Goal: Task Accomplishment & Management: Complete application form

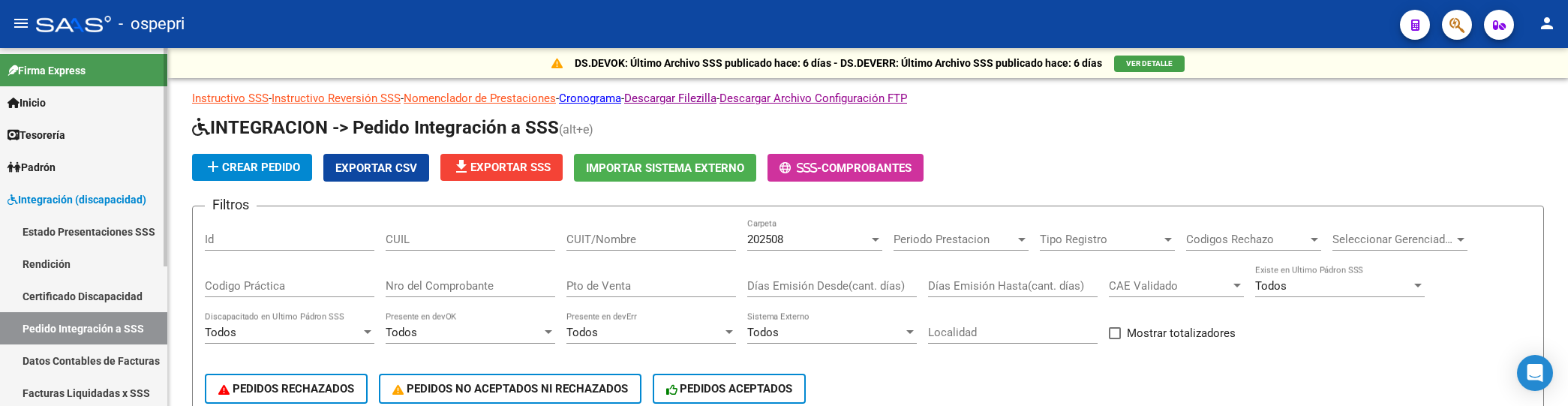
click at [78, 198] on span "Integración (discapacidad)" at bounding box center [77, 200] width 139 height 17
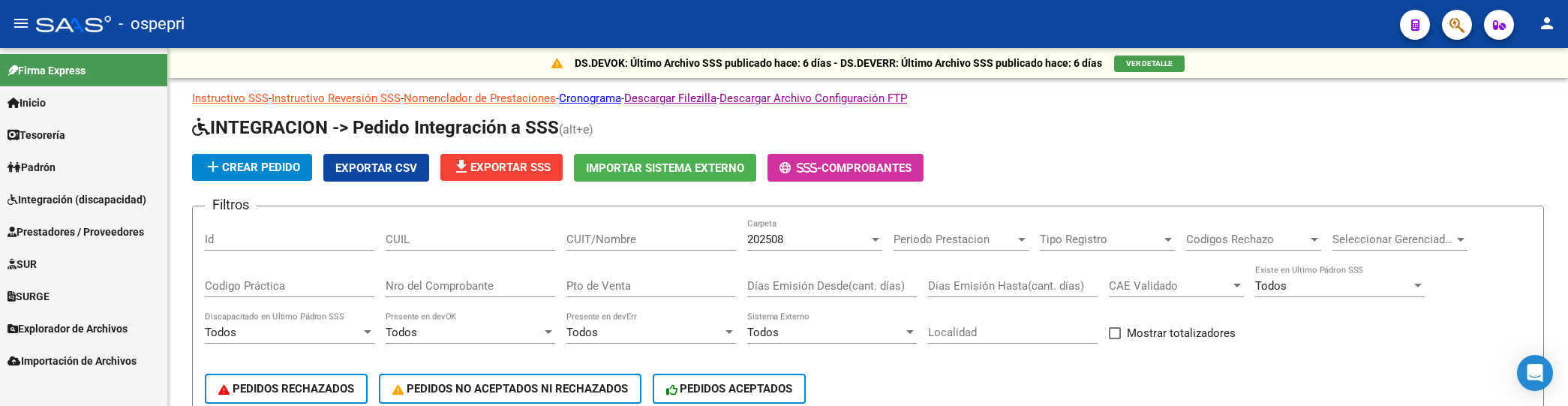
click at [81, 231] on span "Prestadores / Proveedores" at bounding box center [76, 232] width 137 height 17
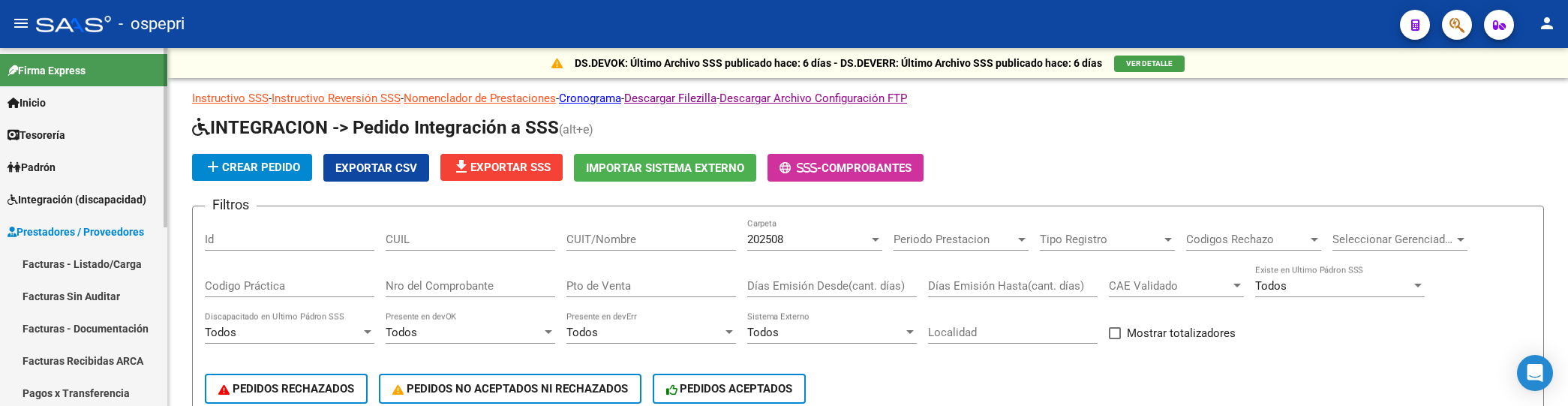
click at [91, 261] on link "Facturas - Listado/Carga" at bounding box center [83, 263] width 167 height 32
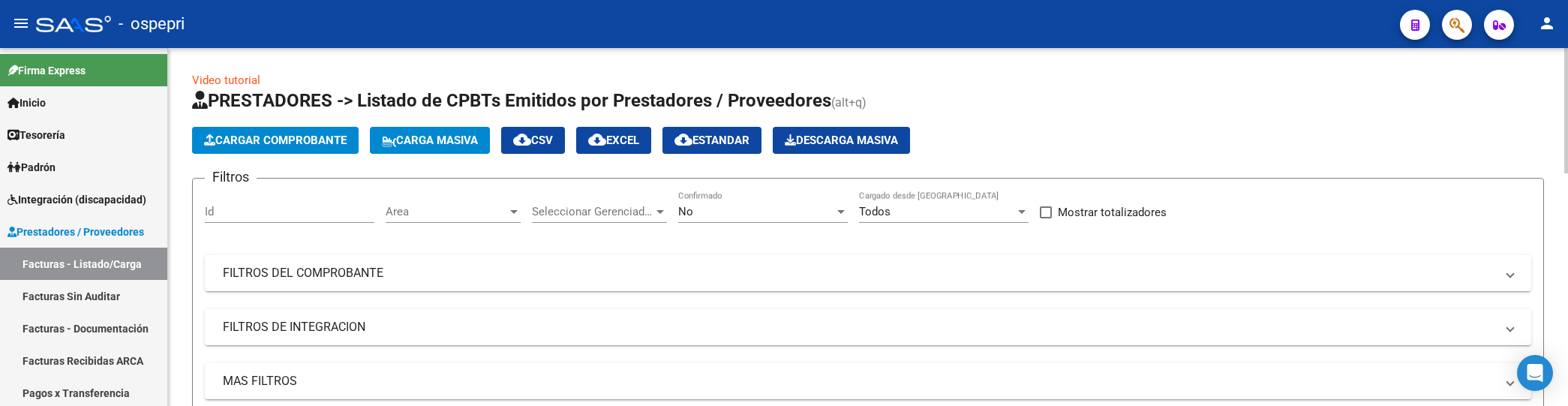
click at [910, 275] on mat-panel-title "FILTROS DEL COMPROBANTE" at bounding box center [858, 273] width 1272 height 17
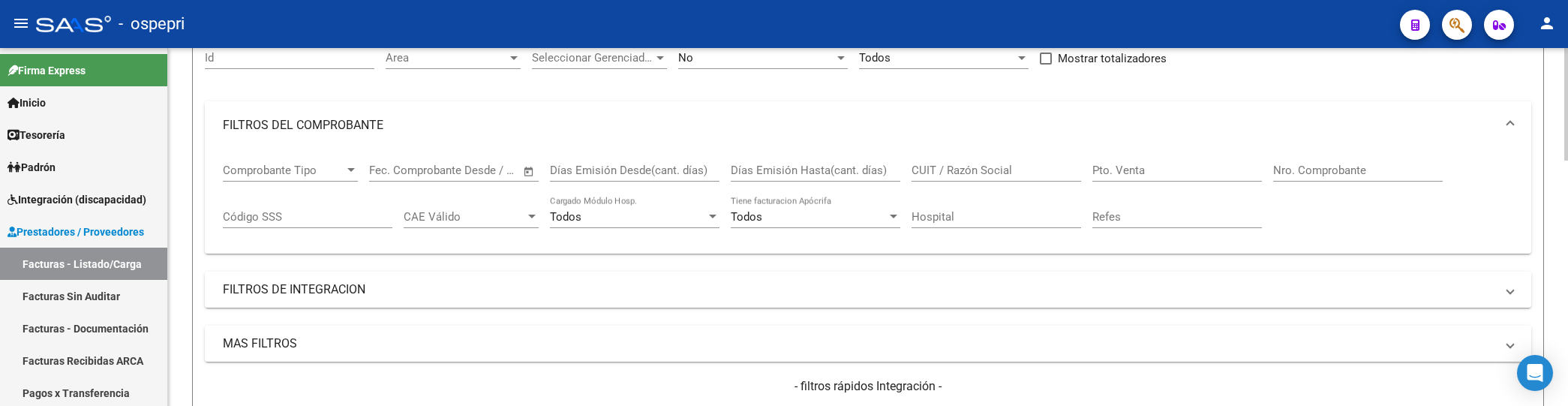
scroll to position [166, 0]
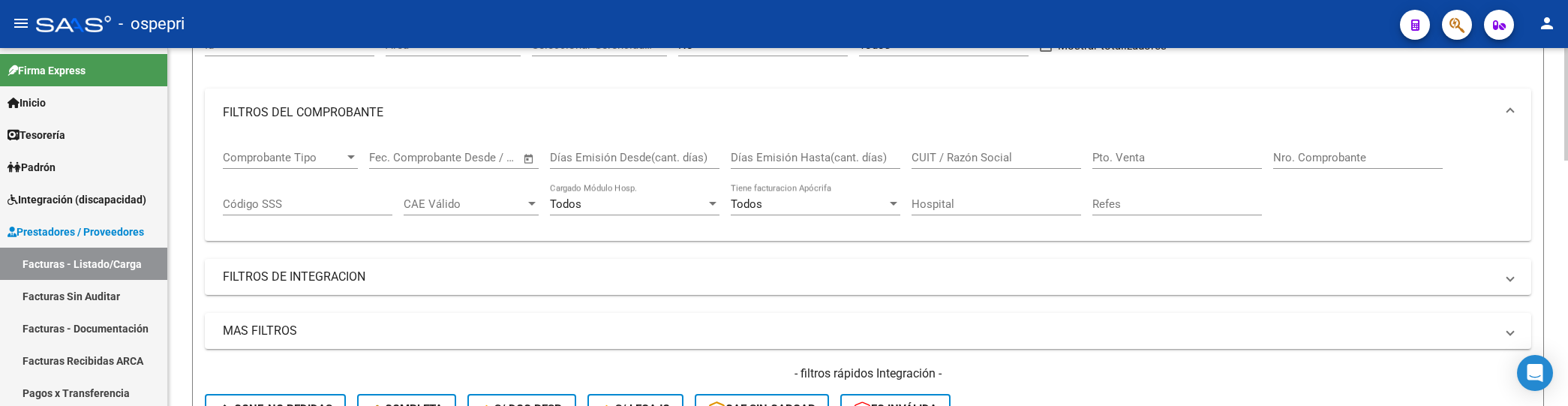
click at [1016, 153] on input "CUIT / Razón Social" at bounding box center [995, 158] width 169 height 14
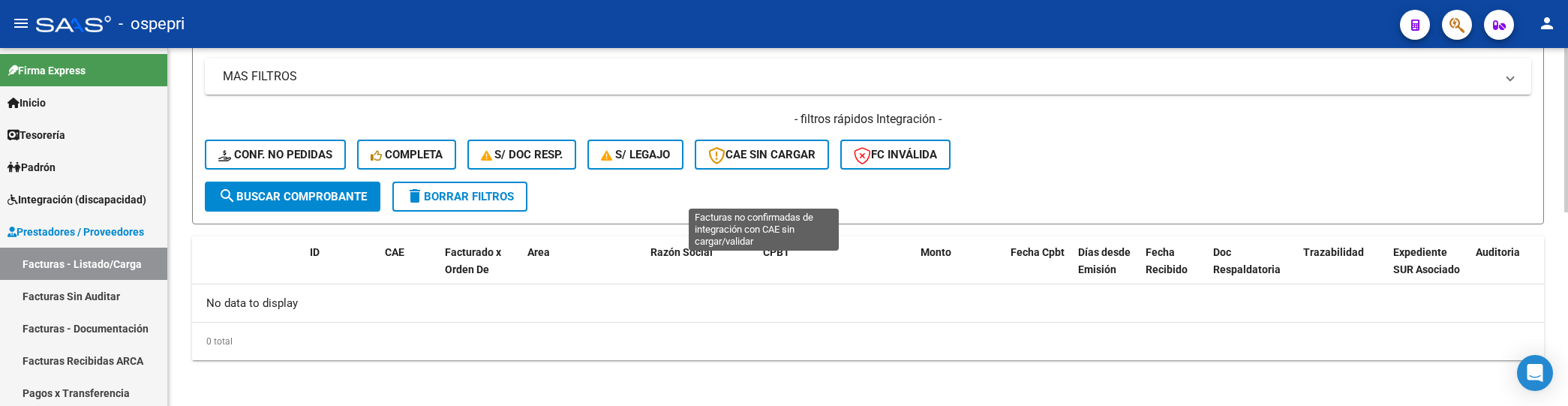
scroll to position [422, 0]
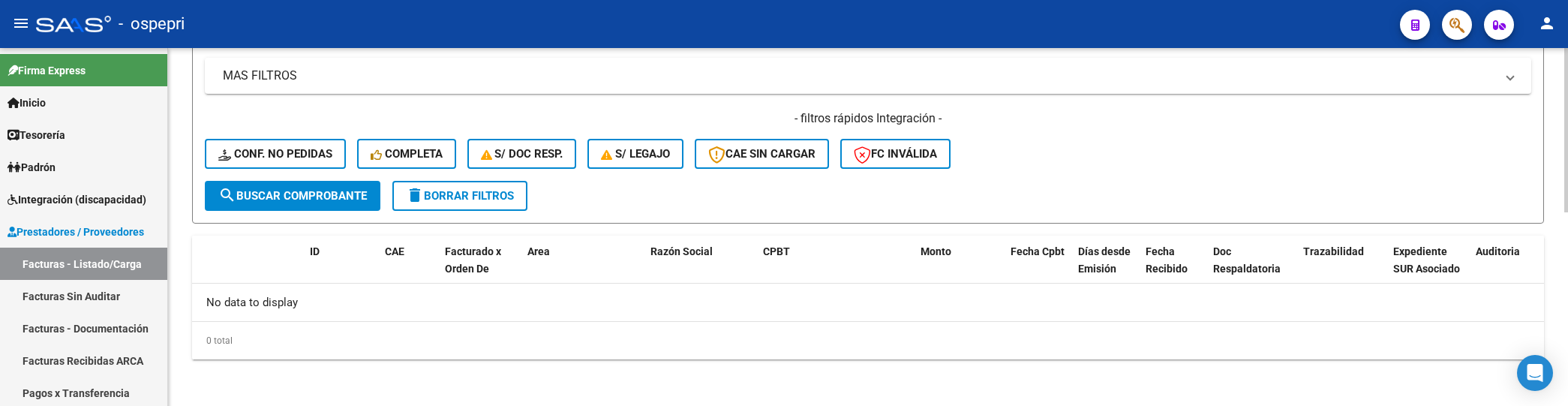
type input "torrres melani"
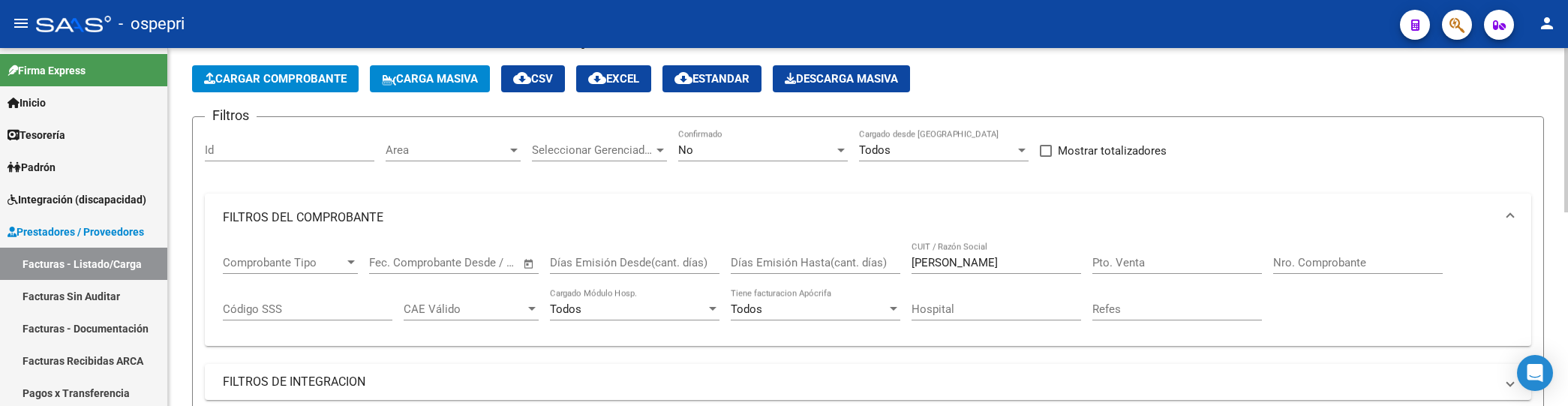
scroll to position [88, 0]
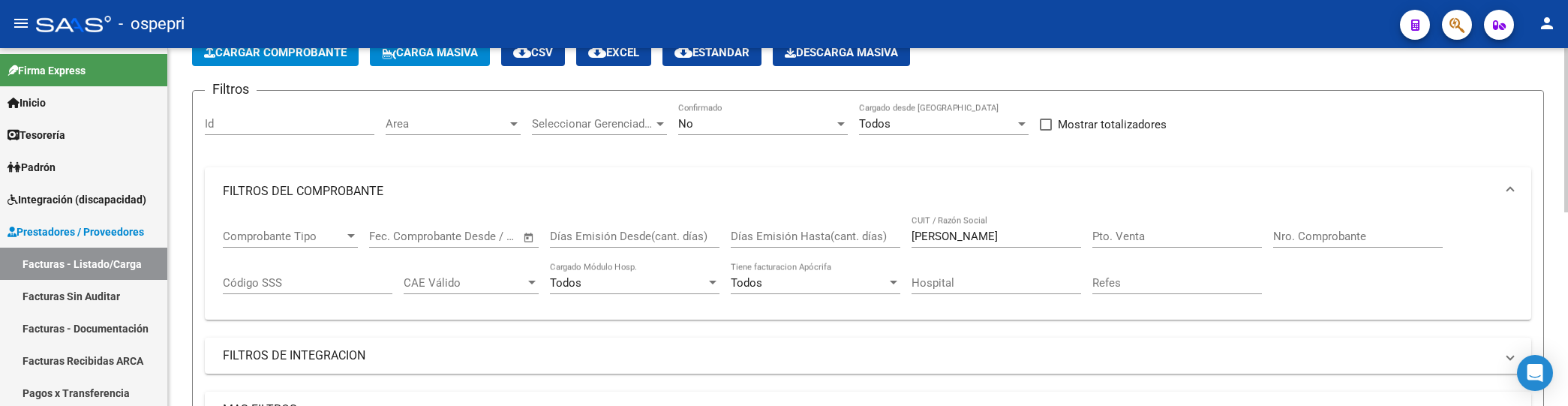
click at [993, 237] on input "torrres melani" at bounding box center [995, 237] width 169 height 14
click at [1004, 239] on input "torrres melani" at bounding box center [995, 237] width 169 height 14
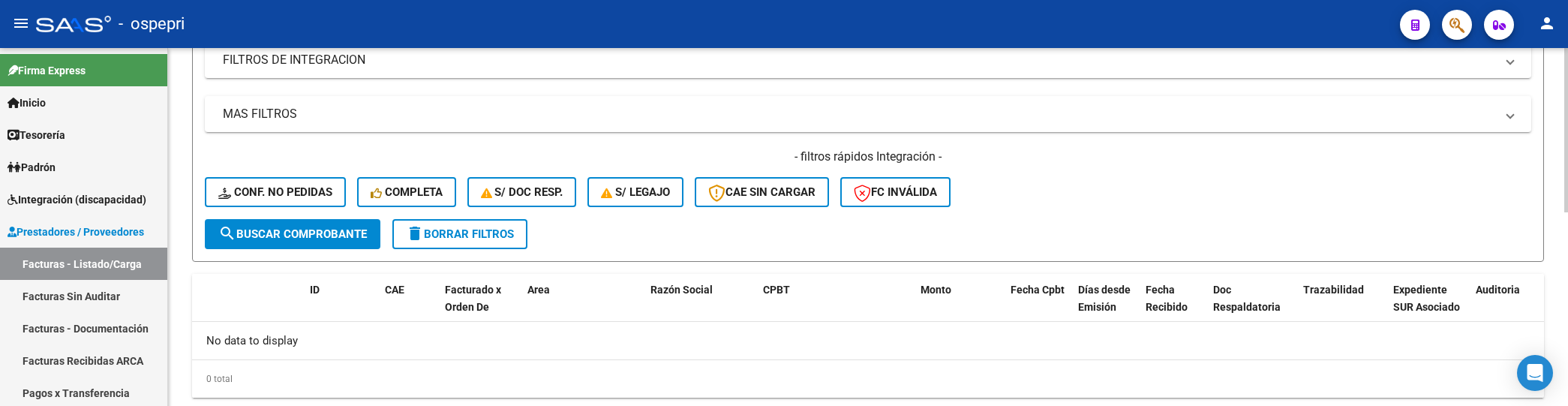
scroll to position [422, 0]
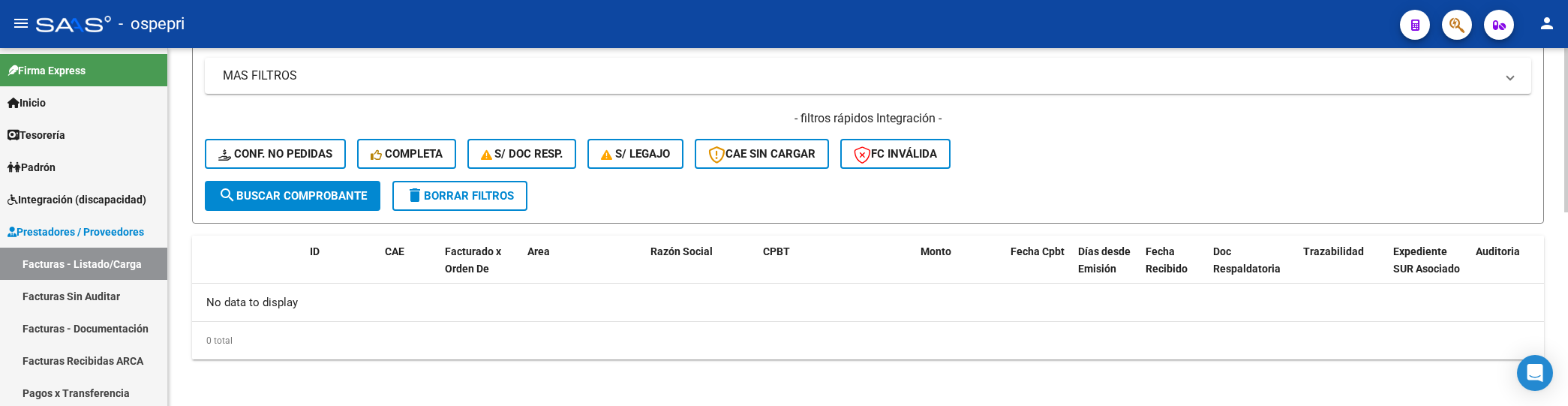
click at [296, 200] on span "search Buscar Comprobante" at bounding box center [292, 196] width 149 height 14
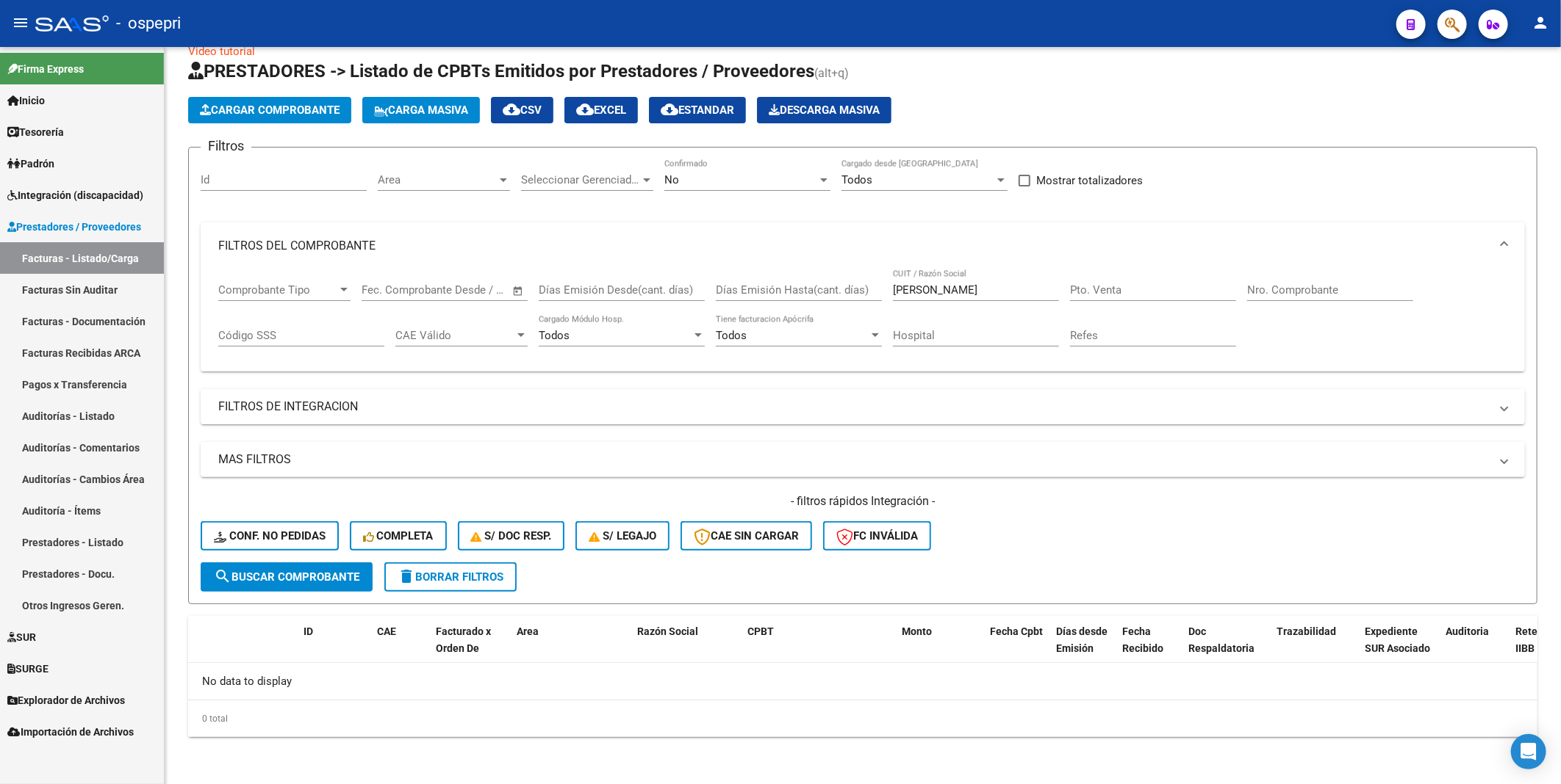
scroll to position [25, 0]
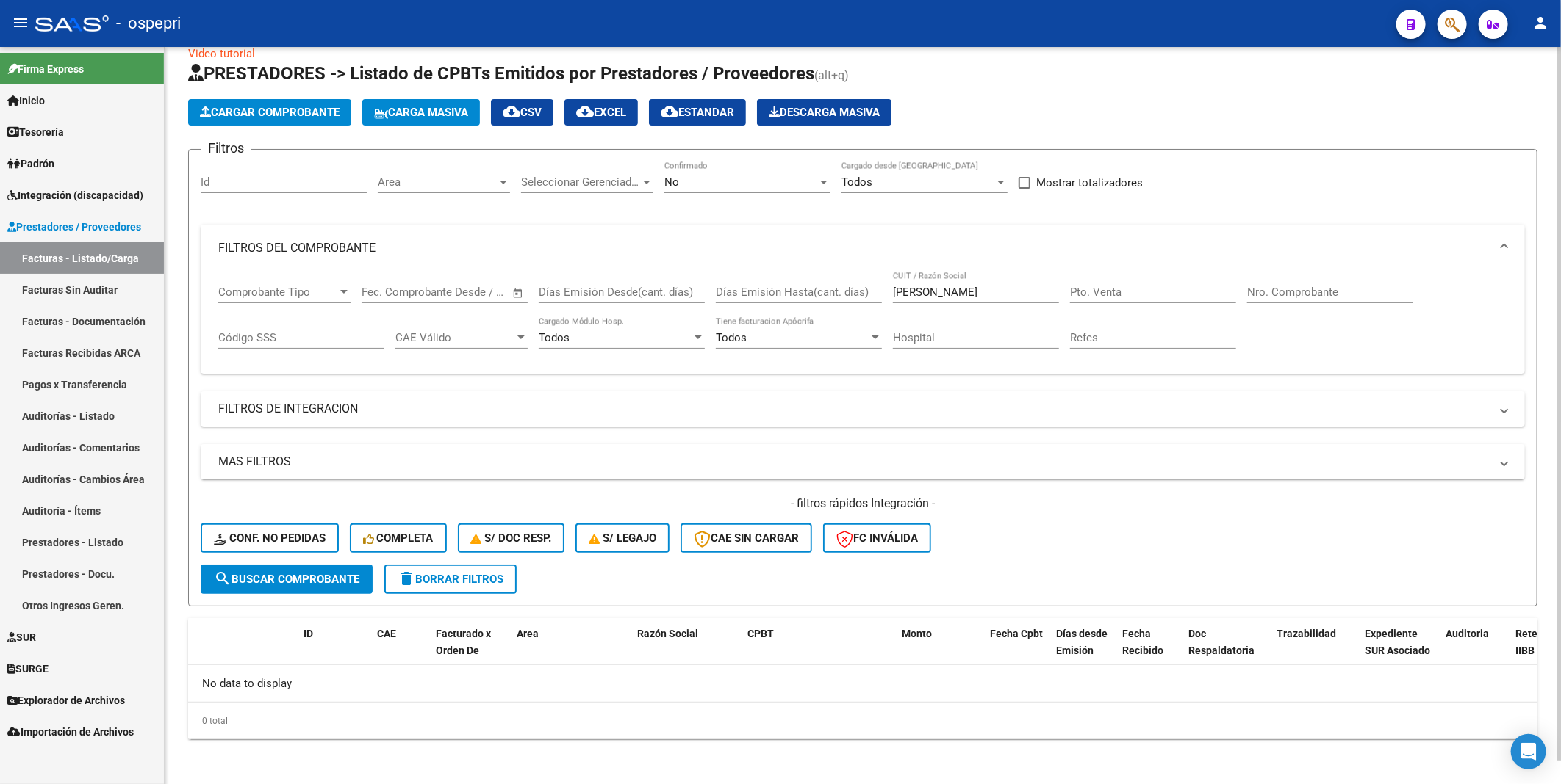
click at [934, 396] on div "Video tutorial PRESTADORES -> Listado de CPBTs Emitidos por Prestadores / Prove…" at bounding box center [863, 404] width 1396 height 765
click at [347, 396] on span "search Buscar Comprobante" at bounding box center [286, 579] width 146 height 13
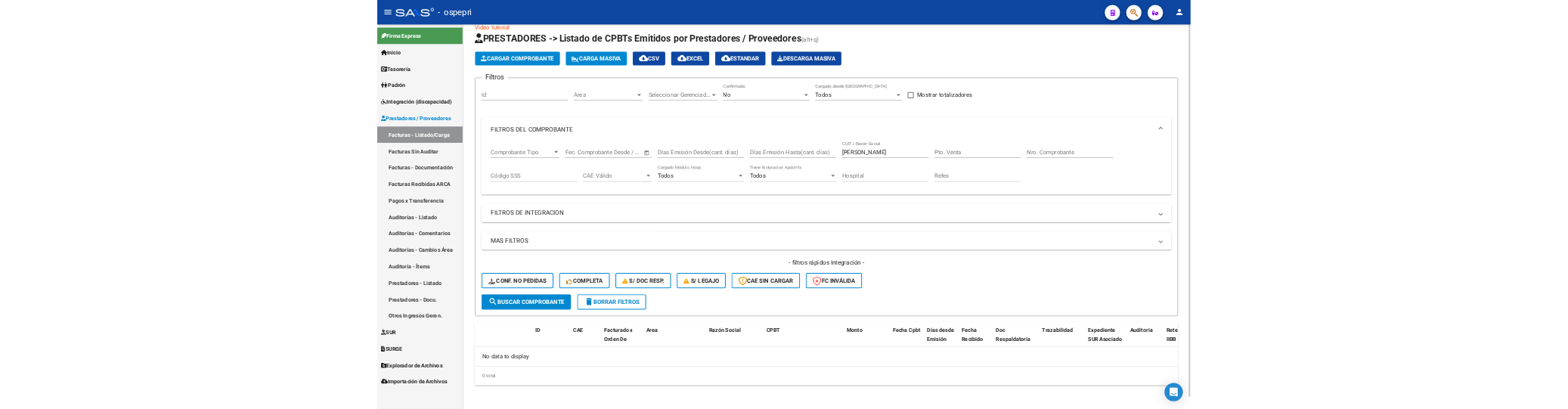
scroll to position [0, 0]
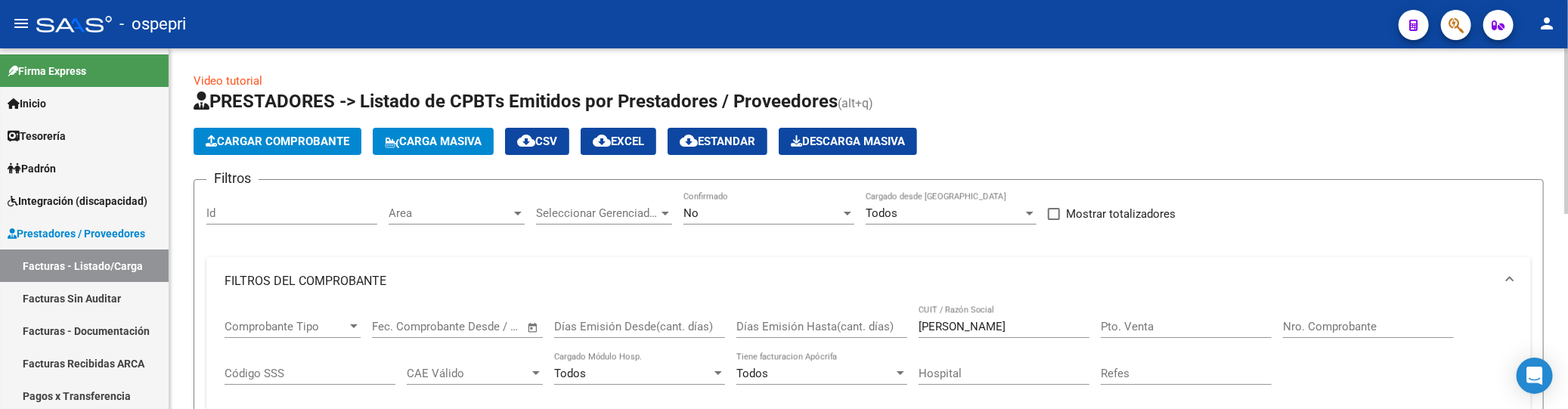
click at [1301, 239] on div "Filtros Id Area Area Seleccionar Gerenciador Seleccionar Gerenciador No Confirm…" at bounding box center [868, 399] width 1325 height 415
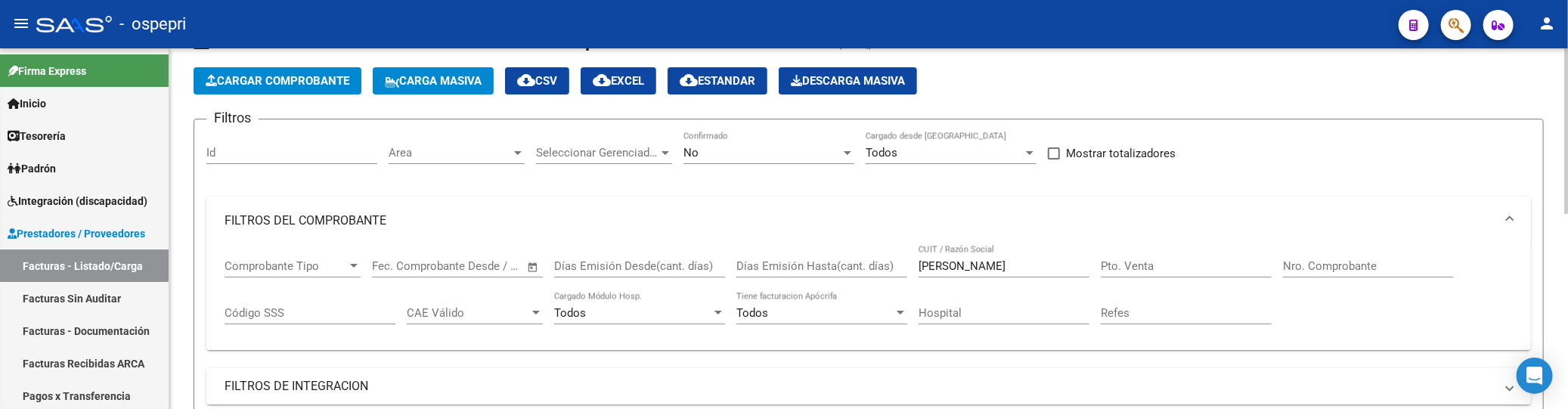
scroll to position [168, 0]
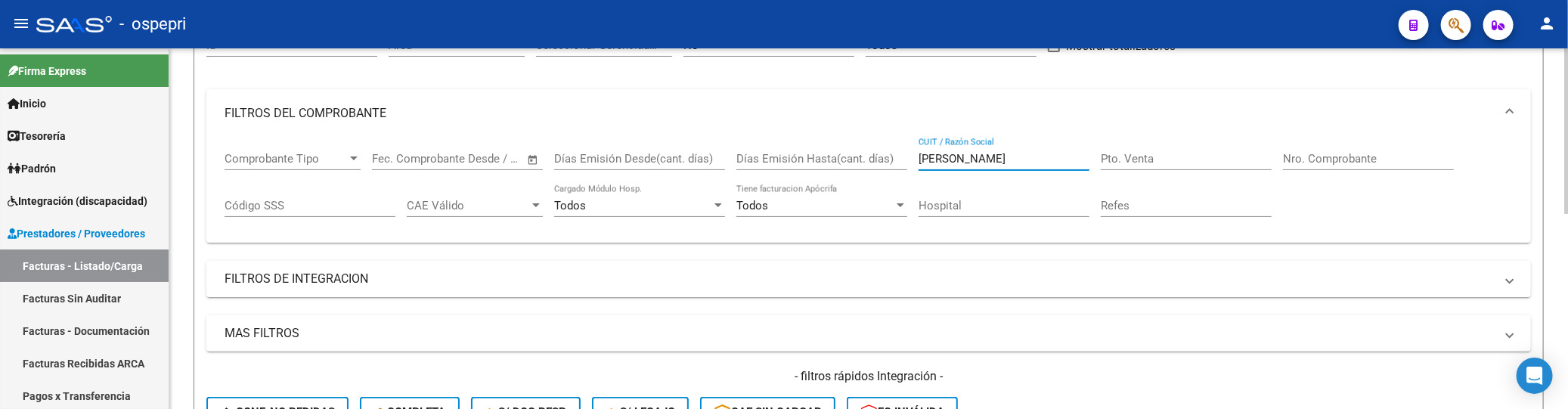
drag, startPoint x: 1000, startPoint y: 159, endPoint x: 893, endPoint y: 164, distance: 107.1
click at [894, 164] on div "Comprobante Tipo Comprobante Tipo Fecha inicio – Fecha fin Fec. Comprobante Des…" at bounding box center [868, 184] width 1288 height 94
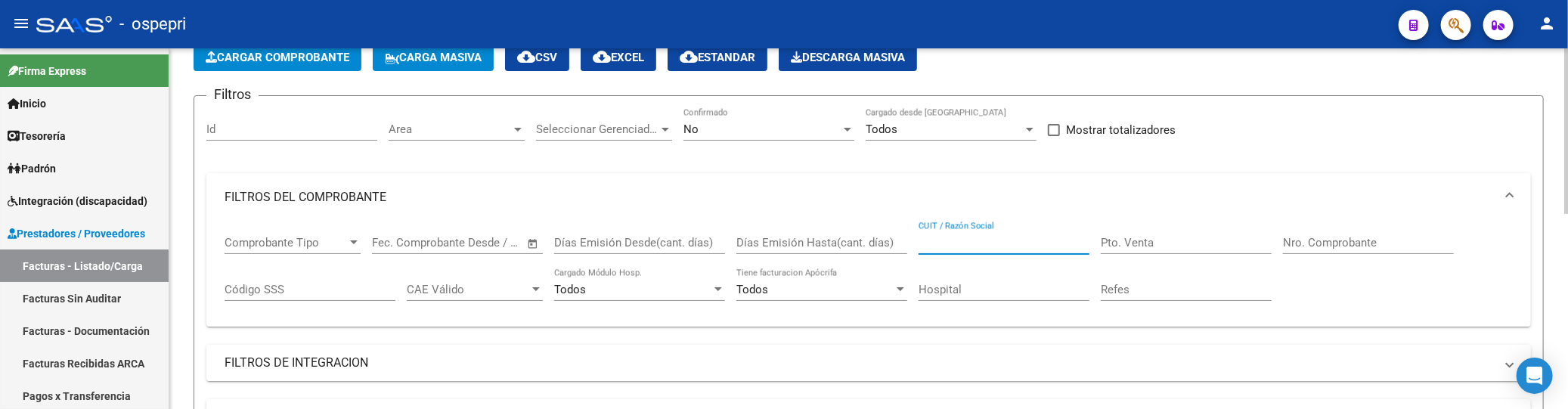
scroll to position [0, 0]
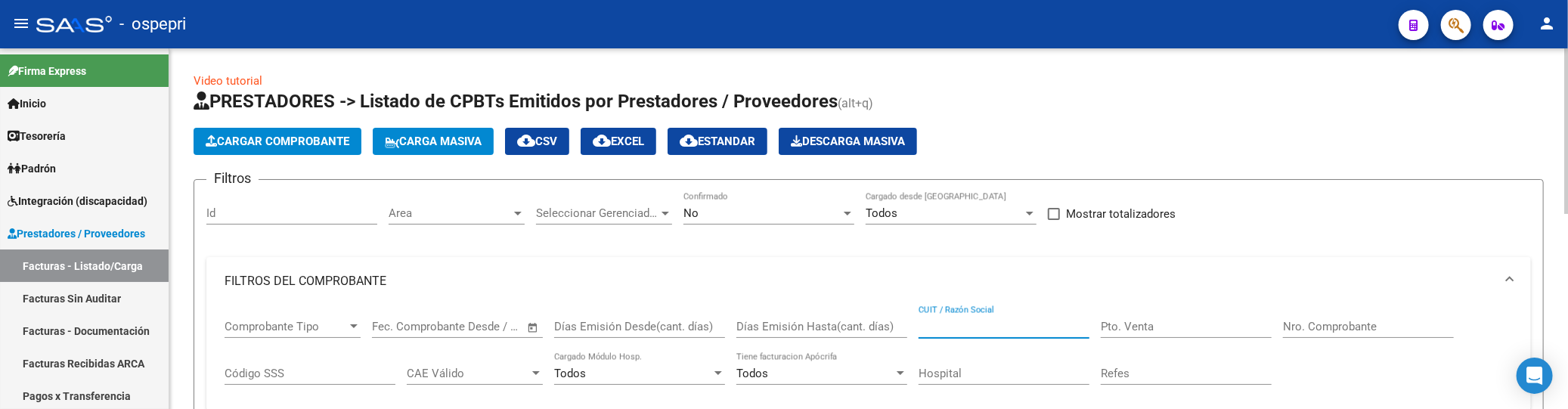
click at [292, 149] on button "Cargar Comprobante" at bounding box center [277, 142] width 168 height 28
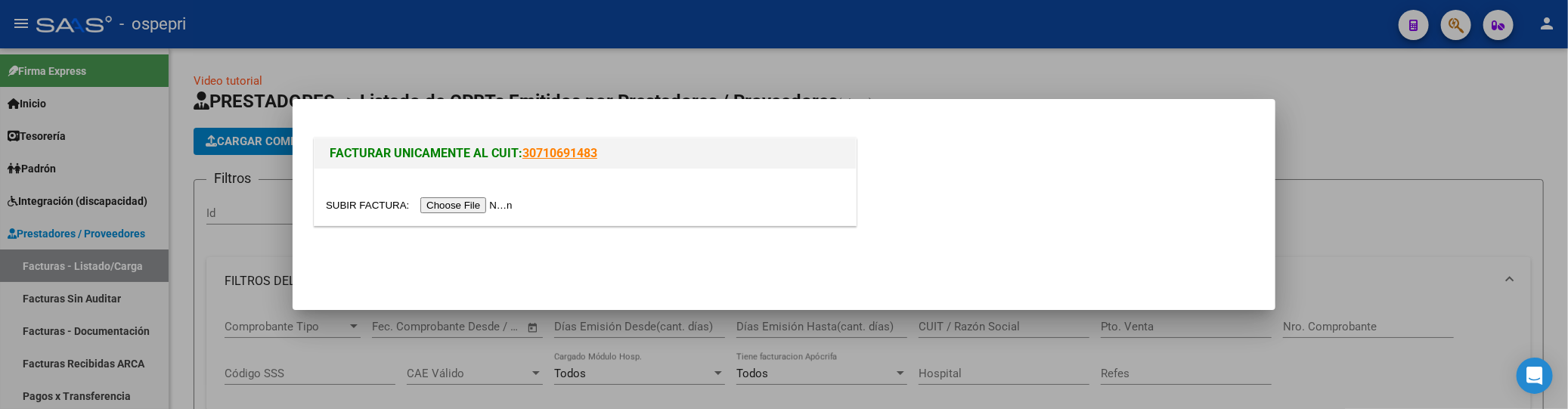
click at [456, 206] on input "file" at bounding box center [422, 205] width 191 height 16
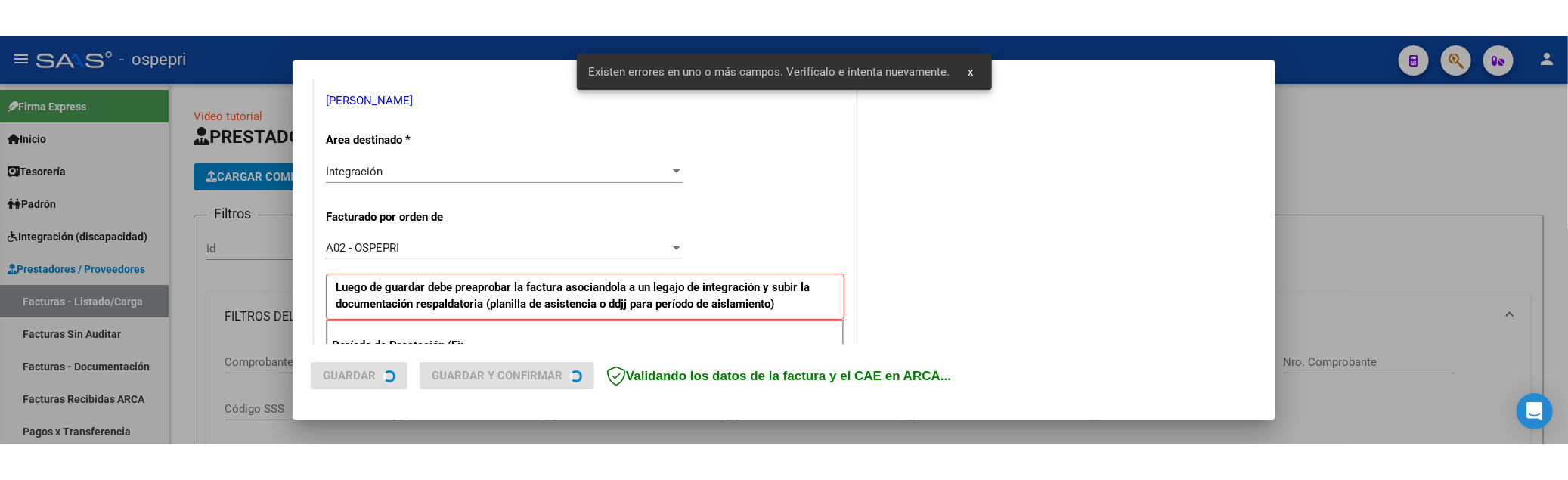
scroll to position [442, 0]
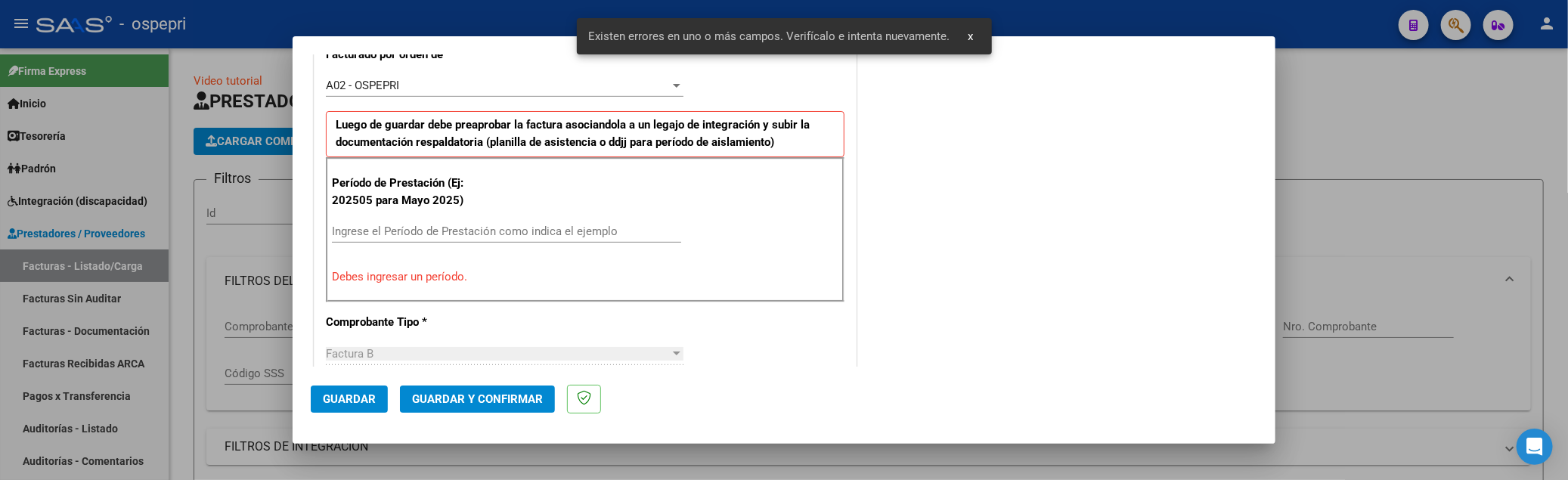
click at [421, 232] on input "Ingrese el Período de Prestación como indica el ejemplo" at bounding box center [507, 232] width 349 height 14
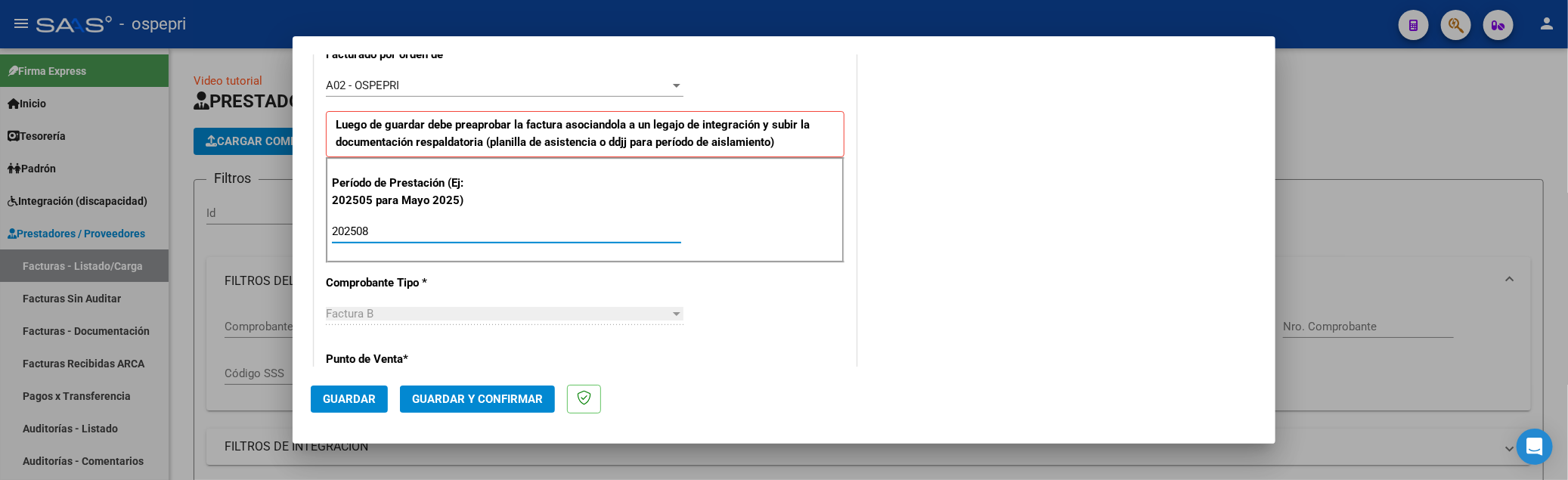
type input "202508"
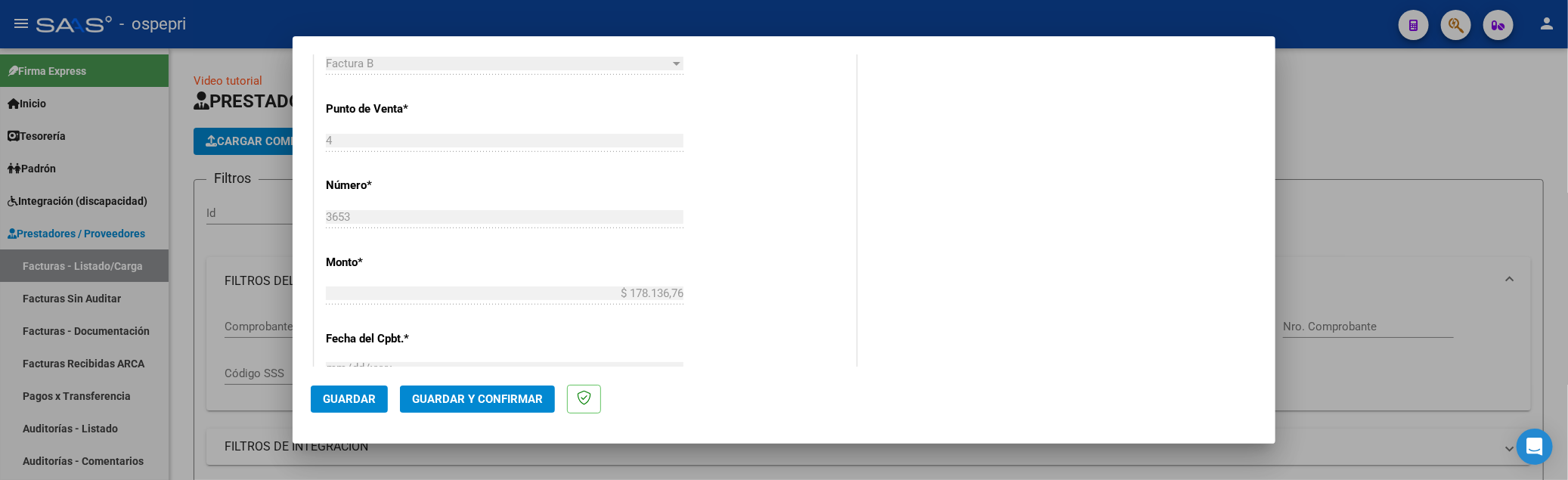
scroll to position [694, 0]
click at [364, 403] on span "Guardar" at bounding box center [350, 399] width 53 height 14
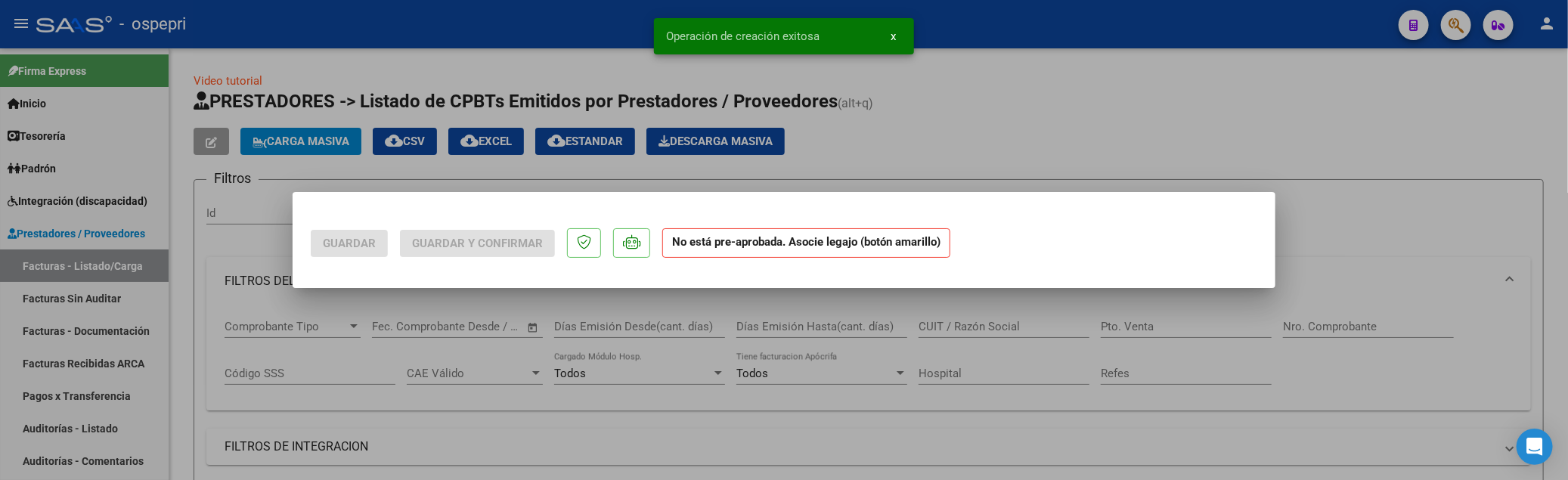
scroll to position [0, 0]
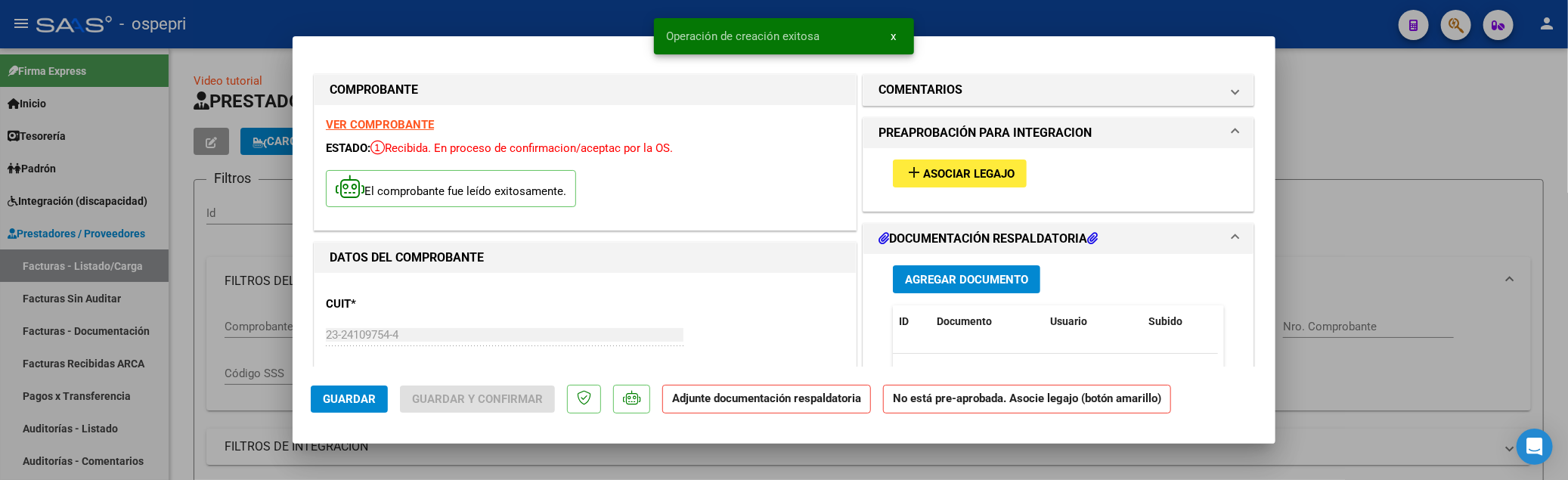
click at [981, 171] on span "Asociar Legajo" at bounding box center [969, 174] width 92 height 14
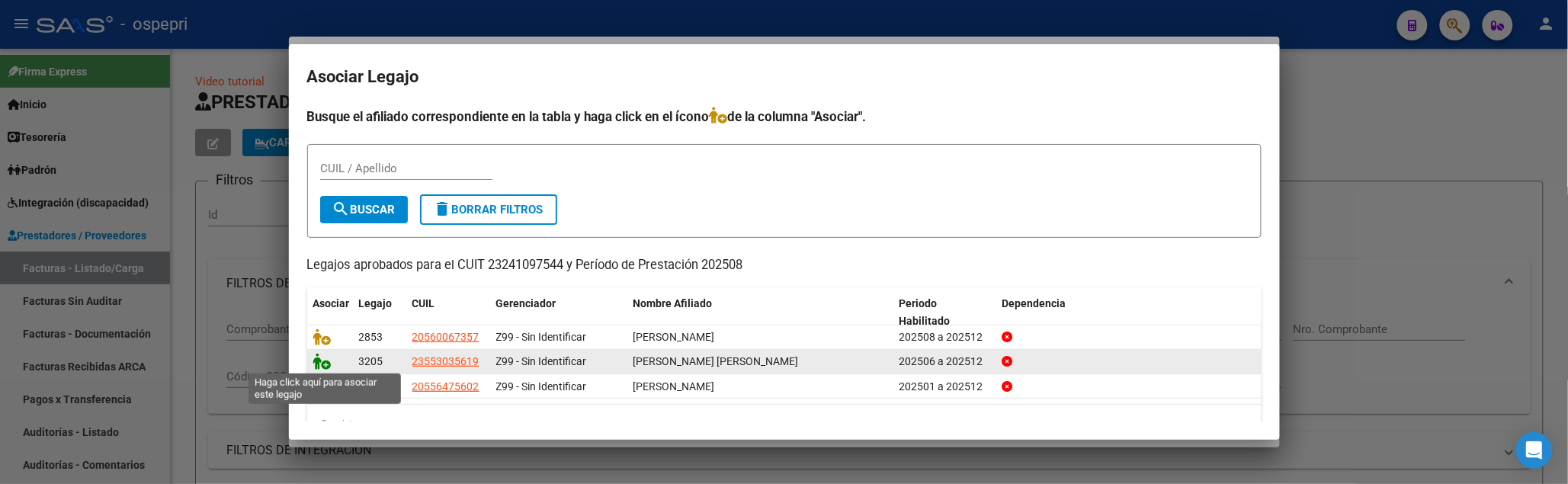
click at [322, 365] on icon at bounding box center [322, 361] width 18 height 17
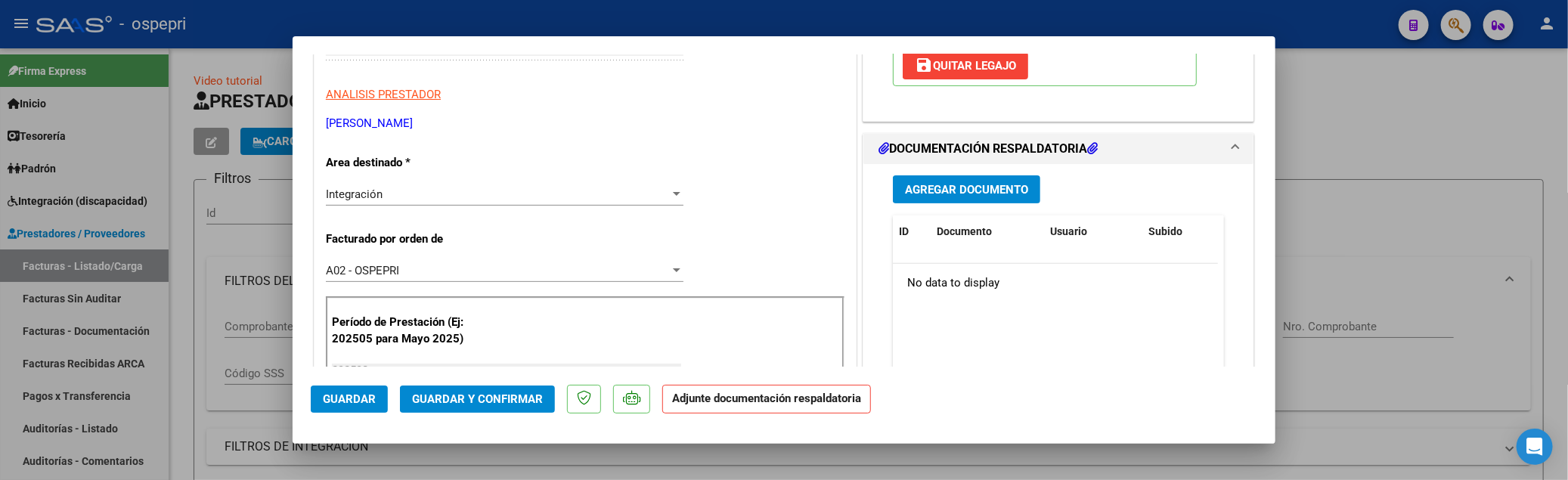
scroll to position [336, 0]
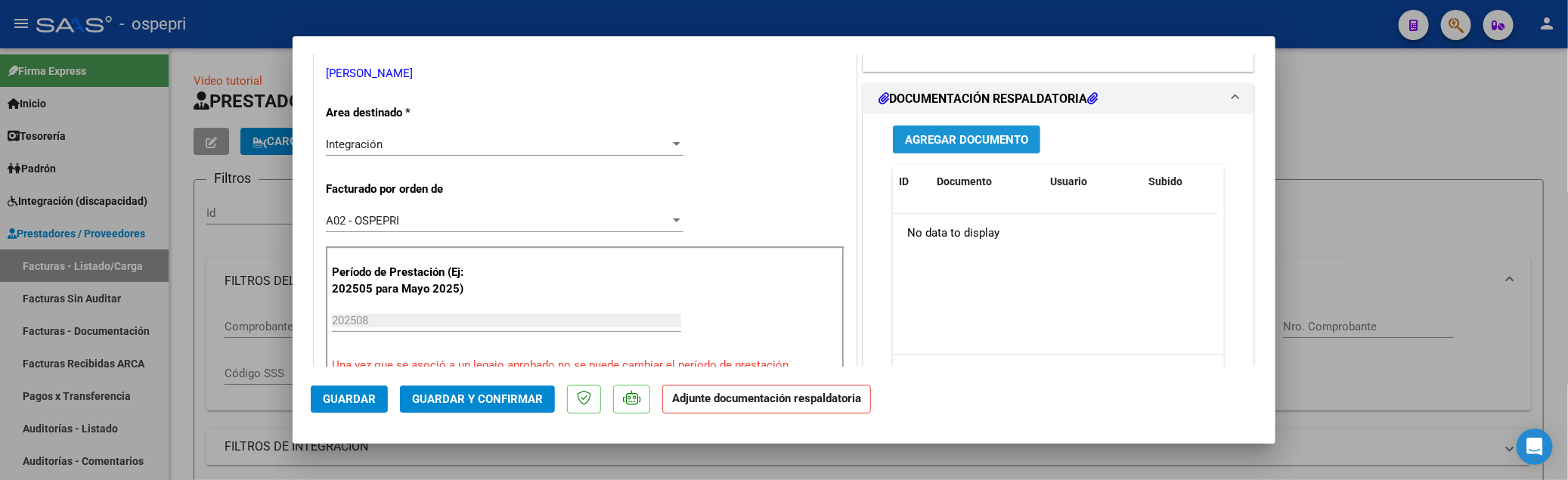
click at [954, 151] on button "Agregar Documento" at bounding box center [967, 139] width 148 height 28
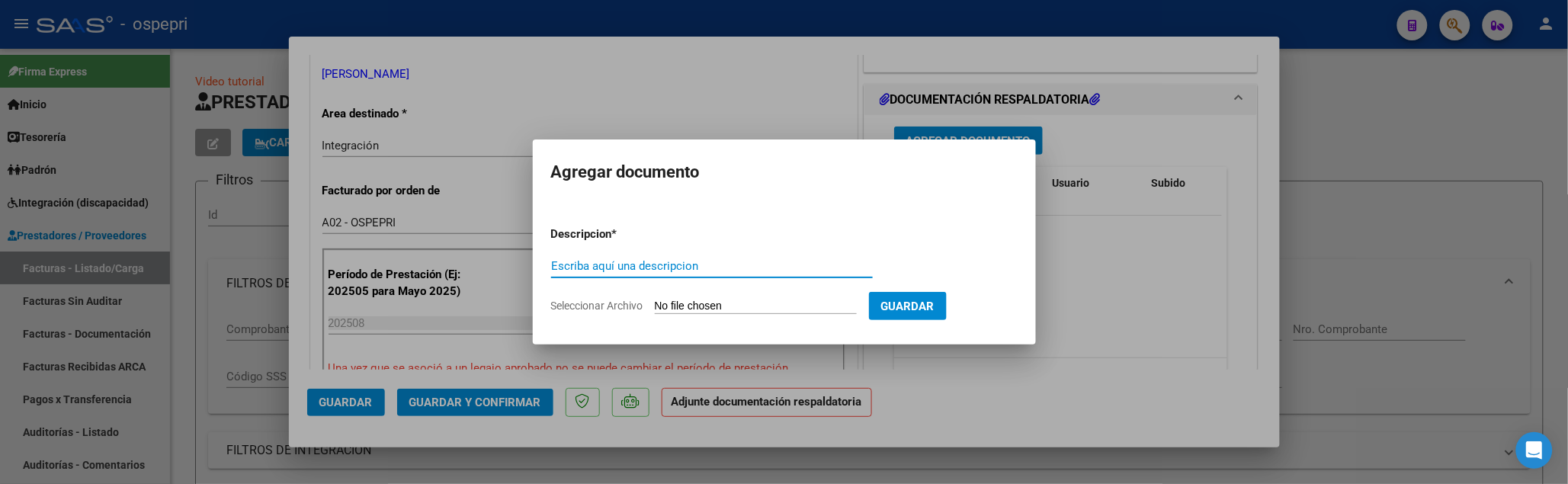
click at [643, 265] on input "Escriba aquí una descripcion" at bounding box center [712, 266] width 322 height 14
drag, startPoint x: 643, startPoint y: 265, endPoint x: 551, endPoint y: 264, distance: 92.0
click at [551, 264] on input "202508" at bounding box center [712, 266] width 322 height 14
type input "202508"
click at [737, 305] on input "Seleccionar Archivo" at bounding box center [755, 307] width 202 height 15
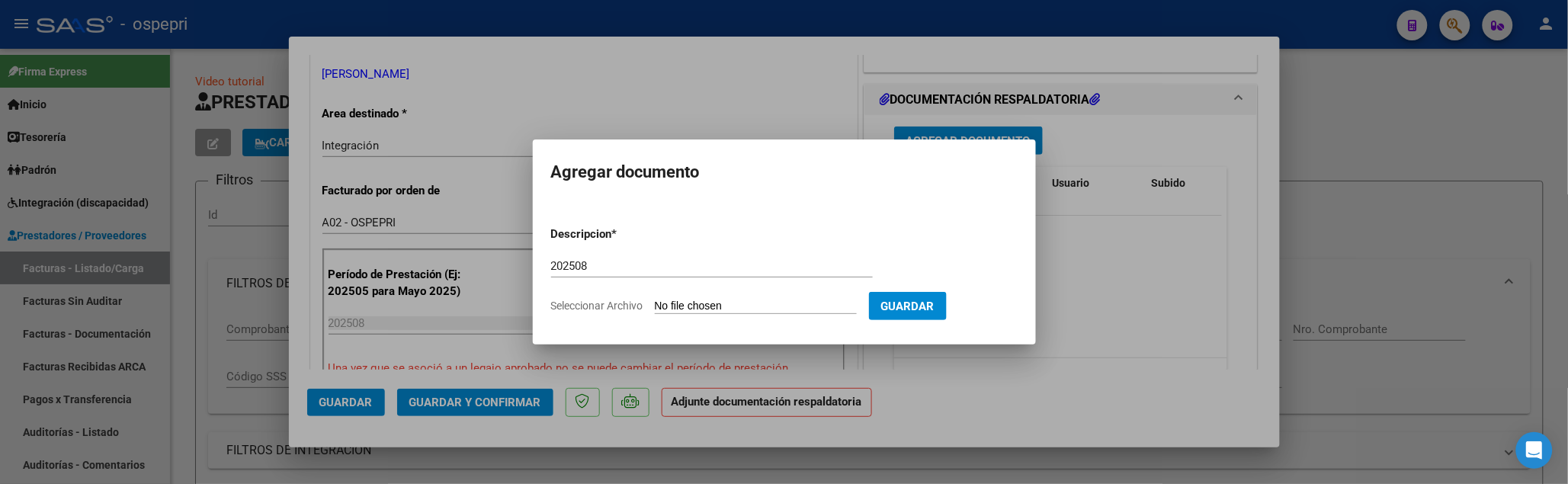
type input "C:\fakepath\escobar agosto.pdf"
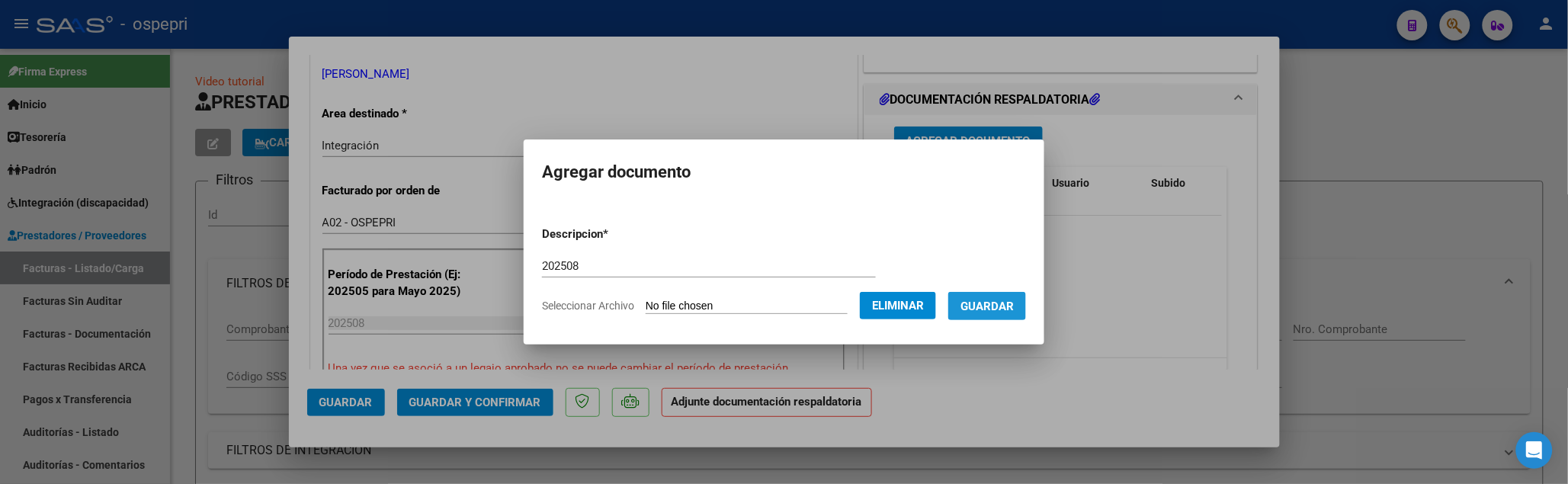
click at [1008, 313] on span "Guardar" at bounding box center [988, 307] width 54 height 14
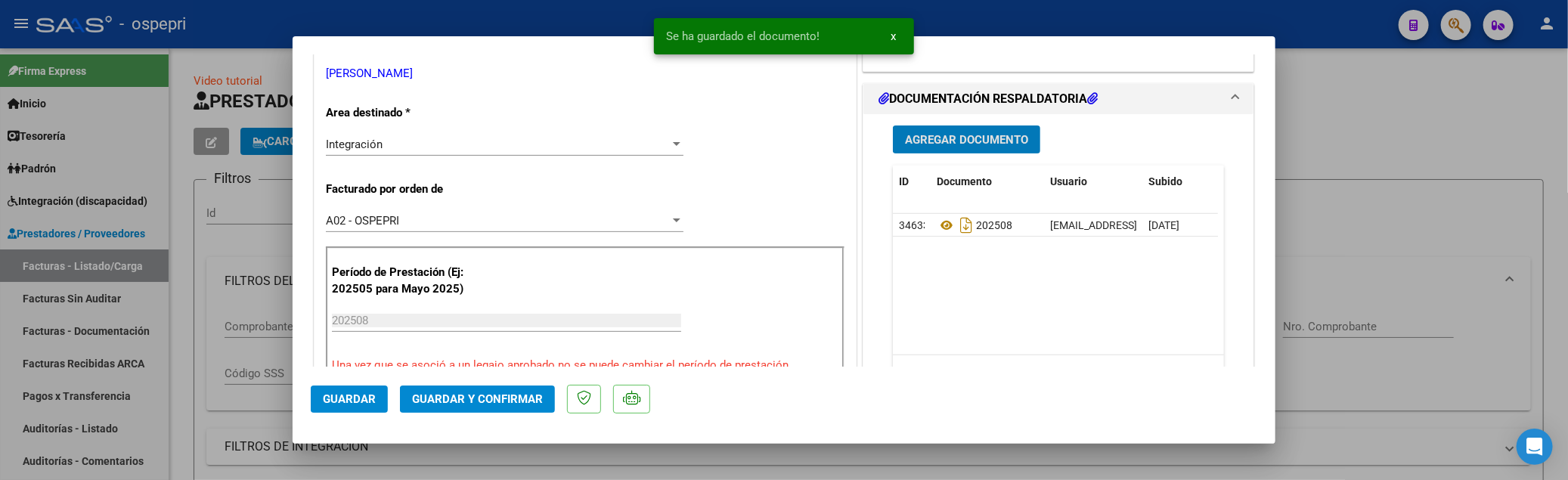
click at [489, 394] on span "Guardar y Confirmar" at bounding box center [477, 399] width 131 height 14
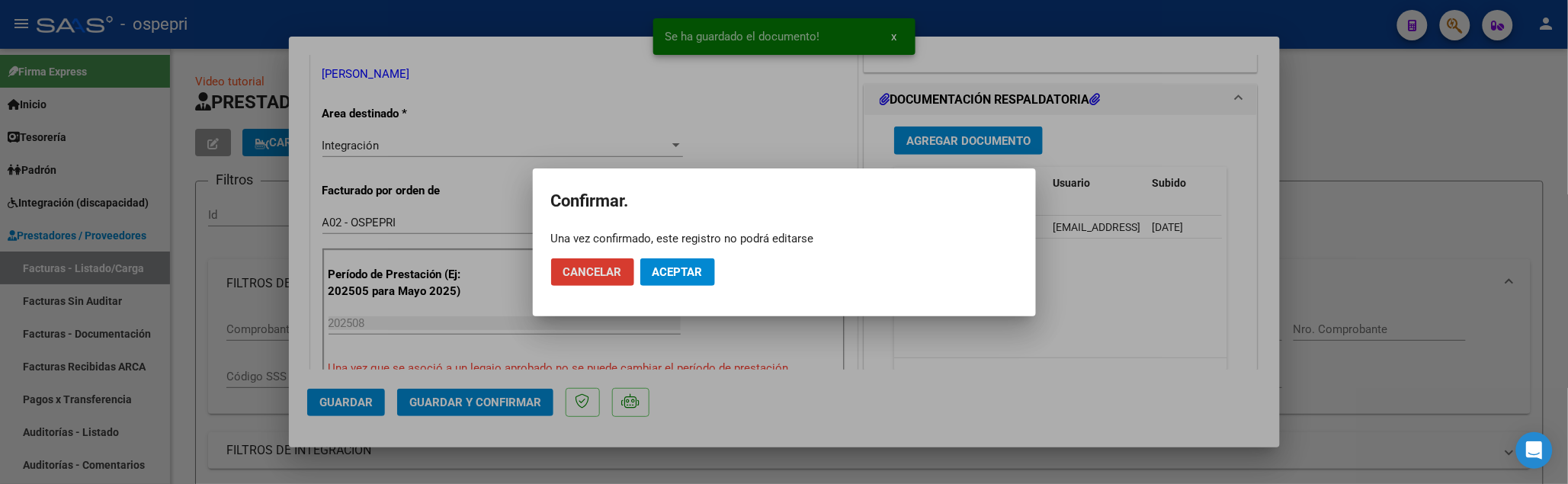
click at [694, 270] on span "Aceptar" at bounding box center [678, 272] width 51 height 14
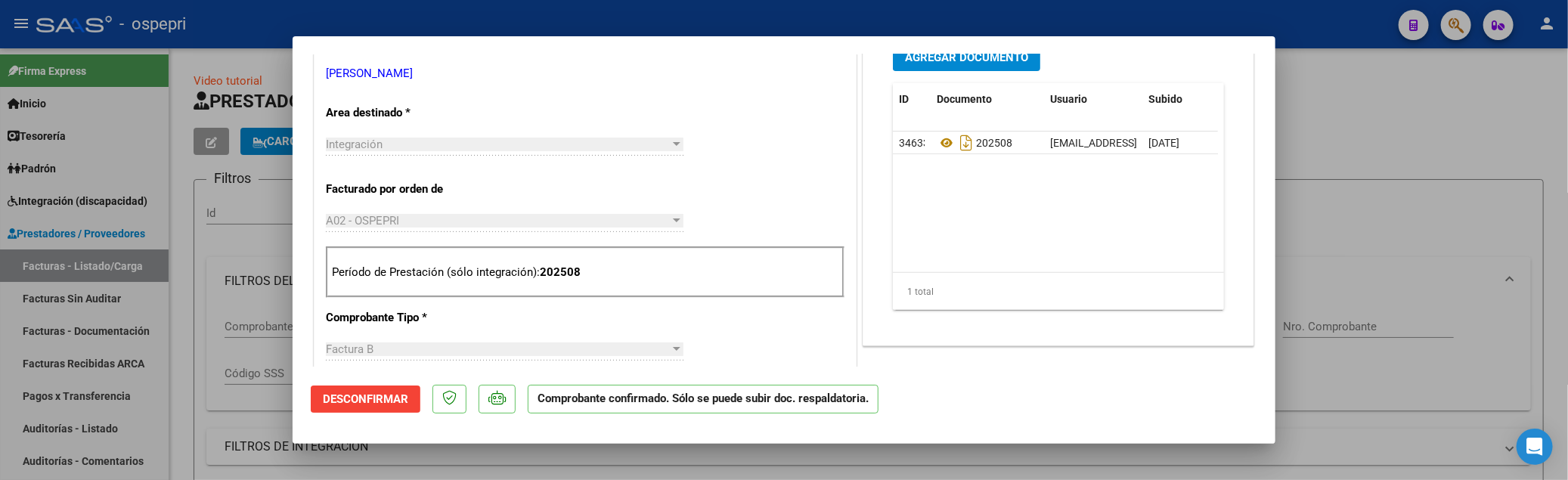
click at [1339, 103] on div at bounding box center [784, 240] width 1568 height 480
type input "$ 0,00"
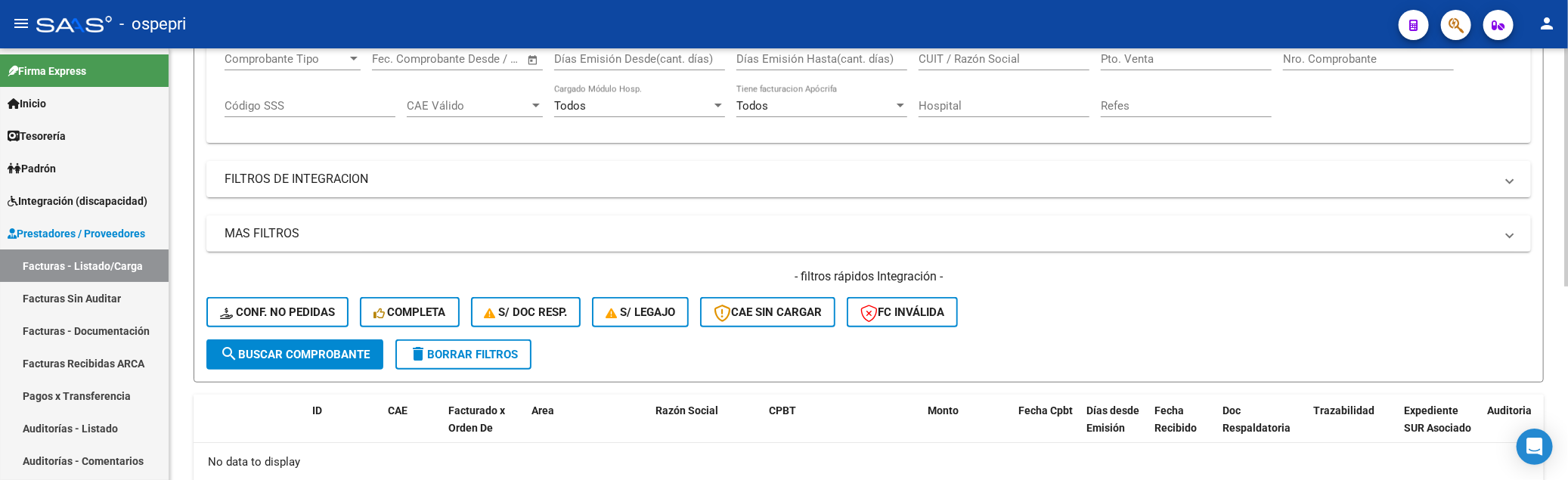
scroll to position [185, 0]
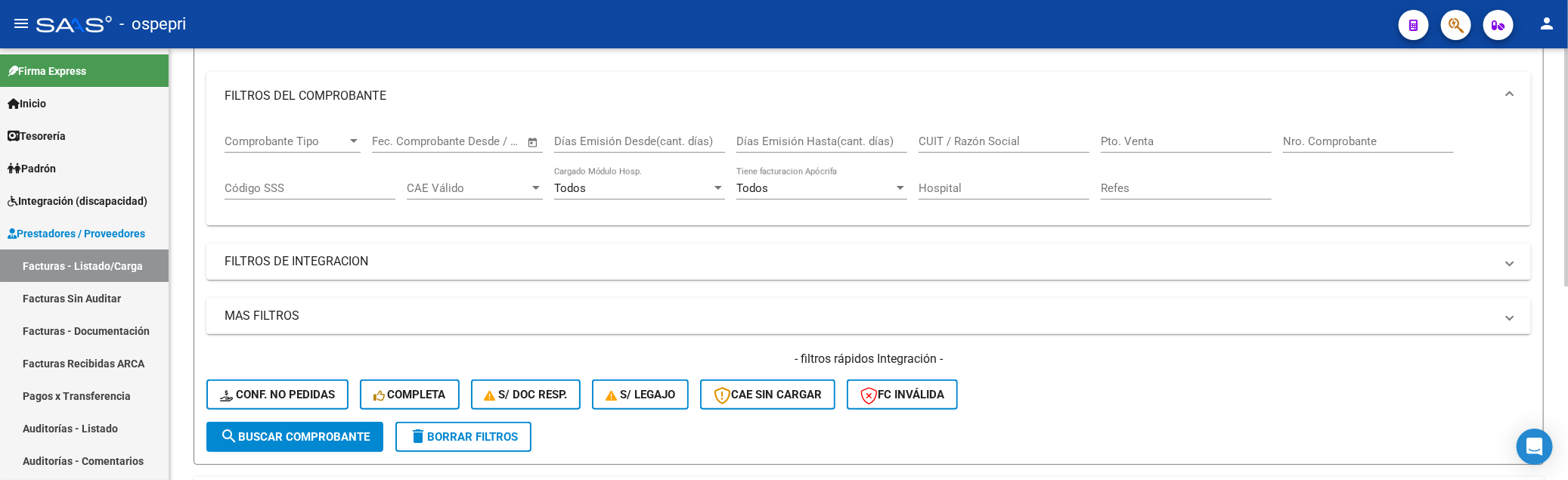
click at [980, 150] on div "CUIT / Razón Social" at bounding box center [1003, 136] width 170 height 33
click at [980, 138] on input "CUIT / Razón Social" at bounding box center [1003, 142] width 170 height 14
click at [1184, 96] on mat-panel-title "FILTROS DEL COMPROBANTE" at bounding box center [859, 96] width 1270 height 17
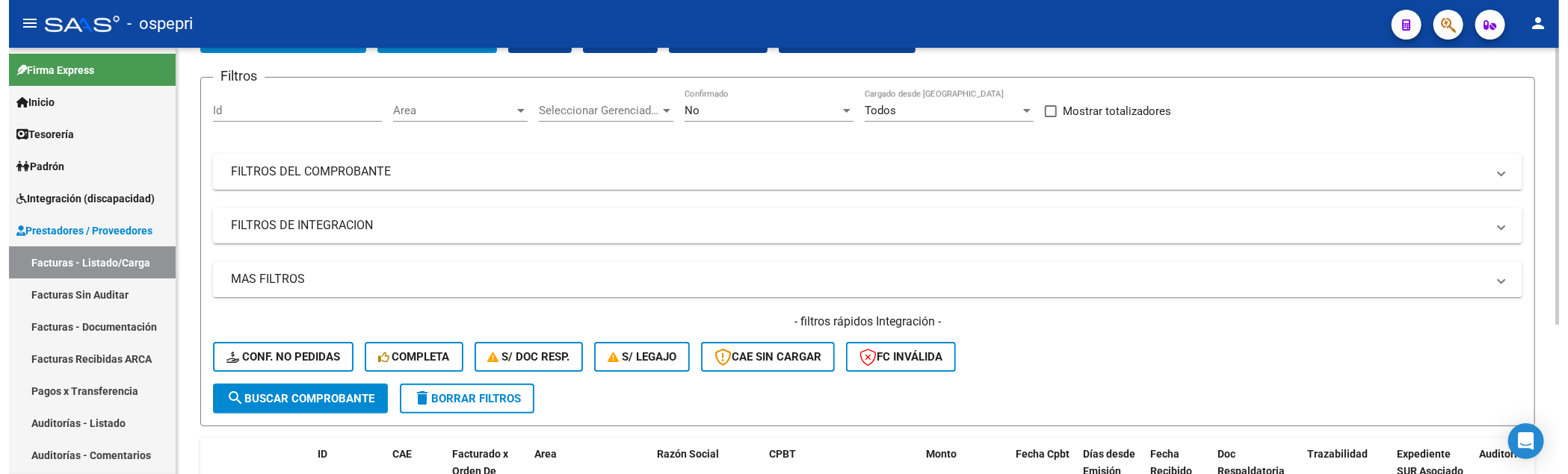
scroll to position [18, 0]
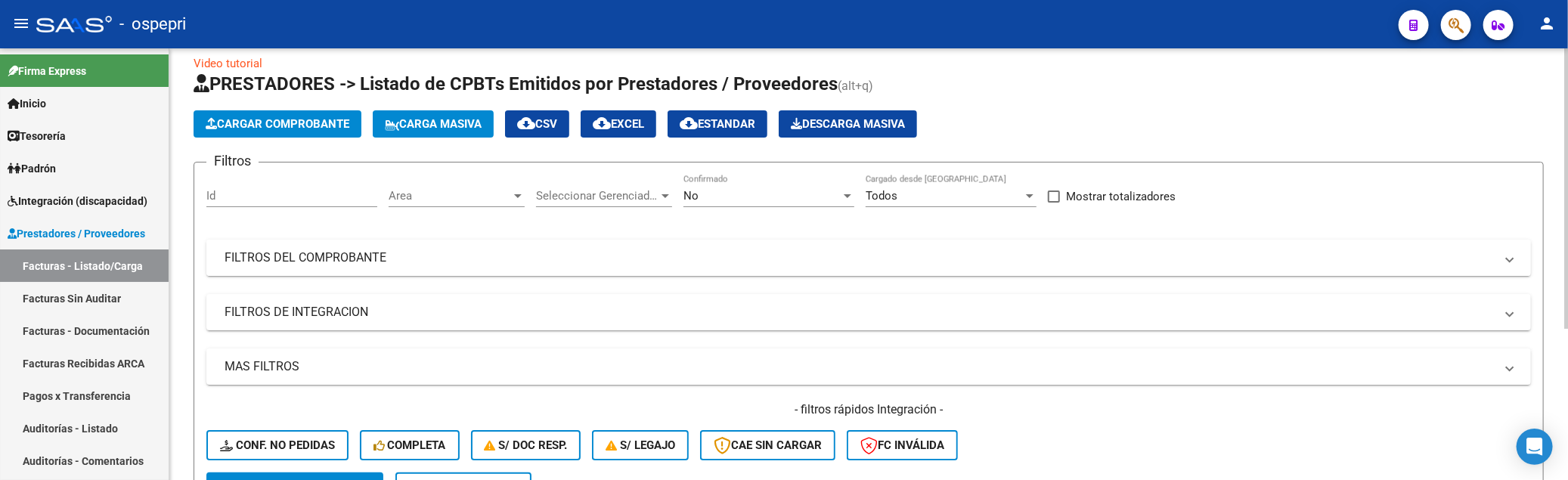
click at [741, 257] on mat-panel-title "FILTROS DEL COMPROBANTE" at bounding box center [859, 257] width 1270 height 17
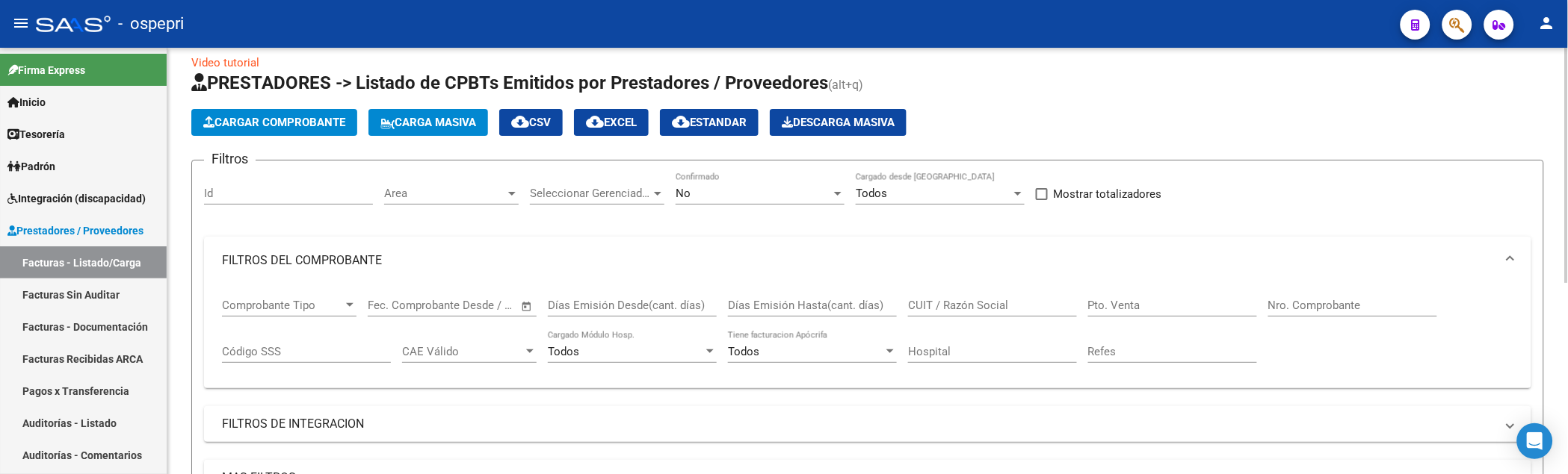
click at [1167, 101] on app-list-header "PRESTADORES -> Listado de CPBTs Emitidos por Prestadores / Proveedores (alt+q) …" at bounding box center [867, 347] width 1353 height 554
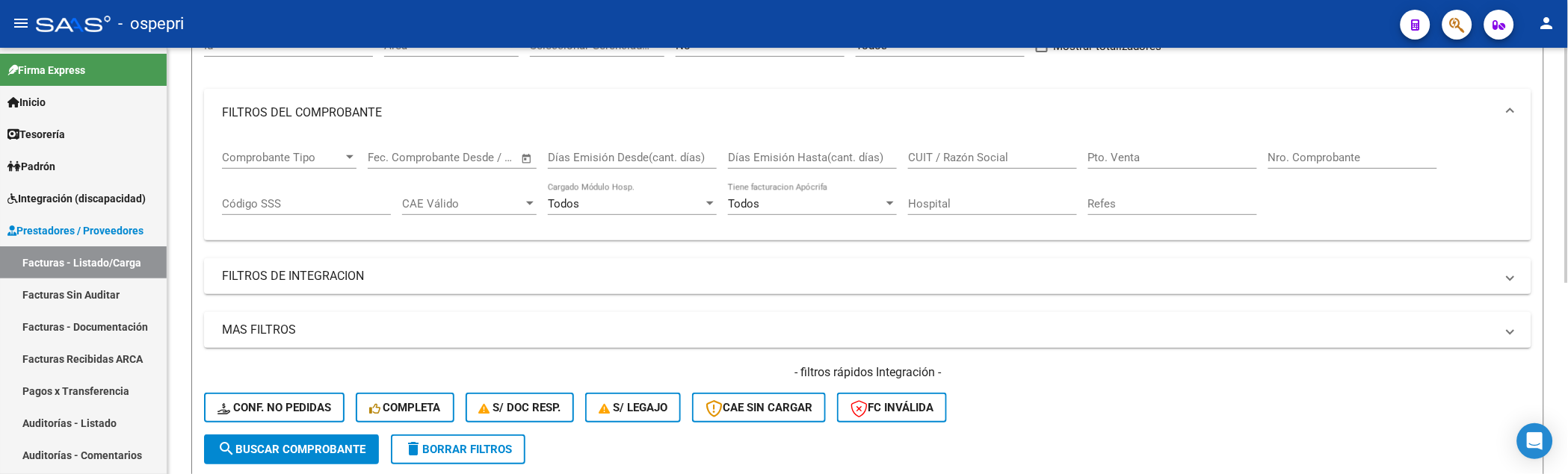
scroll to position [266, 0]
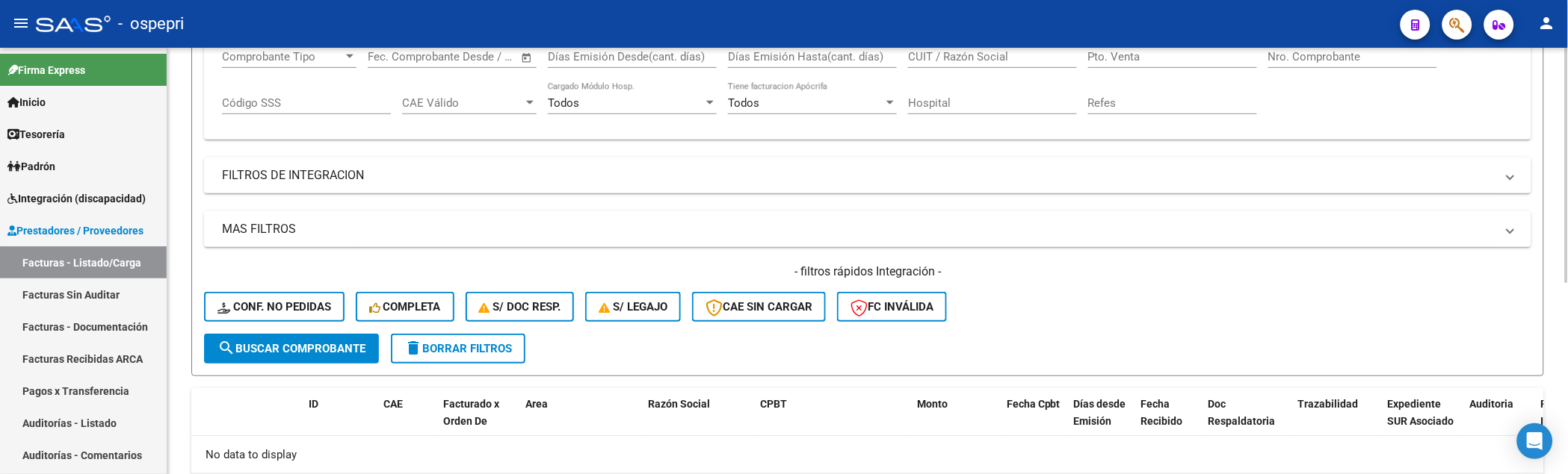
click at [1561, 220] on div at bounding box center [1567, 311] width 4 height 236
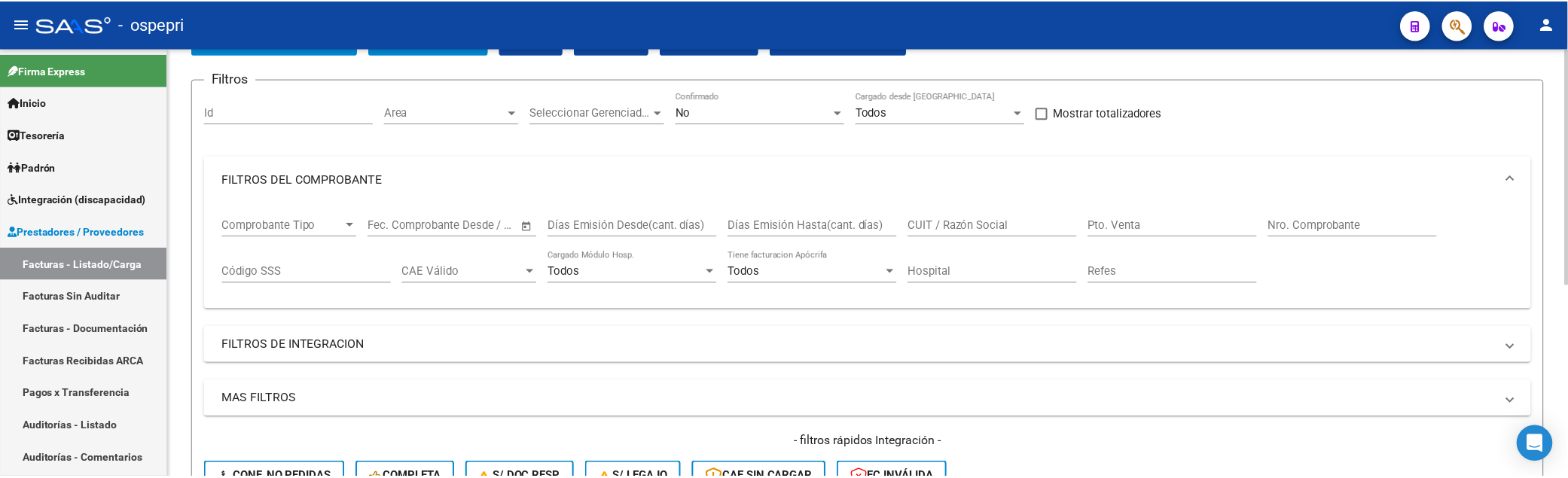
scroll to position [17, 0]
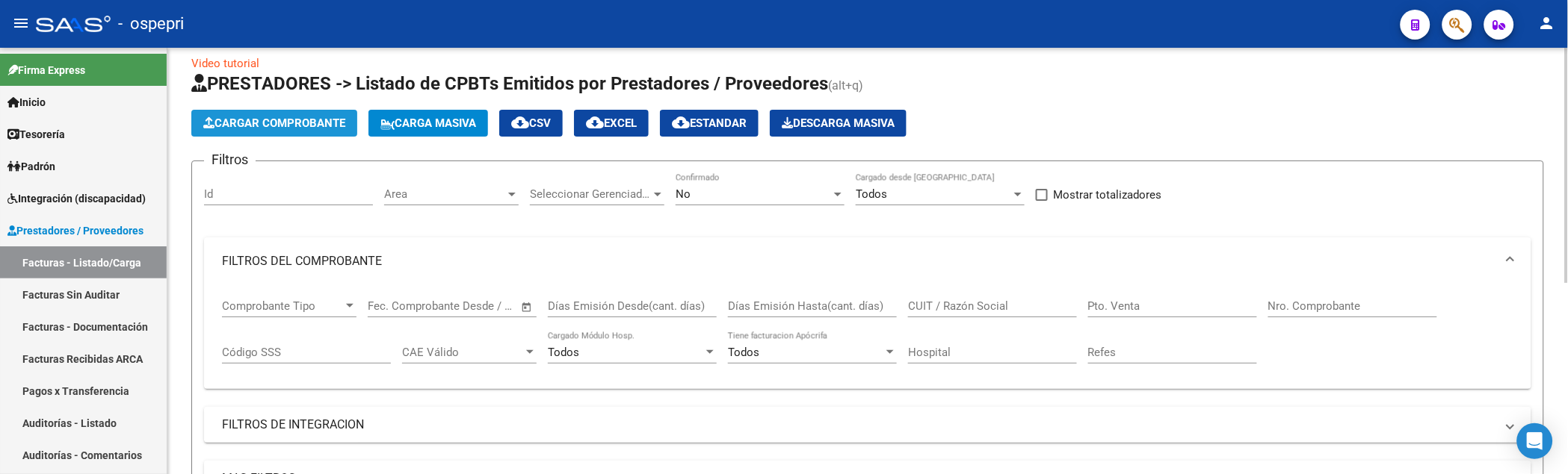
click at [282, 117] on span "Cargar Comprobante" at bounding box center [275, 124] width 142 height 14
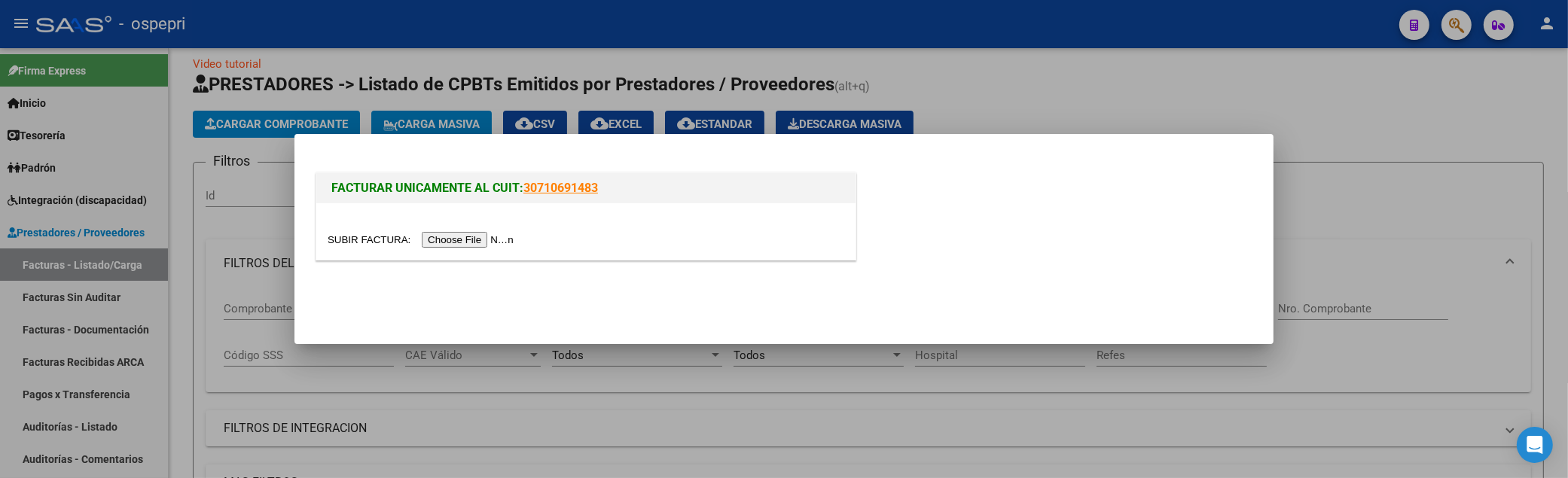
click at [455, 239] on input "file" at bounding box center [423, 239] width 190 height 16
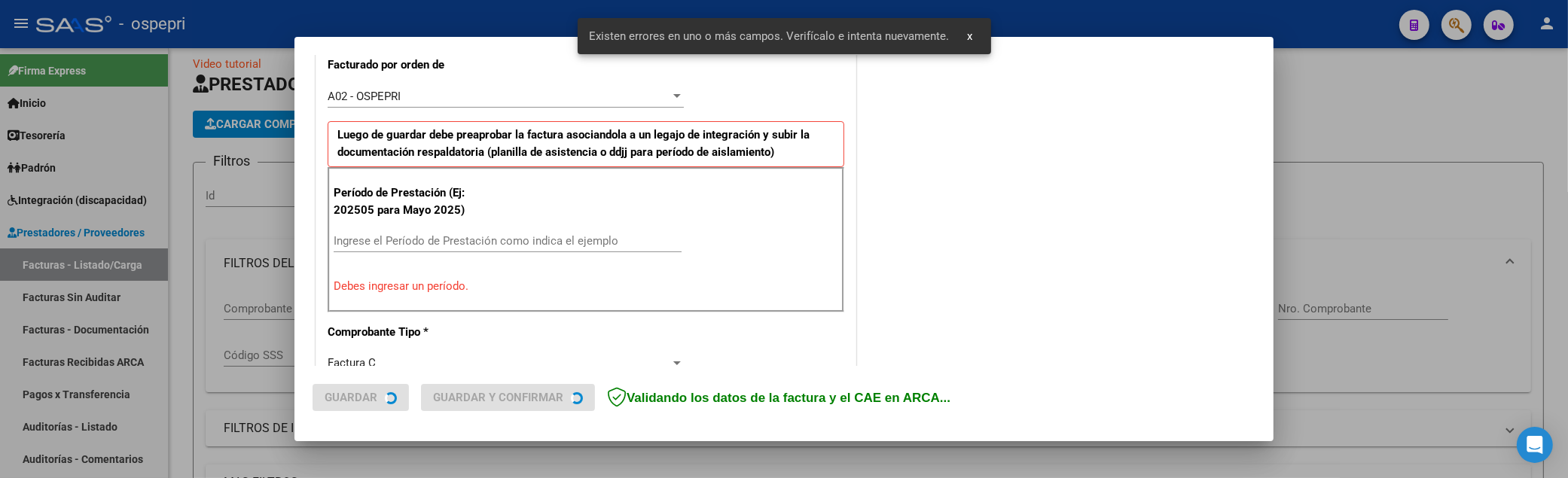
scroll to position [445, 0]
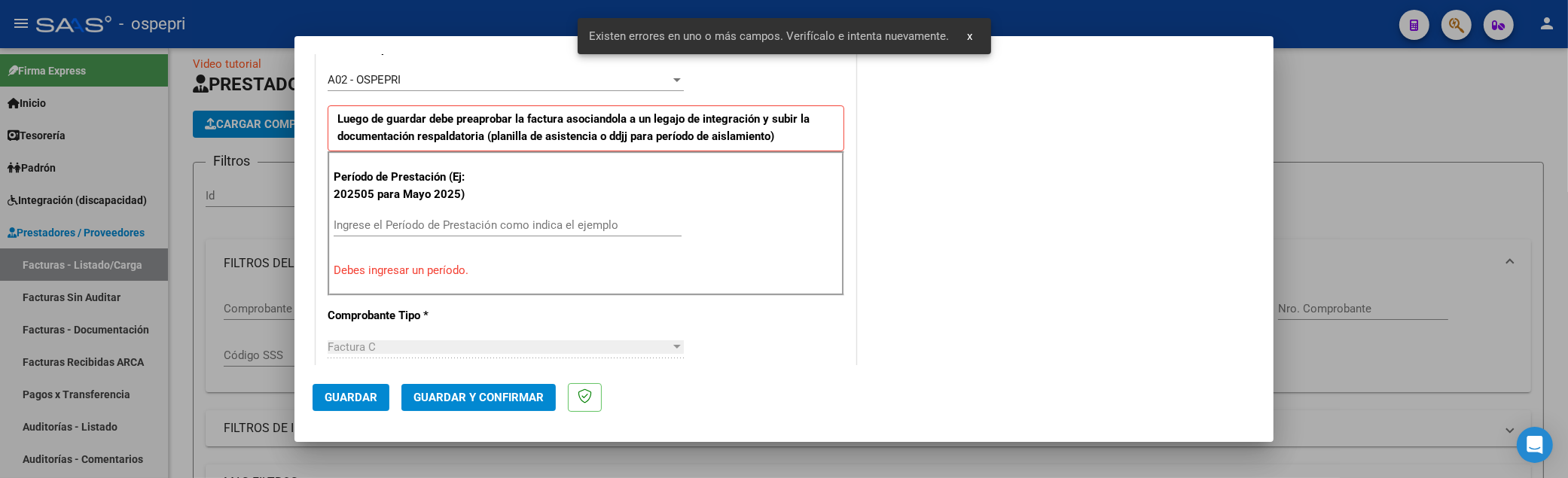
click at [455, 228] on input "Ingrese el Período de Prestación como indica el ejemplo" at bounding box center [508, 225] width 348 height 14
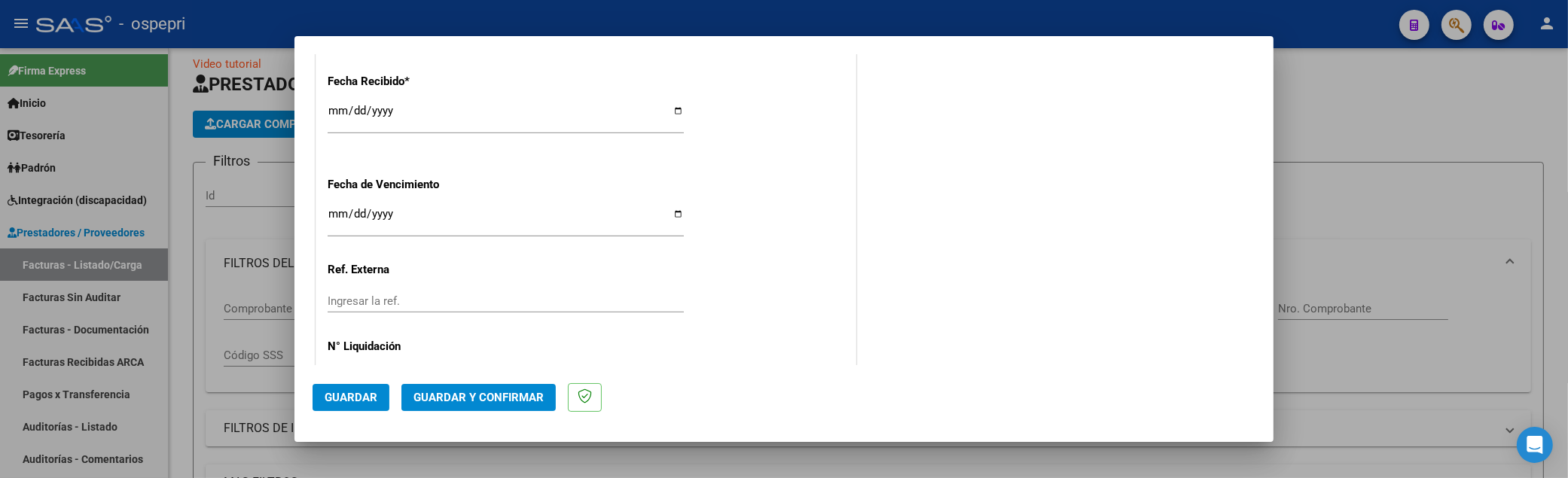
scroll to position [1176, 0]
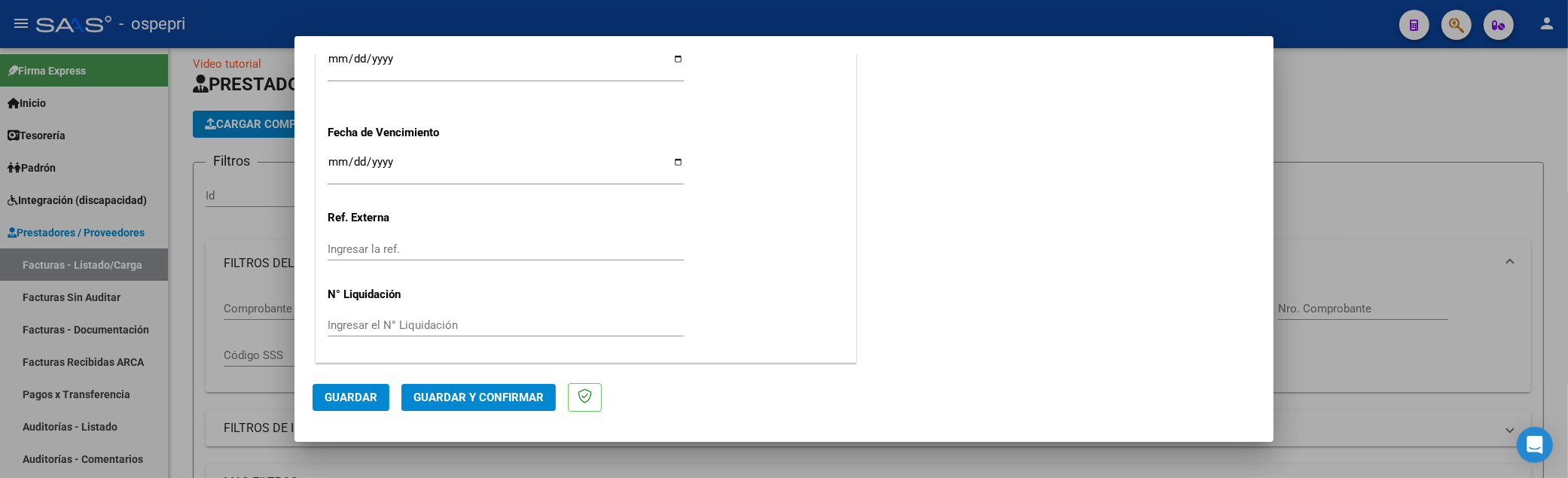
type input "202508"
click at [348, 399] on span "Guardar" at bounding box center [351, 398] width 53 height 14
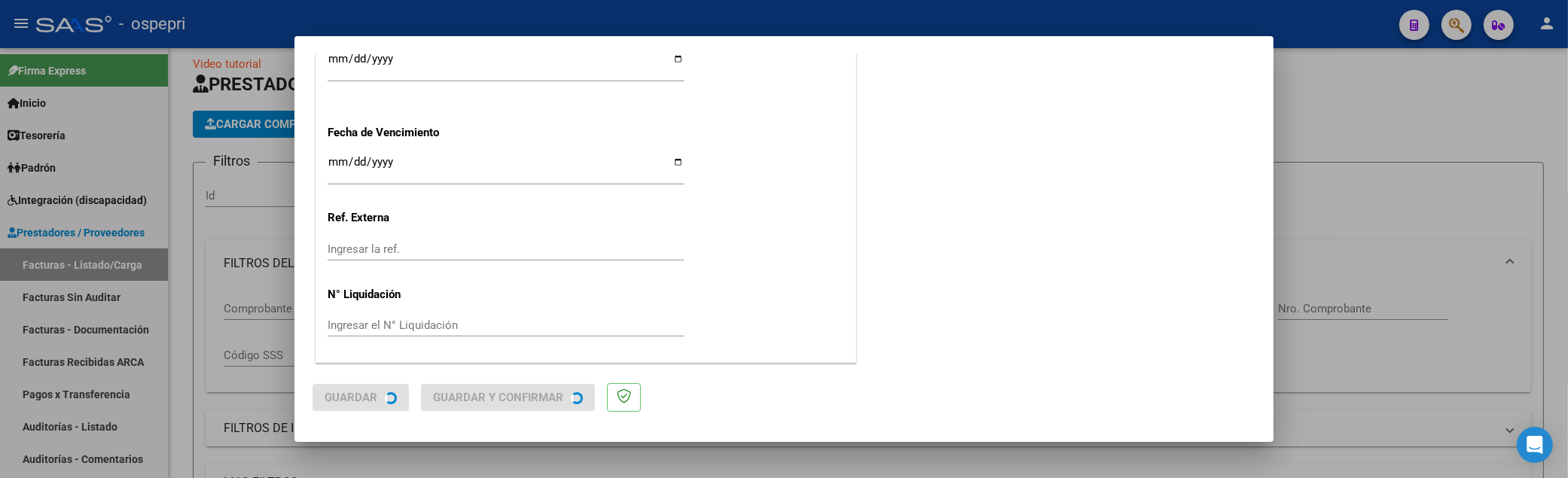
scroll to position [0, 0]
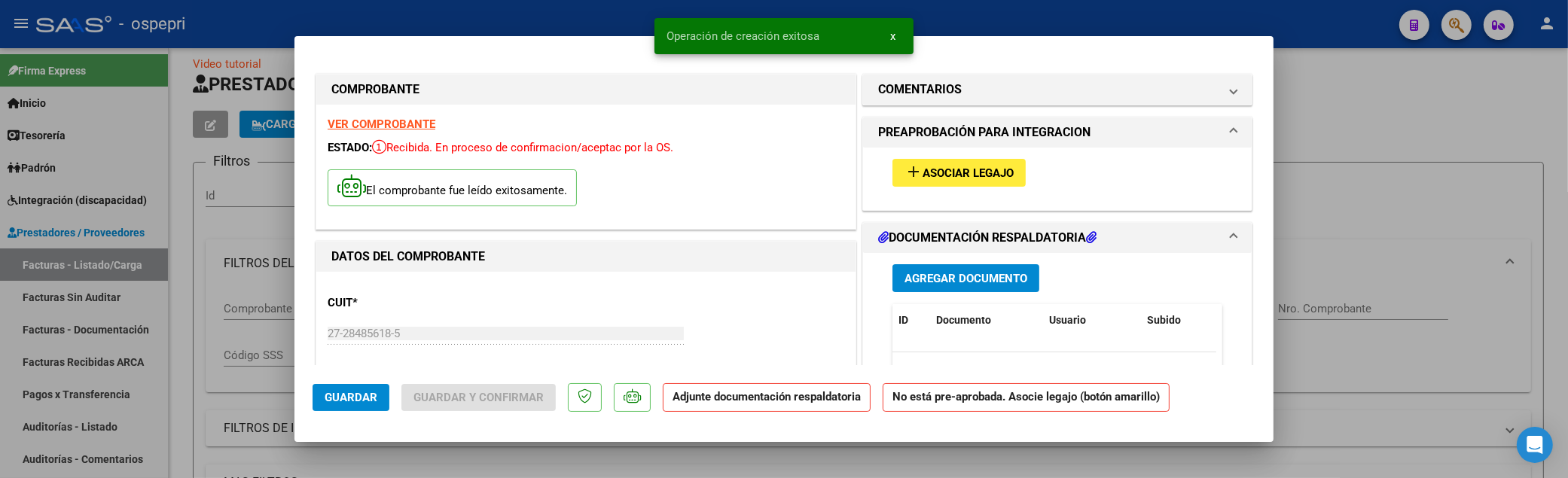
click at [962, 161] on button "add Asociar Legajo" at bounding box center [959, 173] width 134 height 27
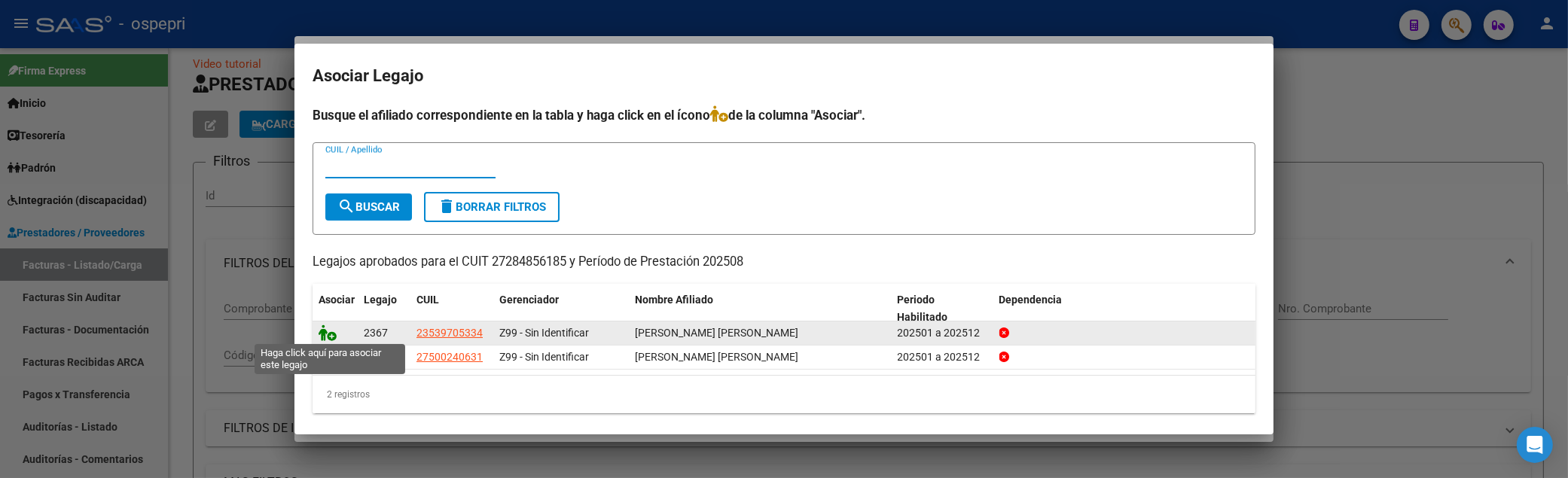
click at [325, 328] on icon at bounding box center [328, 333] width 18 height 17
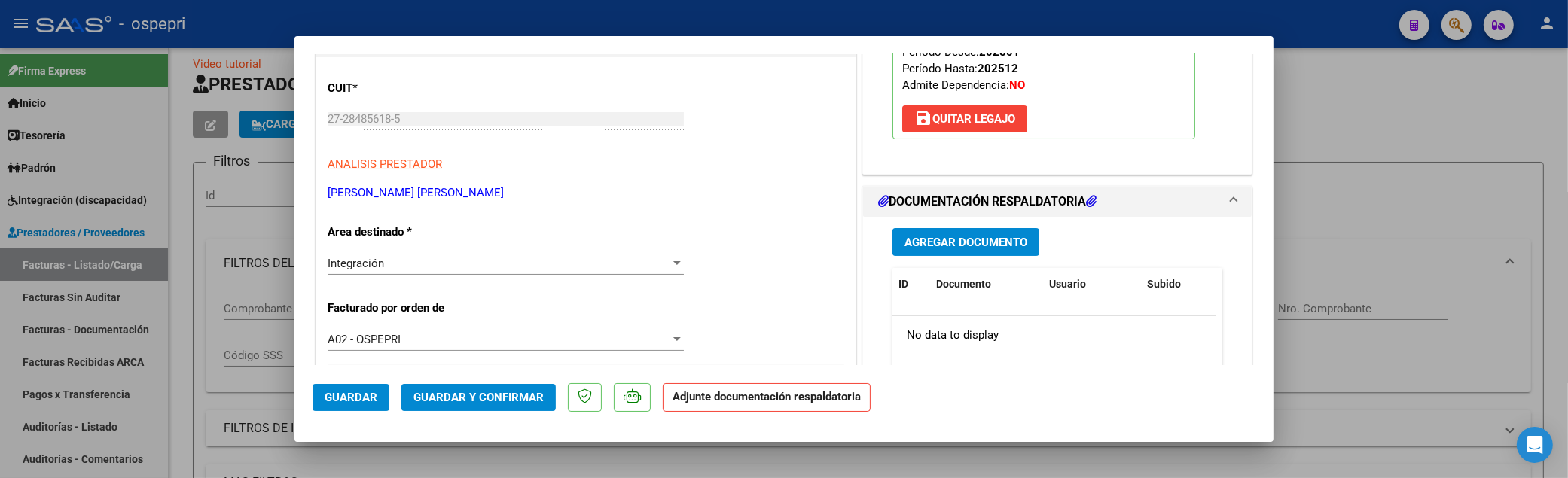
scroll to position [250, 0]
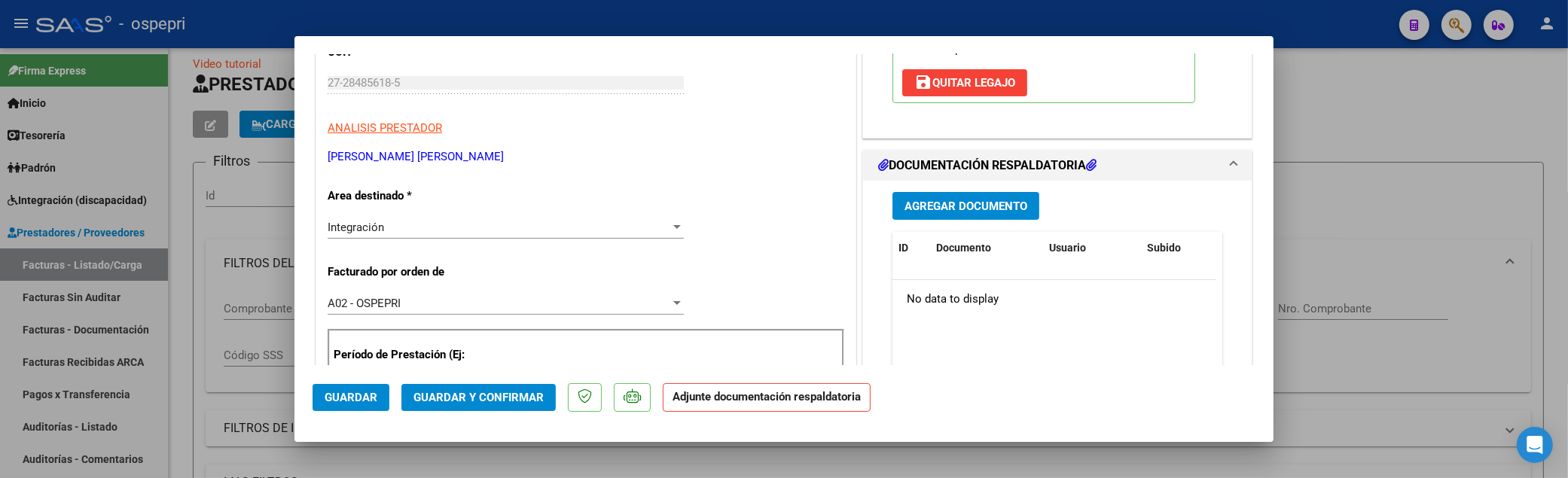
click at [966, 207] on span "Agregar Documento" at bounding box center [965, 206] width 123 height 14
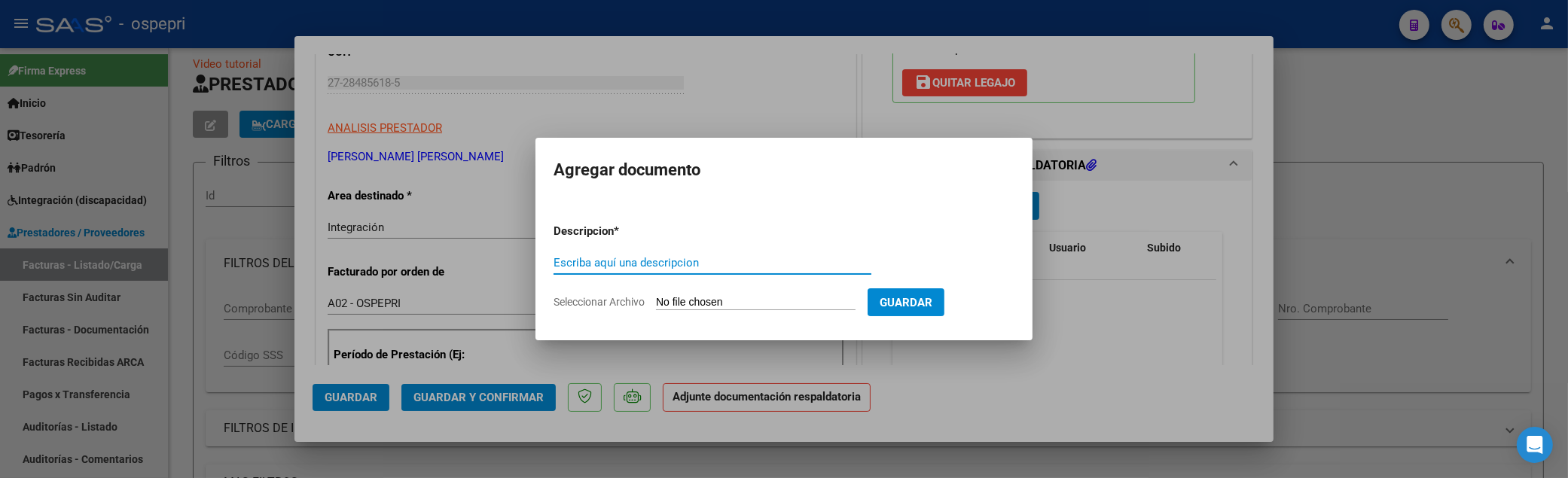
click at [573, 260] on input "Escriba aquí una descripcion" at bounding box center [713, 263] width 318 height 14
paste input "rodrina_81@hotmail.com"
drag, startPoint x: 718, startPoint y: 259, endPoint x: 539, endPoint y: 262, distance: 179.0
click at [539, 262] on mat-dialog-content "Descripcion * rodrina_81@hotmail.com Escriba aquí una descripcion Seleccionar A…" at bounding box center [784, 260] width 497 height 122
type input "202508"
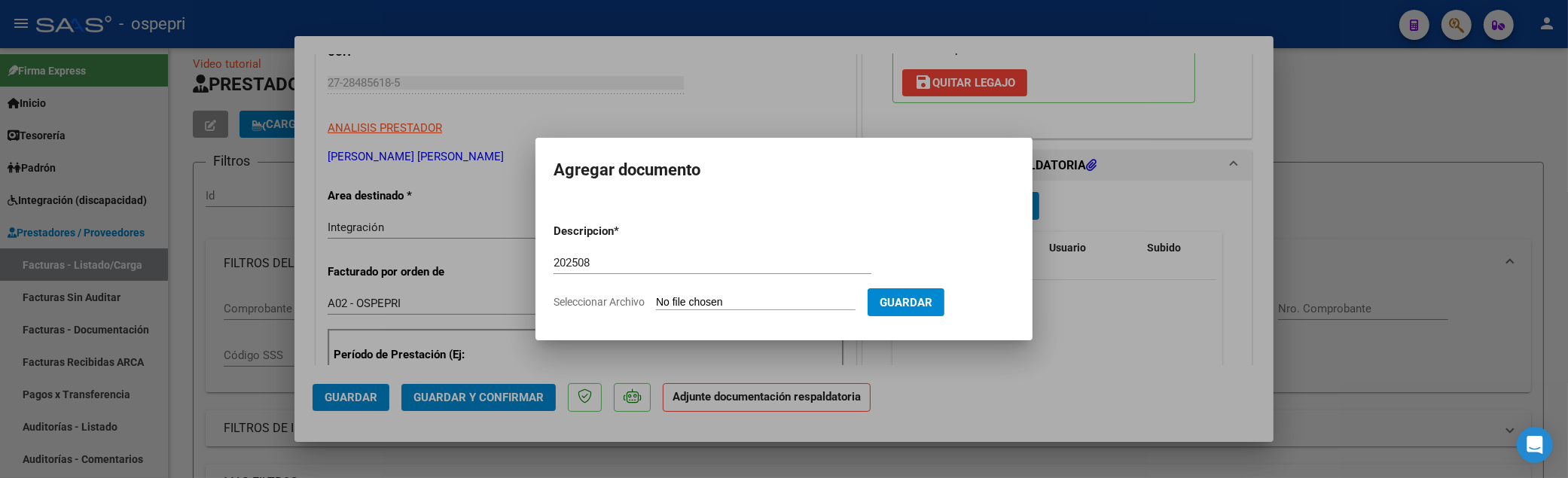
click at [682, 297] on input "Seleccionar Archivo" at bounding box center [755, 303] width 199 height 15
type input "C:\fakepath\CamScanner 04-09-2025 16.29.pdf"
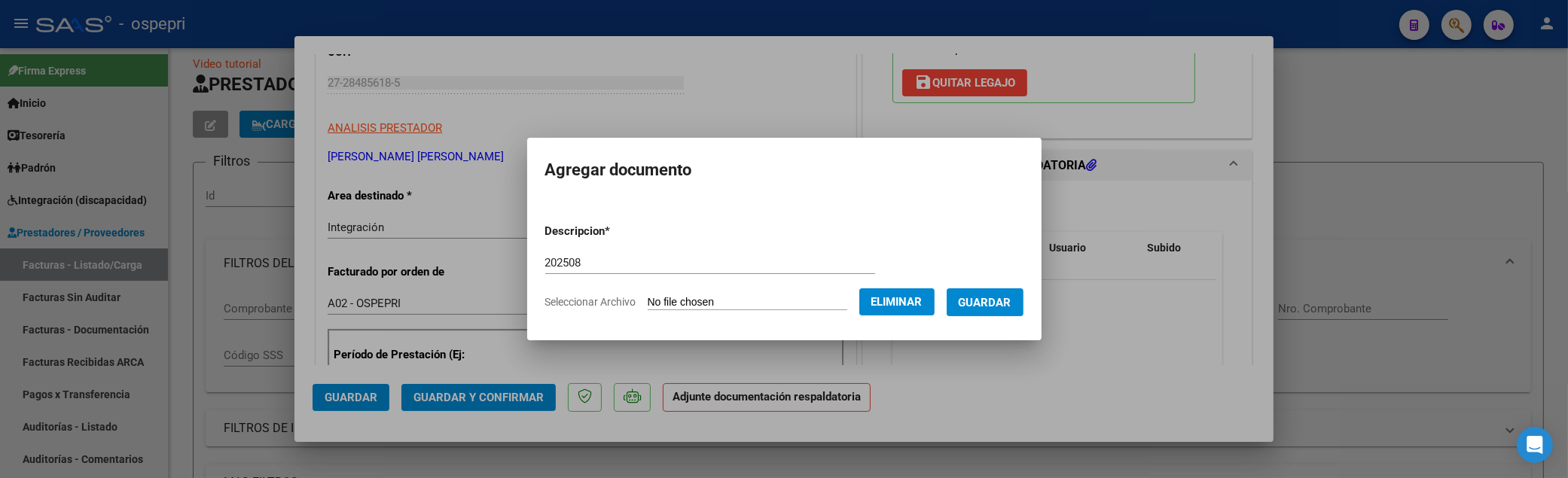
click at [1011, 299] on span "Guardar" at bounding box center [986, 303] width 53 height 14
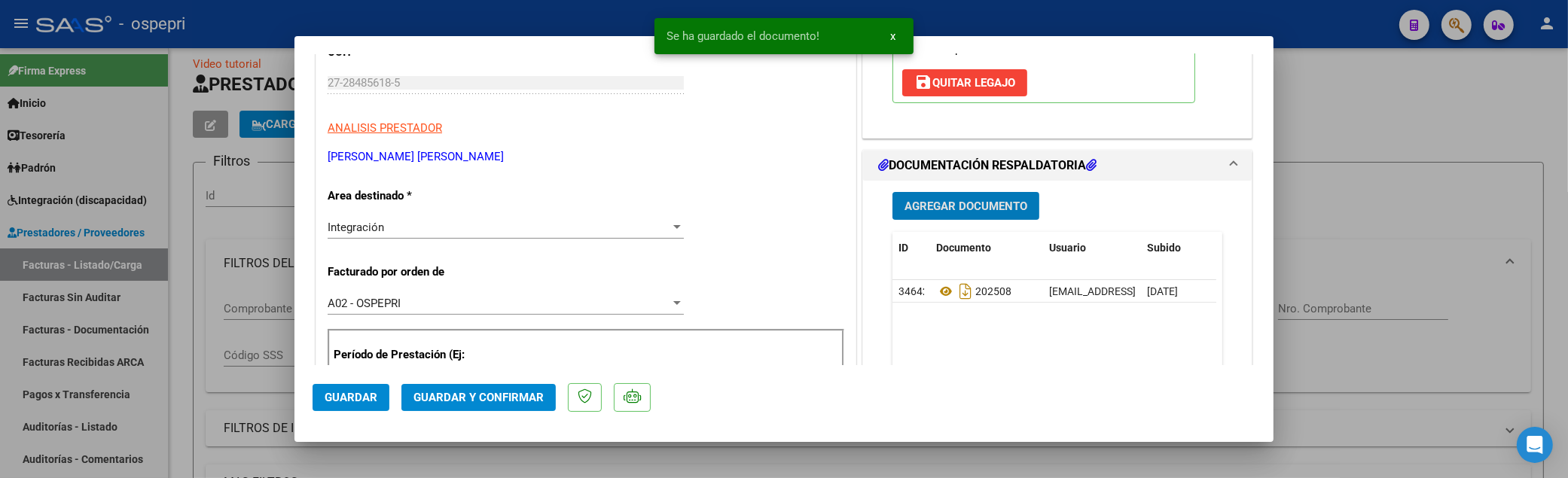
click at [437, 399] on span "Guardar y Confirmar" at bounding box center [478, 398] width 131 height 14
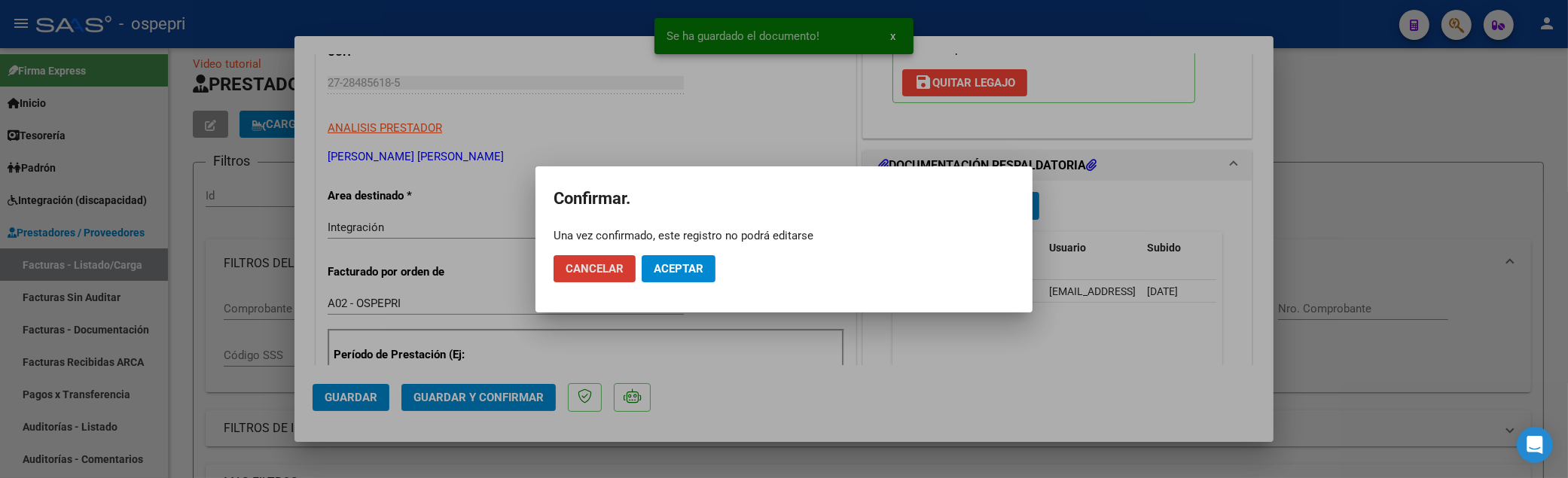
click at [672, 262] on span "Aceptar" at bounding box center [678, 269] width 50 height 14
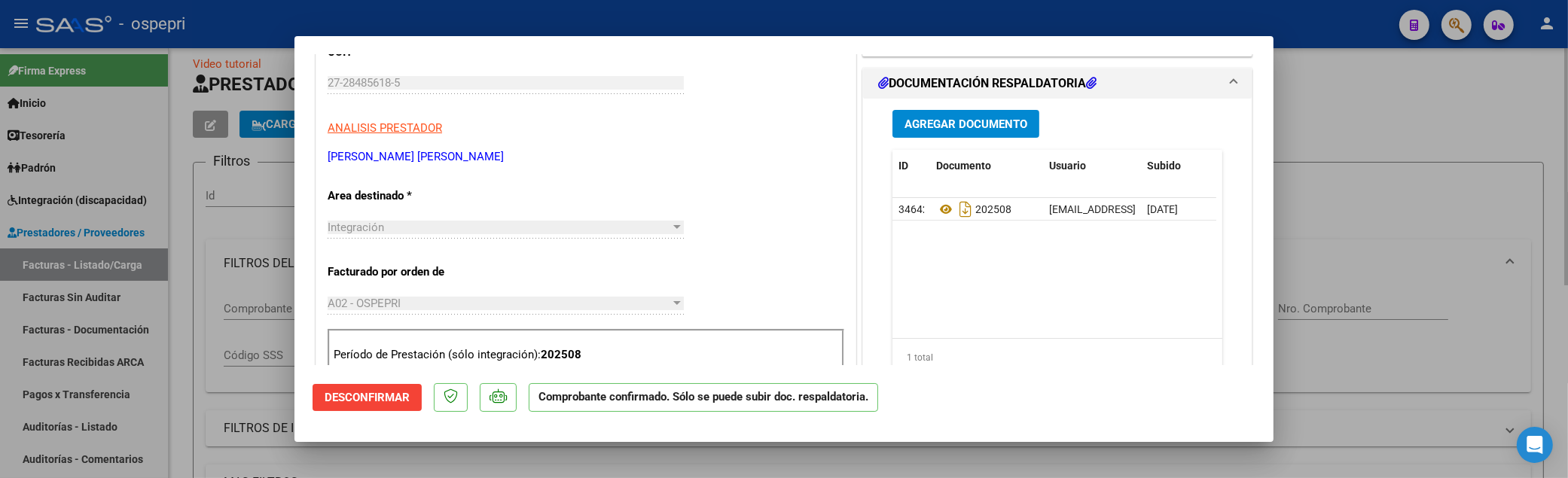
click at [1358, 241] on div at bounding box center [784, 239] width 1568 height 478
type input "$ 0,00"
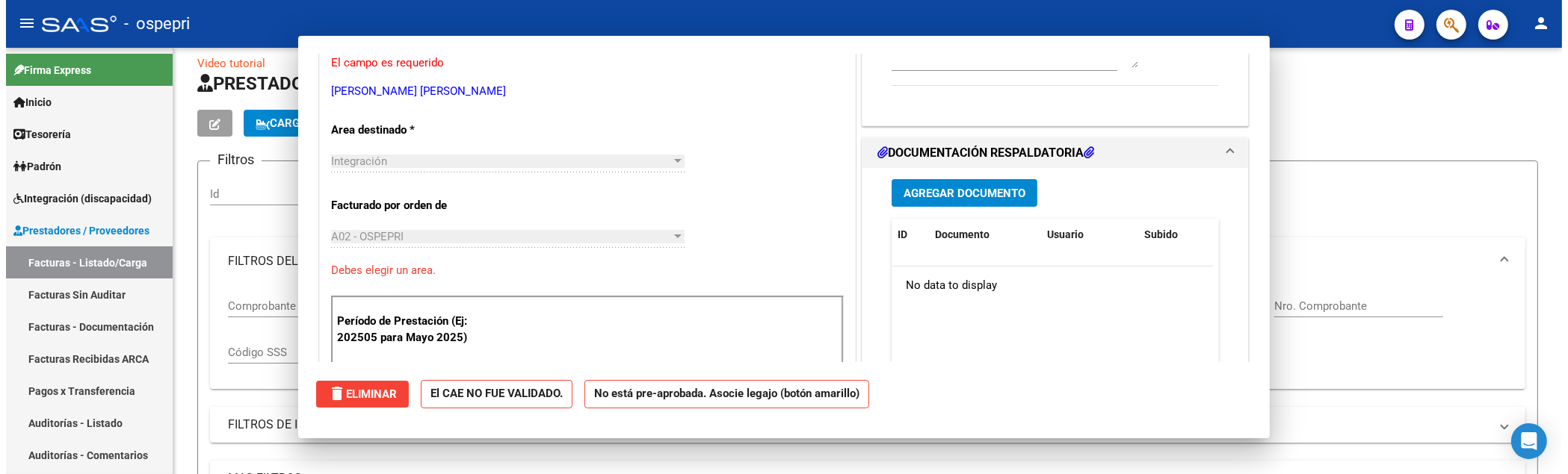
scroll to position [0, 0]
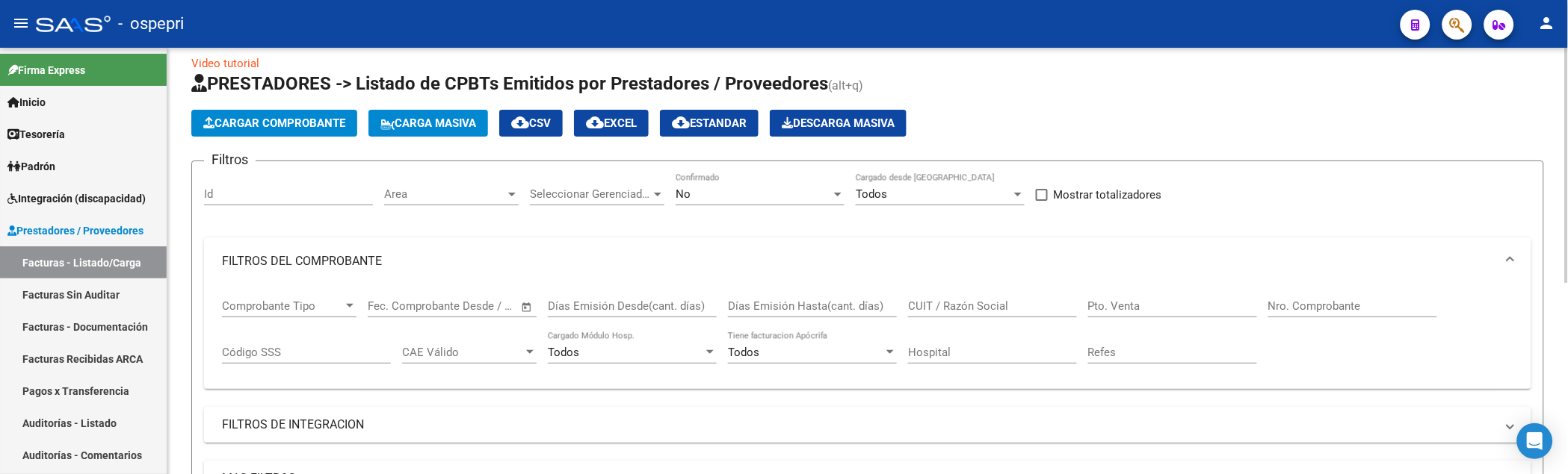
click at [1225, 108] on app-list-header "PRESTADORES -> Listado de CPBTs Emitidos por Prestadores / Proveedores (alt+q) …" at bounding box center [867, 348] width 1353 height 554
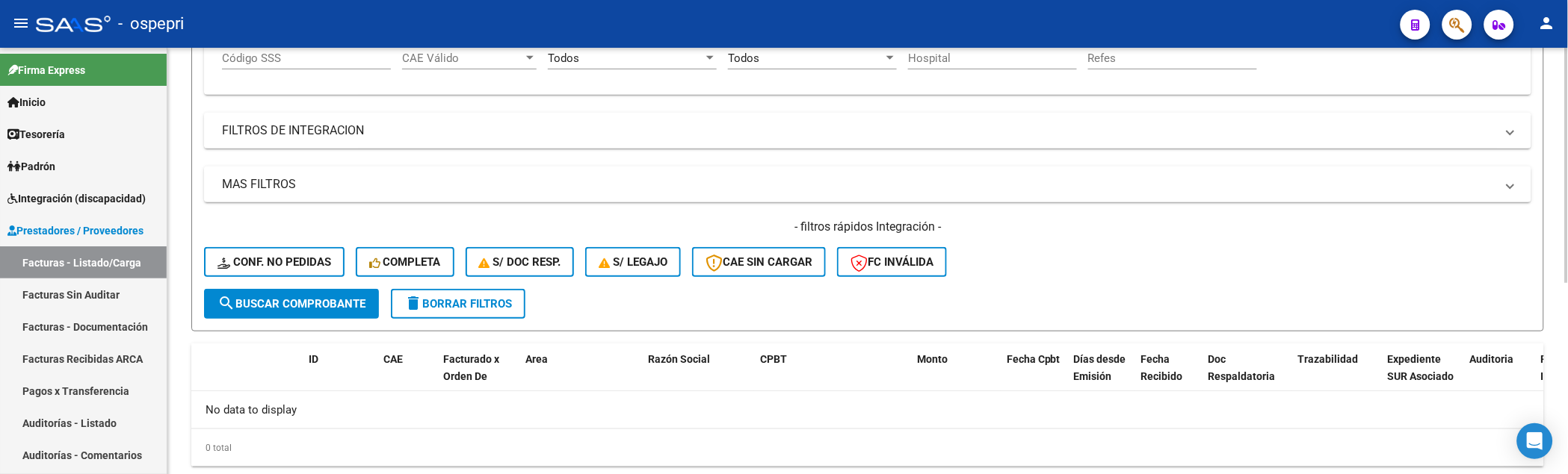
scroll to position [348, 0]
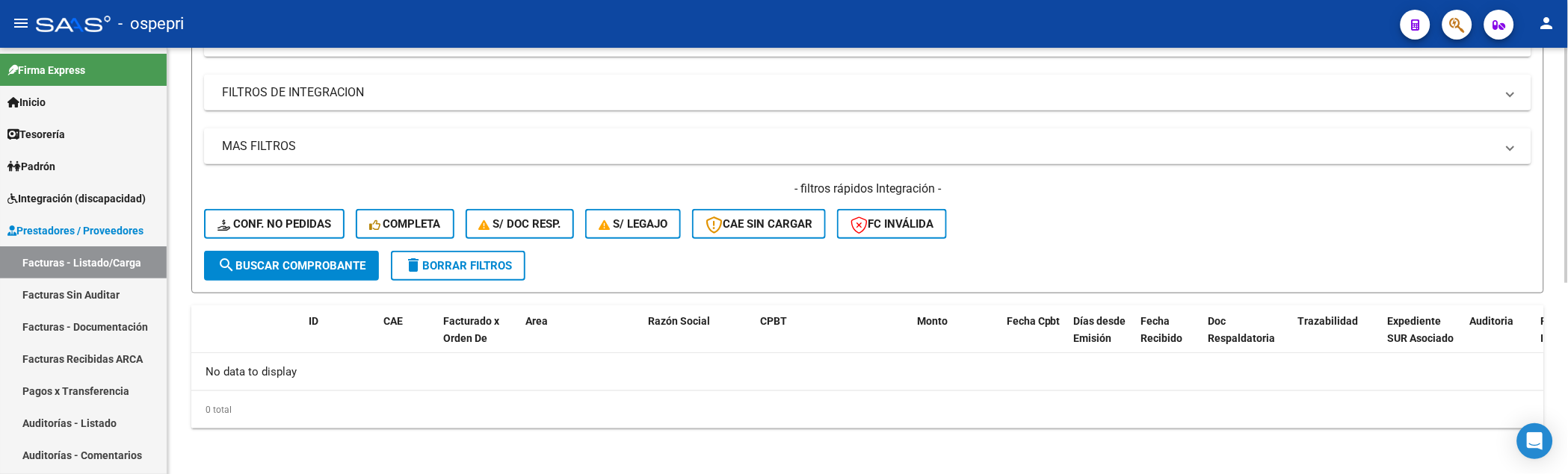
click at [1074, 234] on div "- filtros rápidos Integración - Conf. no pedidas Completa S/ Doc Resp. S/ legaj…" at bounding box center [867, 216] width 1327 height 70
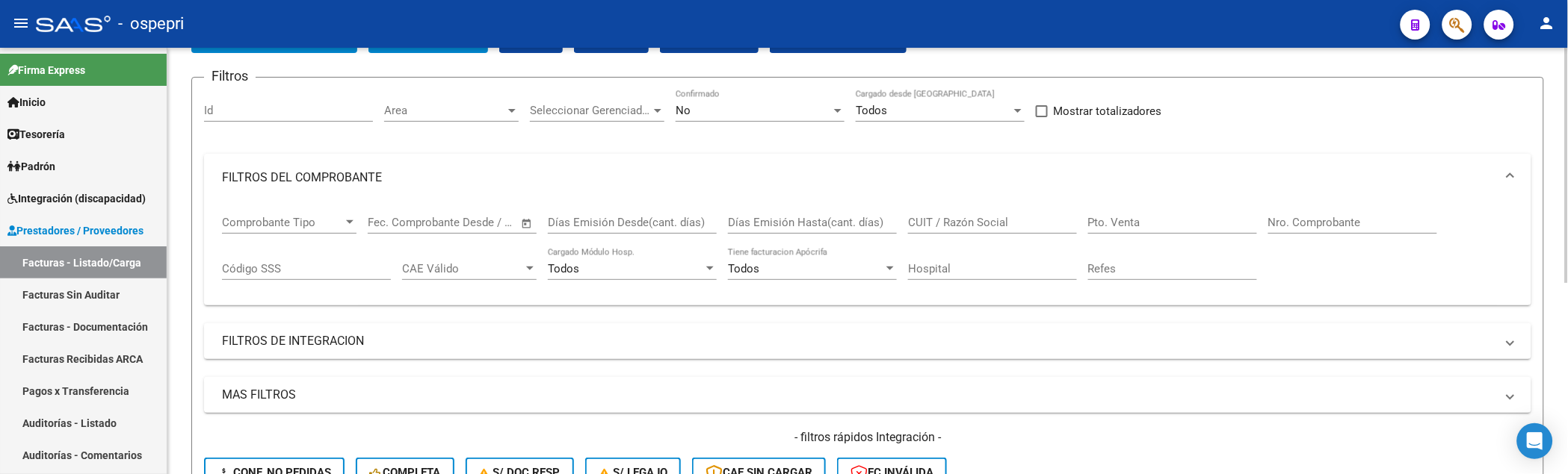
scroll to position [18, 0]
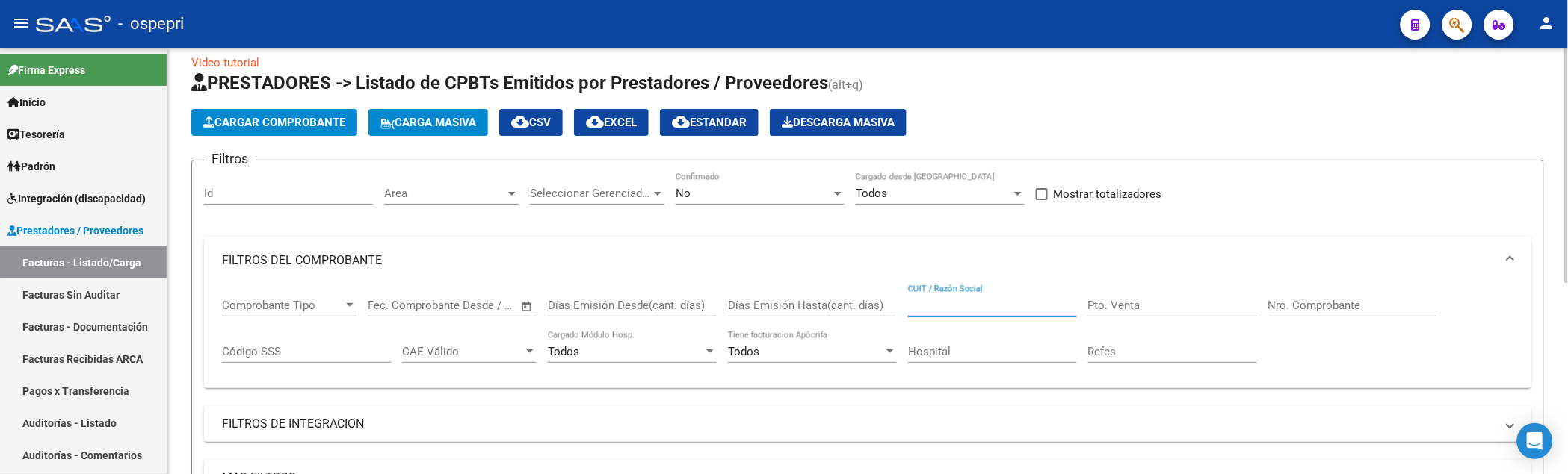
click at [1010, 302] on input "CUIT / Razón Social" at bounding box center [991, 306] width 168 height 14
type input "massacesi"
click at [1475, 191] on div "Filtros Id Area Area Seleccionar Gerenciador Seleccionar Gerenciador No Confirm…" at bounding box center [867, 377] width 1327 height 410
click at [981, 311] on input "massacesi" at bounding box center [991, 306] width 168 height 14
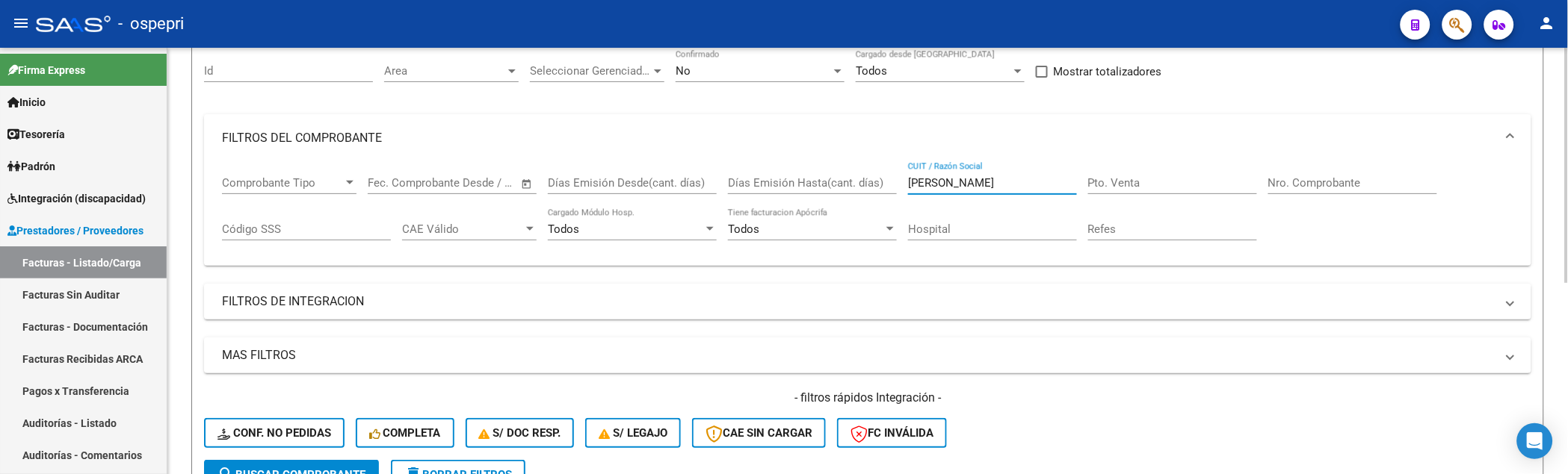
scroll to position [348, 0]
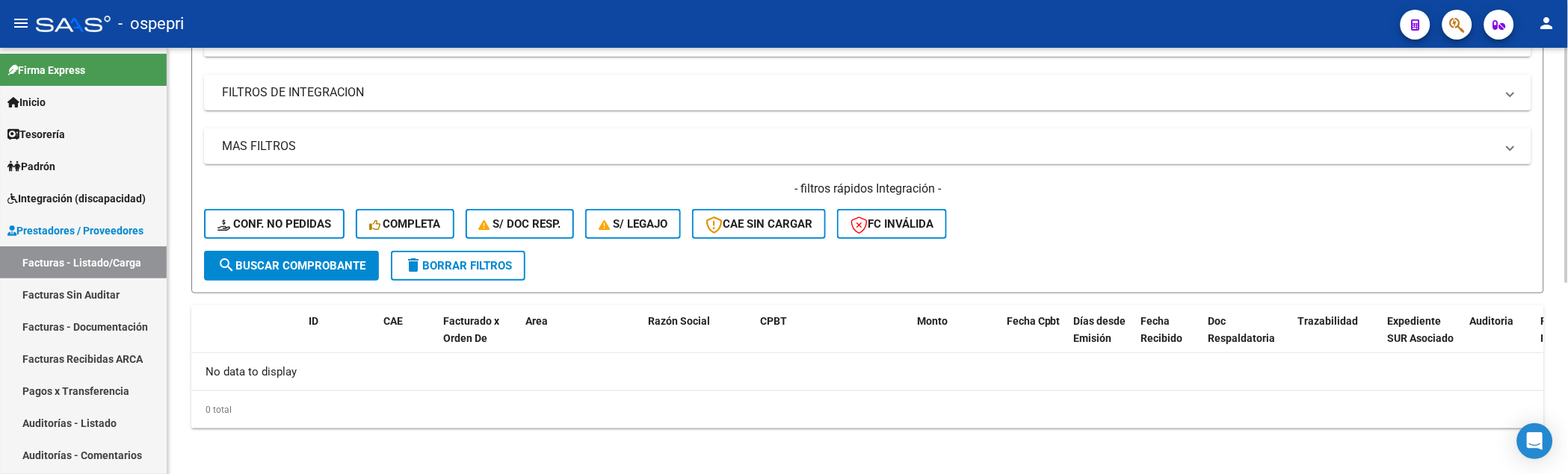
click at [275, 265] on span "search Buscar Comprobante" at bounding box center [291, 266] width 148 height 14
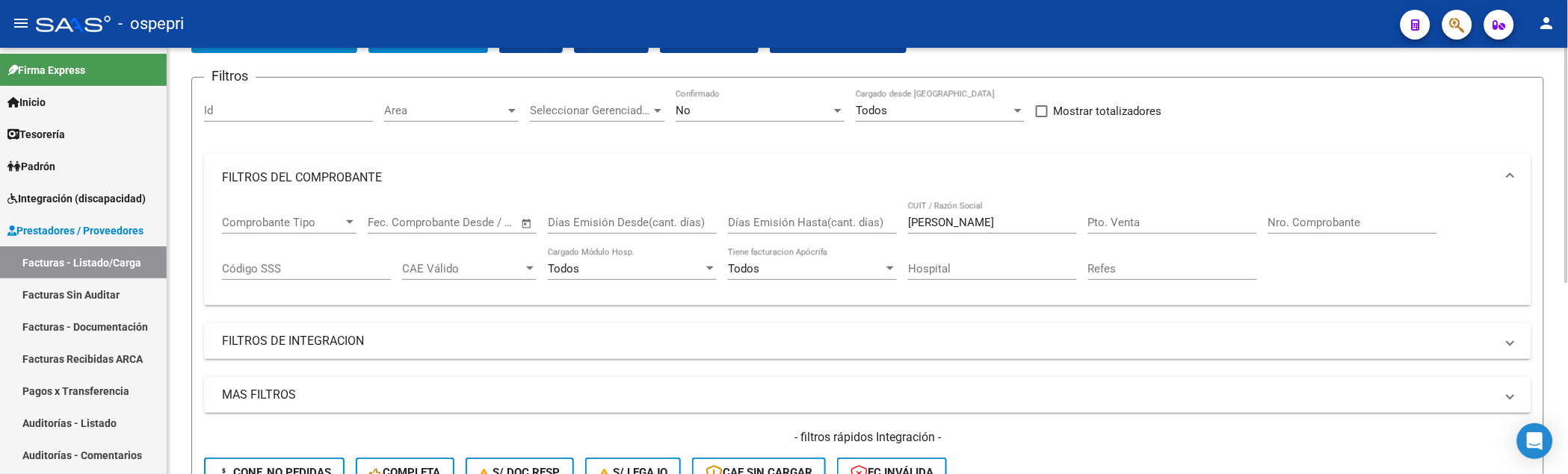
scroll to position [18, 0]
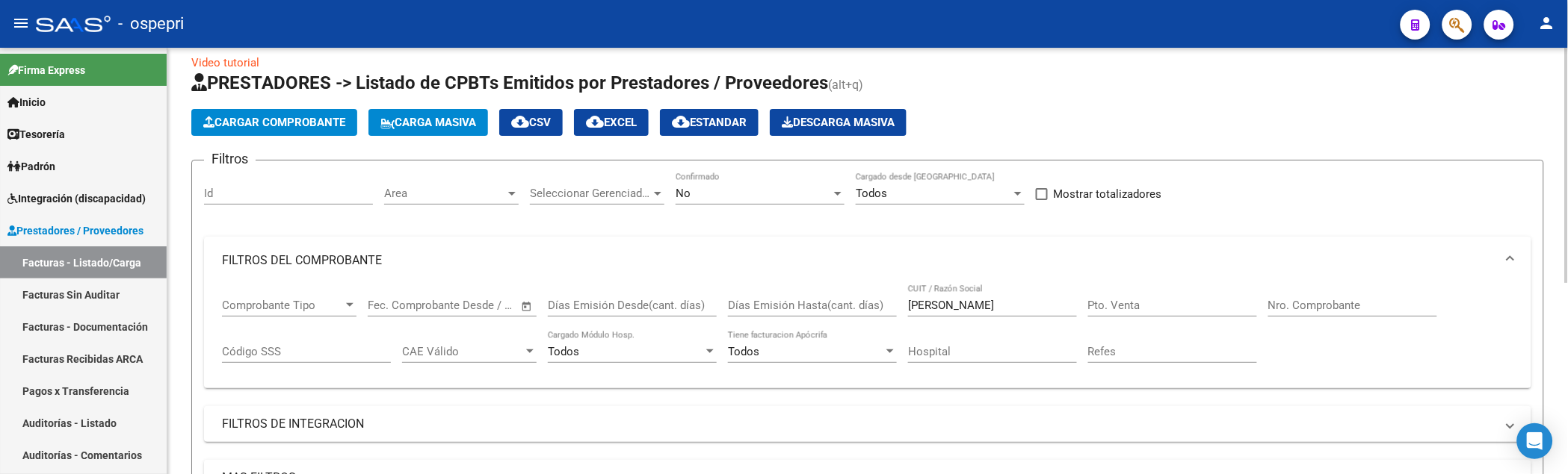
click at [1161, 101] on app-list-header "PRESTADORES -> Listado de CPBTs Emitidos por Prestadores / Proveedores (alt+q) …" at bounding box center [867, 347] width 1353 height 554
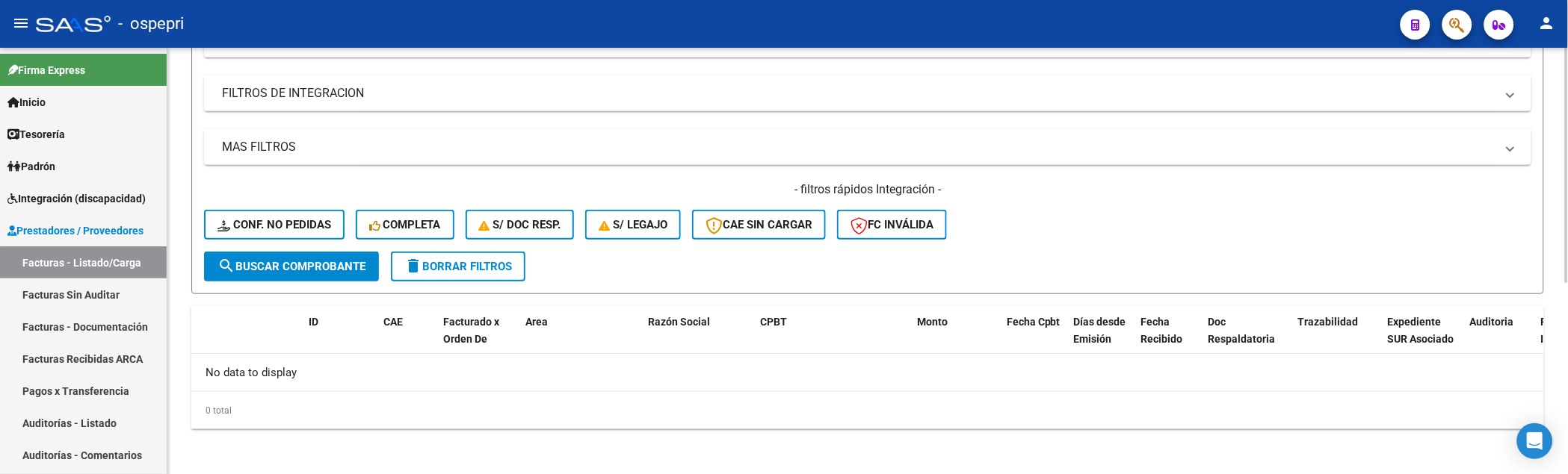
scroll to position [348, 0]
click at [1099, 220] on div "- filtros rápidos Integración - Conf. no pedidas Completa S/ Doc Resp. S/ legaj…" at bounding box center [867, 216] width 1327 height 70
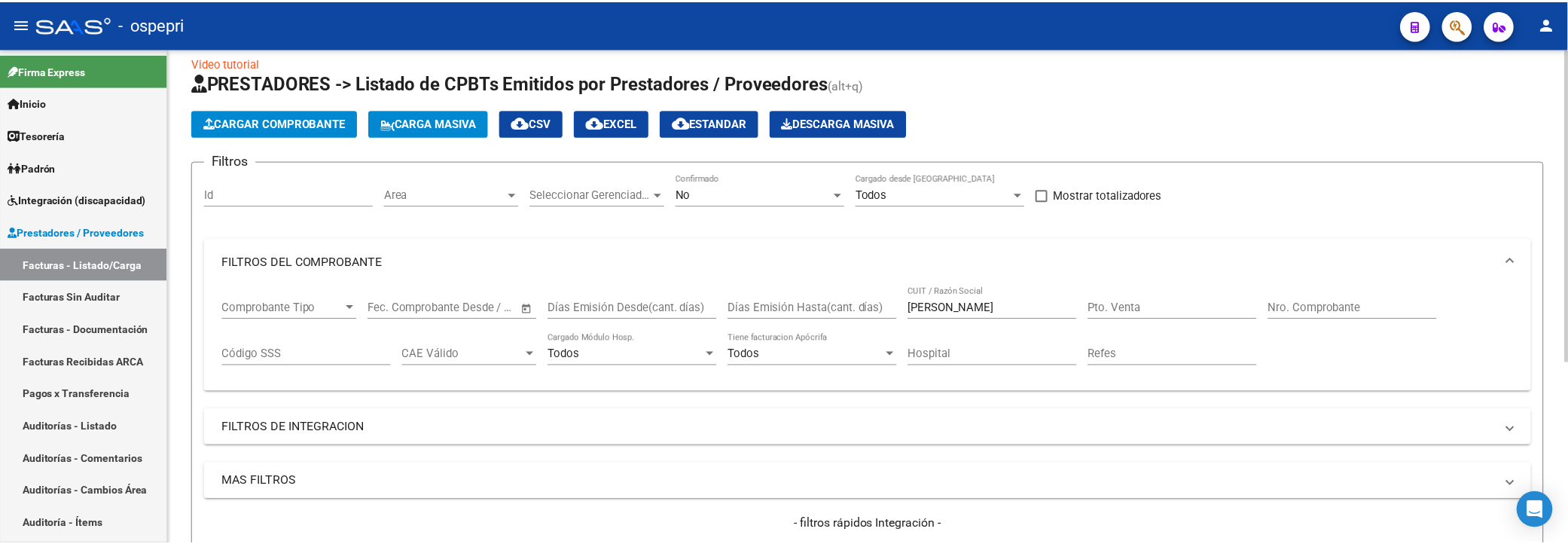
scroll to position [0, 0]
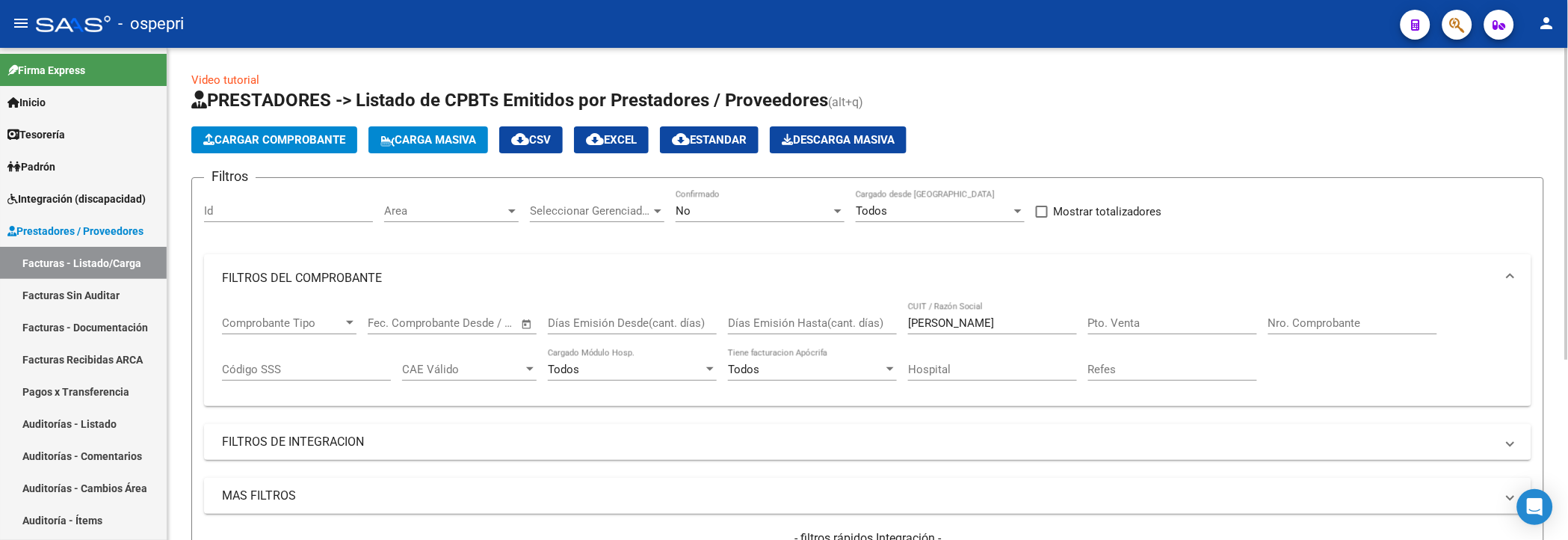
click at [294, 138] on span "Cargar Comprobante" at bounding box center [275, 140] width 142 height 14
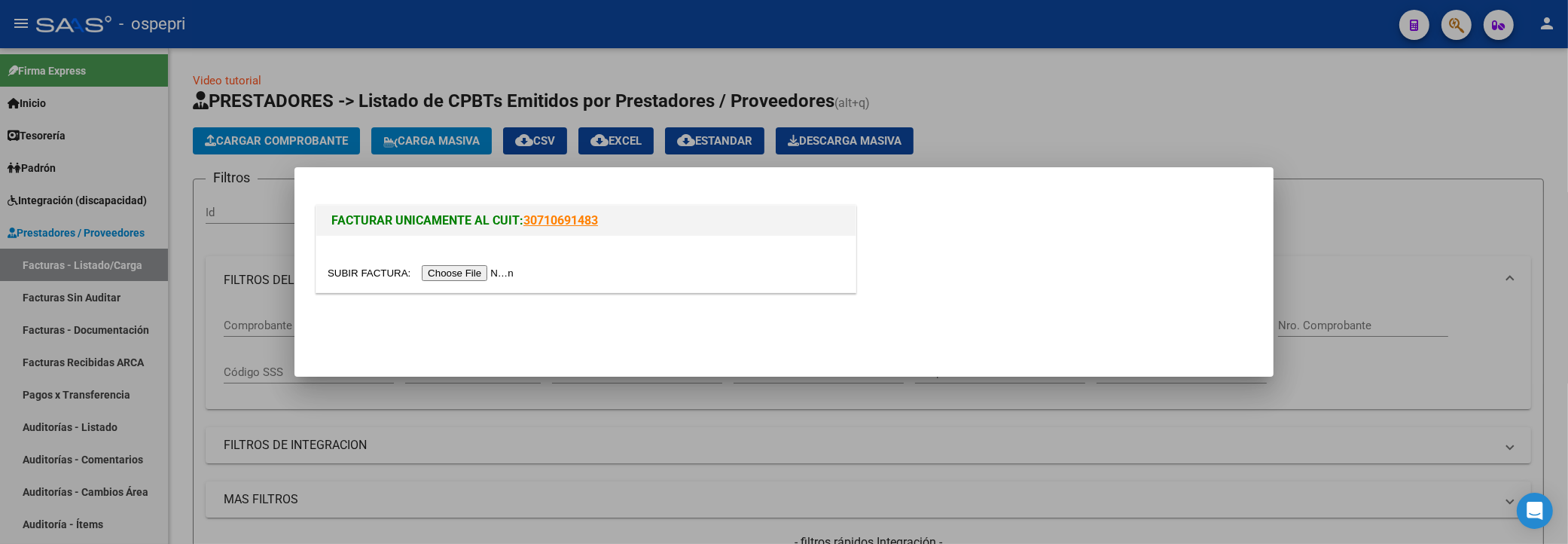
click at [472, 276] on input "file" at bounding box center [423, 273] width 190 height 16
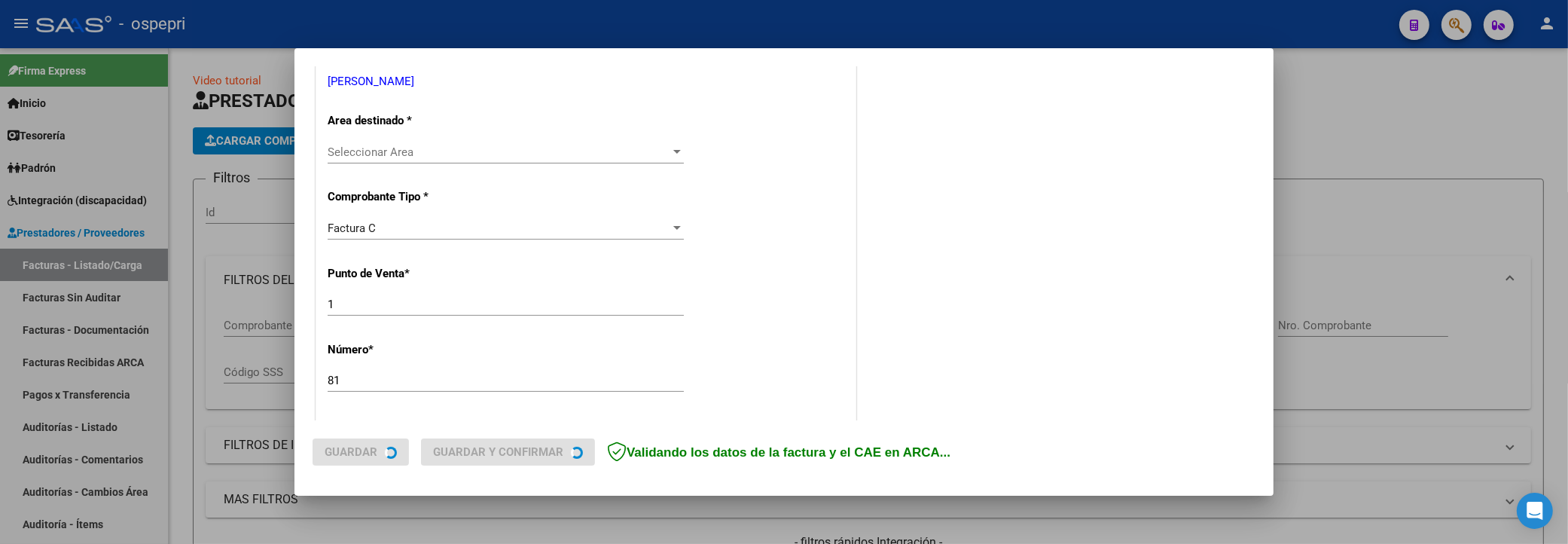
scroll to position [335, 0]
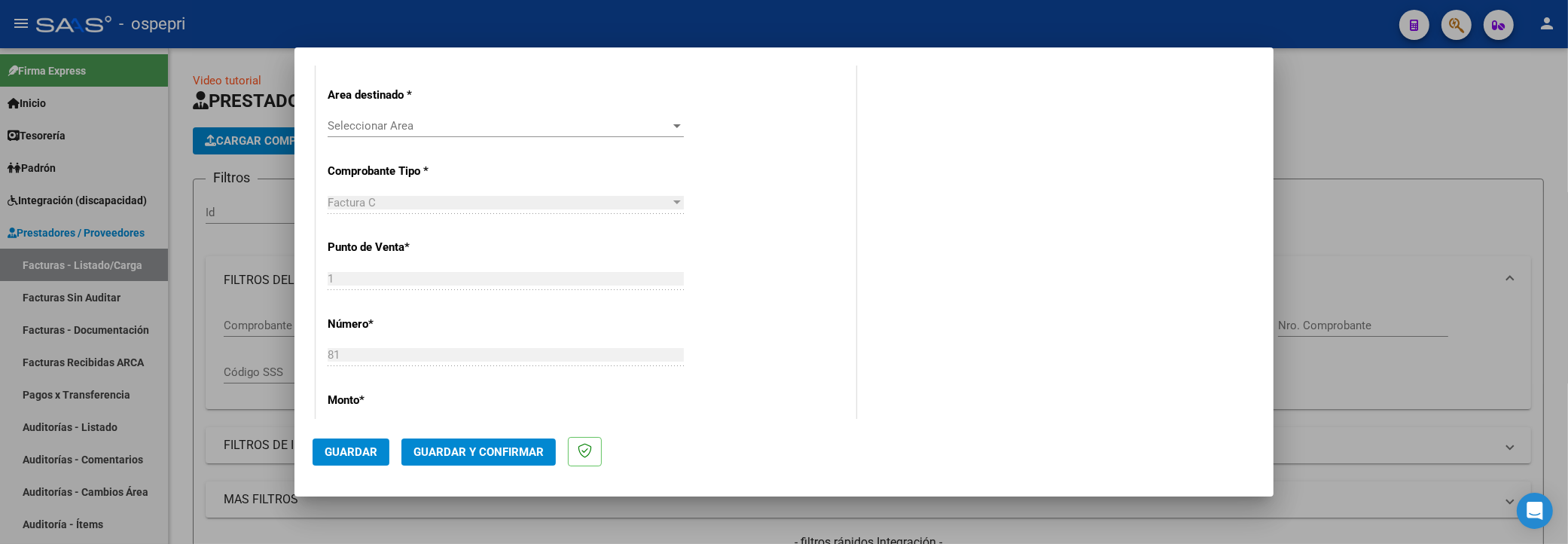
click at [674, 125] on div at bounding box center [677, 127] width 8 height 4
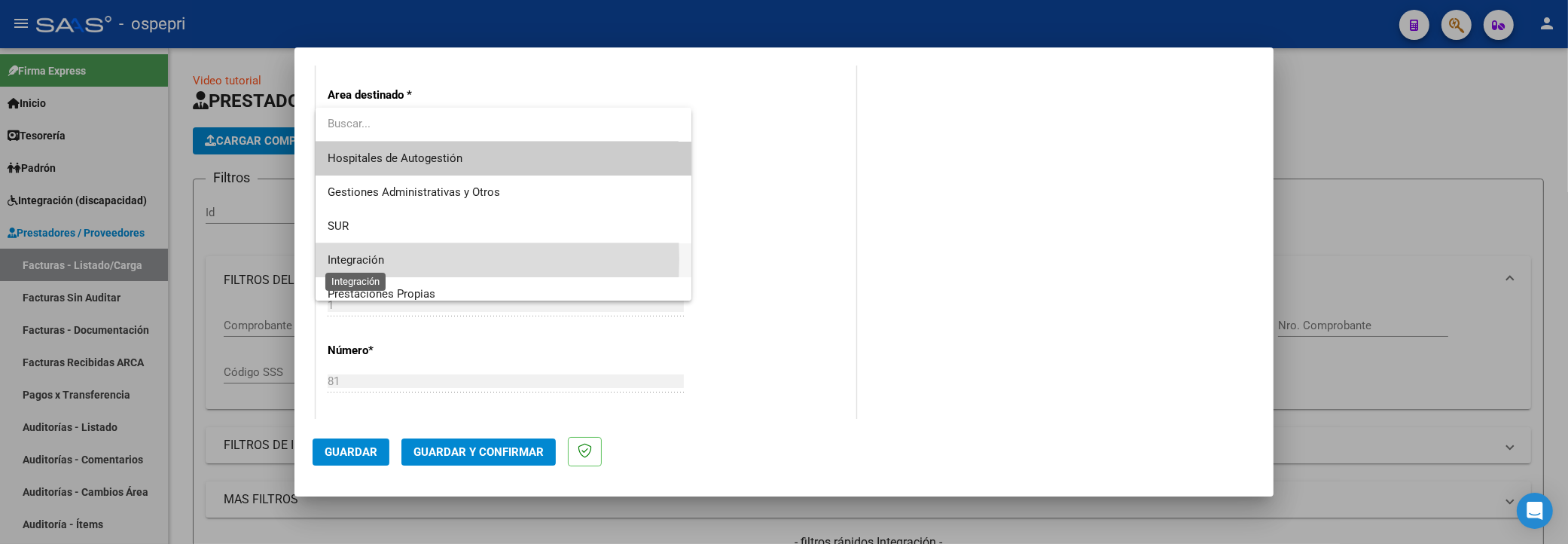
click at [362, 259] on span "Integración" at bounding box center [356, 260] width 57 height 14
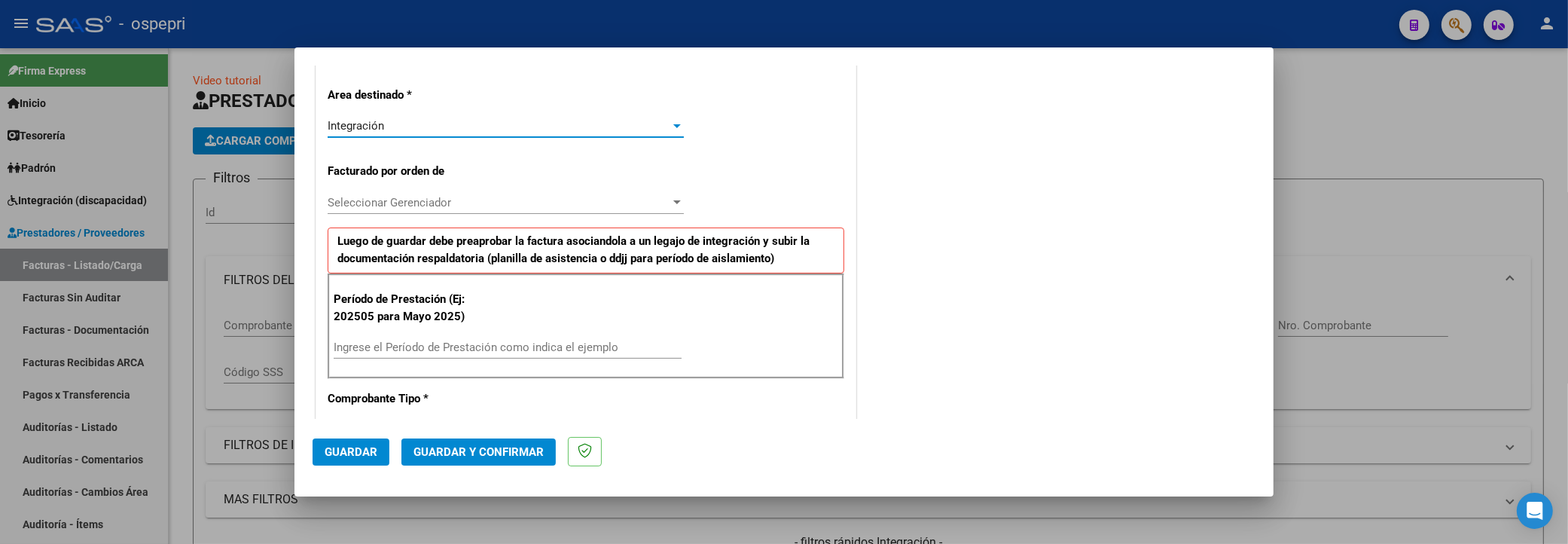
click at [435, 350] on input "Ingrese el Período de Prestación como indica el ejemplo" at bounding box center [508, 348] width 348 height 14
click at [367, 345] on input "Ingrese el Período de Prestación como indica el ejemplo" at bounding box center [508, 348] width 348 height 14
type input "202508"
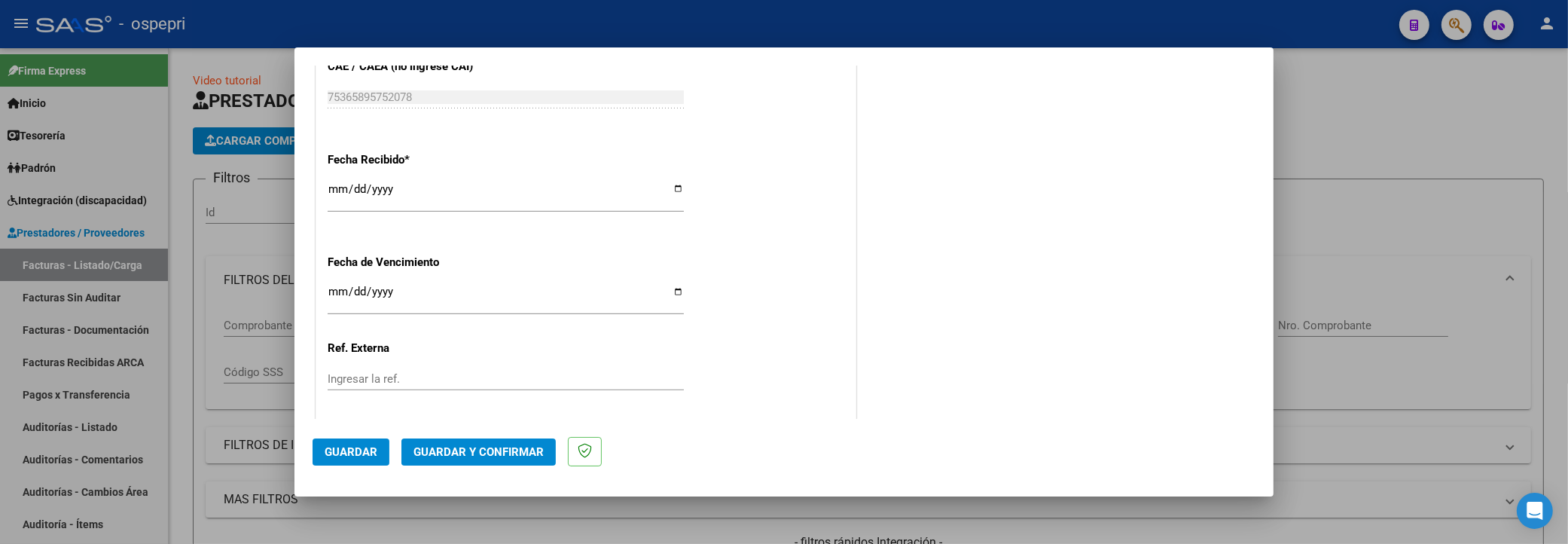
scroll to position [1088, 0]
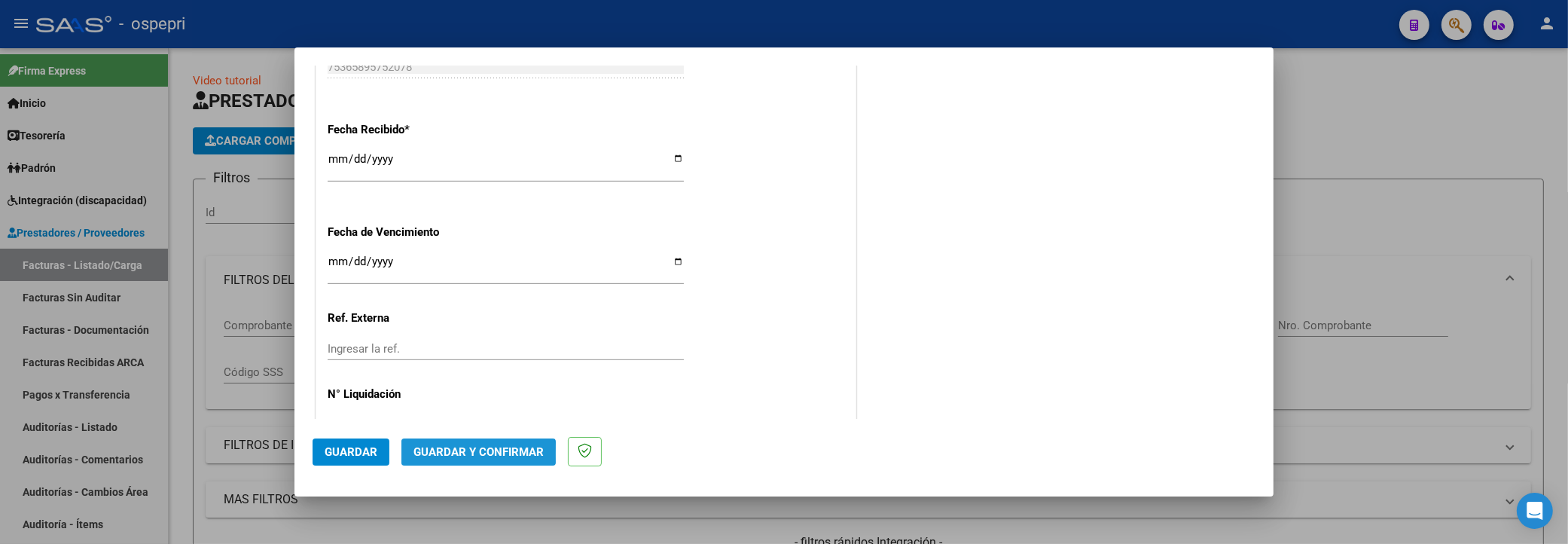
click at [456, 407] on span "Guardar y Confirmar" at bounding box center [478, 452] width 131 height 14
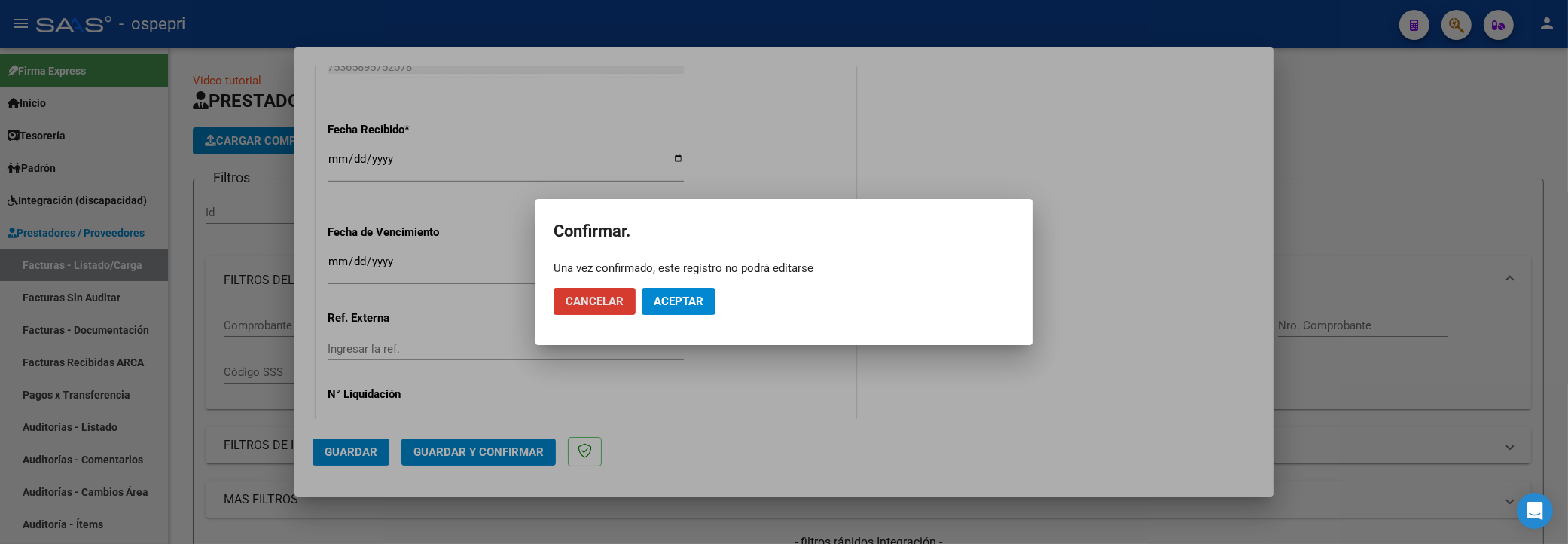
click at [667, 304] on span "Aceptar" at bounding box center [678, 301] width 50 height 14
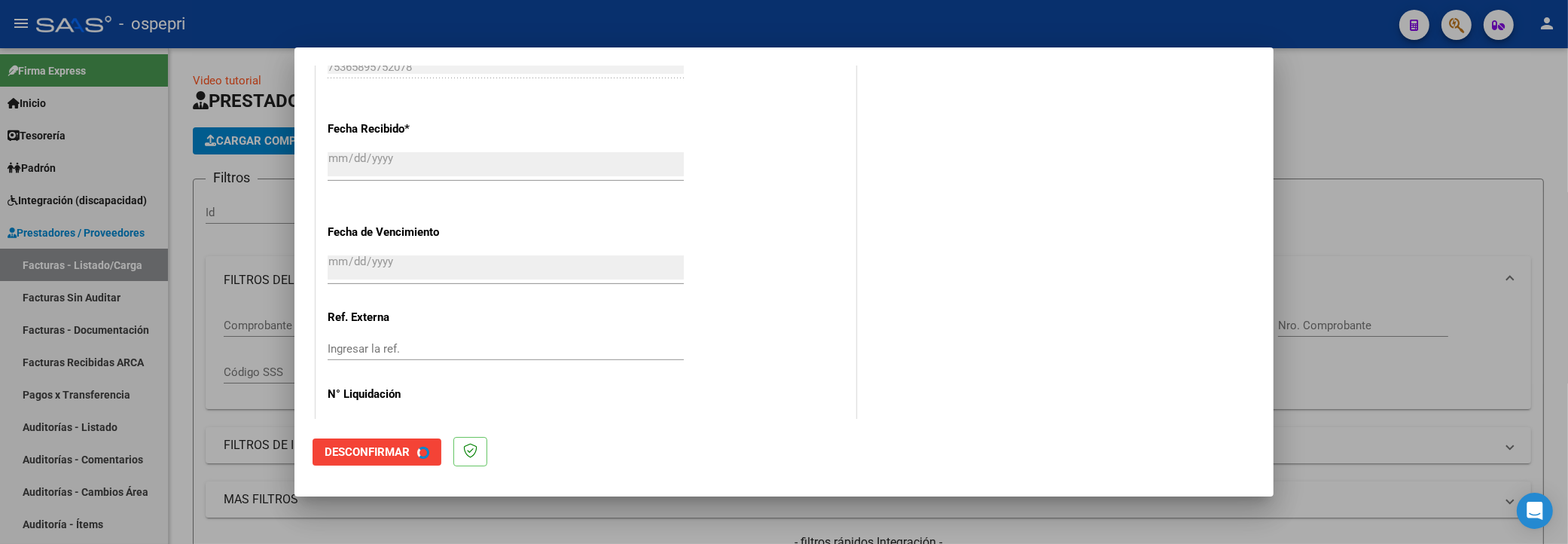
scroll to position [0, 0]
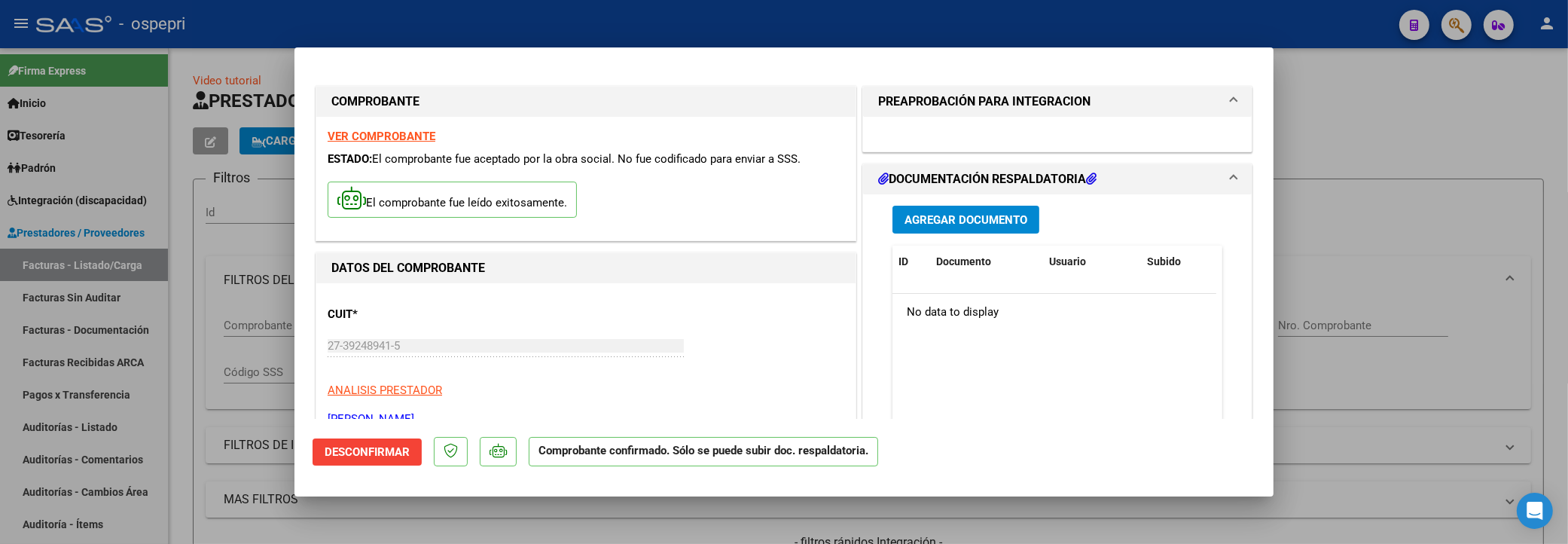
click at [974, 220] on span "Agregar Documento" at bounding box center [965, 220] width 123 height 14
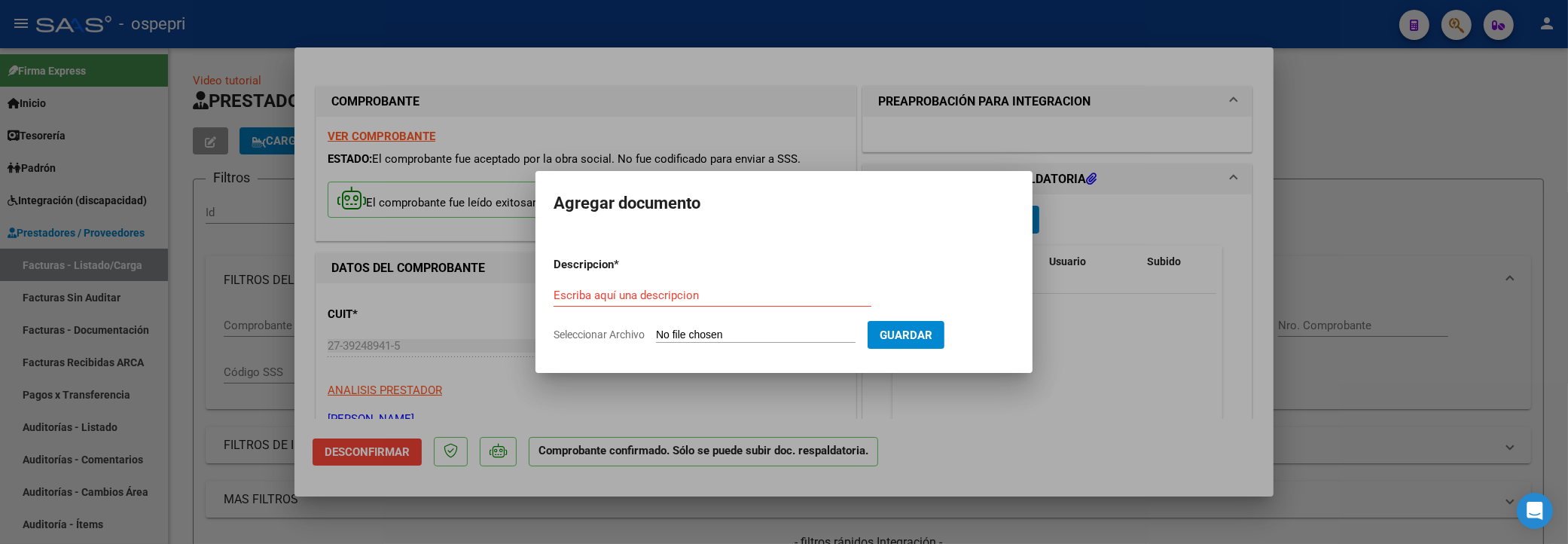
click at [1375, 224] on div at bounding box center [784, 272] width 1568 height 544
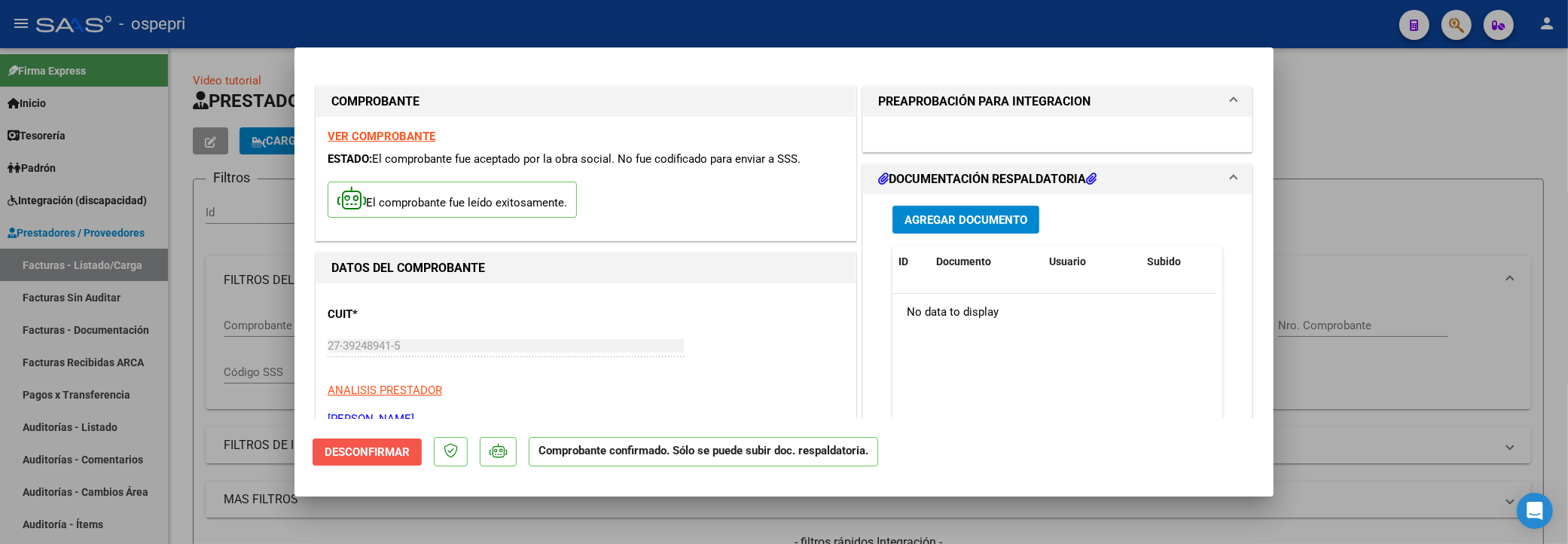
click at [355, 407] on span "Desconfirmar" at bounding box center [367, 452] width 85 height 14
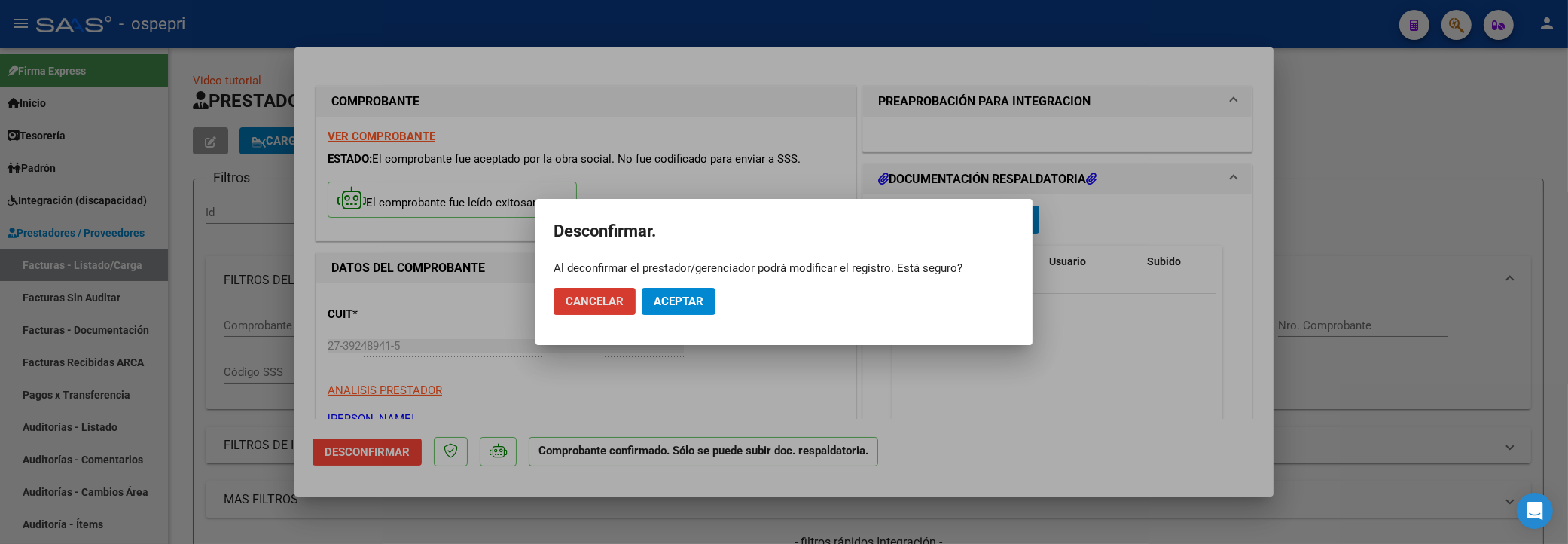
click at [654, 304] on span "Aceptar" at bounding box center [678, 301] width 50 height 14
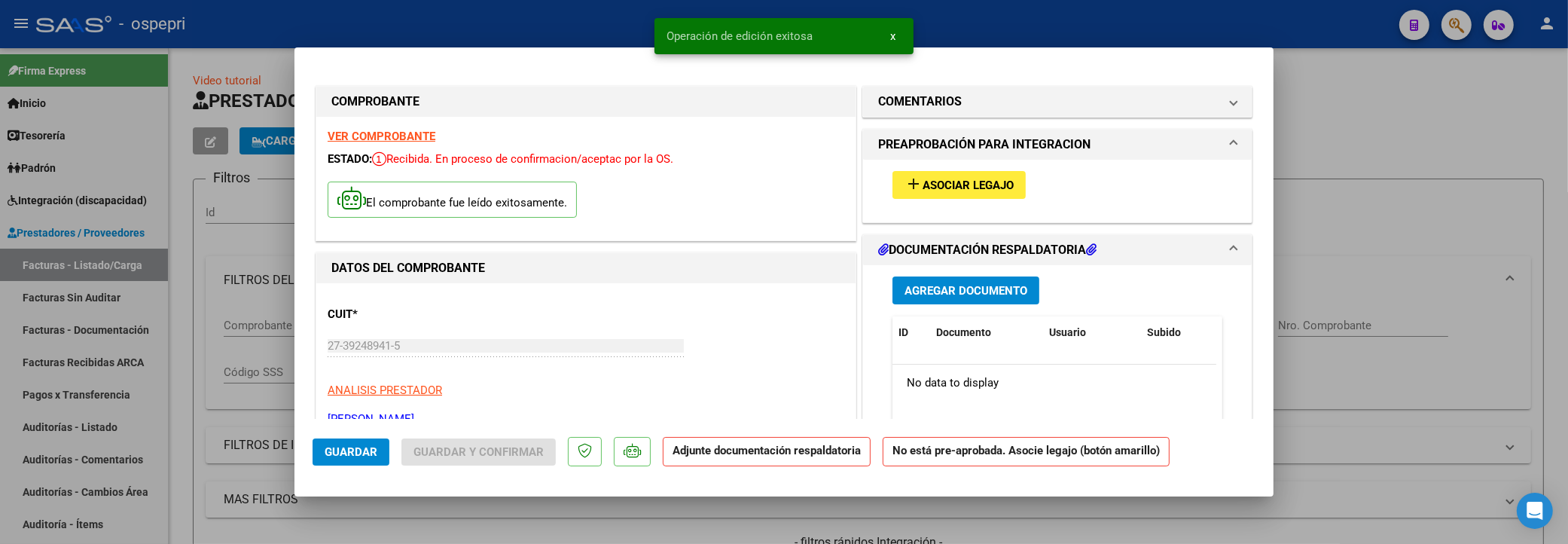
click at [929, 182] on span "Asociar Legajo" at bounding box center [968, 186] width 91 height 14
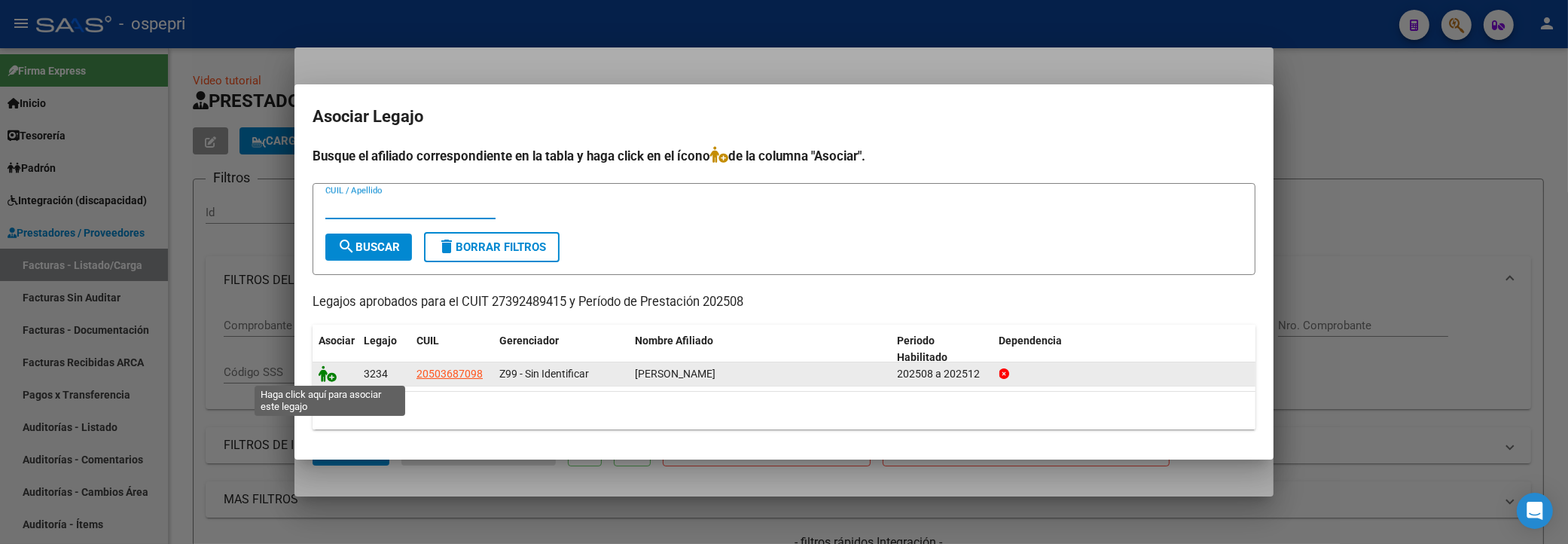
click at [324, 374] on icon at bounding box center [328, 373] width 18 height 17
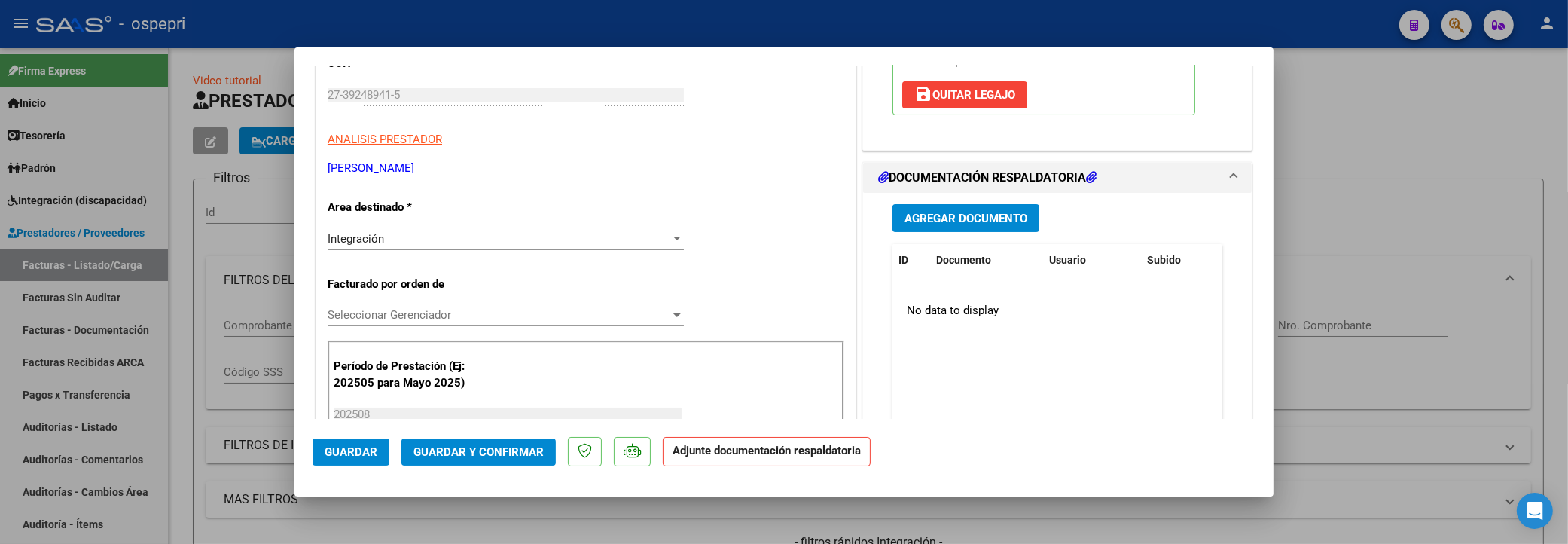
scroll to position [335, 0]
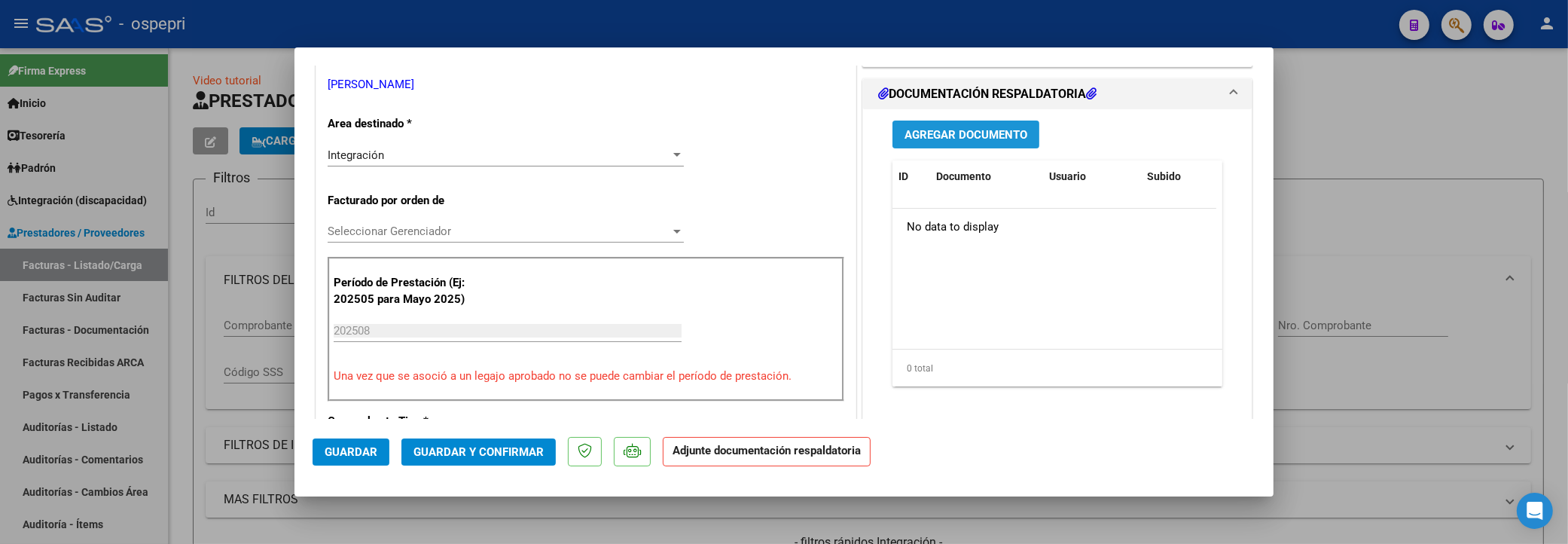
click at [967, 136] on span "Agregar Documento" at bounding box center [965, 135] width 123 height 14
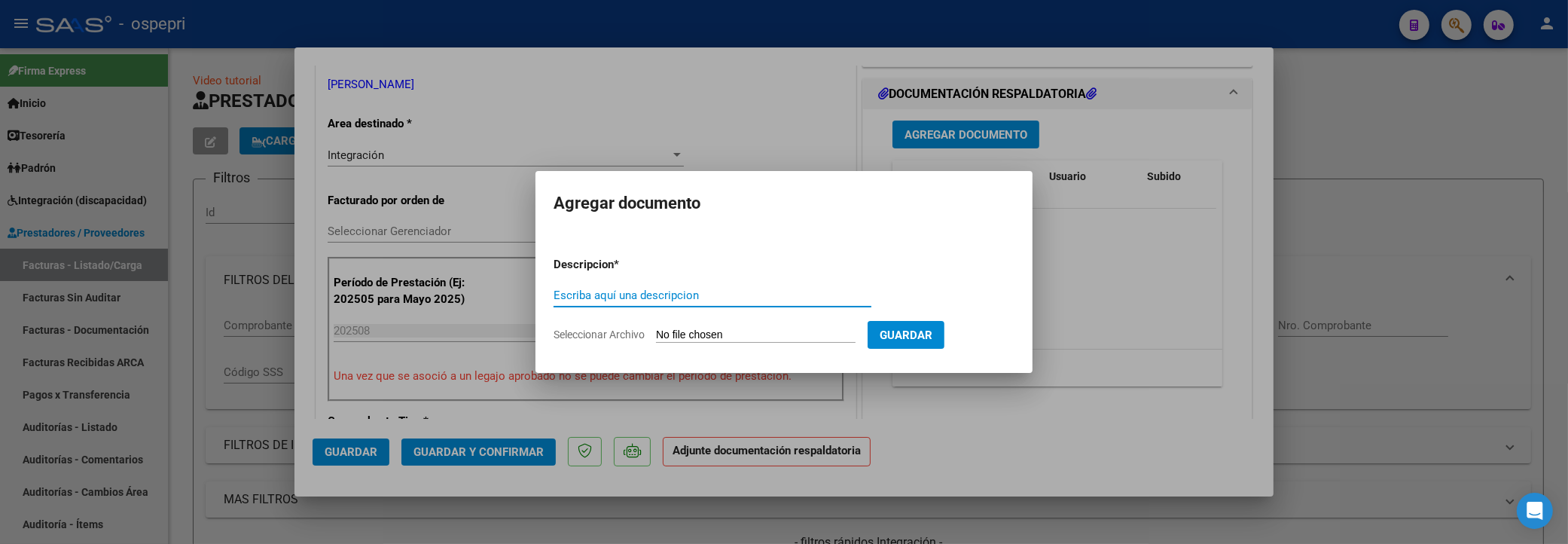
click at [630, 291] on input "Escriba aquí una descripcion" at bounding box center [713, 296] width 318 height 14
drag, startPoint x: 727, startPoint y: 298, endPoint x: 544, endPoint y: 296, distance: 183.0
click at [544, 296] on mat-dialog-content "Descripcion * massacesitamu@gmail.com Escriba aquí una descripcion Seleccionar …" at bounding box center [784, 294] width 497 height 122
drag, startPoint x: 596, startPoint y: 295, endPoint x: 536, endPoint y: 299, distance: 60.1
click at [536, 299] on mat-dialog-content "Descripcion * 202508 Escriba aquí una descripcion Seleccionar Archivo Guardar" at bounding box center [784, 294] width 497 height 122
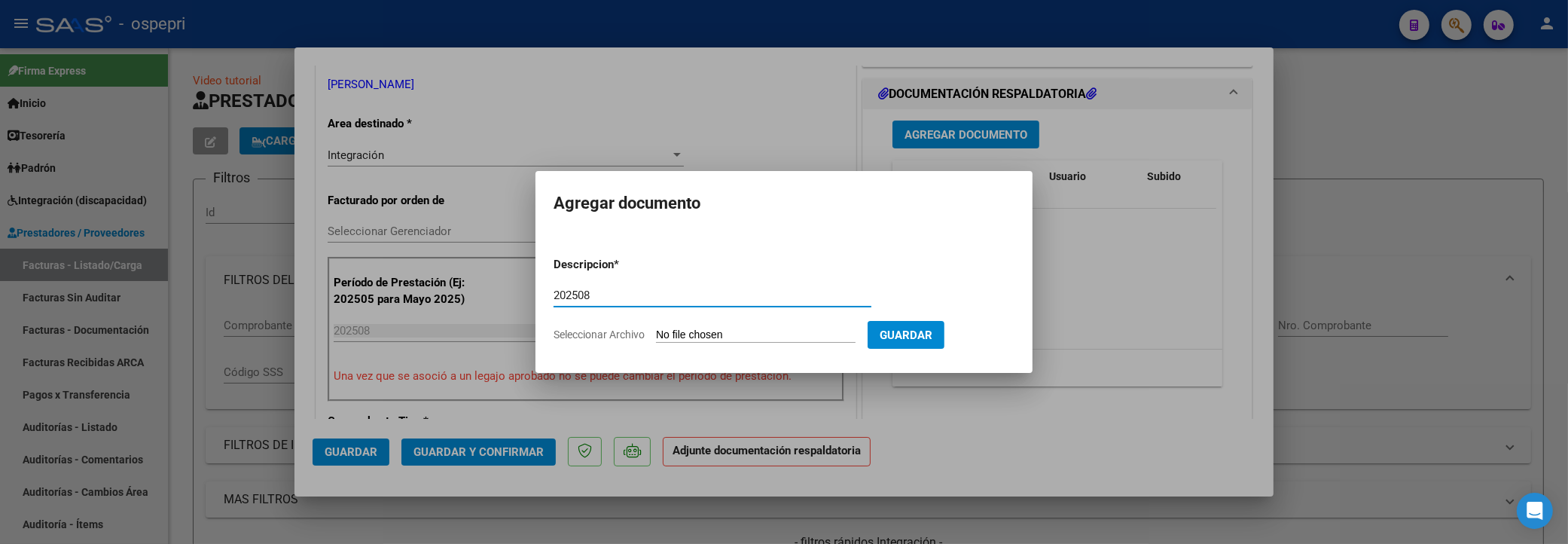
type input "202508"
click at [683, 333] on input "Seleccionar Archivo" at bounding box center [755, 336] width 199 height 15
type input "C:\fakepath\asistencia agosto 2025 - Tomas orellana.pdf"
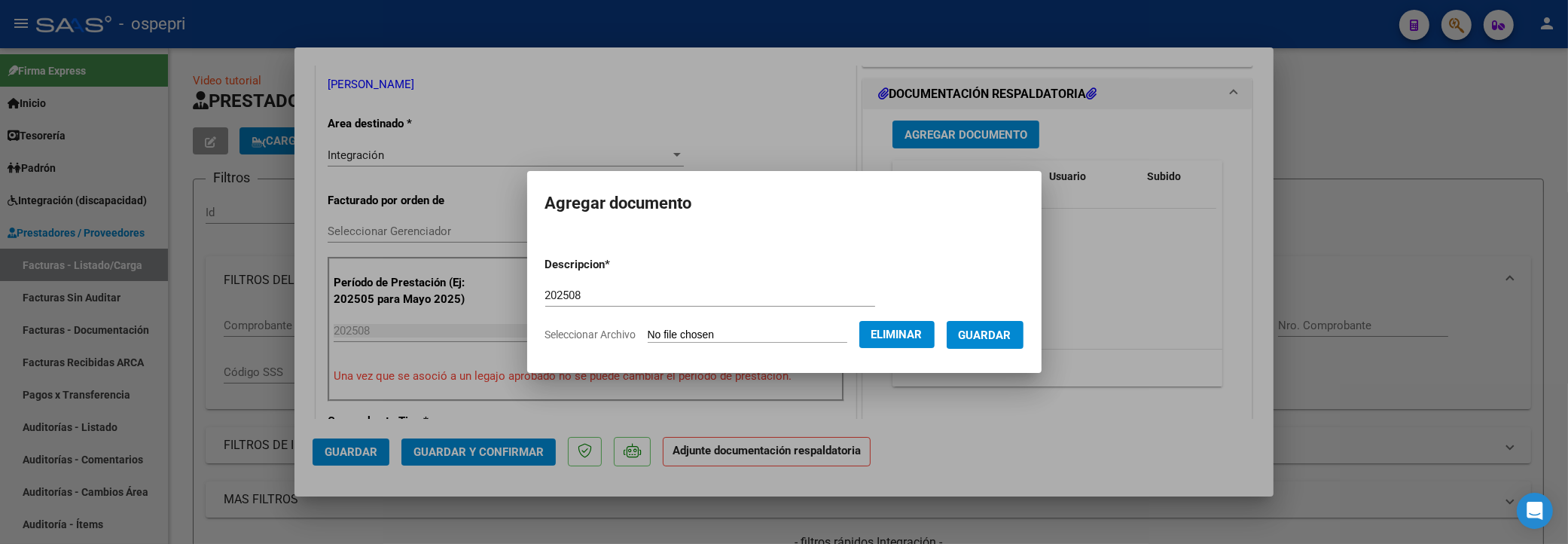
click at [987, 335] on span "Guardar" at bounding box center [986, 336] width 53 height 14
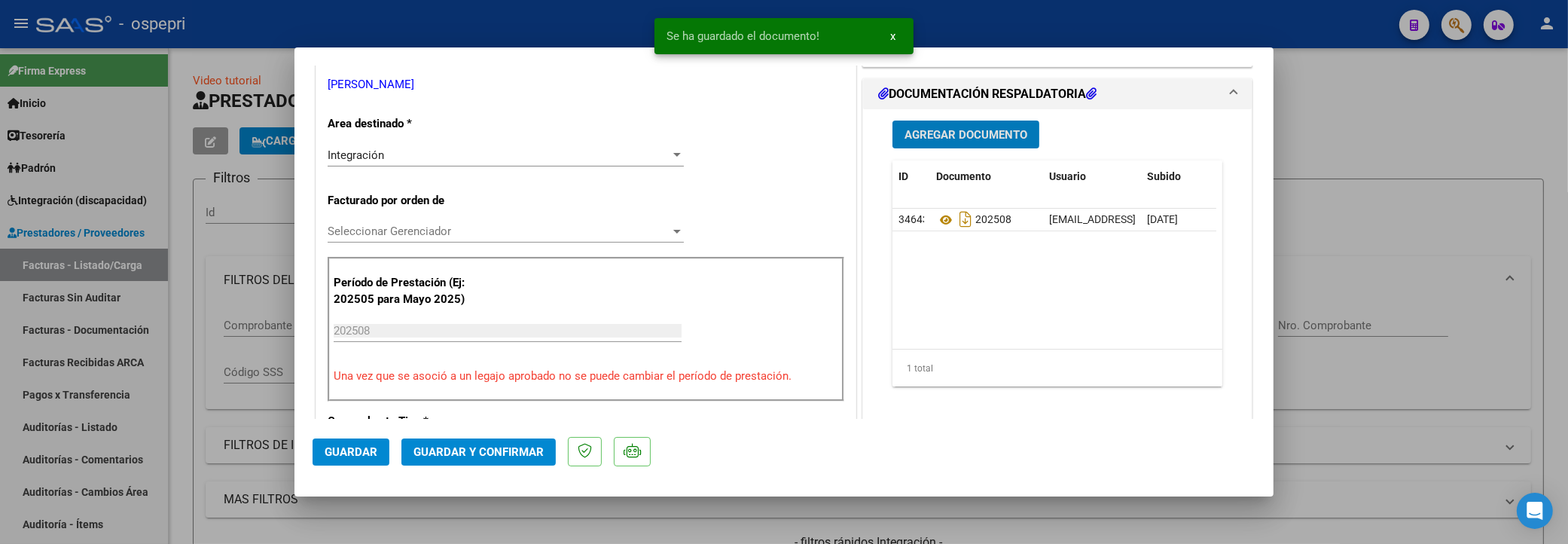
click at [478, 407] on span "Guardar y Confirmar" at bounding box center [478, 452] width 131 height 14
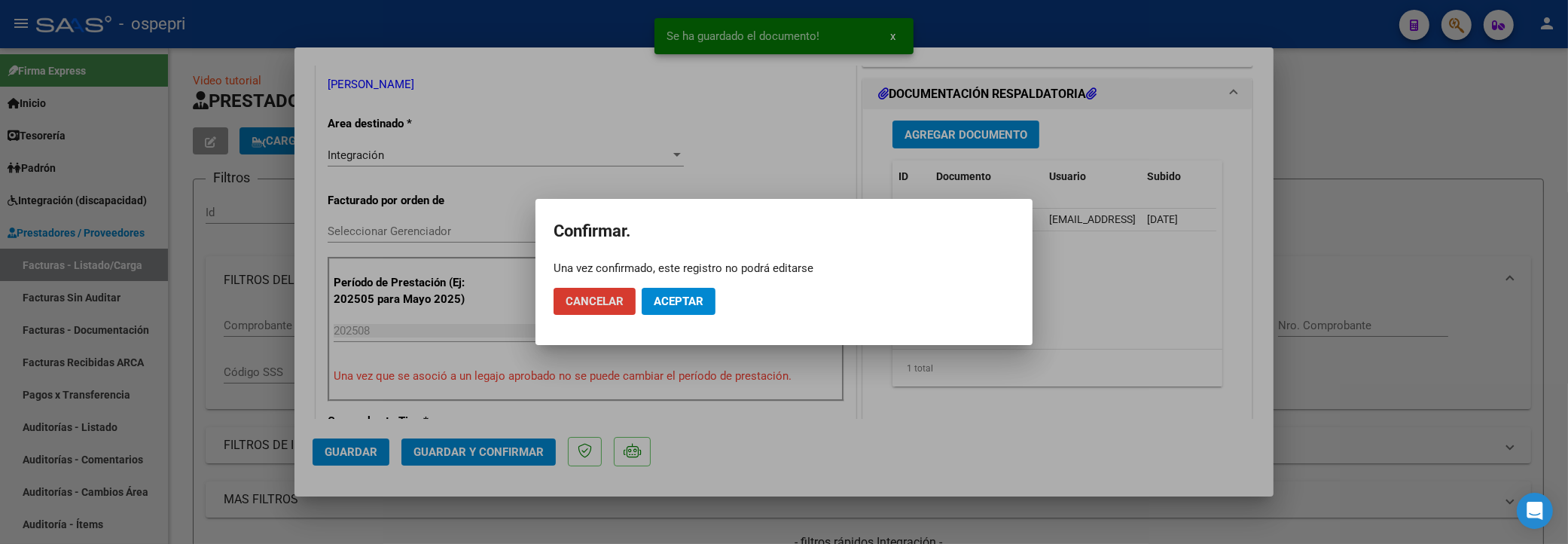
click at [697, 293] on button "Aceptar" at bounding box center [678, 301] width 74 height 27
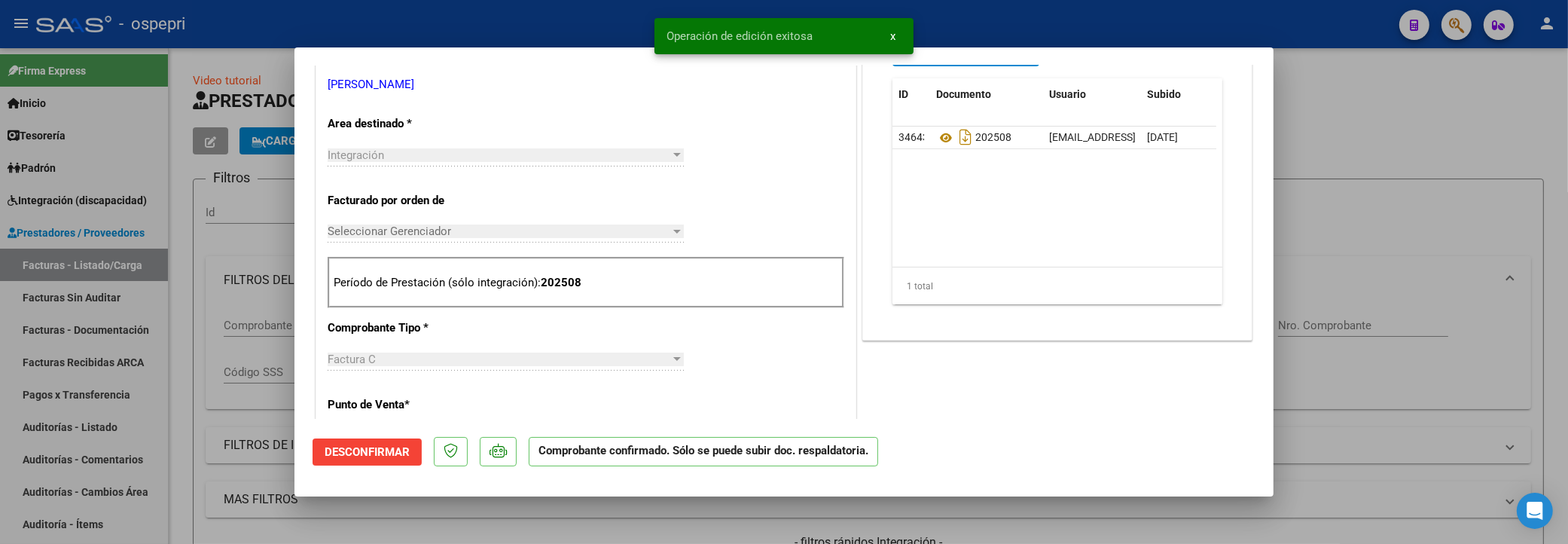
click at [1335, 134] on div at bounding box center [784, 272] width 1568 height 544
type input "$ 0,00"
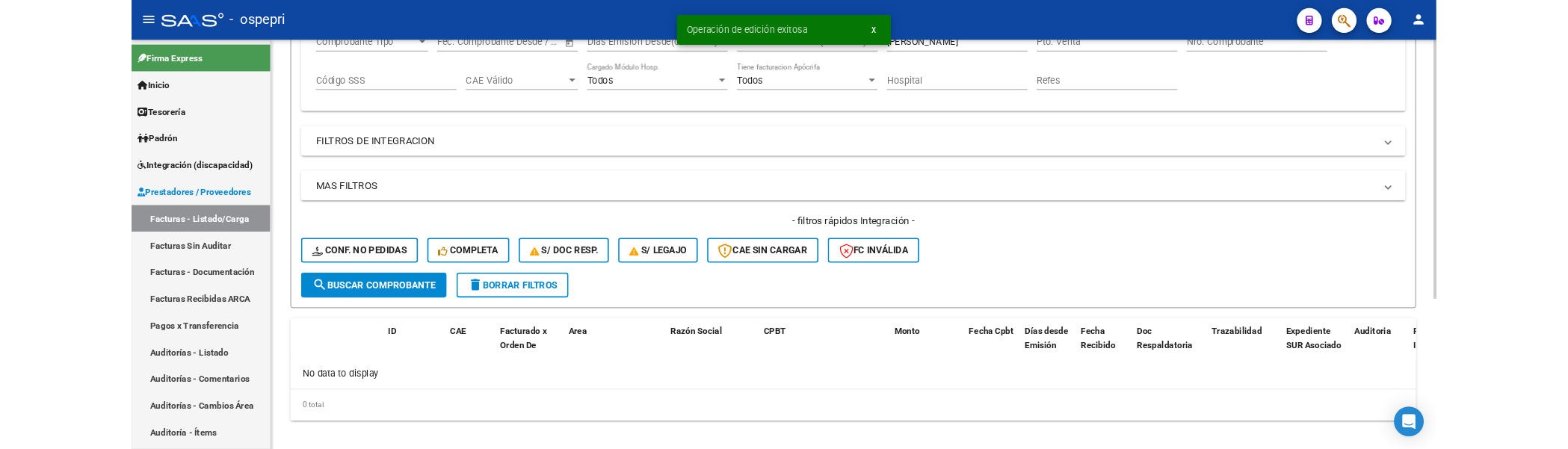
scroll to position [284, 0]
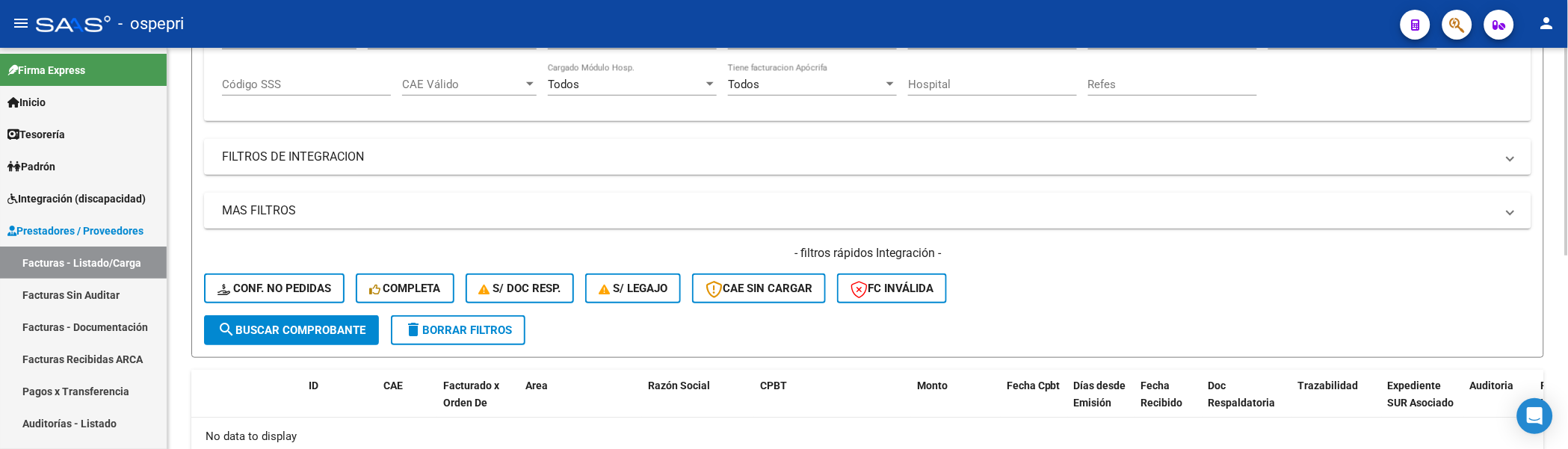
click at [1058, 302] on div "- filtros rápidos Integración - Conf. no pedidas Completa S/ Doc Resp. S/ legaj…" at bounding box center [867, 281] width 1327 height 70
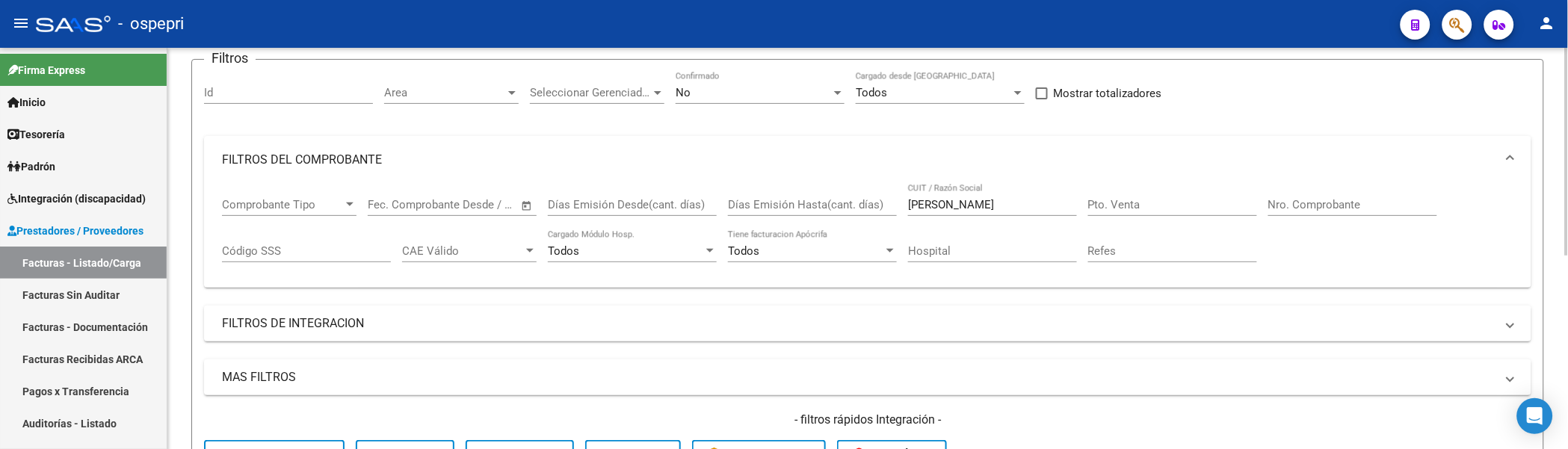
scroll to position [35, 0]
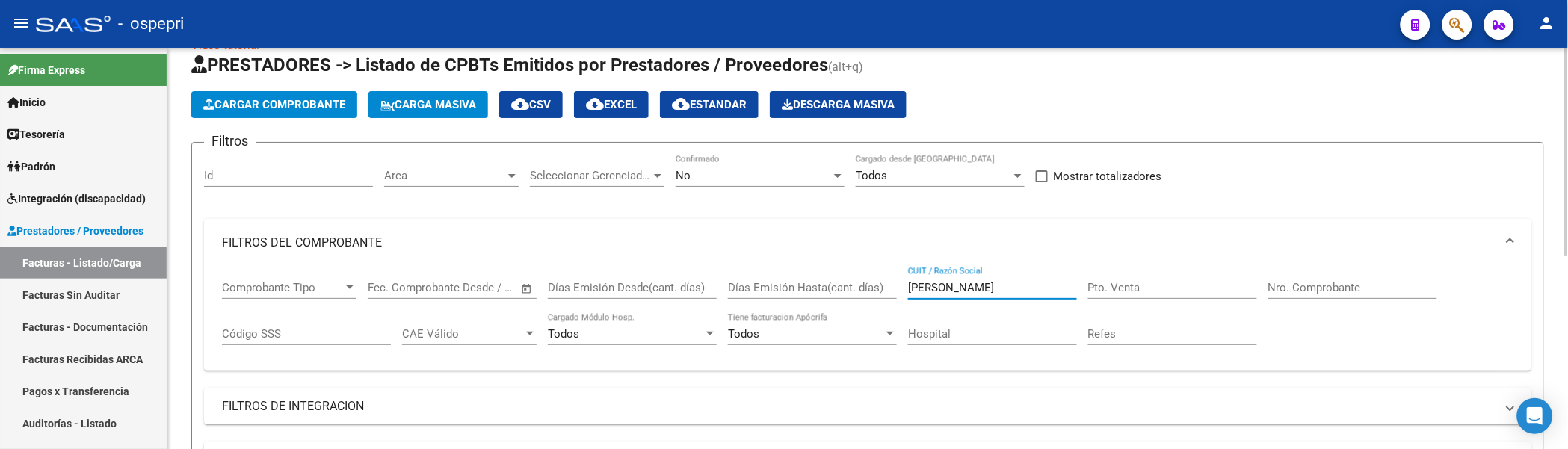
drag, startPoint x: 970, startPoint y: 282, endPoint x: 892, endPoint y: 288, distance: 78.2
click at [892, 288] on div "Comprobante Tipo Comprobante Tipo Fecha inicio – Fecha fin Fec. Comprobante Des…" at bounding box center [868, 313] width 1291 height 93
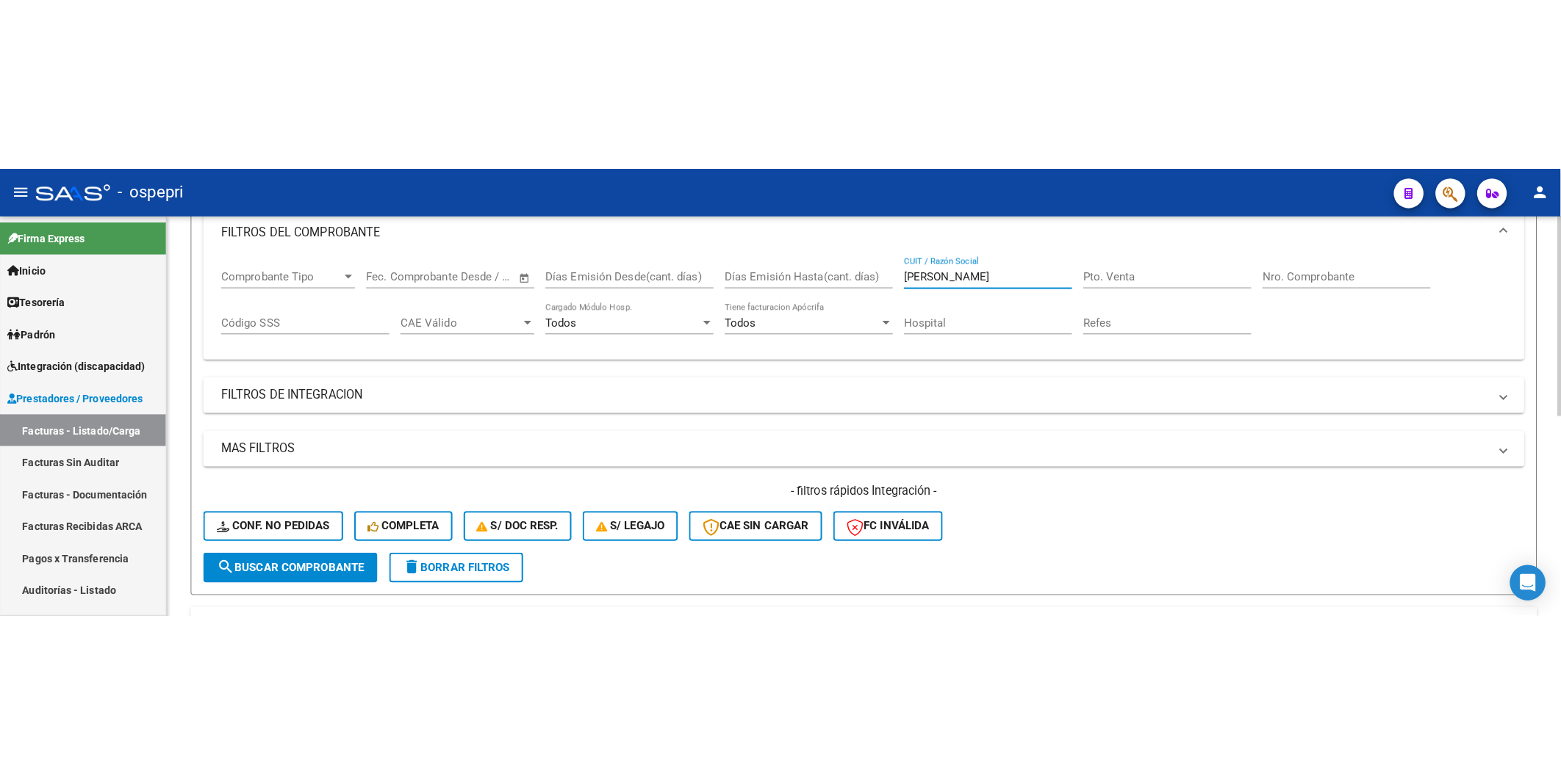
scroll to position [392, 0]
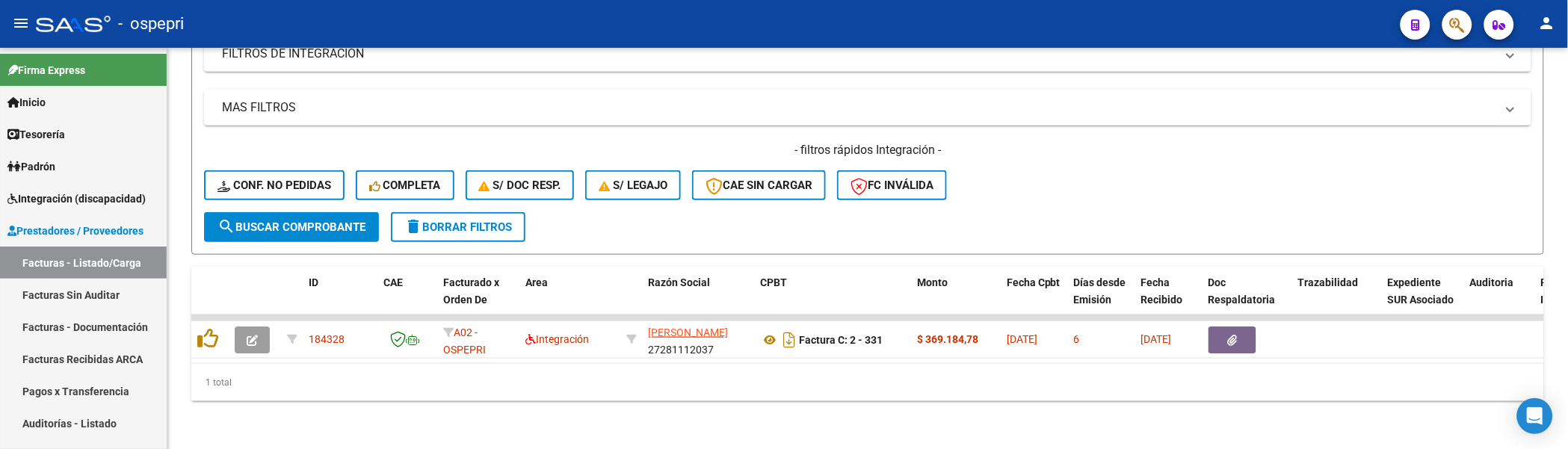
type input "valverde"
click at [1379, 169] on div "- filtros rápidos Integración - Conf. no pedidas Completa S/ Doc Resp. S/ legaj…" at bounding box center [867, 177] width 1327 height 70
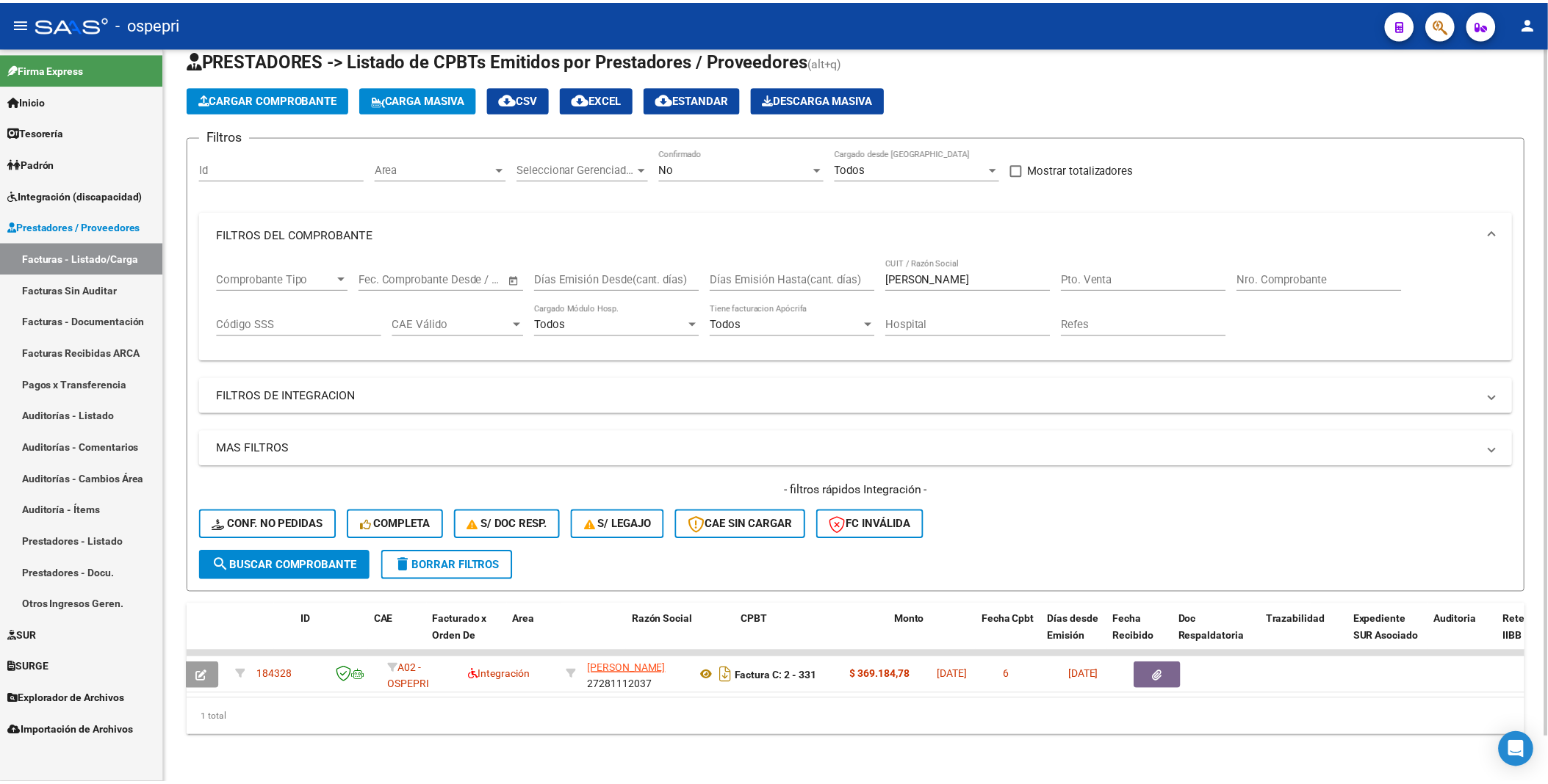
scroll to position [0, 0]
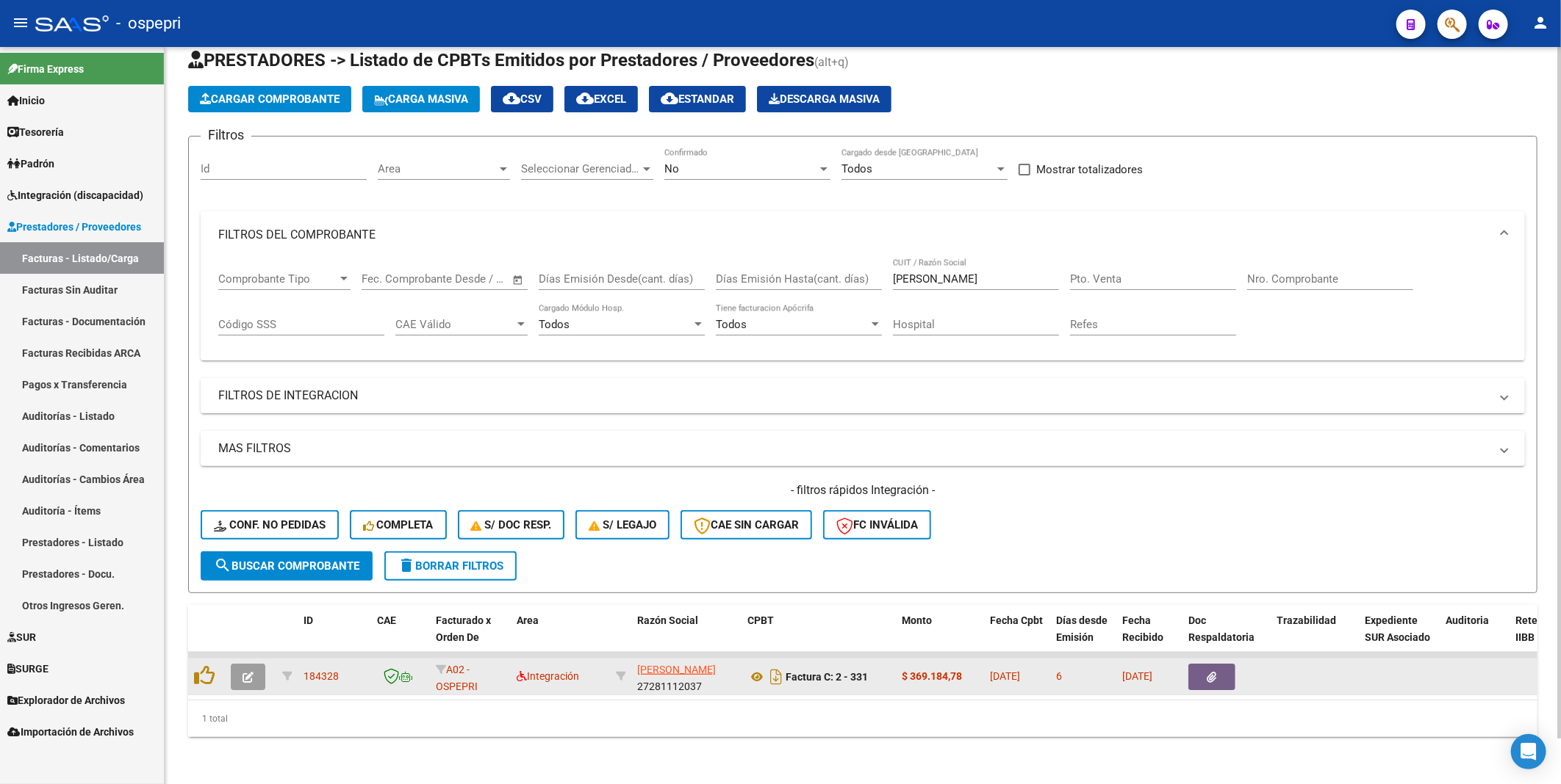
click at [244, 396] on icon "button" at bounding box center [248, 678] width 11 height 11
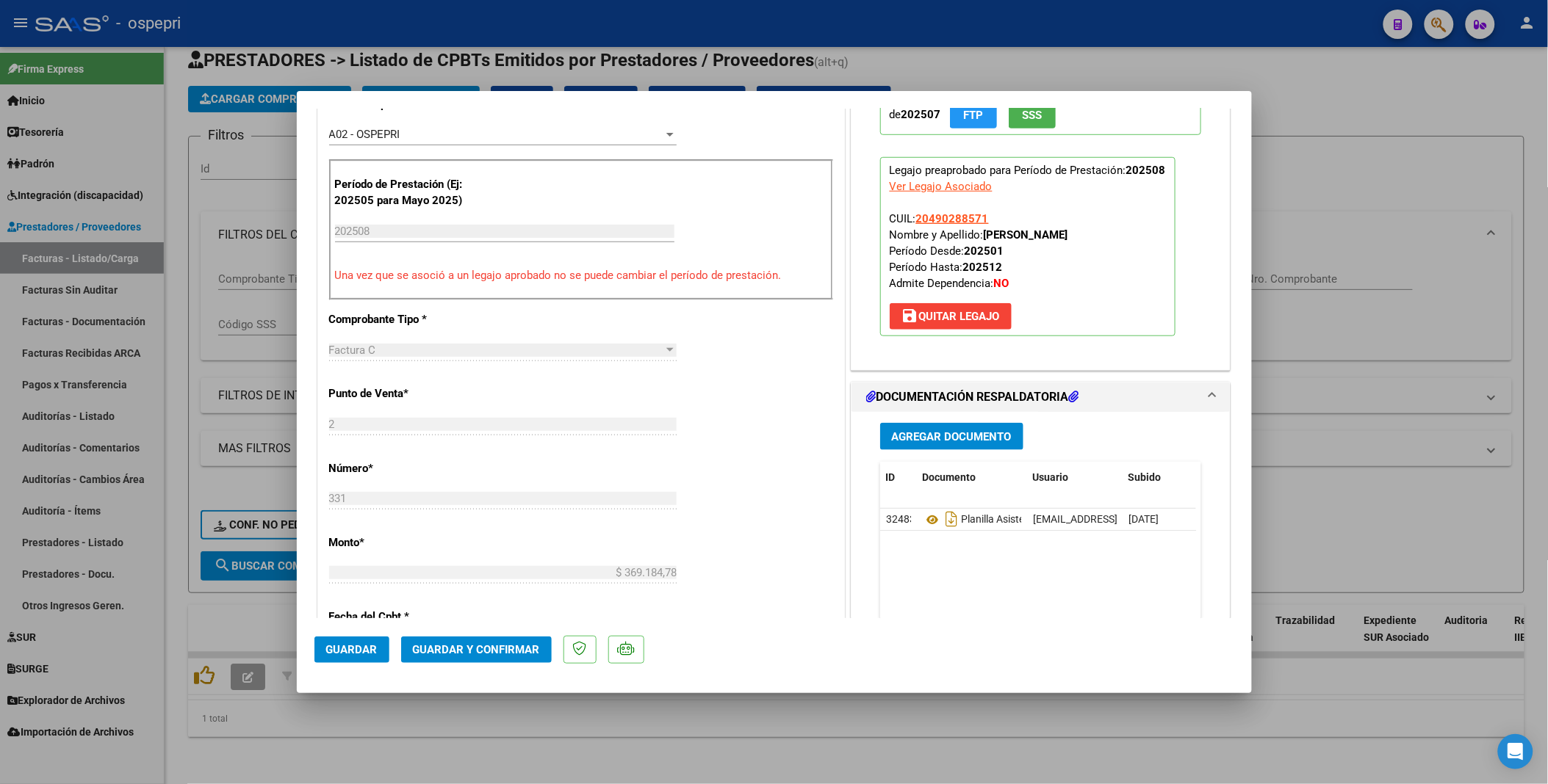
scroll to position [489, 0]
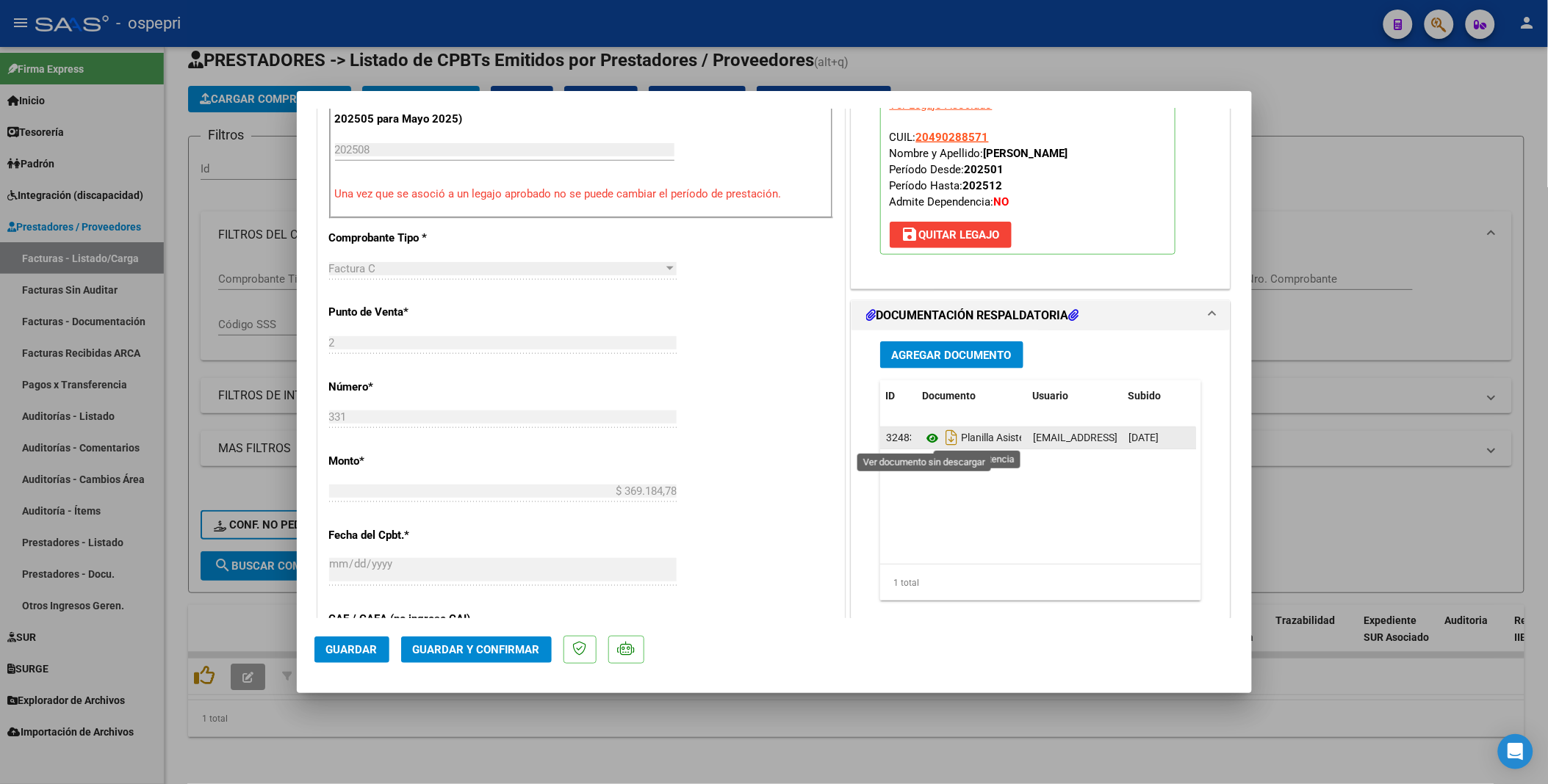
click at [923, 396] on icon at bounding box center [932, 438] width 19 height 17
click at [1345, 396] on div at bounding box center [774, 392] width 1548 height 784
type input "$ 0,00"
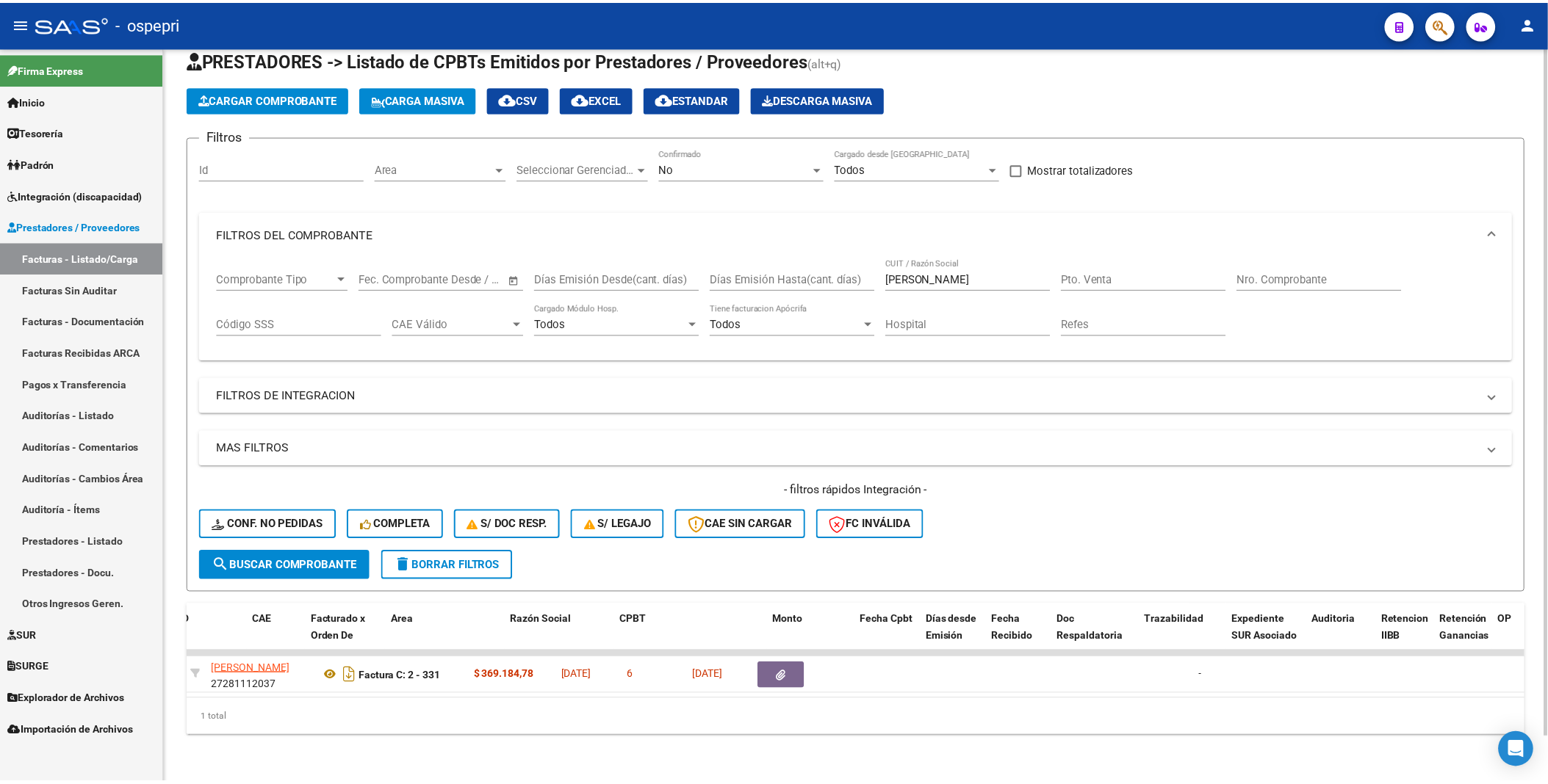
scroll to position [0, 0]
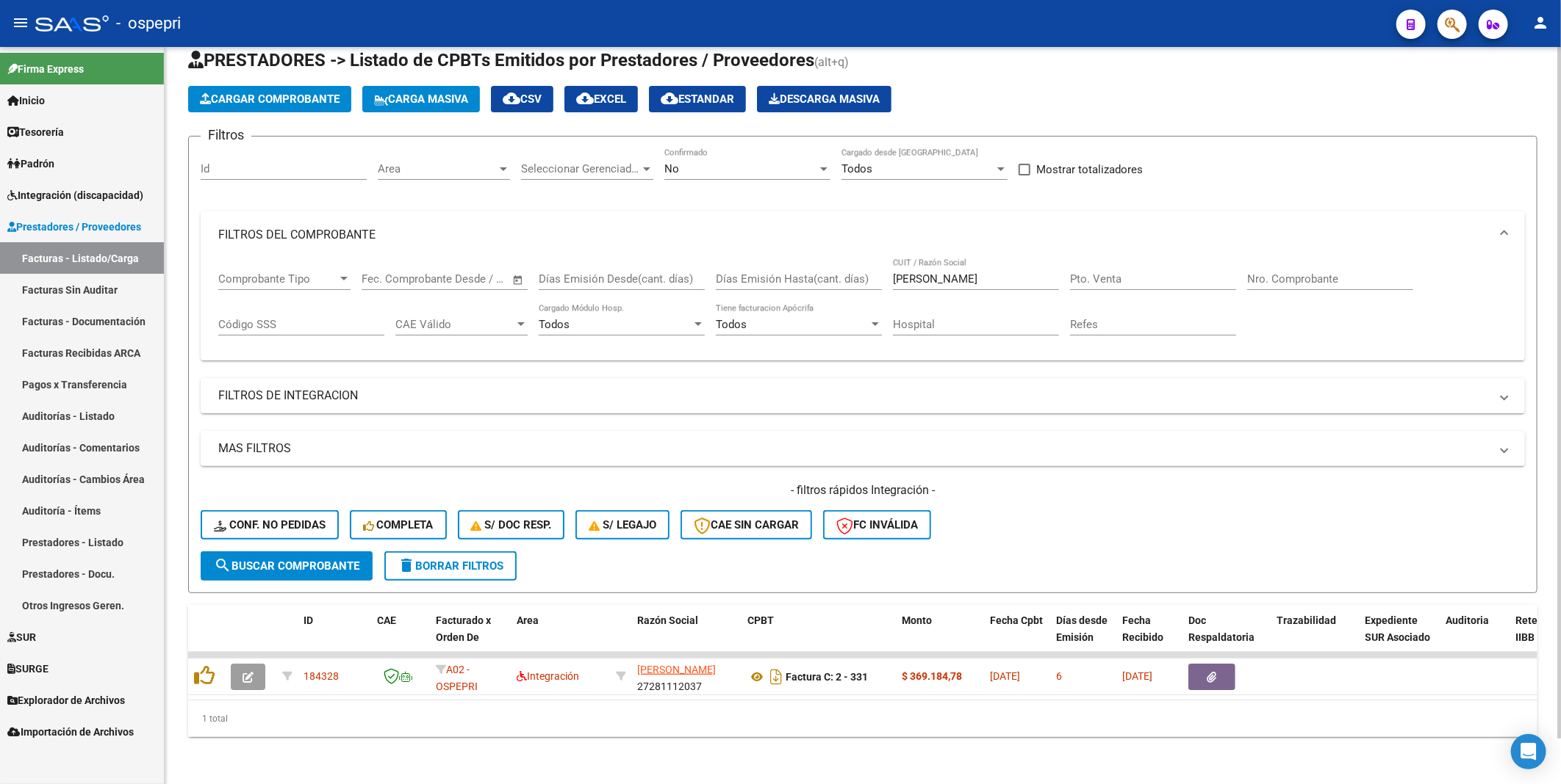
click at [879, 396] on div "1 total" at bounding box center [862, 719] width 1349 height 36
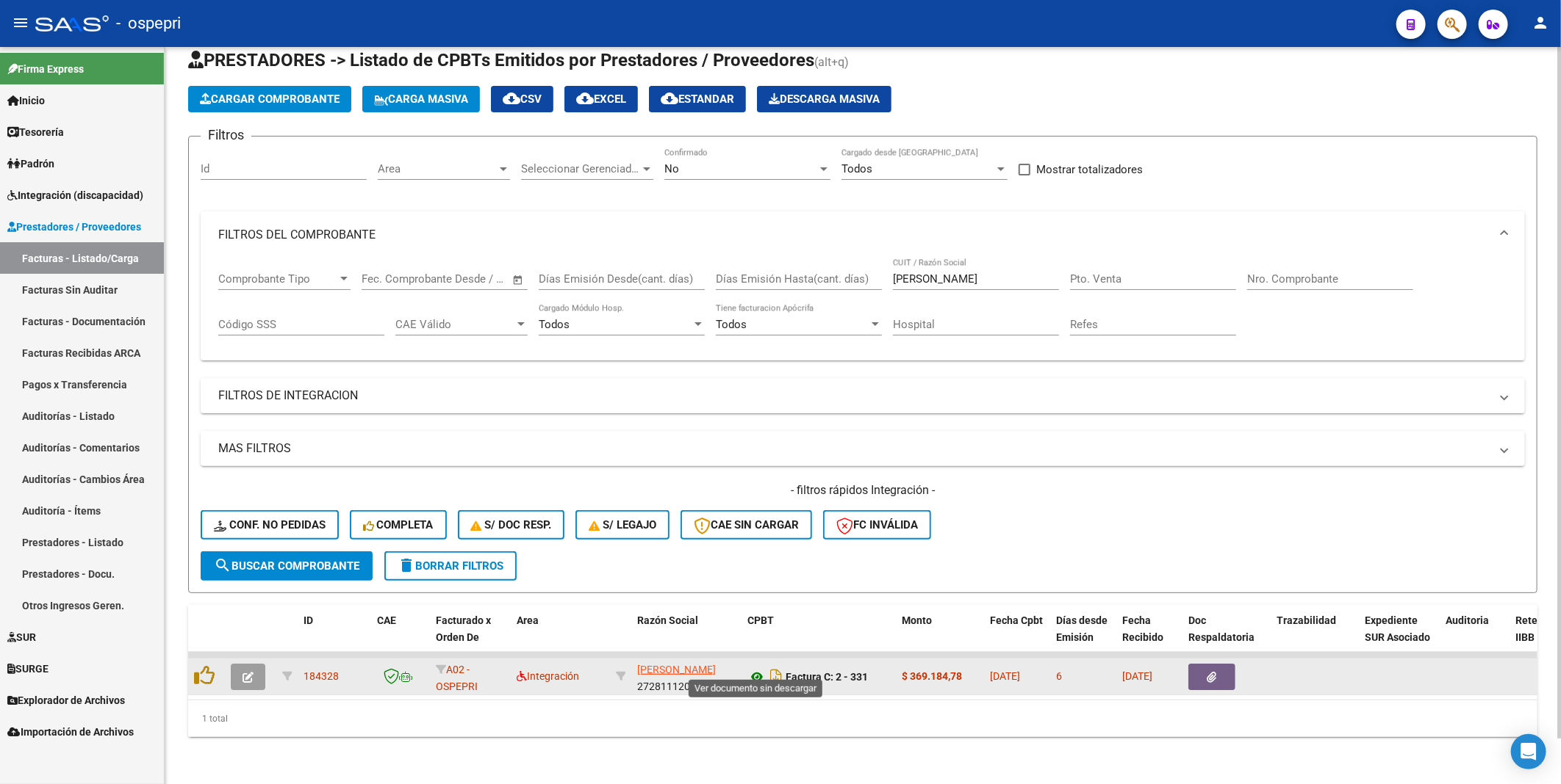
click at [758, 396] on icon at bounding box center [757, 677] width 19 height 17
click at [248, 396] on icon "button" at bounding box center [248, 678] width 11 height 11
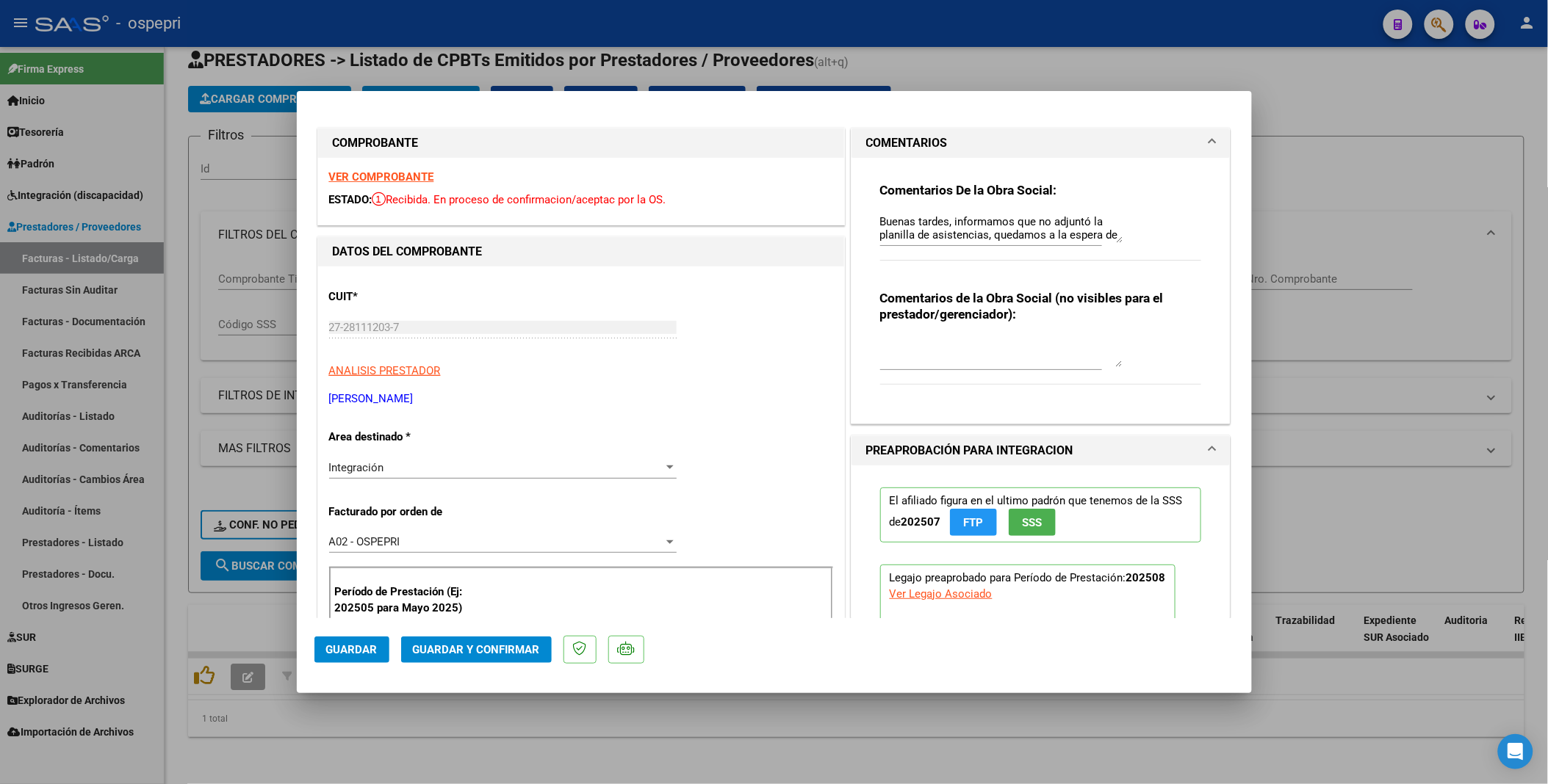
scroll to position [81, 0]
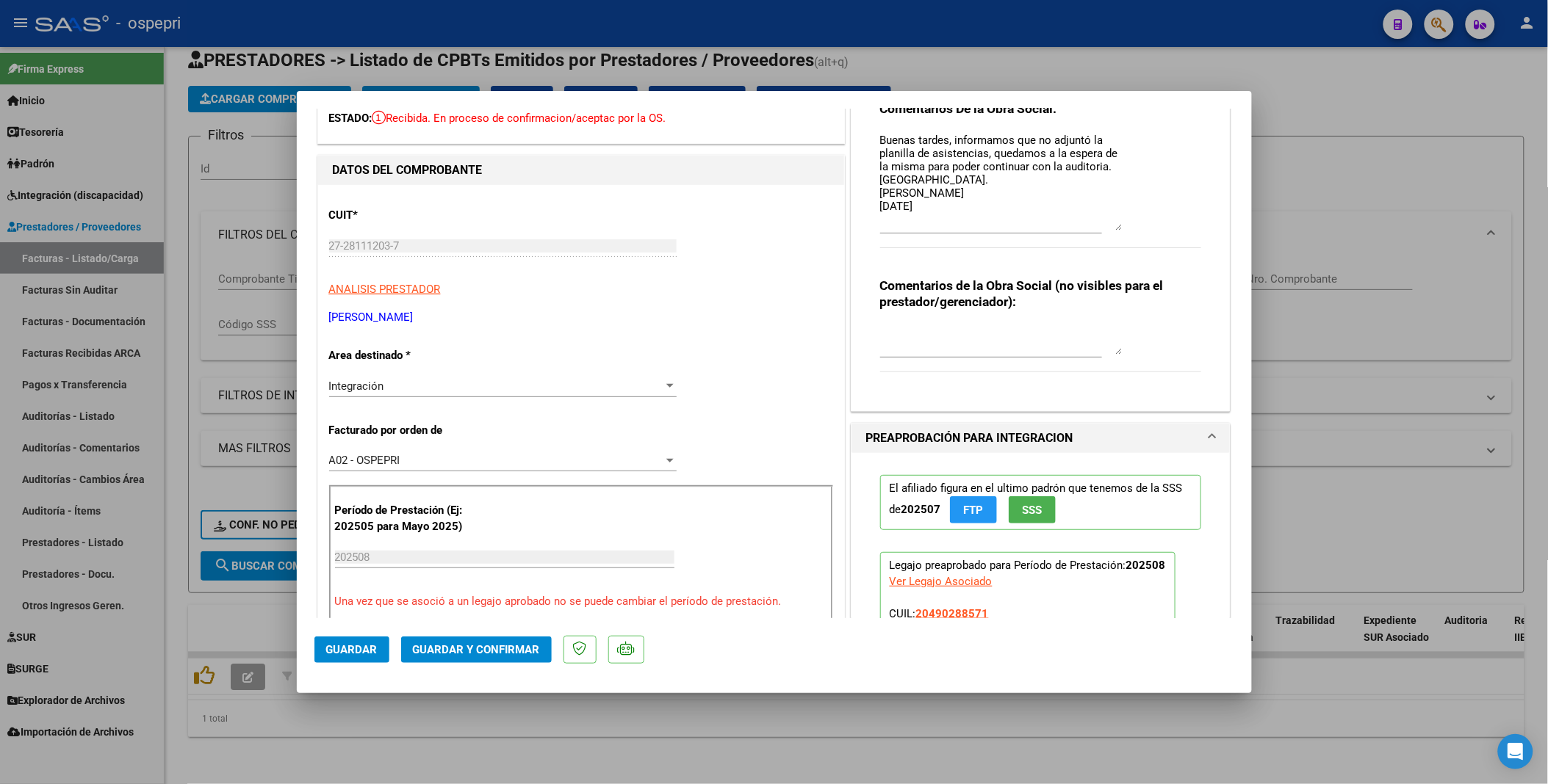
drag, startPoint x: 1111, startPoint y: 158, endPoint x: 1111, endPoint y: 228, distance: 70.0
click at [1111, 228] on textarea "Buenas tardes, informamos que no adjuntó la planilla de asistencias, quedamos a…" at bounding box center [1000, 181] width 242 height 99
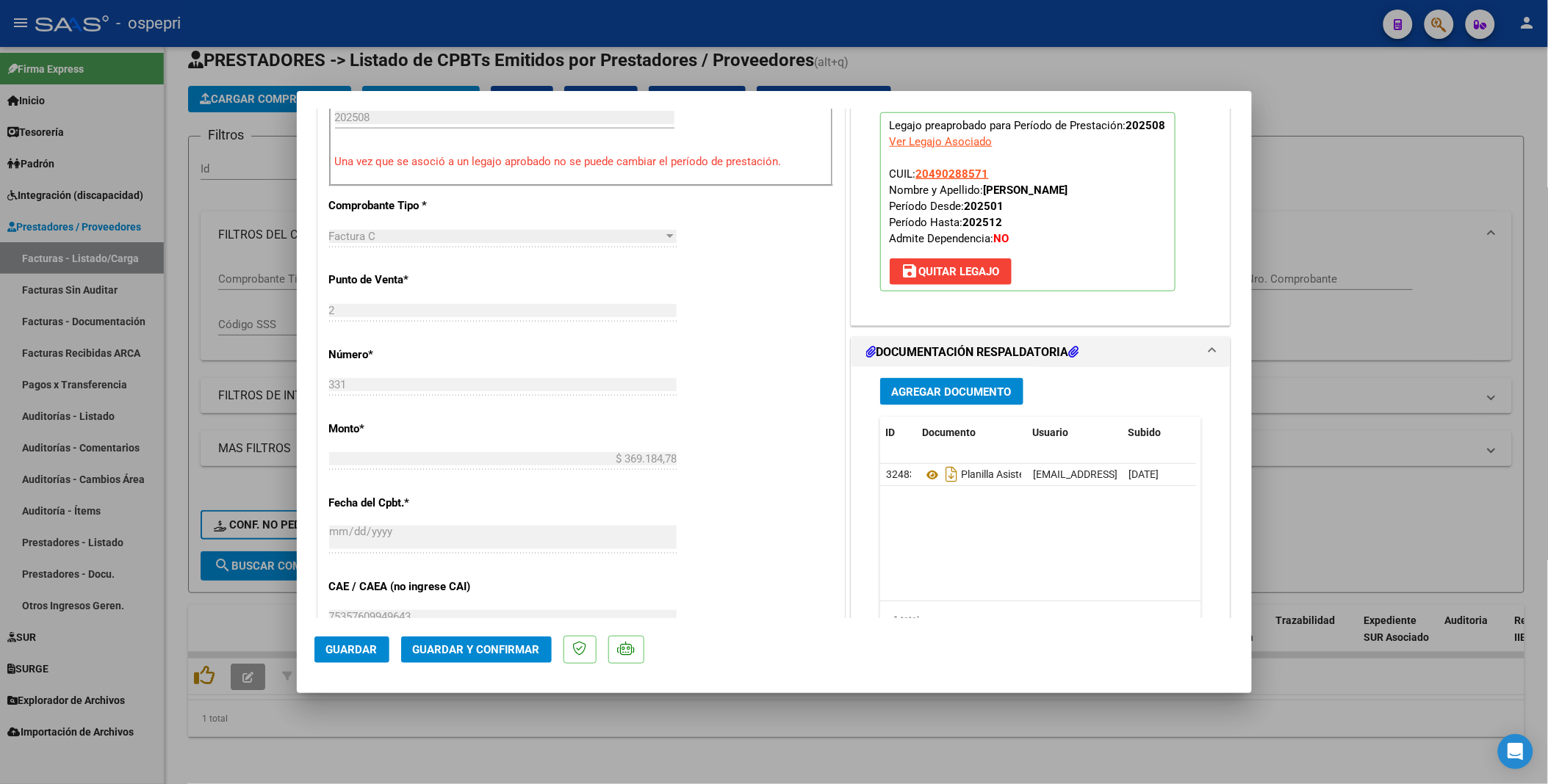
scroll to position [571, 0]
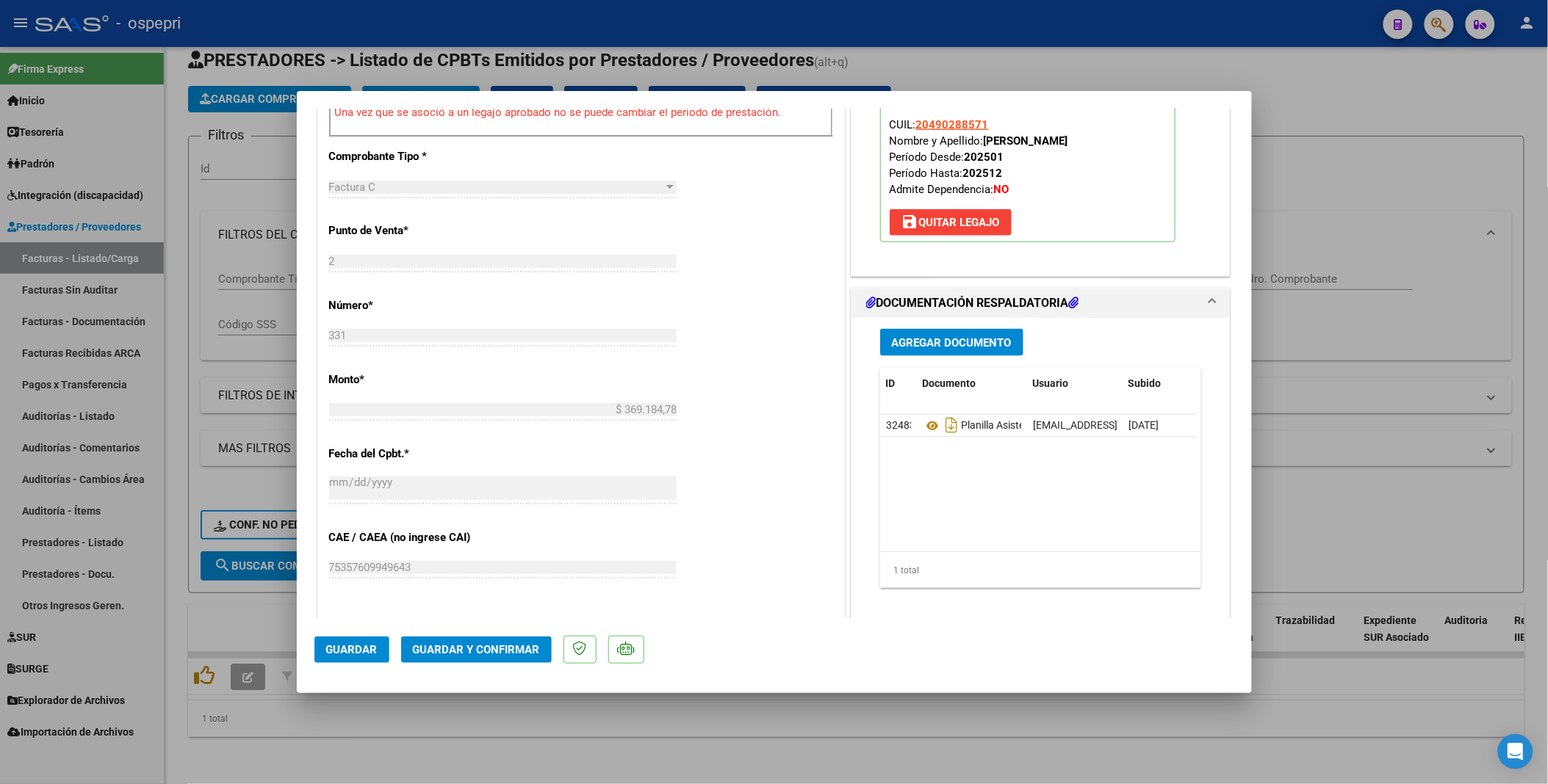
click at [880, 396] on div at bounding box center [774, 392] width 1548 height 784
type input "$ 0,00"
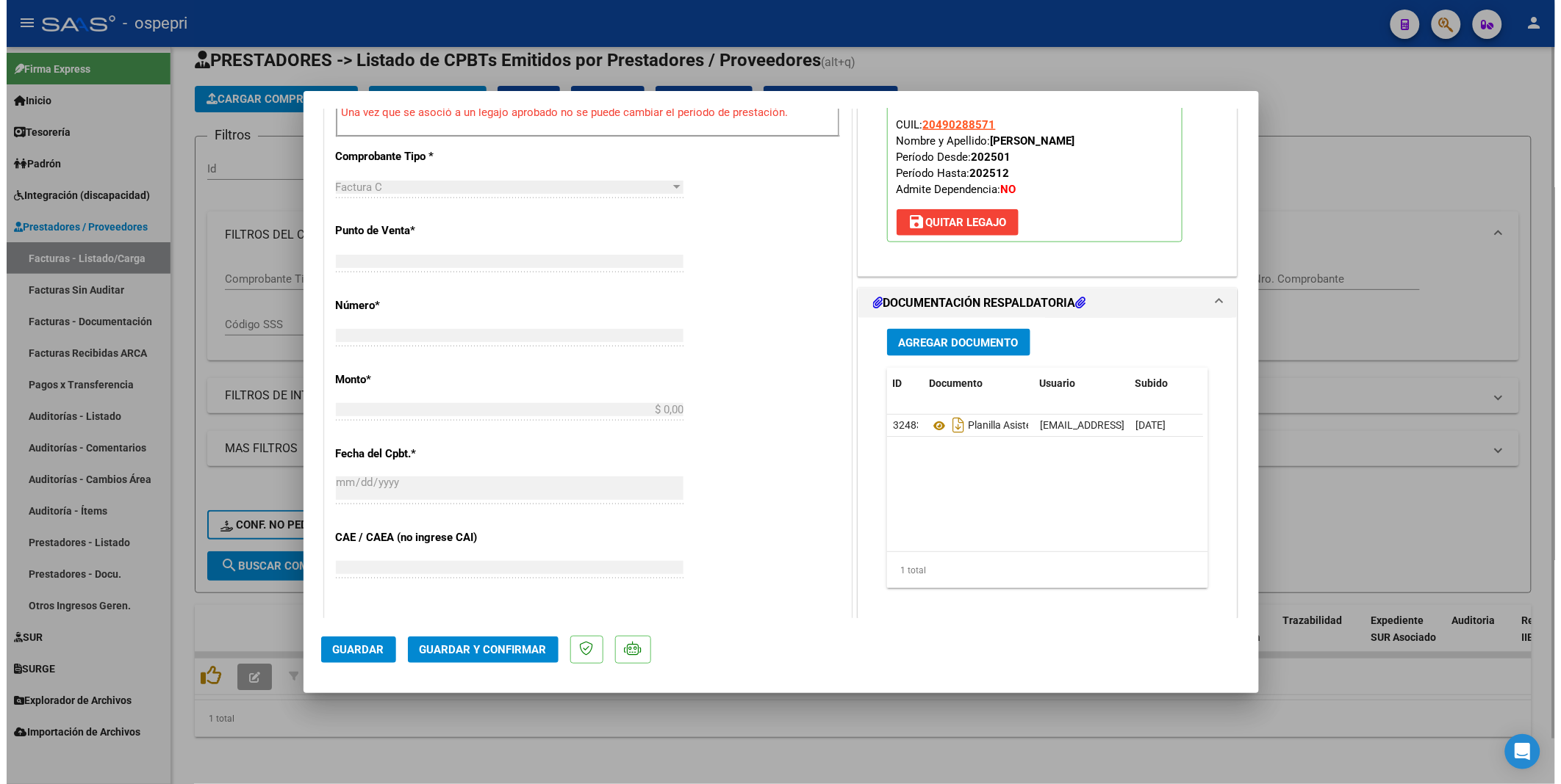
scroll to position [0, 0]
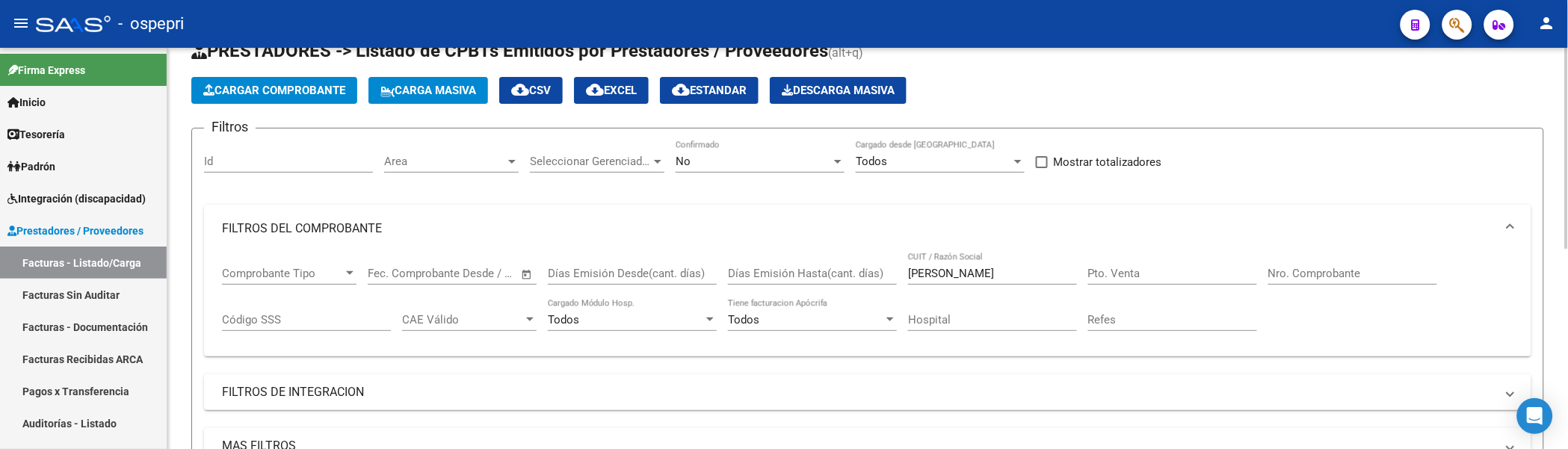
click at [1561, 243] on div at bounding box center [1567, 173] width 4 height 201
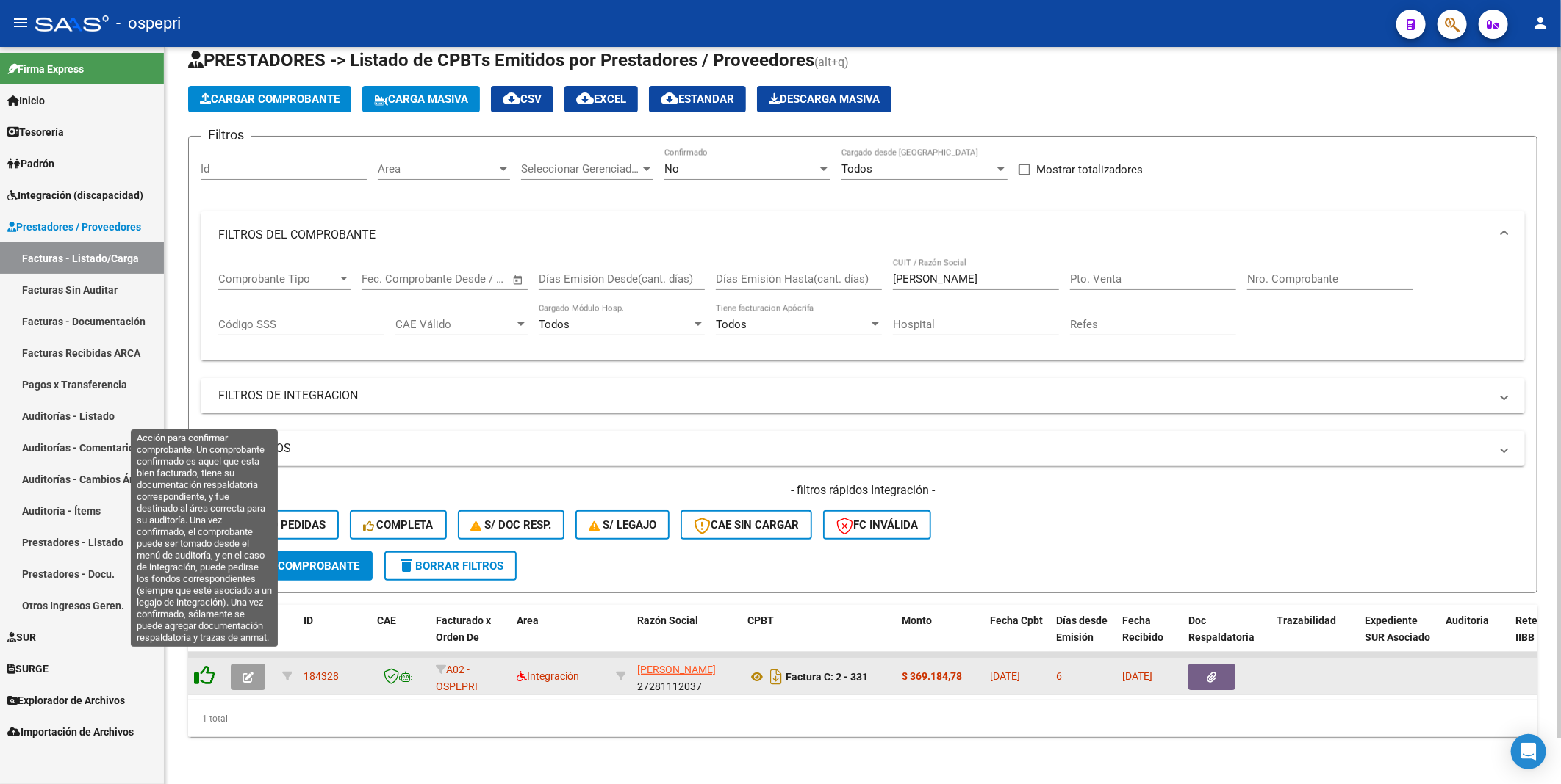
click at [206, 396] on icon at bounding box center [204, 675] width 20 height 20
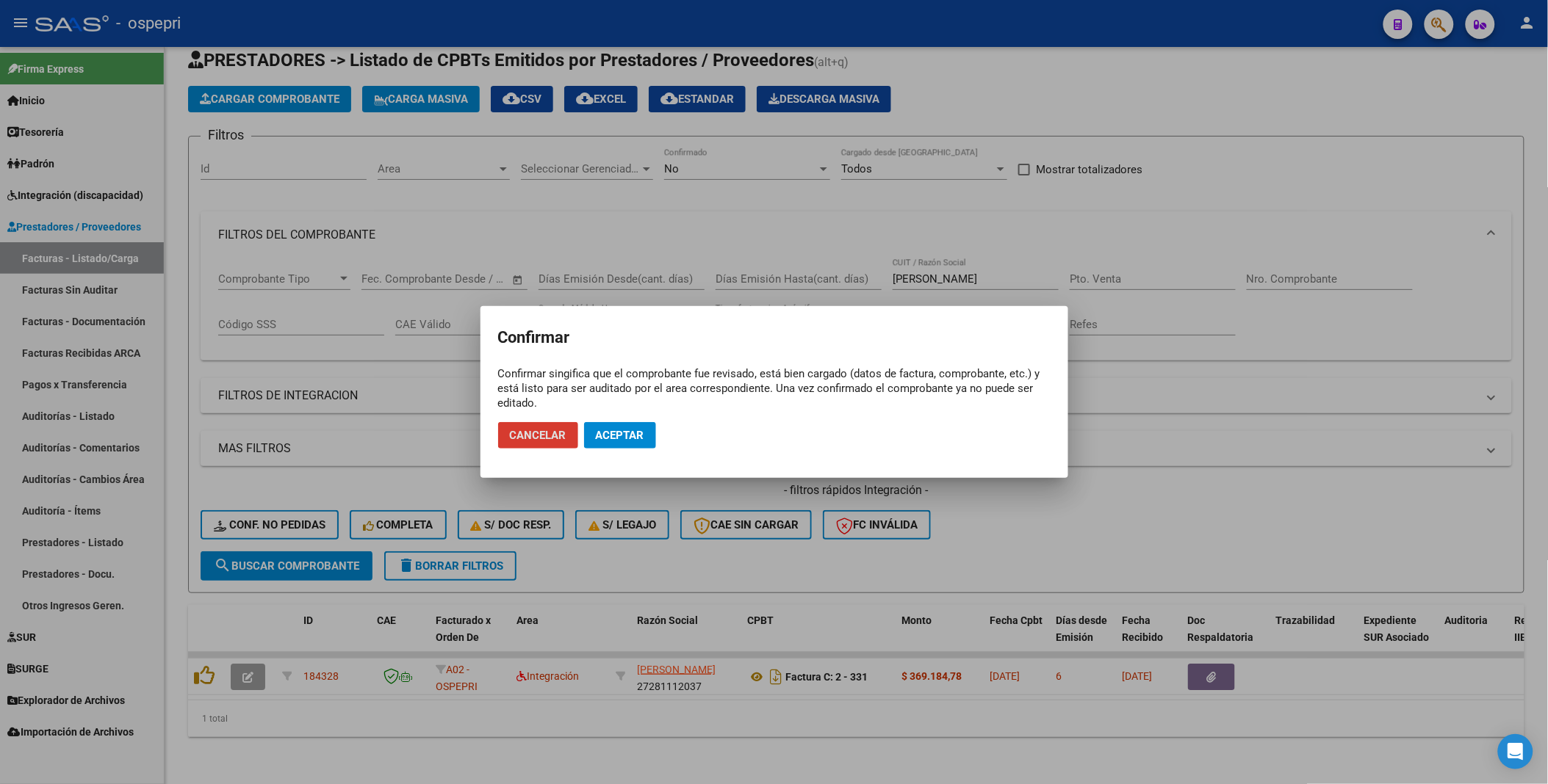
click at [638, 396] on span "Aceptar" at bounding box center [619, 436] width 49 height 13
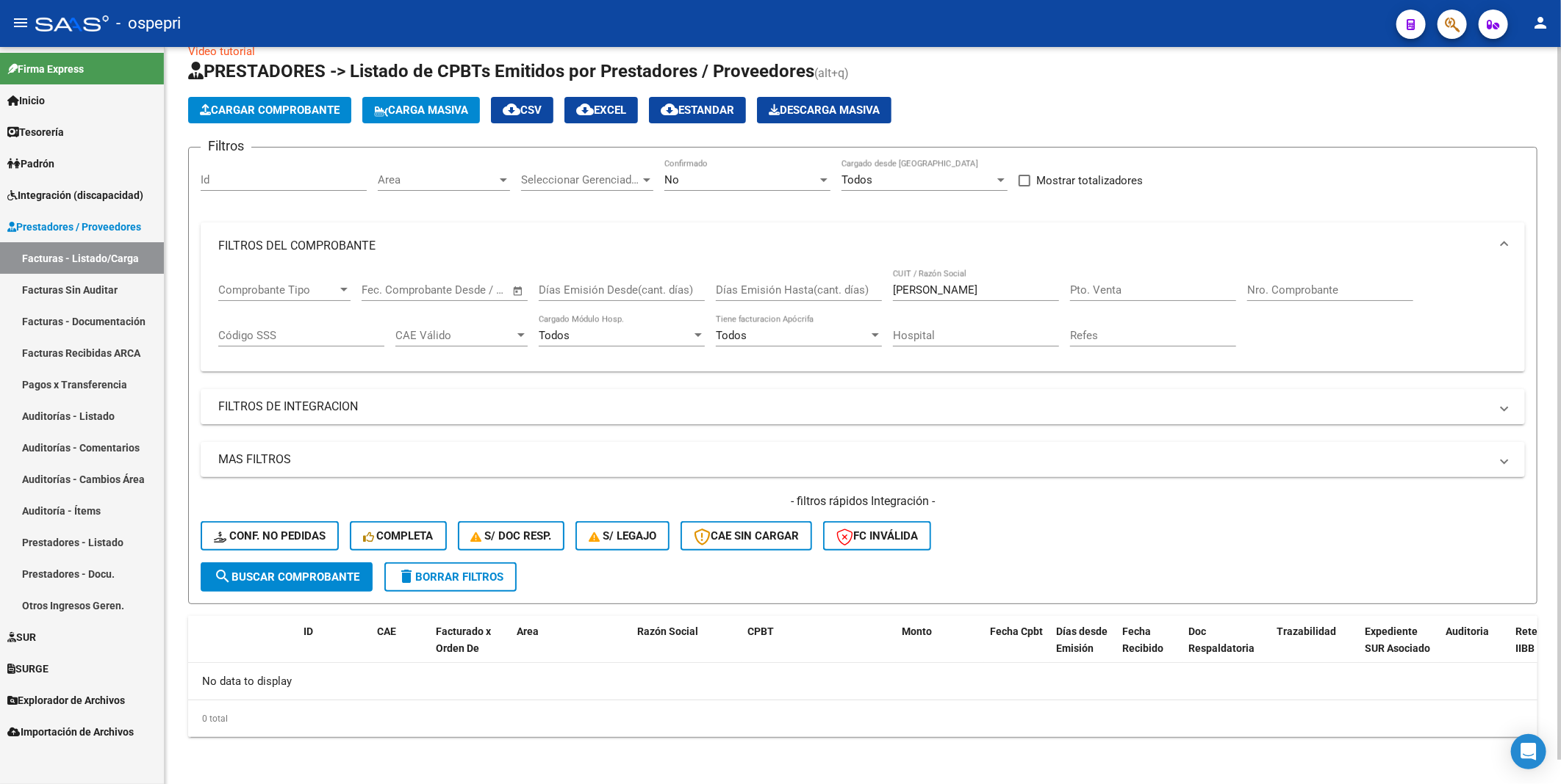
scroll to position [25, 0]
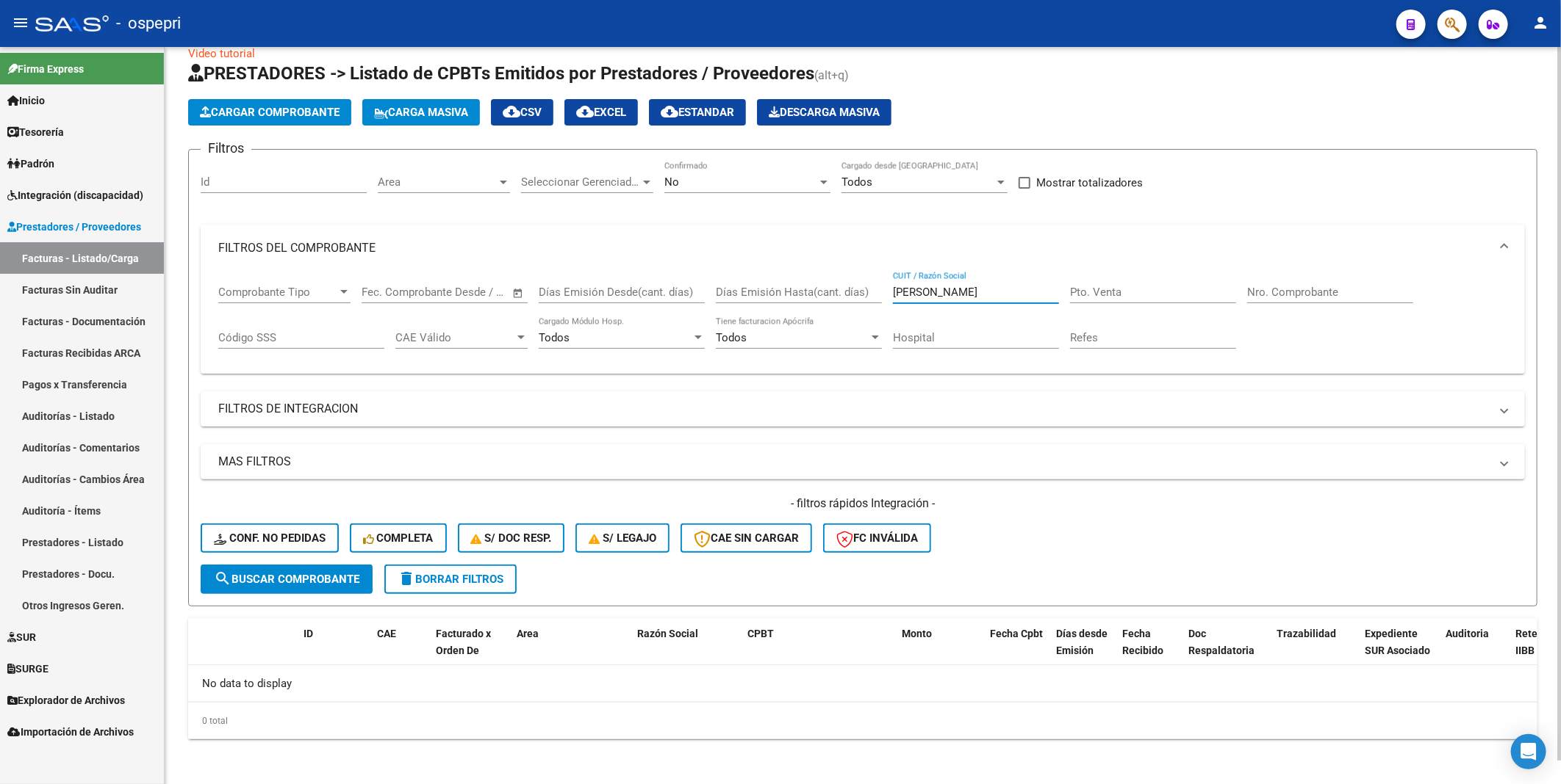
drag, startPoint x: 942, startPoint y: 291, endPoint x: 879, endPoint y: 297, distance: 63.3
click at [879, 297] on div "Comprobante Tipo Comprobante Tipo Fecha inicio – Fecha fin Fec. Comprobante Des…" at bounding box center [863, 317] width 1289 height 91
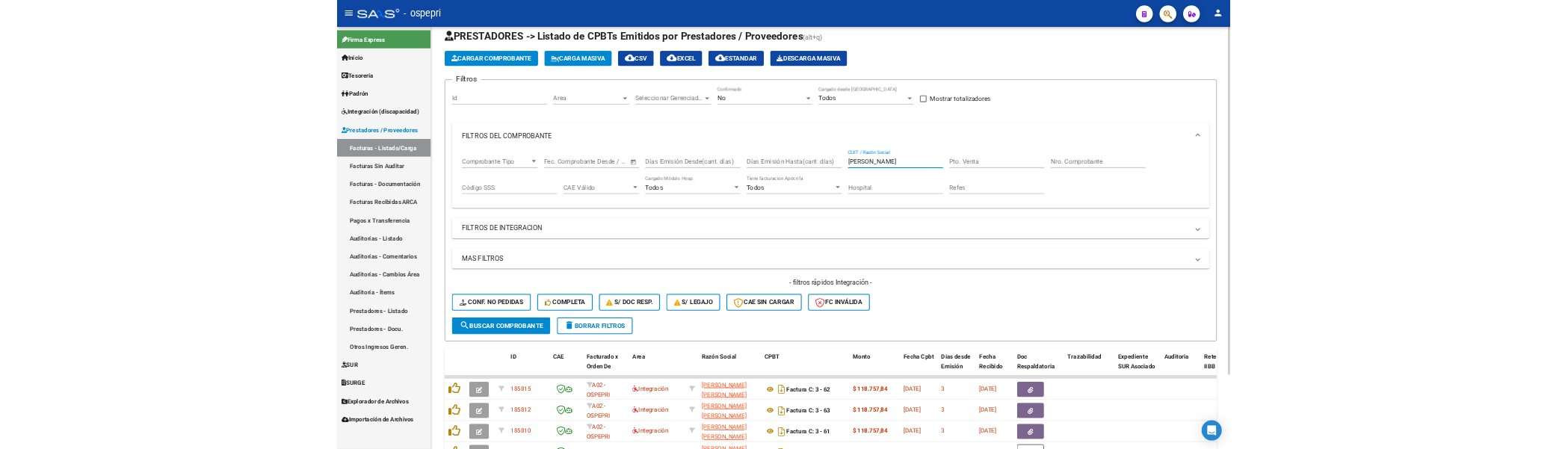
scroll to position [0, 0]
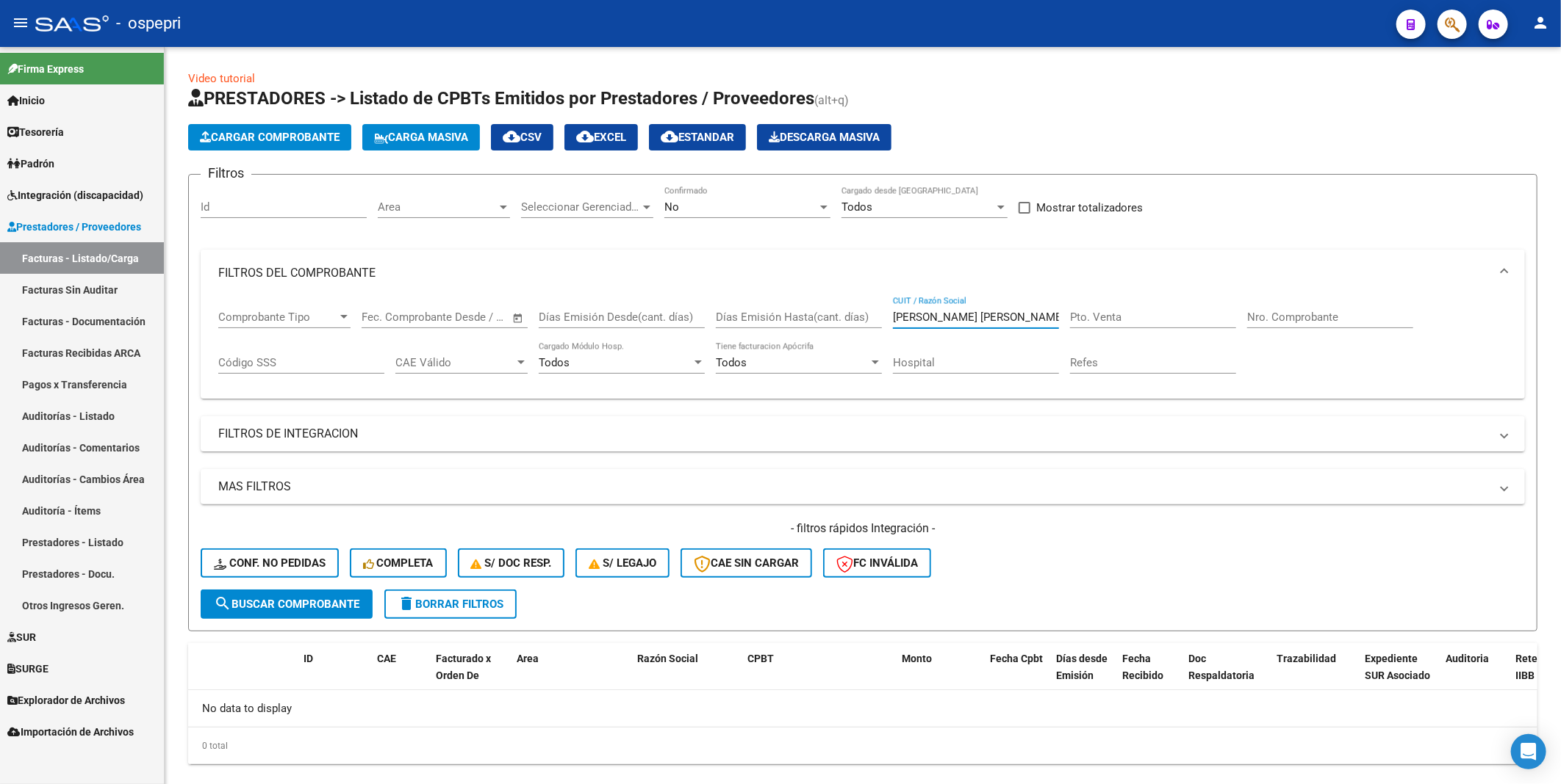
type input "bravo maria noelia"
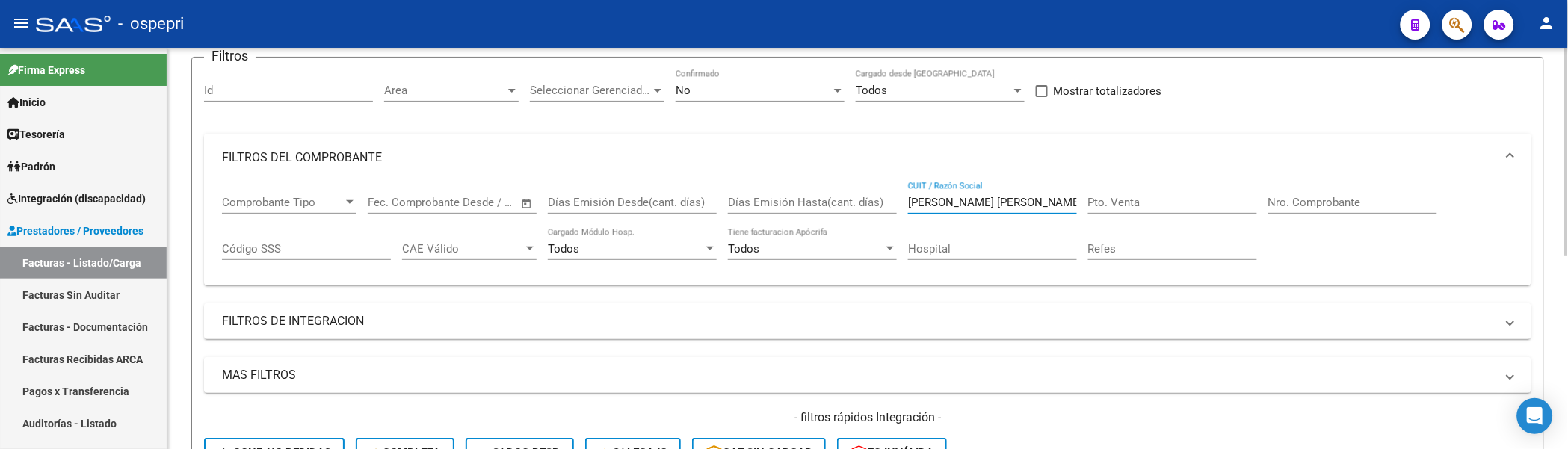
scroll to position [166, 0]
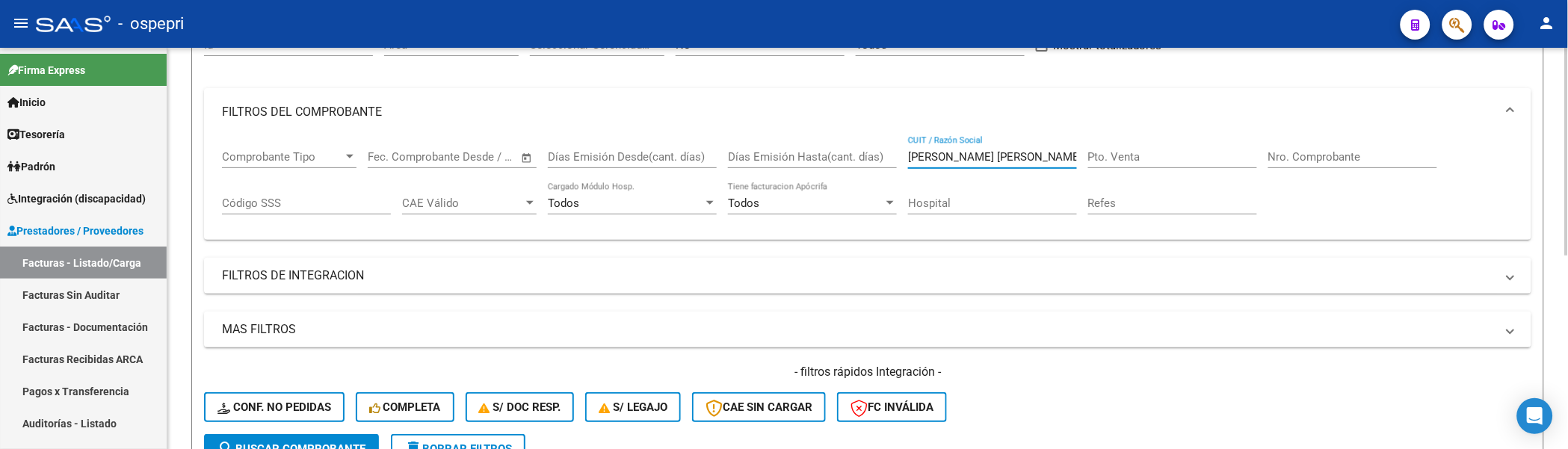
drag, startPoint x: 1029, startPoint y: 158, endPoint x: 894, endPoint y: 162, distance: 135.1
click at [894, 162] on div "Comprobante Tipo Comprobante Tipo Fecha inicio – Fecha fin Fec. Comprobante Des…" at bounding box center [868, 182] width 1291 height 93
click at [1561, 199] on div at bounding box center [1567, 237] width 4 height 207
click at [1006, 154] on input "CUIT / Razón Social" at bounding box center [991, 157] width 168 height 14
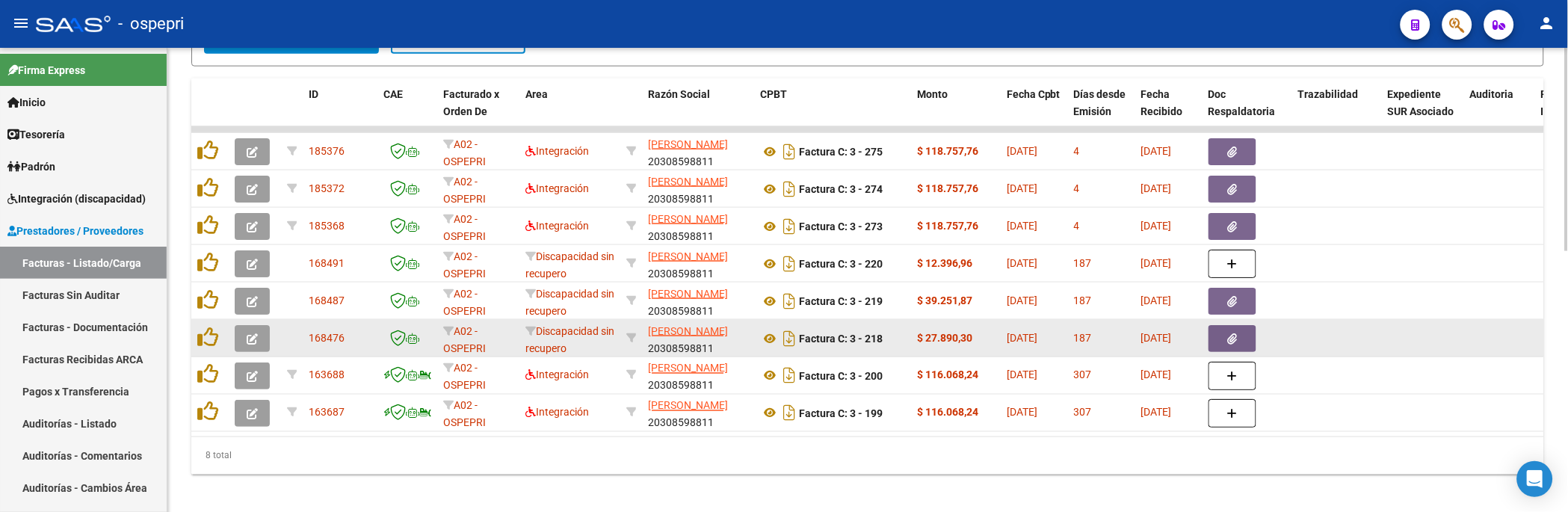
scroll to position [590, 0]
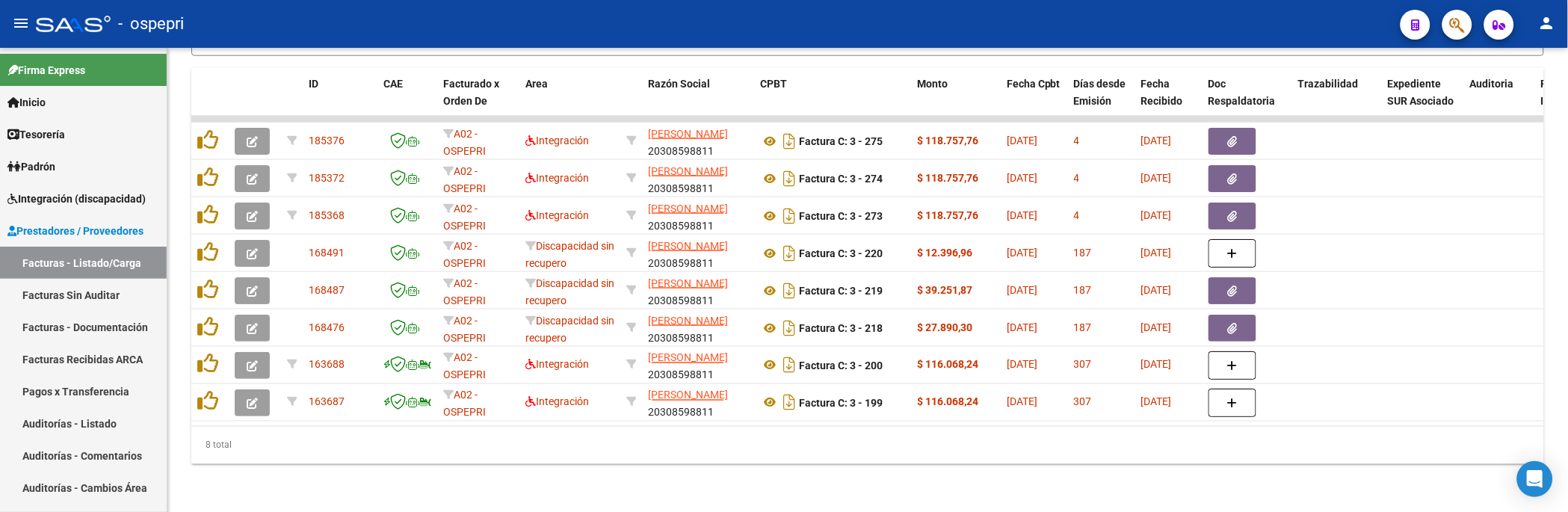
type input "muñoz juan"
click at [1561, 337] on div at bounding box center [1567, 410] width 4 height 203
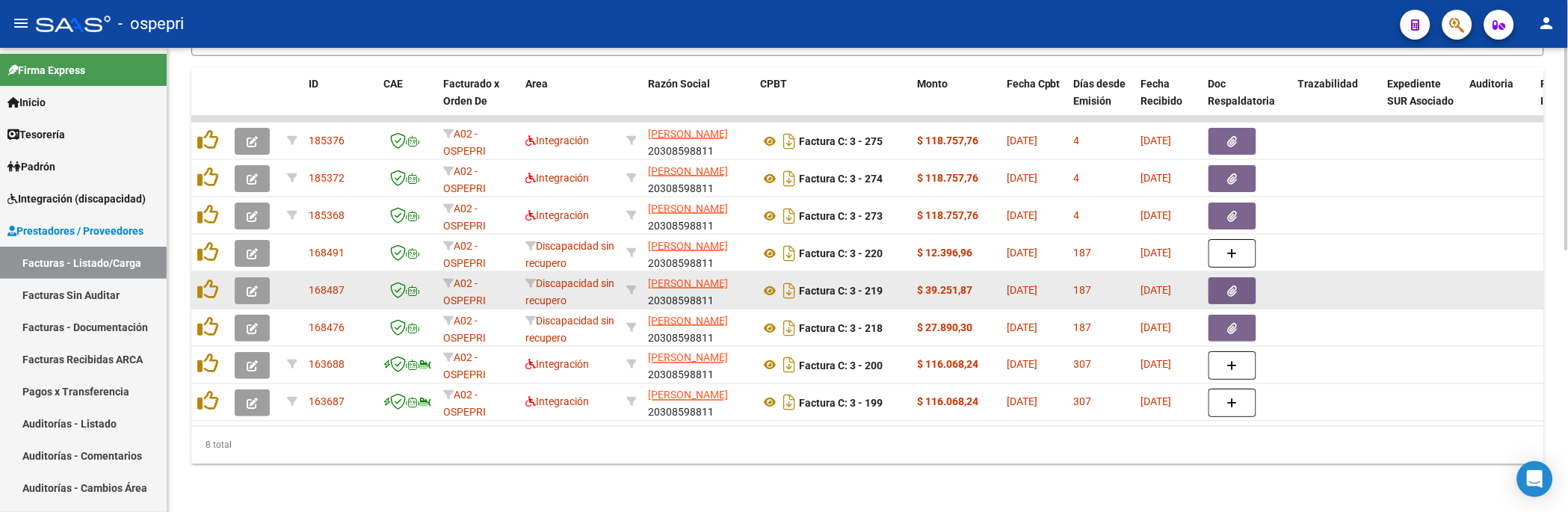
click at [1392, 301] on datatable-body-cell at bounding box center [1423, 290] width 82 height 37
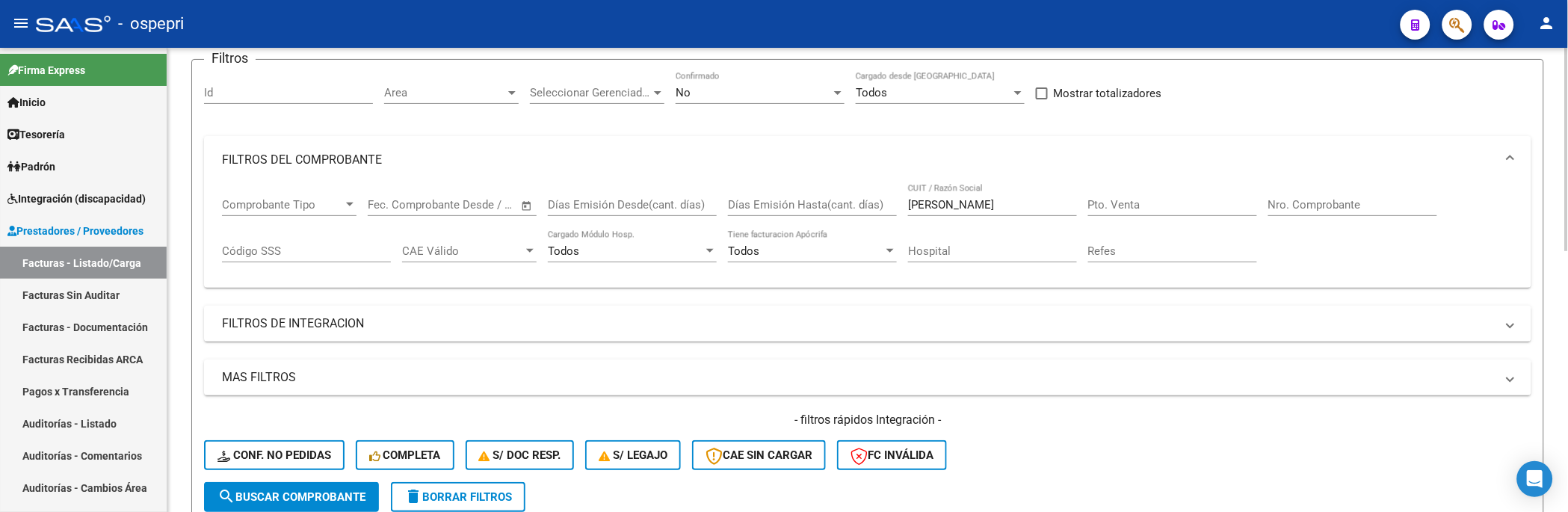
scroll to position [91, 0]
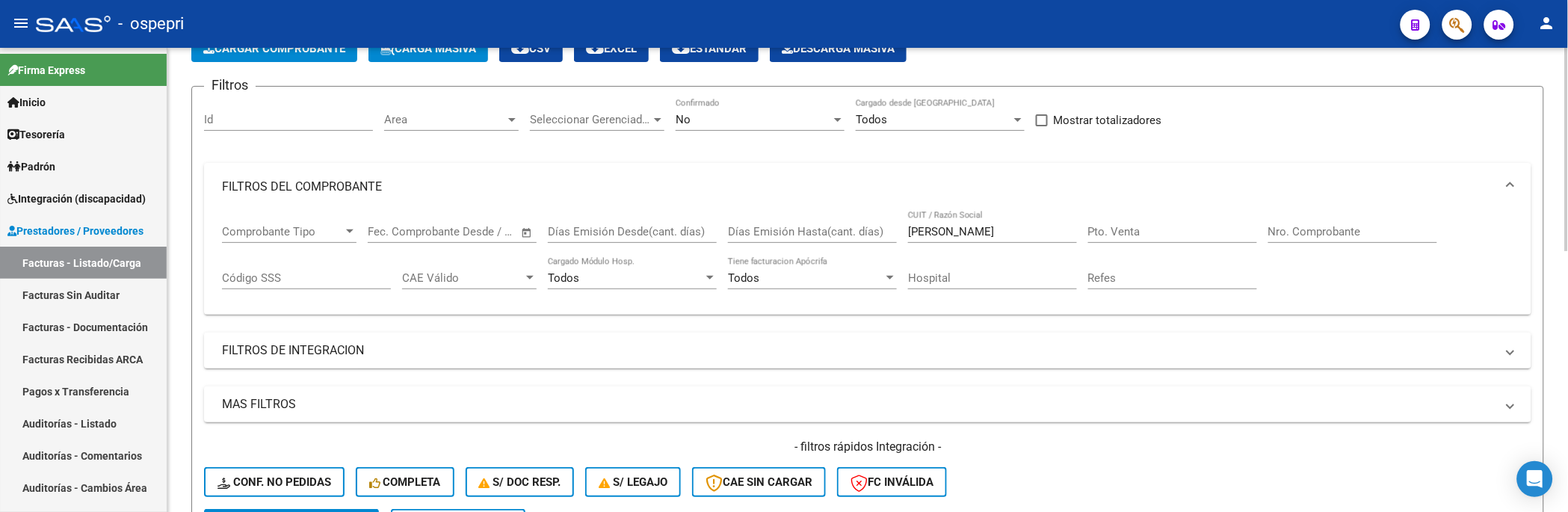
click at [1265, 159] on div "Filtros Id Area Area Seleccionar Gerenciador Seleccionar Gerenciador No Confirm…" at bounding box center [867, 303] width 1327 height 410
drag, startPoint x: 1006, startPoint y: 232, endPoint x: 882, endPoint y: 235, distance: 124.0
click at [882, 235] on div "Comprobante Tipo Comprobante Tipo Fecha inicio – Fecha fin Fec. Comprobante Des…" at bounding box center [868, 256] width 1291 height 92
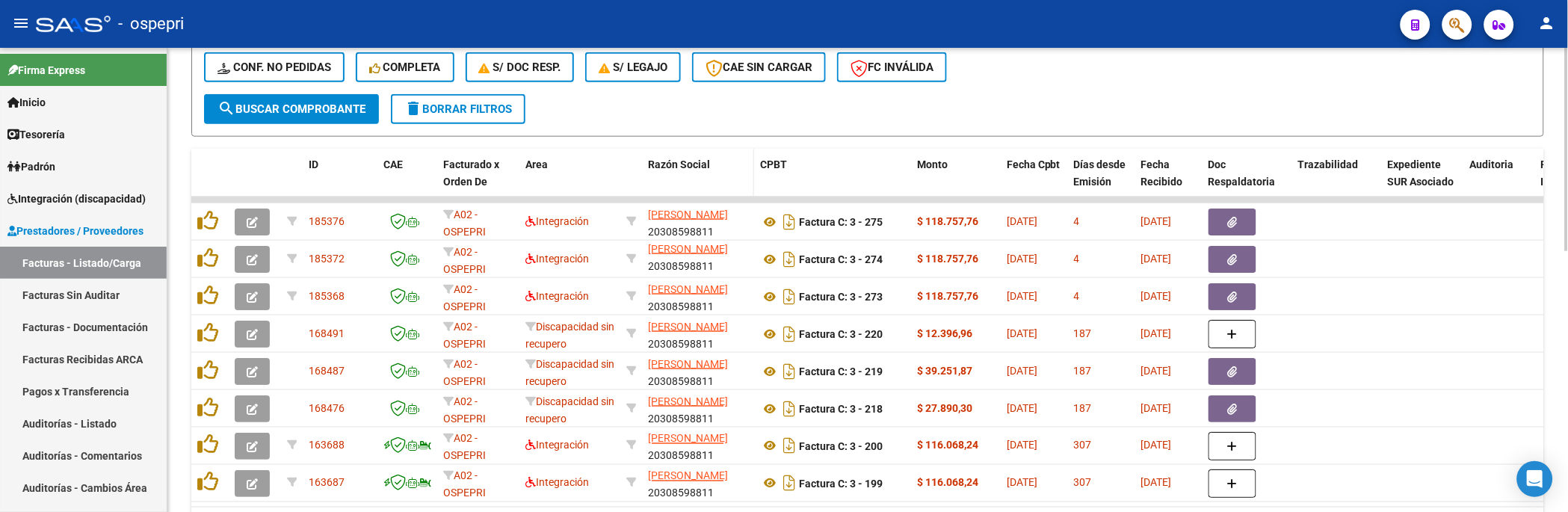
scroll to position [18, 0]
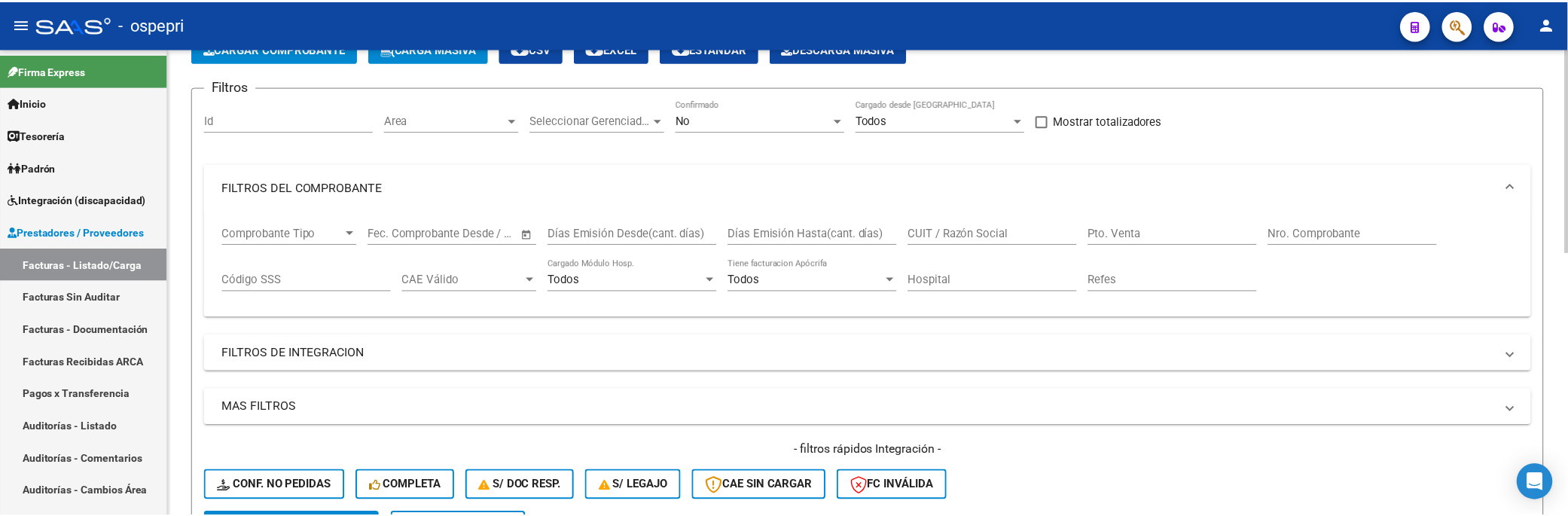
scroll to position [8, 0]
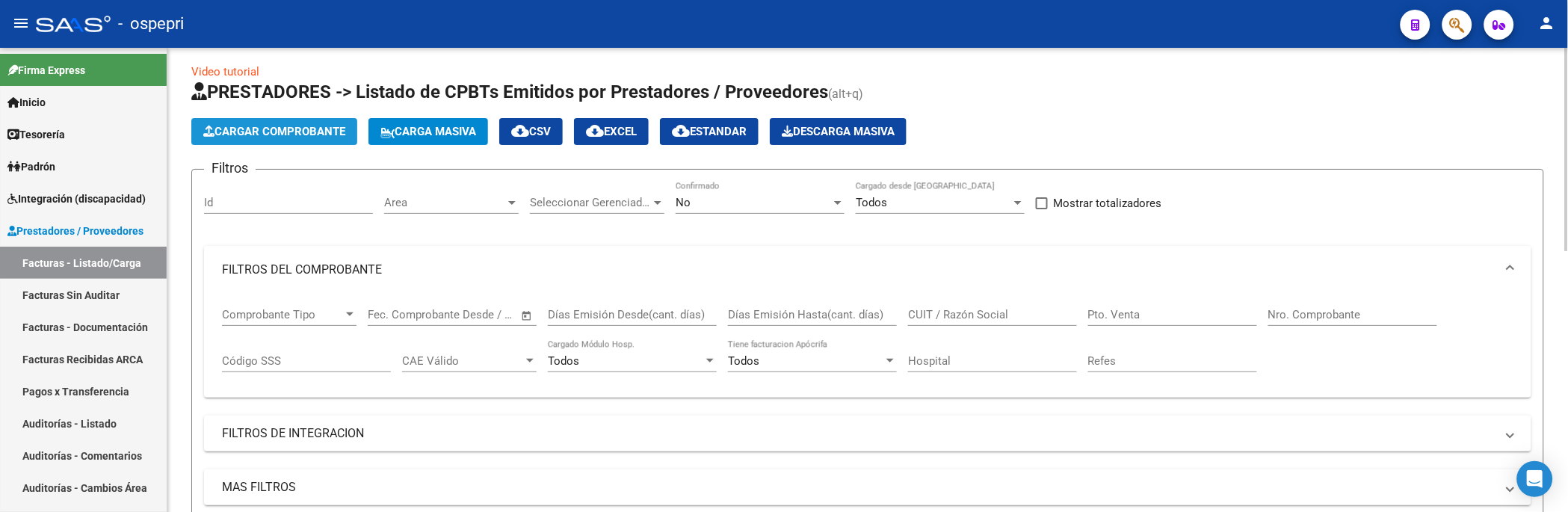
click at [281, 133] on span "Cargar Comprobante" at bounding box center [275, 131] width 142 height 14
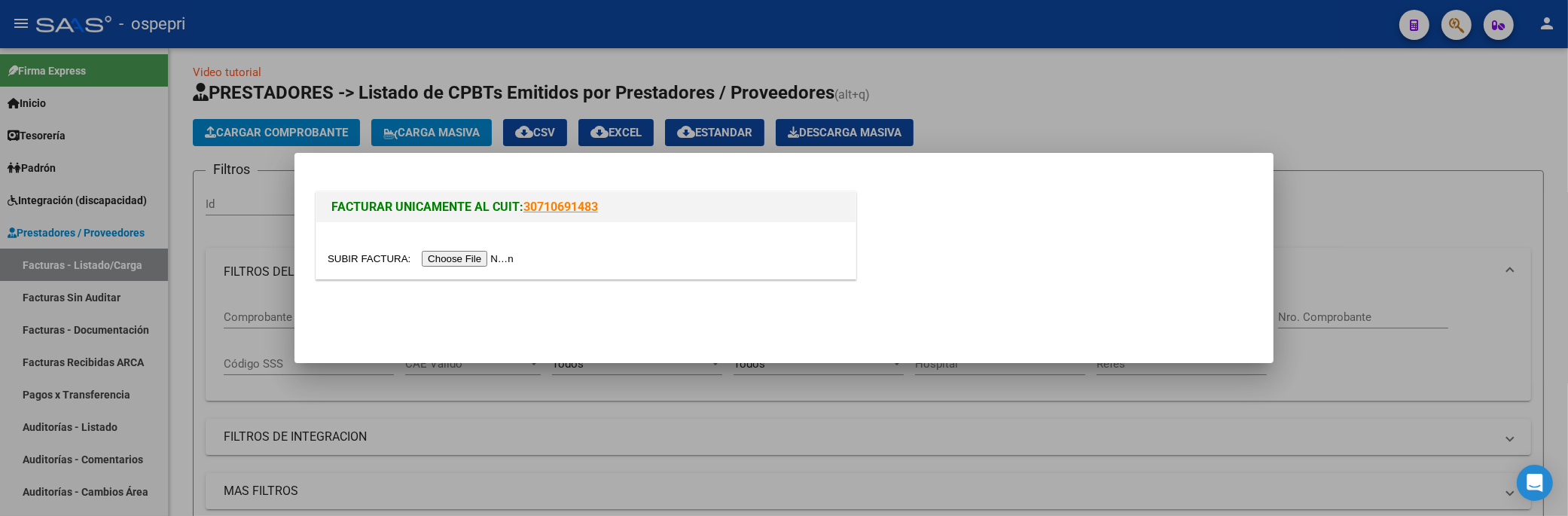
click at [455, 257] on input "file" at bounding box center [423, 258] width 190 height 16
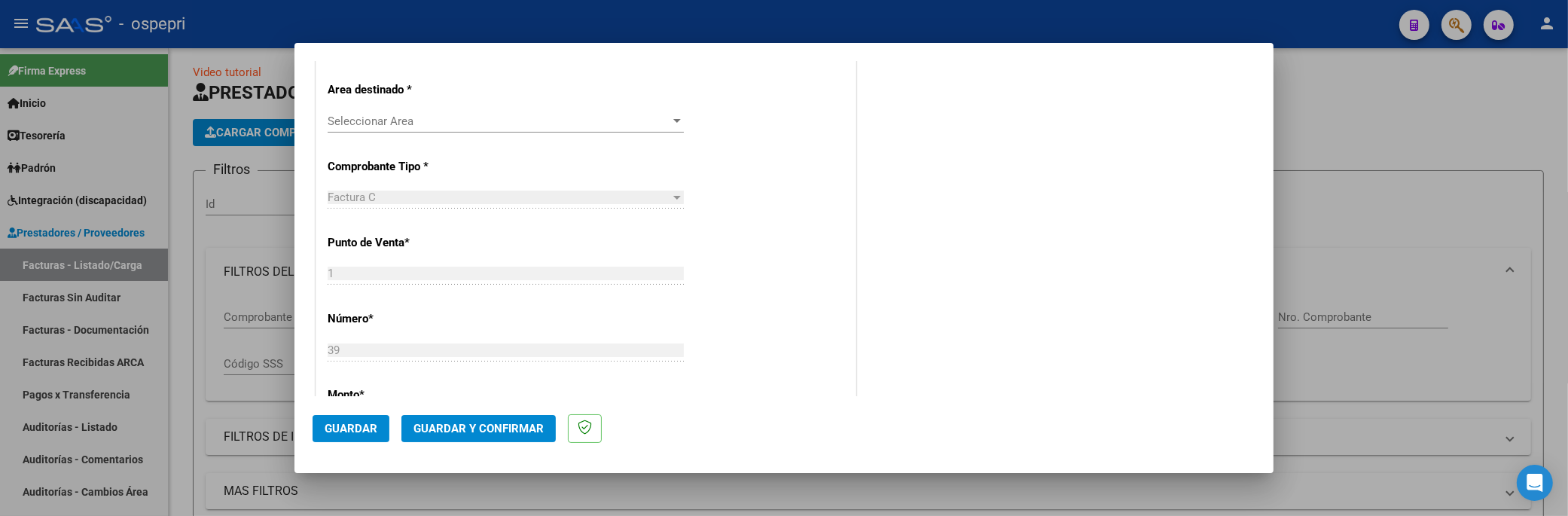
scroll to position [250, 0]
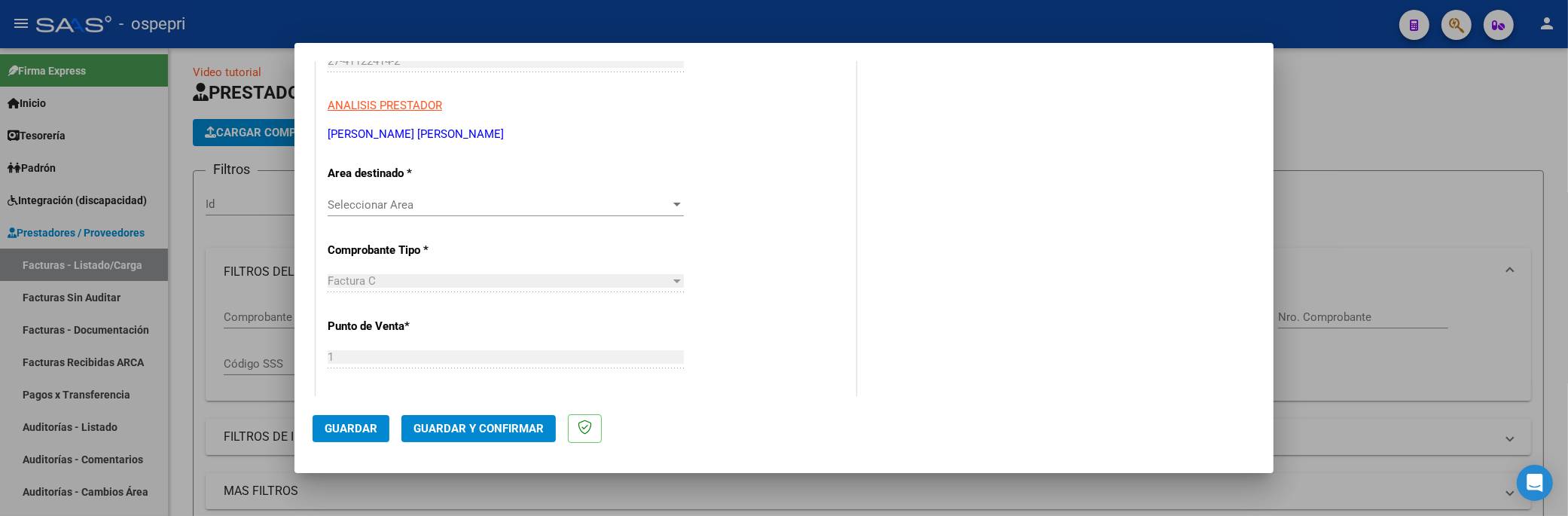
click at [674, 202] on div at bounding box center [677, 204] width 8 height 4
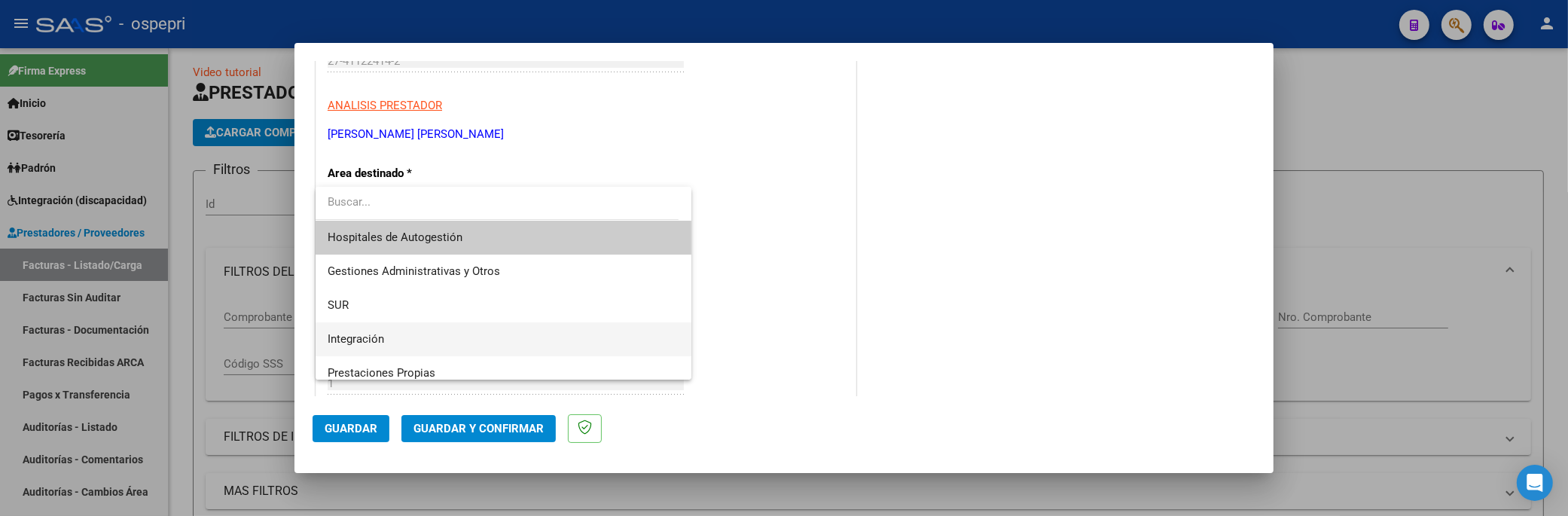
click at [387, 344] on span "Integración" at bounding box center [504, 338] width 351 height 34
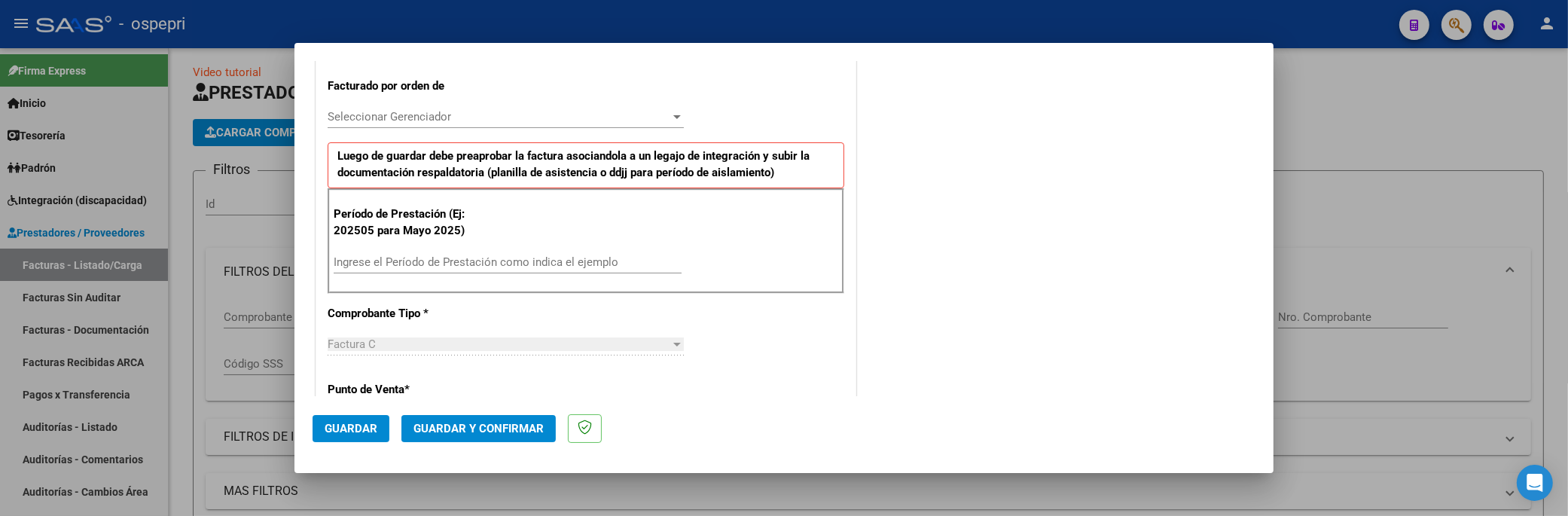
scroll to position [418, 0]
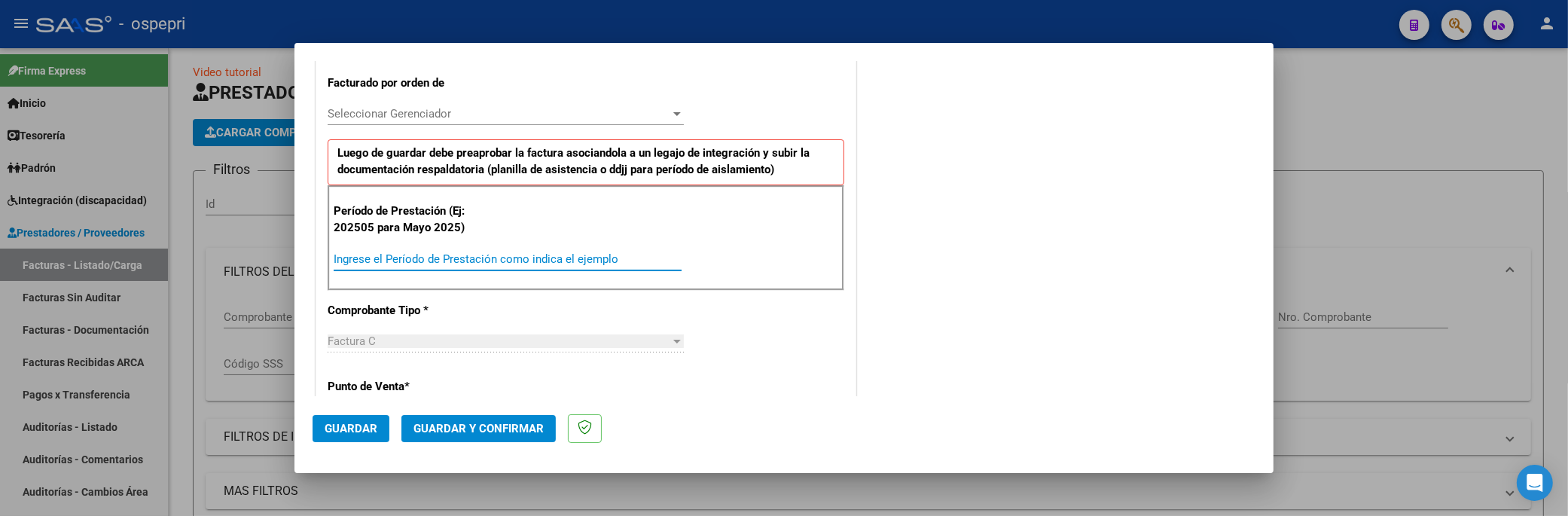
click at [393, 256] on input "Ingrese el Período de Prestación como indica el ejemplo" at bounding box center [508, 259] width 348 height 14
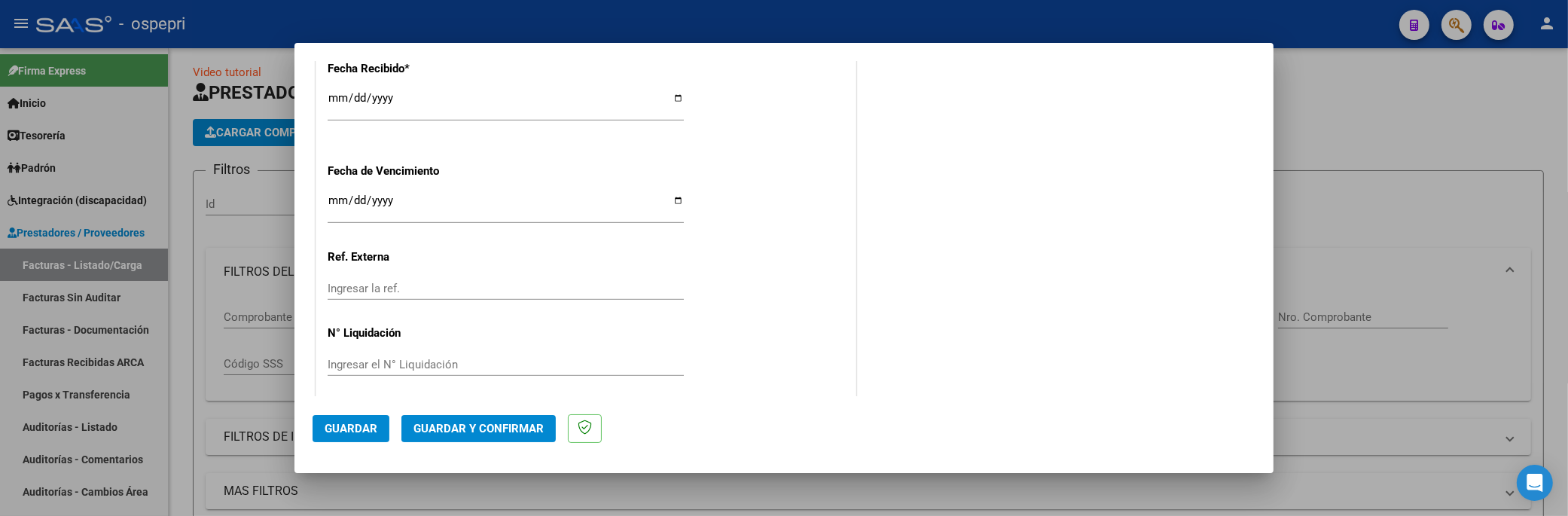
scroll to position [1150, 0]
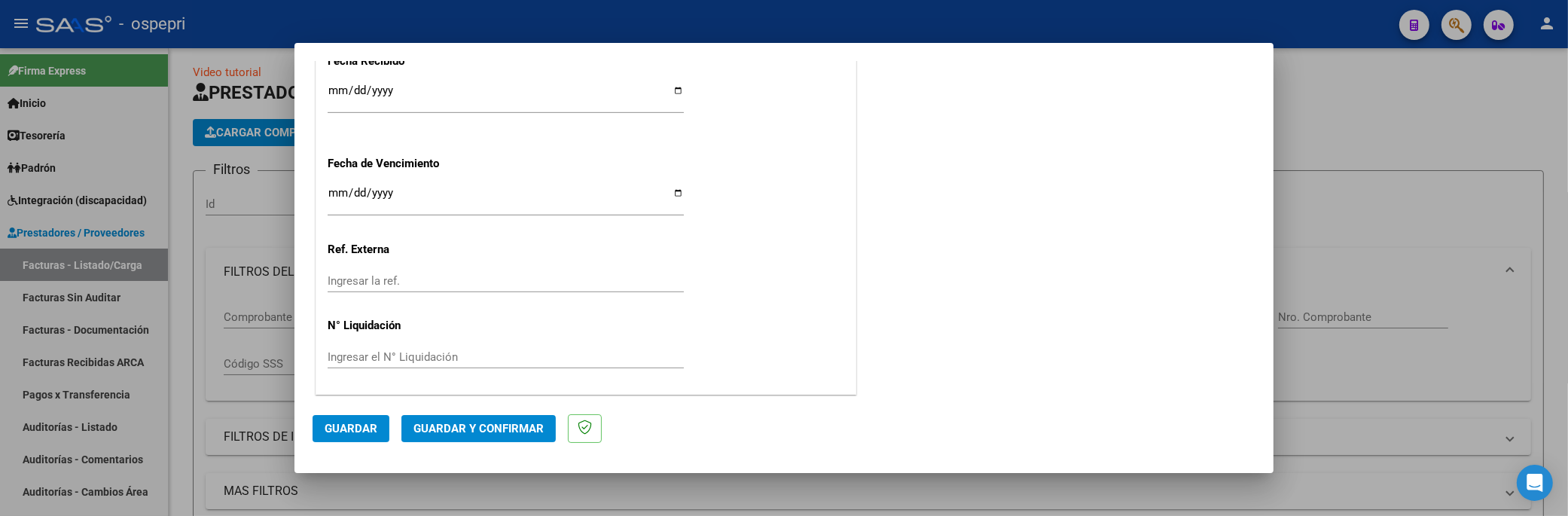
type input "202508"
click at [348, 406] on span "Guardar" at bounding box center [351, 429] width 53 height 14
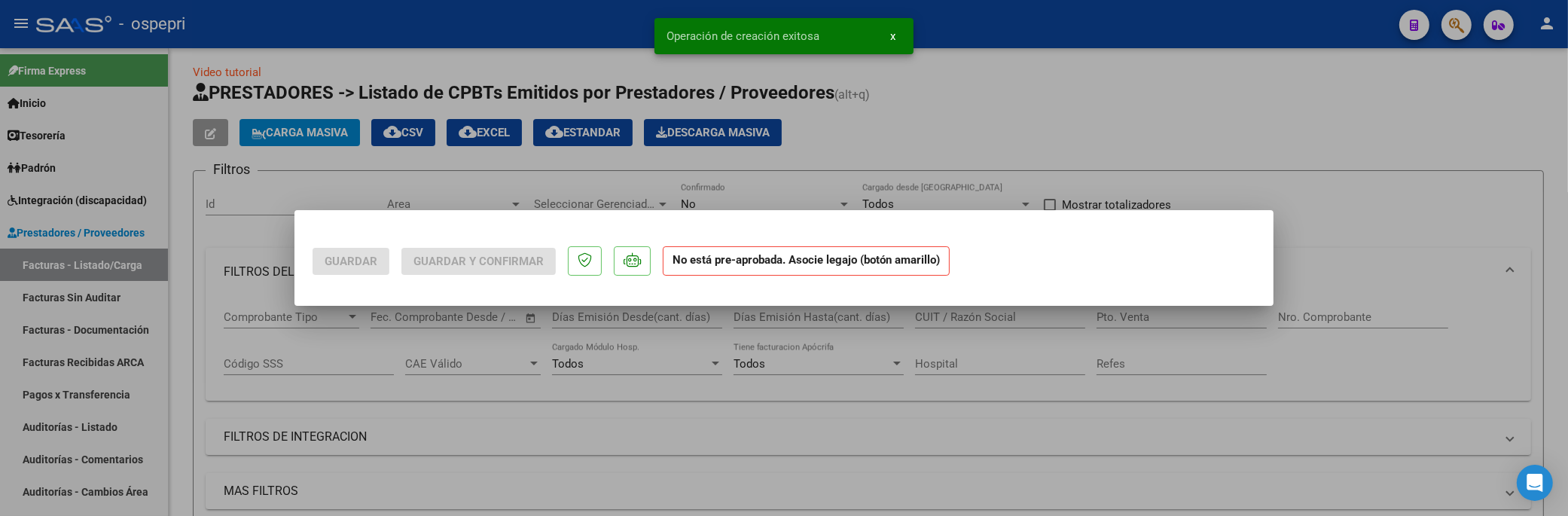
scroll to position [0, 0]
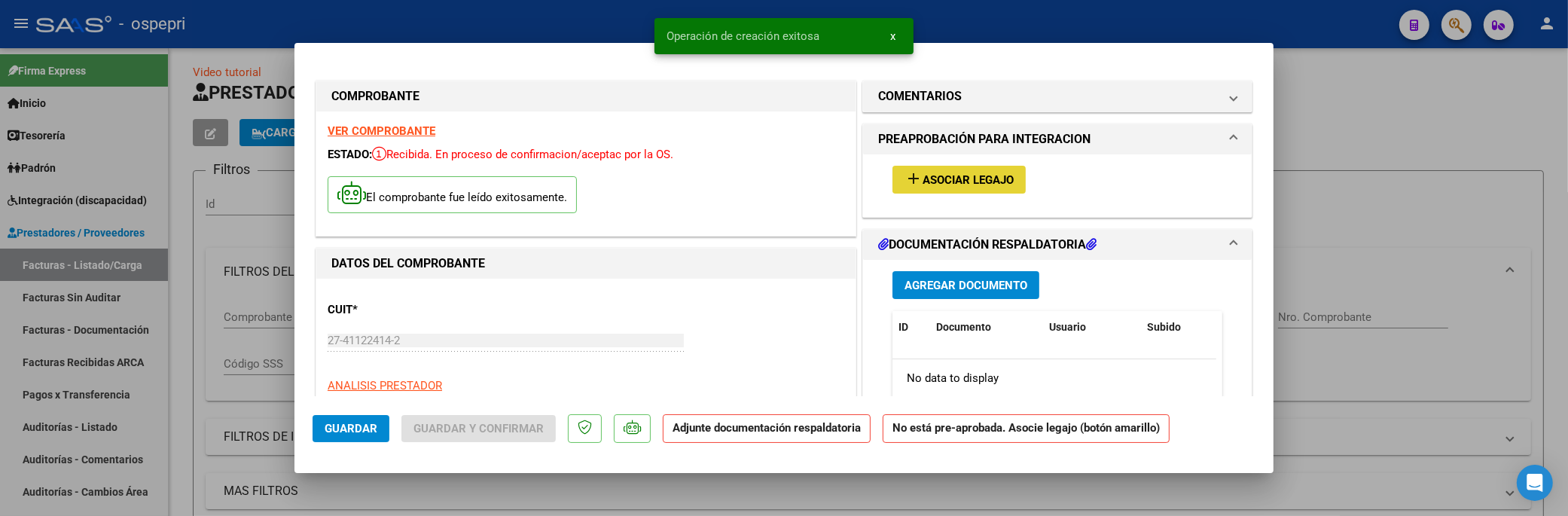
click at [966, 177] on span "Asociar Legajo" at bounding box center [968, 180] width 91 height 14
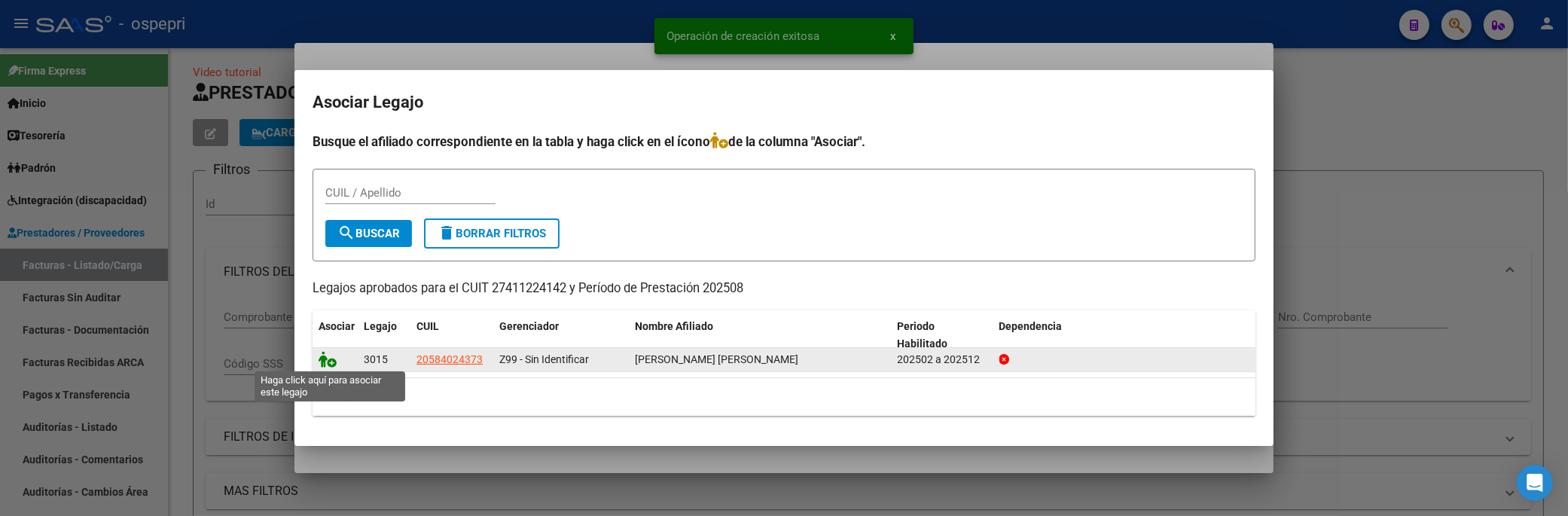
click at [319, 359] on icon at bounding box center [328, 359] width 18 height 17
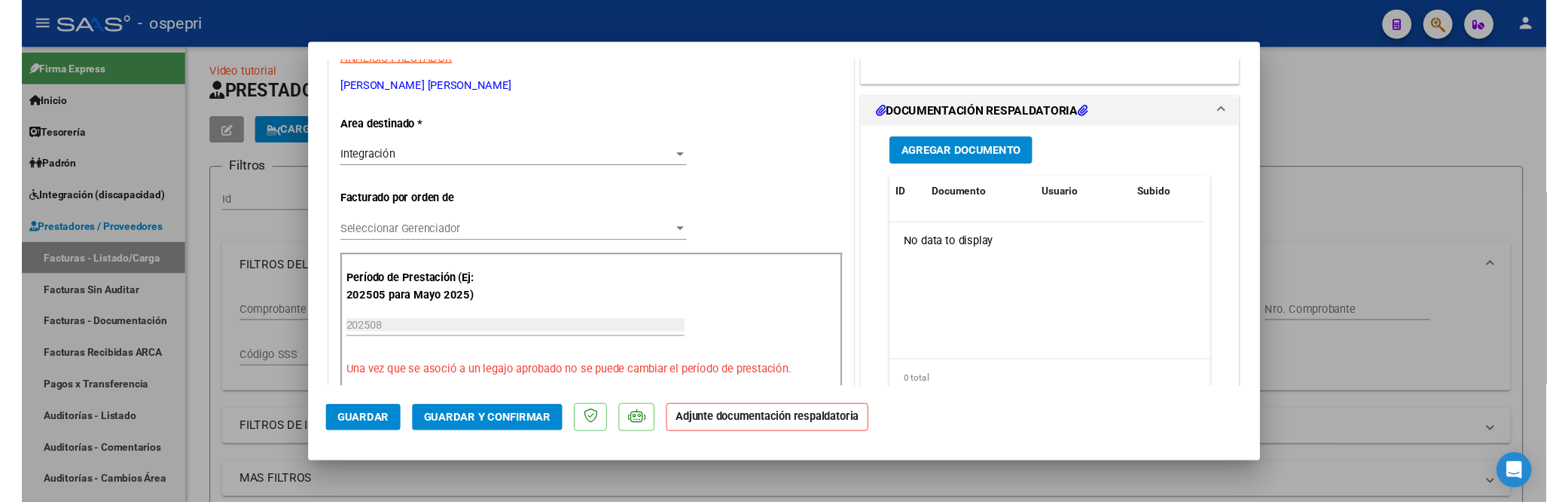
scroll to position [335, 0]
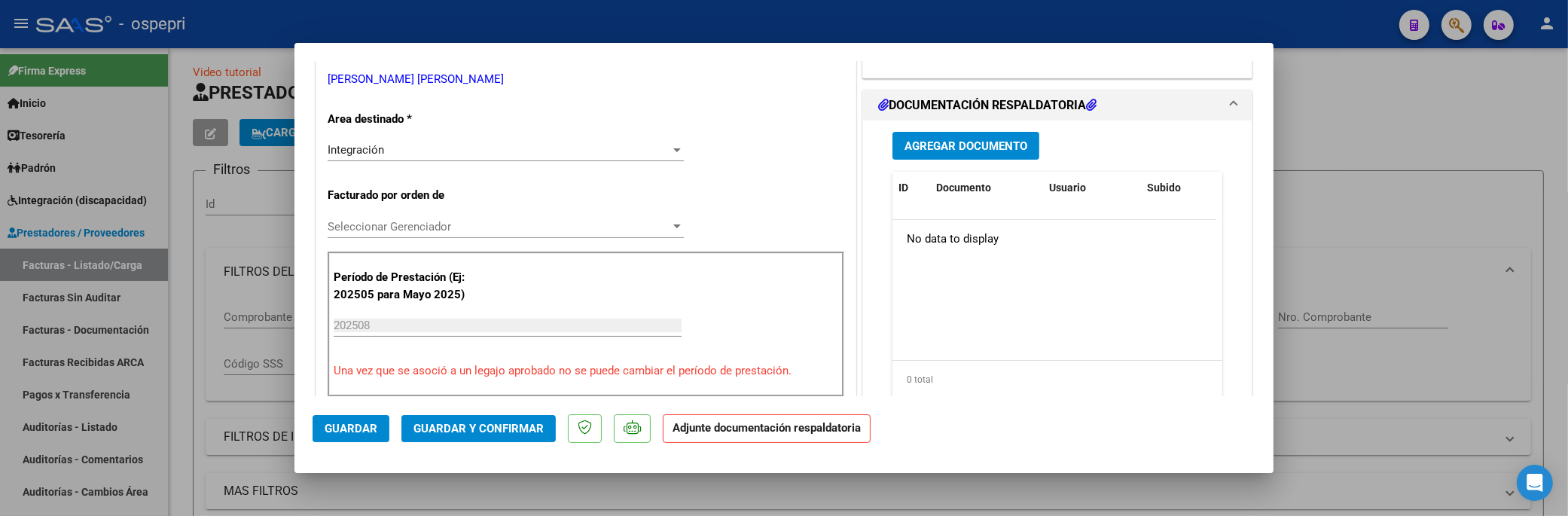
click at [953, 146] on span "Agregar Documento" at bounding box center [965, 146] width 123 height 14
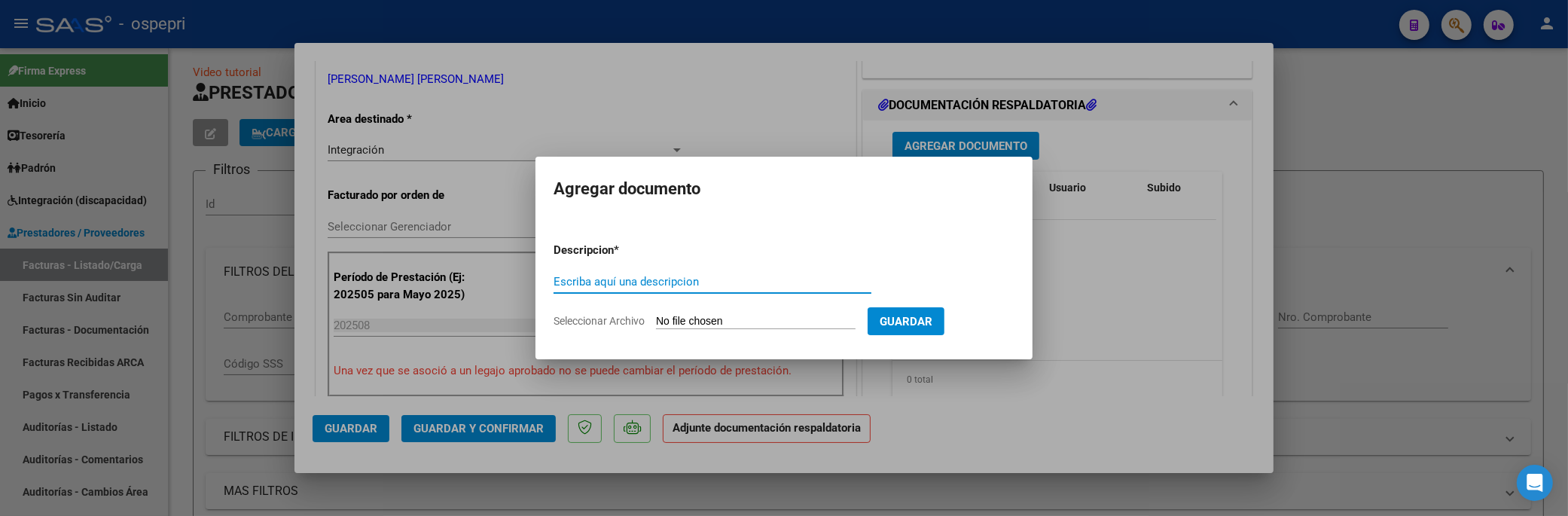
click at [659, 275] on input "Escriba aquí una descripcion" at bounding box center [713, 282] width 318 height 14
paste input "valdiviezosoldaiana26@gmail.com"
drag, startPoint x: 753, startPoint y: 284, endPoint x: 542, endPoint y: 283, distance: 211.0
click at [542, 283] on mat-dialog-content "Descripcion * valdiviezosoldaiana26@gmail.com Escriba aquí una descripcion Sele…" at bounding box center [784, 279] width 497 height 122
type input "valdiviezosoldaiana26@gmail.com"
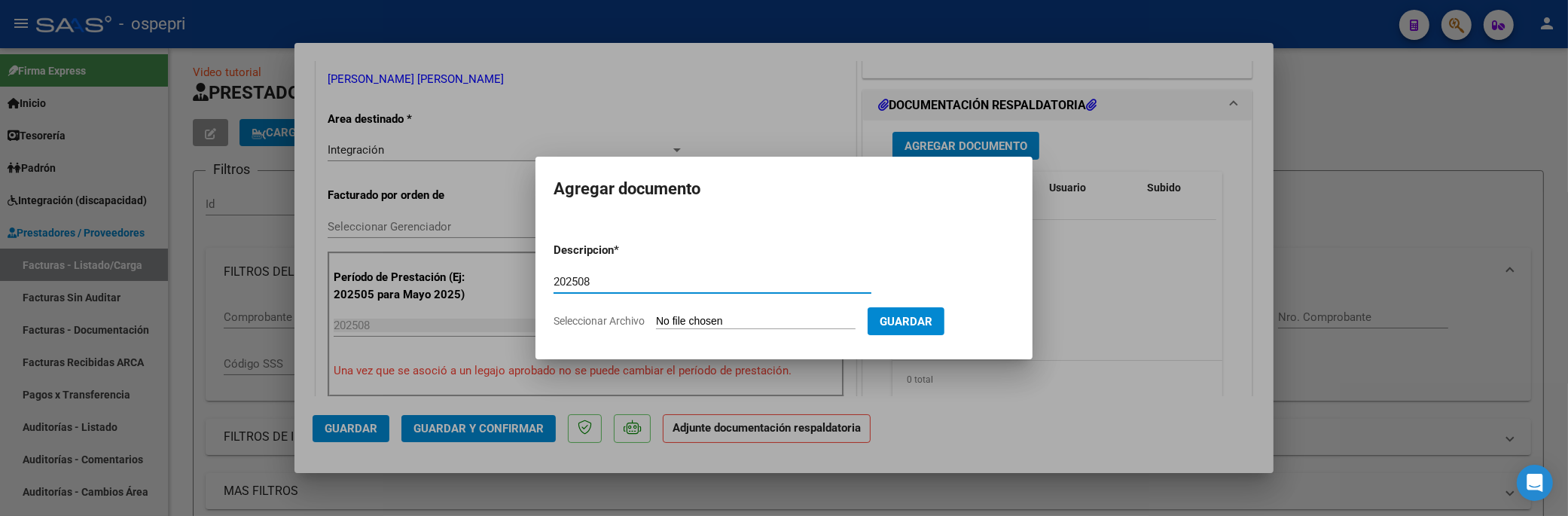
type input "202508"
click at [793, 320] on input "Seleccionar Archivo" at bounding box center [755, 322] width 199 height 15
type input "C:\fakepath\Planilla.de.asistencia-Cayla.Genaro-Agosto25.pdf"
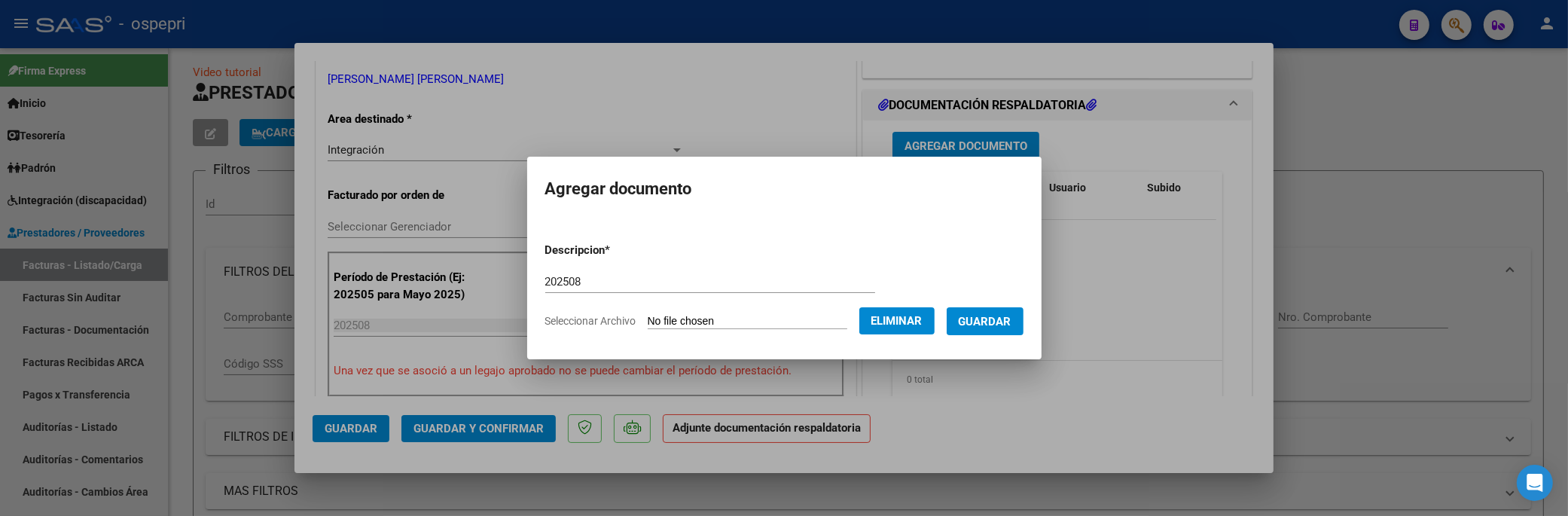
click at [995, 324] on span "Guardar" at bounding box center [986, 322] width 53 height 14
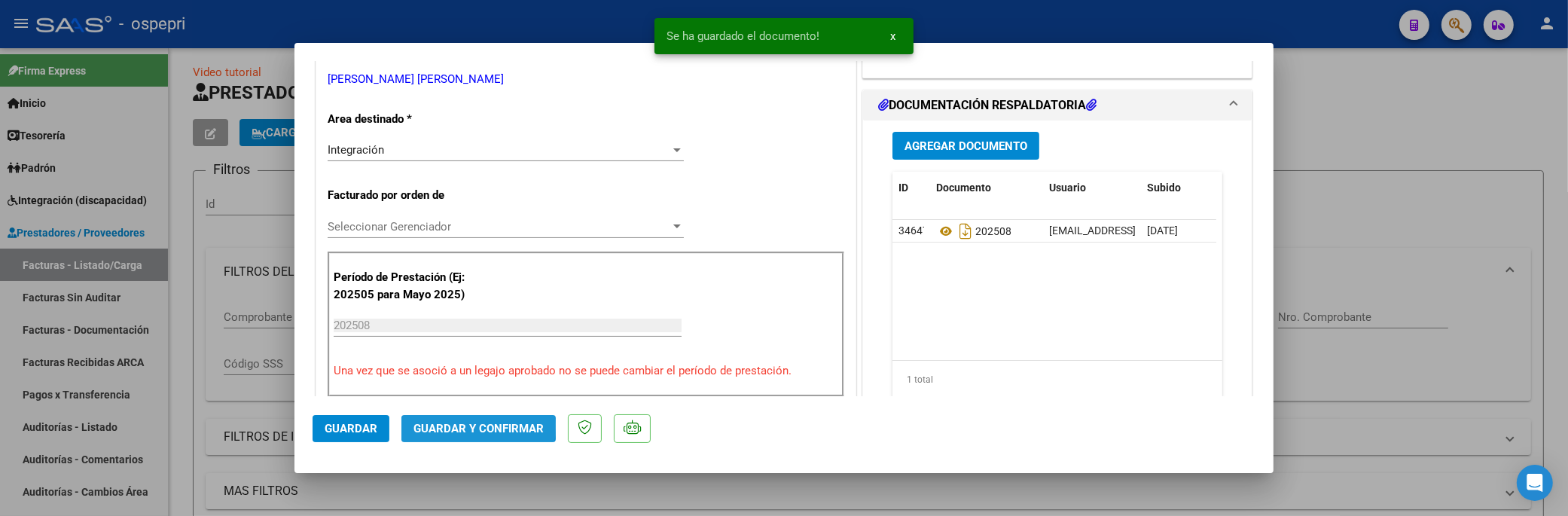
click at [460, 406] on span "Guardar y Confirmar" at bounding box center [478, 429] width 131 height 14
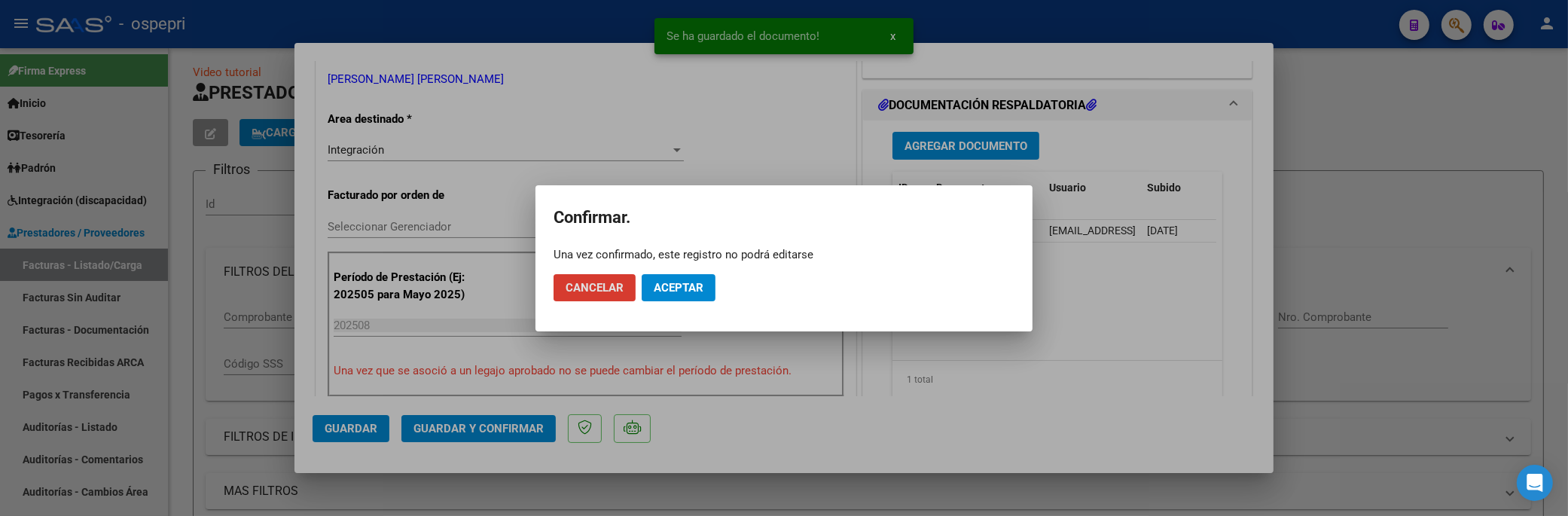
click at [687, 288] on span "Aceptar" at bounding box center [678, 287] width 50 height 14
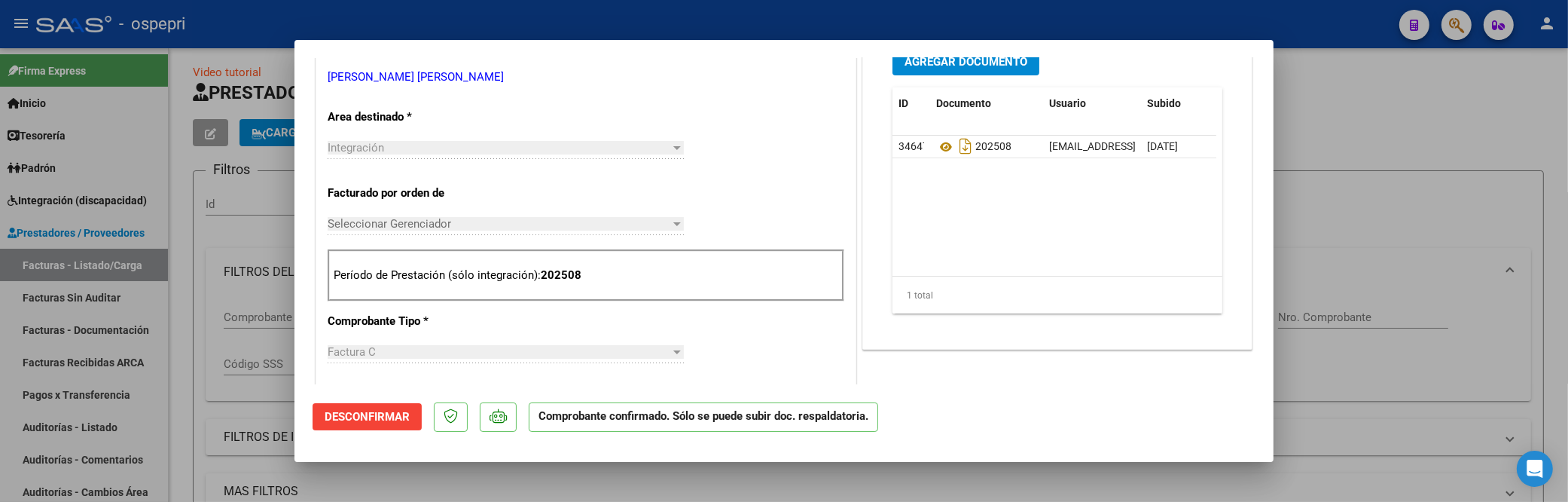
click at [1044, 407] on mat-dialog-actions "Desconfirmar Comprobante confirmado. Sólo se puede subir doc. respaldatoria." at bounding box center [784, 414] width 944 height 60
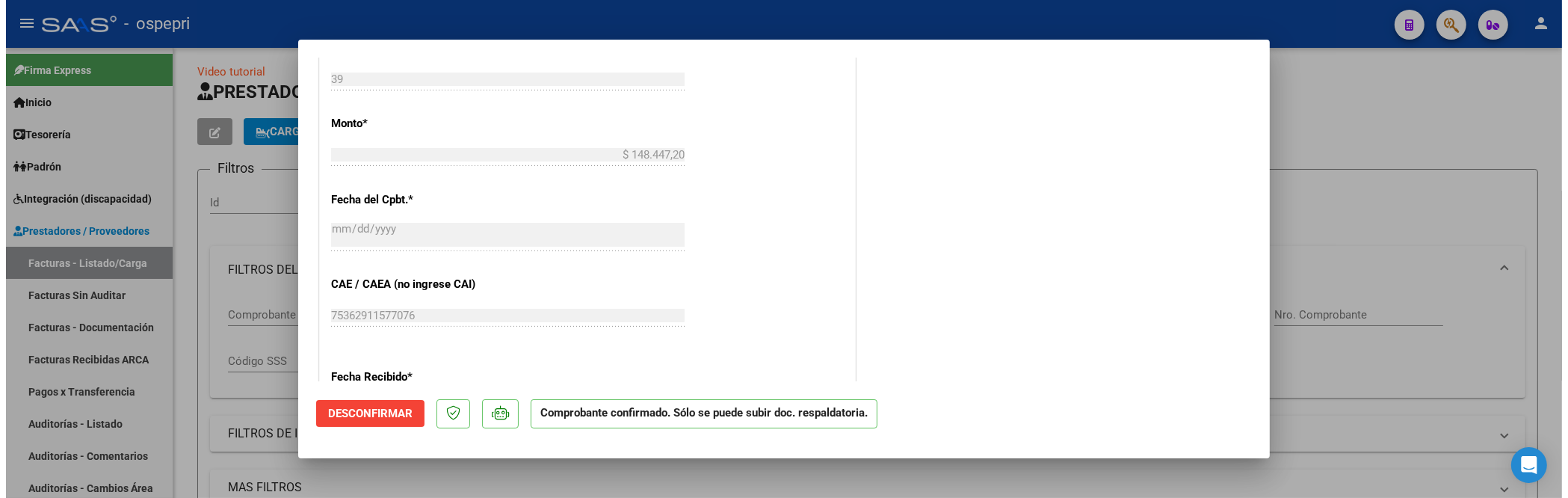
scroll to position [914, 0]
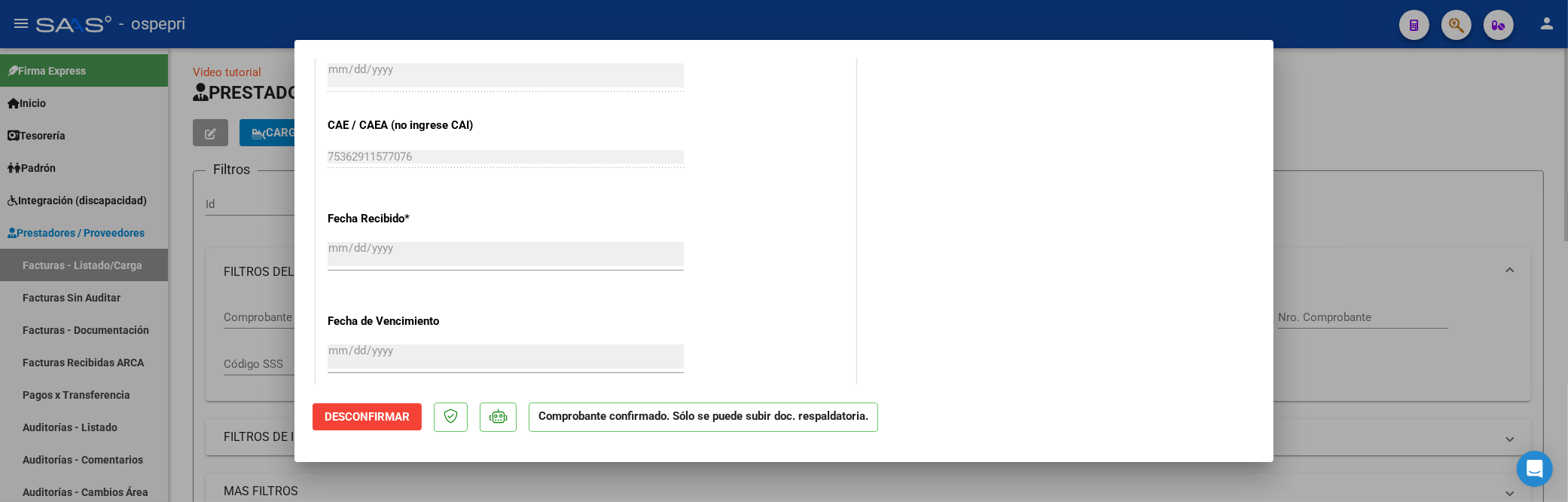
drag, startPoint x: 1354, startPoint y: 229, endPoint x: 1357, endPoint y: 208, distance: 21.2
click at [1354, 226] on div at bounding box center [784, 251] width 1568 height 502
type input "$ 0,00"
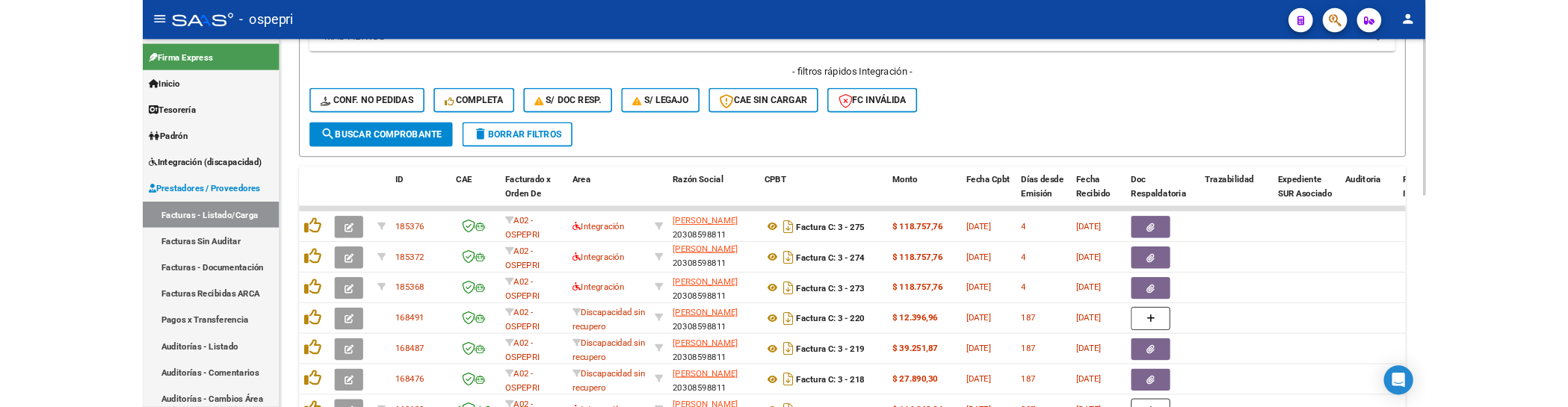
scroll to position [423, 0]
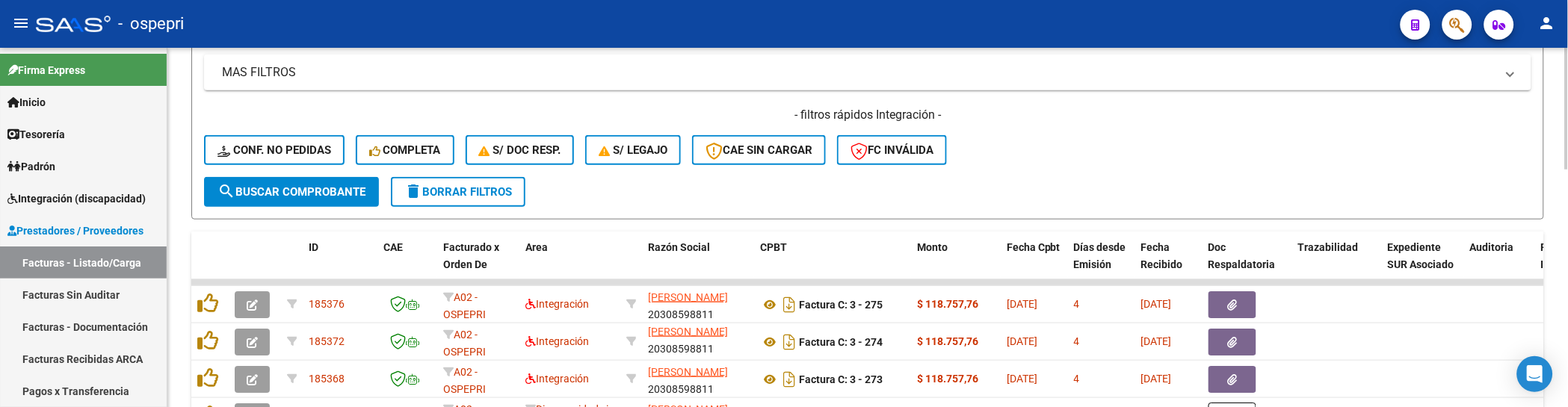
click at [1026, 127] on div "- filtros rápidos Integración - Conf. no pedidas Completa S/ Doc Resp. S/ legaj…" at bounding box center [867, 142] width 1327 height 70
click at [1141, 155] on div "- filtros rápidos Integración - Conf. no pedidas Completa S/ Doc Resp. S/ legaj…" at bounding box center [867, 142] width 1327 height 70
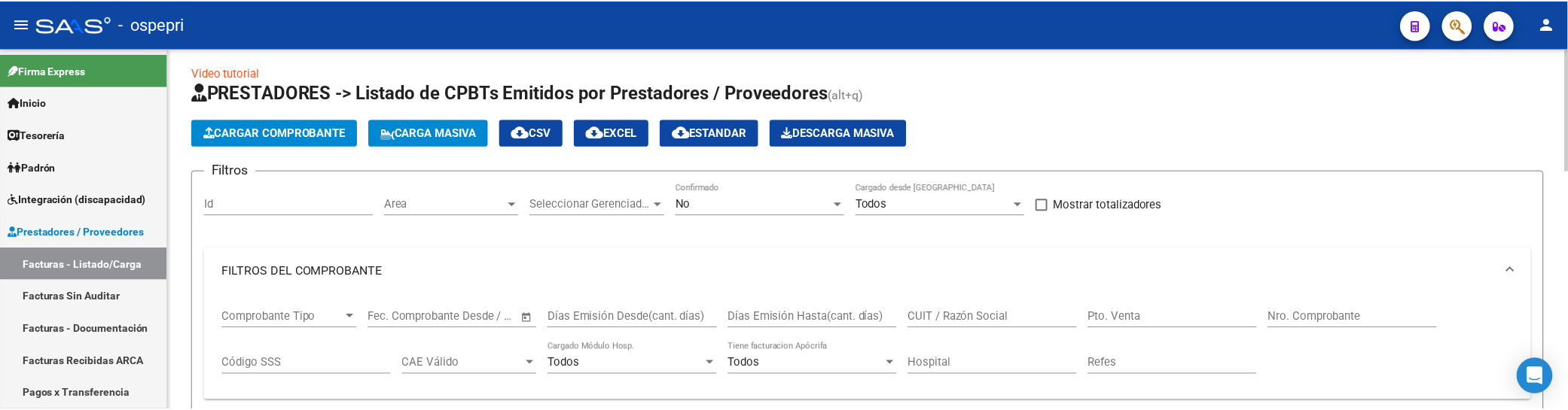
scroll to position [0, 0]
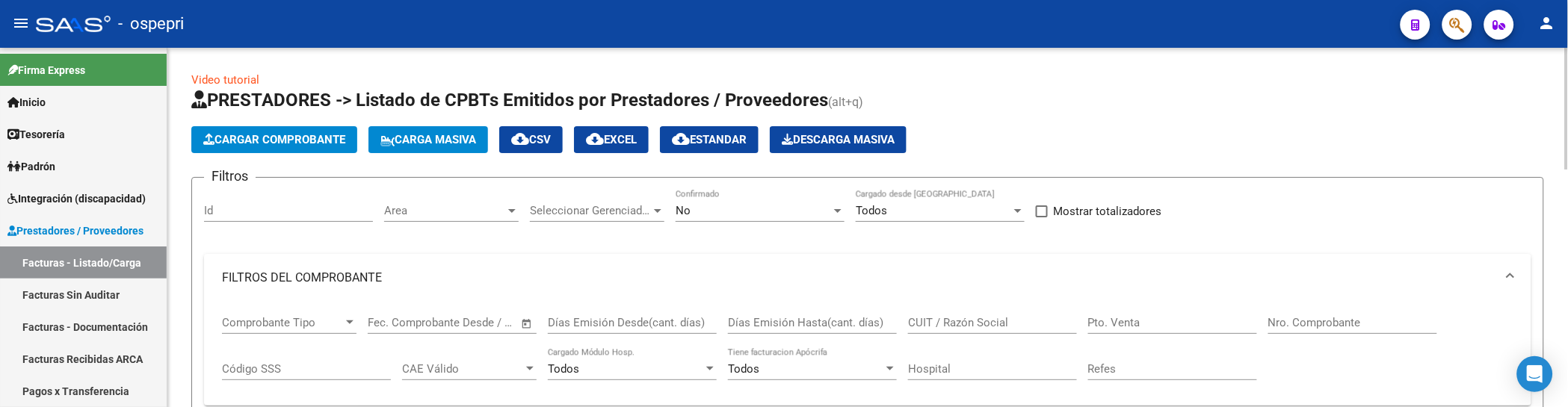
click at [260, 136] on span "Cargar Comprobante" at bounding box center [275, 140] width 142 height 14
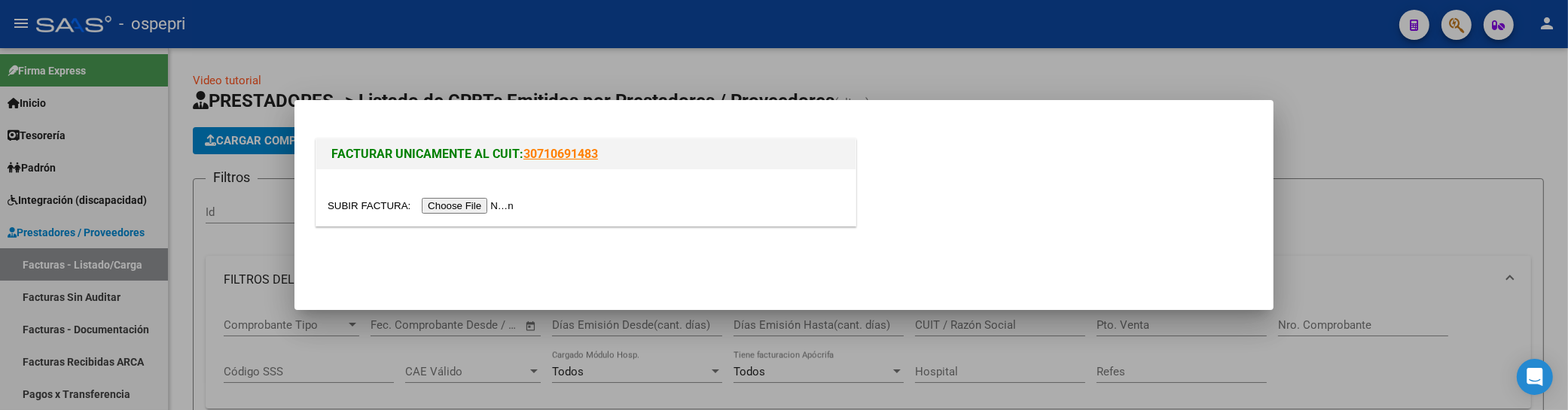
click at [463, 206] on input "file" at bounding box center [423, 206] width 190 height 16
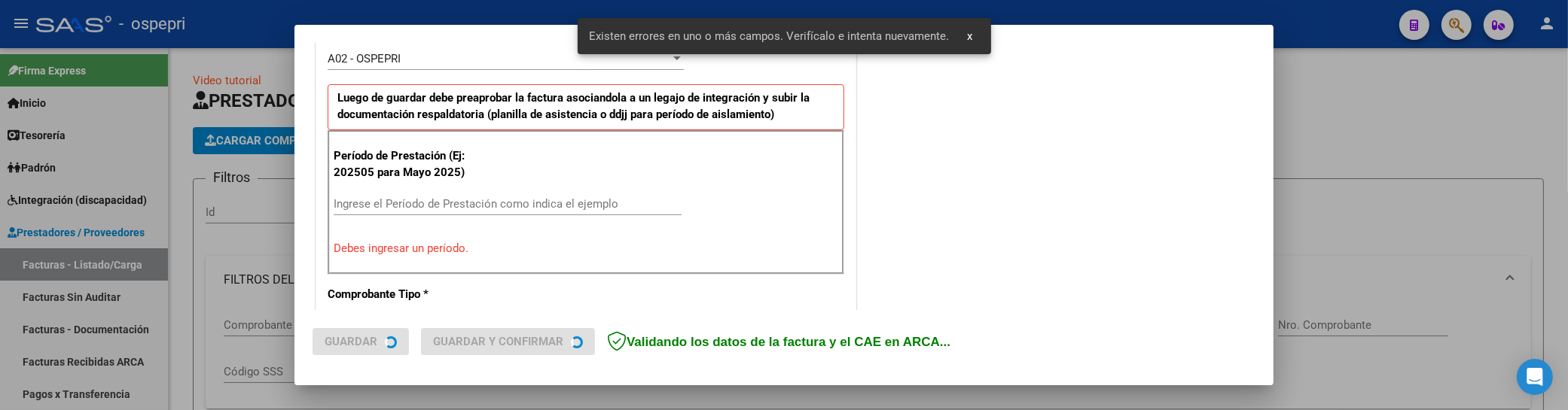
scroll to position [467, 0]
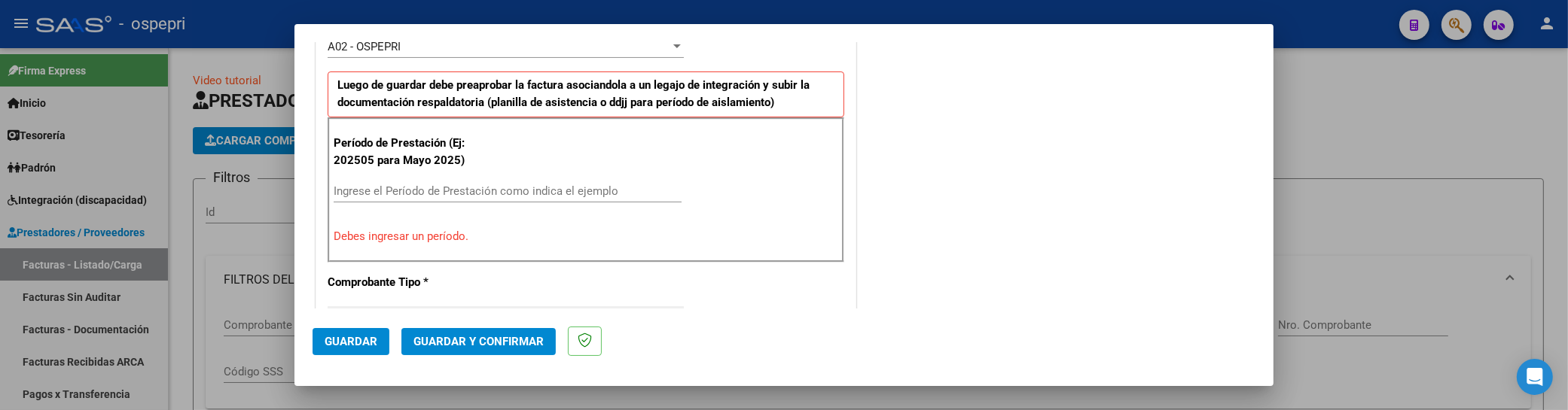
click at [988, 272] on div "COMENTARIOS Comentarios De la Obra Social: Comentarios de la Obra Social (no vi…" at bounding box center [1057, 347] width 397 height 1509
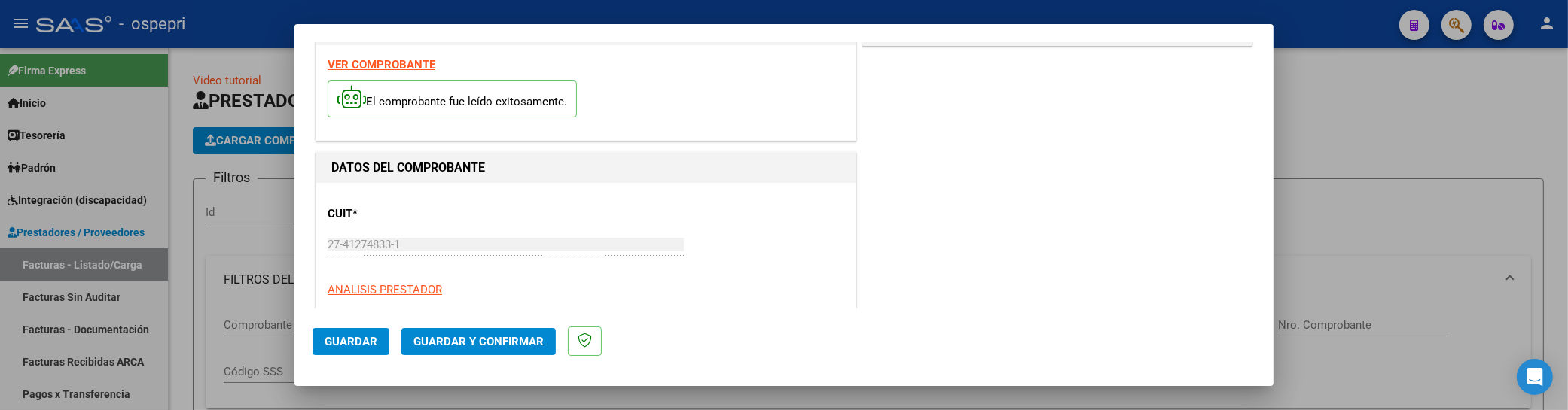
scroll to position [0, 0]
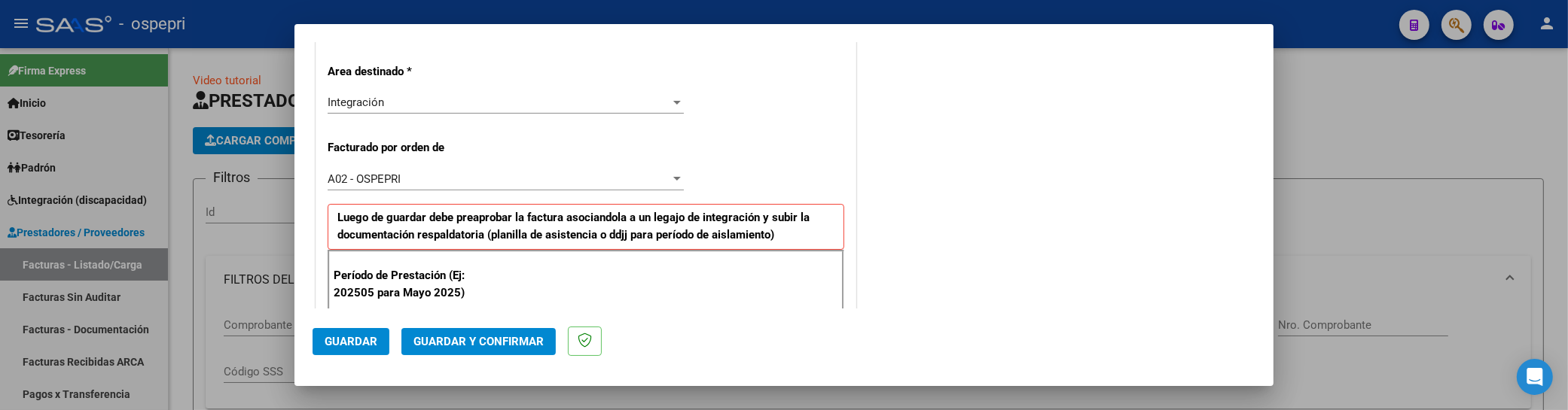
scroll to position [418, 0]
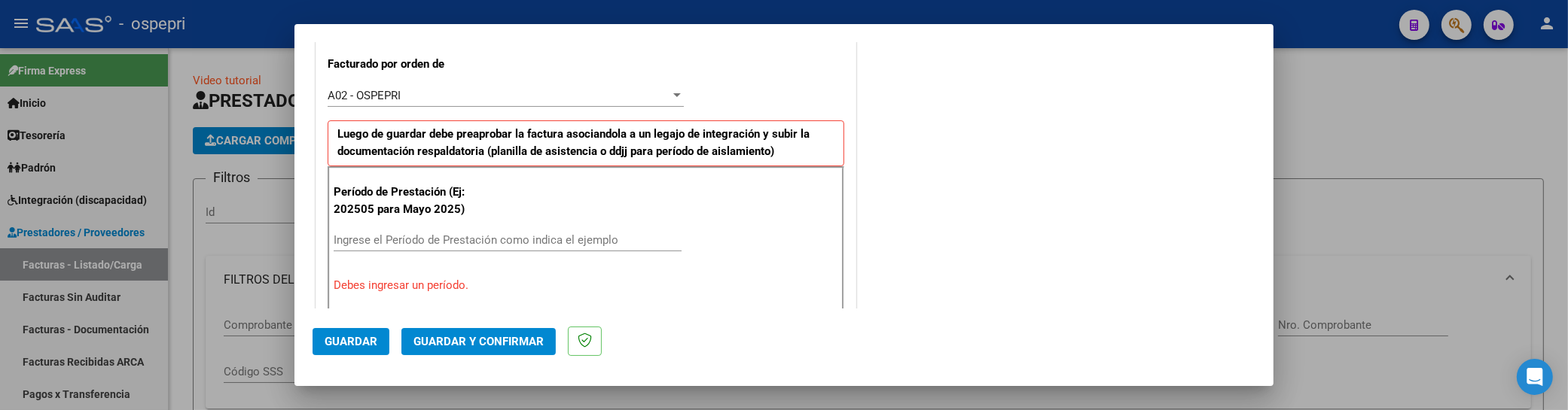
click at [381, 241] on input "Ingrese el Período de Prestación como indica el ejemplo" at bounding box center [508, 240] width 348 height 14
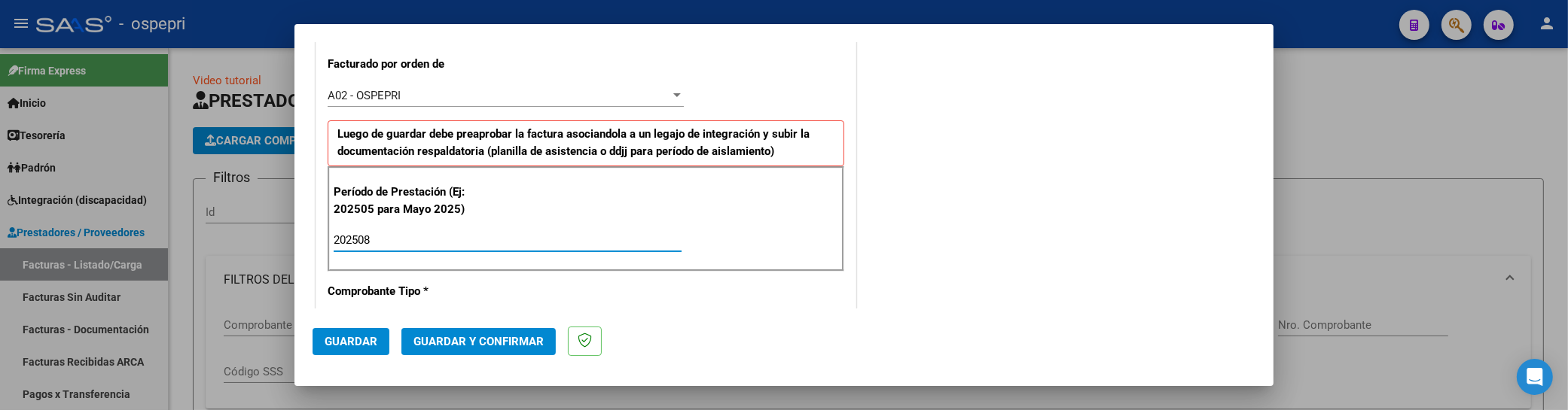
type input "202508"
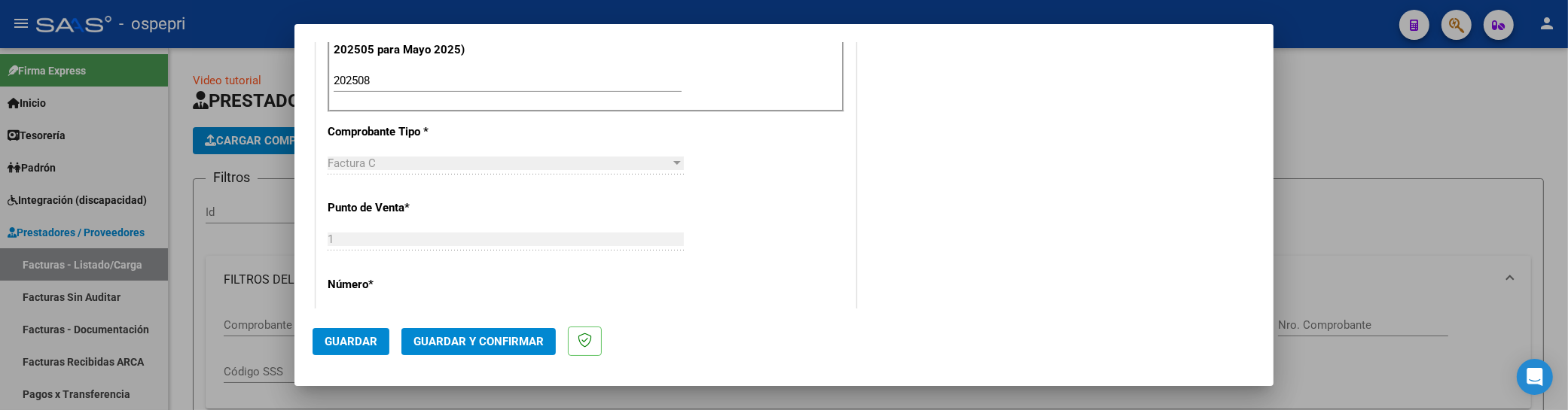
scroll to position [585, 0]
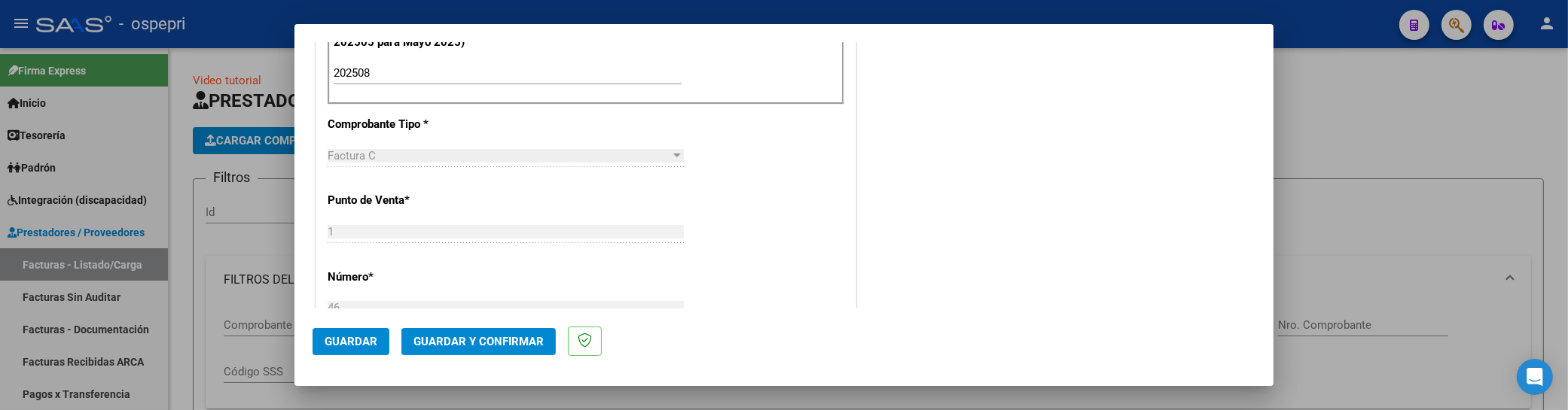
click at [369, 339] on span "Guardar" at bounding box center [351, 341] width 53 height 14
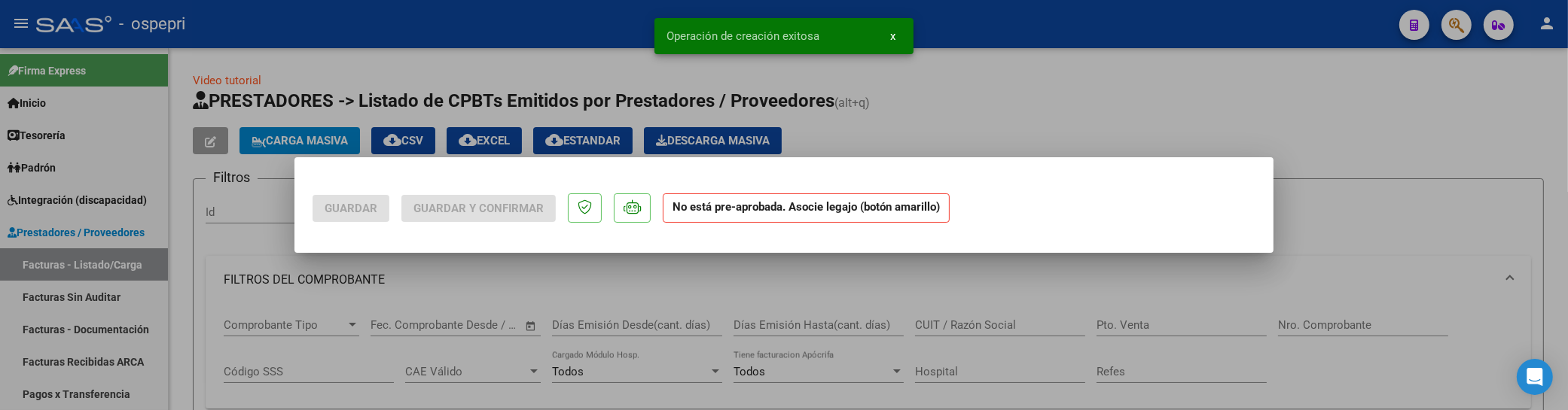
scroll to position [0, 0]
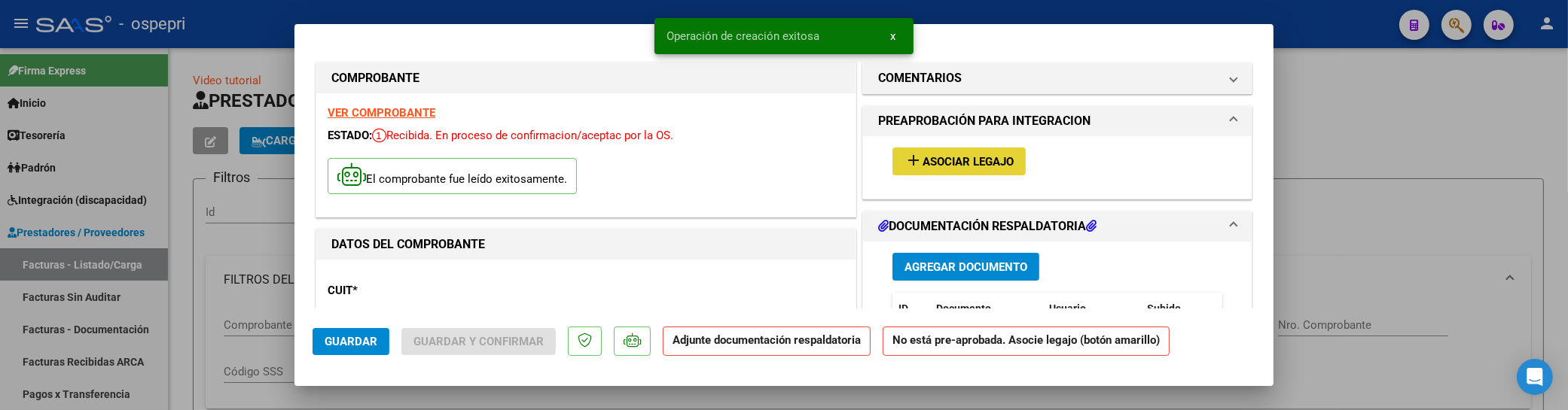
click at [993, 170] on button "add Asociar Legajo" at bounding box center [959, 161] width 134 height 27
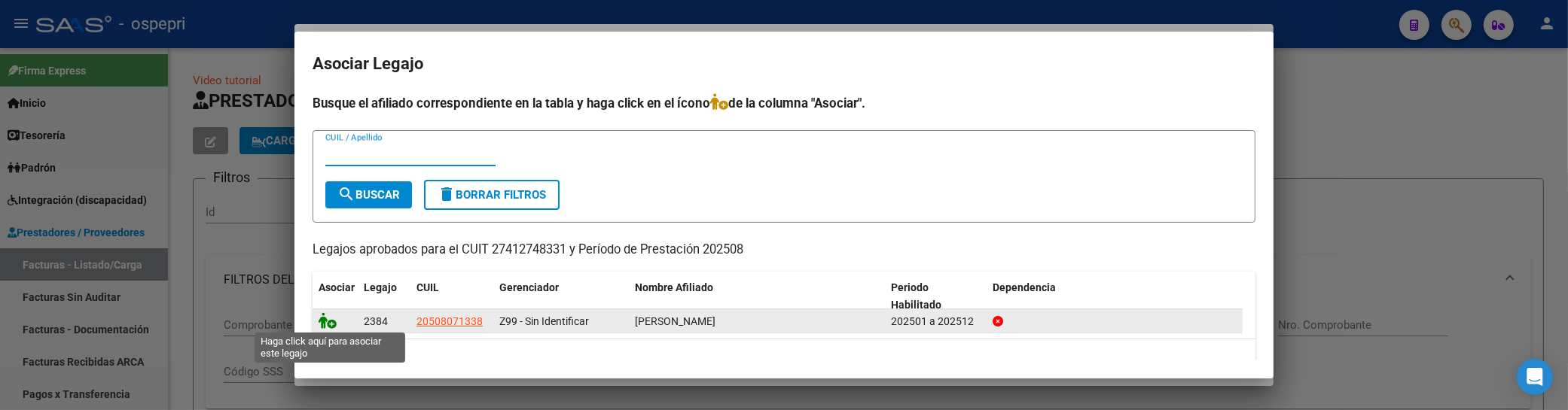
click at [327, 324] on icon at bounding box center [328, 320] width 18 height 17
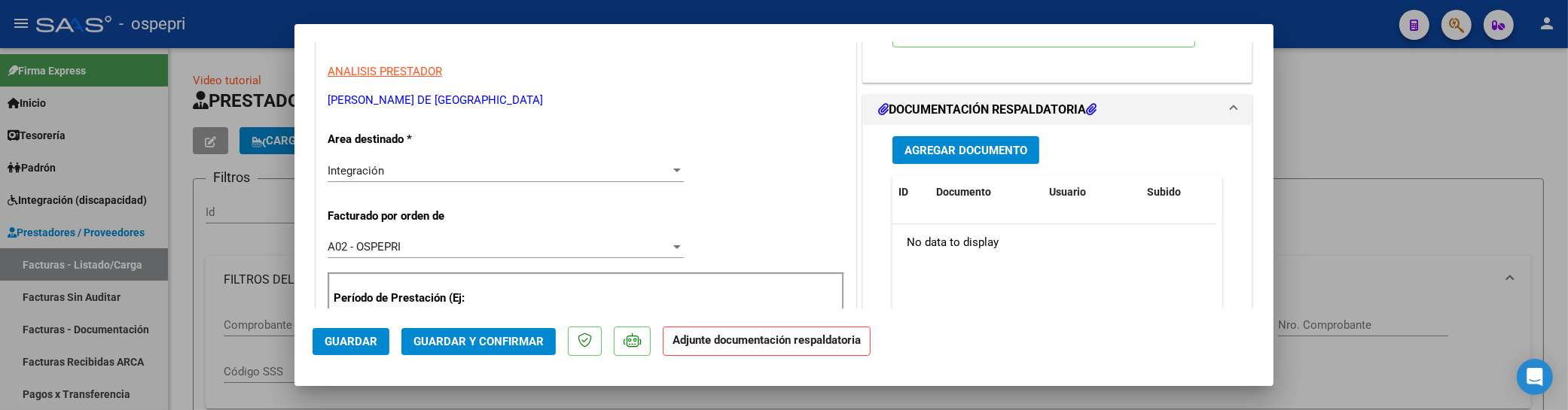
scroll to position [334, 0]
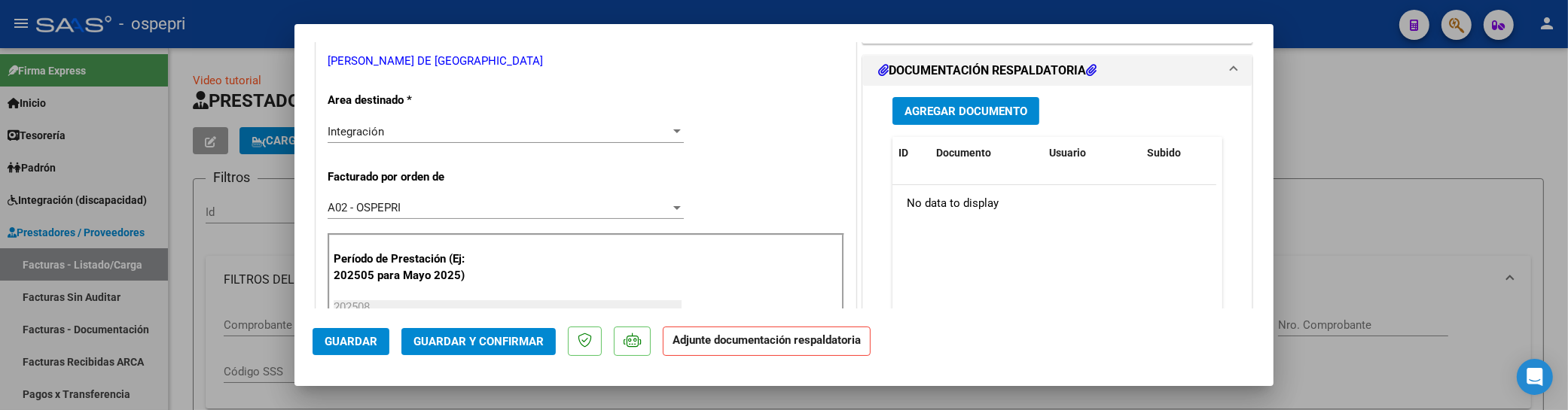
click at [981, 108] on span "Agregar Documento" at bounding box center [965, 112] width 123 height 14
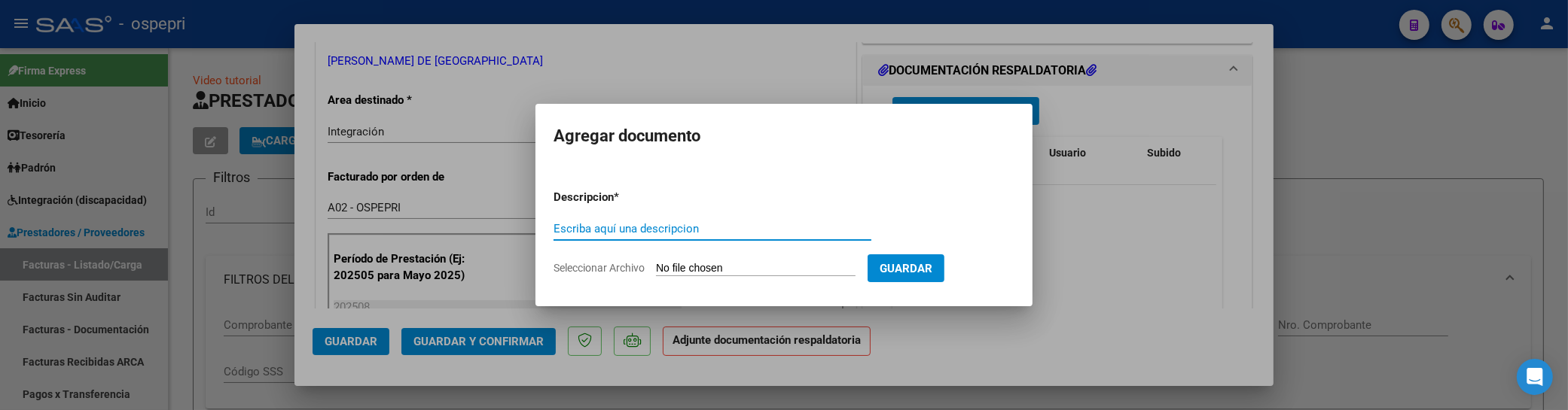
click at [584, 229] on input "Escriba aquí una descripcion" at bounding box center [713, 229] width 318 height 14
type input "202508"
click at [676, 269] on input "Seleccionar Archivo" at bounding box center [755, 269] width 199 height 15
type input "C:\fakepath\Agosto asistencia Galeano.jpg"
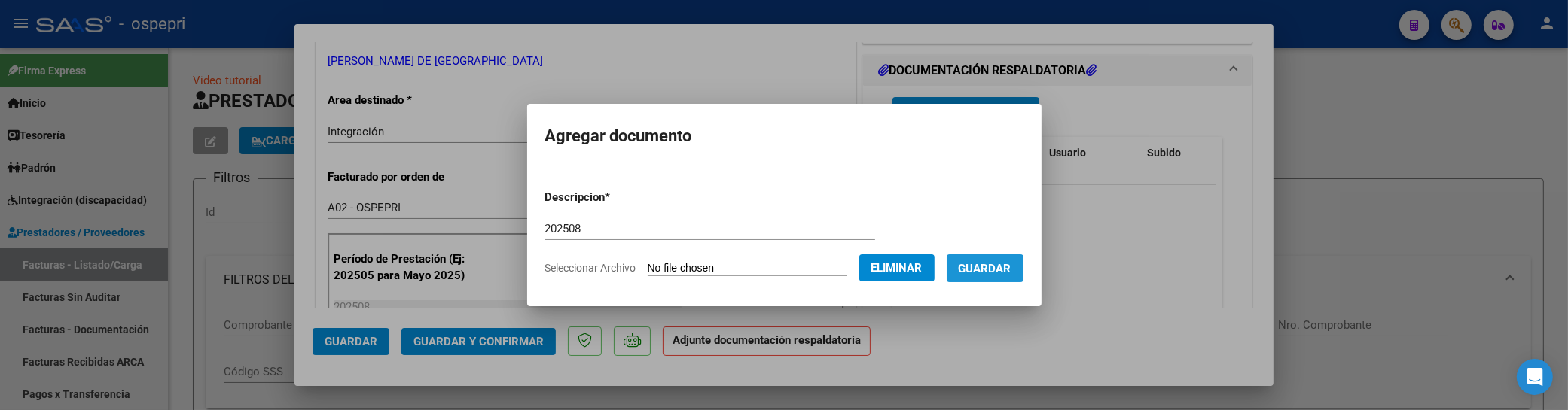
click at [1007, 269] on span "Guardar" at bounding box center [986, 269] width 53 height 14
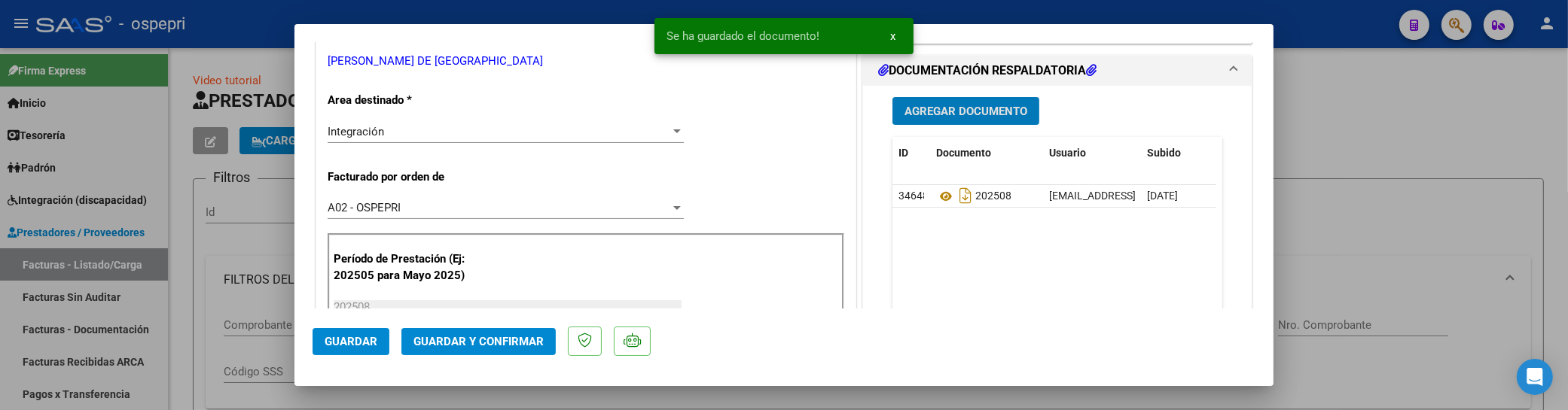
scroll to position [418, 0]
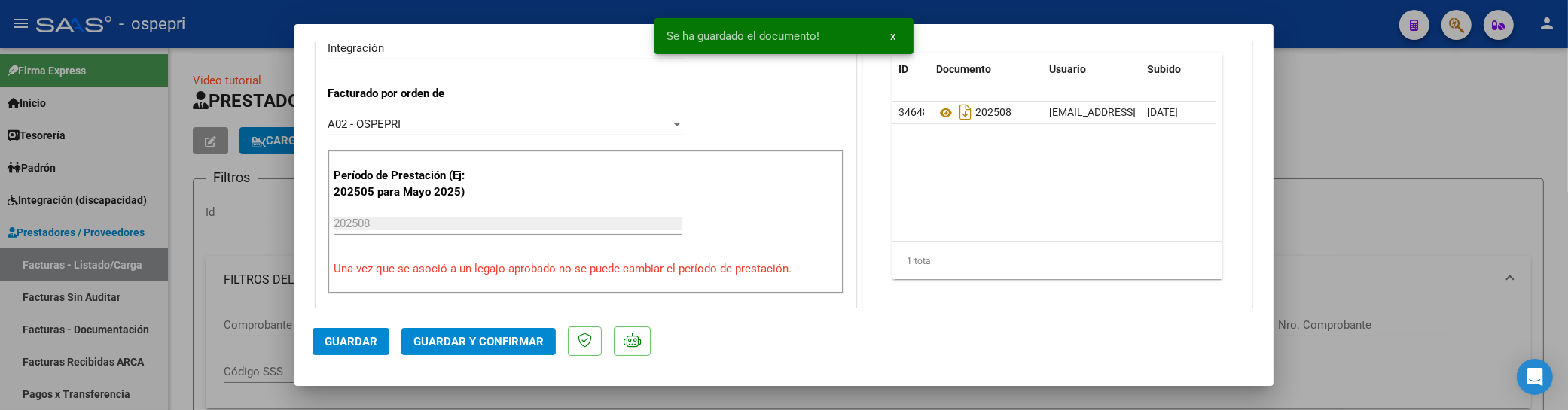
click at [493, 333] on button "Guardar y Confirmar" at bounding box center [478, 342] width 154 height 27
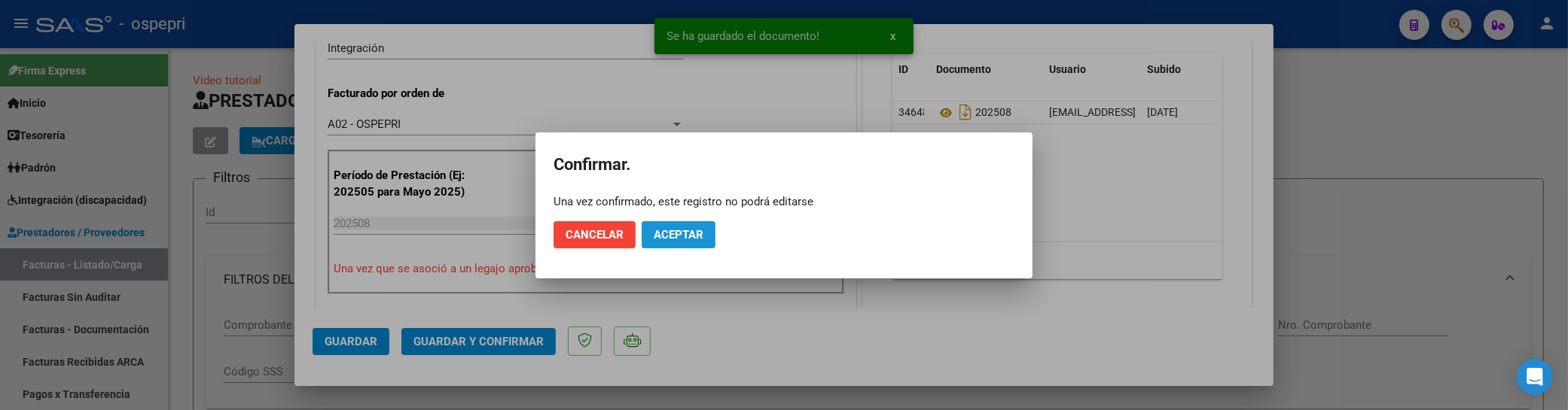
click at [710, 231] on button "Aceptar" at bounding box center [678, 235] width 74 height 27
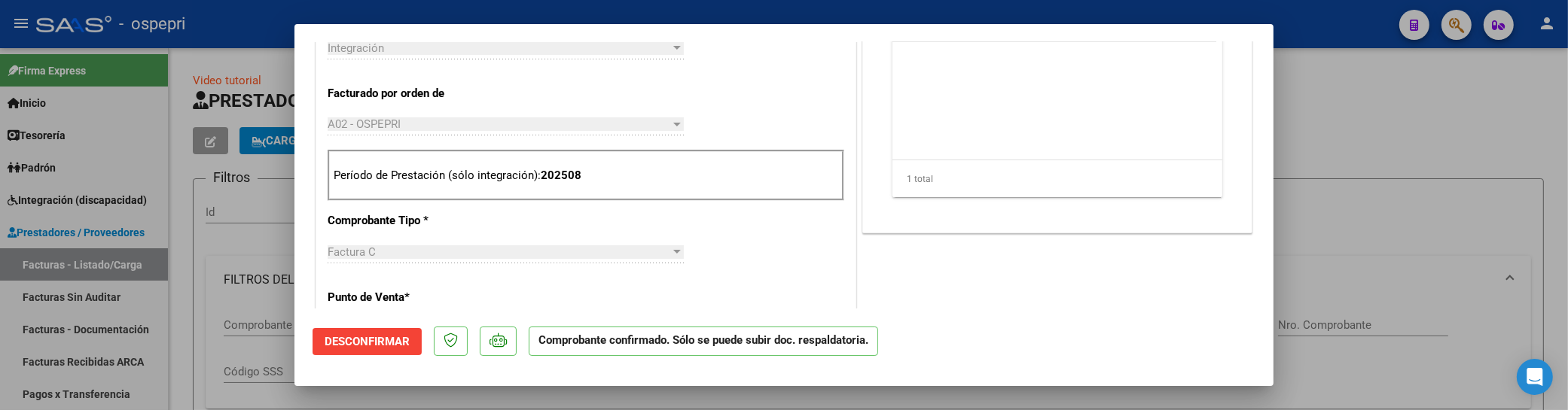
click at [1420, 113] on div at bounding box center [784, 205] width 1568 height 410
type input "$ 0,00"
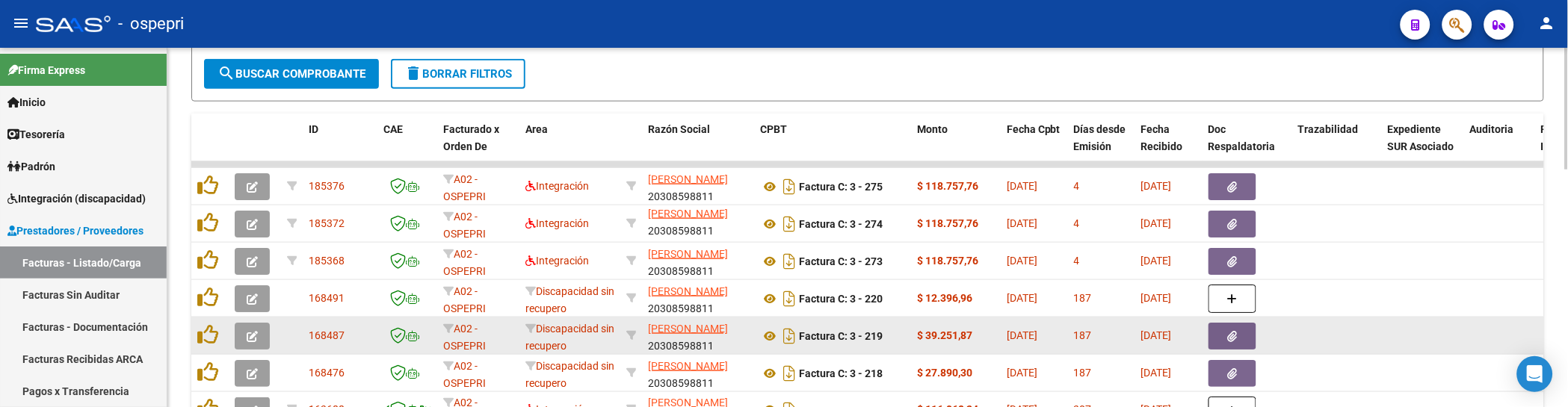
scroll to position [580, 0]
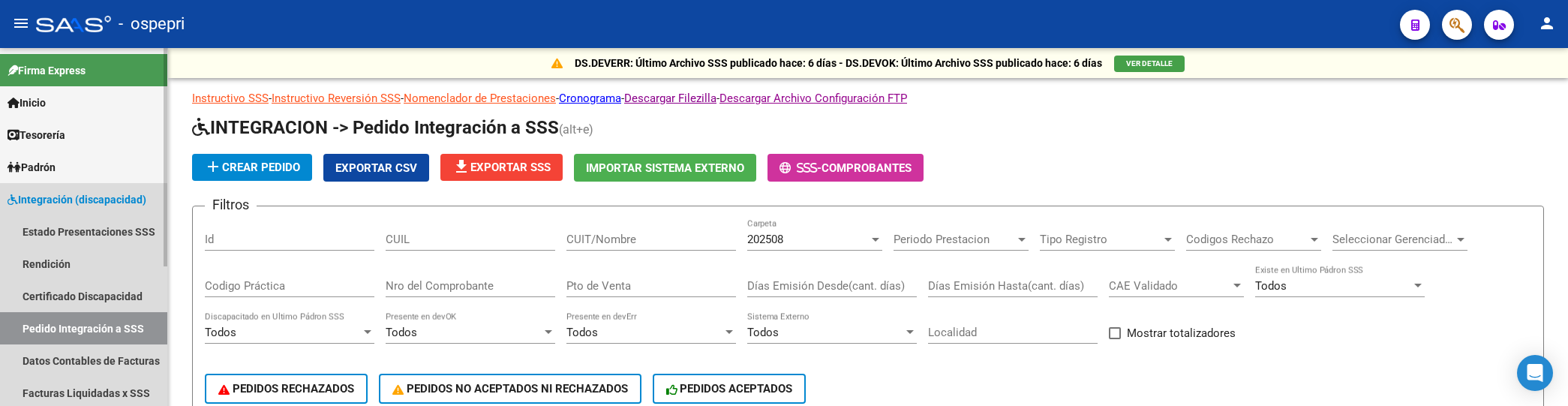
click at [93, 199] on span "Integración (discapacidad)" at bounding box center [77, 200] width 139 height 17
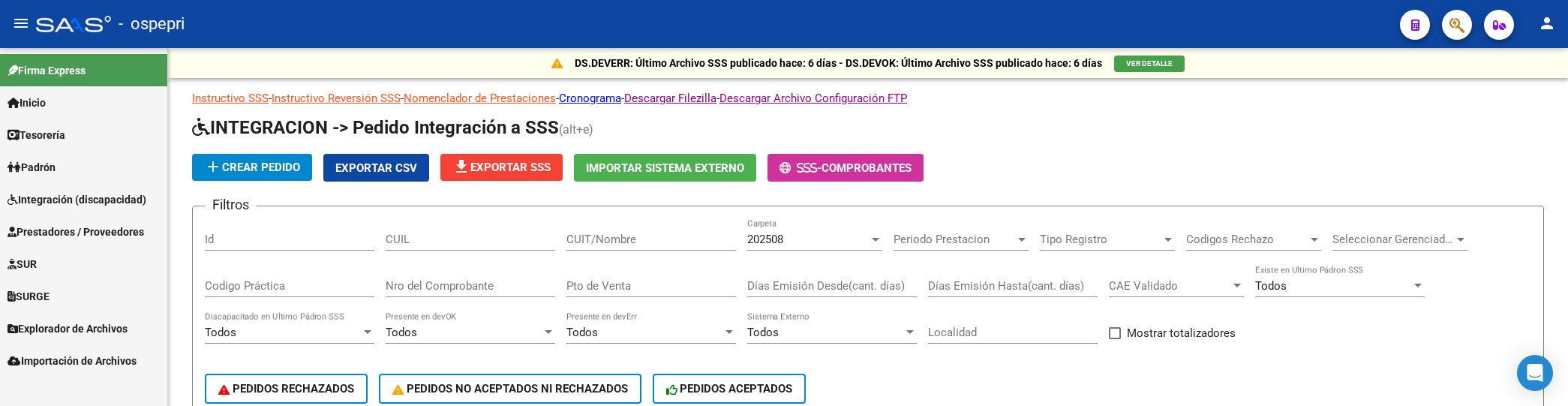
click at [92, 228] on span "Prestadores / Proveedores" at bounding box center [76, 232] width 137 height 17
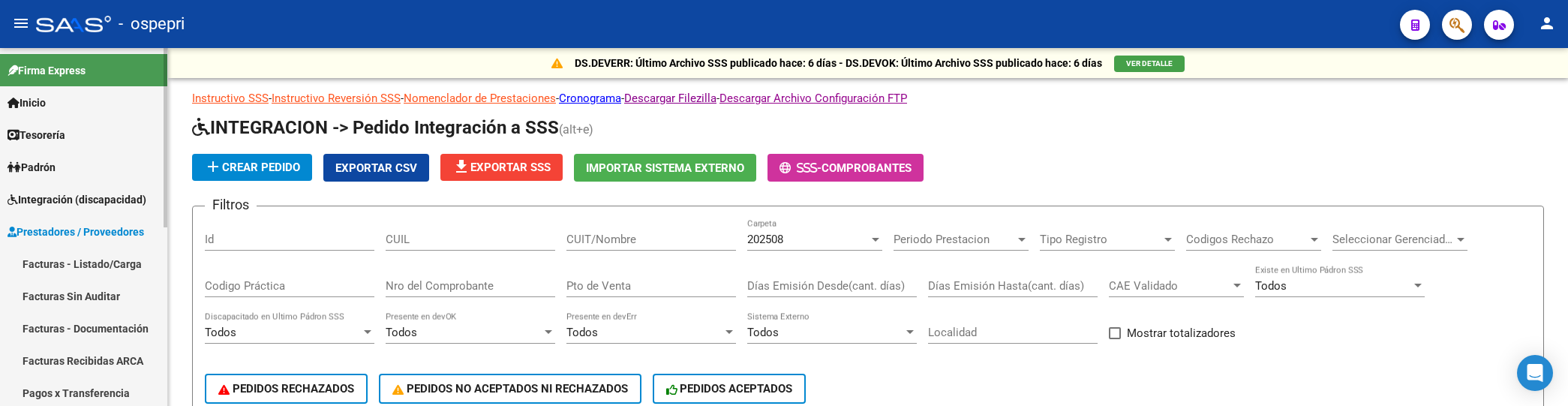
click at [87, 259] on link "Facturas - Listado/Carga" at bounding box center [83, 263] width 167 height 32
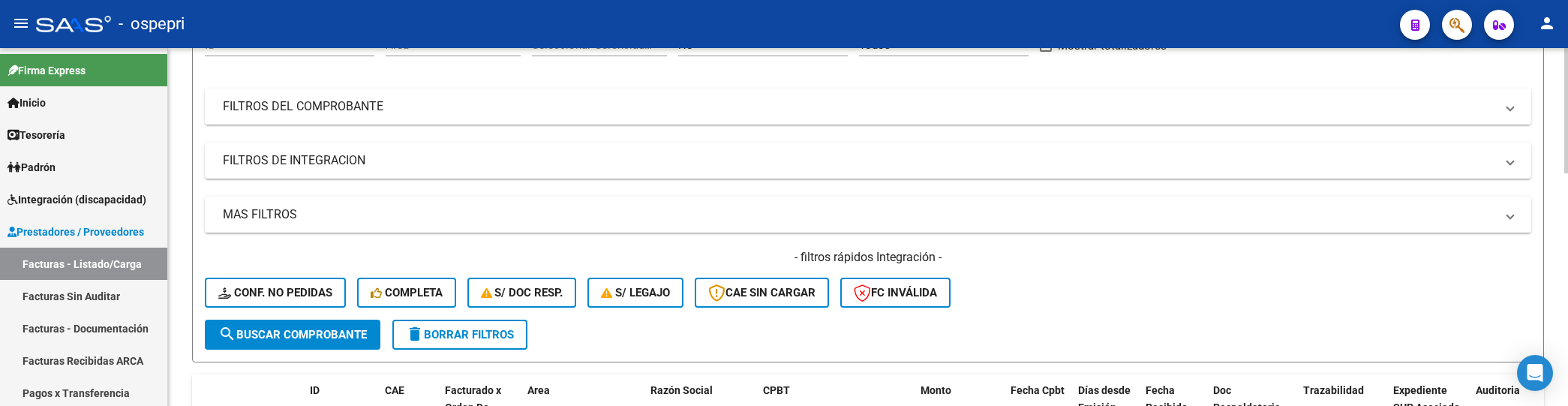
scroll to position [249, 0]
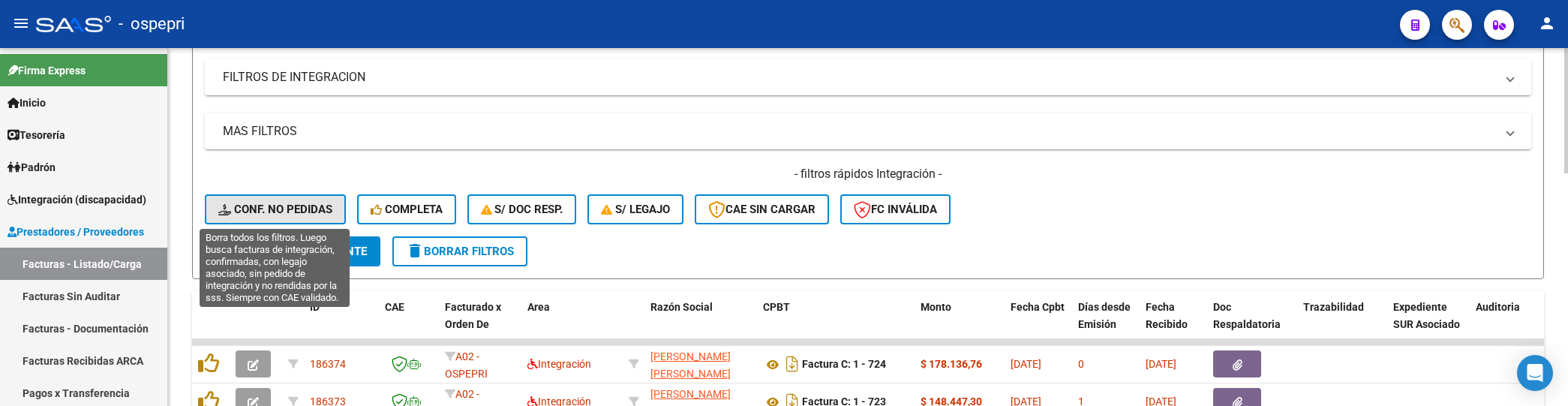
click at [281, 208] on span "Conf. no pedidas" at bounding box center [275, 209] width 114 height 14
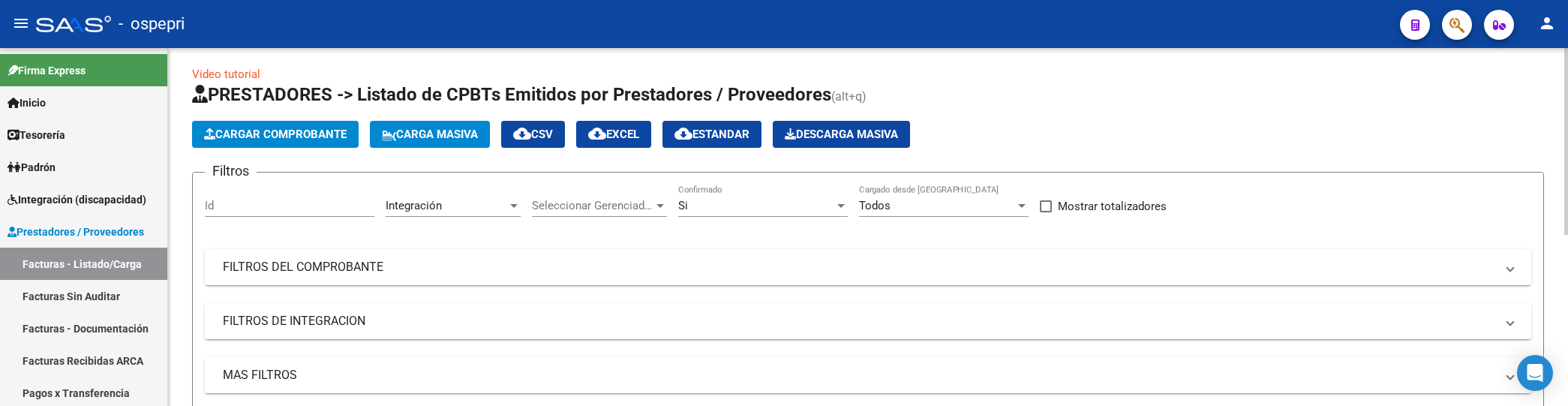
scroll to position [0, 0]
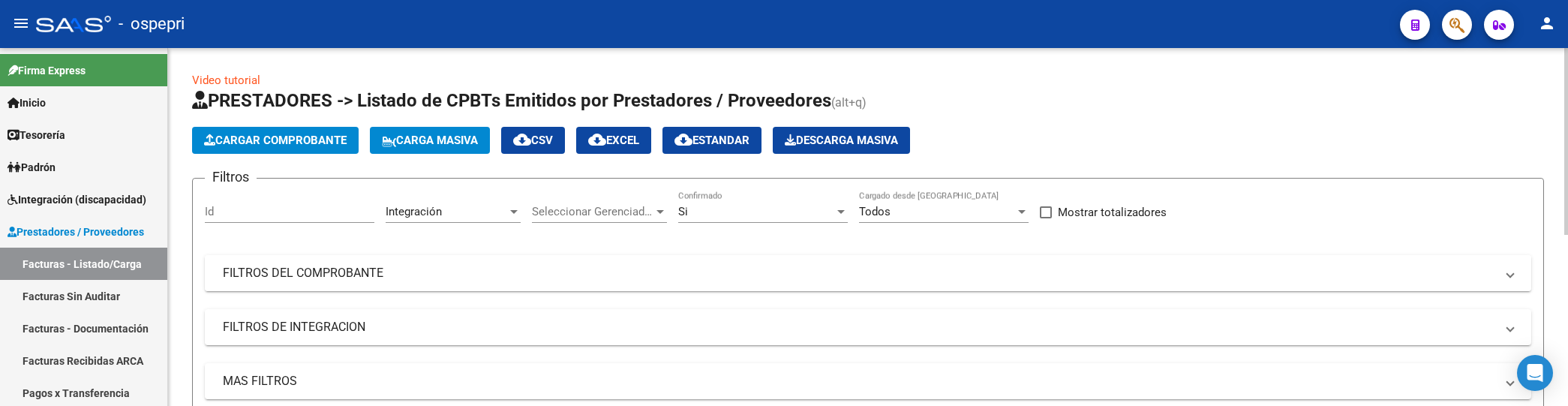
click at [1089, 269] on mat-panel-title "FILTROS DEL COMPROBANTE" at bounding box center [858, 273] width 1272 height 17
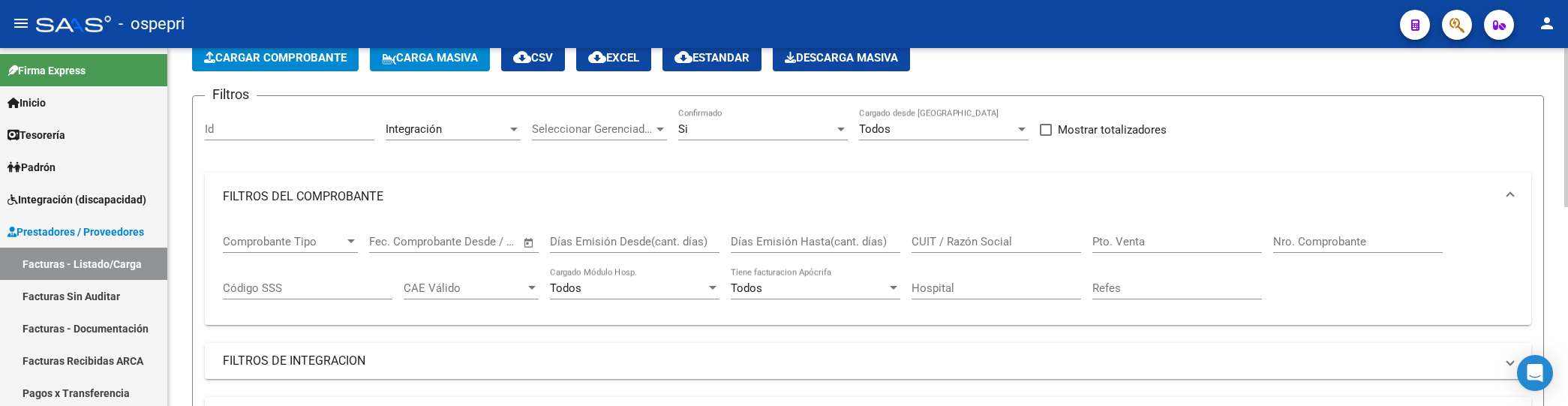
scroll to position [83, 0]
click at [981, 244] on input "CUIT / Razón Social" at bounding box center [995, 241] width 169 height 14
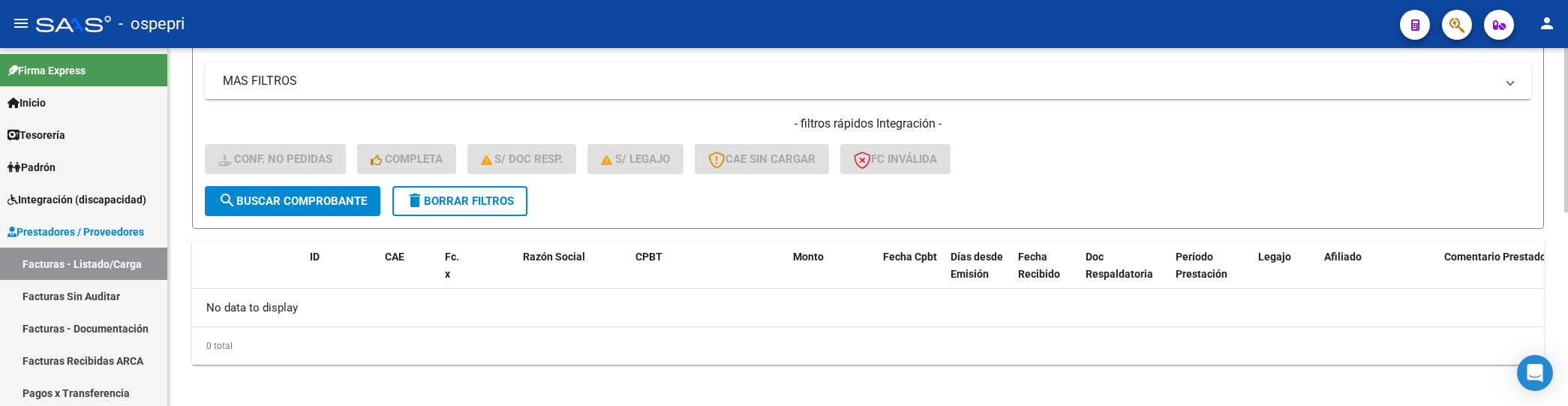
scroll to position [422, 0]
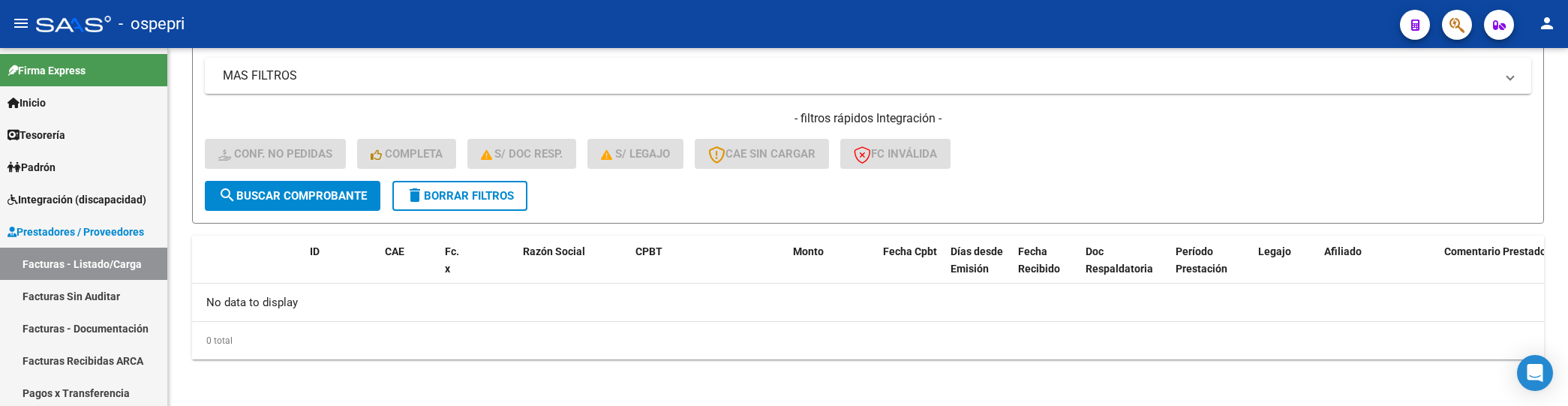
type input "torres"
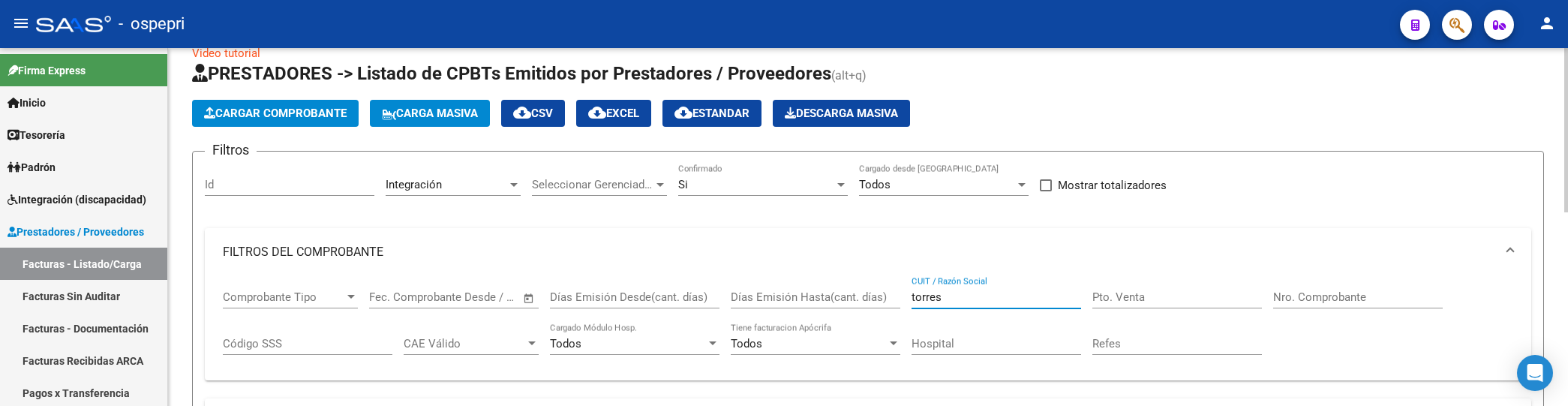
scroll to position [0, 0]
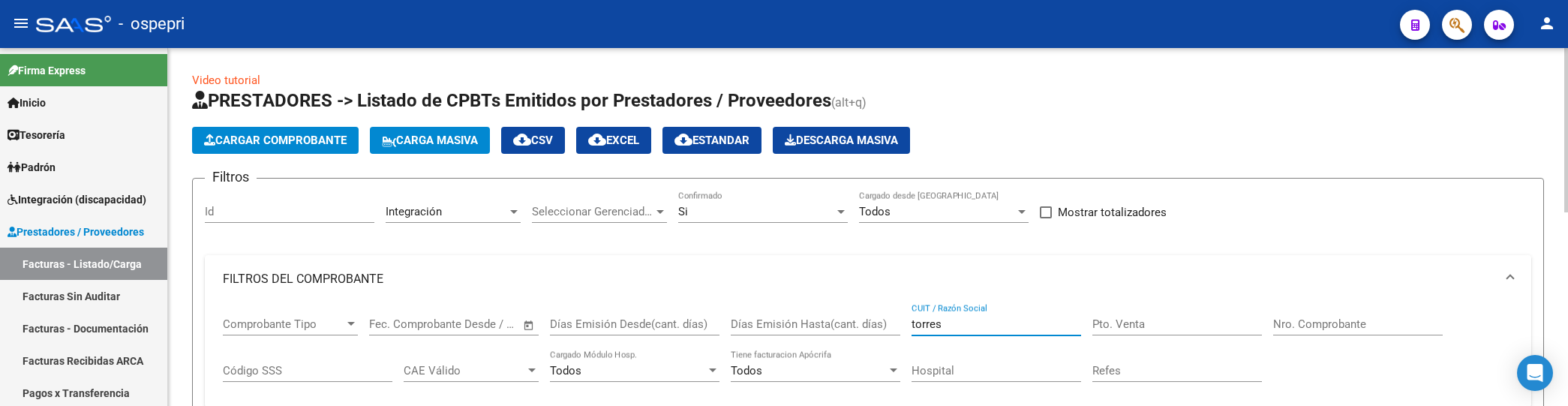
click at [844, 208] on div at bounding box center [841, 211] width 14 height 12
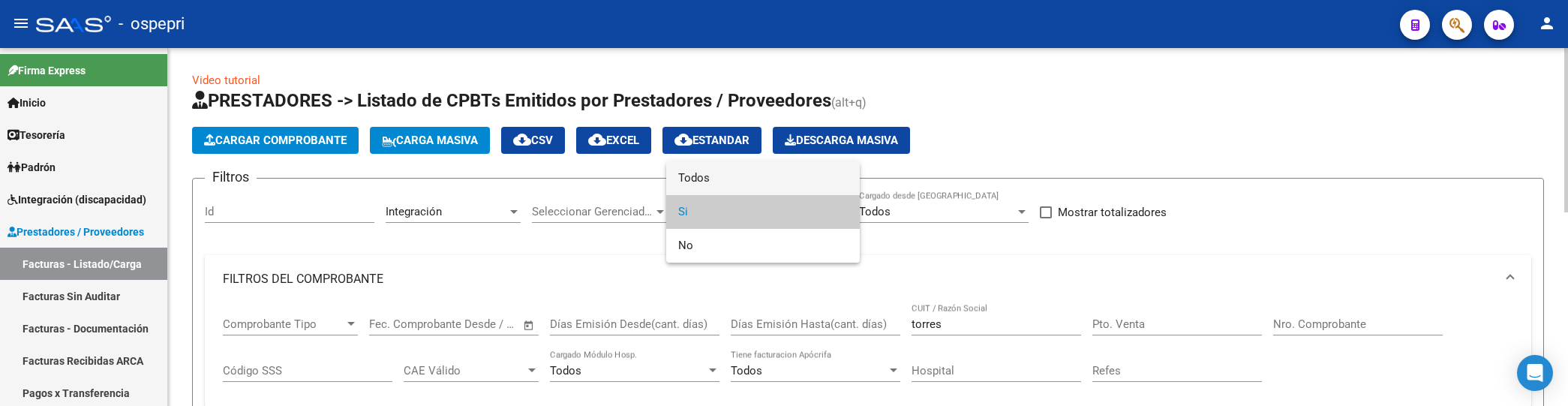
click at [786, 176] on span "Todos" at bounding box center [762, 178] width 169 height 34
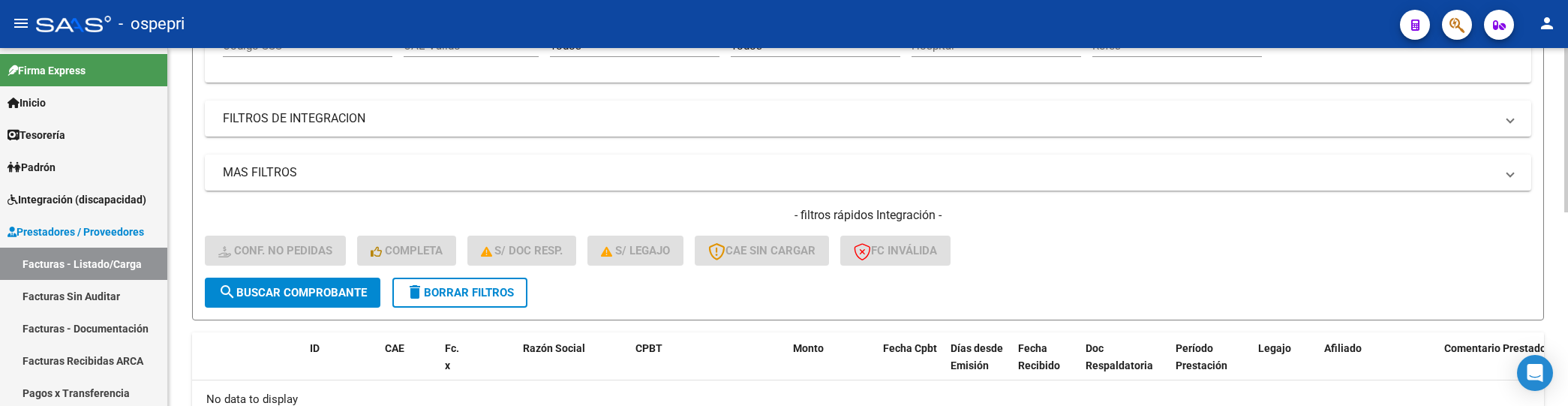
scroll to position [334, 0]
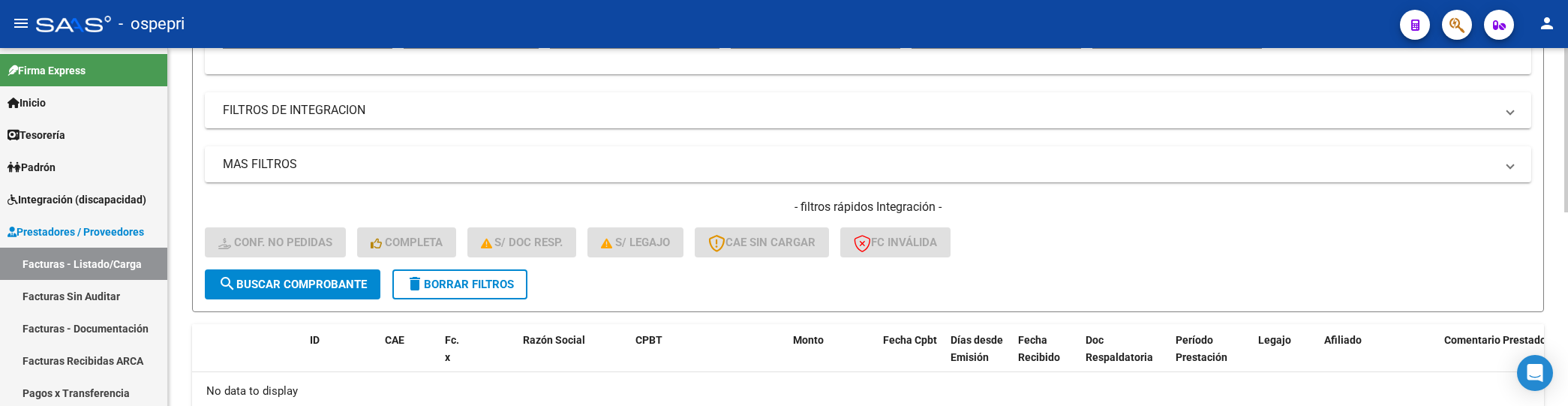
click at [346, 289] on span "search Buscar Comprobante" at bounding box center [292, 285] width 149 height 14
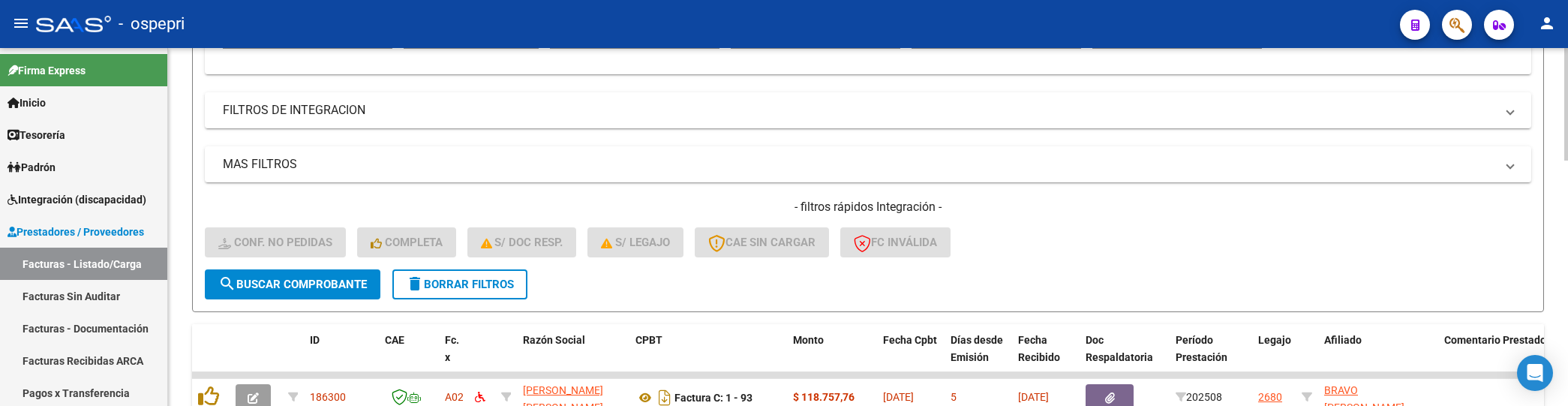
click at [492, 286] on span "delete Borrar Filtros" at bounding box center [459, 285] width 108 height 14
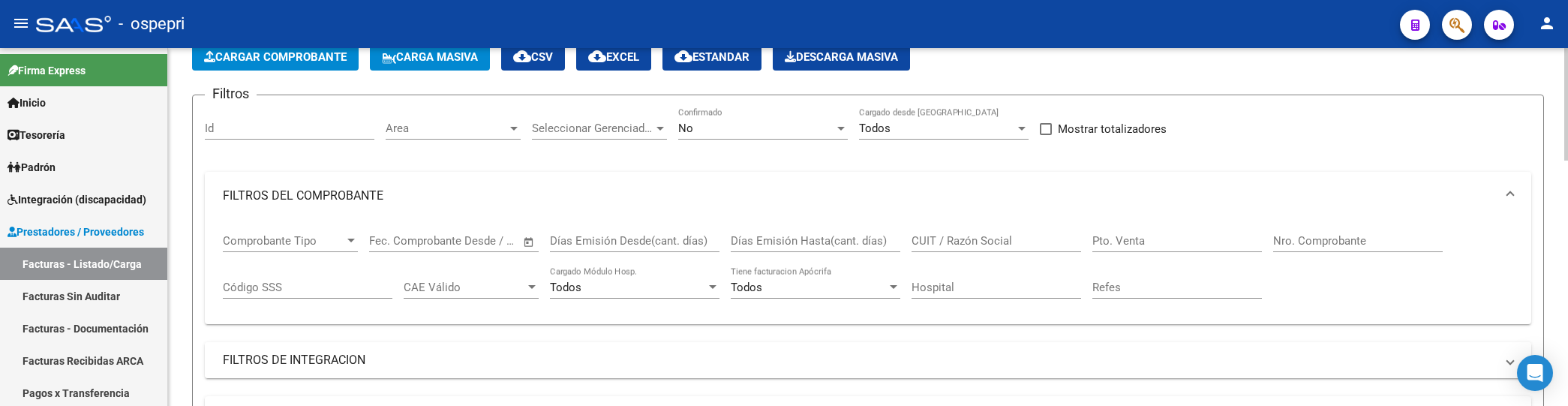
scroll to position [0, 0]
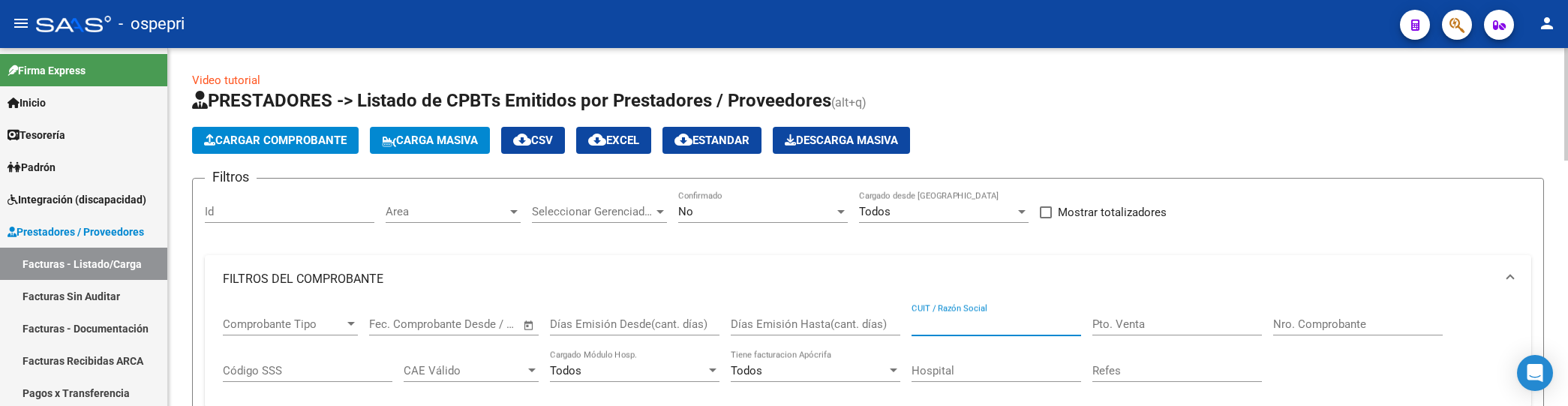
click at [970, 324] on input "CUIT / Razón Social" at bounding box center [995, 325] width 169 height 14
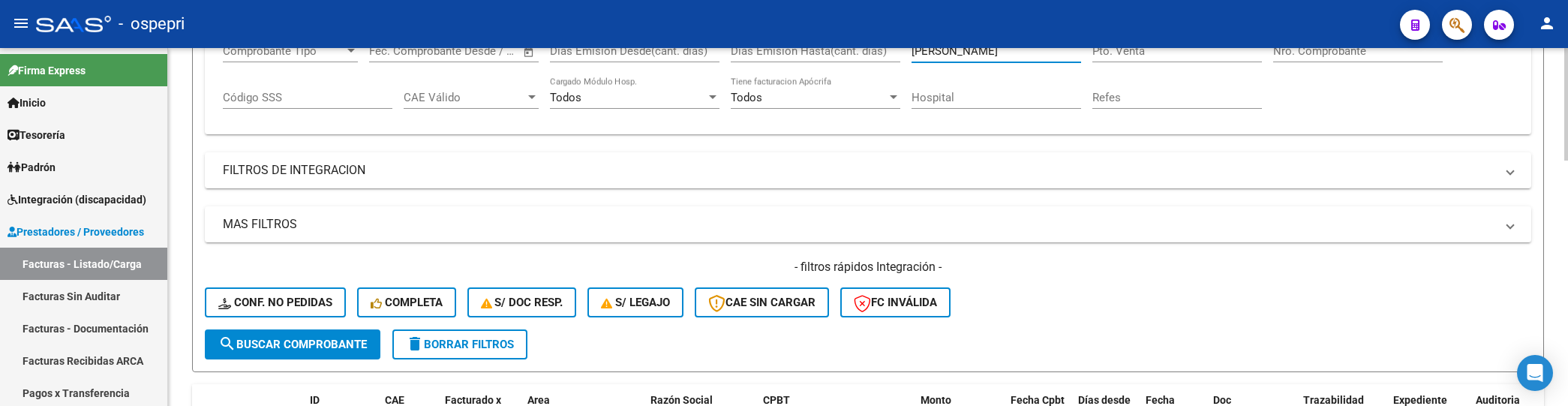
scroll to position [249, 0]
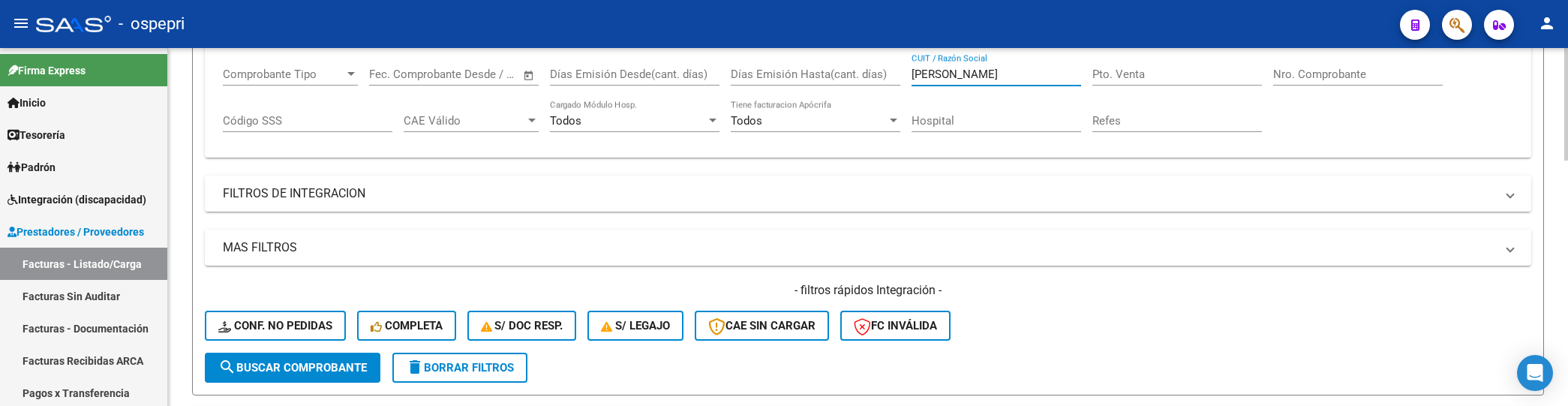
type input "torres melani"
click at [915, 202] on mat-panel-title "FILTROS DE INTEGRACION" at bounding box center [858, 194] width 1272 height 17
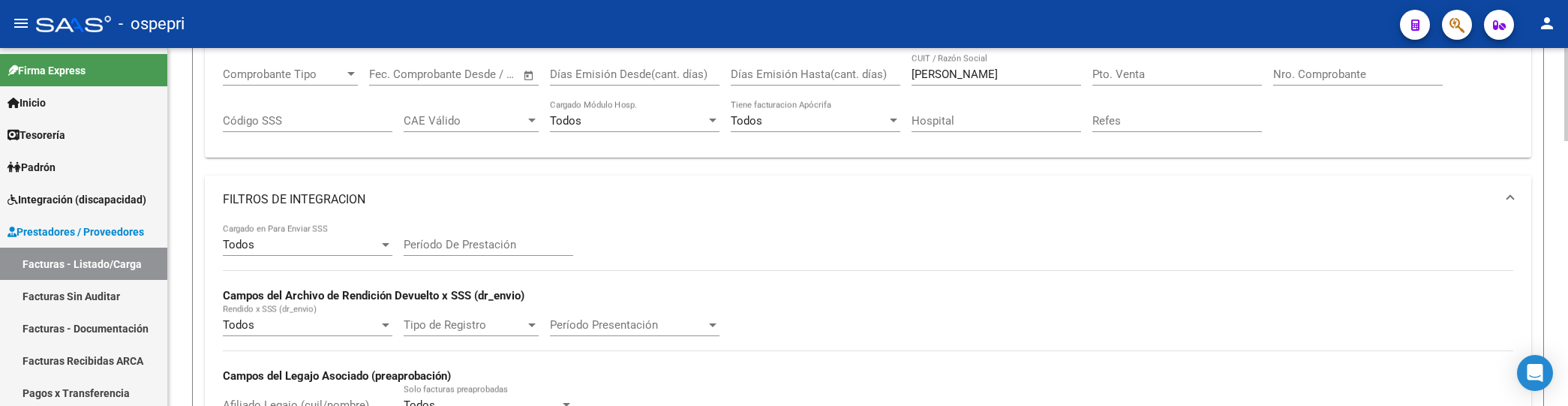
click at [529, 212] on mat-expansion-panel-header "FILTROS DE INTEGRACION" at bounding box center [867, 200] width 1326 height 48
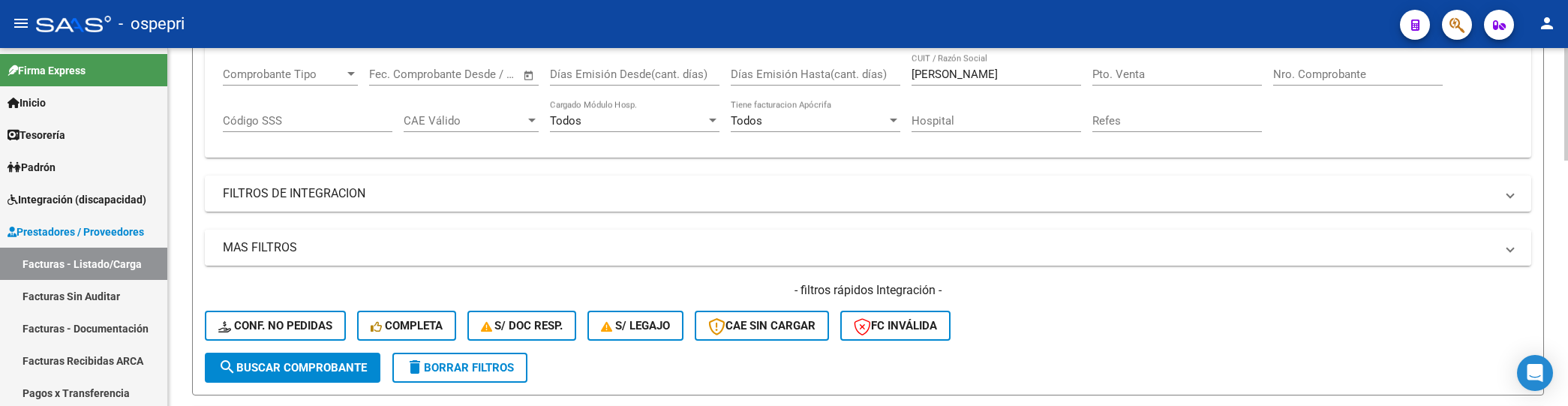
click at [529, 245] on mat-panel-title "MAS FILTROS" at bounding box center [858, 248] width 1272 height 17
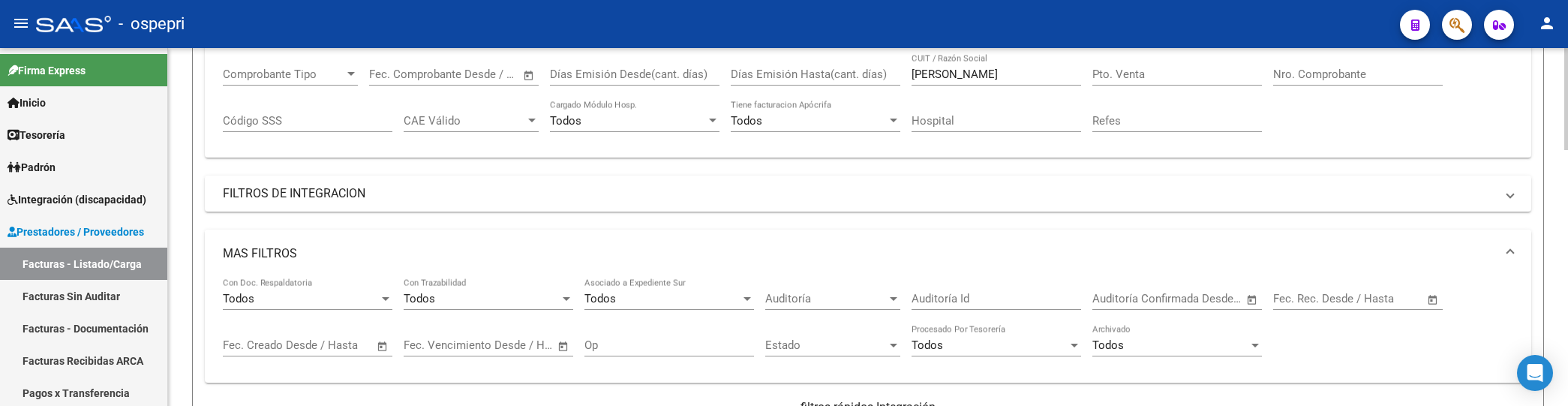
click at [294, 246] on mat-panel-title "MAS FILTROS" at bounding box center [858, 253] width 1272 height 17
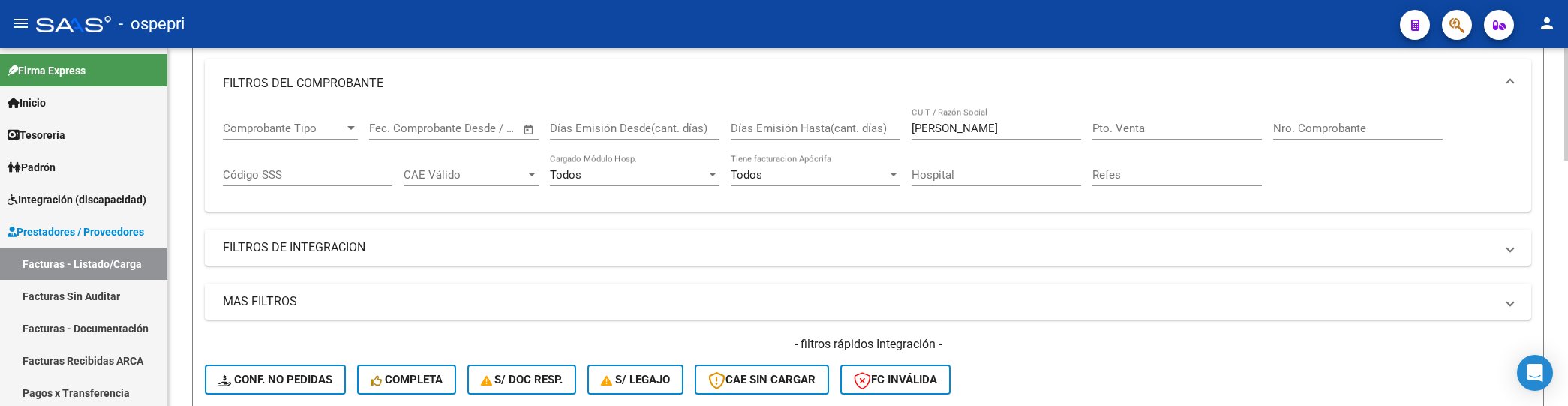
scroll to position [166, 0]
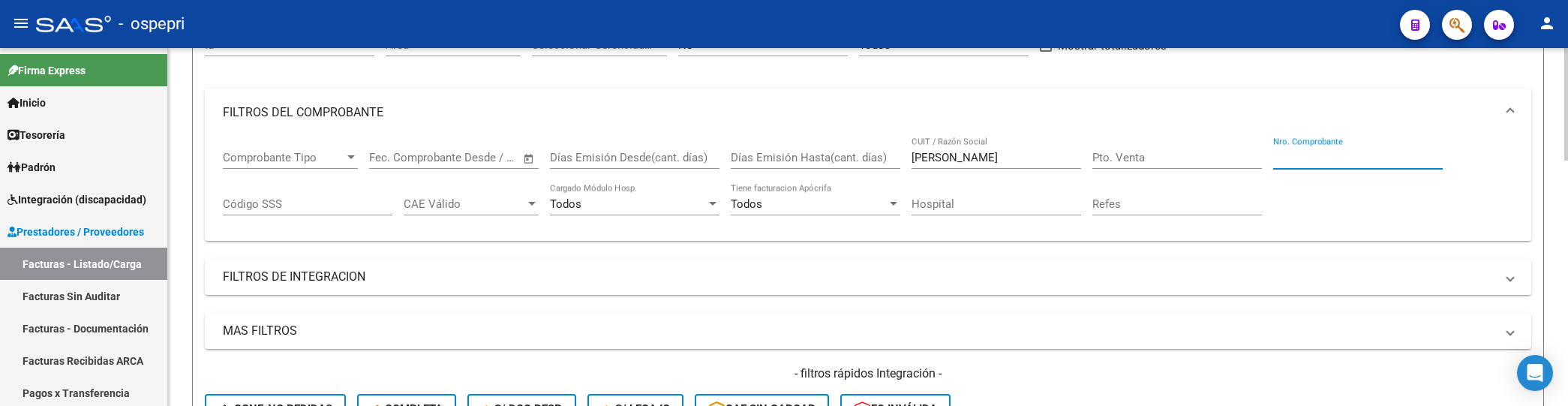
click at [1328, 151] on input "Nro. Comprobante" at bounding box center [1357, 158] width 169 height 14
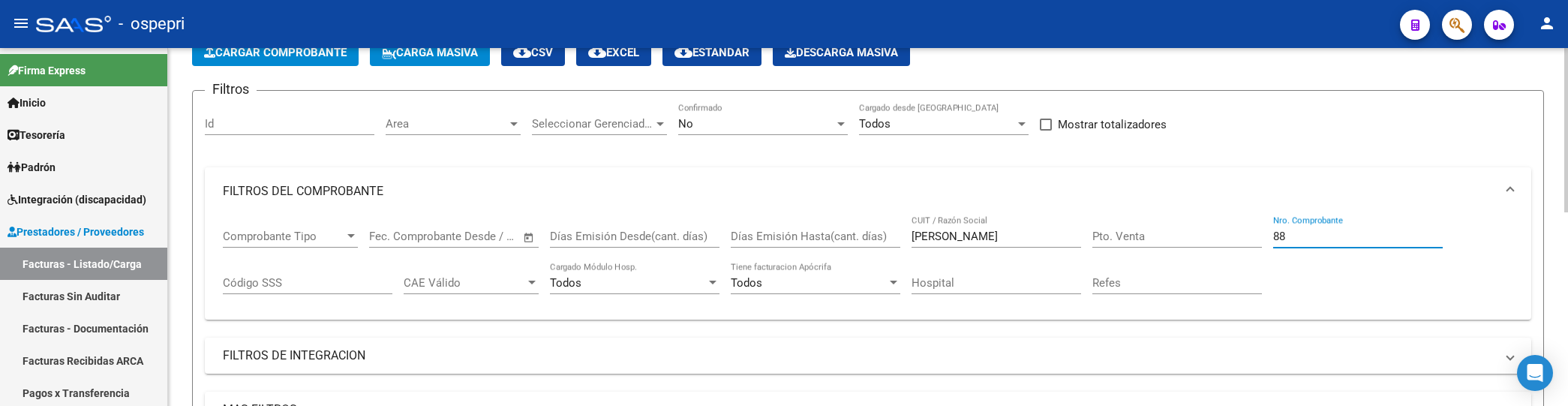
scroll to position [5, 0]
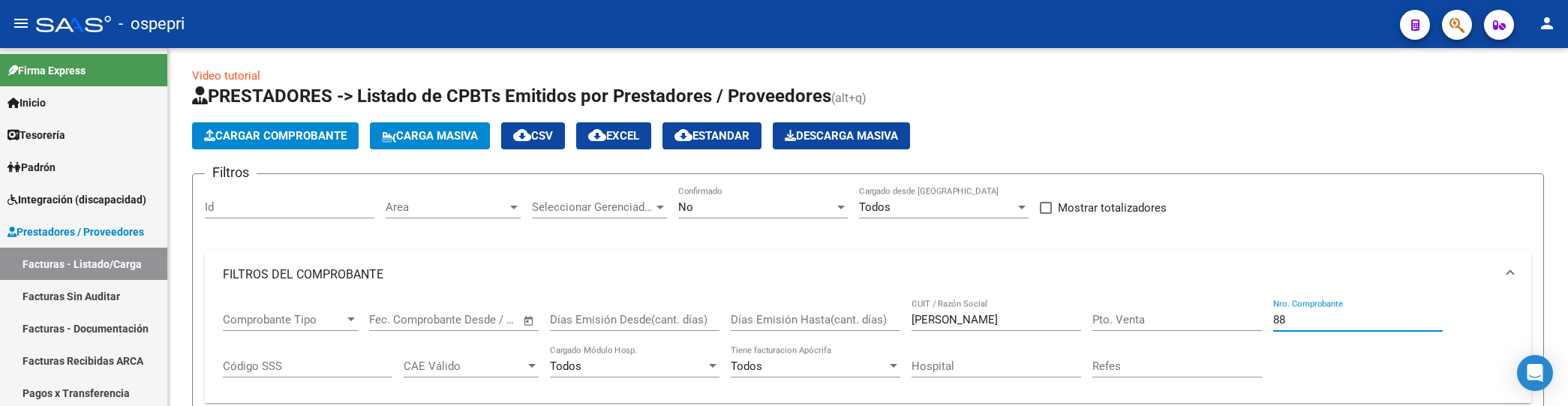
type input "88"
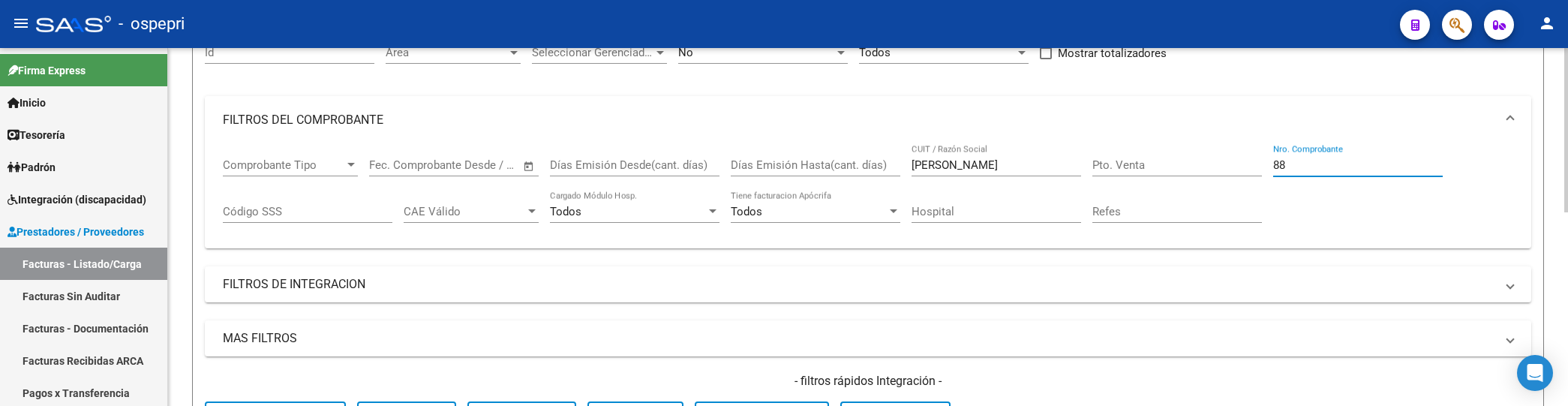
scroll to position [171, 0]
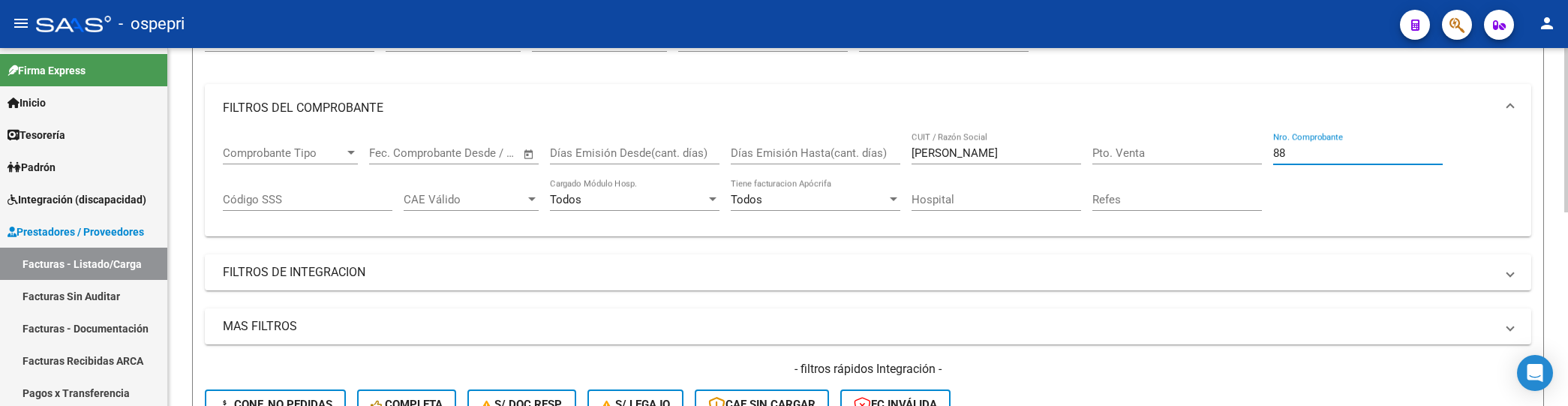
drag, startPoint x: 1320, startPoint y: 147, endPoint x: 1245, endPoint y: 154, distance: 75.3
click at [1245, 154] on div "Comprobante Tipo Comprobante Tipo Fecha inicio – Fecha fin Fec. Comprobante Des…" at bounding box center [868, 178] width 1290 height 93
click at [987, 157] on input "torres melani" at bounding box center [995, 154] width 169 height 14
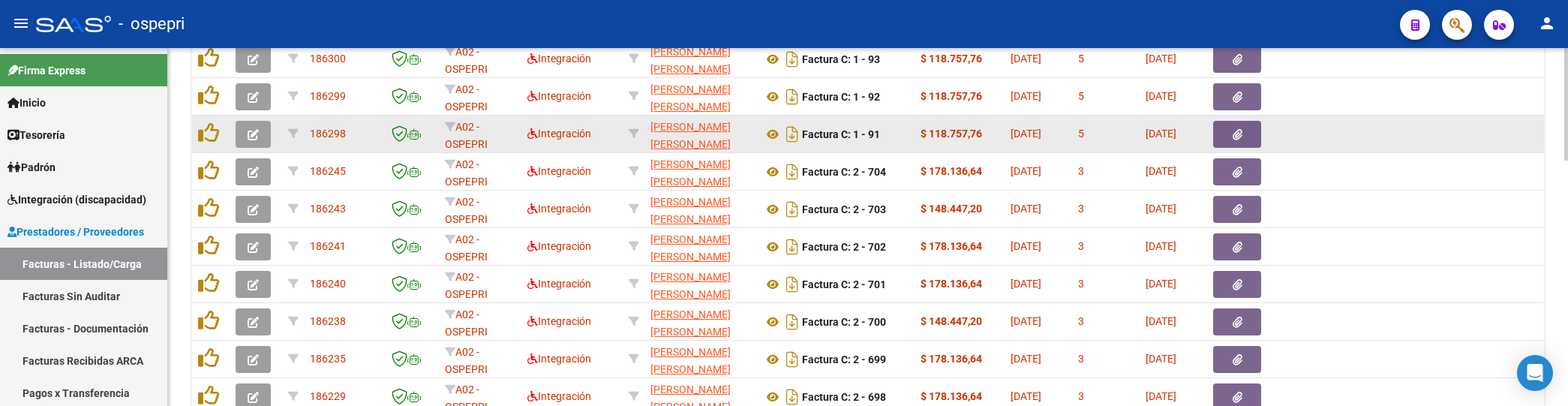
scroll to position [755, 0]
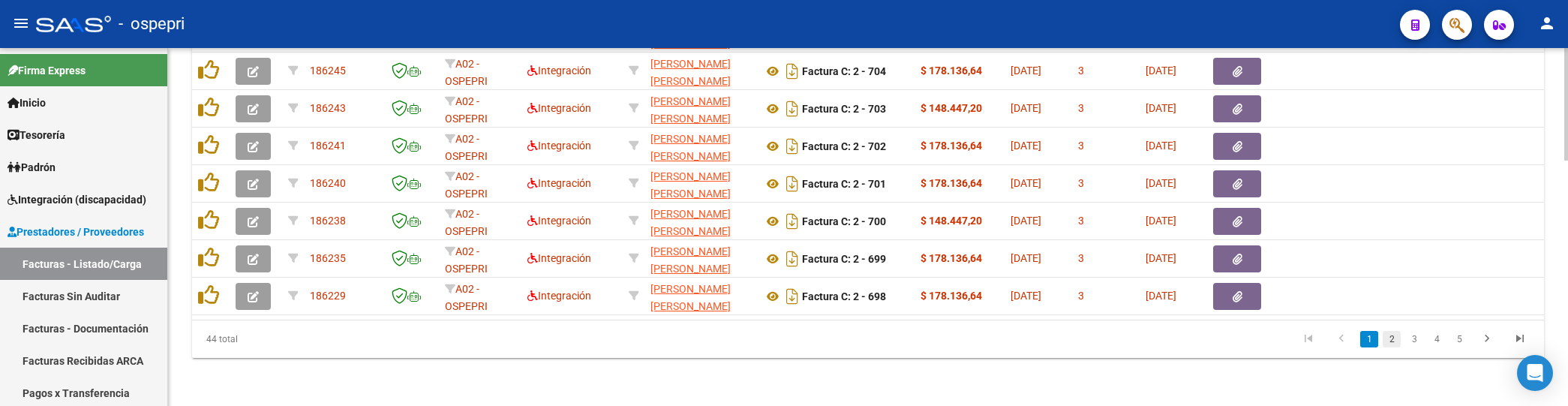
type input "torres"
click at [1391, 334] on link "2" at bounding box center [1391, 338] width 18 height 17
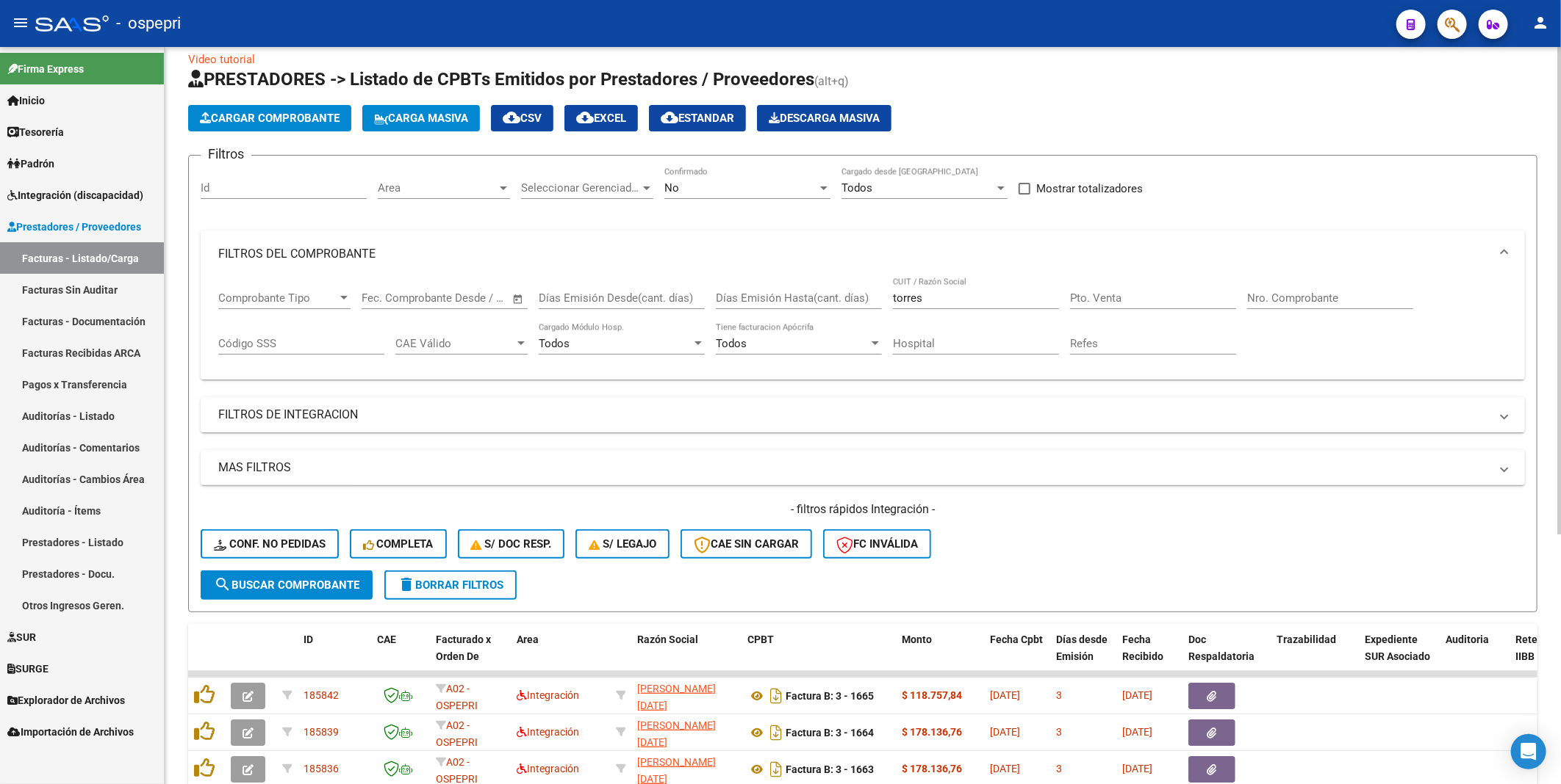
scroll to position [0, 0]
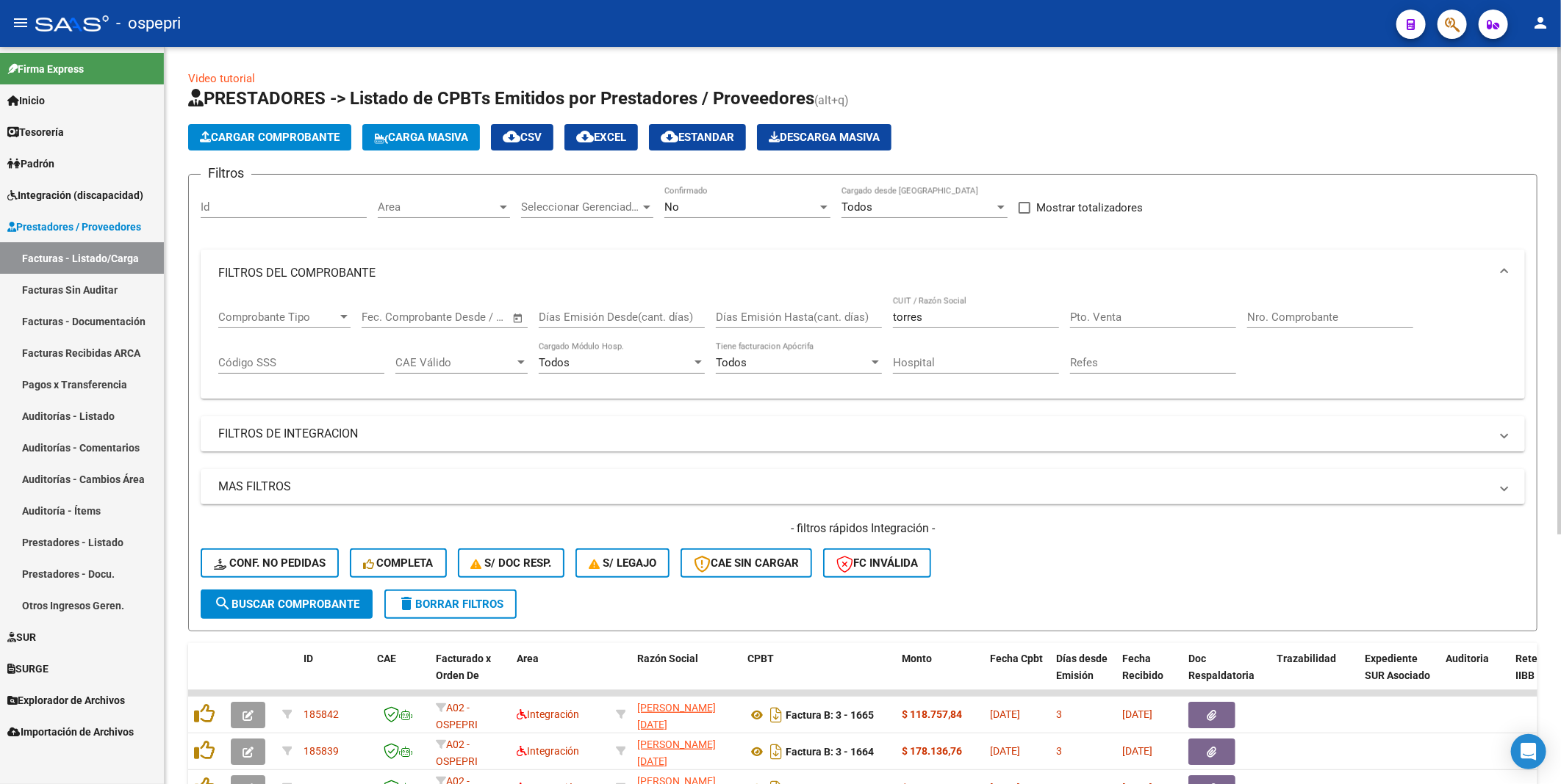
click at [823, 208] on div at bounding box center [824, 208] width 8 height 4
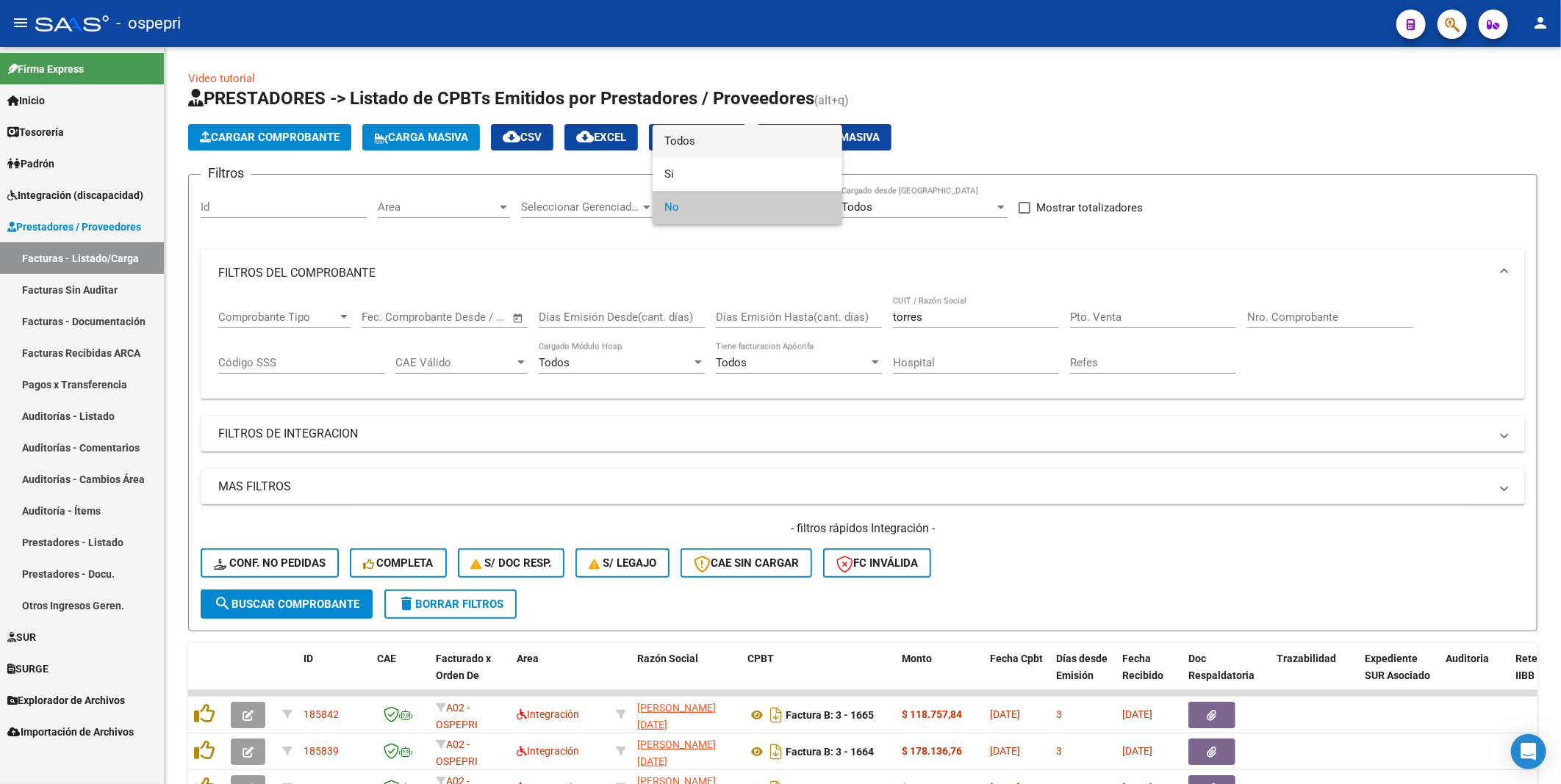
click at [730, 144] on span "Todos" at bounding box center [747, 141] width 166 height 34
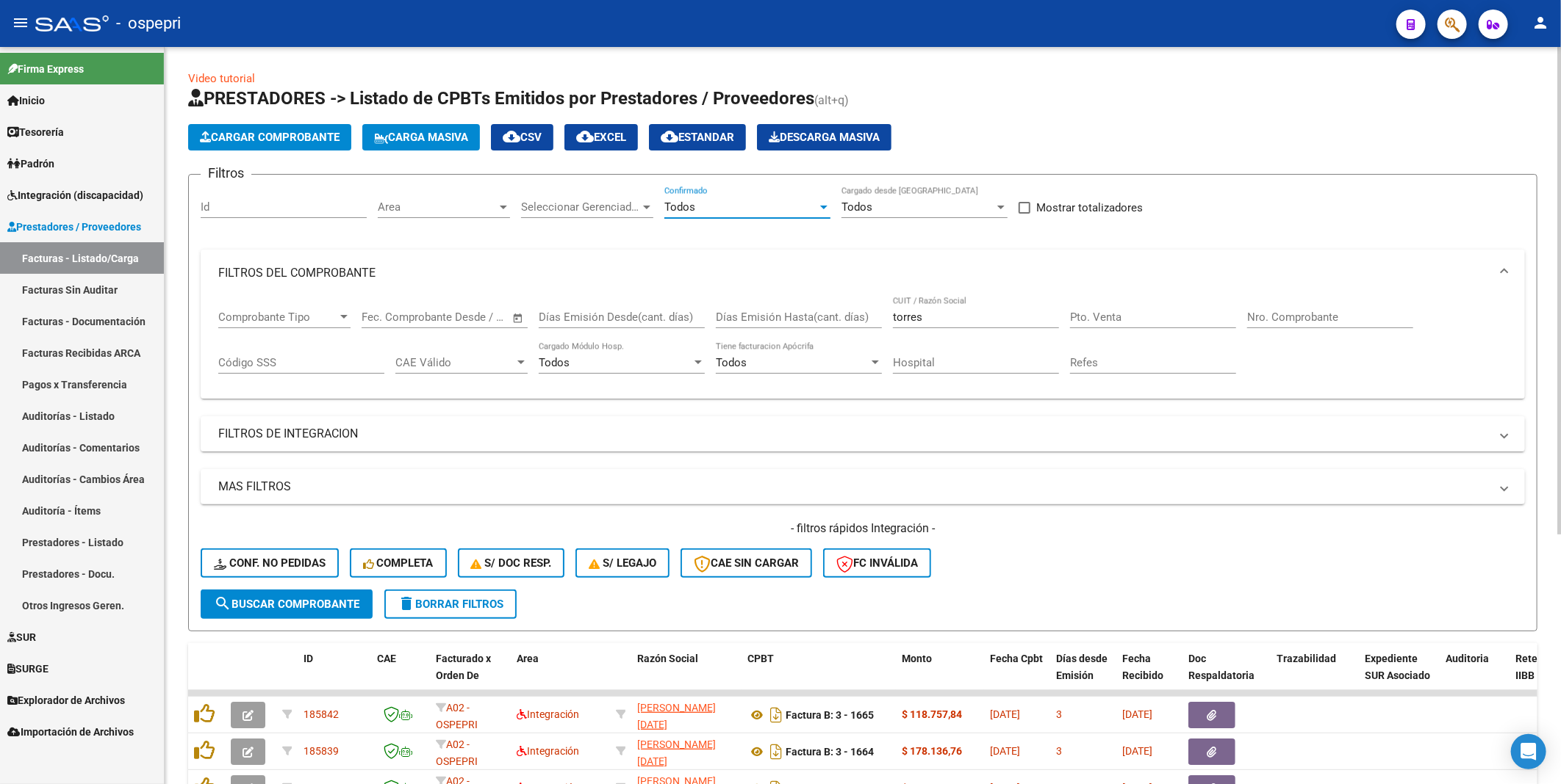
click at [317, 396] on div "- filtros rápidos Integración - Conf. no pedidas Completa S/ Doc Resp. S/ legaj…" at bounding box center [862, 555] width 1324 height 69
click at [317, 396] on button "search Buscar Comprobante" at bounding box center [286, 604] width 172 height 30
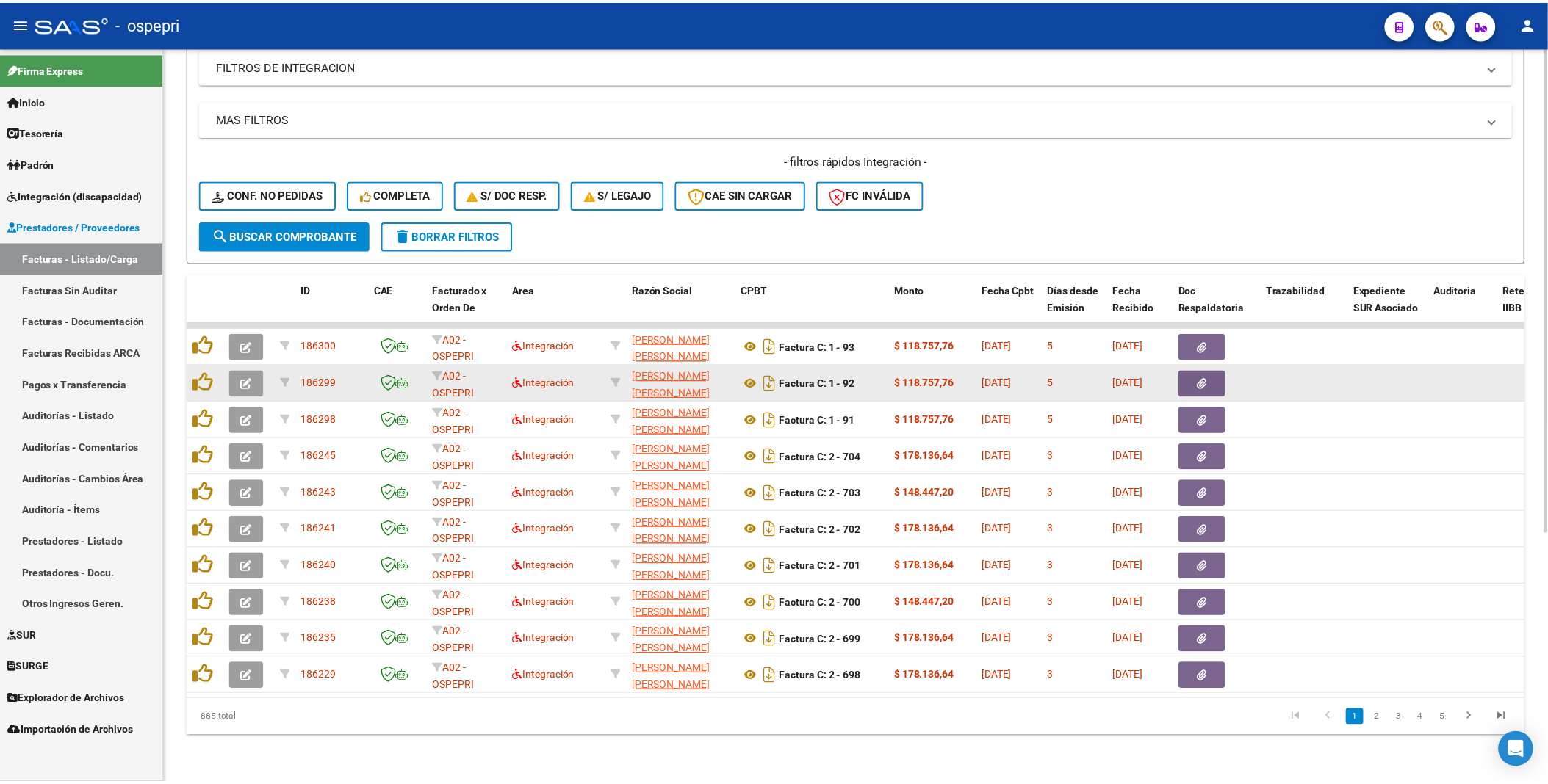
scroll to position [379, 0]
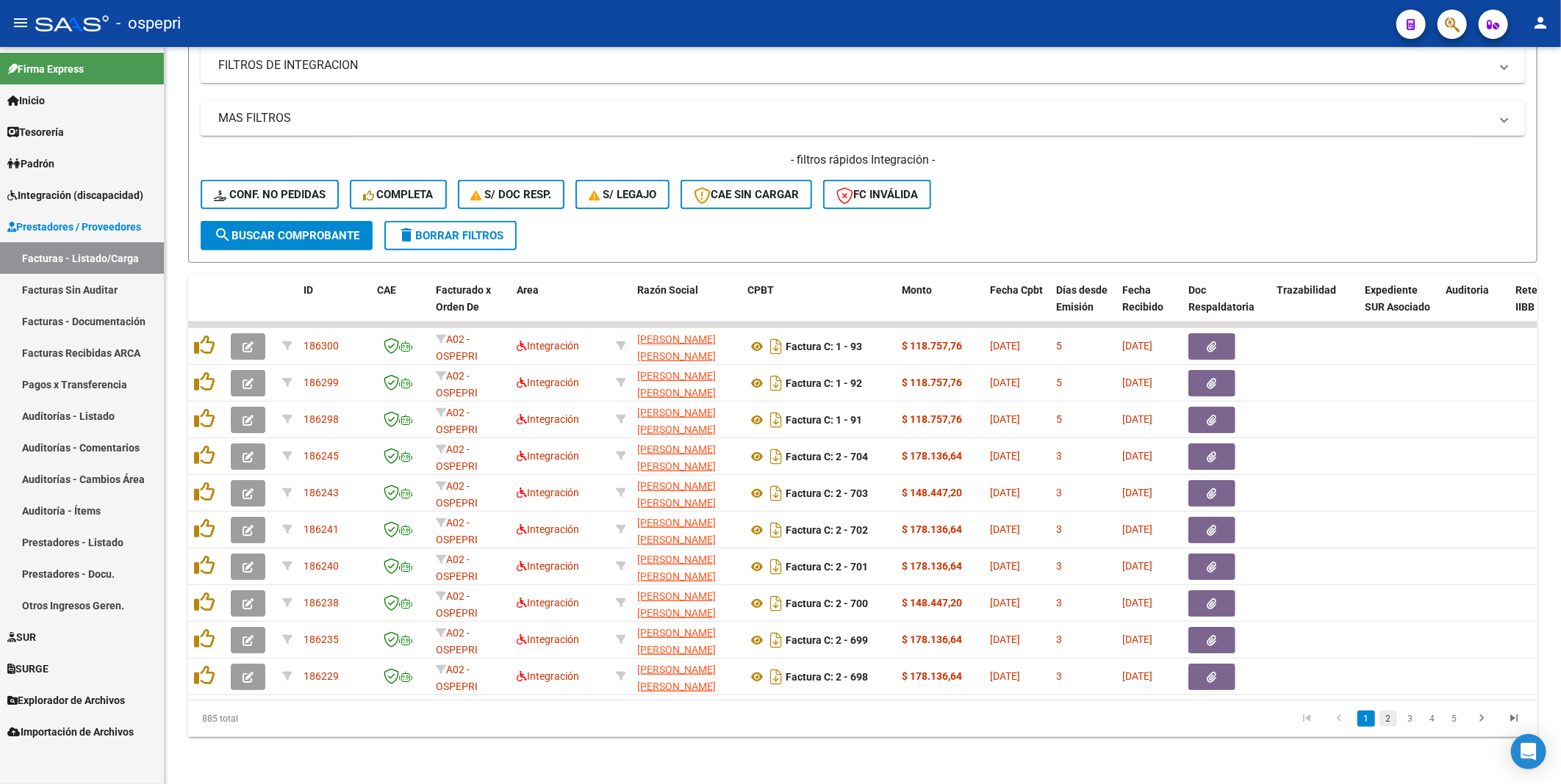
click at [1391, 396] on link "2" at bounding box center [1388, 719] width 17 height 16
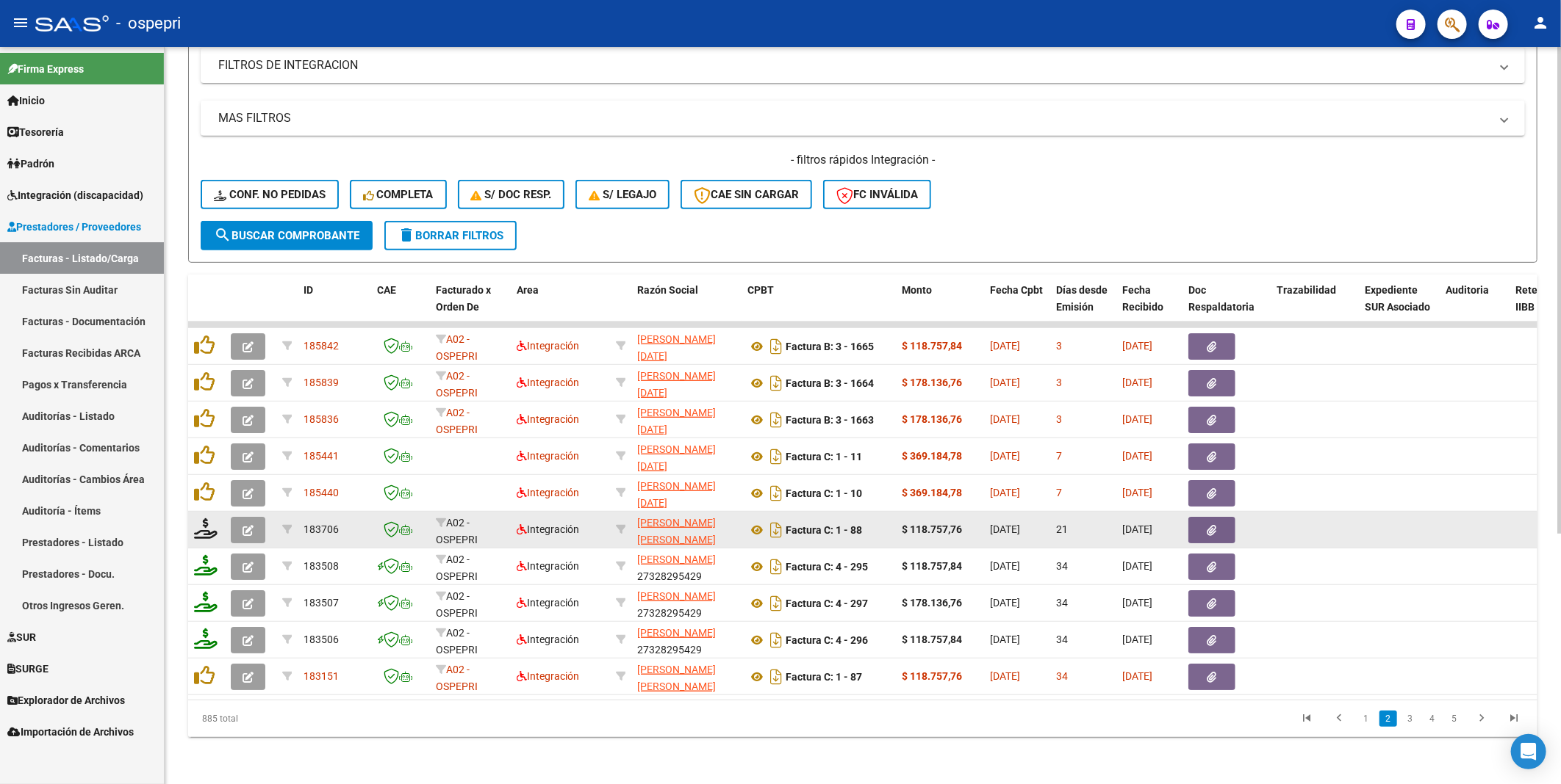
click at [250, 396] on icon "button" at bounding box center [248, 531] width 11 height 11
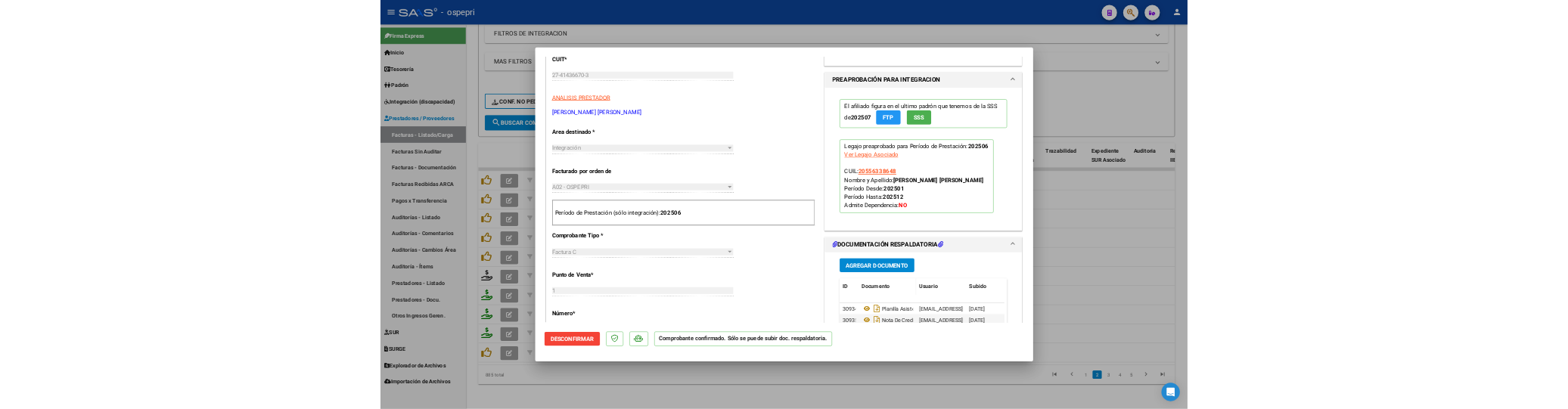
scroll to position [504, 0]
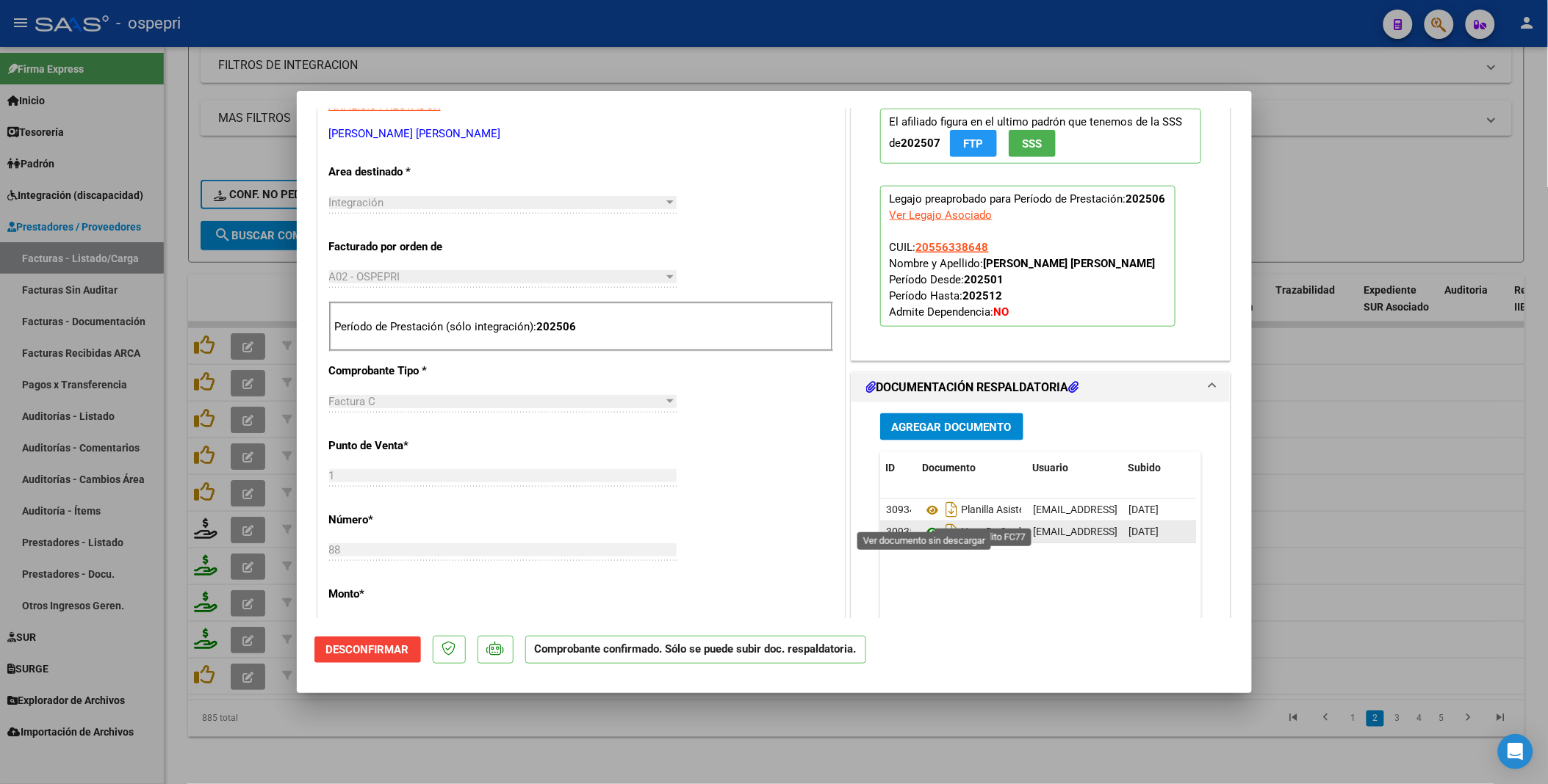
click at [926, 396] on icon at bounding box center [932, 532] width 19 height 17
click at [924, 396] on icon at bounding box center [932, 510] width 19 height 17
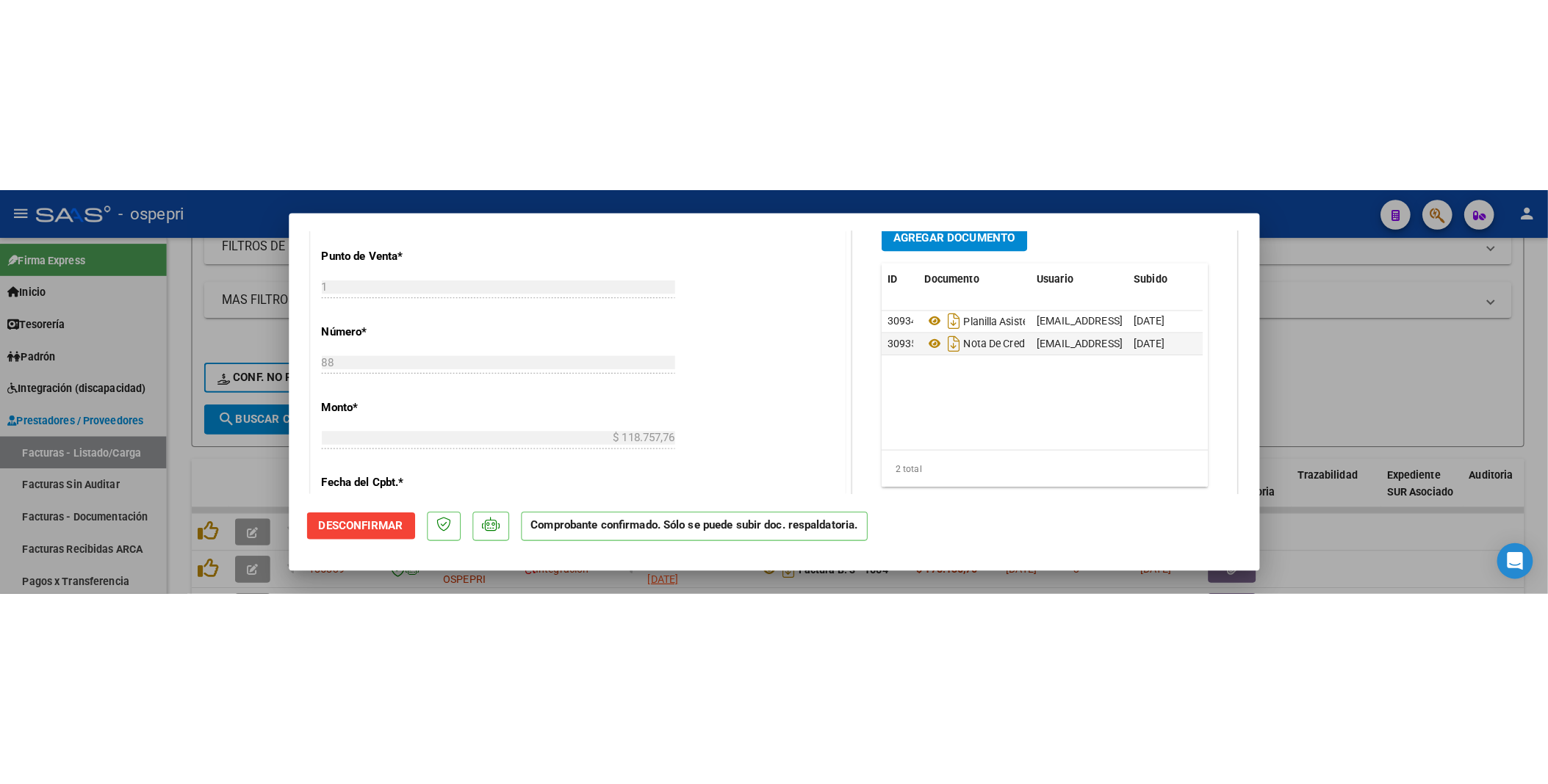
scroll to position [816, 0]
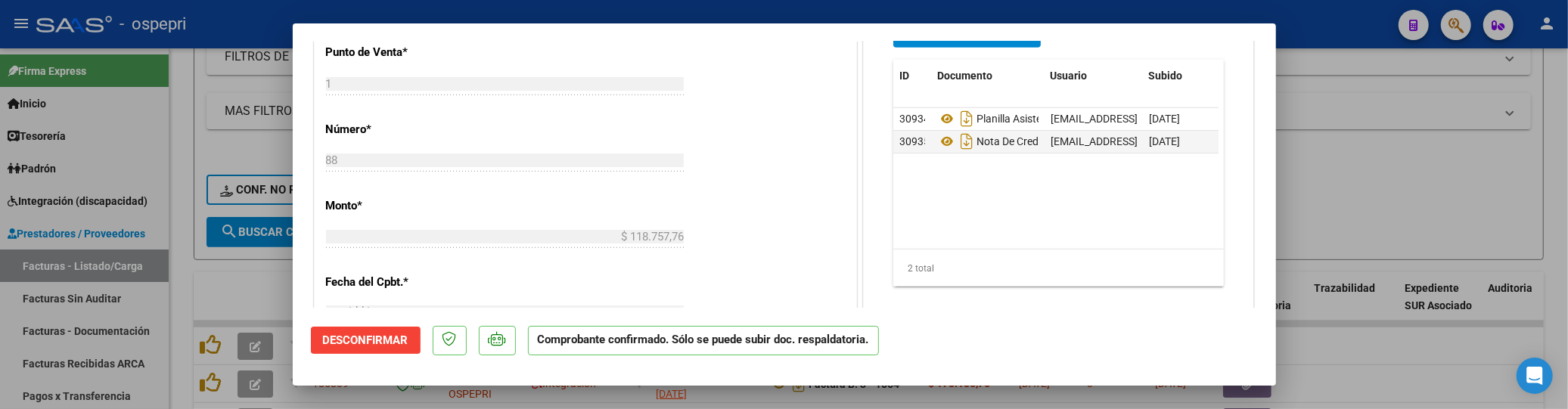
click at [1023, 341] on mat-dialog-actions "Desconfirmar Comprobante confirmado. Sólo se puede subir doc. respaldatoria." at bounding box center [784, 337] width 948 height 60
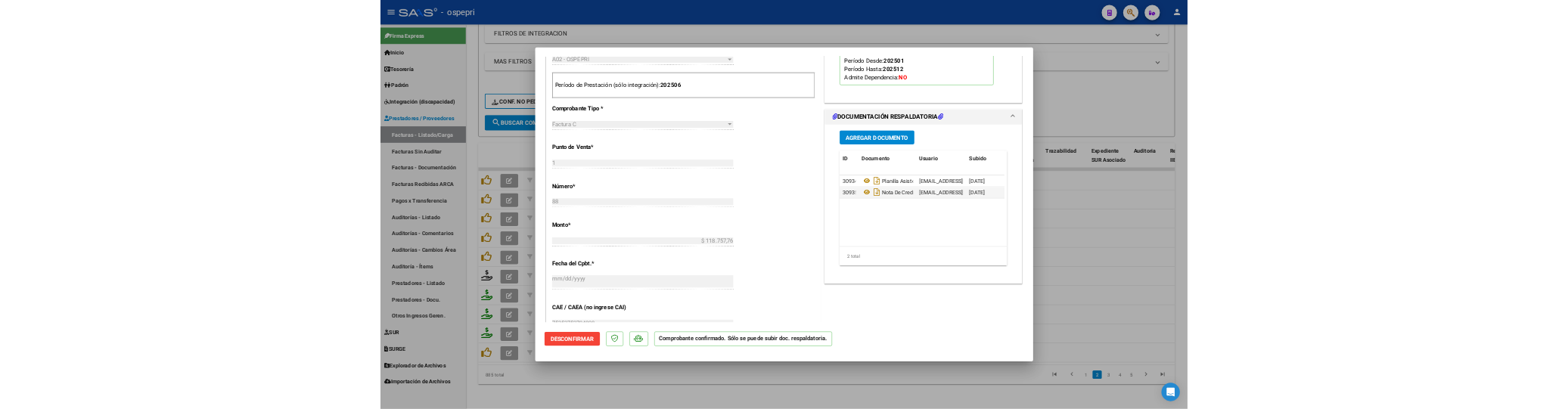
scroll to position [587, 0]
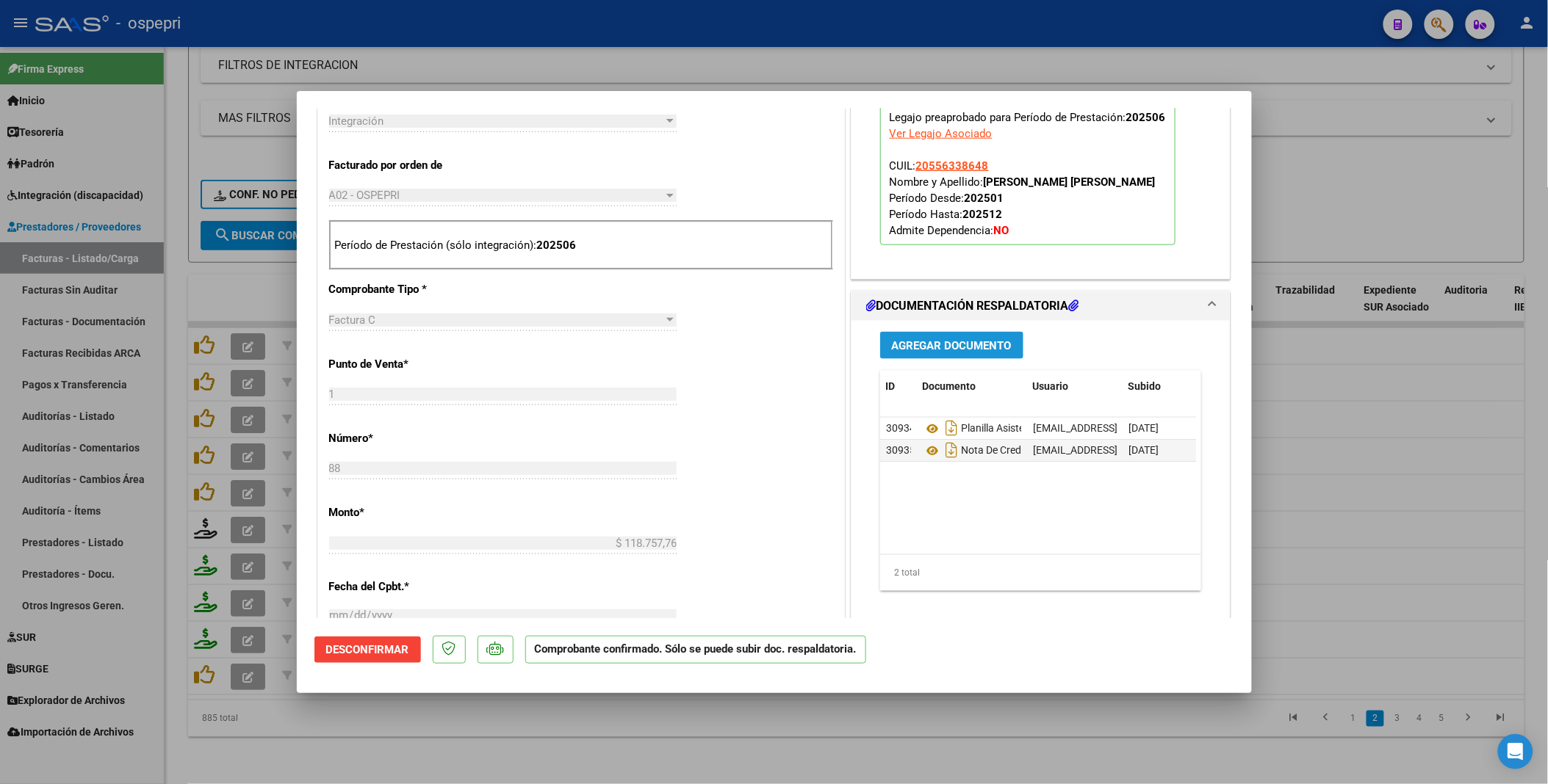
click at [953, 339] on span "Agregar Documento" at bounding box center [951, 346] width 120 height 13
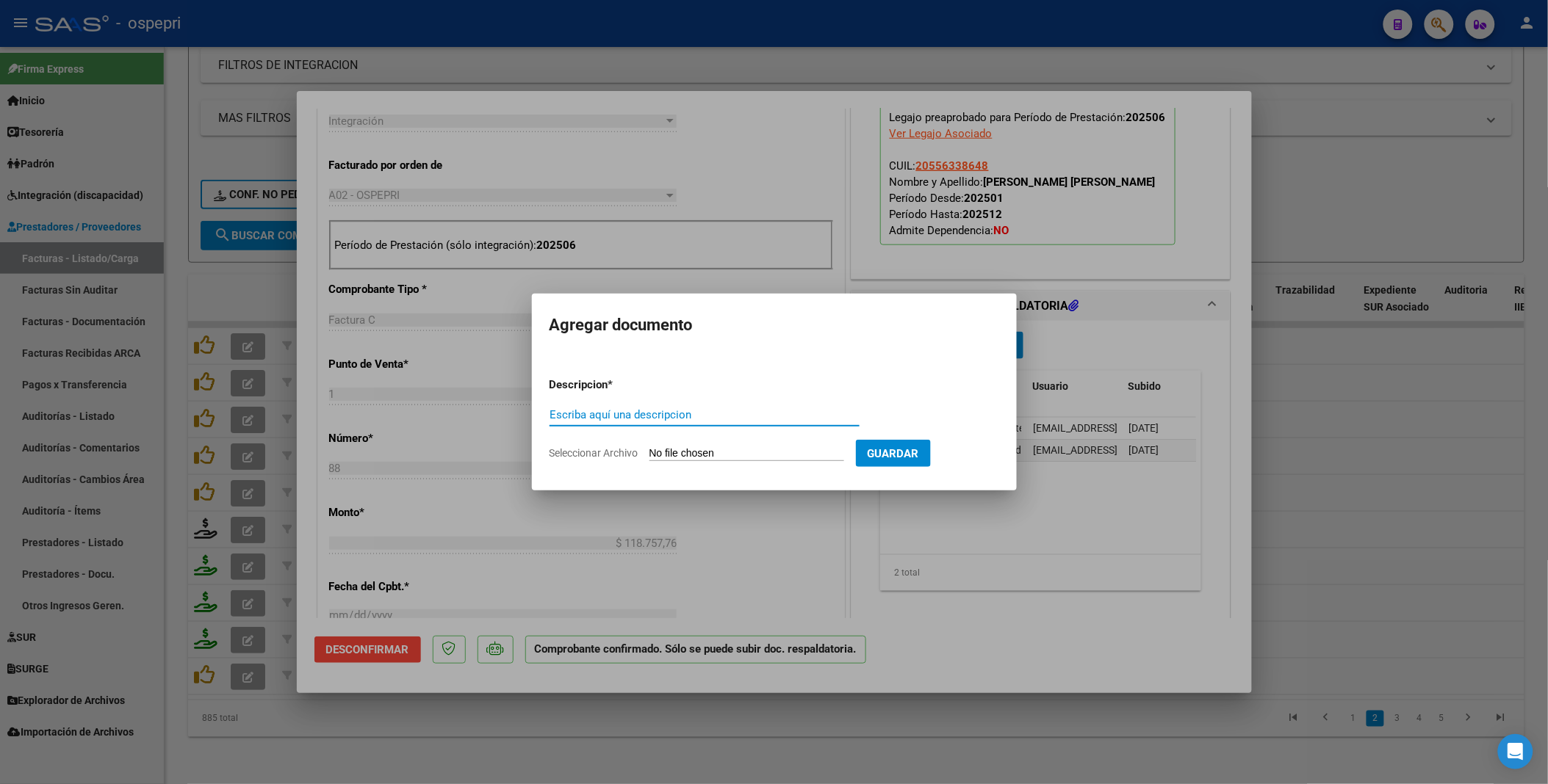
click at [604, 396] on input "Escriba aquí una descripcion" at bounding box center [705, 415] width 310 height 13
type input "202506"
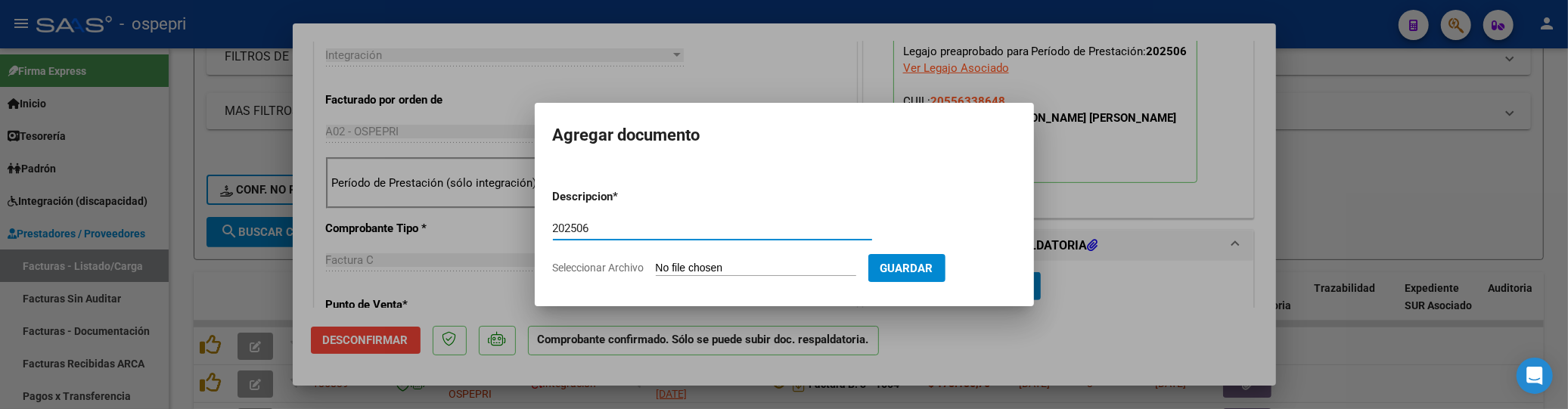
click at [757, 269] on input "Seleccionar Archivo" at bounding box center [755, 268] width 200 height 15
click at [1458, 162] on div at bounding box center [784, 204] width 1568 height 409
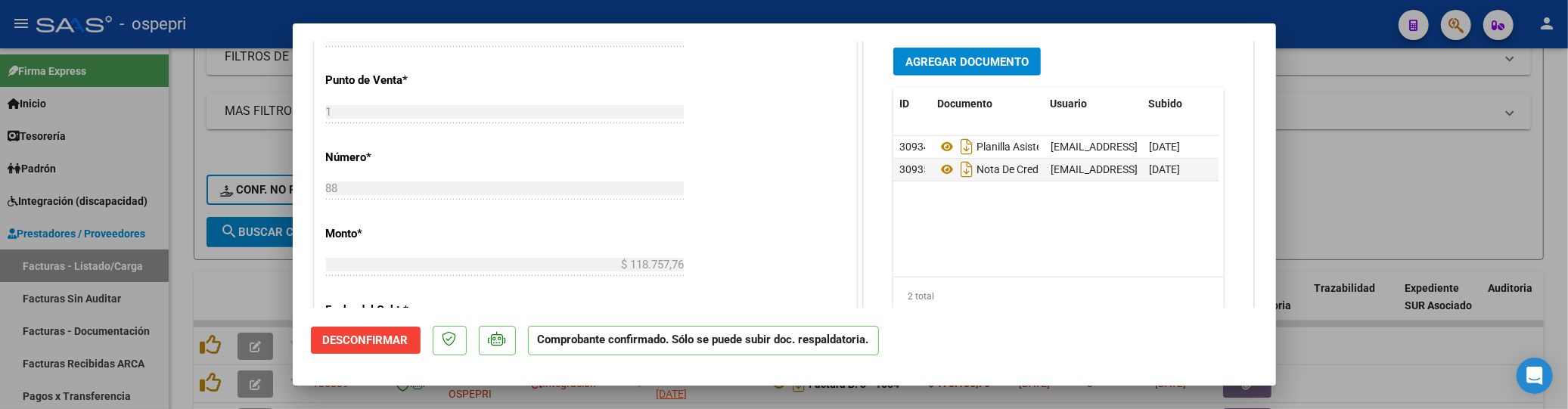
scroll to position [840, 0]
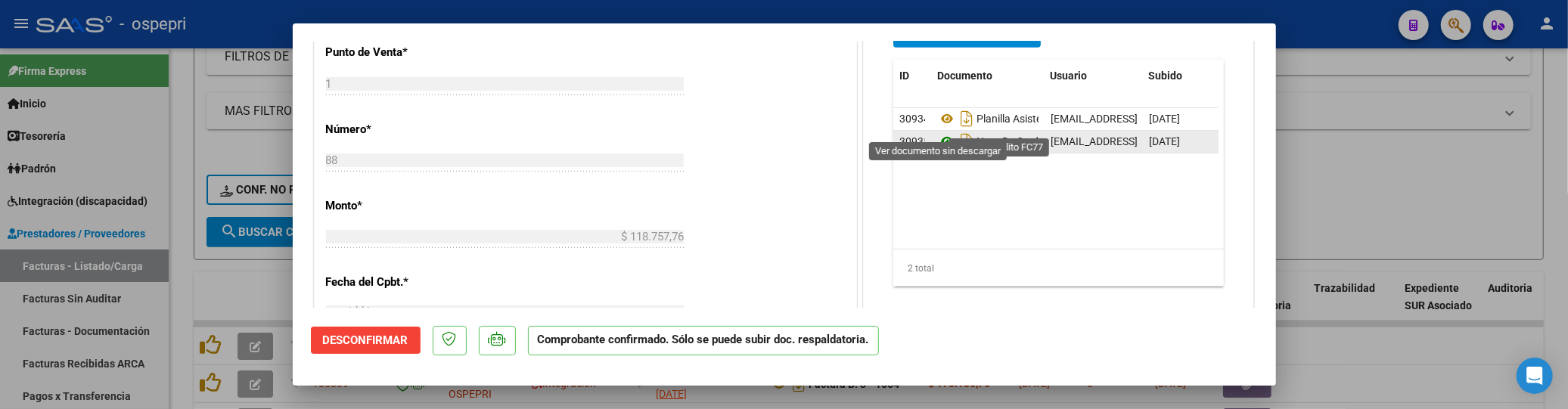
click at [943, 132] on icon at bounding box center [948, 141] width 20 height 18
click at [1375, 169] on div at bounding box center [784, 204] width 1568 height 409
type input "$ 0,00"
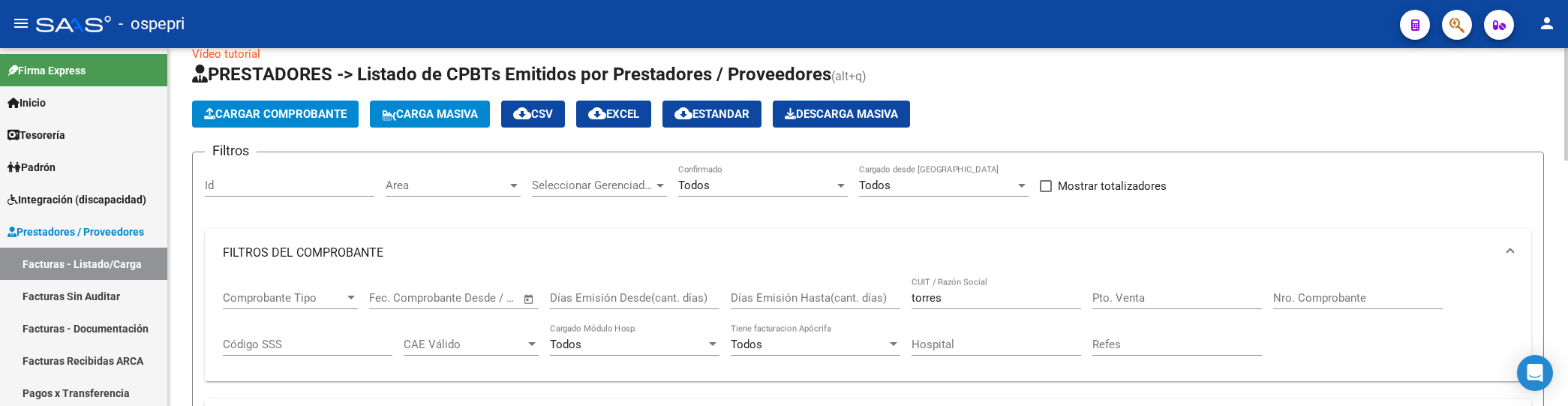
scroll to position [23, 0]
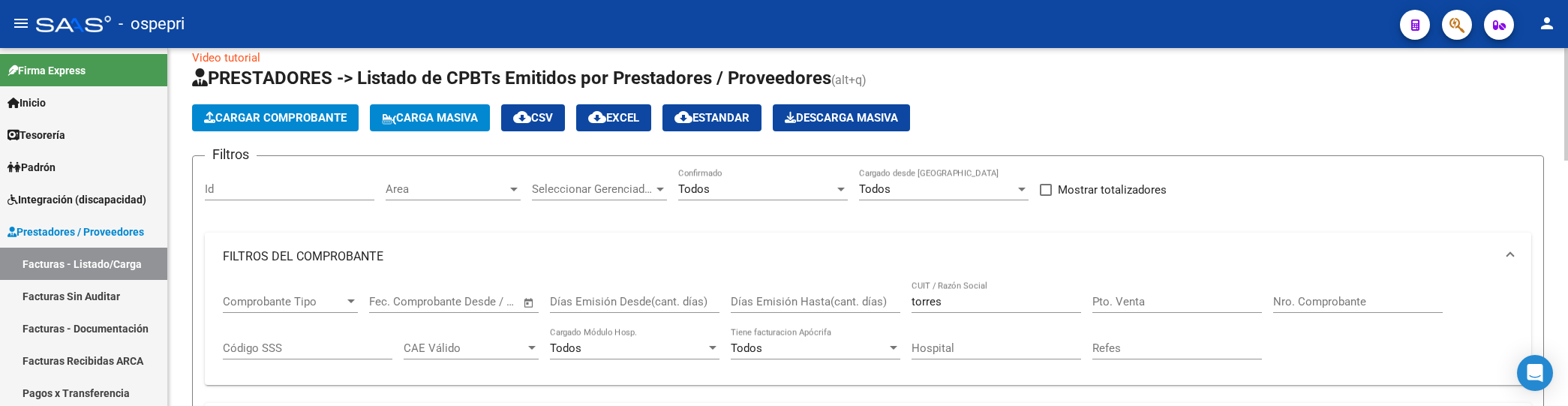
click at [513, 189] on div at bounding box center [514, 190] width 8 height 4
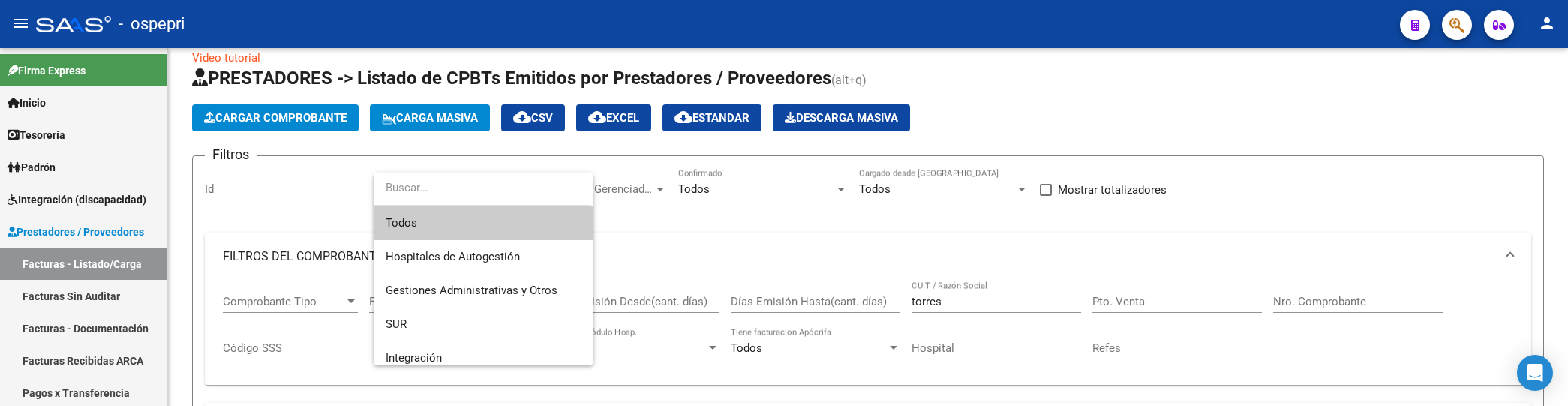
click at [498, 216] on span "Todos" at bounding box center [483, 223] width 196 height 34
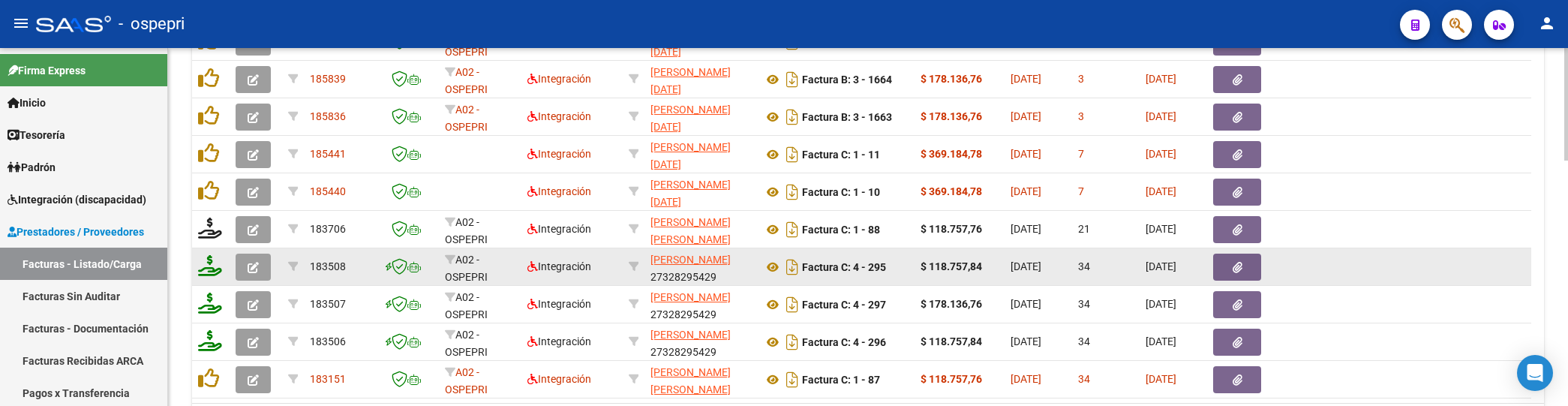
scroll to position [773, 0]
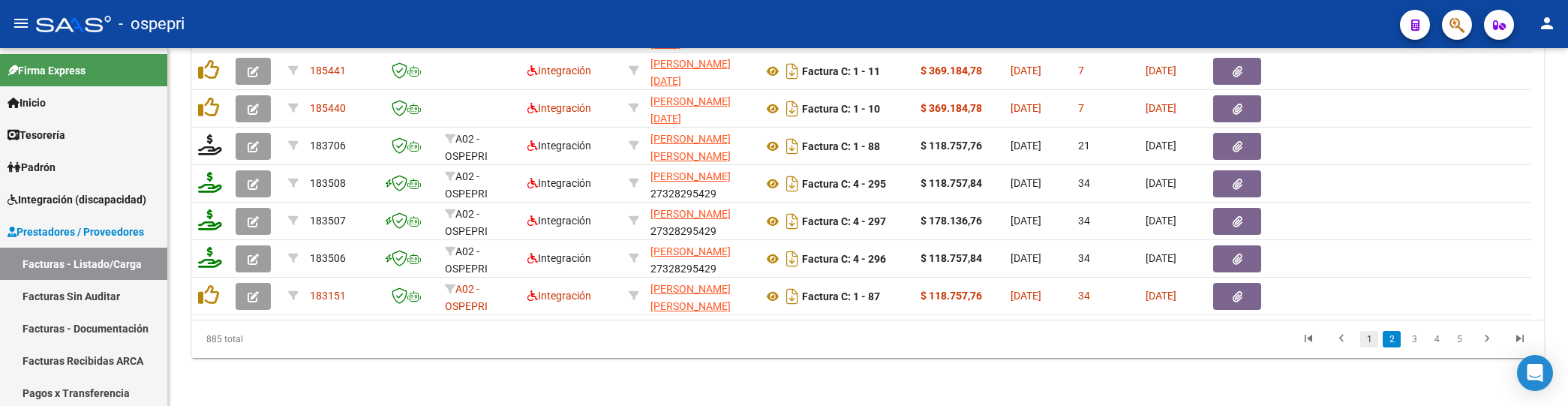
click at [1367, 347] on link "1" at bounding box center [1369, 338] width 18 height 17
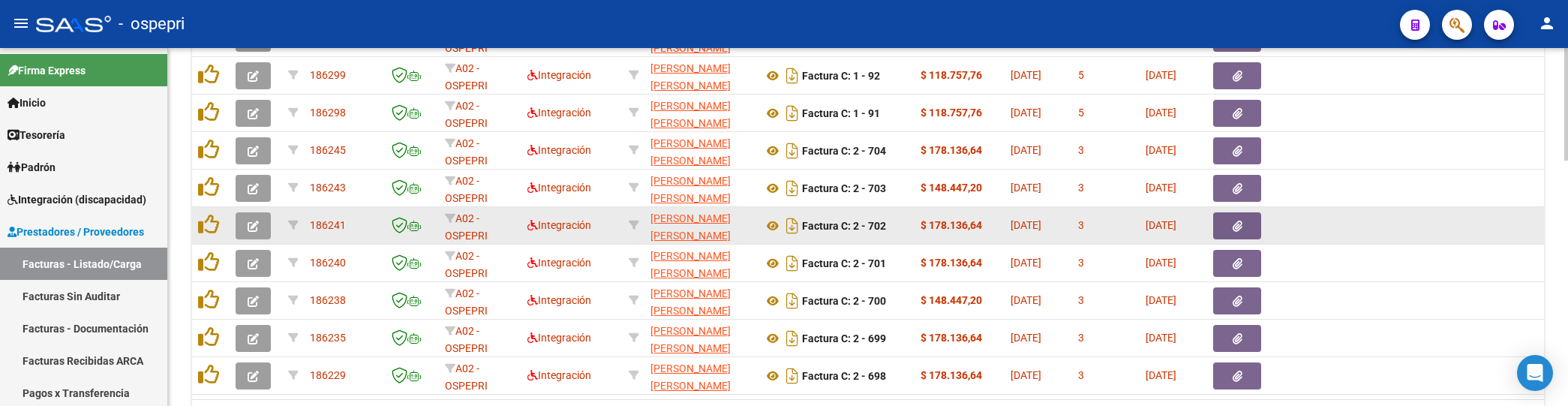
scroll to position [776, 0]
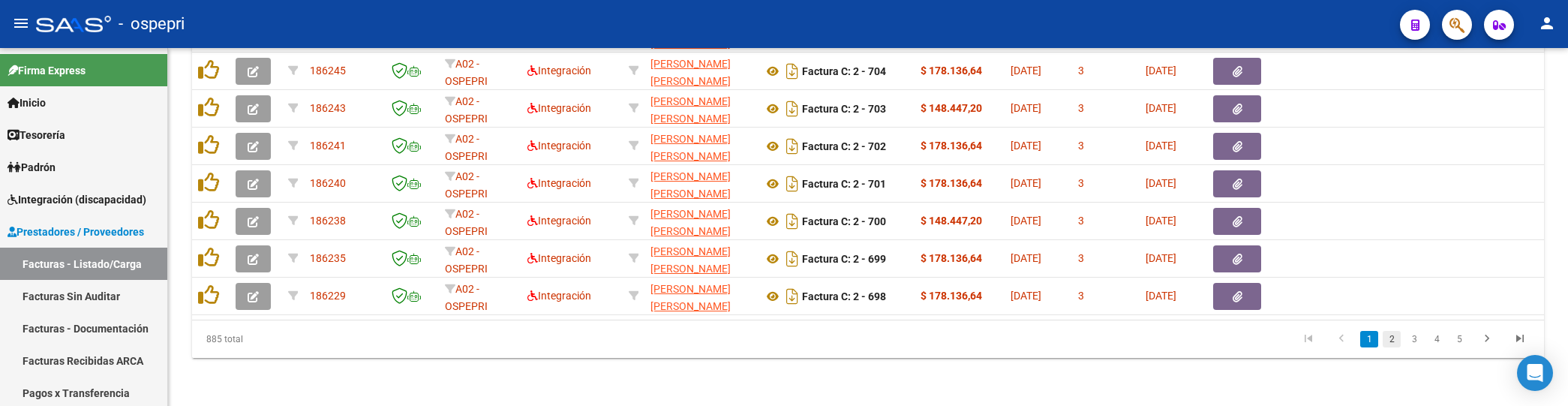
click at [1390, 340] on link "2" at bounding box center [1391, 338] width 18 height 17
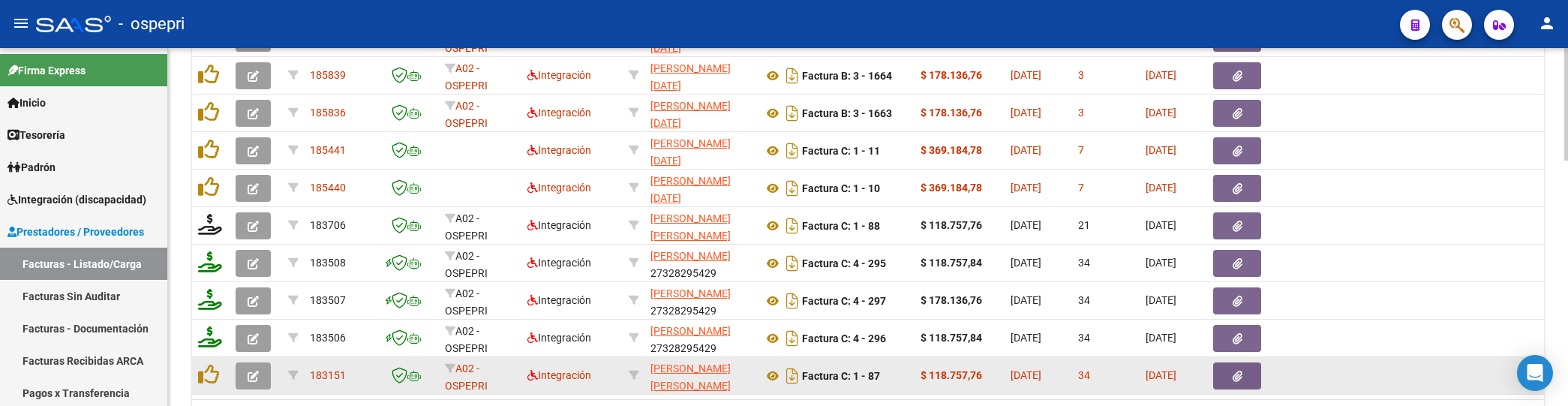
scroll to position [784, 0]
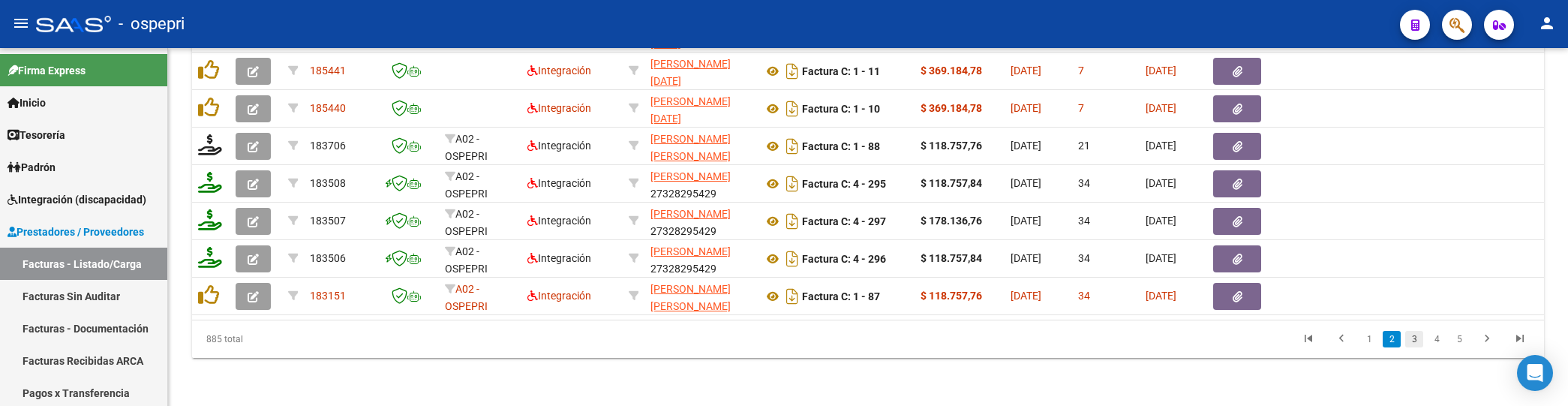
click at [1408, 341] on link "3" at bounding box center [1414, 338] width 18 height 17
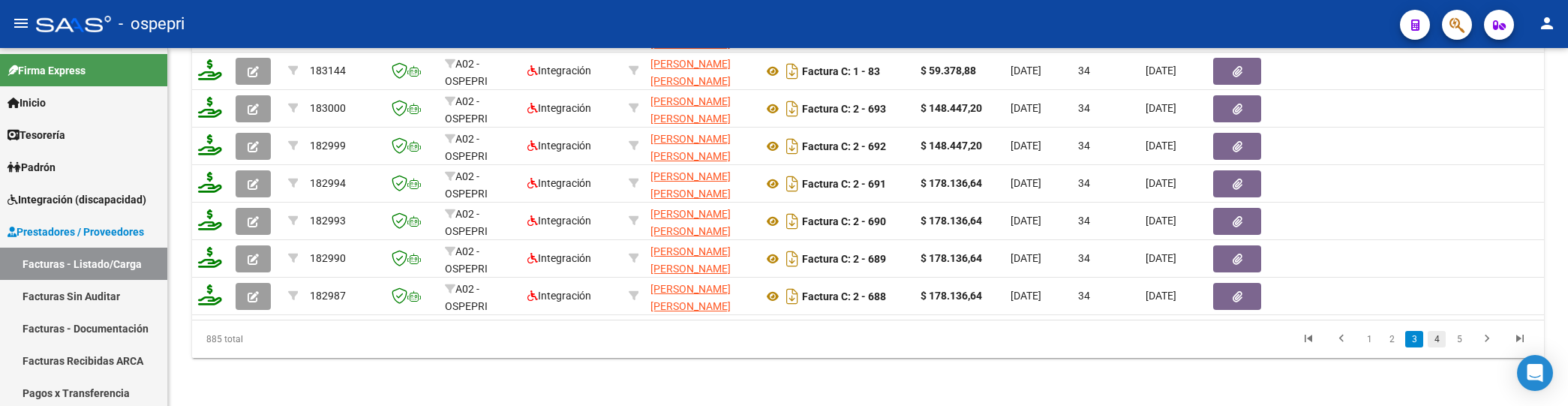
click at [1437, 337] on link "4" at bounding box center [1436, 338] width 18 height 17
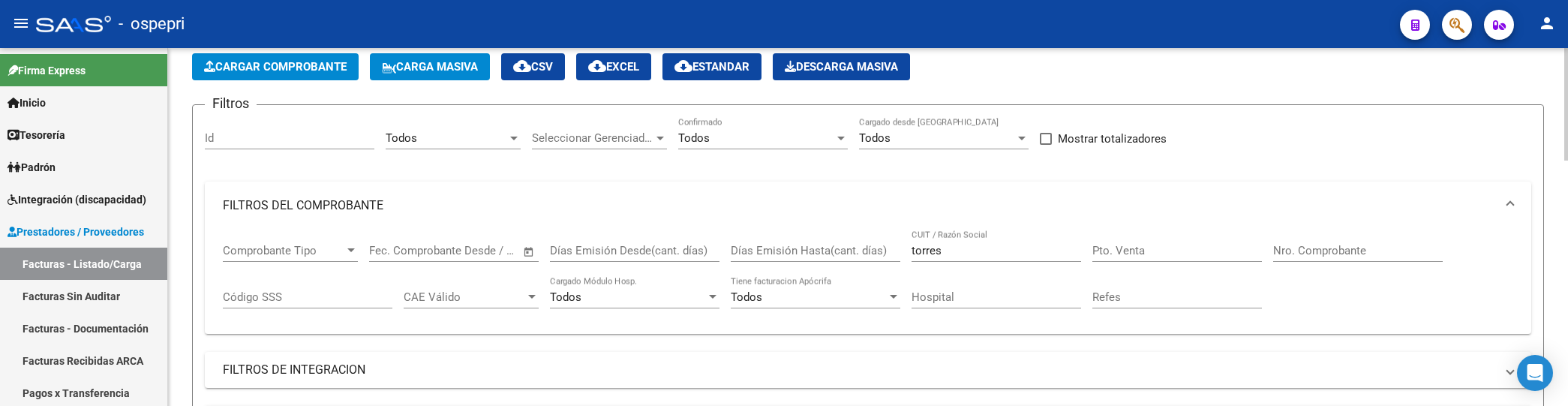
scroll to position [33, 0]
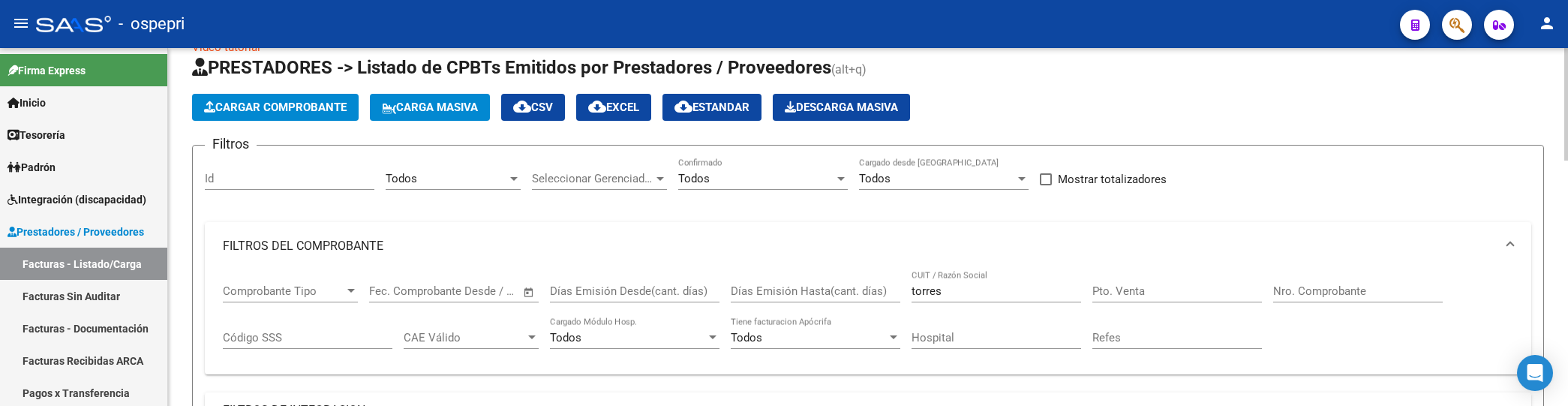
click at [956, 293] on input "torres" at bounding box center [995, 292] width 169 height 14
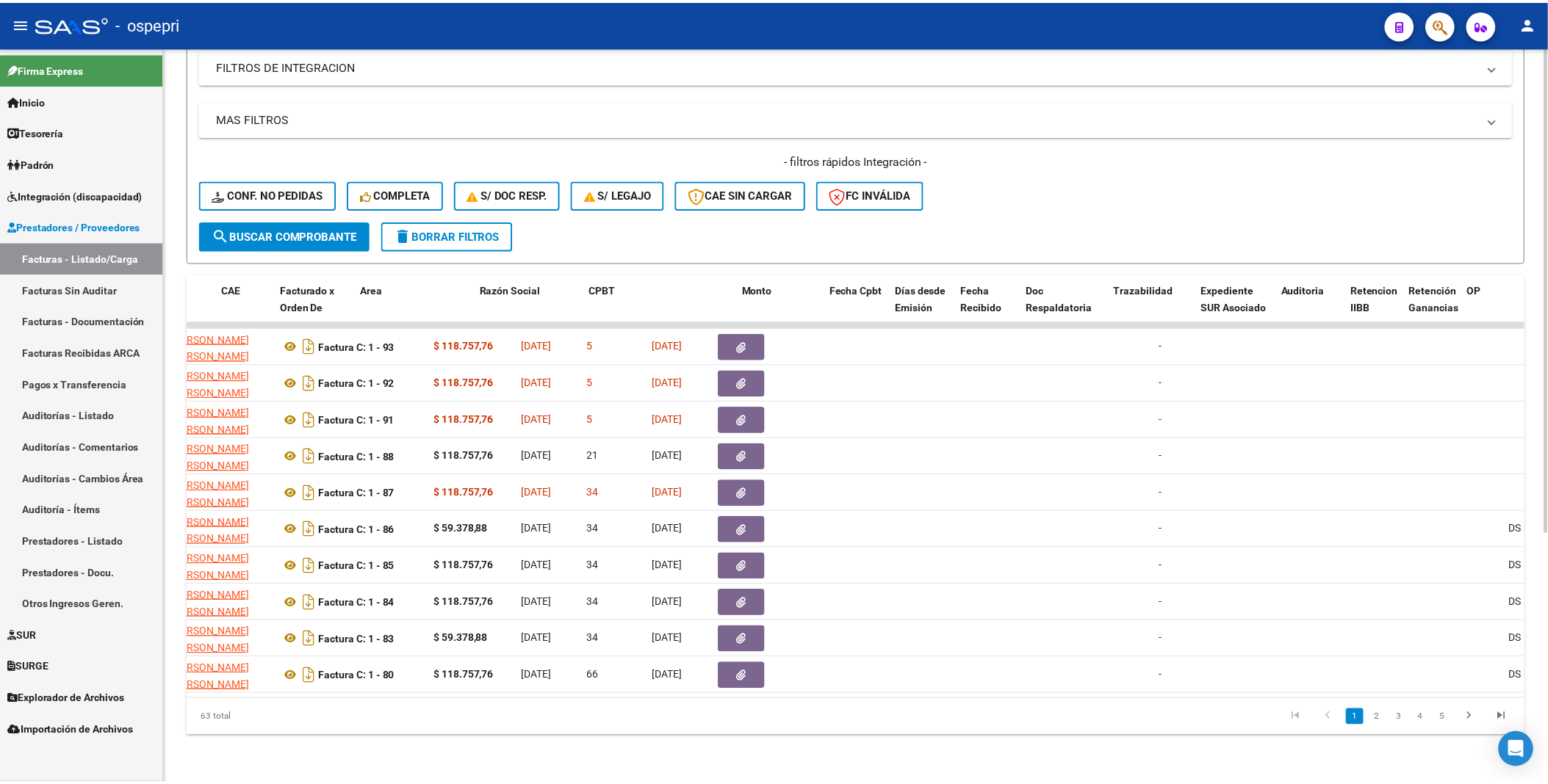
scroll to position [0, 0]
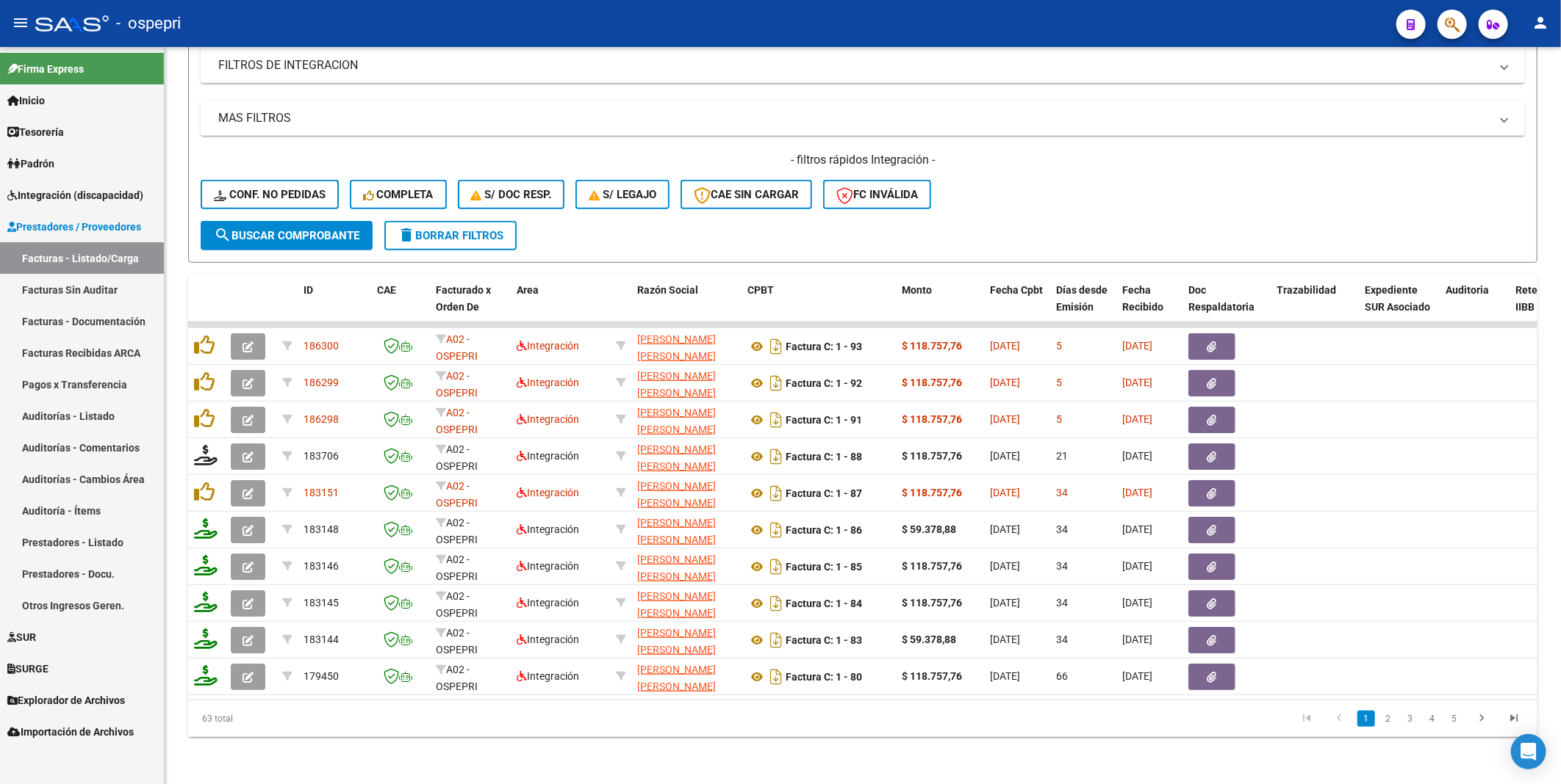
type input "torres melani"
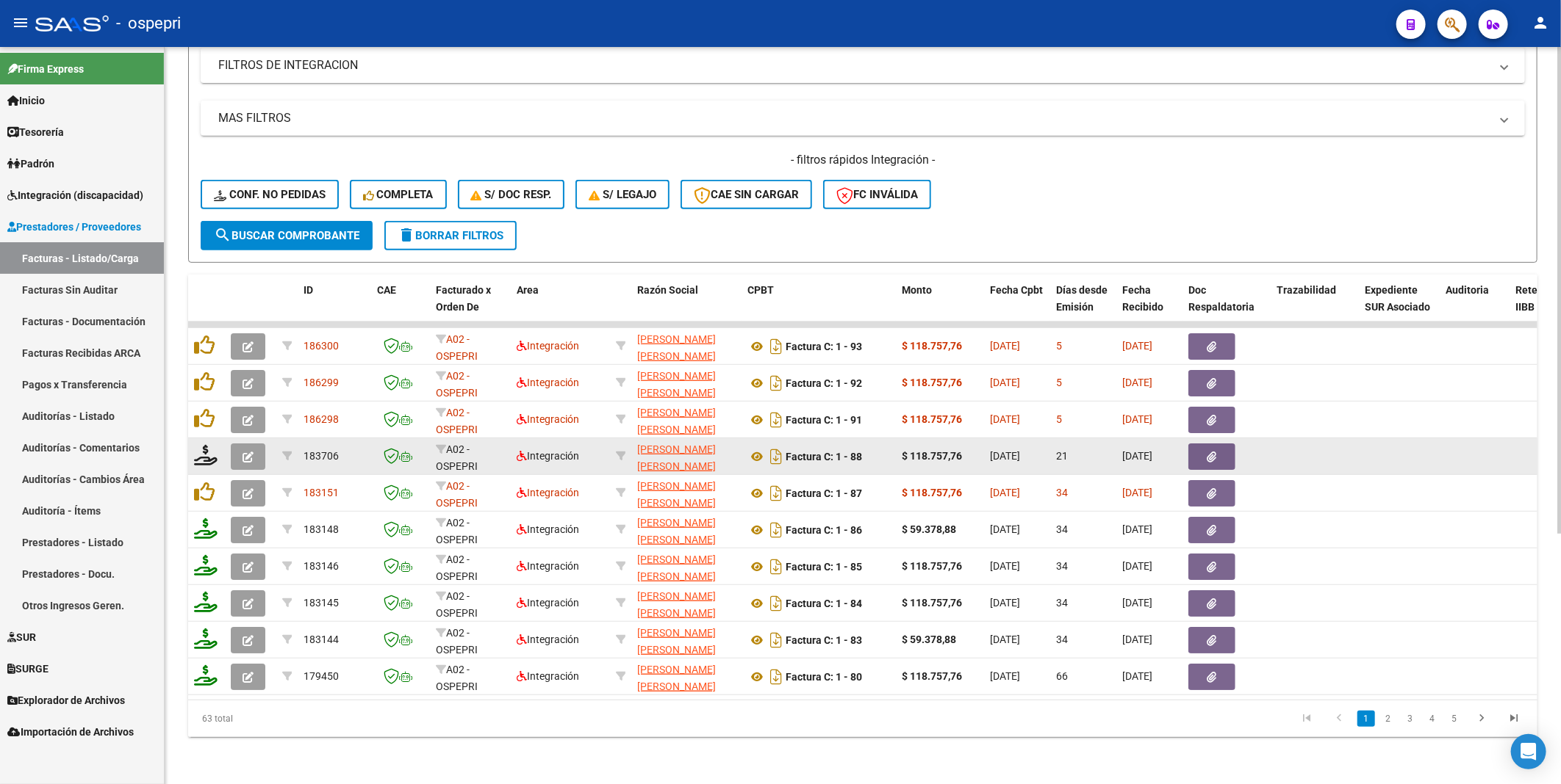
click at [253, 396] on icon "button" at bounding box center [248, 458] width 11 height 11
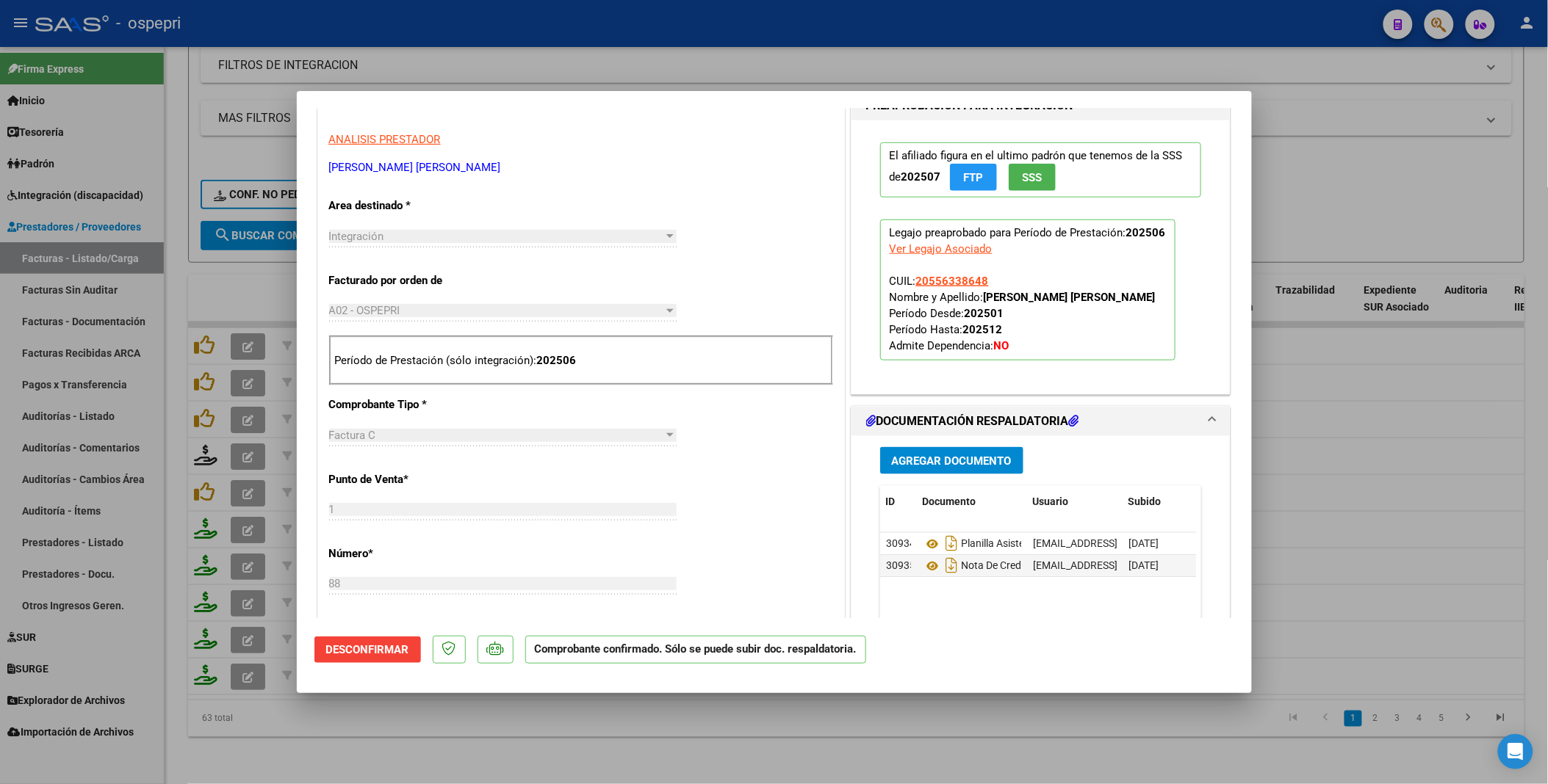
scroll to position [489, 0]
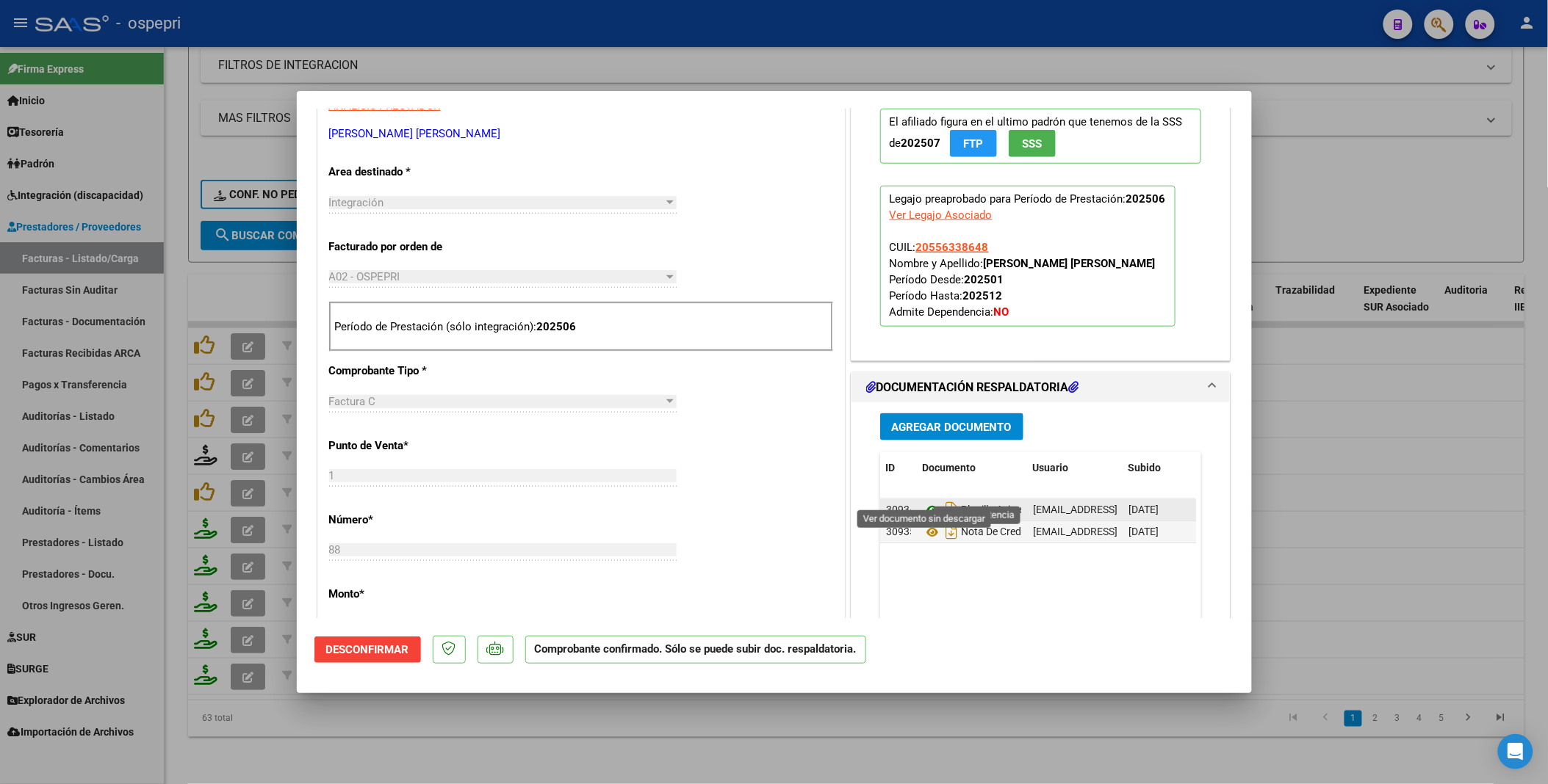
click at [928, 396] on icon at bounding box center [932, 510] width 19 height 17
click at [1385, 396] on div at bounding box center [774, 392] width 1548 height 784
type input "$ 0,00"
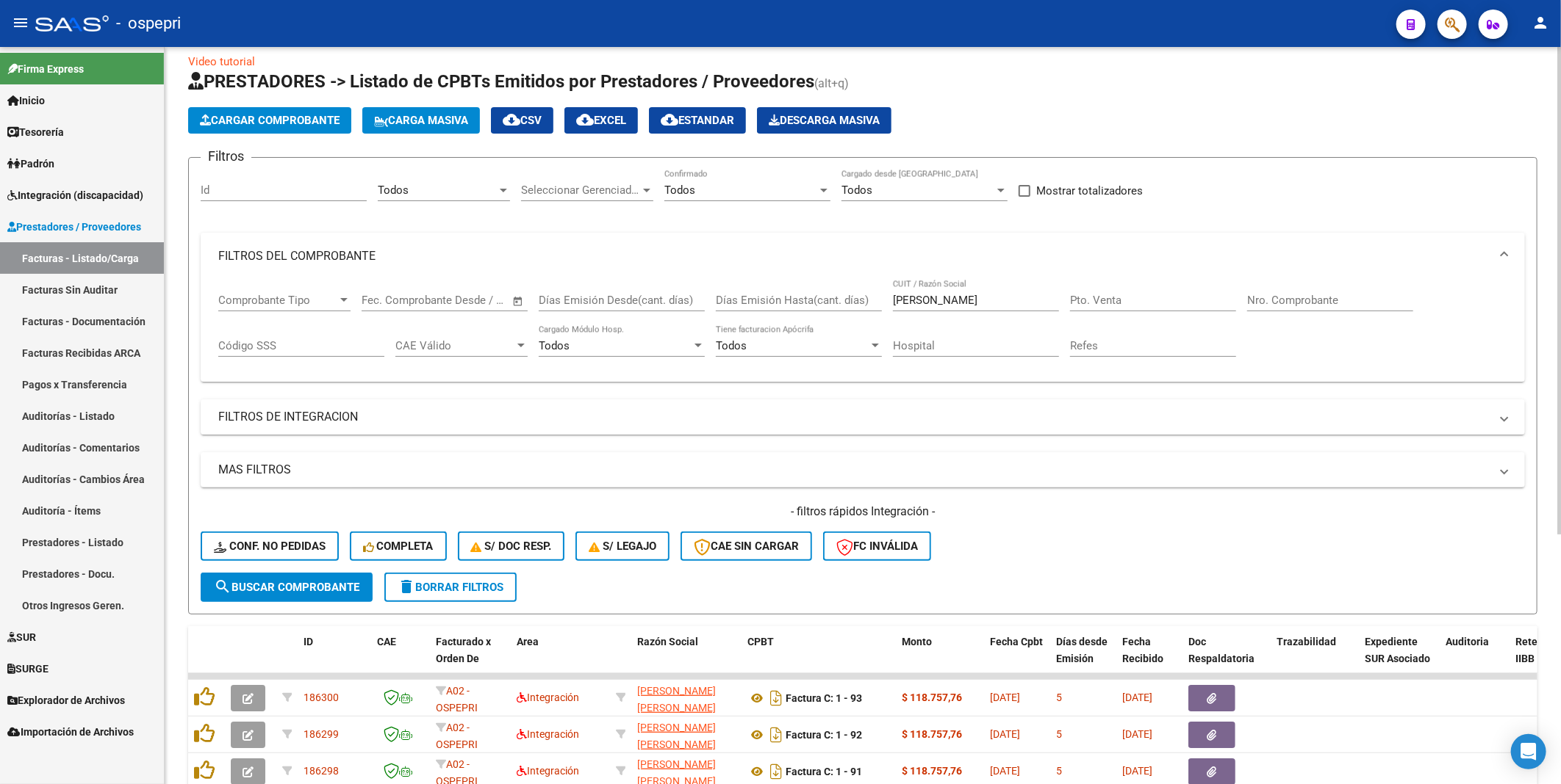
scroll to position [0, 0]
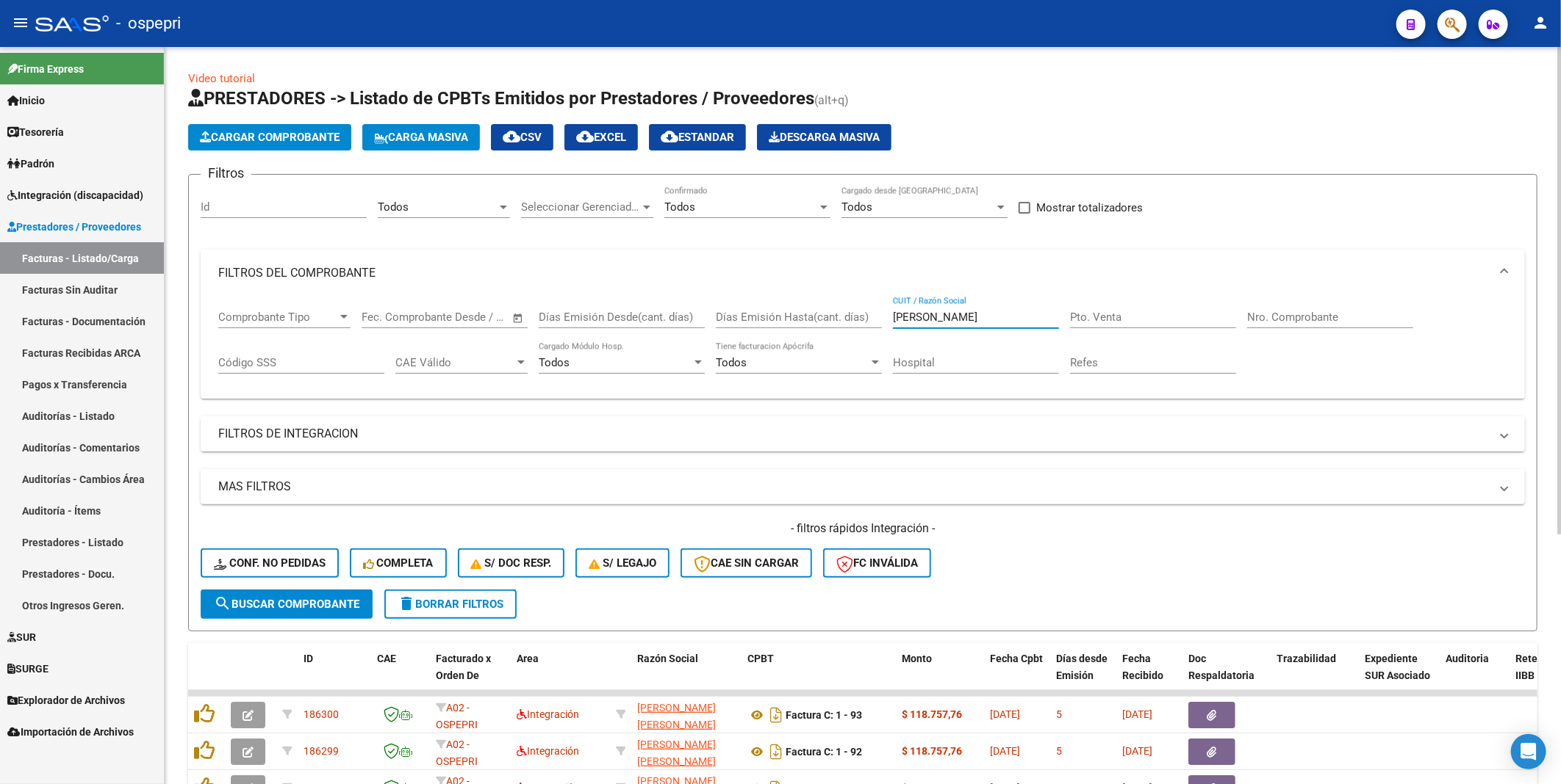
drag, startPoint x: 976, startPoint y: 322, endPoint x: 882, endPoint y: 321, distance: 94.0
click at [882, 321] on div "Comprobante Tipo Comprobante Tipo Fecha inicio – Fecha fin Fec. Comprobante Des…" at bounding box center [863, 342] width 1289 height 91
click at [1119, 396] on div "- filtros rápidos Integración - Conf. no pedidas Completa S/ Doc Resp. S/ legaj…" at bounding box center [862, 555] width 1324 height 69
click at [309, 396] on span "search Buscar Comprobante" at bounding box center [286, 605] width 146 height 13
click at [920, 318] on input "CUIT / Razón Social" at bounding box center [975, 318] width 166 height 13
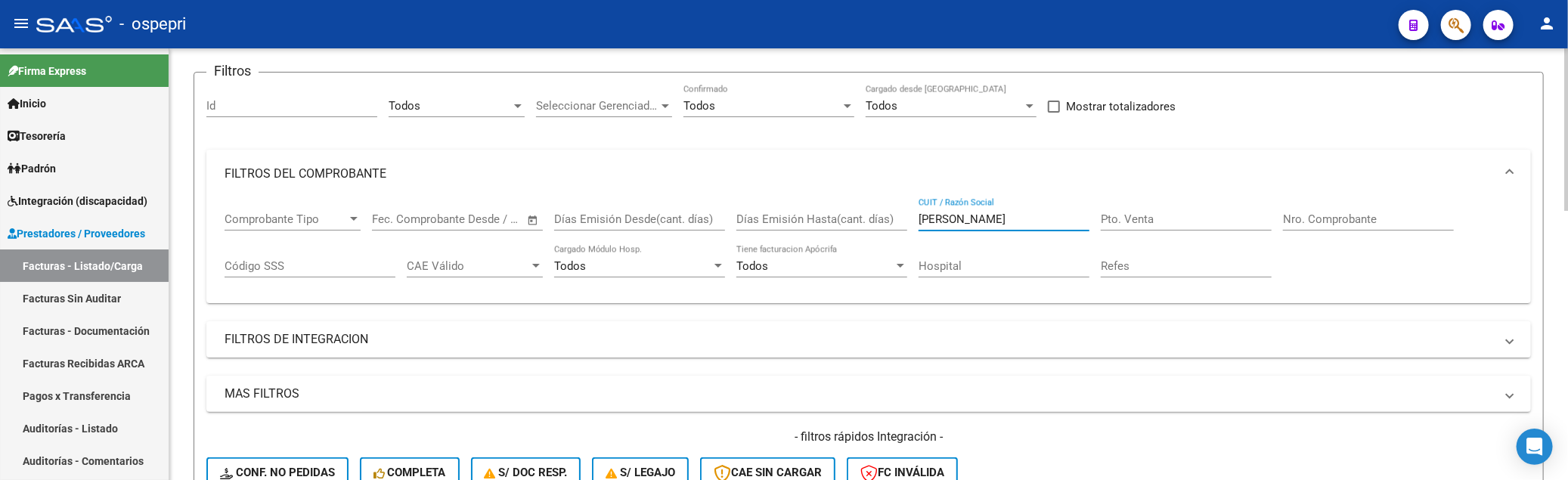
scroll to position [84, 0]
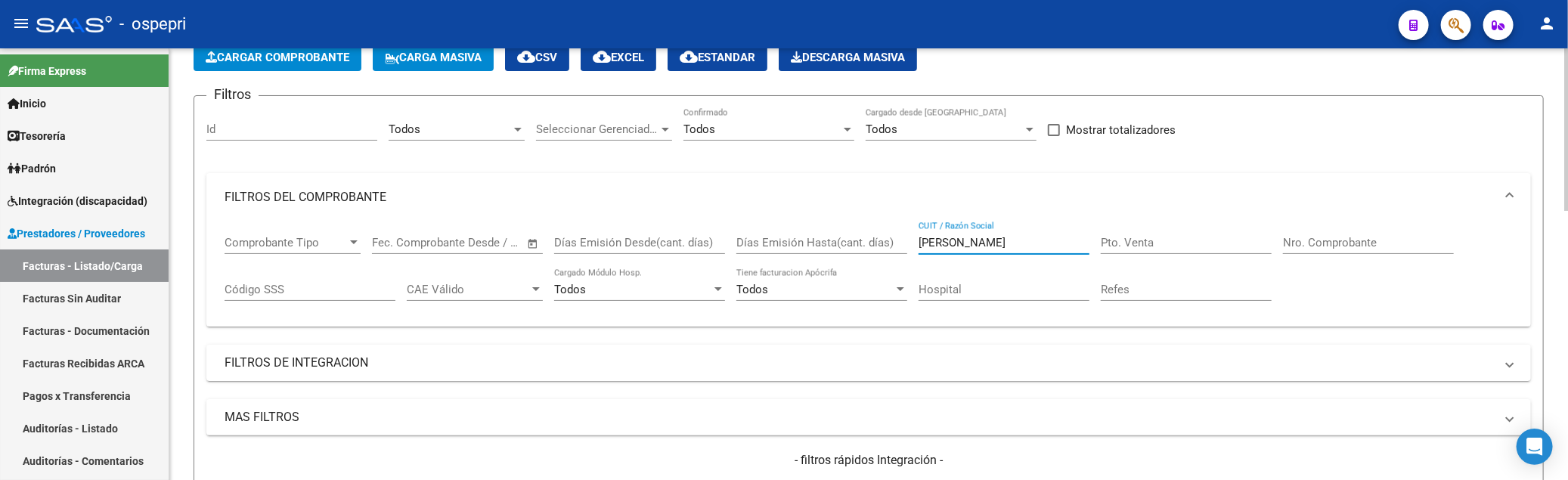
drag, startPoint x: 1003, startPoint y: 242, endPoint x: 903, endPoint y: 237, distance: 100.1
click at [903, 237] on div "Comprobante Tipo Comprobante Tipo Fecha inicio – Fecha fin Fec. Comprobante Des…" at bounding box center [868, 268] width 1288 height 94
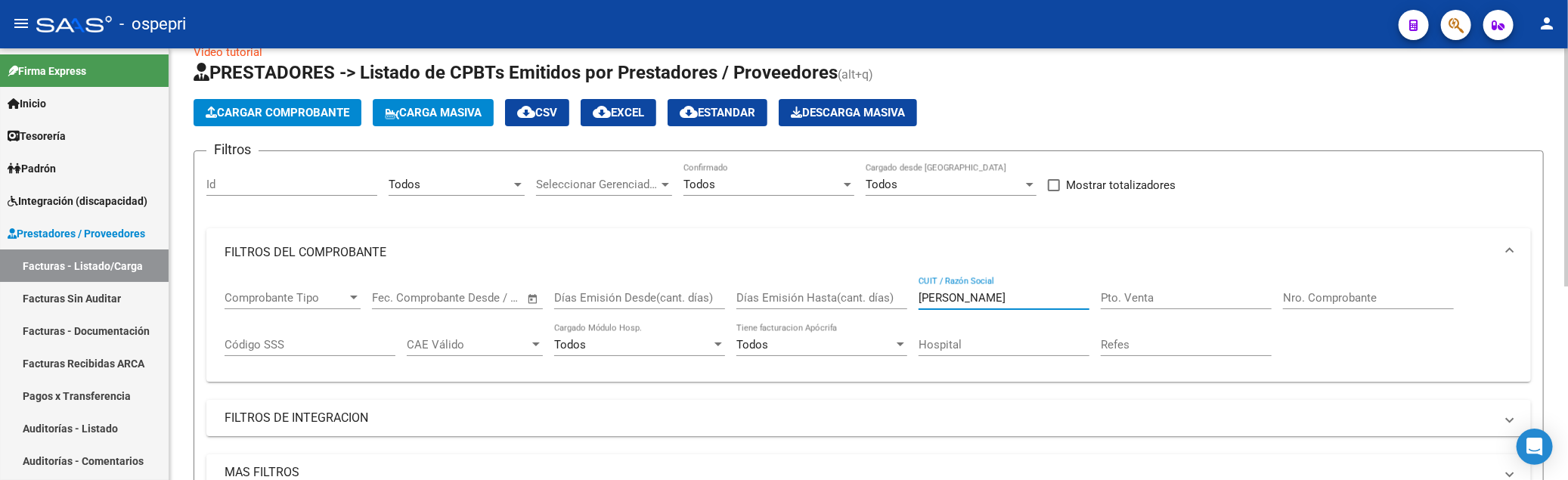
scroll to position [18, 0]
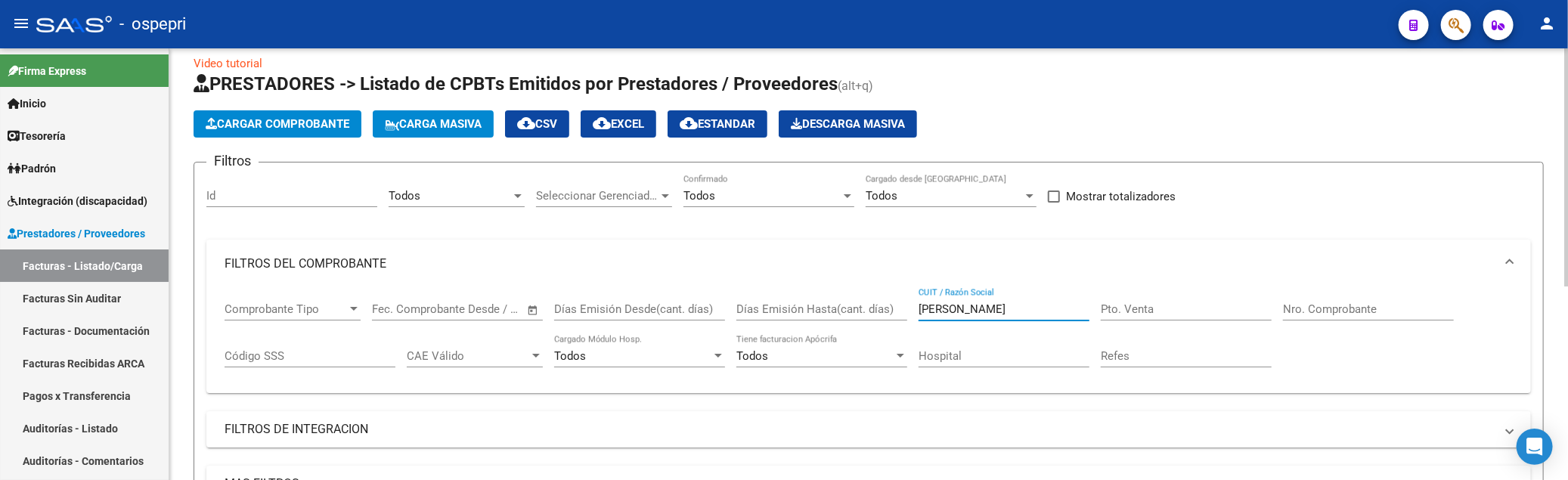
click at [970, 310] on input "pilotti" at bounding box center [1003, 309] width 170 height 14
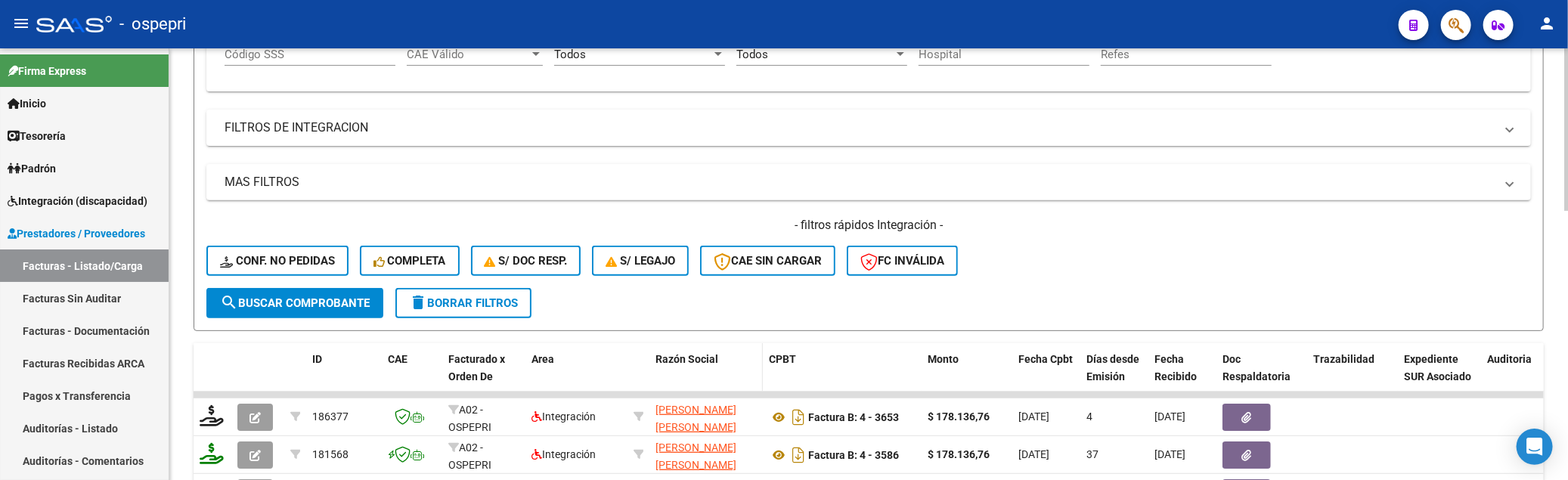
scroll to position [403, 0]
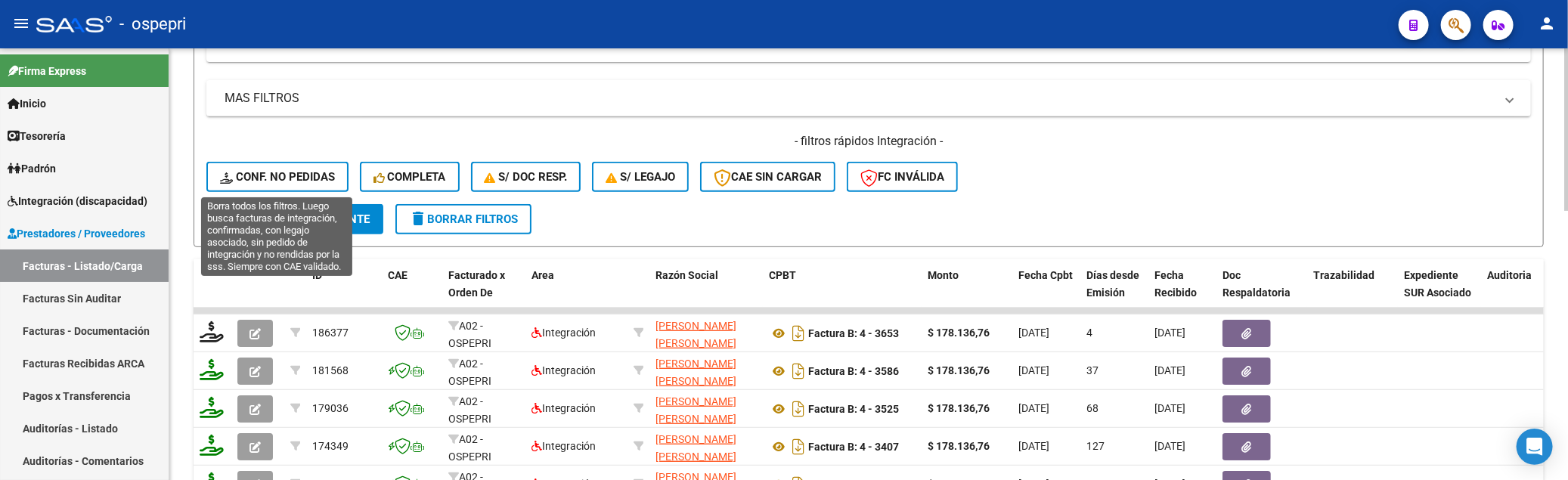
type input "pilotto"
click at [301, 180] on span "Conf. no pedidas" at bounding box center [277, 177] width 115 height 14
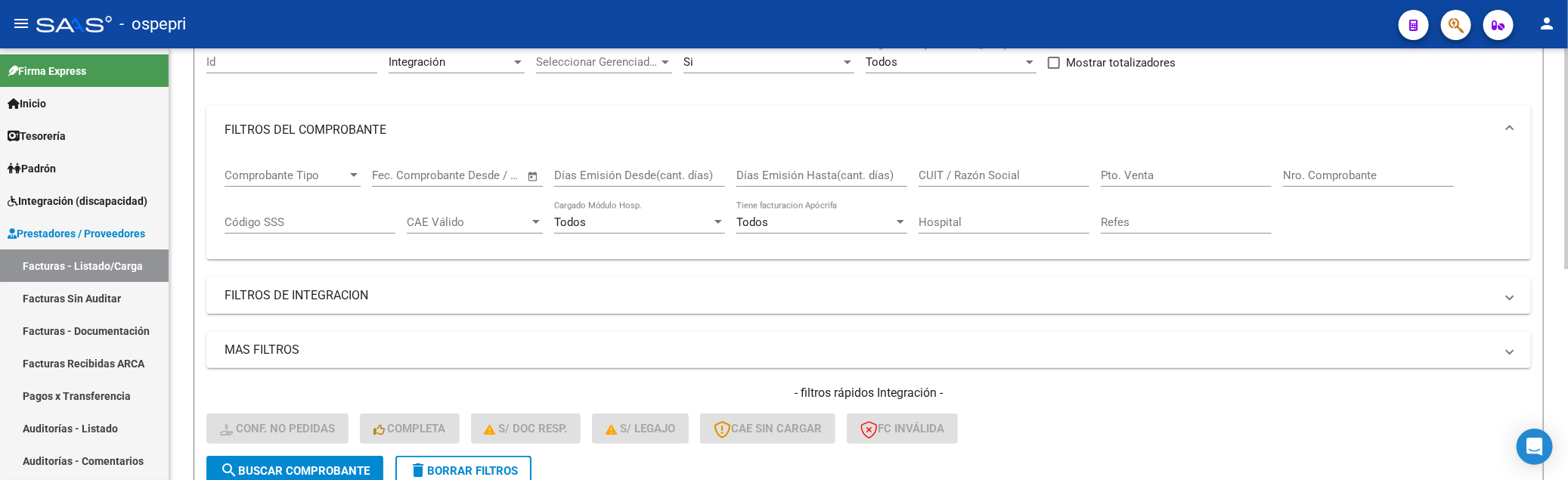
scroll to position [67, 0]
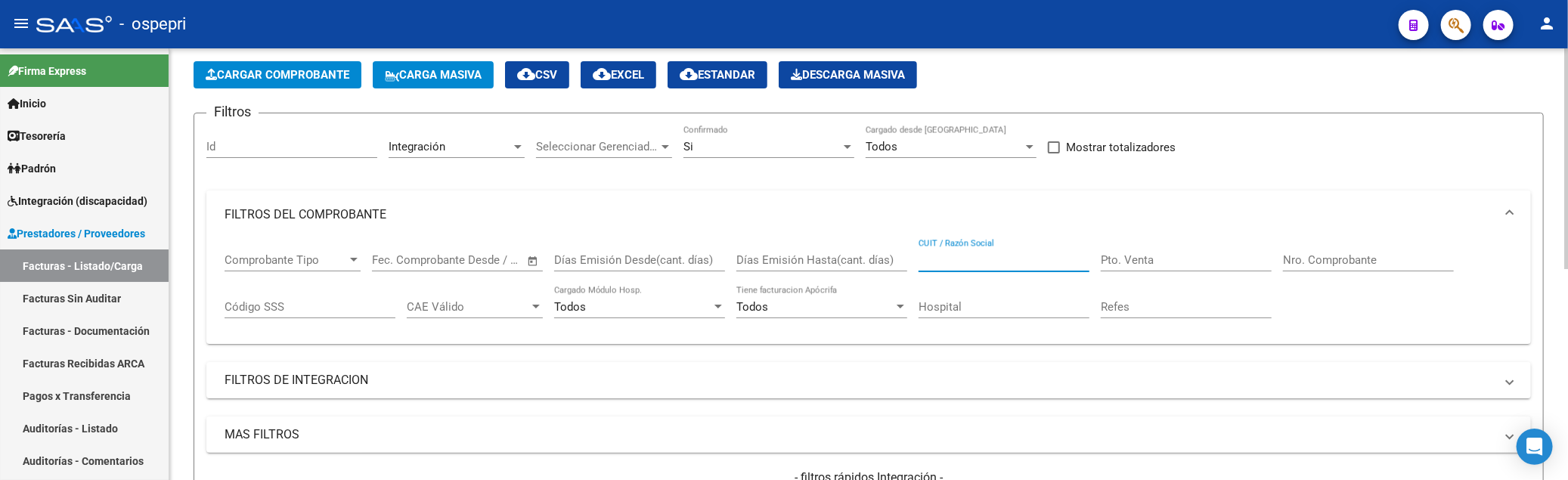
click at [1050, 259] on input "CUIT / Razón Social" at bounding box center [1003, 260] width 170 height 14
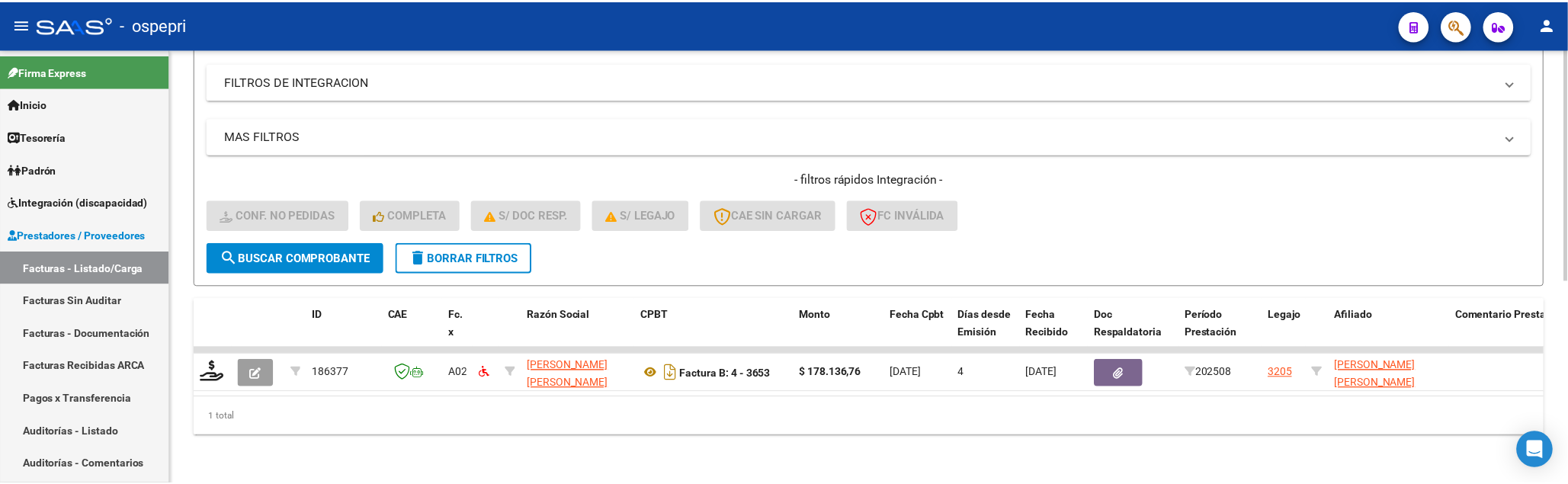
scroll to position [382, 0]
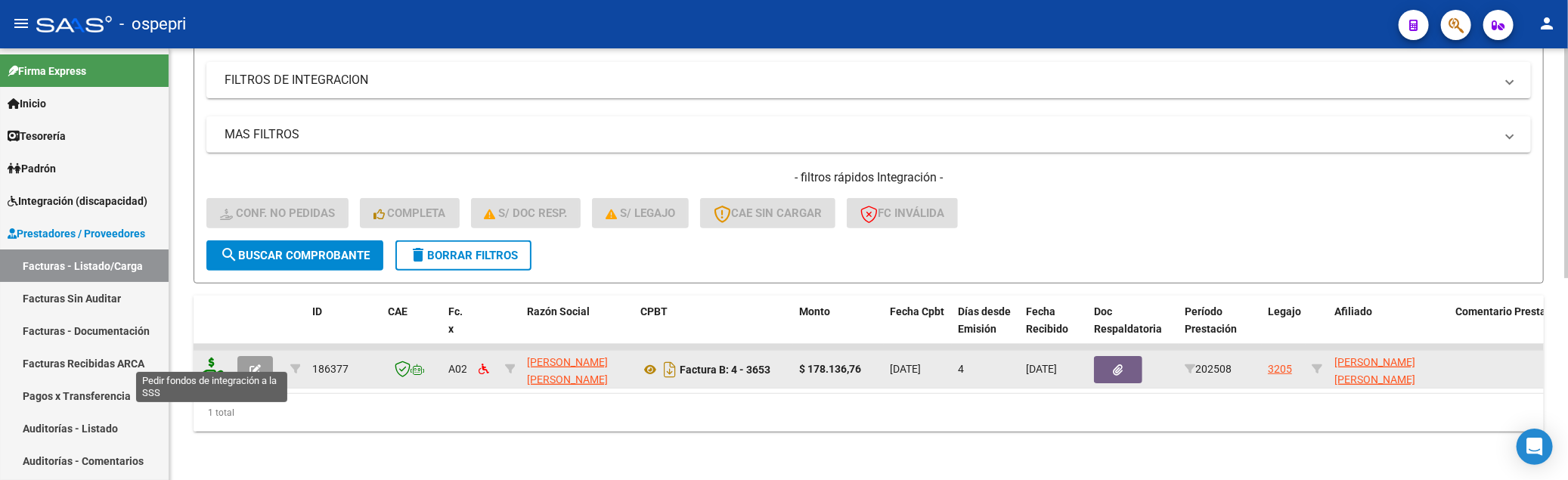
type input "pìlotto"
click at [215, 358] on icon at bounding box center [212, 368] width 25 height 21
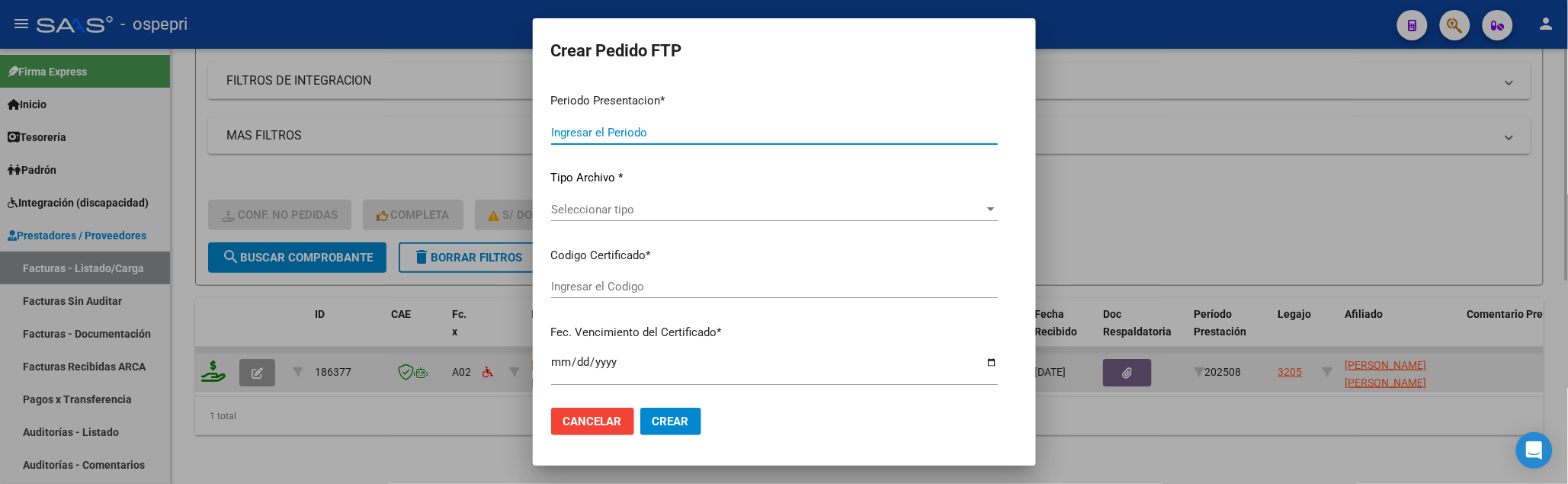
type input "202508"
type input "$ 178.136,76"
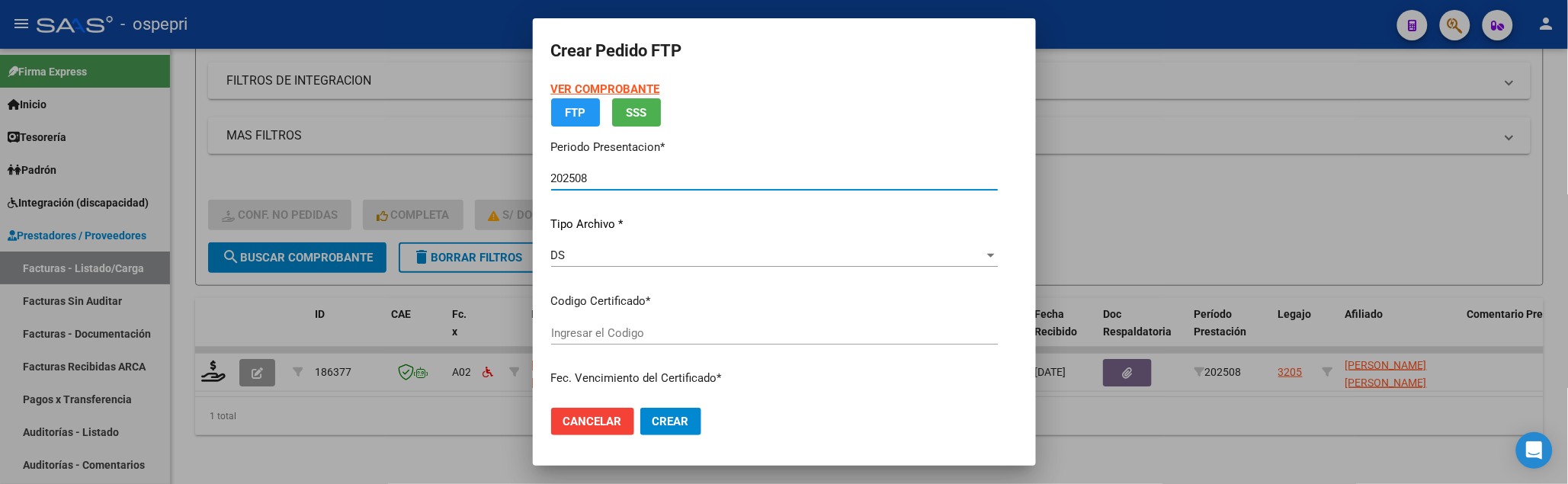
type input "2355303561-9"
type input "2030-04-14"
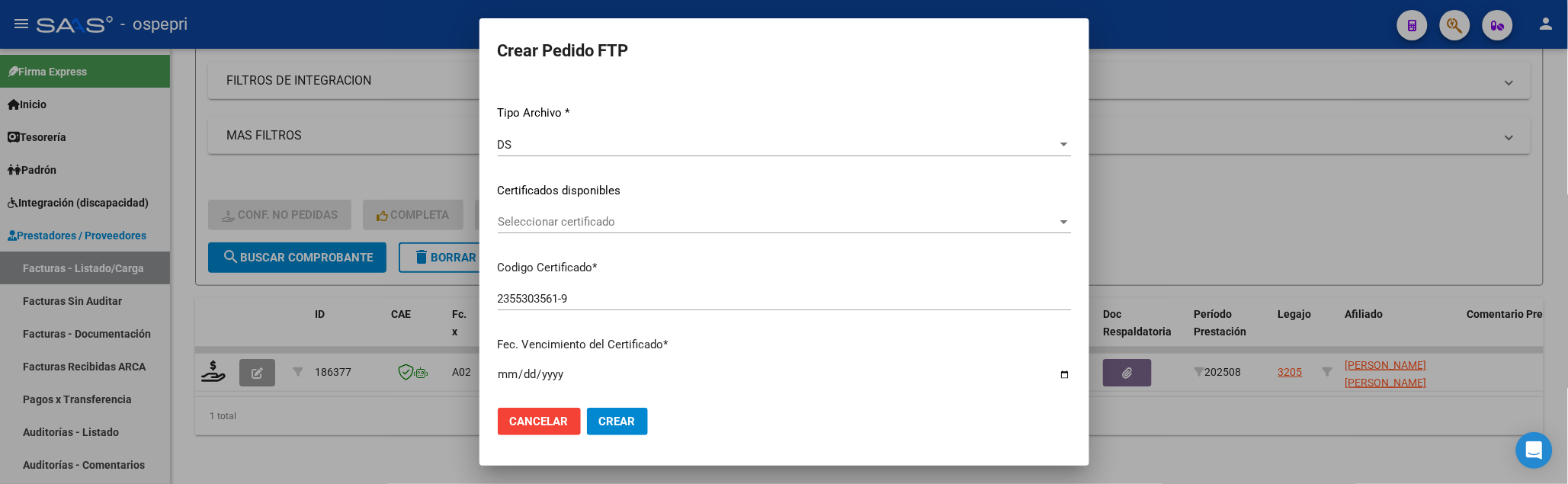
scroll to position [169, 0]
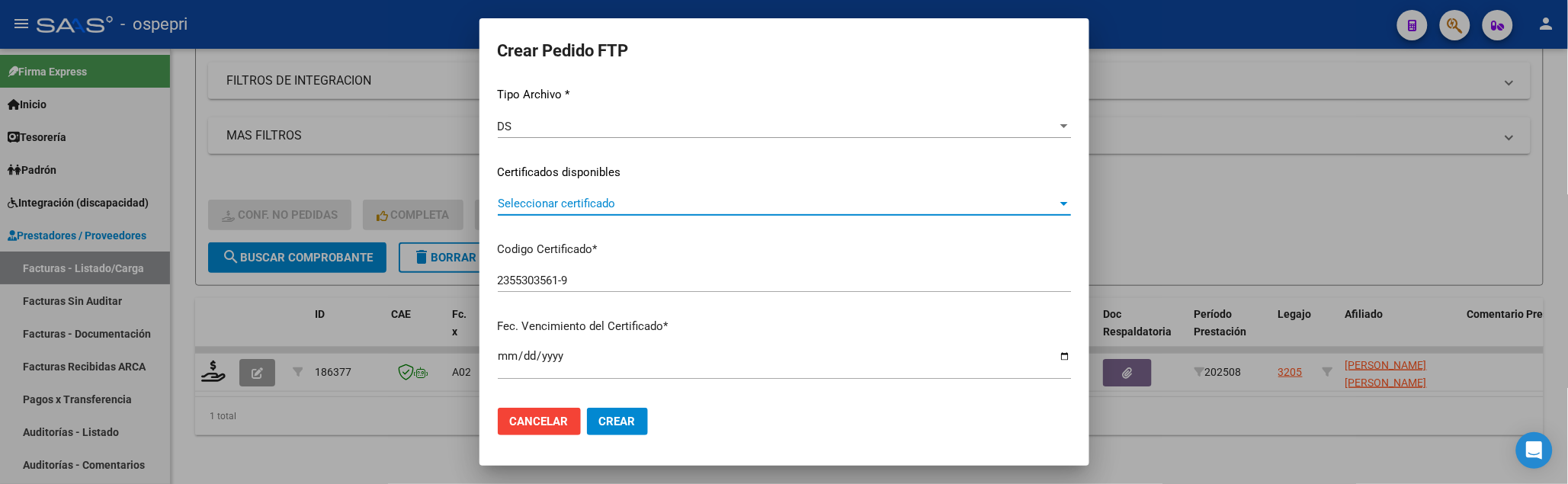
click at [1060, 204] on div at bounding box center [1064, 204] width 8 height 4
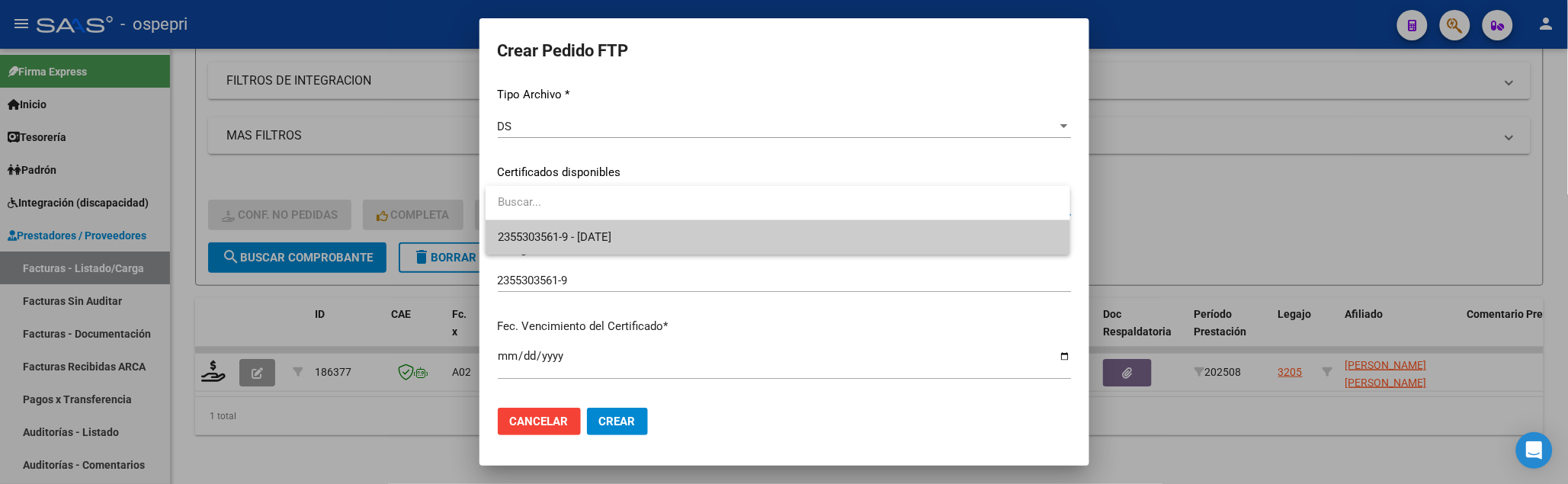
click at [992, 253] on span "2355303561-9 - 2030-04-14" at bounding box center [778, 238] width 560 height 35
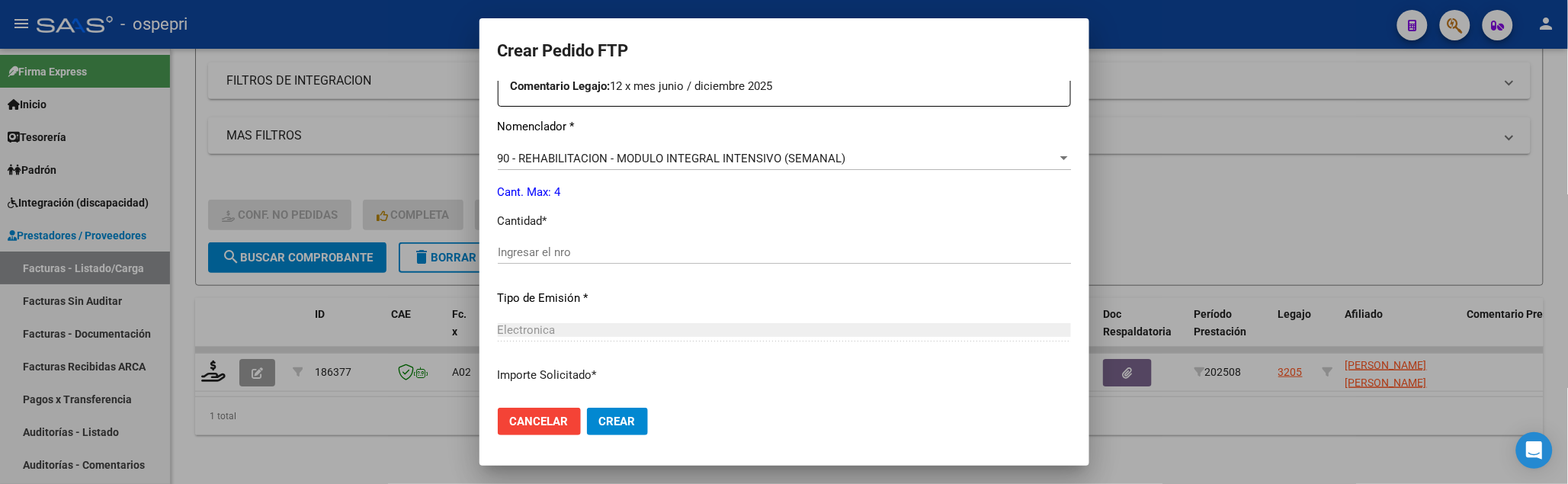
scroll to position [592, 0]
click at [621, 254] on input "Ingresar el nro" at bounding box center [784, 251] width 573 height 14
type input "4"
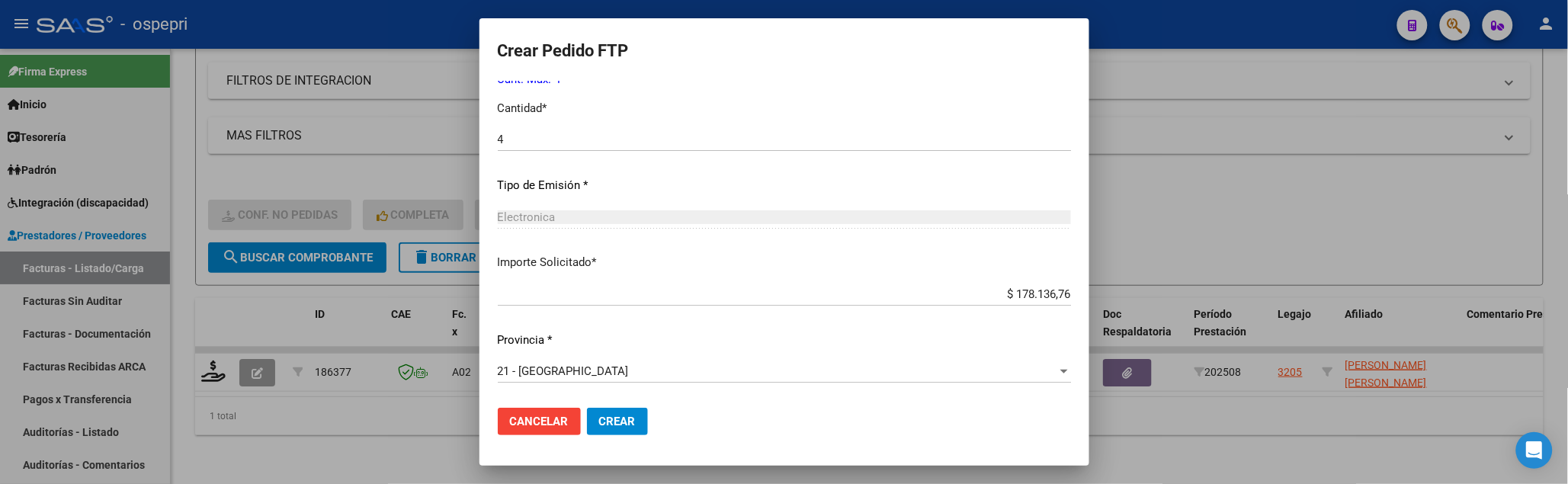
scroll to position [706, 0]
click at [630, 411] on button "Crear" at bounding box center [617, 421] width 61 height 28
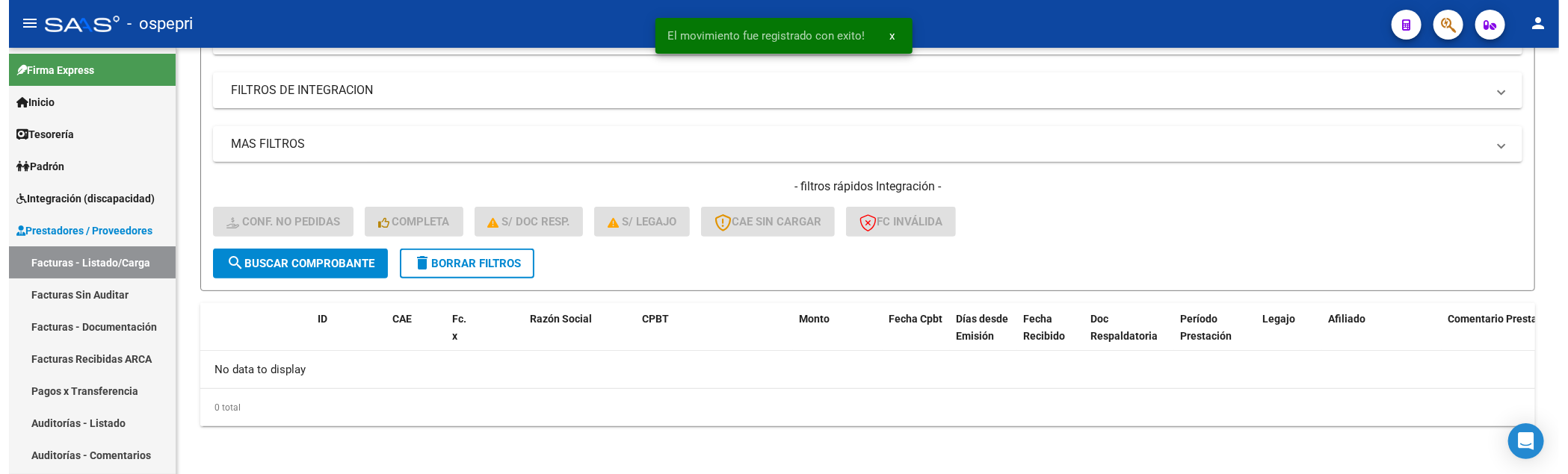
scroll to position [348, 0]
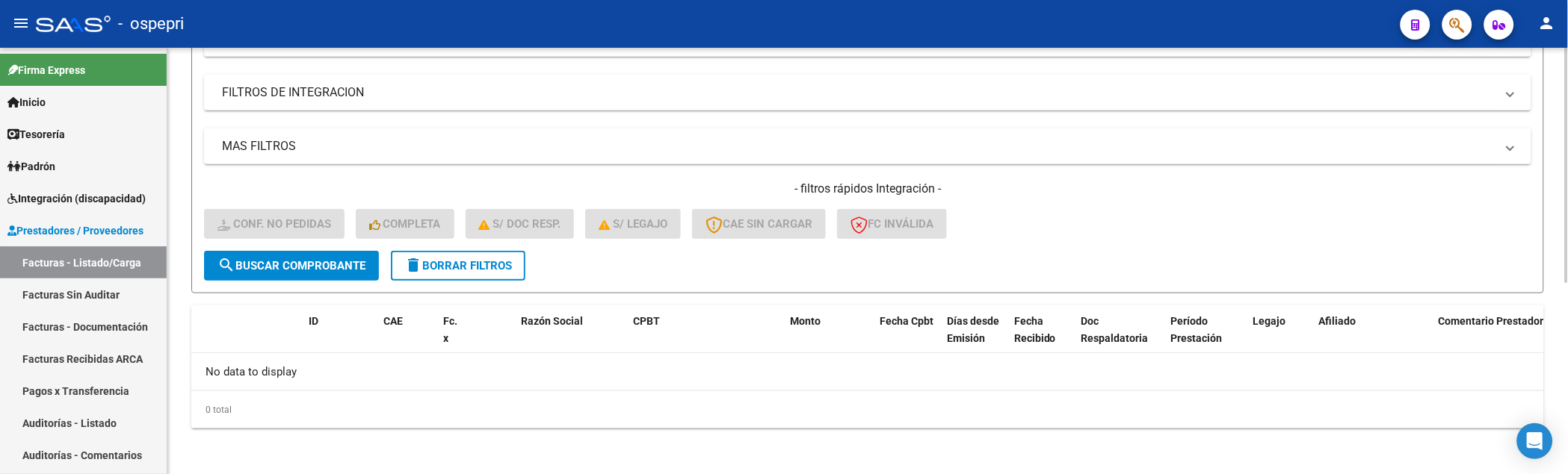
click at [1087, 233] on div "- filtros rápidos Integración - Conf. no pedidas Completa S/ Doc Resp. S/ legaj…" at bounding box center [867, 216] width 1327 height 70
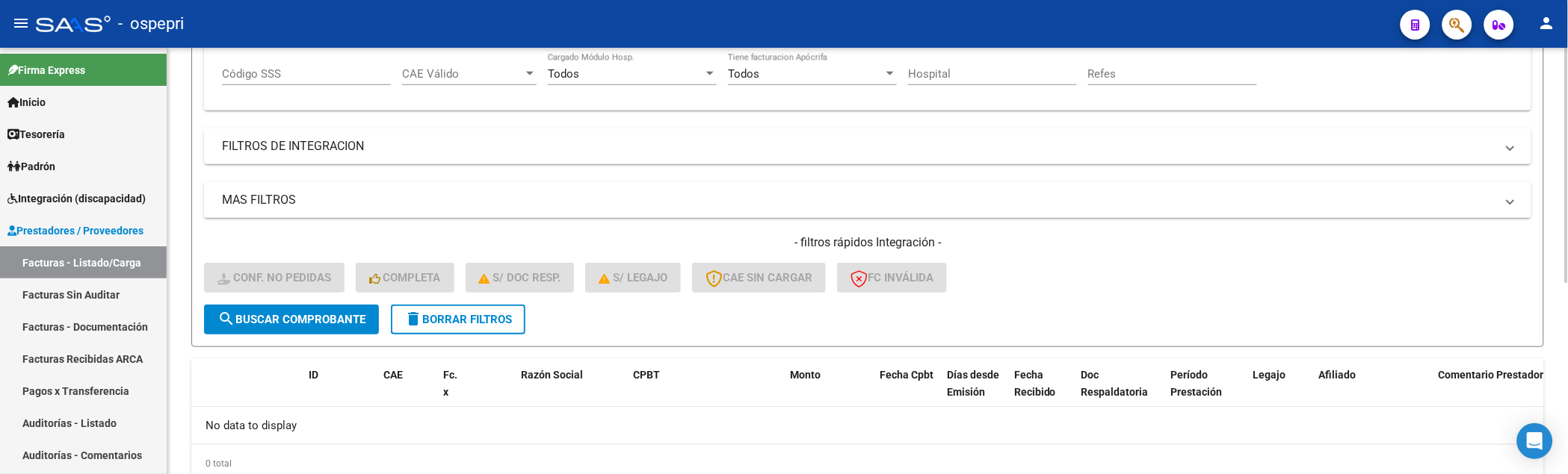
scroll to position [183, 0]
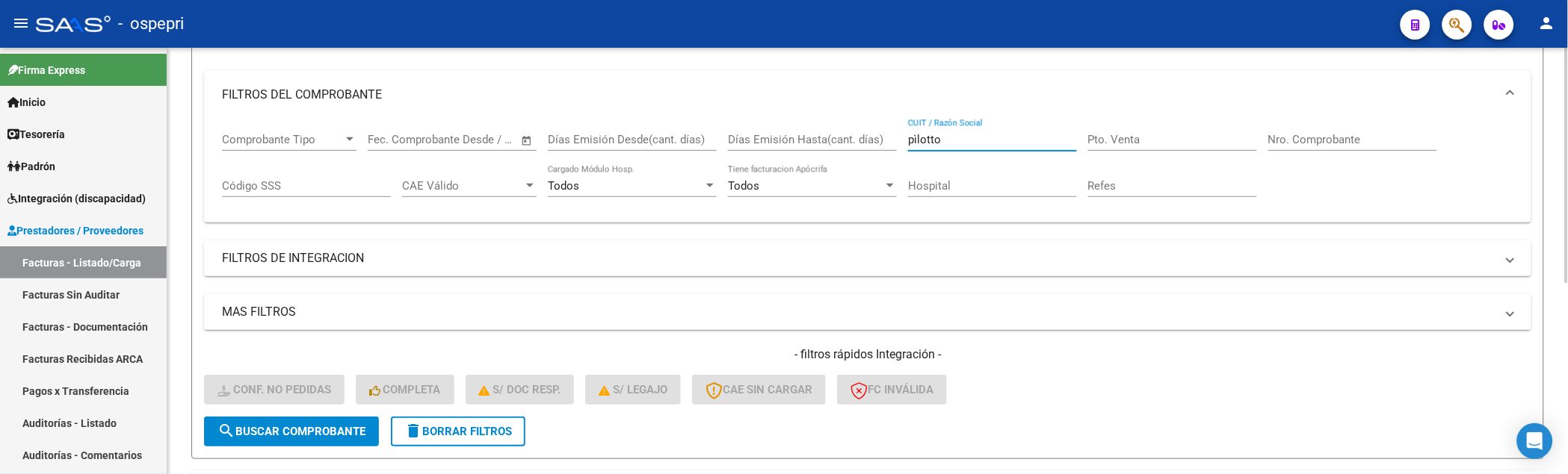
drag, startPoint x: 960, startPoint y: 140, endPoint x: 894, endPoint y: 143, distance: 66.1
click at [894, 143] on div "Comprobante Tipo Comprobante Tipo Fecha inicio – Fecha fin Fec. Comprobante Des…" at bounding box center [868, 164] width 1291 height 92
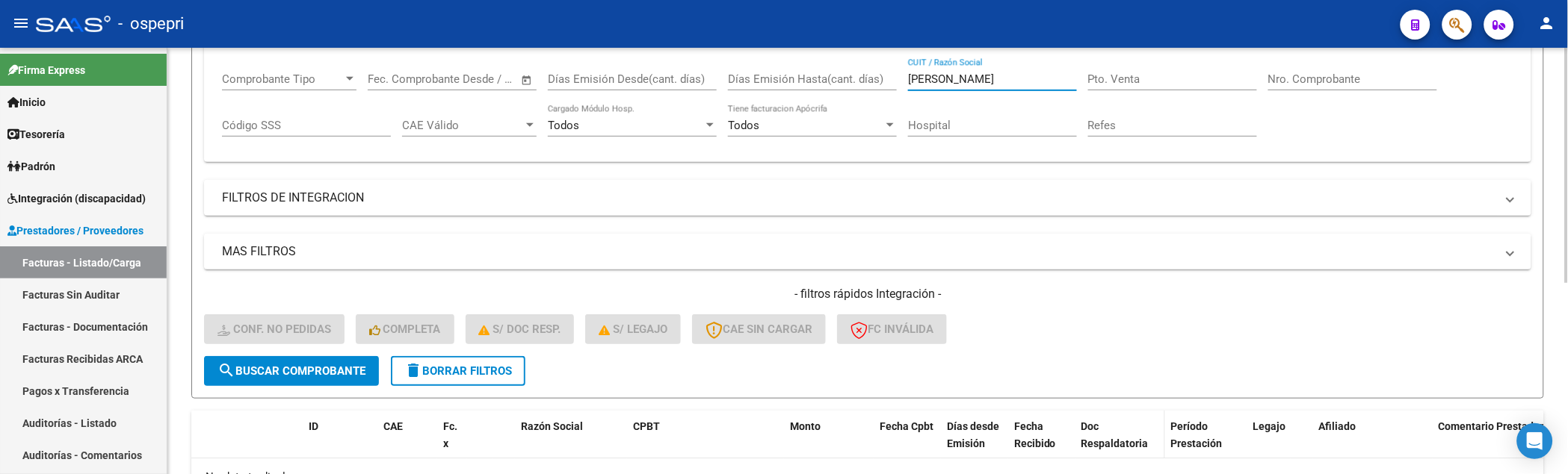
scroll to position [348, 0]
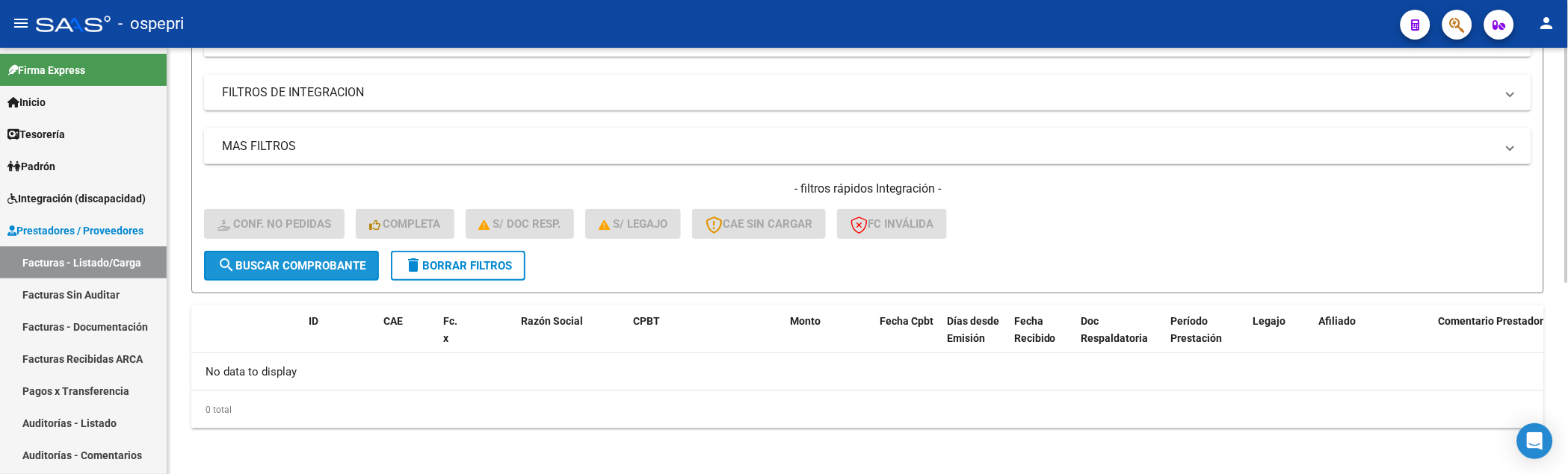
click at [344, 259] on span "search Buscar Comprobante" at bounding box center [291, 266] width 148 height 14
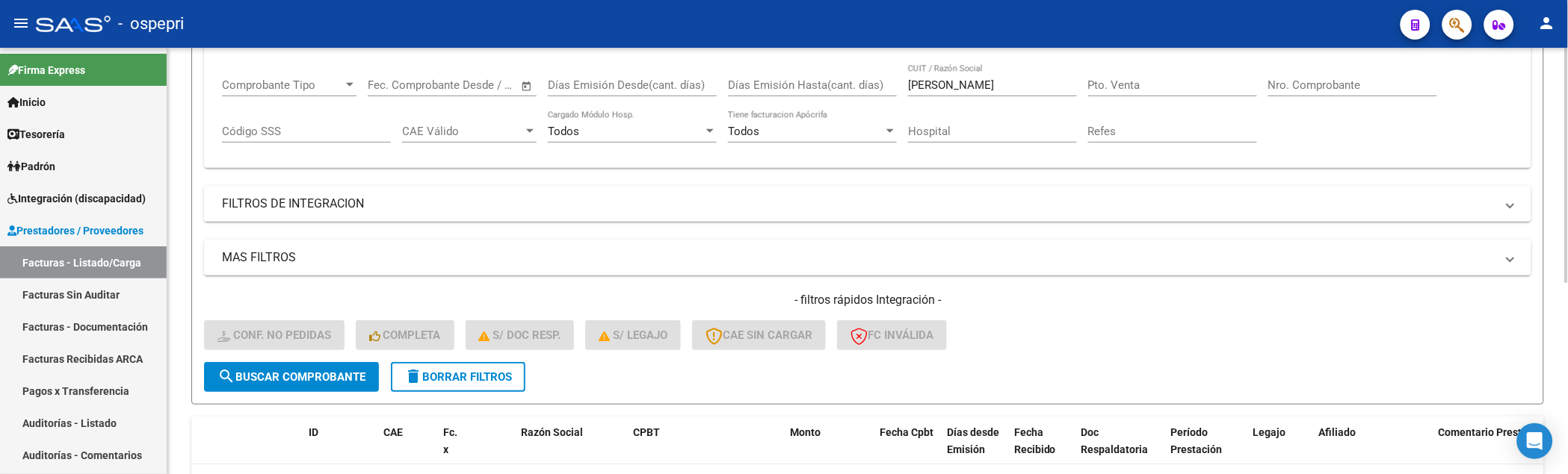
scroll to position [183, 0]
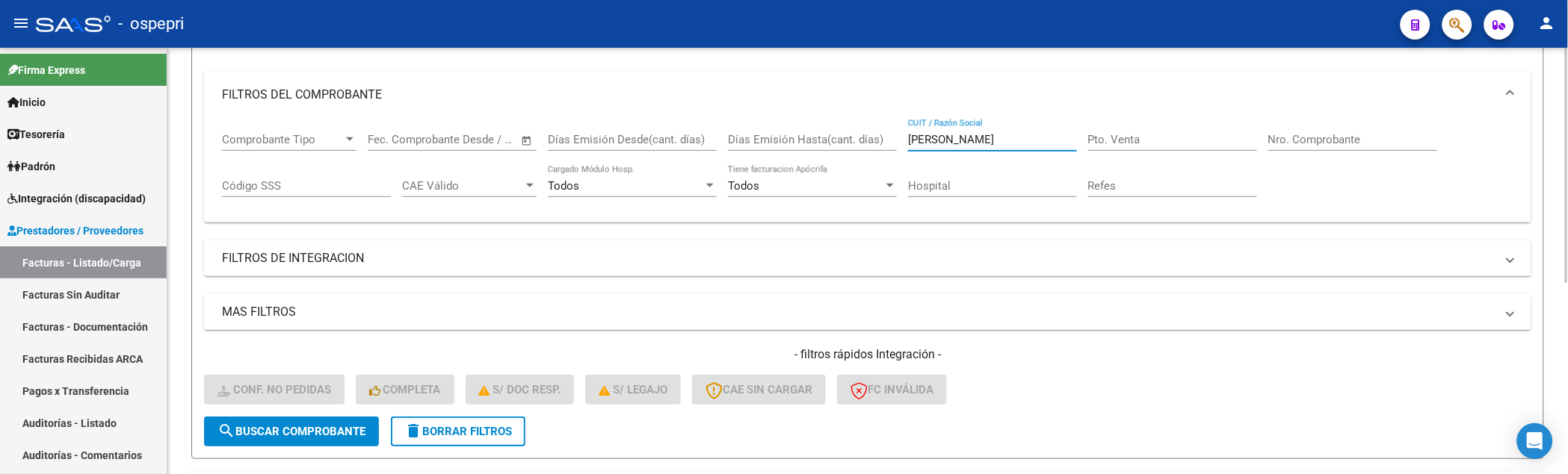
drag, startPoint x: 994, startPoint y: 138, endPoint x: 959, endPoint y: 139, distance: 35.0
click at [959, 139] on input "rodriguez andrea" at bounding box center [991, 140] width 168 height 14
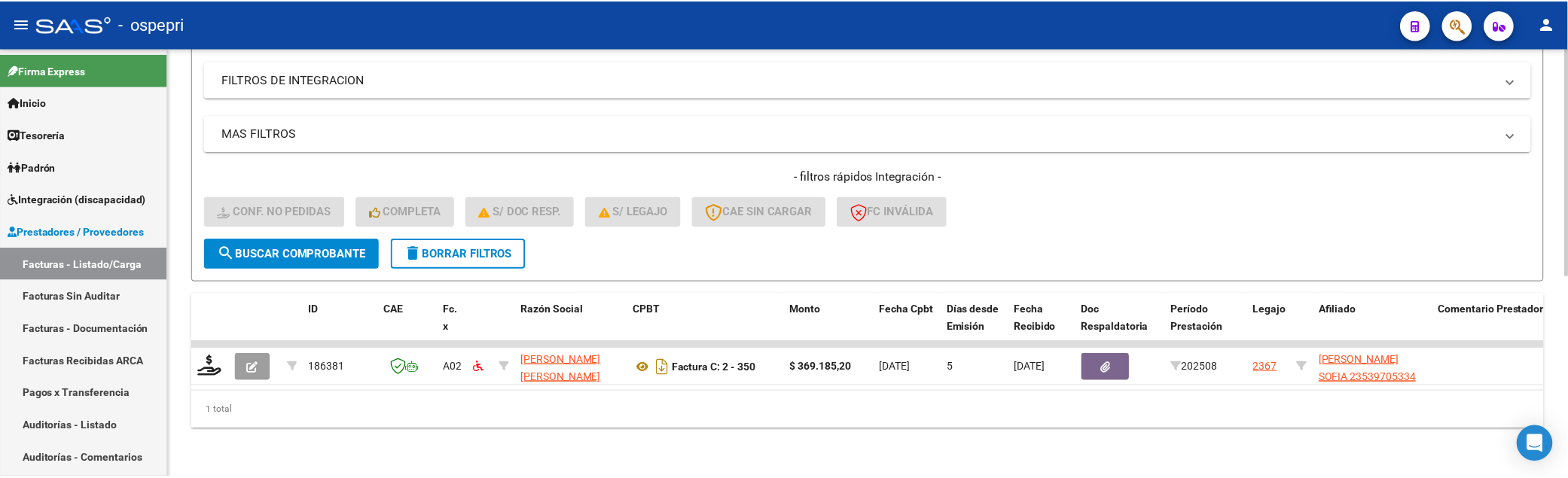
scroll to position [377, 0]
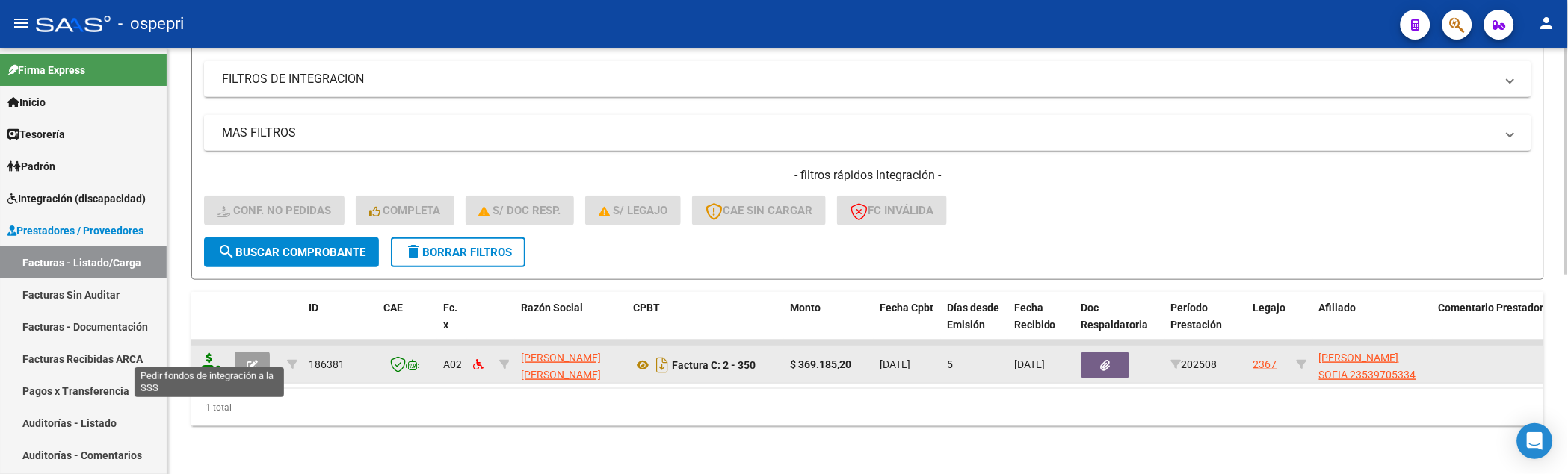
type input "rodriguez natalia"
click at [214, 360] on icon at bounding box center [209, 363] width 24 height 20
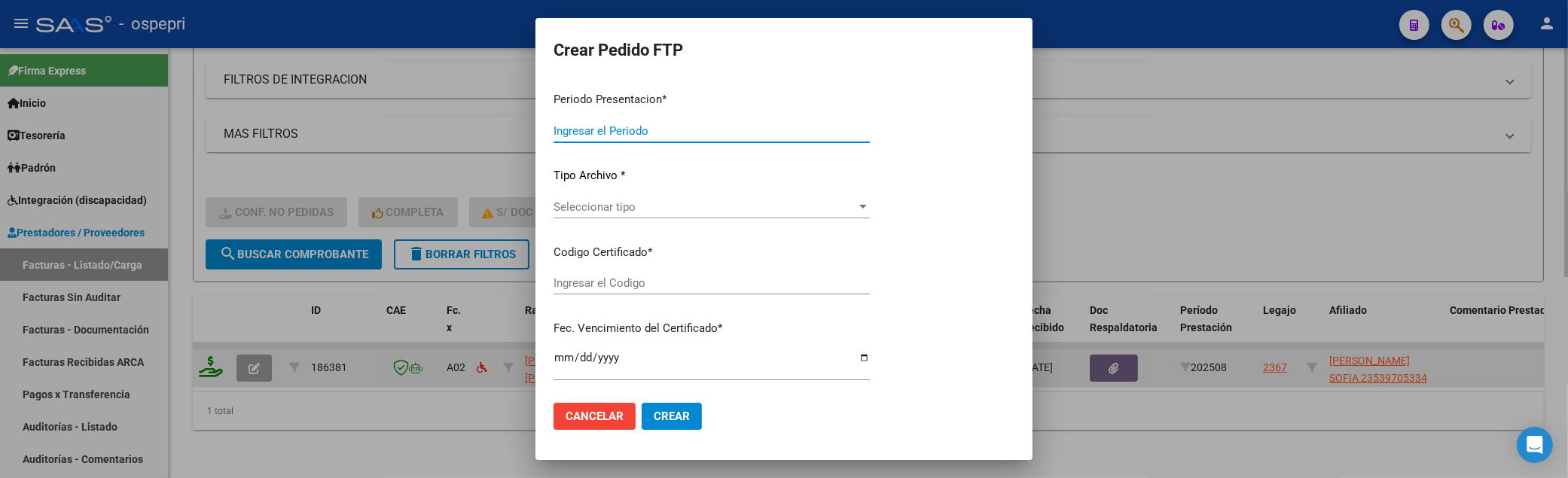
type input "202508"
type input "$ 369.185,20"
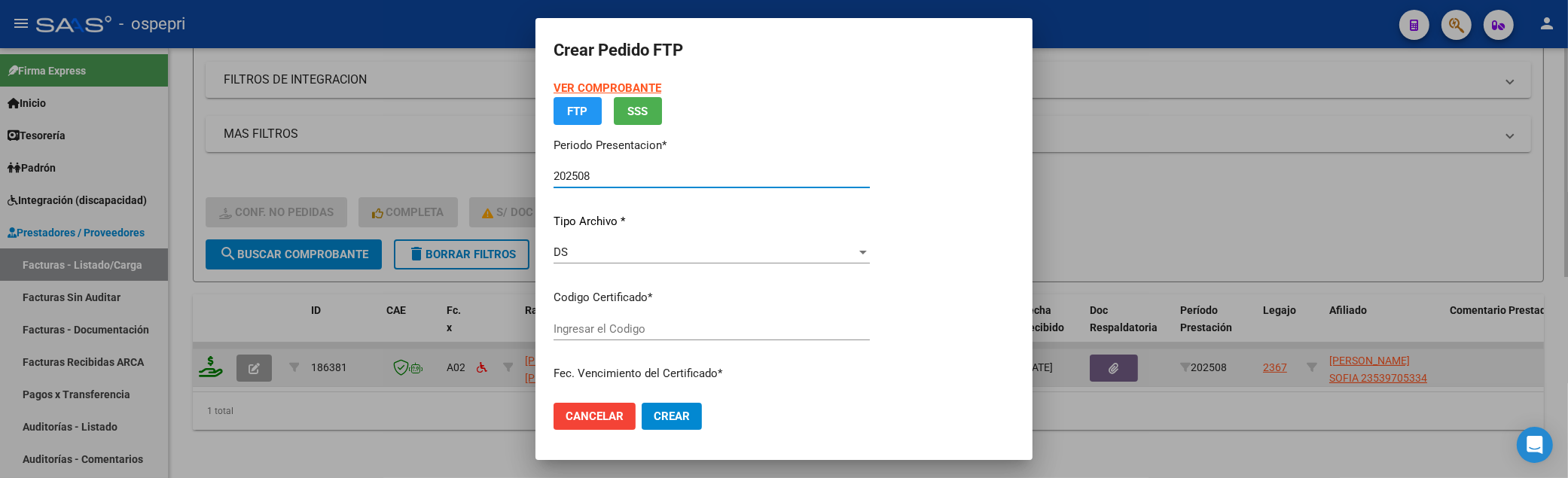
type input "2353970533-4"
type input "2026-10-13"
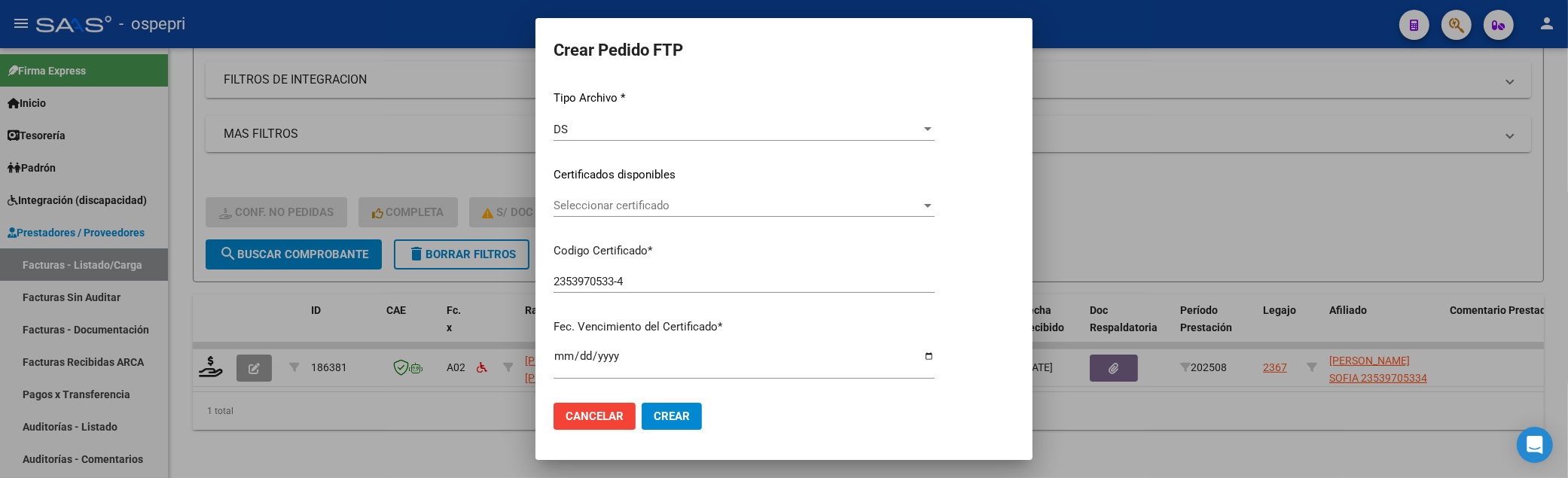
scroll to position [167, 0]
click at [935, 200] on div at bounding box center [928, 201] width 14 height 12
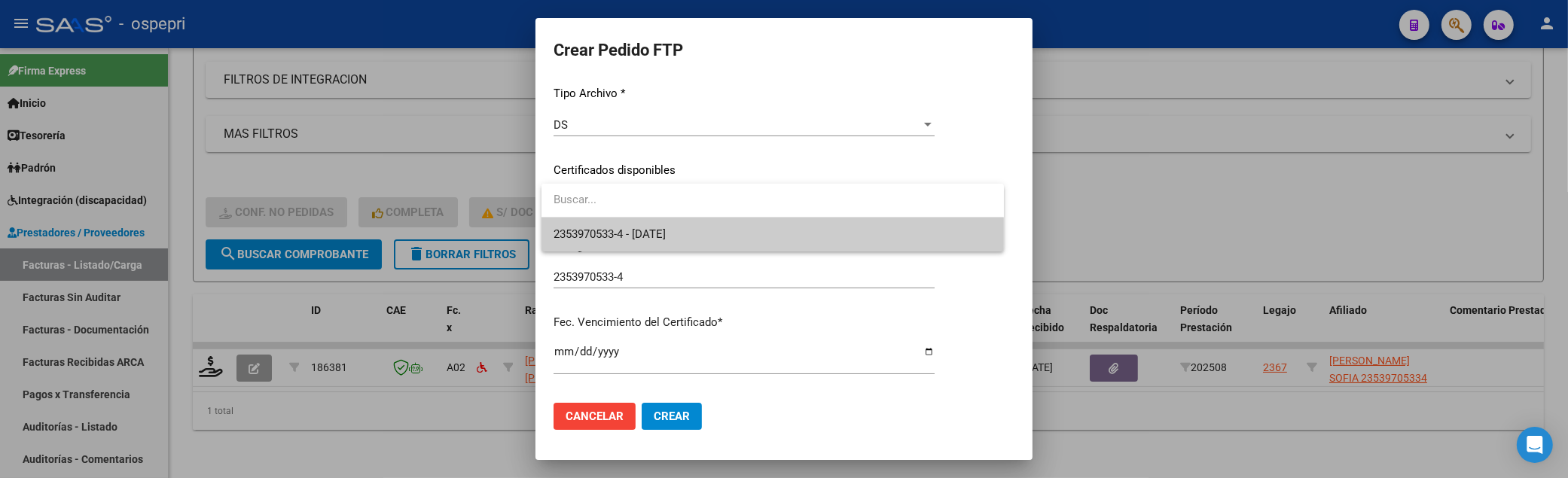
click at [921, 241] on span "2353970533-4 - 2026-10-13" at bounding box center [773, 235] width 439 height 34
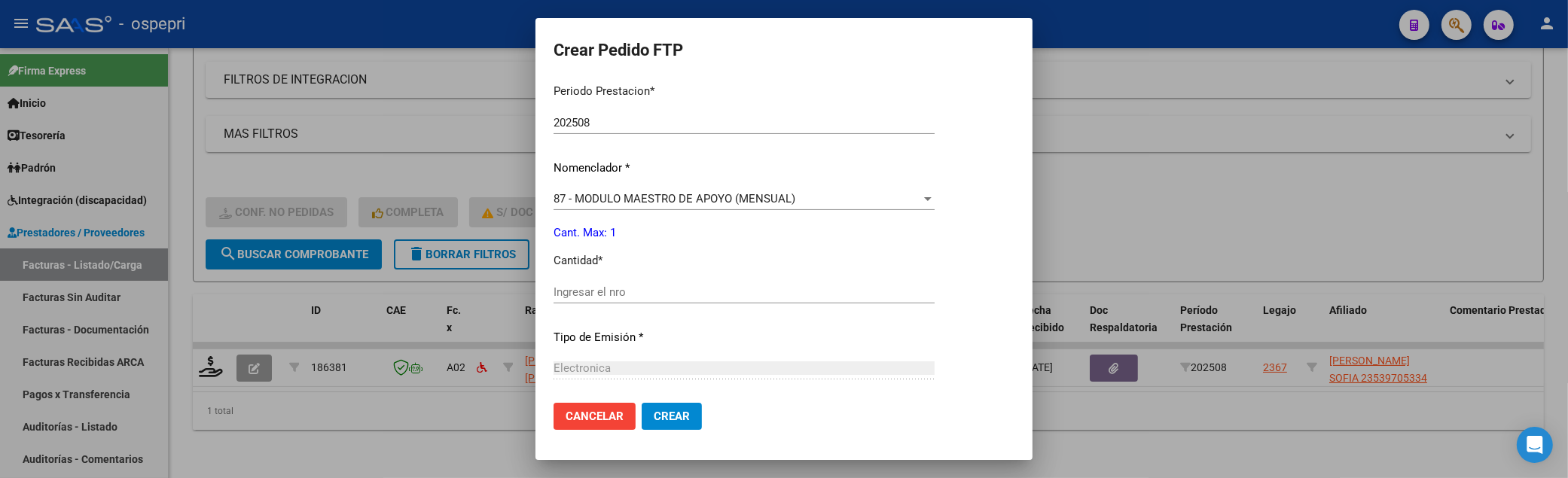
scroll to position [502, 0]
click at [714, 292] on input "Ingresar el nro" at bounding box center [744, 292] width 381 height 14
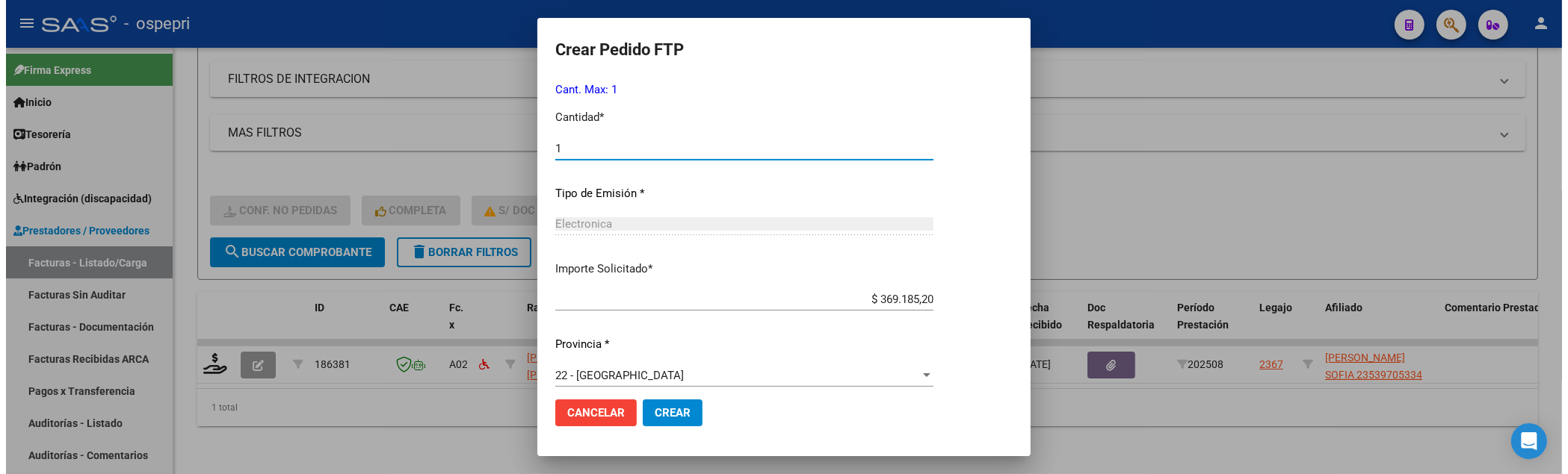
scroll to position [650, 0]
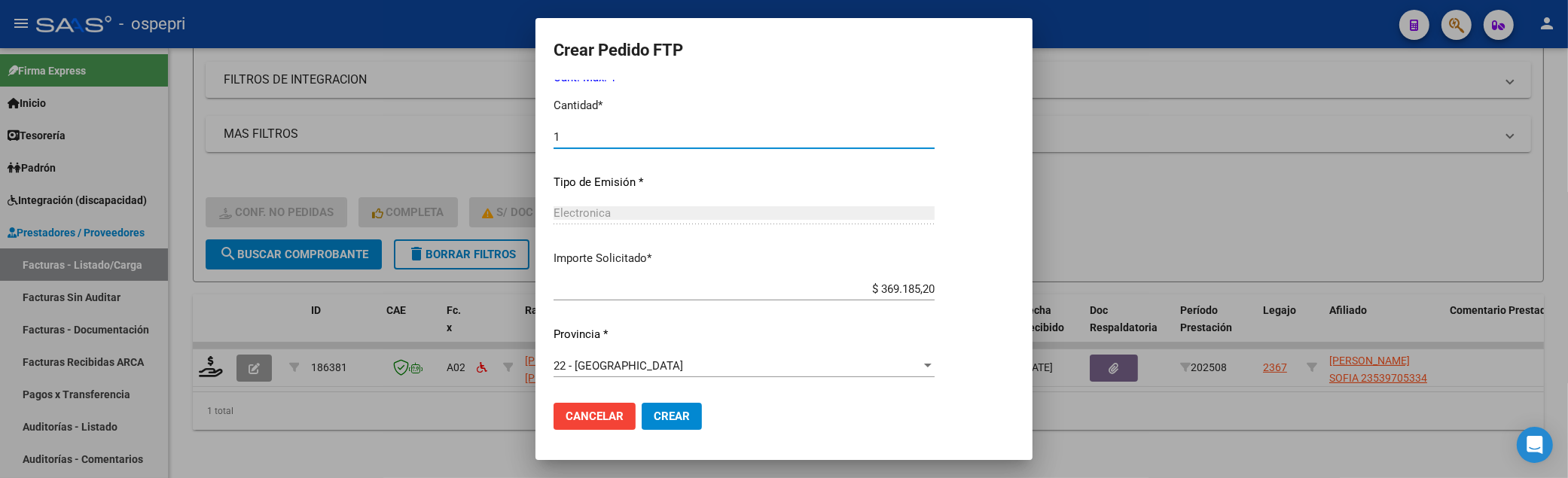
type input "1"
click at [685, 406] on span "Crear" at bounding box center [672, 416] width 36 height 14
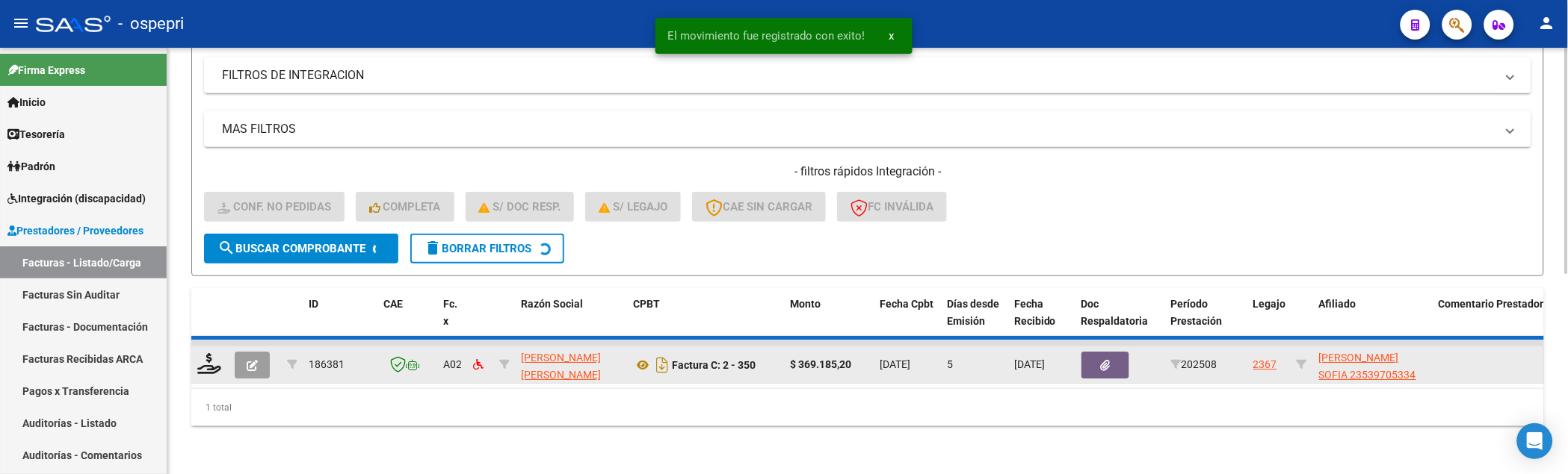
scroll to position [348, 0]
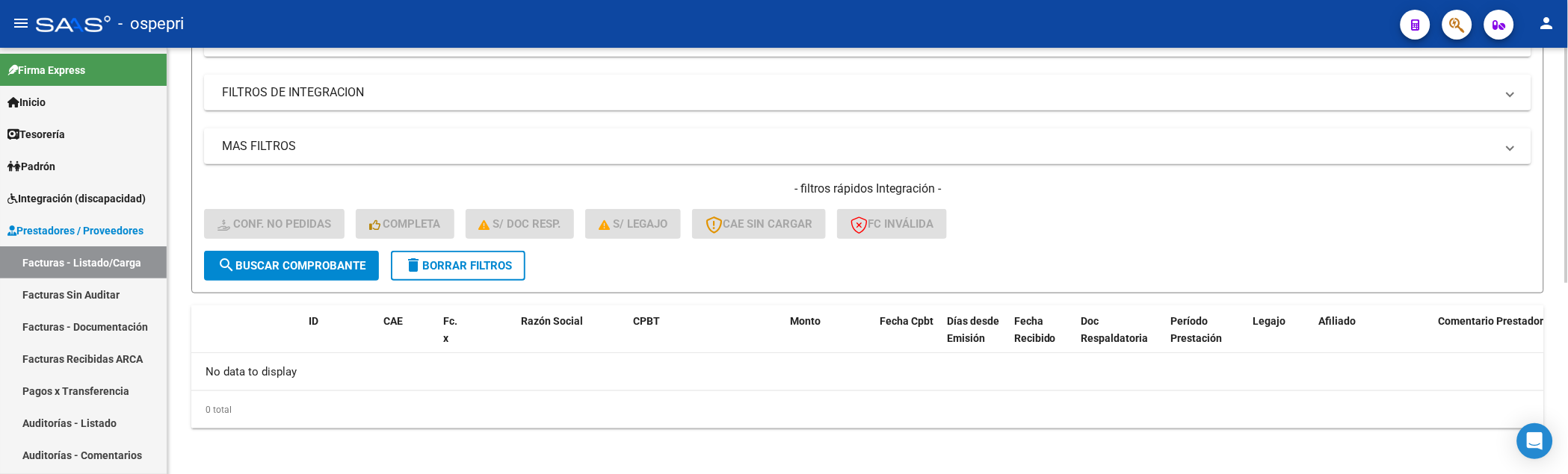
click at [1116, 256] on form "Filtros Id Integración Area Seleccionar Gerenciador Seleccionar Gerenciador Si …" at bounding box center [867, 61] width 1353 height 465
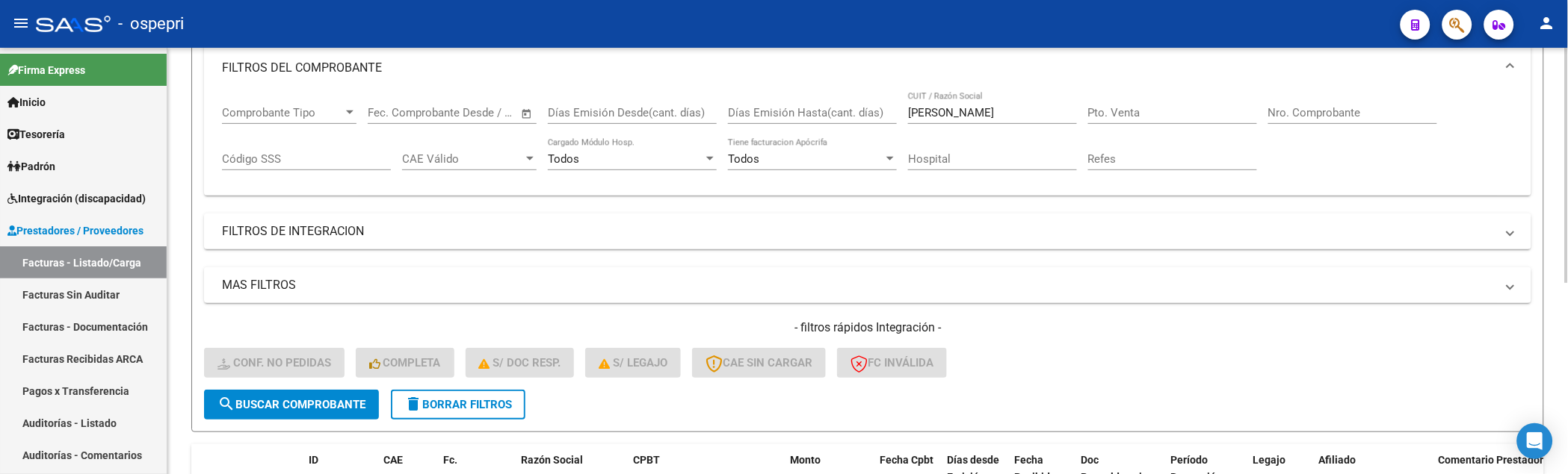
scroll to position [183, 0]
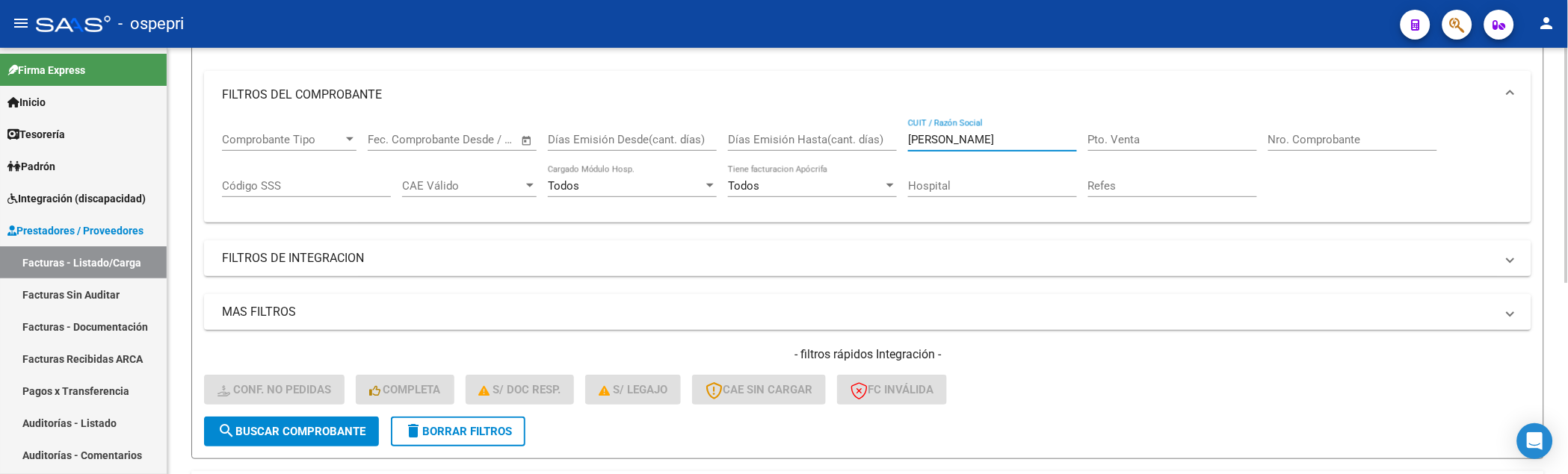
drag, startPoint x: 1003, startPoint y: 136, endPoint x: 891, endPoint y: 149, distance: 112.8
click at [891, 149] on div "Comprobante Tipo Comprobante Tipo Fecha inicio – Fecha fin Fec. Comprobante Des…" at bounding box center [868, 164] width 1291 height 92
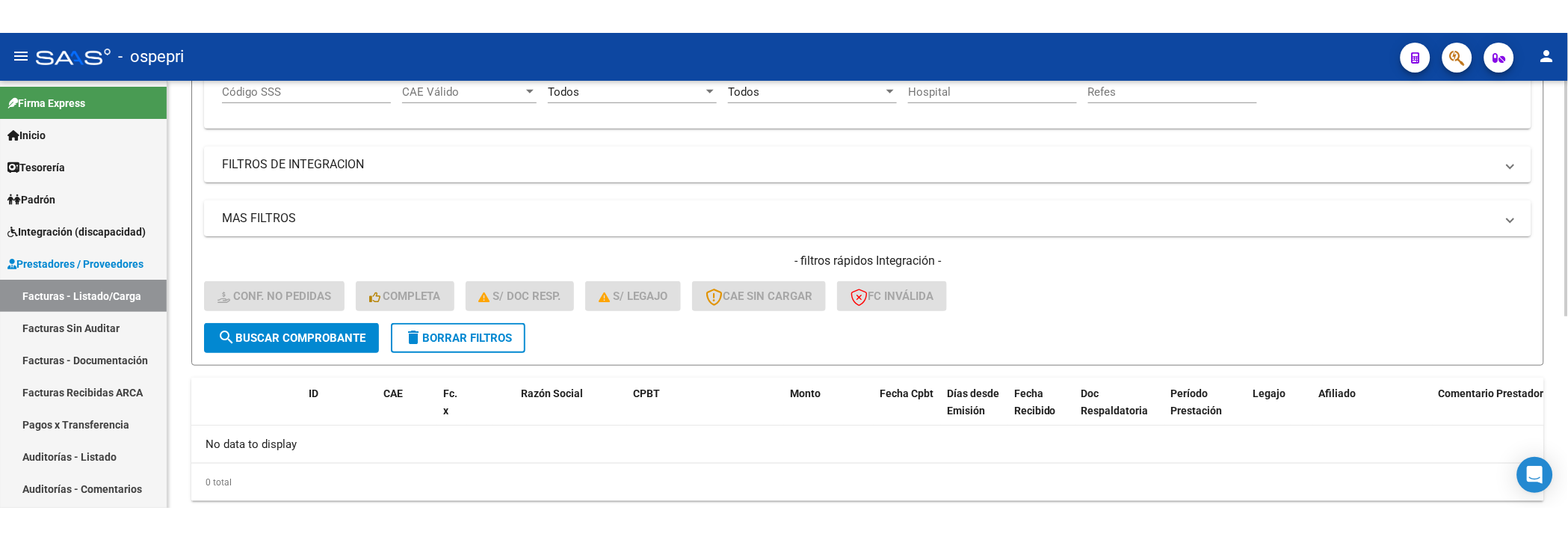
scroll to position [349, 0]
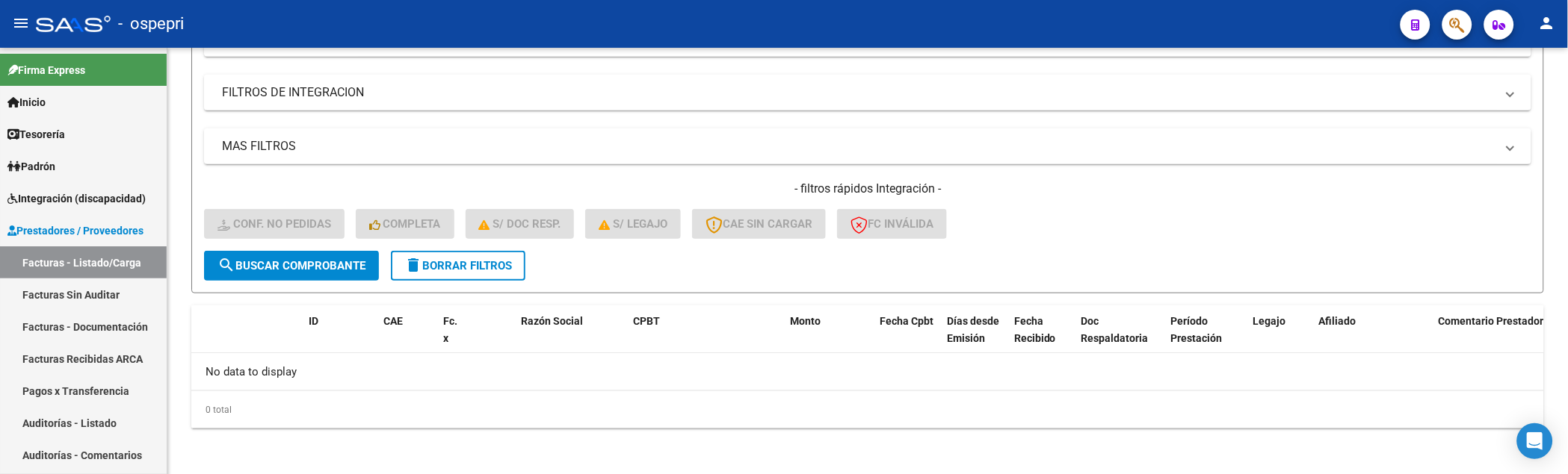
type input "massacesi"
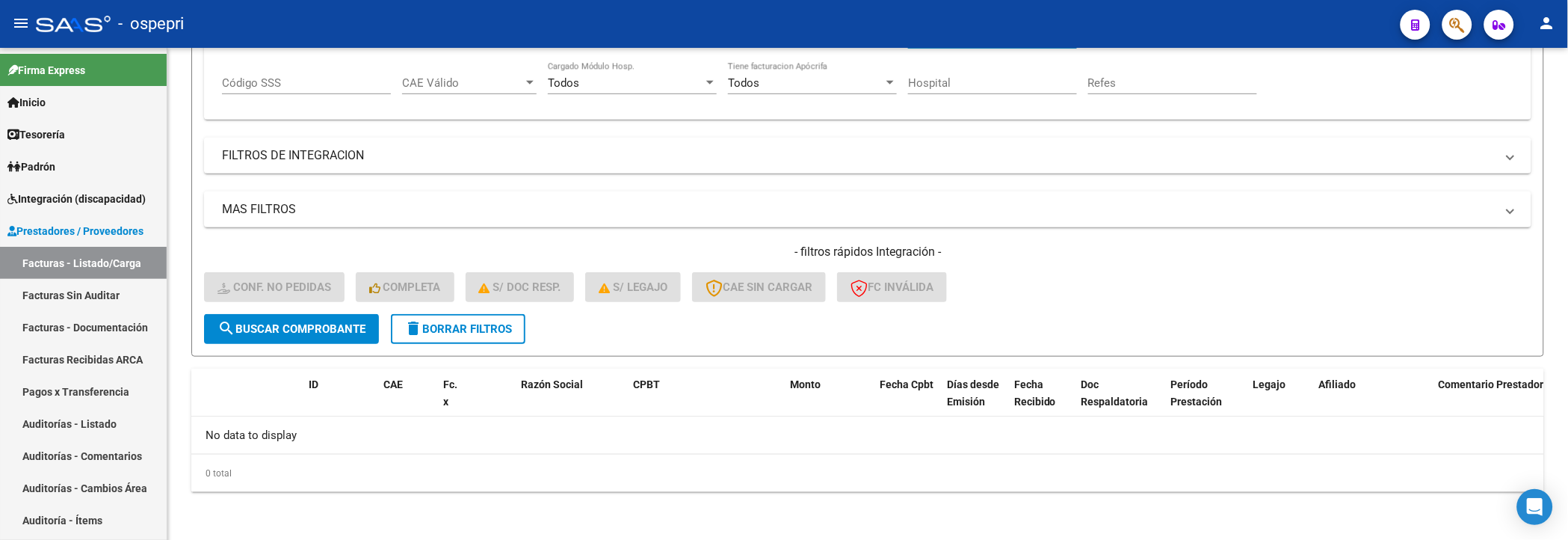
scroll to position [285, 0]
click at [1095, 313] on div "- filtros rápidos Integración - Conf. no pedidas Completa S/ Doc Resp. S/ legaj…" at bounding box center [867, 281] width 1327 height 70
click at [329, 319] on button "search Buscar Comprobante" at bounding box center [291, 330] width 175 height 30
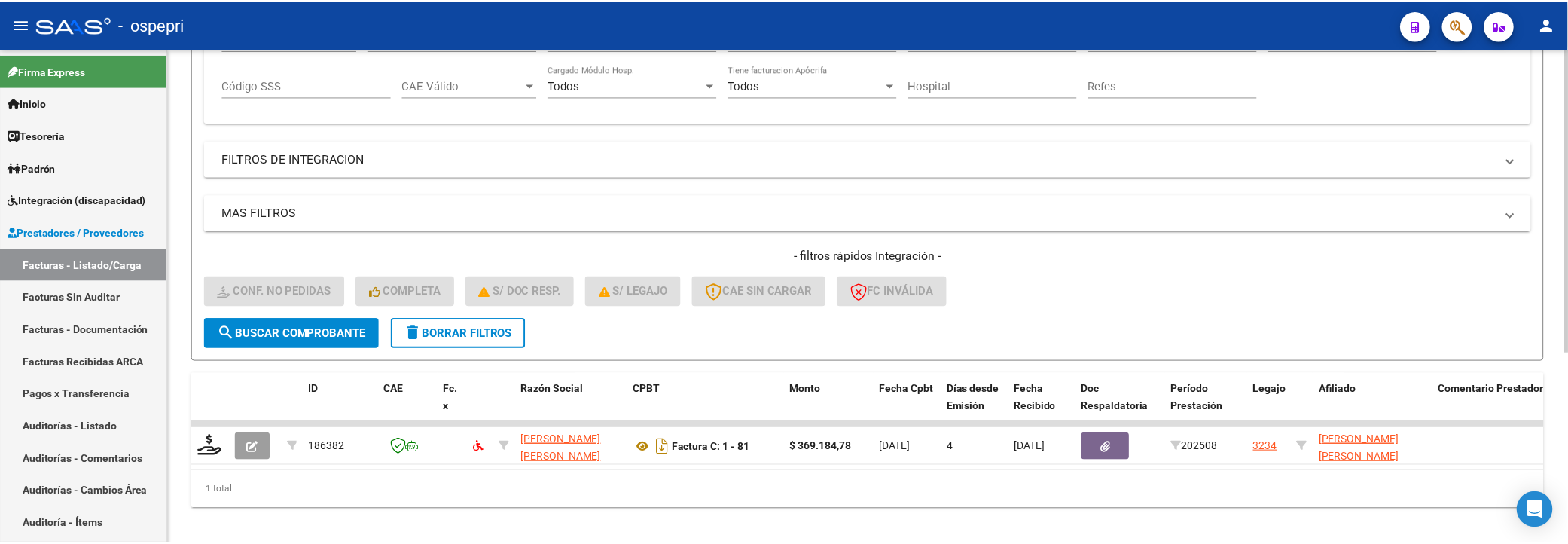
scroll to position [311, 0]
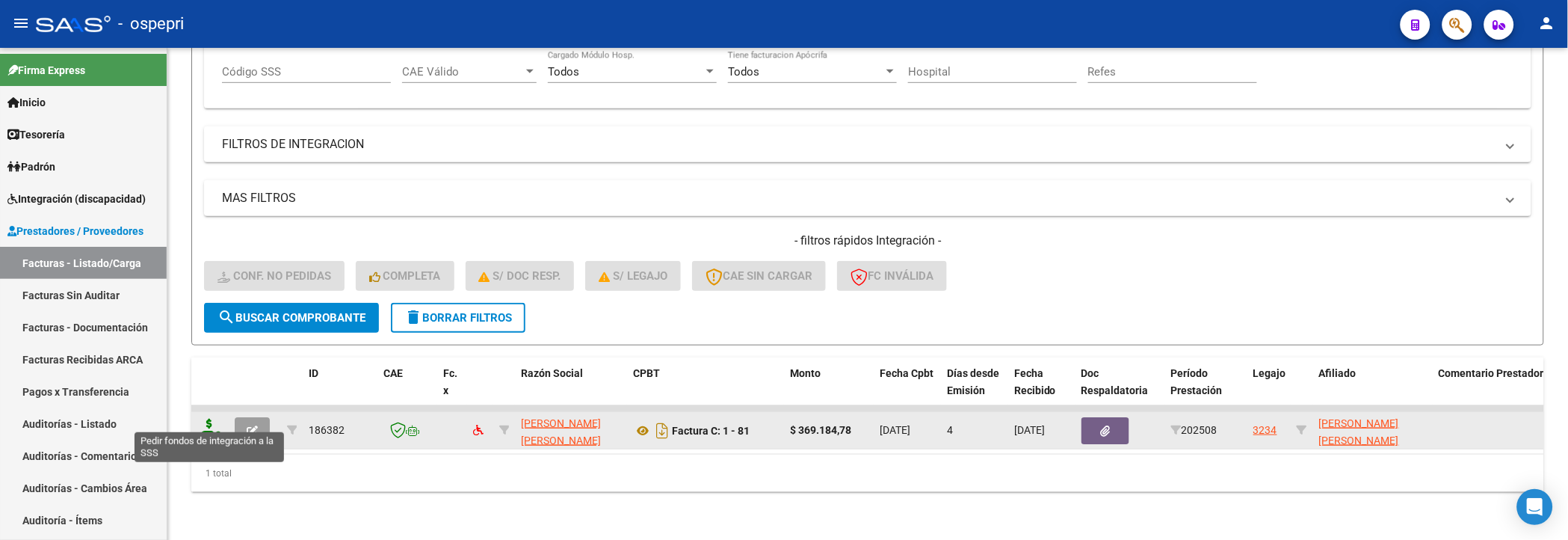
click at [203, 404] on icon at bounding box center [209, 429] width 24 height 20
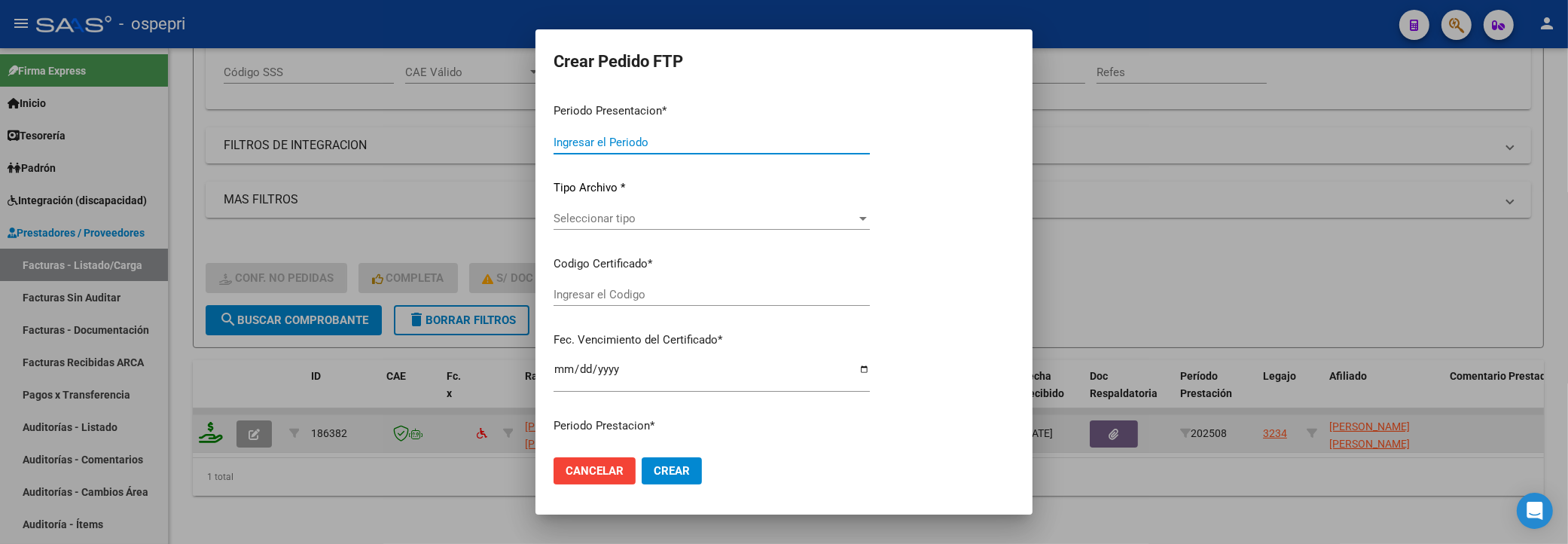
type input "202508"
type input "$ 369.184,78"
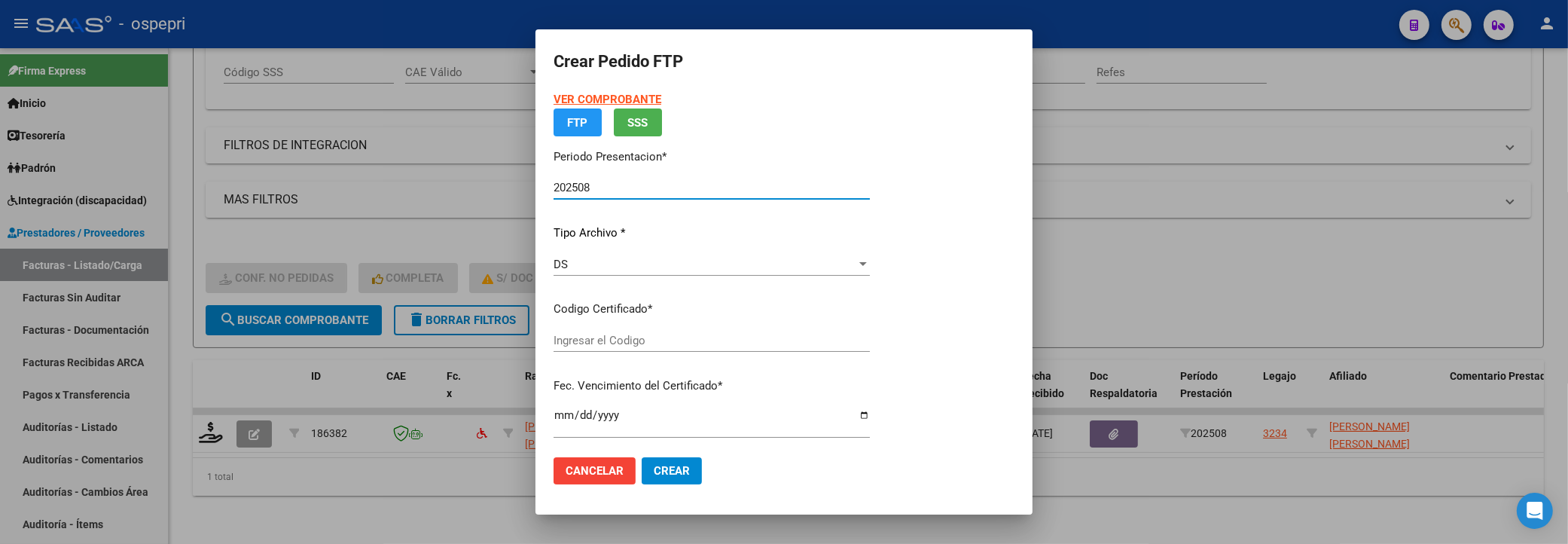
type input "ARG02000563687092018071220280712NQN249"
type input "2028-07-12"
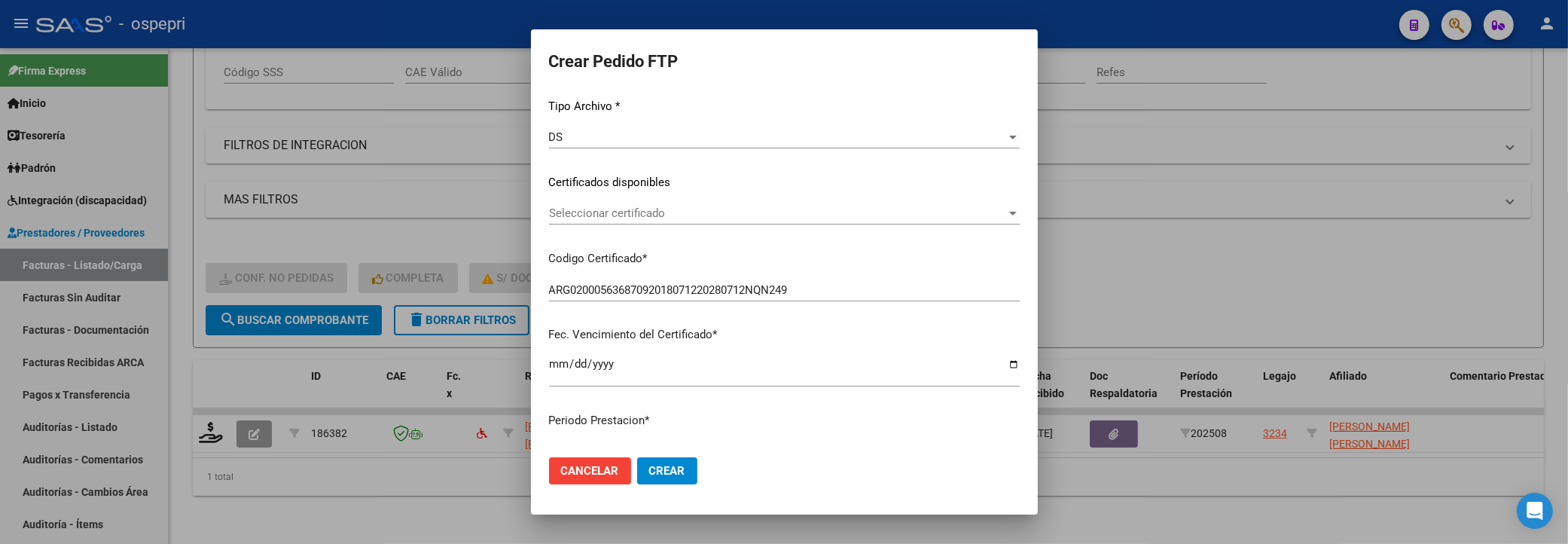
scroll to position [167, 0]
click at [1009, 212] on div at bounding box center [1013, 213] width 8 height 4
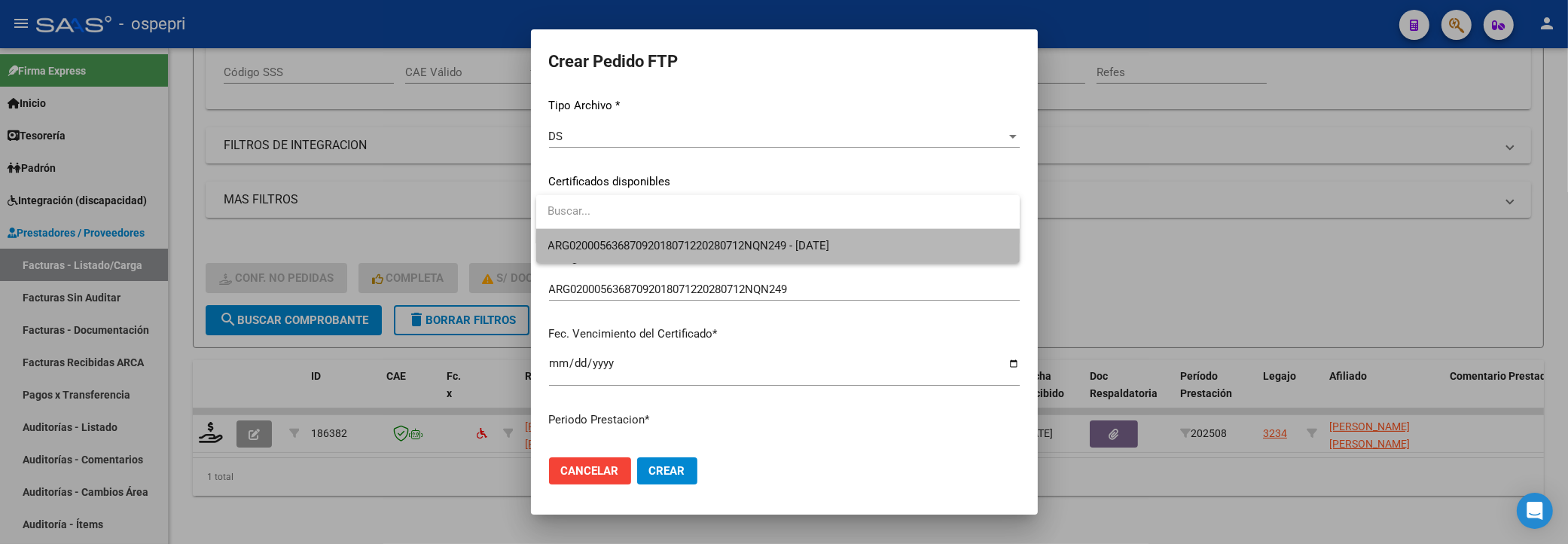
click at [925, 249] on span "ARG02000563687092018071220280712NQN249 - 2028-07-12" at bounding box center [779, 245] width 460 height 34
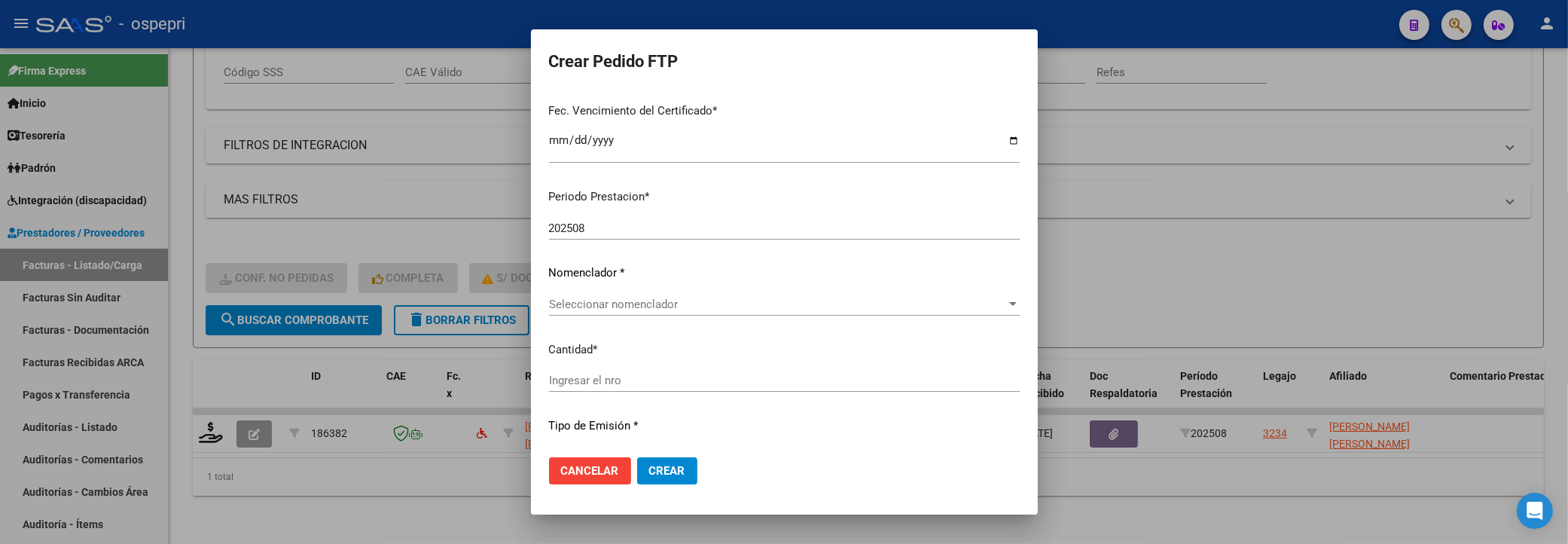
scroll to position [502, 0]
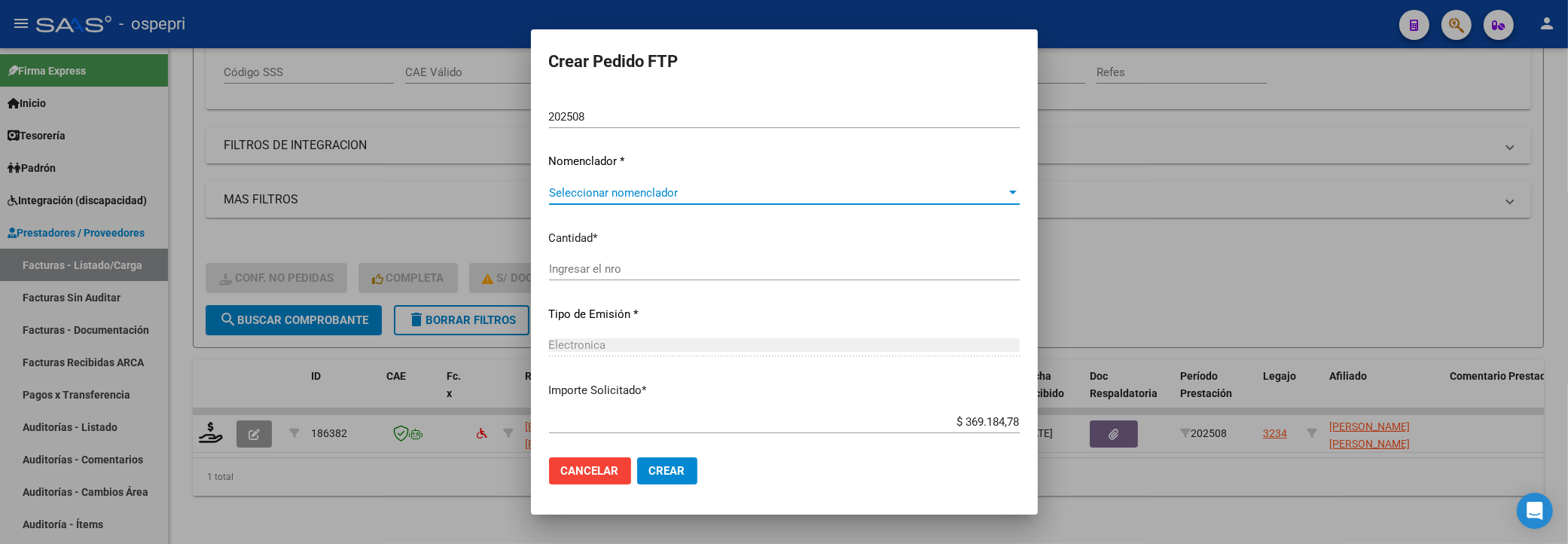
click at [1009, 192] on div at bounding box center [1013, 192] width 8 height 4
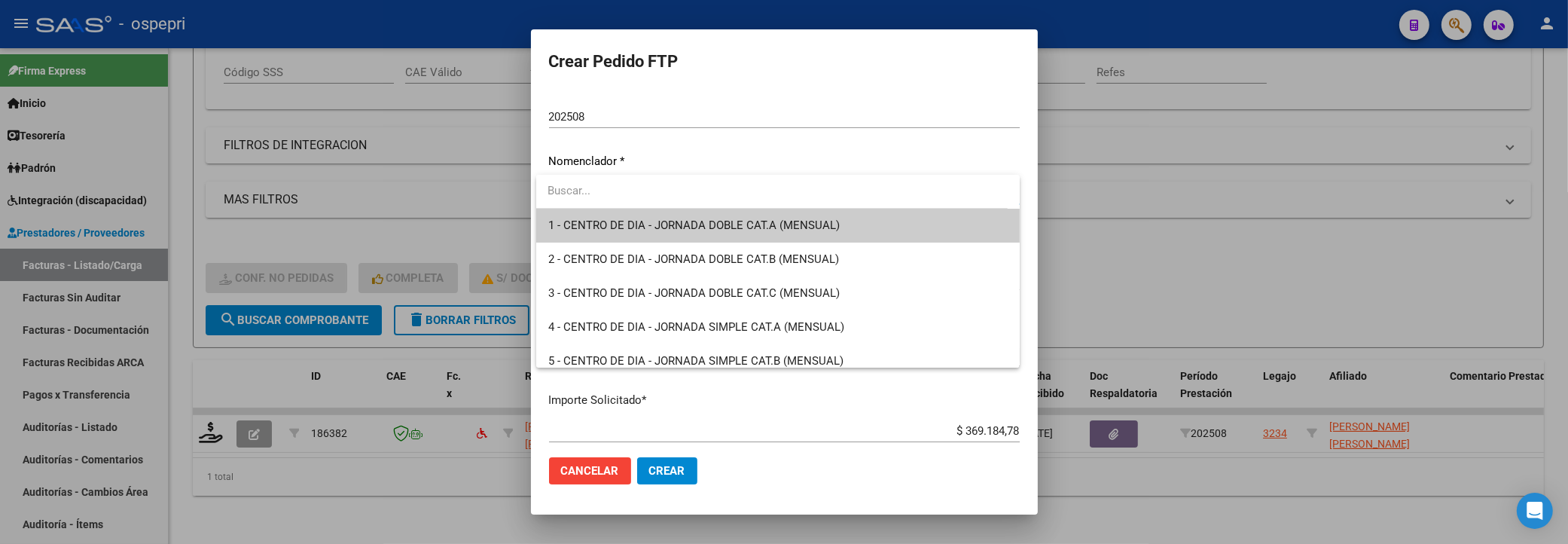
click at [598, 190] on input "dropdown search" at bounding box center [772, 190] width 471 height 34
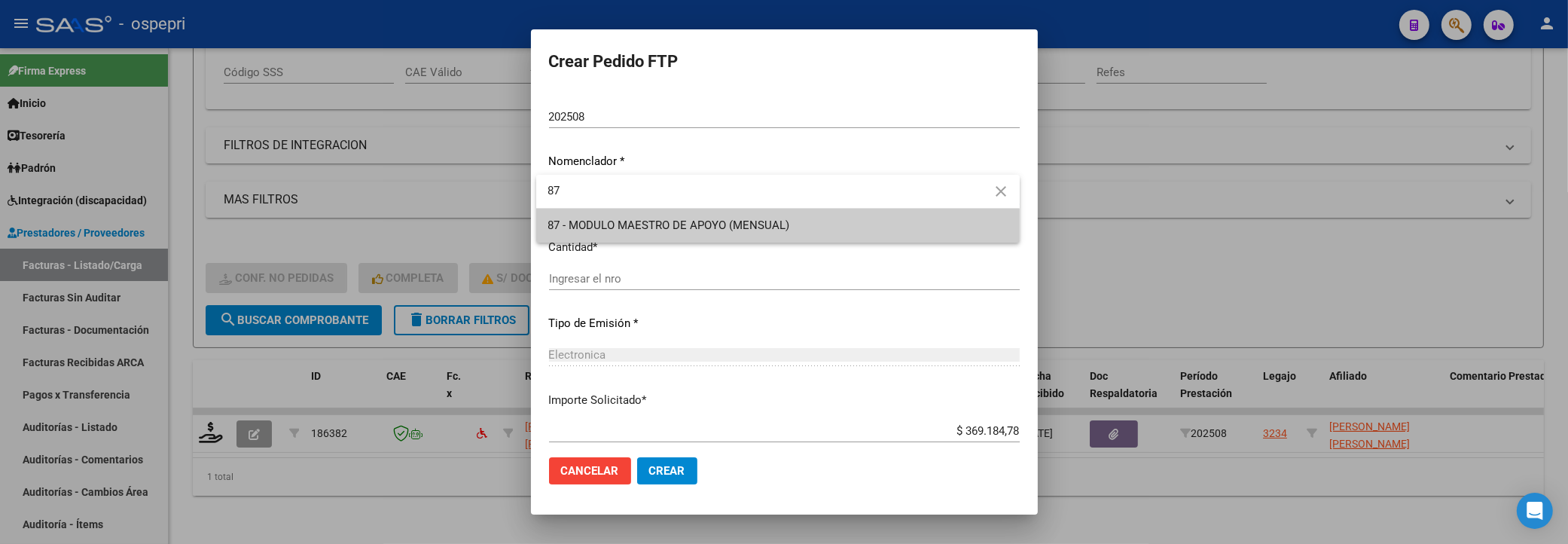
type input "87"
click at [657, 239] on span "87 - MODULO MAESTRO DE APOYO (MENSUAL)" at bounding box center [779, 226] width 460 height 34
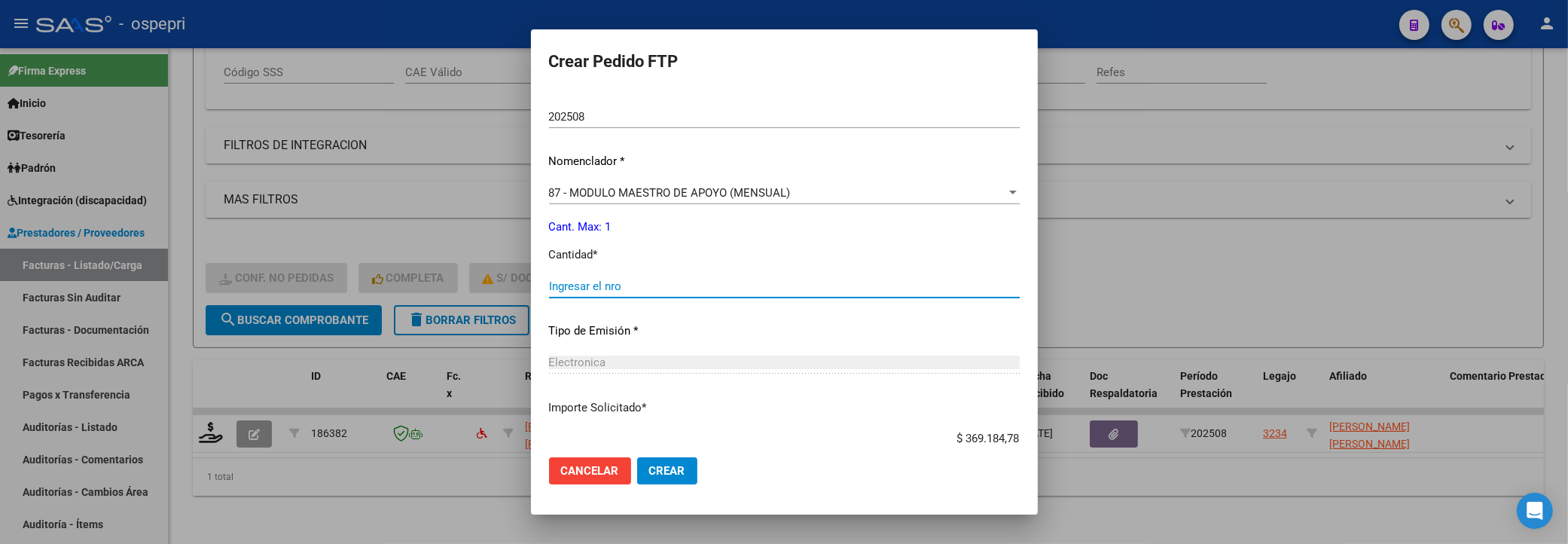
click at [636, 280] on input "Ingresar el nro" at bounding box center [784, 287] width 471 height 14
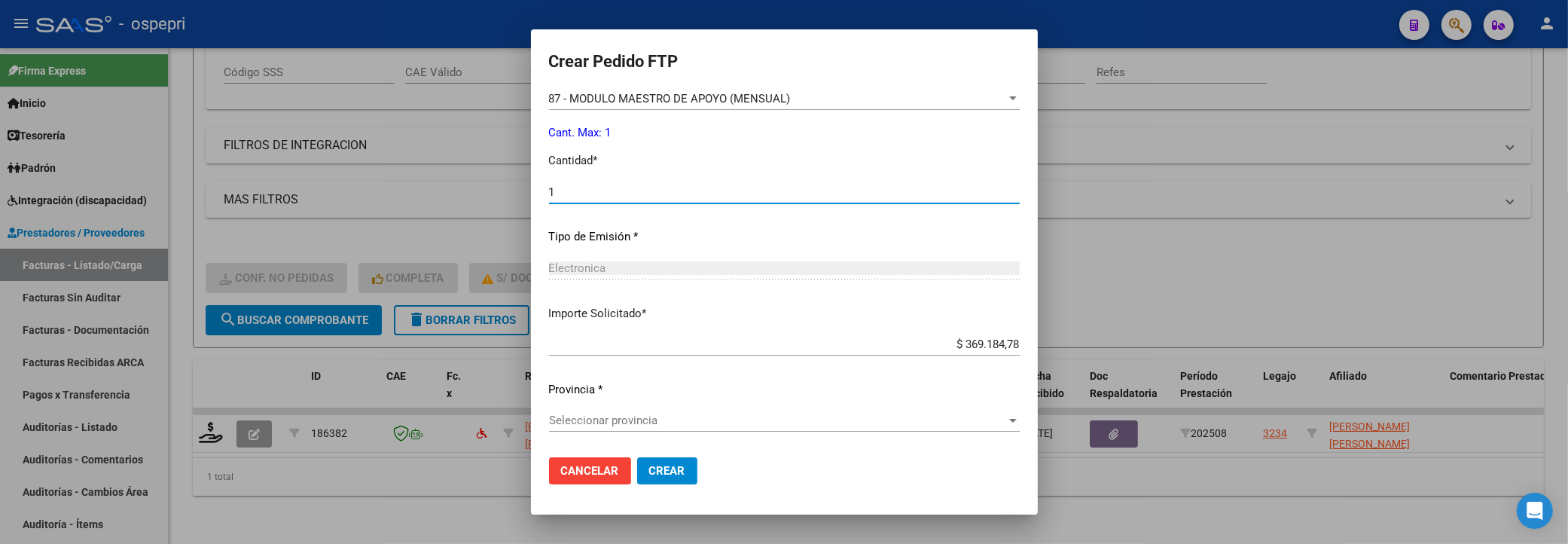
scroll to position [597, 0]
type input "1"
click at [1009, 407] on div at bounding box center [1013, 420] width 8 height 4
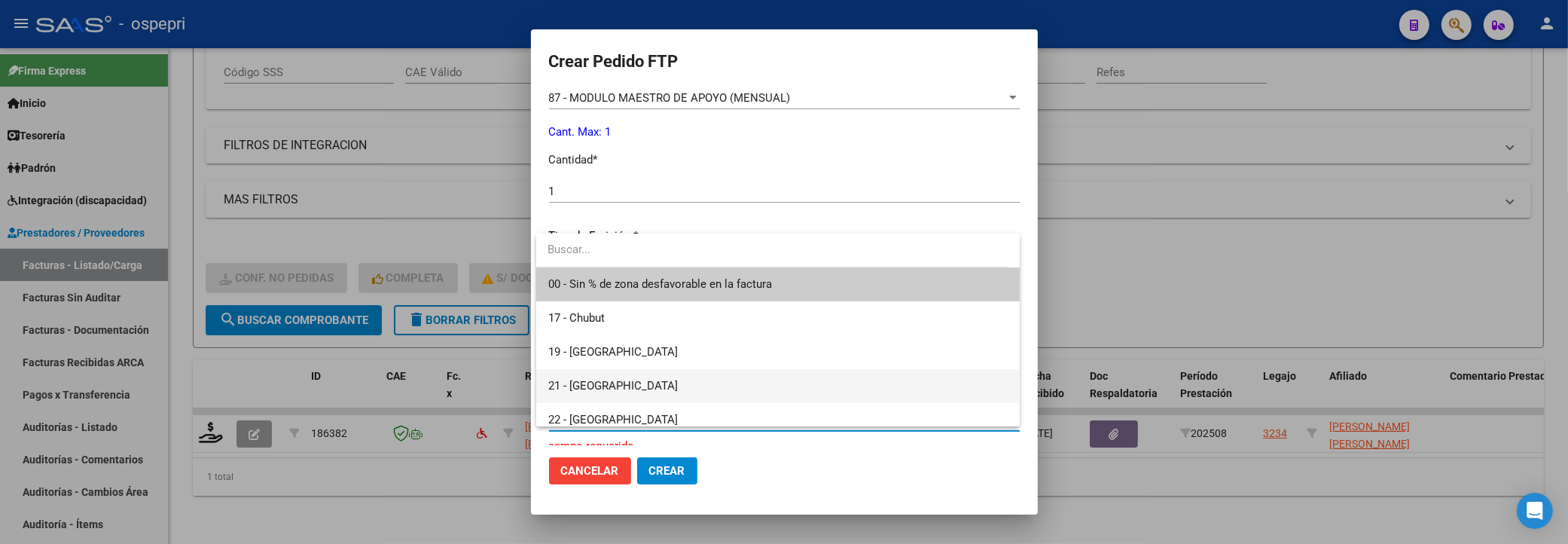
click at [817, 390] on span "21 - Neuquén" at bounding box center [779, 386] width 460 height 34
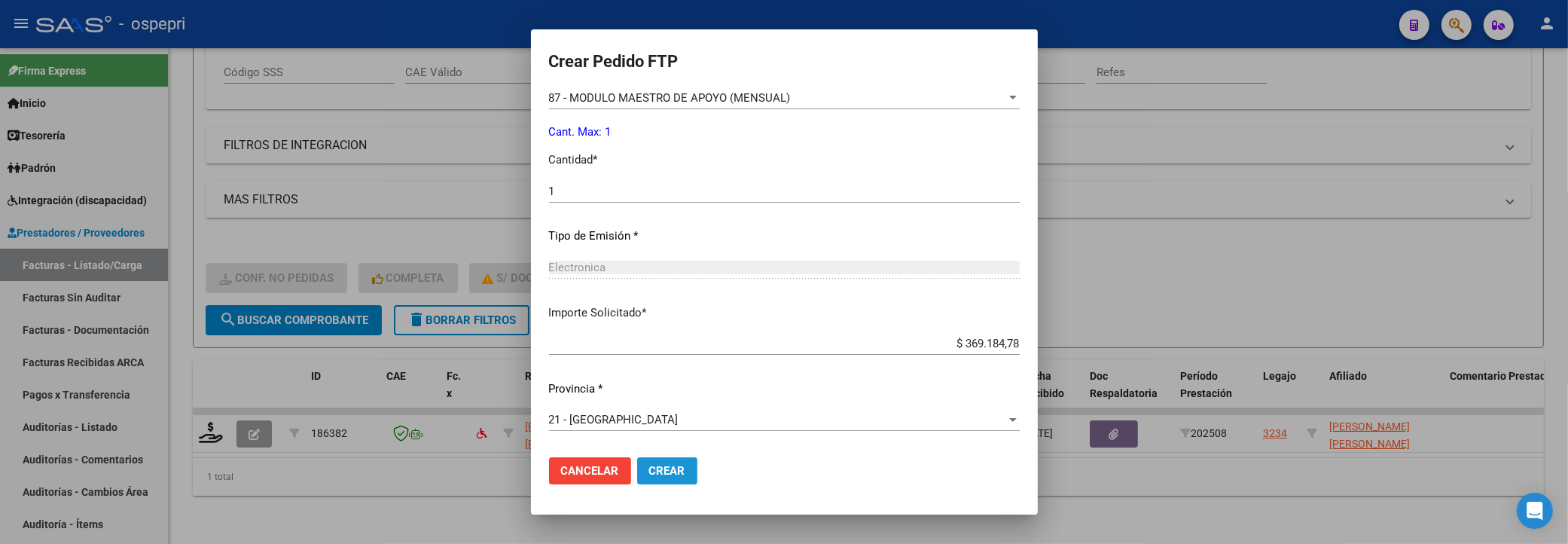
click at [654, 407] on button "Crear" at bounding box center [667, 471] width 60 height 27
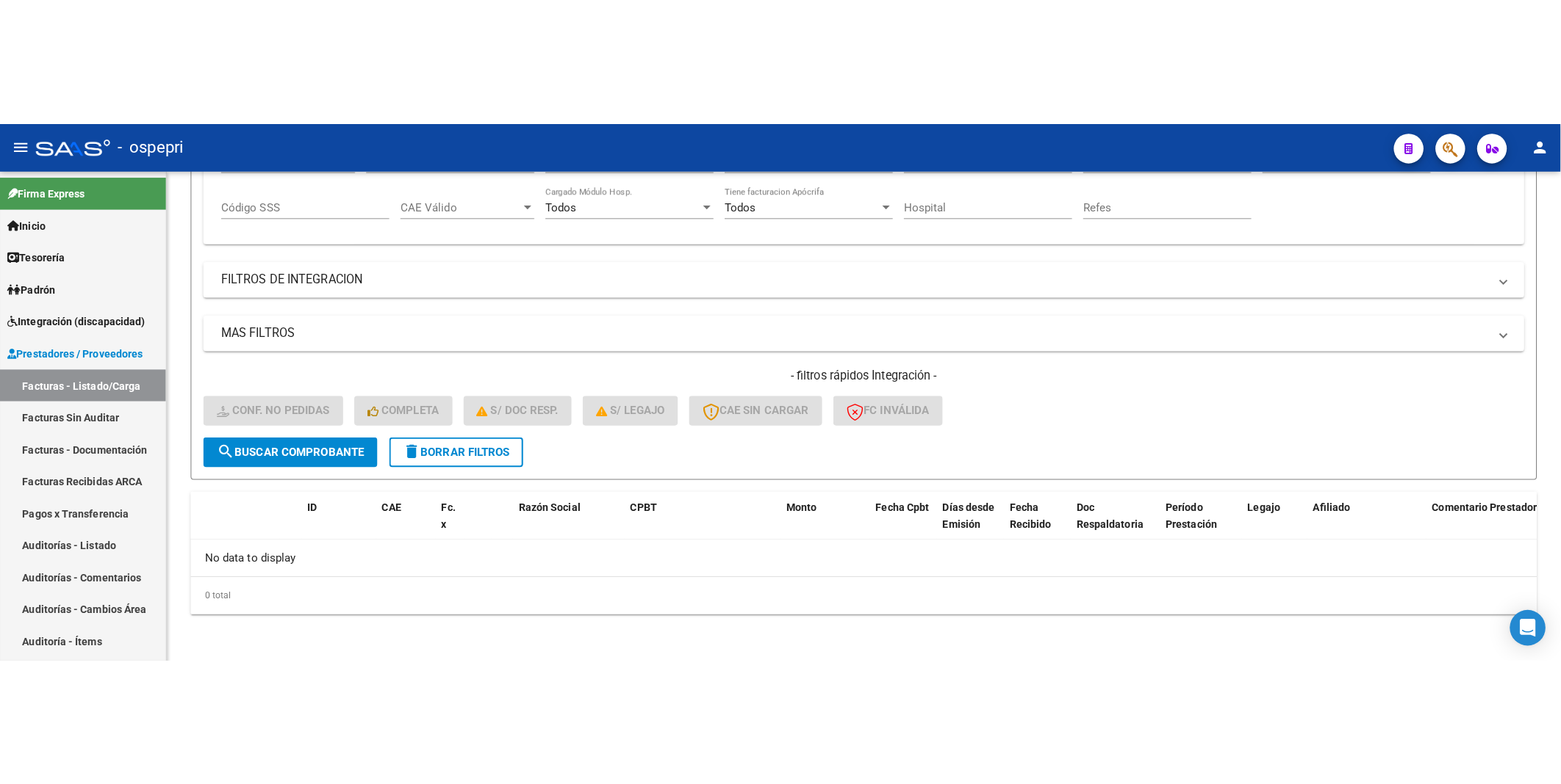
scroll to position [25, 0]
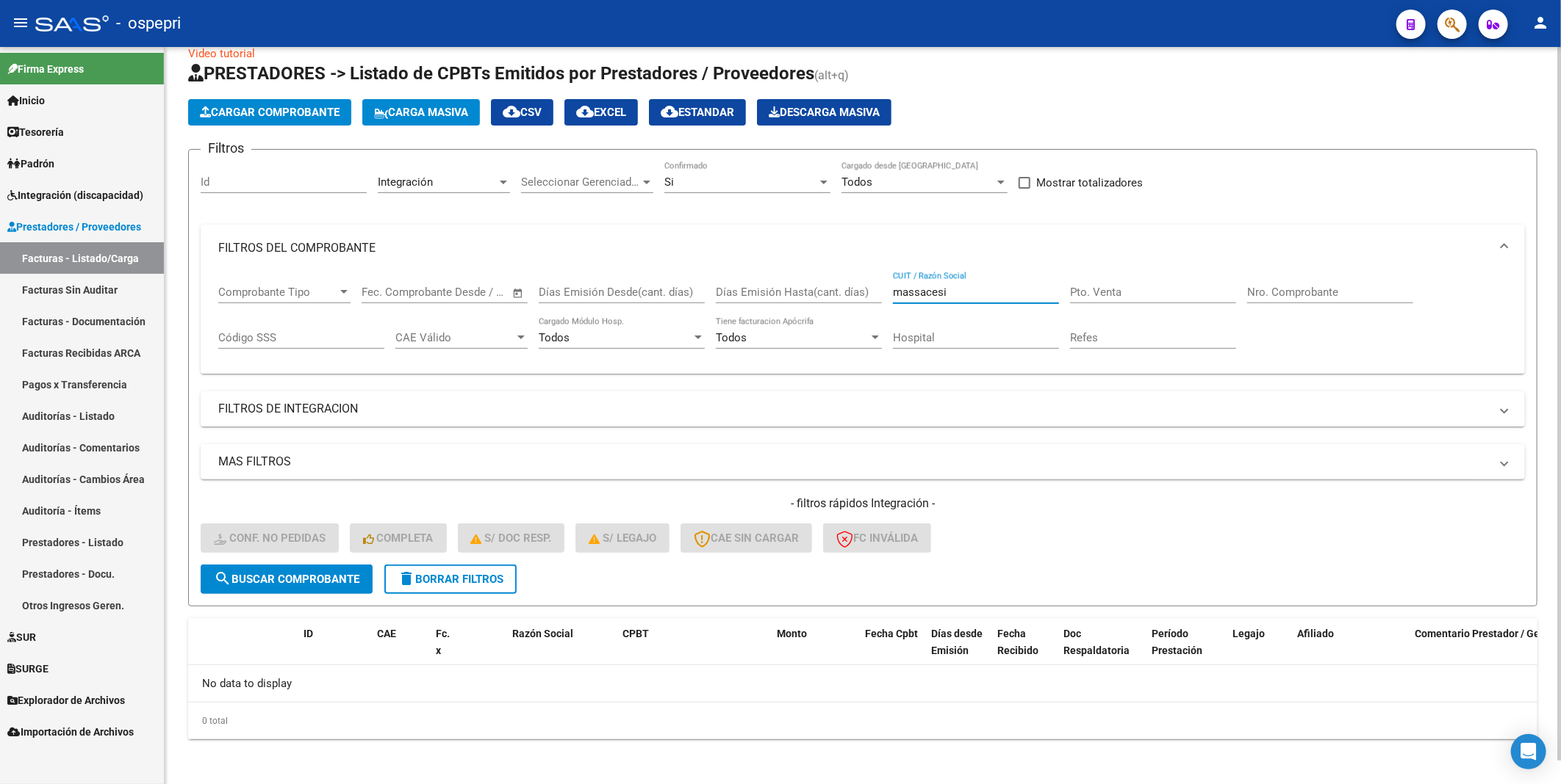
drag, startPoint x: 964, startPoint y: 296, endPoint x: 834, endPoint y: 304, distance: 130.2
click at [834, 304] on div "Comprobante Tipo Comprobante Tipo Fecha inicio – Fecha fin Fec. Comprobante Des…" at bounding box center [863, 317] width 1289 height 91
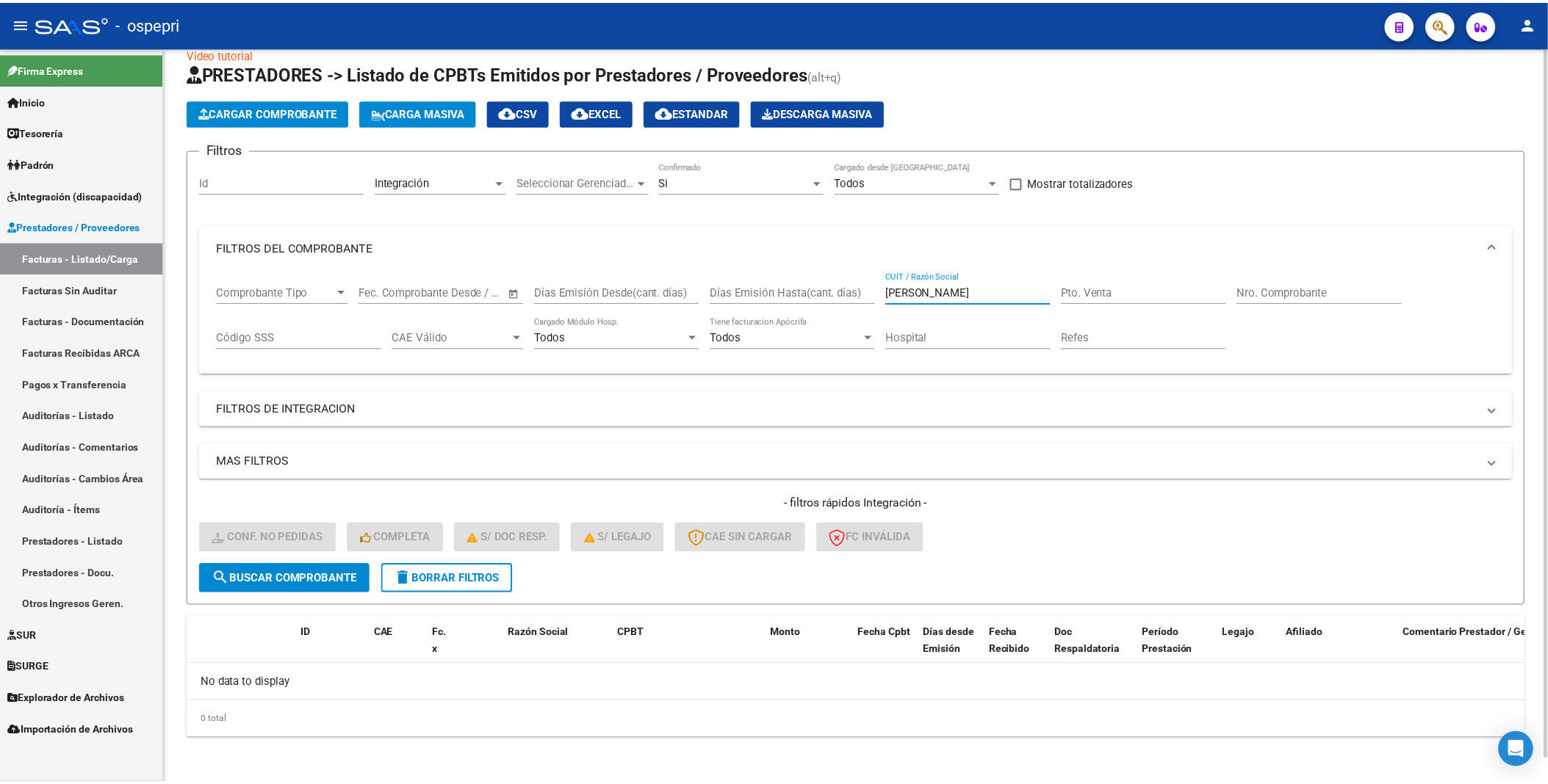
scroll to position [0, 0]
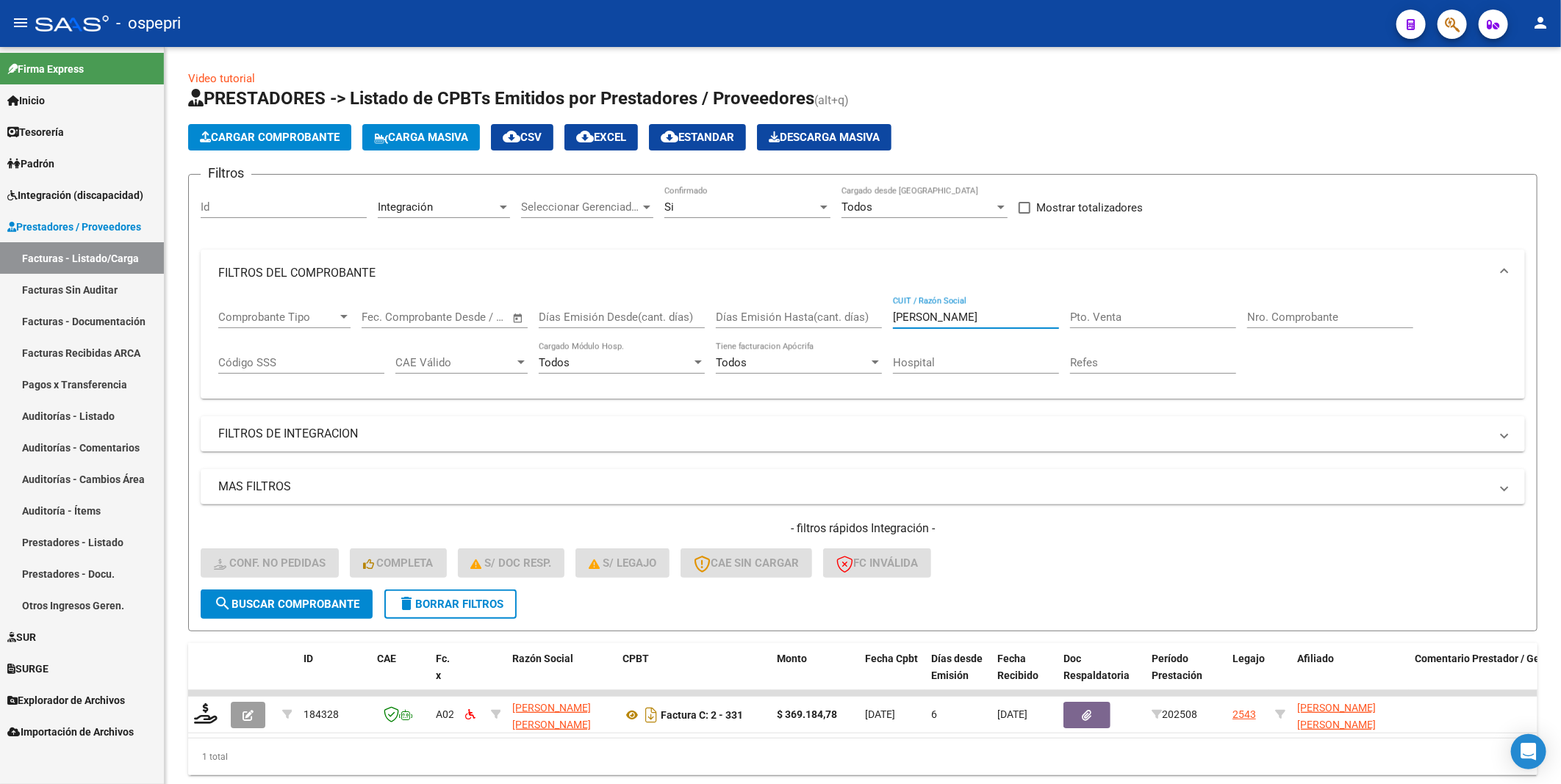
type input "valverde"
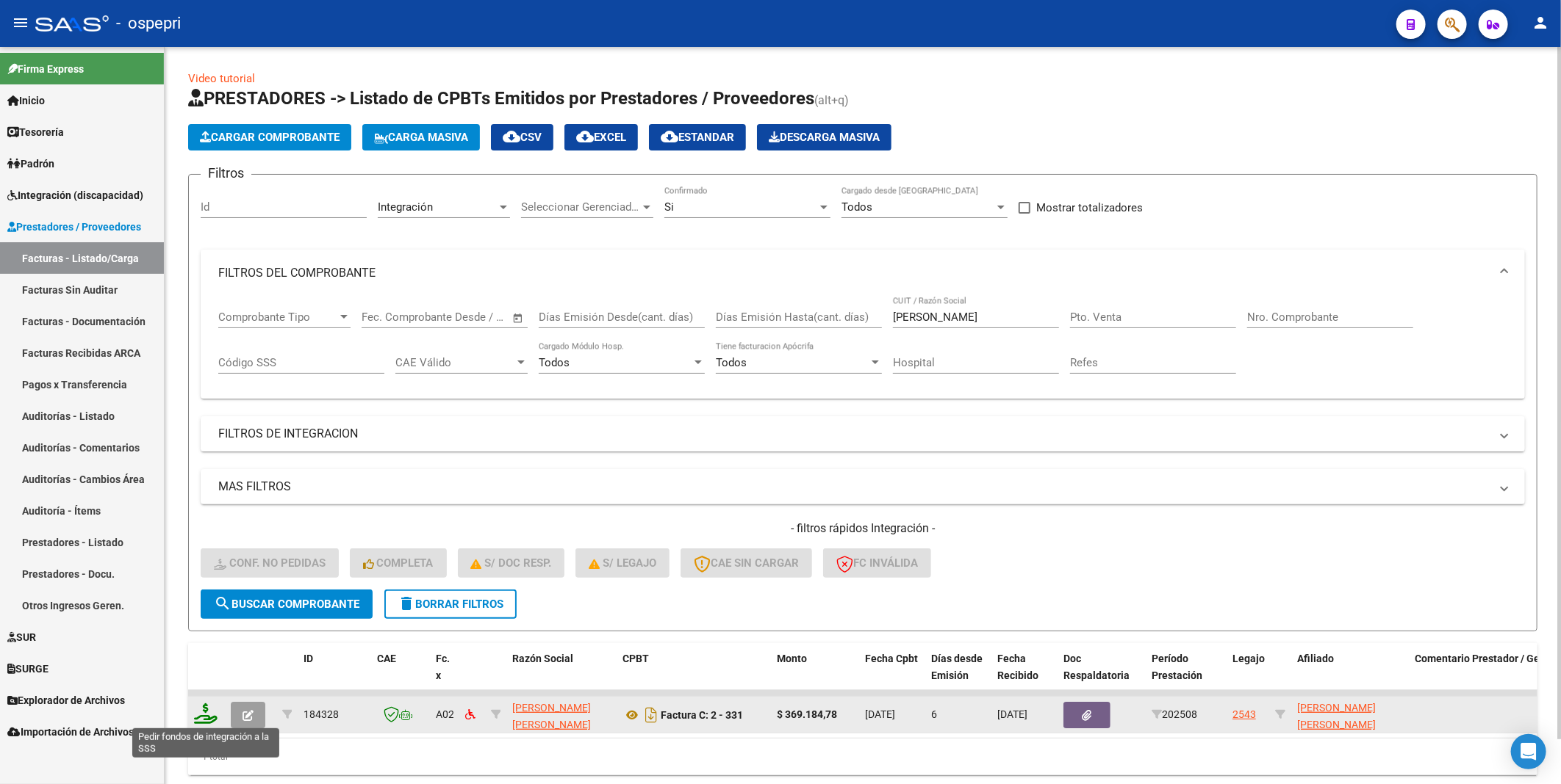
click at [199, 396] on icon at bounding box center [206, 713] width 24 height 20
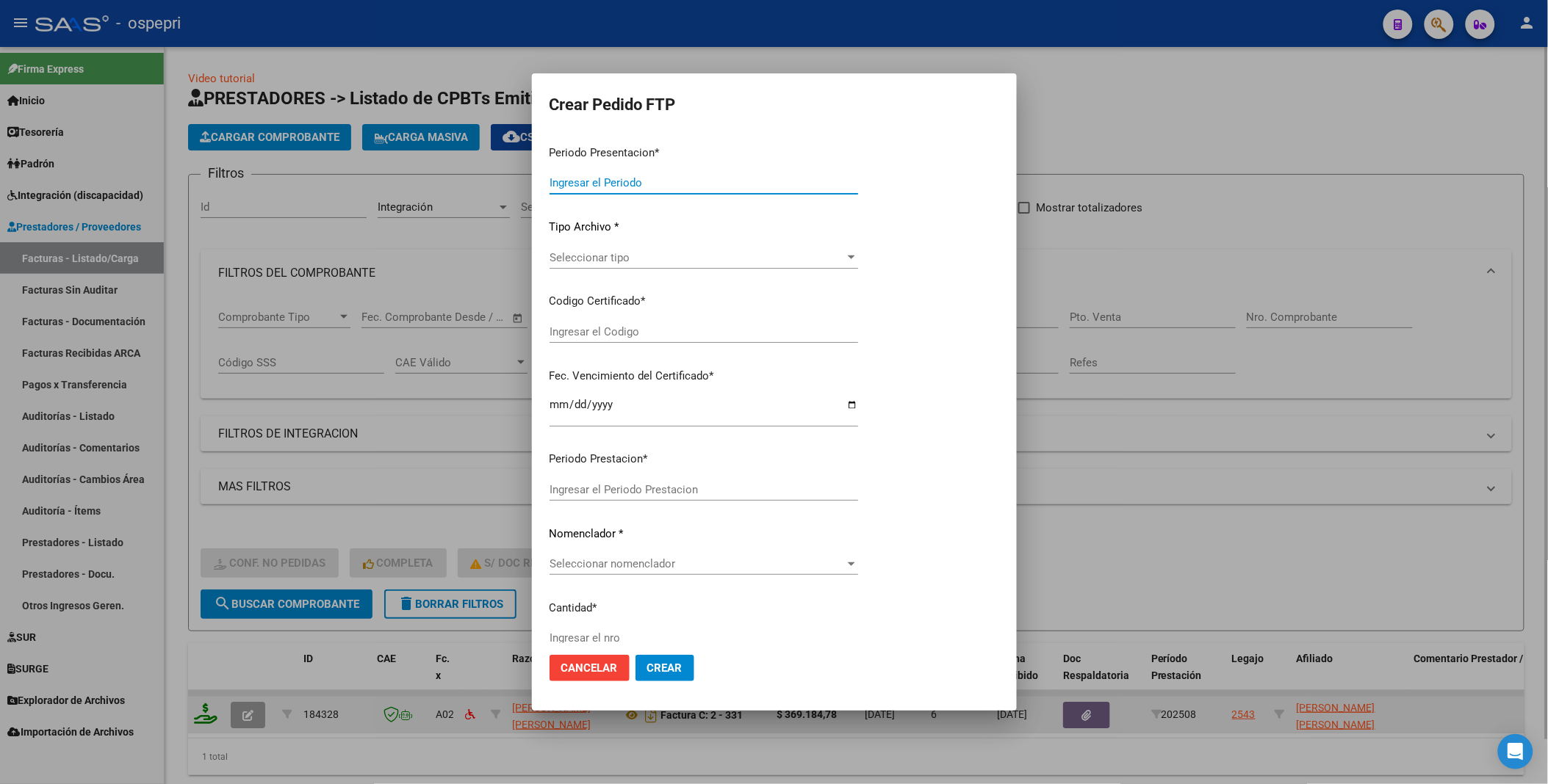
type input "202508"
type input "$ 369.184,78"
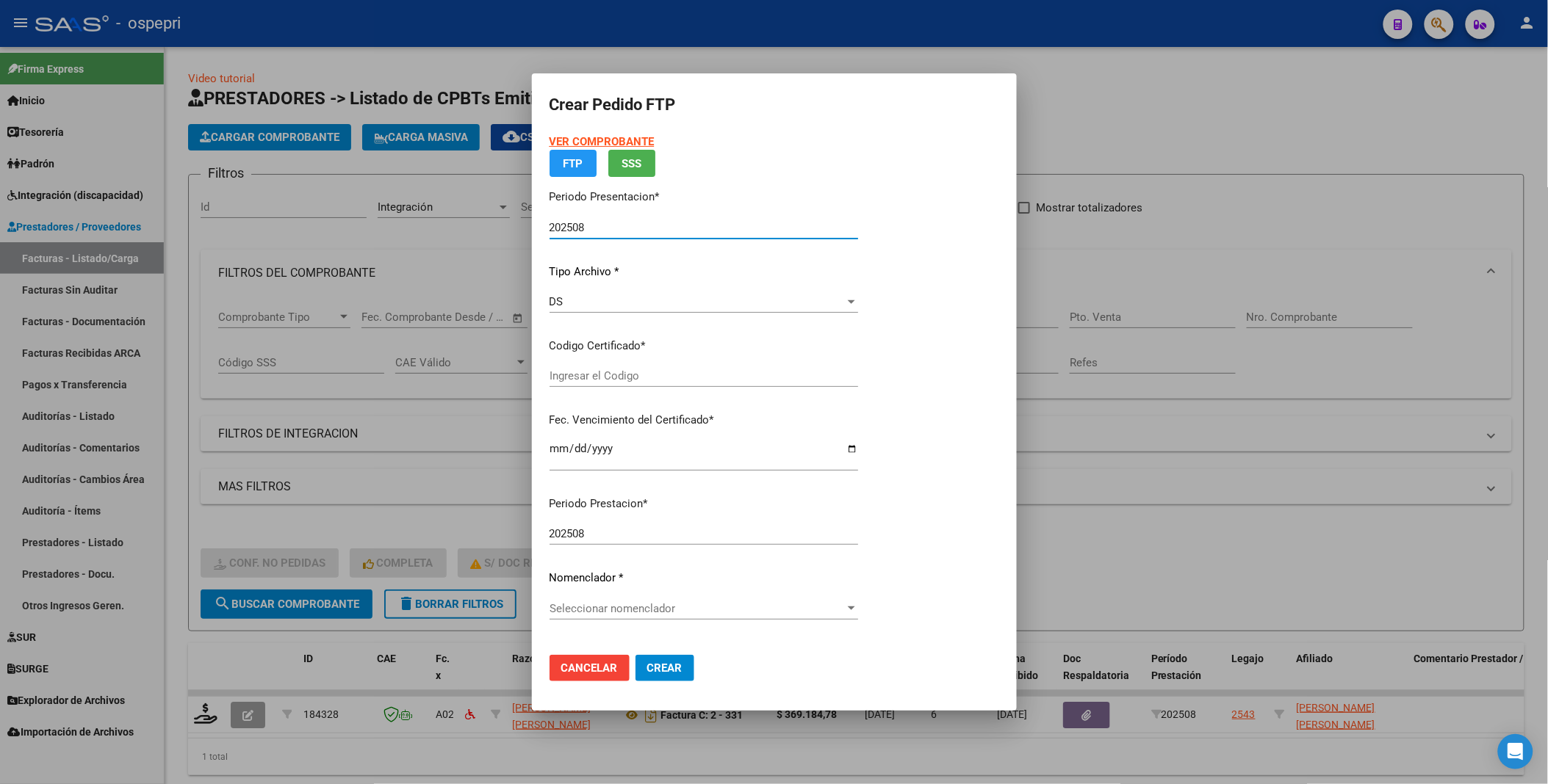
type input "20490288571"
type input "2027-09-01"
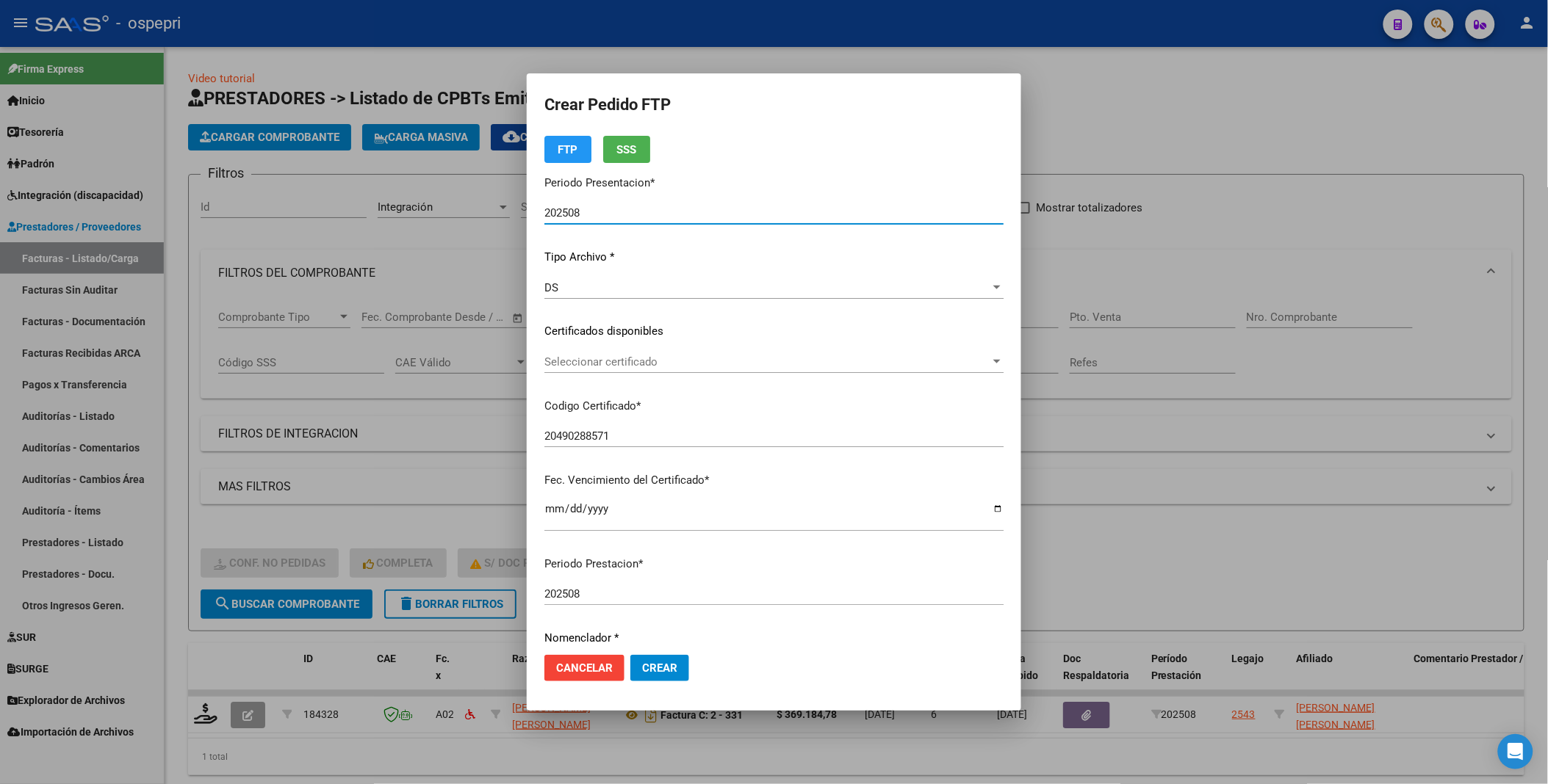
scroll to position [81, 0]
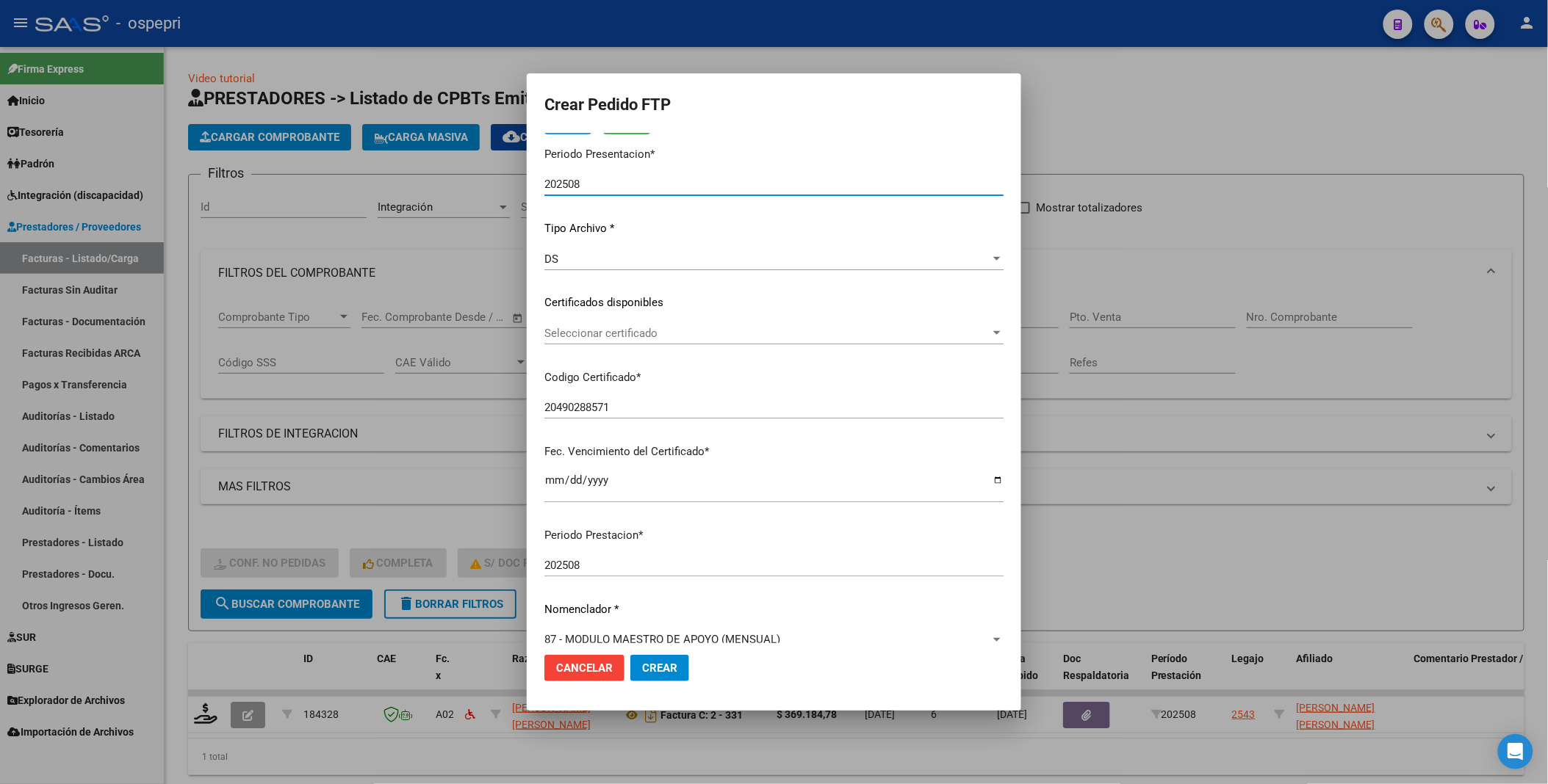
click at [990, 330] on div at bounding box center [997, 333] width 13 height 11
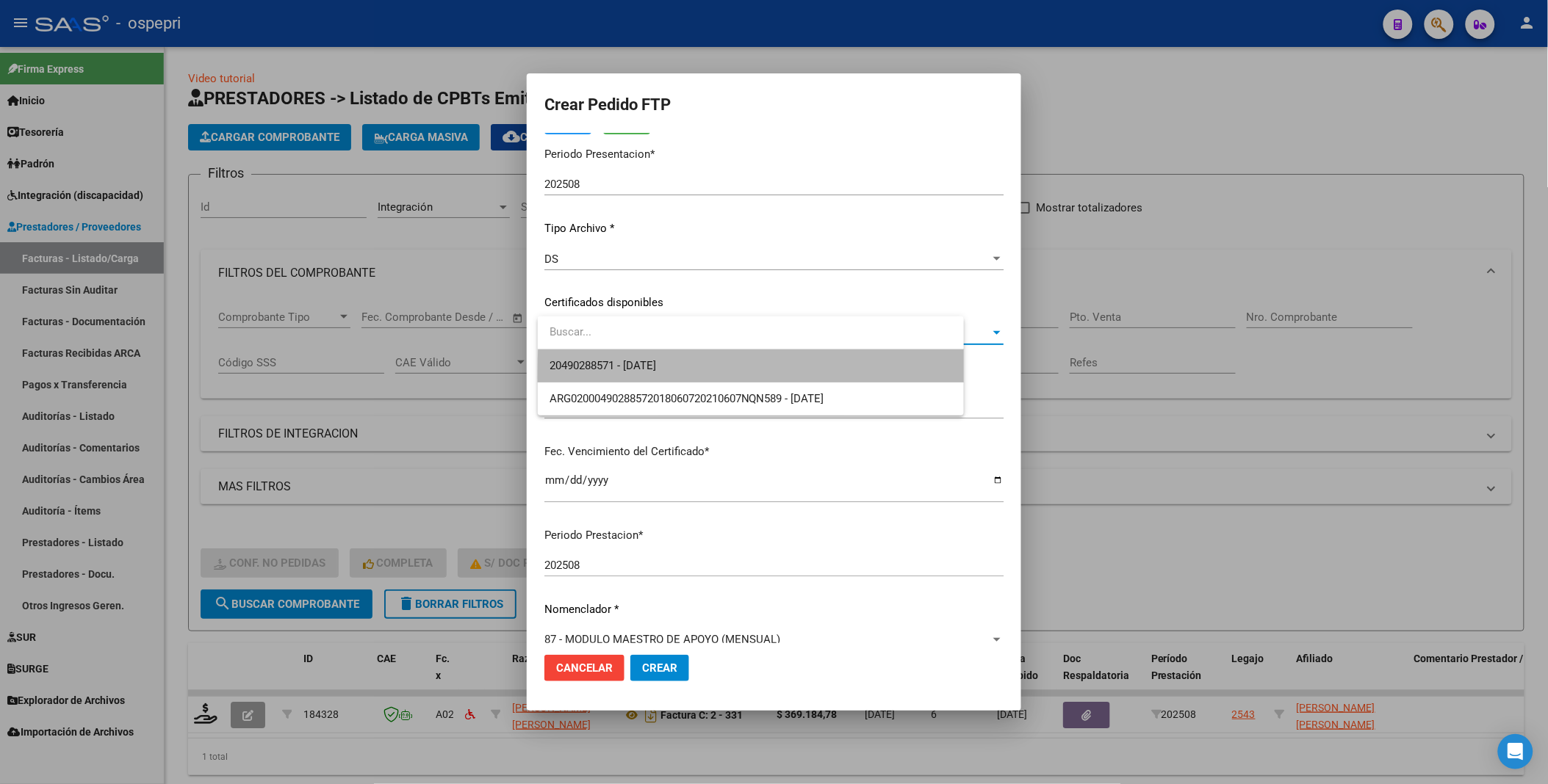
click at [897, 377] on span "20490288571 - 2027-09-01" at bounding box center [751, 366] width 402 height 34
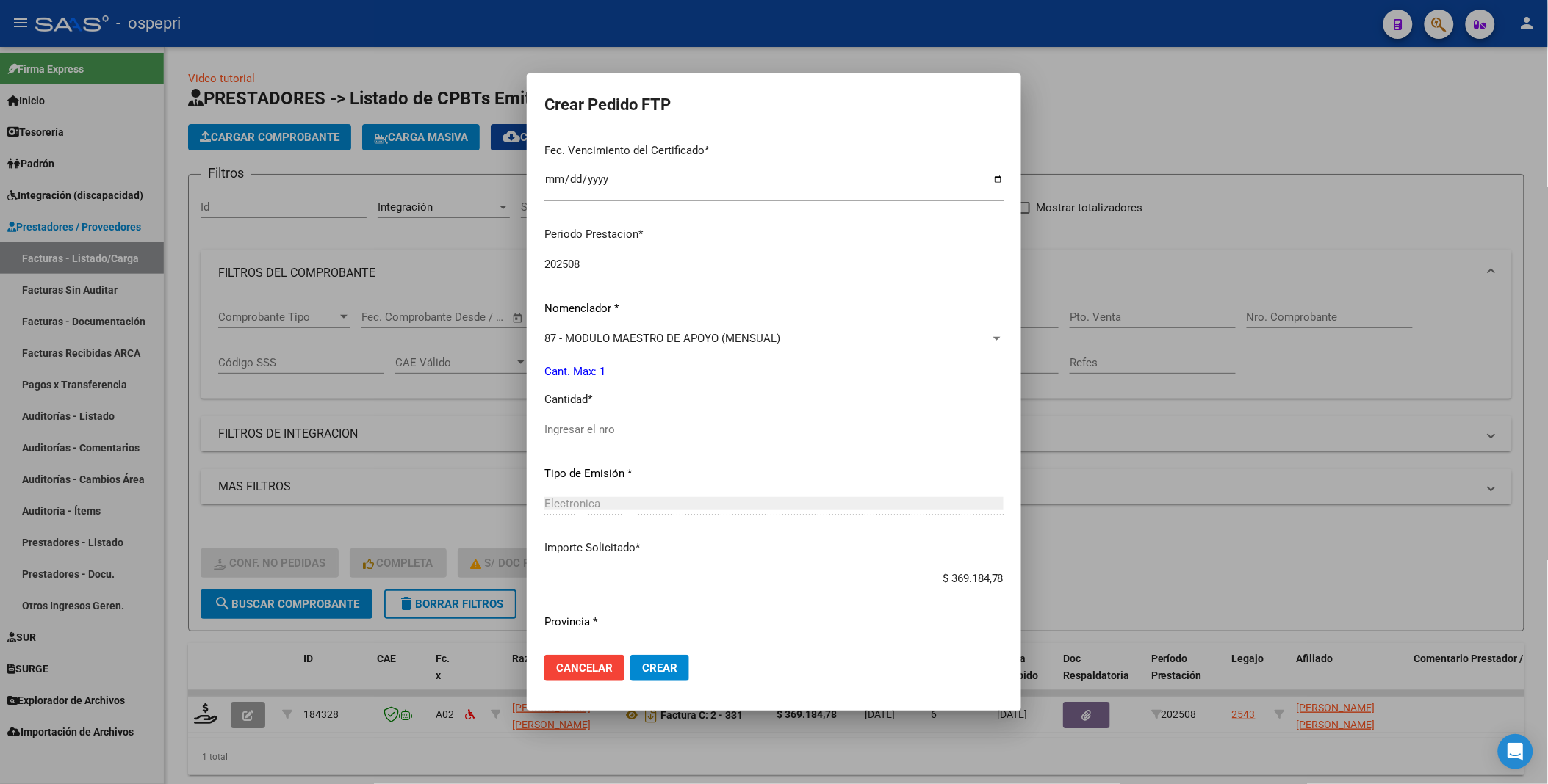
scroll to position [408, 0]
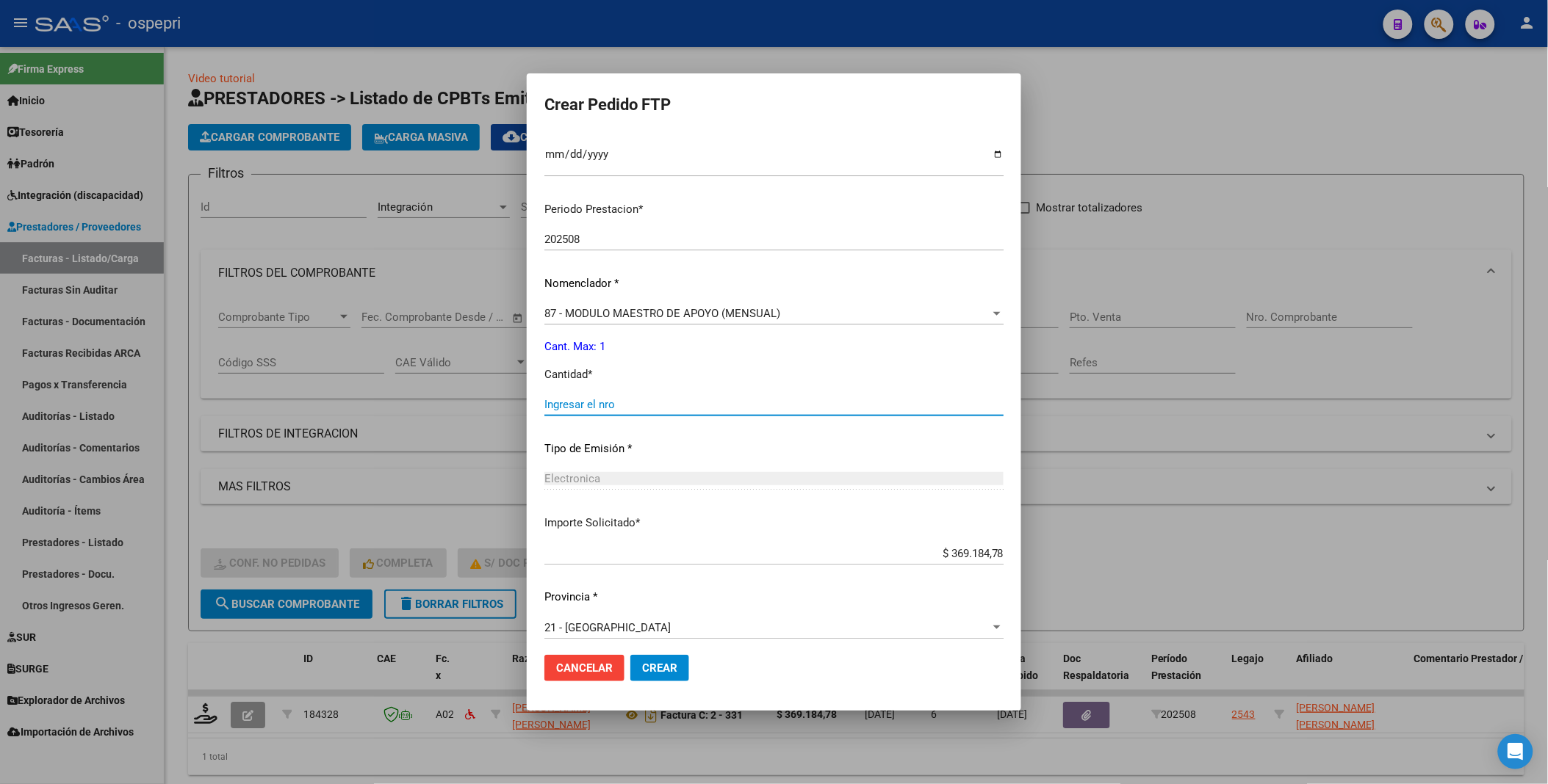
click at [640, 396] on input "Ingresar el nro" at bounding box center [774, 405] width 460 height 13
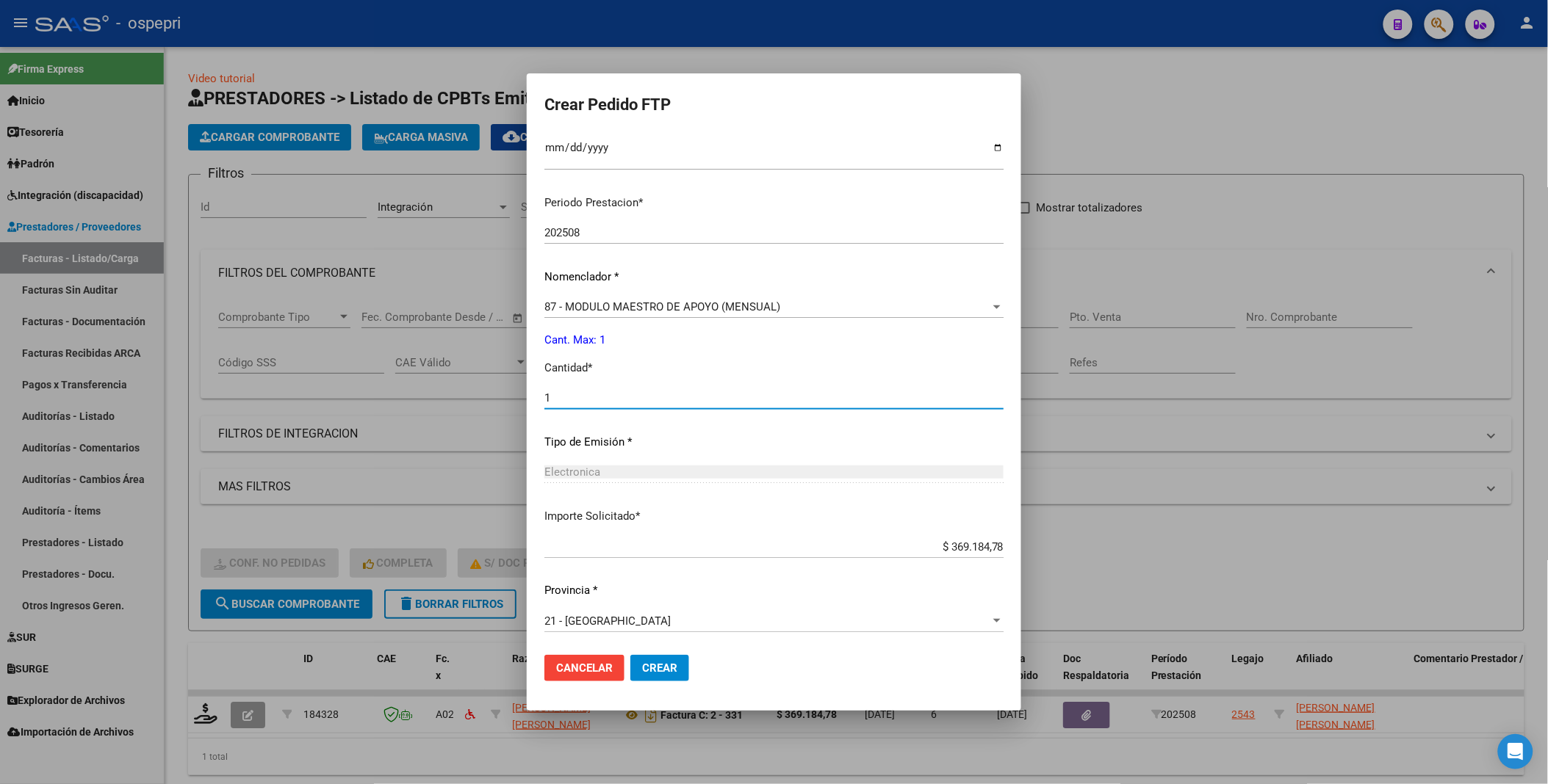
scroll to position [415, 0]
type input "1"
click at [677, 396] on span "Crear" at bounding box center [660, 668] width 35 height 13
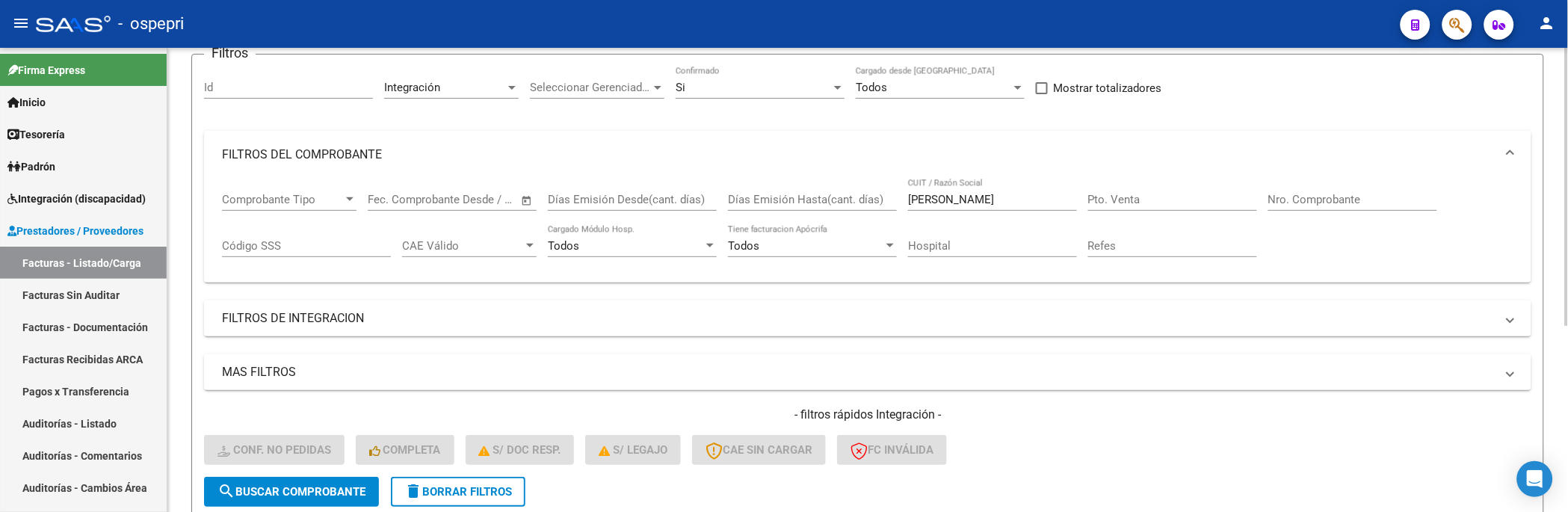
scroll to position [165, 0]
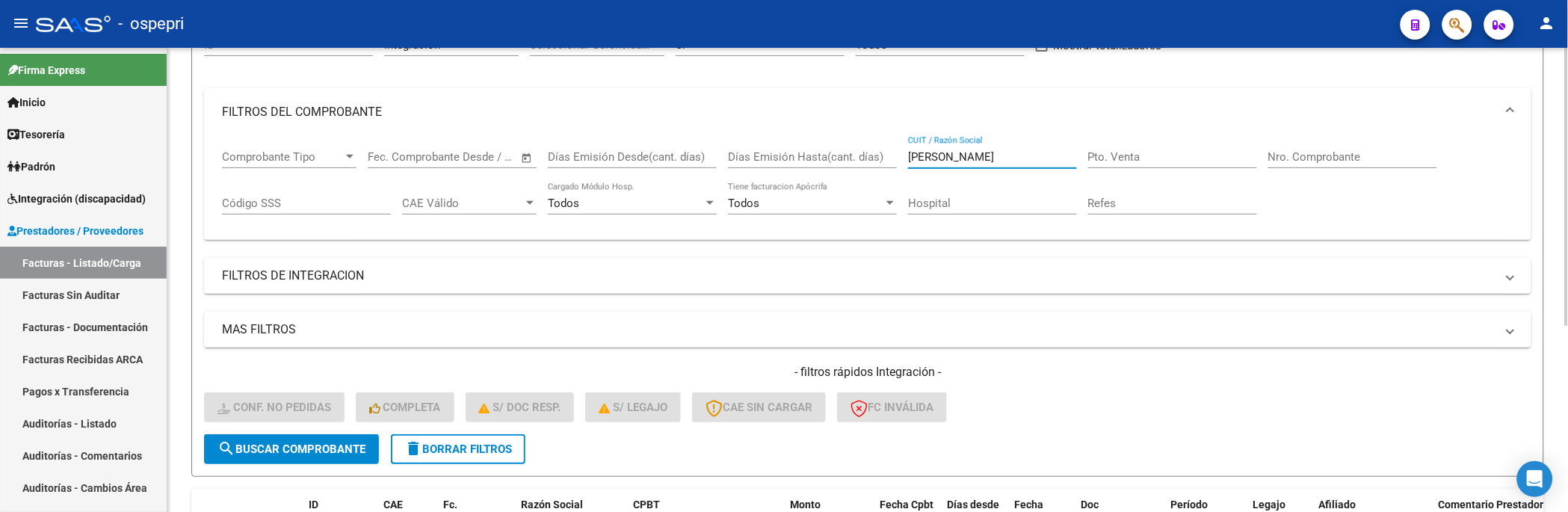
drag, startPoint x: 964, startPoint y: 154, endPoint x: 833, endPoint y: 165, distance: 131.5
click at [833, 165] on div "Comprobante Tipo Comprobante Tipo Fecha inicio – Fecha fin Fec. Comprobante Des…" at bounding box center [868, 182] width 1291 height 92
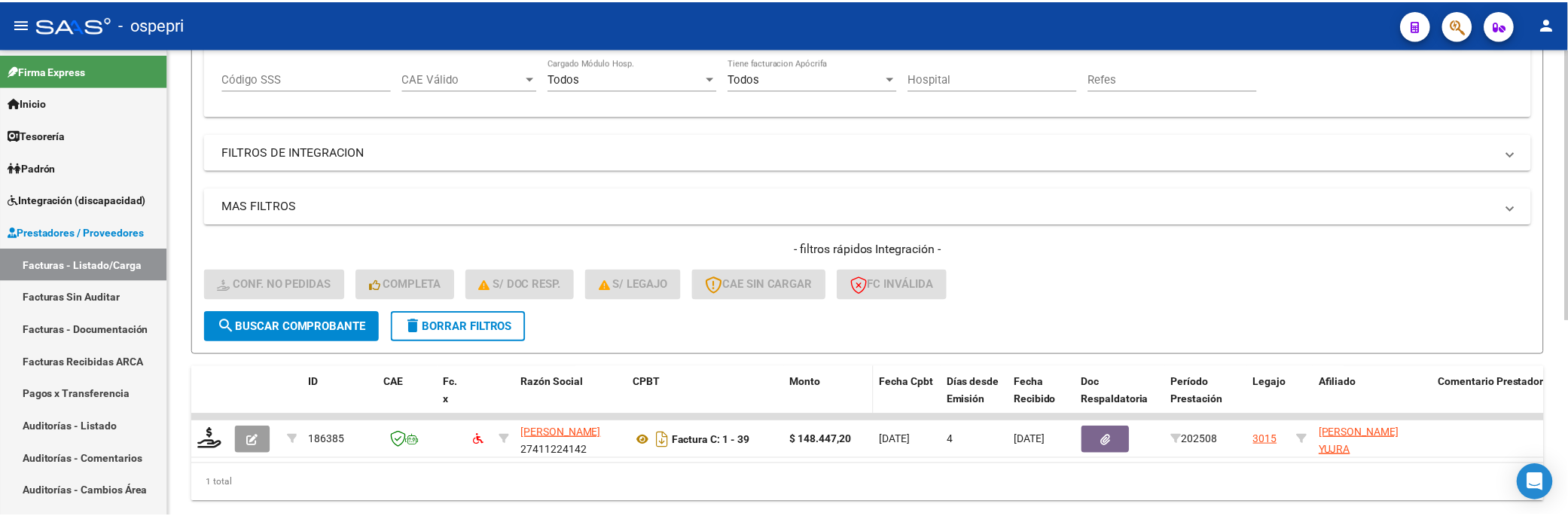
scroll to position [338, 0]
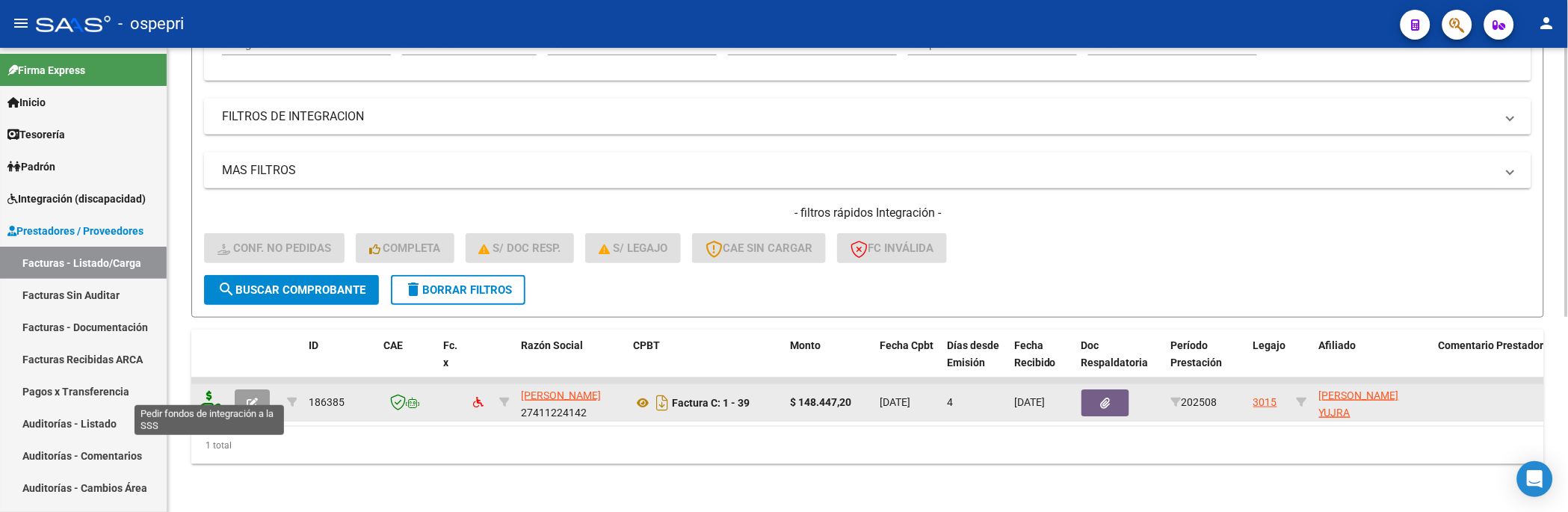
type input "valdiviezo"
click at [213, 392] on icon at bounding box center [209, 400] width 24 height 20
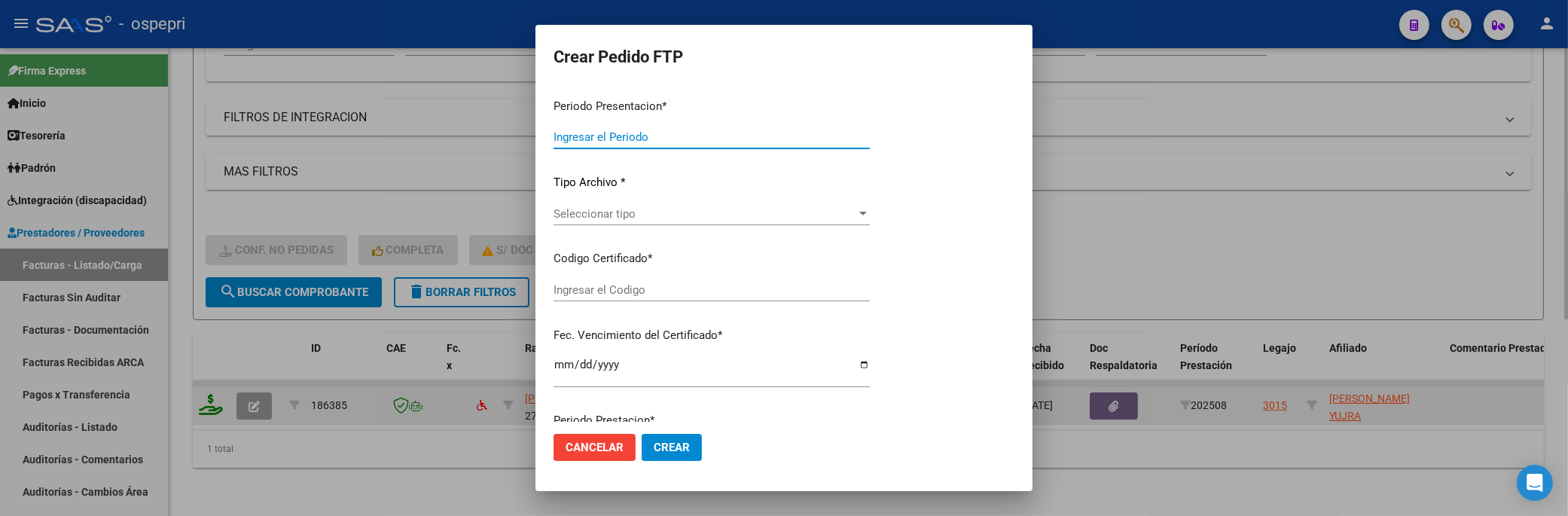
type input "202508"
type input "$ 148.447,20"
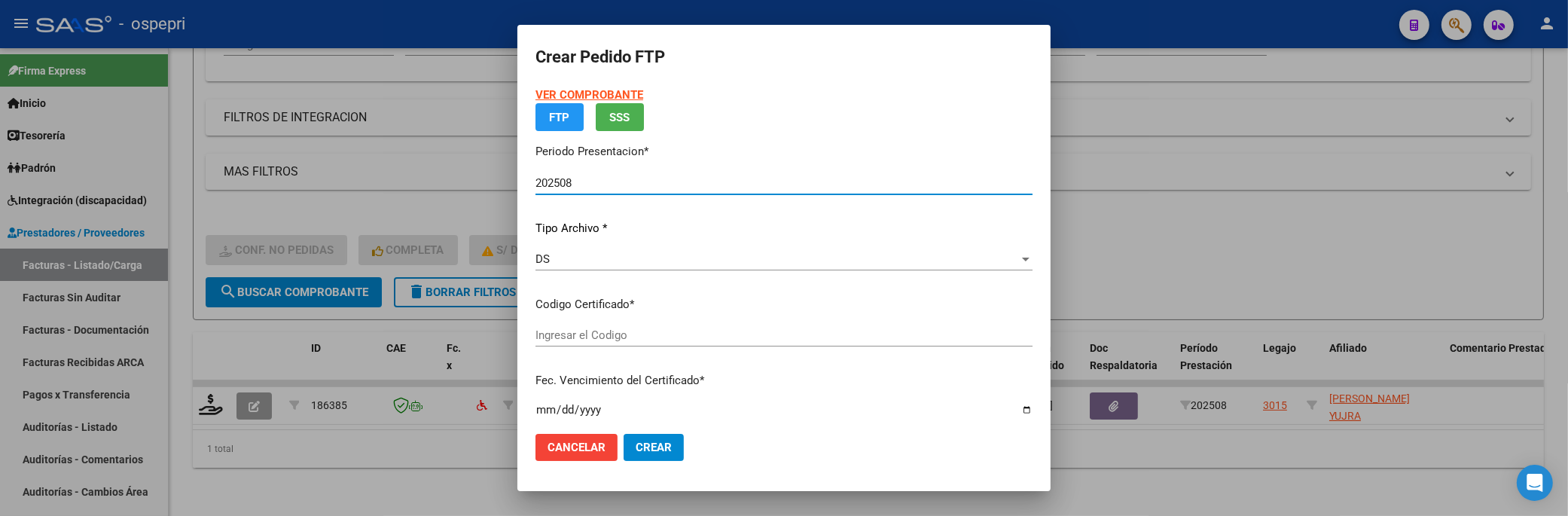
type input "2058402437-3"
type input "2027-02-16"
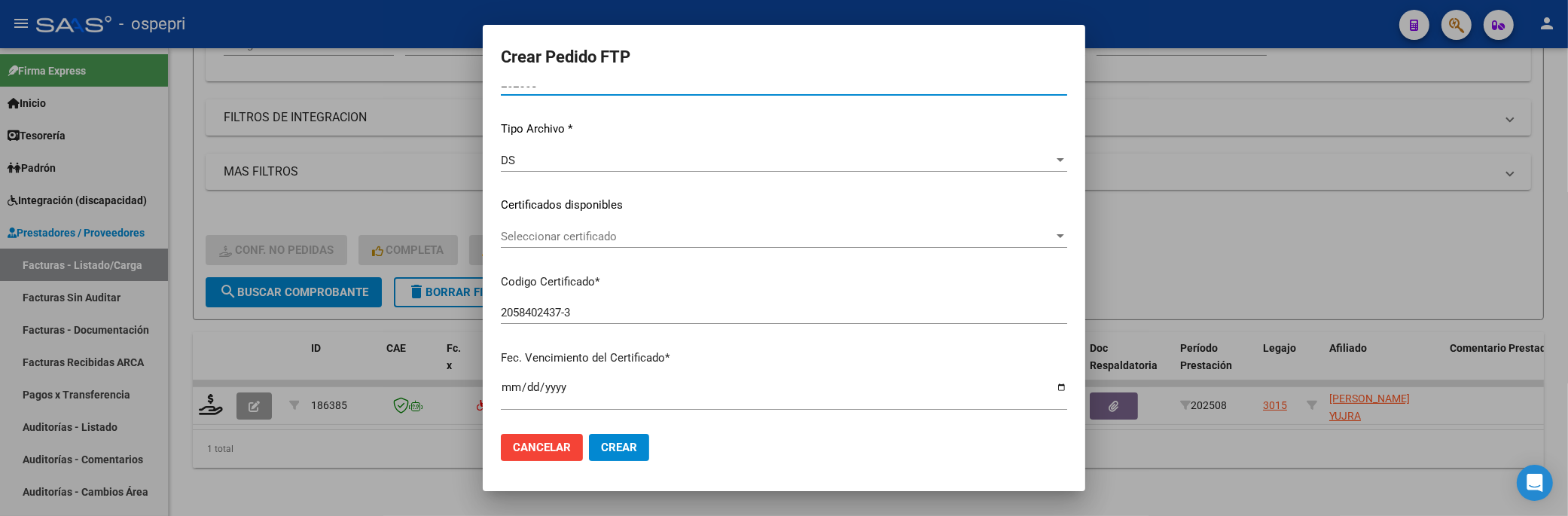
scroll to position [167, 0]
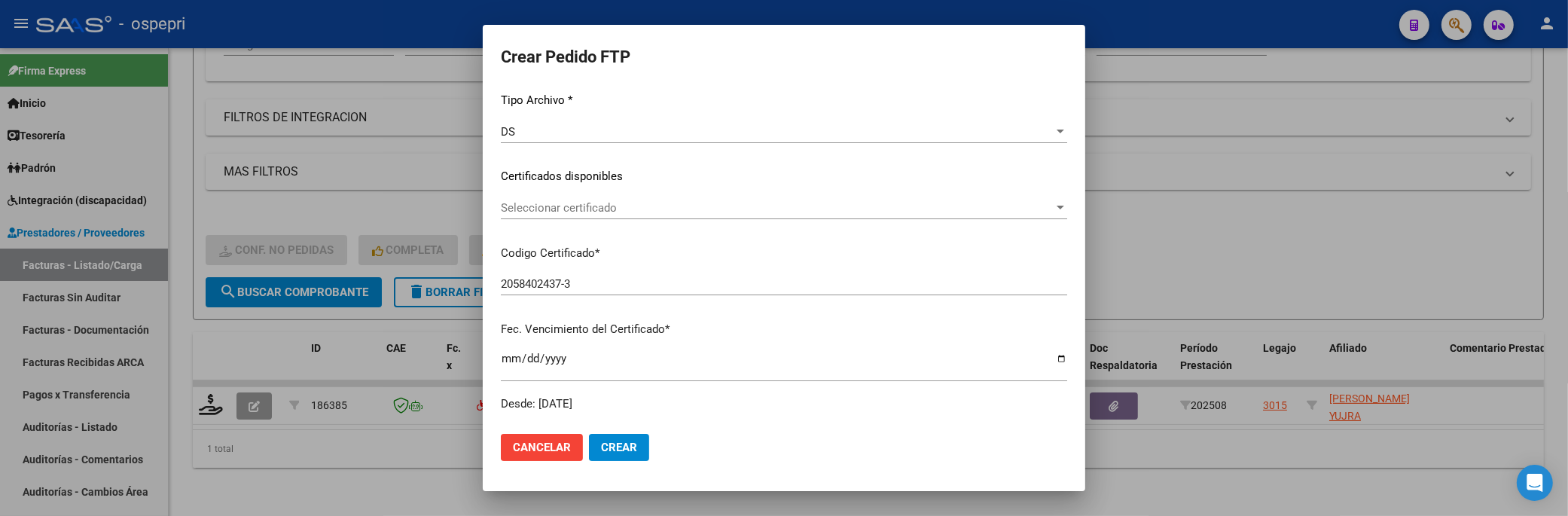
click at [1054, 202] on div at bounding box center [1060, 208] width 14 height 12
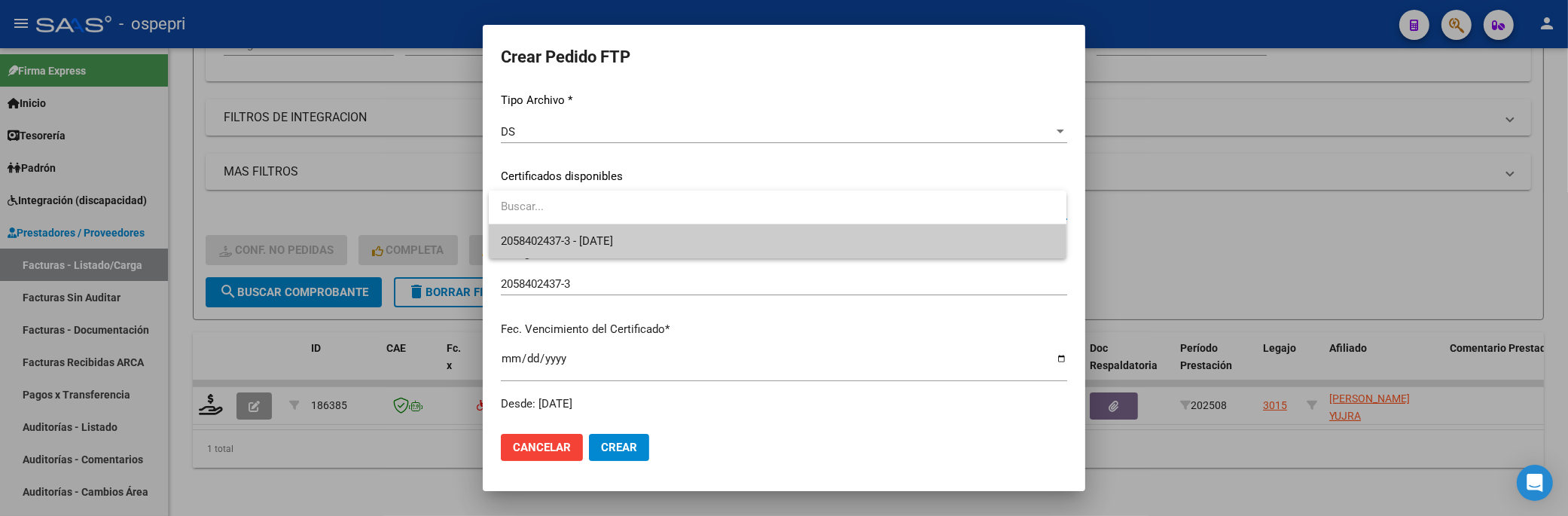
click at [995, 244] on span "2058402437-3 - 2027-02-16" at bounding box center [778, 241] width 554 height 34
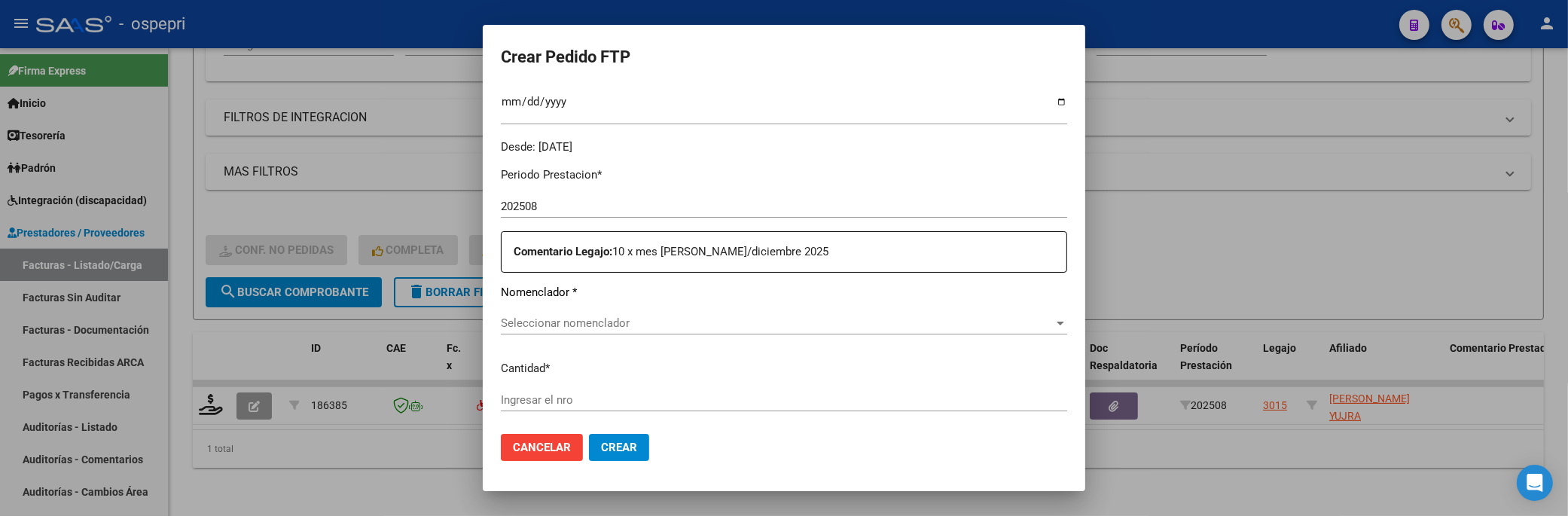
scroll to position [418, 0]
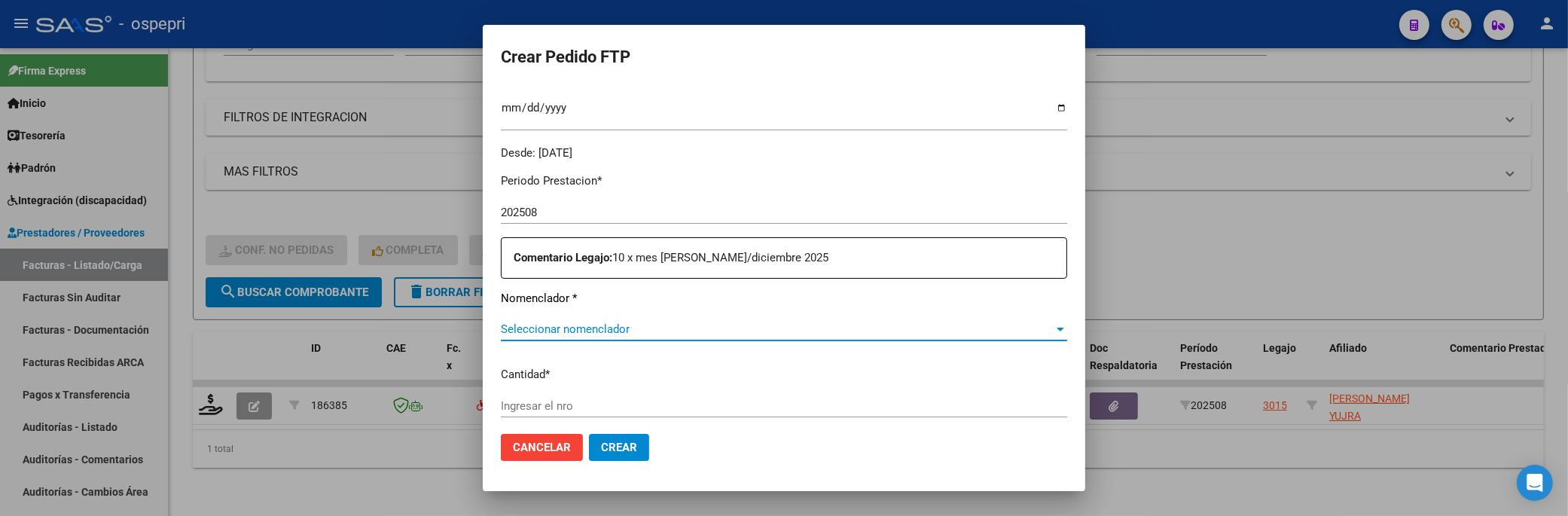
click at [1054, 332] on div at bounding box center [1060, 329] width 14 height 12
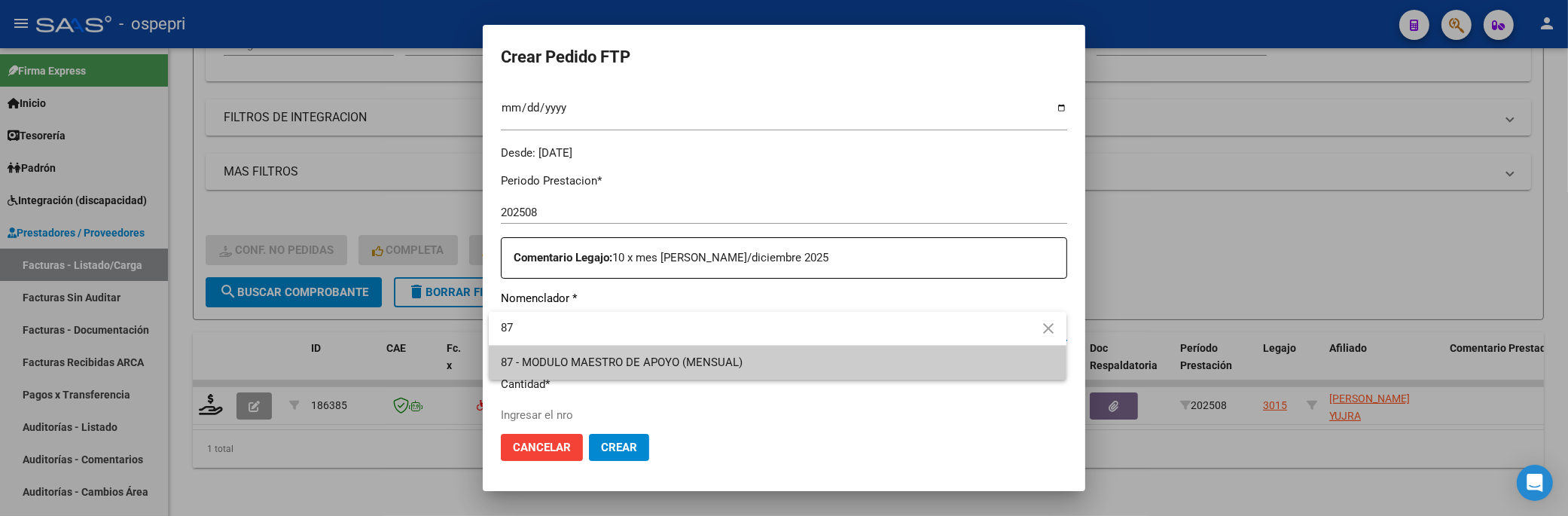
type input "87"
click at [717, 351] on span "87 - MODULO MAESTRO DE APOYO (MENSUAL)" at bounding box center [778, 362] width 554 height 34
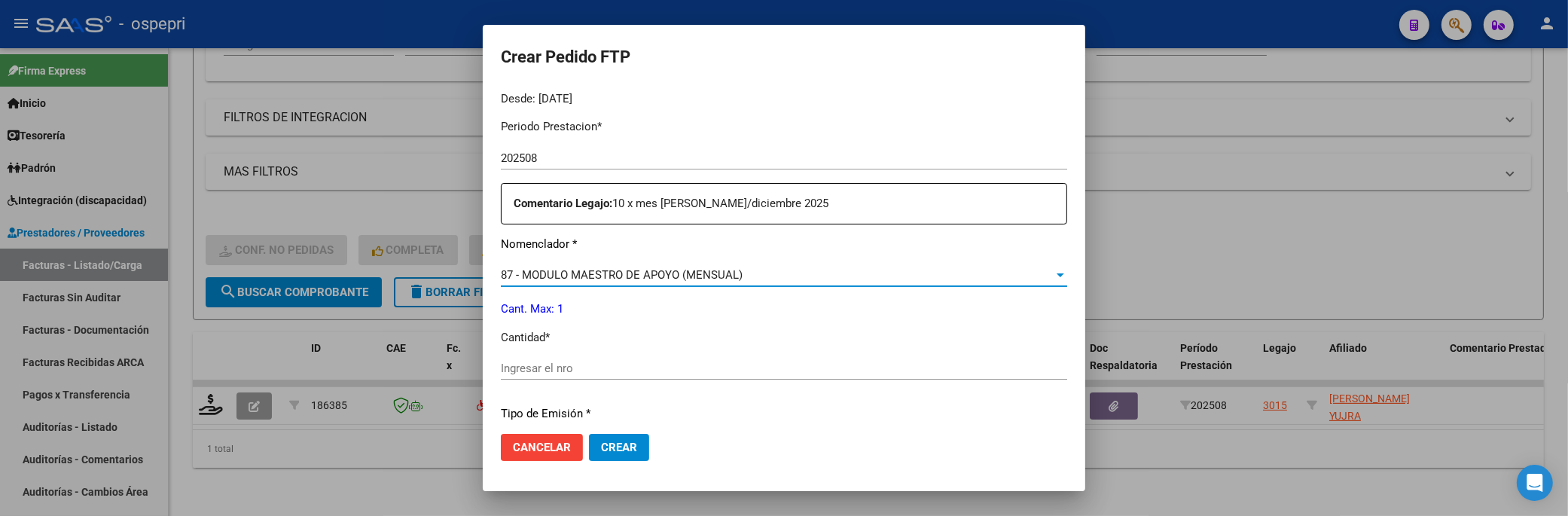
scroll to position [501, 0]
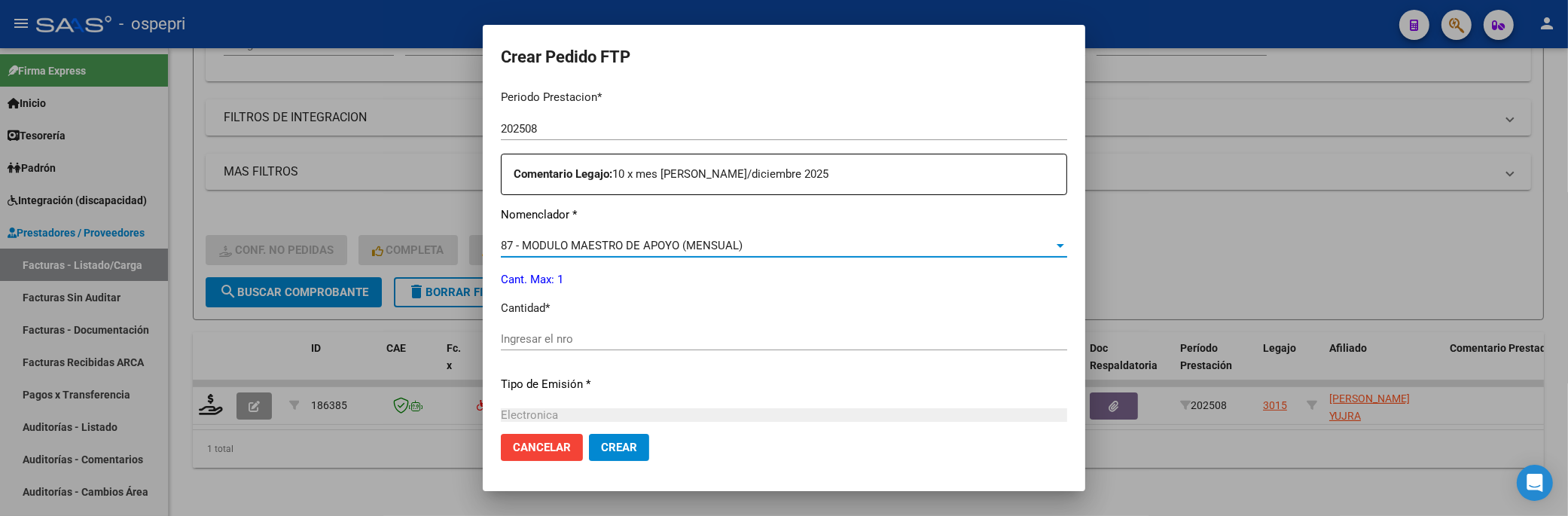
click at [1054, 242] on div at bounding box center [1060, 245] width 14 height 12
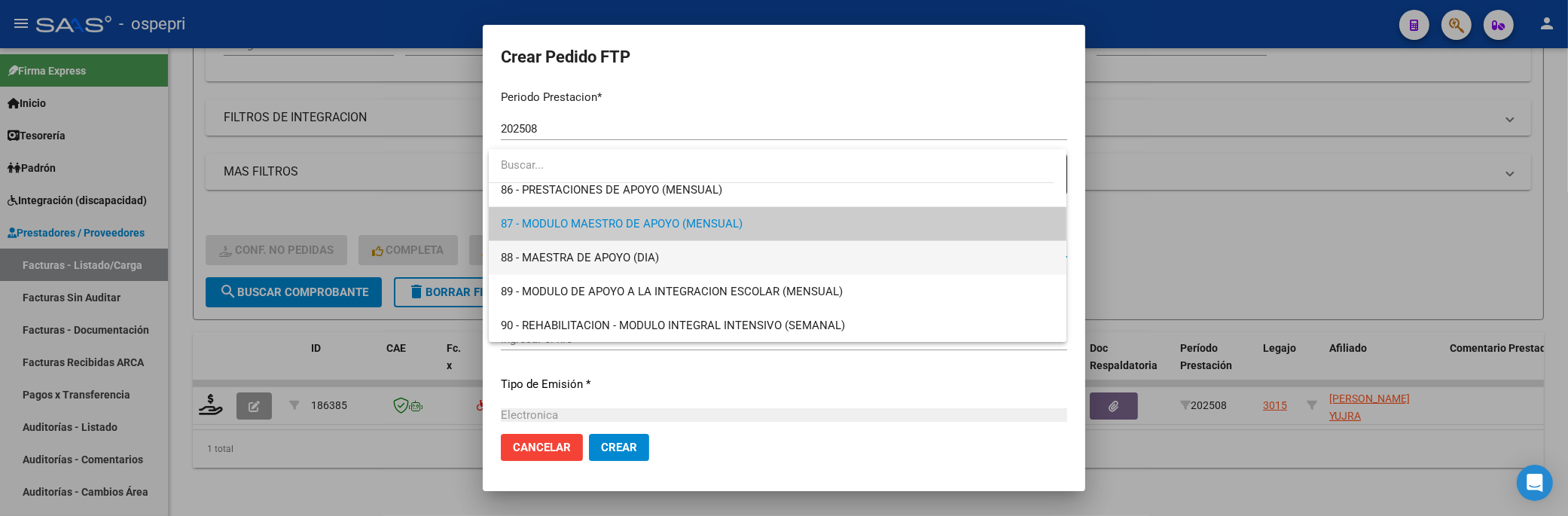
scroll to position [2951, 0]
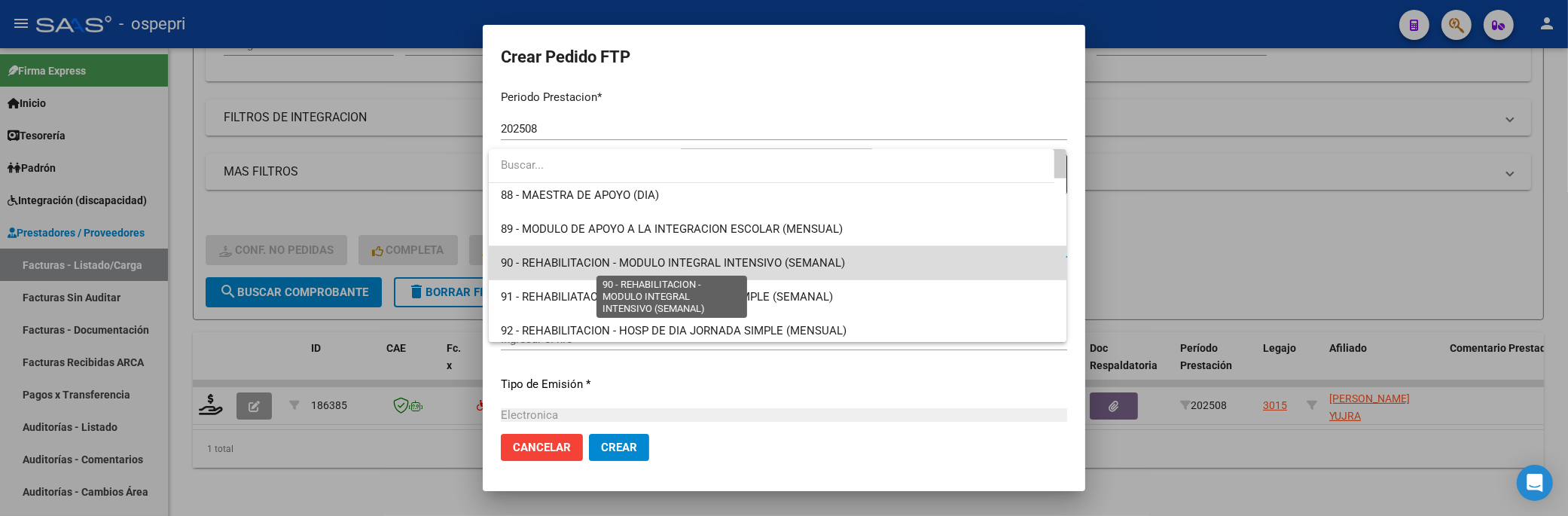
click at [820, 267] on span "90 - REHABILITACION - MODULO INTEGRAL INTENSIVO (SEMANAL)" at bounding box center [673, 263] width 345 height 14
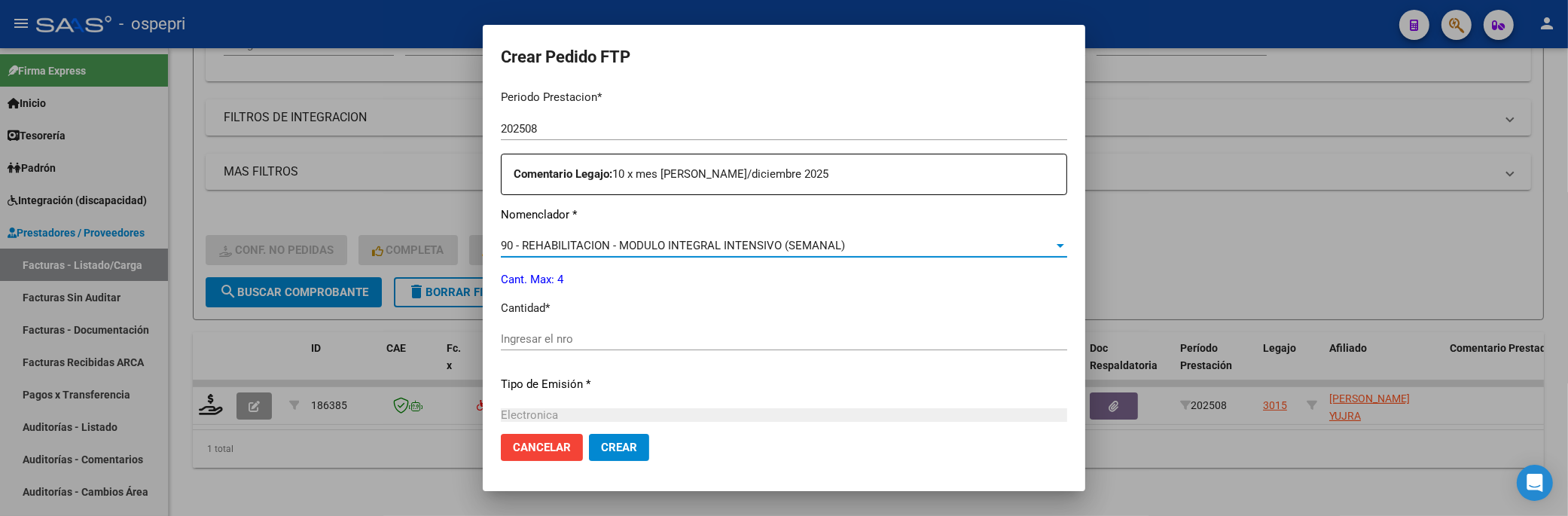
click at [627, 335] on input "Ingresar el nro" at bounding box center [784, 338] width 567 height 14
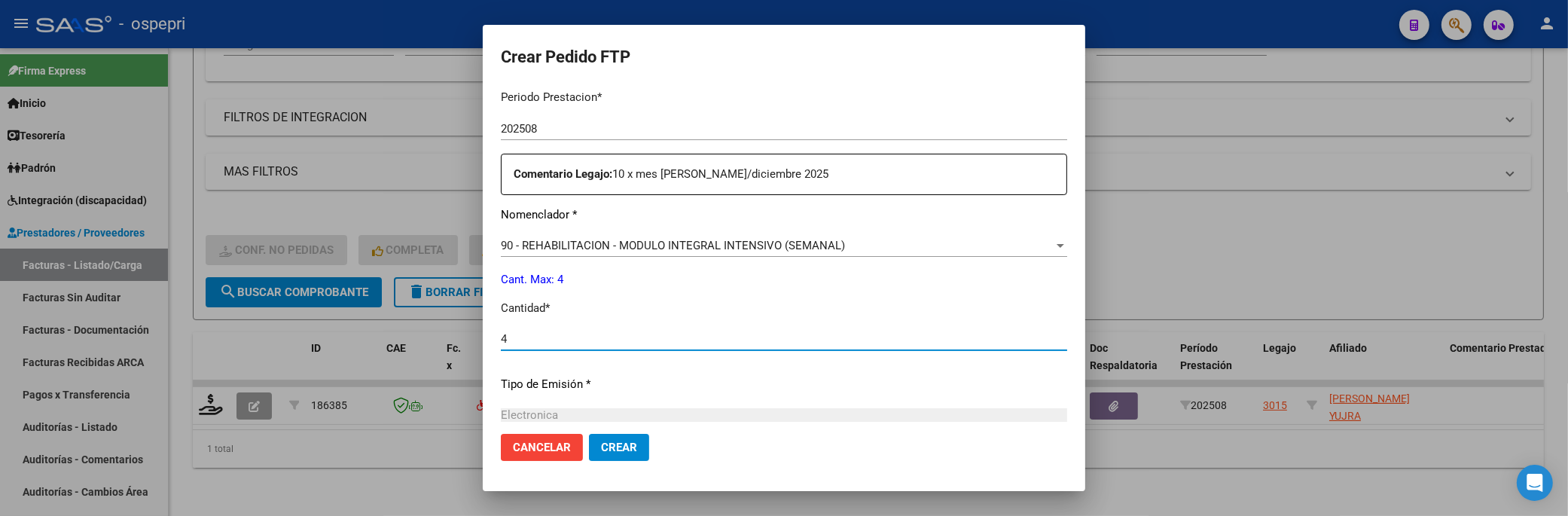
type input "4"
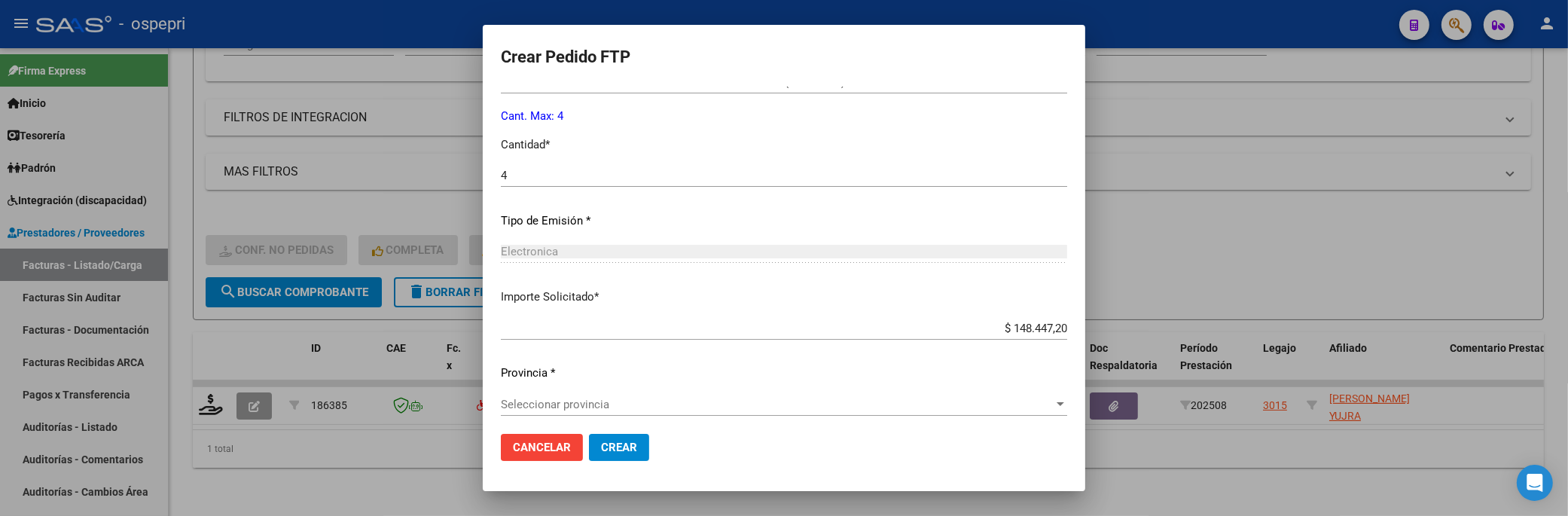
scroll to position [672, 0]
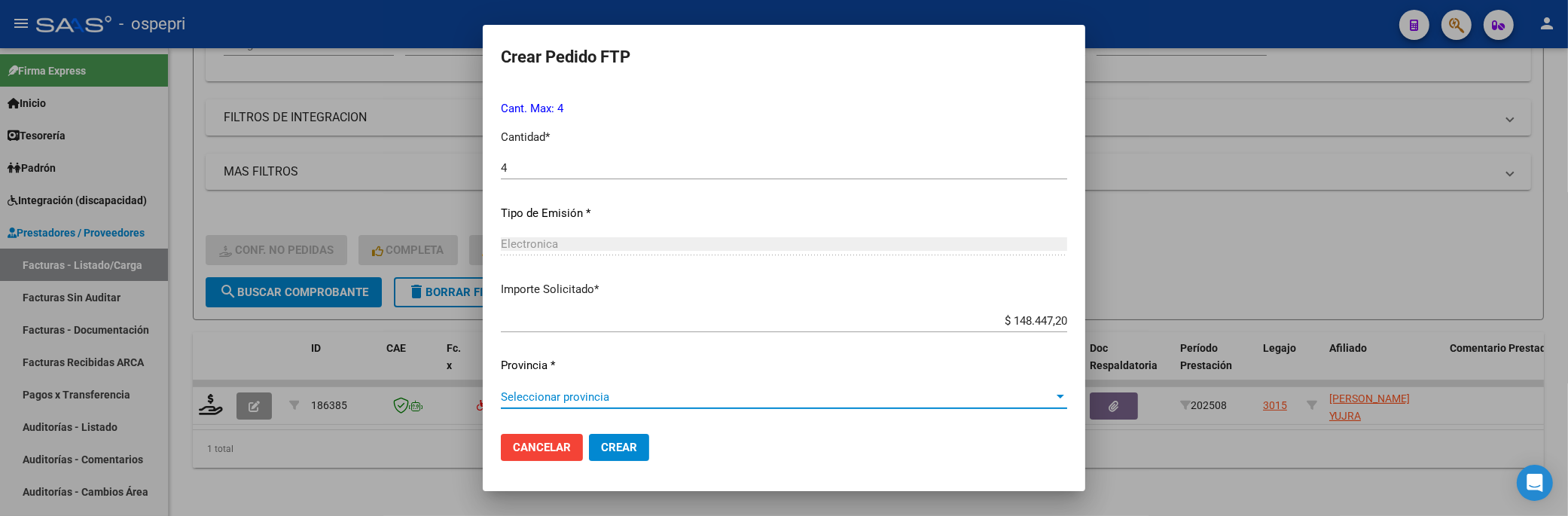
click at [1056, 397] on div at bounding box center [1060, 396] width 8 height 4
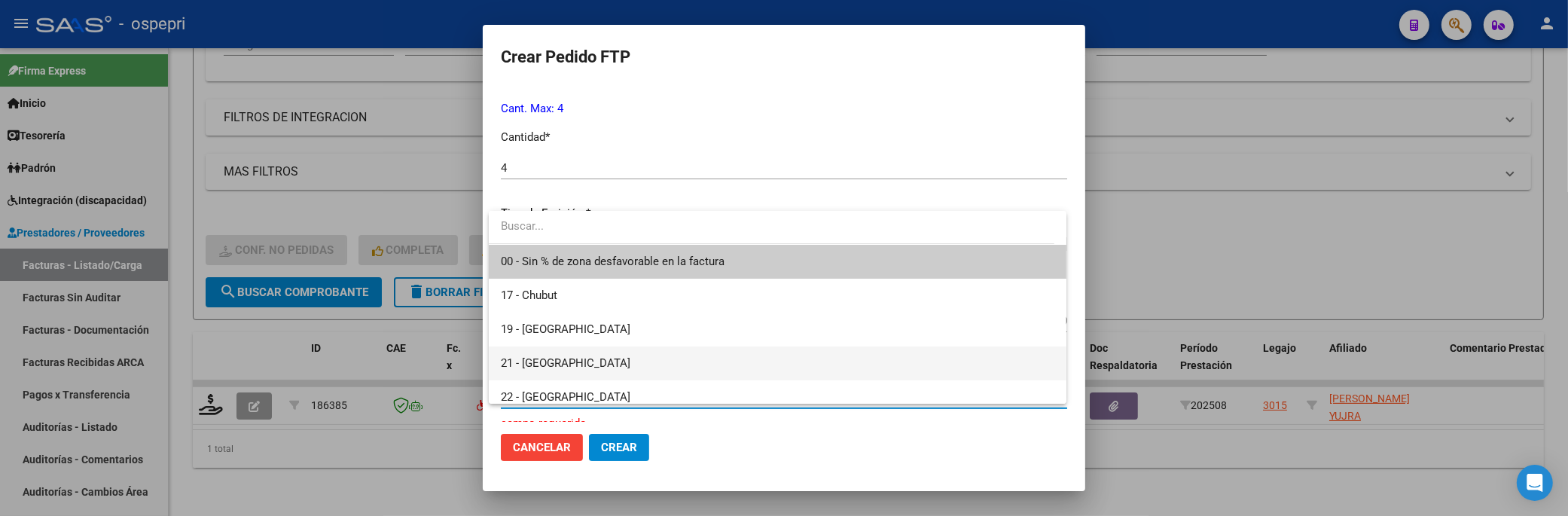
click at [605, 358] on span "21 - Neuquén" at bounding box center [778, 363] width 554 height 34
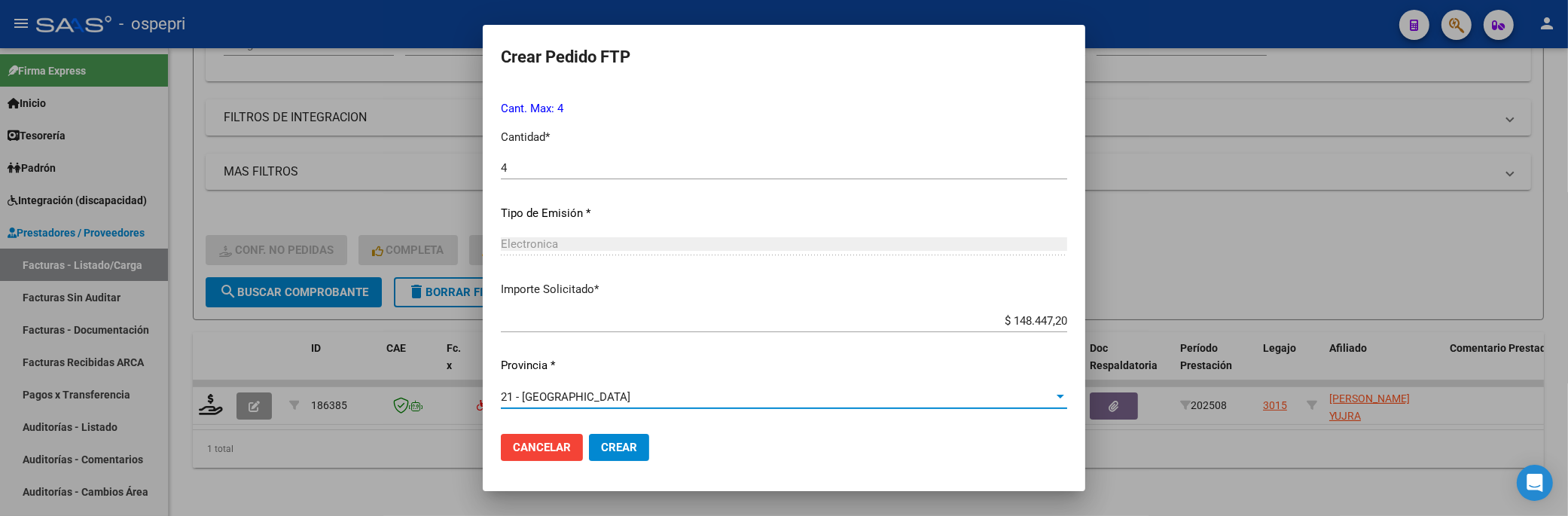
click at [610, 406] on span "Crear" at bounding box center [619, 447] width 36 height 14
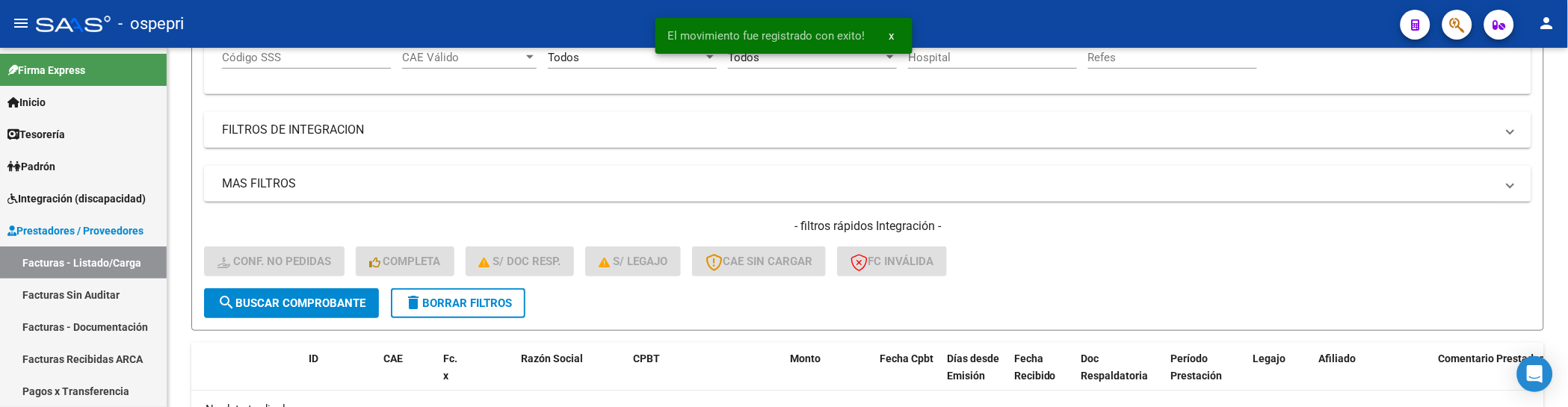
scroll to position [336, 0]
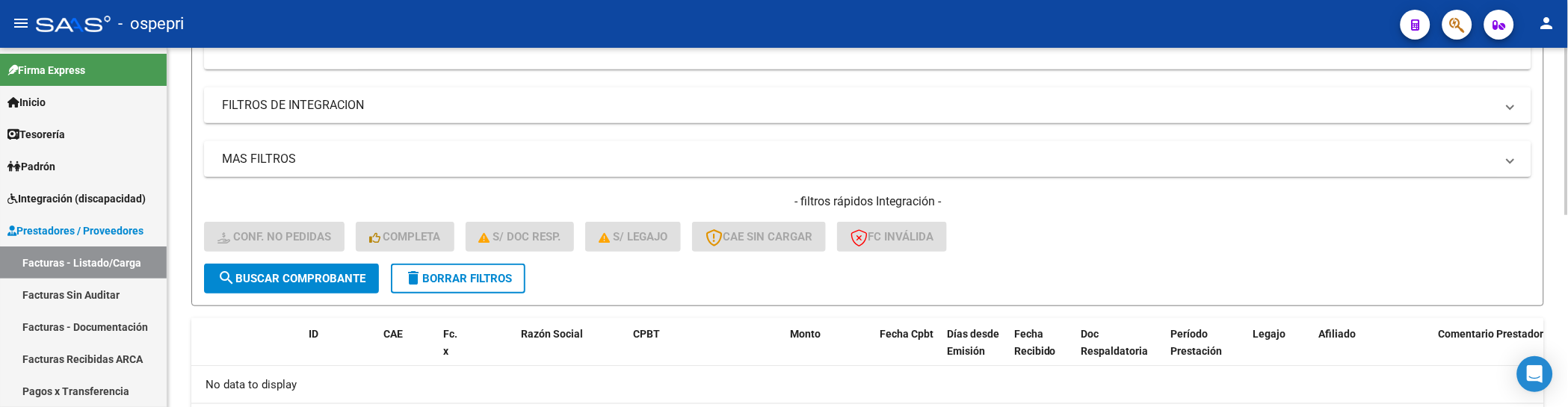
click at [1091, 250] on div "- filtros rápidos Integración - Conf. no pedidas Completa S/ Doc Resp. S/ legaj…" at bounding box center [867, 229] width 1327 height 70
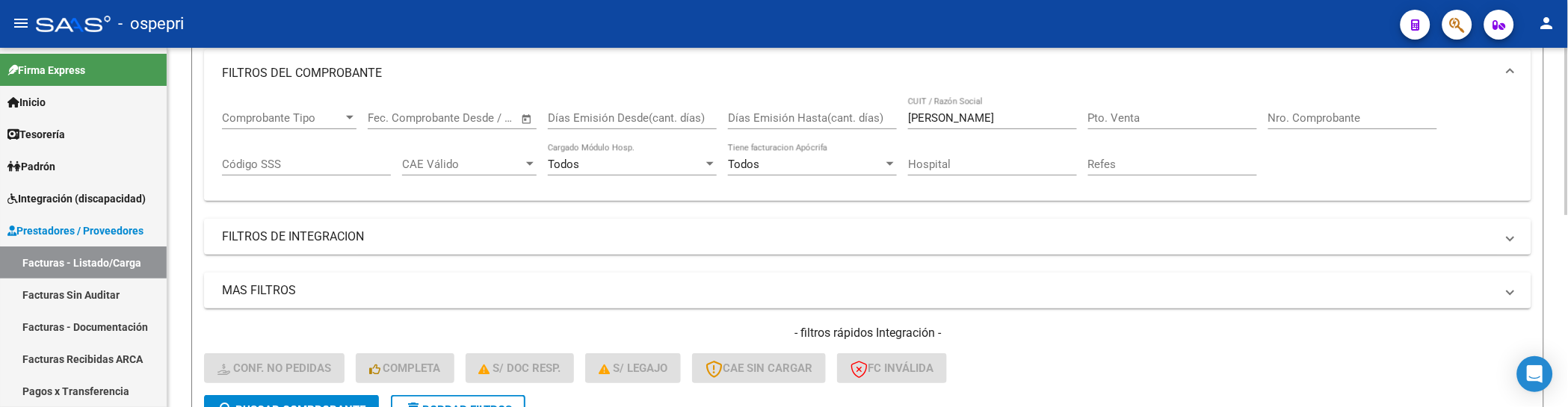
scroll to position [169, 0]
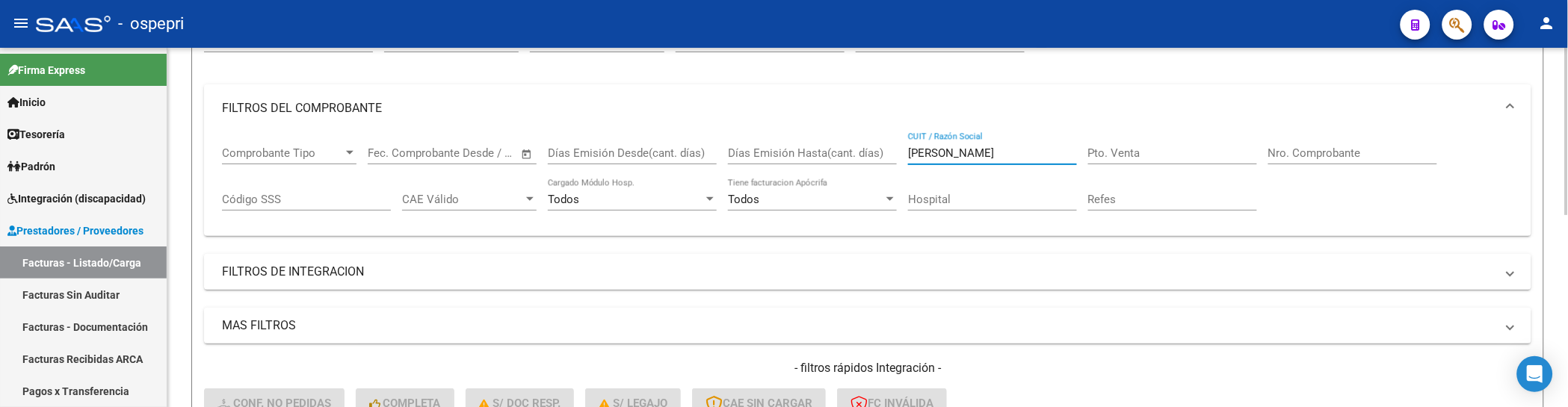
drag, startPoint x: 988, startPoint y: 153, endPoint x: 881, endPoint y: 153, distance: 107.0
click at [881, 153] on div "Comprobante Tipo Comprobante Tipo Fecha inicio – Fecha fin Fec. Comprobante Des…" at bounding box center [868, 178] width 1291 height 92
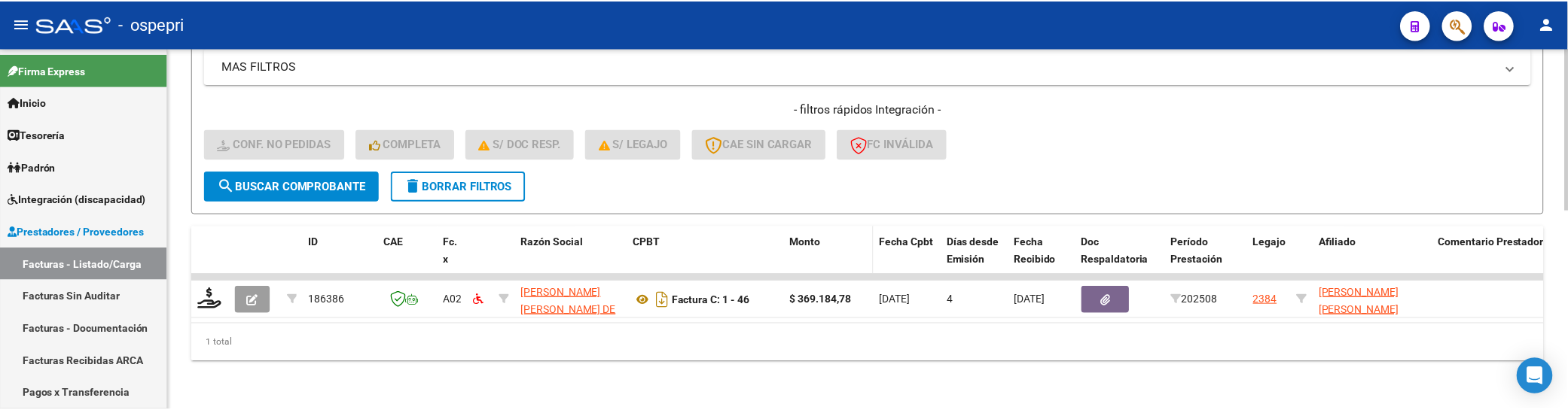
scroll to position [444, 0]
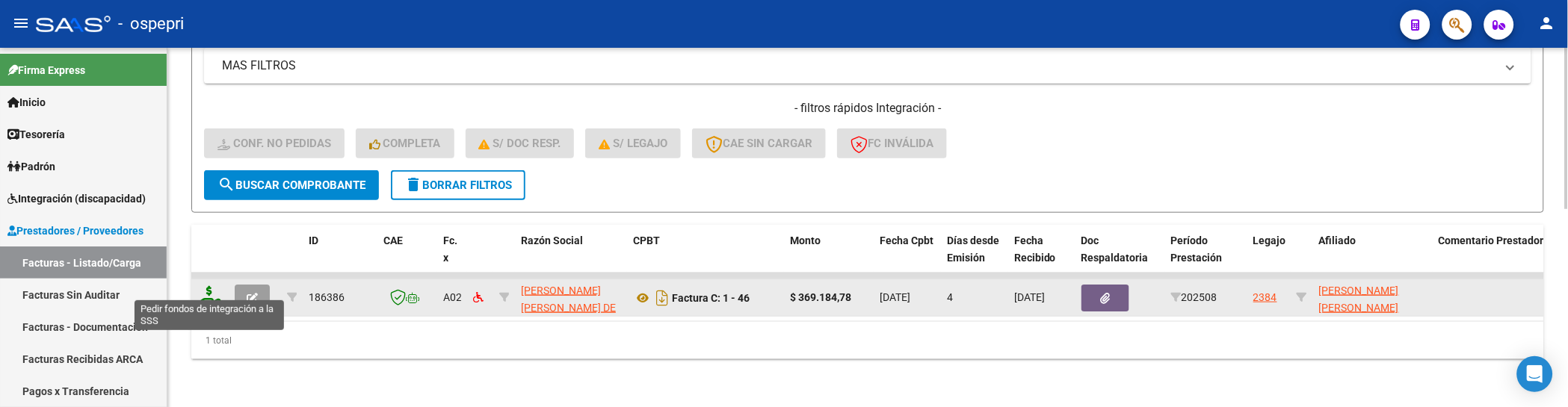
type input "guzman"
click at [215, 290] on icon at bounding box center [209, 296] width 24 height 20
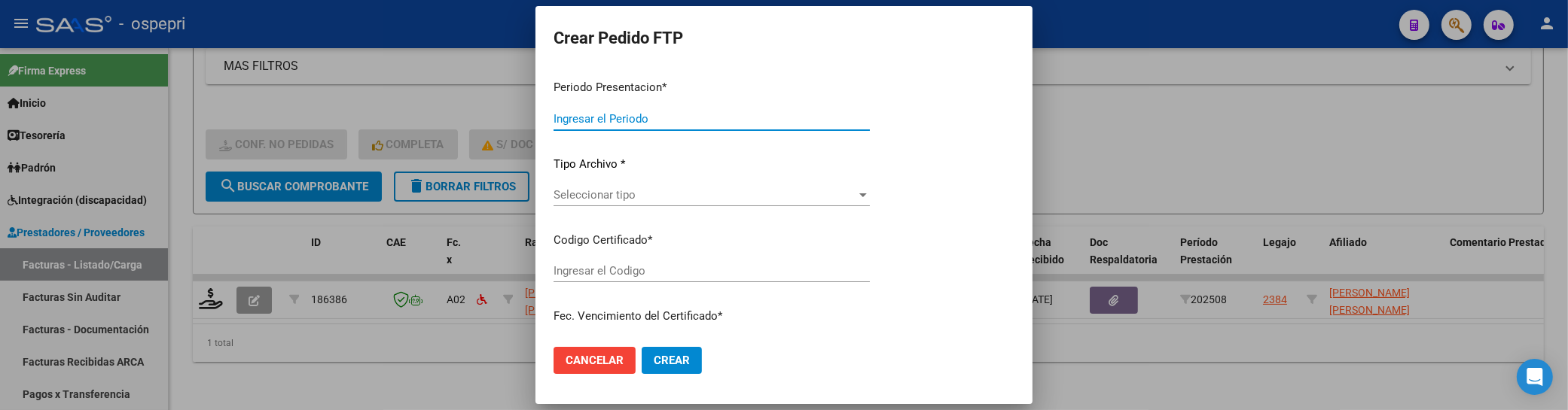
type input "202508"
type input "$ 369.184,78"
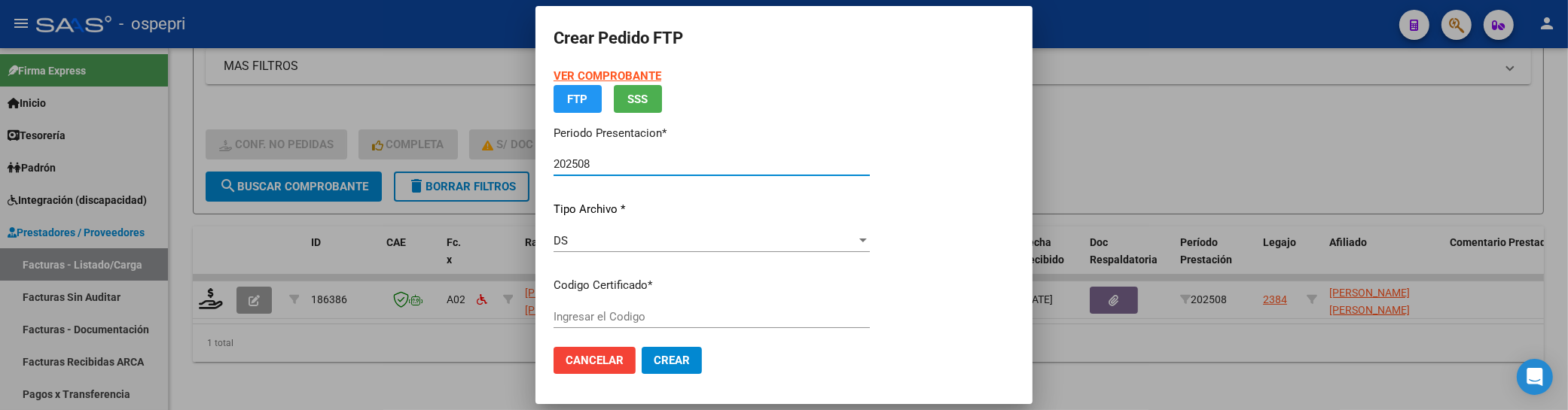
type input "2050807133-8"
type input "2032-06-15"
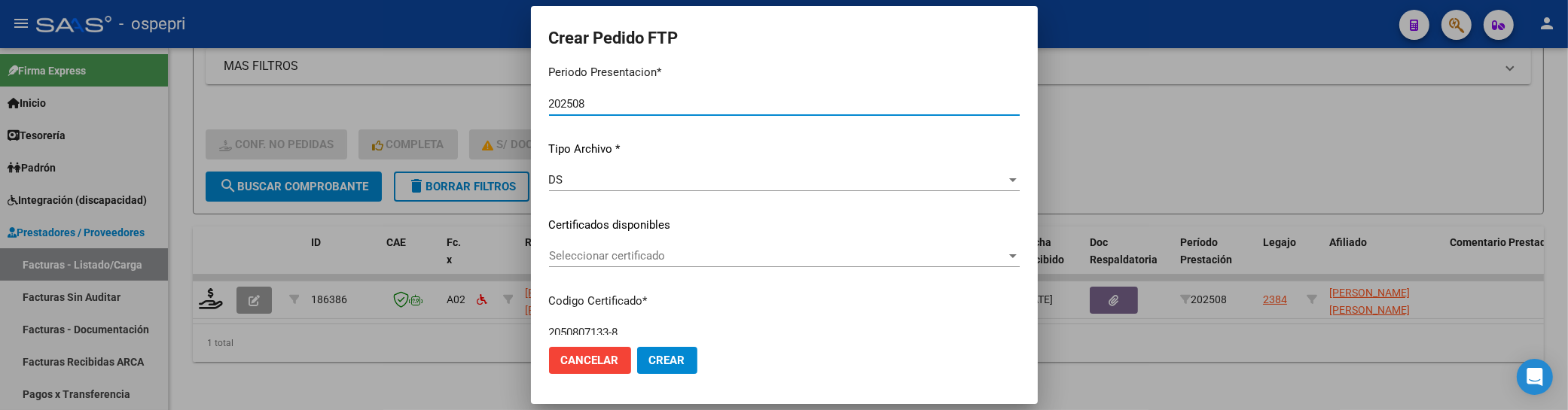
scroll to position [167, 0]
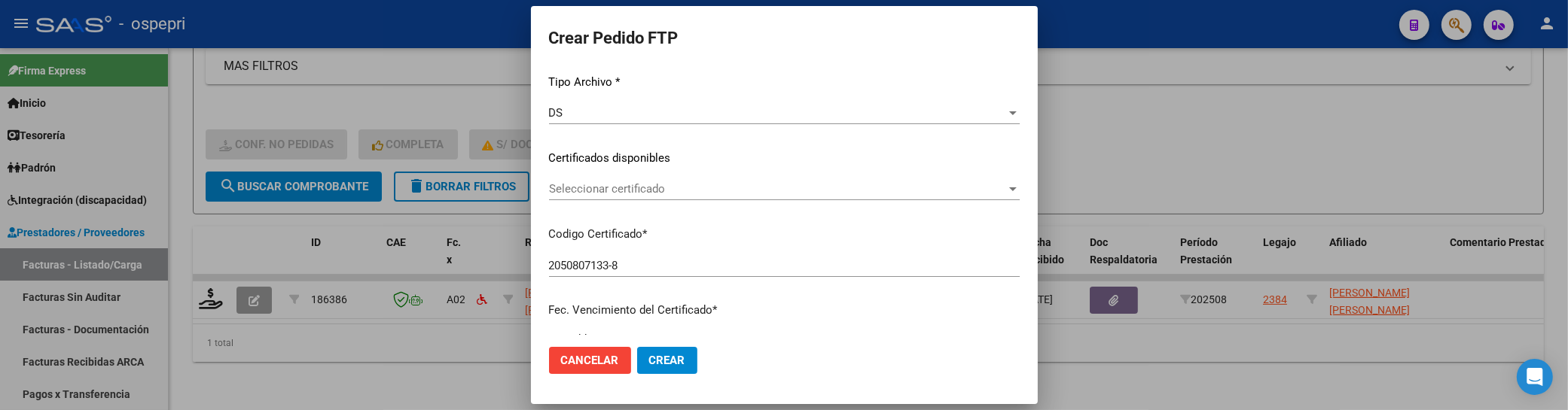
click at [1009, 188] on div at bounding box center [1013, 189] width 8 height 4
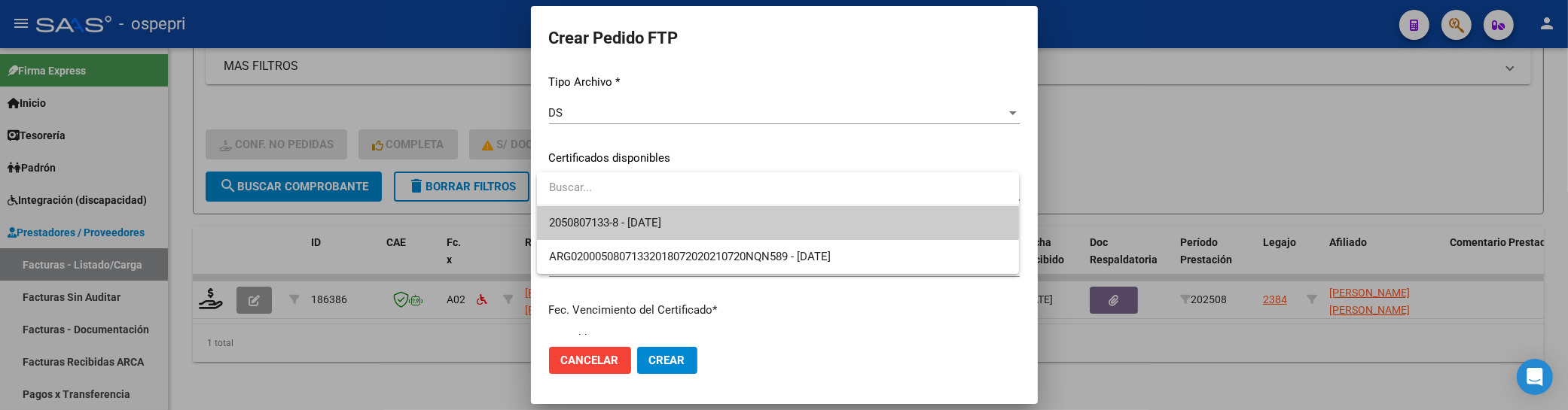
click at [943, 215] on span "2050807133-8 - 2032-06-15" at bounding box center [778, 223] width 458 height 34
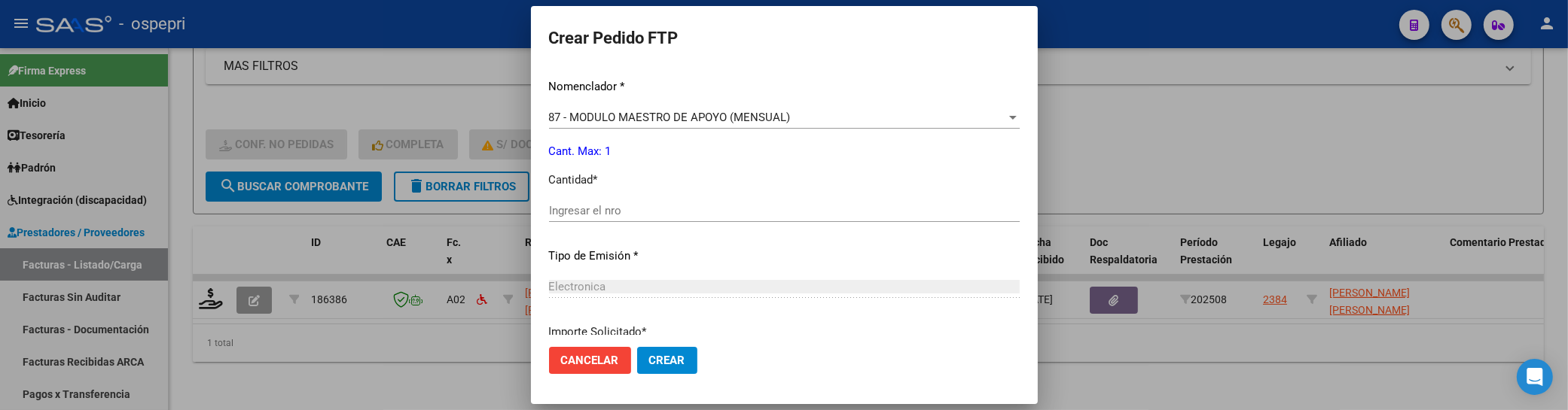
scroll to position [585, 0]
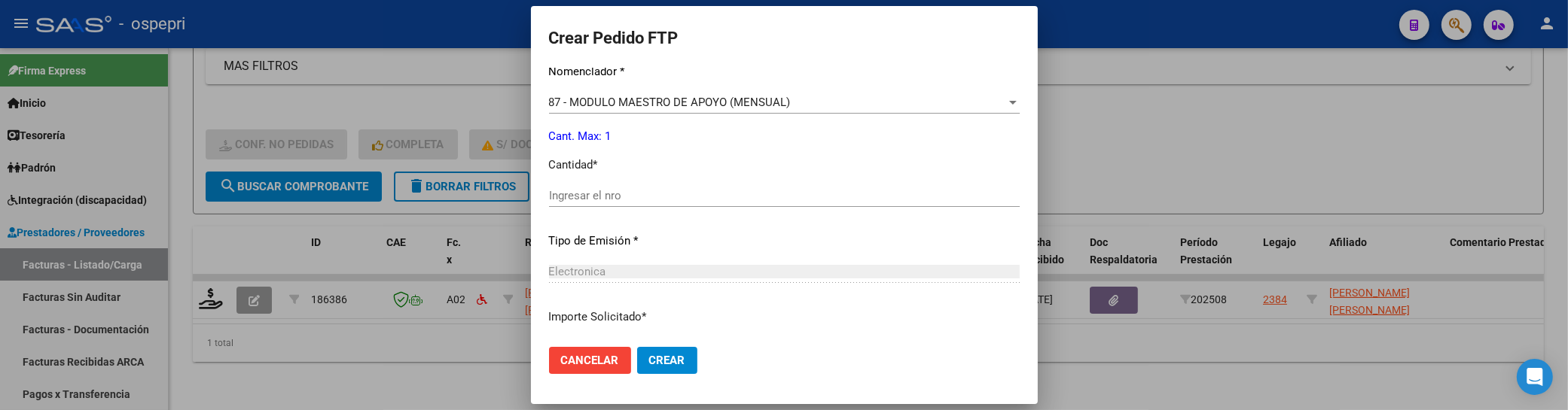
click at [765, 199] on input "Ingresar el nro" at bounding box center [784, 196] width 471 height 14
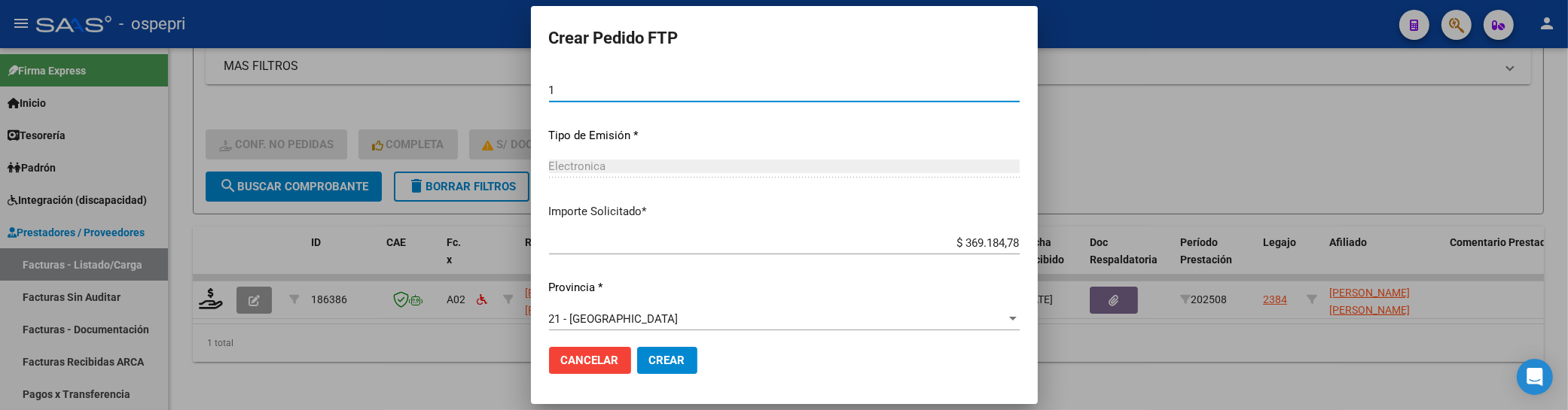
scroll to position [698, 0]
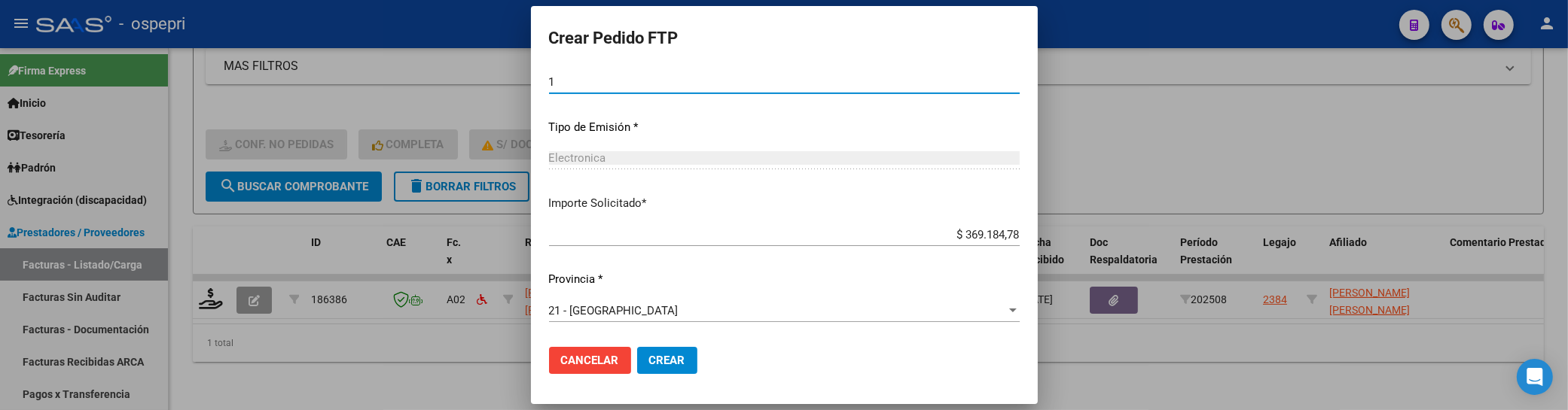
type input "1"
click at [674, 362] on span "Crear" at bounding box center [667, 361] width 36 height 14
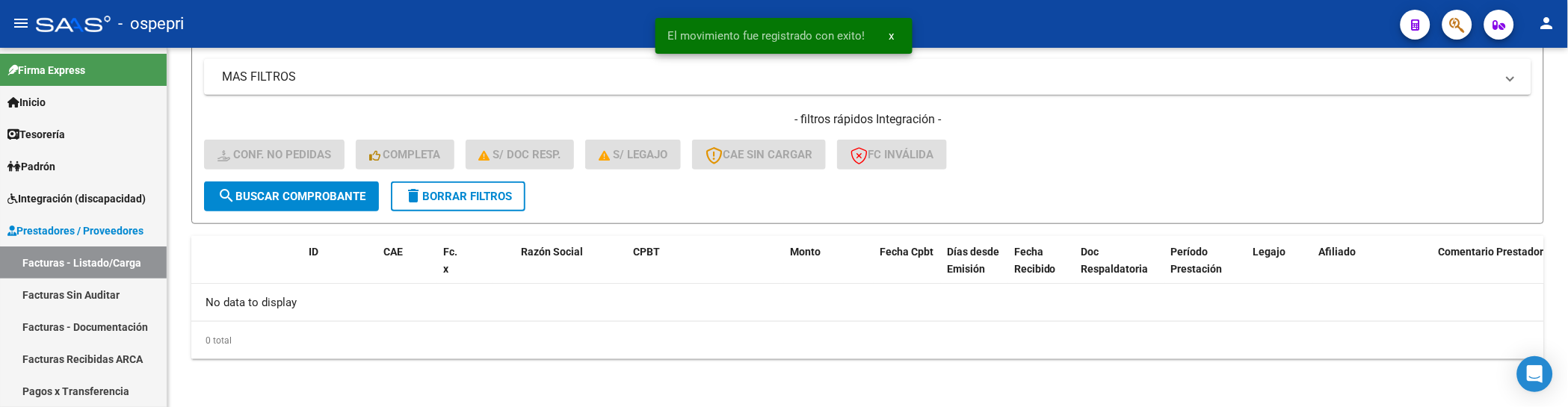
scroll to position [416, 0]
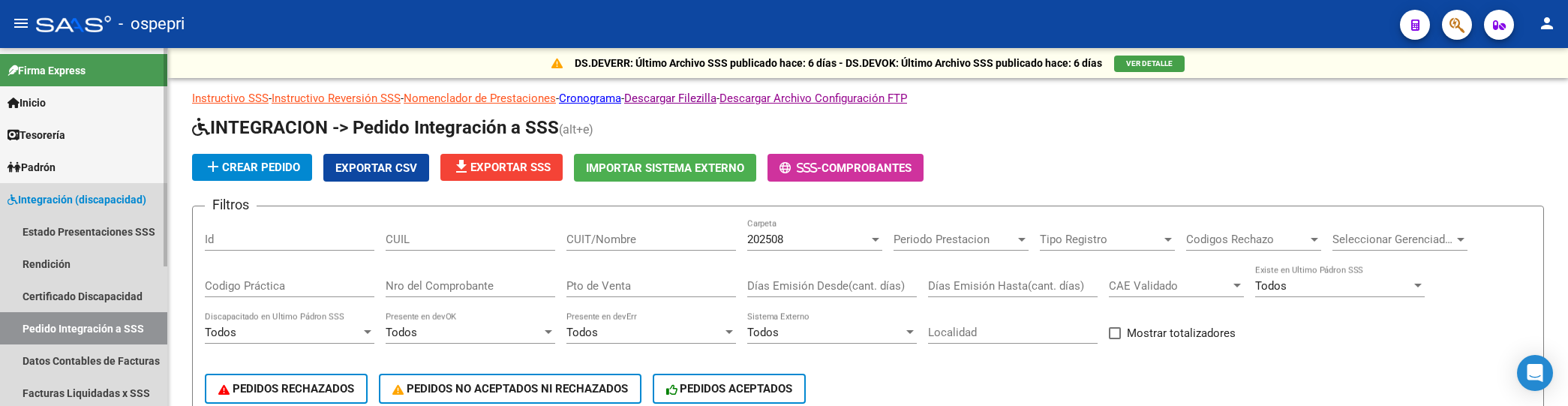
click at [54, 197] on span "Integración (discapacidad)" at bounding box center [77, 200] width 139 height 17
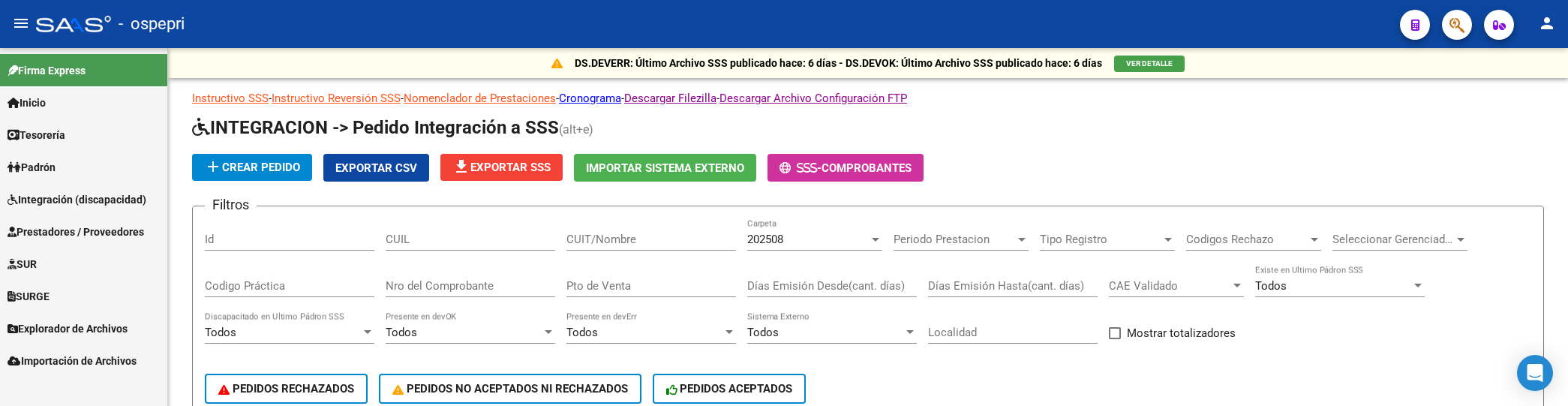
click at [55, 197] on span "Integración (discapacidad)" at bounding box center [77, 200] width 139 height 17
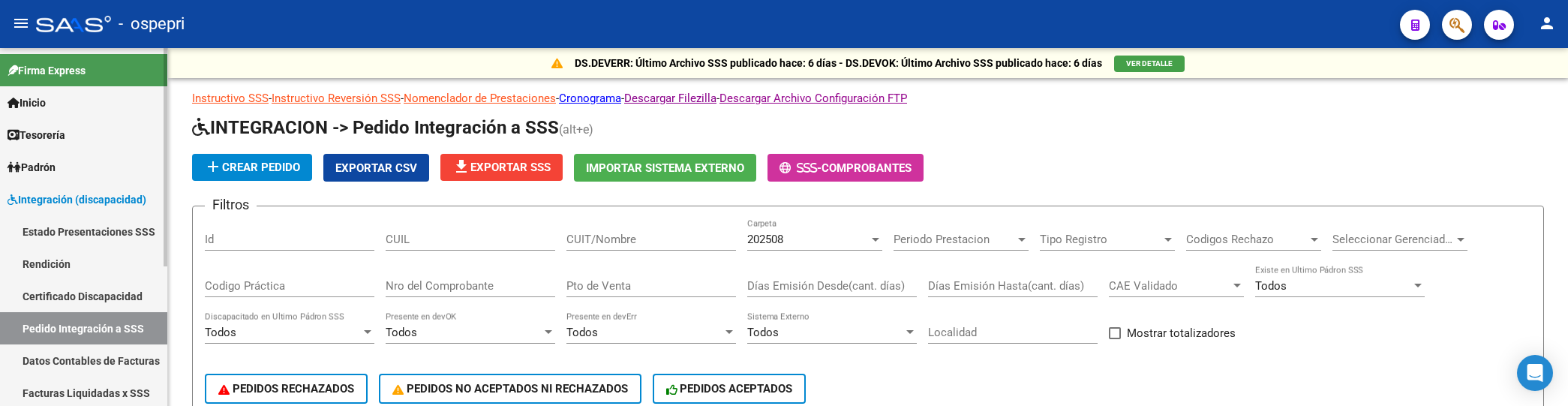
click at [50, 328] on link "Pedido Integración a SSS" at bounding box center [83, 328] width 167 height 32
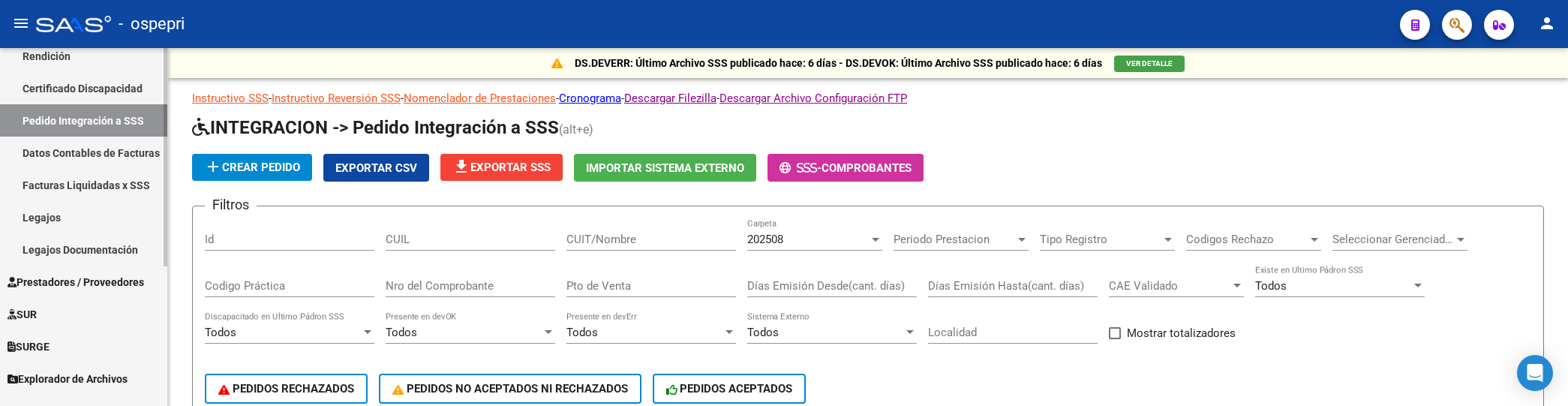
scroll to position [228, 0]
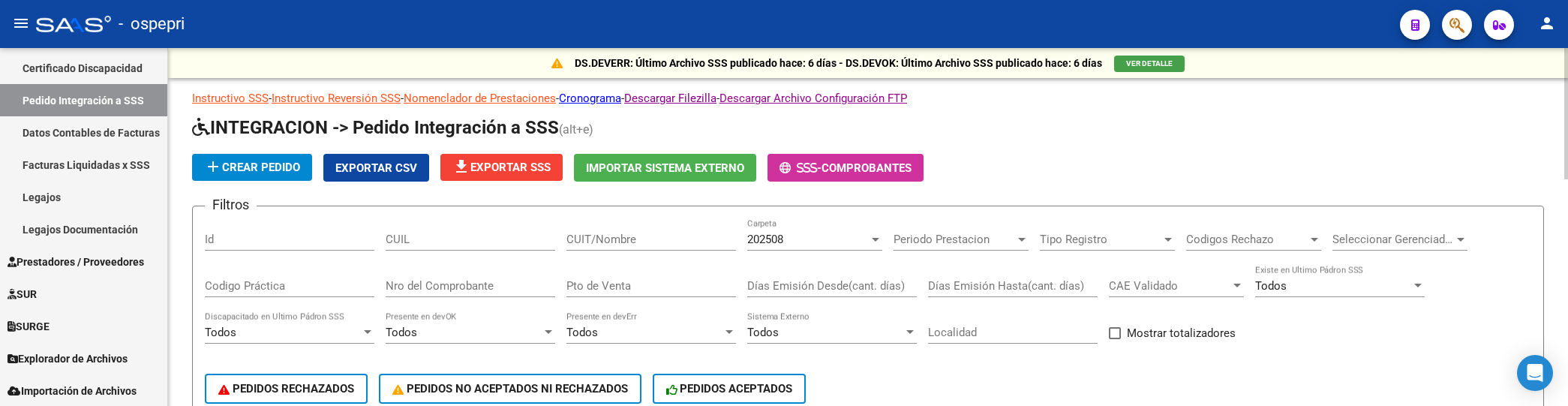
click at [936, 369] on div "PEDIDOS RECHAZADOS PEDIDOS NO ACEPTADOS NI RECHAZADOS PEDIDOS ACEPTADOS" at bounding box center [867, 388] width 1326 height 63
click at [639, 235] on input "CUIT/Nombre" at bounding box center [650, 240] width 169 height 14
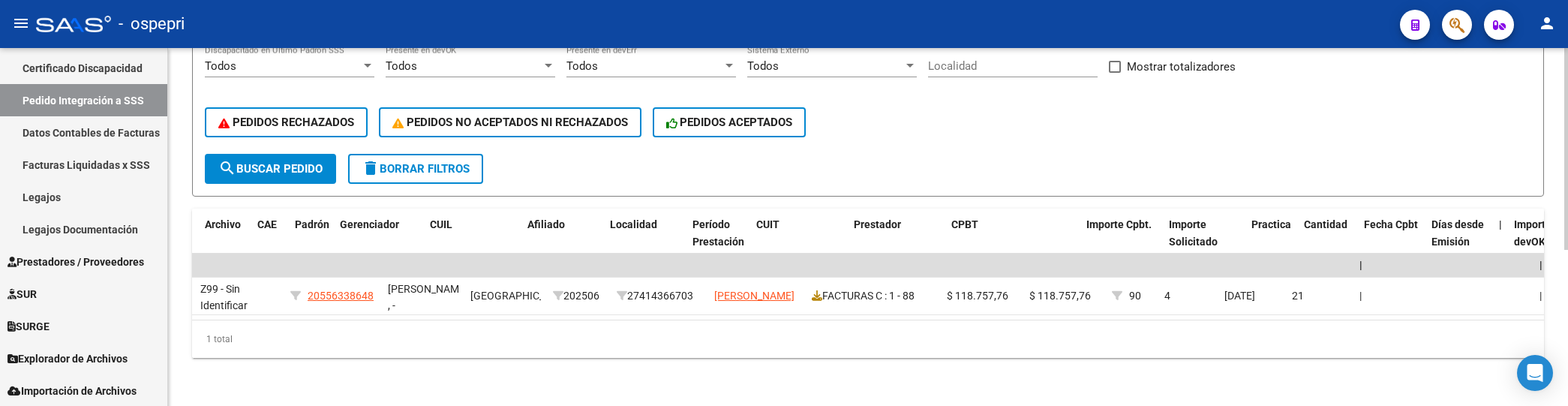
scroll to position [0, 0]
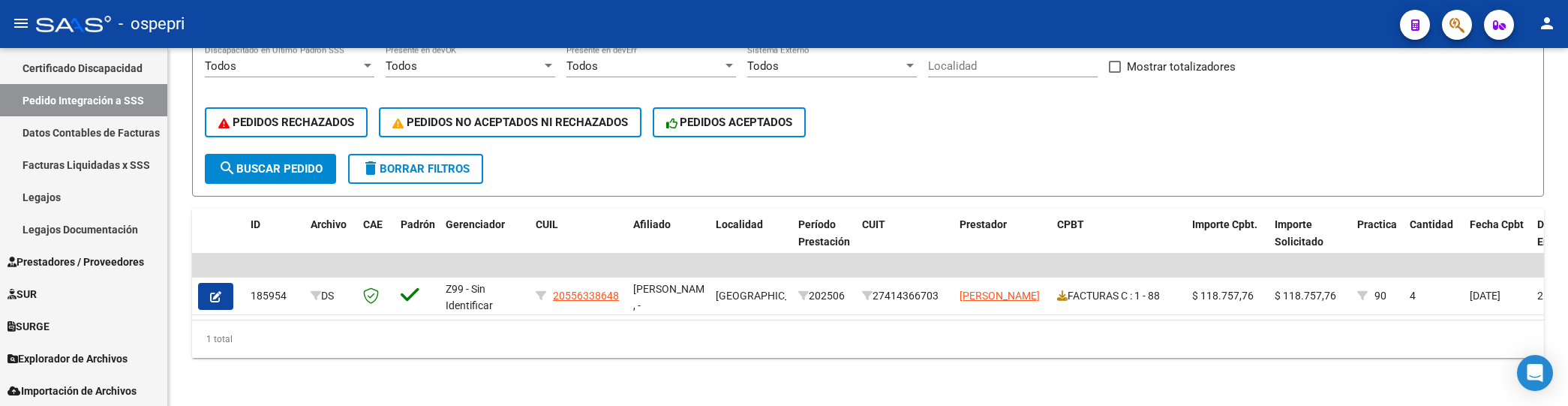
type input "torres"
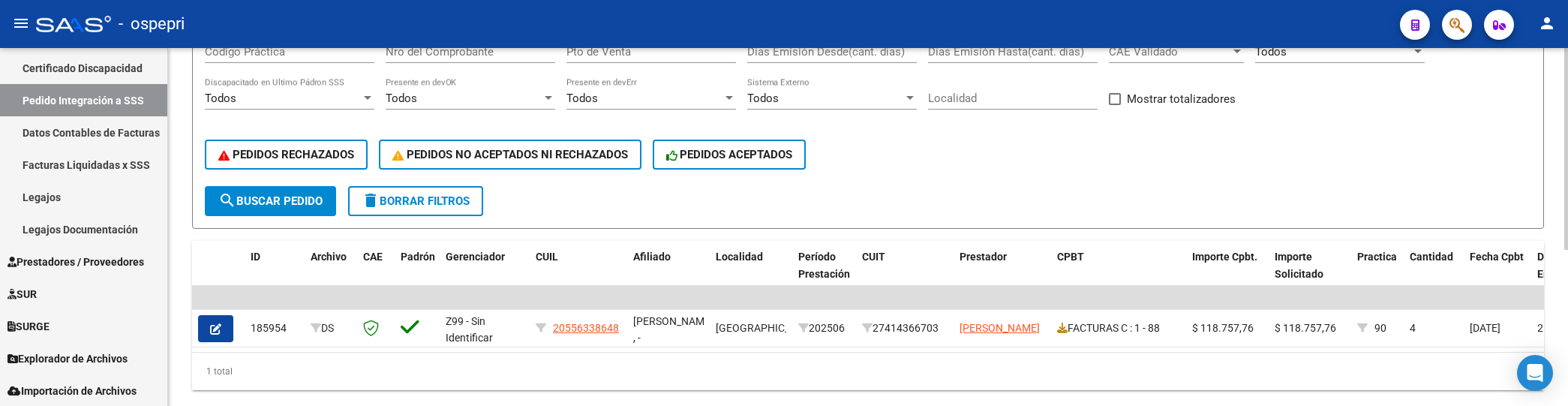
scroll to position [278, 0]
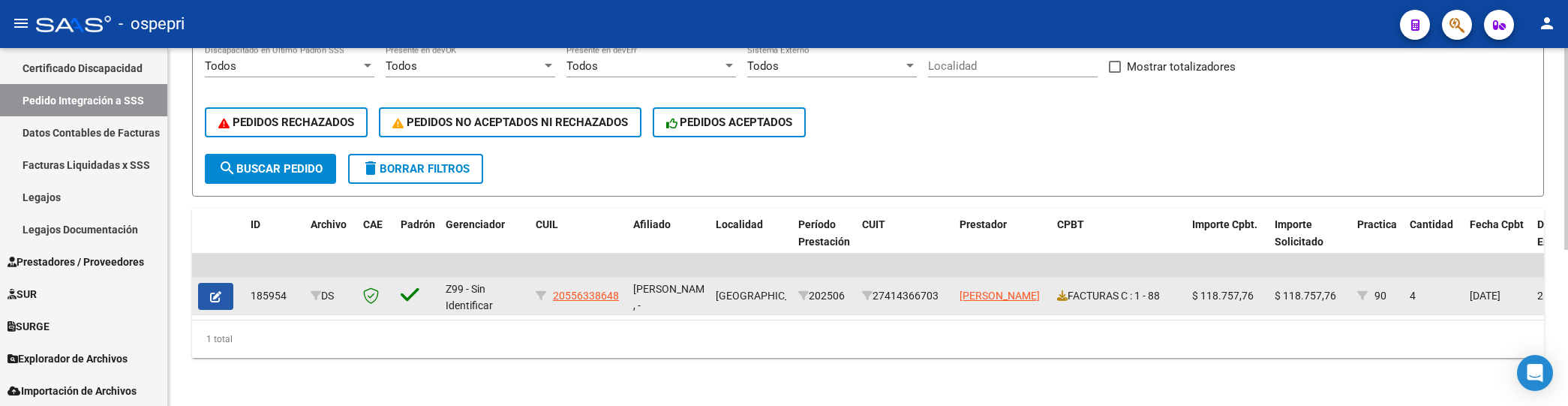
click at [216, 292] on icon "button" at bounding box center [216, 297] width 12 height 12
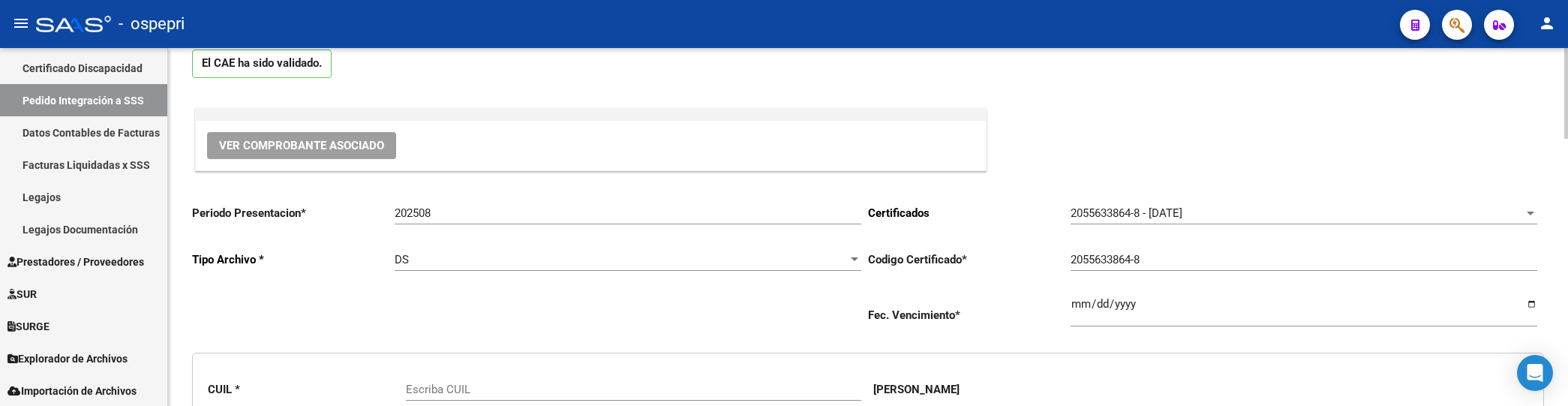
type input "20556338648"
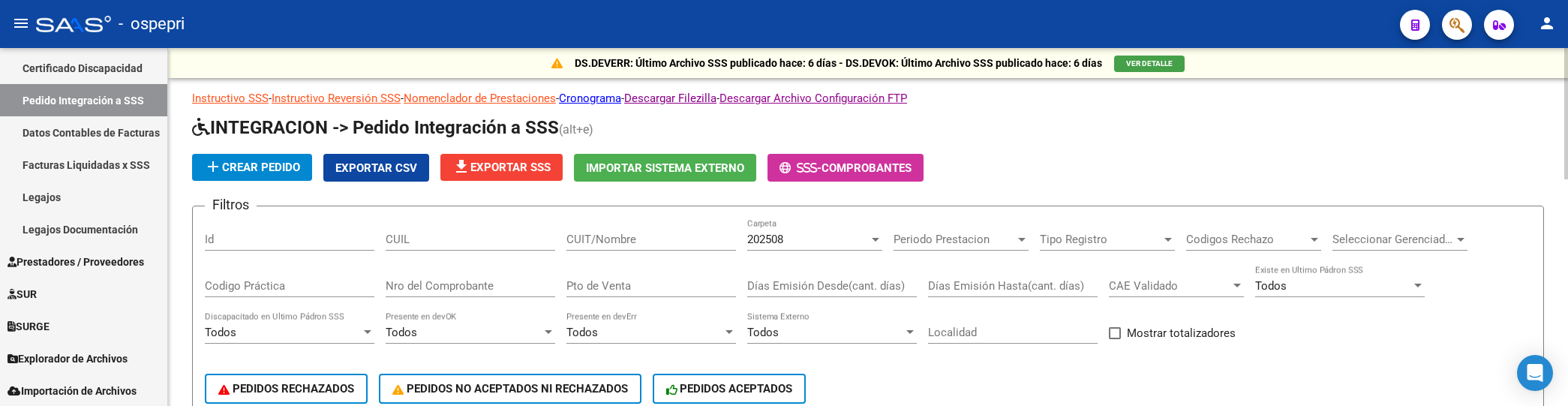
click at [621, 244] on input "CUIT/Nombre" at bounding box center [650, 240] width 169 height 14
click at [1188, 147] on app-list-header "INTEGRACION -> Pedido Integración a SSS (alt+e) add Crear Pedido Exportar CSV f…" at bounding box center [867, 289] width 1352 height 347
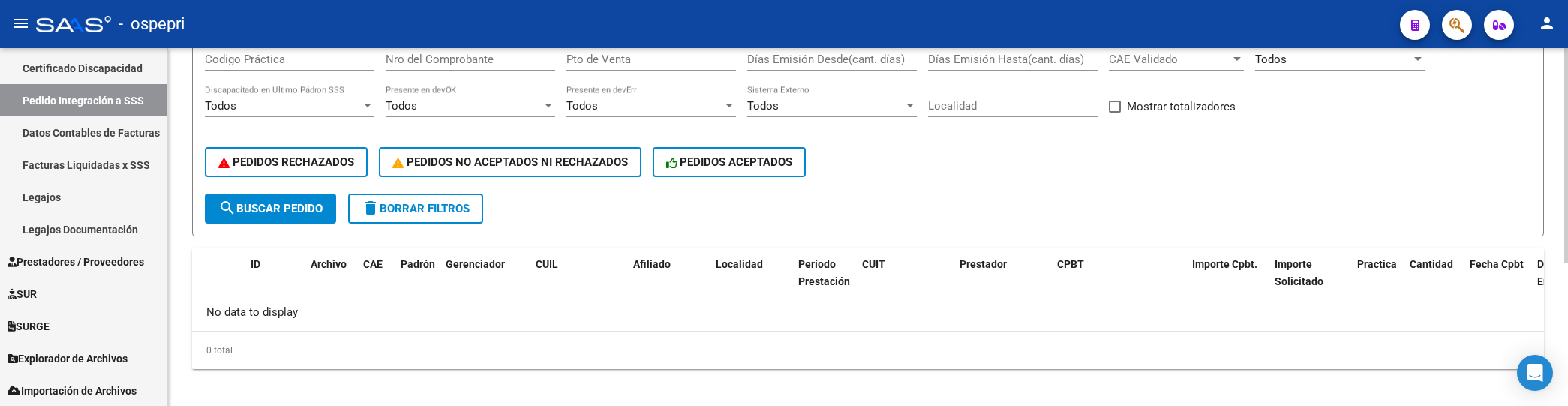
scroll to position [236, 0]
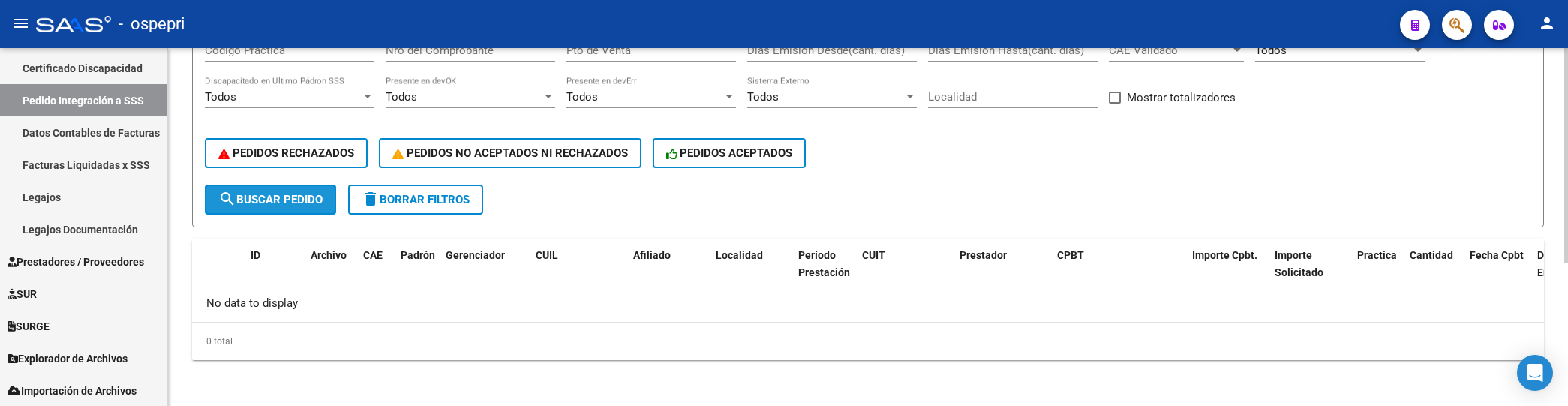
click at [303, 201] on span "search Buscar Pedido" at bounding box center [270, 200] width 105 height 14
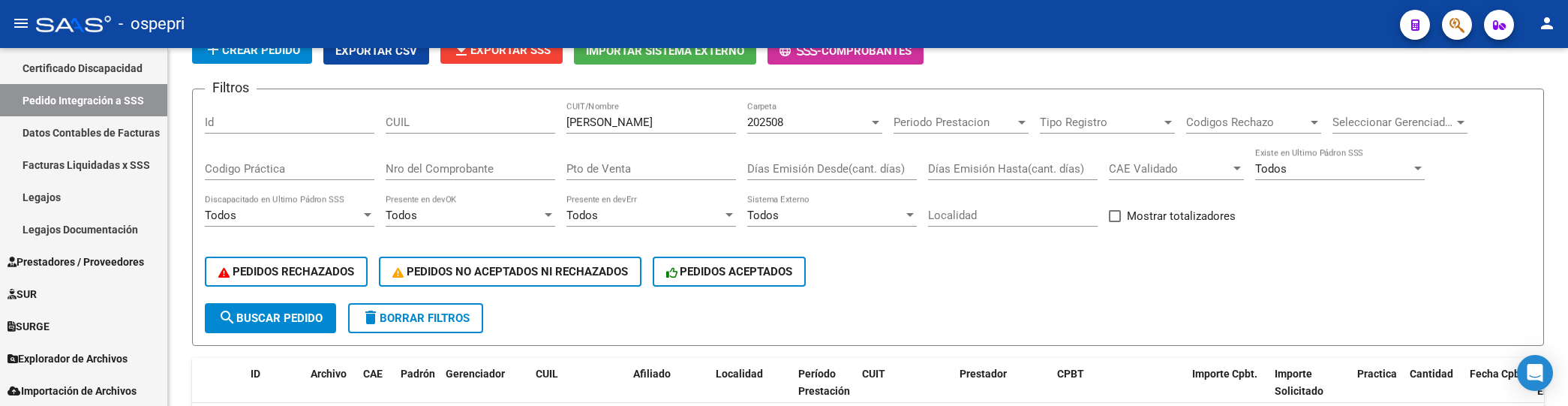
scroll to position [69, 0]
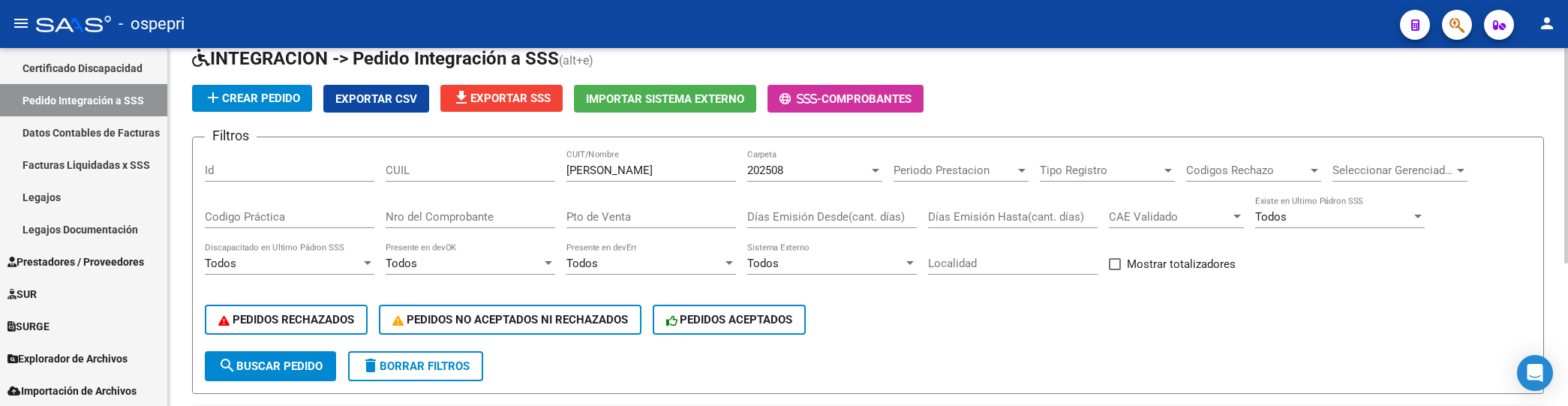
click at [974, 332] on div "PEDIDOS RECHAZADOS PEDIDOS NO ACEPTADOS NI RECHAZADOS PEDIDOS ACEPTADOS" at bounding box center [867, 320] width 1326 height 63
click at [204, 363] on form "Filtros Id CUIL torres malani CUIT/Nombre 202508 Carpeta Periodo Prestacion Per…" at bounding box center [867, 265] width 1352 height 257
click at [872, 170] on div at bounding box center [875, 170] width 14 height 12
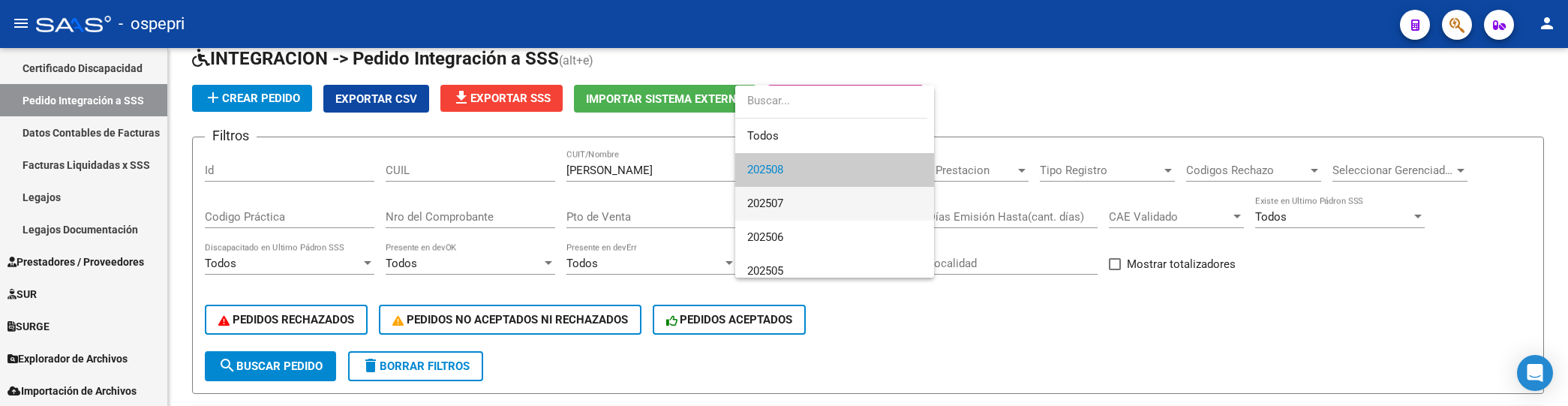
click at [822, 202] on span "202507" at bounding box center [834, 203] width 175 height 34
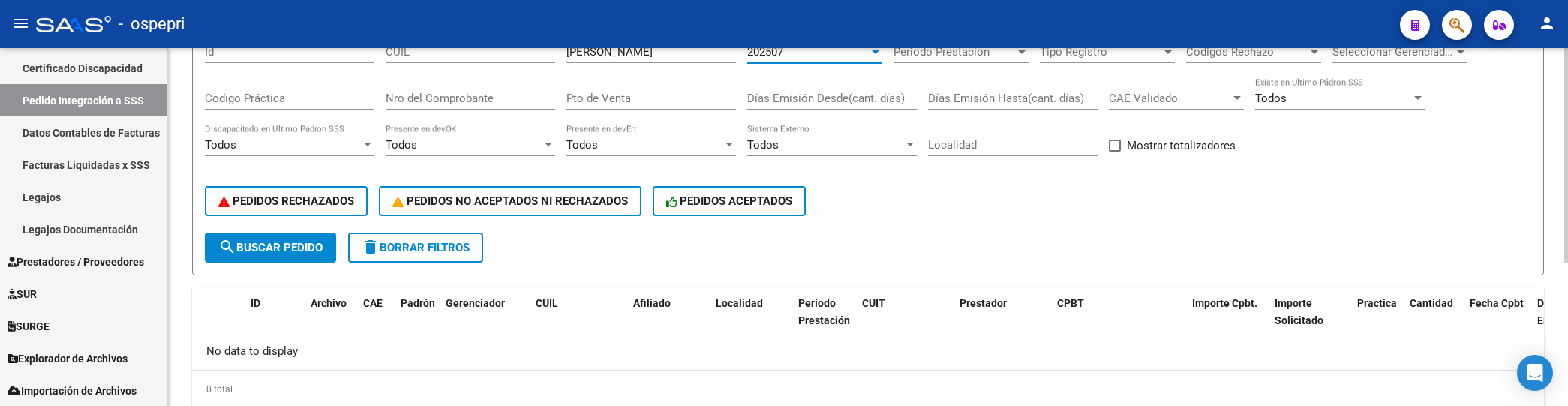
scroll to position [236, 0]
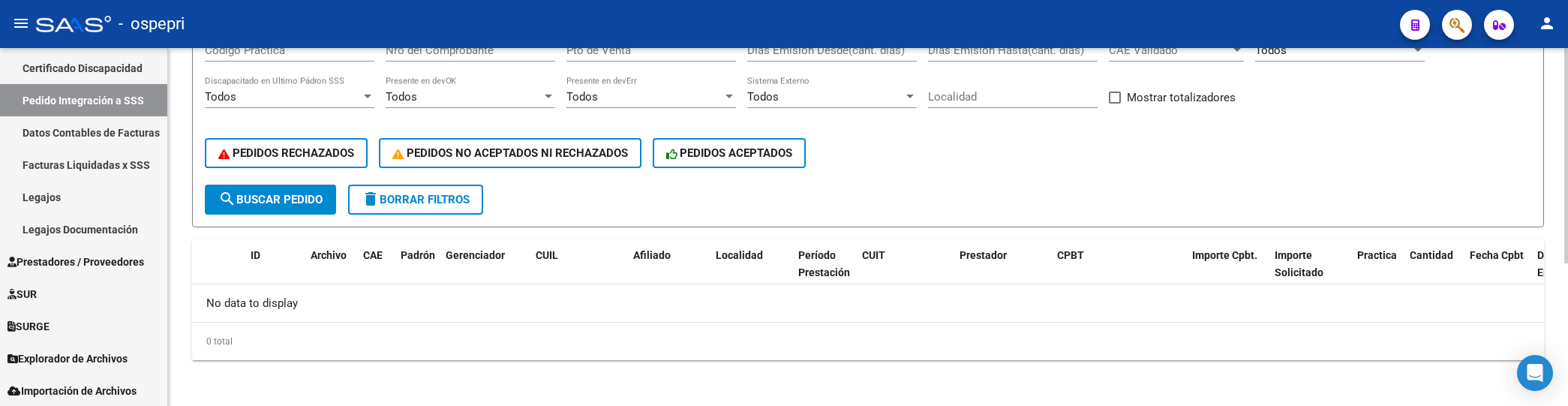
click at [274, 198] on span "search Buscar Pedido" at bounding box center [270, 200] width 105 height 14
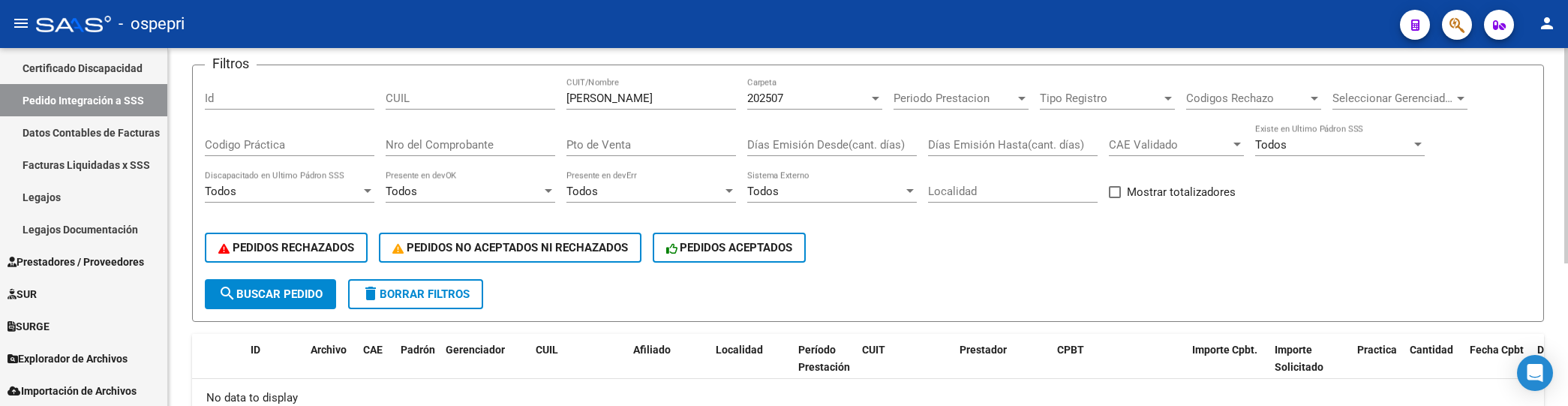
scroll to position [69, 0]
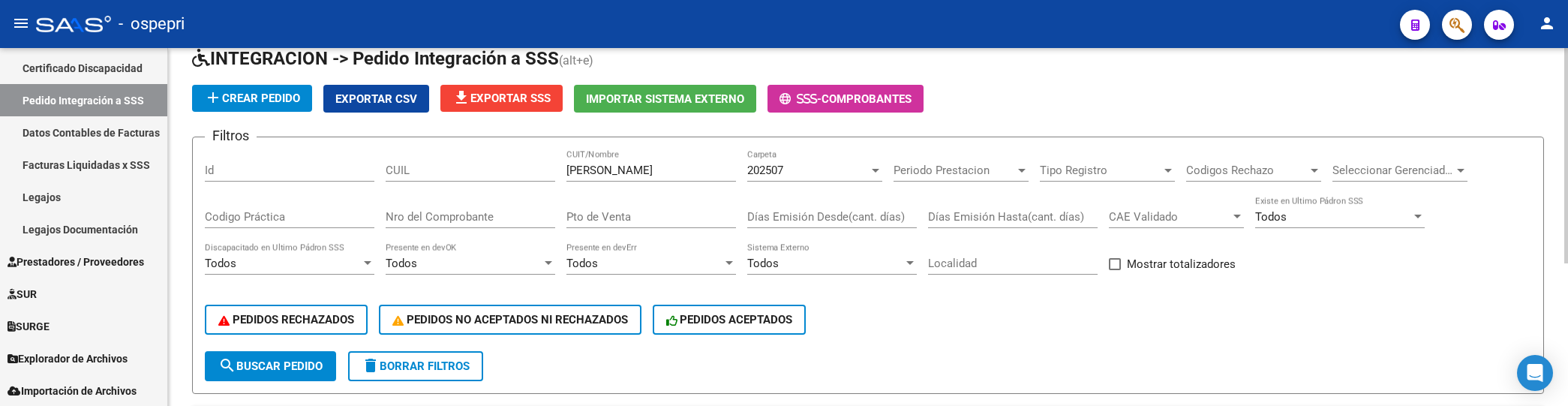
click at [875, 169] on div at bounding box center [876, 171] width 8 height 4
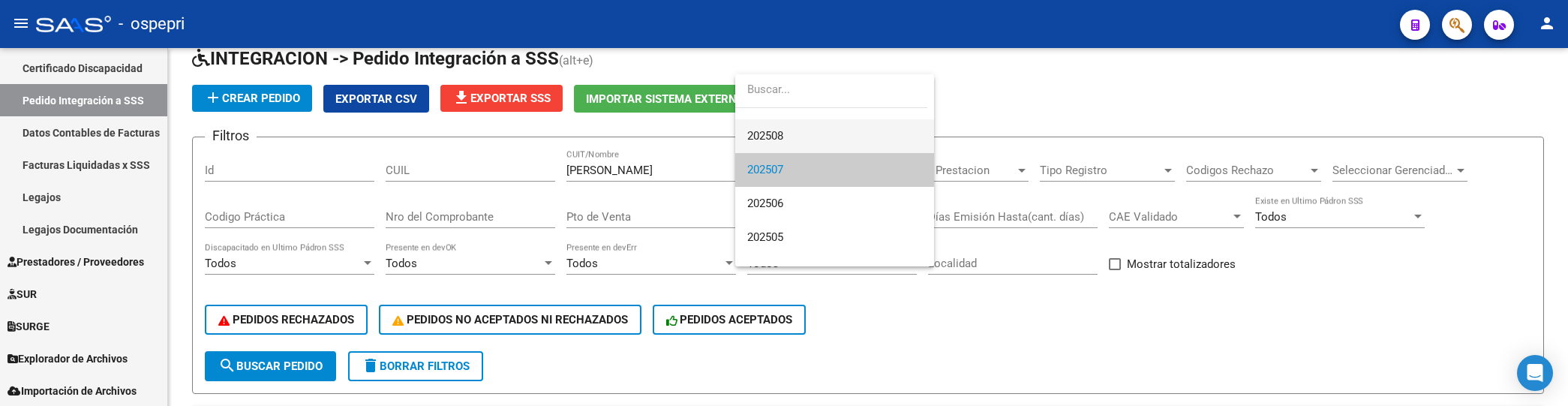
click at [816, 137] on span "202508" at bounding box center [834, 136] width 175 height 34
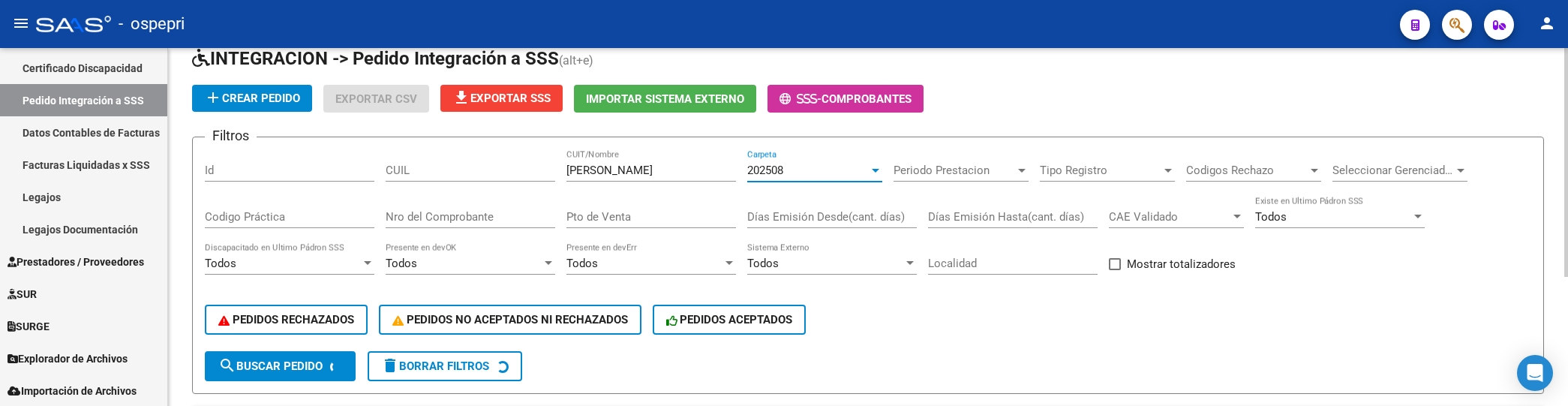
scroll to position [34, 0]
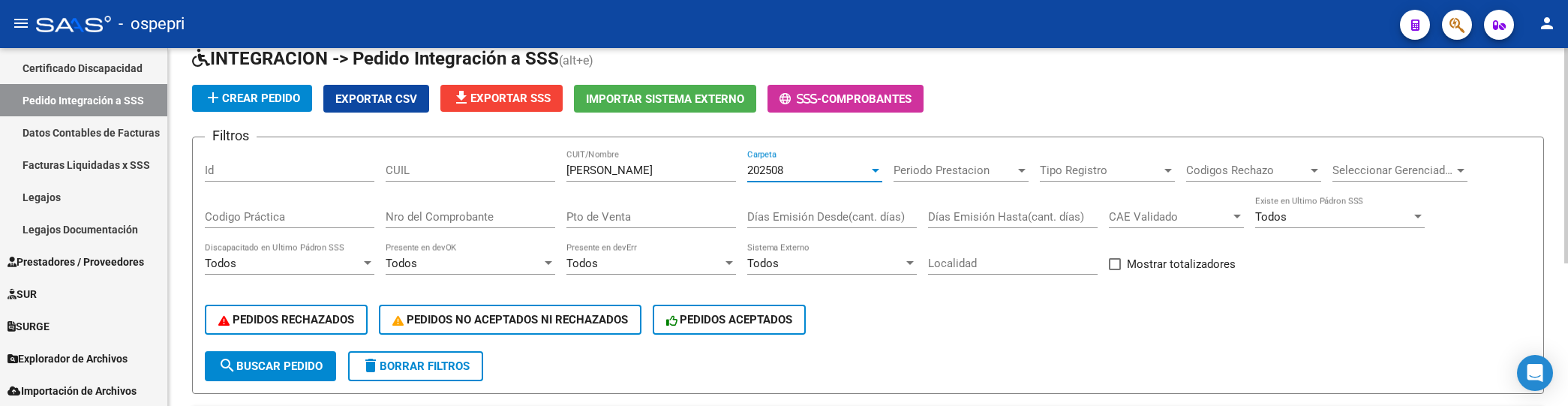
click at [647, 168] on input "torres malani" at bounding box center [650, 170] width 169 height 14
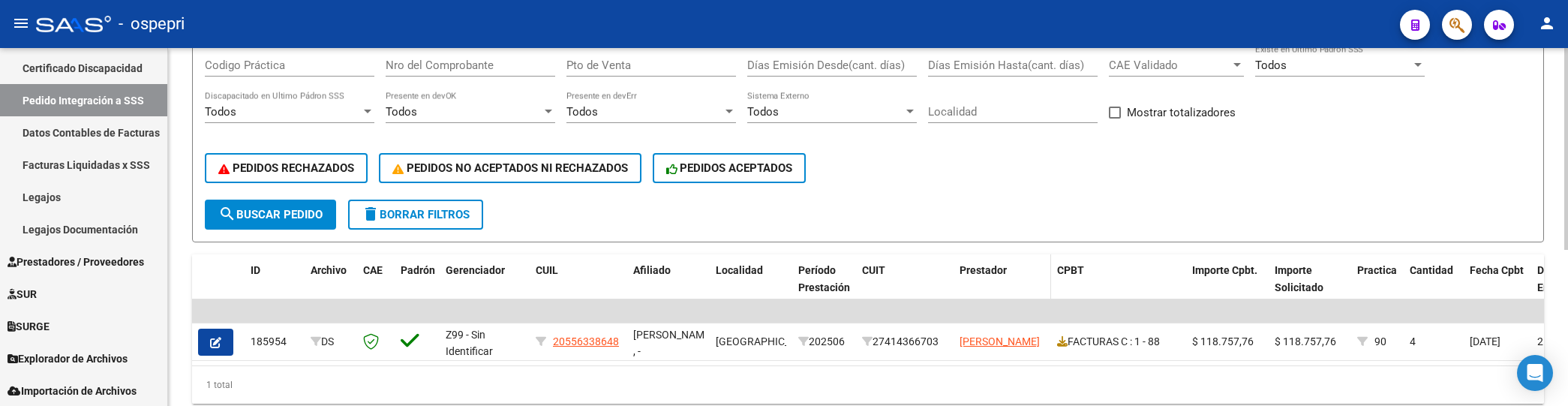
scroll to position [278, 0]
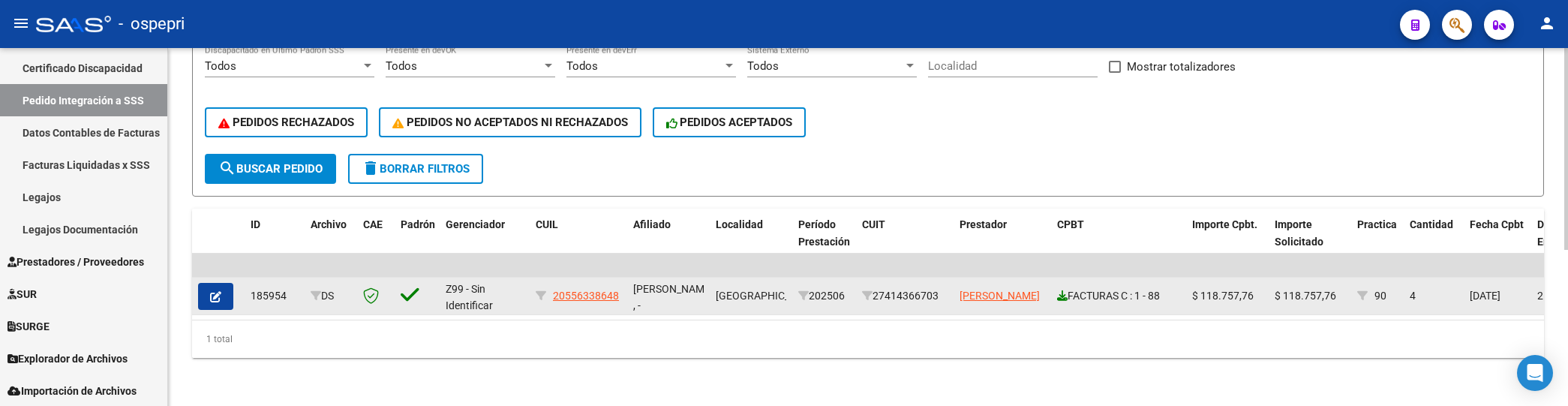
type input "torres"
click at [1062, 291] on icon at bounding box center [1062, 295] width 11 height 11
click at [219, 290] on button "button" at bounding box center [216, 296] width 35 height 27
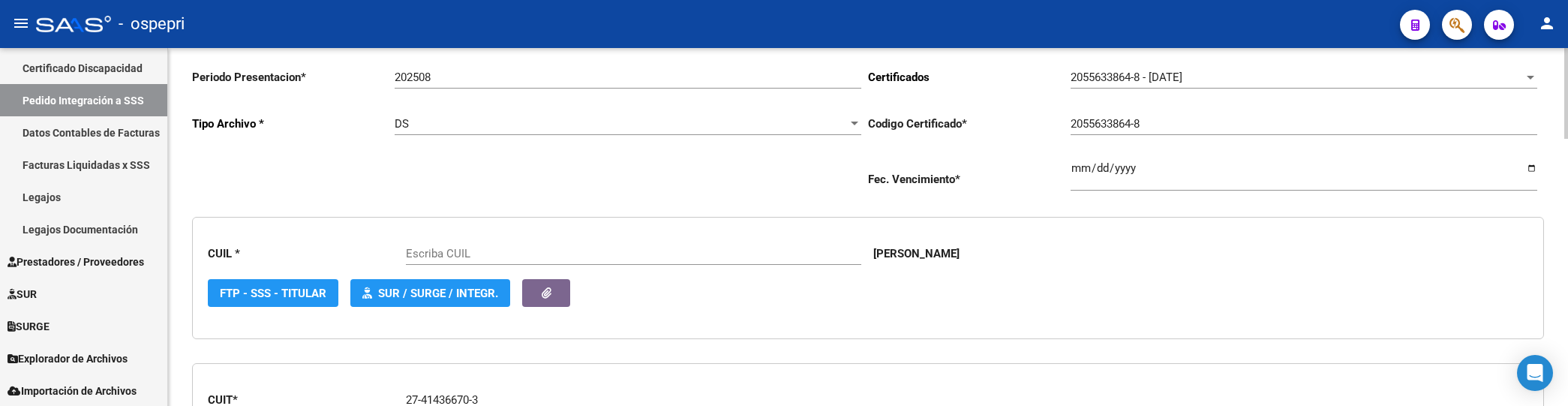
type input "20556338648"
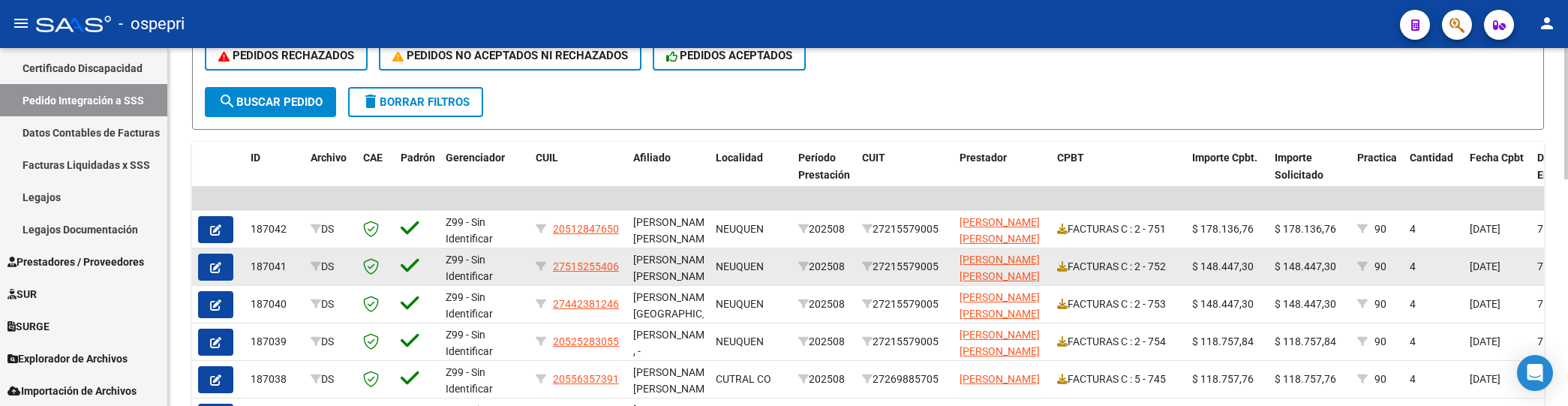
scroll to position [417, 0]
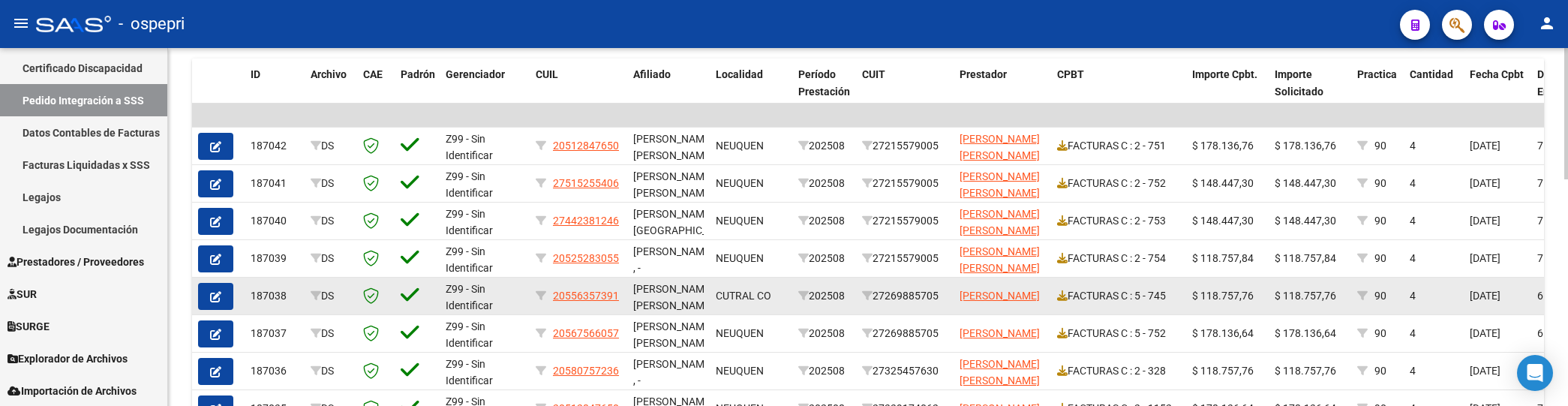
click at [818, 296] on div "202508" at bounding box center [823, 296] width 52 height 18
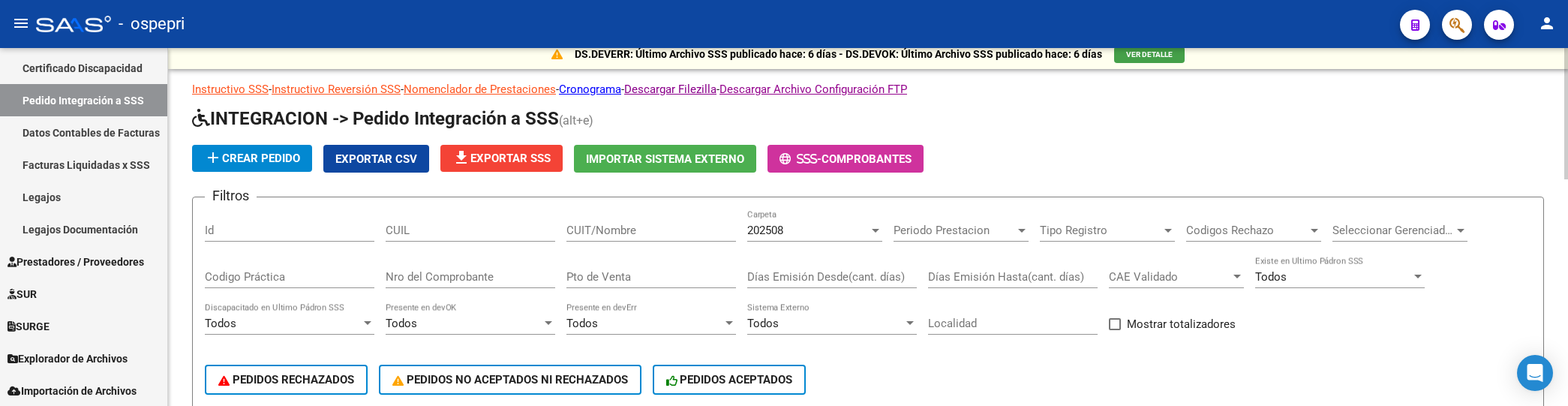
scroll to position [0, 0]
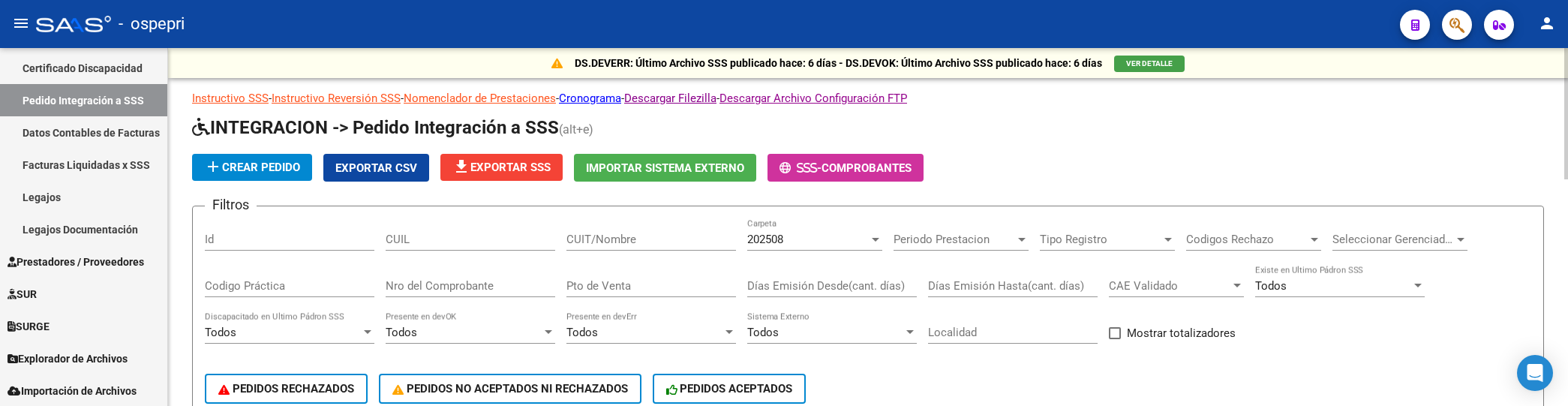
click at [607, 237] on input "CUIT/Nombre" at bounding box center [650, 240] width 169 height 14
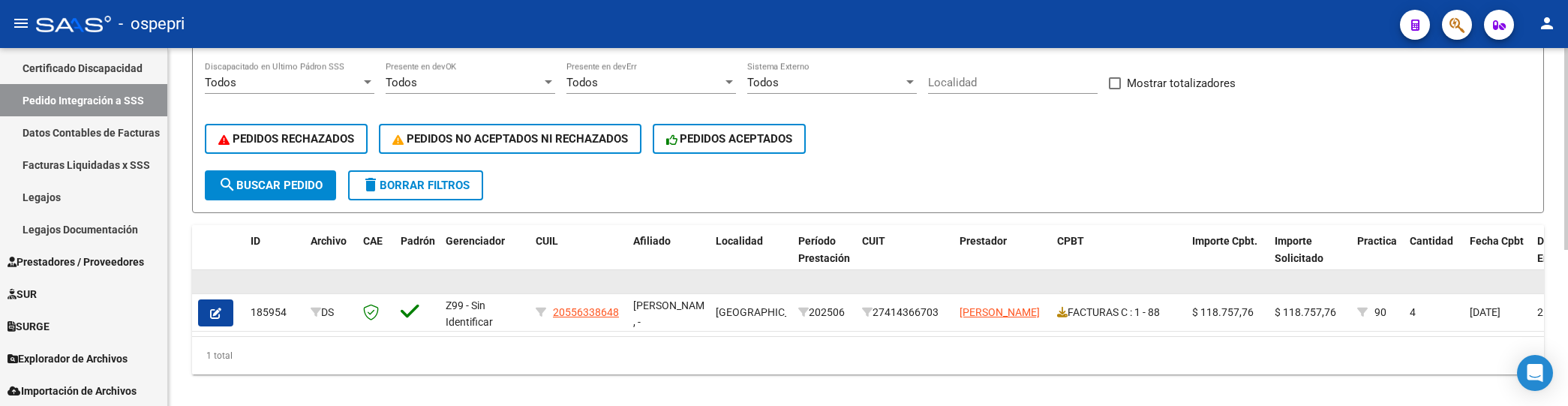
scroll to position [278, 0]
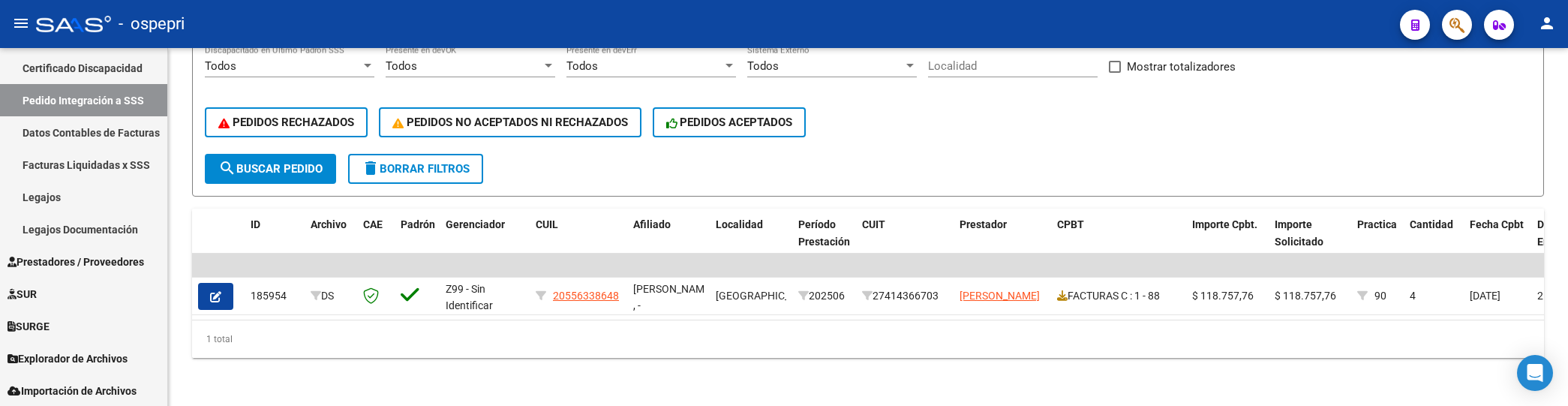
type input "[PERSON_NAME]"
click at [893, 136] on div "PEDIDOS RECHAZADOS PEDIDOS NO ACEPTADOS NI RECHAZADOS PEDIDOS ACEPTADOS" at bounding box center [867, 122] width 1326 height 63
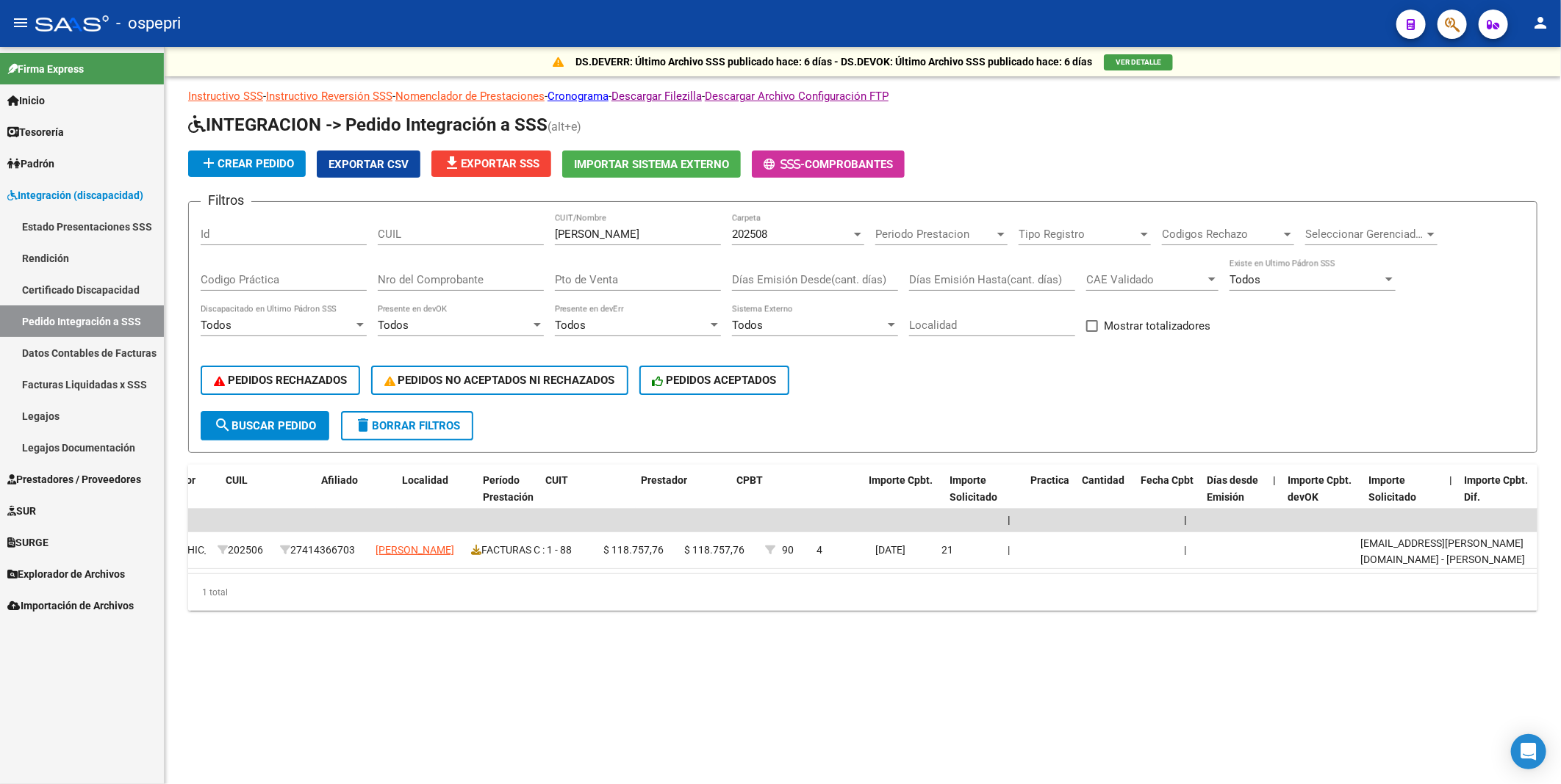
scroll to position [0, 0]
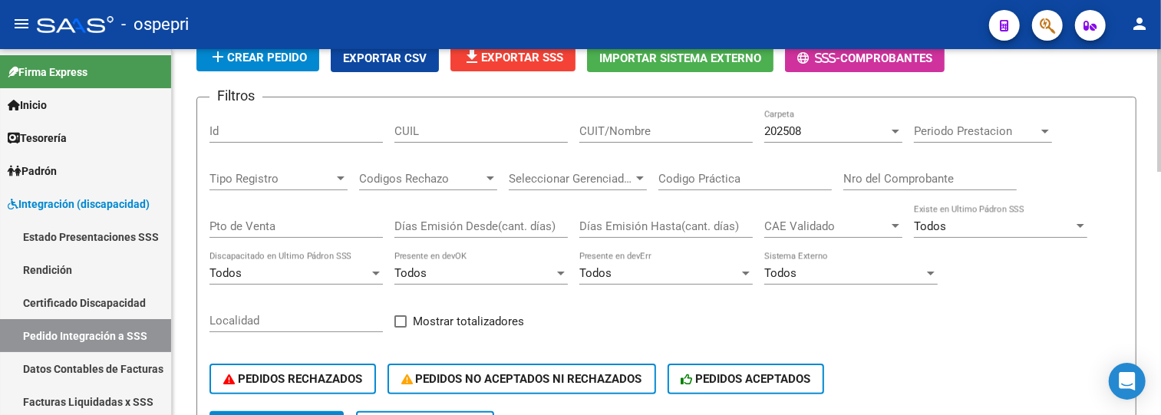
scroll to position [170, 0]
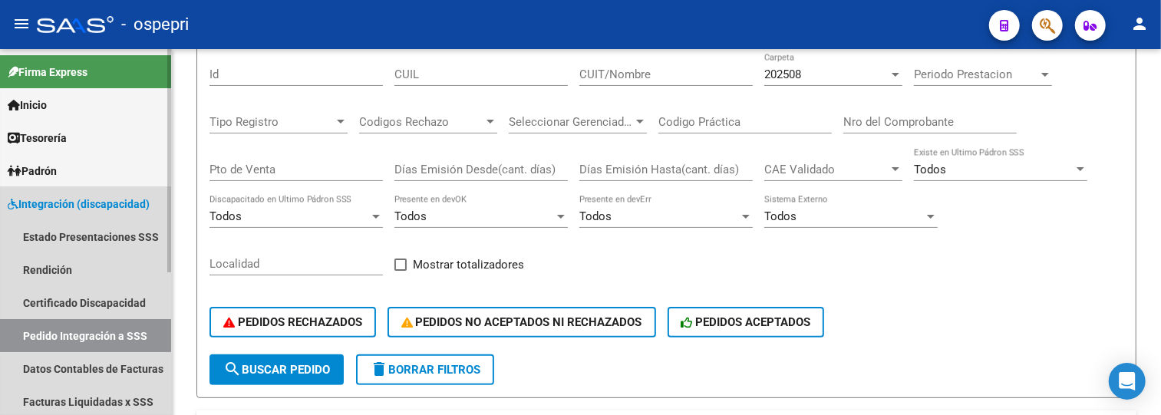
click at [80, 203] on span "Integración (discapacidad)" at bounding box center [79, 204] width 142 height 17
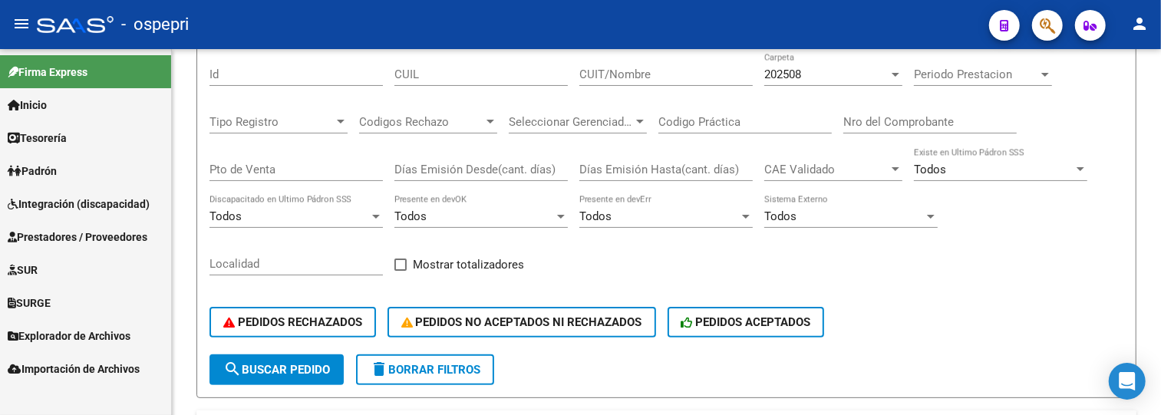
click at [64, 202] on span "Integración (discapacidad)" at bounding box center [79, 204] width 142 height 17
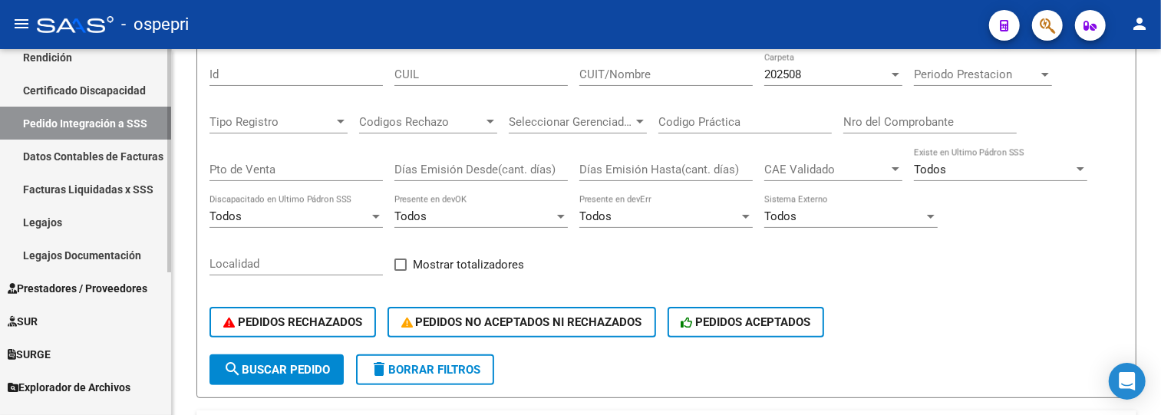
scroll to position [233, 0]
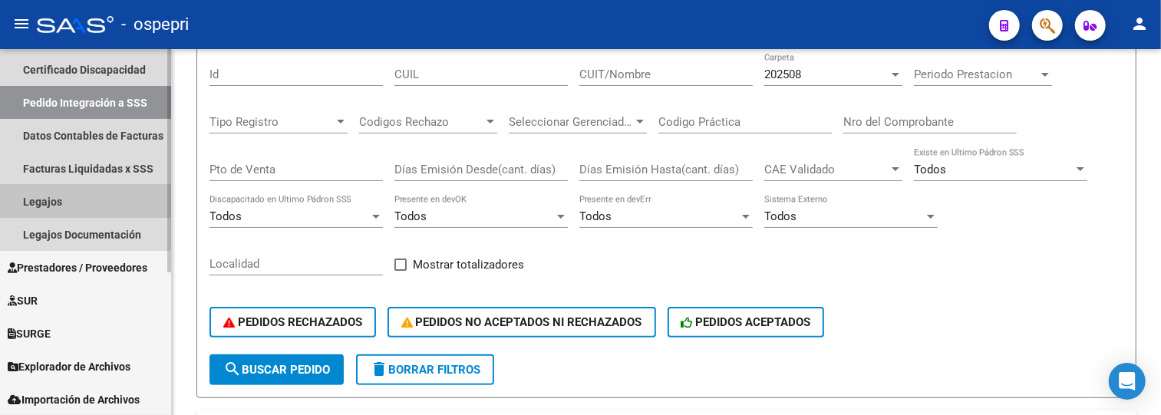
click at [55, 200] on link "Legajos" at bounding box center [85, 201] width 171 height 33
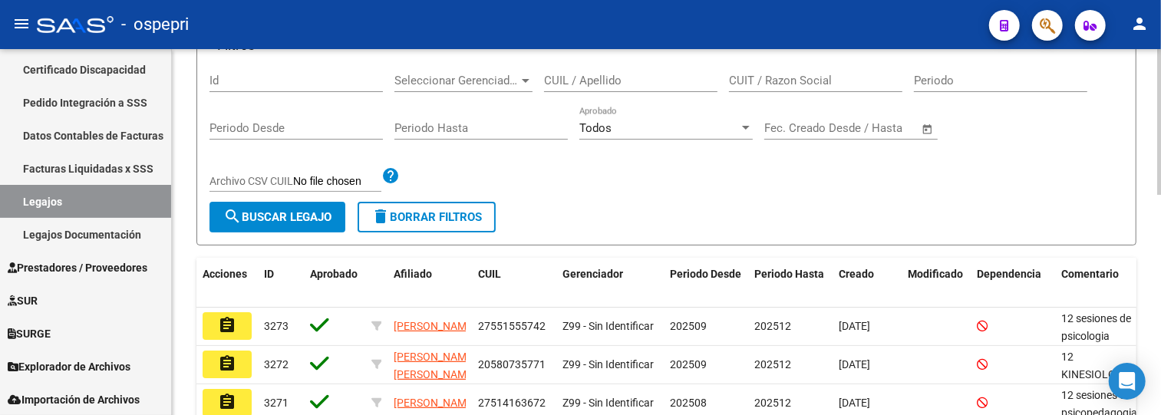
scroll to position [85, 0]
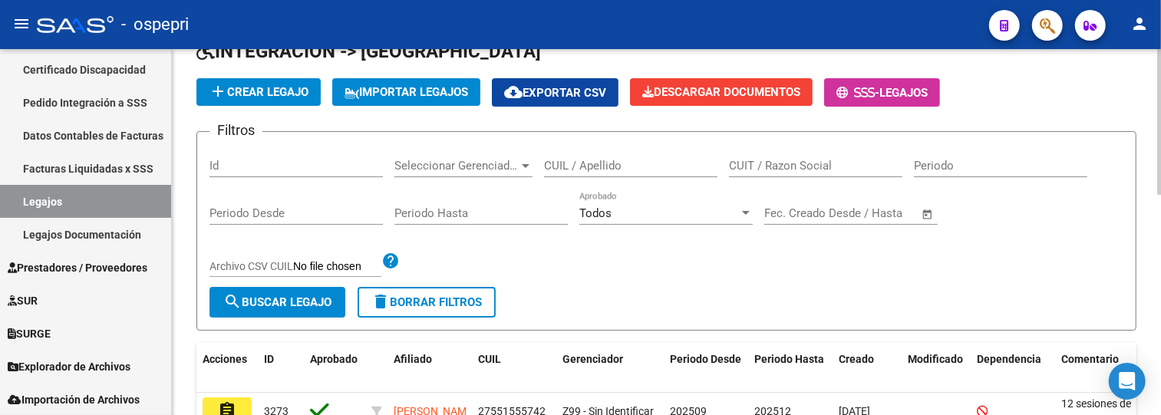
click at [592, 173] on div "CUIL / Apellido" at bounding box center [630, 160] width 173 height 33
click at [565, 169] on input "CUIL / Apellido" at bounding box center [630, 166] width 173 height 14
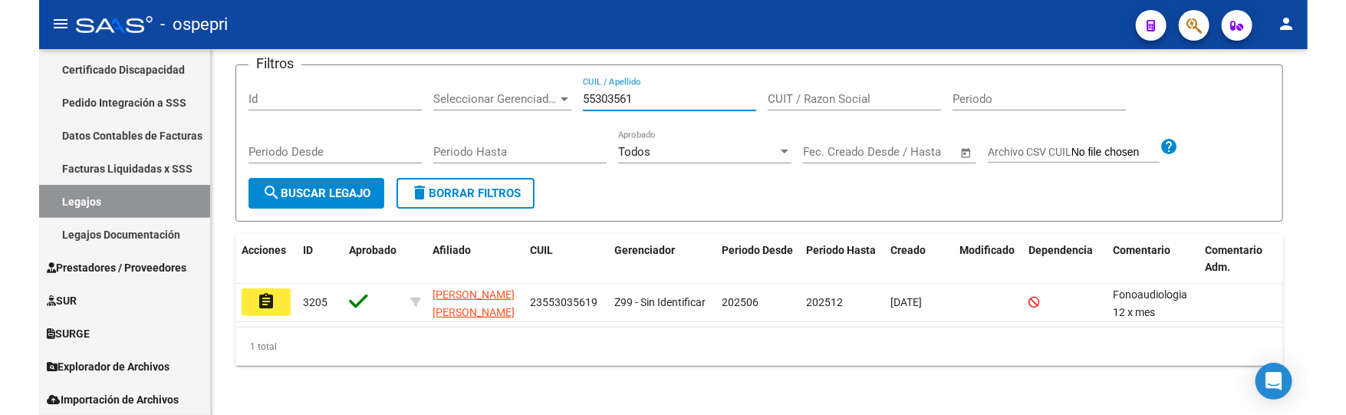
scroll to position [151, 0]
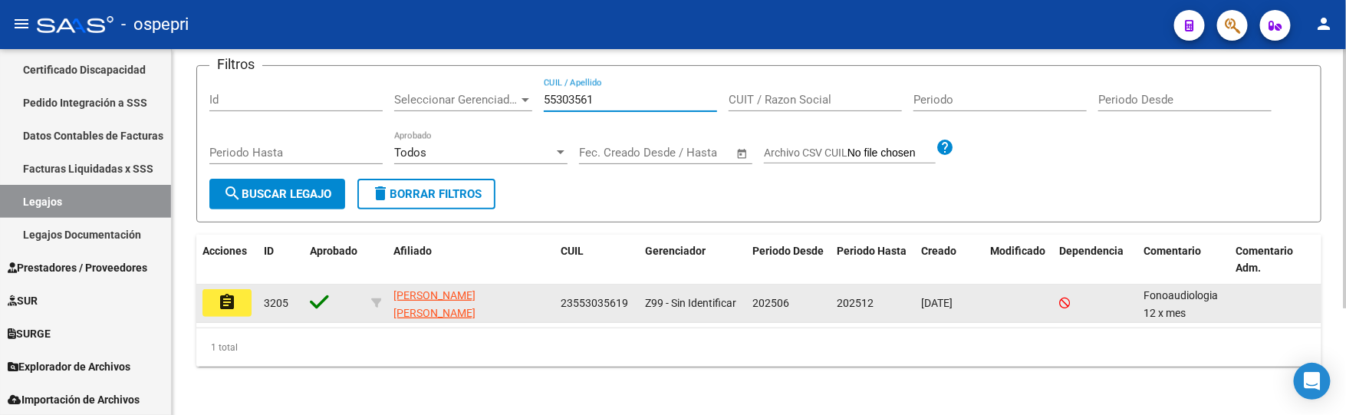
type input "55303561"
click at [232, 301] on mat-icon "assignment" at bounding box center [227, 302] width 18 height 18
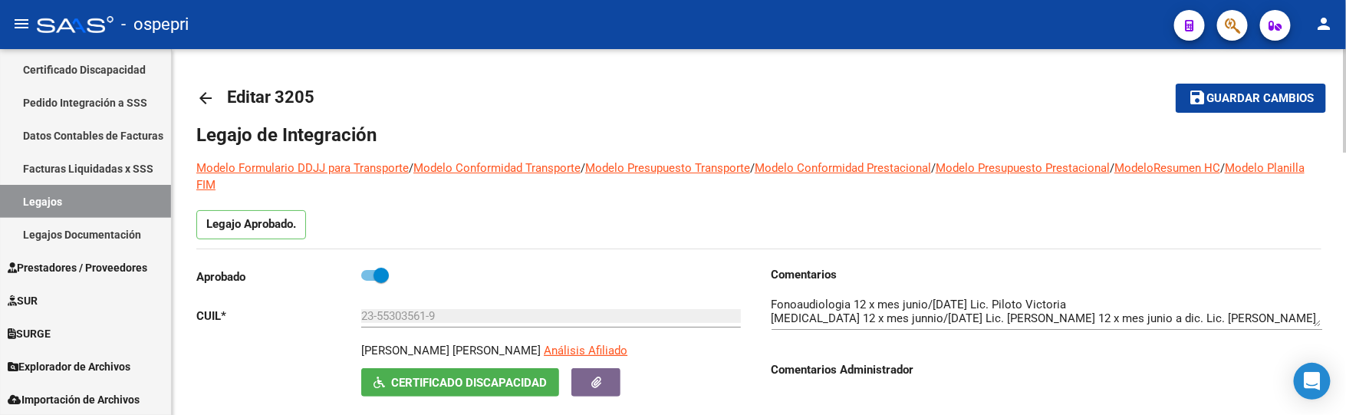
scroll to position [85, 0]
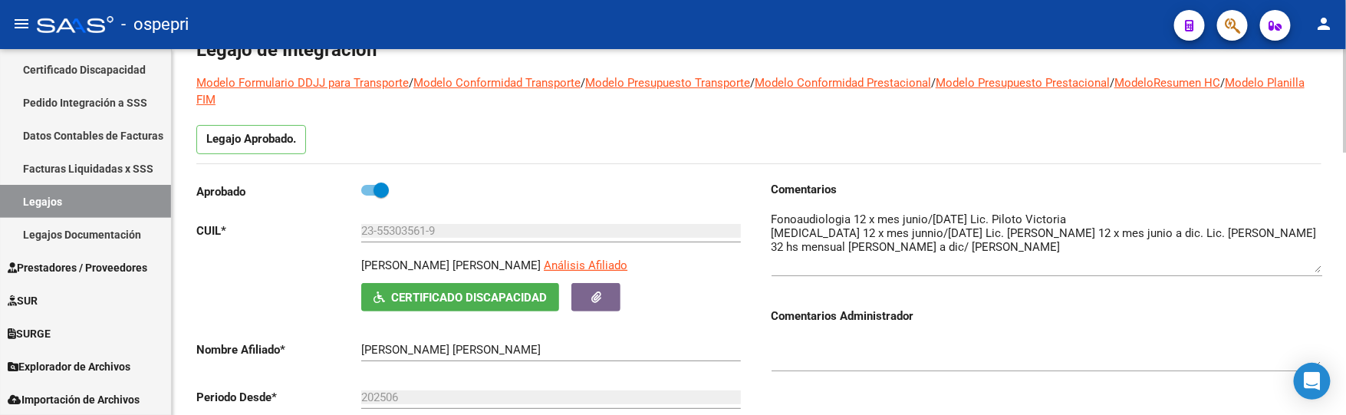
drag, startPoint x: 1321, startPoint y: 239, endPoint x: 1322, endPoint y: 271, distance: 32.2
click at [1322, 271] on textarea at bounding box center [1047, 242] width 551 height 62
click at [1063, 126] on div "Legajo Aprobado." at bounding box center [759, 144] width 1126 height 38
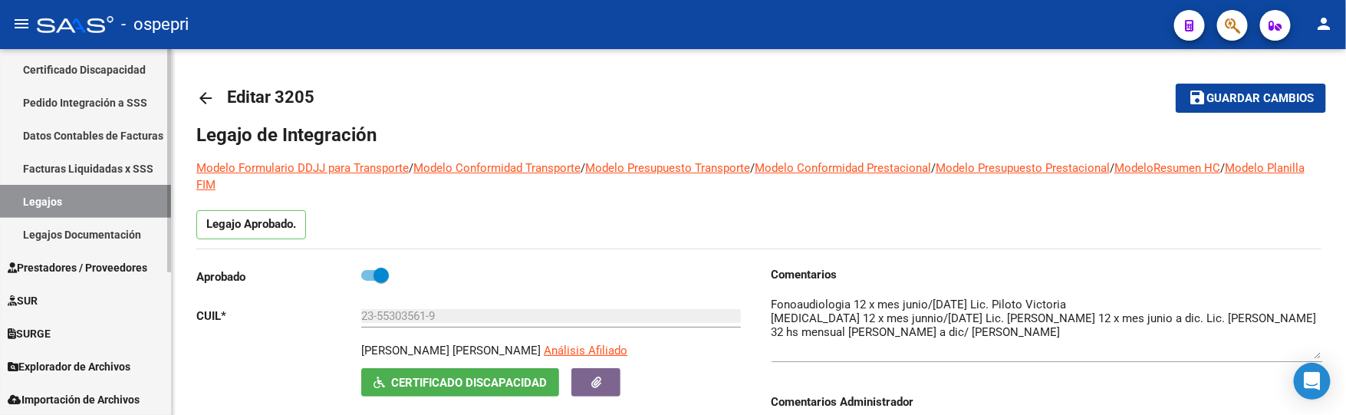
click at [42, 203] on link "Legajos" at bounding box center [85, 201] width 171 height 33
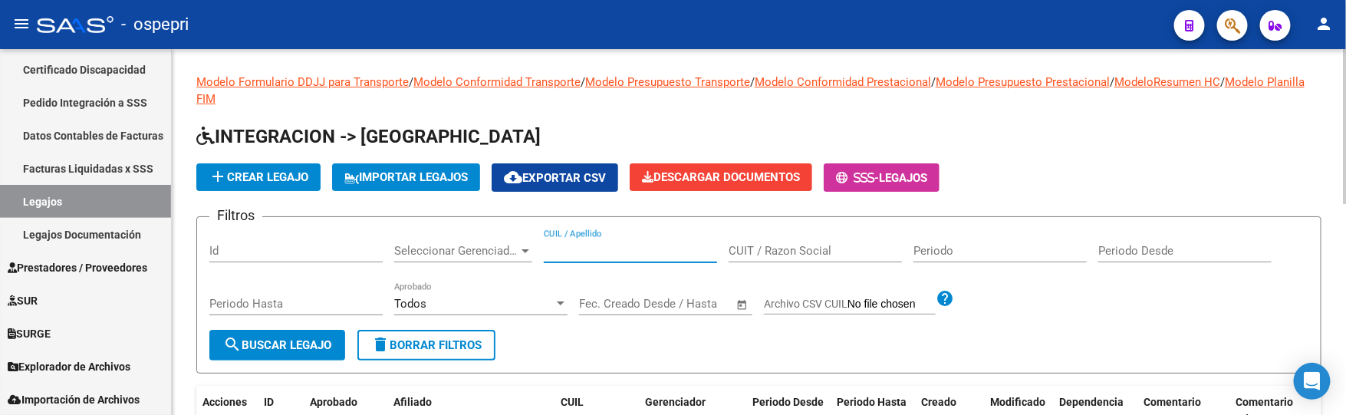
click at [621, 251] on input "CUIL / Apellido" at bounding box center [630, 251] width 173 height 14
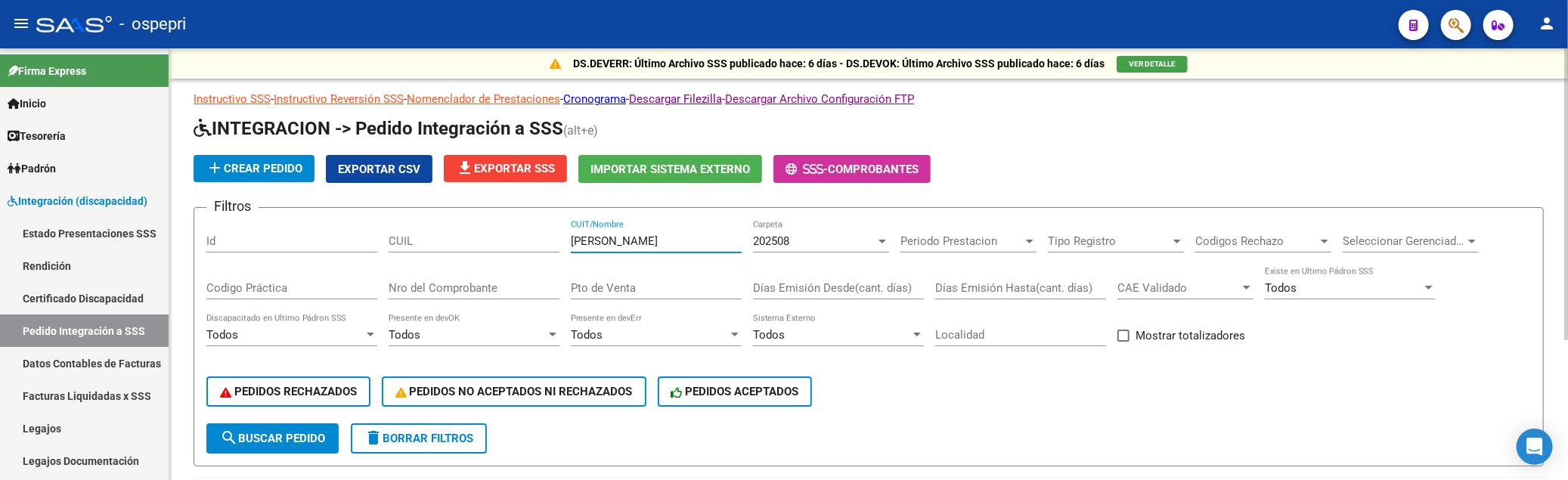
drag, startPoint x: 659, startPoint y: 242, endPoint x: 550, endPoint y: 240, distance: 109.0
click at [550, 240] on div "Filtros Id CUIL [PERSON_NAME] CUIT/Nombre 202508 Carpeta Periodo Prestacion Per…" at bounding box center [868, 321] width 1325 height 203
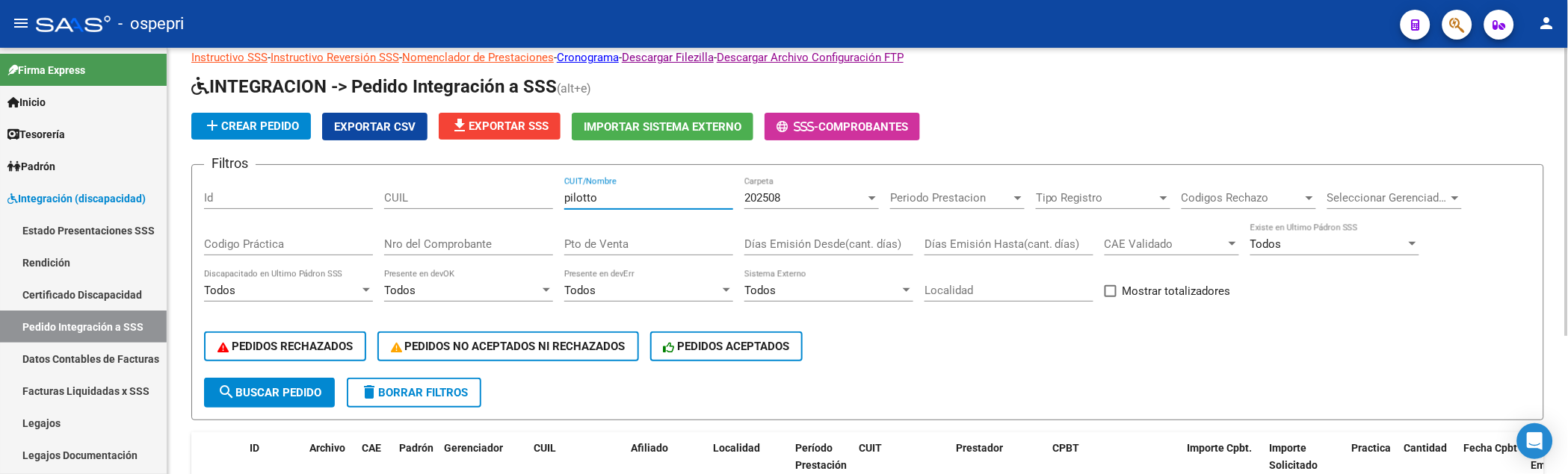
scroll to position [40, 0]
drag, startPoint x: 612, startPoint y: 198, endPoint x: 510, endPoint y: 197, distance: 102.0
click at [515, 198] on div "Filtros Id CUIL [PERSON_NAME] CUIT/Nombre 202508 Carpeta Periodo Prestacion Per…" at bounding box center [867, 278] width 1327 height 201
drag, startPoint x: 662, startPoint y: 200, endPoint x: 522, endPoint y: 200, distance: 140.0
click at [522, 200] on div "Filtros Id [PERSON_NAME]/Nombre 202508 Carpeta Periodo Prestacion Periodo Prest…" at bounding box center [867, 278] width 1327 height 201
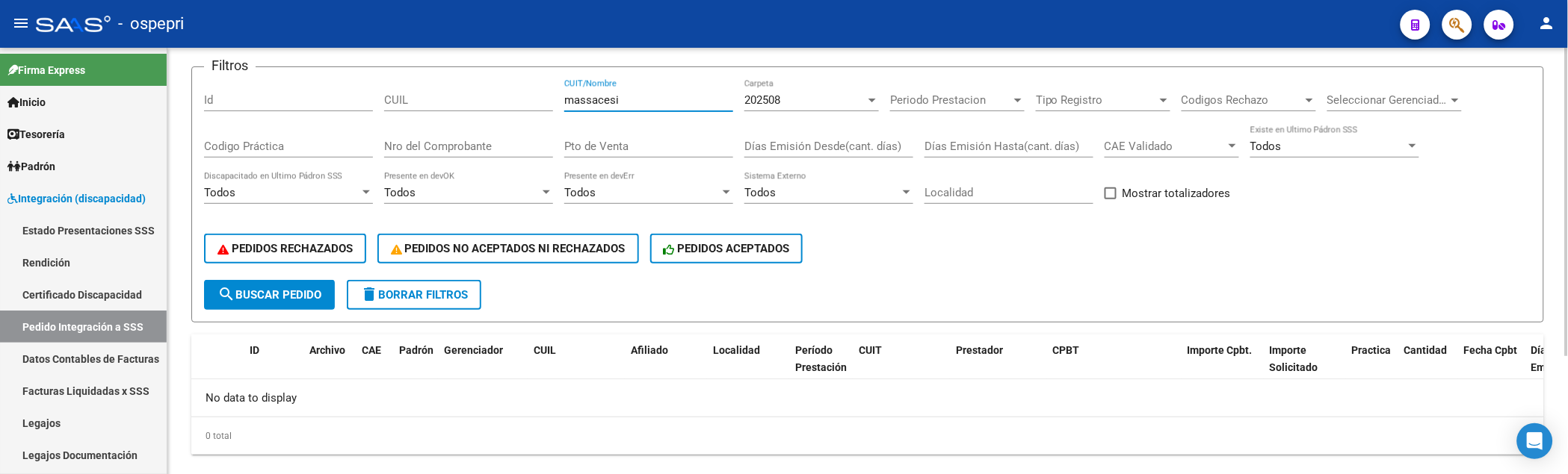
scroll to position [164, 0]
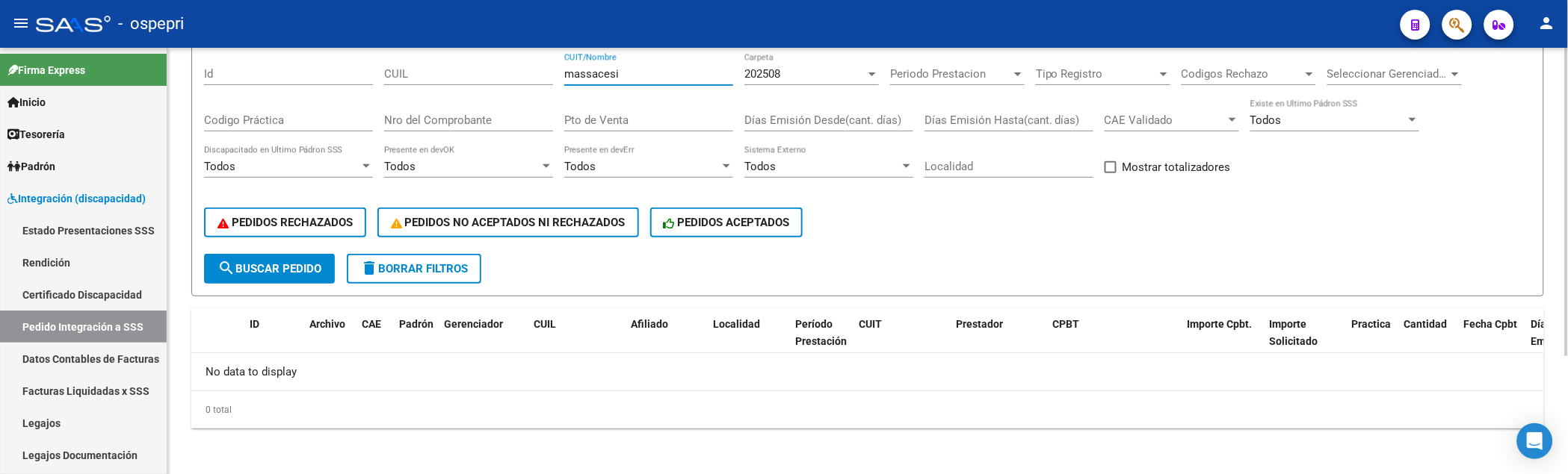
click at [923, 242] on div "PEDIDOS RECHAZADOS PEDIDOS NO ACEPTADOS NI RECHAZADOS PEDIDOS ACEPTADOS" at bounding box center [867, 222] width 1327 height 62
click at [287, 268] on span "search Buscar Pedido" at bounding box center [269, 269] width 104 height 14
click at [968, 247] on div "PEDIDOS RECHAZADOS PEDIDOS NO ACEPTADOS NI RECHAZADOS PEDIDOS ACEPTADOS" at bounding box center [867, 222] width 1327 height 62
click at [1077, 239] on div "PEDIDOS RECHAZADOS PEDIDOS NO ACEPTADOS NI RECHAZADOS PEDIDOS ACEPTADOS" at bounding box center [867, 222] width 1327 height 62
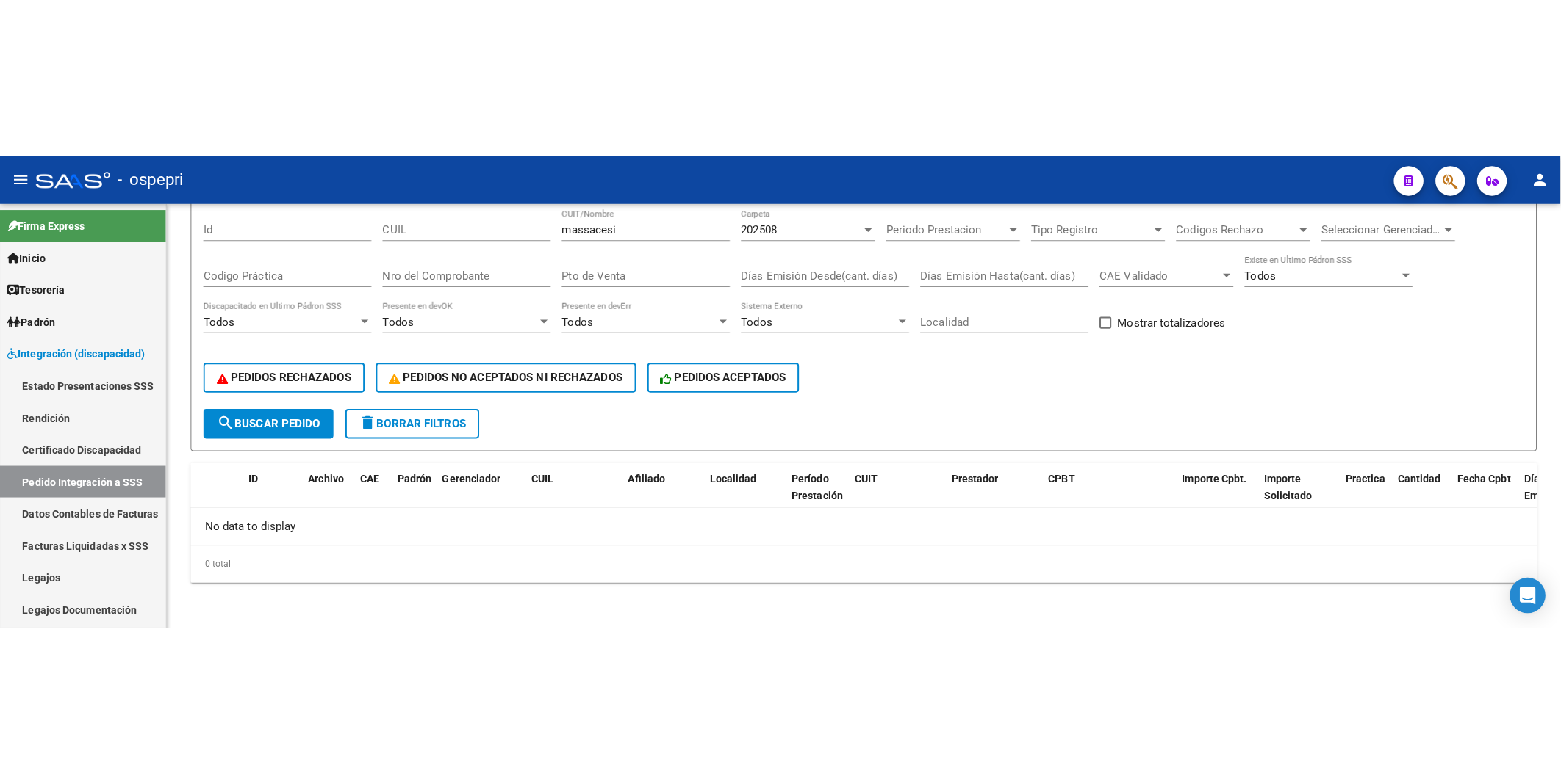
scroll to position [0, 0]
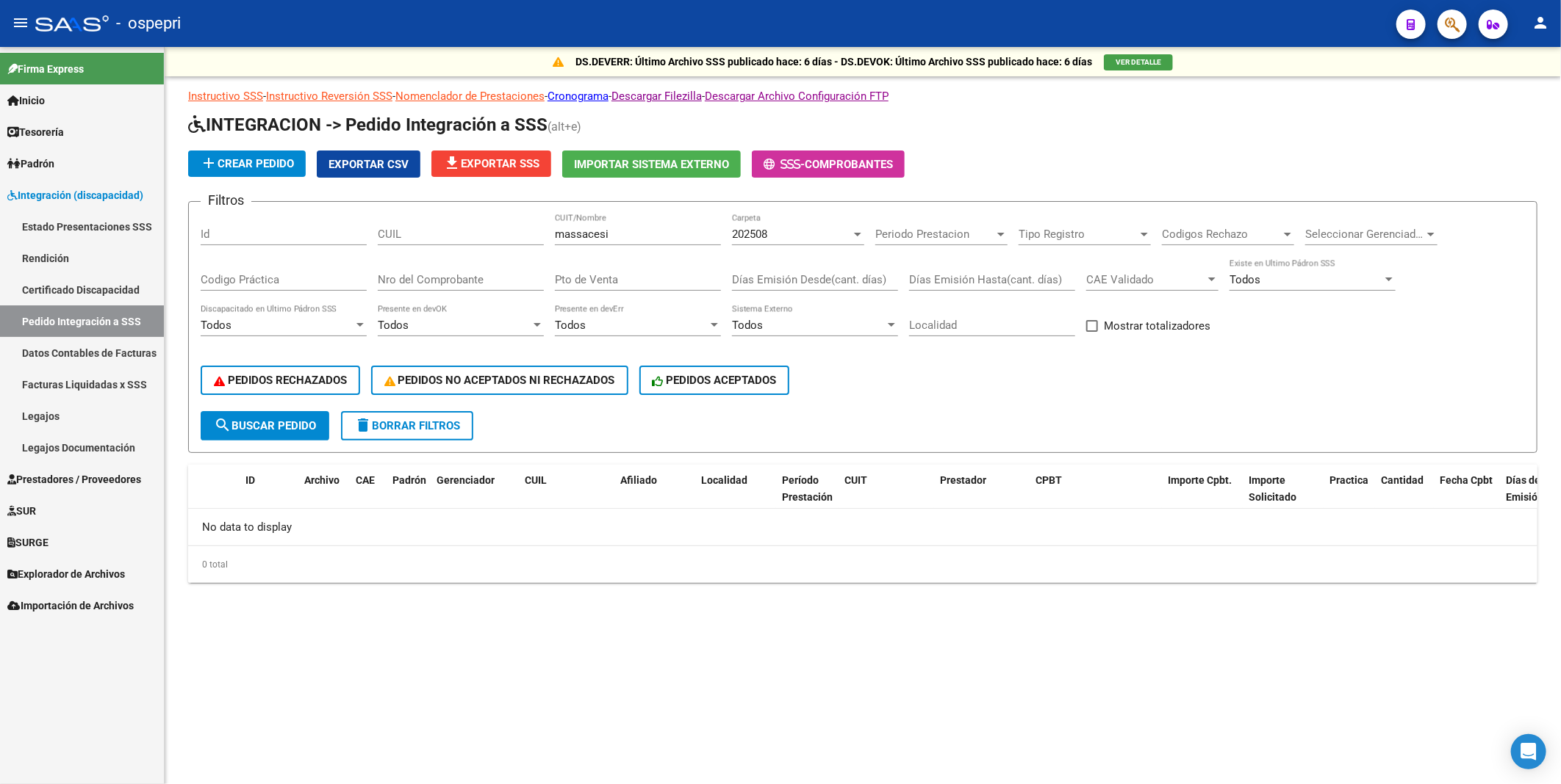
click at [867, 232] on app-drop-down-list "202508 Carpeta" at bounding box center [803, 235] width 144 height 13
click at [862, 232] on div at bounding box center [857, 235] width 13 height 11
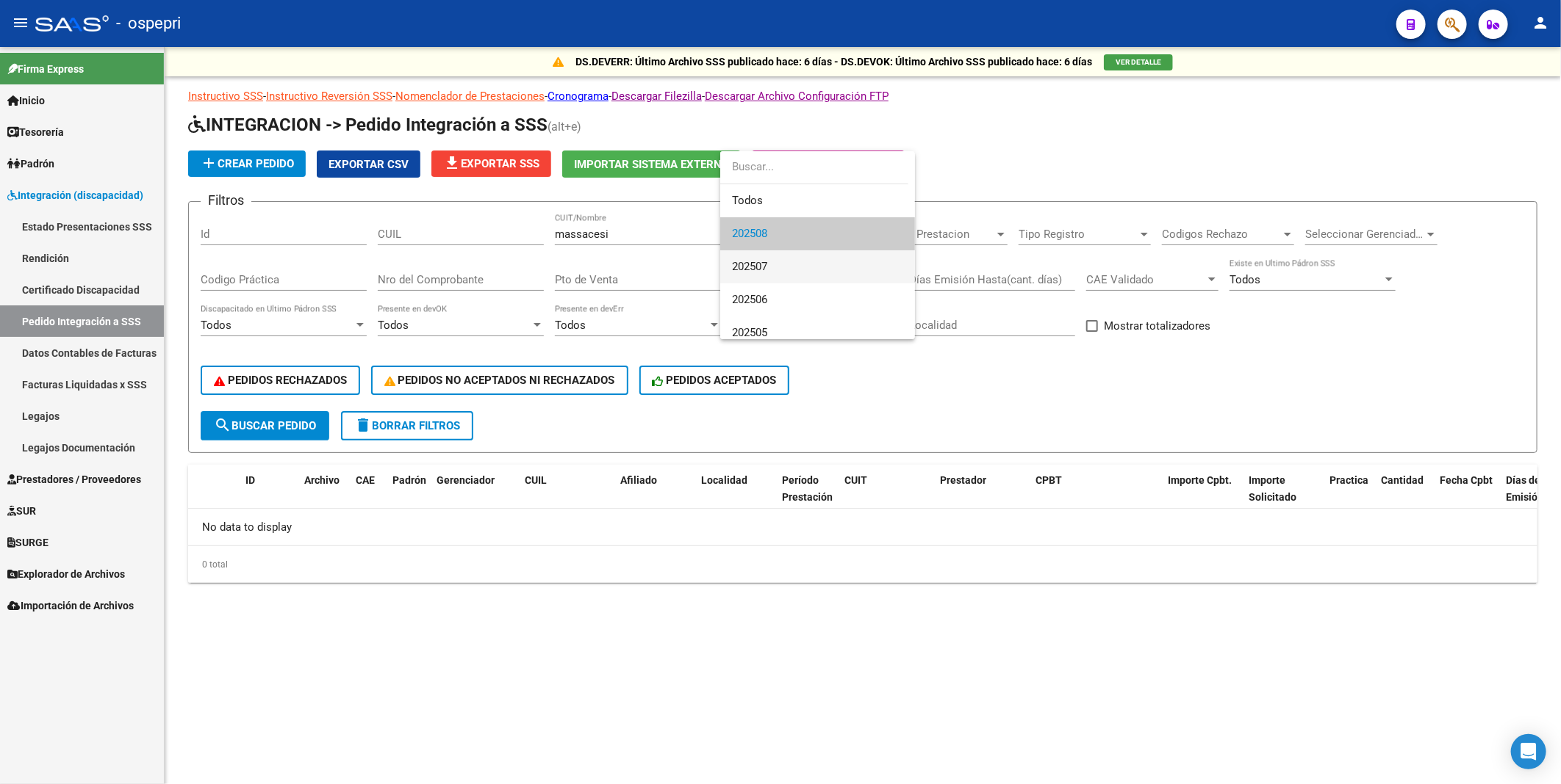
click at [814, 267] on span "202507" at bounding box center [817, 267] width 171 height 34
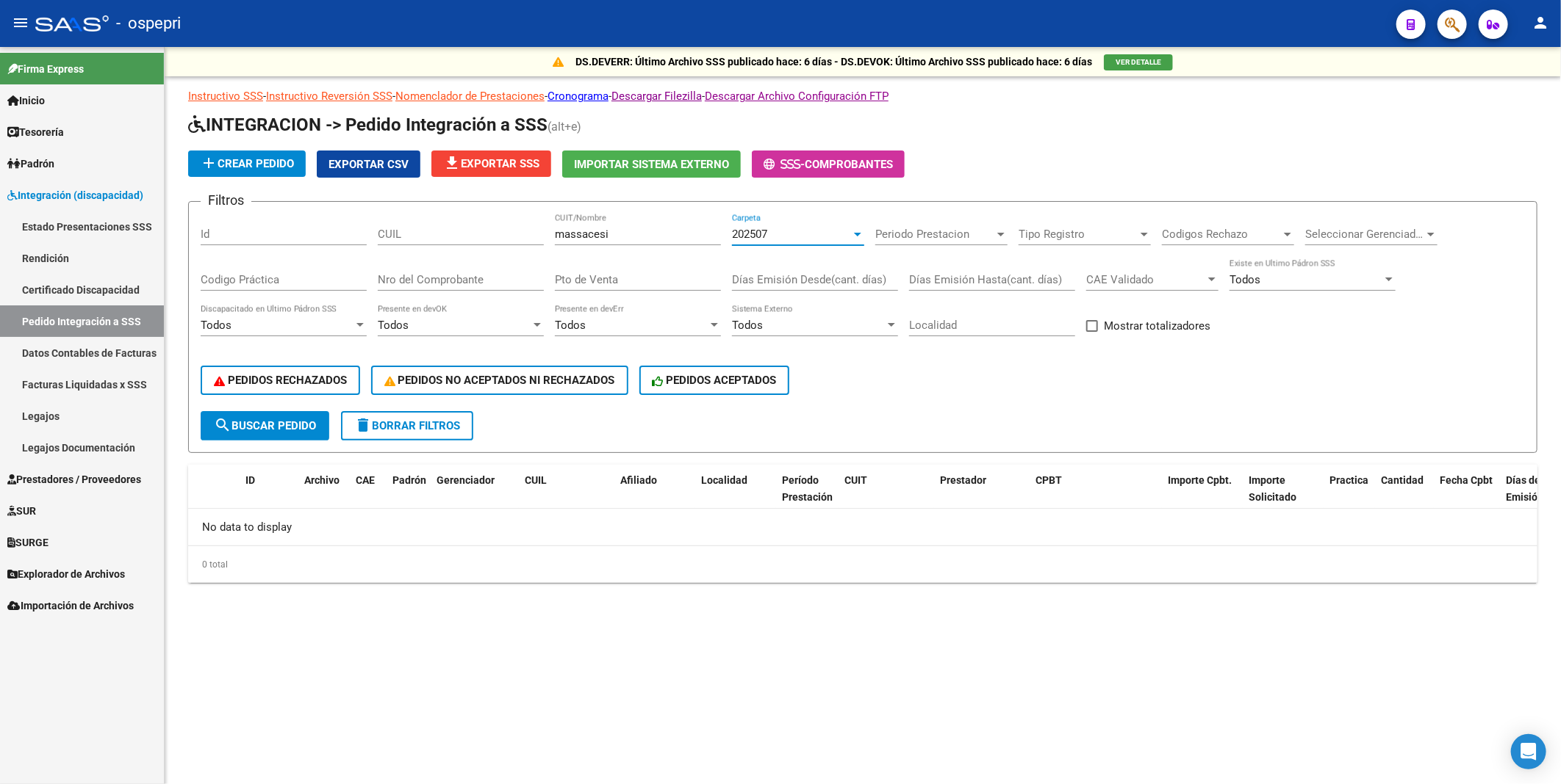
click at [856, 236] on div at bounding box center [857, 235] width 13 height 11
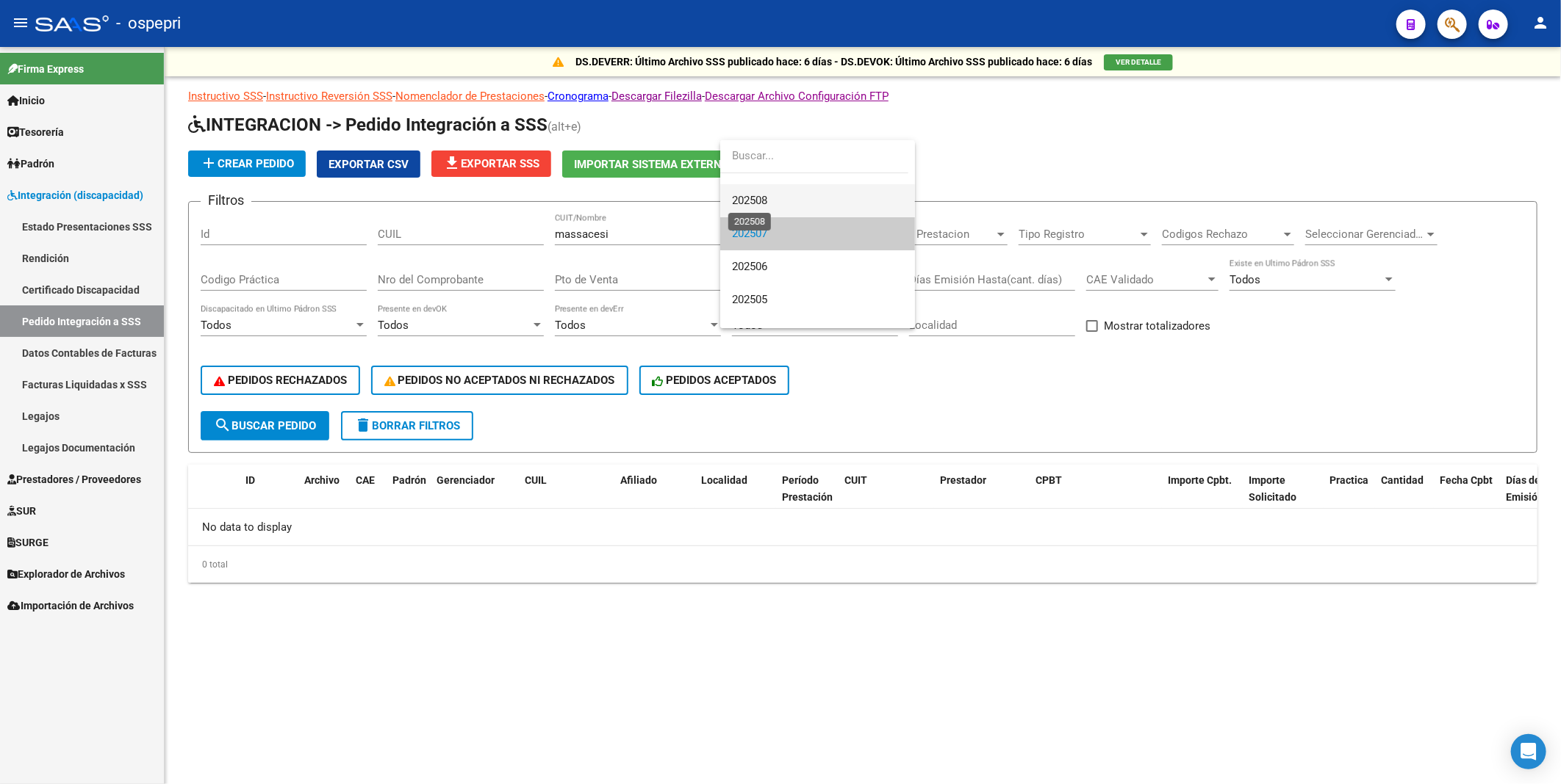
click at [767, 197] on span "202508" at bounding box center [749, 201] width 35 height 13
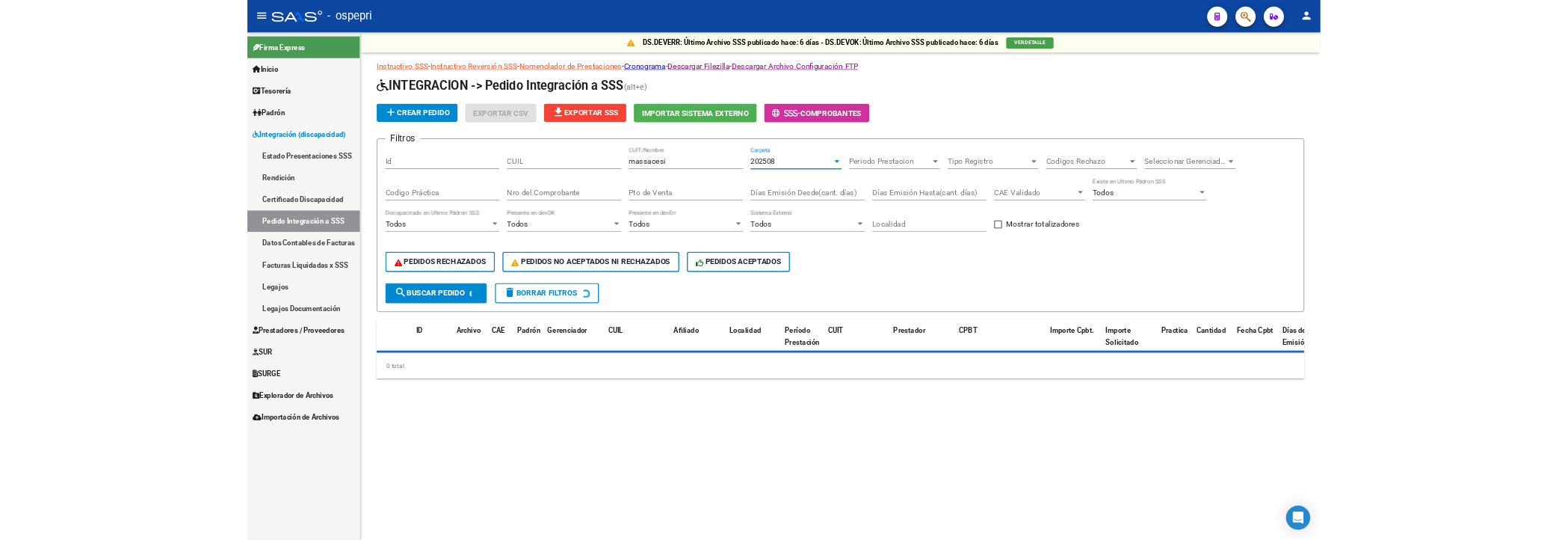
scroll to position [34, 0]
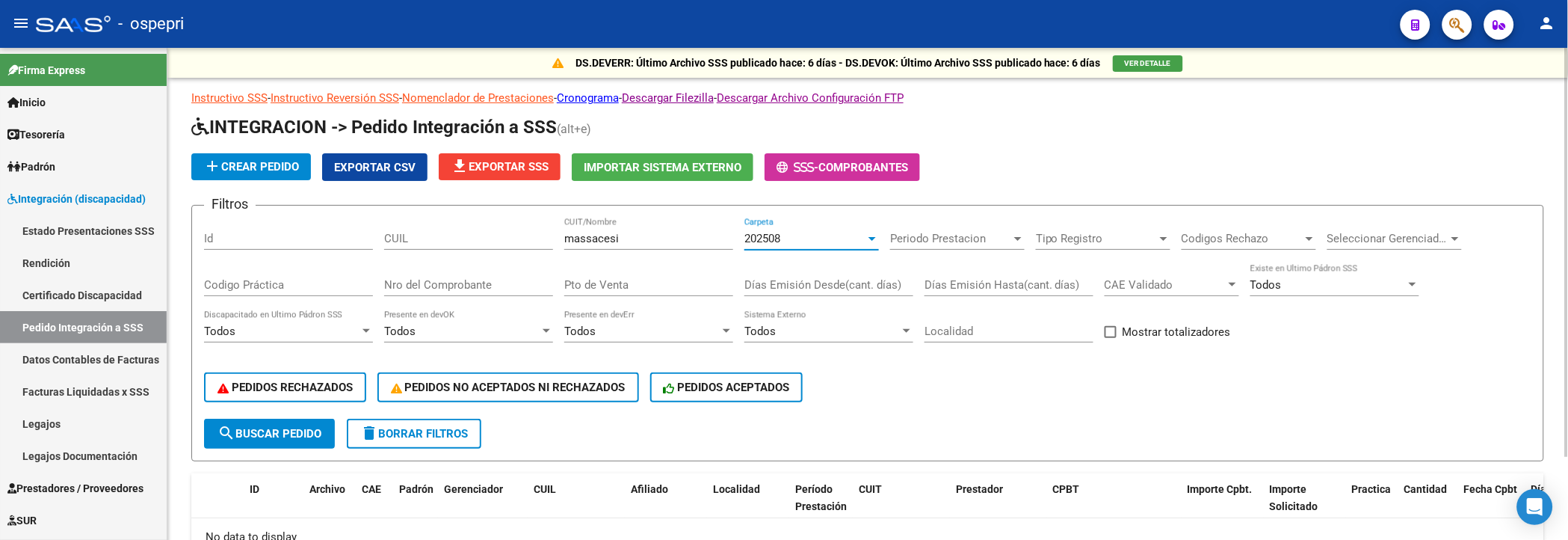
click at [262, 432] on span "search Buscar Pedido" at bounding box center [269, 434] width 104 height 14
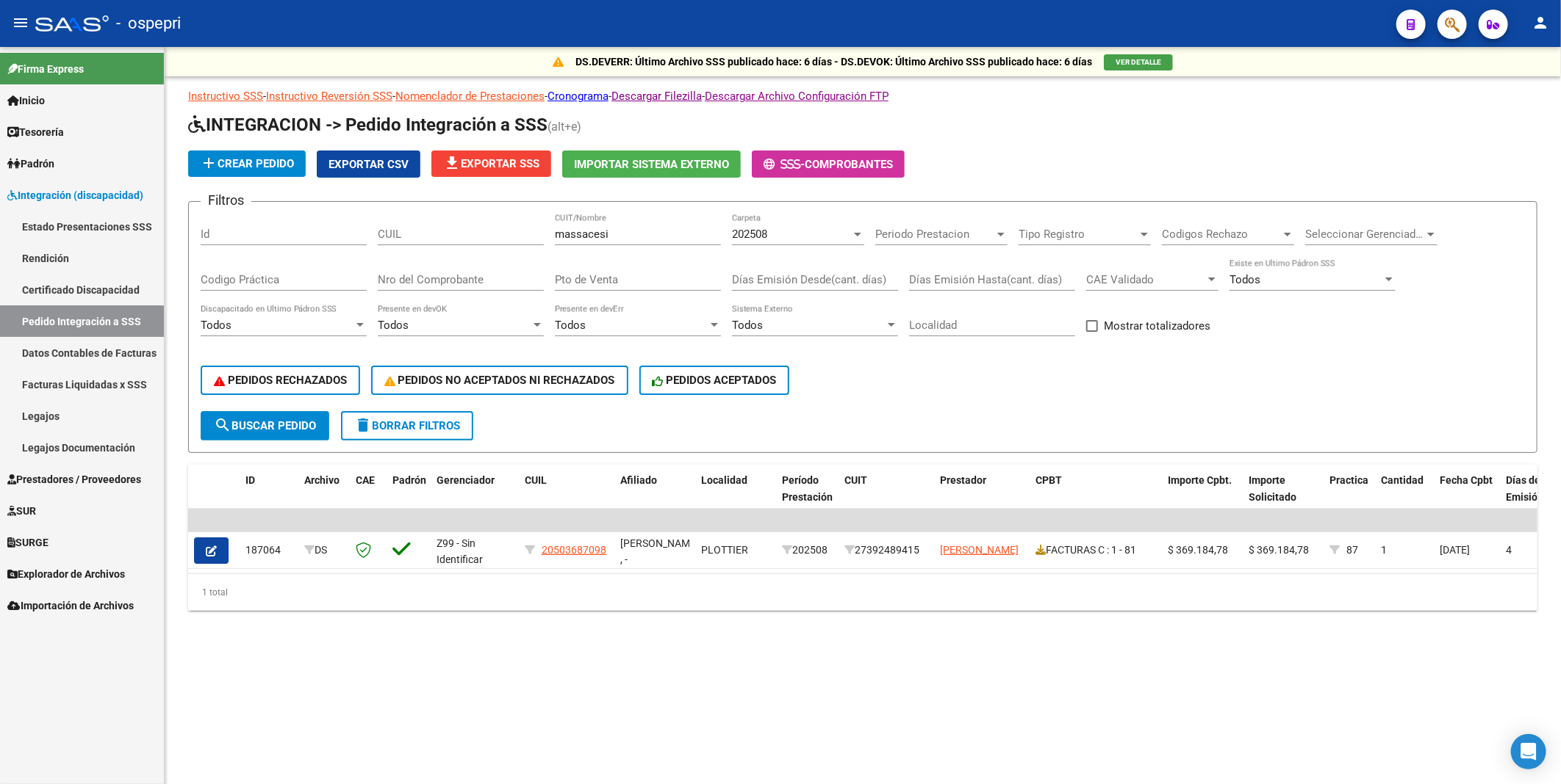
scroll to position [0, 0]
drag, startPoint x: 657, startPoint y: 232, endPoint x: 534, endPoint y: 239, distance: 123.2
click at [534, 239] on div "Filtros Id CUIL [PERSON_NAME] CUIT/Nombre 202508 Carpeta Periodo Prestacion Per…" at bounding box center [862, 312] width 1324 height 197
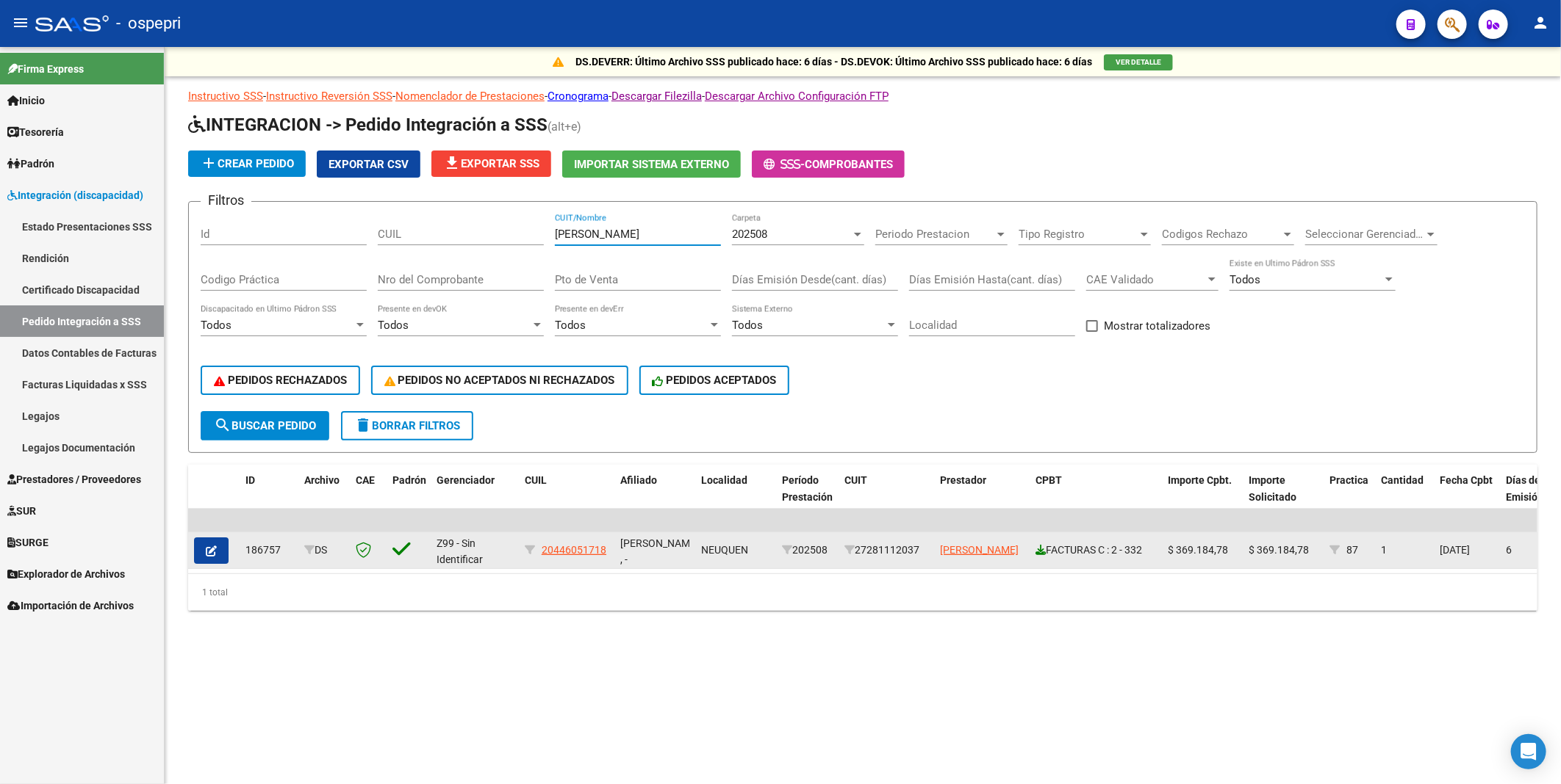
click at [1039, 465] on icon at bounding box center [1040, 549] width 11 height 11
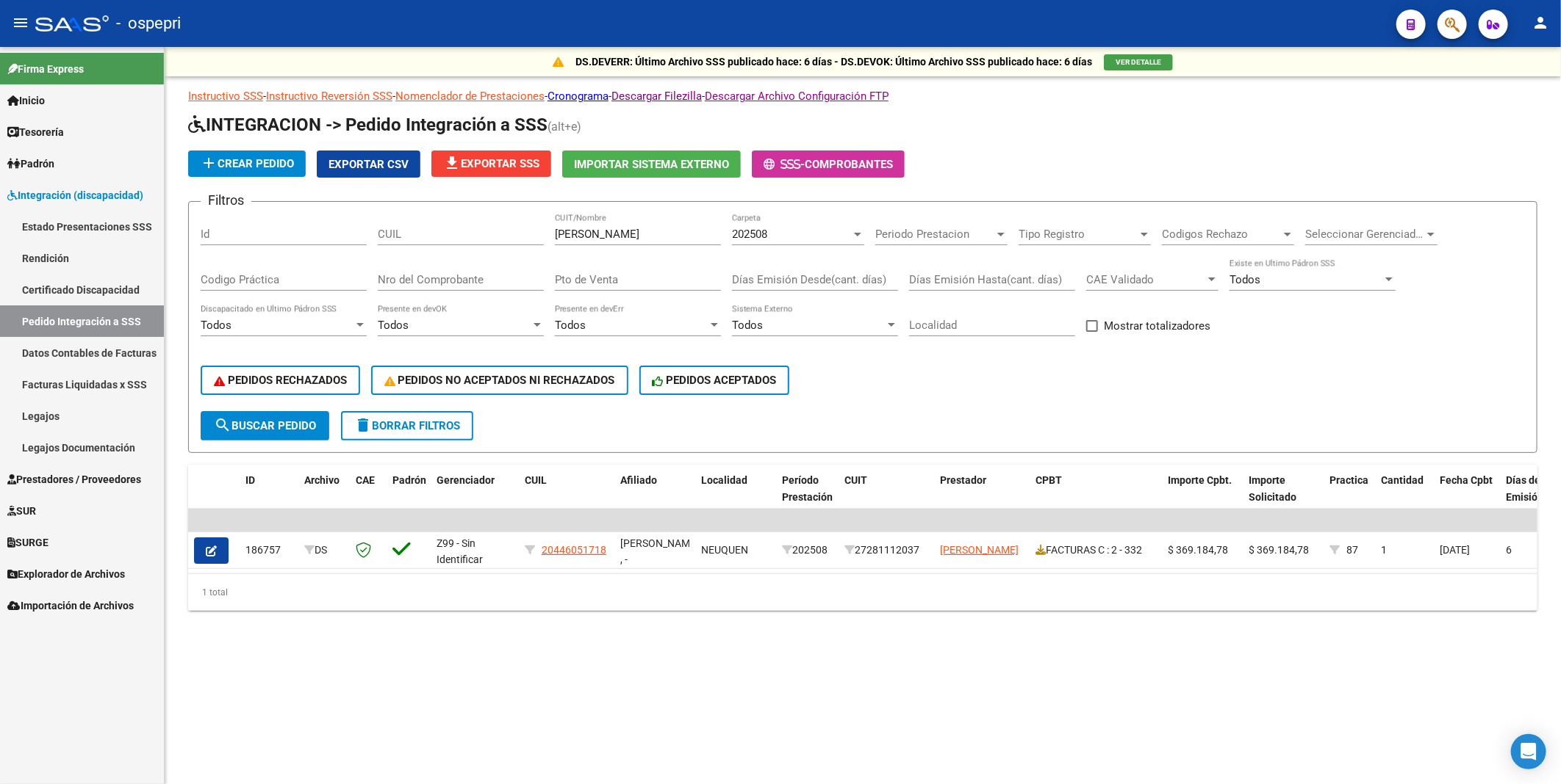
click at [284, 423] on span "search Buscar Pedido" at bounding box center [264, 426] width 102 height 13
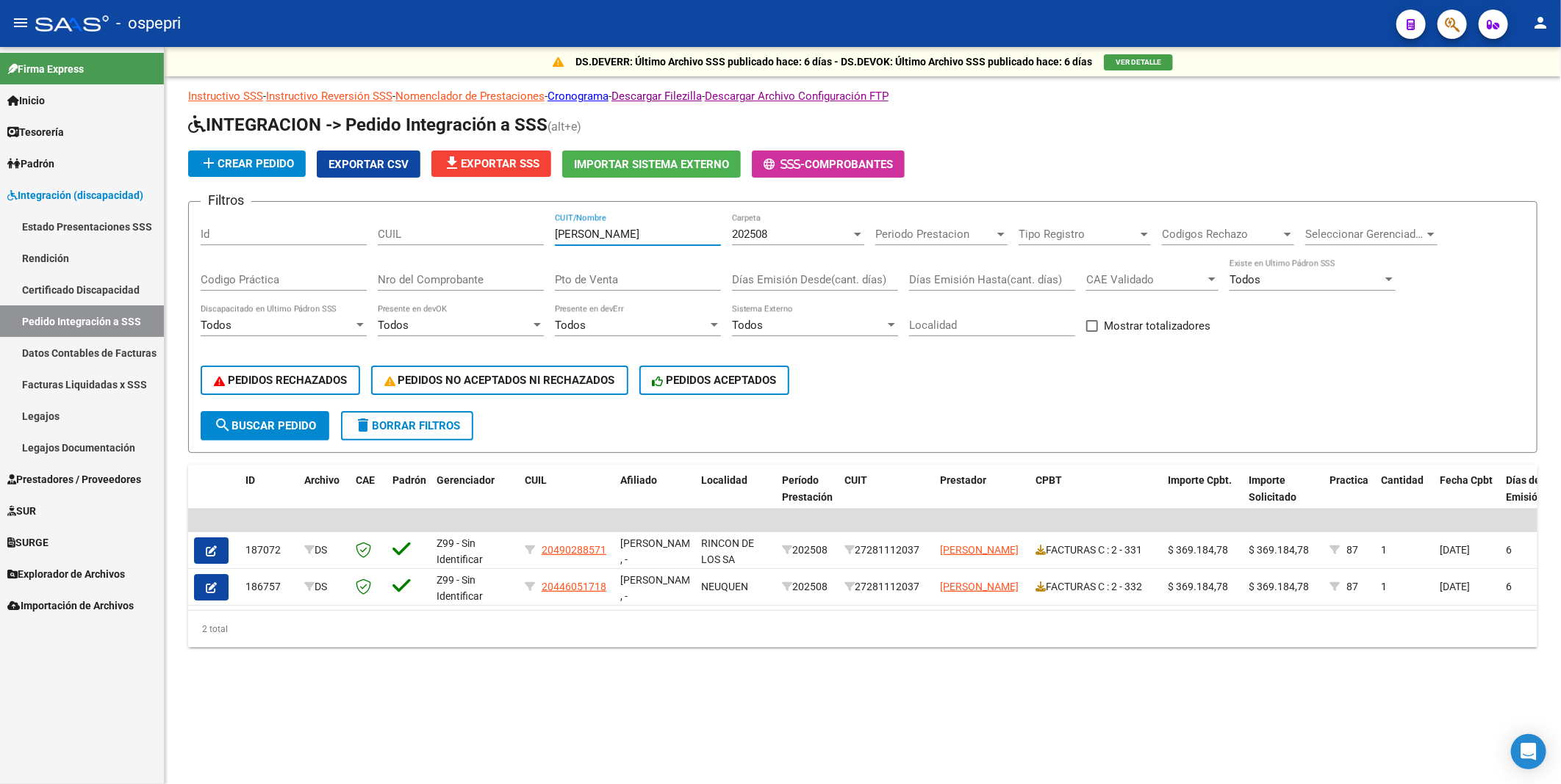
drag, startPoint x: 645, startPoint y: 235, endPoint x: 531, endPoint y: 231, distance: 114.1
click at [531, 231] on div "Filtros Id CUIL valverde CUIT/Nombre 202508 Carpeta Periodo Prestacion Periodo …" at bounding box center [862, 312] width 1324 height 197
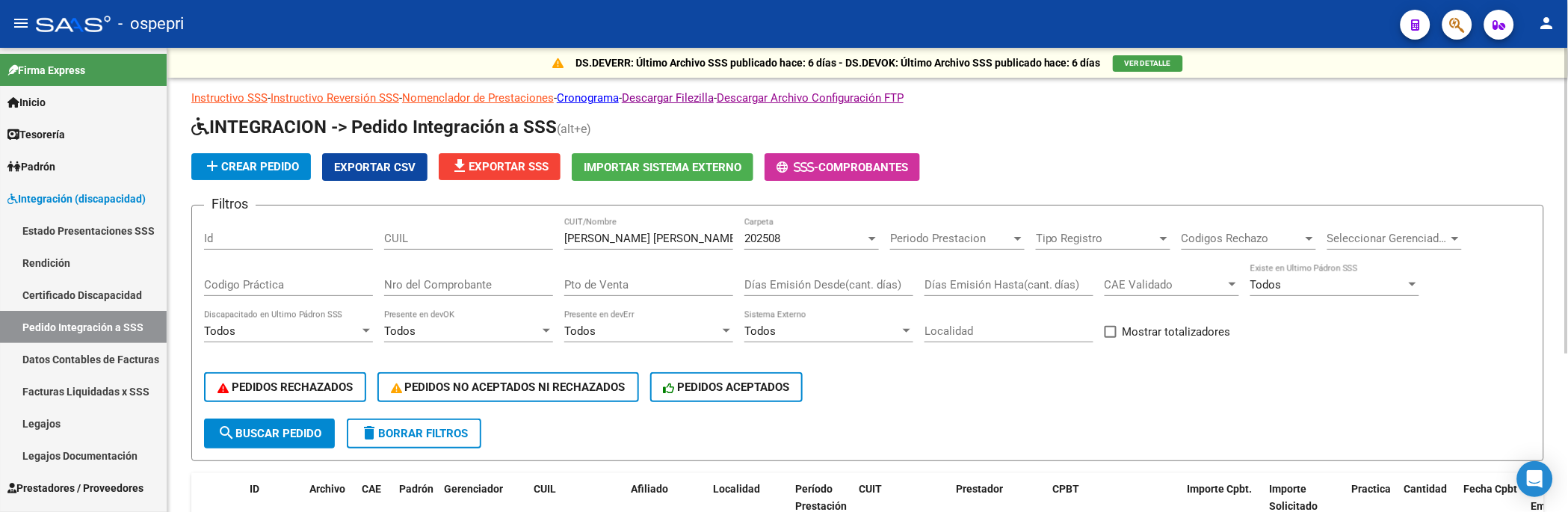
click at [1013, 394] on div "PEDIDOS RECHAZADOS PEDIDOS NO ACEPTADOS NI RECHAZADOS PEDIDOS ACEPTADOS" at bounding box center [867, 386] width 1327 height 62
drag, startPoint x: 673, startPoint y: 244, endPoint x: 536, endPoint y: 250, distance: 137.1
click at [536, 250] on div "Filtros Id CUIL bravo maria noelia CUIT/Nombre 202508 Carpeta Periodo Prestacio…" at bounding box center [867, 317] width 1327 height 201
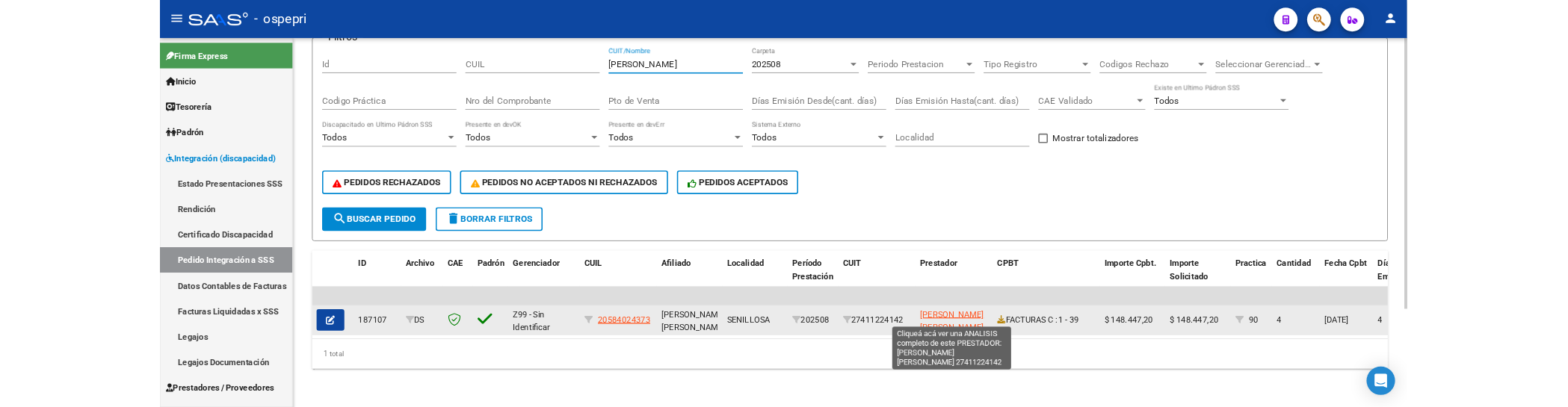
scroll to position [2, 0]
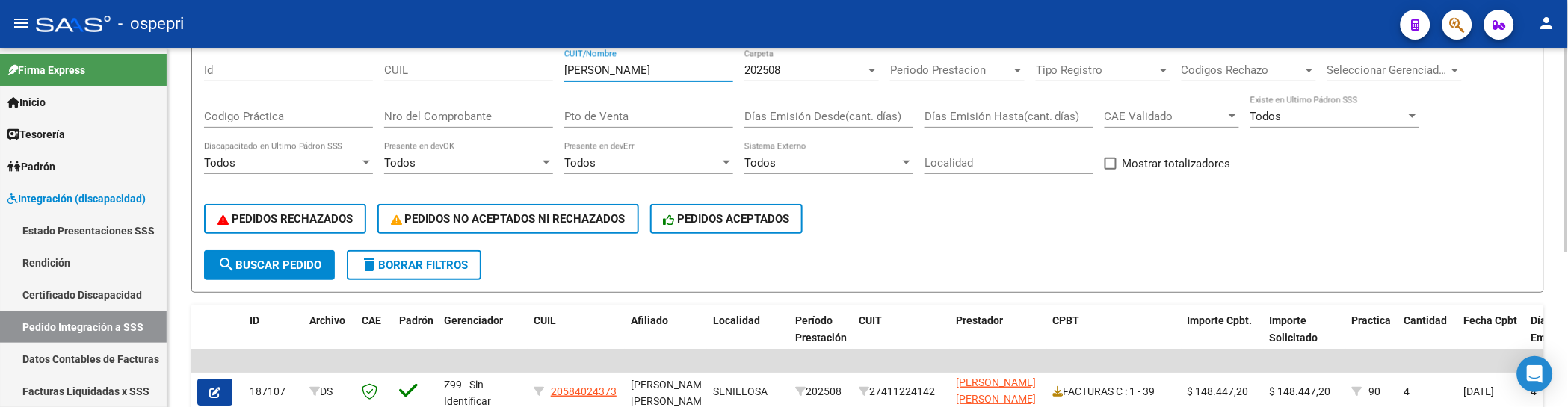
drag, startPoint x: 644, startPoint y: 69, endPoint x: 563, endPoint y: 73, distance: 81.1
click at [564, 73] on input "valdiviezo" at bounding box center [648, 70] width 168 height 14
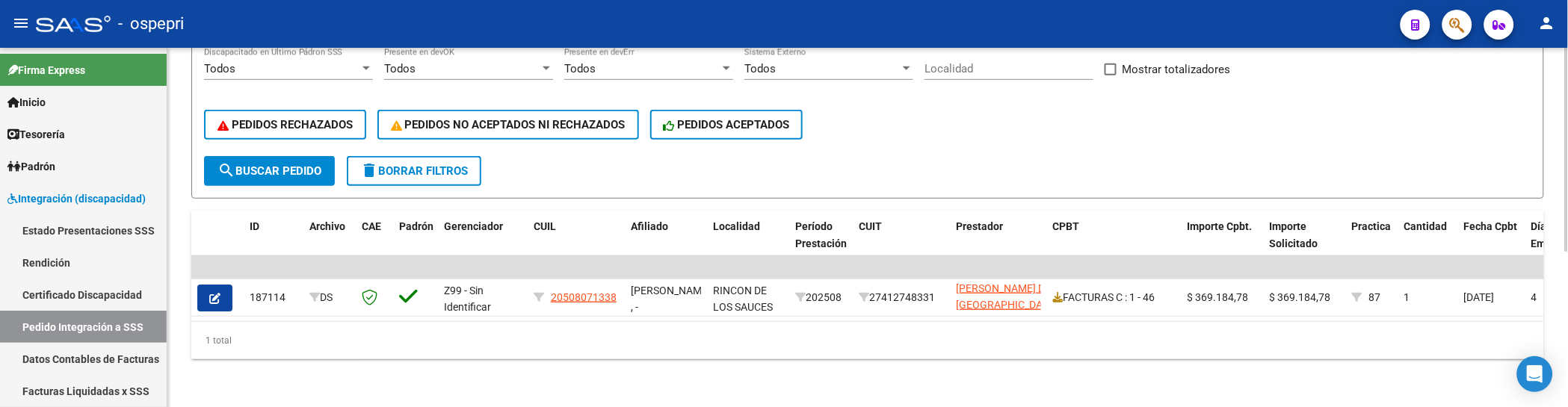
scroll to position [273, 0]
type input "guzman"
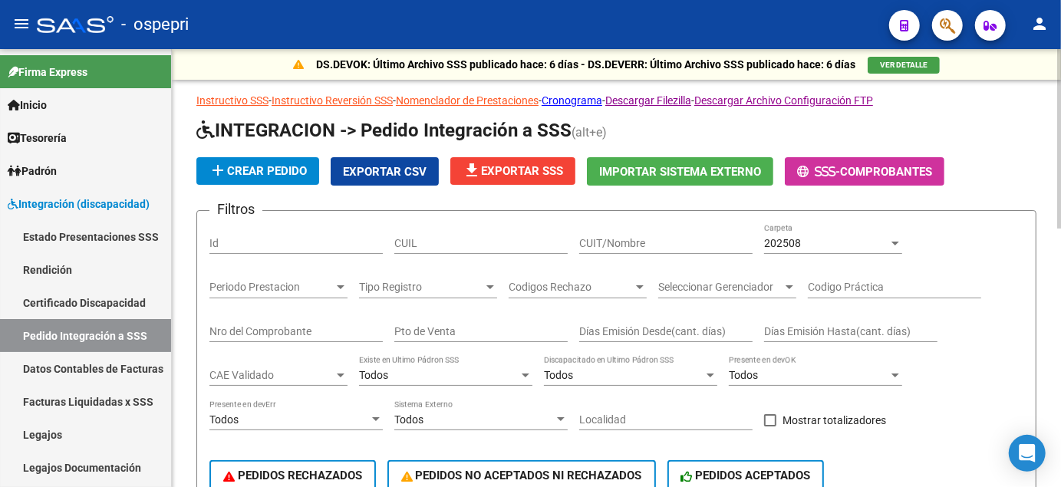
click at [592, 242] on input "CUIT/Nombre" at bounding box center [665, 243] width 173 height 13
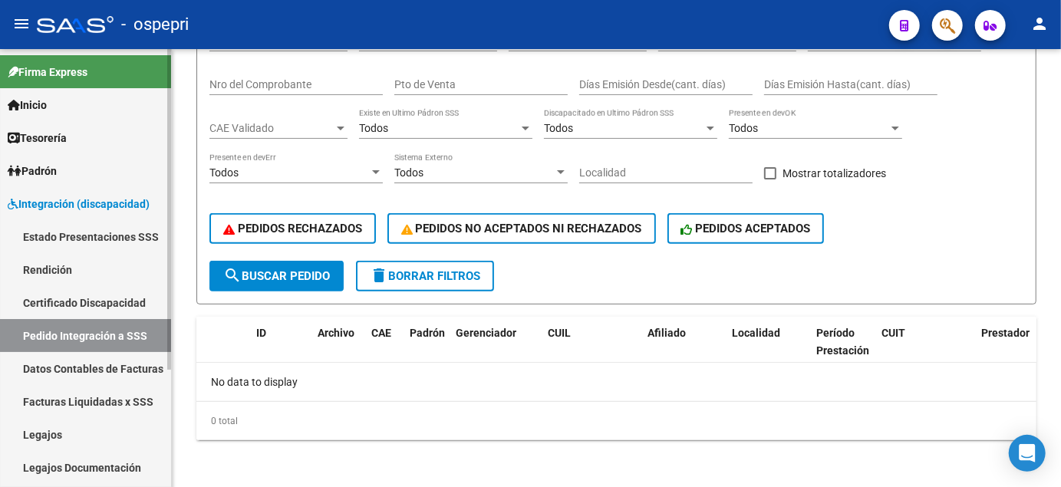
scroll to position [85, 0]
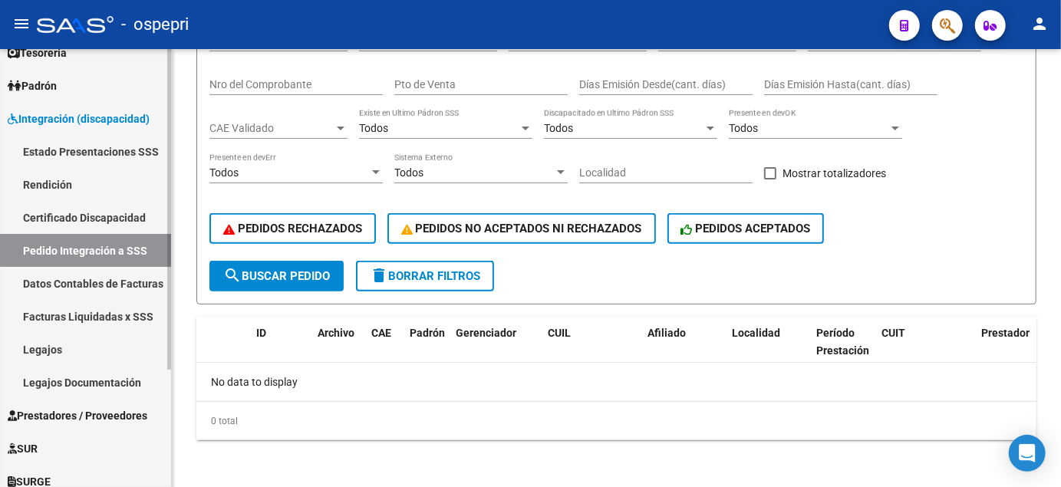
type input "53970533"
click at [51, 350] on link "Legajos" at bounding box center [85, 349] width 171 height 33
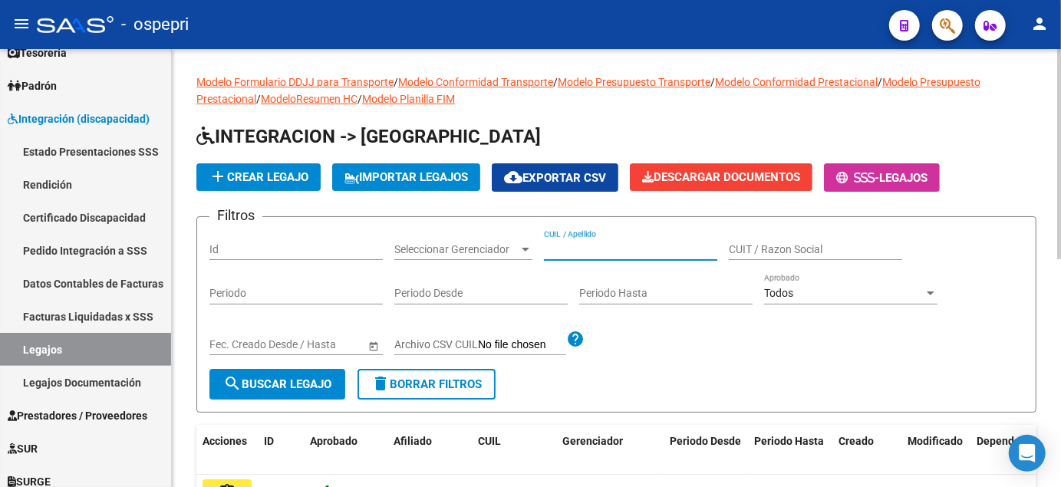
click at [568, 249] on input "CUIL / Apellido" at bounding box center [630, 249] width 173 height 13
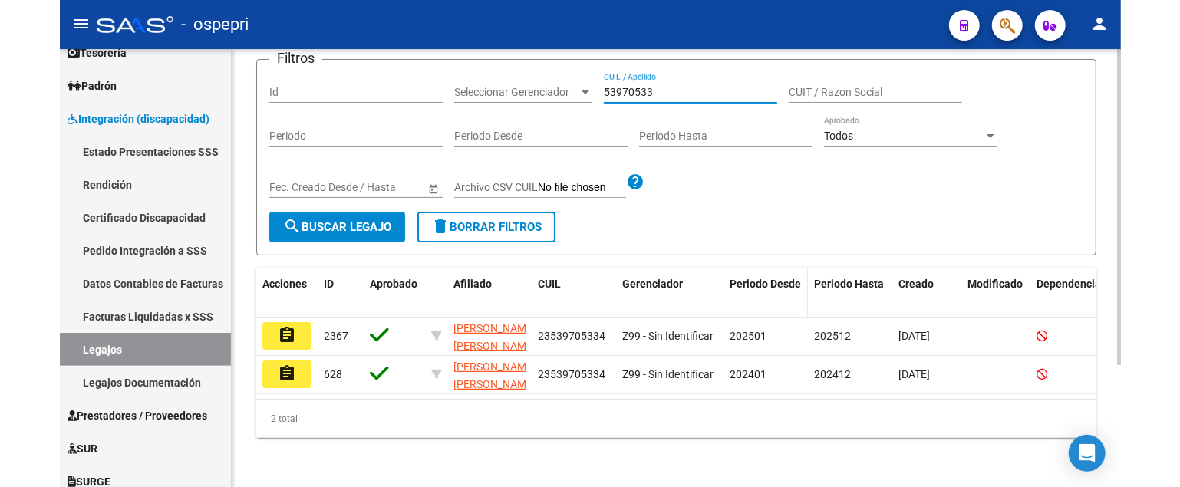
scroll to position [170, 0]
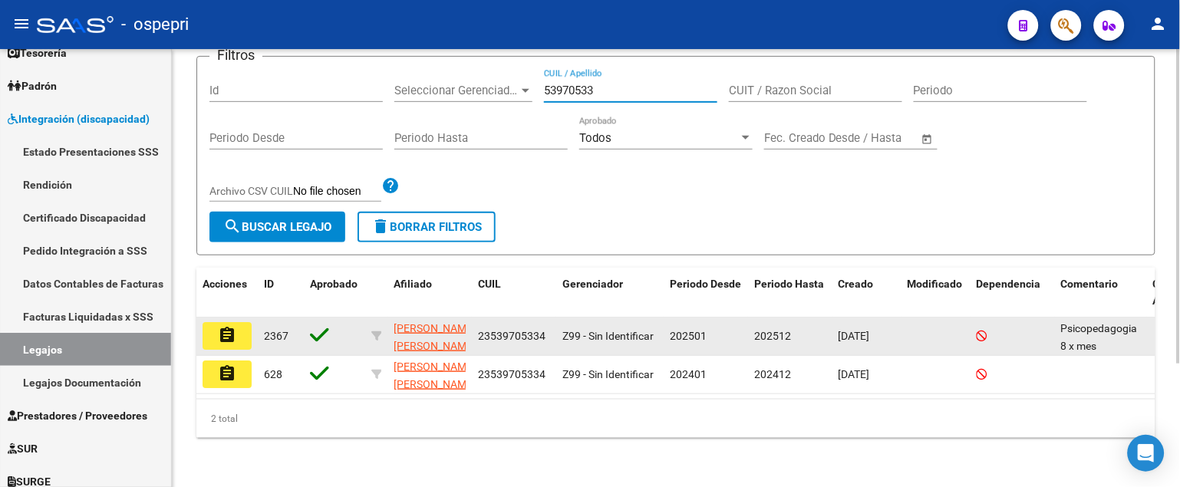
type input "53970533"
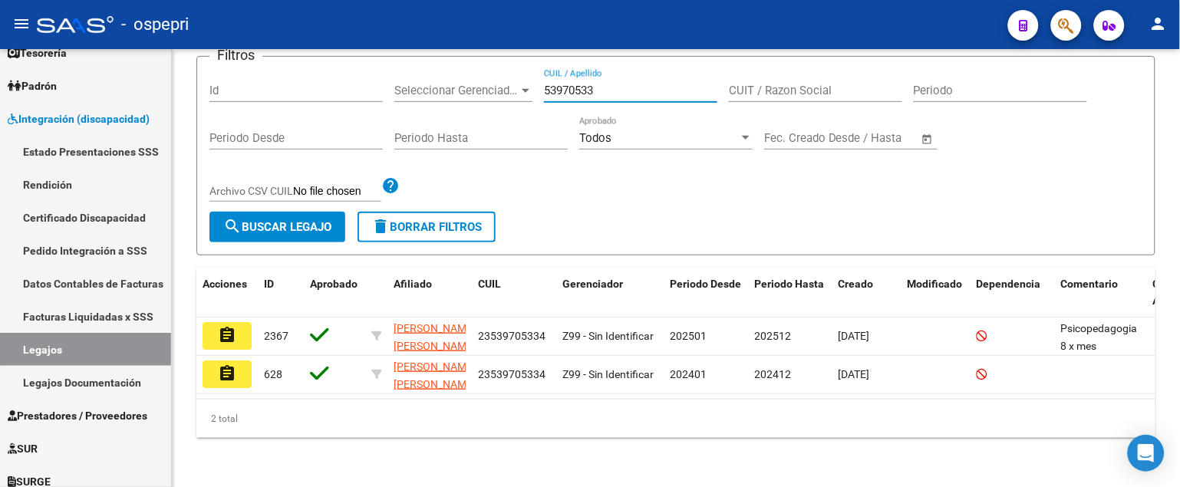
click at [236, 335] on button "assignment" at bounding box center [227, 336] width 49 height 28
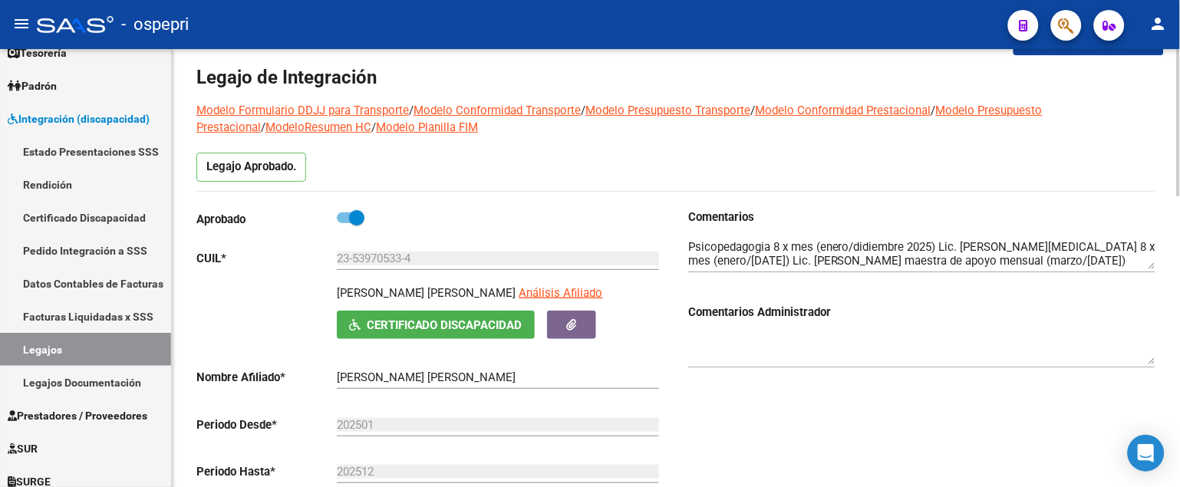
scroll to position [85, 0]
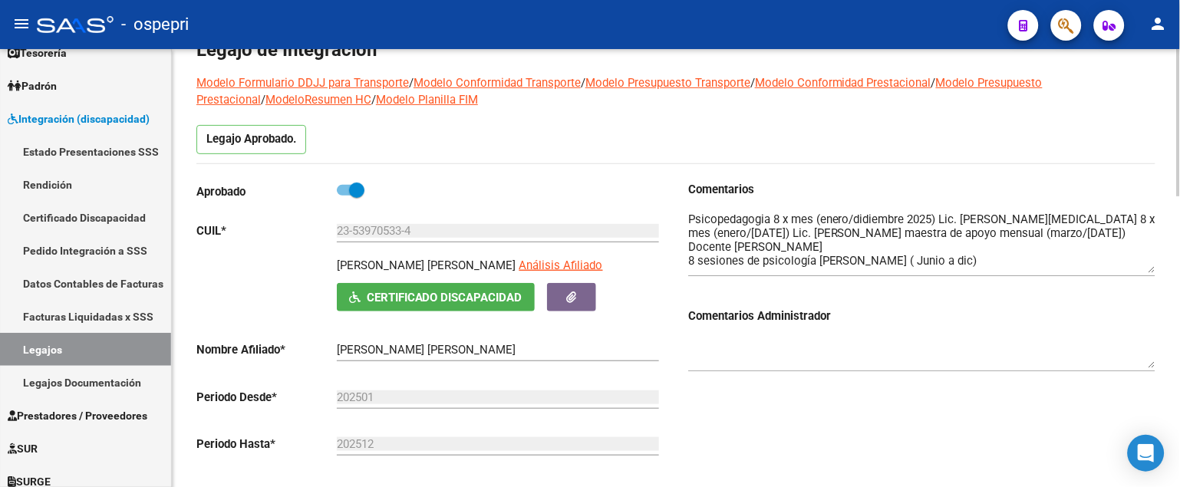
drag, startPoint x: 1151, startPoint y: 236, endPoint x: 1151, endPoint y: 267, distance: 31.5
click at [1151, 267] on textarea at bounding box center [921, 242] width 467 height 62
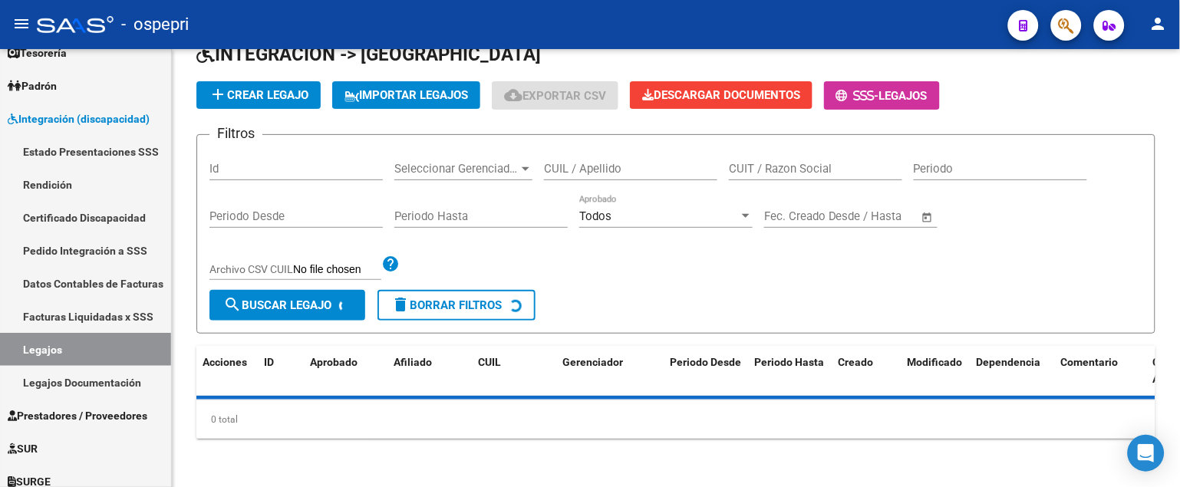
scroll to position [85, 0]
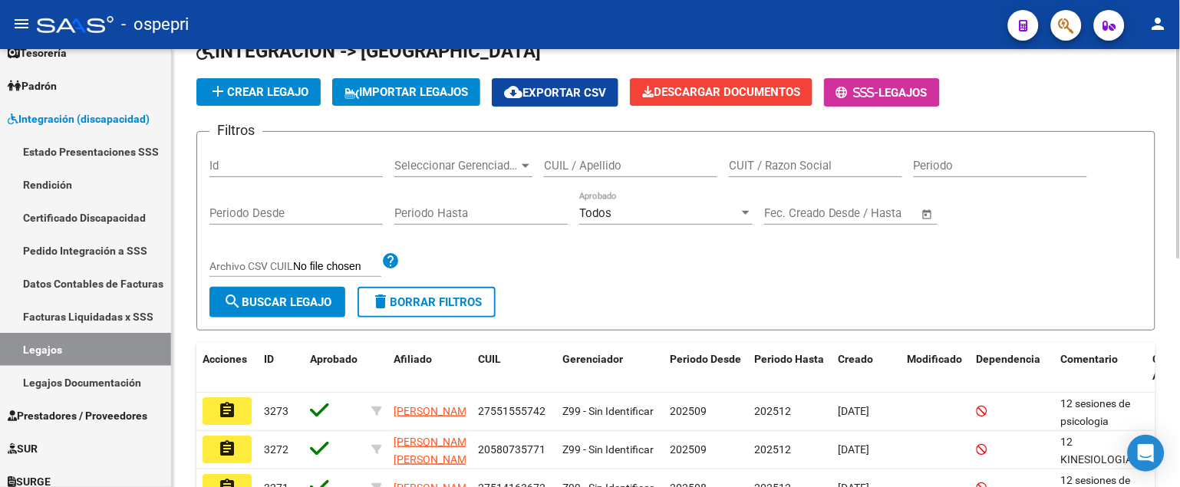
click at [623, 166] on input "CUIL / Apellido" at bounding box center [630, 166] width 173 height 14
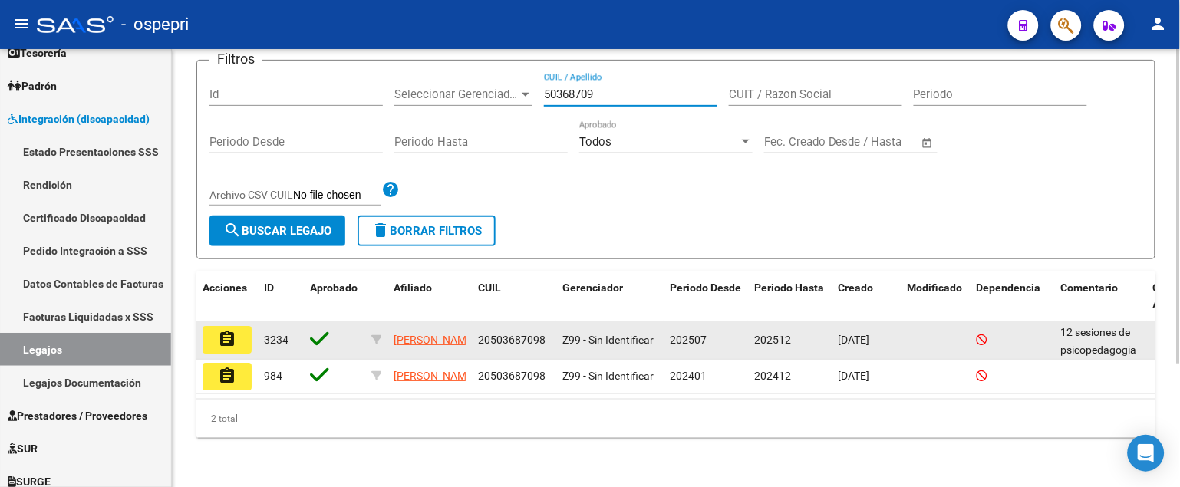
scroll to position [173, 0]
type input "50368709"
click at [238, 326] on button "assignment" at bounding box center [227, 340] width 49 height 28
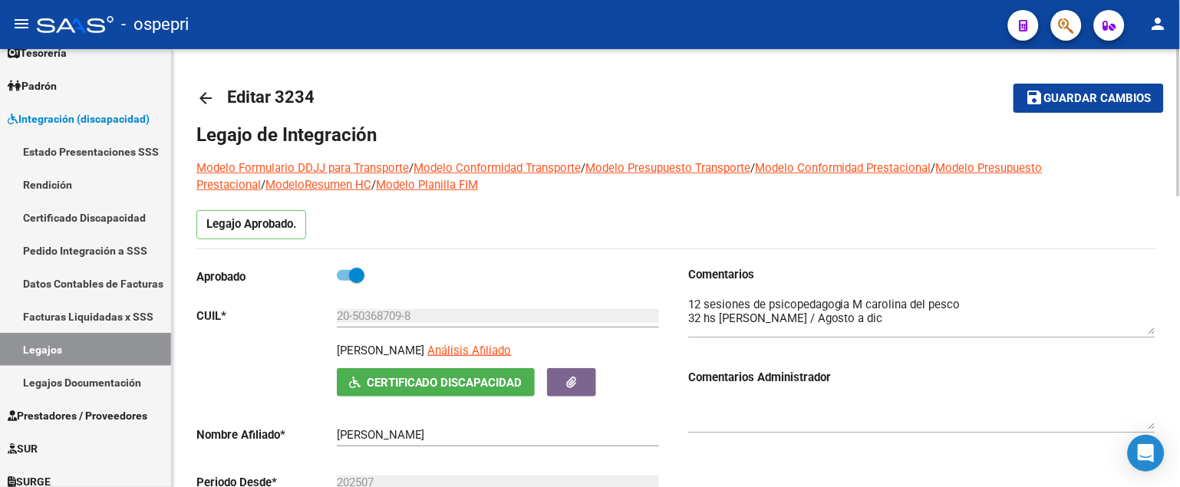
click at [1153, 333] on textarea at bounding box center [921, 315] width 467 height 38
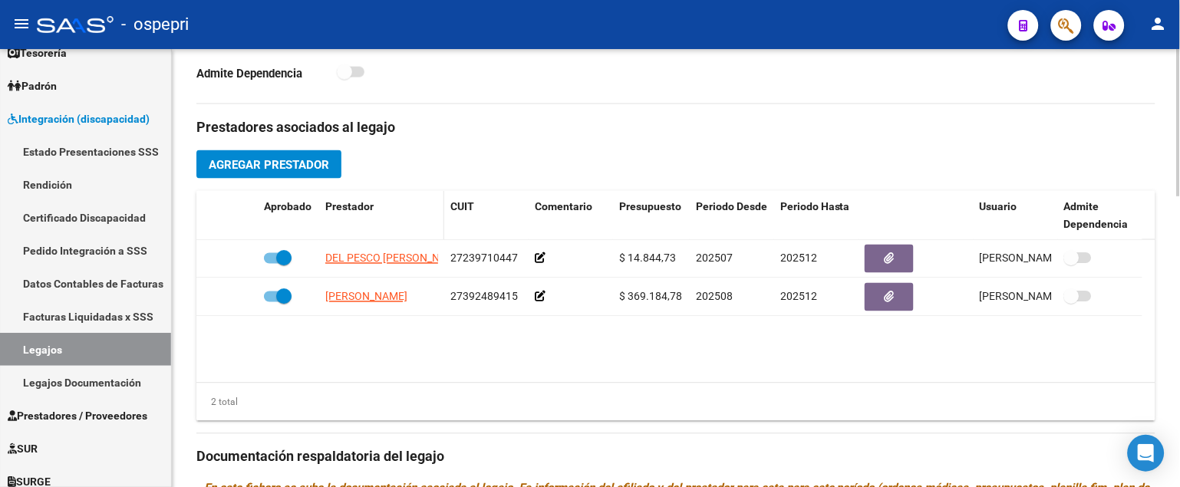
scroll to position [511, 0]
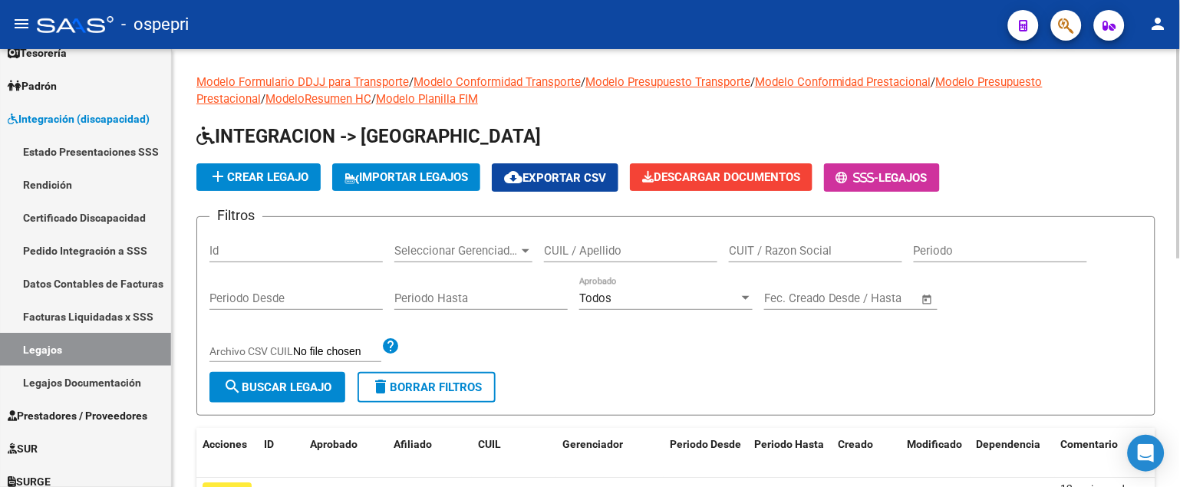
click at [565, 251] on input "CUIL / Apellido" at bounding box center [630, 251] width 173 height 14
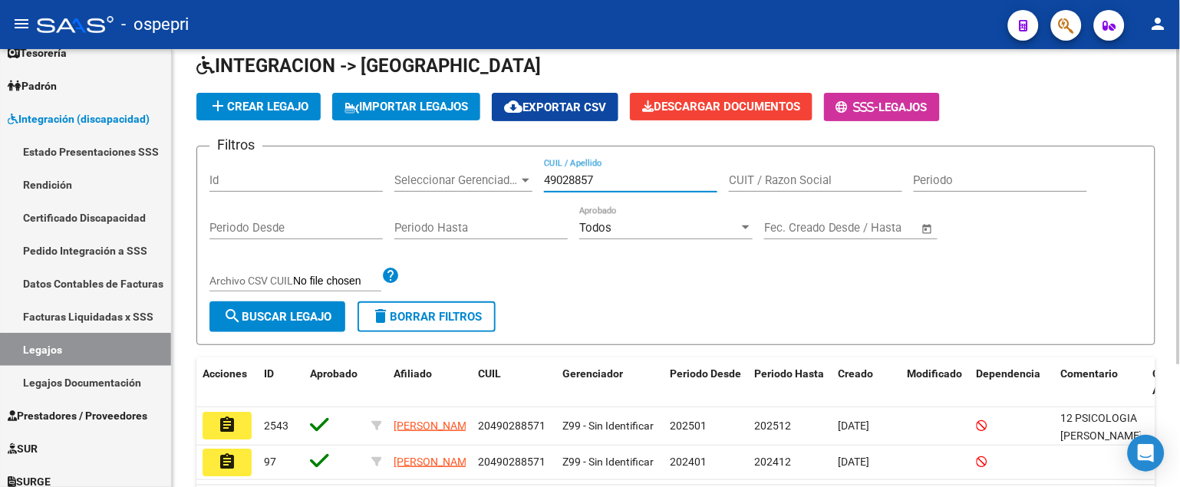
scroll to position [173, 0]
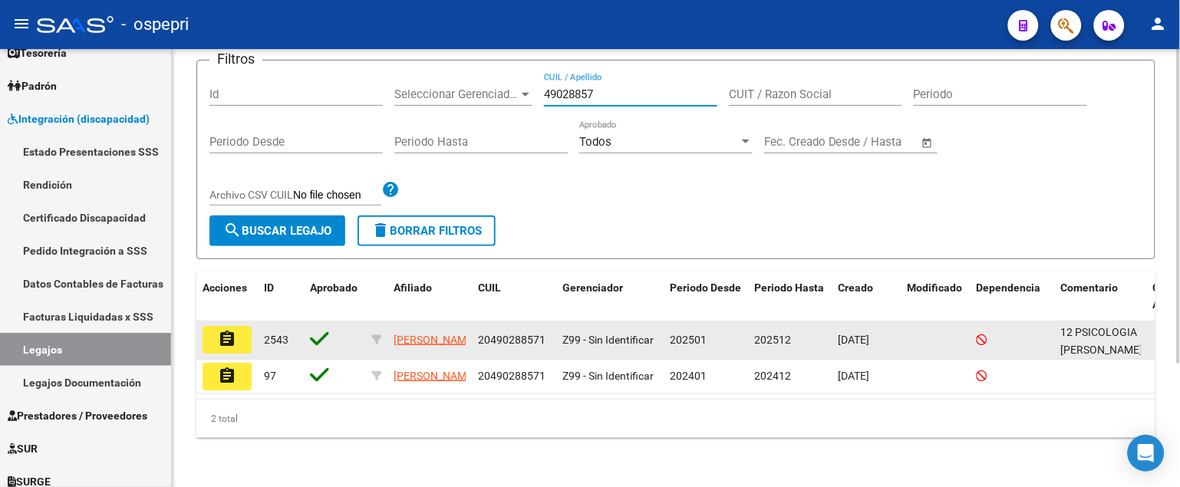
type input "49028857"
click at [230, 330] on mat-icon "assignment" at bounding box center [227, 339] width 18 height 18
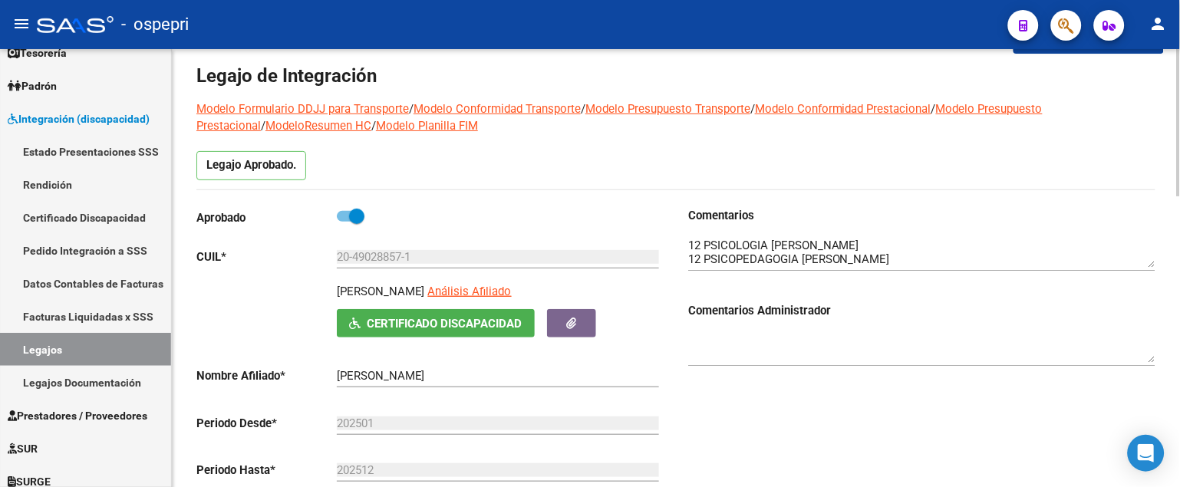
scroll to position [85, 0]
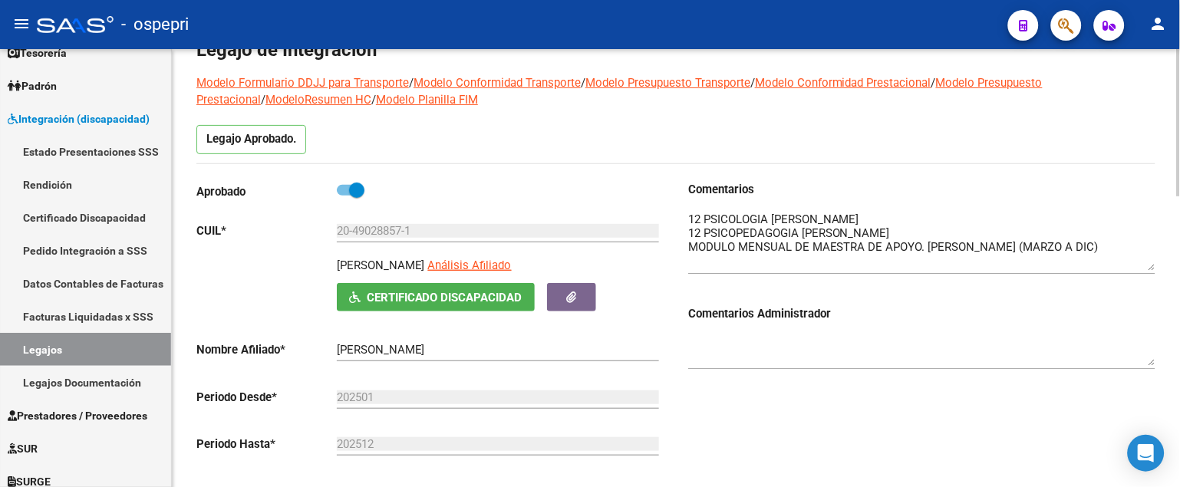
drag, startPoint x: 1153, startPoint y: 236, endPoint x: 1151, endPoint y: 266, distance: 30.0
click at [1151, 266] on textarea at bounding box center [921, 241] width 467 height 60
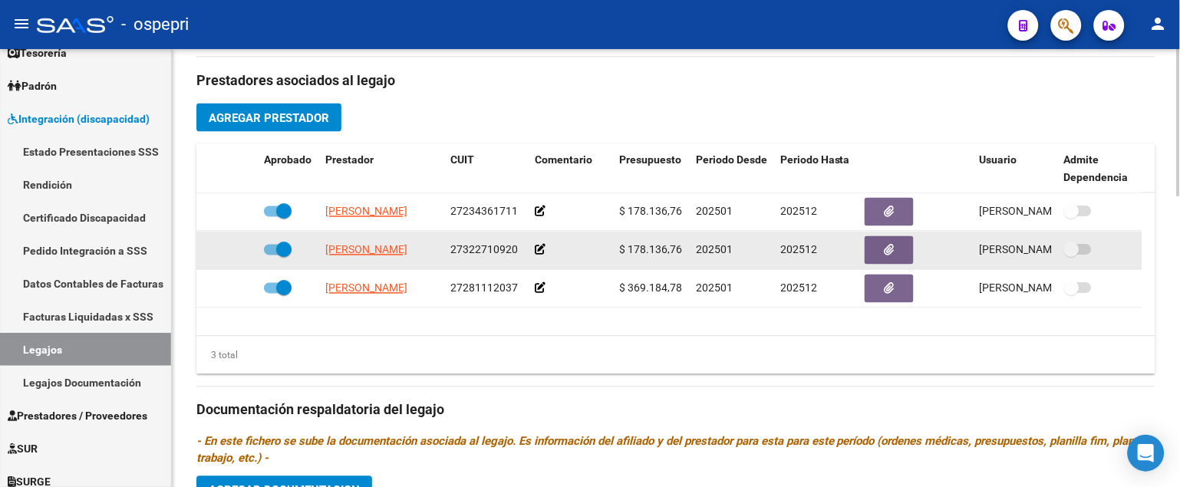
scroll to position [596, 0]
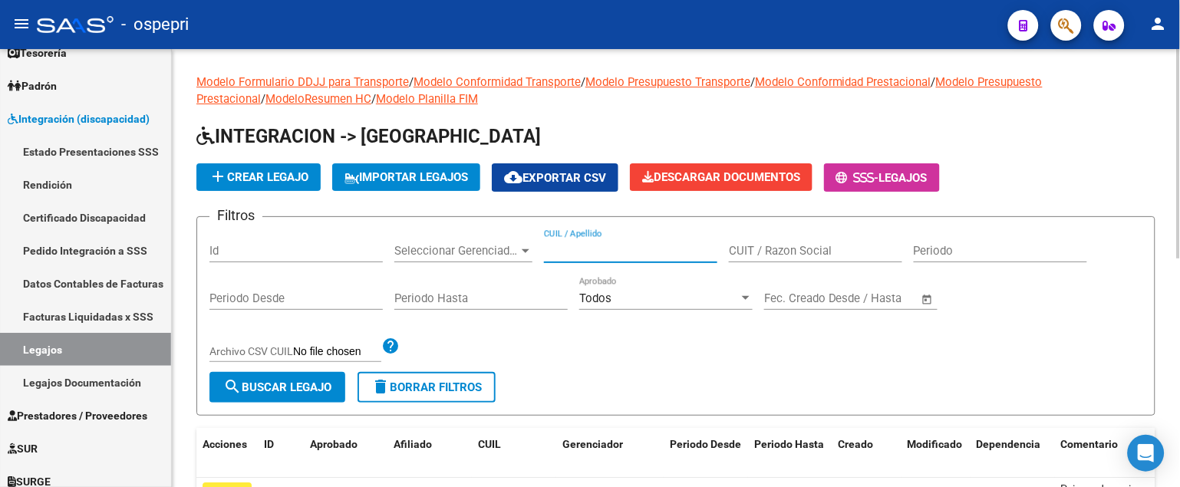
click at [555, 246] on input "CUIL / Apellido" at bounding box center [630, 251] width 173 height 14
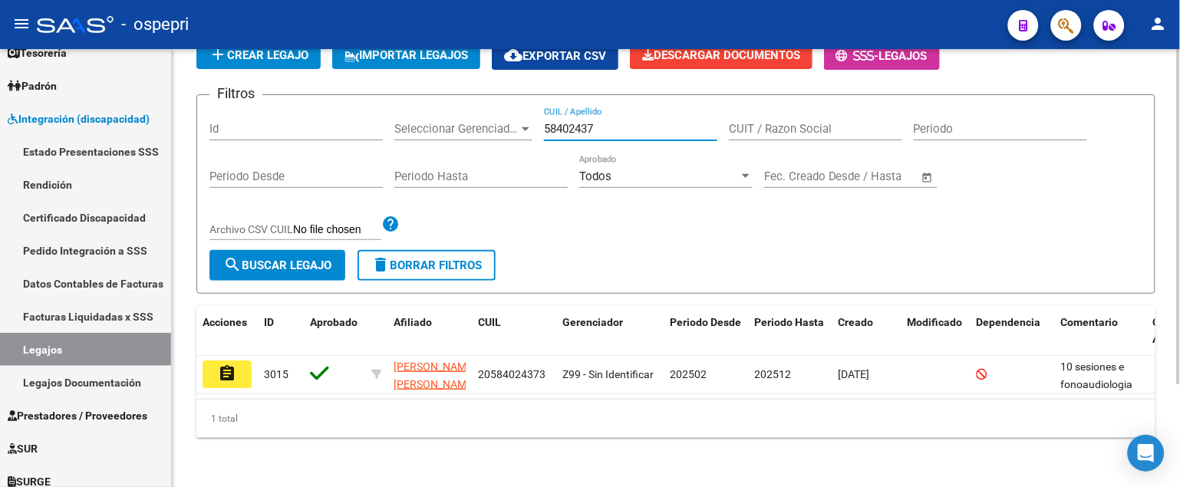
scroll to position [134, 0]
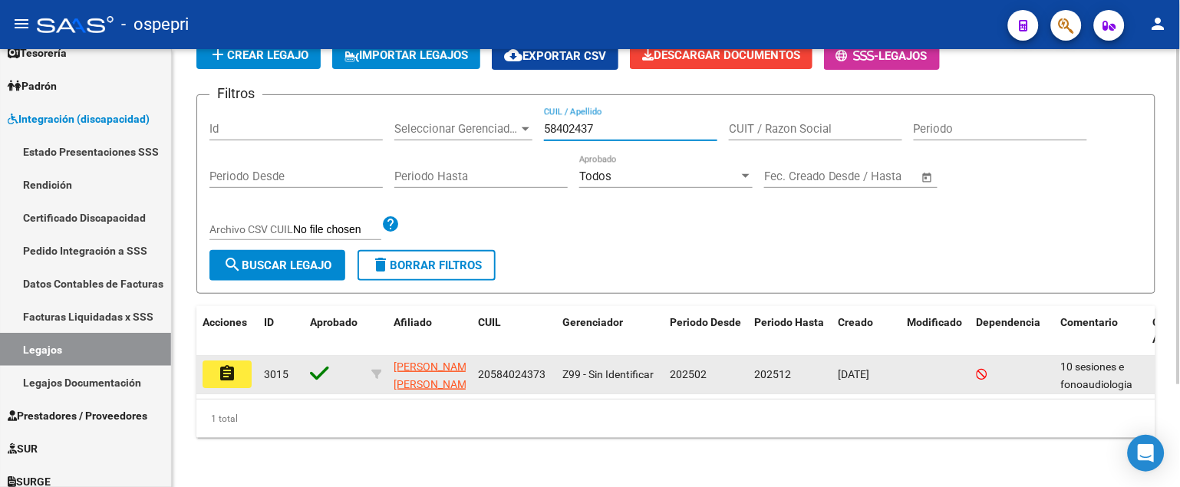
type input "58402437"
click at [225, 364] on mat-icon "assignment" at bounding box center [227, 373] width 18 height 18
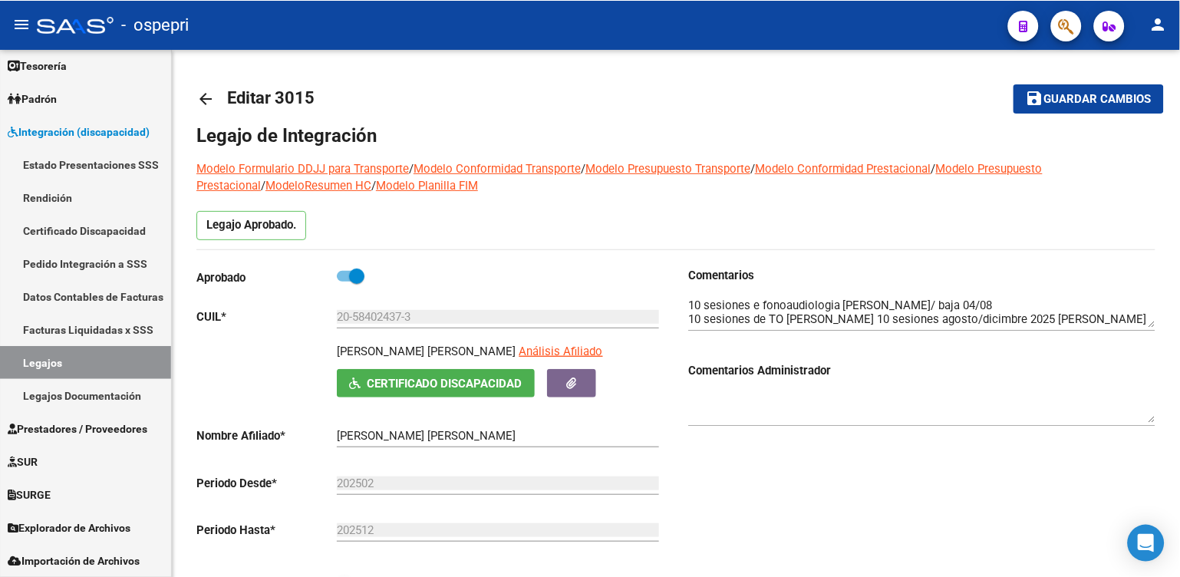
scroll to position [72, 0]
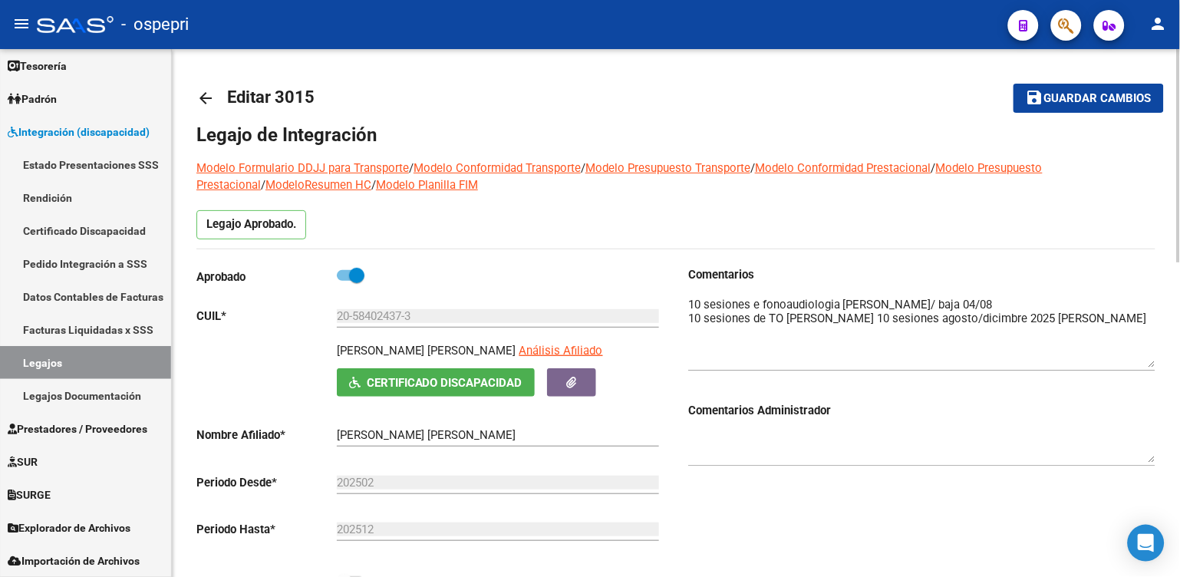
drag, startPoint x: 1152, startPoint y: 320, endPoint x: 1151, endPoint y: 361, distance: 41.4
click at [1151, 361] on textarea at bounding box center [921, 331] width 467 height 71
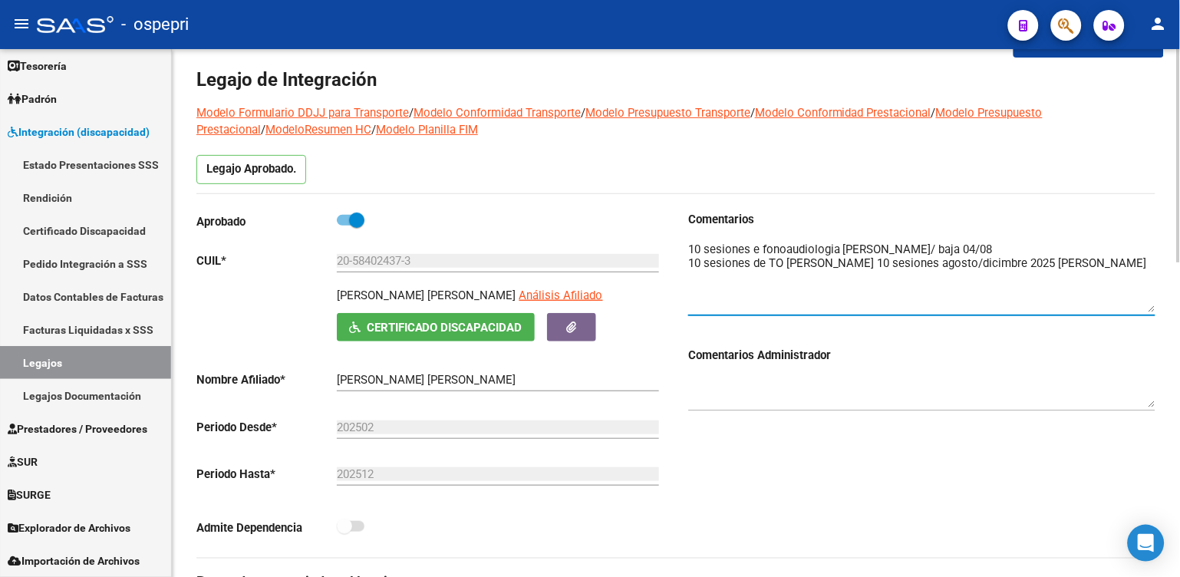
scroll to position [0, 0]
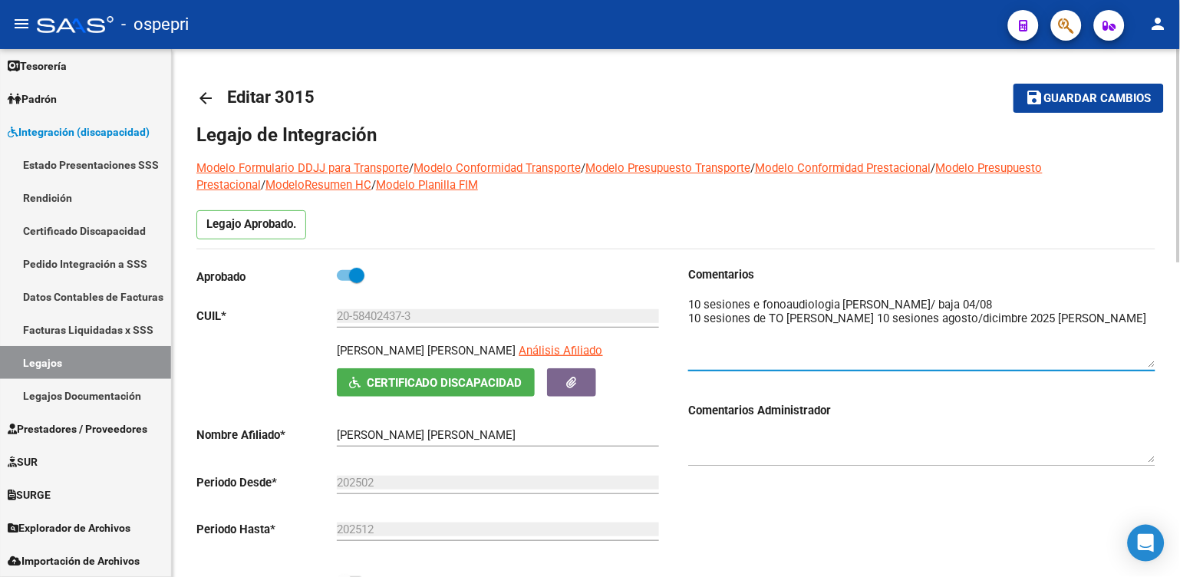
click at [1180, 114] on html "menu - ospepri person Firma Express Inicio Instructivos Contacto OS Tesorería E…" at bounding box center [590, 288] width 1180 height 577
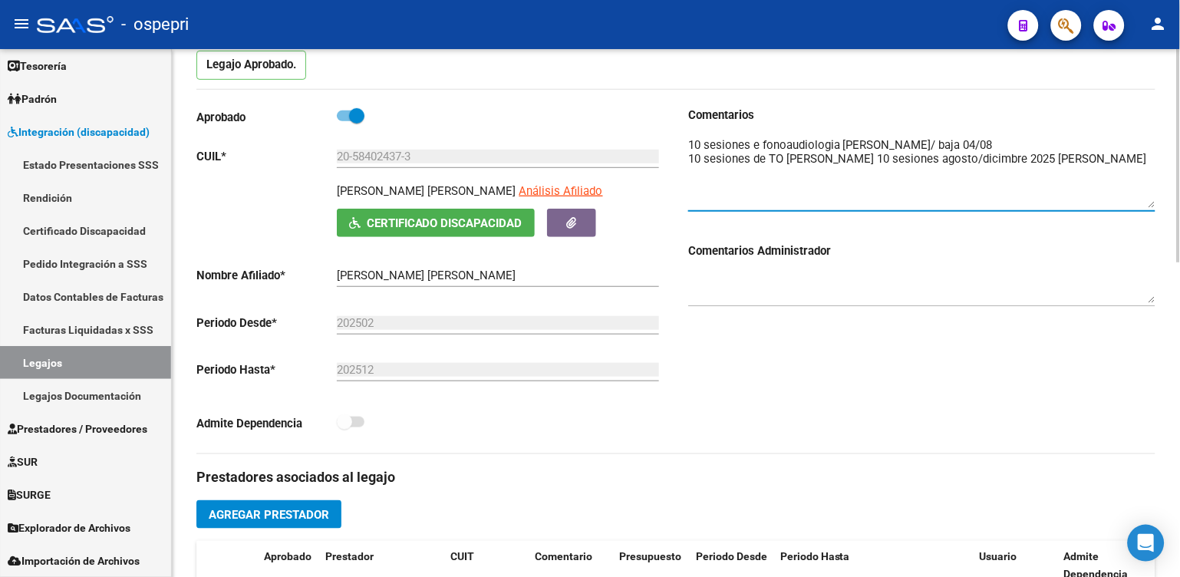
click at [1177, 187] on div at bounding box center [1179, 220] width 4 height 213
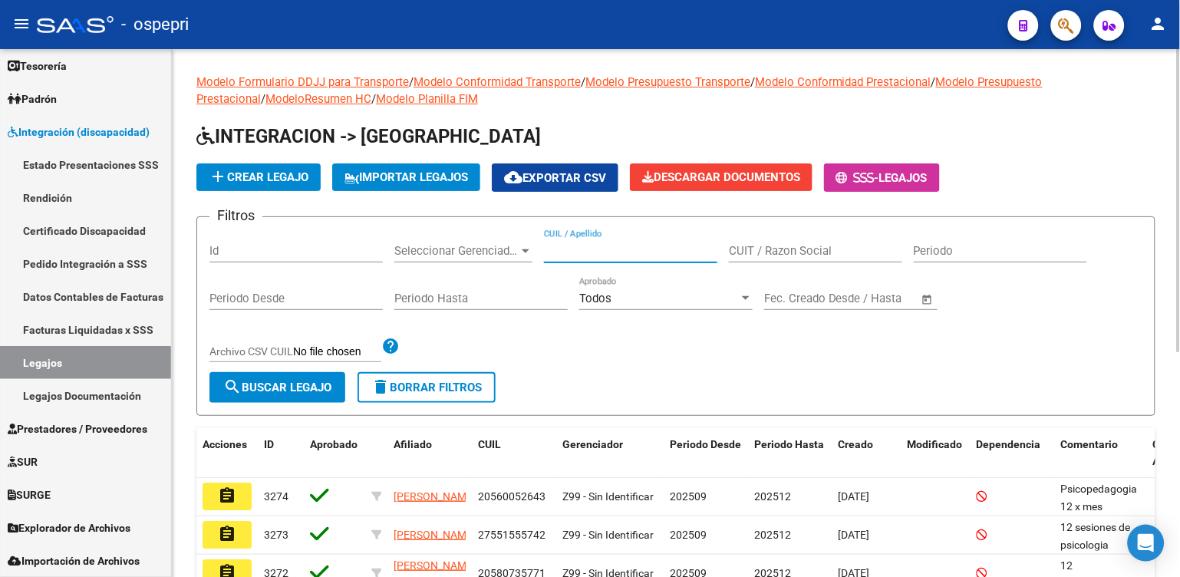
click at [563, 256] on input "CUIL / Apellido" at bounding box center [630, 251] width 173 height 14
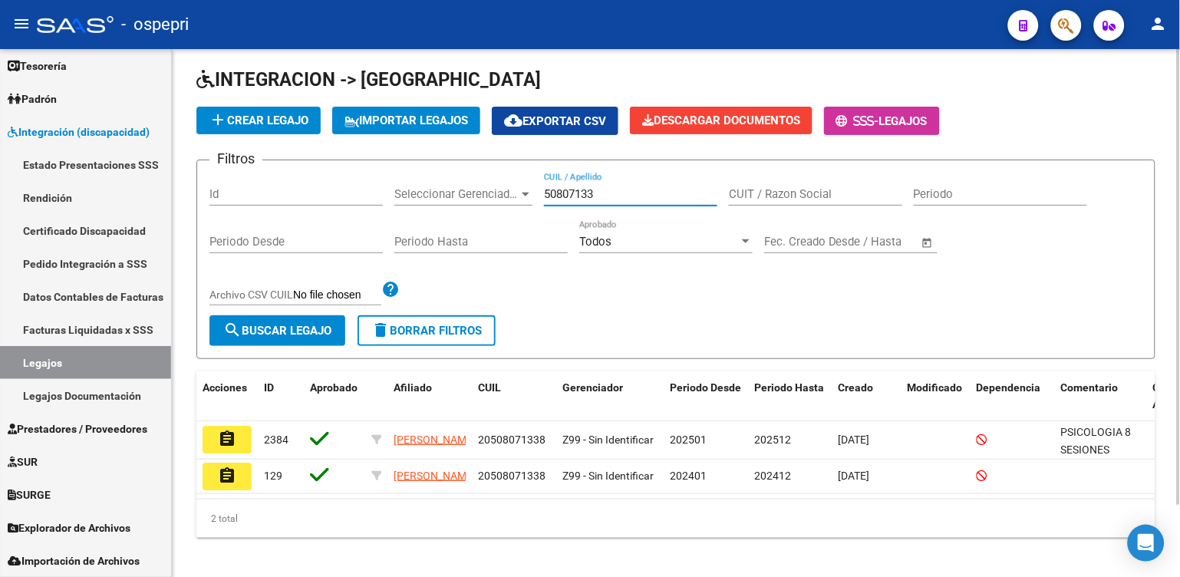
scroll to position [83, 0]
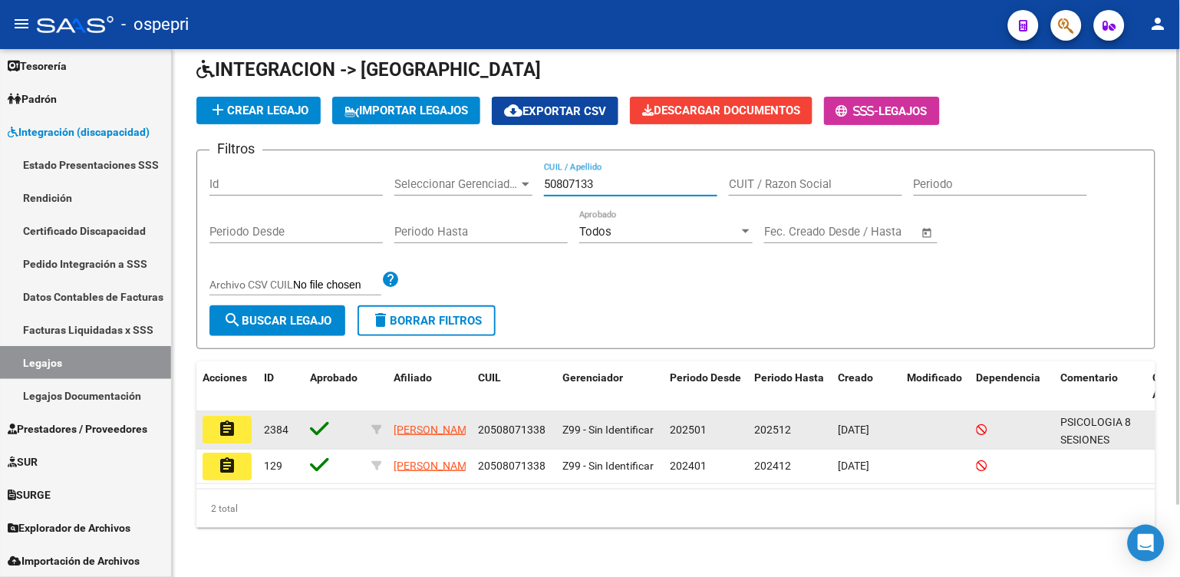
type input "50807133"
click at [238, 416] on button "assignment" at bounding box center [227, 430] width 49 height 28
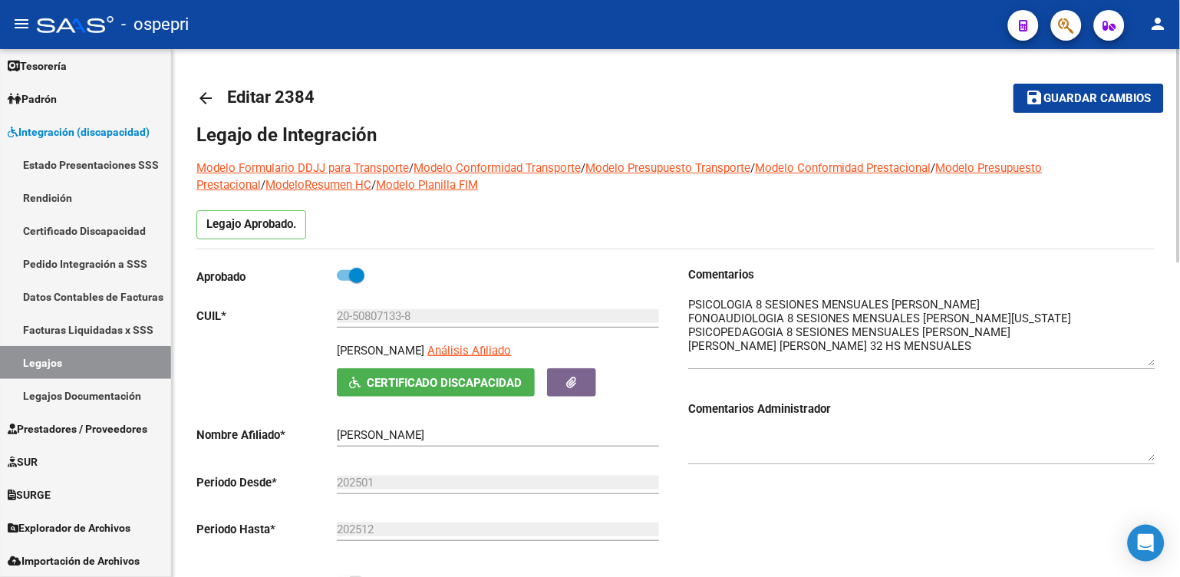
drag, startPoint x: 1152, startPoint y: 323, endPoint x: 1149, endPoint y: 362, distance: 39.3
click at [1149, 362] on textarea at bounding box center [921, 331] width 467 height 70
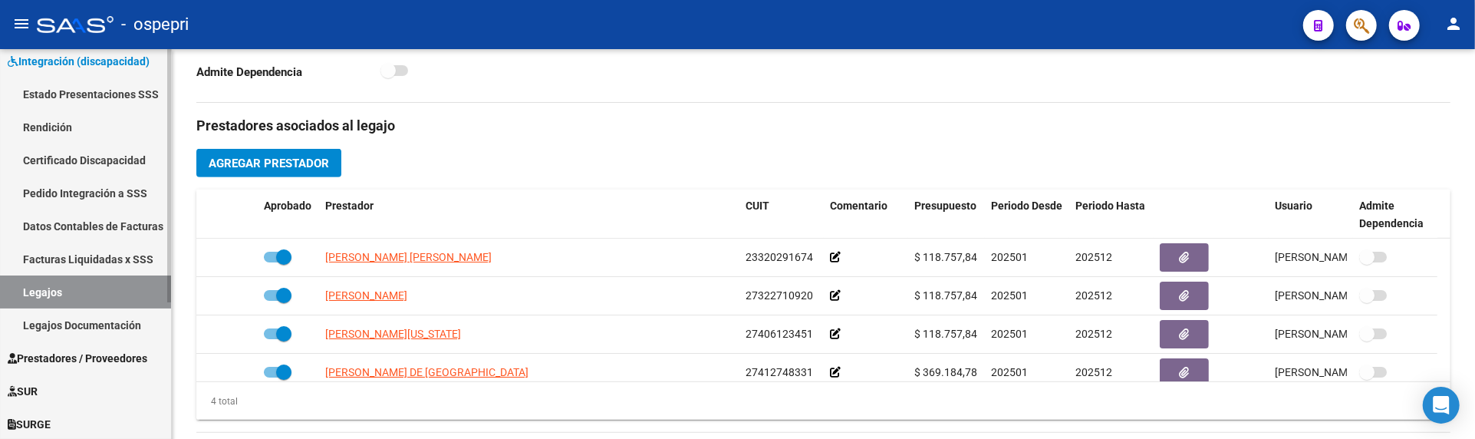
scroll to position [170, 0]
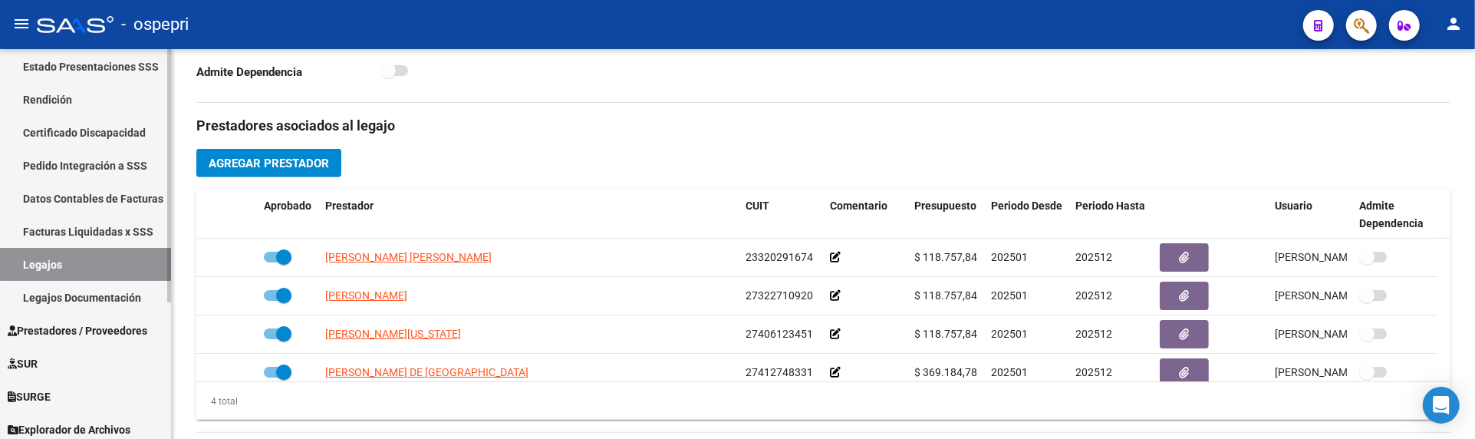
click at [83, 258] on link "Legajos" at bounding box center [85, 264] width 171 height 33
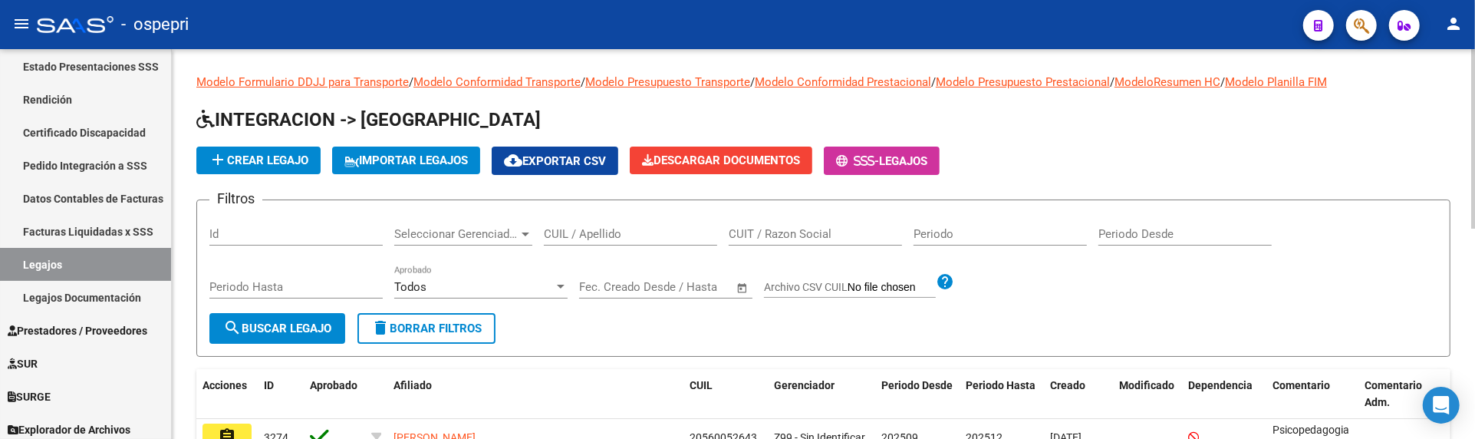
click at [593, 238] on input "CUIL / Apellido" at bounding box center [630, 234] width 173 height 14
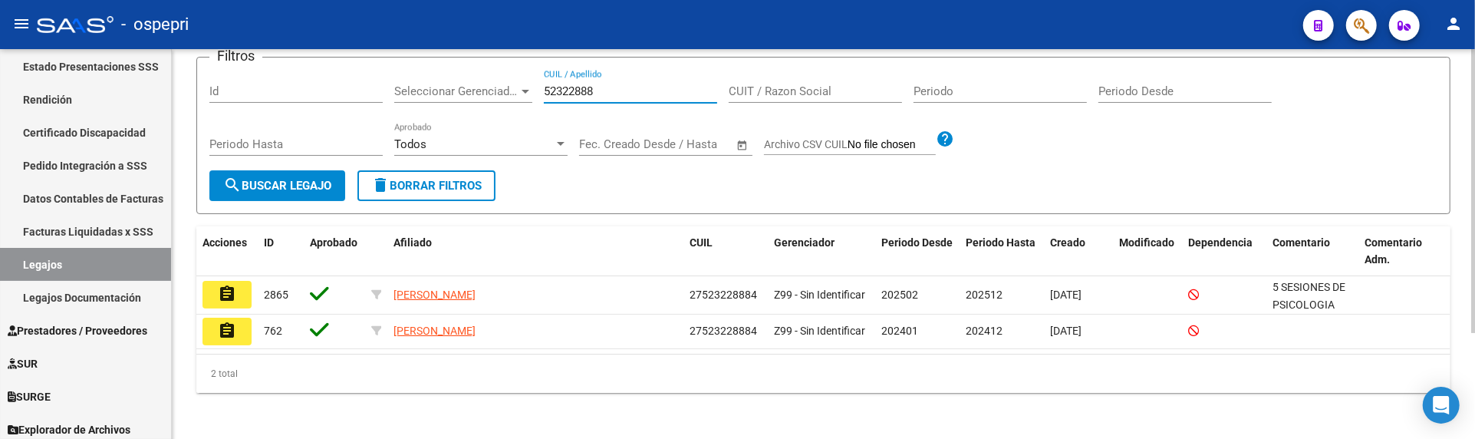
scroll to position [144, 0]
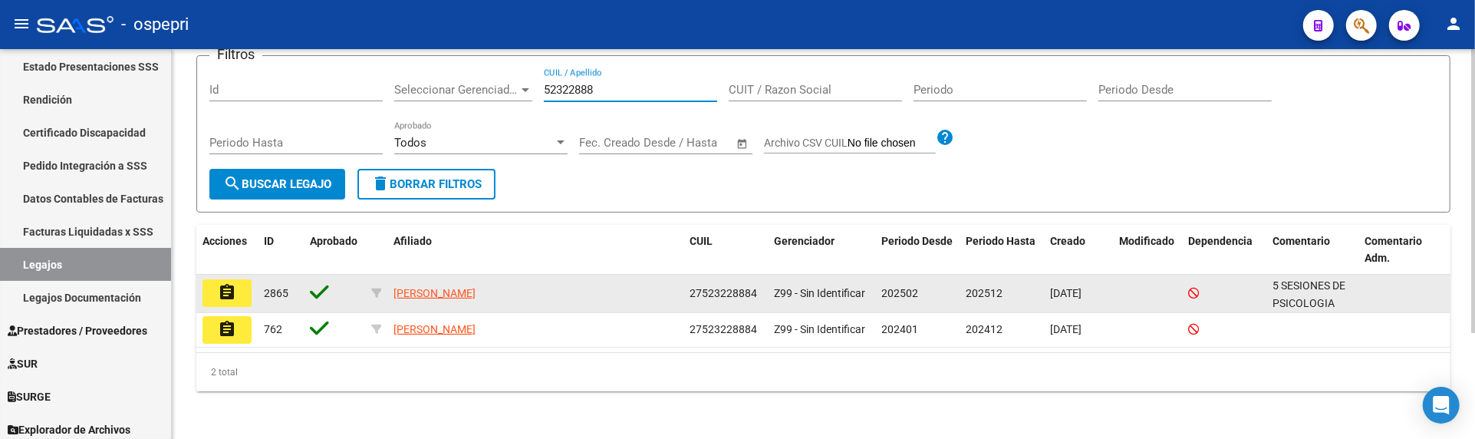
type input "52322888"
click at [226, 296] on mat-icon "assignment" at bounding box center [227, 292] width 18 height 18
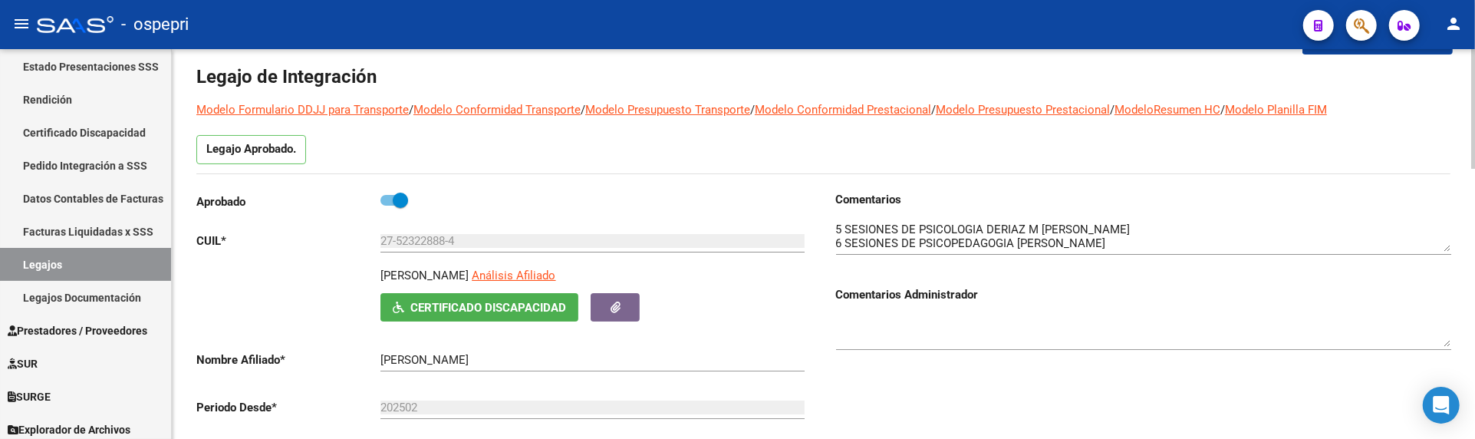
scroll to position [85, 0]
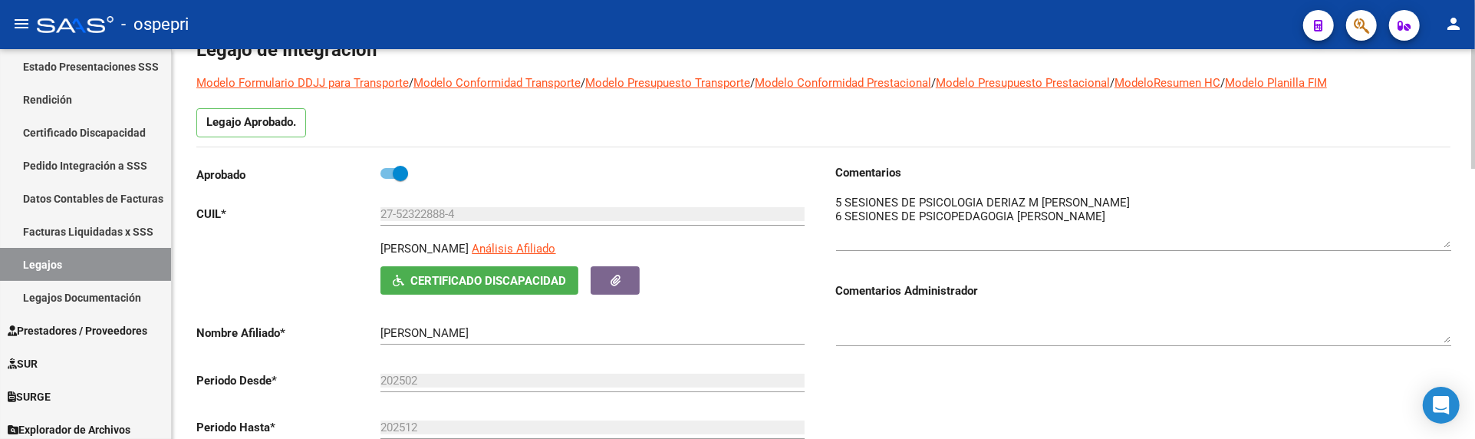
drag, startPoint x: 1449, startPoint y: 224, endPoint x: 1449, endPoint y: 247, distance: 23.0
click at [1449, 247] on textarea at bounding box center [1143, 221] width 615 height 54
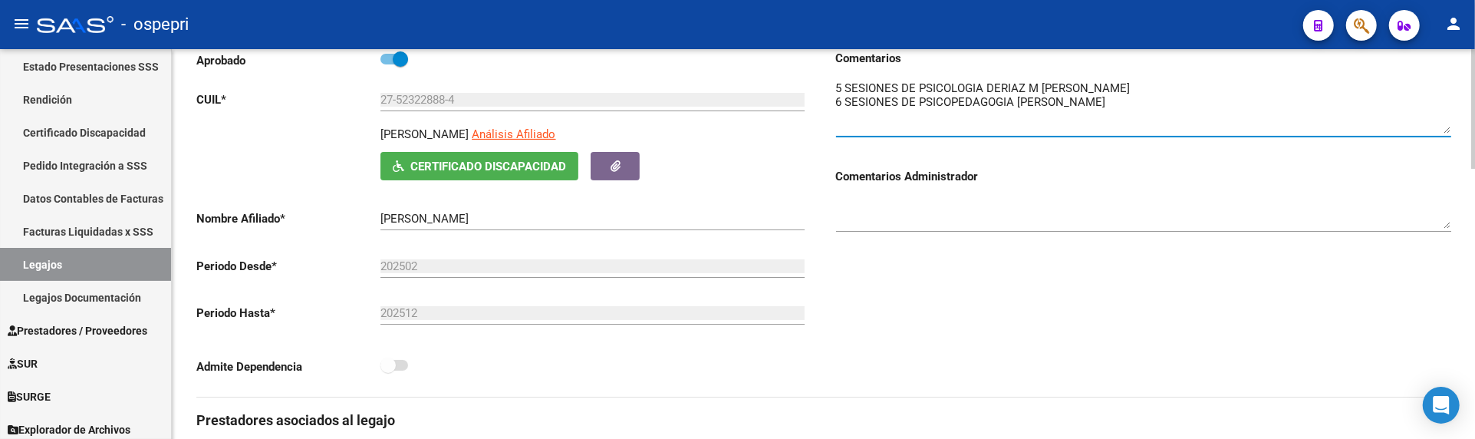
scroll to position [170, 0]
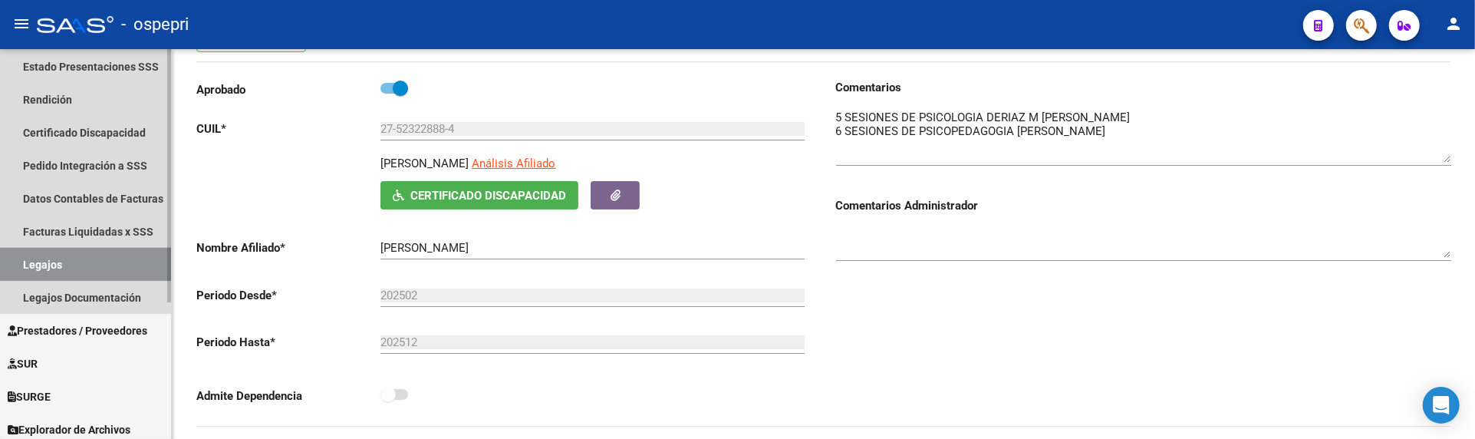
click at [64, 262] on link "Legajos" at bounding box center [85, 264] width 171 height 33
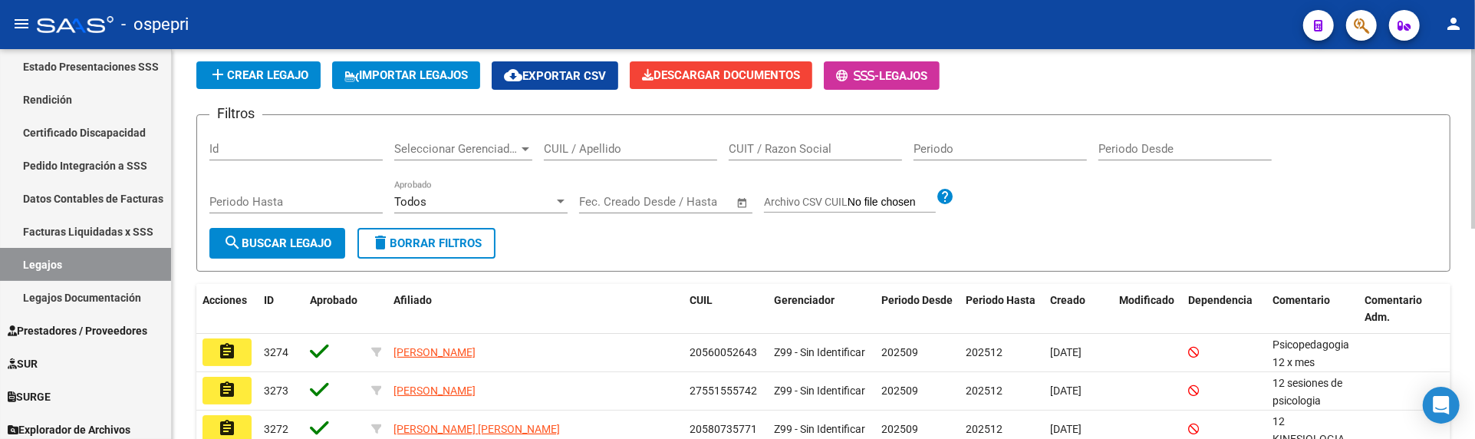
scroll to position [24, 0]
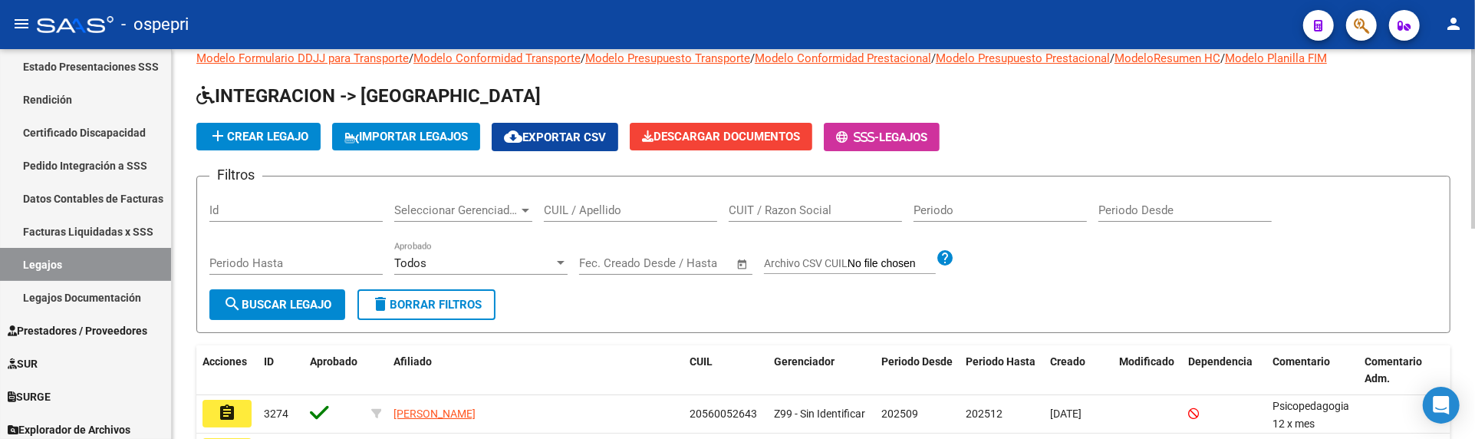
click at [585, 154] on app-list-header "INTEGRACION -> Legajos add Crear Legajo IMPORTAR LEGAJOS cloud_download Exporta…" at bounding box center [823, 208] width 1254 height 249
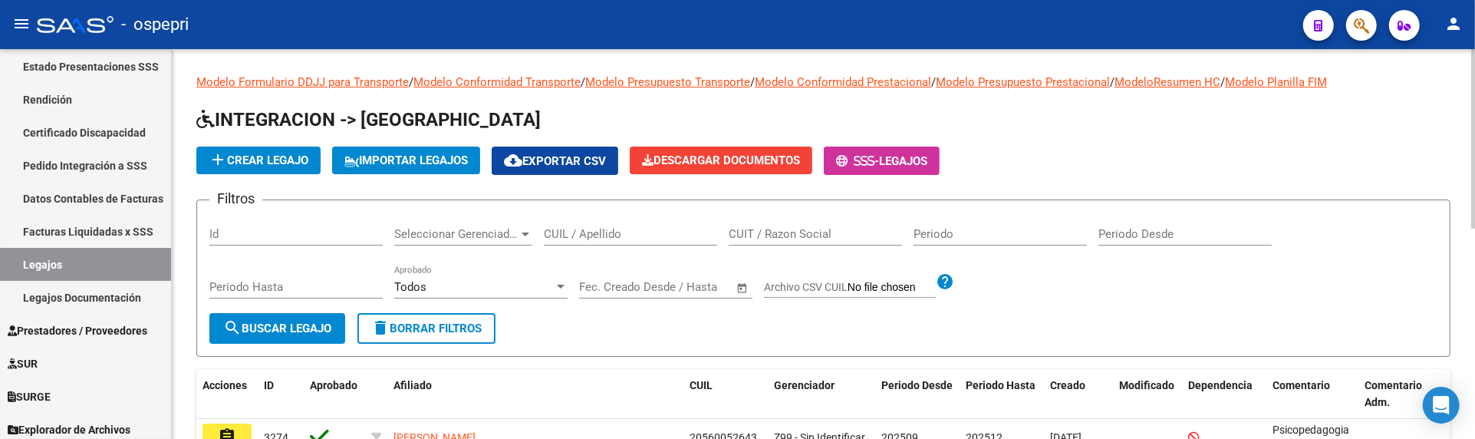
click at [583, 236] on input "CUIL / Apellido" at bounding box center [630, 234] width 173 height 14
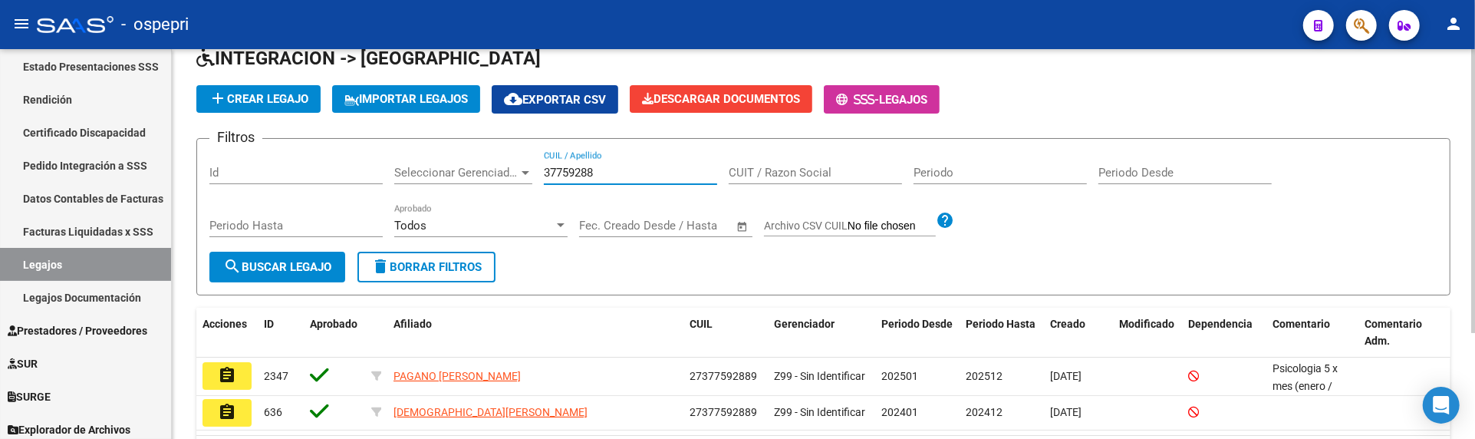
scroll to position [144, 0]
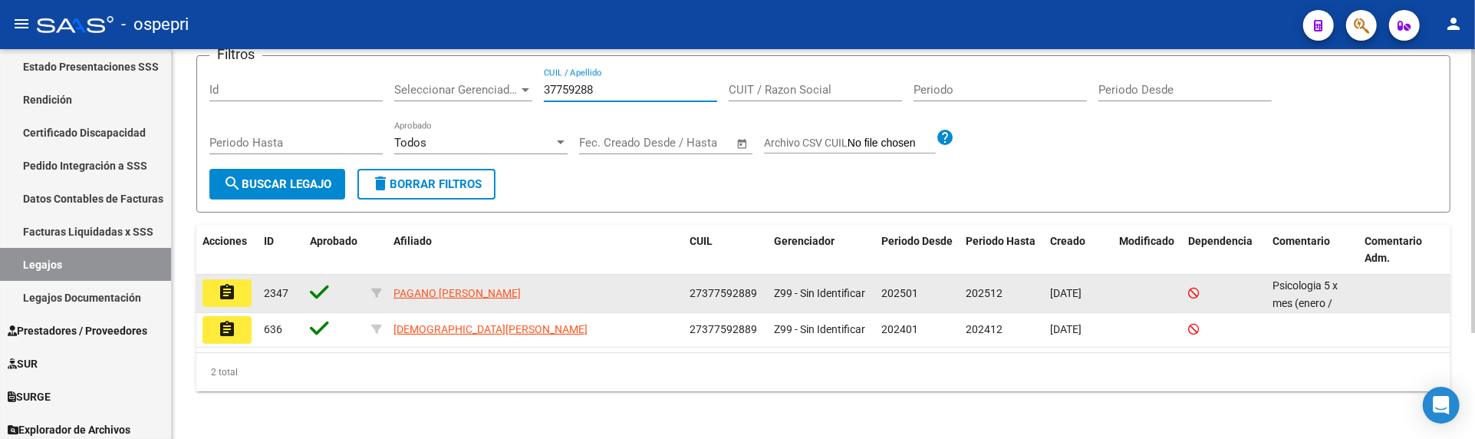
type input "37759288"
click at [222, 293] on mat-icon "assignment" at bounding box center [227, 292] width 18 height 18
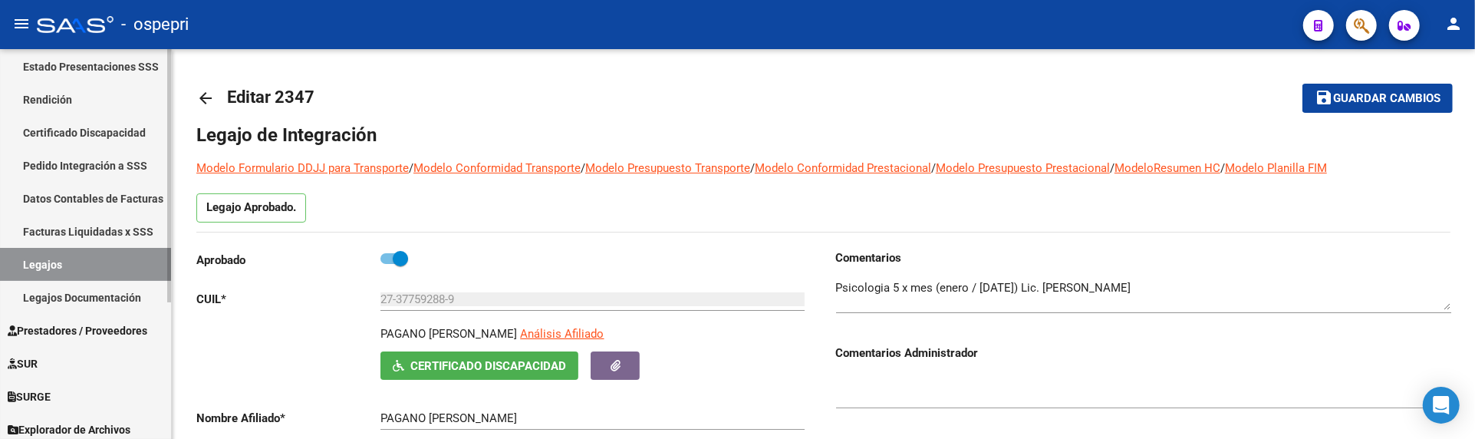
click at [41, 256] on link "Legajos" at bounding box center [85, 264] width 171 height 33
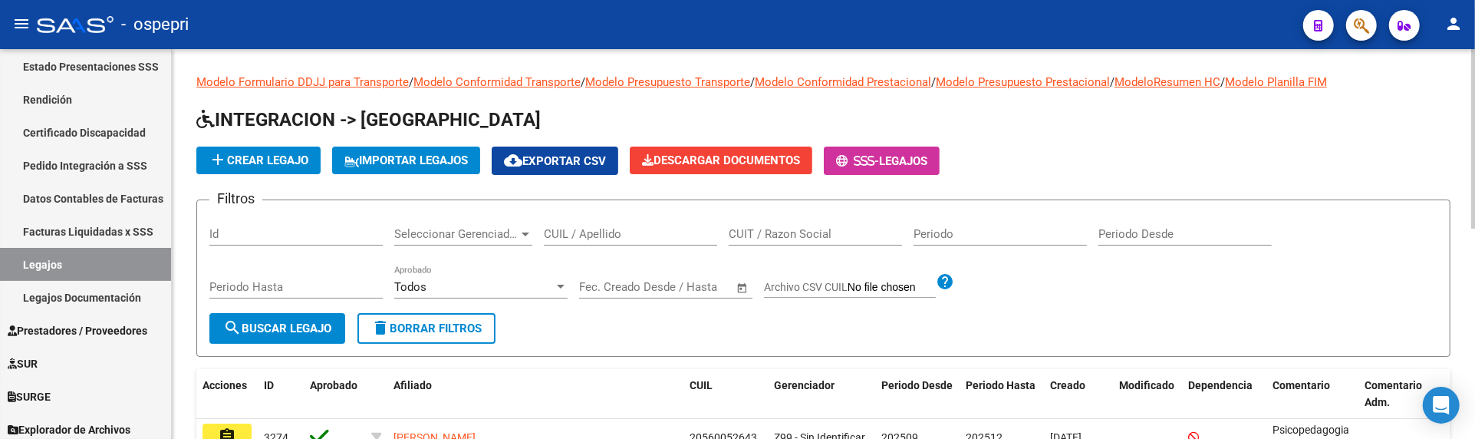
click at [579, 235] on input "CUIL / Apellido" at bounding box center [630, 234] width 173 height 14
click at [585, 235] on input "CUIL / Apellido" at bounding box center [630, 234] width 173 height 14
type input "52169948"
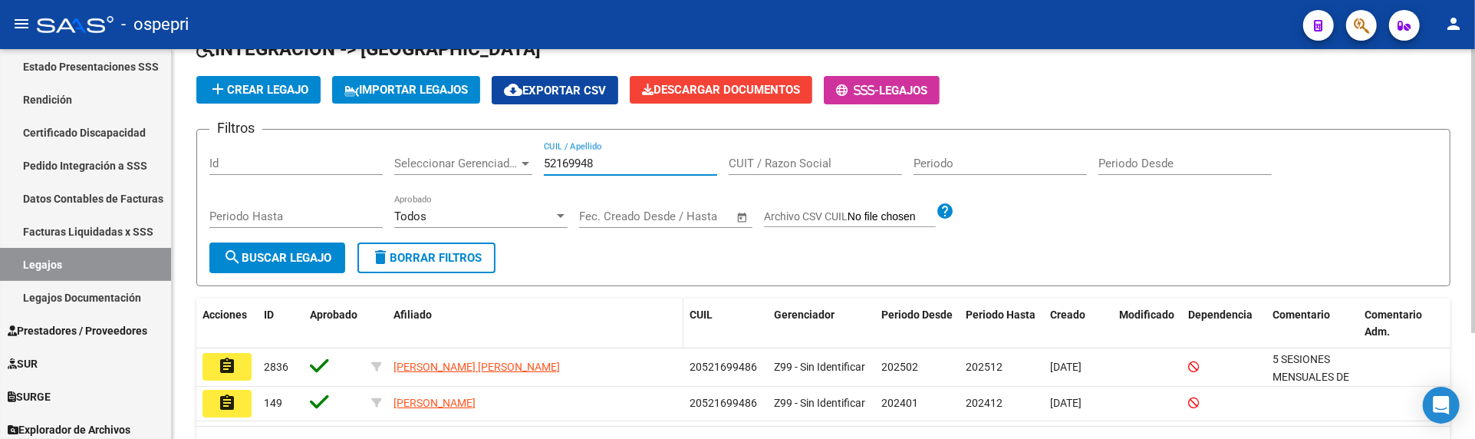
scroll to position [144, 0]
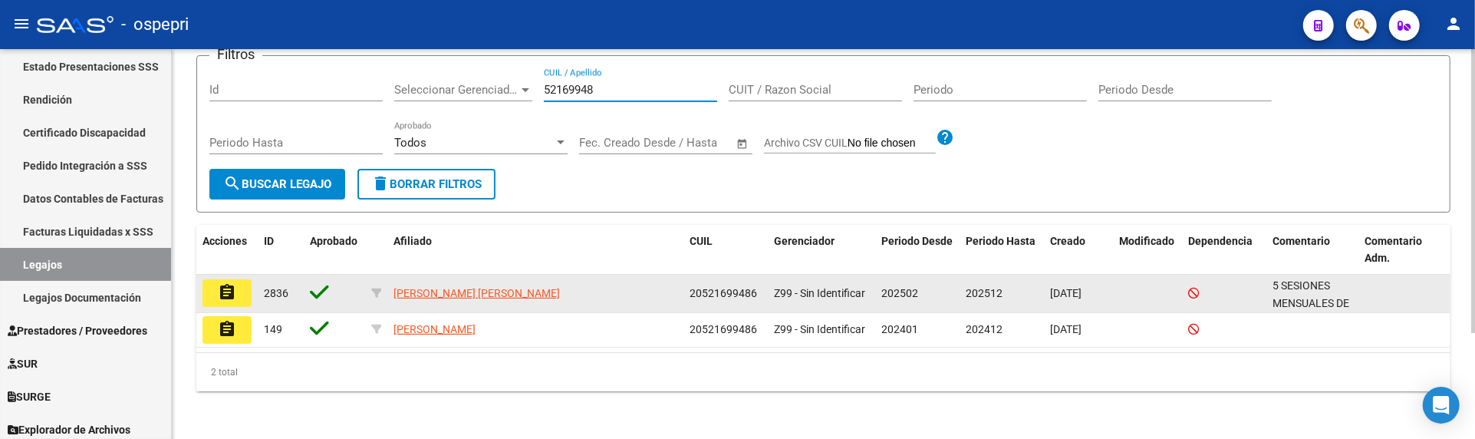
click at [229, 297] on mat-icon "assignment" at bounding box center [227, 292] width 18 height 18
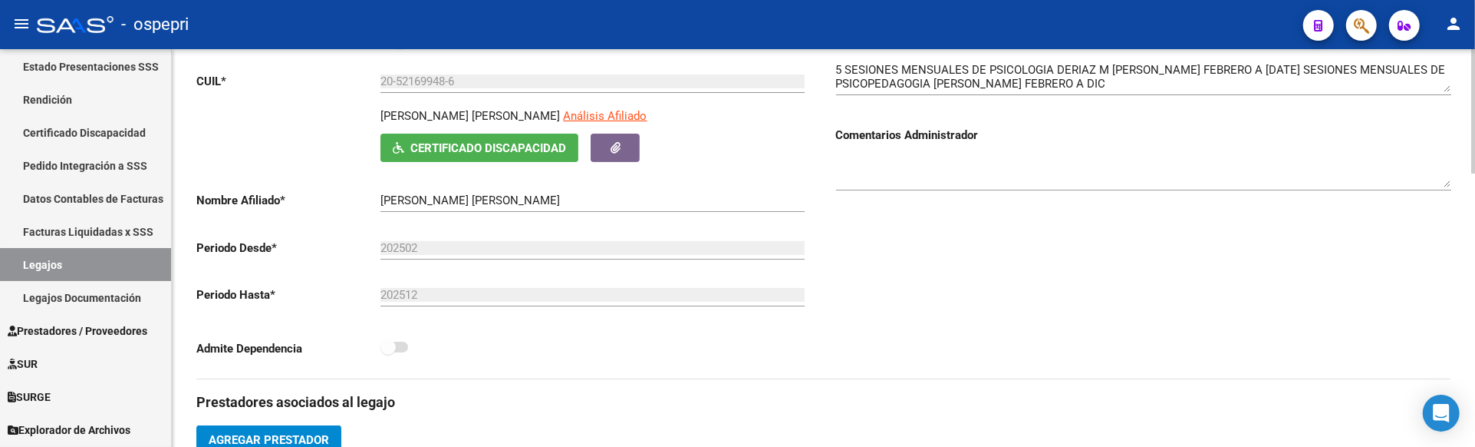
click at [1473, 193] on div at bounding box center [1474, 179] width 4 height 124
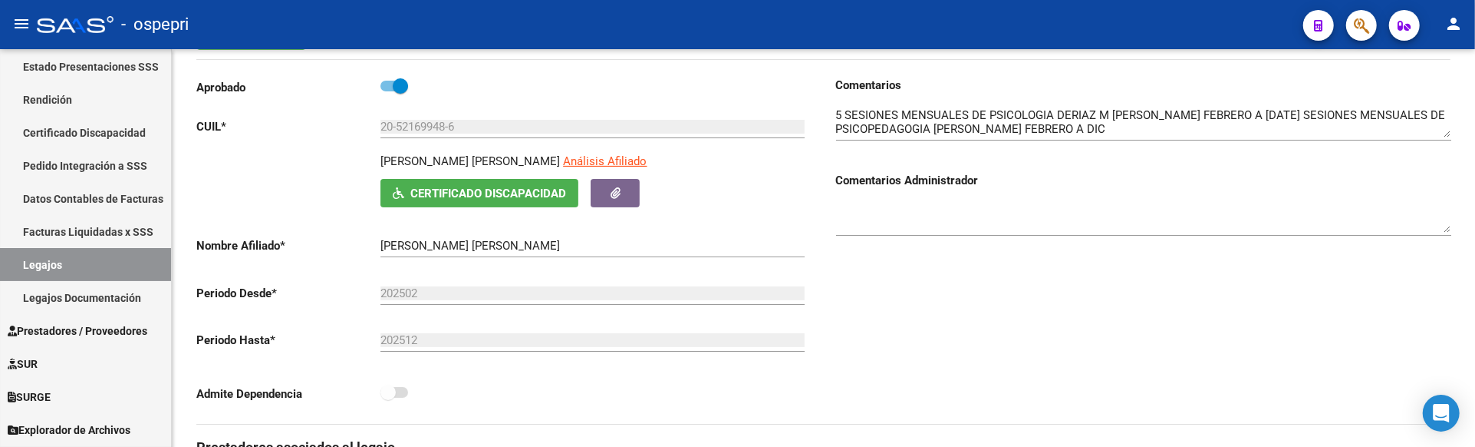
scroll to position [133, 0]
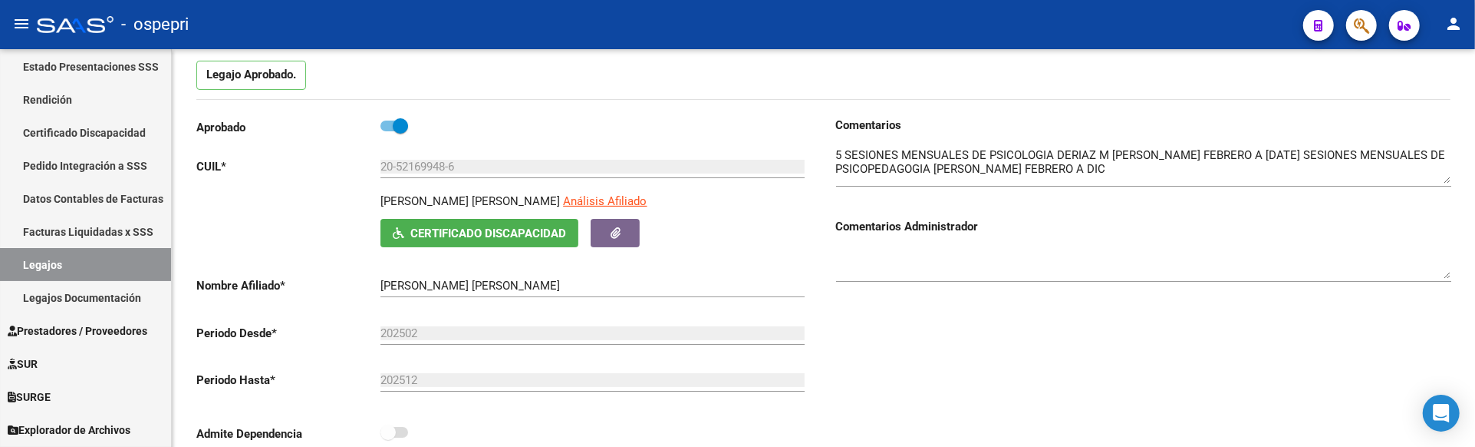
click at [1447, 181] on textarea at bounding box center [1143, 165] width 615 height 37
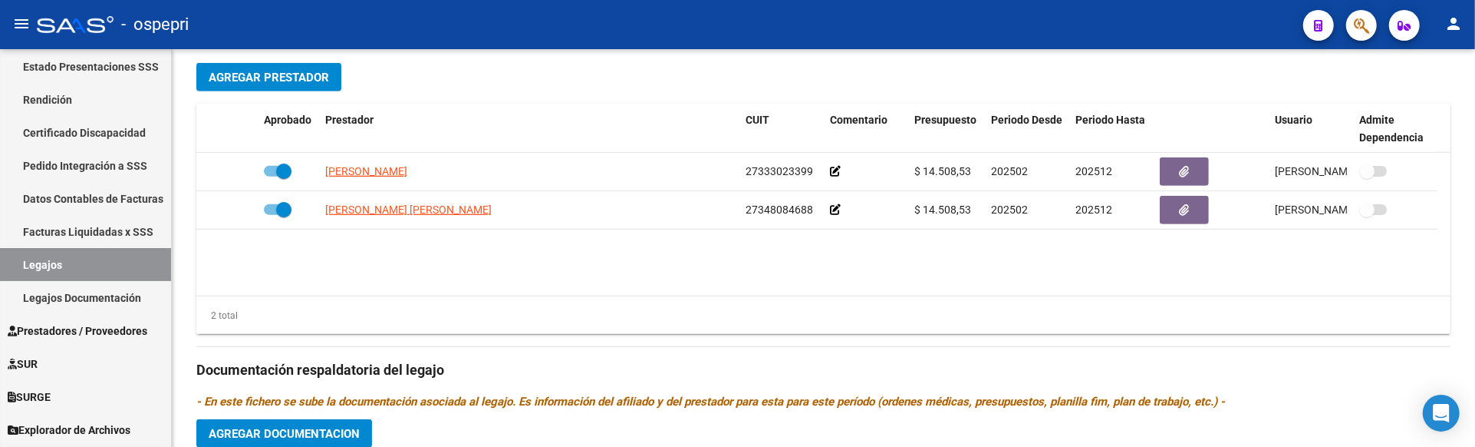
scroll to position [592, 0]
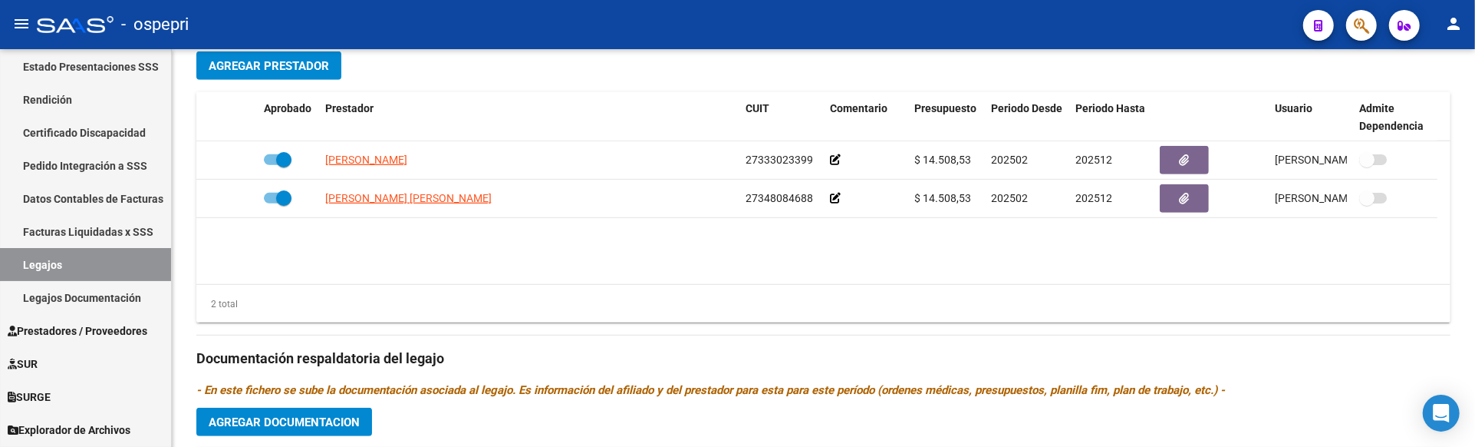
click at [1467, 289] on div "arrow_back Editar 2836 save Guardar cambios Legajo de Integración Modelo Formul…" at bounding box center [825, 93] width 1307 height 1270
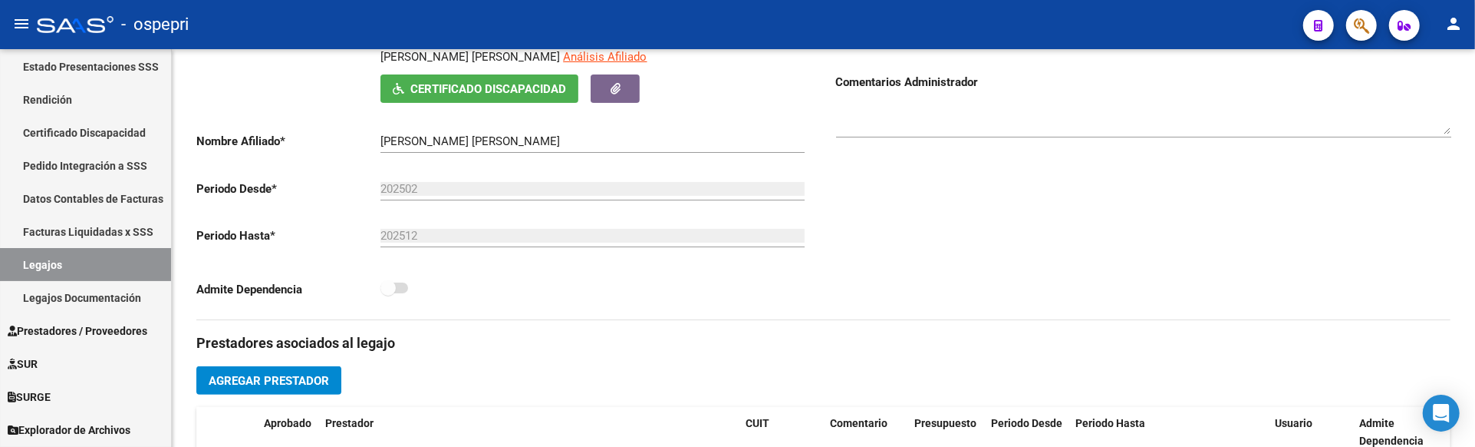
scroll to position [250, 0]
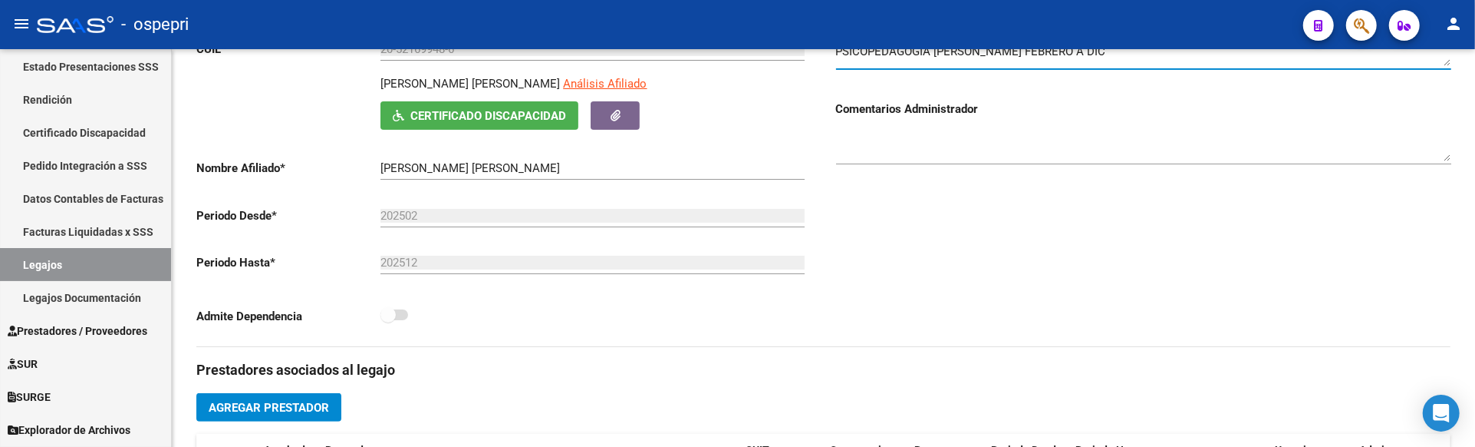
click at [1027, 272] on div "Comentarios Comentarios Administrador" at bounding box center [1138, 172] width 628 height 347
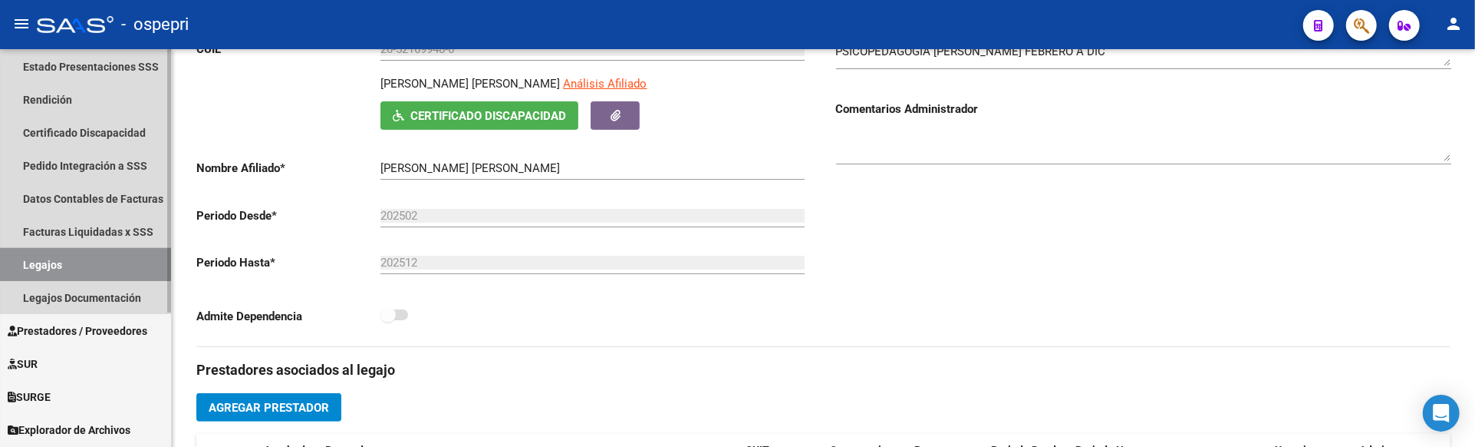
click at [82, 269] on link "Legajos" at bounding box center [85, 264] width 171 height 33
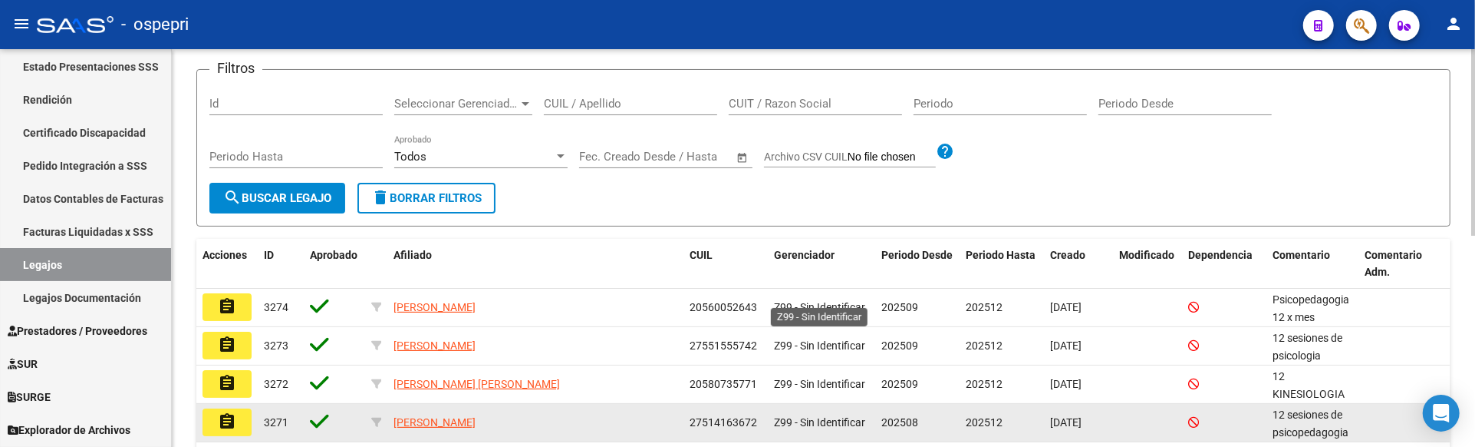
scroll to position [85, 0]
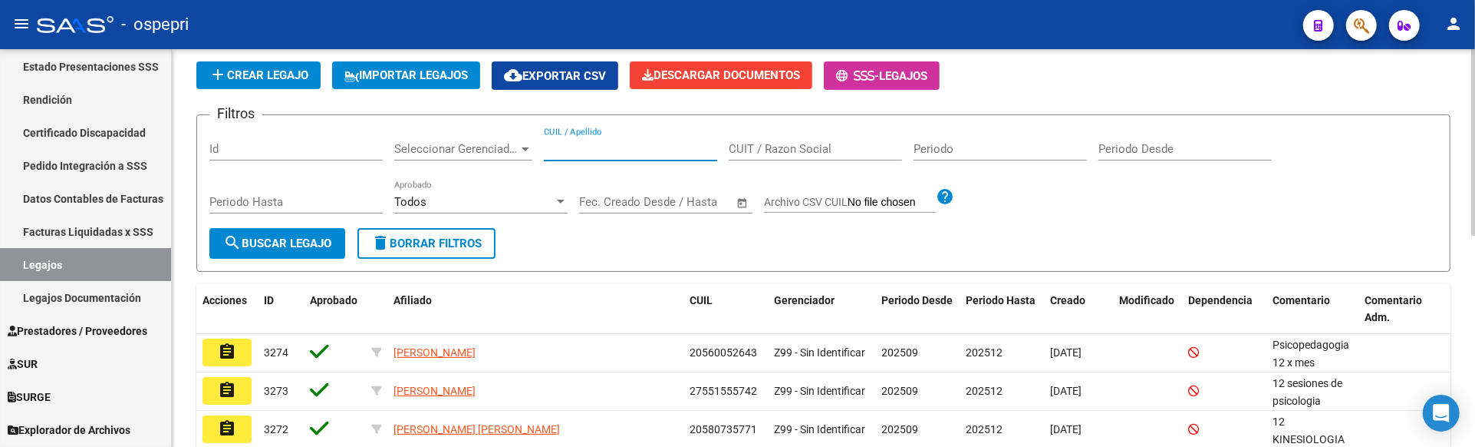
click at [550, 153] on input "CUIL / Apellido" at bounding box center [630, 149] width 173 height 14
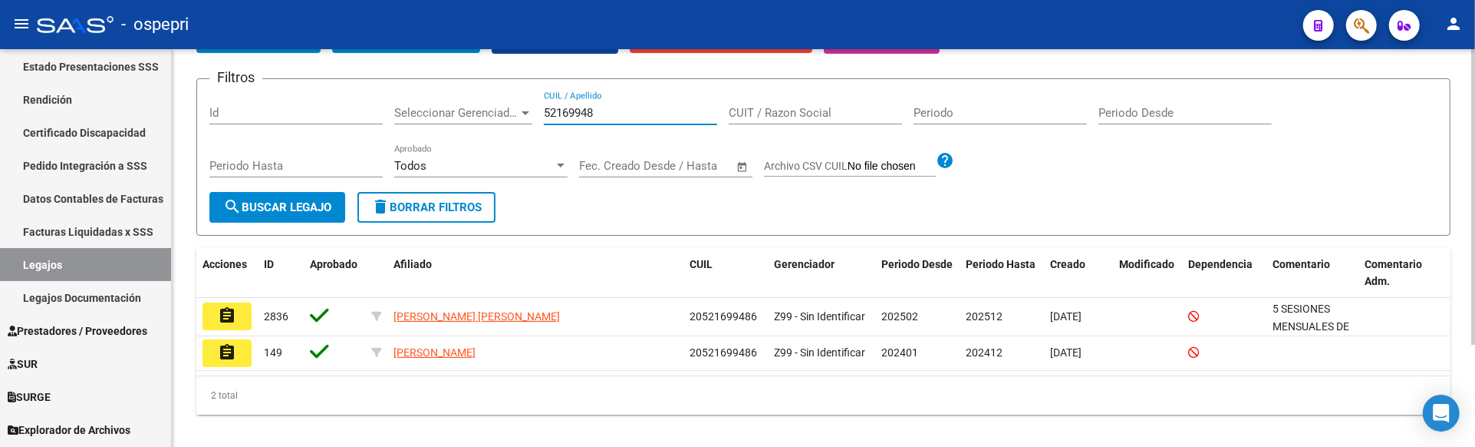
scroll to position [137, 0]
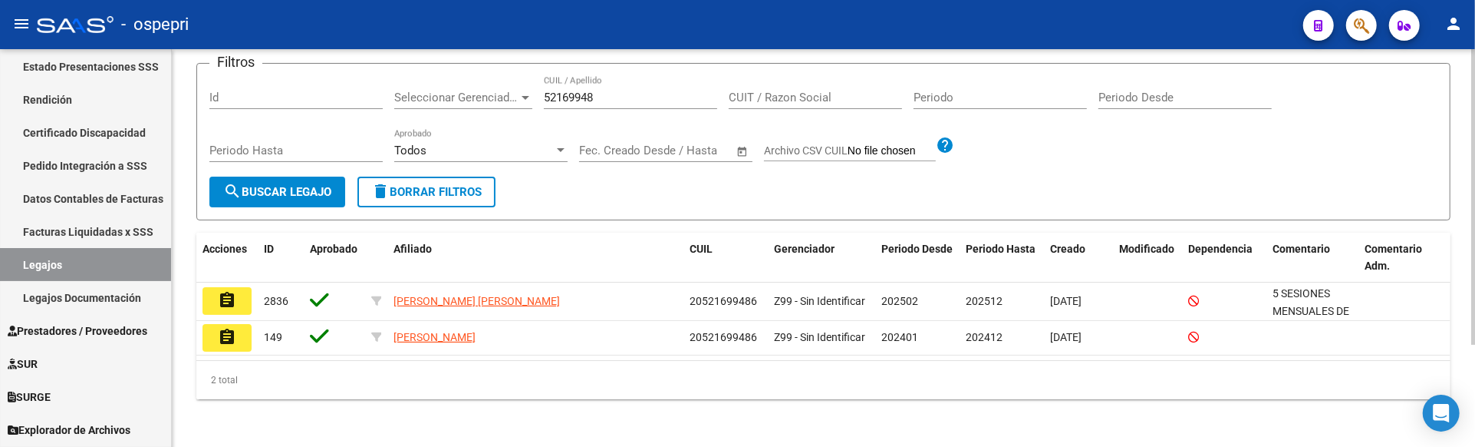
click at [1147, 167] on div "Filtros Id Seleccionar Gerenciador Seleccionar Gerenciador 52169948 CUIL / Apel…" at bounding box center [823, 126] width 1228 height 101
drag, startPoint x: 603, startPoint y: 101, endPoint x: 540, endPoint y: 100, distance: 62.9
click at [540, 100] on div "Filtros Id Seleccionar Gerenciador Seleccionar Gerenciador 52169948 CUIL / Apel…" at bounding box center [823, 126] width 1228 height 101
click at [312, 196] on span "search Buscar Legajo" at bounding box center [277, 192] width 108 height 14
click at [1192, 206] on form "Filtros Id Seleccionar Gerenciador Seleccionar Gerenciador 52169948 CUIL / Apel…" at bounding box center [823, 141] width 1254 height 157
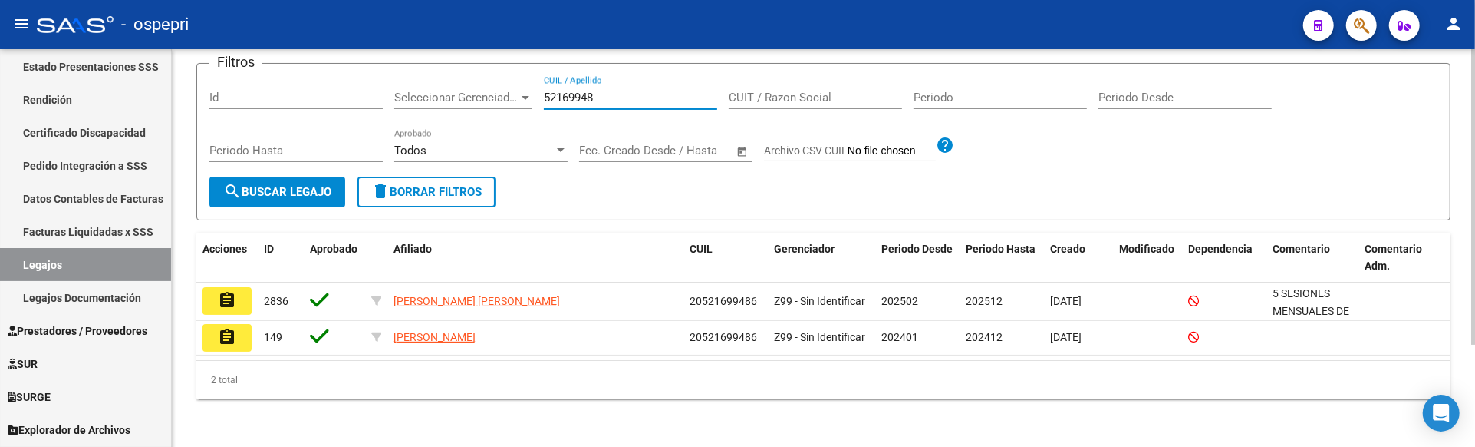
drag, startPoint x: 605, startPoint y: 98, endPoint x: 519, endPoint y: 95, distance: 86.0
click at [519, 95] on div "Filtros Id Seleccionar Gerenciador Seleccionar Gerenciador 52169948 CUIL / Apel…" at bounding box center [823, 126] width 1228 height 101
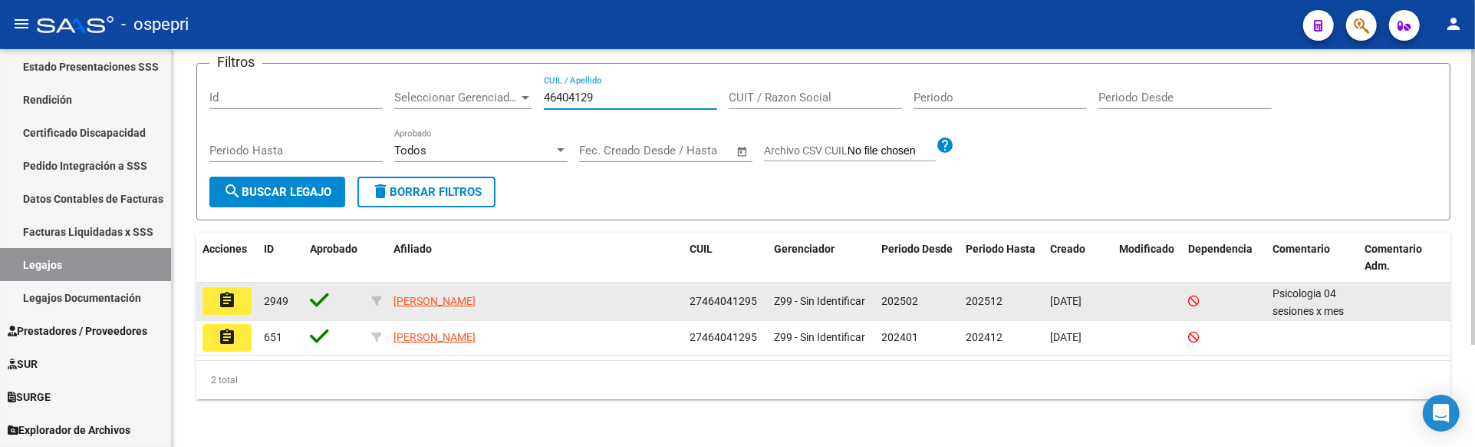
type input "46404129"
click at [236, 299] on mat-icon "assignment" at bounding box center [227, 300] width 18 height 18
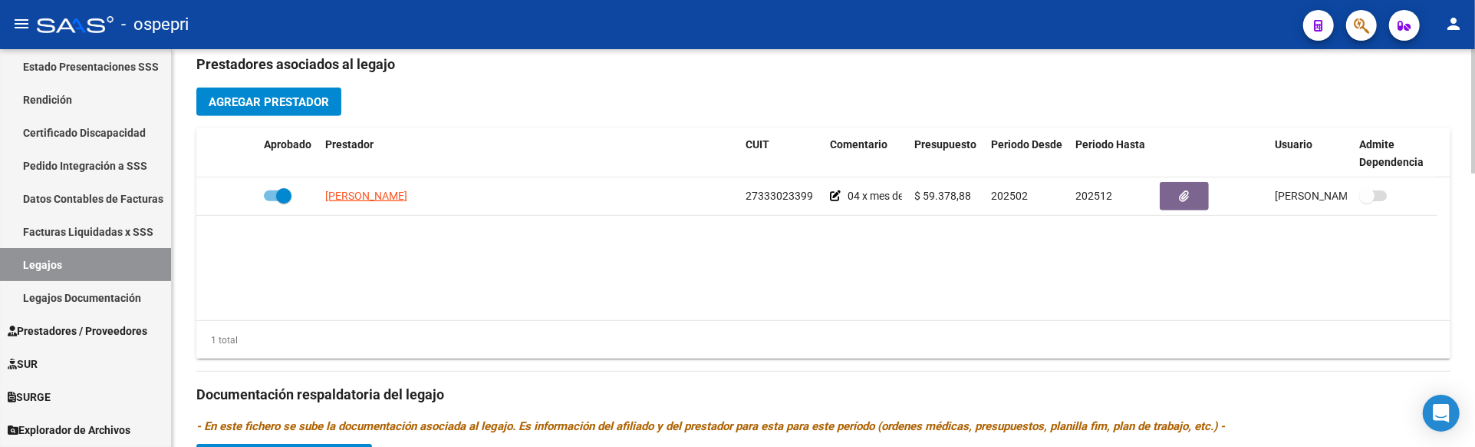
scroll to position [596, 0]
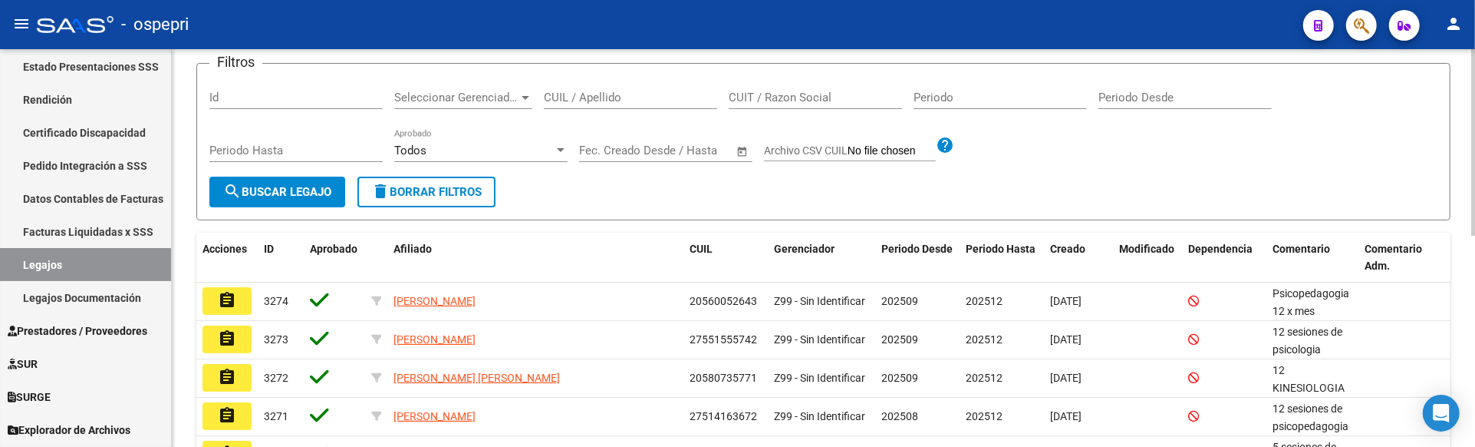
scroll to position [107, 0]
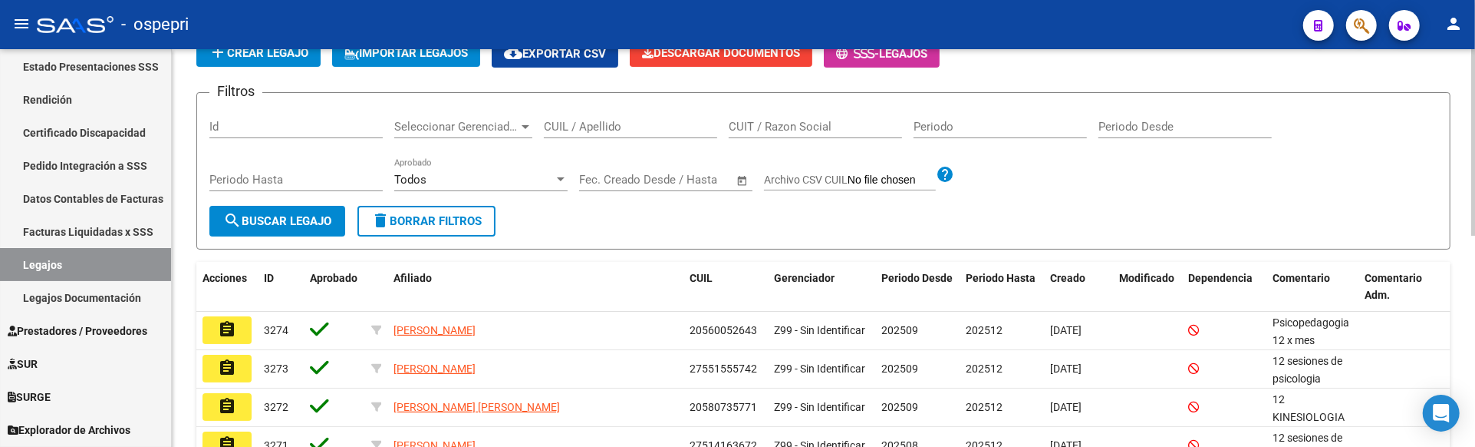
click at [1085, 213] on form "Filtros Id Seleccionar Gerenciador Seleccionar Gerenciador CUIL / Apellido CUIT…" at bounding box center [823, 170] width 1254 height 157
click at [558, 133] on input "CUIL / Apellido" at bounding box center [630, 127] width 173 height 14
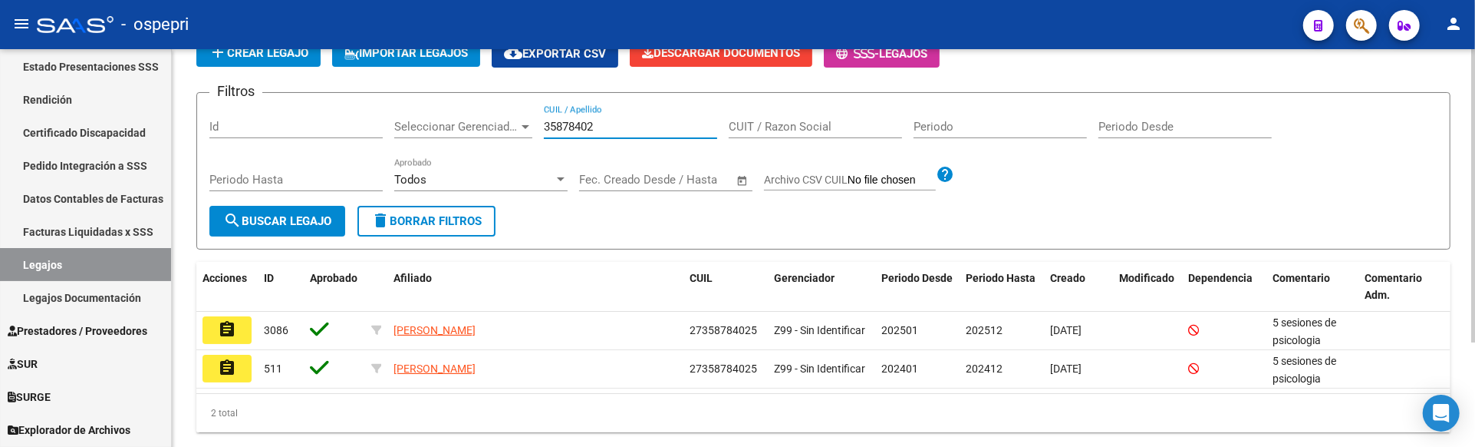
scroll to position [140, 0]
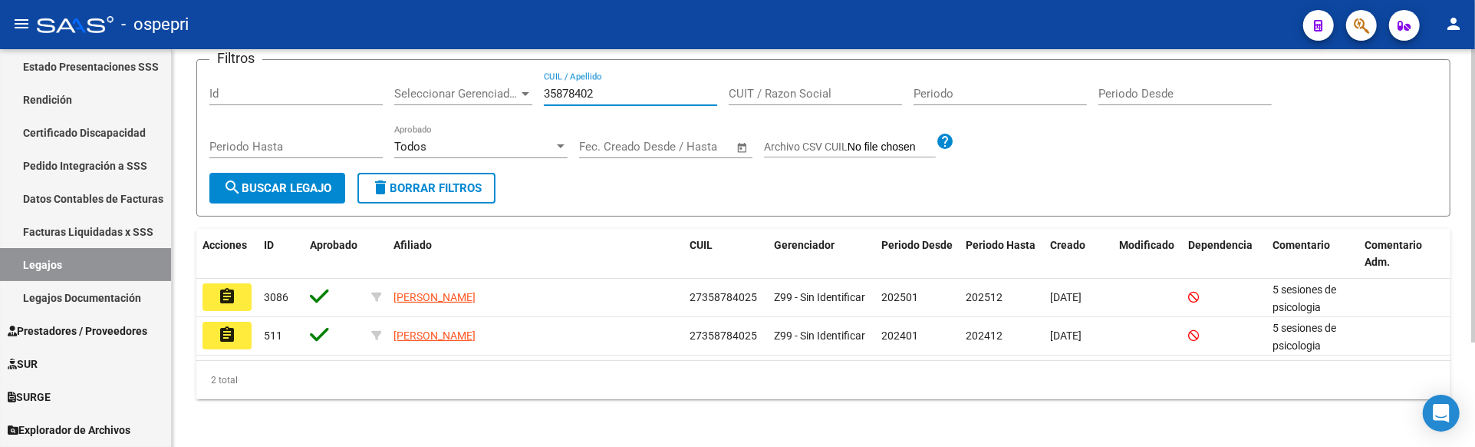
type input "35878402"
click at [289, 186] on span "search Buscar Legajo" at bounding box center [277, 188] width 108 height 14
click at [223, 295] on mat-icon "assignment" at bounding box center [227, 296] width 18 height 18
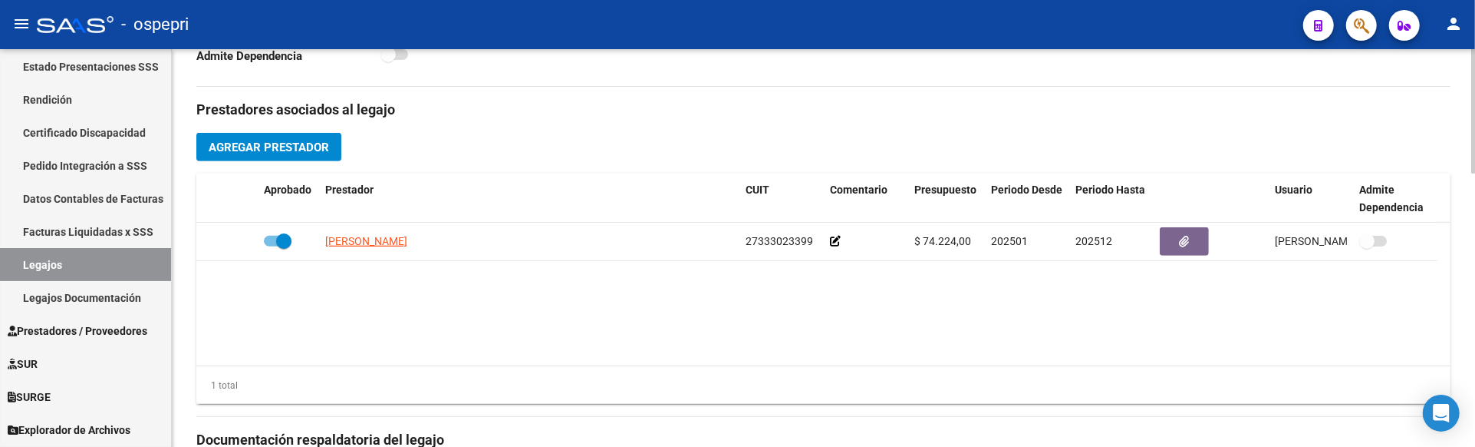
scroll to position [511, 0]
click at [77, 263] on link "Legajos" at bounding box center [85, 264] width 171 height 33
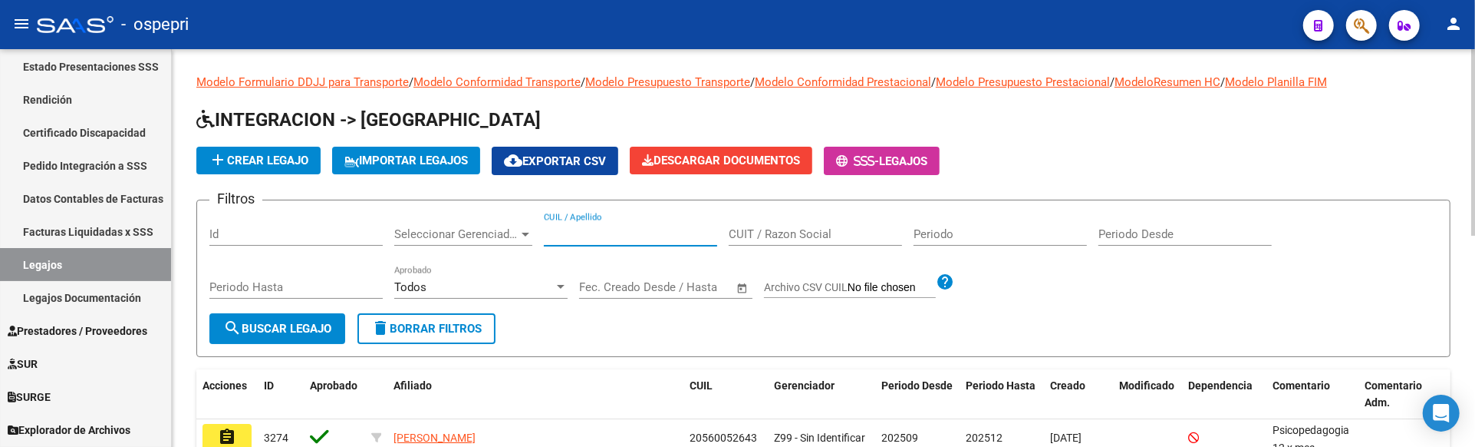
click at [608, 234] on input "CUIL / Apellido" at bounding box center [630, 234] width 173 height 14
click at [561, 243] on div "CUIL / Apellido" at bounding box center [630, 229] width 173 height 33
click at [563, 234] on input "CUIL / Apellido" at bounding box center [630, 234] width 173 height 14
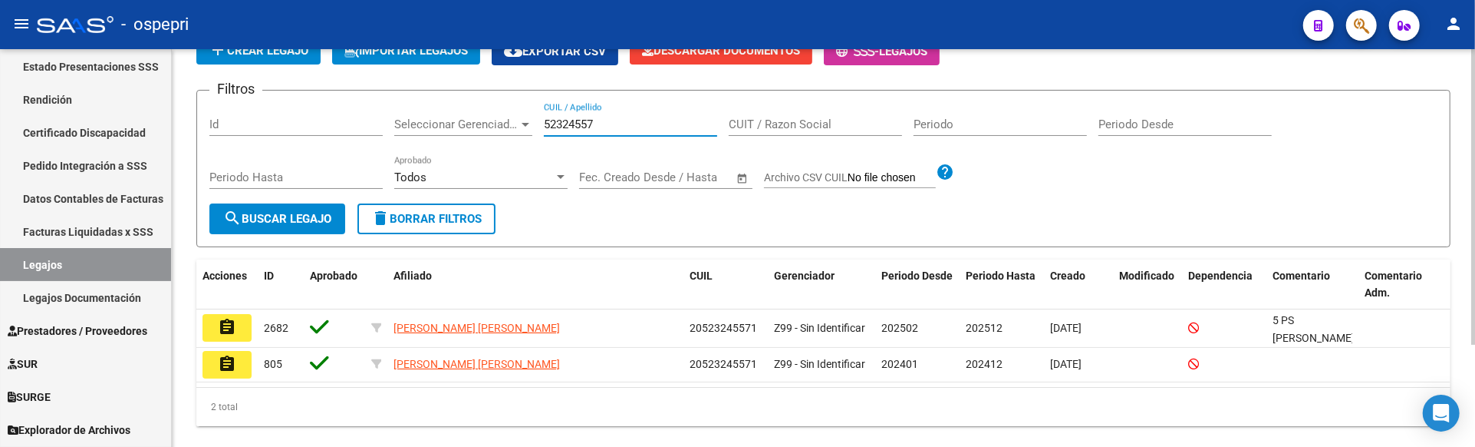
scroll to position [137, 0]
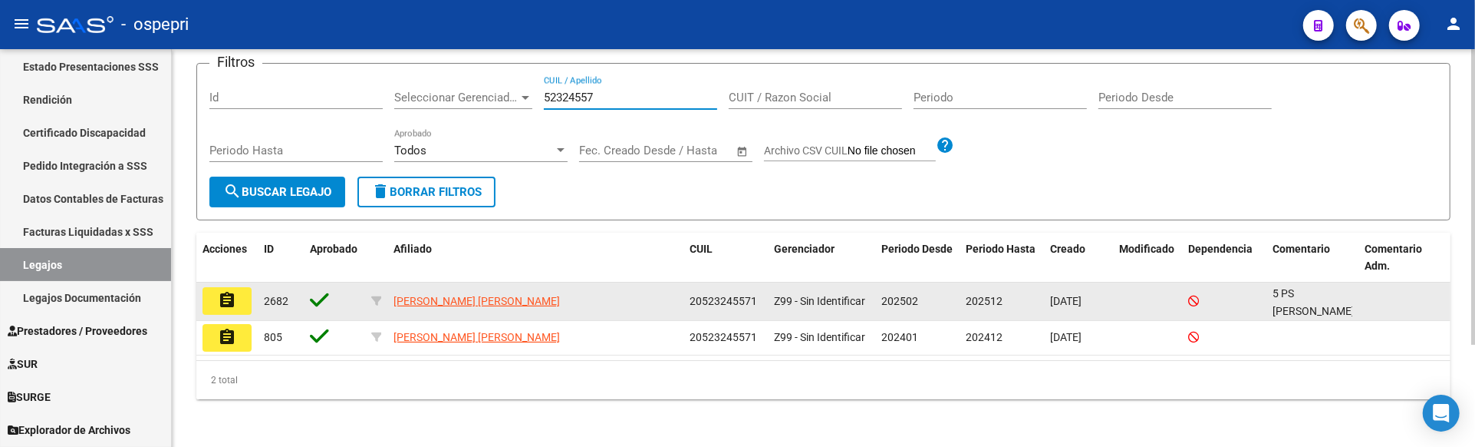
type input "52324557"
click at [229, 292] on mat-icon "assignment" at bounding box center [227, 300] width 18 height 18
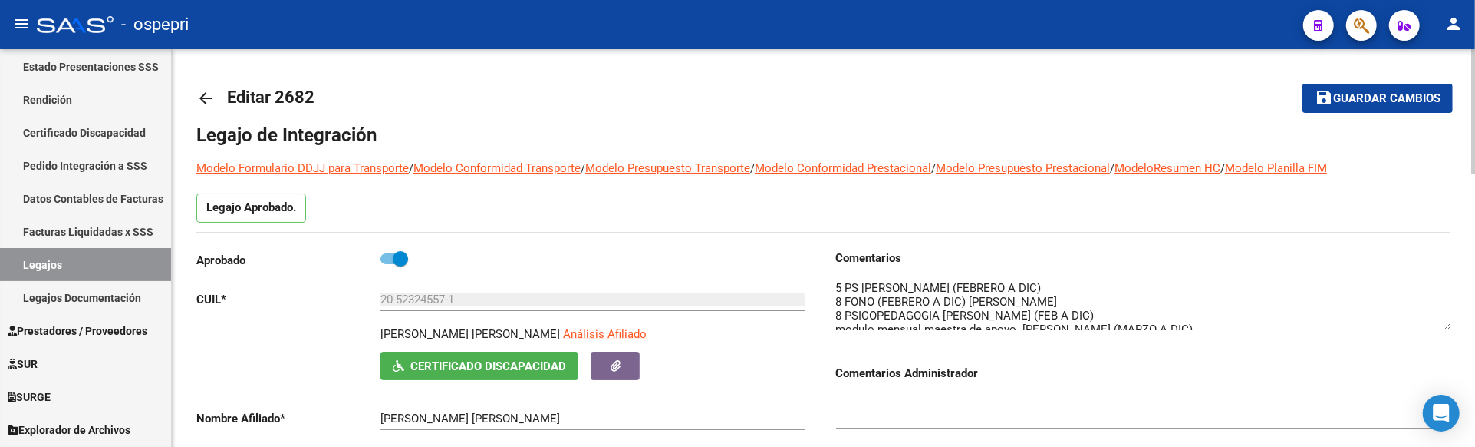
drag, startPoint x: 1446, startPoint y: 309, endPoint x: 1448, endPoint y: 330, distance: 20.8
click at [1448, 330] on textarea at bounding box center [1143, 304] width 615 height 51
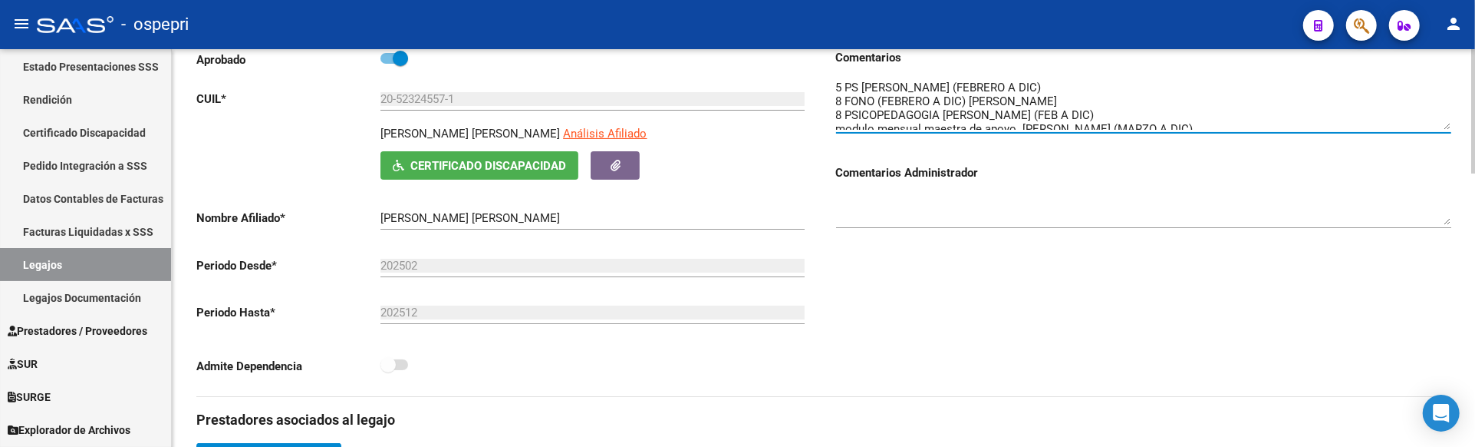
scroll to position [170, 0]
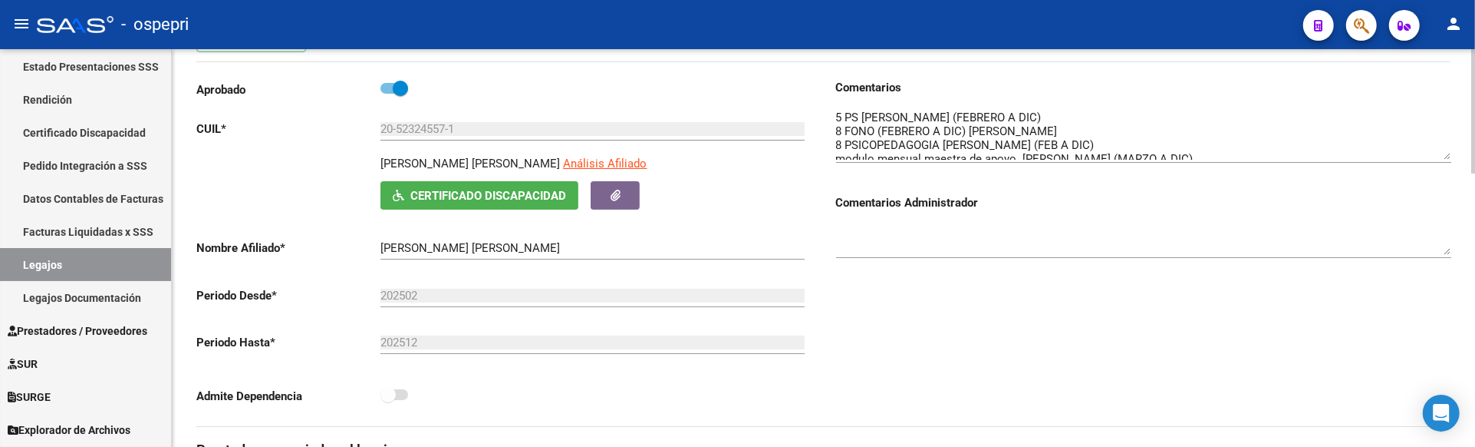
click at [905, 298] on div "Comentarios Comentarios Administrador" at bounding box center [1138, 252] width 628 height 347
click at [41, 269] on link "Legajos" at bounding box center [85, 264] width 171 height 33
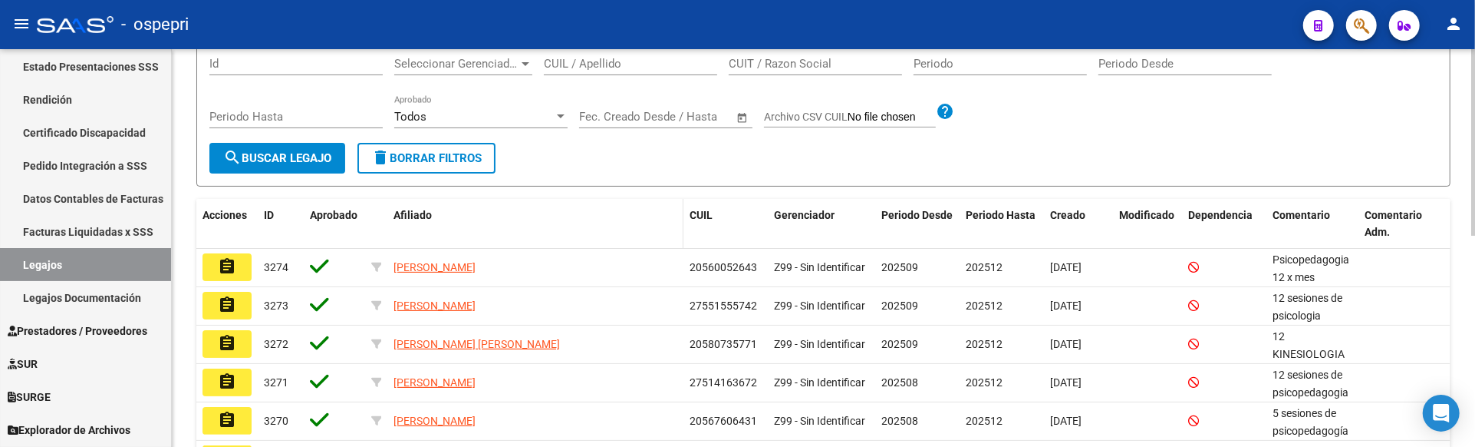
scroll to position [85, 0]
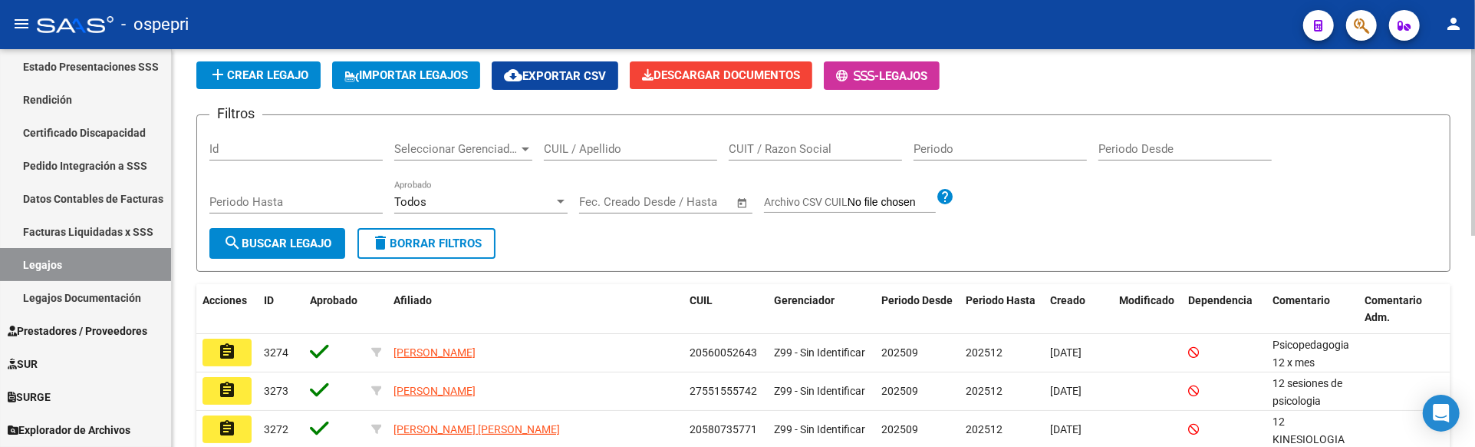
click at [579, 151] on input "CUIL / Apellido" at bounding box center [630, 149] width 173 height 14
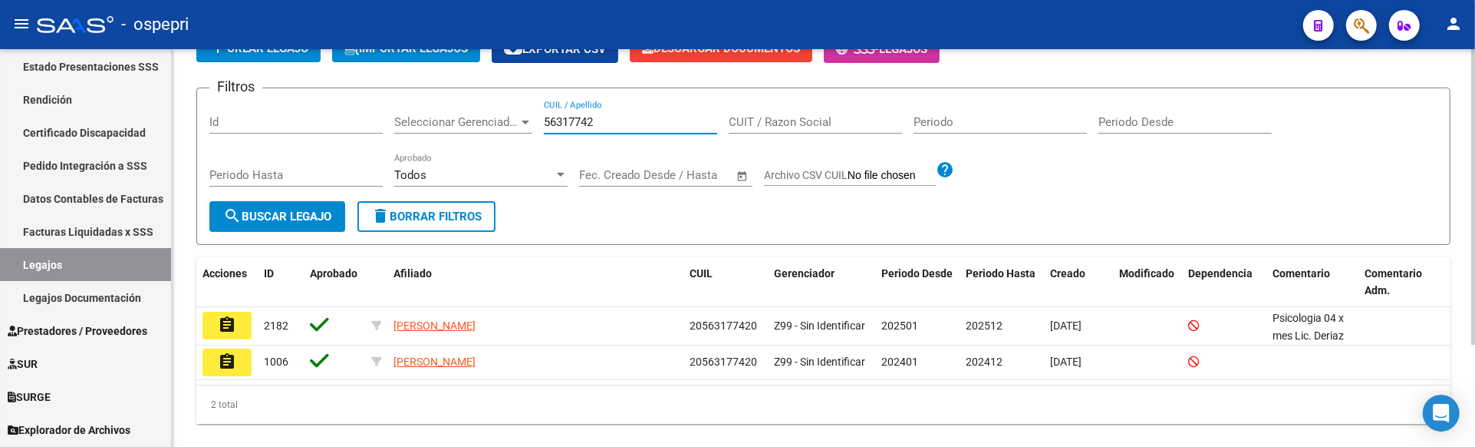
scroll to position [137, 0]
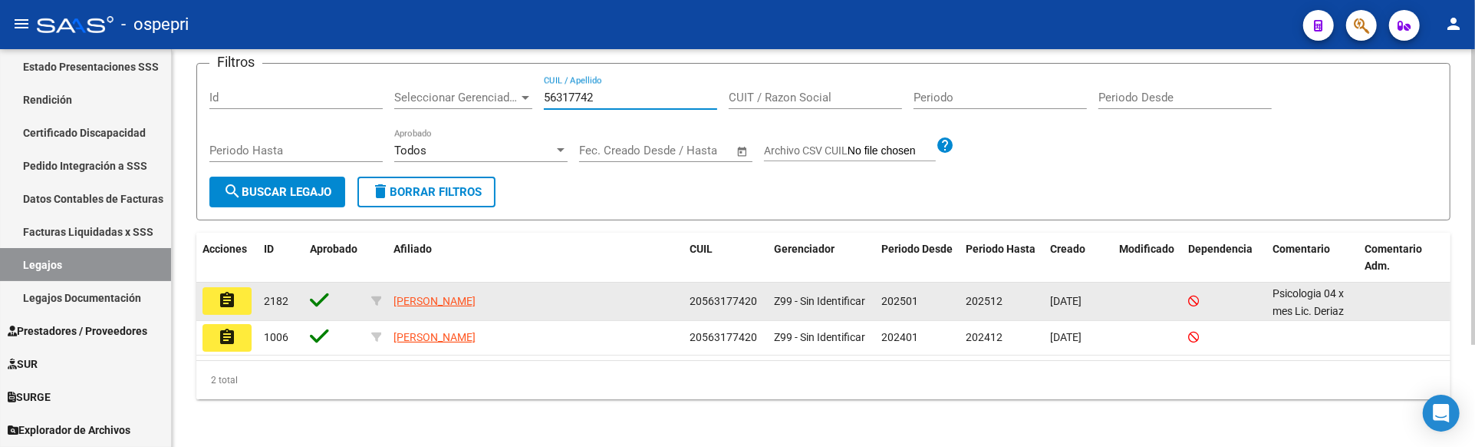
type input "56317742"
click at [238, 302] on button "assignment" at bounding box center [227, 301] width 49 height 28
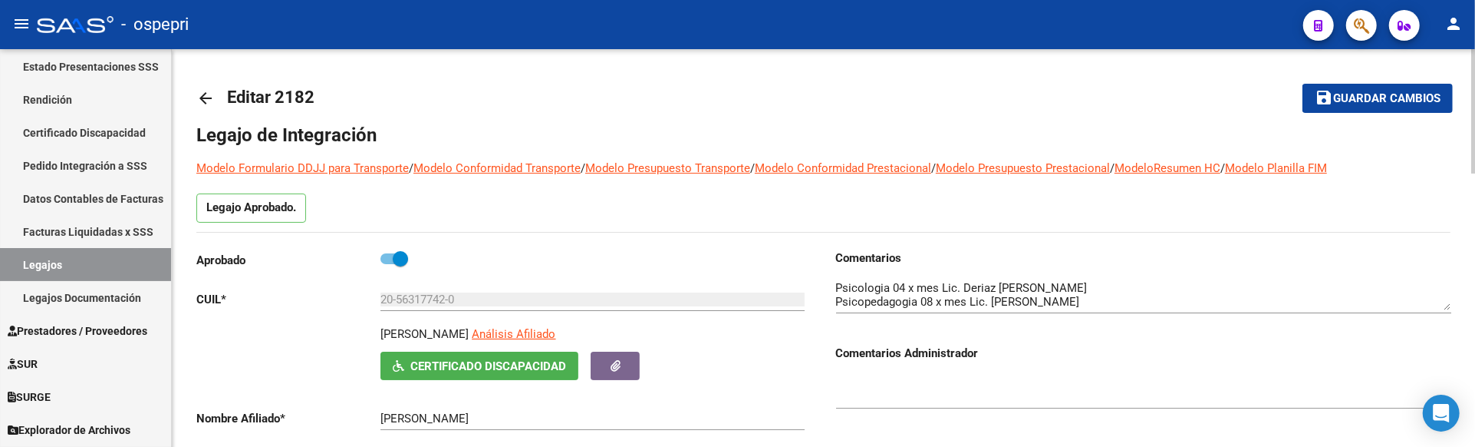
click at [1402, 196] on div "Legajo Aprobado." at bounding box center [823, 212] width 1254 height 38
click at [1475, 98] on html "menu - ospepri person Firma Express Inicio Instructivos Contacto OS Tesorería E…" at bounding box center [737, 223] width 1475 height 447
click at [63, 269] on link "Legajos" at bounding box center [85, 264] width 171 height 33
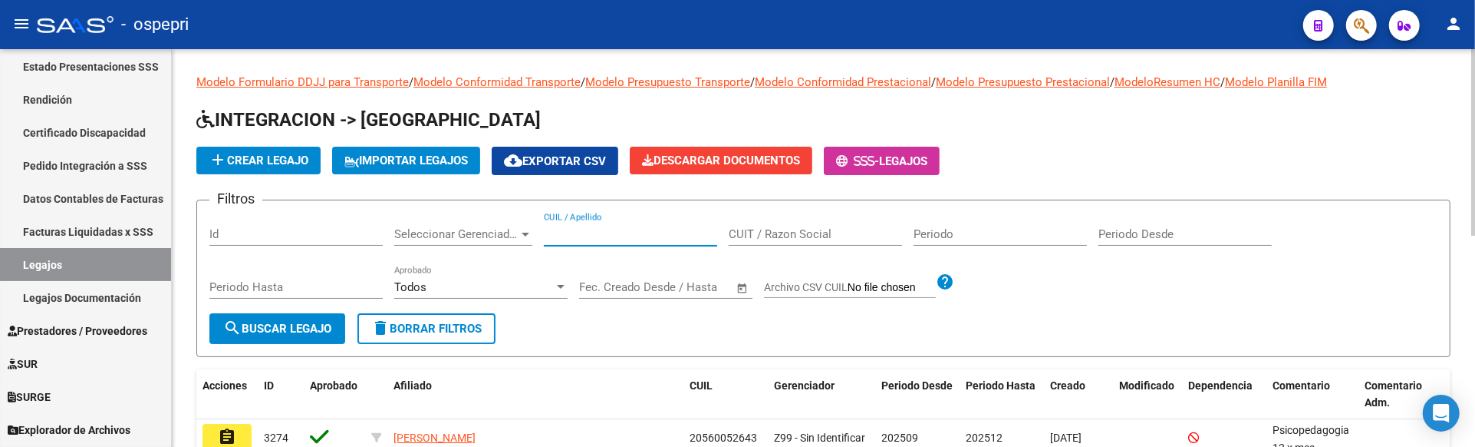
click at [563, 234] on input "CUIL / Apellido" at bounding box center [630, 234] width 173 height 14
click at [1075, 160] on div "add Crear Legajo IMPORTAR LEGAJOS cloud_download Exportar CSV Descargar Documen…" at bounding box center [823, 161] width 1254 height 28
click at [561, 236] on input "CUIL / Apellido" at bounding box center [630, 234] width 173 height 14
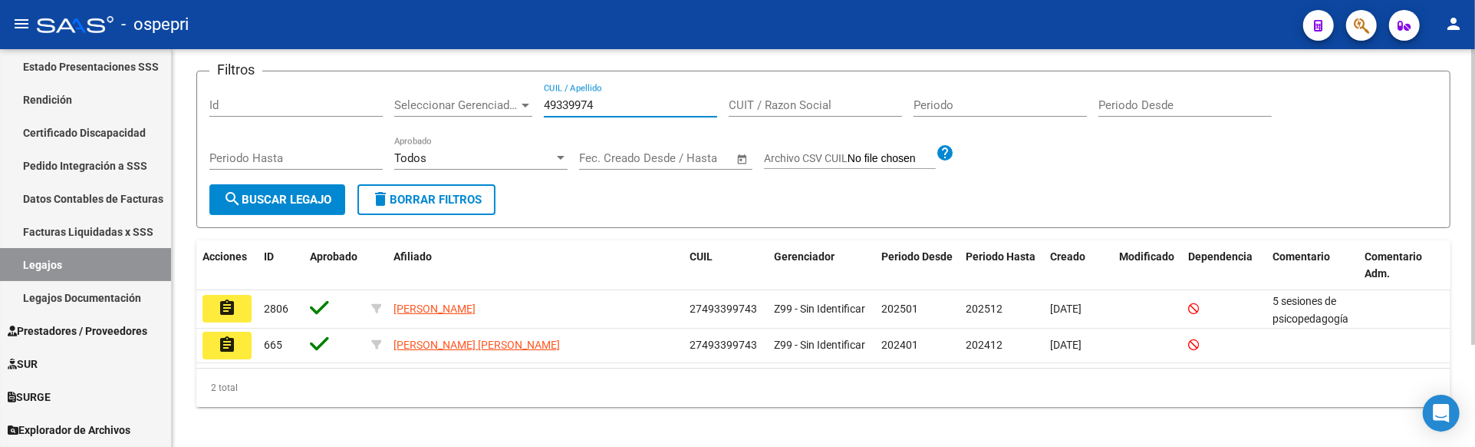
scroll to position [137, 0]
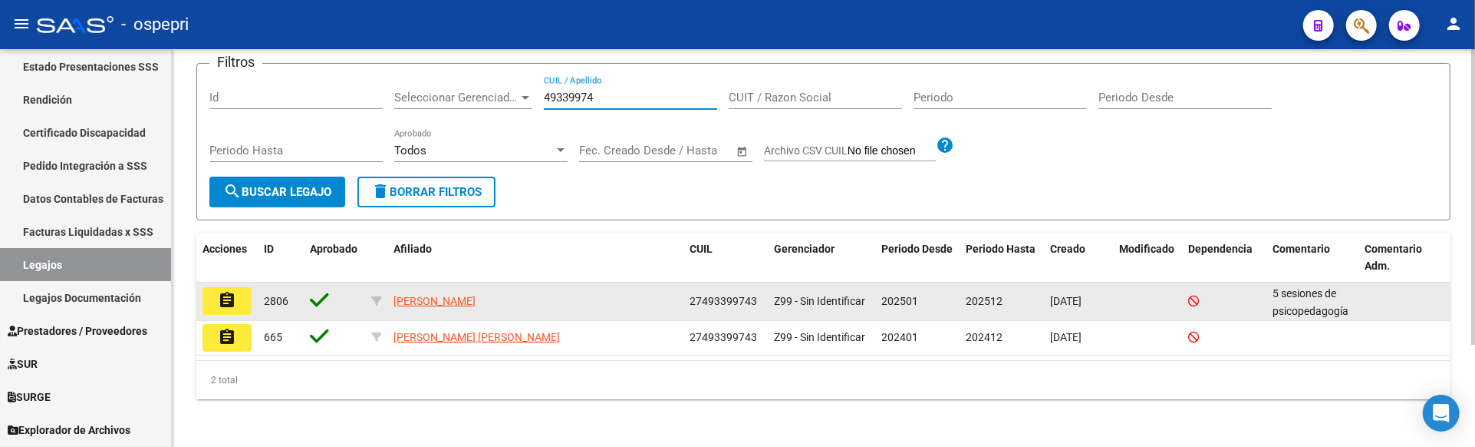
type input "49339974"
click at [235, 296] on mat-icon "assignment" at bounding box center [227, 300] width 18 height 18
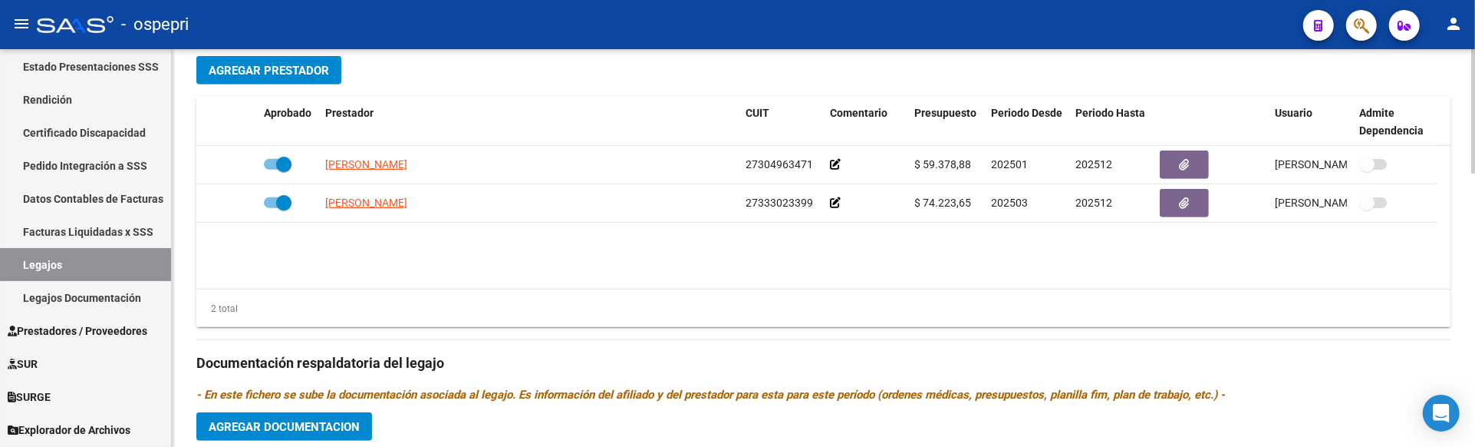
scroll to position [596, 0]
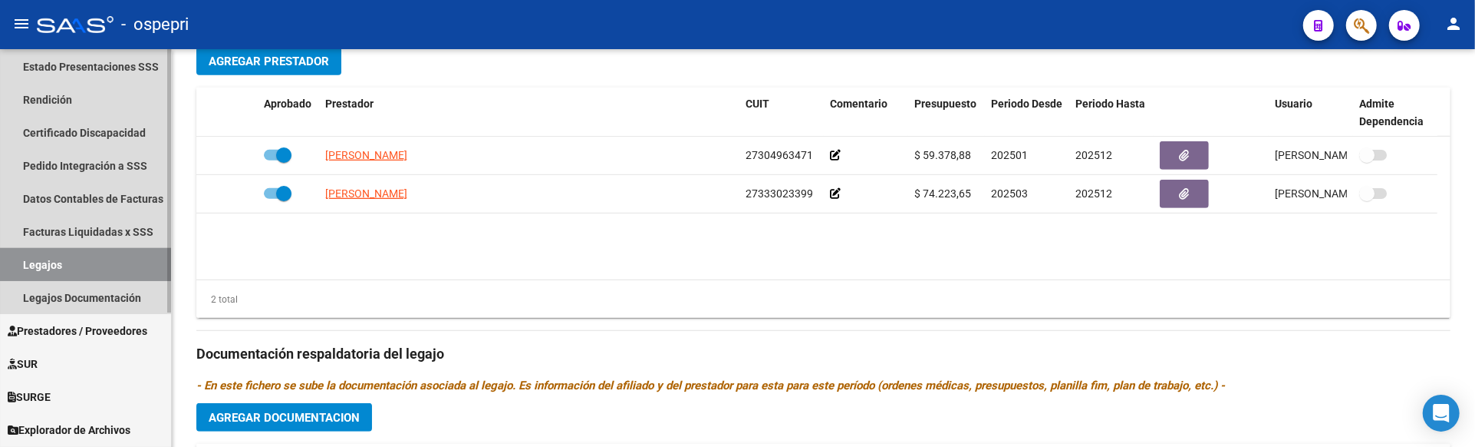
click at [91, 252] on link "Legajos" at bounding box center [85, 264] width 171 height 33
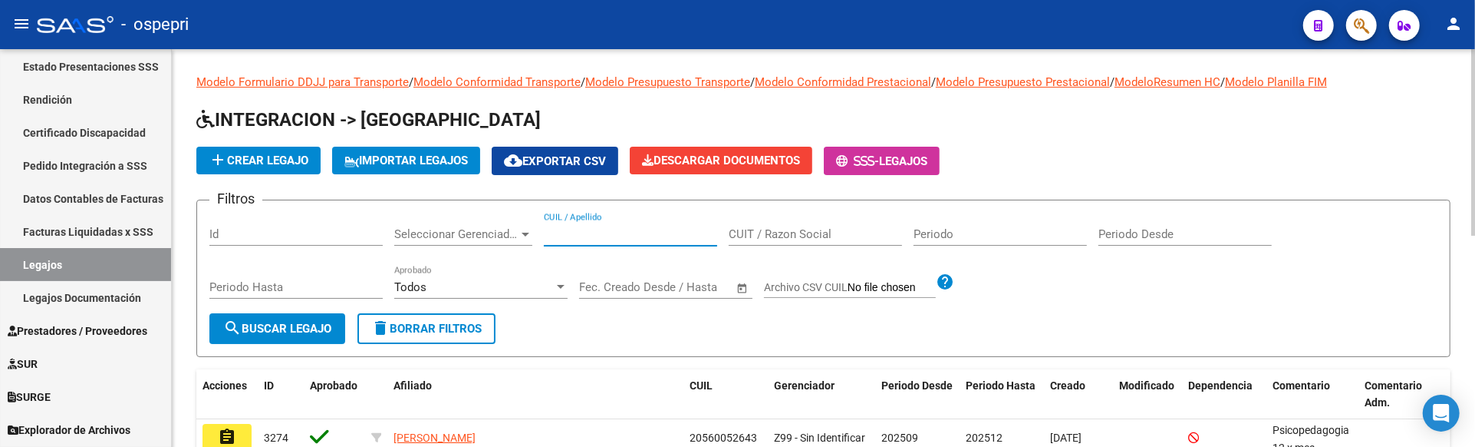
click at [559, 239] on input "CUIL / Apellido" at bounding box center [630, 234] width 173 height 14
click at [1133, 153] on div "add Crear Legajo IMPORTAR LEGAJOS cloud_download Exportar CSV Descargar Documen…" at bounding box center [823, 161] width 1254 height 28
click at [549, 235] on input "CUIL / Apellido" at bounding box center [630, 234] width 173 height 14
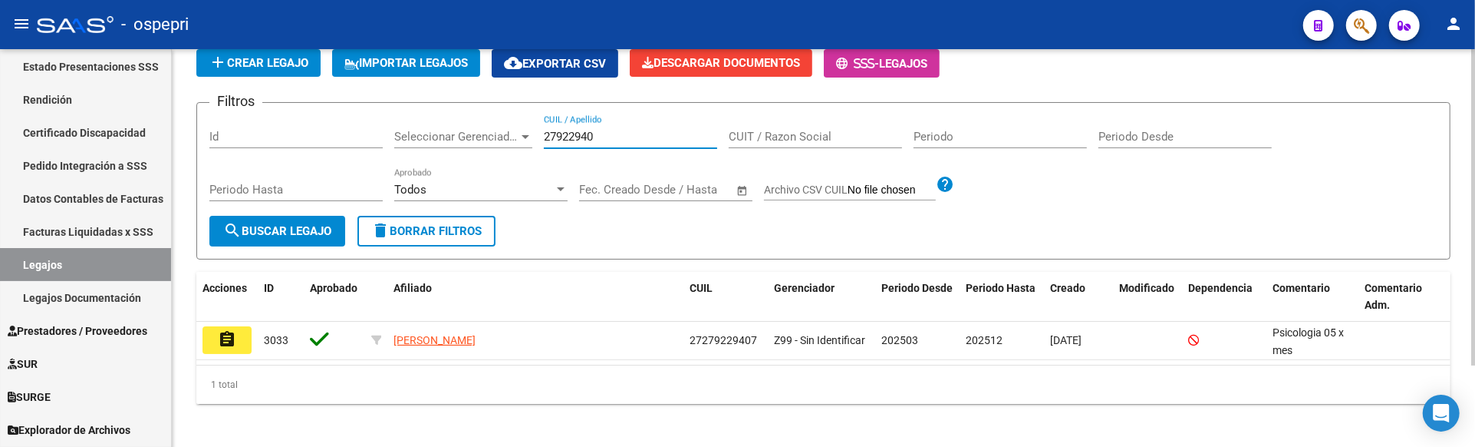
scroll to position [102, 0]
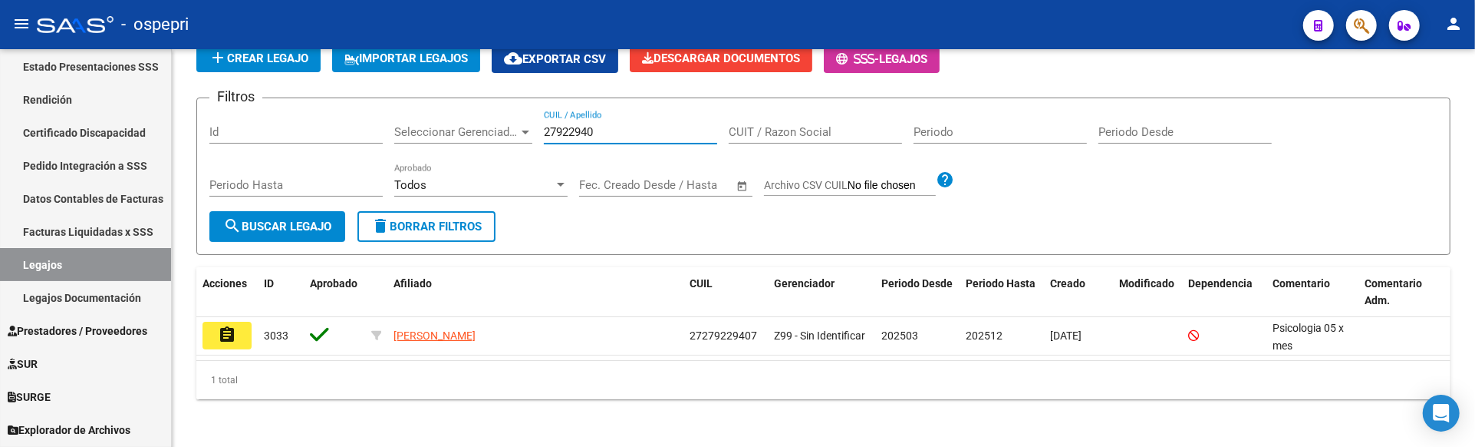
type input "27922940"
click at [232, 334] on mat-icon "assignment" at bounding box center [227, 334] width 18 height 18
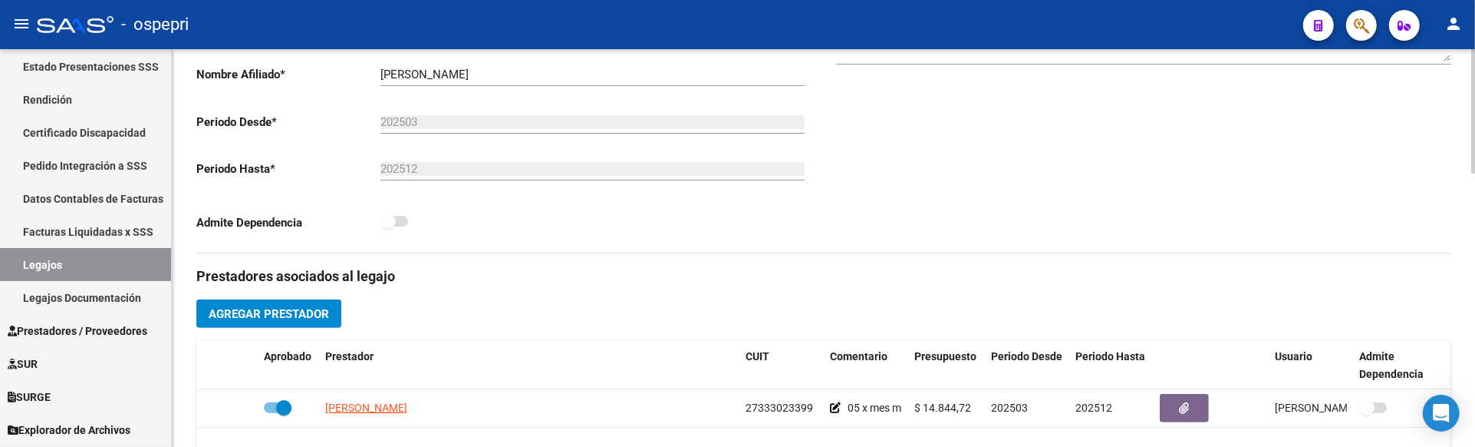
scroll to position [341, 0]
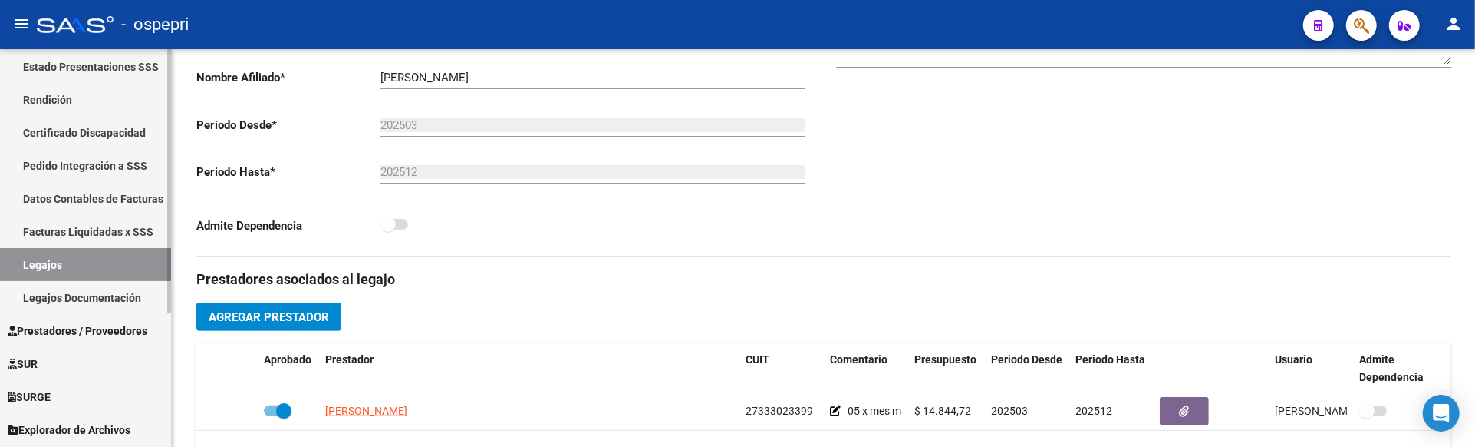
click at [109, 257] on link "Legajos" at bounding box center [85, 264] width 171 height 33
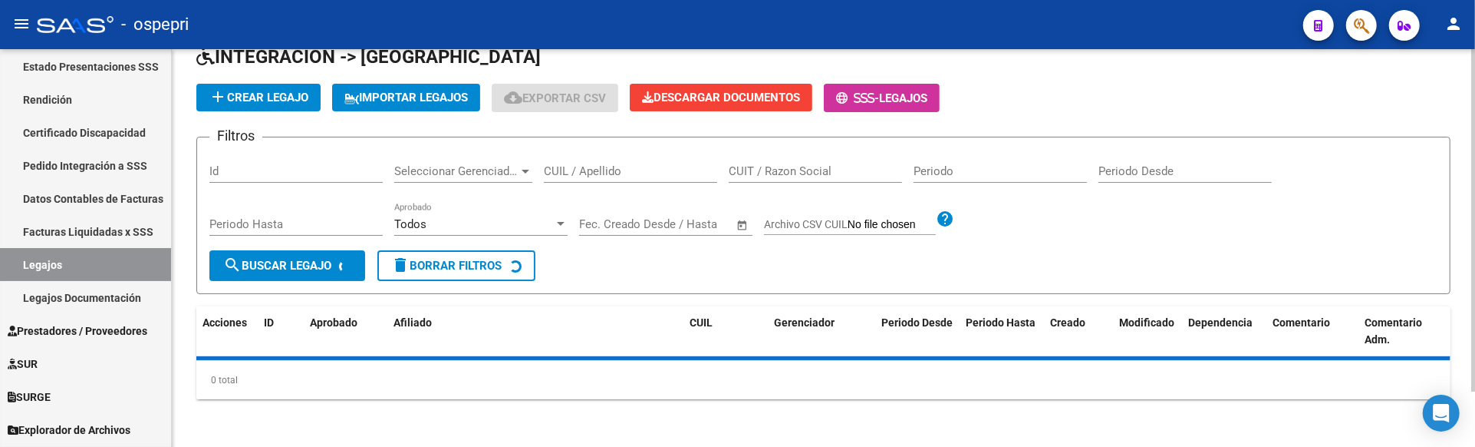
scroll to position [341, 0]
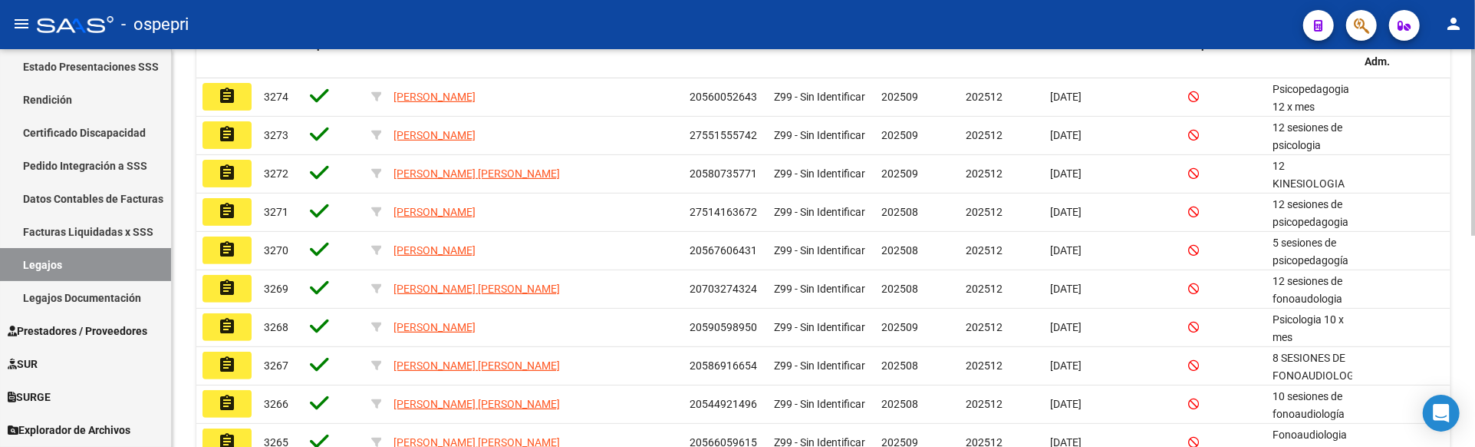
click at [1474, 254] on div at bounding box center [1474, 302] width 4 height 186
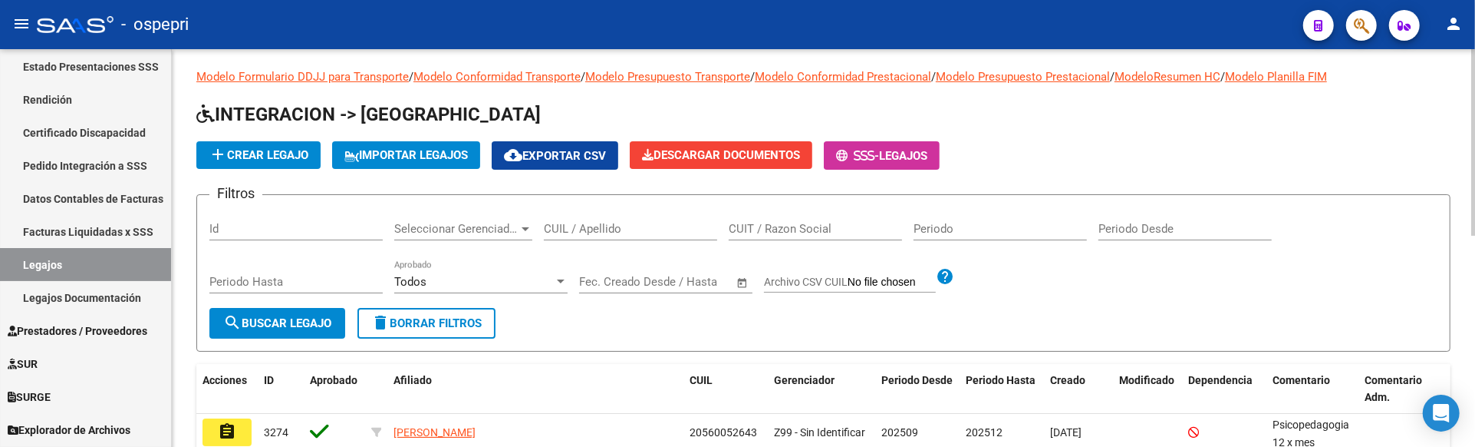
scroll to position [0, 0]
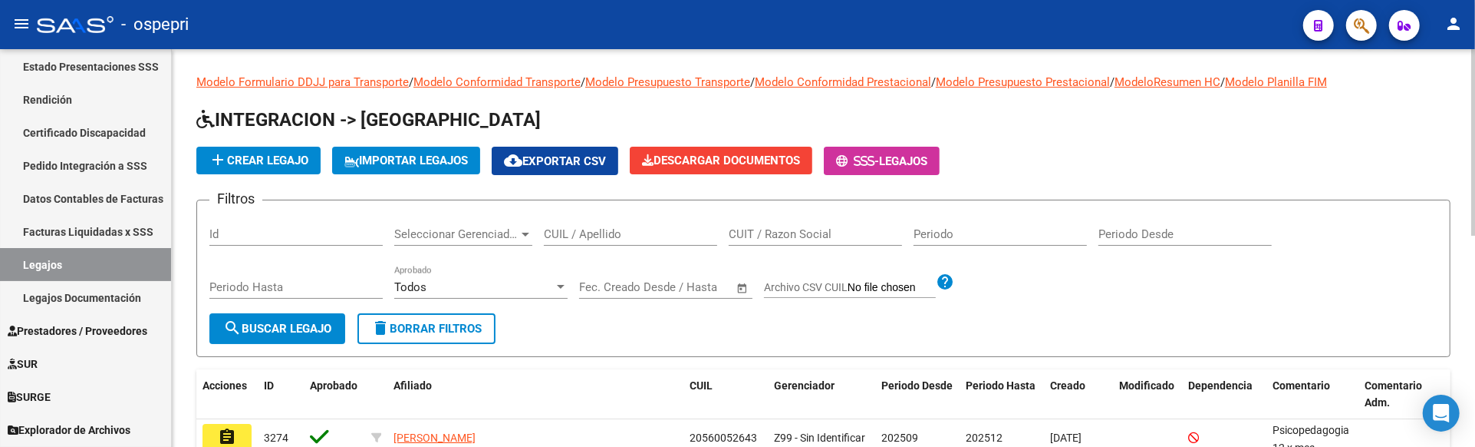
click at [553, 234] on input "CUIL / Apellido" at bounding box center [630, 234] width 173 height 14
type input "48185543"
click at [1096, 151] on div "add Crear Legajo IMPORTAR LEGAJOS cloud_download Exportar CSV Descargar Documen…" at bounding box center [823, 161] width 1254 height 28
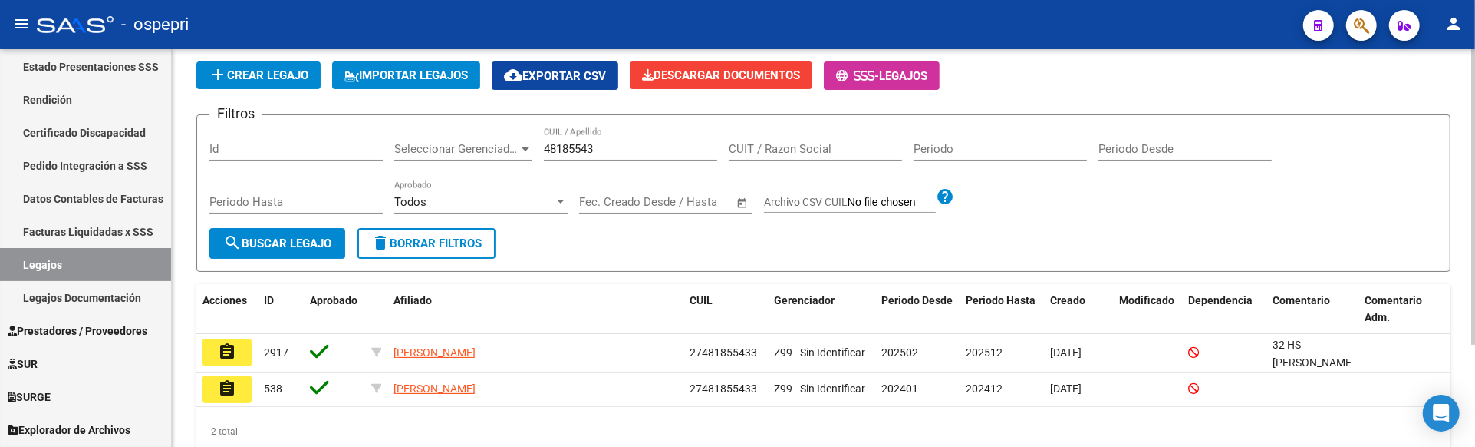
scroll to position [137, 0]
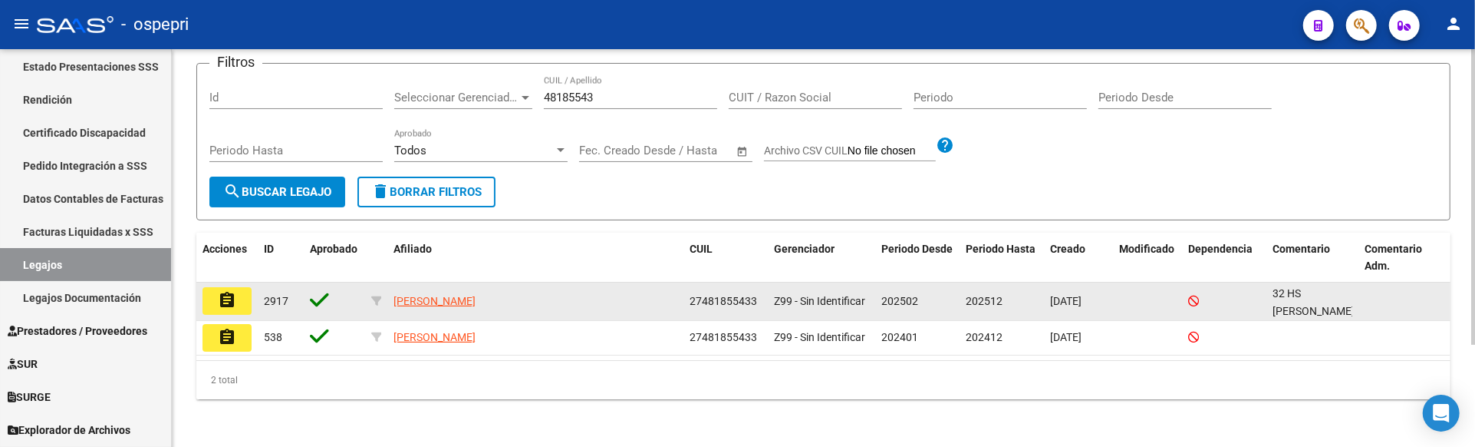
click at [232, 296] on mat-icon "assignment" at bounding box center [227, 300] width 18 height 18
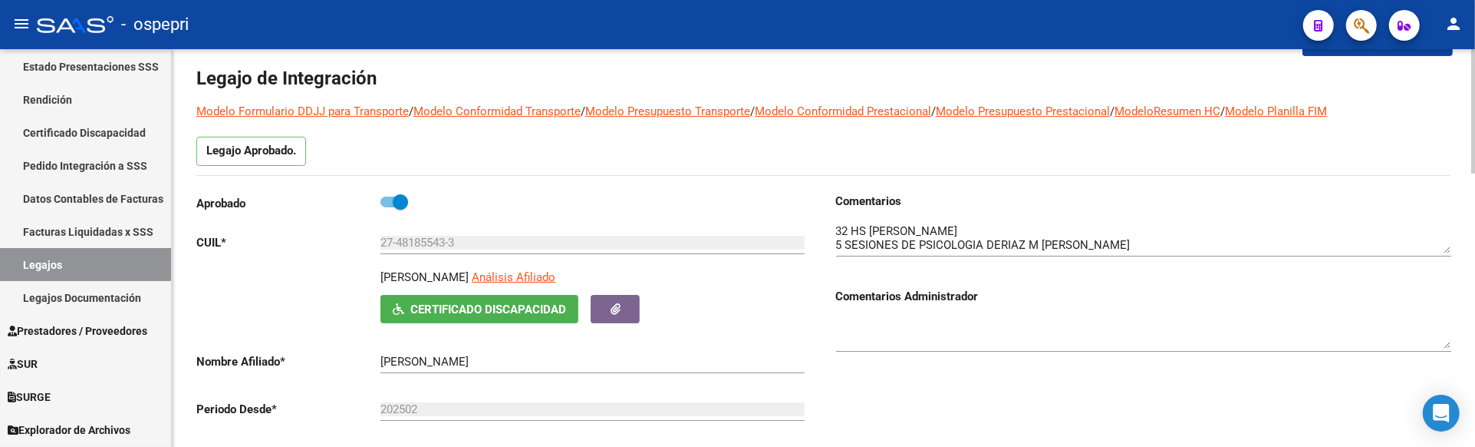
scroll to position [85, 0]
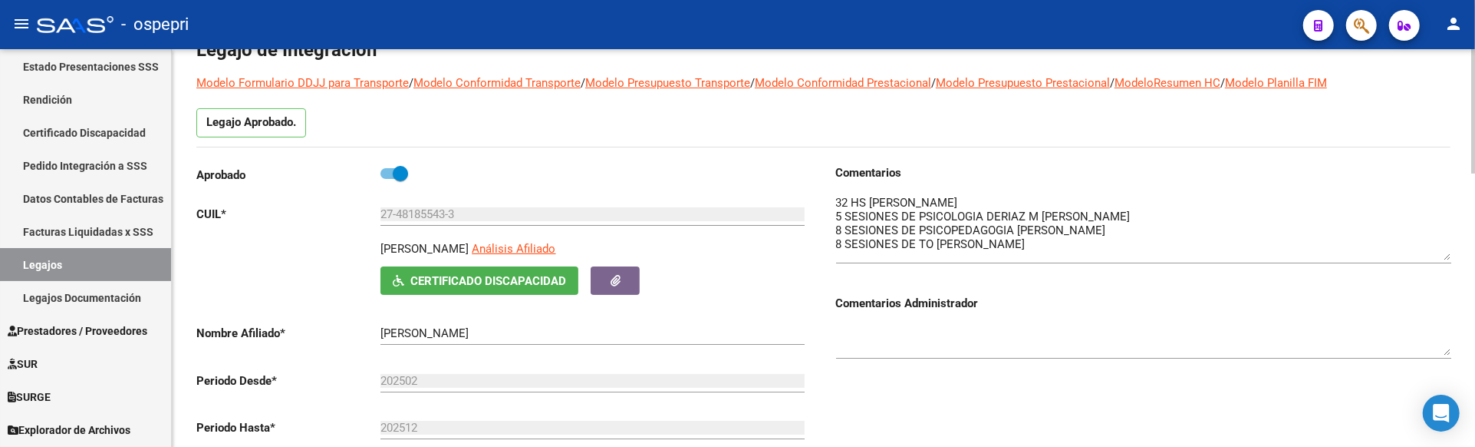
drag, startPoint x: 1446, startPoint y: 220, endPoint x: 1445, endPoint y: 256, distance: 36.1
click at [1445, 256] on textarea at bounding box center [1143, 227] width 615 height 66
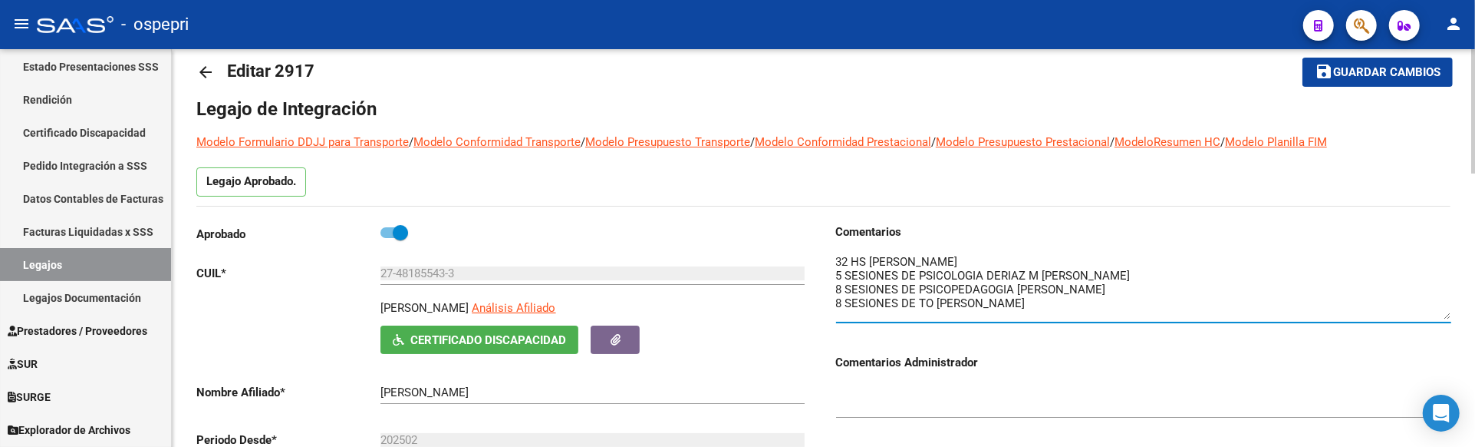
scroll to position [0, 0]
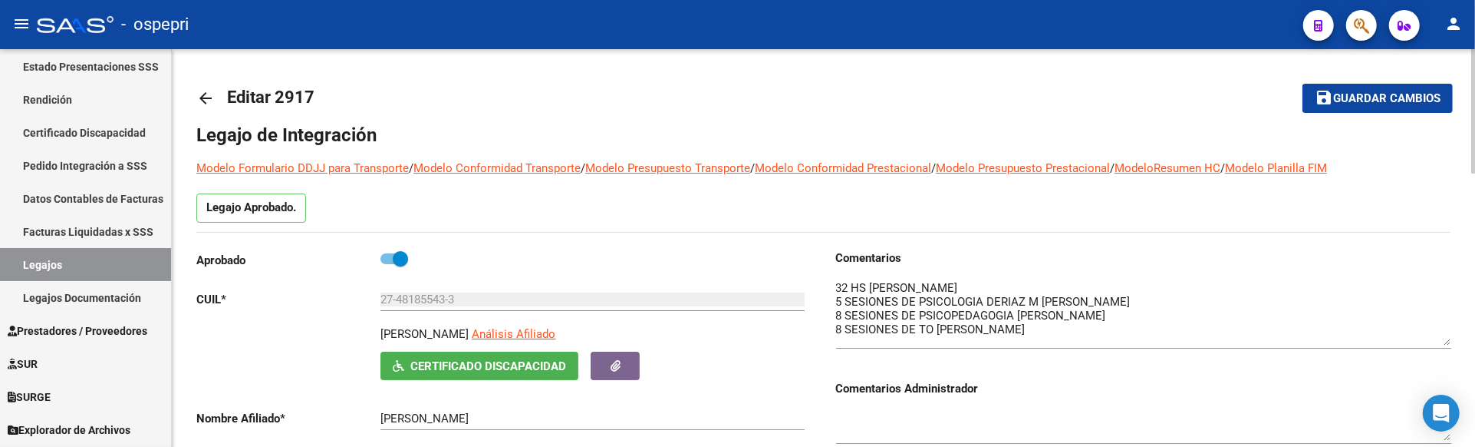
click at [1373, 215] on div "Legajo Aprobado." at bounding box center [823, 212] width 1254 height 38
click at [58, 262] on link "Legajos" at bounding box center [85, 264] width 171 height 33
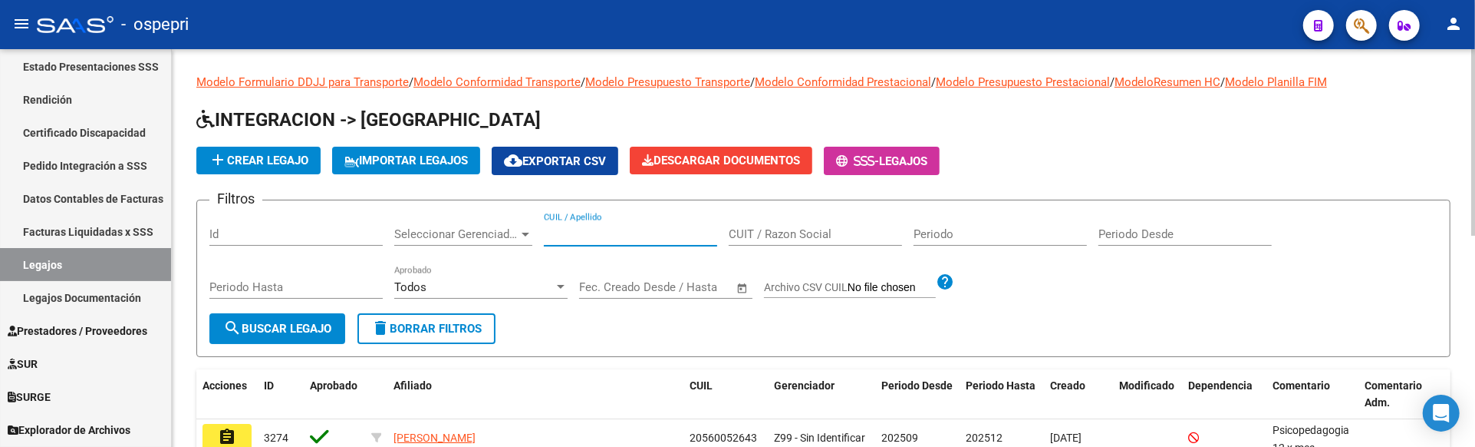
drag, startPoint x: 549, startPoint y: 235, endPoint x: 569, endPoint y: 232, distance: 19.4
click at [549, 234] on input "CUIL / Apellido" at bounding box center [630, 234] width 173 height 14
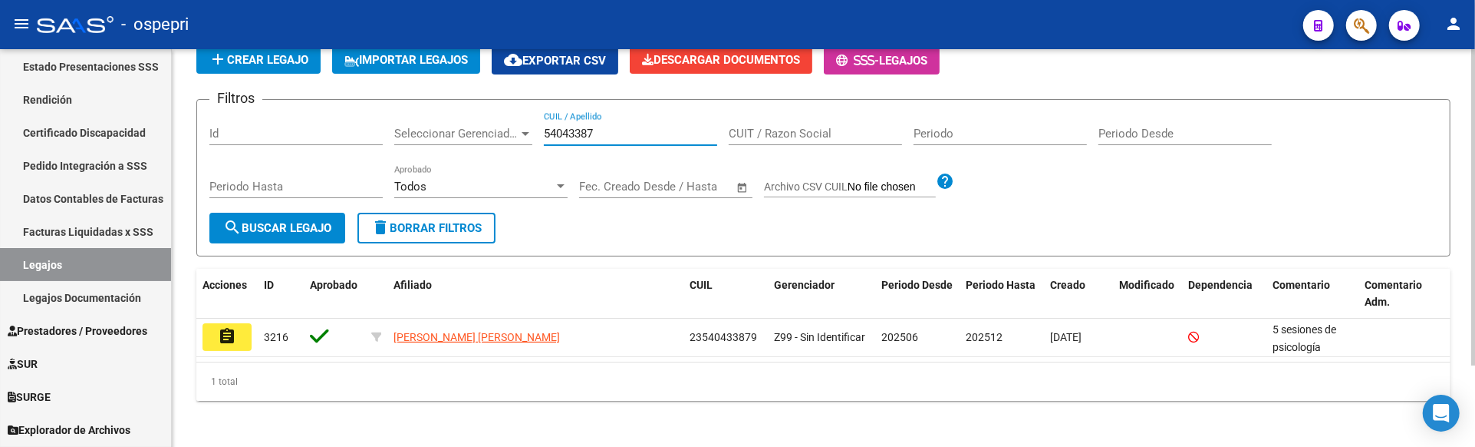
scroll to position [102, 0]
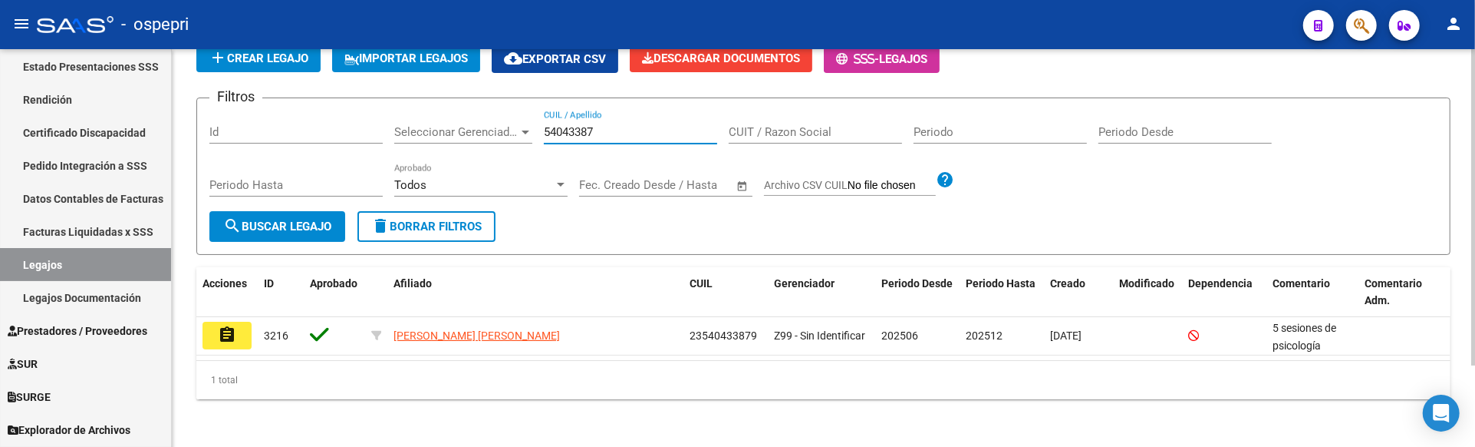
type input "54043387"
drag, startPoint x: 243, startPoint y: 209, endPoint x: 280, endPoint y: 209, distance: 36.8
click at [244, 209] on div "Periodo Hasta" at bounding box center [295, 187] width 173 height 48
click at [280, 211] on button "search Buscar Legajo" at bounding box center [277, 226] width 136 height 31
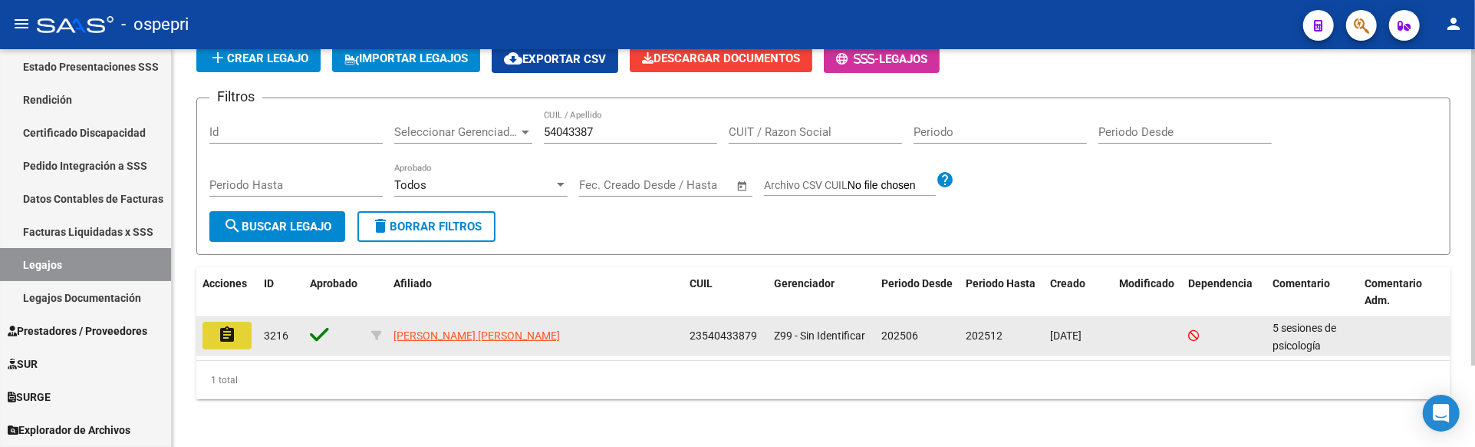
click at [230, 331] on mat-icon "assignment" at bounding box center [227, 334] width 18 height 18
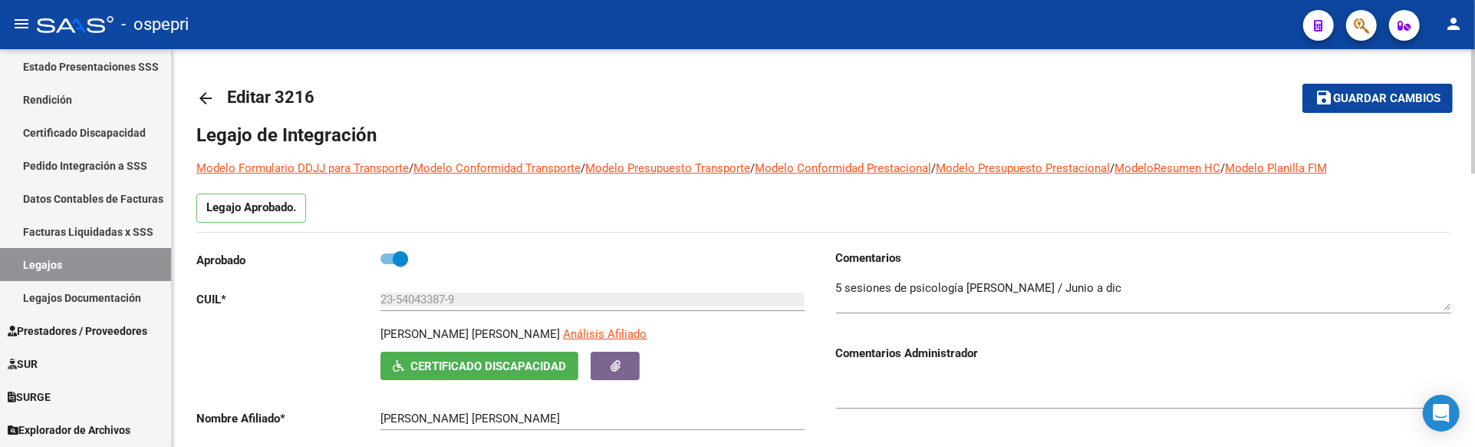
click at [70, 256] on link "Legajos" at bounding box center [85, 264] width 171 height 33
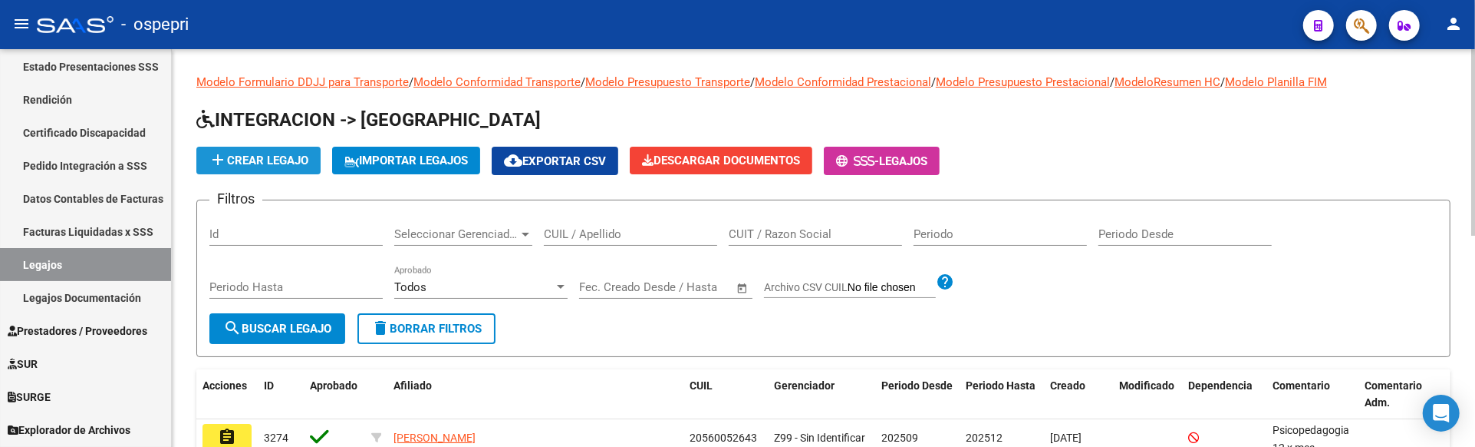
click at [262, 166] on span "add Crear Legajo" at bounding box center [259, 160] width 100 height 14
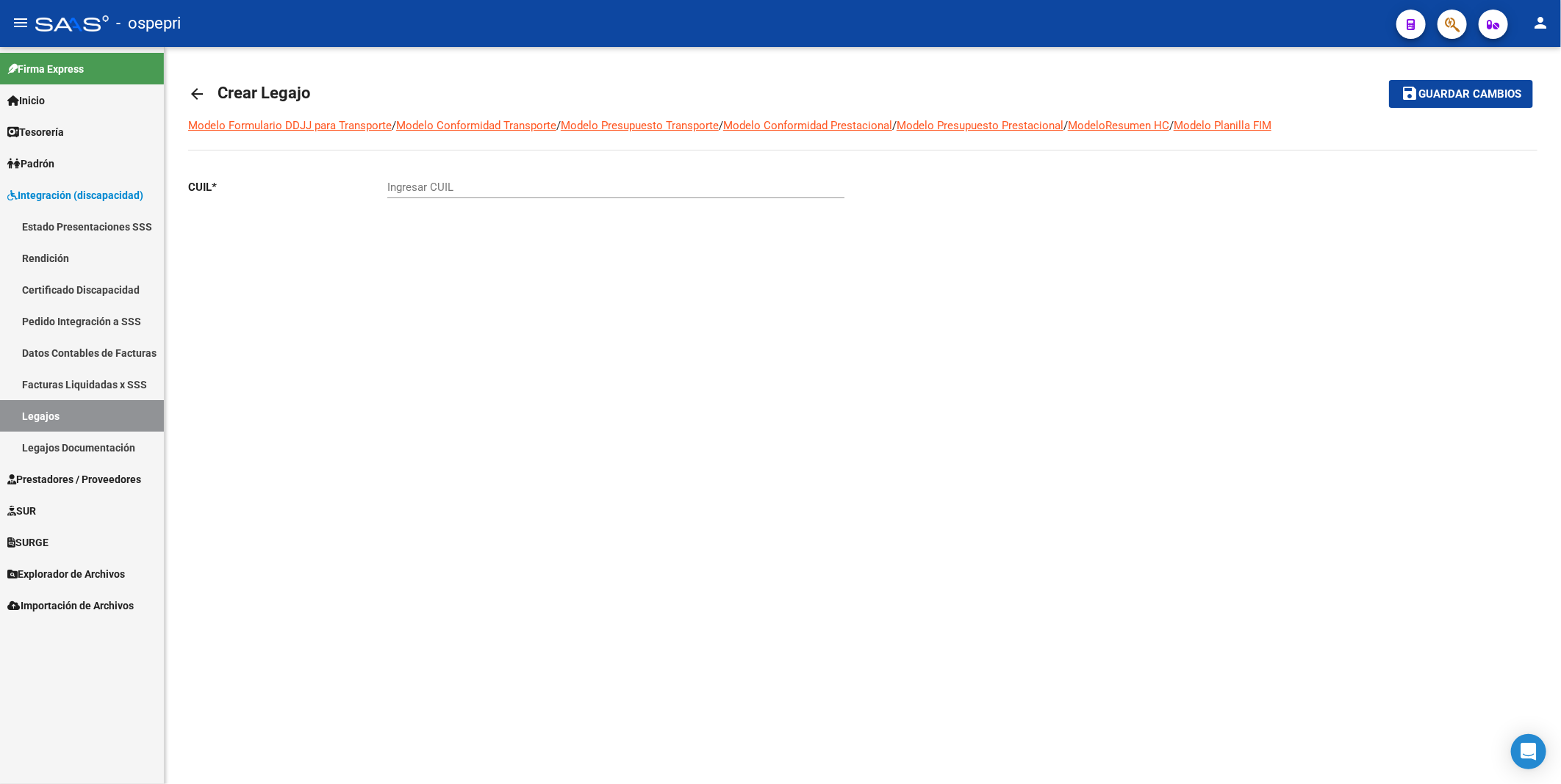
click at [62, 407] on link "Legajos" at bounding box center [81, 415] width 164 height 32
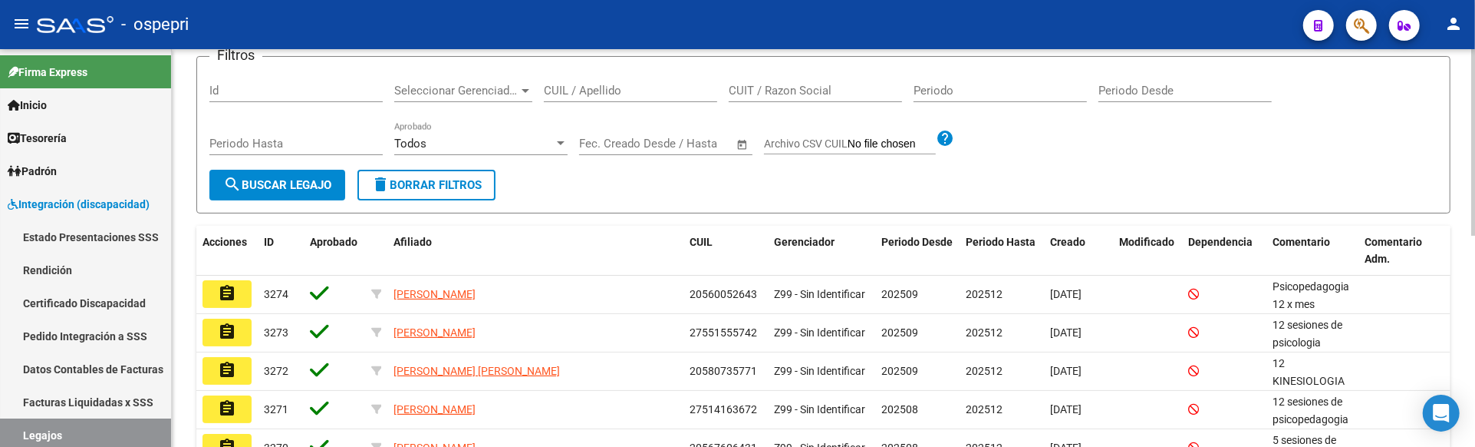
scroll to position [170, 0]
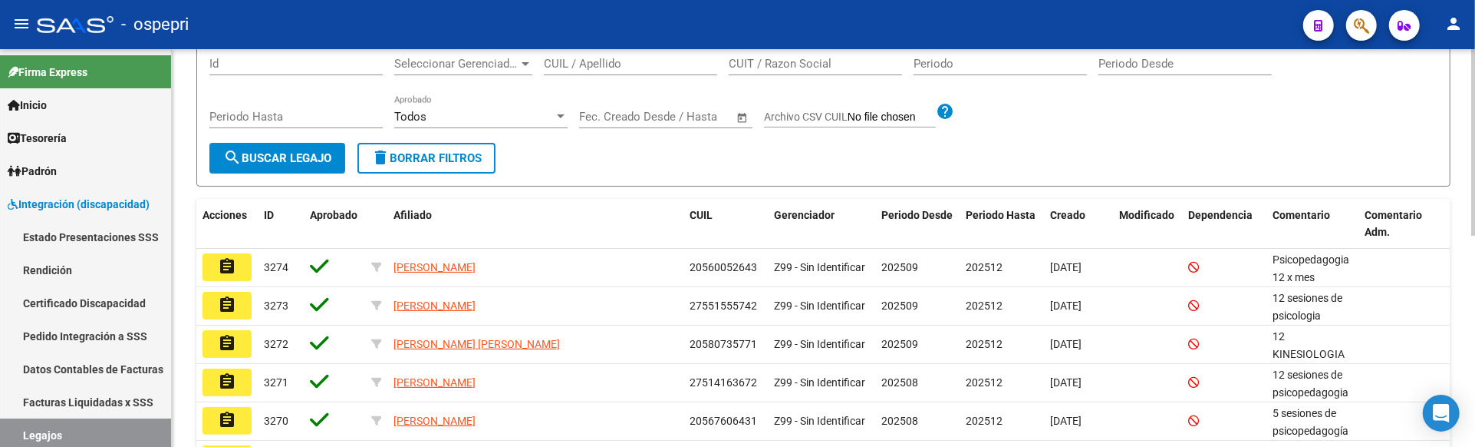
click at [595, 69] on input "CUIL / Apellido" at bounding box center [630, 64] width 173 height 14
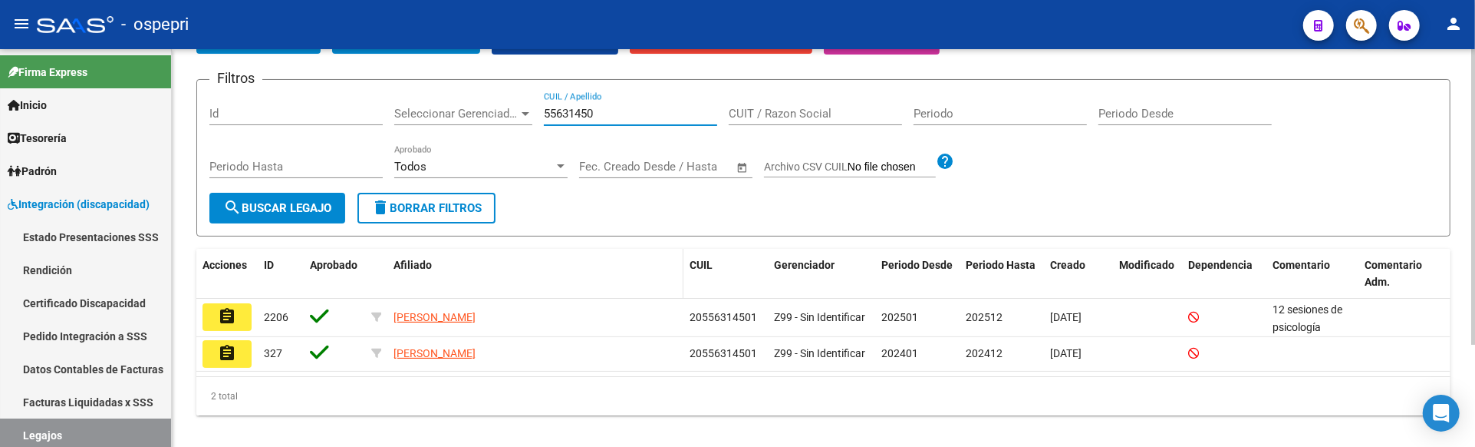
scroll to position [137, 0]
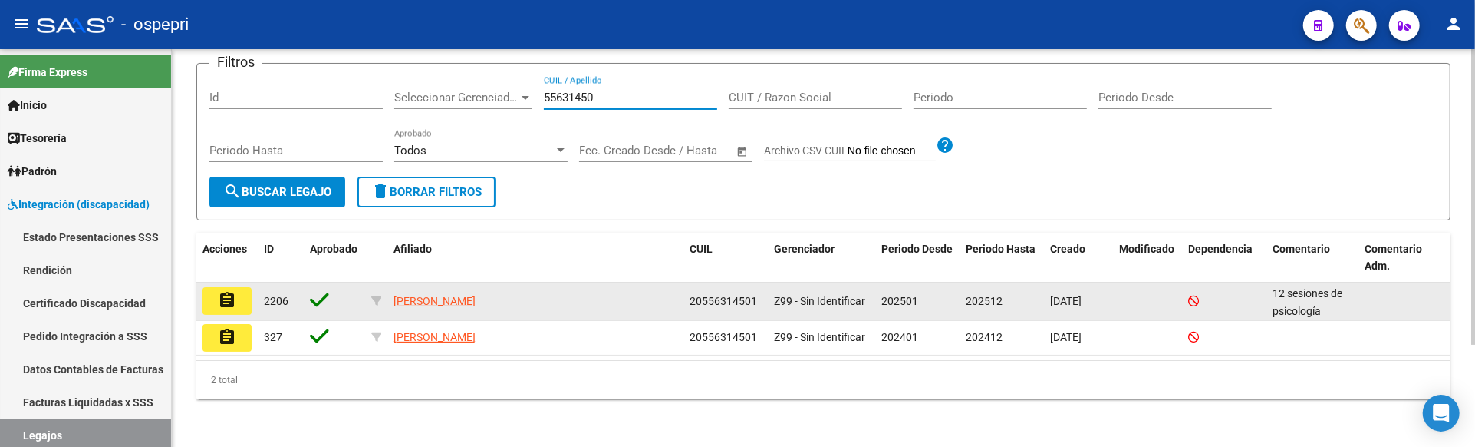
type input "55631450"
click at [228, 305] on mat-icon "assignment" at bounding box center [227, 300] width 18 height 18
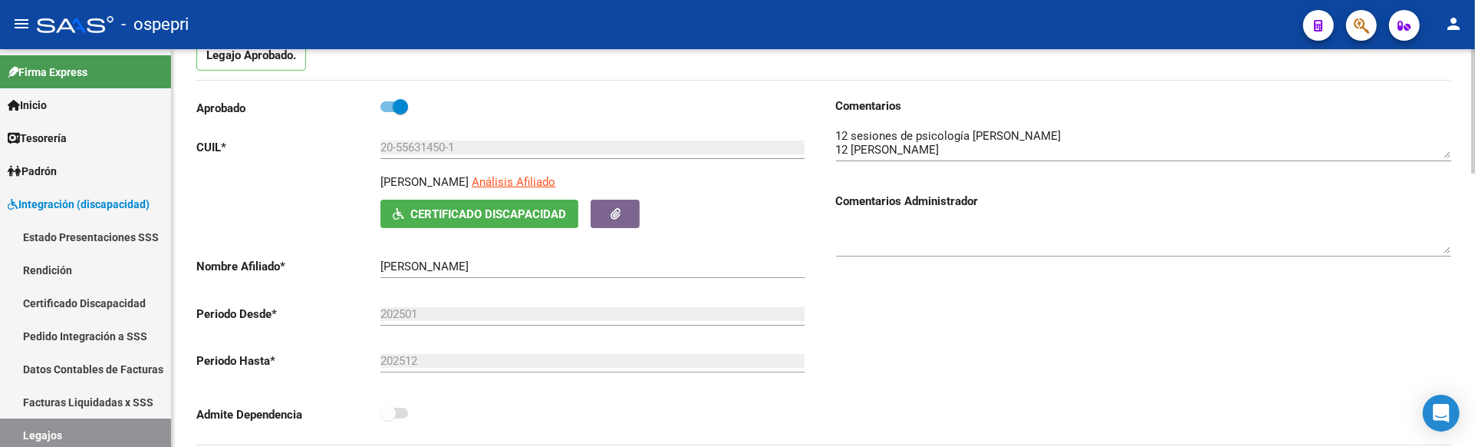
scroll to position [170, 0]
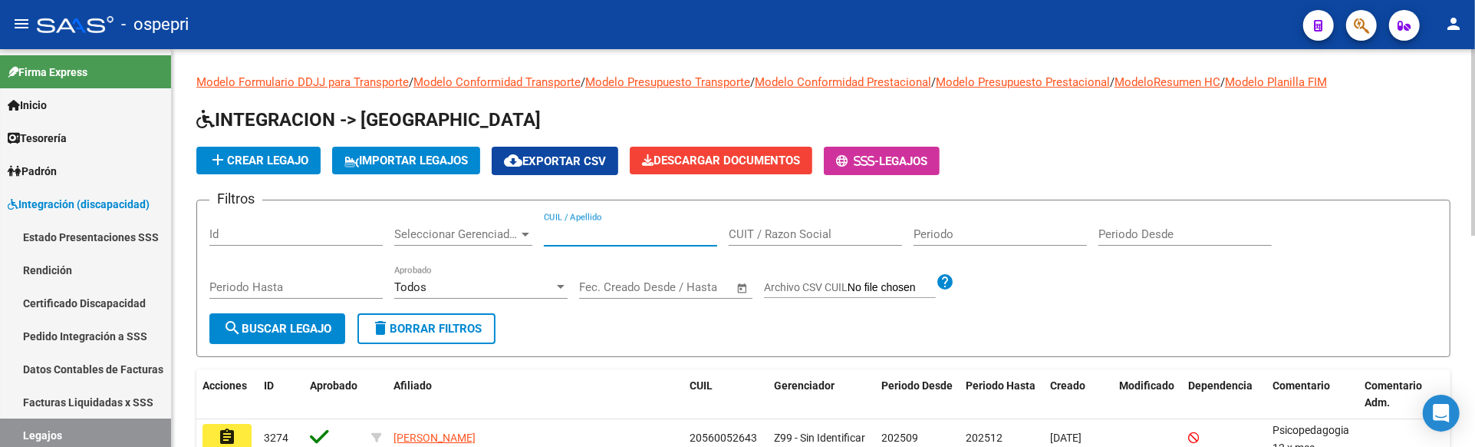
click at [599, 238] on input "CUIL / Apellido" at bounding box center [630, 234] width 173 height 14
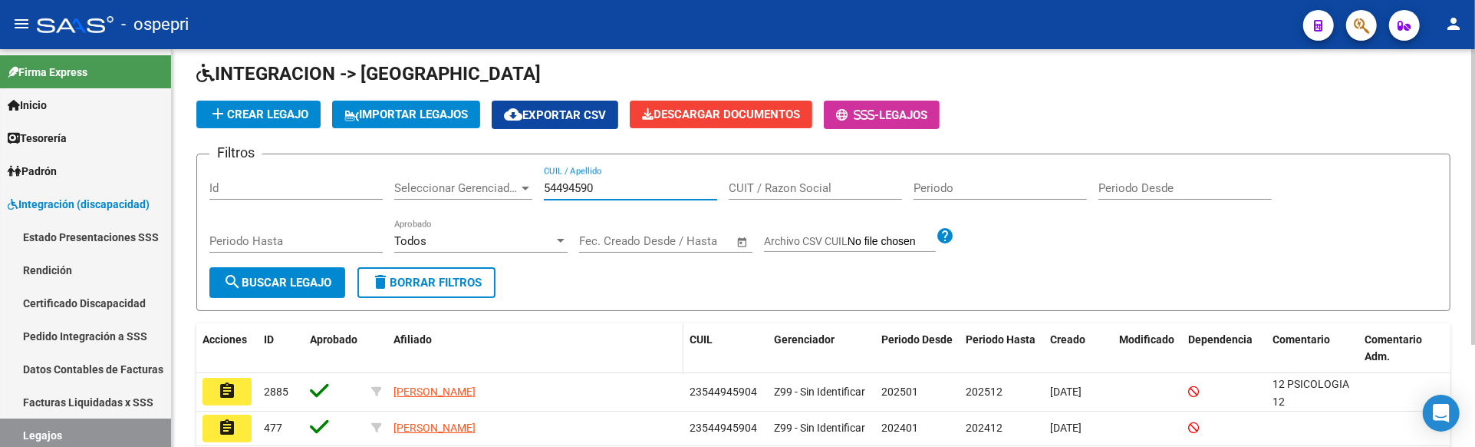
scroll to position [137, 0]
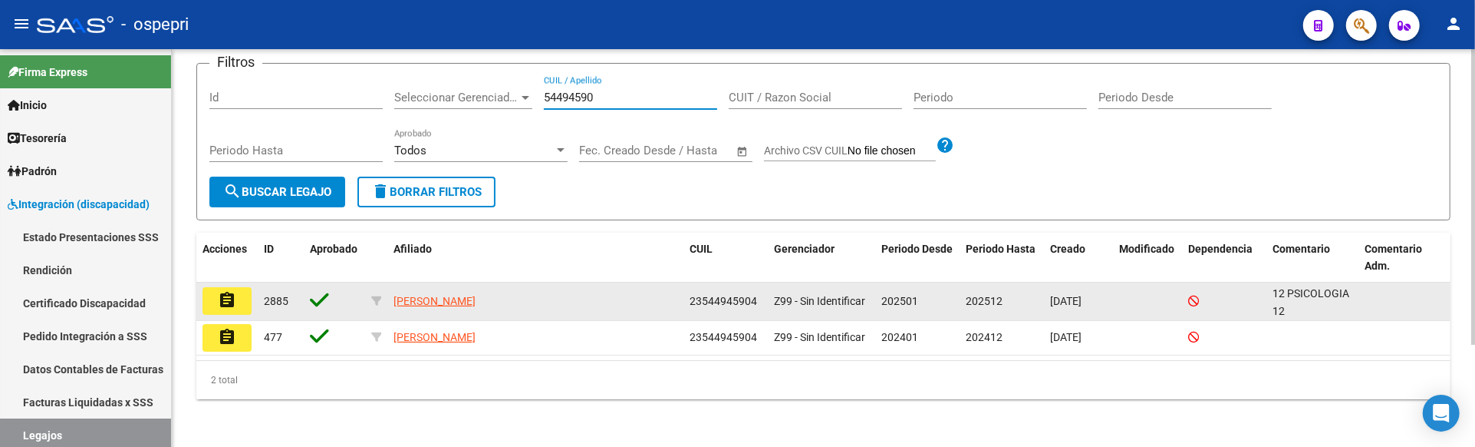
type input "54494590"
click at [229, 298] on mat-icon "assignment" at bounding box center [227, 300] width 18 height 18
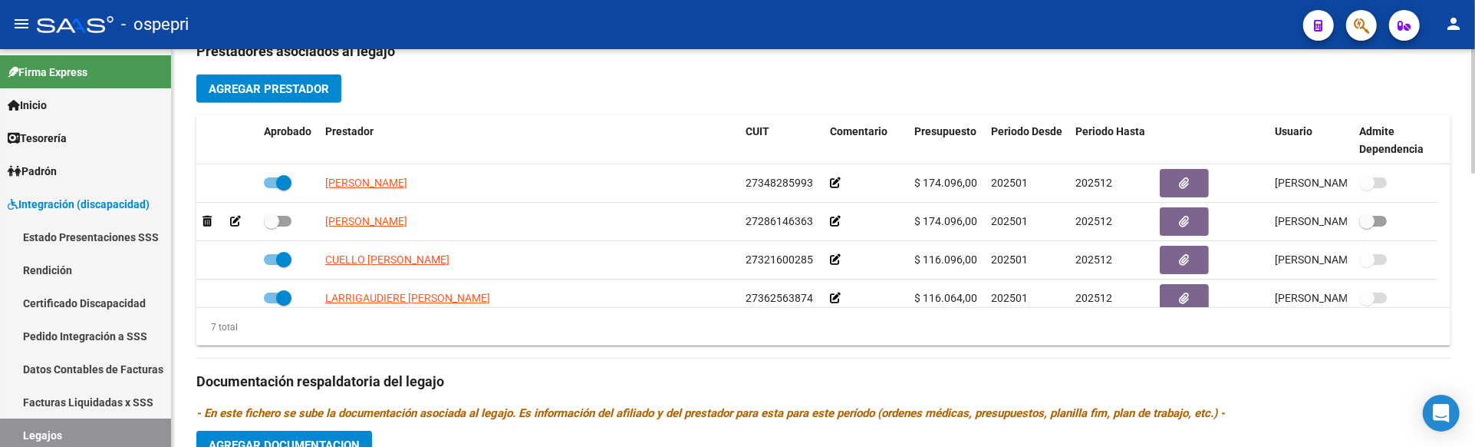
scroll to position [681, 0]
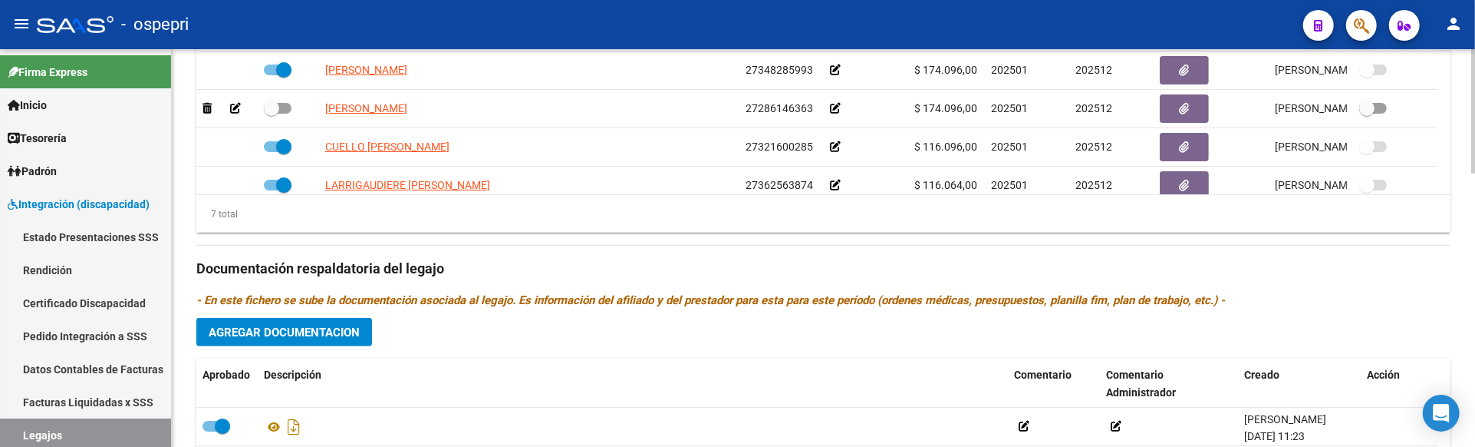
click at [1402, 321] on div "Prestadores asociados al legajo Agregar Prestador Aprobado Prestador CUIT Comen…" at bounding box center [823, 258] width 1254 height 685
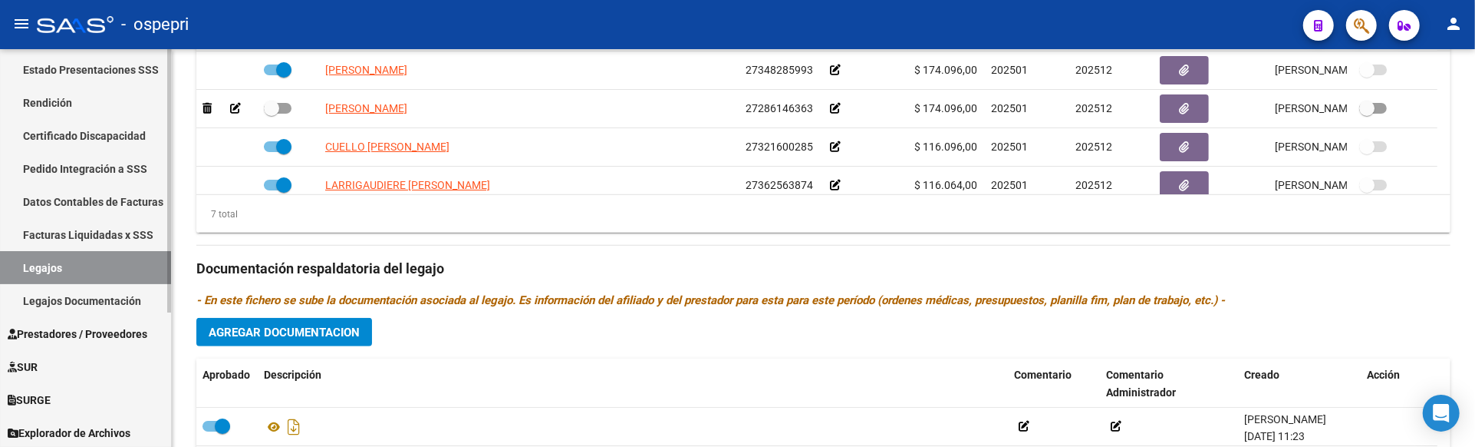
scroll to position [202, 0]
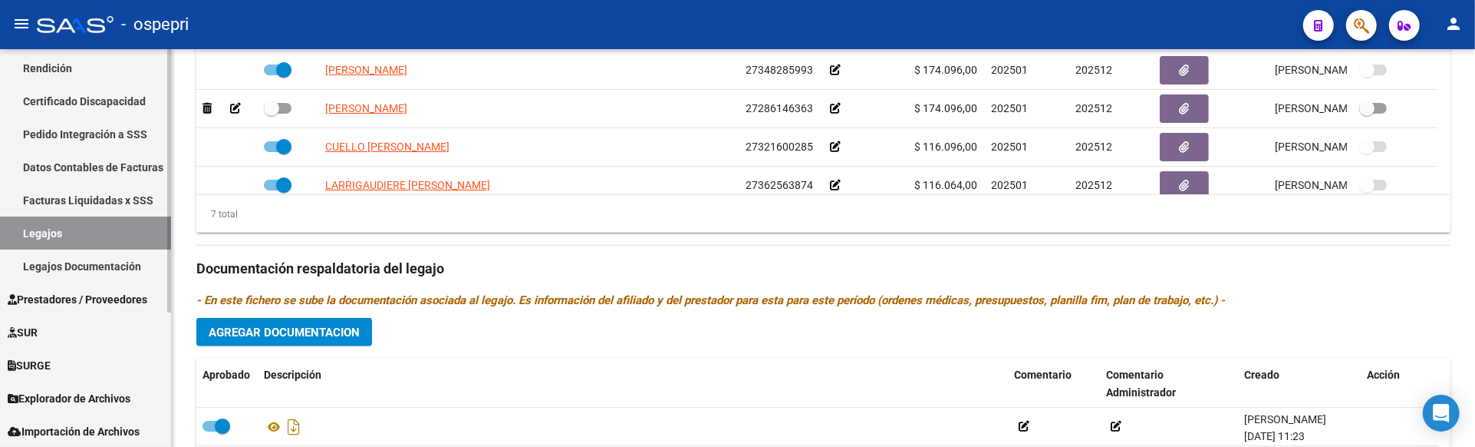
click at [66, 242] on link "Legajos" at bounding box center [85, 232] width 171 height 33
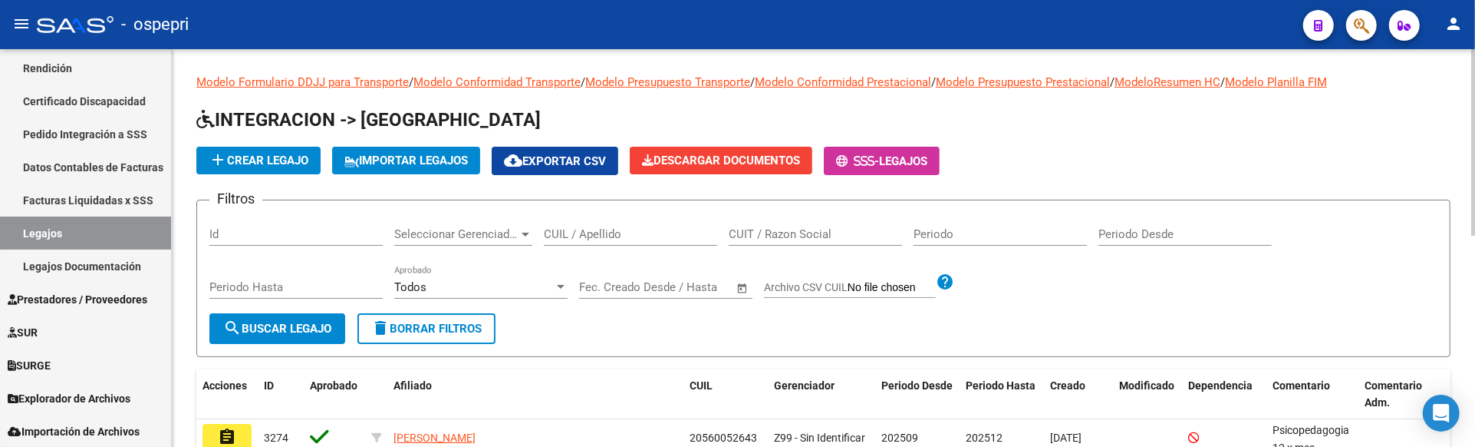
click at [600, 239] on input "CUIL / Apellido" at bounding box center [630, 234] width 173 height 14
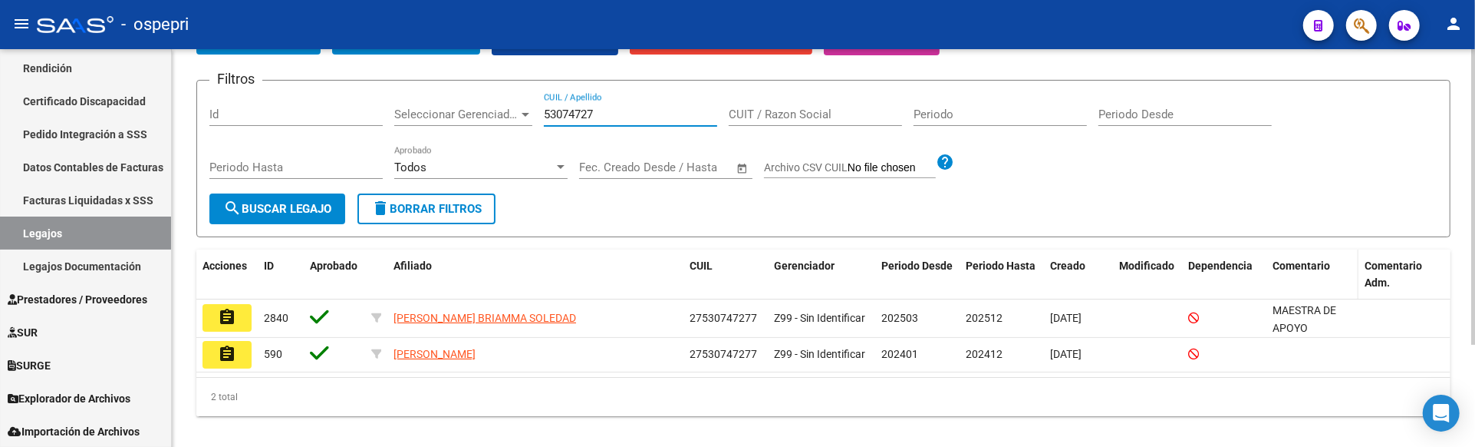
scroll to position [137, 0]
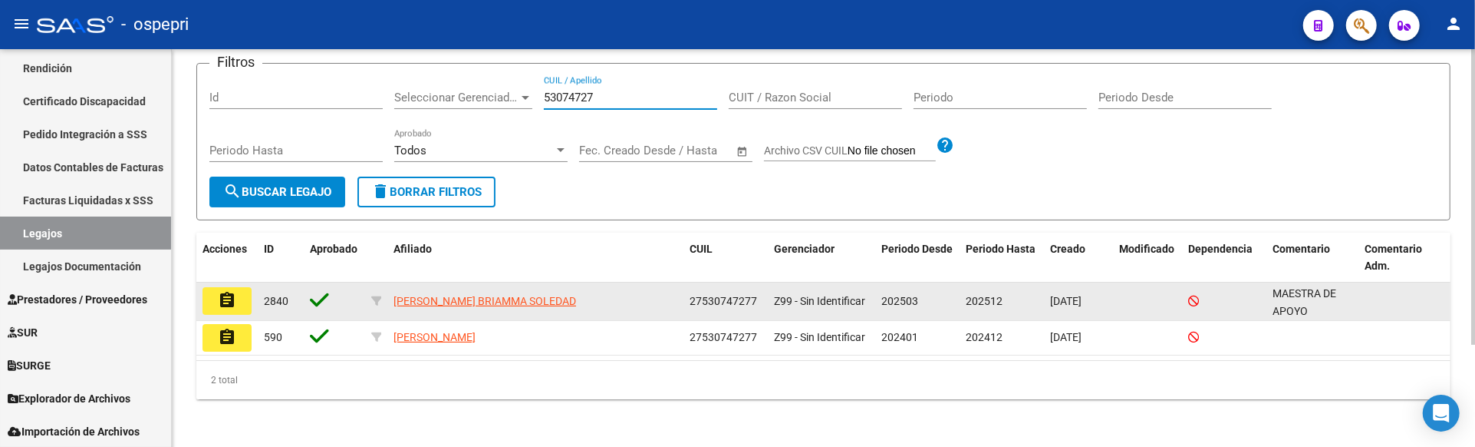
type input "53074727"
click at [226, 308] on mat-icon "assignment" at bounding box center [227, 300] width 18 height 18
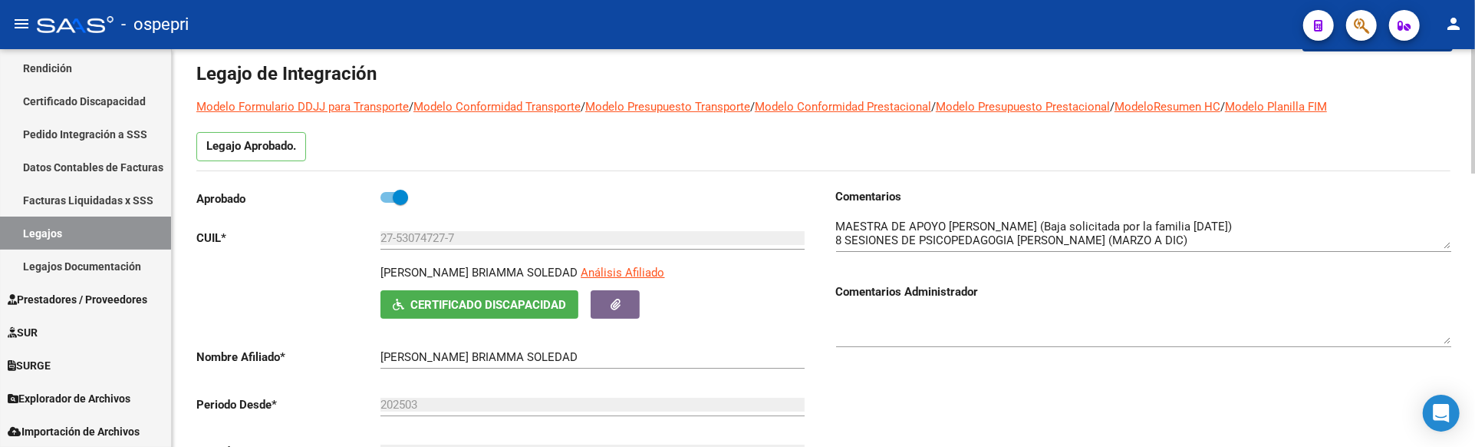
scroll to position [85, 0]
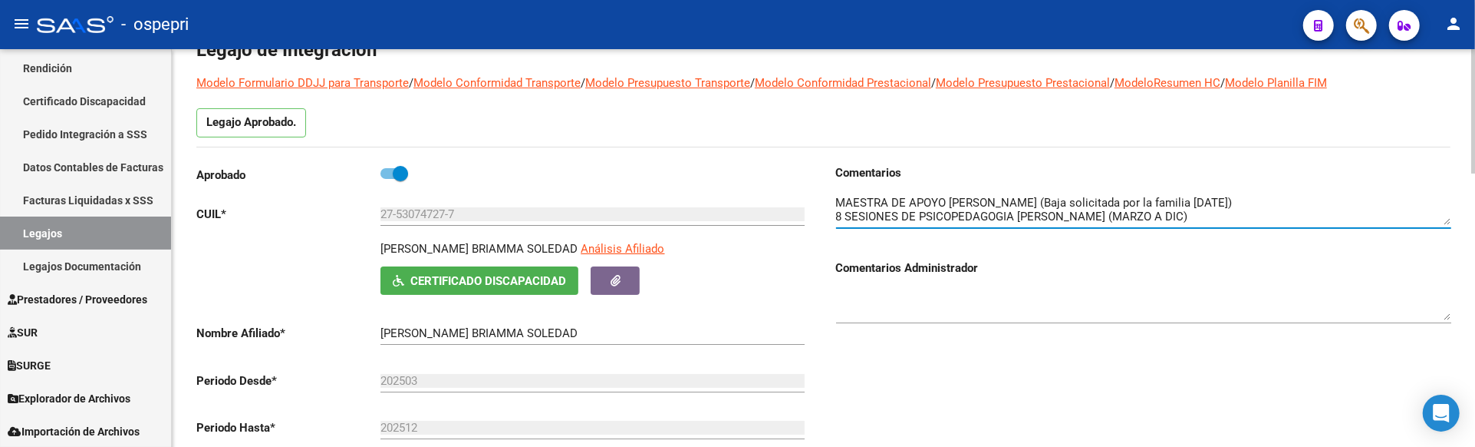
drag, startPoint x: 1449, startPoint y: 225, endPoint x: 1444, endPoint y: 261, distance: 36.4
click at [1444, 261] on div "Comentarios Comentarios Administrador" at bounding box center [1143, 250] width 615 height 173
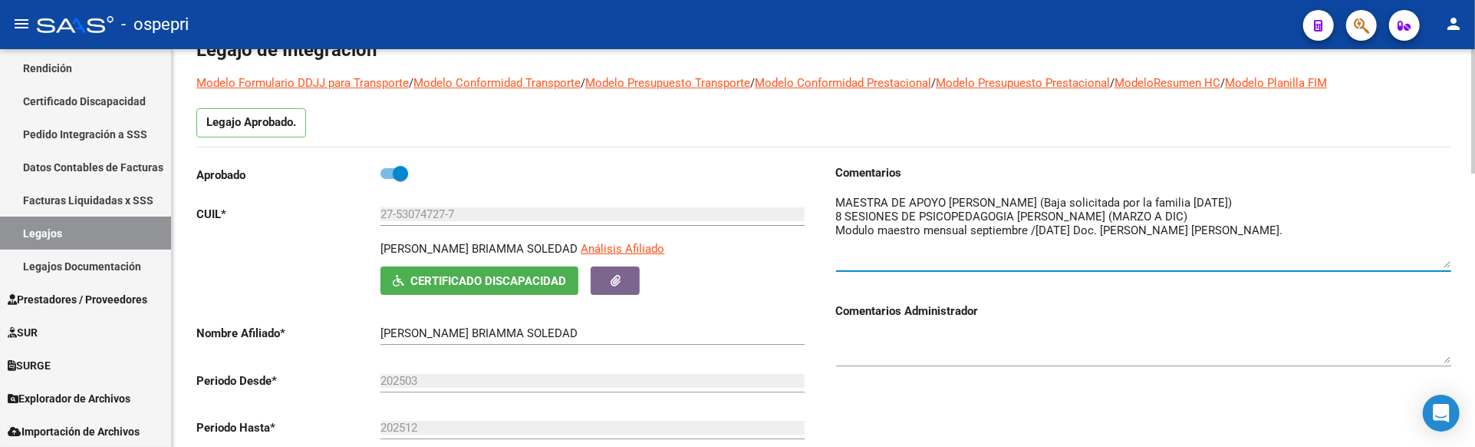
drag, startPoint x: 1447, startPoint y: 220, endPoint x: 1445, endPoint y: 264, distance: 43.8
click at [1445, 264] on textarea at bounding box center [1143, 231] width 615 height 74
click at [1386, 299] on div "Comentarios Administrador" at bounding box center [1143, 332] width 615 height 95
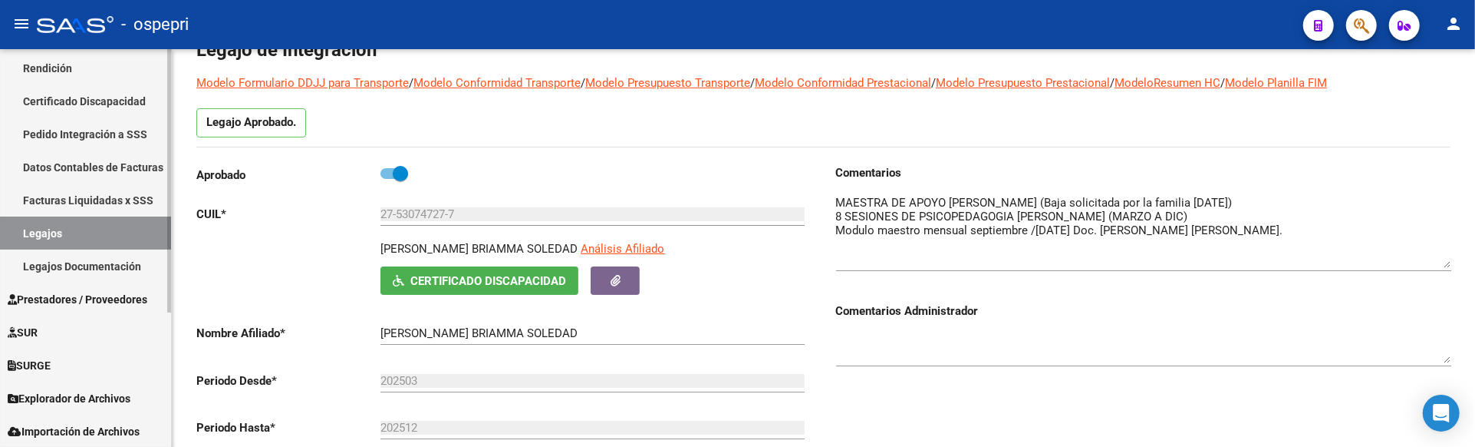
click at [64, 231] on link "Legajos" at bounding box center [85, 232] width 171 height 33
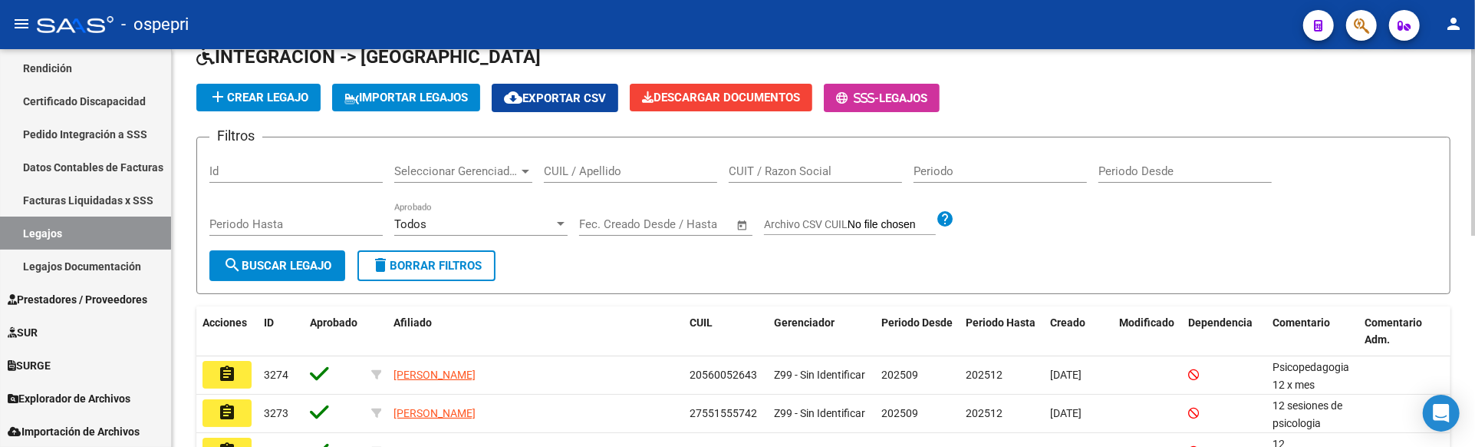
scroll to position [85, 0]
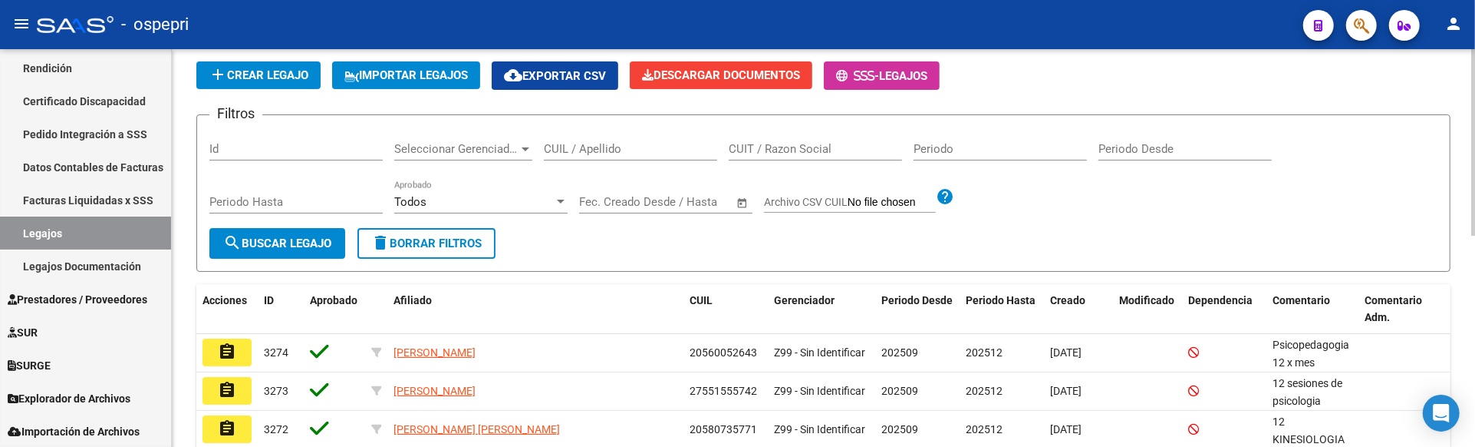
click at [573, 157] on div "CUIL / Apellido" at bounding box center [630, 143] width 173 height 33
click at [573, 153] on input "CUIL / Apellido" at bounding box center [630, 149] width 173 height 14
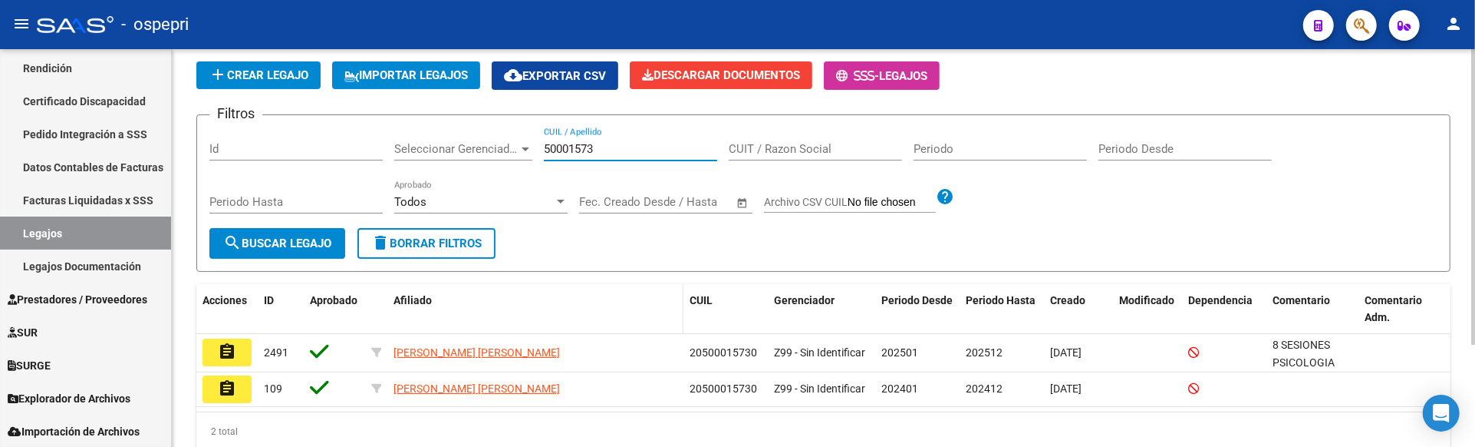
scroll to position [137, 0]
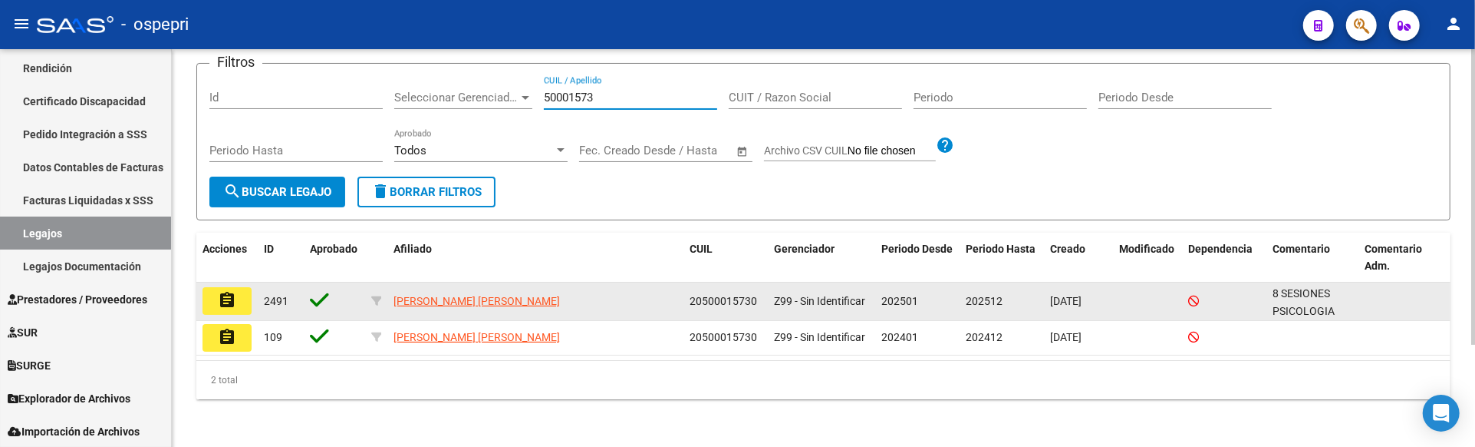
type input "50001573"
click at [234, 299] on mat-icon "assignment" at bounding box center [227, 300] width 18 height 18
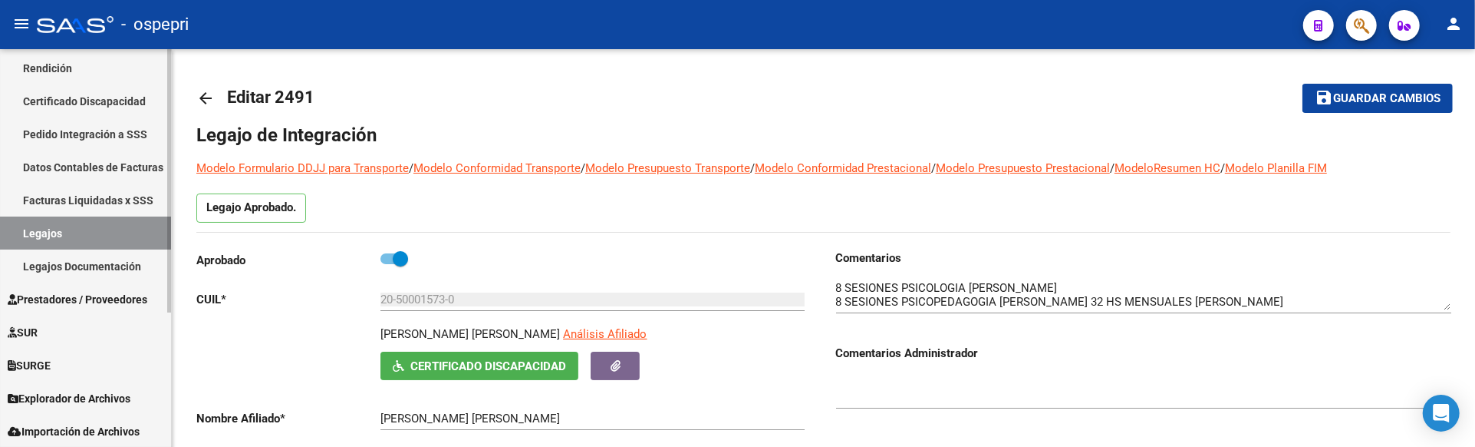
click at [82, 233] on link "Legajos" at bounding box center [85, 232] width 171 height 33
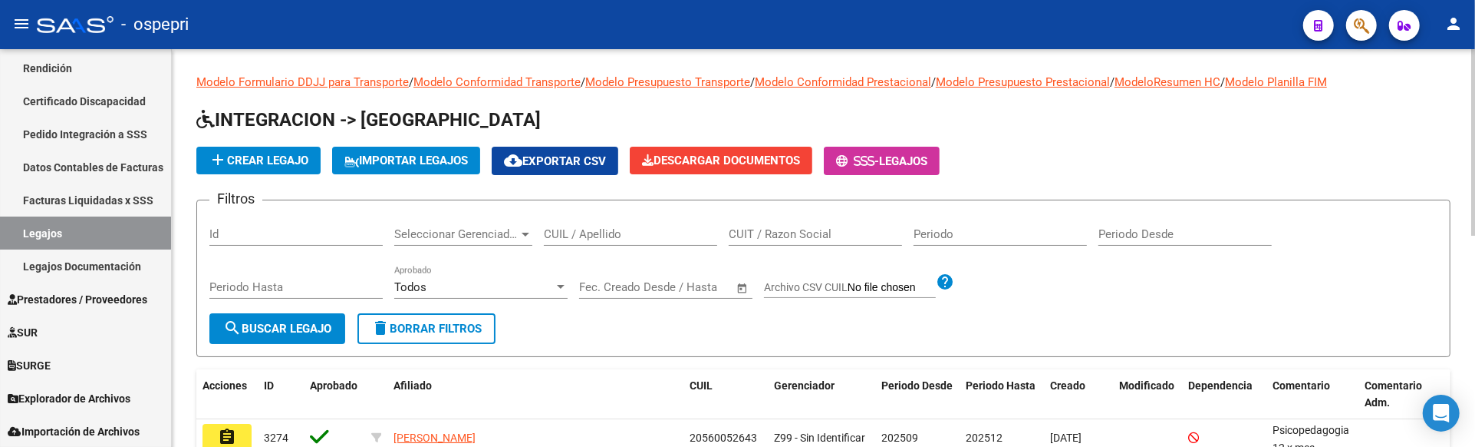
click at [586, 235] on input "CUIL / Apellido" at bounding box center [630, 234] width 173 height 14
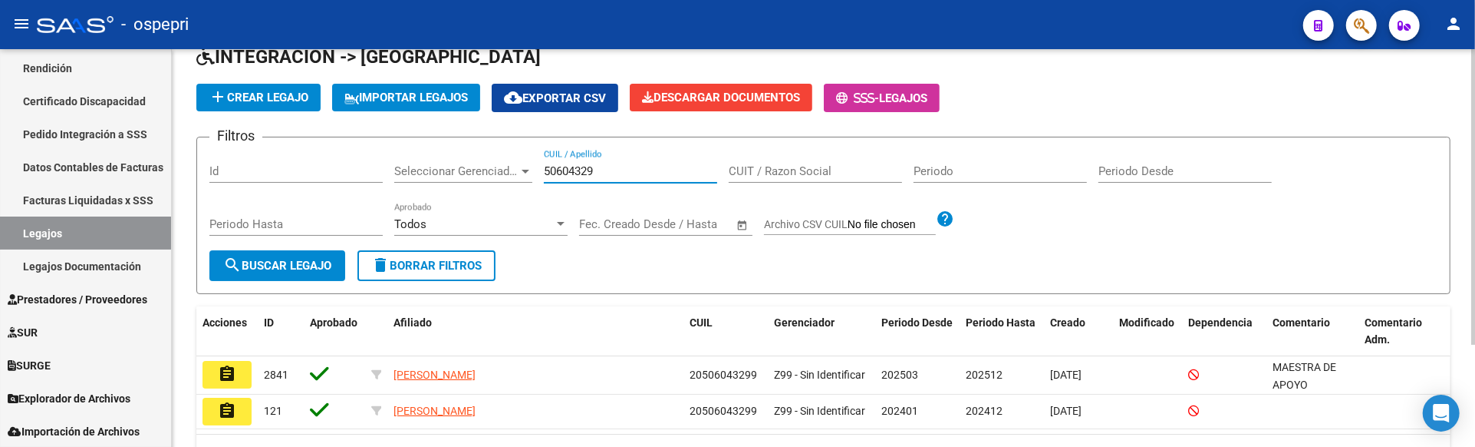
scroll to position [137, 0]
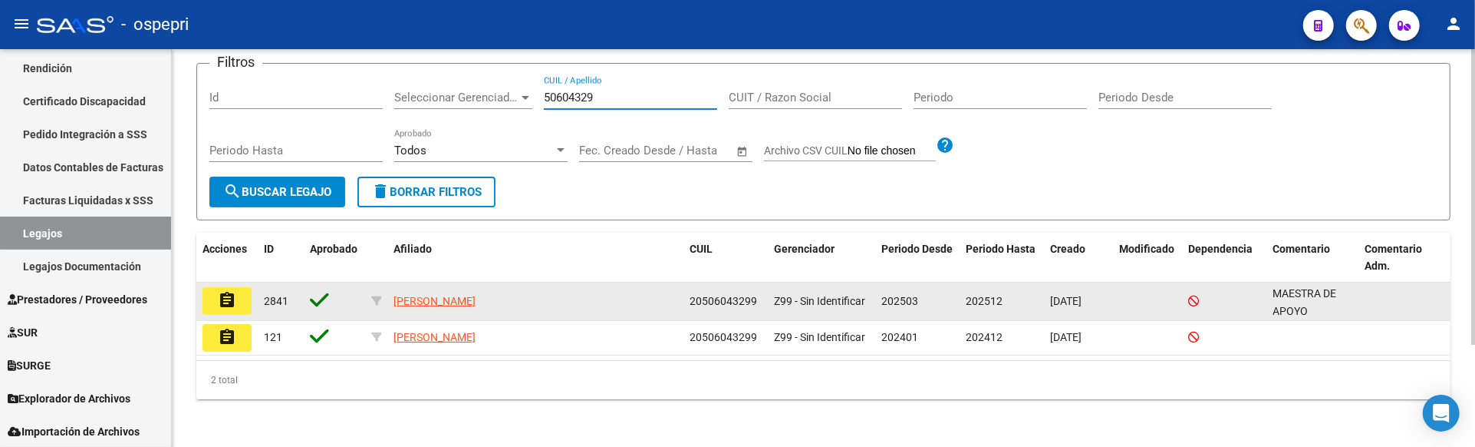
type input "50604329"
click at [238, 299] on button "assignment" at bounding box center [227, 301] width 49 height 28
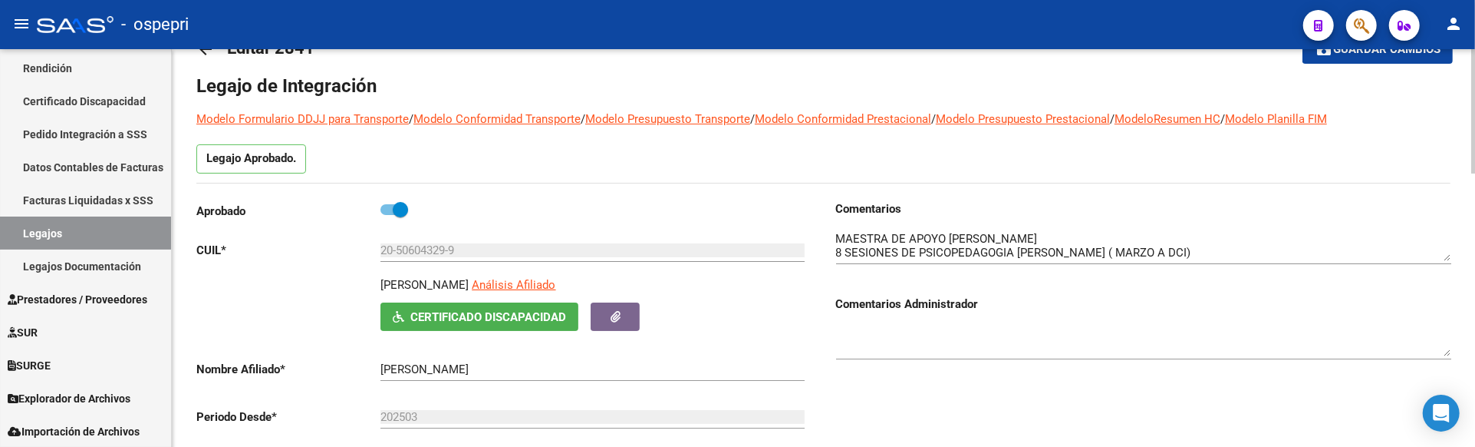
scroll to position [85, 0]
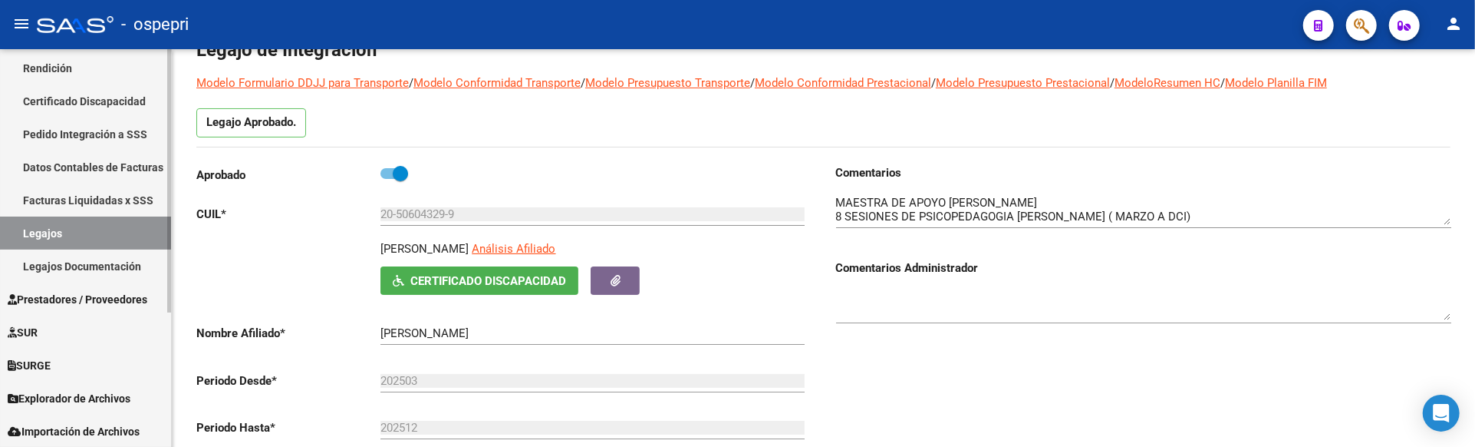
click at [57, 232] on link "Legajos" at bounding box center [85, 232] width 171 height 33
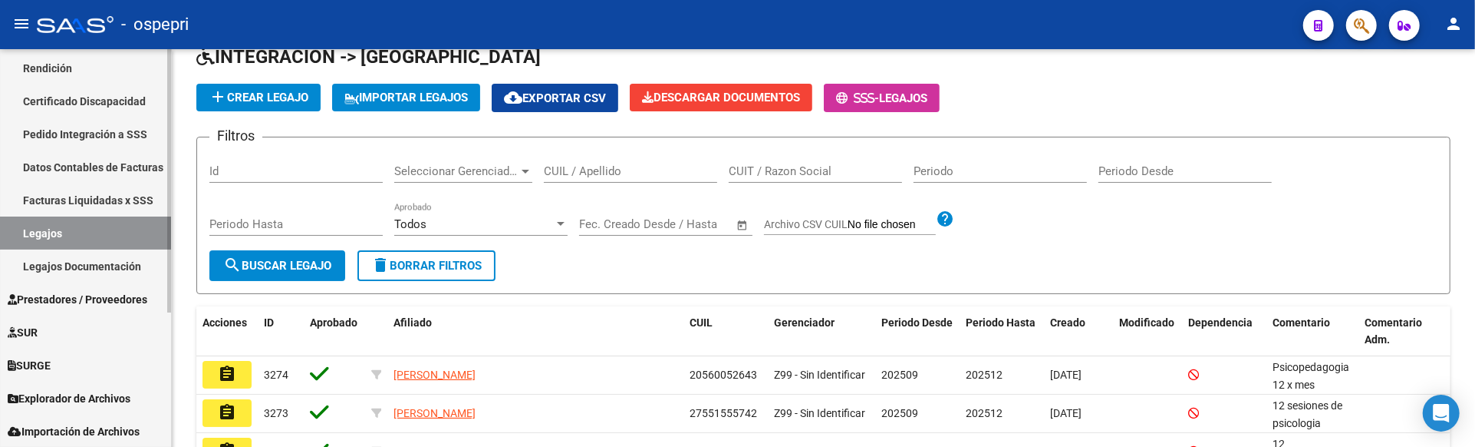
scroll to position [85, 0]
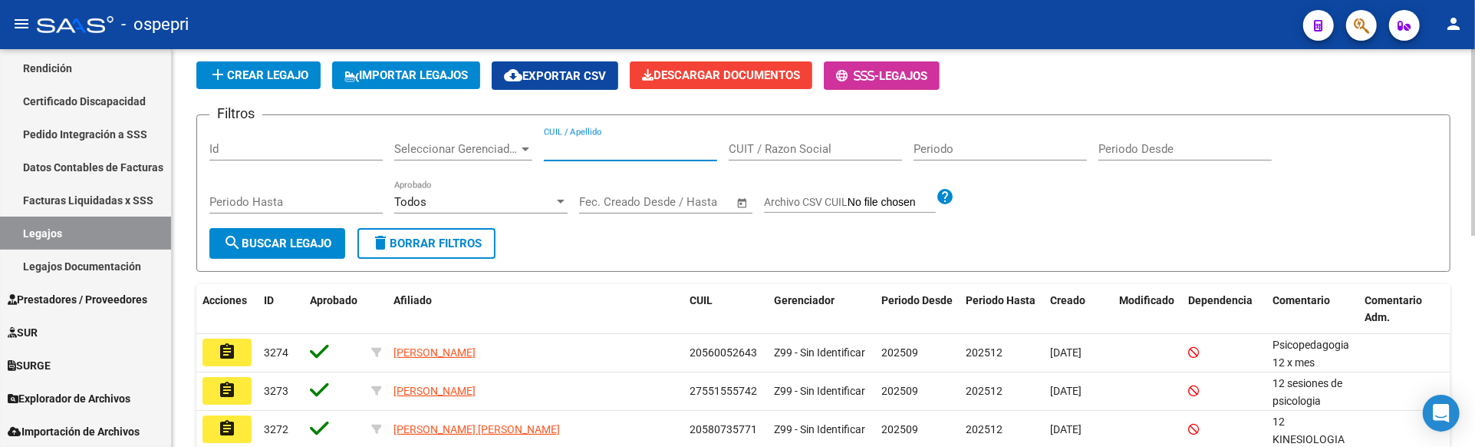
click at [594, 154] on input "CUIL / Apellido" at bounding box center [630, 149] width 173 height 14
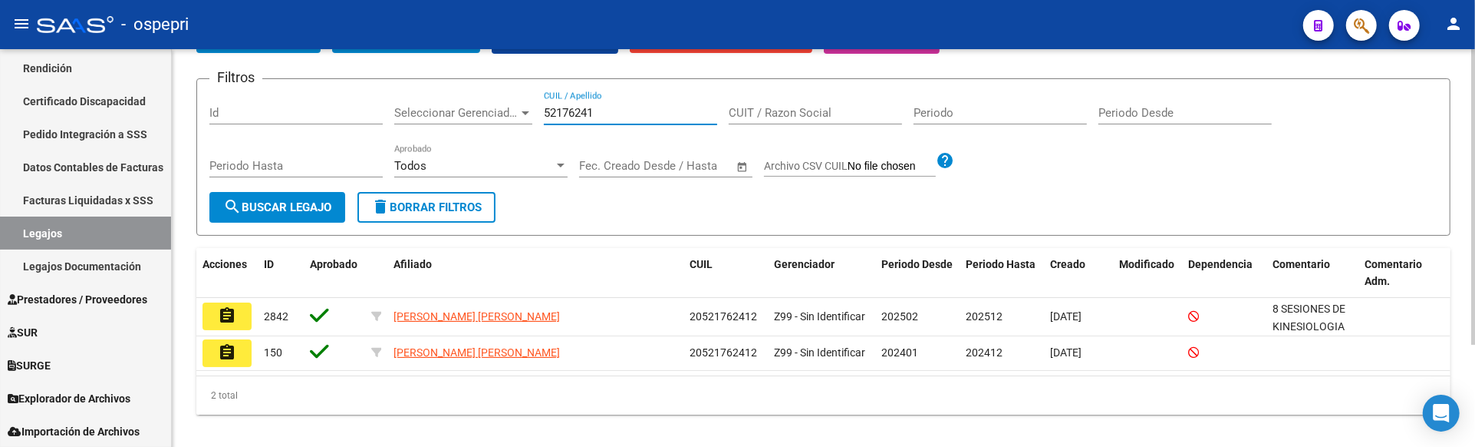
scroll to position [137, 0]
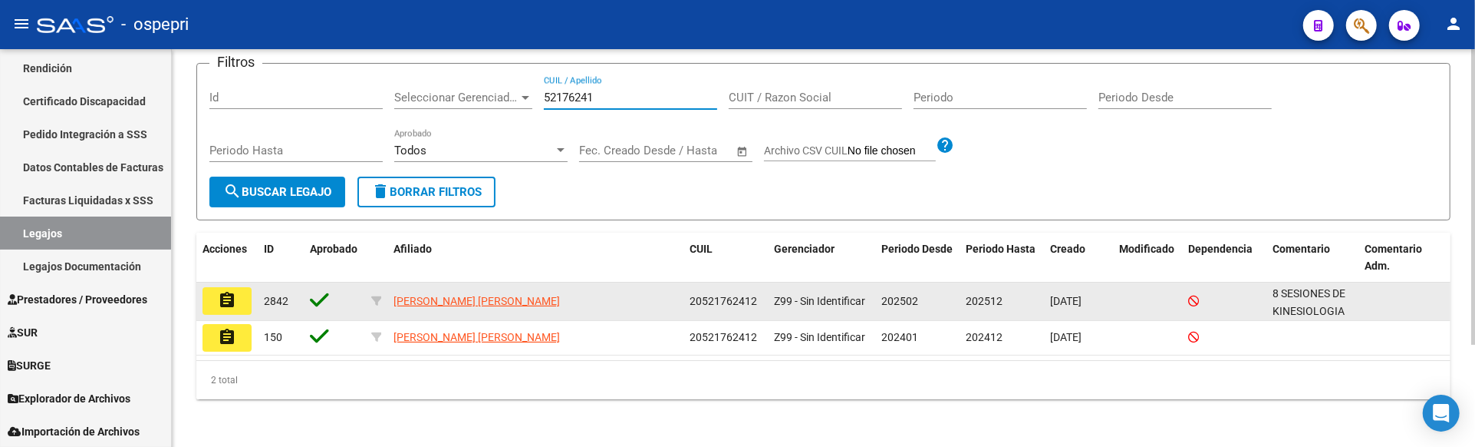
type input "52176241"
click at [226, 302] on mat-icon "assignment" at bounding box center [227, 300] width 18 height 18
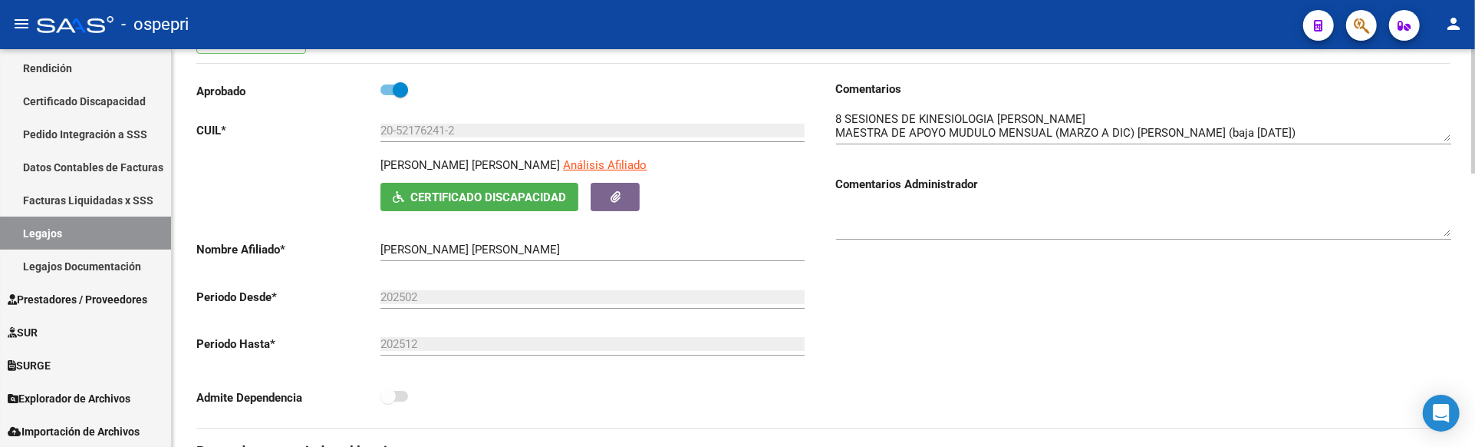
scroll to position [170, 0]
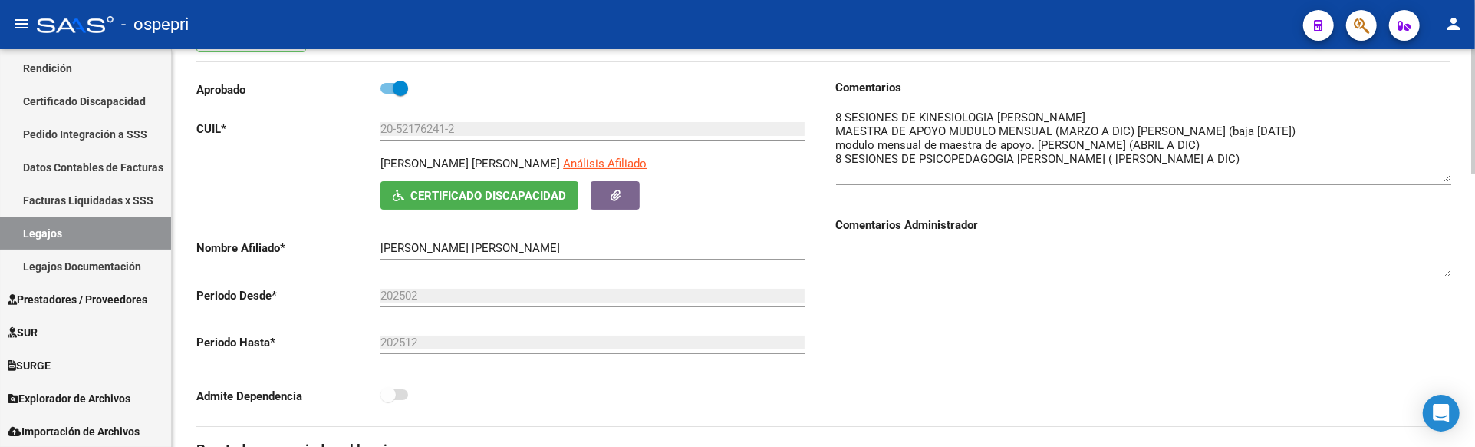
drag, startPoint x: 1445, startPoint y: 138, endPoint x: 1445, endPoint y: 180, distance: 42.2
click at [1445, 180] on textarea at bounding box center [1143, 145] width 615 height 73
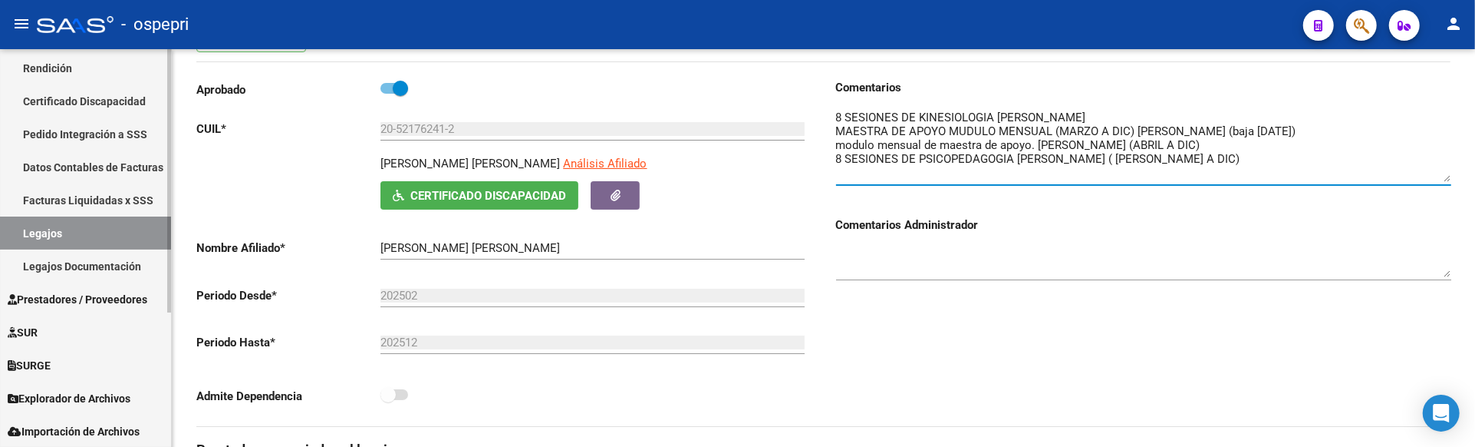
click at [92, 230] on link "Legajos" at bounding box center [85, 232] width 171 height 33
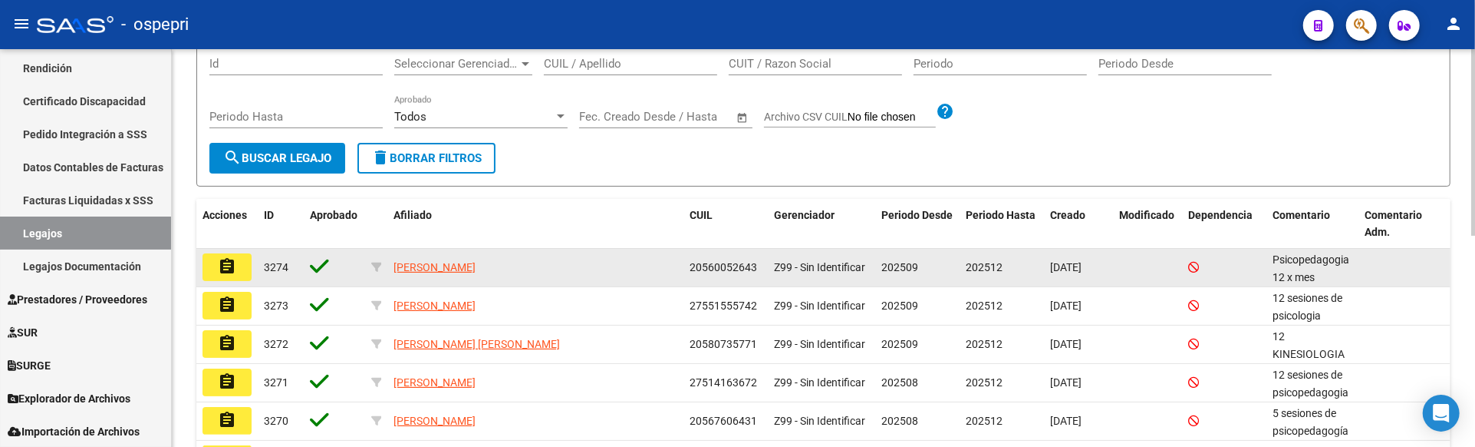
scroll to position [85, 0]
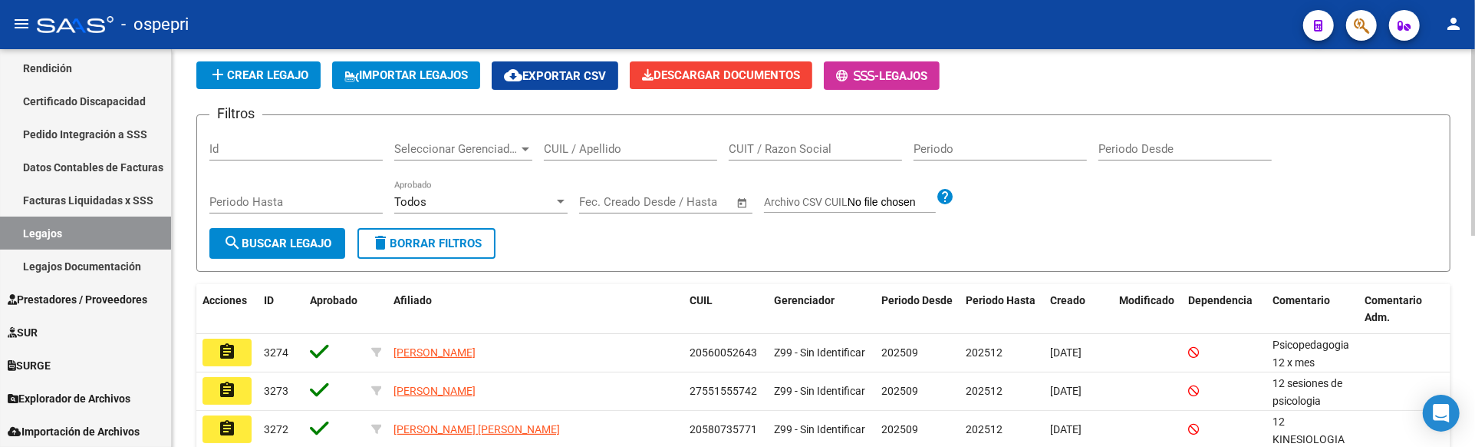
click at [578, 150] on input "CUIL / Apellido" at bounding box center [630, 149] width 173 height 14
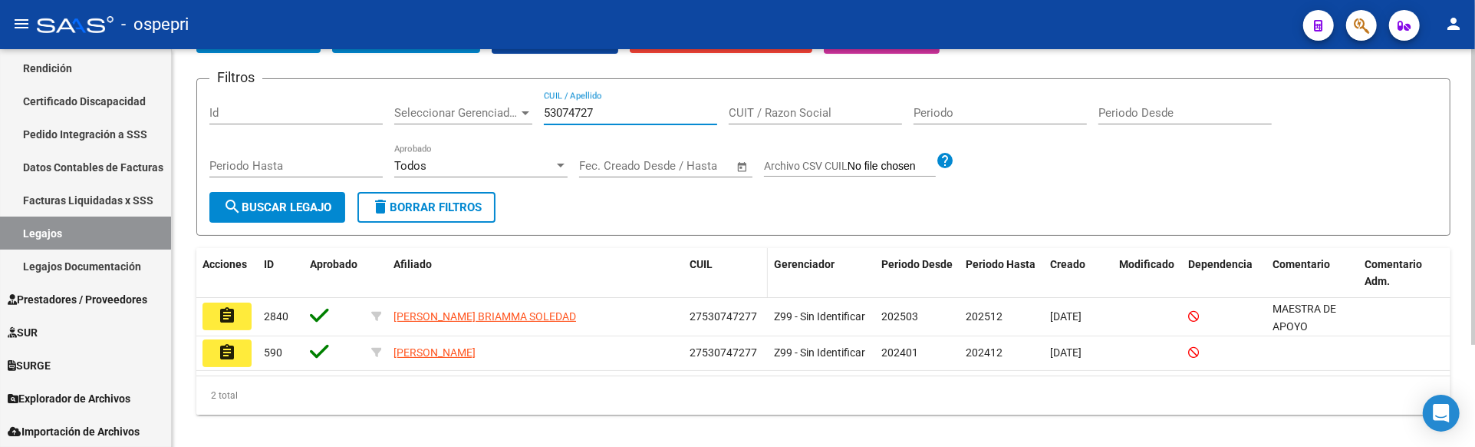
scroll to position [137, 0]
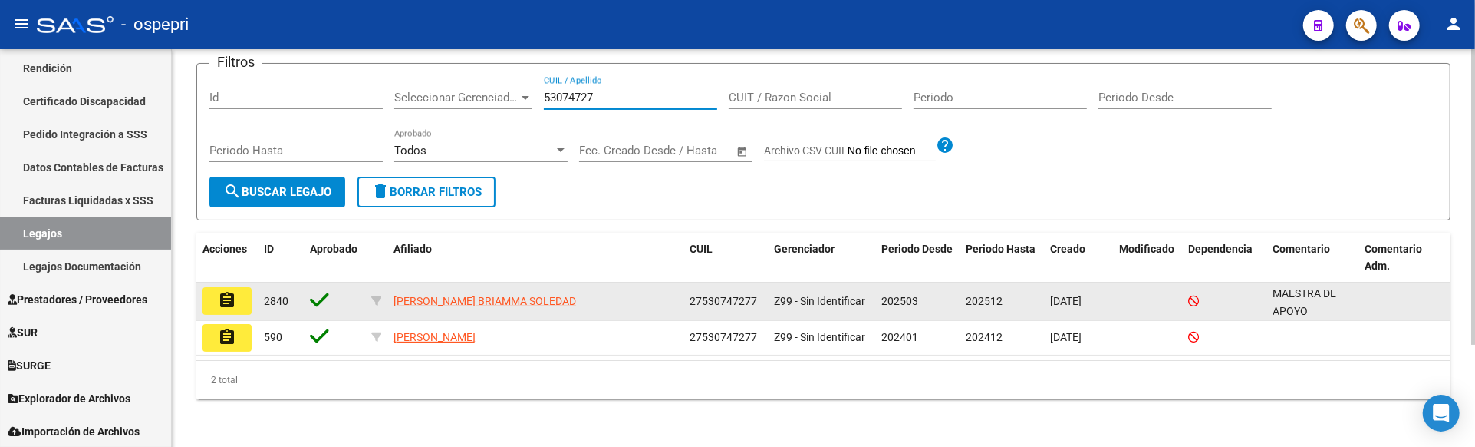
type input "53074727"
click at [236, 300] on button "assignment" at bounding box center [227, 301] width 49 height 28
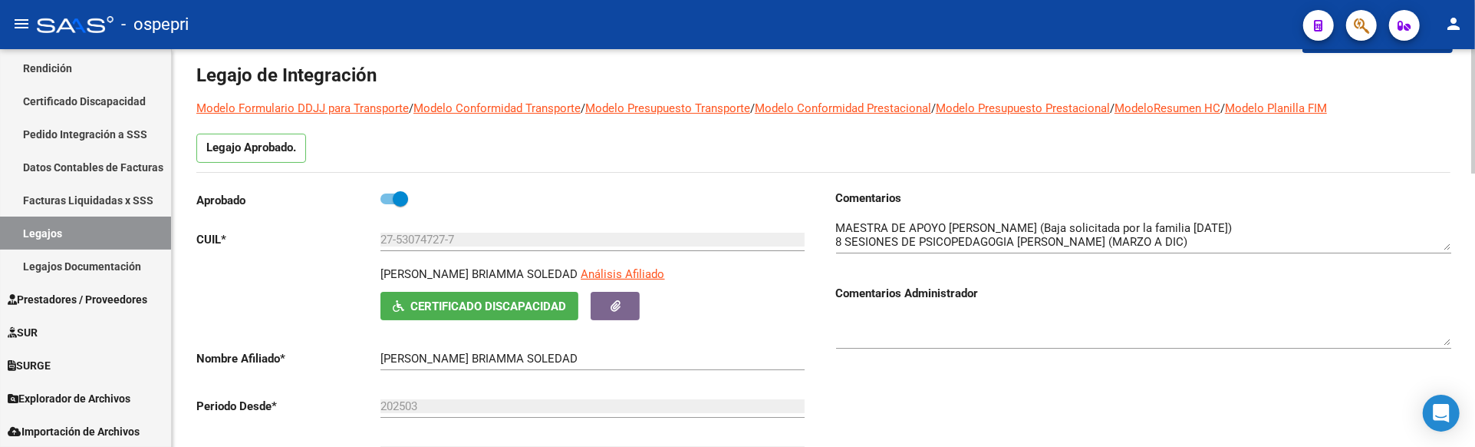
scroll to position [85, 0]
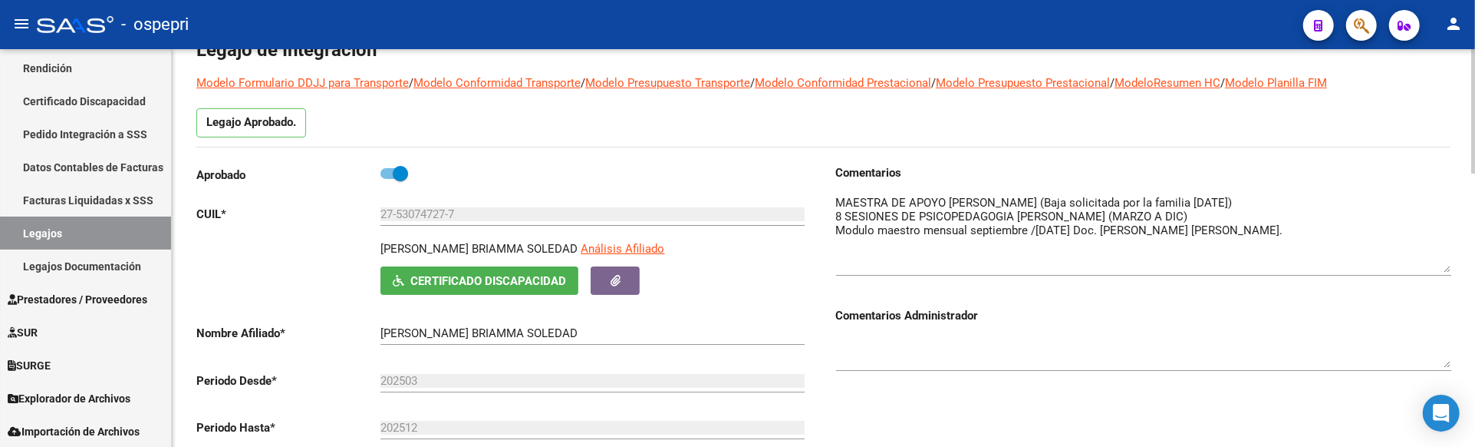
drag, startPoint x: 1446, startPoint y: 222, endPoint x: 1443, endPoint y: 270, distance: 47.7
click at [1443, 270] on textarea at bounding box center [1143, 233] width 615 height 78
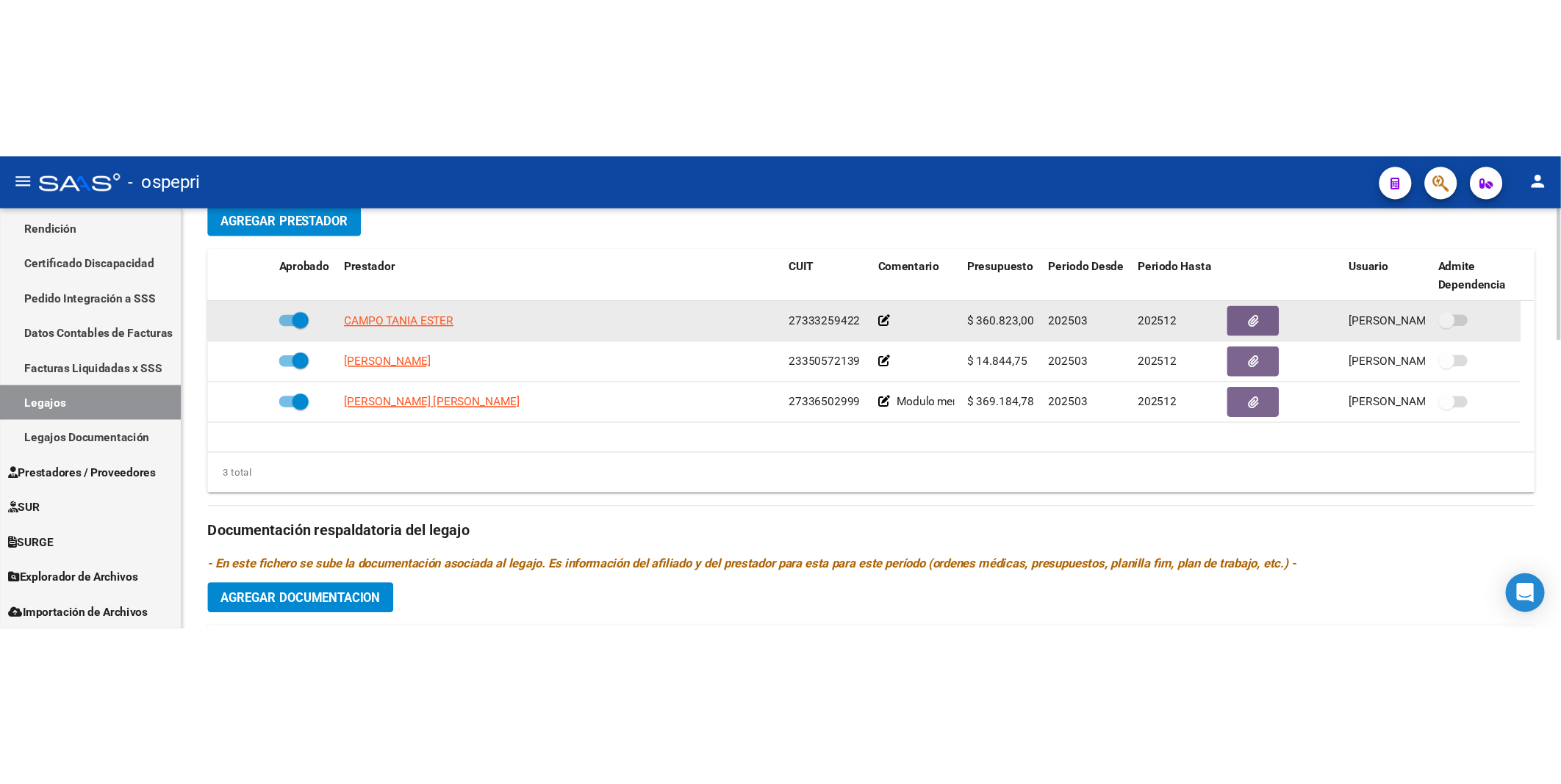
scroll to position [0, 0]
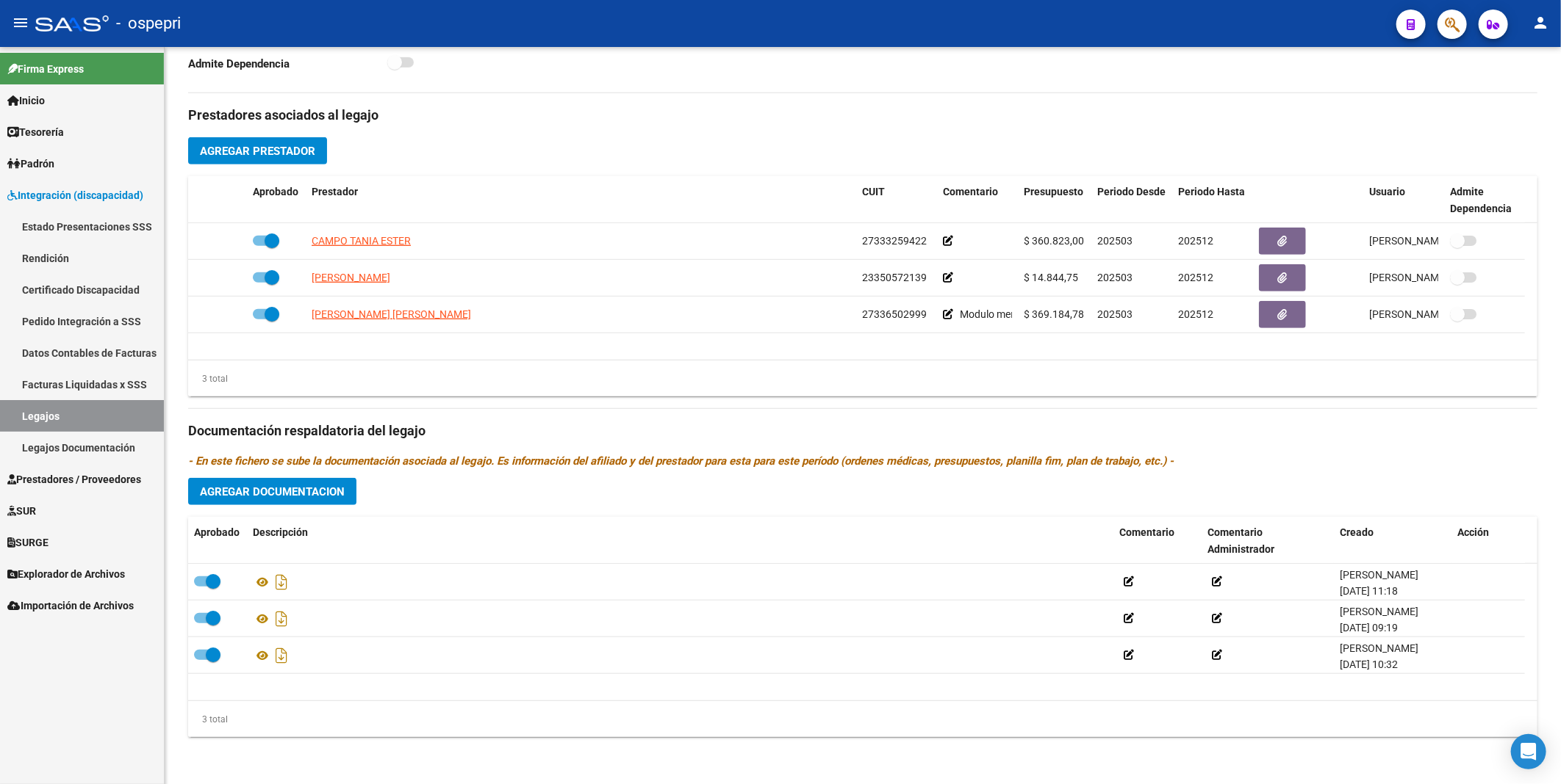
click at [64, 465] on span "Prestadores / Proveedores" at bounding box center [75, 480] width 134 height 16
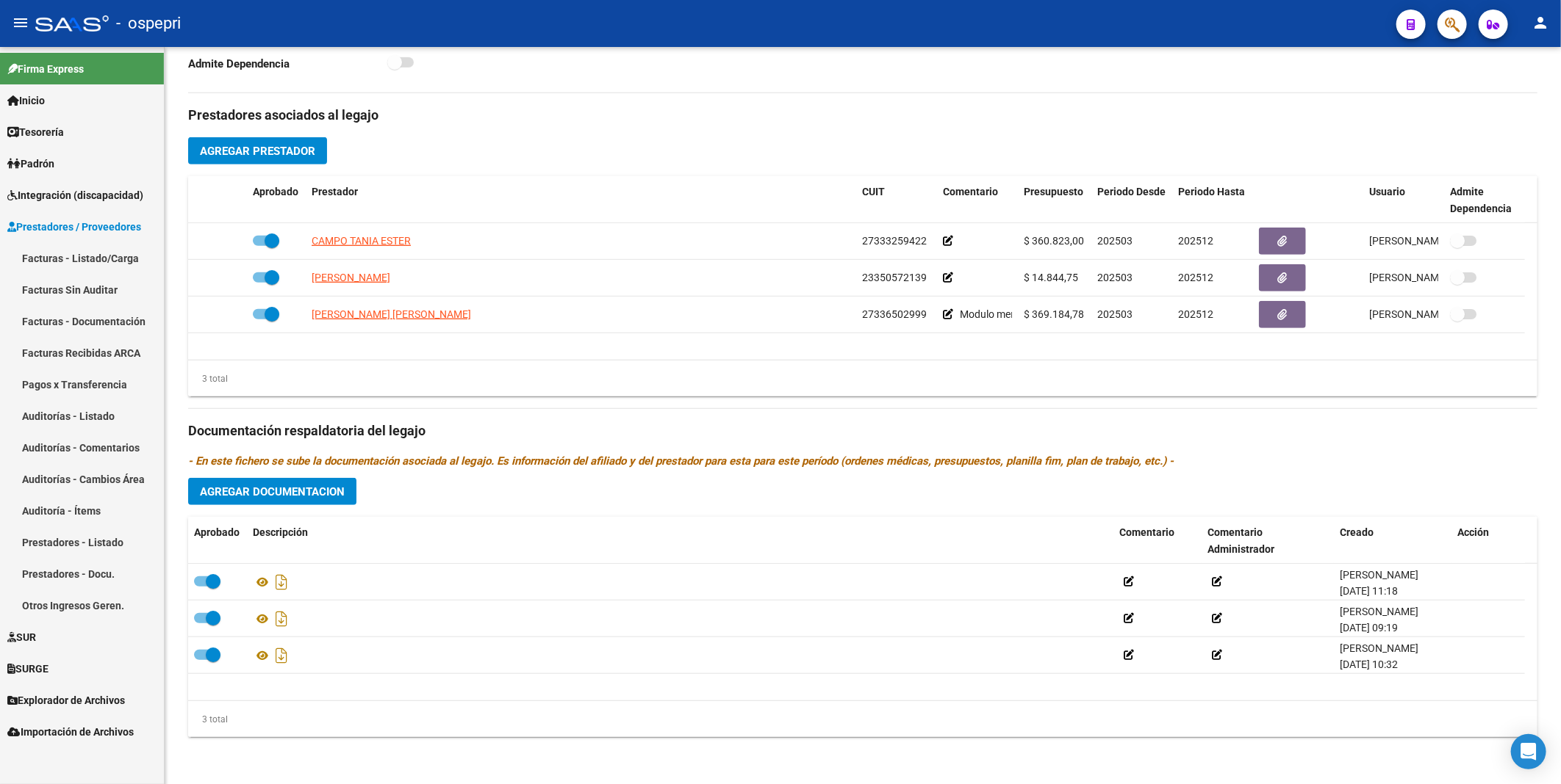
click at [92, 258] on link "Facturas - Listado/Carga" at bounding box center [81, 258] width 164 height 32
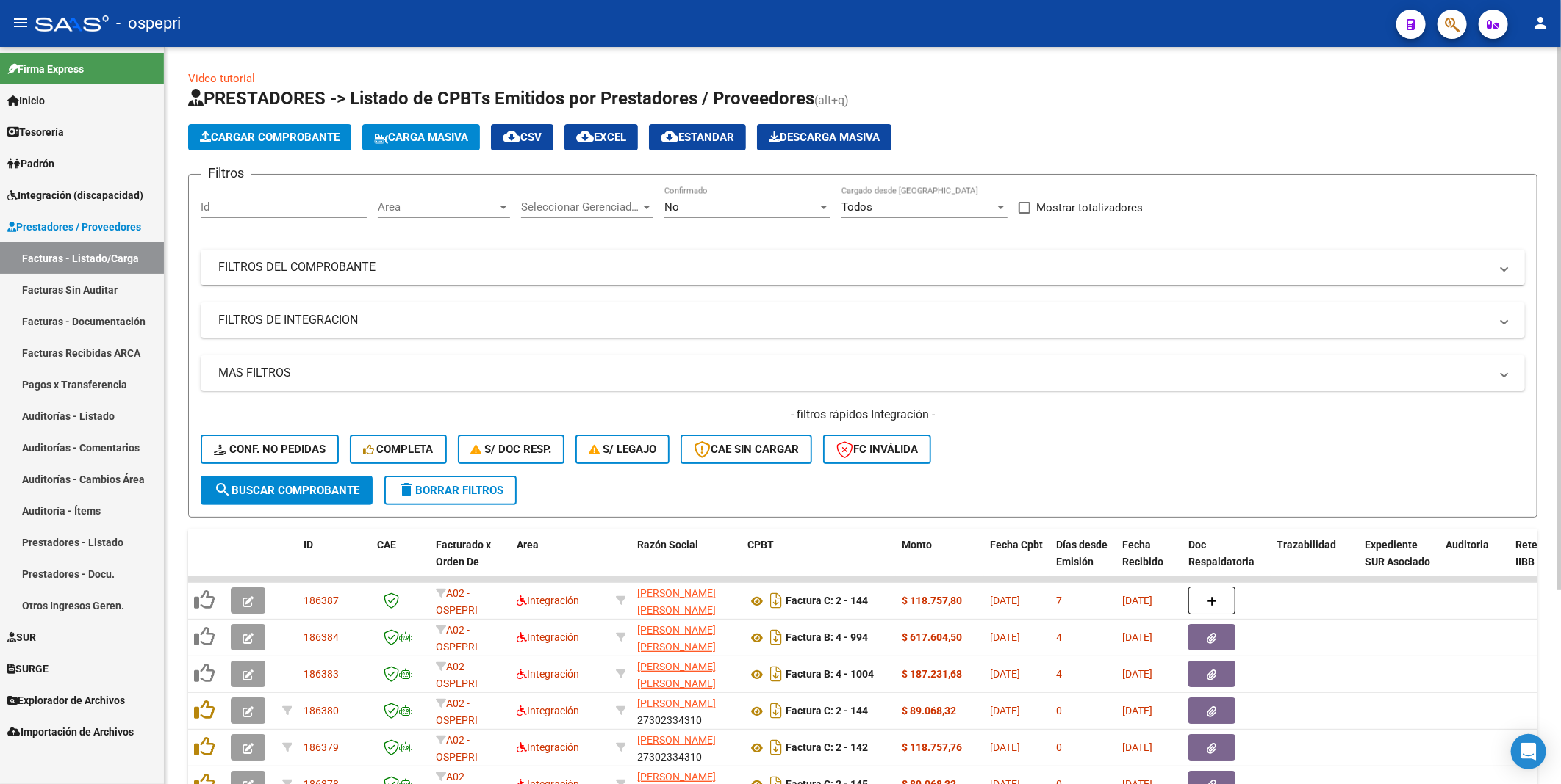
click at [980, 269] on mat-panel-title "FILTROS DEL COMPROBANTE" at bounding box center [853, 267] width 1271 height 16
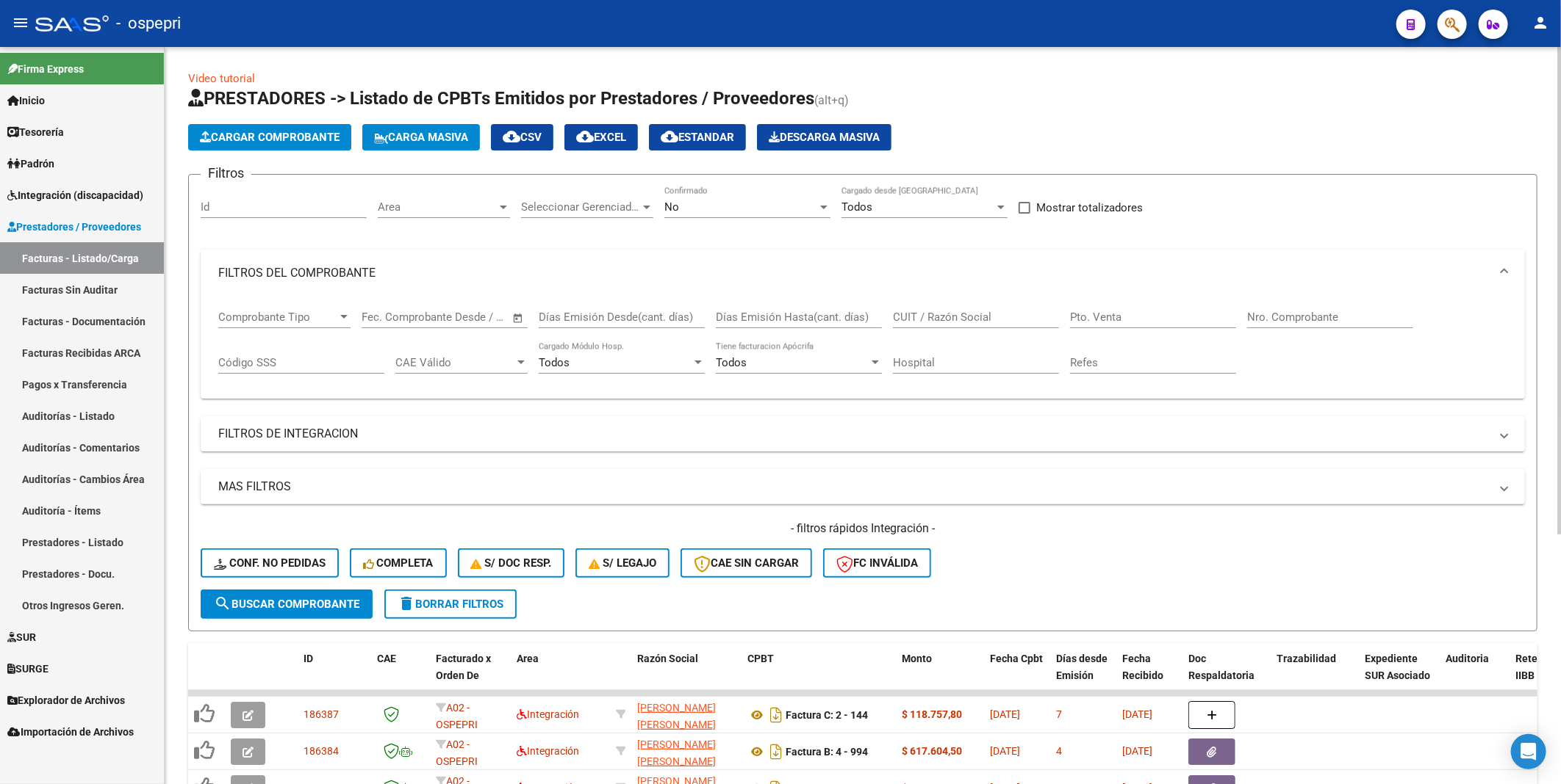
click at [990, 312] on input "CUIT / Razón Social" at bounding box center [975, 318] width 166 height 13
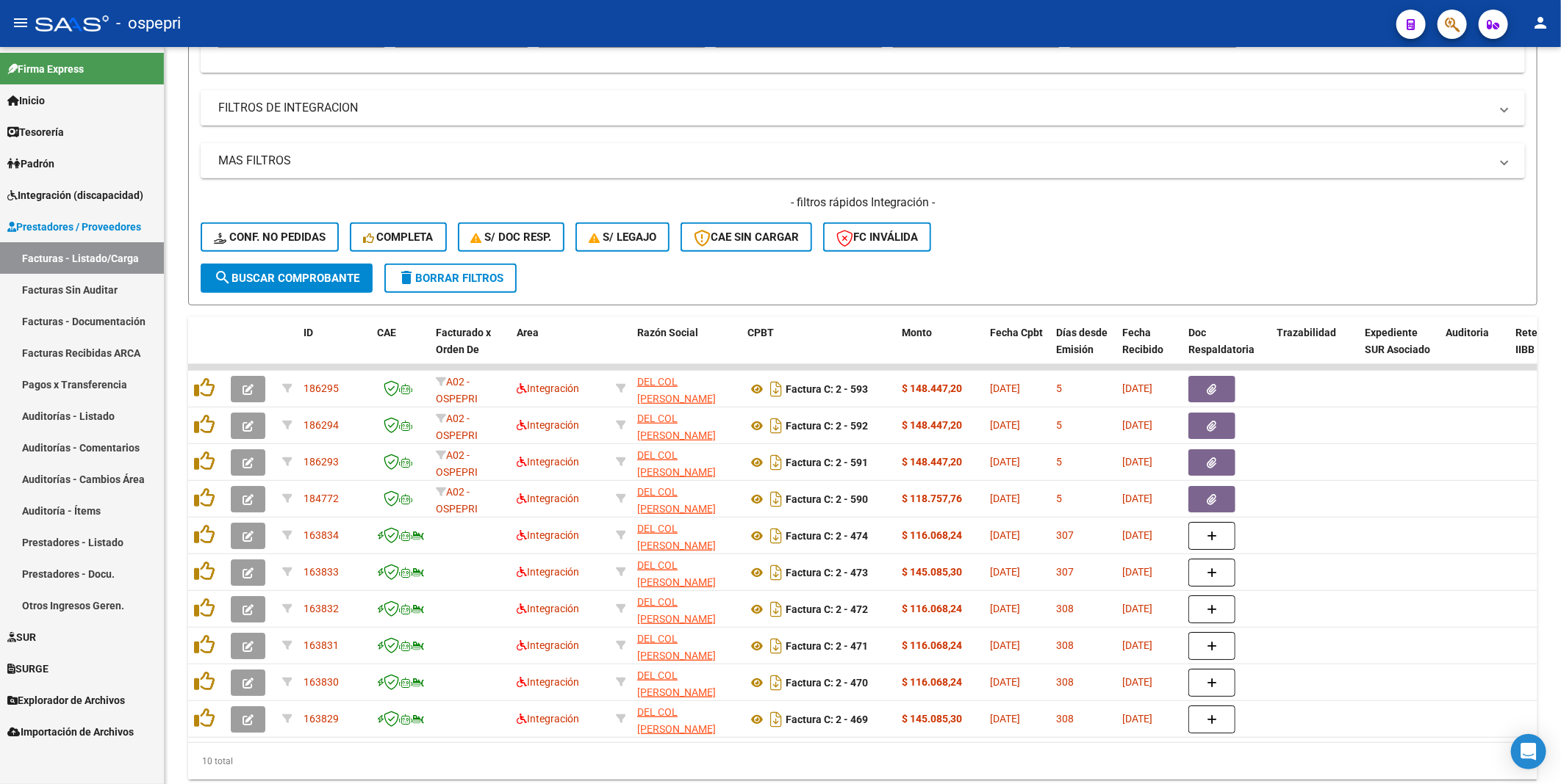
type input "del col mariane"
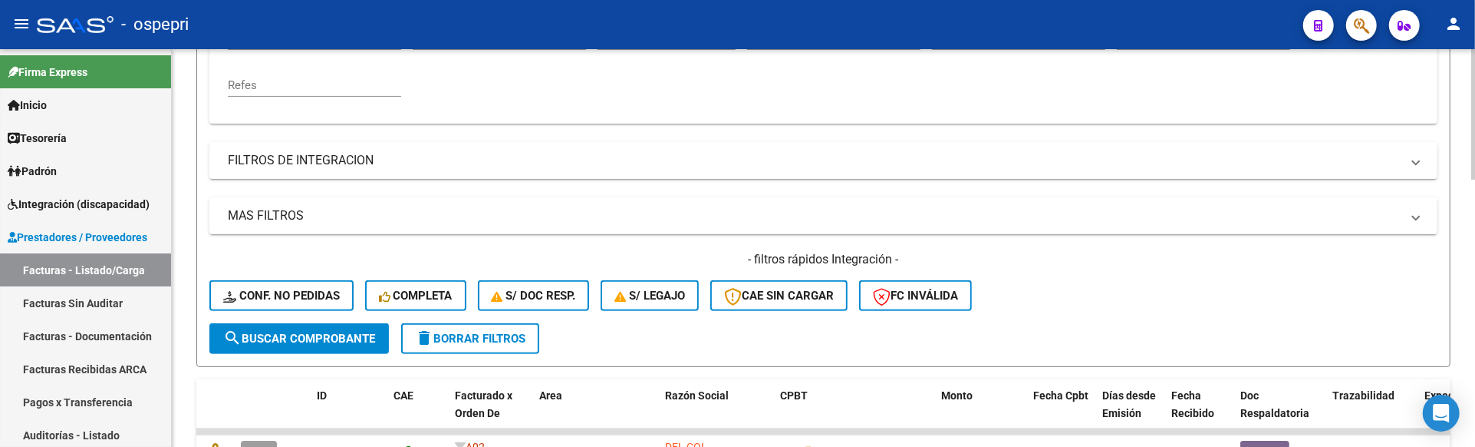
click at [1468, 269] on div "Video tutorial PRESTADORES -> Listado de CPBTs Emitidos por Prestadores / Prove…" at bounding box center [824, 309] width 1304 height 1203
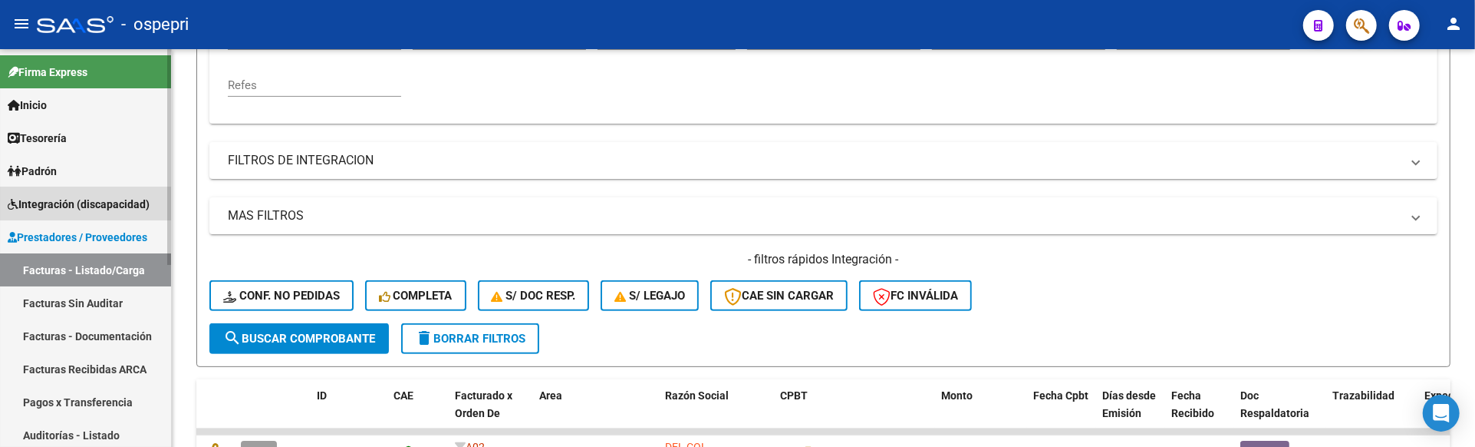
click at [68, 208] on span "Integración (discapacidad)" at bounding box center [79, 204] width 142 height 17
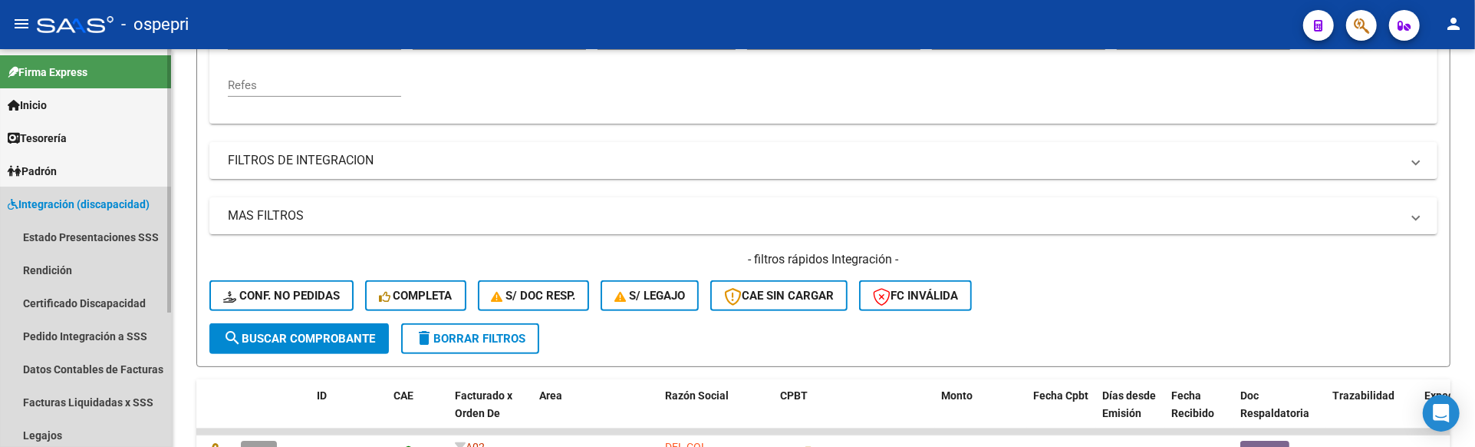
click at [84, 201] on span "Integración (discapacidad)" at bounding box center [79, 204] width 142 height 17
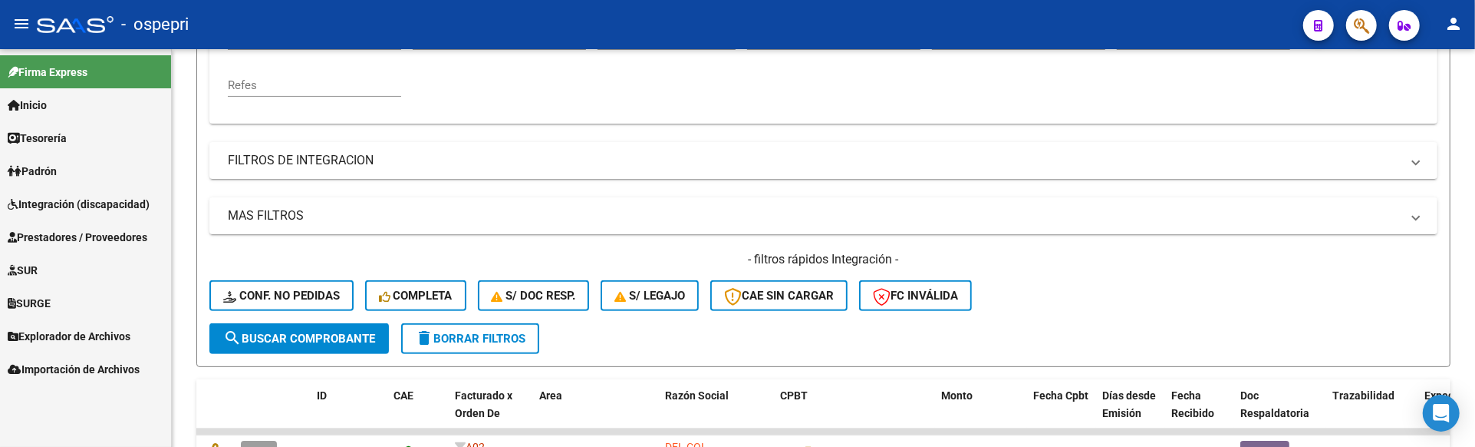
click at [54, 203] on span "Integración (discapacidad)" at bounding box center [79, 204] width 142 height 17
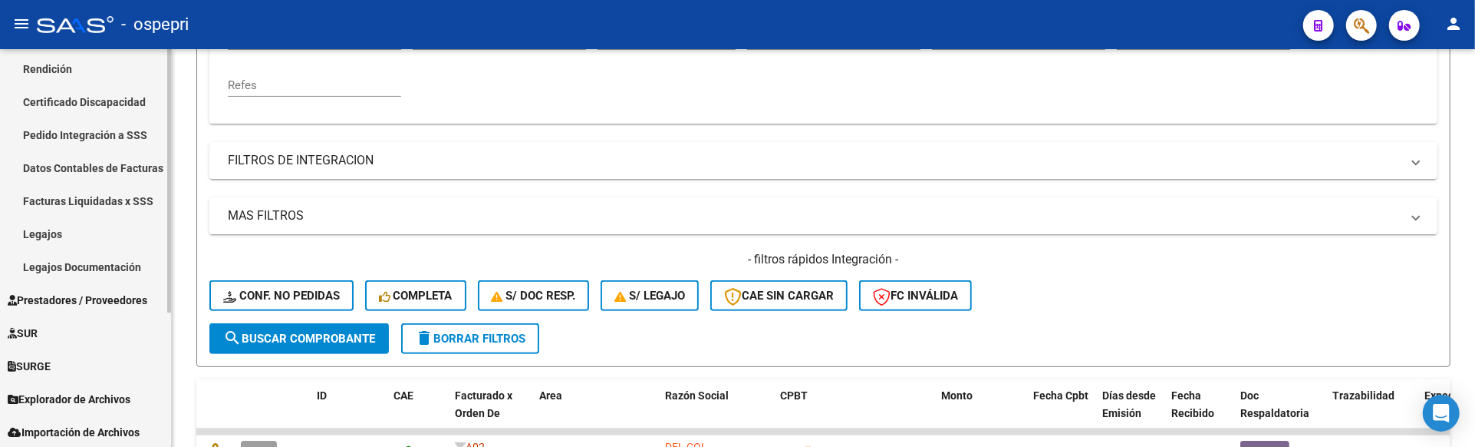
scroll to position [202, 0]
click at [51, 235] on link "Legajos" at bounding box center [85, 232] width 171 height 33
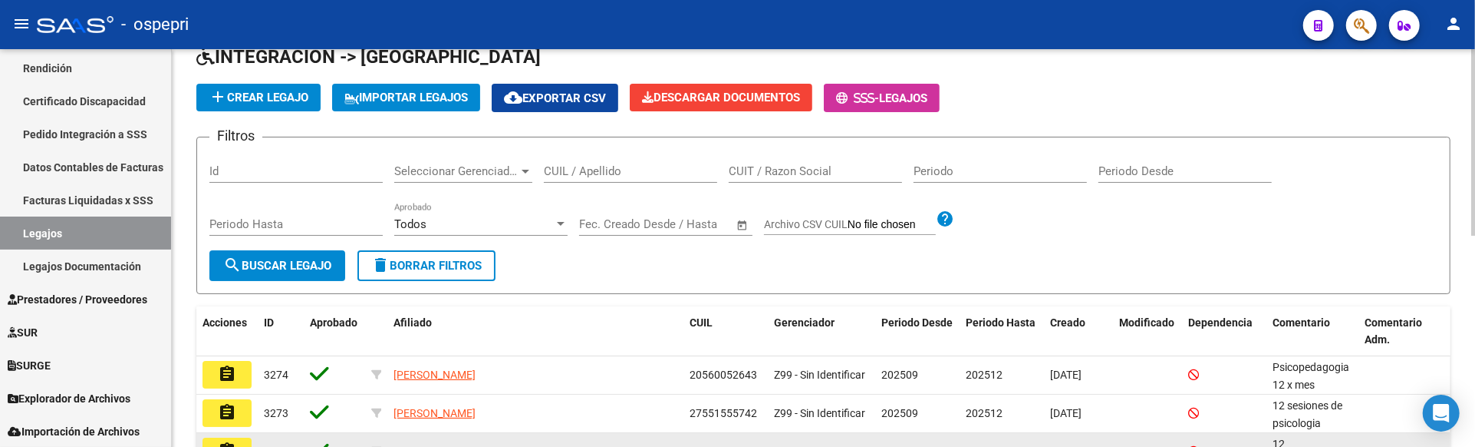
scroll to position [341, 0]
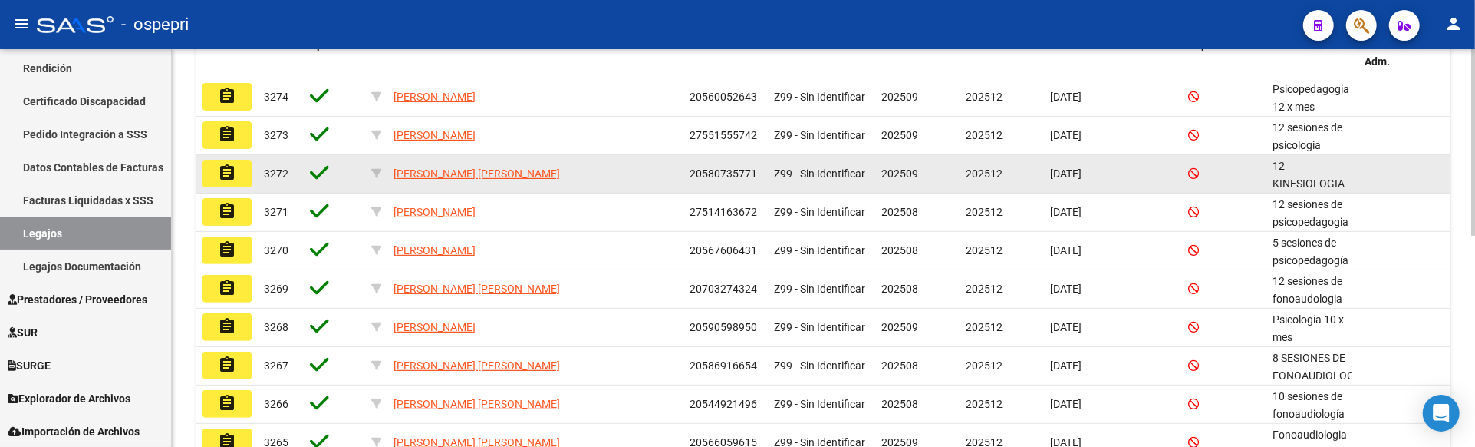
click at [635, 175] on div "PIZARRO GRANADO EZEQUIEL ARIEL" at bounding box center [536, 174] width 284 height 18
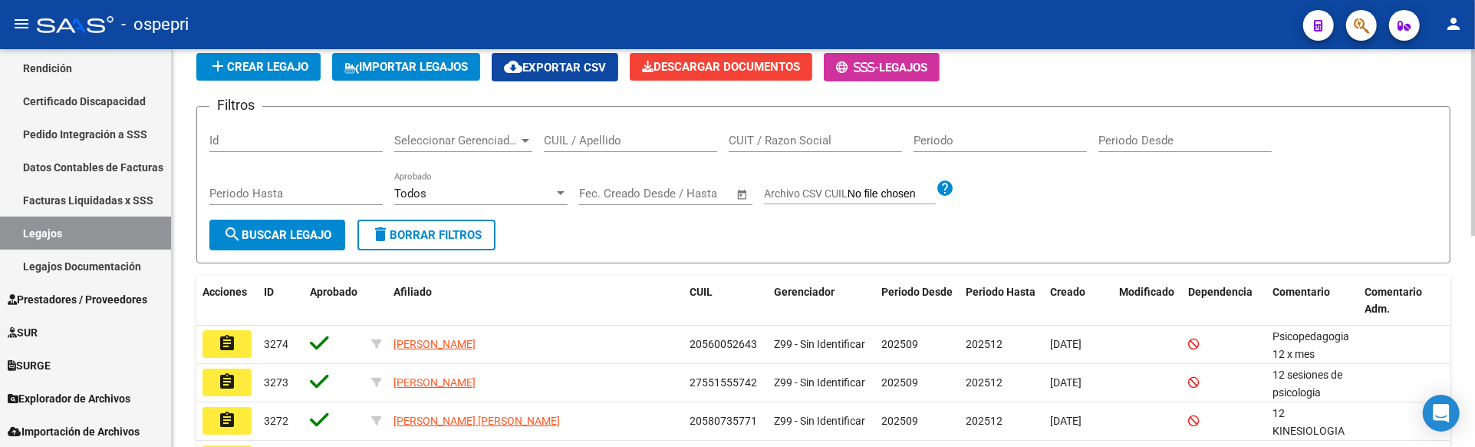
scroll to position [0, 0]
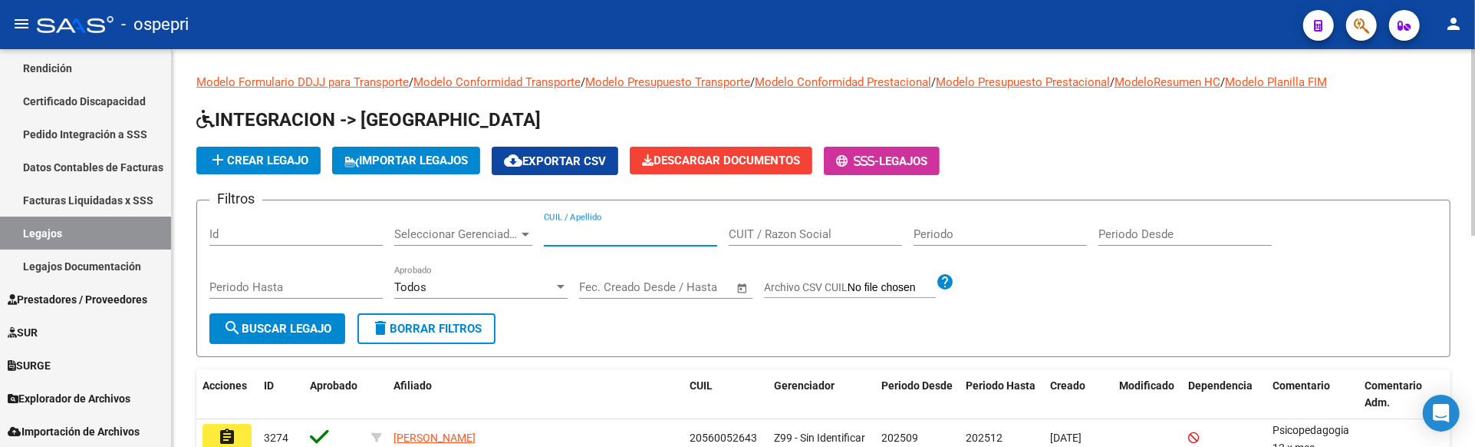
click at [605, 232] on input "CUIL / Apellido" at bounding box center [630, 234] width 173 height 14
click at [559, 228] on input "CUIL / Apellido" at bounding box center [630, 234] width 173 height 14
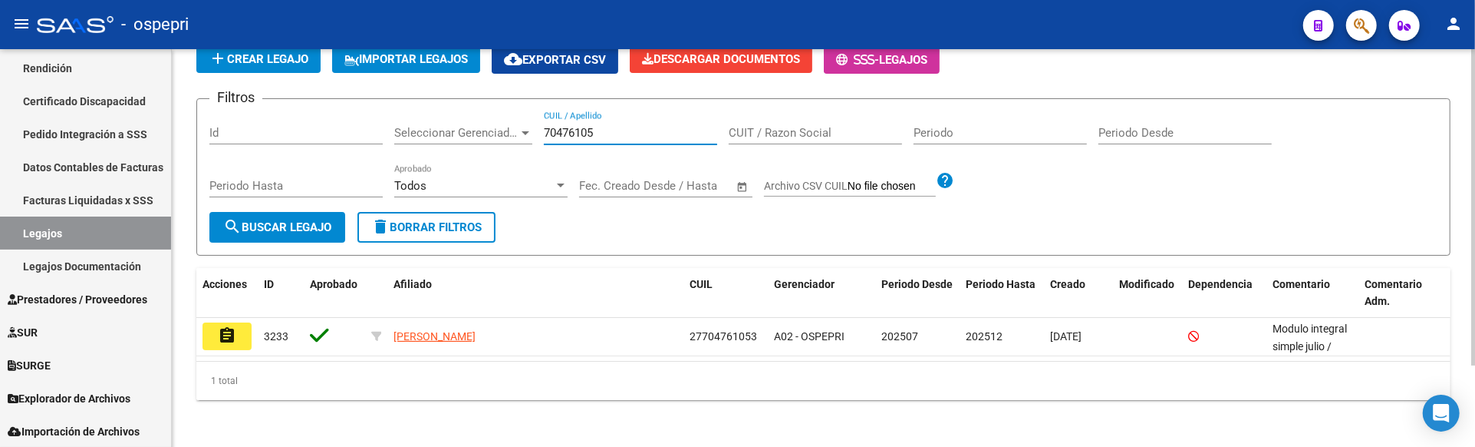
scroll to position [102, 0]
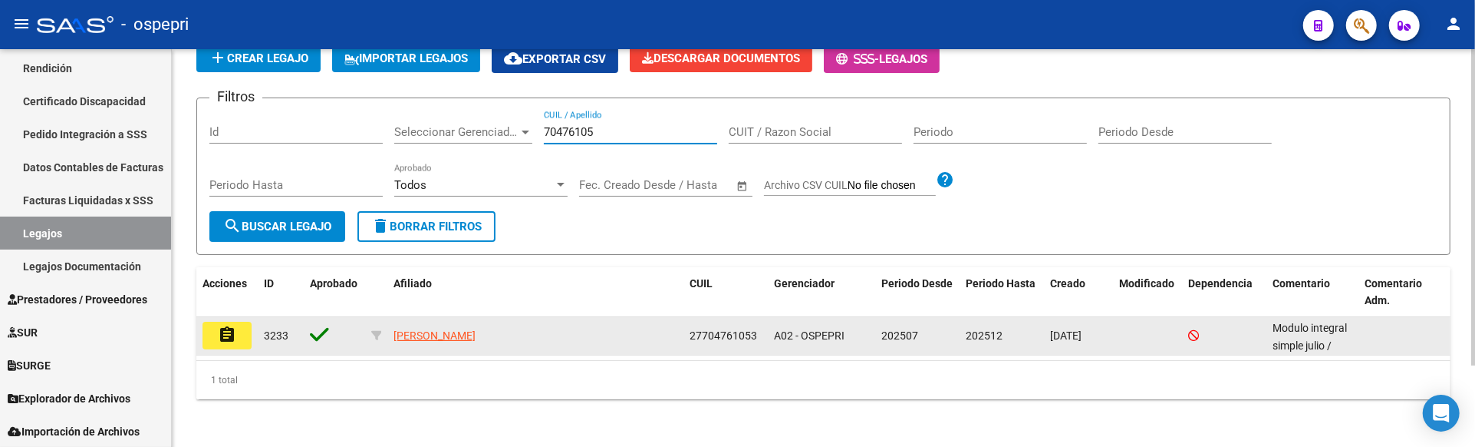
type input "70476105"
click at [226, 338] on mat-icon "assignment" at bounding box center [227, 334] width 18 height 18
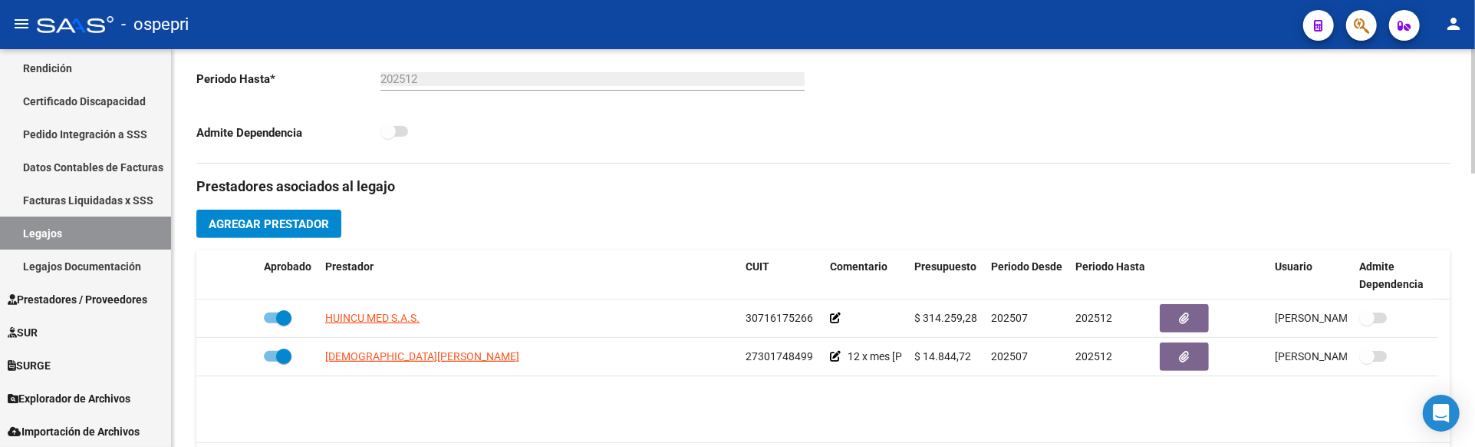
scroll to position [426, 0]
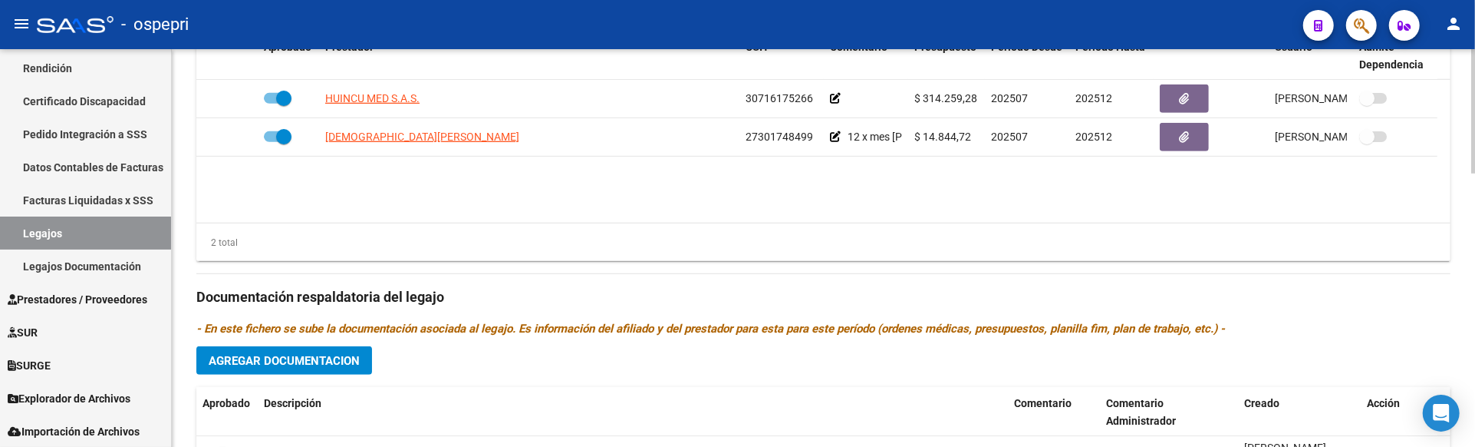
scroll to position [681, 0]
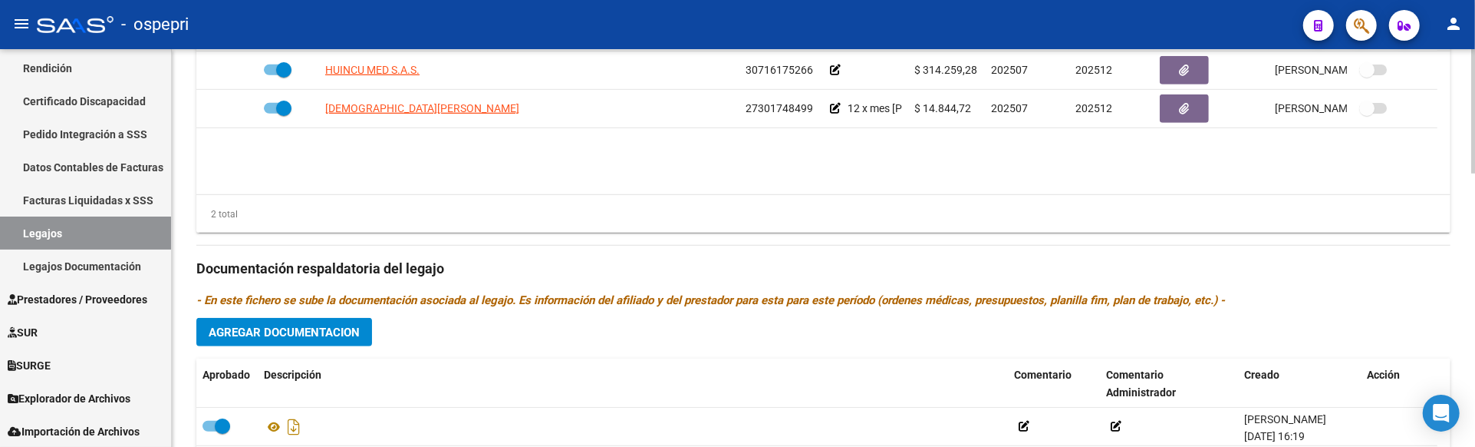
click at [703, 183] on datatable-body "HUINCU MED S.A.S. 30716175266 $ 314.259,28 202507 202512 Nadia Delboni 14/07/20…" at bounding box center [823, 122] width 1254 height 143
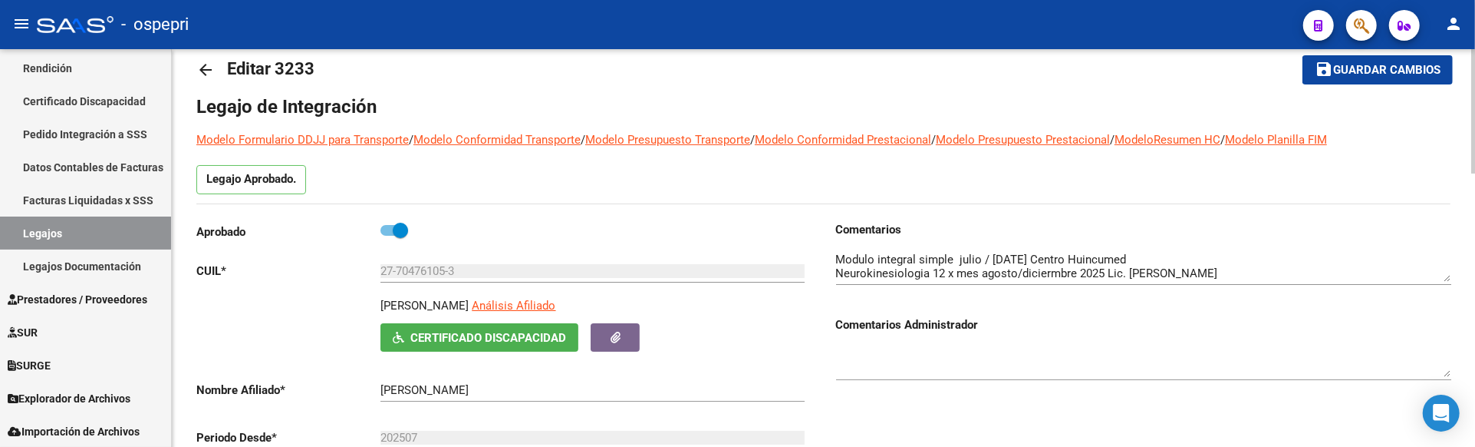
scroll to position [0, 0]
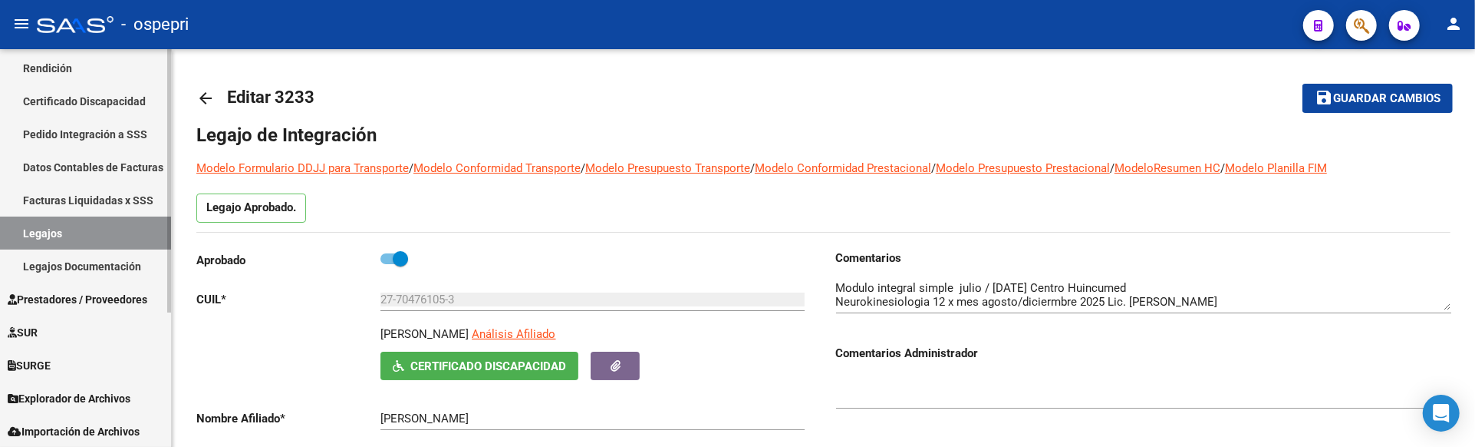
click at [71, 227] on link "Legajos" at bounding box center [85, 232] width 171 height 33
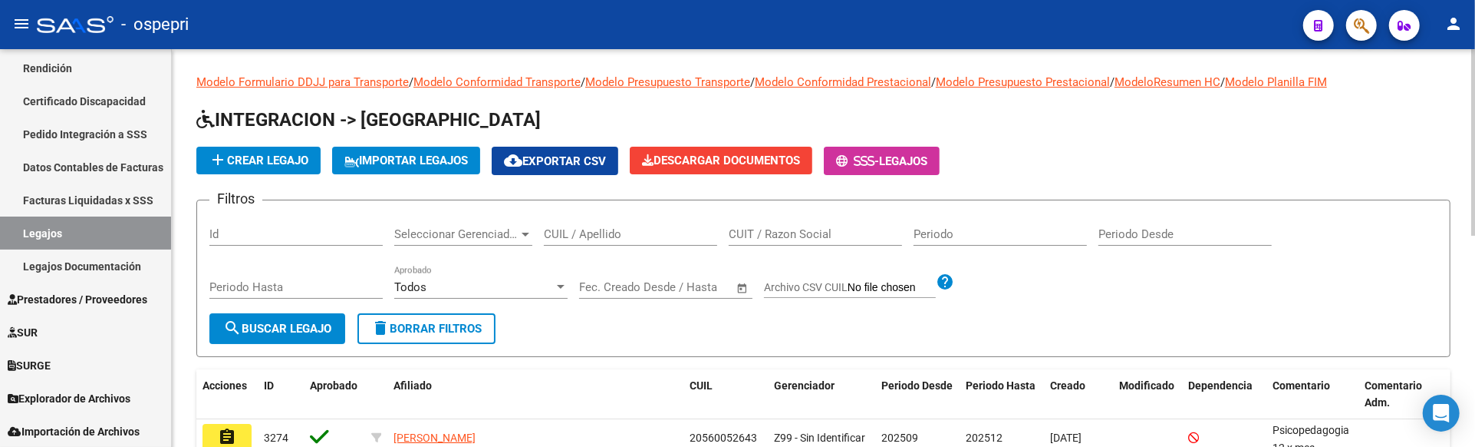
click at [555, 234] on input "CUIL / Apellido" at bounding box center [630, 234] width 173 height 14
type input "53070730"
drag, startPoint x: 298, startPoint y: 331, endPoint x: 308, endPoint y: 331, distance: 10.0
click at [298, 331] on span "search Buscar Legajo" at bounding box center [277, 328] width 108 height 14
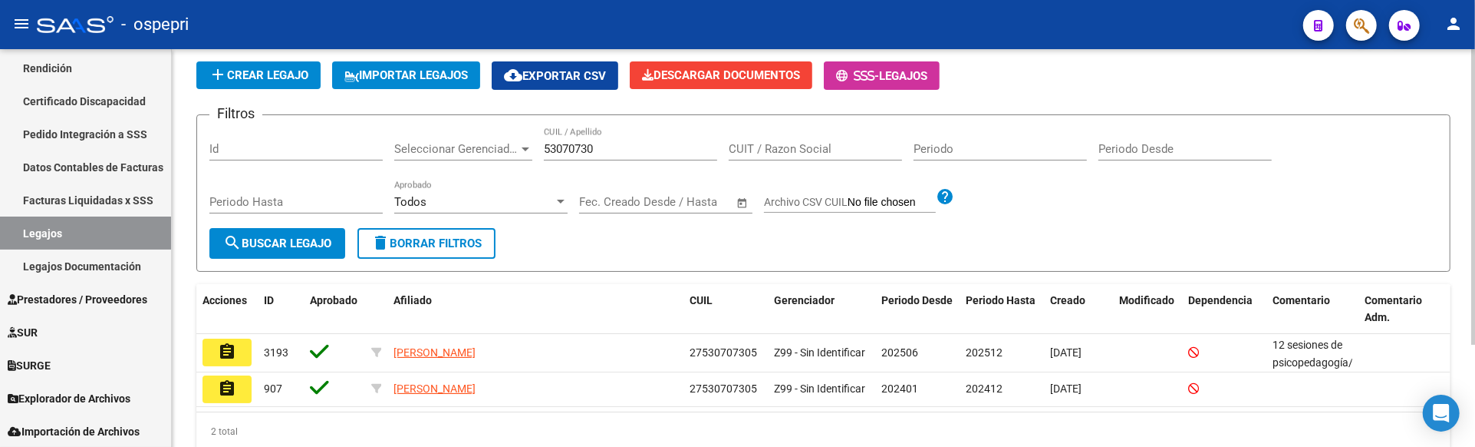
scroll to position [137, 0]
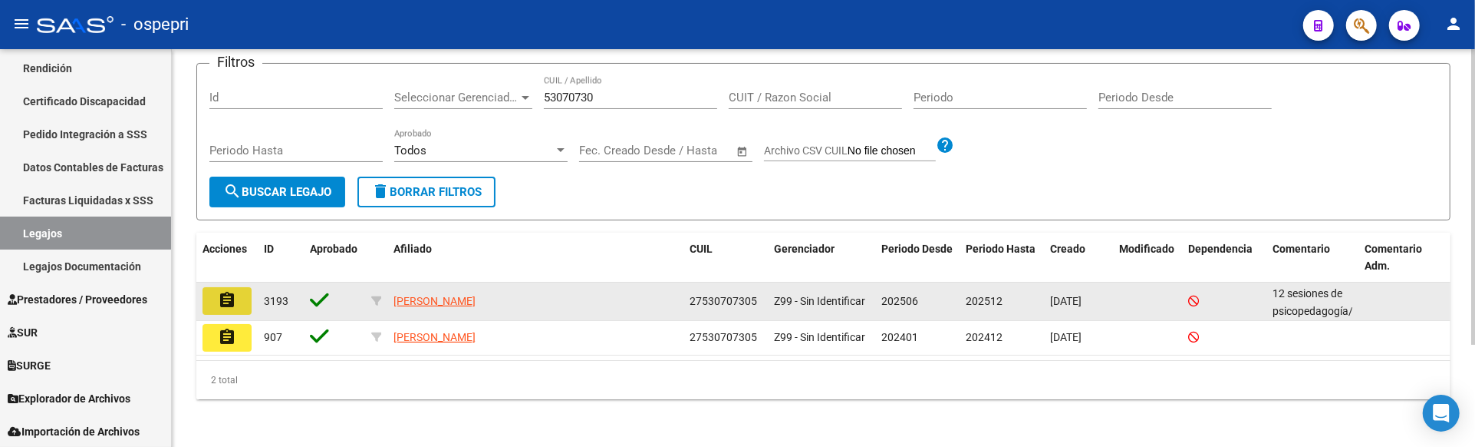
click at [234, 300] on mat-icon "assignment" at bounding box center [227, 300] width 18 height 18
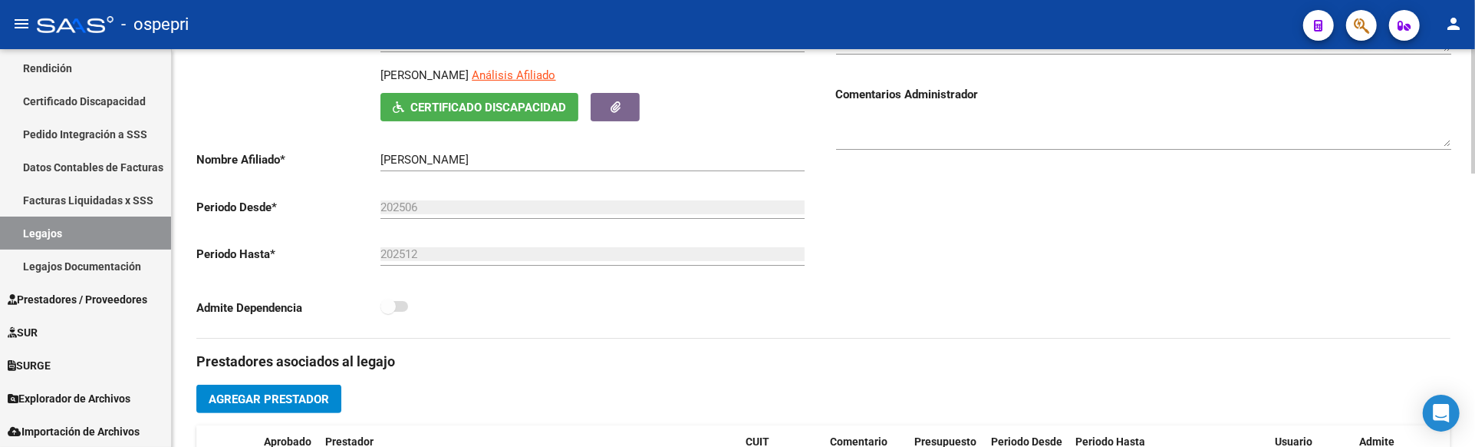
scroll to position [255, 0]
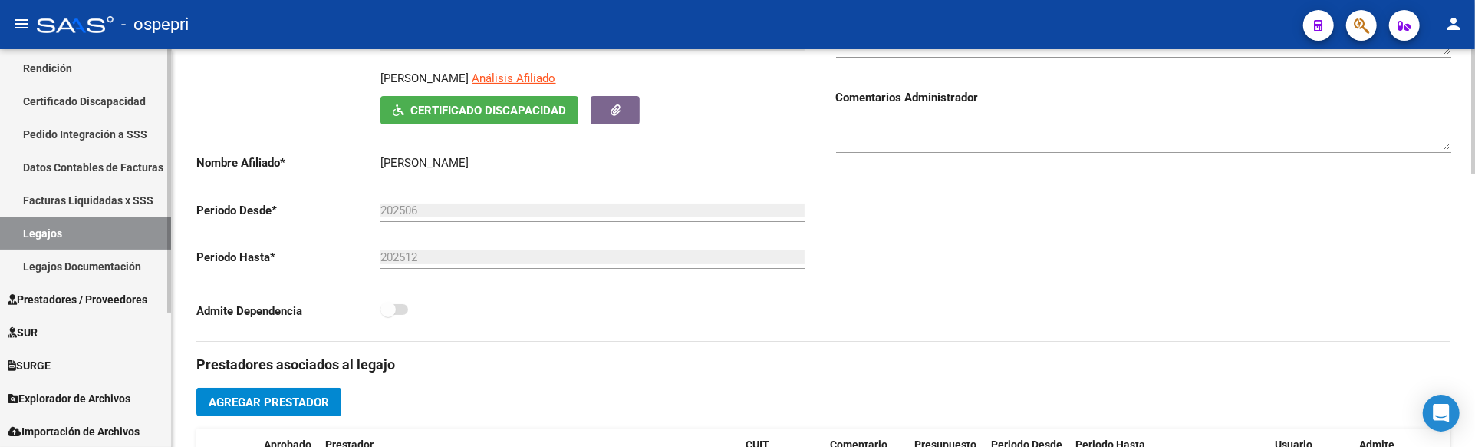
click at [93, 227] on link "Legajos" at bounding box center [85, 232] width 171 height 33
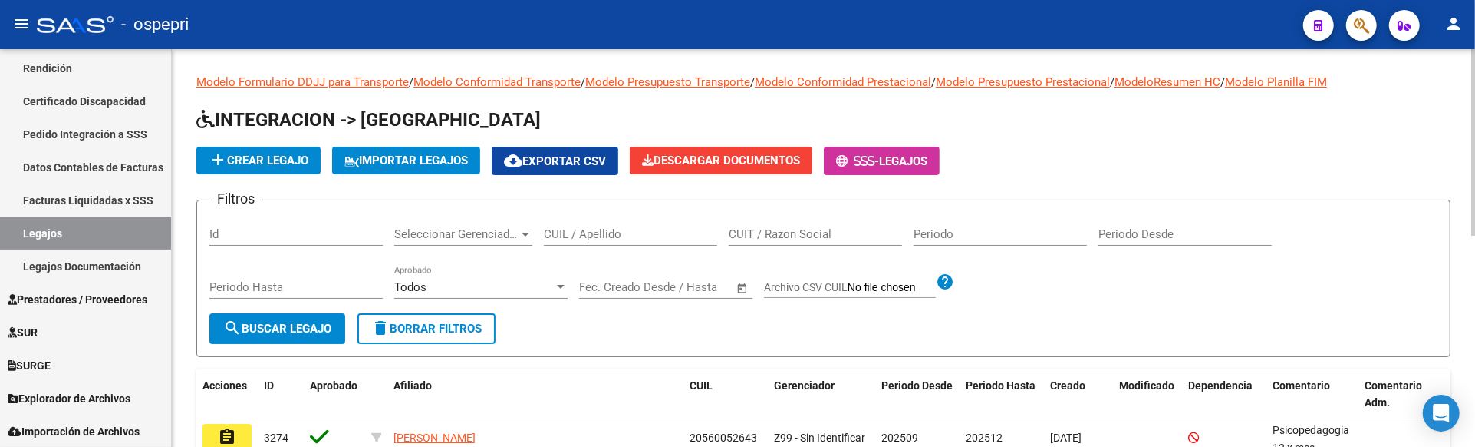
click at [587, 238] on input "CUIL / Apellido" at bounding box center [630, 234] width 173 height 14
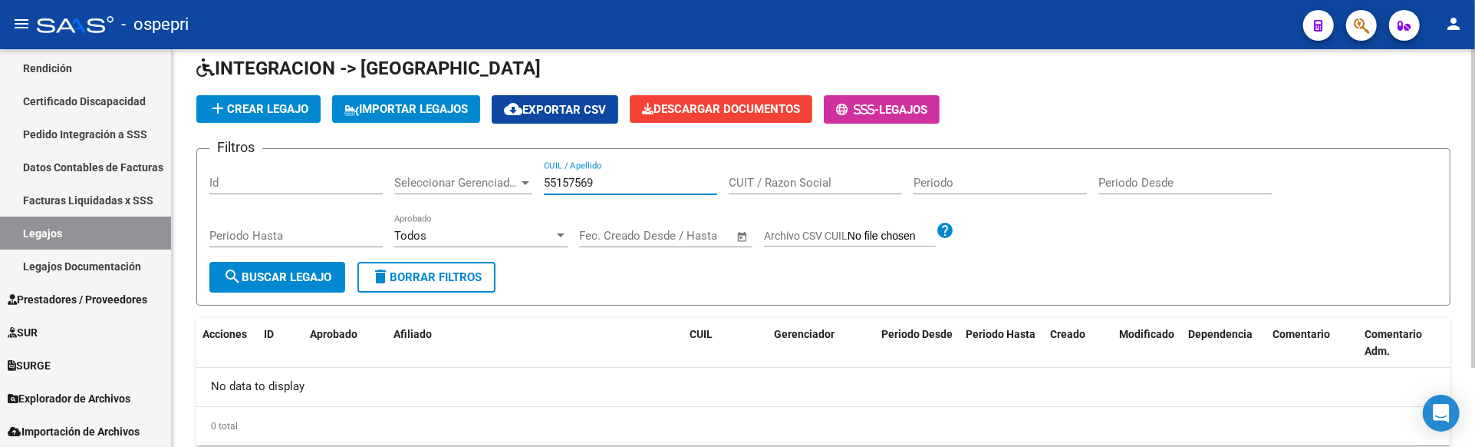
scroll to position [97, 0]
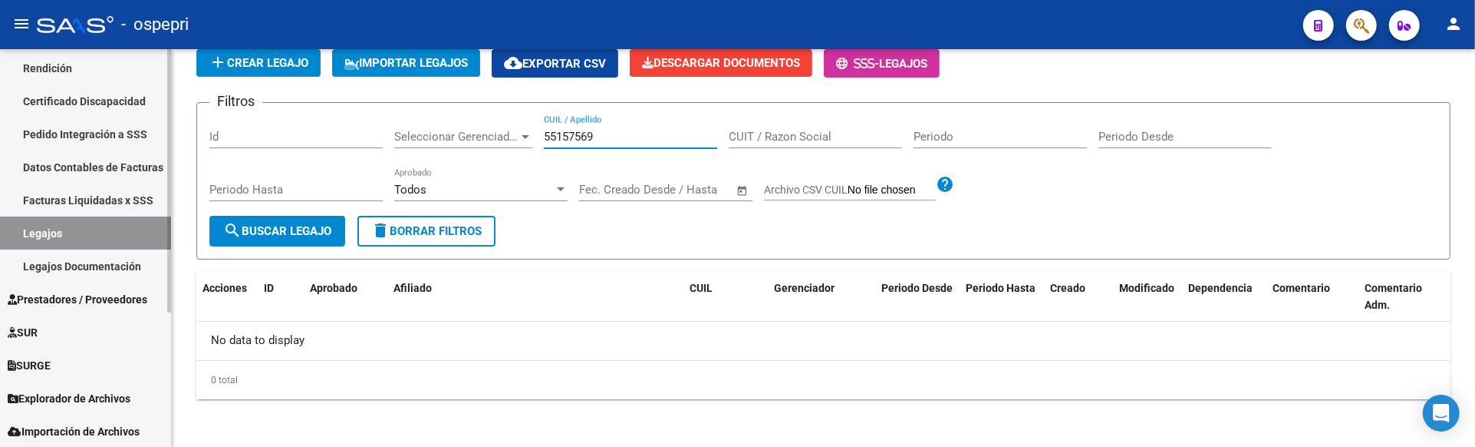
click at [83, 228] on link "Legajos" at bounding box center [85, 232] width 171 height 33
drag, startPoint x: 611, startPoint y: 139, endPoint x: 539, endPoint y: 137, distance: 72.2
click at [539, 137] on div "Filtros Id Seleccionar Gerenciador Seleccionar Gerenciador 55157569 CUIL / Apel…" at bounding box center [823, 165] width 1228 height 101
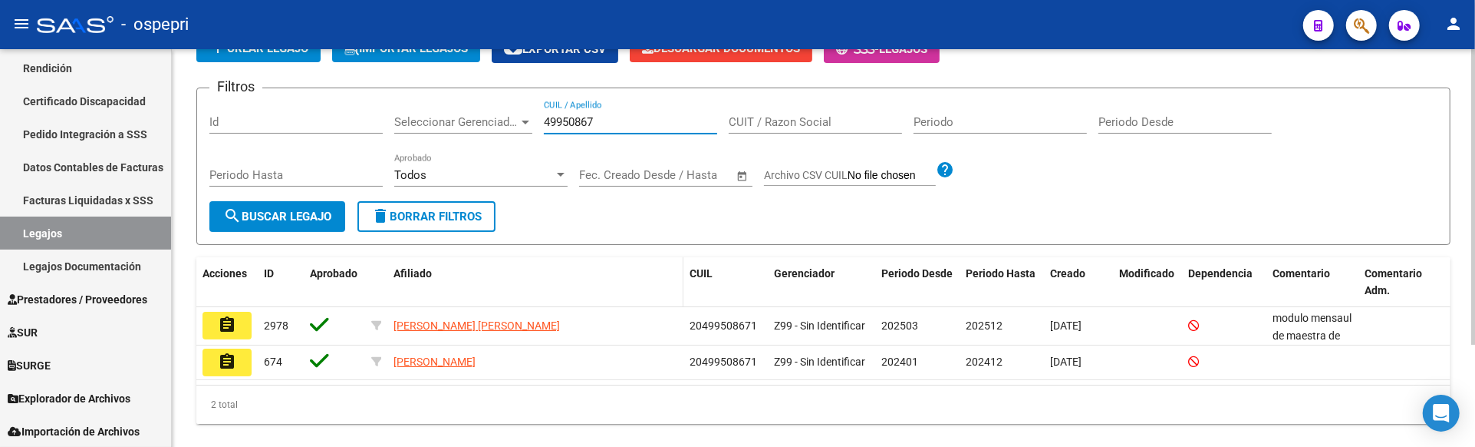
scroll to position [137, 0]
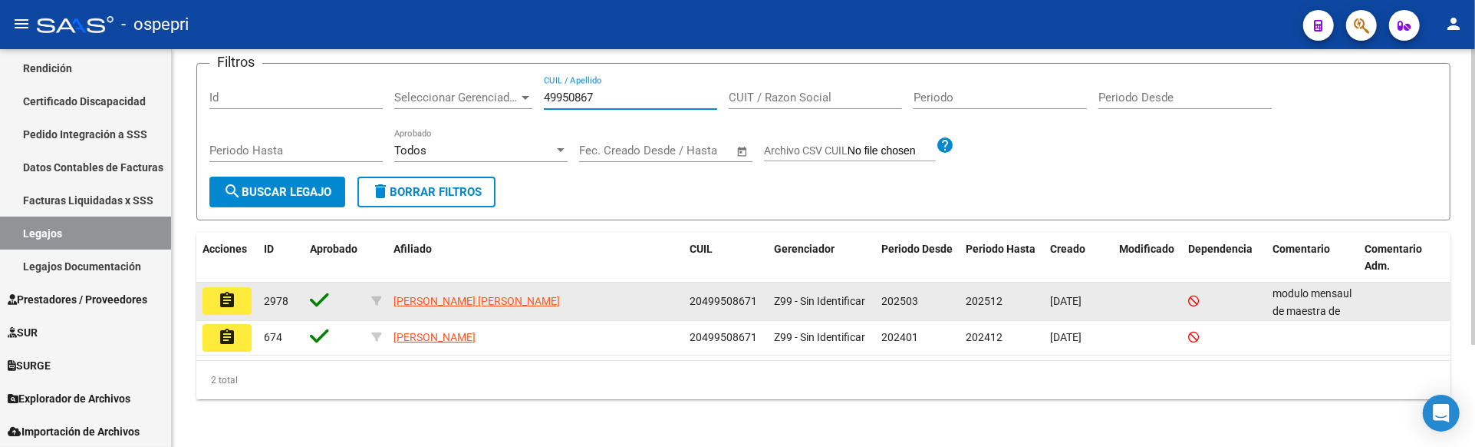
type input "49950867"
click at [244, 301] on button "assignment" at bounding box center [227, 301] width 49 height 28
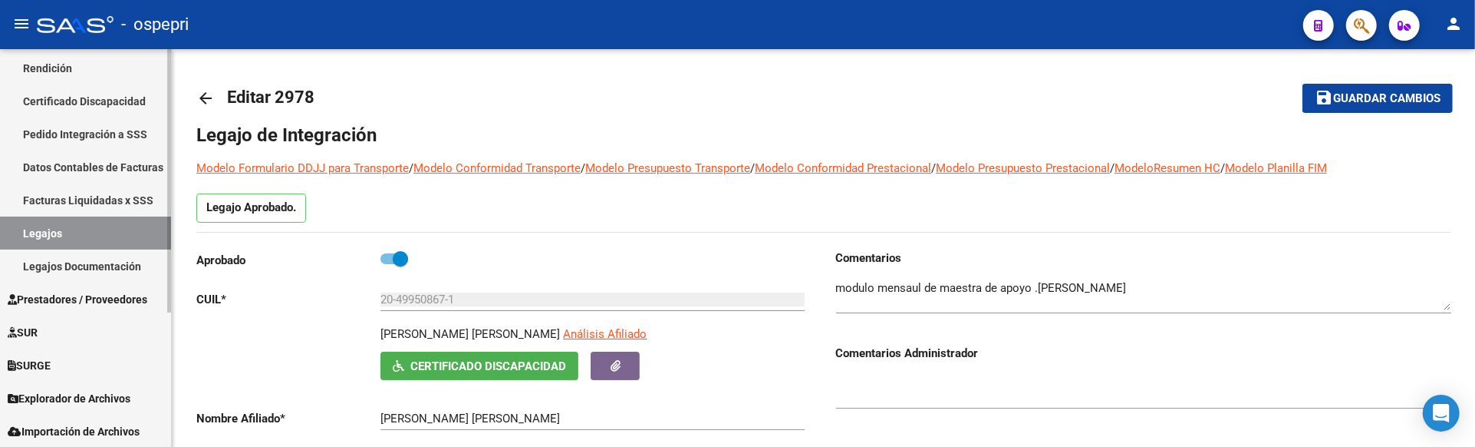
click at [97, 232] on link "Legajos" at bounding box center [85, 232] width 171 height 33
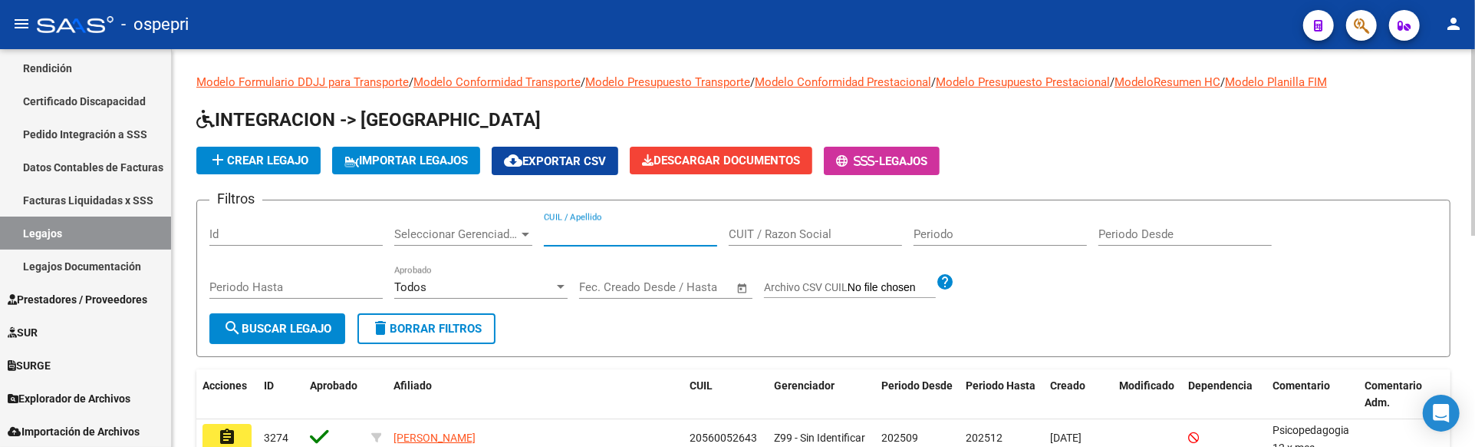
click at [569, 228] on input "CUIL / Apellido" at bounding box center [630, 234] width 173 height 14
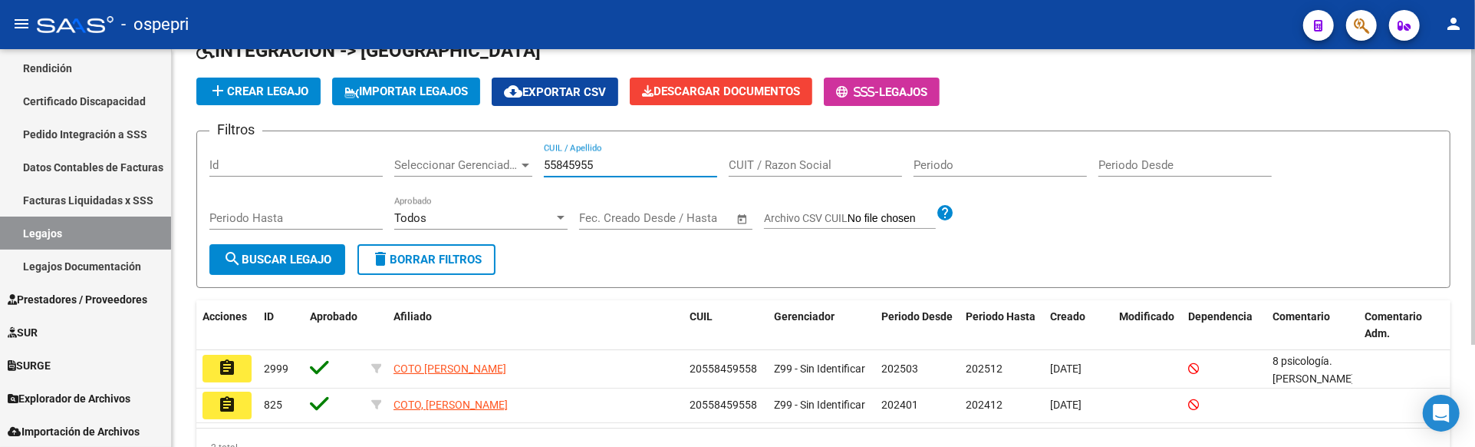
scroll to position [137, 0]
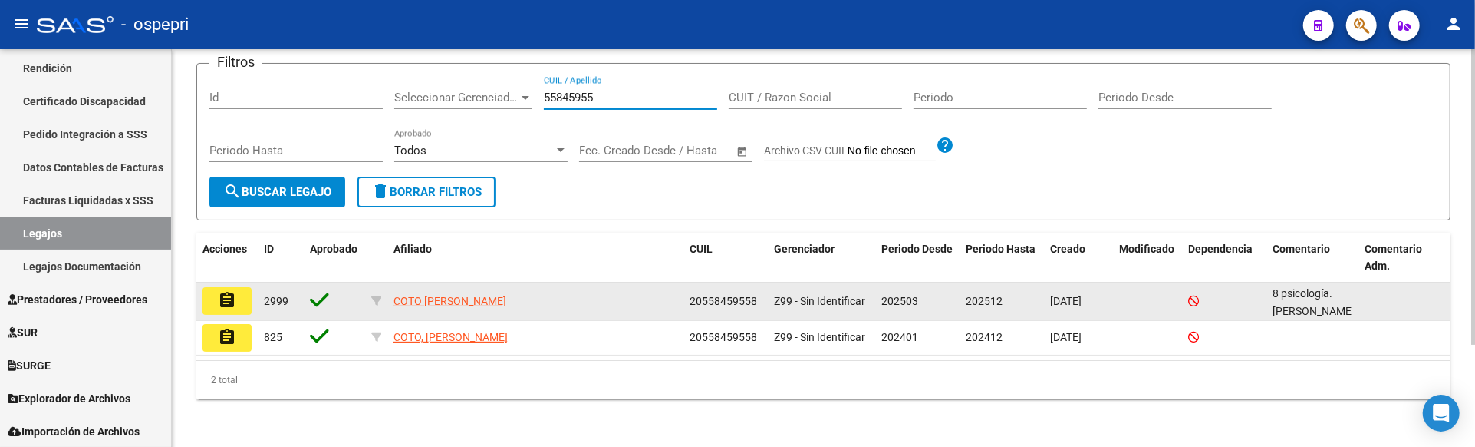
type input "55845955"
click at [221, 295] on mat-icon "assignment" at bounding box center [227, 300] width 18 height 18
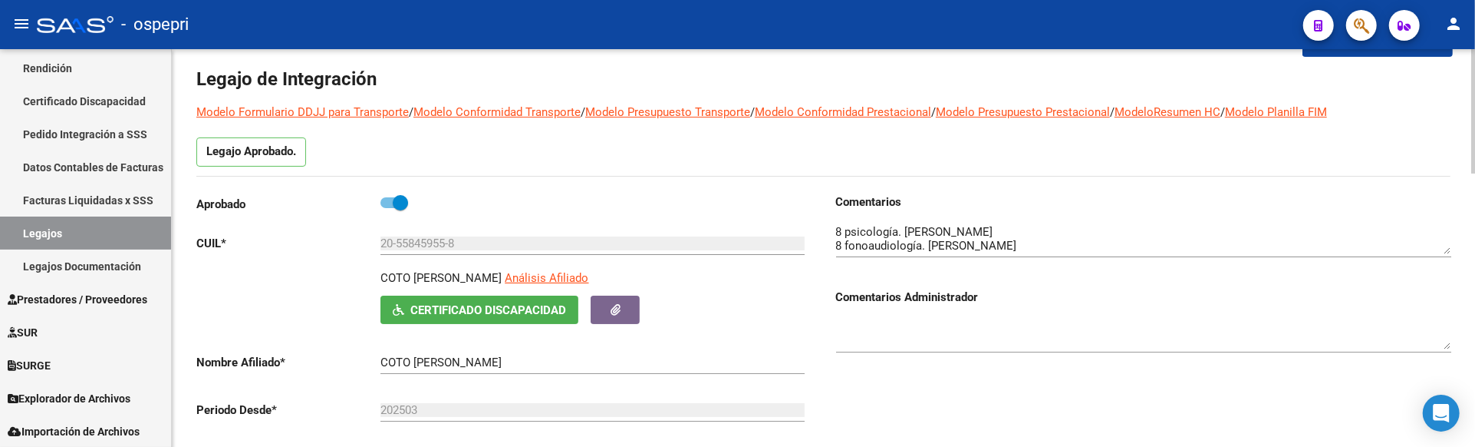
scroll to position [85, 0]
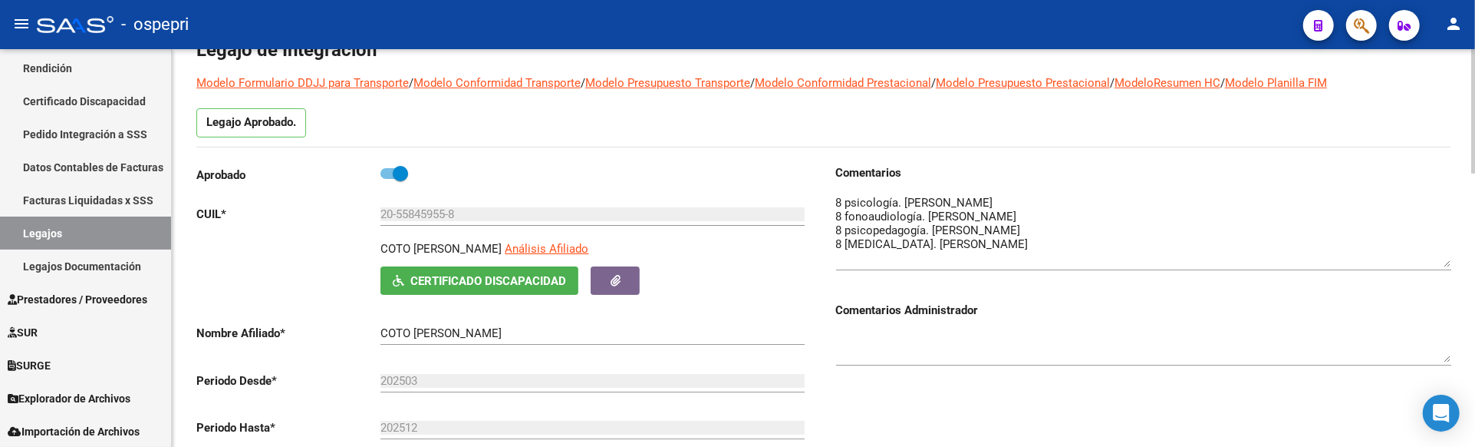
drag, startPoint x: 1445, startPoint y: 216, endPoint x: 1444, endPoint y: 258, distance: 42.2
click at [1444, 258] on textarea at bounding box center [1143, 230] width 615 height 73
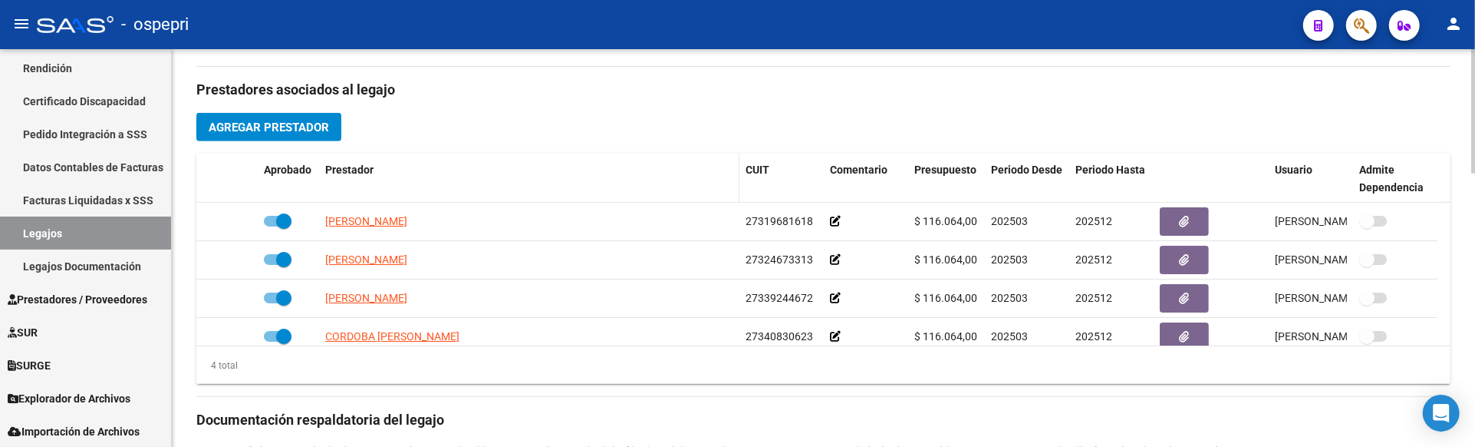
scroll to position [596, 0]
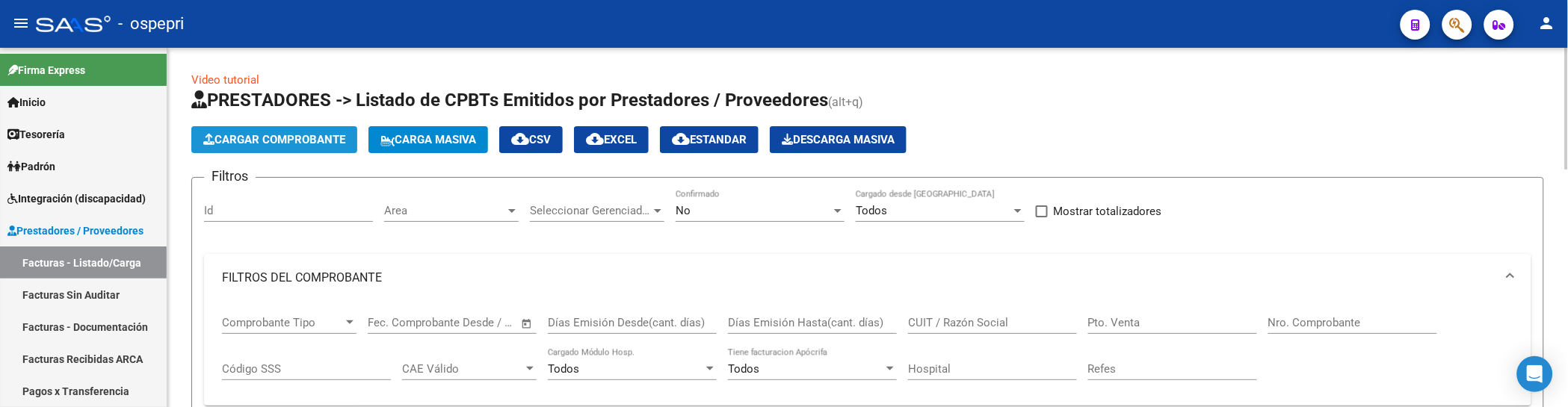
click at [272, 138] on span "Cargar Comprobante" at bounding box center [275, 140] width 142 height 14
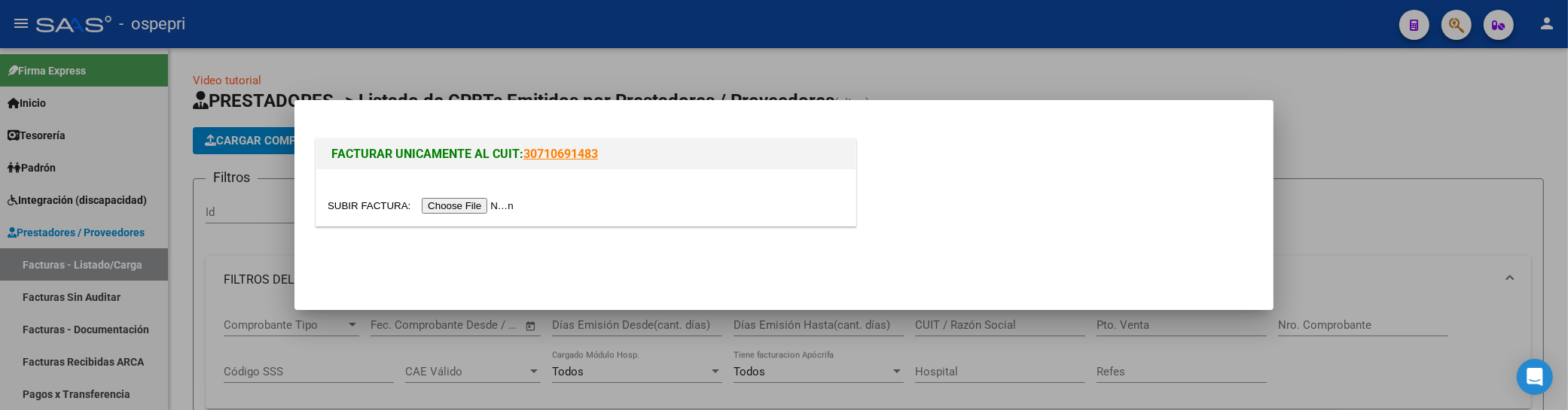
click at [447, 206] on input "file" at bounding box center [423, 206] width 190 height 16
click at [653, 268] on mat-dialog-actions at bounding box center [784, 263] width 944 height 57
drag, startPoint x: 1141, startPoint y: 82, endPoint x: 1102, endPoint y: 58, distance: 45.8
click at [1140, 81] on div at bounding box center [784, 205] width 1568 height 410
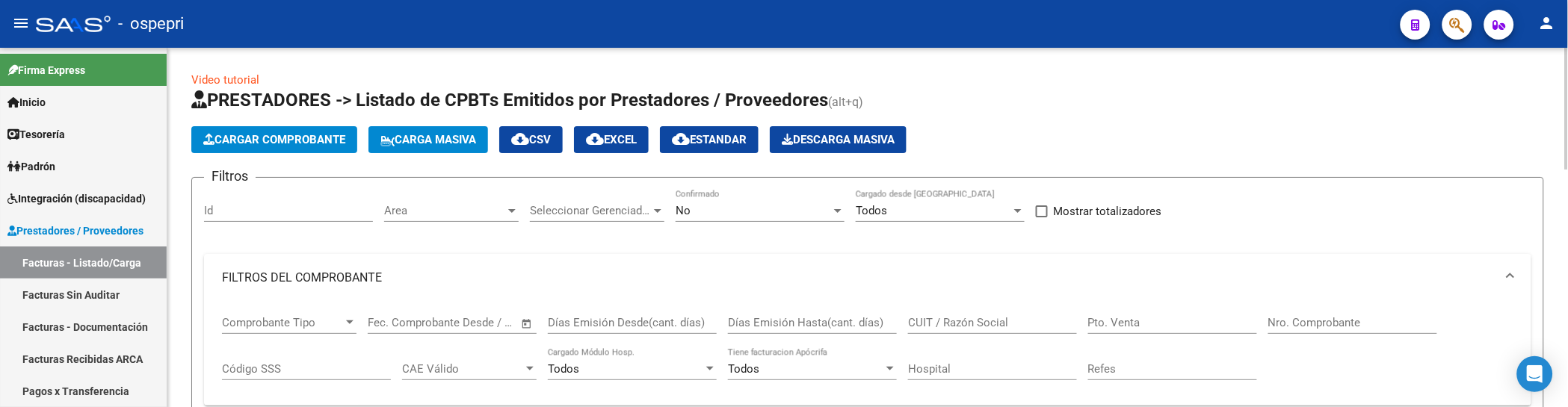
click at [452, 143] on span "Carga Masiva" at bounding box center [429, 140] width 95 height 14
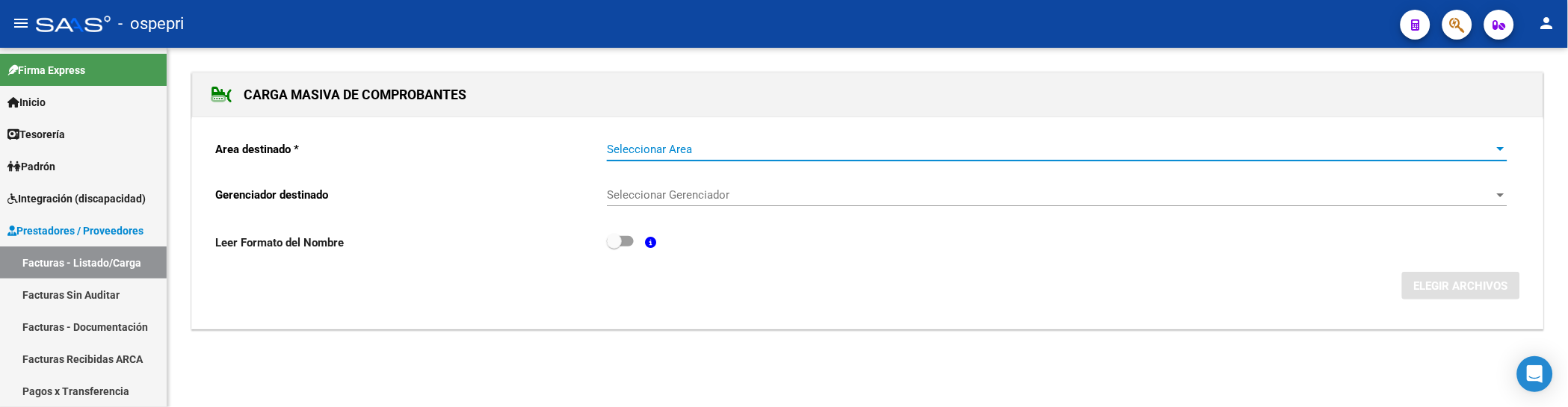
click at [621, 155] on span "Seleccionar Area" at bounding box center [1050, 150] width 887 height 14
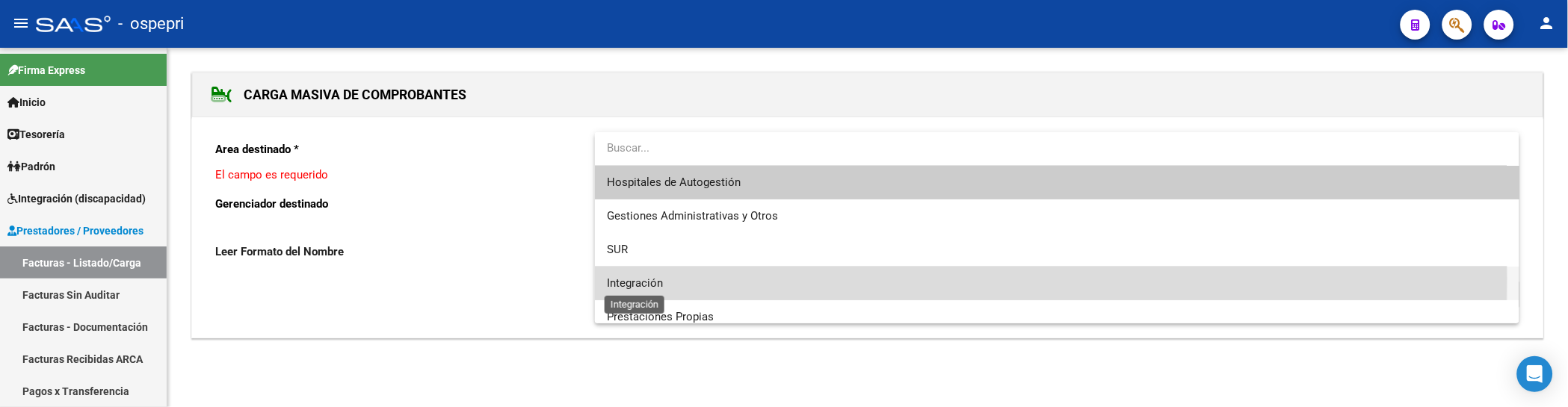
click at [635, 280] on span "Integración" at bounding box center [635, 283] width 56 height 14
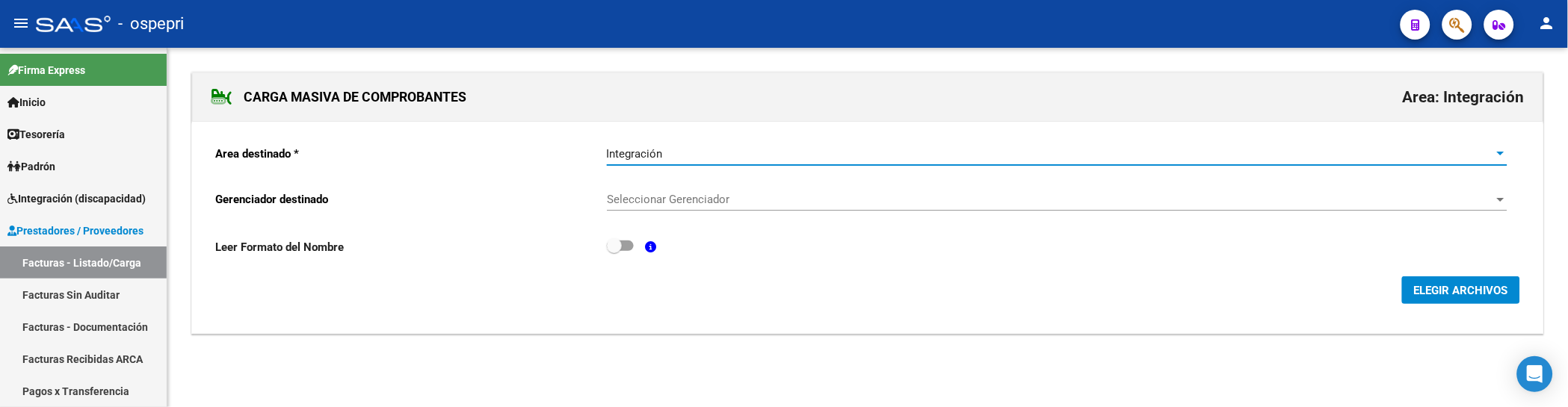
click at [668, 199] on span "Seleccionar Gerenciador" at bounding box center [1050, 200] width 887 height 14
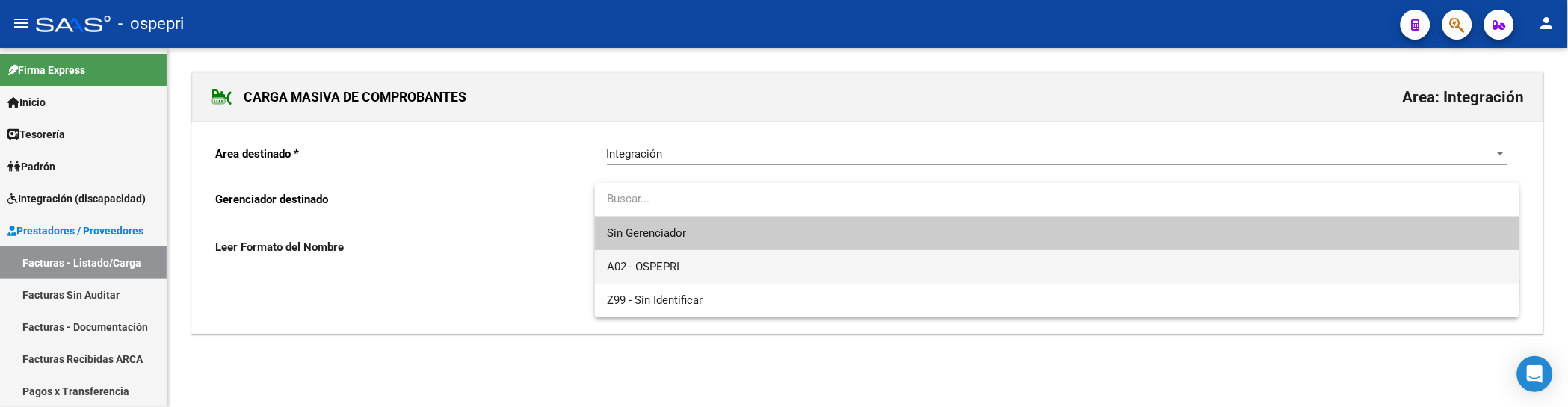
click at [652, 268] on span "A02 - OSPEPRI" at bounding box center [643, 267] width 72 height 14
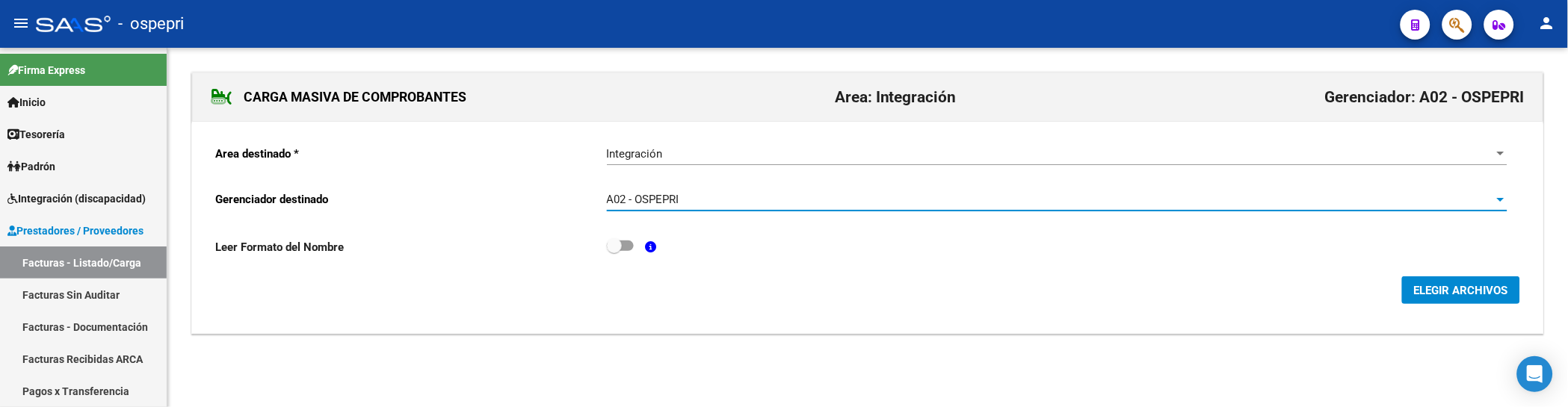
click at [1468, 297] on span "ELEGIR ARCHIVOS" at bounding box center [1461, 291] width 94 height 14
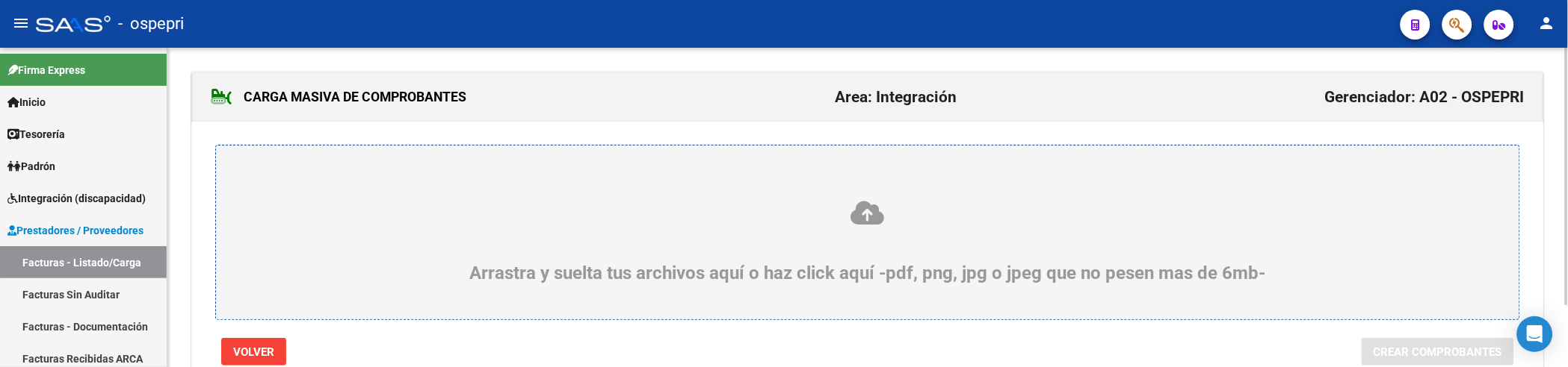
click at [392, 201] on icon at bounding box center [868, 213] width 1231 height 27
click at [0, 0] on input "Arrastra y suelta tus archivos aquí o haz click aquí -pdf, png, jpg o jpeg que …" at bounding box center [0, 0] width 0 height 0
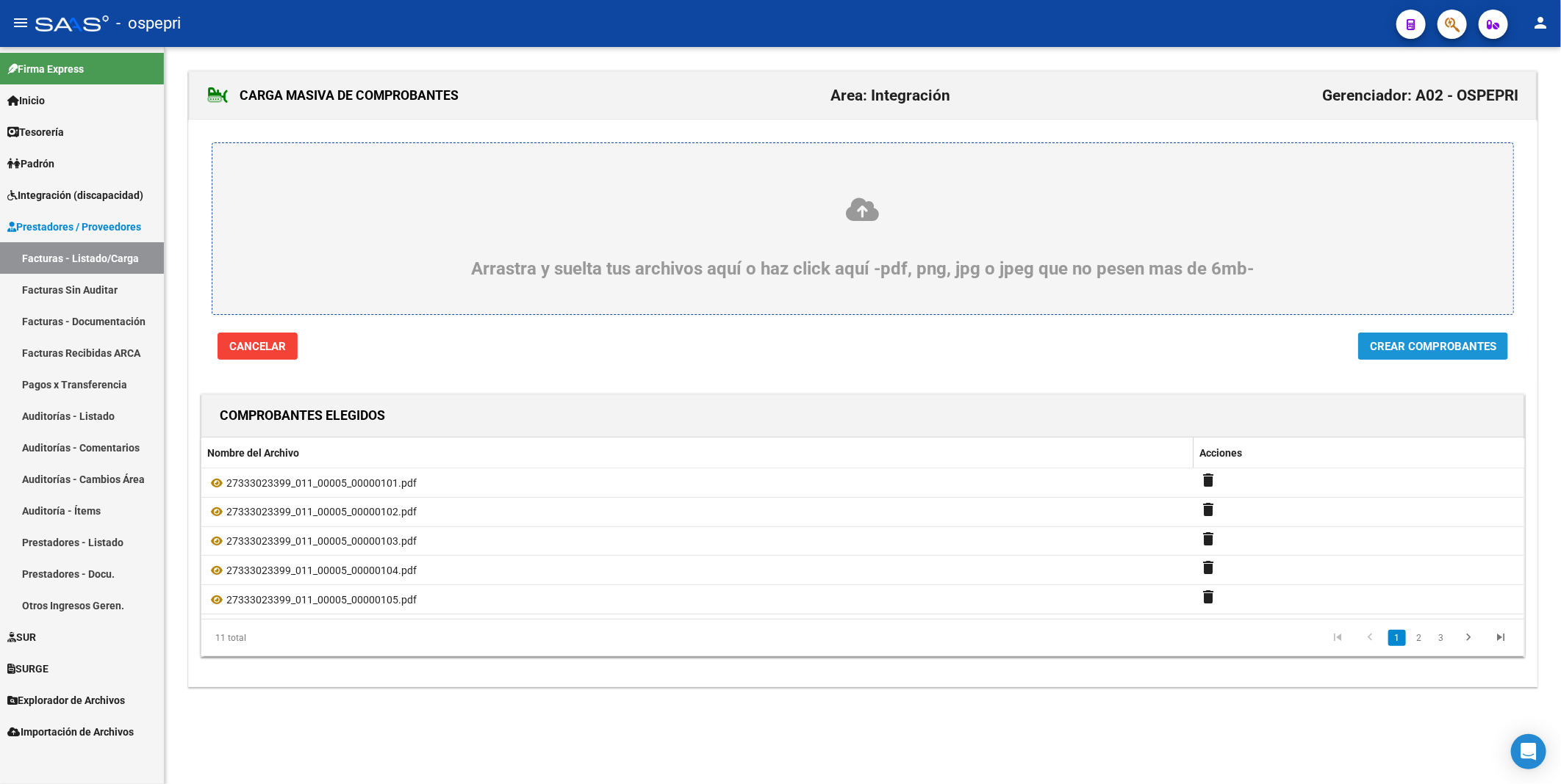
click at [1411, 346] on span "Crear Comprobantes" at bounding box center [1433, 347] width 126 height 13
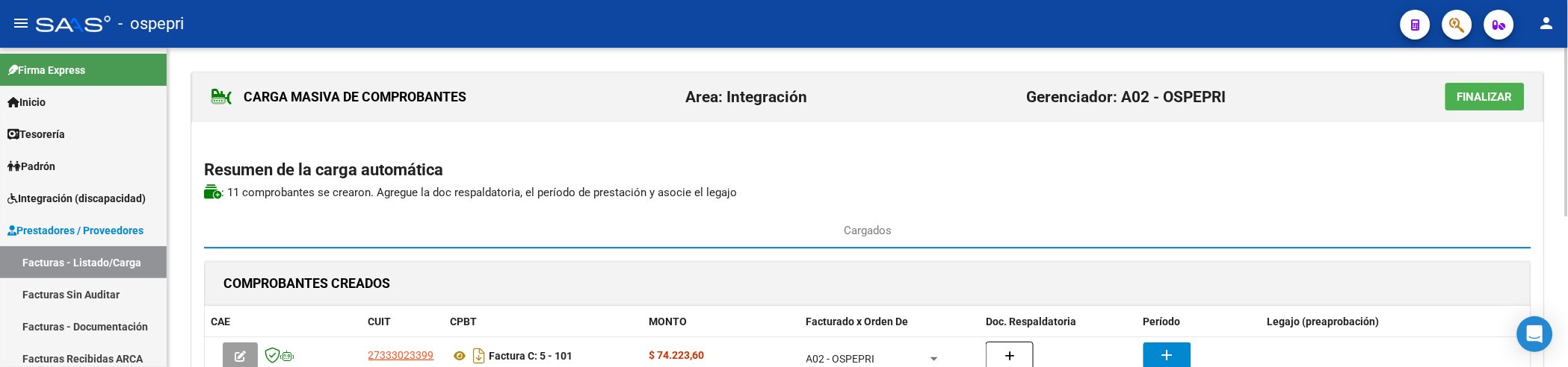
click at [1197, 189] on p ": 11 comprobantes se crearon. Agregue la doc respaldatoria , el período de pres…" at bounding box center [867, 193] width 1327 height 17
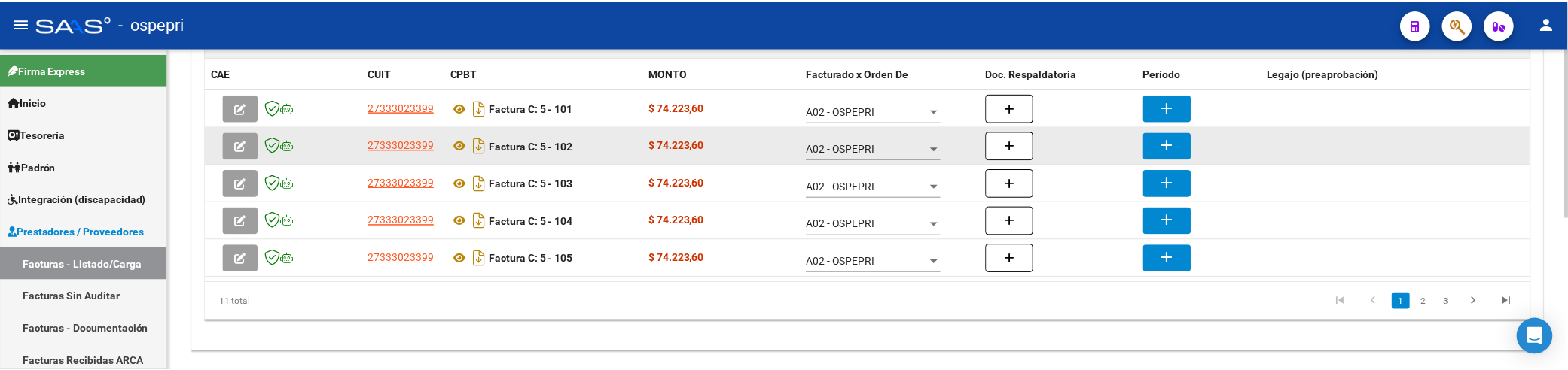
scroll to position [288, 0]
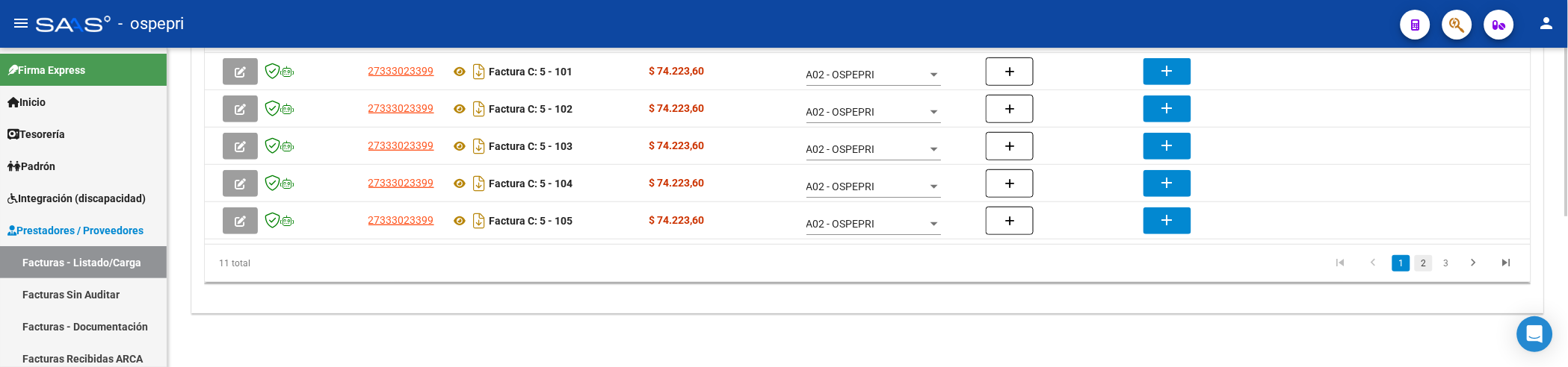
click at [1427, 265] on link "2" at bounding box center [1423, 263] width 18 height 17
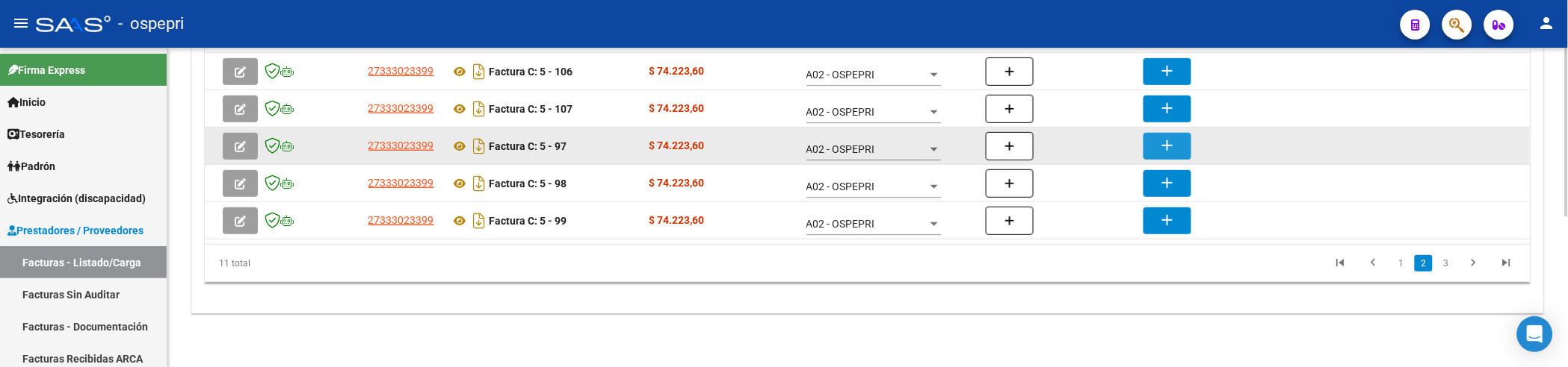
click at [1162, 144] on mat-icon "add" at bounding box center [1167, 145] width 18 height 18
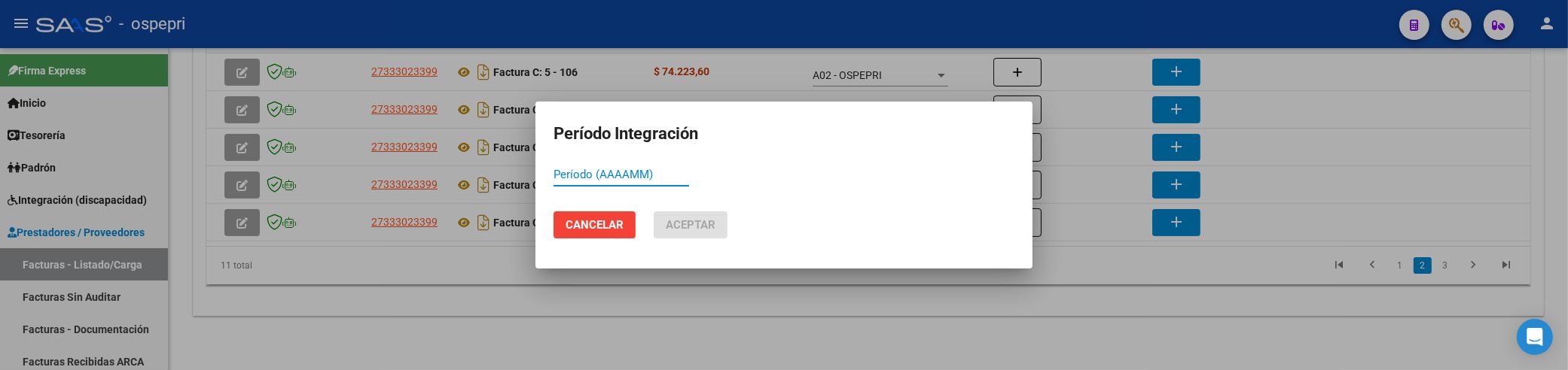
click at [566, 174] on input "Período (AAAAMM)" at bounding box center [622, 175] width 135 height 14
click at [612, 176] on input "Período (AAAAMM)" at bounding box center [622, 175] width 135 height 14
drag, startPoint x: 612, startPoint y: 176, endPoint x: 551, endPoint y: 170, distance: 61.3
click at [551, 170] on mat-dialog-content "202508 Período (AAAAMM)" at bounding box center [784, 182] width 497 height 37
type input "202508"
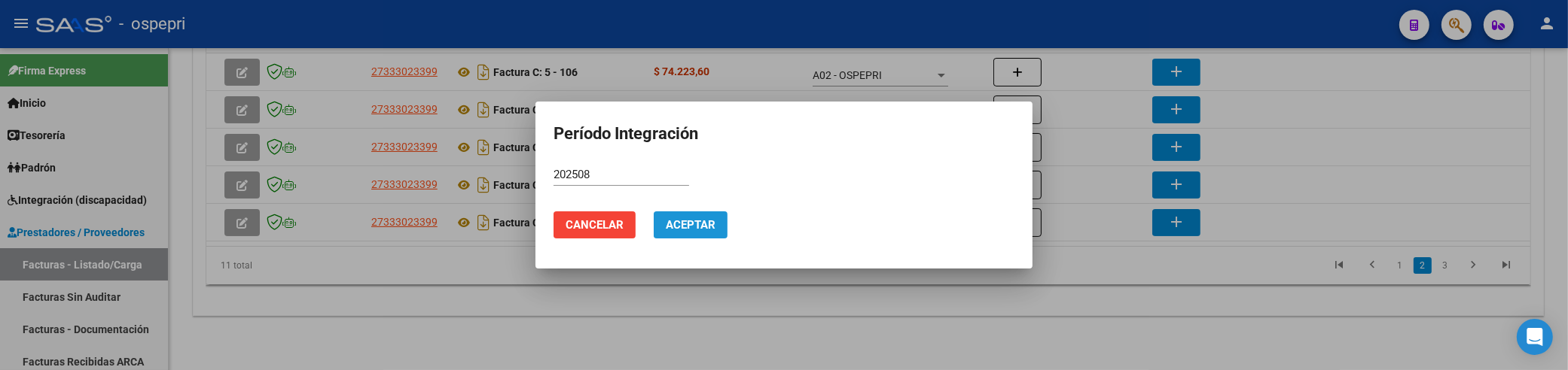
click at [702, 234] on button "Aceptar" at bounding box center [690, 226] width 74 height 27
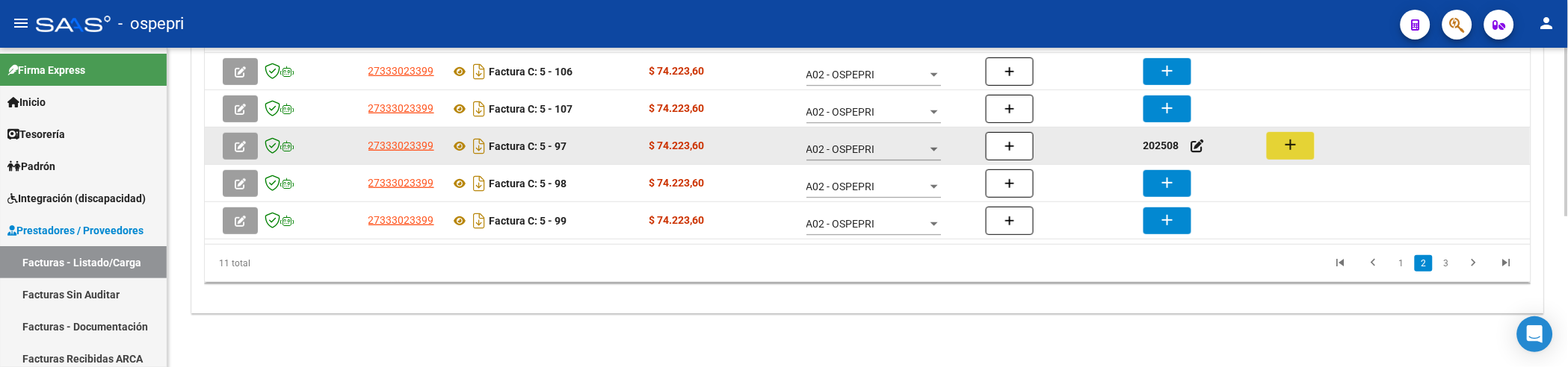
click at [1288, 151] on mat-icon "add" at bounding box center [1290, 145] width 18 height 18
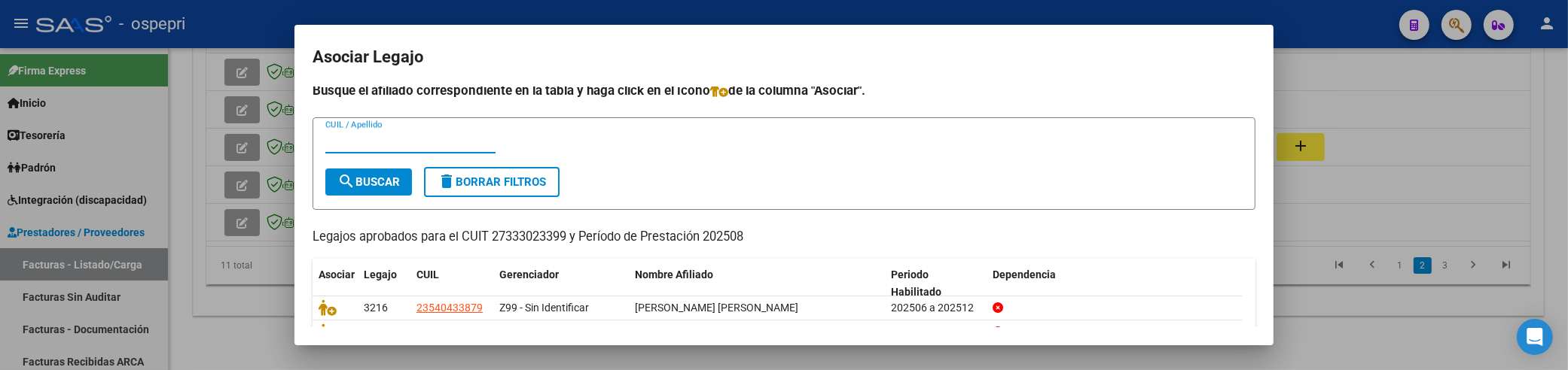
scroll to position [0, 0]
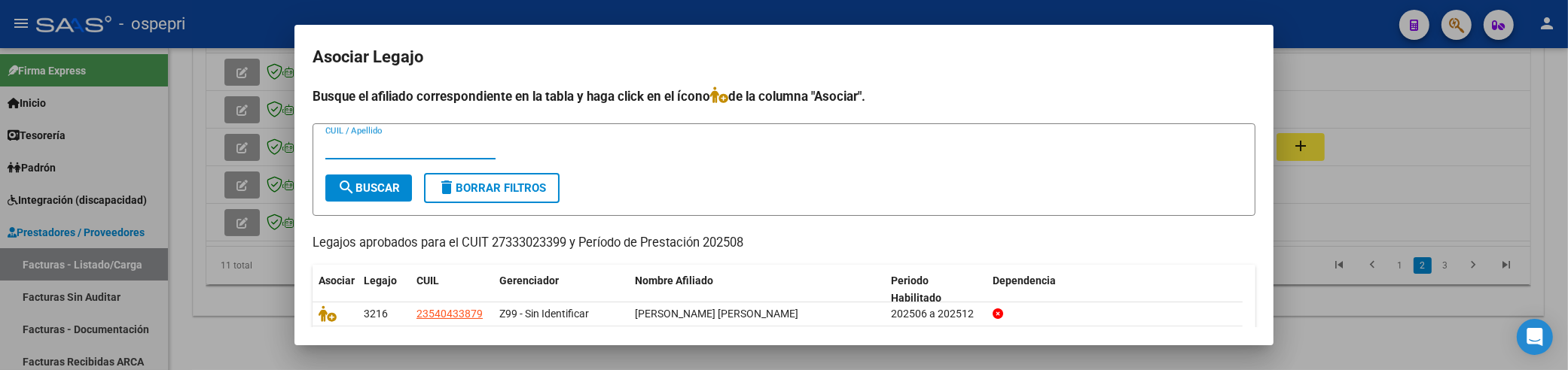
click at [369, 147] on input "CUIL / Apellido" at bounding box center [409, 147] width 170 height 14
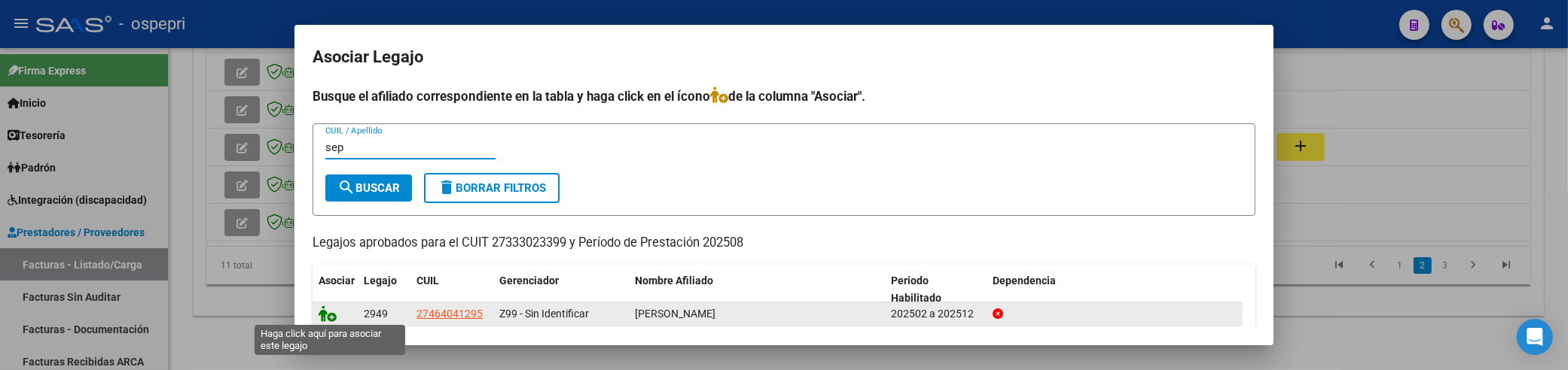
type input "sep"
click at [326, 316] on icon at bounding box center [328, 313] width 18 height 17
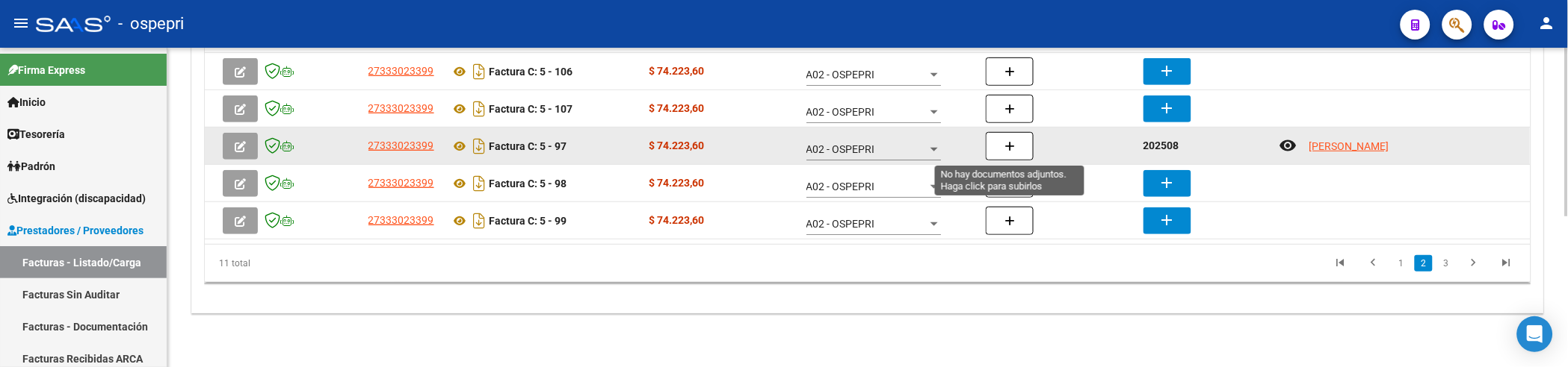
click at [1004, 147] on icon "button" at bounding box center [1009, 147] width 11 height 12
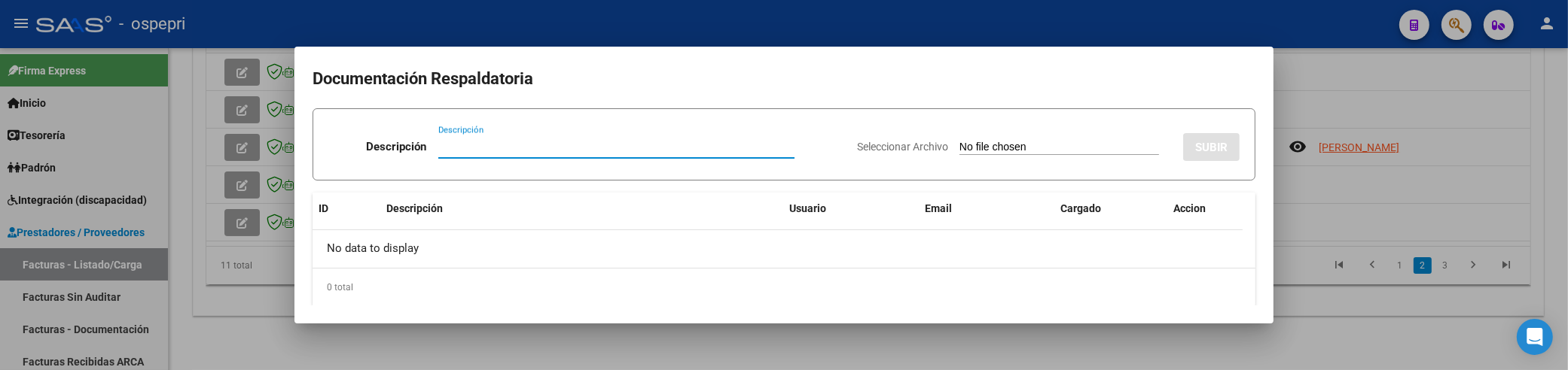
click at [484, 147] on input "Descripción" at bounding box center [617, 147] width 356 height 14
click at [448, 148] on input "Descripción" at bounding box center [617, 147] width 356 height 14
paste input "202508"
type input "202508"
click at [959, 146] on input "Seleccionar Archivo" at bounding box center [1058, 147] width 199 height 15
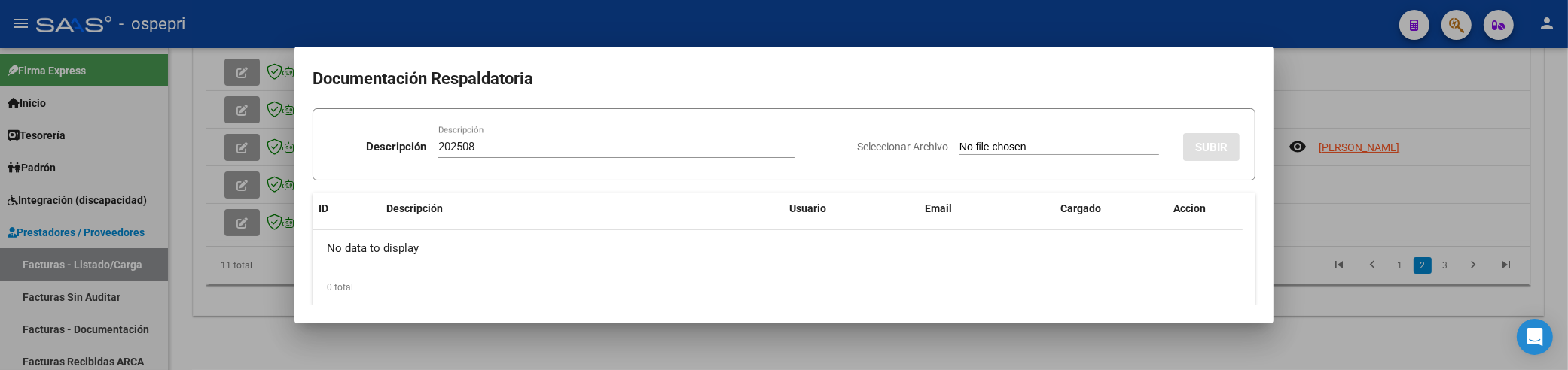
type input "C:\fakepath\Asistencia Discapacidad Agosto.pdf"
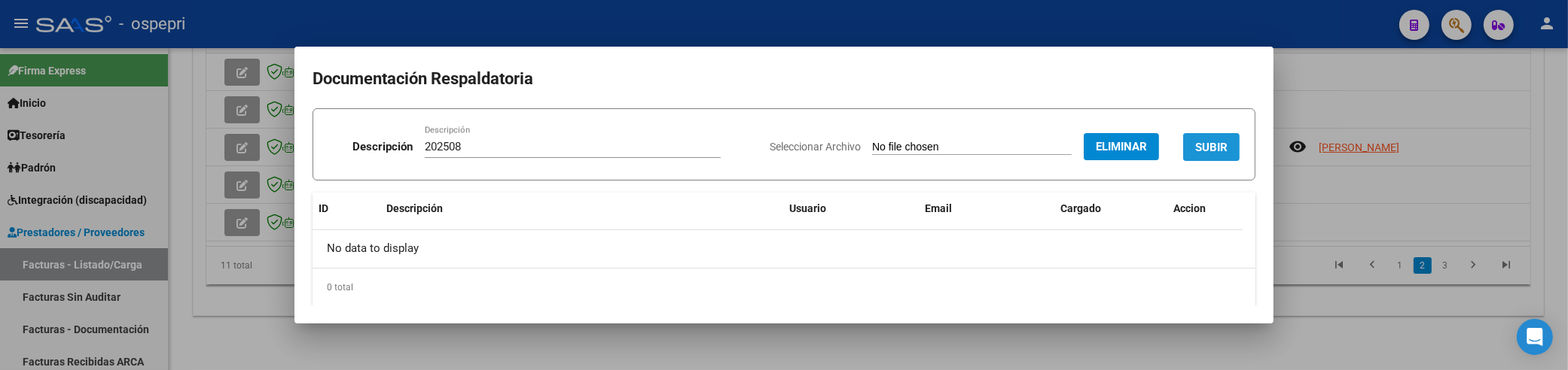
click at [1196, 147] on span "SUBIR" at bounding box center [1212, 147] width 32 height 14
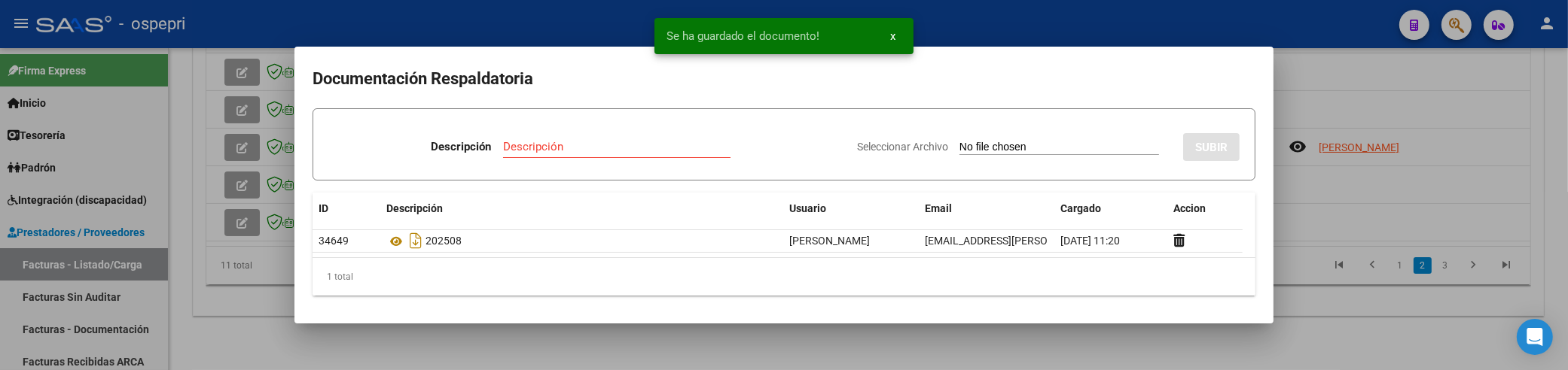
click at [1300, 224] on div at bounding box center [784, 185] width 1568 height 370
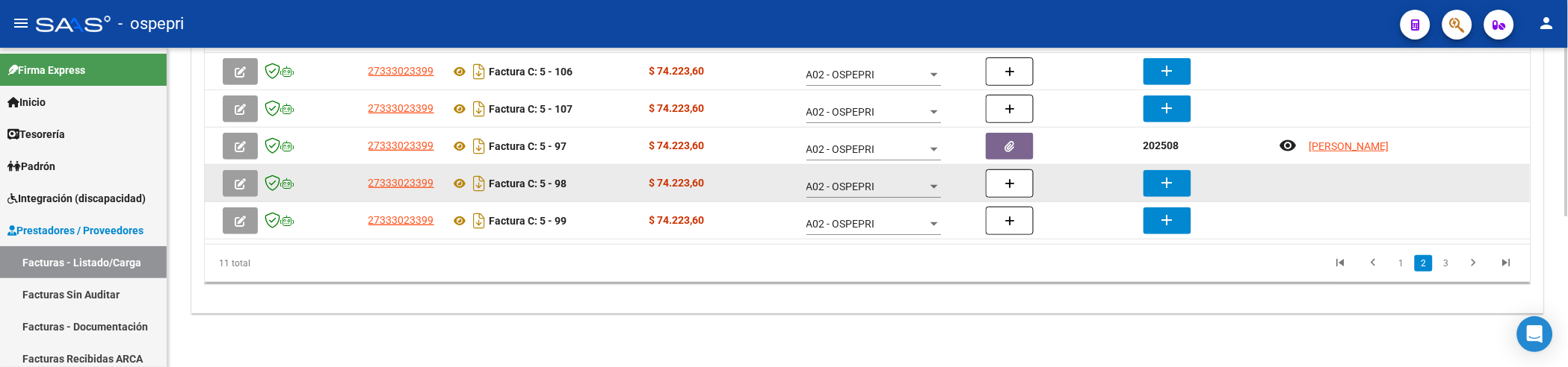
click at [1168, 175] on mat-icon "add" at bounding box center [1167, 183] width 18 height 18
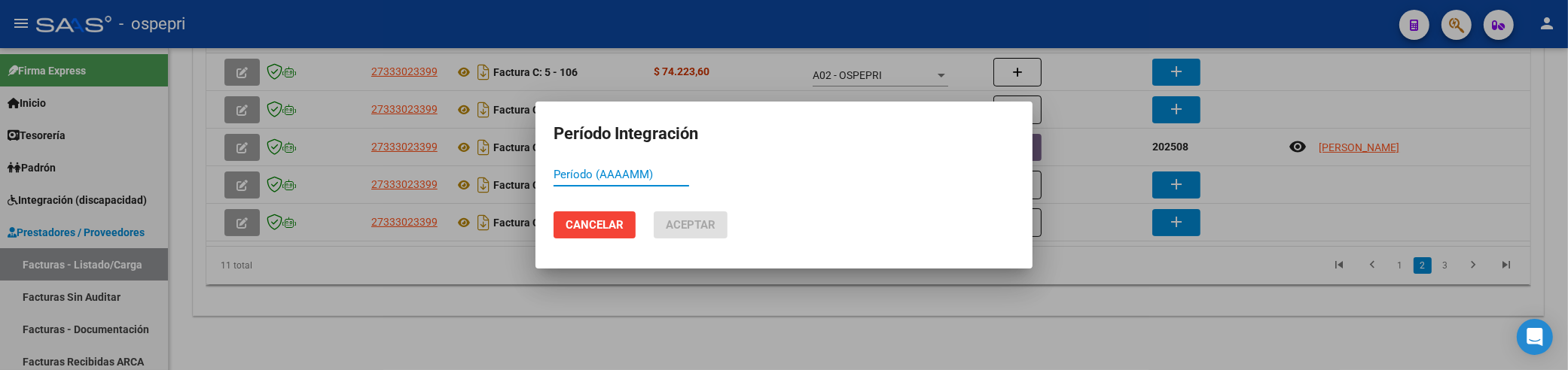
click at [565, 177] on input "Período (AAAAMM)" at bounding box center [622, 175] width 135 height 14
paste input "202508"
type input "202508"
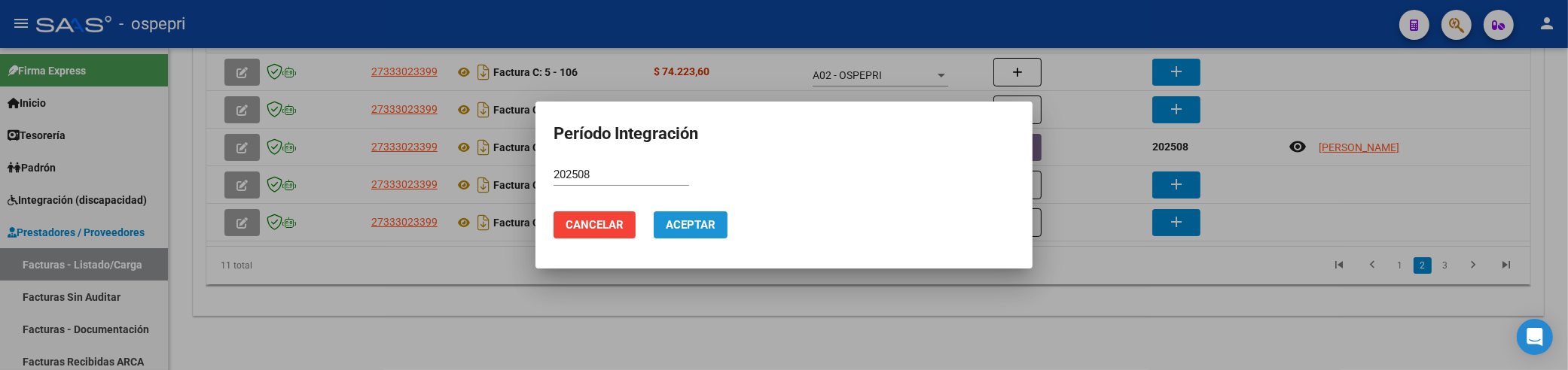
click at [682, 225] on span "Aceptar" at bounding box center [690, 225] width 50 height 14
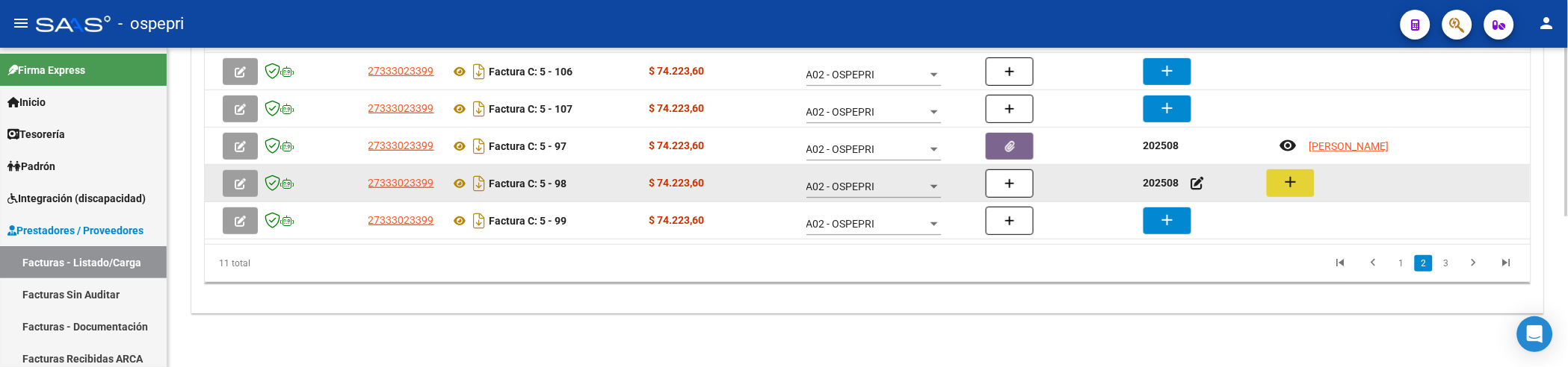
click at [1288, 187] on mat-icon "add" at bounding box center [1290, 182] width 18 height 18
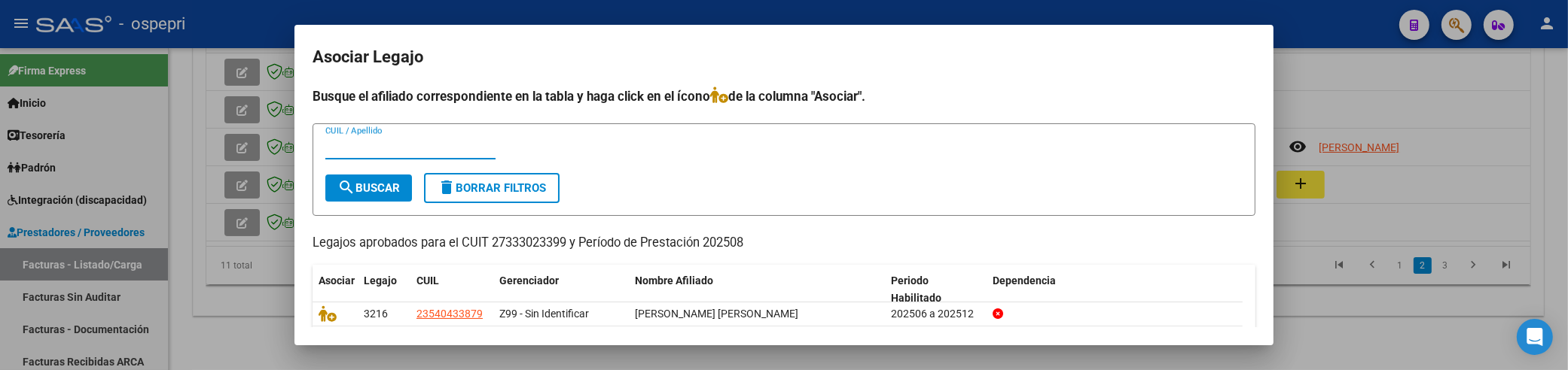
click at [380, 148] on input "CUIL / Apellido" at bounding box center [409, 147] width 170 height 14
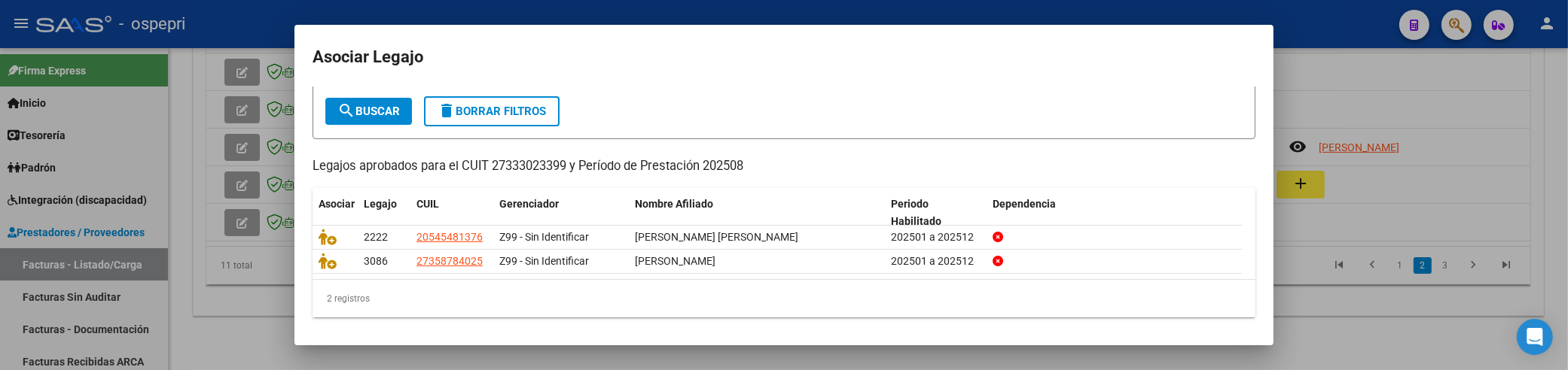
scroll to position [78, 0]
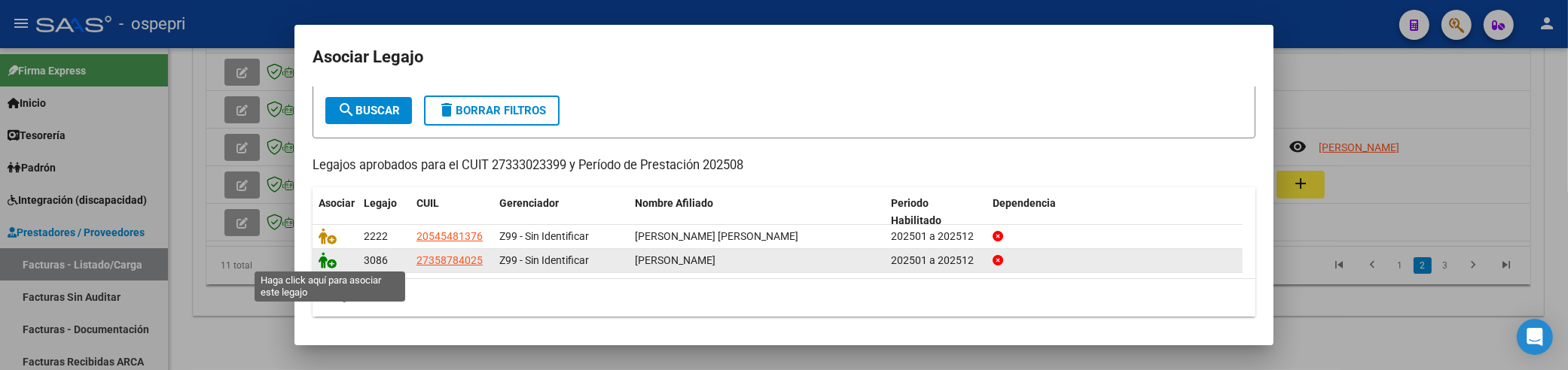
type input "[PERSON_NAME]"
click at [321, 264] on icon at bounding box center [328, 260] width 18 height 17
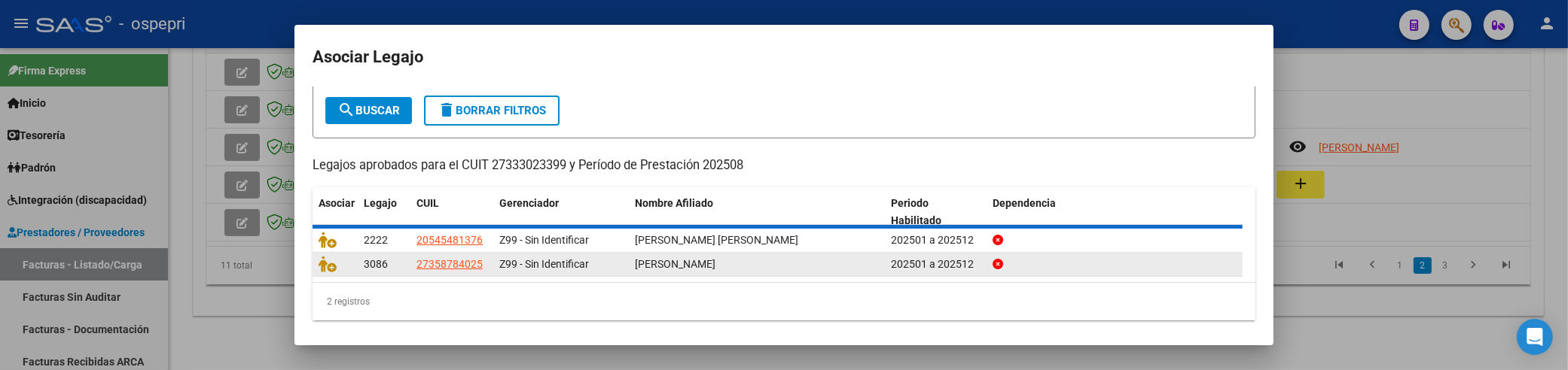
scroll to position [0, 0]
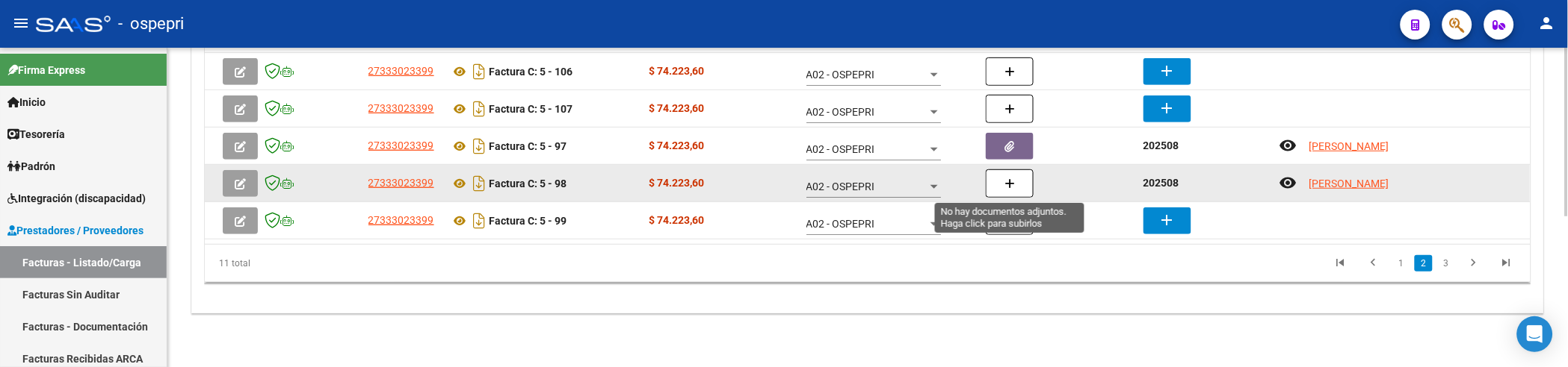
click at [1007, 188] on icon "button" at bounding box center [1009, 184] width 11 height 12
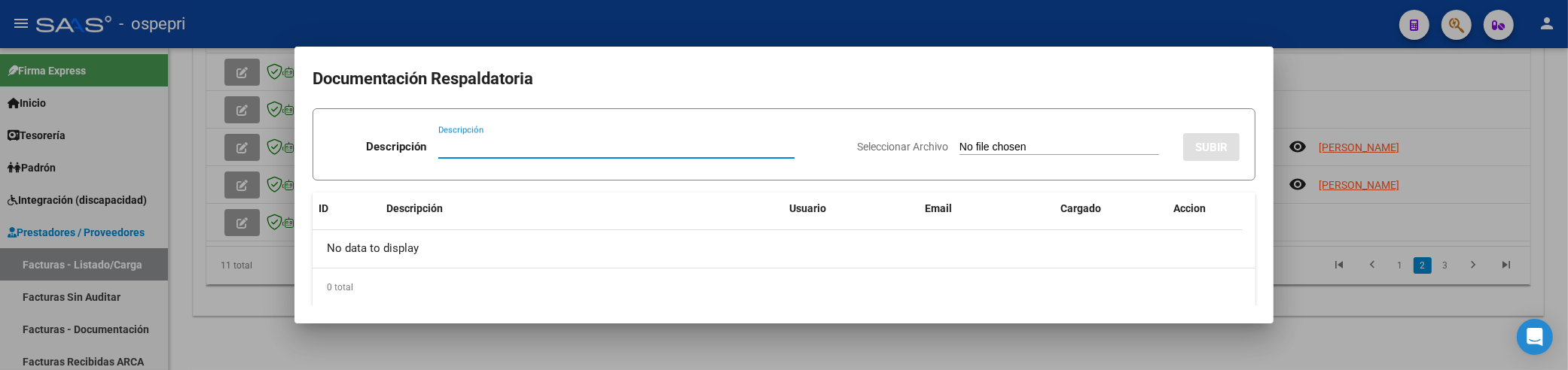
click at [464, 150] on input "Descripción" at bounding box center [617, 147] width 356 height 14
paste input "202508"
type input "202508"
click at [959, 146] on input "Seleccionar Archivo" at bounding box center [1058, 147] width 199 height 15
type input "C:\fakepath\Asistencia Discapacidad Agosto.pdf"
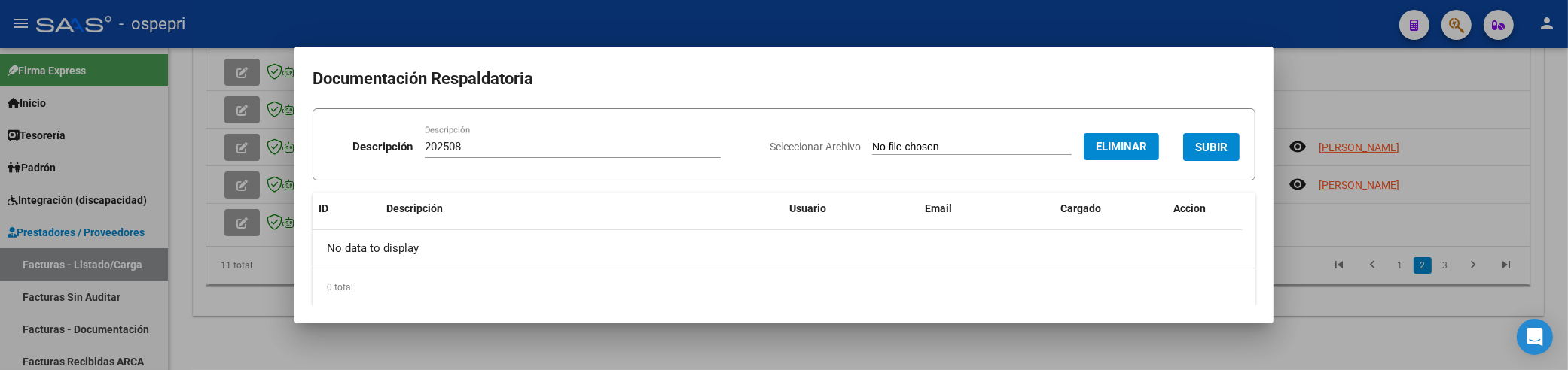
click at [1198, 147] on span "SUBIR" at bounding box center [1212, 147] width 32 height 14
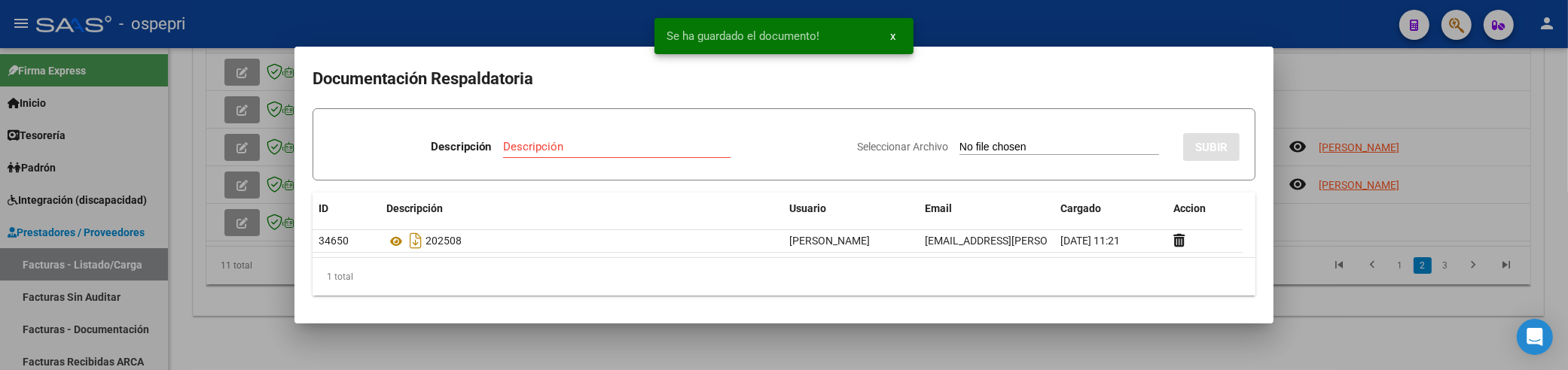
click at [1338, 93] on div at bounding box center [784, 185] width 1568 height 370
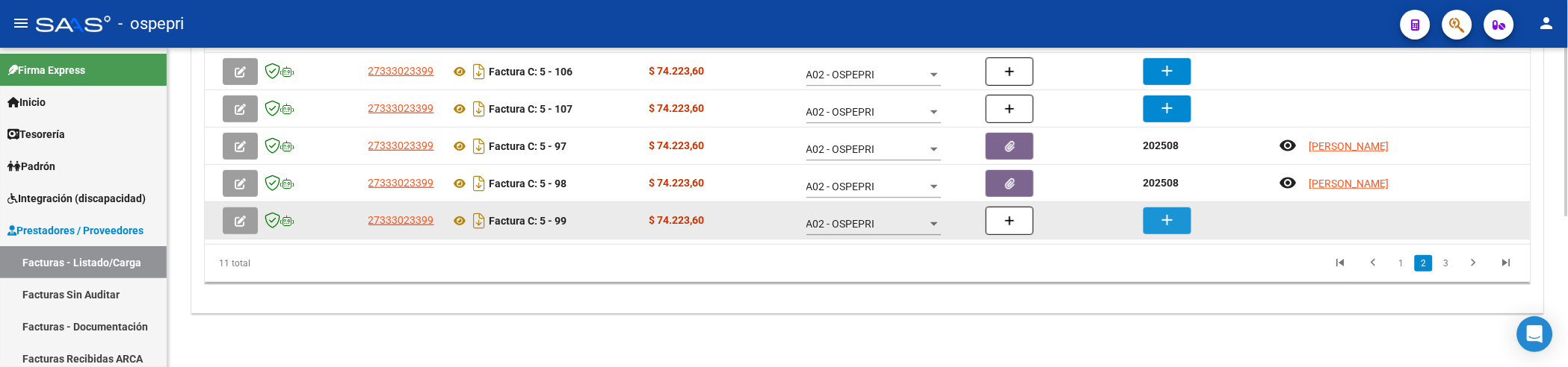
click at [1170, 228] on mat-icon "add" at bounding box center [1167, 220] width 18 height 18
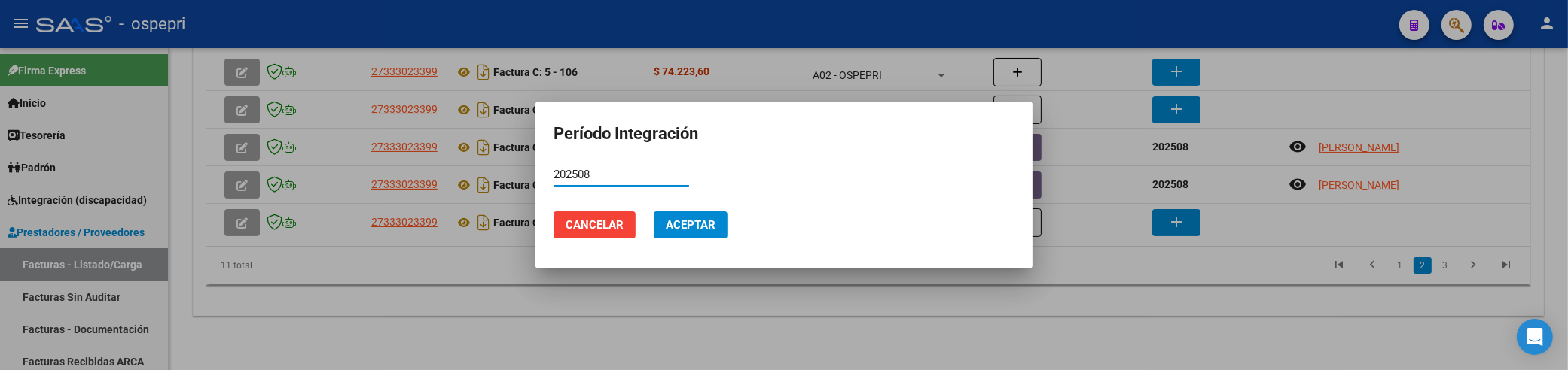
type input "202508"
click at [667, 221] on span "Aceptar" at bounding box center [690, 225] width 50 height 14
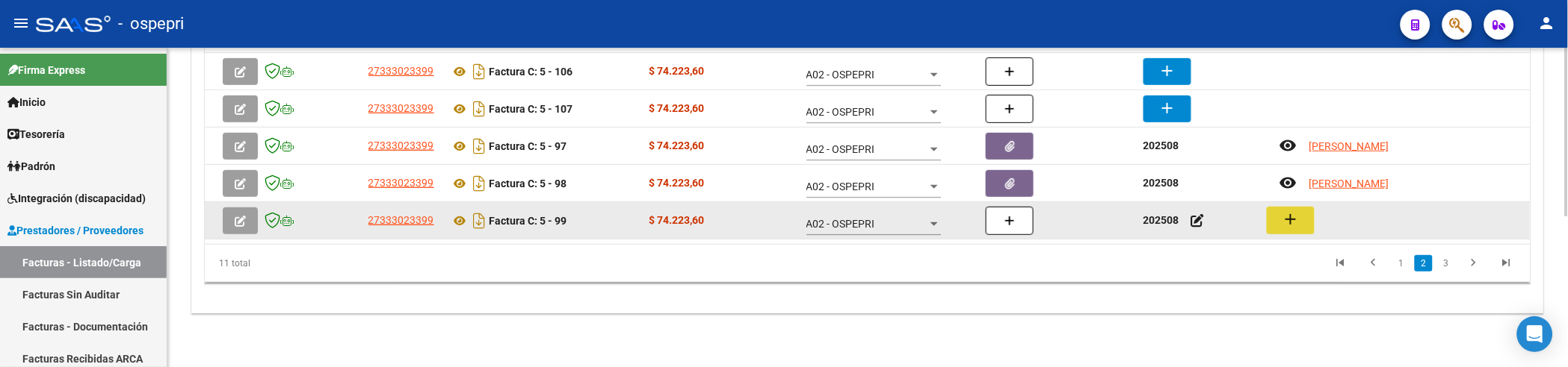
click at [1273, 221] on button "add" at bounding box center [1289, 221] width 48 height 27
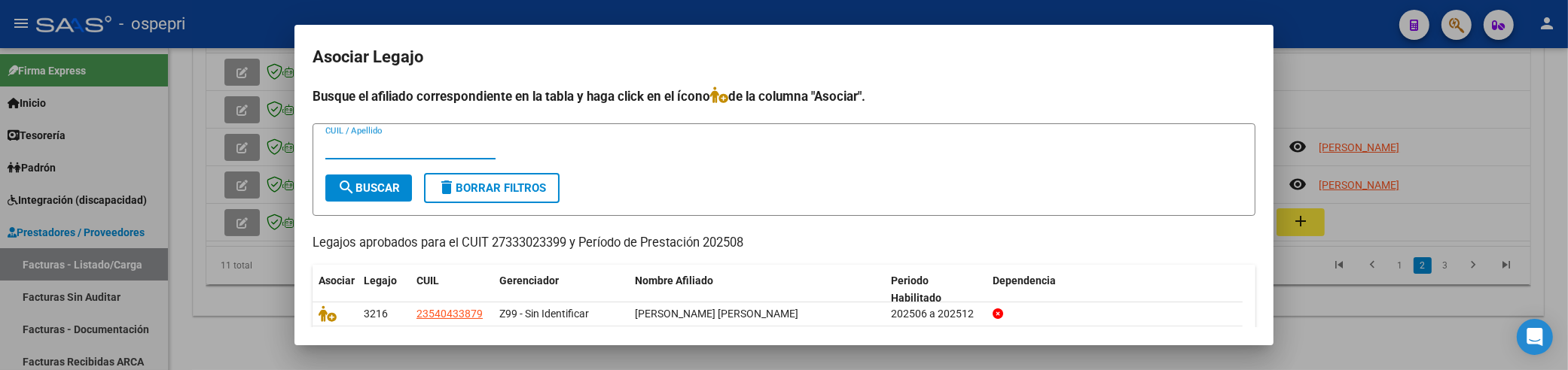
click at [366, 149] on input "CUIL / Apellido" at bounding box center [409, 147] width 170 height 14
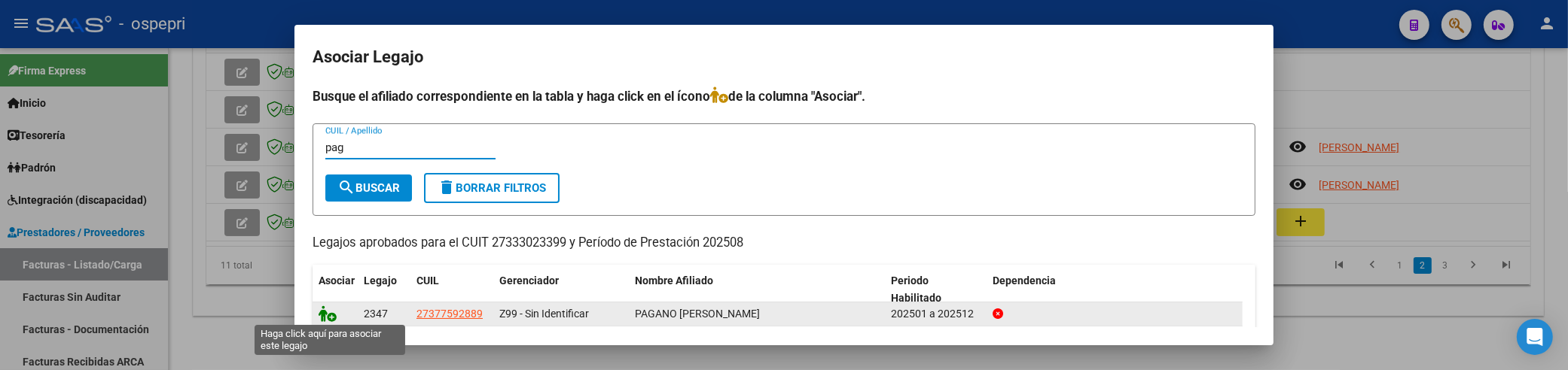
type input "pag"
click at [322, 313] on icon at bounding box center [328, 313] width 18 height 17
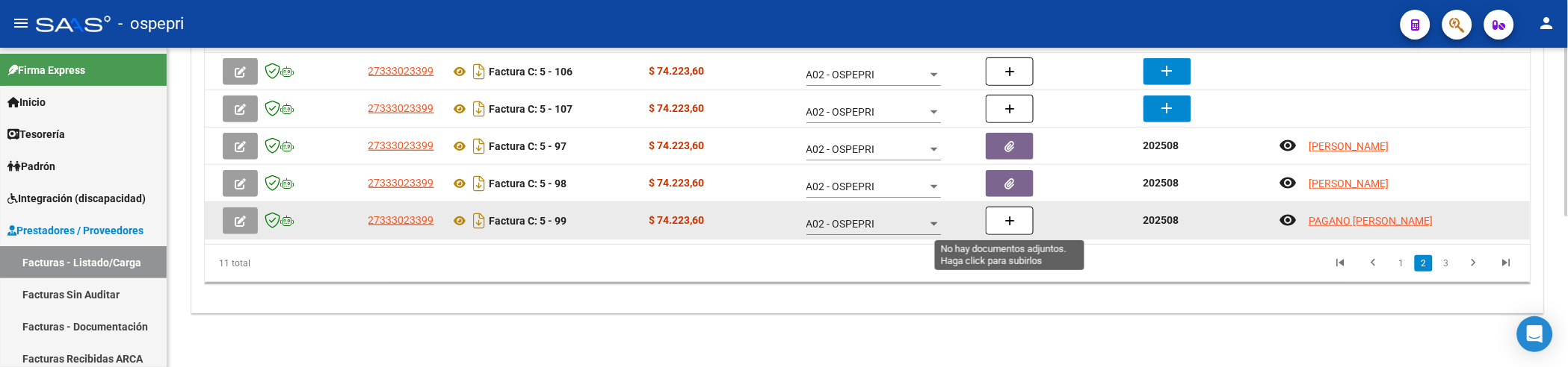
click at [1009, 223] on icon "button" at bounding box center [1009, 222] width 11 height 12
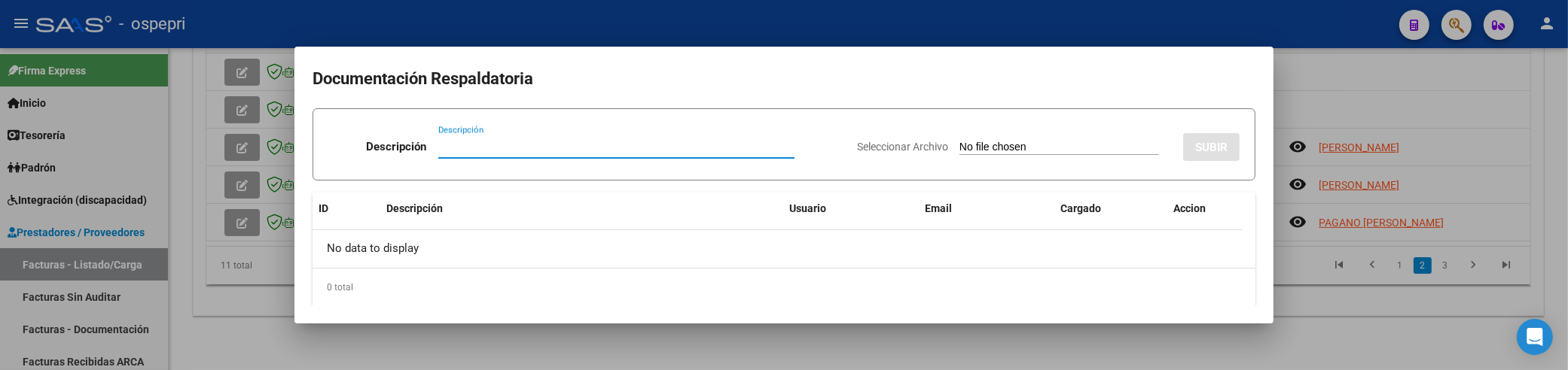
click at [460, 146] on input "Descripción" at bounding box center [617, 147] width 356 height 14
paste input "202508"
type input "202508"
click at [959, 145] on input "Seleccionar Archivo" at bounding box center [1058, 147] width 199 height 15
type input "C:\fakepath\Asistencia Discapacidad Agosto.pdf"
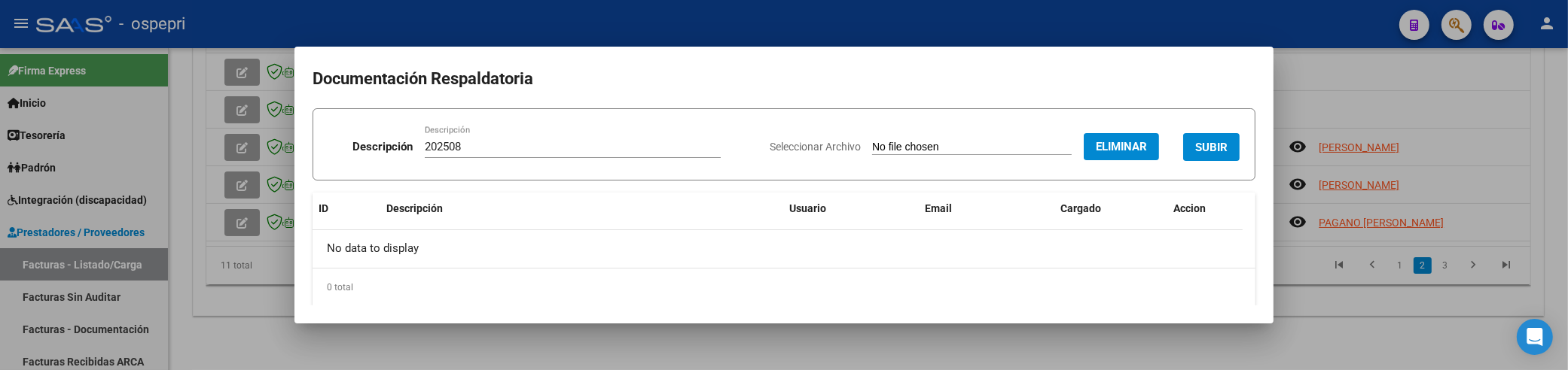
click at [1196, 150] on span "SUBIR" at bounding box center [1212, 147] width 32 height 14
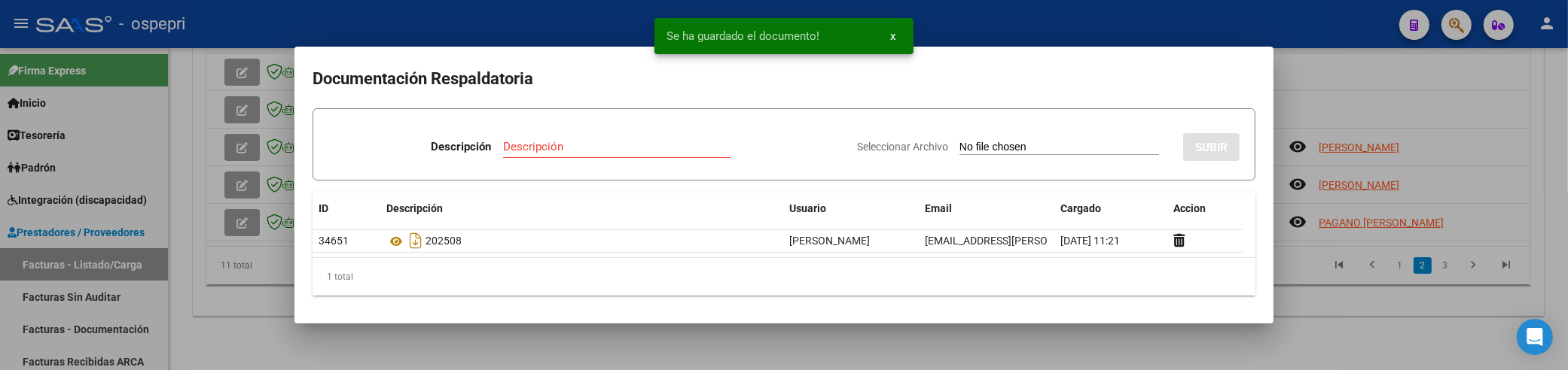
click at [1345, 100] on div at bounding box center [784, 185] width 1568 height 370
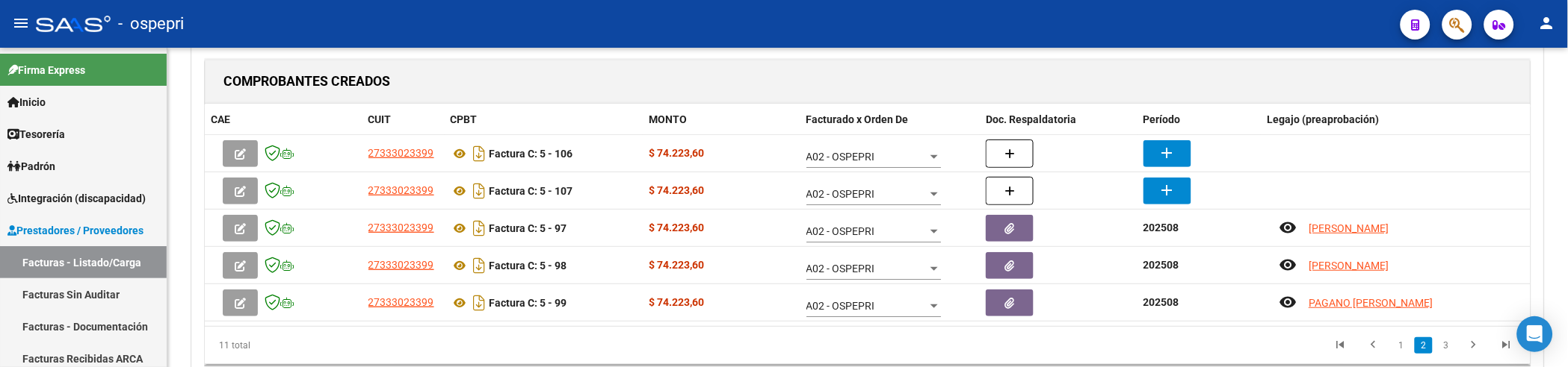
scroll to position [285, 0]
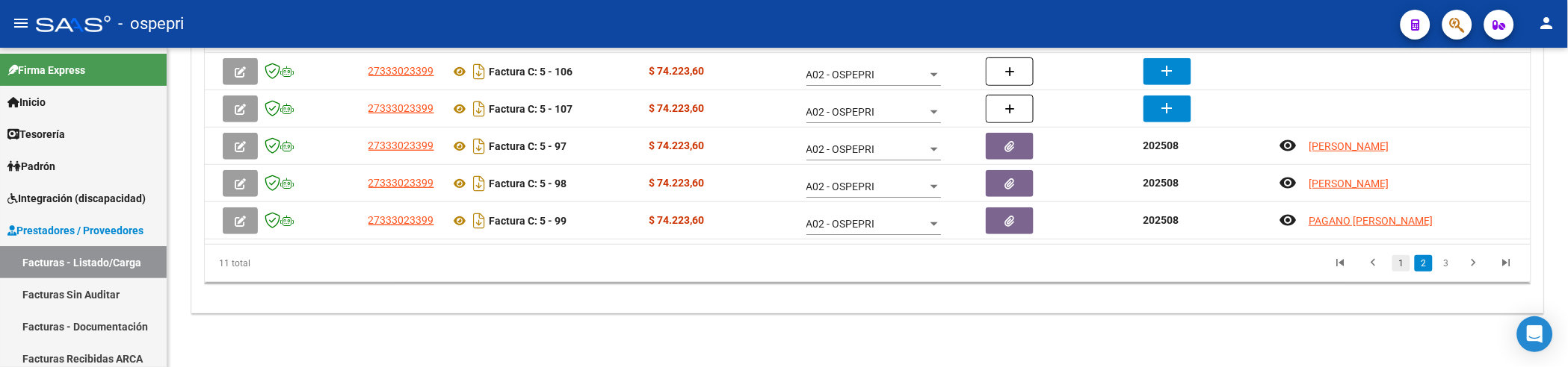
click at [1402, 262] on link "1" at bounding box center [1400, 263] width 18 height 17
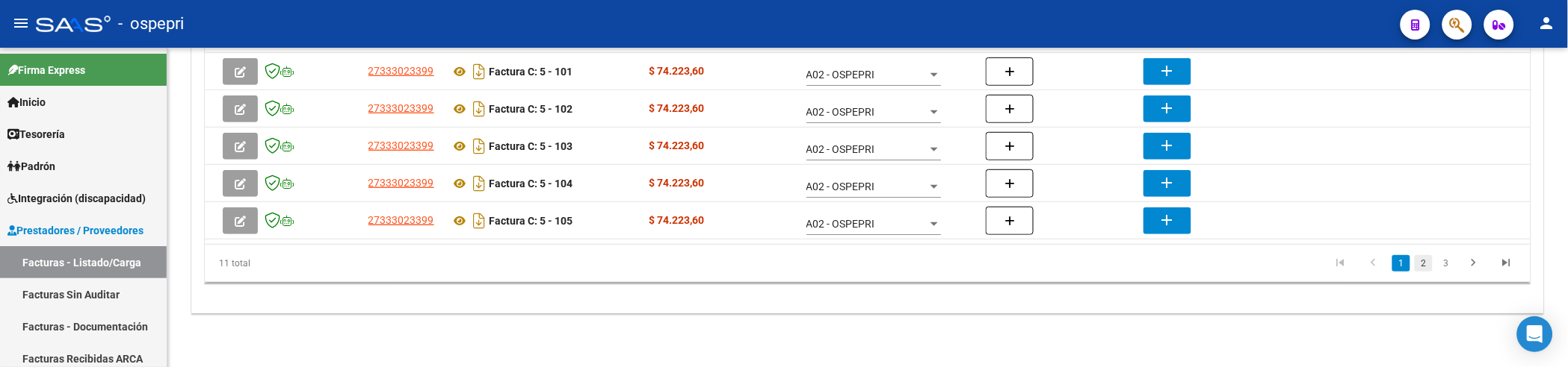
click at [1424, 263] on link "2" at bounding box center [1423, 263] width 18 height 17
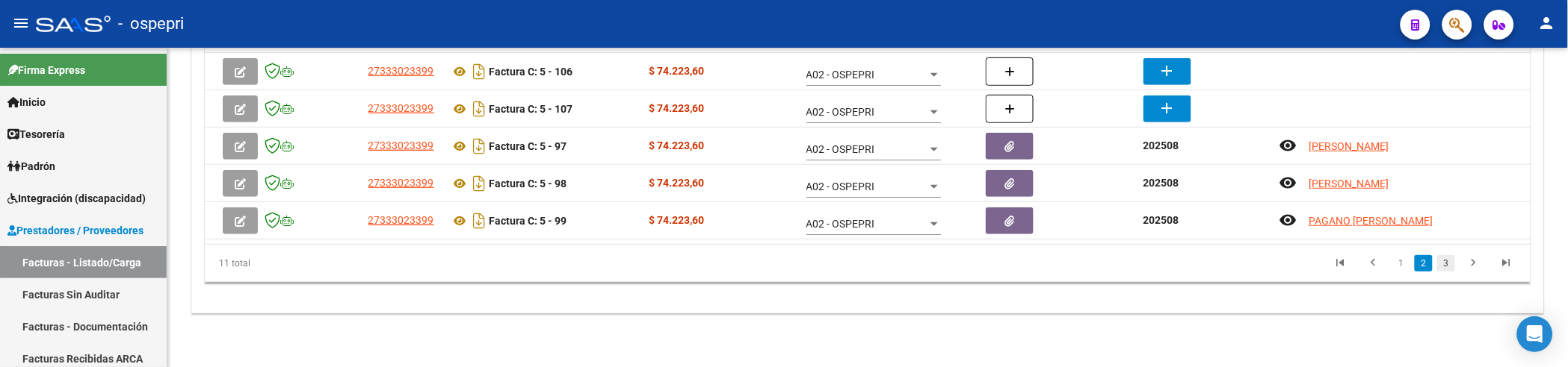
click at [1446, 262] on link "3" at bounding box center [1445, 263] width 18 height 17
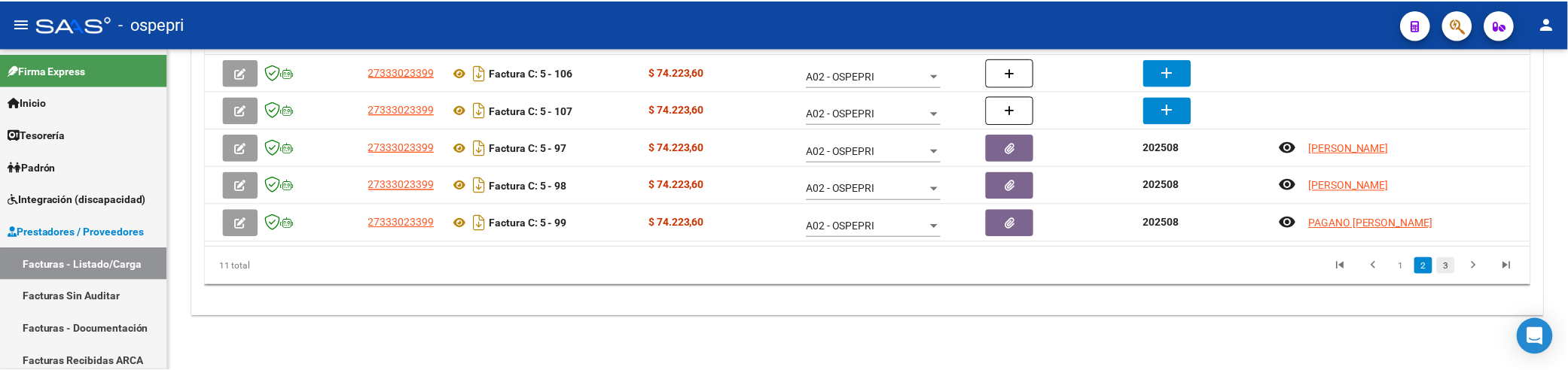
scroll to position [137, 0]
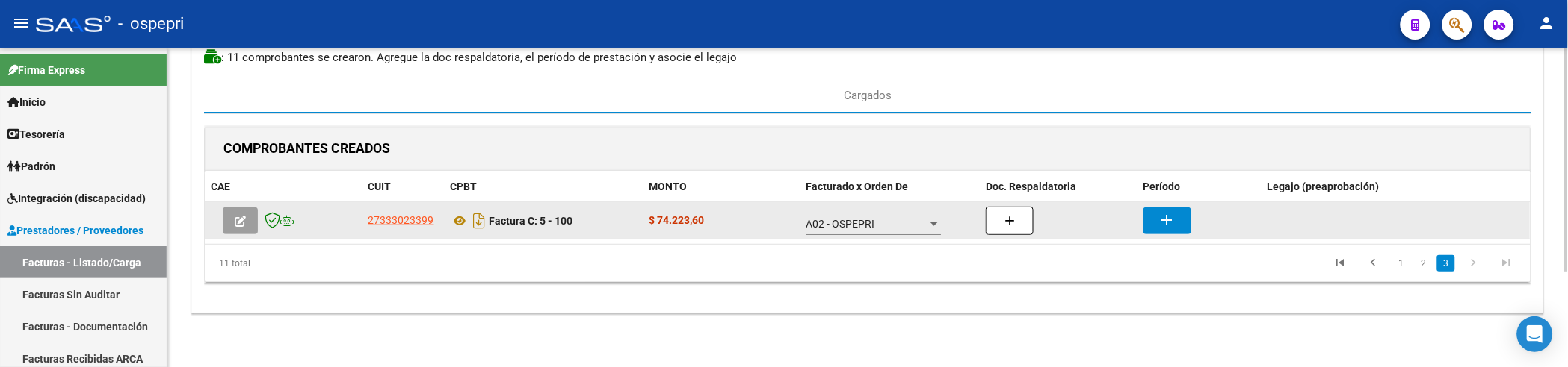
click at [1170, 223] on mat-icon "add" at bounding box center [1167, 220] width 18 height 18
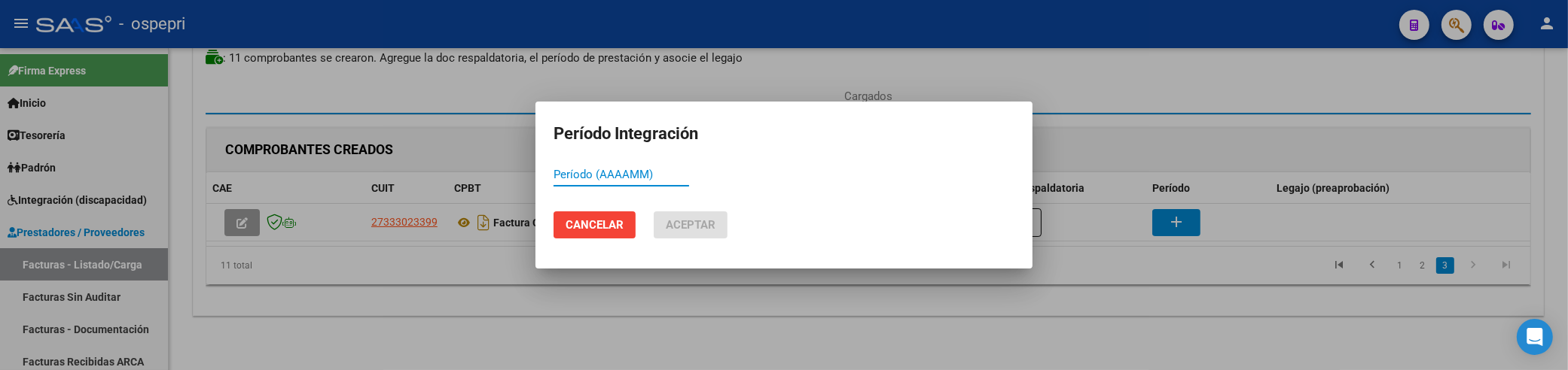
click at [574, 175] on input "Período (AAAAMM)" at bounding box center [622, 175] width 135 height 14
paste input "202508"
type input "202508"
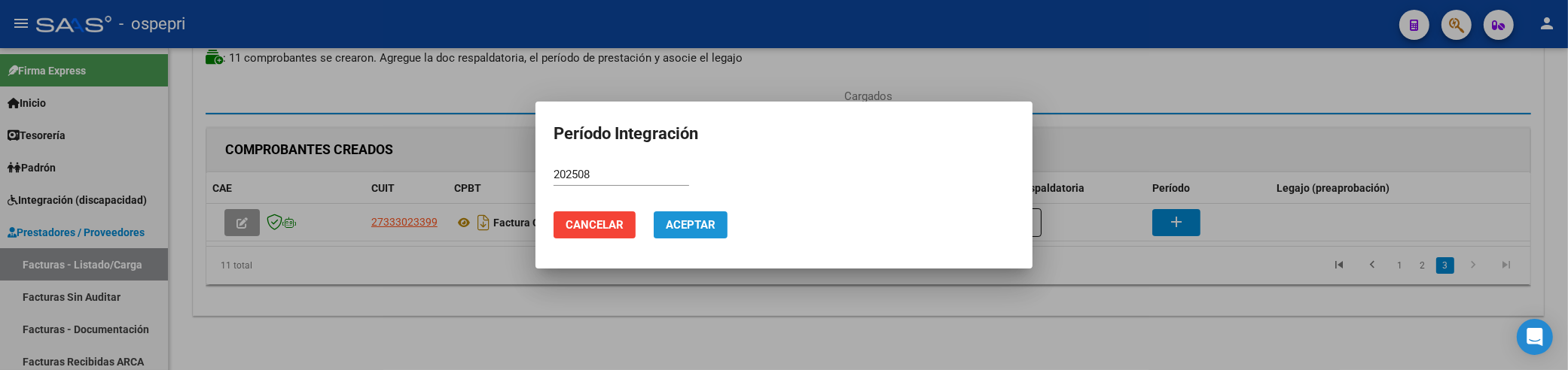
drag, startPoint x: 705, startPoint y: 236, endPoint x: 711, endPoint y: 229, distance: 9.2
click at [704, 236] on button "Aceptar" at bounding box center [690, 226] width 74 height 27
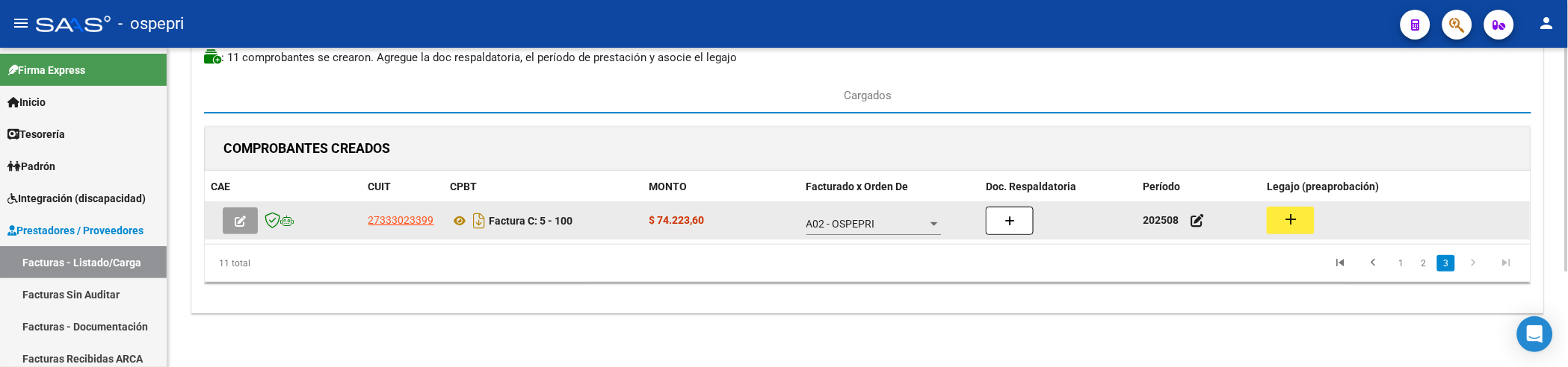
click at [1288, 224] on mat-icon "add" at bounding box center [1290, 219] width 18 height 18
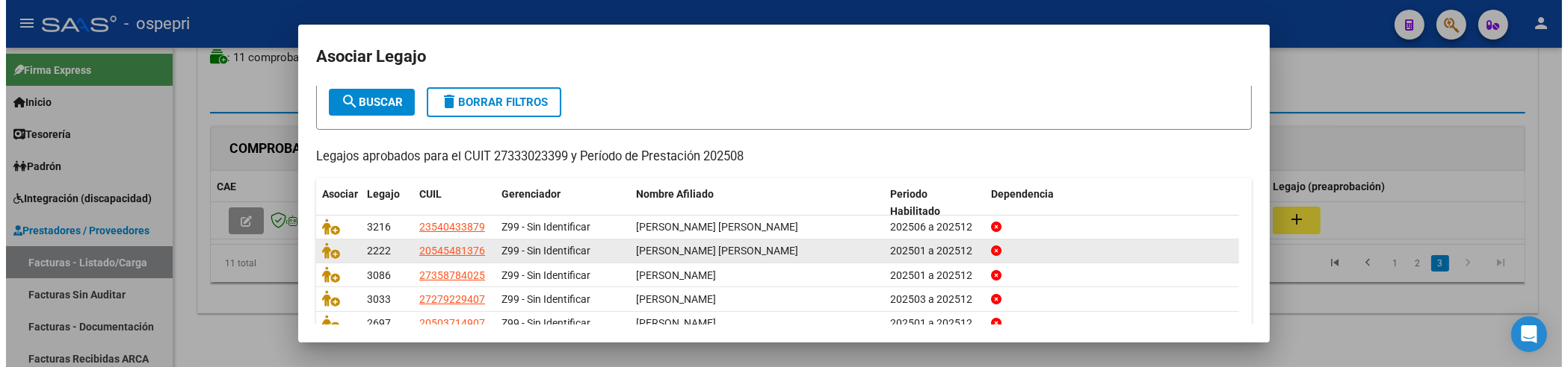
scroll to position [0, 0]
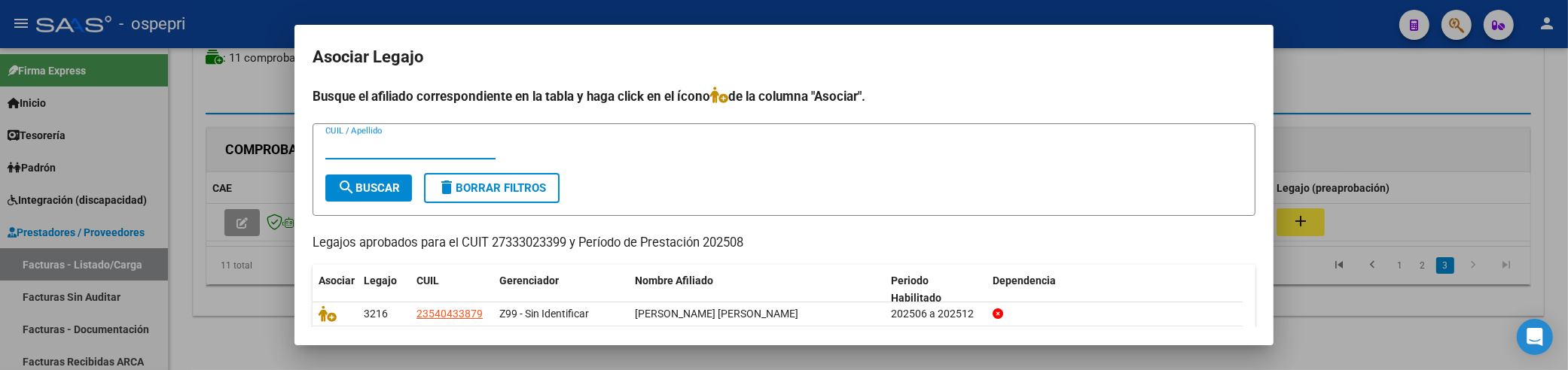
click at [370, 152] on input "CUIL / Apellido" at bounding box center [409, 147] width 170 height 14
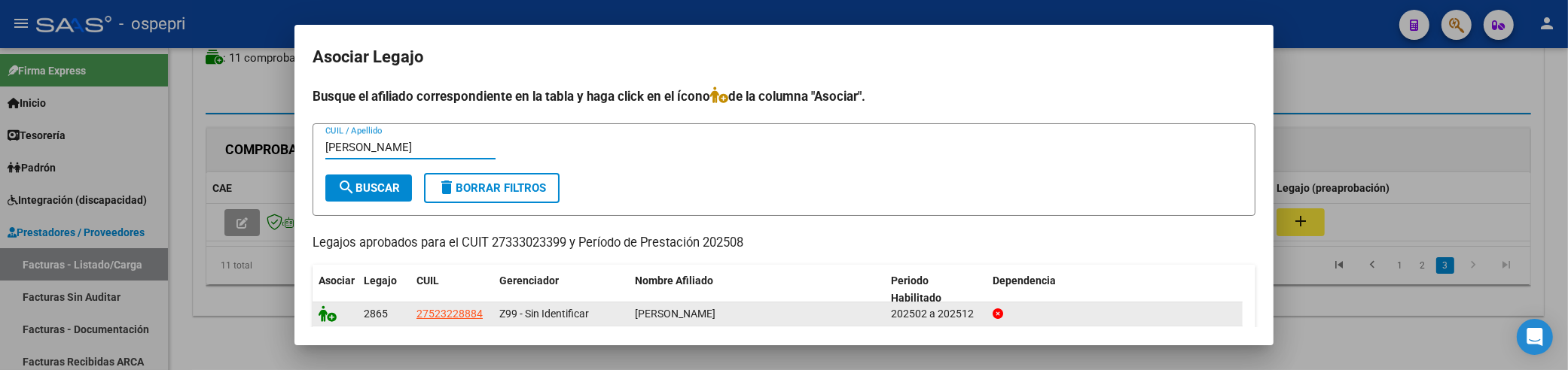
type input "jara"
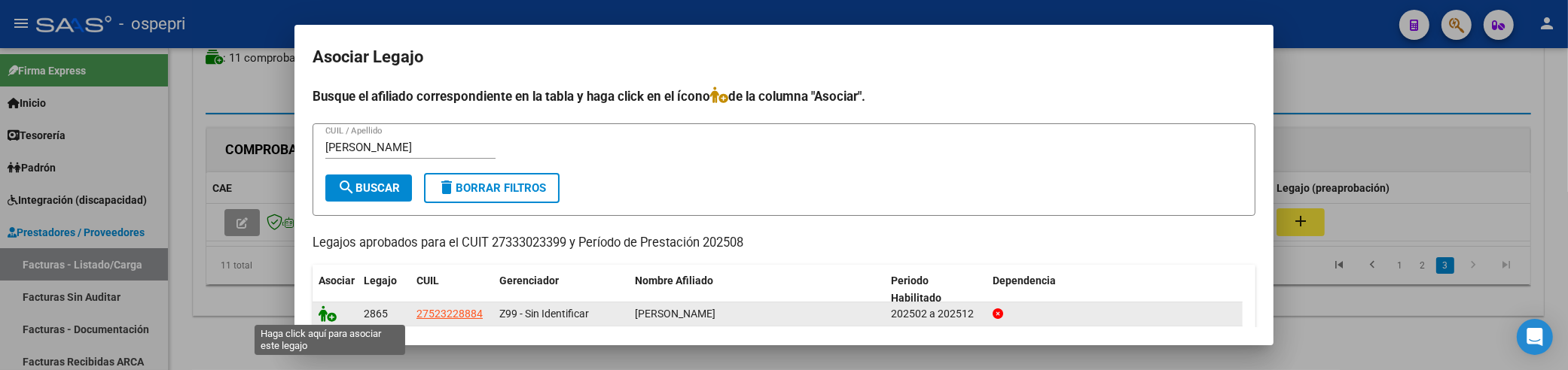
click at [328, 309] on icon at bounding box center [328, 313] width 18 height 17
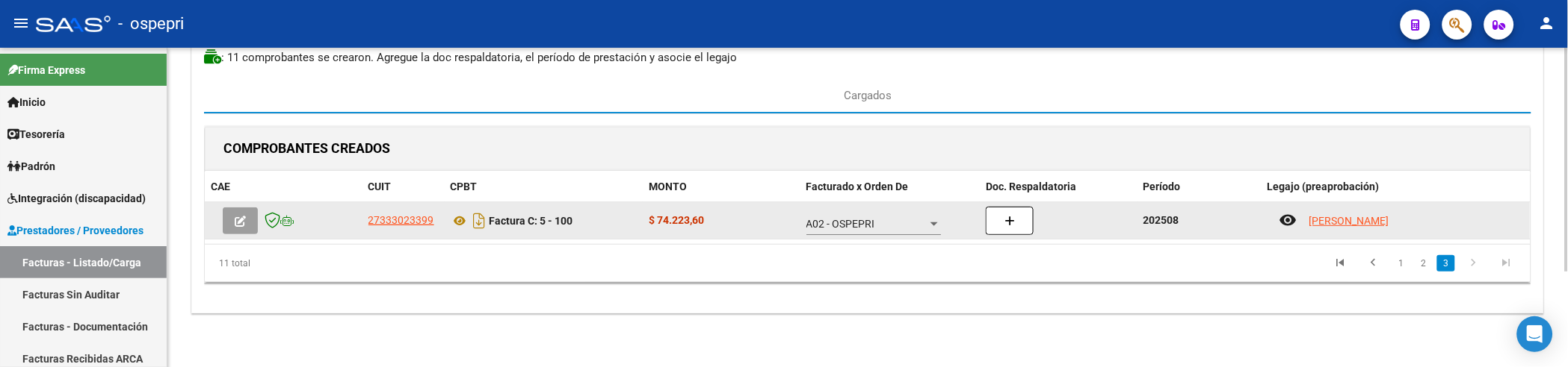
scroll to position [136, 0]
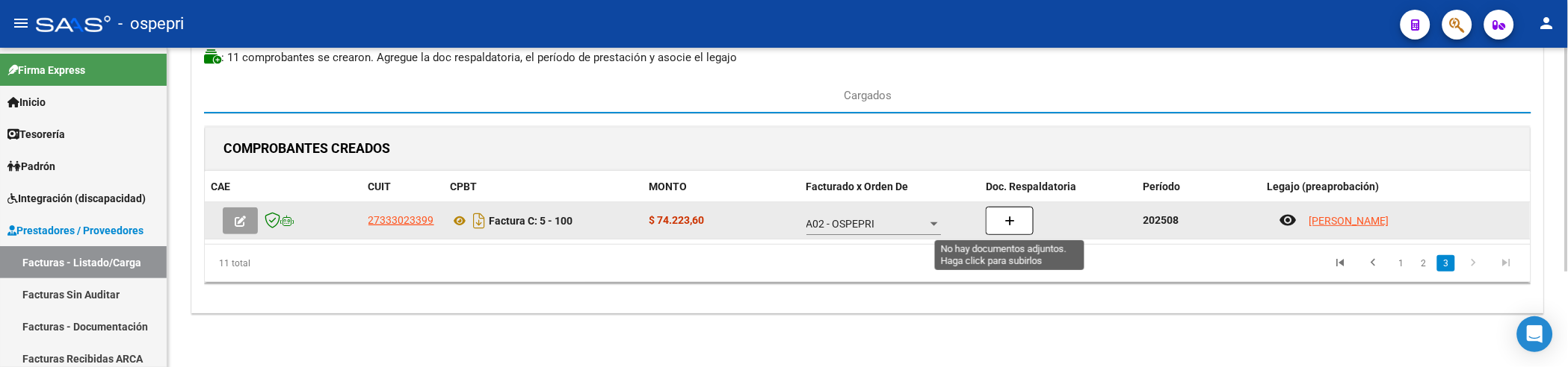
click at [1005, 229] on button "button" at bounding box center [1009, 221] width 48 height 28
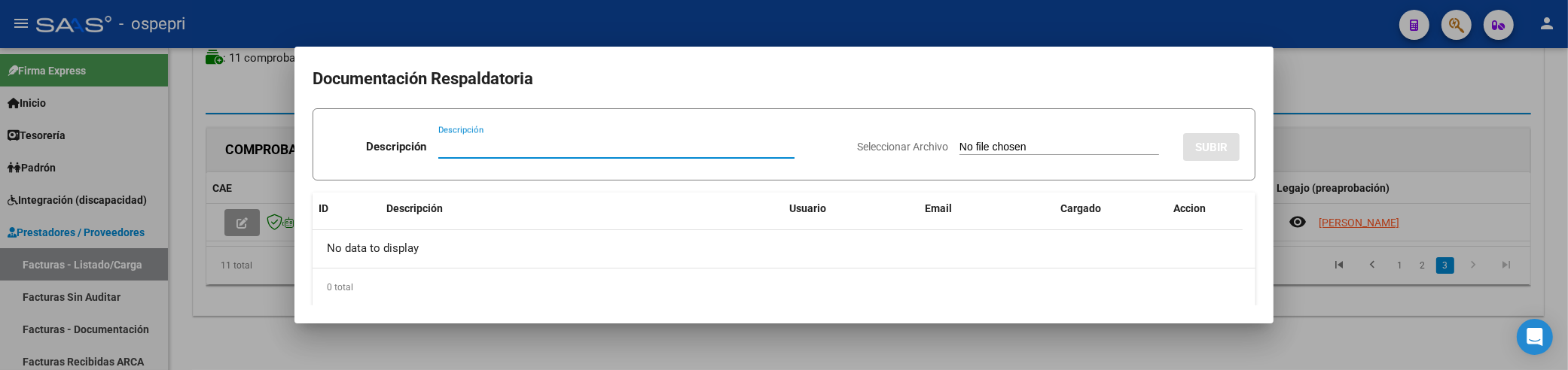
click at [452, 146] on input "Descripción" at bounding box center [617, 147] width 356 height 14
paste input "202508"
type input "202508"
click at [916, 140] on div "Seleccionar Archivo SUBIR" at bounding box center [1049, 144] width 383 height 46
click at [916, 140] on app-file-uploader "Seleccionar Archivo" at bounding box center [1014, 147] width 314 height 14
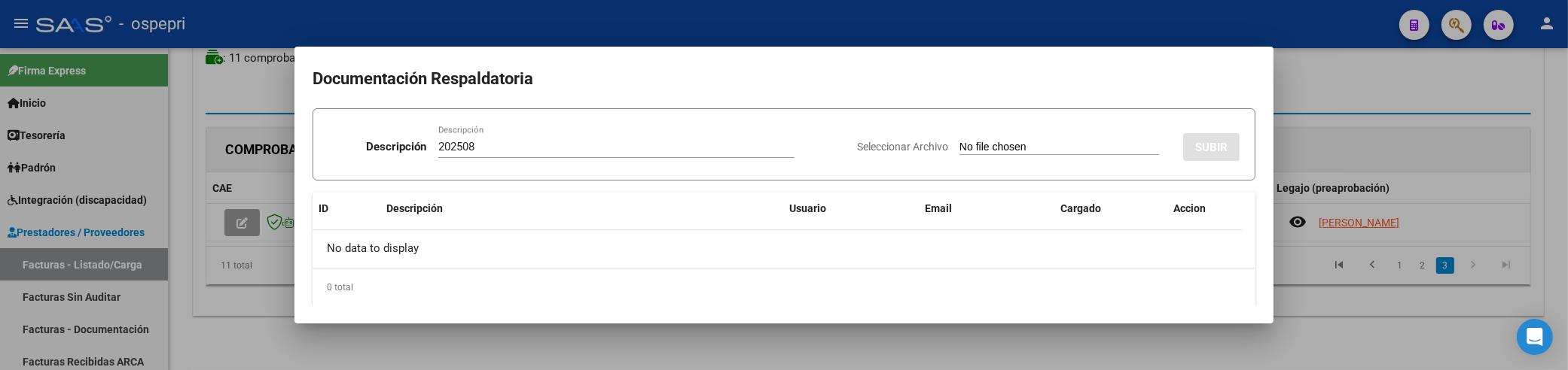
click at [959, 143] on input "Seleccionar Archivo" at bounding box center [1058, 147] width 199 height 15
type input "C:\fakepath\Asistencia Discapacidad Agosto.pdf"
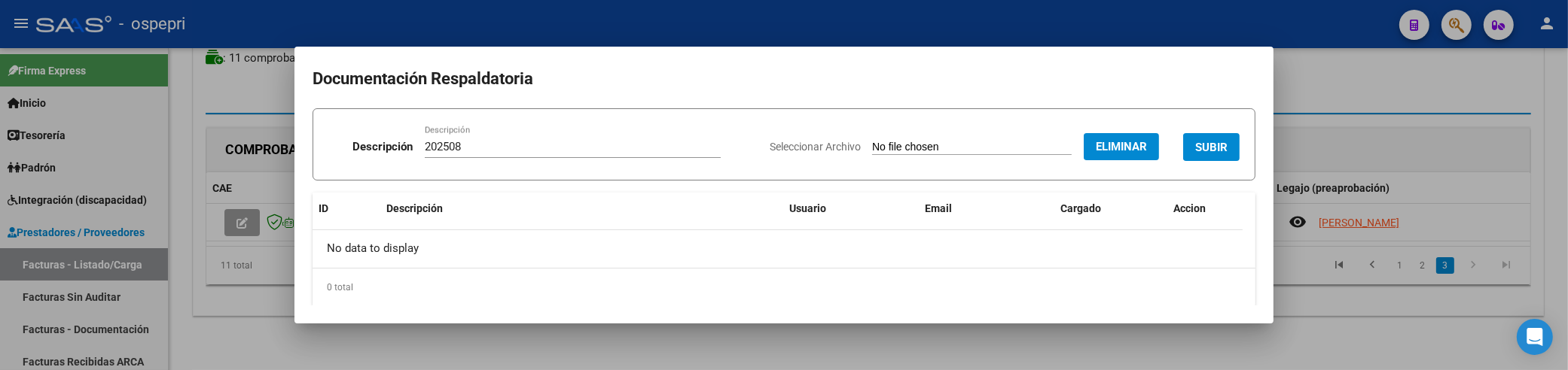
click at [1199, 141] on span "SUBIR" at bounding box center [1212, 147] width 32 height 14
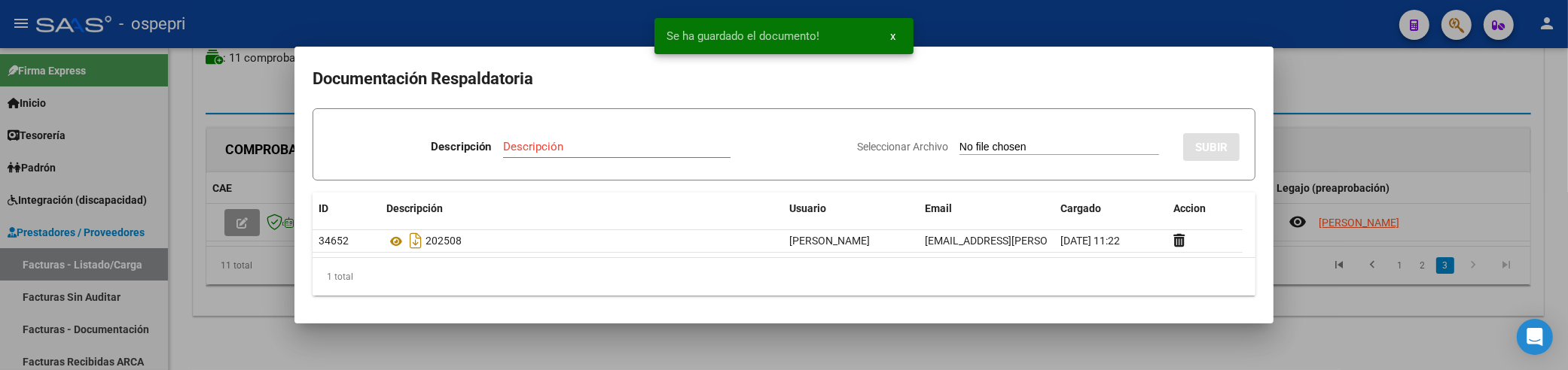
click at [1367, 72] on div at bounding box center [784, 185] width 1568 height 370
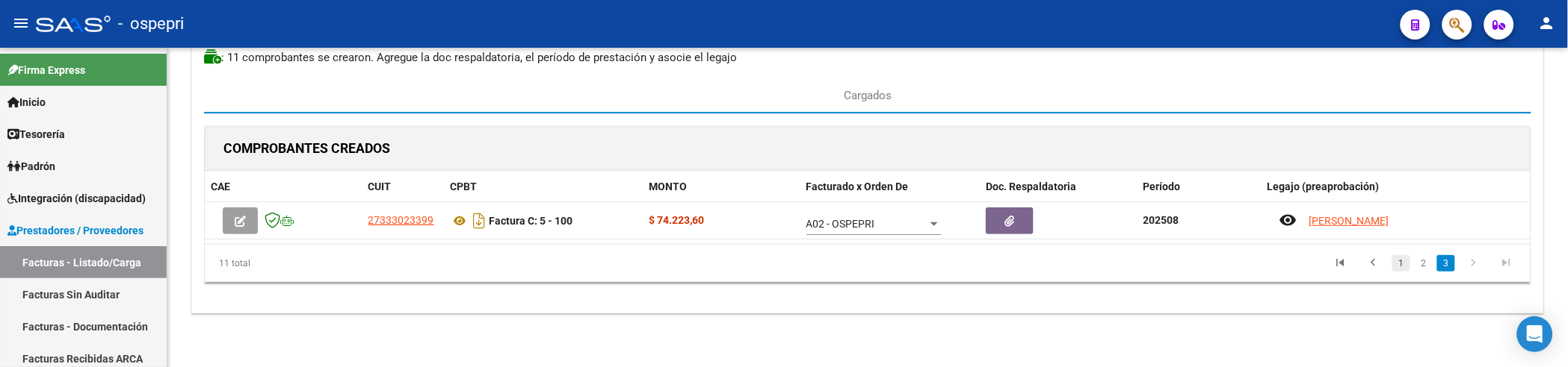
click at [1404, 268] on link "1" at bounding box center [1400, 263] width 18 height 17
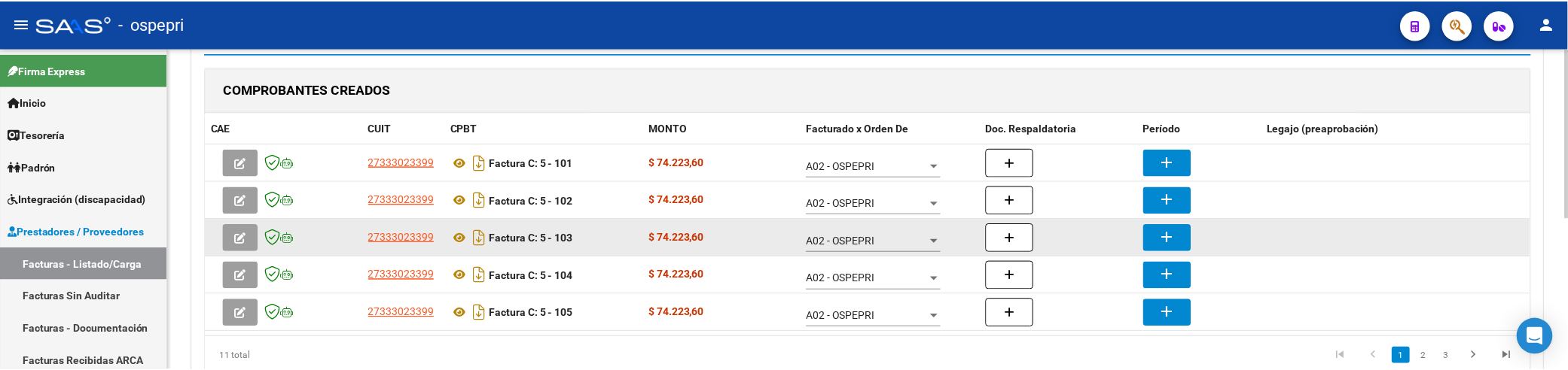
scroll to position [221, 0]
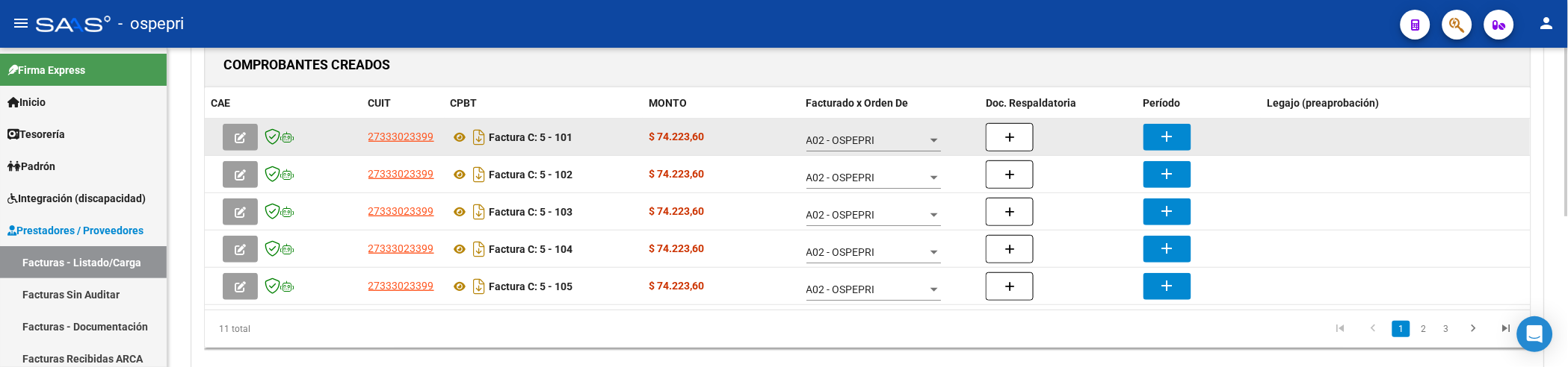
click at [1175, 135] on mat-icon "add" at bounding box center [1167, 136] width 18 height 18
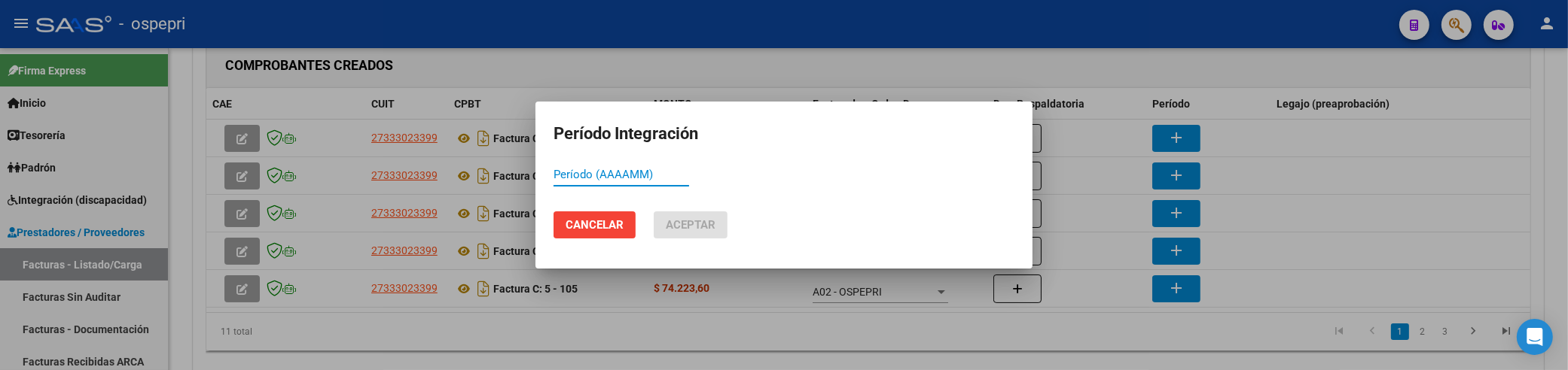
click at [596, 180] on input "Período (AAAAMM)" at bounding box center [622, 175] width 135 height 14
paste input "202508"
type input "202508"
click at [709, 230] on span "Aceptar" at bounding box center [690, 225] width 50 height 14
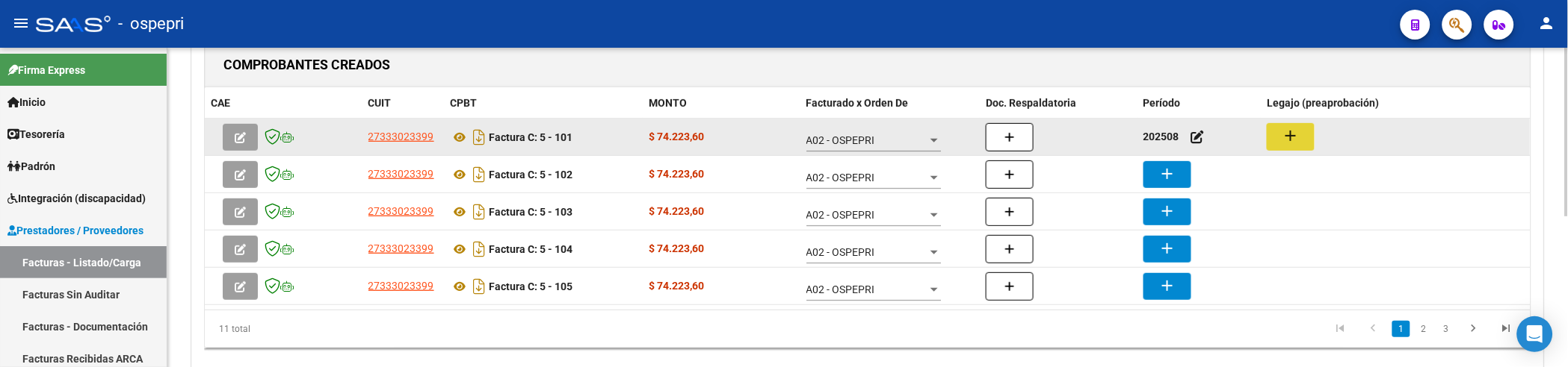
click at [1284, 129] on mat-icon "add" at bounding box center [1290, 135] width 18 height 18
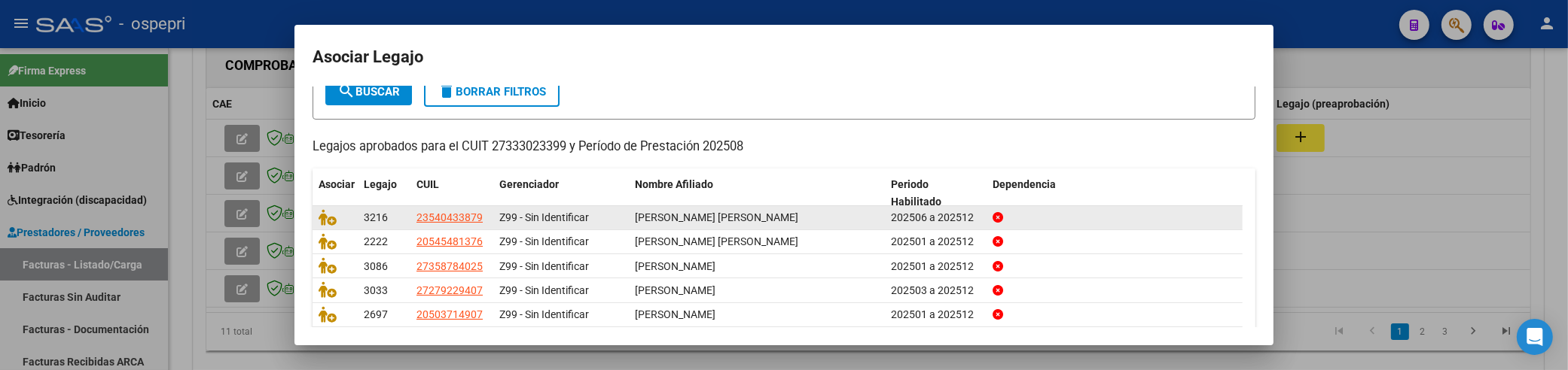
scroll to position [0, 0]
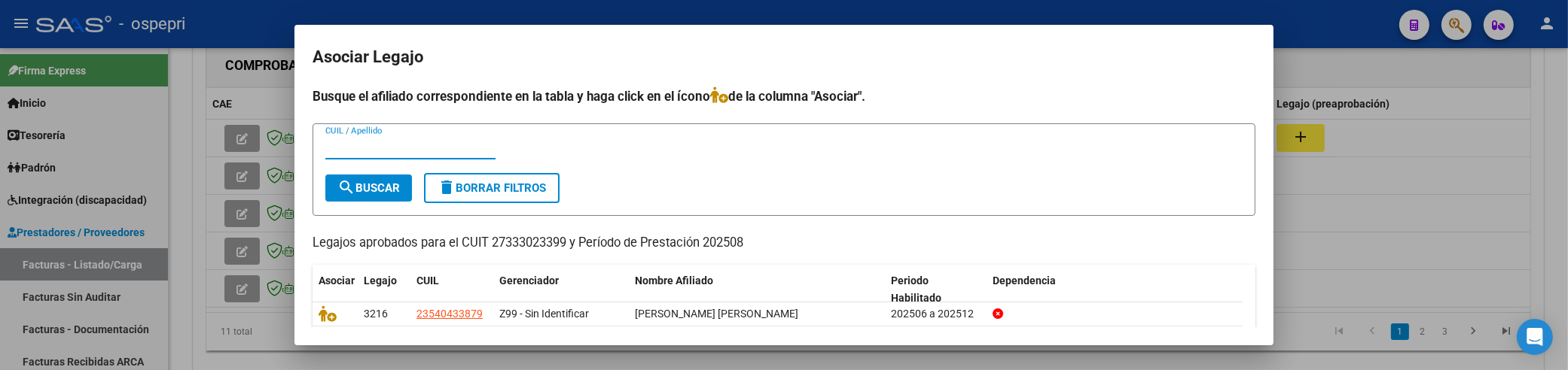
click at [364, 152] on input "CUIL / Apellido" at bounding box center [409, 147] width 170 height 14
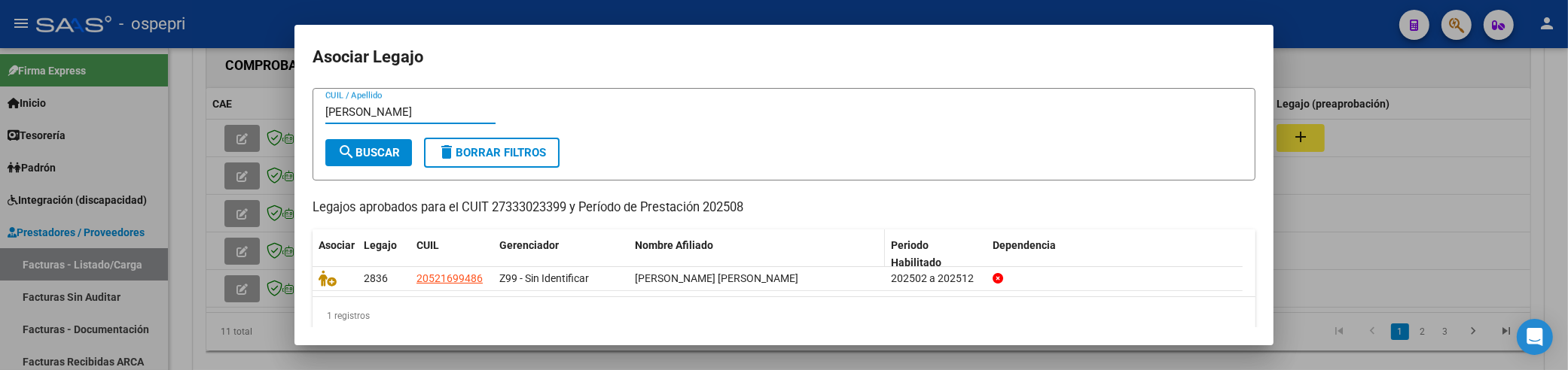
scroll to position [53, 0]
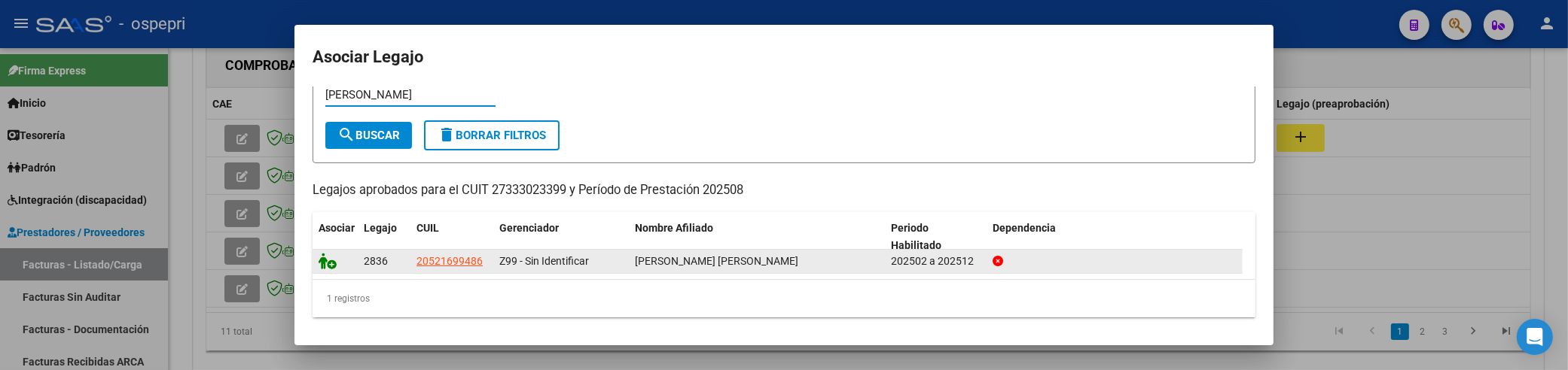
type input "ponce"
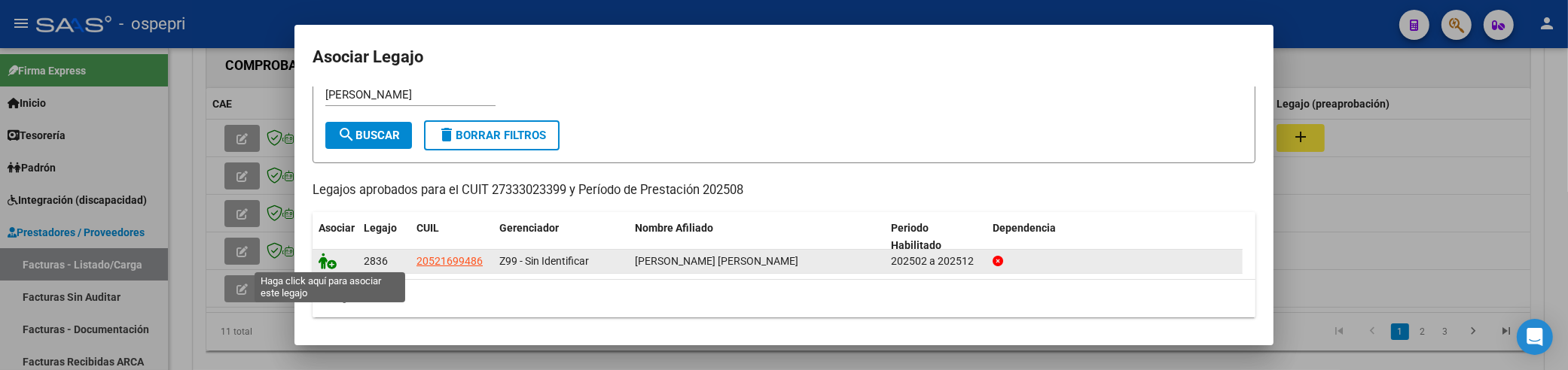
click at [329, 265] on icon at bounding box center [328, 261] width 18 height 17
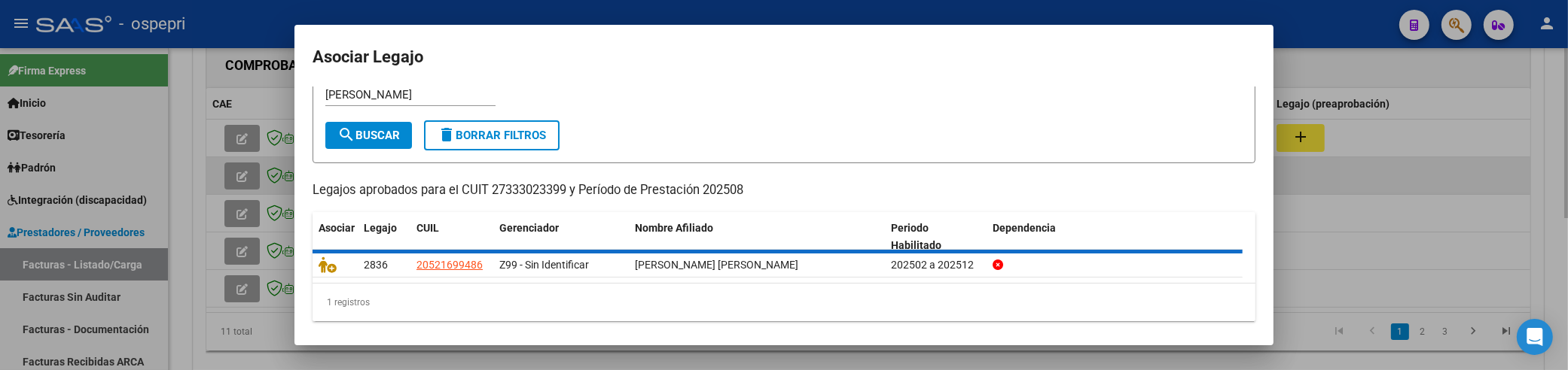
scroll to position [0, 0]
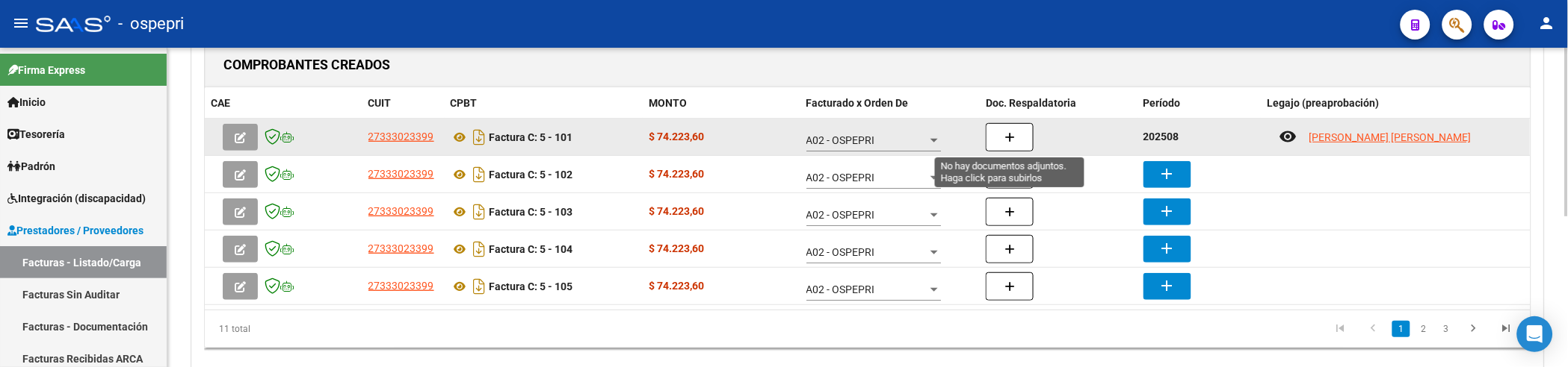
click at [1016, 142] on button "button" at bounding box center [1009, 137] width 48 height 28
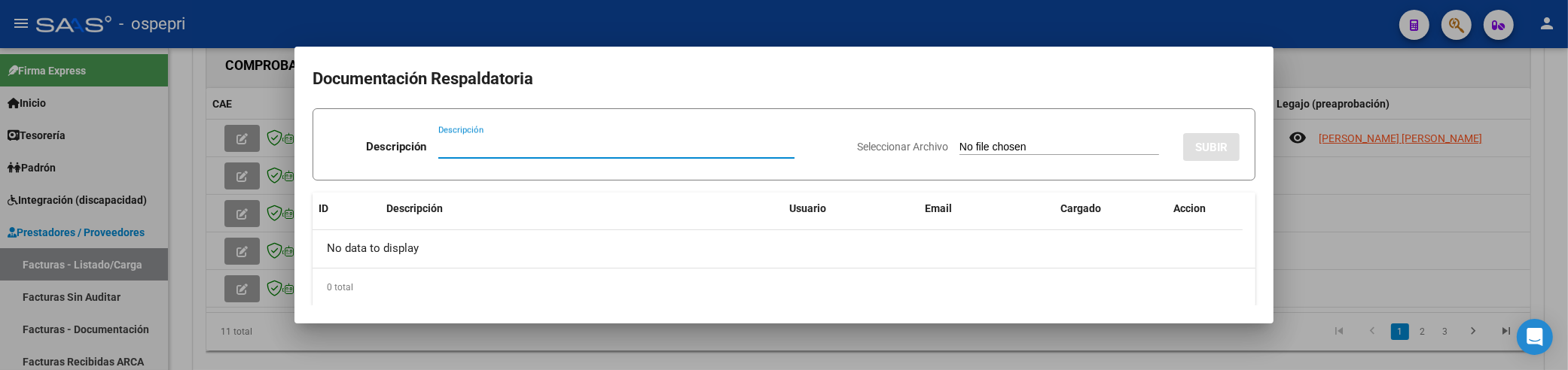
click at [453, 147] on input "Descripción" at bounding box center [617, 147] width 356 height 14
paste input "202508"
type input "202508"
click at [959, 146] on input "Seleccionar Archivo" at bounding box center [1058, 147] width 199 height 15
type input "C:\fakepath\Asistencia Discapacidad Agosto.pdf"
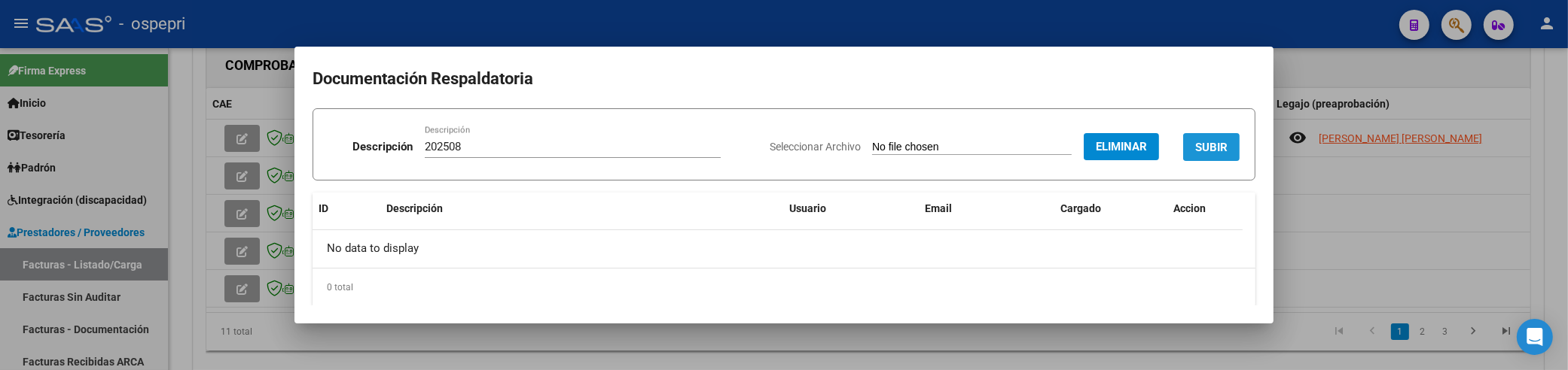
click at [1196, 152] on span "SUBIR" at bounding box center [1212, 147] width 32 height 14
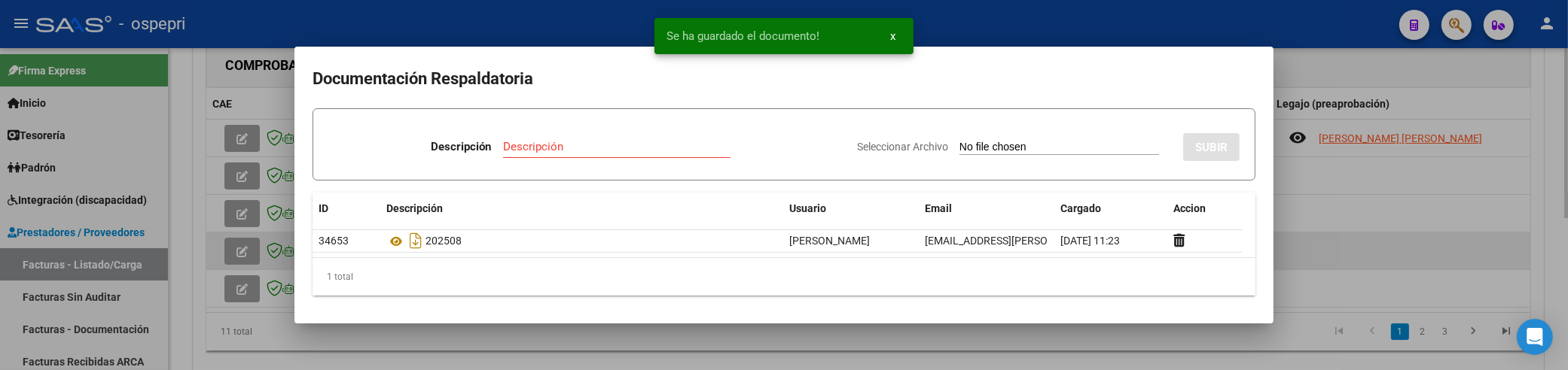
click at [1374, 246] on div at bounding box center [784, 185] width 1568 height 370
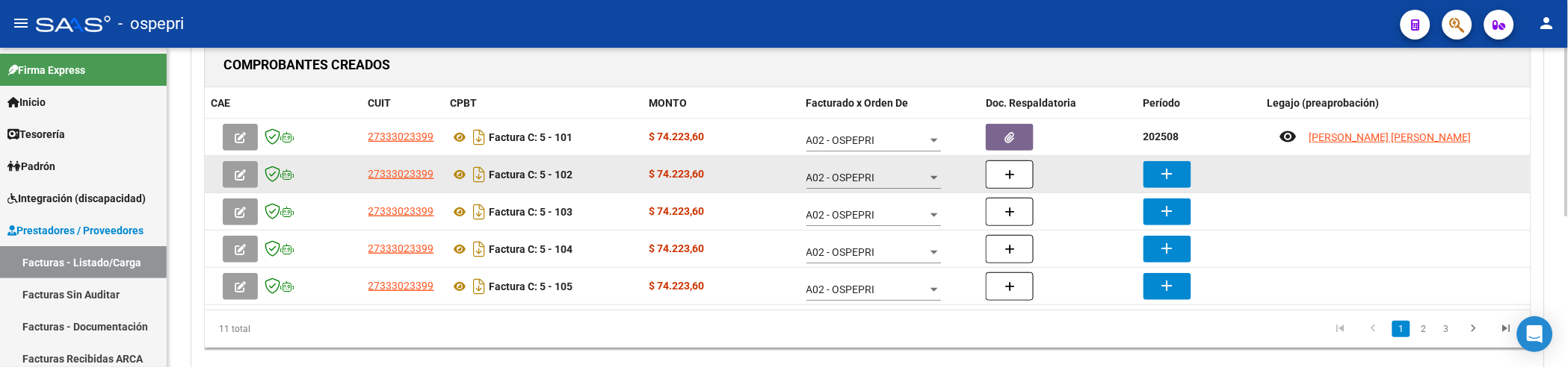
click at [1168, 172] on mat-icon "add" at bounding box center [1167, 174] width 18 height 18
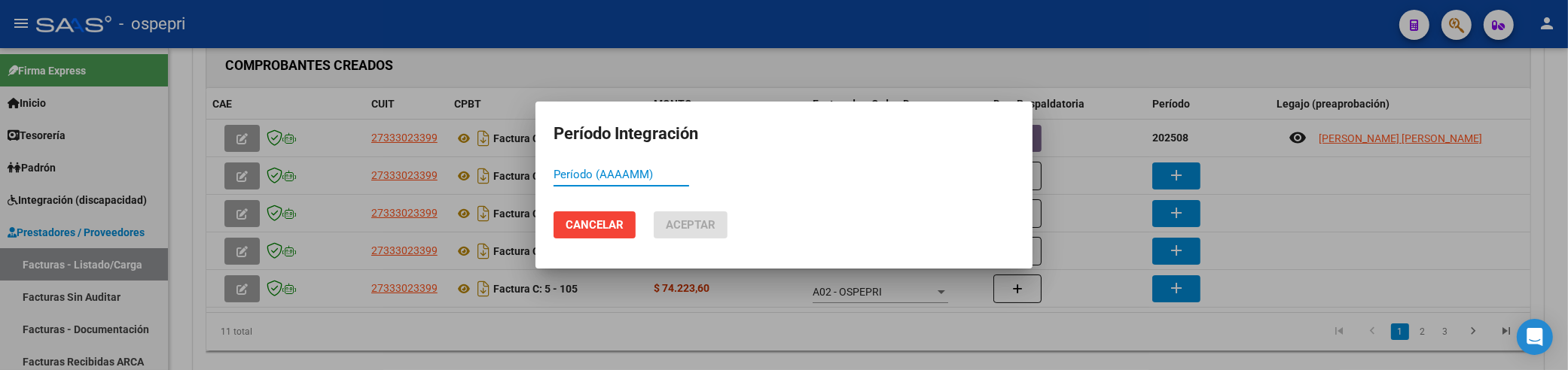
click at [558, 177] on input "Período (AAAAMM)" at bounding box center [622, 175] width 135 height 14
paste input "202508"
type input "202508"
click at [681, 232] on span "Aceptar" at bounding box center [690, 225] width 50 height 14
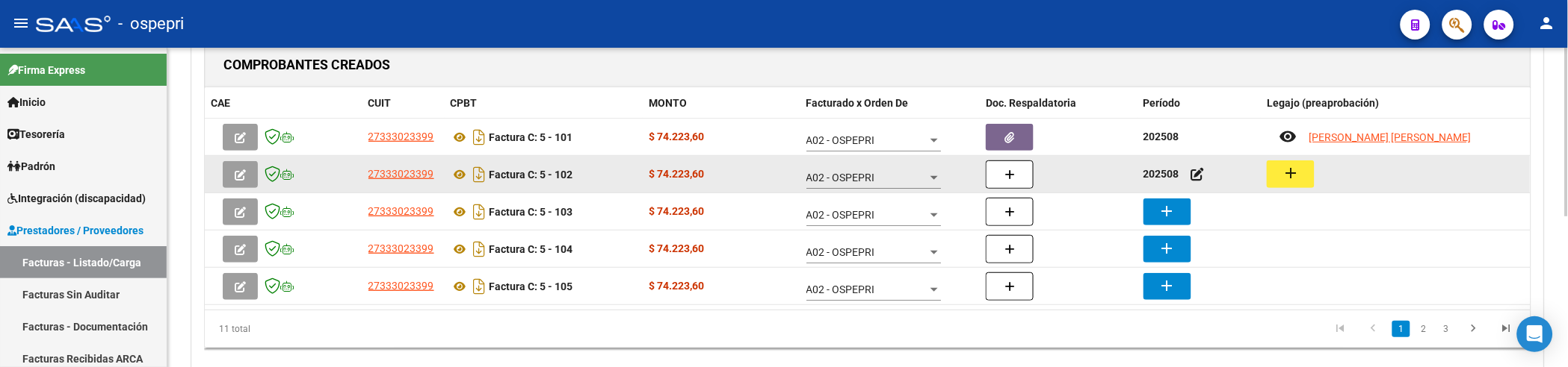
click at [1290, 177] on mat-icon "add" at bounding box center [1290, 173] width 18 height 18
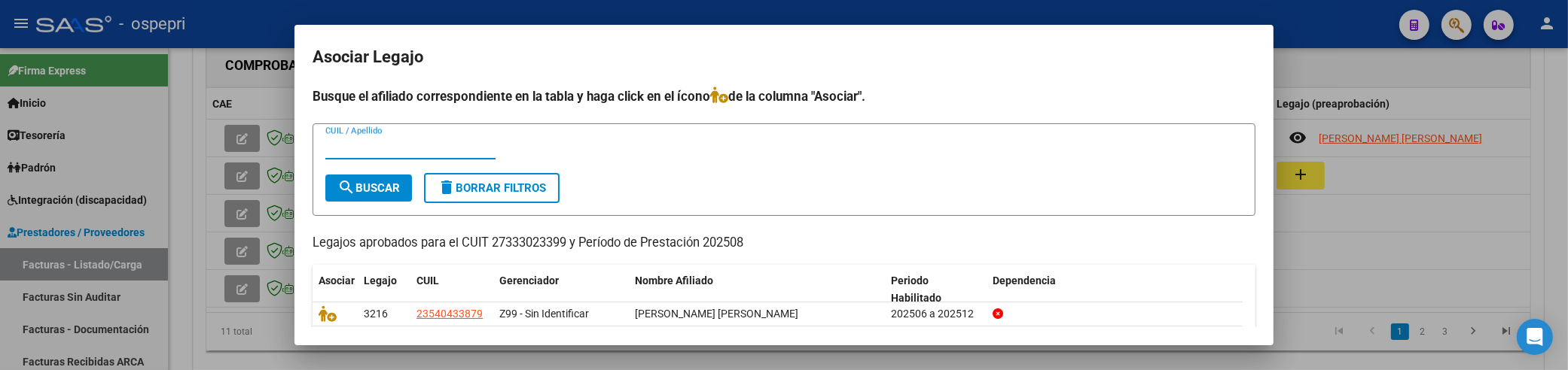
click at [364, 151] on input "CUIL / Apellido" at bounding box center [409, 147] width 170 height 14
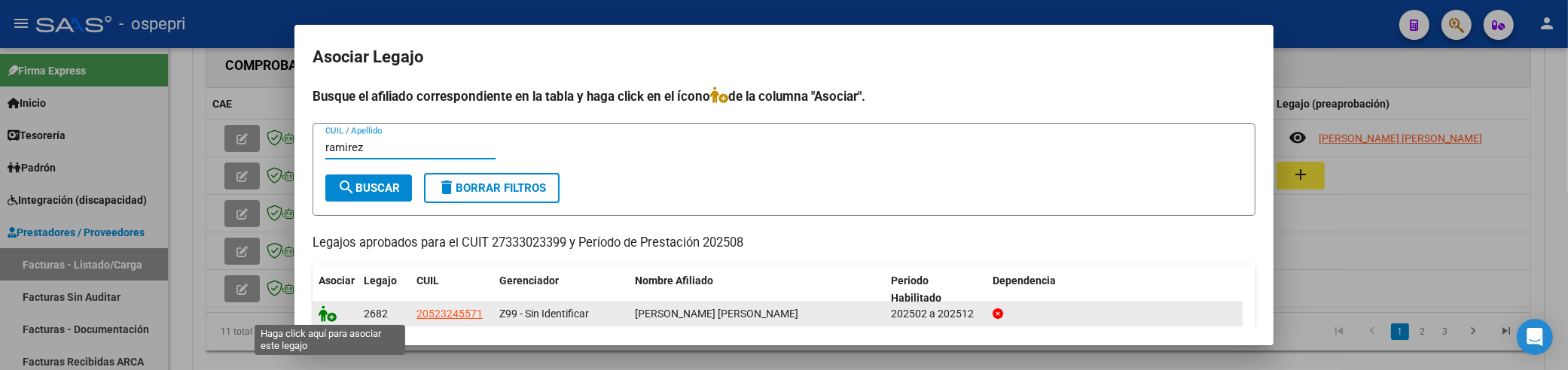
type input "ramirez"
click at [328, 311] on icon at bounding box center [328, 313] width 18 height 17
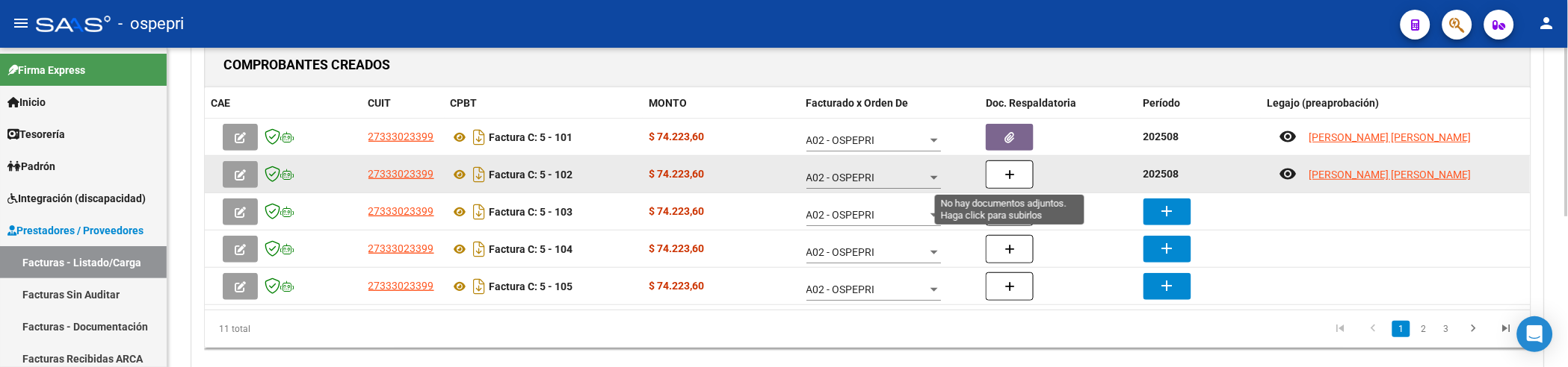
click at [1025, 174] on button "button" at bounding box center [1009, 174] width 48 height 28
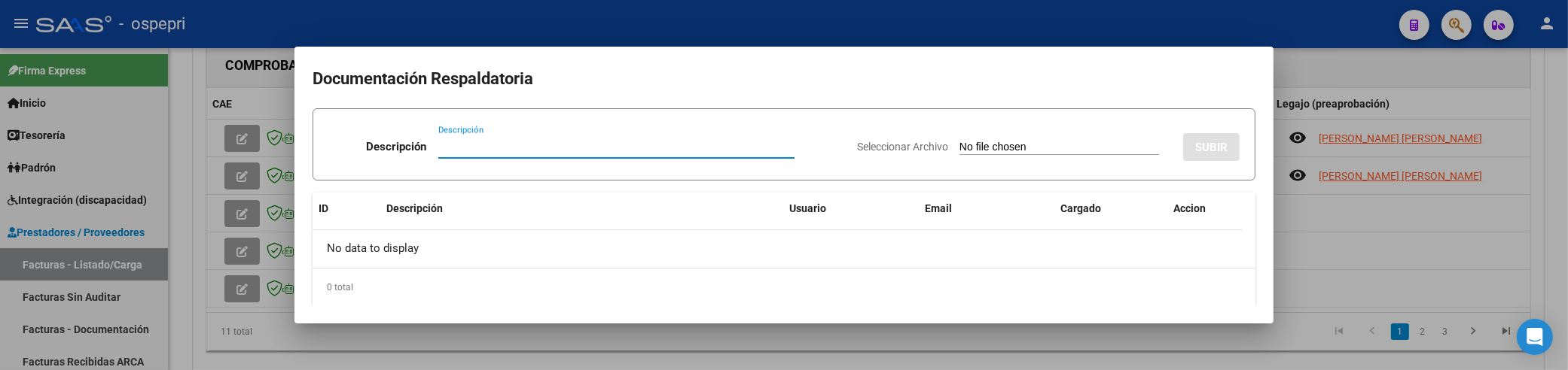
click at [460, 143] on input "Descripción" at bounding box center [617, 147] width 356 height 14
paste input "202508"
type input "202508"
click at [959, 140] on input "Seleccionar Archivo" at bounding box center [1058, 147] width 199 height 15
type input "C:\fakepath\Asistencia Discapacidad Agosto.pdf"
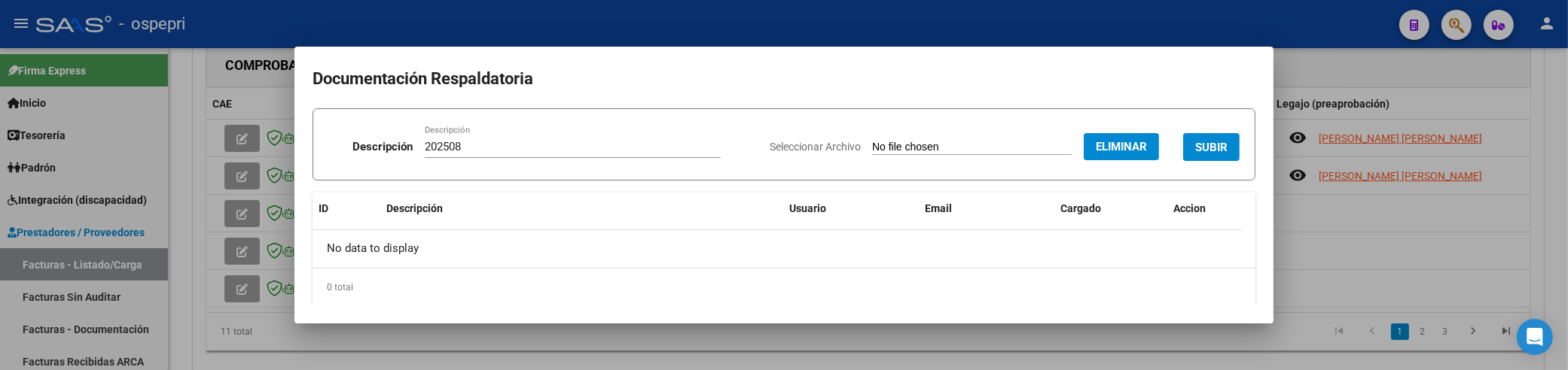
click at [1196, 153] on span "SUBIR" at bounding box center [1212, 147] width 32 height 14
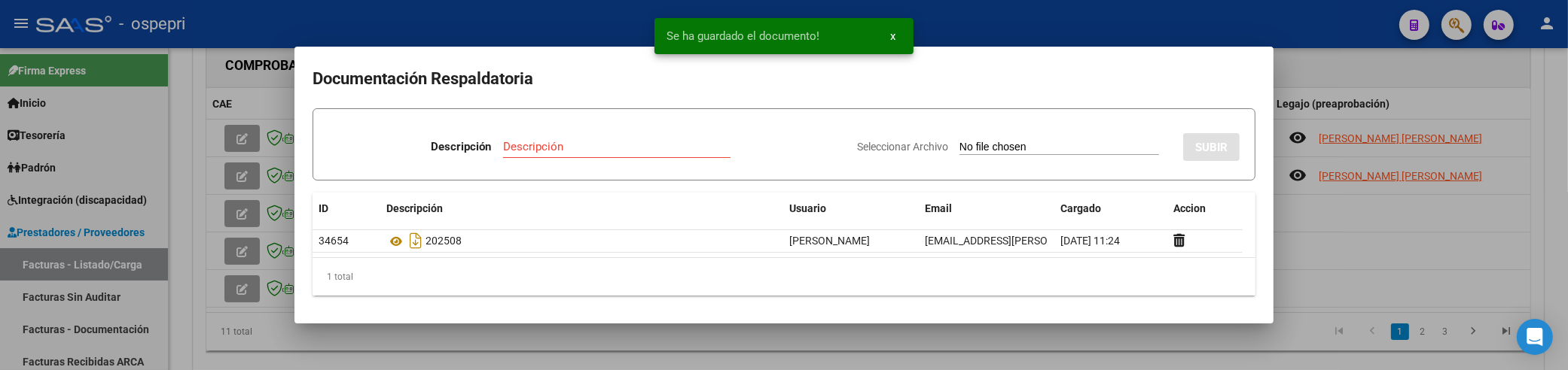
click at [1396, 266] on div at bounding box center [784, 185] width 1568 height 370
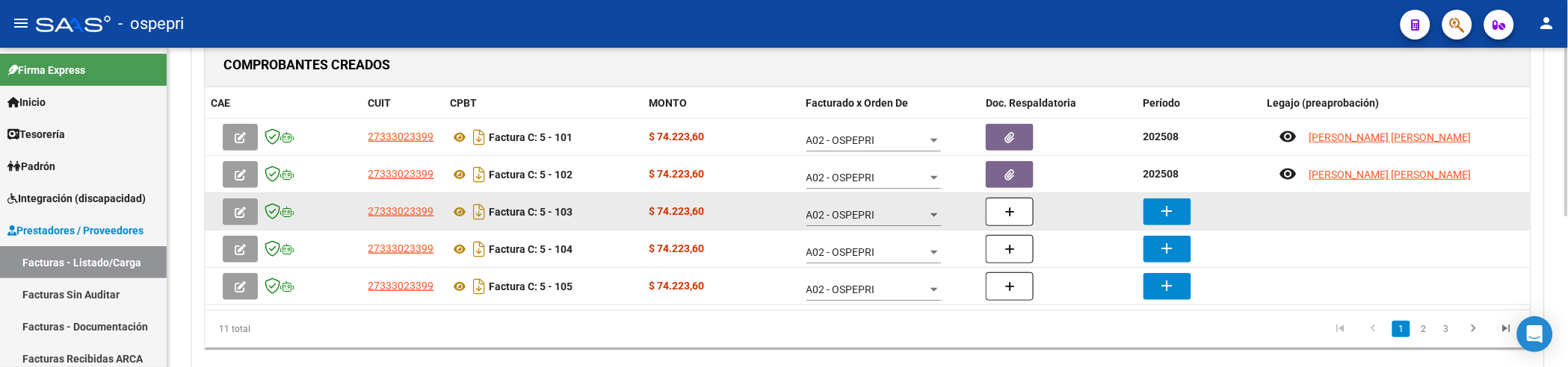
click at [1159, 210] on mat-icon "add" at bounding box center [1167, 211] width 18 height 18
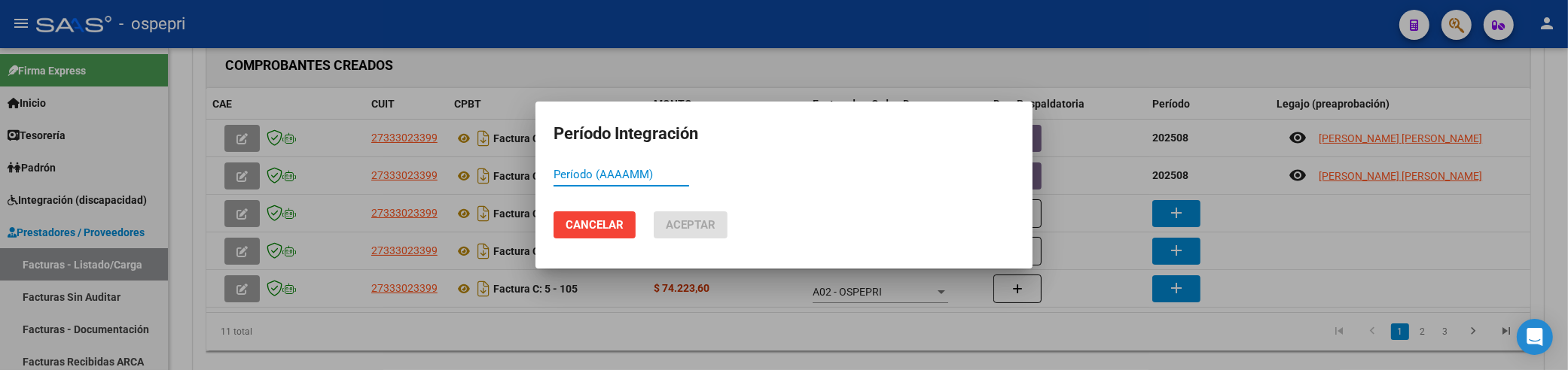
click at [552, 180] on mat-dialog-content "Período (AAAAMM)" at bounding box center [784, 182] width 497 height 37
click at [571, 175] on input "Período (AAAAMM)" at bounding box center [622, 175] width 135 height 14
paste input "202508"
type input "202508"
click at [709, 235] on button "Aceptar" at bounding box center [690, 226] width 74 height 27
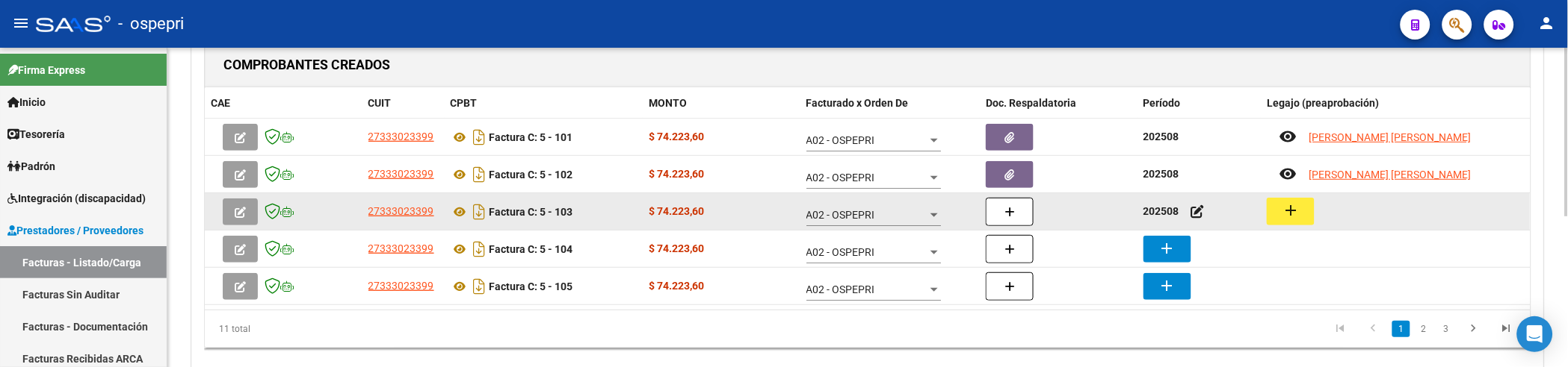
click at [1296, 212] on mat-icon "add" at bounding box center [1290, 210] width 18 height 18
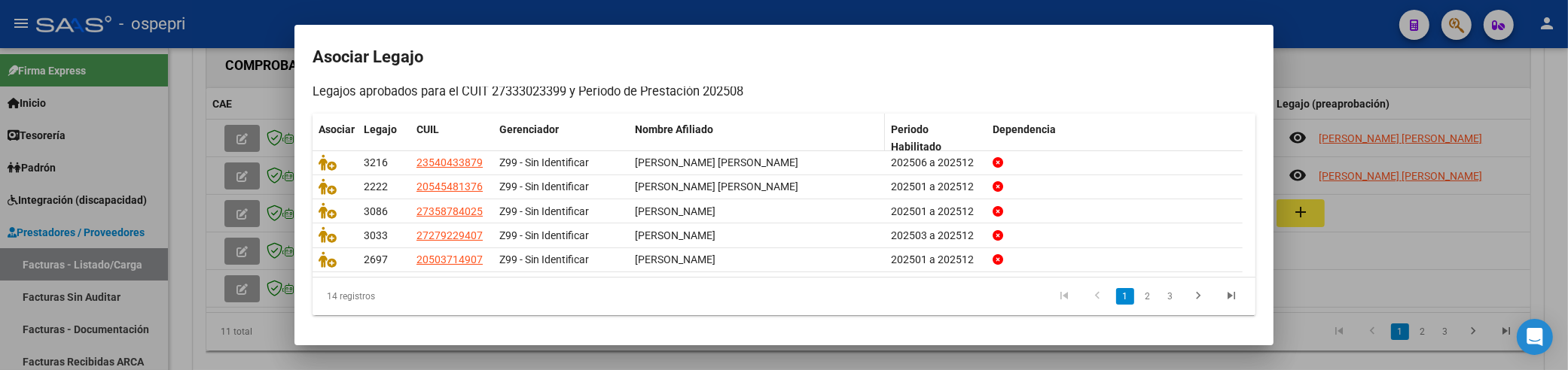
scroll to position [68, 0]
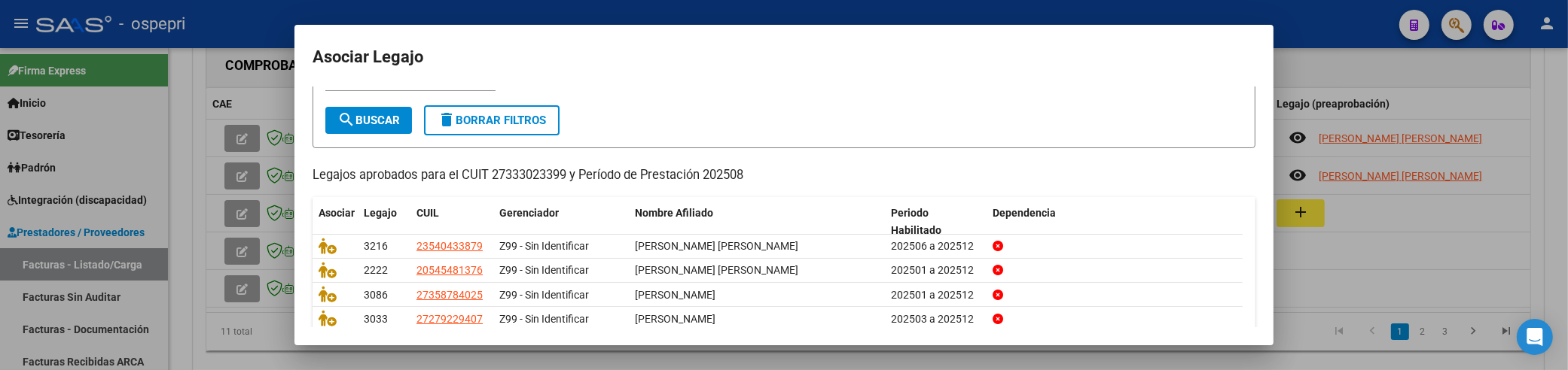
click at [335, 83] on mat-dialog-container "Asociar Legajo Busque el afiliado correspondiente en la tabla y haga click en e…" at bounding box center [784, 185] width 979 height 321
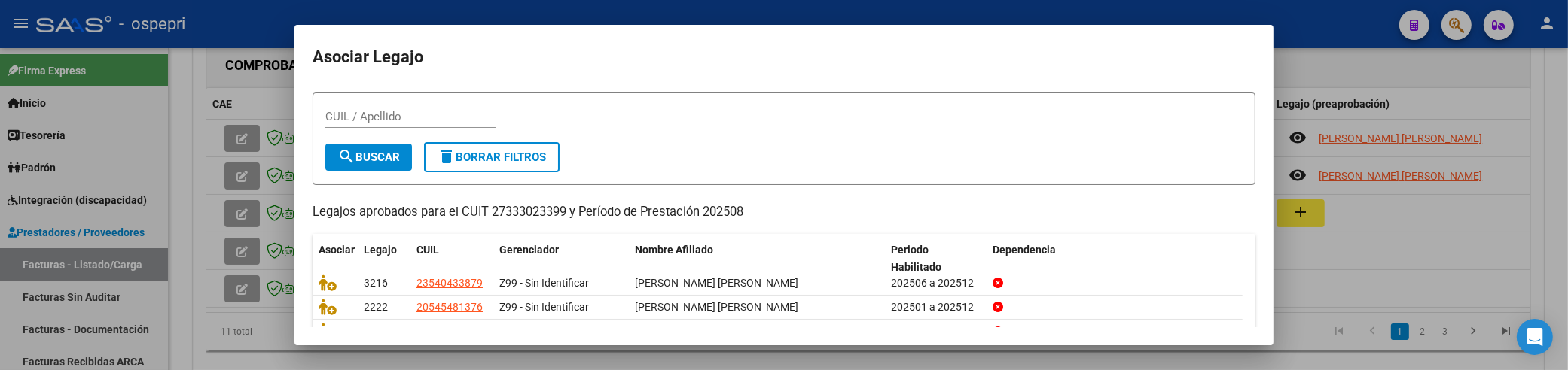
scroll to position [0, 0]
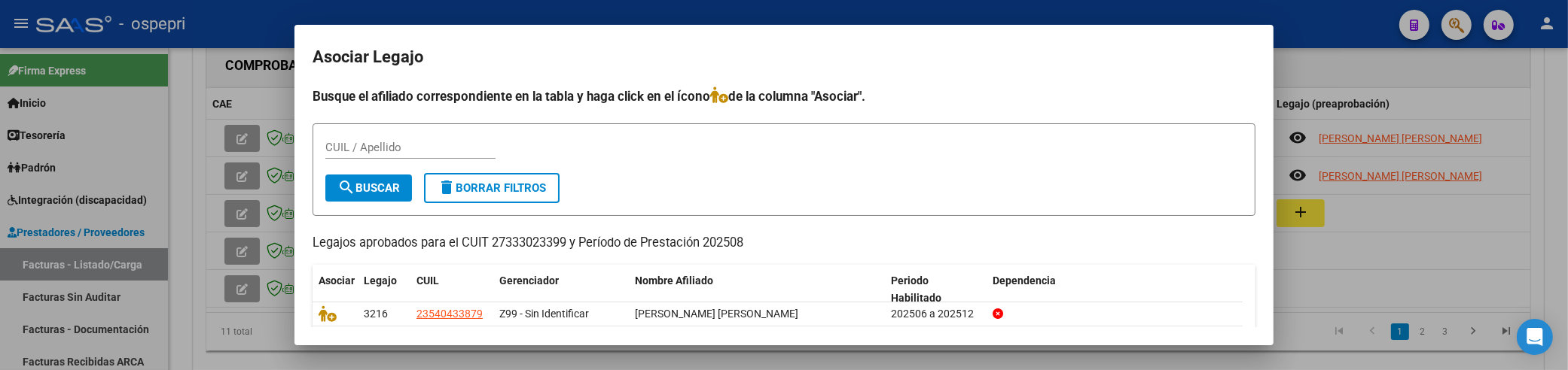
click at [374, 147] on input "CUIL / Apellido" at bounding box center [409, 147] width 170 height 14
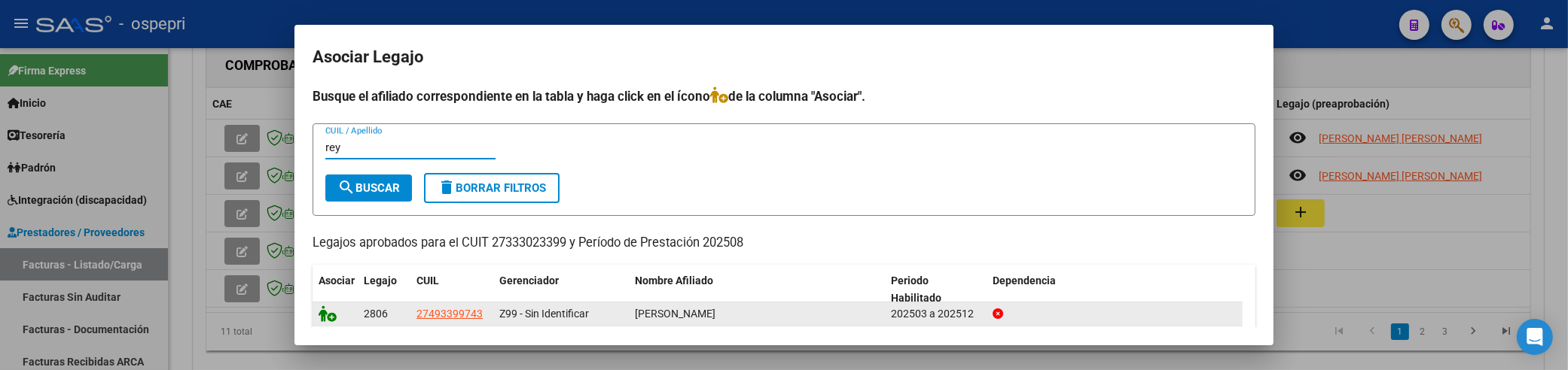
type input "rey"
click at [334, 313] on icon at bounding box center [328, 313] width 18 height 17
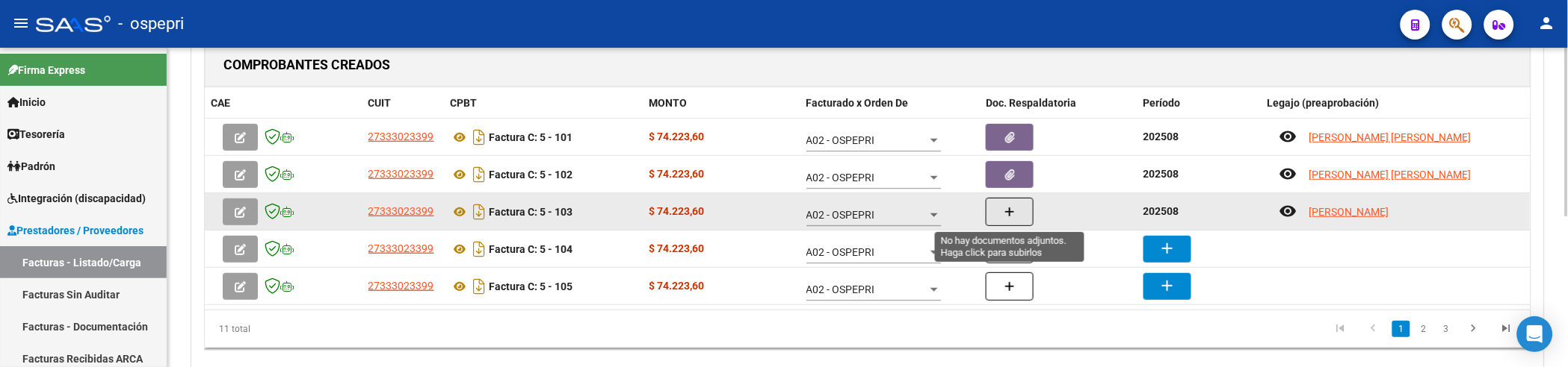
click at [1016, 214] on button "button" at bounding box center [1009, 211] width 48 height 28
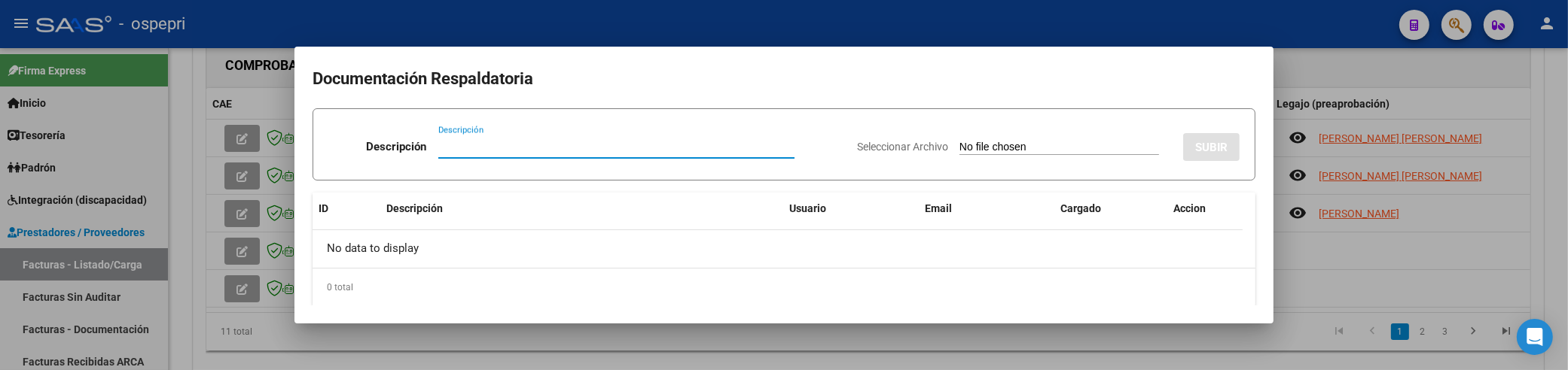
click at [443, 149] on input "Descripción" at bounding box center [617, 147] width 356 height 14
type input "202508"
click at [959, 147] on input "Seleccionar Archivo" at bounding box center [1058, 147] width 199 height 15
type input "C:\fakepath\Asistencia Discapacidad Agosto.pdf"
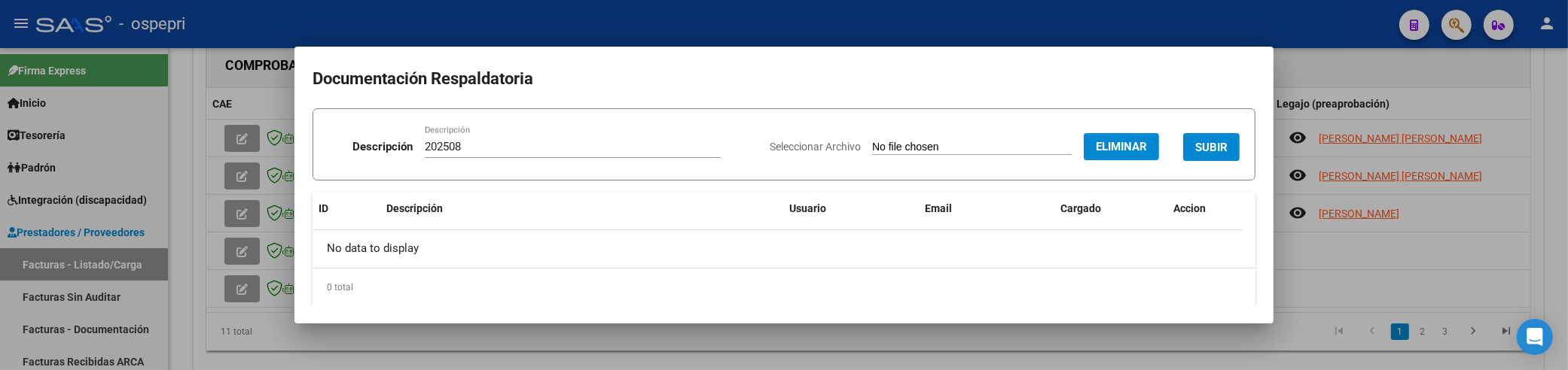
click at [1200, 151] on span "SUBIR" at bounding box center [1212, 147] width 32 height 14
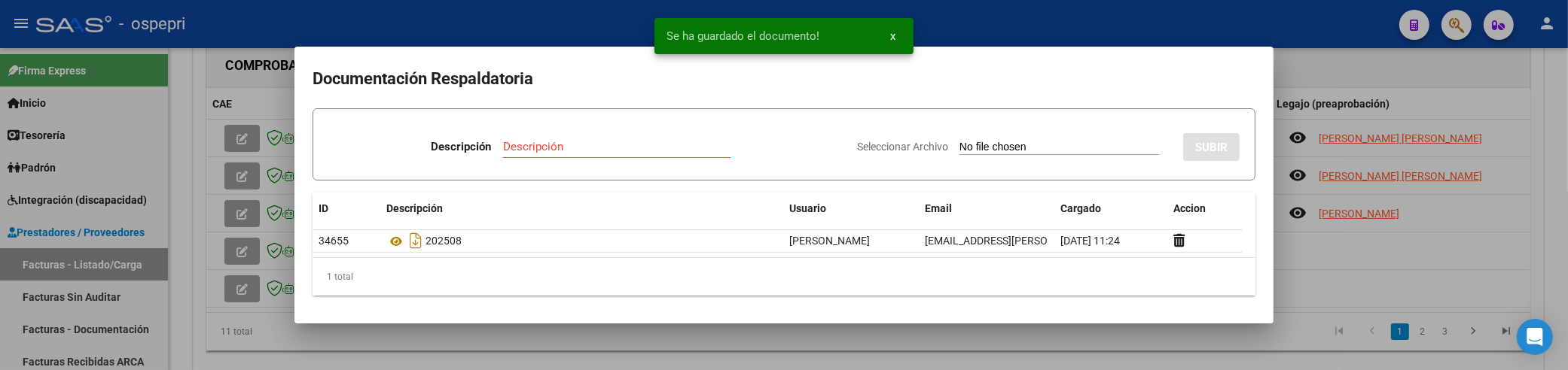
click at [1289, 293] on div at bounding box center [784, 185] width 1568 height 370
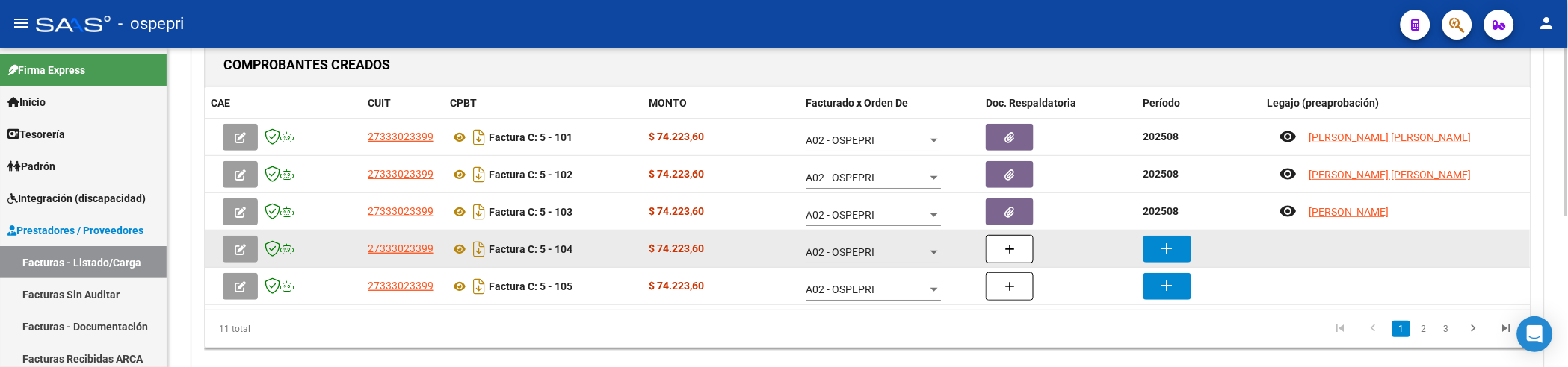
click at [1171, 245] on mat-icon "add" at bounding box center [1167, 248] width 18 height 18
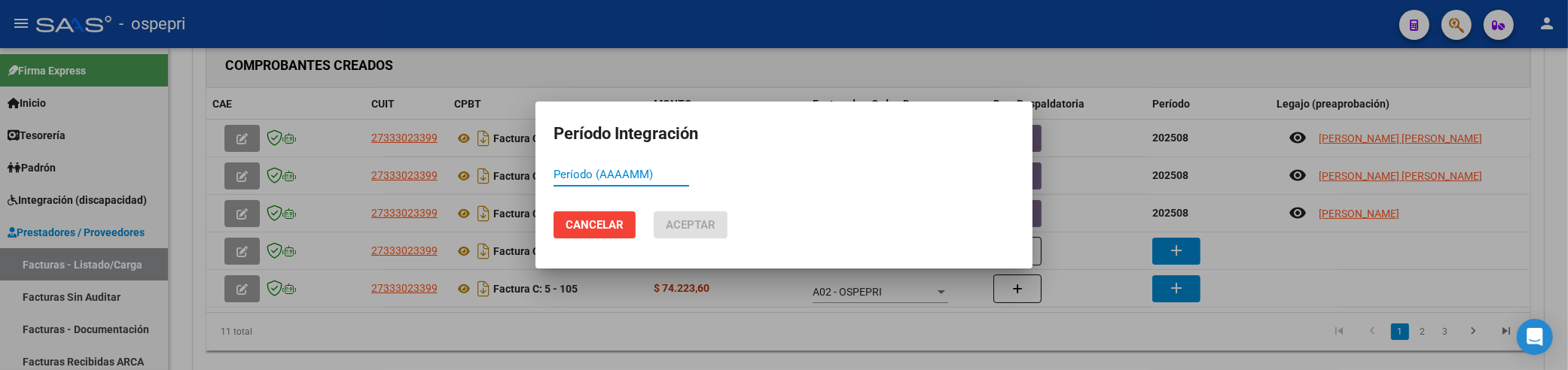
click at [584, 174] on input "Período (AAAAMM)" at bounding box center [622, 175] width 135 height 14
paste input "202508"
type input "202508"
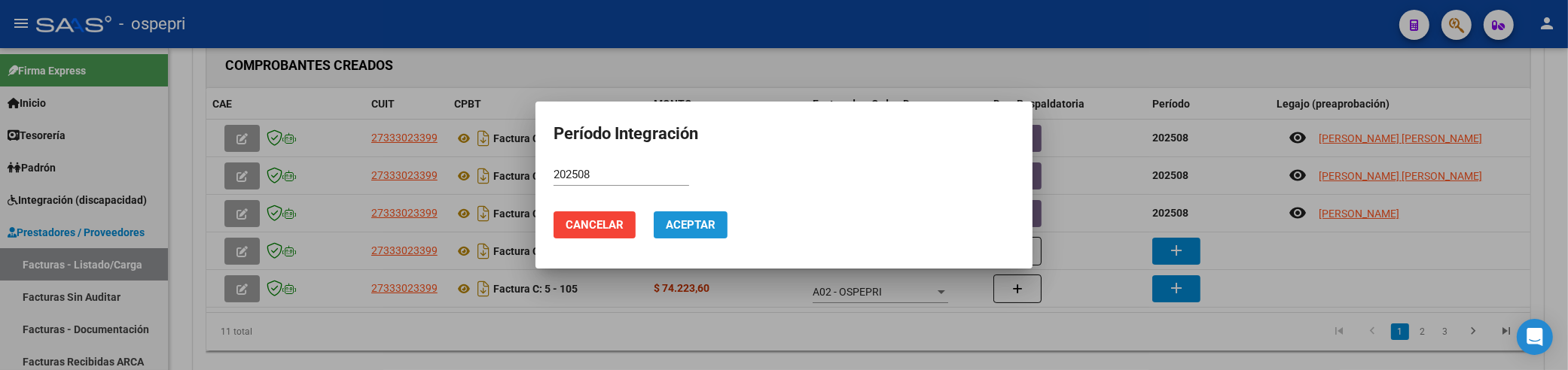
click at [676, 223] on span "Aceptar" at bounding box center [690, 225] width 50 height 14
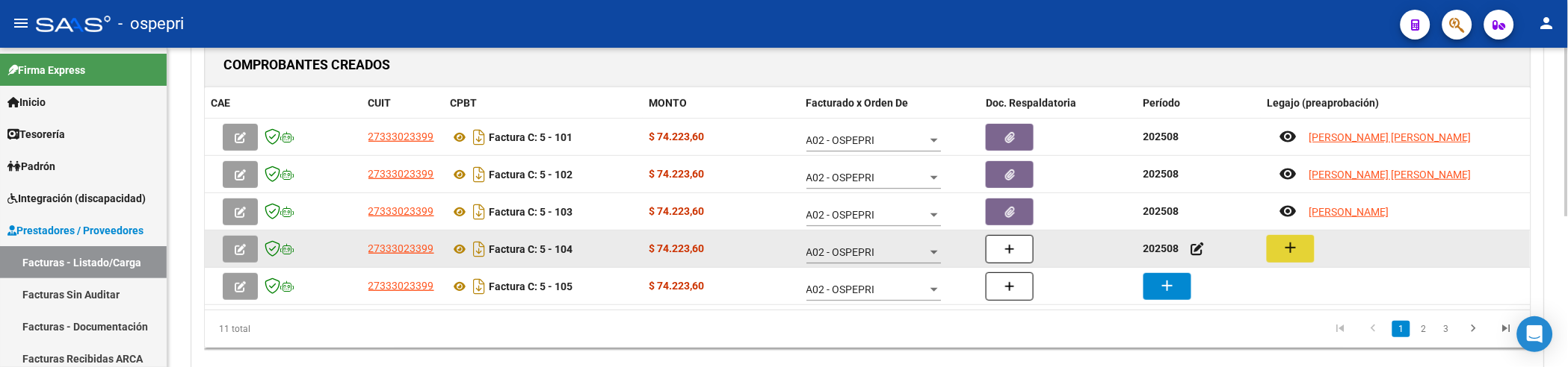
click at [1291, 255] on mat-icon "add" at bounding box center [1290, 248] width 18 height 18
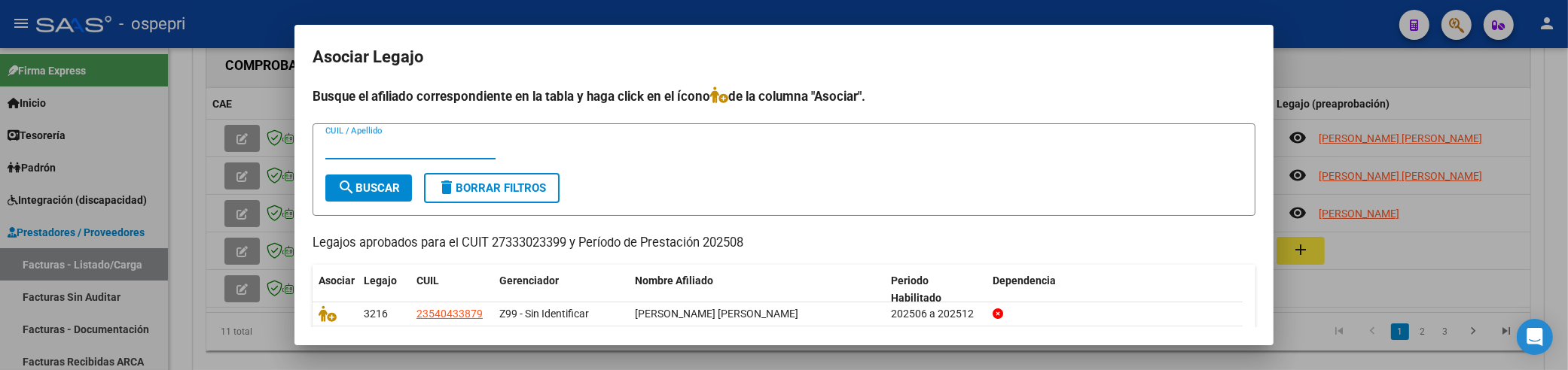
click at [357, 147] on input "CUIL / Apellido" at bounding box center [409, 147] width 170 height 14
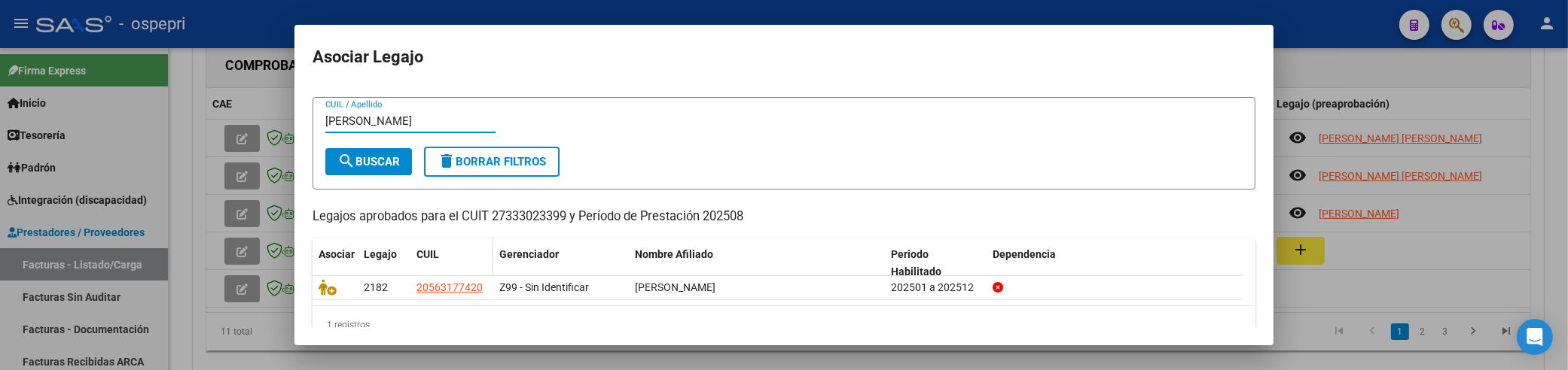
scroll to position [53, 0]
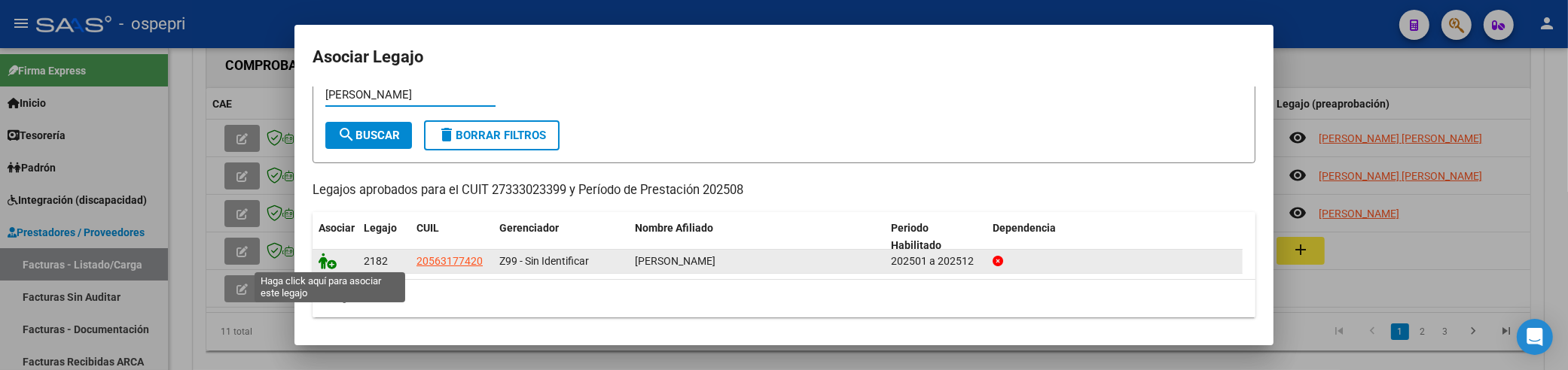
type input "cerda"
click at [322, 260] on icon at bounding box center [328, 261] width 18 height 17
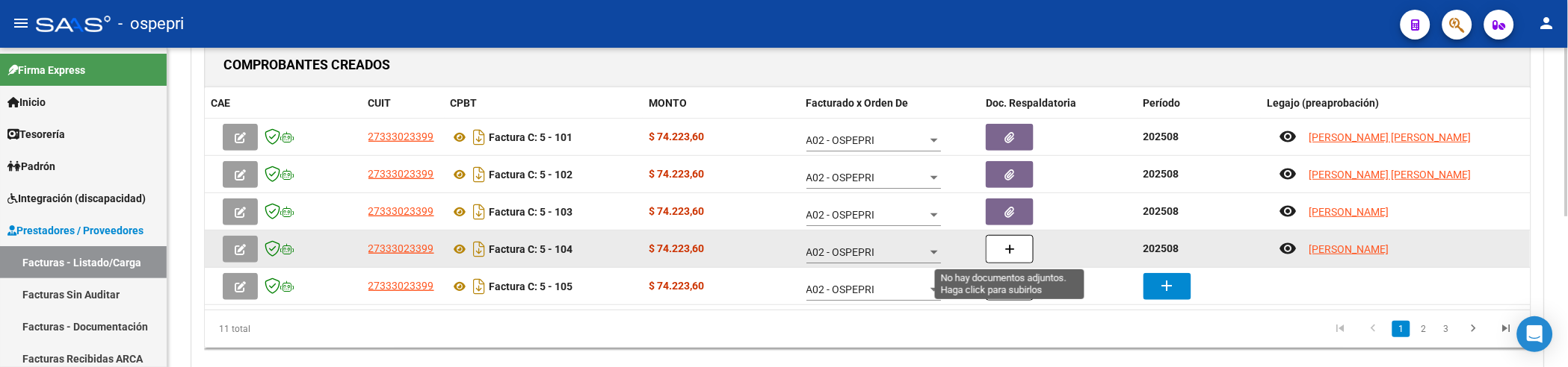
click at [1006, 258] on button "button" at bounding box center [1009, 249] width 48 height 28
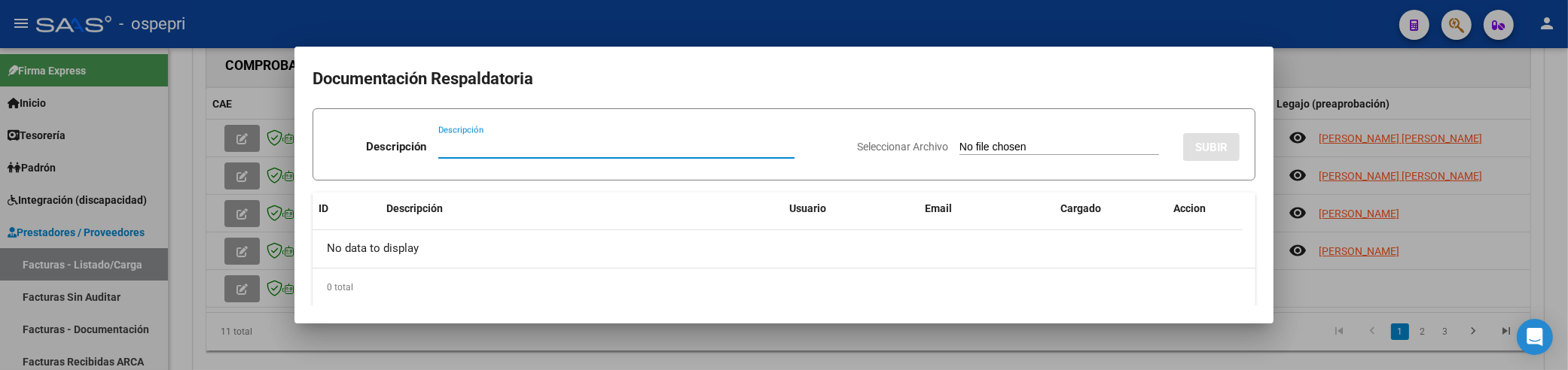
click at [469, 154] on div "Descripción" at bounding box center [617, 146] width 356 height 23
click at [461, 148] on input "Descripción" at bounding box center [617, 147] width 356 height 14
paste input "202508"
type input "202508"
click at [959, 152] on input "Seleccionar Archivo" at bounding box center [1058, 147] width 199 height 15
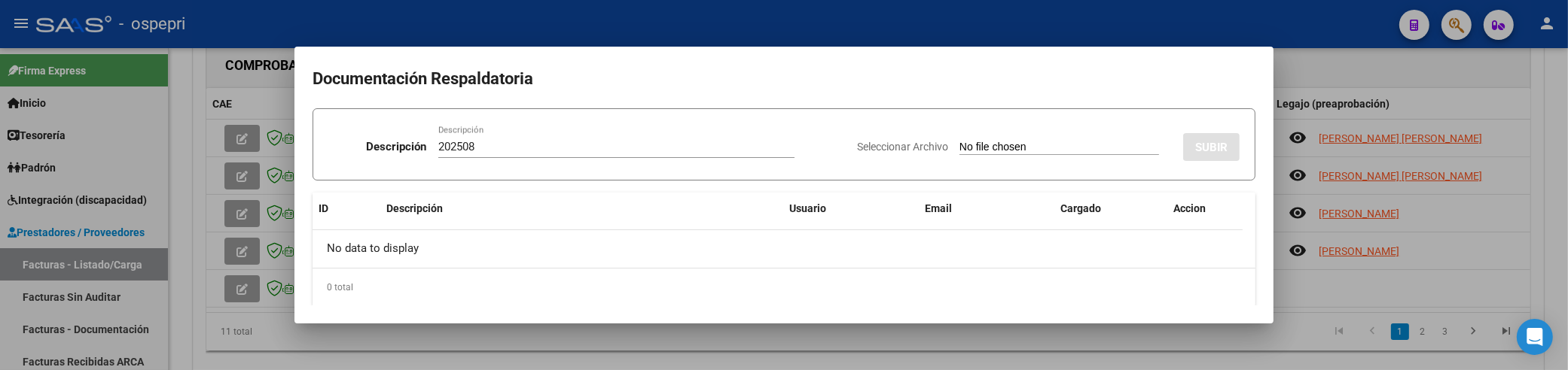
type input "C:\fakepath\Asistencia Discapacidad Agosto.pdf"
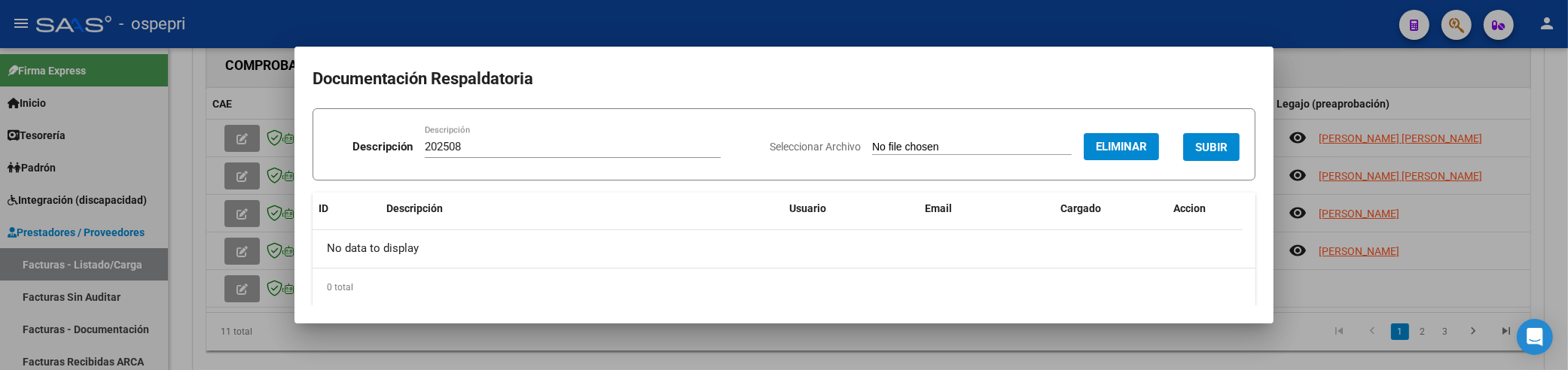
click at [1199, 147] on span "SUBIR" at bounding box center [1212, 147] width 32 height 14
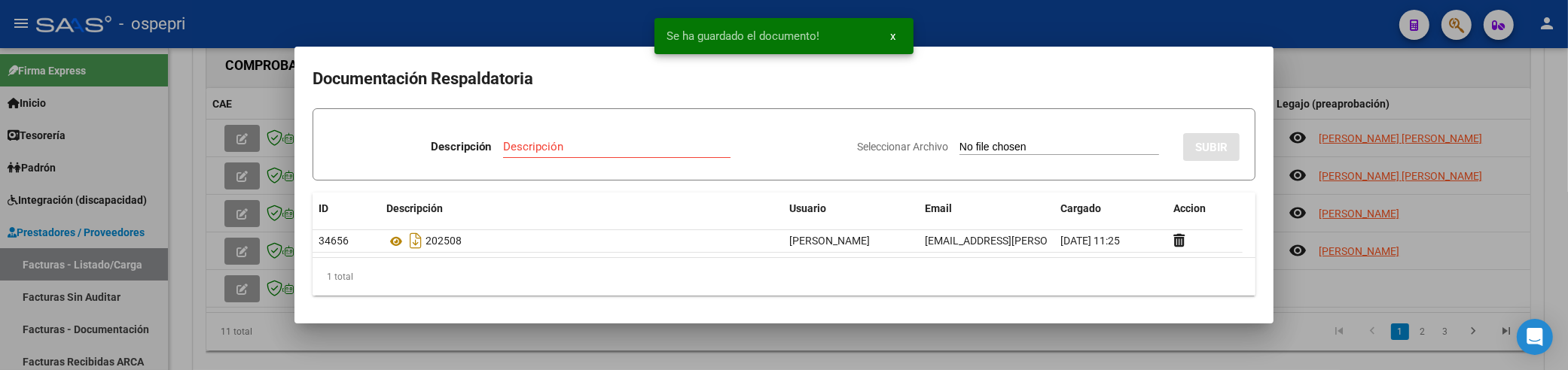
click at [1368, 79] on div at bounding box center [784, 185] width 1568 height 370
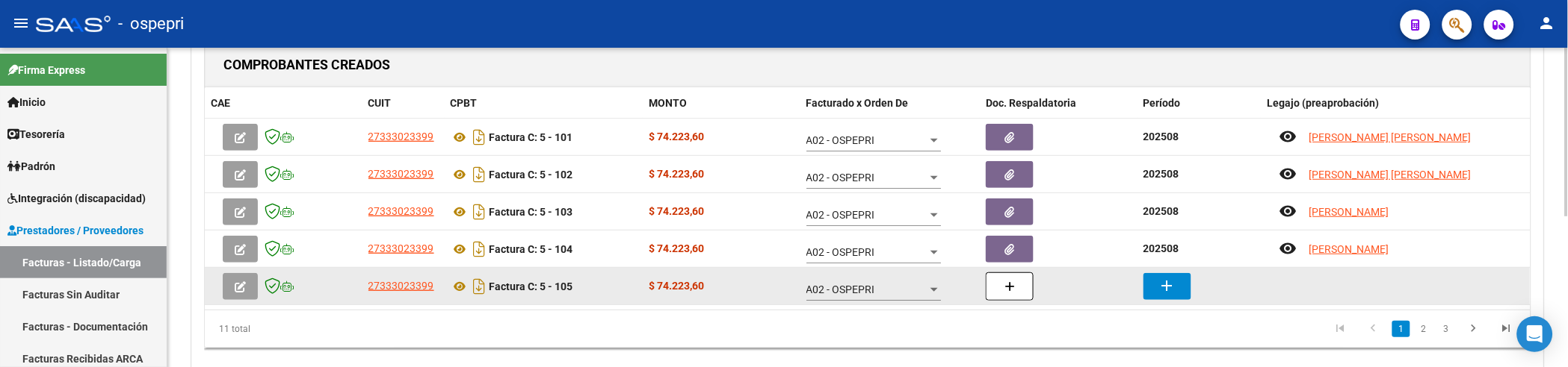
click at [1162, 288] on mat-icon "add" at bounding box center [1167, 286] width 18 height 18
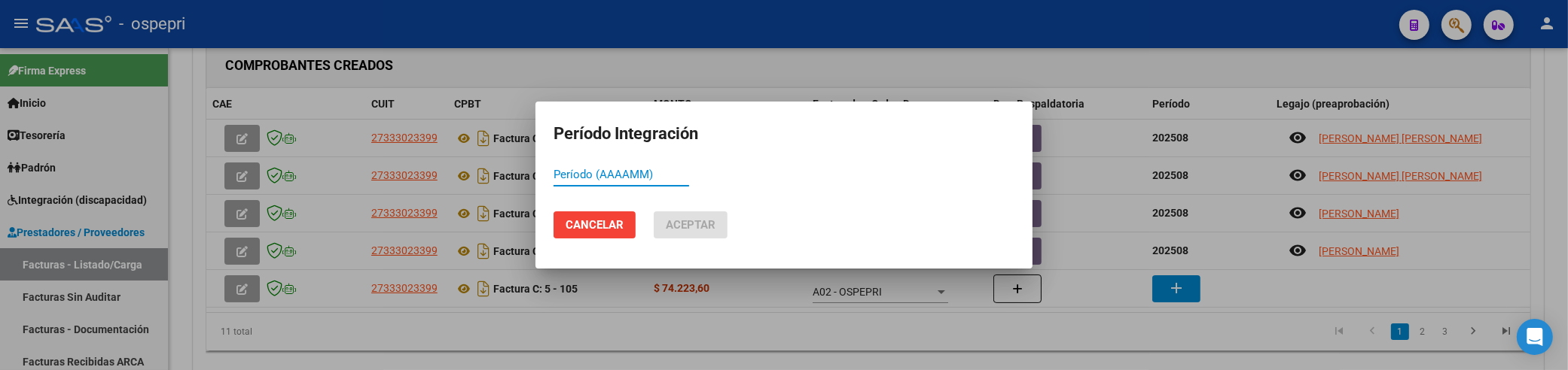
click at [564, 177] on input "Período (AAAAMM)" at bounding box center [622, 175] width 135 height 14
paste input "202508"
type input "202508"
click at [696, 232] on span "Aceptar" at bounding box center [690, 225] width 50 height 14
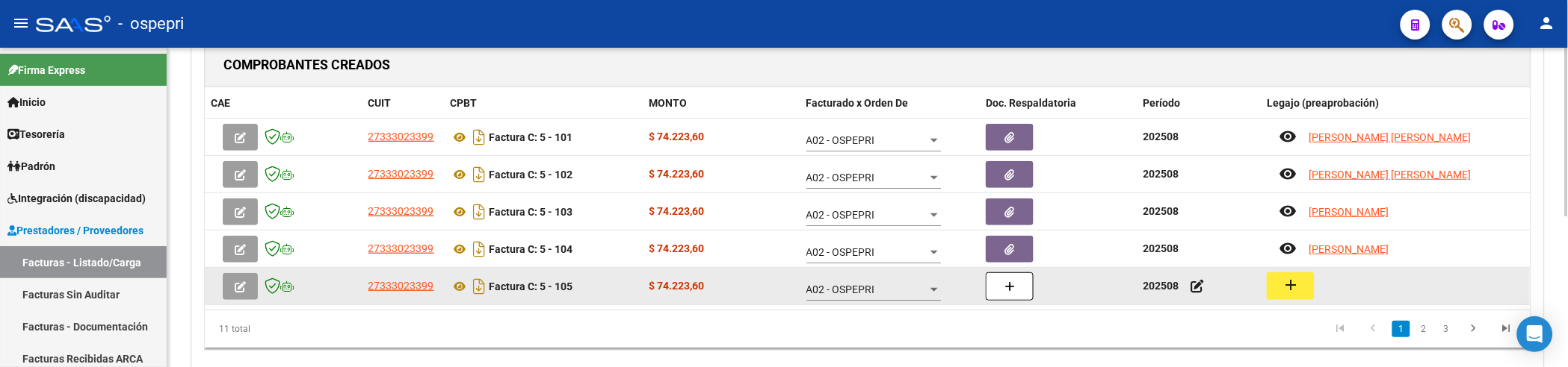
click at [1303, 284] on button "add" at bounding box center [1289, 286] width 48 height 27
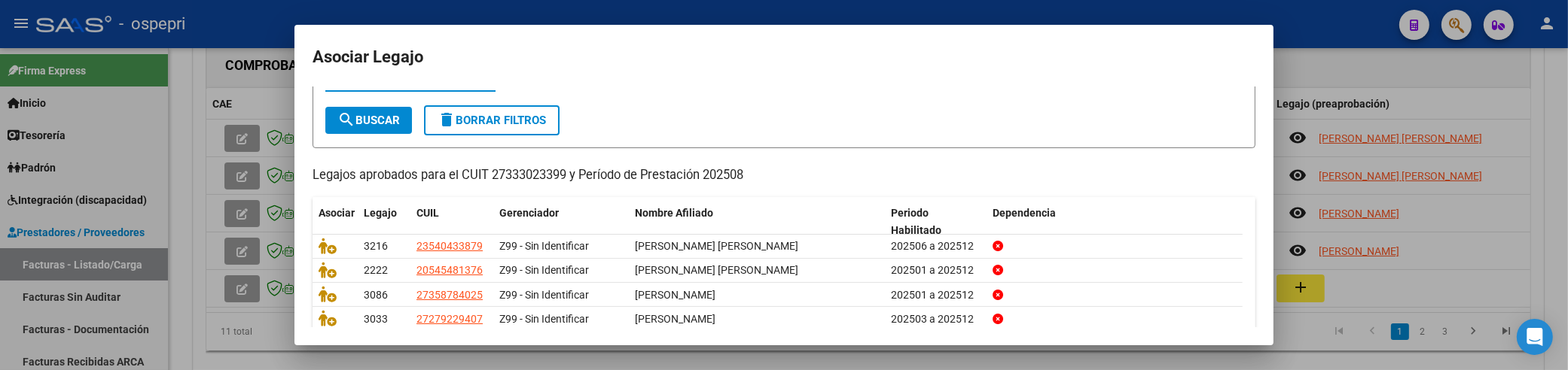
scroll to position [0, 0]
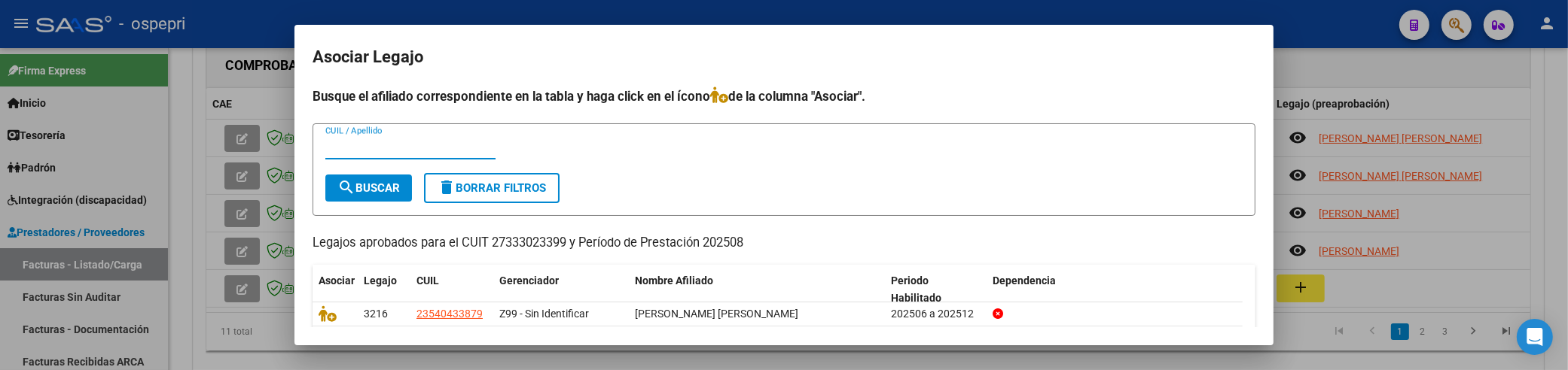
click at [377, 143] on input "CUIL / Apellido" at bounding box center [409, 147] width 170 height 14
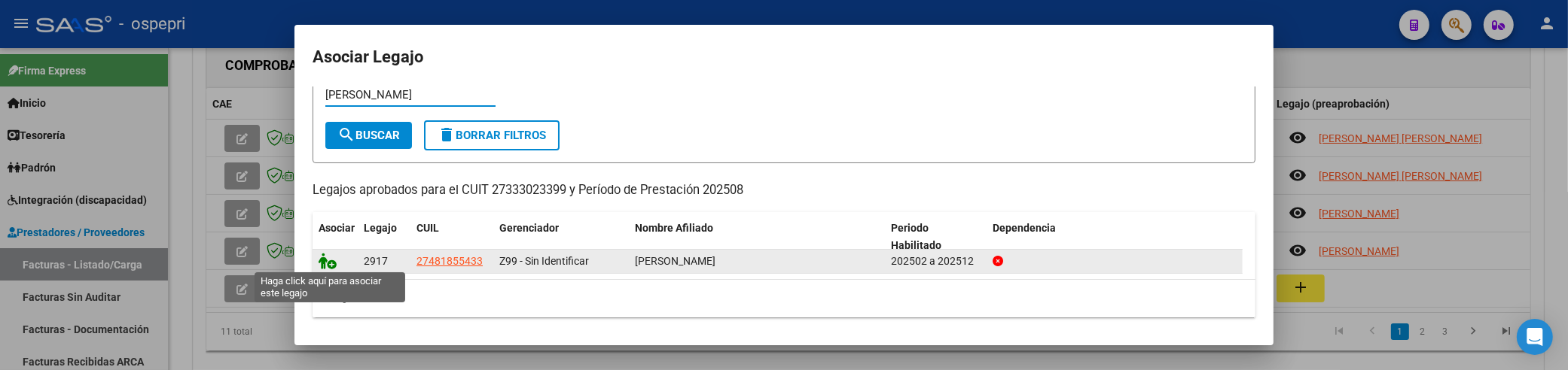
type input "brion"
click at [322, 260] on icon at bounding box center [328, 261] width 18 height 17
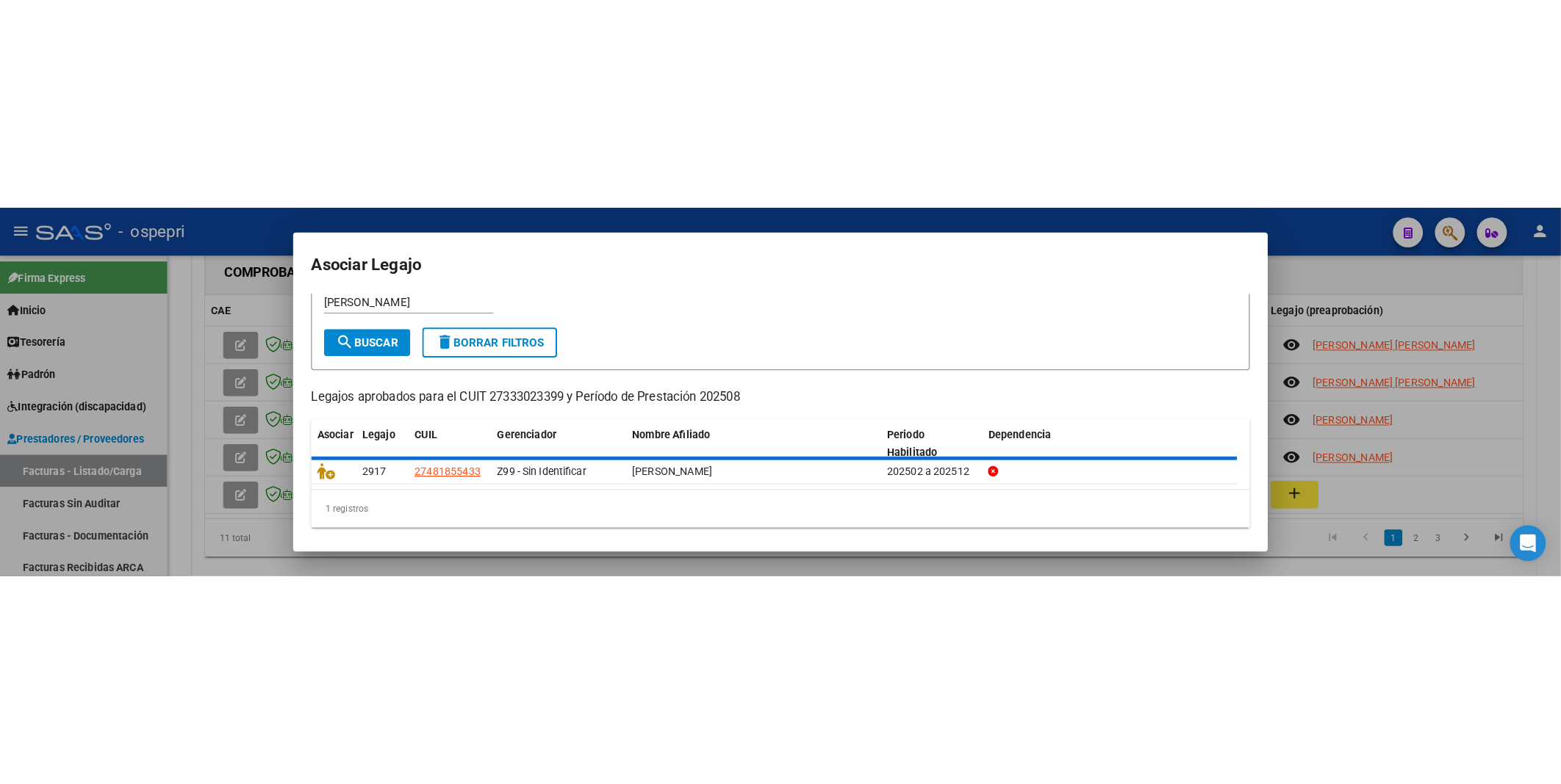
scroll to position [0, 0]
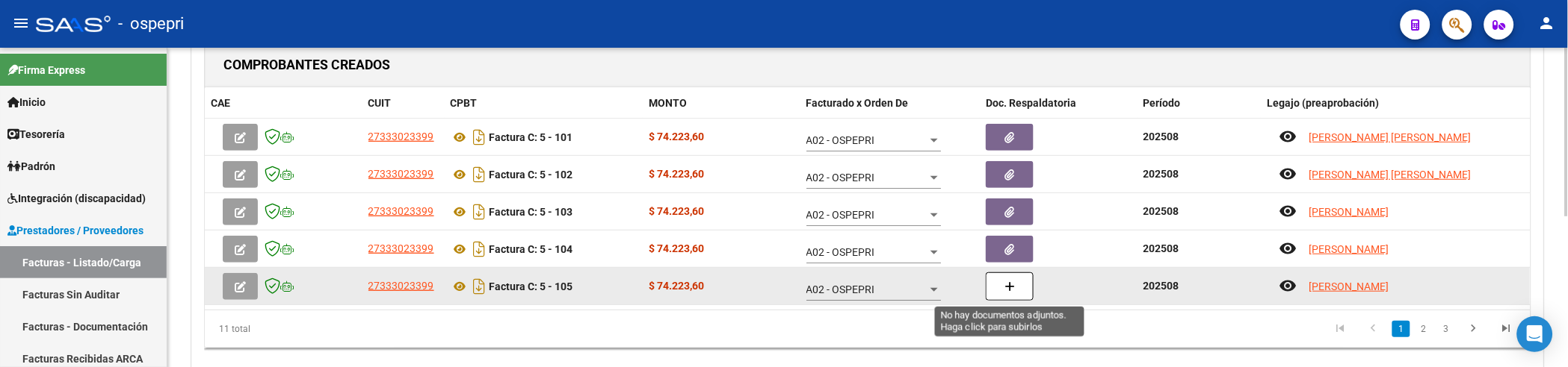
click at [1014, 287] on icon "button" at bounding box center [1009, 287] width 11 height 12
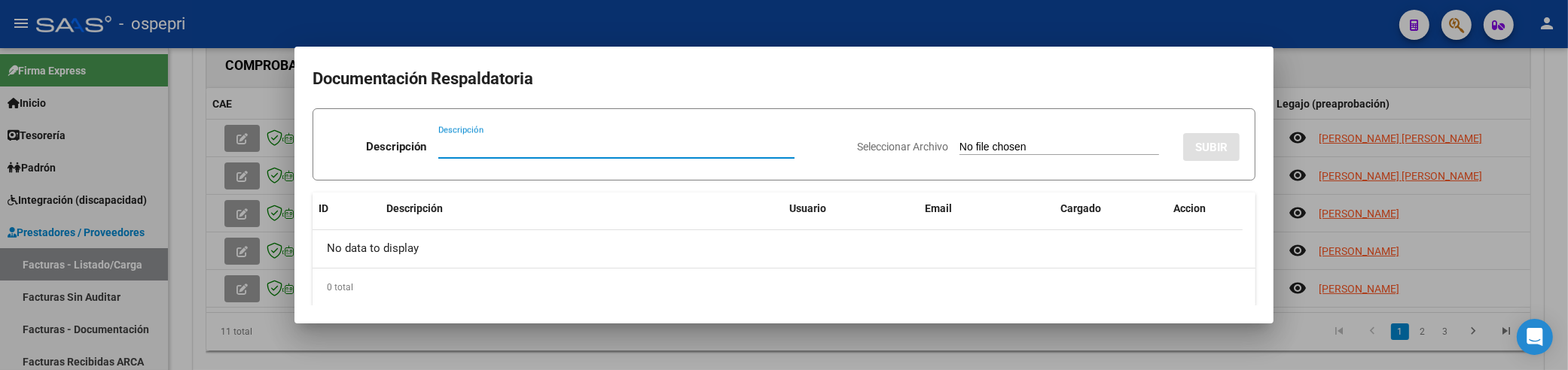
click at [439, 144] on input "Descripción" at bounding box center [617, 147] width 356 height 14
paste input "202508"
type input "202508"
click at [959, 149] on input "Seleccionar Archivo" at bounding box center [1058, 147] width 199 height 15
type input "C:\fakepath\Asistencia Discapacidad Agosto.pdf"
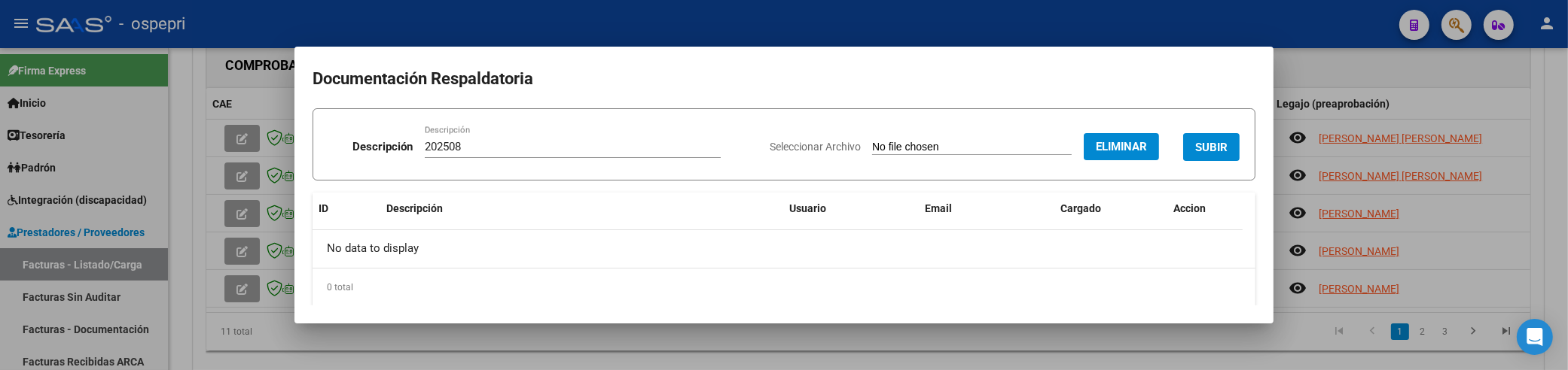
click at [1196, 144] on span "SUBIR" at bounding box center [1212, 147] width 32 height 14
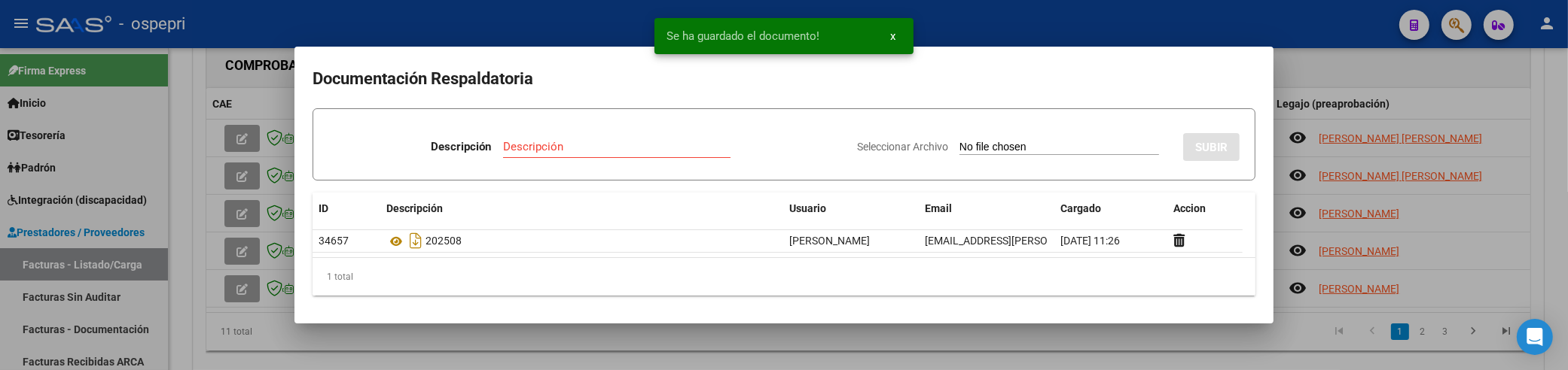
click at [1334, 67] on div at bounding box center [784, 185] width 1568 height 370
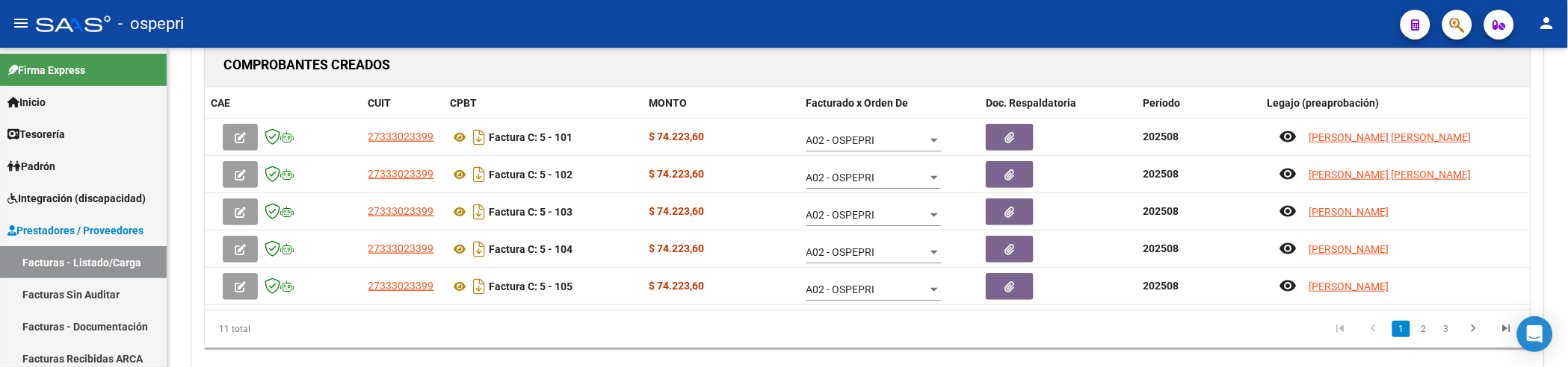
click at [1194, 18] on div "- ospepri" at bounding box center [712, 24] width 1353 height 33
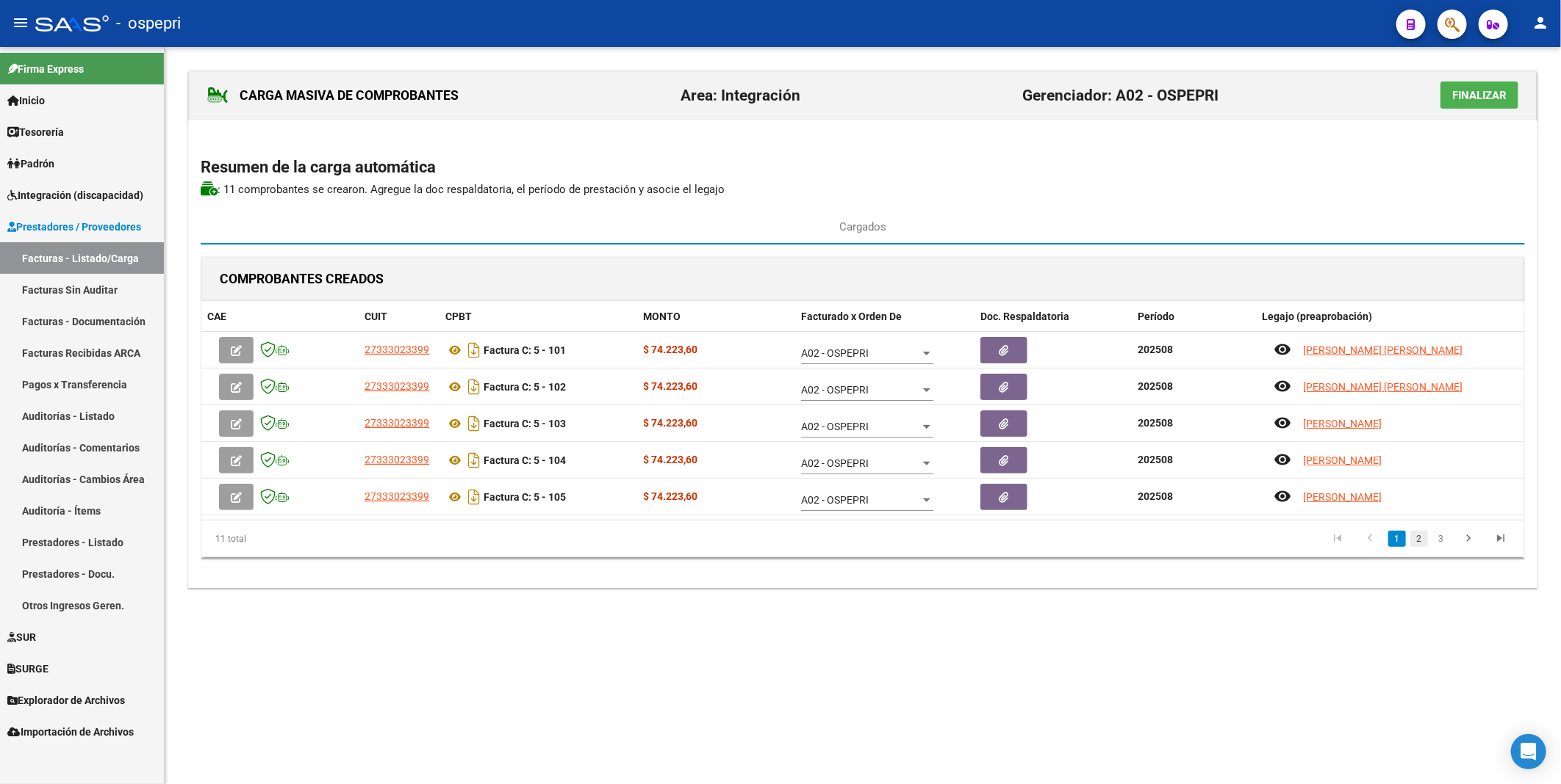
click at [1415, 399] on link "2" at bounding box center [1418, 539] width 17 height 16
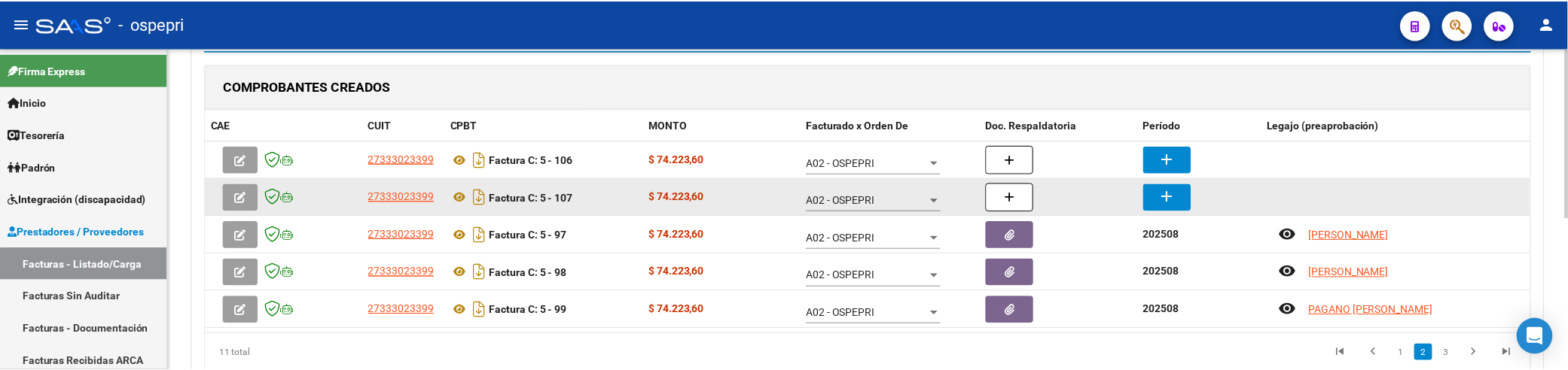
scroll to position [250, 0]
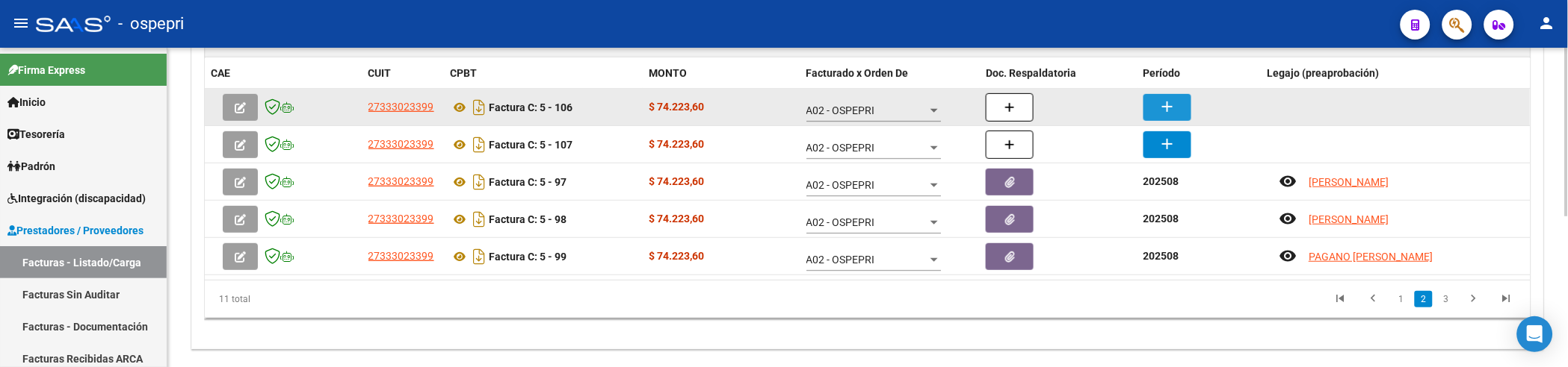
click at [1163, 102] on mat-icon "add" at bounding box center [1167, 107] width 18 height 18
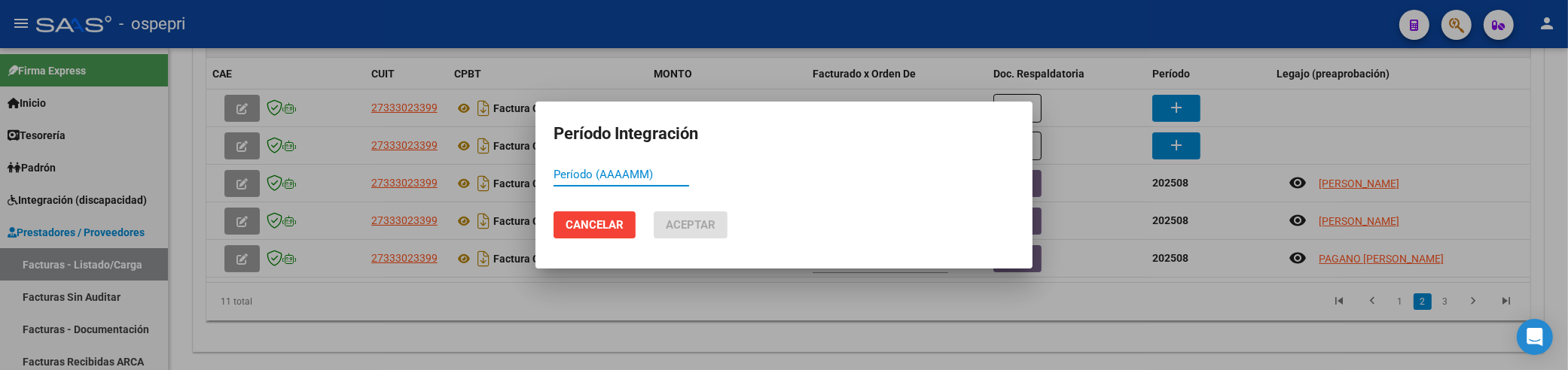
click at [563, 177] on input "Período (AAAAMM)" at bounding box center [622, 175] width 135 height 14
type input "202508"
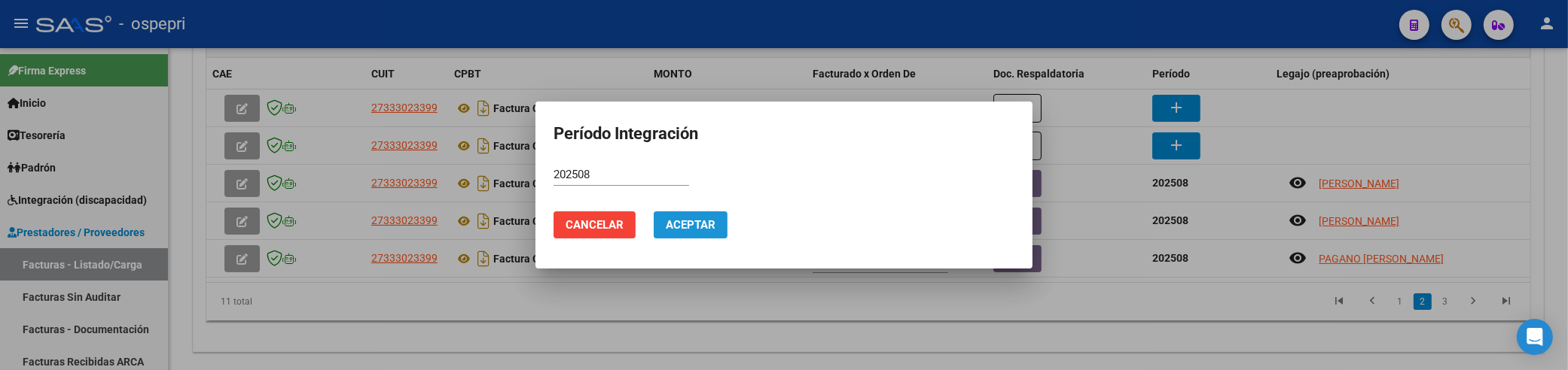
click at [714, 225] on span "Aceptar" at bounding box center [690, 225] width 50 height 14
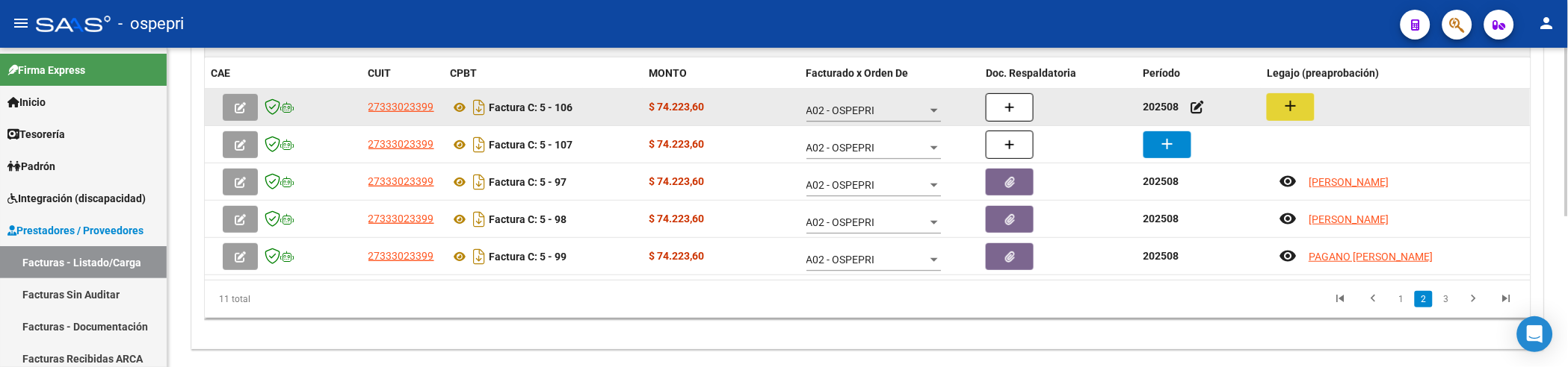
click at [1288, 112] on mat-icon "add" at bounding box center [1290, 106] width 18 height 18
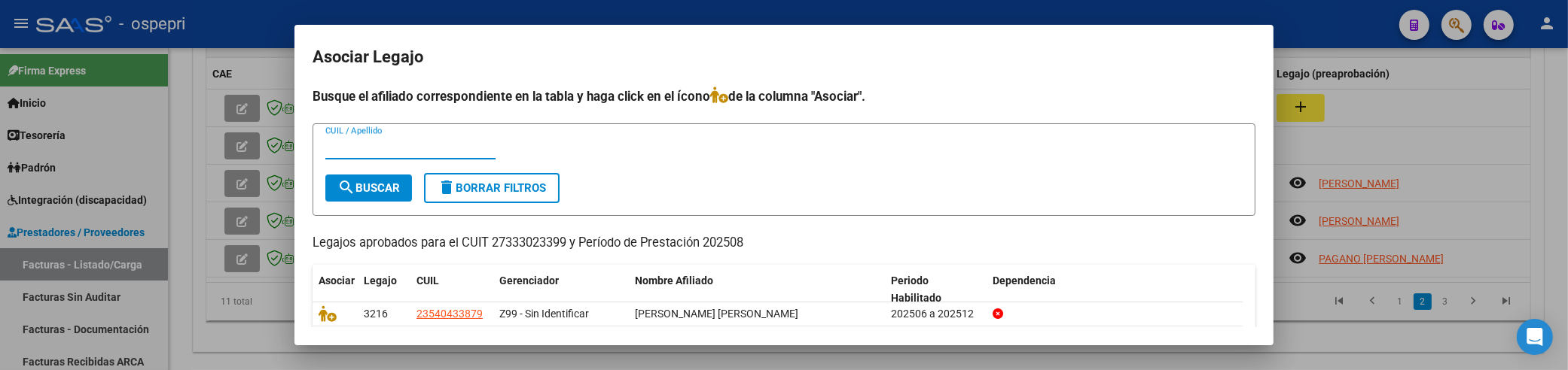
click at [361, 147] on input "CUIL / Apellido" at bounding box center [409, 147] width 170 height 14
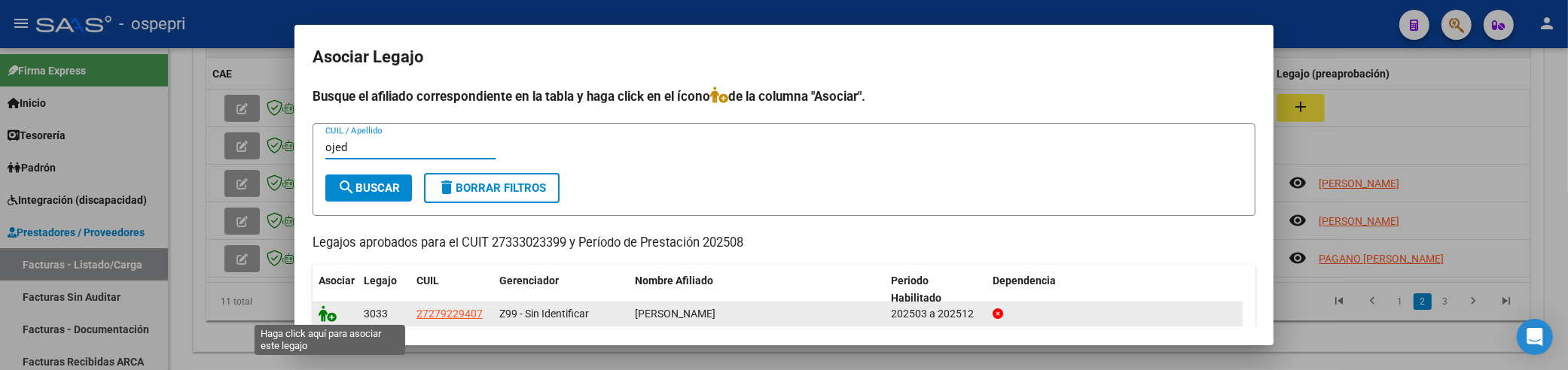
type input "ojed"
click at [324, 309] on icon at bounding box center [328, 313] width 18 height 17
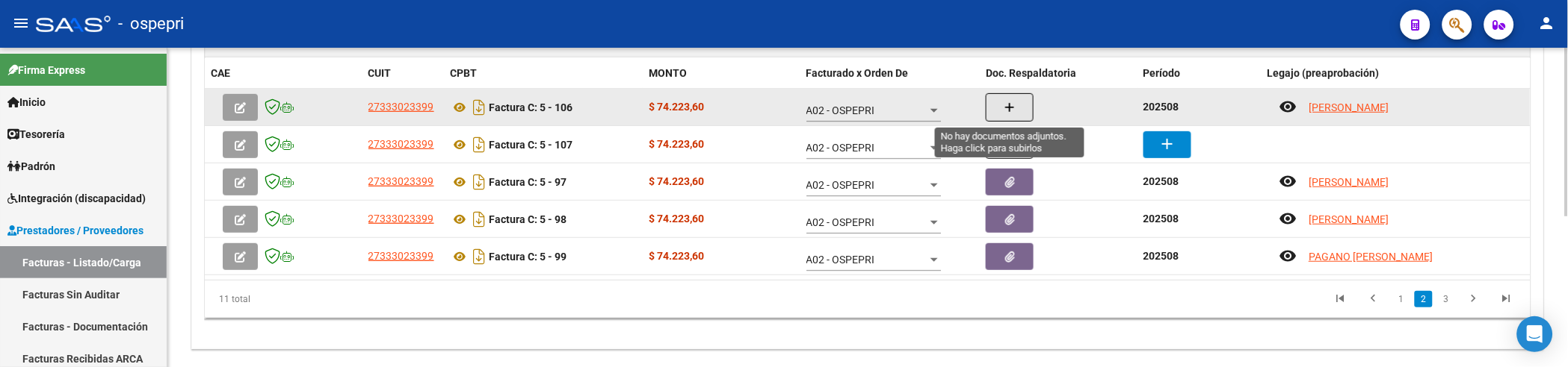
click at [1009, 103] on icon "button" at bounding box center [1009, 108] width 11 height 12
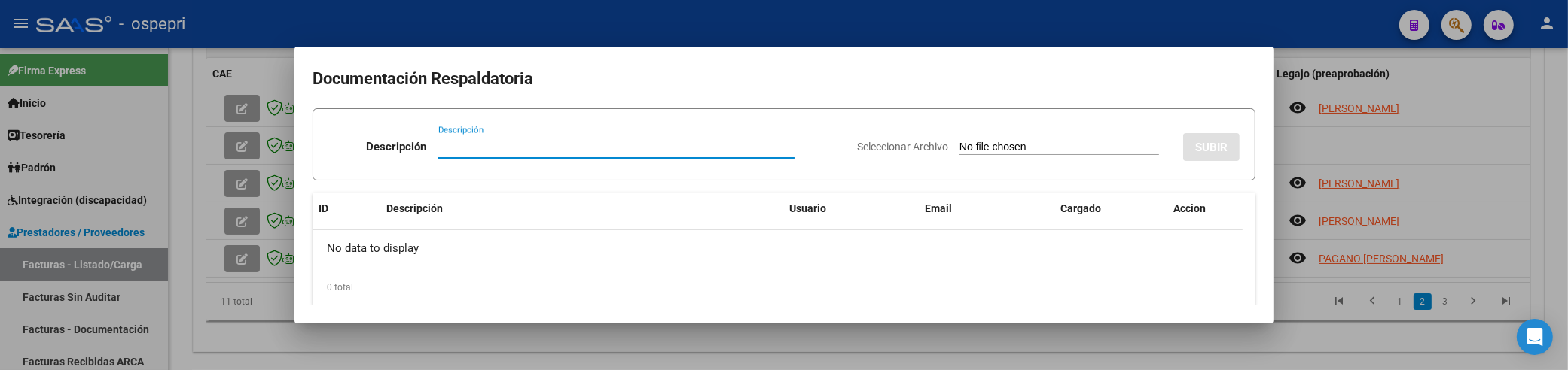
click at [483, 143] on input "Descripción" at bounding box center [617, 147] width 356 height 14
paste input "202508"
type input "202508"
click at [959, 150] on input "Seleccionar Archivo" at bounding box center [1058, 147] width 199 height 15
type input "C:\fakepath\Asistencia Discapacidad Agosto.pdf"
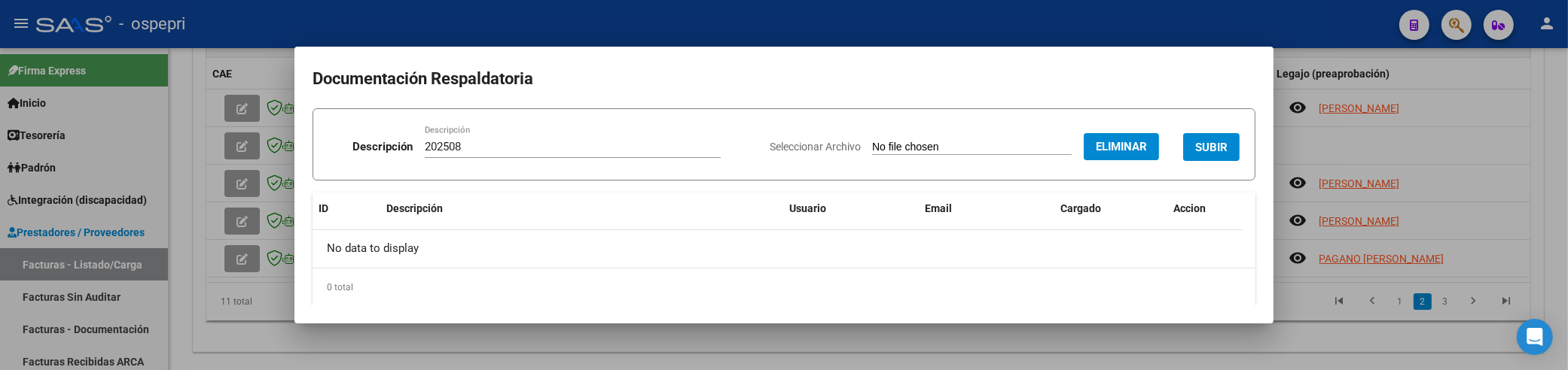
click at [1213, 144] on span "SUBIR" at bounding box center [1212, 147] width 32 height 14
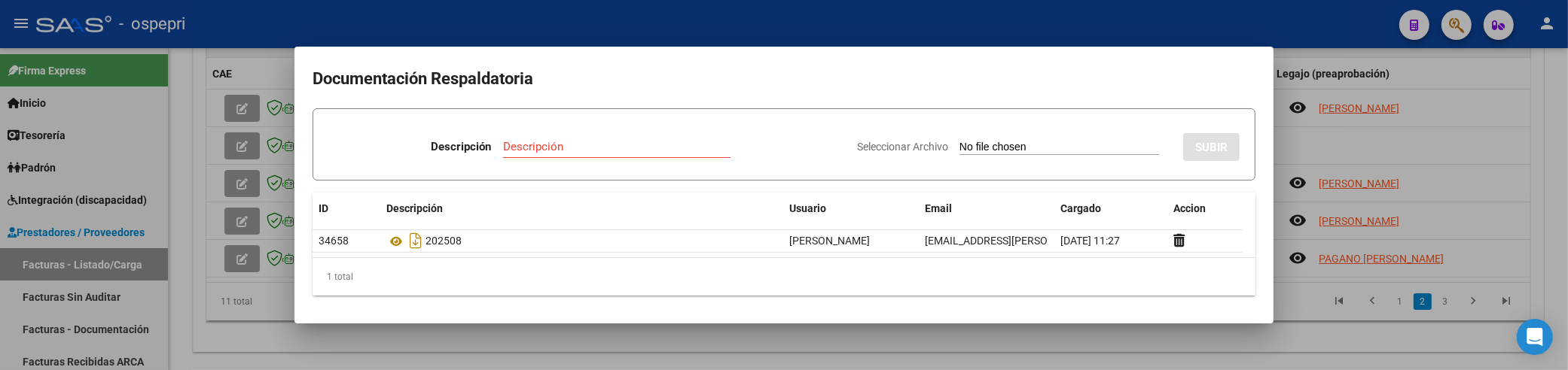
click at [1360, 163] on div at bounding box center [784, 185] width 1568 height 370
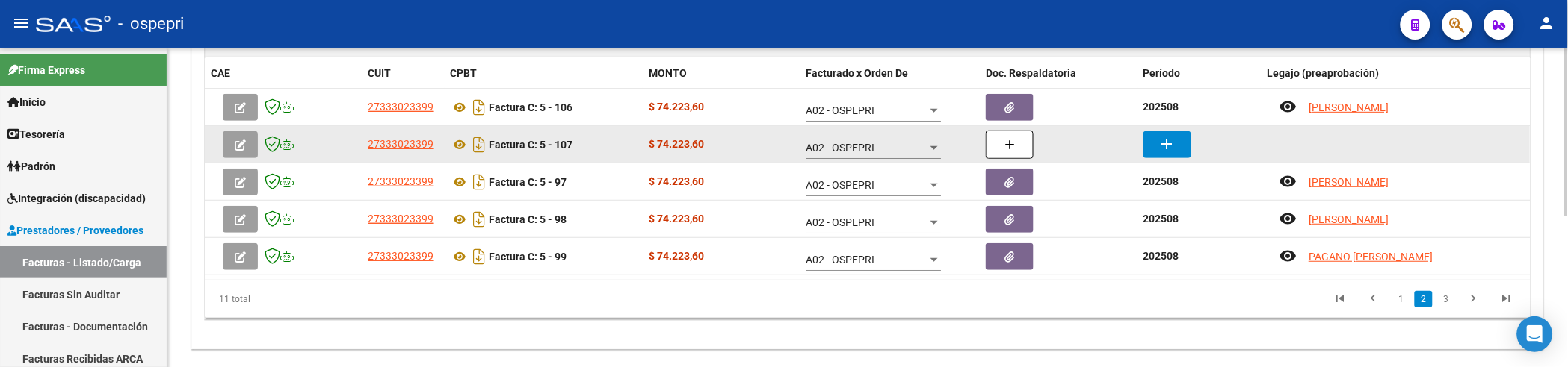
click at [1161, 146] on mat-icon "add" at bounding box center [1167, 144] width 18 height 18
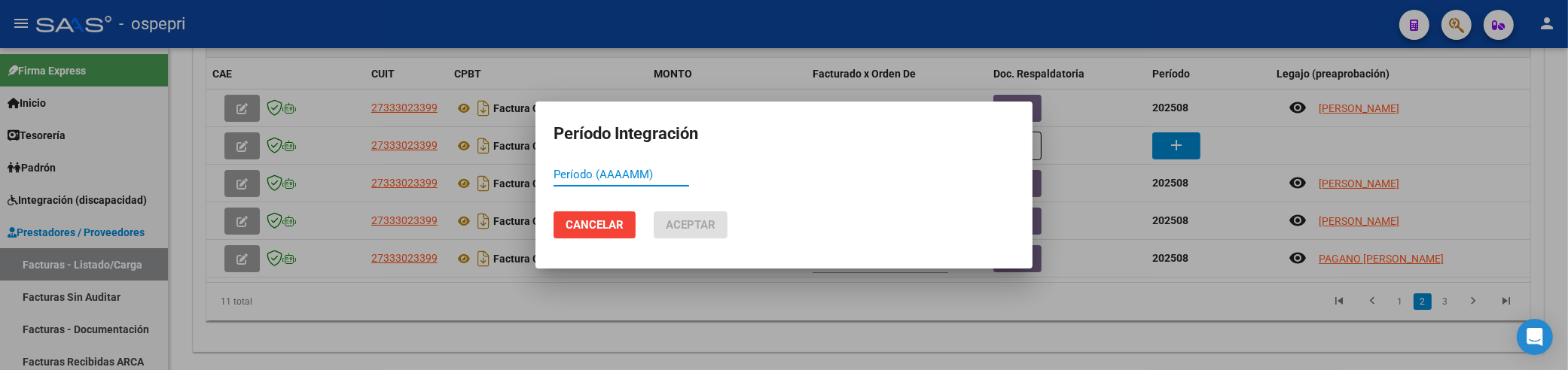
click at [568, 173] on input "Período (AAAAMM)" at bounding box center [622, 175] width 135 height 14
paste input "202508"
type input "202508"
click at [679, 229] on span "Aceptar" at bounding box center [690, 225] width 50 height 14
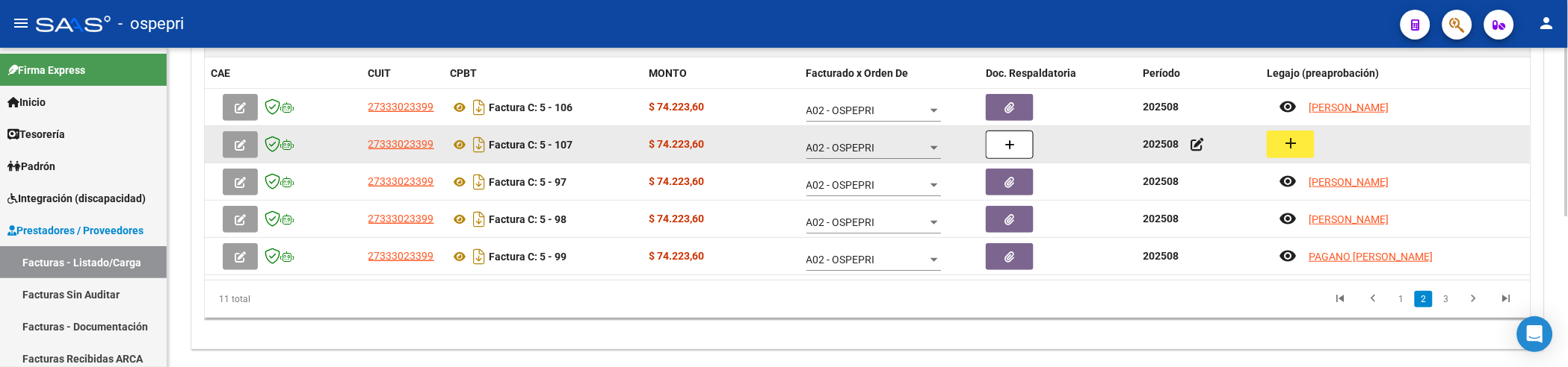
click at [1281, 145] on button "add" at bounding box center [1289, 144] width 48 height 27
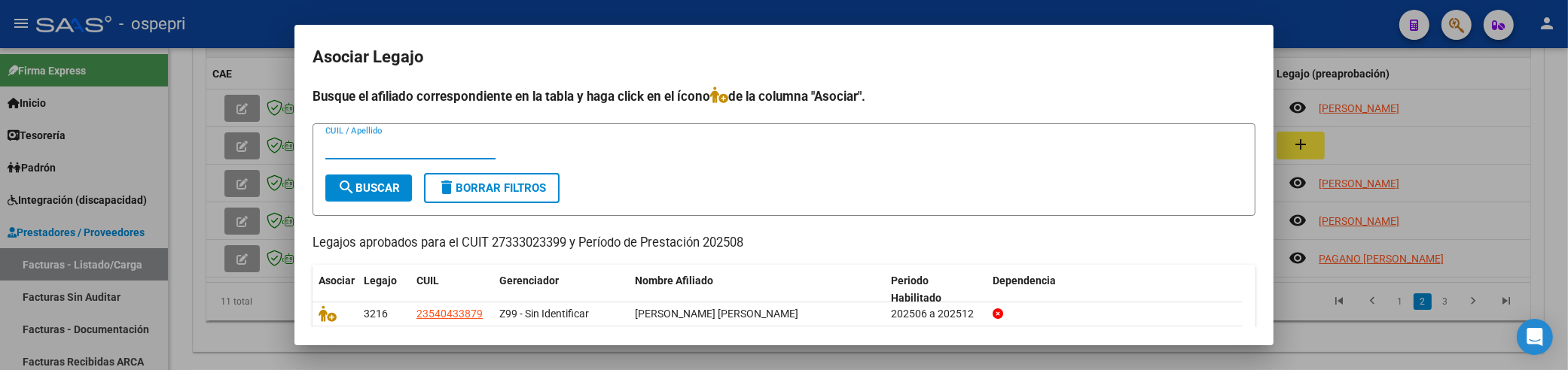
click at [369, 153] on input "CUIL / Apellido" at bounding box center [409, 147] width 170 height 14
type input "isaa"
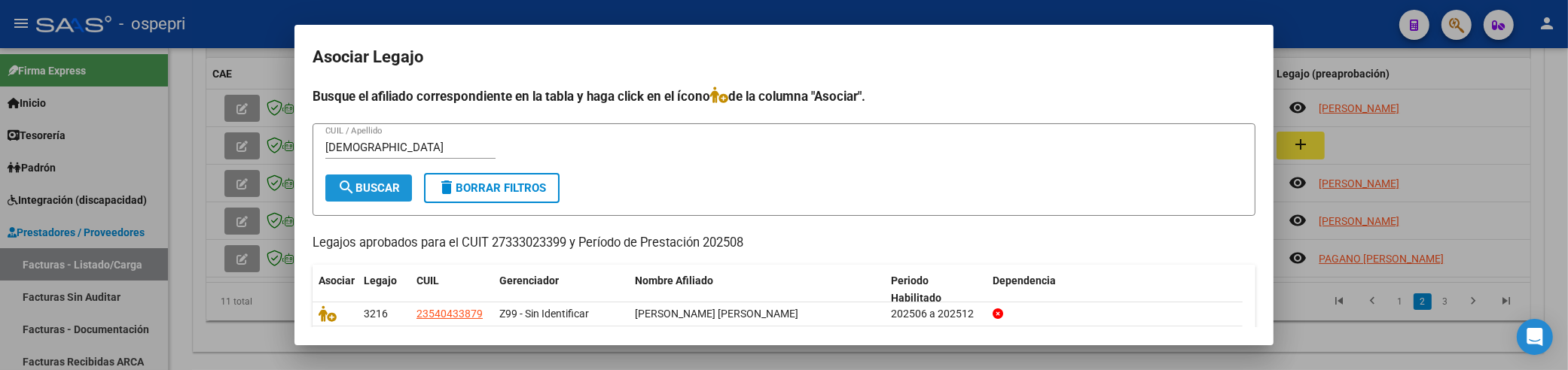
click at [387, 188] on span "search Buscar" at bounding box center [369, 188] width 63 height 14
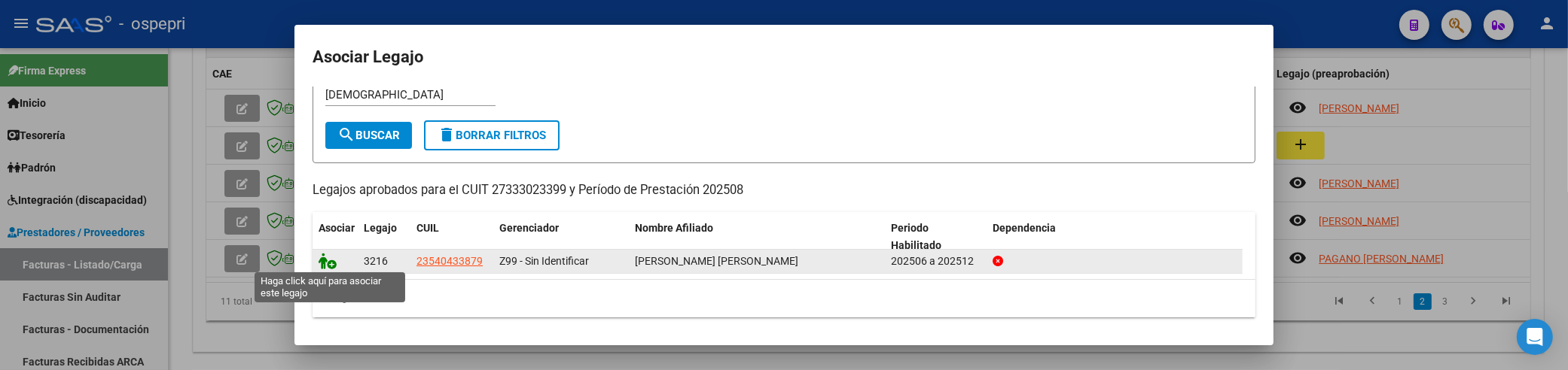
click at [322, 259] on icon at bounding box center [328, 261] width 18 height 17
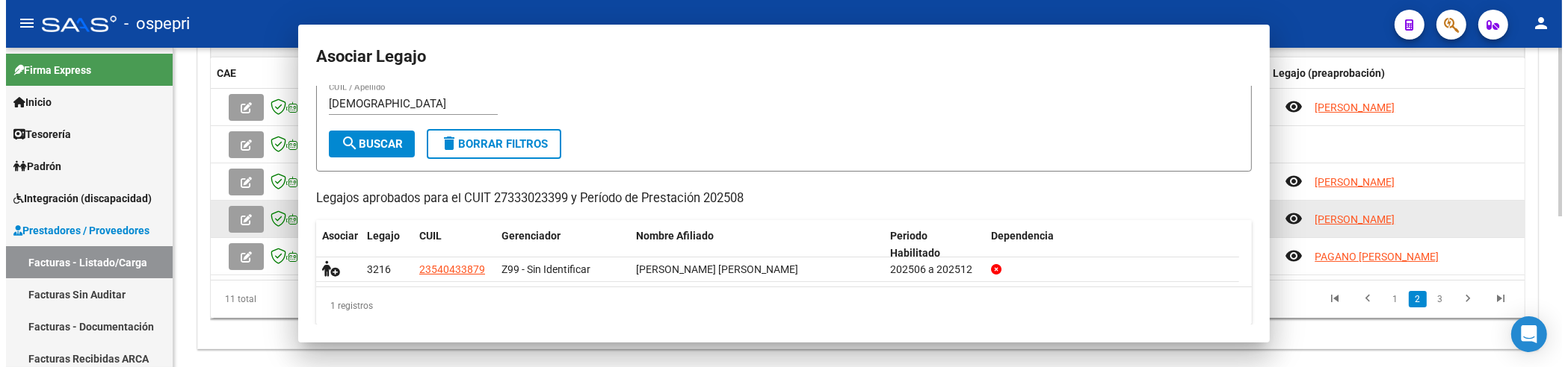
scroll to position [0, 0]
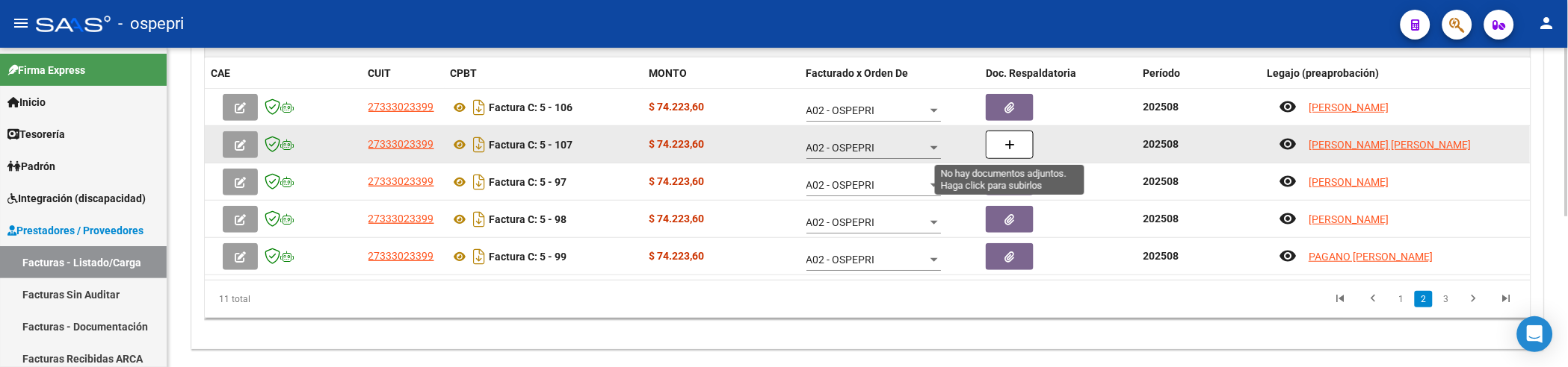
click at [1010, 140] on icon "button" at bounding box center [1009, 145] width 11 height 12
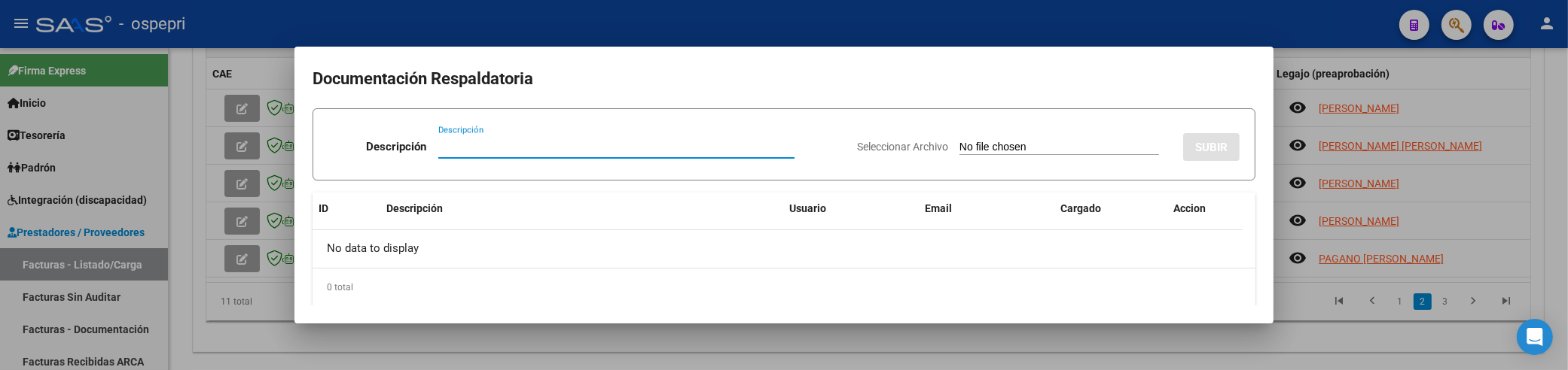
click at [445, 150] on input "Descripción" at bounding box center [617, 147] width 356 height 14
paste input "202508"
type input "202508"
click at [959, 144] on input "Seleccionar Archivo" at bounding box center [1058, 147] width 199 height 15
type input "C:\fakepath\Asistencia Discapacidad Agosto.pdf"
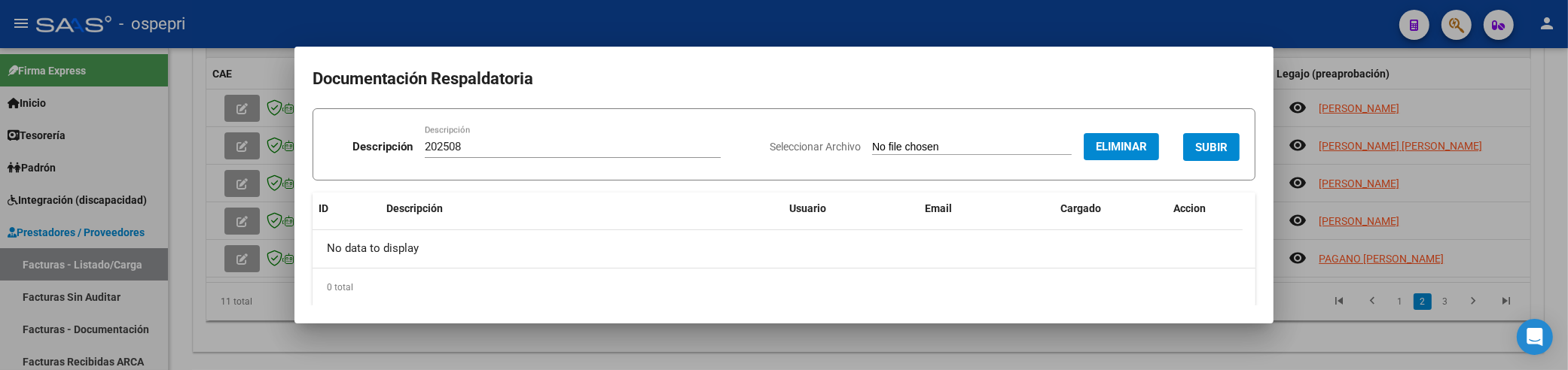
click at [1199, 154] on span "SUBIR" at bounding box center [1212, 147] width 32 height 14
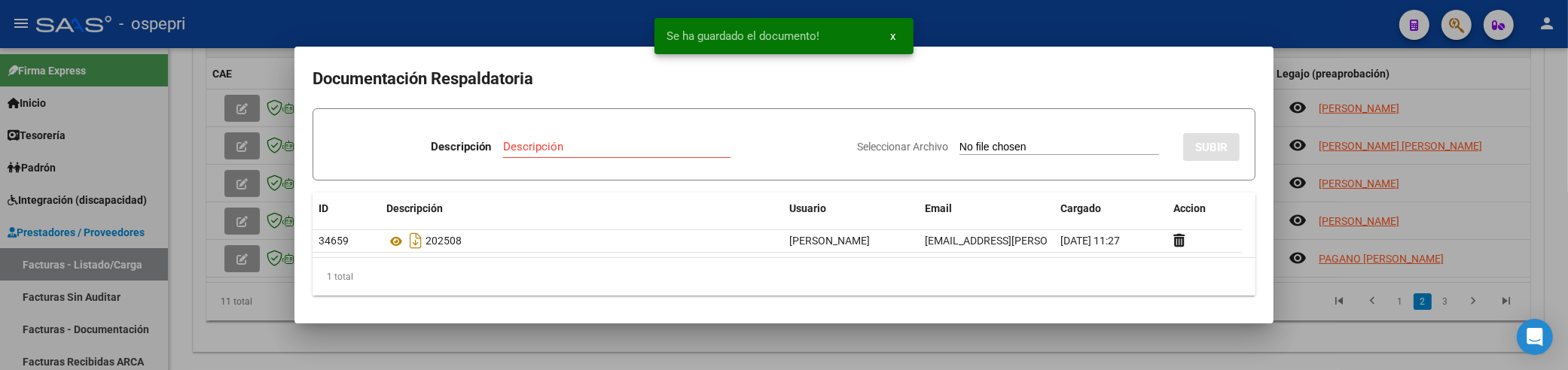
click at [1483, 83] on div at bounding box center [784, 185] width 1568 height 370
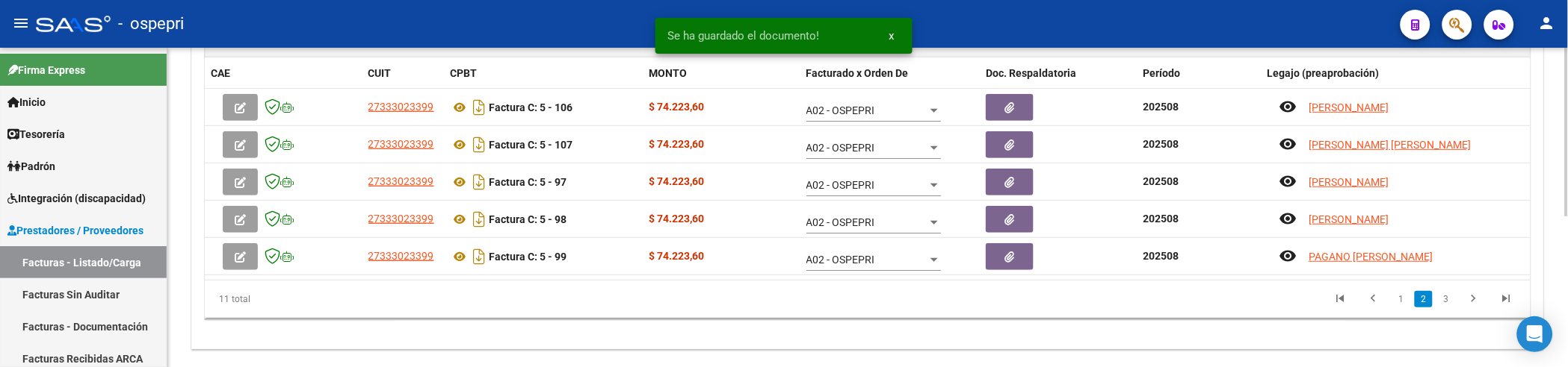
click at [895, 288] on datatable-pager "1 2 3" at bounding box center [998, 300] width 1048 height 25
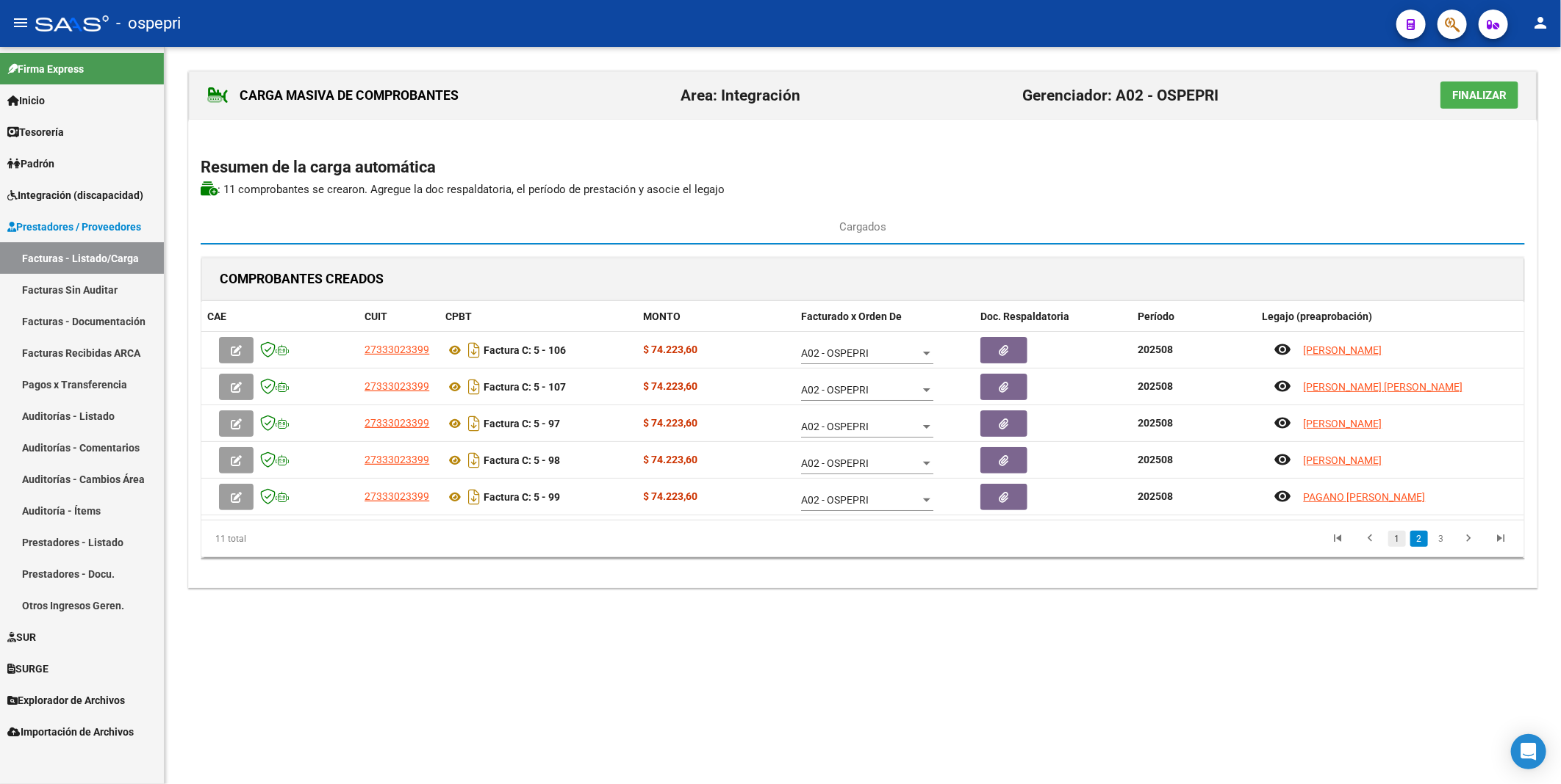
click at [1397, 399] on link "1" at bounding box center [1396, 539] width 17 height 16
click at [1422, 399] on link "2" at bounding box center [1418, 539] width 17 height 16
click at [1447, 399] on link "3" at bounding box center [1440, 539] width 17 height 16
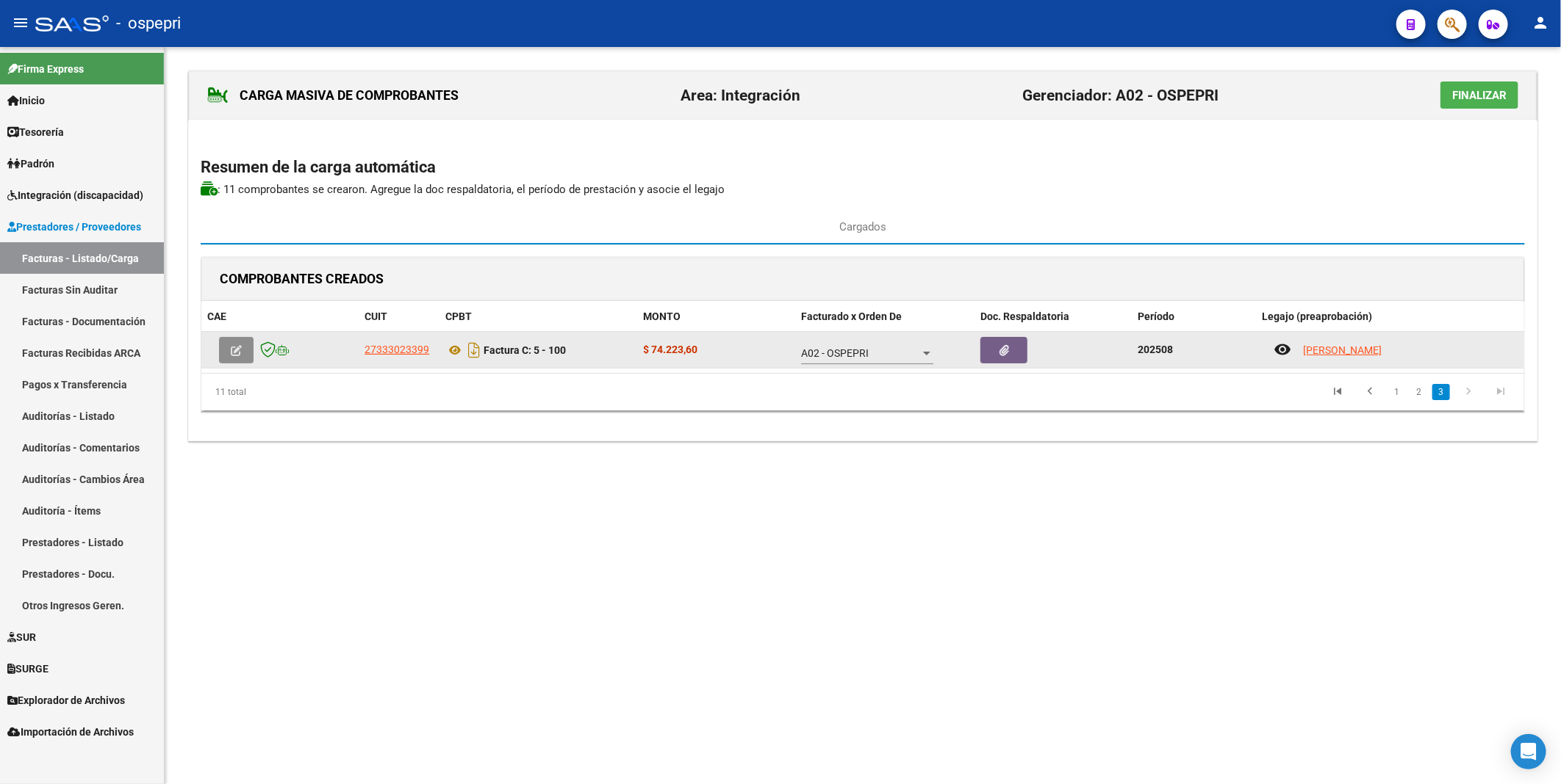
click at [232, 349] on icon "button" at bounding box center [237, 351] width 11 height 11
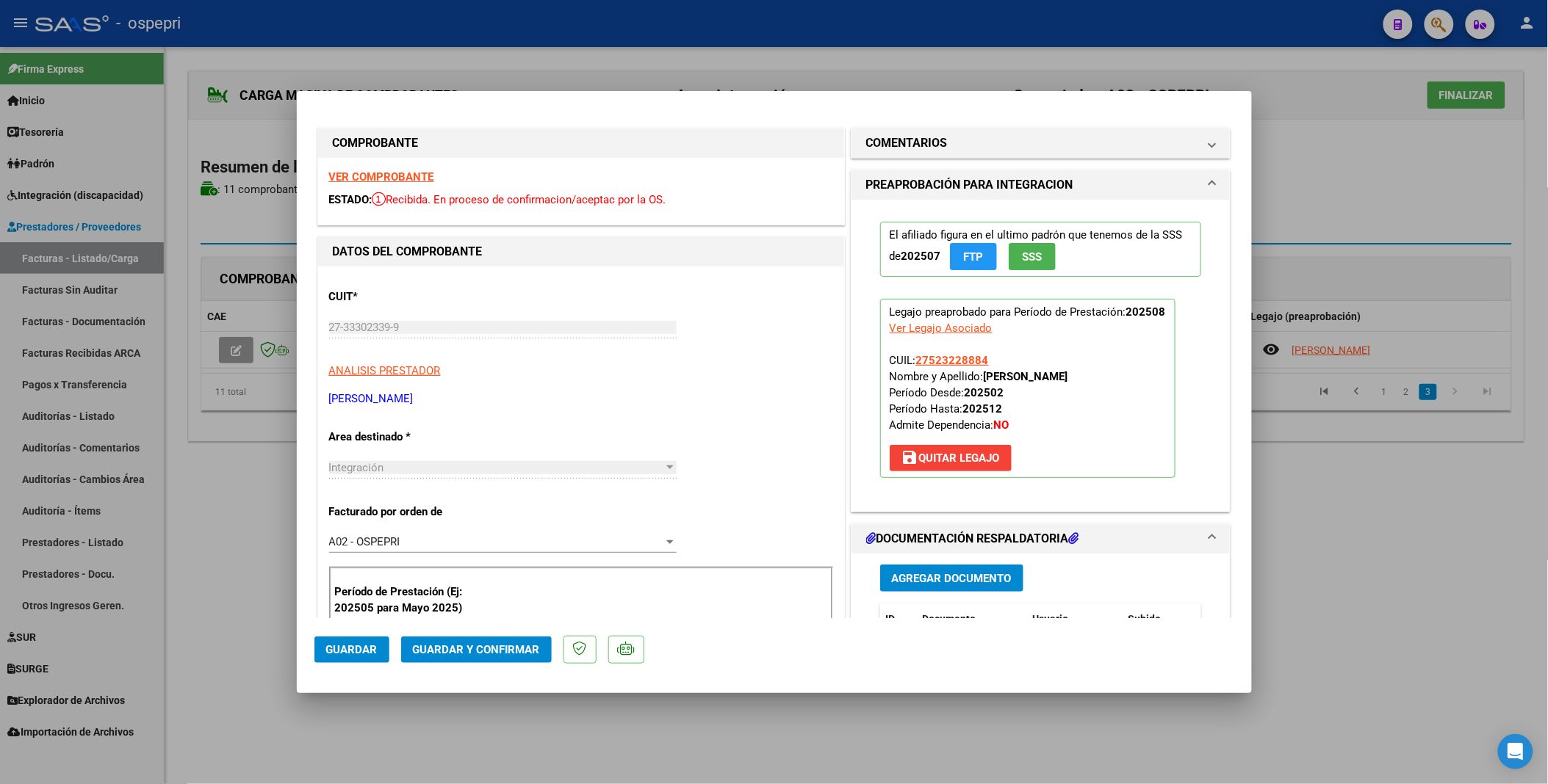
click at [472, 399] on span "Guardar y Confirmar" at bounding box center [476, 650] width 127 height 13
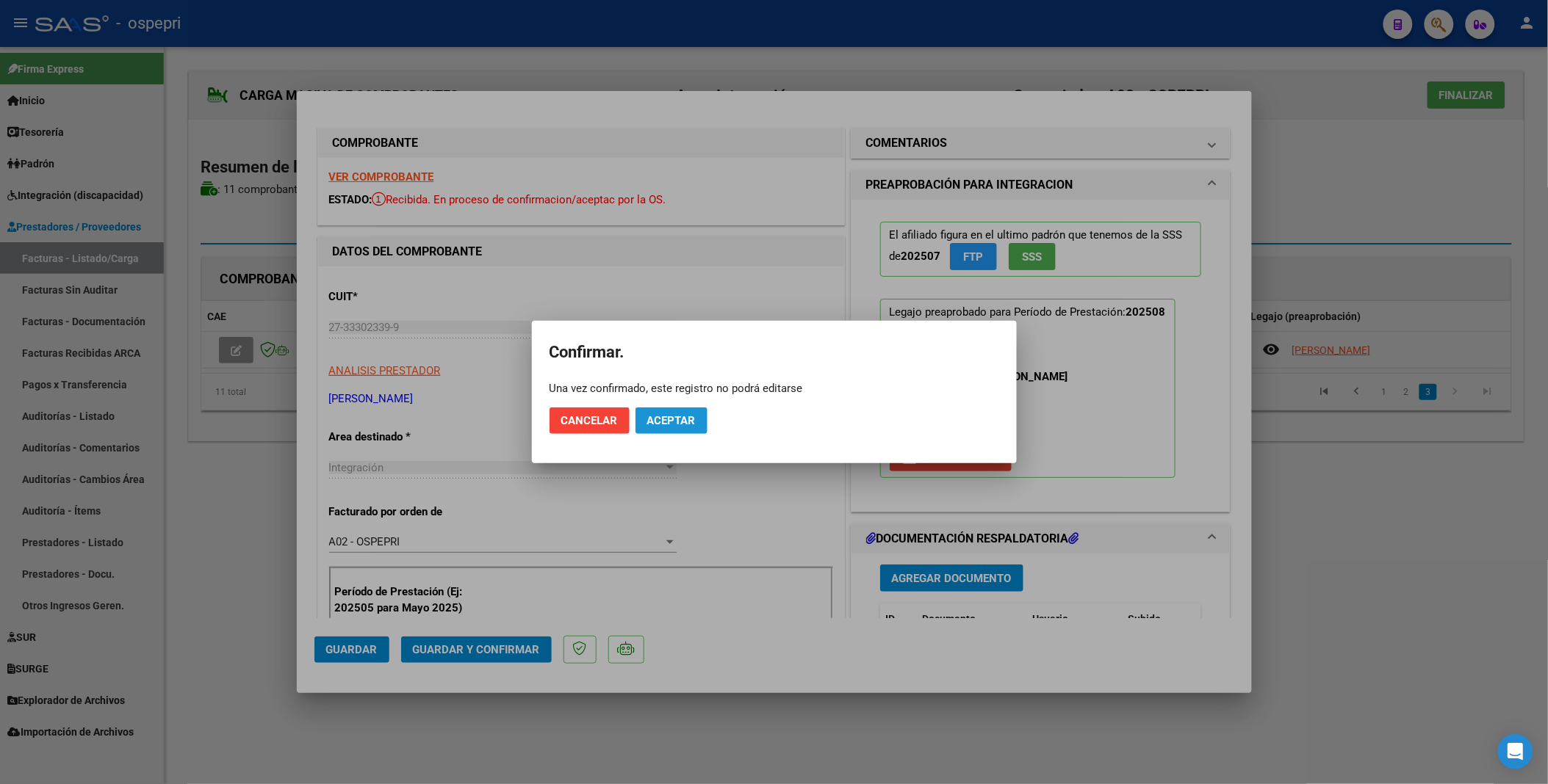
click at [682, 399] on span "Aceptar" at bounding box center [671, 421] width 49 height 13
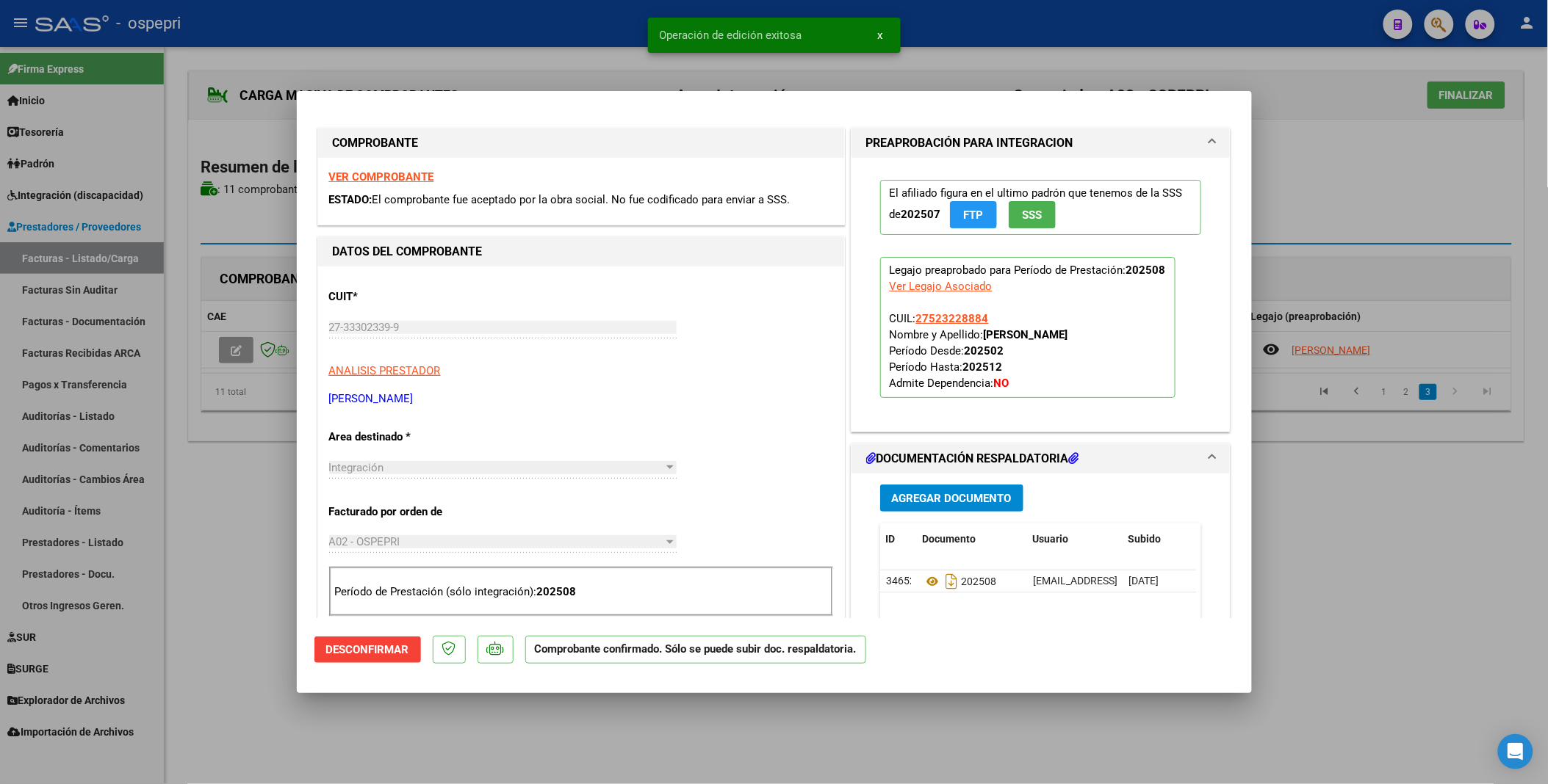
click at [1378, 399] on div at bounding box center [774, 392] width 1548 height 784
type input "$ 0,00"
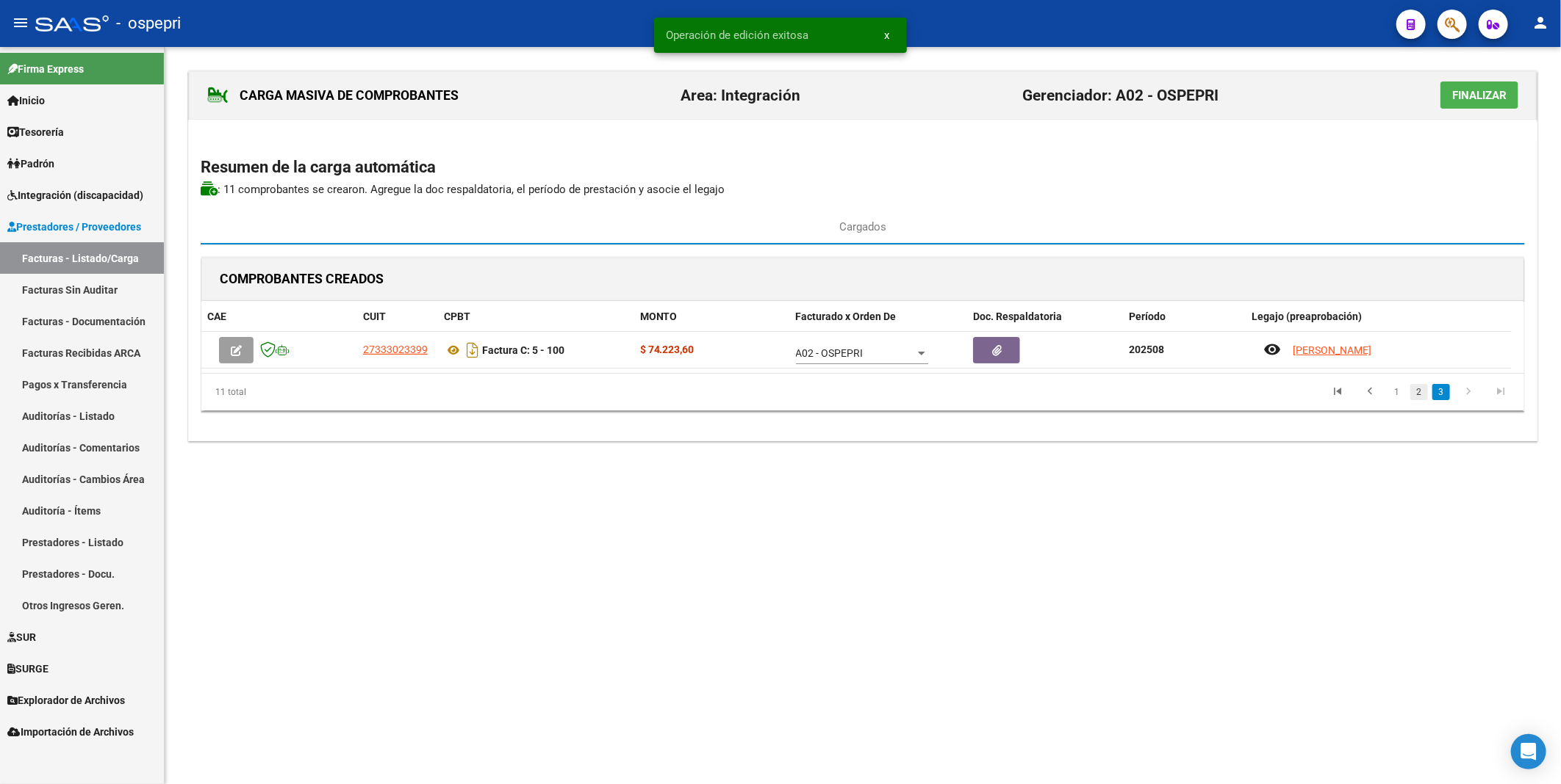
click at [1422, 392] on link "2" at bounding box center [1418, 392] width 17 height 16
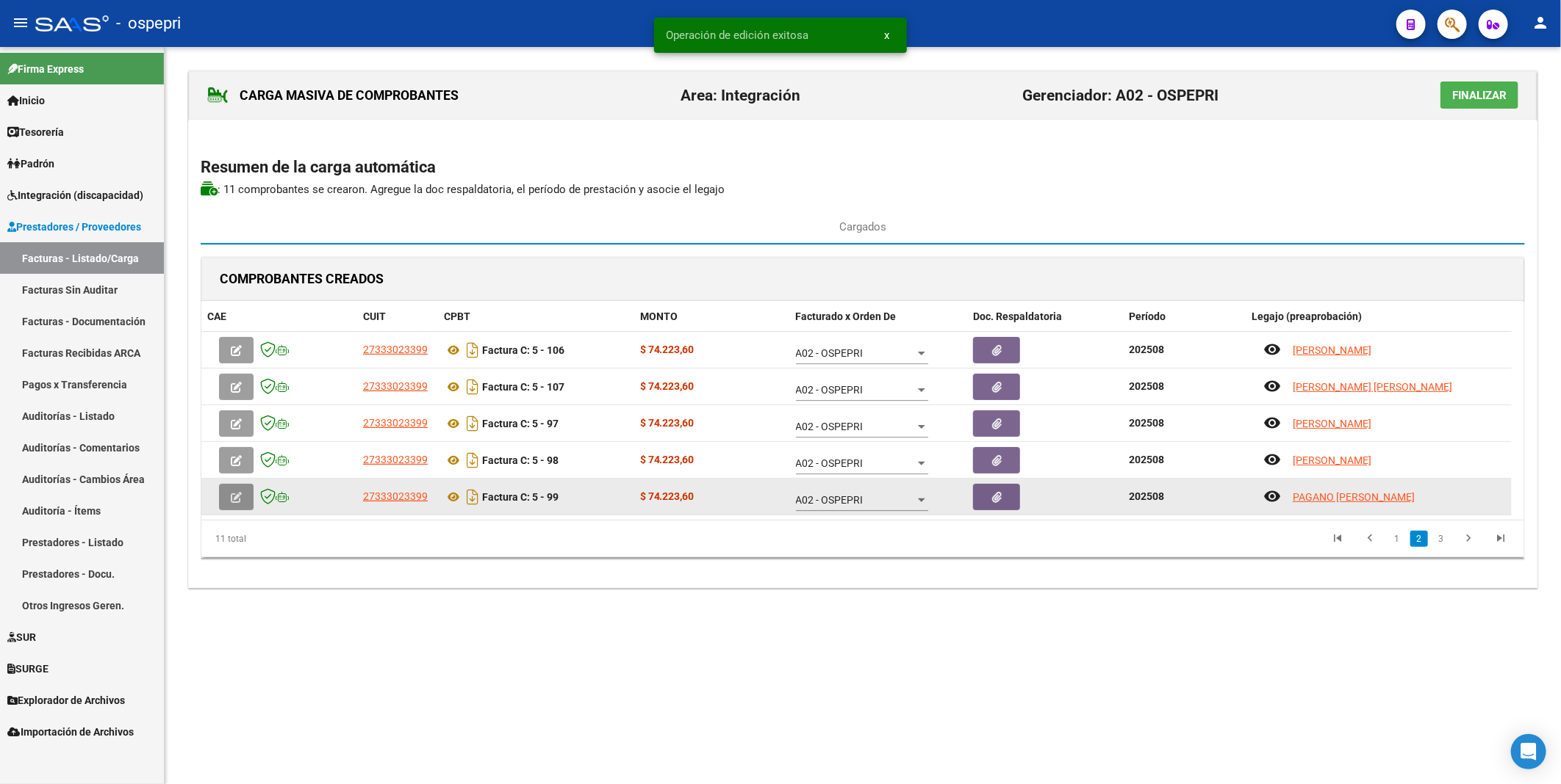
click at [238, 399] on icon "button" at bounding box center [237, 498] width 11 height 11
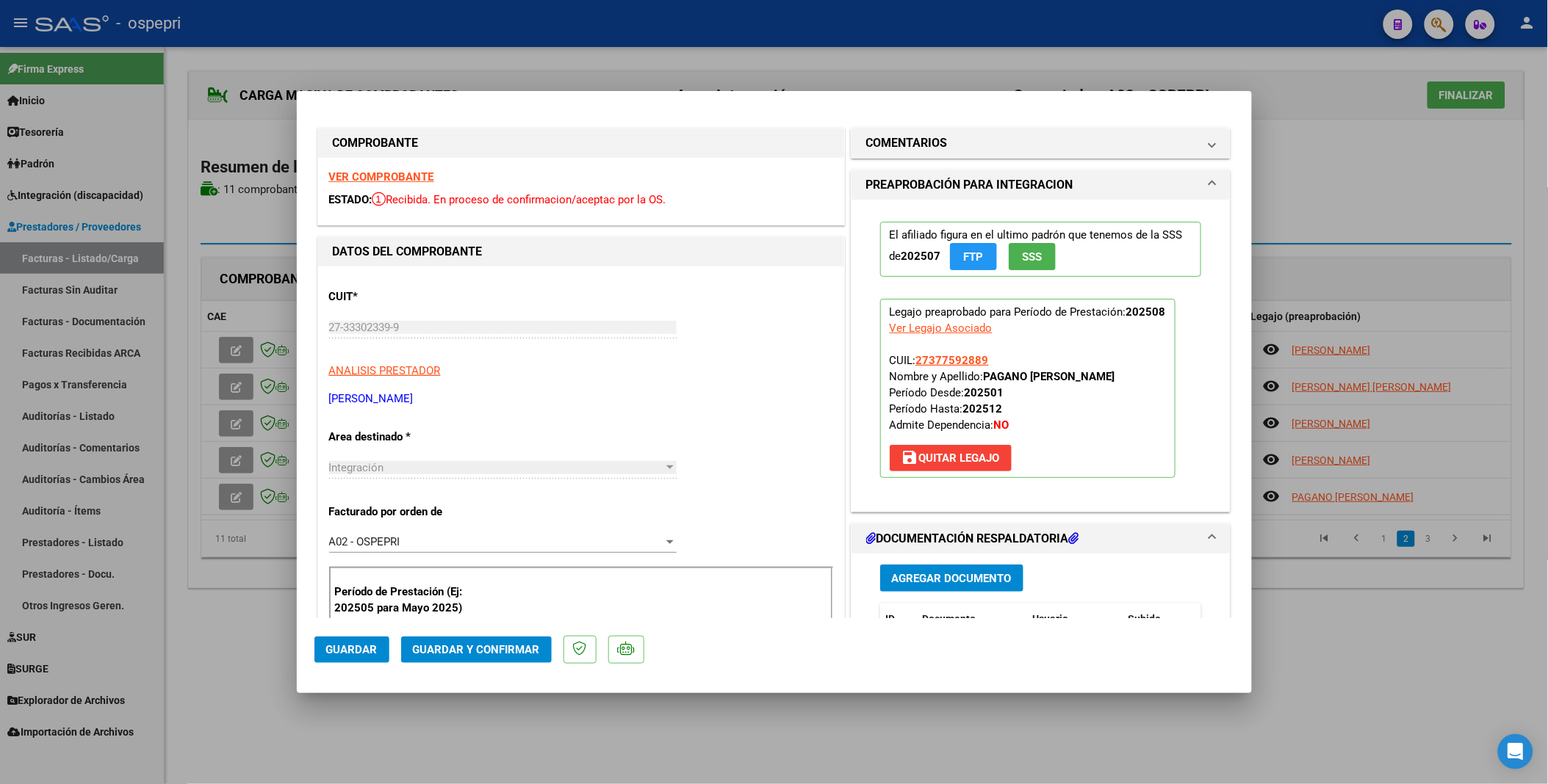
click at [472, 399] on span "Guardar y Confirmar" at bounding box center [476, 650] width 127 height 13
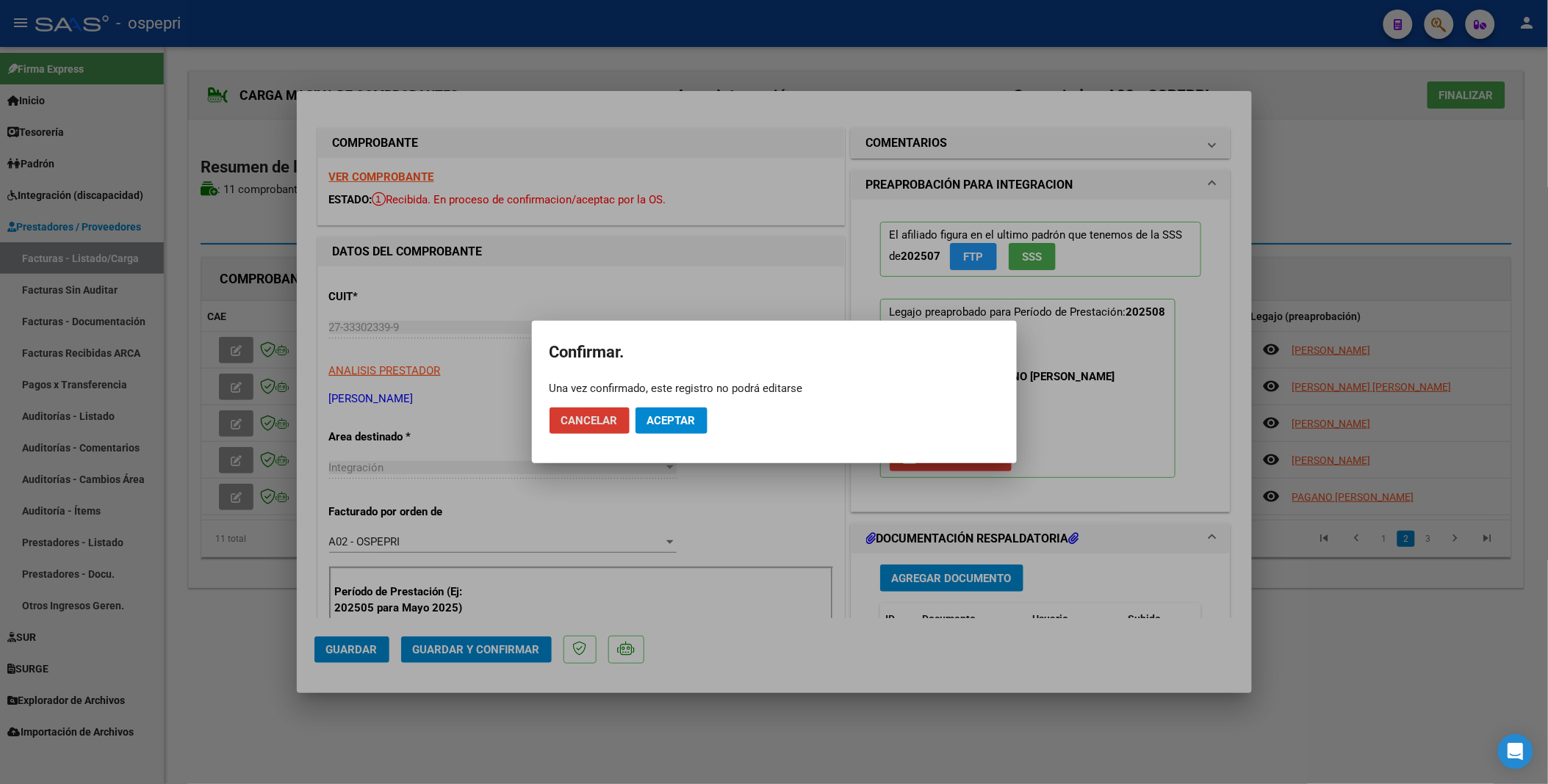
click at [670, 399] on button "Aceptar" at bounding box center [671, 421] width 72 height 27
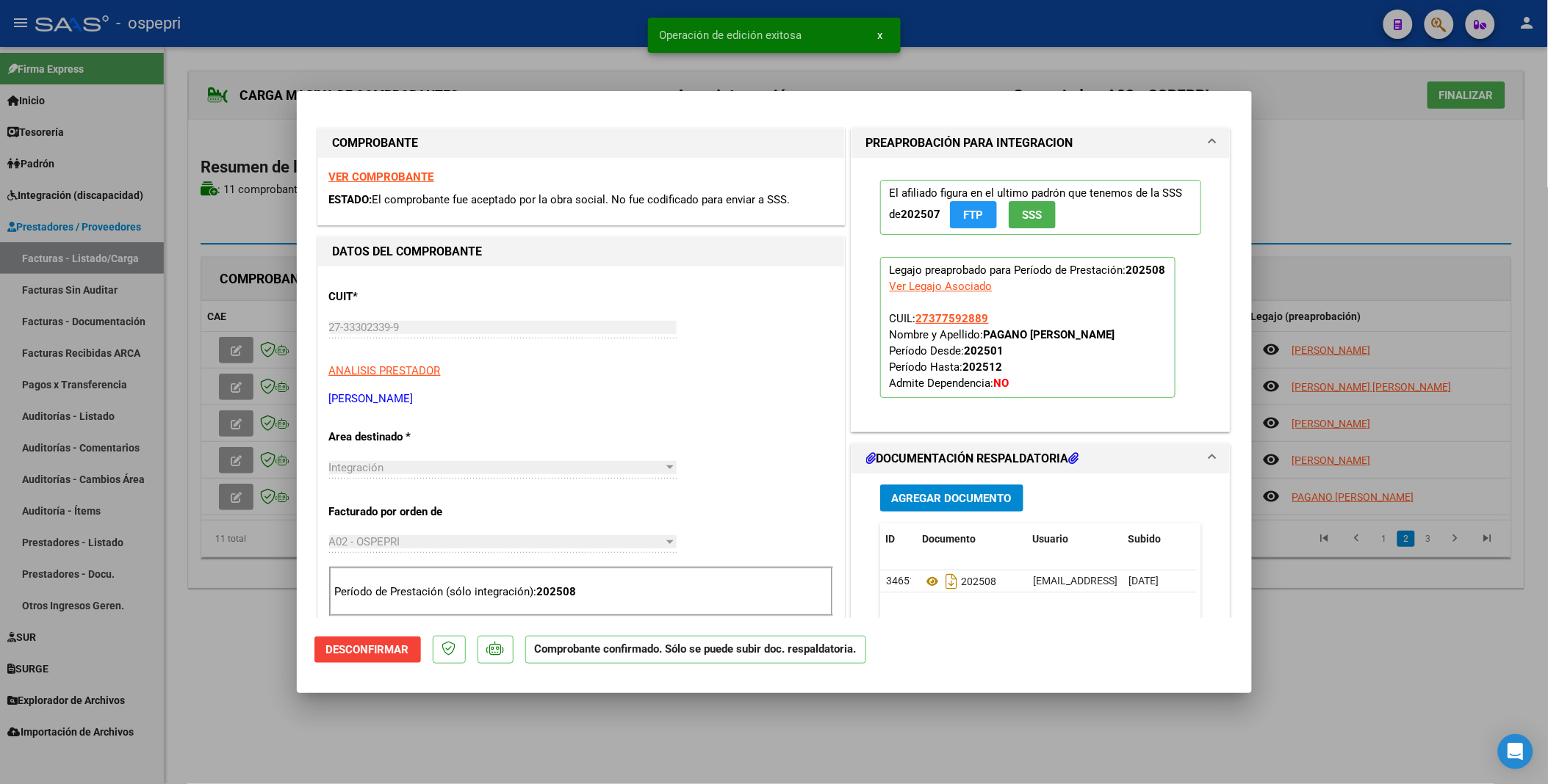
click at [1365, 399] on div at bounding box center [774, 392] width 1548 height 784
type input "$ 0,00"
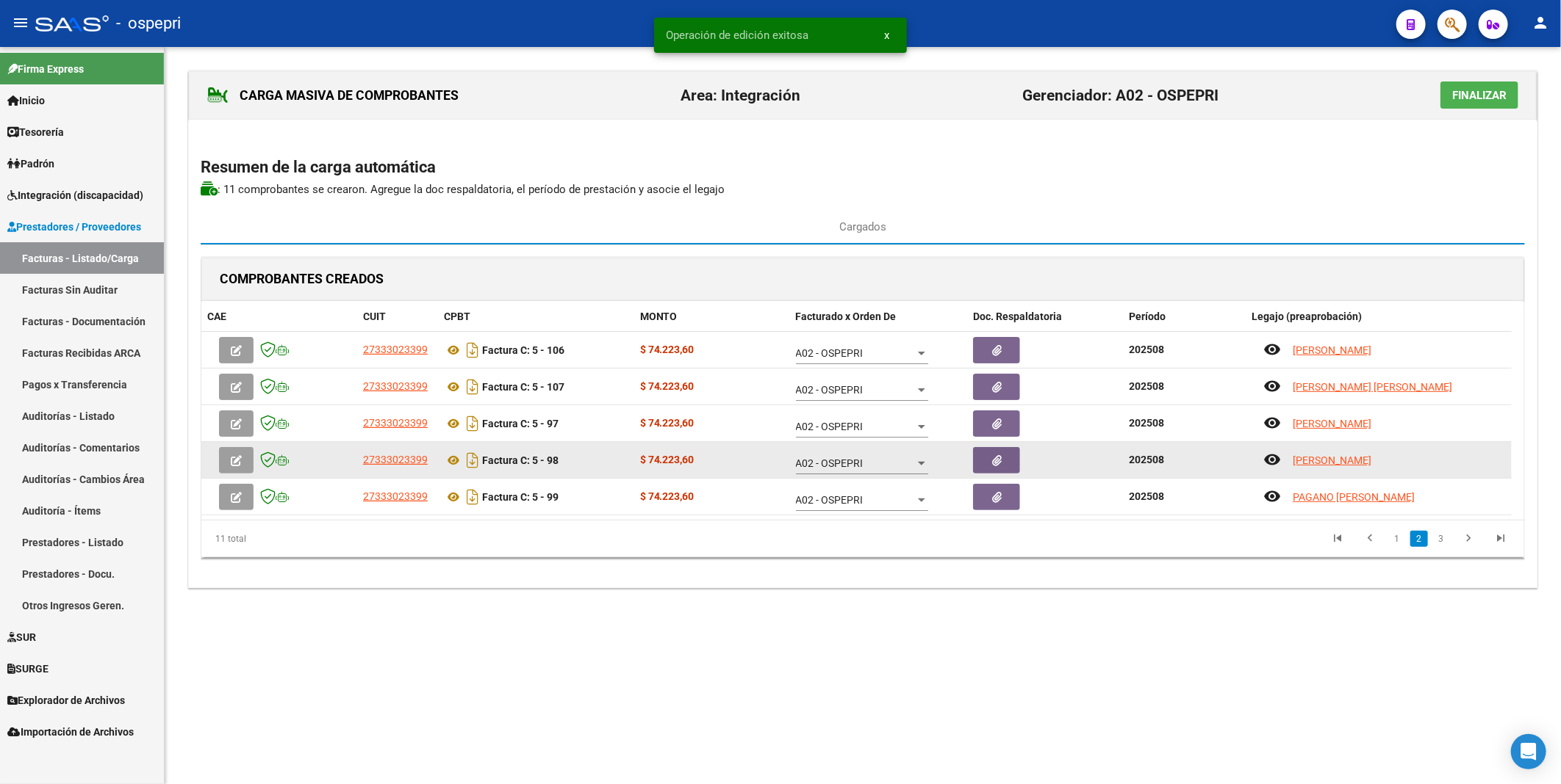
click at [229, 399] on button "button" at bounding box center [237, 460] width 34 height 27
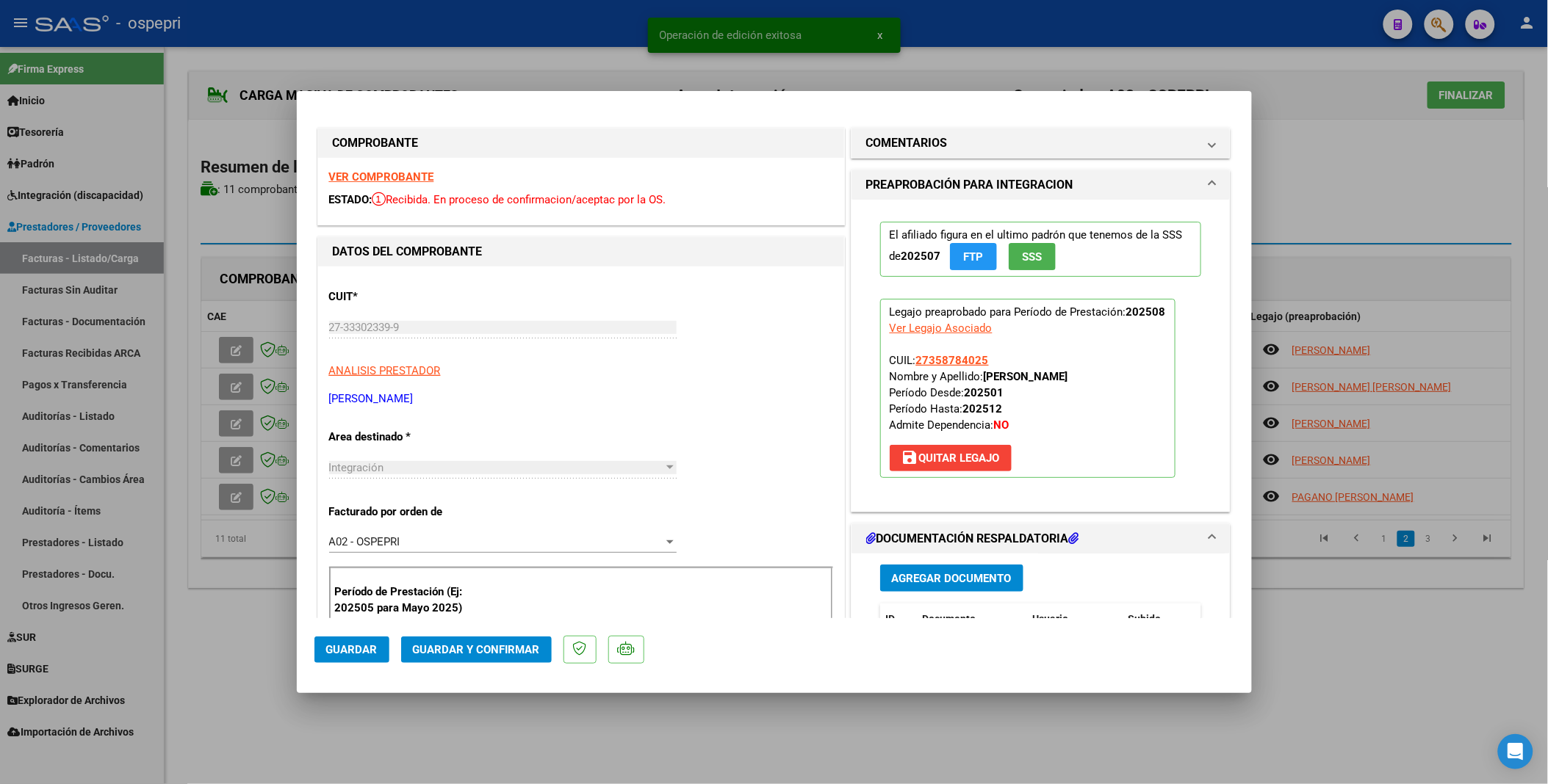
click at [509, 399] on span "Guardar y Confirmar" at bounding box center [476, 650] width 127 height 13
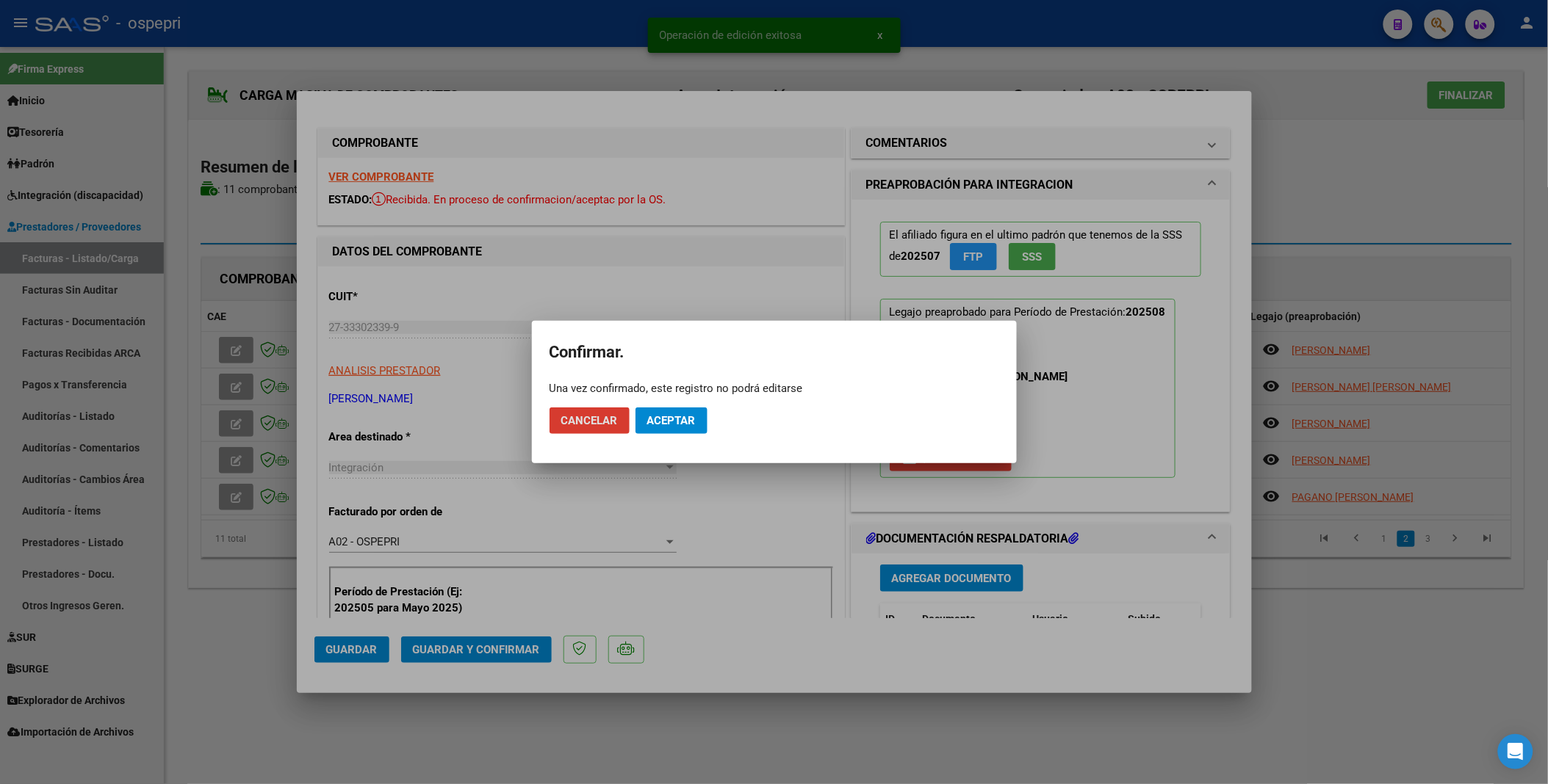
click at [662, 399] on span "Aceptar" at bounding box center [671, 421] width 49 height 13
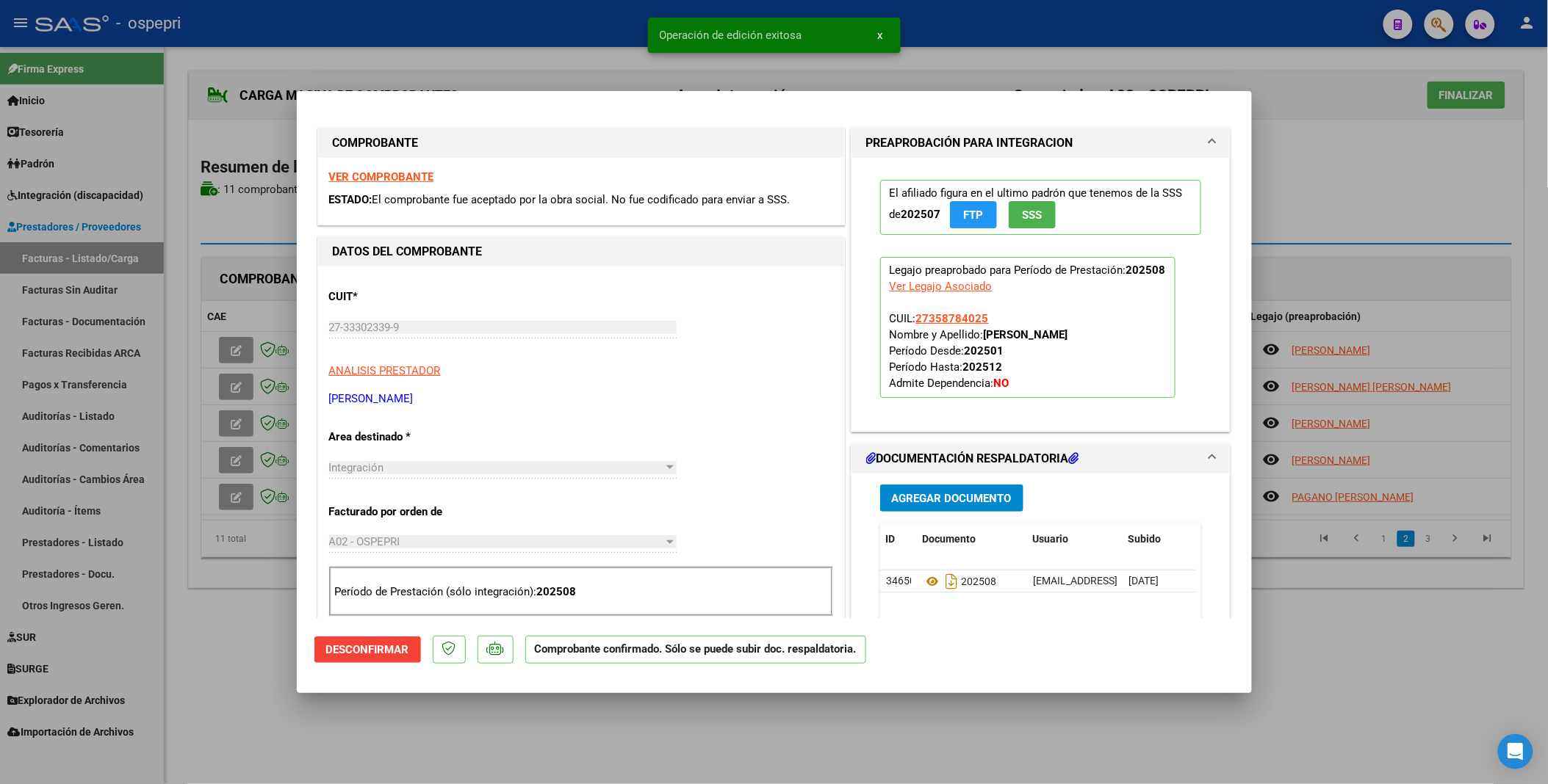
click at [229, 399] on div at bounding box center [774, 392] width 1548 height 784
type input "$ 0,00"
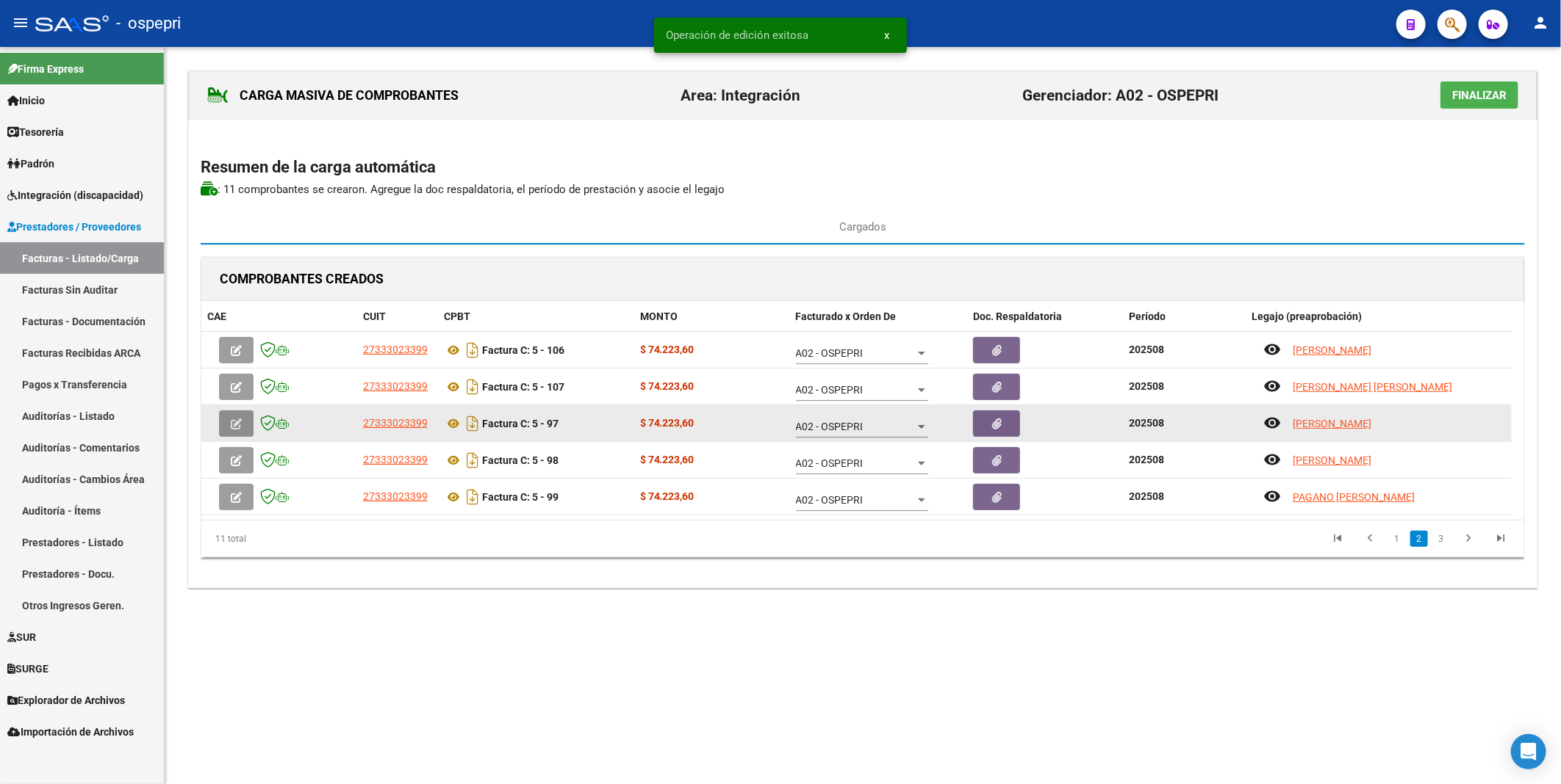
click at [237, 399] on icon "button" at bounding box center [237, 424] width 11 height 11
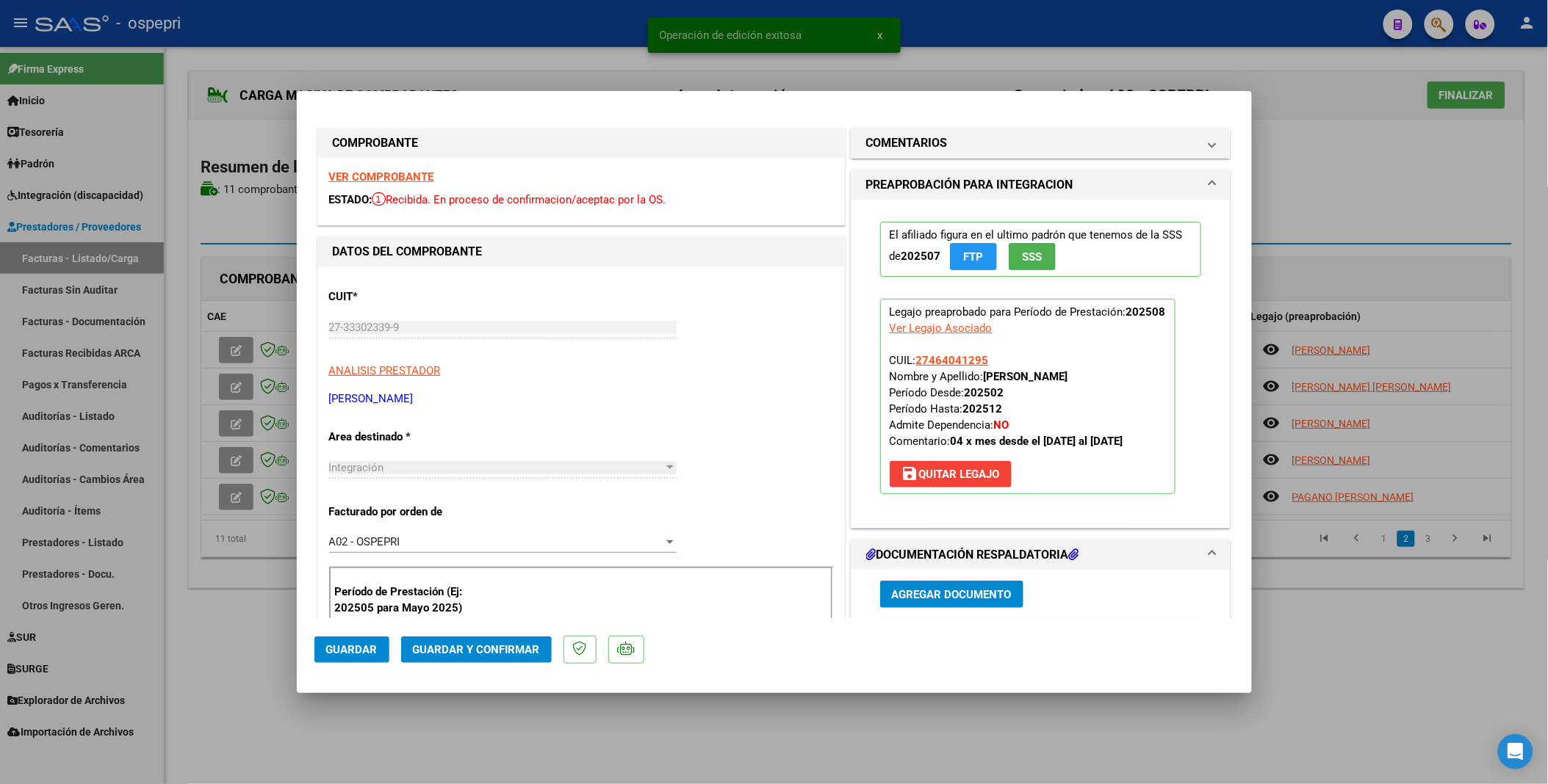
click at [478, 399] on button "Guardar y Confirmar" at bounding box center [476, 650] width 150 height 27
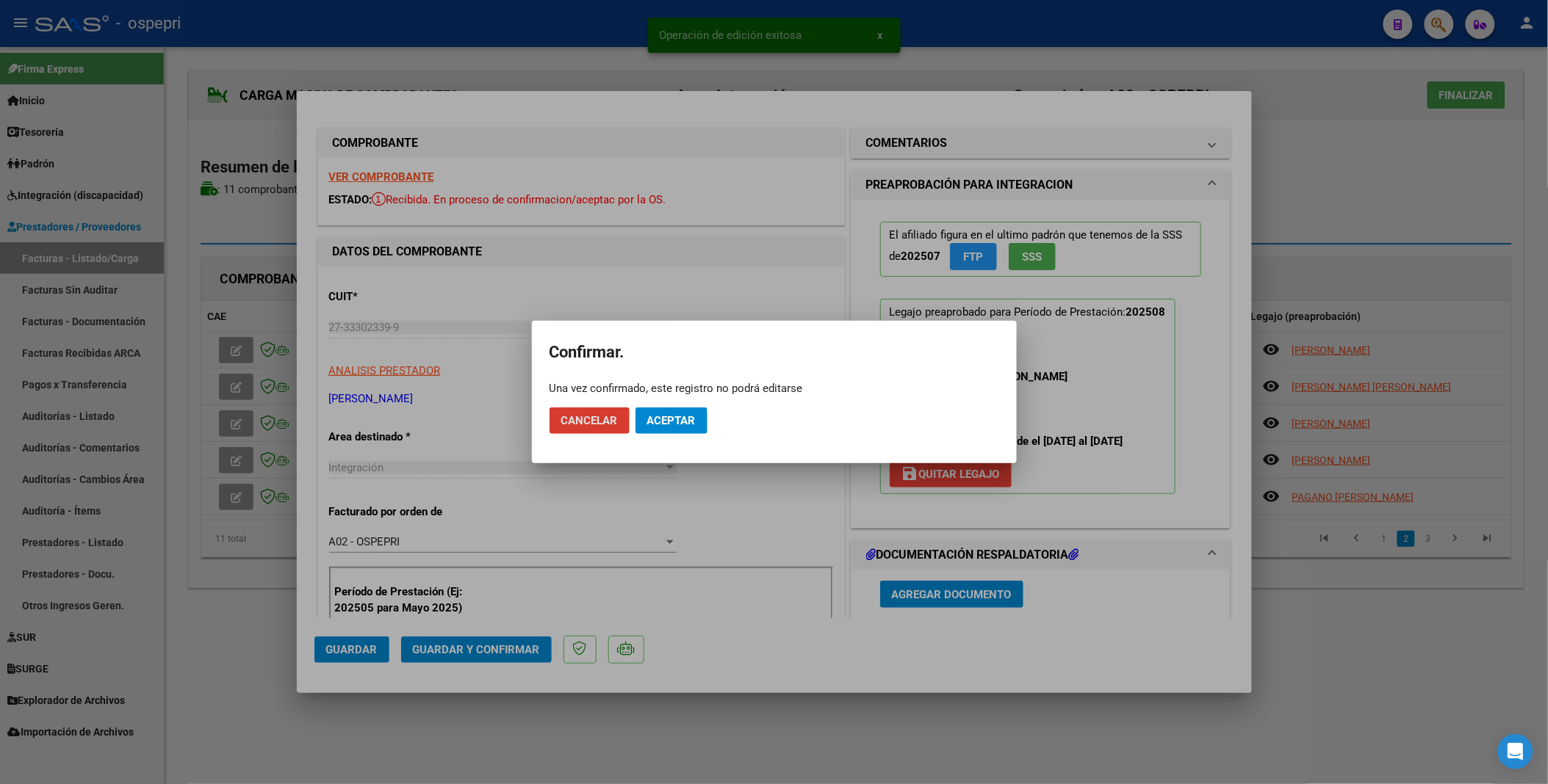
click at [672, 399] on span "Aceptar" at bounding box center [671, 421] width 49 height 13
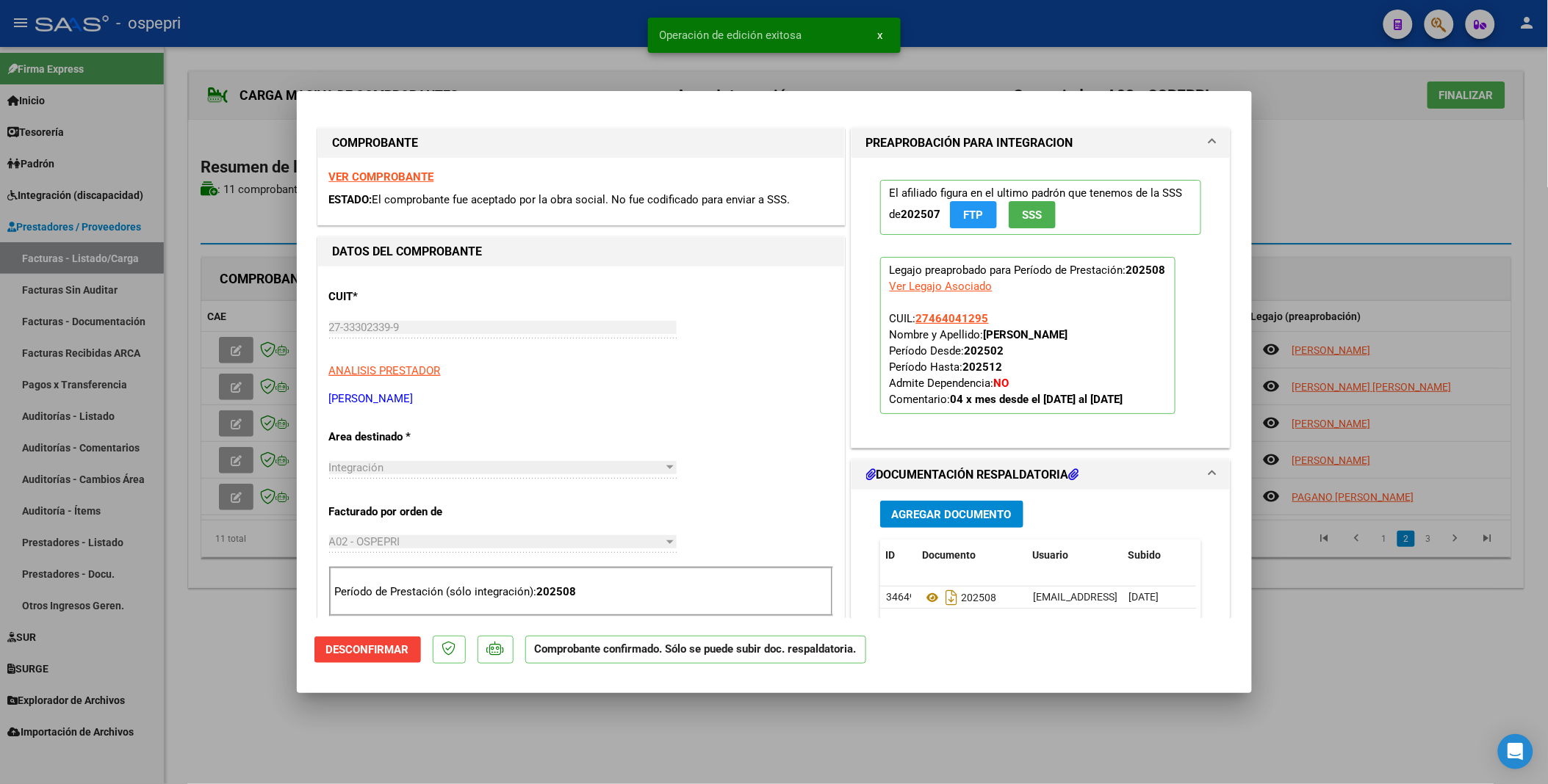
click at [226, 399] on div at bounding box center [774, 392] width 1548 height 784
type input "$ 0,00"
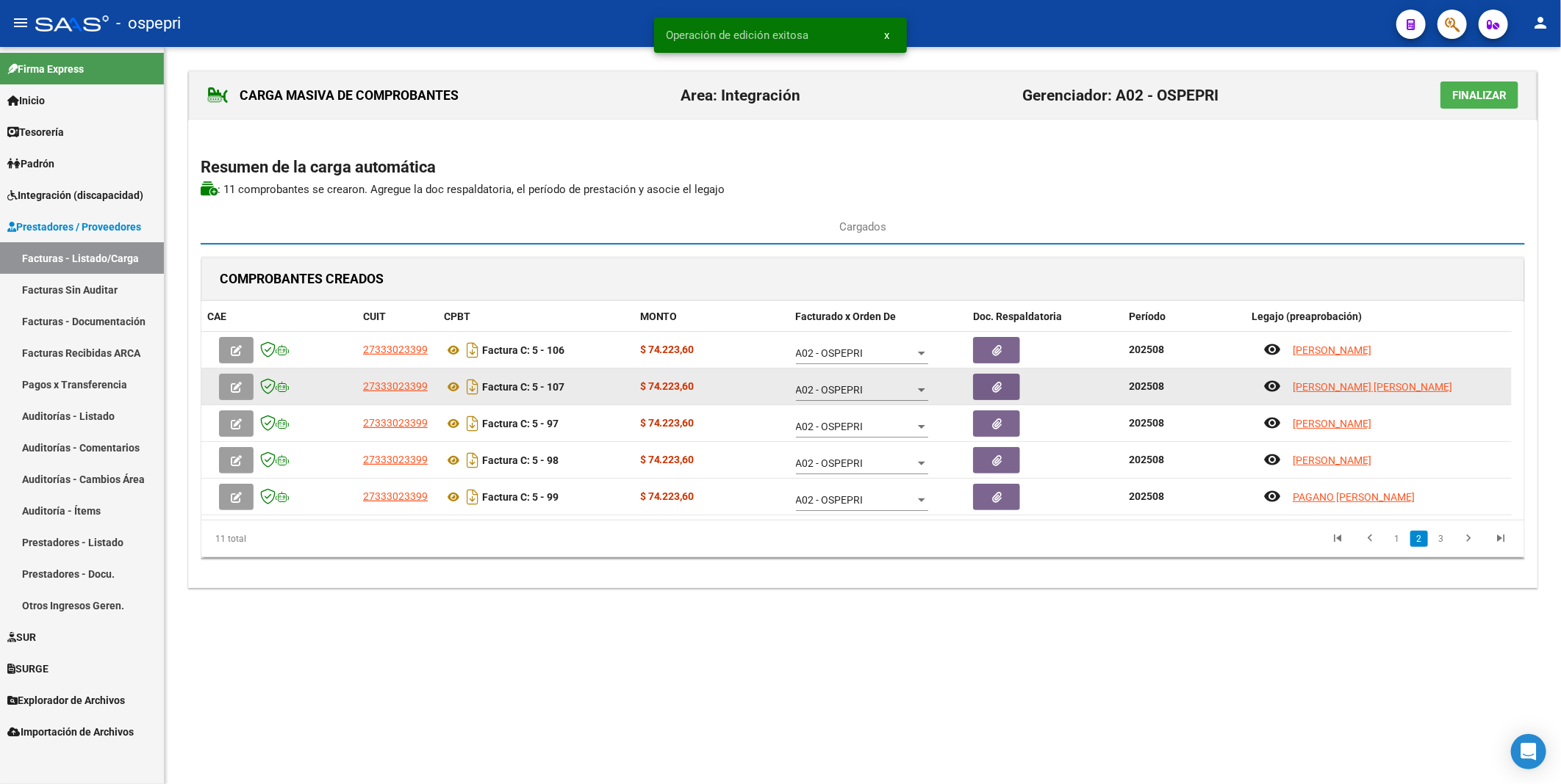
click at [231, 387] on icon "button" at bounding box center [237, 388] width 11 height 11
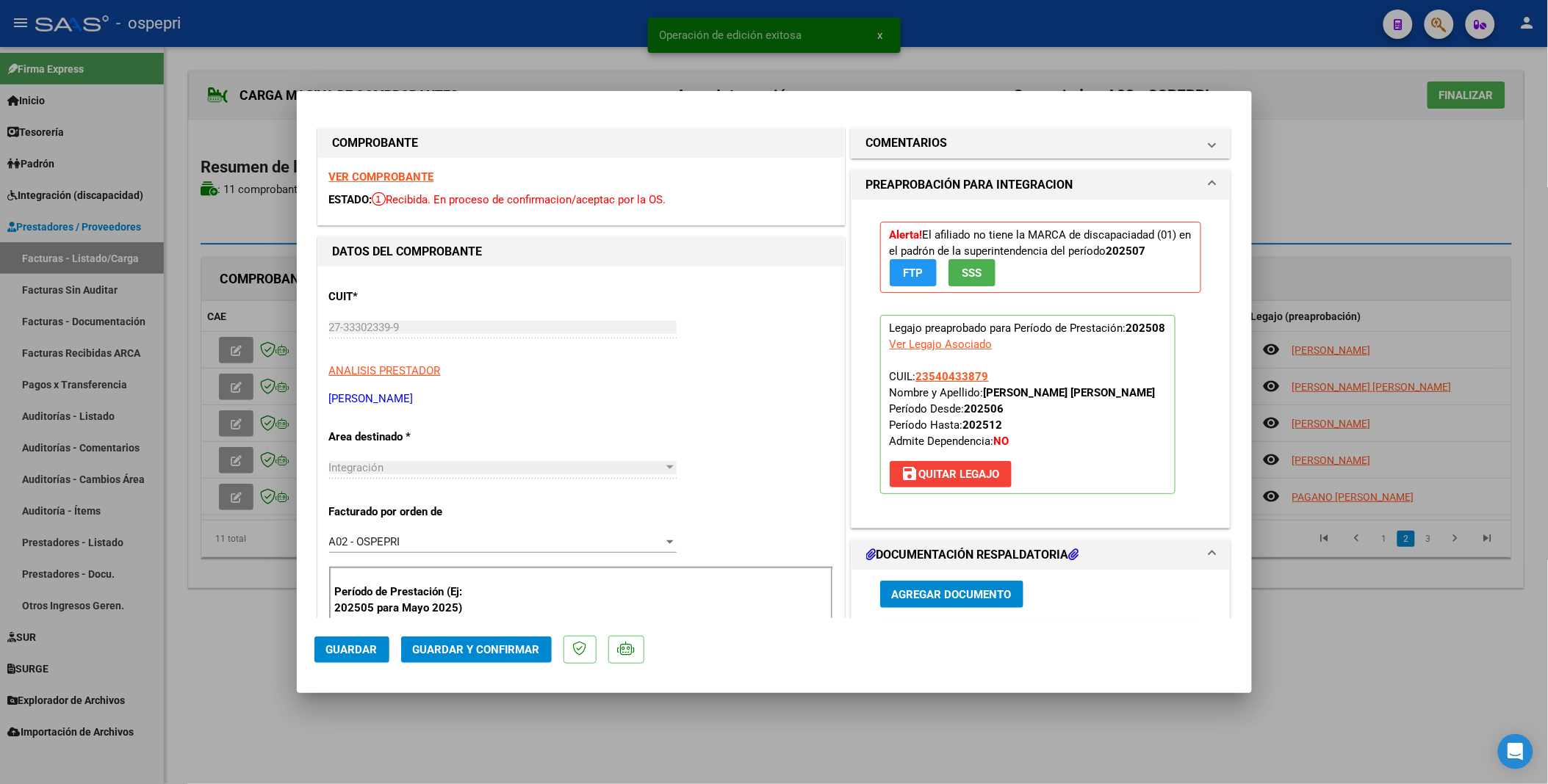
click at [449, 399] on span "Guardar y Confirmar" at bounding box center [476, 650] width 127 height 13
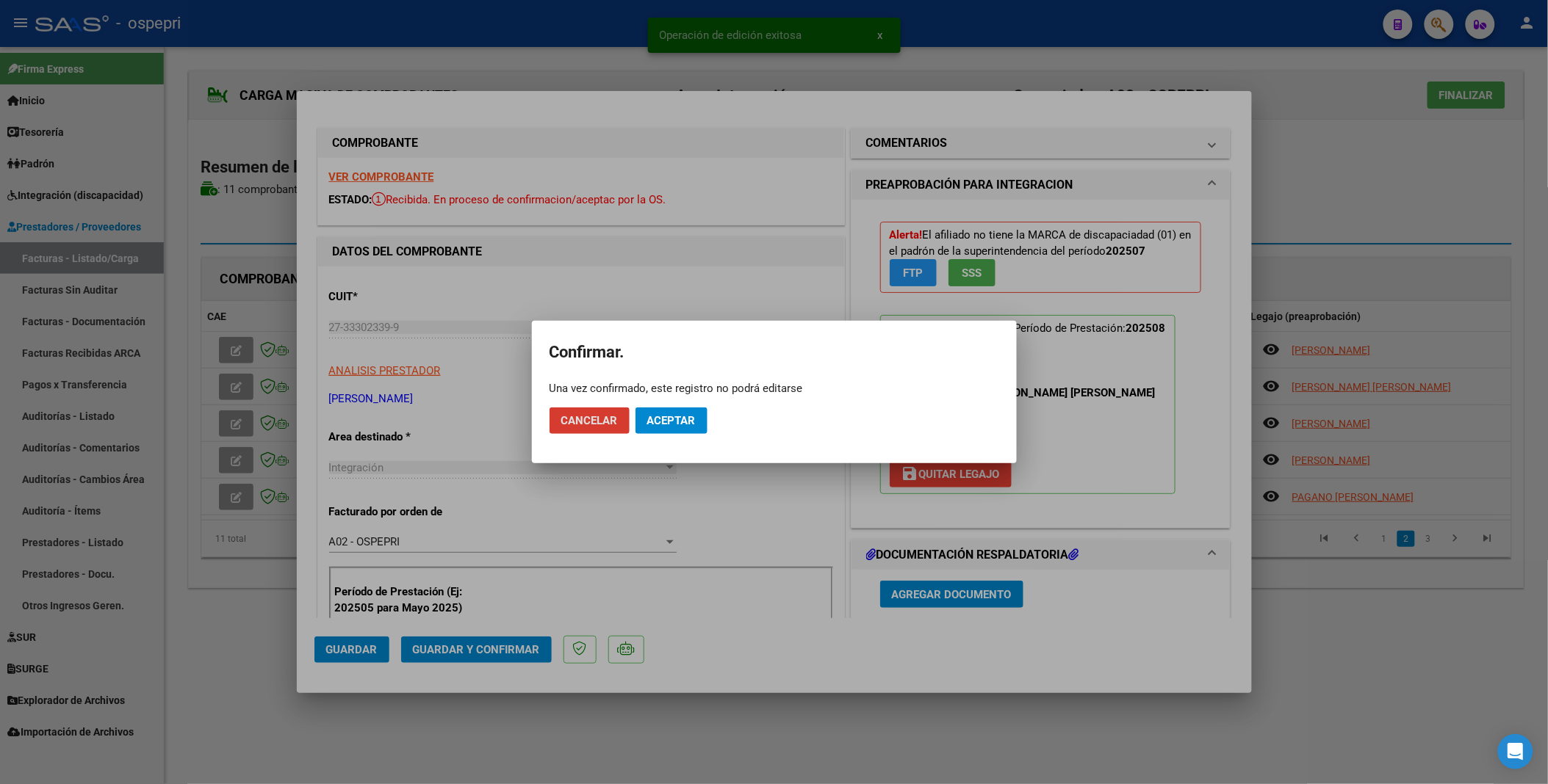
click at [674, 399] on span "Aceptar" at bounding box center [671, 421] width 49 height 13
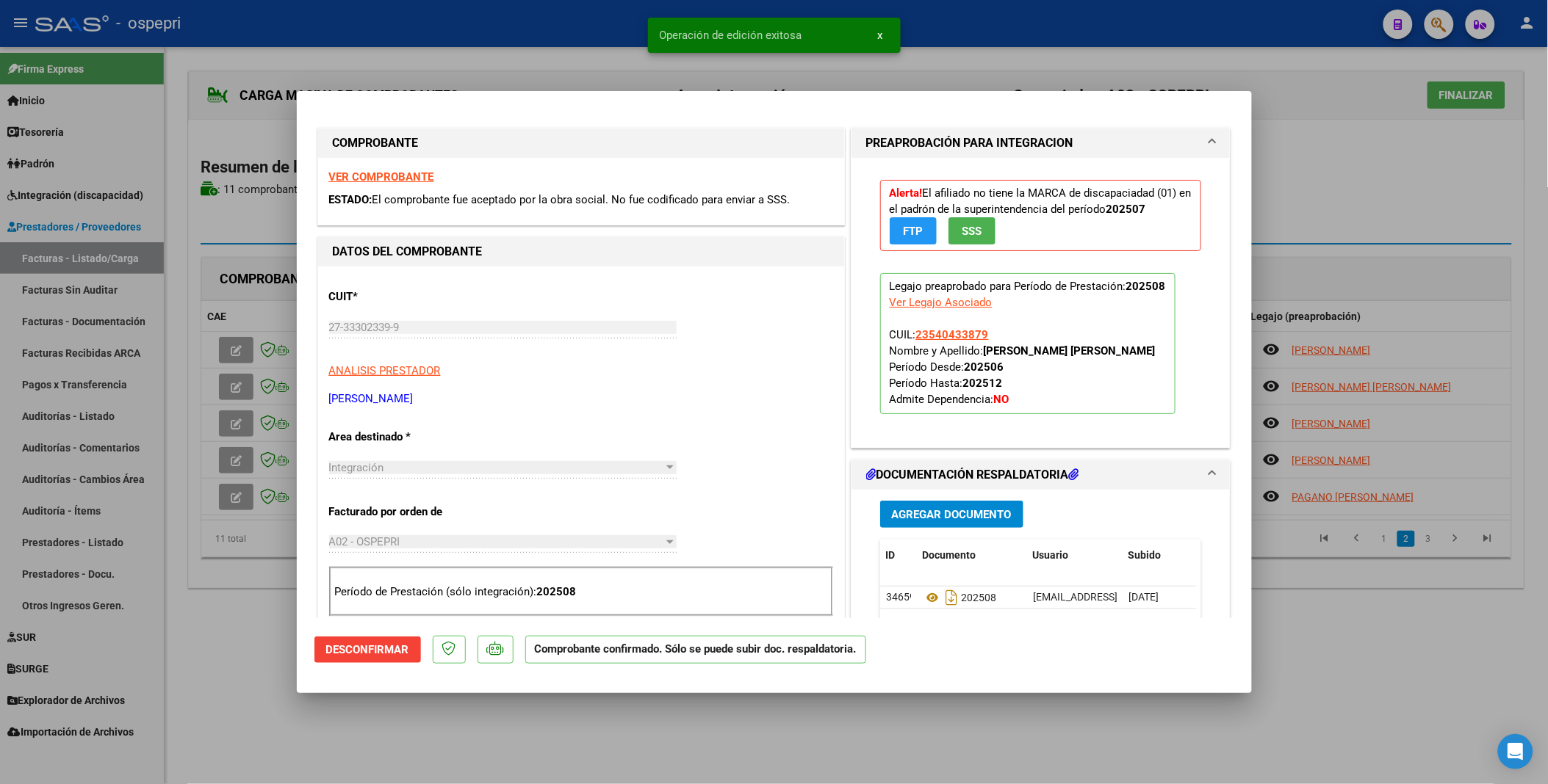
click at [237, 346] on div at bounding box center [774, 392] width 1548 height 784
type input "$ 0,00"
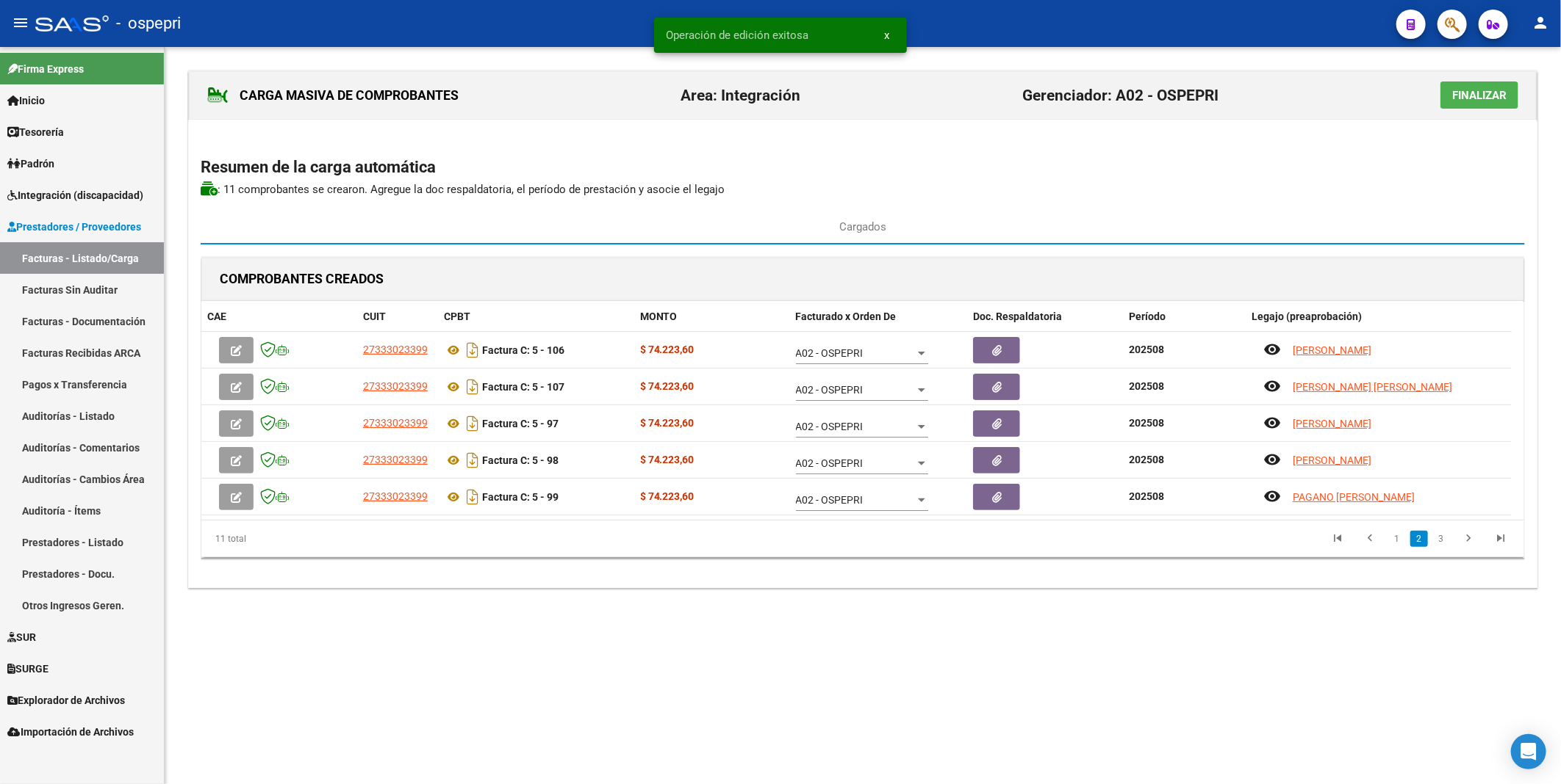
click at [238, 346] on icon "button" at bounding box center [237, 351] width 11 height 11
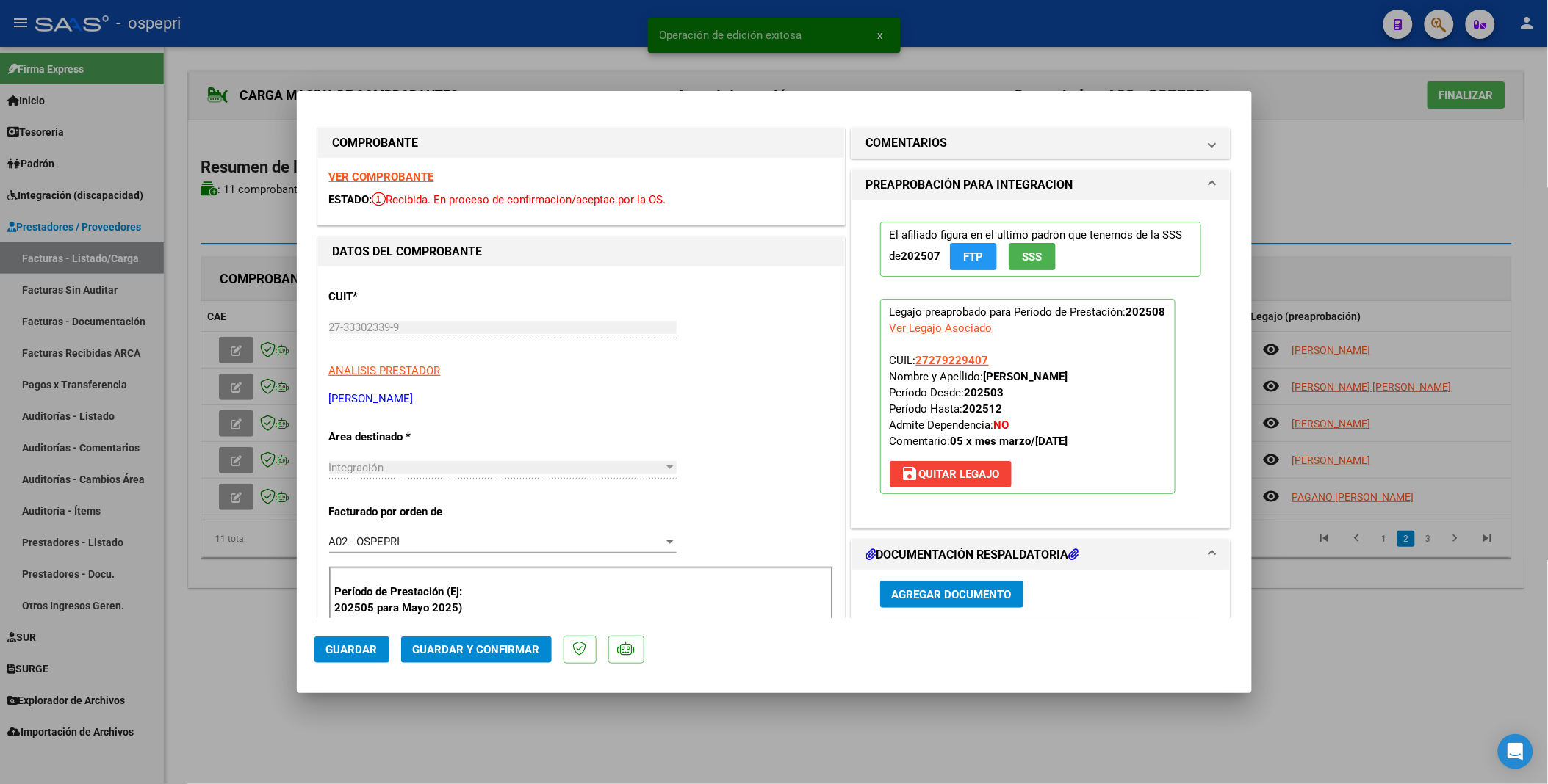
click at [488, 399] on span "Guardar y Confirmar" at bounding box center [476, 650] width 127 height 13
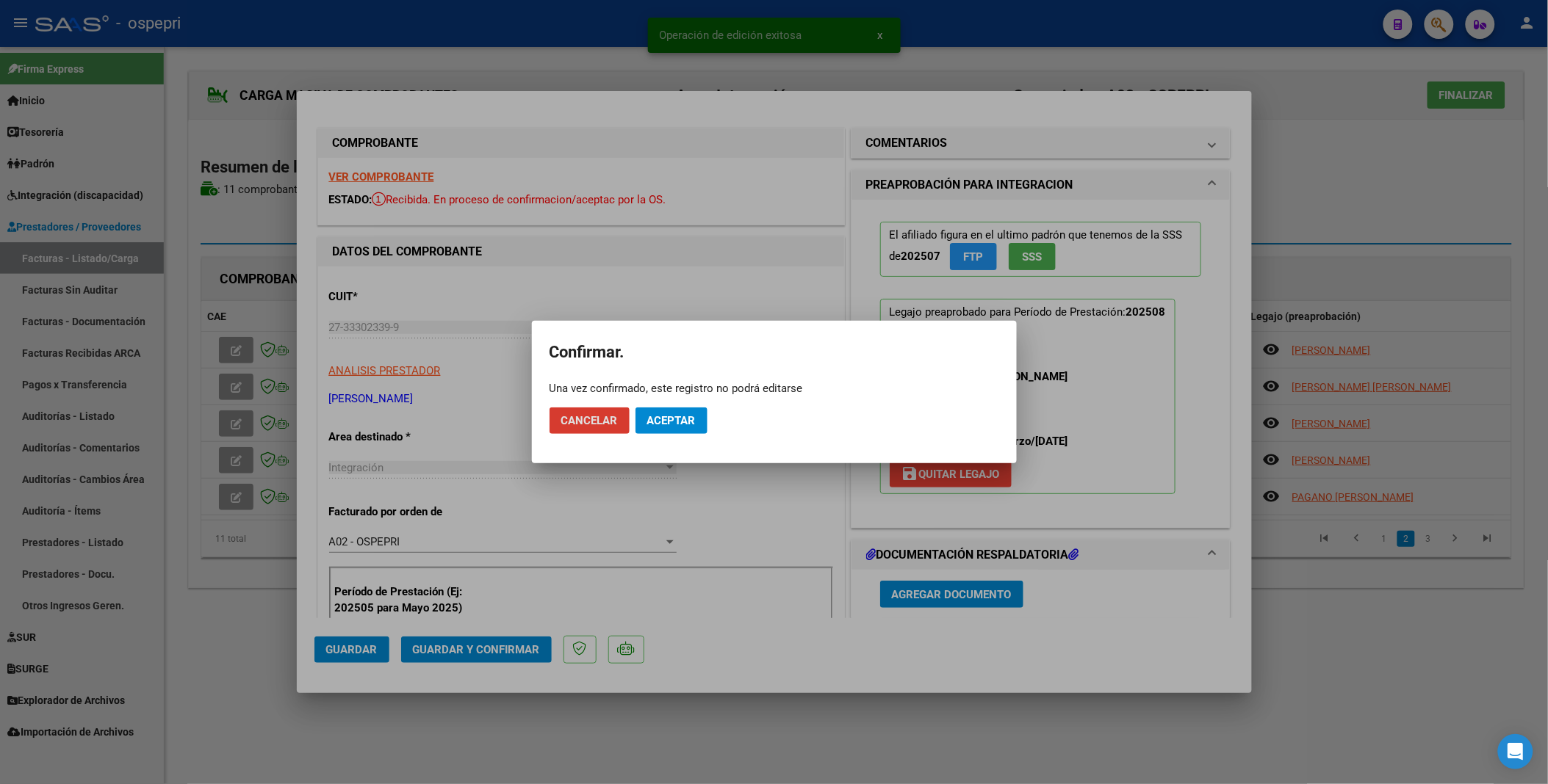
click at [670, 399] on span "Aceptar" at bounding box center [671, 421] width 49 height 13
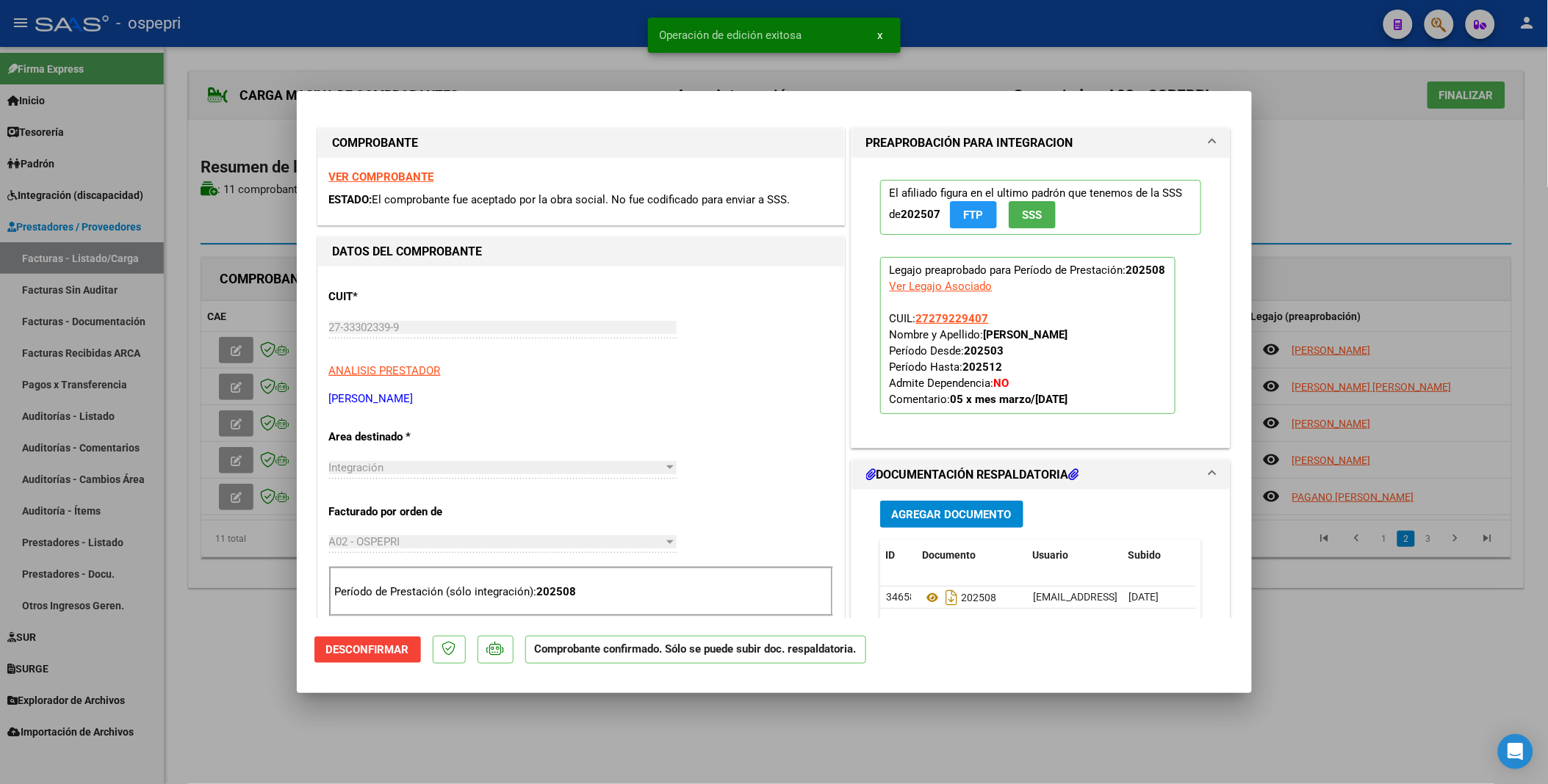
click at [254, 399] on div at bounding box center [774, 392] width 1548 height 784
type input "$ 0,00"
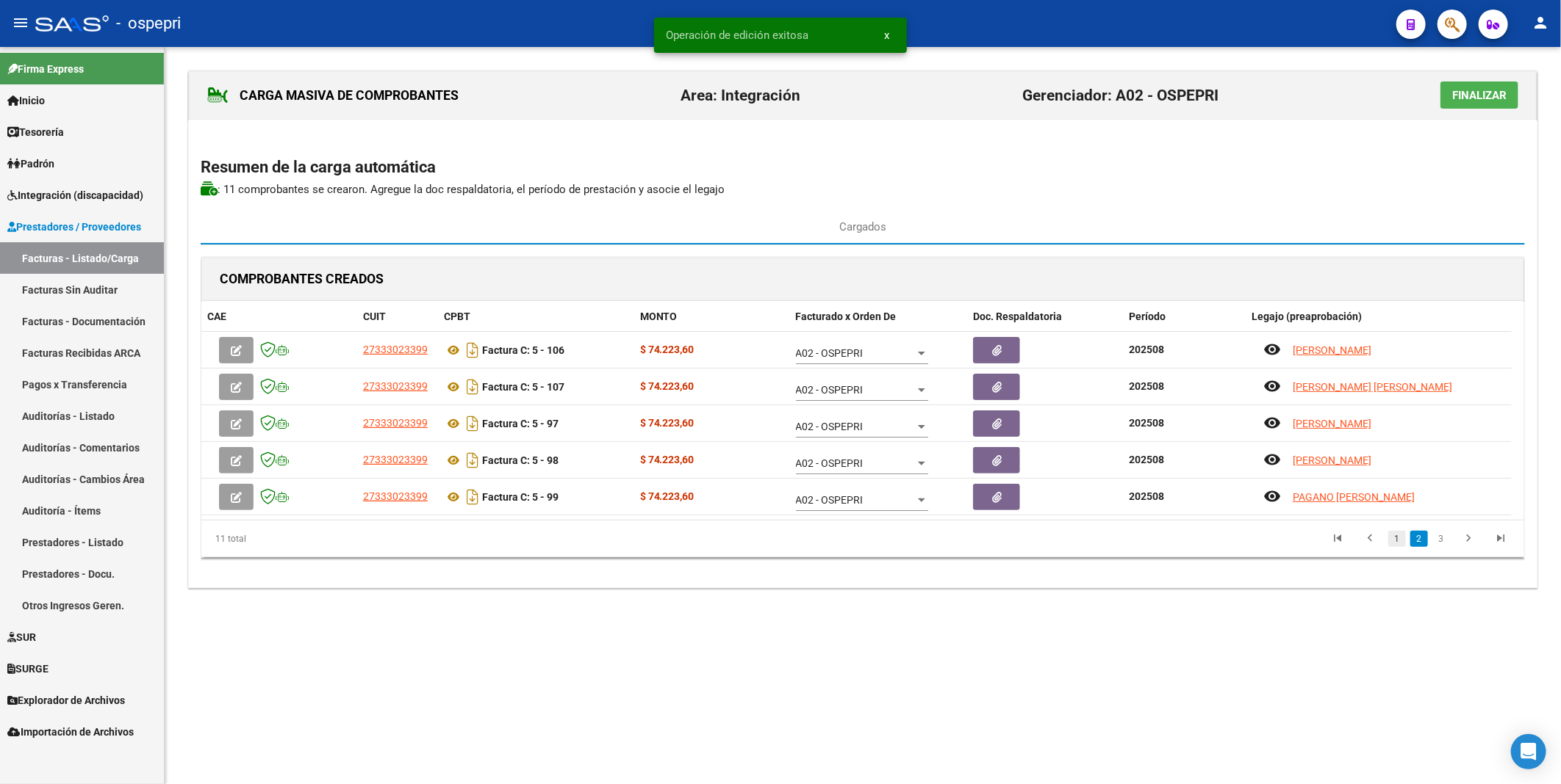
click at [1391, 399] on link "1" at bounding box center [1396, 539] width 17 height 16
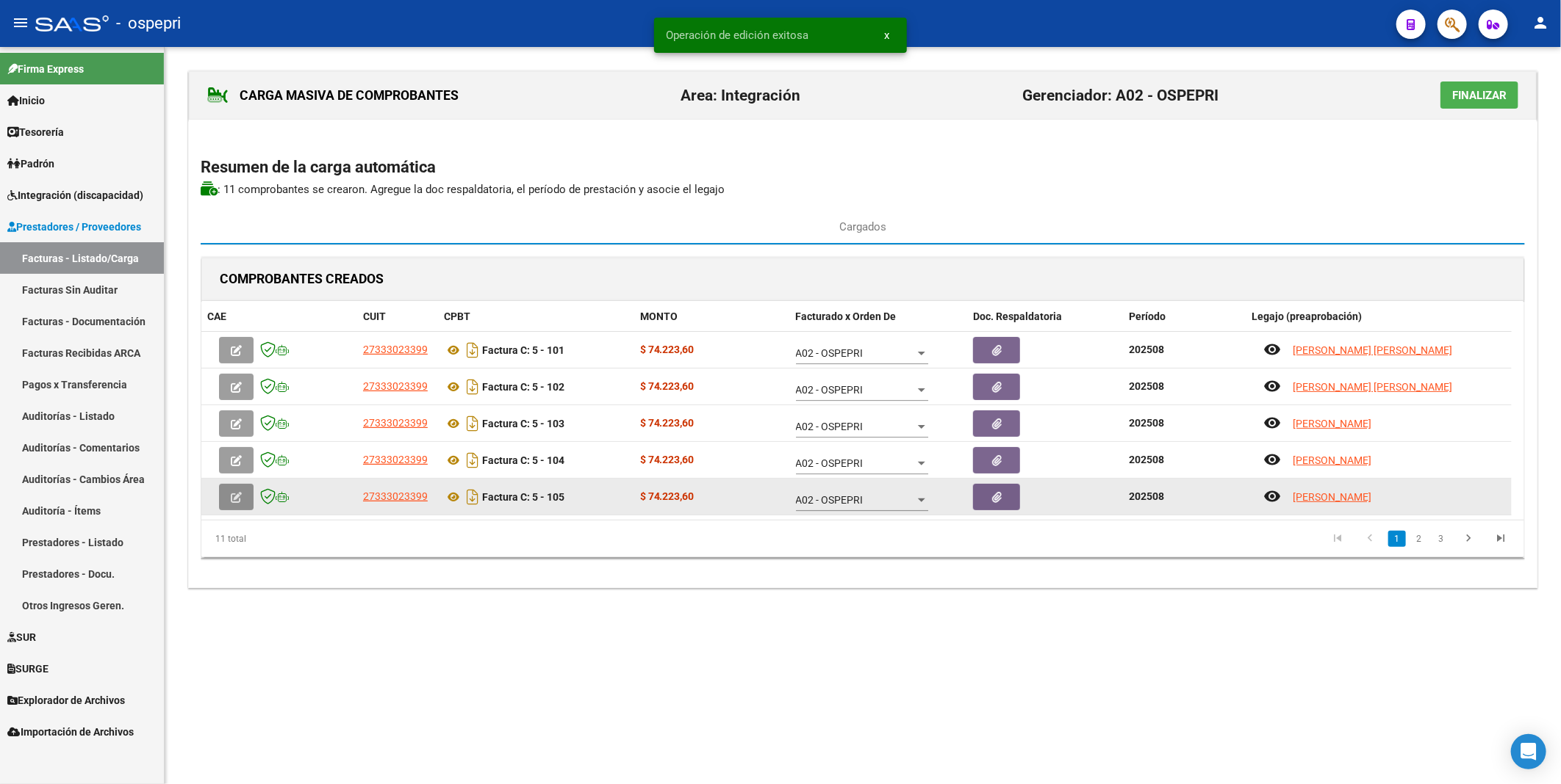
click at [231, 399] on icon "button" at bounding box center [237, 498] width 11 height 11
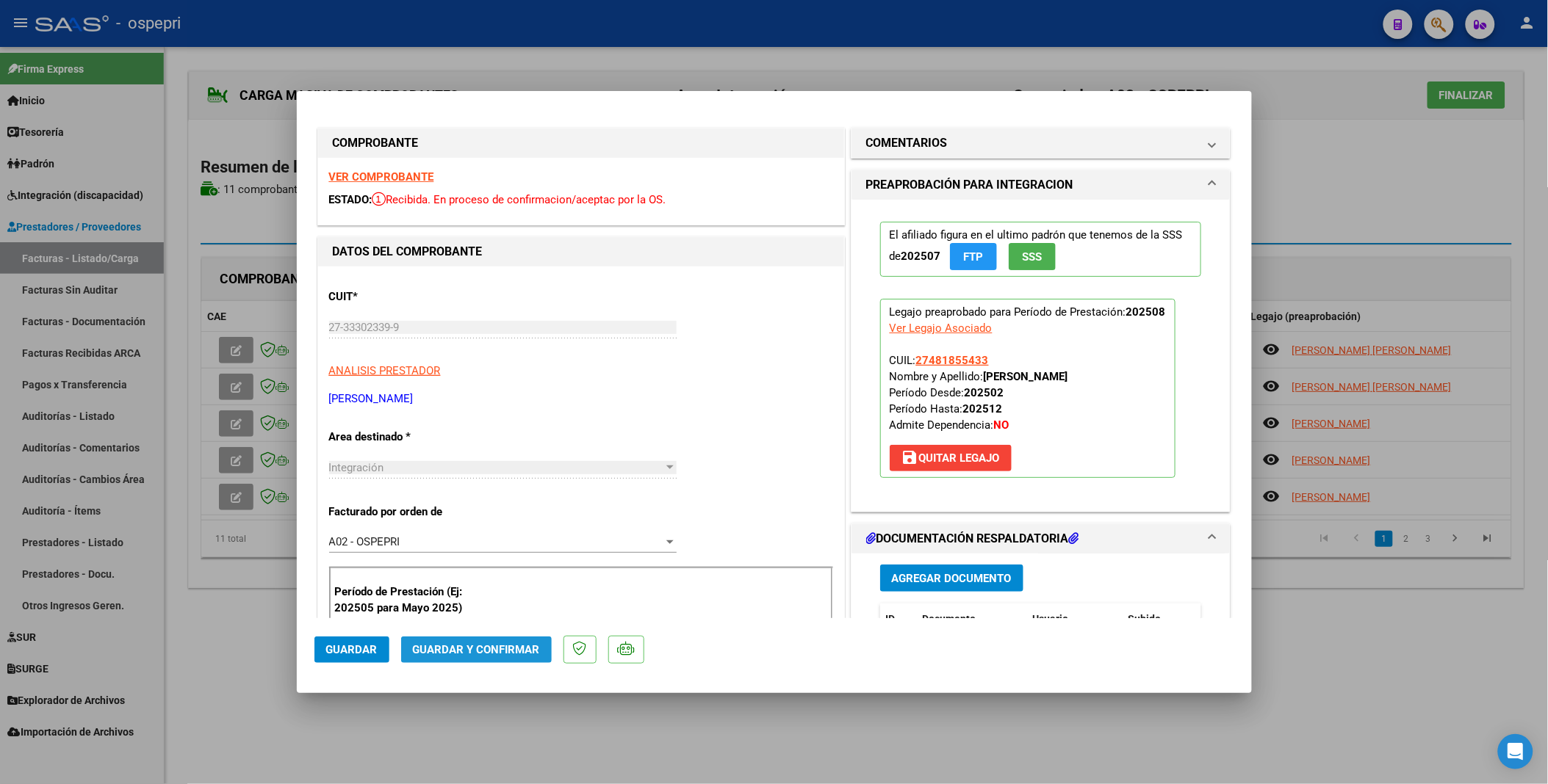
click at [516, 399] on span "Guardar y Confirmar" at bounding box center [476, 650] width 127 height 13
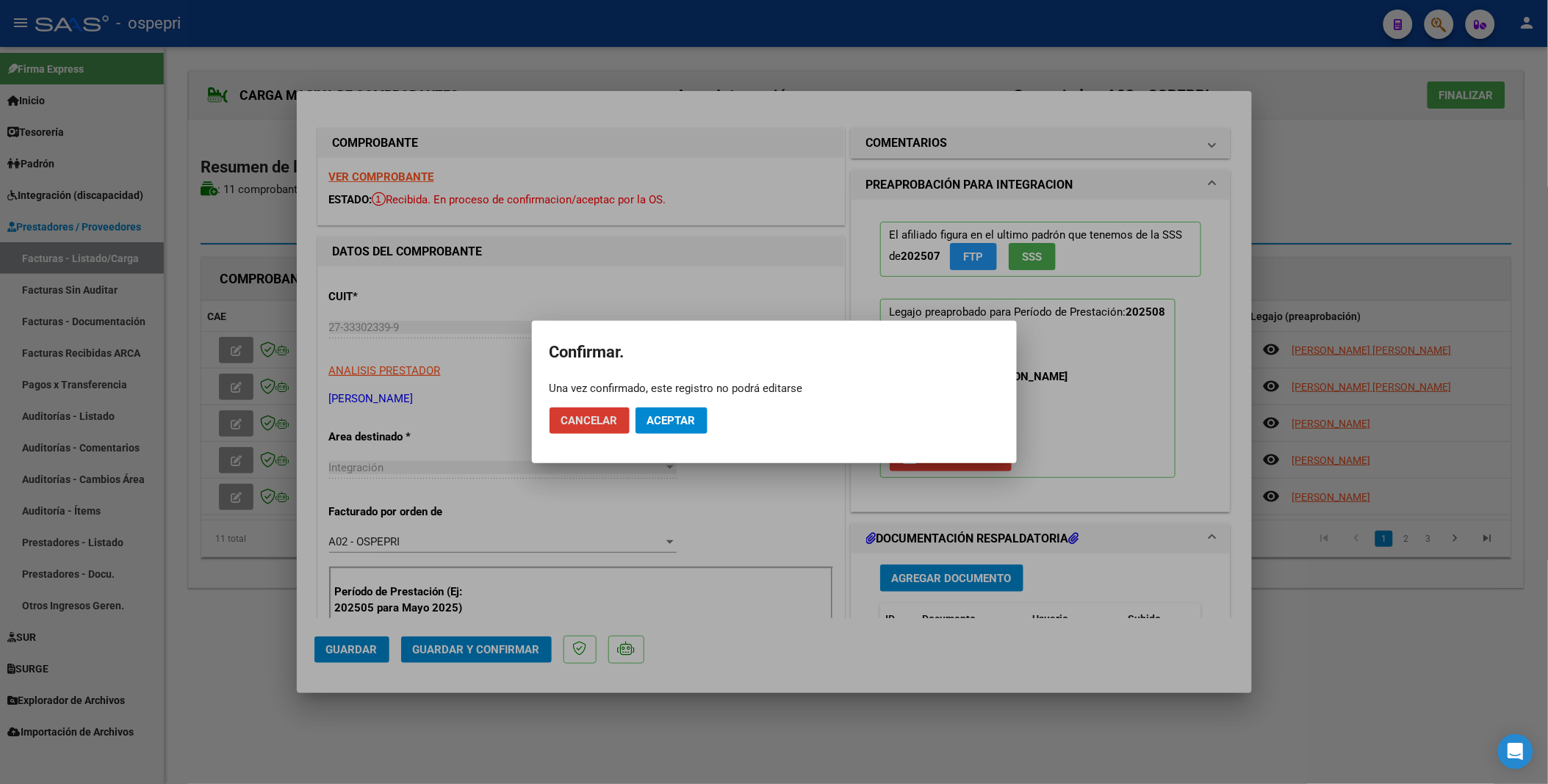
click at [680, 399] on span "Aceptar" at bounding box center [671, 421] width 49 height 13
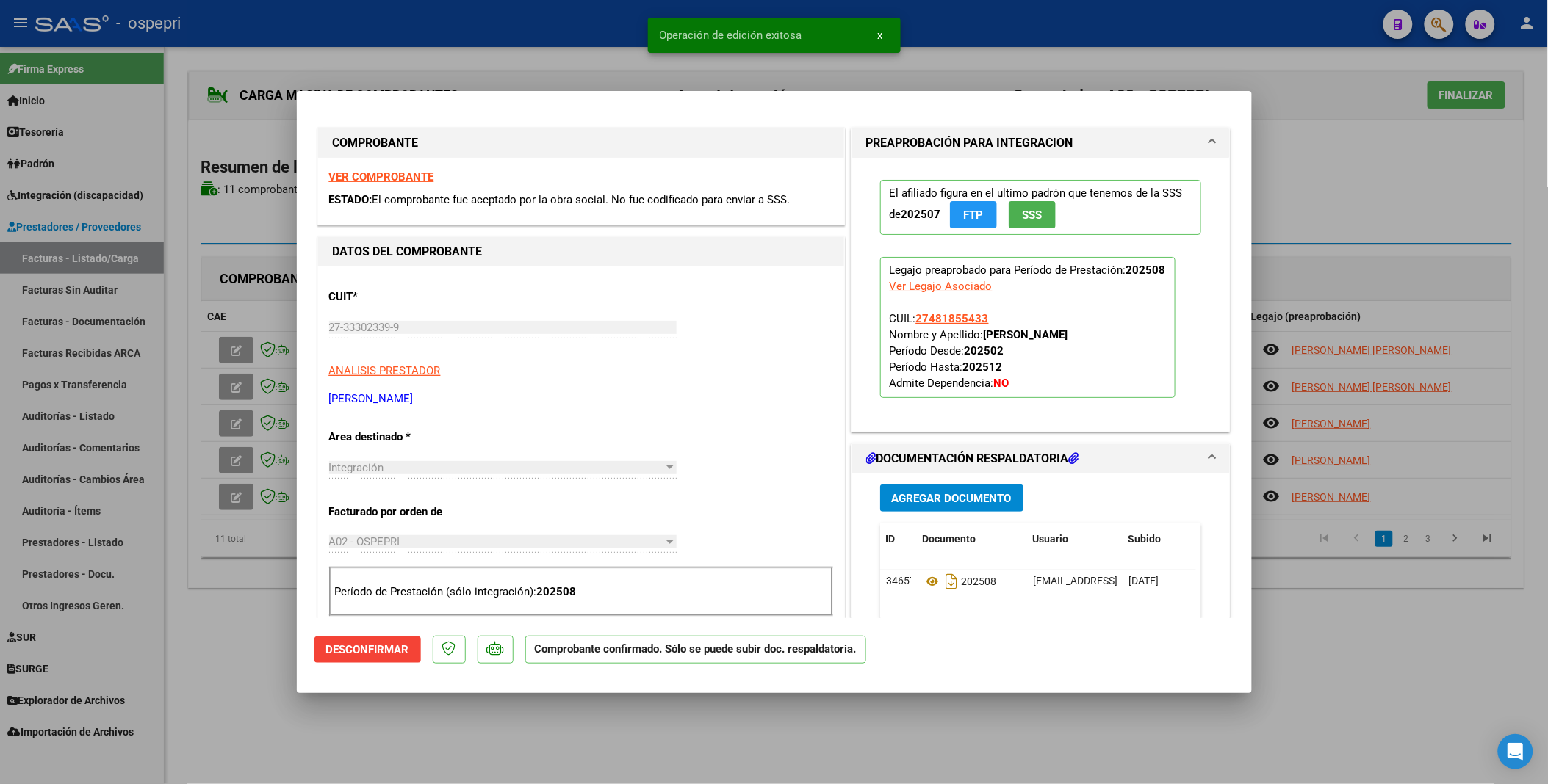
click at [238, 399] on div at bounding box center [774, 392] width 1548 height 784
type input "$ 0,00"
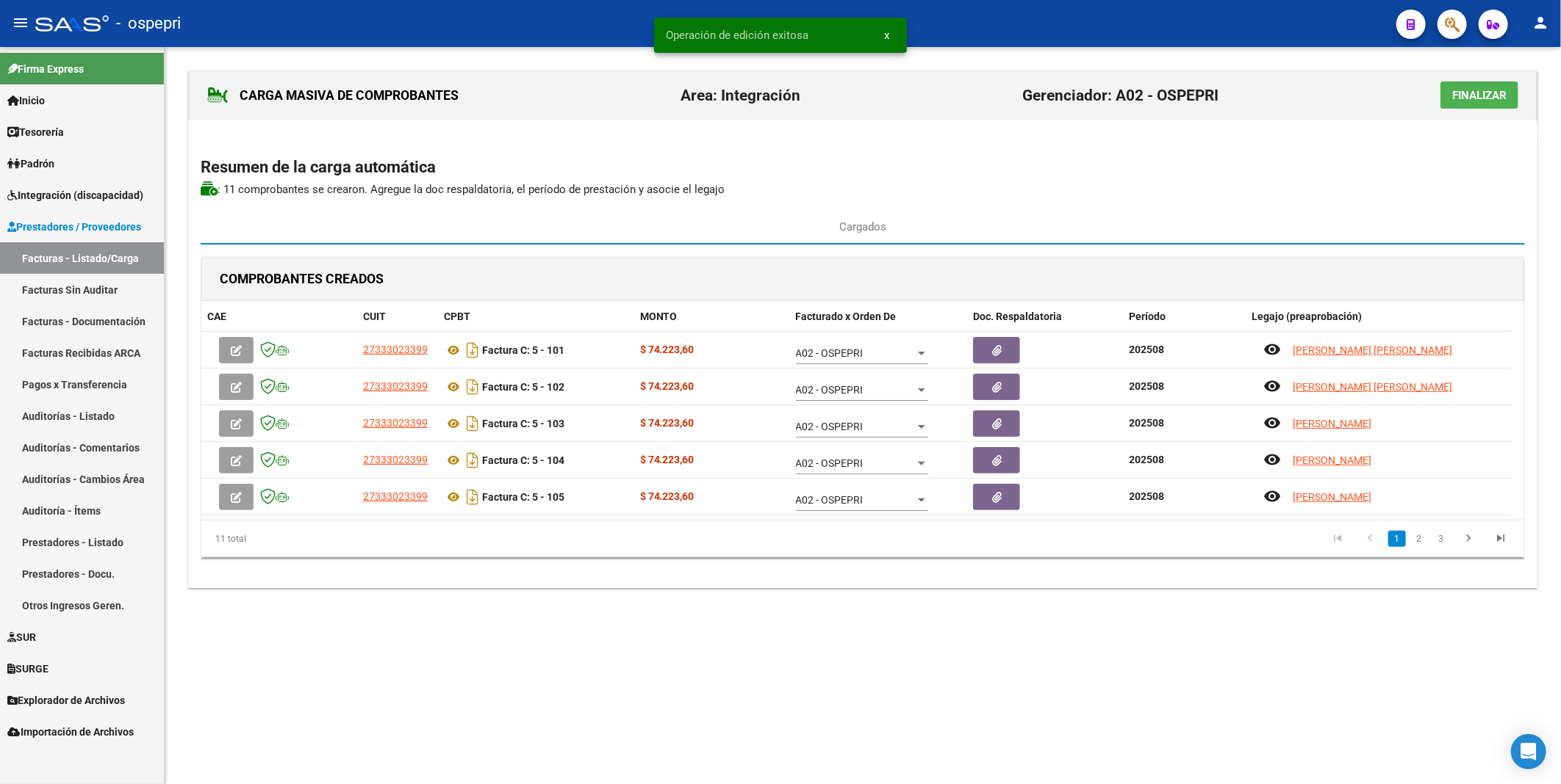
click at [238, 399] on icon "button" at bounding box center [237, 461] width 11 height 11
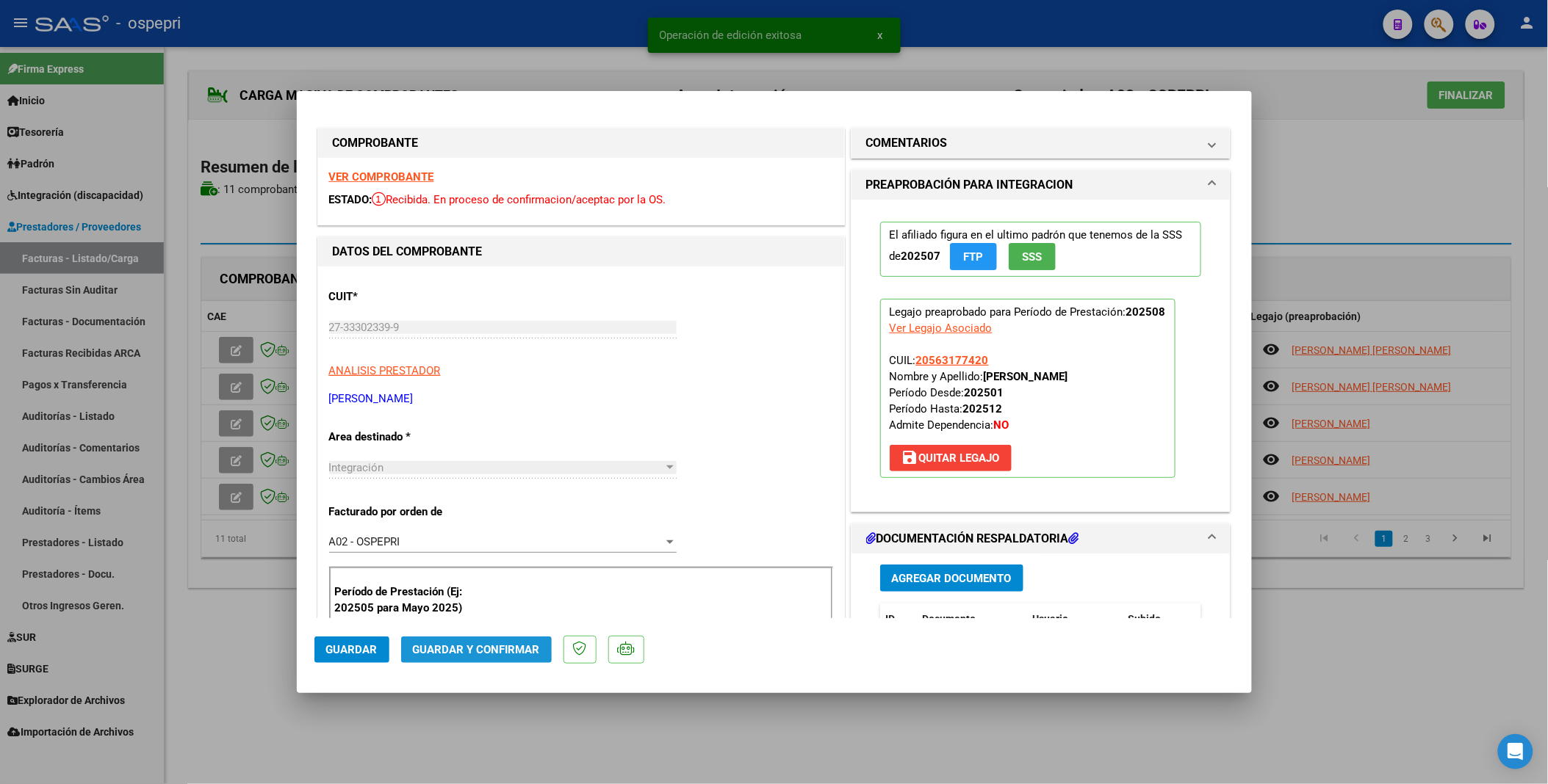
click at [428, 399] on span "Guardar y Confirmar" at bounding box center [476, 650] width 127 height 13
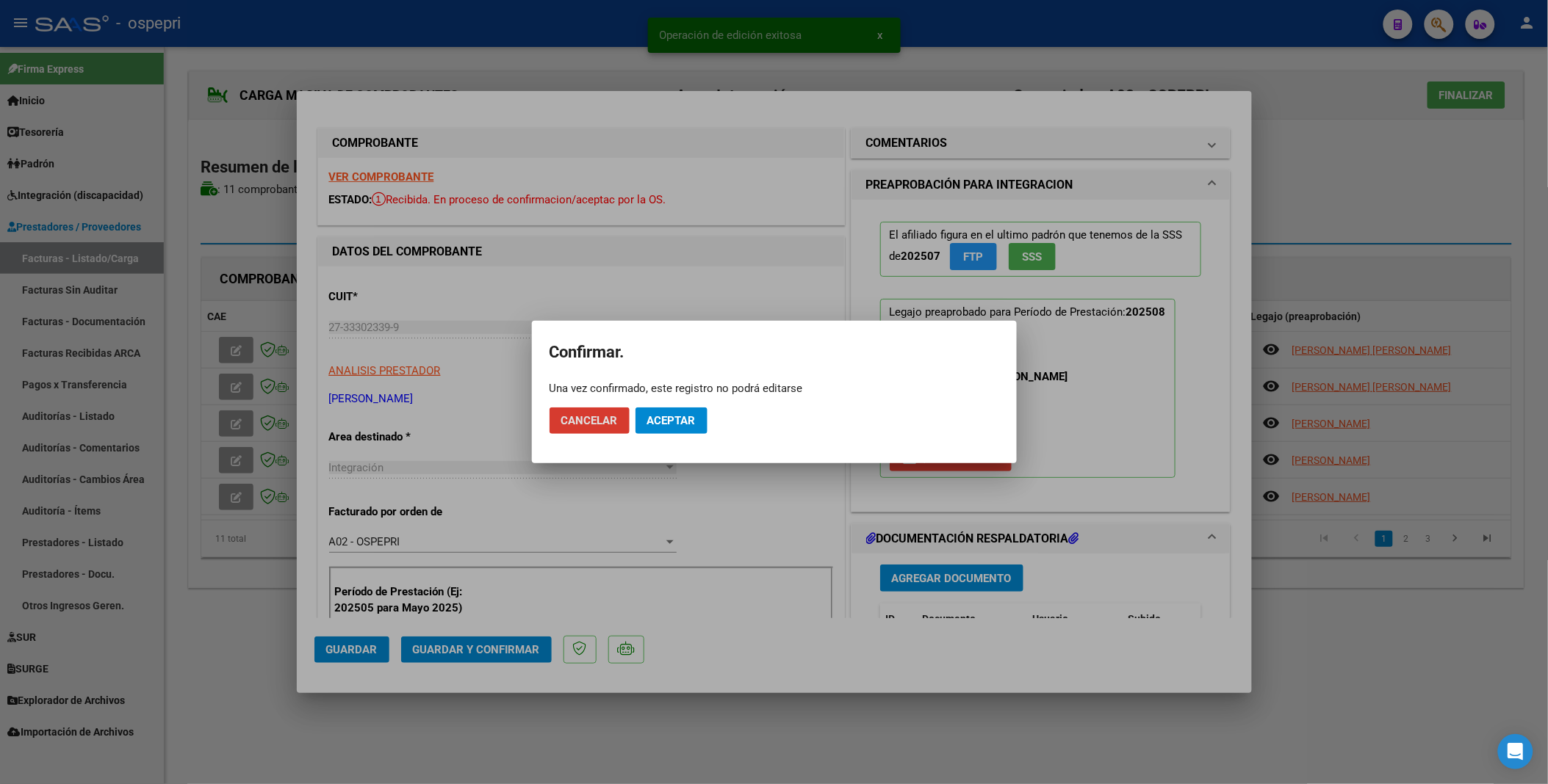
click at [663, 399] on span "Aceptar" at bounding box center [671, 421] width 49 height 13
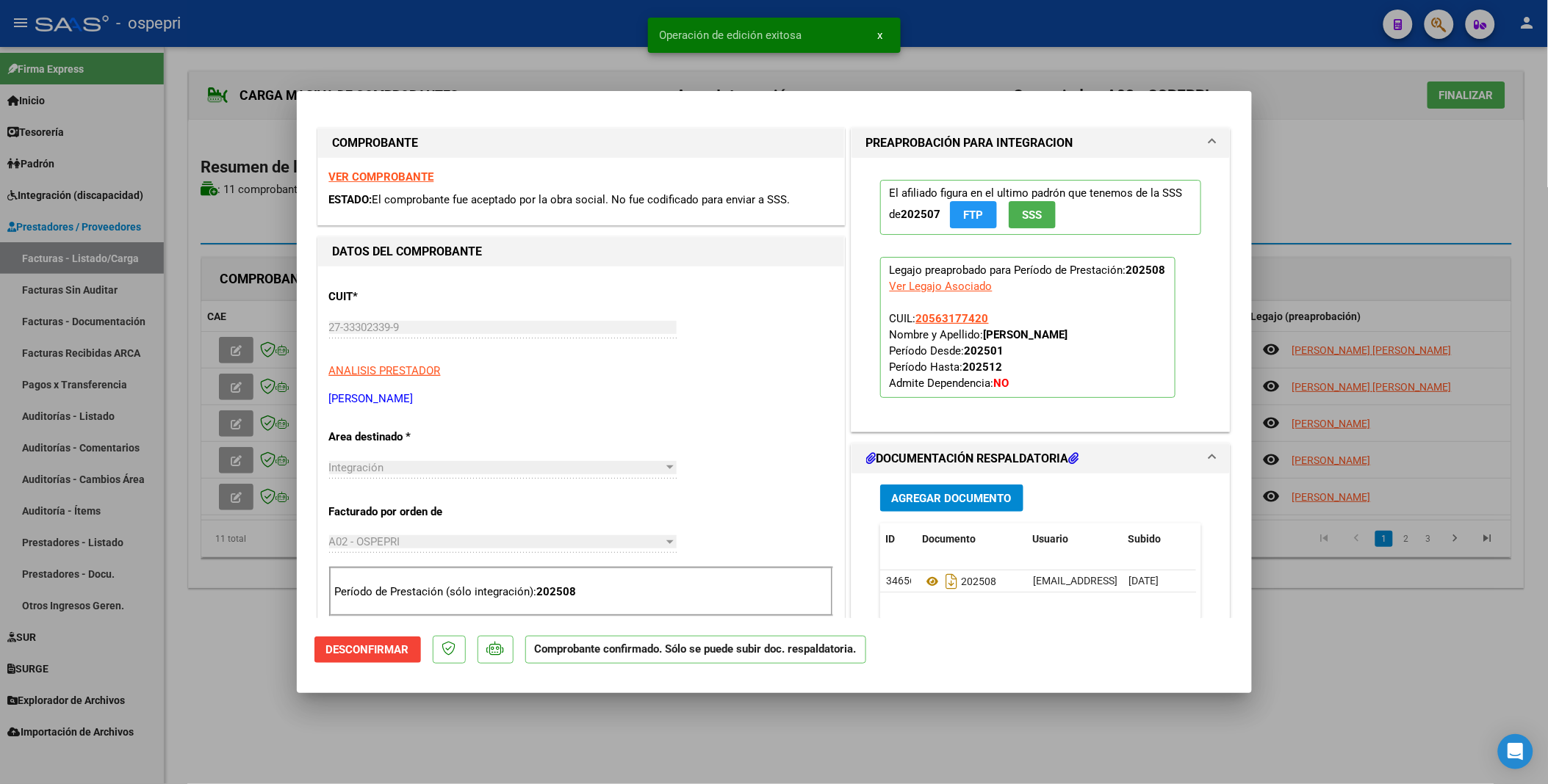
click at [242, 399] on div at bounding box center [774, 392] width 1548 height 784
type input "$ 0,00"
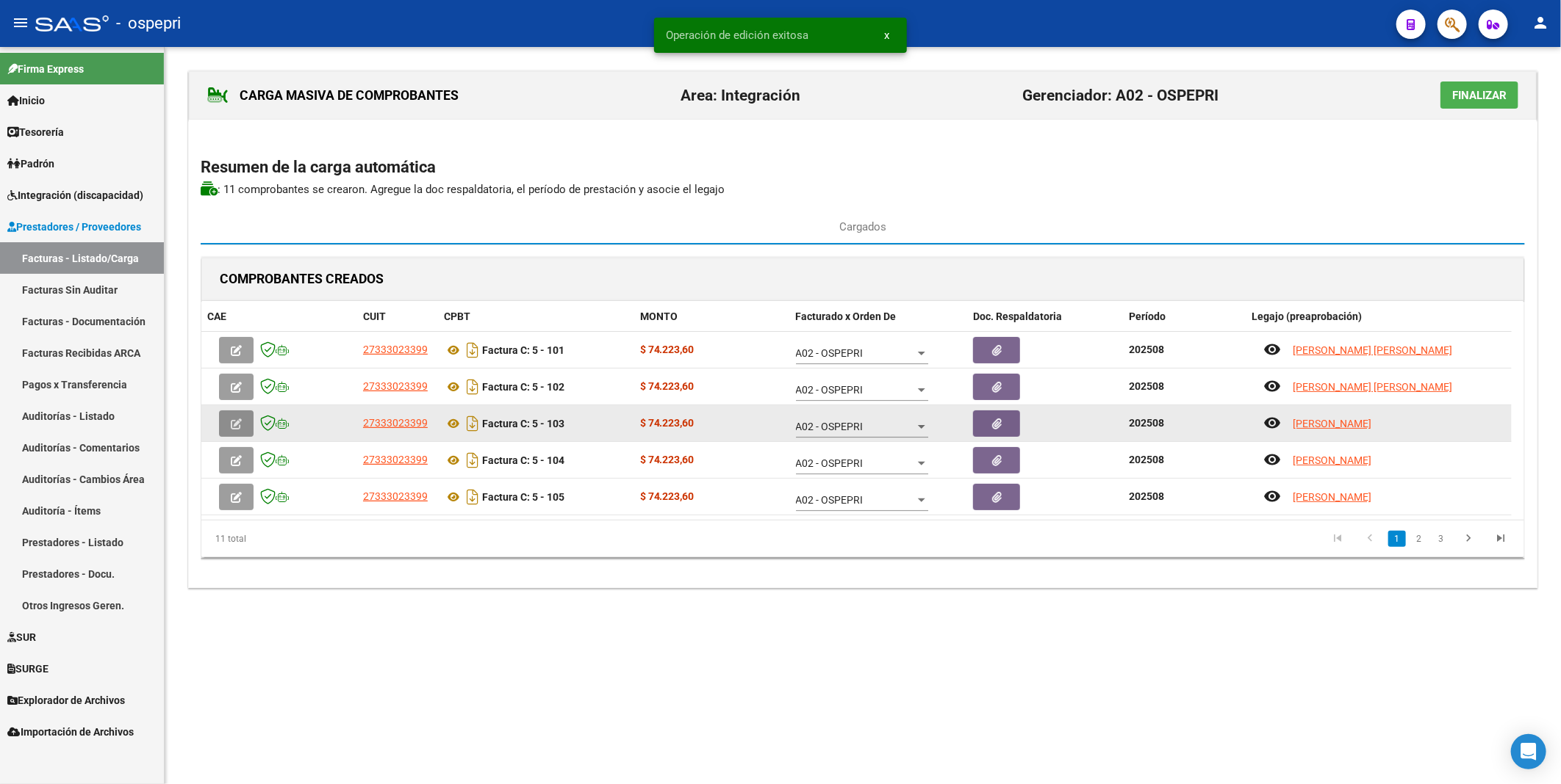
click at [242, 399] on button "button" at bounding box center [237, 424] width 34 height 27
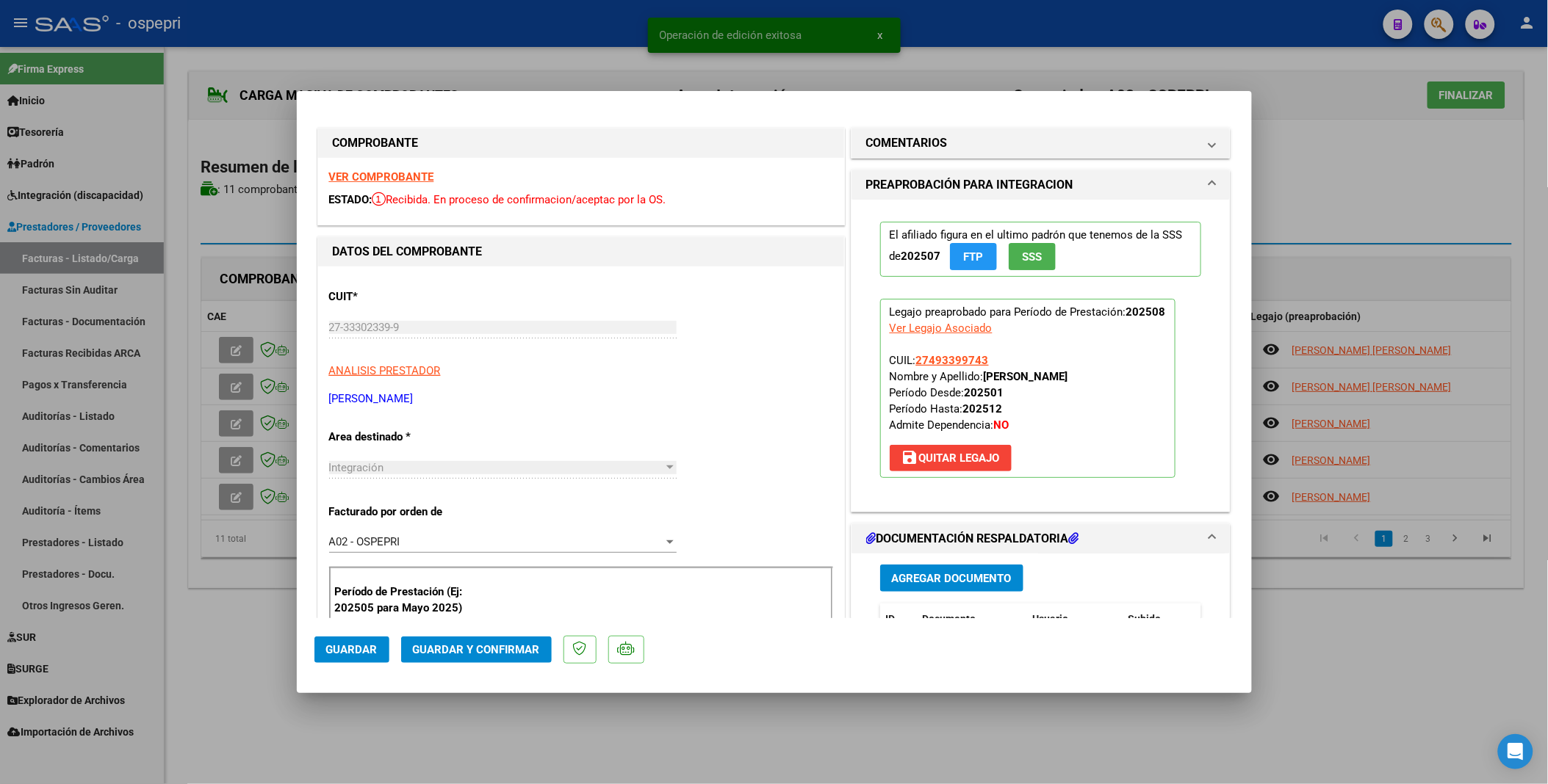
click at [488, 399] on span "Guardar y Confirmar" at bounding box center [476, 650] width 127 height 13
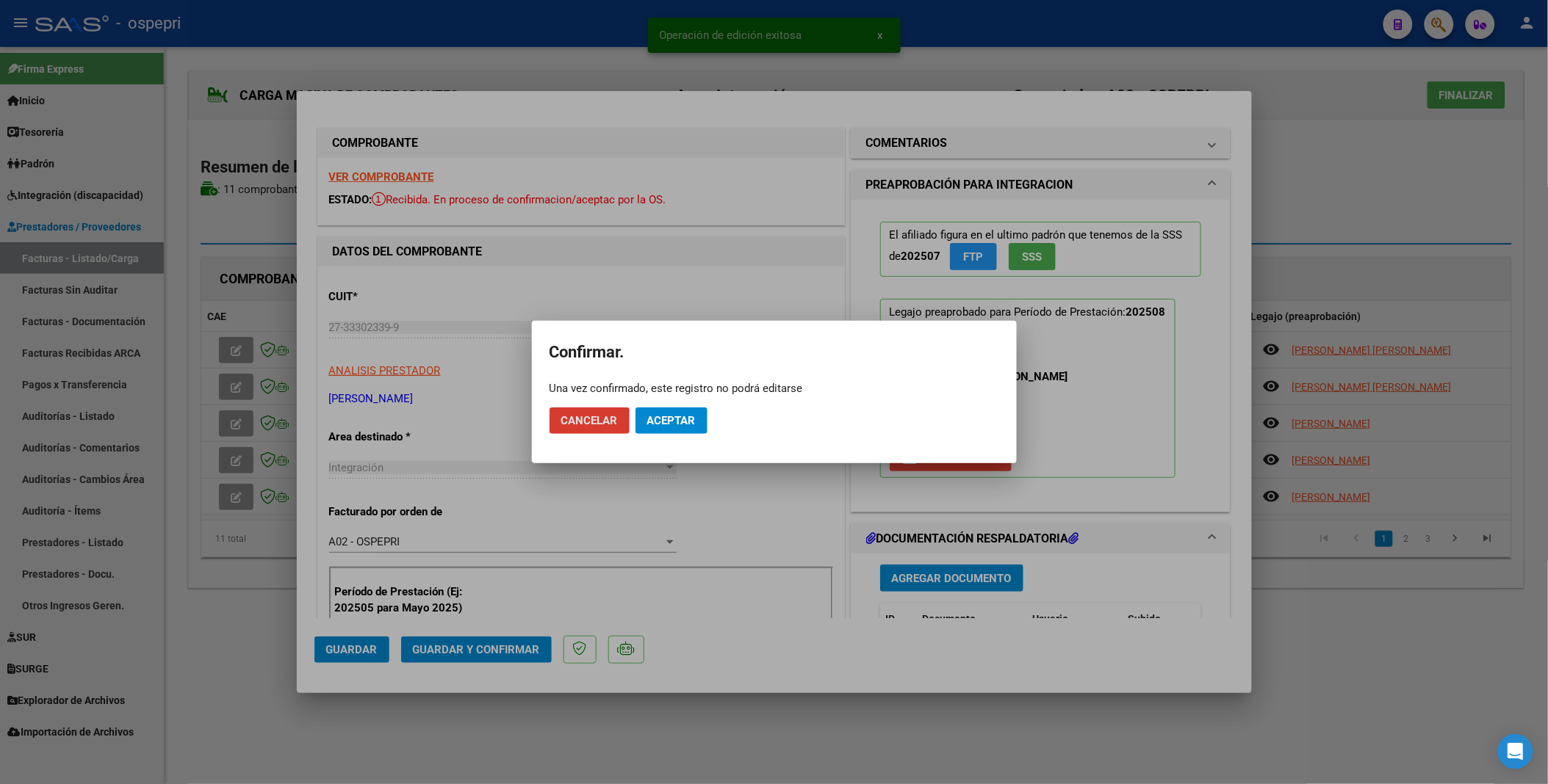
click at [652, 399] on button "Aceptar" at bounding box center [671, 421] width 72 height 27
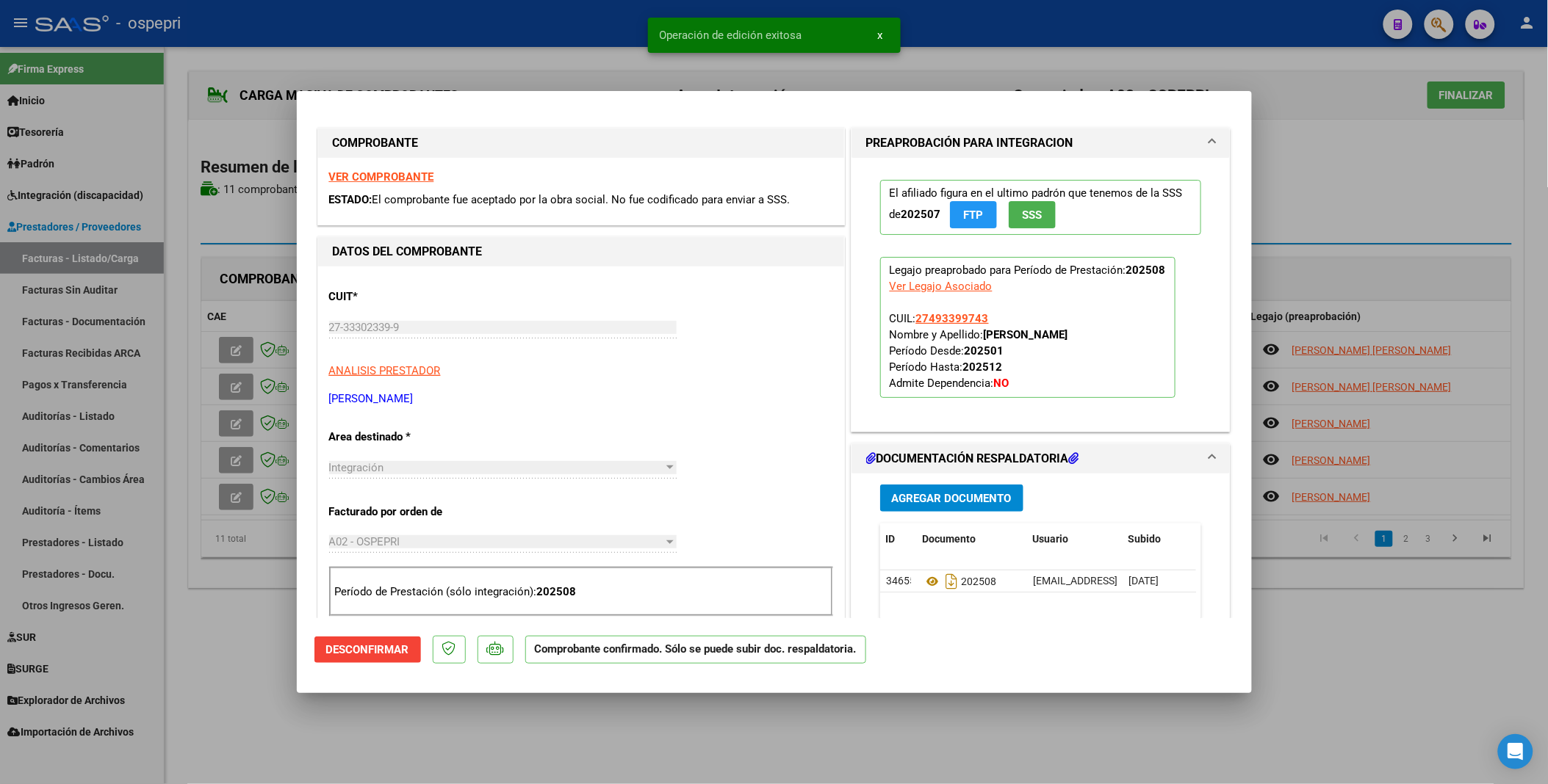
click at [236, 386] on div at bounding box center [774, 392] width 1548 height 784
type input "$ 0,00"
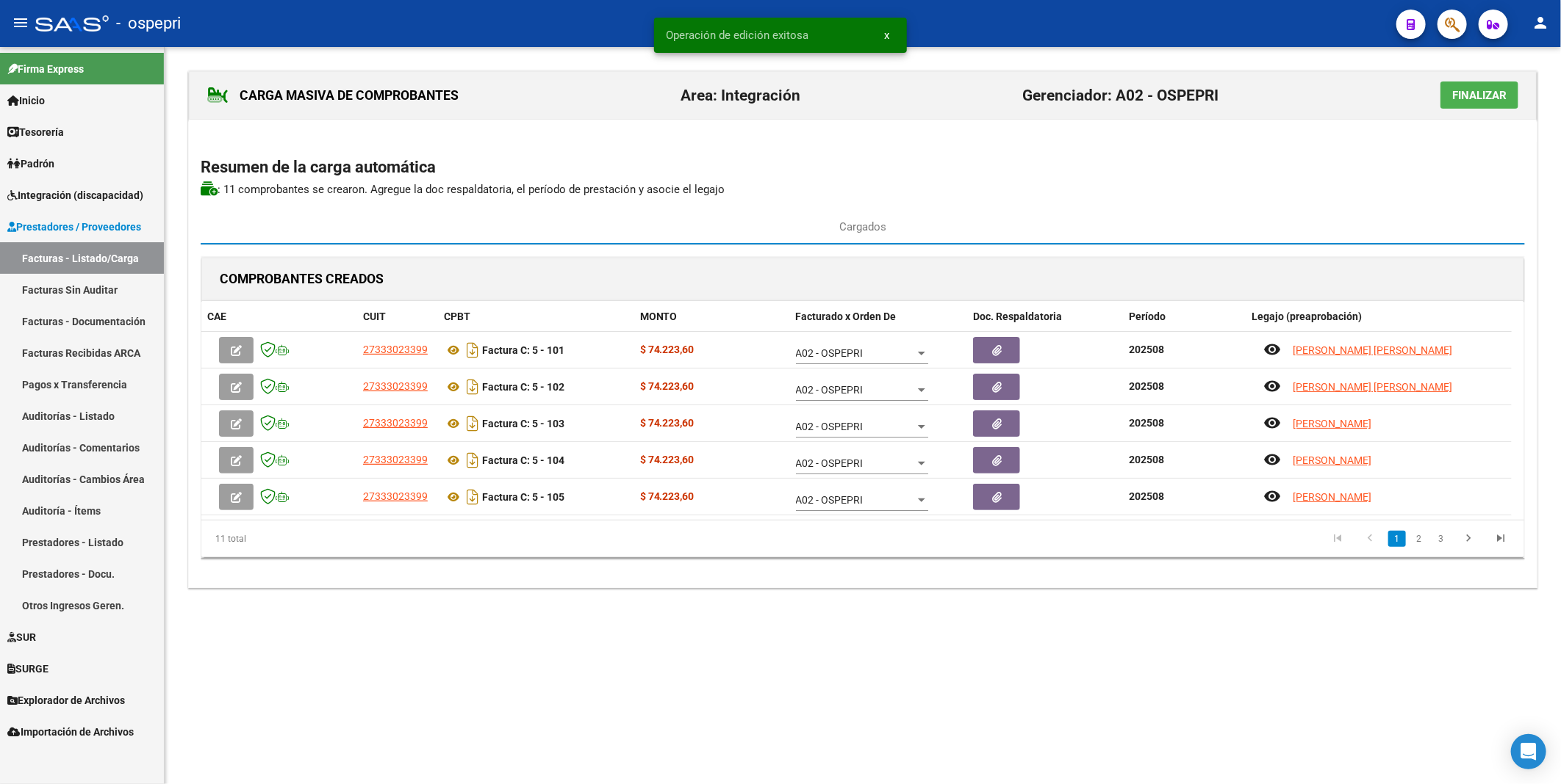
click at [237, 386] on icon "button" at bounding box center [237, 388] width 11 height 11
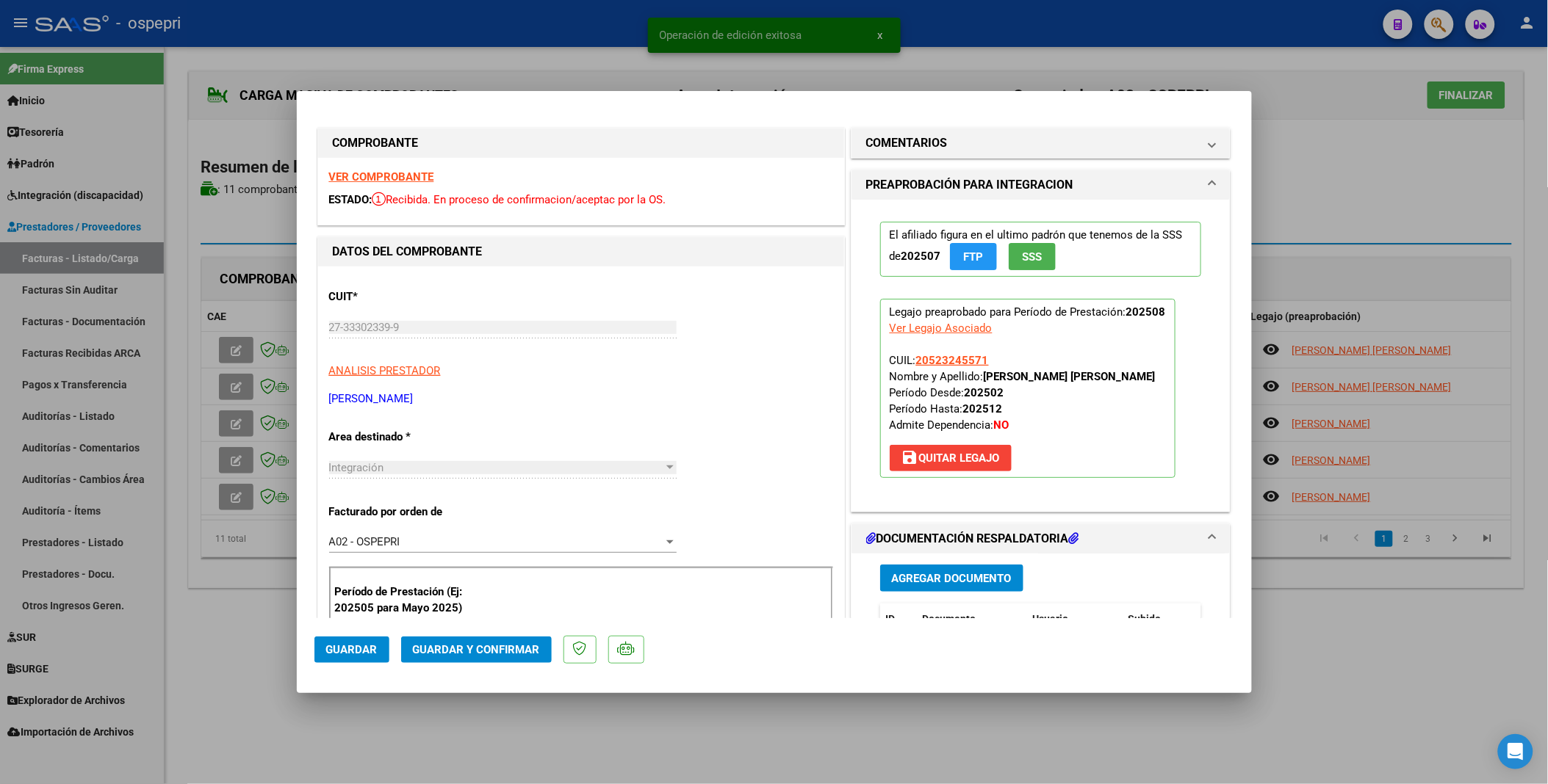
click at [470, 399] on span "Guardar y Confirmar" at bounding box center [476, 650] width 127 height 13
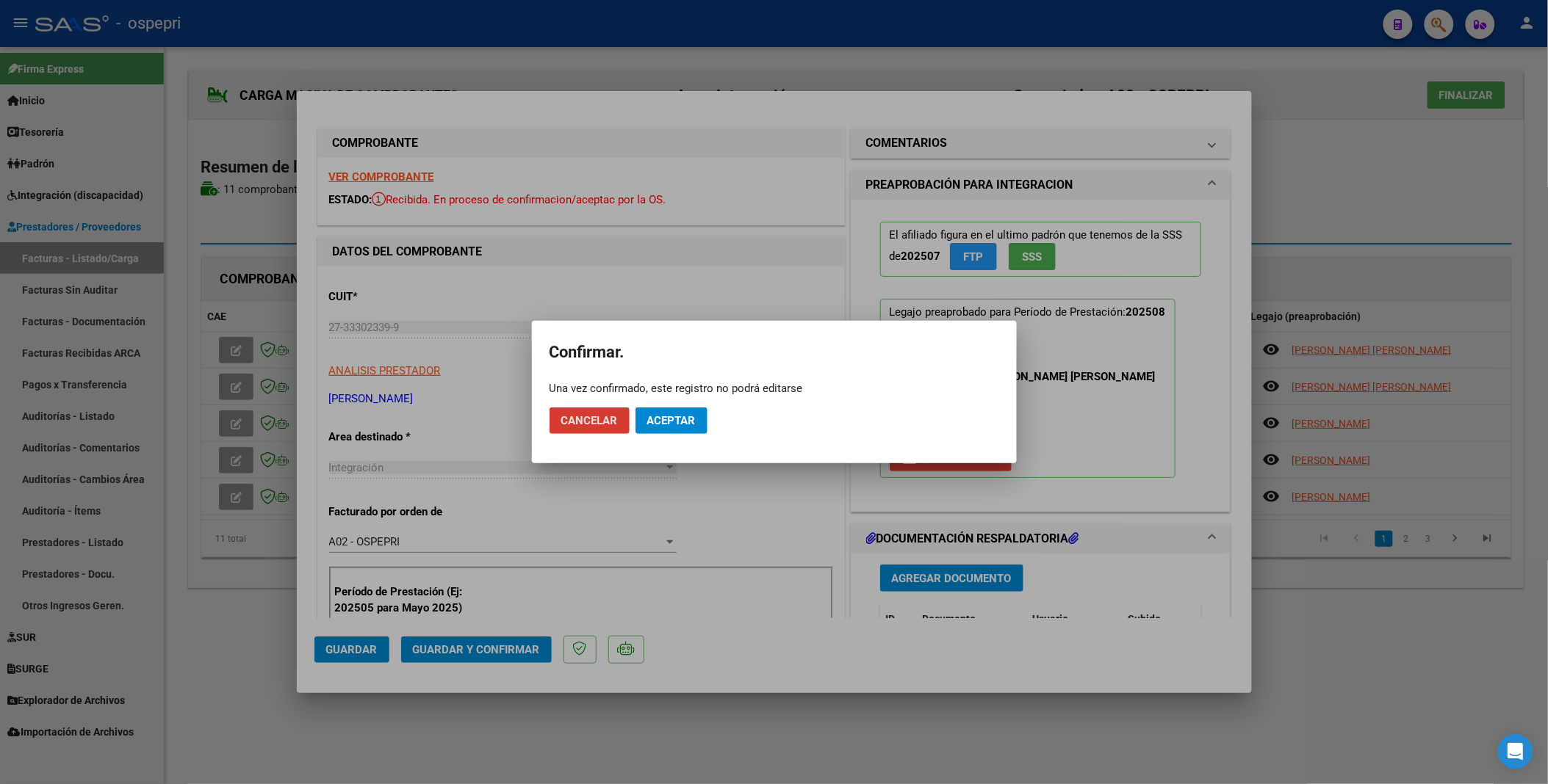
click at [684, 399] on span "Aceptar" at bounding box center [671, 421] width 49 height 13
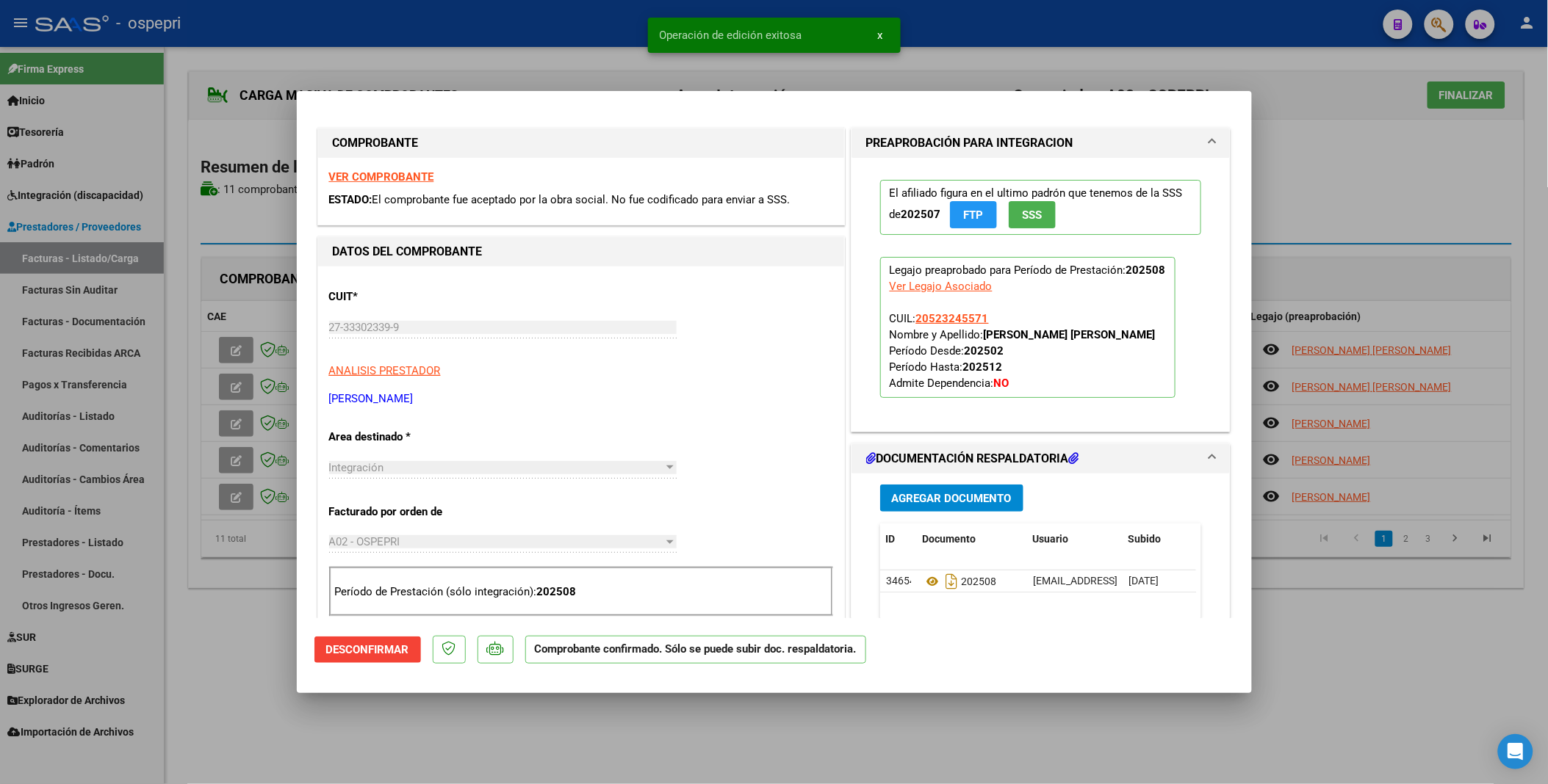
click at [238, 351] on div at bounding box center [774, 392] width 1548 height 784
type input "$ 0,00"
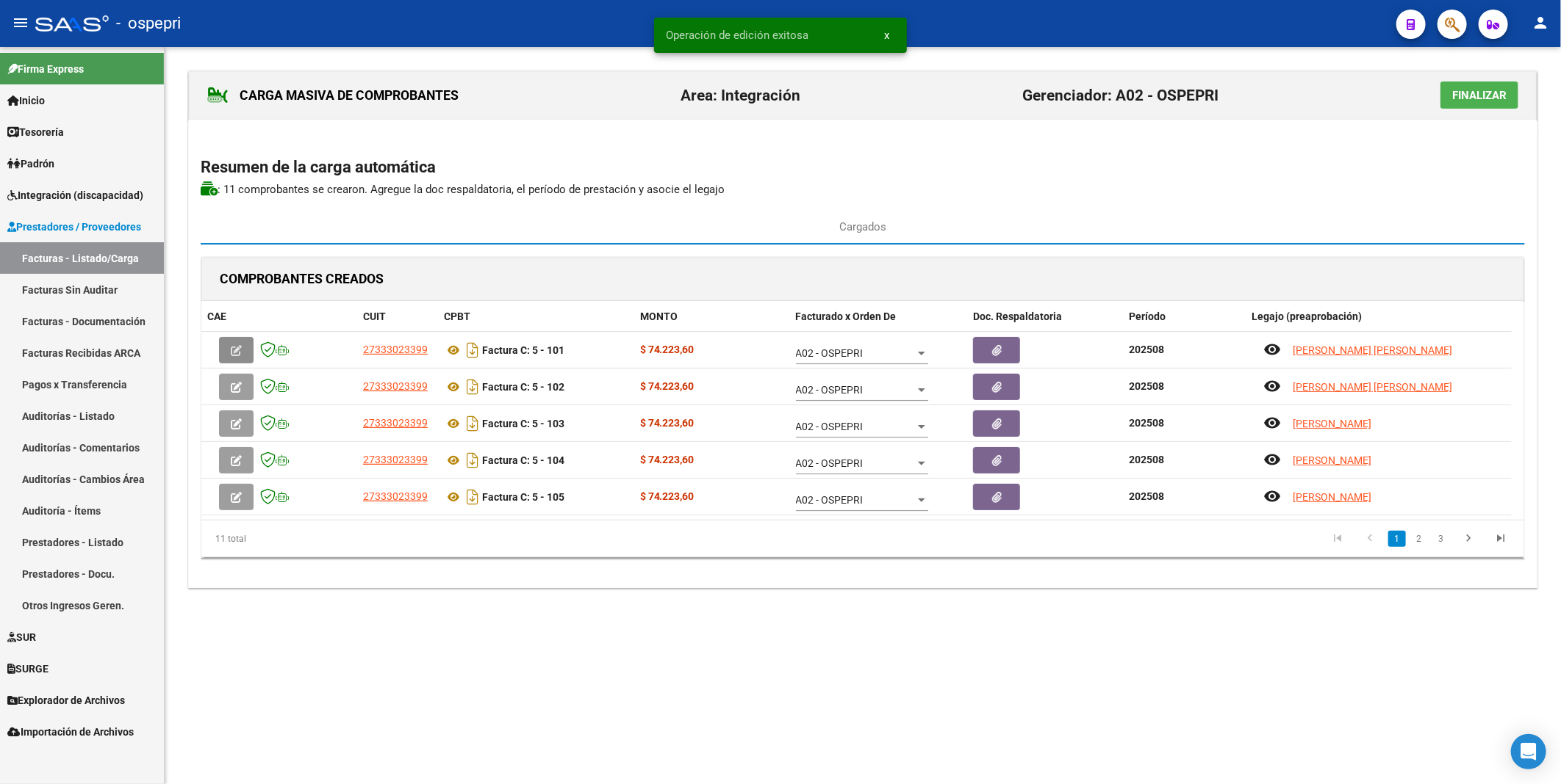
click at [238, 351] on icon "button" at bounding box center [237, 351] width 11 height 11
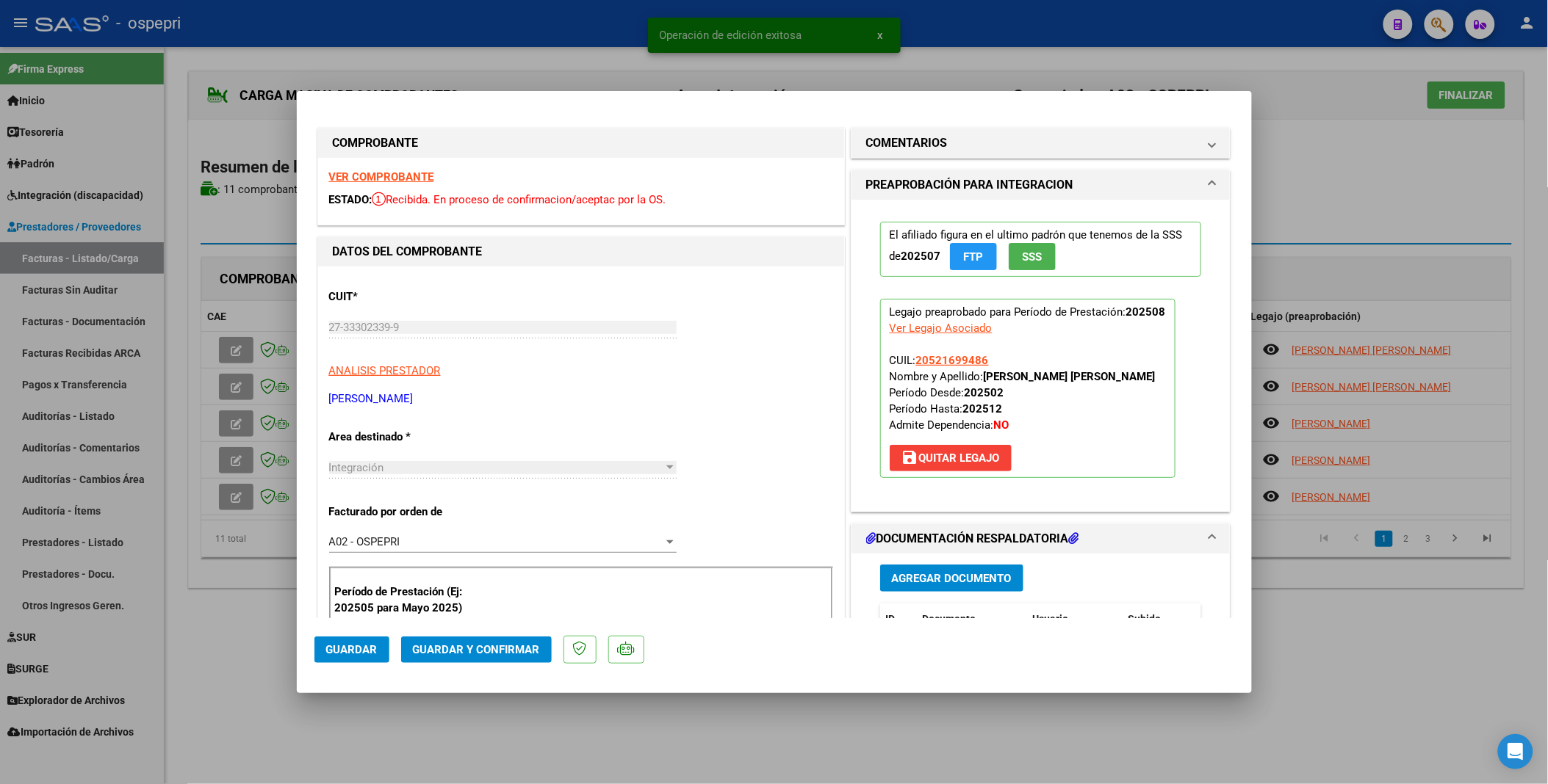
click at [503, 399] on span "Guardar y Confirmar" at bounding box center [476, 650] width 127 height 13
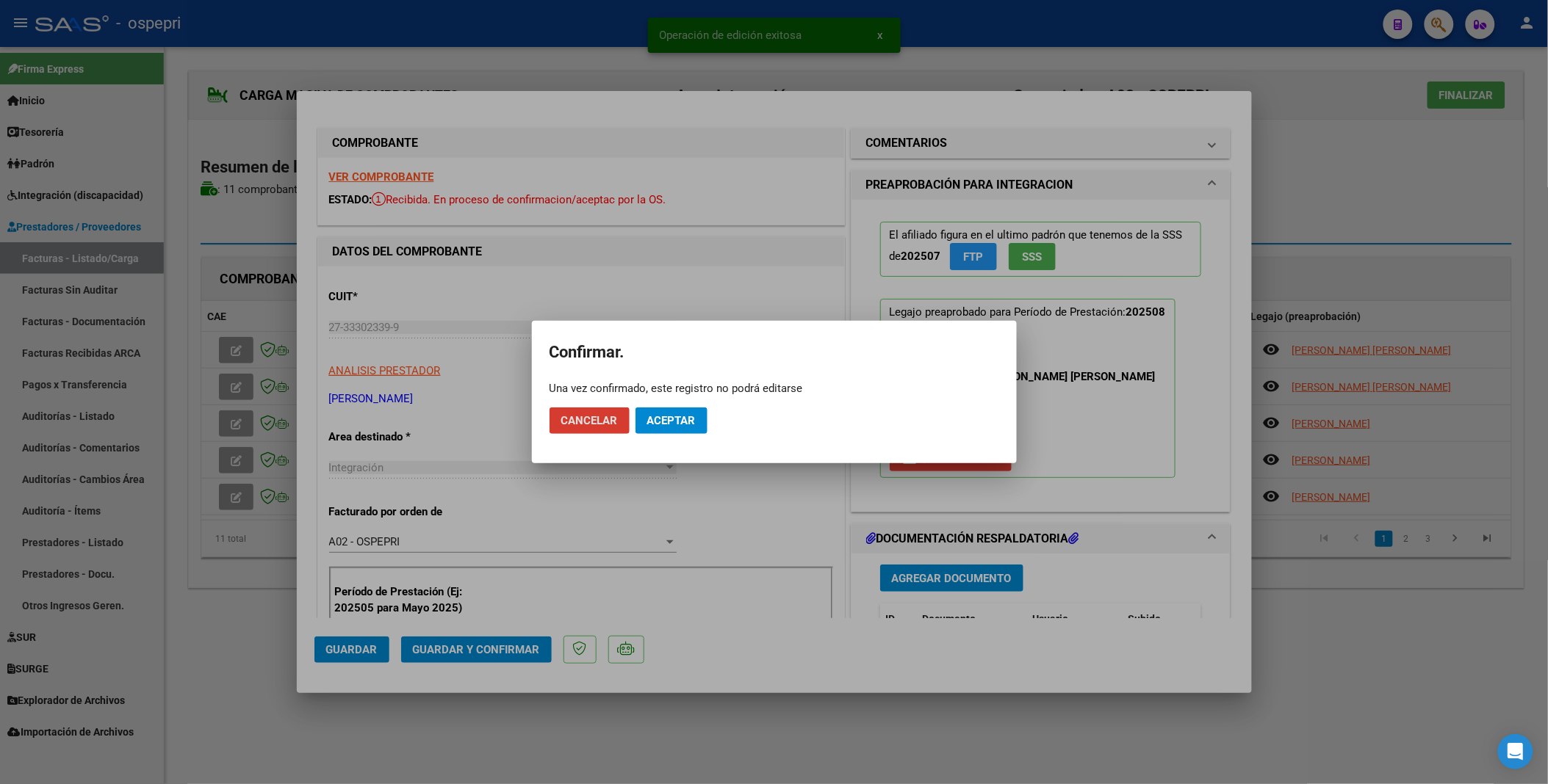
click at [668, 399] on span "Aceptar" at bounding box center [671, 421] width 49 height 13
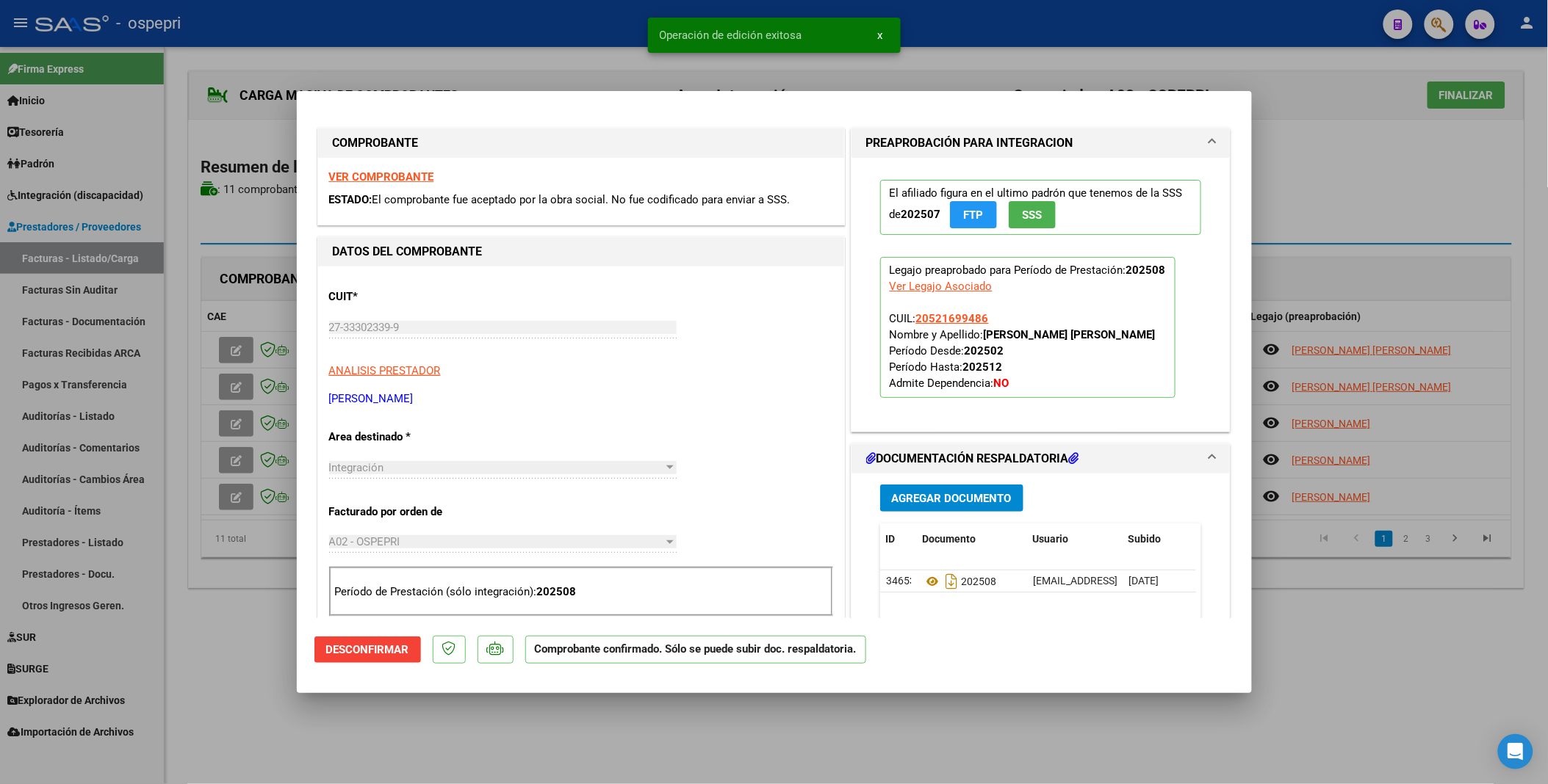
click at [226, 399] on div at bounding box center [774, 392] width 1548 height 784
type input "$ 0,00"
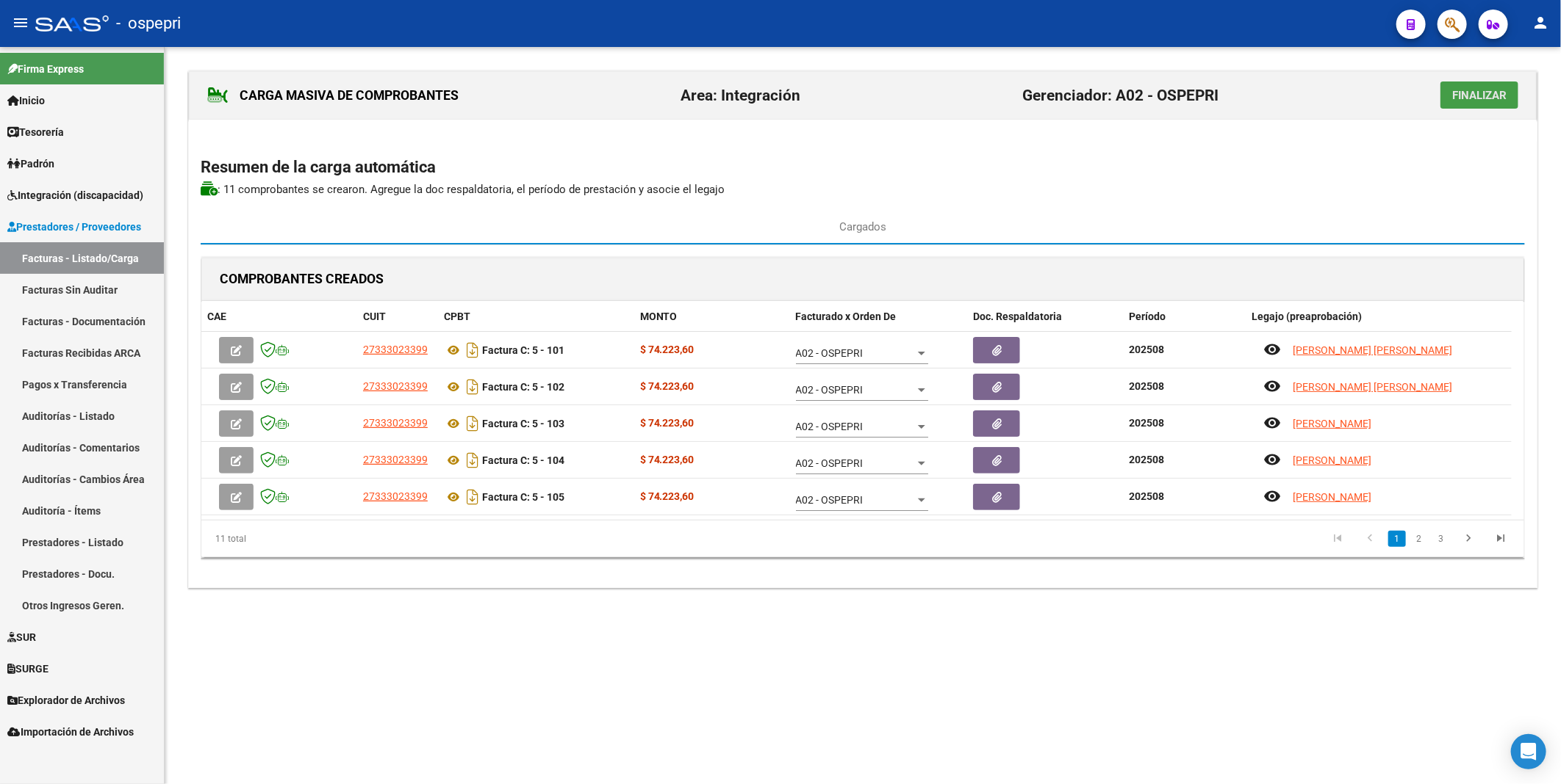
click at [1473, 101] on span "Finalizar" at bounding box center [1479, 96] width 55 height 13
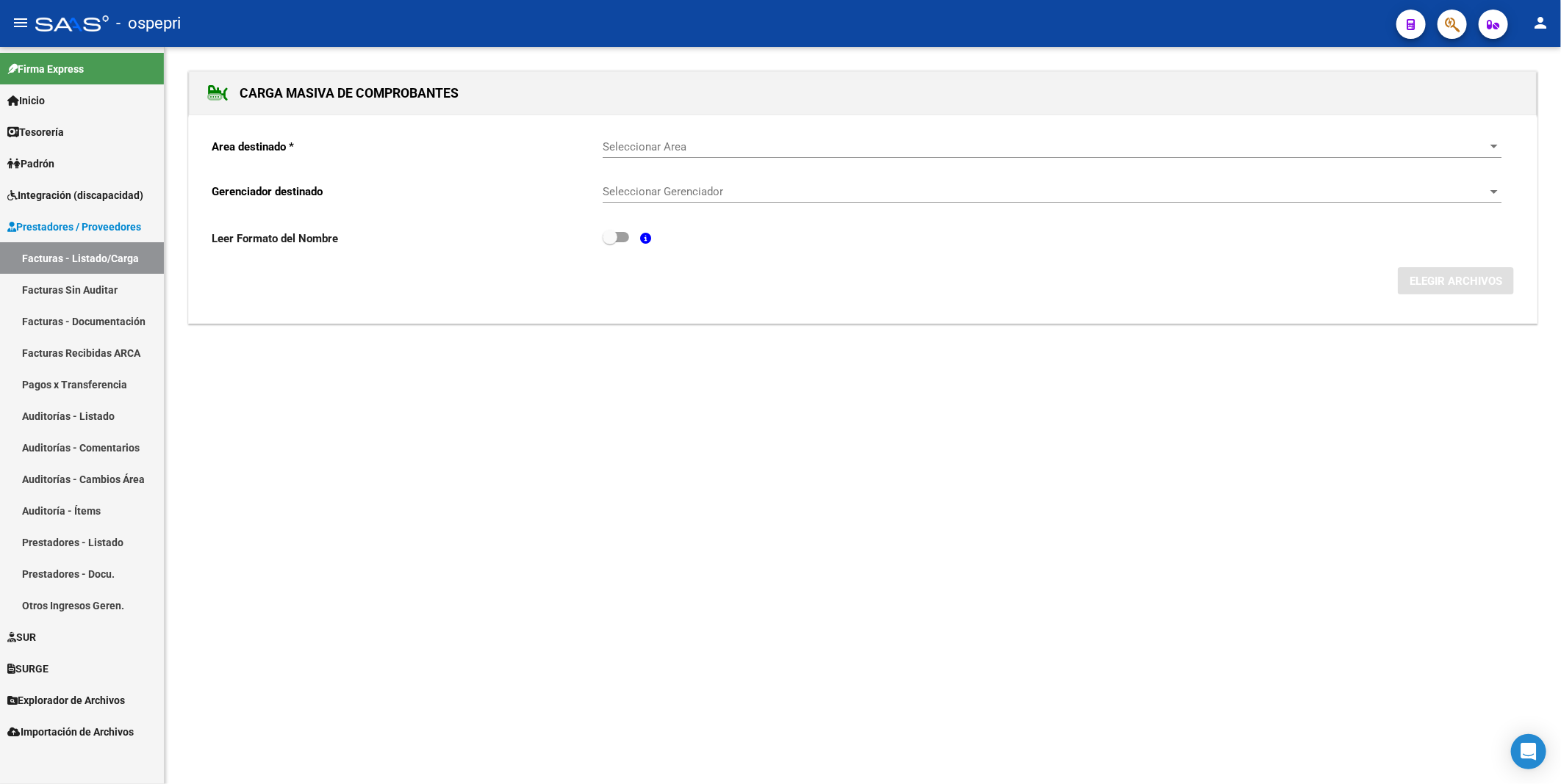
drag, startPoint x: 107, startPoint y: 263, endPoint x: 138, endPoint y: 248, distance: 34.4
click at [107, 263] on link "Facturas - Listado/Carga" at bounding box center [81, 258] width 164 height 32
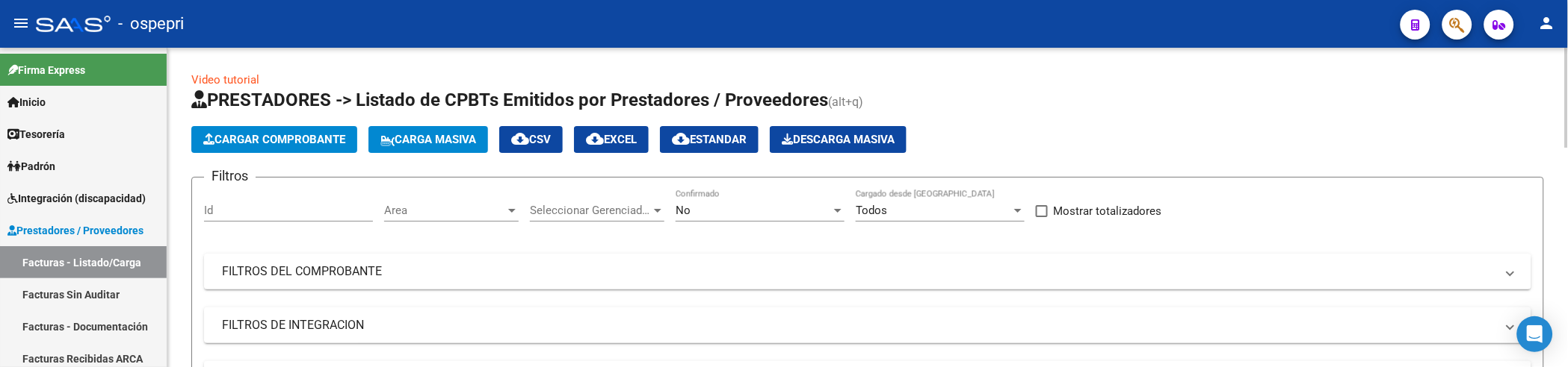
click at [1118, 146] on div "Cargar Comprobante Carga Masiva cloud_download CSV cloud_download EXCEL cloud_d…" at bounding box center [867, 140] width 1353 height 27
click at [1566, 144] on div at bounding box center [1567, 97] width 4 height 100
click at [420, 144] on span "Carga Masiva" at bounding box center [429, 140] width 95 height 14
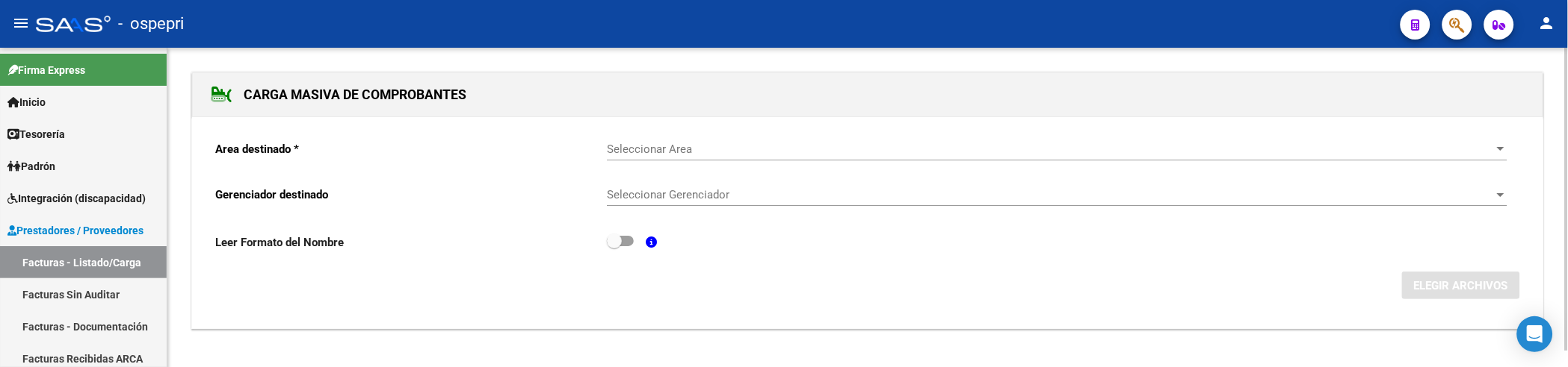
click at [589, 137] on form "Area destinado * Seleccionar Area Seleccionar Area Gerenciador destinado Selecc…" at bounding box center [868, 214] width 1305 height 171
click at [637, 142] on div "Seleccionar Area Seleccionar Area" at bounding box center [1057, 144] width 901 height 32
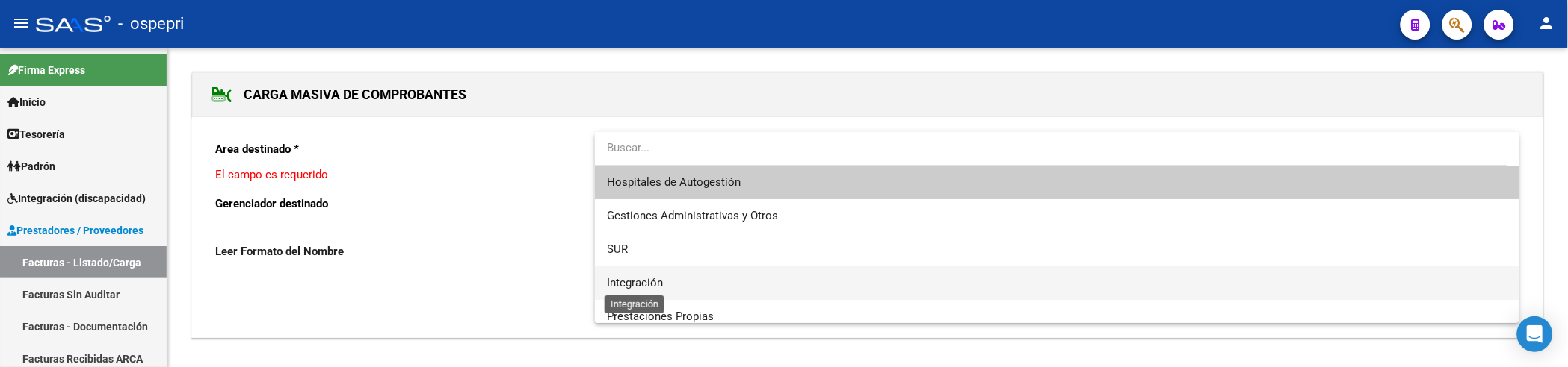
click at [634, 285] on span "Integración" at bounding box center [635, 283] width 56 height 14
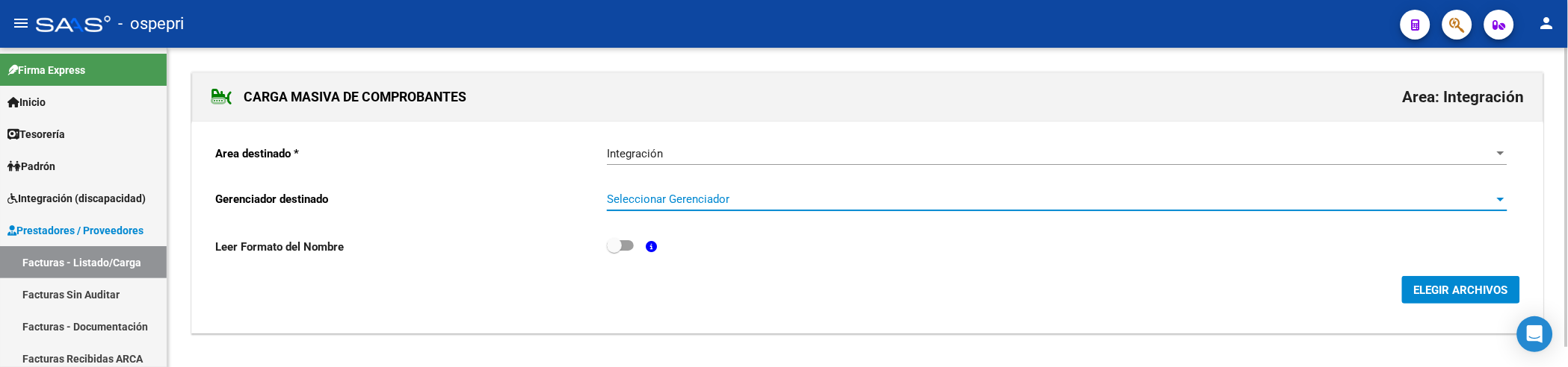
click at [700, 199] on span "Seleccionar Gerenciador" at bounding box center [1050, 200] width 887 height 14
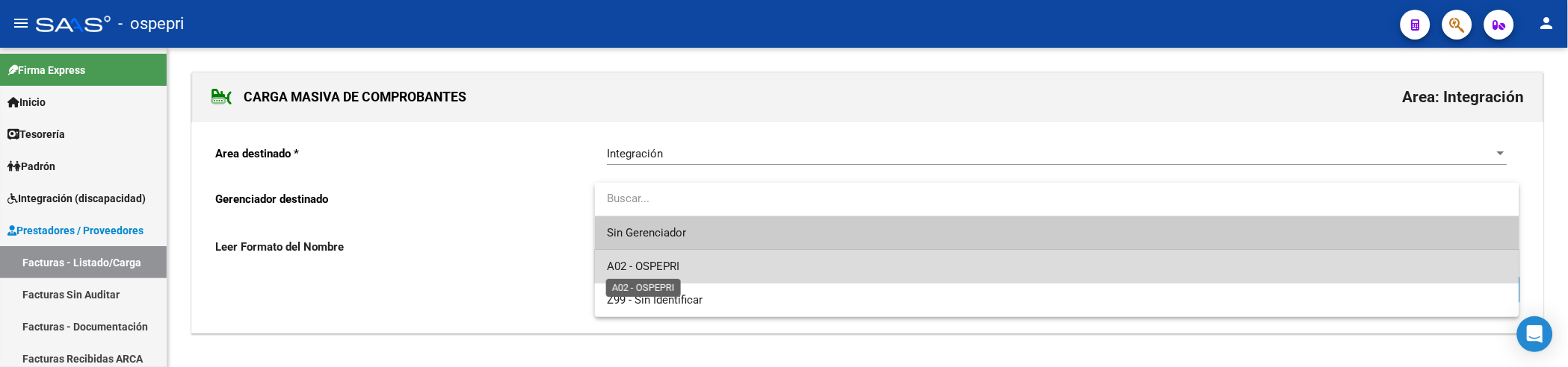
click at [675, 267] on span "A02 - OSPEPRI" at bounding box center [643, 267] width 72 height 14
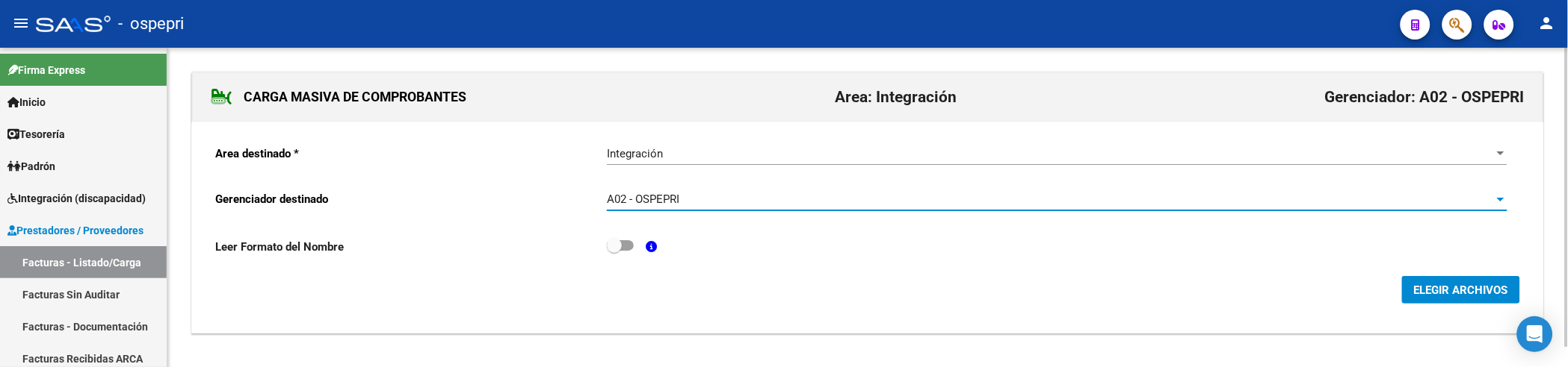
click at [1460, 294] on span "ELEGIR ARCHIVOS" at bounding box center [1461, 291] width 94 height 14
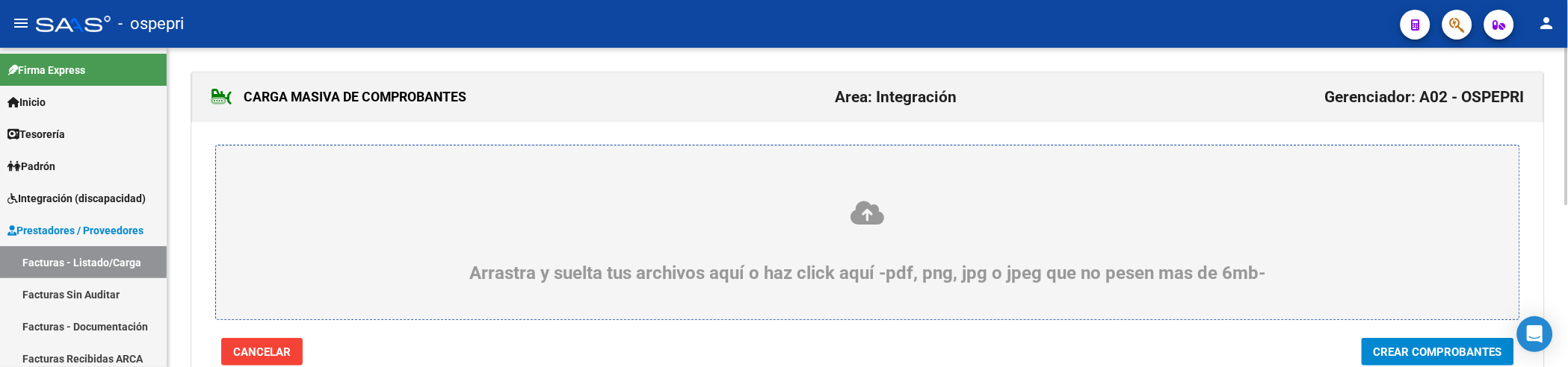
click at [1144, 213] on icon at bounding box center [868, 213] width 1231 height 27
click at [0, 0] on input "Arrastra y suelta tus archivos aquí o haz click aquí -pdf, png, jpg o jpeg que …" at bounding box center [0, 0] width 0 height 0
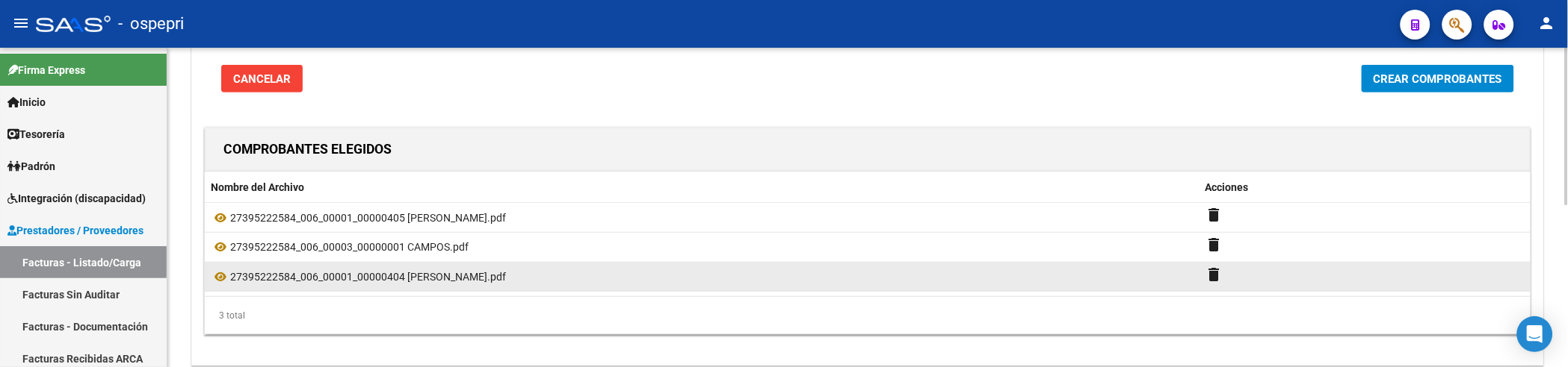
scroll to position [246, 0]
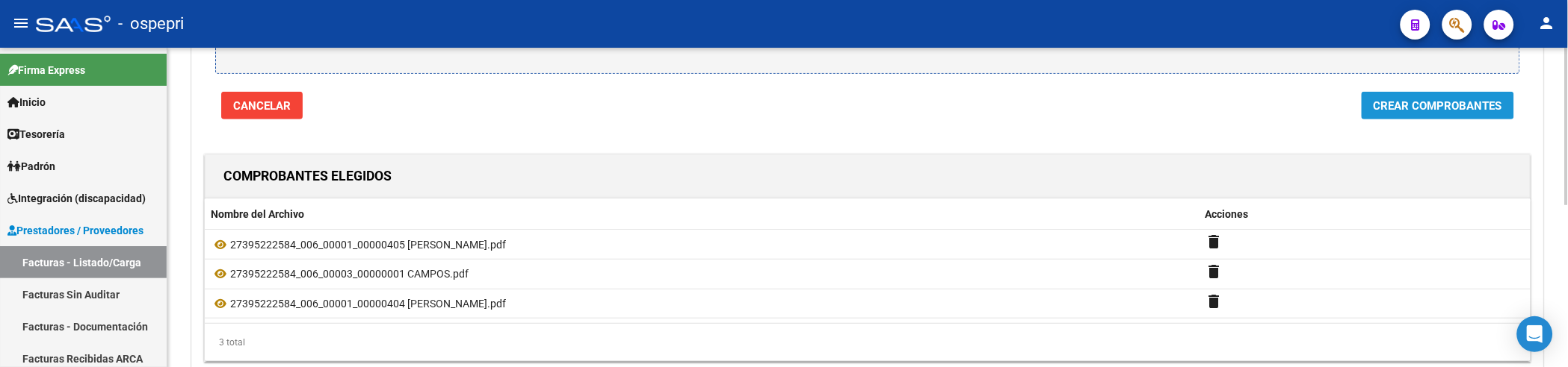
click at [1488, 106] on span "Crear Comprobantes" at bounding box center [1437, 106] width 129 height 14
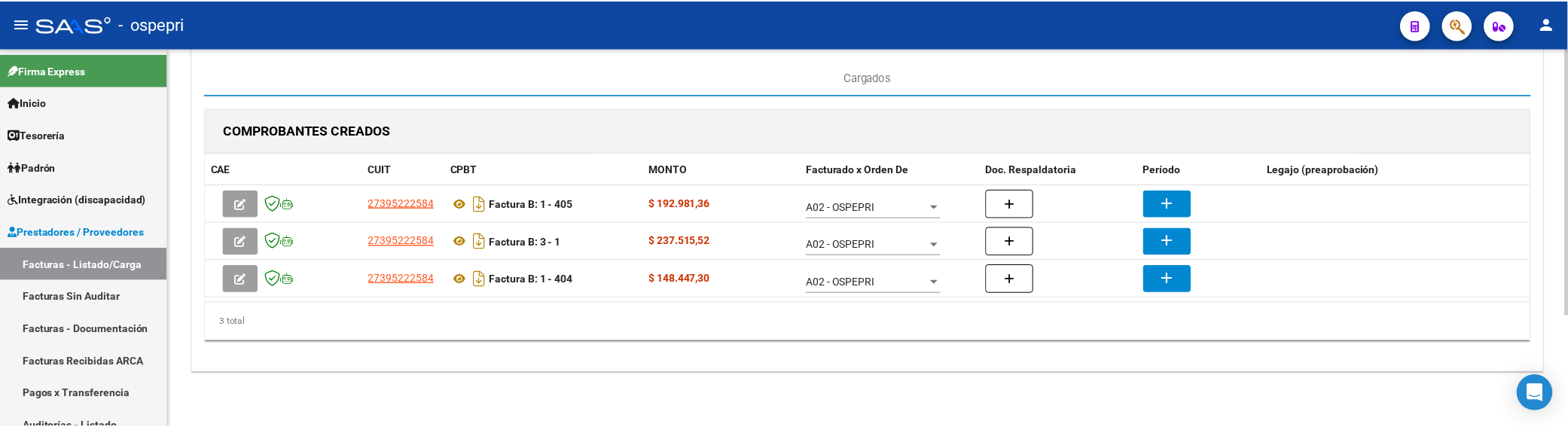
scroll to position [118, 0]
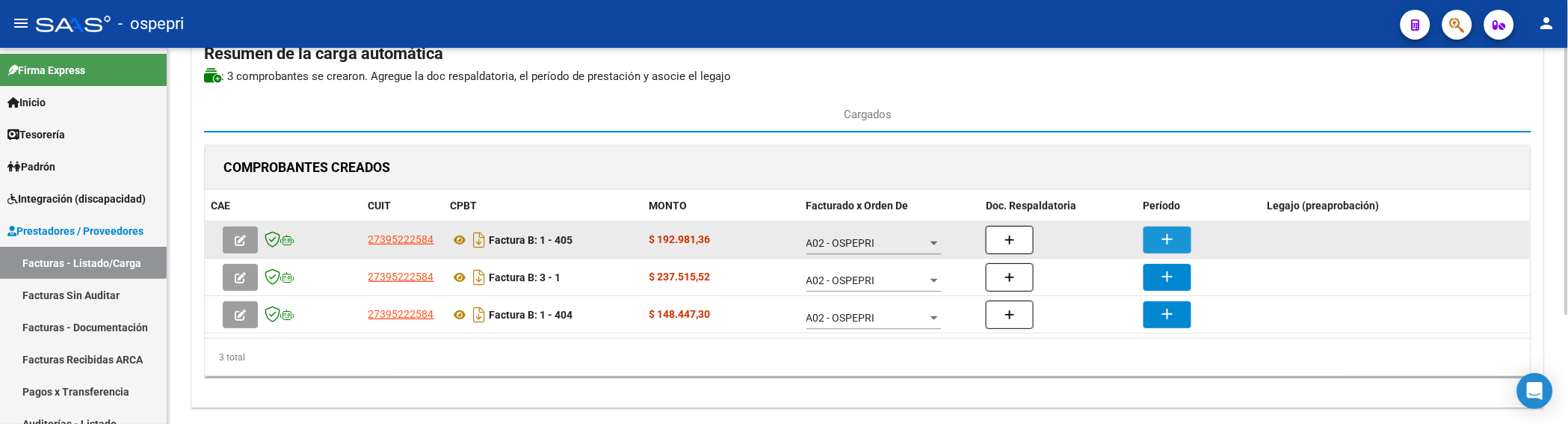
click at [1163, 235] on mat-icon "add" at bounding box center [1167, 239] width 18 height 18
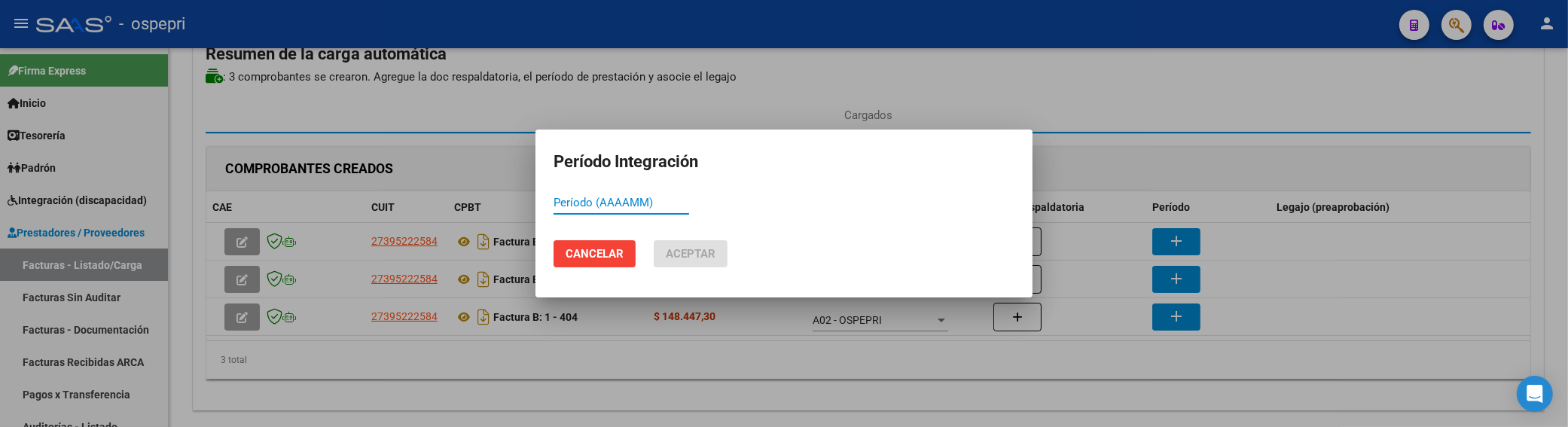
click at [577, 203] on input "Período (AAAAMM)" at bounding box center [622, 202] width 135 height 14
click at [637, 199] on input "Período (AAAAMM)" at bounding box center [622, 202] width 135 height 14
click at [605, 205] on input "Período (AAAAMM)" at bounding box center [622, 202] width 135 height 14
type input "202508"
click at [675, 242] on button "Aceptar" at bounding box center [690, 254] width 74 height 27
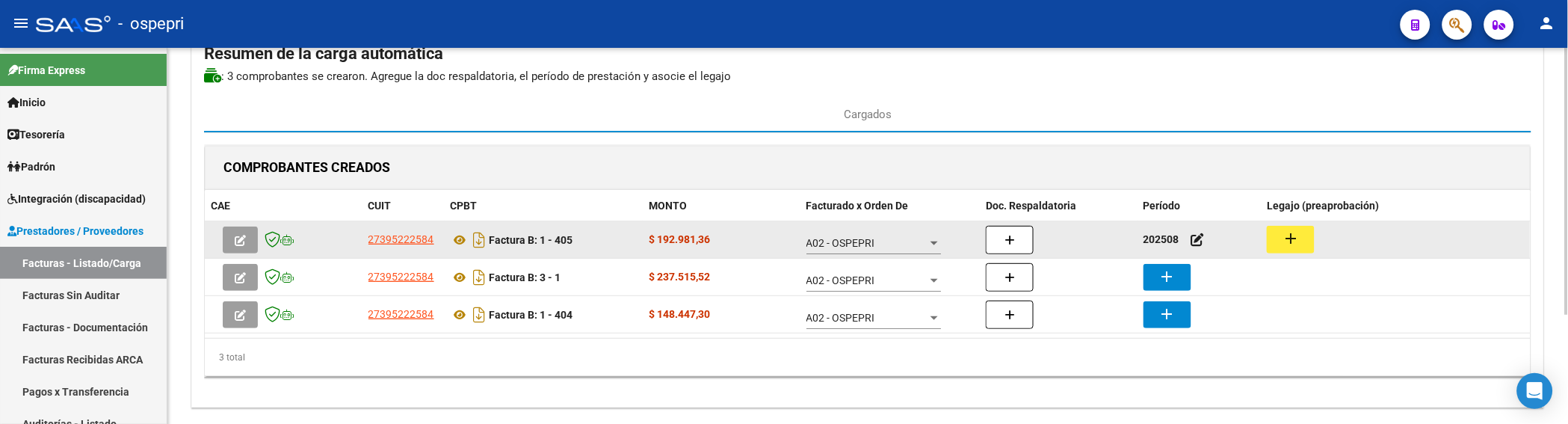
click at [1294, 243] on mat-icon "add" at bounding box center [1290, 239] width 18 height 18
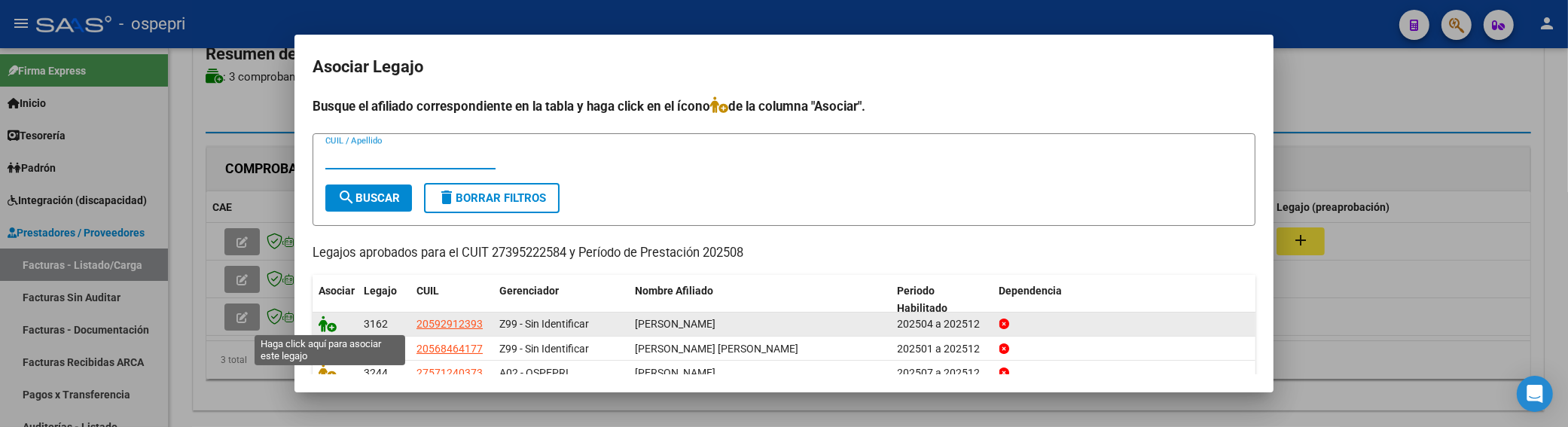
click at [327, 322] on icon at bounding box center [328, 323] width 18 height 17
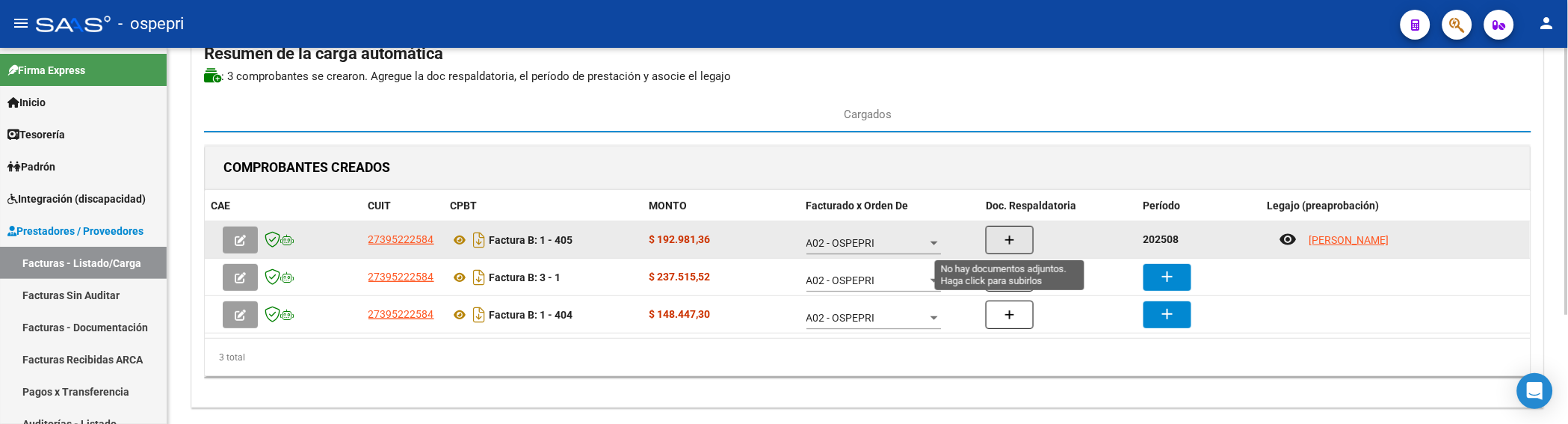
click at [998, 240] on button "button" at bounding box center [1009, 240] width 48 height 28
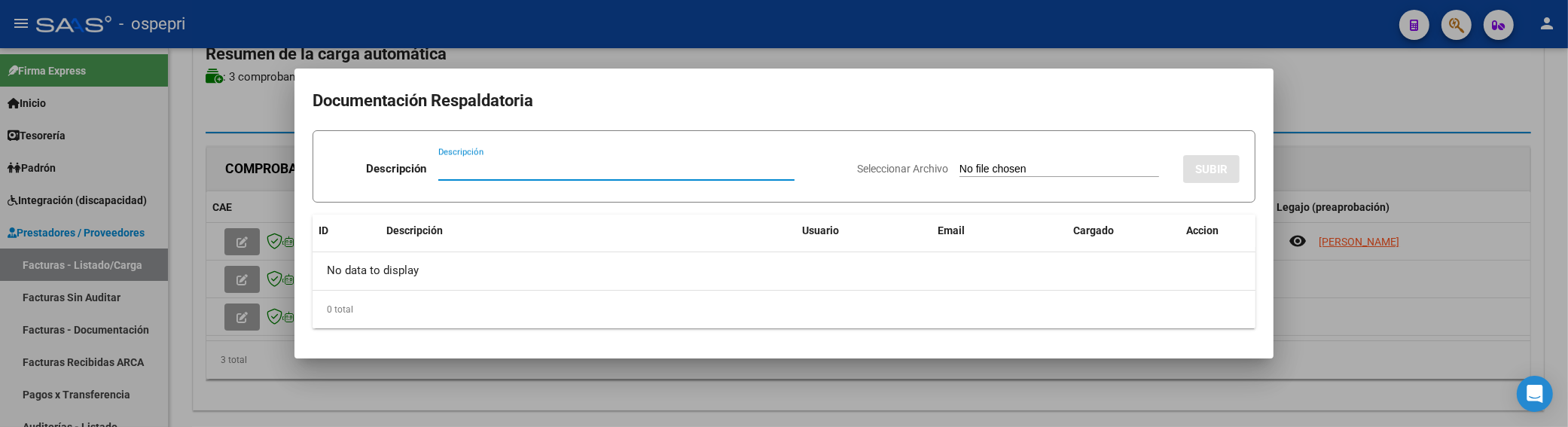
click at [449, 173] on input "Descripción" at bounding box center [617, 169] width 356 height 14
click at [460, 162] on input "Descripción" at bounding box center [617, 169] width 356 height 14
drag, startPoint x: 556, startPoint y: 174, endPoint x: 419, endPoint y: 169, distance: 137.1
click at [419, 169] on div "Descripción melibridi@hotmail.com Descripción" at bounding box center [587, 172] width 516 height 45
drag, startPoint x: 476, startPoint y: 171, endPoint x: 432, endPoint y: 172, distance: 44.0
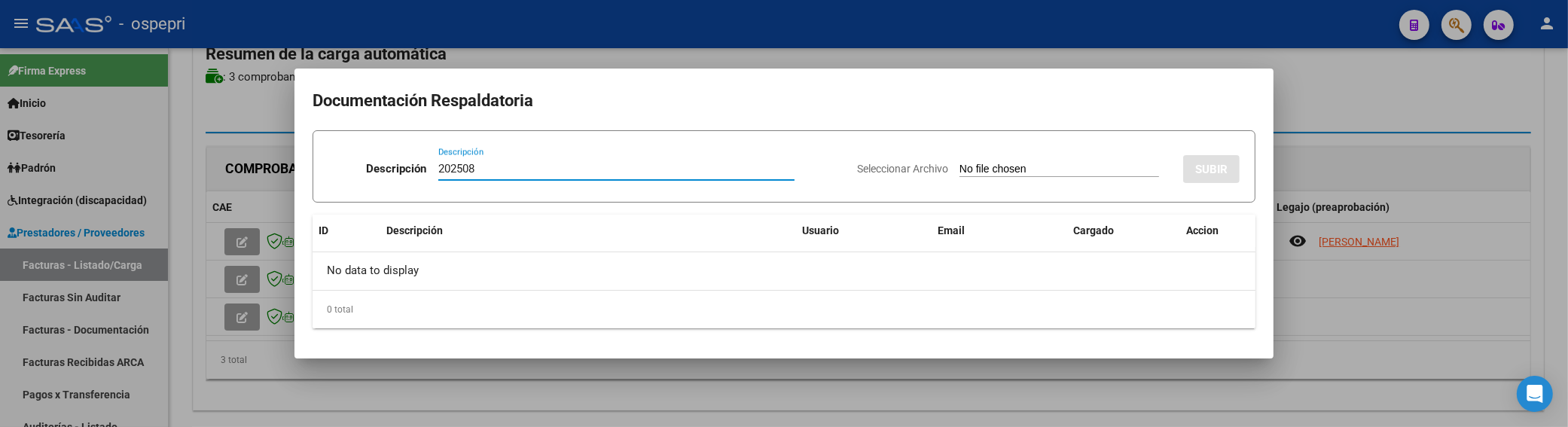
click at [439, 172] on input "202508" at bounding box center [617, 169] width 356 height 14
drag, startPoint x: 548, startPoint y: 174, endPoint x: 414, endPoint y: 170, distance: 134.1
click at [414, 170] on div "Descripción melibridi@hotmail.com Descripción" at bounding box center [587, 172] width 516 height 45
drag, startPoint x: 483, startPoint y: 170, endPoint x: 428, endPoint y: 172, distance: 55.0
click at [428, 172] on div "Descripción 202508 Descripción" at bounding box center [587, 172] width 516 height 45
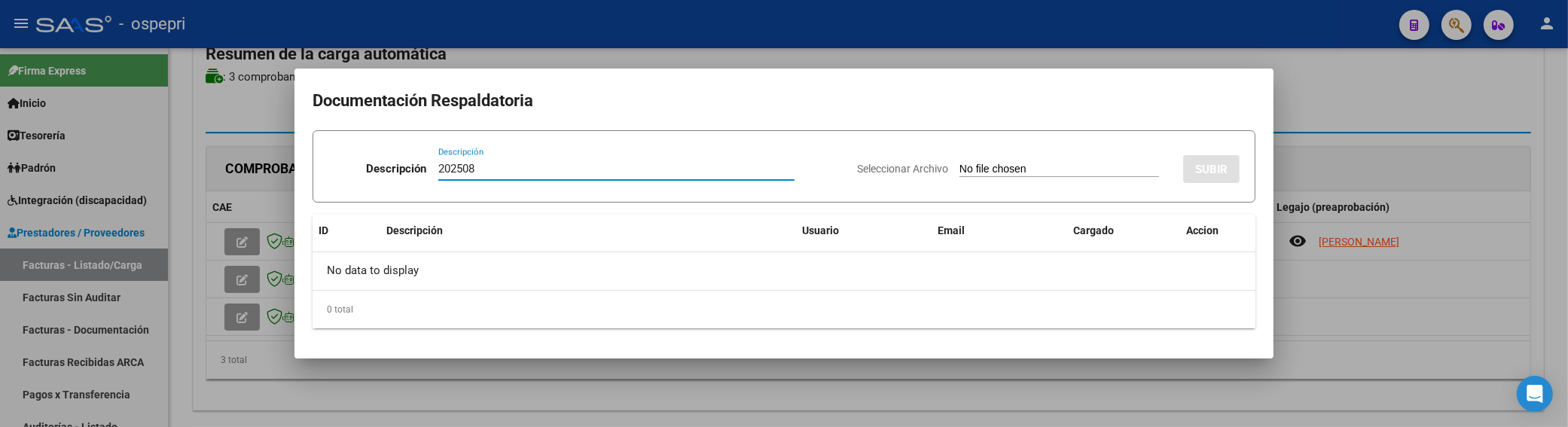
type input "202508"
click at [959, 167] on input "Seleccionar Archivo" at bounding box center [1058, 170] width 199 height 15
type input "C:\fakepath\BALMACEDA.jpeg"
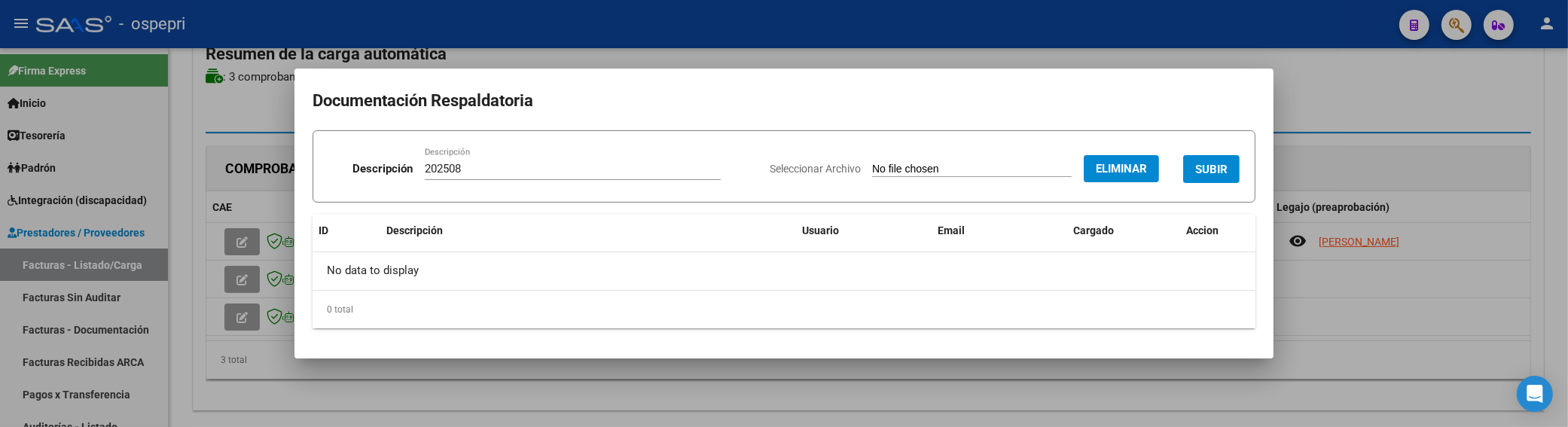
click at [1206, 168] on span "SUBIR" at bounding box center [1212, 170] width 32 height 14
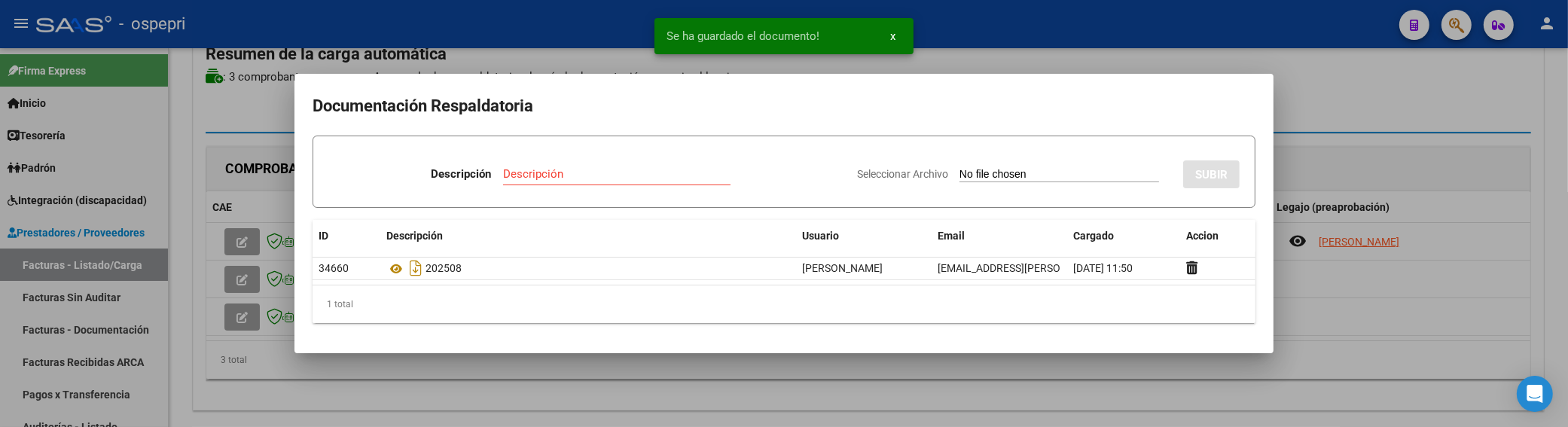
click at [1331, 106] on div at bounding box center [784, 213] width 1568 height 427
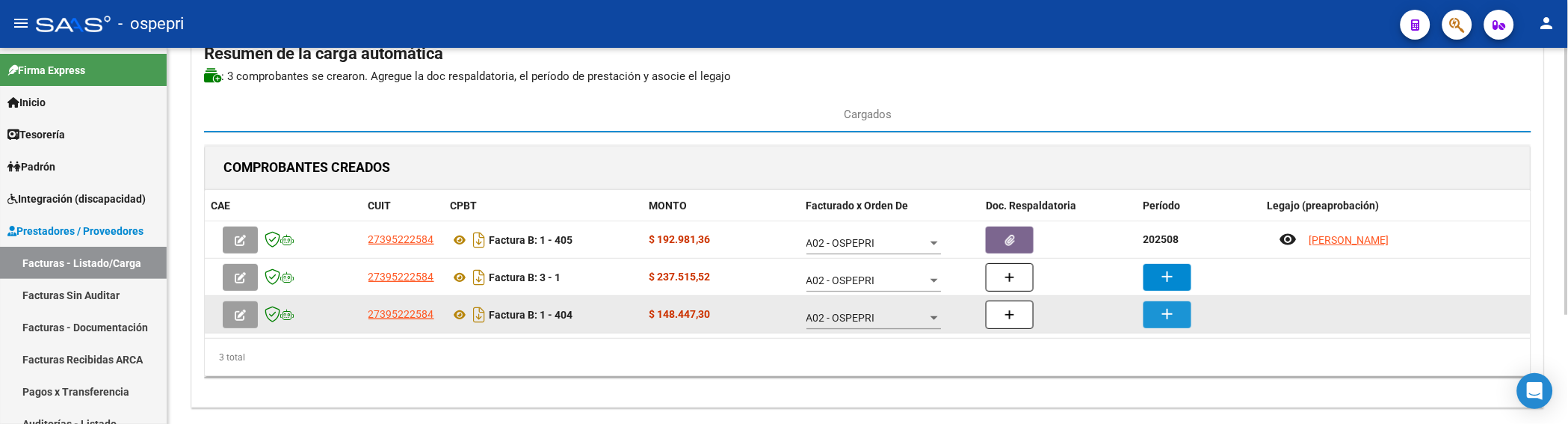
click at [1170, 309] on mat-icon "add" at bounding box center [1167, 314] width 18 height 18
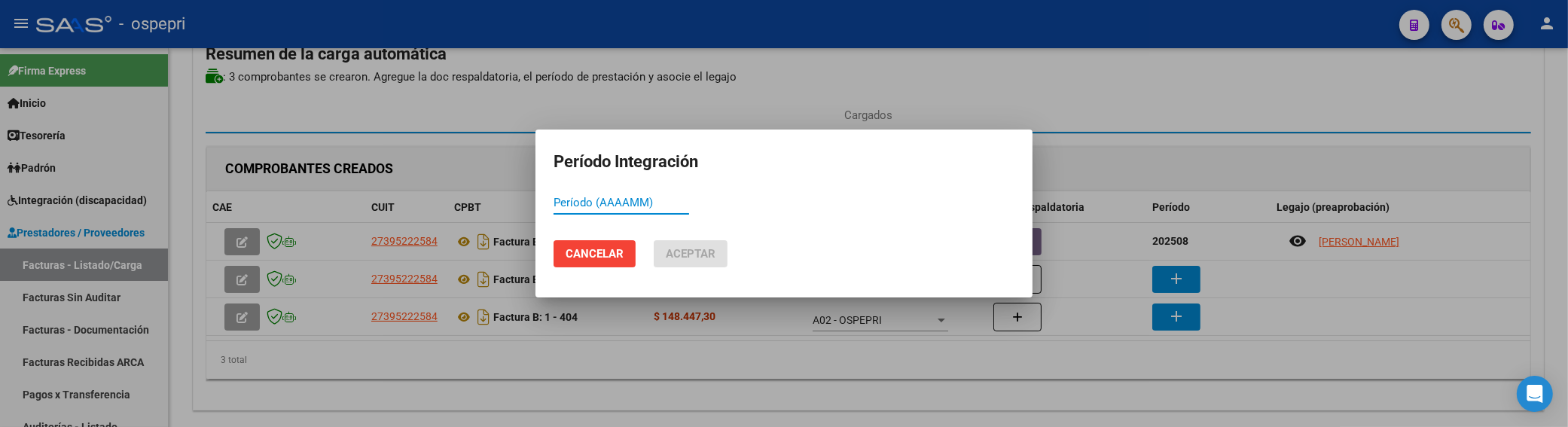
click at [576, 205] on input "Período (AAAAMM)" at bounding box center [622, 202] width 135 height 14
type input "202508"
click at [690, 241] on button "Aceptar" at bounding box center [690, 254] width 74 height 27
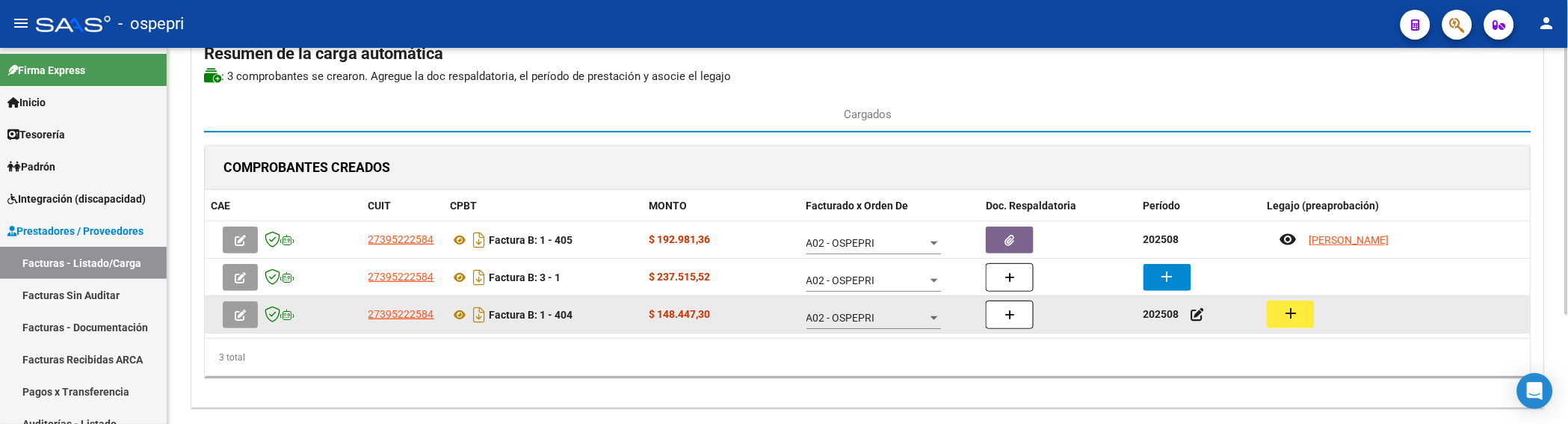
click at [1295, 314] on mat-icon "add" at bounding box center [1290, 313] width 18 height 18
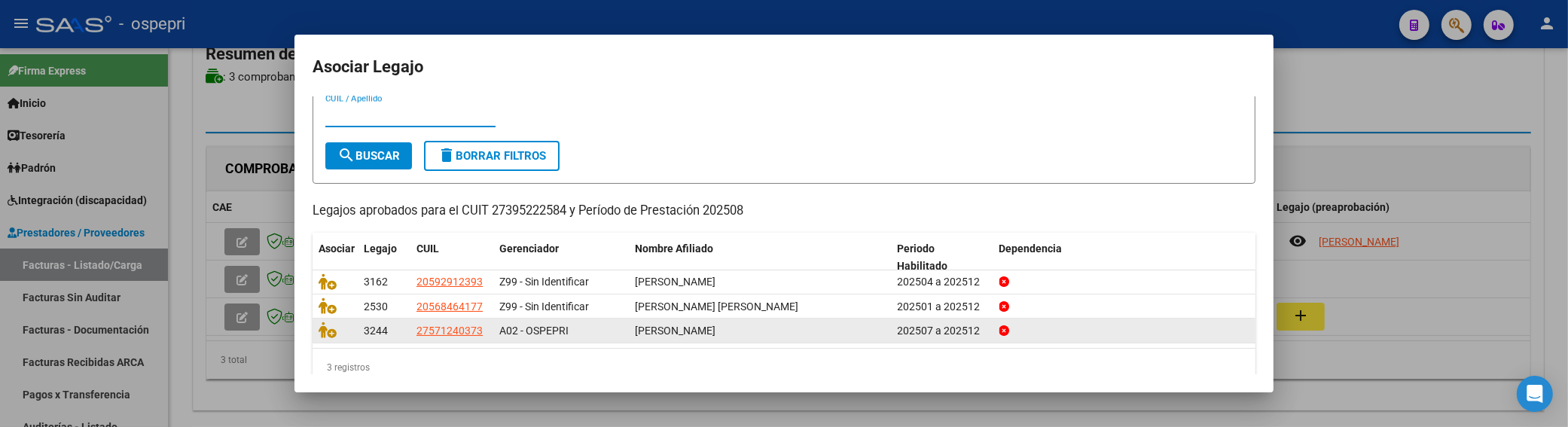
scroll to position [65, 0]
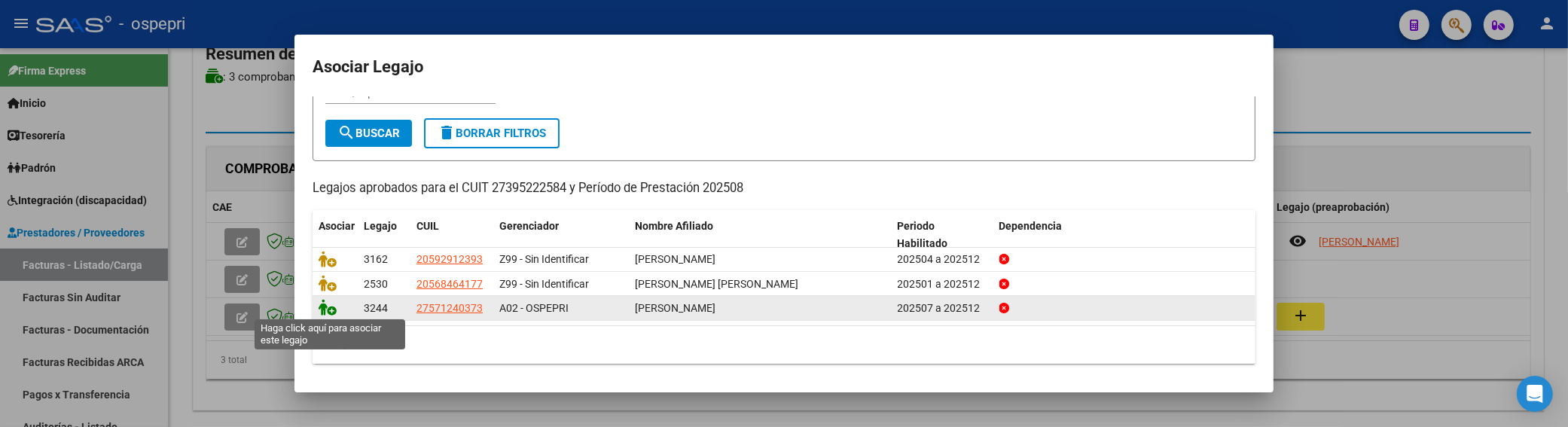
click at [329, 309] on icon at bounding box center [328, 307] width 18 height 17
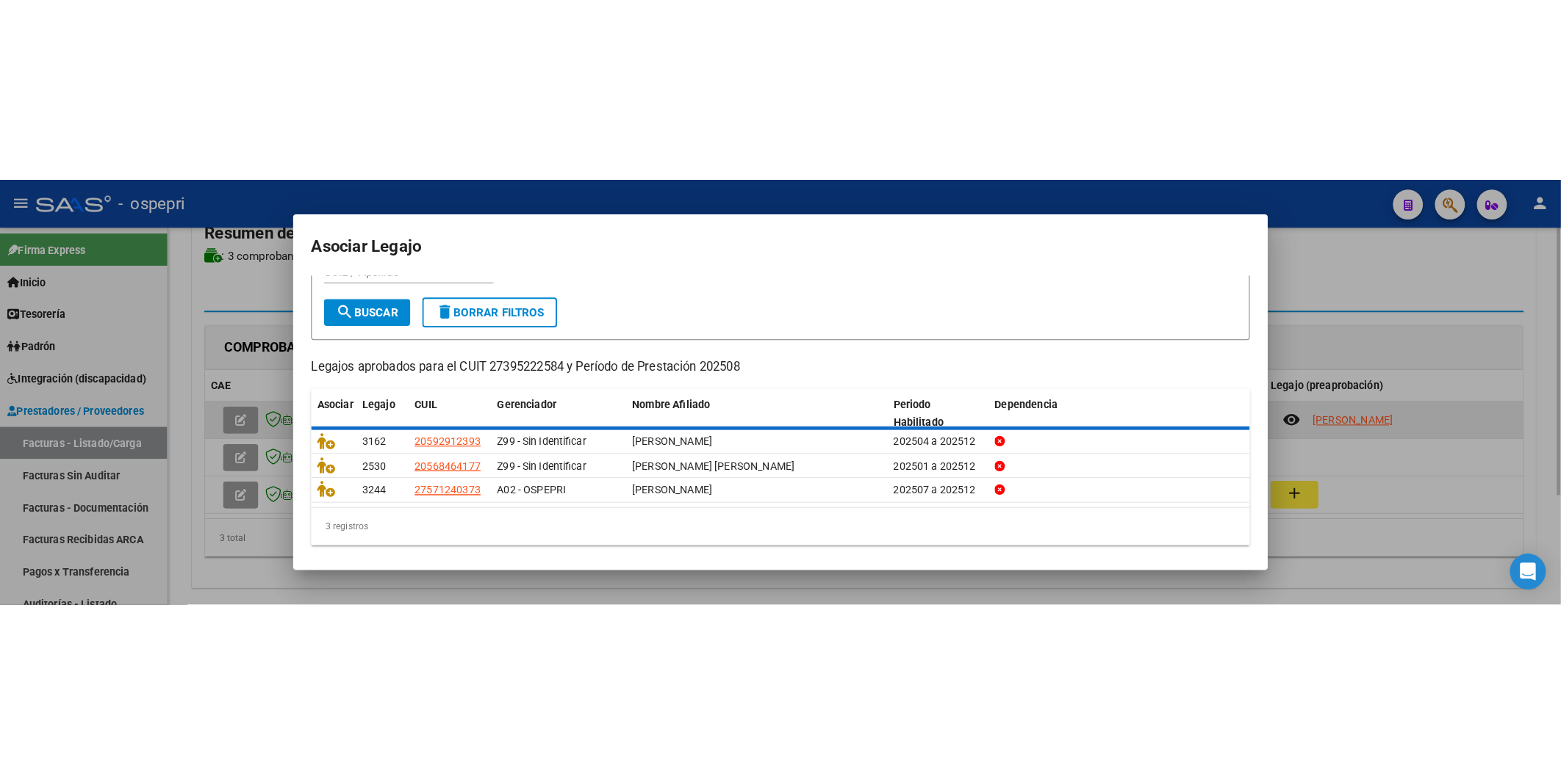
scroll to position [0, 0]
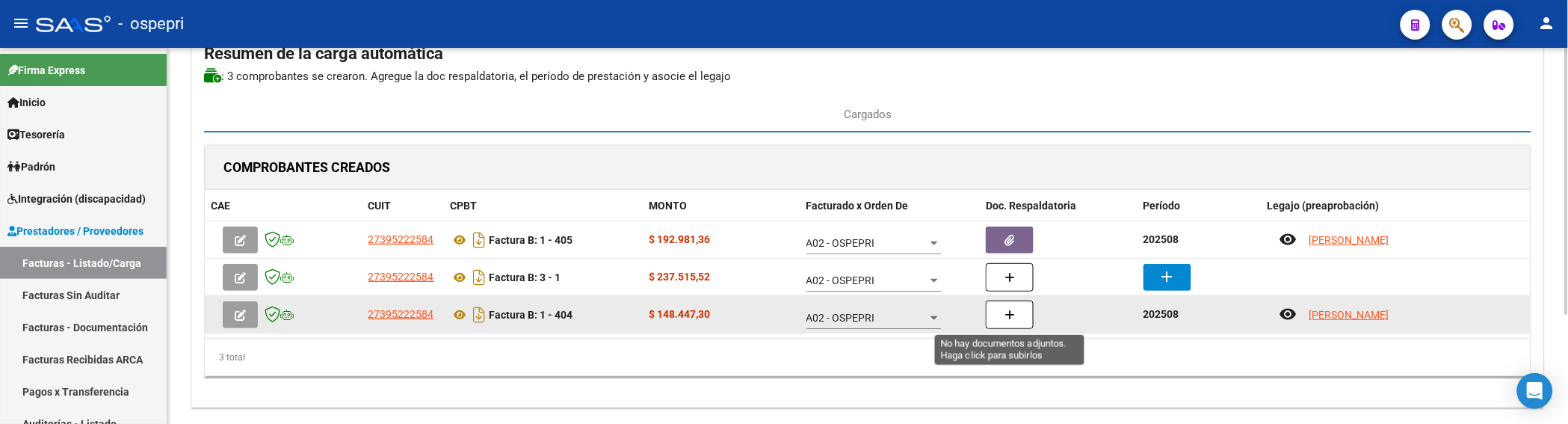
click at [1010, 317] on icon "button" at bounding box center [1009, 316] width 11 height 12
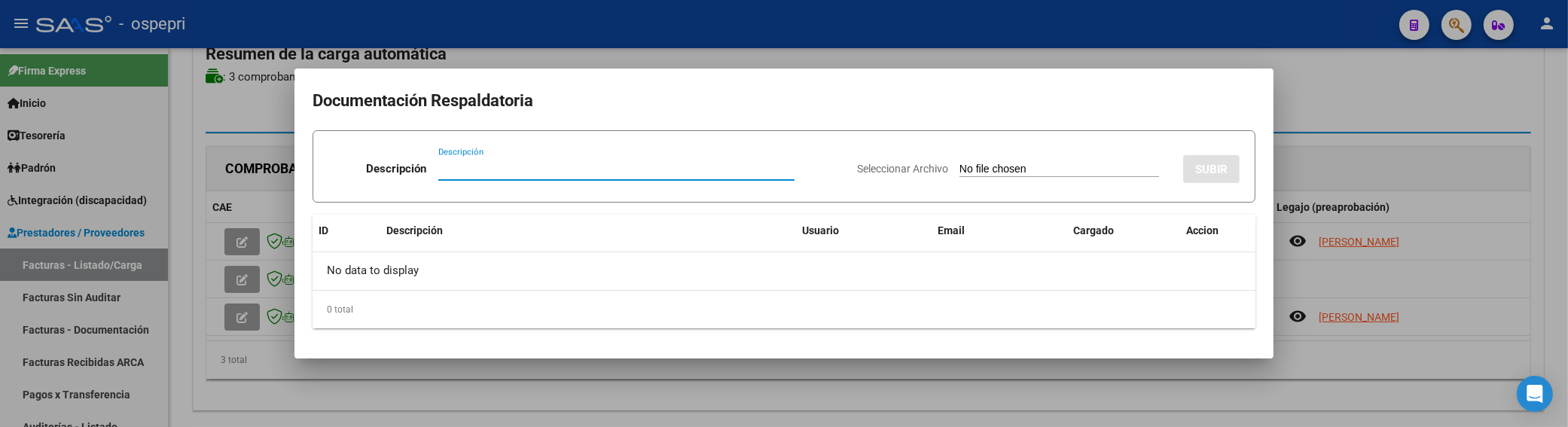
click at [451, 162] on input "Descripción" at bounding box center [617, 169] width 356 height 14
paste input "202508"
type input "202508"
click at [979, 167] on input "Seleccionar Archivo" at bounding box center [1058, 170] width 199 height 15
type input "C:\fakepath\MONTI.jpeg"
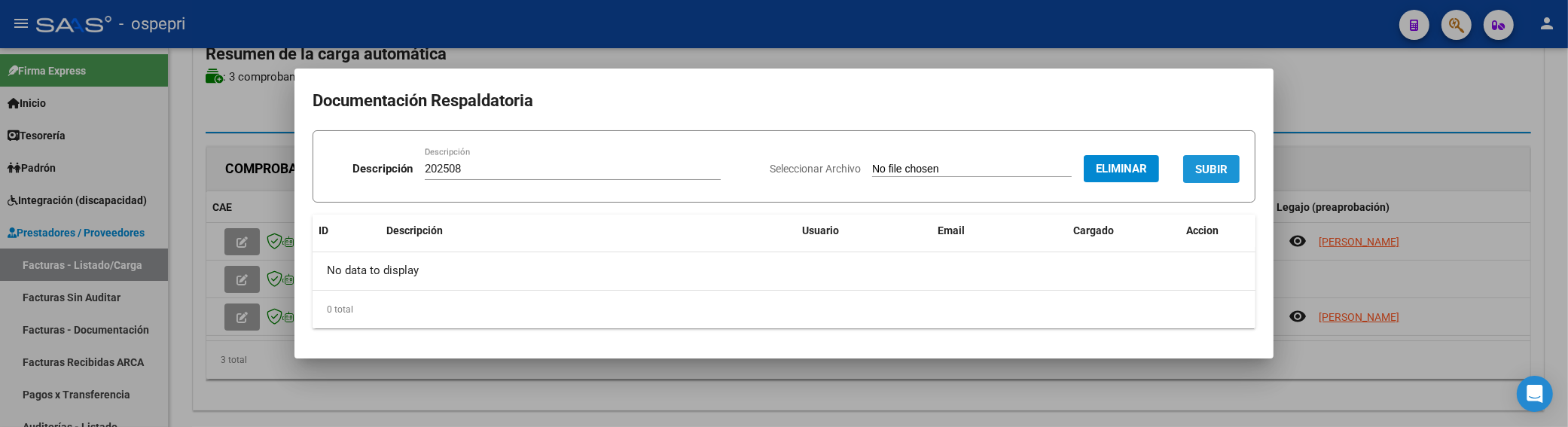
click at [1208, 173] on span "SUBIR" at bounding box center [1212, 170] width 32 height 14
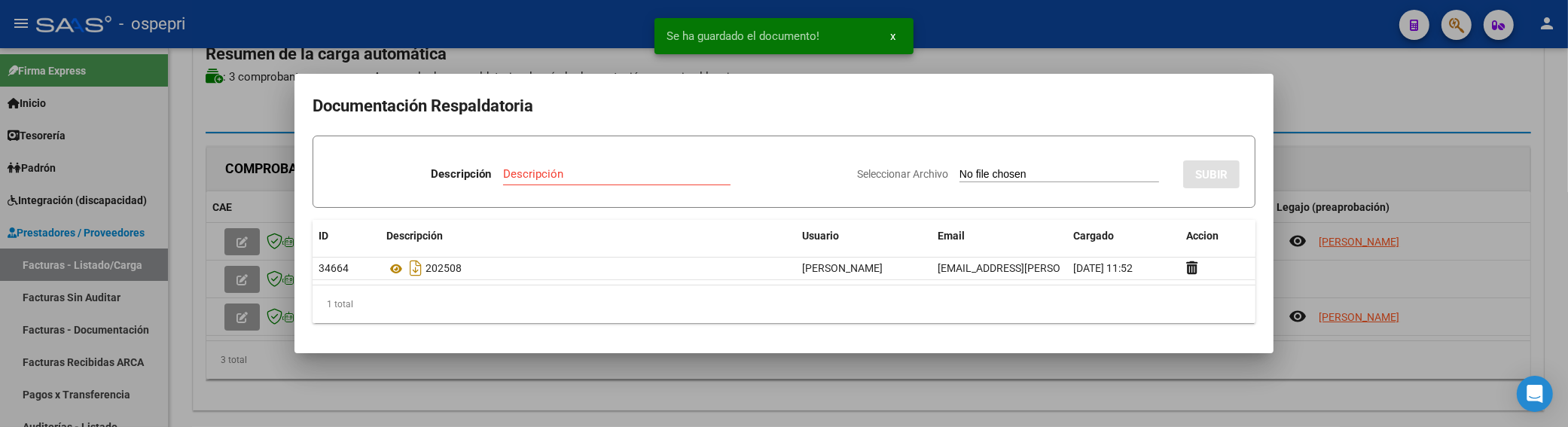
click at [1383, 140] on div at bounding box center [784, 213] width 1568 height 427
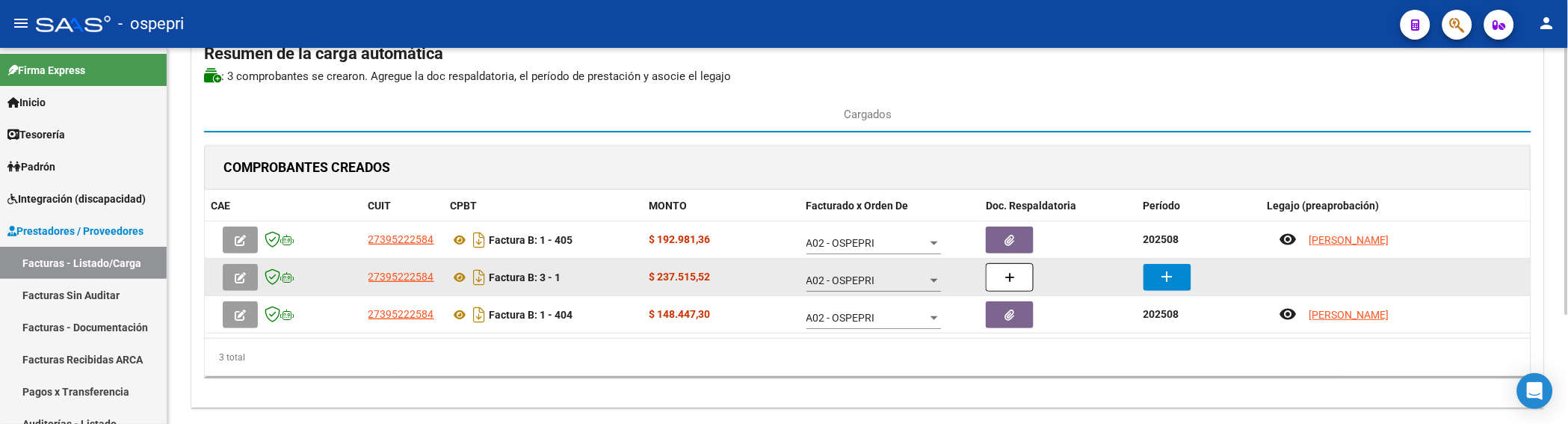
click at [1167, 278] on mat-icon "add" at bounding box center [1167, 277] width 18 height 18
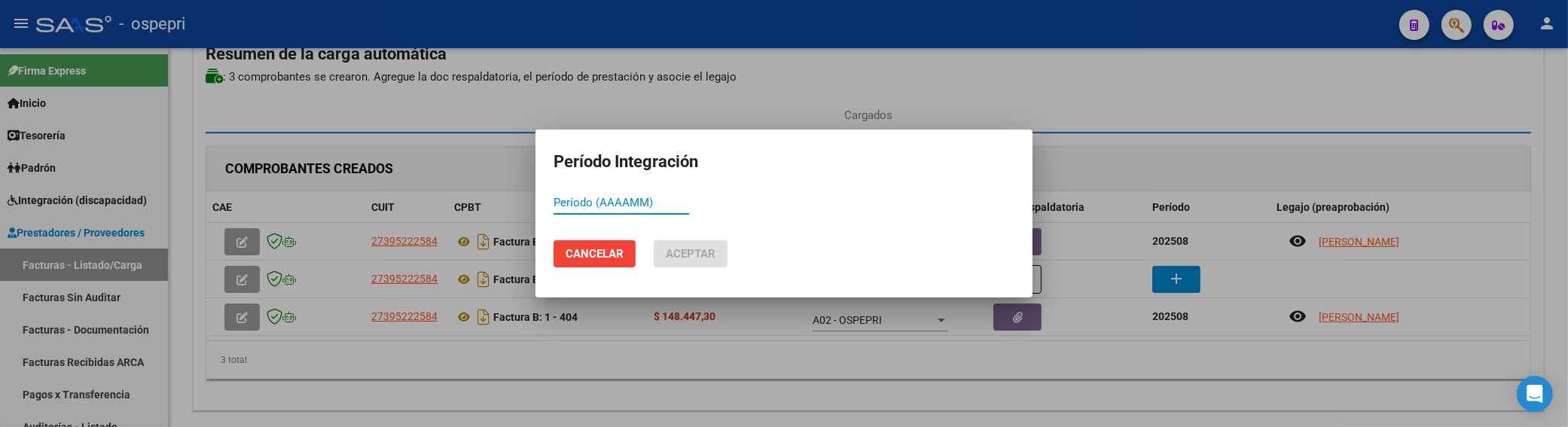
click at [556, 205] on input "Período (AAAAMM)" at bounding box center [622, 202] width 135 height 14
paste input "202508"
type input "202508"
click at [718, 257] on button "Aceptar" at bounding box center [690, 254] width 74 height 27
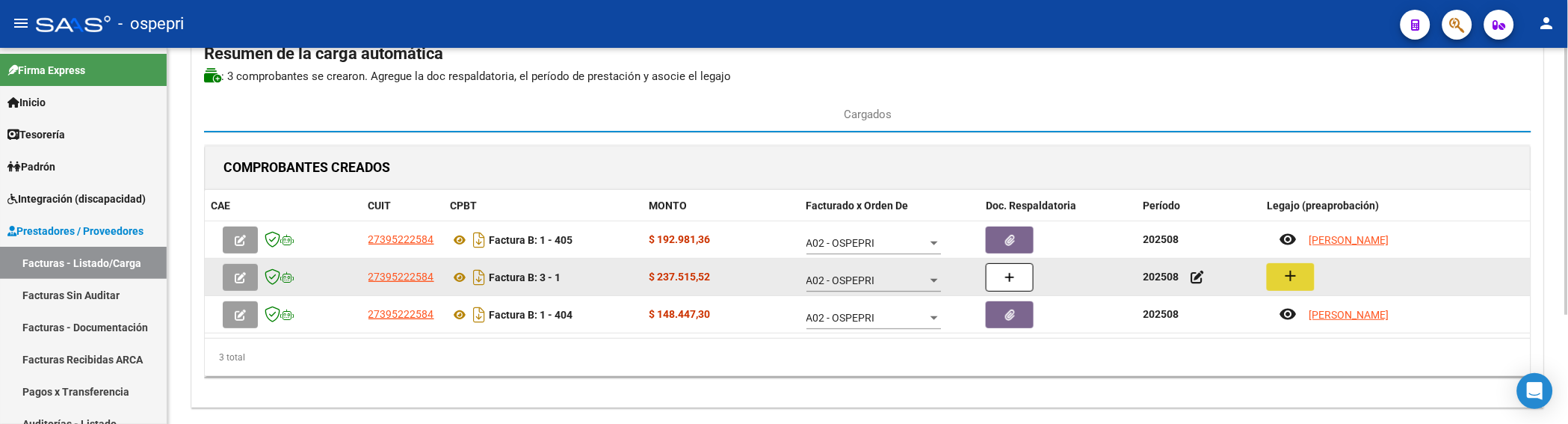
click at [1294, 277] on mat-icon "add" at bounding box center [1290, 276] width 18 height 18
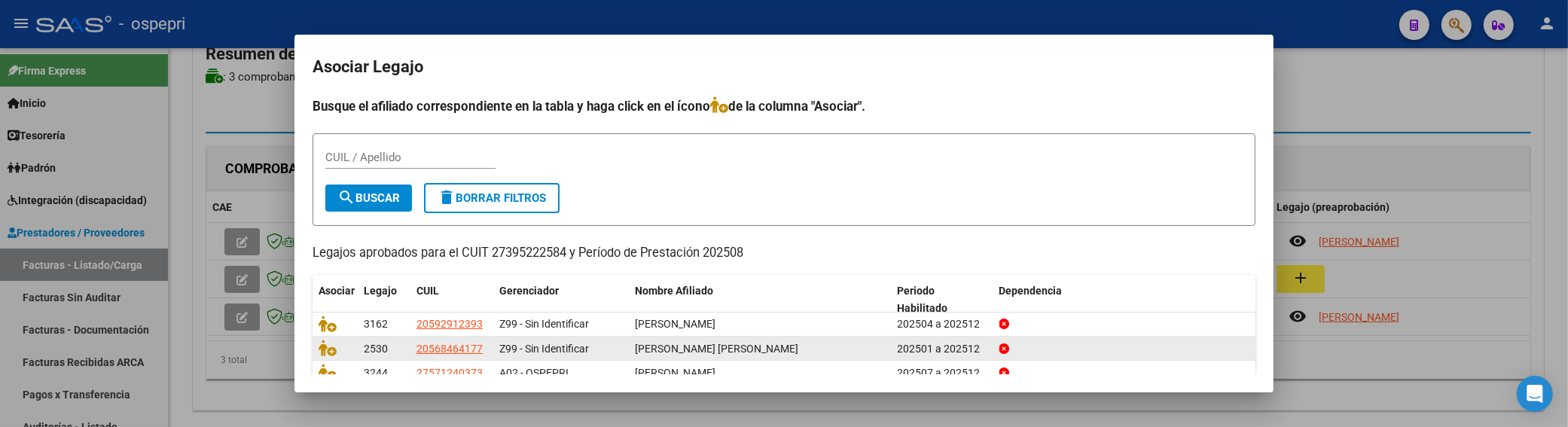
click at [317, 345] on datatable-body-cell at bounding box center [335, 348] width 45 height 24
click at [329, 351] on icon at bounding box center [328, 347] width 18 height 17
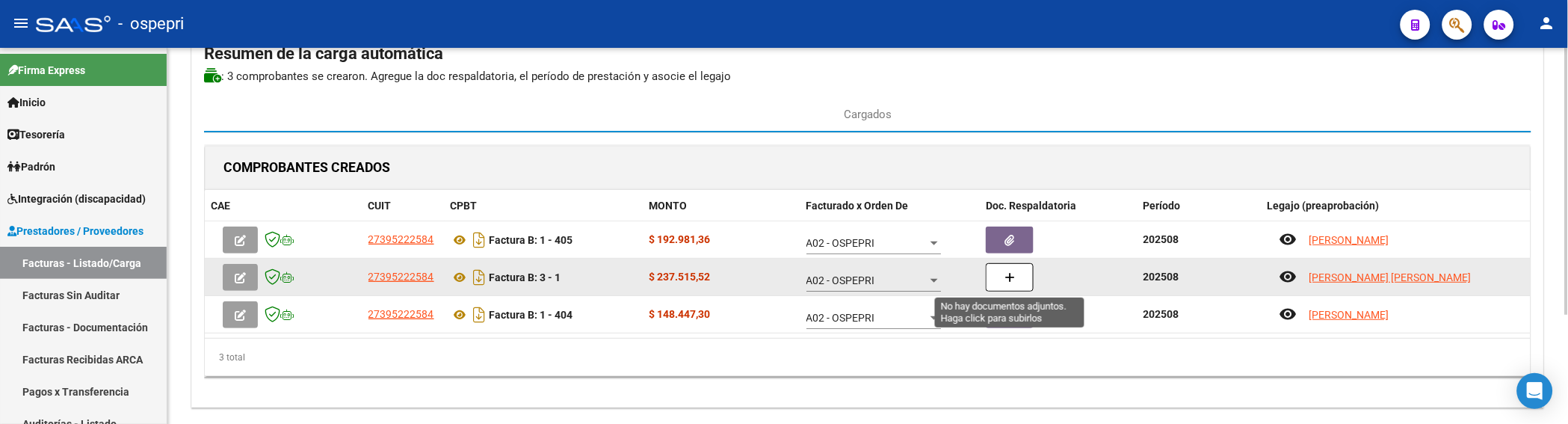
click at [1010, 280] on icon "button" at bounding box center [1009, 278] width 11 height 12
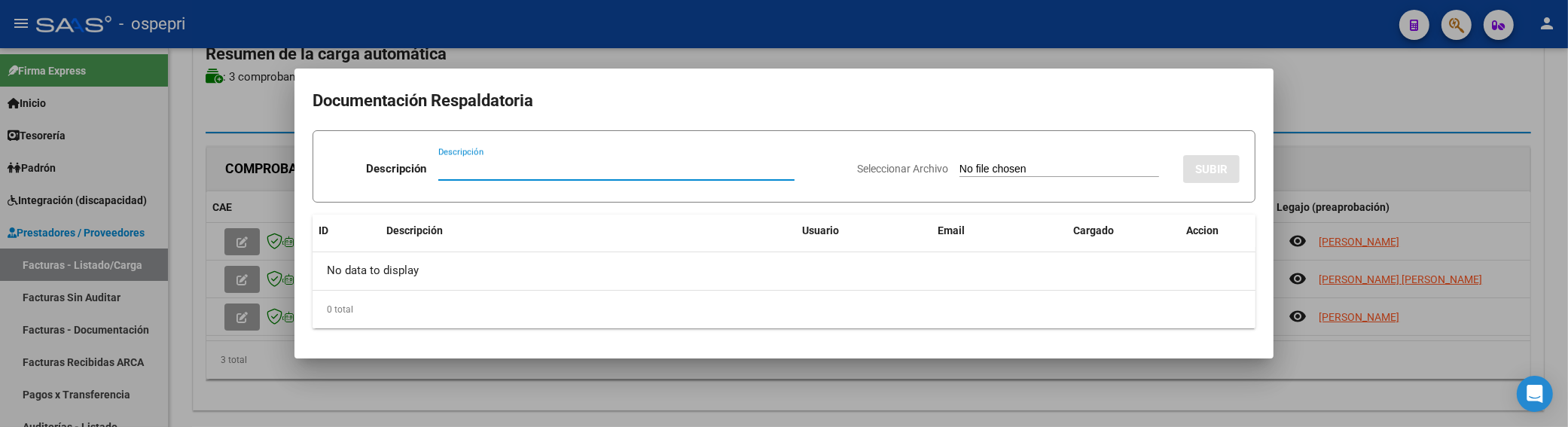
click at [469, 170] on input "Descripción" at bounding box center [617, 169] width 356 height 14
paste input "202508"
type input "202508"
click at [959, 169] on input "Seleccionar Archivo" at bounding box center [1058, 170] width 199 height 15
type input "C:\fakepath\CAMPOS.jpeg"
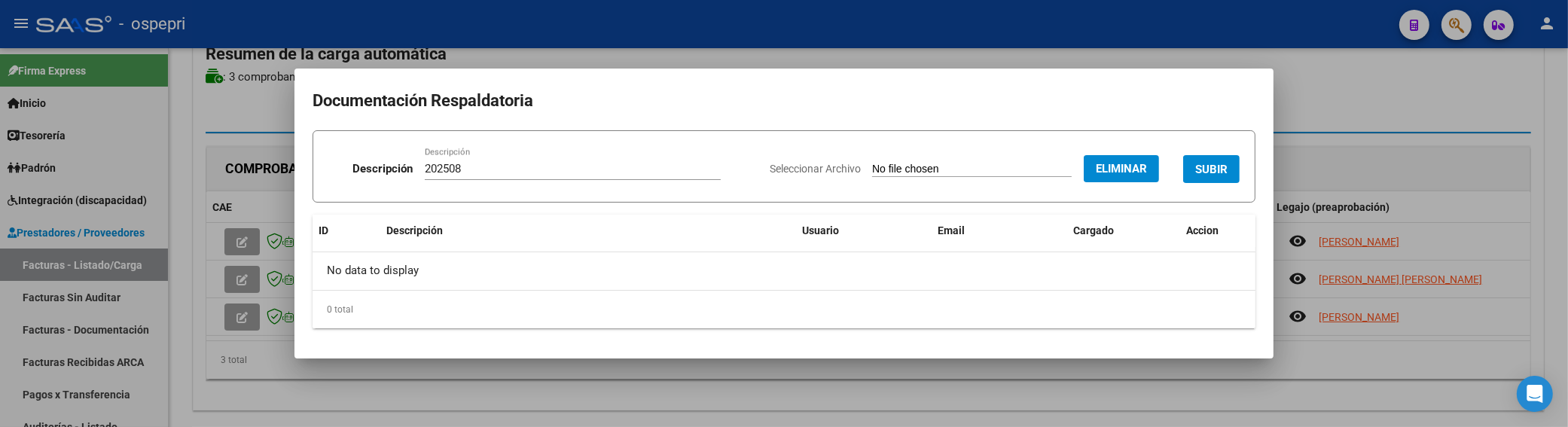
click at [1231, 160] on button "SUBIR" at bounding box center [1212, 169] width 57 height 27
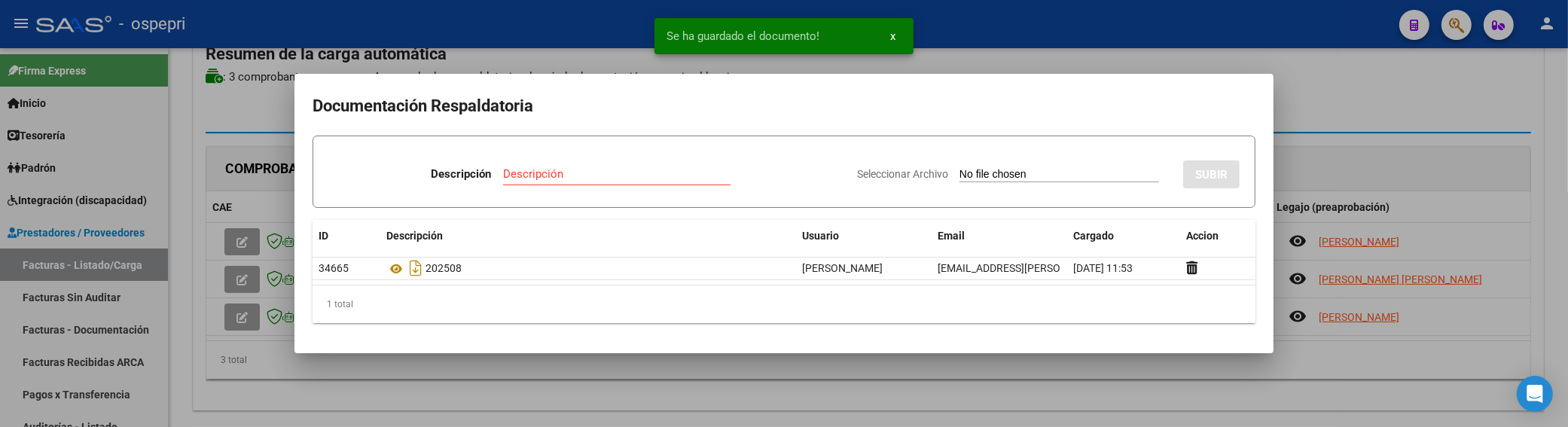
click at [1388, 106] on div at bounding box center [784, 213] width 1568 height 427
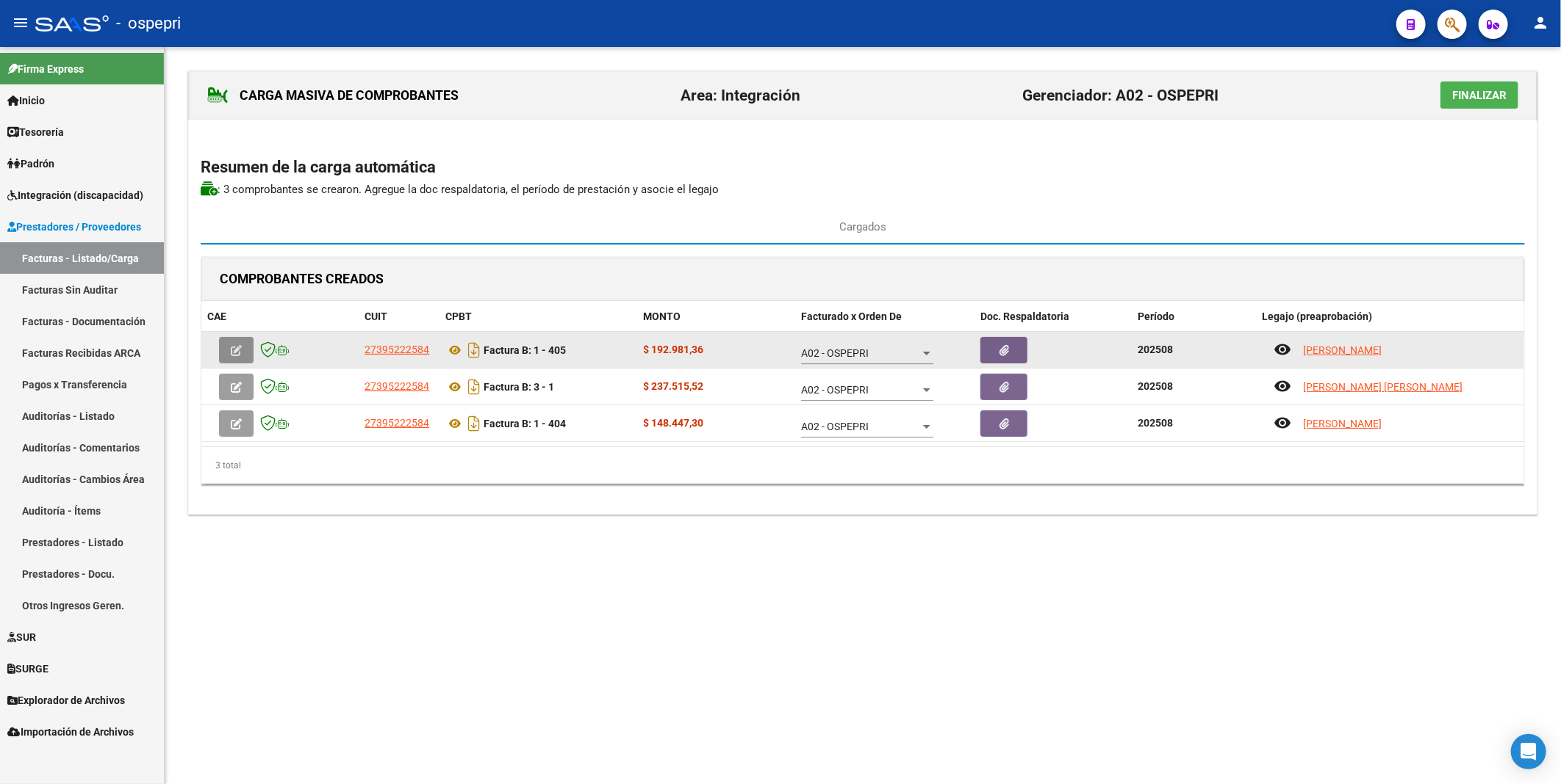
click at [243, 354] on button "button" at bounding box center [237, 350] width 34 height 27
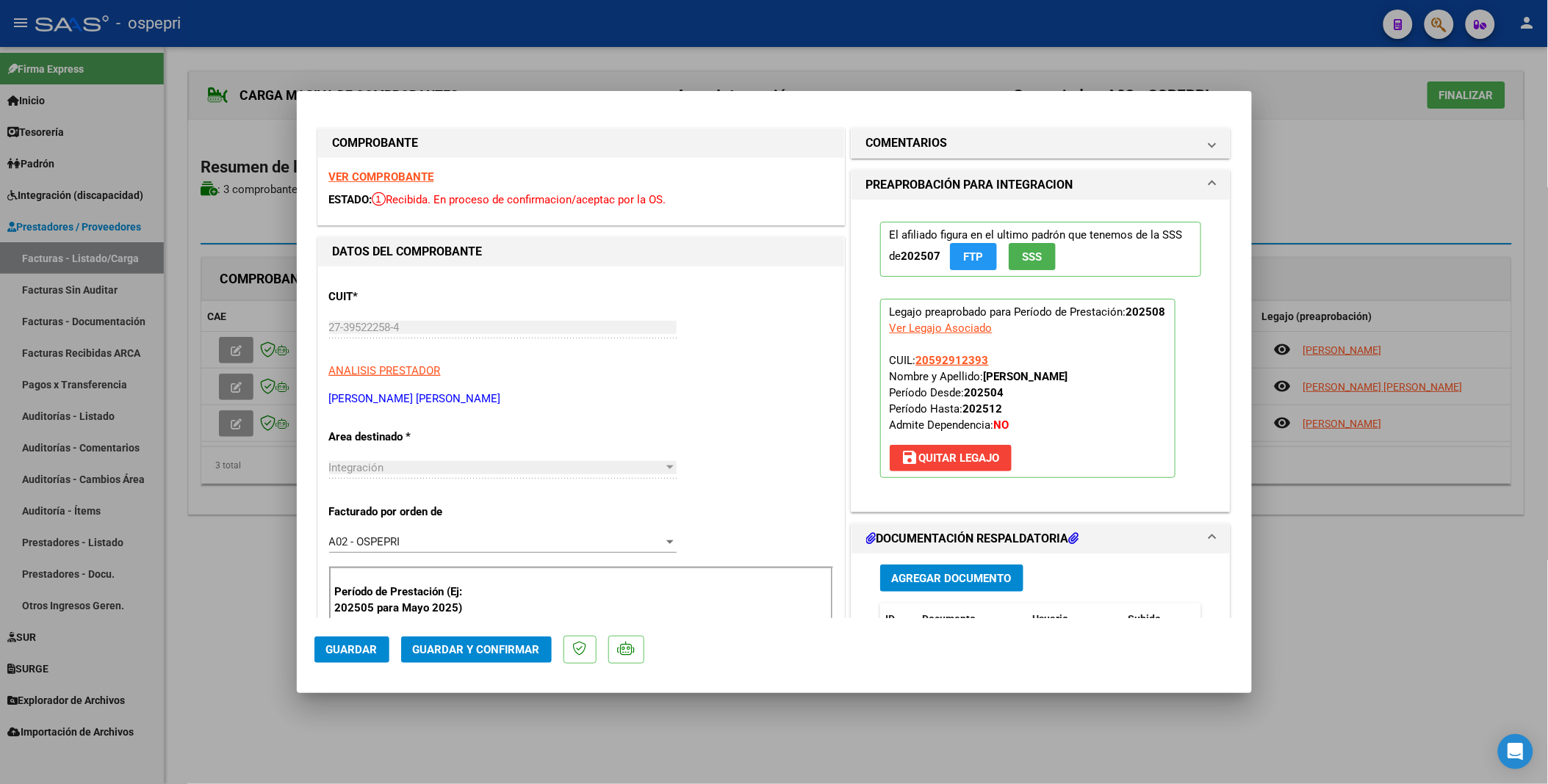
click at [523, 399] on span "Guardar y Confirmar" at bounding box center [476, 650] width 127 height 13
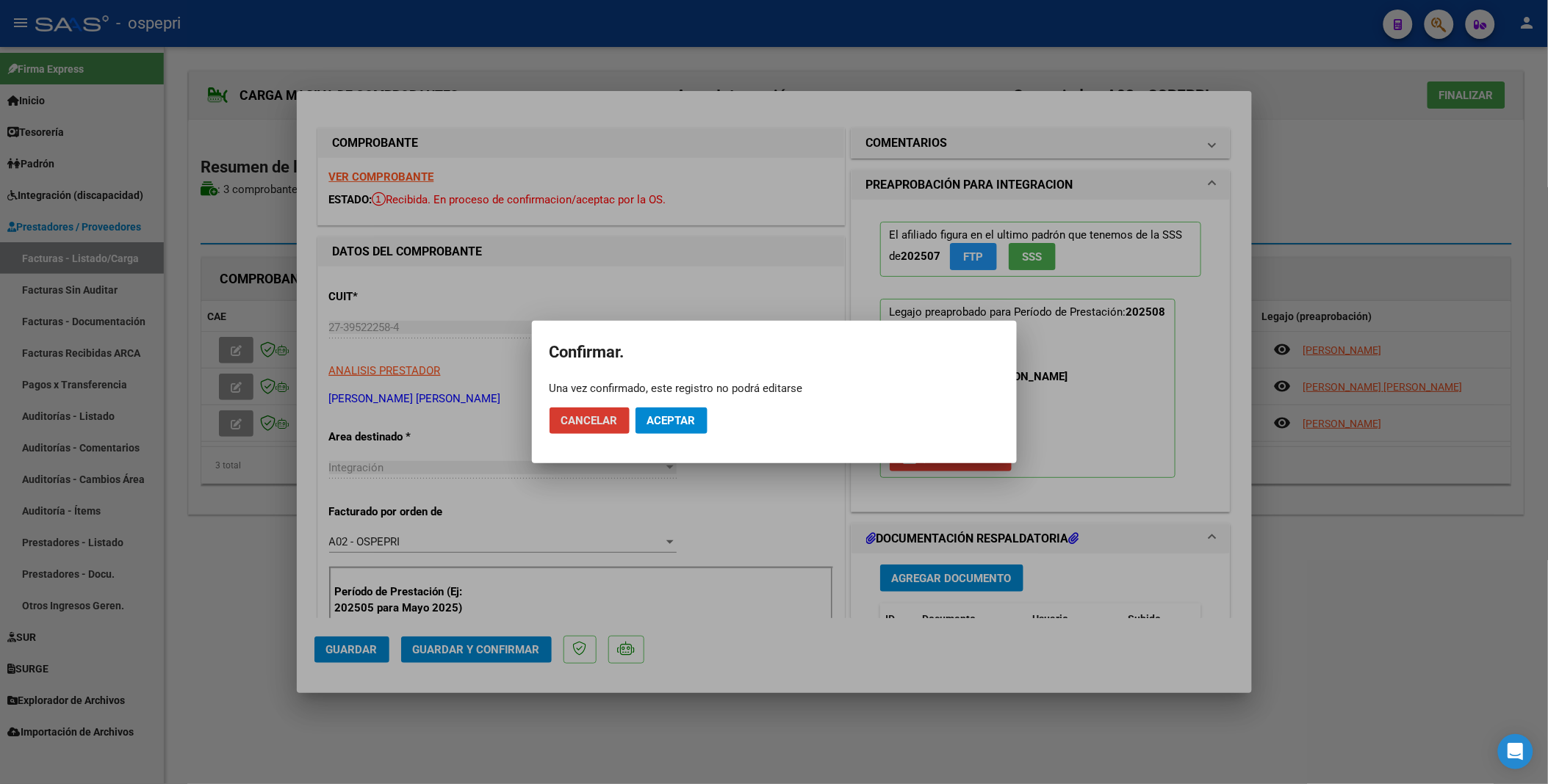
click at [657, 399] on span "Aceptar" at bounding box center [671, 421] width 49 height 13
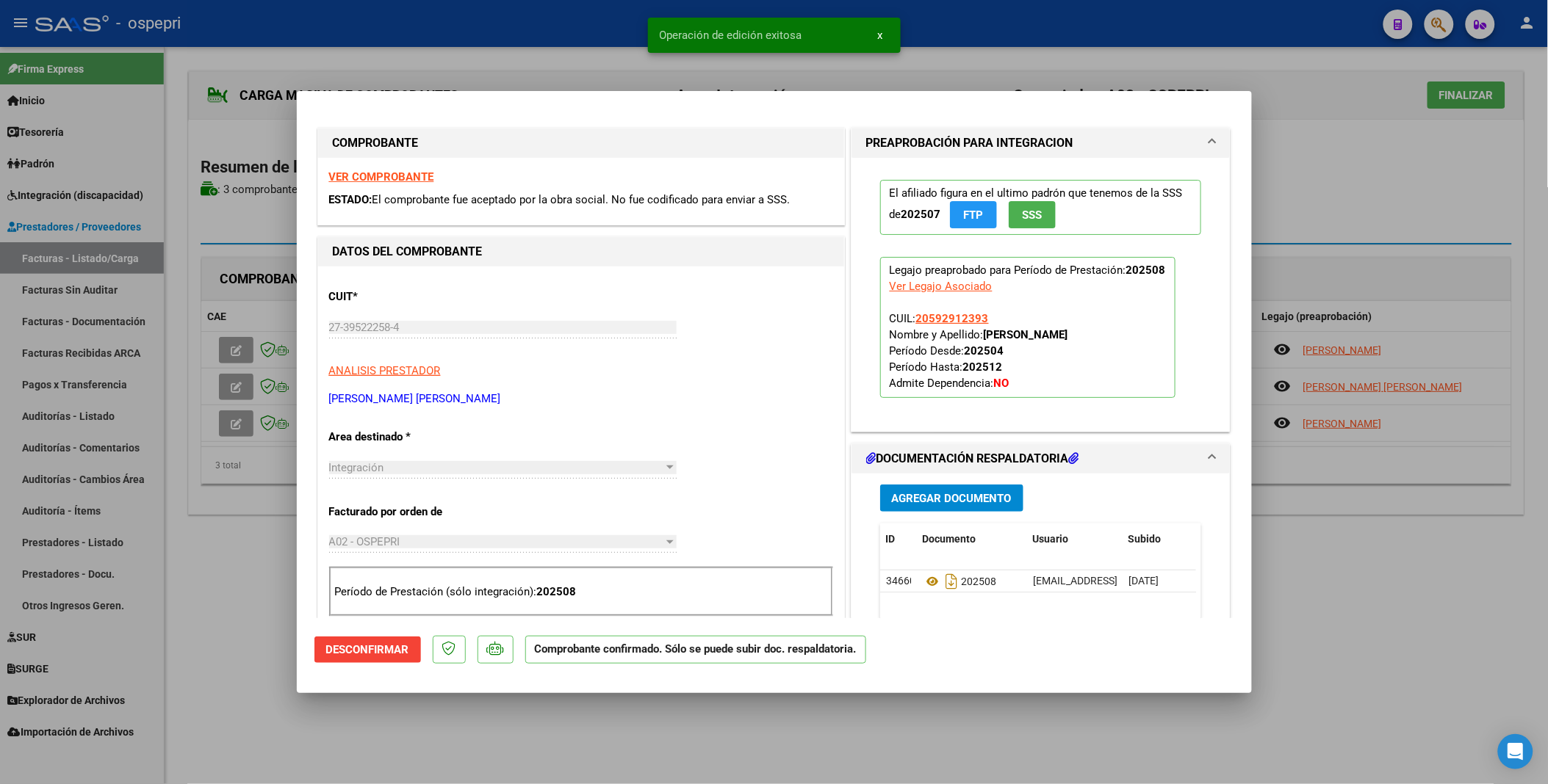
click at [238, 388] on div at bounding box center [774, 392] width 1548 height 784
type input "$ 0,00"
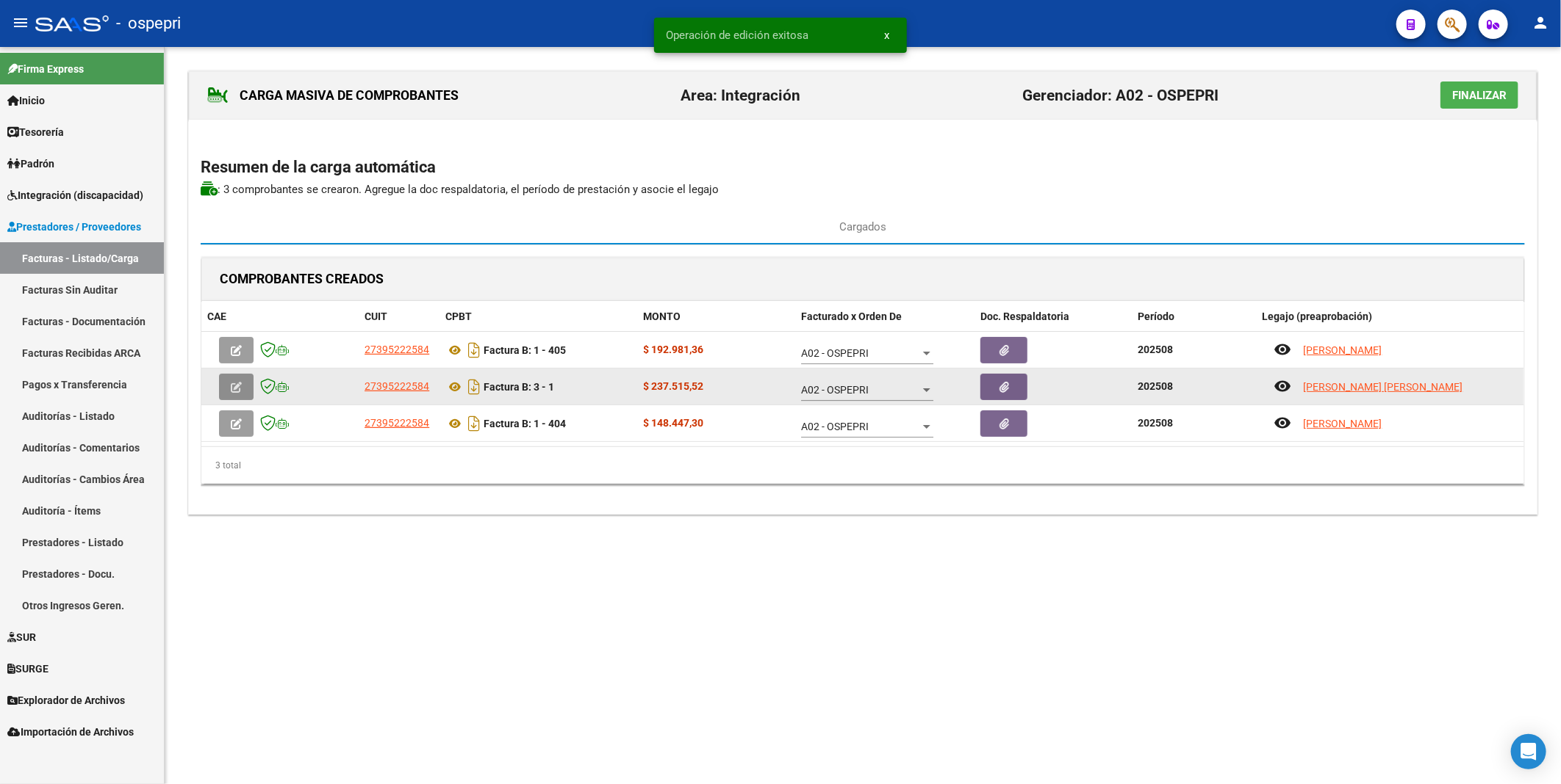
click at [238, 390] on icon "button" at bounding box center [237, 388] width 11 height 11
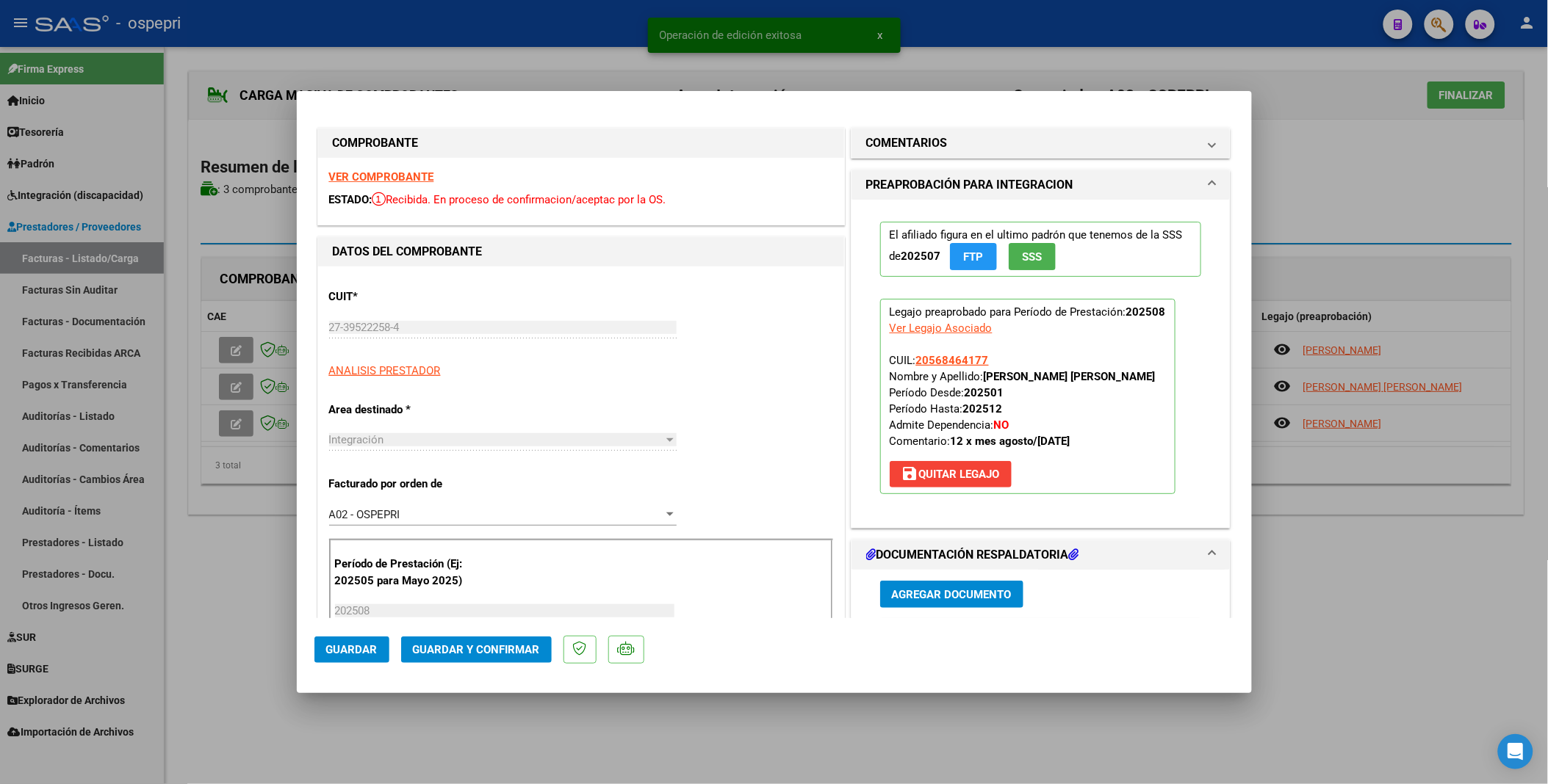
click at [498, 399] on span "Guardar y Confirmar" at bounding box center [476, 650] width 127 height 13
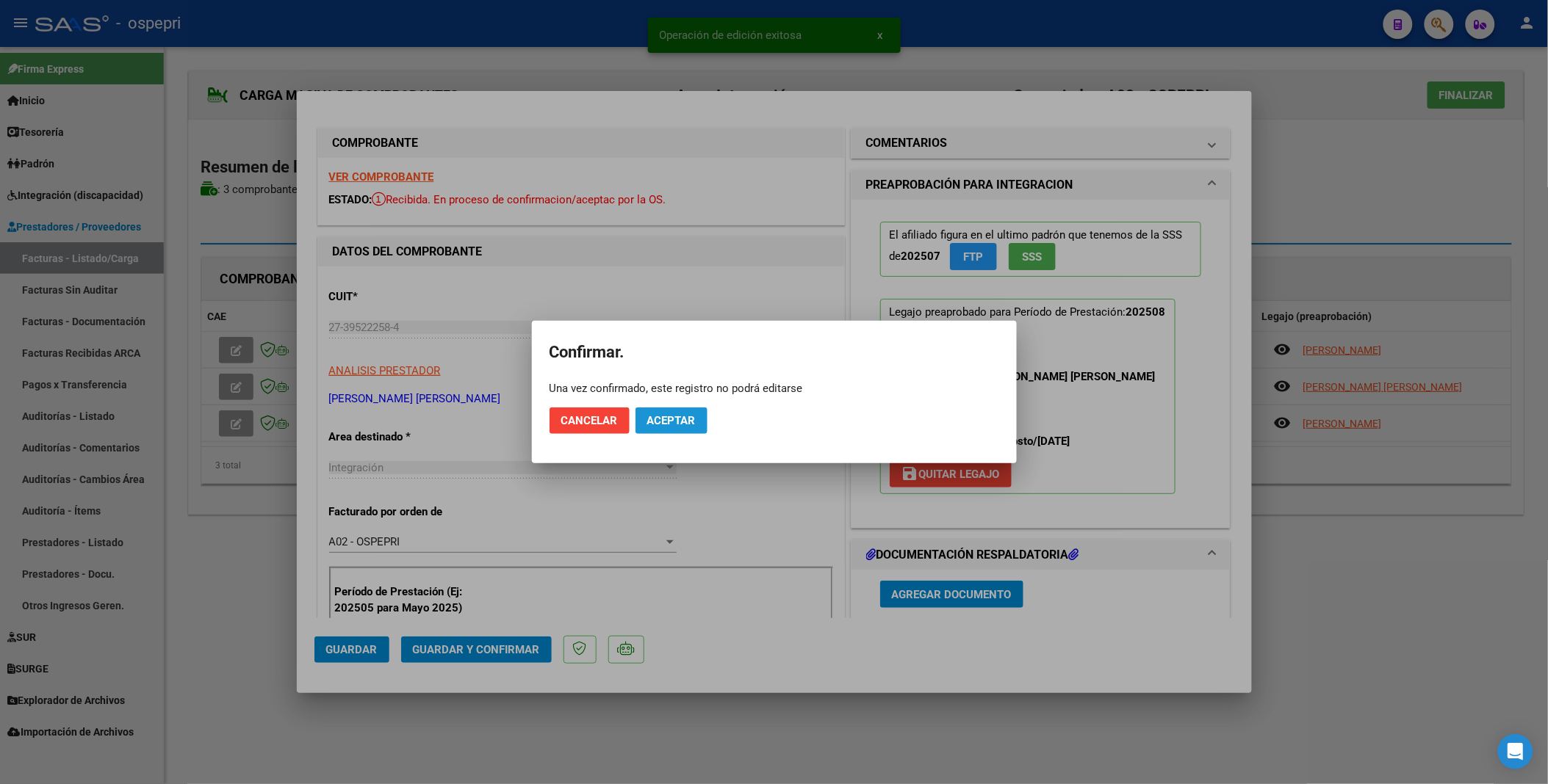
click at [680, 399] on span "Aceptar" at bounding box center [671, 421] width 49 height 13
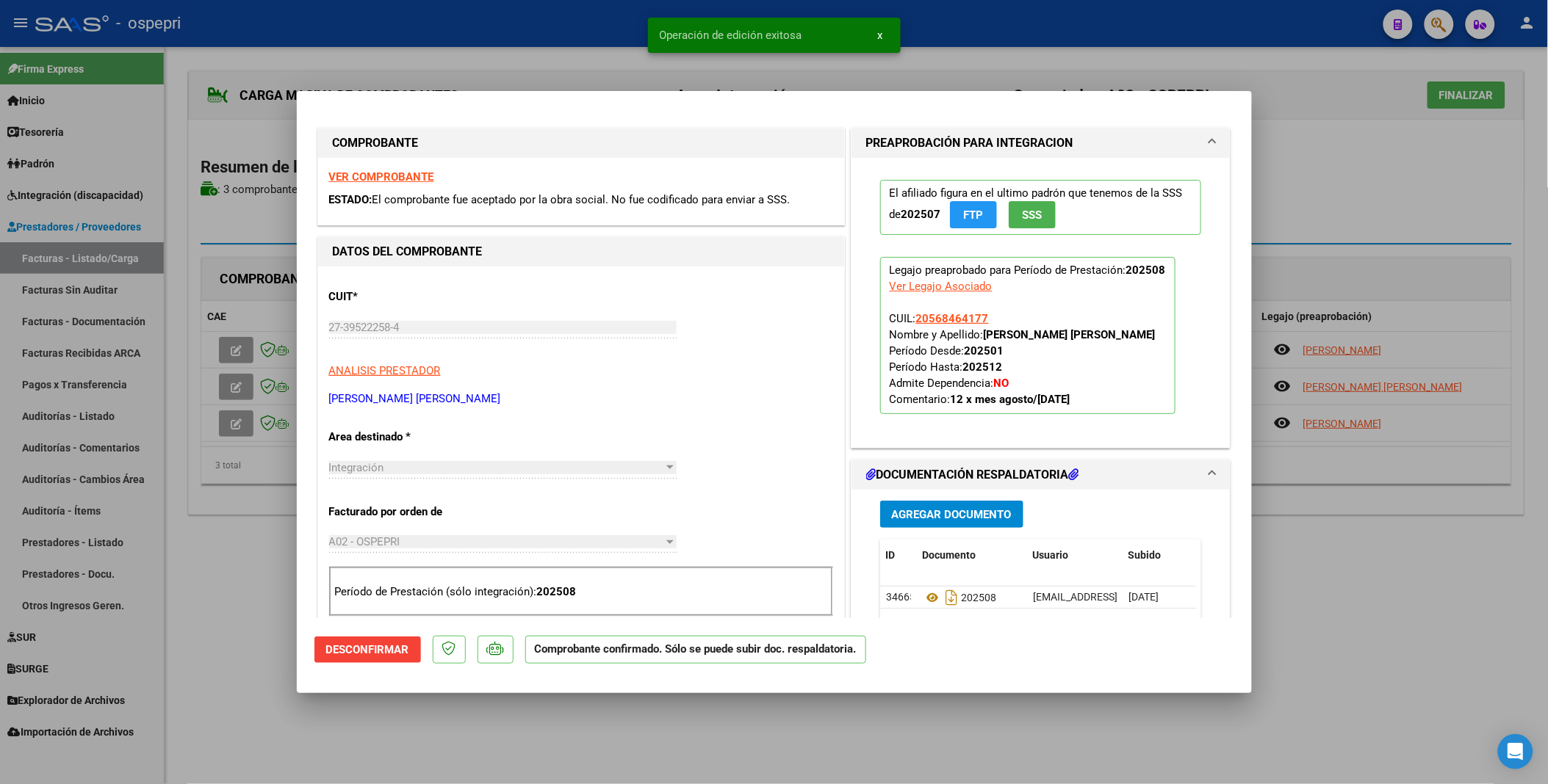
click at [236, 399] on div at bounding box center [774, 392] width 1548 height 784
type input "$ 0,00"
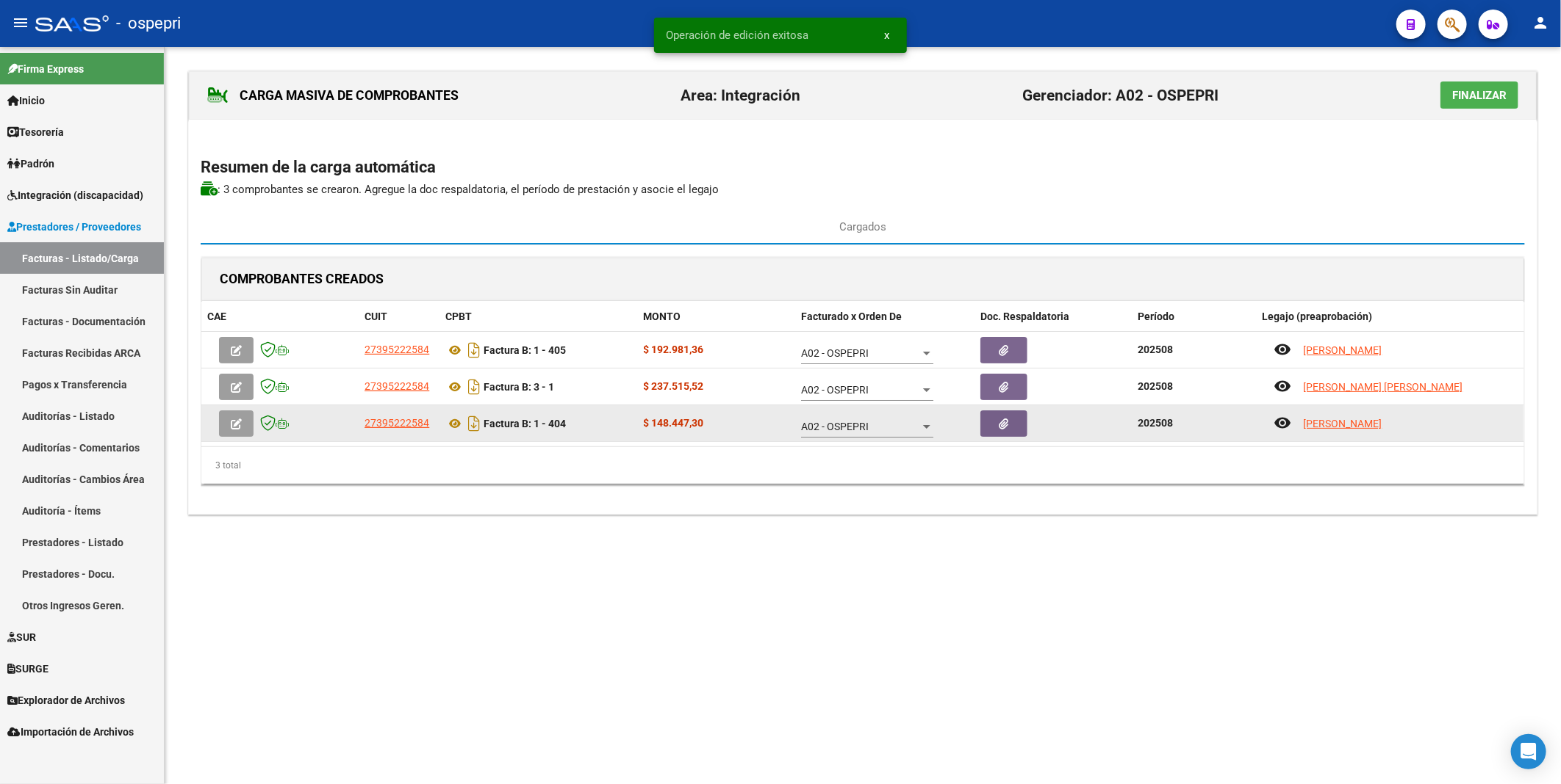
click at [237, 399] on span "button" at bounding box center [237, 424] width 11 height 13
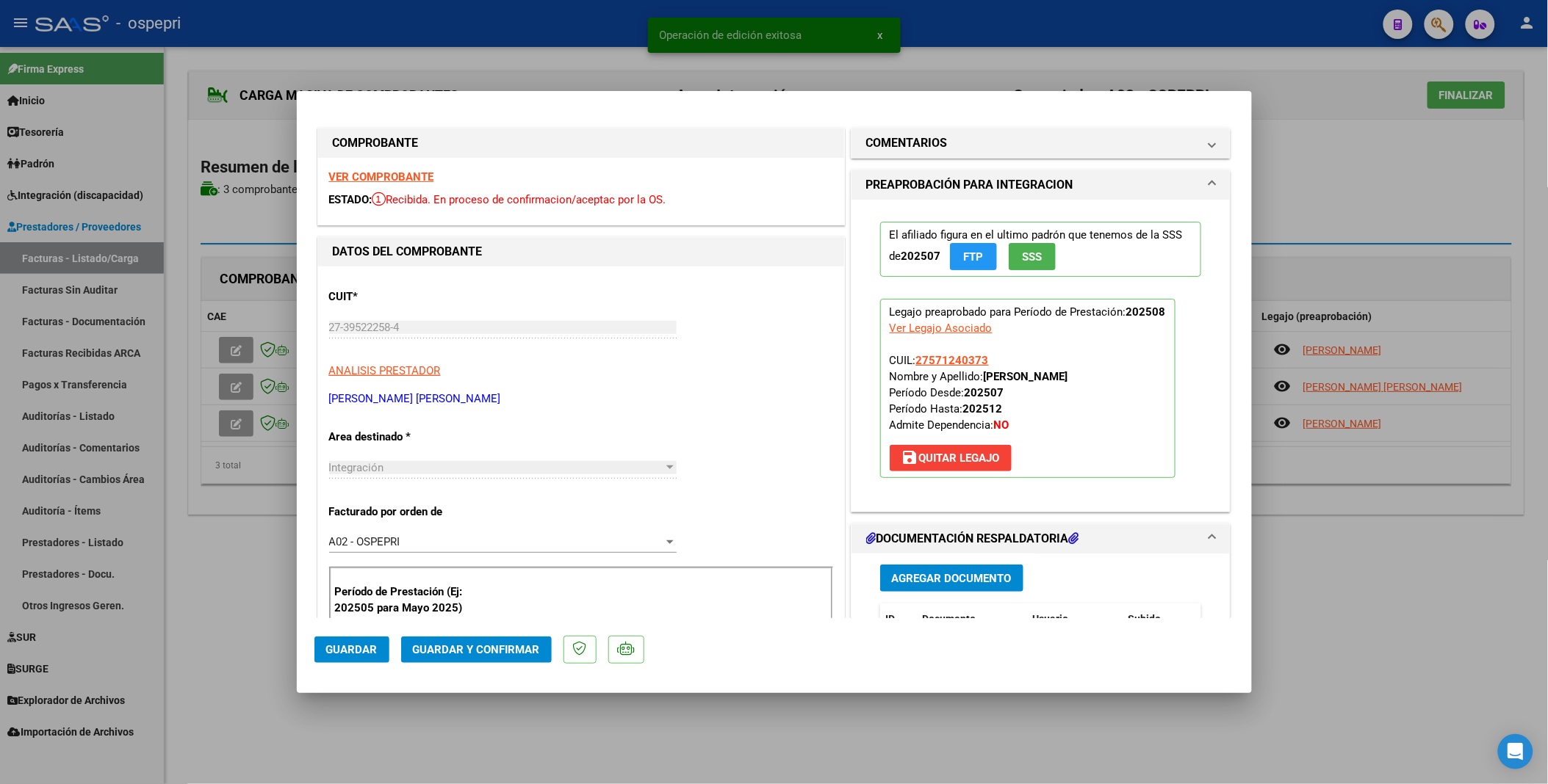
click at [482, 399] on span "Guardar y Confirmar" at bounding box center [476, 650] width 127 height 13
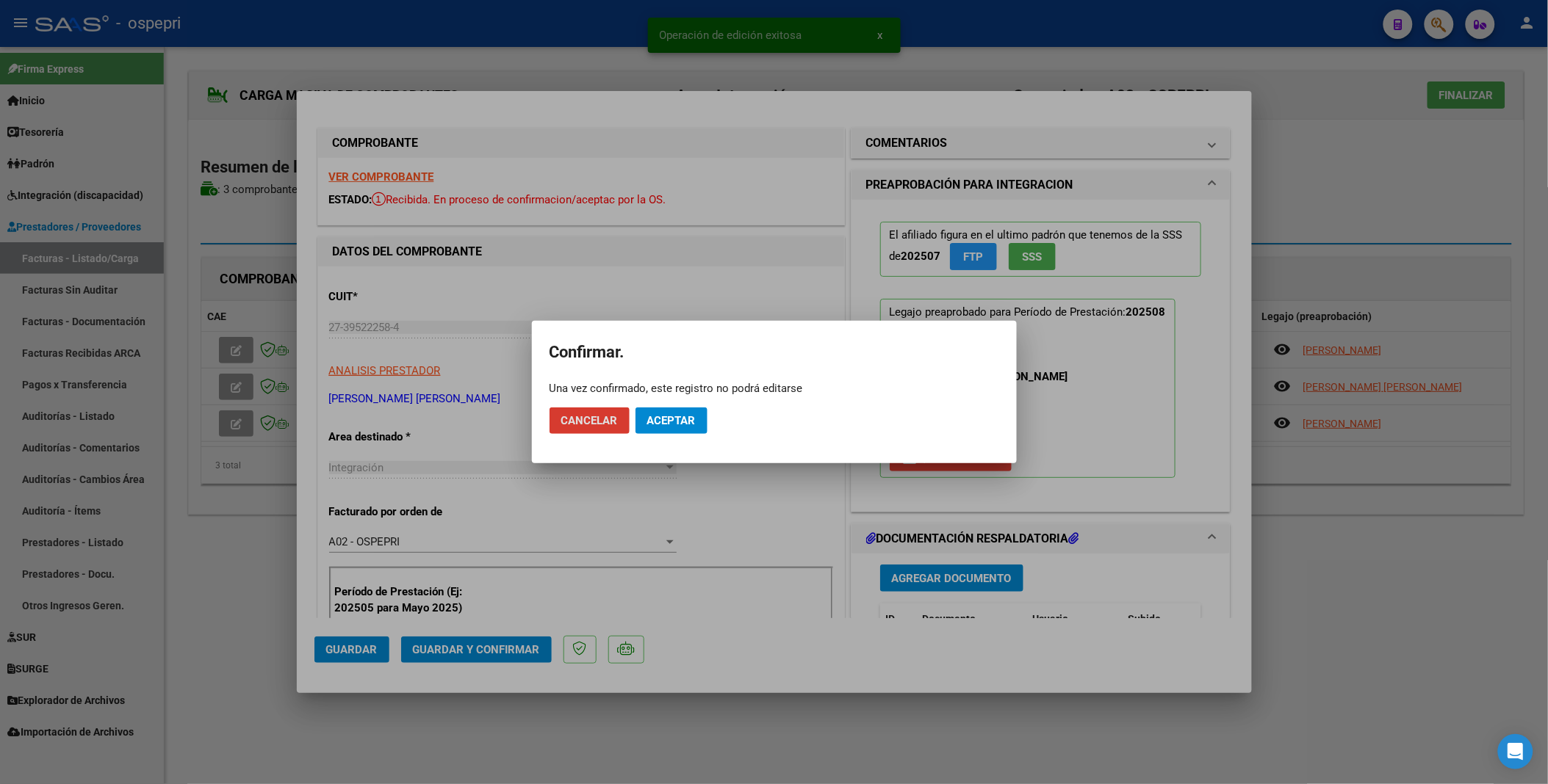
click at [684, 399] on span "Aceptar" at bounding box center [671, 421] width 49 height 13
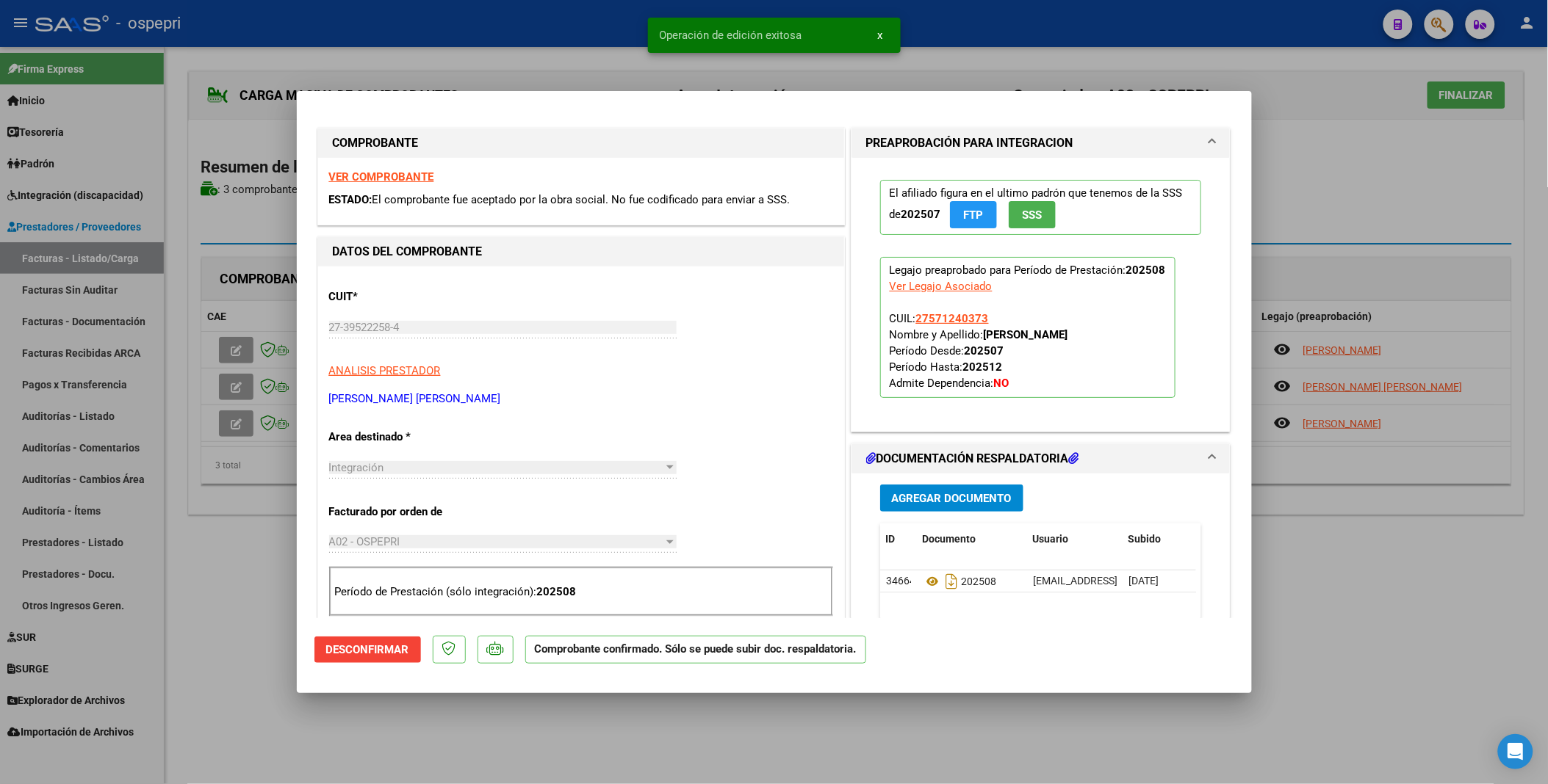
click at [232, 399] on div at bounding box center [774, 392] width 1548 height 784
type input "$ 0,00"
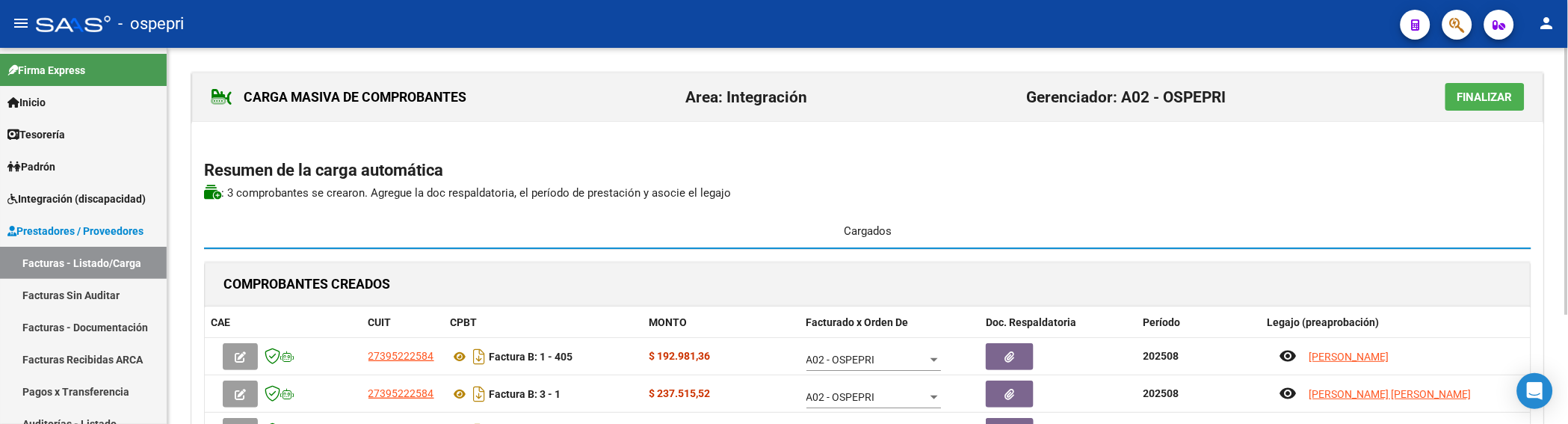
click at [1383, 225] on div "Cargados" at bounding box center [867, 231] width 1327 height 36
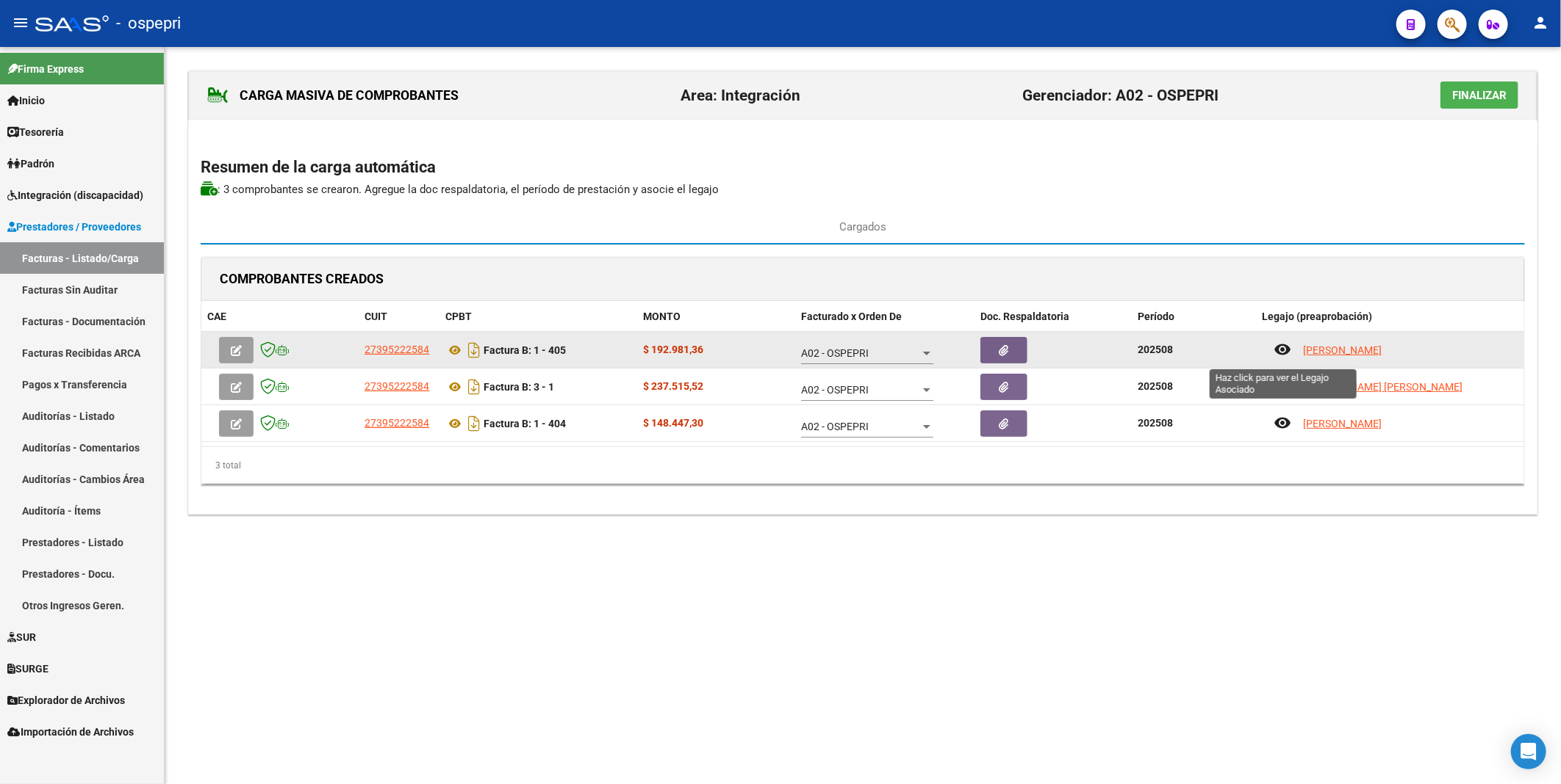
click at [1284, 348] on mat-icon "remove_red_eye" at bounding box center [1282, 349] width 17 height 17
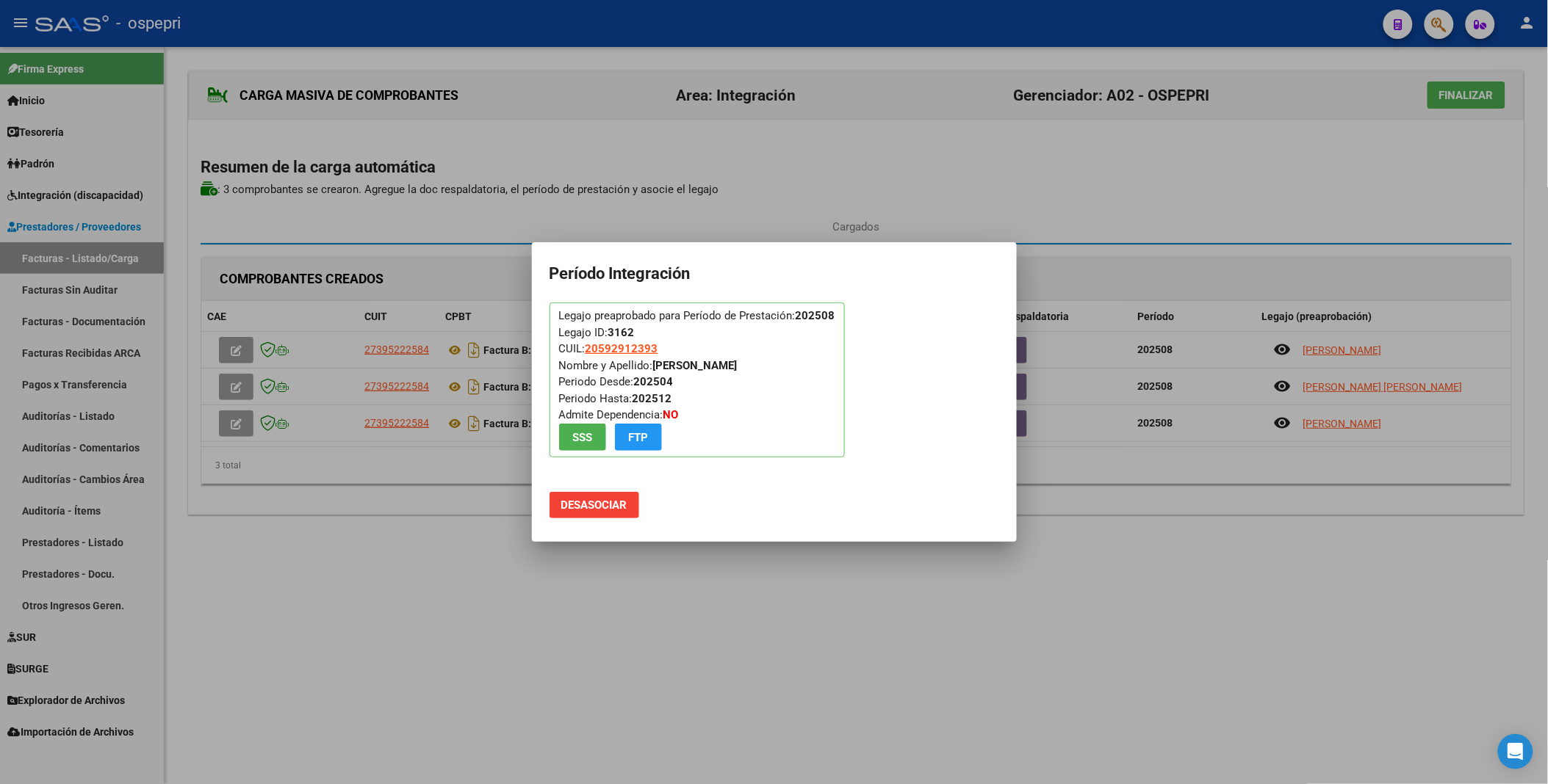
click at [1116, 399] on div at bounding box center [774, 392] width 1548 height 784
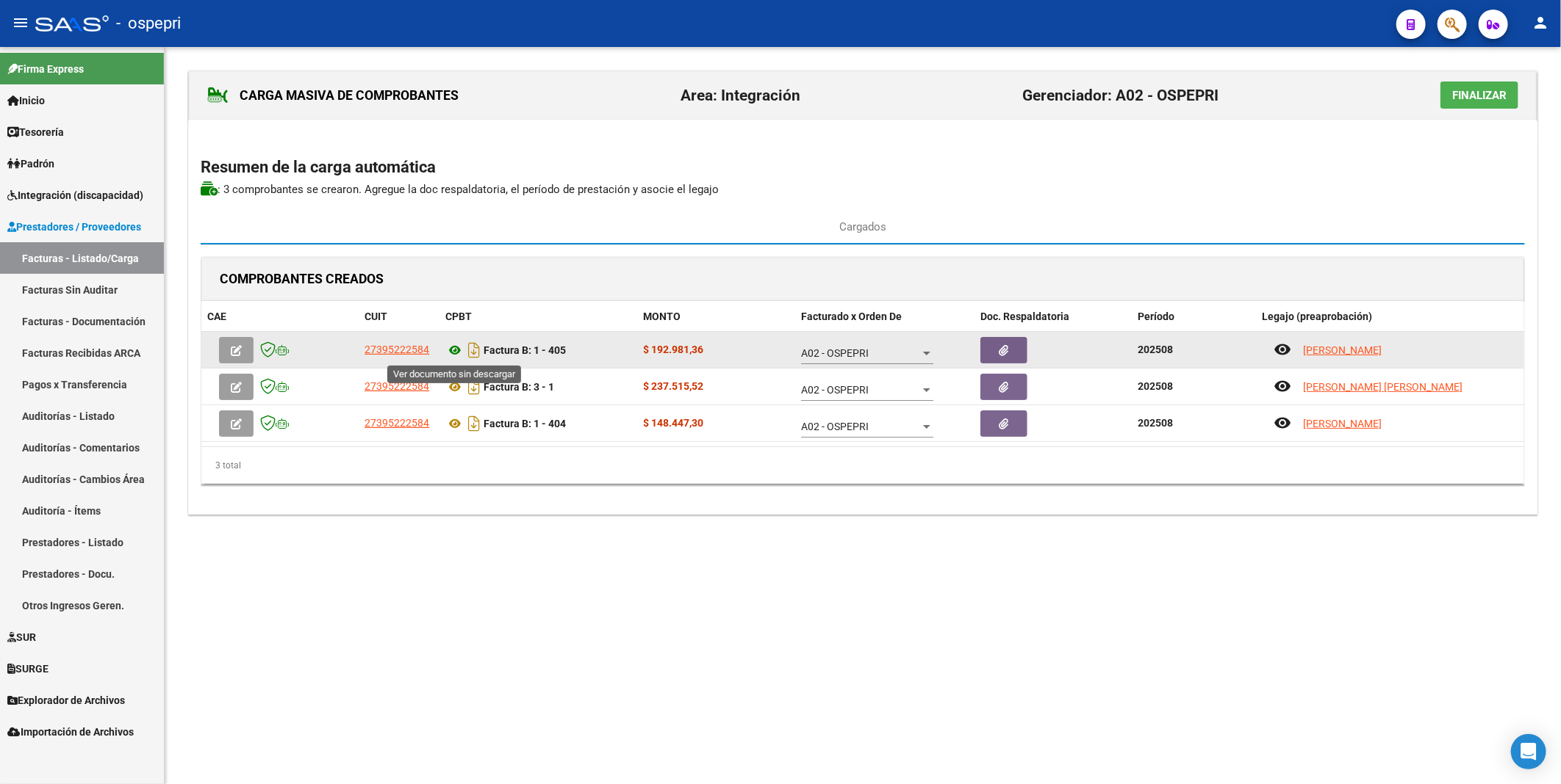
click at [458, 348] on icon at bounding box center [455, 350] width 19 height 17
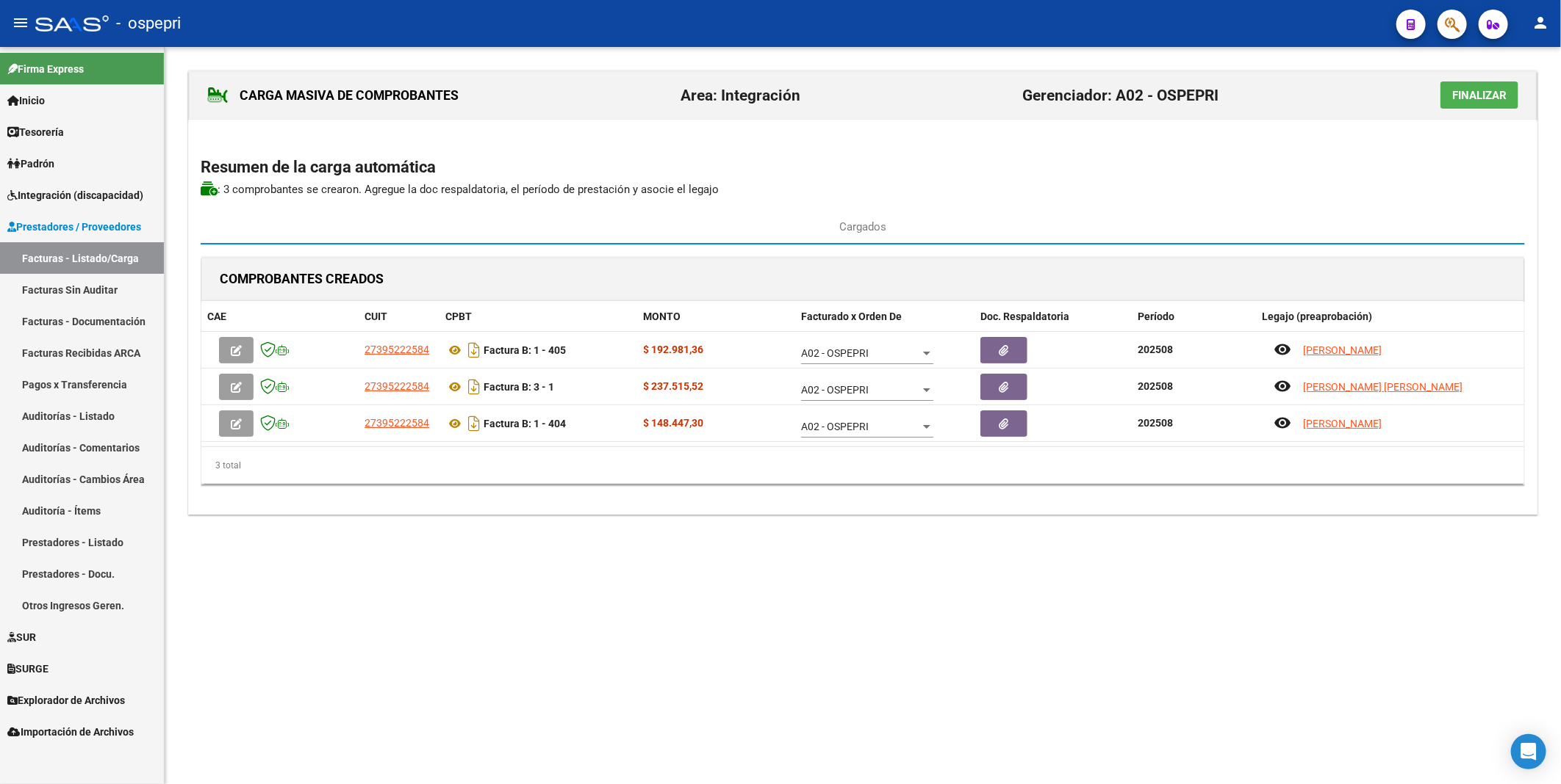
click at [1472, 103] on button "Finalizar" at bounding box center [1479, 95] width 78 height 27
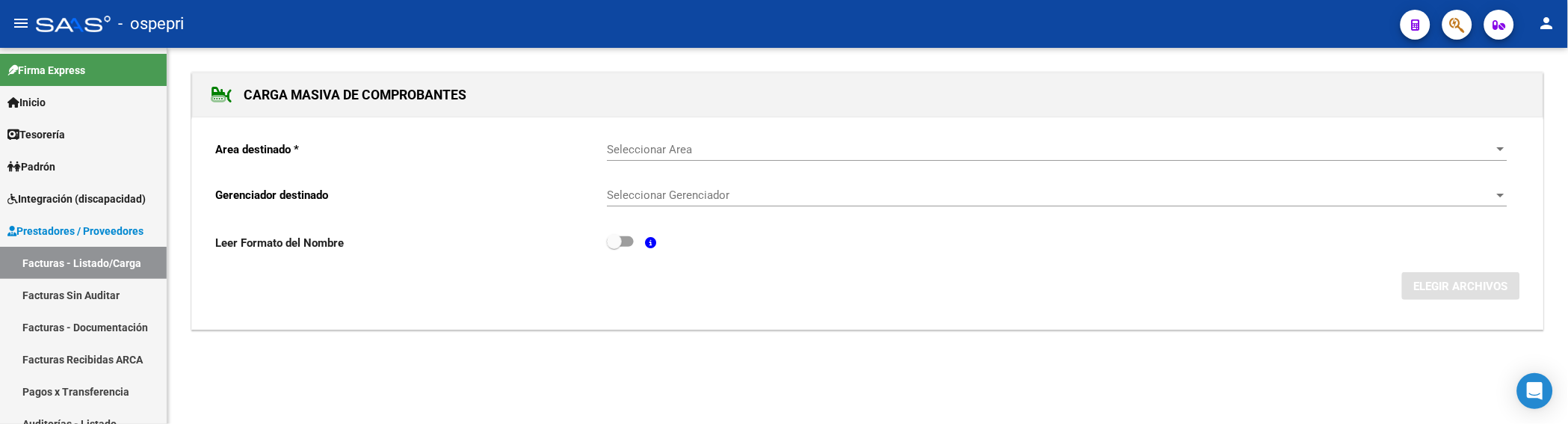
click at [883, 322] on div "Area destinado * Seleccionar Area Seleccionar Area Gerenciador destinado Selecc…" at bounding box center [867, 223] width 1351 height 212
click at [629, 145] on span "Seleccionar Area" at bounding box center [1050, 150] width 887 height 14
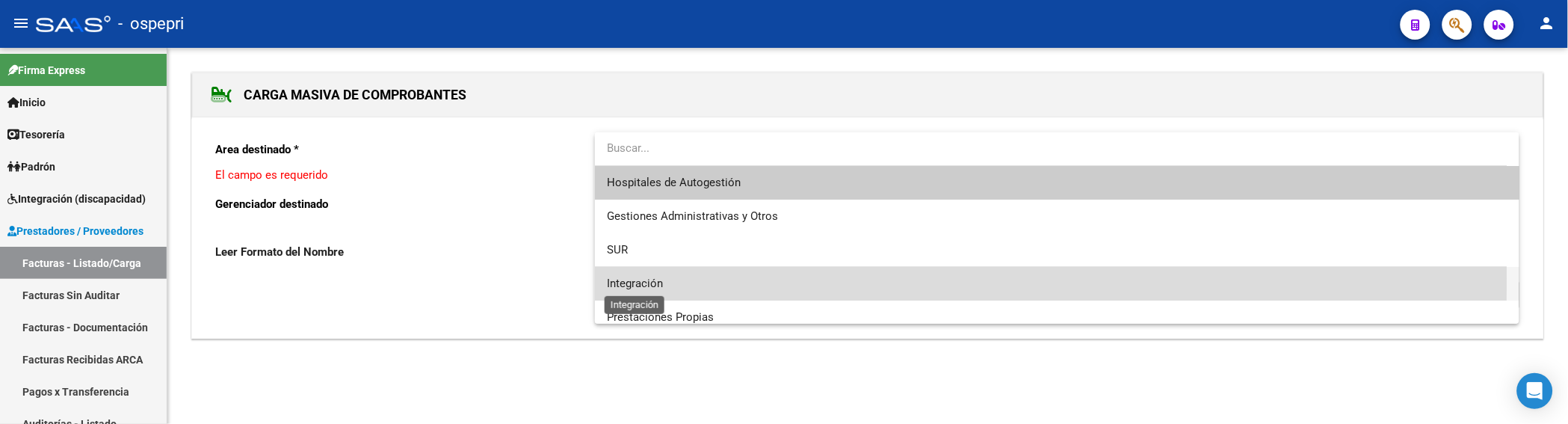
click at [618, 278] on span "Integración" at bounding box center [635, 284] width 56 height 14
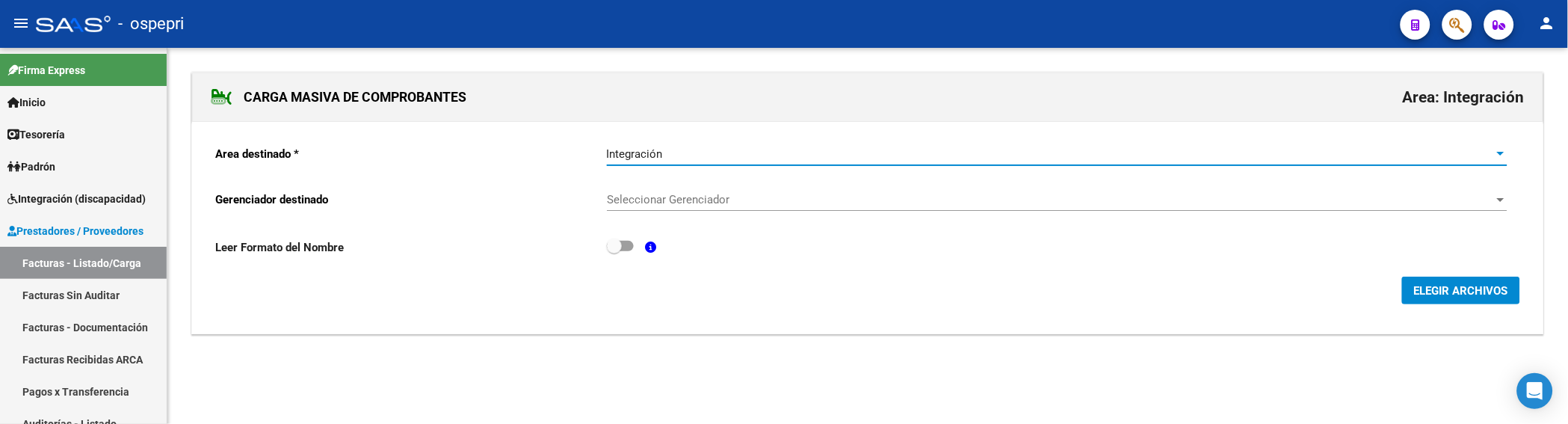
click at [644, 198] on span "Seleccionar Gerenciador" at bounding box center [1050, 200] width 887 height 14
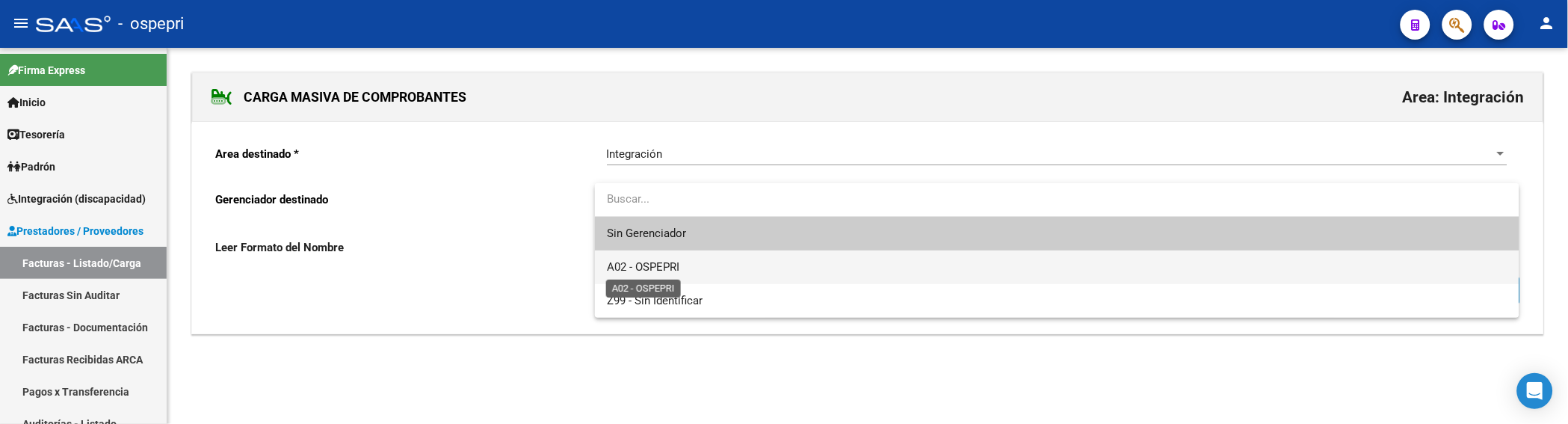
click at [650, 271] on span "A02 - OSPEPRI" at bounding box center [643, 267] width 72 height 14
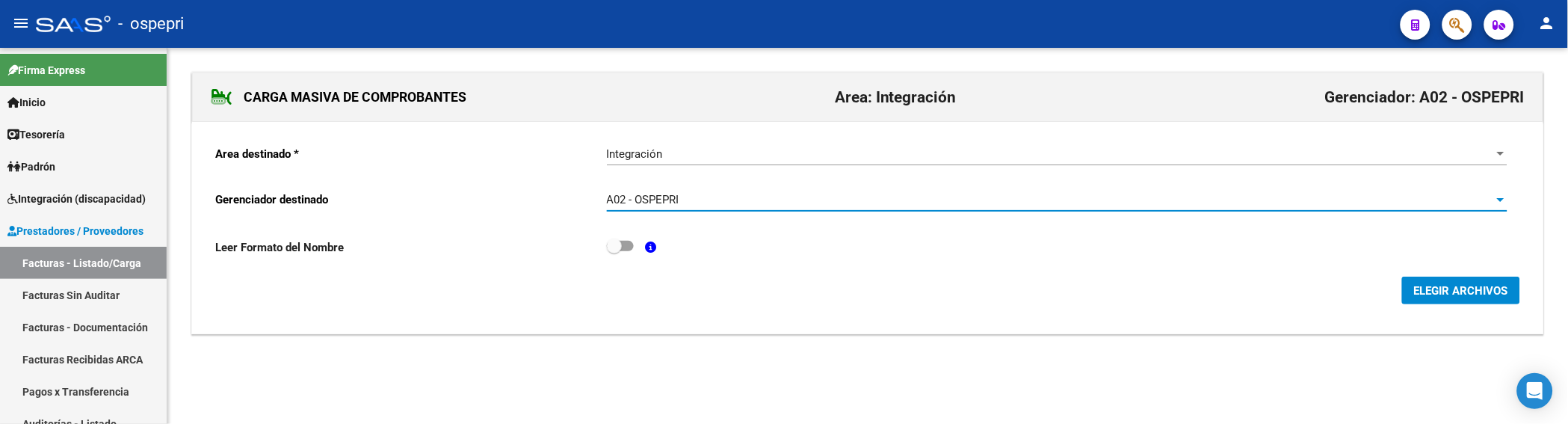
click at [1478, 288] on span "ELEGIR ARCHIVOS" at bounding box center [1461, 291] width 94 height 14
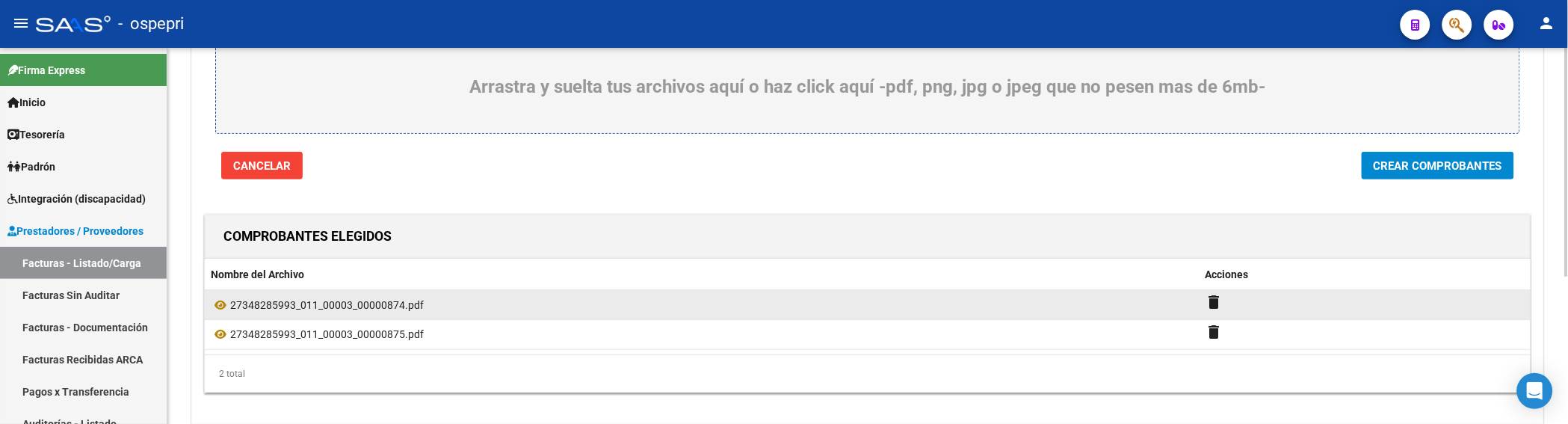
scroll to position [243, 0]
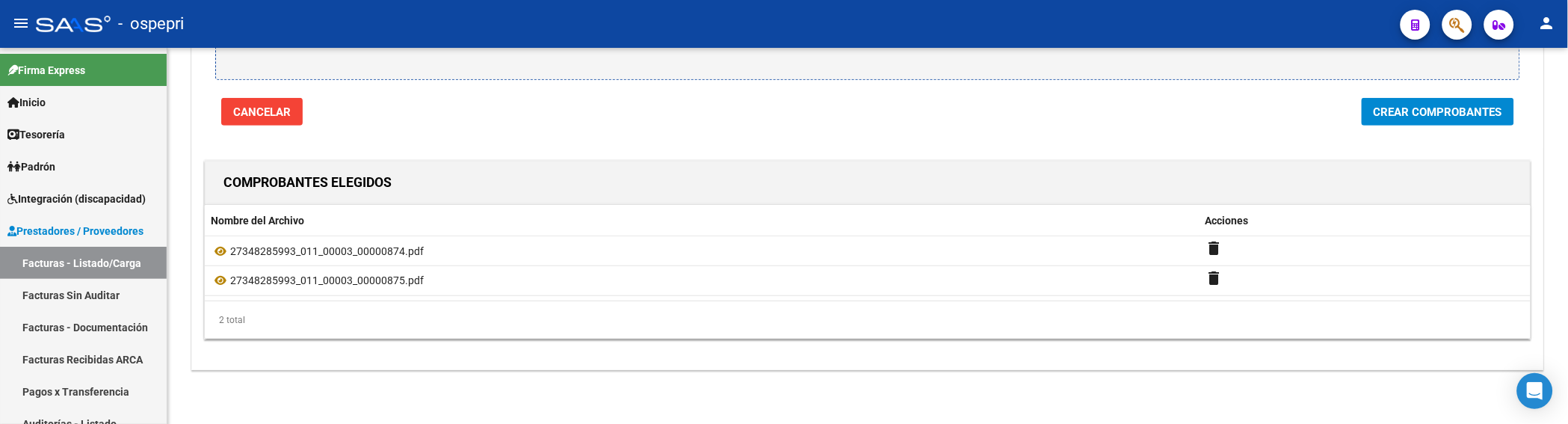
click at [1435, 114] on span "Crear Comprobantes" at bounding box center [1437, 112] width 129 height 14
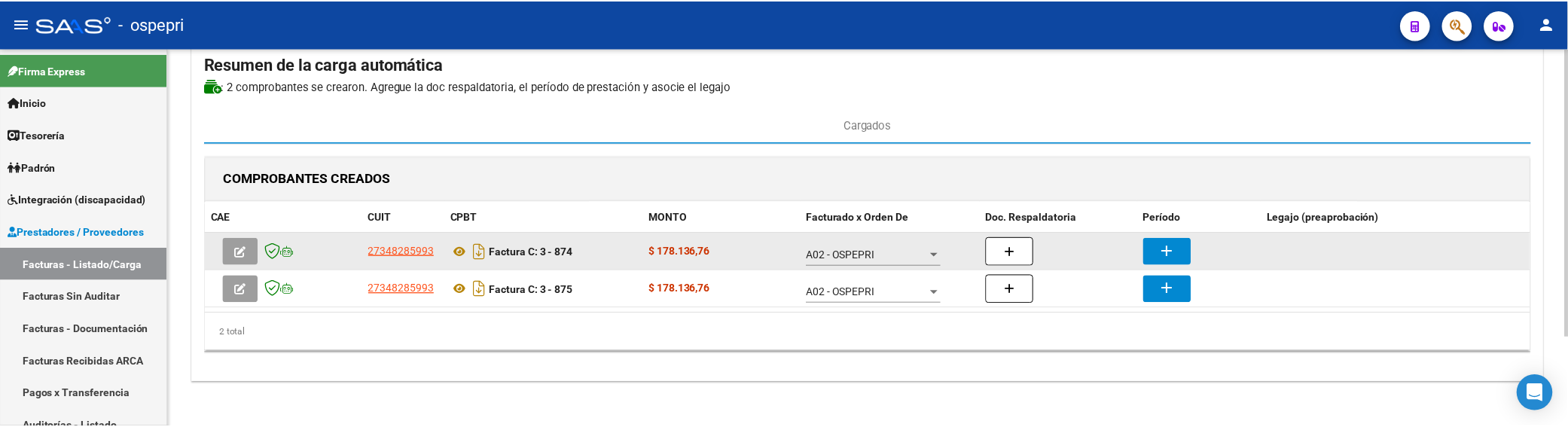
scroll to position [118, 0]
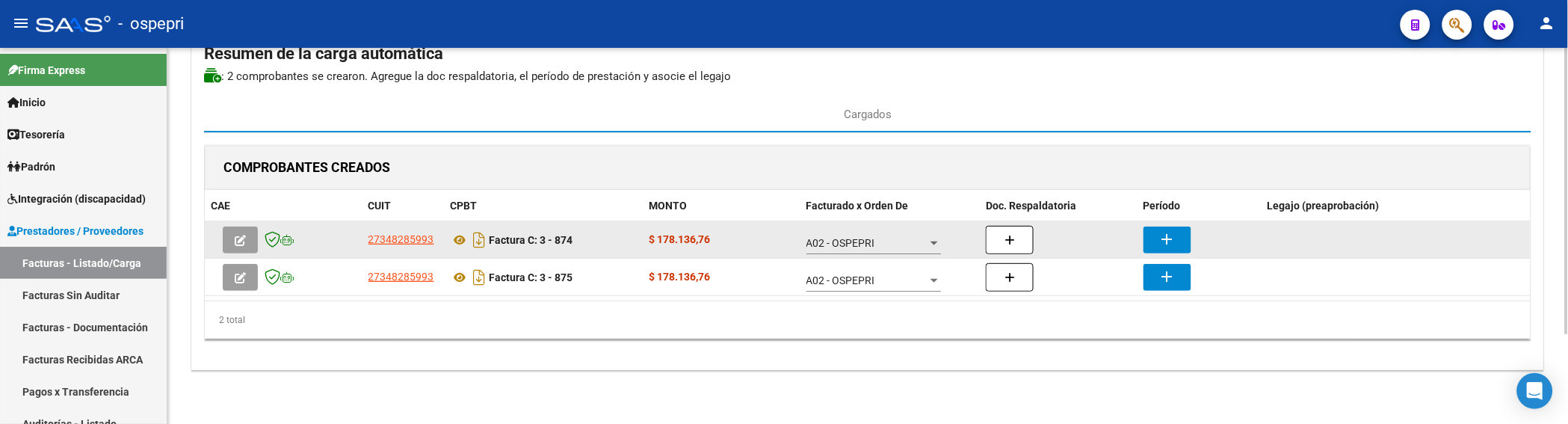
click at [1174, 246] on mat-icon "add" at bounding box center [1167, 239] width 18 height 18
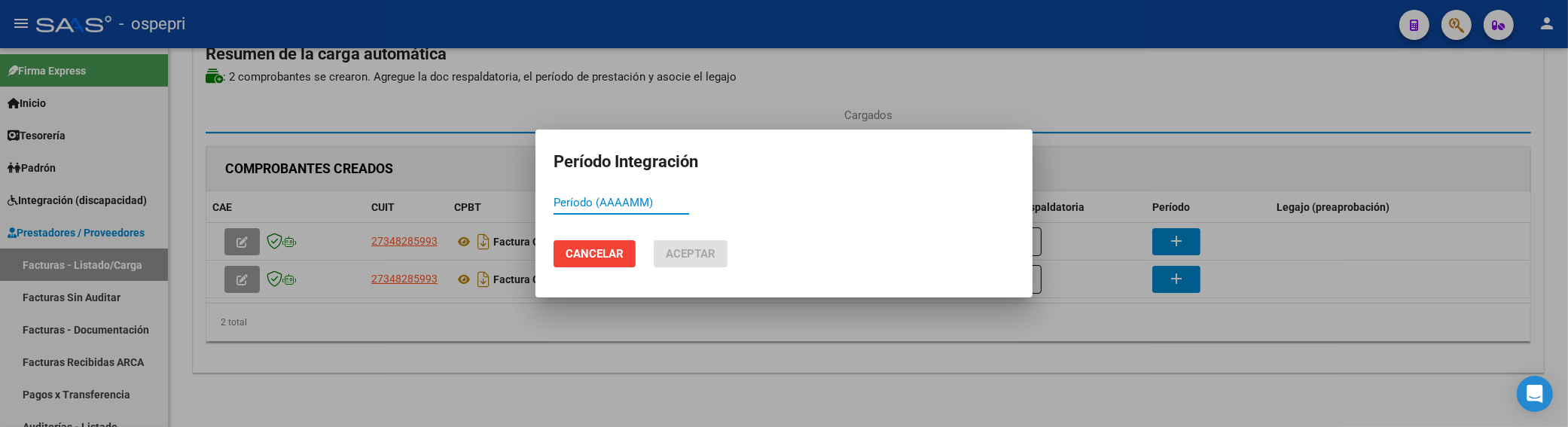
click at [554, 200] on input "Período (AAAAMM)" at bounding box center [622, 202] width 135 height 14
click at [571, 205] on input "Período (AAAAMM)" at bounding box center [622, 202] width 135 height 14
paste input "8922"
drag, startPoint x: 620, startPoint y: 207, endPoint x: 546, endPoint y: 199, distance: 74.4
click at [546, 199] on mat-dialog-content "8922 Período (AAAAMM)" at bounding box center [784, 210] width 497 height 37
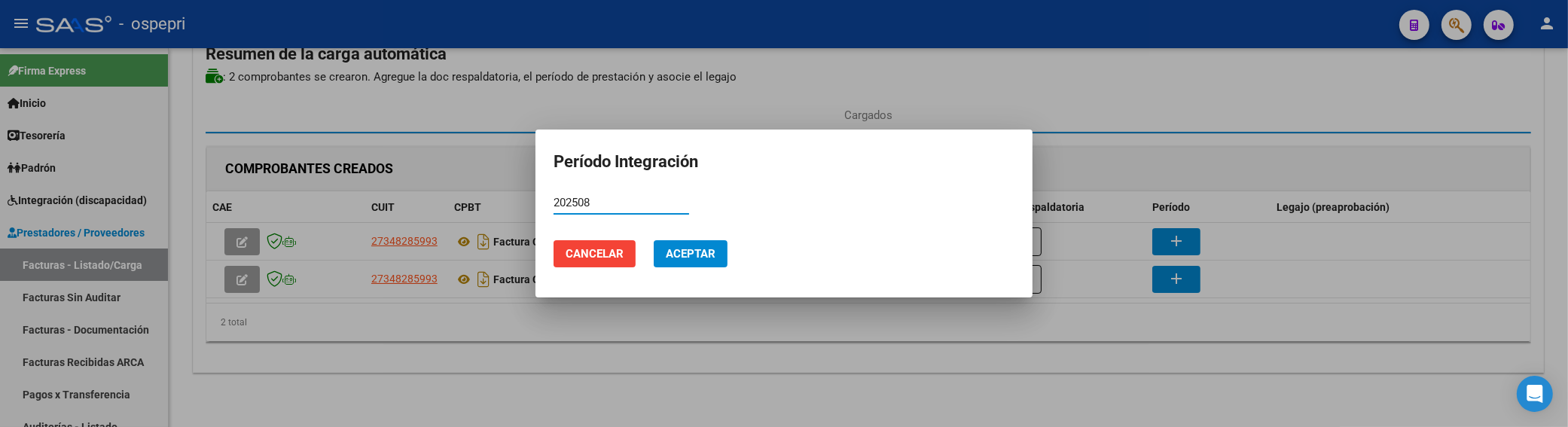
type input "202508"
click at [710, 251] on span "Aceptar" at bounding box center [690, 254] width 50 height 14
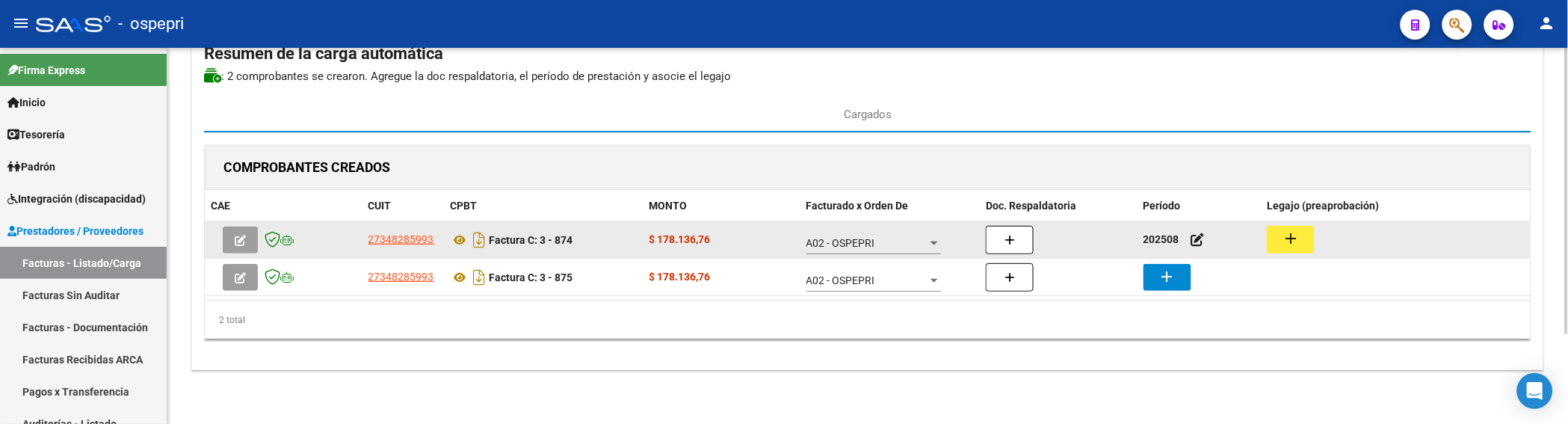
click at [1281, 244] on button "add" at bounding box center [1289, 240] width 48 height 27
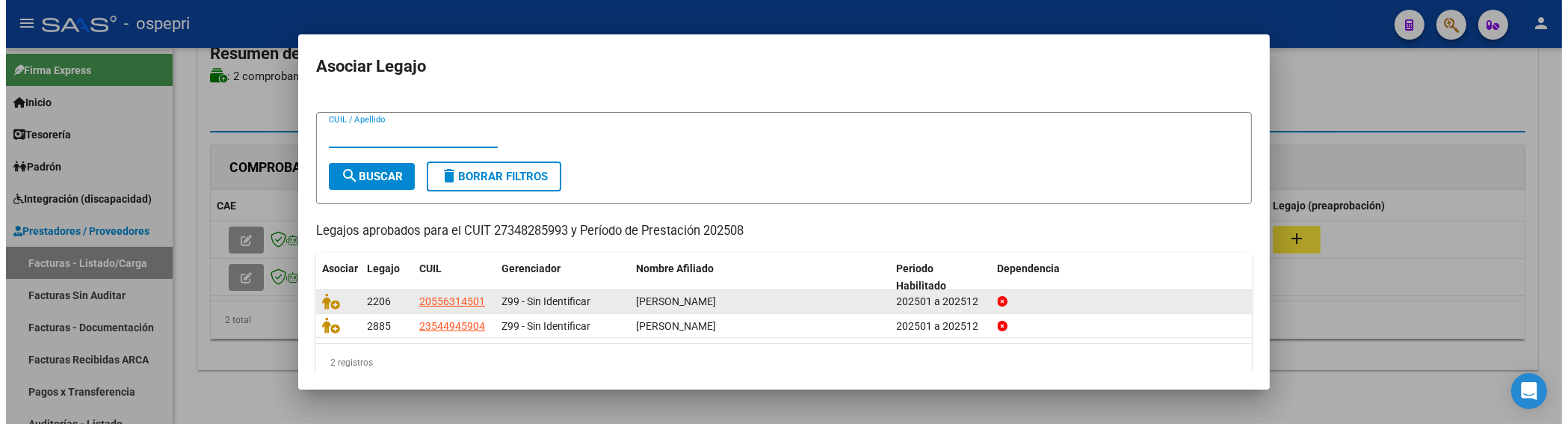
scroll to position [40, 0]
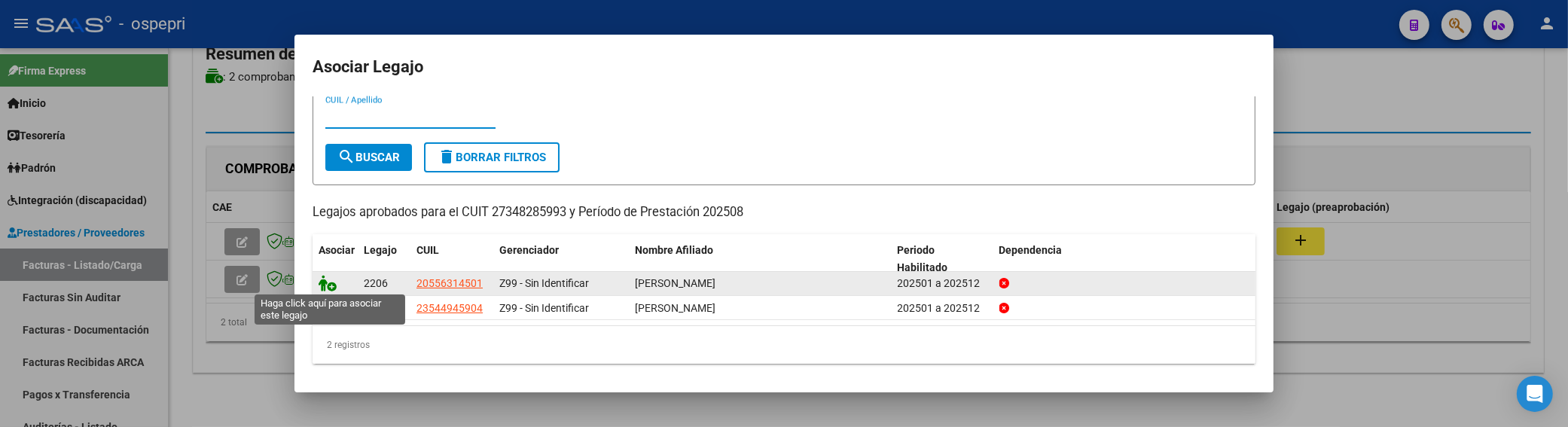
click at [321, 277] on icon at bounding box center [328, 283] width 18 height 17
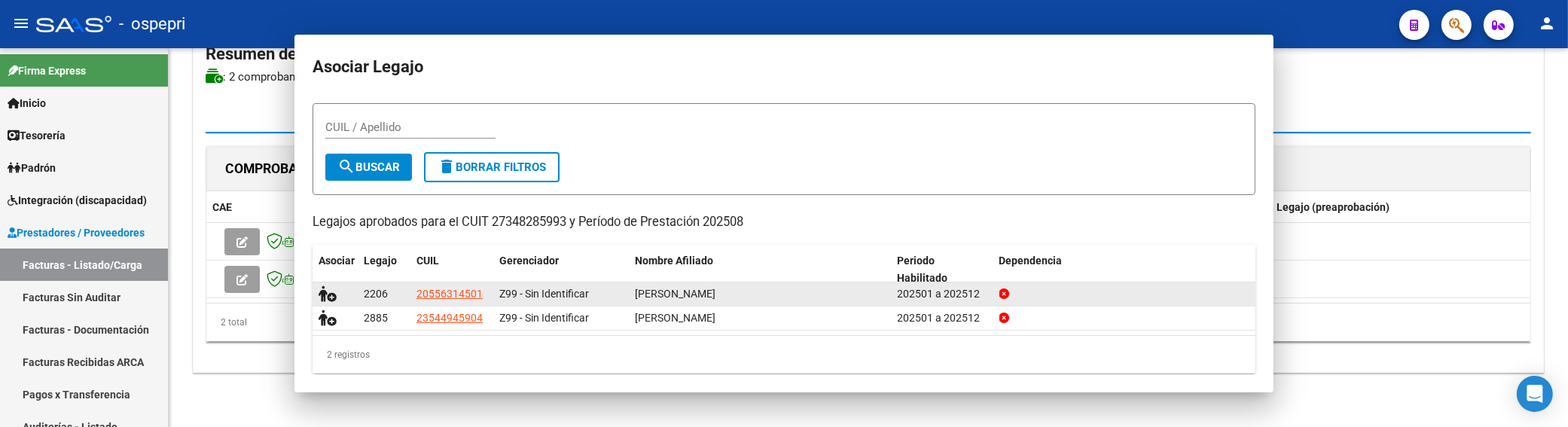
scroll to position [0, 0]
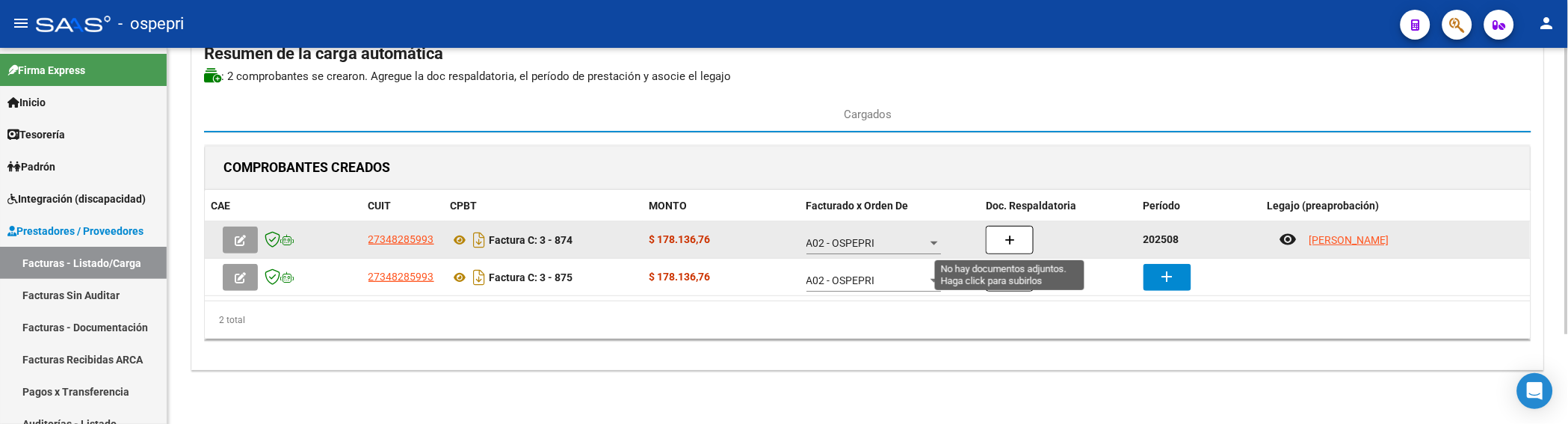
click at [1003, 237] on button "button" at bounding box center [1009, 240] width 48 height 28
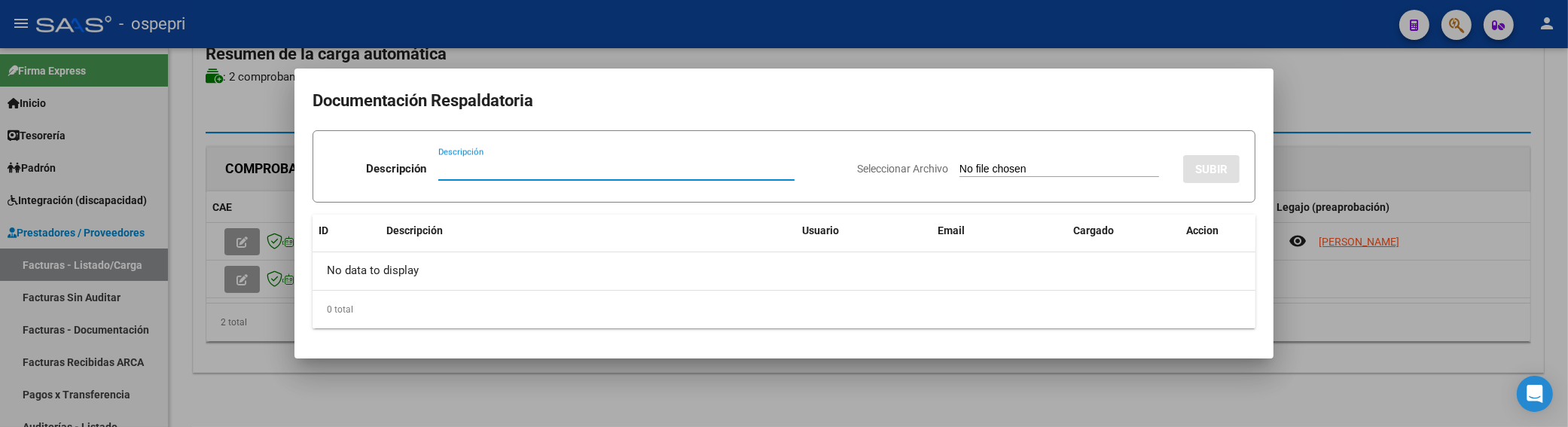
click at [460, 173] on input "Descripción" at bounding box center [617, 169] width 356 height 14
paste input "nataliafernandez8922@hotmail.com"
drag, startPoint x: 627, startPoint y: 167, endPoint x: 408, endPoint y: 166, distance: 219.0
click at [408, 166] on div "Descripción nataliafernandez8922@hotmail.com Descripción" at bounding box center [587, 172] width 516 height 45
type input "202508"
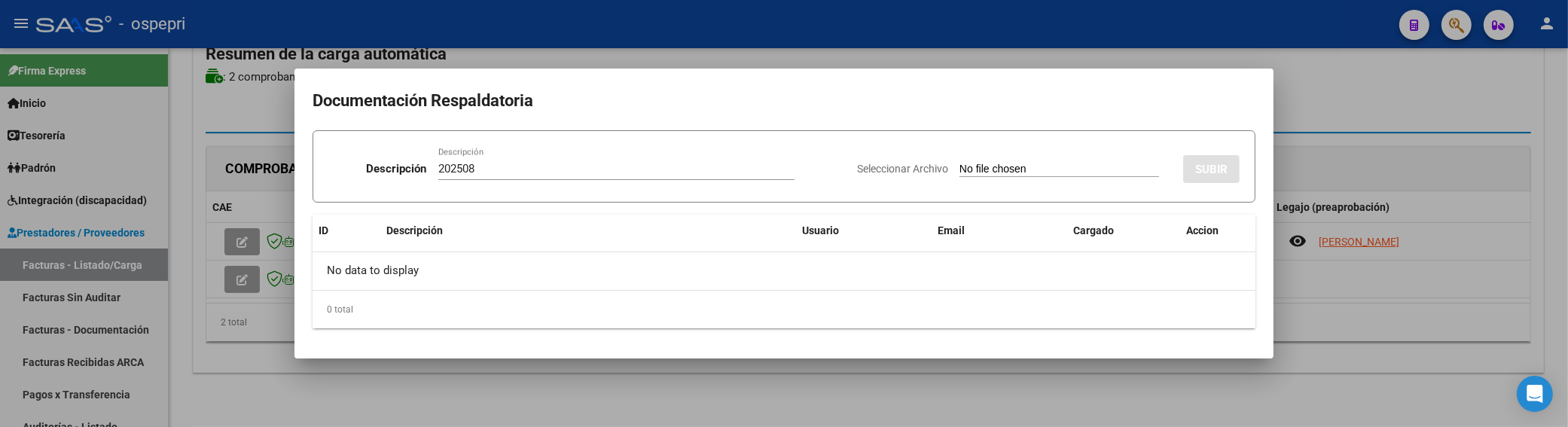
click at [972, 168] on input "Seleccionar Archivo" at bounding box center [1058, 170] width 199 height 15
type input "C:\fakepath\planilla benja ortiz agosto 2025.pdf"
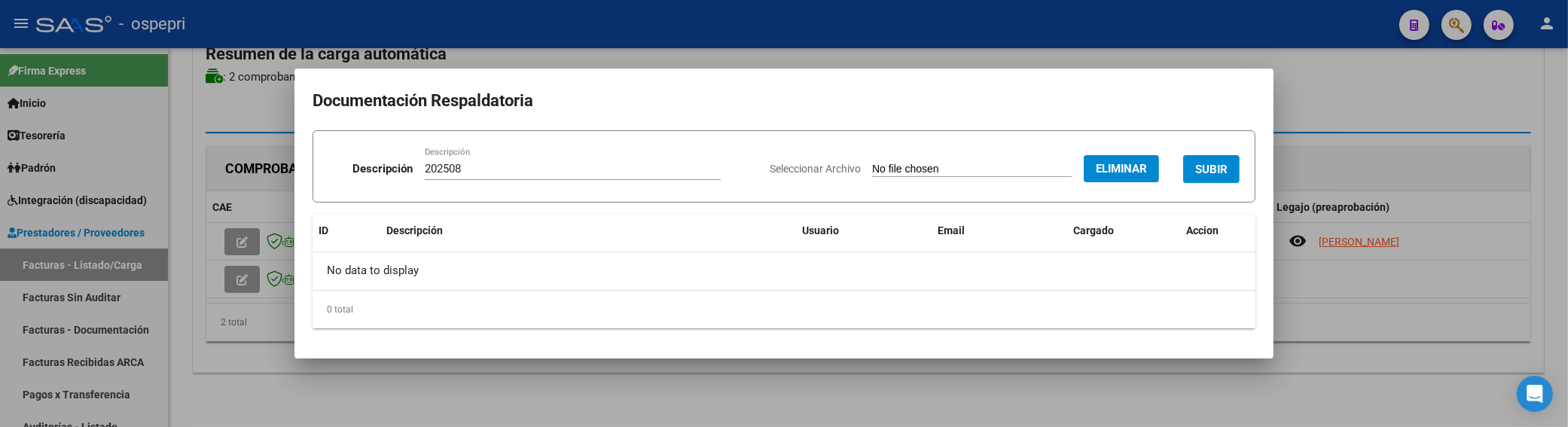
click at [1225, 171] on span "SUBIR" at bounding box center [1212, 170] width 32 height 14
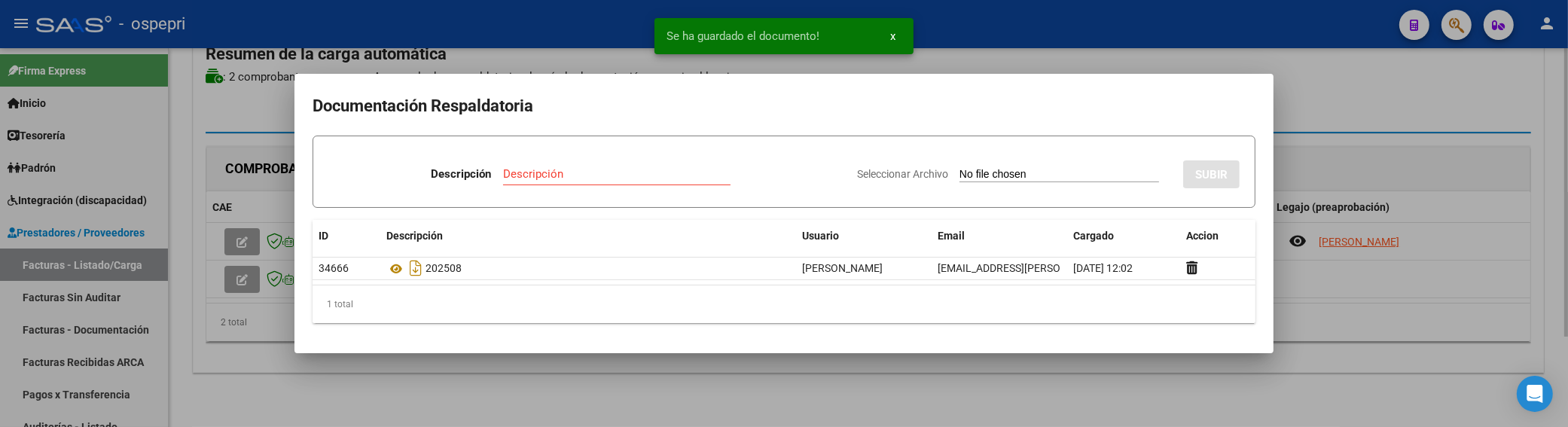
click at [1341, 122] on div at bounding box center [784, 213] width 1568 height 427
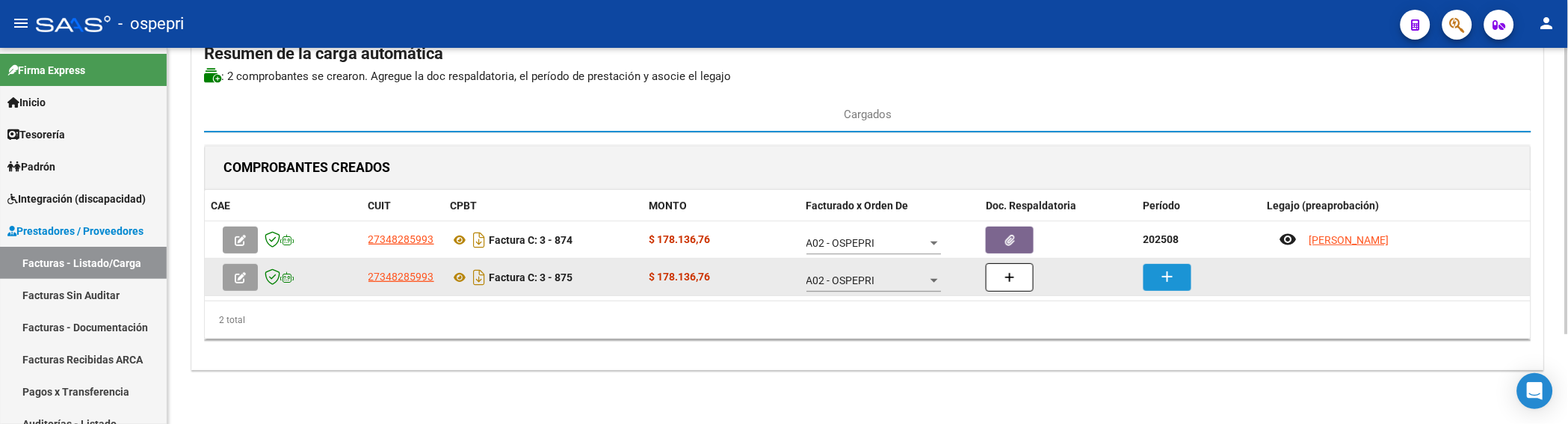
click at [1178, 275] on button "add" at bounding box center [1167, 278] width 48 height 27
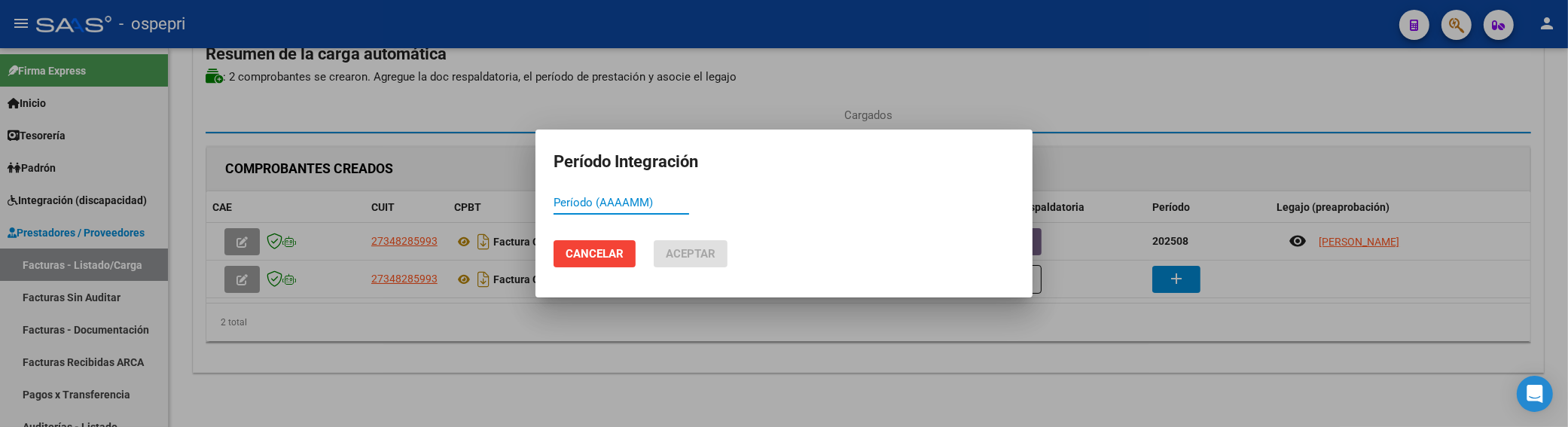
click at [565, 200] on input "Período (AAAAMM)" at bounding box center [622, 202] width 135 height 14
drag, startPoint x: 604, startPoint y: 205, endPoint x: 538, endPoint y: 203, distance: 66.0
click at [538, 203] on mat-dialog-content "8922 Período (AAAAMM)" at bounding box center [784, 210] width 497 height 37
type input "202508"
click at [691, 264] on button "Aceptar" at bounding box center [690, 254] width 74 height 27
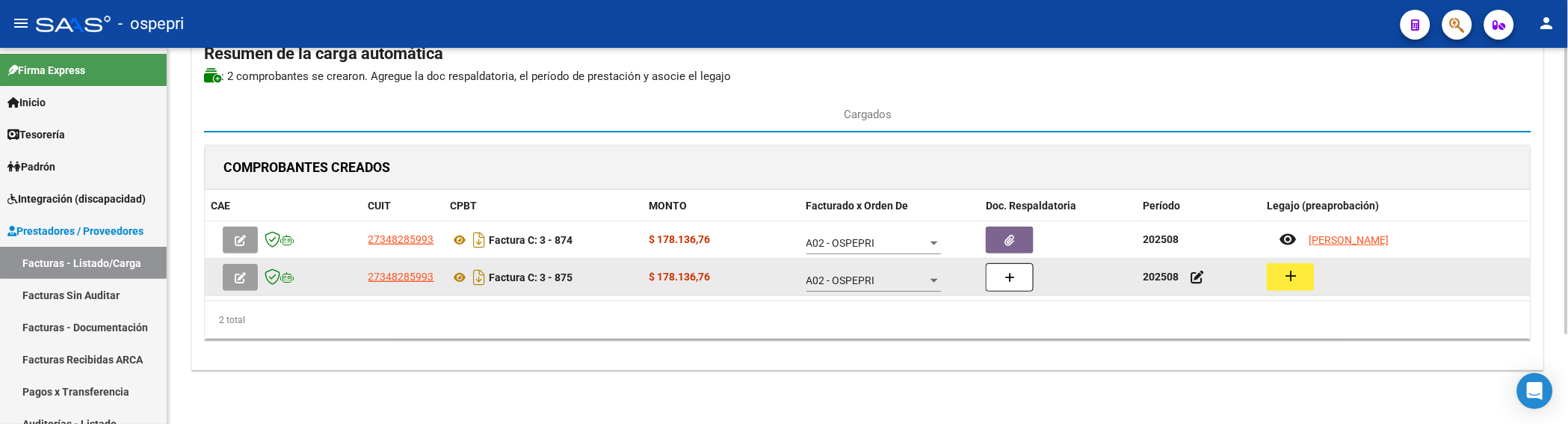
click at [1292, 282] on mat-icon "add" at bounding box center [1290, 276] width 18 height 18
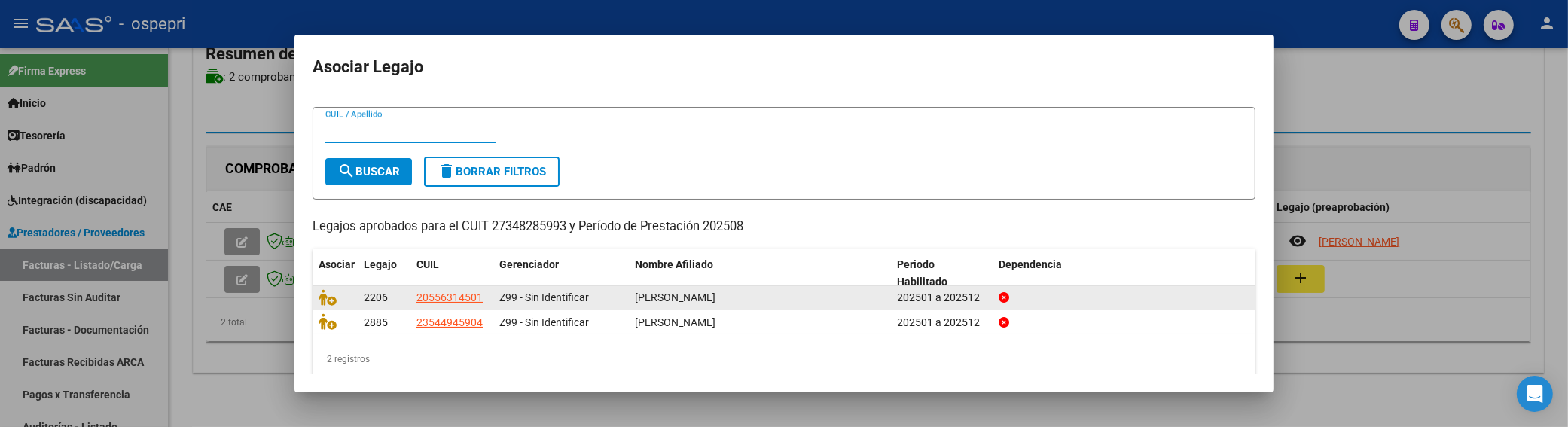
scroll to position [40, 0]
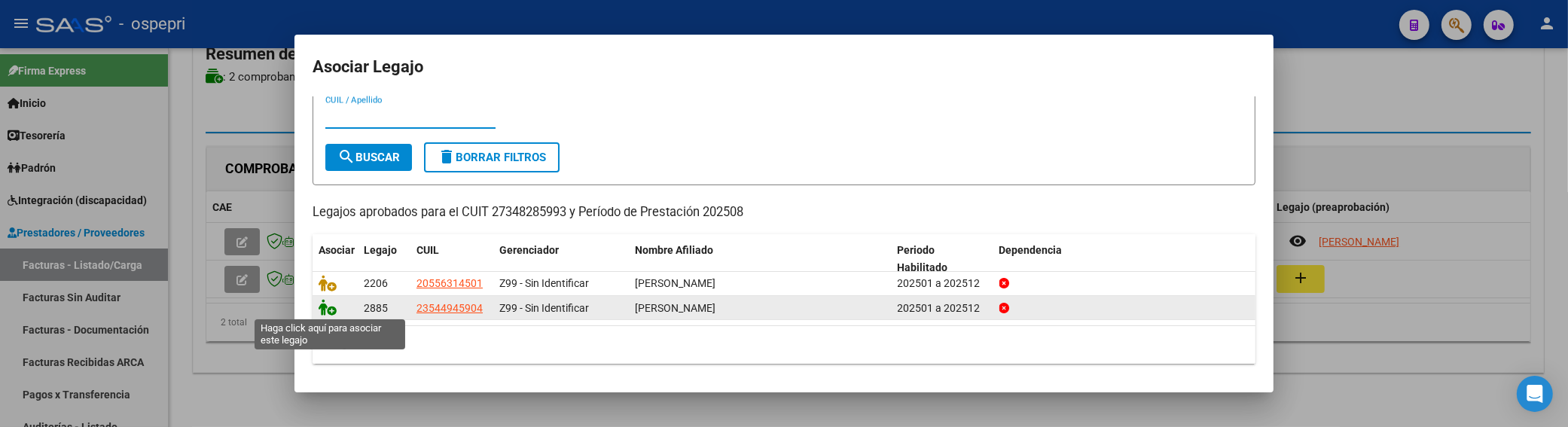
click at [322, 309] on icon at bounding box center [328, 307] width 18 height 17
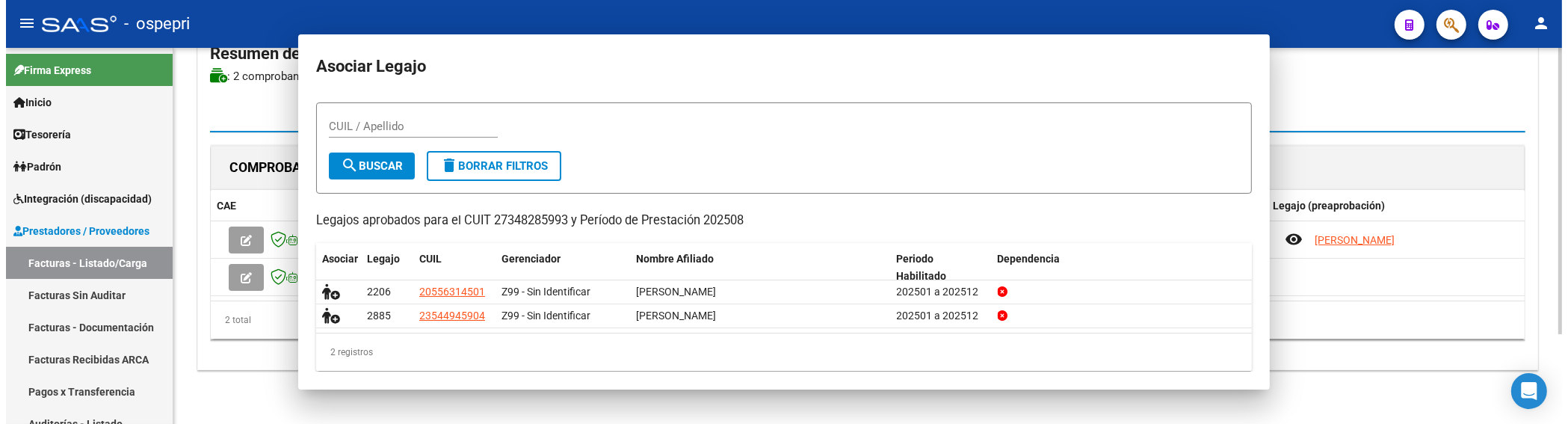
scroll to position [0, 0]
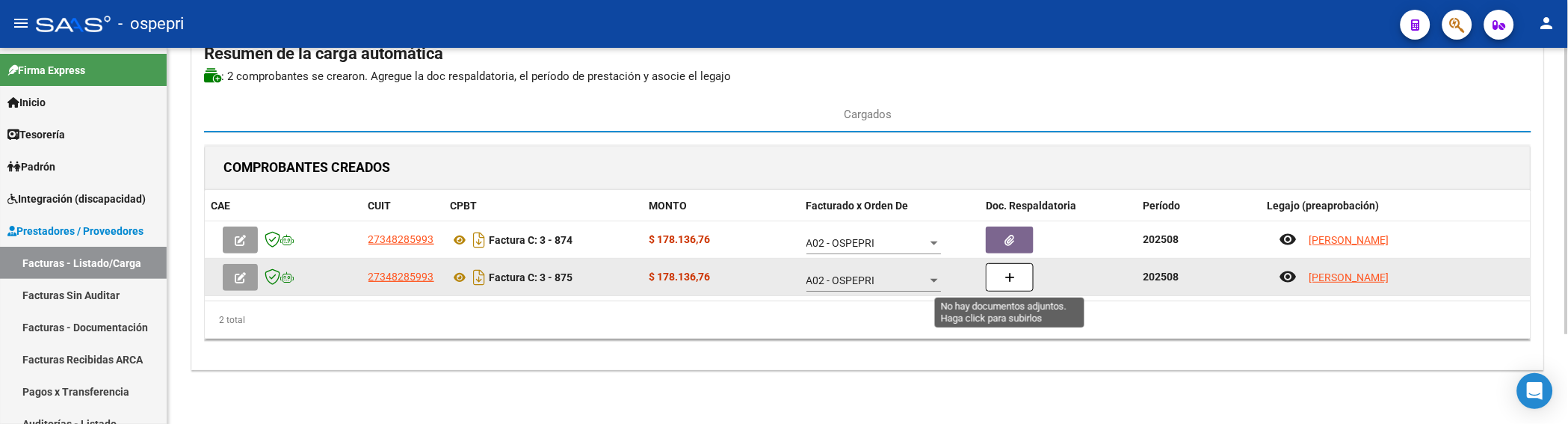
click at [1002, 277] on button "button" at bounding box center [1009, 277] width 48 height 28
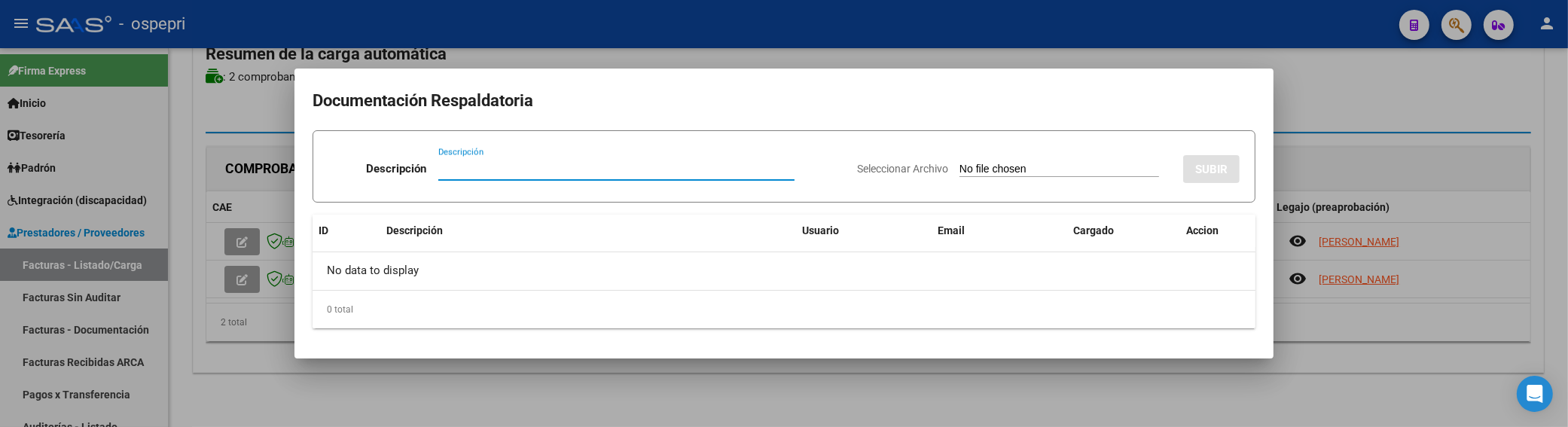
click at [443, 169] on input "Descripción" at bounding box center [617, 169] width 356 height 14
paste input "nataliafernandez8922@hotmail.com"
drag, startPoint x: 649, startPoint y: 166, endPoint x: 404, endPoint y: 166, distance: 245.0
click at [404, 166] on div "Descripción nataliafernandez8922@hotmail.com Descripción" at bounding box center [587, 172] width 516 height 45
drag, startPoint x: 498, startPoint y: 168, endPoint x: 426, endPoint y: 170, distance: 72.0
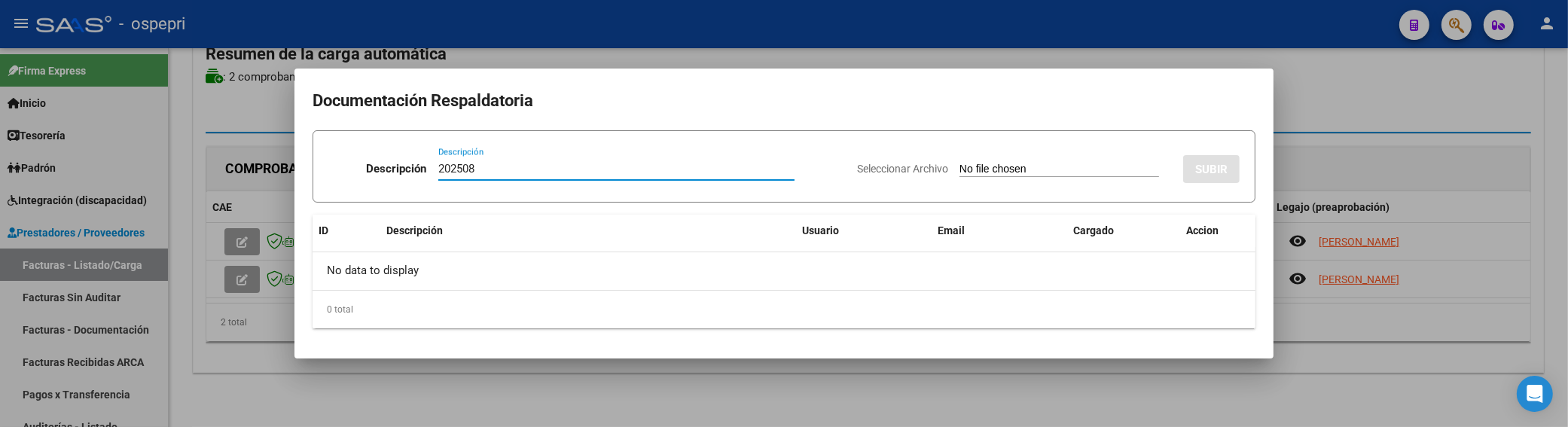
click at [426, 170] on div "Descripción 202508 Descripción" at bounding box center [587, 172] width 516 height 45
type input "202508"
click at [959, 168] on input "Seleccionar Archivo" at bounding box center [1058, 170] width 199 height 15
type input "C:\fakepath\planilla clara agosto 2025.pdf"
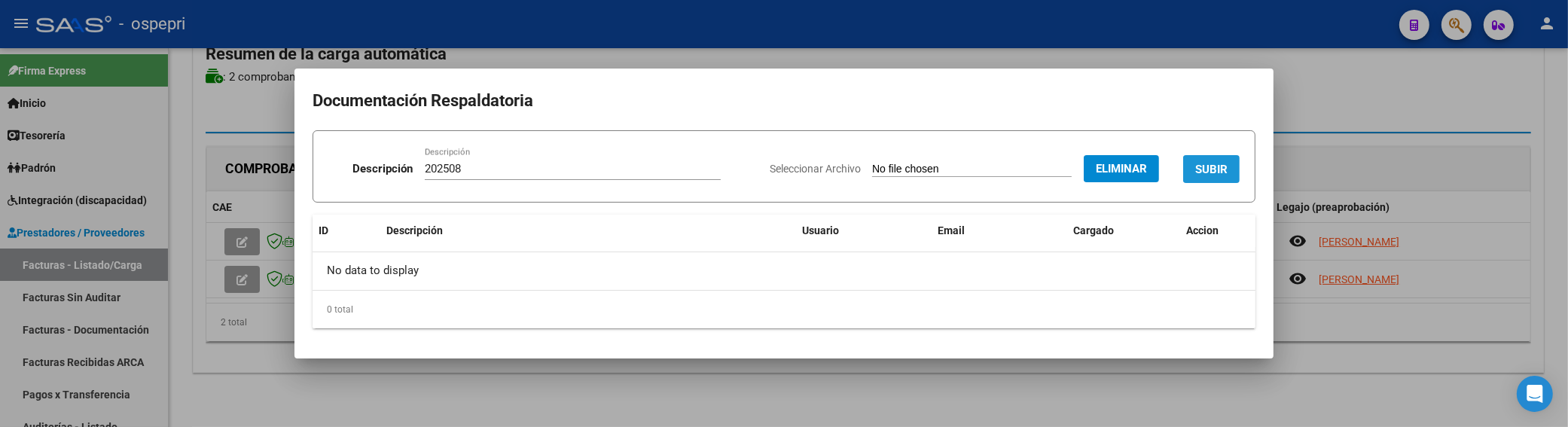
click at [1196, 169] on span "SUBIR" at bounding box center [1212, 170] width 32 height 14
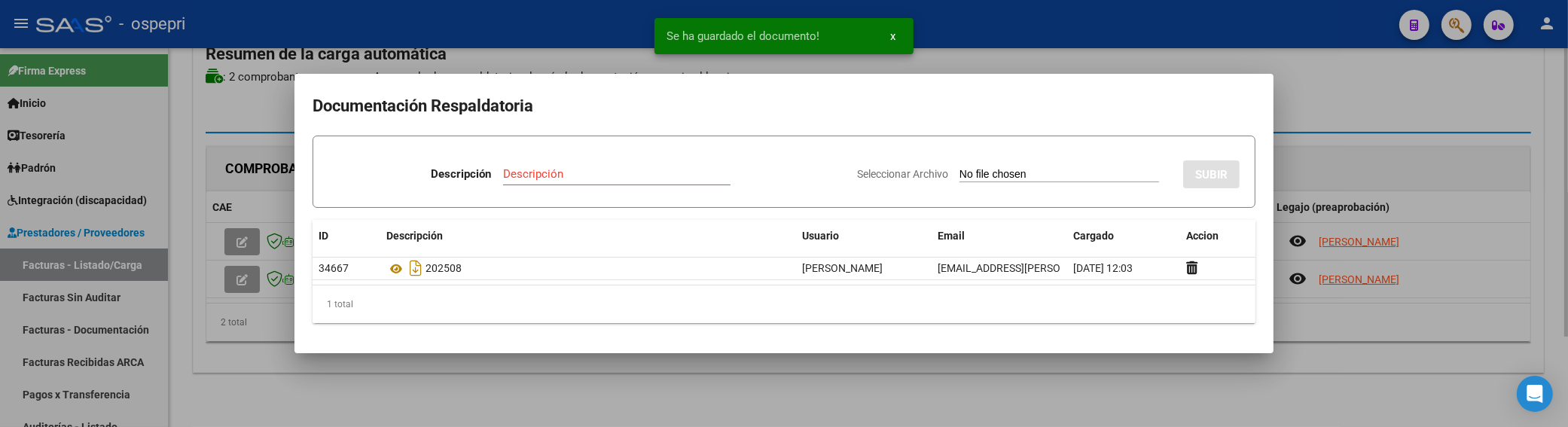
click at [1345, 106] on div at bounding box center [784, 213] width 1568 height 427
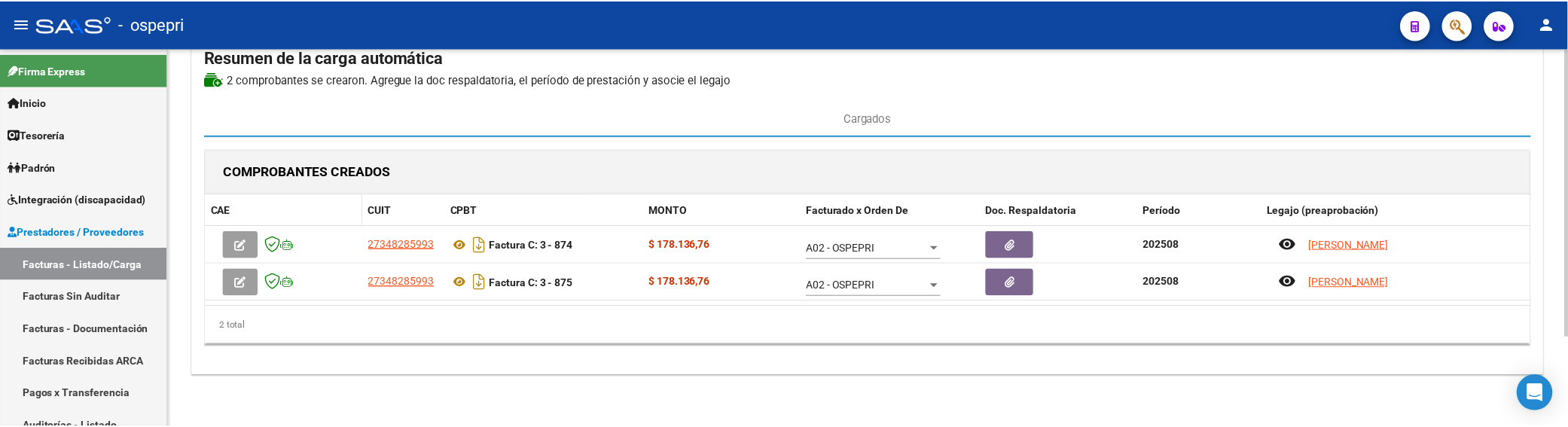
scroll to position [118, 0]
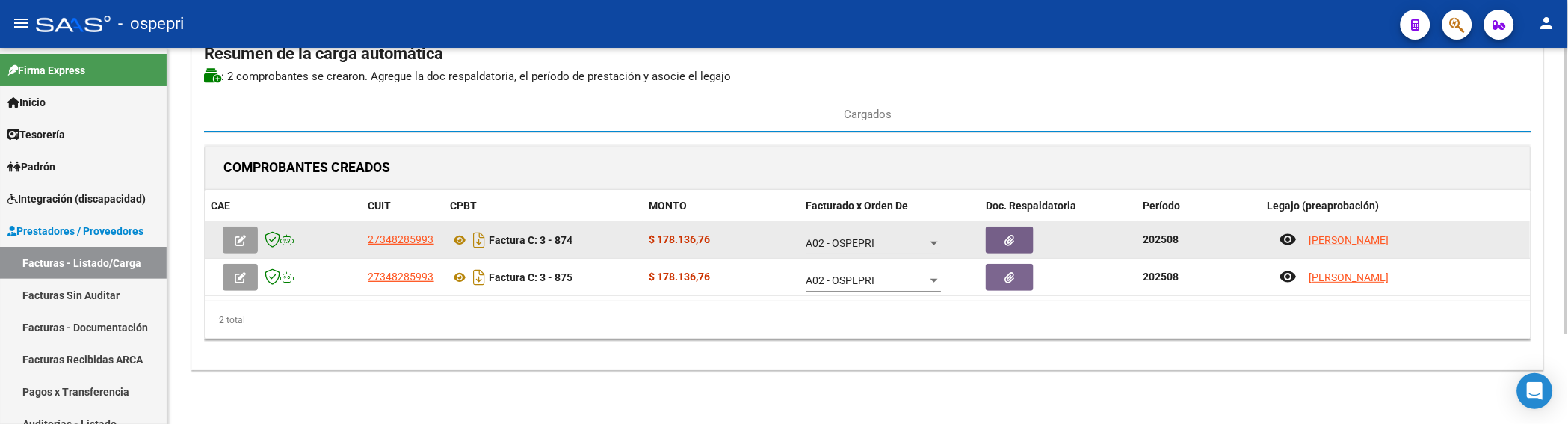
click at [243, 243] on icon "button" at bounding box center [241, 241] width 12 height 12
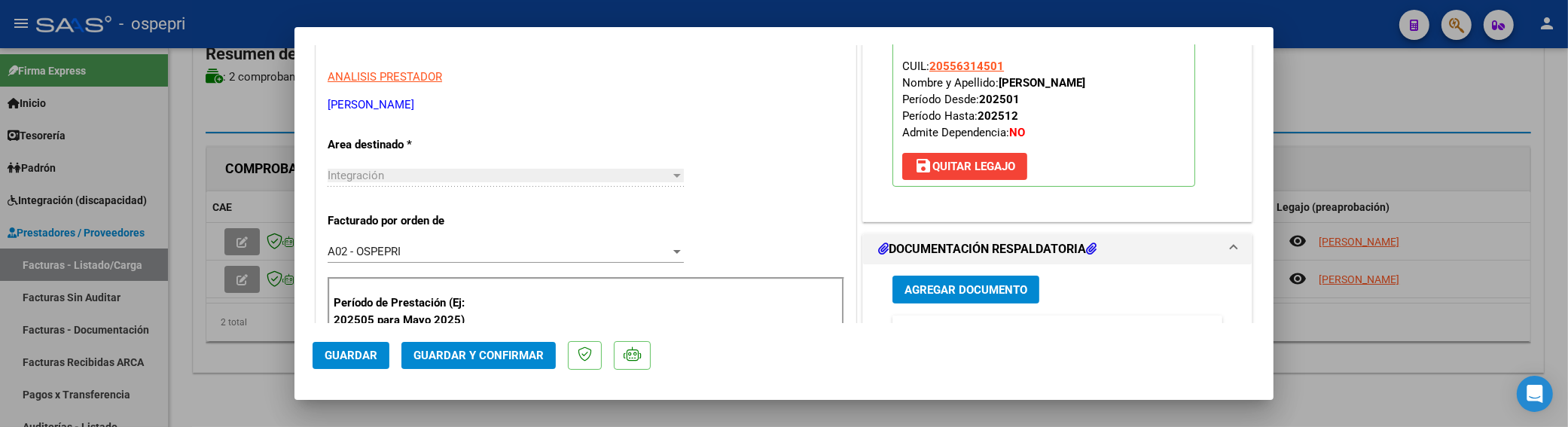
scroll to position [250, 0]
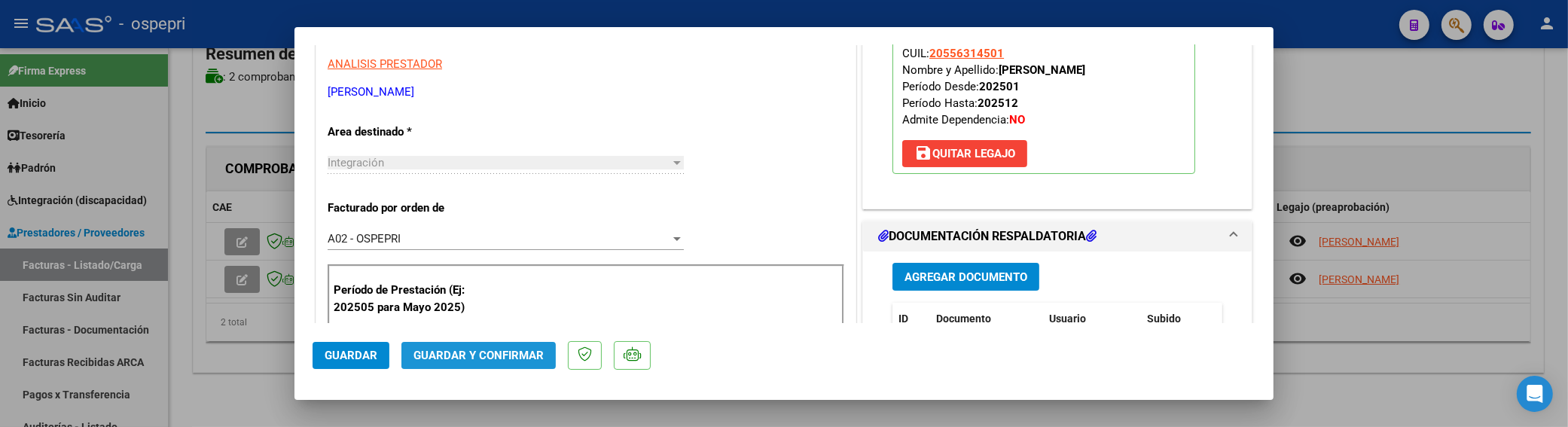
click at [486, 354] on span "Guardar y Confirmar" at bounding box center [478, 355] width 131 height 14
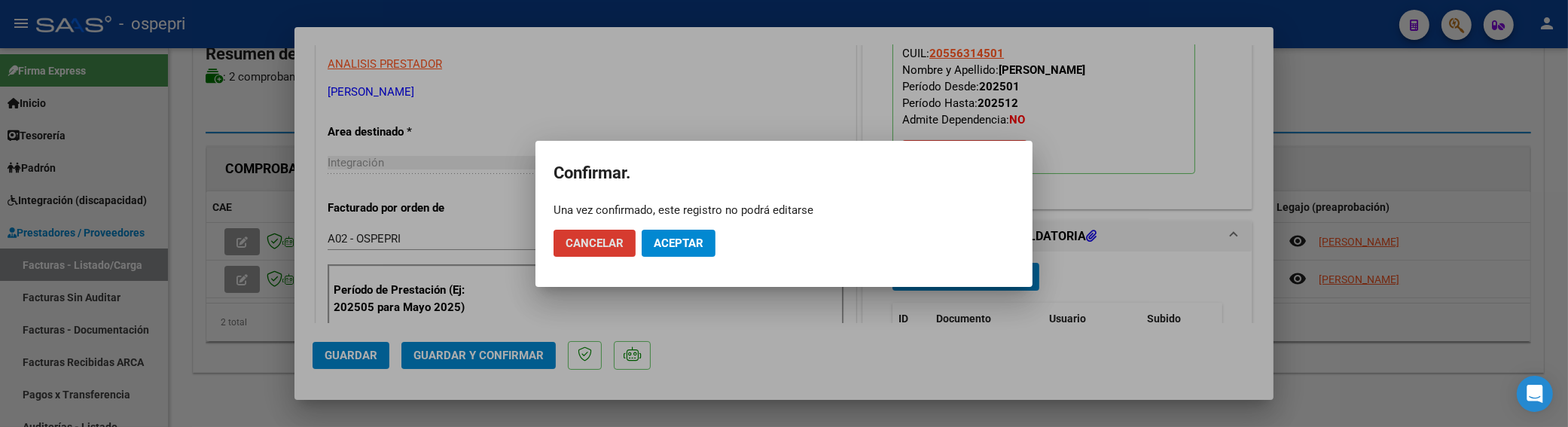
click at [675, 244] on span "Aceptar" at bounding box center [678, 243] width 50 height 14
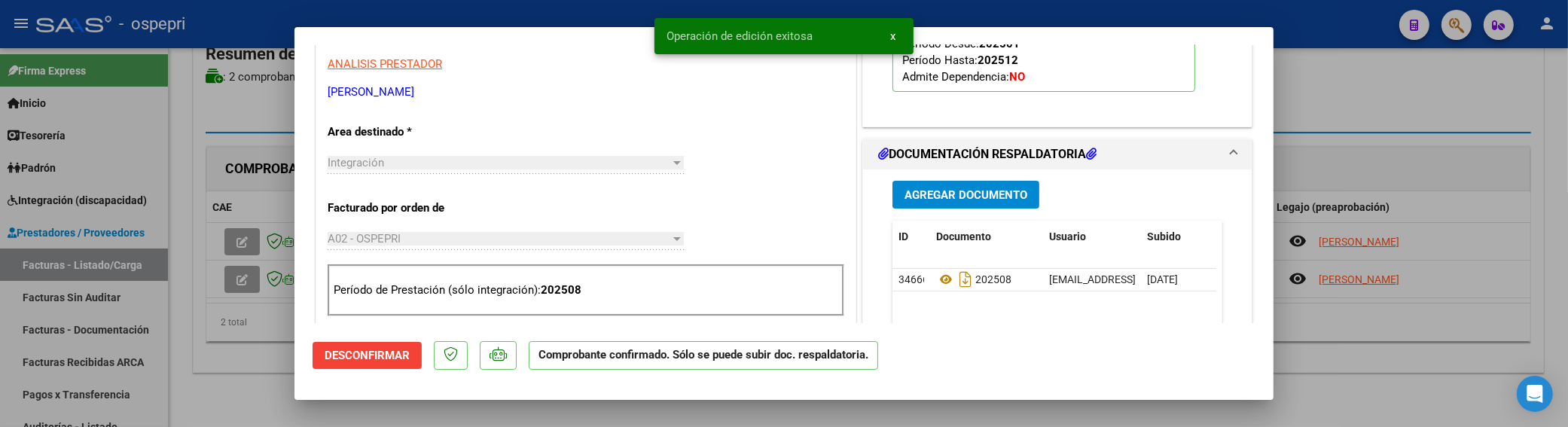
click at [238, 280] on div at bounding box center [784, 213] width 1568 height 427
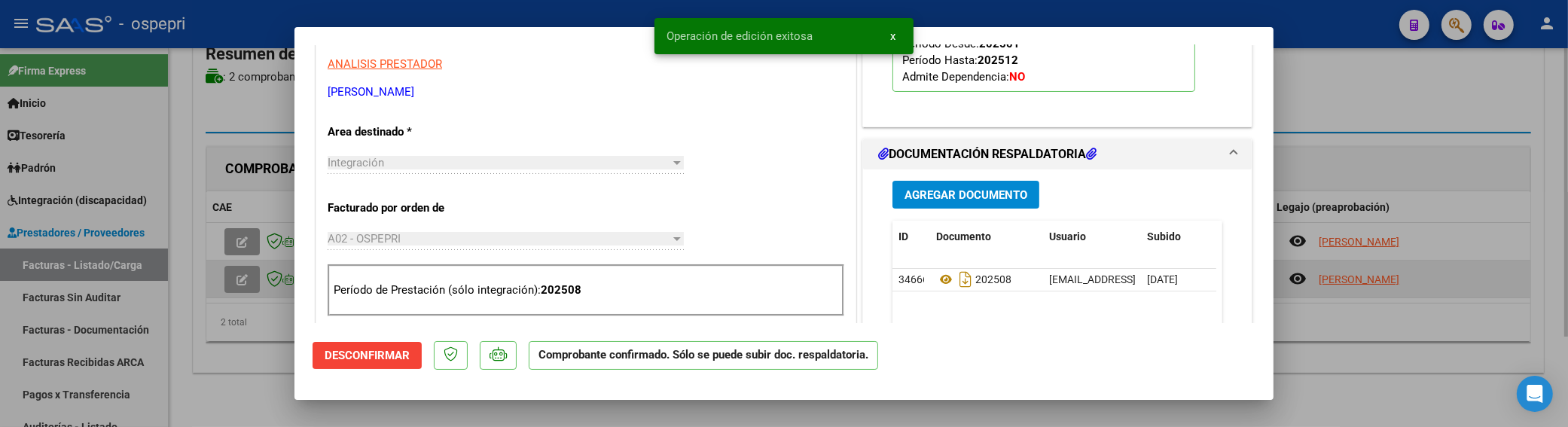
type input "$ 0,00"
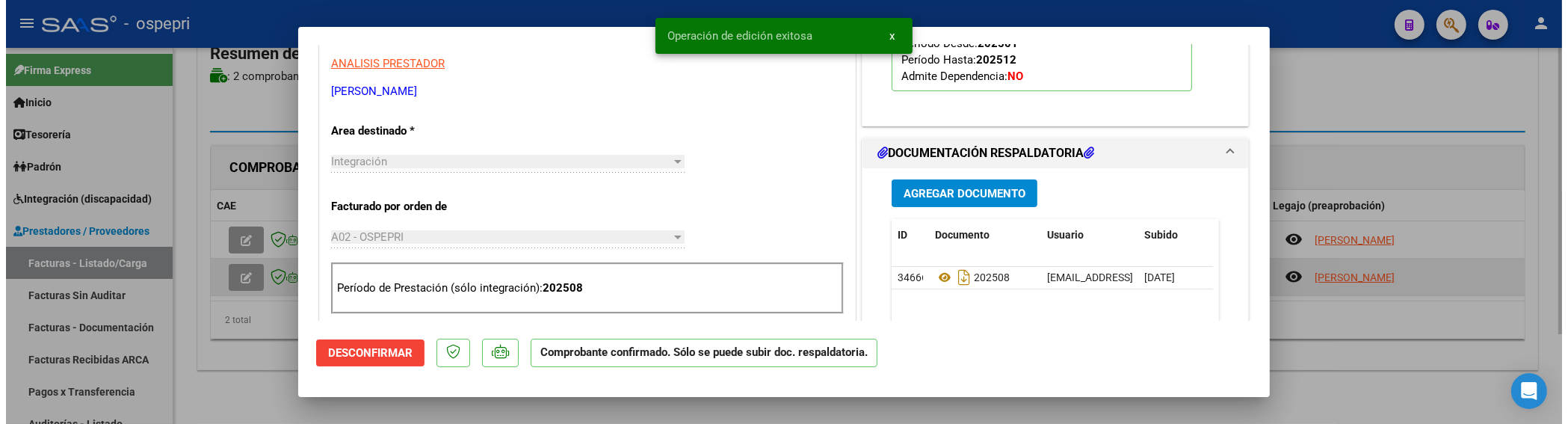
scroll to position [0, 0]
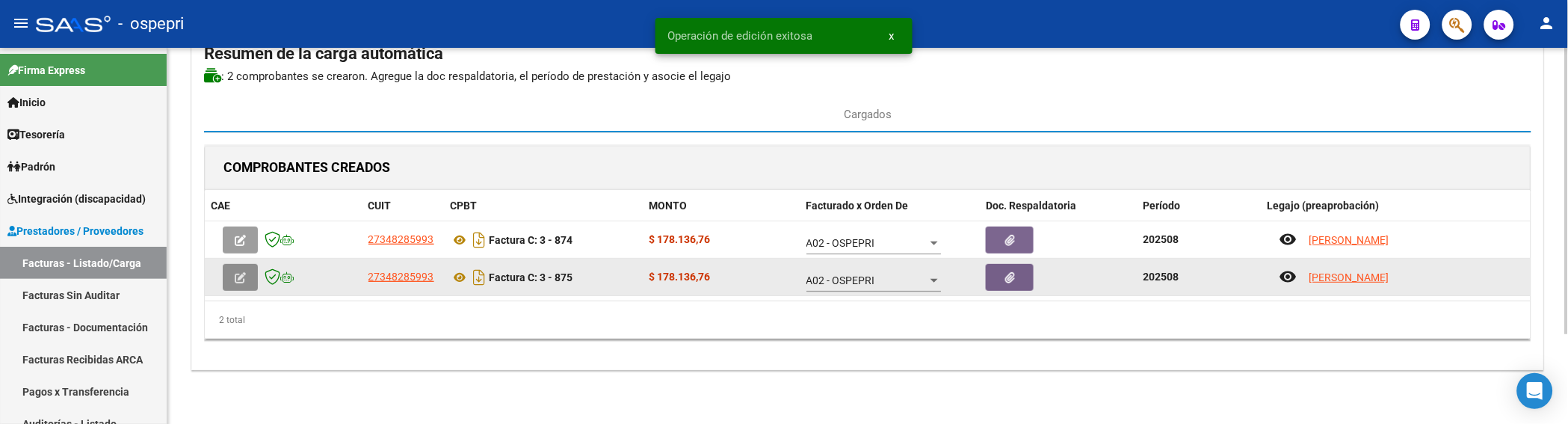
click at [236, 278] on icon "button" at bounding box center [241, 278] width 12 height 12
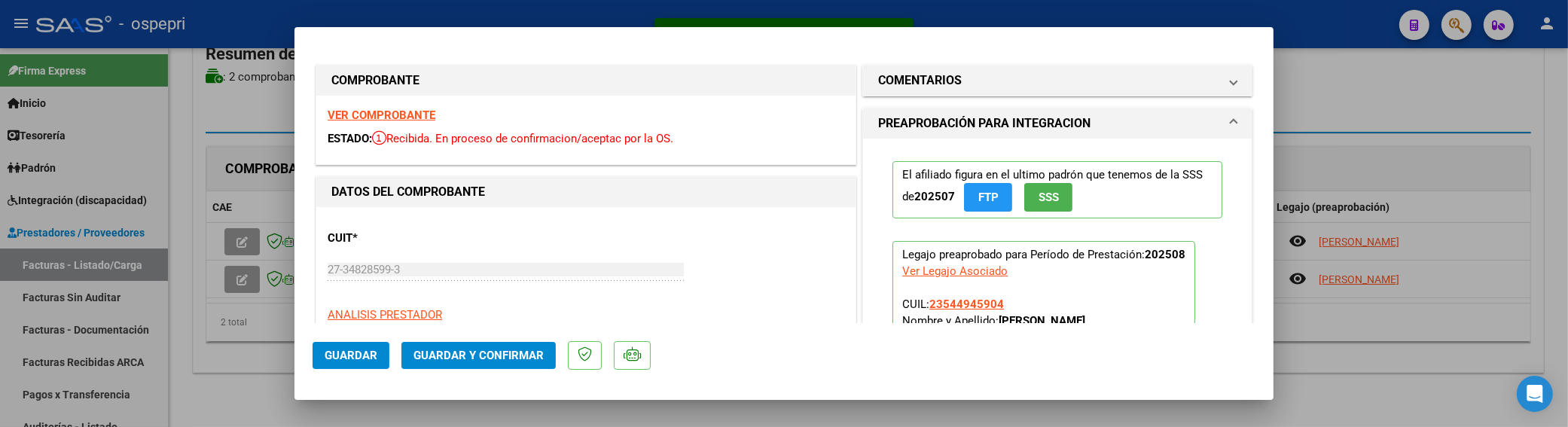
click at [492, 354] on span "Guardar y Confirmar" at bounding box center [478, 355] width 131 height 14
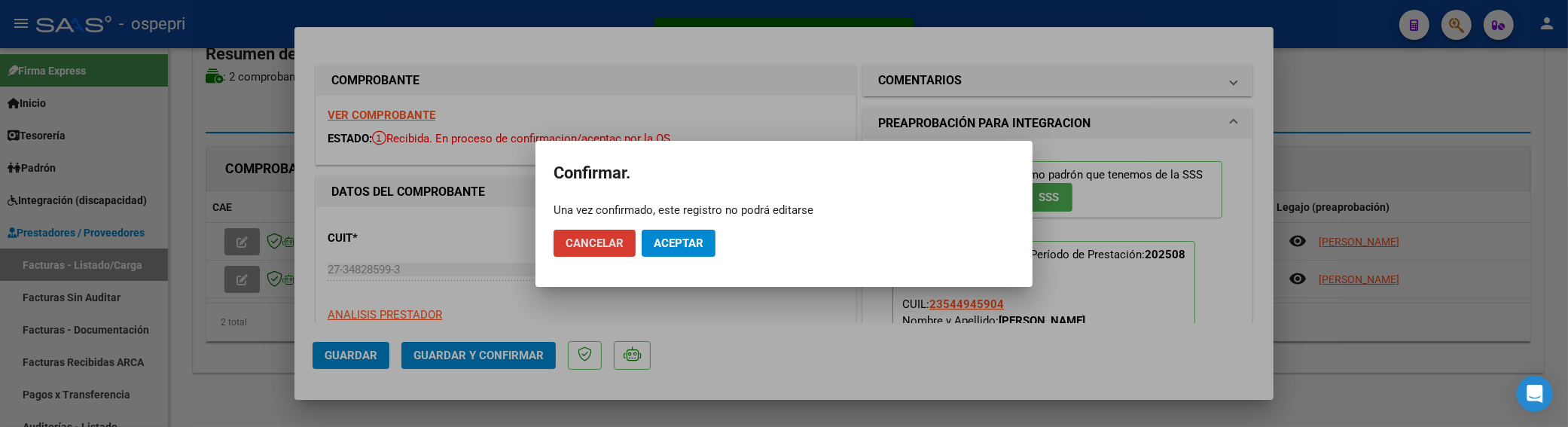
click at [676, 238] on span "Aceptar" at bounding box center [678, 243] width 50 height 14
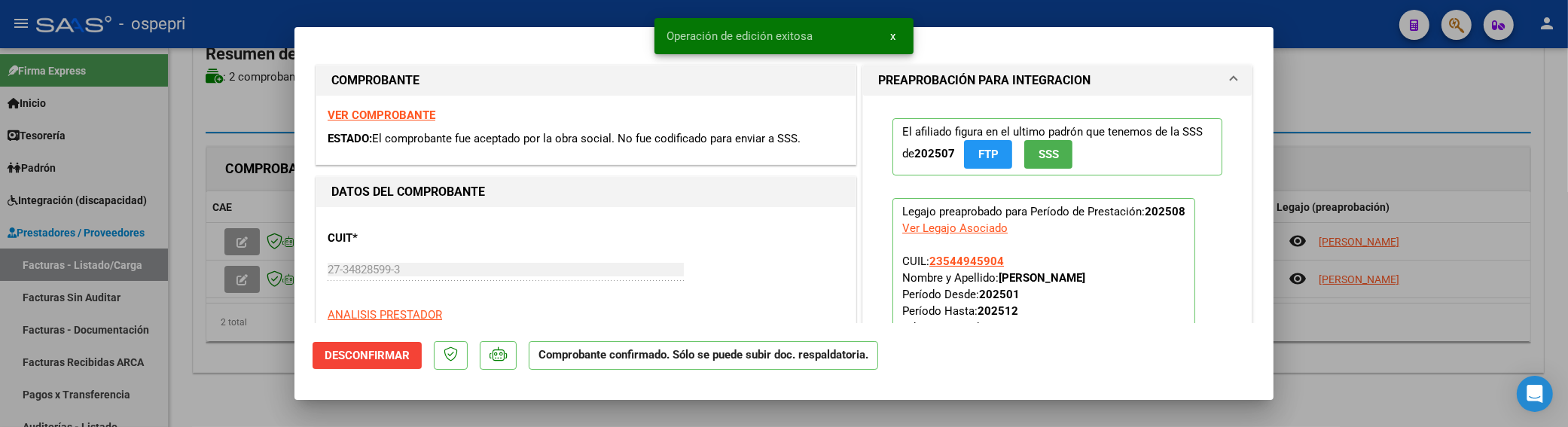
click at [264, 349] on div at bounding box center [784, 213] width 1568 height 427
type input "$ 0,00"
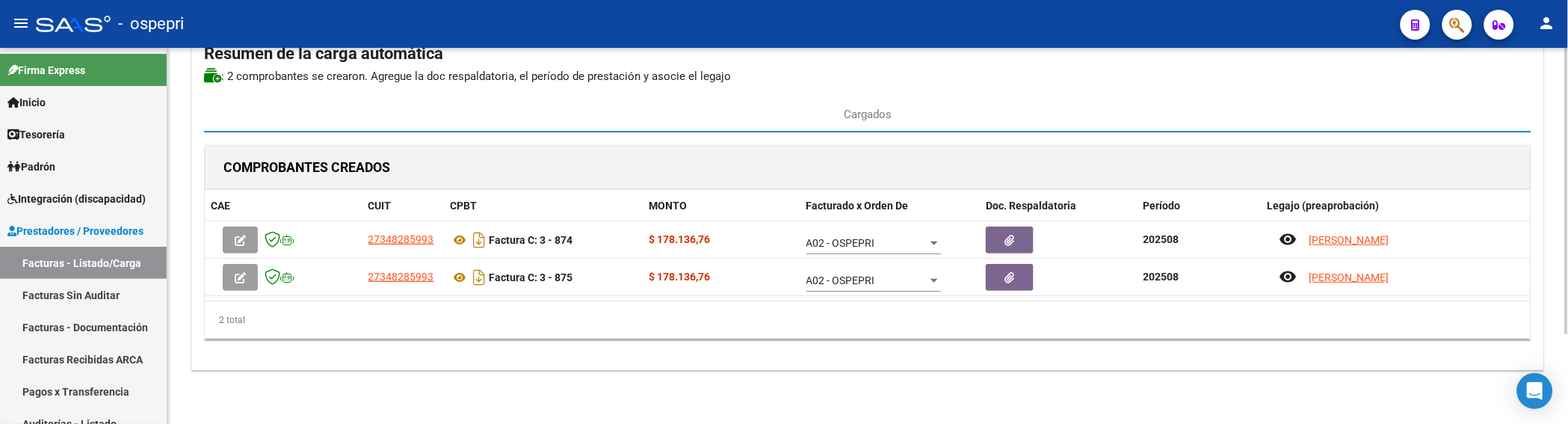
click at [891, 324] on div "2 total" at bounding box center [867, 320] width 1325 height 37
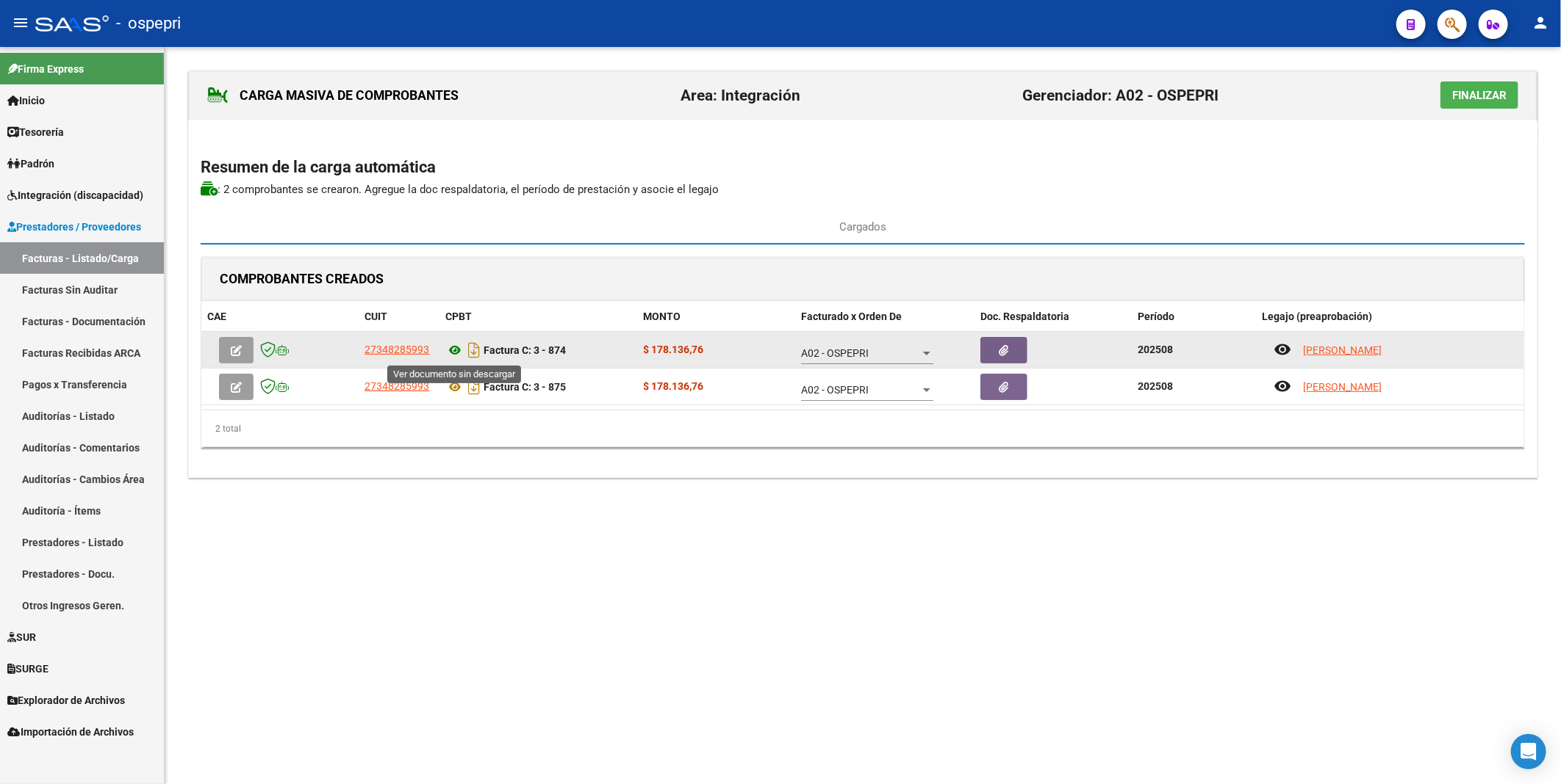
click at [451, 351] on icon at bounding box center [455, 350] width 19 height 17
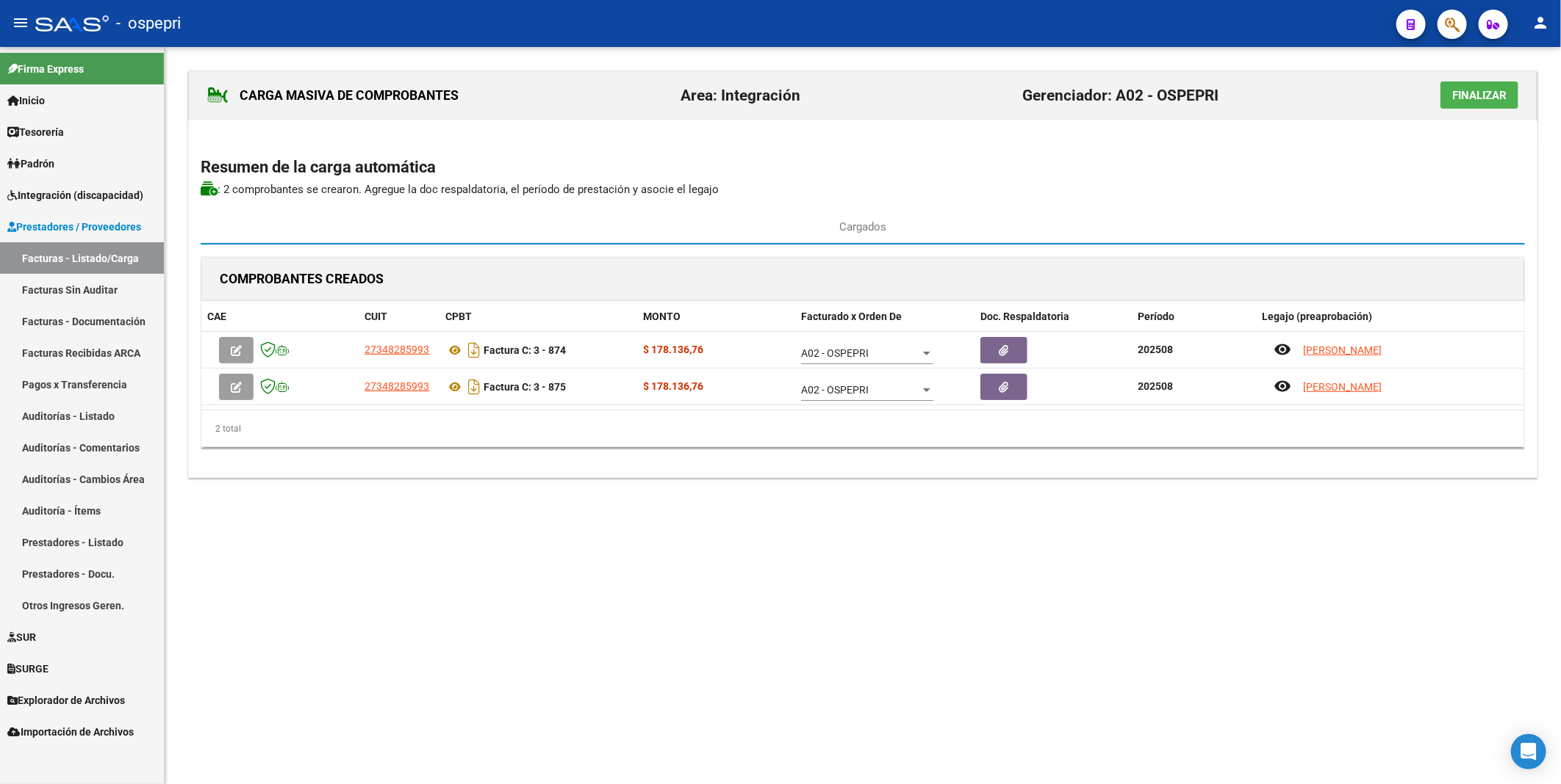
click at [1491, 92] on span "Finalizar" at bounding box center [1479, 96] width 55 height 13
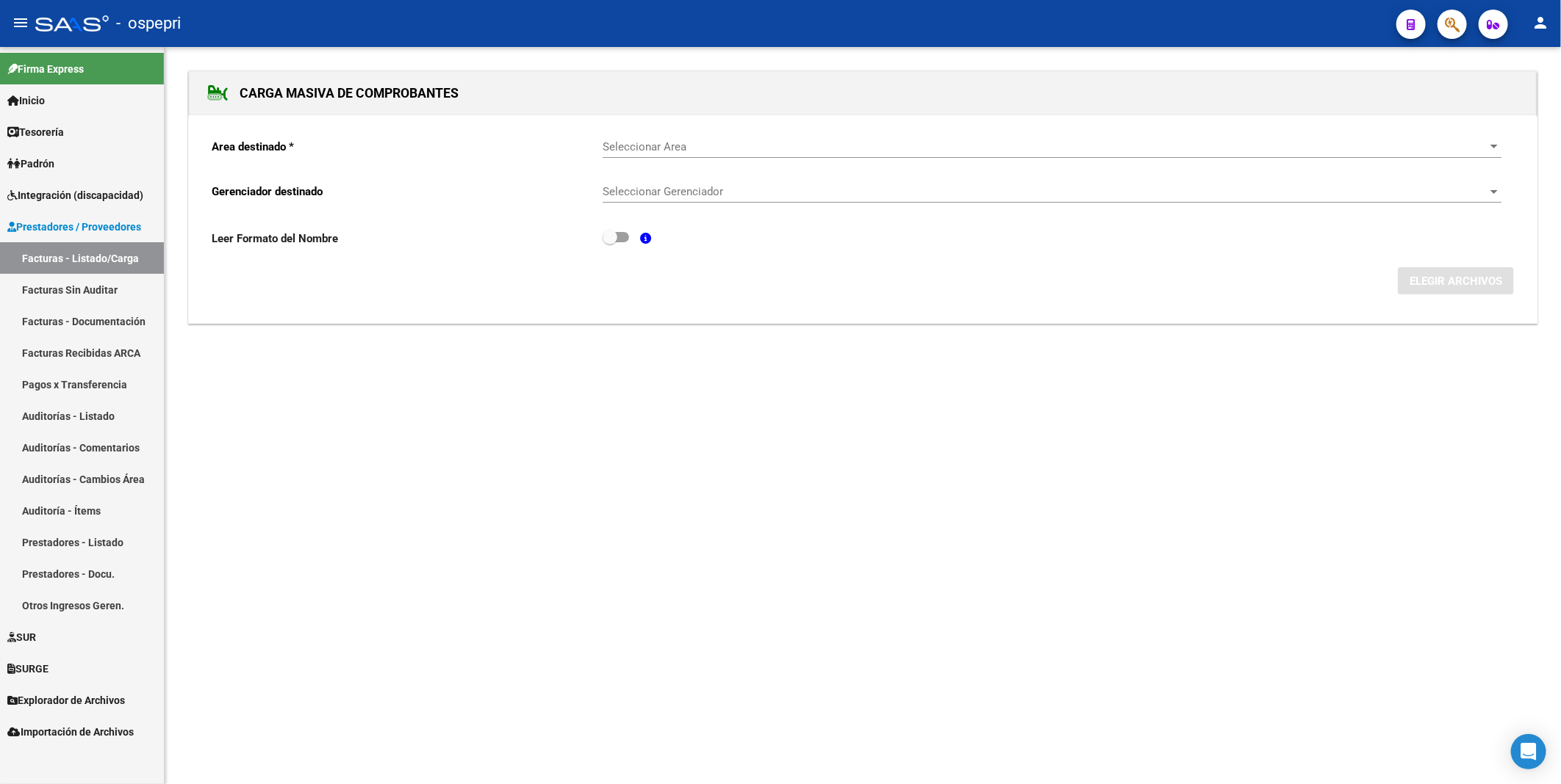
drag, startPoint x: 93, startPoint y: 252, endPoint x: 143, endPoint y: 252, distance: 50.0
click at [93, 252] on link "Facturas - Listado/Carga" at bounding box center [81, 258] width 164 height 32
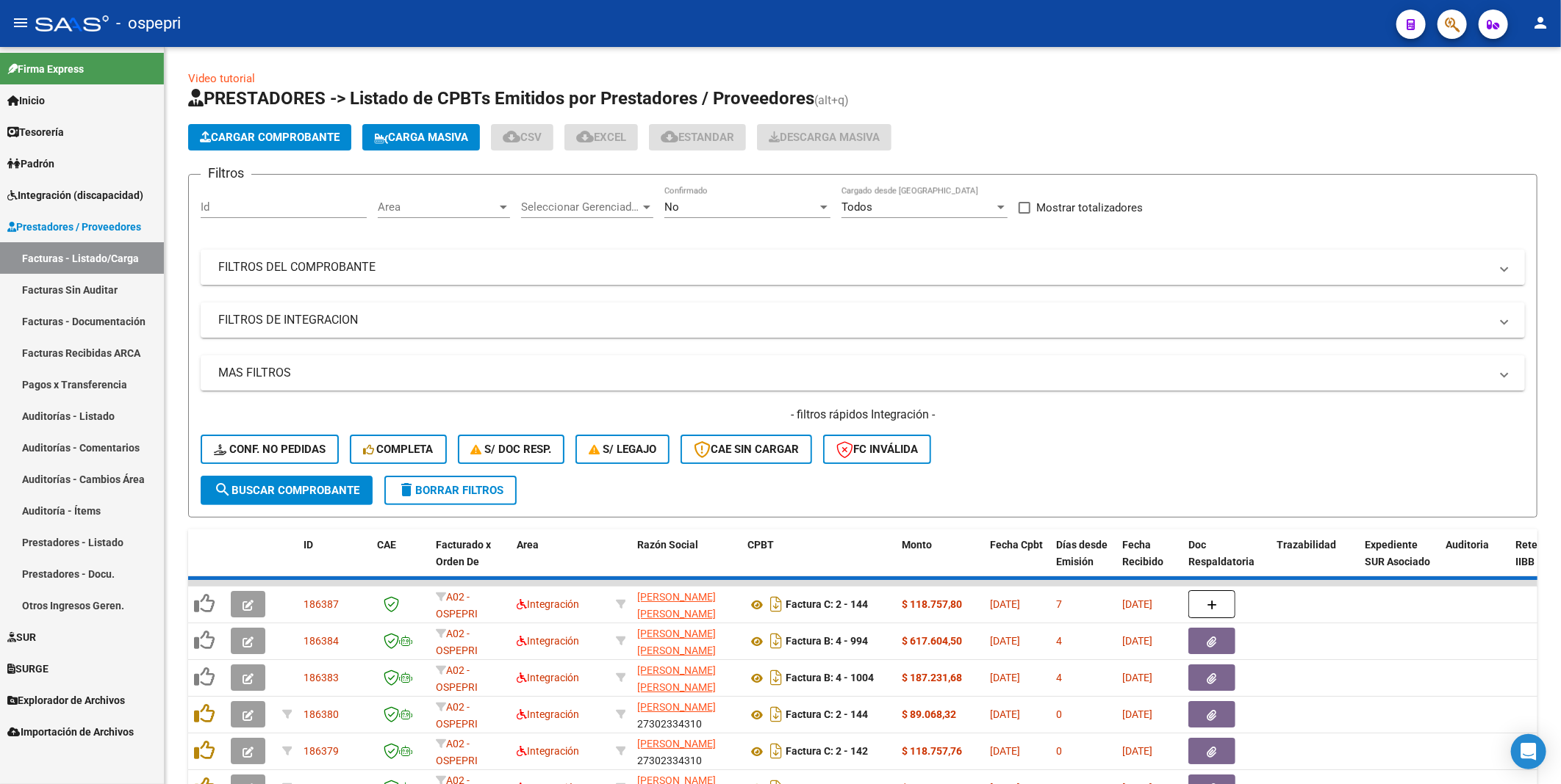
click at [726, 273] on mat-panel-title "FILTROS DEL COMPROBANTE" at bounding box center [853, 267] width 1271 height 16
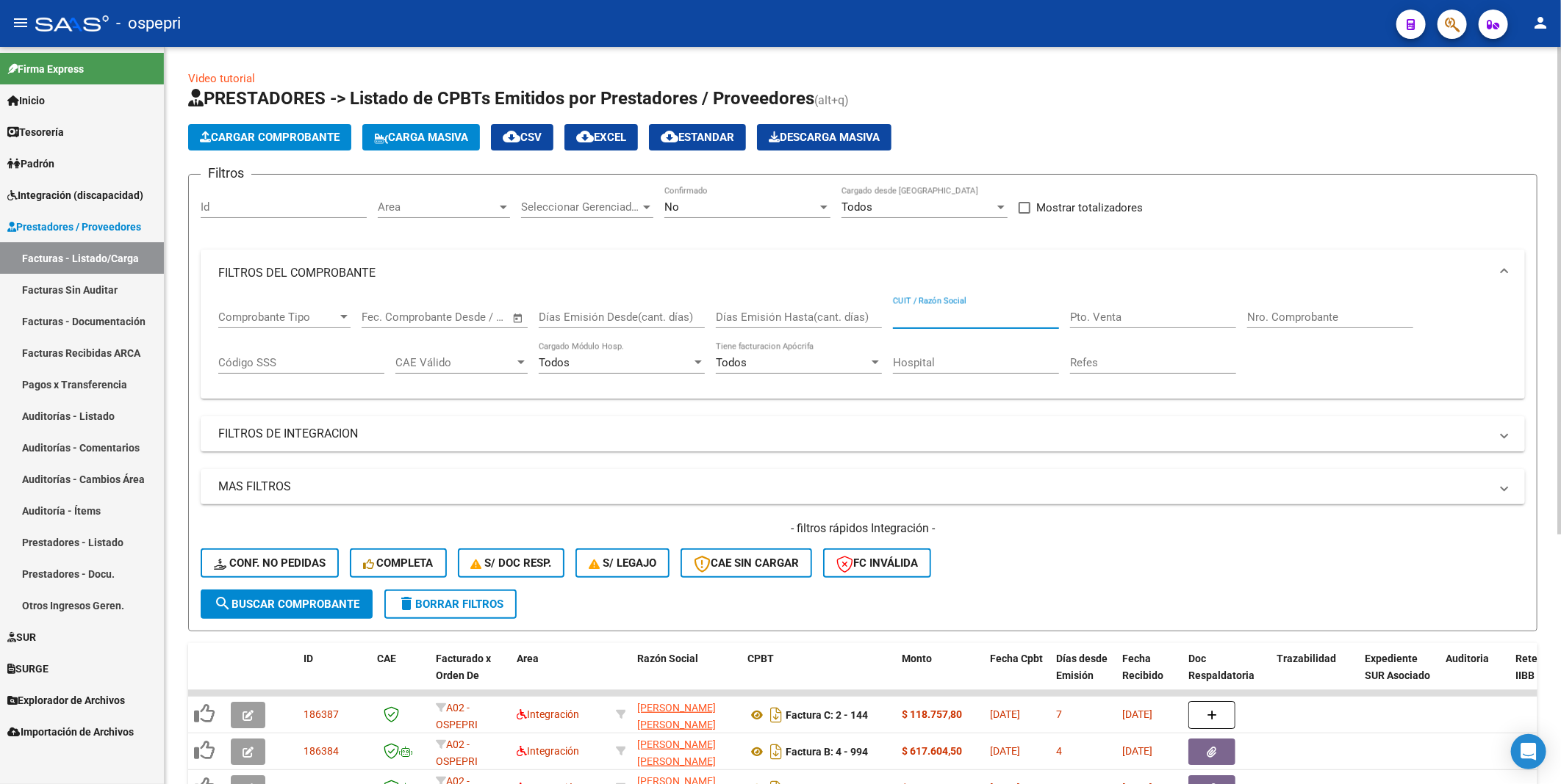
click at [964, 317] on input "CUIT / Razón Social" at bounding box center [975, 318] width 166 height 13
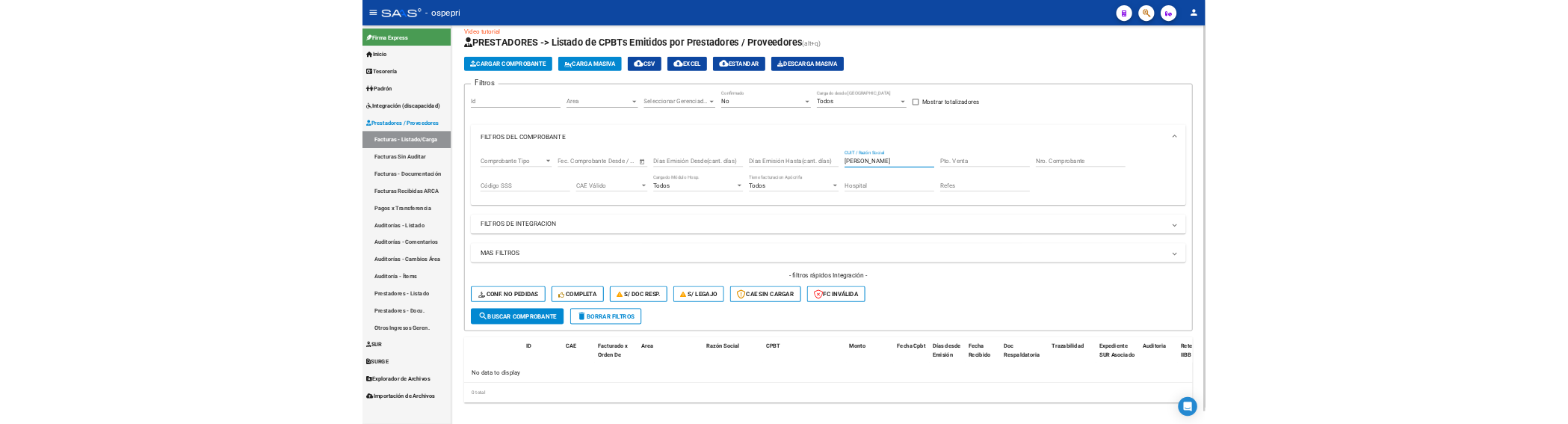
scroll to position [25, 0]
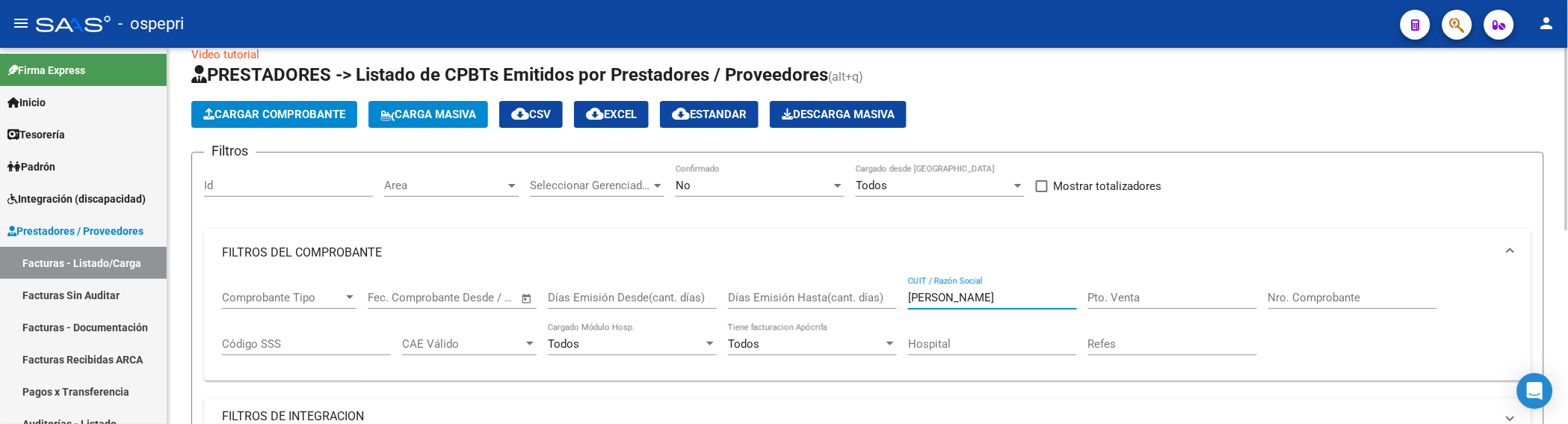
drag, startPoint x: 1012, startPoint y: 297, endPoint x: 946, endPoint y: 296, distance: 66.0
click at [946, 296] on input "PEREZ EMMANUEL" at bounding box center [991, 297] width 168 height 14
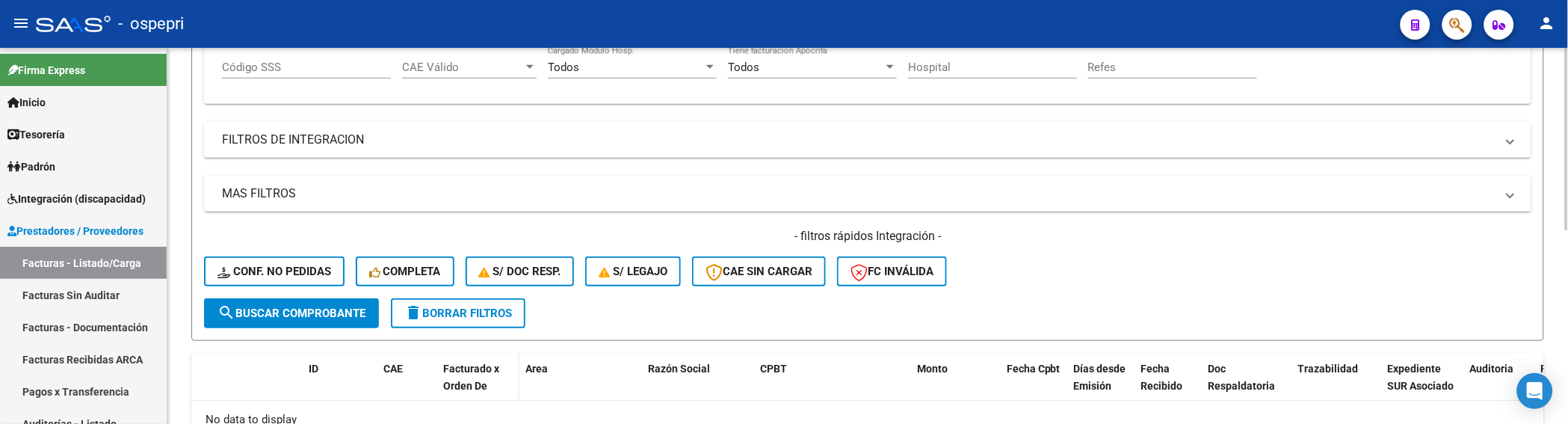
scroll to position [400, 0]
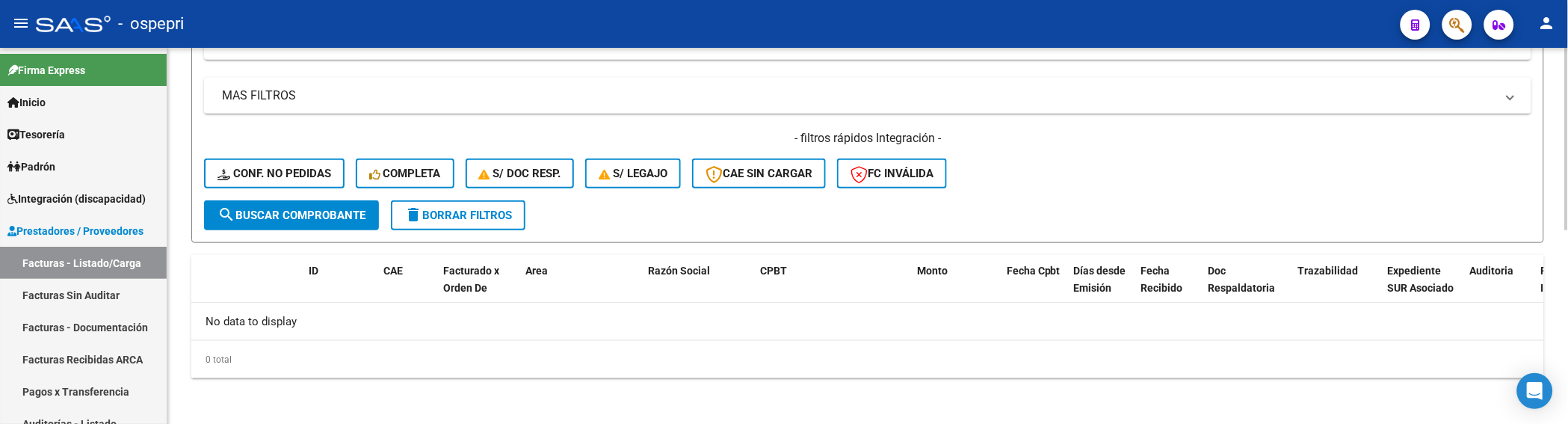
click at [355, 212] on span "search Buscar Comprobante" at bounding box center [291, 215] width 148 height 14
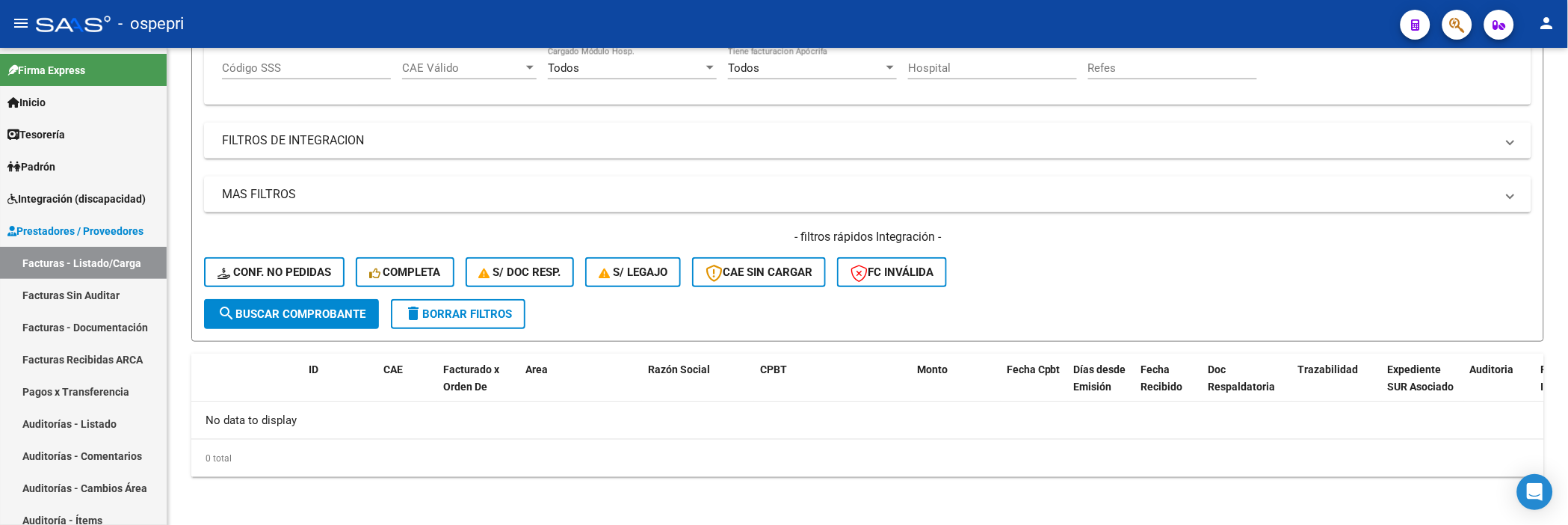
scroll to position [300, 0]
click at [1072, 275] on div "- filtros rápidos Integración - Conf. no pedidas Completa S/ Doc Resp. S/ legaj…" at bounding box center [867, 265] width 1327 height 70
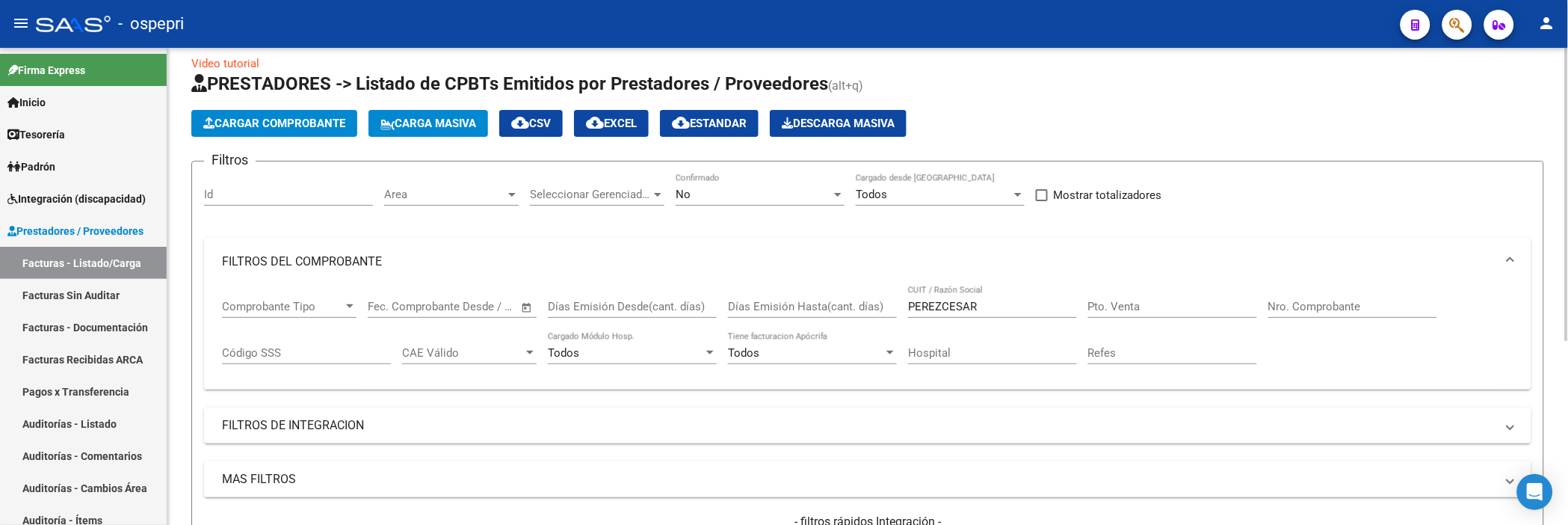
scroll to position [0, 0]
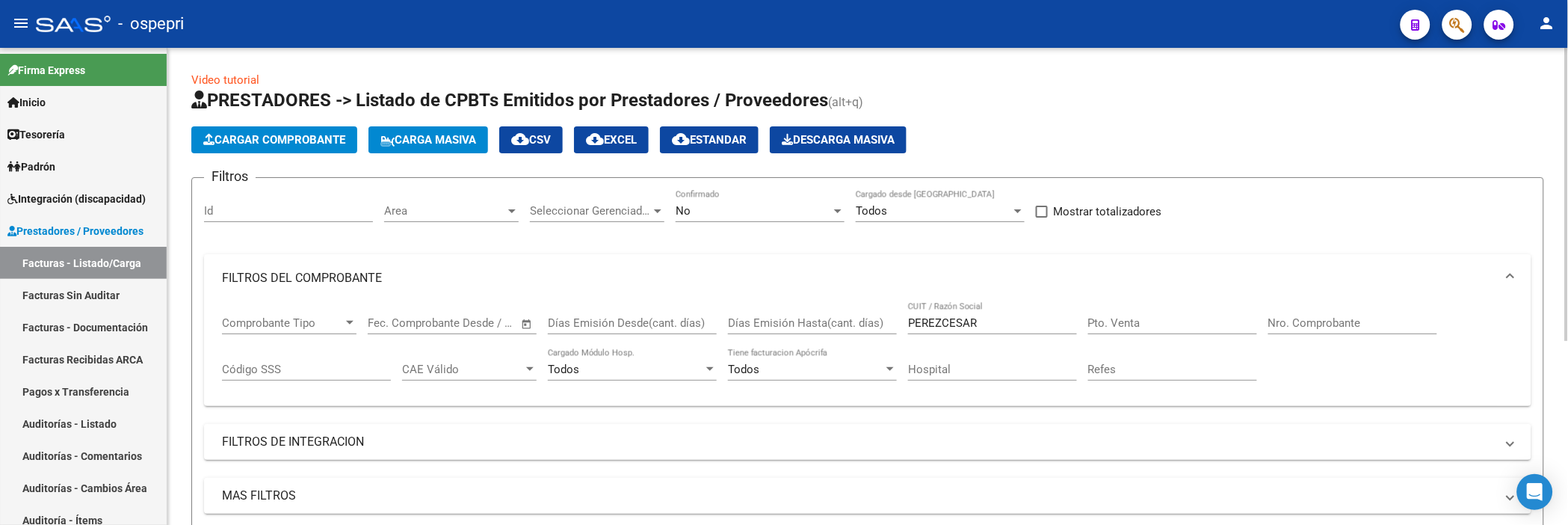
click at [442, 139] on span "Carga Masiva" at bounding box center [429, 140] width 95 height 14
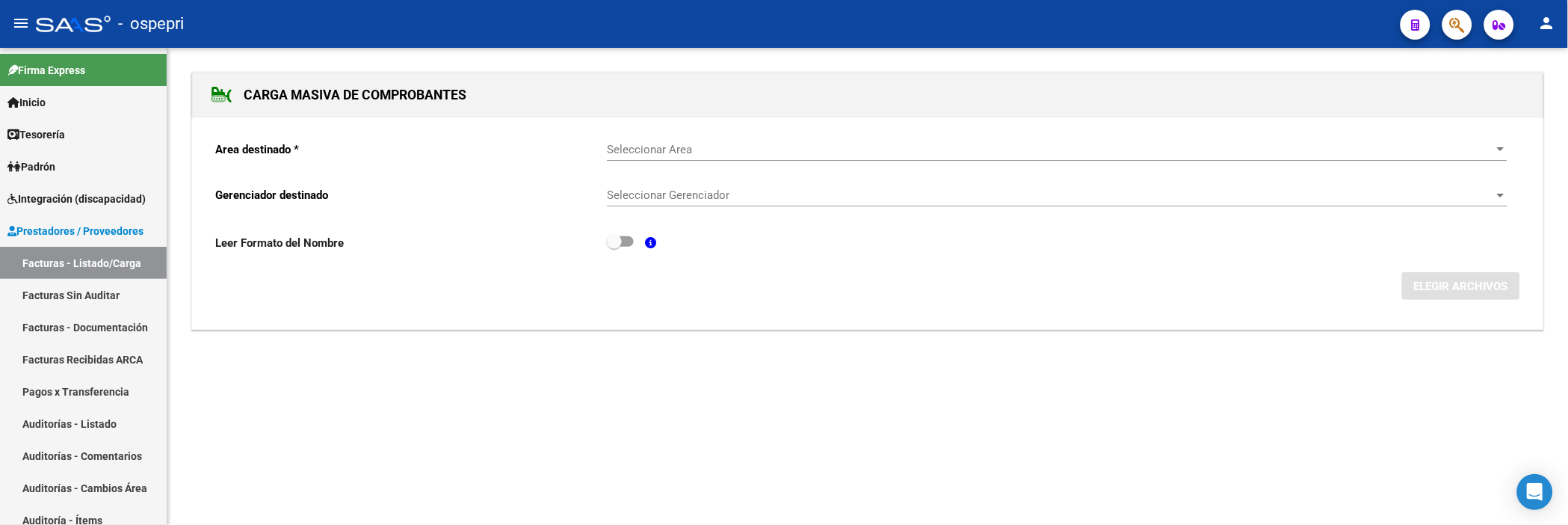
click at [647, 151] on span "Seleccionar Area" at bounding box center [1050, 150] width 887 height 14
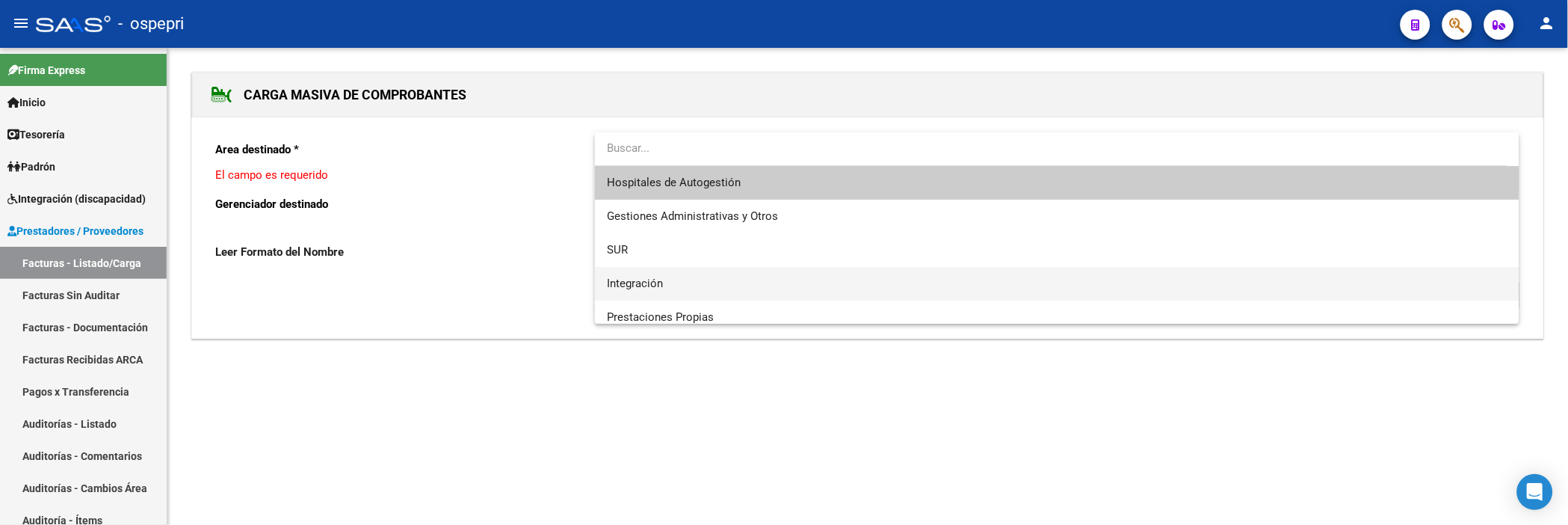
click at [647, 275] on span "Integración" at bounding box center [1057, 283] width 901 height 34
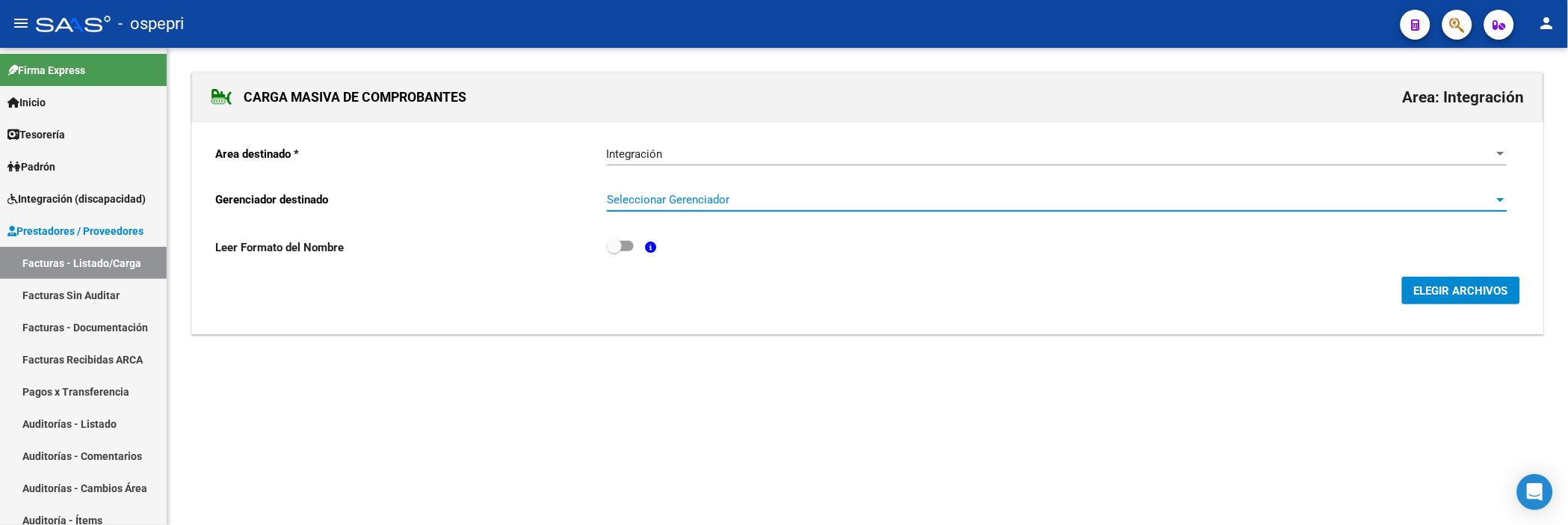
click at [759, 202] on span "Seleccionar Gerenciador" at bounding box center [1050, 200] width 887 height 14
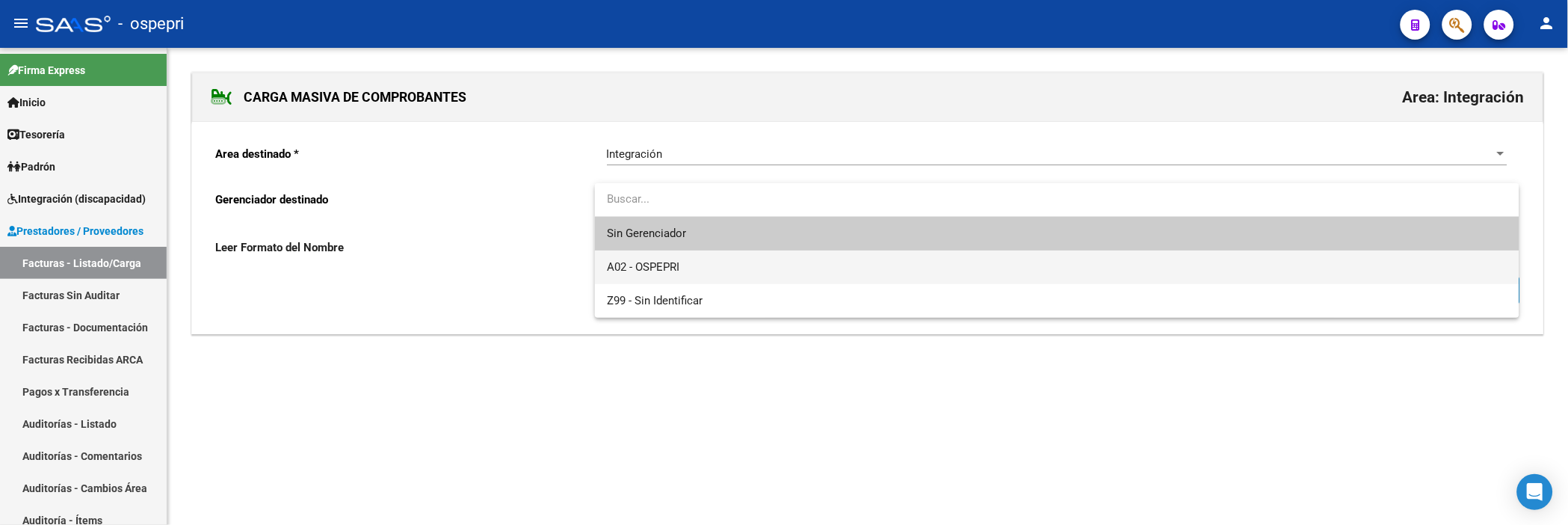
click at [735, 266] on span "A02 - OSPEPRI" at bounding box center [1057, 267] width 901 height 34
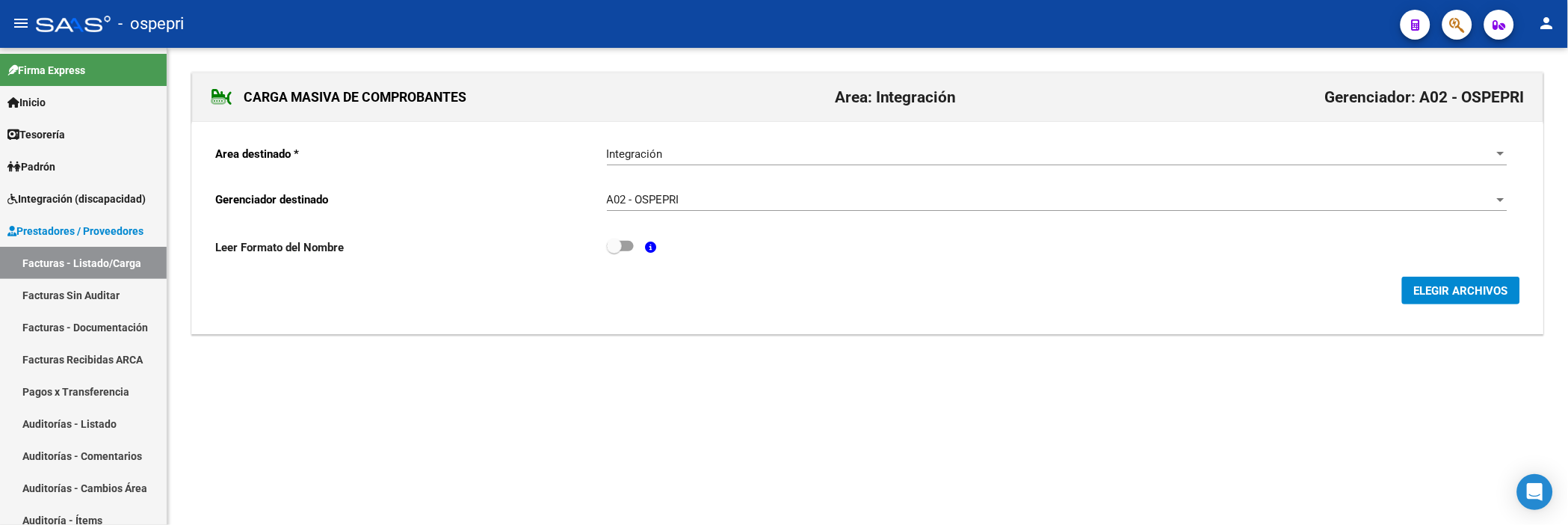
click at [1466, 272] on form "Area destinado * Integración Seleccionar Area Gerenciador destinado A02 - OSPEP…" at bounding box center [868, 219] width 1305 height 171
click at [1459, 290] on span "ELEGIR ARCHIVOS" at bounding box center [1461, 291] width 94 height 14
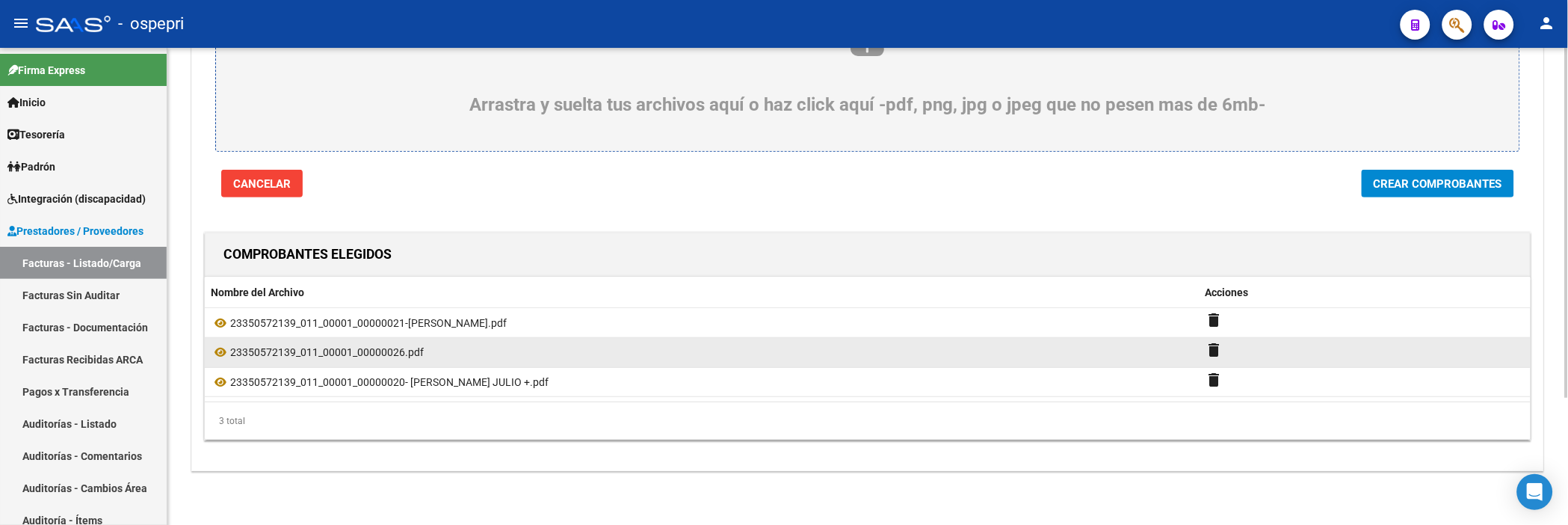
scroll to position [172, 0]
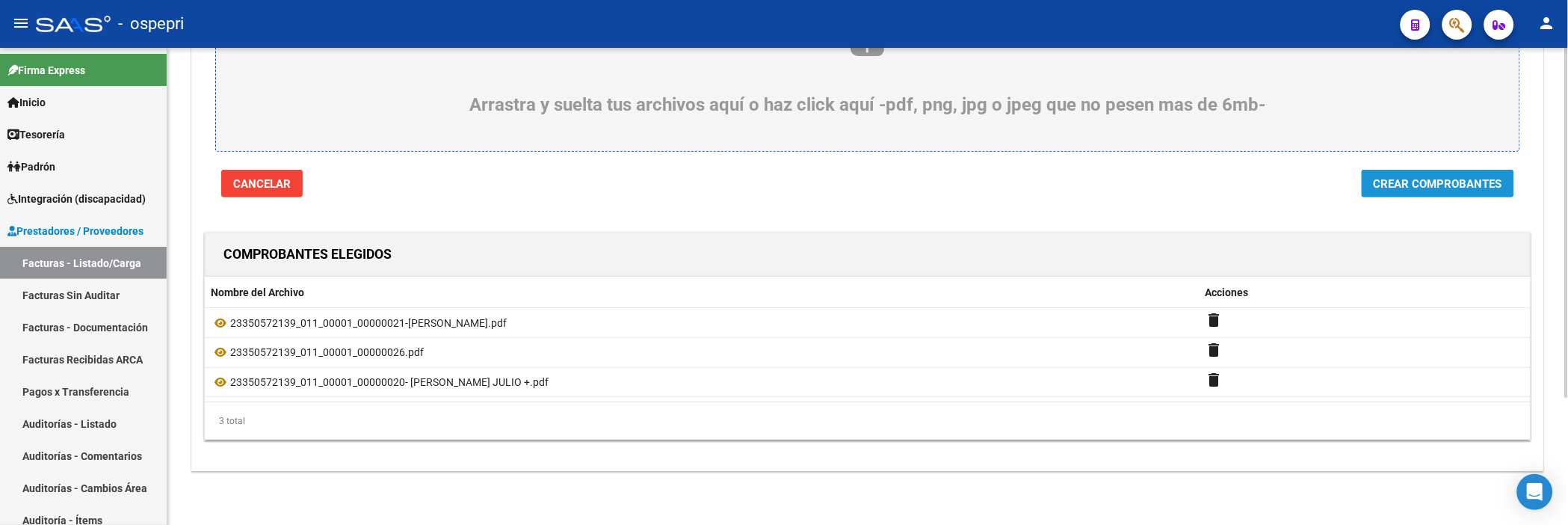
click at [1447, 181] on span "Crear Comprobantes" at bounding box center [1437, 184] width 129 height 14
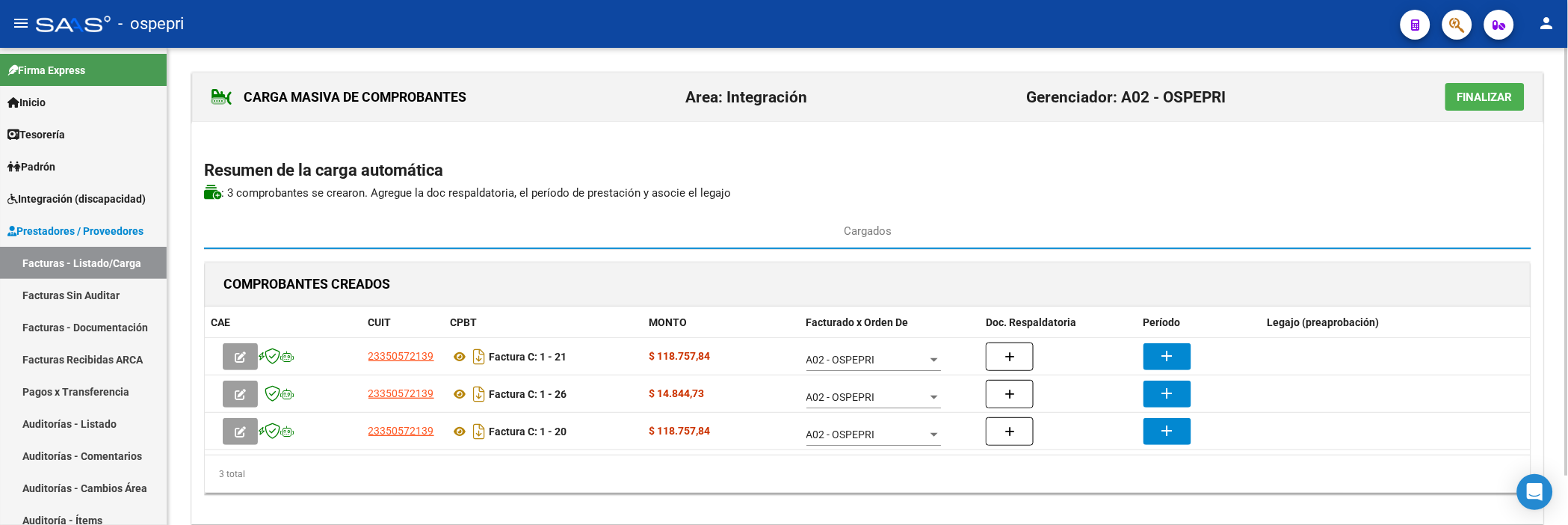
drag, startPoint x: 1564, startPoint y: 300, endPoint x: 1564, endPoint y: 310, distance: 10.0
click at [1564, 310] on div "CARGA MASIVA DE COMPROBANTES Area: Integración Gerenciador: A02 - OSPEPRI Final…" at bounding box center [868, 313] width 1400 height 530
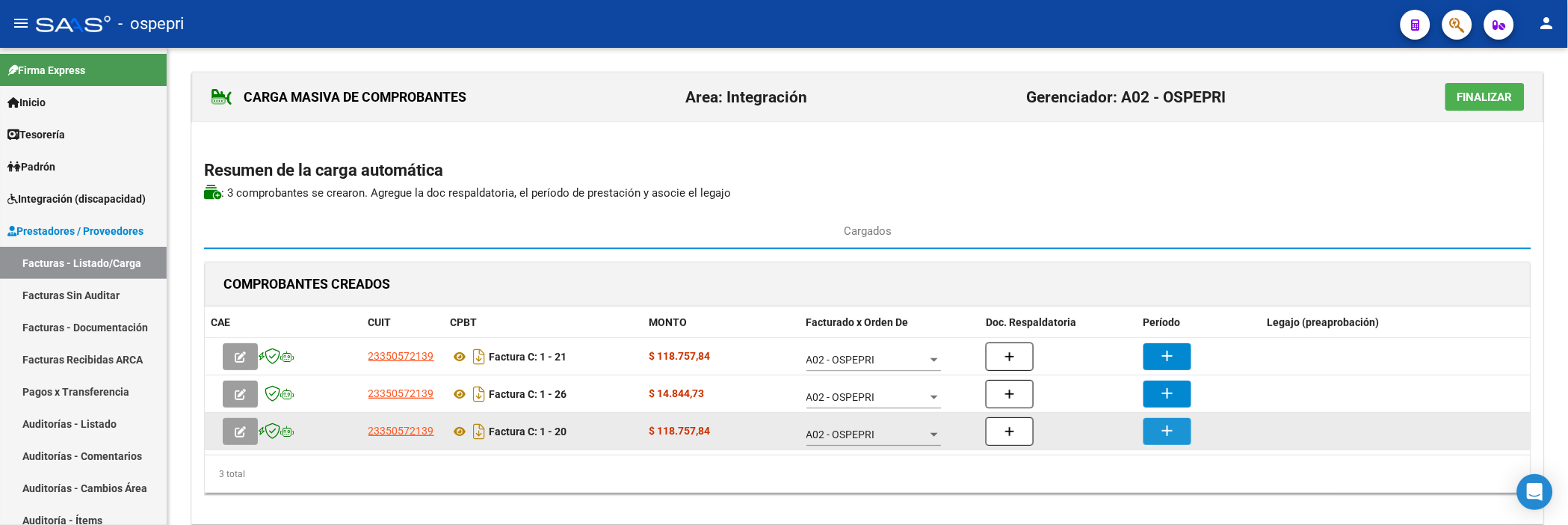
click at [1170, 406] on mat-icon "add" at bounding box center [1167, 431] width 18 height 18
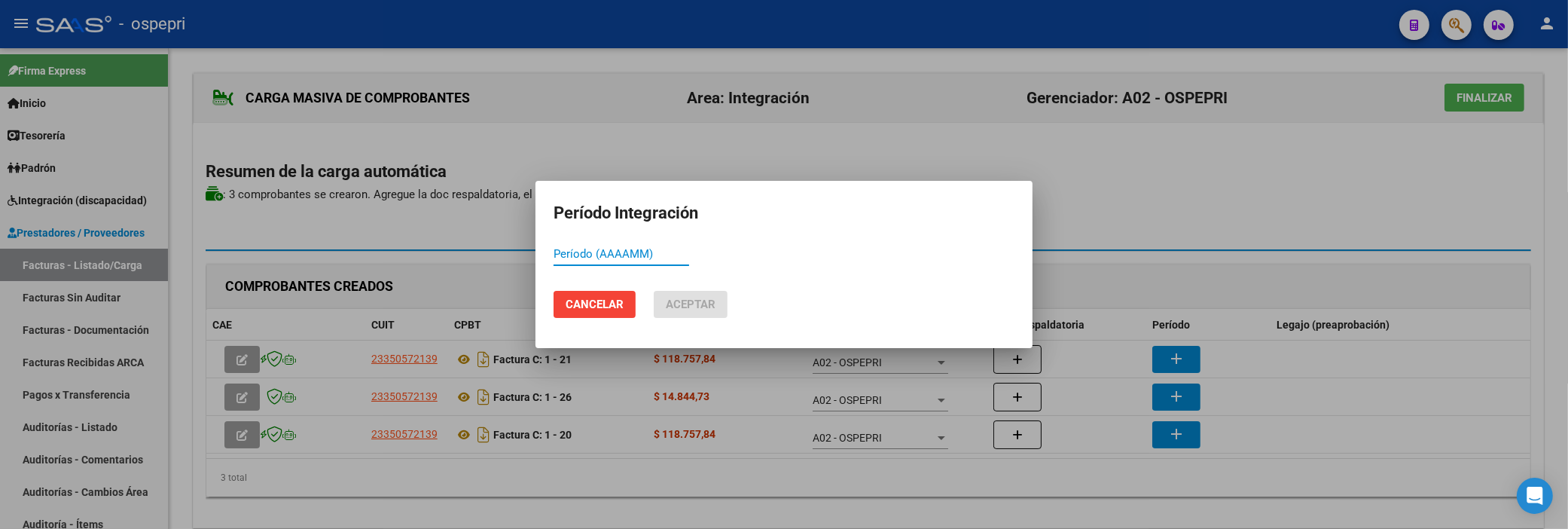
click at [574, 256] on input "Período (AAAAMM)" at bounding box center [622, 254] width 135 height 14
click at [693, 303] on span "Aceptar" at bounding box center [690, 304] width 50 height 14
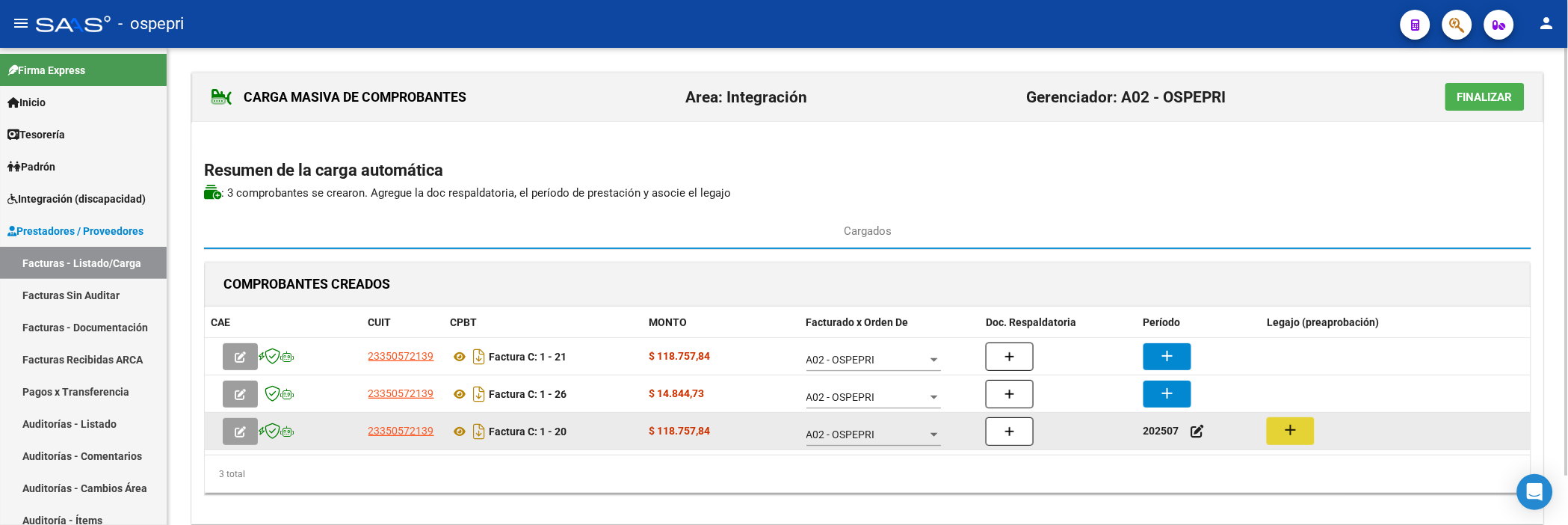
click at [1288, 406] on mat-icon "add" at bounding box center [1290, 430] width 18 height 18
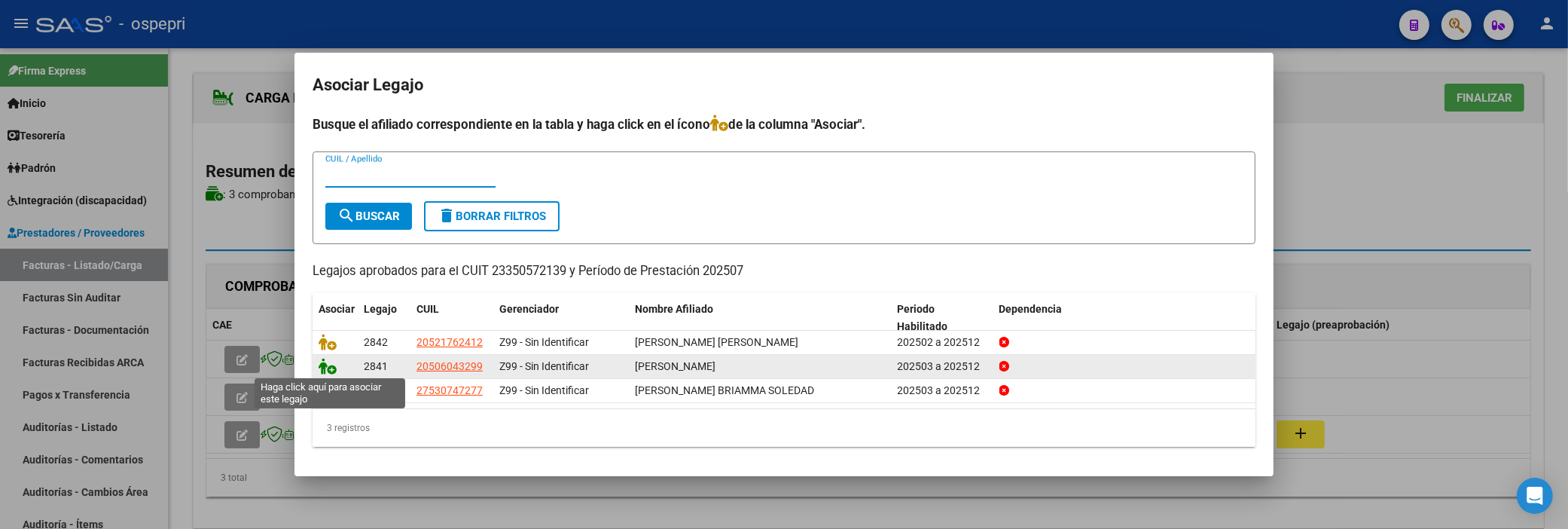
click at [326, 367] on icon at bounding box center [328, 365] width 18 height 17
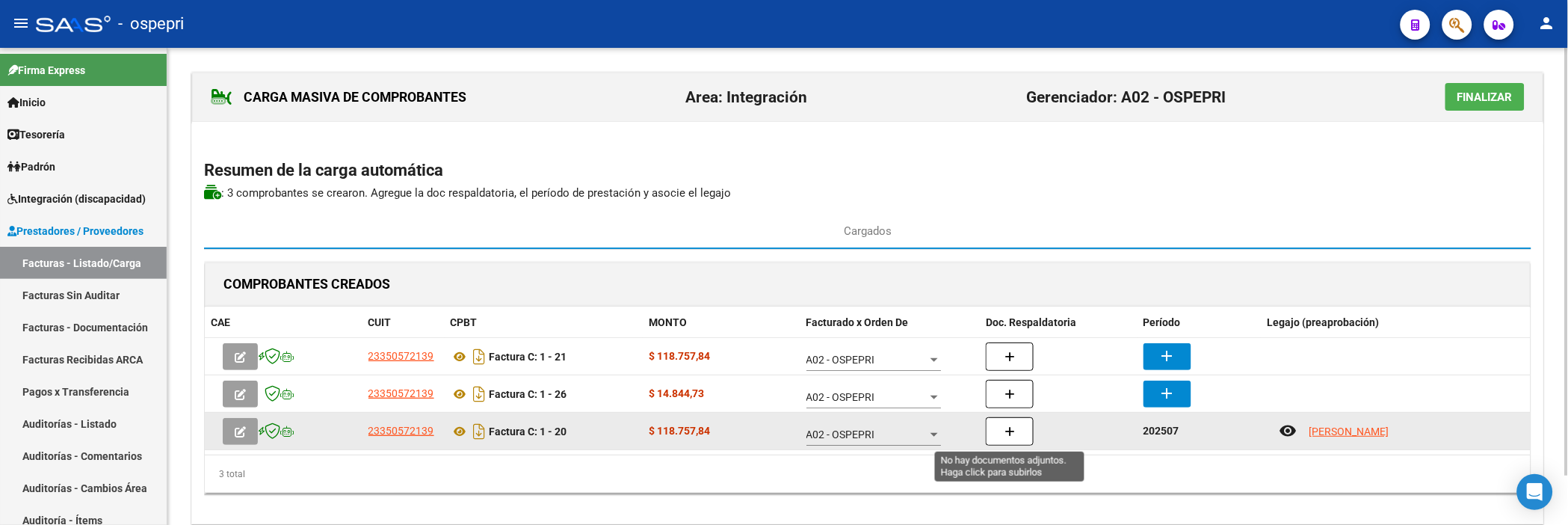
click at [1011, 406] on icon "button" at bounding box center [1009, 431] width 11 height 12
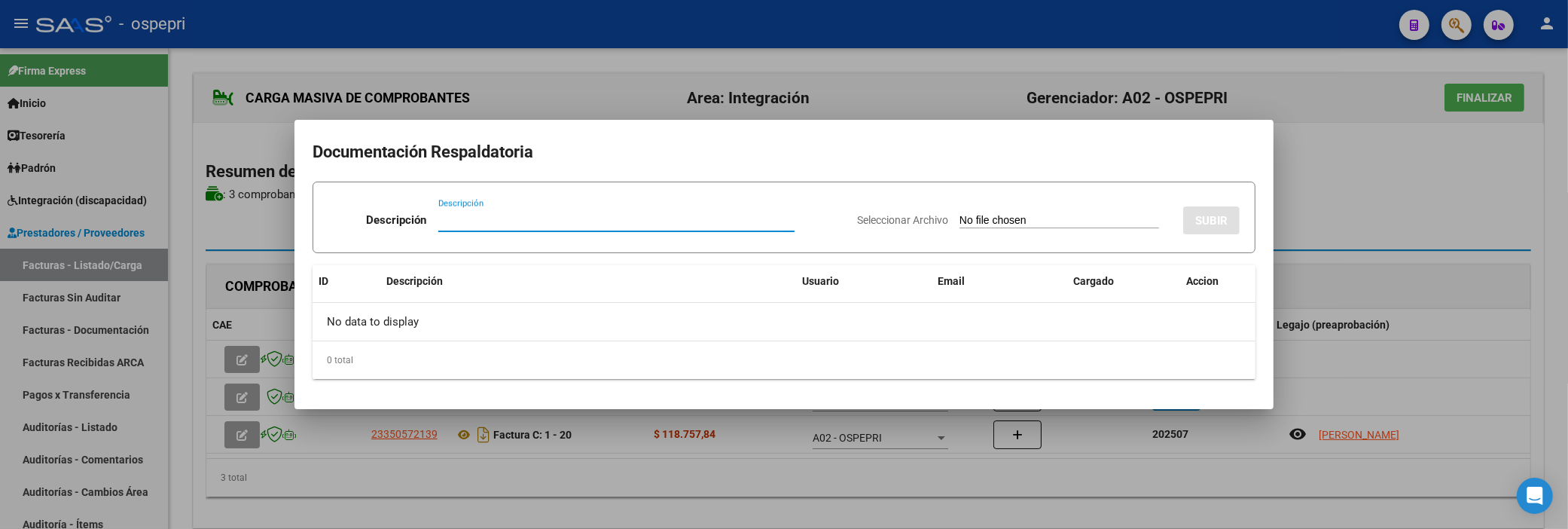
click at [457, 226] on input "Descripción" at bounding box center [617, 220] width 356 height 14
drag, startPoint x: 457, startPoint y: 224, endPoint x: 449, endPoint y: 220, distance: 8.9
click at [449, 220] on input "Descripción" at bounding box center [617, 220] width 356 height 14
click at [960, 215] on input "Seleccionar Archivo" at bounding box center [1058, 221] width 199 height 15
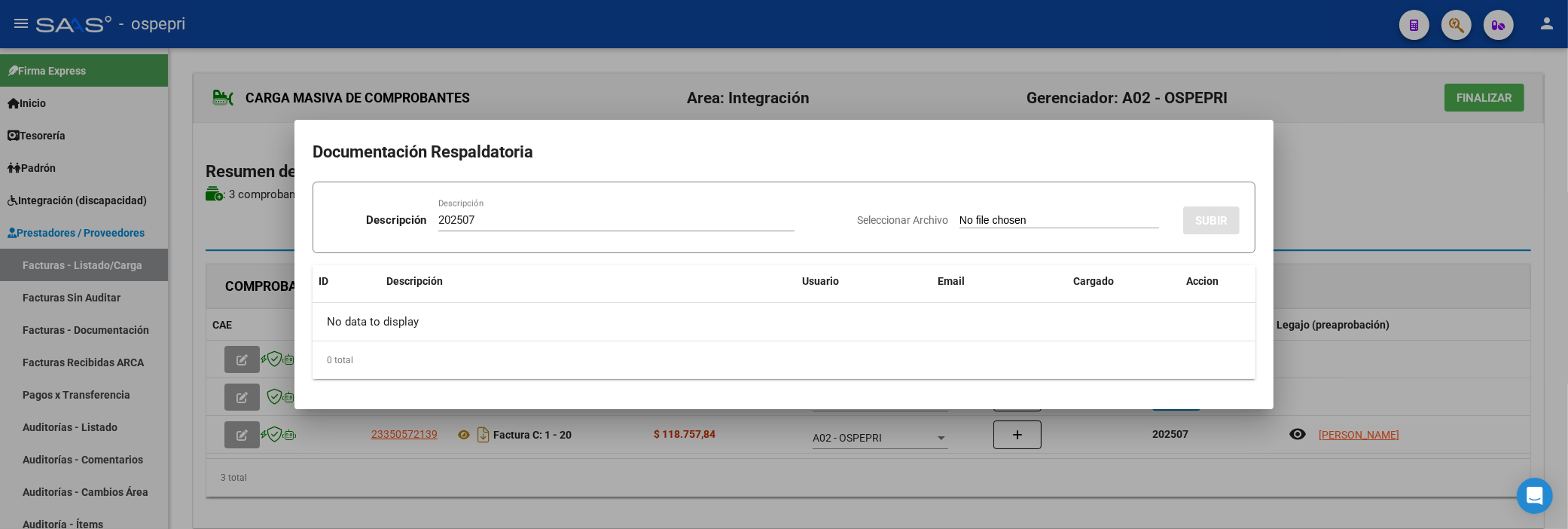
click at [1018, 214] on input "Seleccionar Archivo" at bounding box center [1058, 221] width 199 height 15
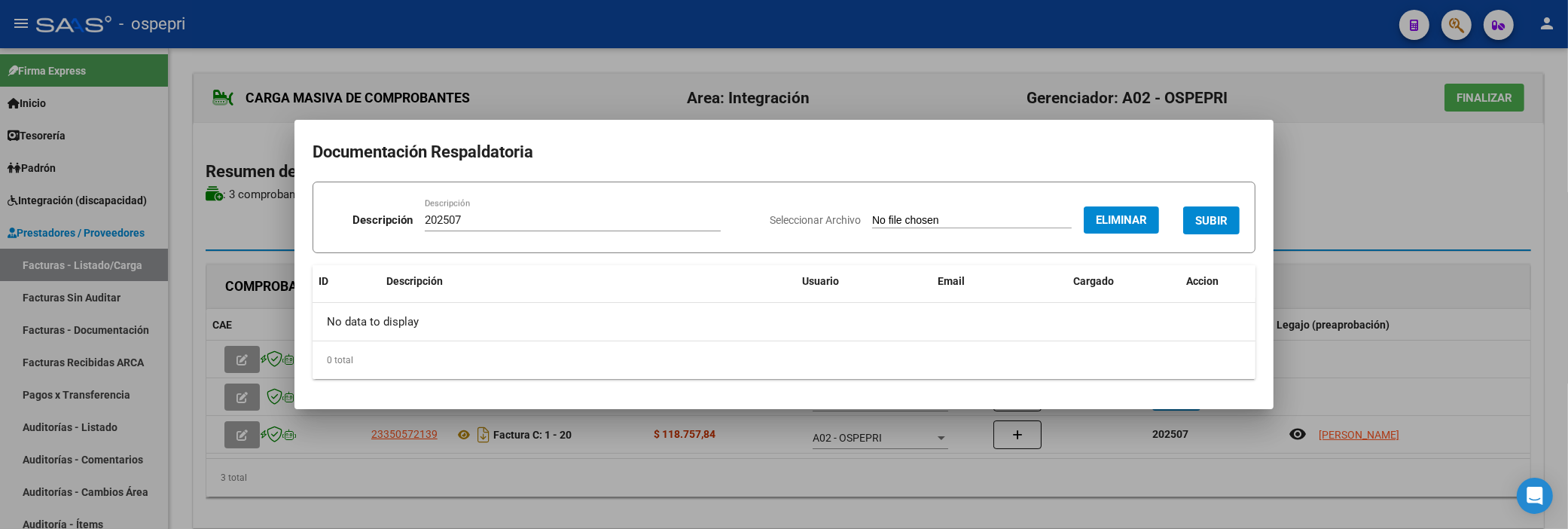
click at [1207, 217] on span "SUBIR" at bounding box center [1212, 221] width 32 height 14
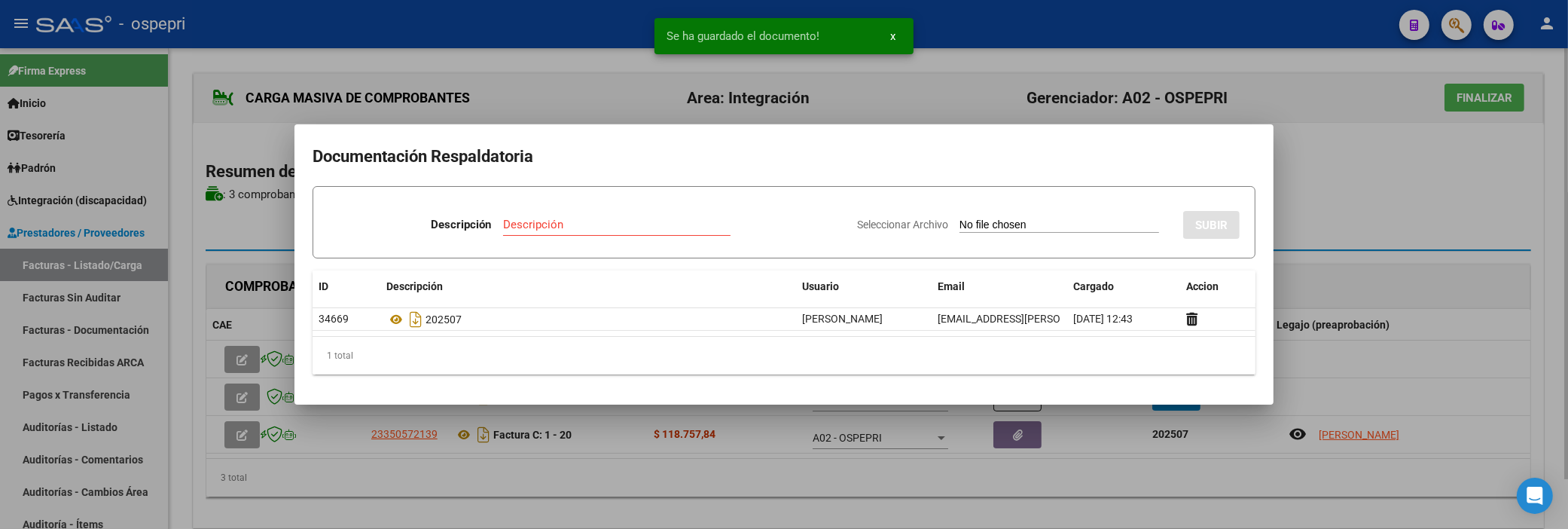
click at [1316, 214] on div at bounding box center [784, 264] width 1568 height 529
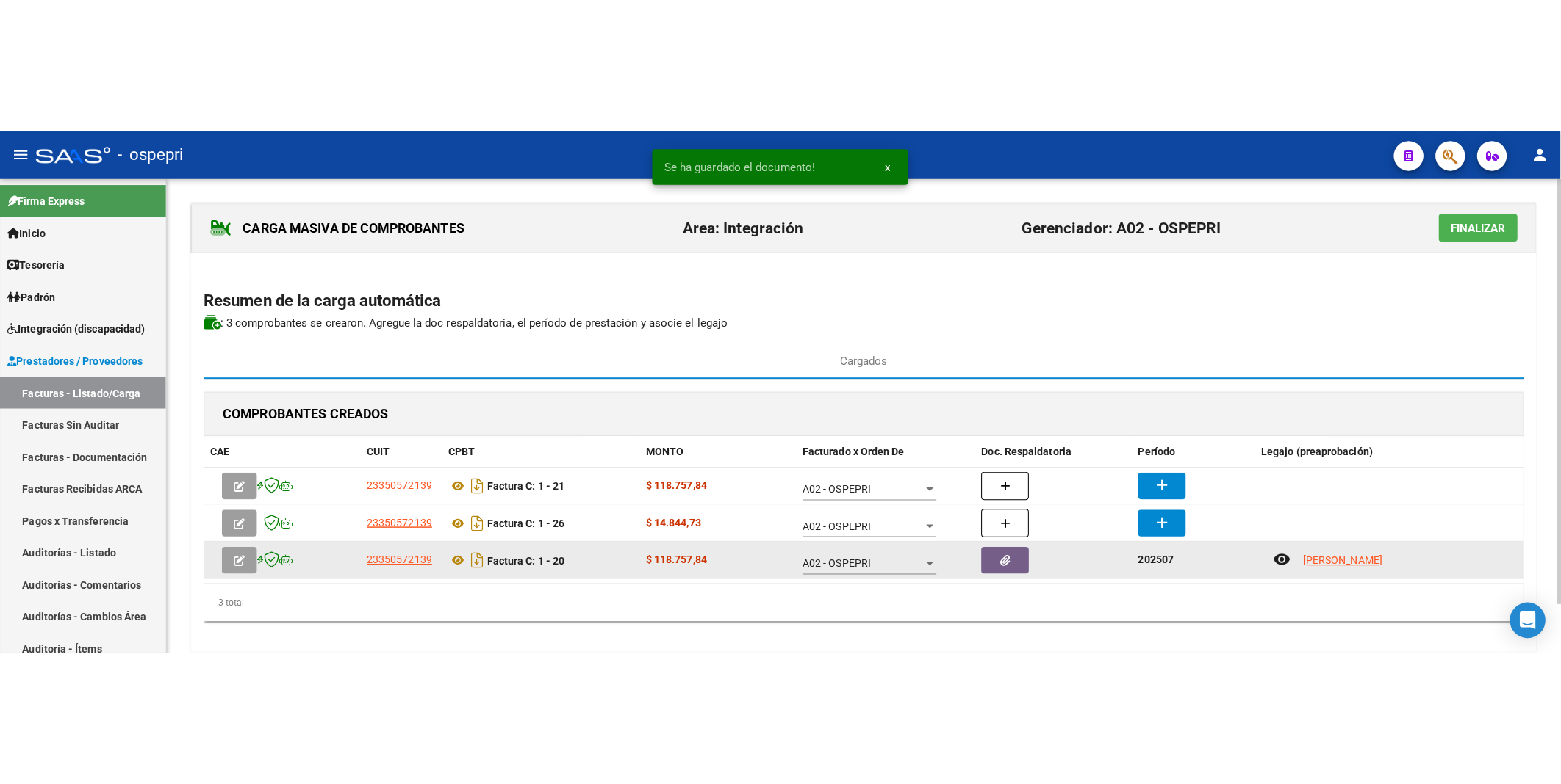
scroll to position [53, 0]
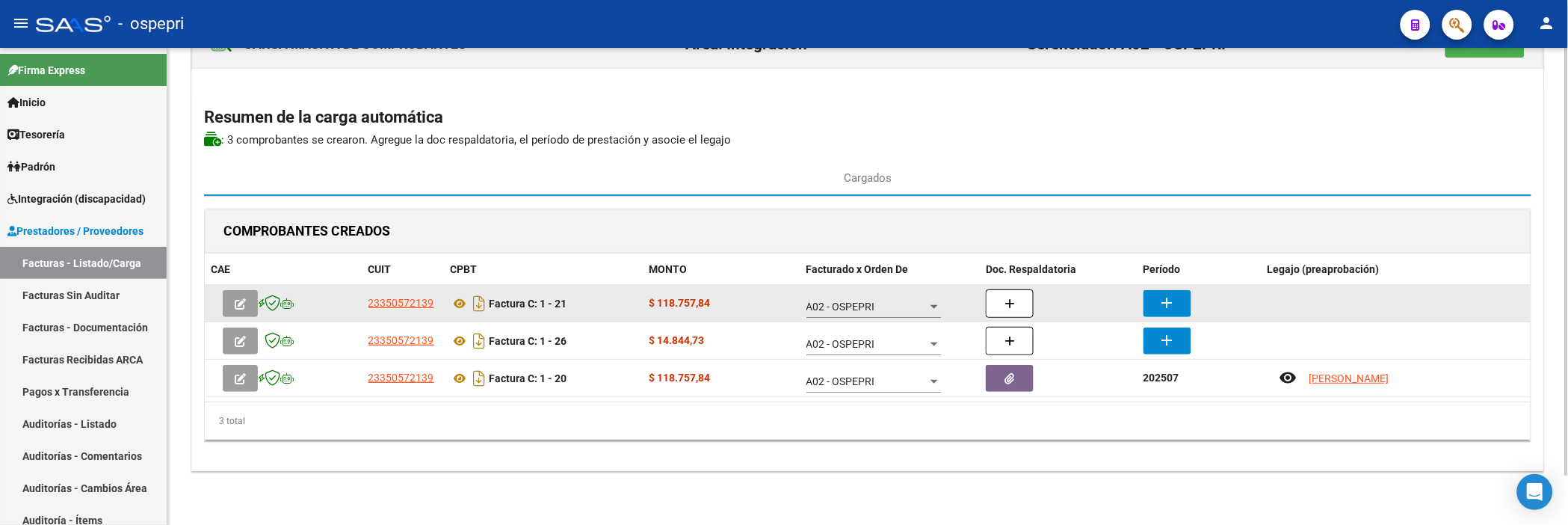
click at [1171, 305] on mat-icon "add" at bounding box center [1167, 303] width 18 height 18
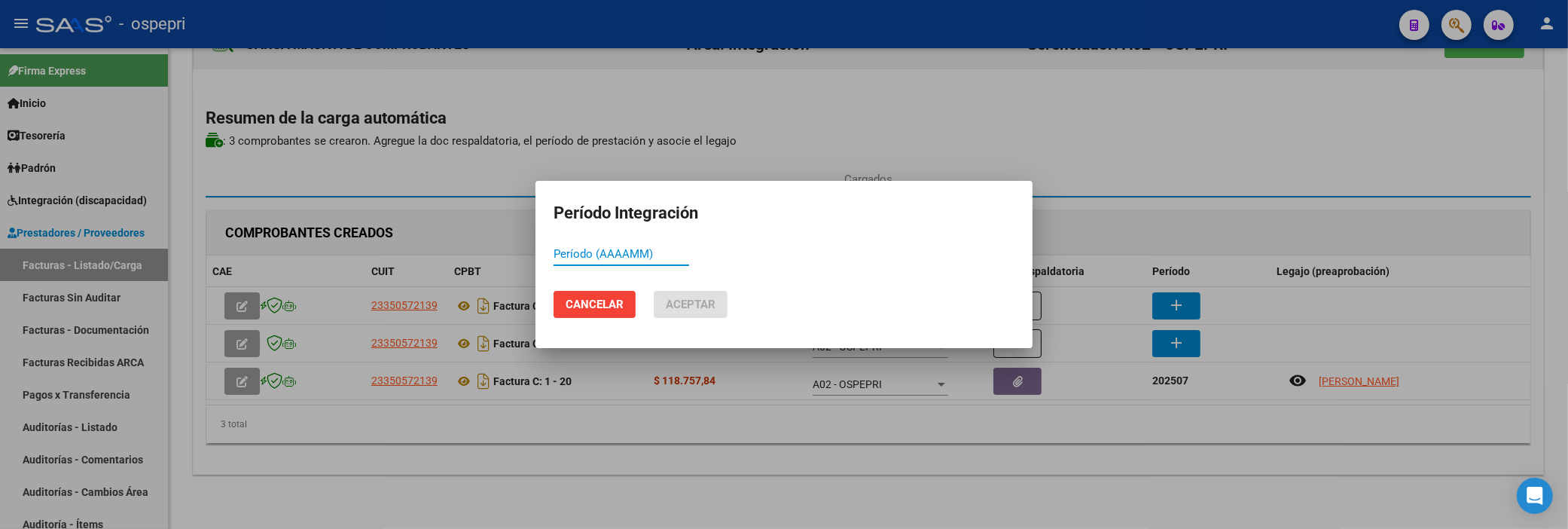
click at [610, 253] on input "Período (AAAAMM)" at bounding box center [622, 254] width 135 height 14
drag, startPoint x: 610, startPoint y: 253, endPoint x: 591, endPoint y: 256, distance: 19.2
click at [591, 256] on input "Período (AAAAMM)" at bounding box center [622, 254] width 135 height 14
drag, startPoint x: 627, startPoint y: 258, endPoint x: 543, endPoint y: 256, distance: 84.0
click at [543, 256] on mat-dialog-content "202507 Período (AAAAMM)" at bounding box center [784, 261] width 497 height 37
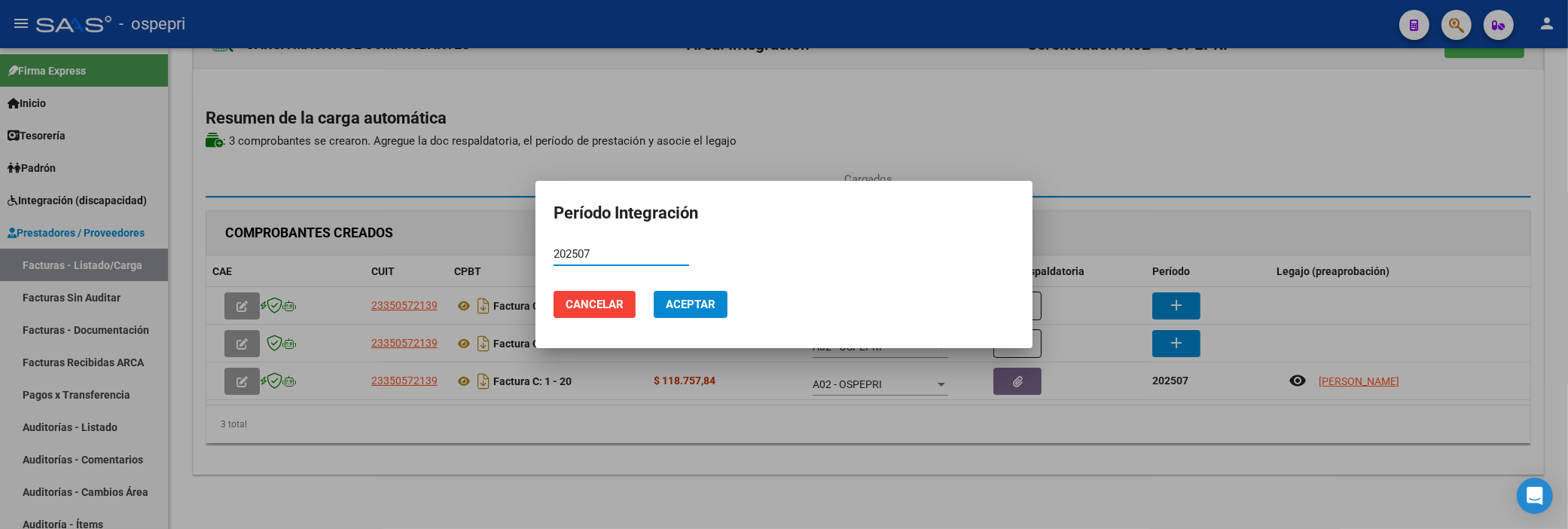
click at [678, 305] on span "Aceptar" at bounding box center [690, 304] width 50 height 14
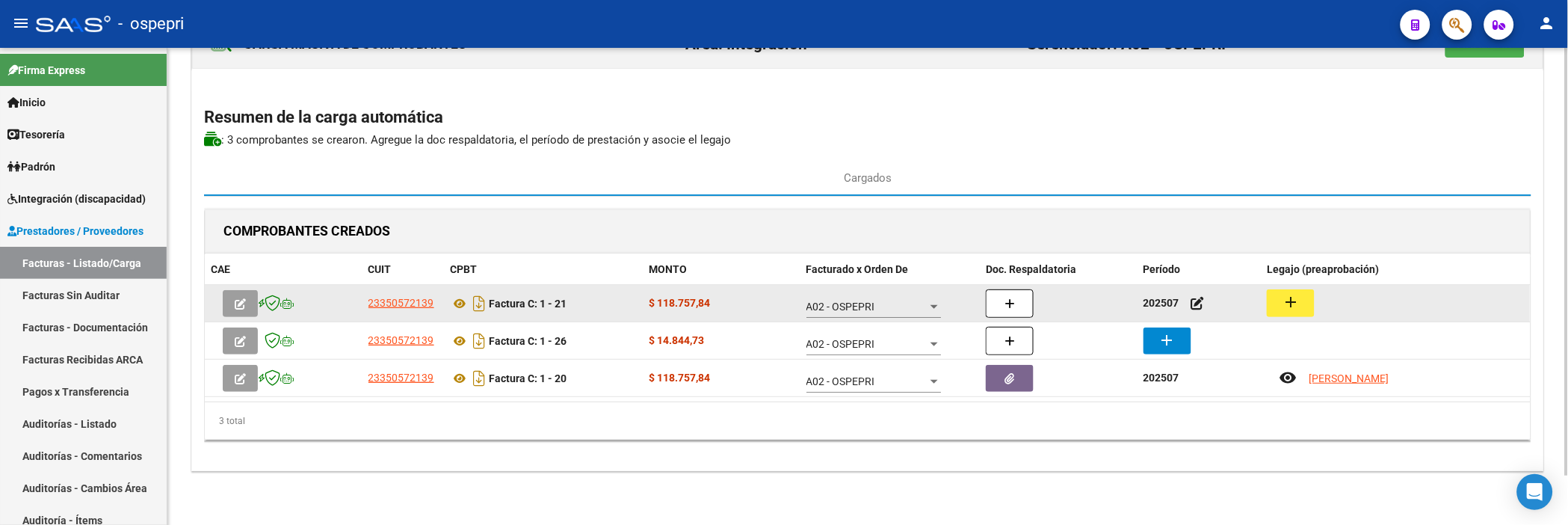
click at [1292, 300] on mat-icon "add" at bounding box center [1290, 302] width 18 height 18
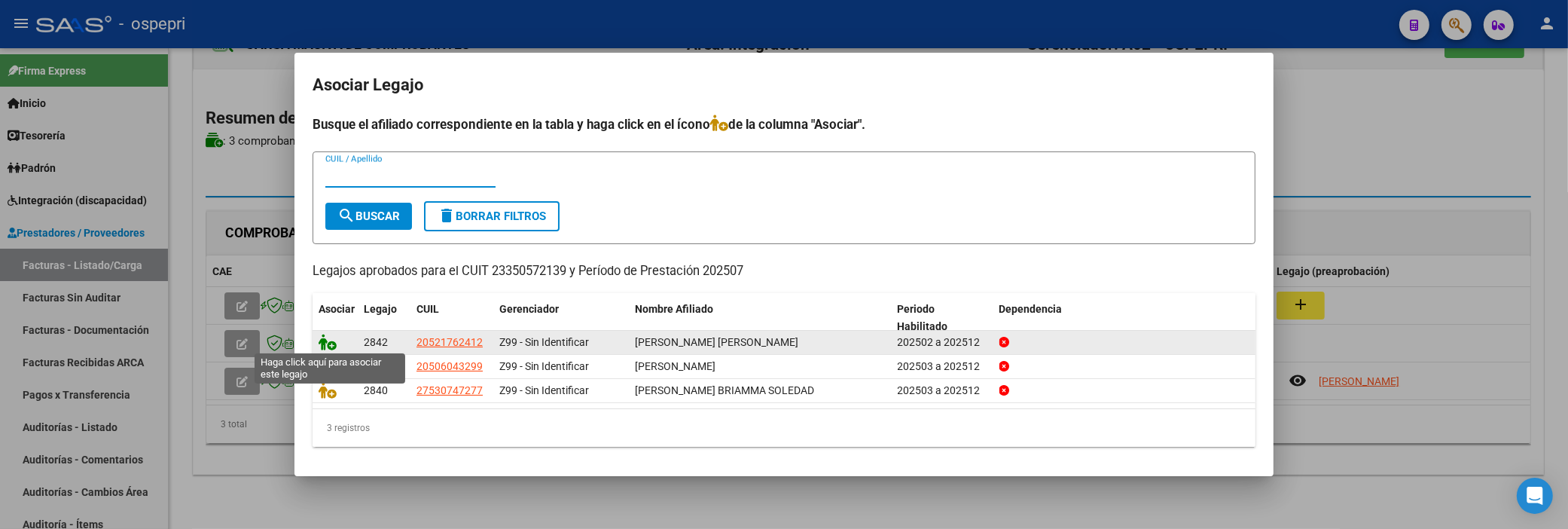
click at [320, 337] on icon at bounding box center [328, 342] width 18 height 17
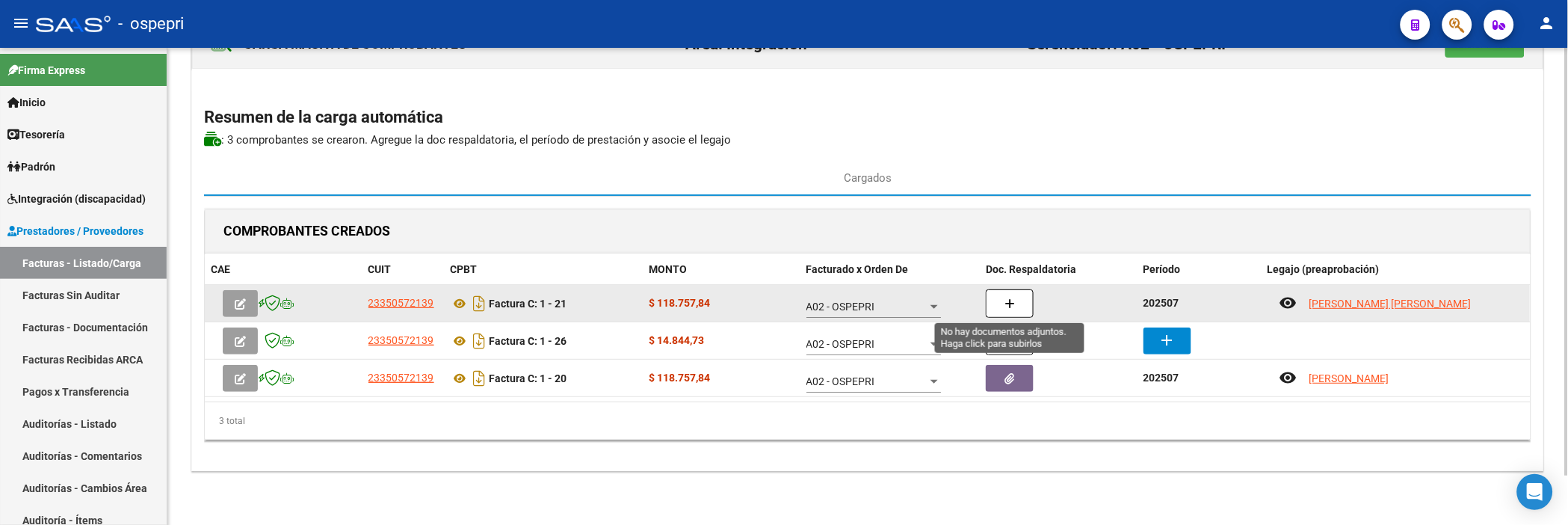
click at [1022, 303] on button "button" at bounding box center [1009, 303] width 48 height 28
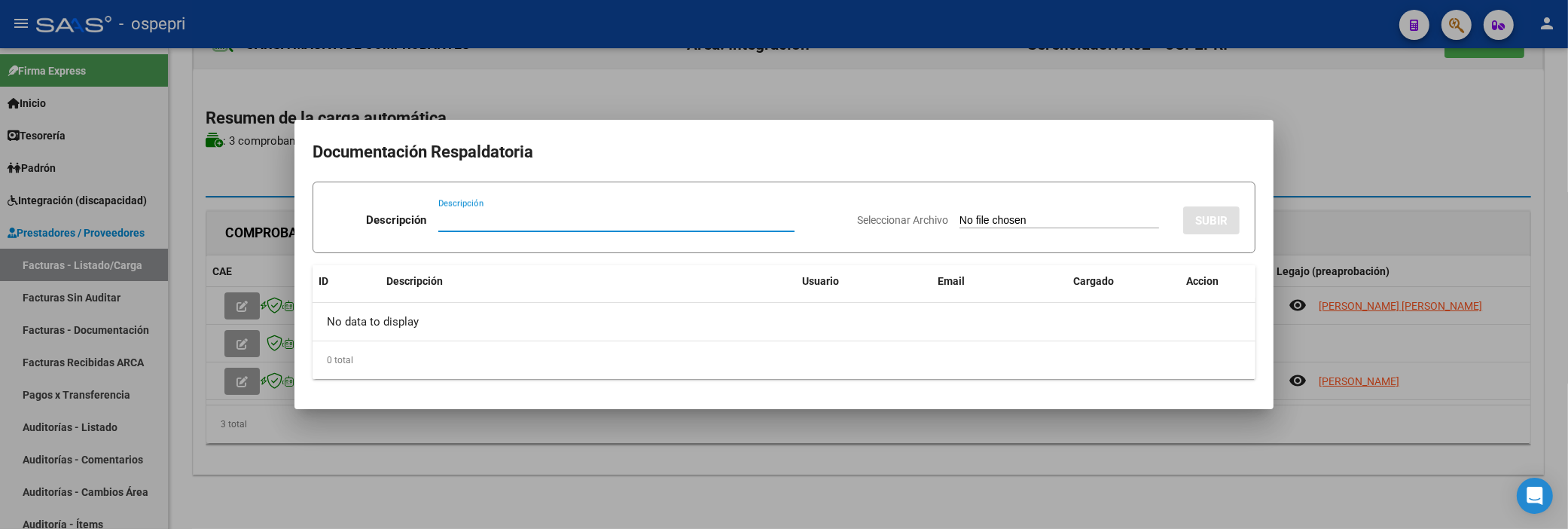
click at [458, 223] on input "Descripción" at bounding box center [617, 220] width 356 height 14
paste input "202507"
click at [959, 215] on input "Seleccionar Archivo" at bounding box center [1058, 221] width 199 height 15
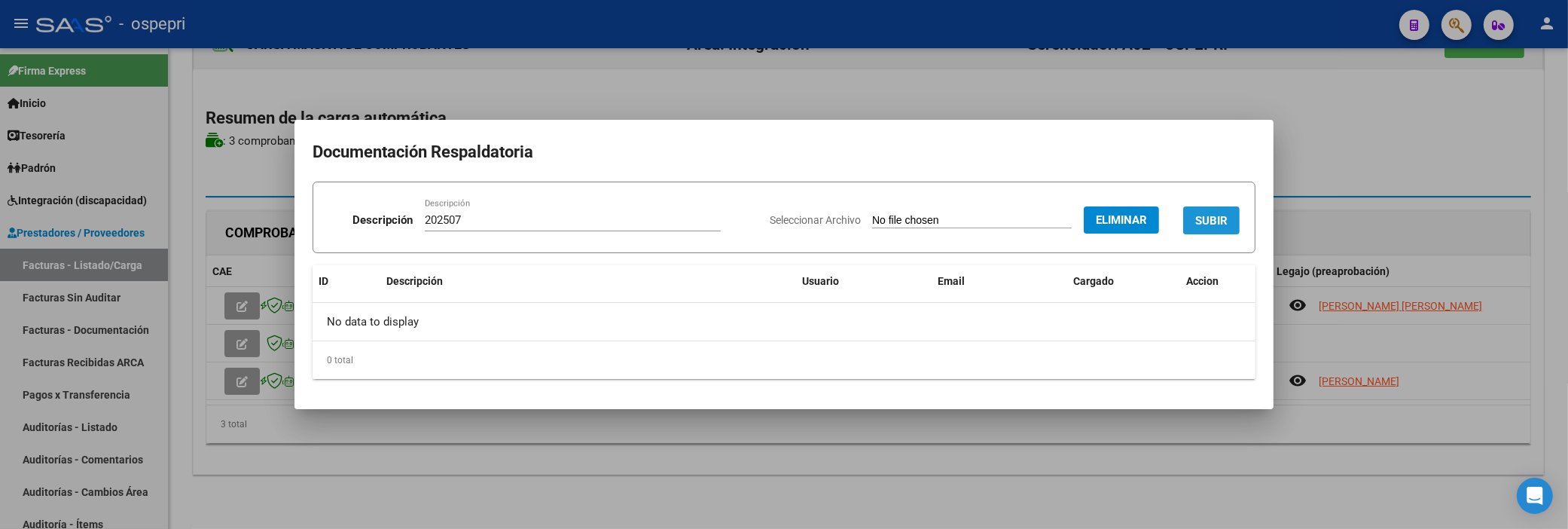
click at [1208, 217] on span "SUBIR" at bounding box center [1212, 221] width 32 height 14
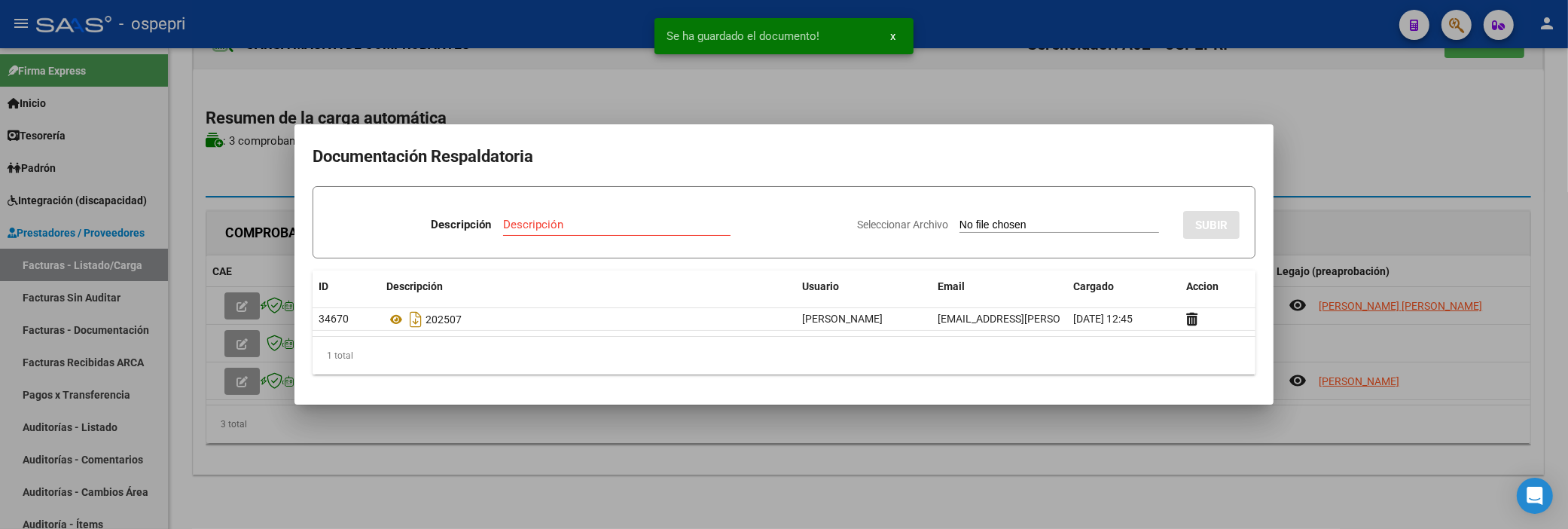
click at [733, 100] on div at bounding box center [784, 264] width 1568 height 529
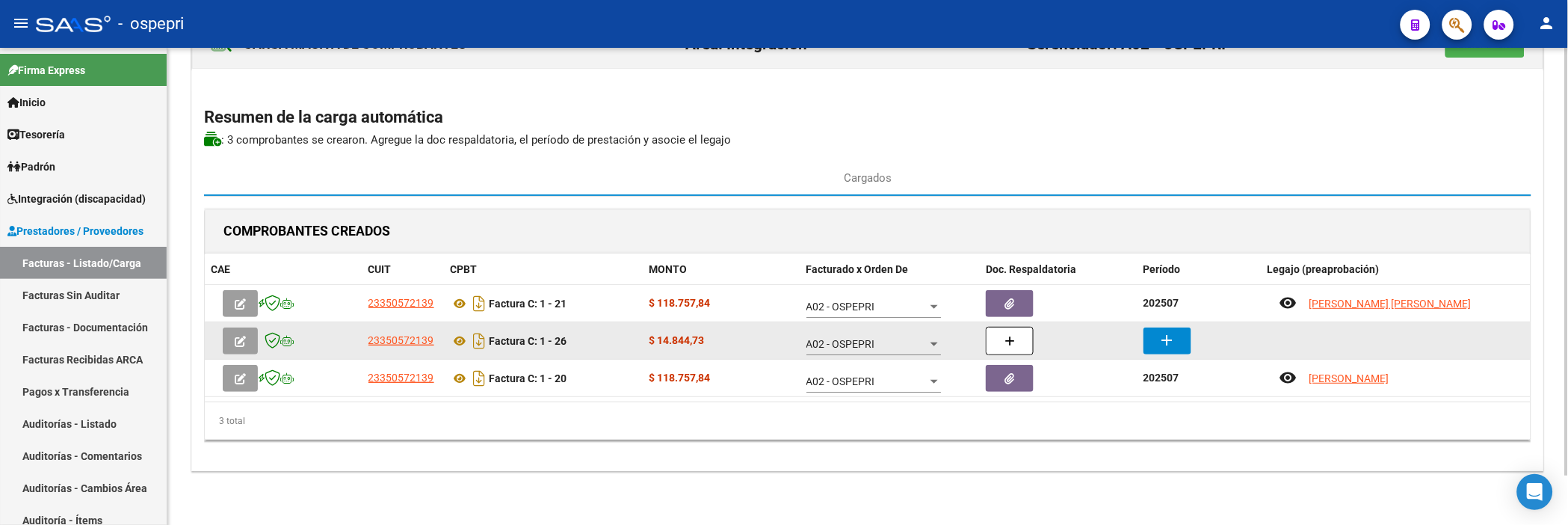
click at [1172, 345] on mat-icon "add" at bounding box center [1167, 340] width 18 height 18
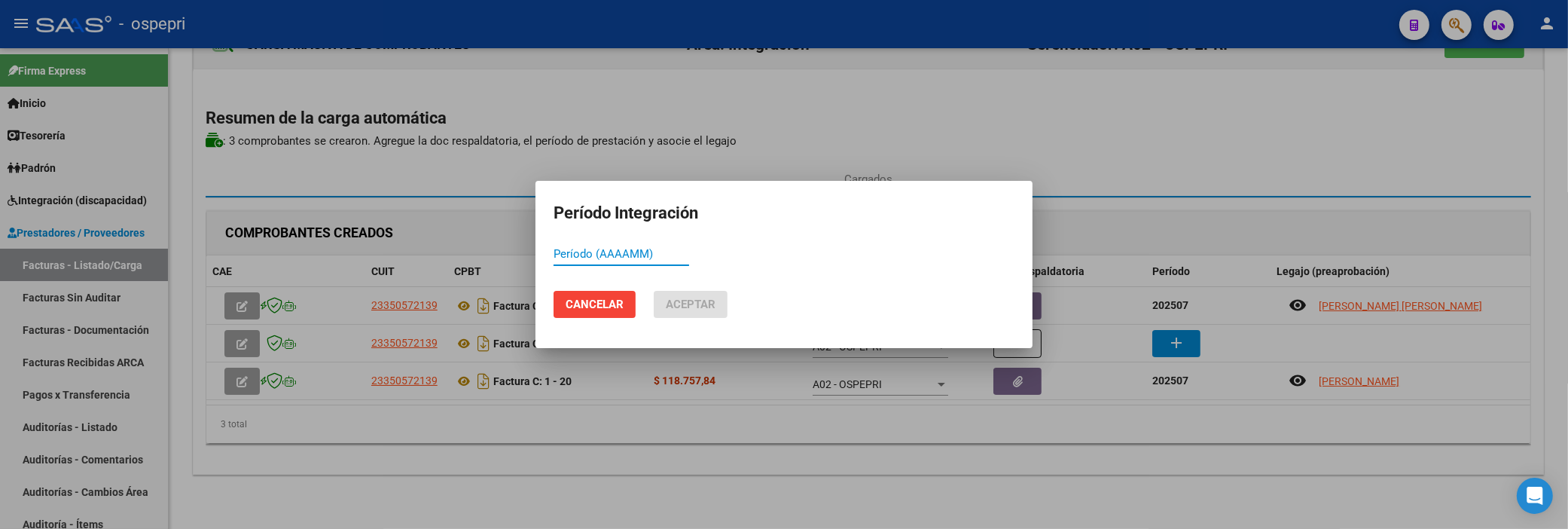
click at [567, 256] on input "Período (AAAAMM)" at bounding box center [622, 254] width 135 height 14
click at [567, 260] on div "Período (AAAAMM)" at bounding box center [622, 253] width 135 height 23
click at [566, 254] on input "Período (AAAAMM)" at bounding box center [622, 254] width 135 height 14
click at [710, 309] on span "Aceptar" at bounding box center [690, 304] width 50 height 14
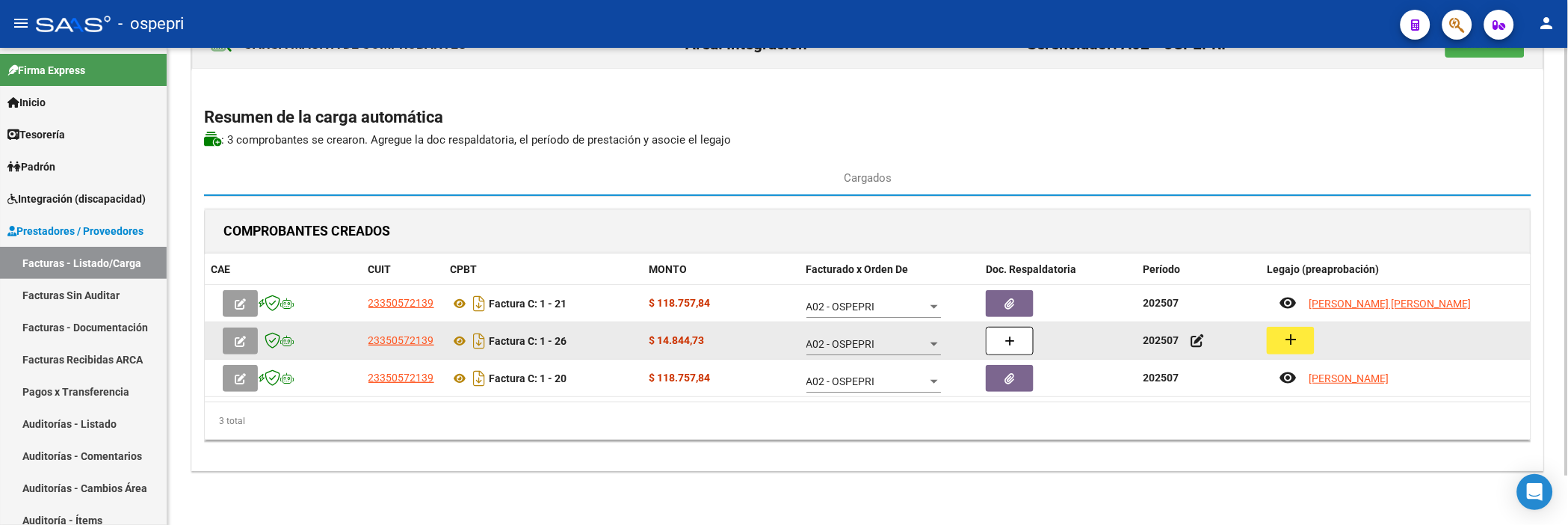
click at [1293, 342] on mat-icon "add" at bounding box center [1290, 339] width 18 height 18
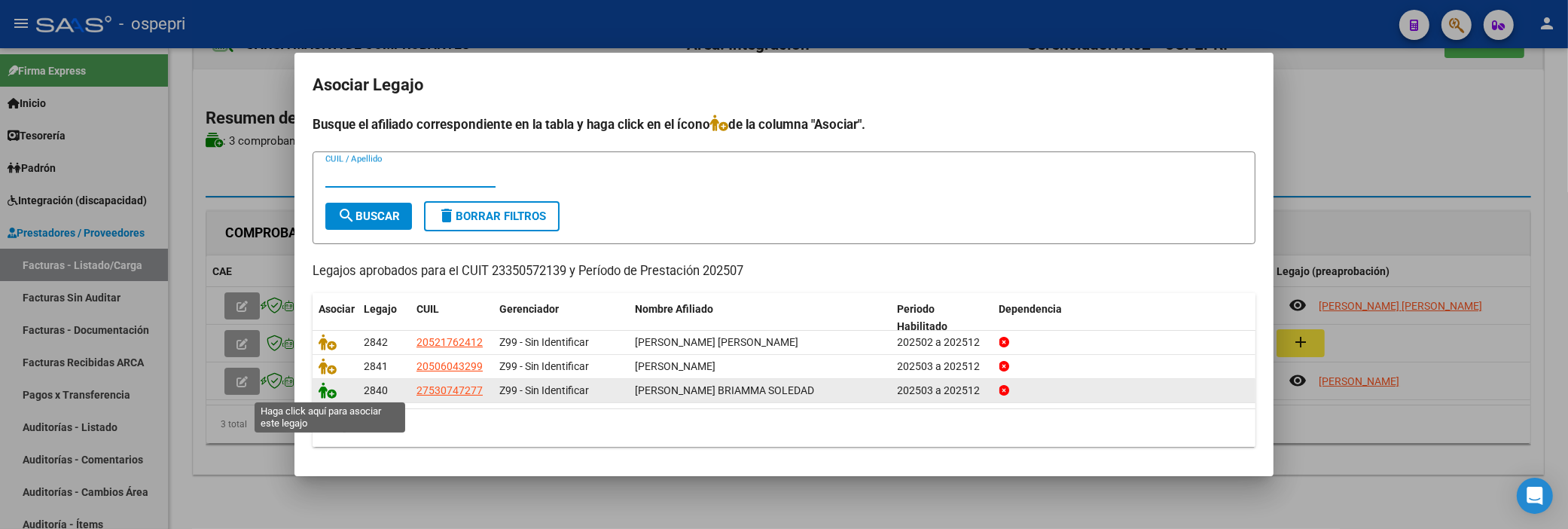
click at [319, 389] on icon at bounding box center [328, 390] width 18 height 17
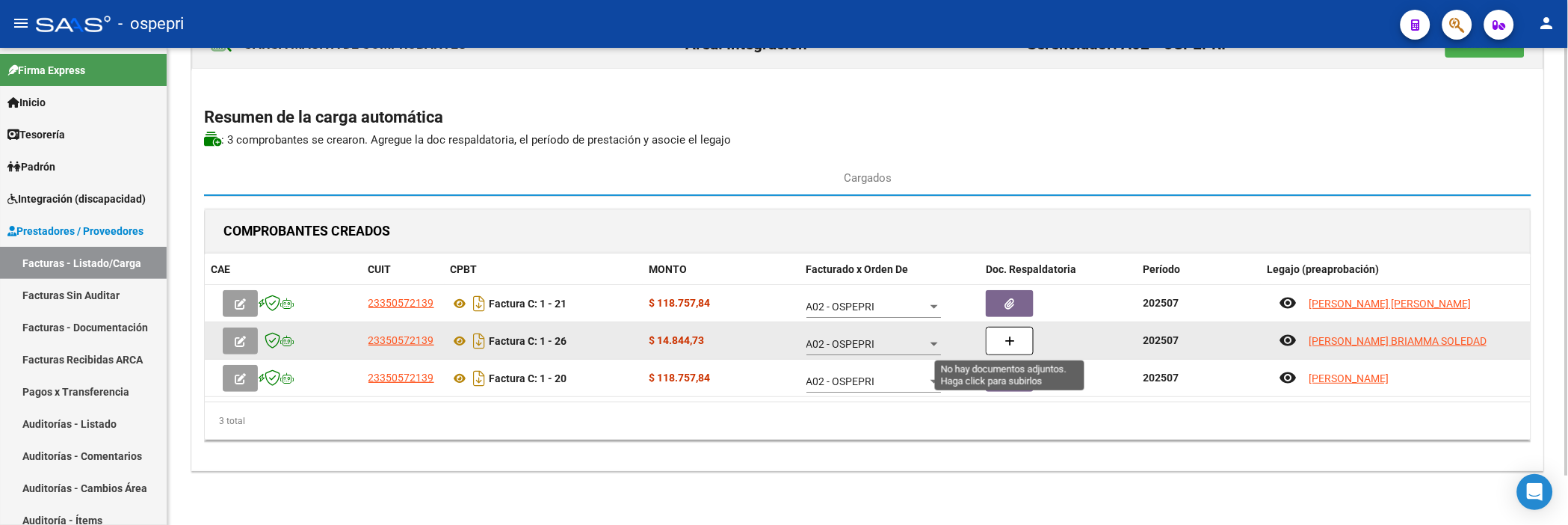
click at [1015, 338] on button "button" at bounding box center [1009, 340] width 48 height 28
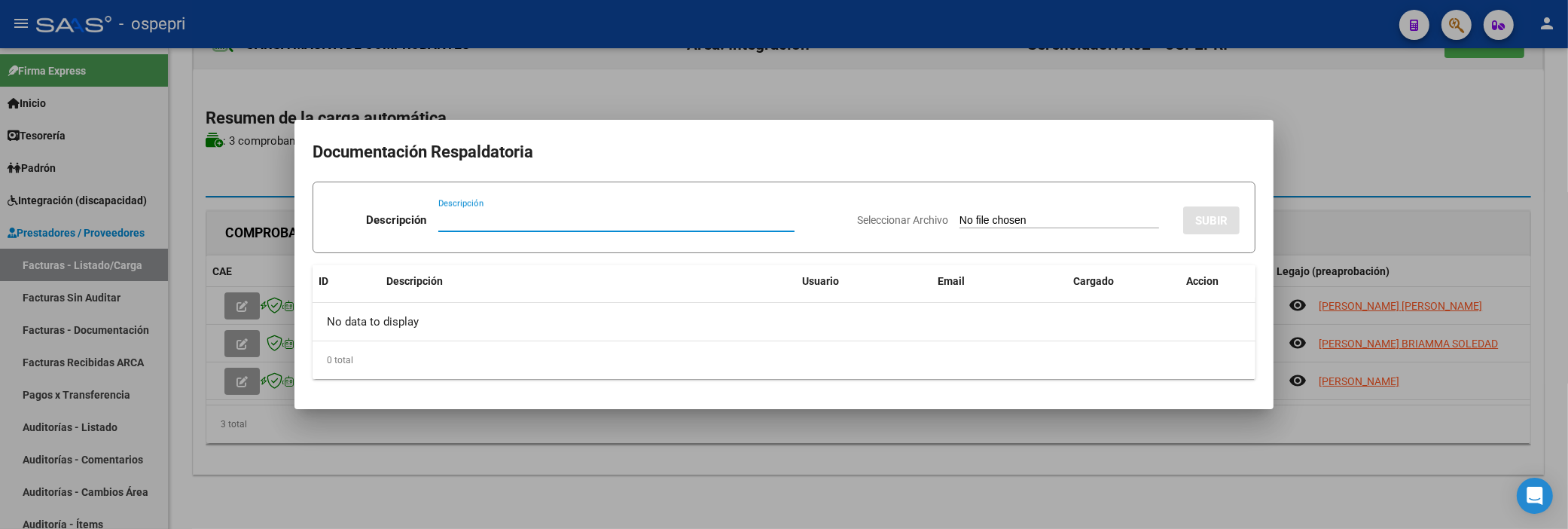
click at [455, 217] on input "Descripción" at bounding box center [617, 220] width 356 height 14
drag, startPoint x: 455, startPoint y: 216, endPoint x: 430, endPoint y: 221, distance: 25.5
click at [430, 221] on div "Descripción Descripción" at bounding box center [587, 223] width 516 height 45
click at [445, 219] on input "Descripción" at bounding box center [617, 220] width 356 height 14
click at [959, 218] on input "Seleccionar Archivo" at bounding box center [1058, 221] width 199 height 15
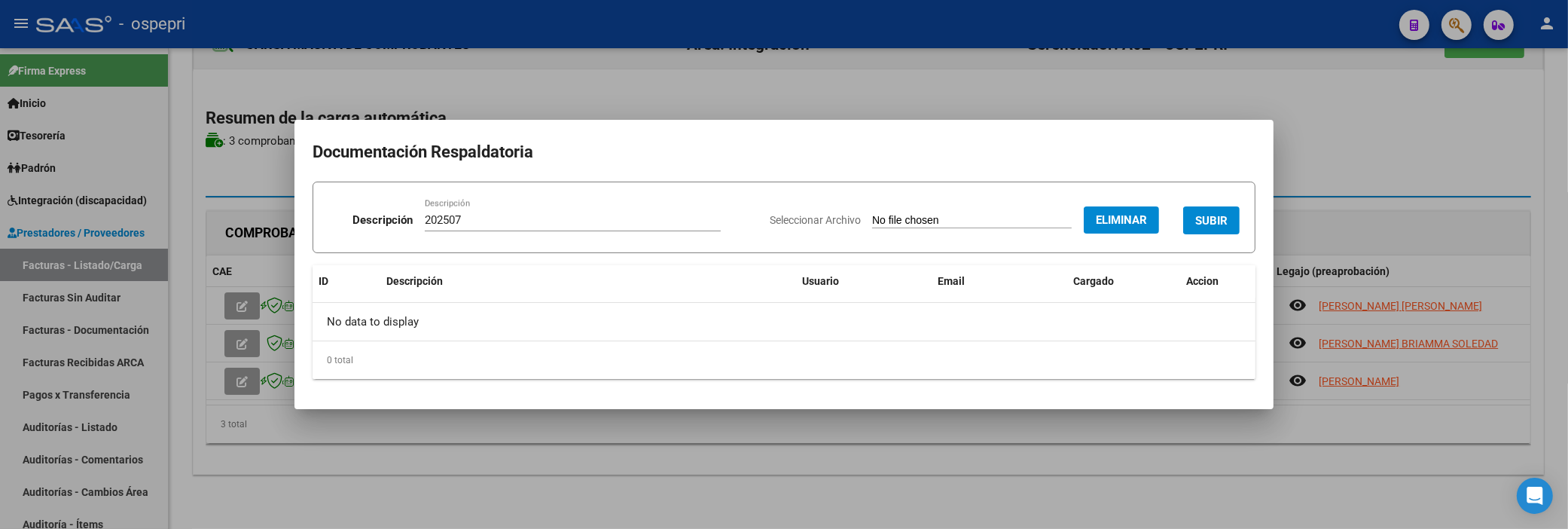
click at [1204, 218] on span "SUBIR" at bounding box center [1212, 221] width 32 height 14
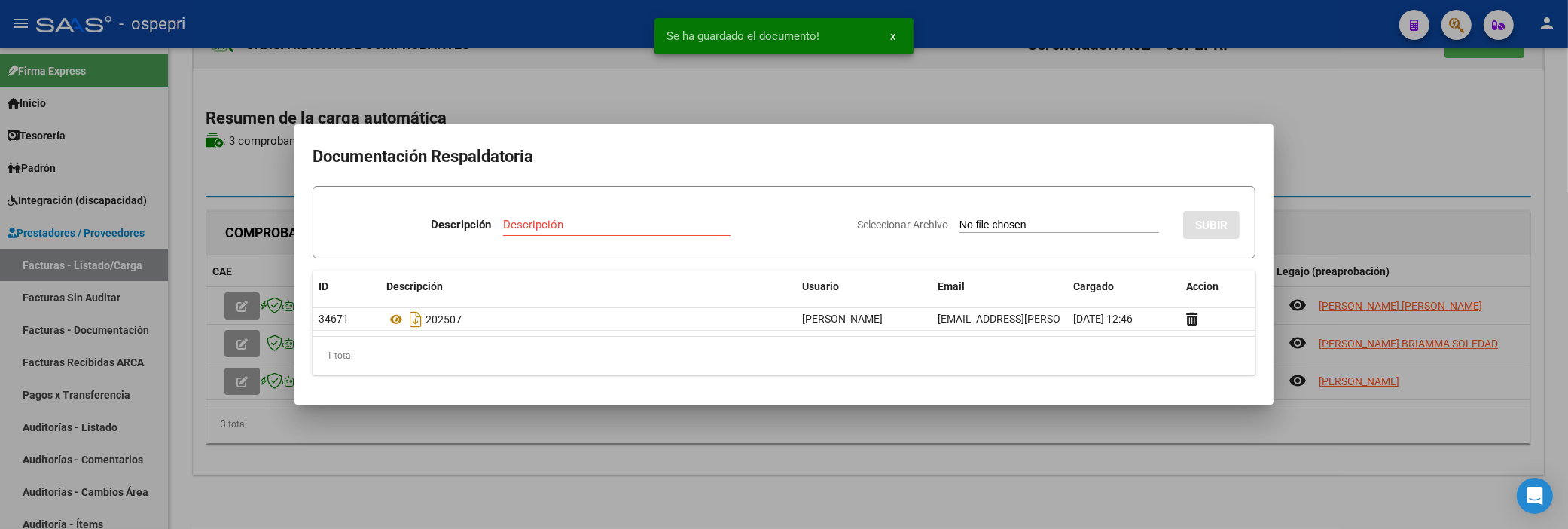
drag, startPoint x: 1079, startPoint y: 125, endPoint x: 1068, endPoint y: 122, distance: 11.4
click at [1073, 123] on div "Documentación Respaldatoria Descripción Descripción Seleccionar Archivo SUBIR I…" at bounding box center [784, 264] width 1568 height 529
click at [1052, 115] on div at bounding box center [784, 264] width 1568 height 529
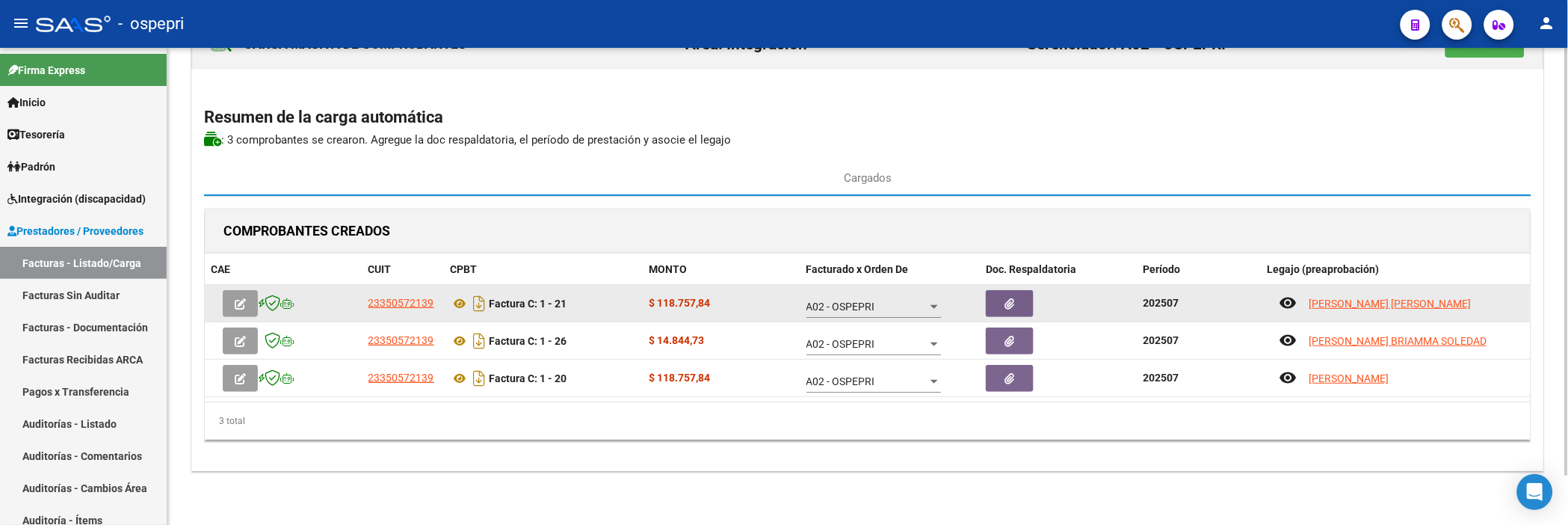
click at [229, 309] on button "button" at bounding box center [241, 304] width 35 height 27
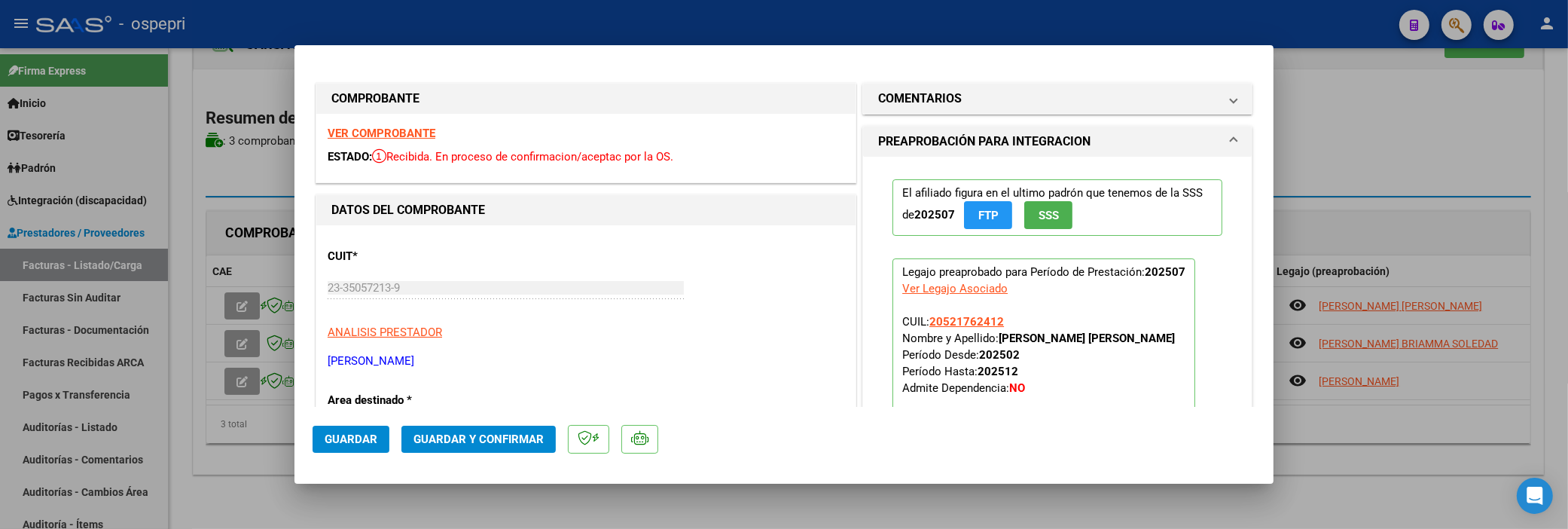
click at [494, 409] on span "Guardar y Confirmar" at bounding box center [478, 439] width 131 height 14
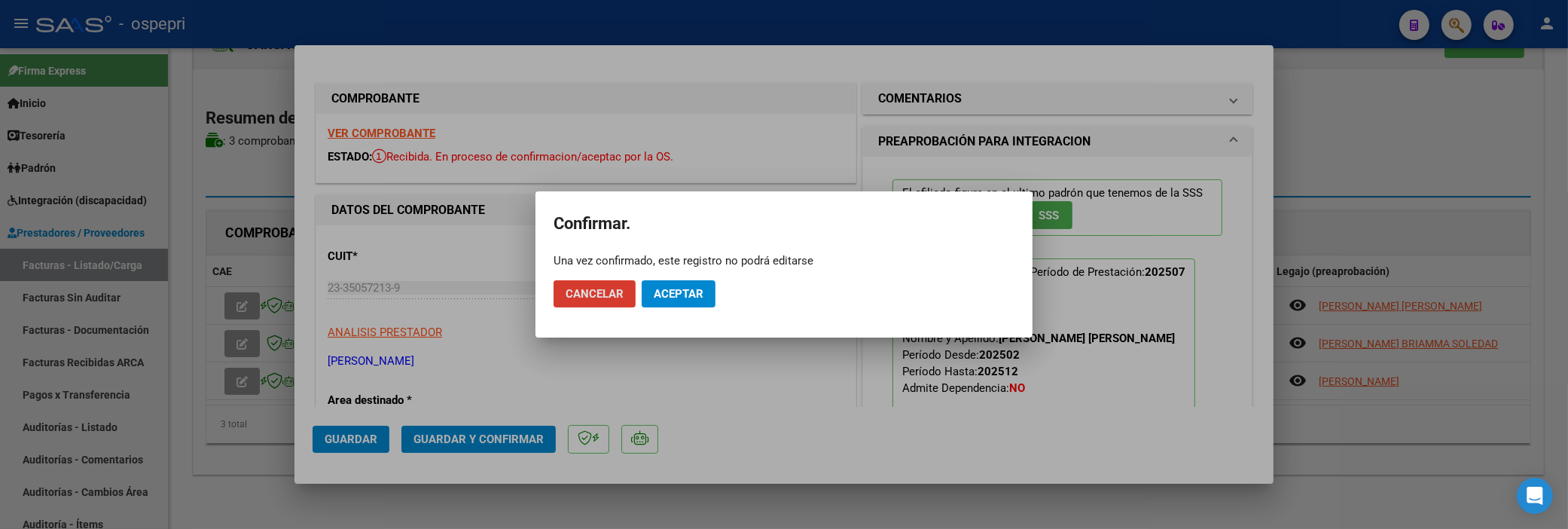
click at [664, 287] on span "Aceptar" at bounding box center [678, 293] width 50 height 14
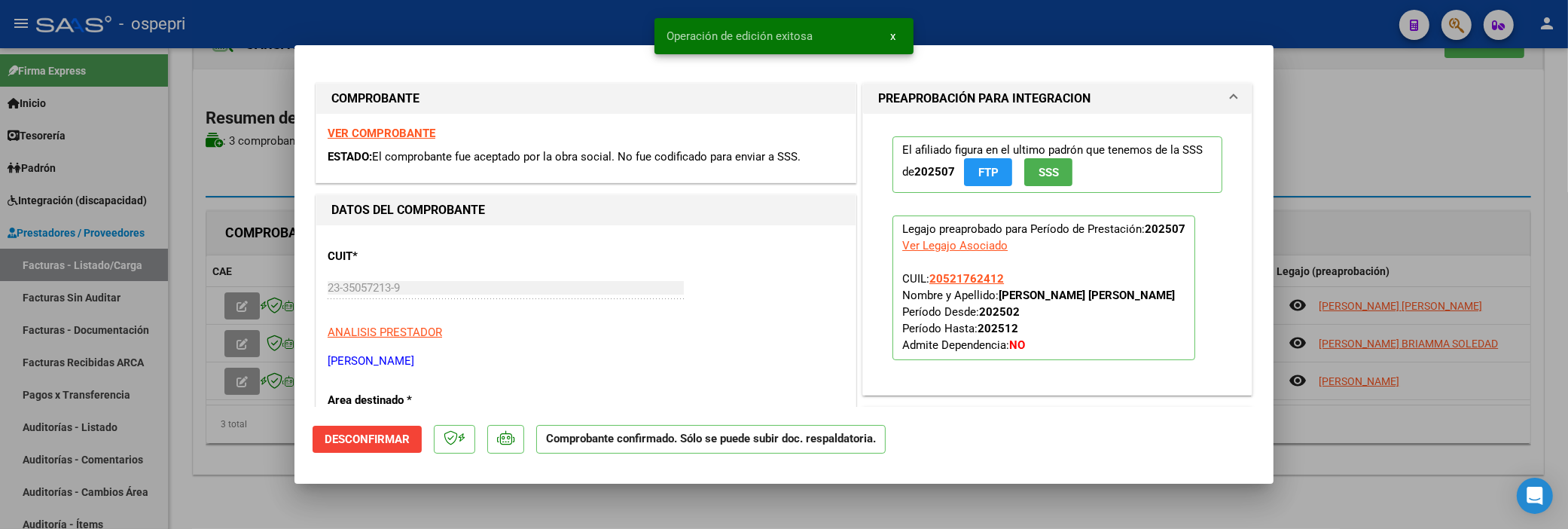
click at [243, 341] on div at bounding box center [784, 264] width 1568 height 529
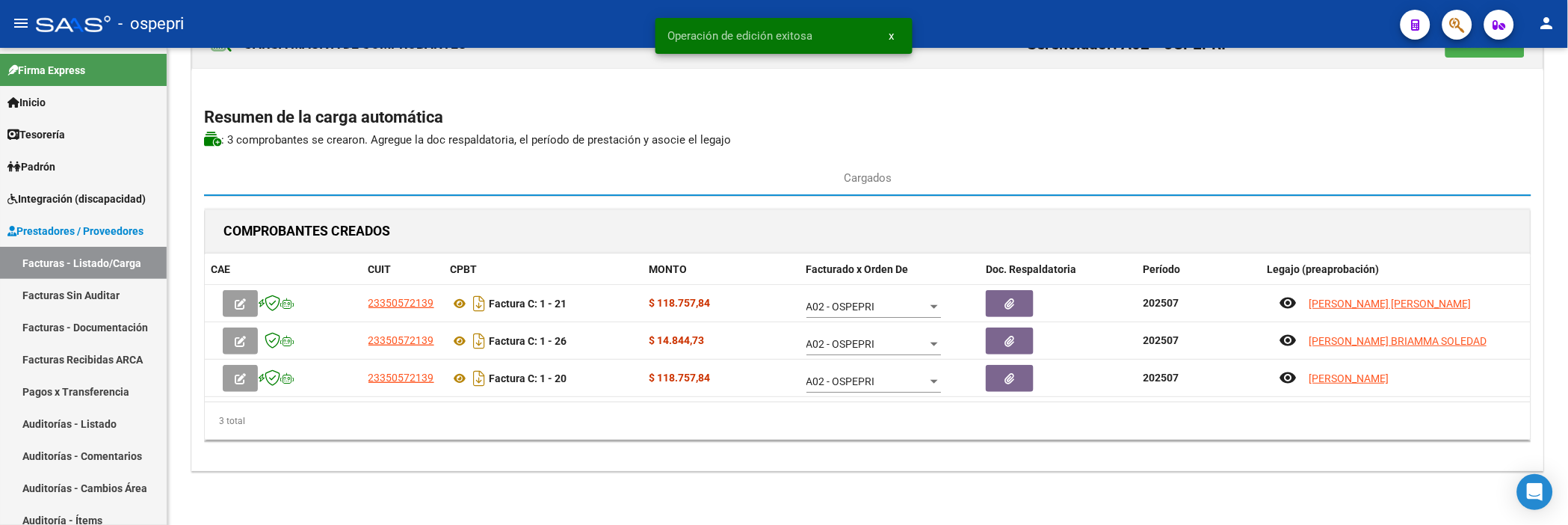
click at [242, 338] on icon "button" at bounding box center [241, 341] width 12 height 12
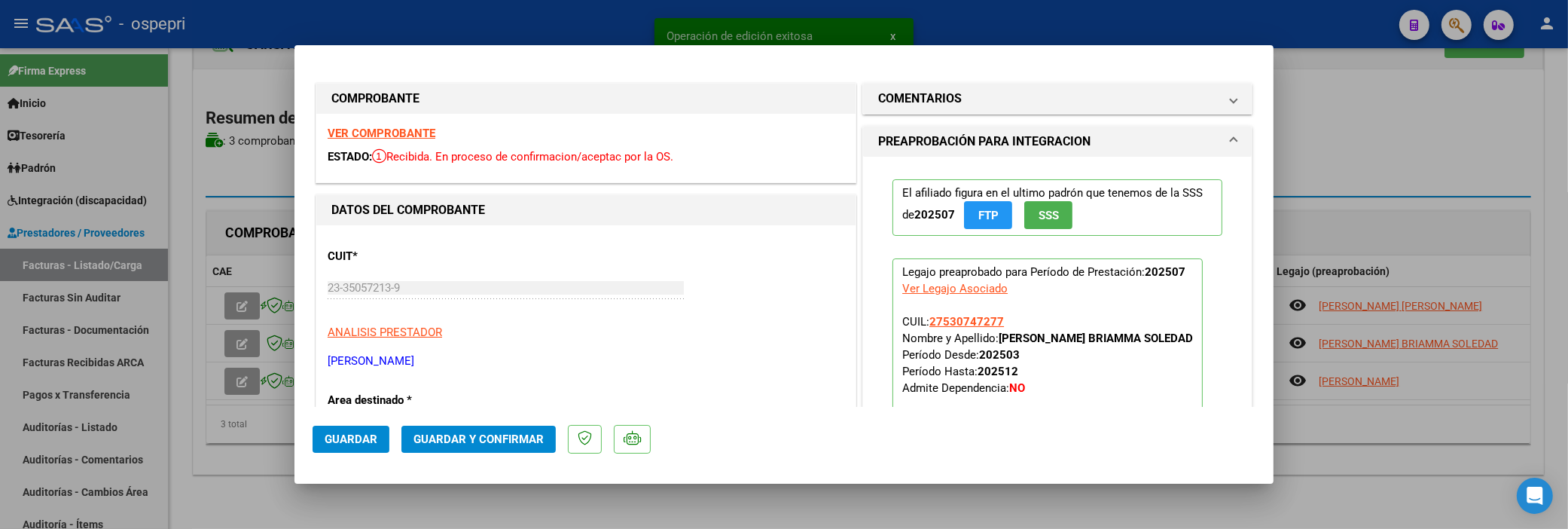
click at [496, 409] on span "Guardar y Confirmar" at bounding box center [478, 439] width 131 height 14
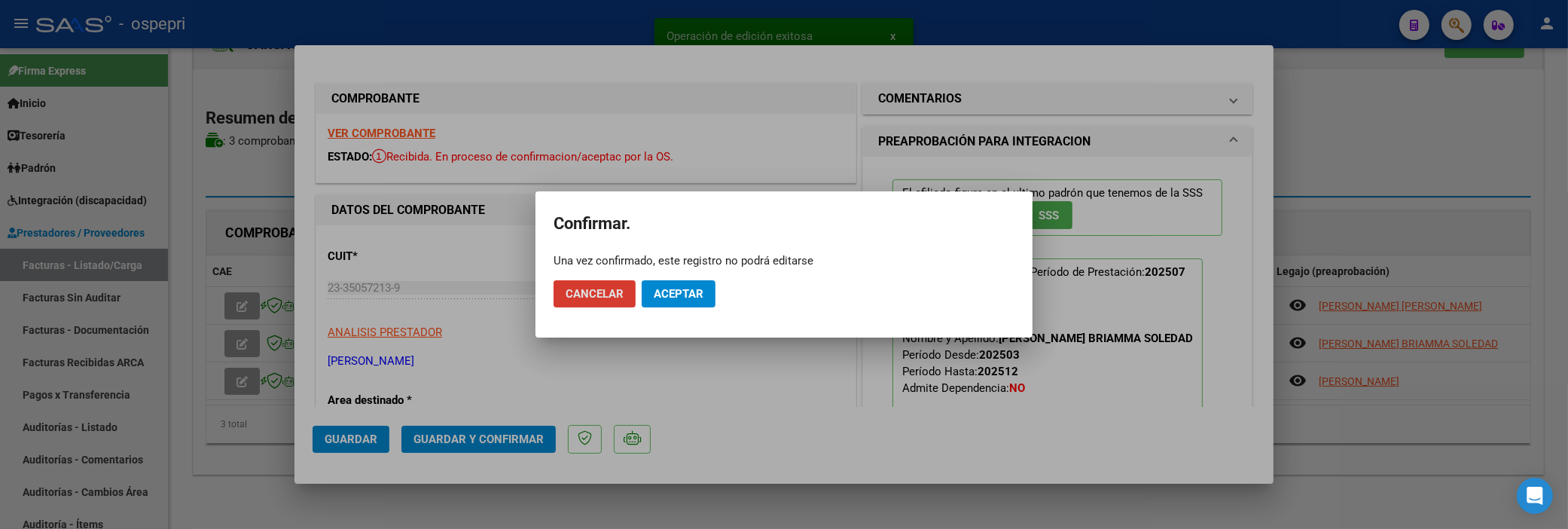
click at [686, 291] on span "Aceptar" at bounding box center [678, 293] width 50 height 14
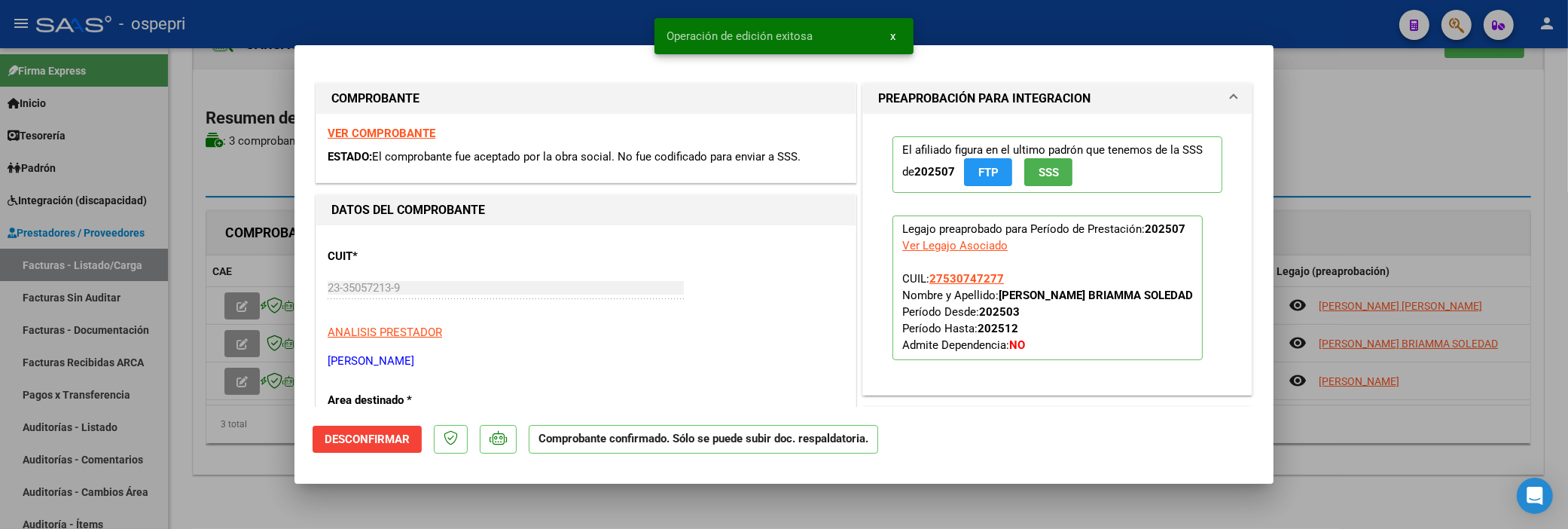
click at [243, 378] on div at bounding box center [784, 264] width 1568 height 529
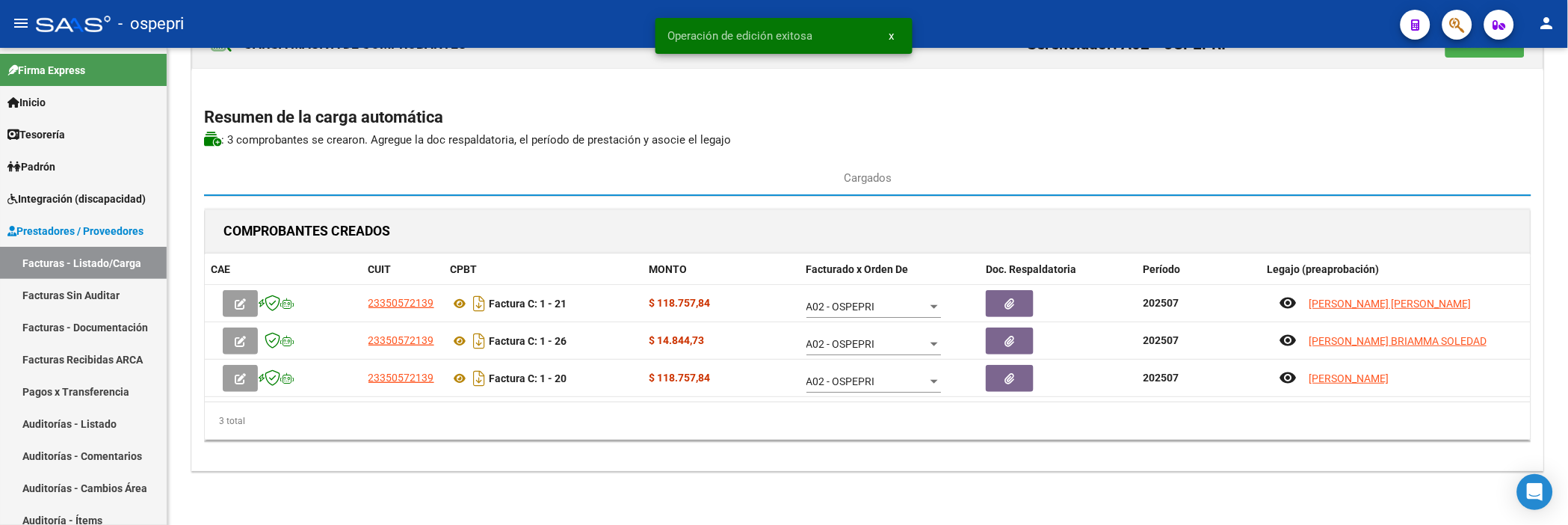
click at [241, 375] on icon "button" at bounding box center [241, 379] width 12 height 12
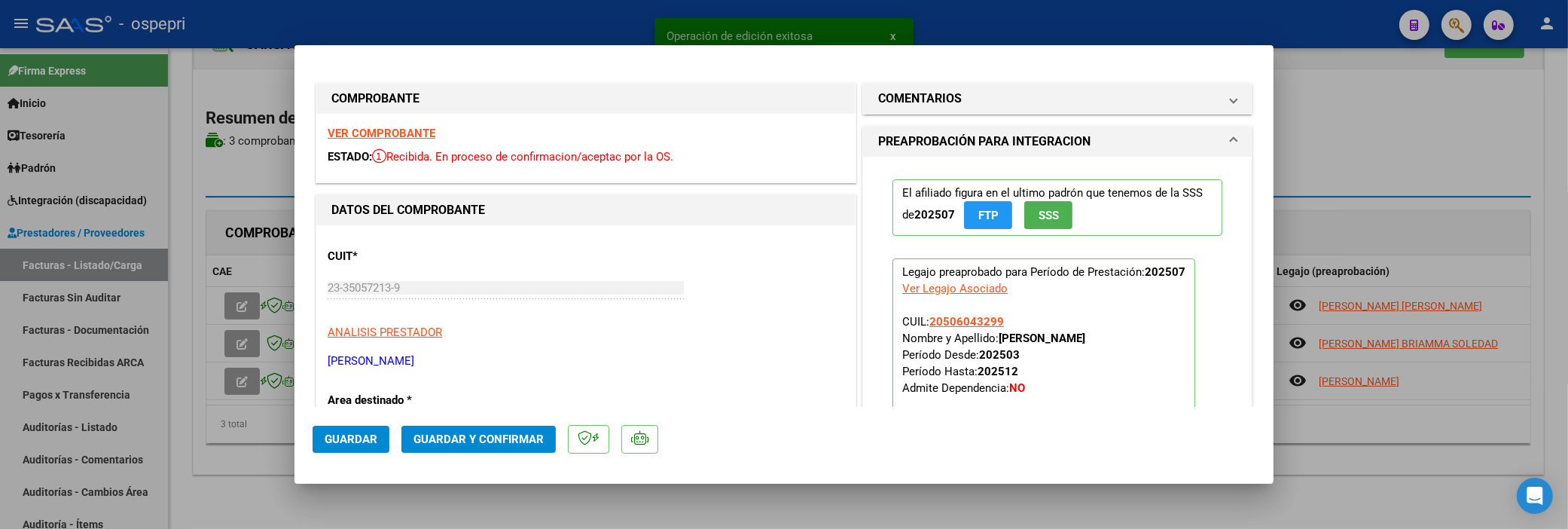
click at [494, 409] on span "Guardar y Confirmar" at bounding box center [478, 439] width 131 height 14
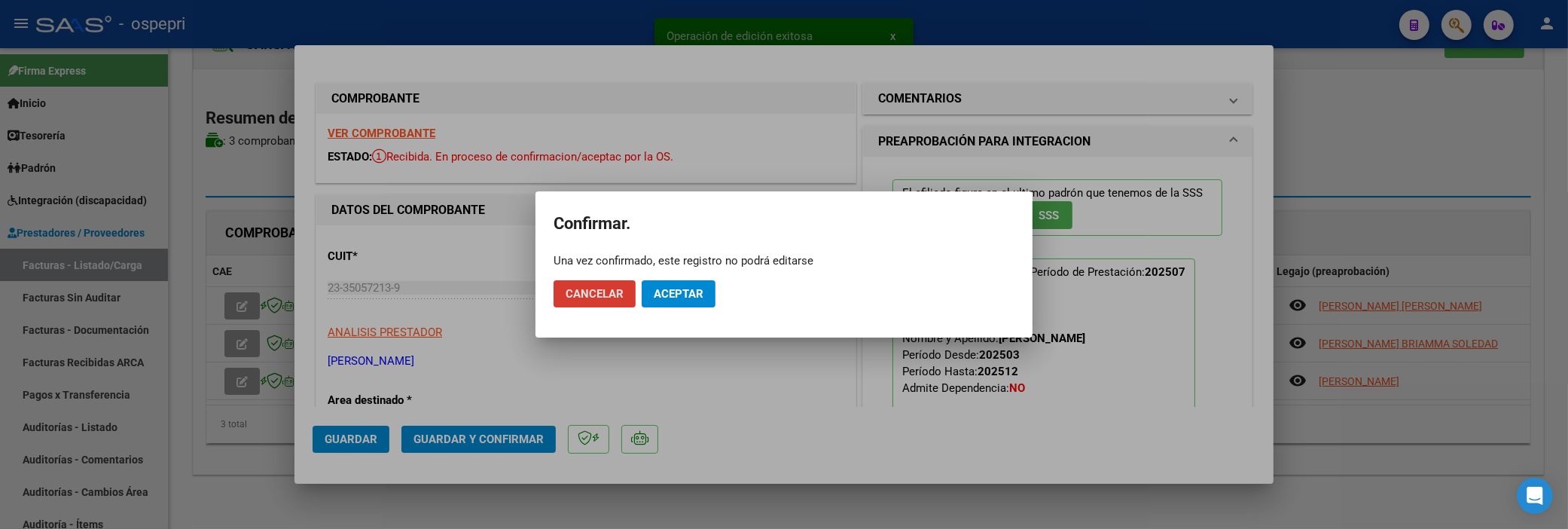
click at [701, 287] on span "Aceptar" at bounding box center [678, 293] width 50 height 14
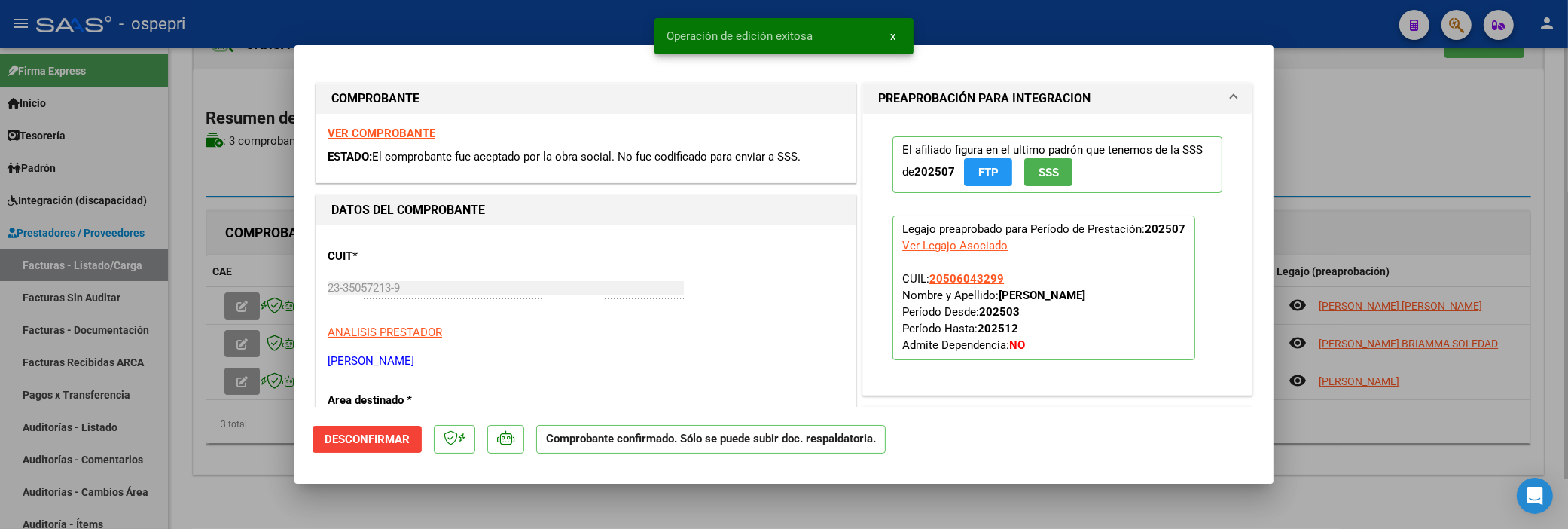
click at [1379, 140] on div at bounding box center [784, 264] width 1568 height 529
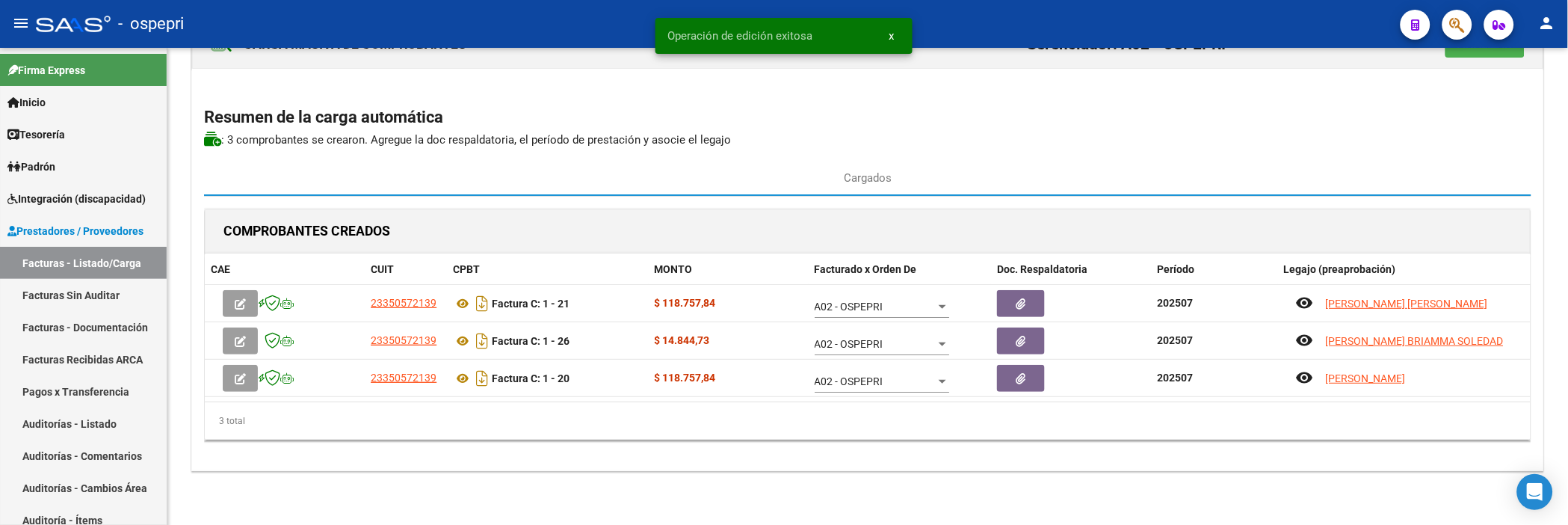
scroll to position [0, 0]
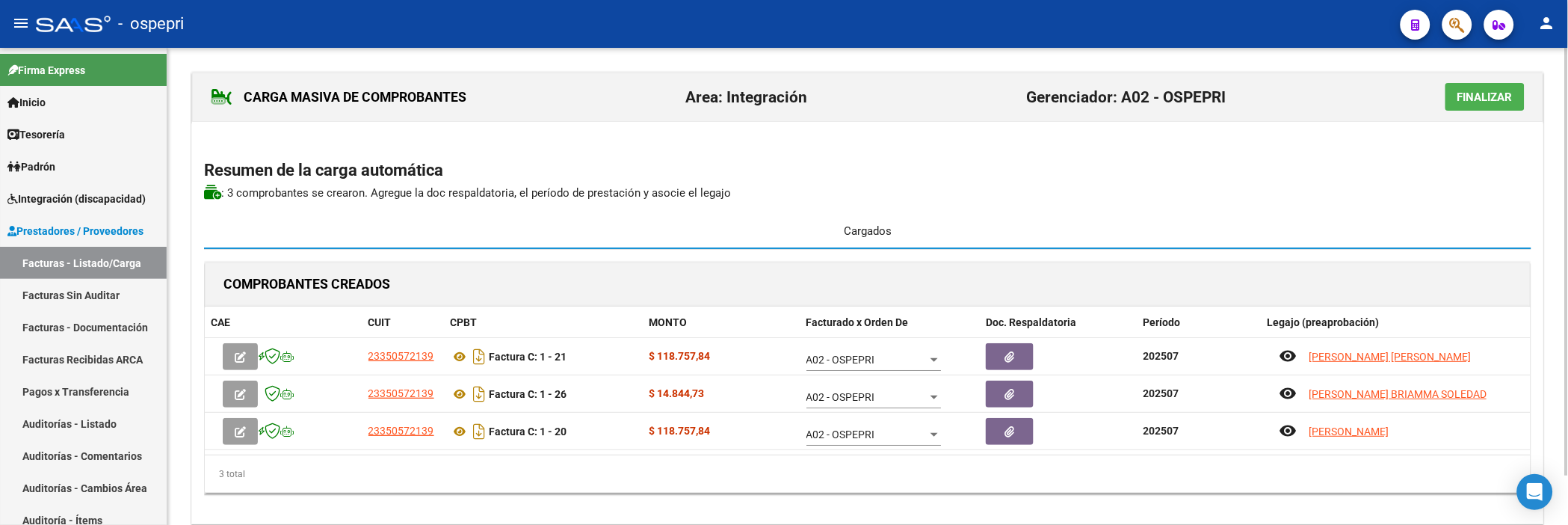
click at [1143, 215] on div "Cargados" at bounding box center [867, 231] width 1327 height 36
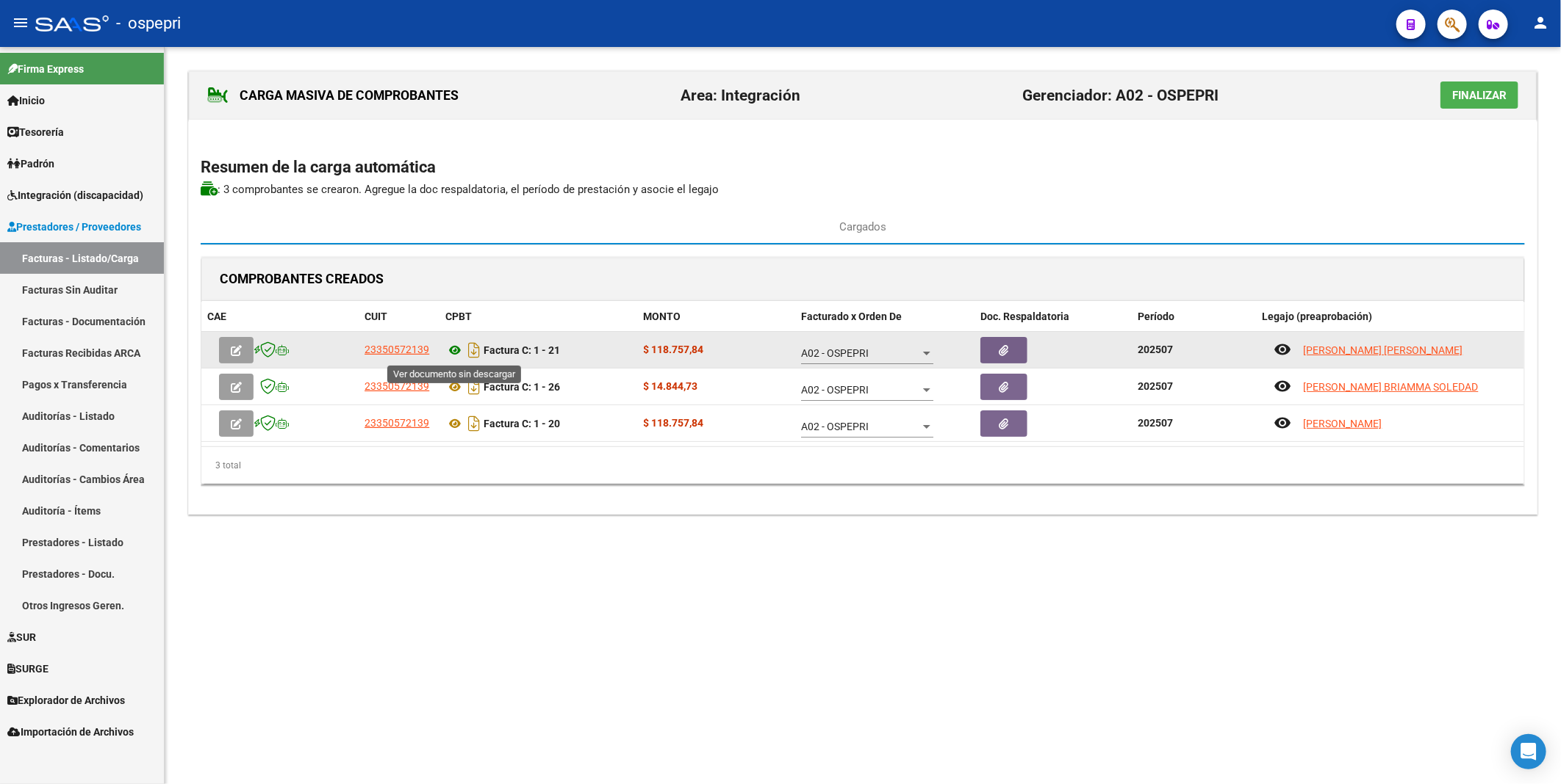
click at [446, 352] on icon at bounding box center [455, 350] width 19 height 17
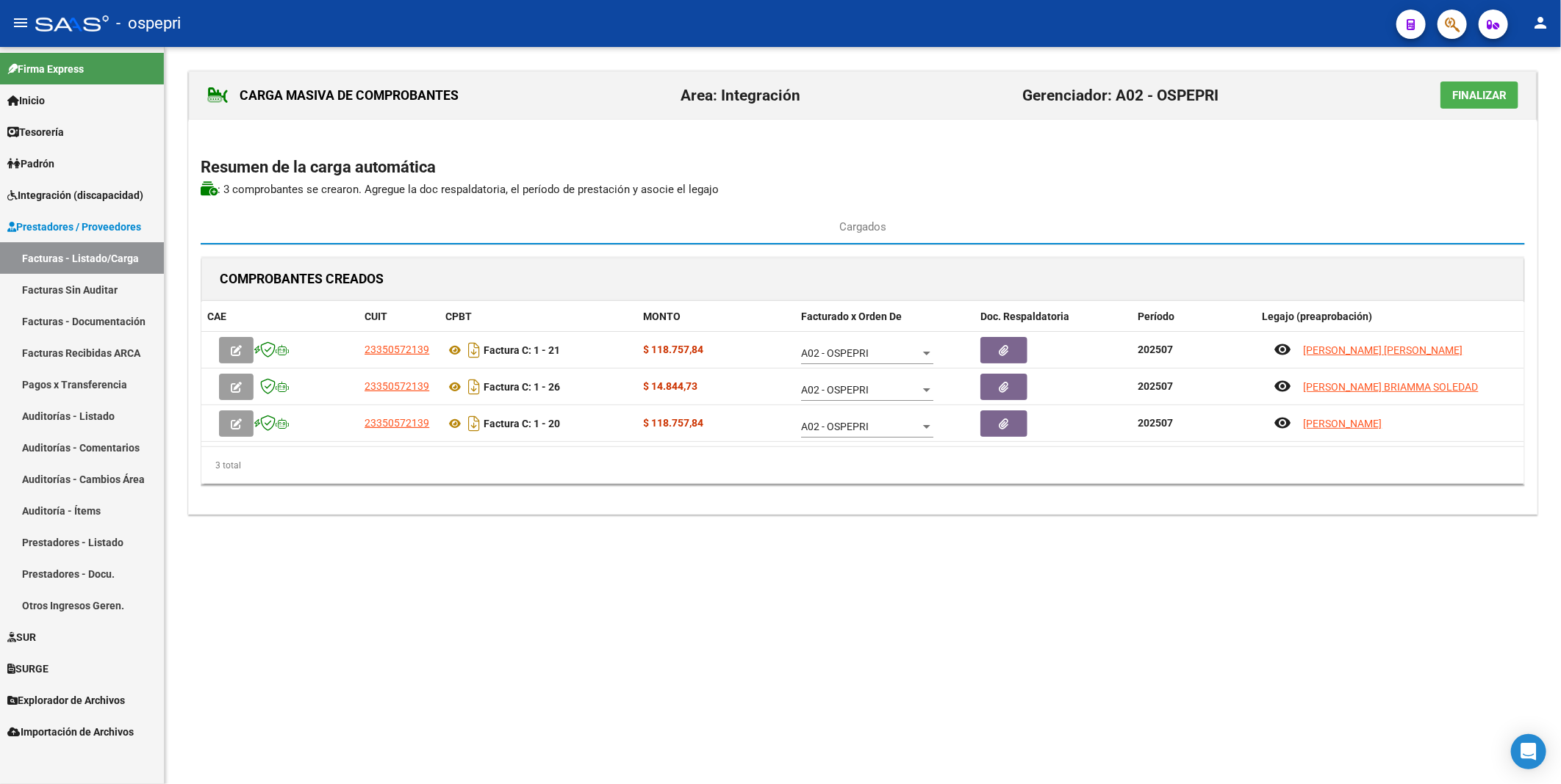
click at [1460, 100] on span "Finalizar" at bounding box center [1479, 96] width 55 height 13
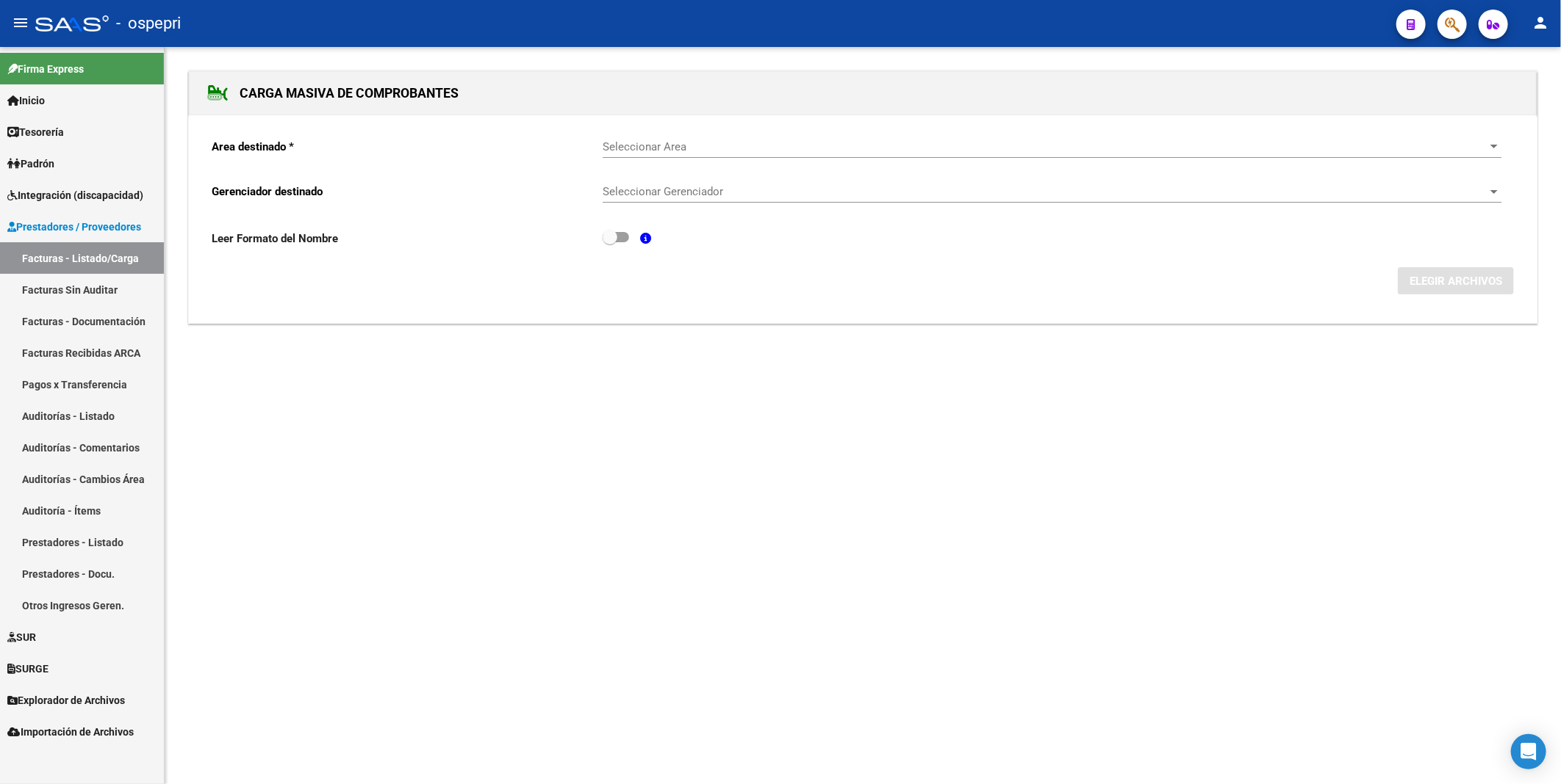
click at [118, 254] on link "Facturas - Listado/Carga" at bounding box center [81, 258] width 164 height 32
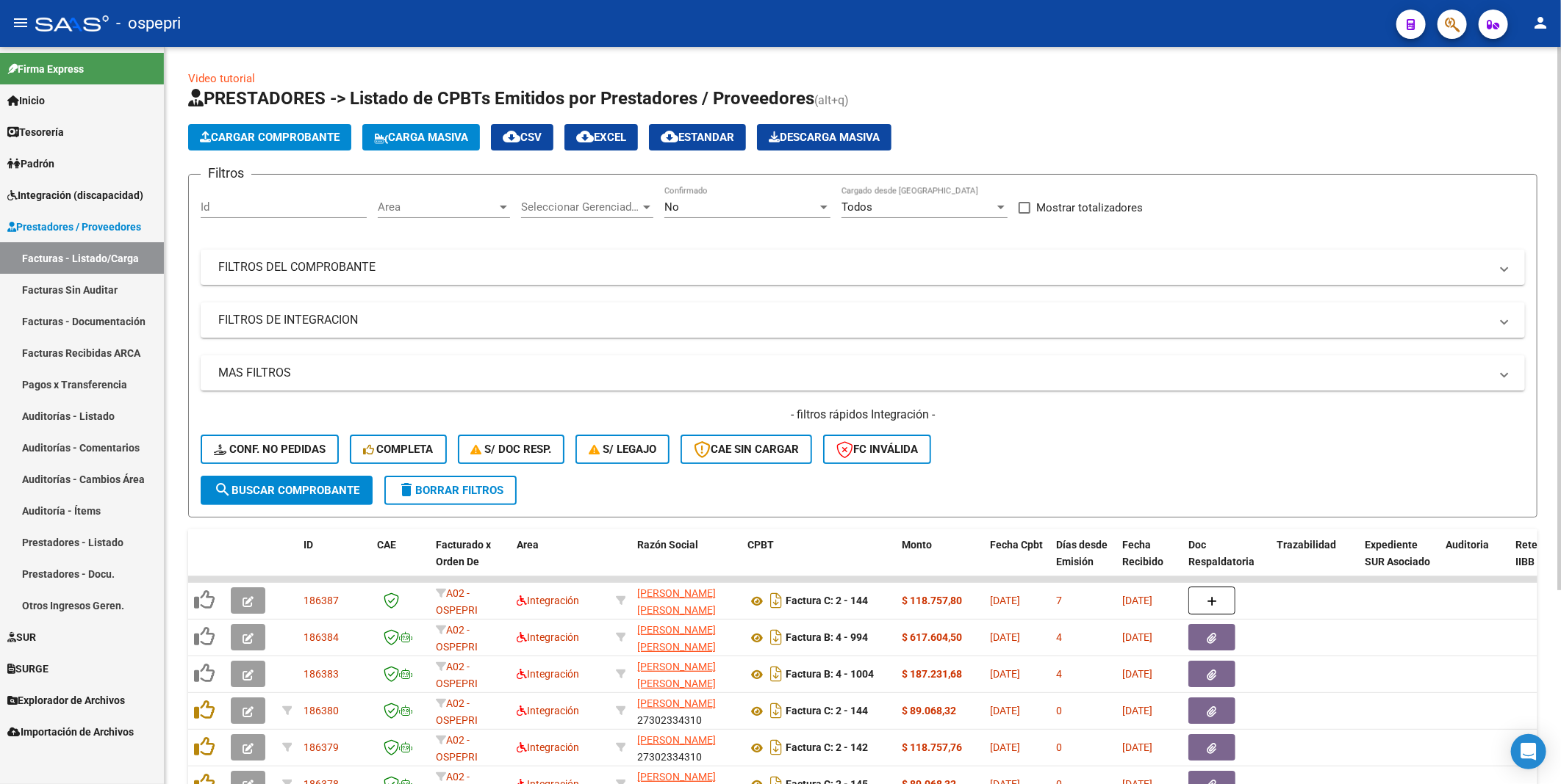
click at [410, 141] on span "Carga Masiva" at bounding box center [421, 138] width 94 height 13
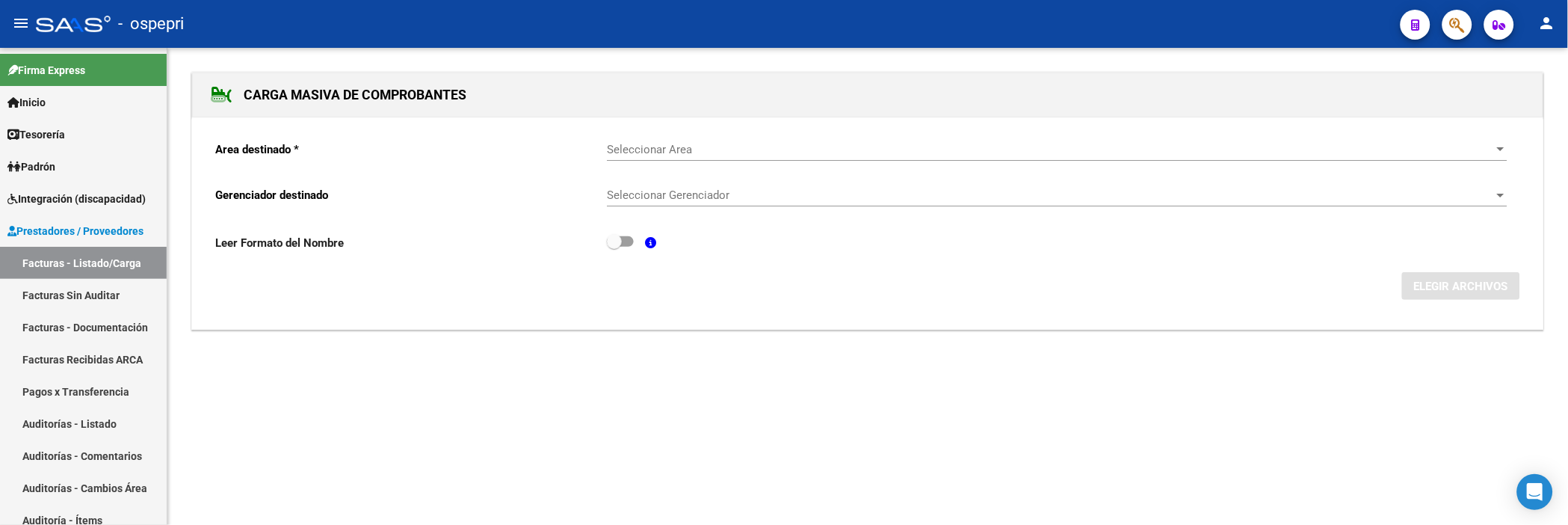
click at [658, 149] on span "Seleccionar Area" at bounding box center [1050, 150] width 887 height 14
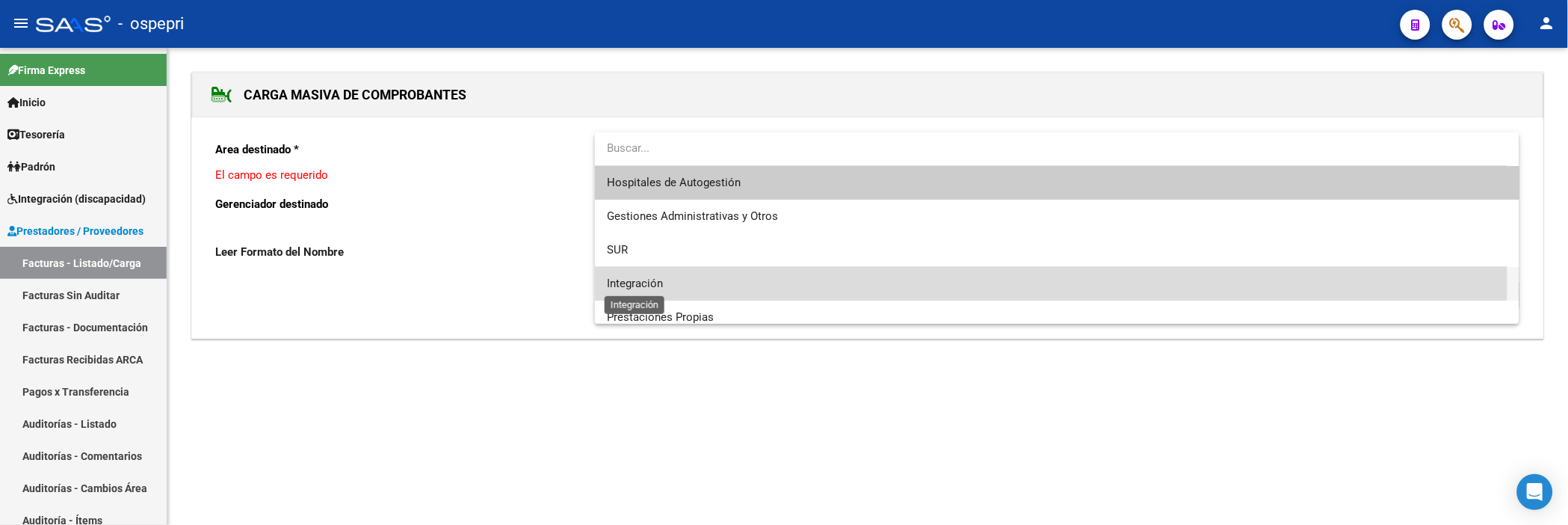
click at [626, 281] on span "Integración" at bounding box center [635, 283] width 56 height 14
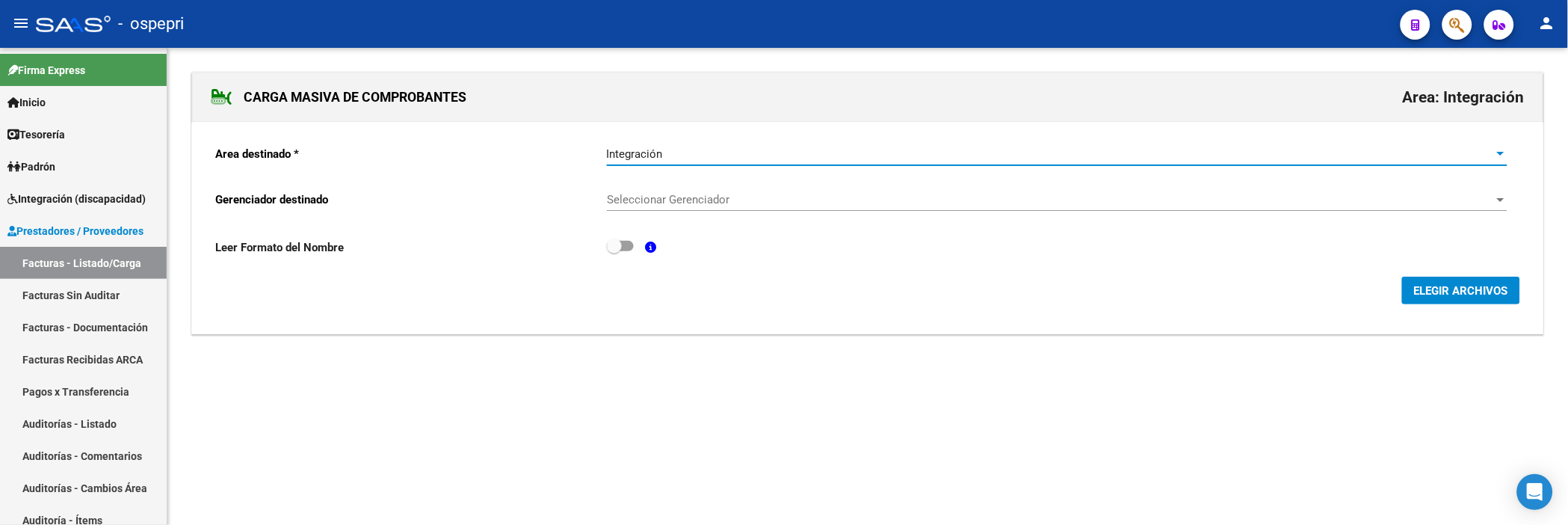
click at [700, 206] on span "Seleccionar Gerenciador" at bounding box center [1050, 200] width 887 height 14
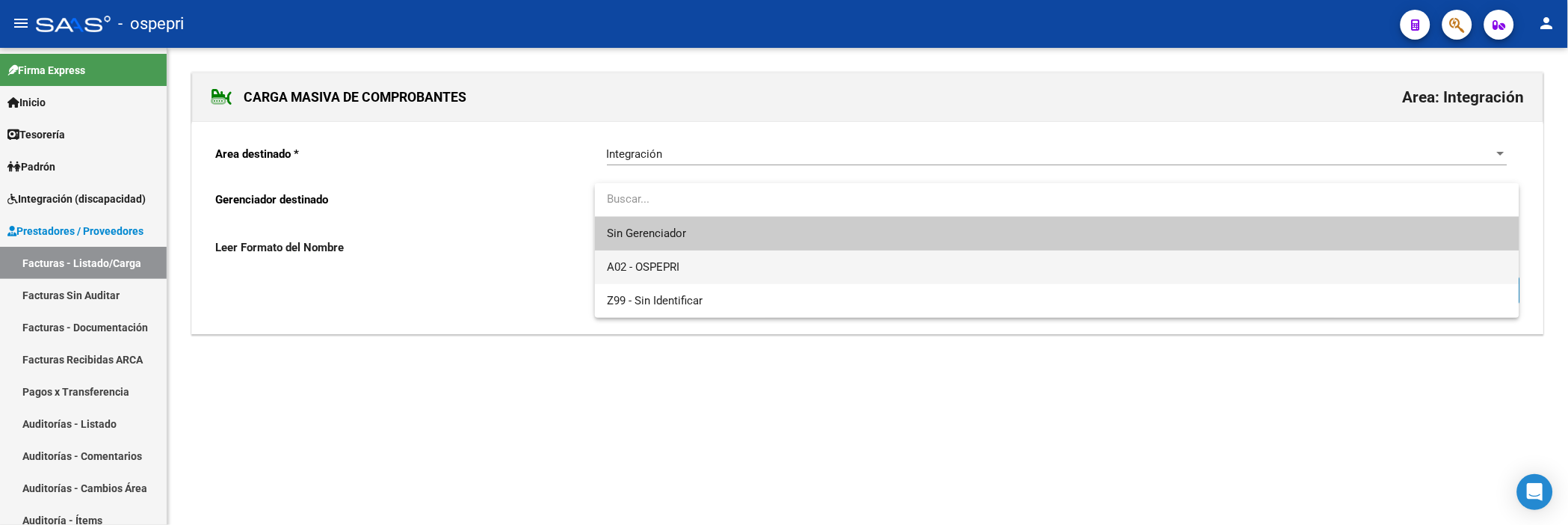
click at [697, 265] on span "A02 - OSPEPRI" at bounding box center [1057, 267] width 901 height 34
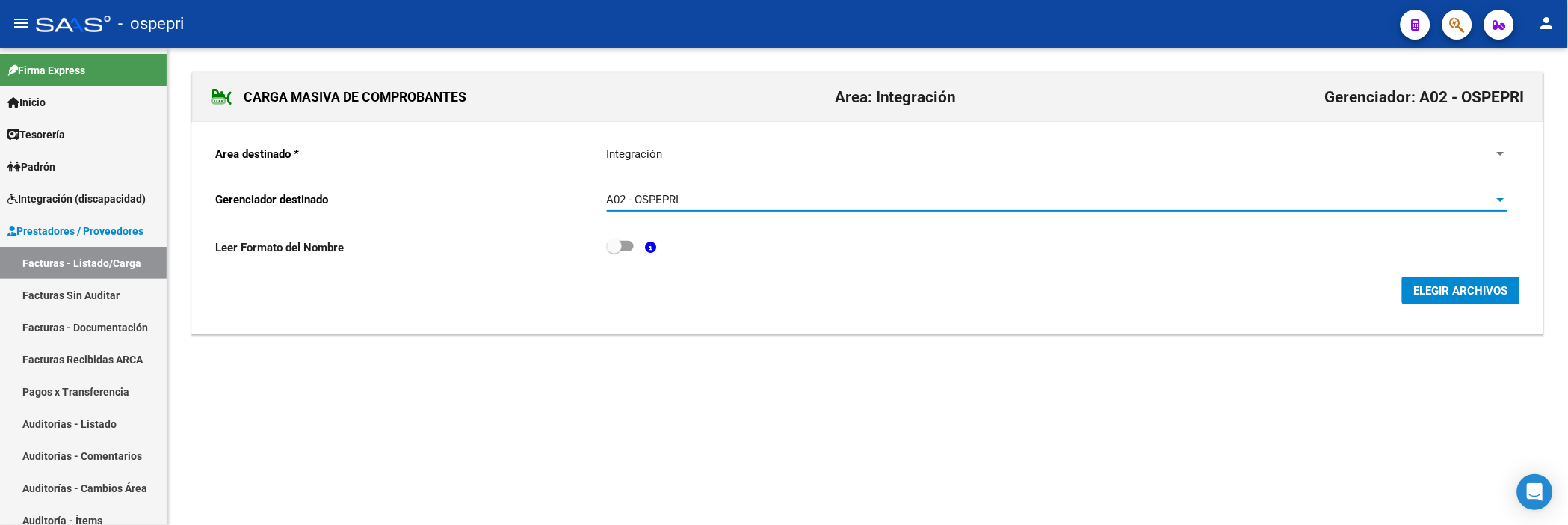
click at [1466, 292] on span "ELEGIR ARCHIVOS" at bounding box center [1461, 291] width 94 height 14
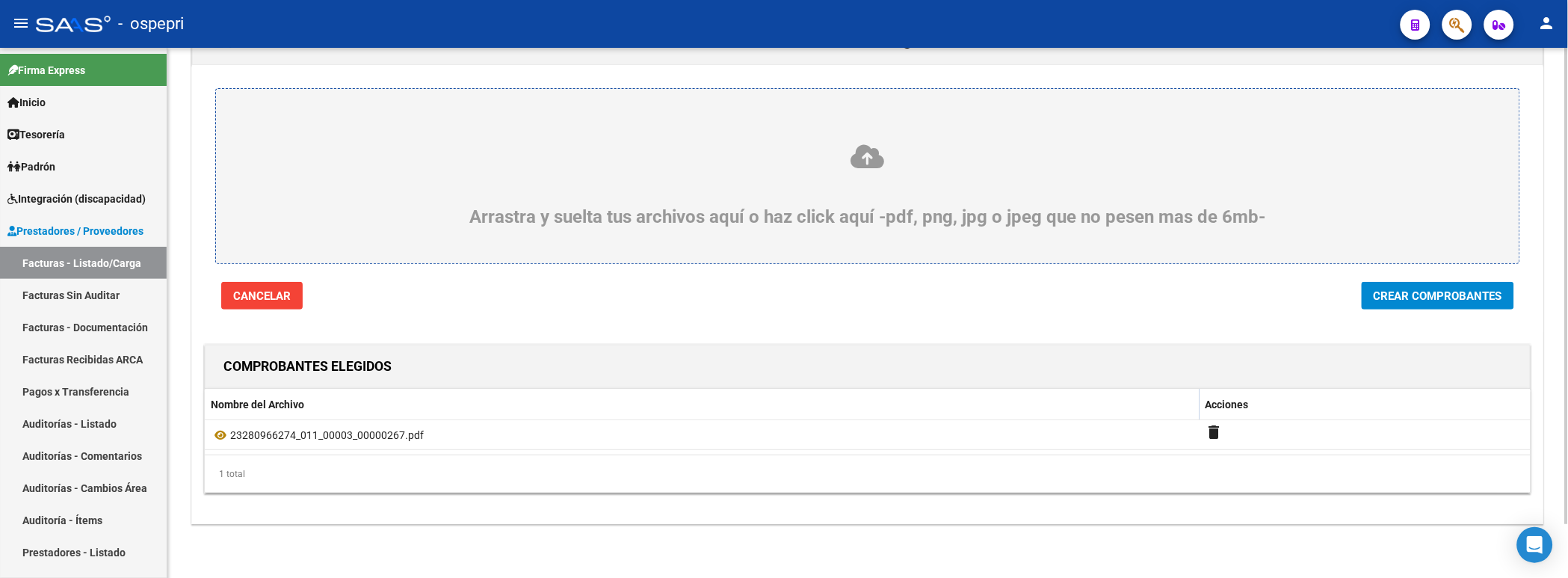
scroll to position [59, 0]
click at [1443, 300] on span "Crear Comprobantes" at bounding box center [1437, 296] width 129 height 14
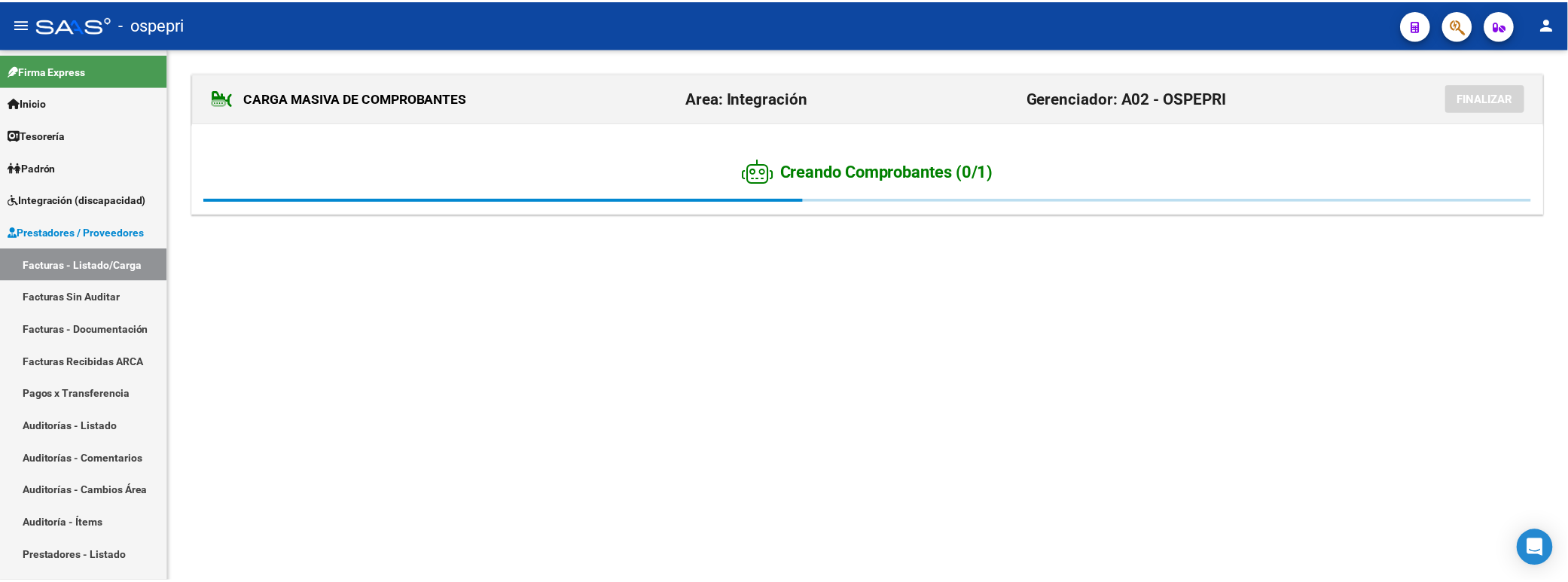
scroll to position [0, 0]
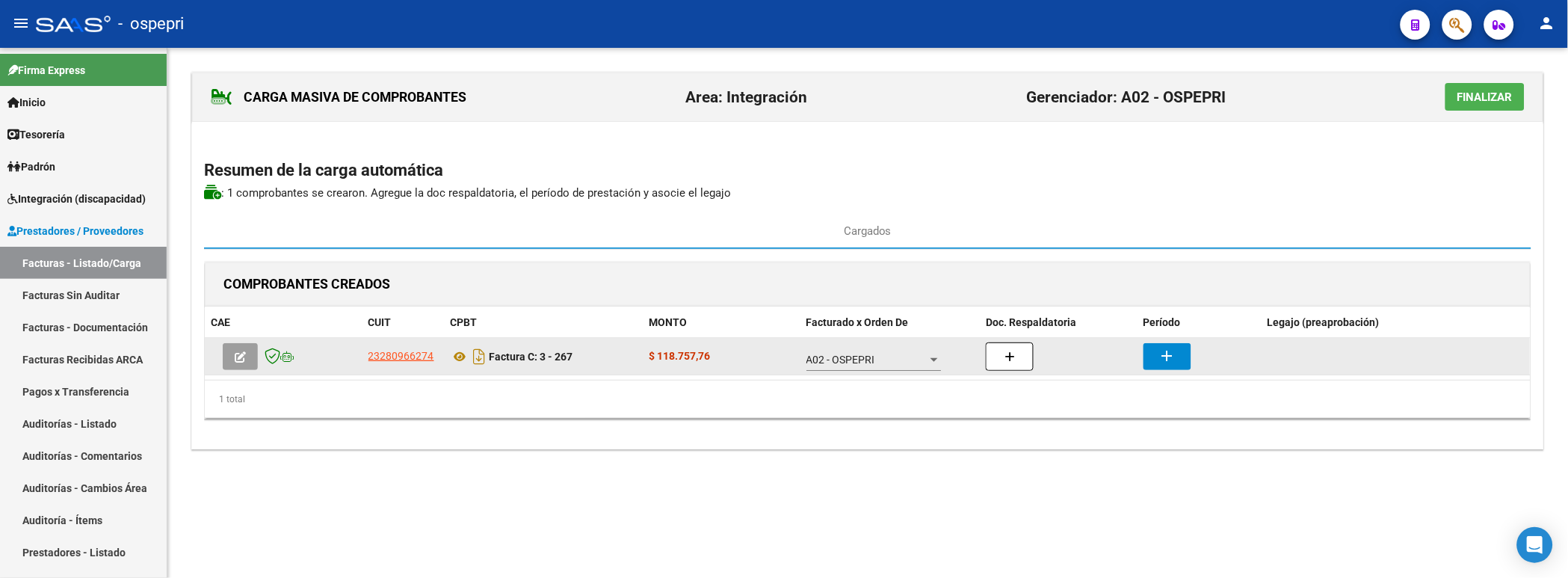
click at [1164, 361] on mat-icon "add" at bounding box center [1167, 356] width 18 height 18
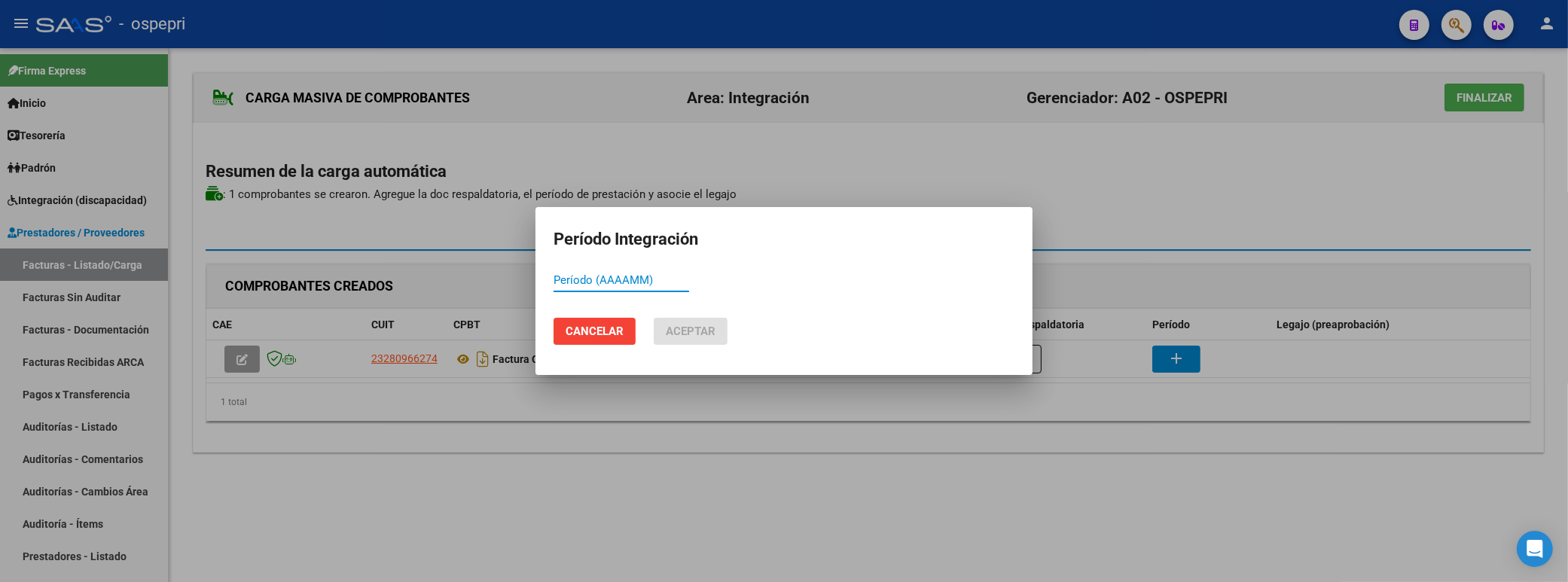
click at [607, 283] on input "Período (AAAAMM)" at bounding box center [622, 281] width 135 height 14
click at [674, 332] on span "Aceptar" at bounding box center [690, 332] width 50 height 14
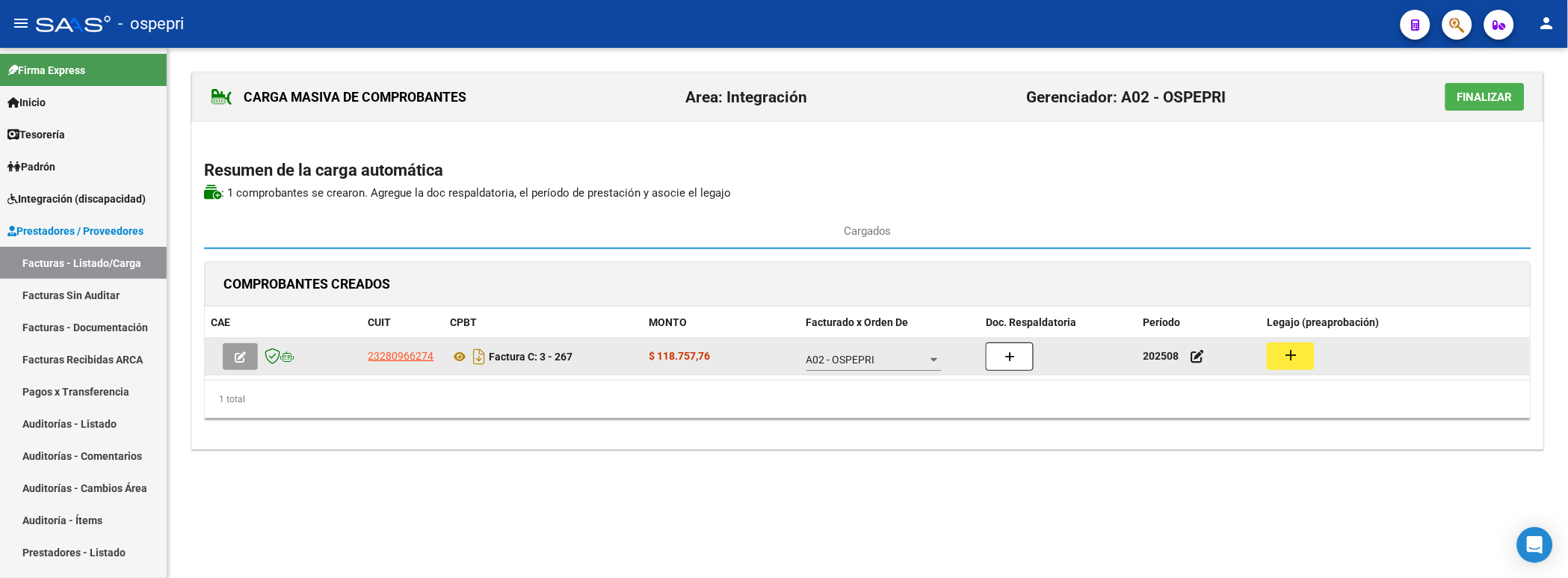
click at [1286, 361] on mat-icon "add" at bounding box center [1290, 355] width 18 height 18
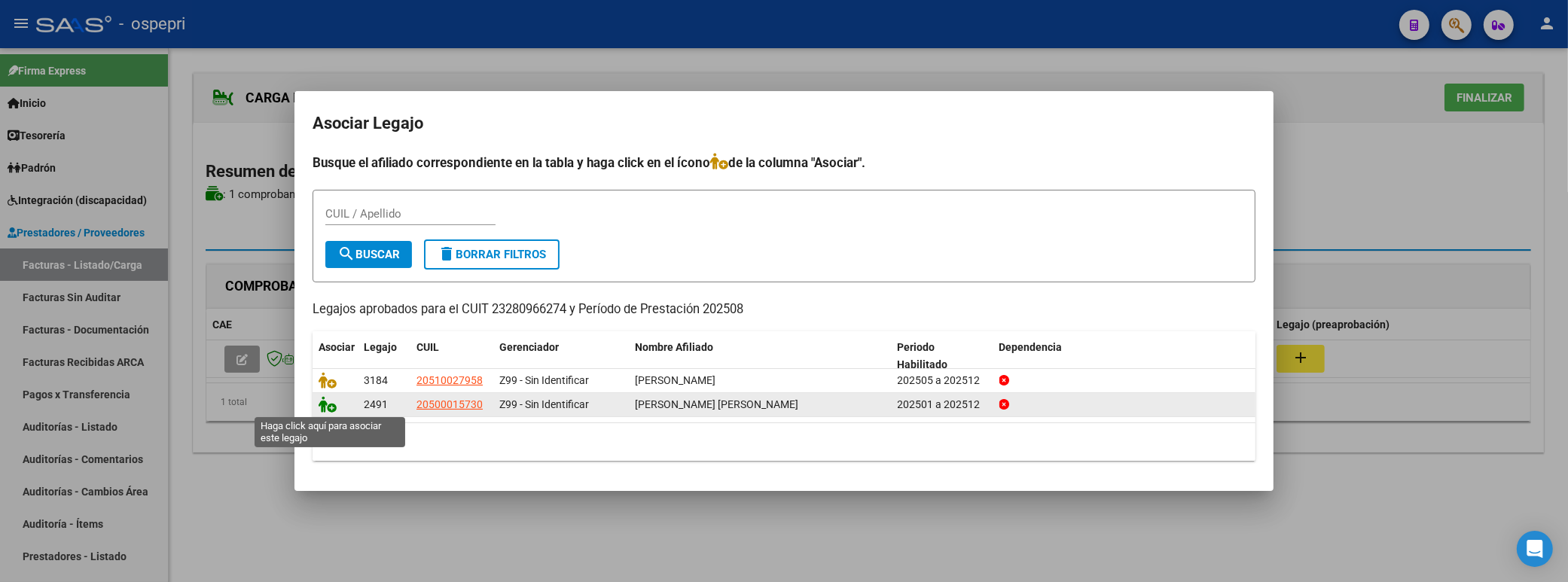
click at [322, 404] on icon at bounding box center [328, 404] width 18 height 17
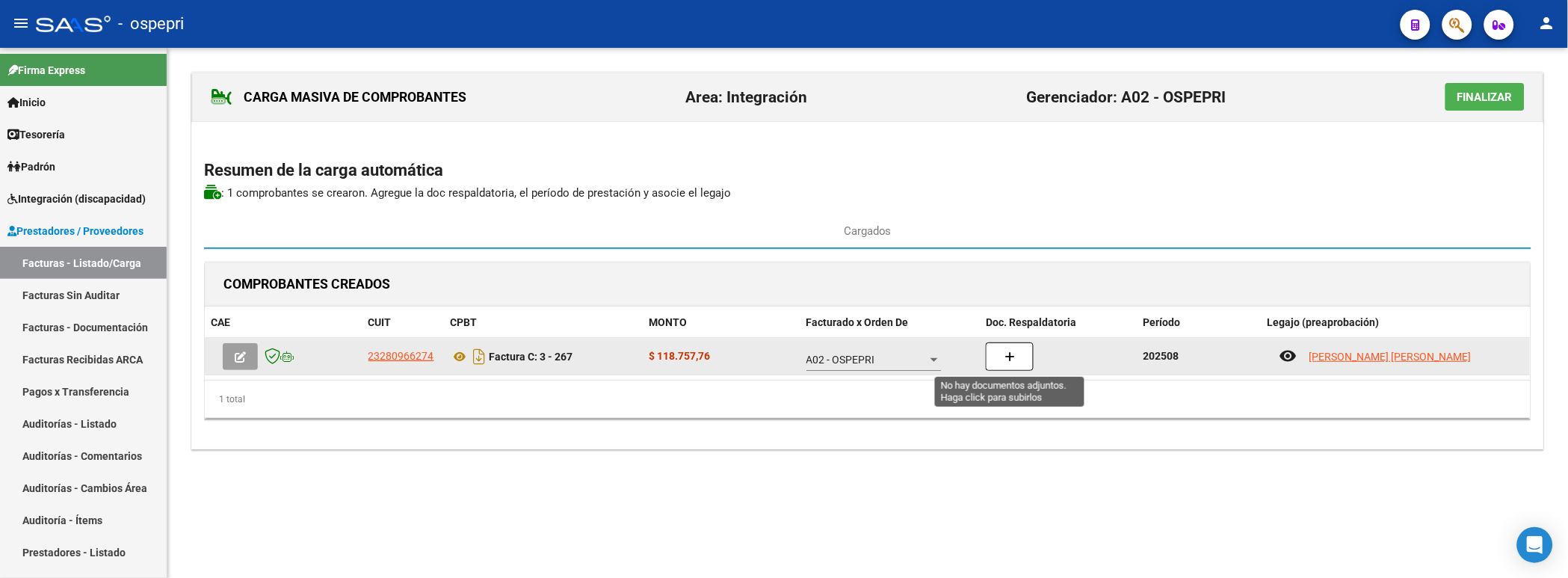
click at [1019, 360] on button "button" at bounding box center [1009, 356] width 48 height 28
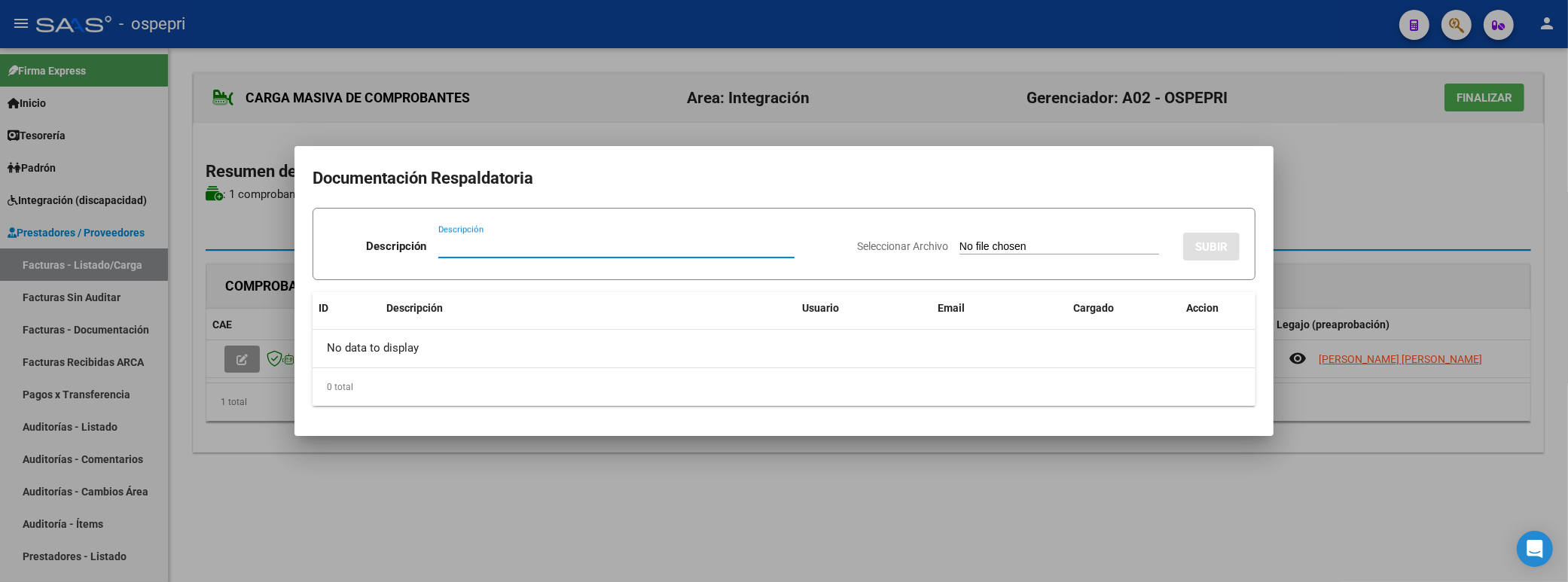
click at [467, 246] on input "Descripción" at bounding box center [617, 246] width 356 height 14
paste input "mam_cad@hotmail.com"
drag, startPoint x: 563, startPoint y: 239, endPoint x: 430, endPoint y: 246, distance: 133.2
click at [430, 246] on div "Descripción mam_cad@hotmail.com Descripción" at bounding box center [587, 249] width 516 height 45
click at [959, 246] on input "Seleccionar Archivo" at bounding box center [1058, 247] width 199 height 15
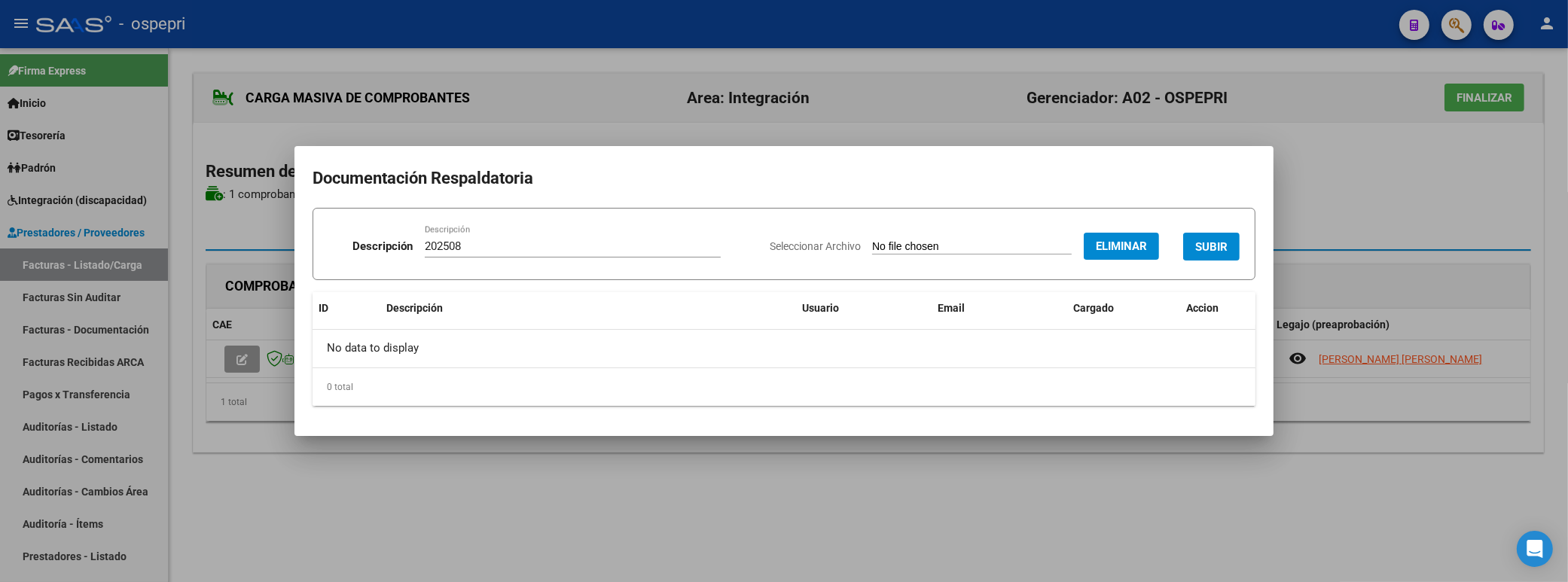
click at [1209, 248] on span "SUBIR" at bounding box center [1212, 247] width 32 height 14
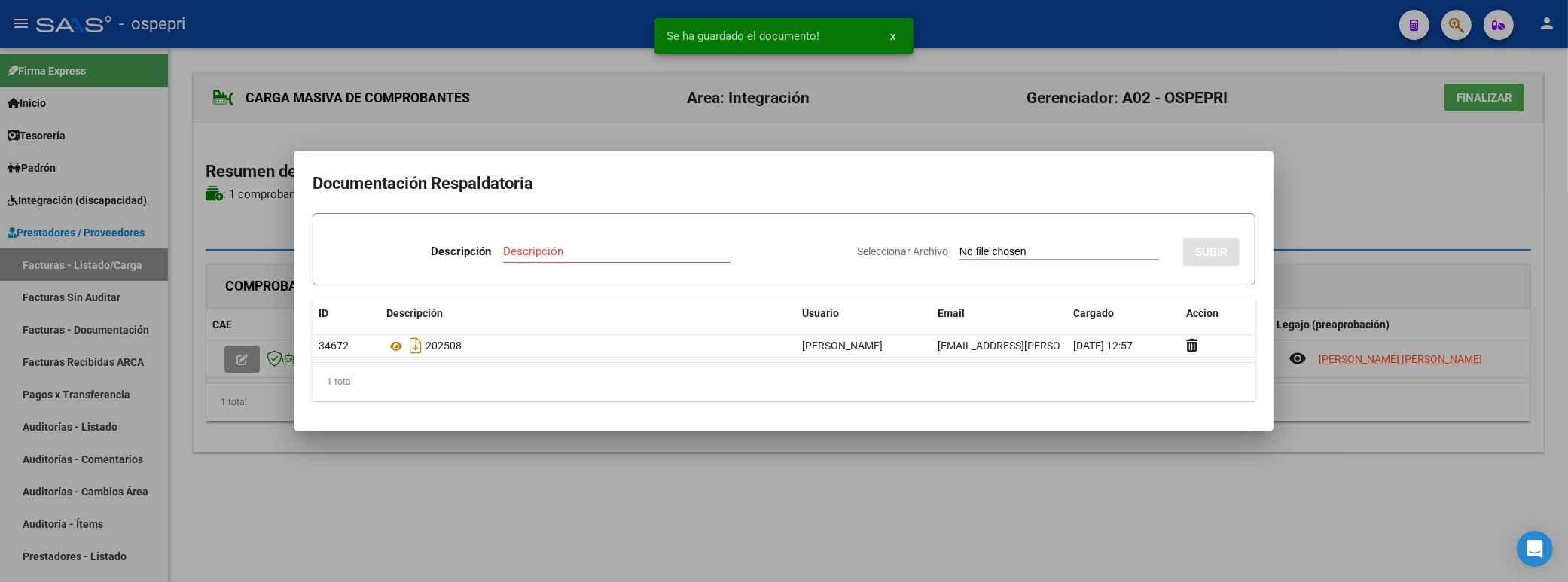
click at [1368, 191] on div at bounding box center [784, 291] width 1568 height 582
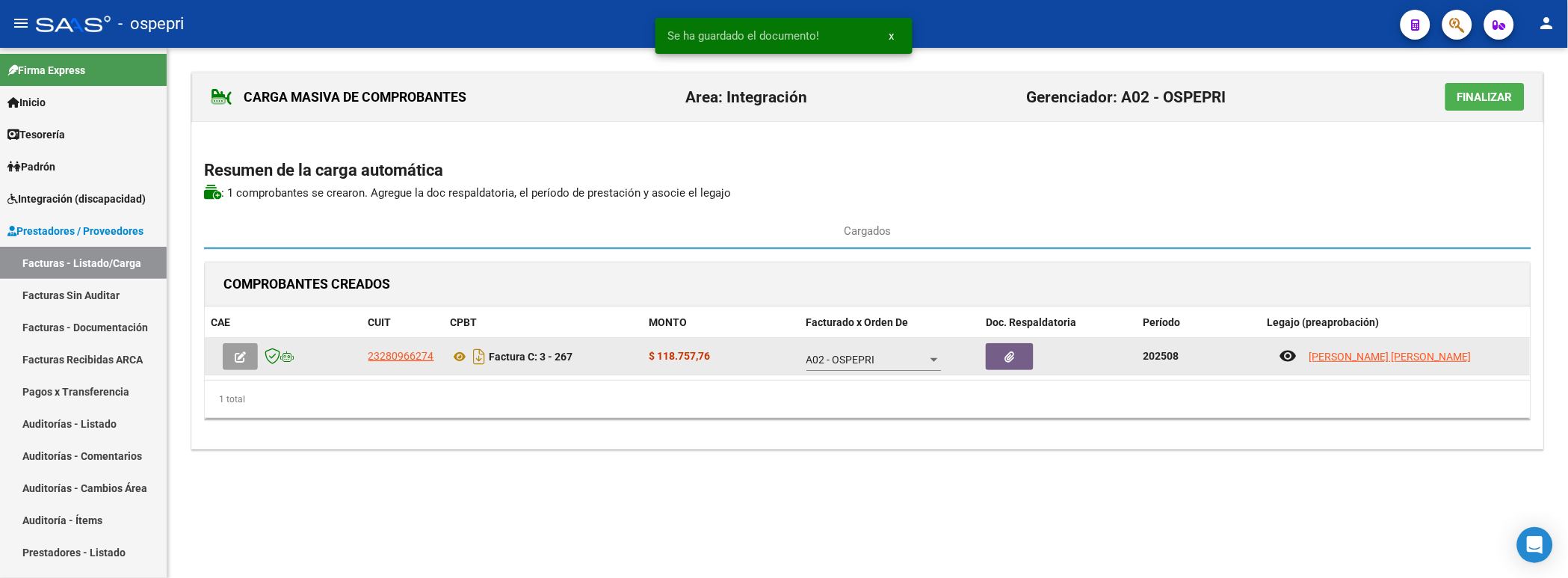
click at [238, 357] on icon "button" at bounding box center [241, 358] width 12 height 12
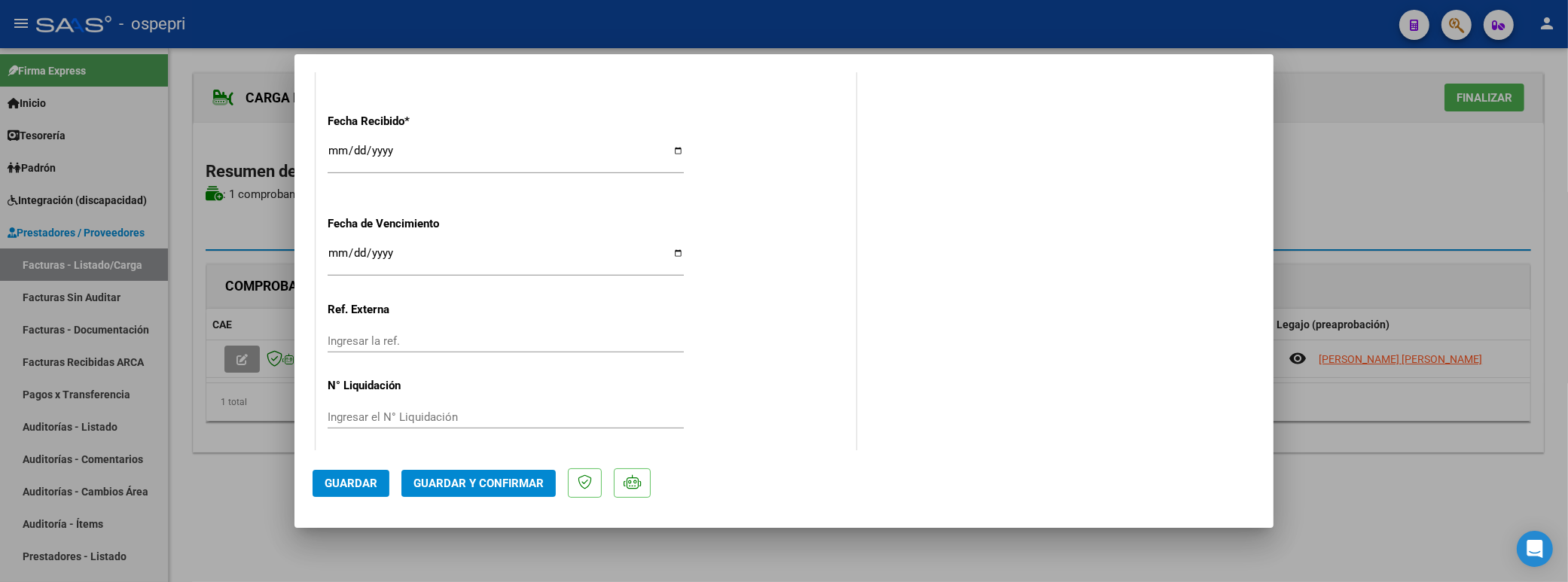
scroll to position [1076, 0]
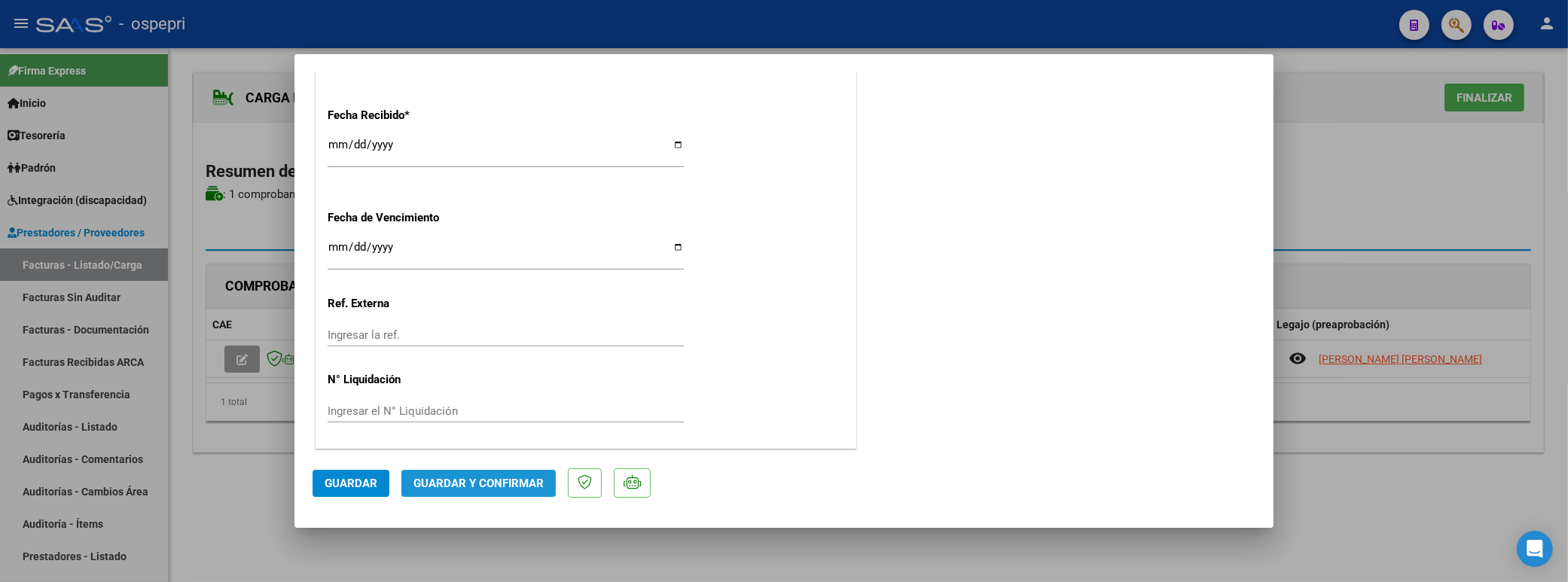
click at [487, 409] on span "Guardar y Confirmar" at bounding box center [478, 484] width 131 height 14
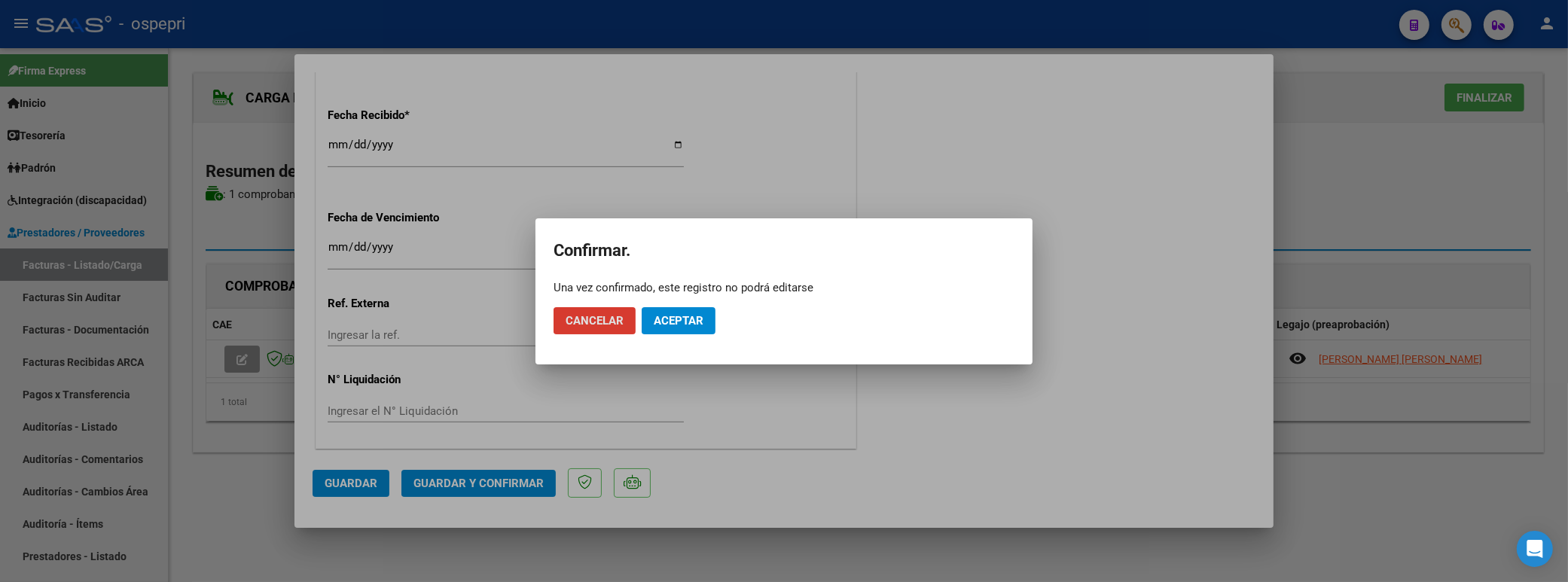
click at [658, 309] on button "Aceptar" at bounding box center [678, 321] width 74 height 27
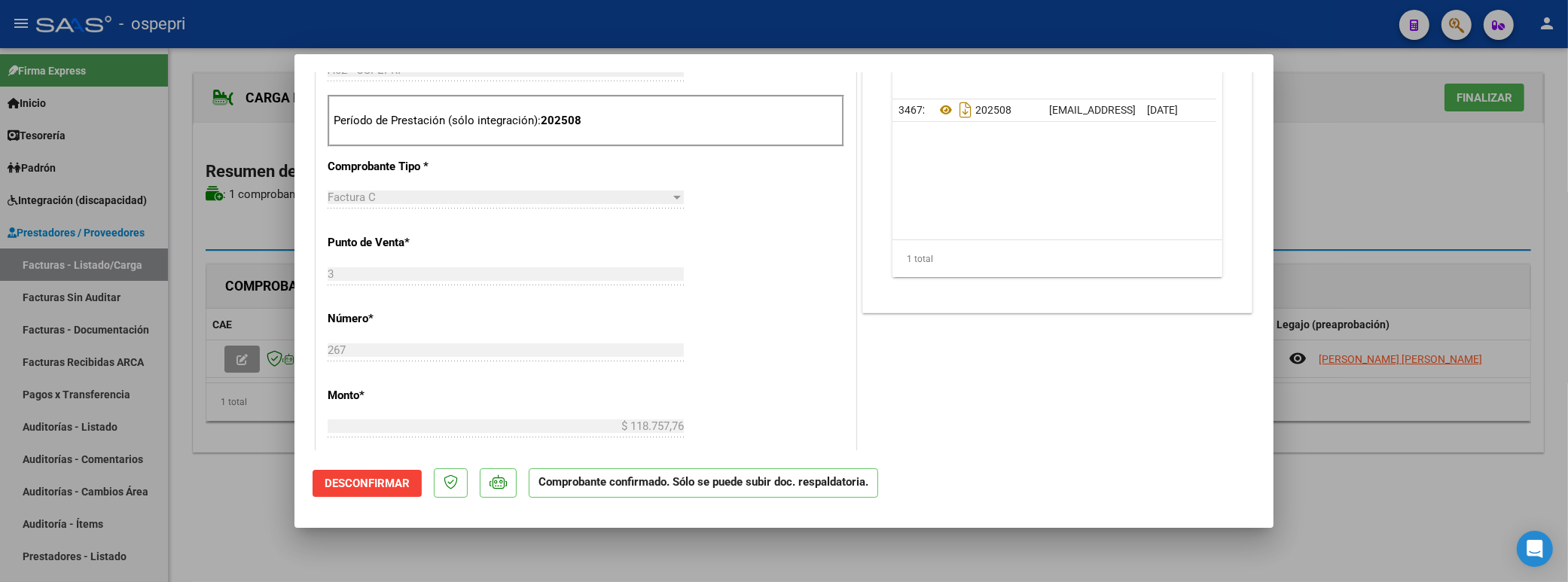
scroll to position [312, 0]
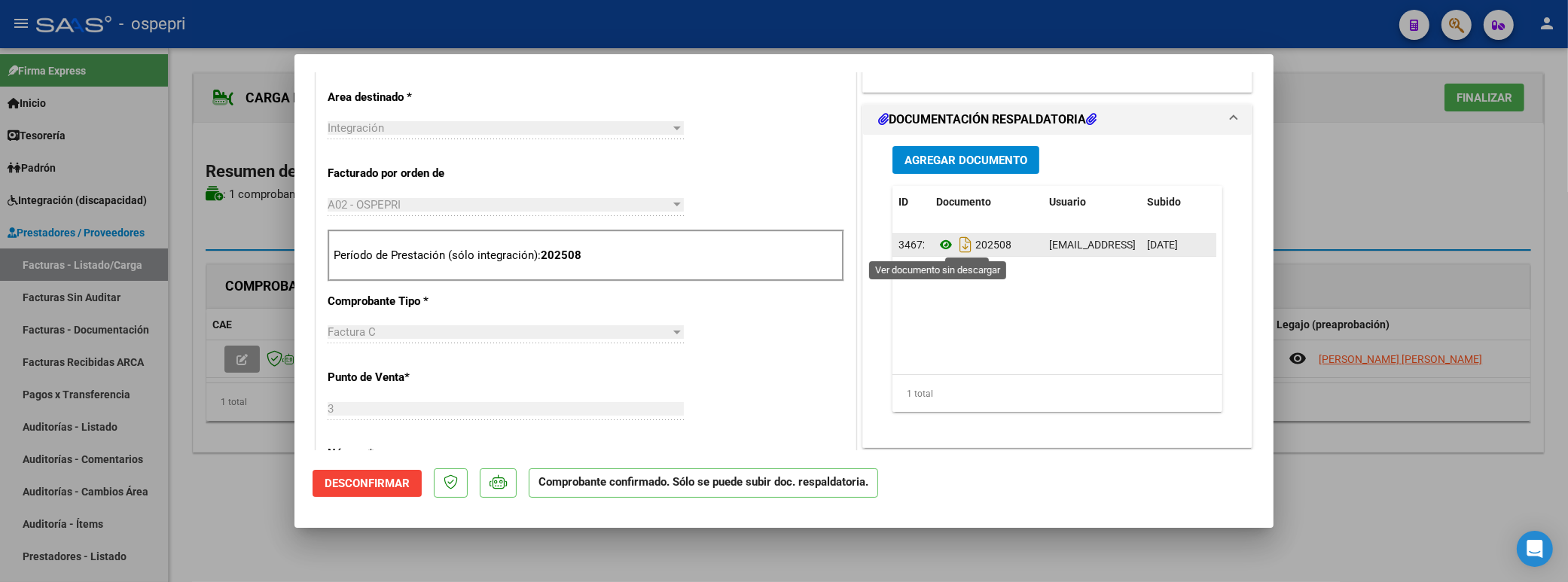
click at [943, 247] on icon at bounding box center [946, 244] width 20 height 18
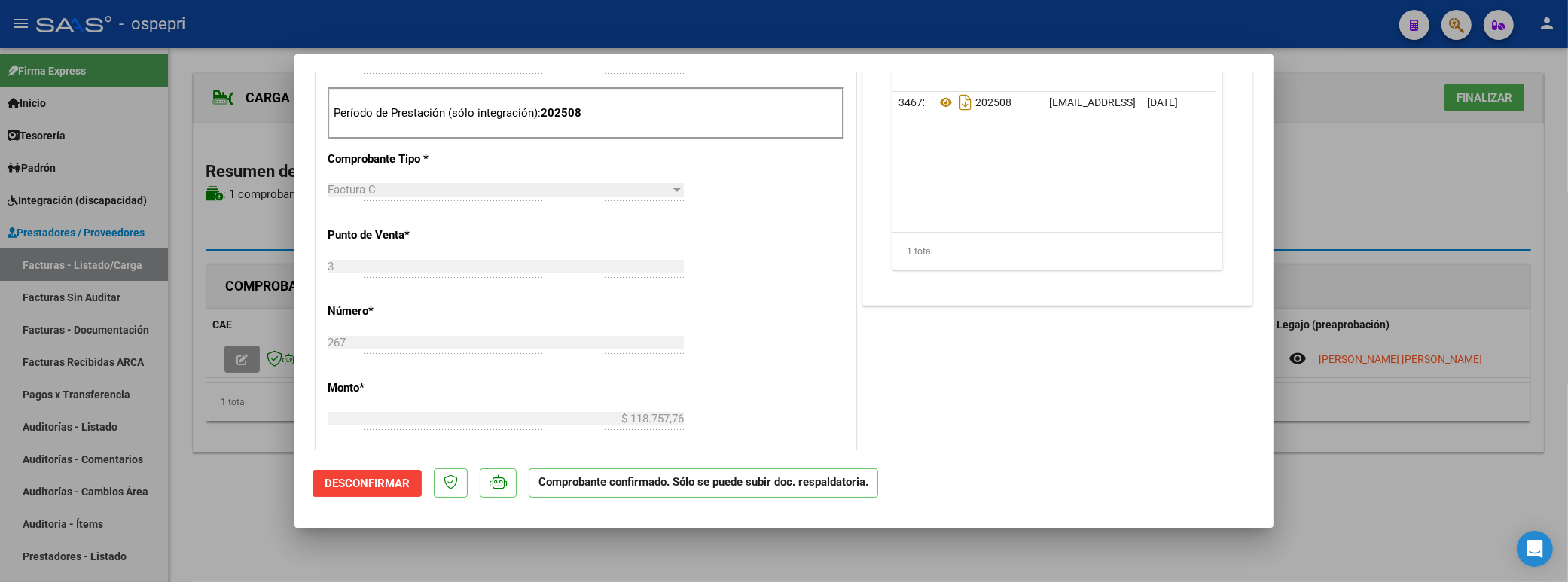
scroll to position [480, 0]
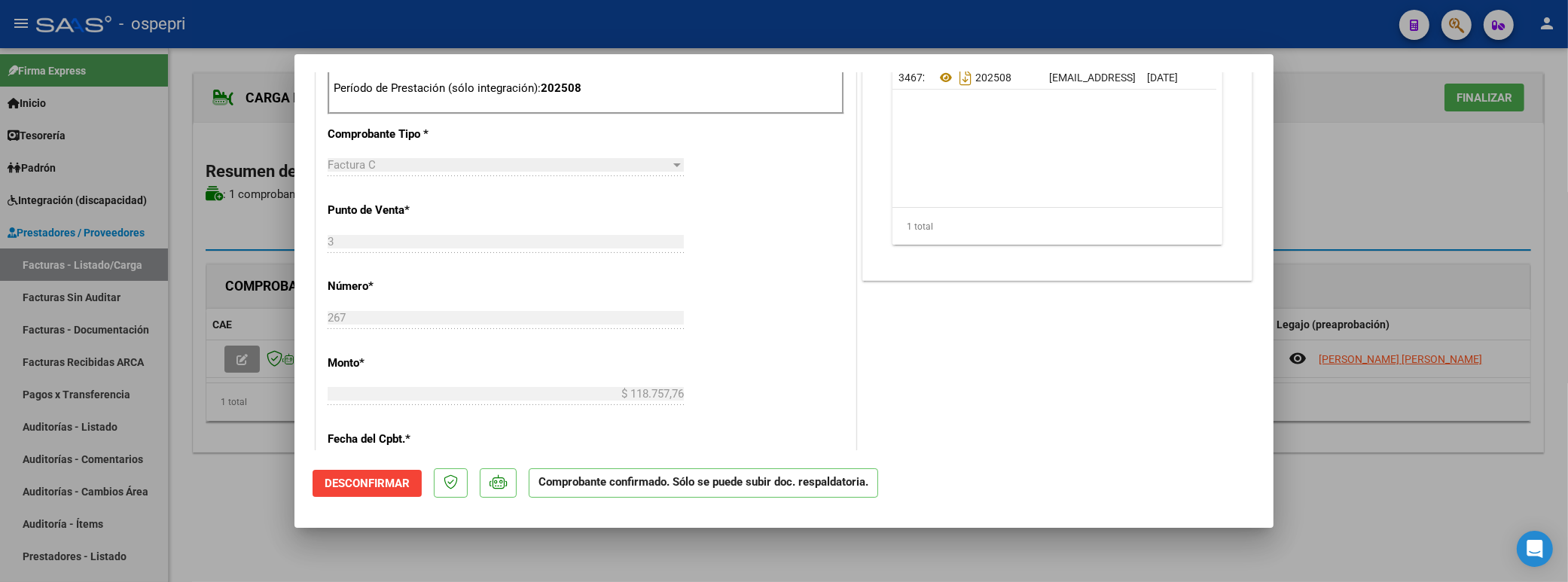
click at [1419, 167] on div at bounding box center [784, 291] width 1568 height 582
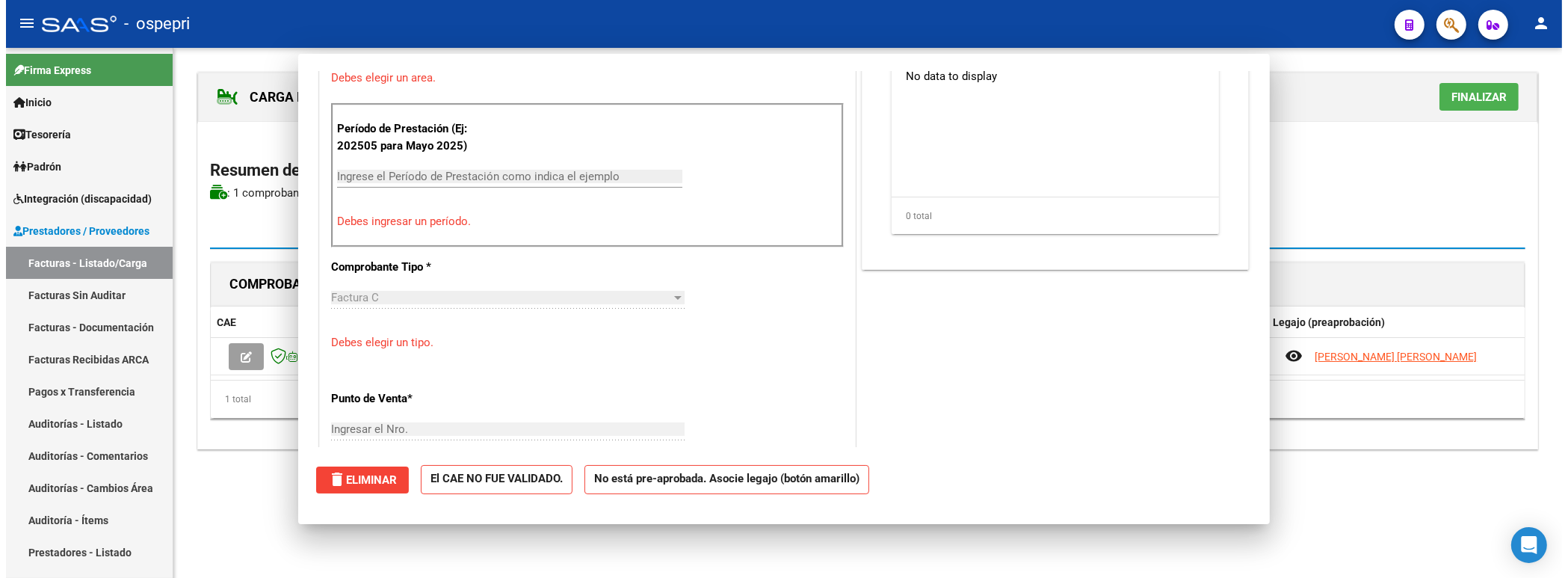
scroll to position [0, 0]
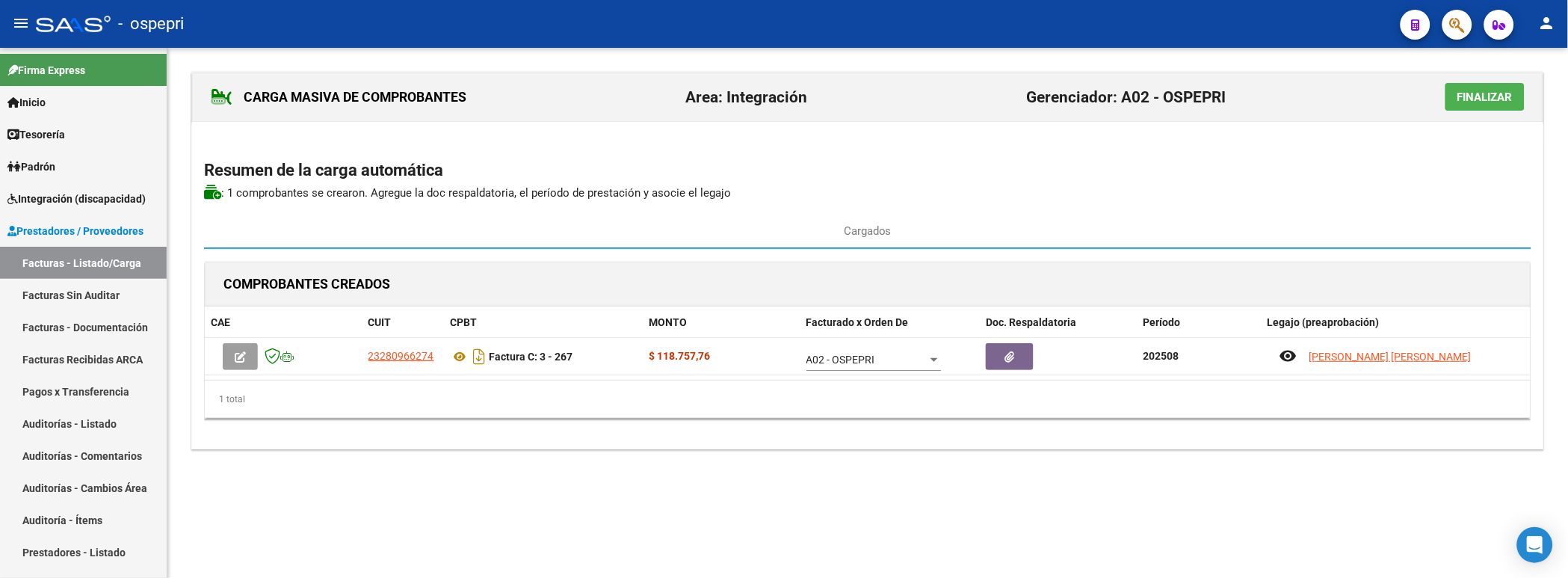
click at [1465, 103] on span "Finalizar" at bounding box center [1484, 97] width 56 height 14
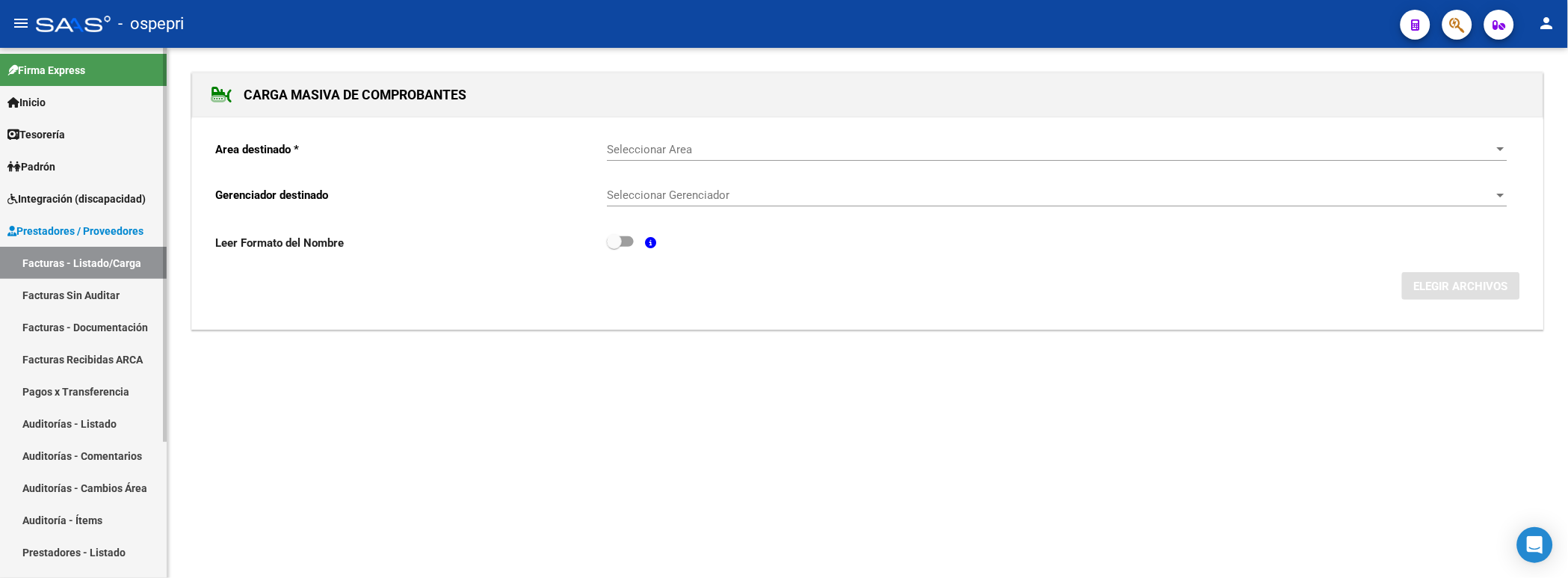
click at [68, 258] on link "Facturas - Listado/Carga" at bounding box center [83, 262] width 167 height 32
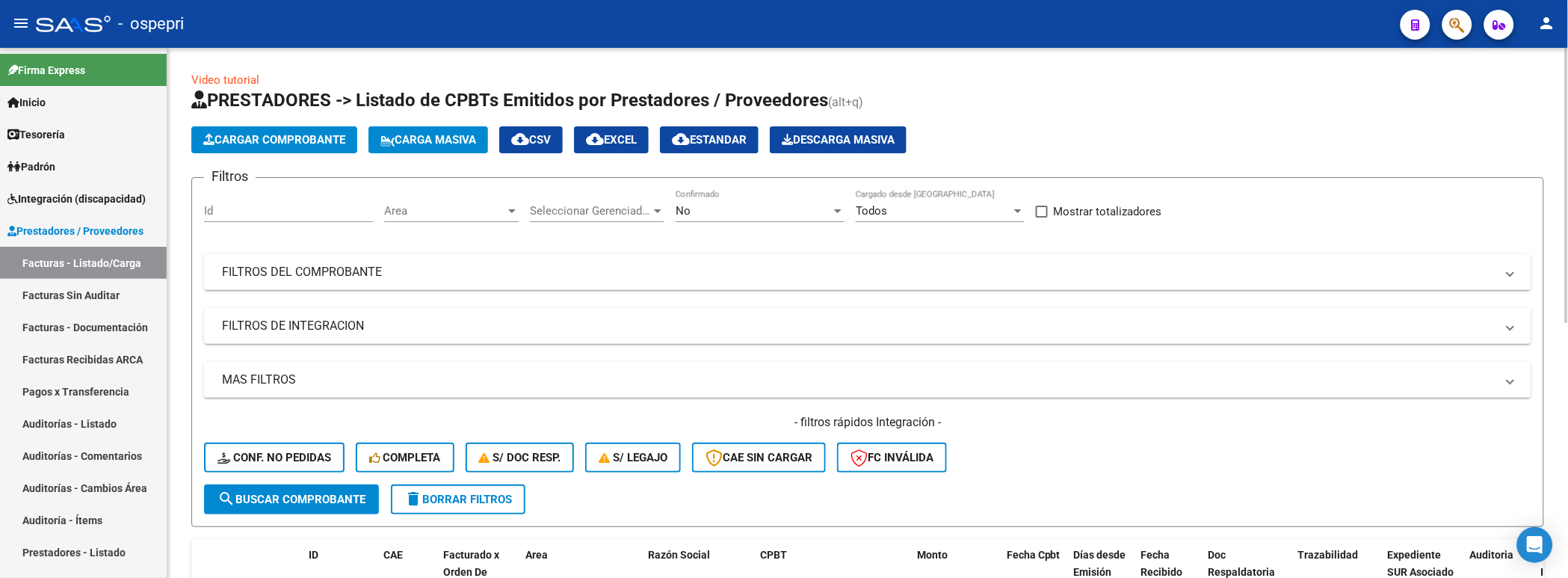
click at [425, 144] on span "Carga Masiva" at bounding box center [429, 140] width 95 height 14
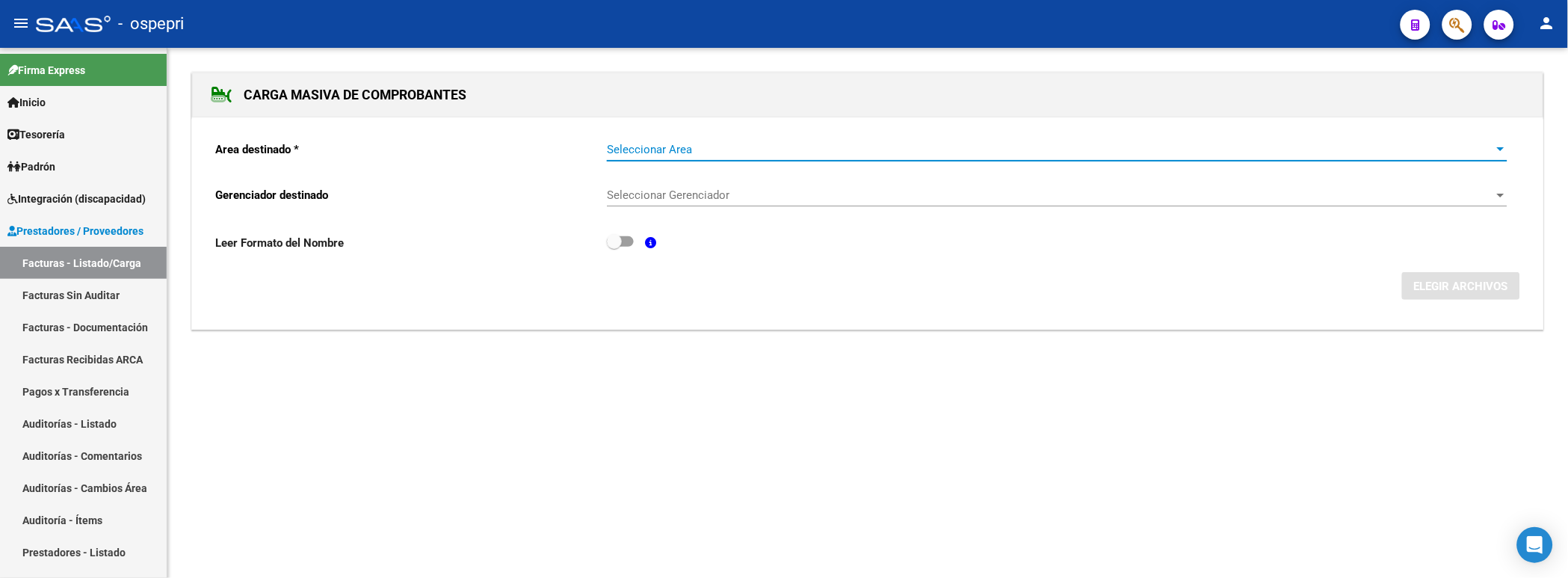
click at [628, 155] on span "Seleccionar Area" at bounding box center [1050, 150] width 887 height 14
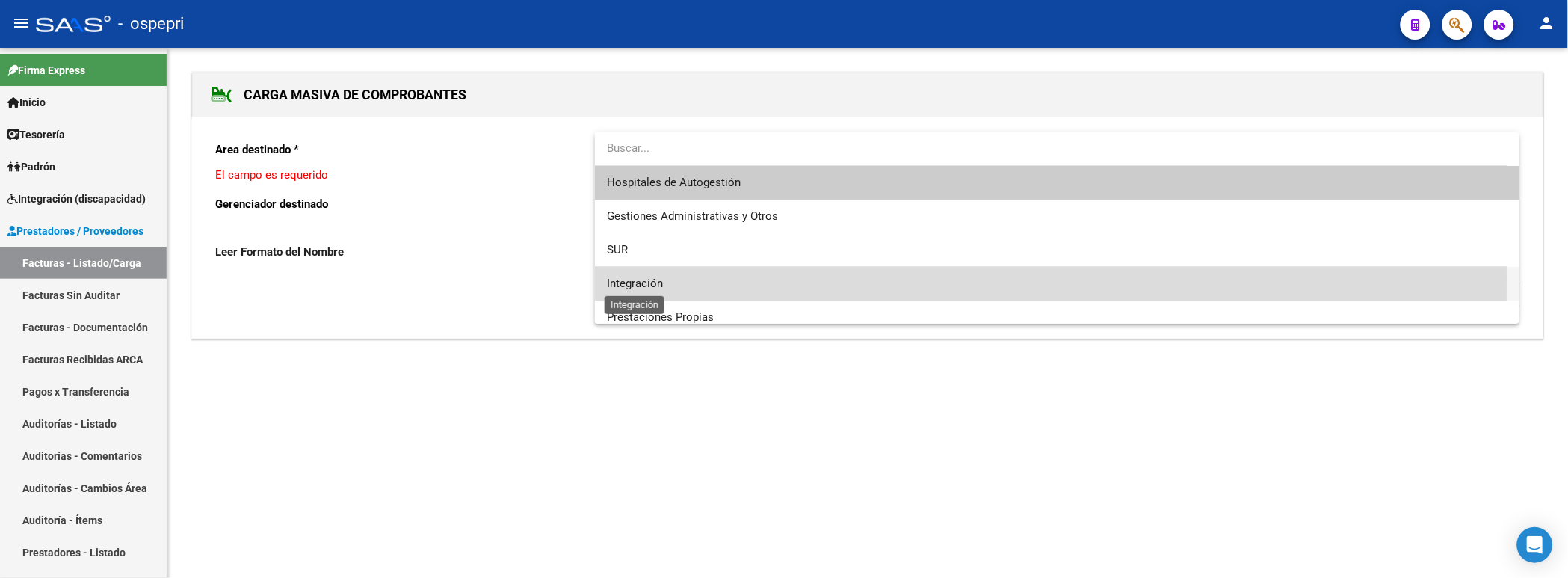
click at [621, 279] on span "Integración" at bounding box center [635, 284] width 56 height 14
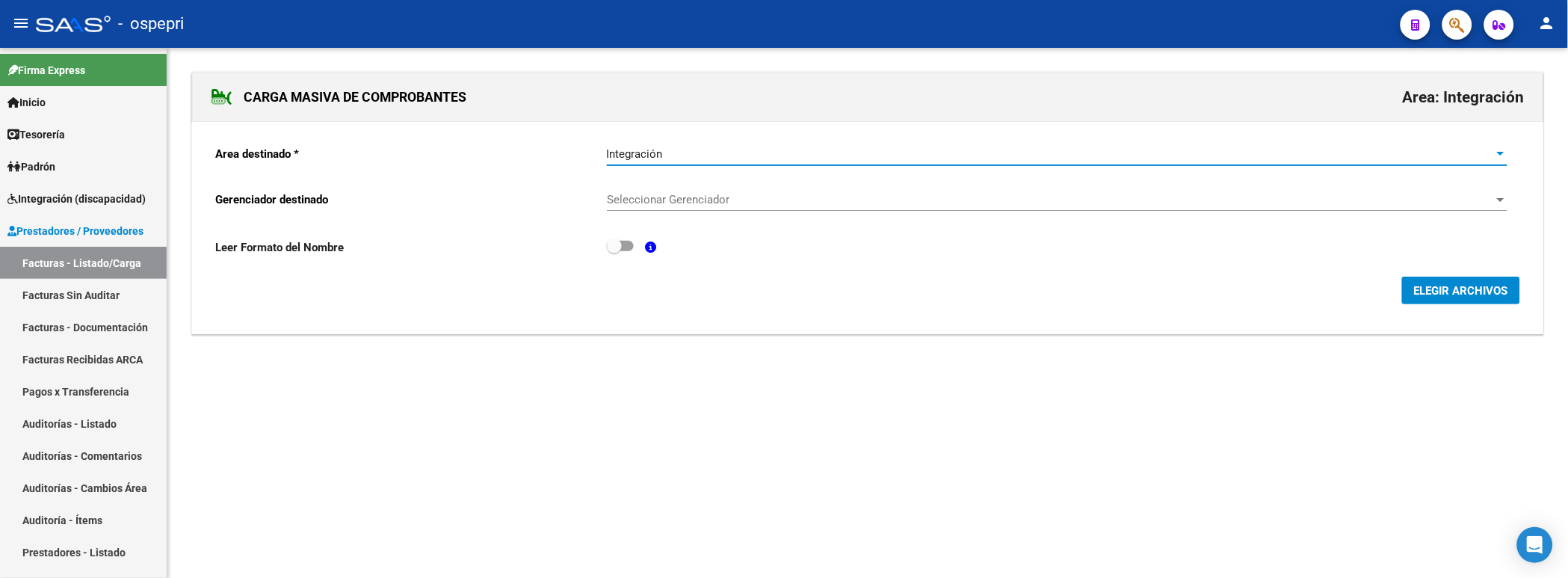
click at [656, 198] on span "Seleccionar Gerenciador" at bounding box center [1050, 200] width 887 height 14
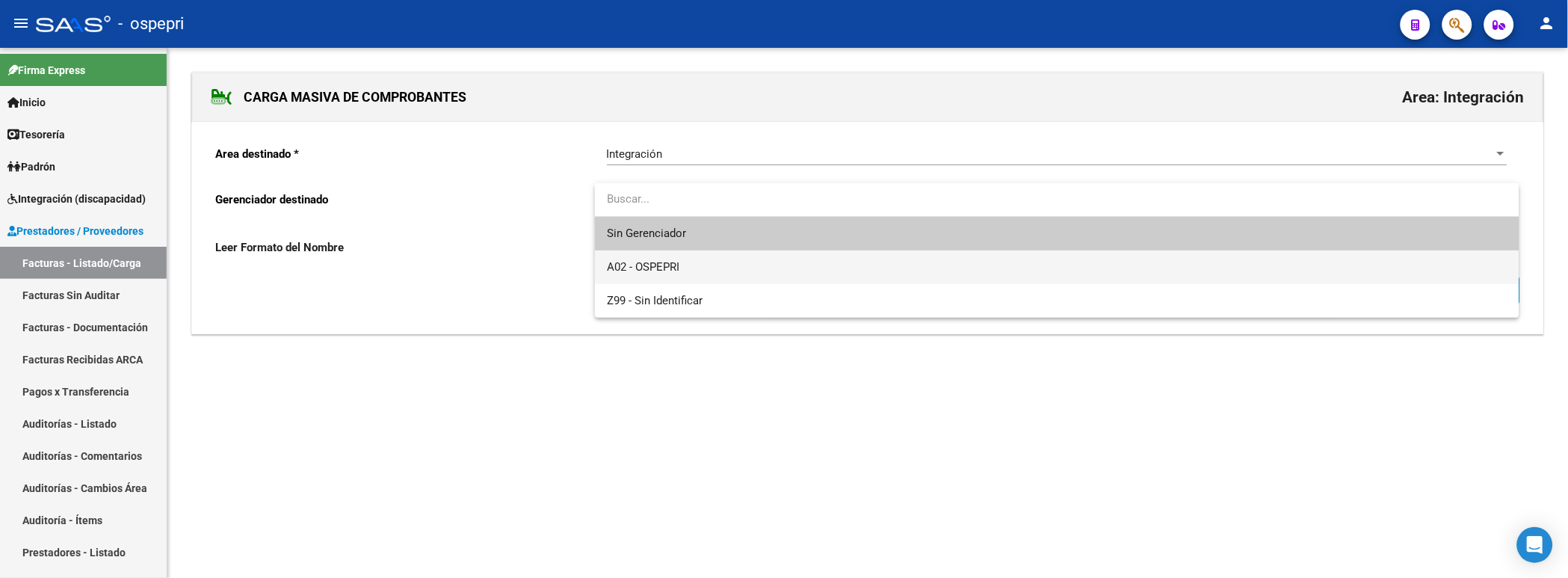
click at [653, 262] on span "A02 - OSPEPRI" at bounding box center [643, 267] width 72 height 14
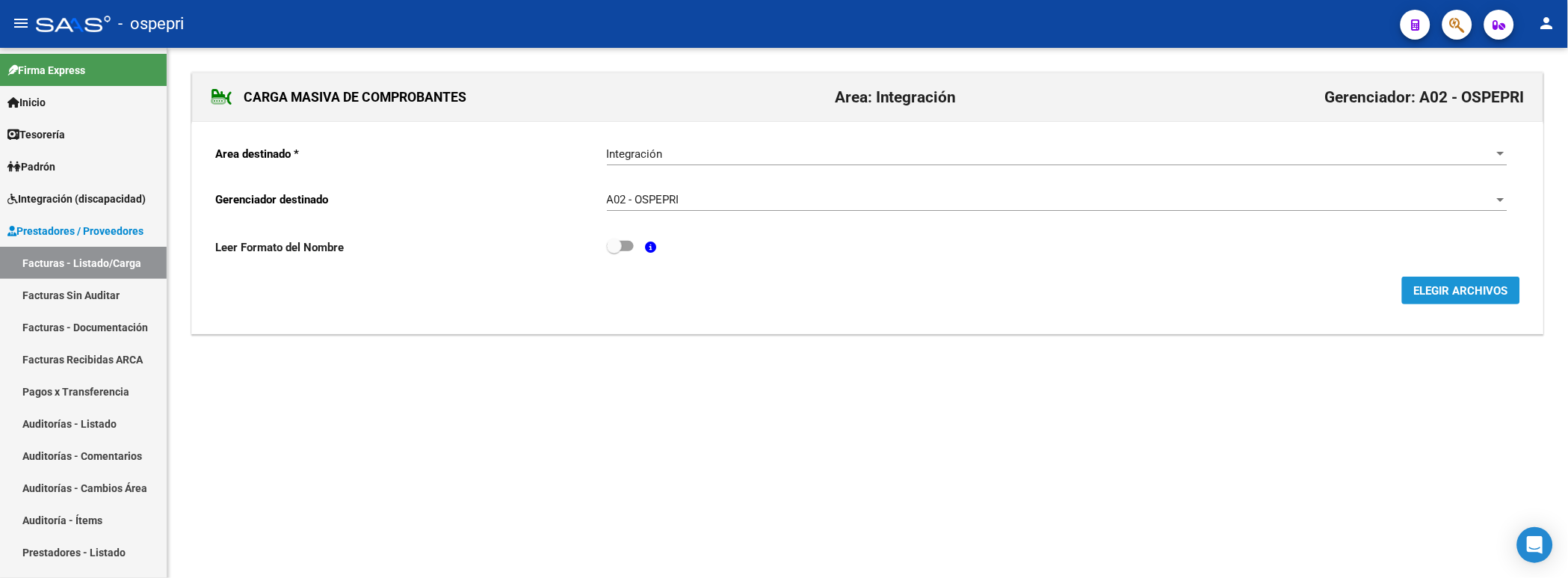
click at [1442, 294] on span "ELEGIR ARCHIVOS" at bounding box center [1461, 291] width 94 height 14
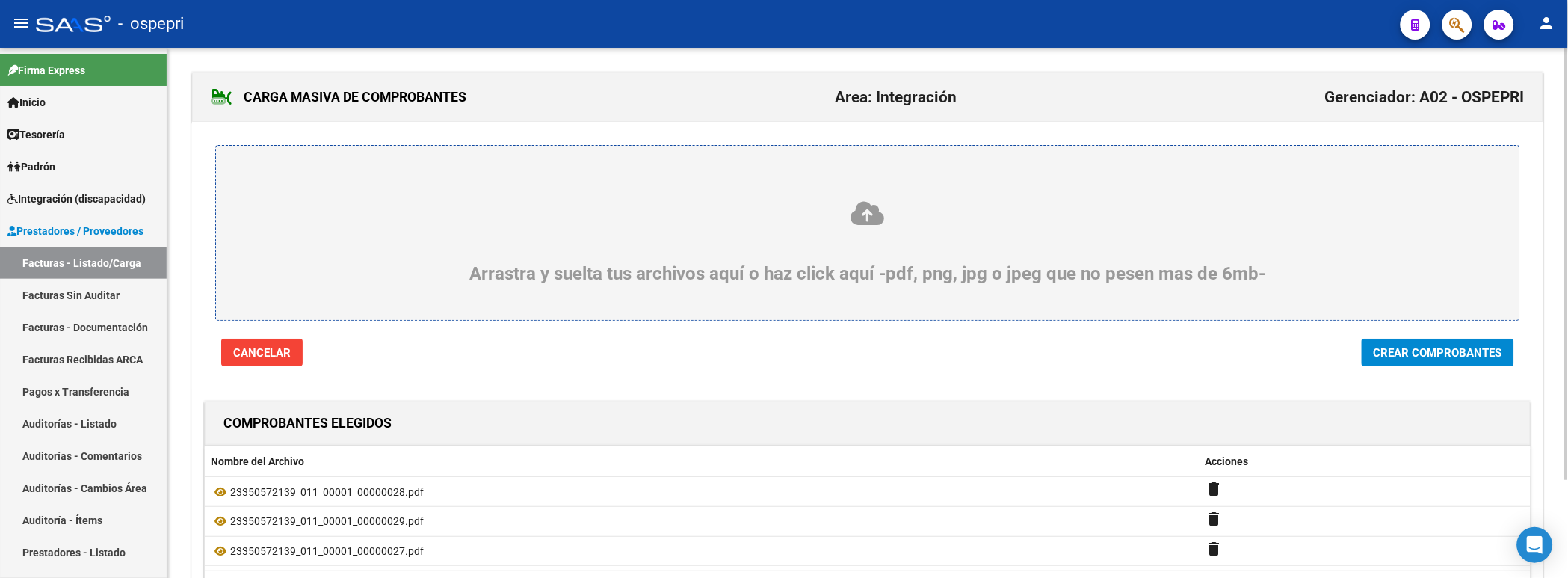
click at [1061, 227] on icon at bounding box center [868, 213] width 1231 height 27
click at [0, 0] on input "Arrastra y suelta tus archivos aquí o haz click aquí -pdf, png, jpg o jpeg que …" at bounding box center [0, 0] width 0 height 0
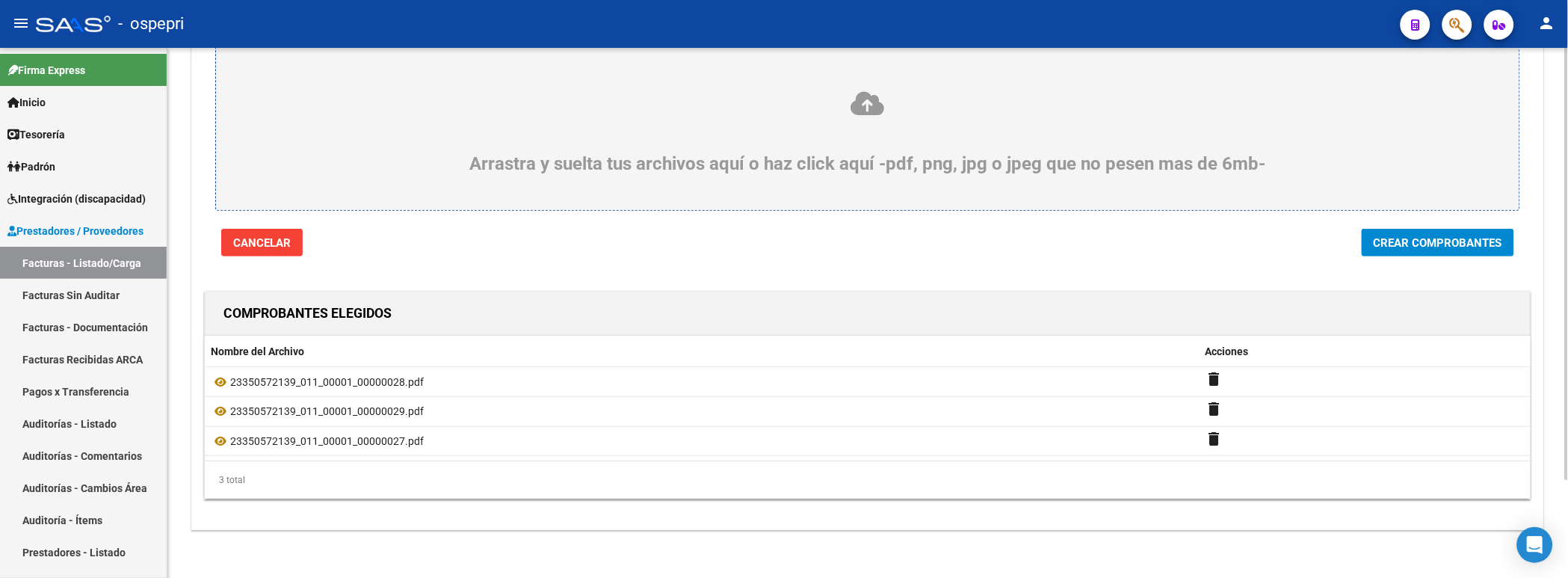
scroll to position [120, 0]
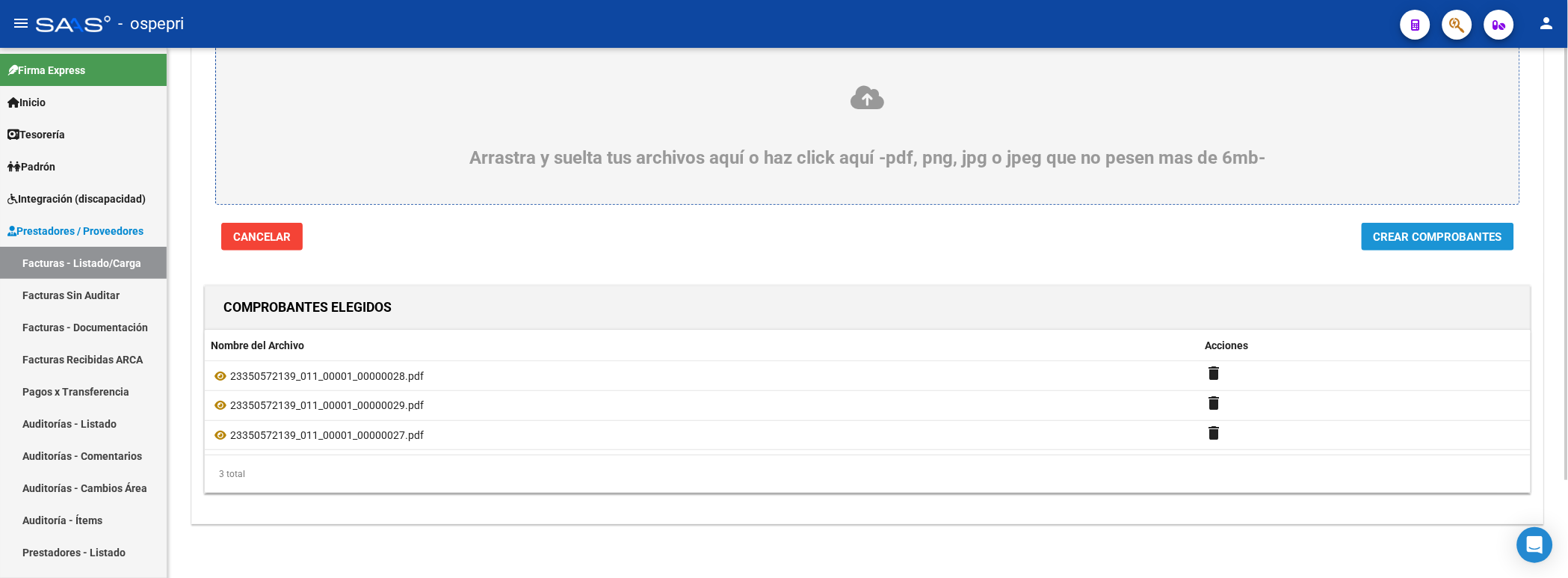
click at [1426, 232] on span "Crear Comprobantes" at bounding box center [1437, 237] width 129 height 14
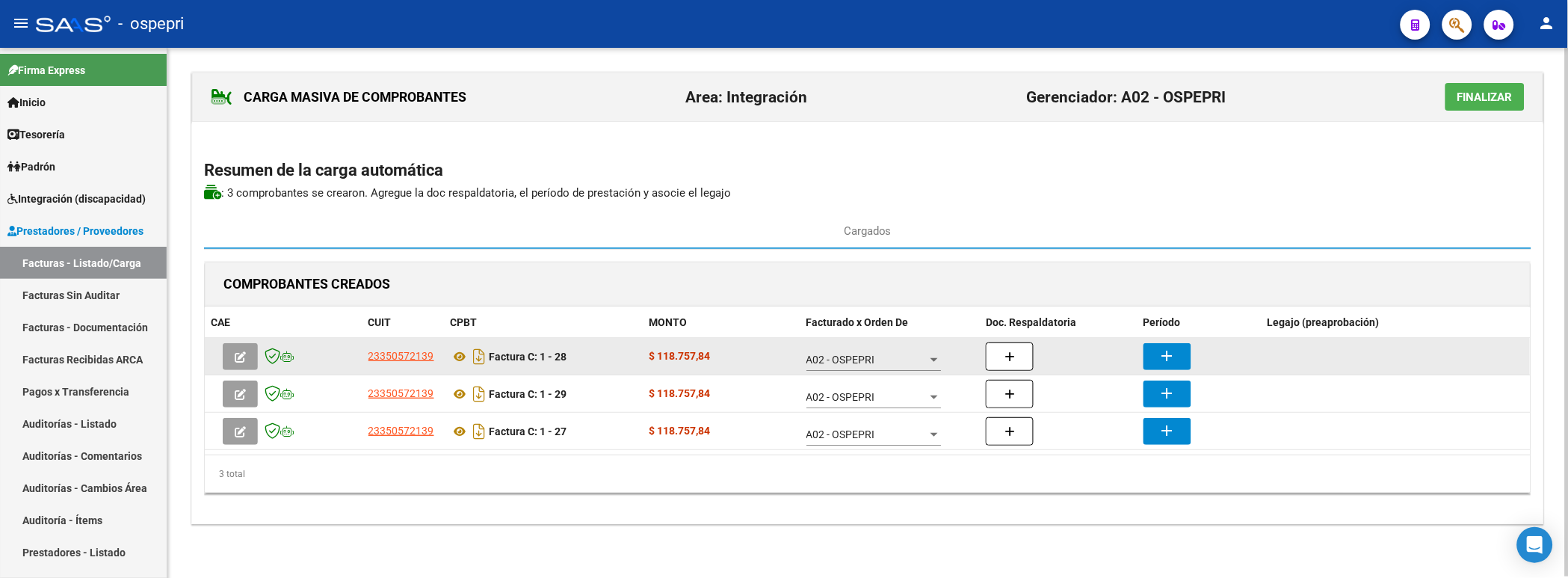
click at [1166, 352] on mat-icon "add" at bounding box center [1167, 356] width 18 height 18
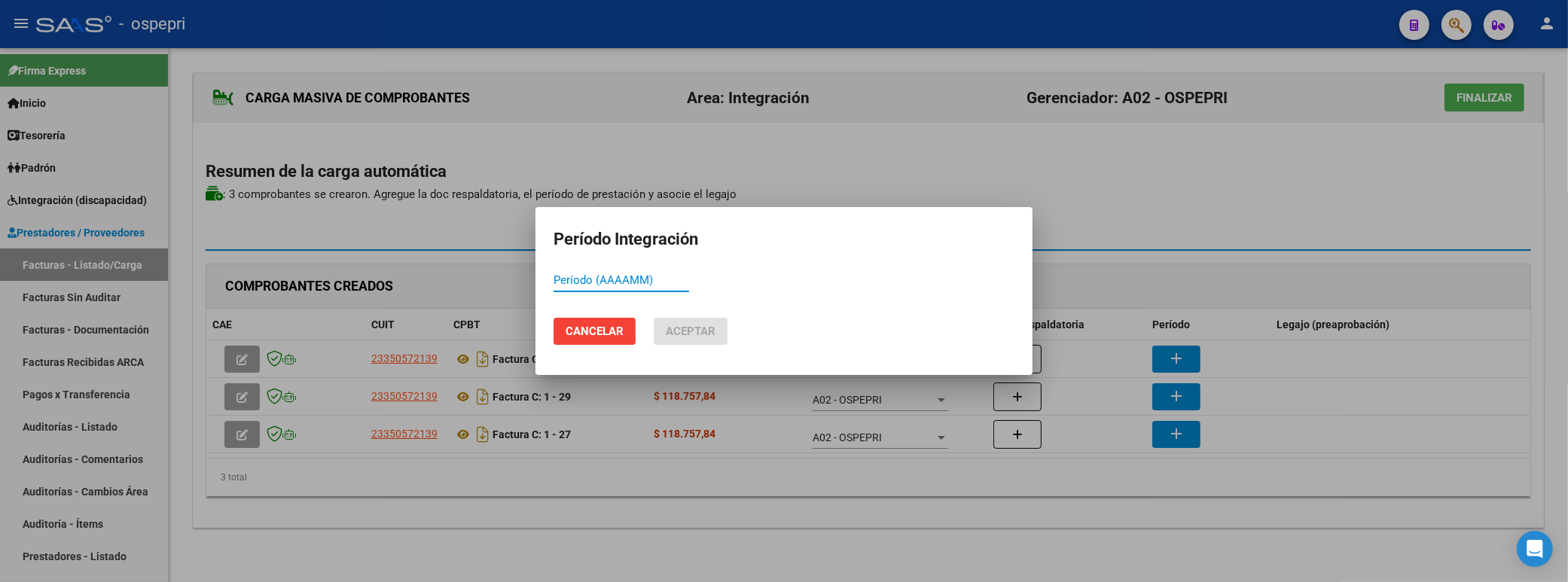
click at [570, 277] on input "Período (AAAAMM)" at bounding box center [622, 281] width 135 height 14
drag, startPoint x: 608, startPoint y: 280, endPoint x: 551, endPoint y: 283, distance: 57.1
click at [551, 283] on mat-dialog-content "202508 Período (AAAAMM)" at bounding box center [784, 288] width 497 height 37
click at [707, 336] on span "Aceptar" at bounding box center [690, 332] width 50 height 14
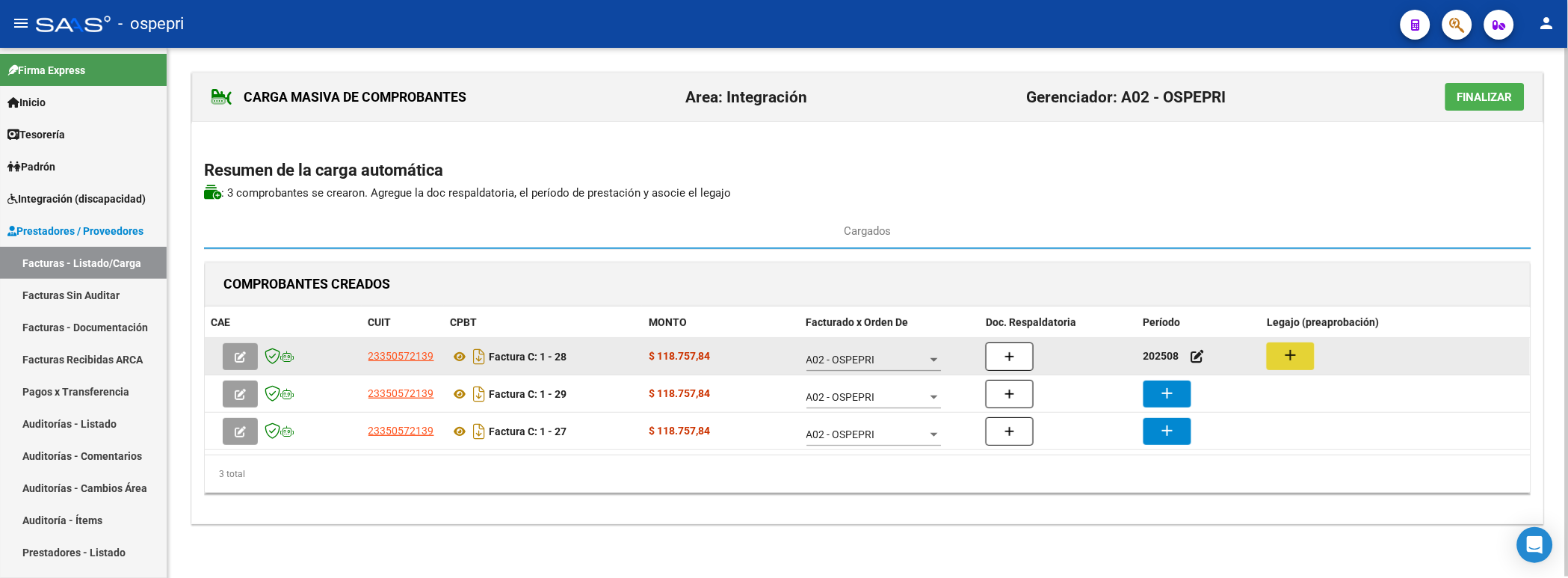
click at [1295, 357] on mat-icon "add" at bounding box center [1290, 355] width 18 height 18
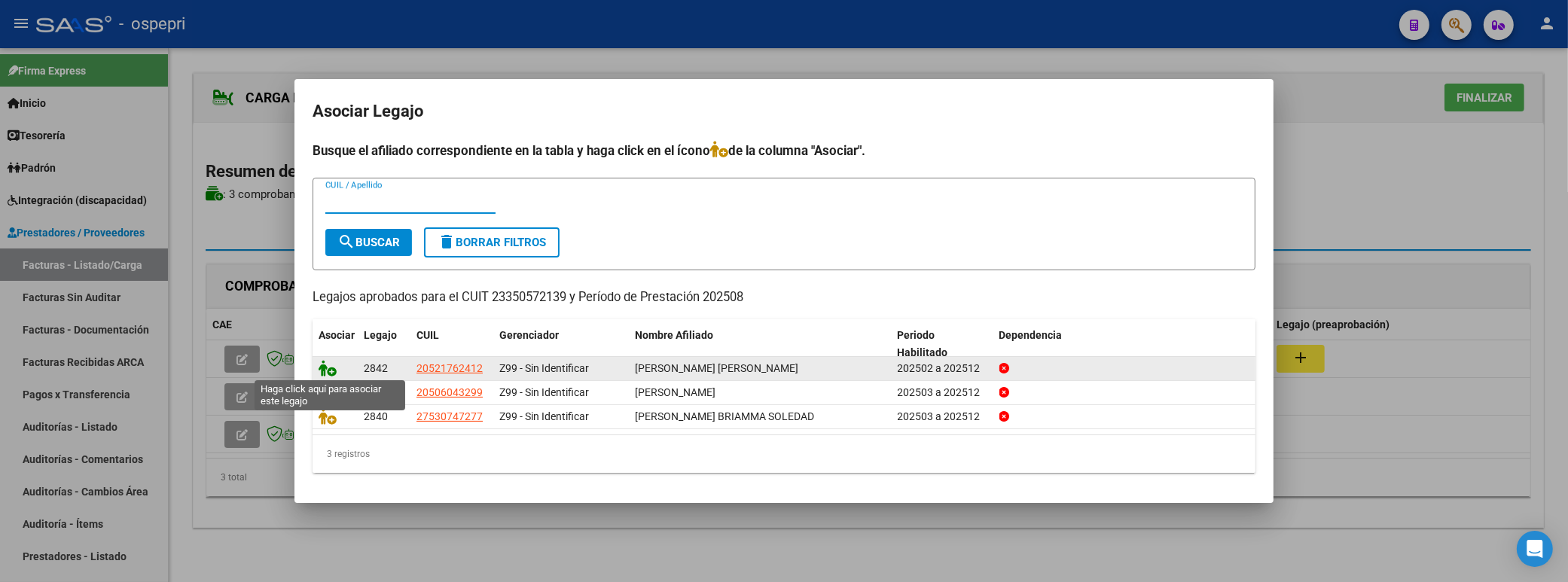
click at [325, 367] on icon at bounding box center [328, 368] width 18 height 17
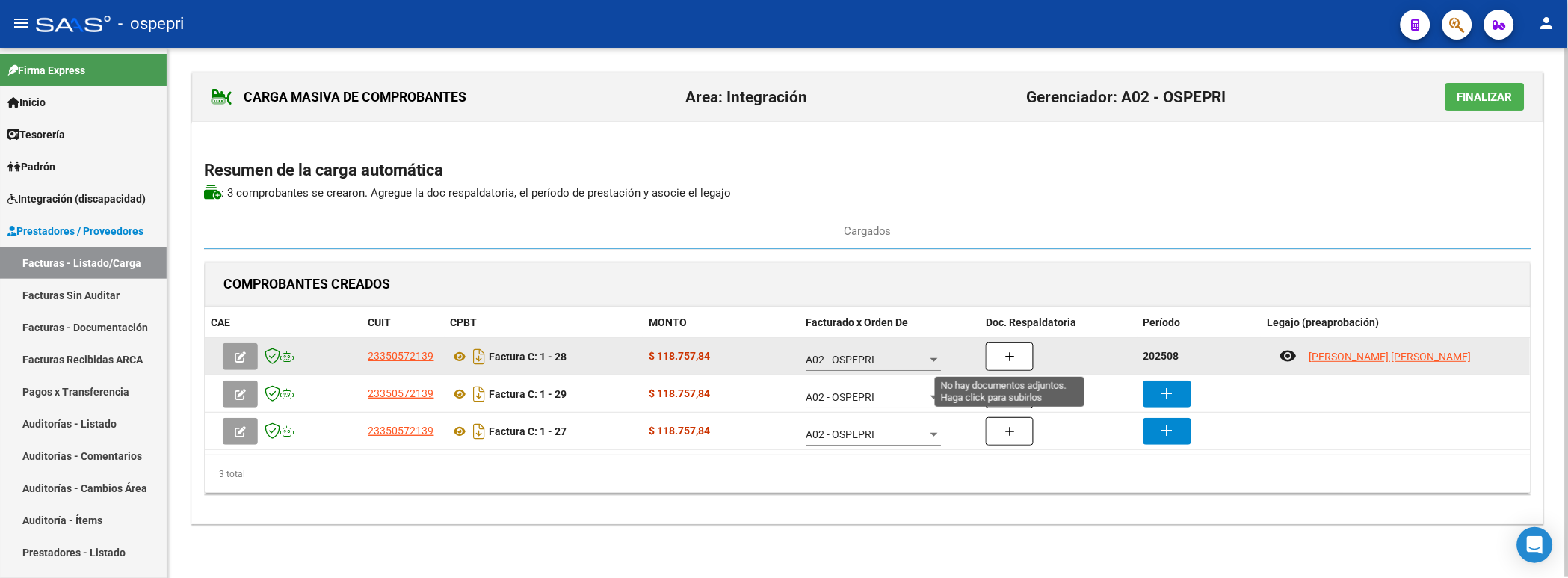
click at [1015, 362] on button "button" at bounding box center [1009, 356] width 48 height 28
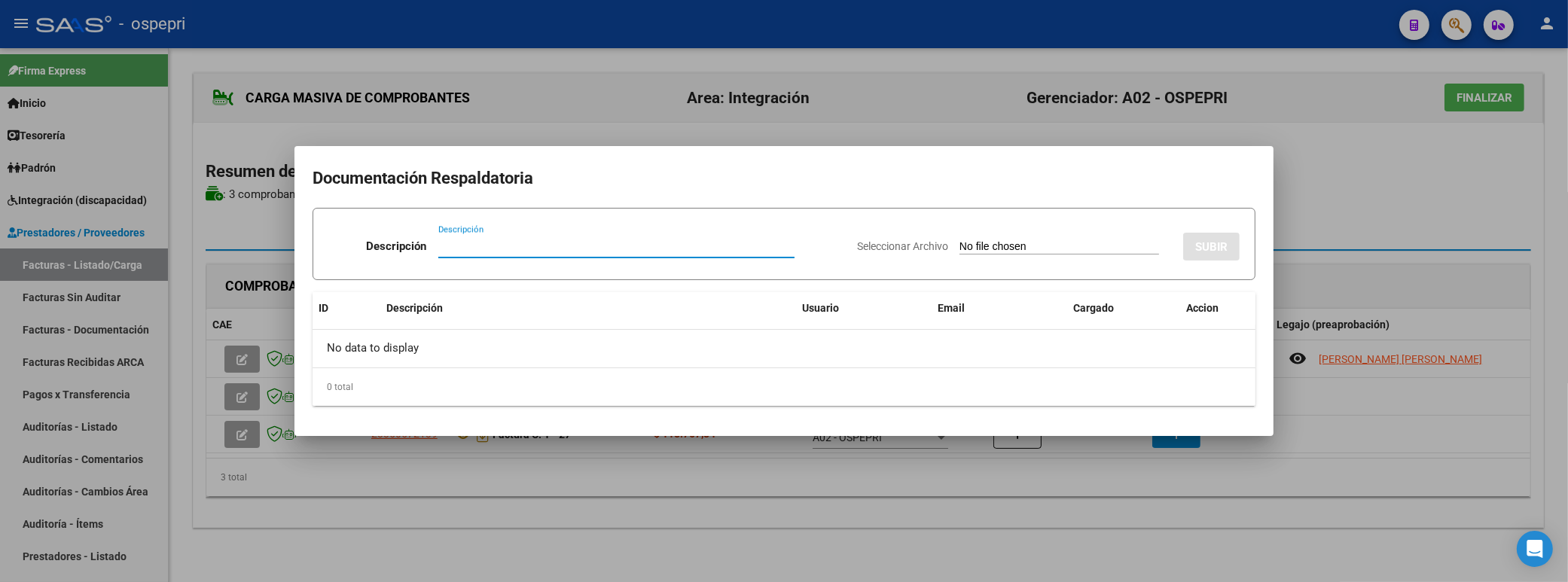
click at [458, 250] on input "Descripción" at bounding box center [617, 246] width 356 height 14
paste input "202508"
click at [959, 245] on input "Seleccionar Archivo" at bounding box center [1058, 247] width 199 height 15
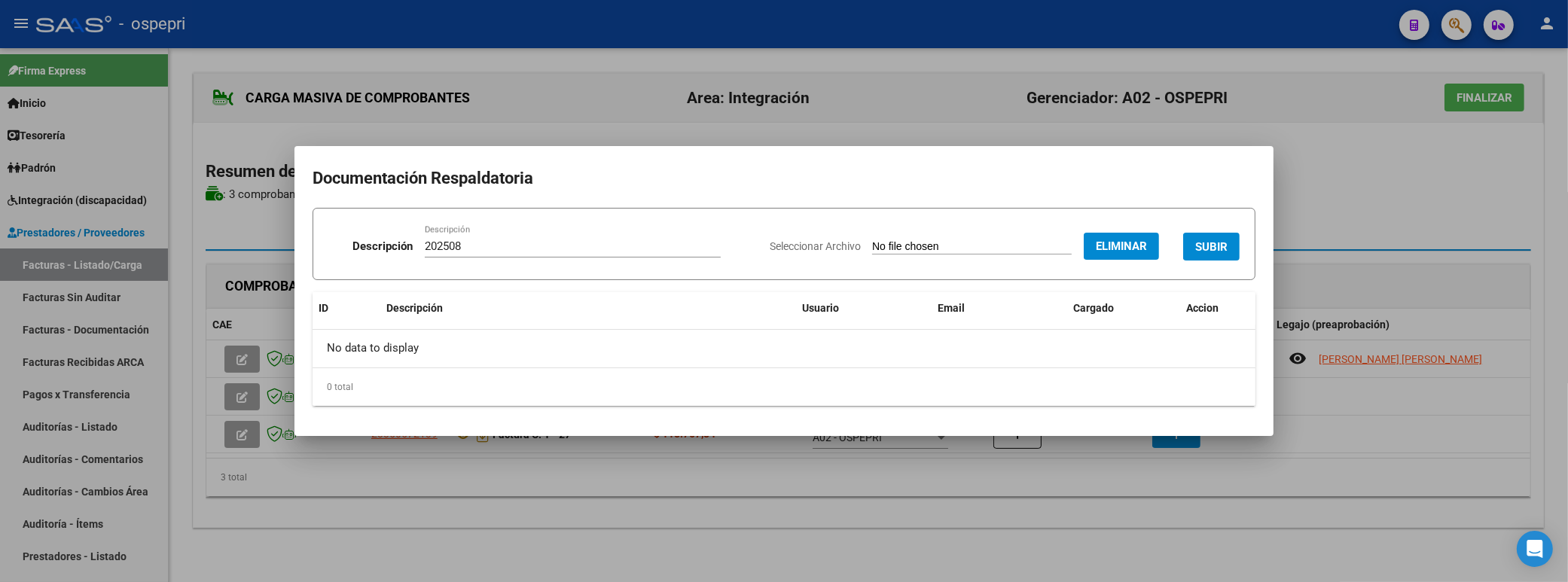
click at [1206, 243] on span "SUBIR" at bounding box center [1212, 247] width 32 height 14
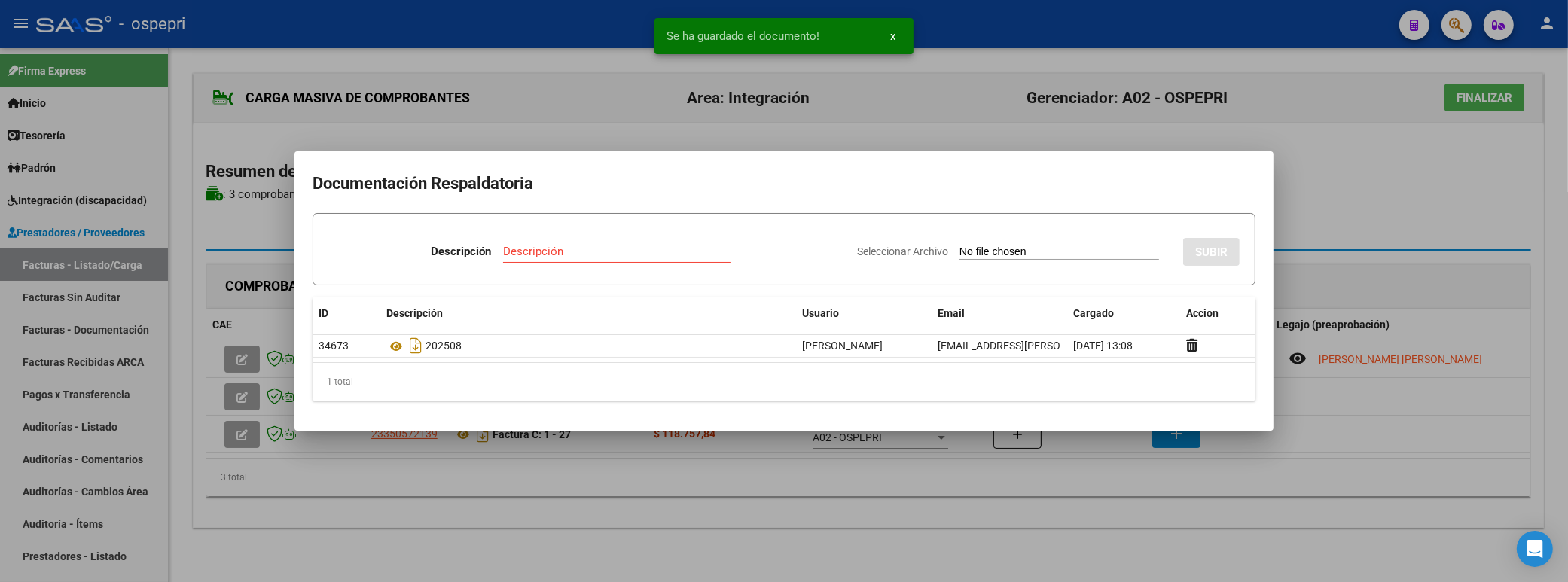
click at [1373, 197] on div at bounding box center [784, 291] width 1568 height 582
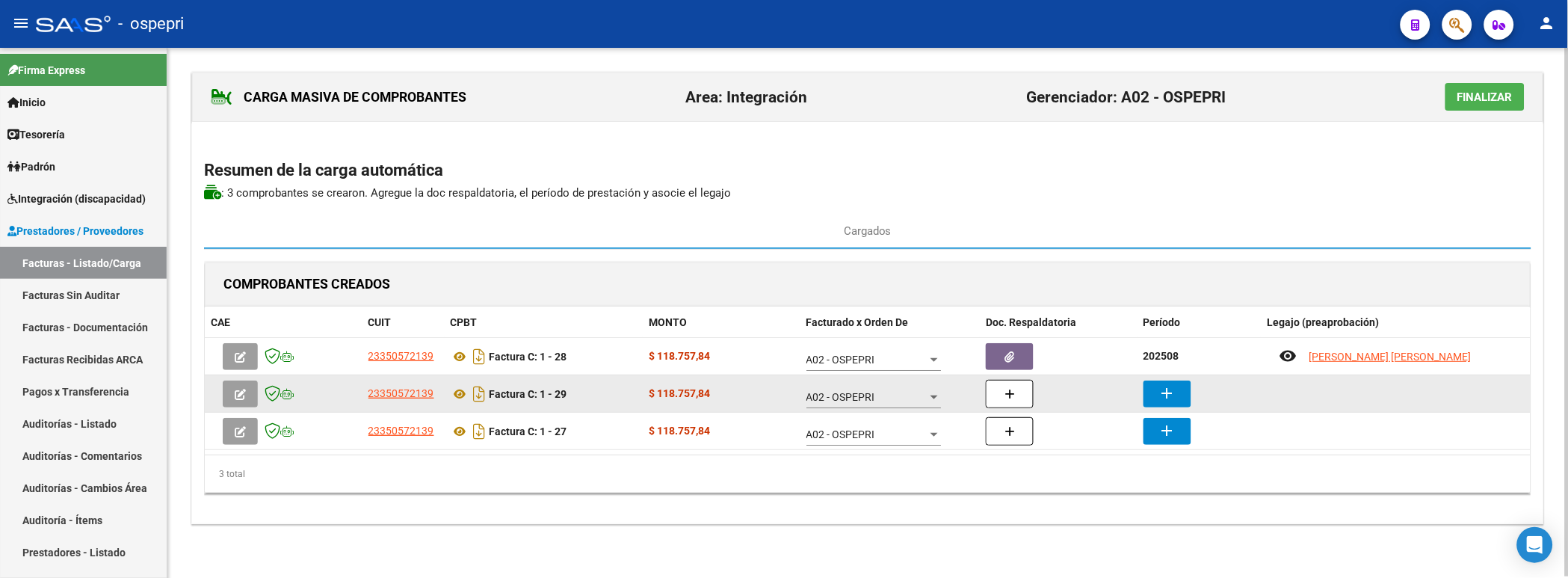
click at [1125, 401] on div at bounding box center [1059, 394] width 146 height 28
click at [1174, 397] on mat-icon "add" at bounding box center [1167, 393] width 18 height 18
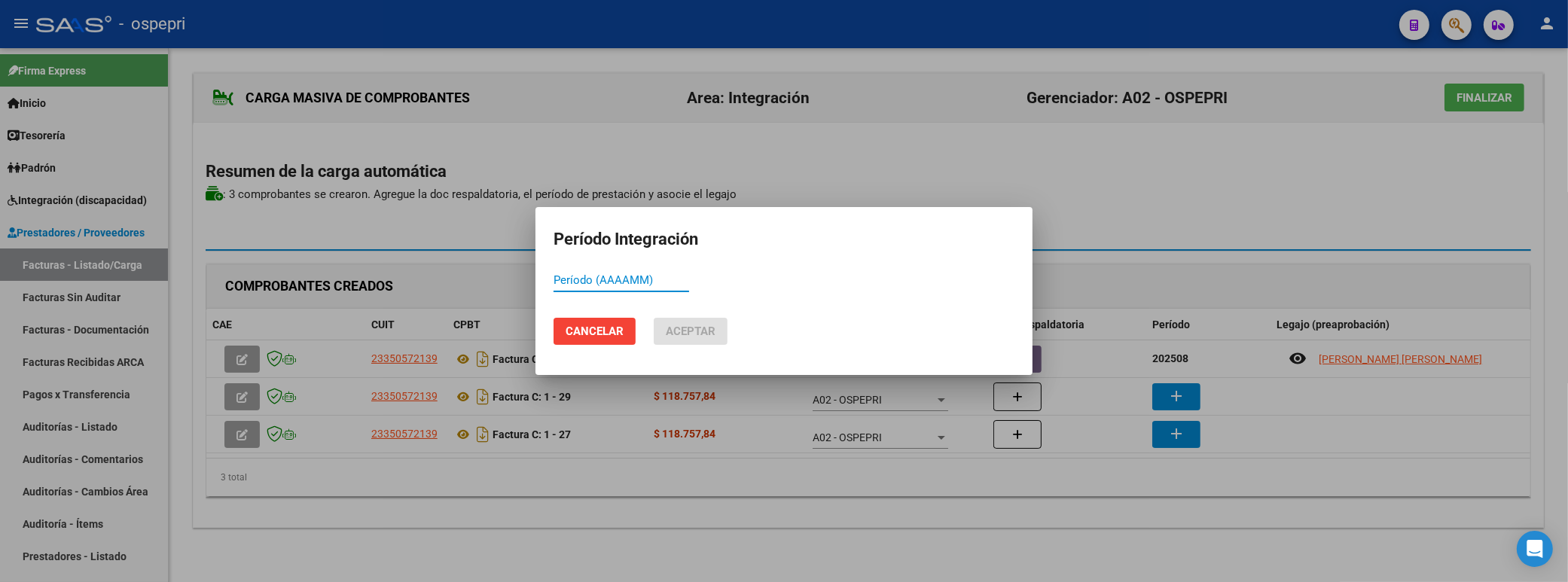
click at [574, 290] on div "Período (AAAAMM)" at bounding box center [622, 280] width 135 height 23
paste input "202508"
click at [678, 327] on span "Aceptar" at bounding box center [690, 332] width 50 height 14
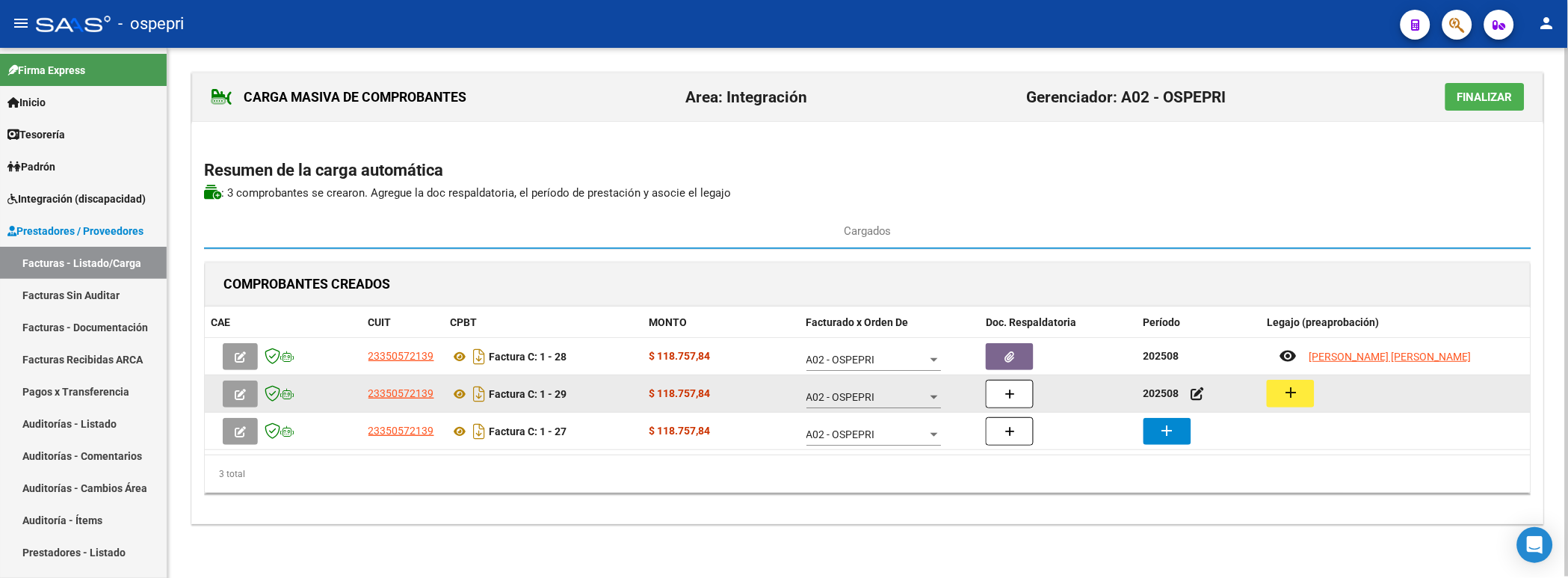
click at [1295, 395] on mat-icon "add" at bounding box center [1290, 393] width 18 height 18
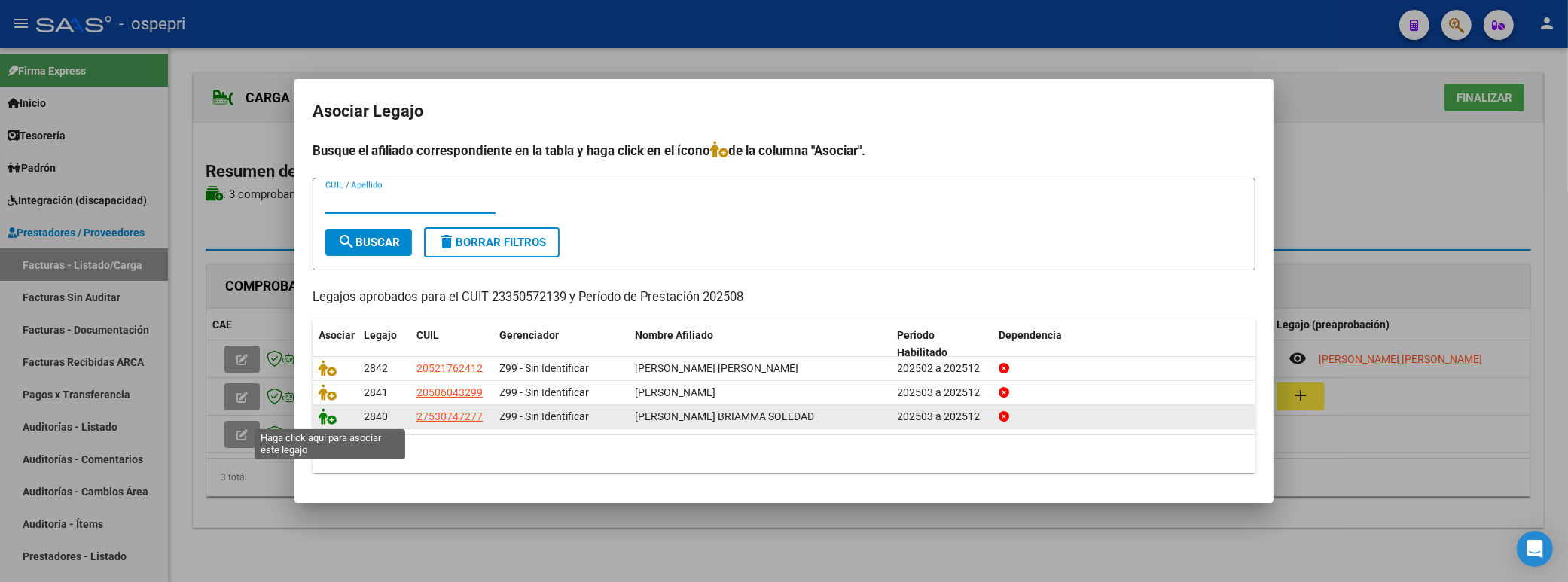
click at [322, 409] on icon at bounding box center [328, 416] width 18 height 17
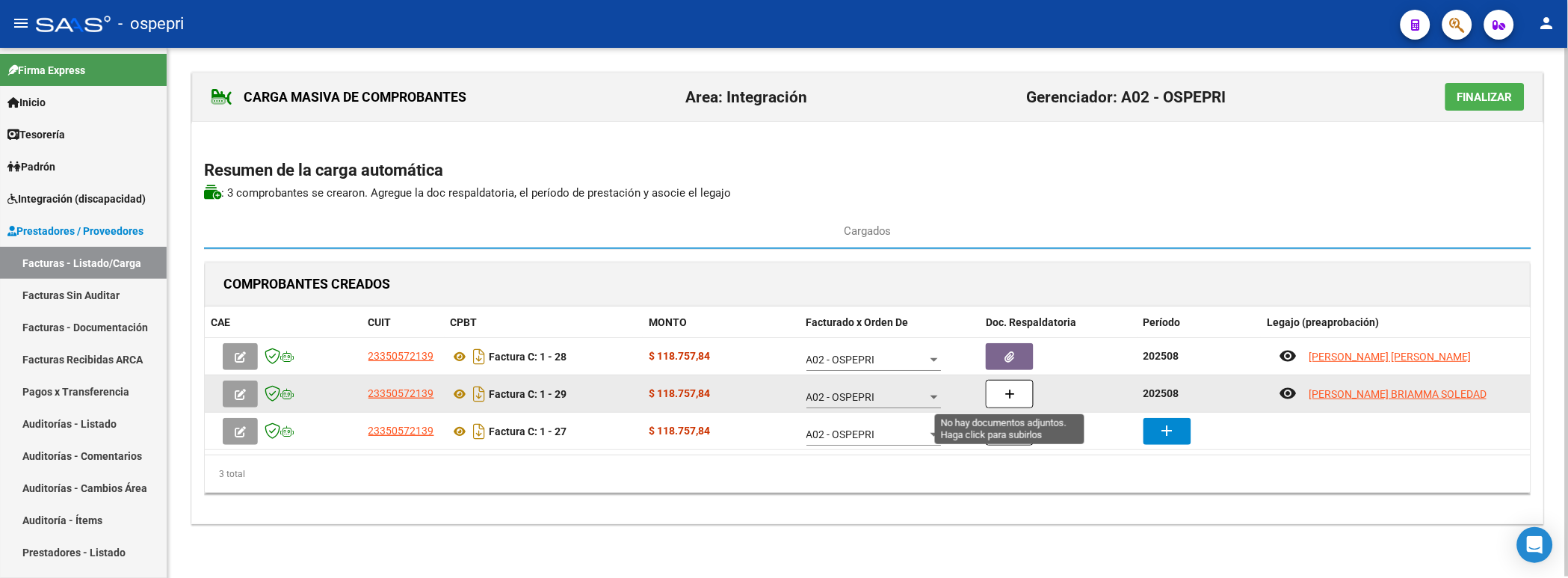
click at [1020, 400] on button "button" at bounding box center [1009, 394] width 48 height 28
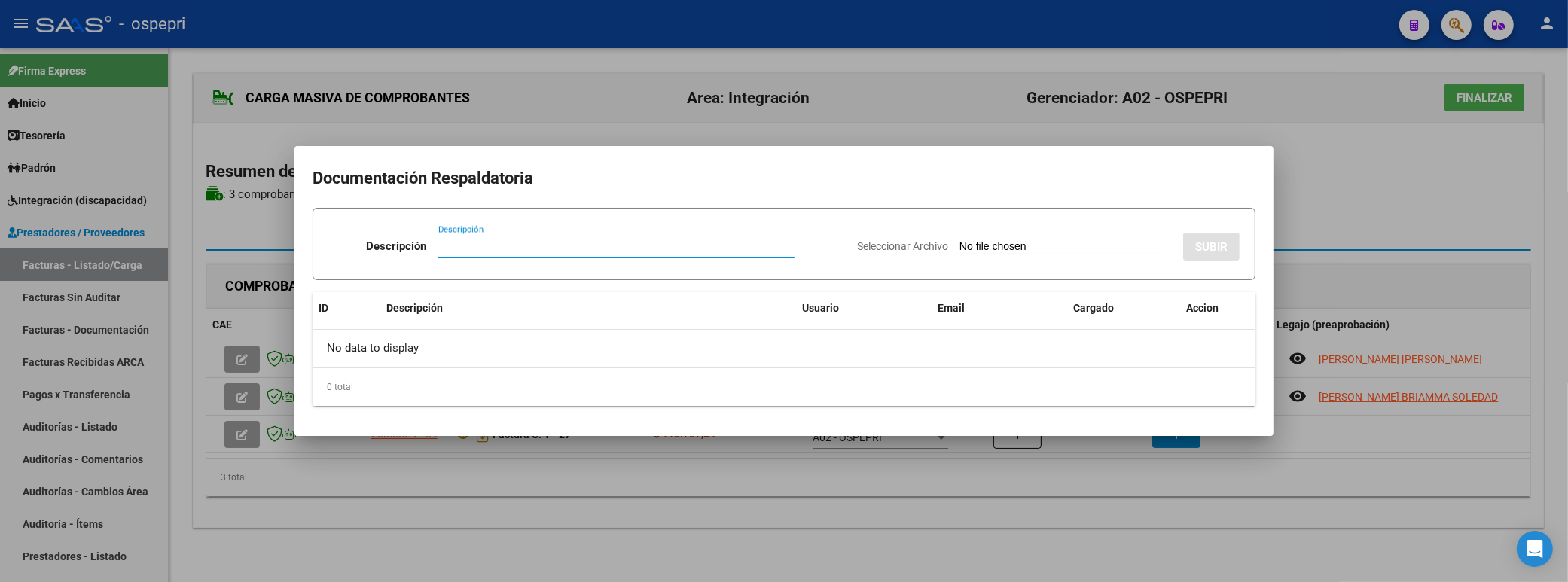
click at [456, 244] on input "Descripción" at bounding box center [617, 246] width 356 height 14
paste input "202508"
click at [974, 244] on input "Seleccionar Archivo" at bounding box center [1058, 247] width 199 height 15
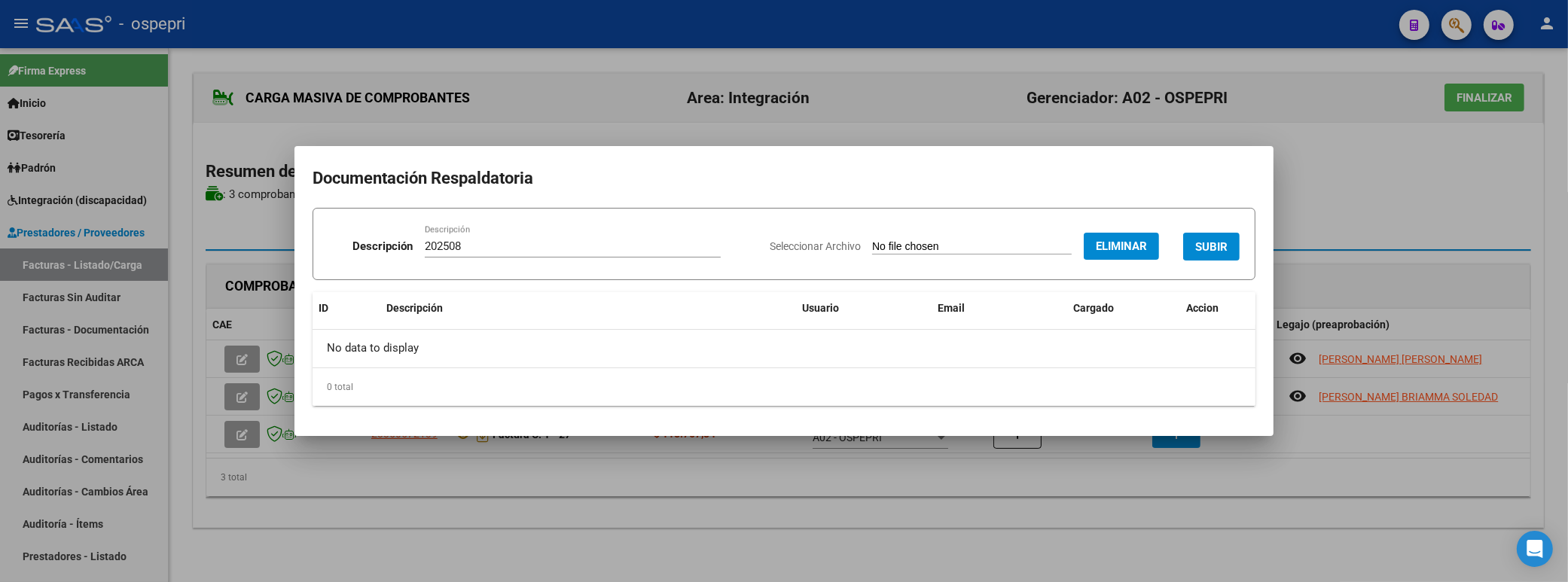
click at [1244, 250] on form "Descripción 202508 Descripción Seleccionar Archivo Eliminar SUBIR" at bounding box center [784, 244] width 944 height 73
click at [1211, 252] on span "SUBIR" at bounding box center [1212, 247] width 32 height 14
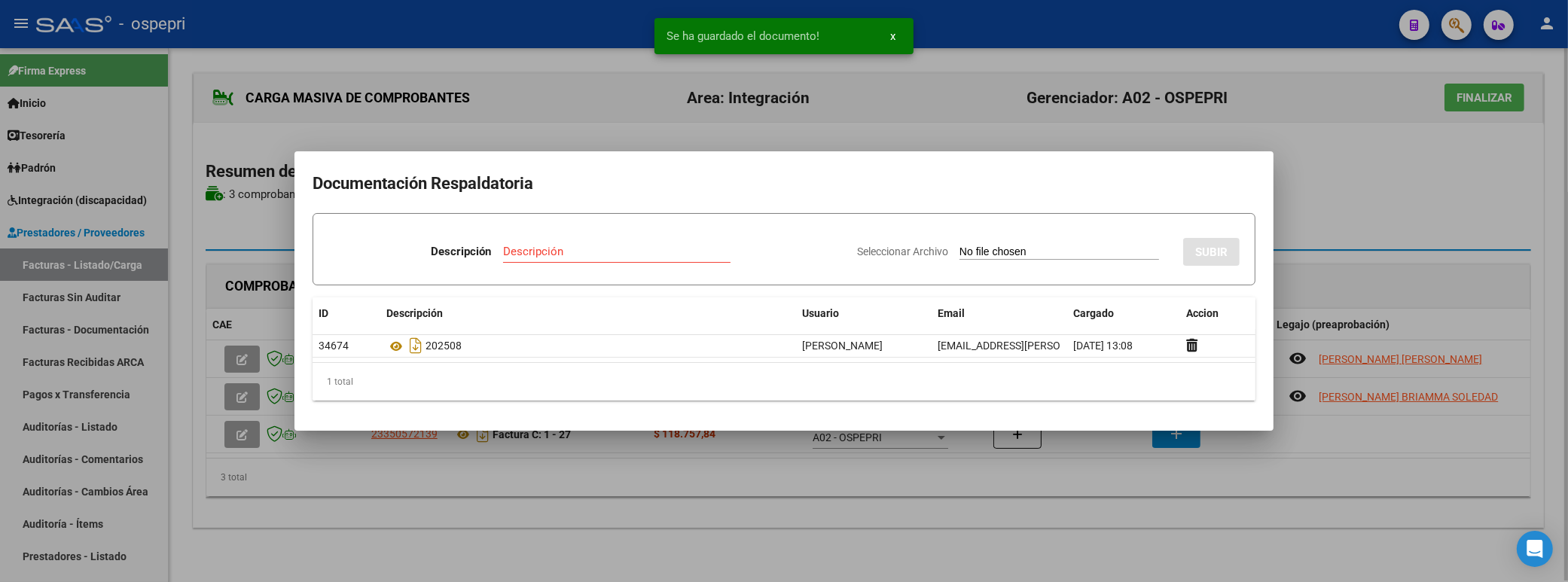
drag, startPoint x: 1348, startPoint y: 205, endPoint x: 1350, endPoint y: 189, distance: 16.1
click at [1348, 204] on div at bounding box center [784, 291] width 1568 height 582
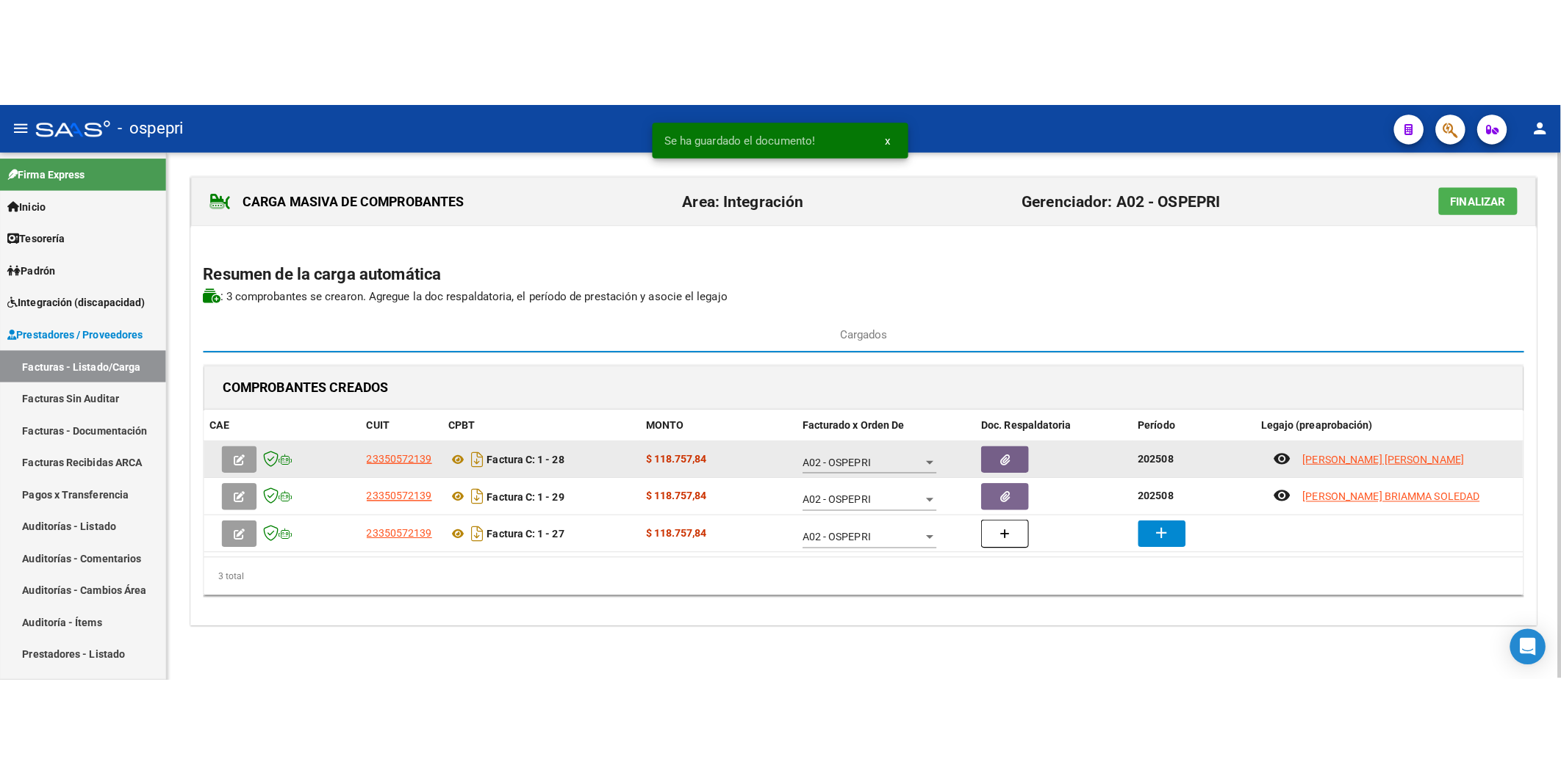
scroll to position [1, 0]
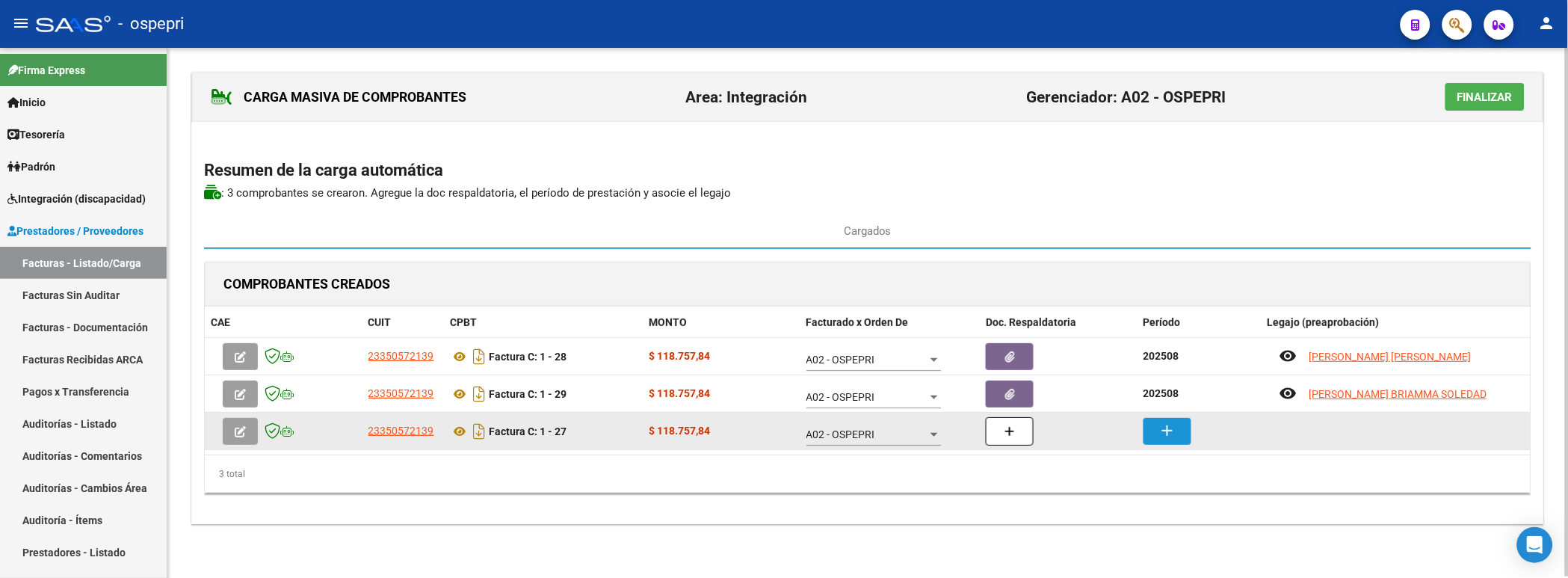
click at [1167, 406] on mat-icon "add" at bounding box center [1167, 431] width 18 height 18
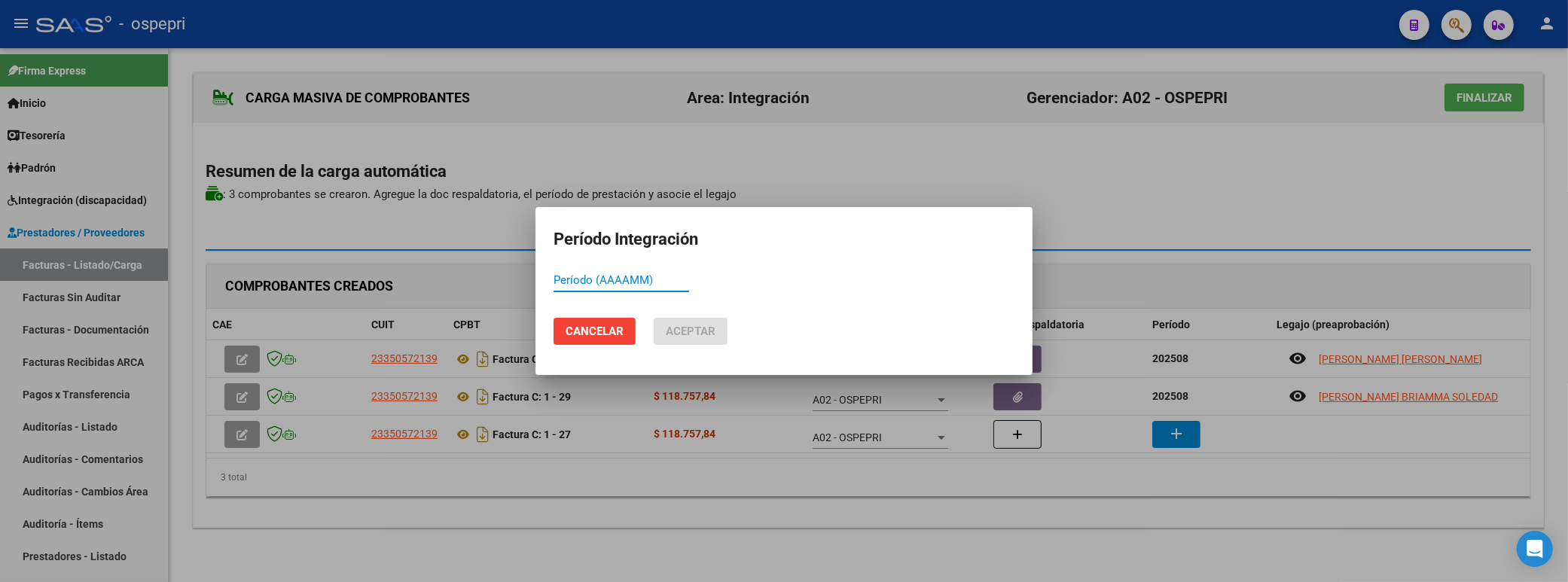
click at [563, 277] on input "Período (AAAAMM)" at bounding box center [622, 281] width 135 height 14
click at [714, 325] on span "Aceptar" at bounding box center [690, 332] width 50 height 14
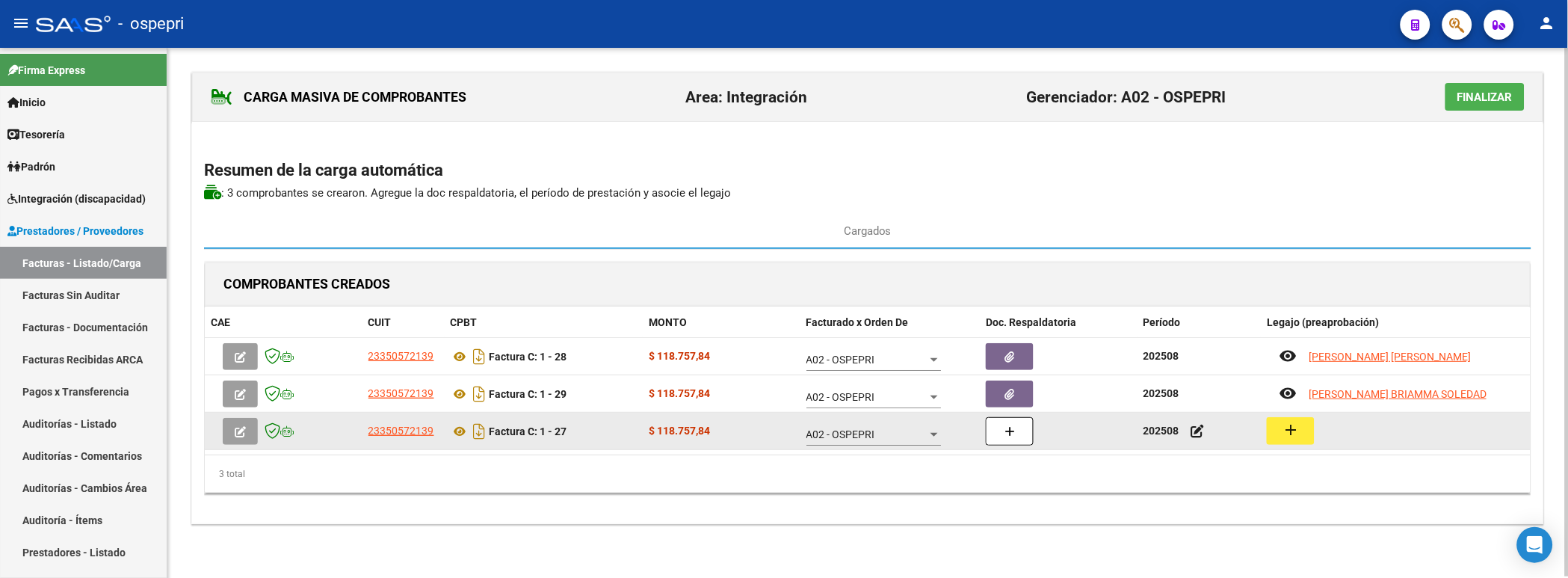
click at [1286, 406] on mat-icon "add" at bounding box center [1290, 430] width 18 height 18
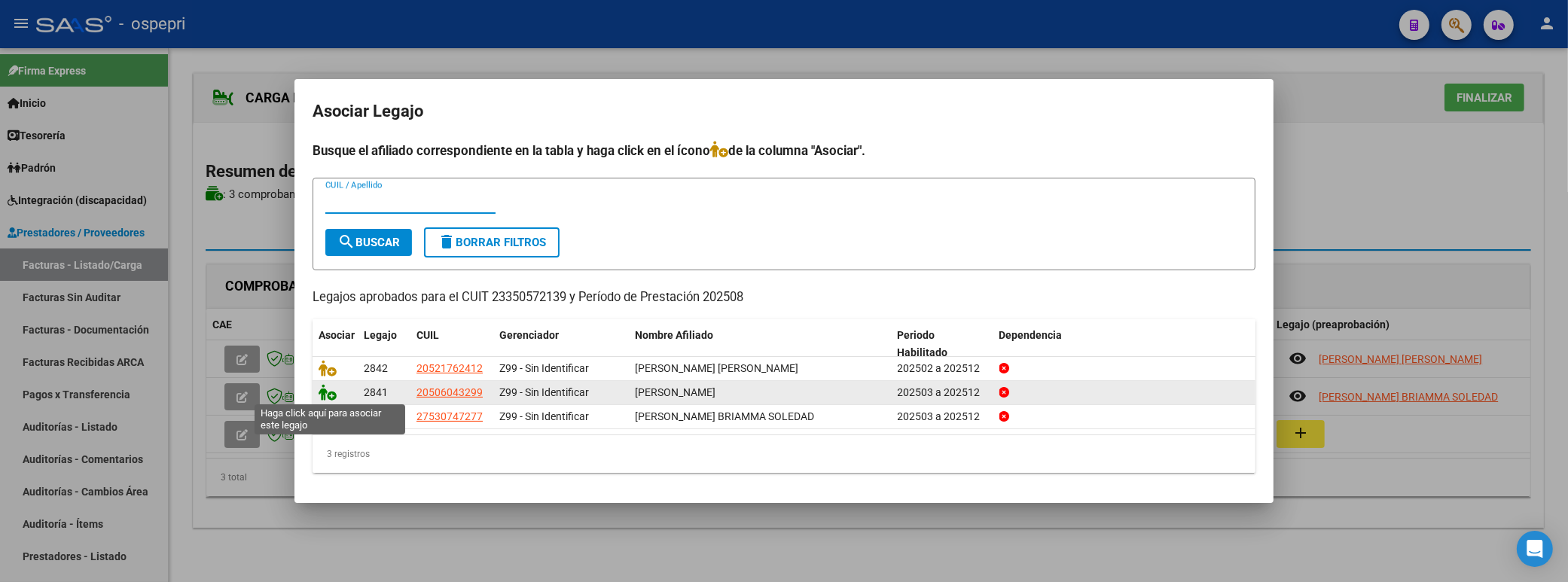
click at [329, 393] on icon at bounding box center [328, 392] width 18 height 17
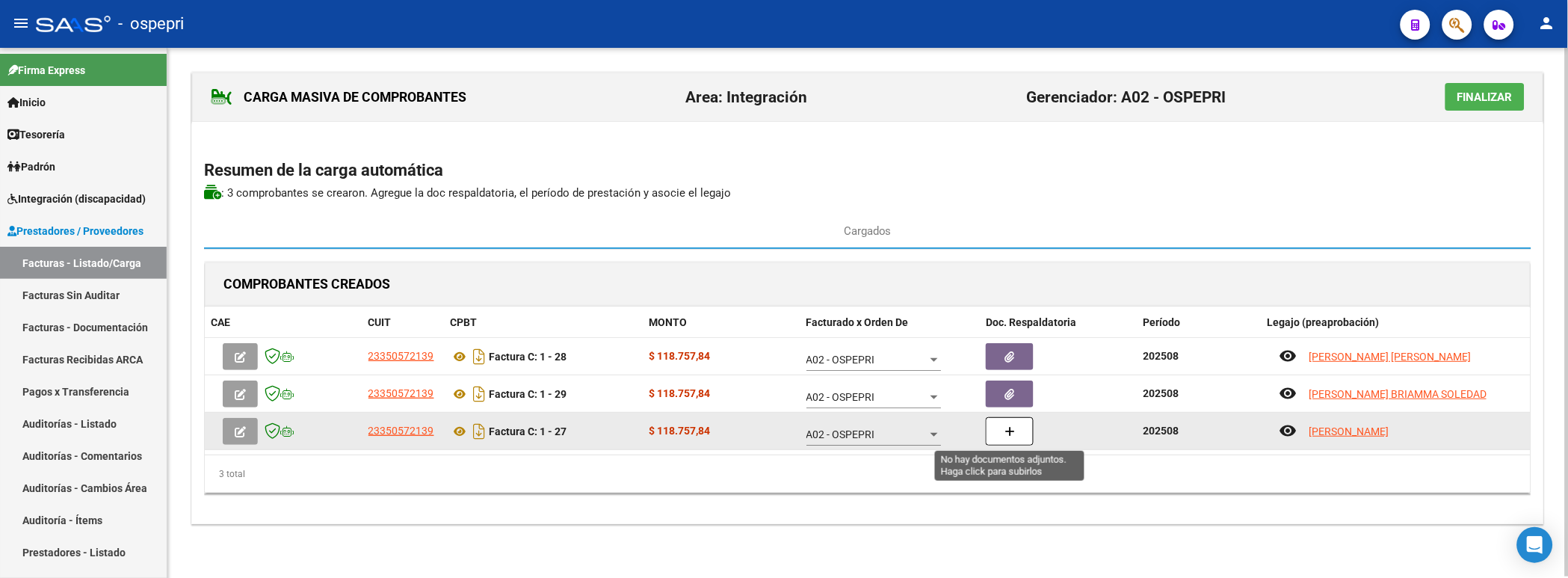
click at [1020, 406] on button "button" at bounding box center [1009, 431] width 48 height 28
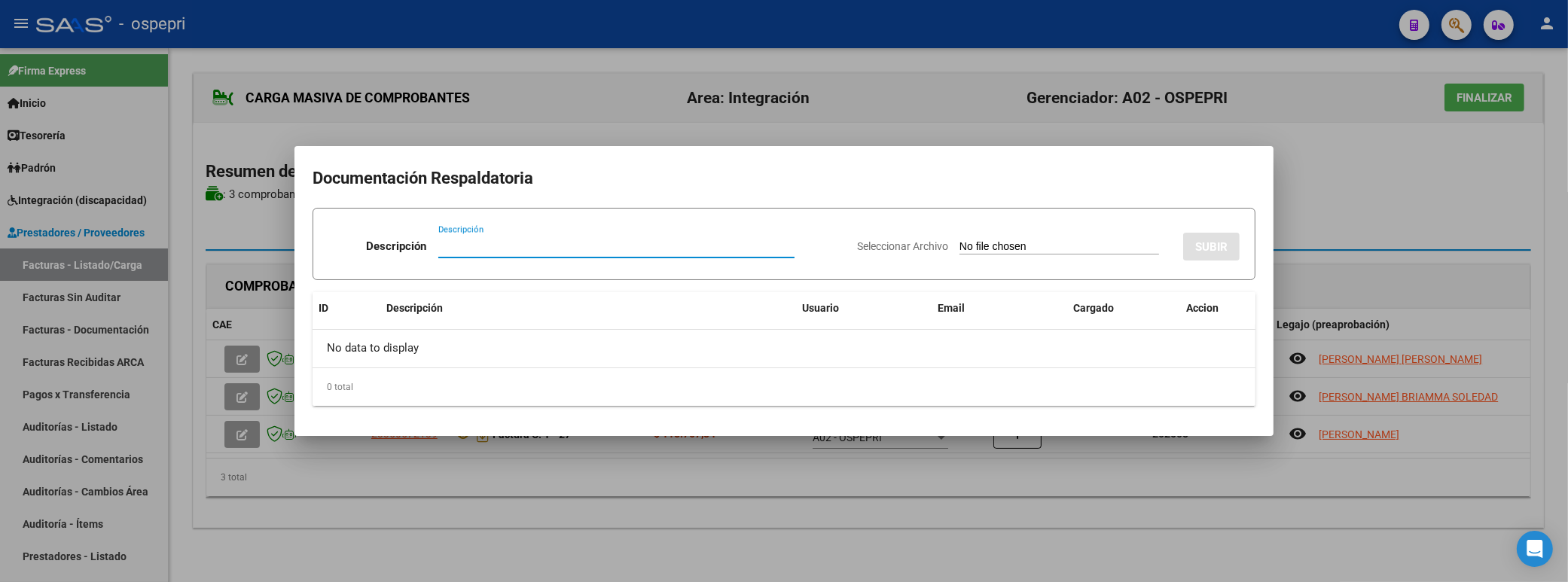
click at [455, 250] on input "Descripción" at bounding box center [617, 246] width 356 height 14
click at [959, 241] on input "Seleccionar Archivo" at bounding box center [1058, 247] width 199 height 15
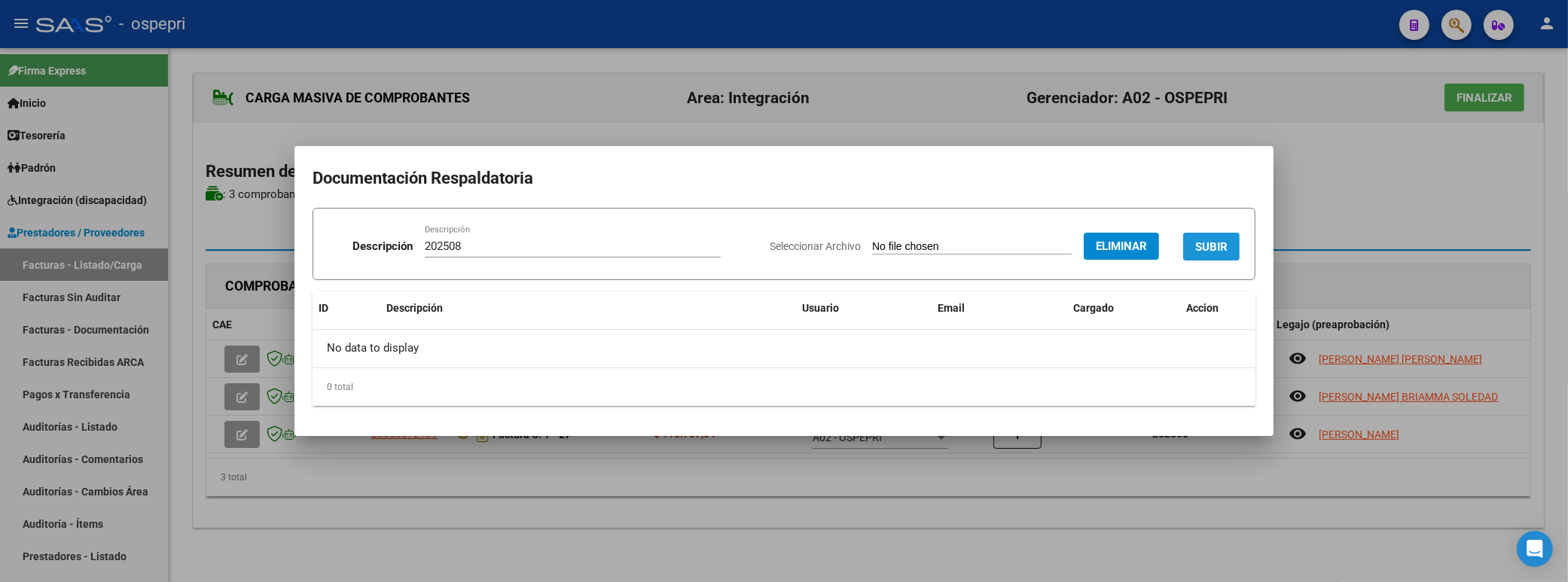
click at [1212, 246] on span "SUBIR" at bounding box center [1212, 247] width 32 height 14
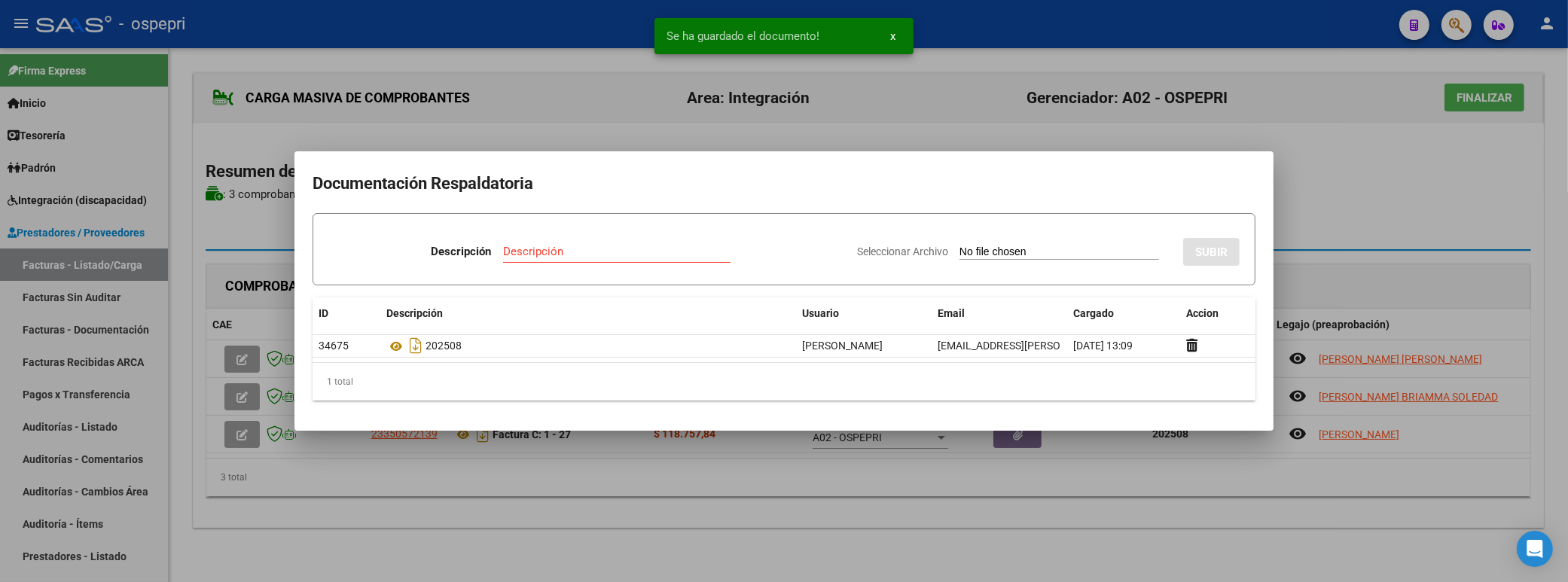
click at [1366, 204] on div at bounding box center [784, 291] width 1568 height 582
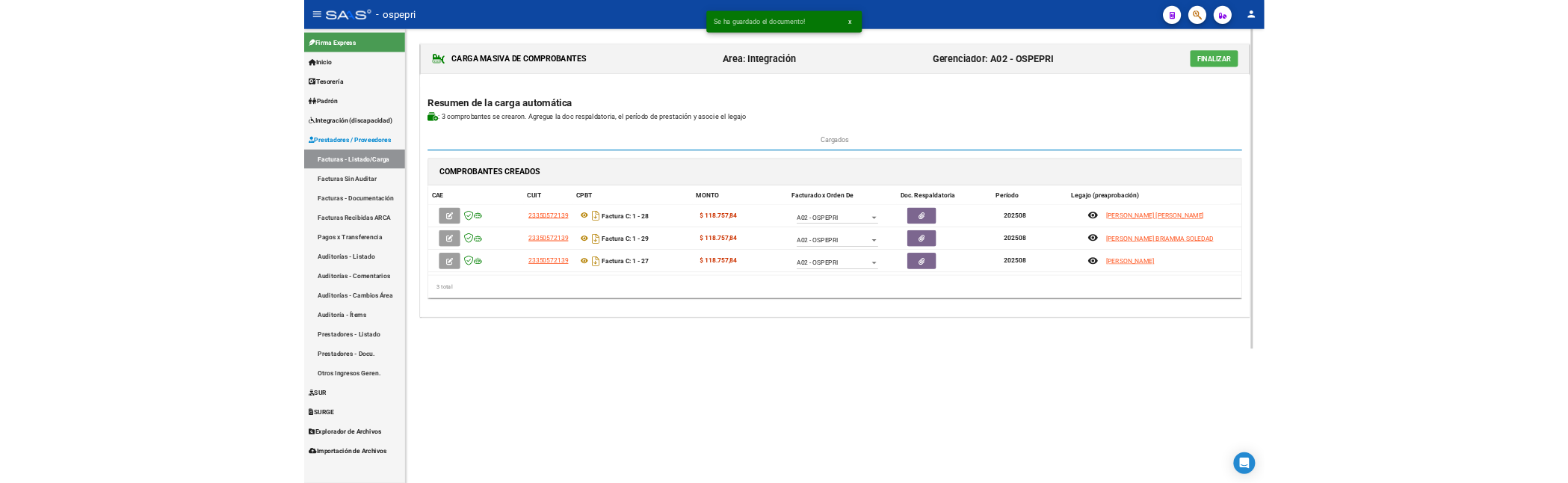
scroll to position [0, 0]
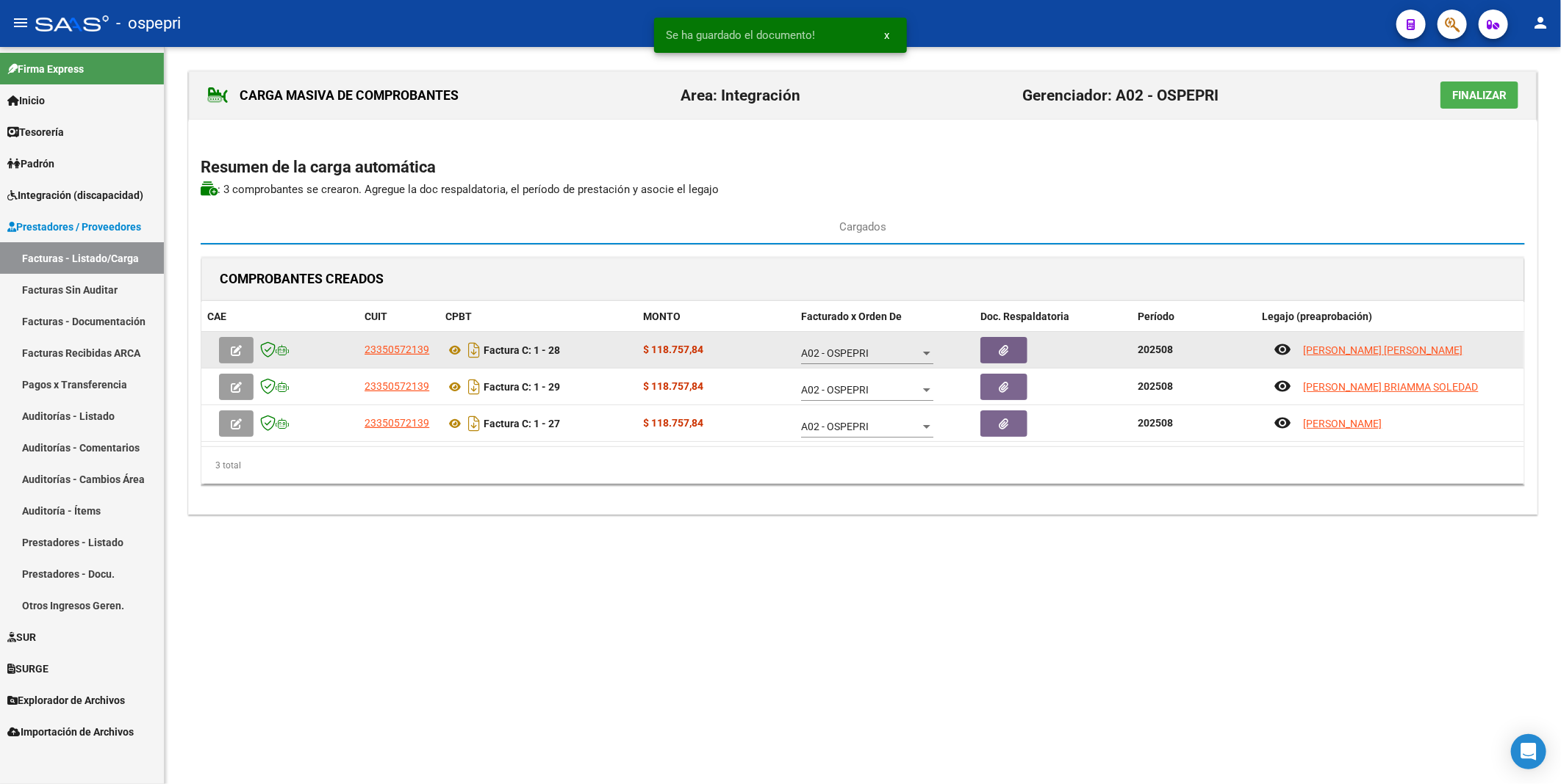
click at [229, 351] on button "button" at bounding box center [237, 350] width 34 height 27
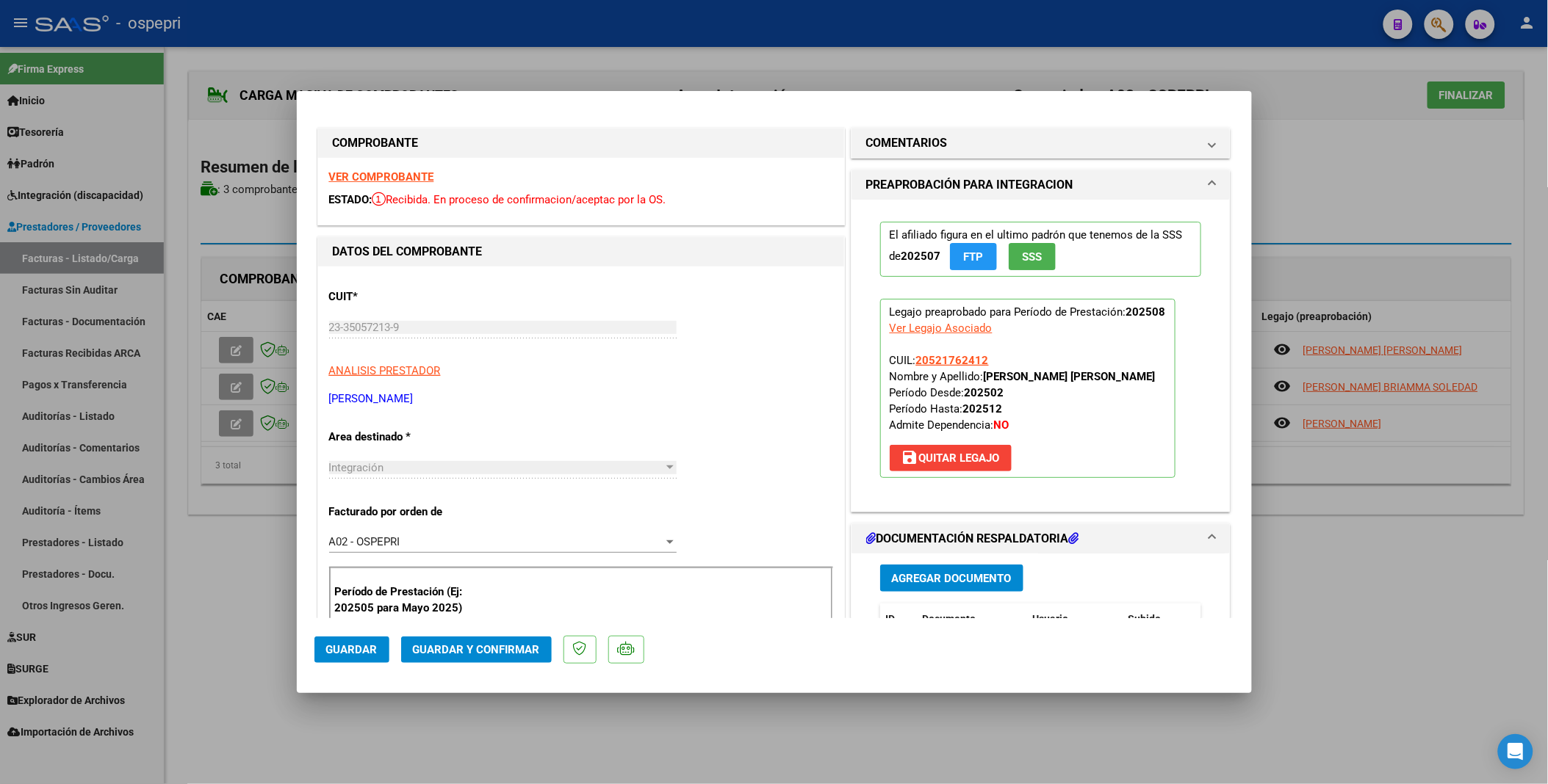
click at [473, 399] on span "Guardar y Confirmar" at bounding box center [476, 650] width 127 height 13
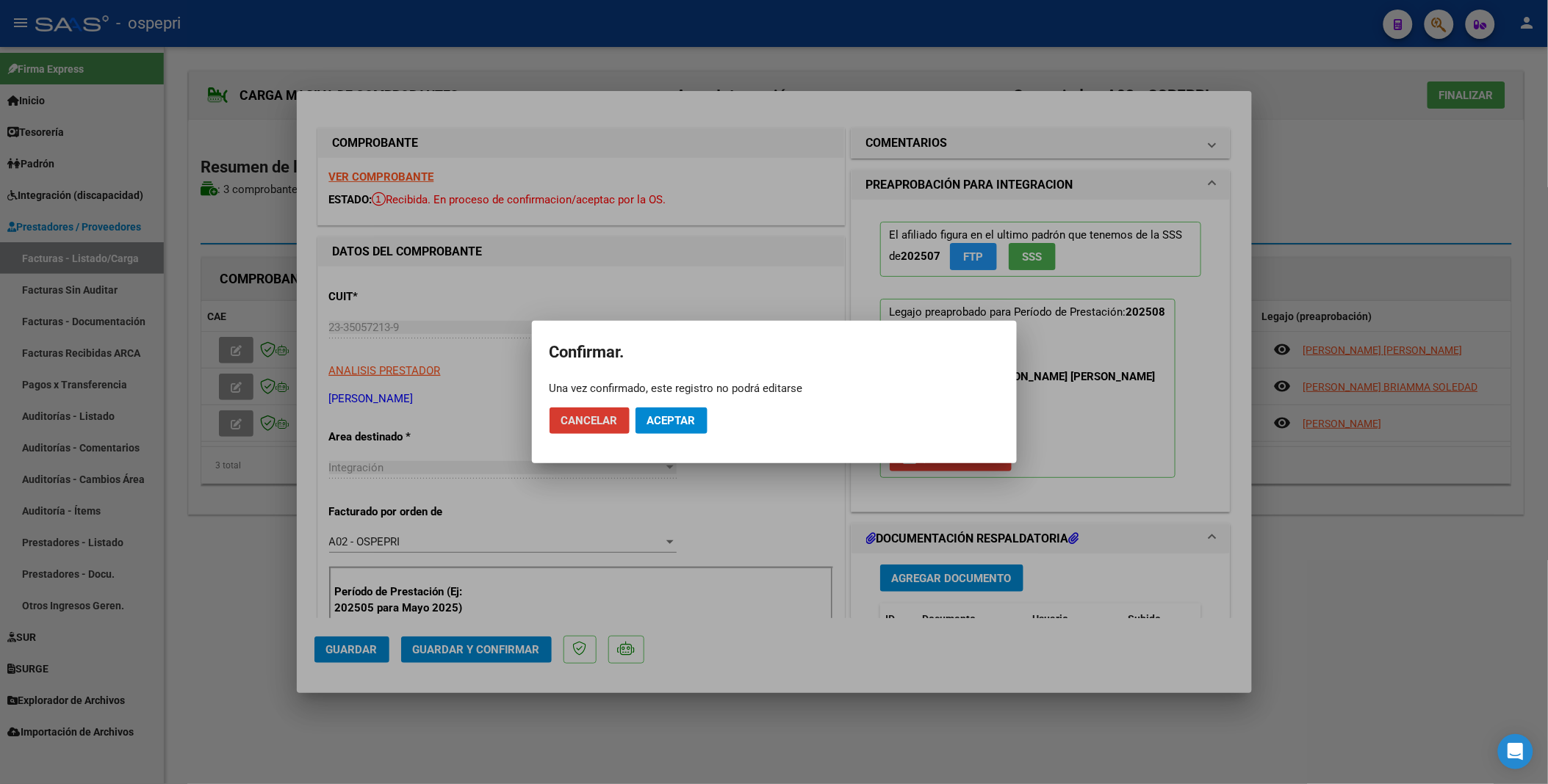
click at [690, 399] on span "Aceptar" at bounding box center [671, 421] width 49 height 13
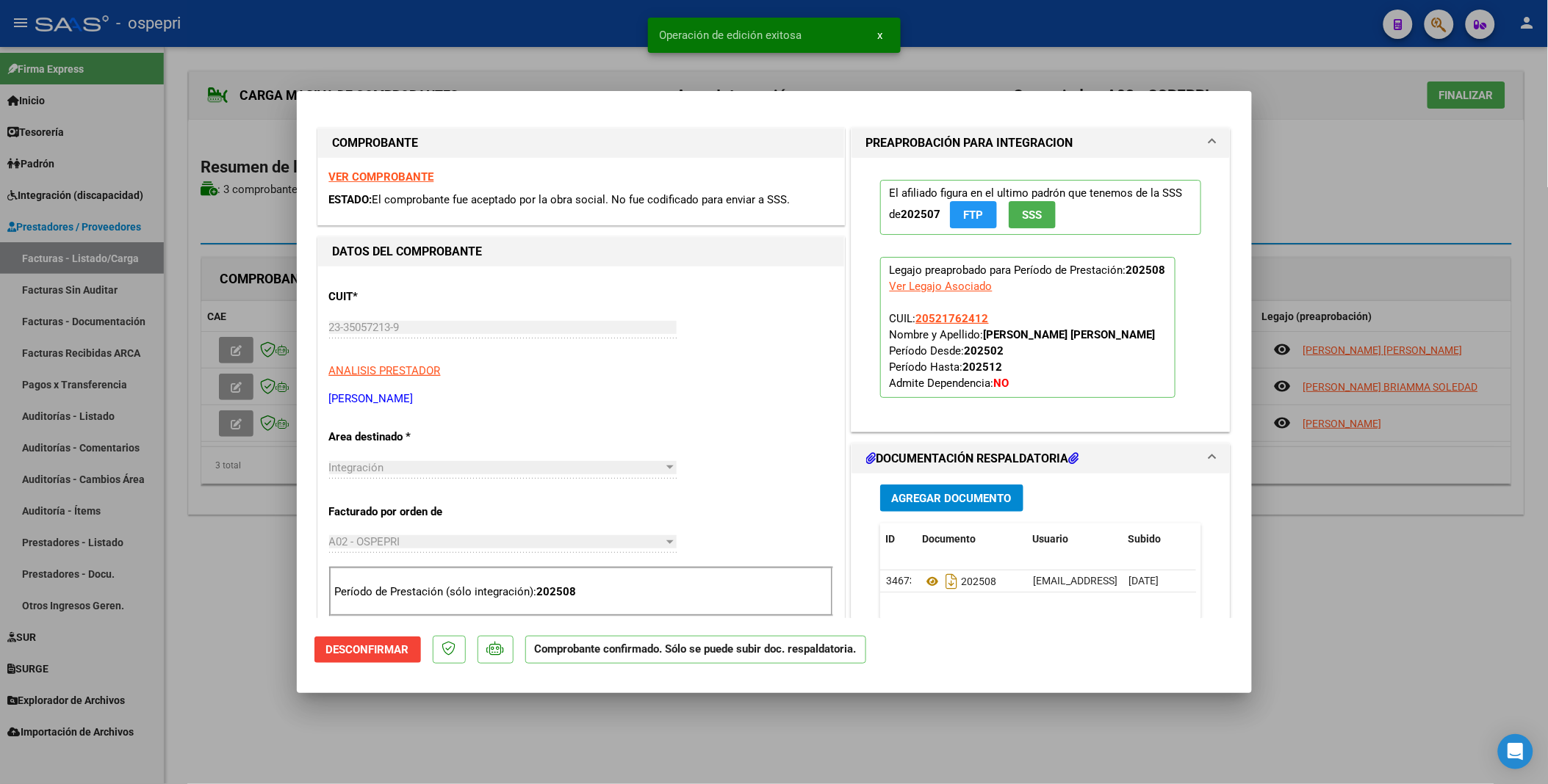
click at [229, 382] on div at bounding box center [774, 392] width 1548 height 784
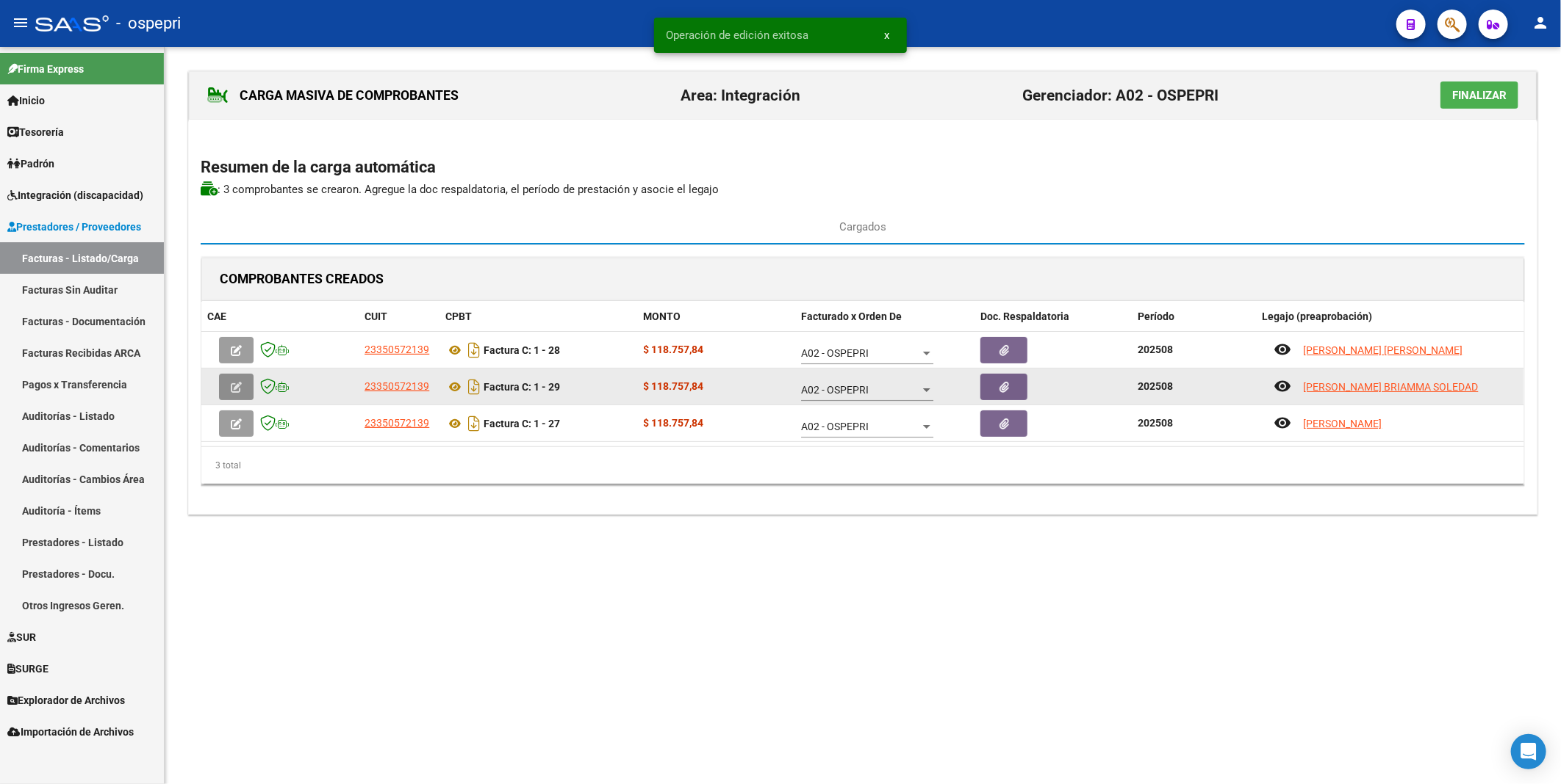
click at [236, 383] on icon "button" at bounding box center [237, 388] width 11 height 11
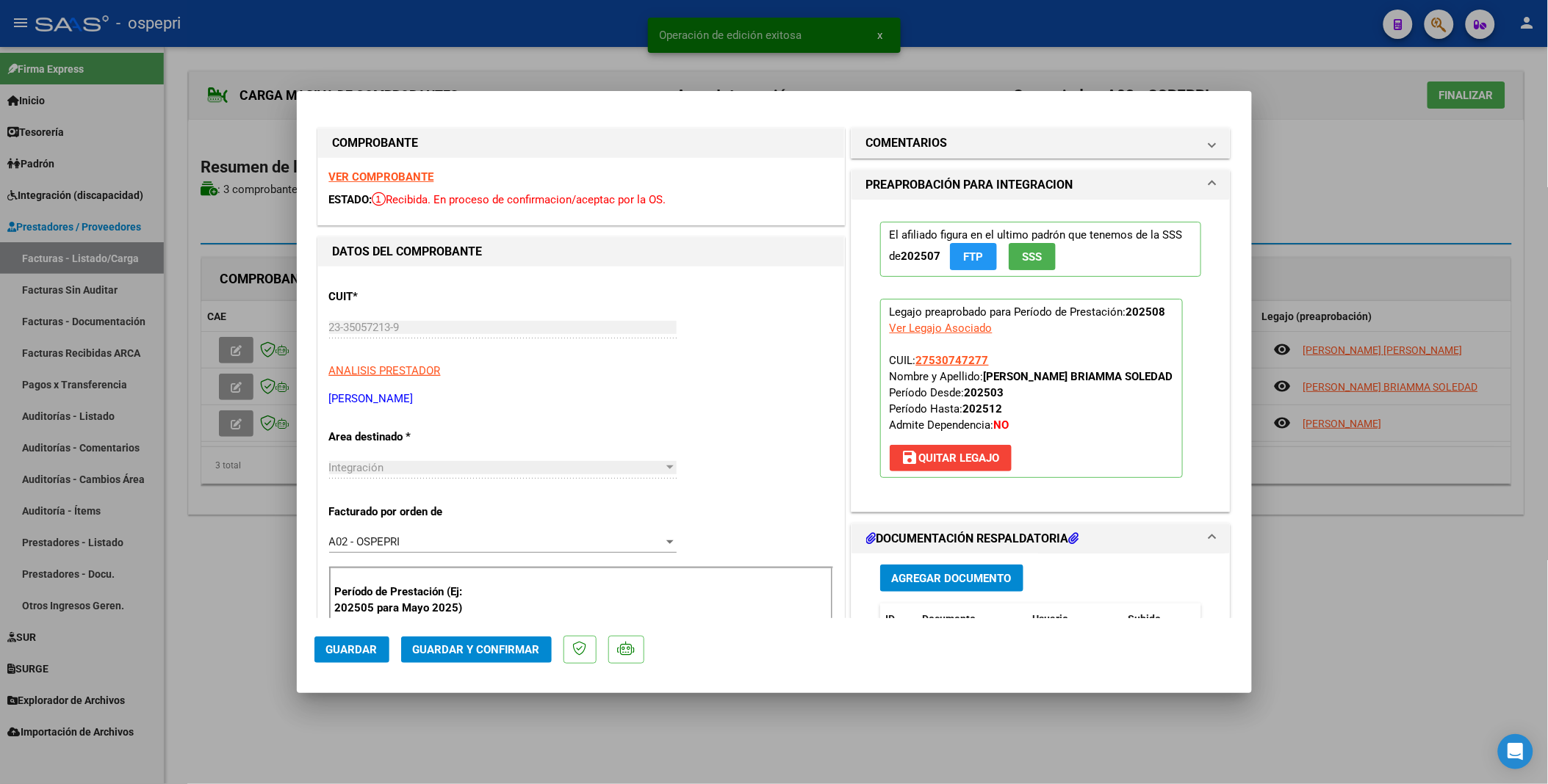
click at [511, 399] on button "Guardar y Confirmar" at bounding box center [476, 650] width 150 height 27
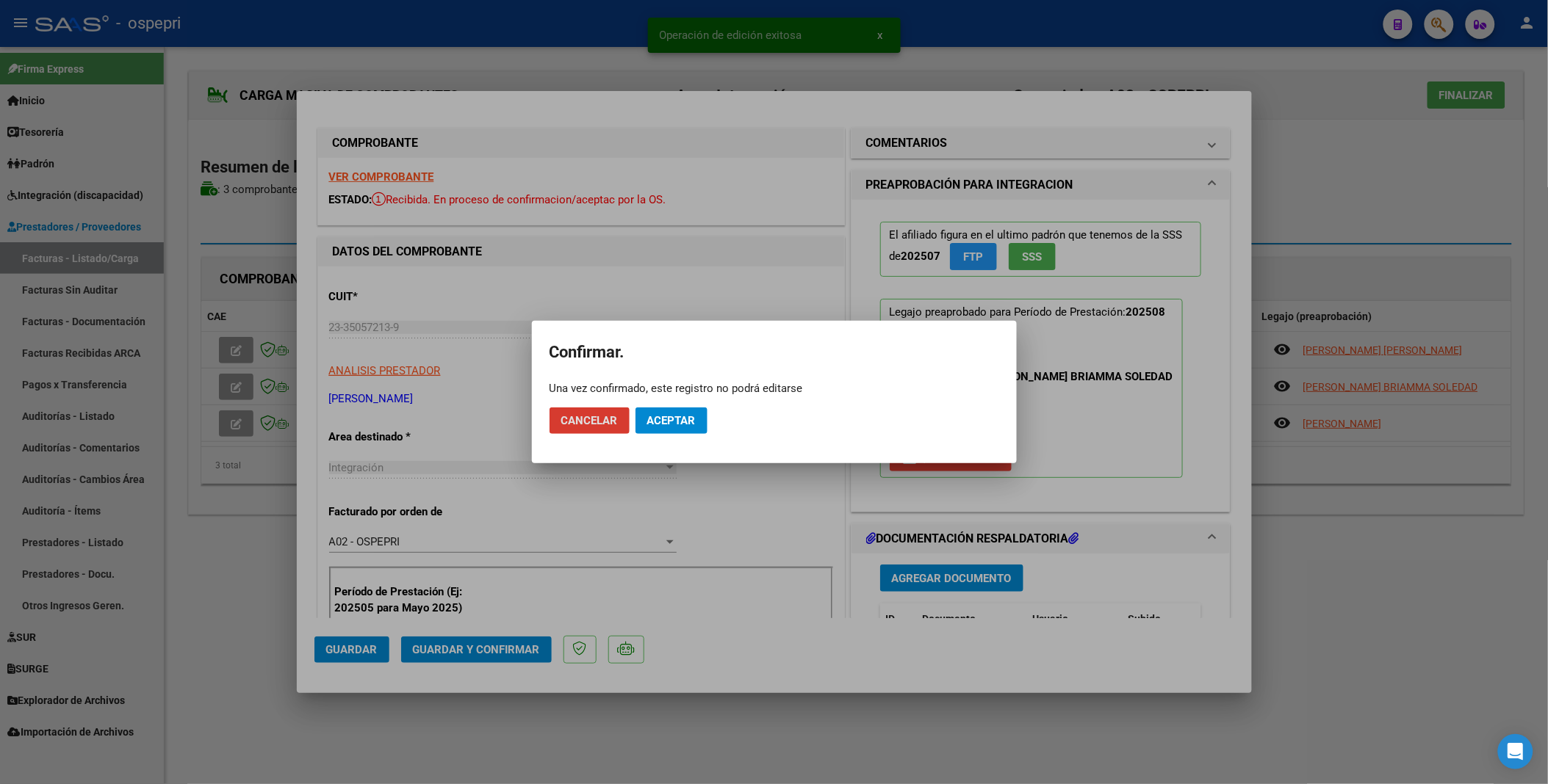
click at [678, 399] on span "Aceptar" at bounding box center [671, 421] width 49 height 13
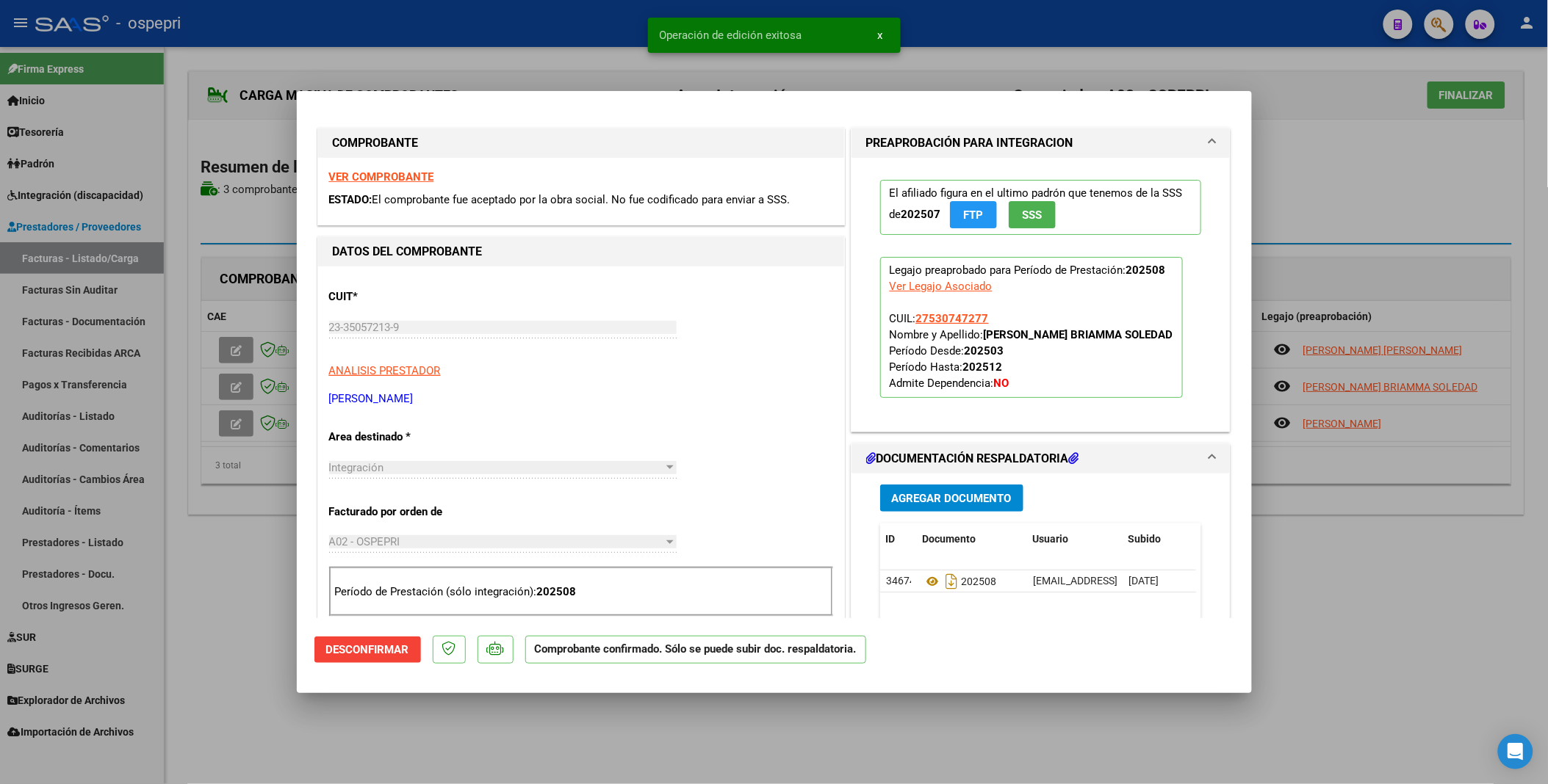
click at [229, 399] on div at bounding box center [774, 392] width 1548 height 784
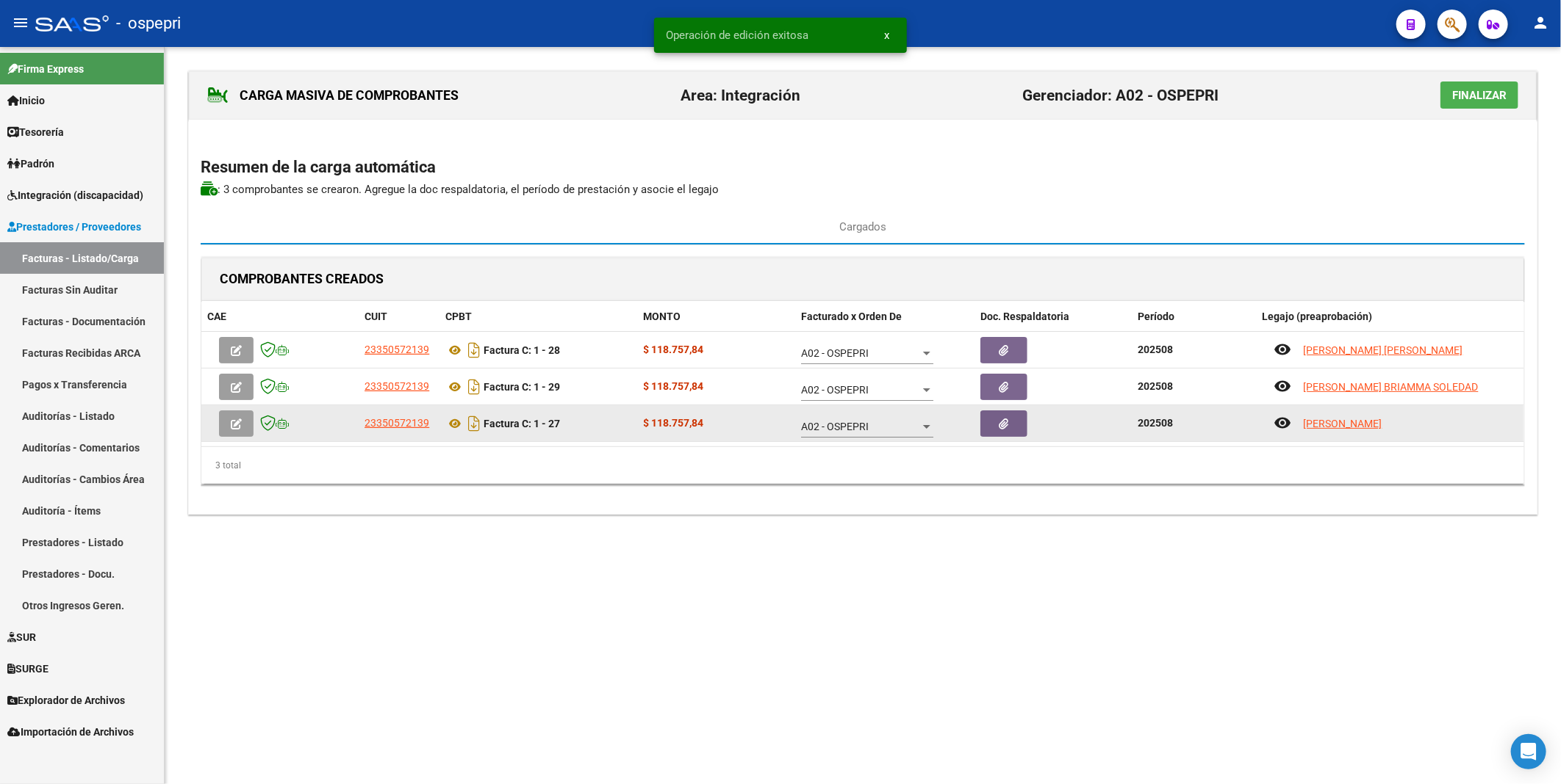
click at [237, 399] on icon "button" at bounding box center [237, 424] width 11 height 11
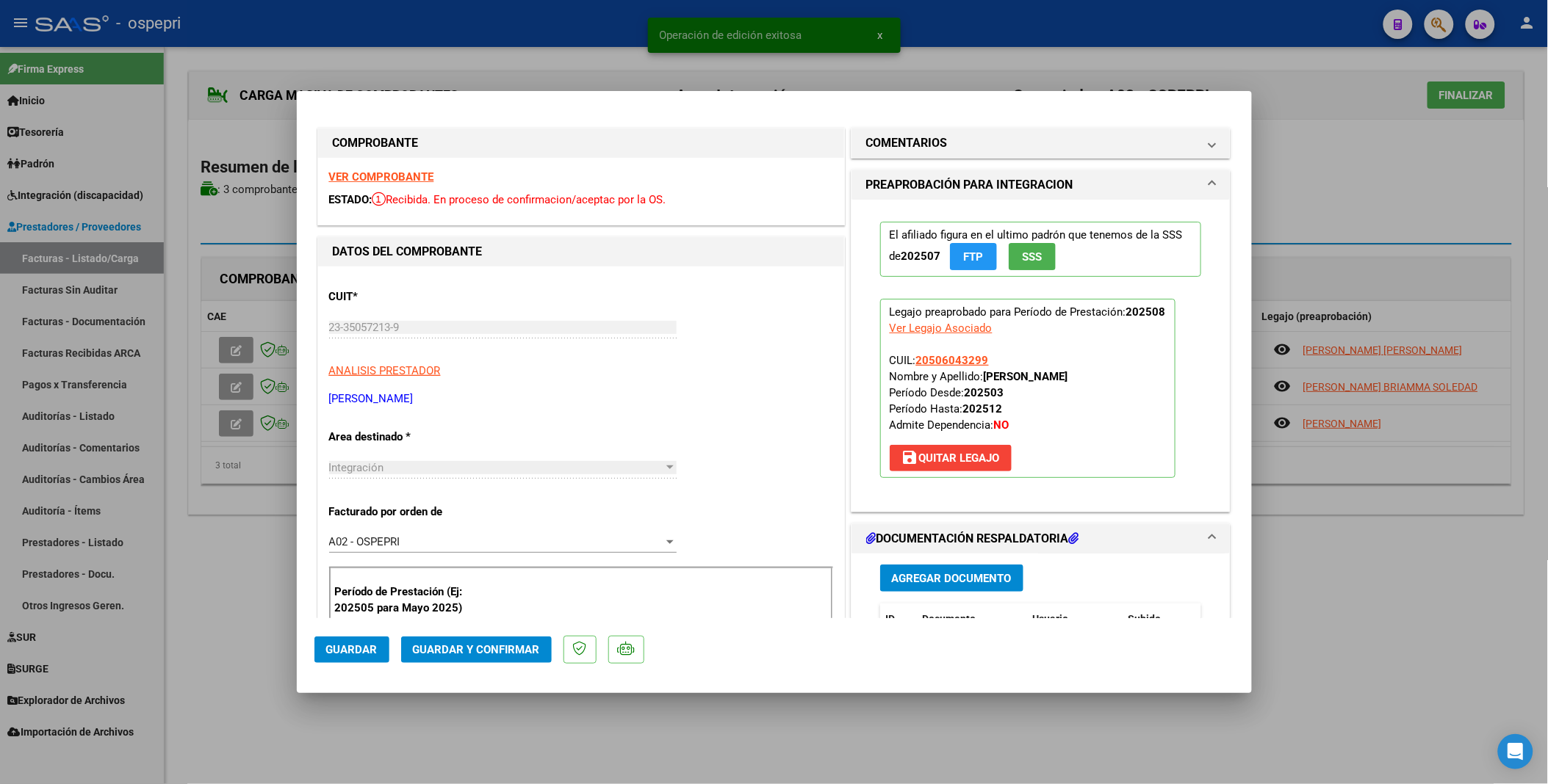
click at [487, 399] on span "Guardar y Confirmar" at bounding box center [476, 650] width 127 height 13
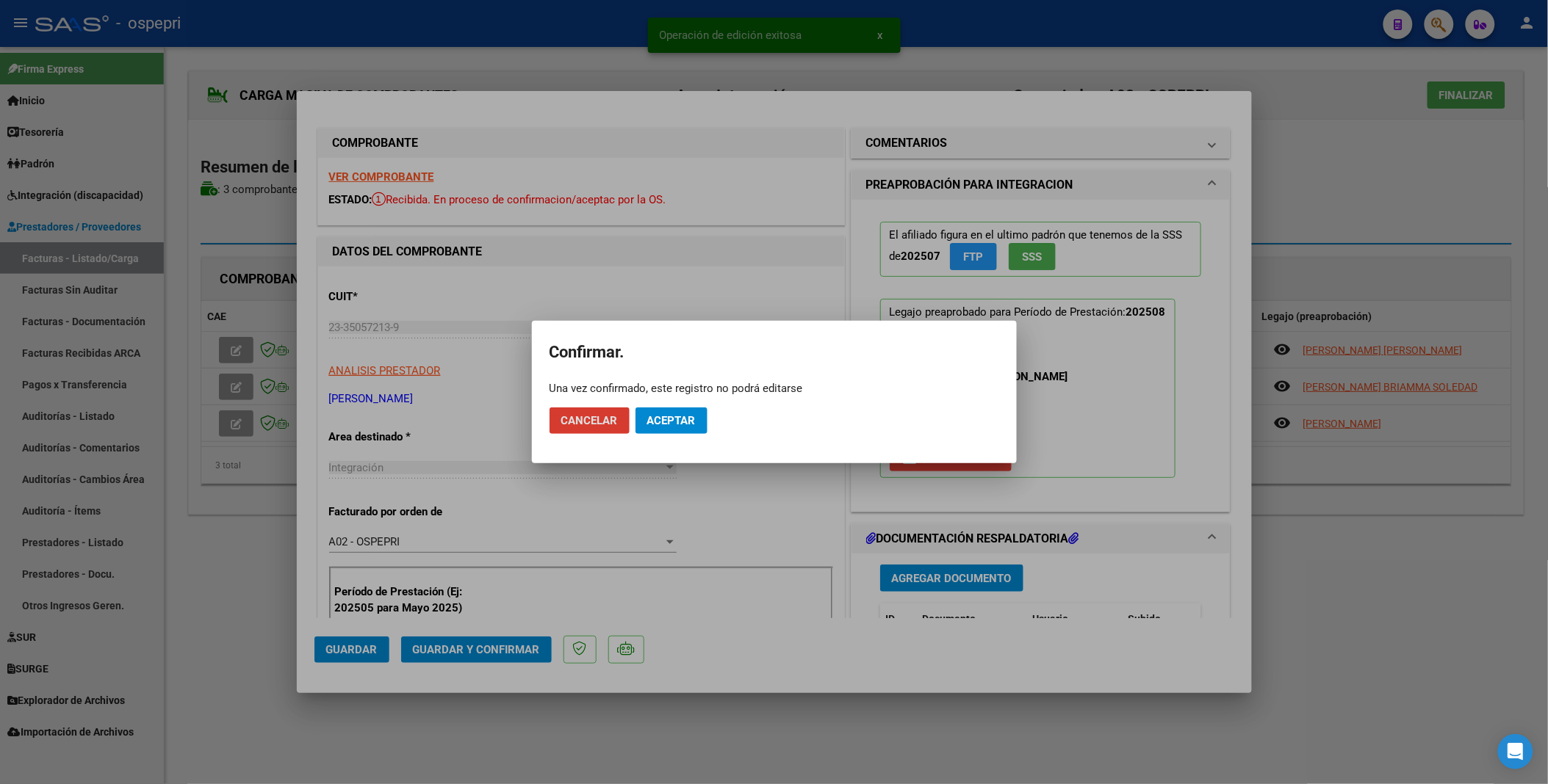
click at [674, 399] on span "Aceptar" at bounding box center [671, 421] width 49 height 13
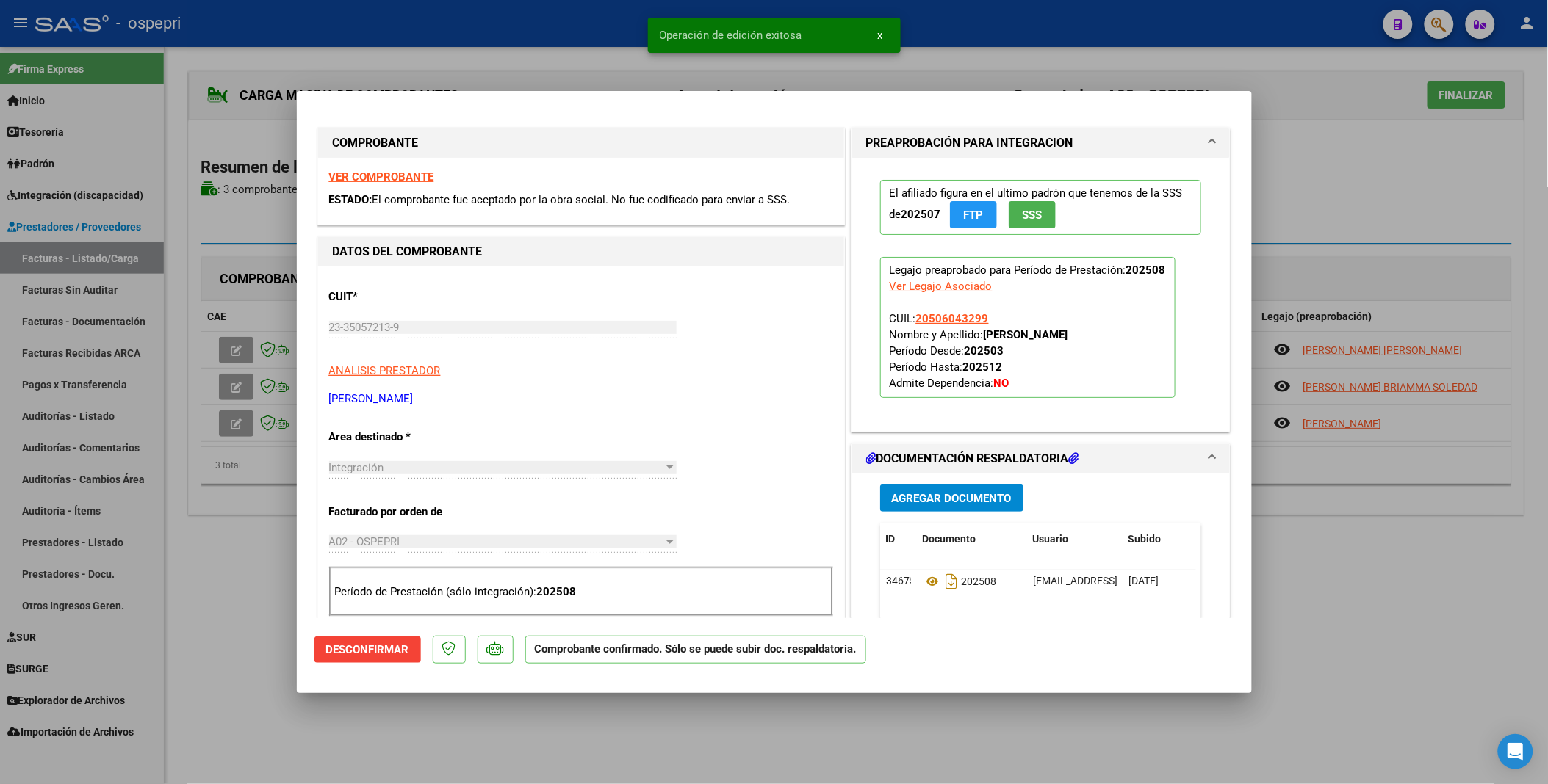
click at [251, 399] on div at bounding box center [774, 392] width 1548 height 784
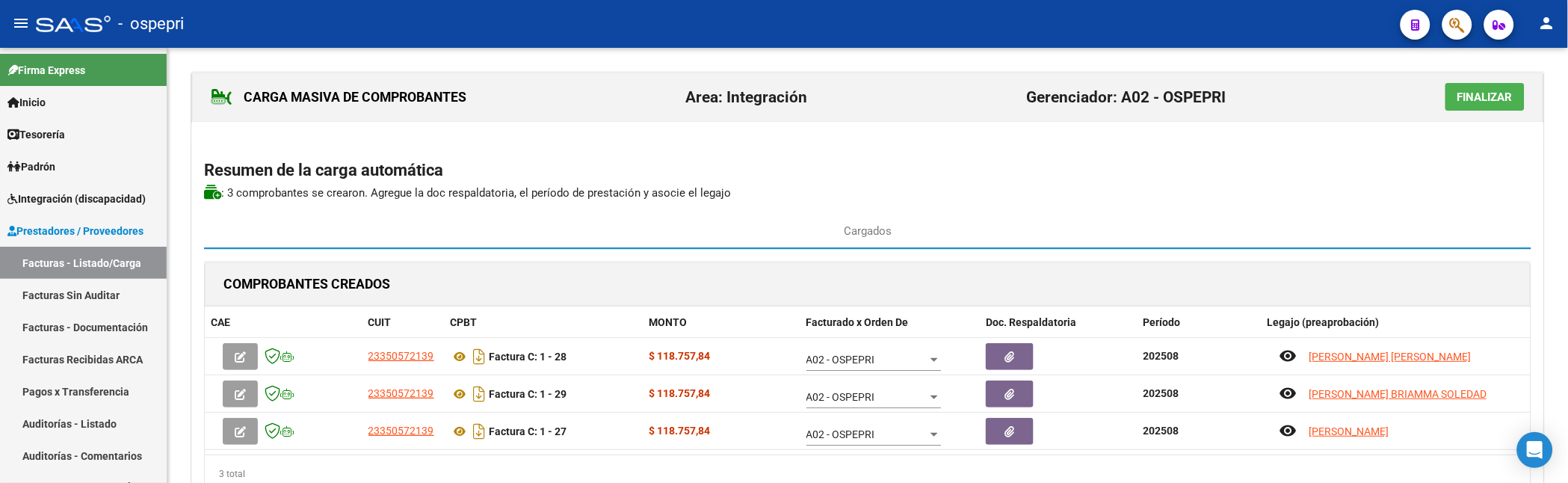
click at [1482, 92] on span "Finalizar" at bounding box center [1484, 97] width 56 height 14
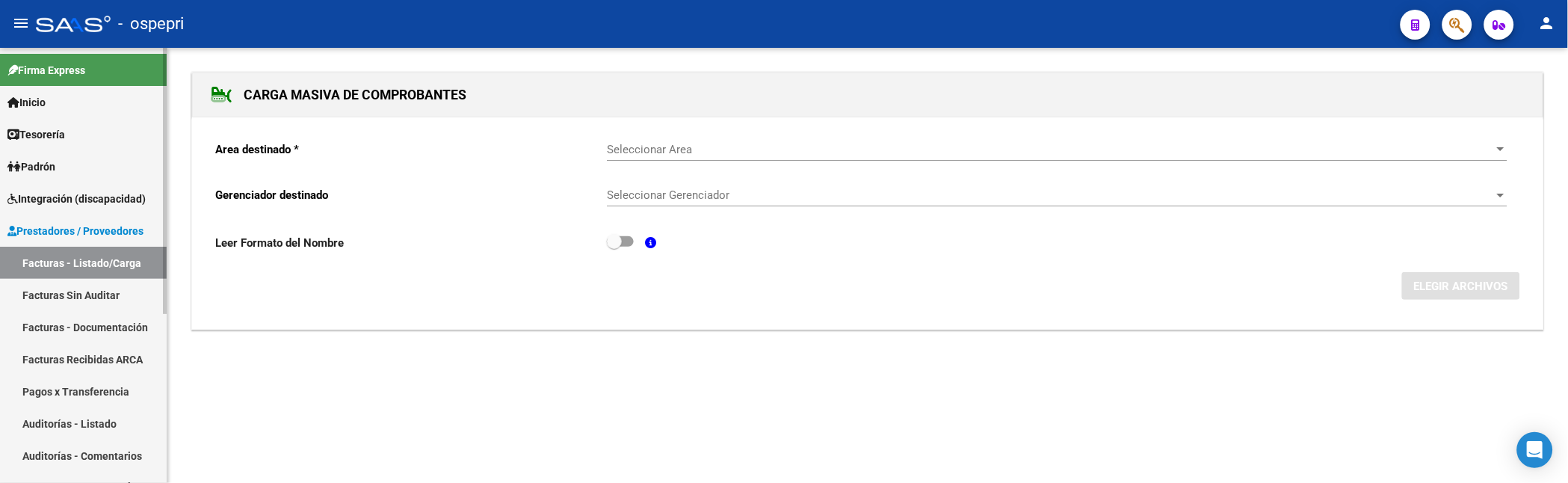
click at [129, 263] on link "Facturas - Listado/Carga" at bounding box center [83, 262] width 167 height 32
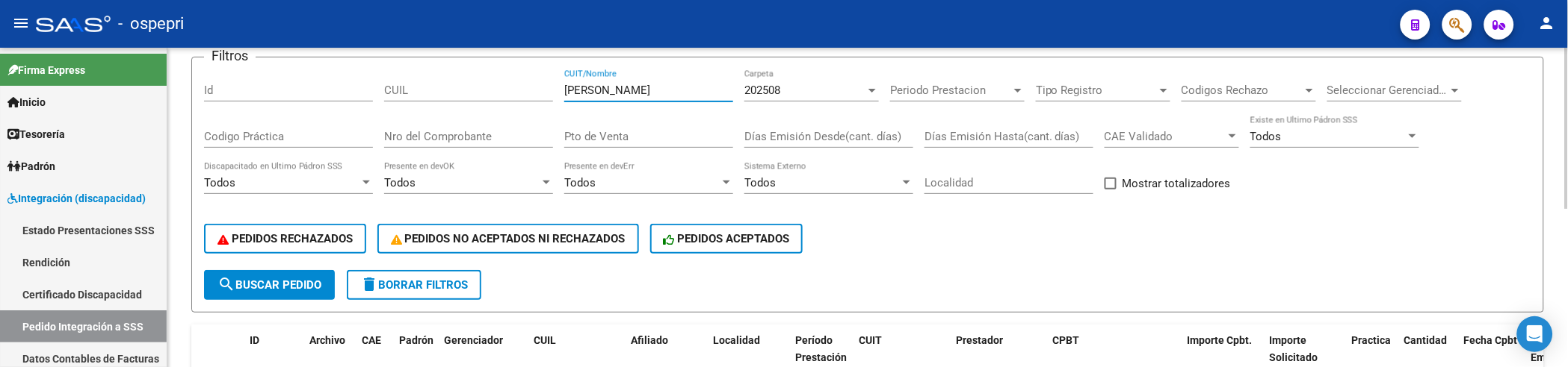
scroll to position [107, 0]
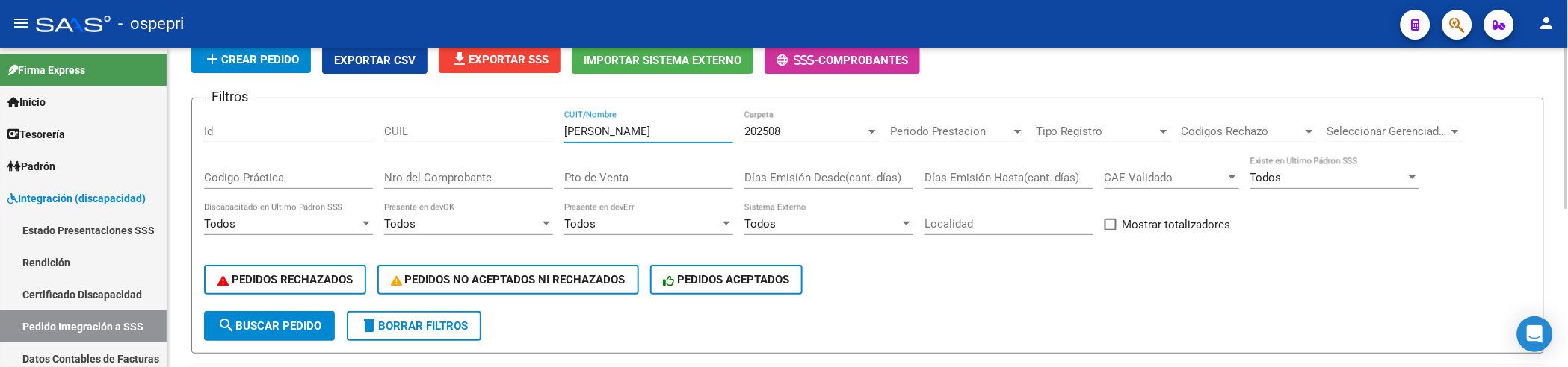
drag, startPoint x: 622, startPoint y: 134, endPoint x: 549, endPoint y: 131, distance: 73.1
click at [549, 131] on div "Filtros Id CUIL [PERSON_NAME] CUIT/Nombre 202508 Carpeta Periodo Prestacion Per…" at bounding box center [867, 211] width 1327 height 201
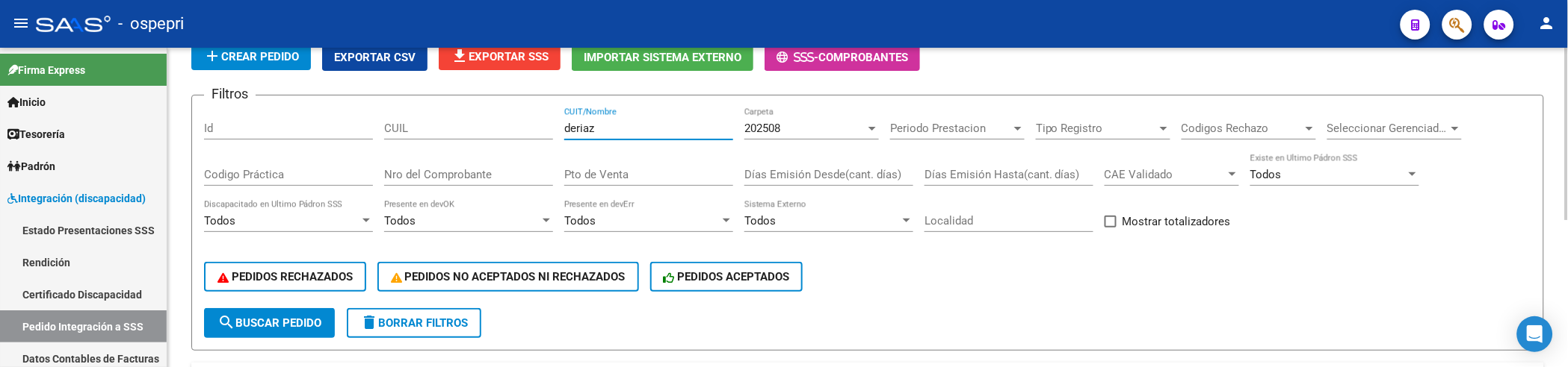
scroll to position [22, 0]
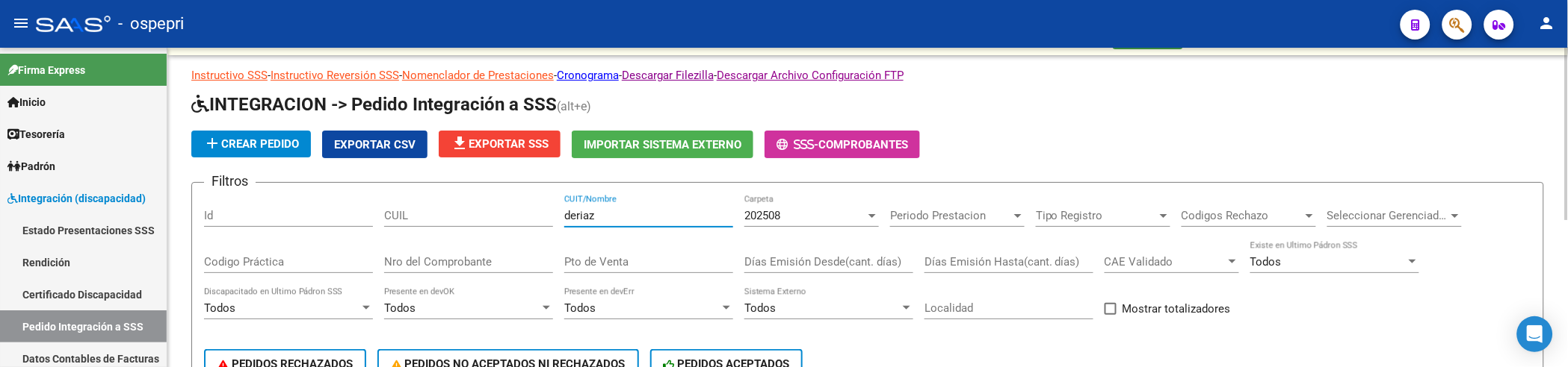
type input "deriaz"
click at [875, 219] on div at bounding box center [872, 216] width 14 height 12
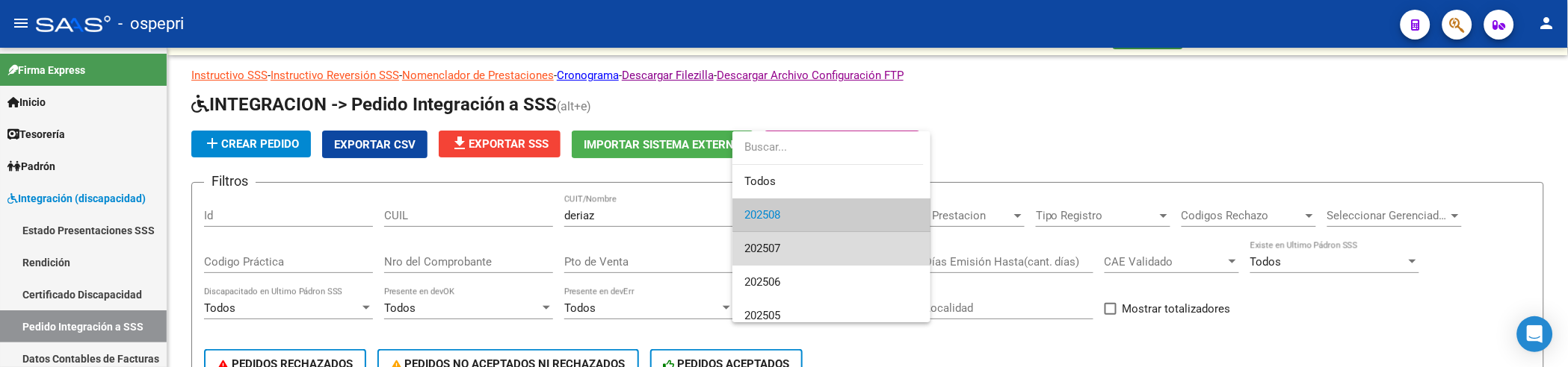
click at [845, 252] on span "202507" at bounding box center [831, 249] width 174 height 34
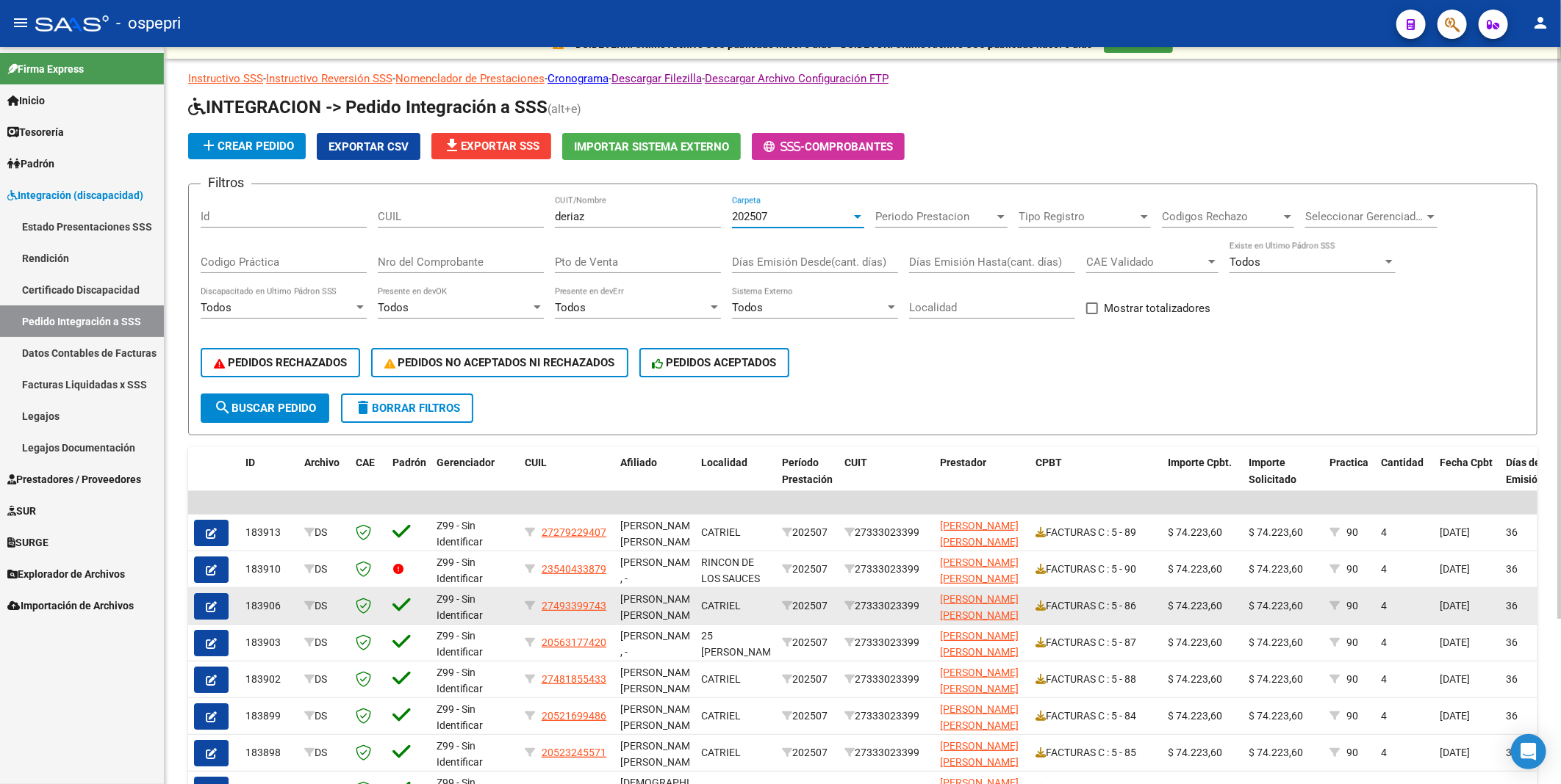
scroll to position [0, 0]
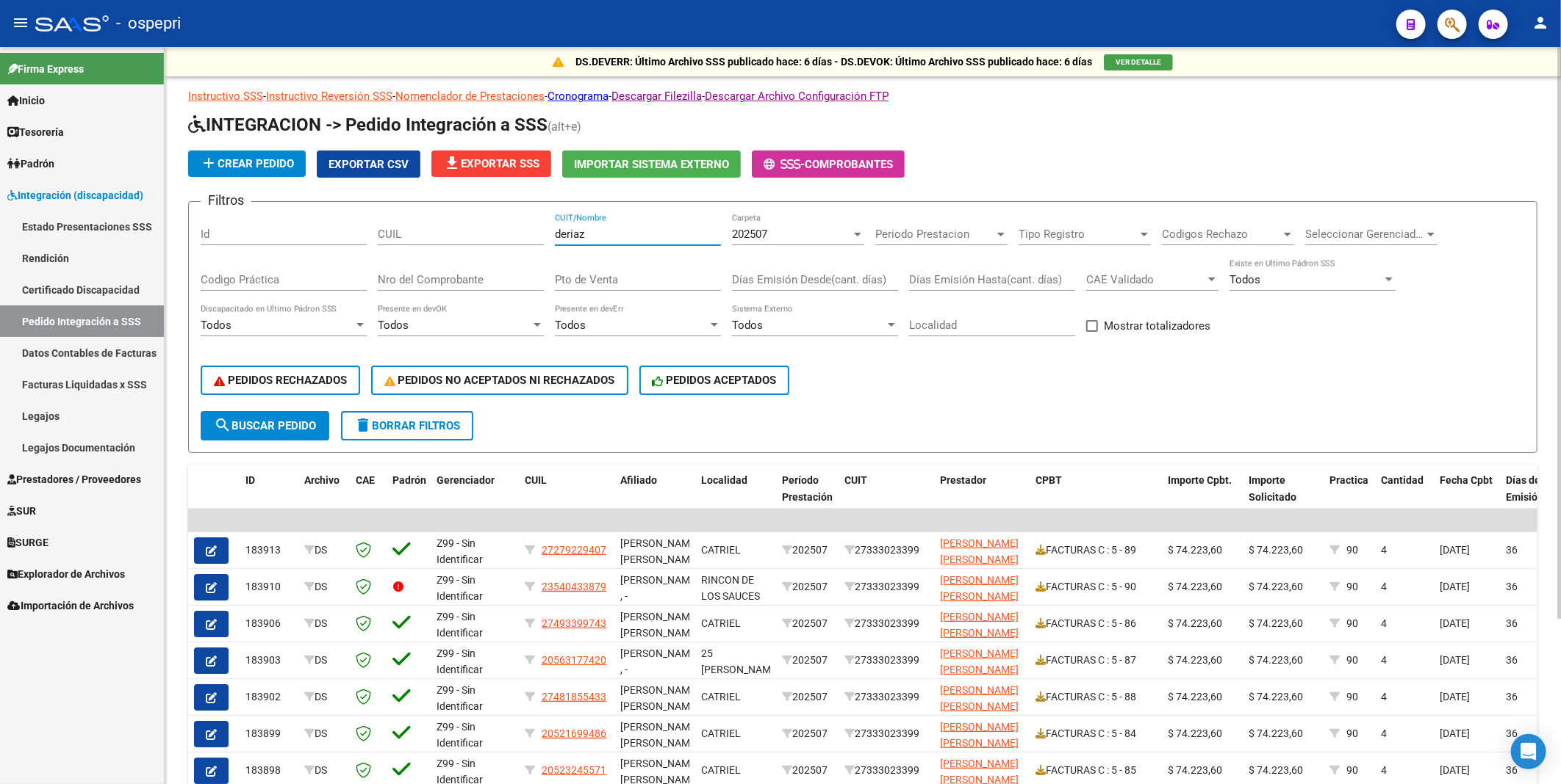
drag, startPoint x: 608, startPoint y: 232, endPoint x: 548, endPoint y: 230, distance: 60.0
click at [548, 230] on div "Filtros Id CUIL deriaz CUIT/Nombre 202507 Carpeta Periodo Prestacion Periodo Pr…" at bounding box center [862, 312] width 1324 height 197
click at [673, 235] on input "CUIT/Nombre" at bounding box center [637, 235] width 166 height 13
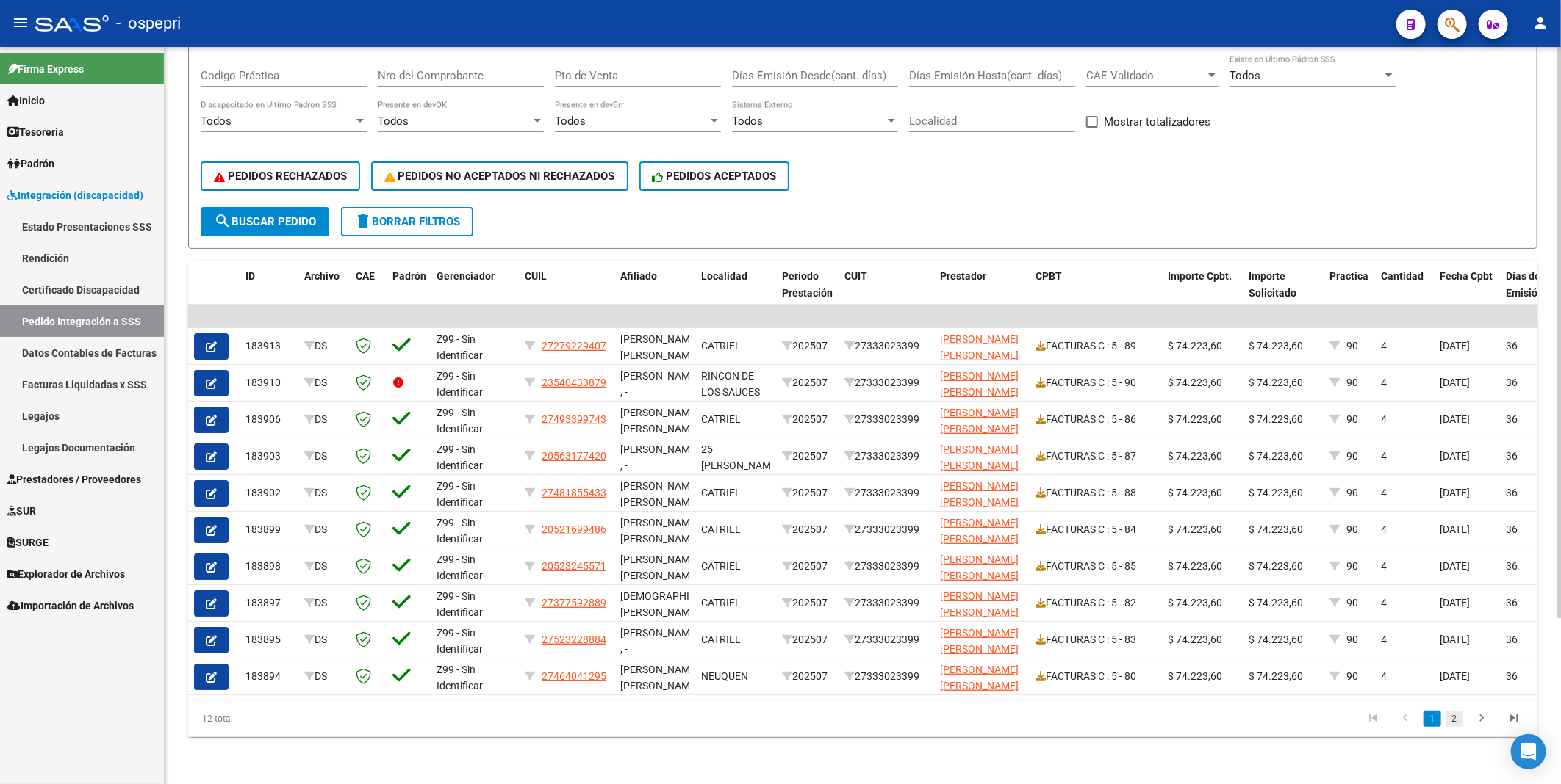
click at [1457, 361] on link "2" at bounding box center [1454, 719] width 17 height 16
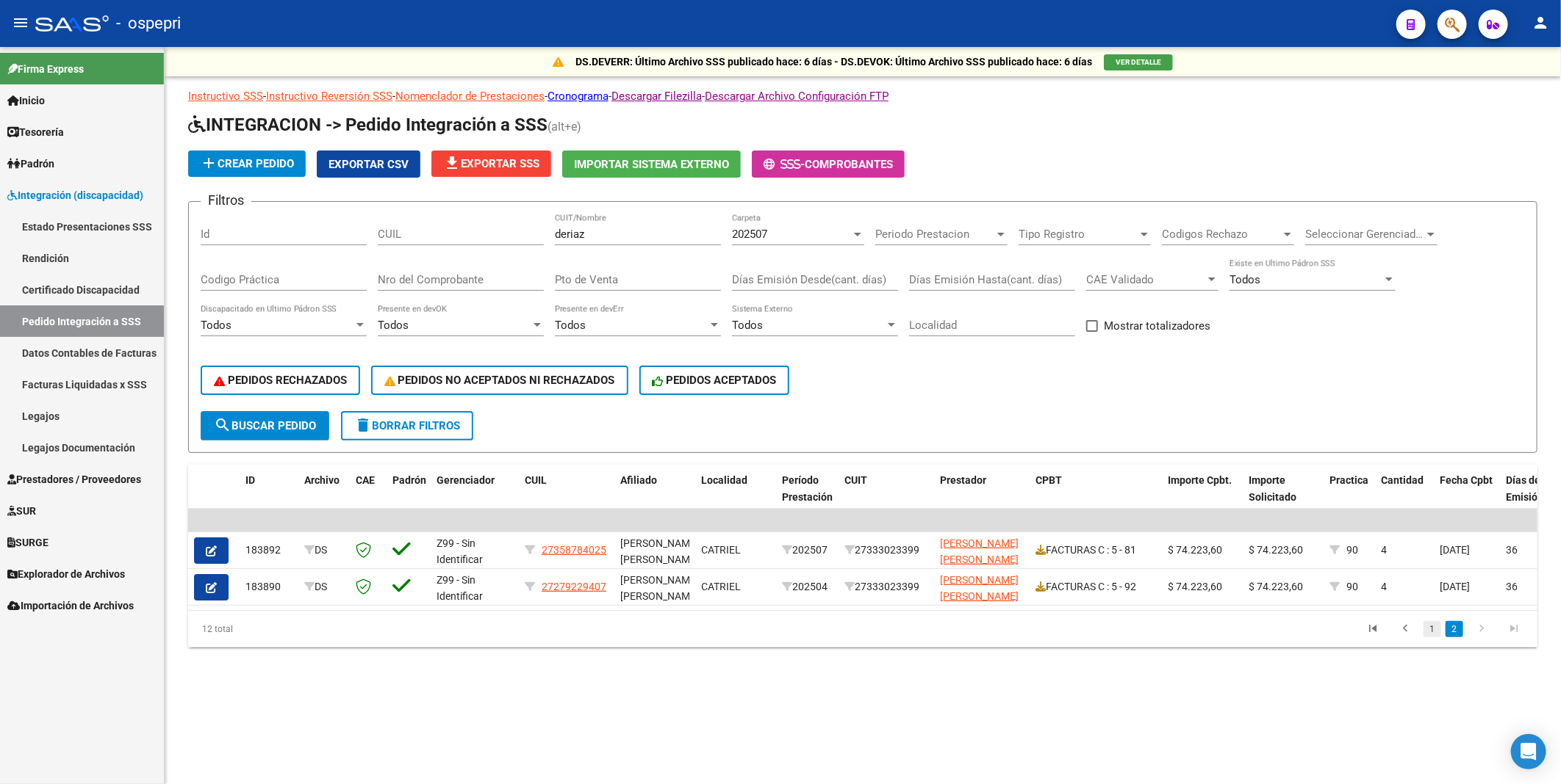
click at [1433, 361] on link "1" at bounding box center [1432, 629] width 17 height 16
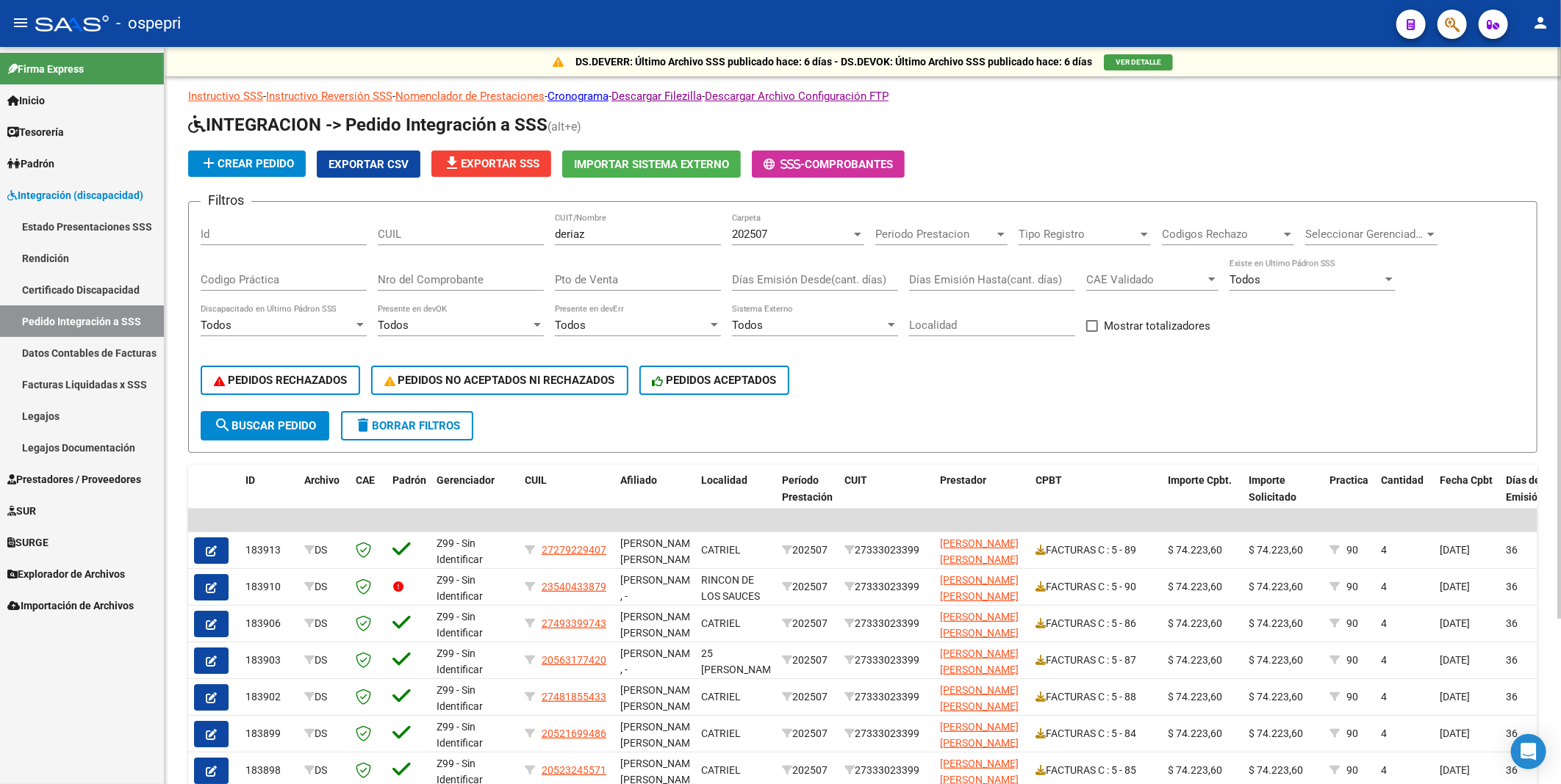
click at [860, 233] on div at bounding box center [858, 235] width 8 height 4
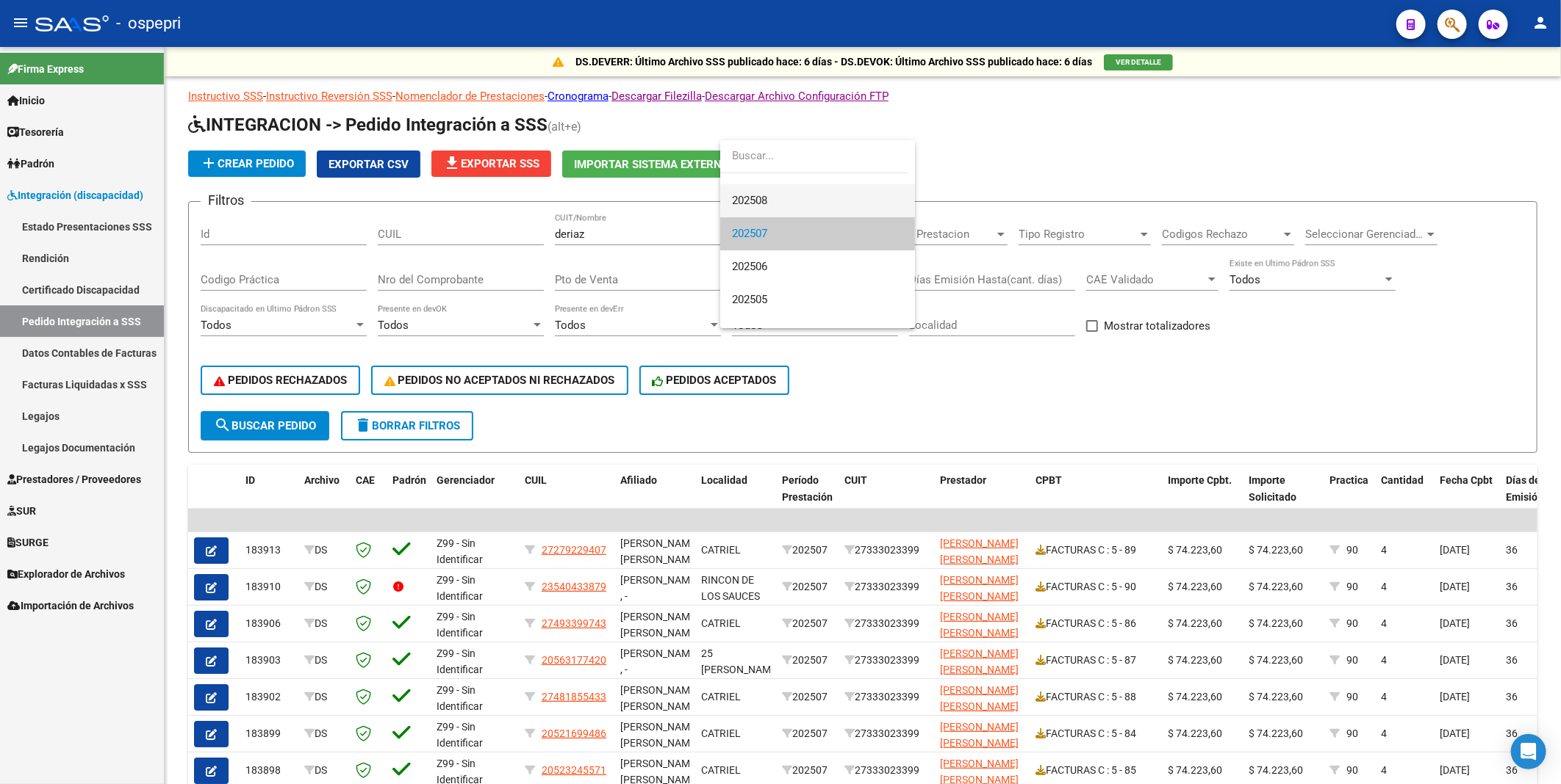
click at [802, 210] on span "202508" at bounding box center [817, 201] width 171 height 34
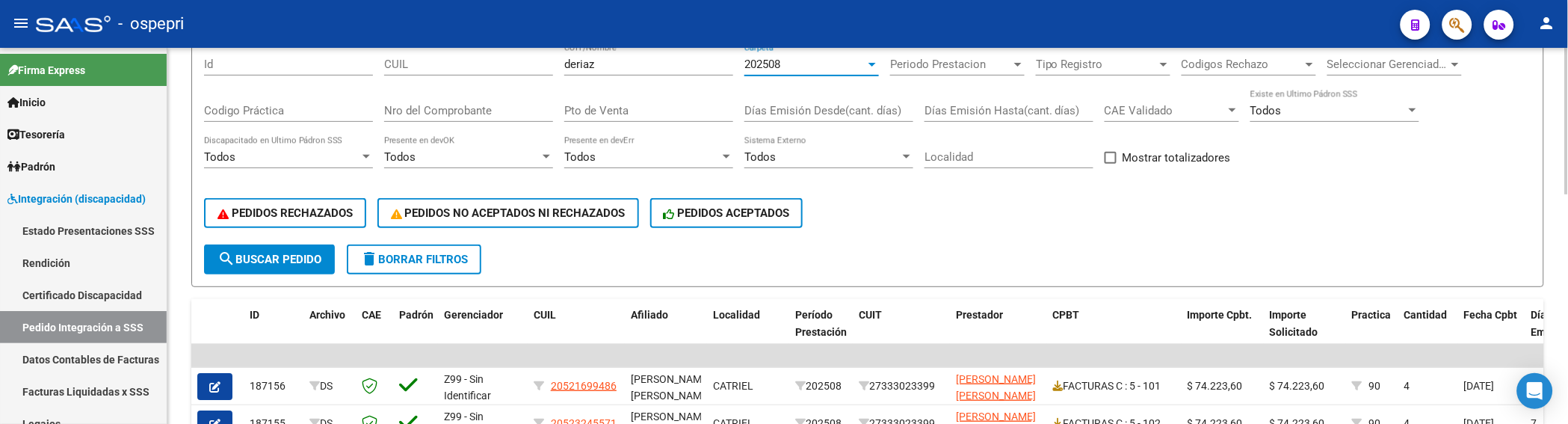
scroll to position [135, 0]
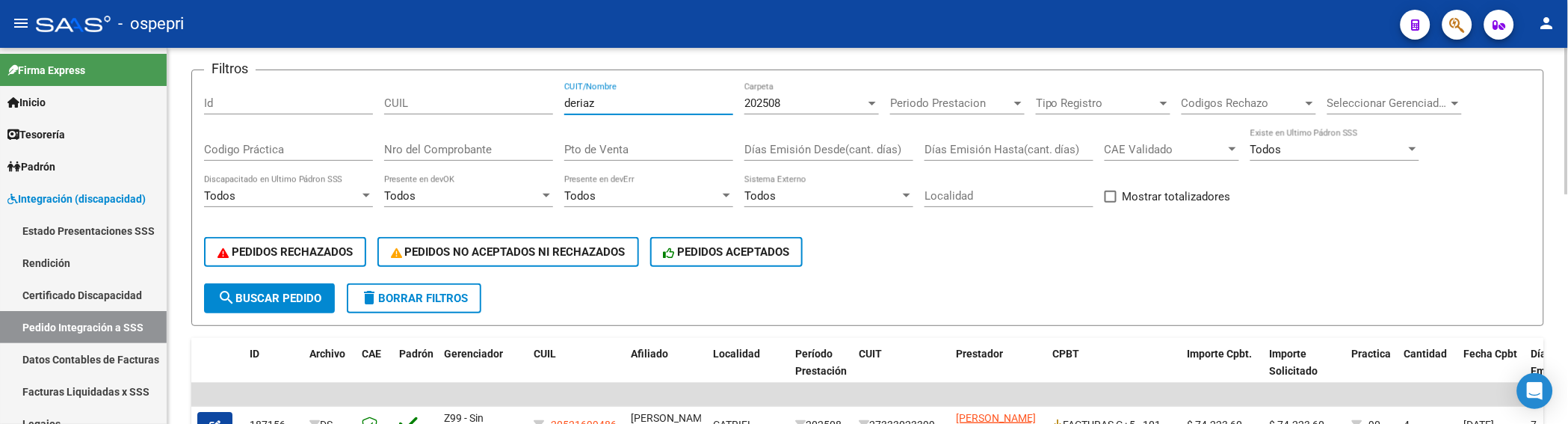
drag, startPoint x: 637, startPoint y: 109, endPoint x: 559, endPoint y: 105, distance: 78.1
click at [559, 105] on div "Filtros Id CUIL deriaz CUIT/Nombre 202508 Carpeta Periodo Prestacion Periodo Pr…" at bounding box center [867, 182] width 1327 height 201
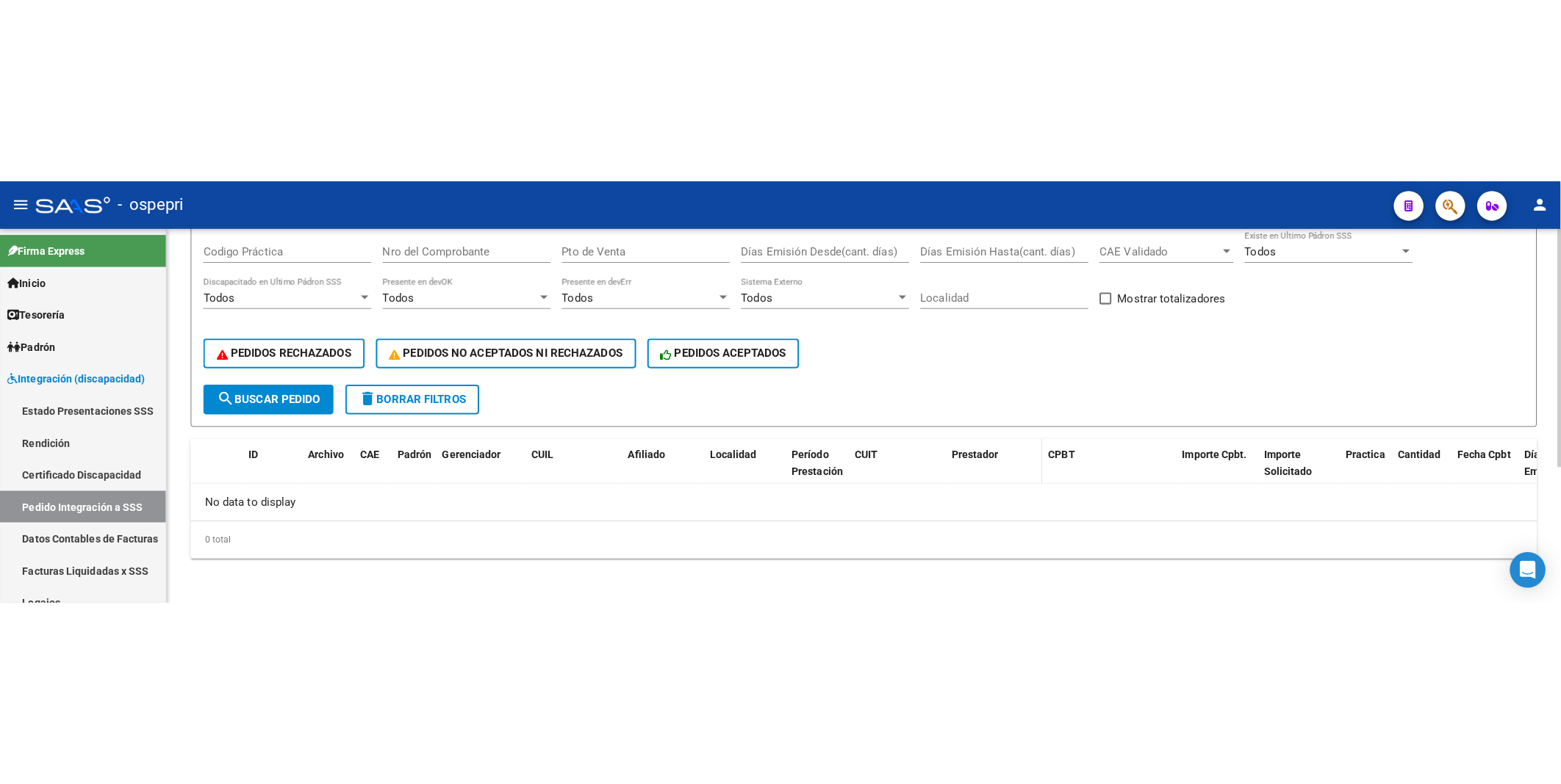
scroll to position [211, 0]
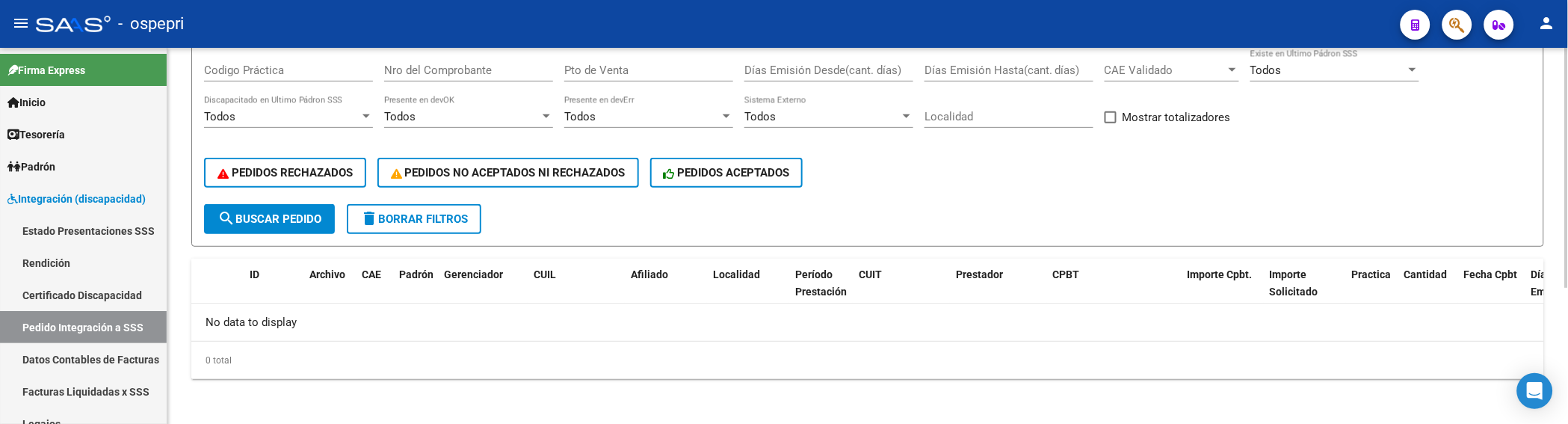
click at [1024, 201] on div "PEDIDOS RECHAZADOS PEDIDOS NO ACEPTADOS NI RECHAZADOS PEDIDOS ACEPTADOS" at bounding box center [867, 173] width 1327 height 62
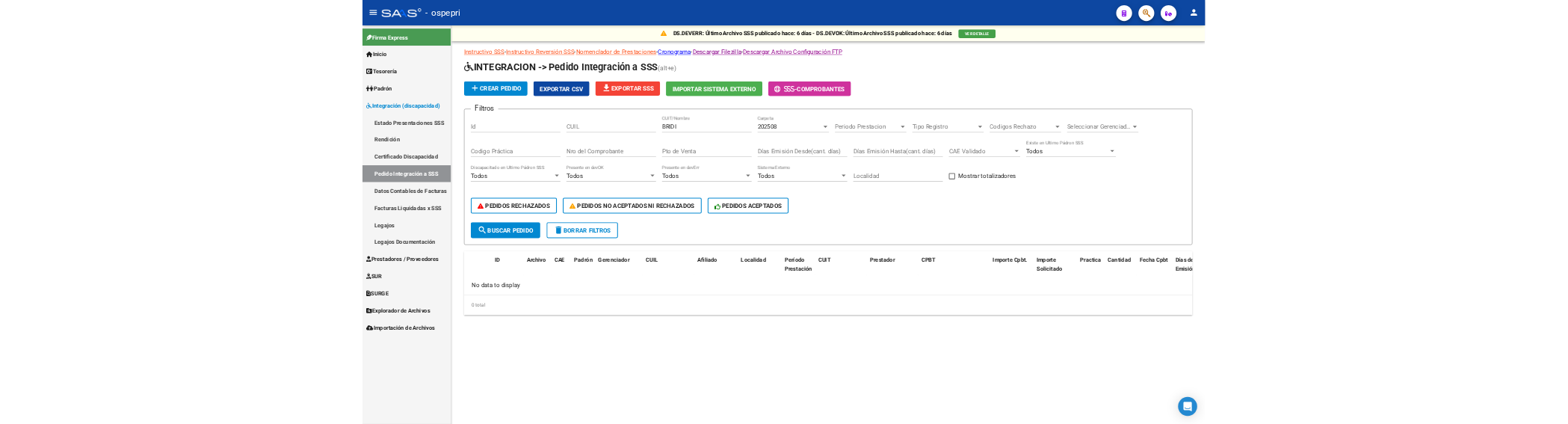
scroll to position [0, 0]
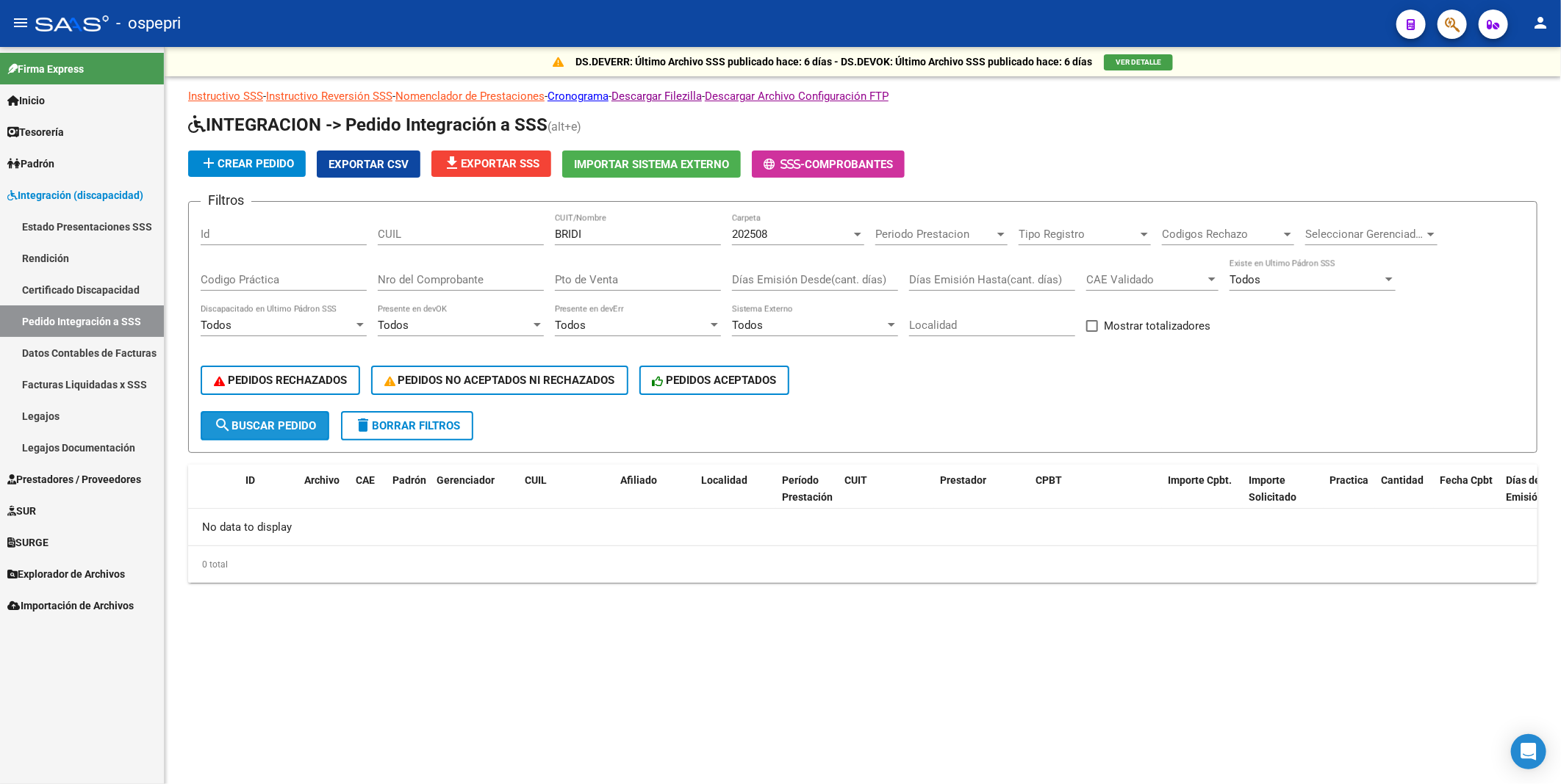
click at [281, 361] on span "search Buscar Pedido" at bounding box center [264, 426] width 102 height 13
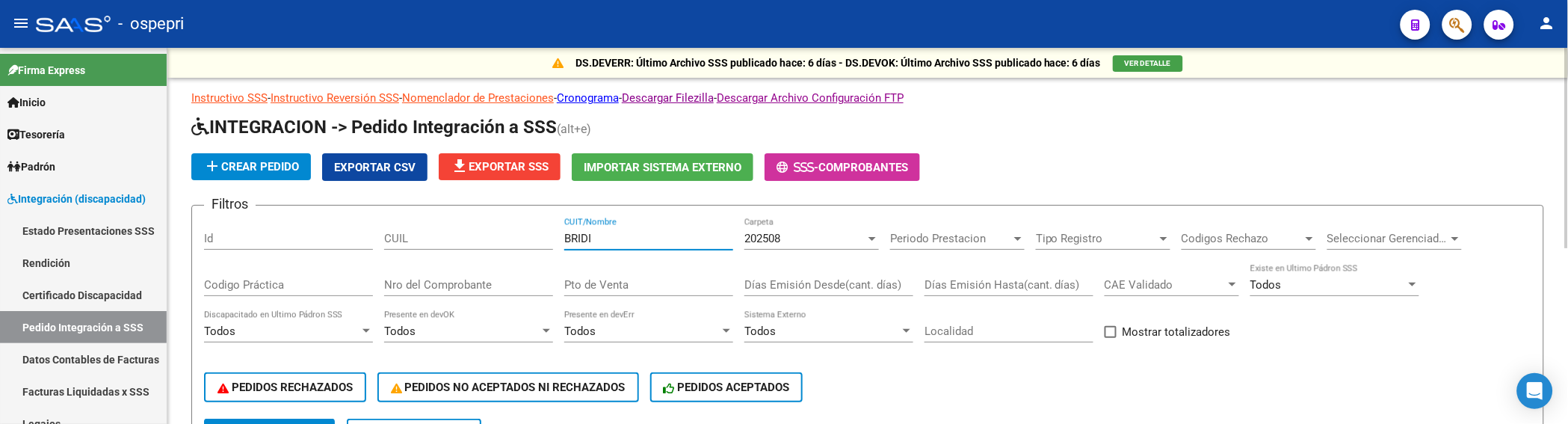
drag, startPoint x: 653, startPoint y: 245, endPoint x: 555, endPoint y: 242, distance: 98.0
click at [555, 242] on div "Filtros Id CUIL BRIDI CUIT/Nombre 202508 Carpeta Periodo Prestacion Periodo Pre…" at bounding box center [867, 318] width 1327 height 201
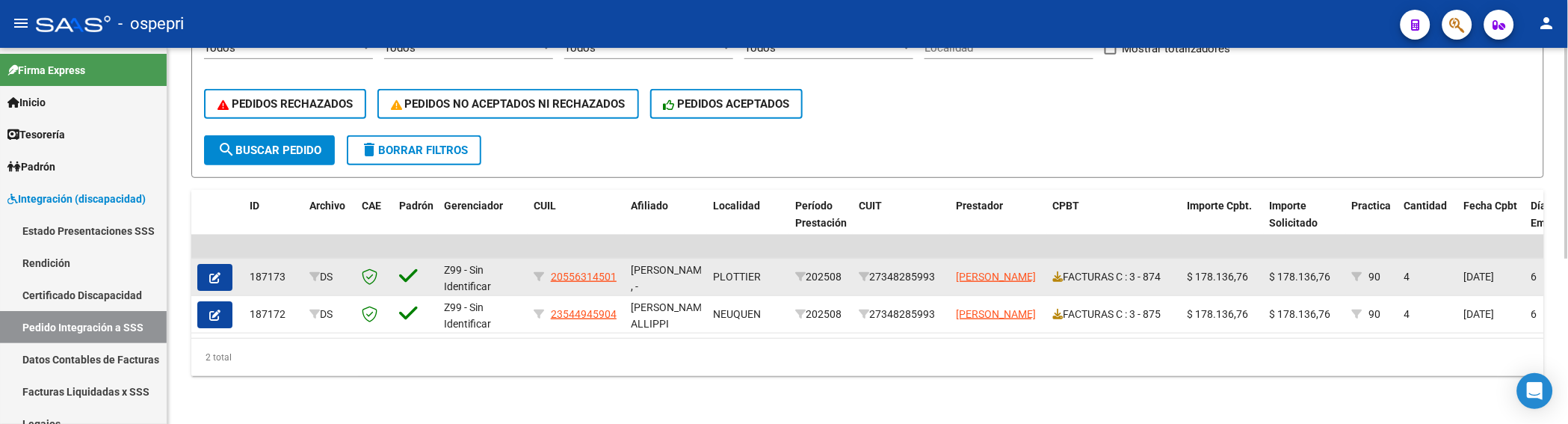
scroll to position [294, 0]
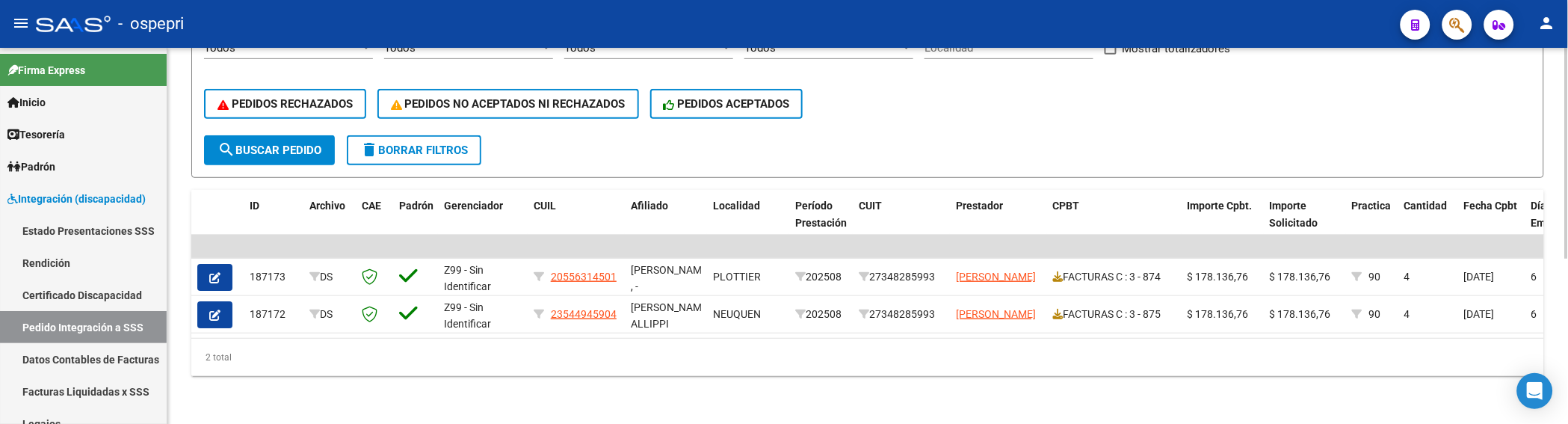
click at [1101, 133] on form "Filtros Id [PERSON_NAME]/Nombre 202508 Carpeta Periodo Prestacion Periodo Prest…" at bounding box center [867, 49] width 1353 height 256
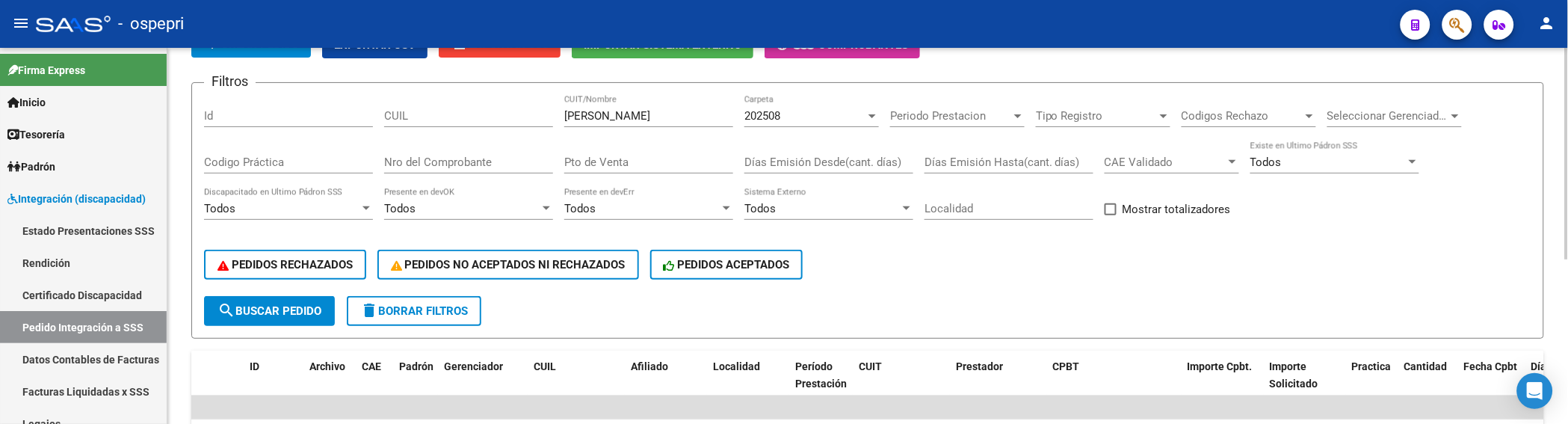
scroll to position [45, 0]
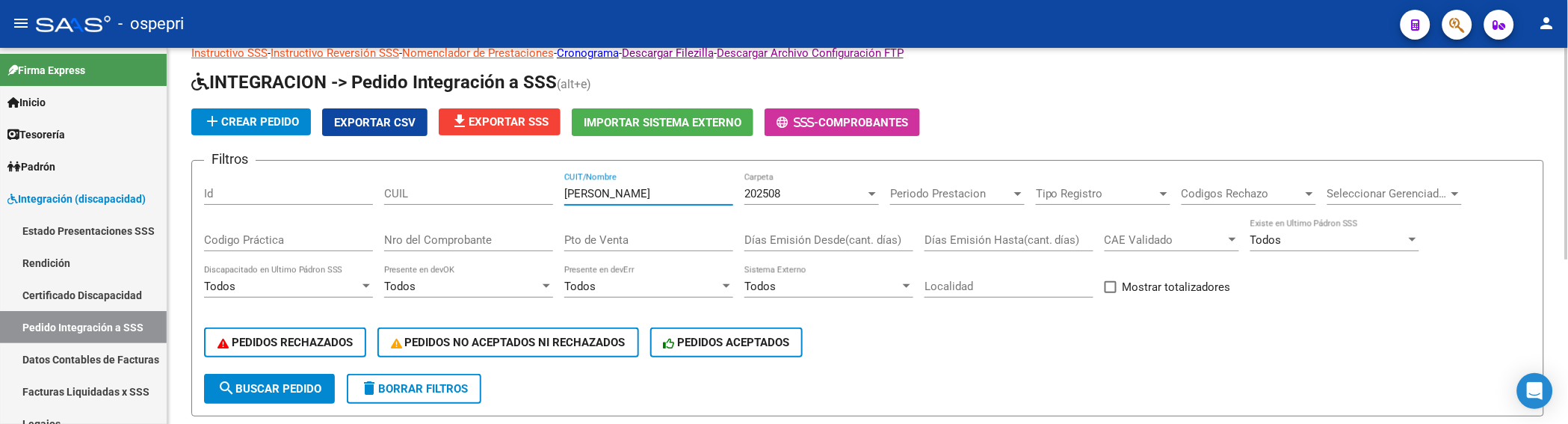
drag, startPoint x: 679, startPoint y: 191, endPoint x: 546, endPoint y: 192, distance: 133.0
click at [546, 192] on div "Filtros Id [PERSON_NAME]/Nombre 202508 Carpeta Periodo Prestacion Periodo Prest…" at bounding box center [867, 273] width 1327 height 201
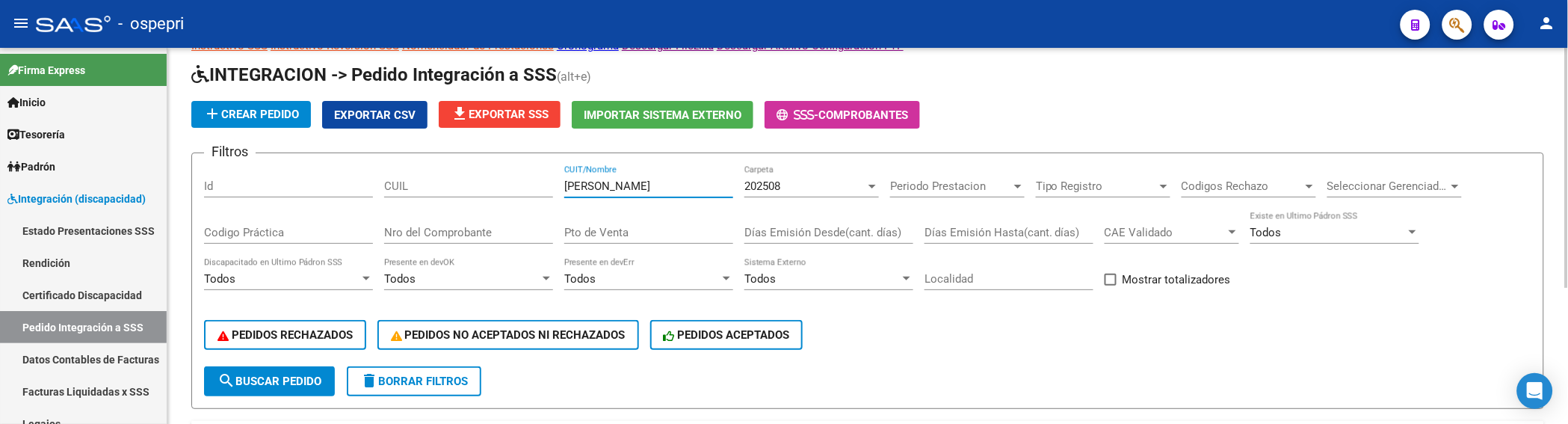
scroll to position [49, 0]
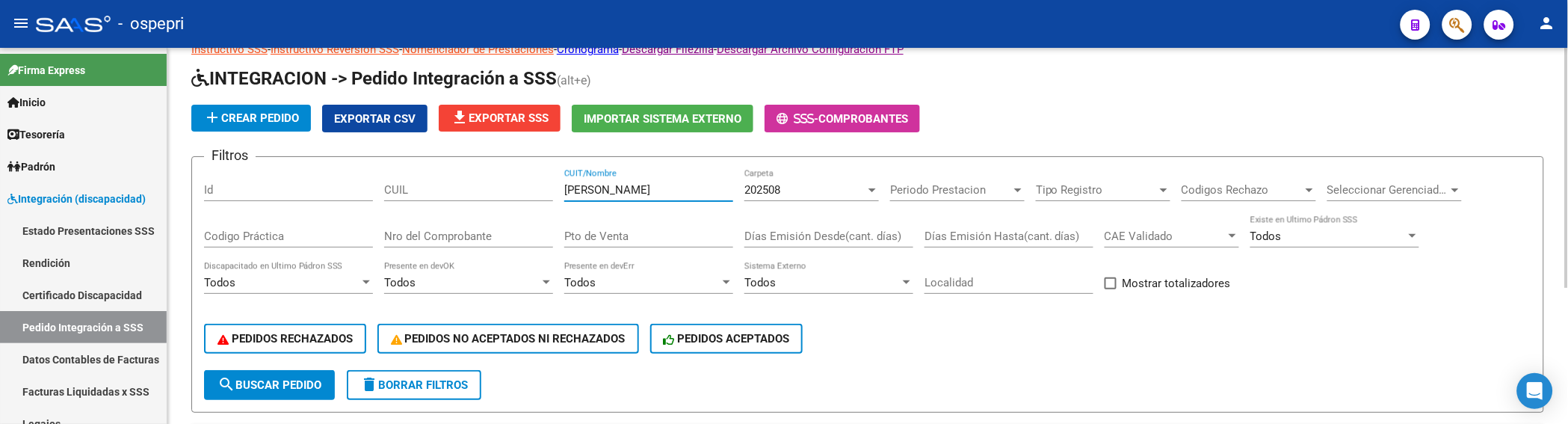
click at [869, 189] on div at bounding box center [872, 190] width 14 height 12
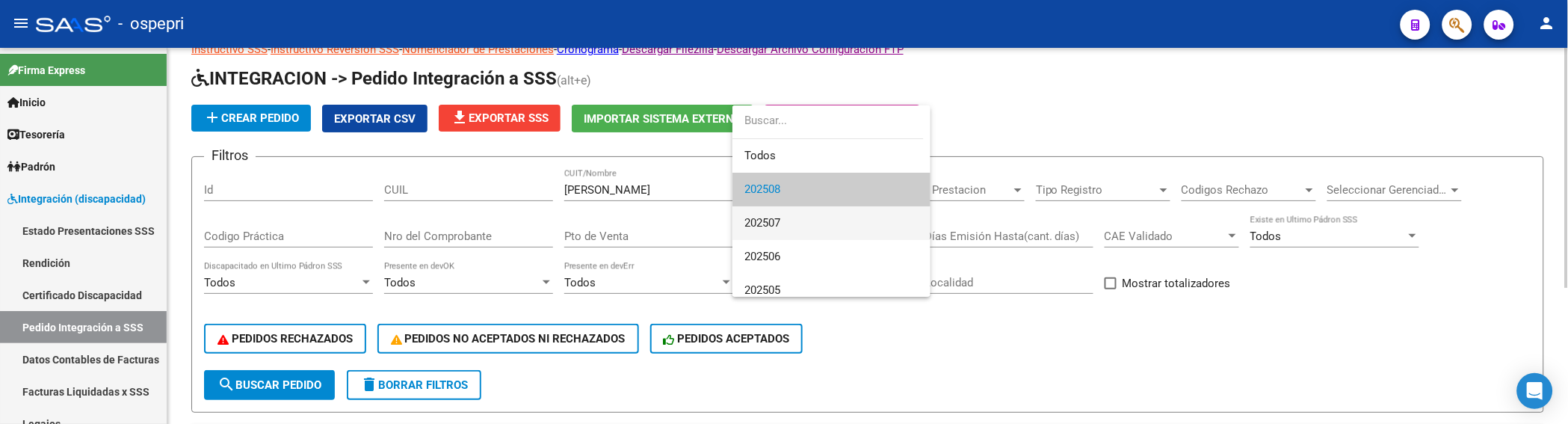
click at [846, 220] on span "202507" at bounding box center [831, 223] width 174 height 34
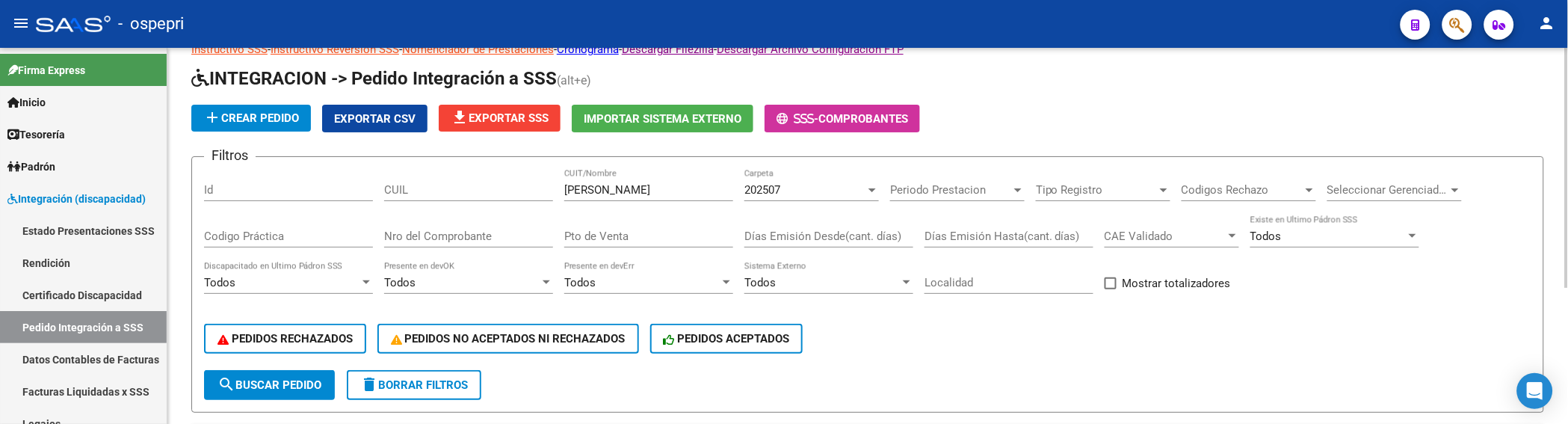
click at [912, 332] on div "PEDIDOS RECHAZADOS PEDIDOS NO ACEPTADOS NI RECHAZADOS PEDIDOS ACEPTADOS" at bounding box center [867, 338] width 1327 height 62
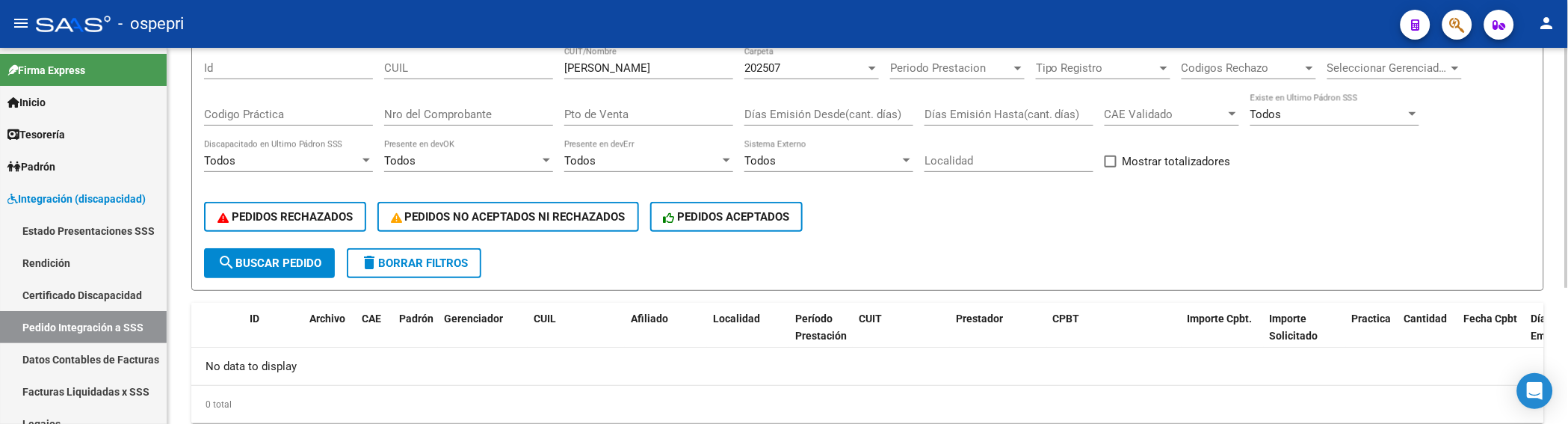
scroll to position [214, 0]
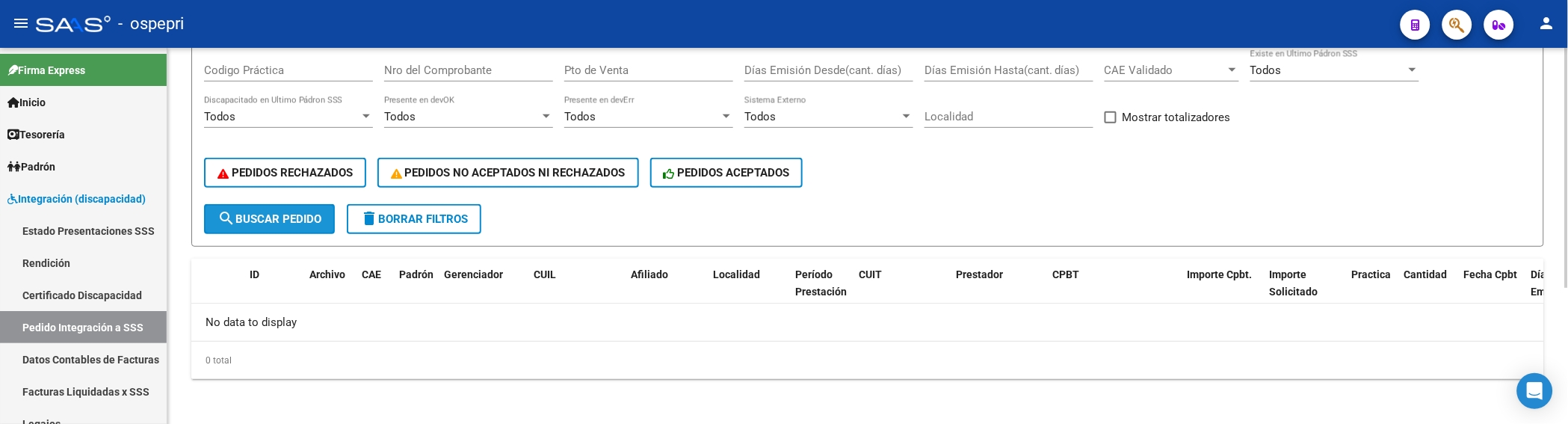
click at [316, 215] on span "search Buscar Pedido" at bounding box center [269, 219] width 104 height 14
click at [1006, 204] on form "Filtros Id [PERSON_NAME] CUIT/Nombre 202507 Carpeta Periodo Prestacion Periodo …" at bounding box center [867, 118] width 1353 height 256
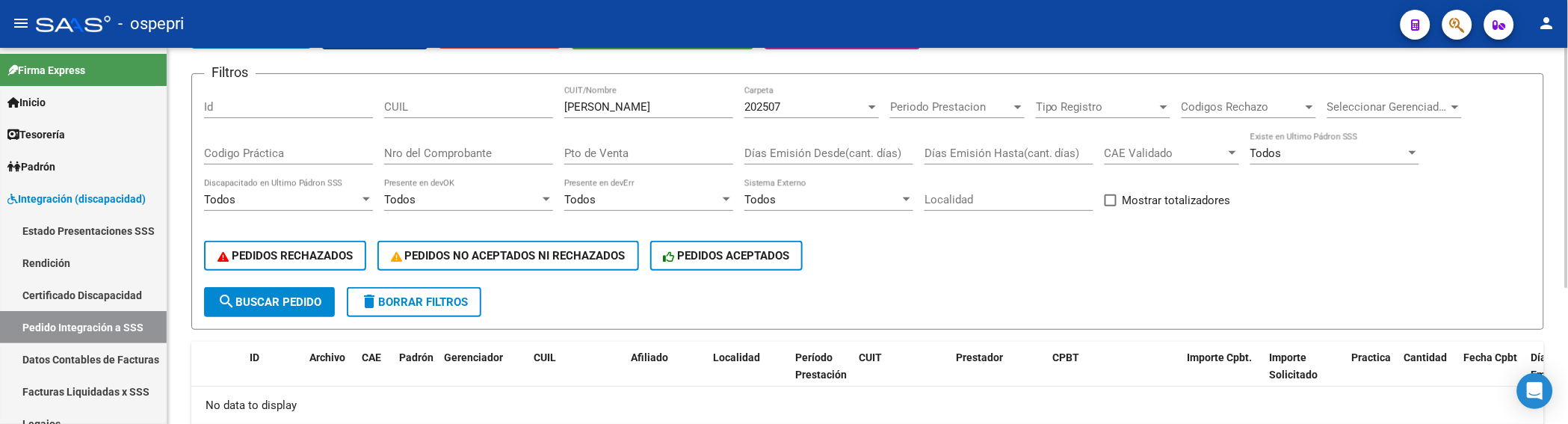
drag, startPoint x: 1004, startPoint y: 273, endPoint x: 999, endPoint y: 240, distance: 33.4
click at [1004, 273] on div "PEDIDOS RECHAZADOS PEDIDOS NO ACEPTADOS NI RECHAZADOS PEDIDOS ACEPTADOS" at bounding box center [867, 255] width 1327 height 62
click at [666, 107] on input "[PERSON_NAME]" at bounding box center [648, 107] width 168 height 14
click at [596, 107] on input "PEREZCESAR" at bounding box center [648, 107] width 168 height 14
click at [287, 295] on span "search Buscar Pedido" at bounding box center [269, 302] width 104 height 14
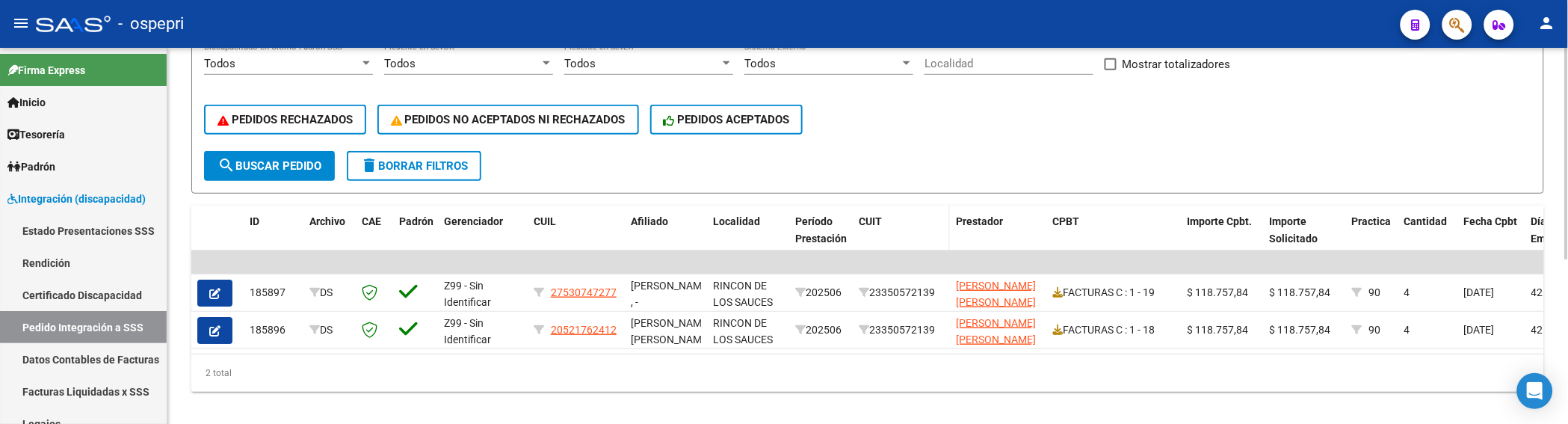
scroll to position [294, 0]
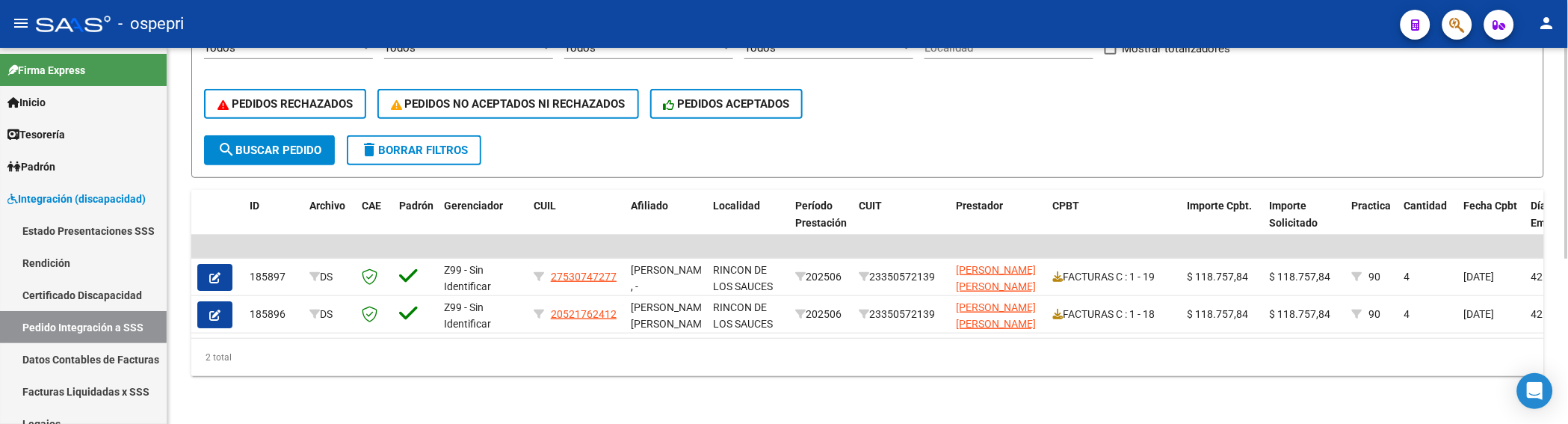
click at [1042, 121] on div "PEDIDOS RECHAZADOS PEDIDOS NO ACEPTADOS NI RECHAZADOS PEDIDOS ACEPTADOS" at bounding box center [867, 103] width 1327 height 62
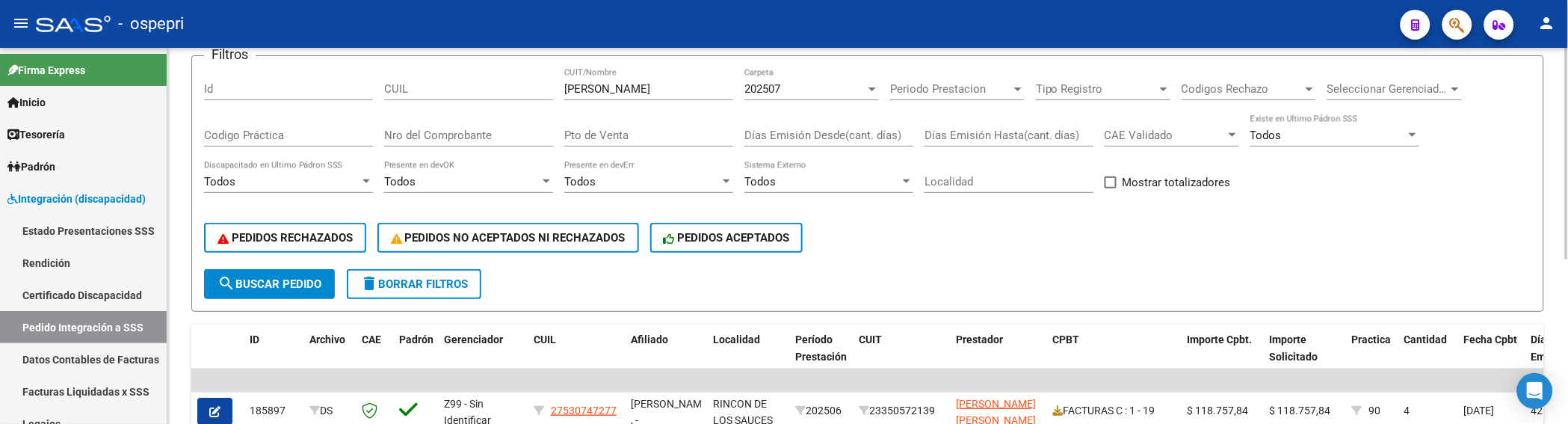
scroll to position [128, 0]
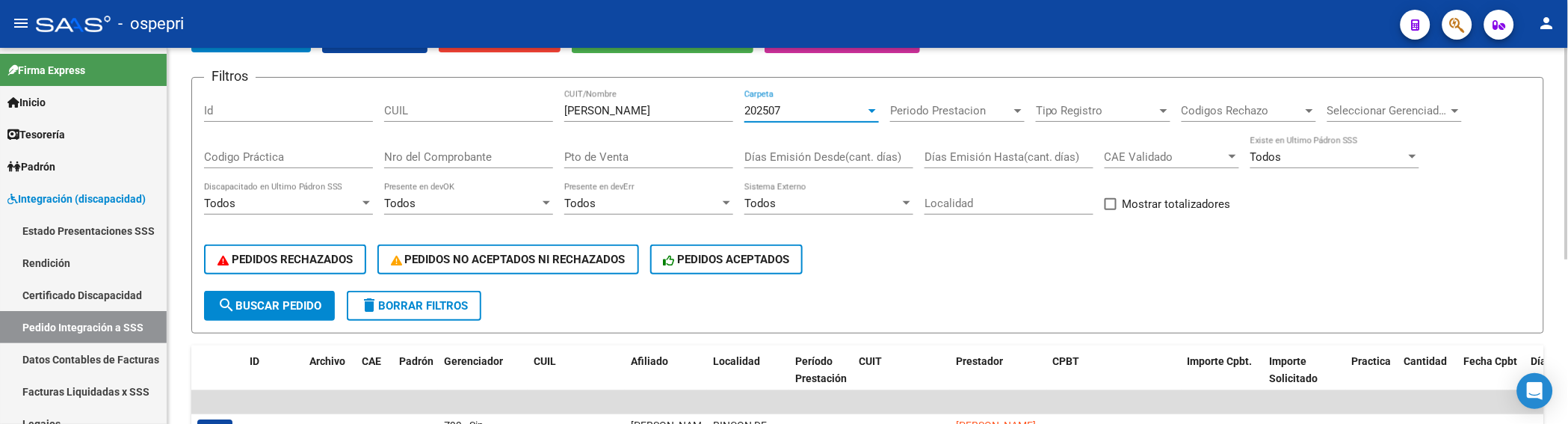
click at [869, 107] on div at bounding box center [872, 110] width 14 height 12
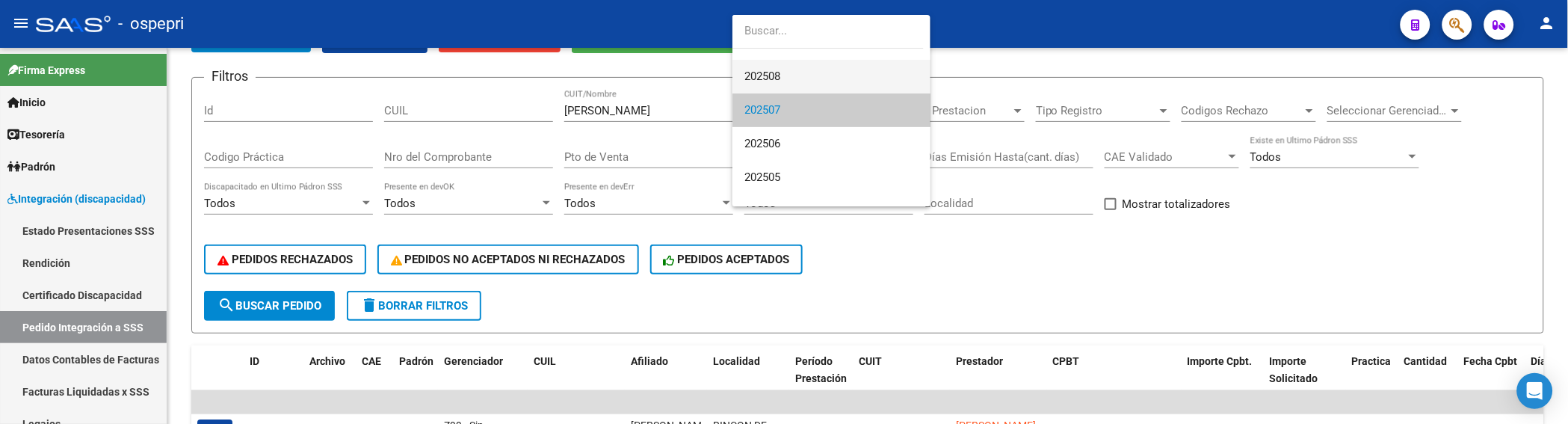
click at [828, 67] on span "202508" at bounding box center [831, 76] width 174 height 34
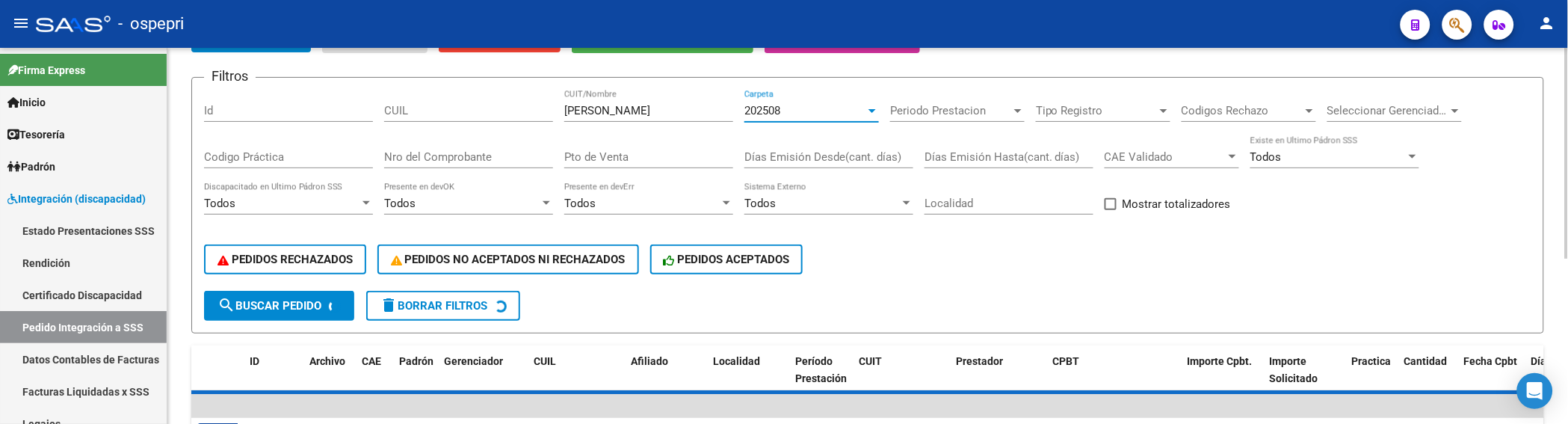
scroll to position [34, 0]
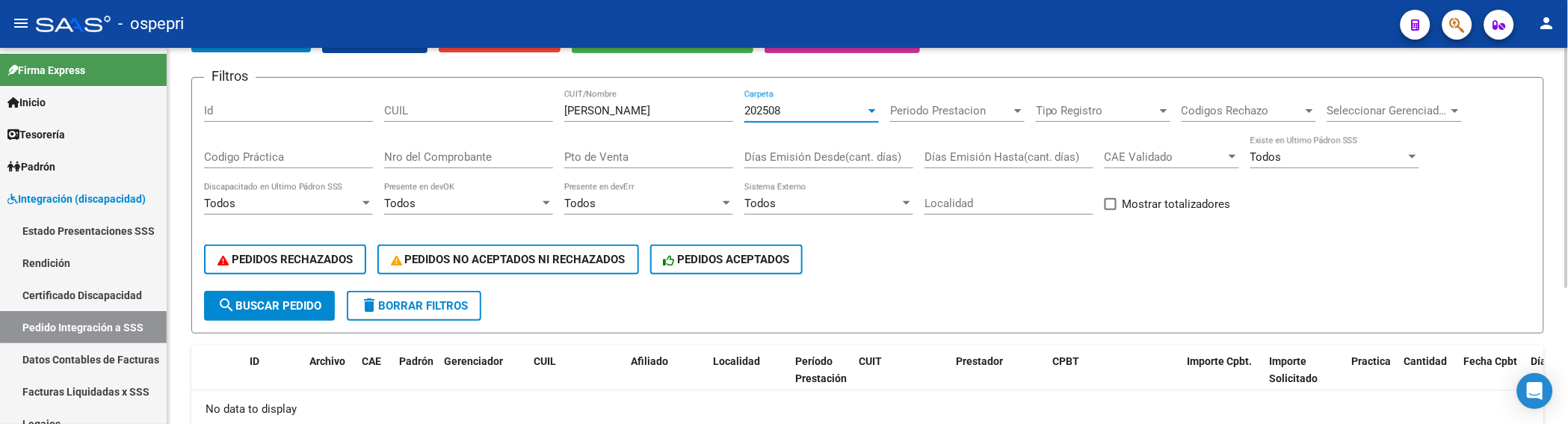
click at [300, 304] on span "search Buscar Pedido" at bounding box center [269, 306] width 104 height 14
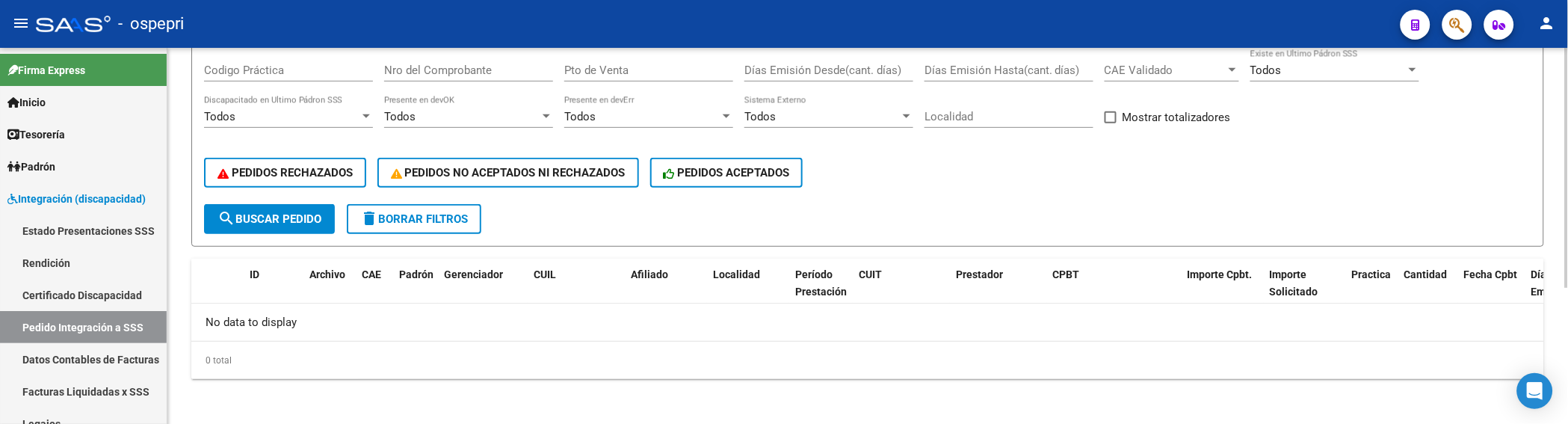
click at [307, 220] on span "search Buscar Pedido" at bounding box center [269, 219] width 104 height 14
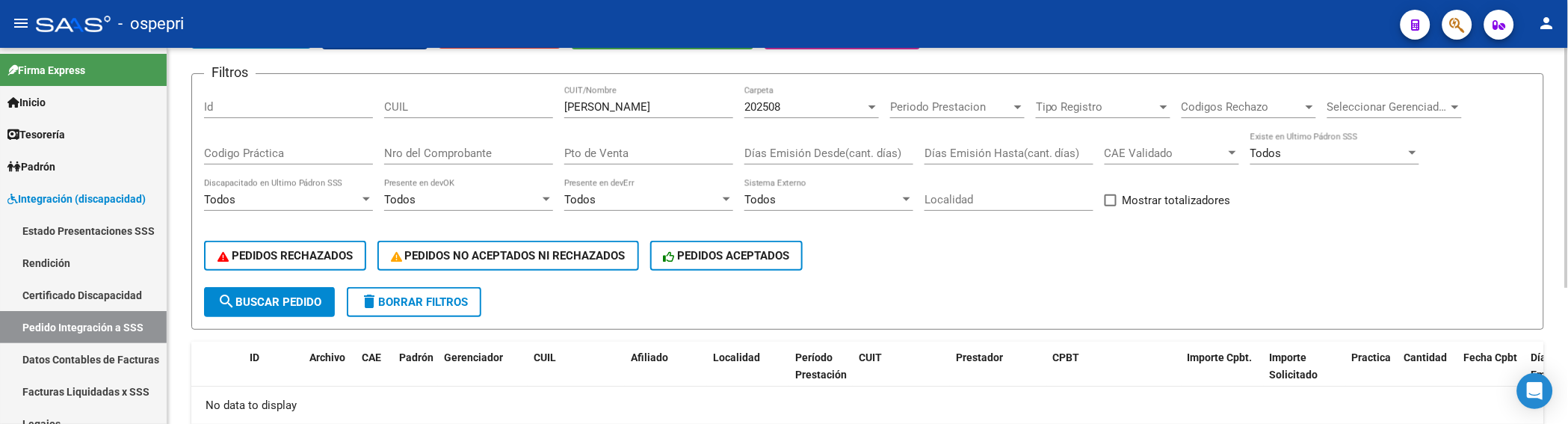
scroll to position [49, 0]
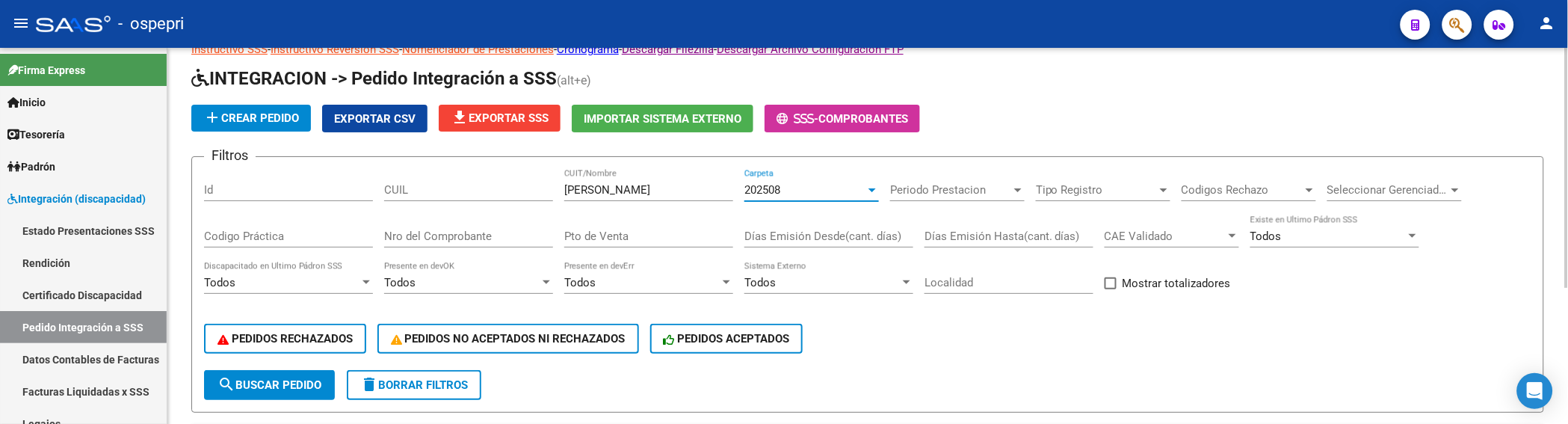
click at [875, 190] on div at bounding box center [873, 190] width 8 height 4
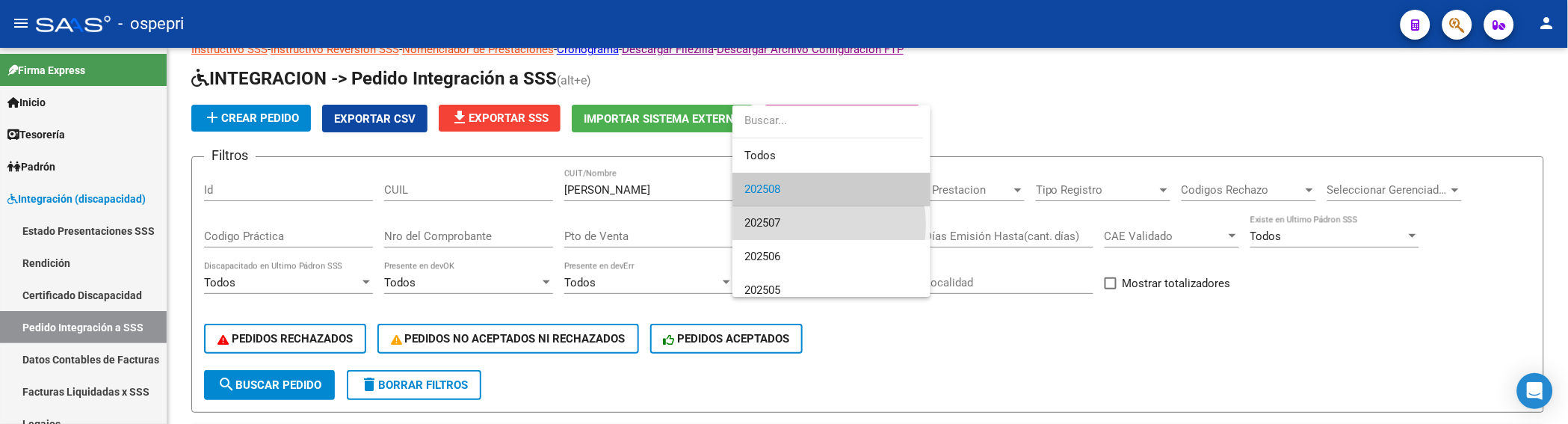
click at [810, 225] on span "202507" at bounding box center [831, 223] width 174 height 34
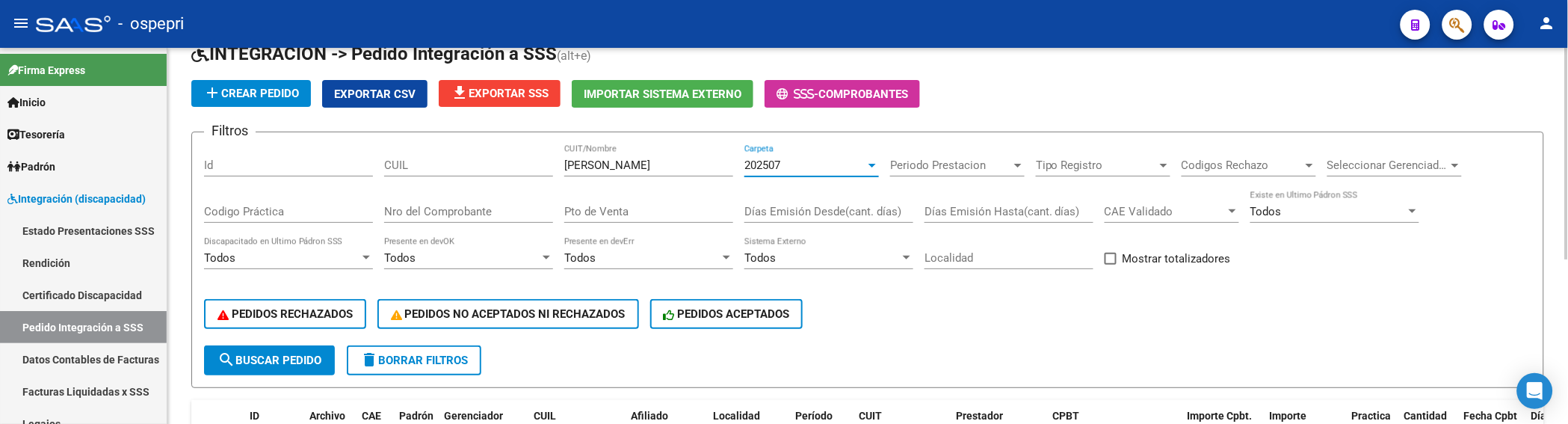
scroll to position [45, 0]
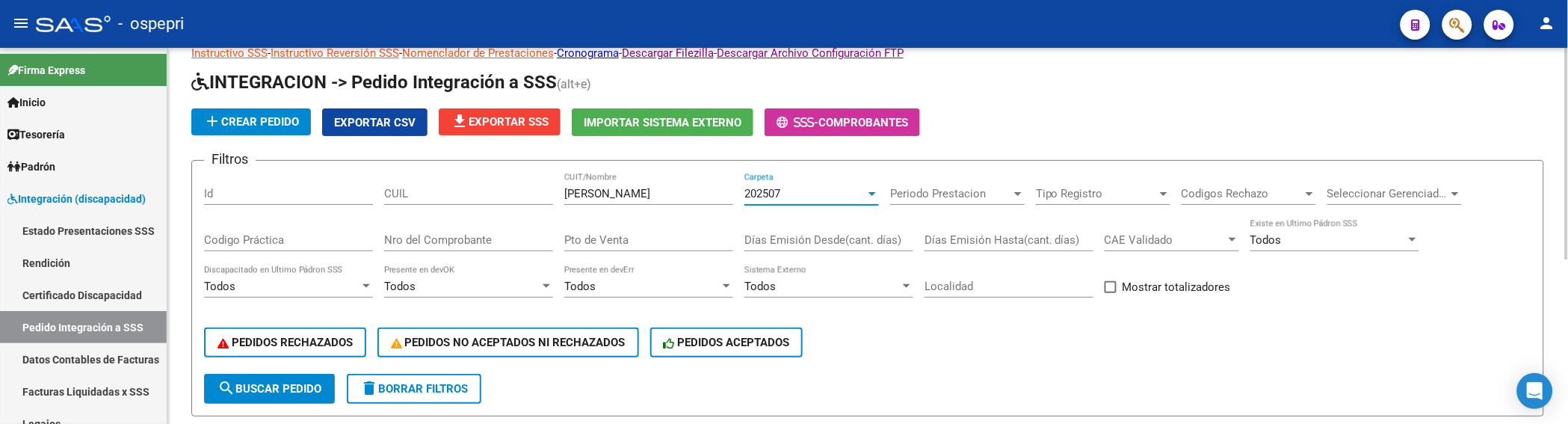
click at [868, 195] on div at bounding box center [872, 194] width 14 height 12
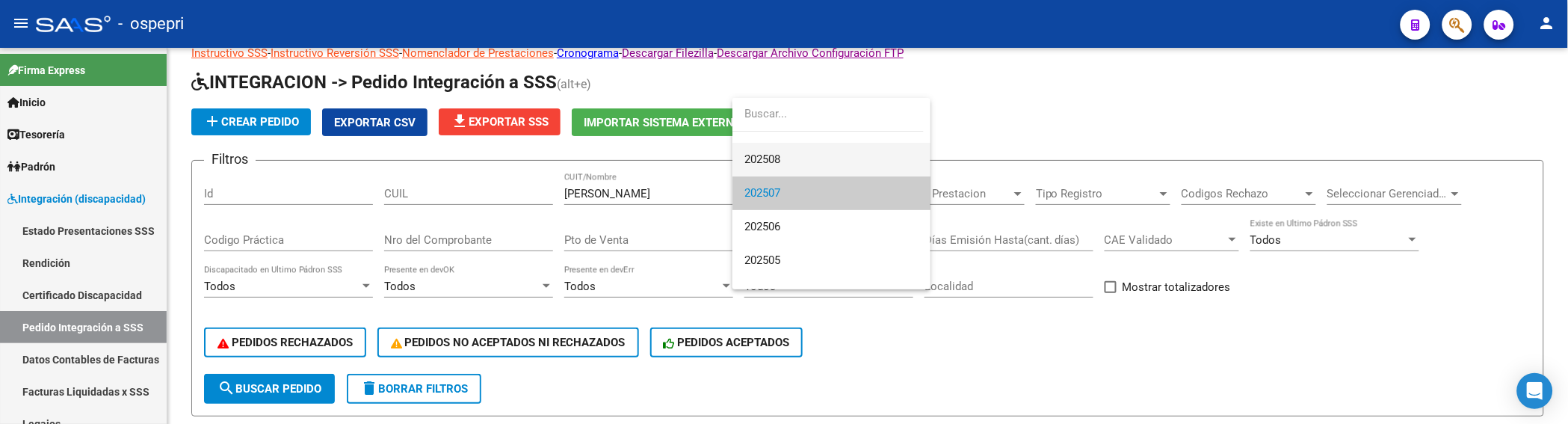
click at [798, 159] on span "202508" at bounding box center [831, 160] width 174 height 34
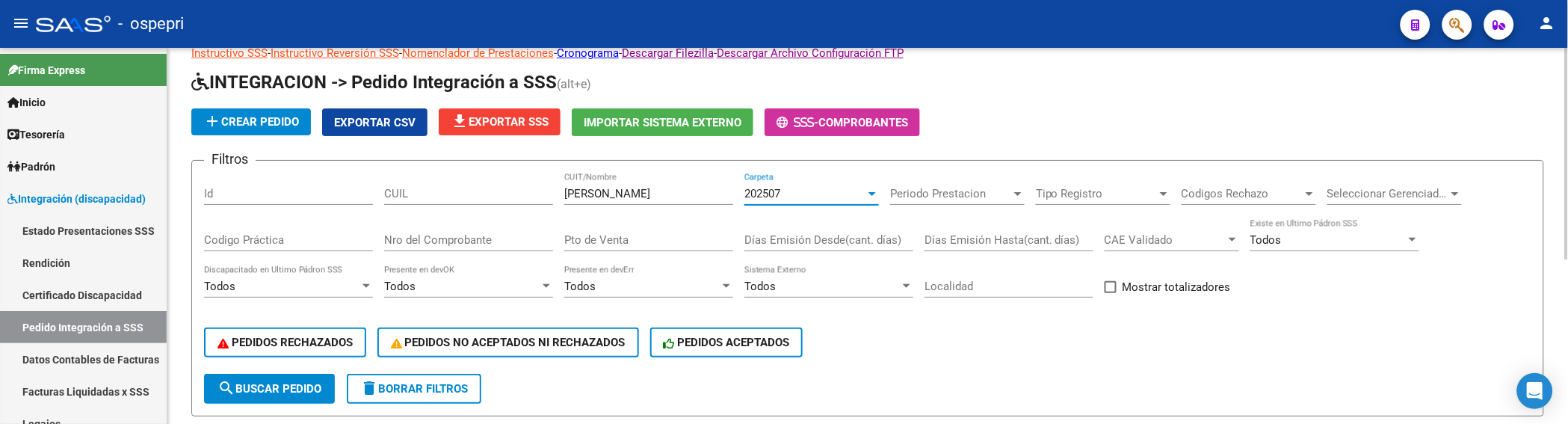
scroll to position [33, 0]
click at [1046, 358] on div "PEDIDOS RECHAZADOS PEDIDOS NO ACEPTADOS NI RECHAZADOS PEDIDOS ACEPTADOS" at bounding box center [867, 342] width 1327 height 62
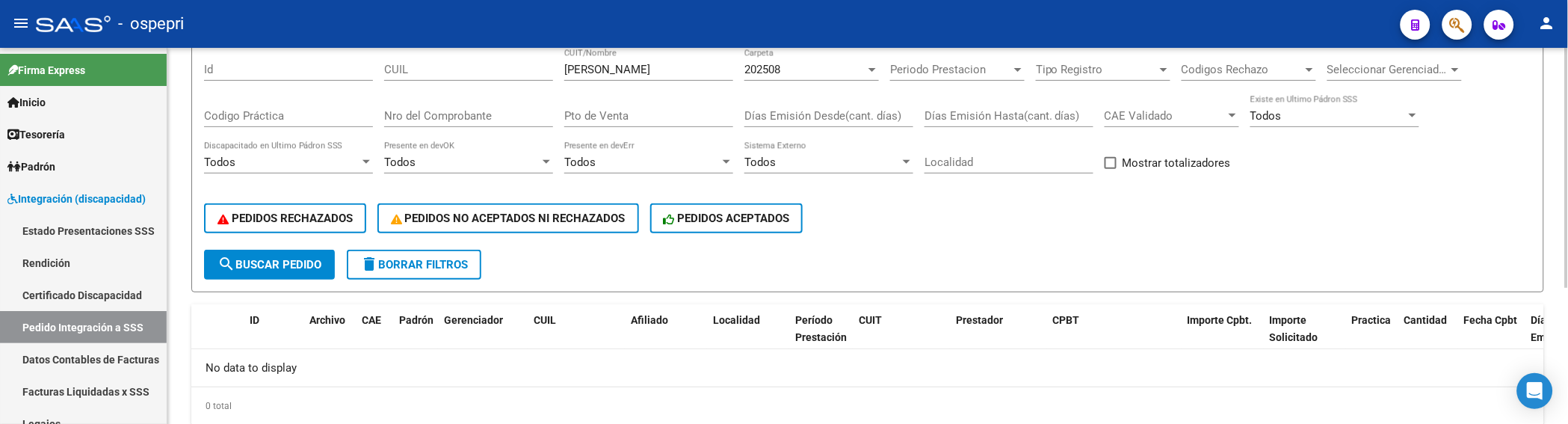
scroll to position [211, 0]
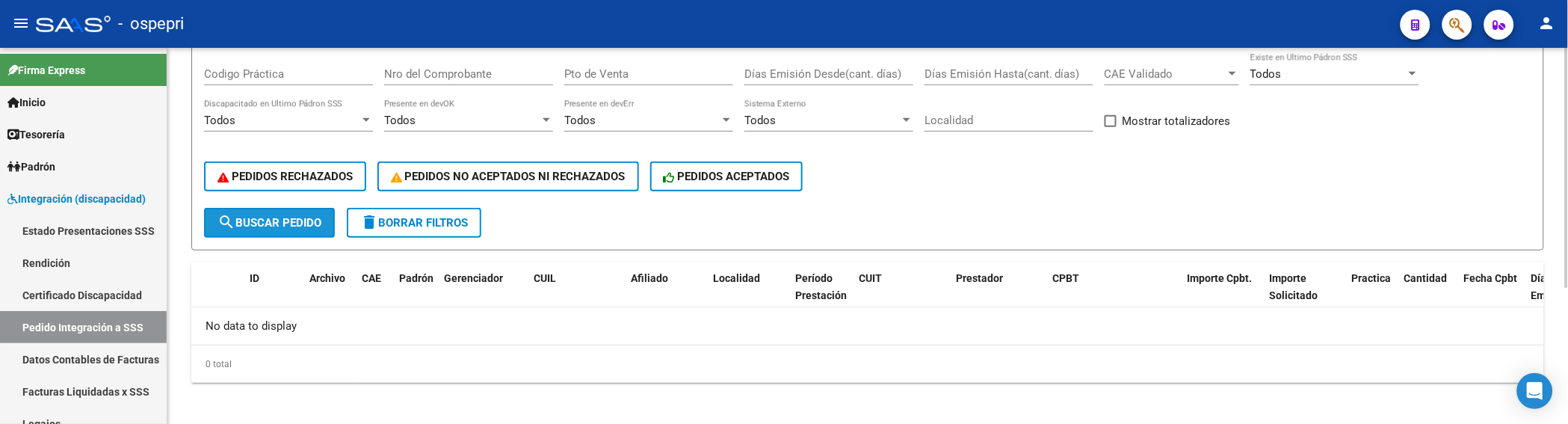
click at [289, 216] on span "search Buscar Pedido" at bounding box center [269, 223] width 104 height 14
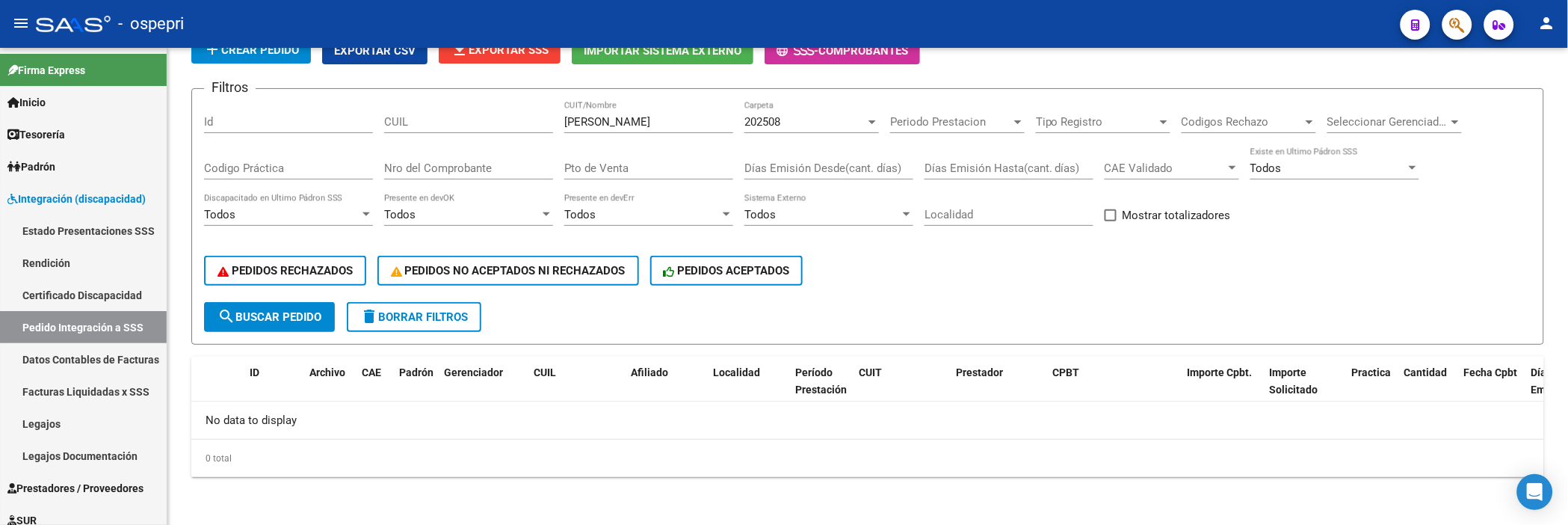
scroll to position [114, 0]
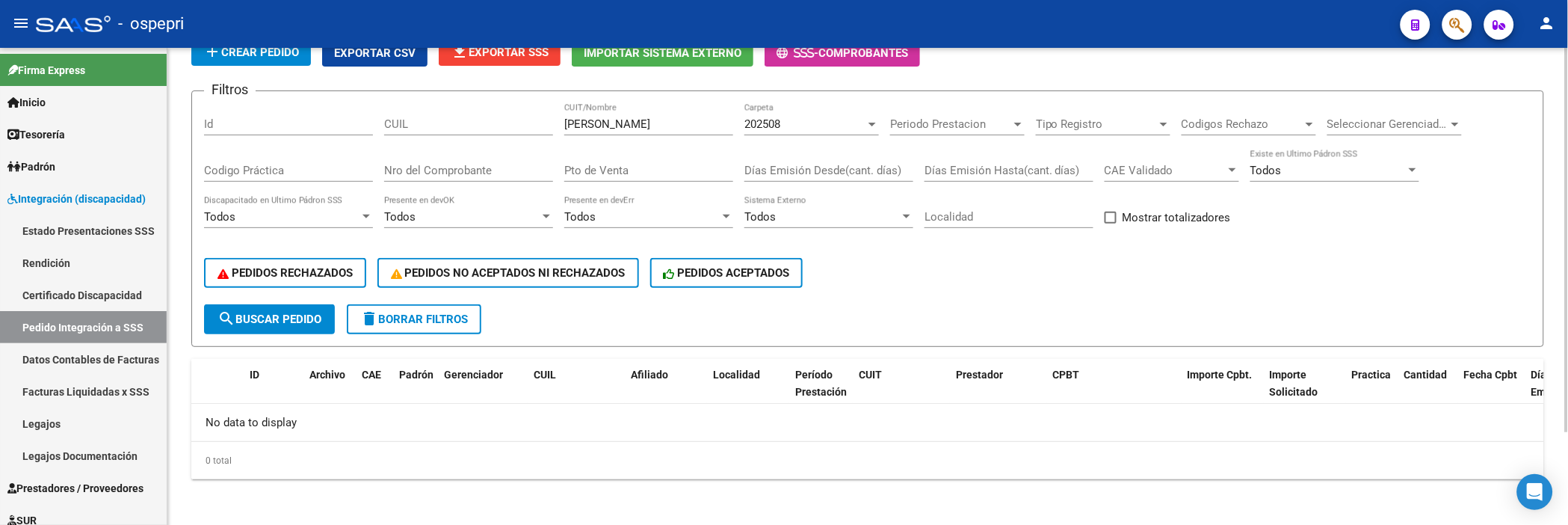
drag, startPoint x: 268, startPoint y: 326, endPoint x: 269, endPoint y: 318, distance: 8.1
click at [268, 326] on button "search Buscar Pedido" at bounding box center [269, 319] width 131 height 30
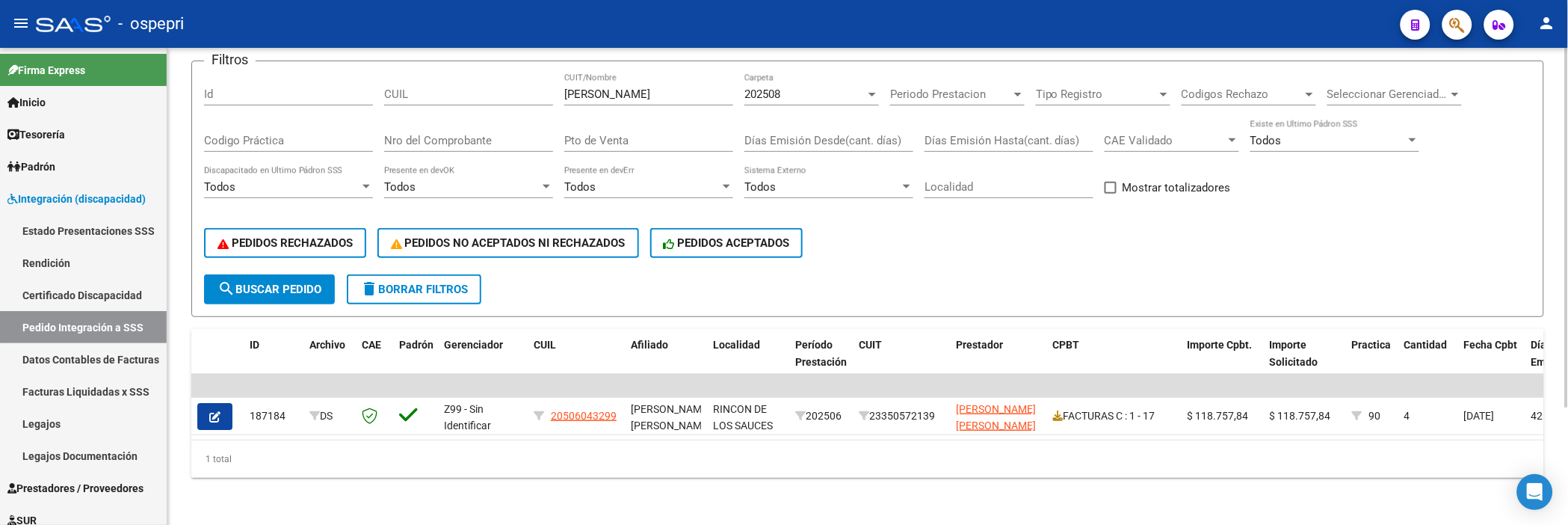
scroll to position [156, 0]
click at [871, 88] on div at bounding box center [872, 94] width 14 height 12
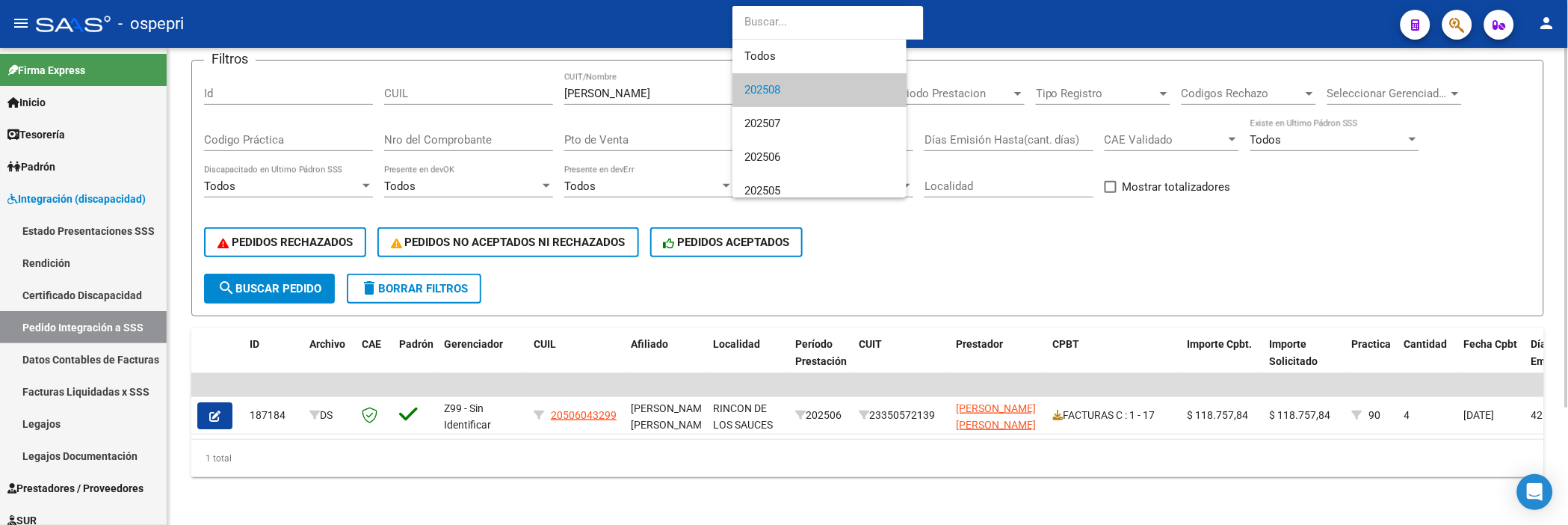
scroll to position [8, 0]
click at [817, 115] on span "202507" at bounding box center [831, 115] width 174 height 34
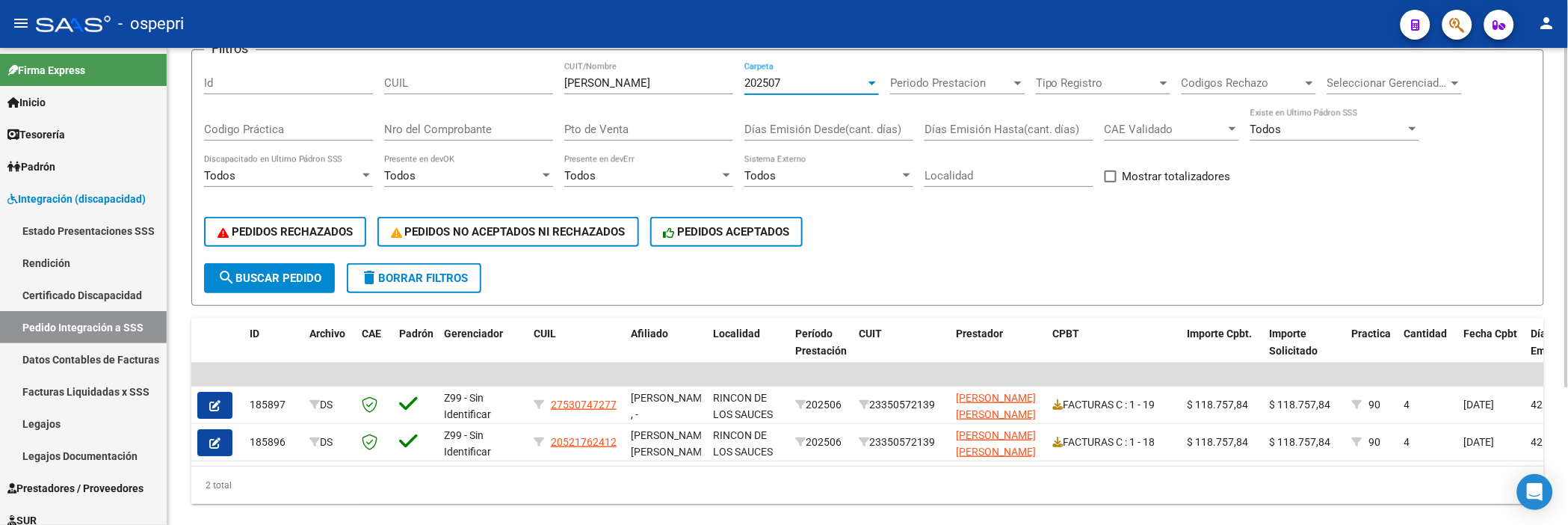
click at [872, 84] on div at bounding box center [873, 84] width 8 height 4
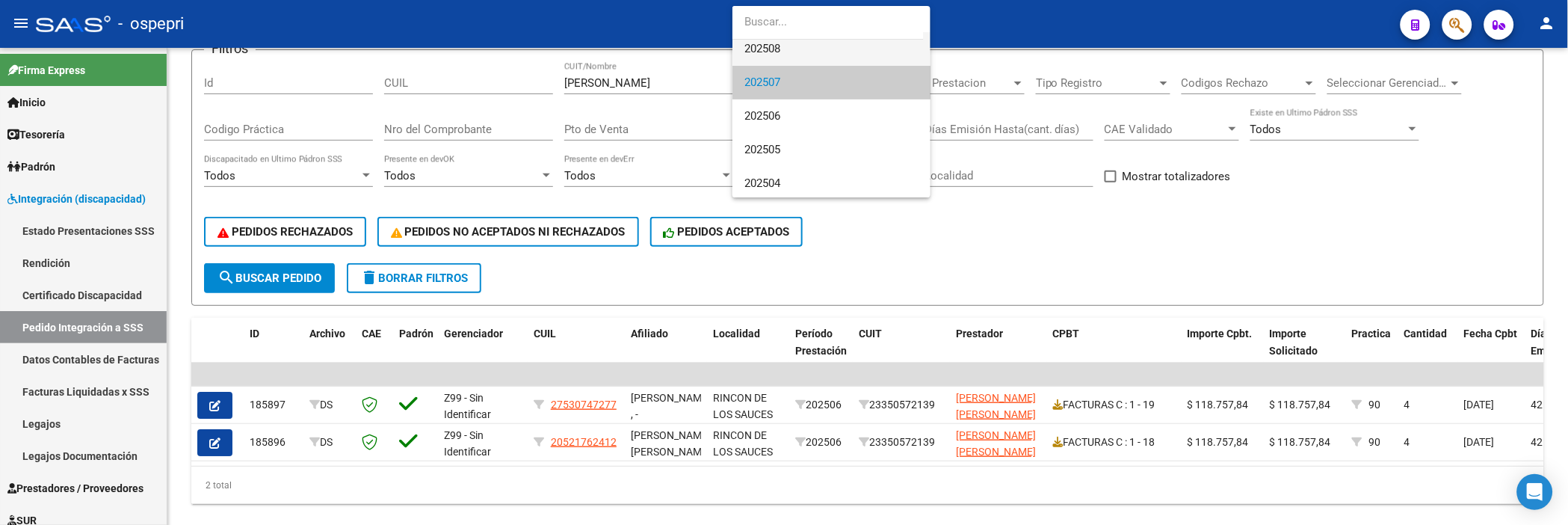
click at [819, 50] on span "202508" at bounding box center [831, 49] width 174 height 34
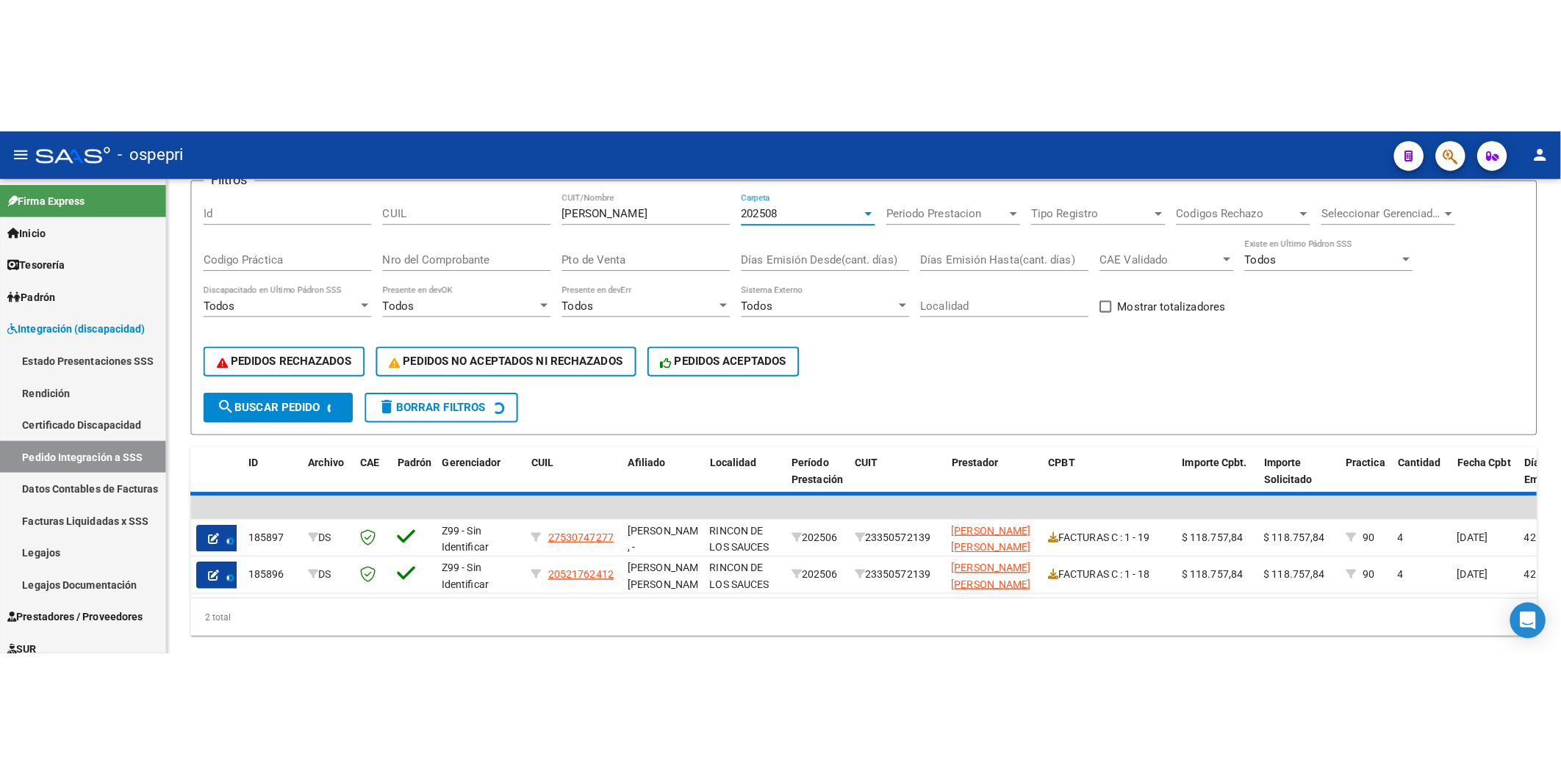
scroll to position [34, 0]
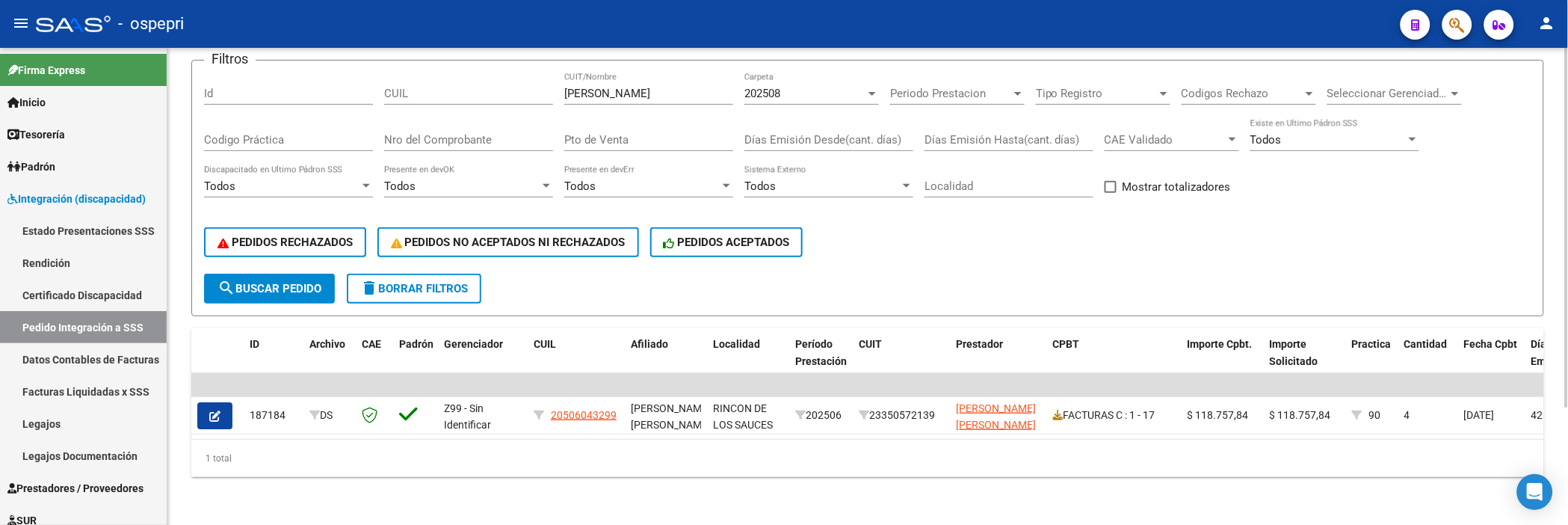
click at [1025, 250] on div "PEDIDOS RECHAZADOS PEDIDOS NO ACEPTADOS NI RECHAZADOS PEDIDOS ACEPTADOS" at bounding box center [867, 242] width 1327 height 62
click at [1057, 268] on form "Filtros Id [PERSON_NAME] CUIT/Nombre 202508 Carpeta Periodo Prestacion Periodo …" at bounding box center [867, 187] width 1353 height 256
click at [1131, 237] on div "PEDIDOS RECHAZADOS PEDIDOS NO ACEPTADOS NI RECHAZADOS PEDIDOS ACEPTADOS" at bounding box center [867, 242] width 1327 height 62
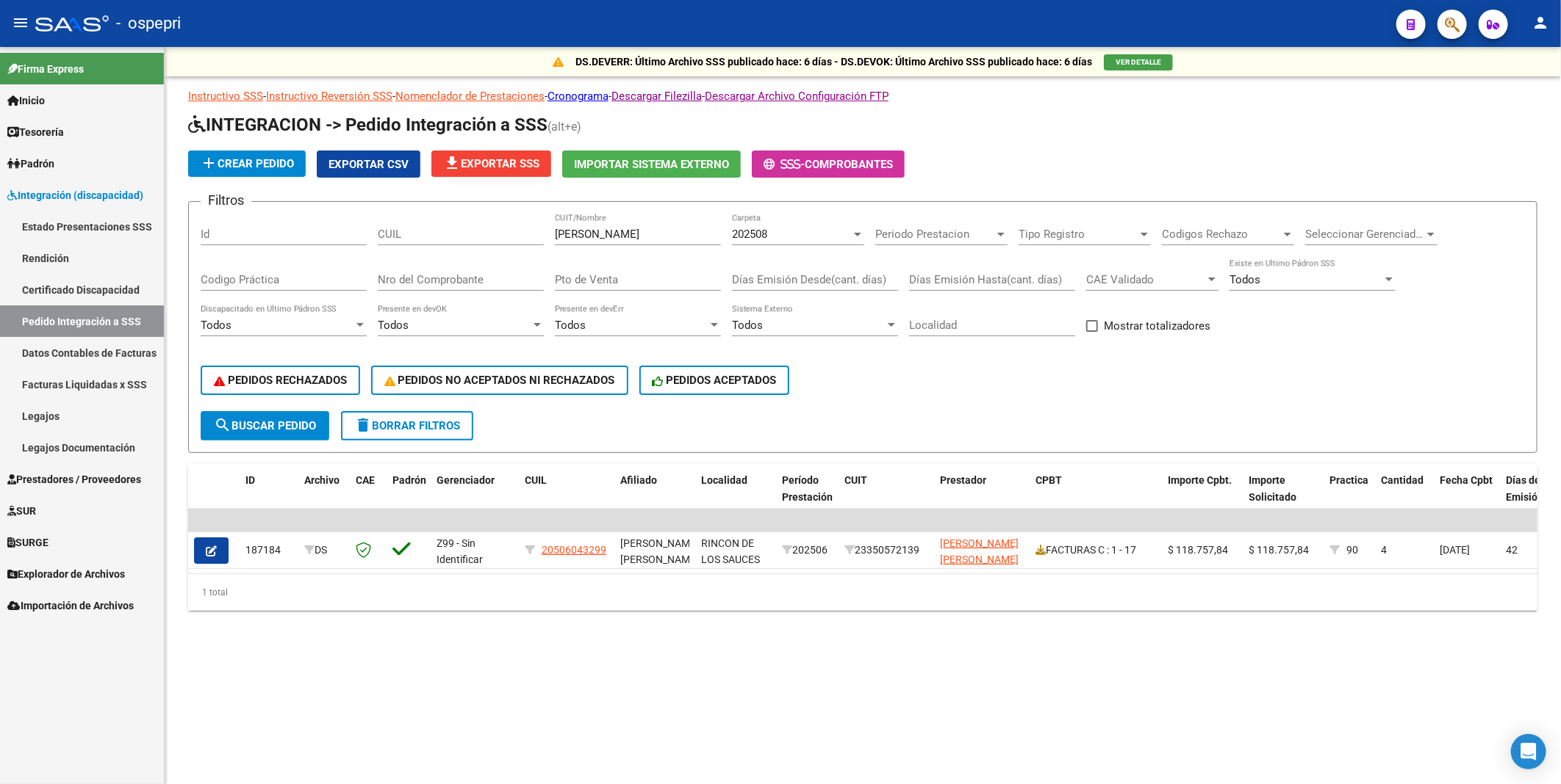
scroll to position [0, 0]
click at [284, 361] on span "search Buscar Pedido" at bounding box center [264, 426] width 102 height 13
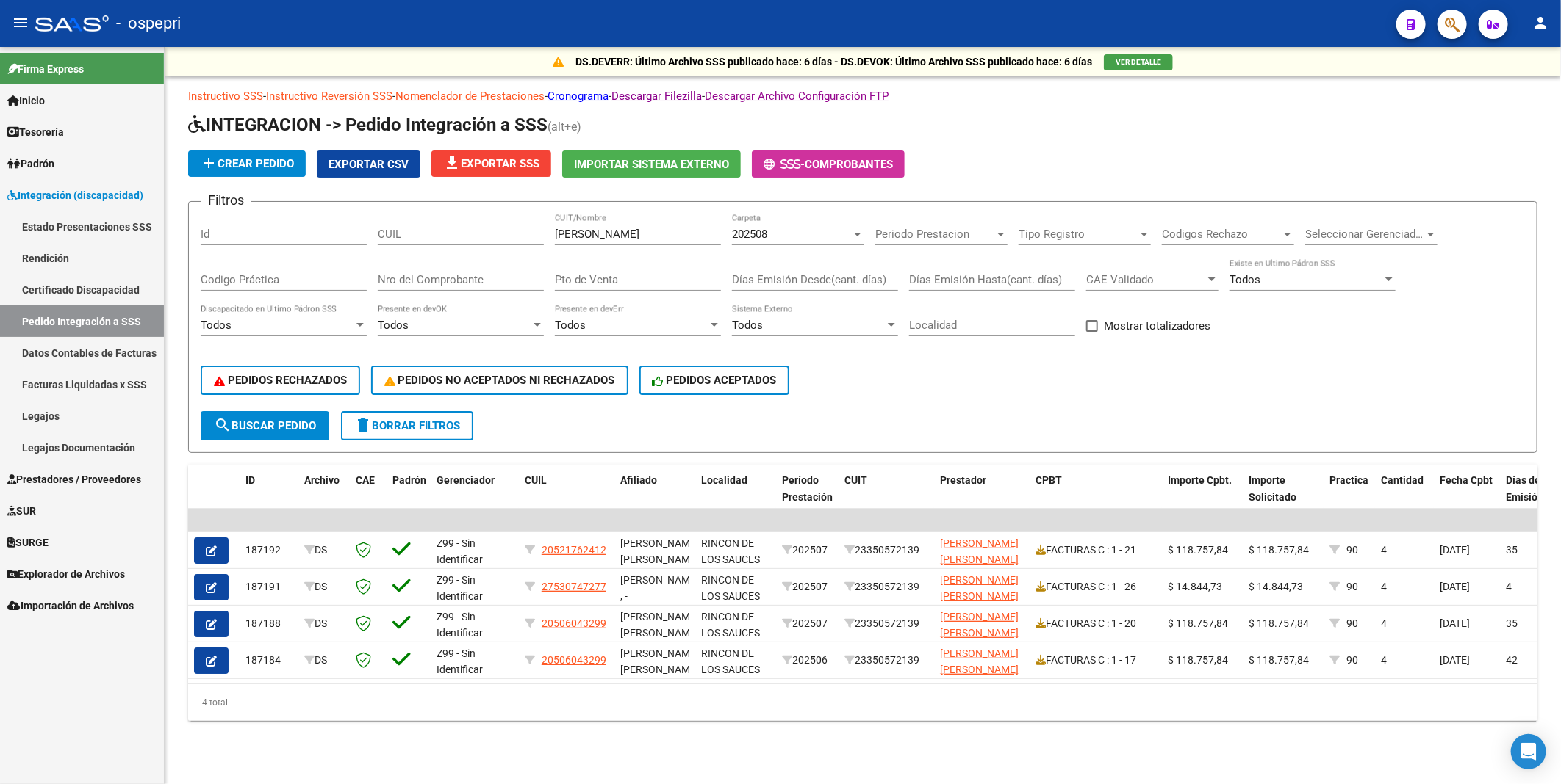
click at [765, 361] on div "Instructivo SSS - Instructivo Reversión SSS - Nomenclador de Prestaciones - Cro…" at bounding box center [862, 404] width 1349 height 633
click at [856, 234] on div at bounding box center [858, 235] width 8 height 4
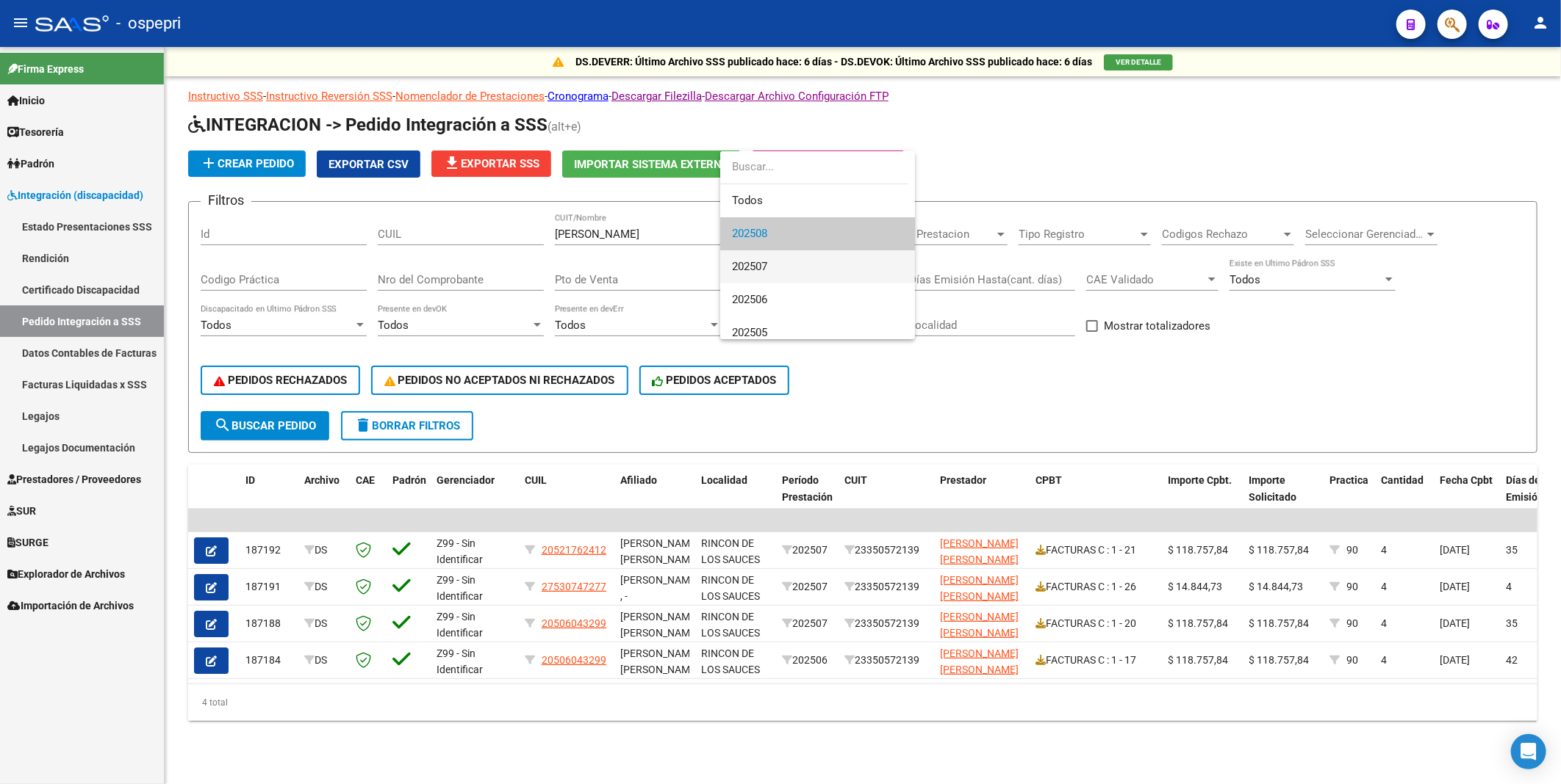
click at [845, 270] on span "202507" at bounding box center [817, 267] width 171 height 34
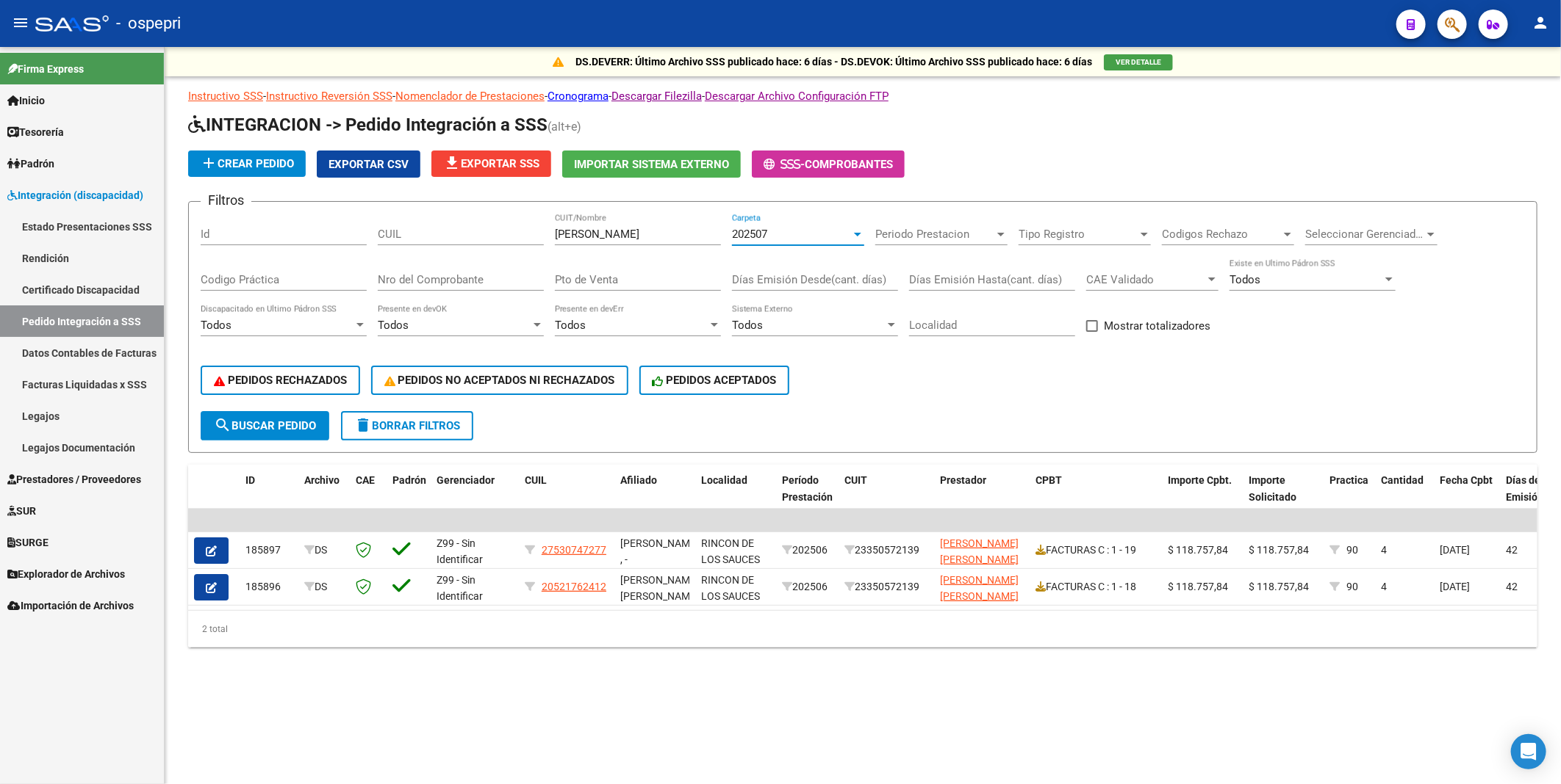
click at [855, 237] on div at bounding box center [857, 235] width 13 height 11
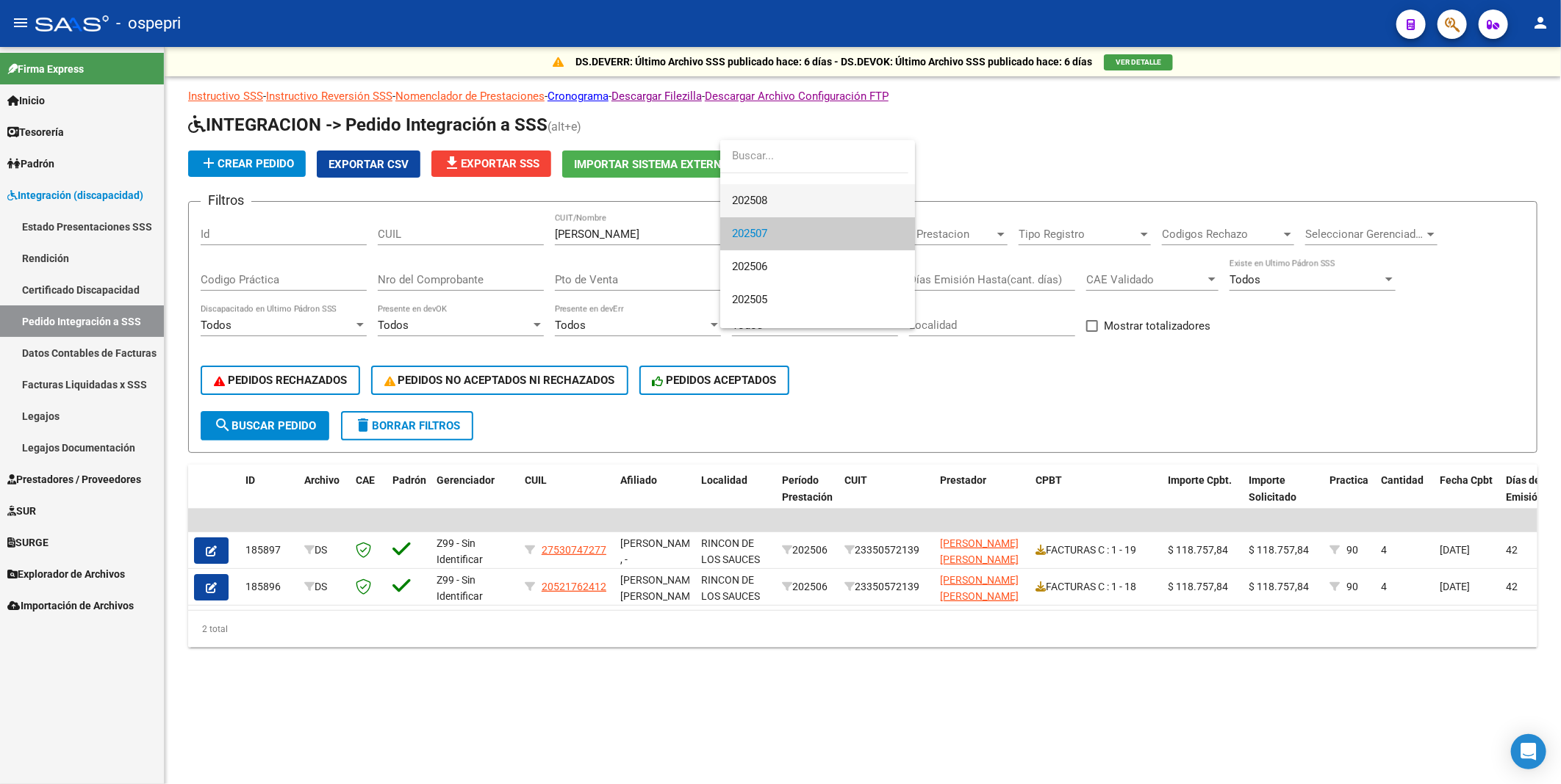
click at [787, 200] on span "202508" at bounding box center [817, 201] width 171 height 34
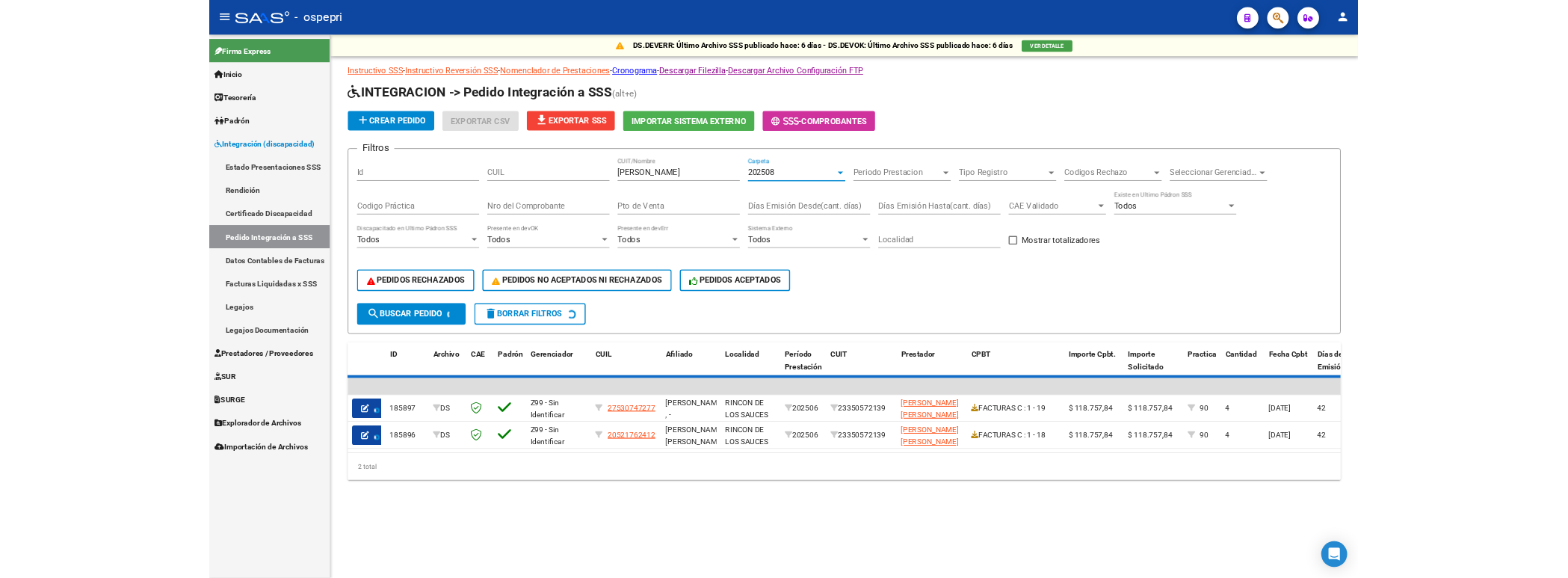
scroll to position [34, 0]
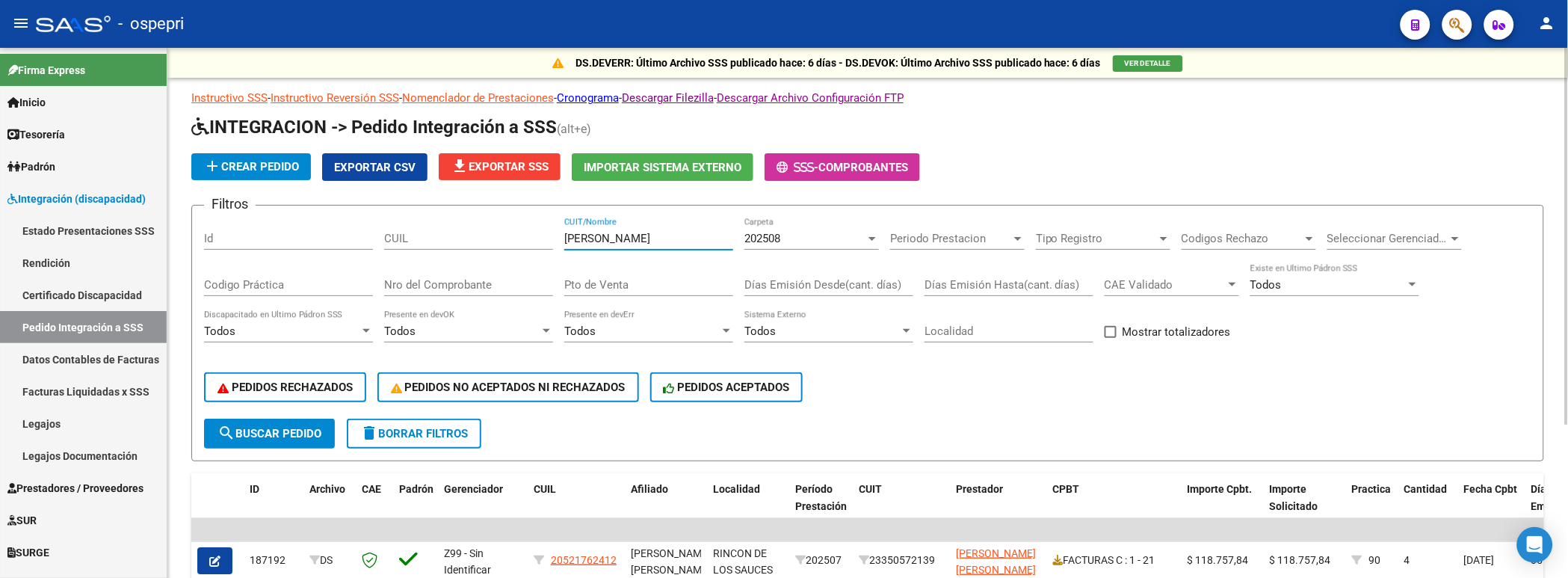
drag, startPoint x: 647, startPoint y: 245, endPoint x: 554, endPoint y: 241, distance: 93.1
click at [554, 241] on div "Filtros Id [PERSON_NAME] CUIT/Nombre 202508 Carpeta Periodo Prestacion Periodo …" at bounding box center [867, 318] width 1327 height 201
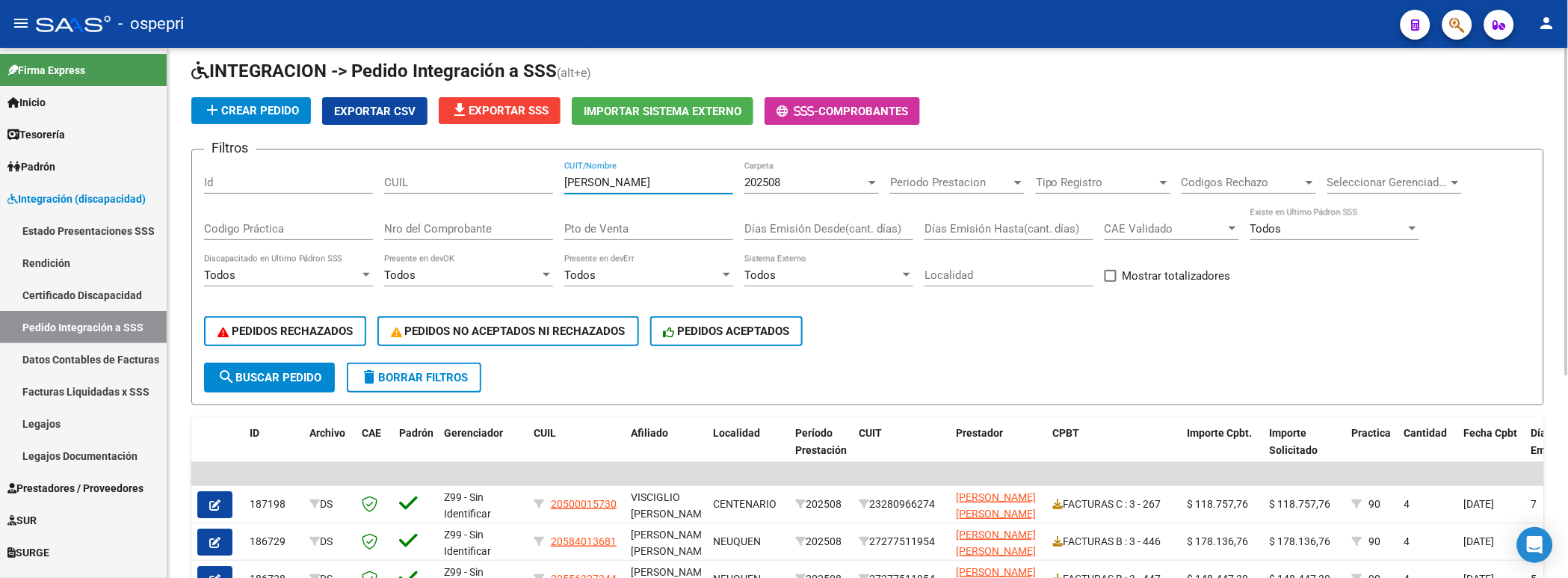
scroll to position [0, 0]
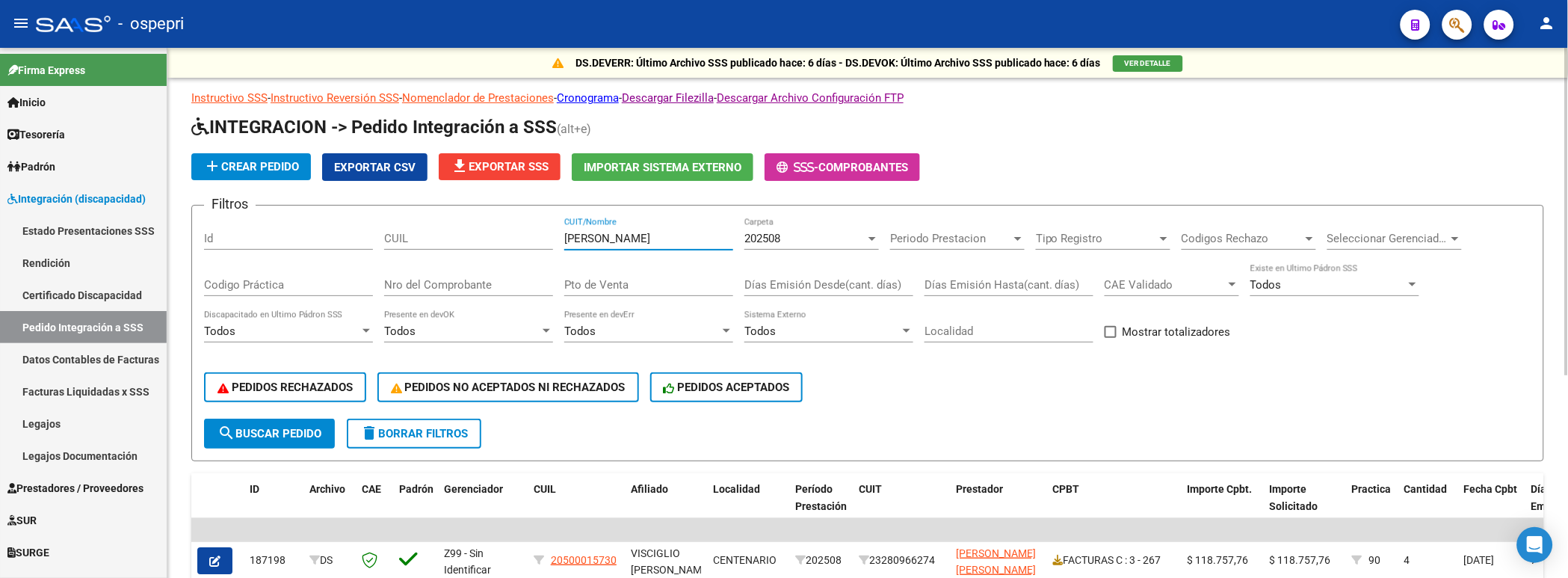
drag, startPoint x: 609, startPoint y: 240, endPoint x: 553, endPoint y: 241, distance: 56.0
click at [553, 241] on div "Filtros Id CUIL [PERSON_NAME] CUIT/Nombre 202508 Carpeta Periodo Prestacion Per…" at bounding box center [867, 318] width 1327 height 201
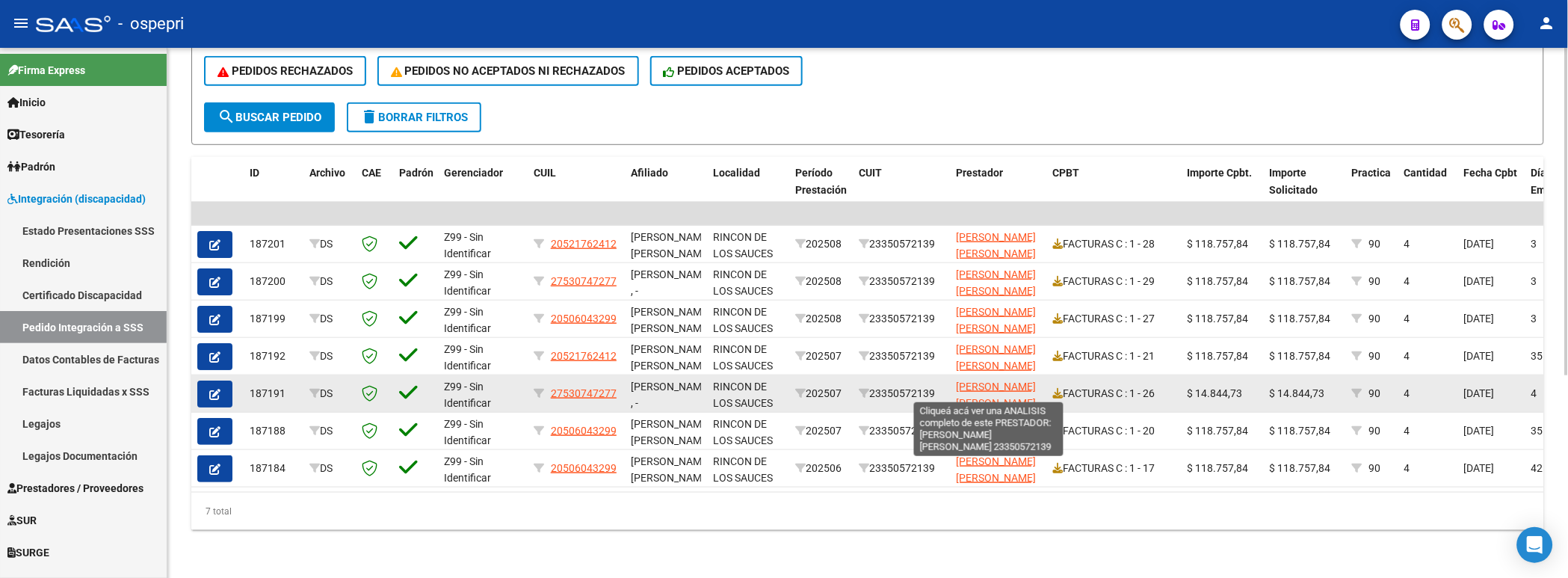
scroll to position [2, 0]
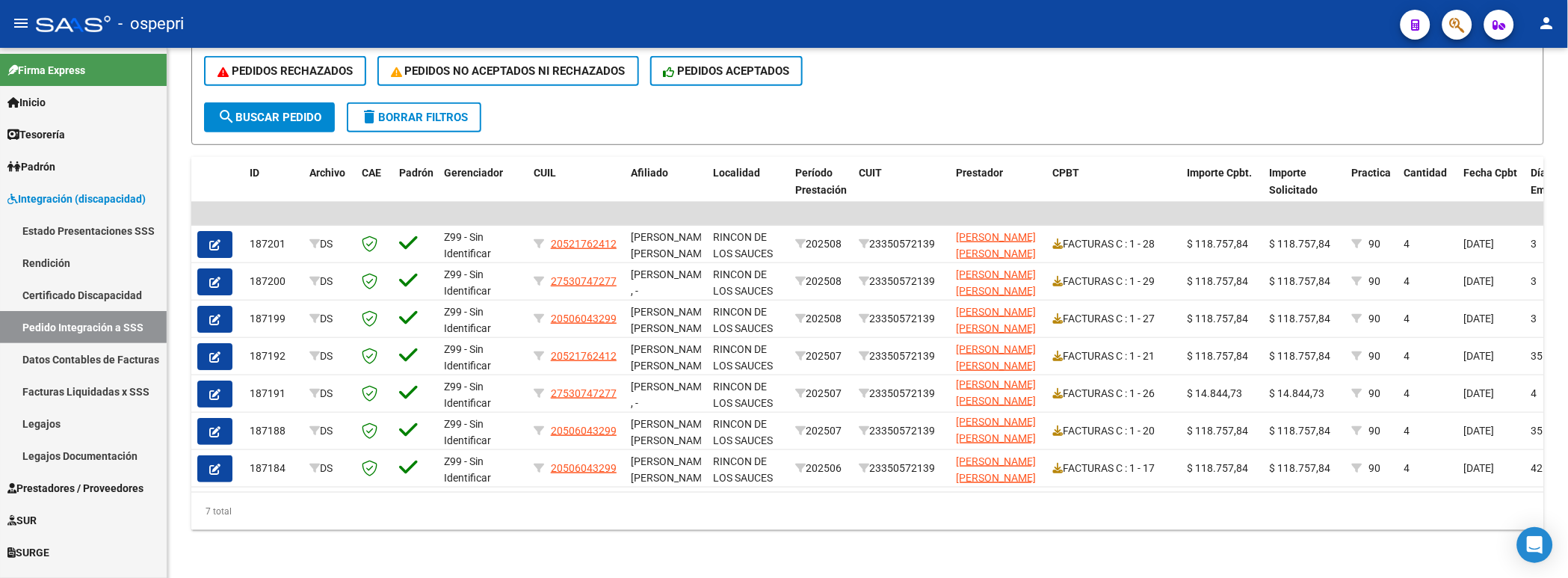
type input "[PERSON_NAME]"
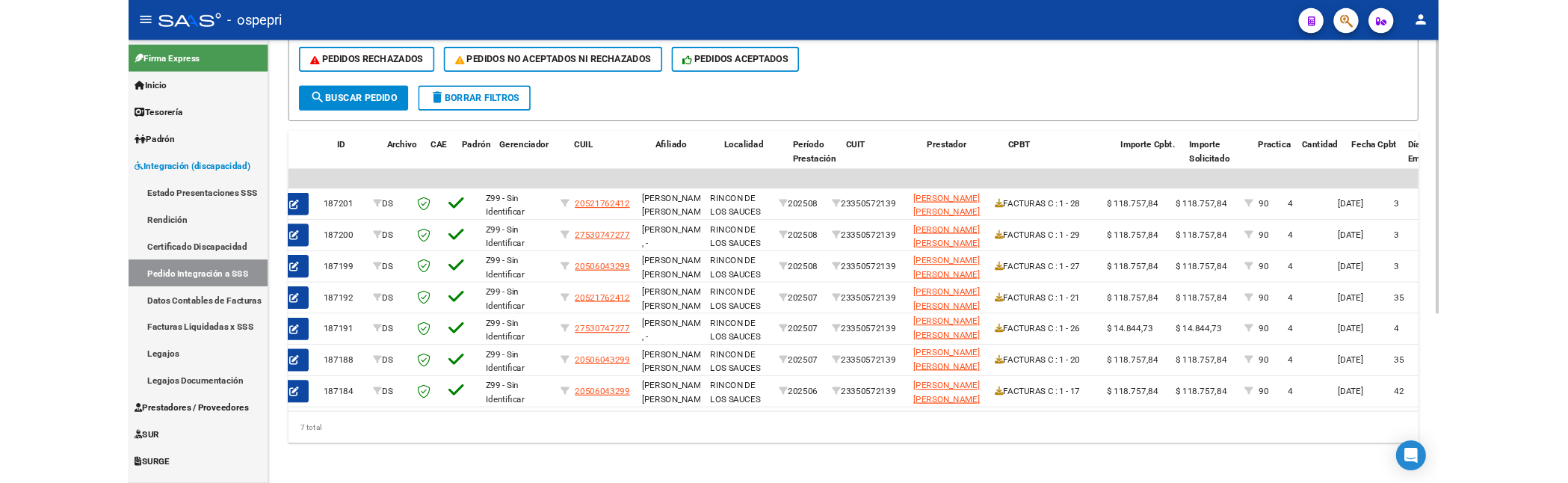
scroll to position [0, 0]
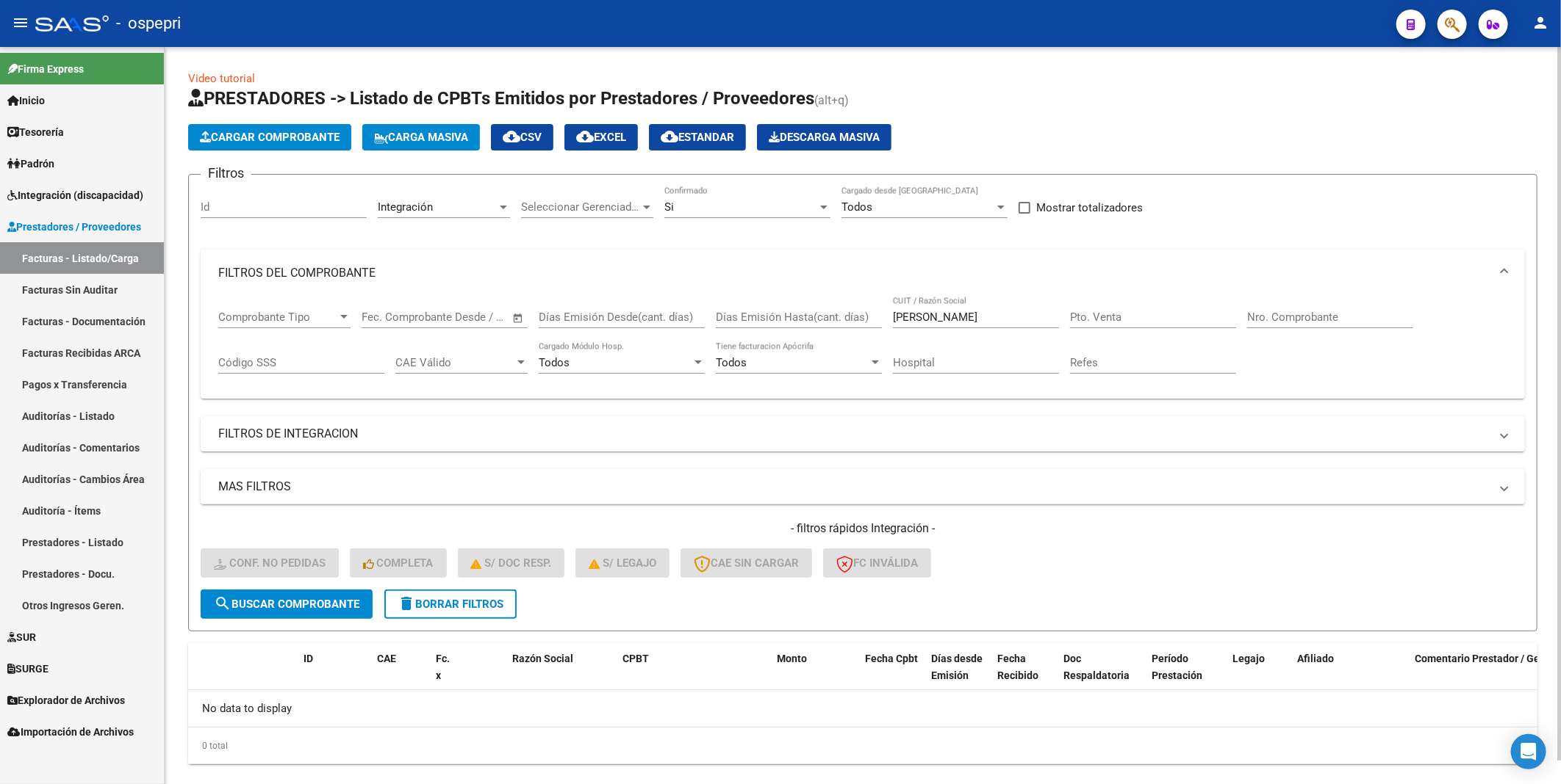
scroll to position [25, 0]
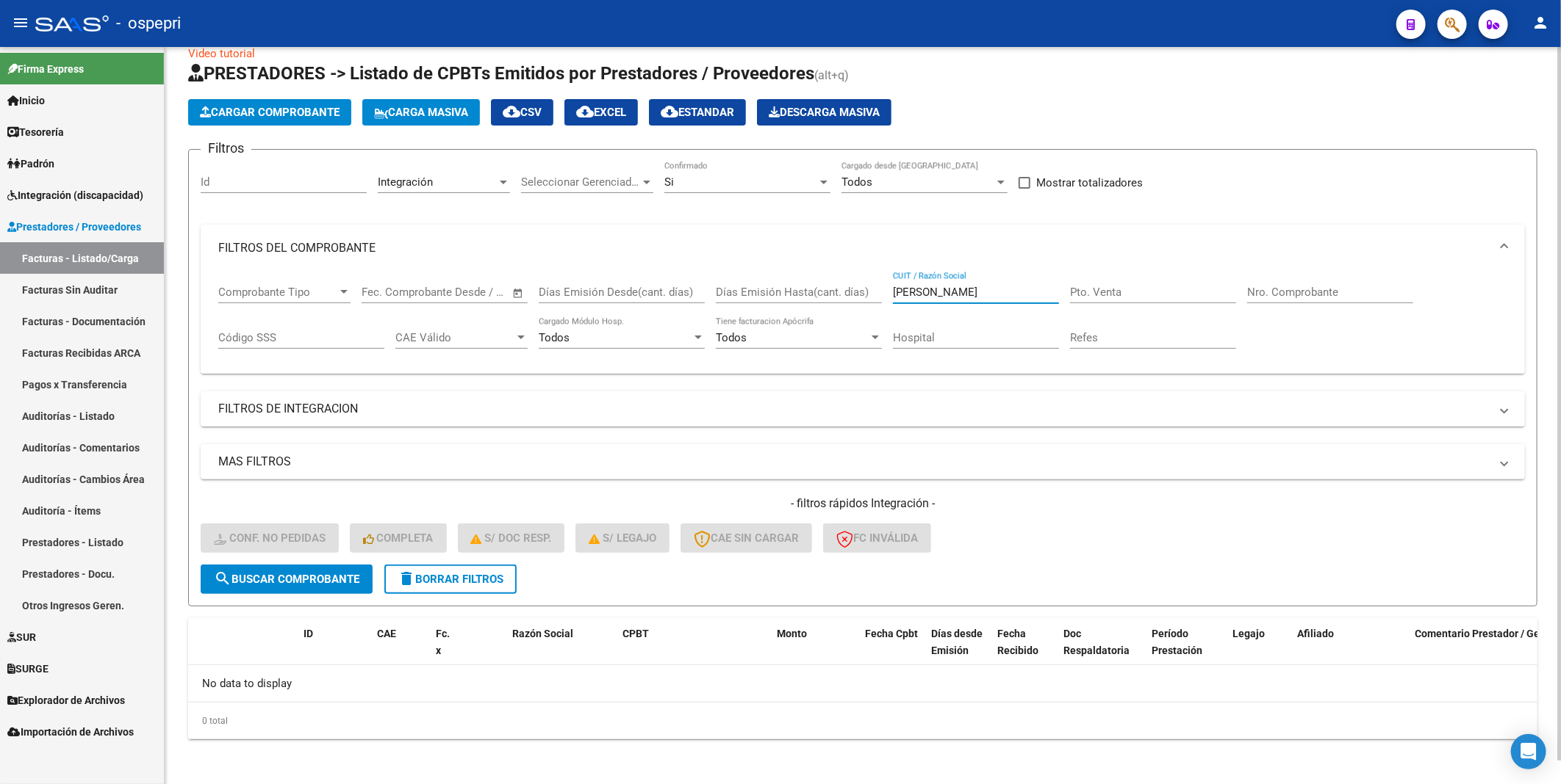
drag, startPoint x: 944, startPoint y: 292, endPoint x: 887, endPoint y: 292, distance: 57.0
click at [887, 292] on div "Comprobante Tipo Comprobante Tipo Fecha inicio – Fecha fin Fec. Comprobante Des…" at bounding box center [863, 317] width 1289 height 91
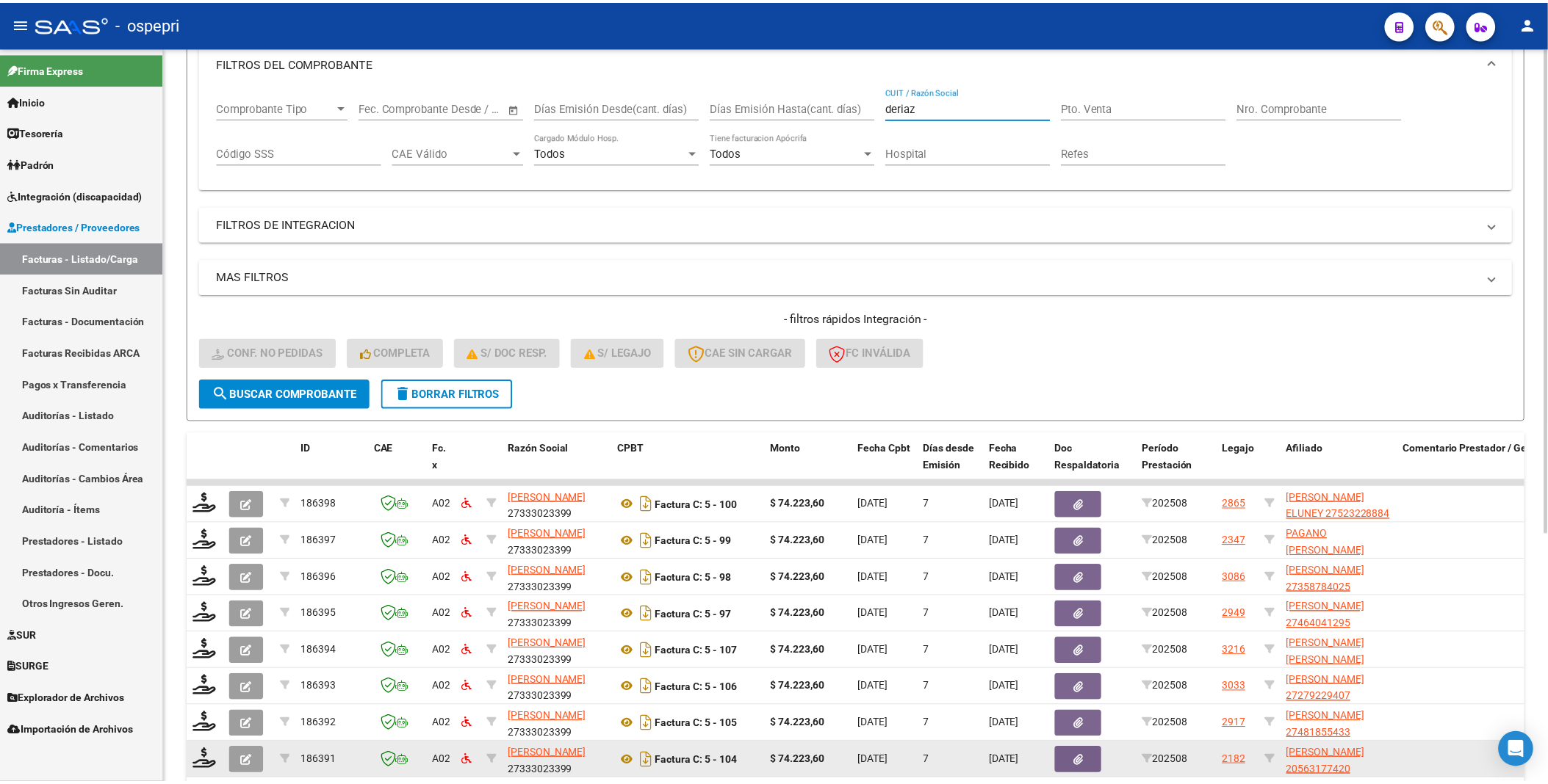
scroll to position [379, 0]
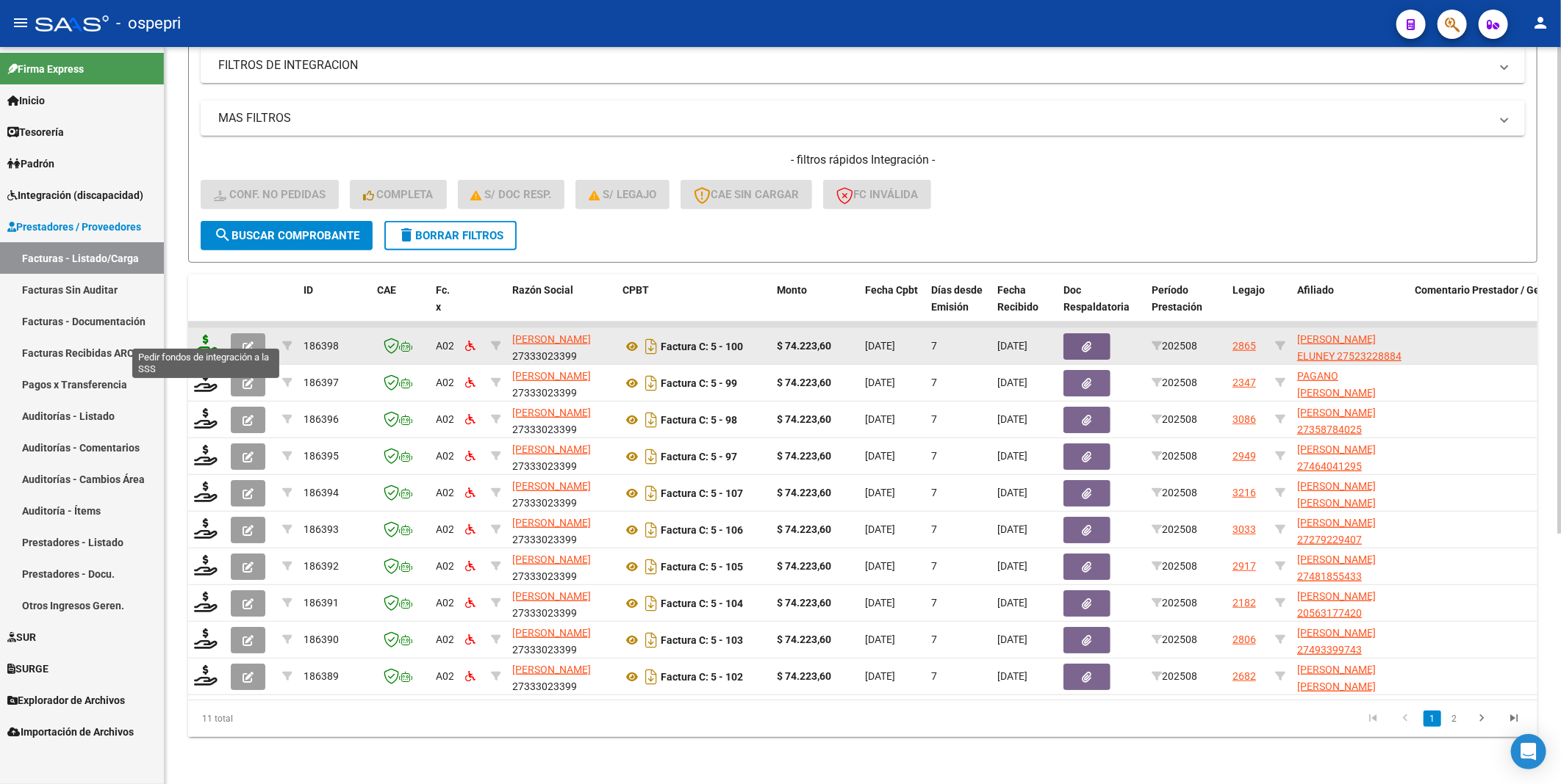
type input "deriaz"
click at [214, 340] on icon at bounding box center [206, 345] width 24 height 20
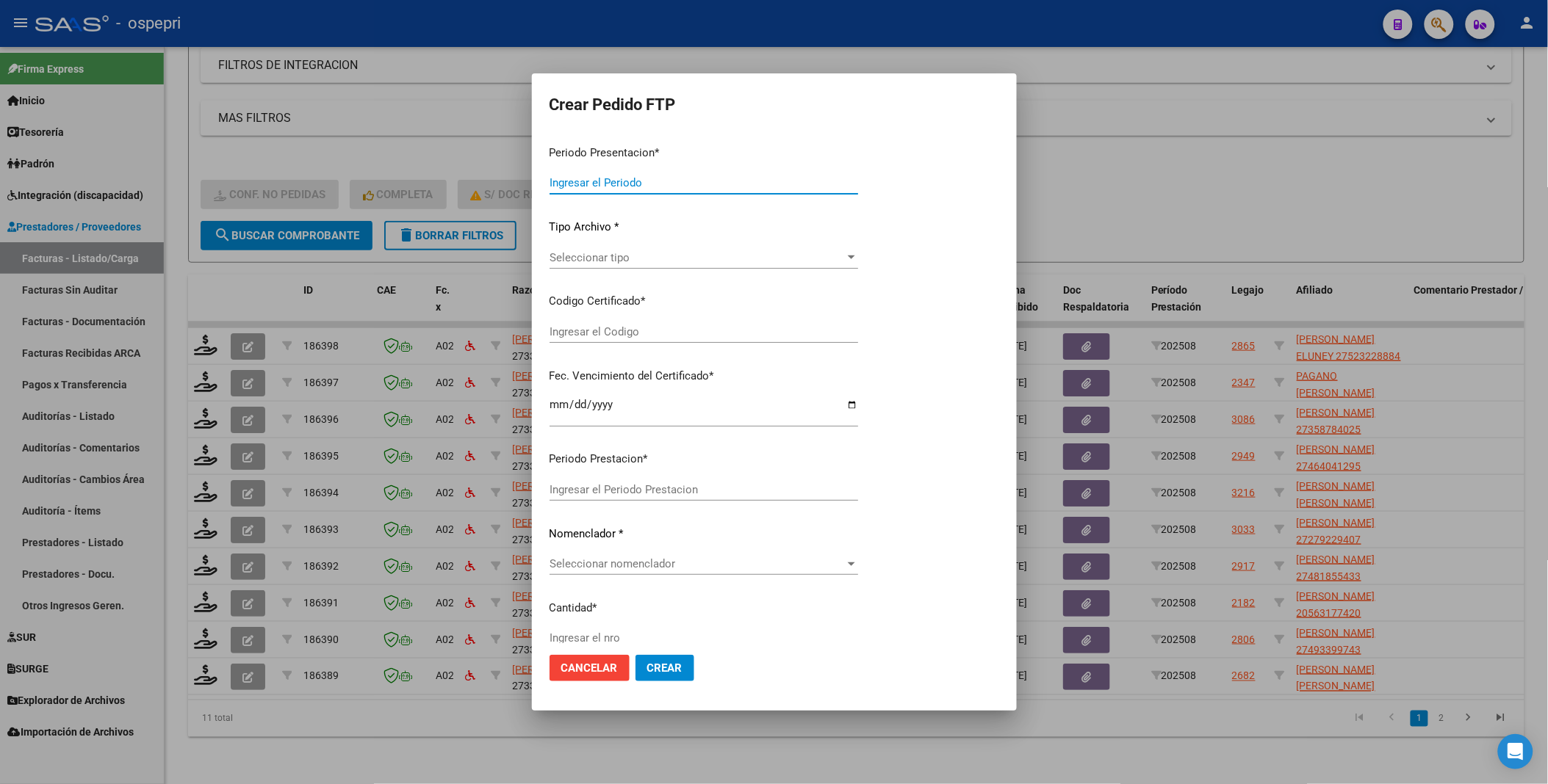
type input "202508"
type input "$ 74.223,60"
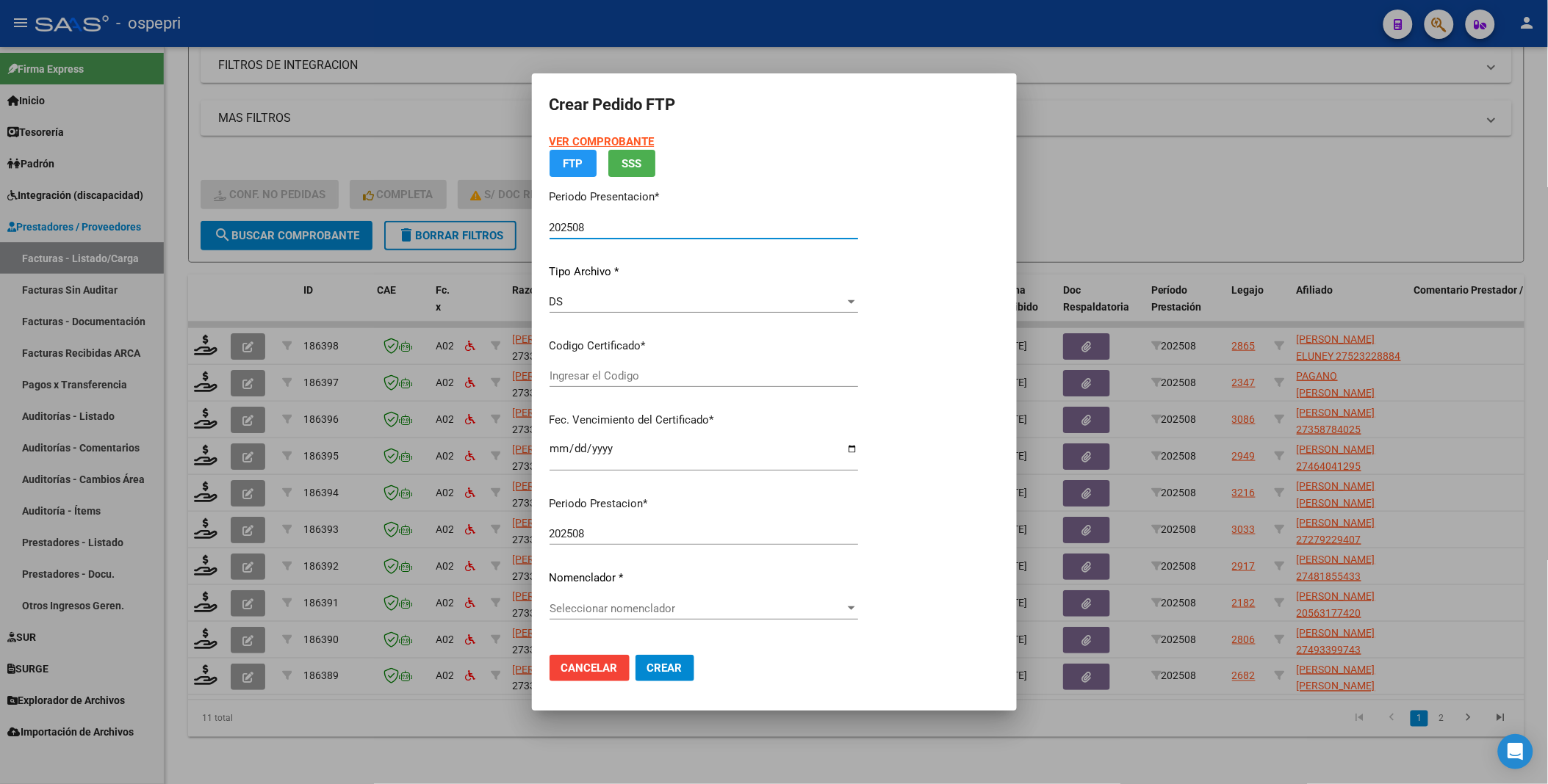
type input "2752322888-4"
type input "[DATE]"
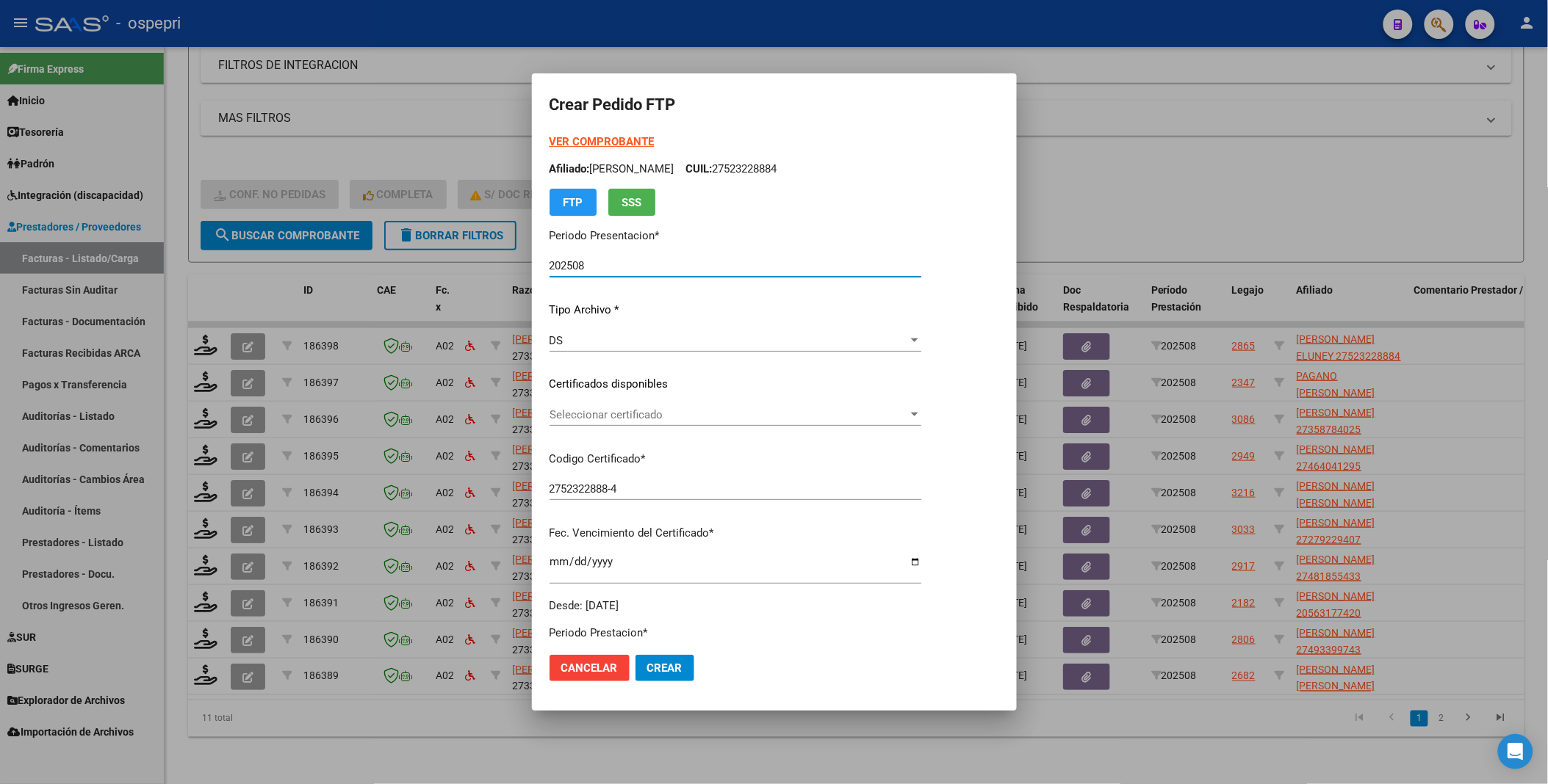
click at [918, 415] on div at bounding box center [914, 414] width 8 height 4
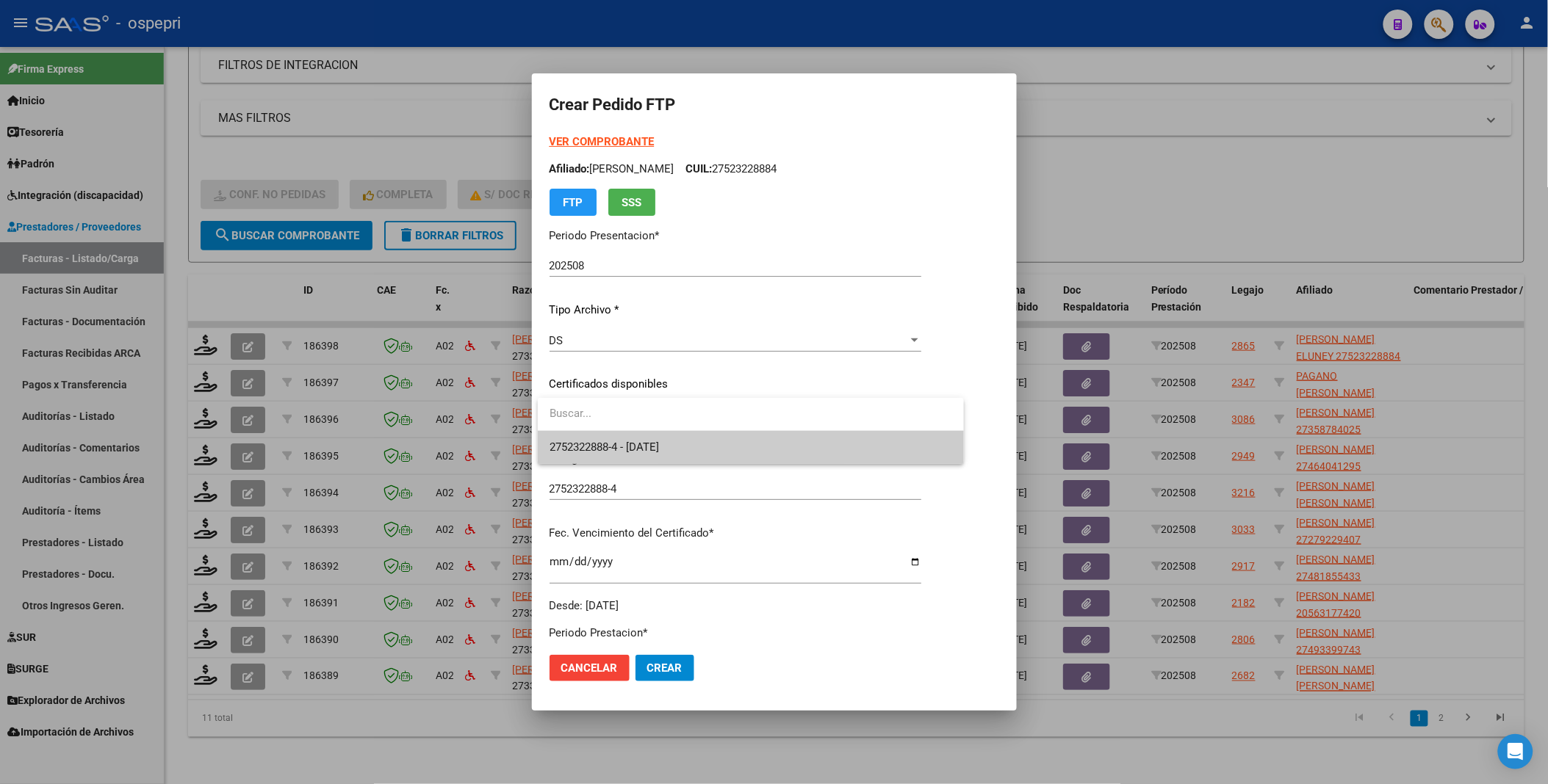
click at [913, 444] on span "2752322888-4 - [DATE]" at bounding box center [751, 447] width 402 height 34
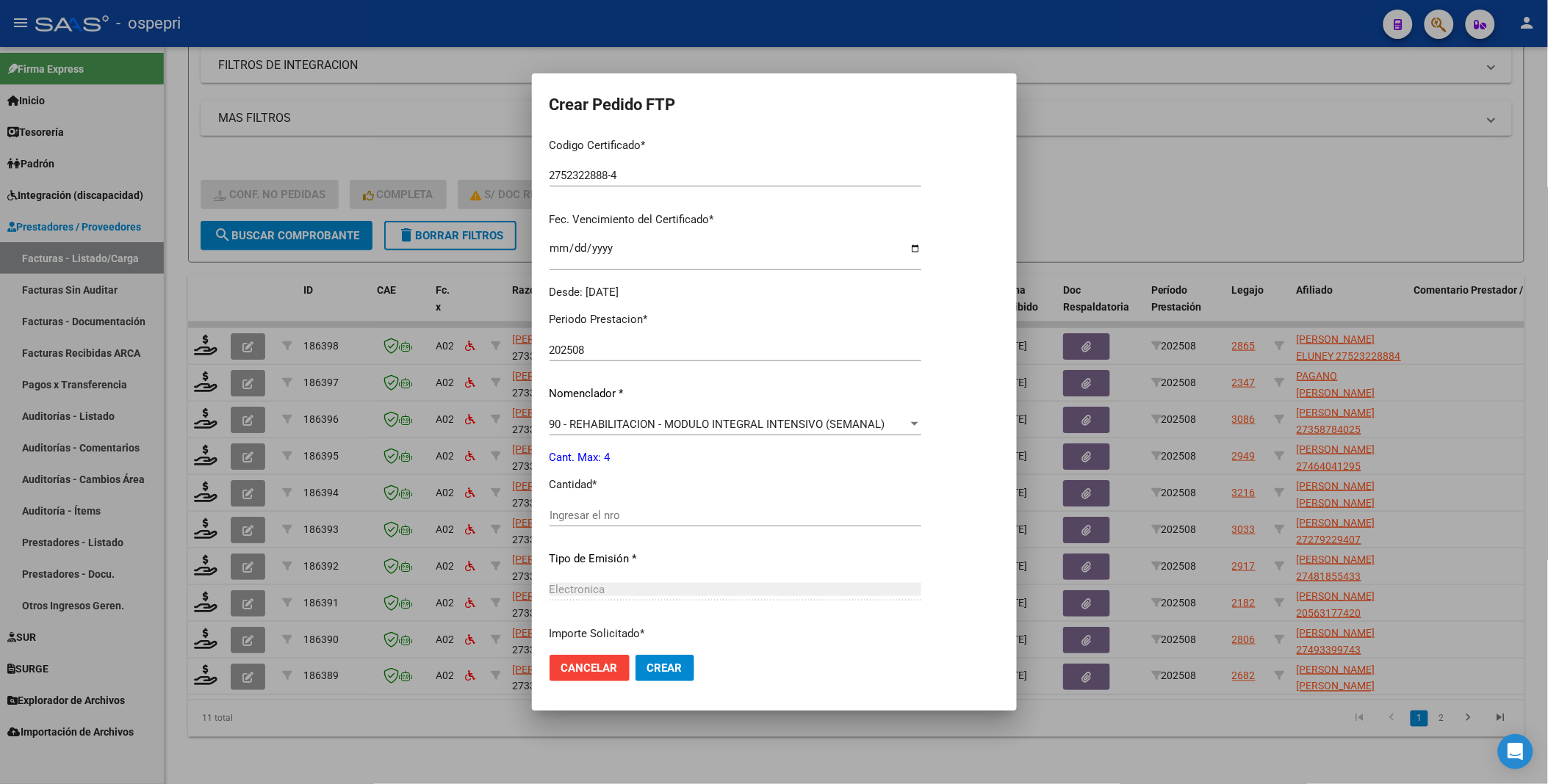
scroll to position [326, 0]
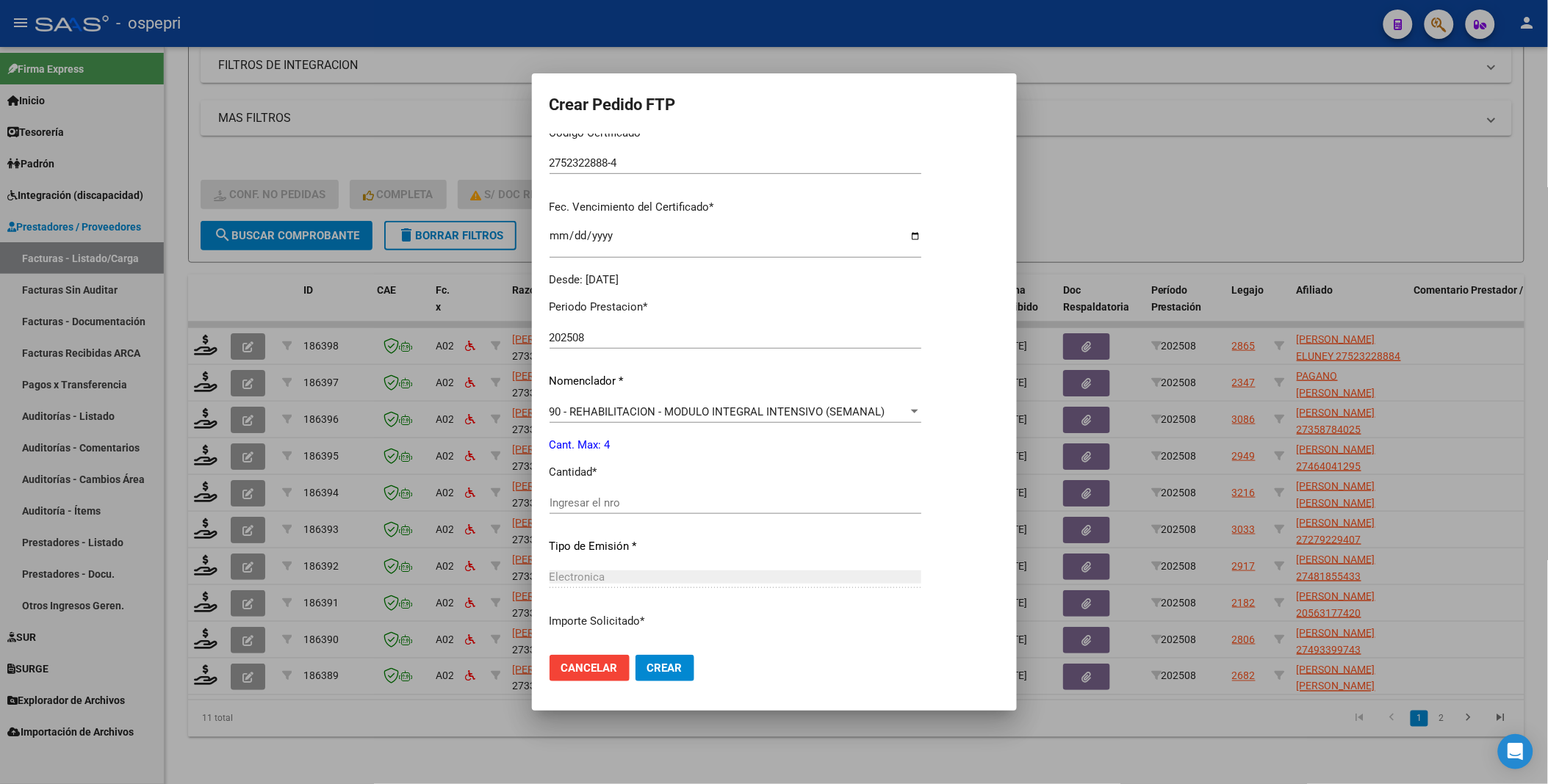
click at [641, 500] on input "Ingresar el nro" at bounding box center [735, 504] width 371 height 13
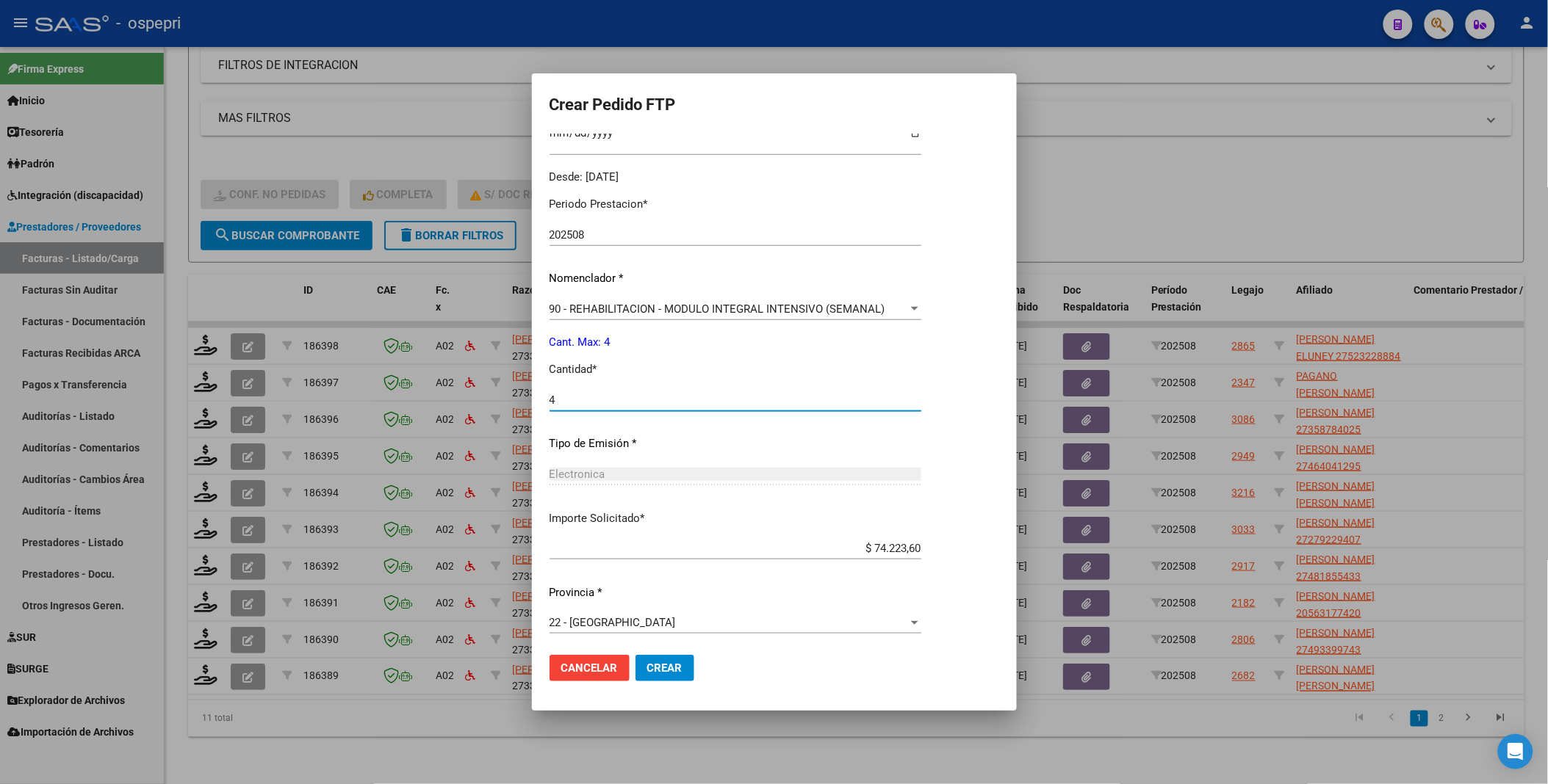
scroll to position [434, 0]
type input "4"
click at [665, 665] on span "Crear" at bounding box center [664, 668] width 35 height 13
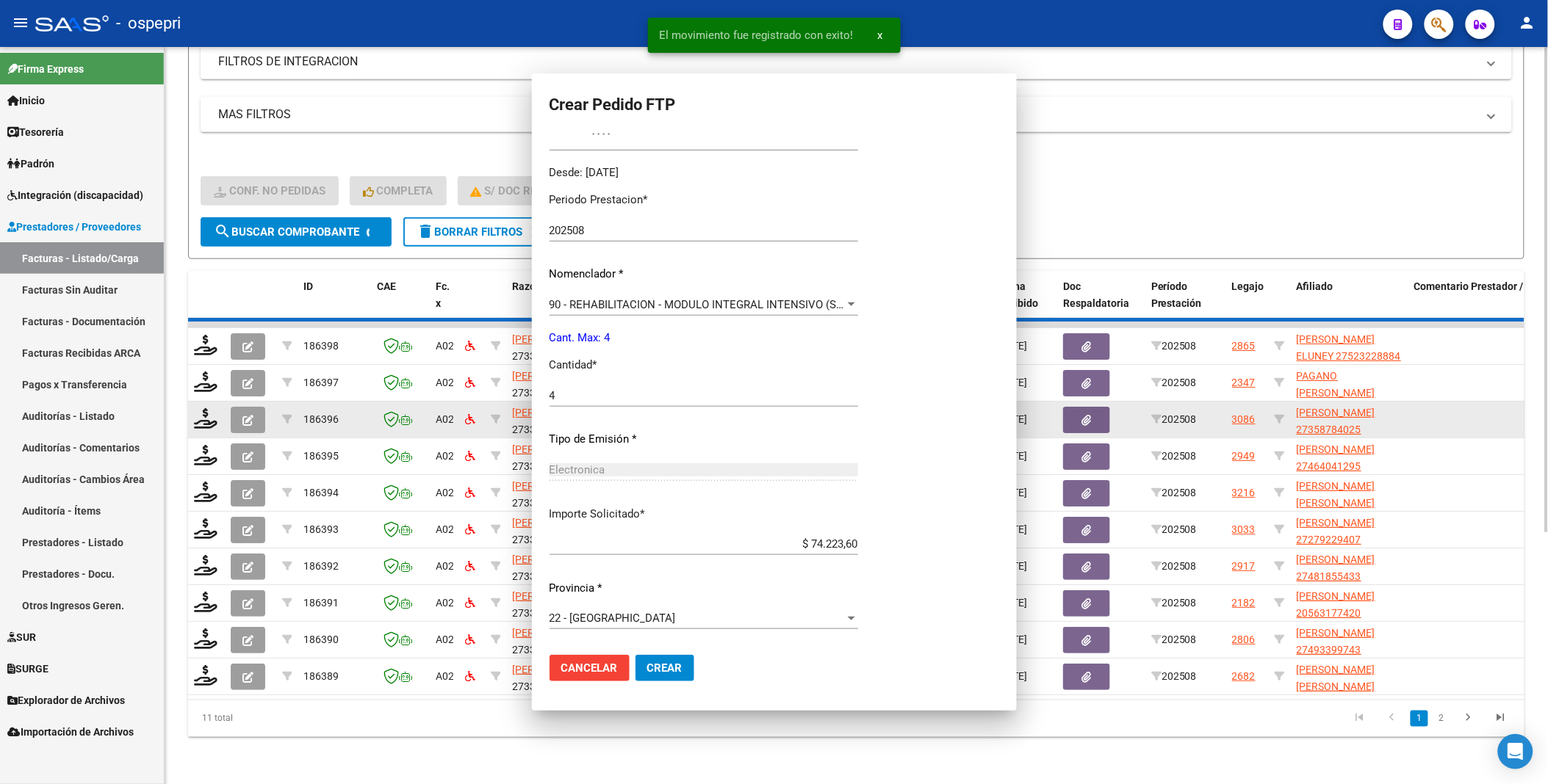
scroll to position [0, 0]
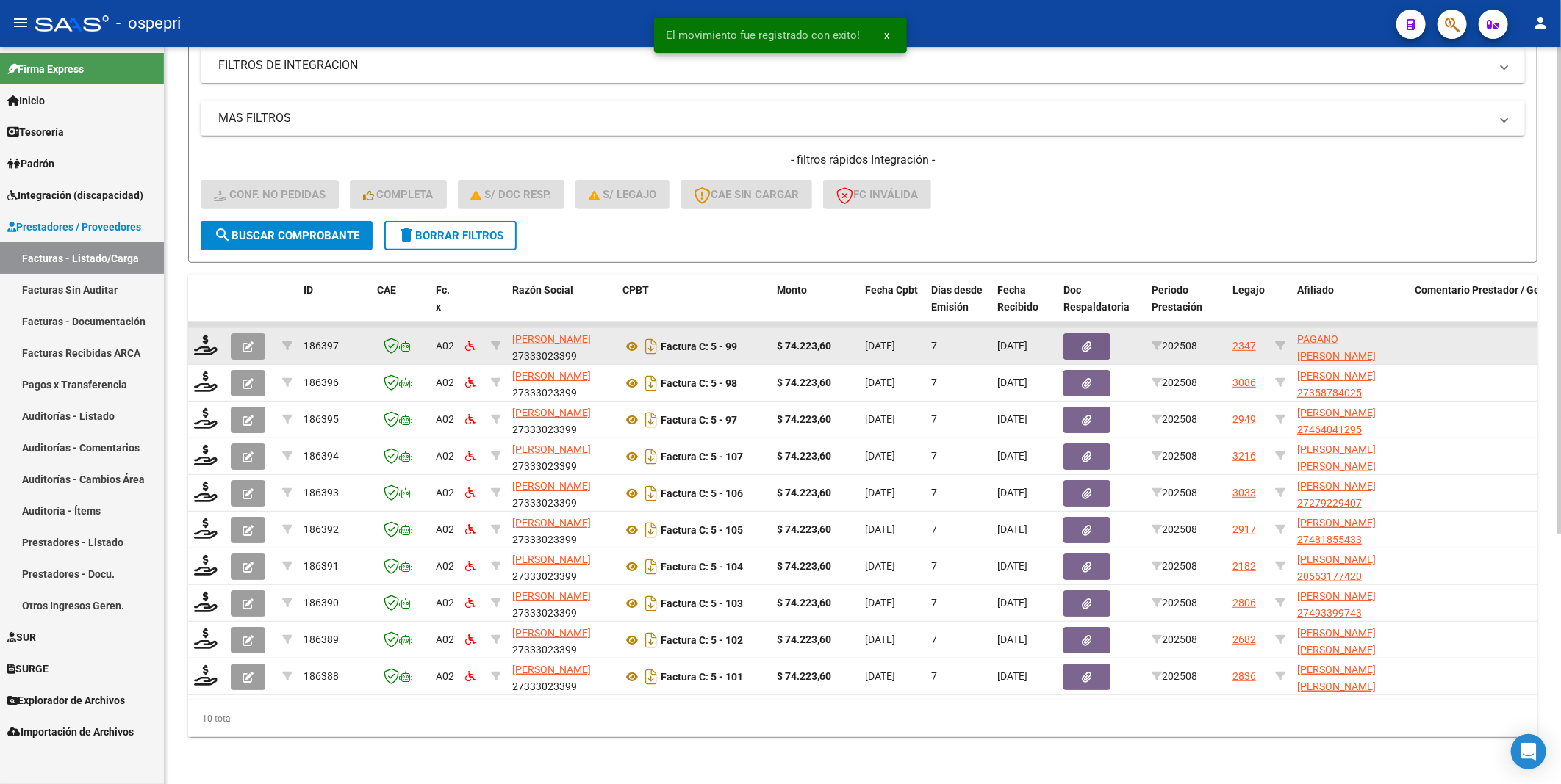
click at [207, 346] on div at bounding box center [207, 347] width 25 height 23
click at [207, 335] on icon at bounding box center [206, 345] width 24 height 20
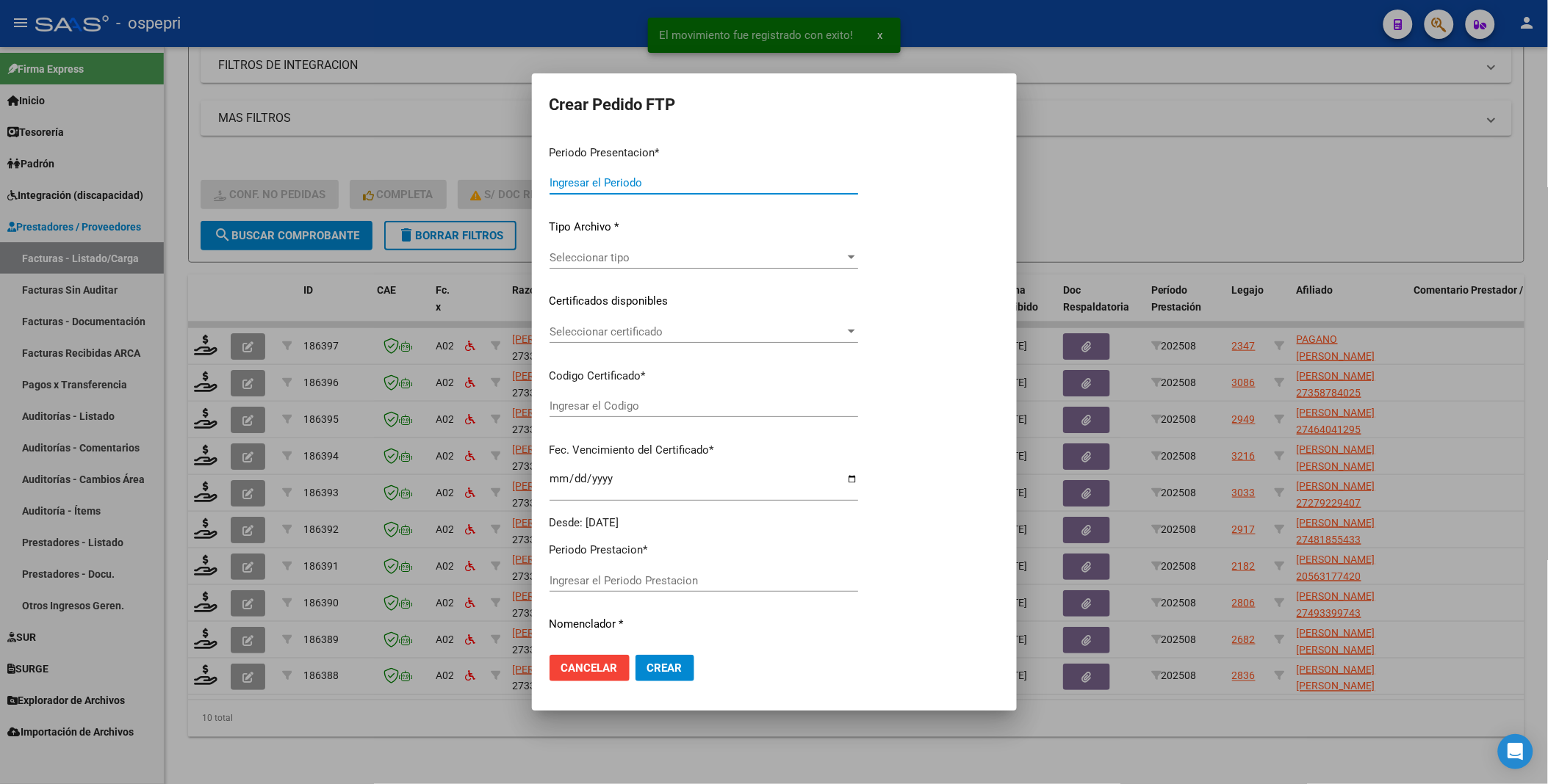
type input "202508"
type input "$ 74.223,60"
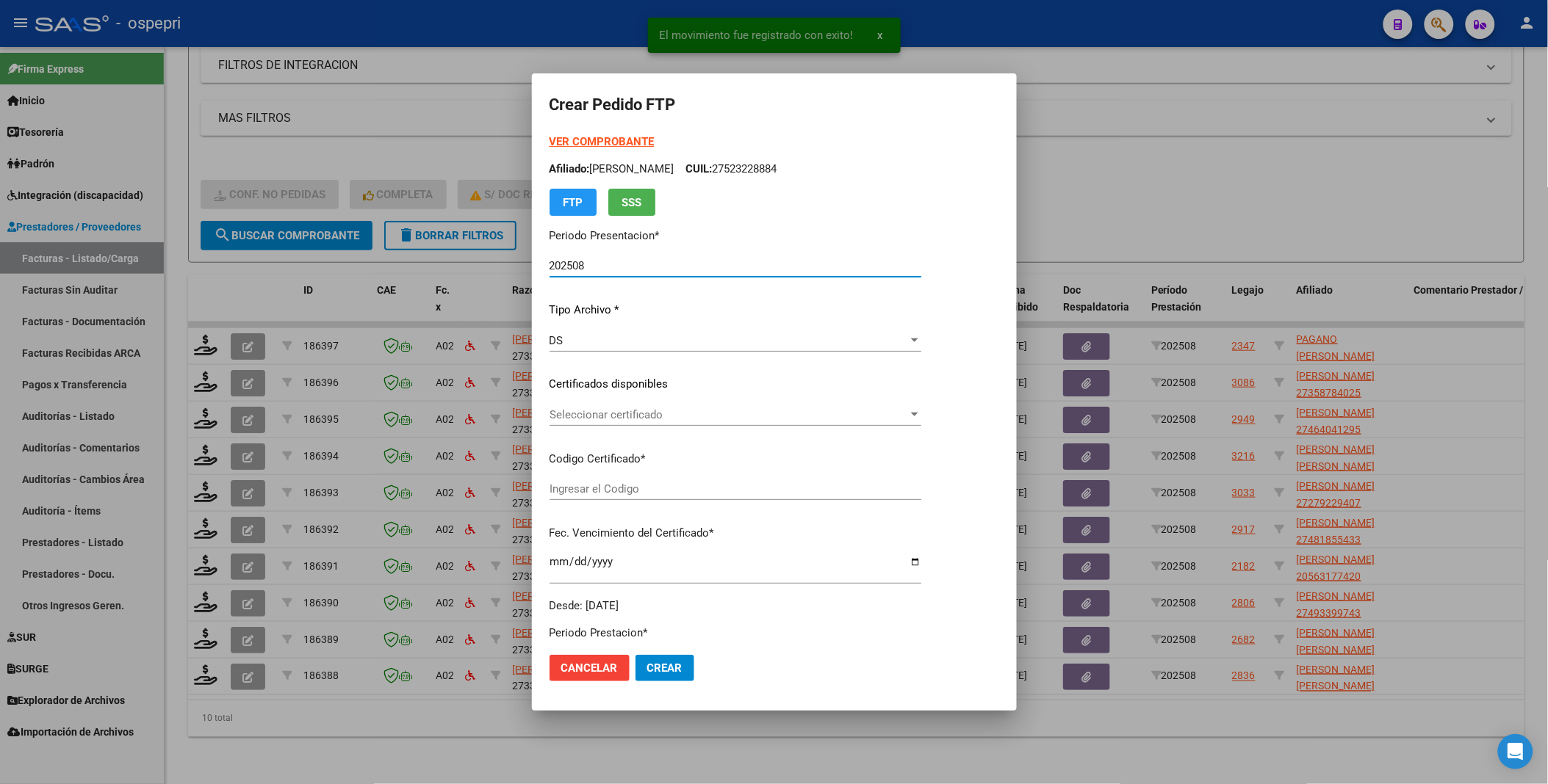
type input "2737759288-9"
type input "[DATE]"
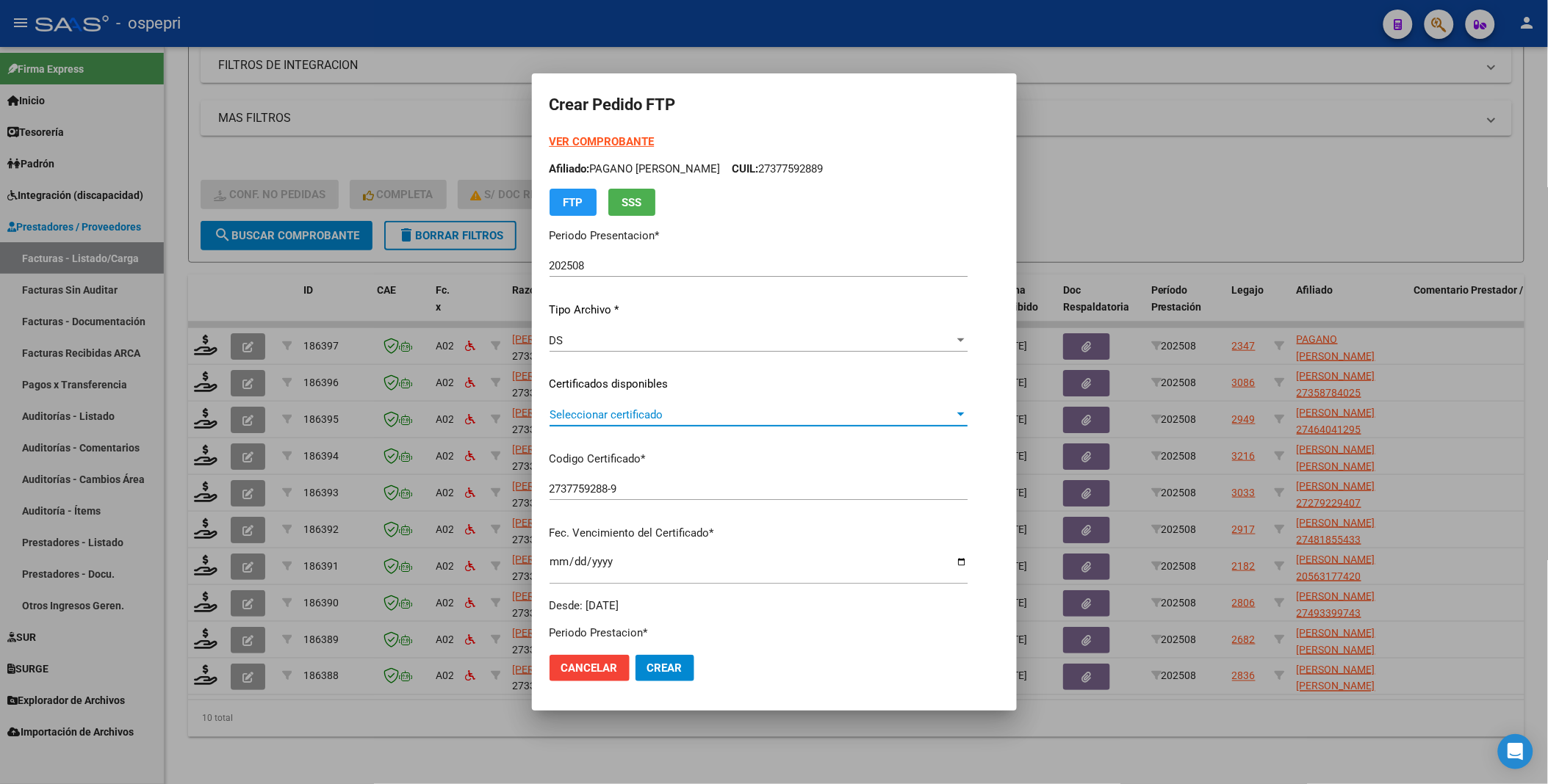
click at [964, 415] on div at bounding box center [961, 414] width 8 height 4
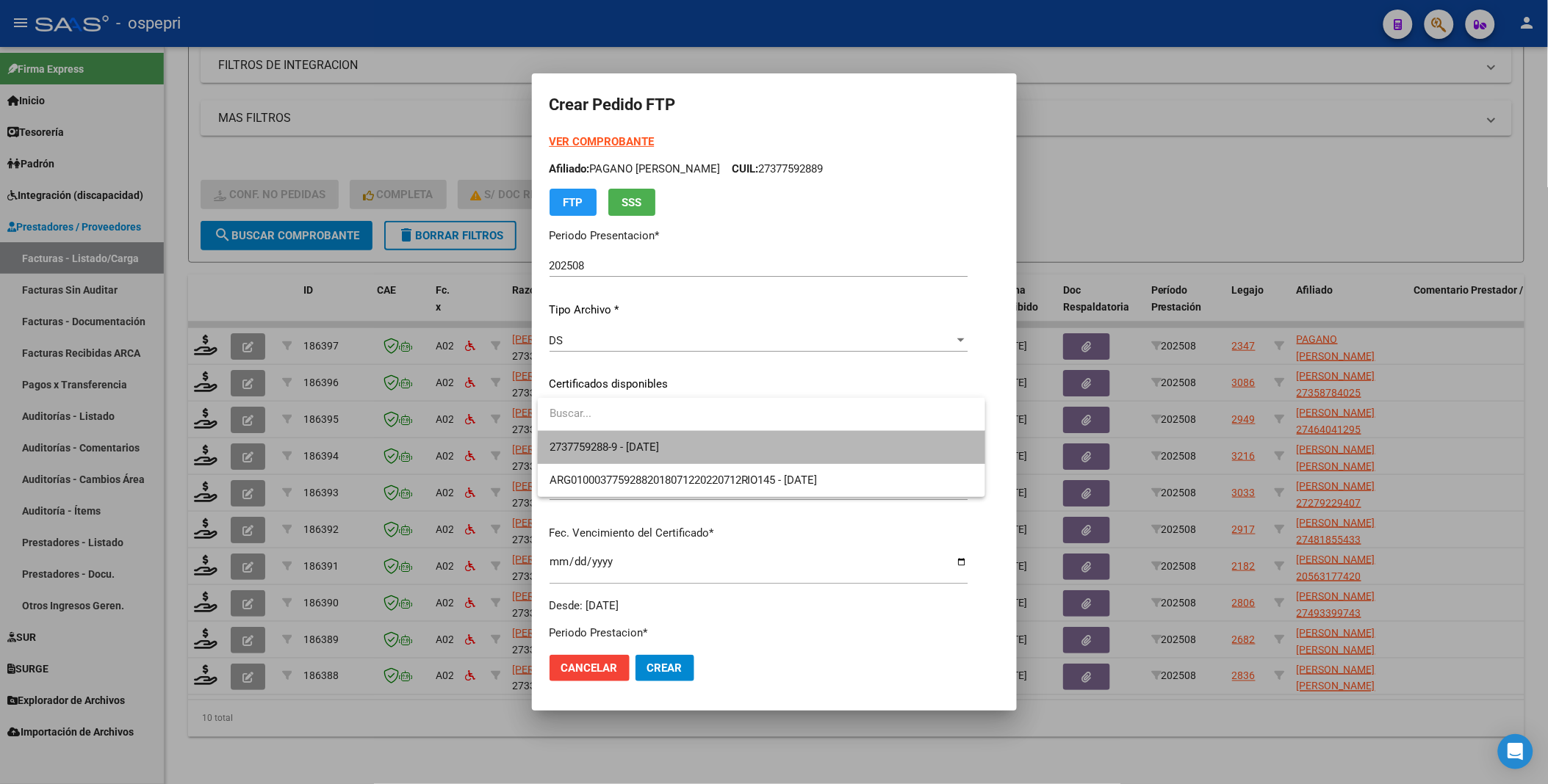
click at [904, 456] on span "2737759288-9 - [DATE]" at bounding box center [761, 447] width 424 height 34
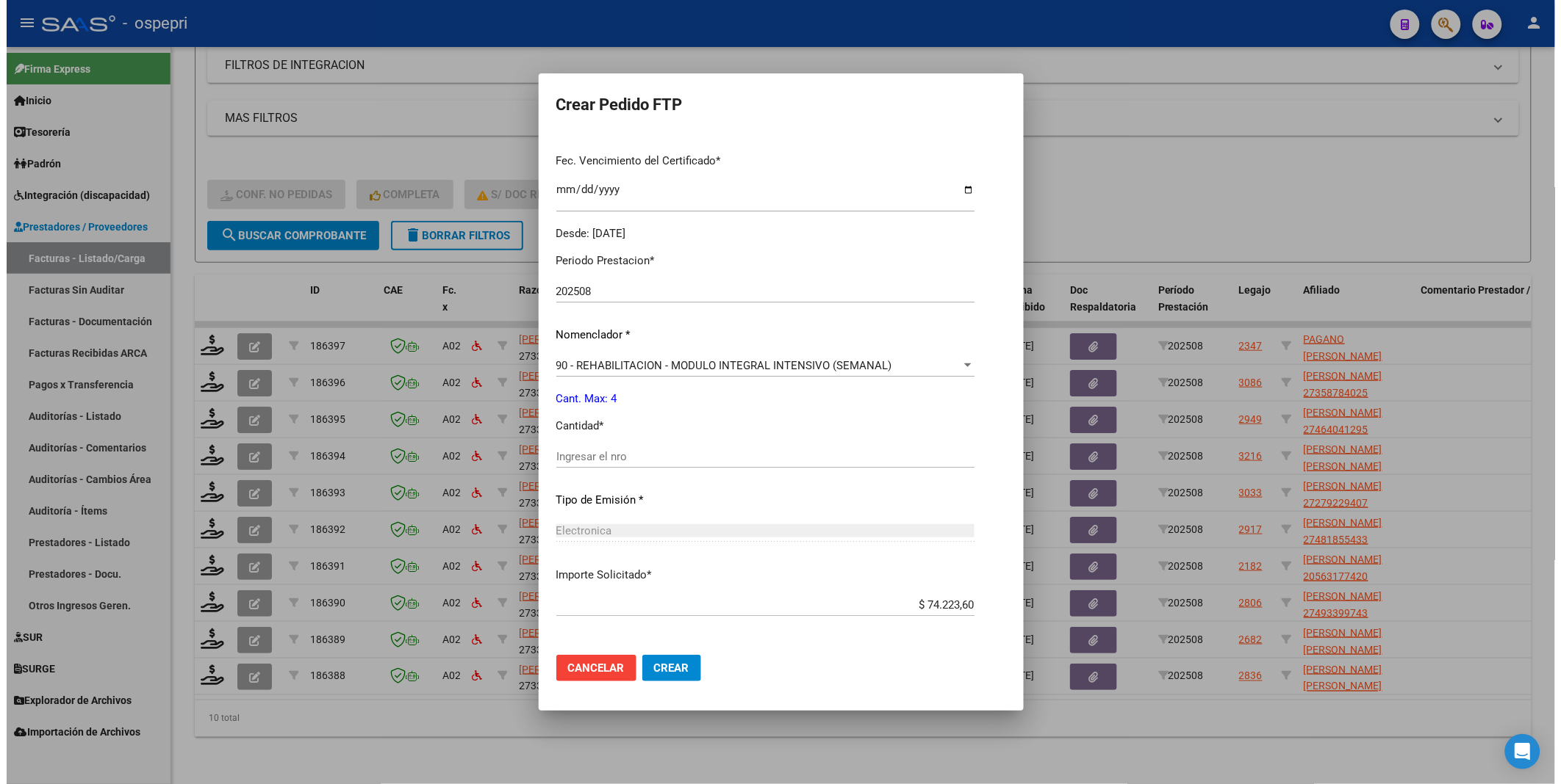
scroll to position [408, 0]
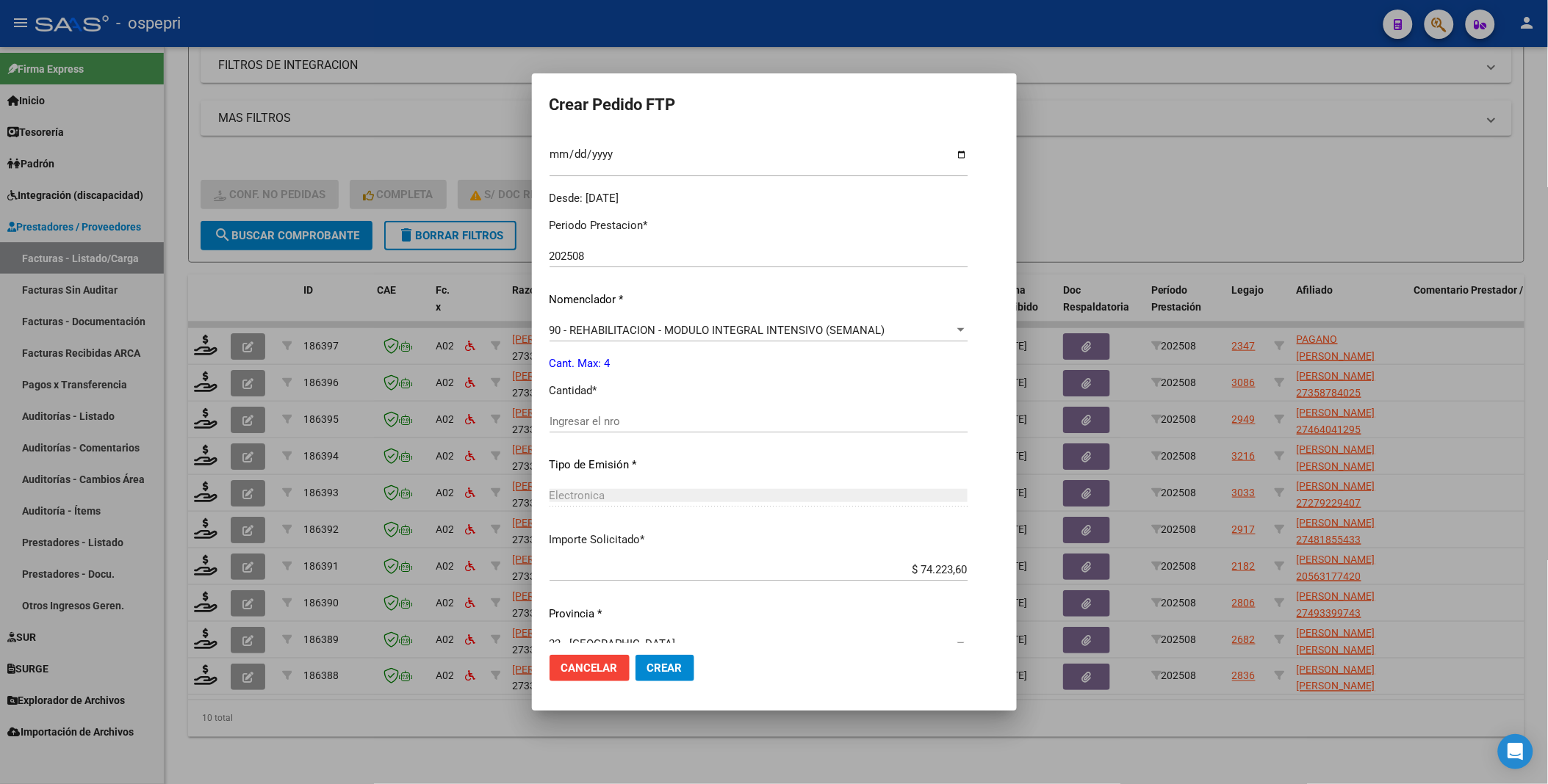
click at [652, 414] on input "Ingresar el nro" at bounding box center [758, 421] width 418 height 13
type input "4"
click at [664, 662] on span "Crear" at bounding box center [664, 668] width 35 height 13
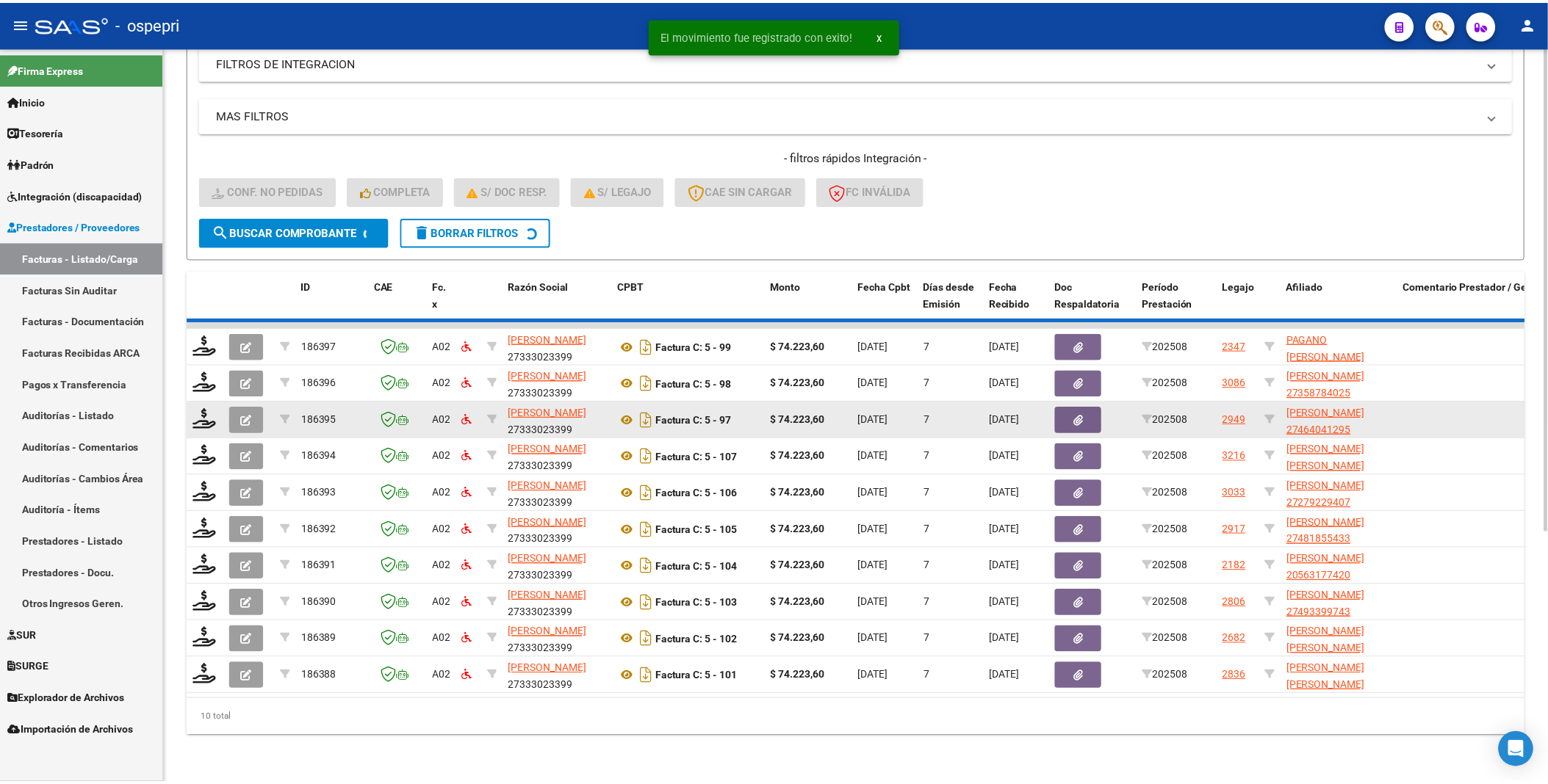
scroll to position [343, 0]
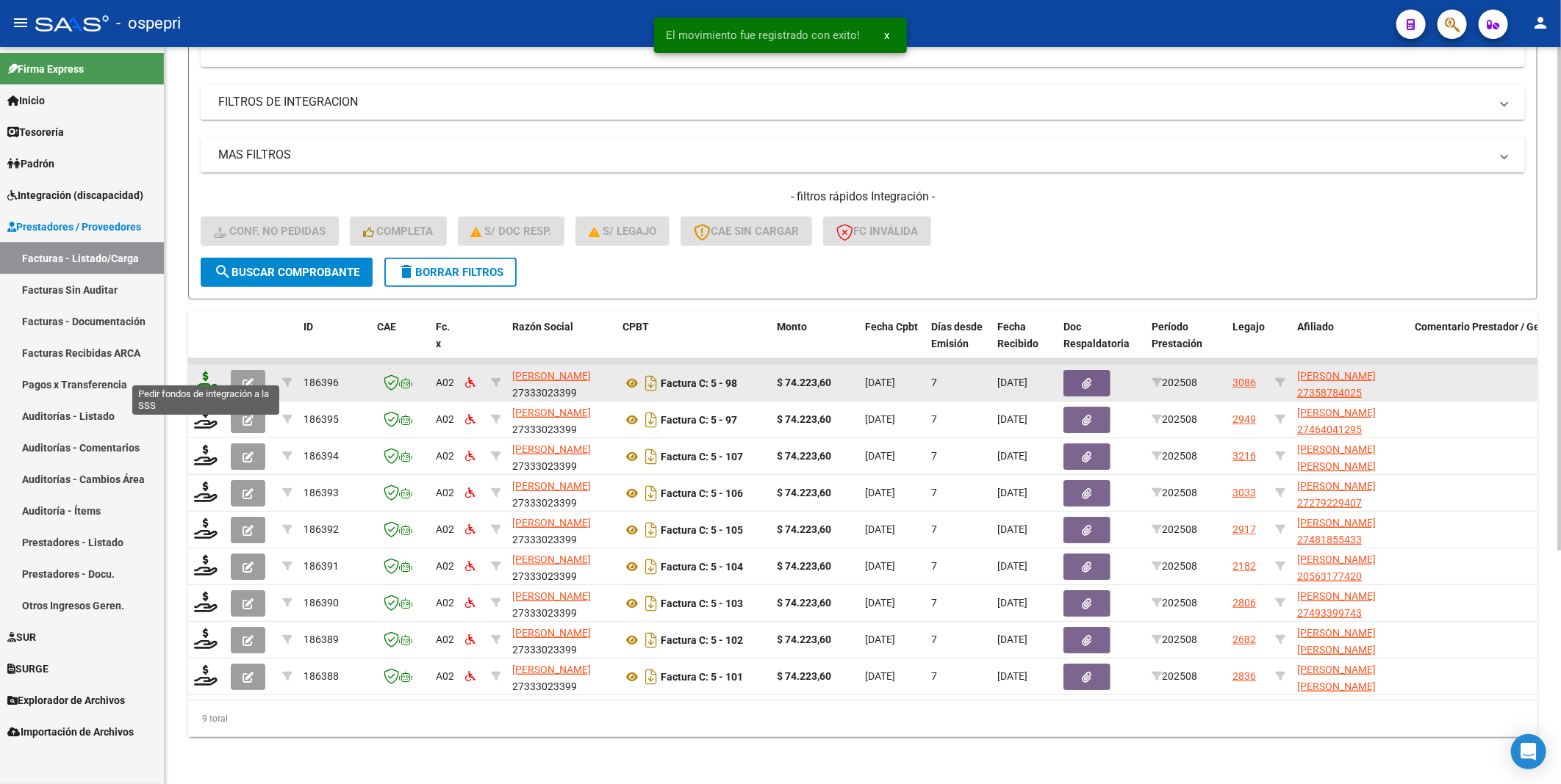
click at [207, 371] on icon at bounding box center [206, 381] width 24 height 20
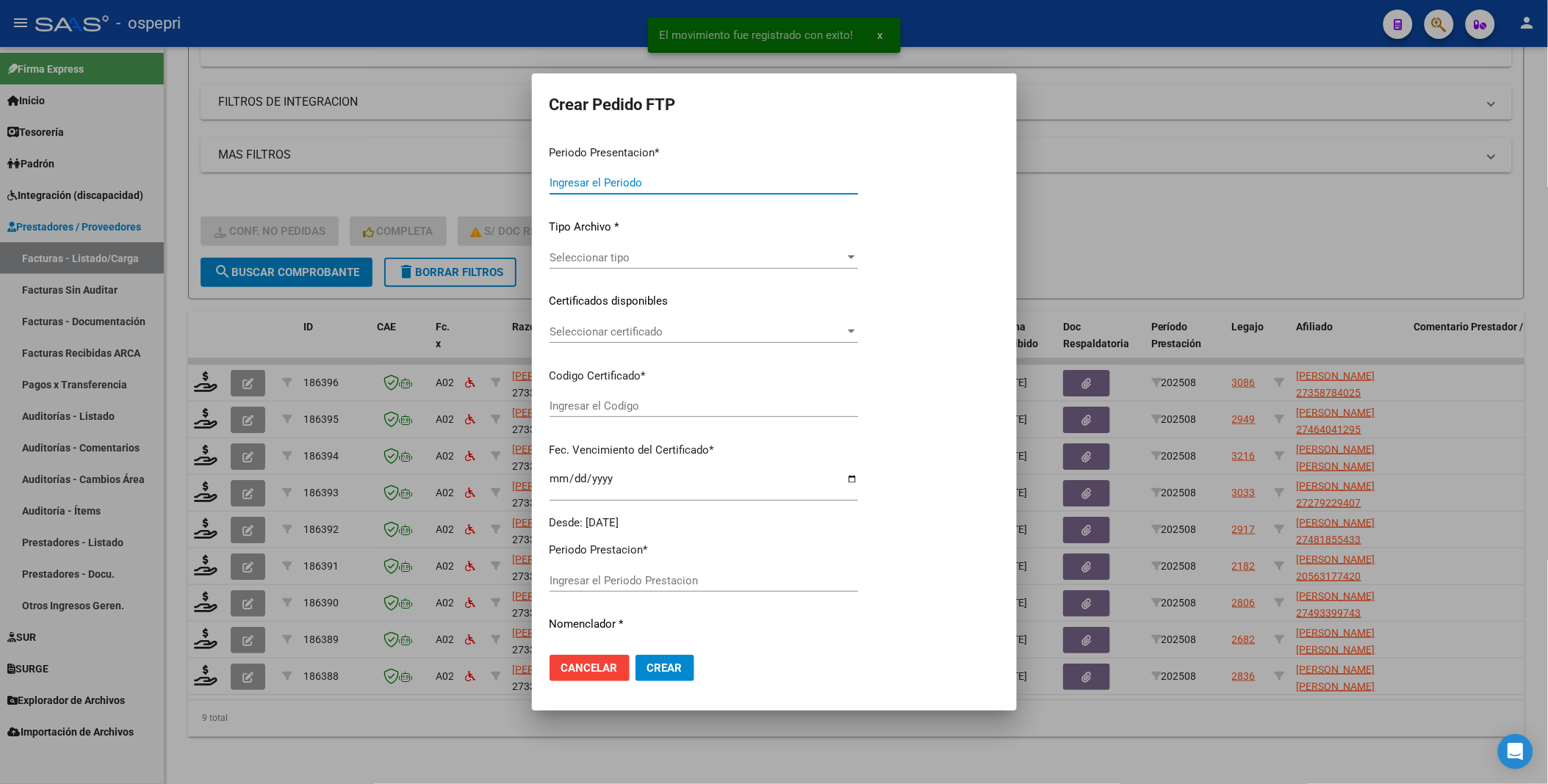
type input "202508"
type input "$ 74.223,60"
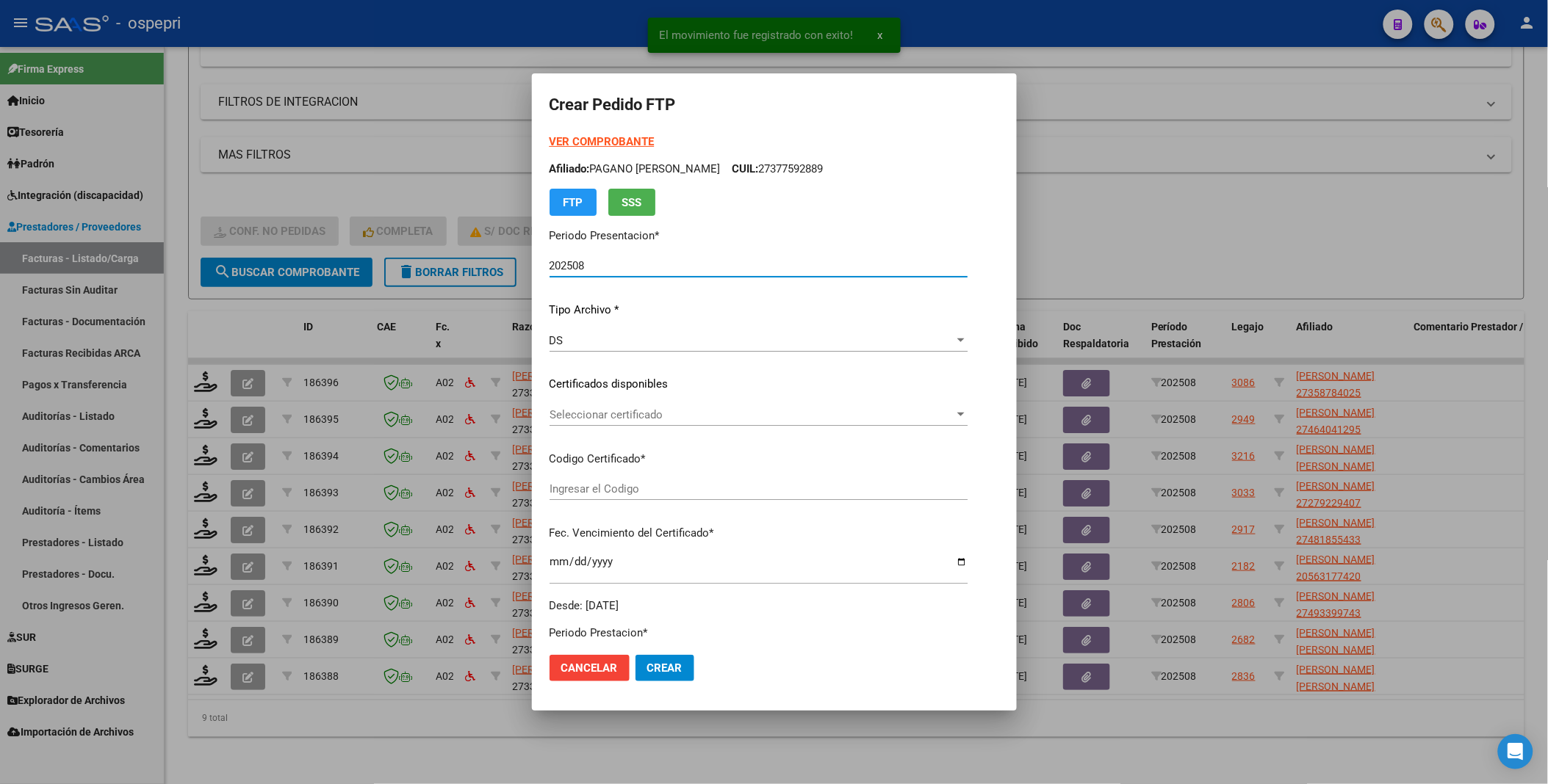
type input "2735878402-5"
type input "[DATE]"
click at [921, 414] on div at bounding box center [914, 414] width 13 height 11
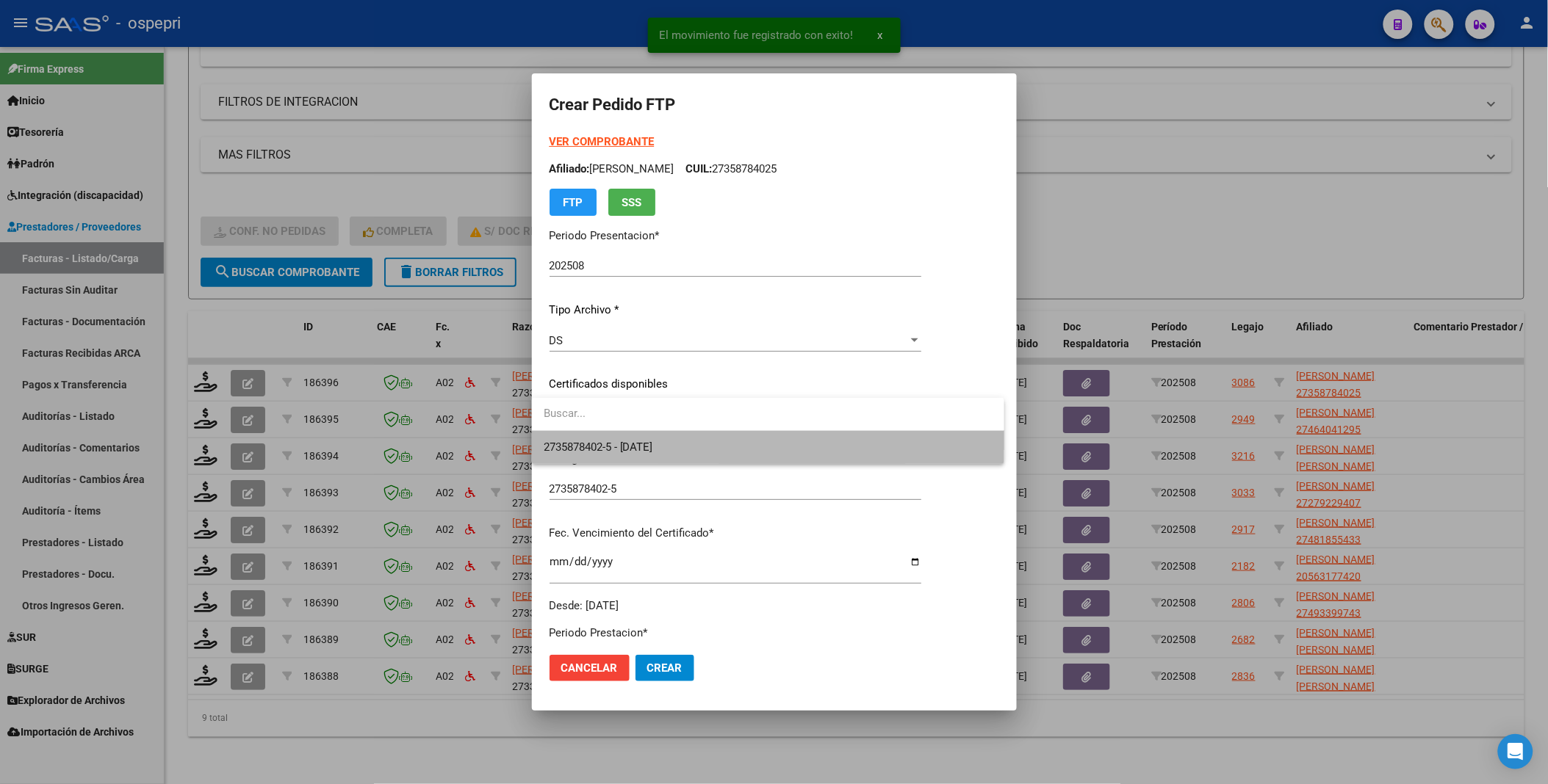
click at [906, 451] on span "2735878402-5 - [DATE]" at bounding box center [768, 447] width 449 height 34
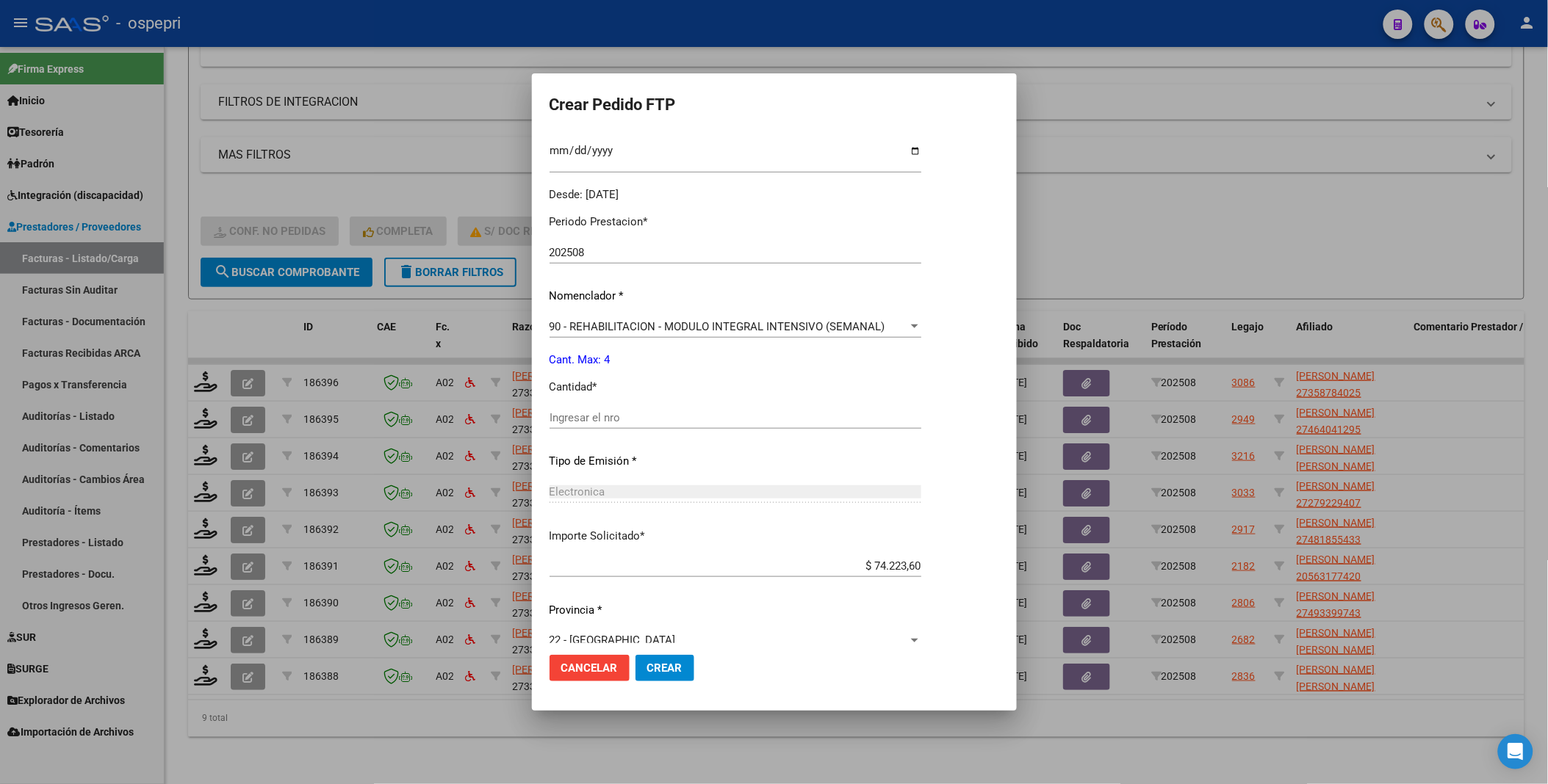
scroll to position [434, 0]
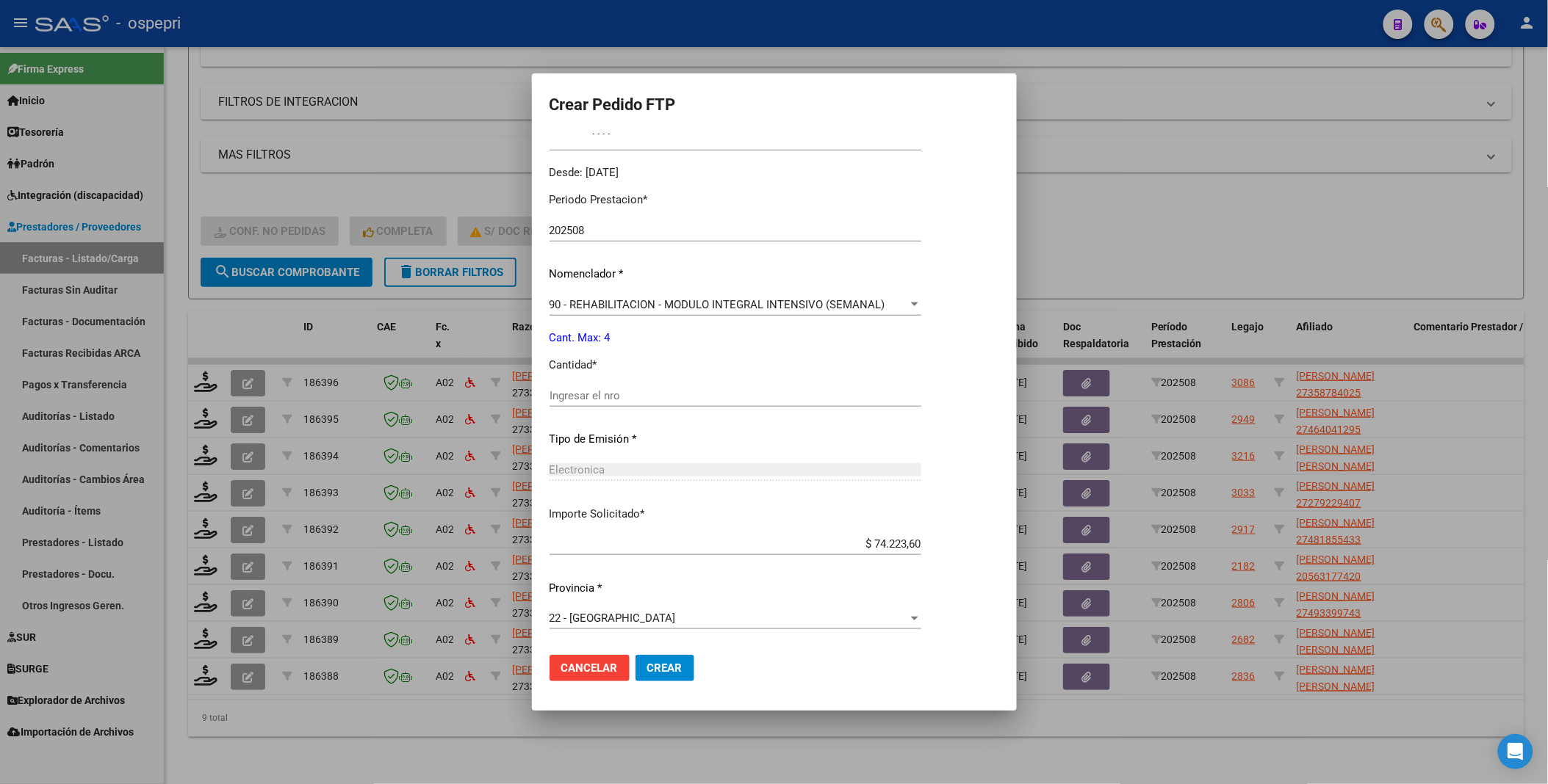
click at [608, 399] on input "Ingresar el nro" at bounding box center [735, 396] width 371 height 13
type input "4"
click at [660, 660] on button "Crear" at bounding box center [664, 668] width 58 height 27
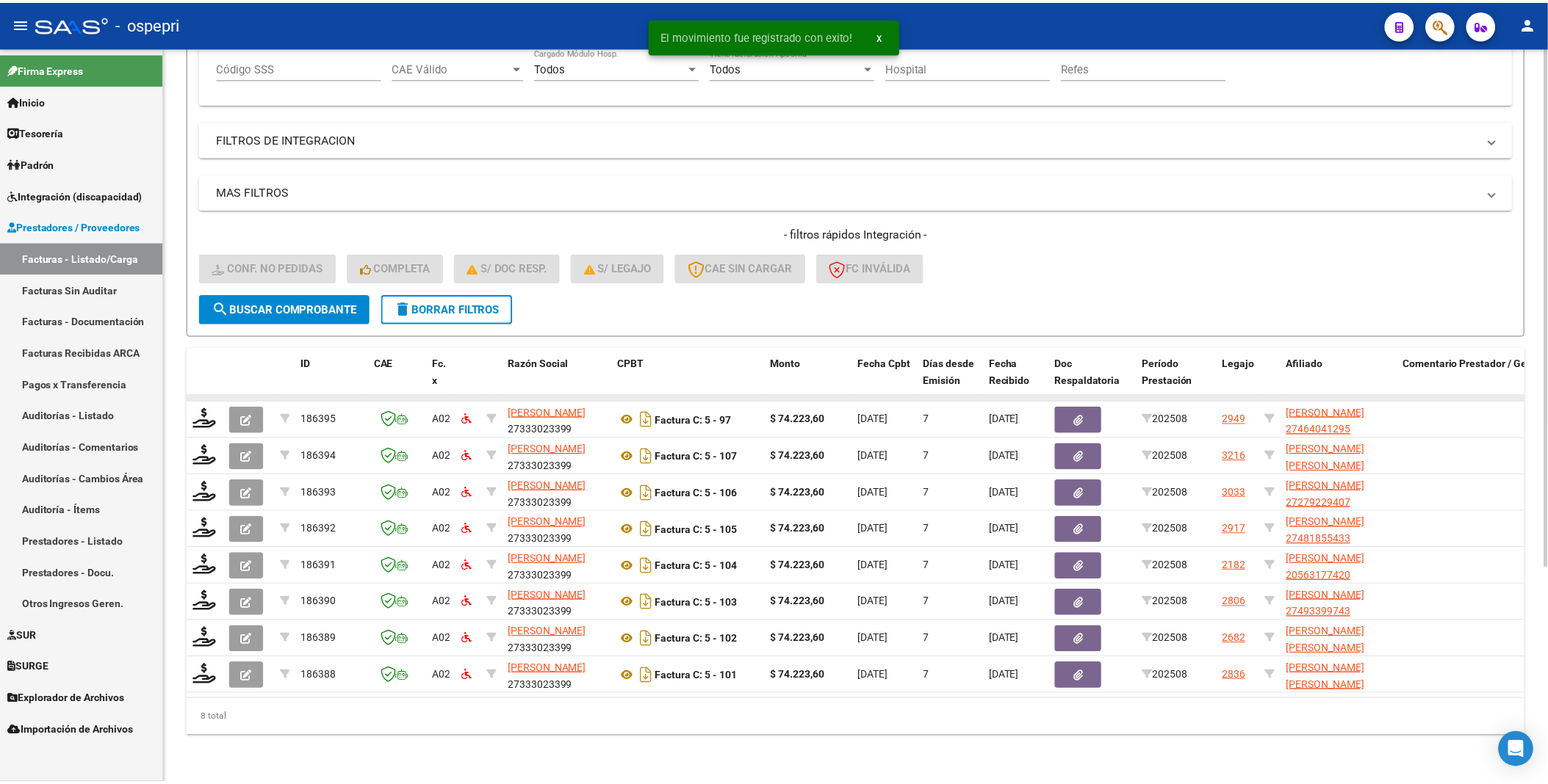
scroll to position [305, 0]
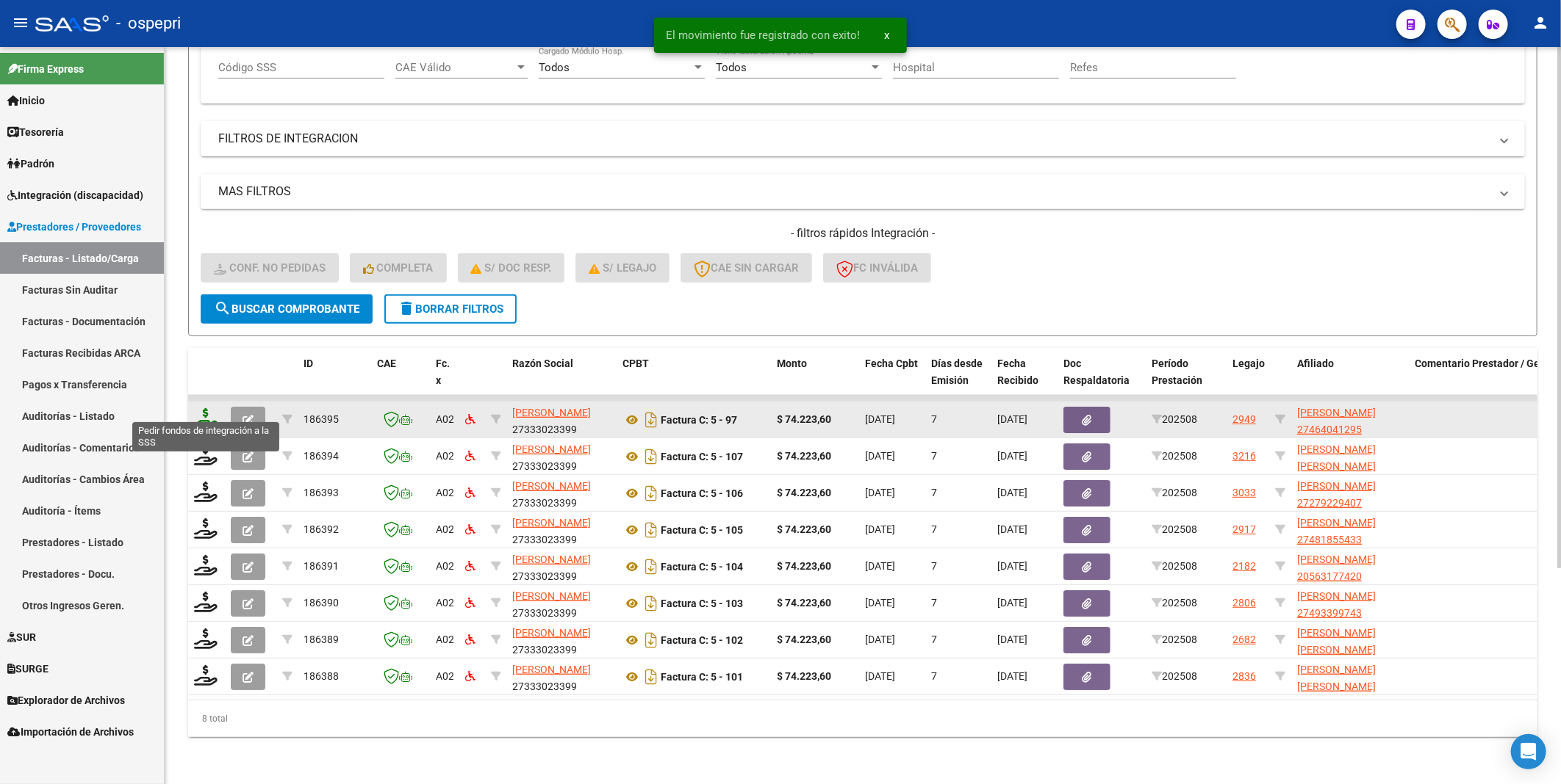
click at [207, 412] on icon at bounding box center [206, 418] width 24 height 20
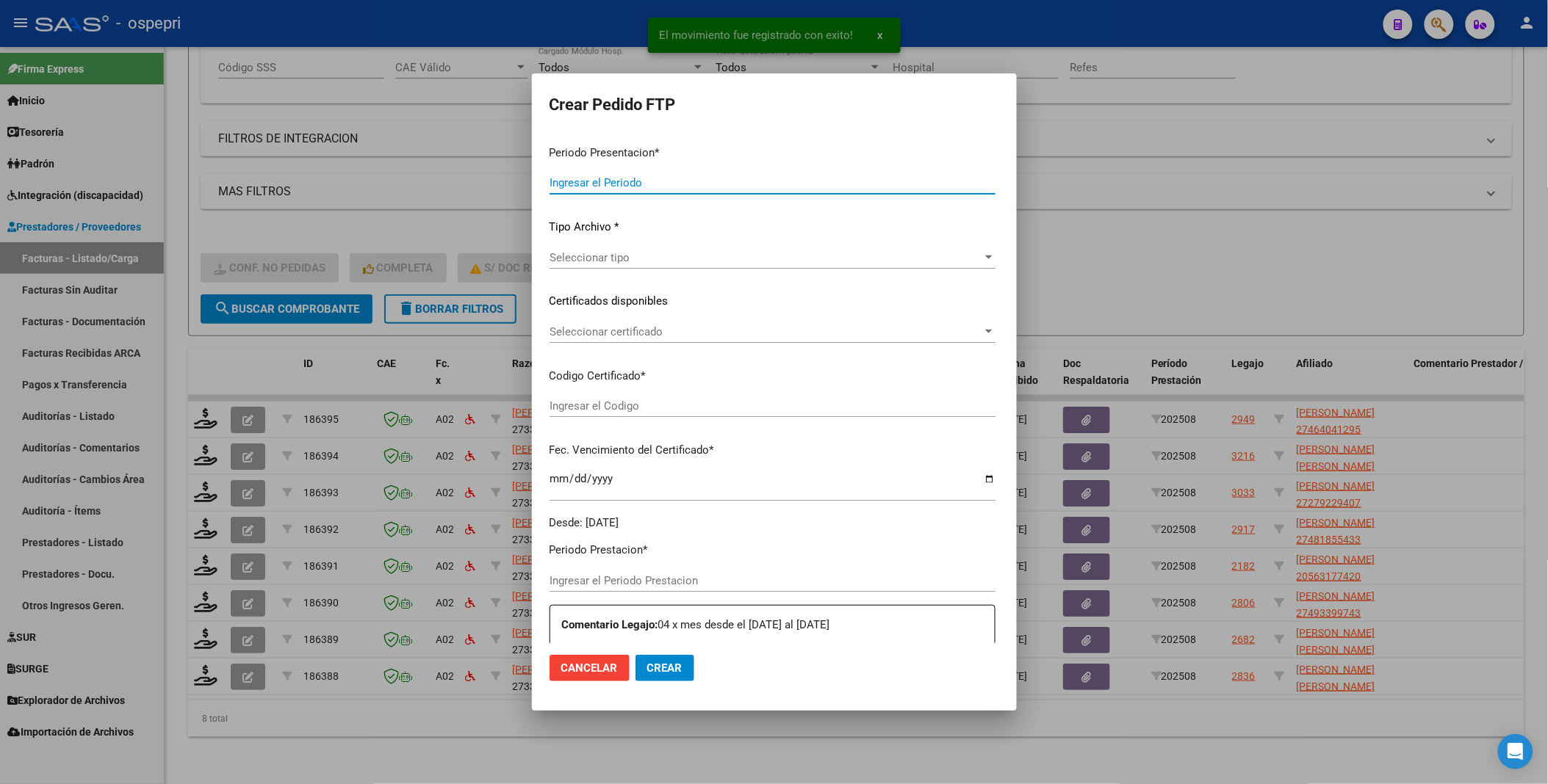
type input "202508"
type input "$ 74.223,60"
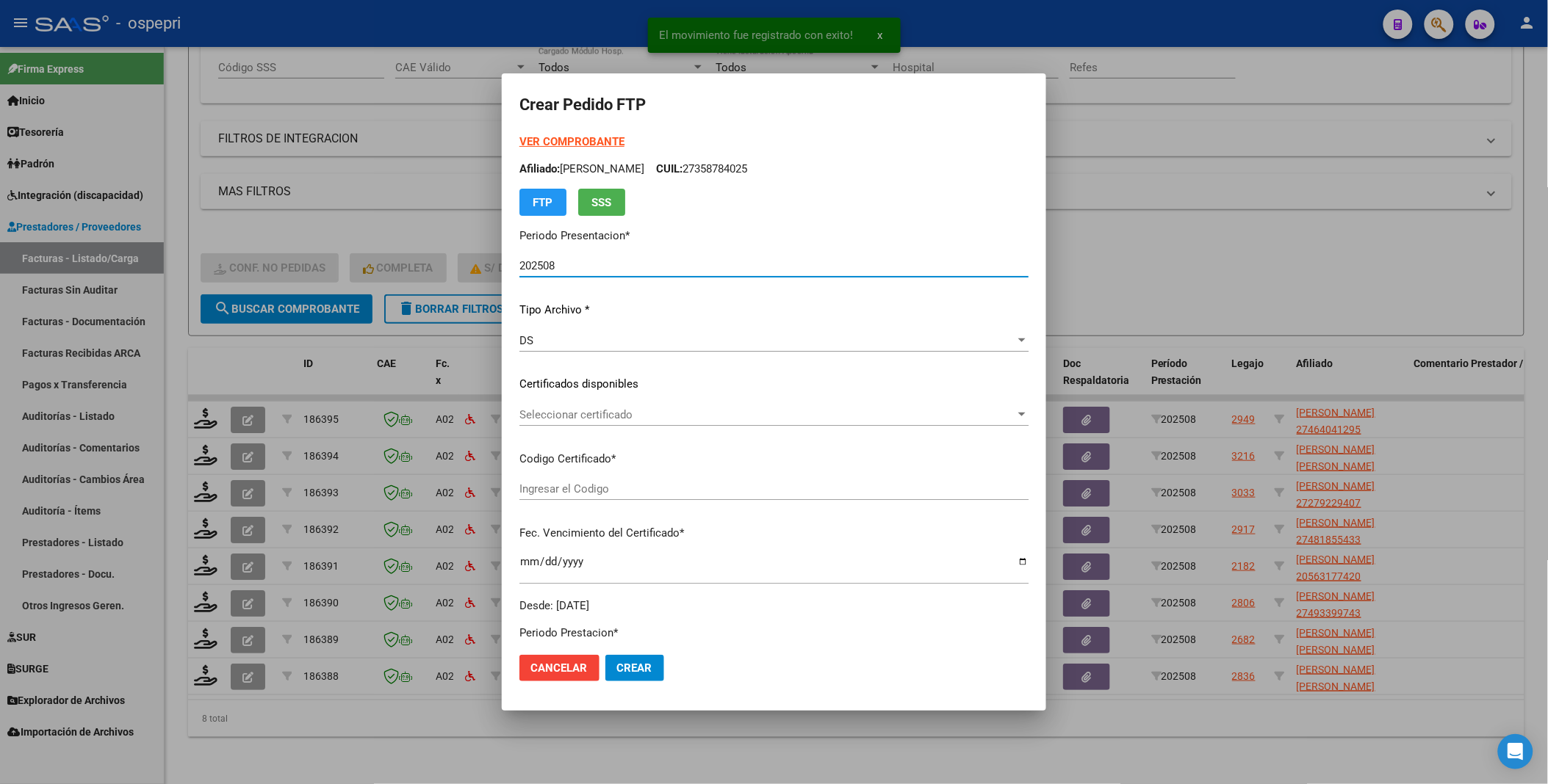
type input "ARG01000464041292016052620210526RIO290"
type input "[DATE]"
click at [1025, 414] on div at bounding box center [1021, 414] width 8 height 4
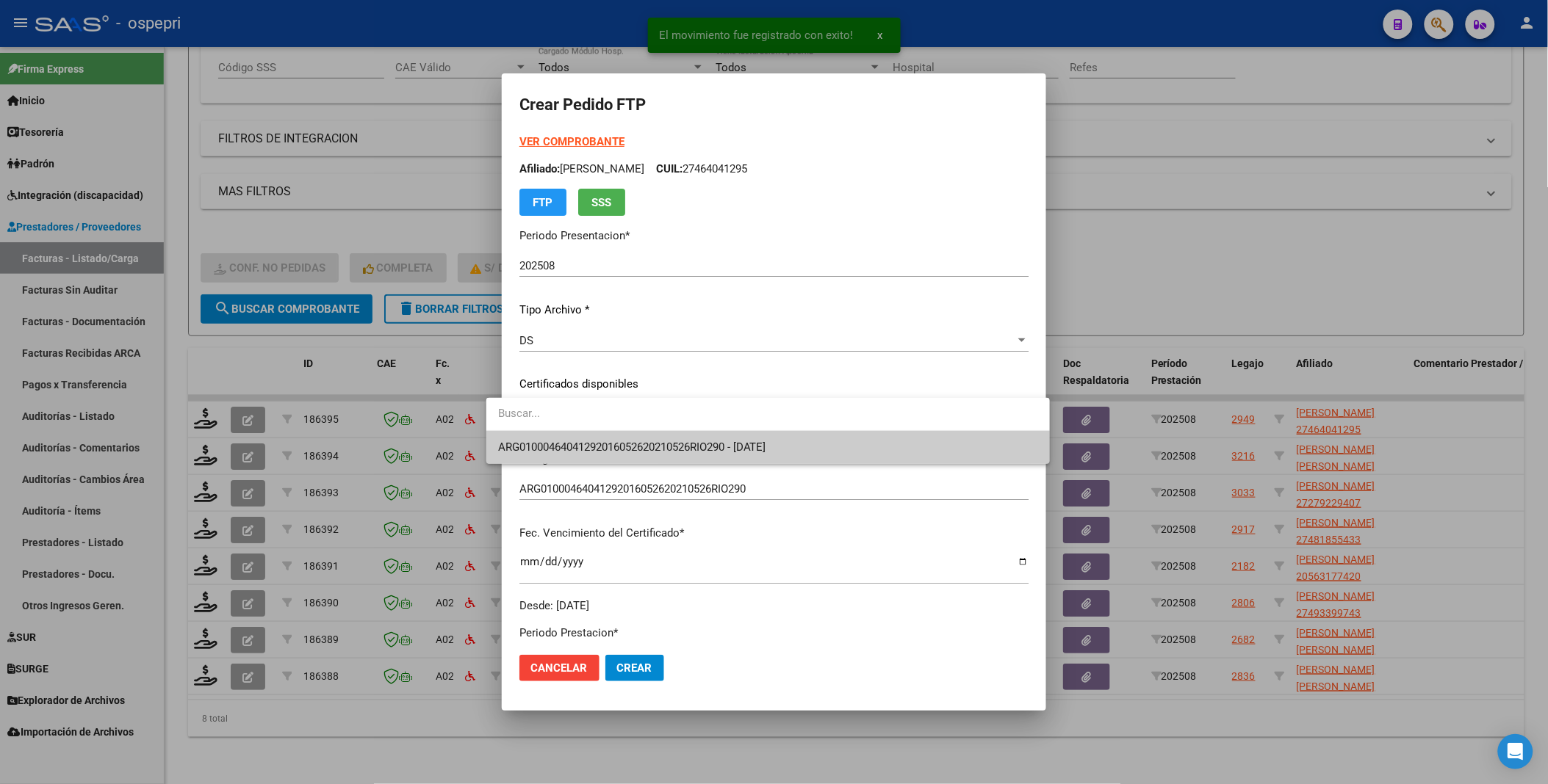
click at [904, 466] on div at bounding box center [774, 392] width 1548 height 784
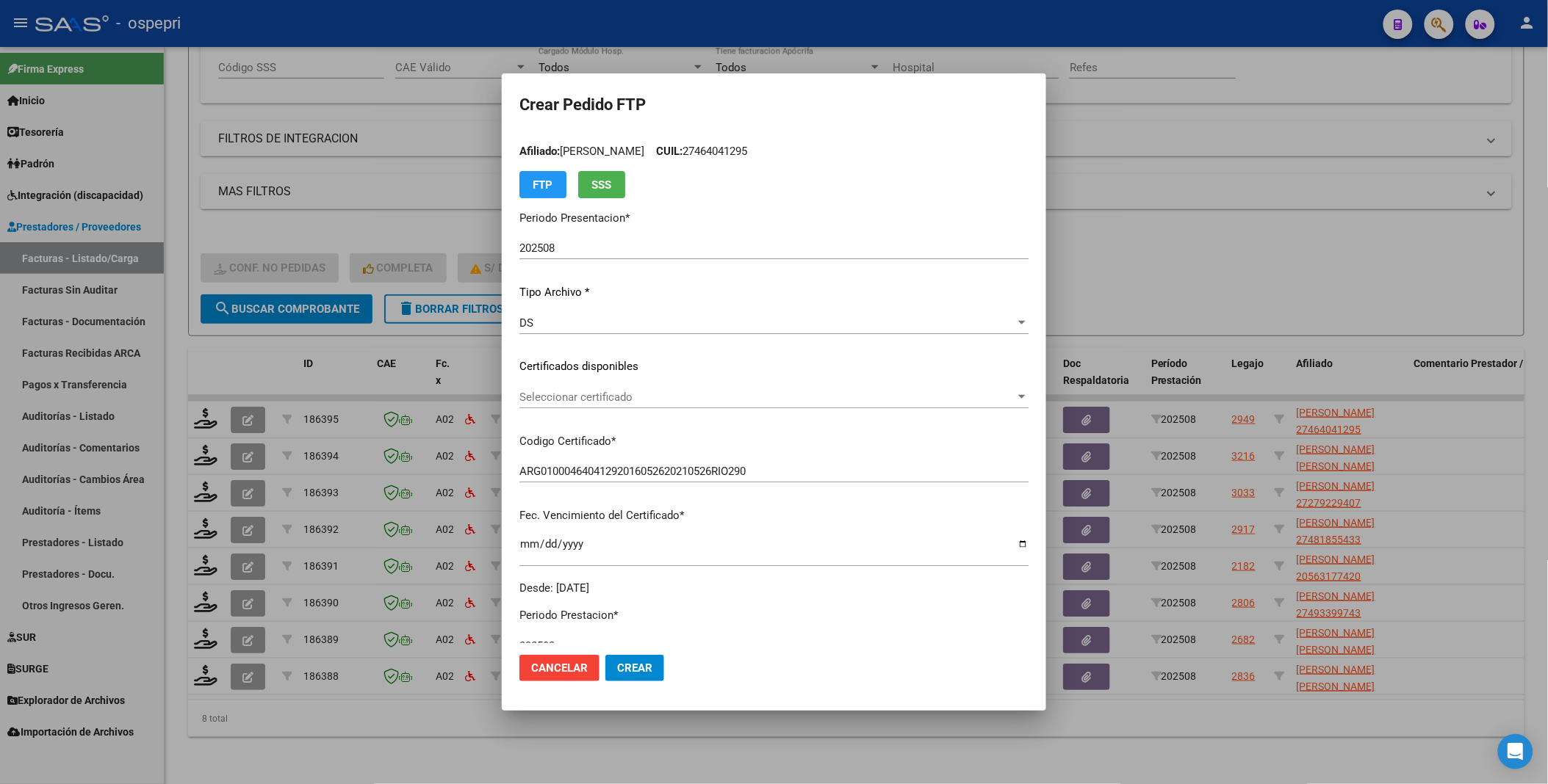
scroll to position [0, 0]
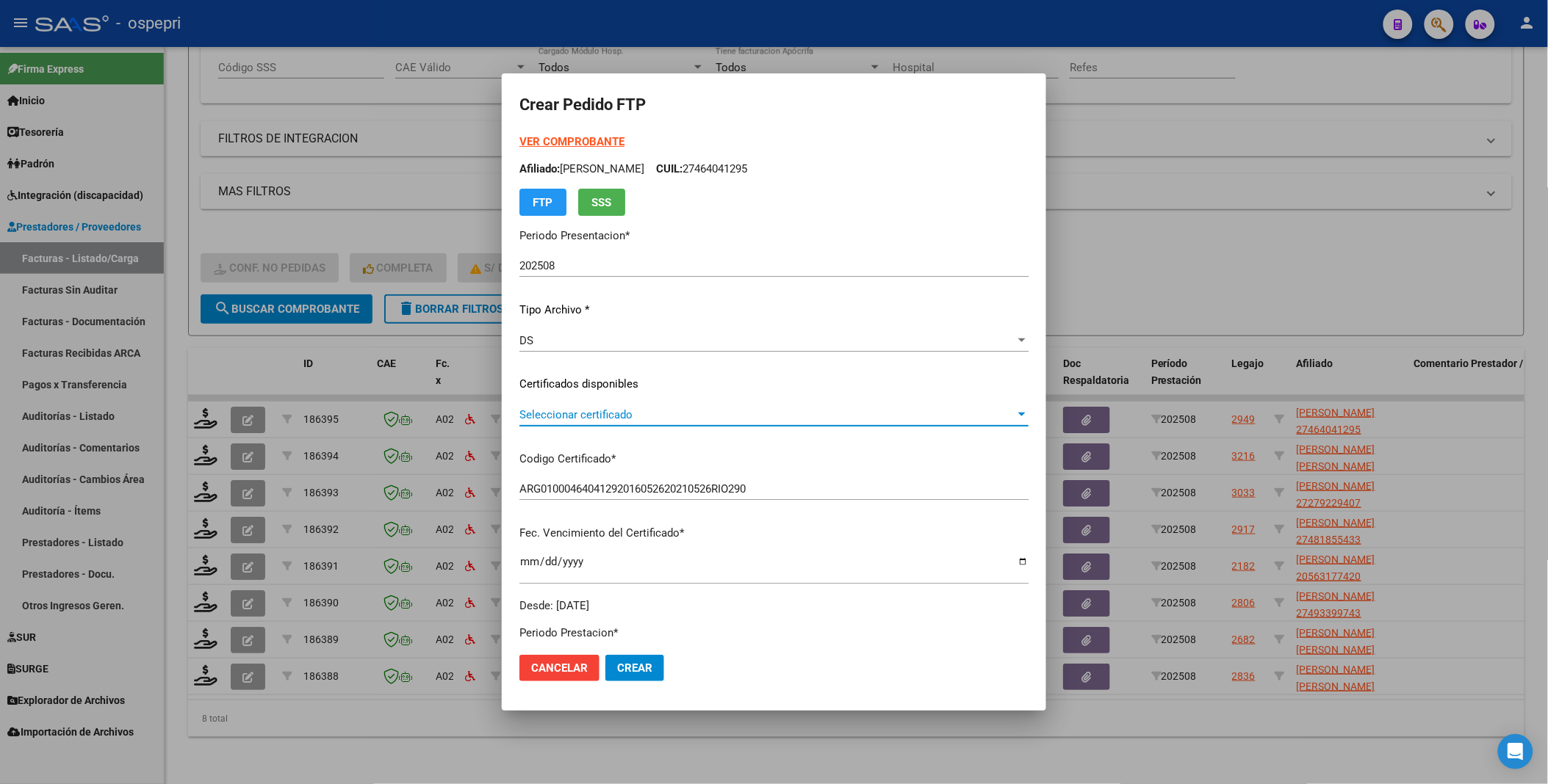
click at [1025, 414] on div at bounding box center [1021, 414] width 8 height 4
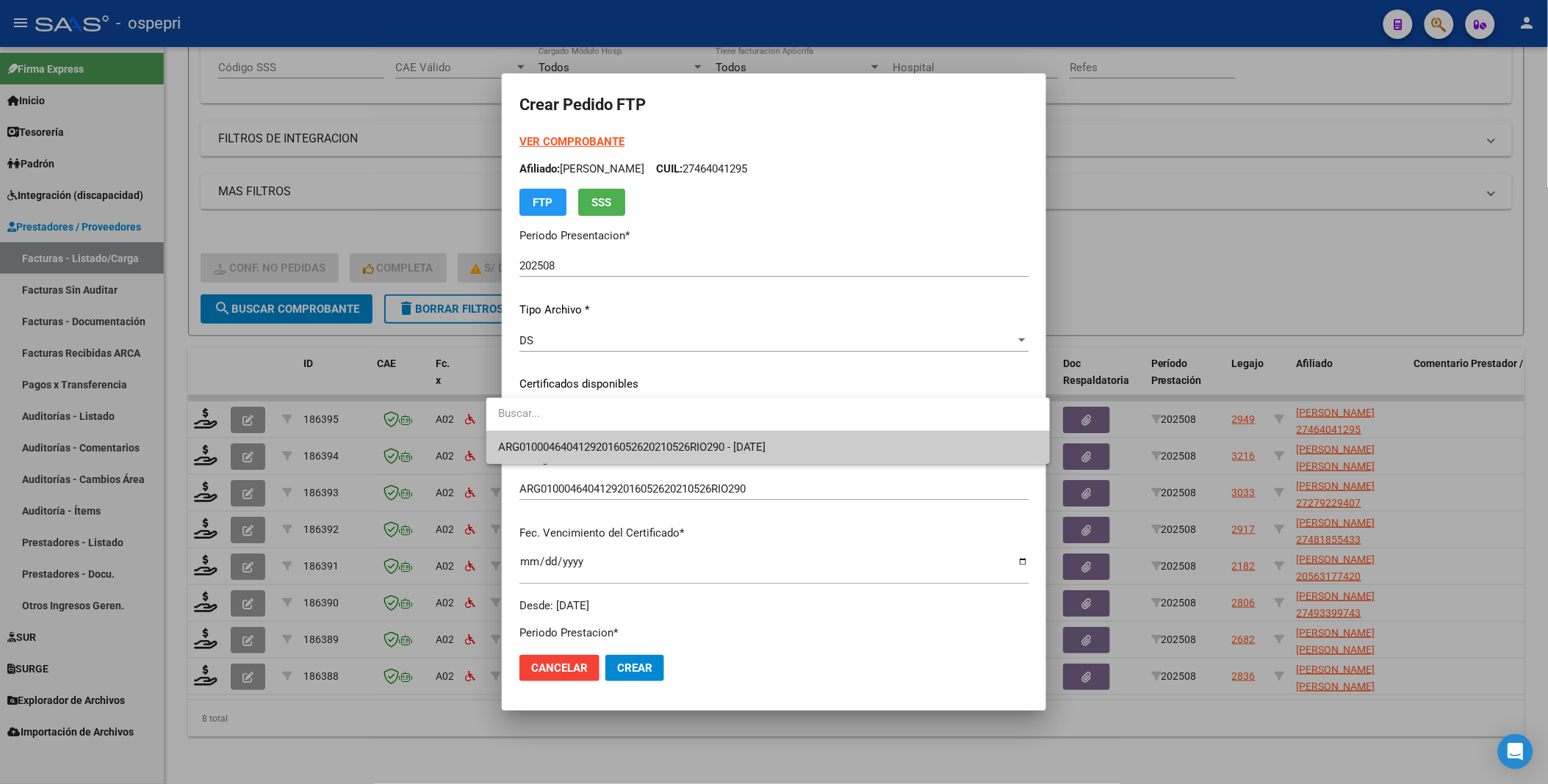
click at [854, 439] on span "ARG01000464041292016052620210526RIO290 - [DATE]" at bounding box center [768, 447] width 540 height 34
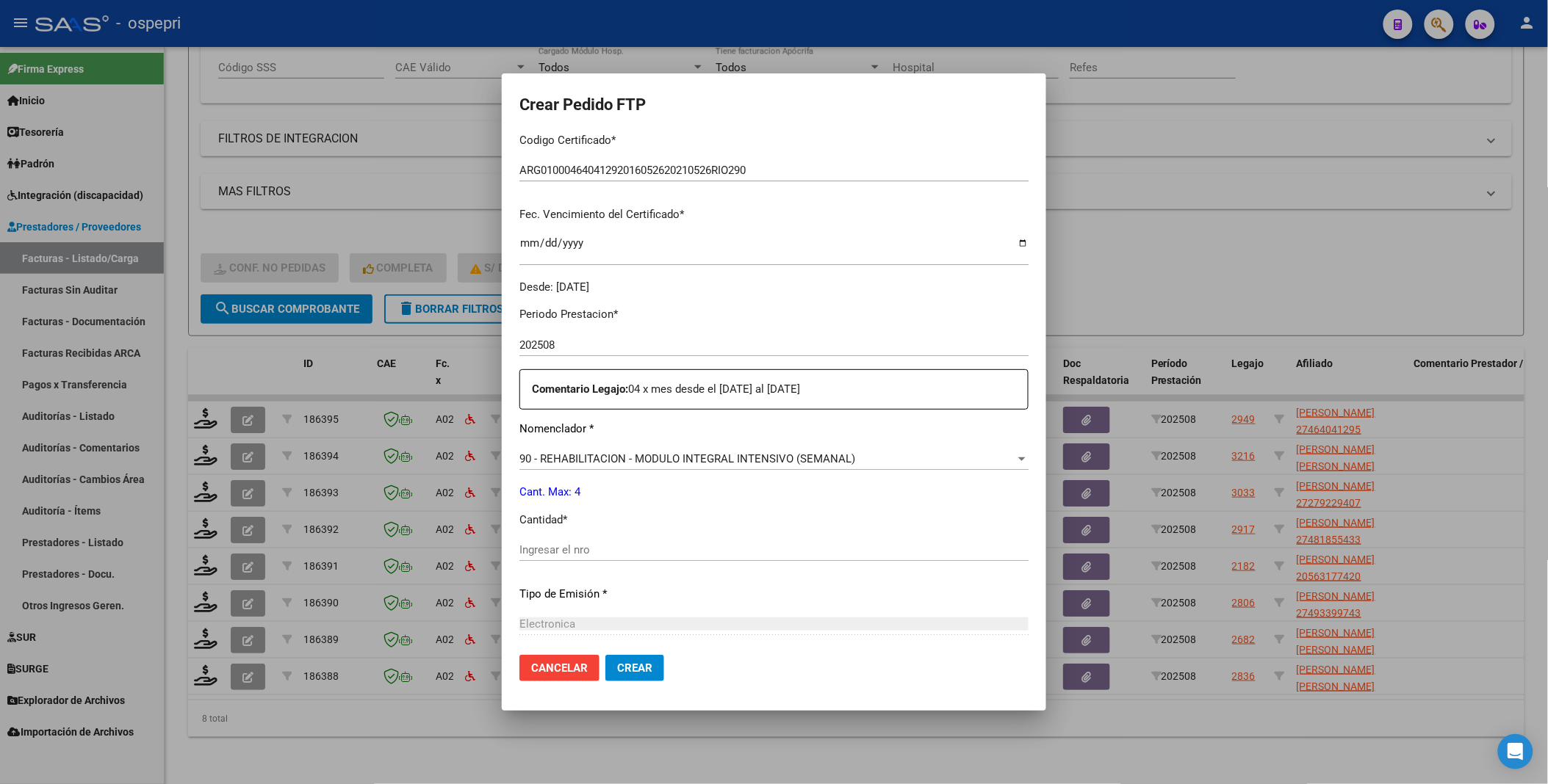
scroll to position [326, 0]
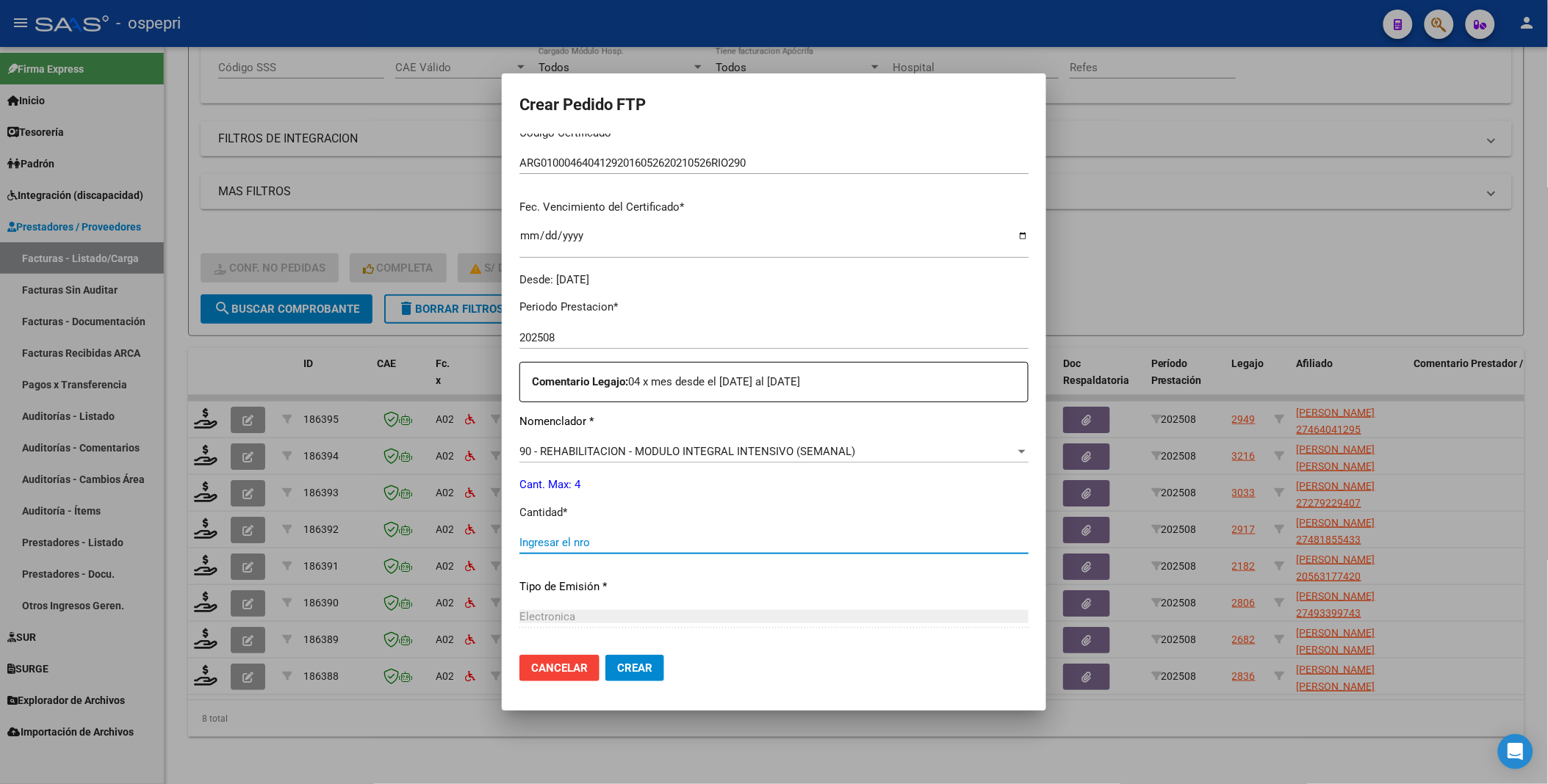
click at [554, 537] on input "Ingresar el nro" at bounding box center [774, 543] width 509 height 13
type input "4"
click at [617, 670] on span "Crear" at bounding box center [634, 668] width 35 height 13
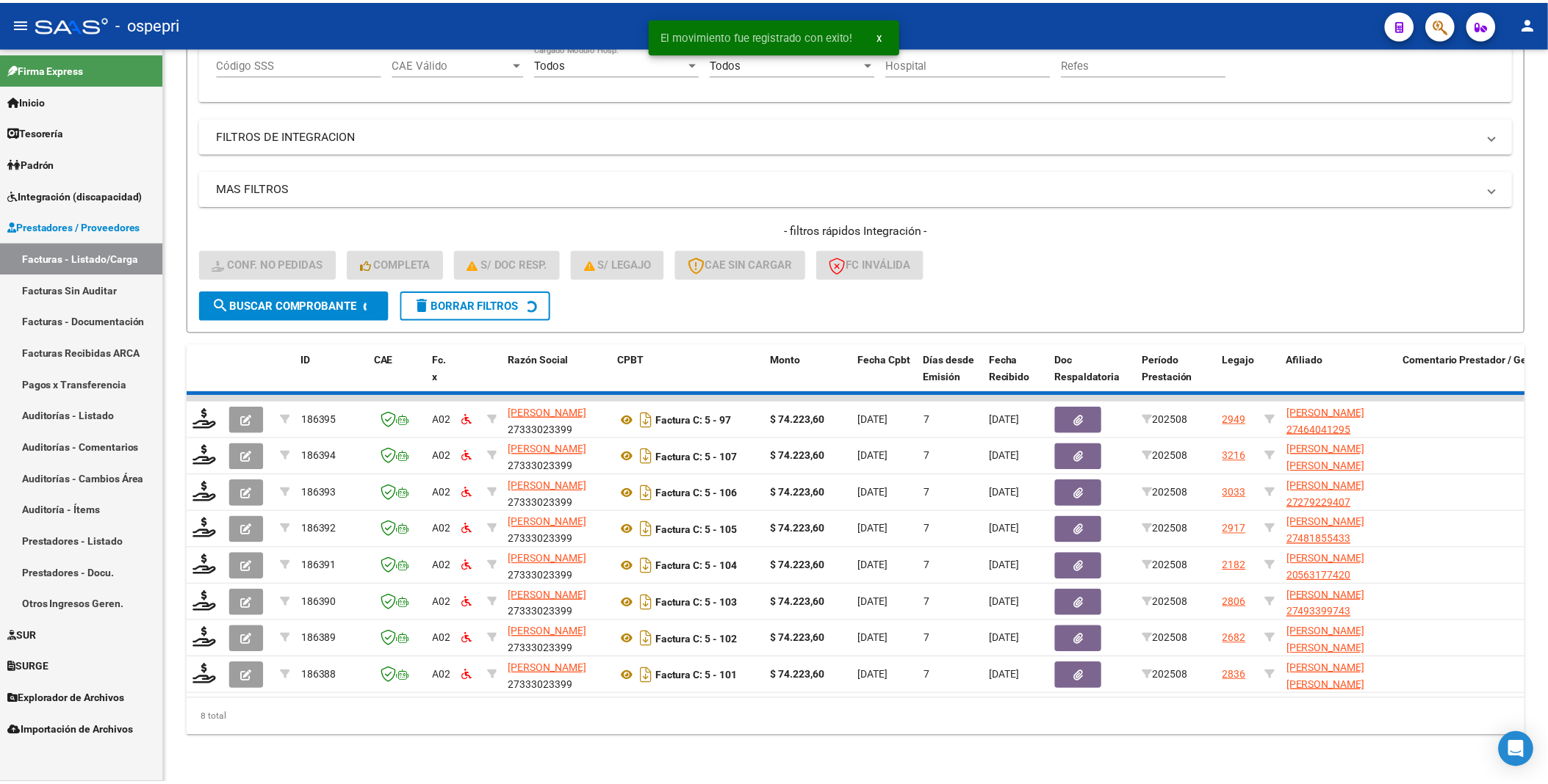
scroll to position [269, 0]
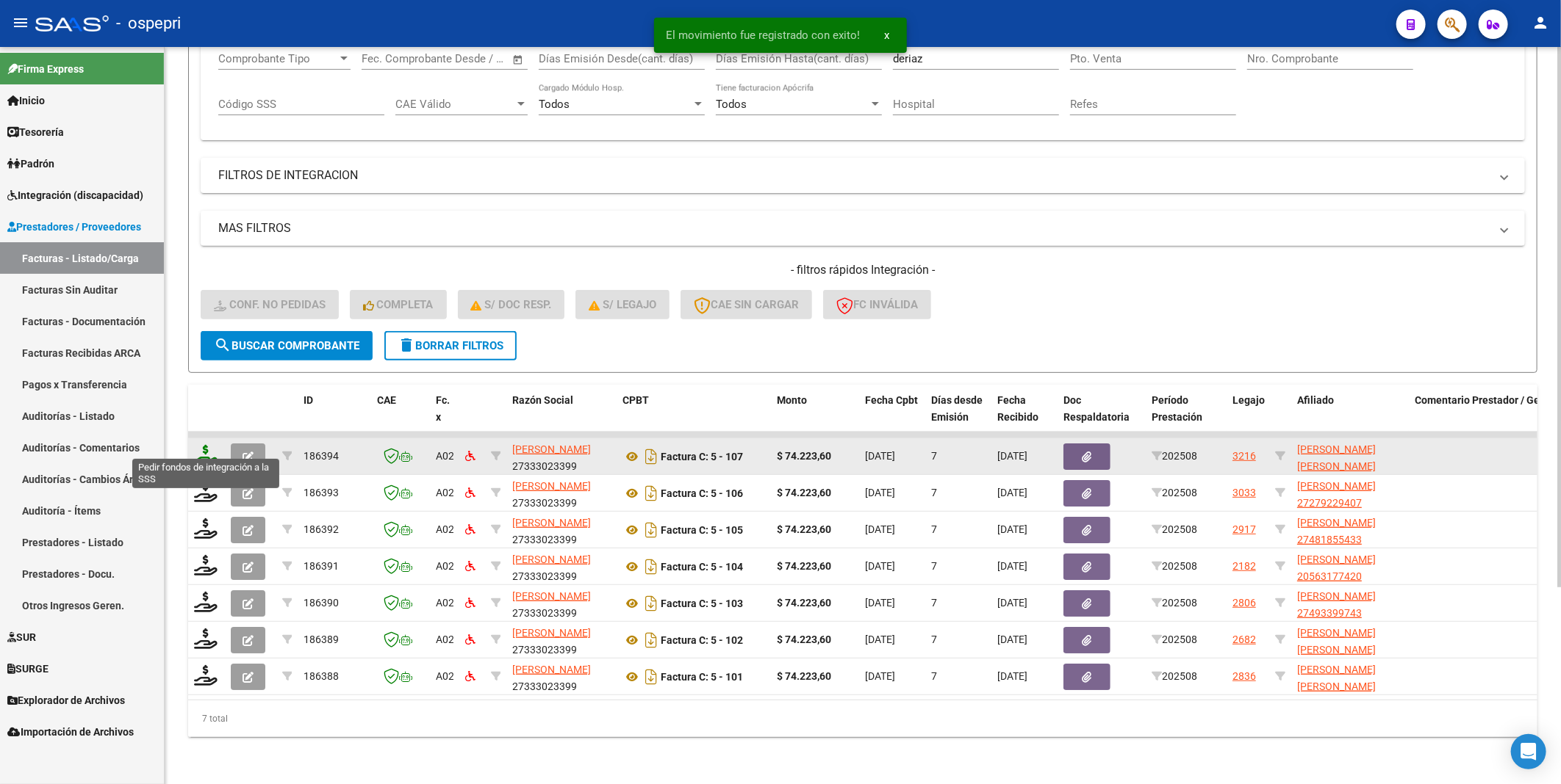
click at [212, 449] on icon at bounding box center [206, 455] width 24 height 20
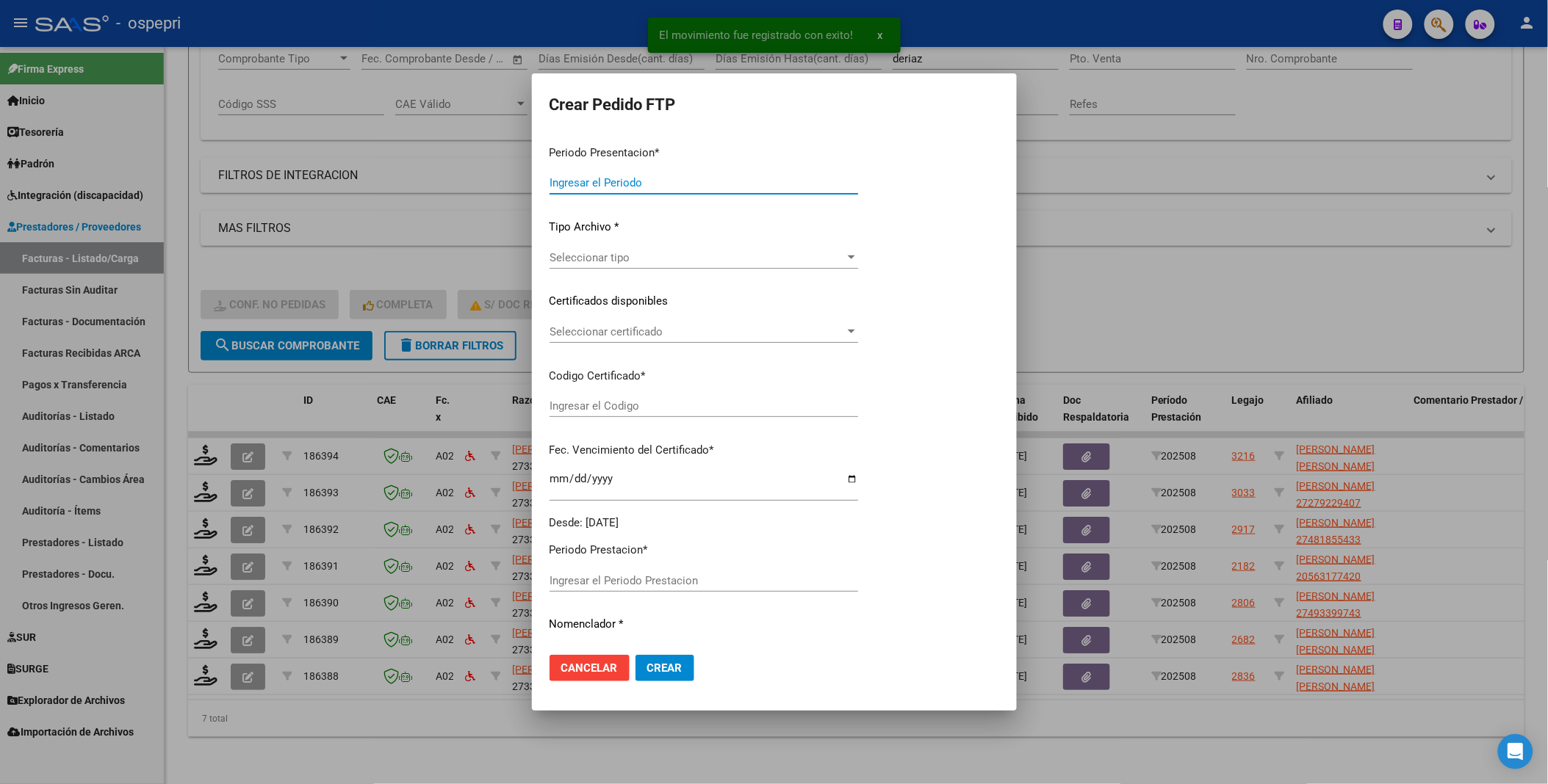
type input "202508"
type input "$ 74.223,60"
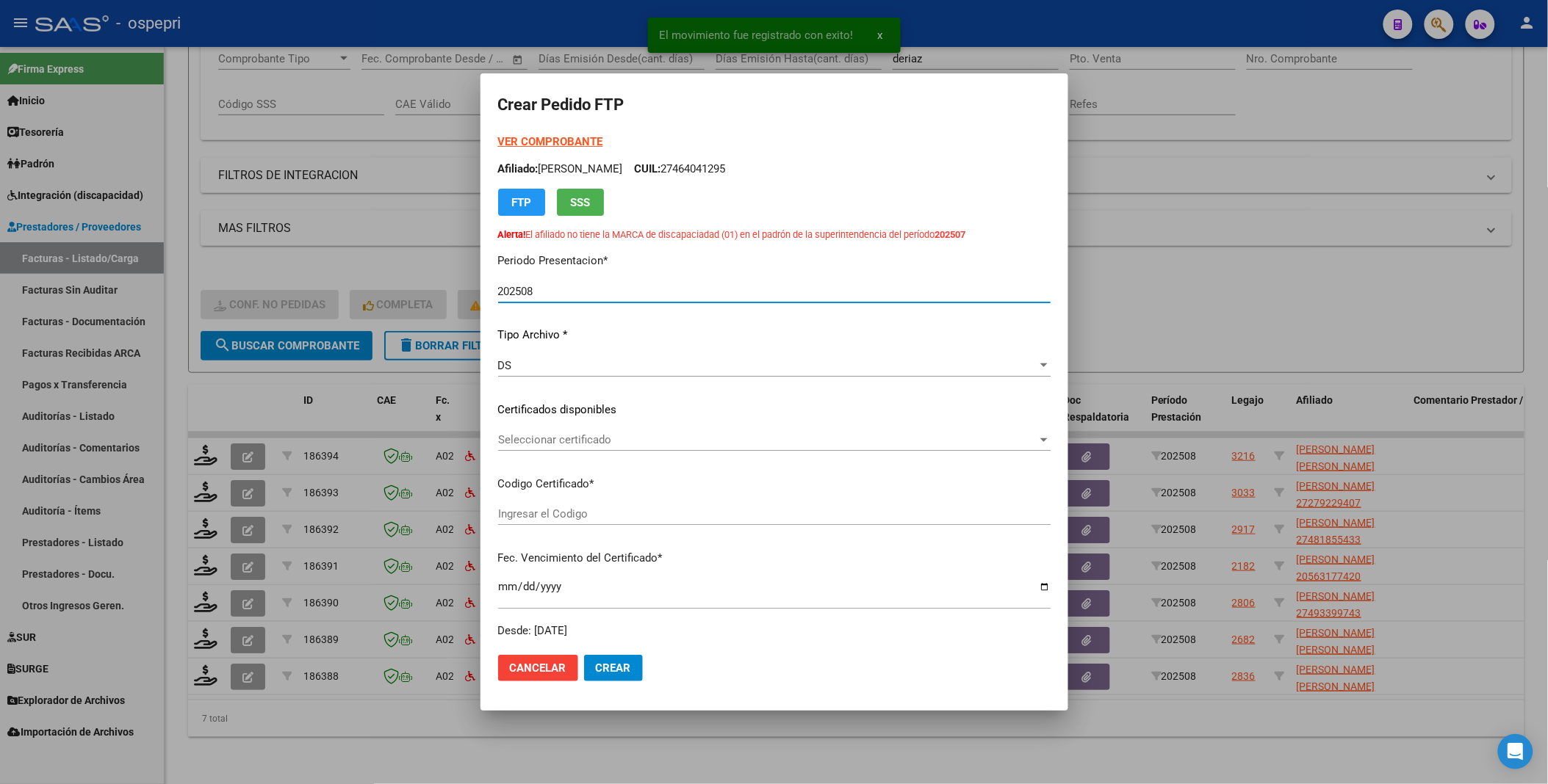
type input "2354043387-9"
type input "[DATE]"
click at [1037, 437] on div at bounding box center [1043, 439] width 13 height 11
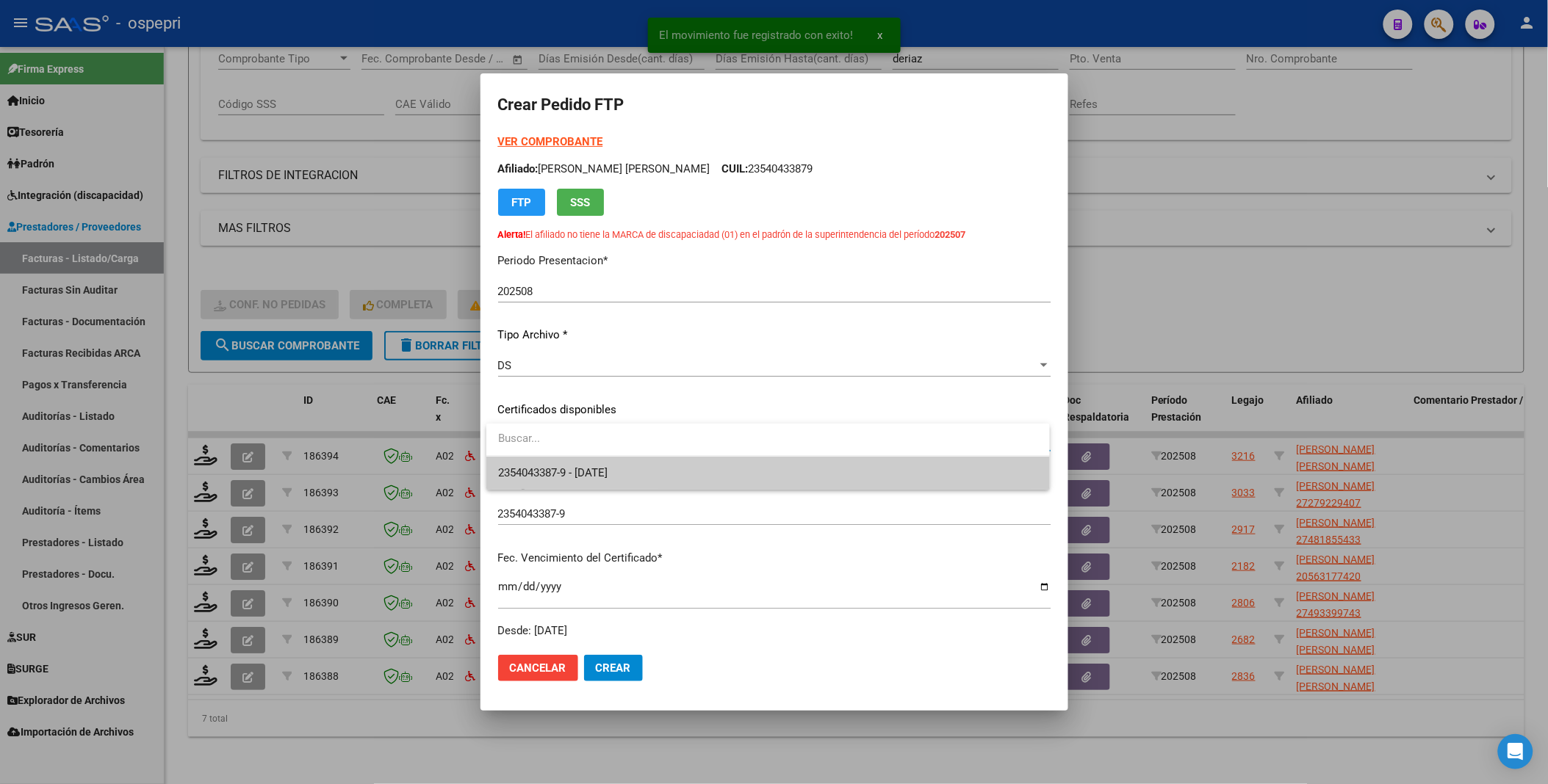
click at [953, 475] on span "2354043387-9 - [DATE]" at bounding box center [768, 473] width 540 height 34
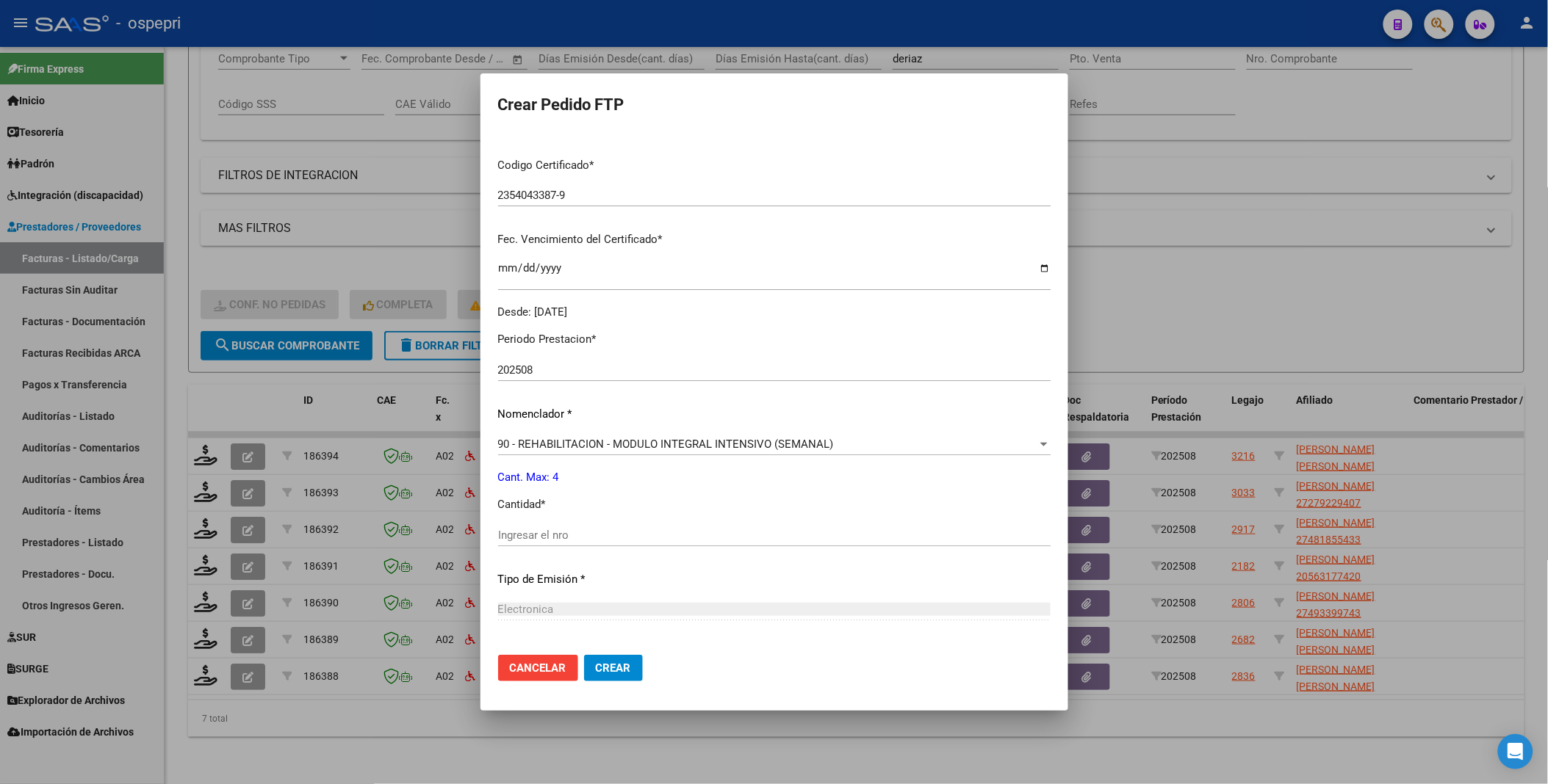
scroll to position [326, 0]
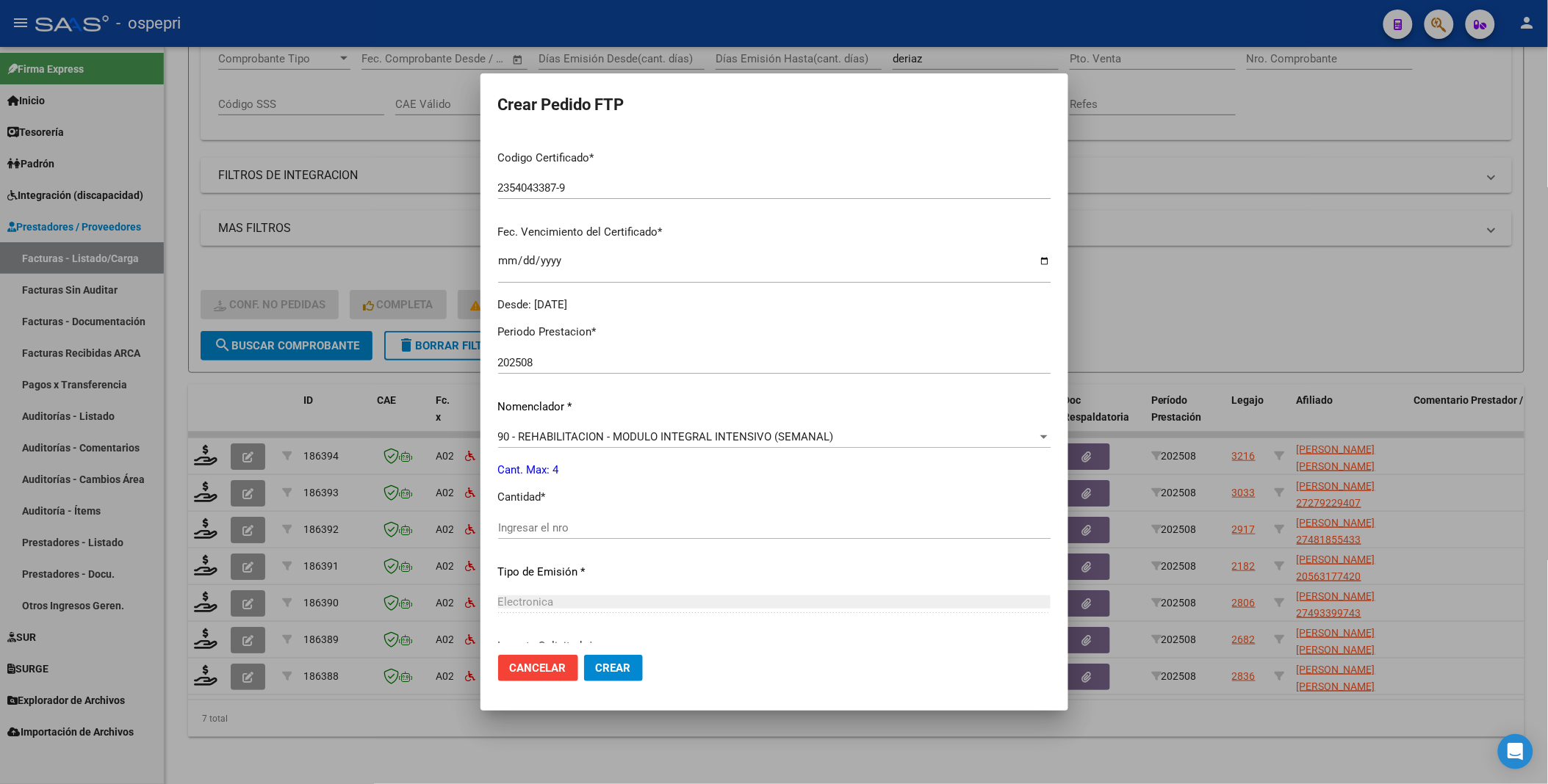
click at [594, 518] on div "Ingresar el nro" at bounding box center [774, 527] width 552 height 22
type input "4"
click at [605, 670] on span "Crear" at bounding box center [613, 668] width 35 height 13
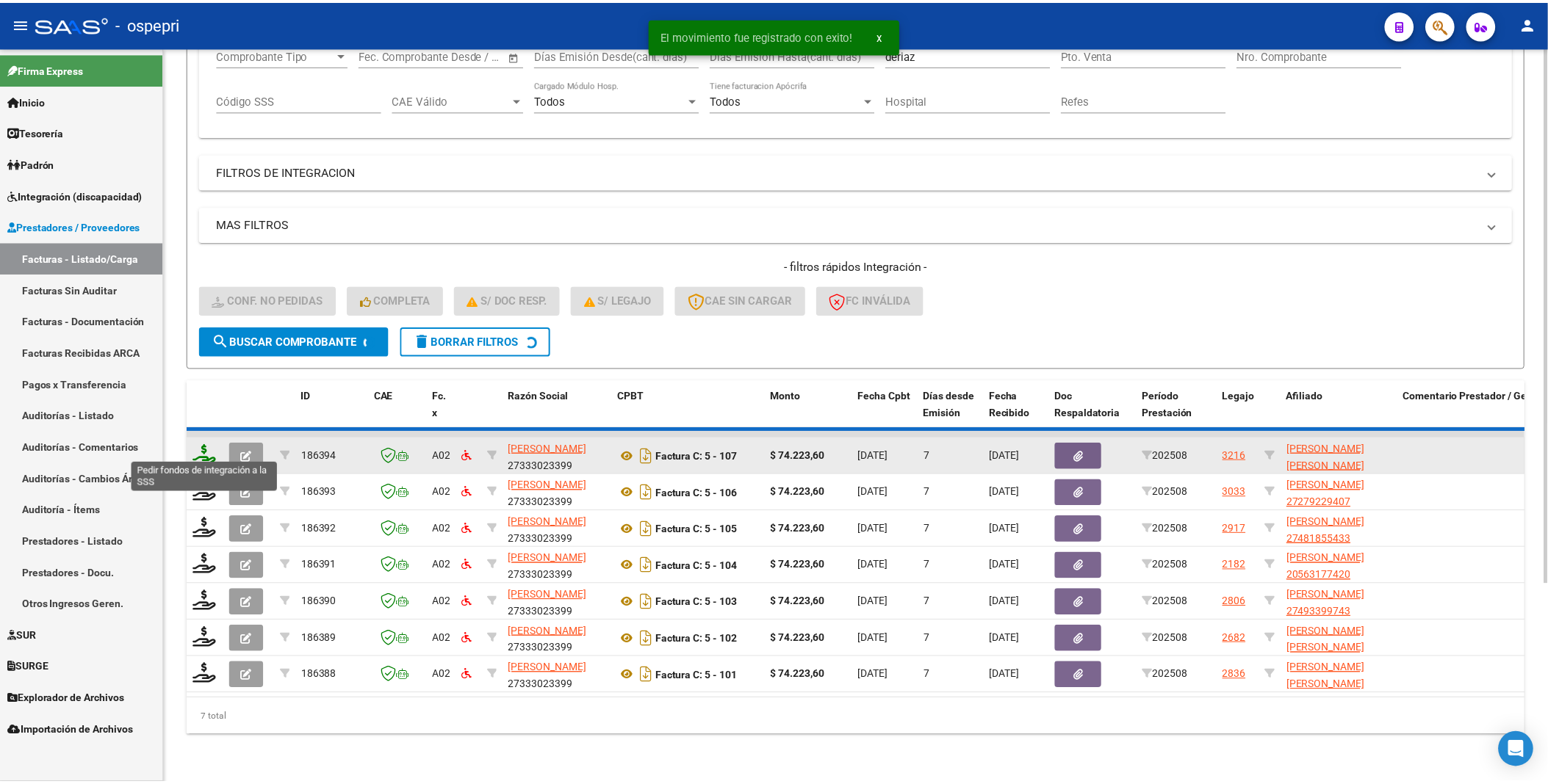
scroll to position [232, 0]
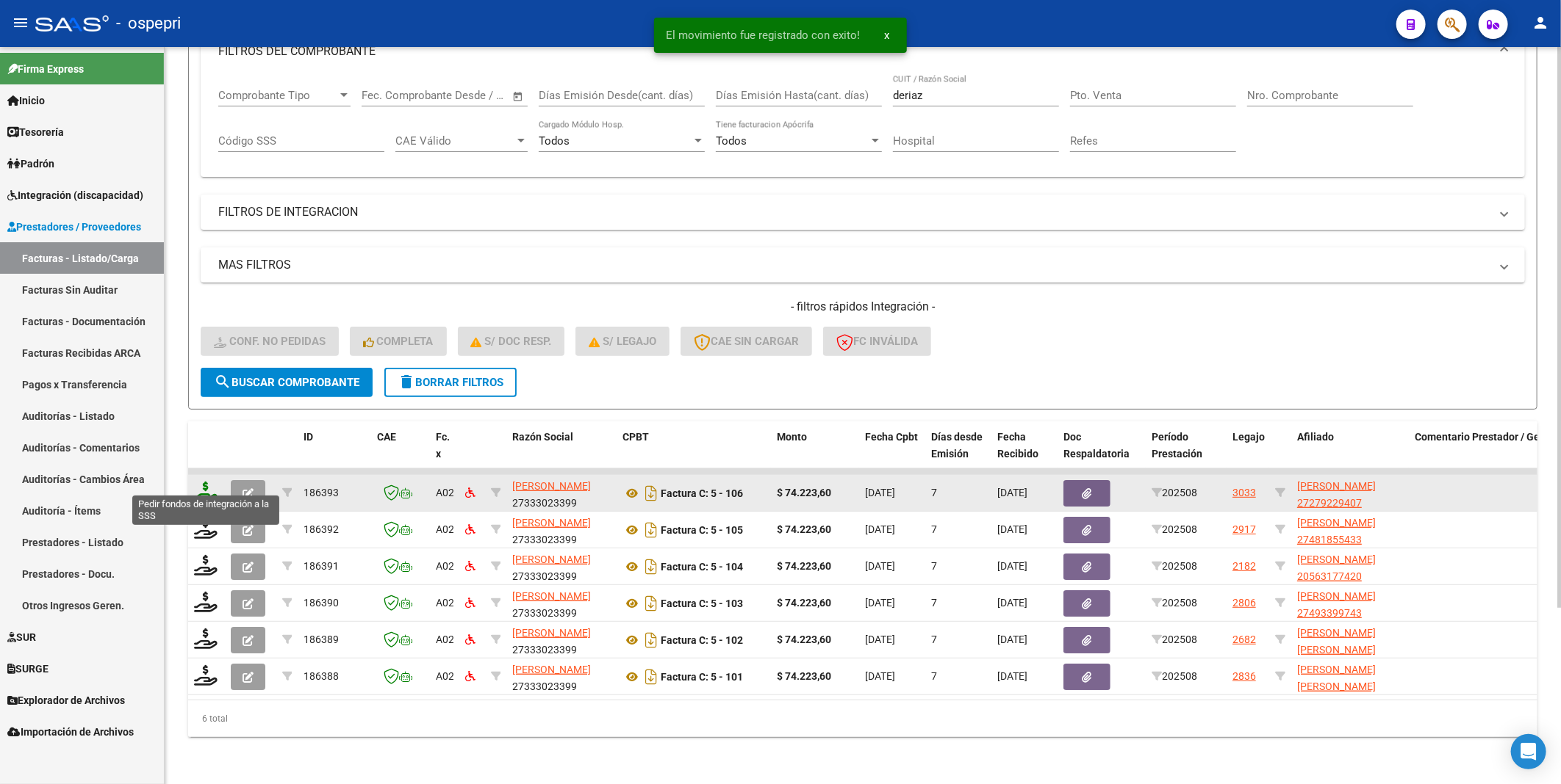
click at [203, 484] on icon at bounding box center [206, 491] width 24 height 20
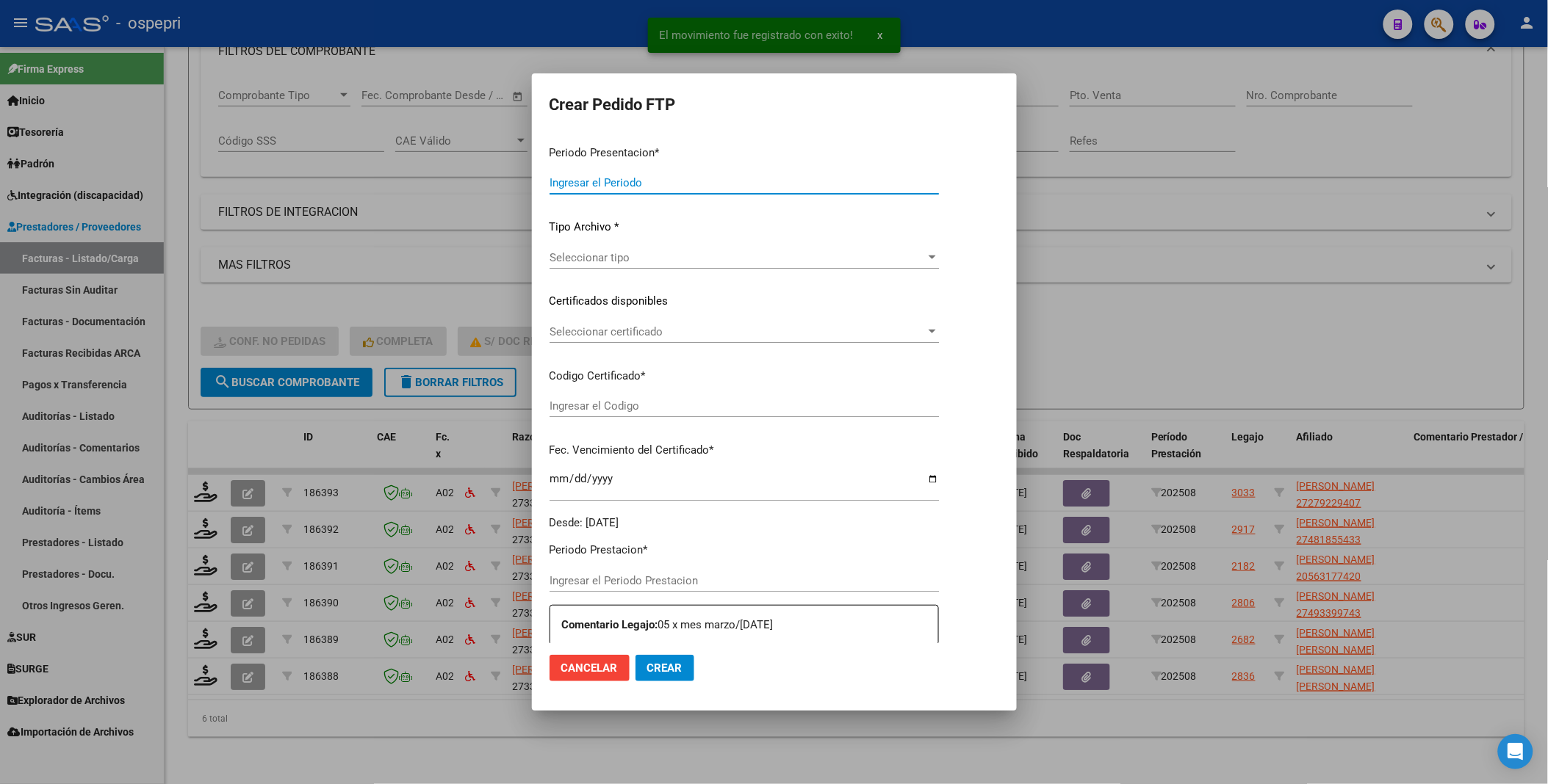
type input "202508"
type input "$ 74.223,60"
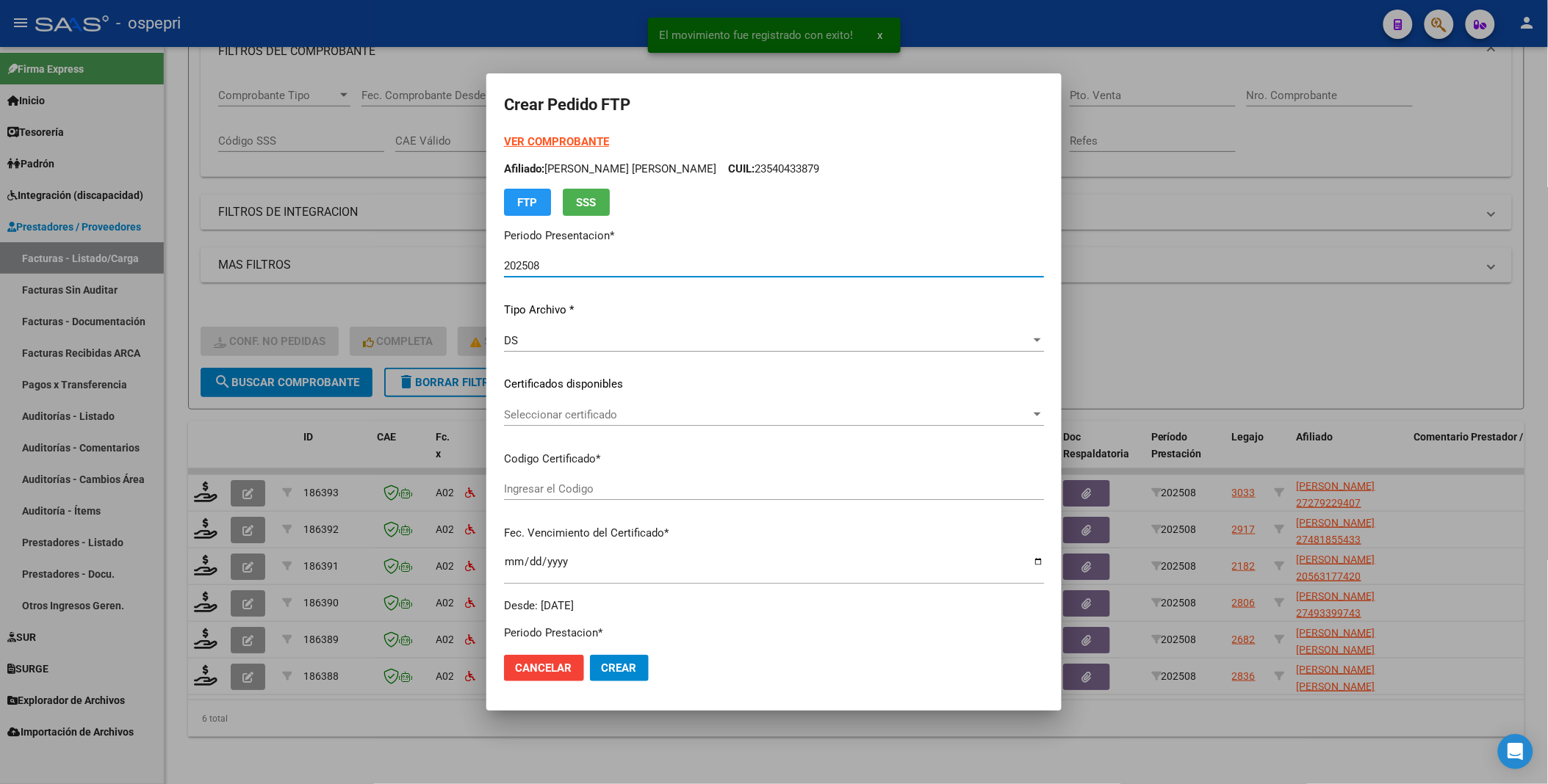
type input "27279229407"
type input "[DATE]"
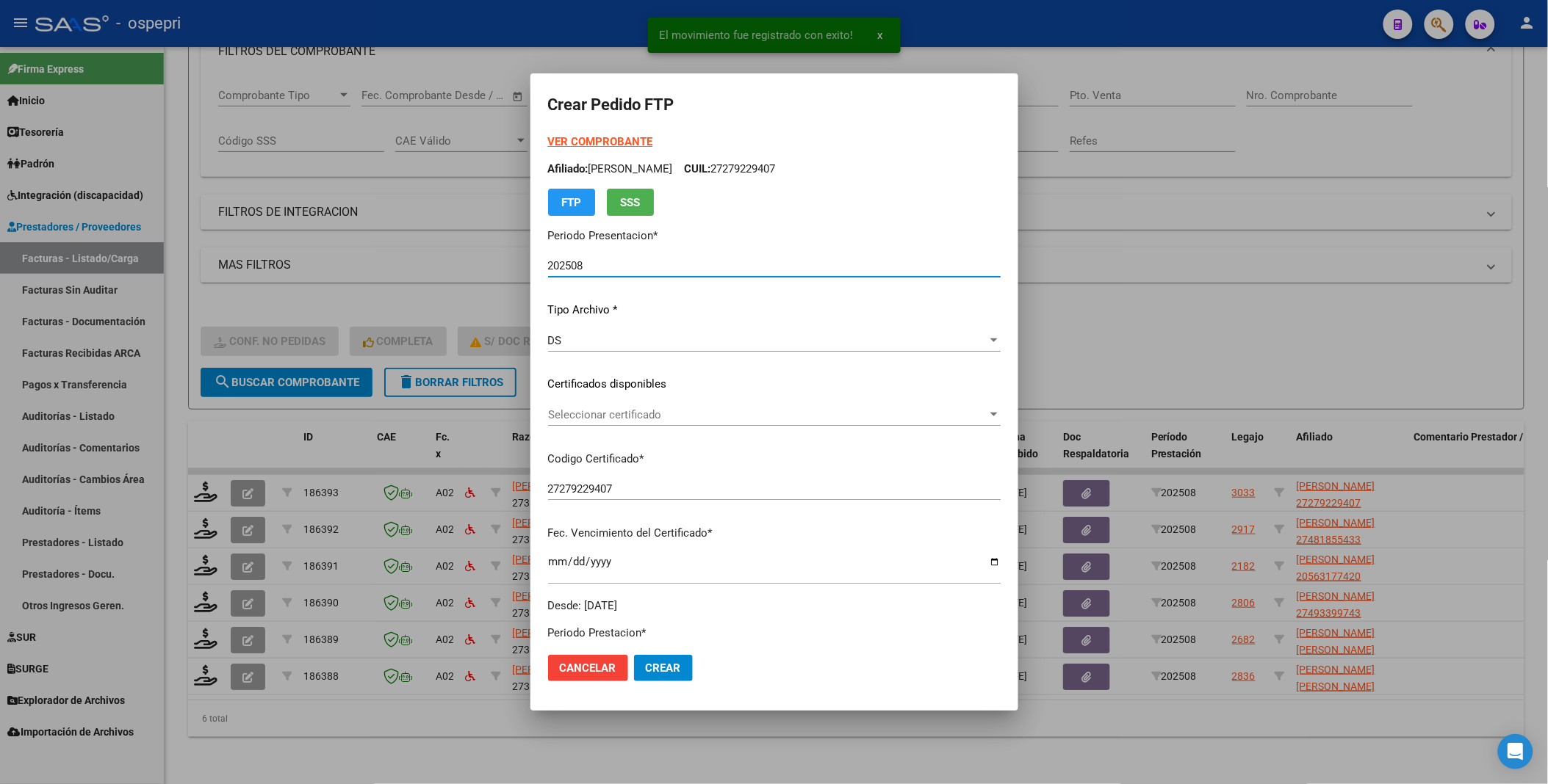
click at [987, 418] on span "Seleccionar certificado" at bounding box center [767, 415] width 439 height 13
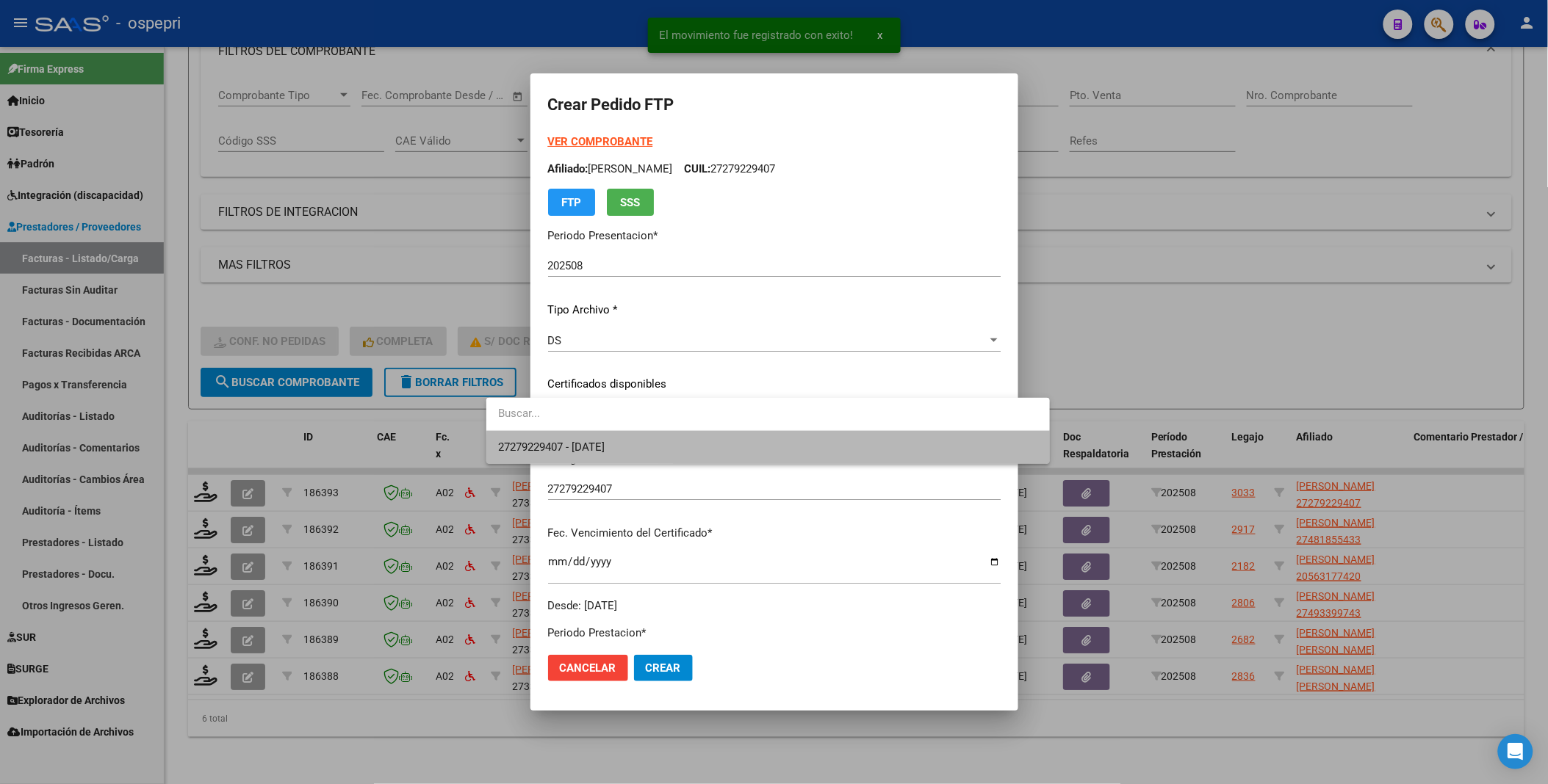
click at [891, 459] on span "27279229407 - [DATE]" at bounding box center [768, 447] width 540 height 34
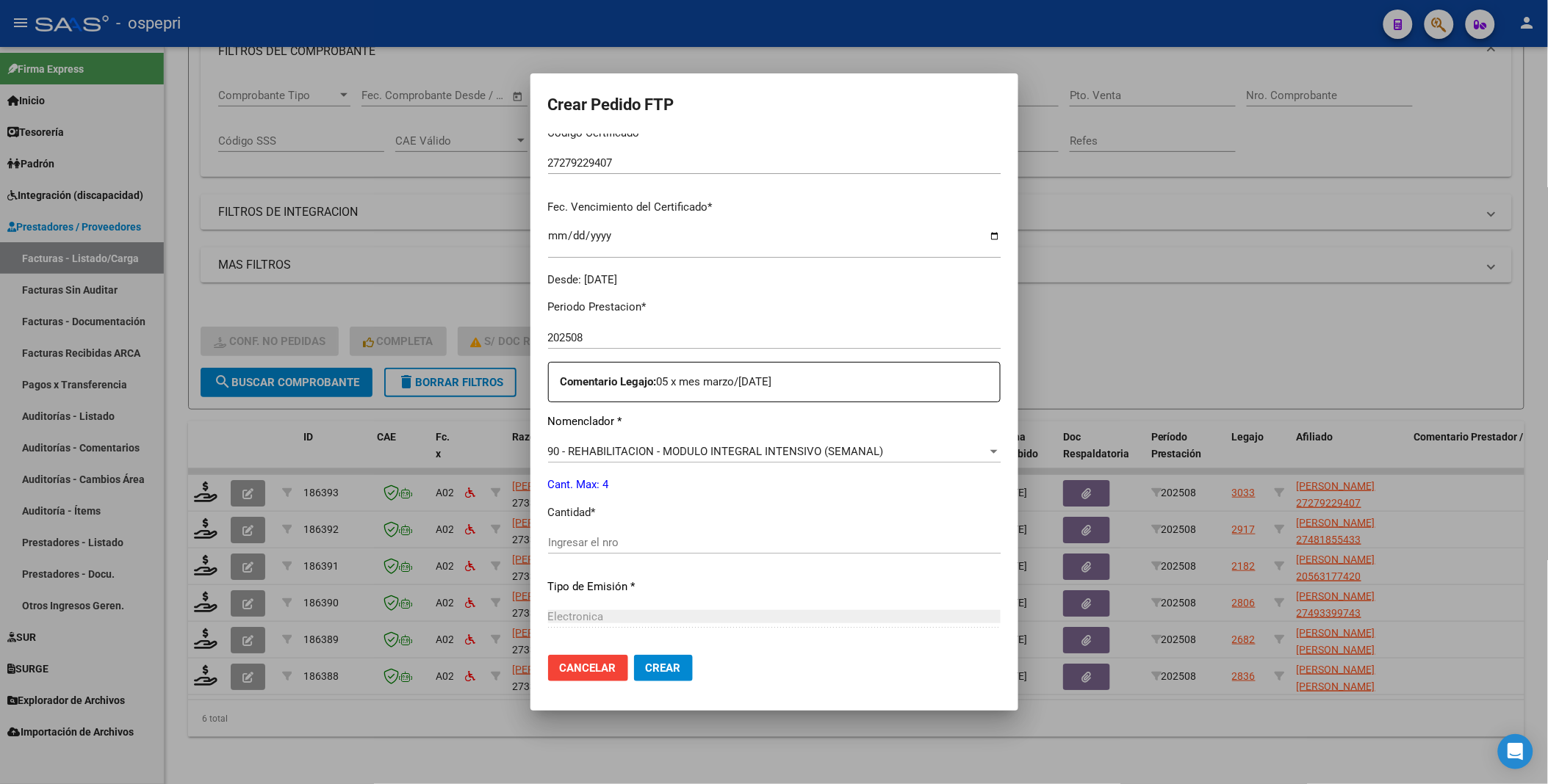
scroll to position [408, 0]
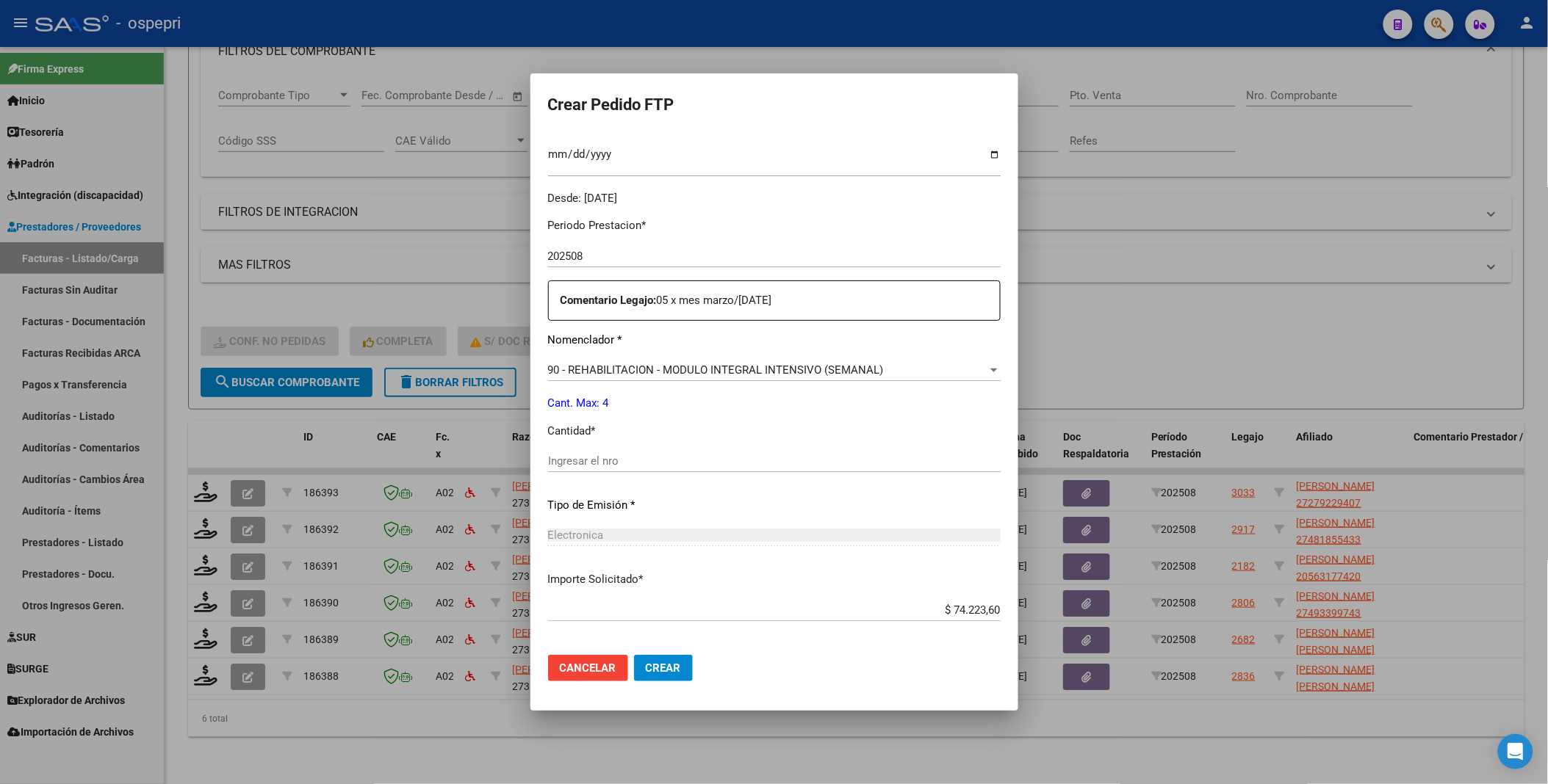
click at [593, 466] on input "Ingresar el nro" at bounding box center [774, 461] width 453 height 13
type input "4"
click at [645, 668] on span "Crear" at bounding box center [662, 668] width 35 height 13
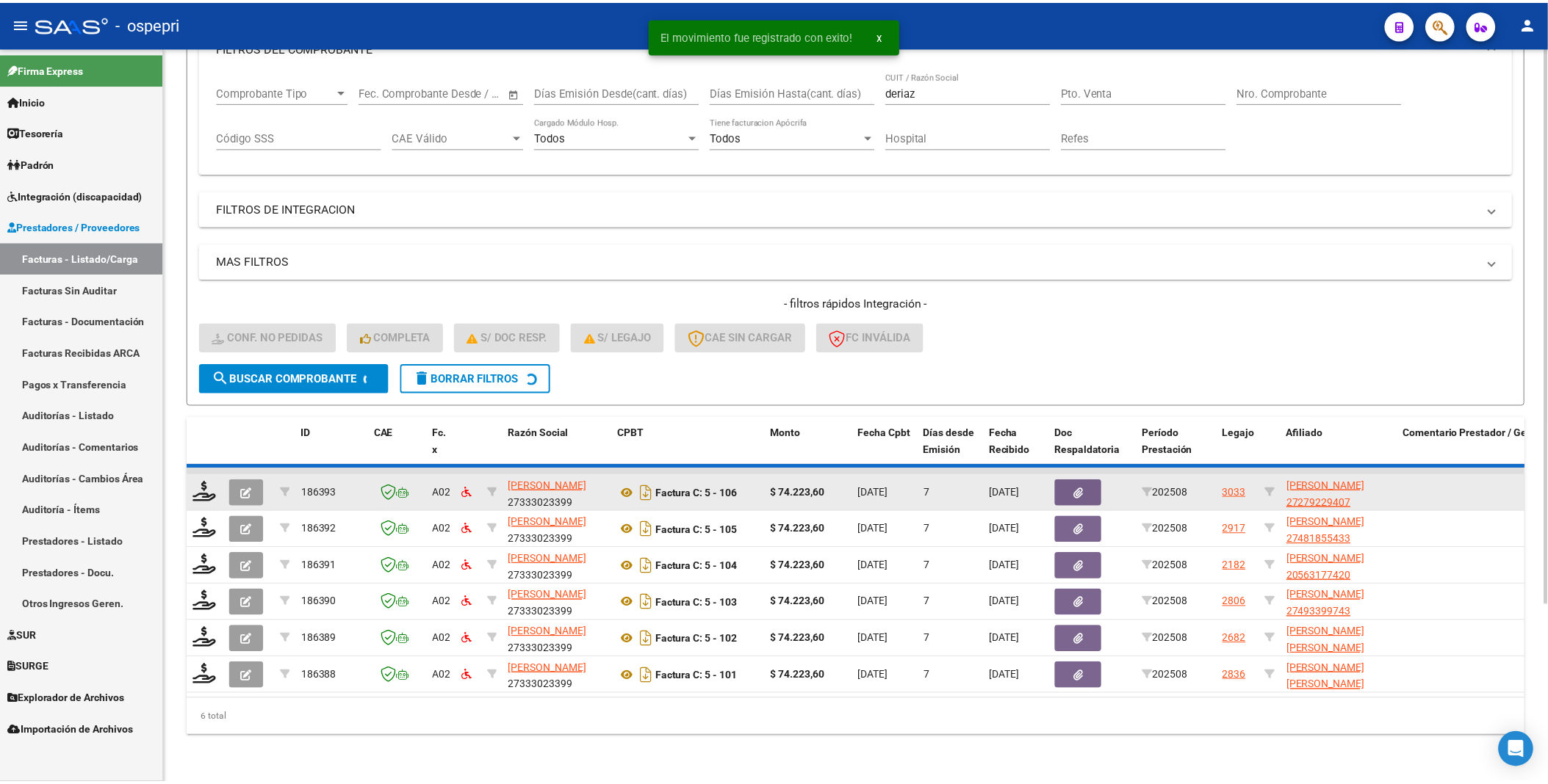
scroll to position [195, 0]
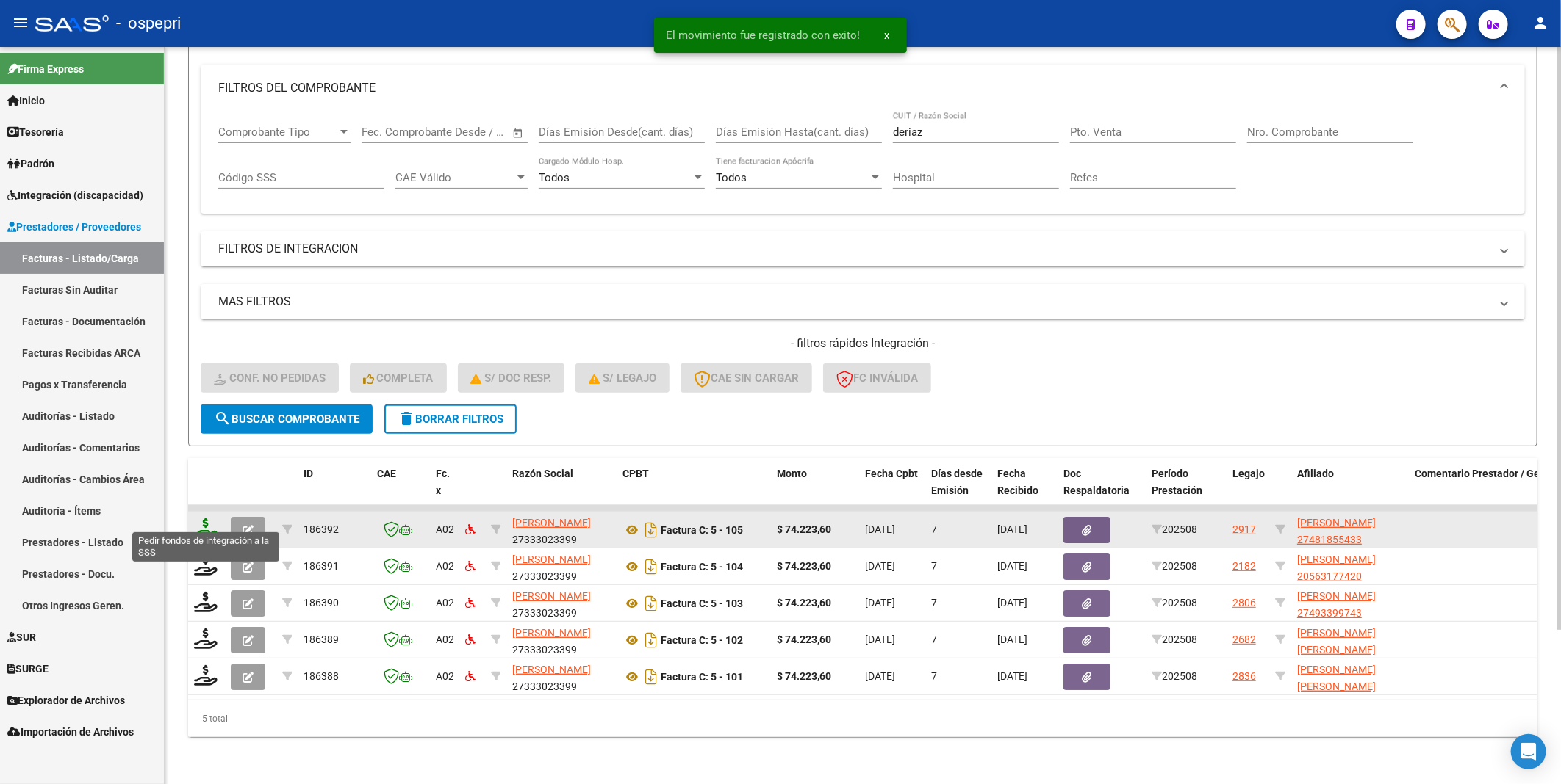
click at [203, 523] on icon at bounding box center [206, 528] width 24 height 20
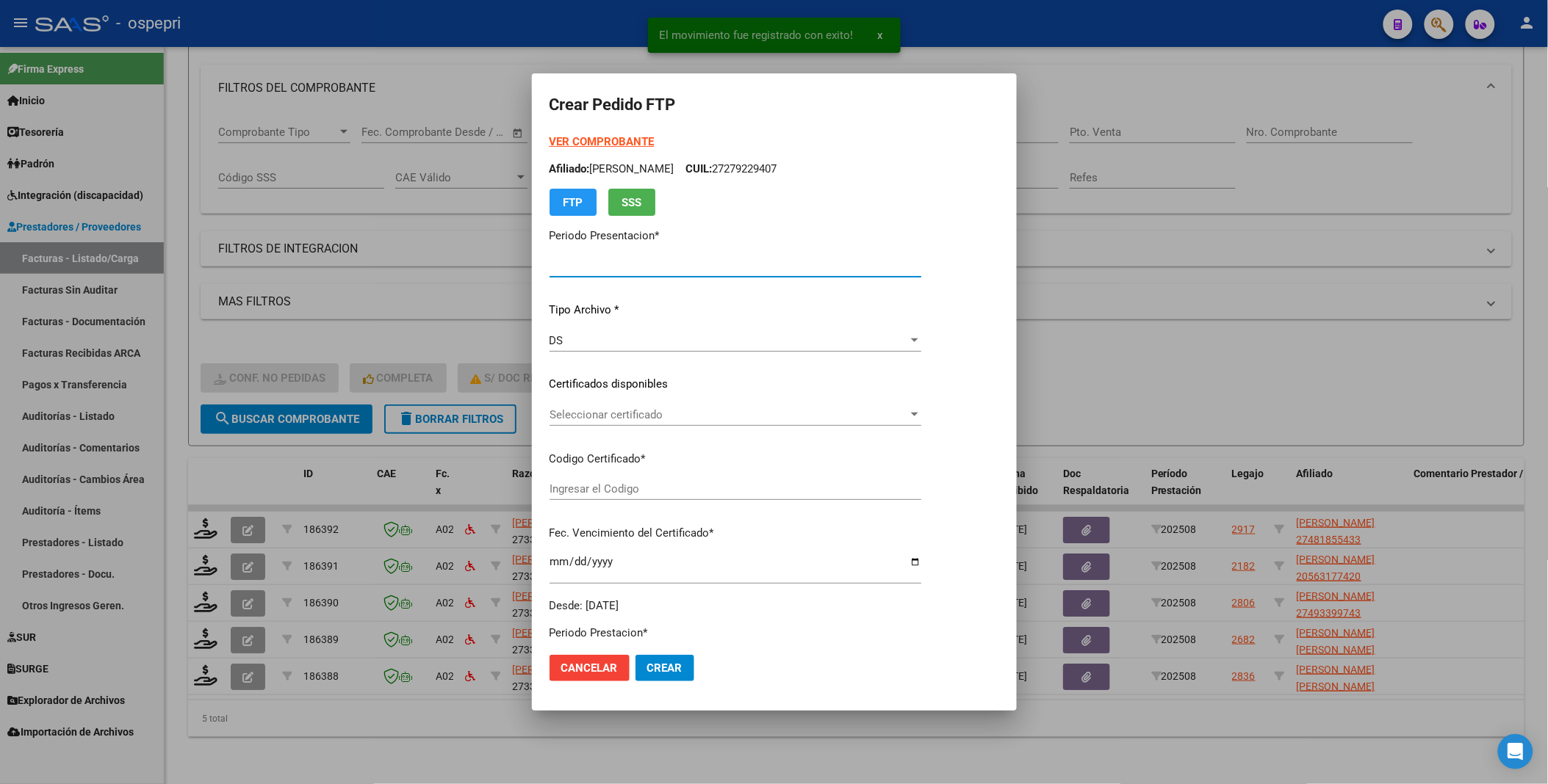
type input "202508"
type input "$ 74.223,60"
type input "2748185543-3"
type input "[DATE]"
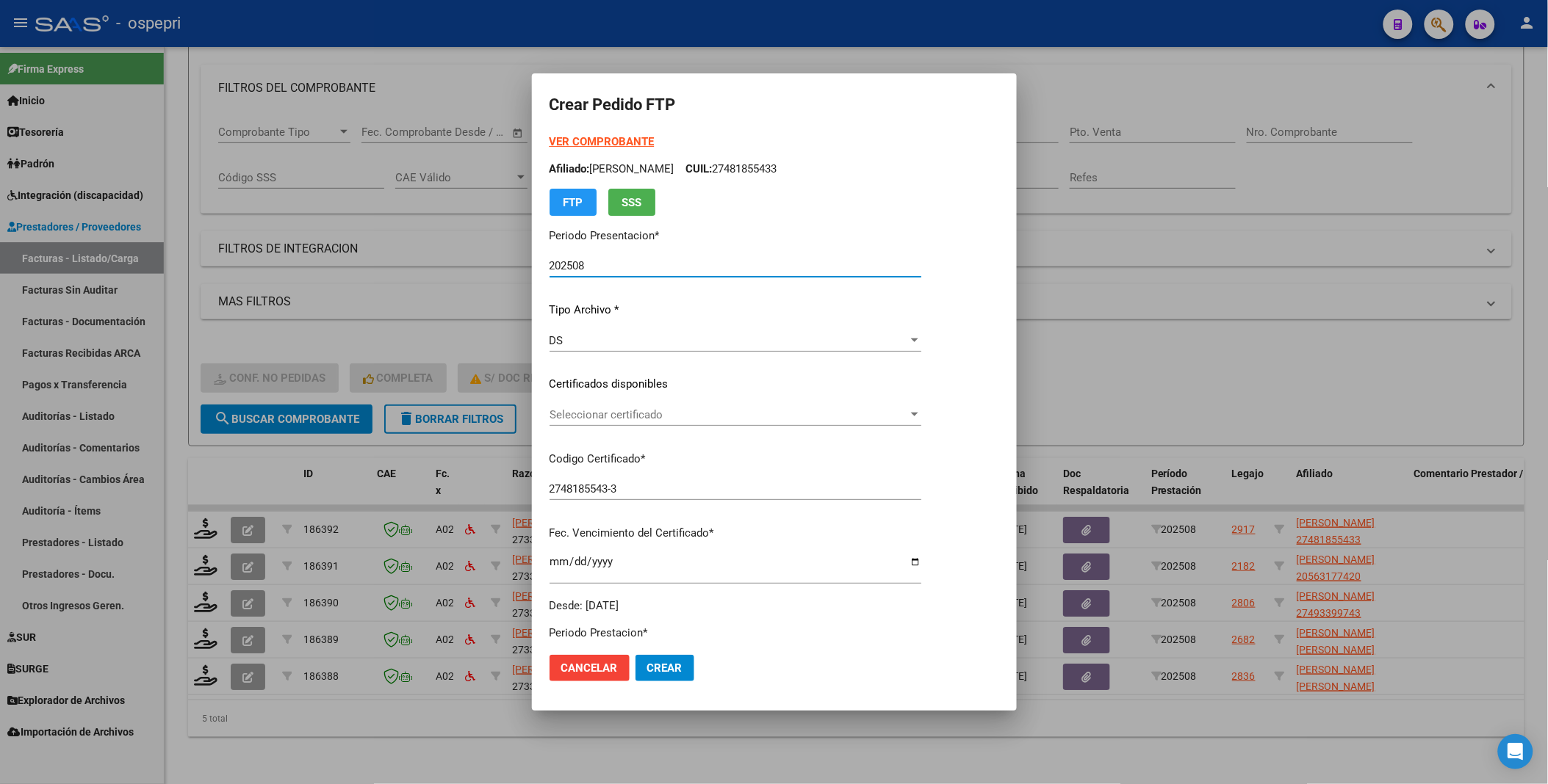
click at [921, 417] on div at bounding box center [914, 414] width 13 height 11
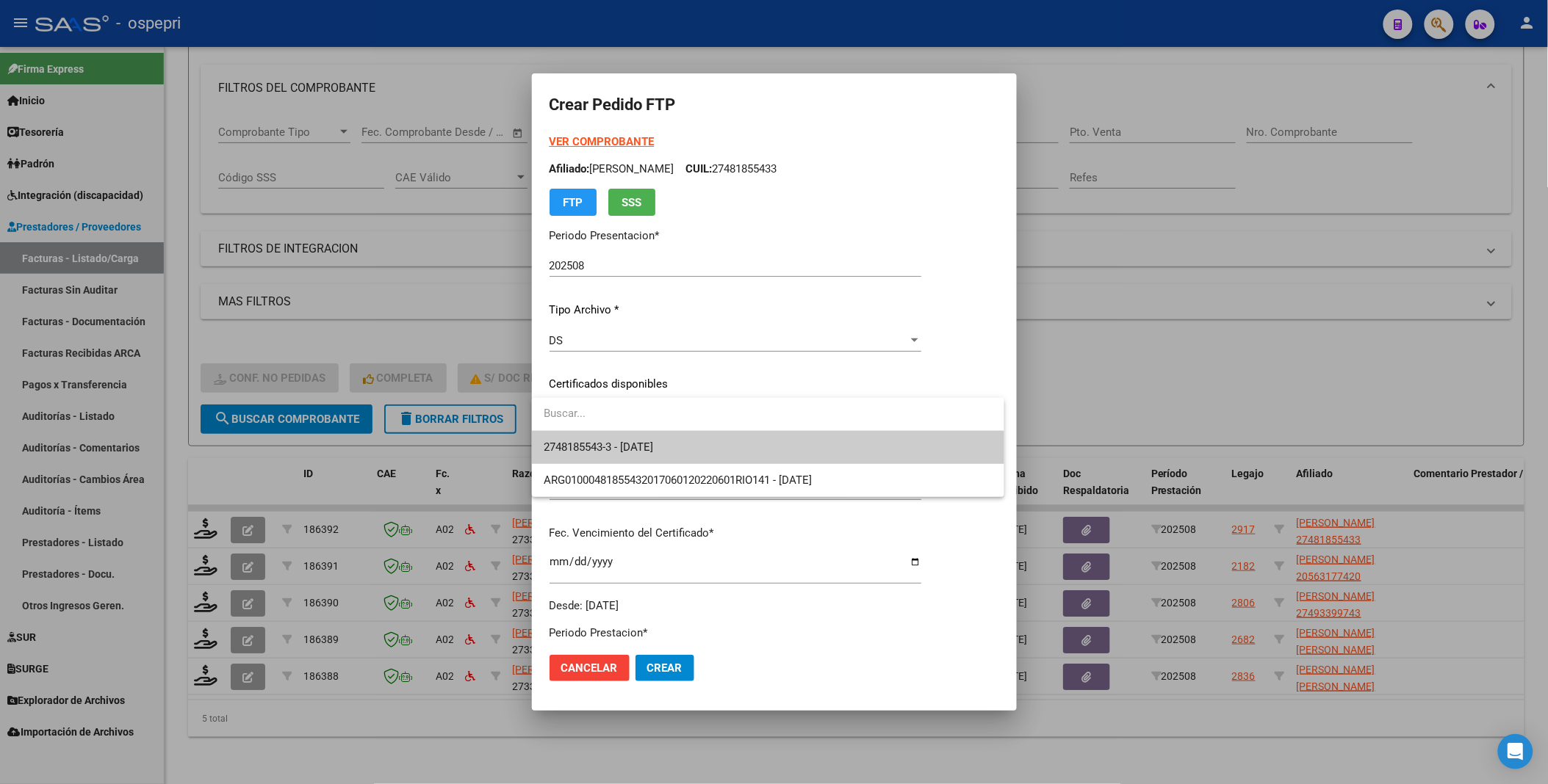
click at [949, 450] on span "2748185543-3 - [DATE]" at bounding box center [768, 447] width 448 height 34
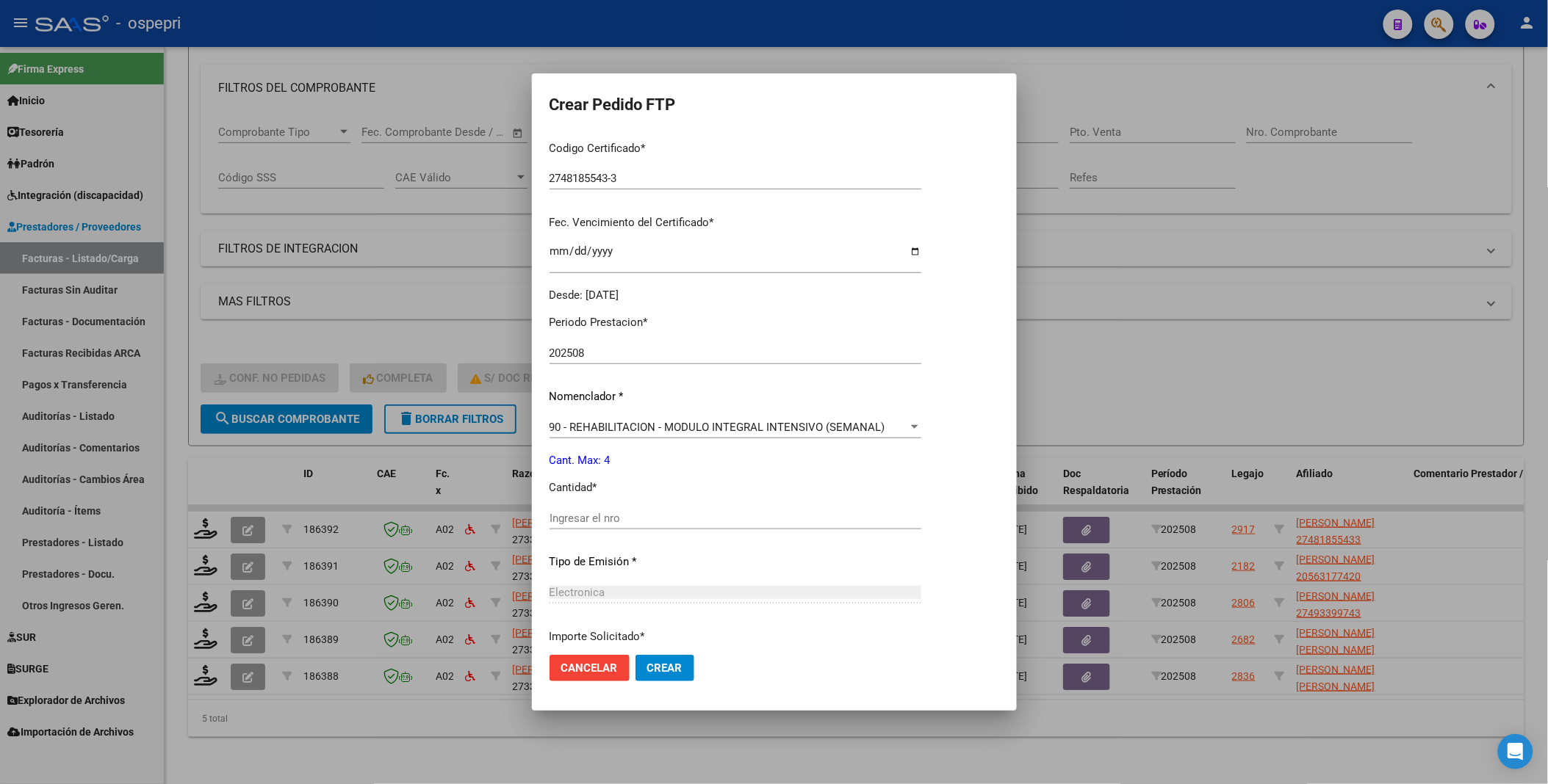
scroll to position [326, 0]
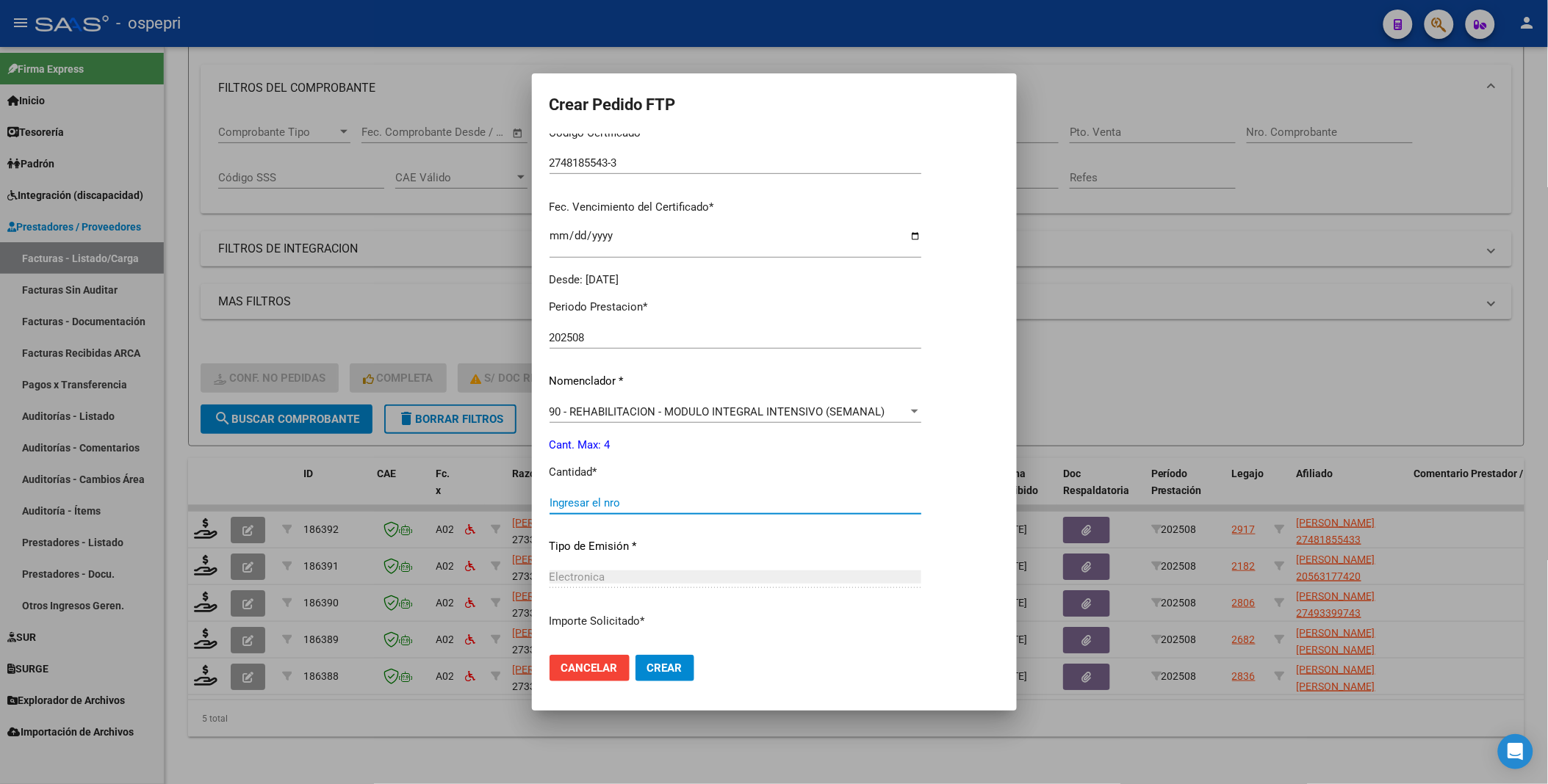
click at [624, 504] on input "Ingresar el nro" at bounding box center [735, 504] width 371 height 13
type input "4"
click at [671, 669] on span "Crear" at bounding box center [664, 668] width 35 height 13
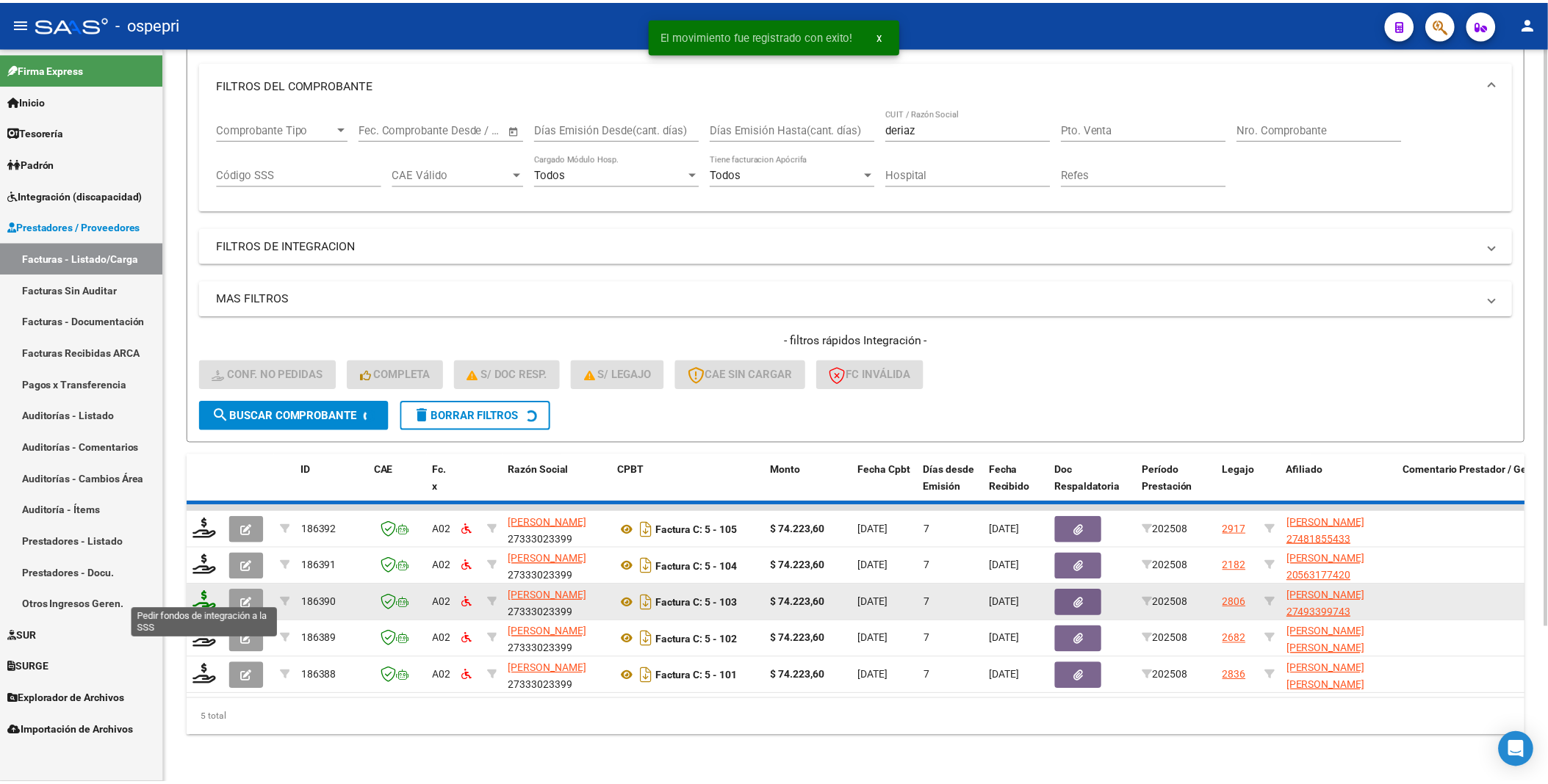
scroll to position [159, 0]
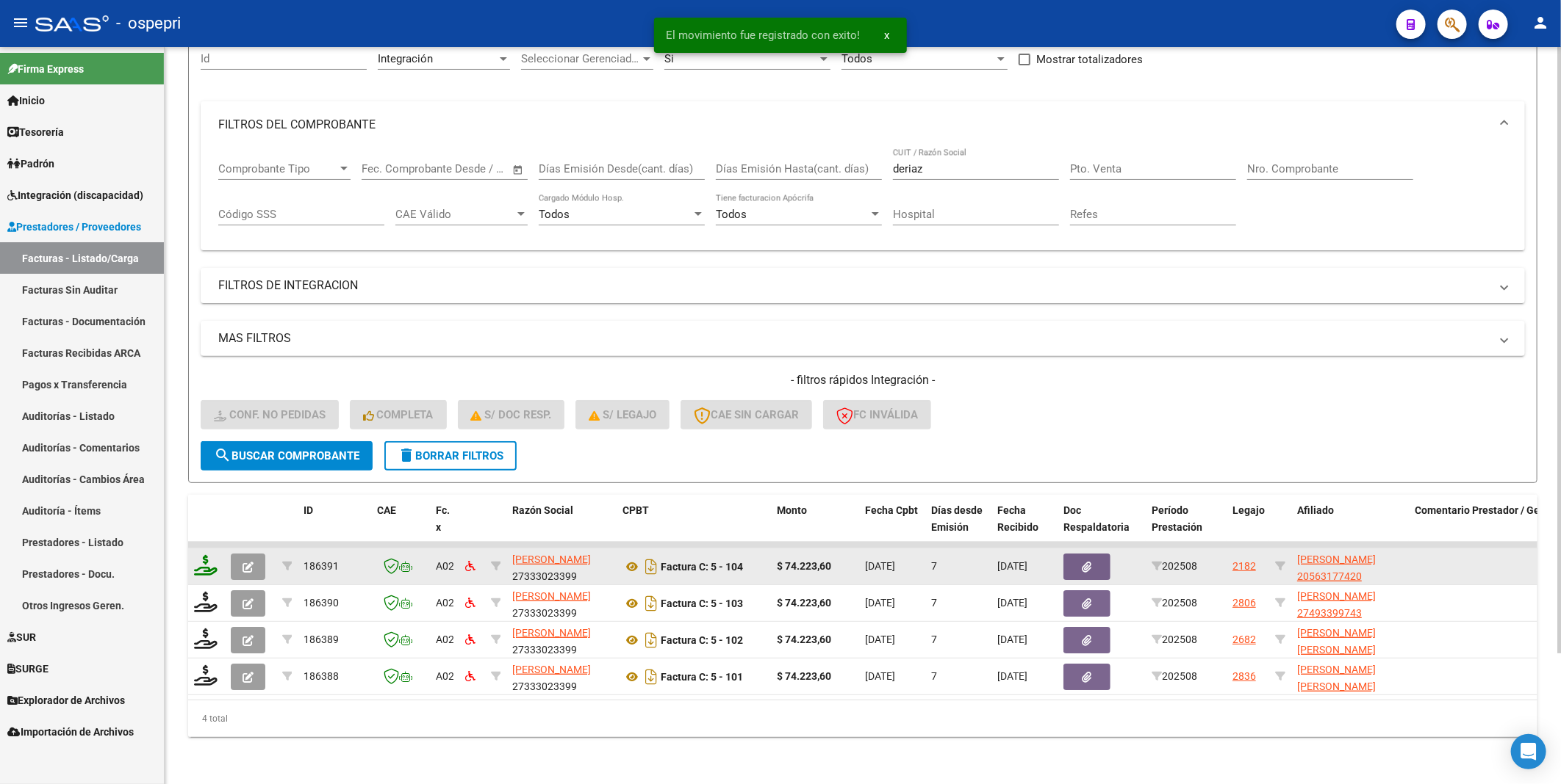
click at [203, 555] on icon at bounding box center [206, 565] width 24 height 20
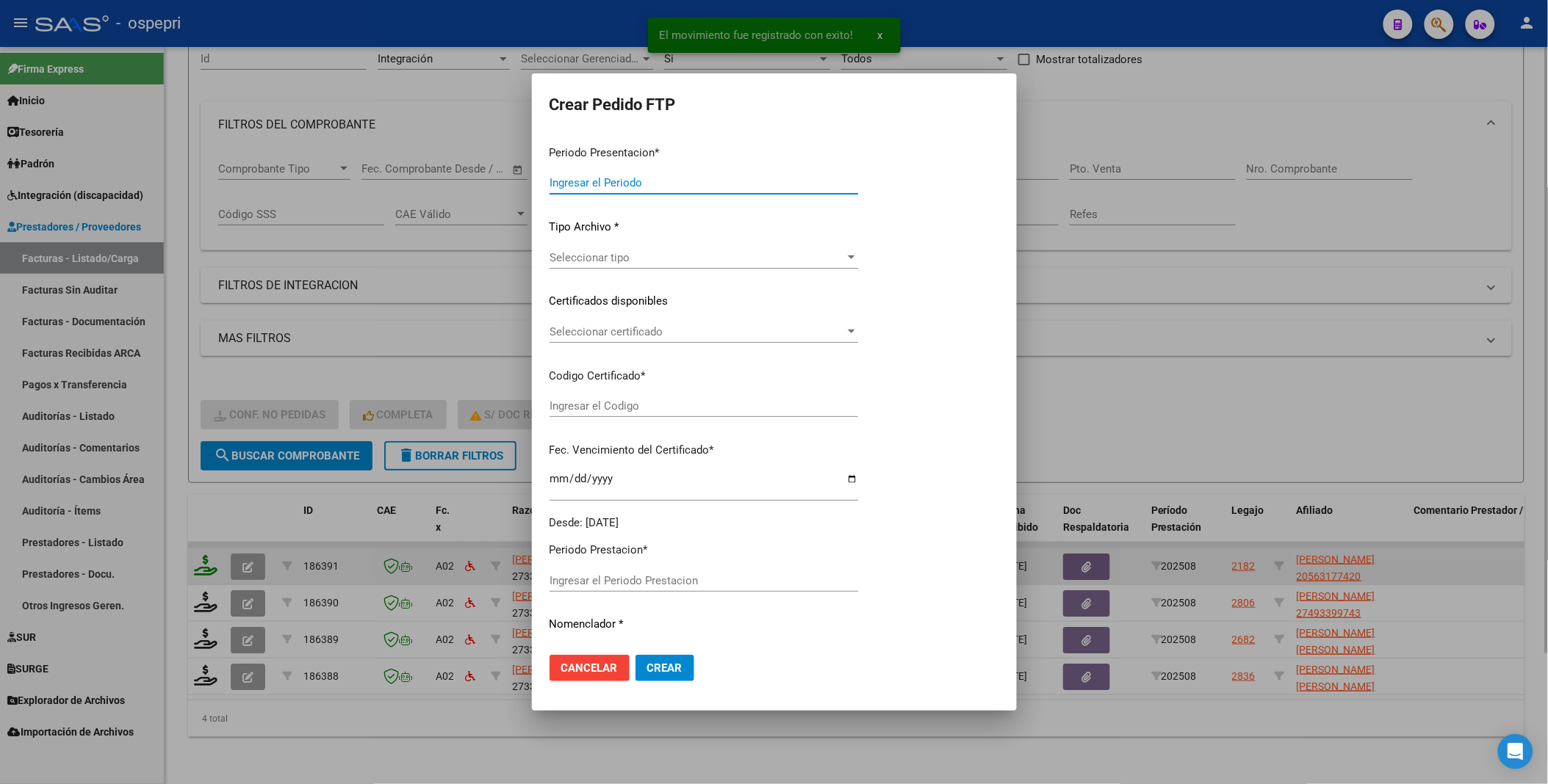
type input "202508"
type input "$ 74.223,60"
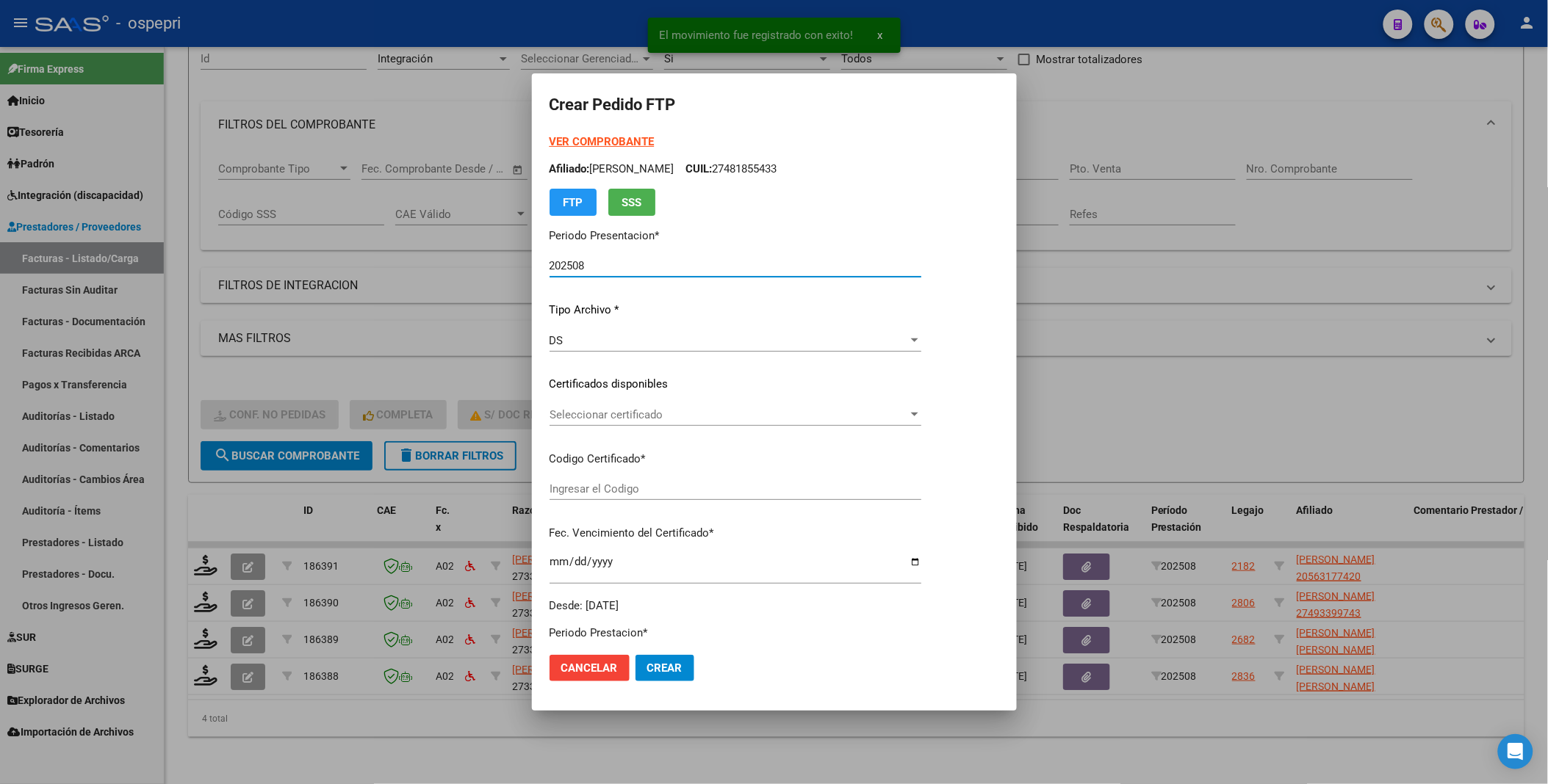
type input "2056317742-0"
type input "[DATE]"
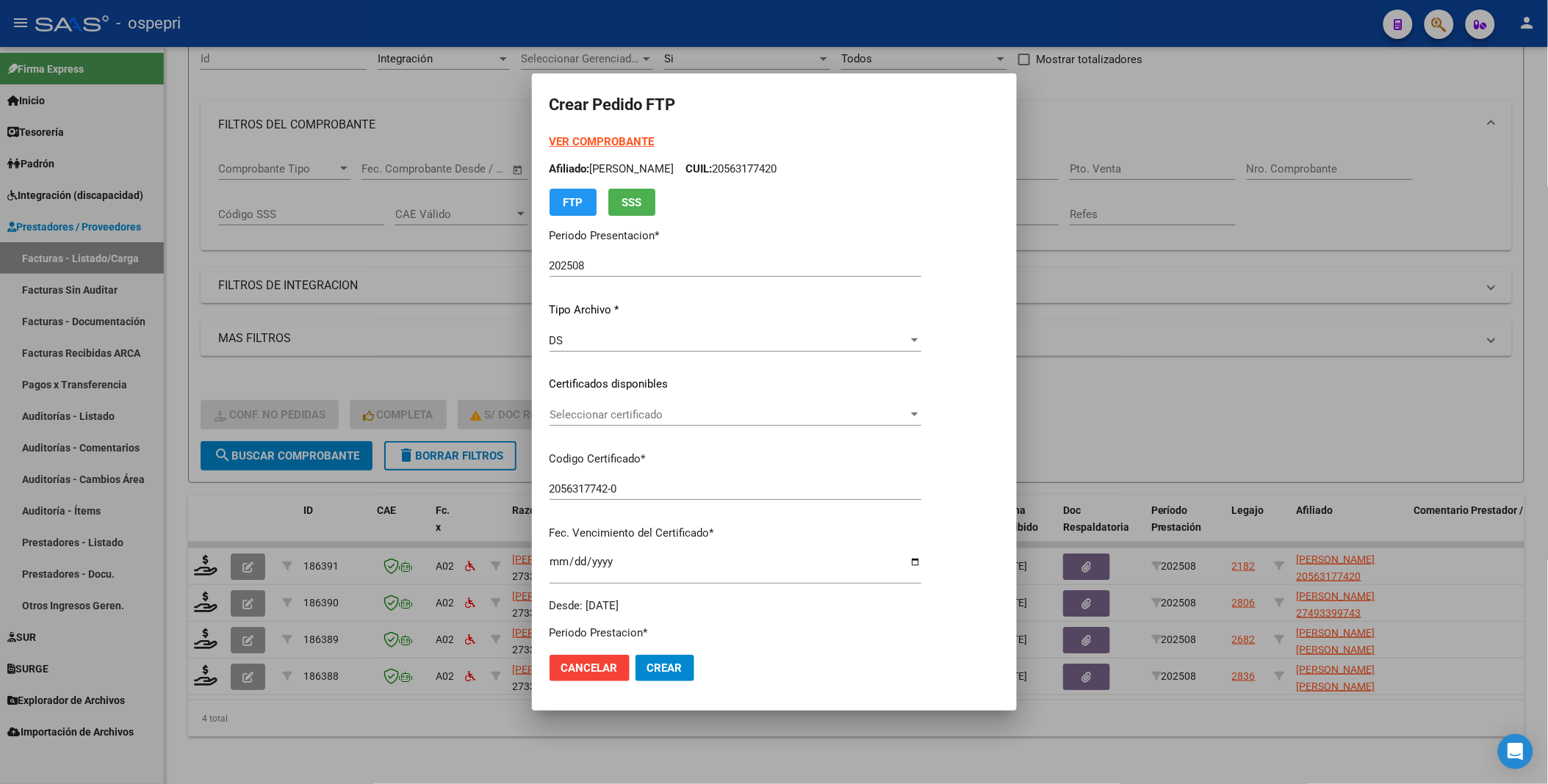
click at [932, 414] on app-drop-down-list "Certificados disponibles Seleccionar certificado Seleccionar certificado" at bounding box center [741, 399] width 383 height 46
click at [918, 414] on div at bounding box center [914, 414] width 8 height 4
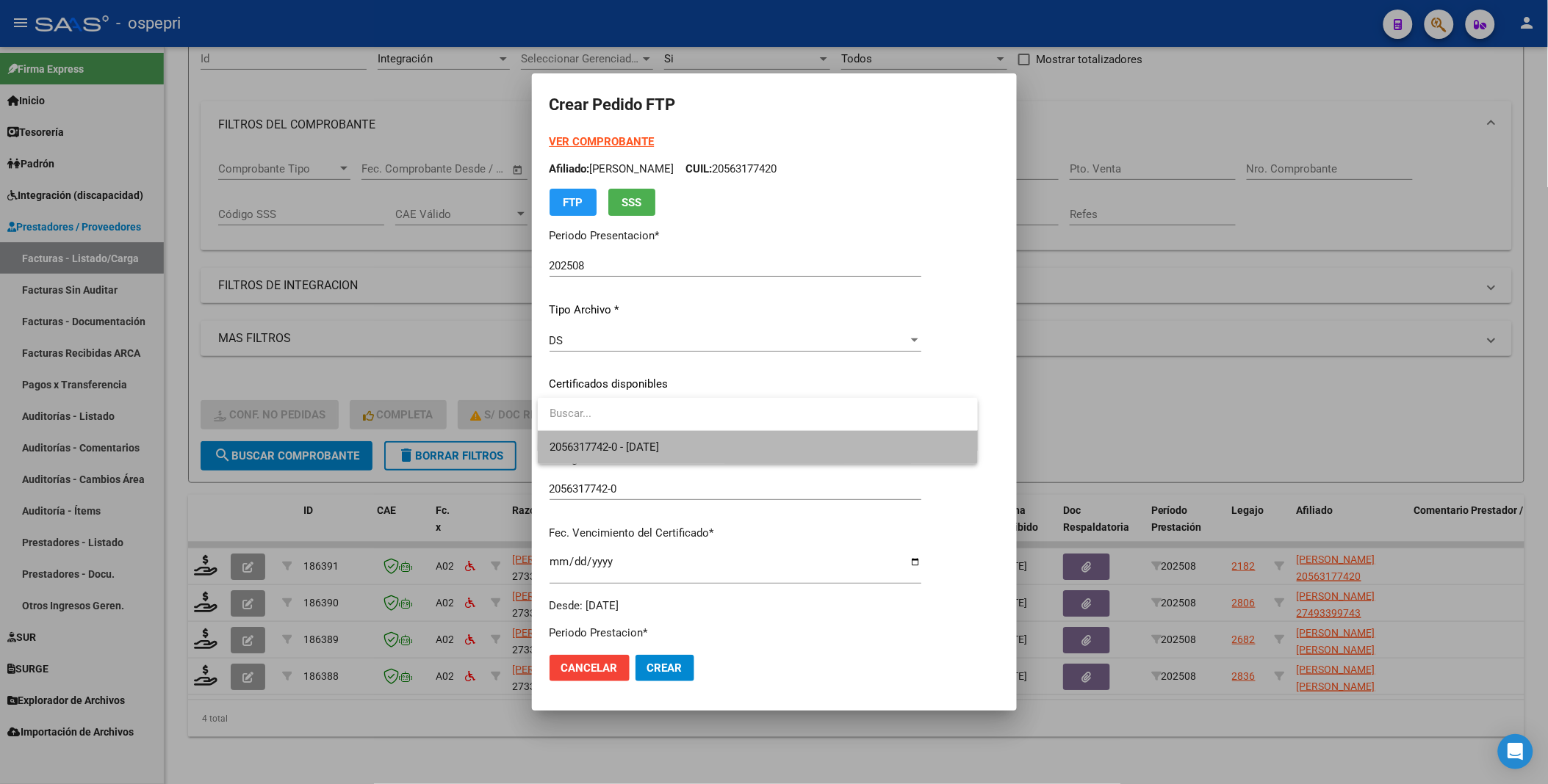
click at [910, 452] on span "2056317742-0 - [DATE]" at bounding box center [757, 447] width 416 height 34
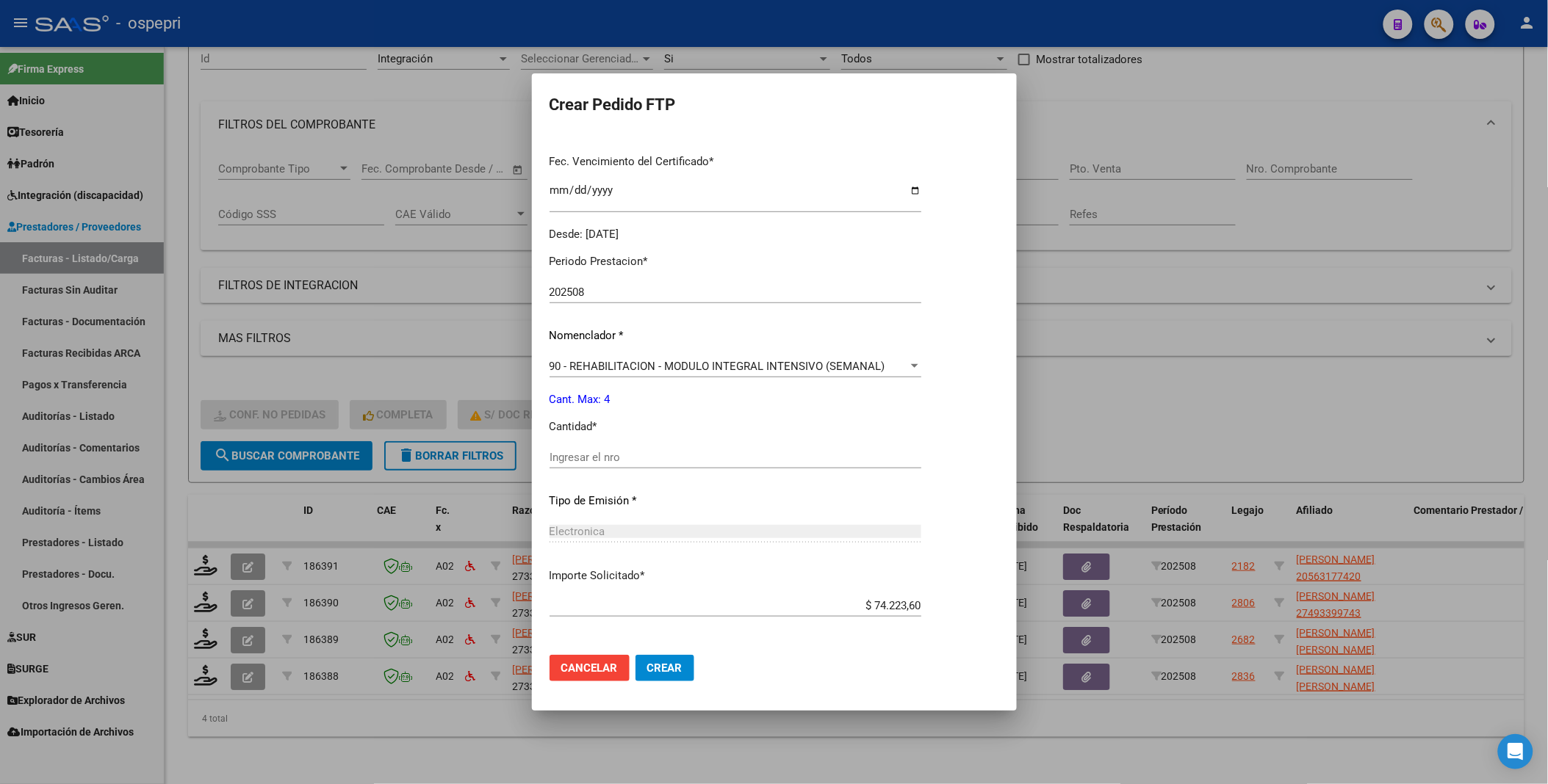
scroll to position [408, 0]
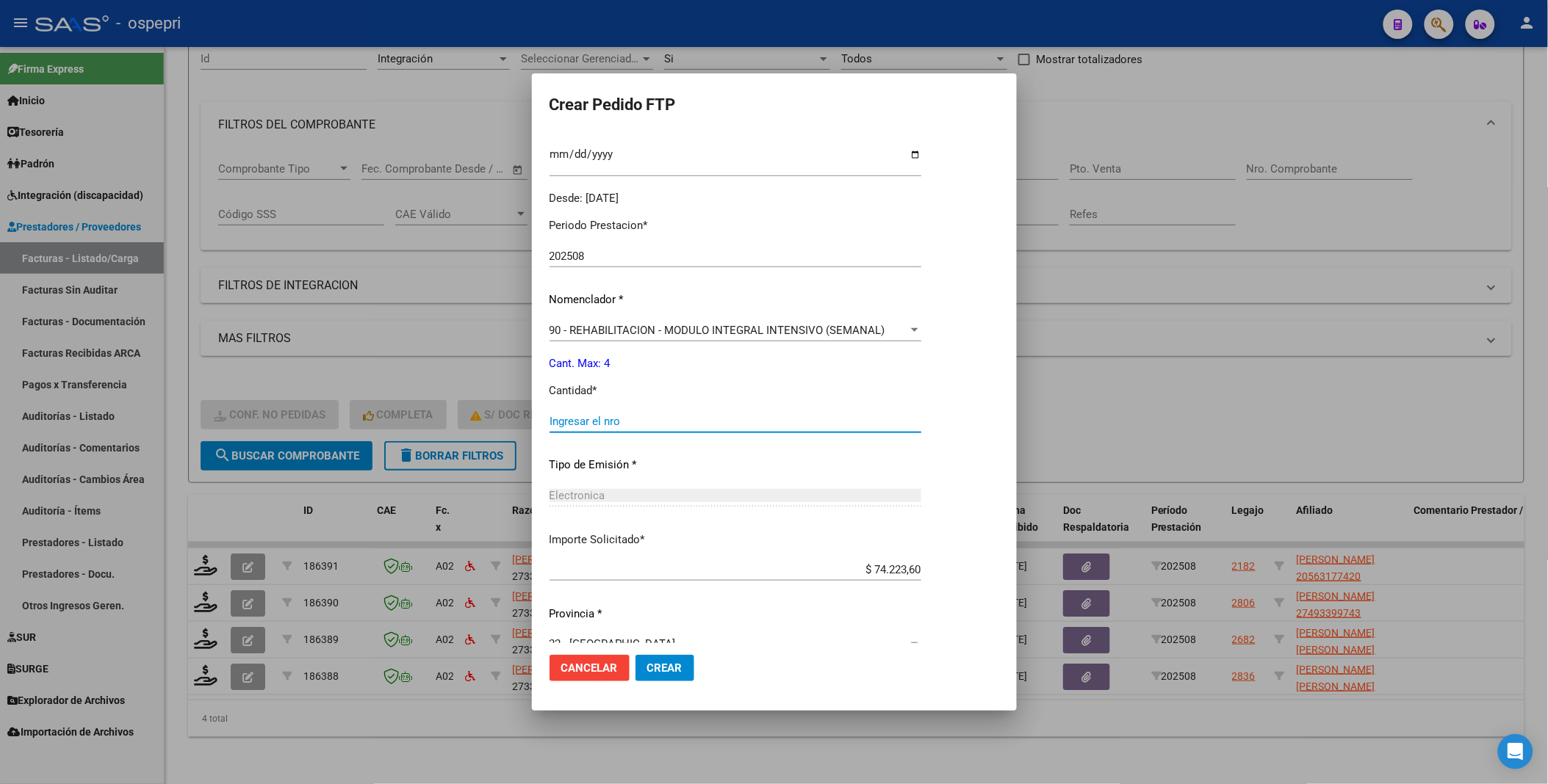
click at [614, 416] on input "Ingresar el nro" at bounding box center [735, 421] width 371 height 13
type input "4"
click at [674, 670] on span "Crear" at bounding box center [664, 668] width 35 height 13
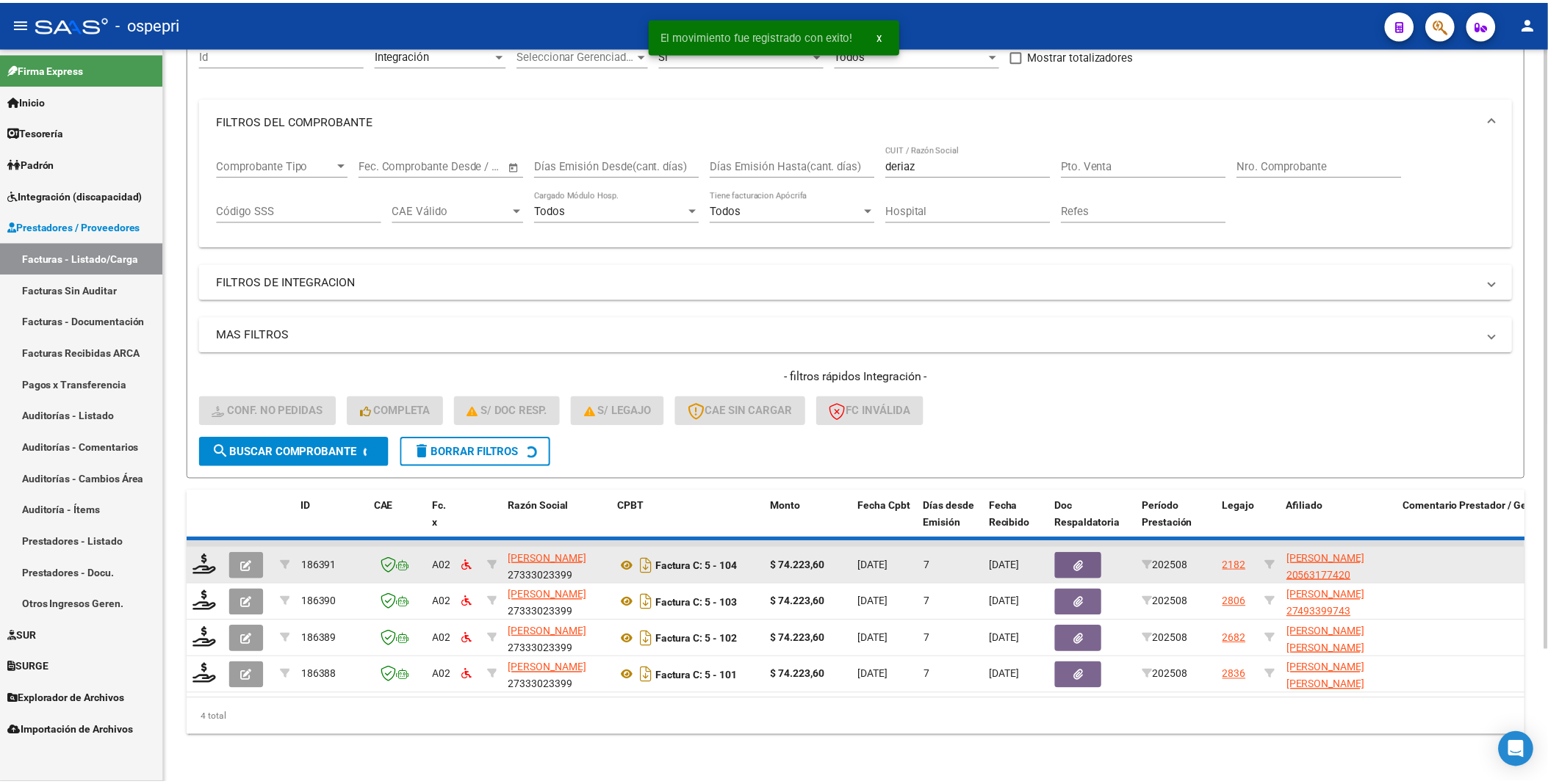
scroll to position [122, 0]
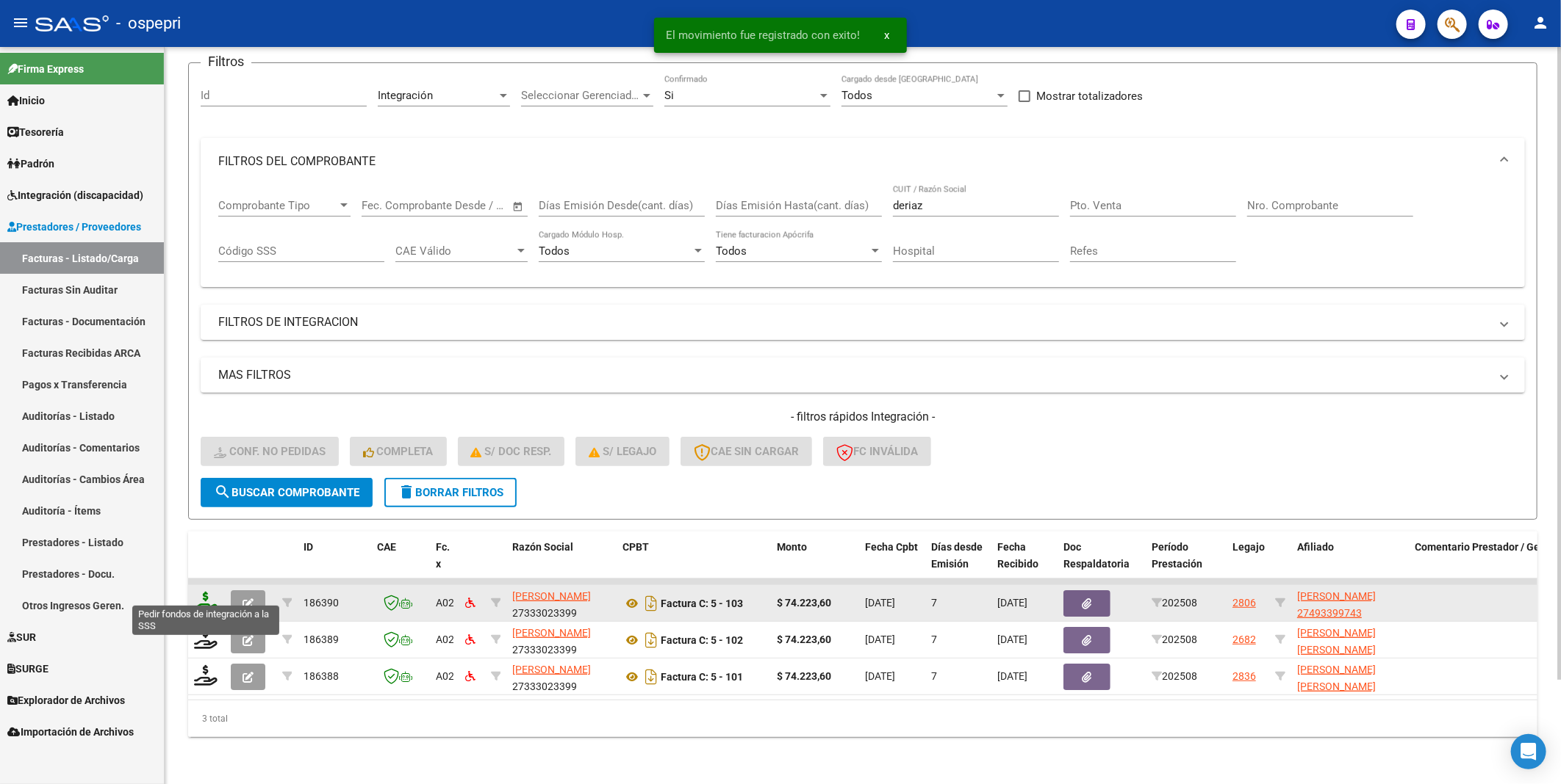
click at [207, 592] on icon at bounding box center [206, 601] width 24 height 20
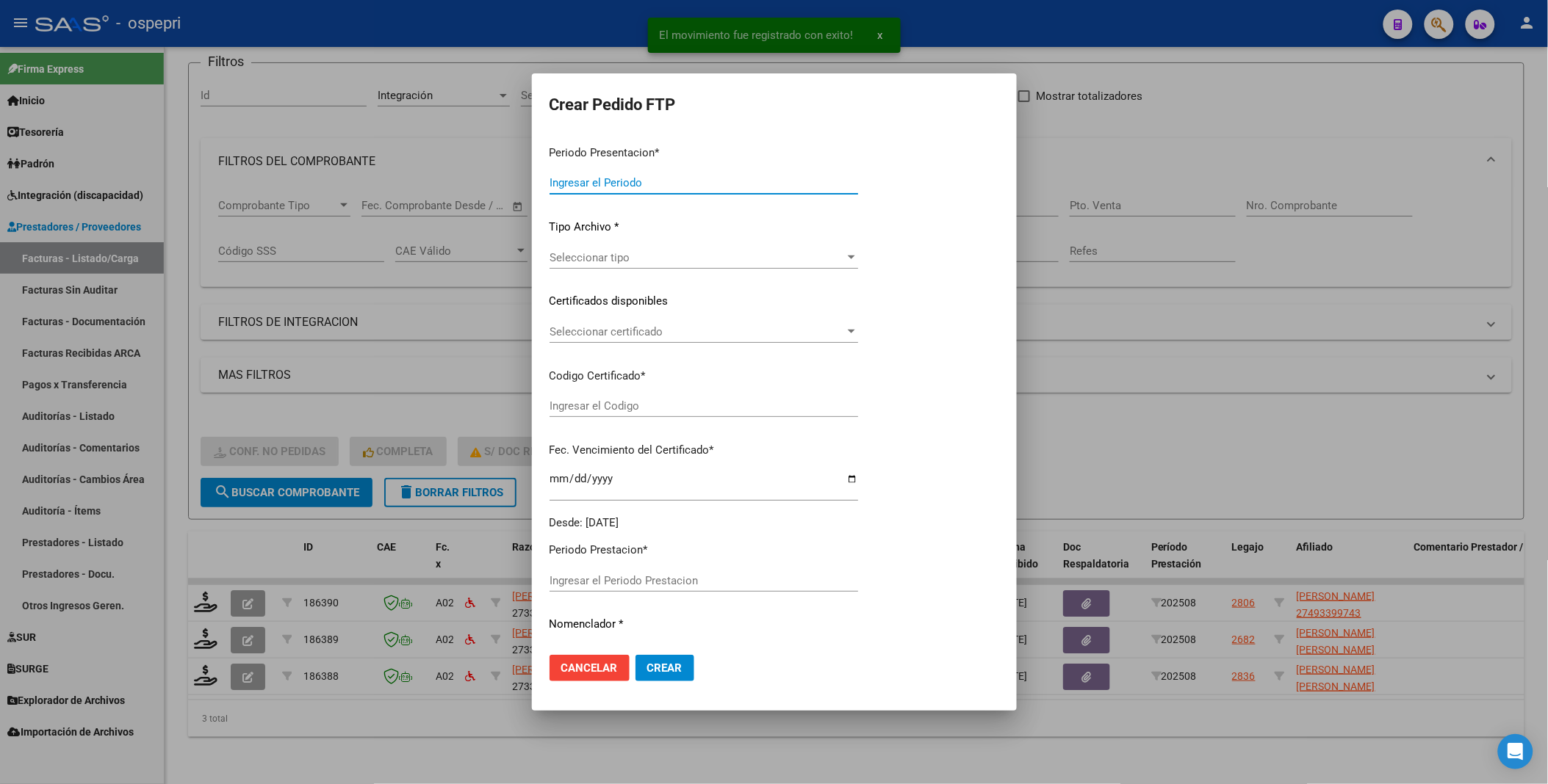
type input "202508"
type input "$ 74.223,60"
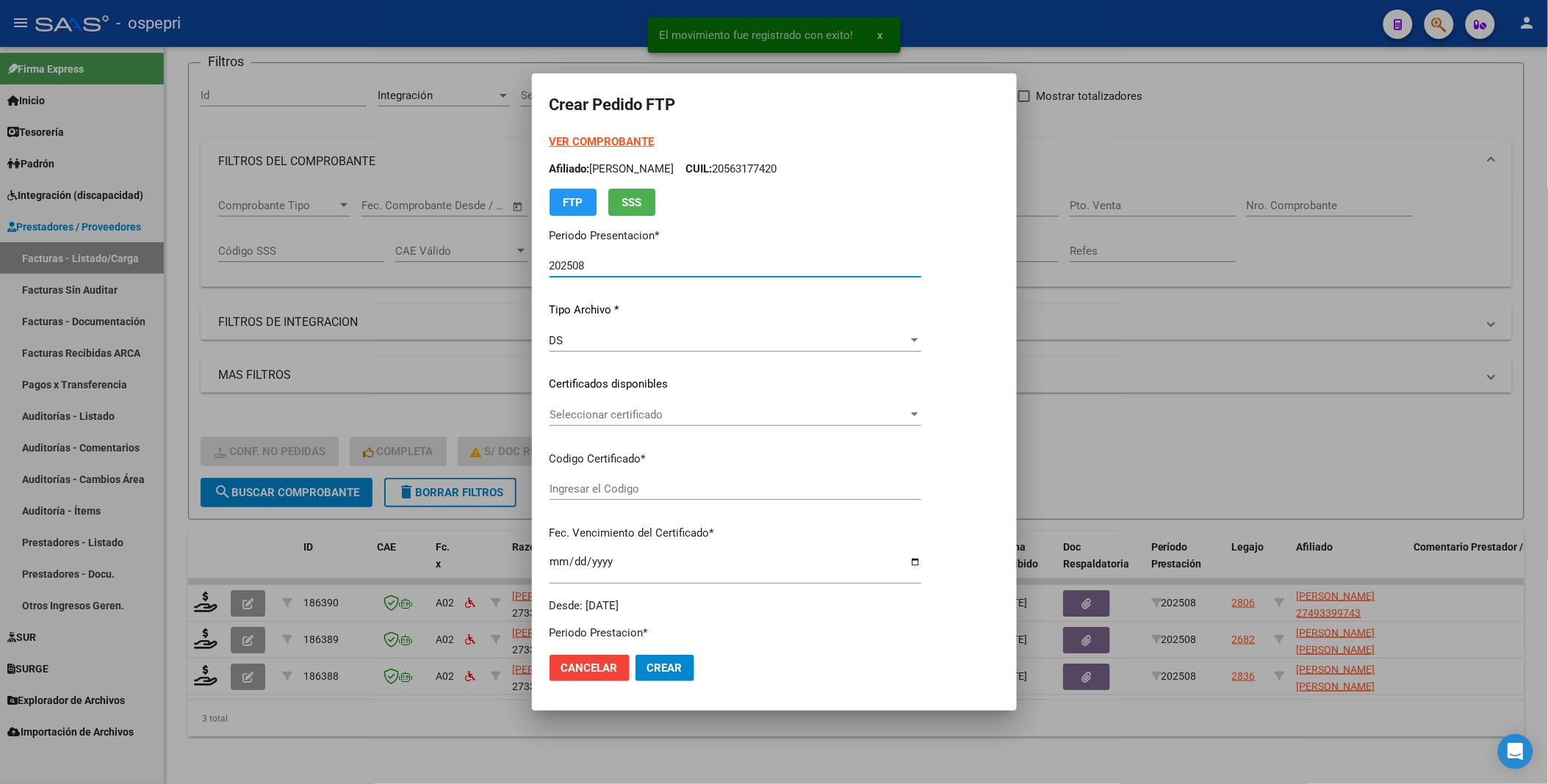
type input "2749339974-3"
type input "[DATE]"
click at [908, 414] on span "Seleccionar certificado" at bounding box center [729, 415] width 358 height 13
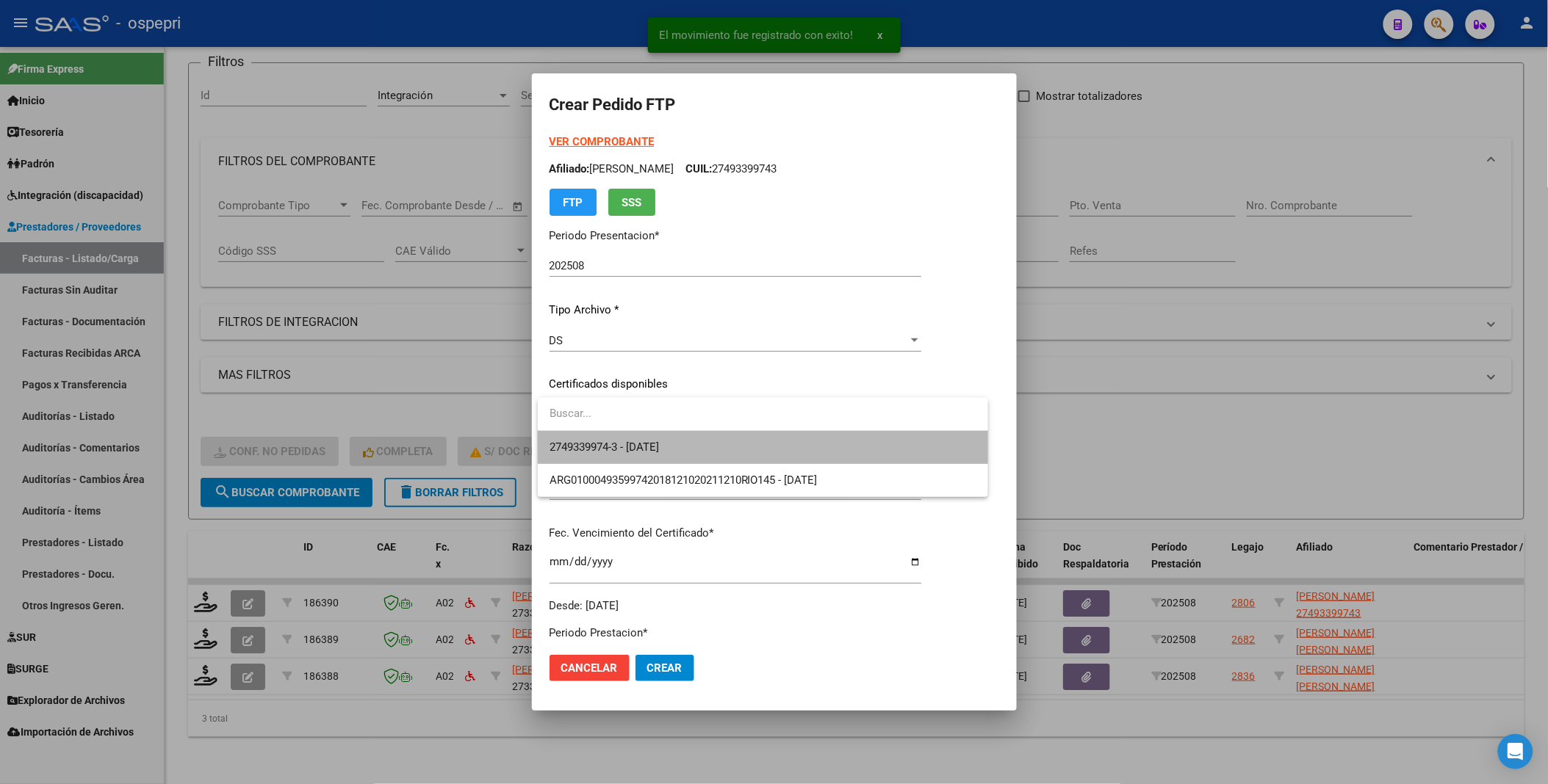
click at [930, 440] on span "2749339974-3 - [DATE]" at bounding box center [763, 447] width 427 height 34
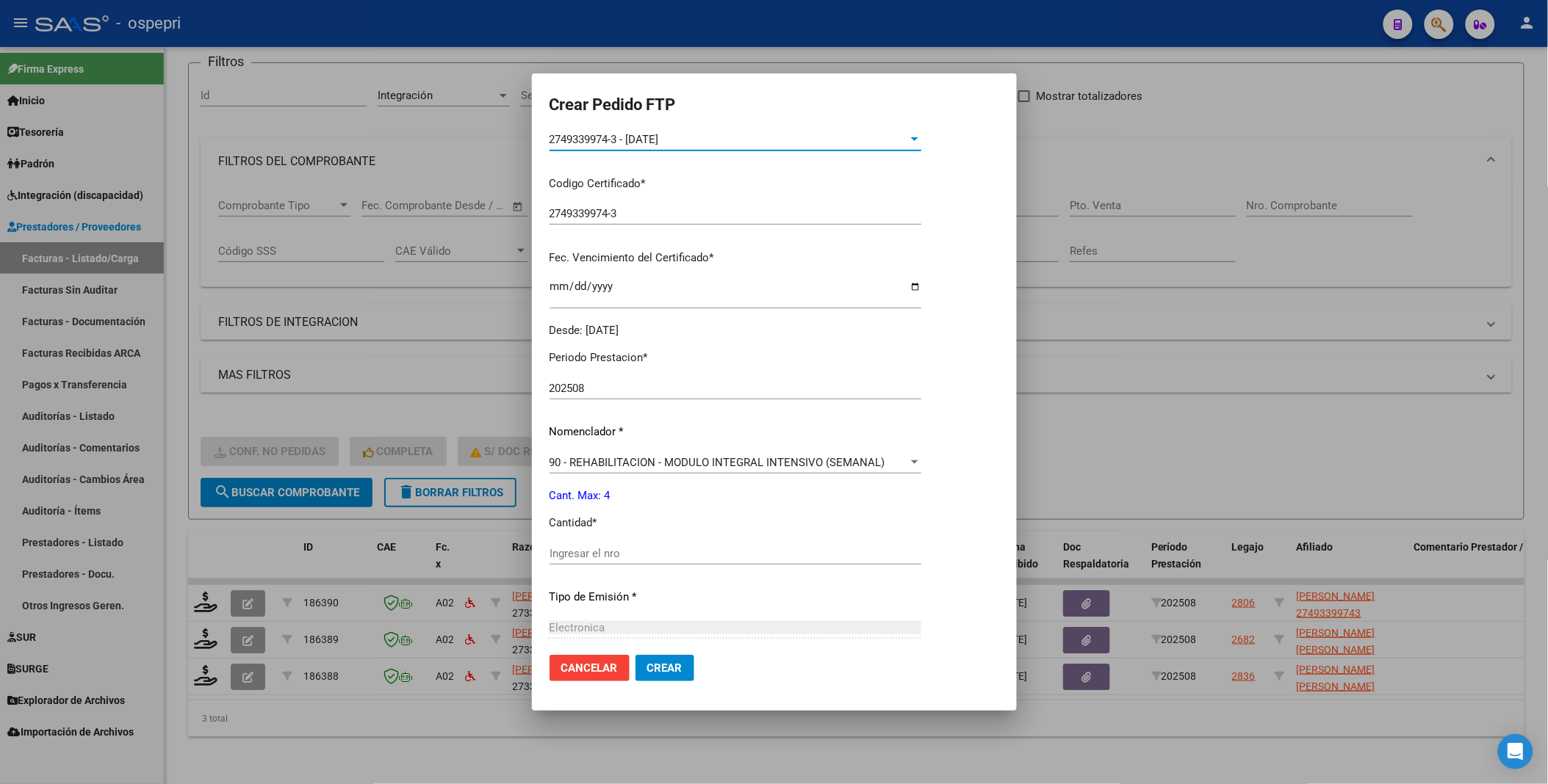
scroll to position [326, 0]
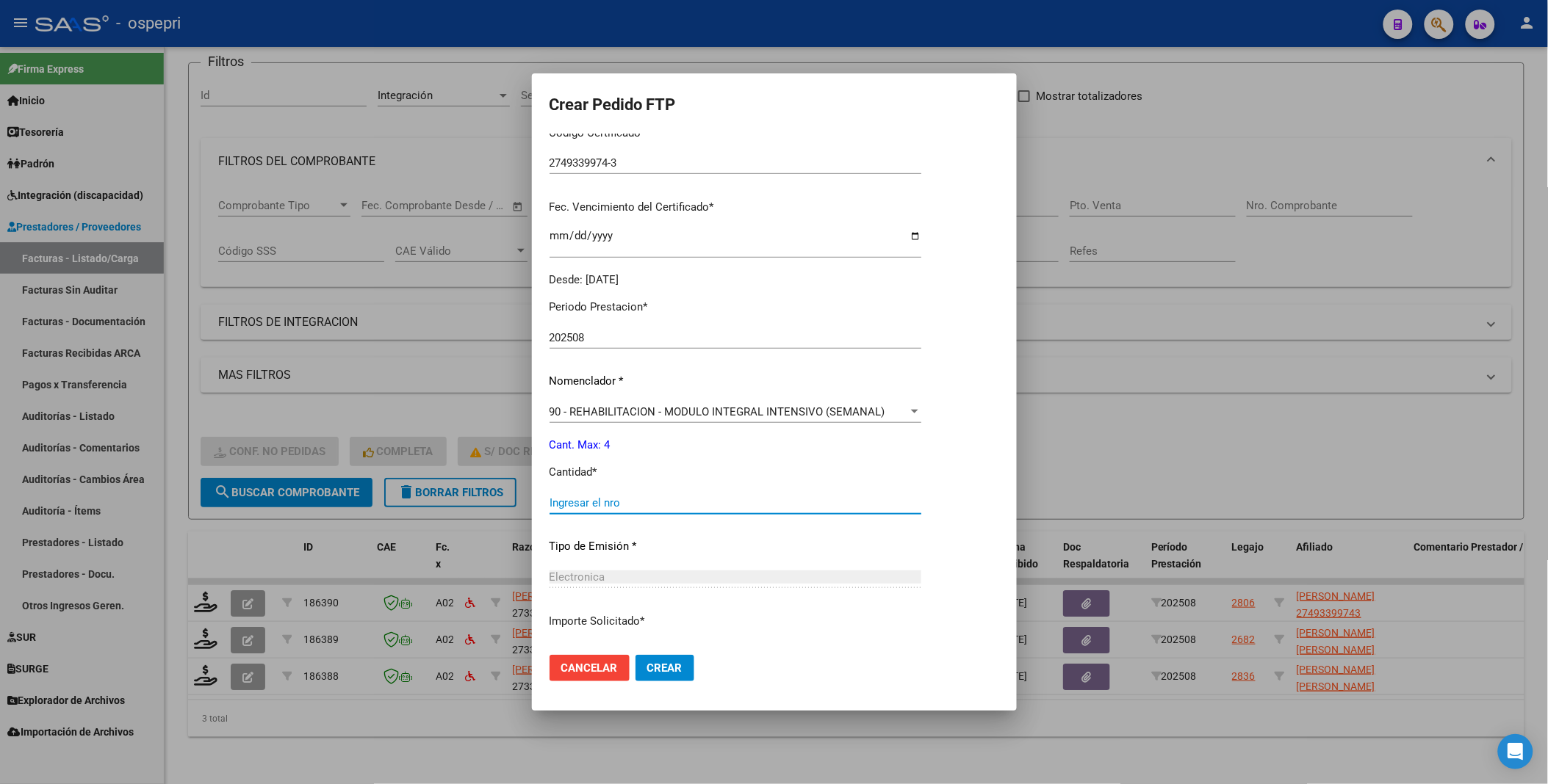
click at [617, 504] on input "Ingresar el nro" at bounding box center [735, 504] width 371 height 13
type input "4"
click at [666, 674] on span "Crear" at bounding box center [664, 668] width 35 height 13
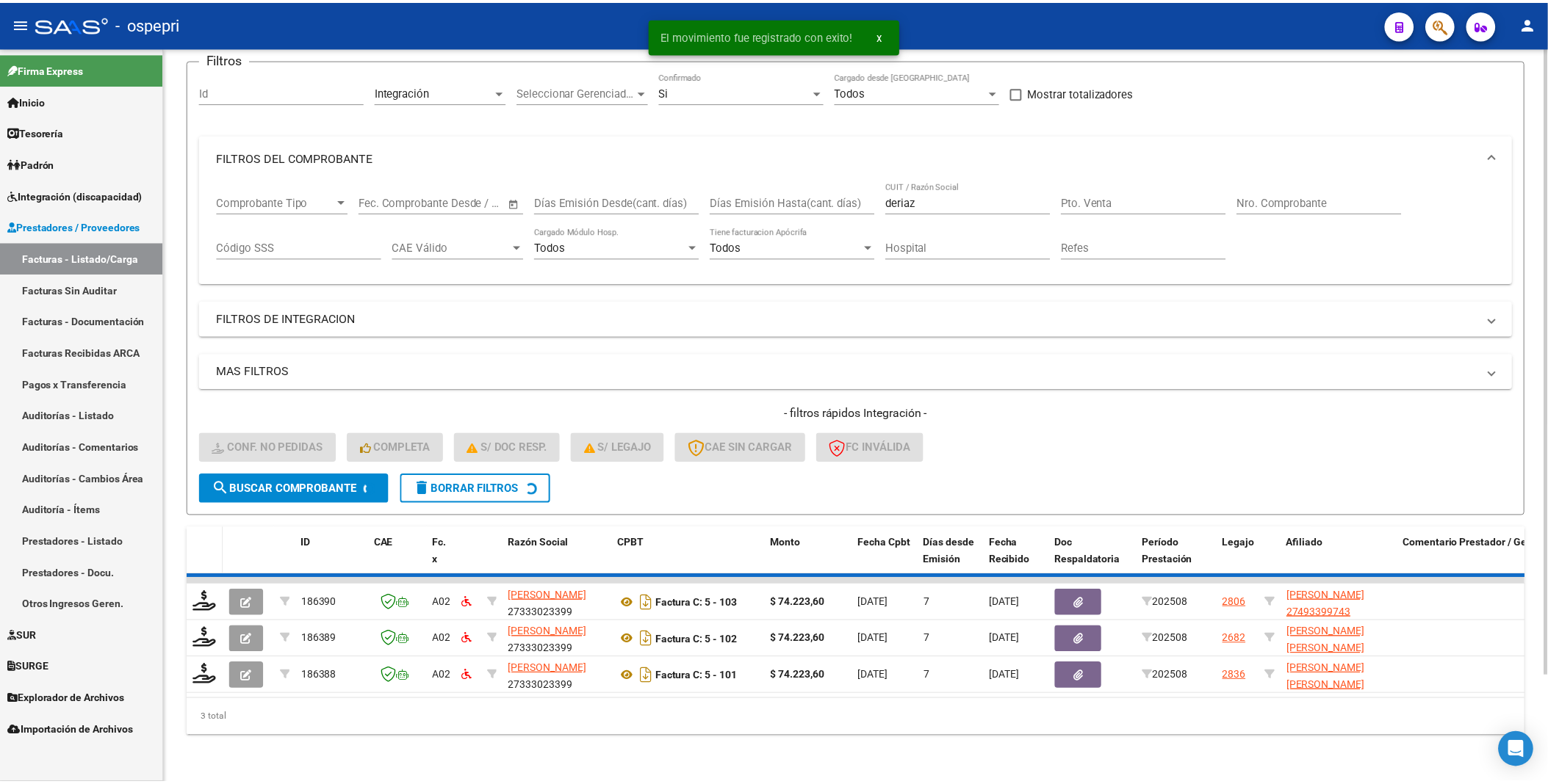
scroll to position [85, 0]
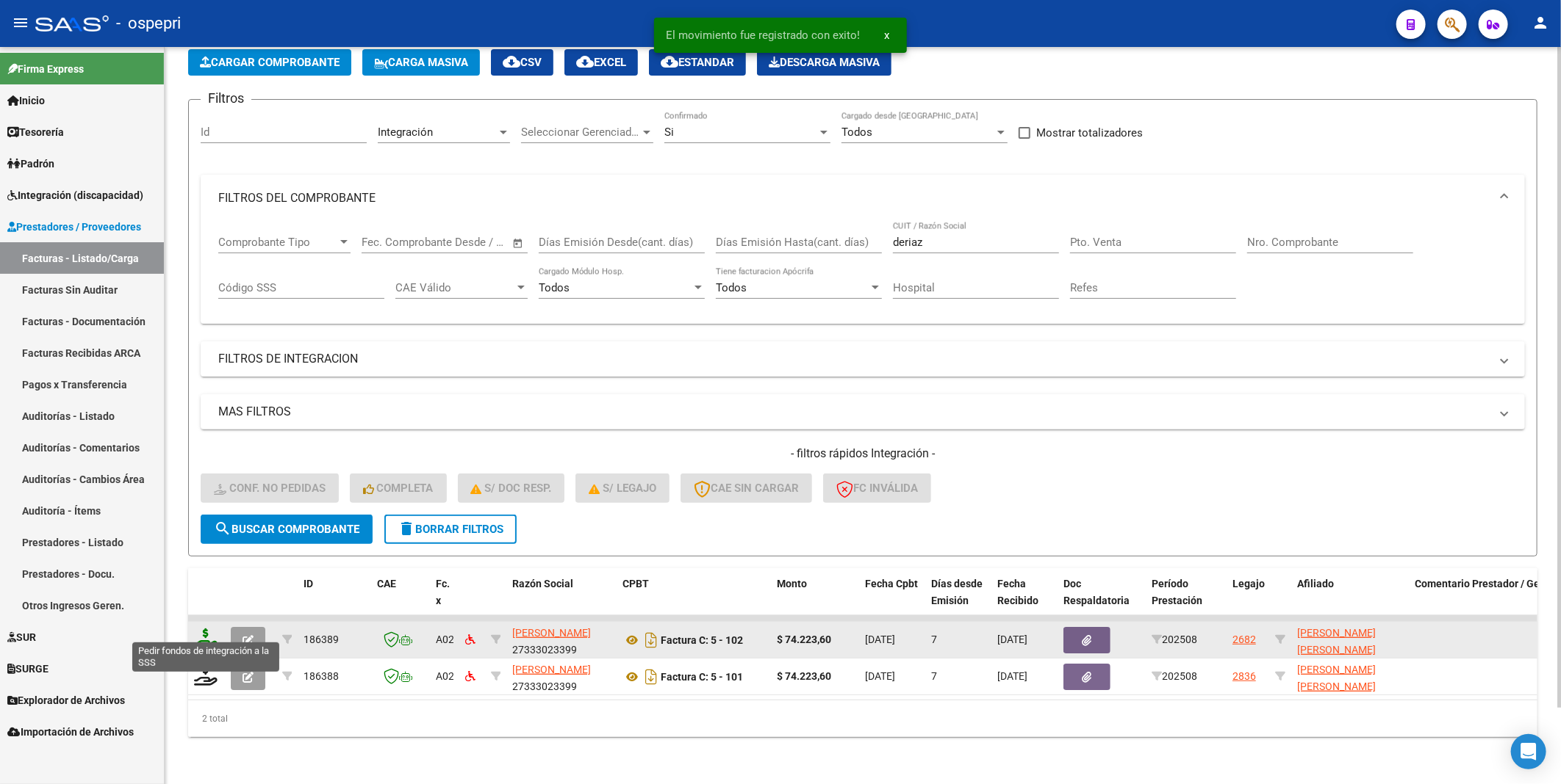
click at [207, 633] on icon at bounding box center [206, 638] width 24 height 20
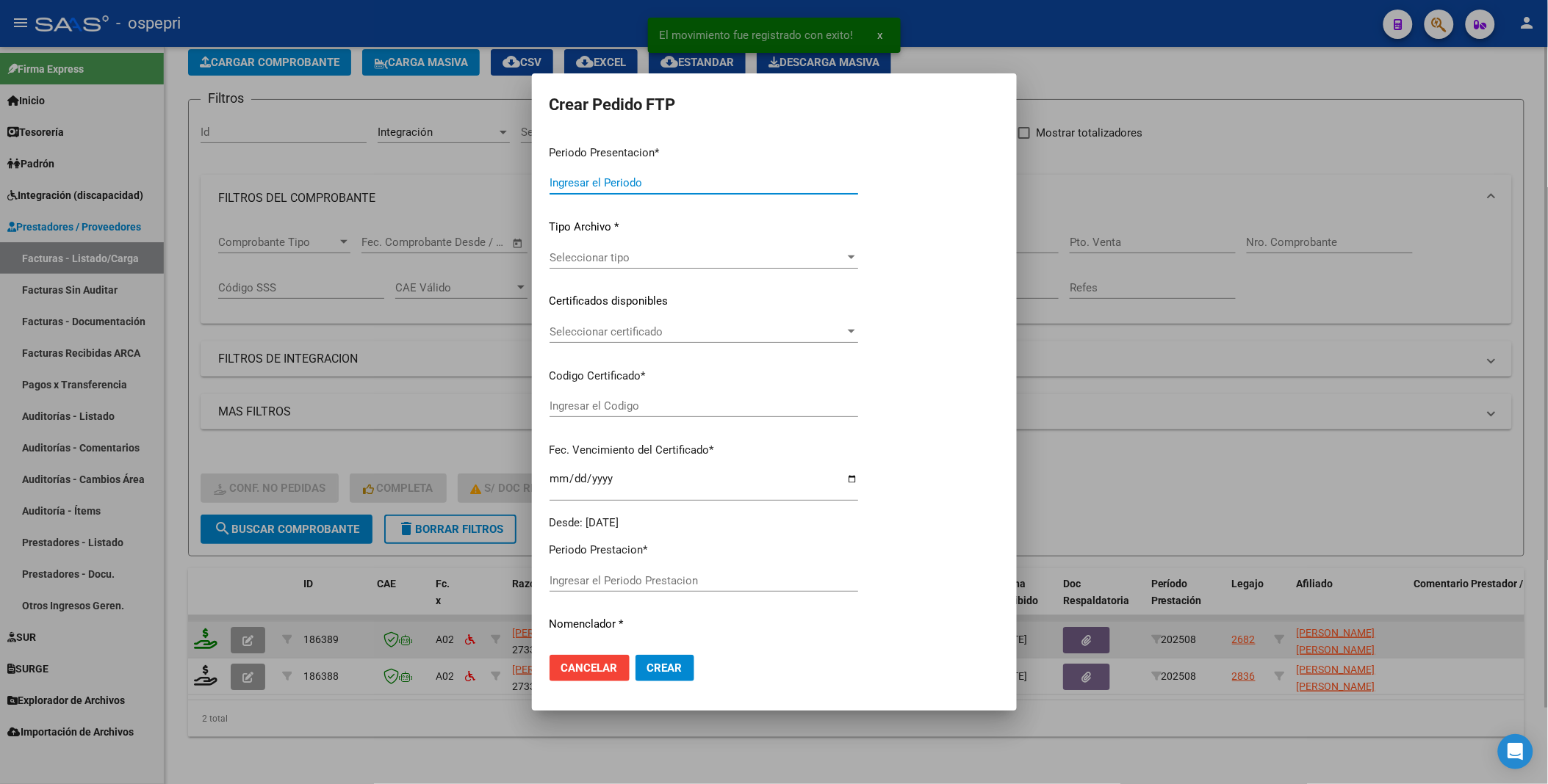
type input "202508"
type input "$ 74.223,60"
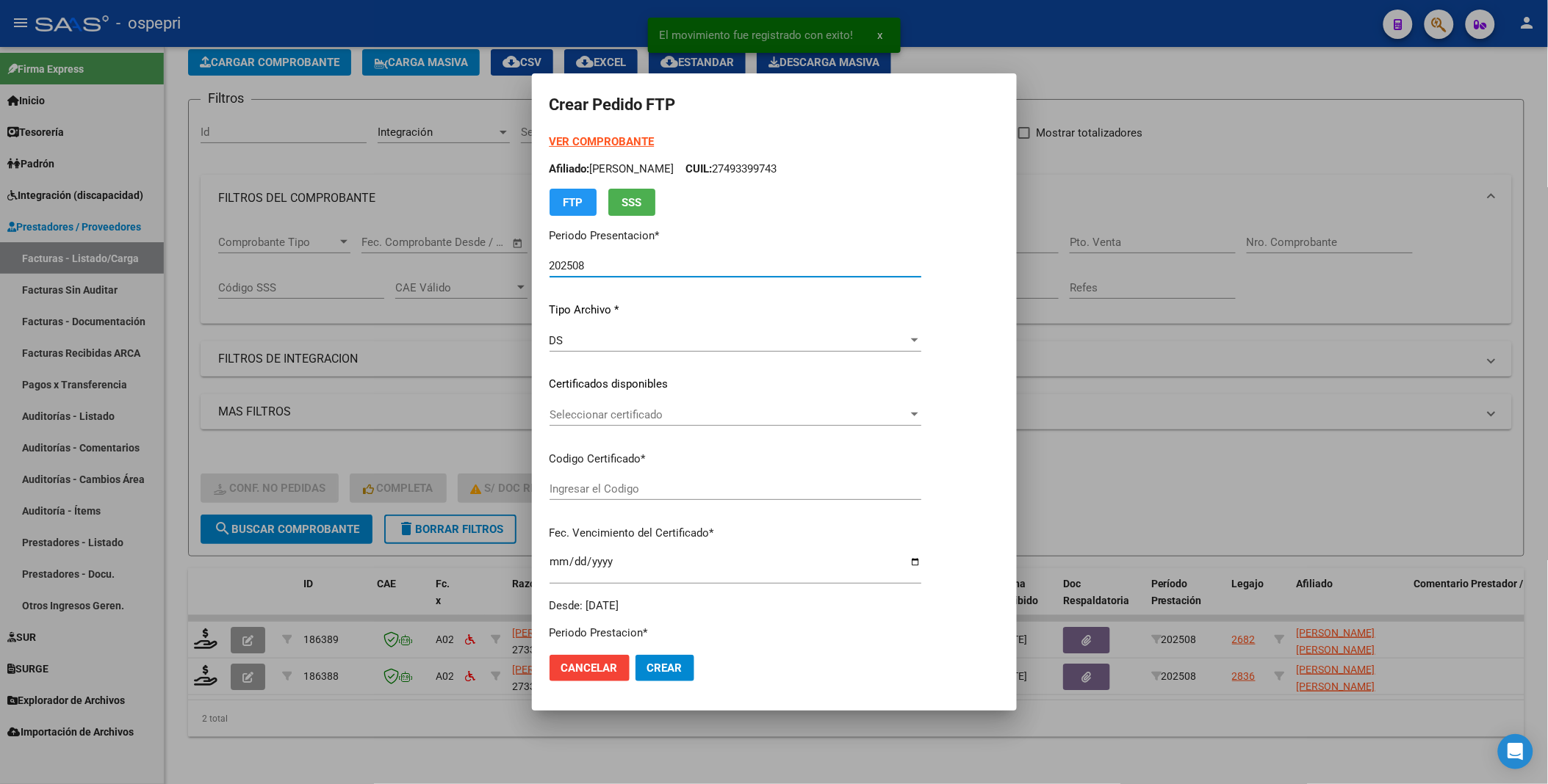
type input "20523245571"
type input "[DATE]"
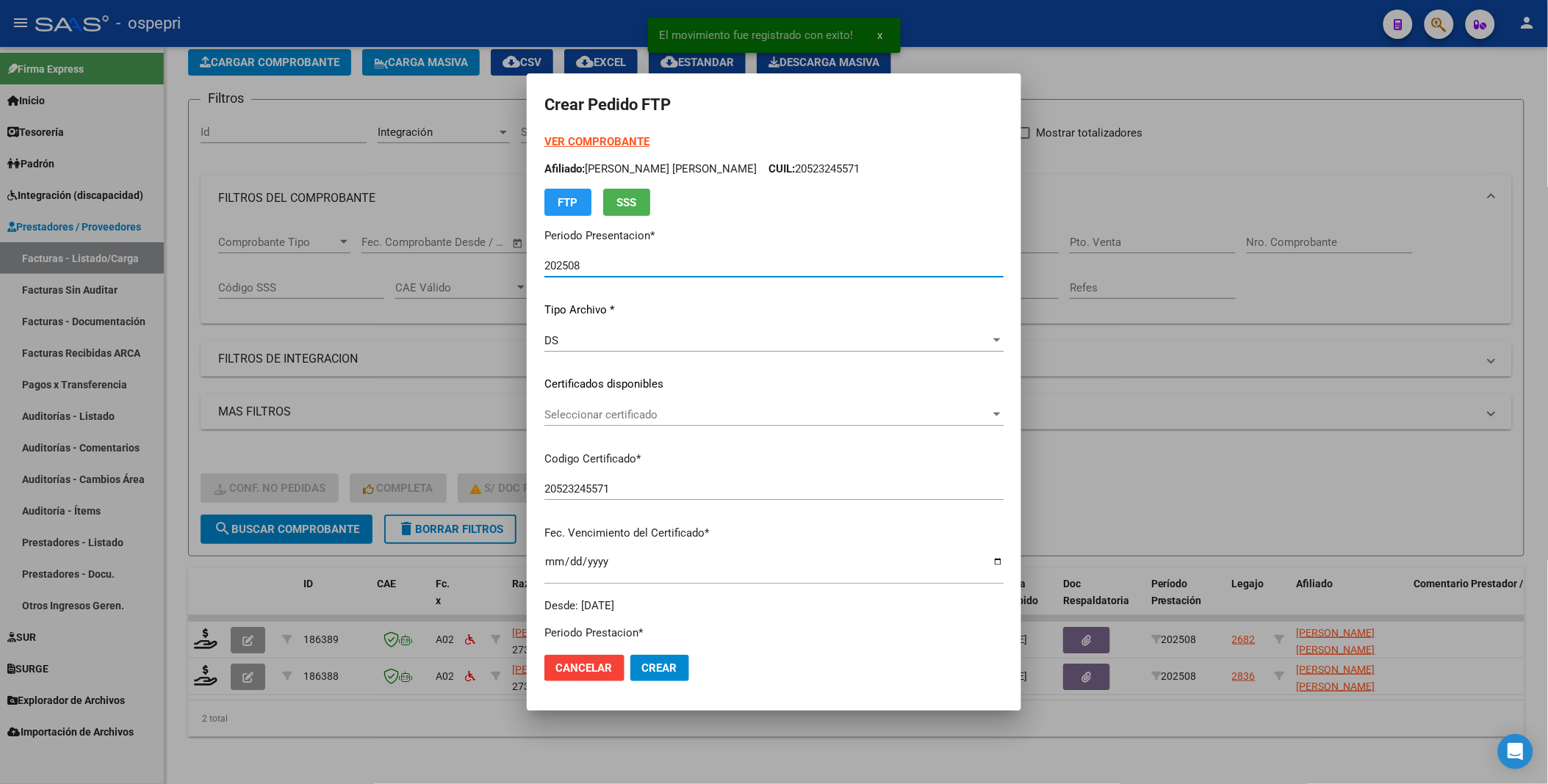
click at [990, 419] on span "Seleccionar certificado" at bounding box center [768, 415] width 446 height 13
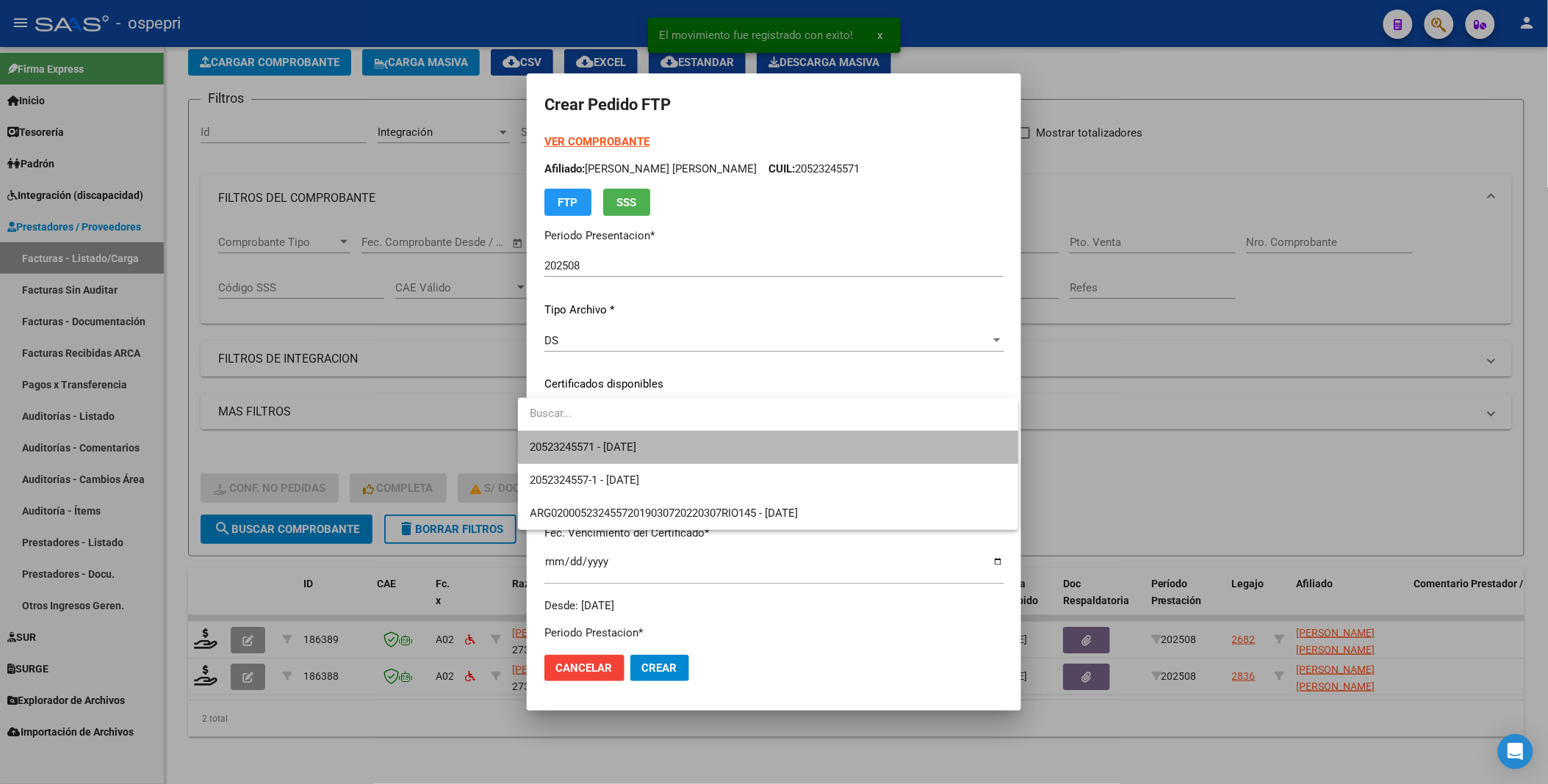
click at [932, 443] on span "20523245571 - [DATE]" at bounding box center [768, 447] width 477 height 34
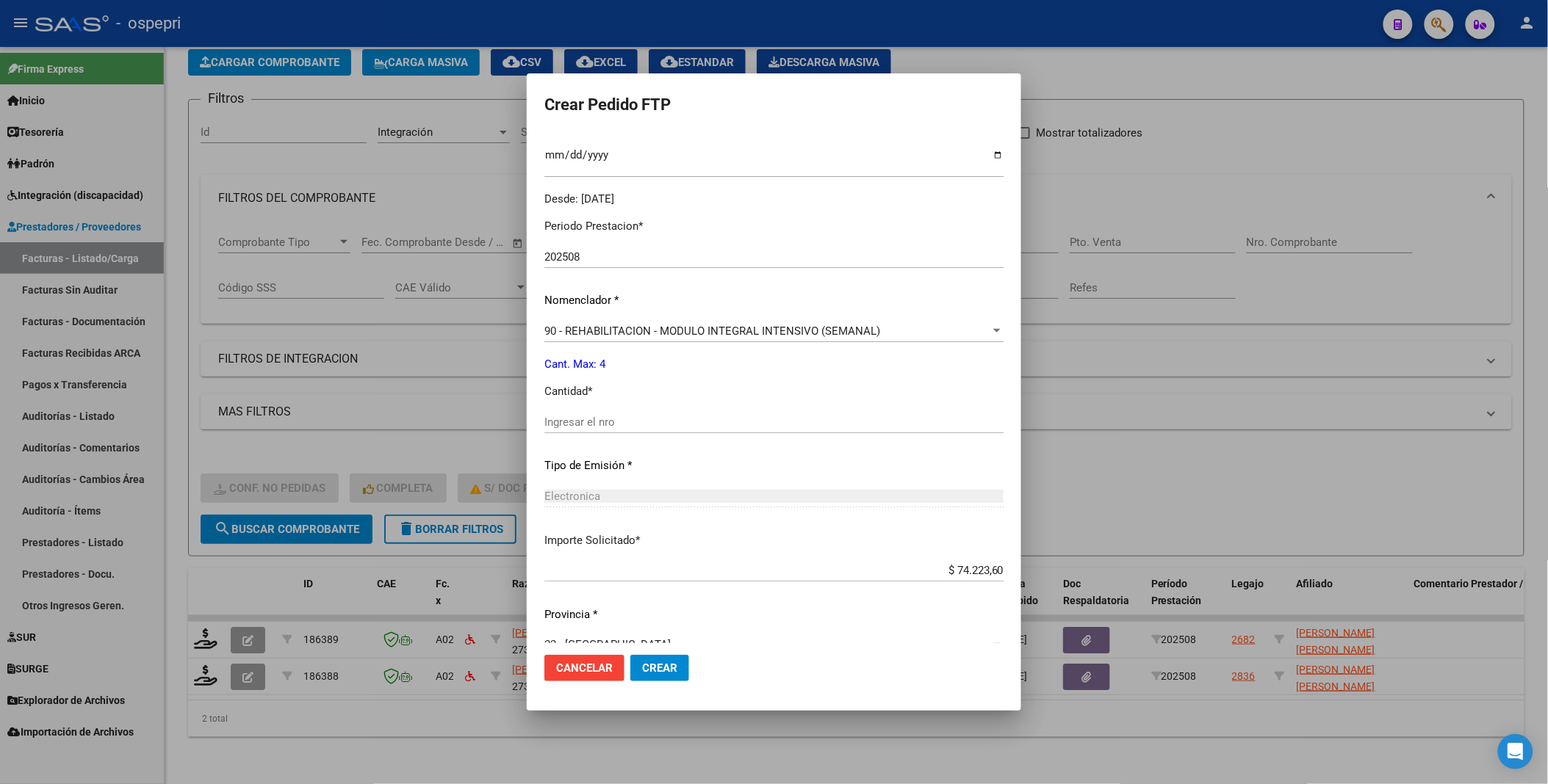
scroll to position [408, 0]
click at [617, 428] on div "Ingresar el nro" at bounding box center [774, 421] width 460 height 22
type input "4"
click at [649, 663] on span "Crear" at bounding box center [660, 668] width 35 height 13
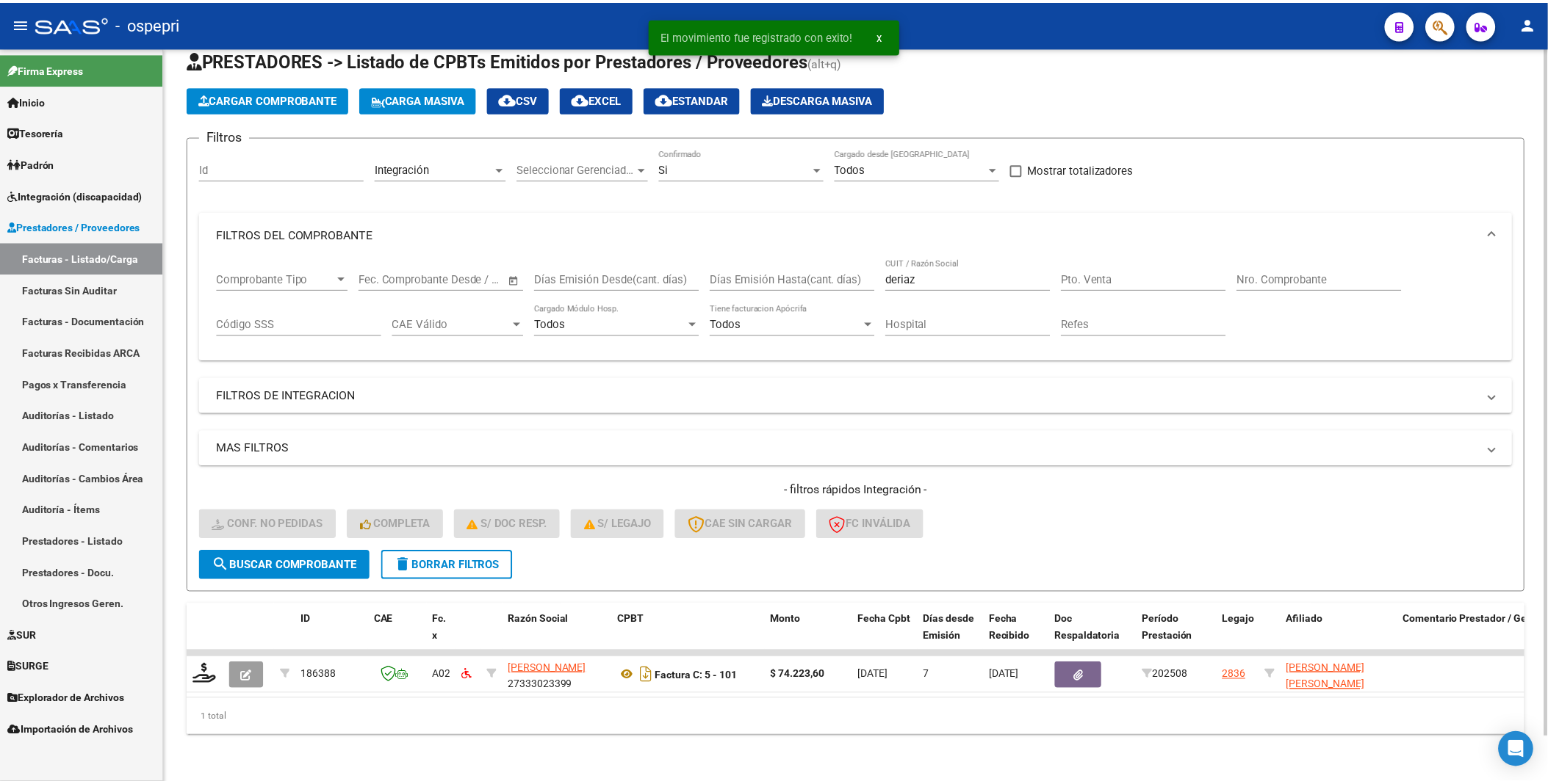
scroll to position [49, 0]
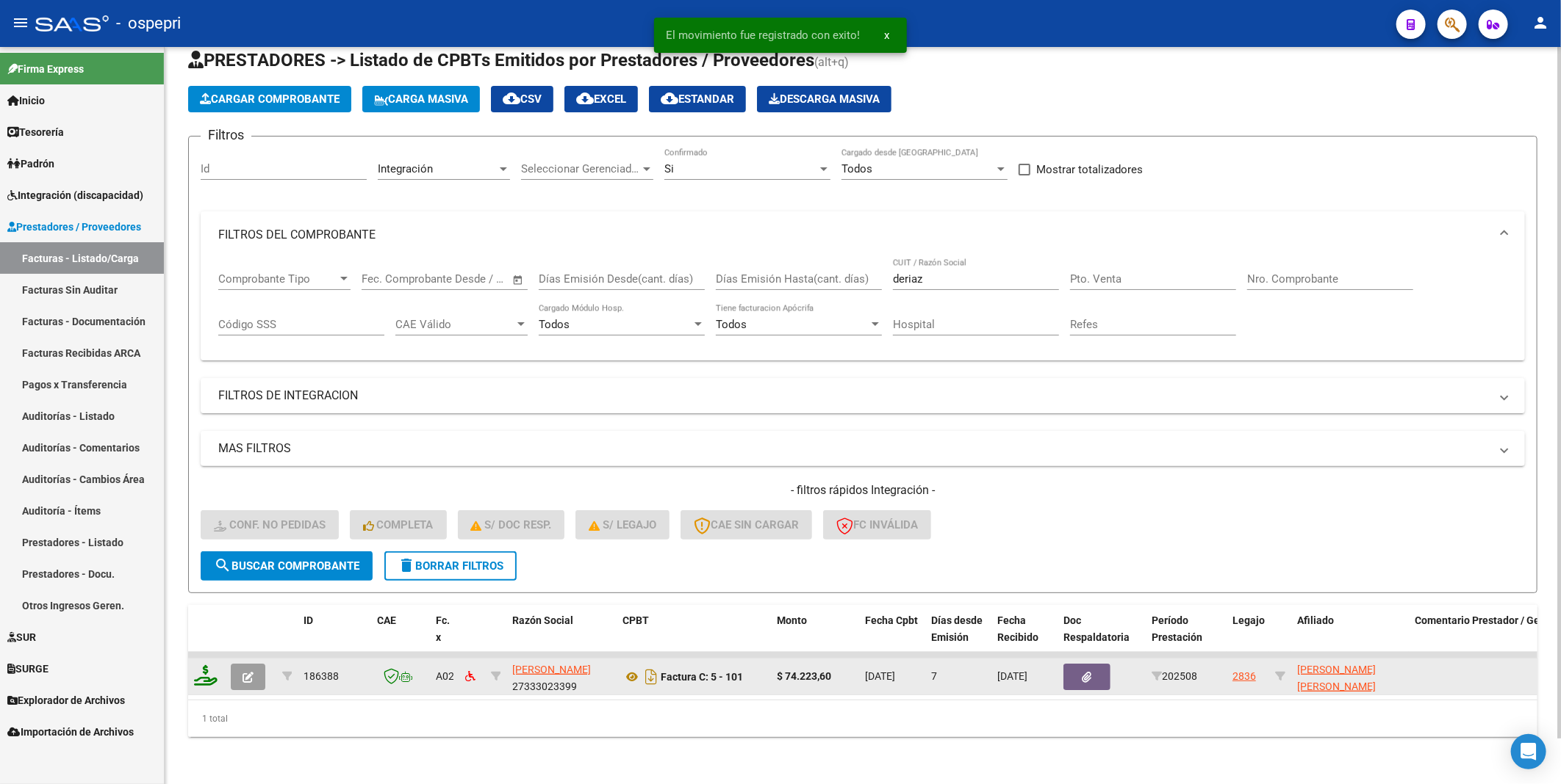
click at [212, 667] on icon at bounding box center [206, 675] width 24 height 20
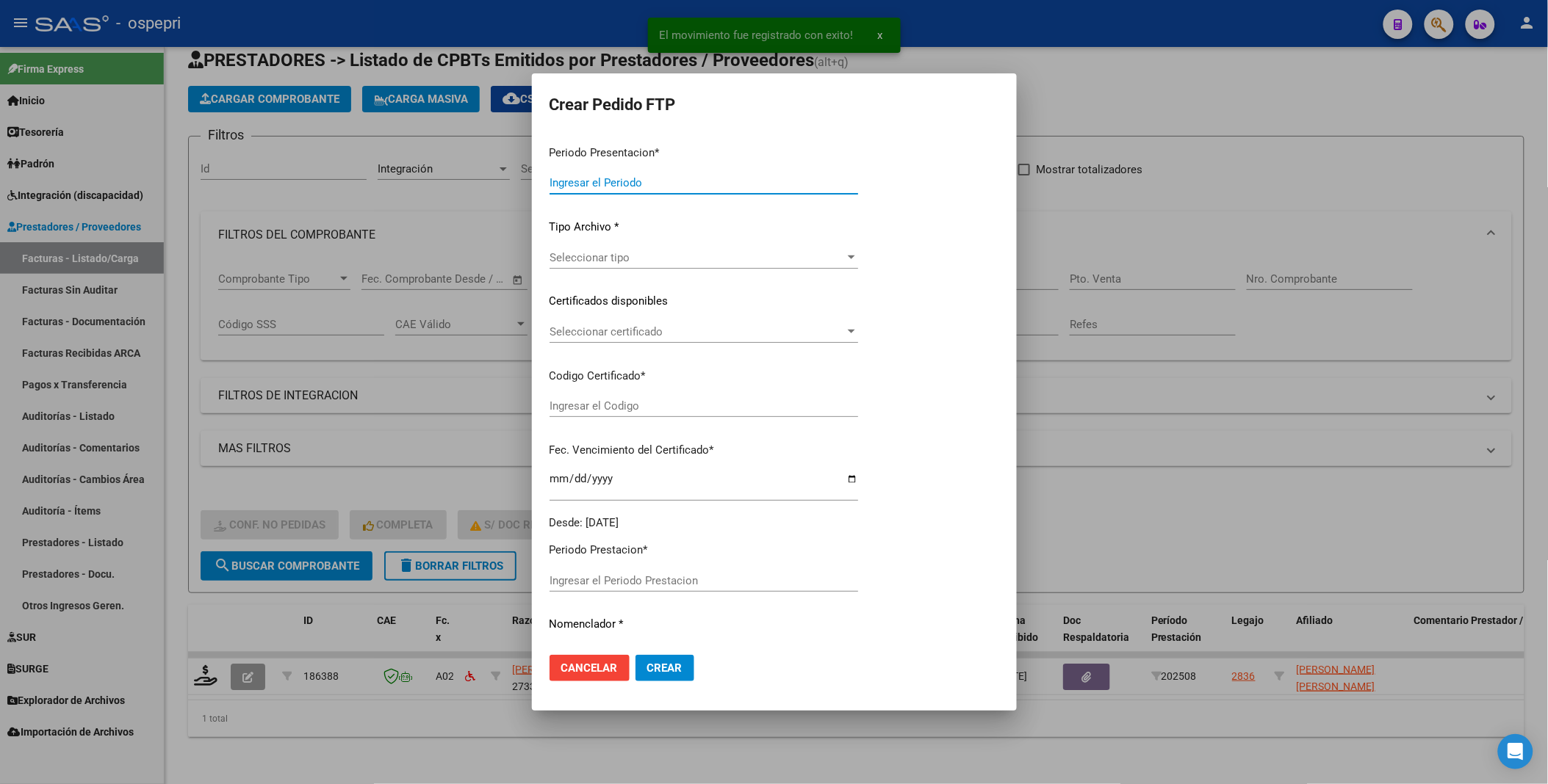
type input "202508"
type input "$ 74.223,60"
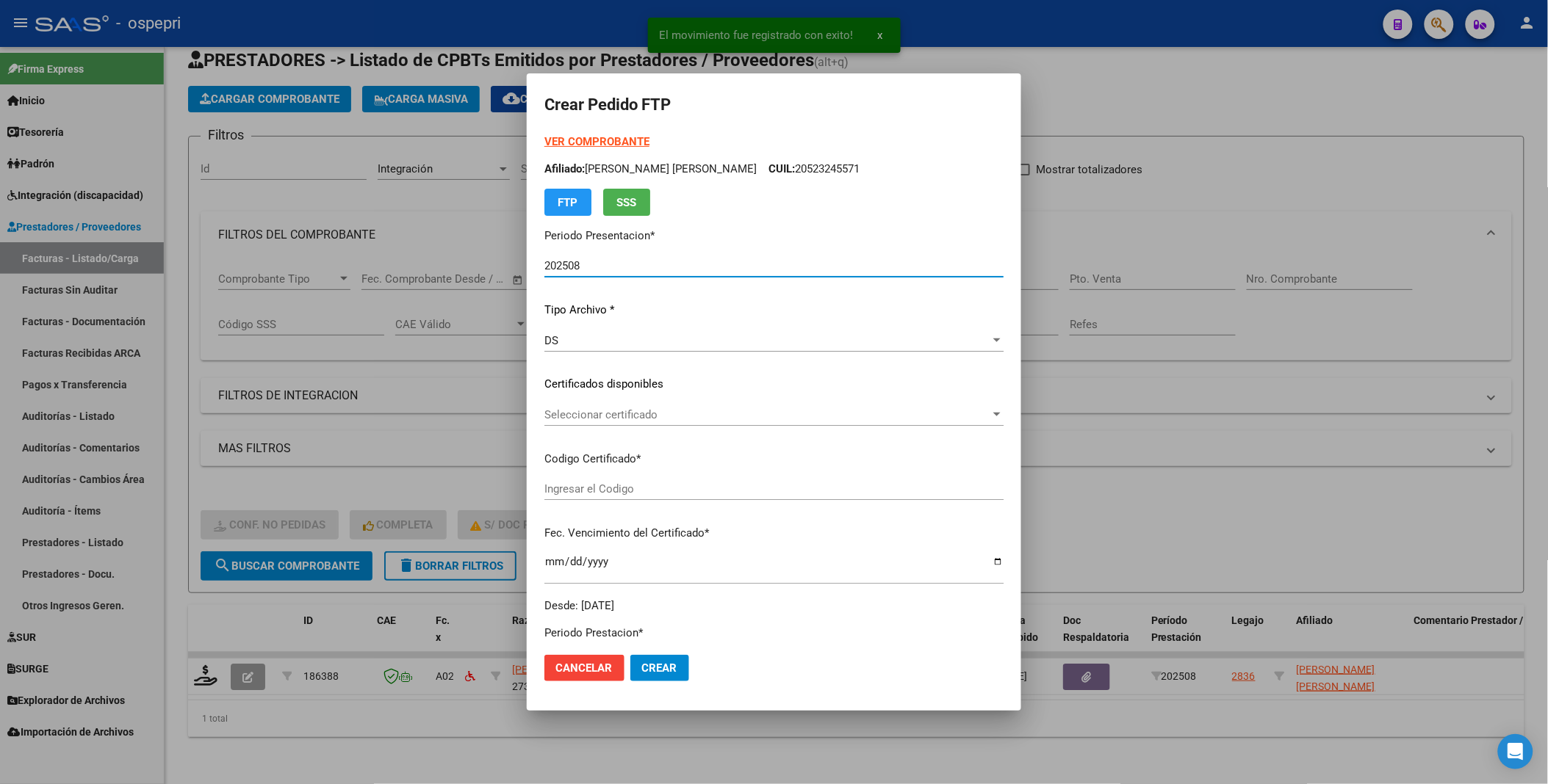
type input "20521699486"
type input "[DATE]"
click at [990, 415] on span "Seleccionar certificado" at bounding box center [768, 415] width 446 height 13
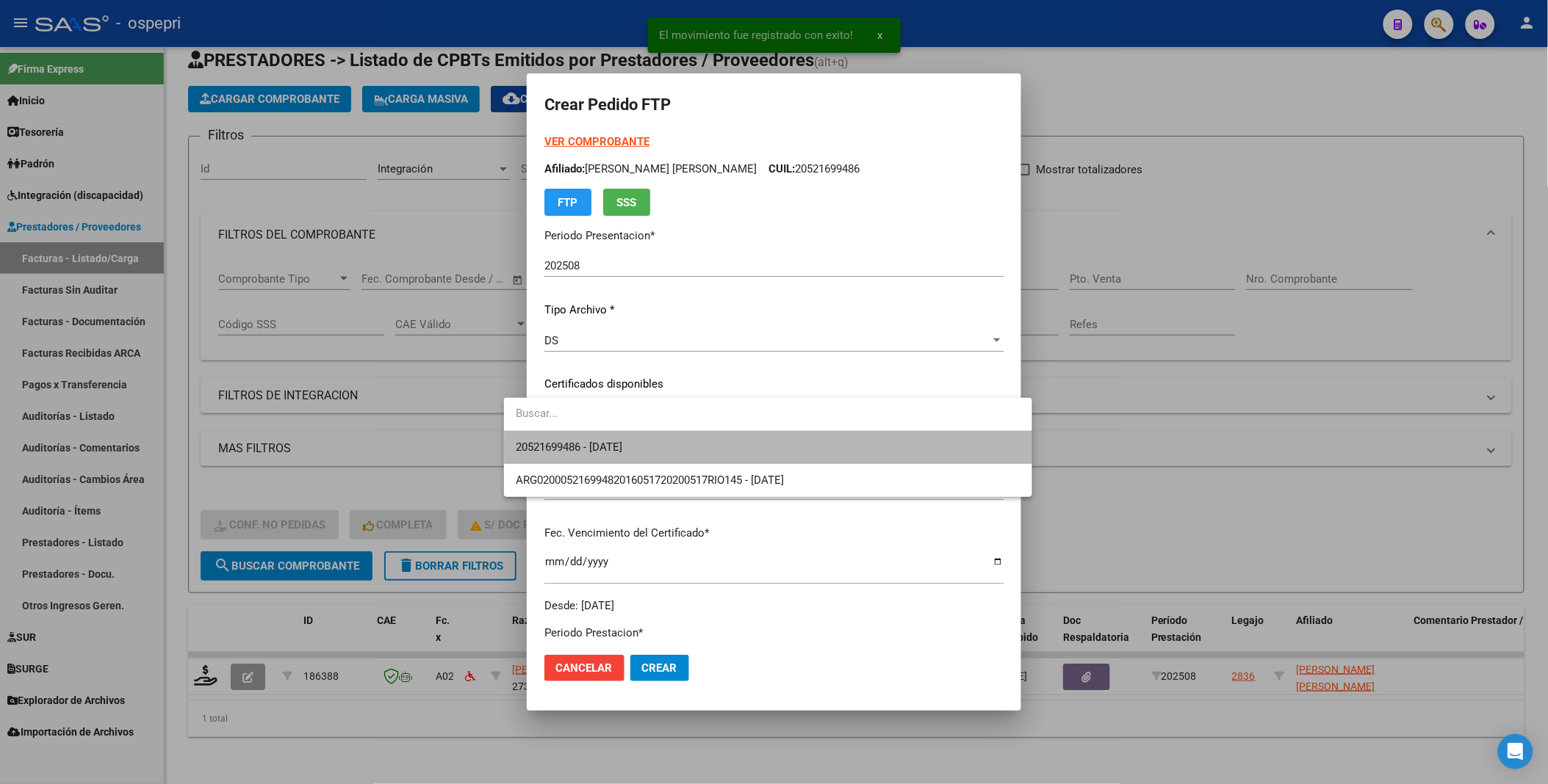
click at [924, 452] on span "20521699486 - [DATE]" at bounding box center [768, 447] width 504 height 34
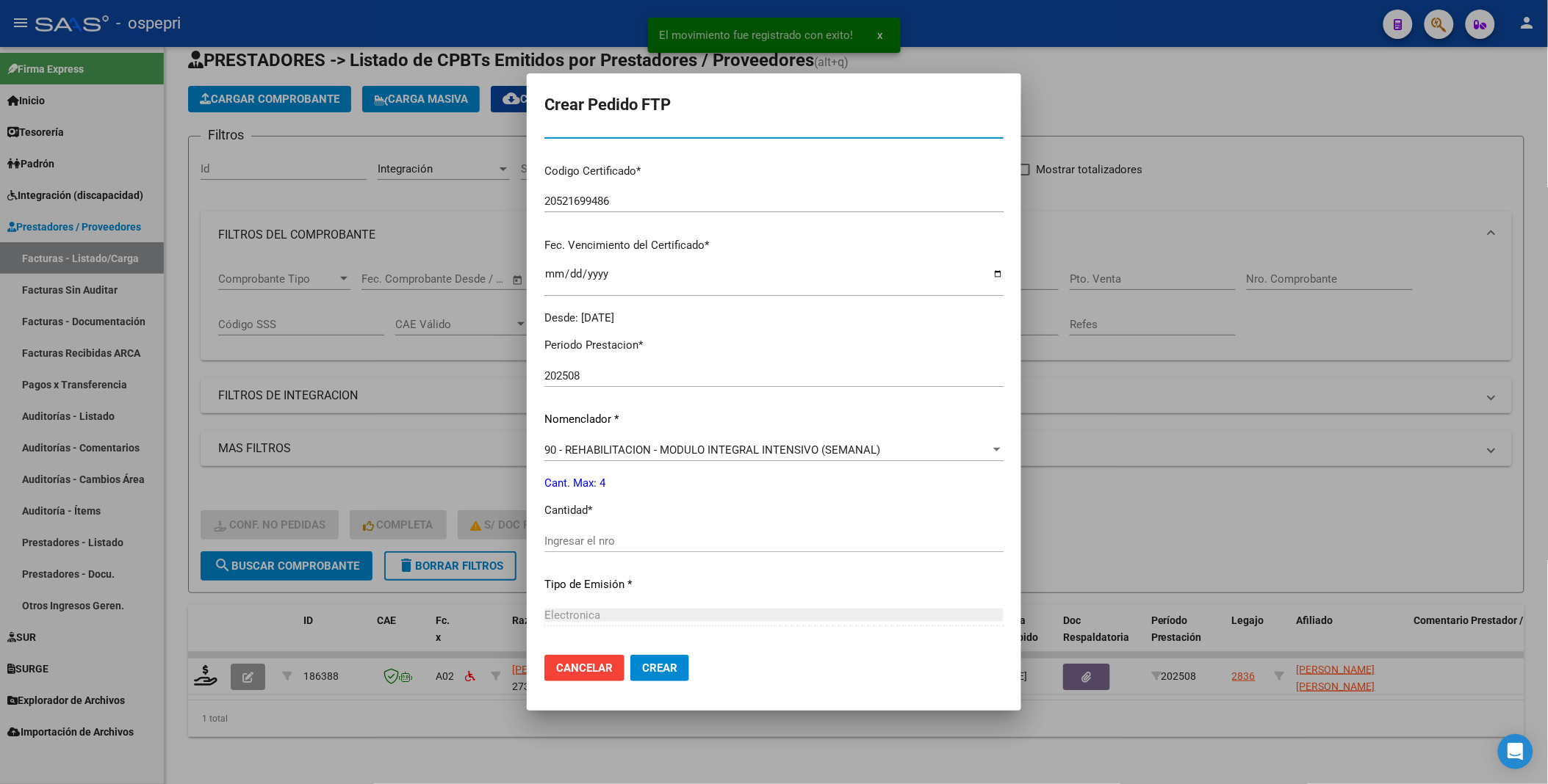
scroll to position [326, 0]
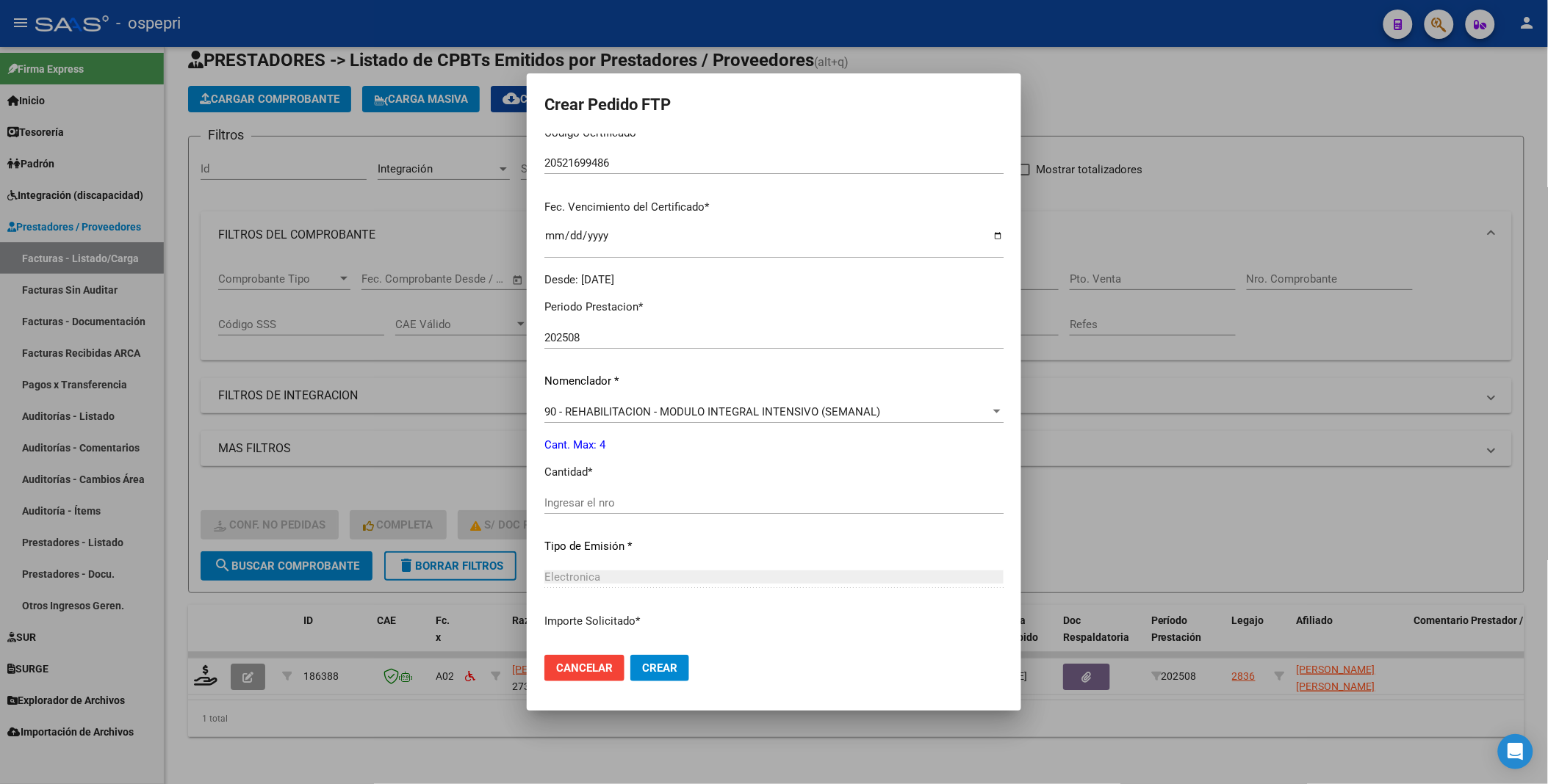
click at [598, 505] on input "Ingresar el nro" at bounding box center [774, 504] width 460 height 13
type input "4"
click at [642, 670] on span "Crear" at bounding box center [660, 668] width 35 height 13
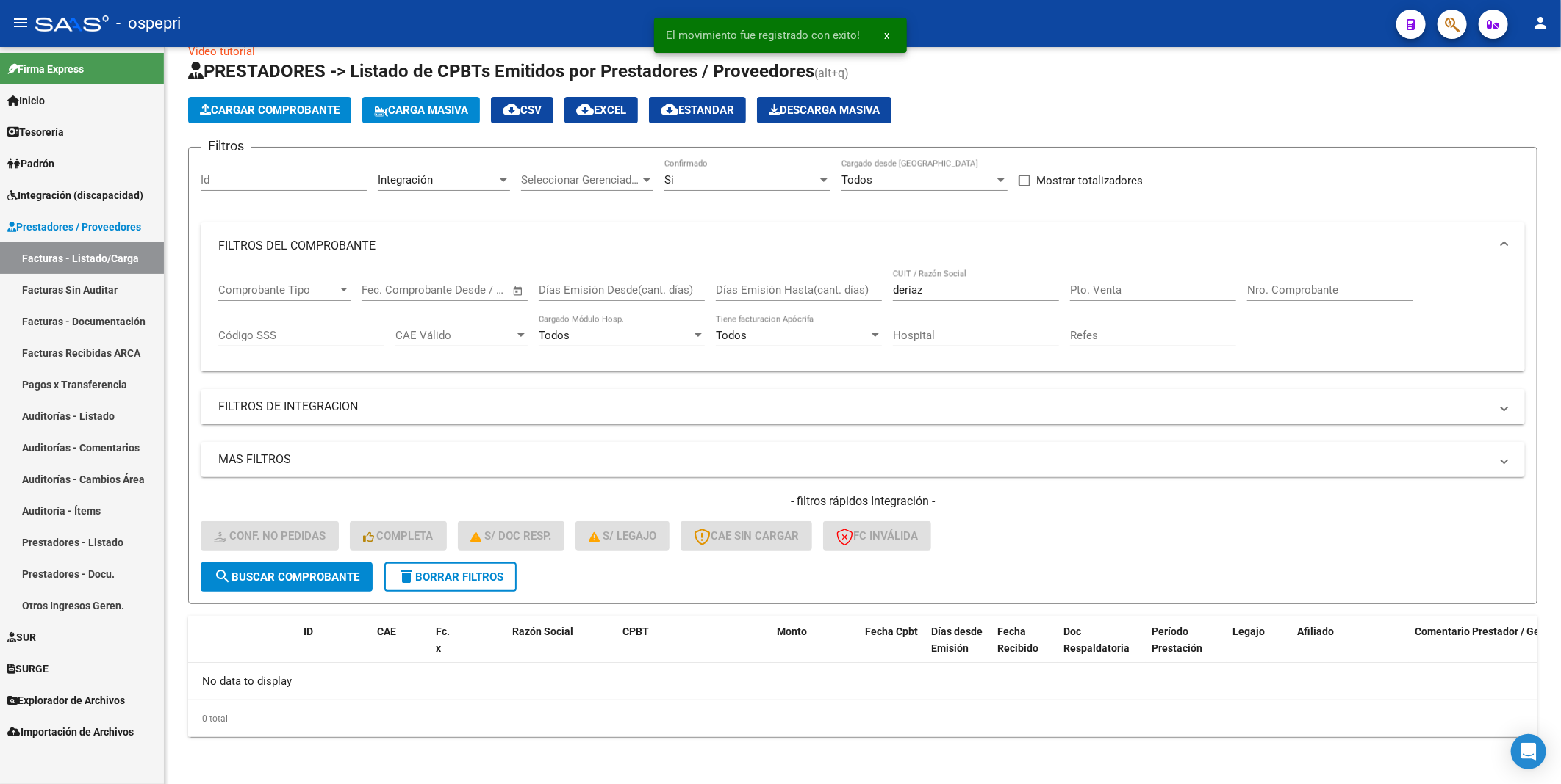
scroll to position [25, 0]
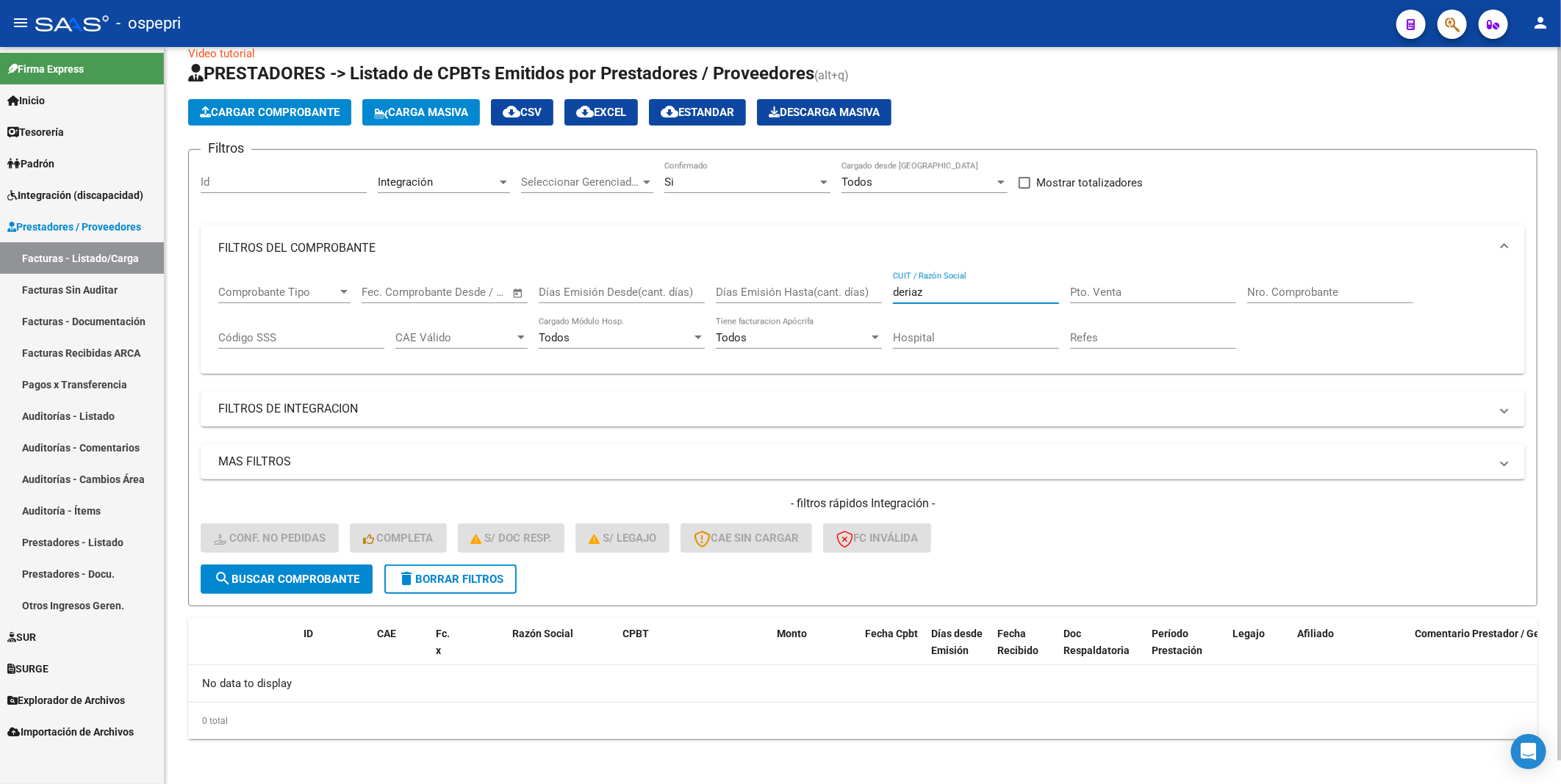
drag, startPoint x: 952, startPoint y: 292, endPoint x: 868, endPoint y: 291, distance: 84.0
click at [868, 291] on div "Comprobante Tipo Comprobante Tipo Fecha inicio – Fecha fin Fec. Comprobante Des…" at bounding box center [863, 317] width 1289 height 91
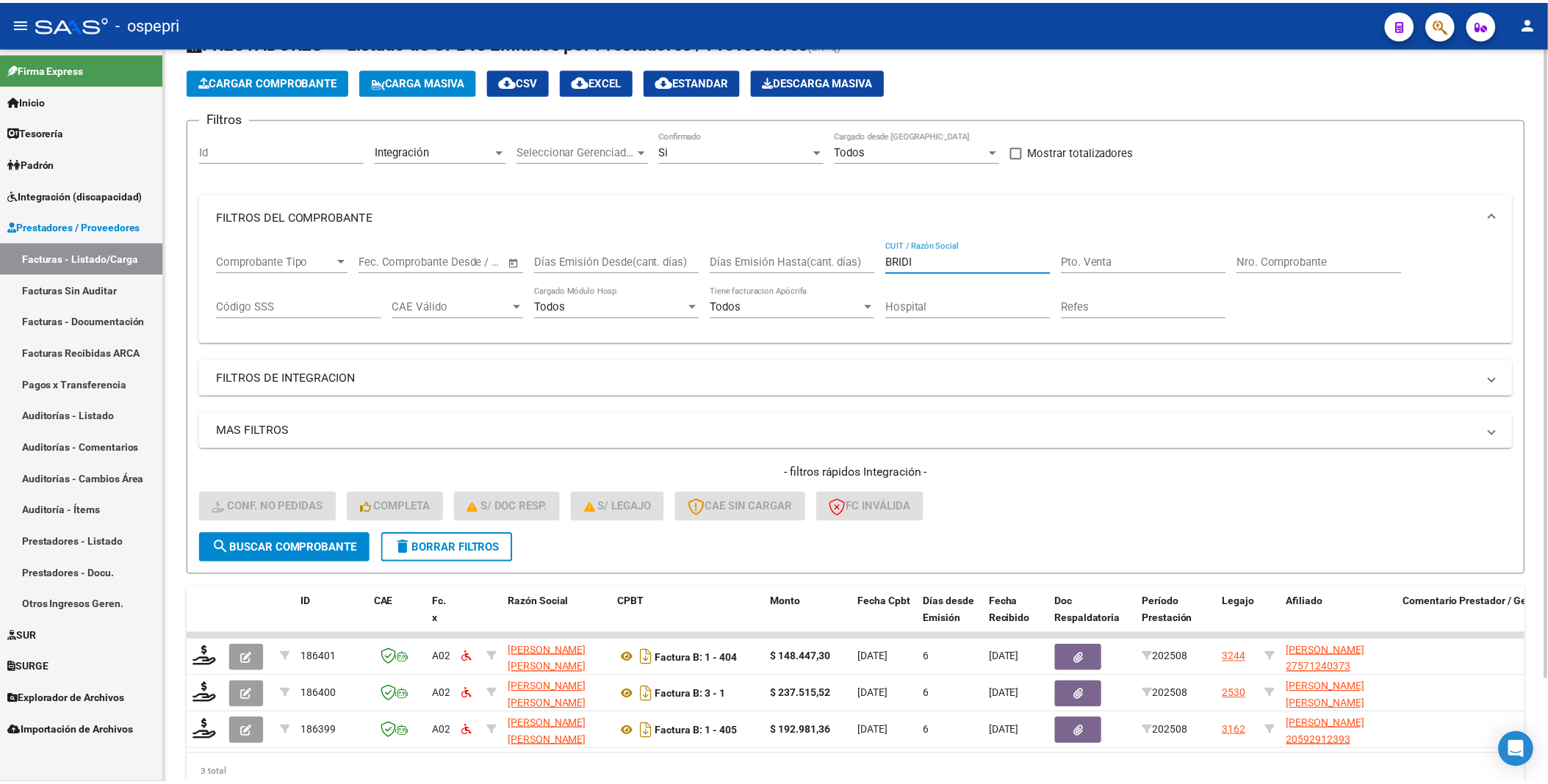
scroll to position [122, 0]
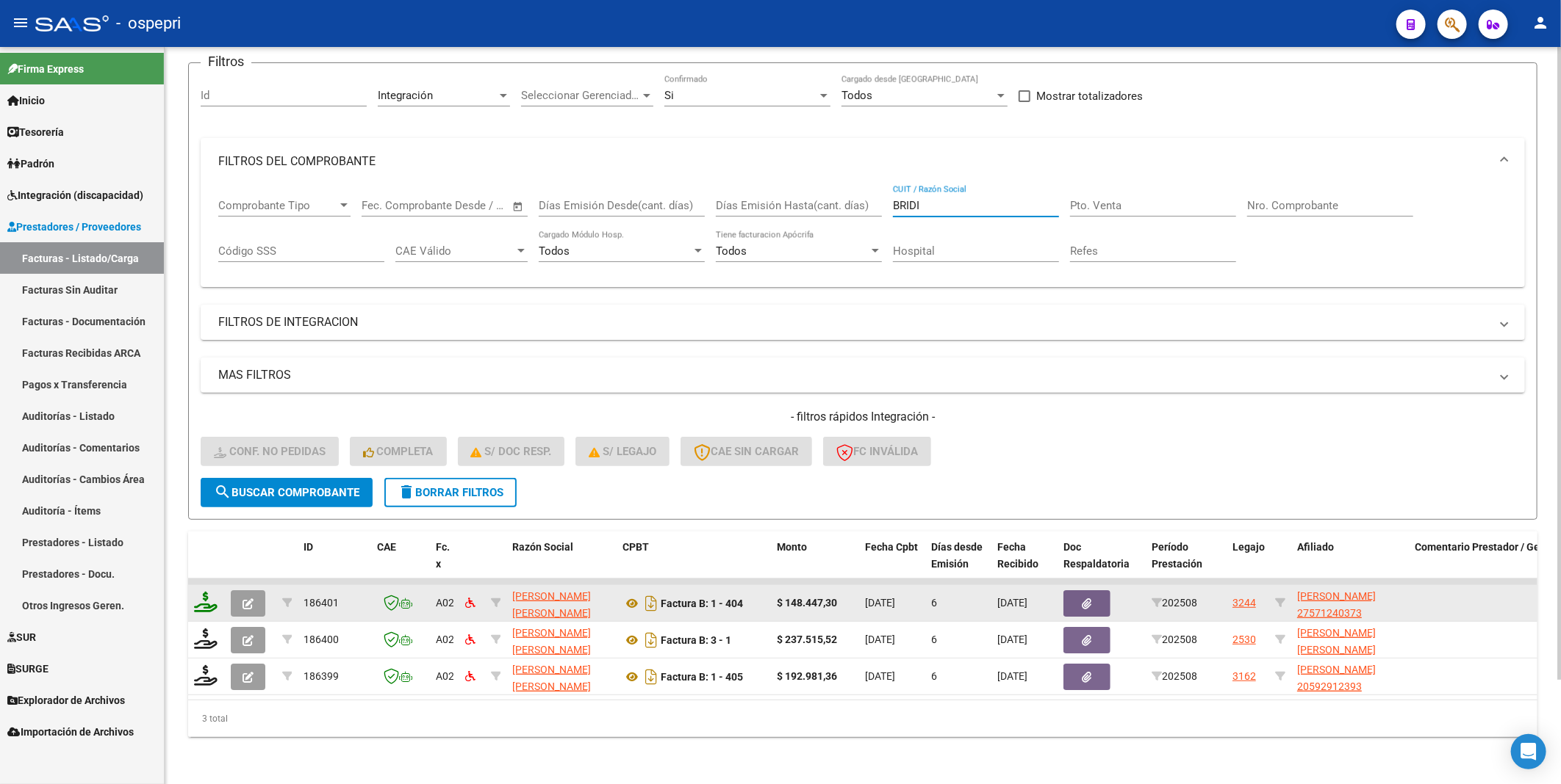
type input "BRIDI"
click at [207, 592] on icon at bounding box center [206, 601] width 24 height 20
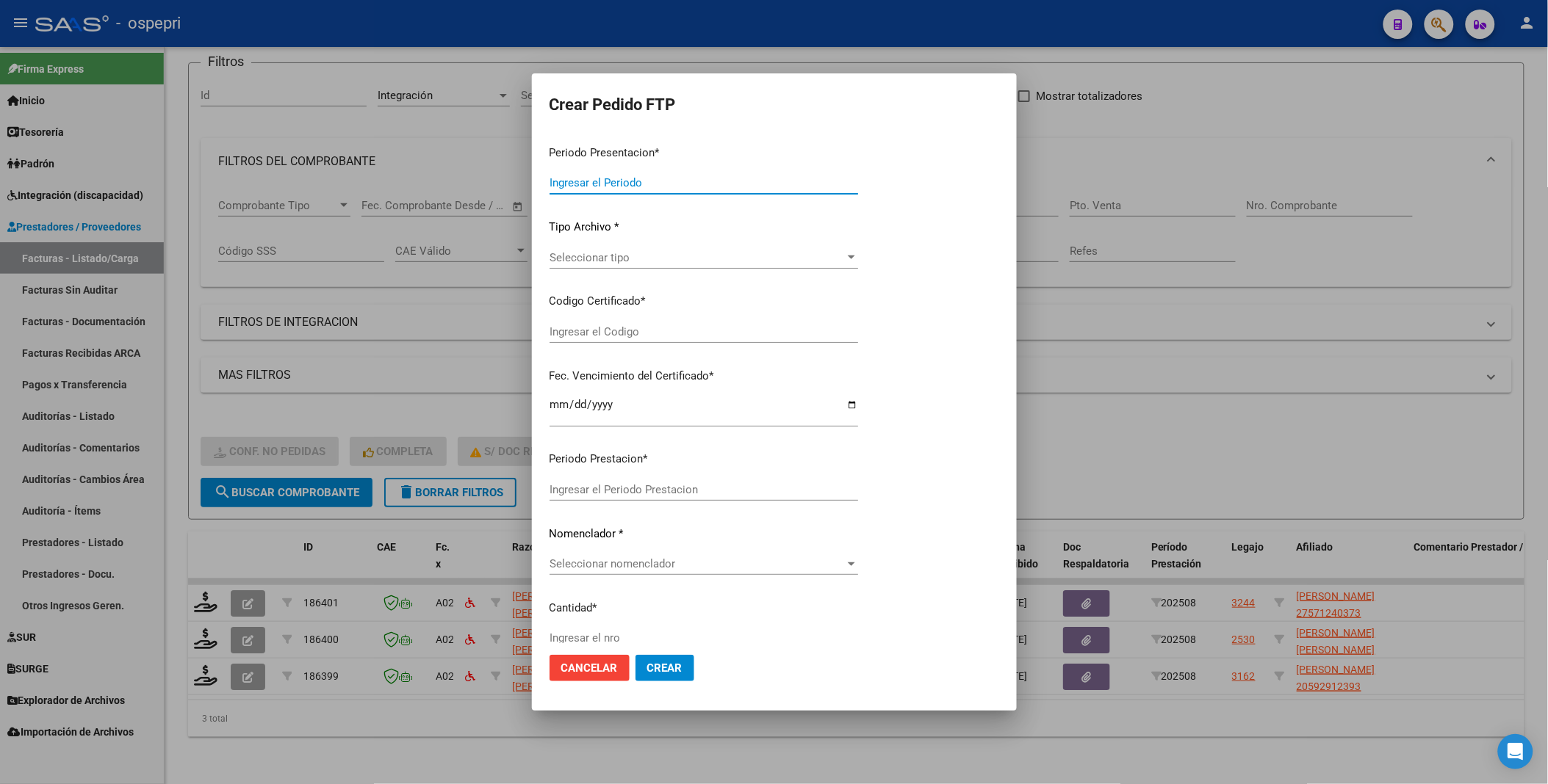
type input "202508"
type input "$ 148.447,30"
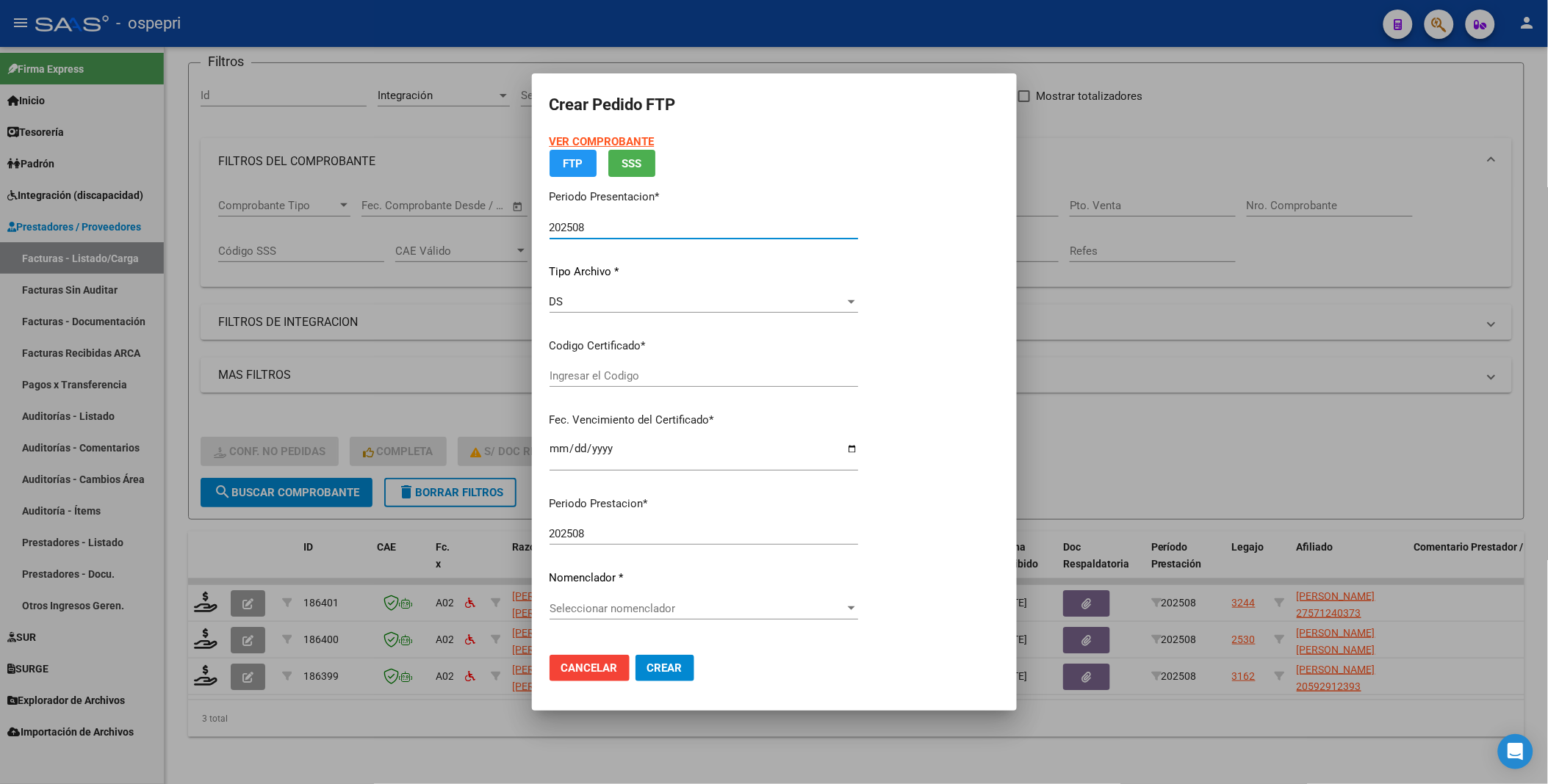
type input "2757124037-3"
type input "[DATE]"
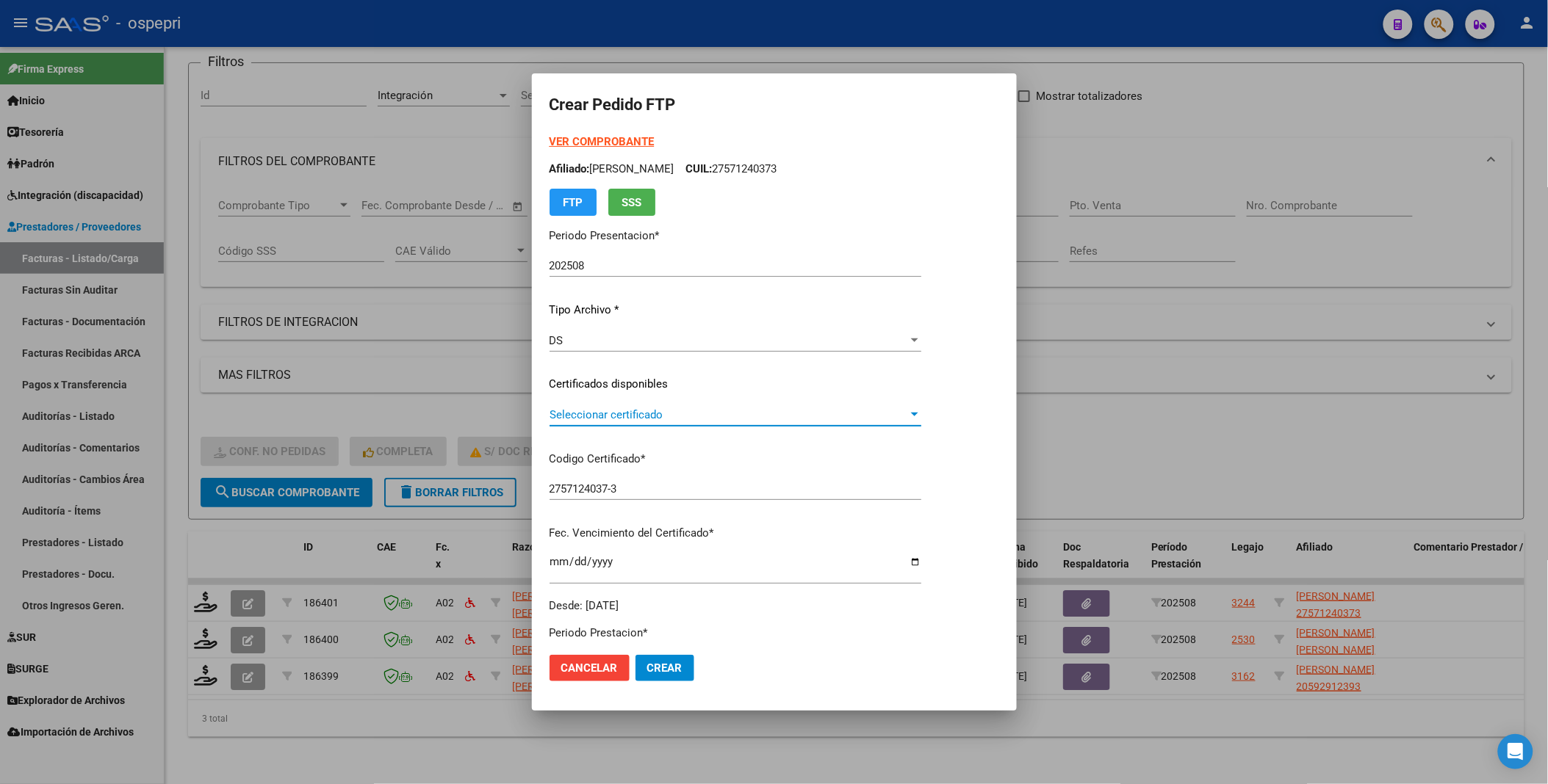
click at [908, 409] on span "Seleccionar certificado" at bounding box center [729, 415] width 358 height 13
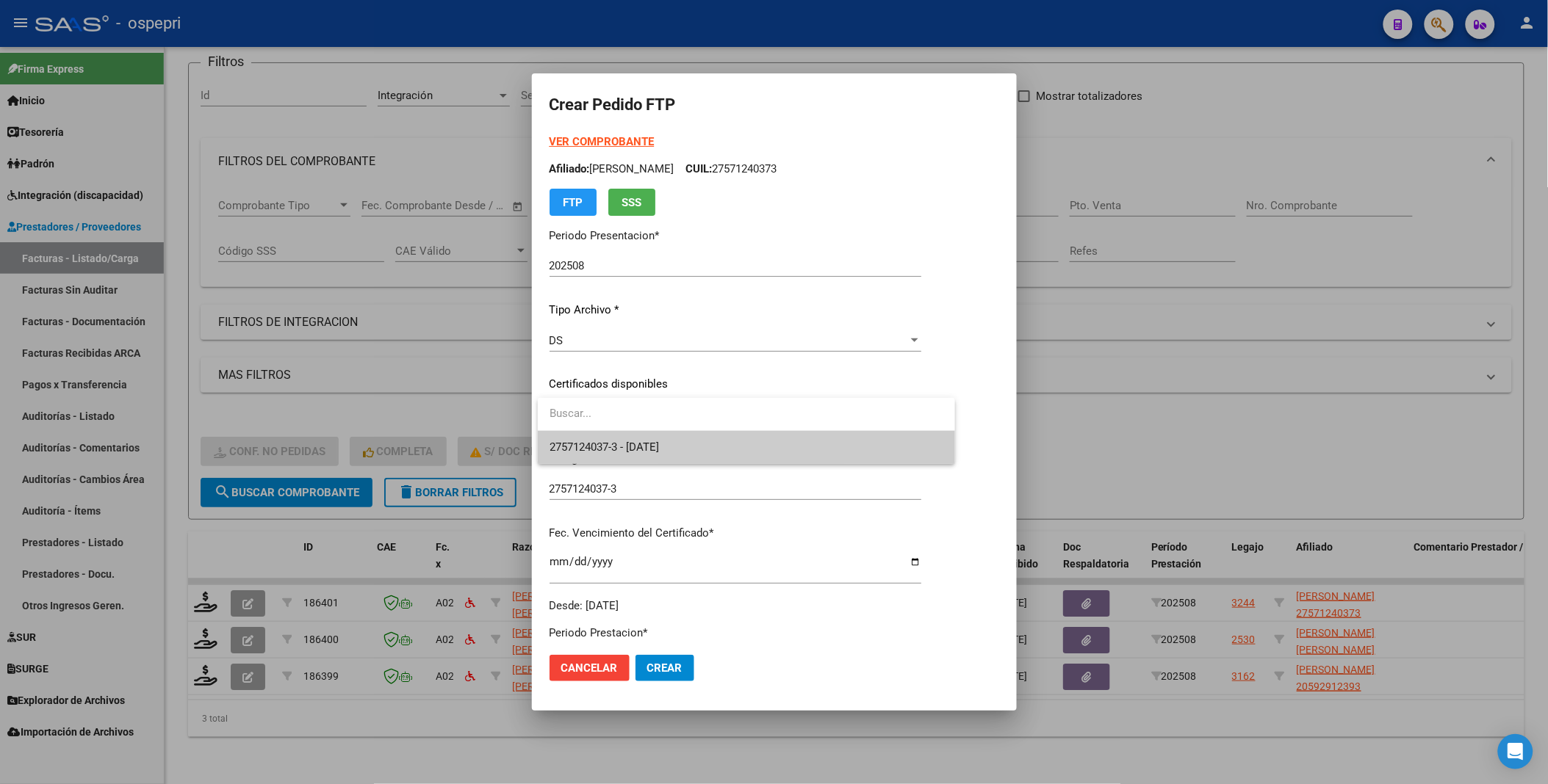
click at [904, 444] on span "2757124037-3 - [DATE]" at bounding box center [746, 447] width 393 height 34
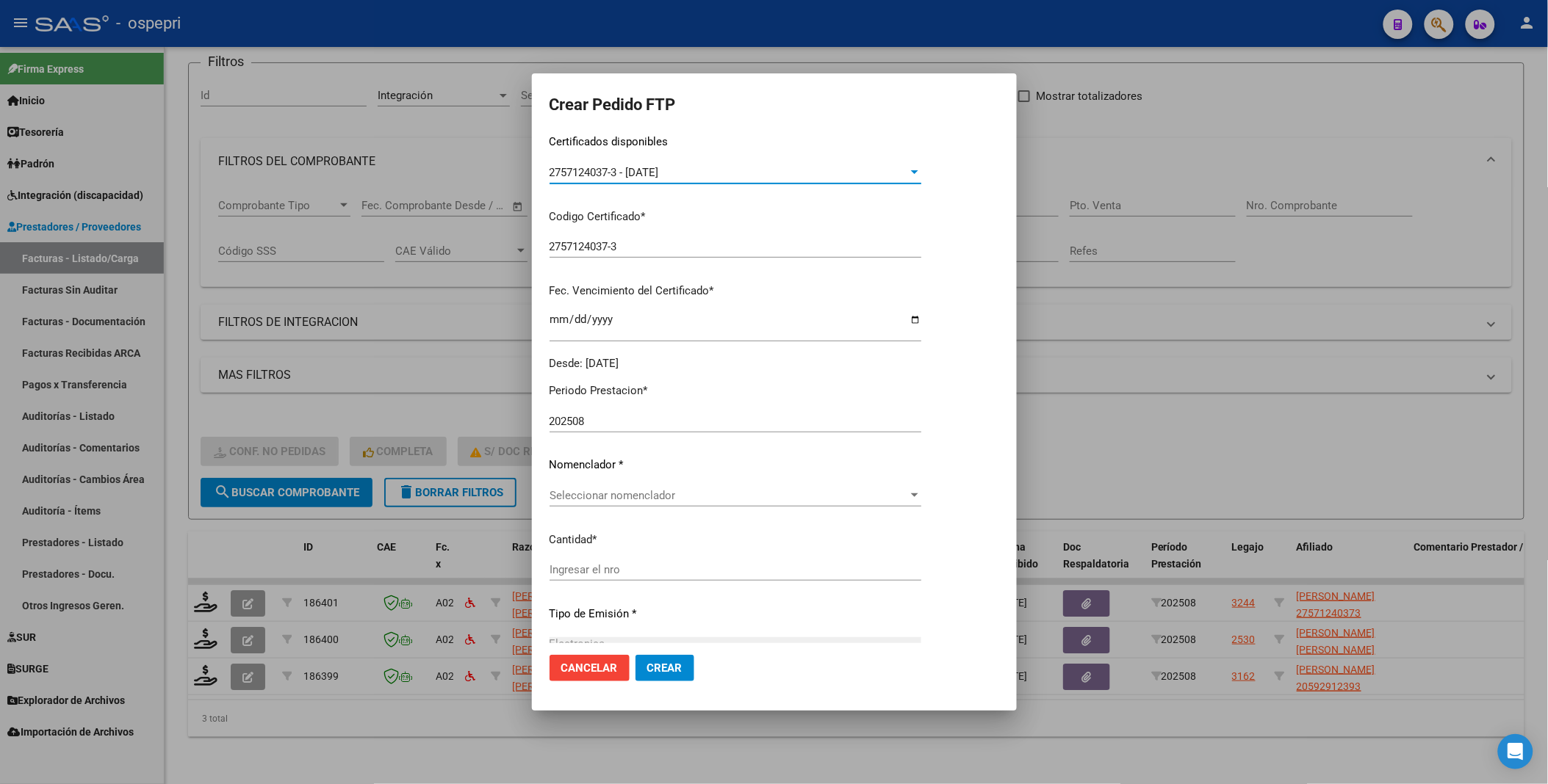
scroll to position [244, 0]
click at [921, 488] on div at bounding box center [914, 493] width 13 height 11
type input "8"
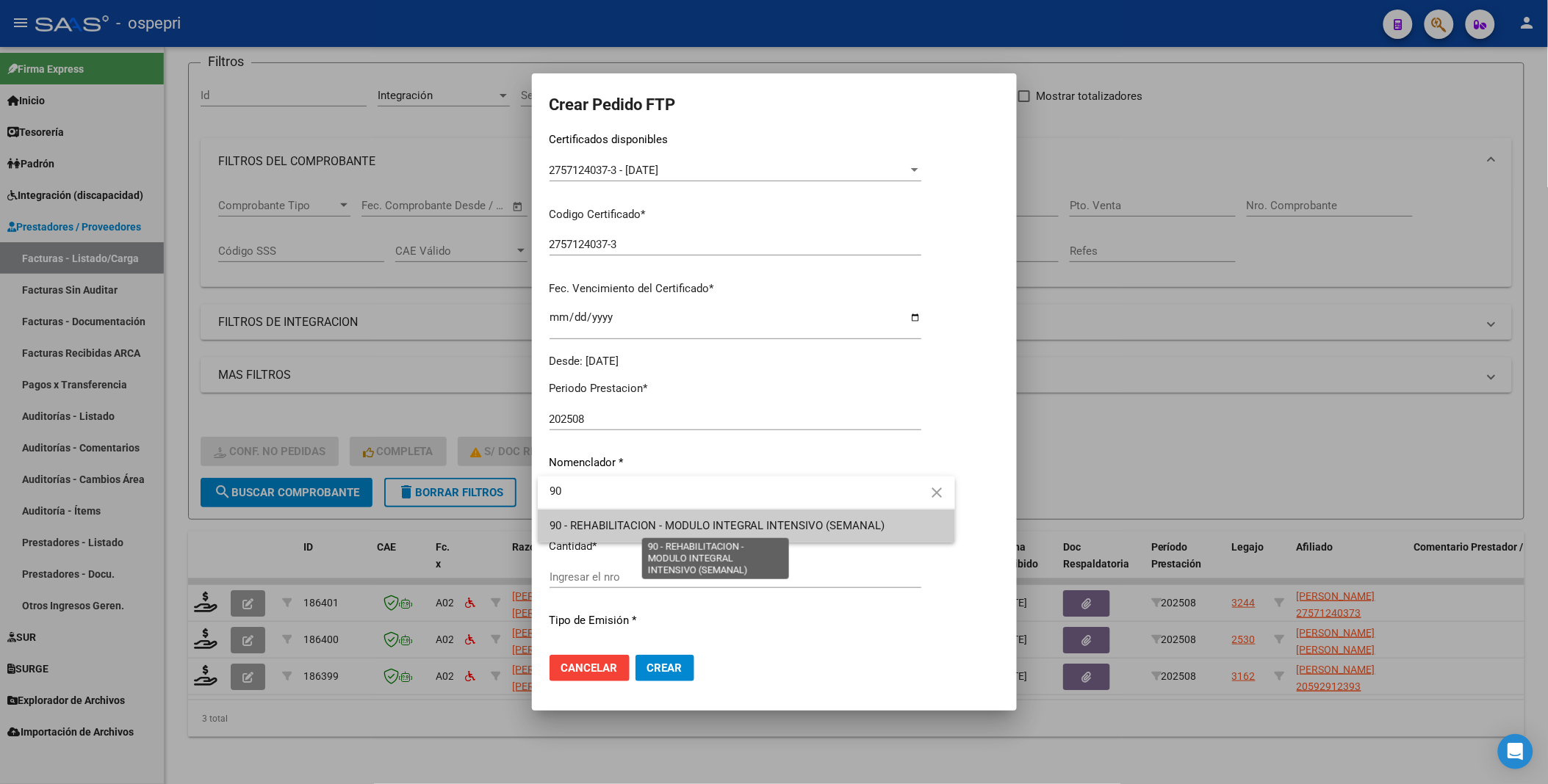
type input "90"
click at [662, 526] on span "90 - REHABILITACION - MODULO INTEGRAL INTENSIVO (SEMANAL)" at bounding box center [717, 526] width 336 height 13
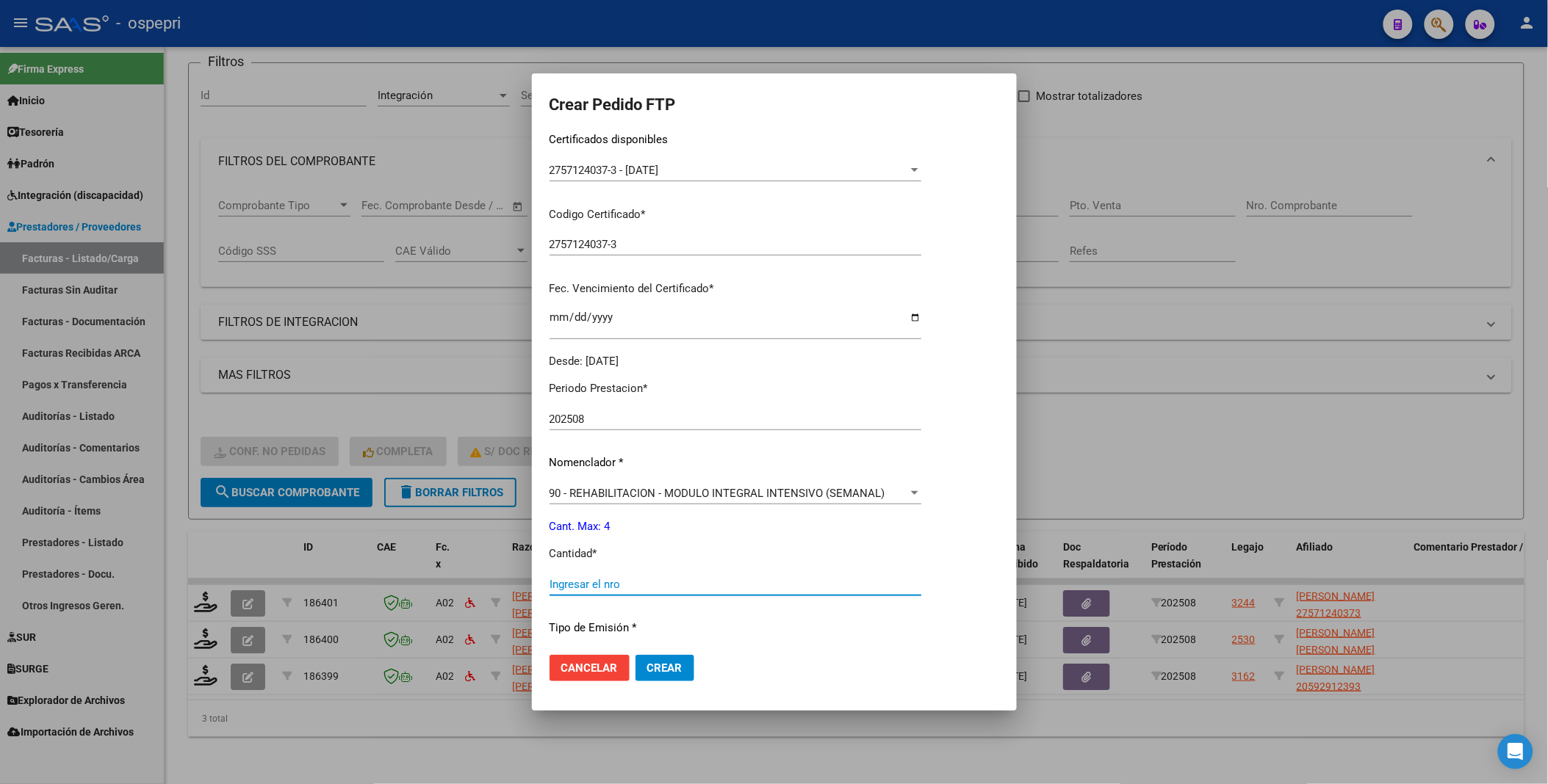
click at [598, 584] on input "Ingresar el nro" at bounding box center [735, 585] width 371 height 13
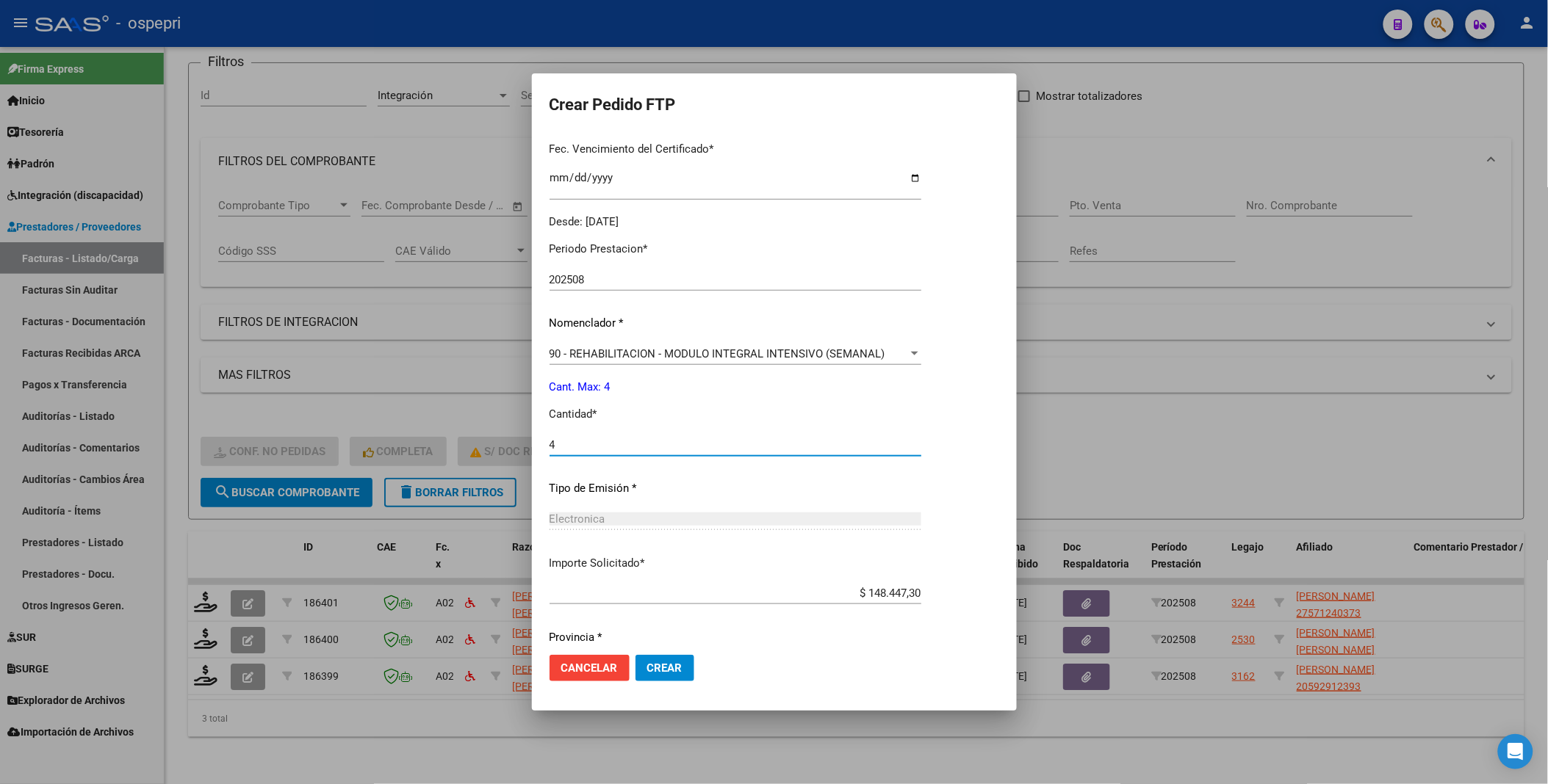
scroll to position [434, 0]
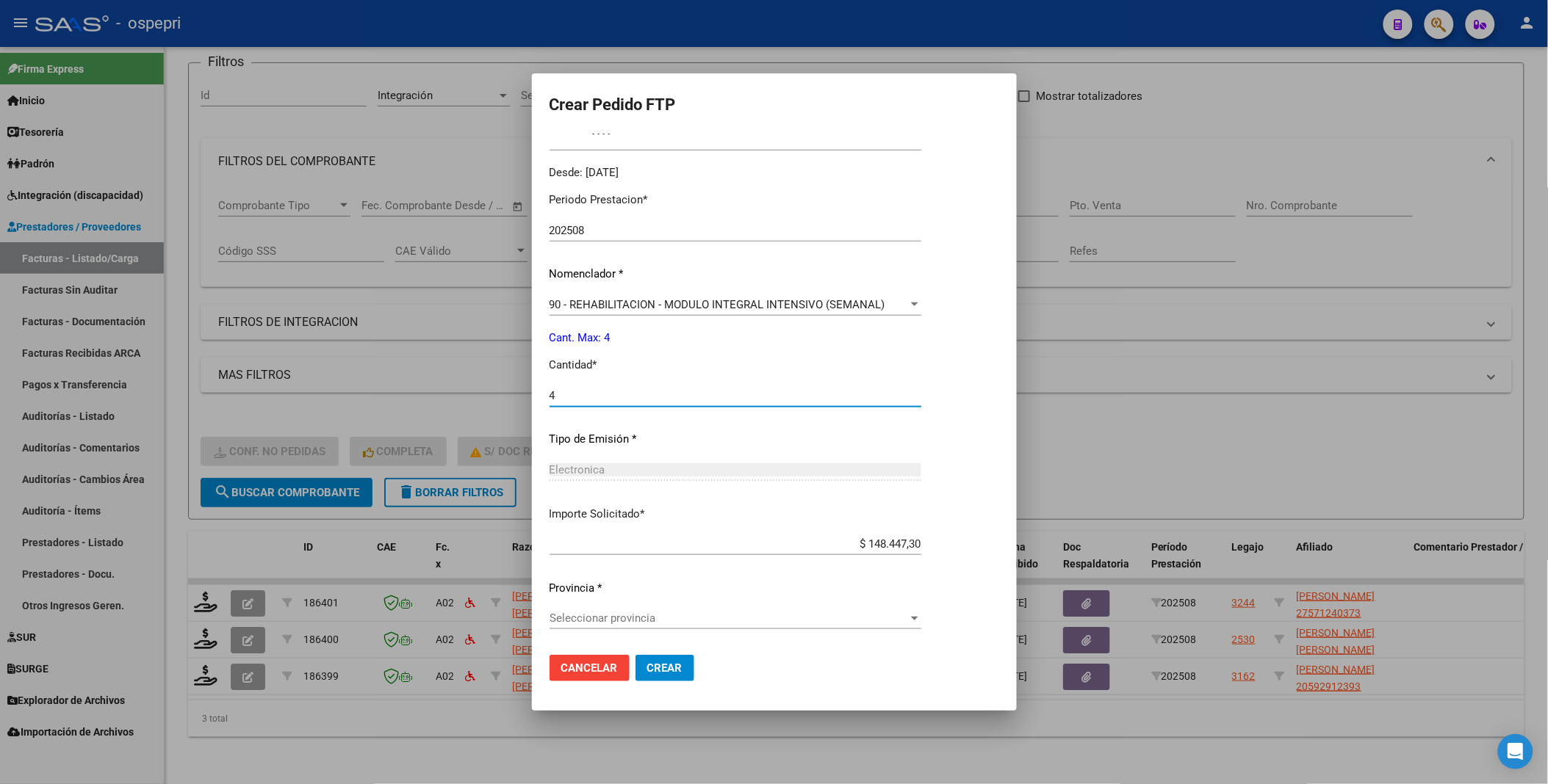
type input "4"
click at [918, 618] on div at bounding box center [914, 618] width 8 height 4
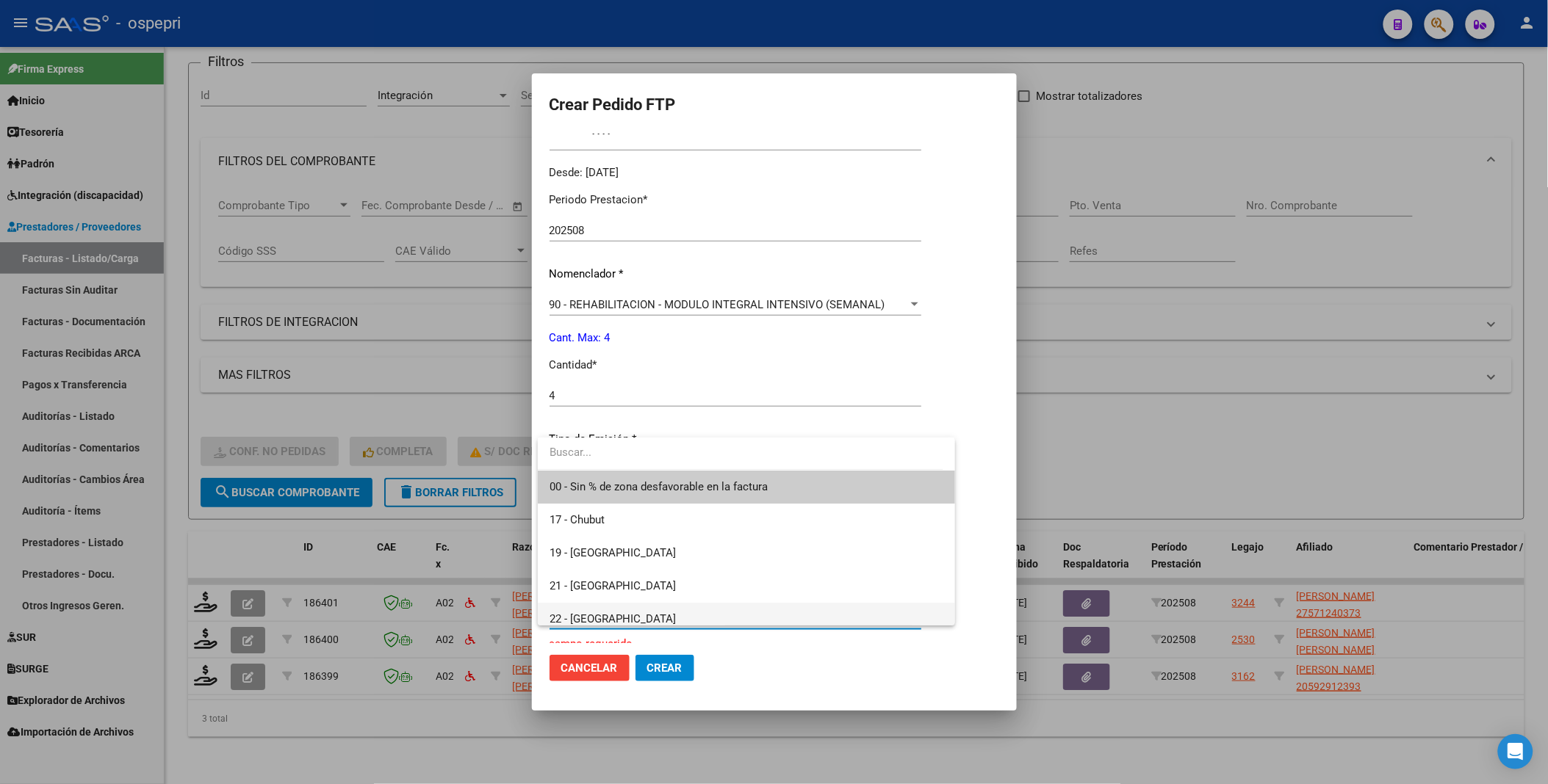
click at [634, 617] on span "22 - [GEOGRAPHIC_DATA]" at bounding box center [746, 619] width 393 height 34
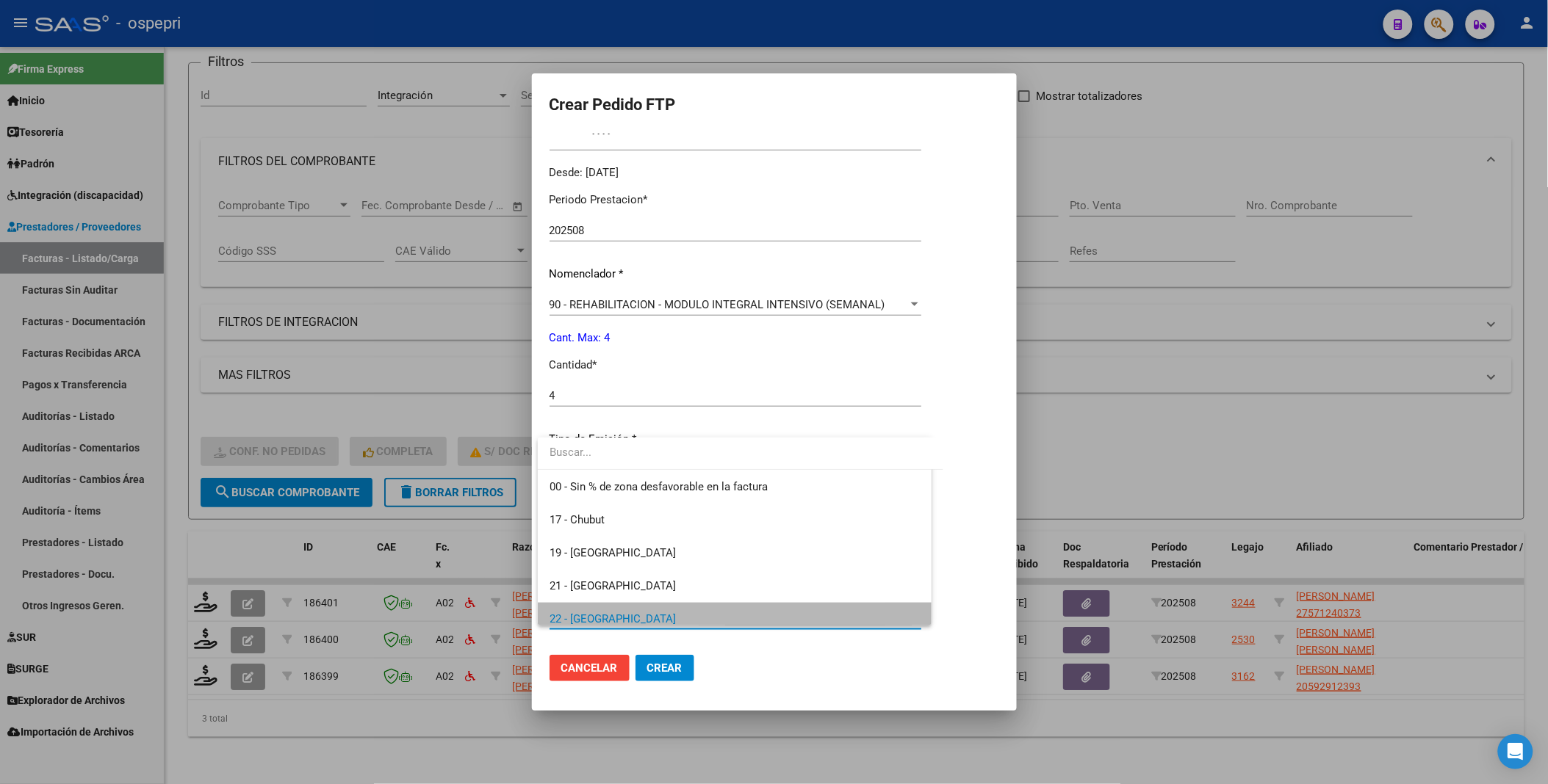
scroll to position [11, 0]
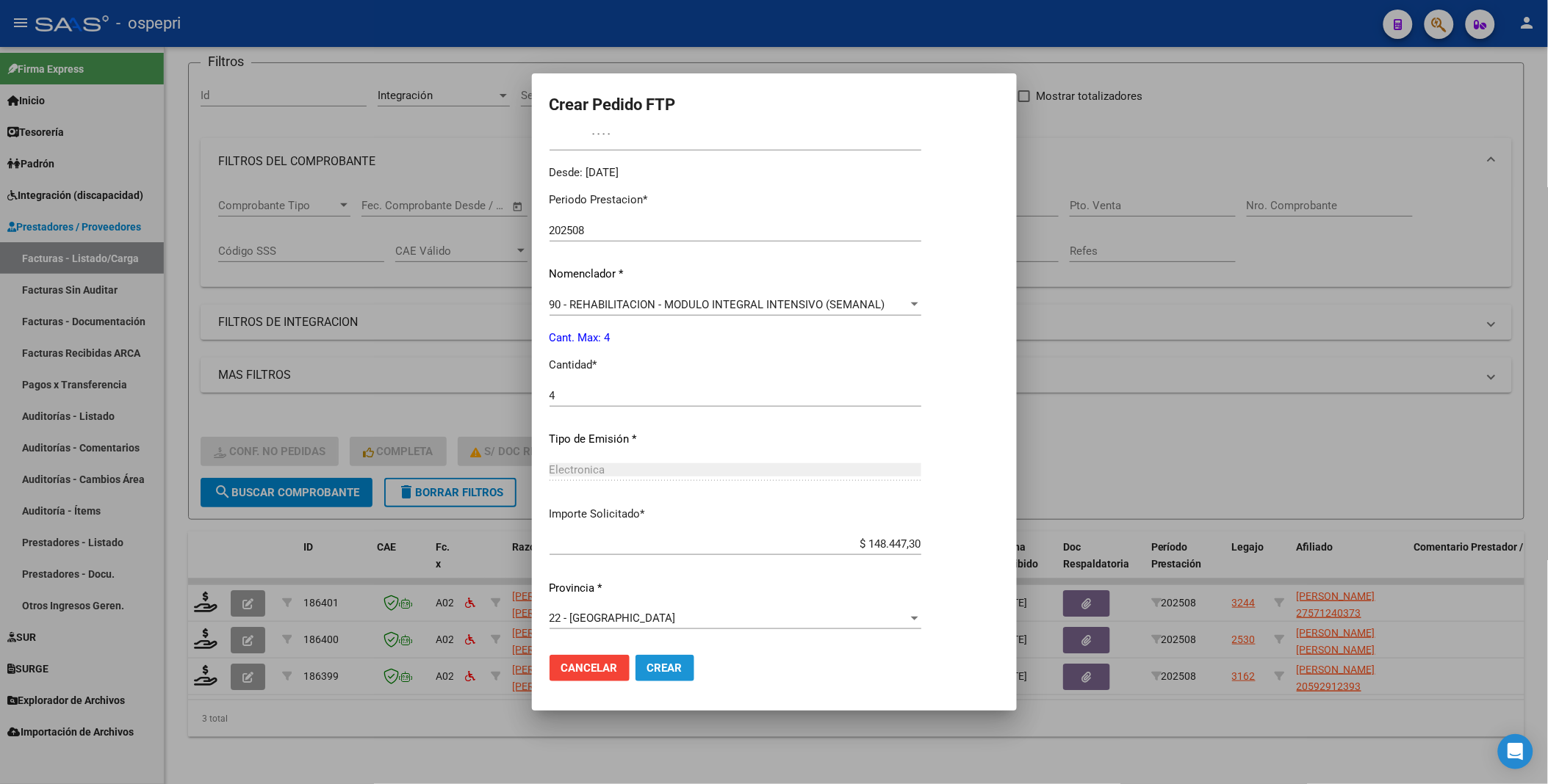
click at [667, 668] on span "Crear" at bounding box center [664, 668] width 35 height 13
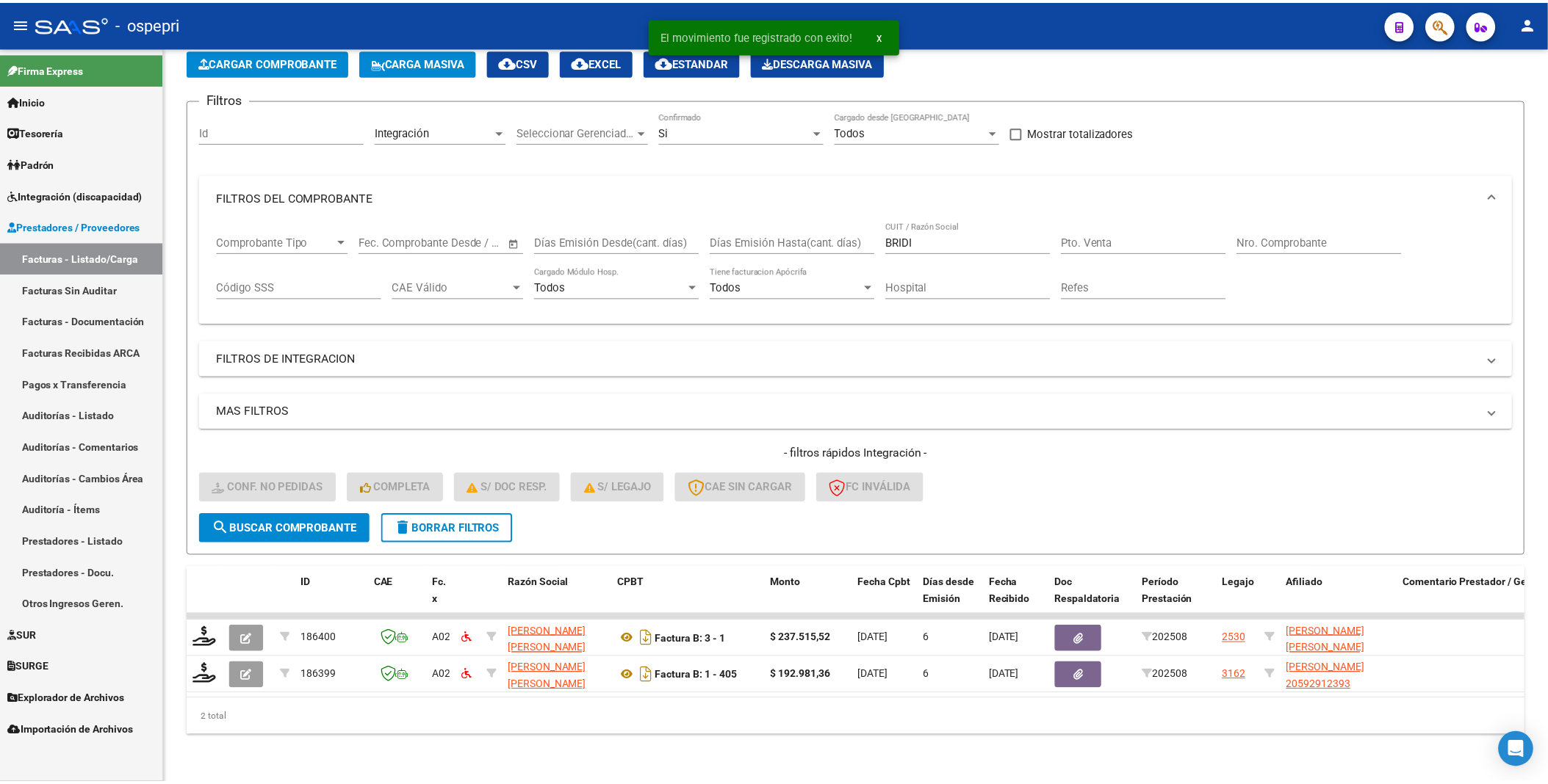
scroll to position [85, 0]
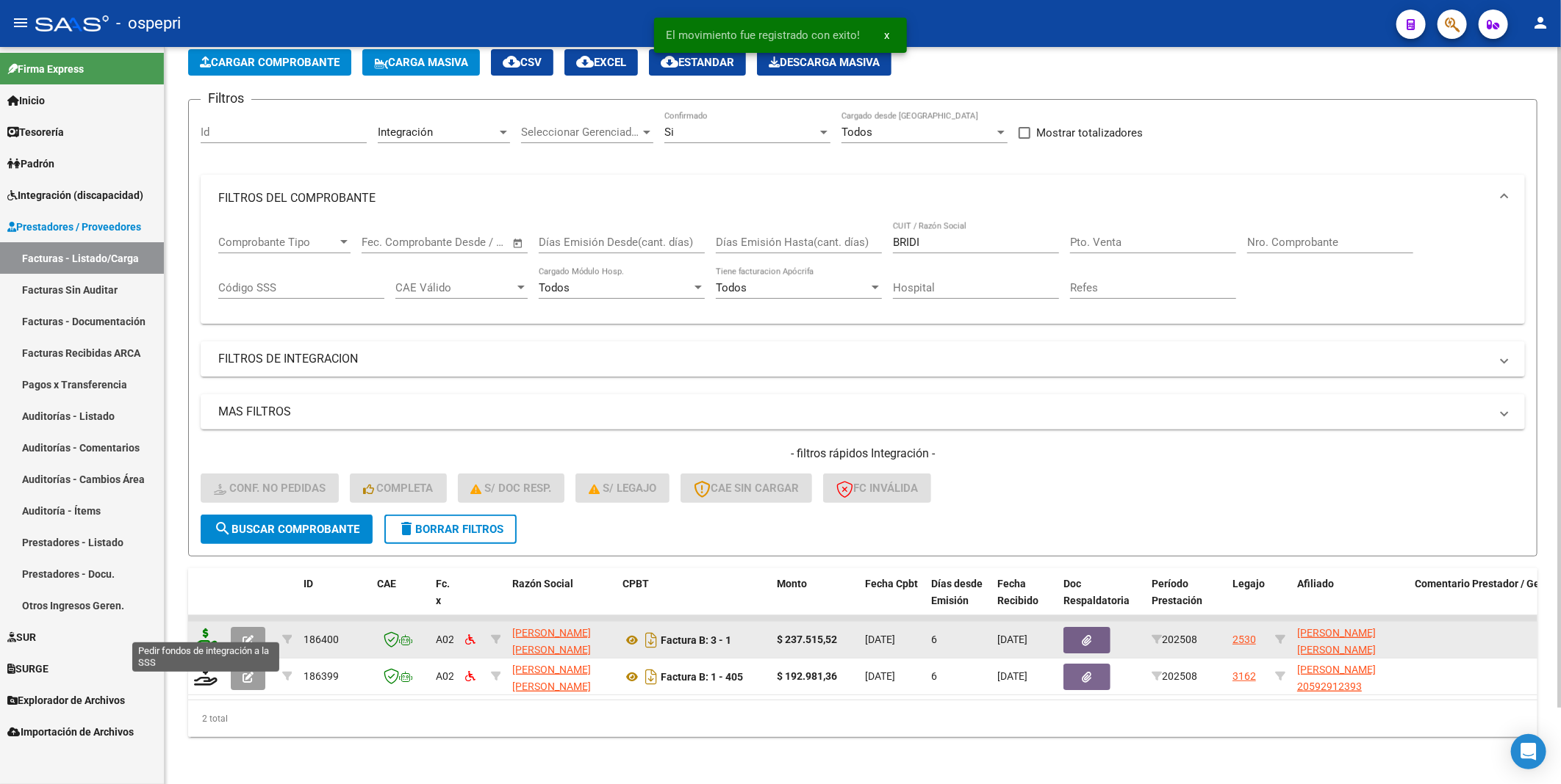
click at [206, 634] on icon at bounding box center [206, 638] width 24 height 20
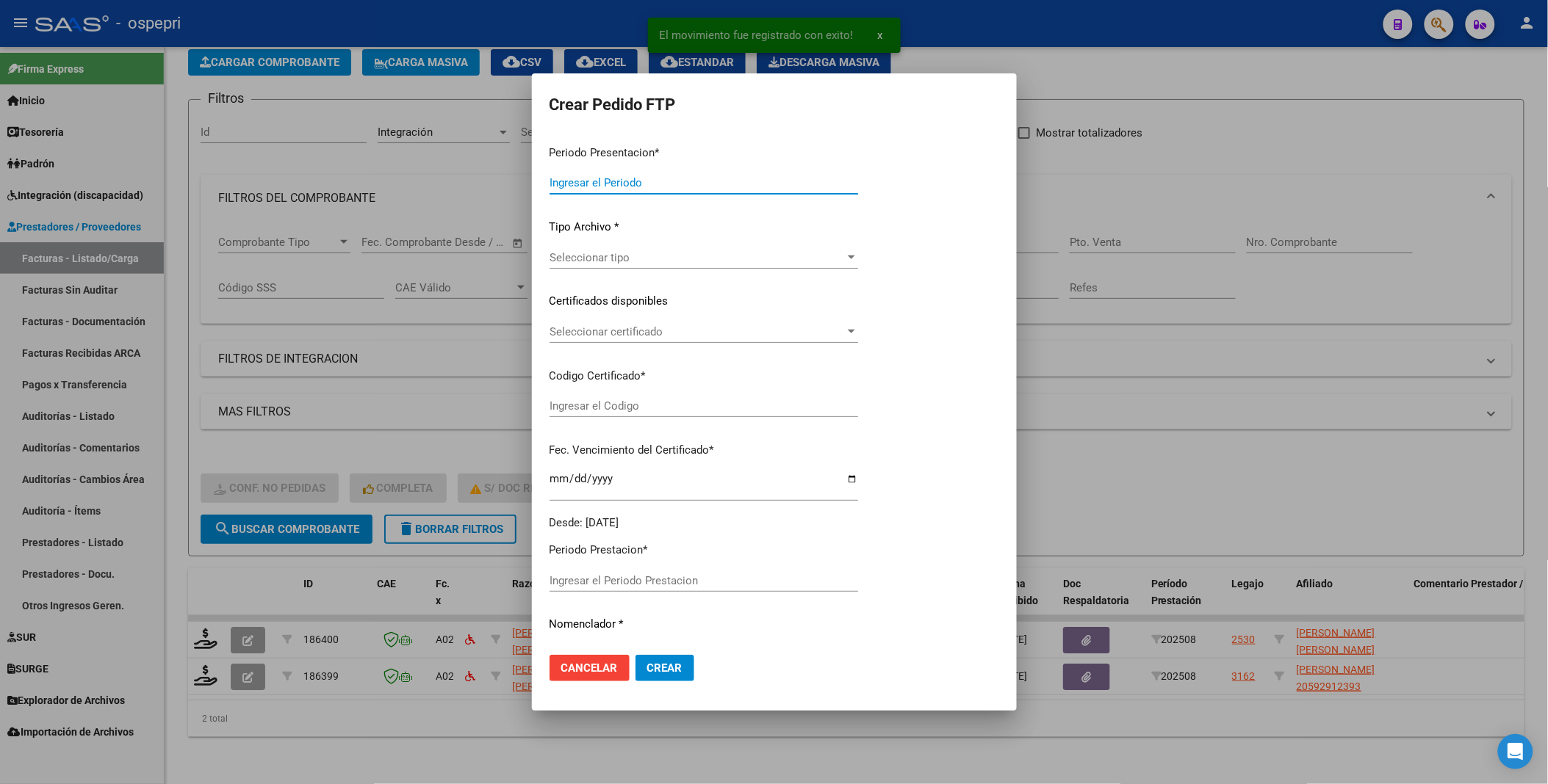
type input "202508"
type input "$ 237.515,52"
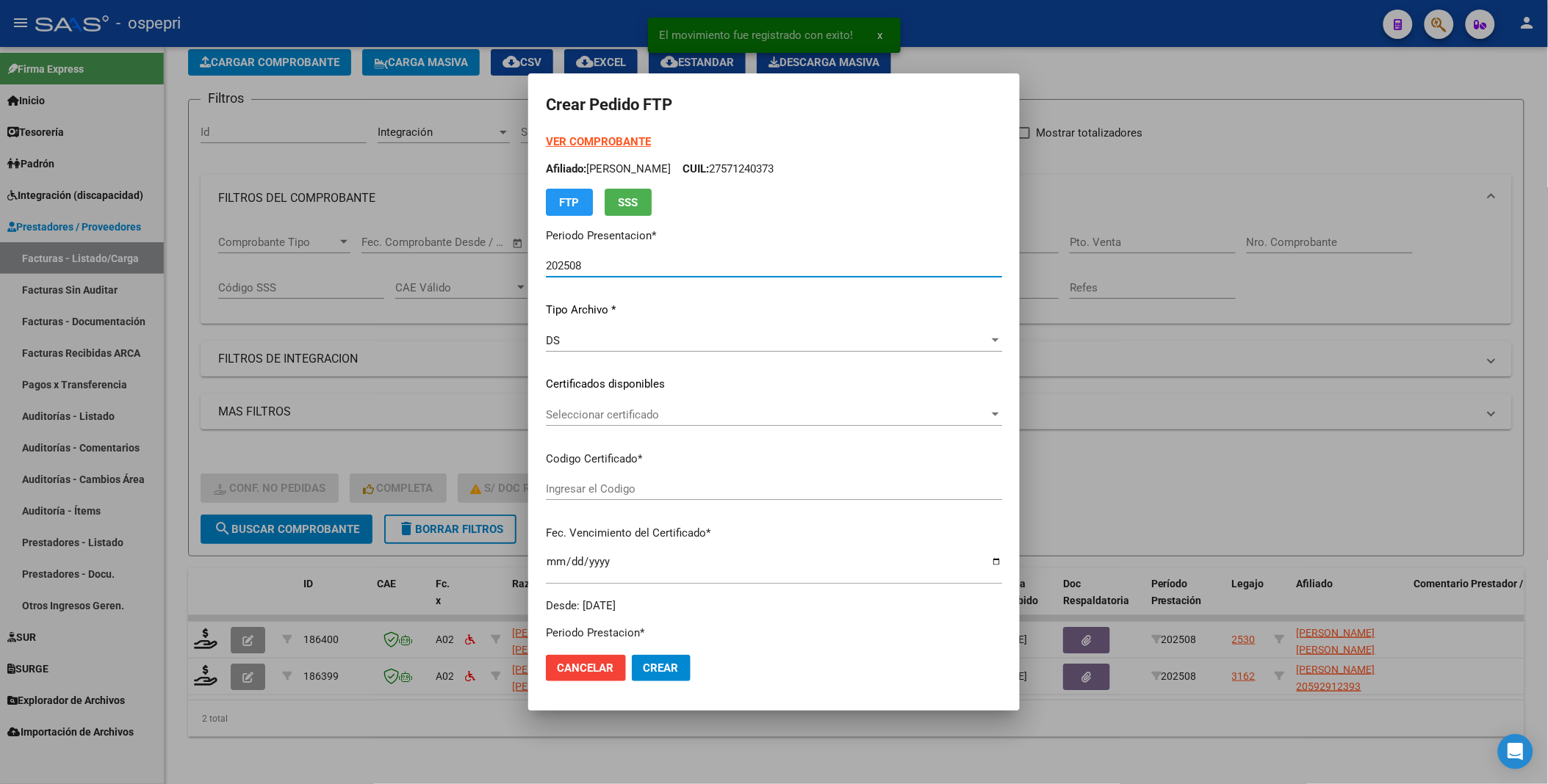
type input "2056846417-7"
type input "[DATE]"
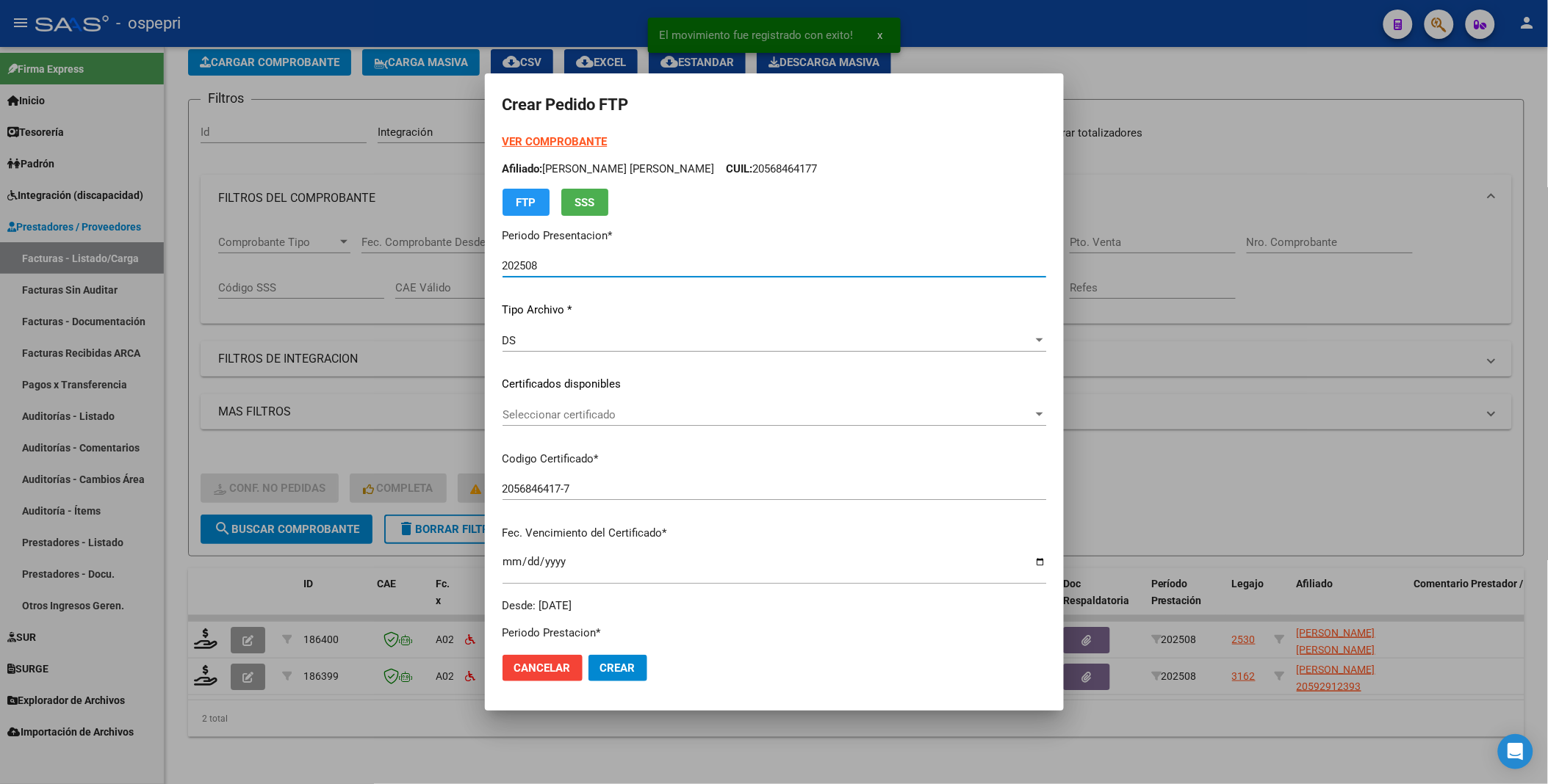
click at [1033, 416] on div at bounding box center [1040, 414] width 13 height 11
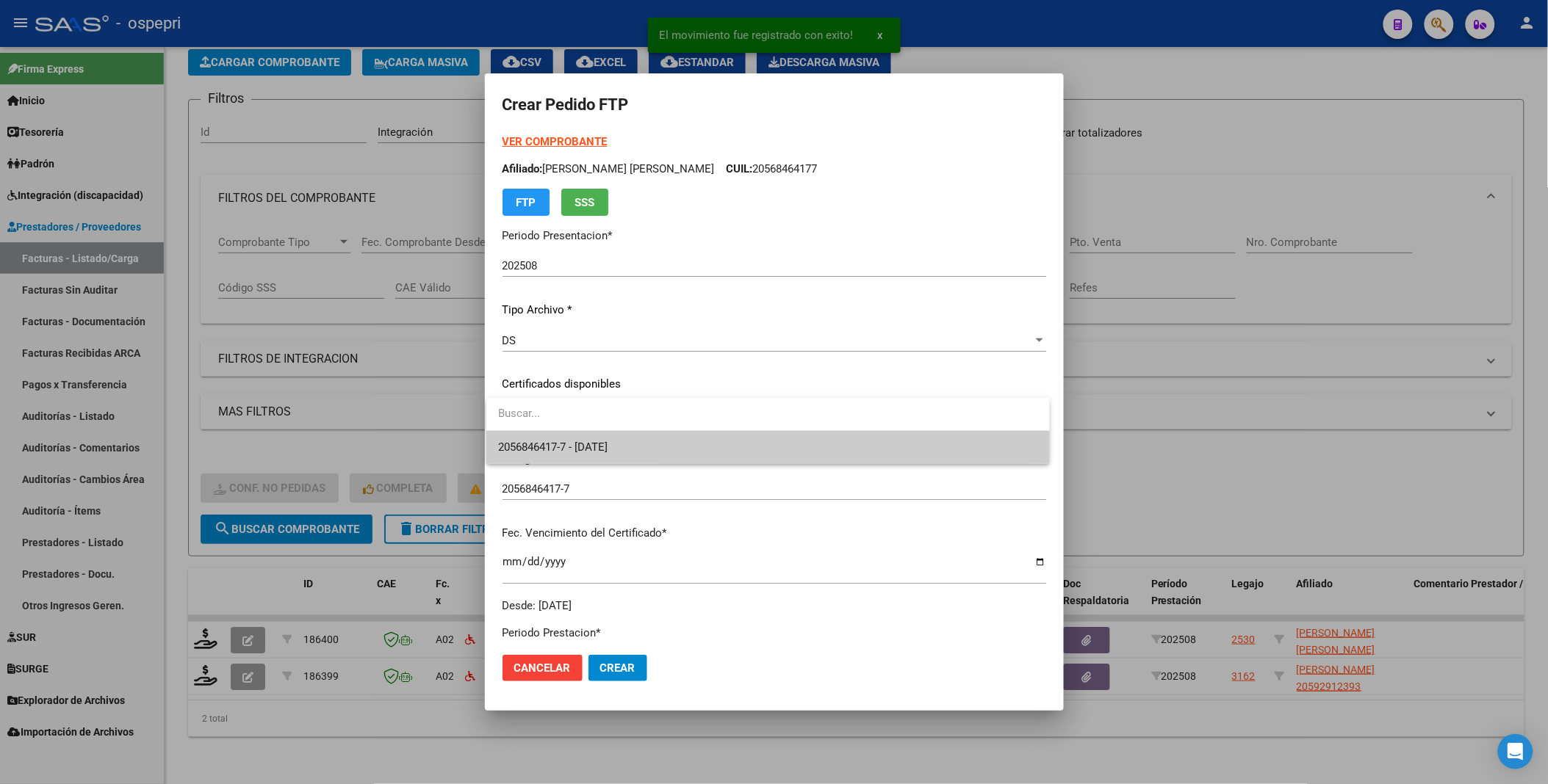
click at [975, 451] on span "2056846417-7 - [DATE]" at bounding box center [768, 447] width 540 height 34
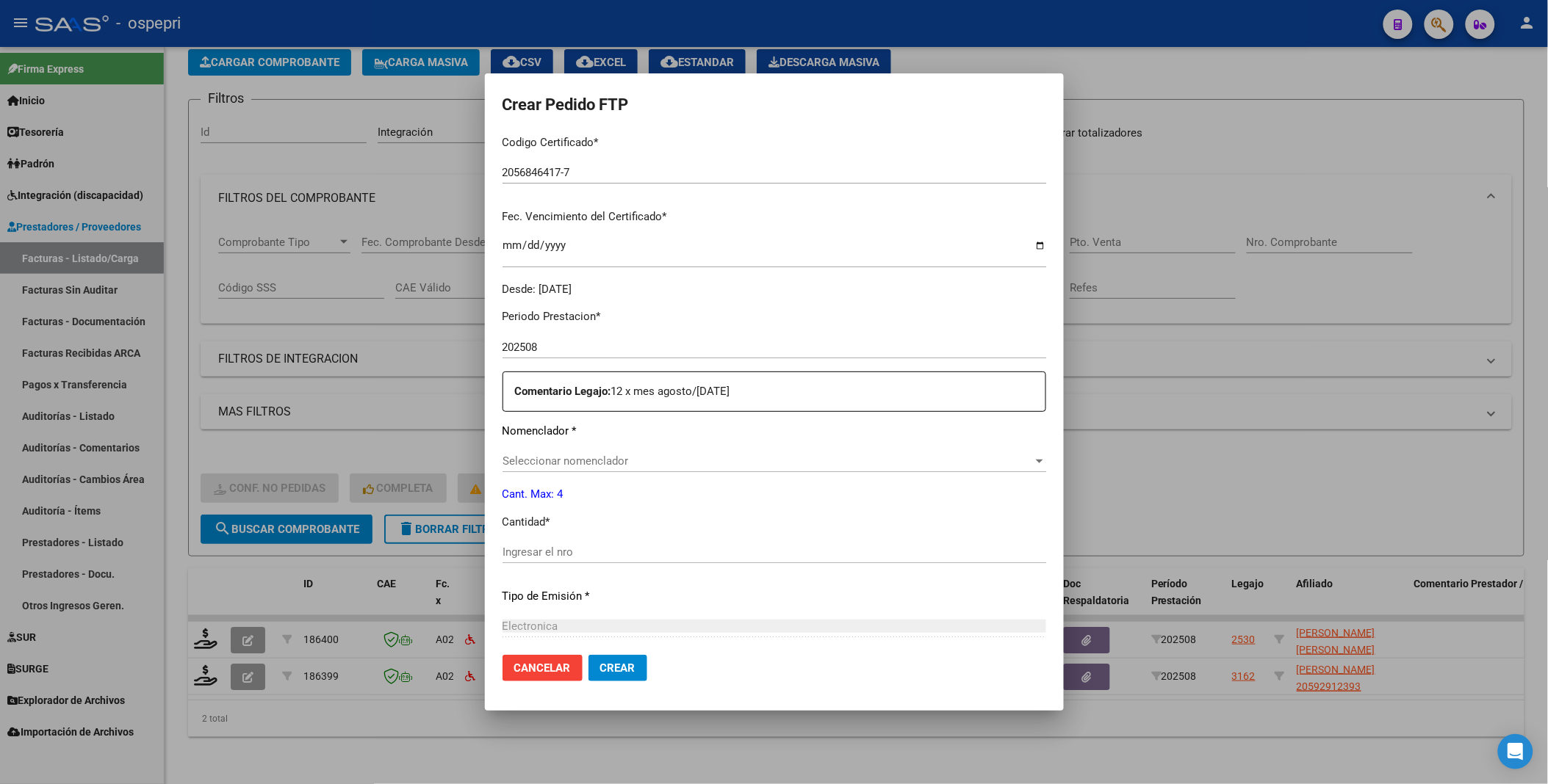
scroll to position [326, 0]
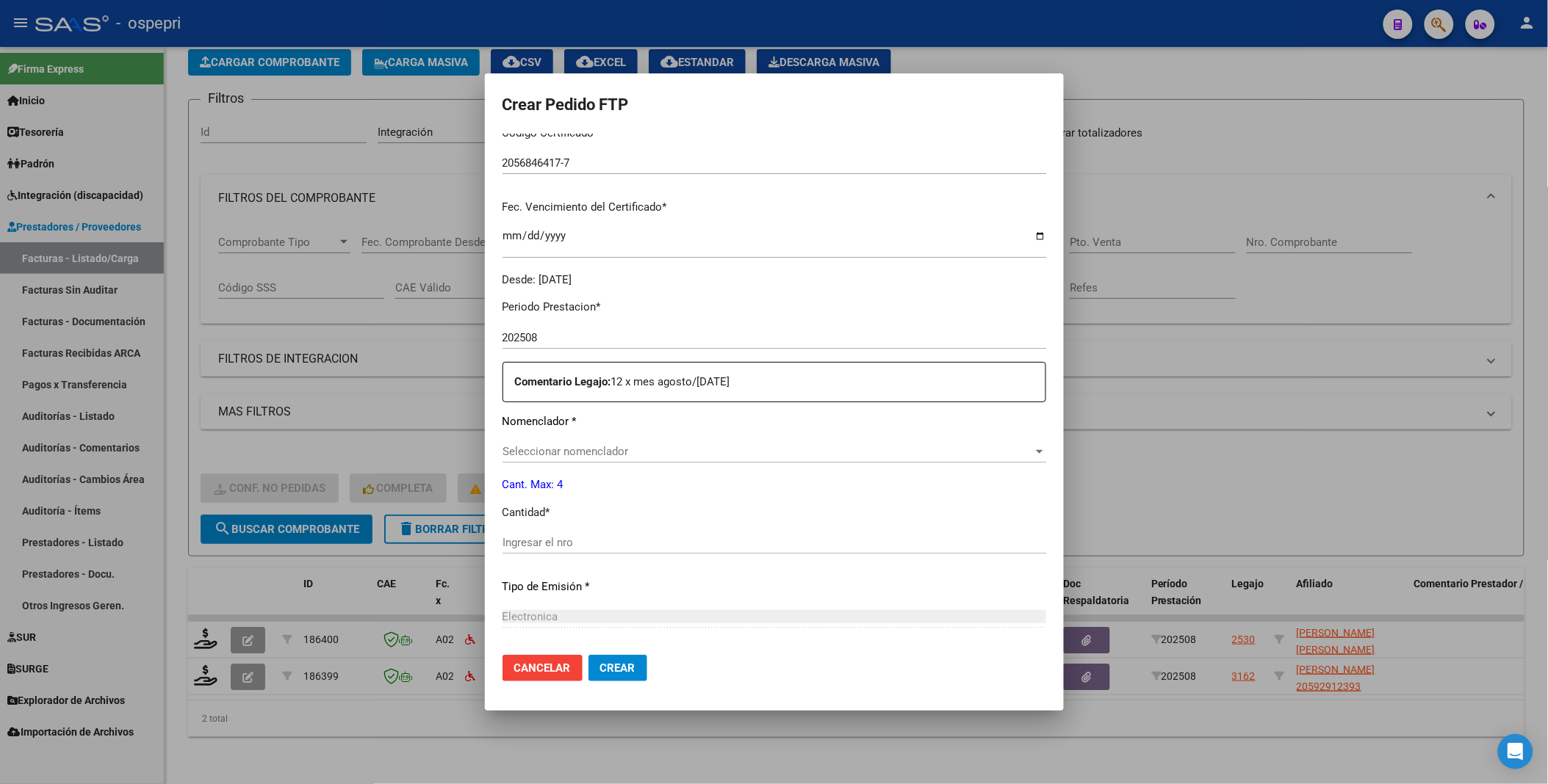
click at [582, 519] on p "Cantidad *" at bounding box center [774, 513] width 544 height 17
click at [1036, 450] on div at bounding box center [1040, 452] width 8 height 4
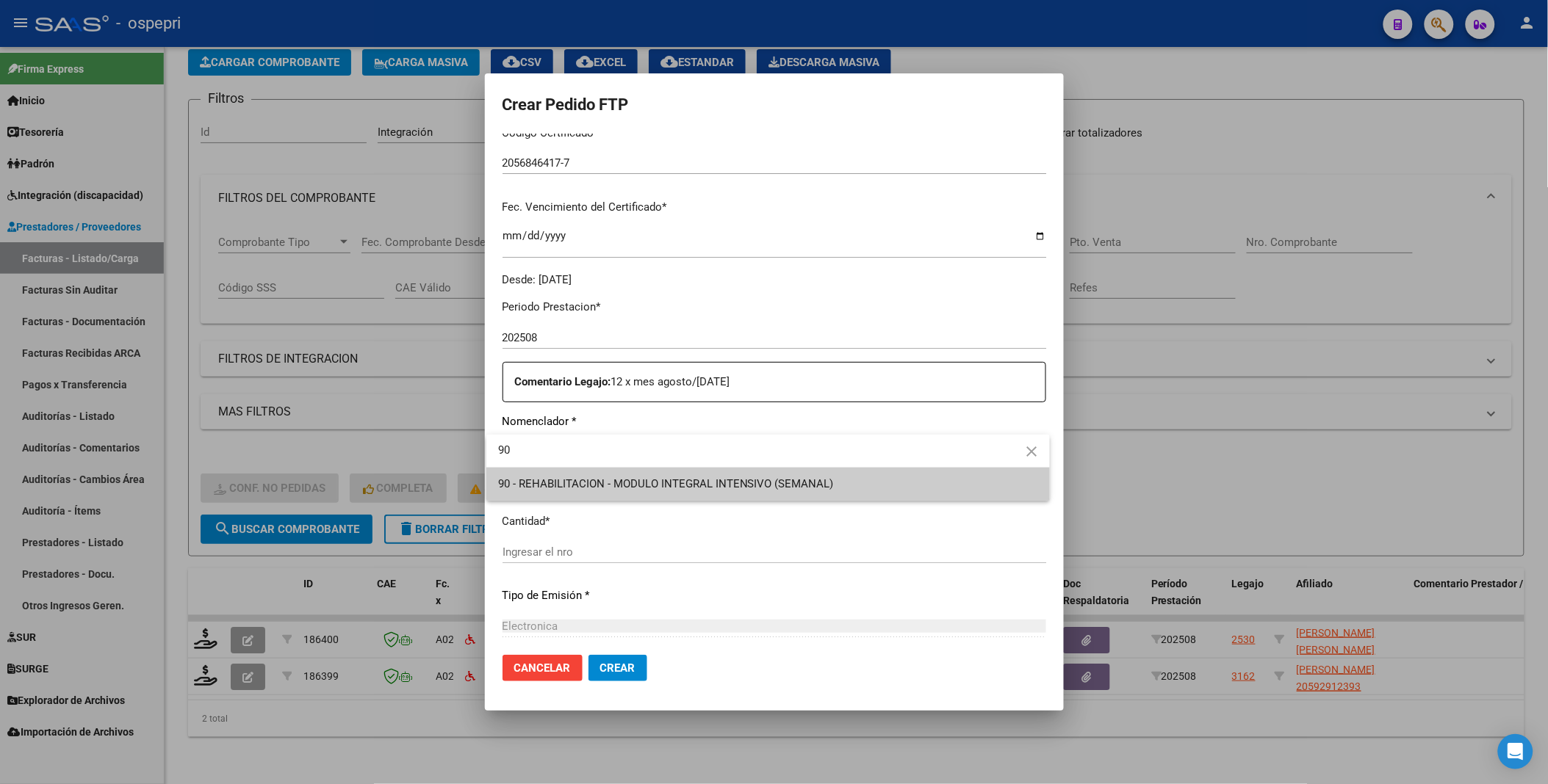
type input "90"
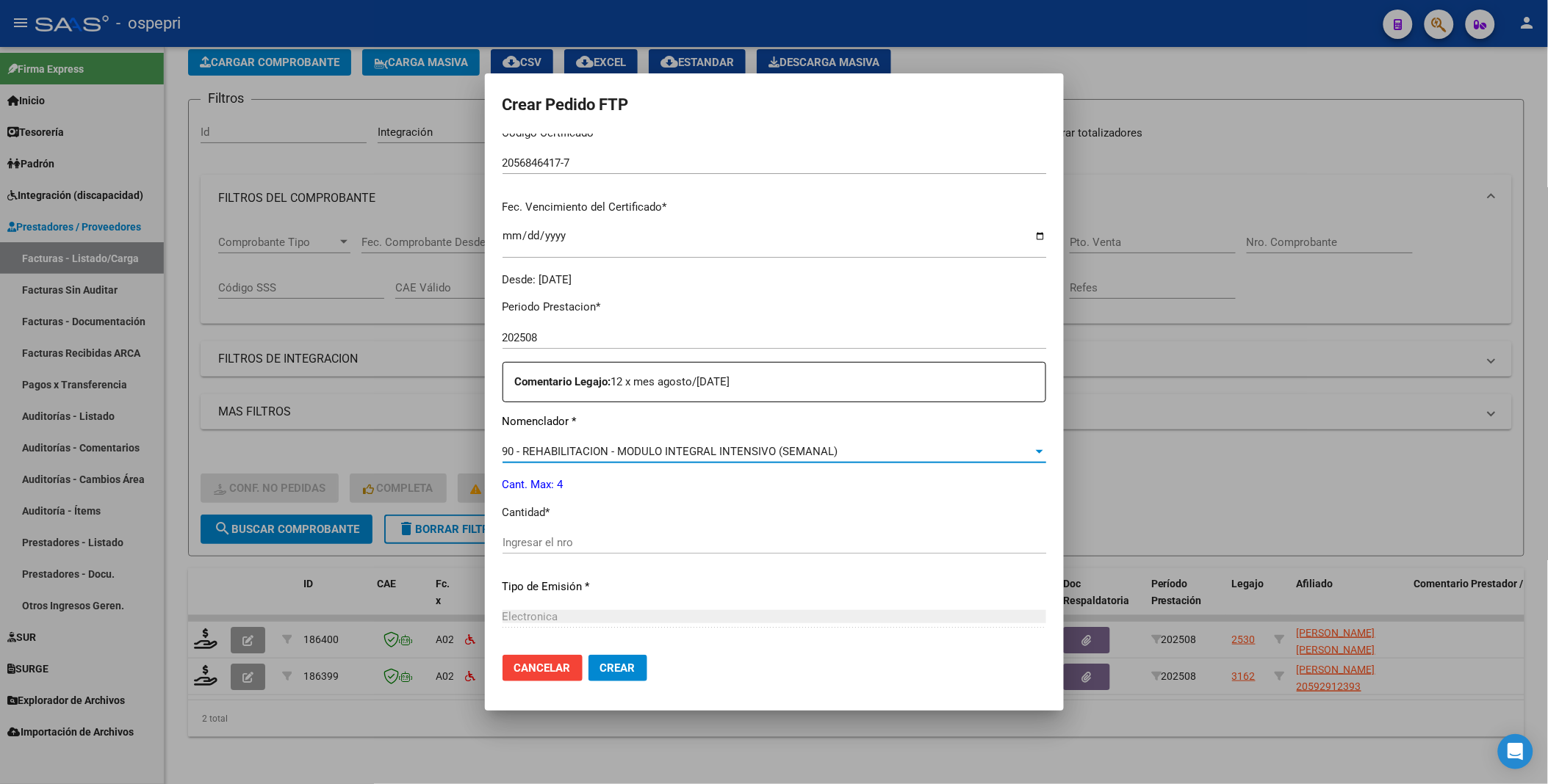
click at [581, 548] on input "Ingresar el nro" at bounding box center [774, 543] width 544 height 13
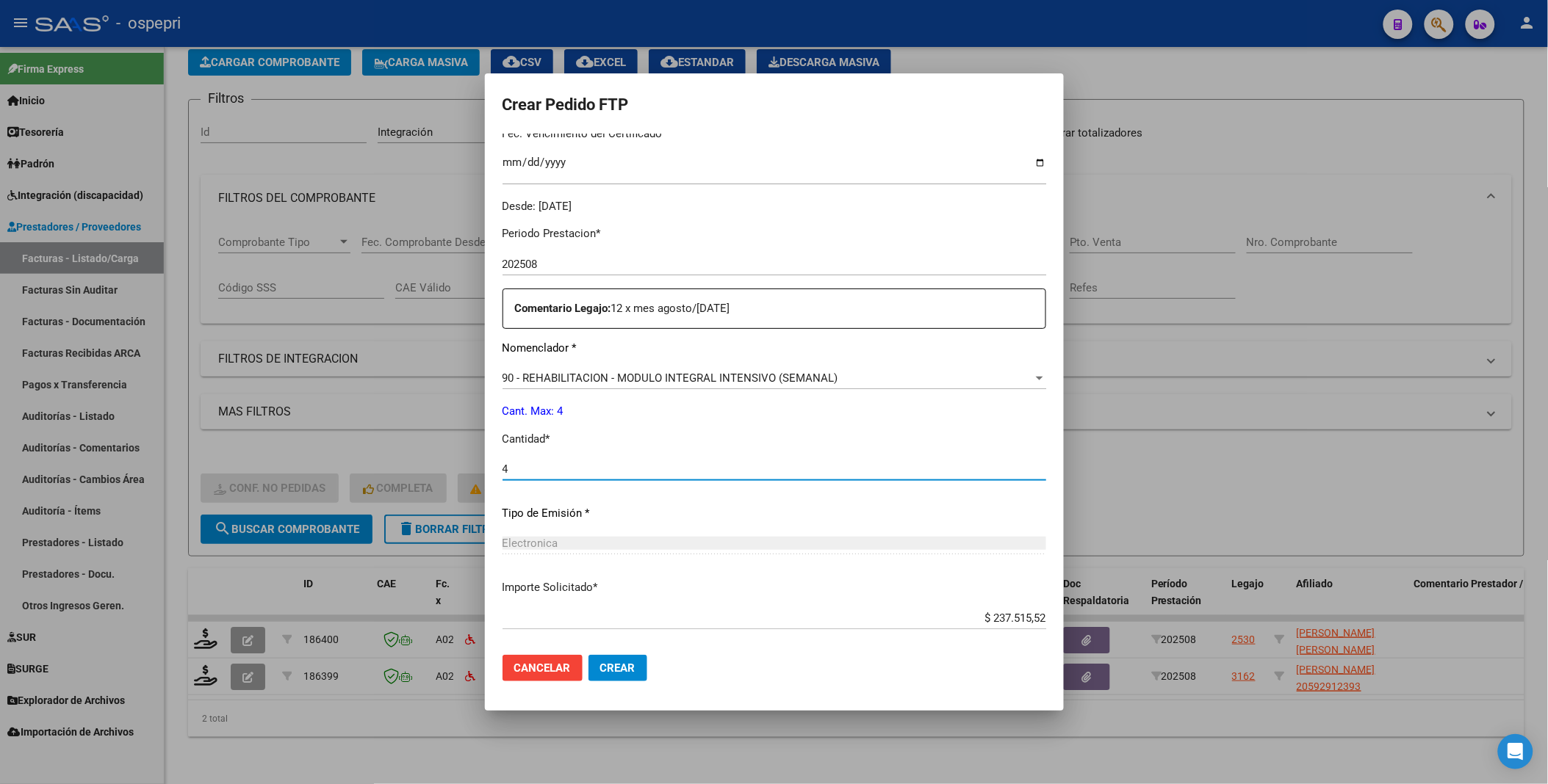
scroll to position [473, 0]
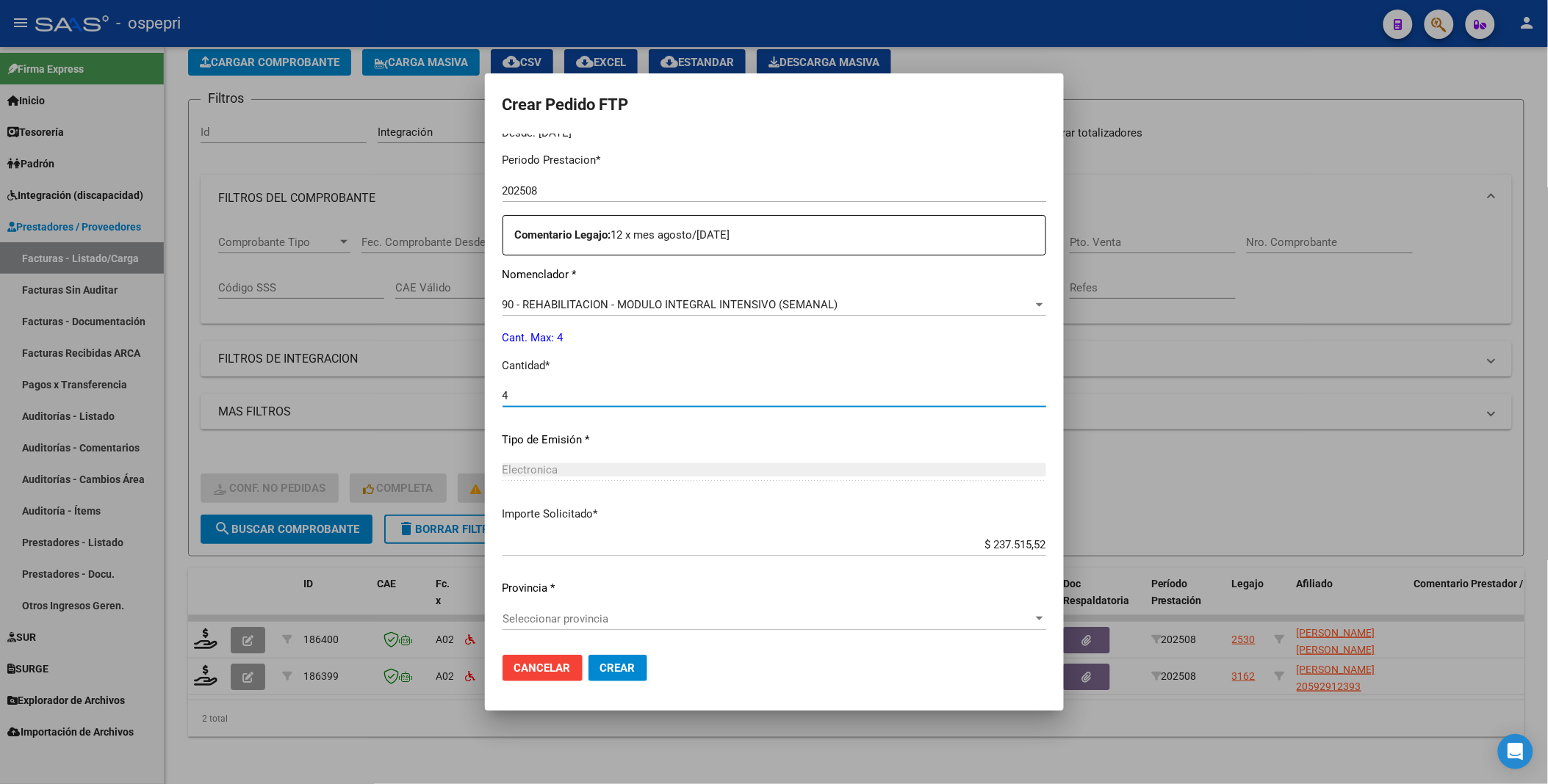
type input "4"
click at [1036, 617] on div at bounding box center [1040, 618] width 8 height 4
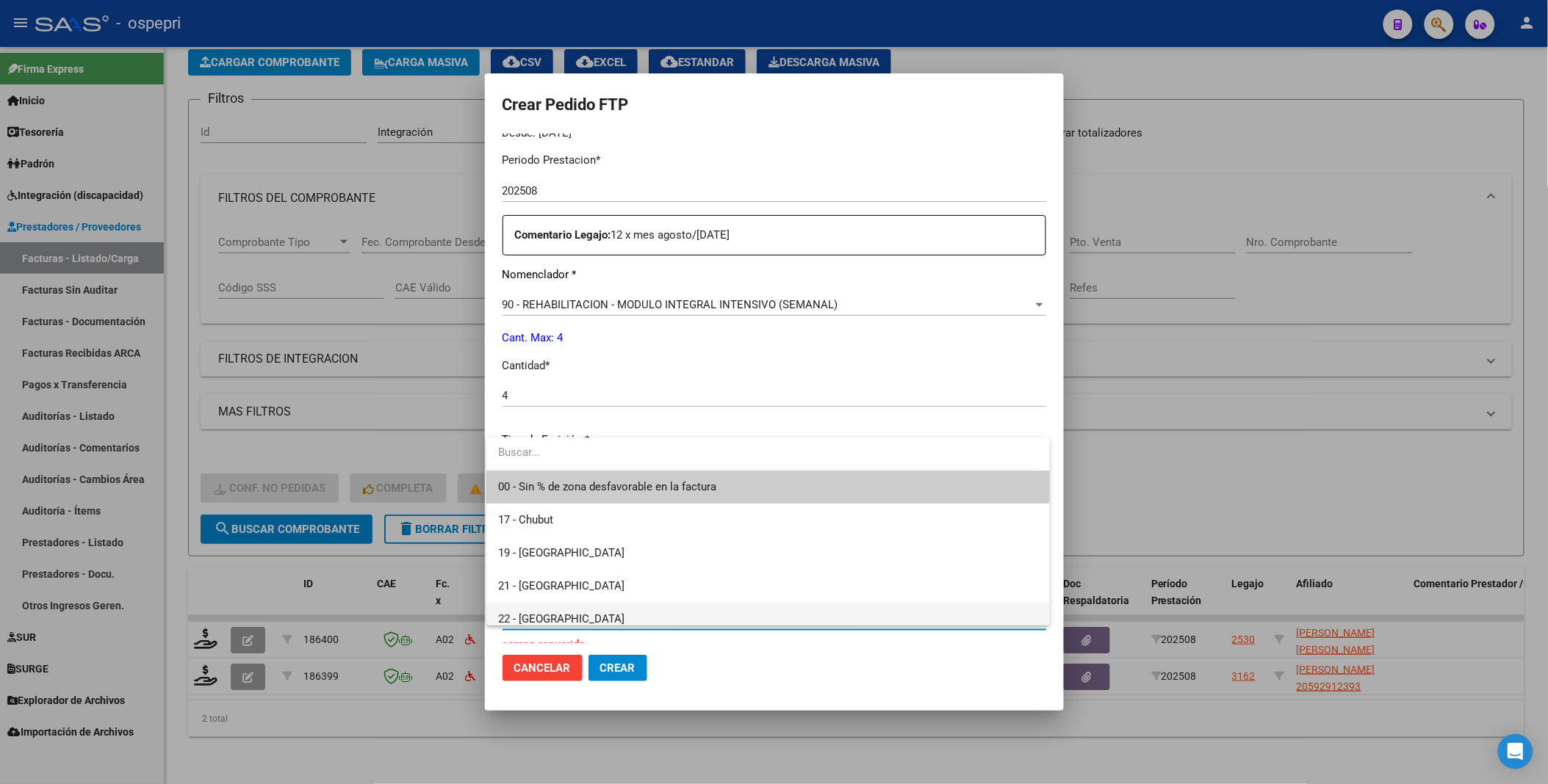
click at [572, 616] on span "22 - [GEOGRAPHIC_DATA]" at bounding box center [768, 619] width 540 height 34
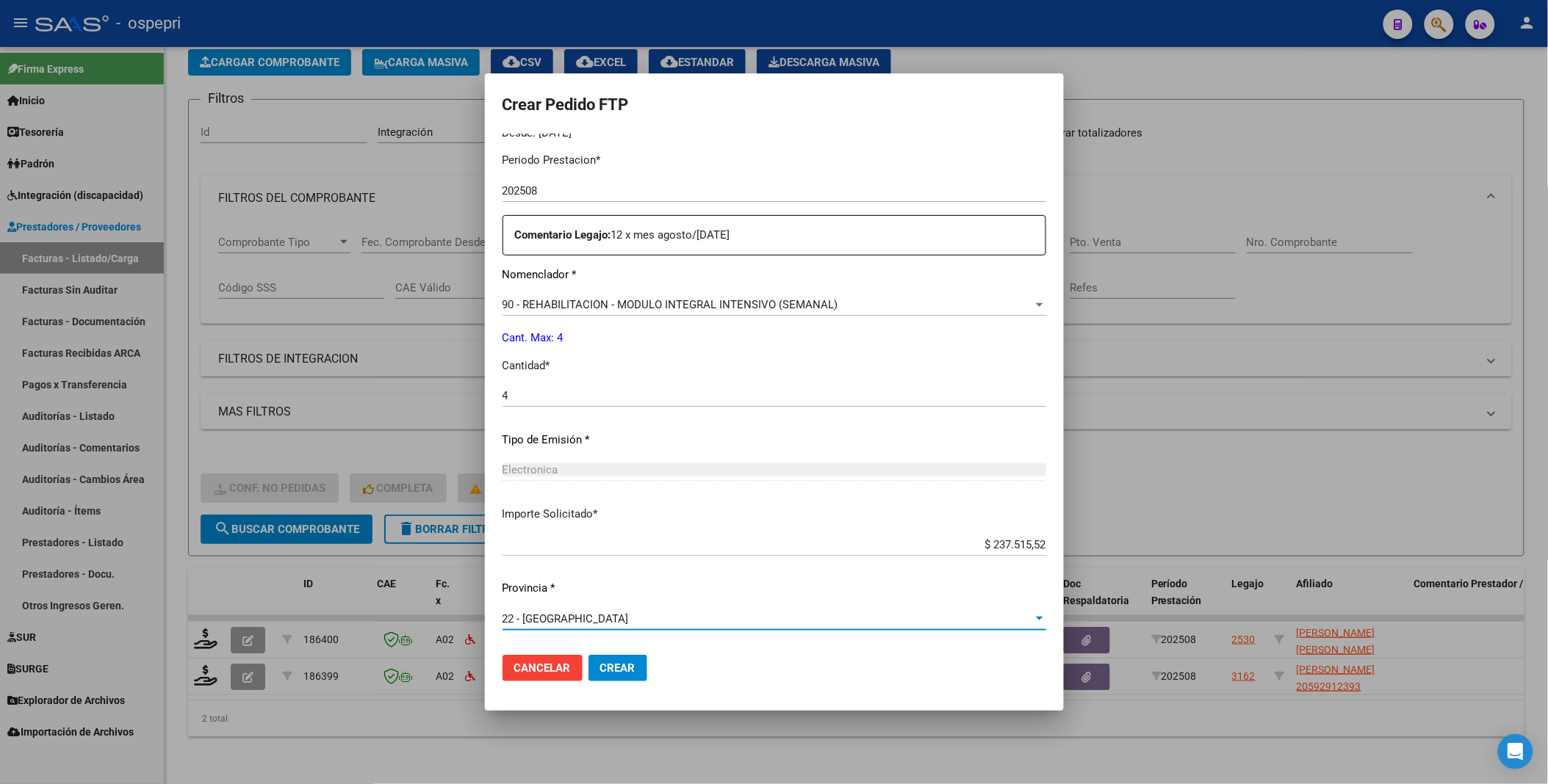
click at [620, 669] on span "Crear" at bounding box center [617, 668] width 35 height 13
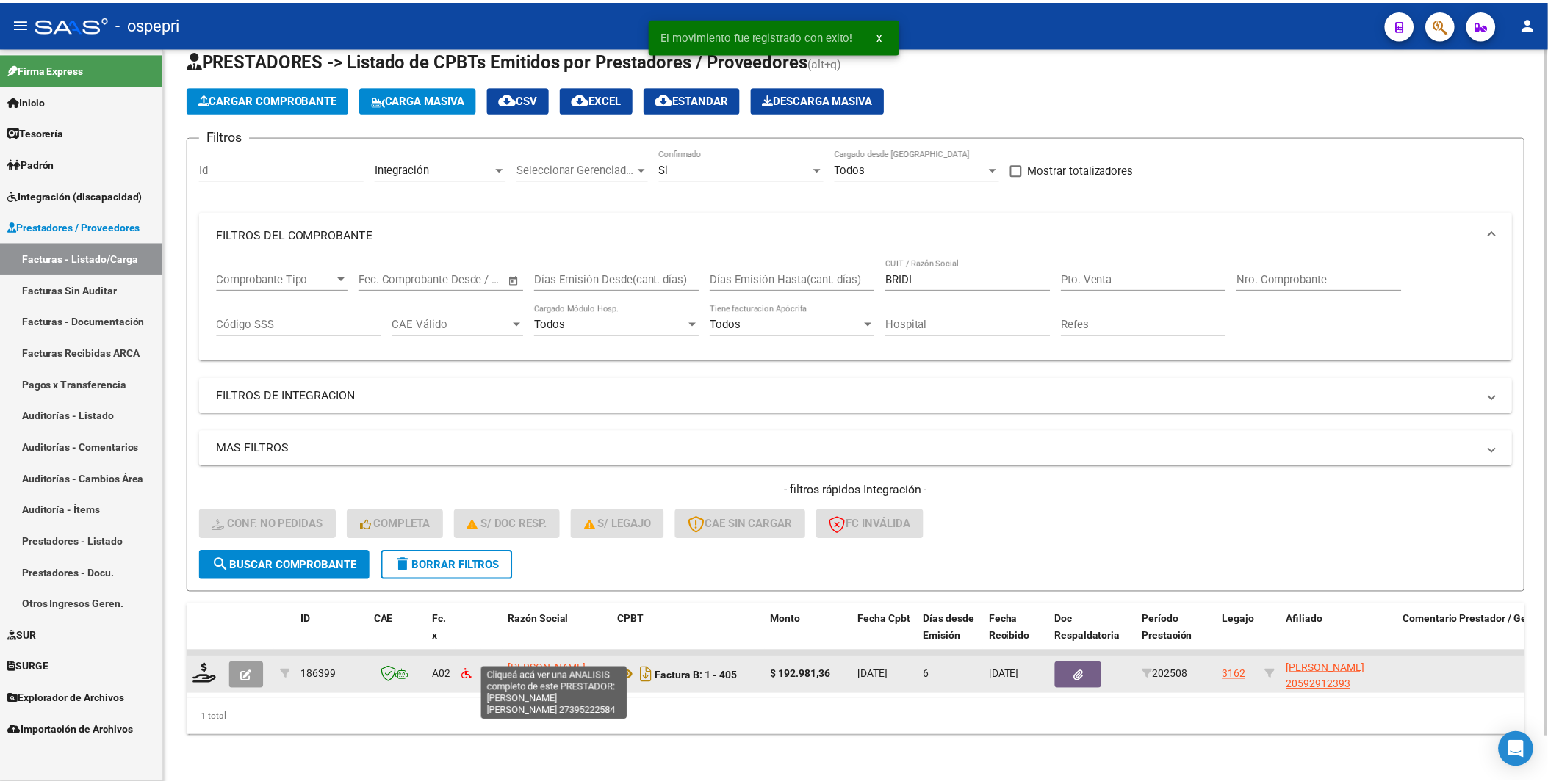
scroll to position [49, 0]
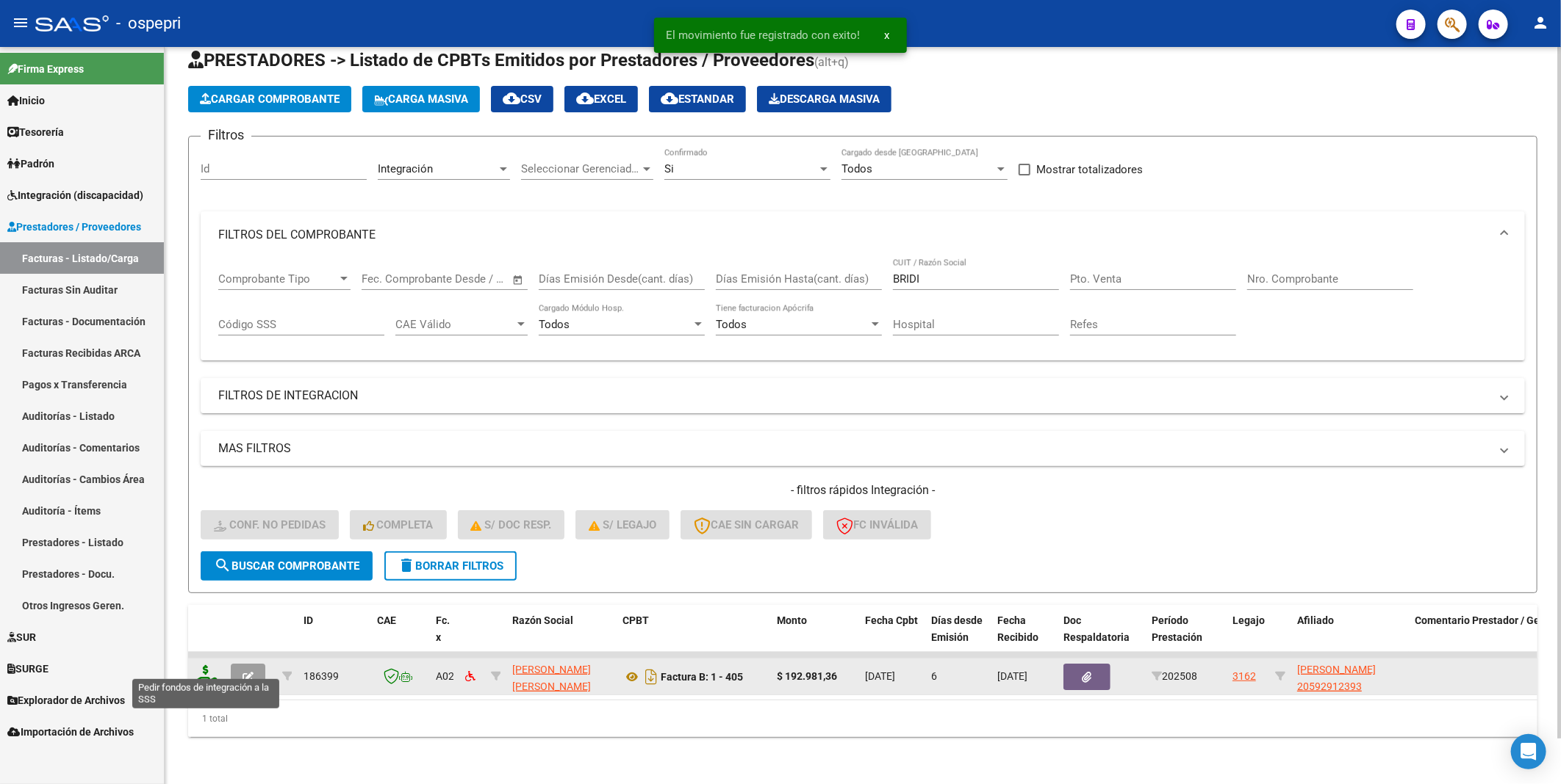
click at [200, 665] on icon at bounding box center [206, 675] width 24 height 20
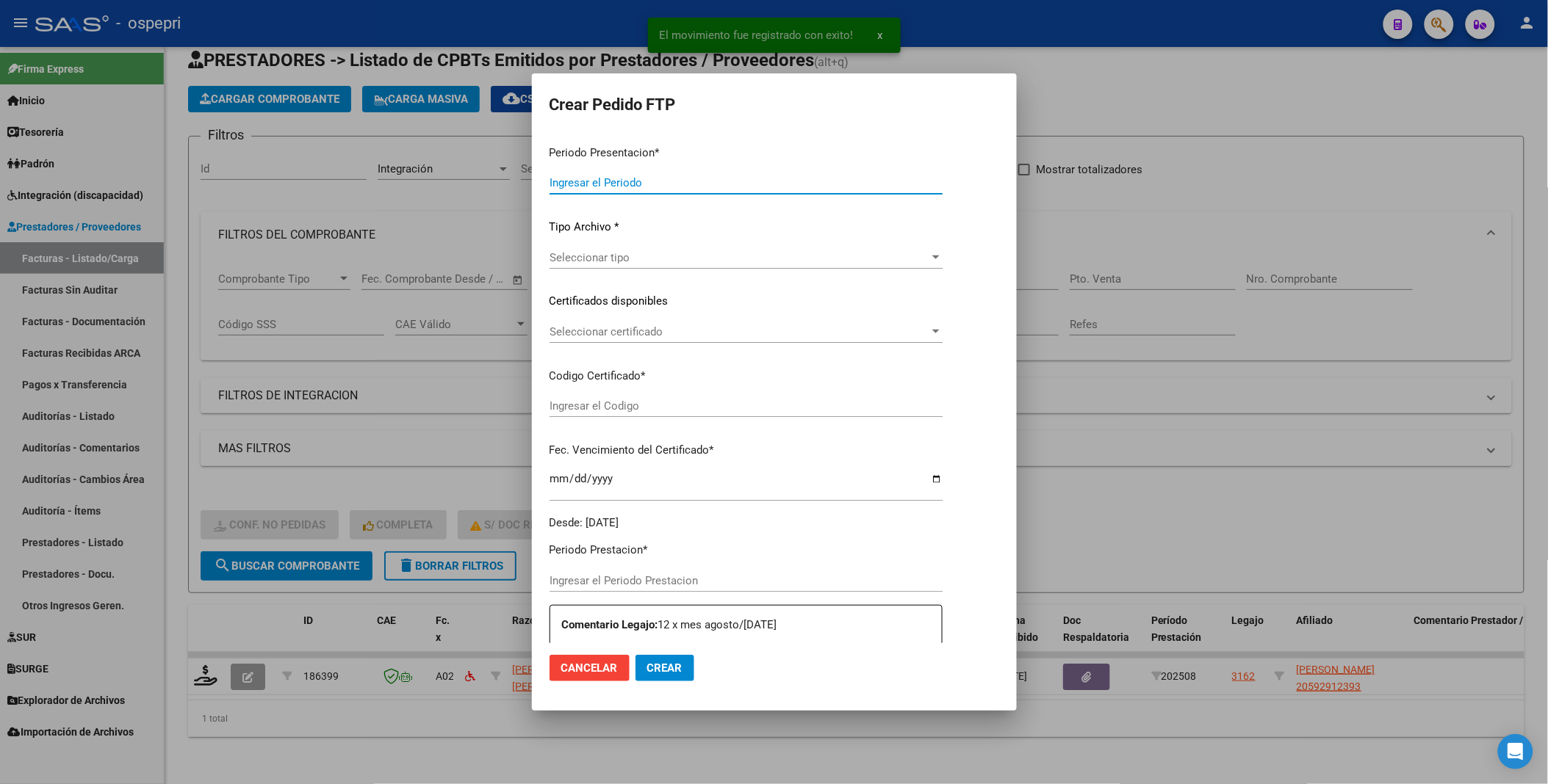
type input "202508"
type input "$ 192.981,36"
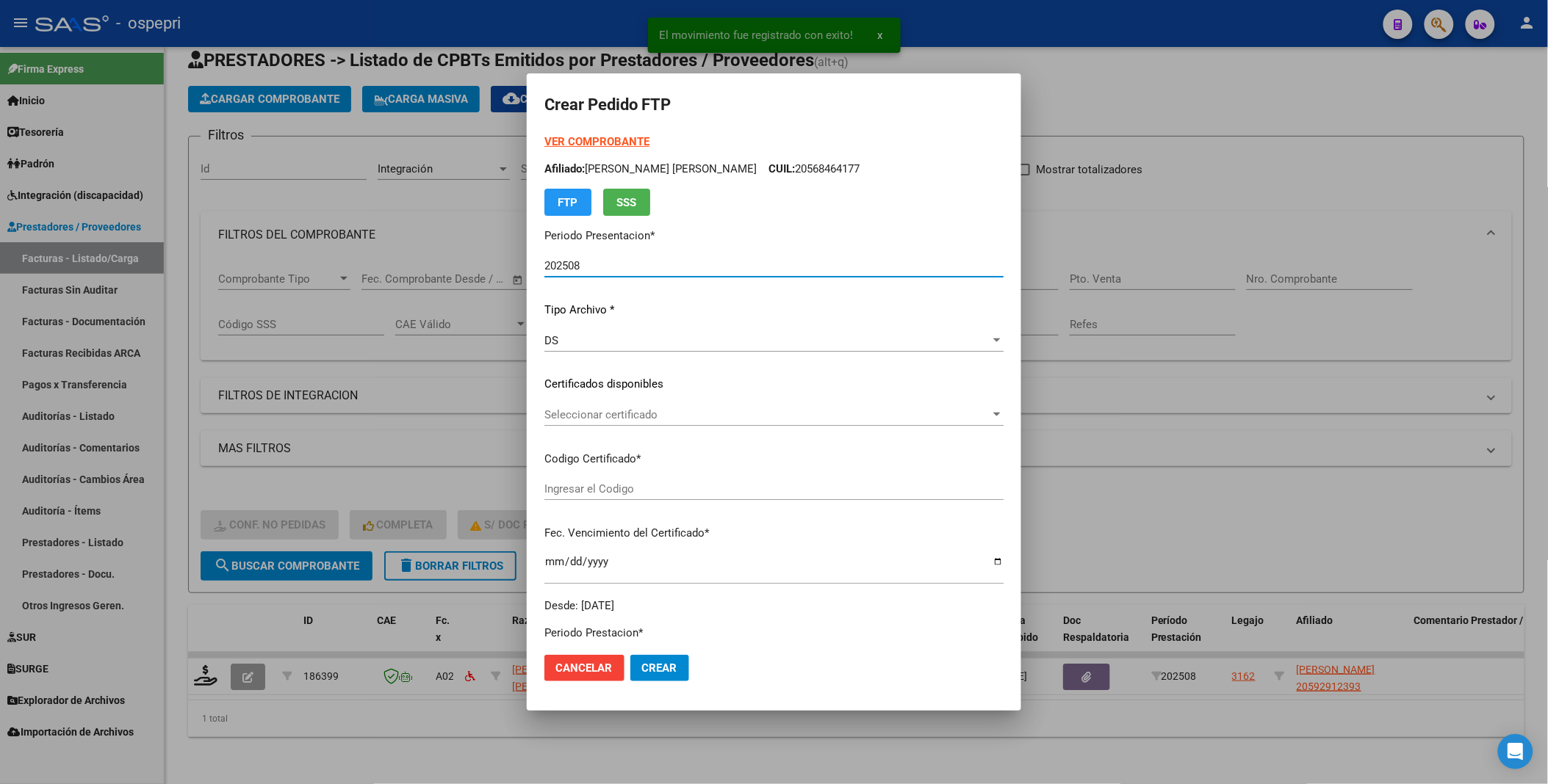
type input "2059291239-3"
type input "[DATE]"
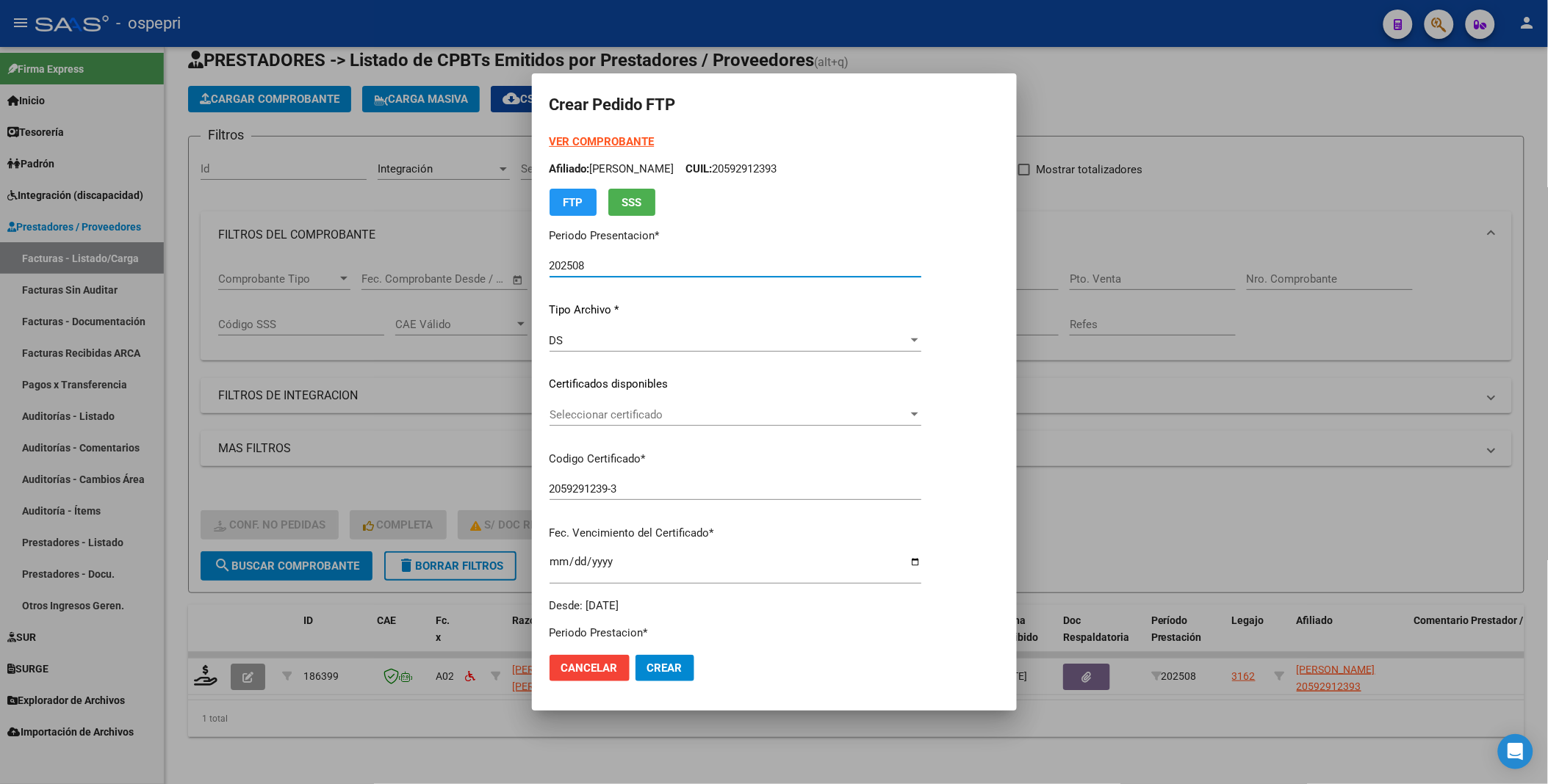
click at [921, 417] on div at bounding box center [914, 414] width 13 height 11
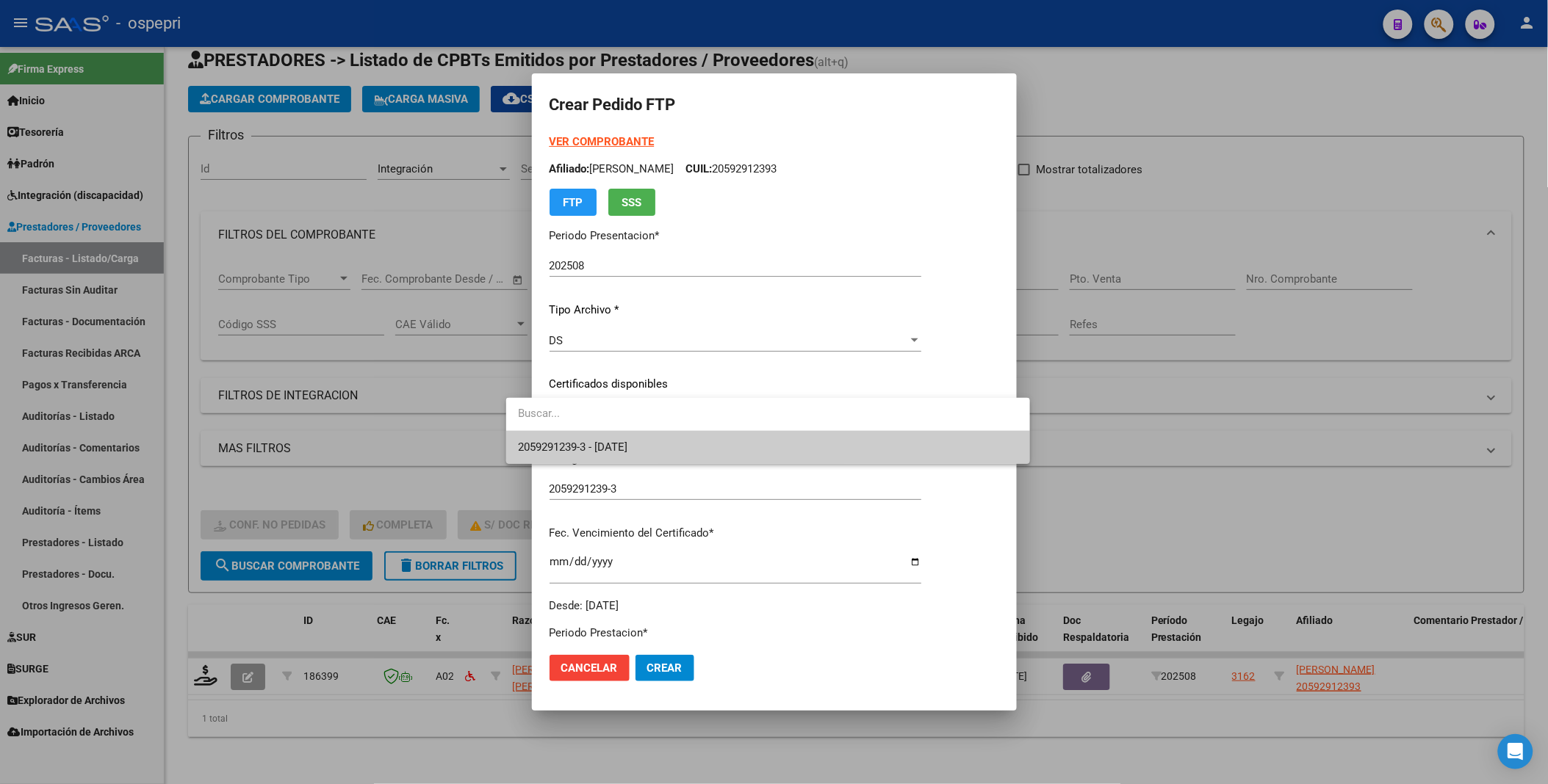
click at [965, 457] on span "2059291239-3 - [DATE]" at bounding box center [768, 447] width 500 height 34
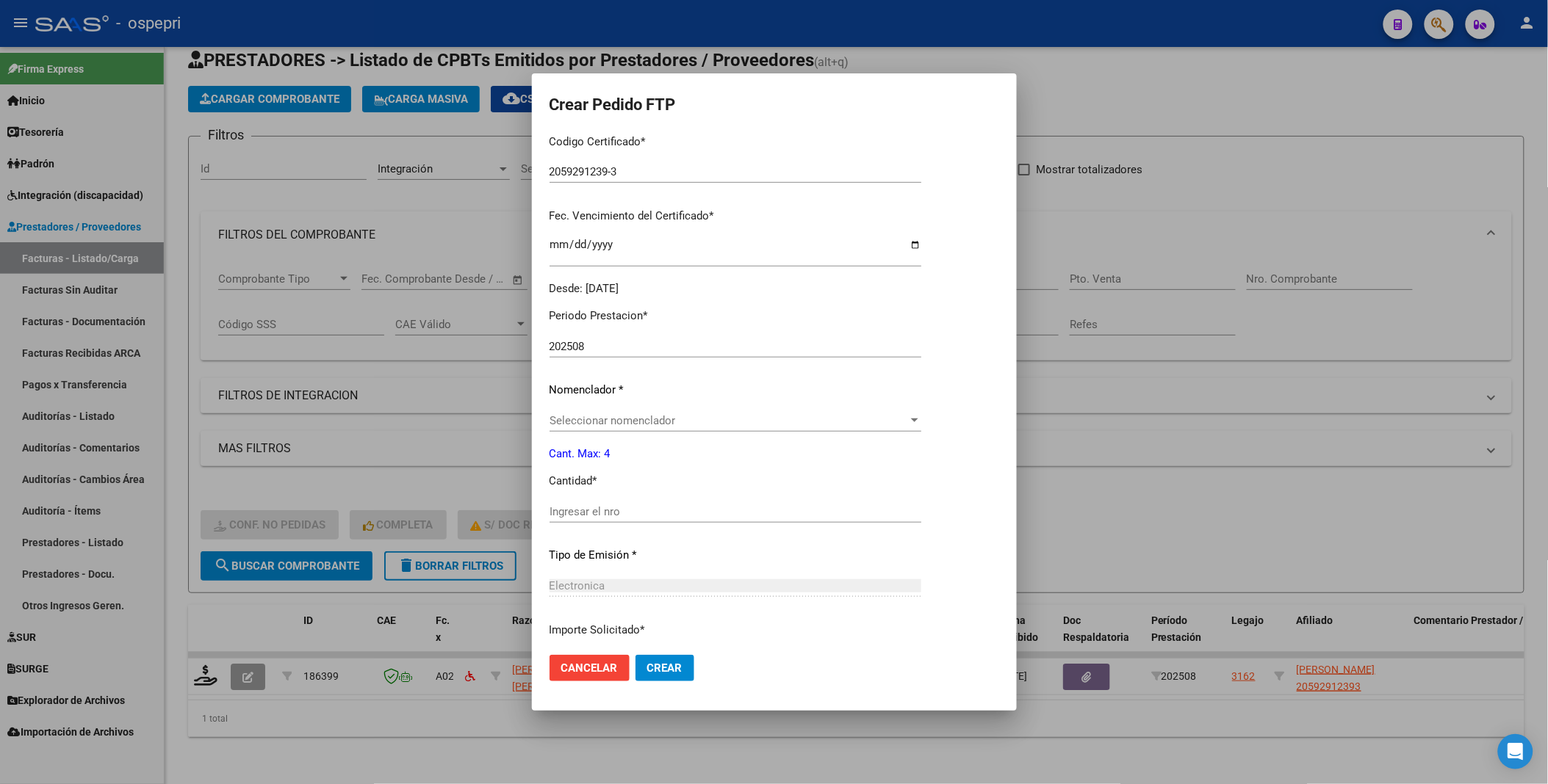
scroll to position [326, 0]
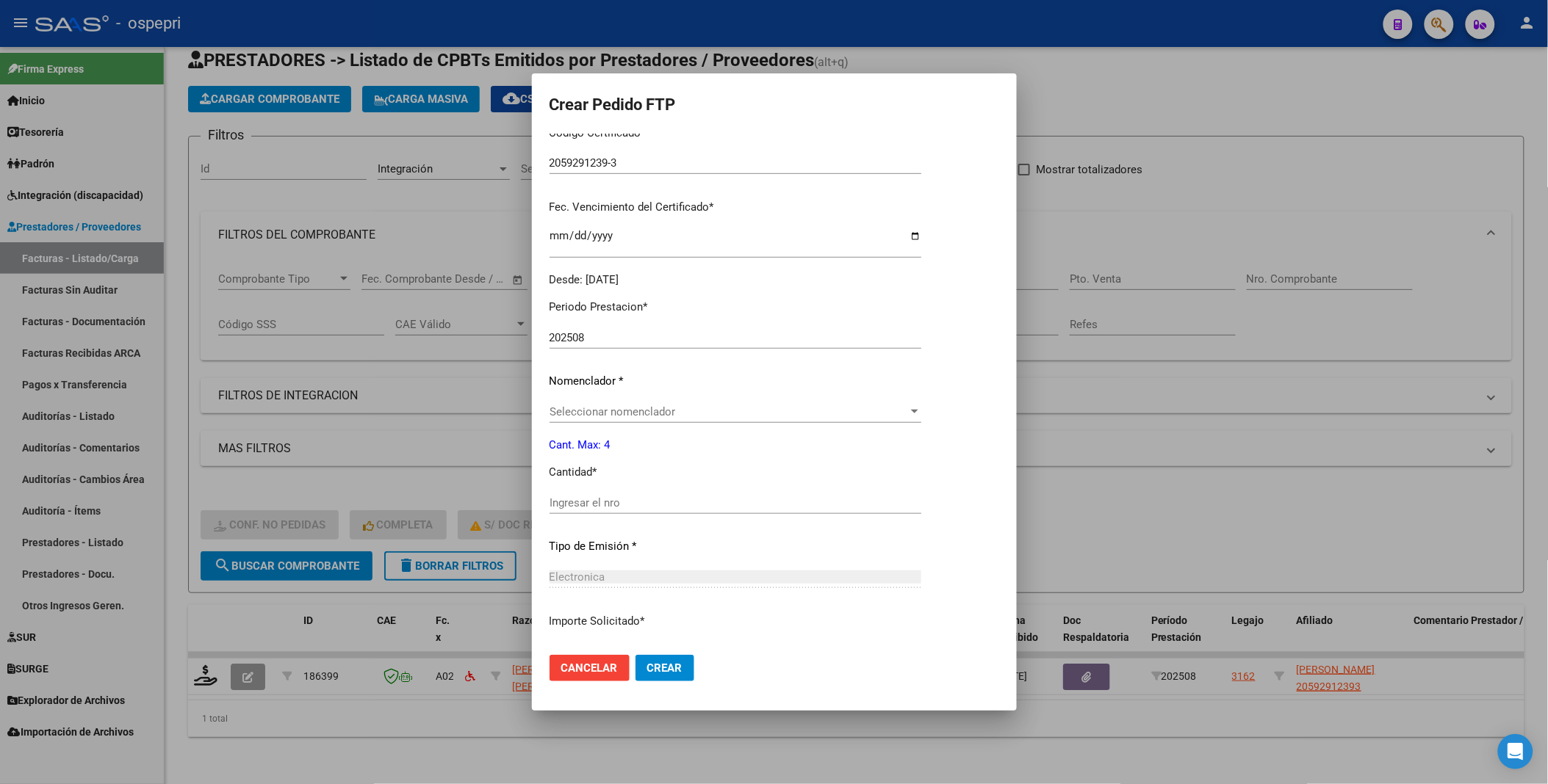
click at [921, 409] on div at bounding box center [914, 412] width 13 height 11
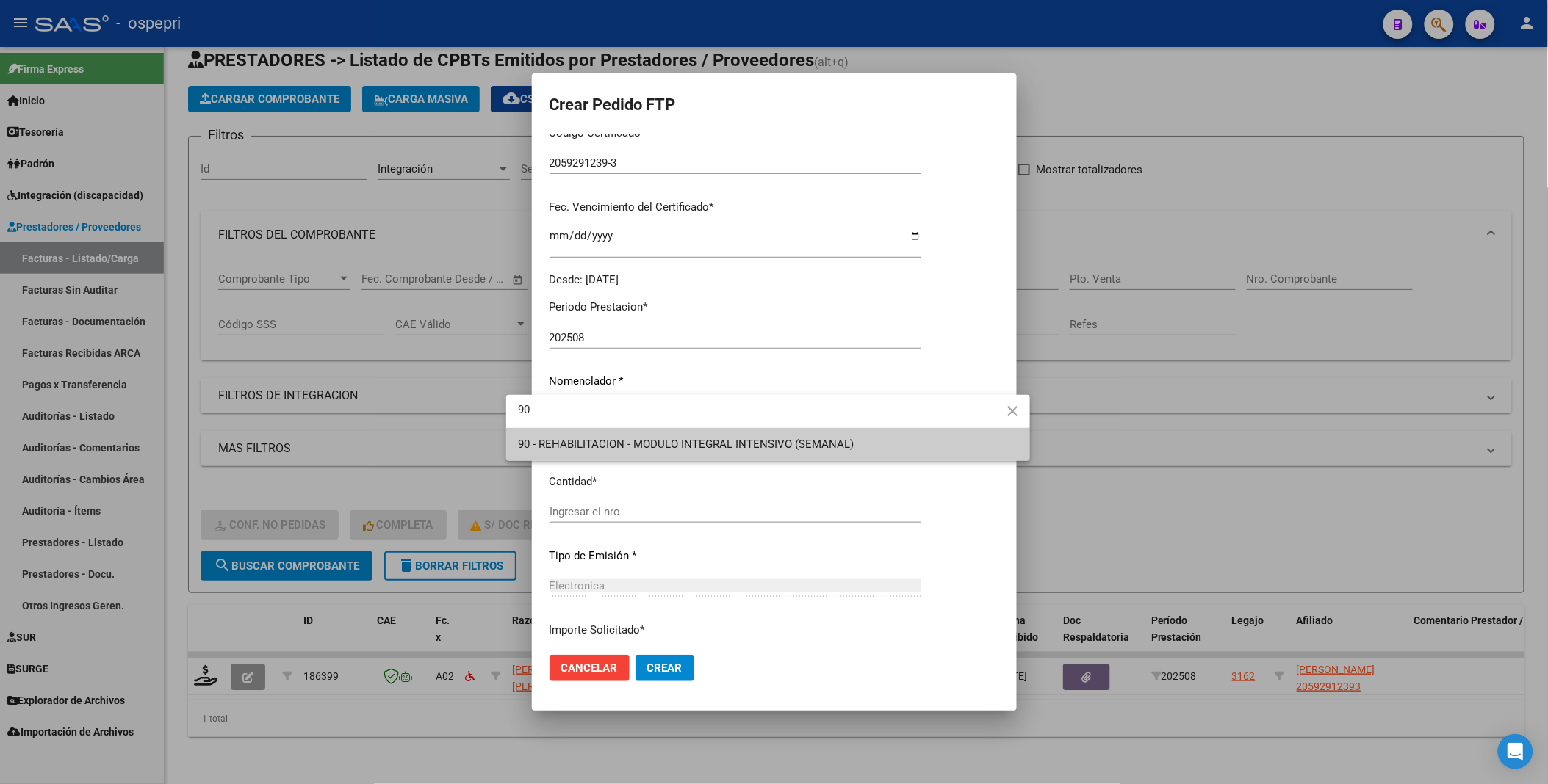
type input "90"
click at [825, 440] on span "90 - REHABILITACION - MODULO INTEGRAL INTENSIVO (SEMANAL)" at bounding box center [685, 444] width 336 height 13
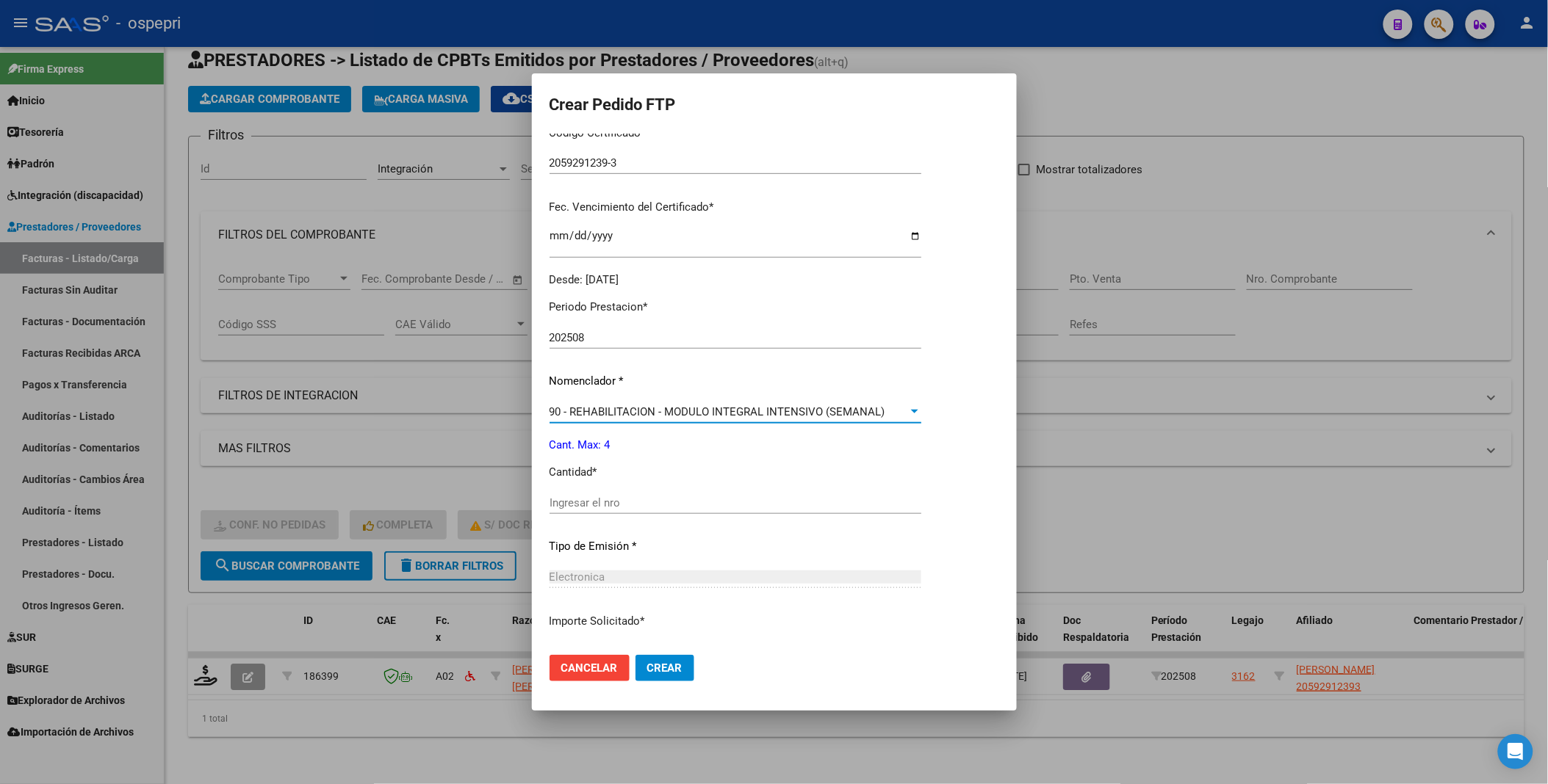
click at [589, 506] on input "Ingresar el nro" at bounding box center [735, 504] width 371 height 13
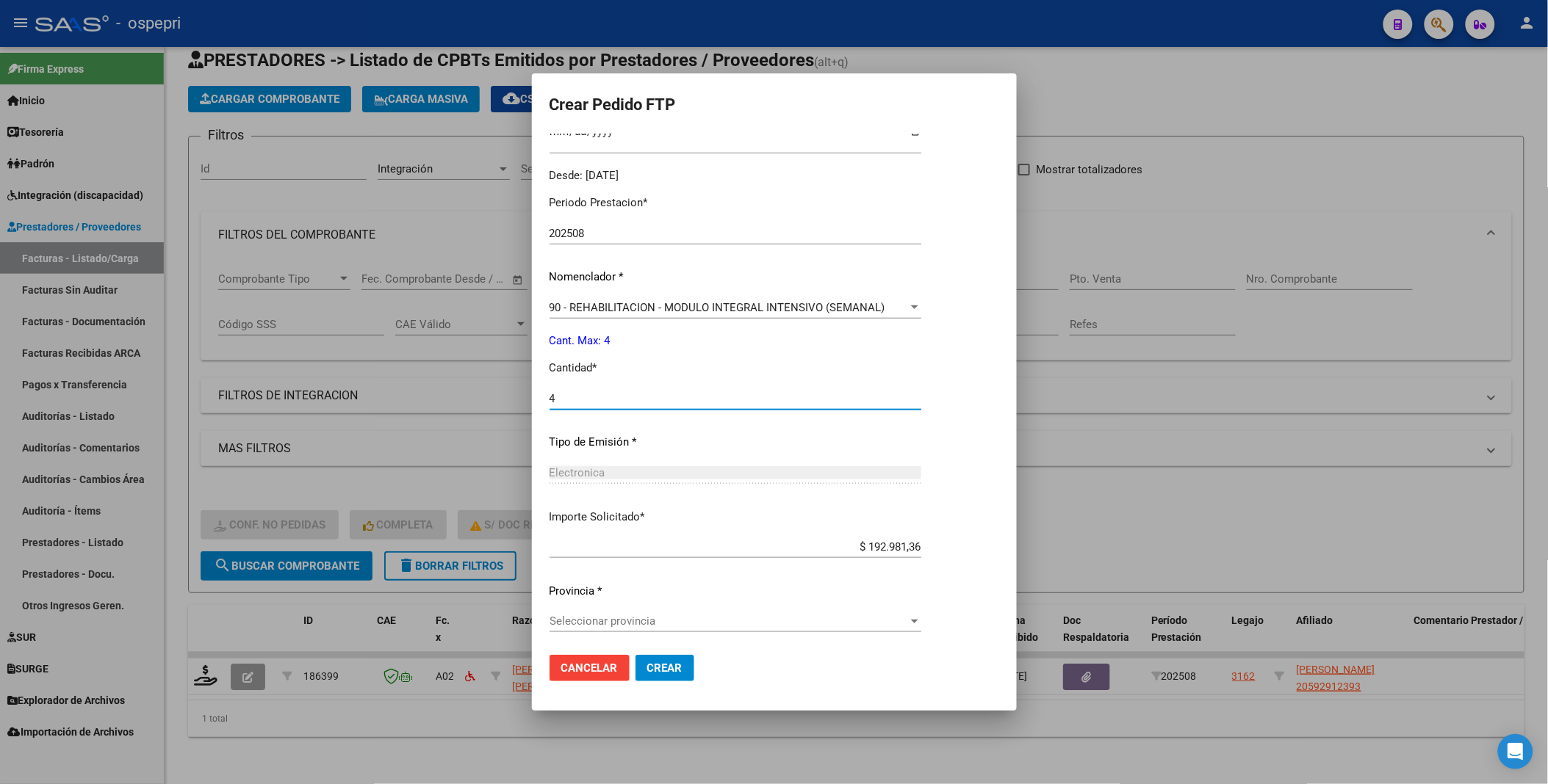
scroll to position [434, 0]
type input "4"
click at [921, 620] on div at bounding box center [914, 618] width 13 height 11
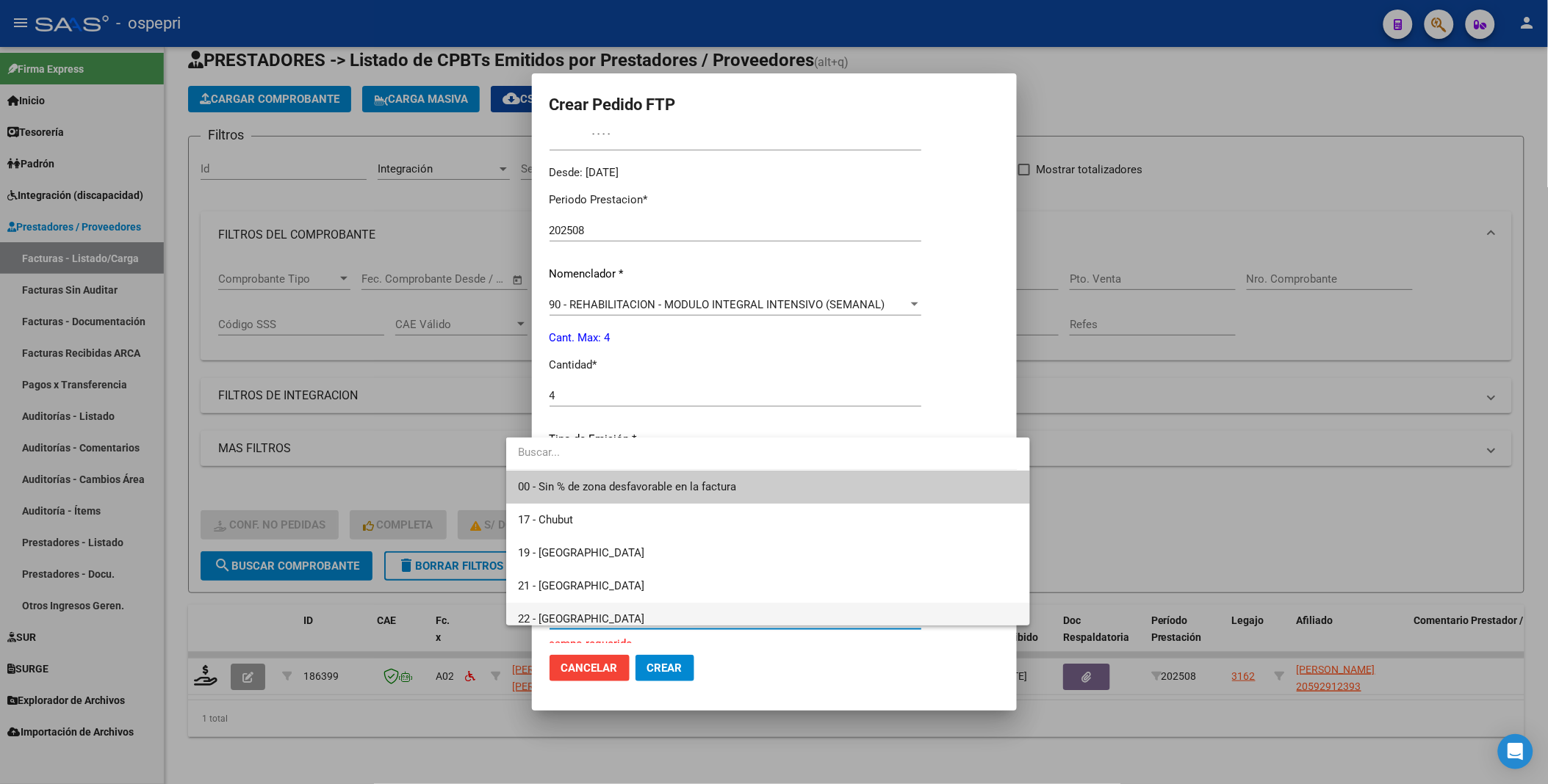
click at [611, 616] on span "22 - [GEOGRAPHIC_DATA]" at bounding box center [768, 619] width 500 height 34
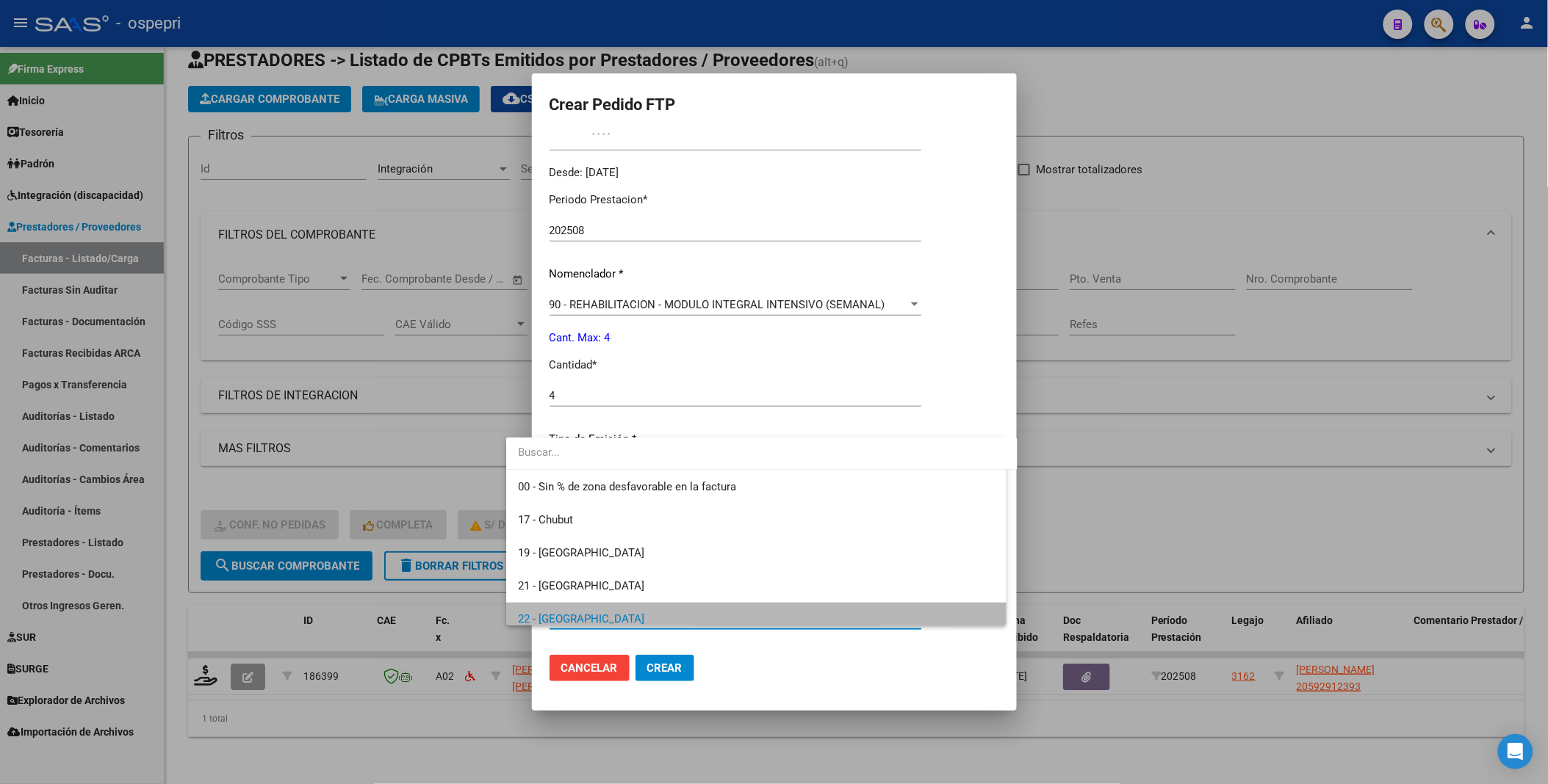
scroll to position [11, 0]
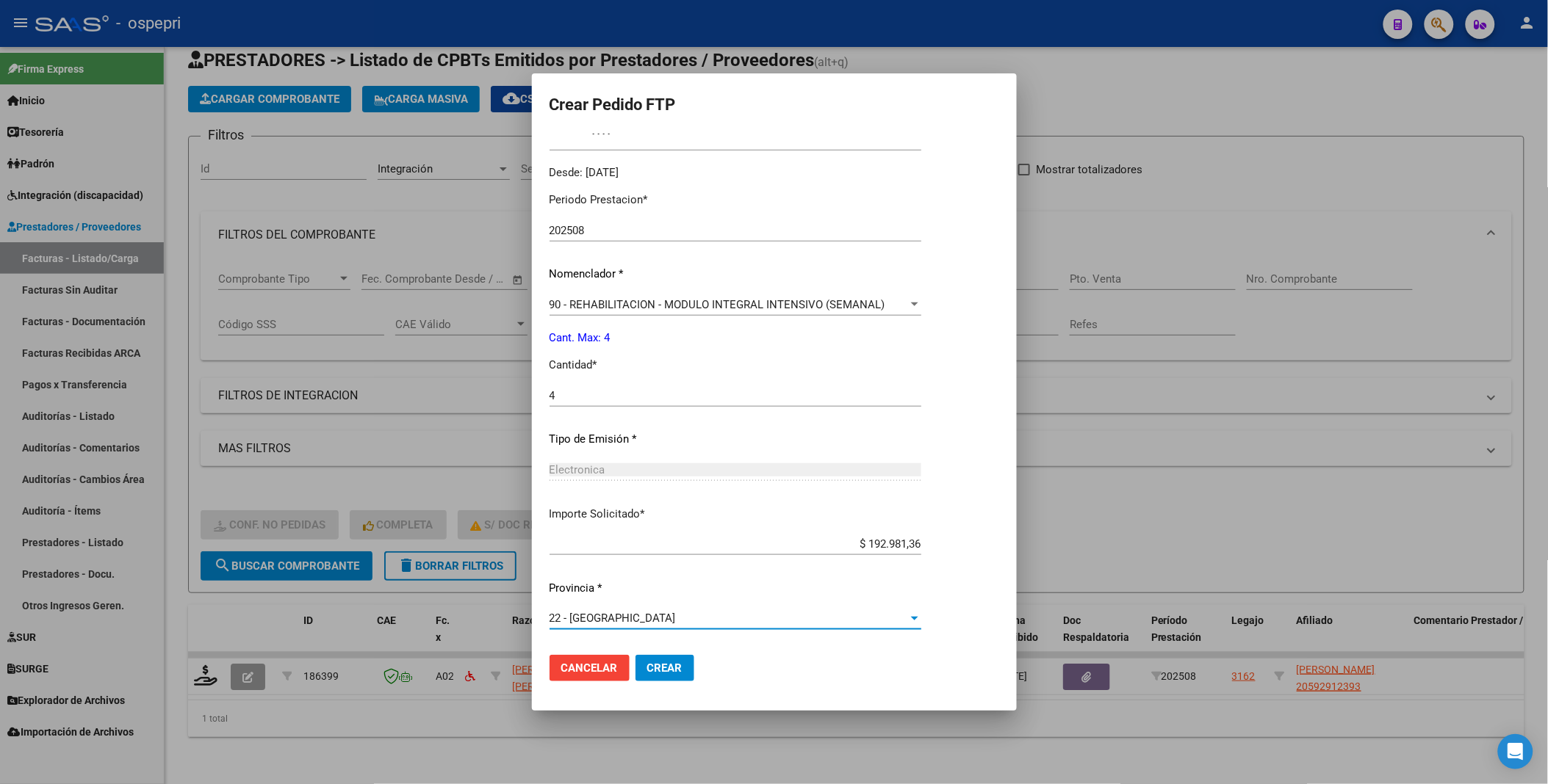
click at [648, 668] on span "Crear" at bounding box center [664, 668] width 35 height 13
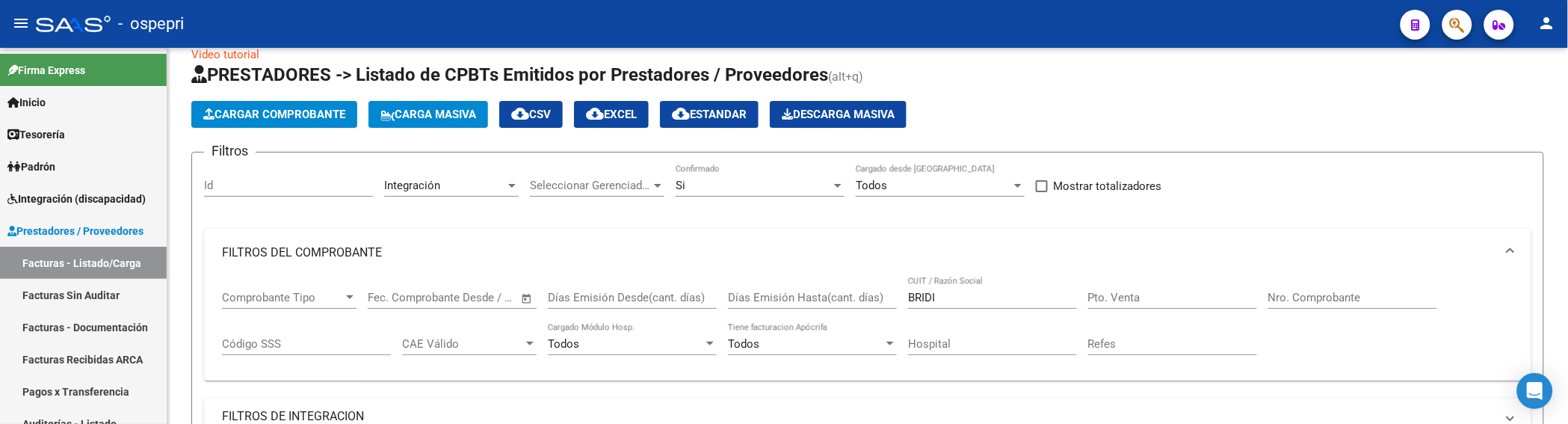
scroll to position [50, 0]
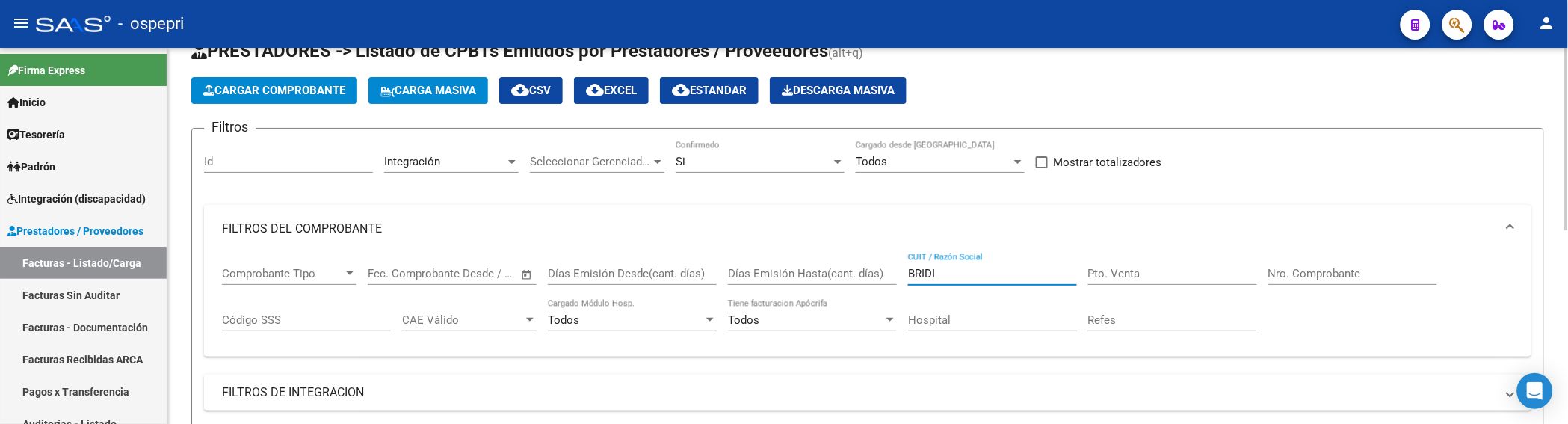
drag, startPoint x: 965, startPoint y: 279, endPoint x: 869, endPoint y: 279, distance: 96.0
click at [869, 279] on div "Comprobante Tipo Comprobante Tipo Fecha inicio – Fecha fin Fec. Comprobante Des…" at bounding box center [868, 298] width 1291 height 93
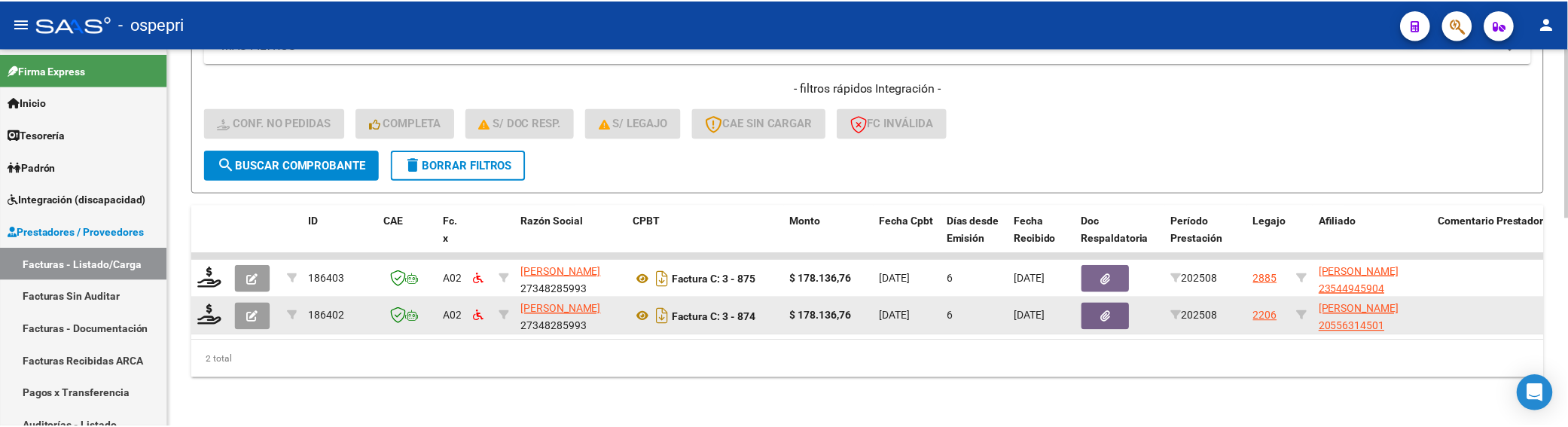
scroll to position [464, 0]
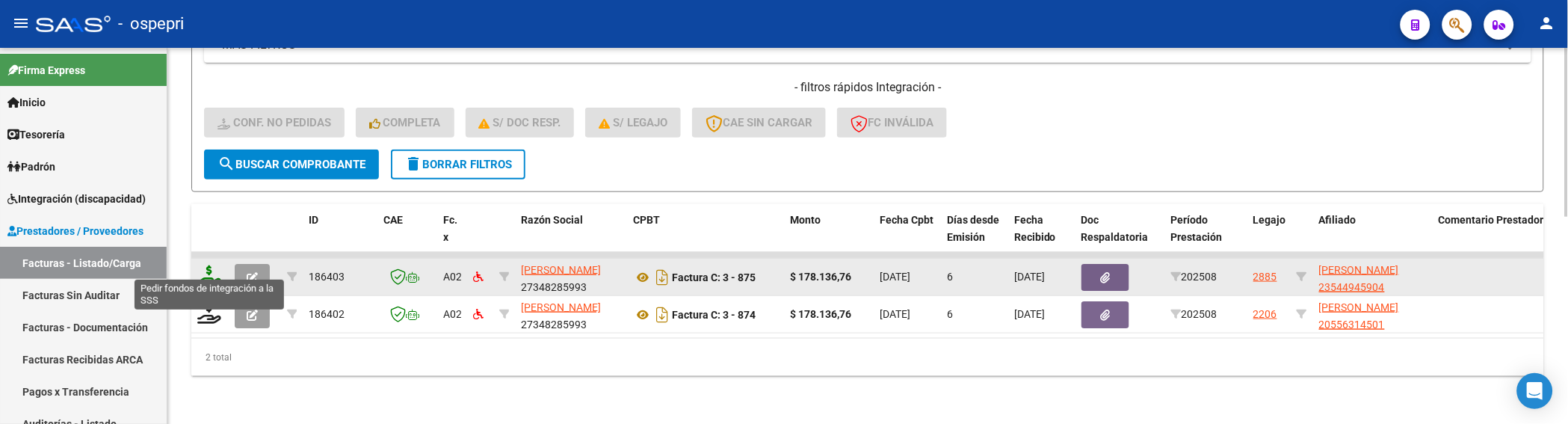
type input "[PERSON_NAME]"
click at [203, 265] on icon at bounding box center [209, 275] width 24 height 20
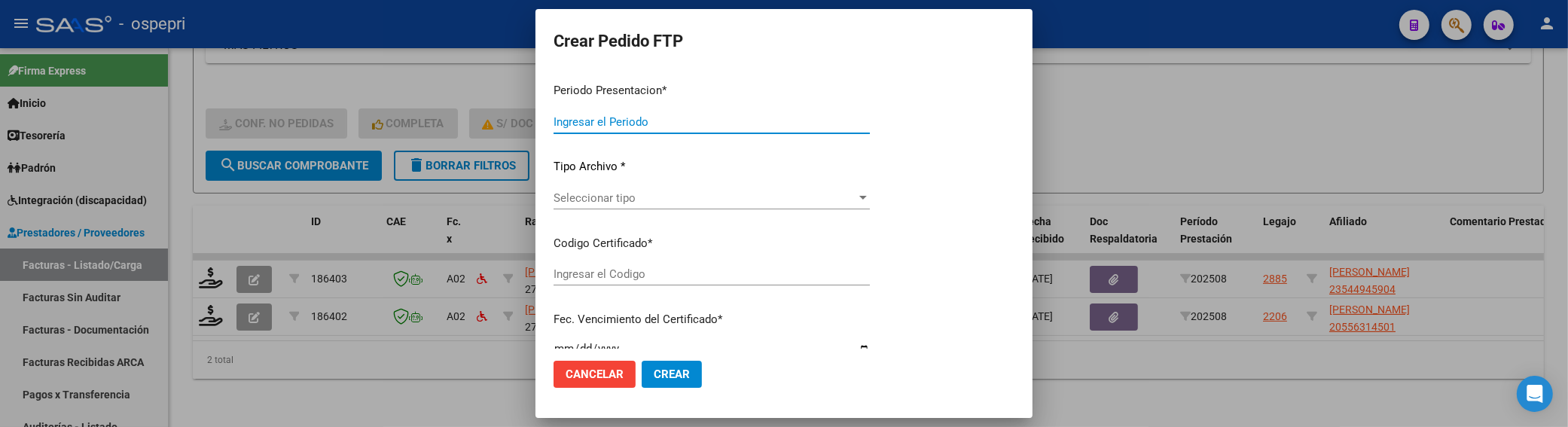
type input "202508"
type input "$ 178.136,76"
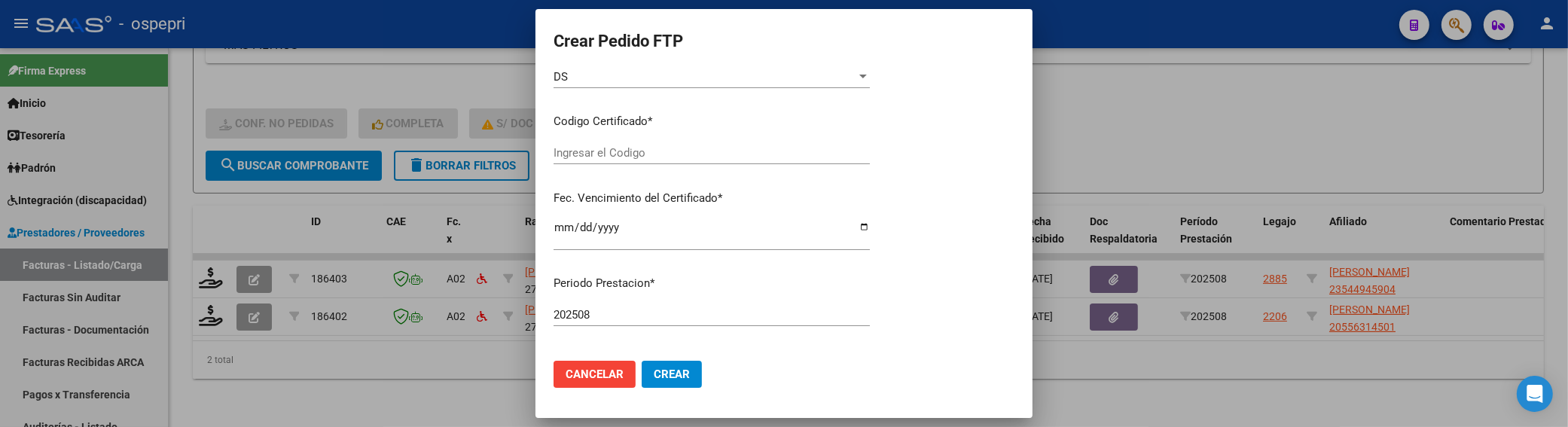
scroll to position [206, 0]
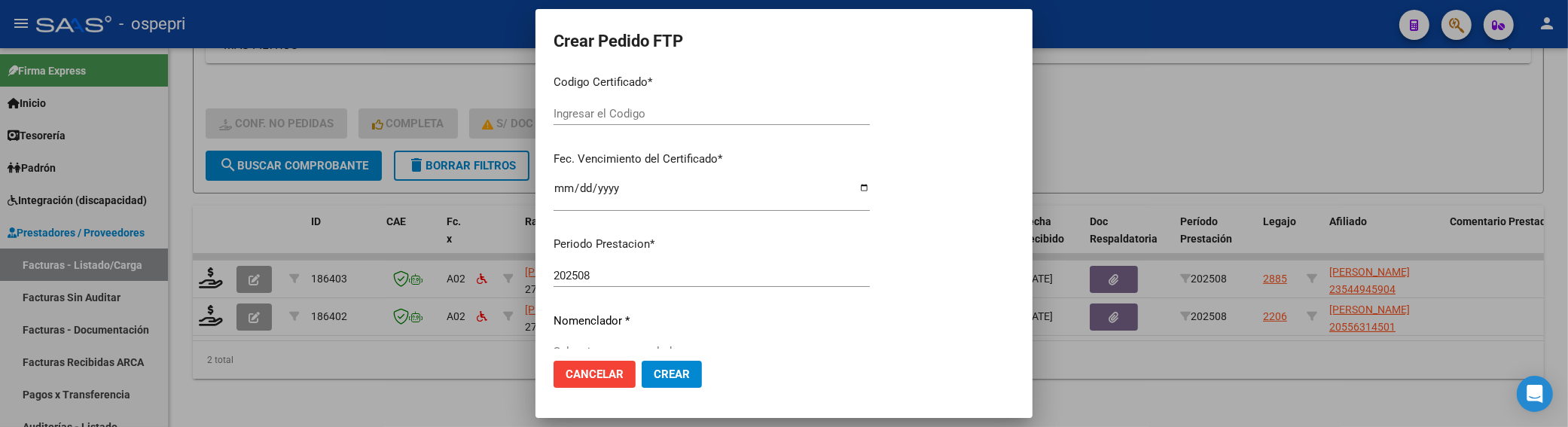
type input "2354494590-4"
type input "[DATE]"
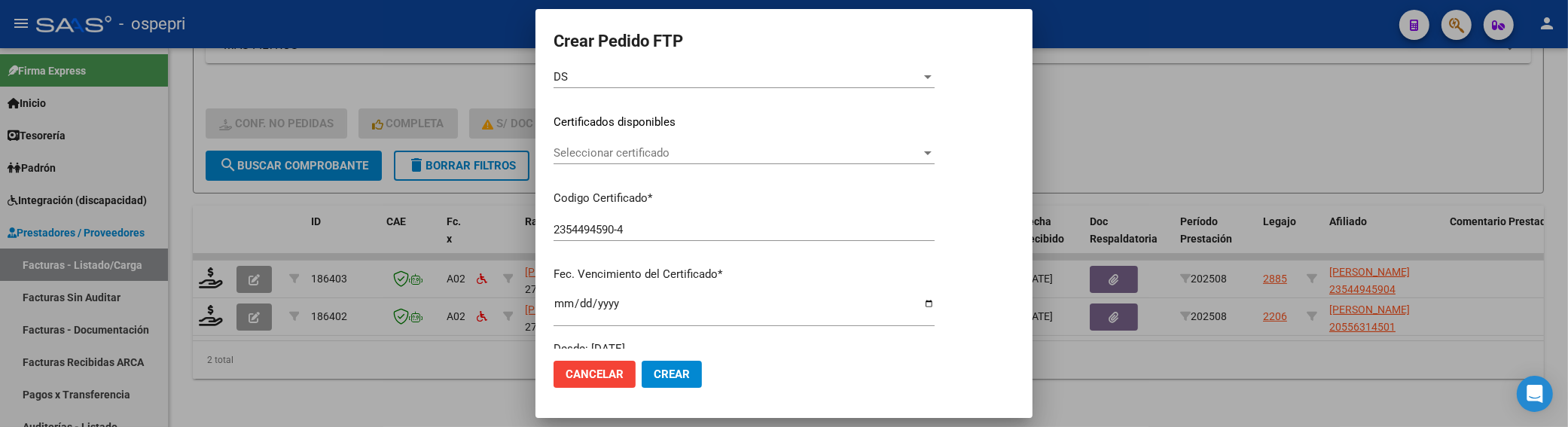
click at [932, 151] on div at bounding box center [928, 153] width 8 height 4
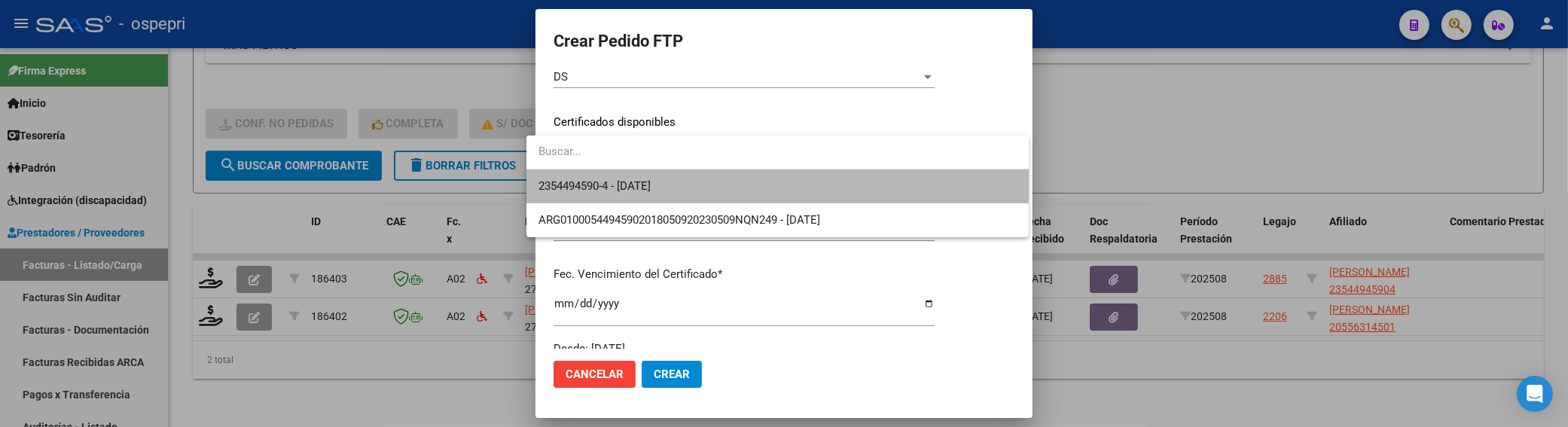
click at [960, 191] on span "2354494590-4 - [DATE]" at bounding box center [778, 187] width 478 height 34
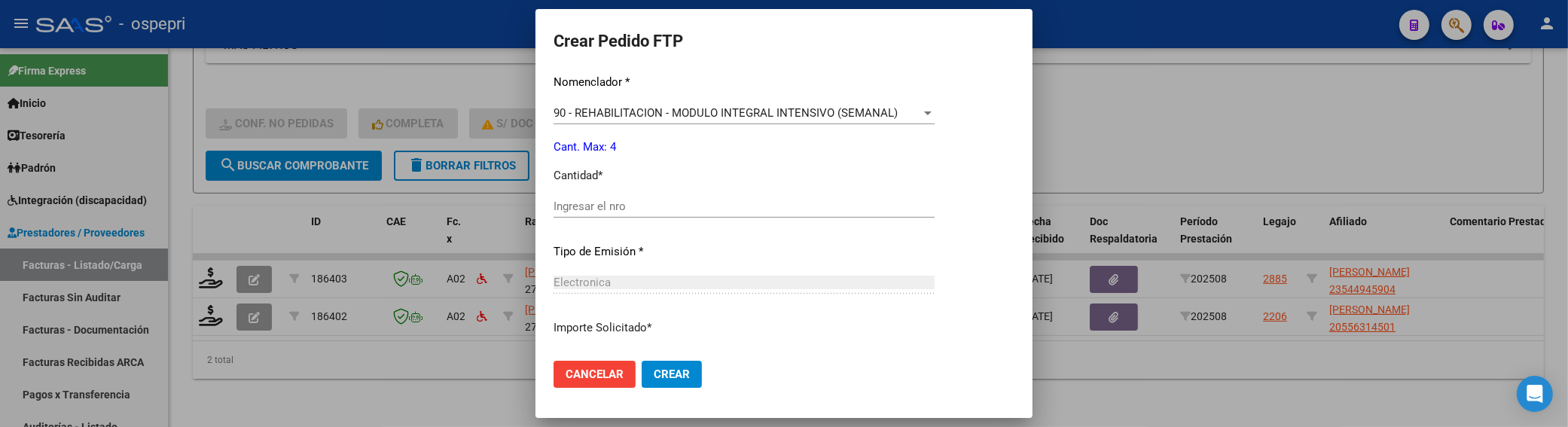
scroll to position [625, 0]
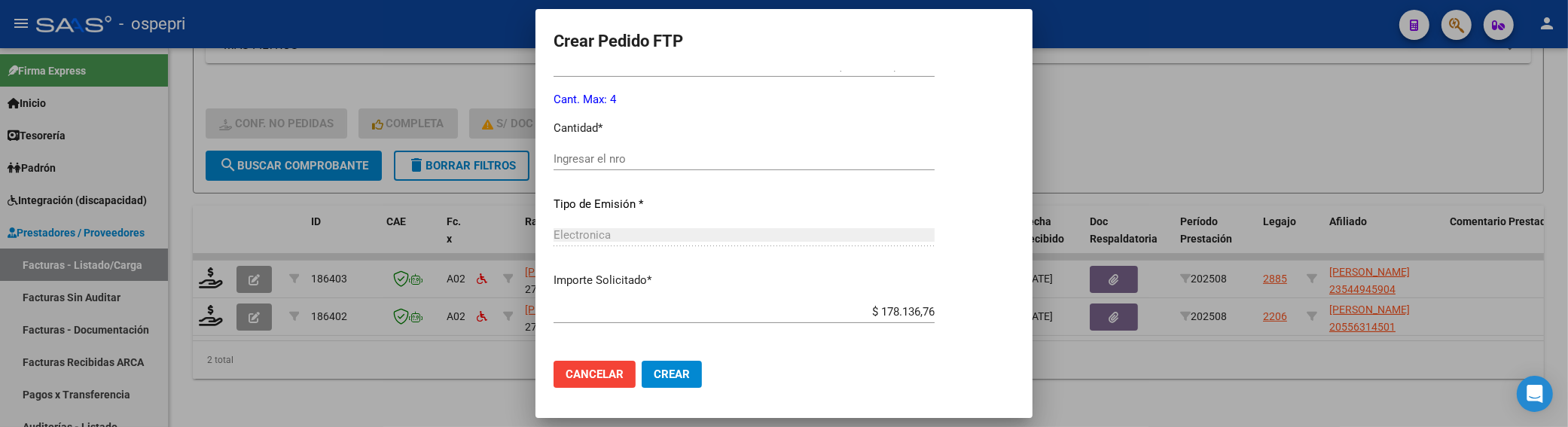
click at [676, 160] on input "Ingresar el nro" at bounding box center [744, 159] width 381 height 14
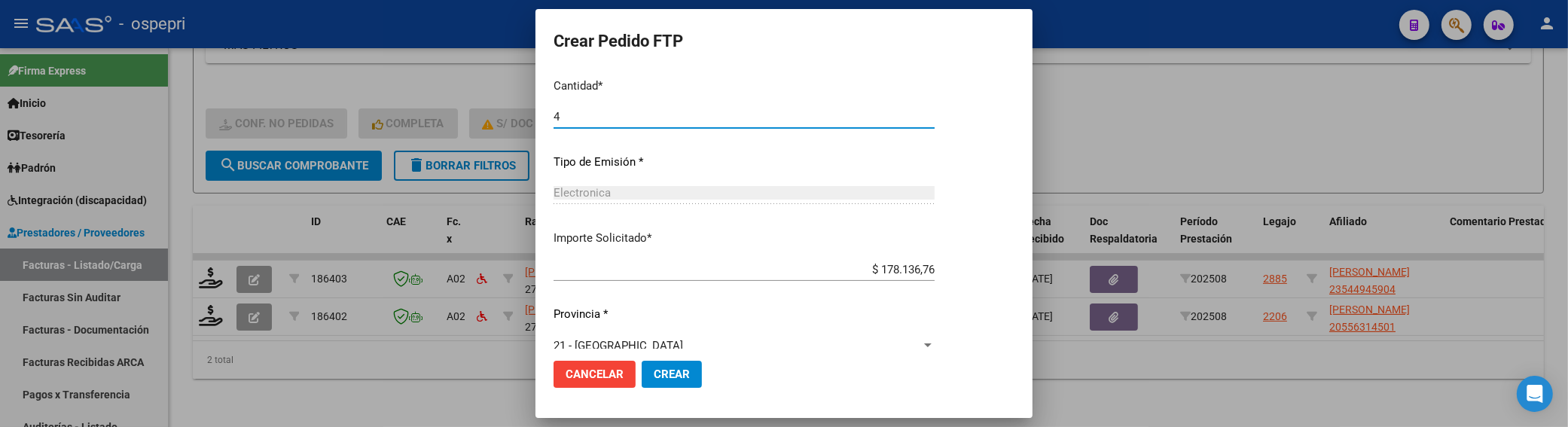
scroll to position [689, 0]
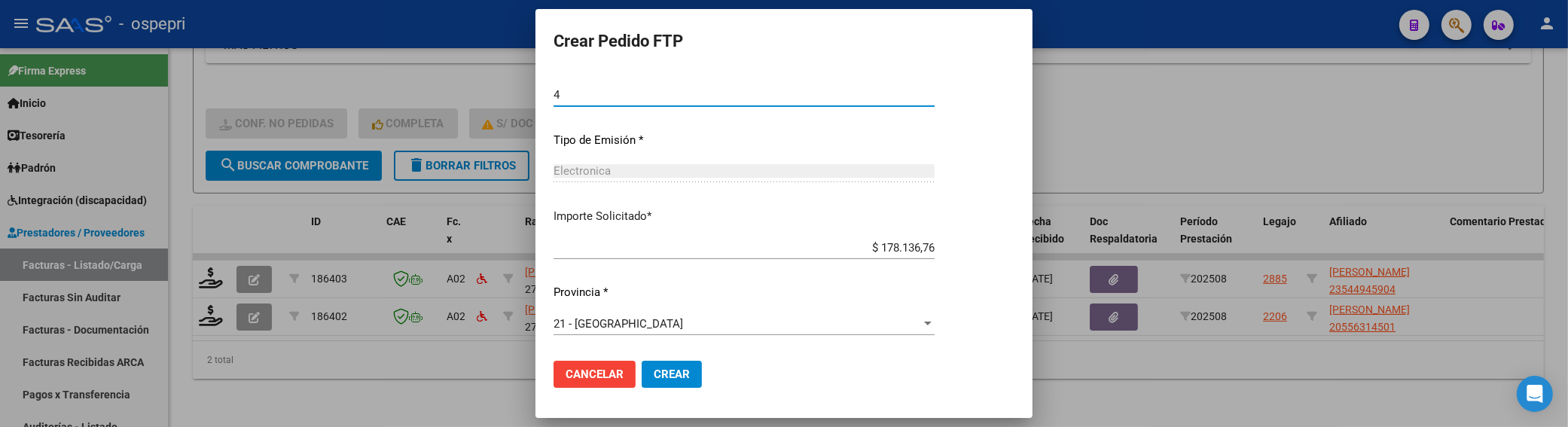
type input "4"
click at [654, 370] on span "Crear" at bounding box center [672, 374] width 36 height 14
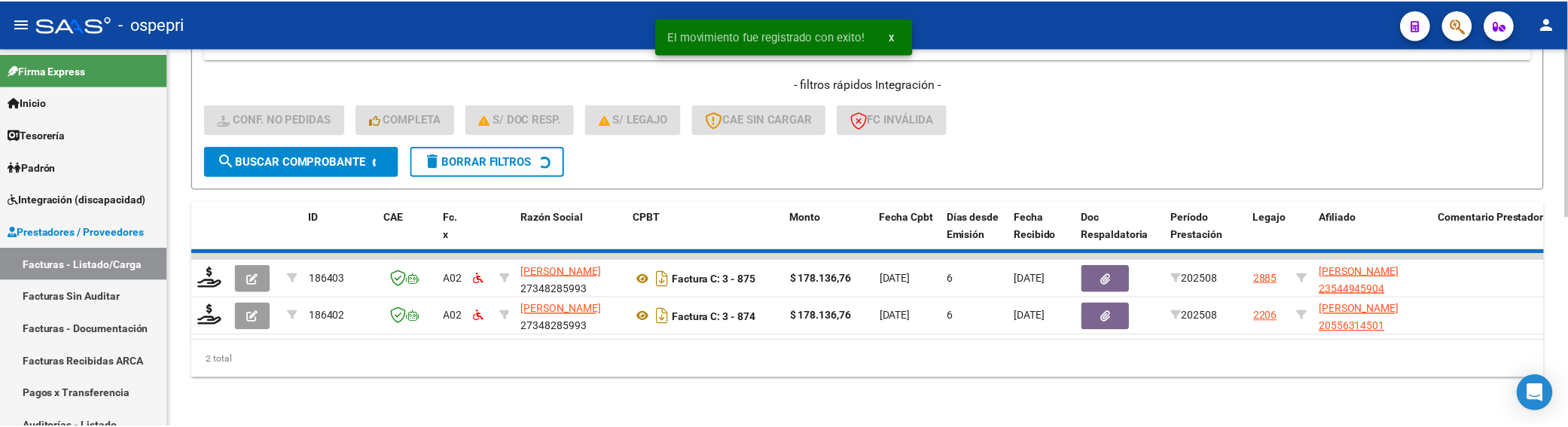
scroll to position [427, 0]
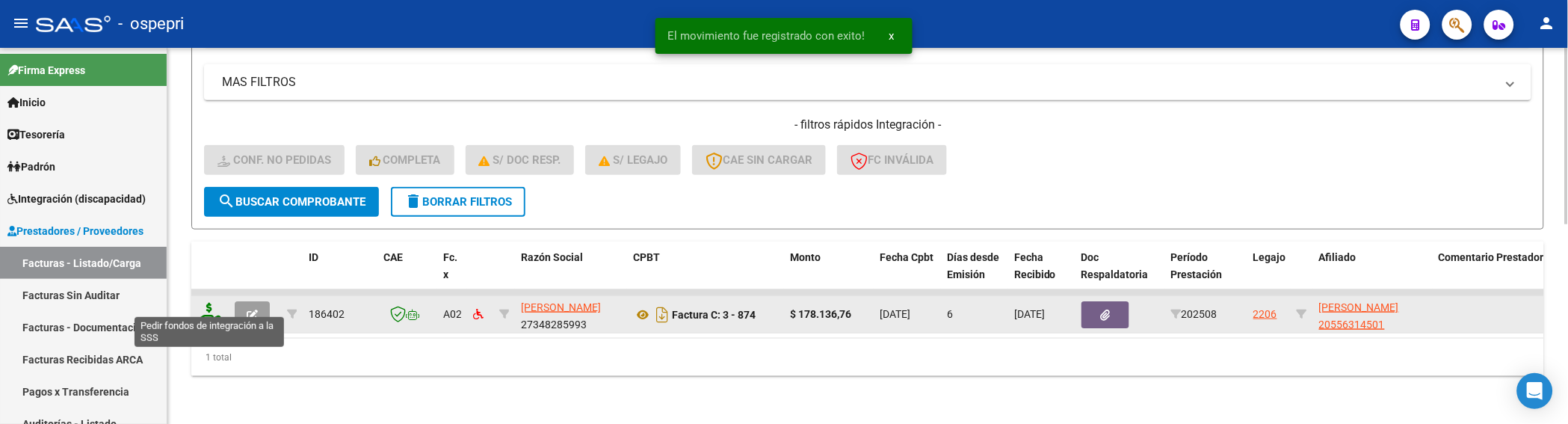
click at [200, 303] on icon at bounding box center [209, 313] width 24 height 20
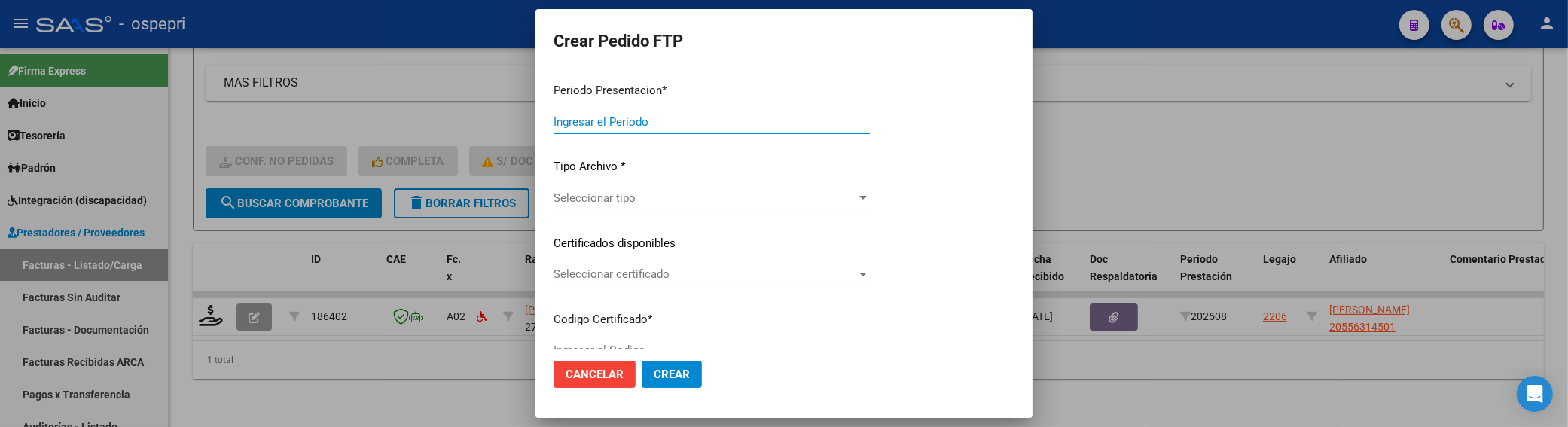
type input "202508"
type input "$ 178.136,76"
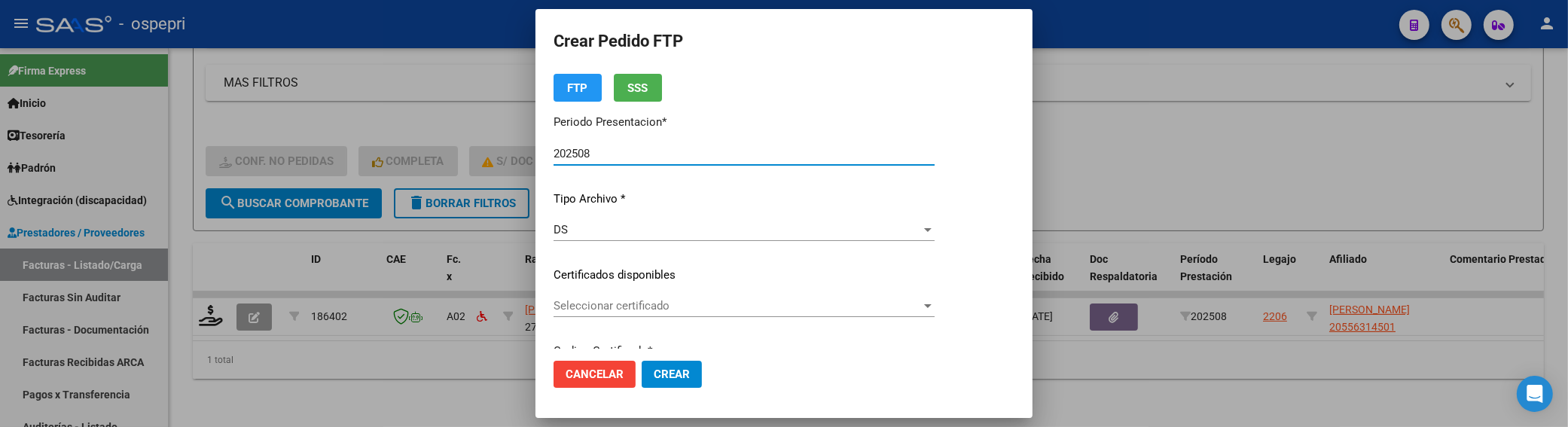
type input "ARG02000556314502016113020211130NQN249"
type input "[DATE]"
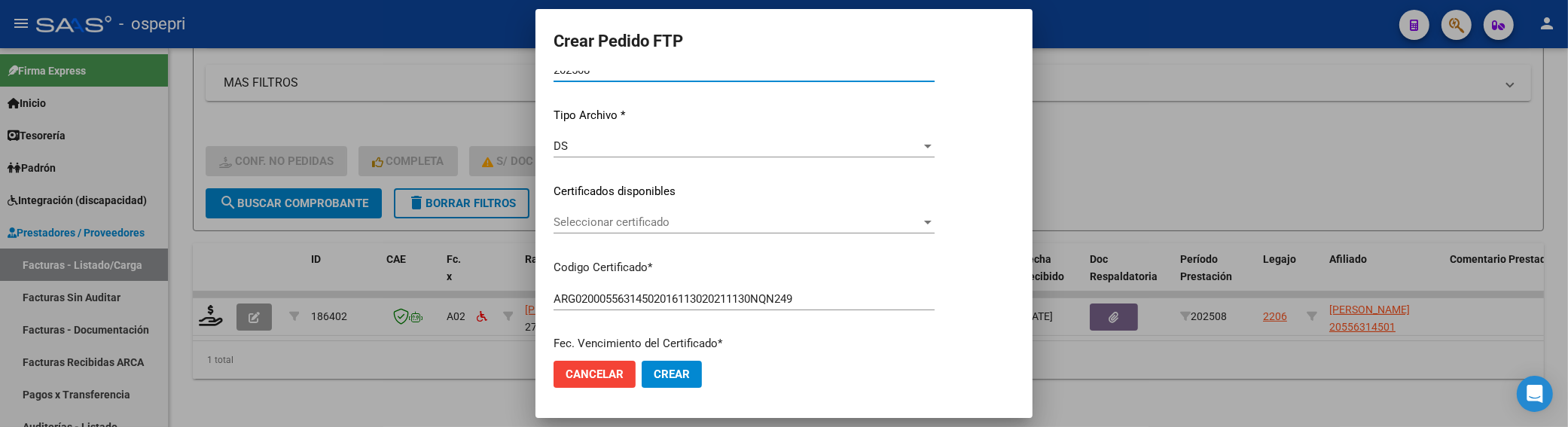
scroll to position [167, 0]
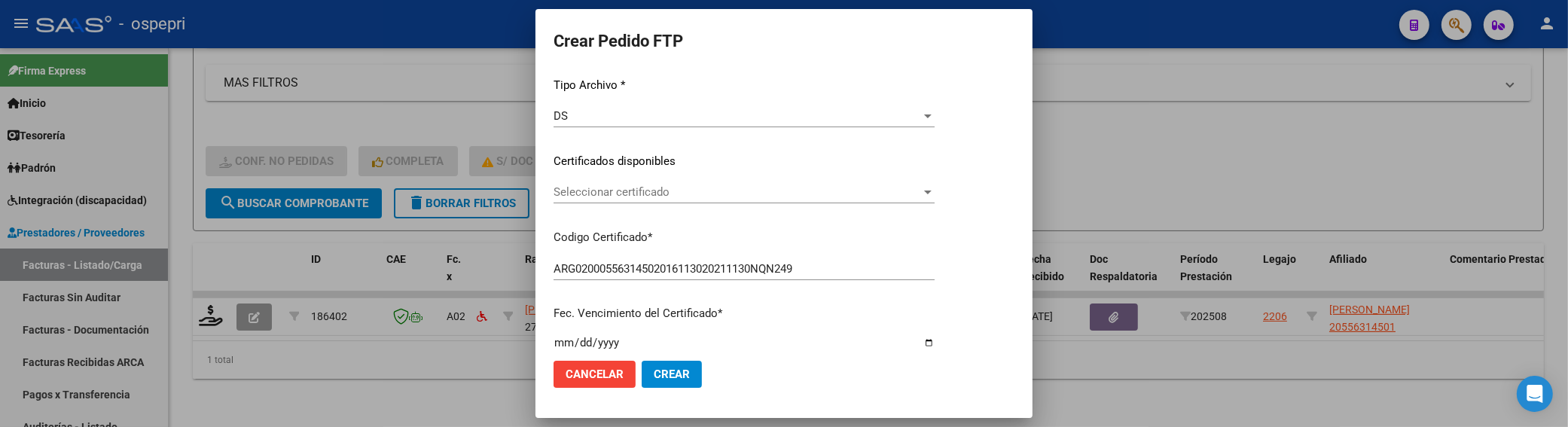
click at [935, 189] on div at bounding box center [928, 192] width 14 height 12
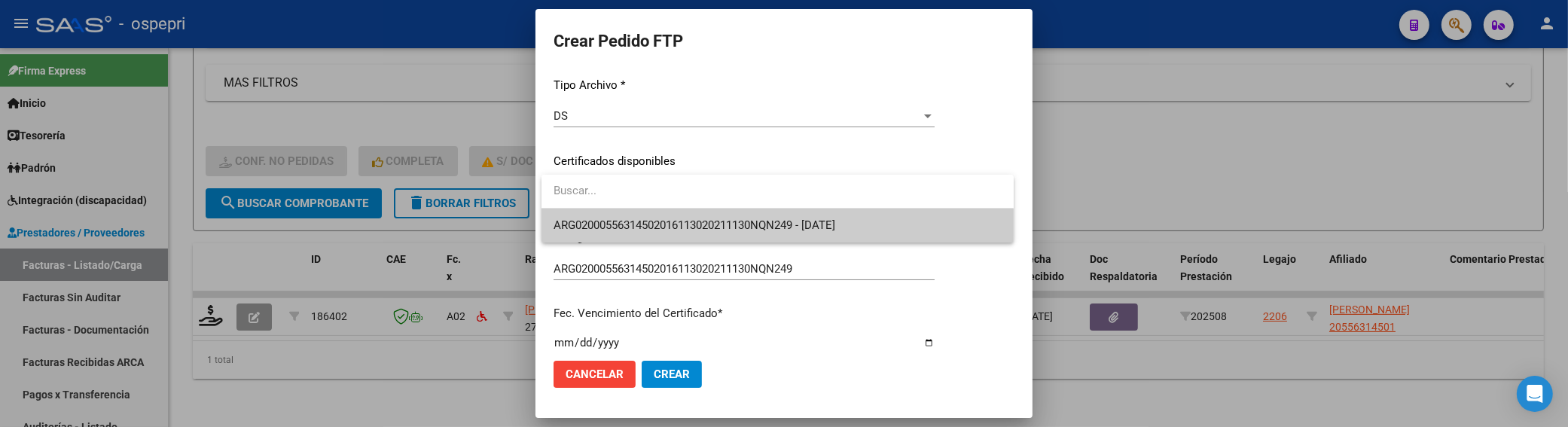
click at [941, 217] on span "ARG02000556314502016113020211130NQN249 - [DATE]" at bounding box center [778, 226] width 449 height 34
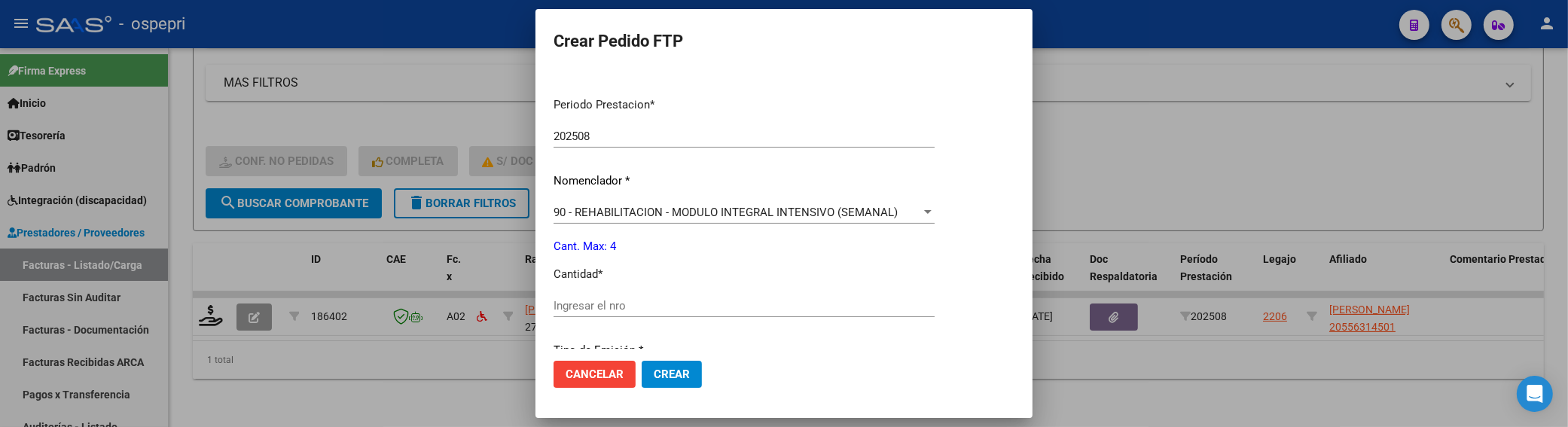
scroll to position [502, 0]
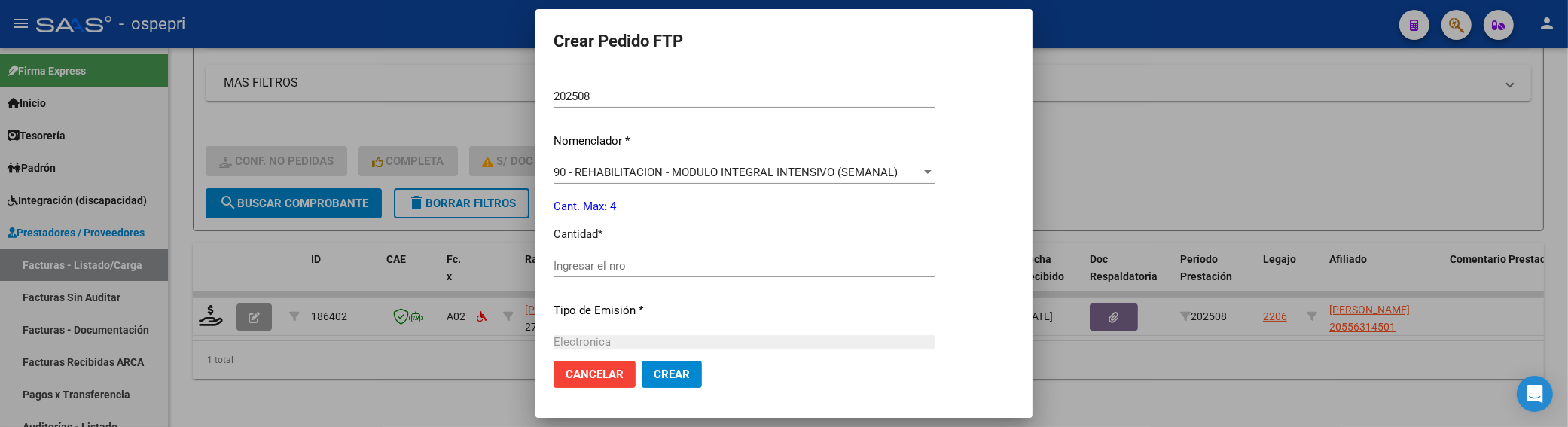
click at [756, 272] on div "Ingresar el nro" at bounding box center [744, 265] width 381 height 23
click at [754, 266] on input "Ingresar el nro" at bounding box center [744, 266] width 381 height 14
type input "4"
click at [682, 377] on span "Crear" at bounding box center [672, 374] width 36 height 14
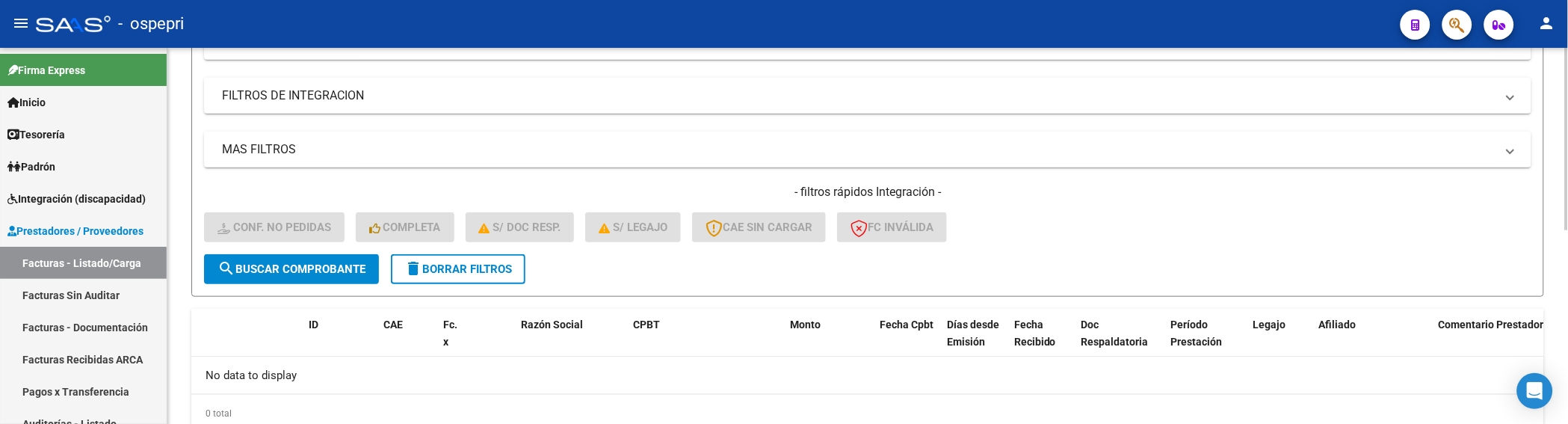
scroll to position [317, 0]
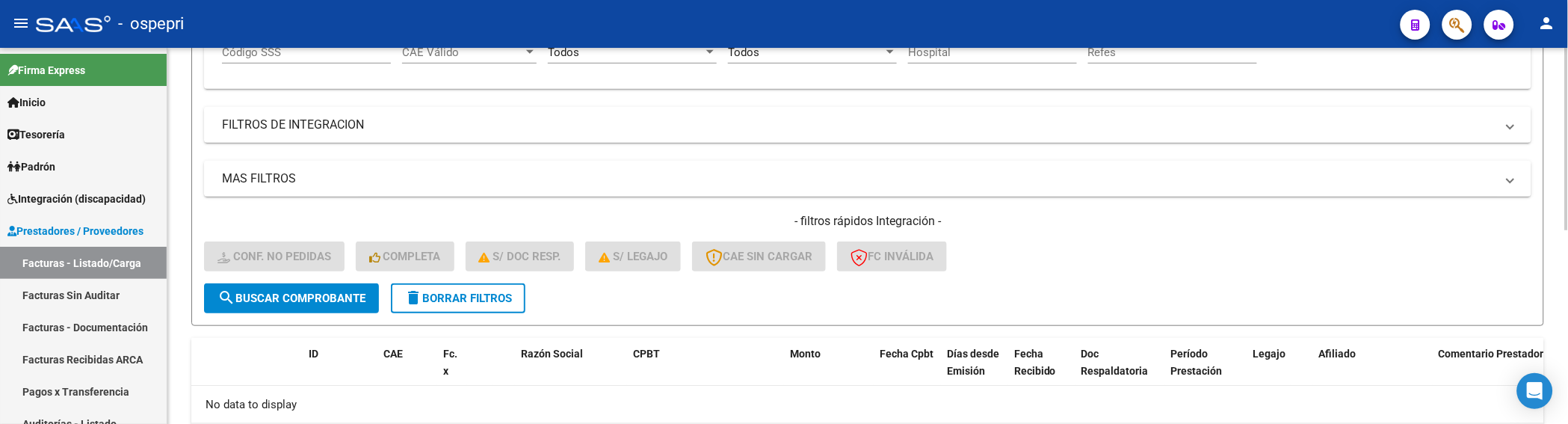
click at [416, 303] on mat-icon "delete" at bounding box center [413, 297] width 18 height 18
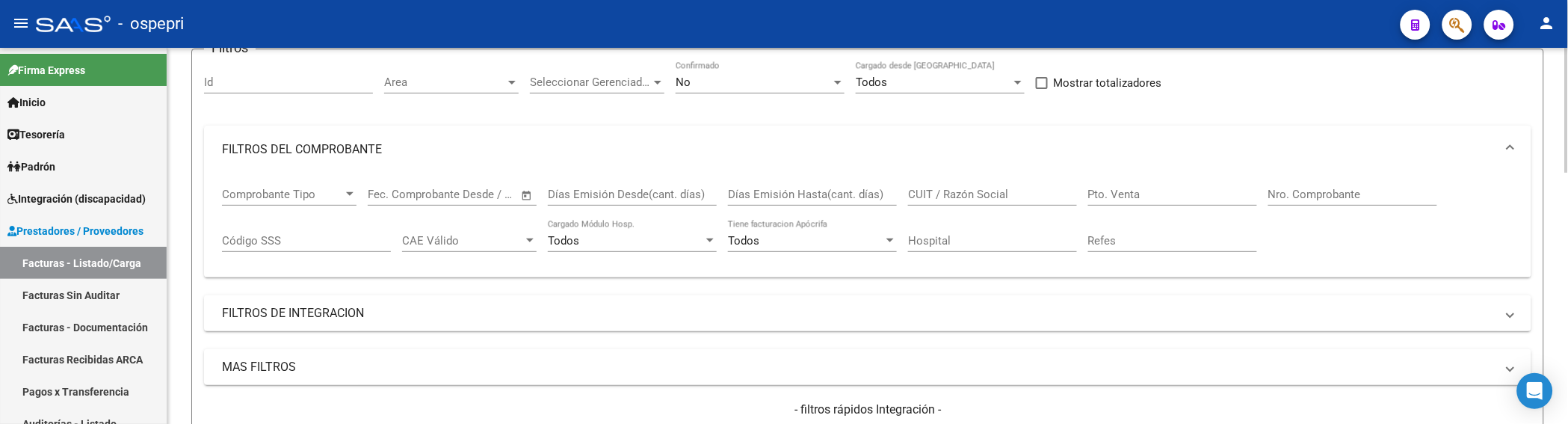
scroll to position [151, 0]
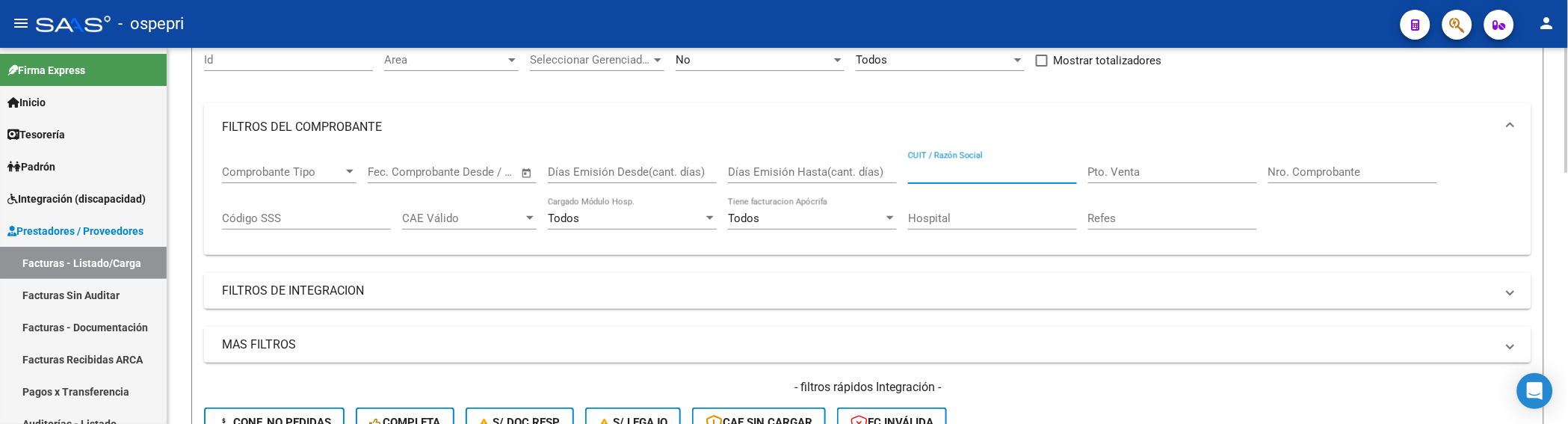
click at [990, 174] on input "CUIT / Razón Social" at bounding box center [991, 173] width 168 height 14
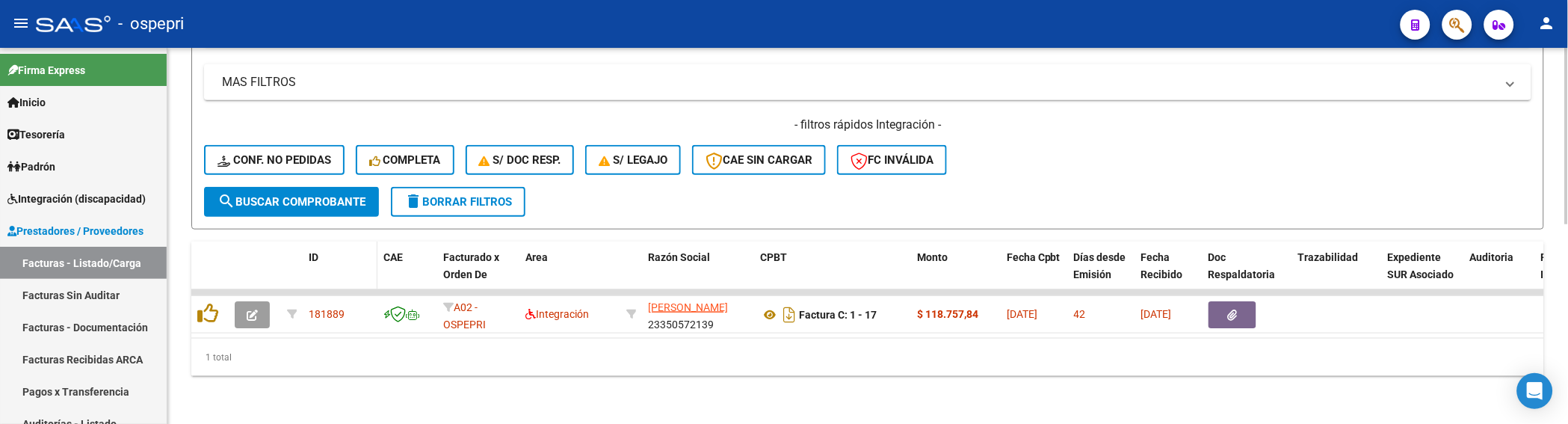
scroll to position [424, 0]
type input "[PERSON_NAME]"
click at [308, 195] on span "search Buscar Comprobante" at bounding box center [291, 202] width 148 height 14
click at [1568, 359] on html "menu - ospepri person Firma Express Inicio Instructivos Contacto OS Tesorería E…" at bounding box center [784, 212] width 1568 height 424
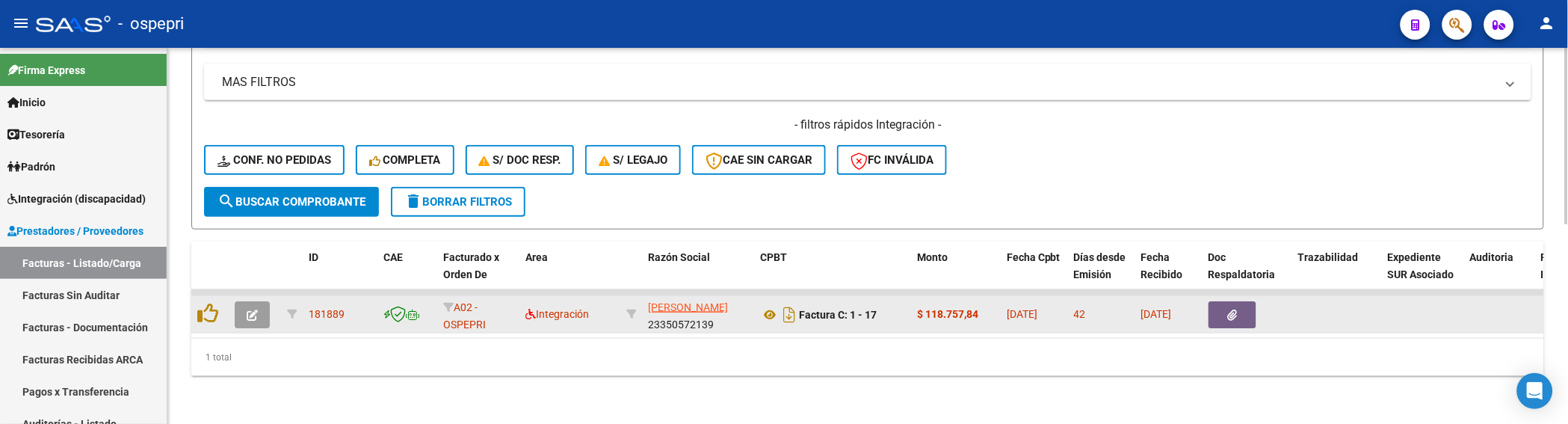
click at [250, 310] on icon "button" at bounding box center [252, 316] width 12 height 12
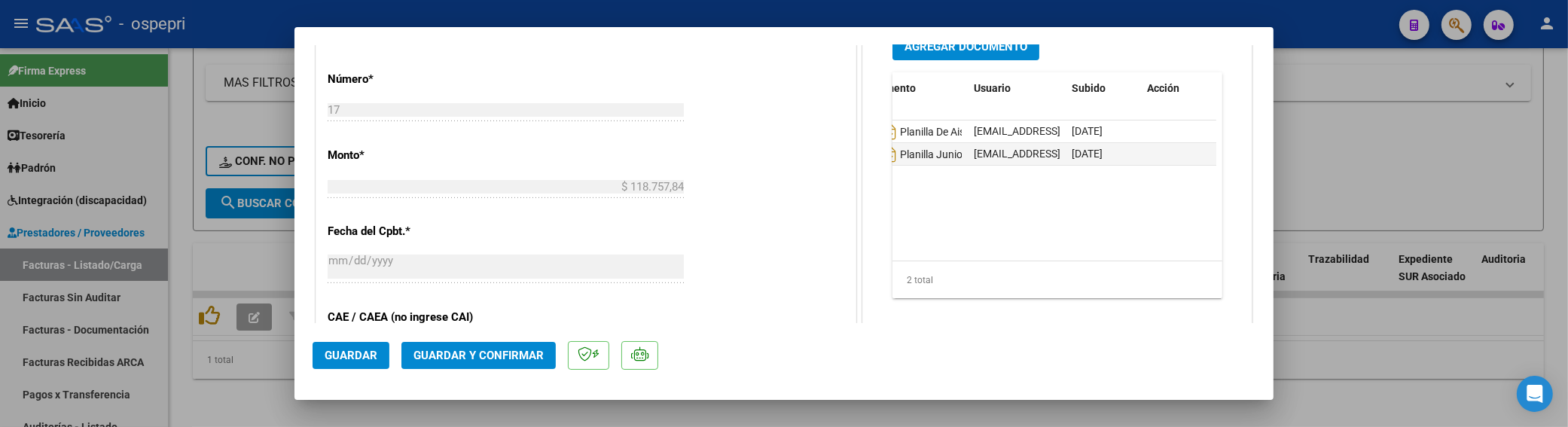
scroll to position [0, 0]
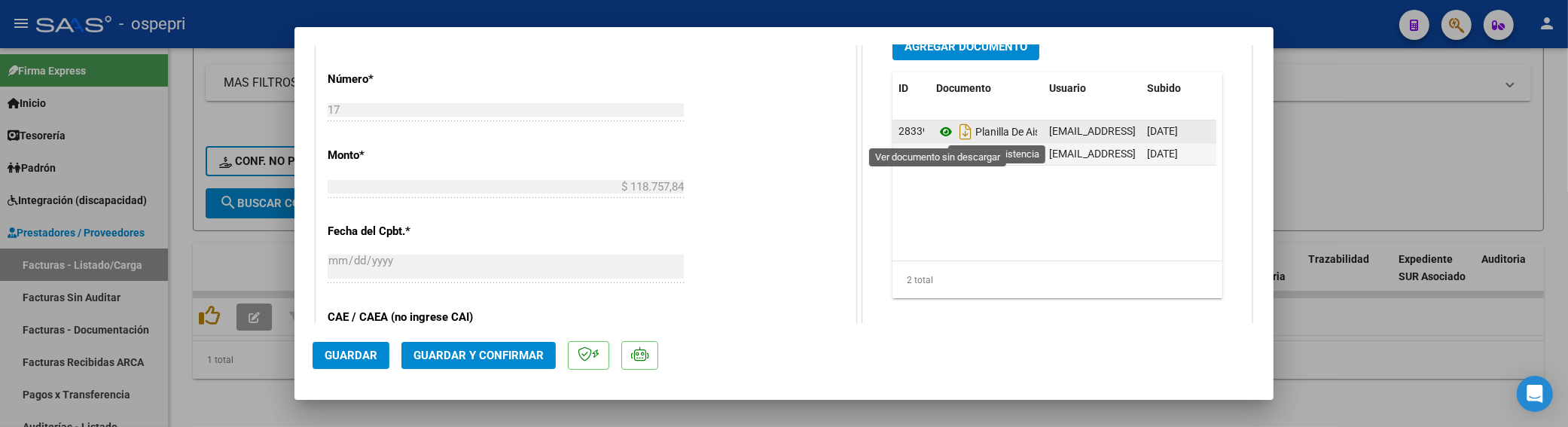
click at [944, 131] on icon at bounding box center [946, 132] width 20 height 18
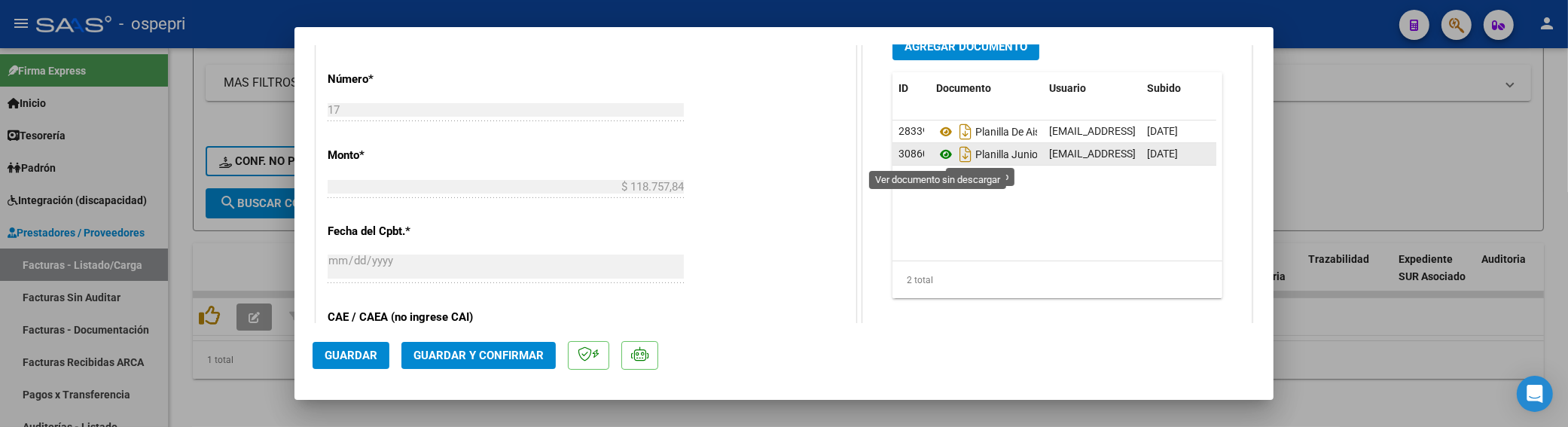
click at [943, 156] on icon at bounding box center [946, 154] width 20 height 18
click at [1005, 199] on datatable-body "28339 Planilla De [PERSON_NAME] [PERSON_NAME][EMAIL_ADDRESS][DOMAIN_NAME] - [PE…" at bounding box center [1054, 190] width 324 height 140
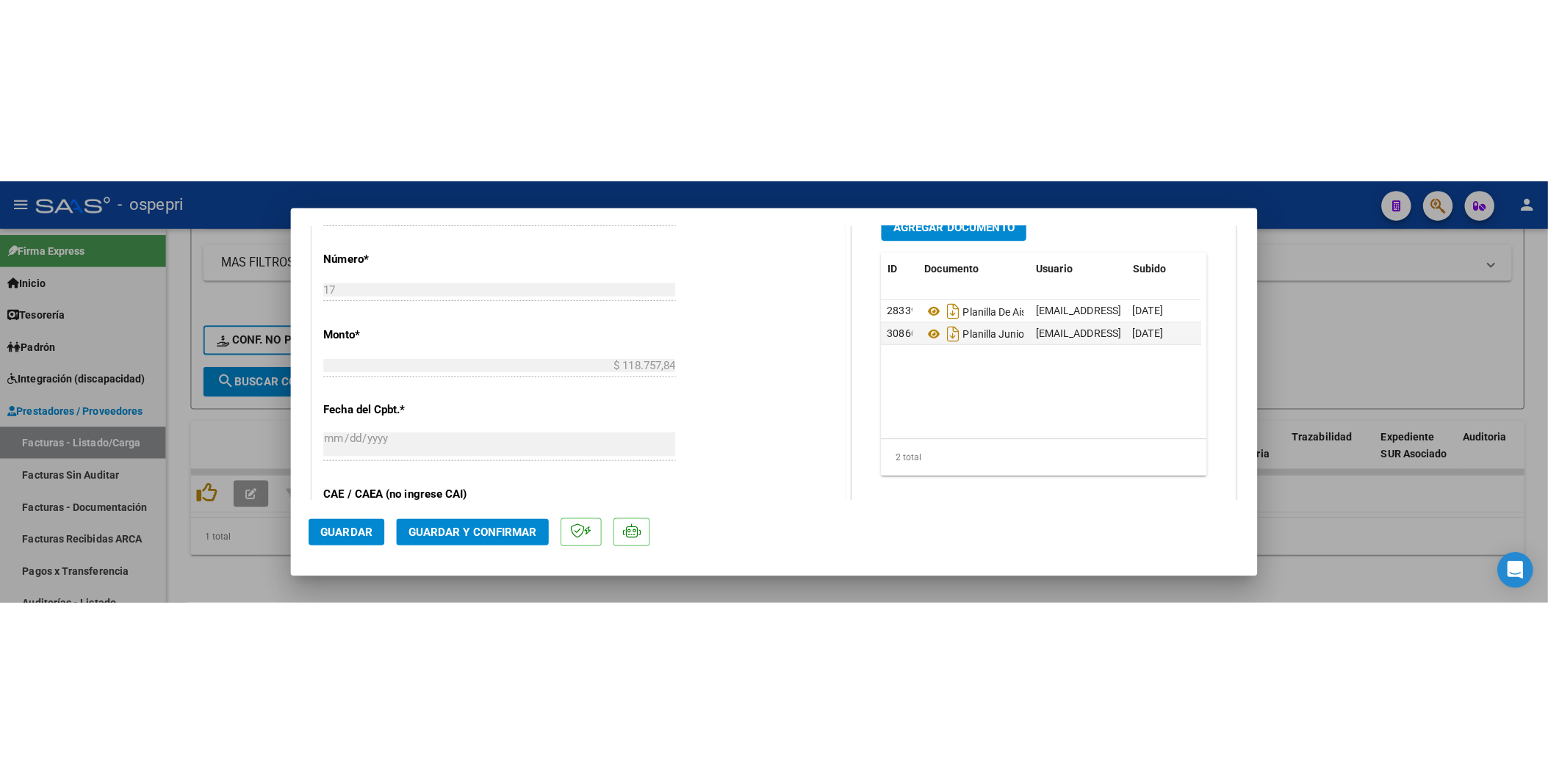
scroll to position [652, 0]
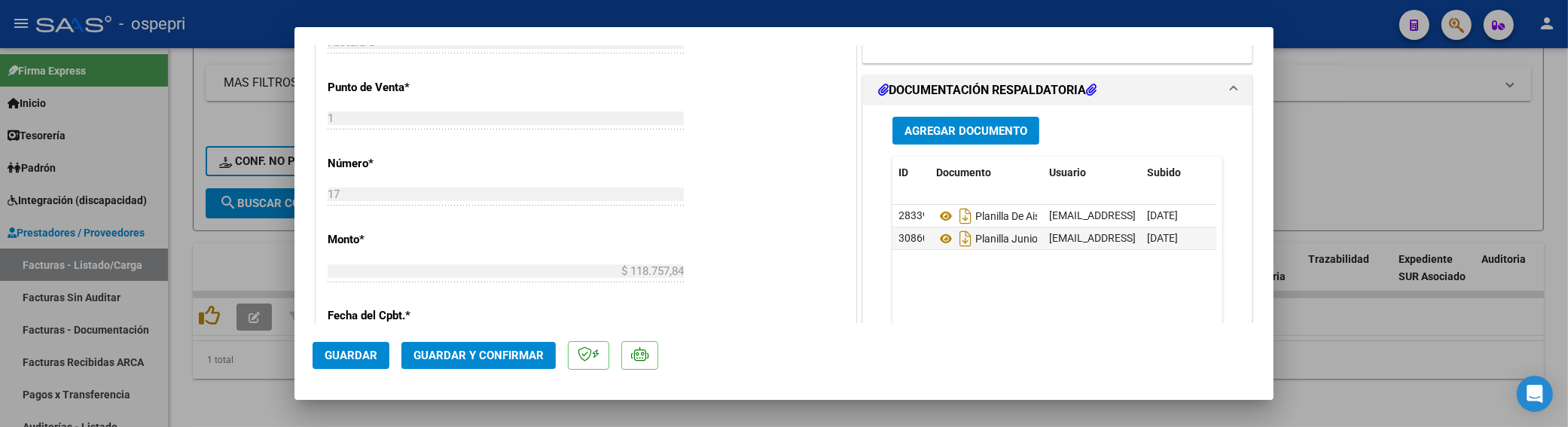
click at [1041, 297] on datatable-body "28339 Planilla De [PERSON_NAME] [PERSON_NAME][EMAIL_ADDRESS][DOMAIN_NAME] - [PE…" at bounding box center [1054, 275] width 324 height 140
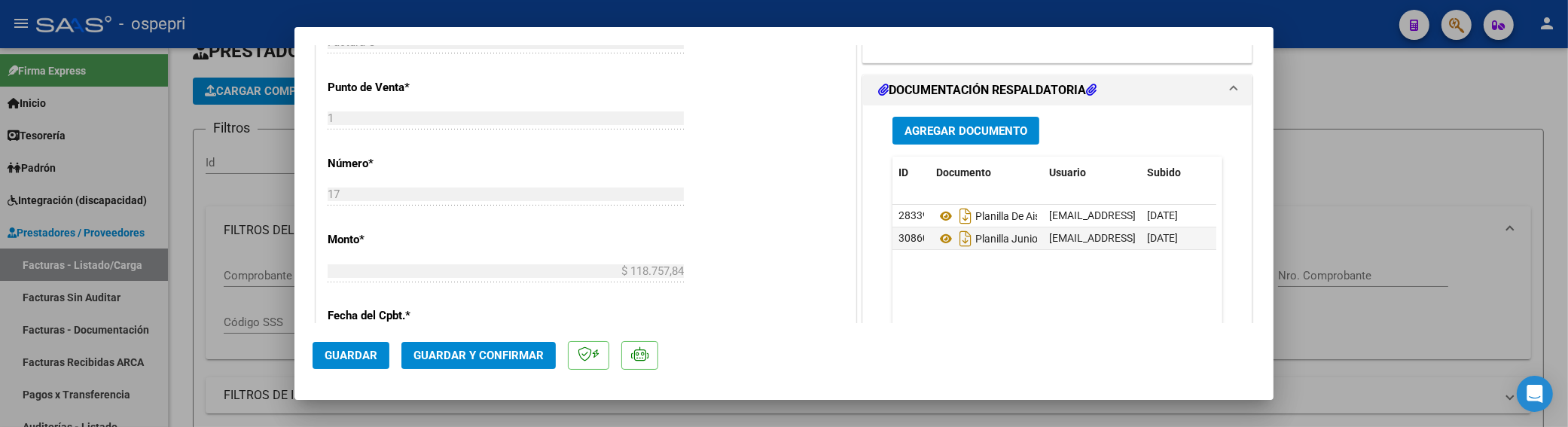
scroll to position [427, 0]
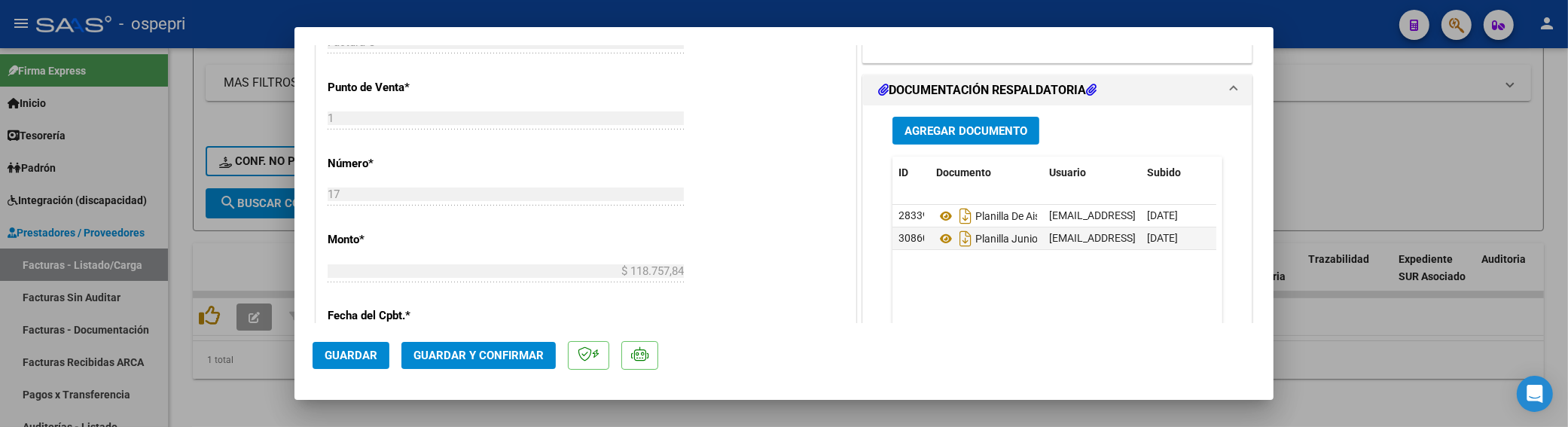
click at [996, 134] on span "Agregar Documento" at bounding box center [965, 132] width 123 height 14
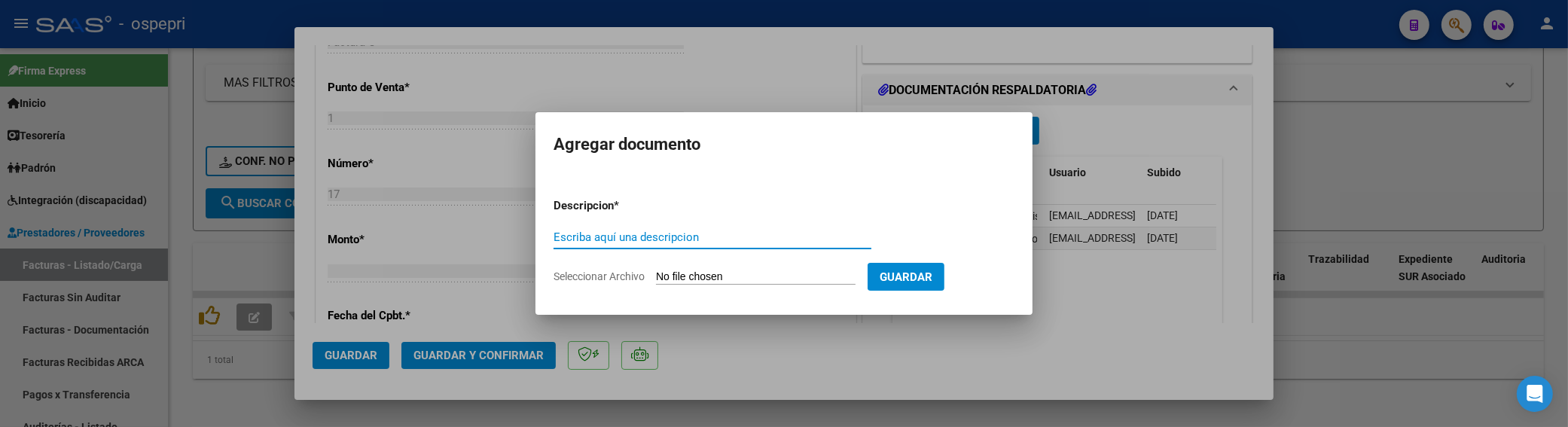
click at [580, 239] on input "Escriba aquí una descripcion" at bounding box center [713, 238] width 318 height 14
type input "202506"
click at [698, 267] on form "Descripcion * 202506 Escriba aquí una descripcion Seleccionar Archivo Guardar" at bounding box center [784, 241] width 461 height 110
click at [686, 281] on input "Seleccionar Archivo" at bounding box center [755, 277] width 199 height 15
type input "C:\fakepath\[PERSON_NAME]. Junio .pdf"
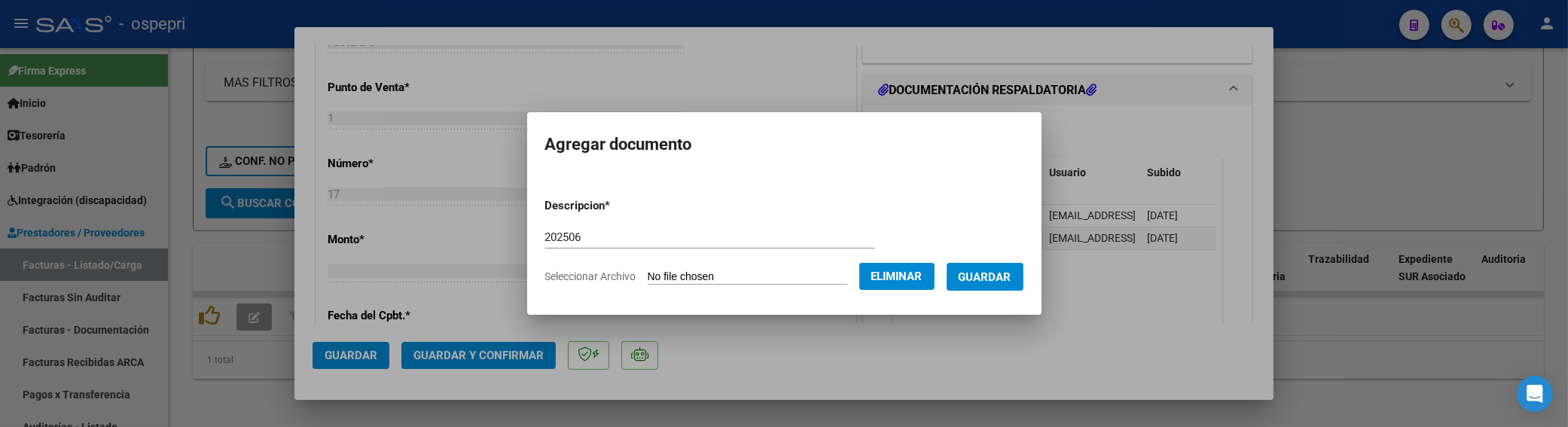
click at [1005, 281] on span "Guardar" at bounding box center [986, 277] width 53 height 14
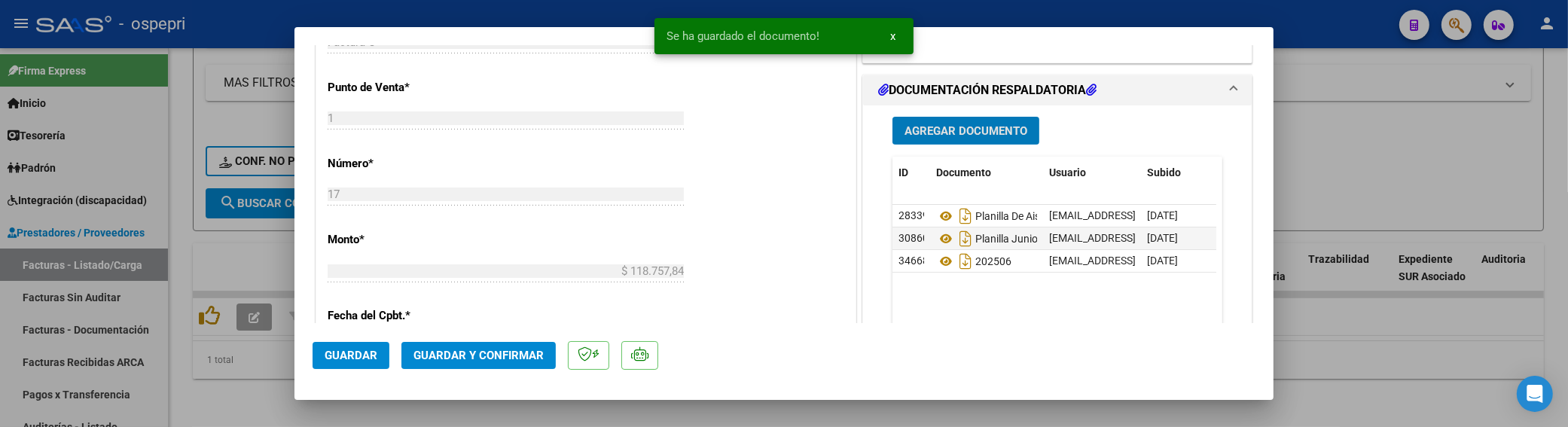
click at [487, 357] on span "Guardar y Confirmar" at bounding box center [478, 355] width 131 height 14
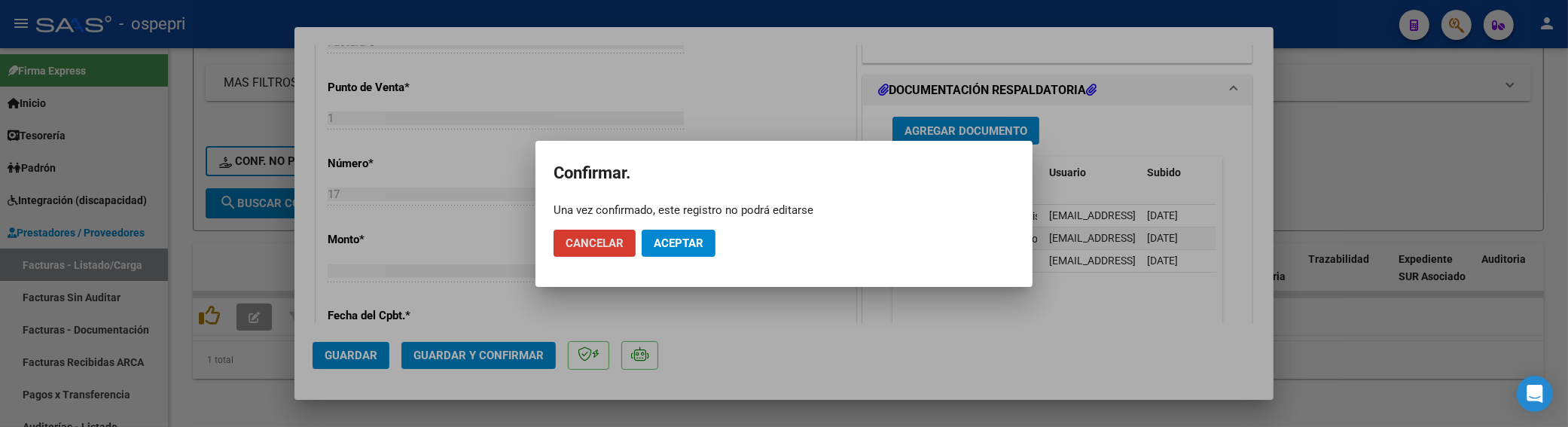
click at [702, 251] on button "Aceptar" at bounding box center [678, 243] width 74 height 27
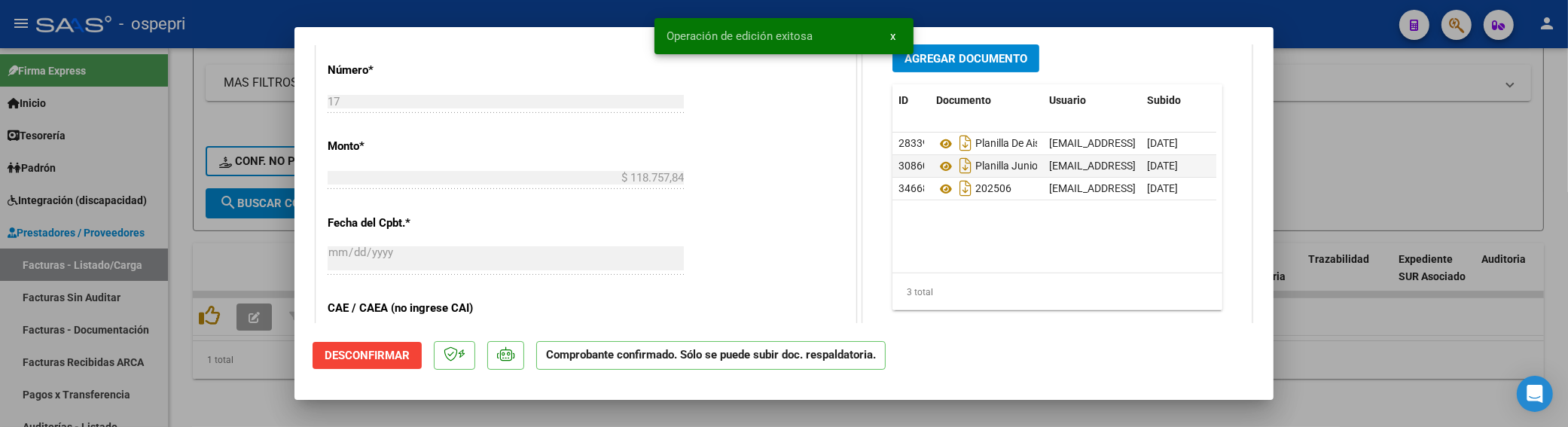
click at [1428, 115] on div at bounding box center [784, 213] width 1568 height 427
type input "$ 0,00"
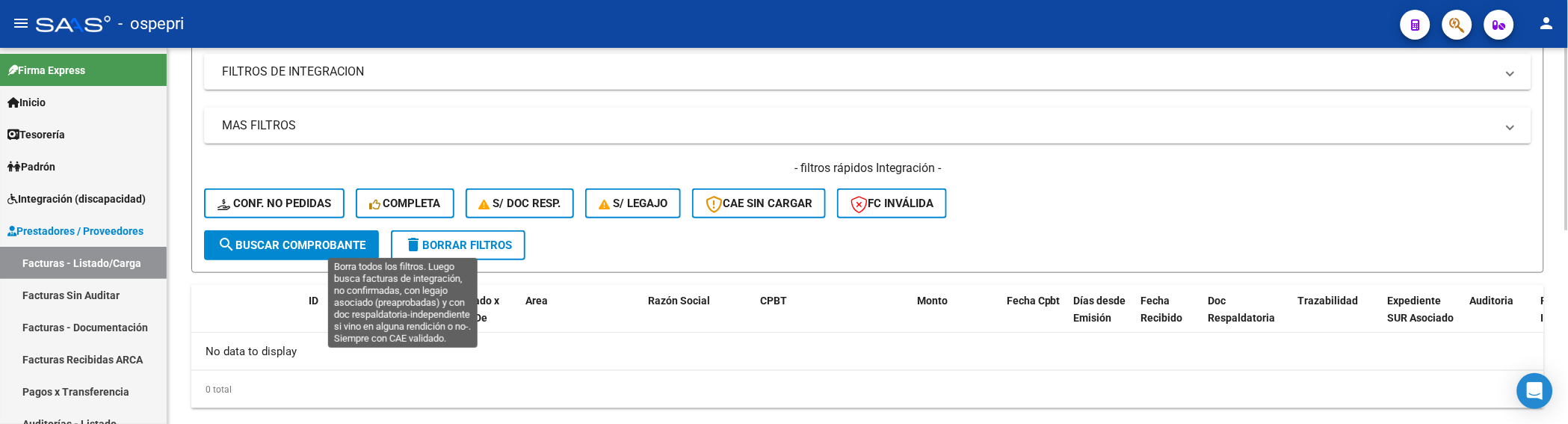
scroll to position [400, 0]
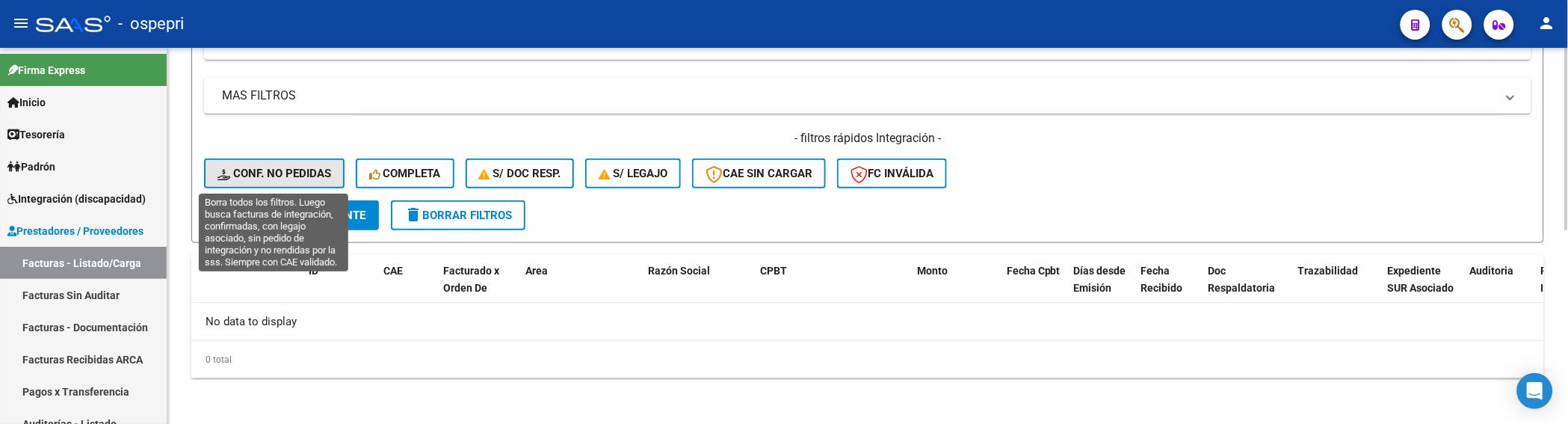
click at [290, 170] on span "Conf. no pedidas" at bounding box center [274, 173] width 114 height 14
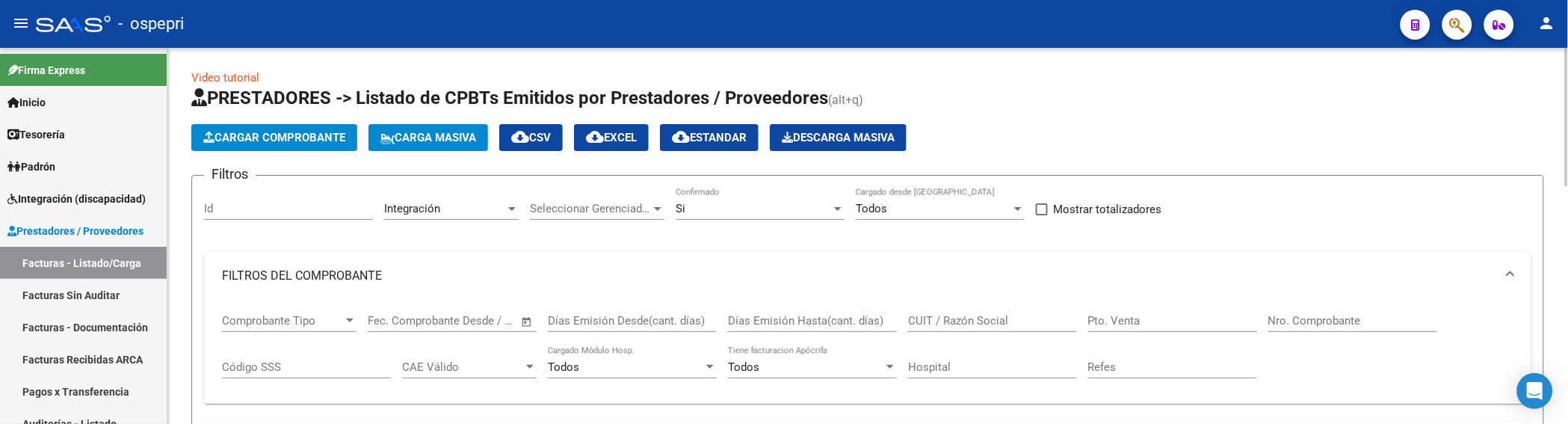
scroll to position [0, 0]
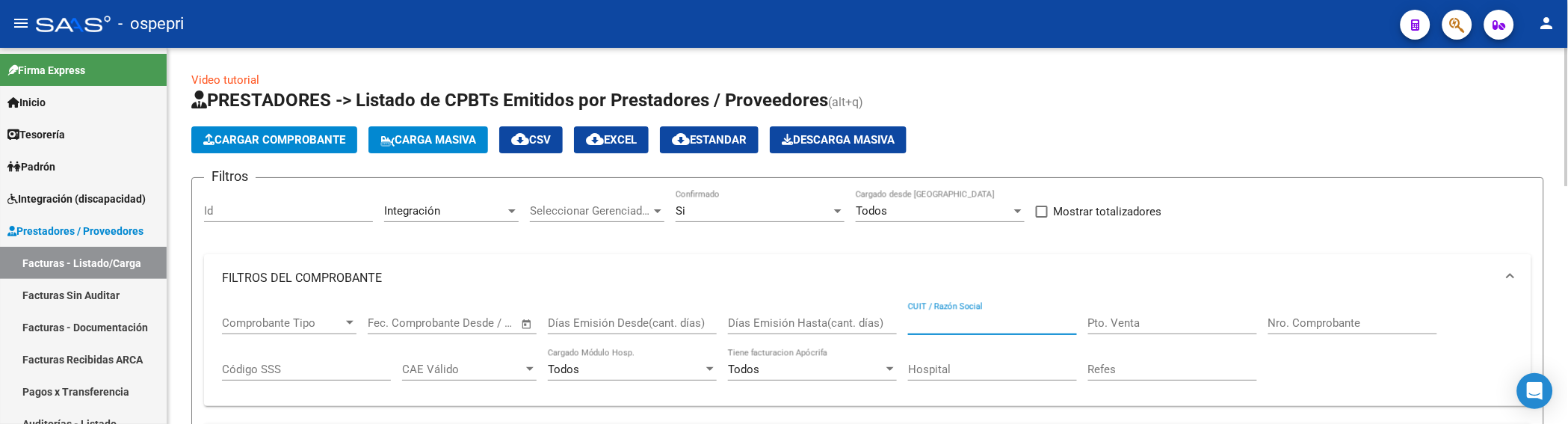
click at [984, 325] on input "CUIT / Razón Social" at bounding box center [991, 324] width 168 height 14
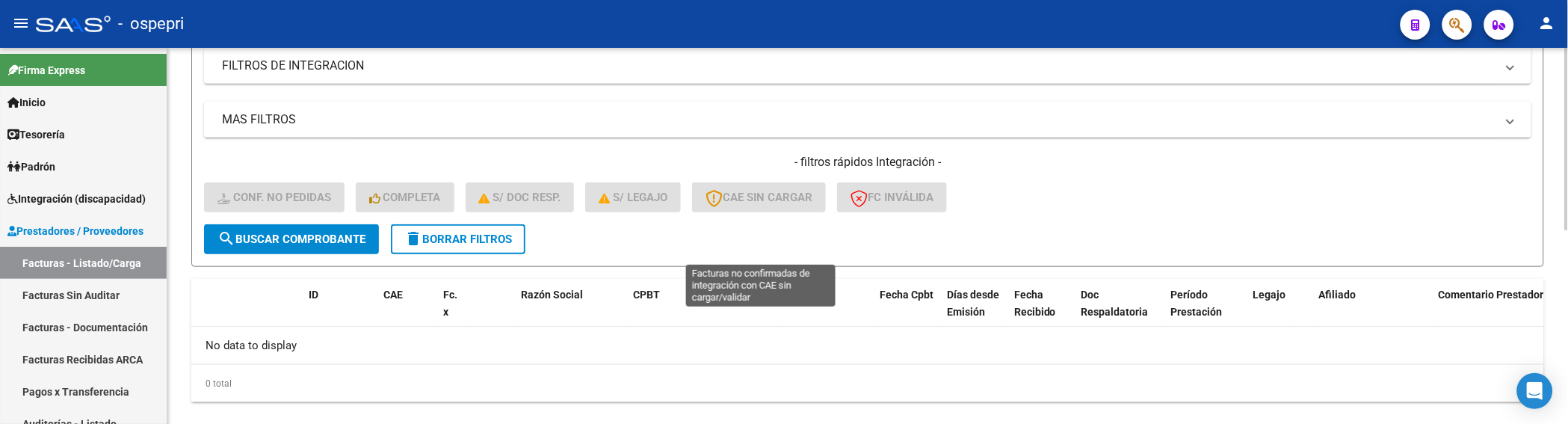
scroll to position [400, 0]
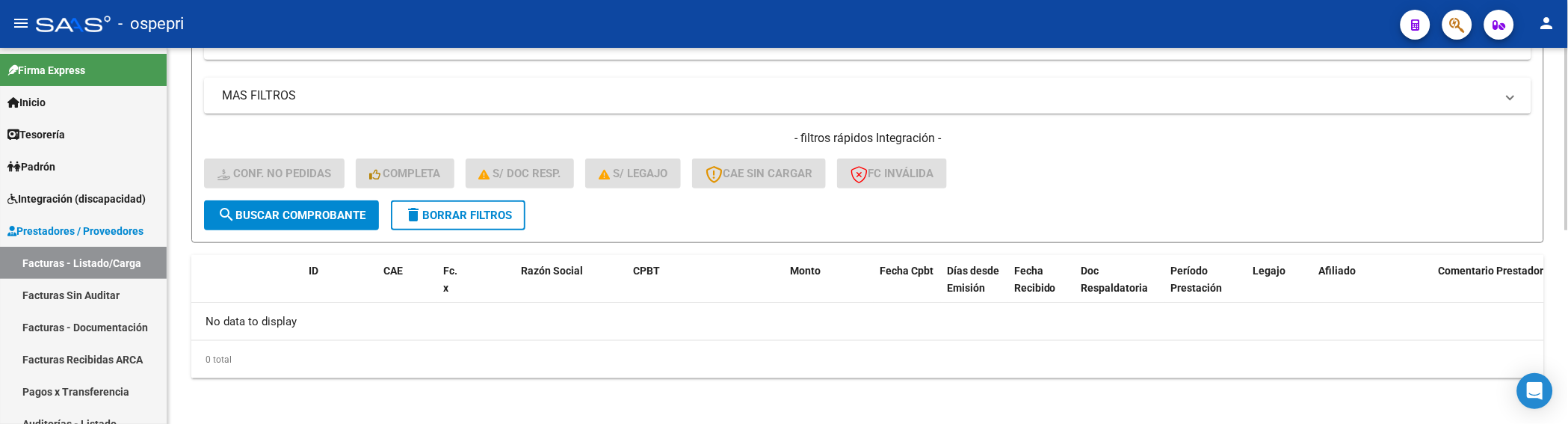
type input "PEREZCESAR"
click at [348, 214] on span "search Buscar Comprobante" at bounding box center [291, 215] width 148 height 14
click at [1059, 217] on form "Filtros Id Integración Area Seleccionar Gerenciador Seleccionar Gerenciador Si …" at bounding box center [867, 10] width 1353 height 466
click at [517, 216] on button "delete Borrar Filtros" at bounding box center [458, 215] width 134 height 30
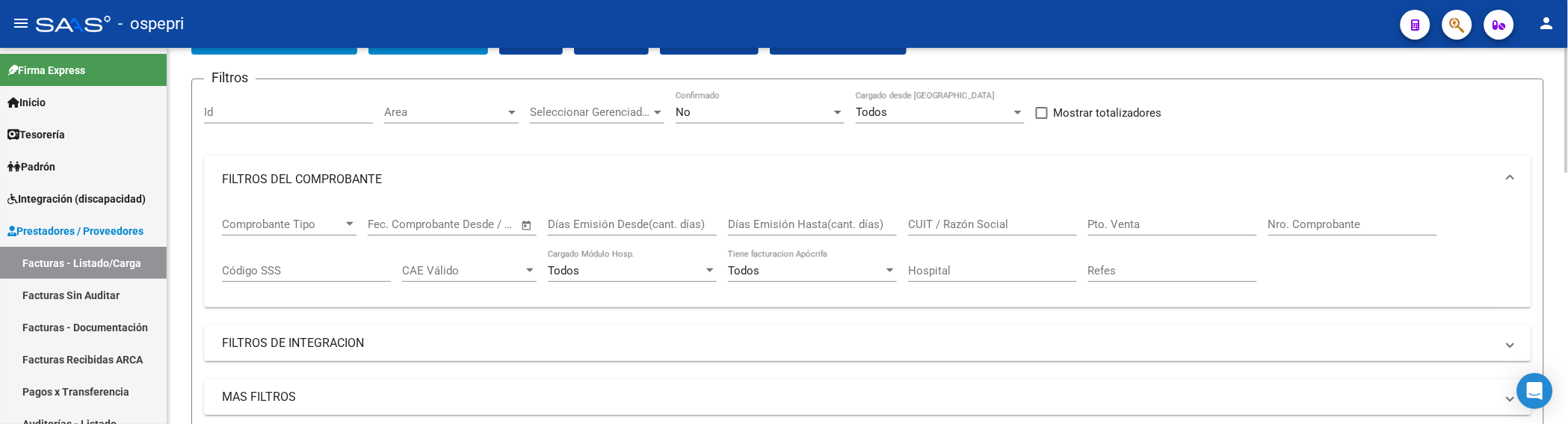
scroll to position [68, 0]
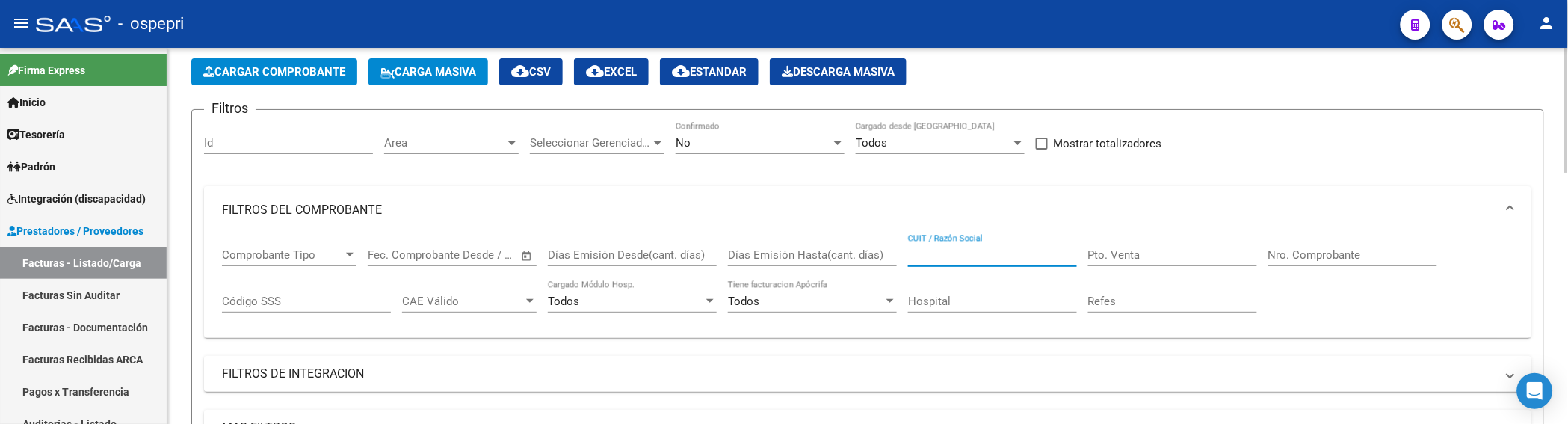
click at [1011, 258] on input "CUIT / Razón Social" at bounding box center [991, 255] width 168 height 14
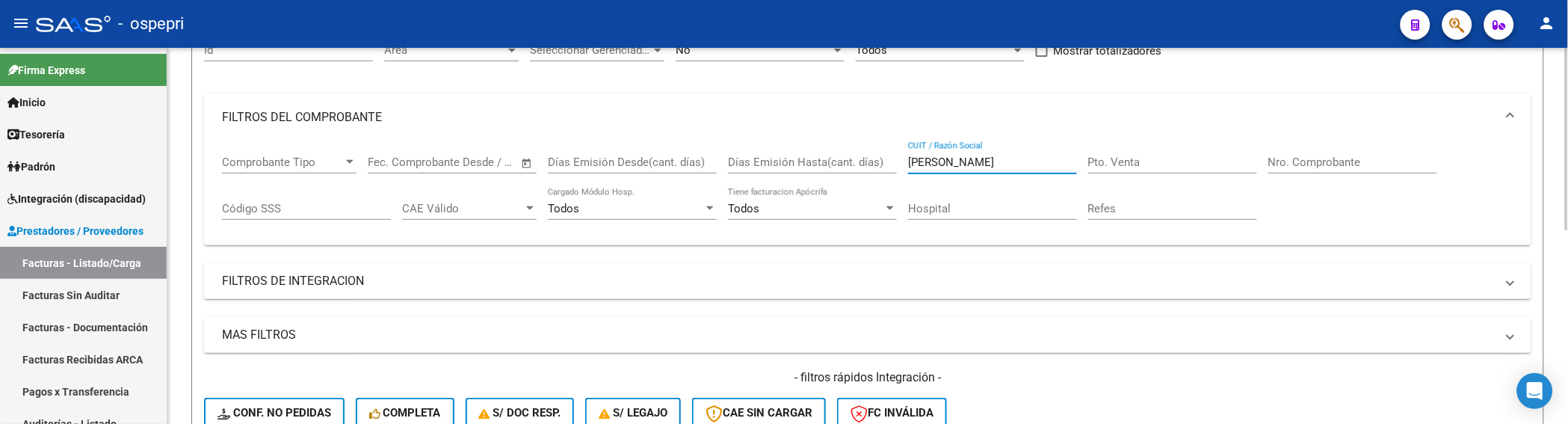
scroll to position [400, 0]
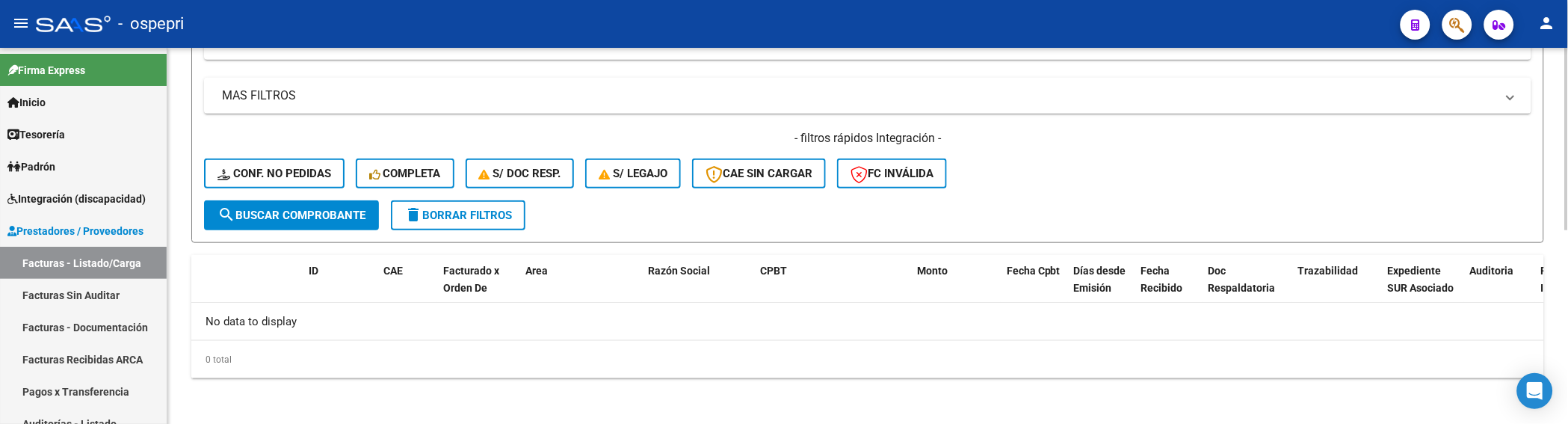
type input "[PERSON_NAME]"
click at [318, 217] on span "search Buscar Comprobante" at bounding box center [291, 215] width 148 height 14
click at [1197, 214] on form "Filtros Id Area Area Seleccionar Gerenciador Seleccionar Gerenciador No Confirm…" at bounding box center [867, 10] width 1353 height 466
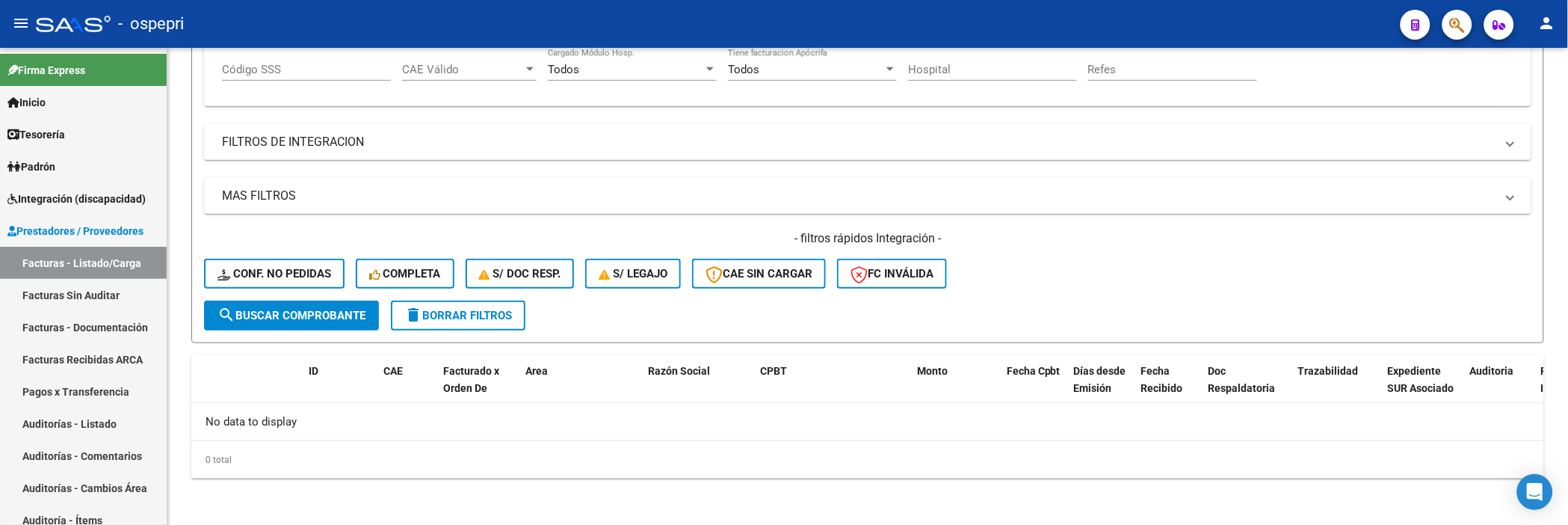
scroll to position [300, 0]
click at [1109, 285] on div "- filtros rápidos Integración - Conf. no pedidas Completa S/ Doc Resp. S/ legaj…" at bounding box center [867, 265] width 1327 height 70
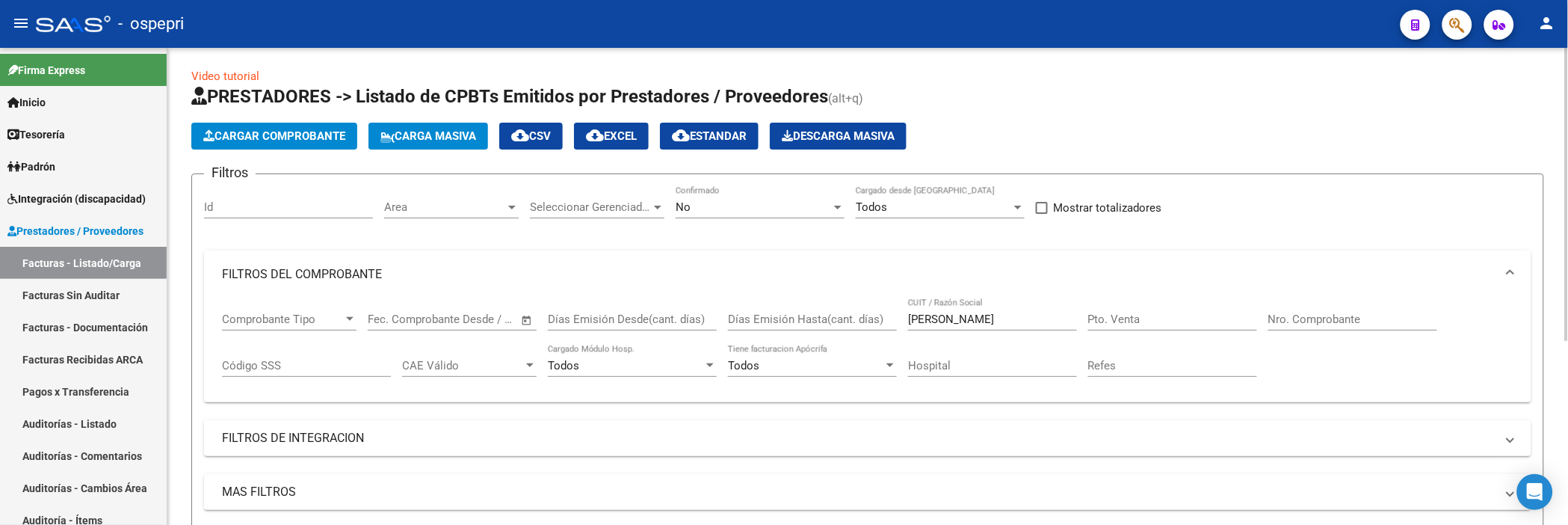
scroll to position [0, 0]
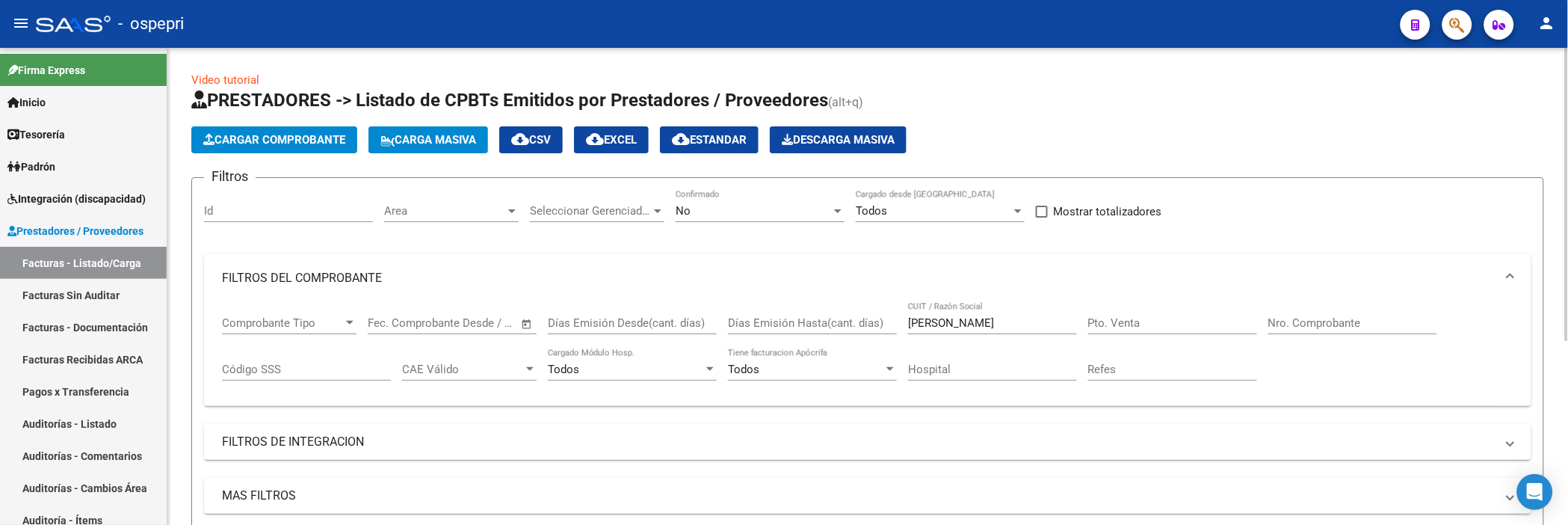
click at [833, 209] on div at bounding box center [838, 210] width 14 height 12
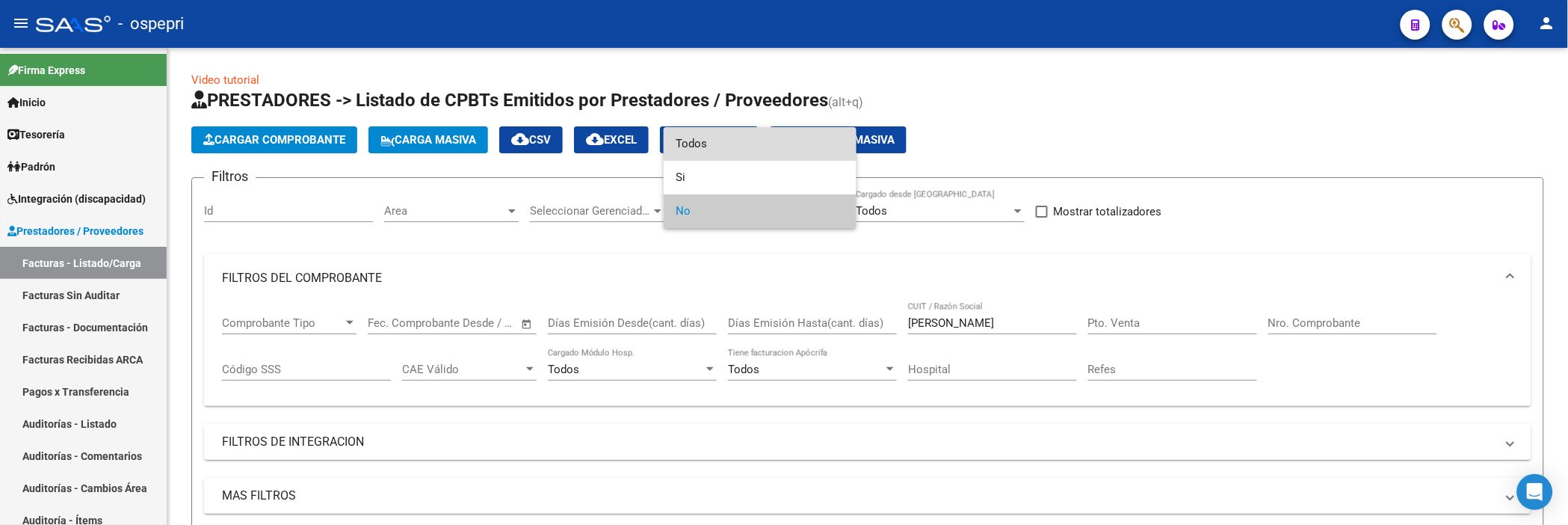
click at [779, 144] on span "Todos" at bounding box center [760, 143] width 168 height 34
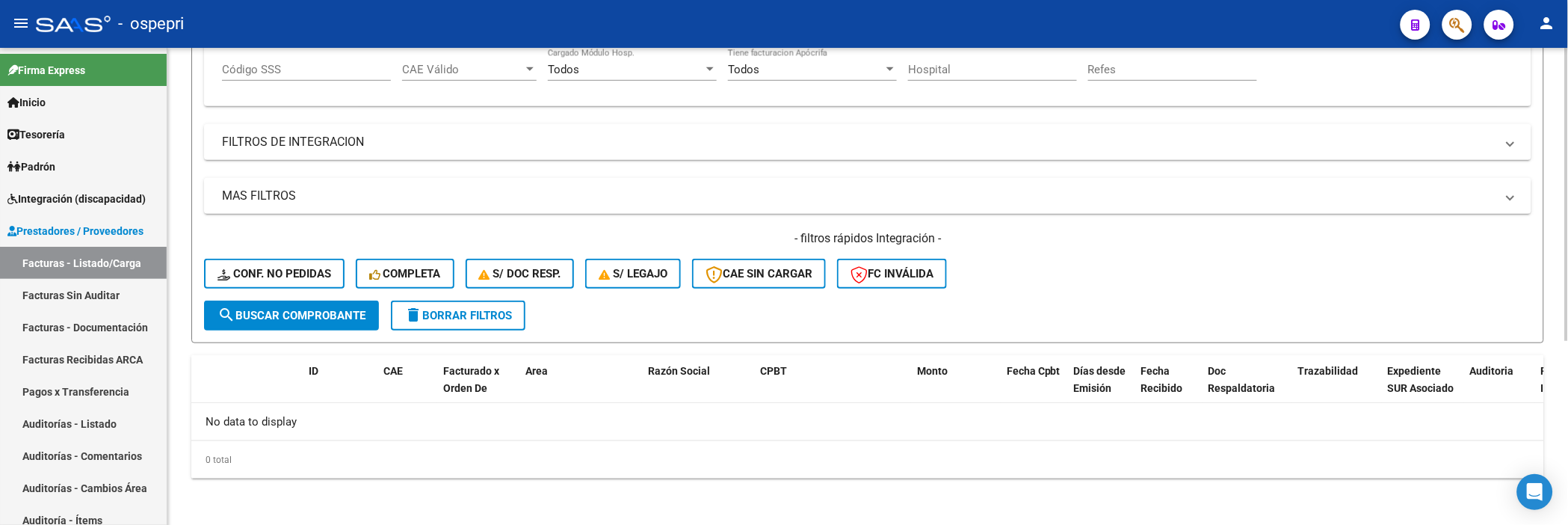
click at [307, 309] on span "search Buscar Comprobante" at bounding box center [291, 316] width 148 height 14
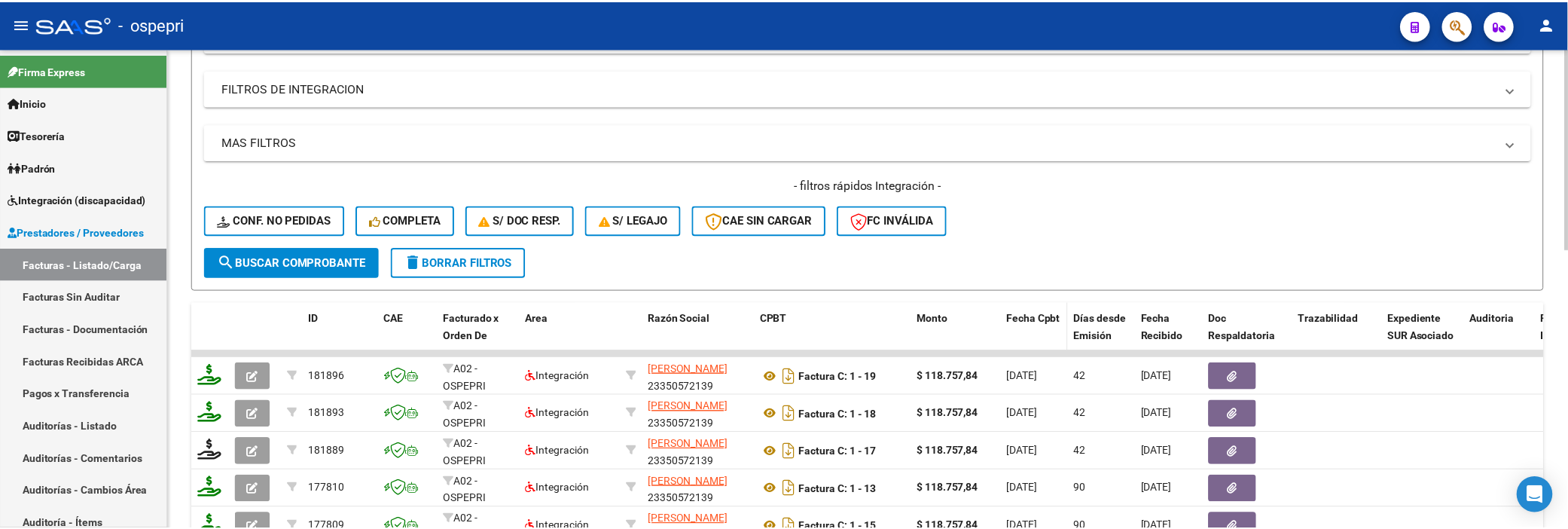
scroll to position [386, 0]
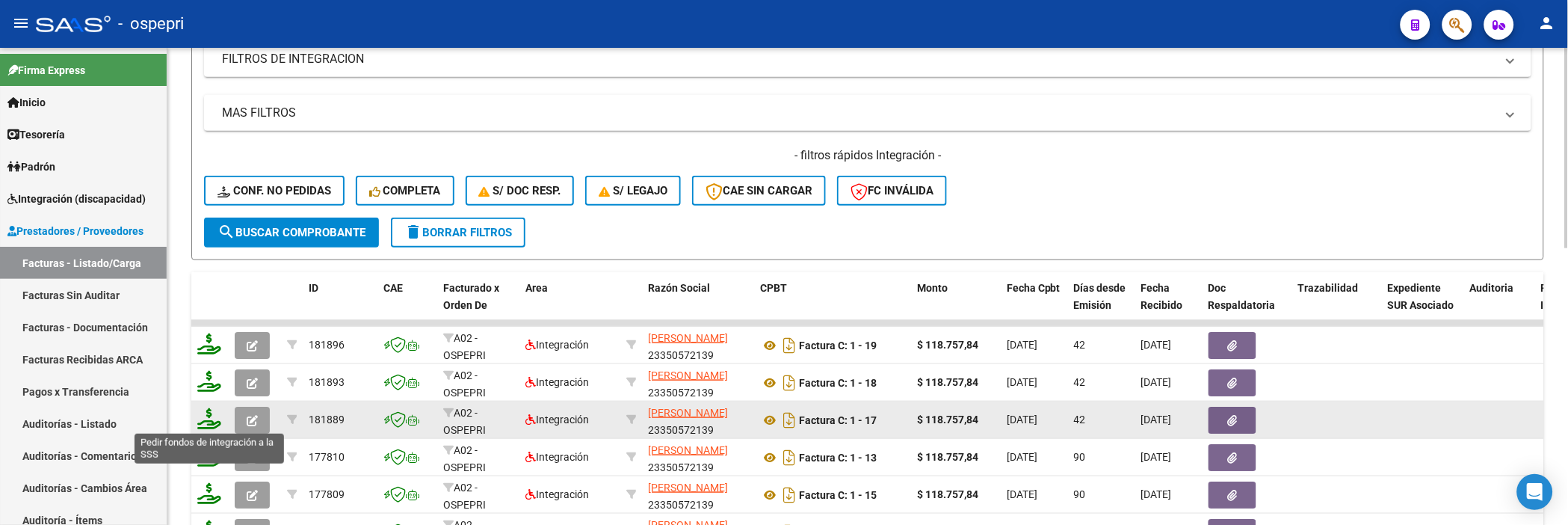
click at [216, 420] on icon at bounding box center [209, 418] width 24 height 20
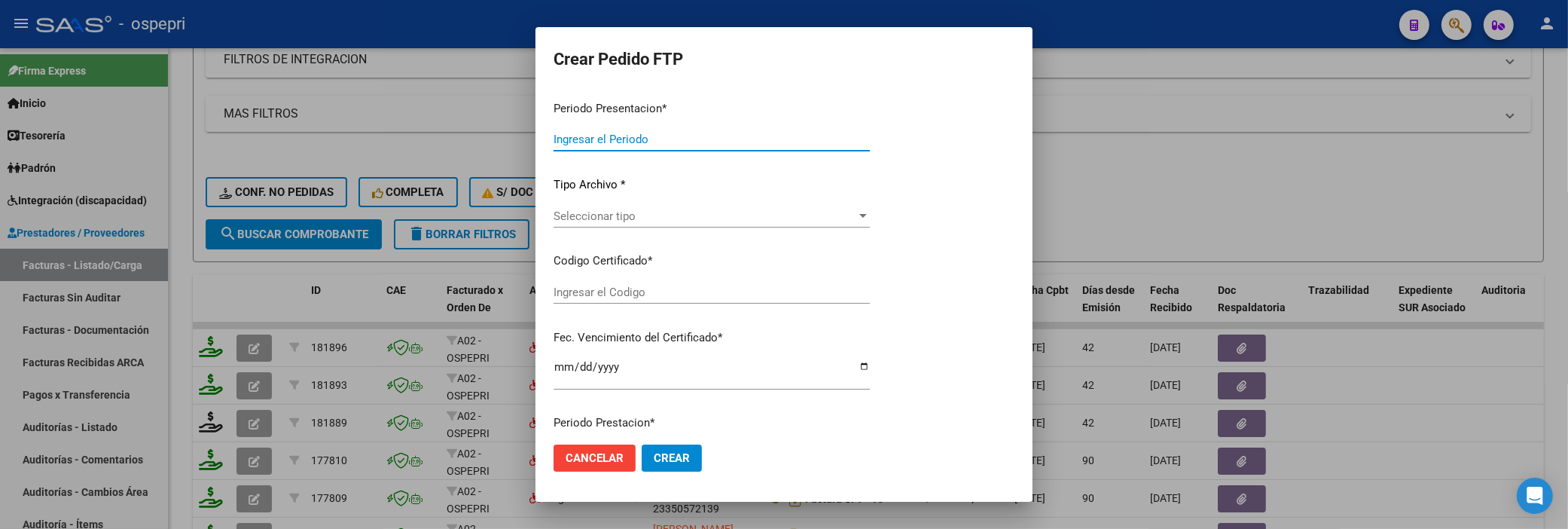
type input "202508"
type input "202506"
type input "$ 118.757,84"
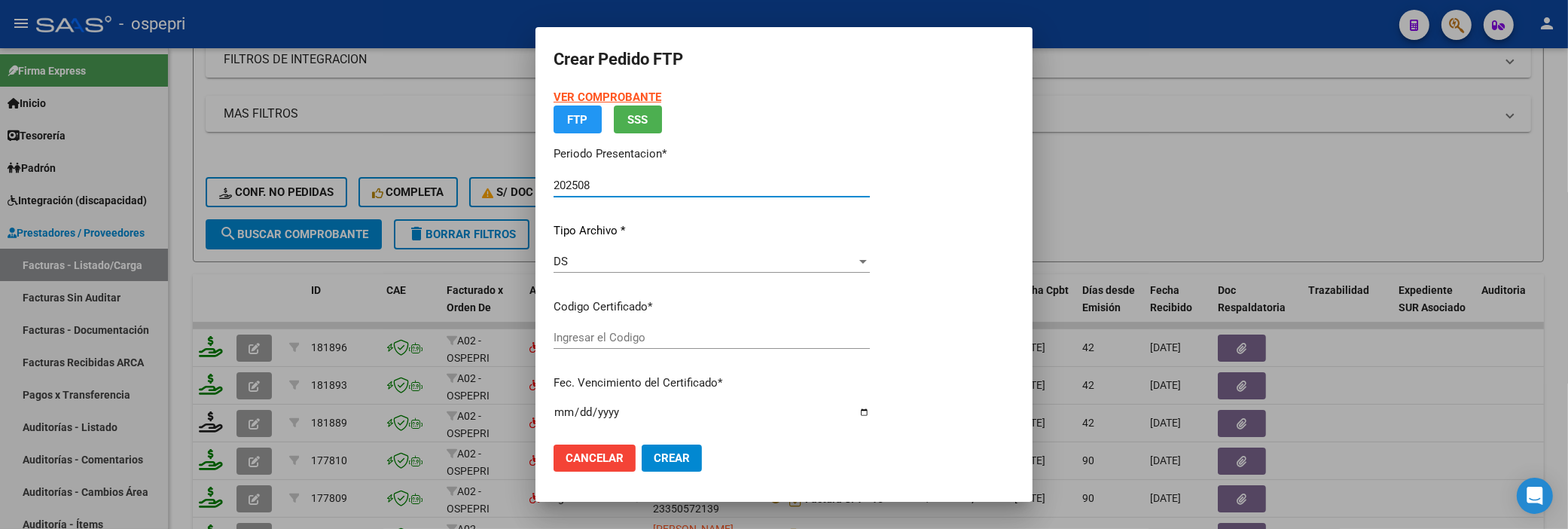
type input "2050604329-9"
type input "2033-04-01"
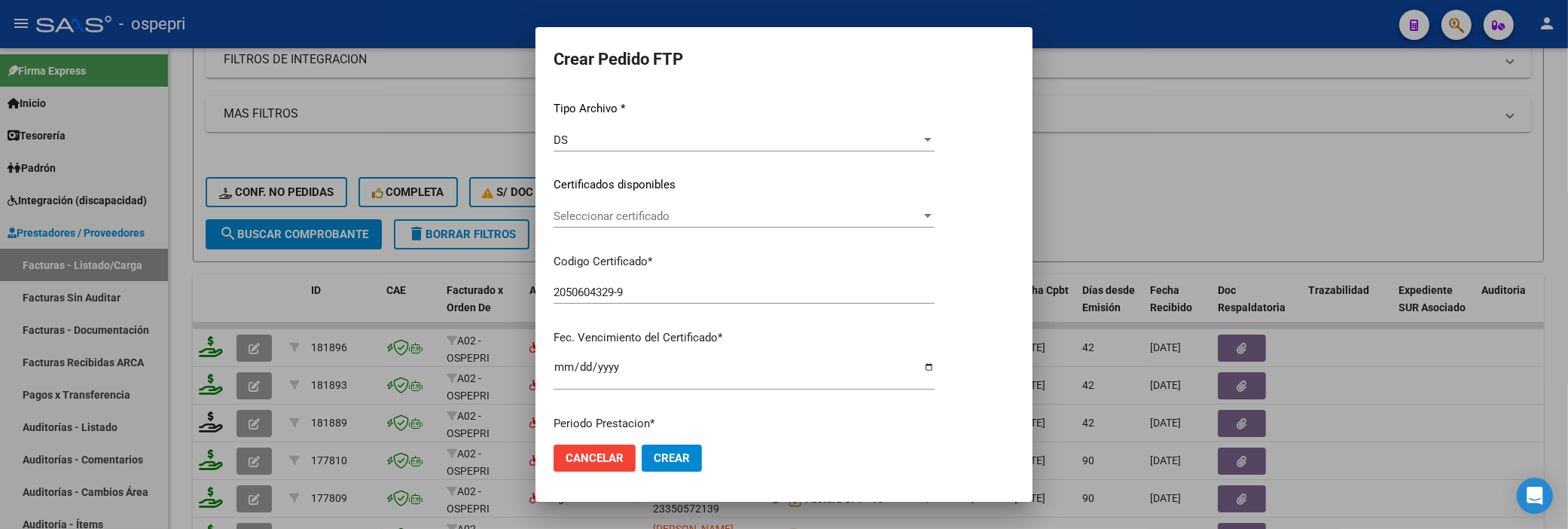
scroll to position [167, 0]
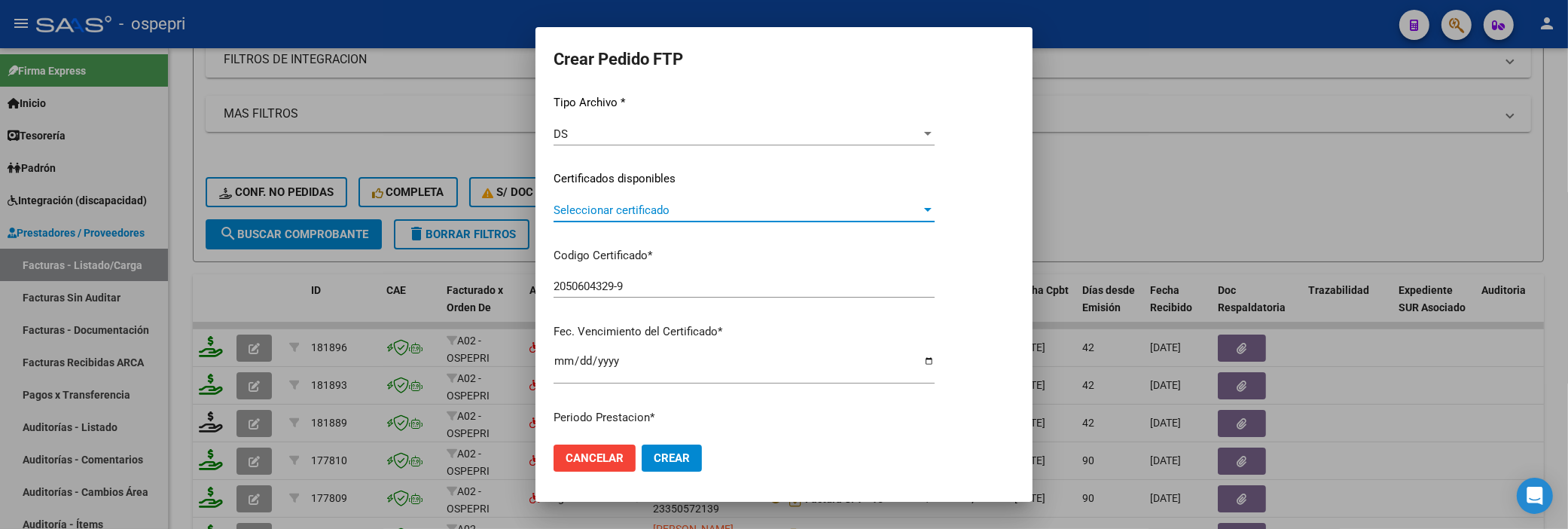
click at [935, 206] on div at bounding box center [928, 210] width 14 height 12
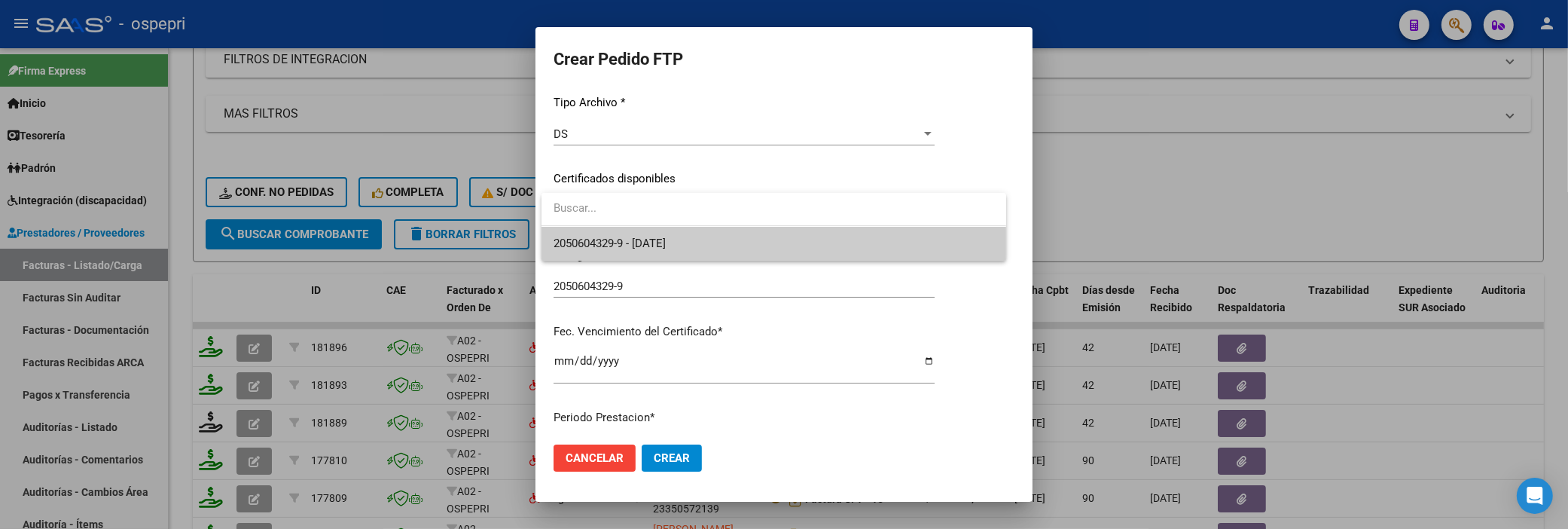
click at [891, 244] on span "2050604329-9 - 2033-04-01" at bounding box center [774, 243] width 441 height 34
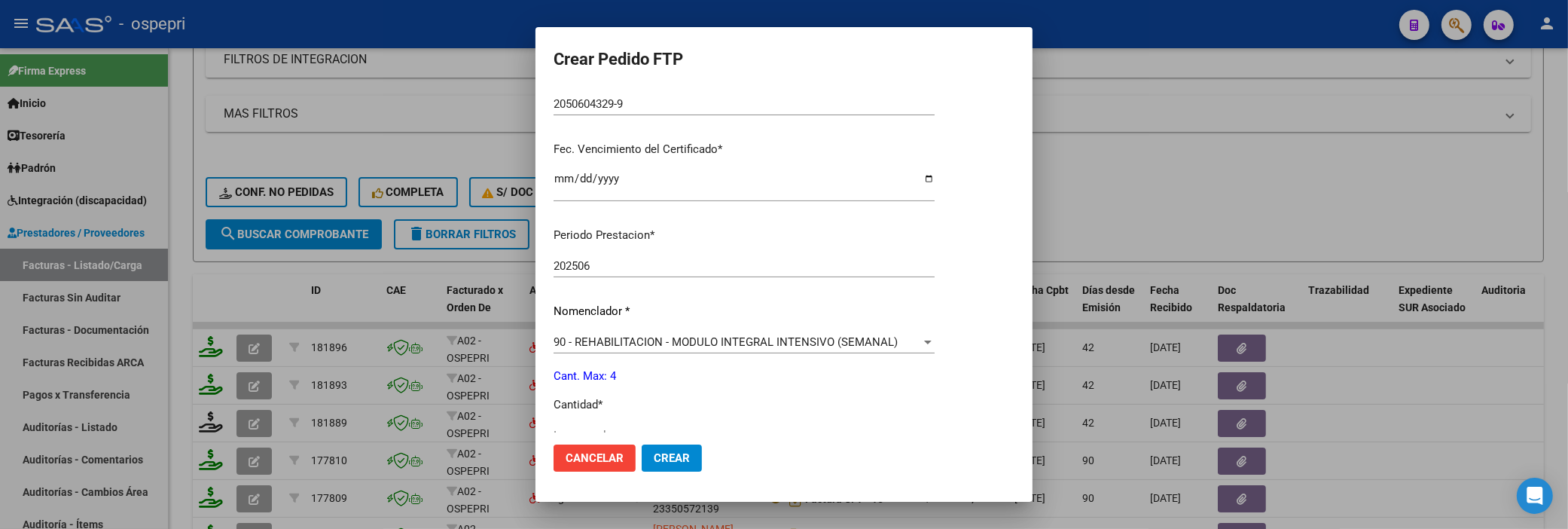
scroll to position [418, 0]
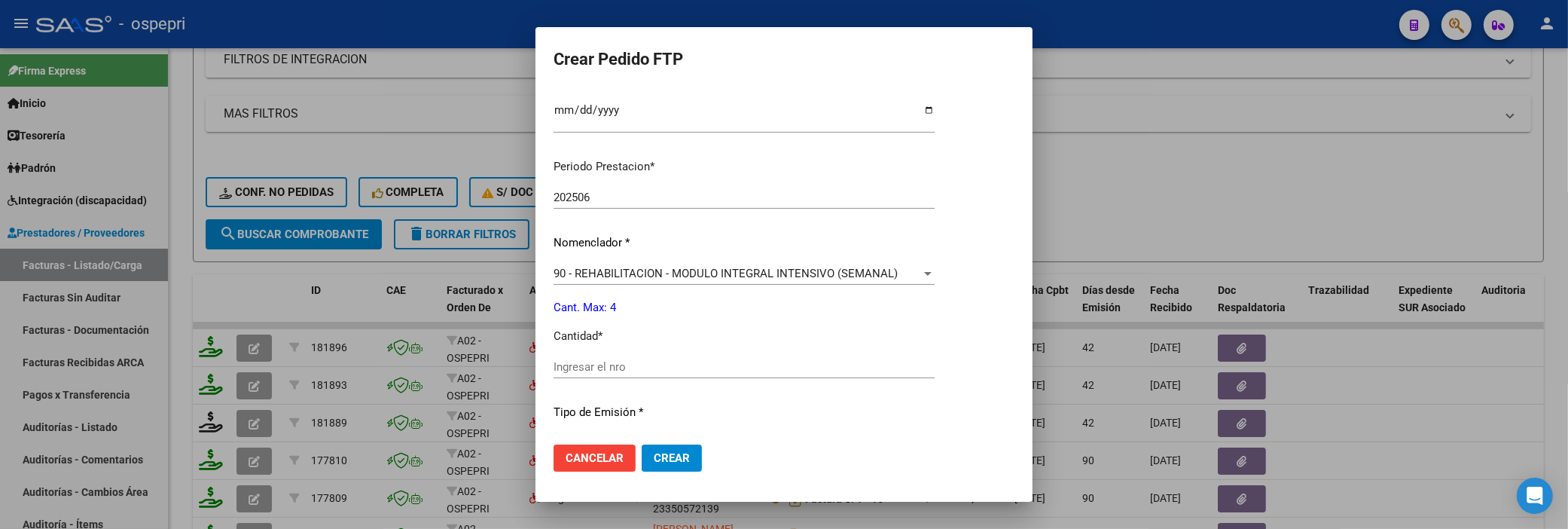
click at [638, 367] on input "Ingresar el nro" at bounding box center [744, 367] width 381 height 14
type input "4"
click at [779, 445] on mat-dialog-actions "Cancelar Crear" at bounding box center [784, 457] width 461 height 51
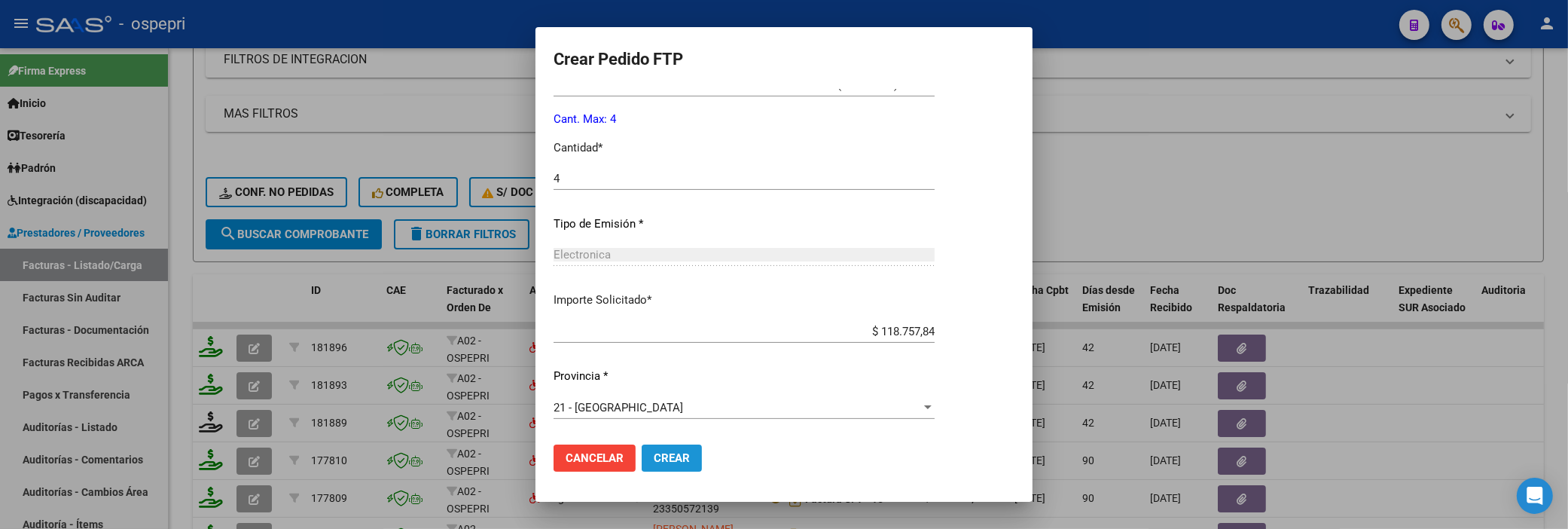
click at [673, 455] on span "Crear" at bounding box center [672, 458] width 36 height 14
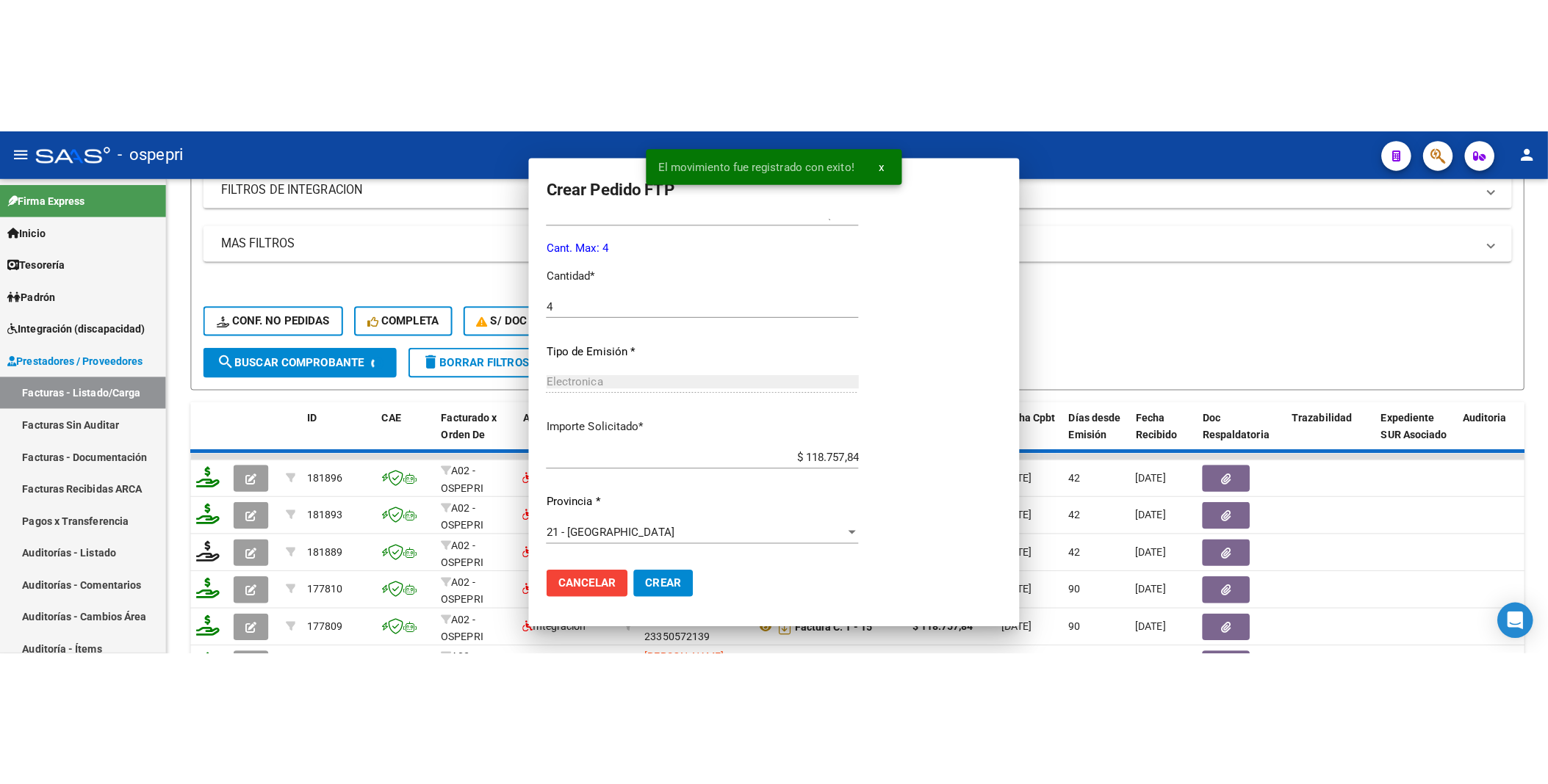
scroll to position [508, 0]
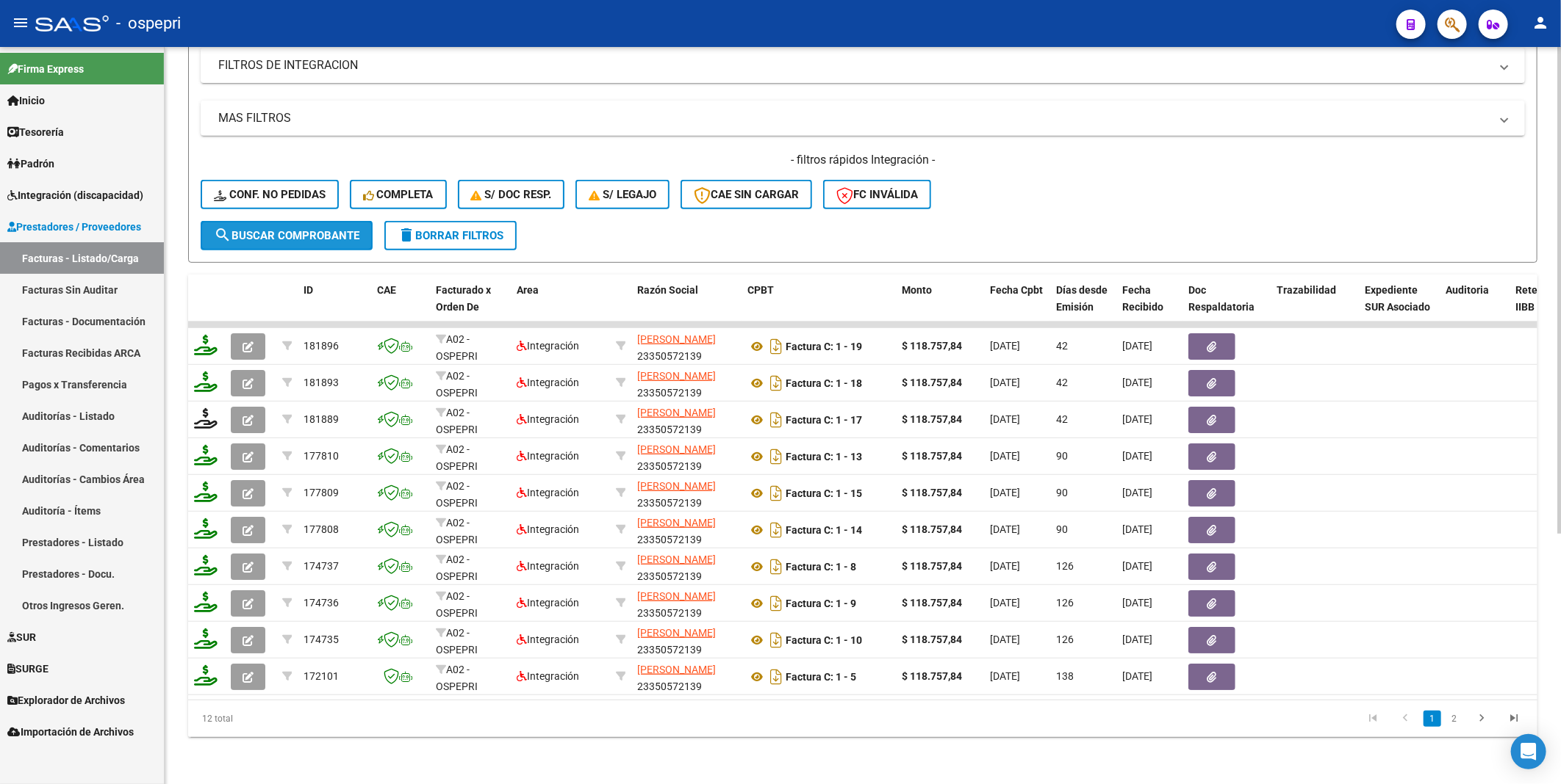
click at [314, 229] on span "search Buscar Comprobante" at bounding box center [286, 235] width 146 height 13
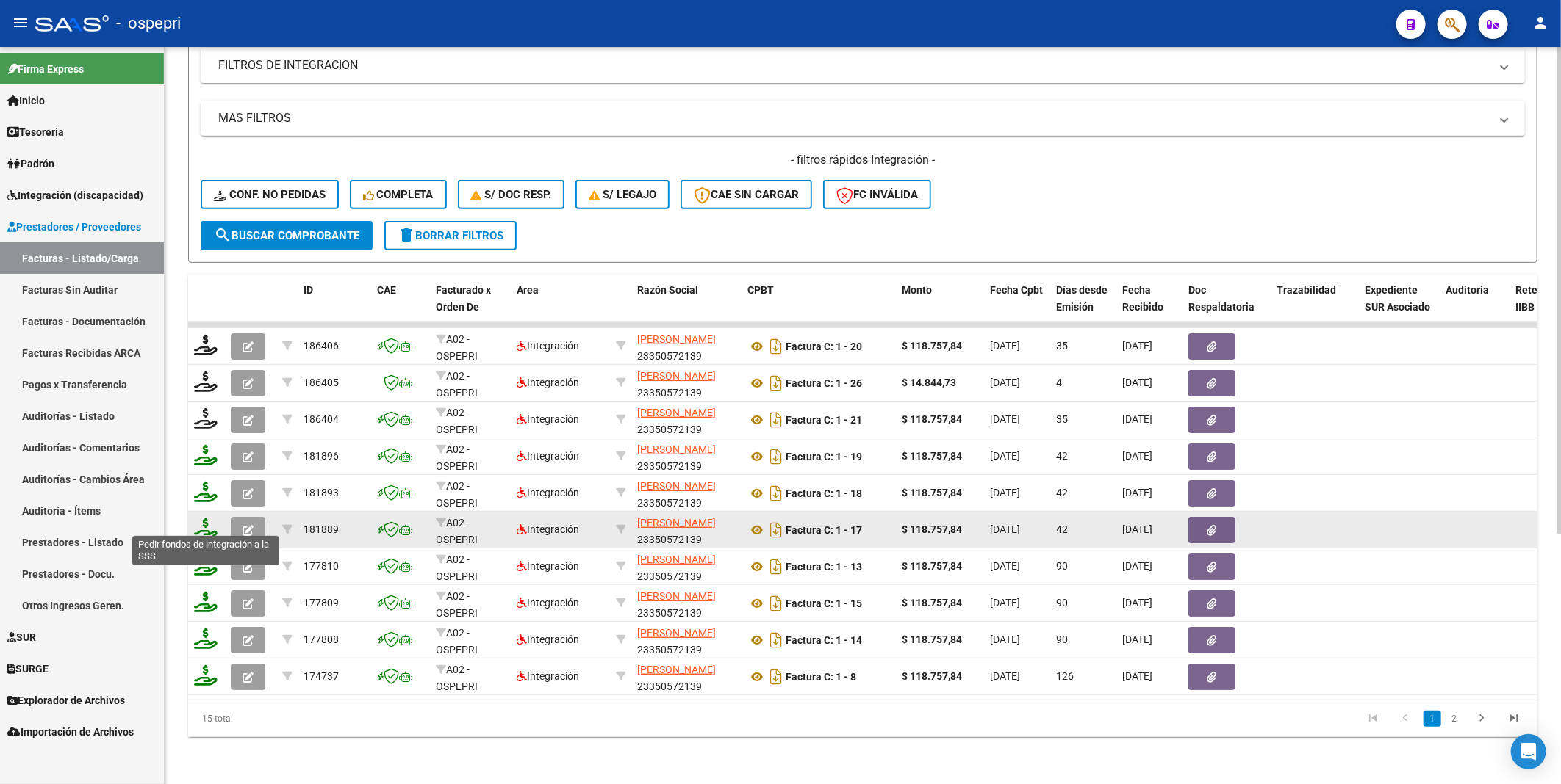
click at [207, 522] on icon at bounding box center [206, 528] width 24 height 20
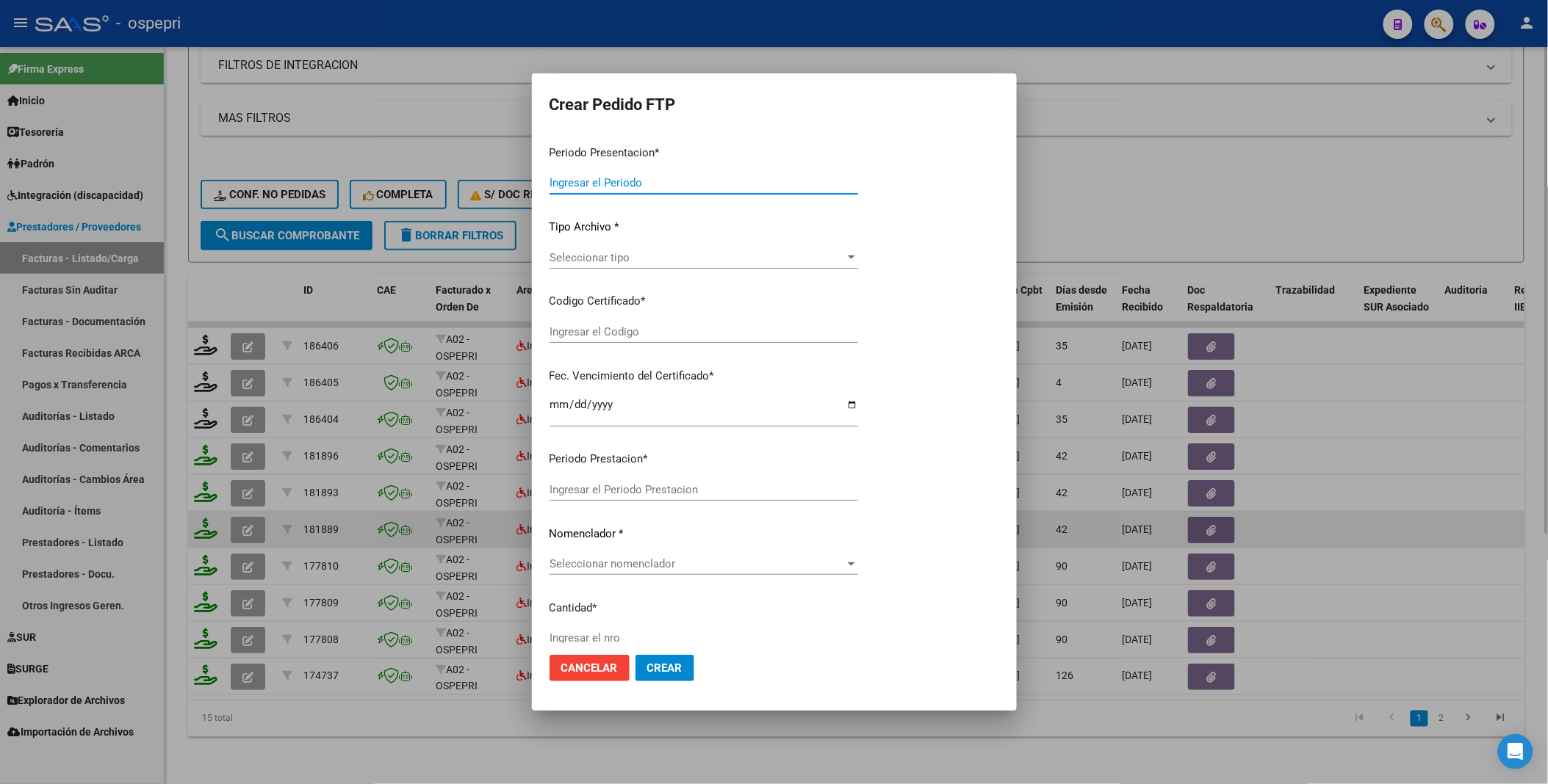
type input "202508"
type input "202506"
type input "$ 118.757,84"
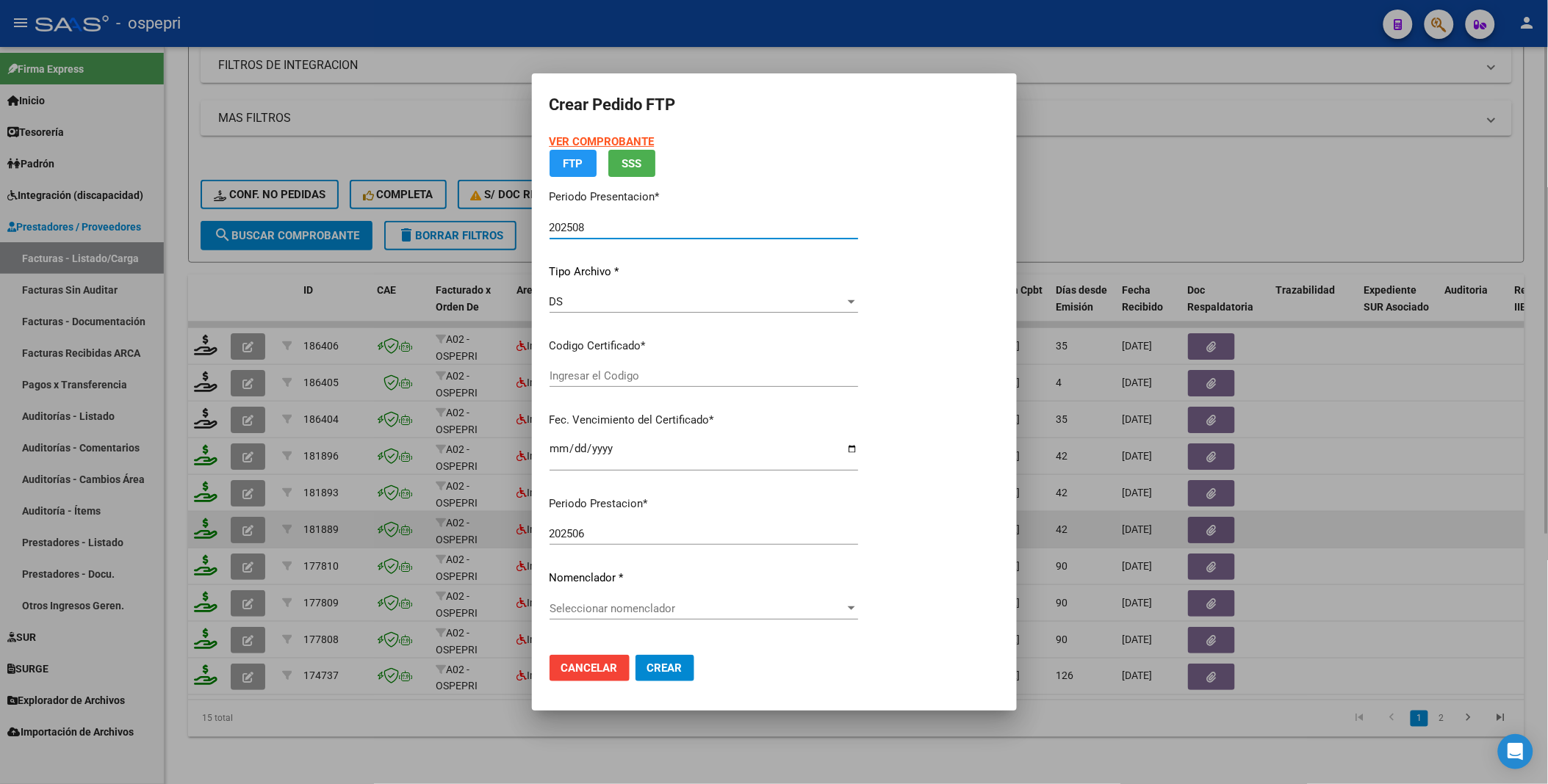
type input "2050604329-9"
type input "2033-04-01"
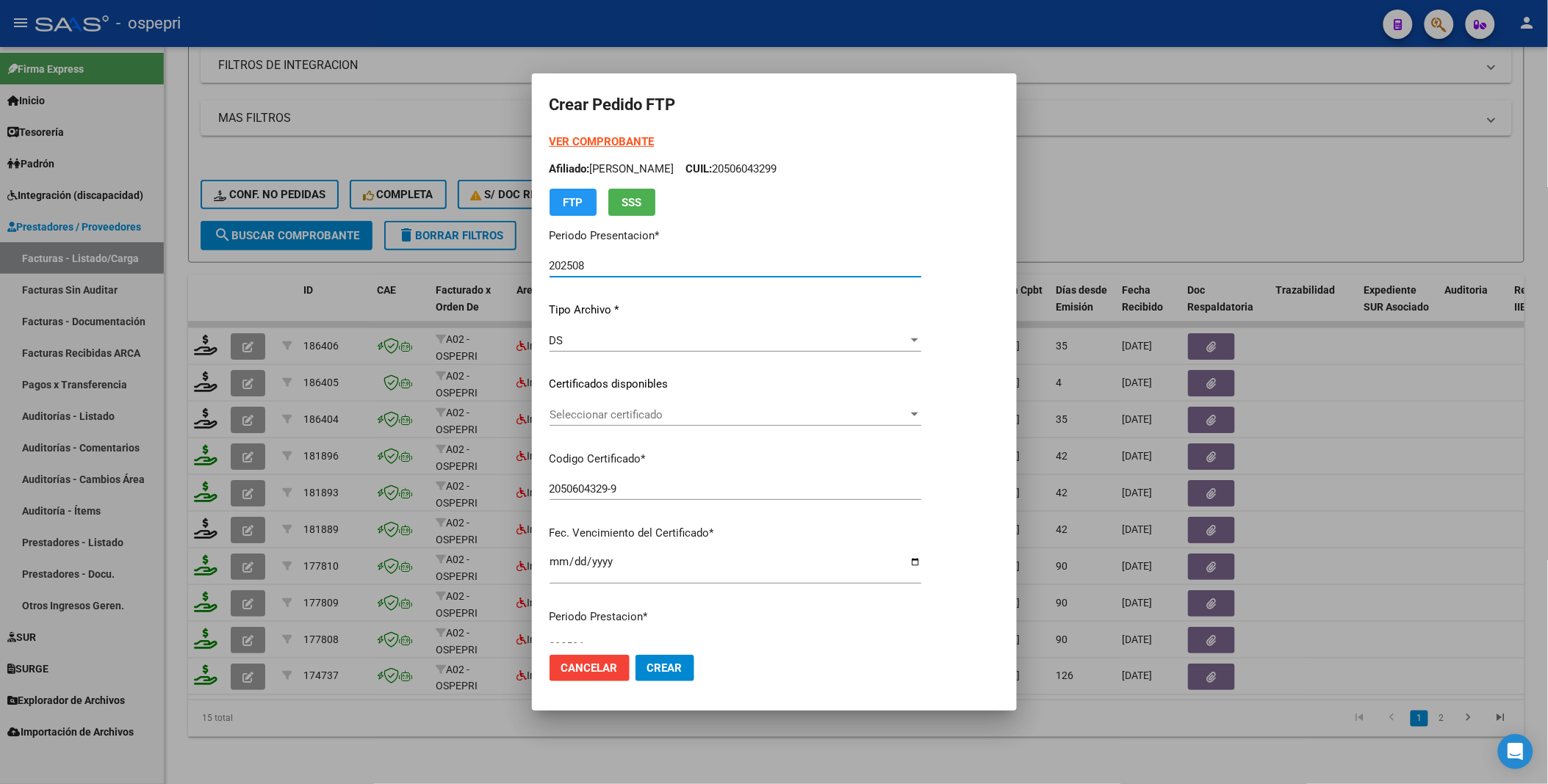
click at [918, 413] on div at bounding box center [914, 414] width 8 height 4
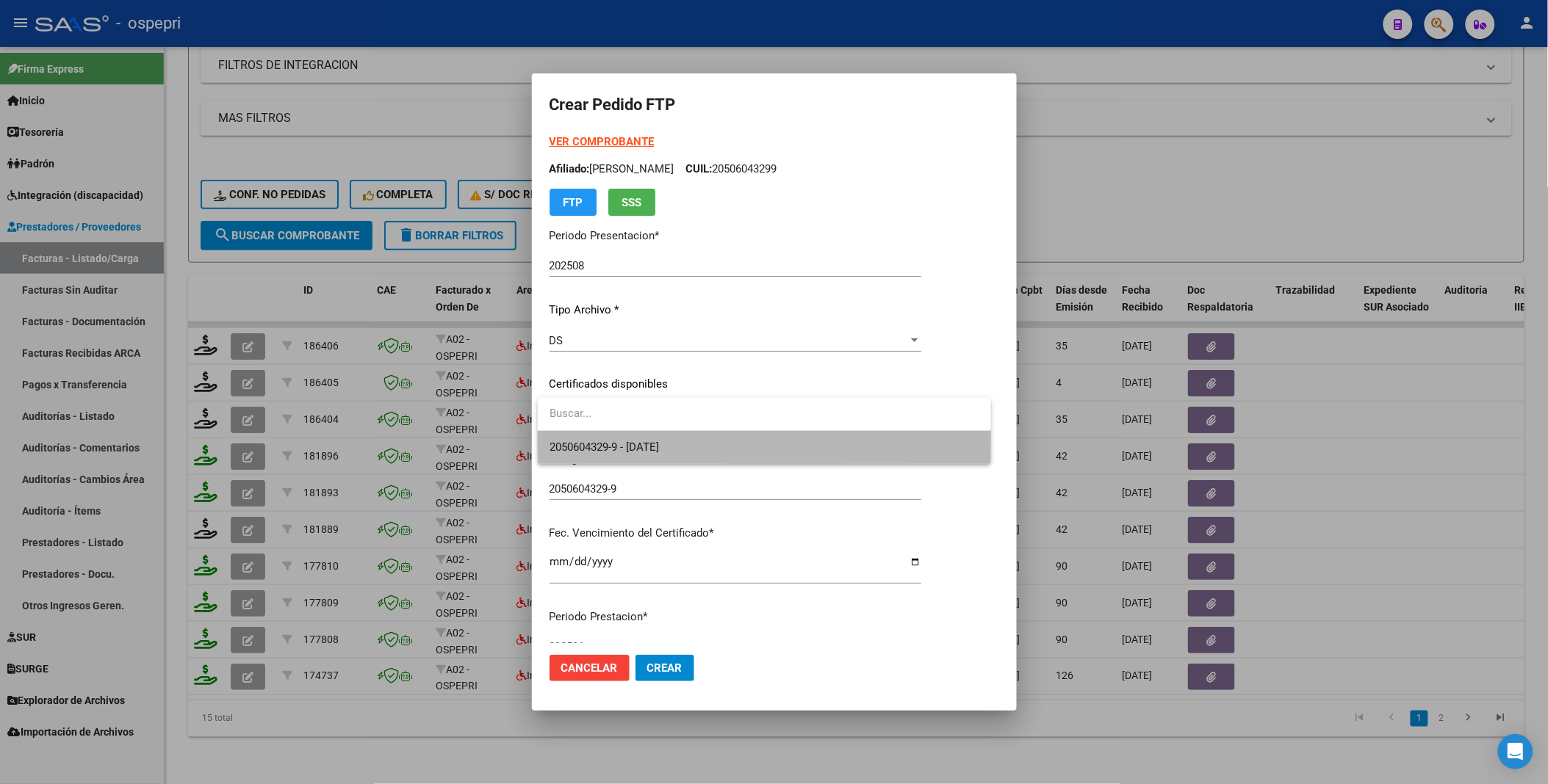
click at [894, 431] on span "2050604329-9 - 2033-04-01" at bounding box center [764, 447] width 430 height 34
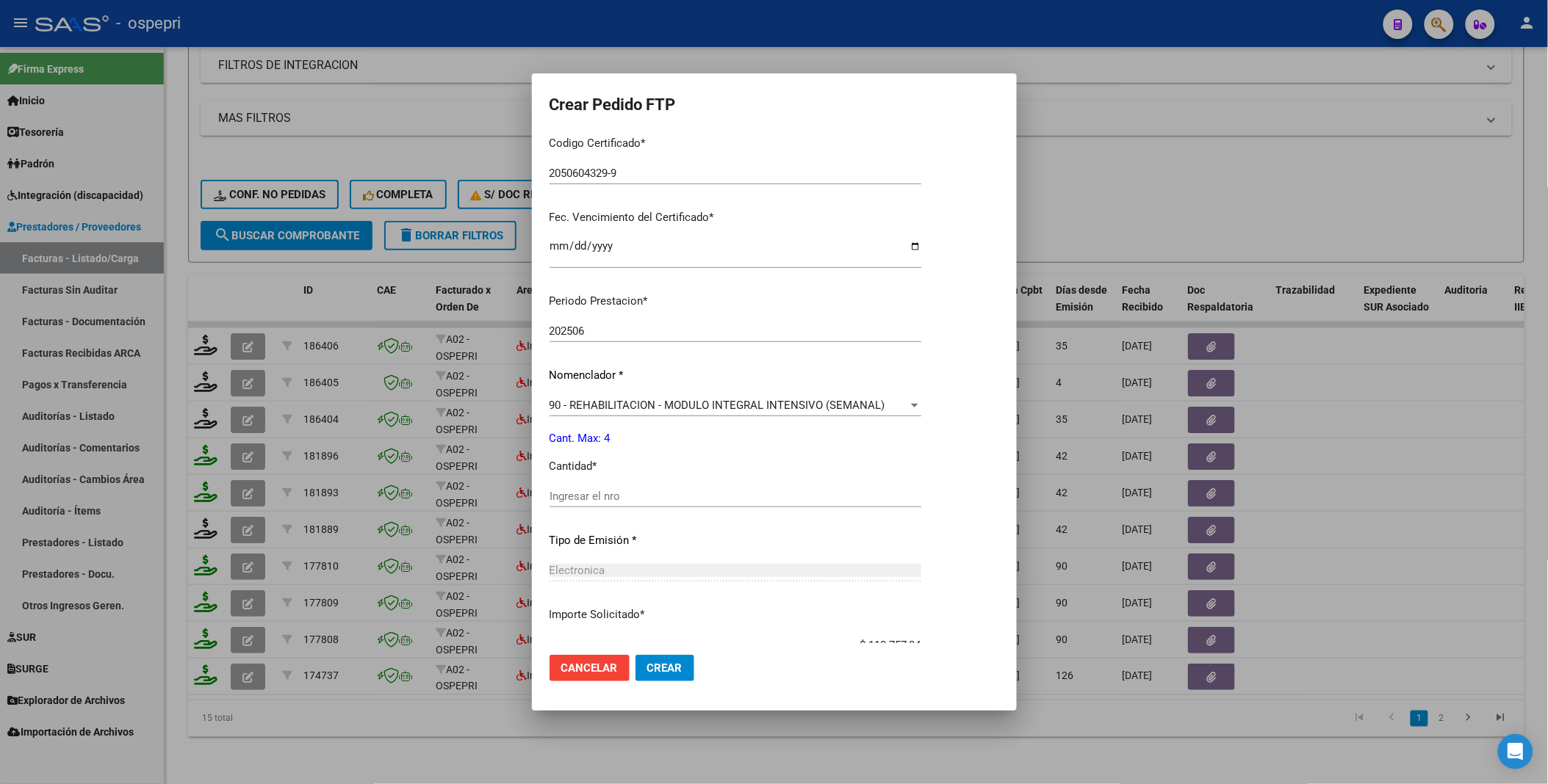
scroll to position [326, 0]
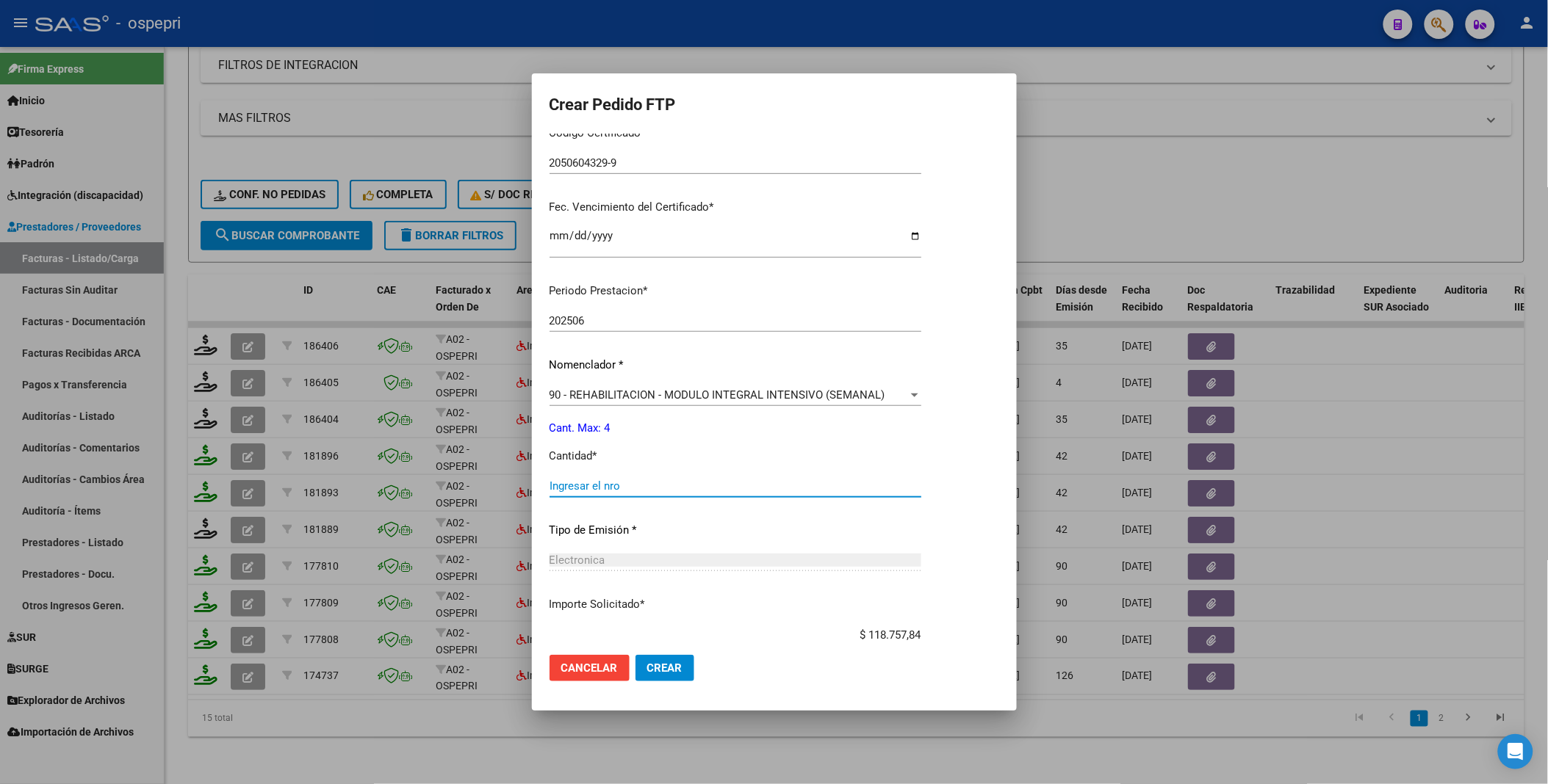
click at [692, 489] on input "Ingresar el nro" at bounding box center [735, 486] width 371 height 13
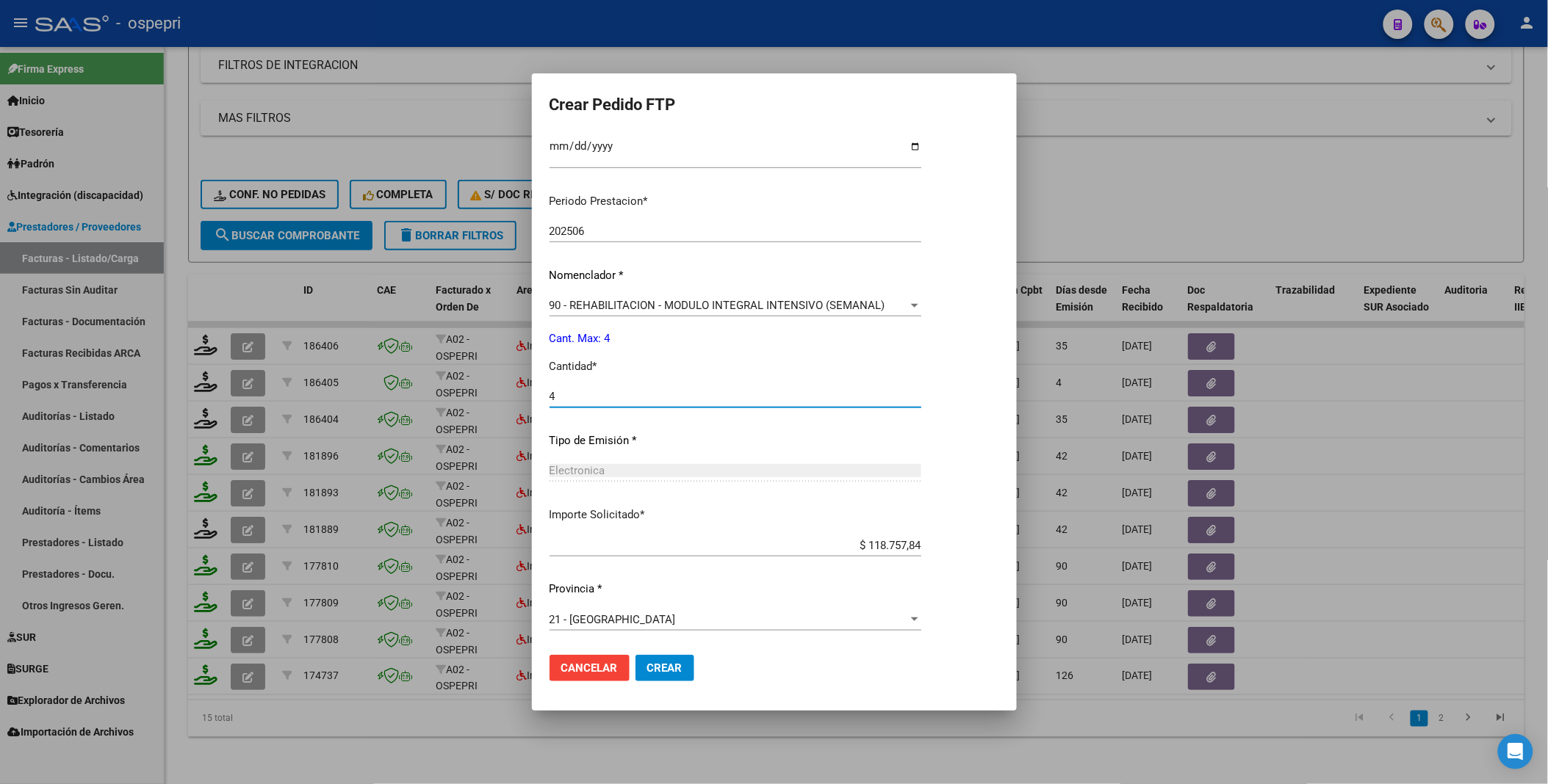
type input "4"
click at [666, 667] on span "Crear" at bounding box center [664, 668] width 35 height 13
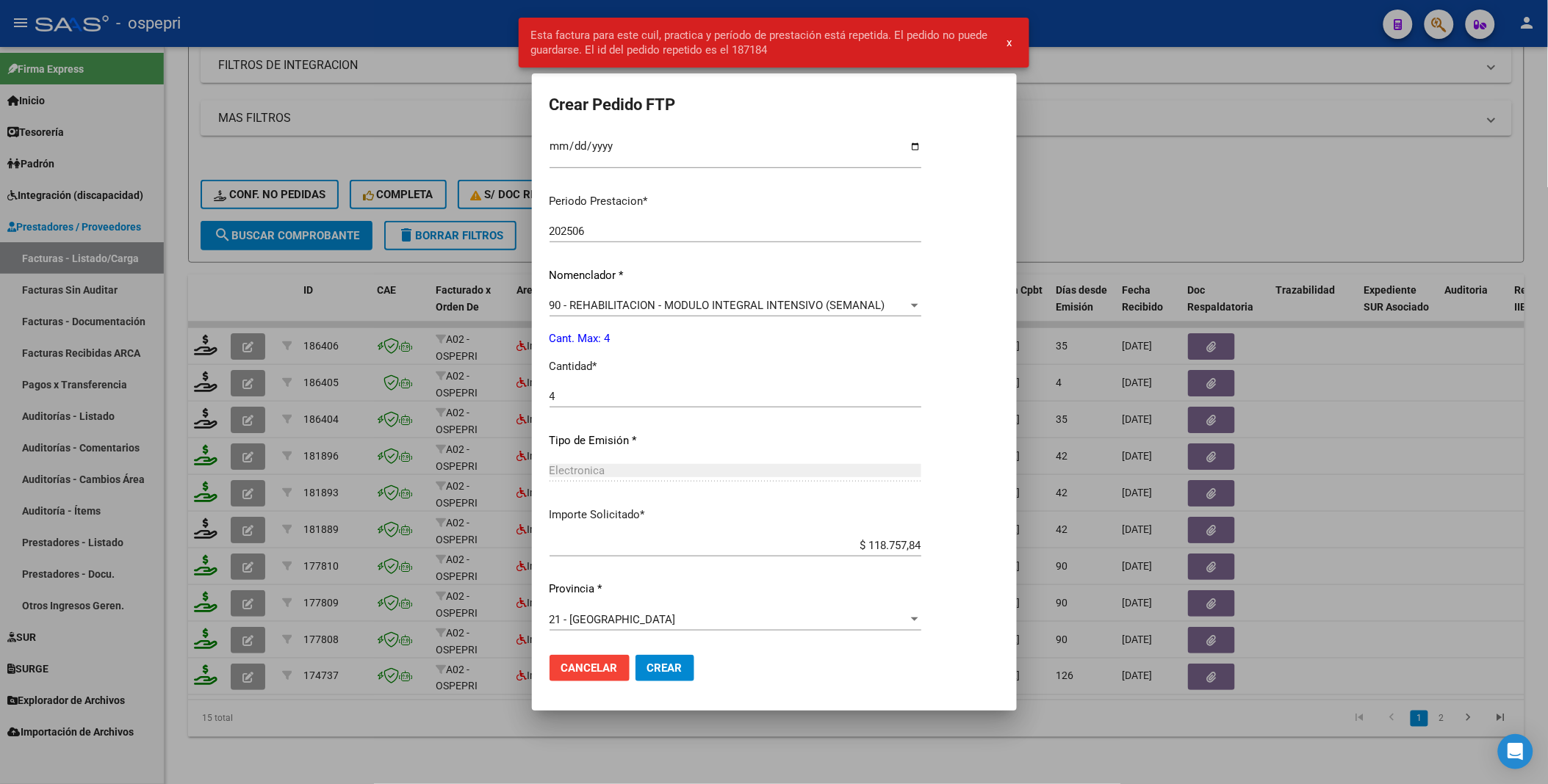
click at [574, 731] on div at bounding box center [774, 392] width 1548 height 784
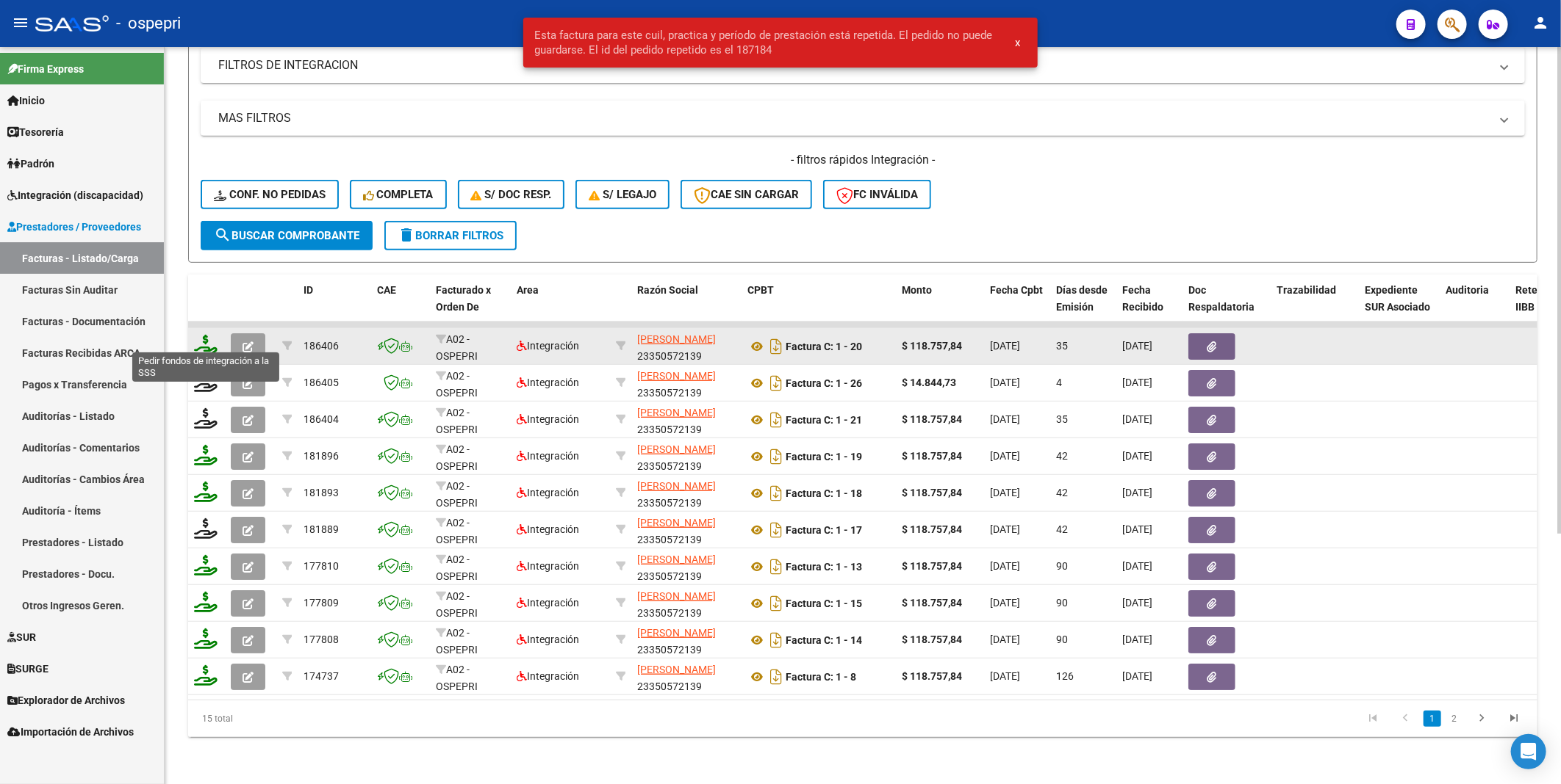
click at [207, 340] on icon at bounding box center [206, 345] width 24 height 20
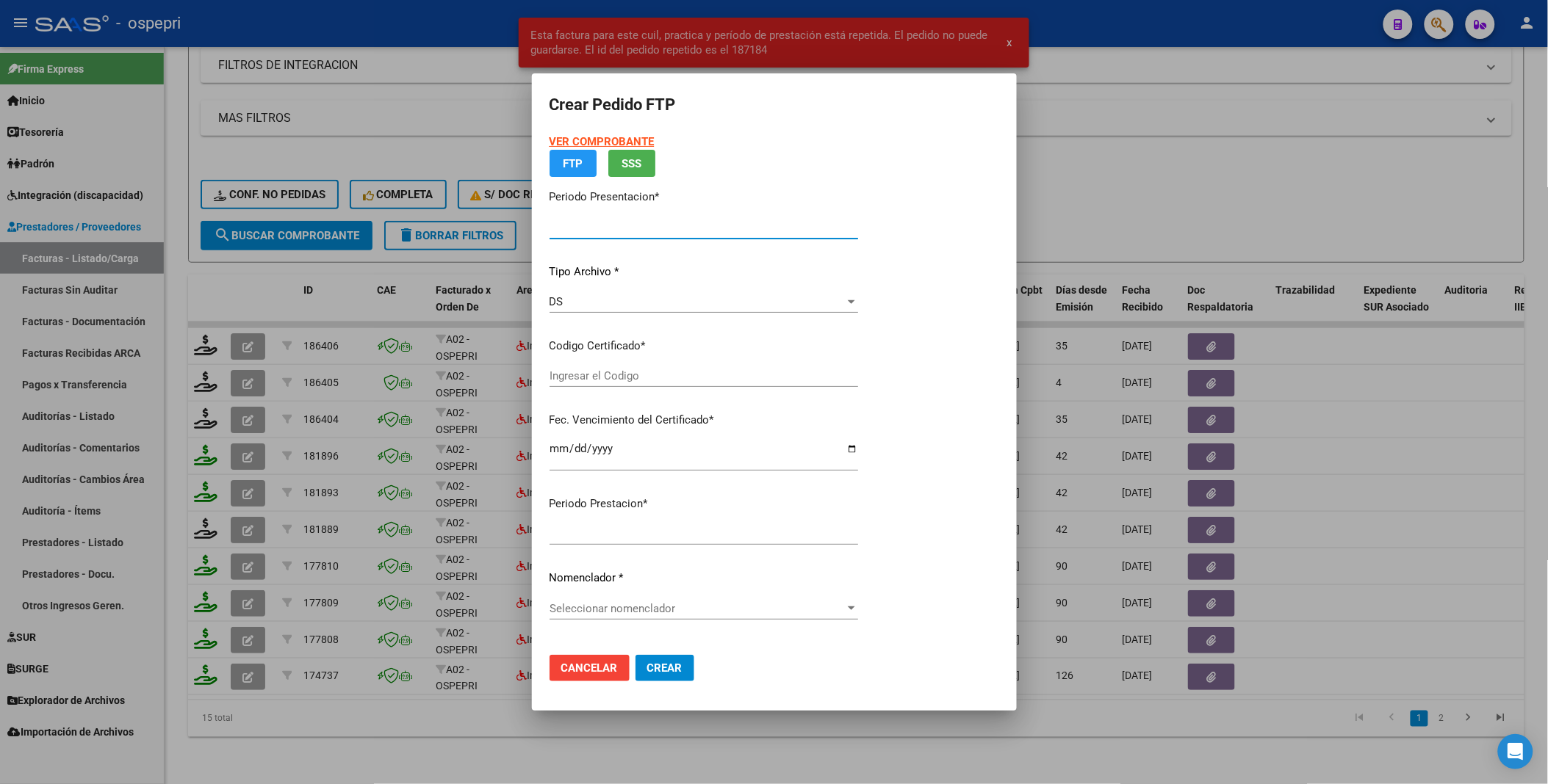
type input "202508"
type input "202507"
type input "$ 118.757,84"
type input "2050604329-9"
type input "2033-04-01"
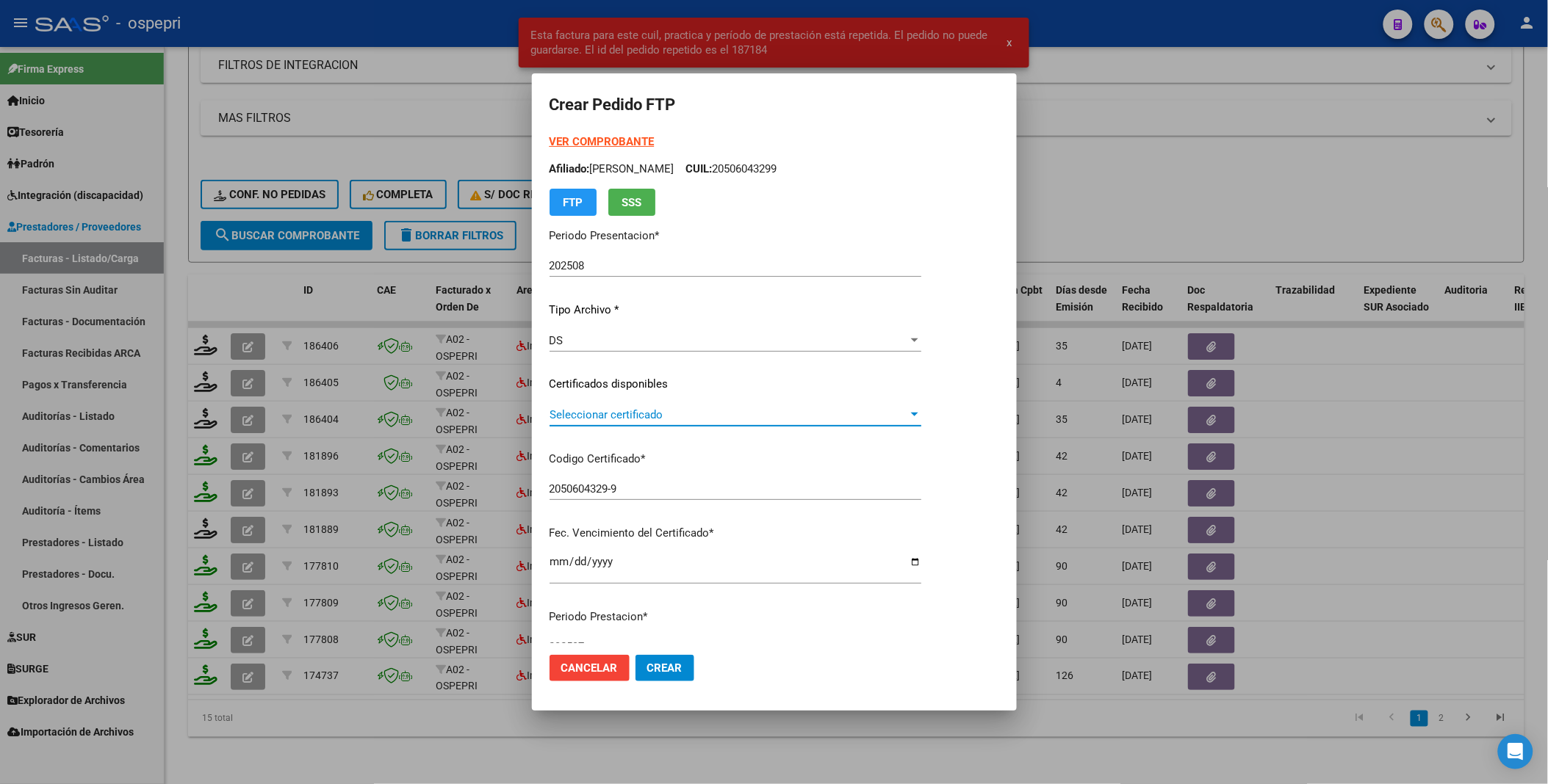
click at [921, 417] on div at bounding box center [914, 414] width 13 height 11
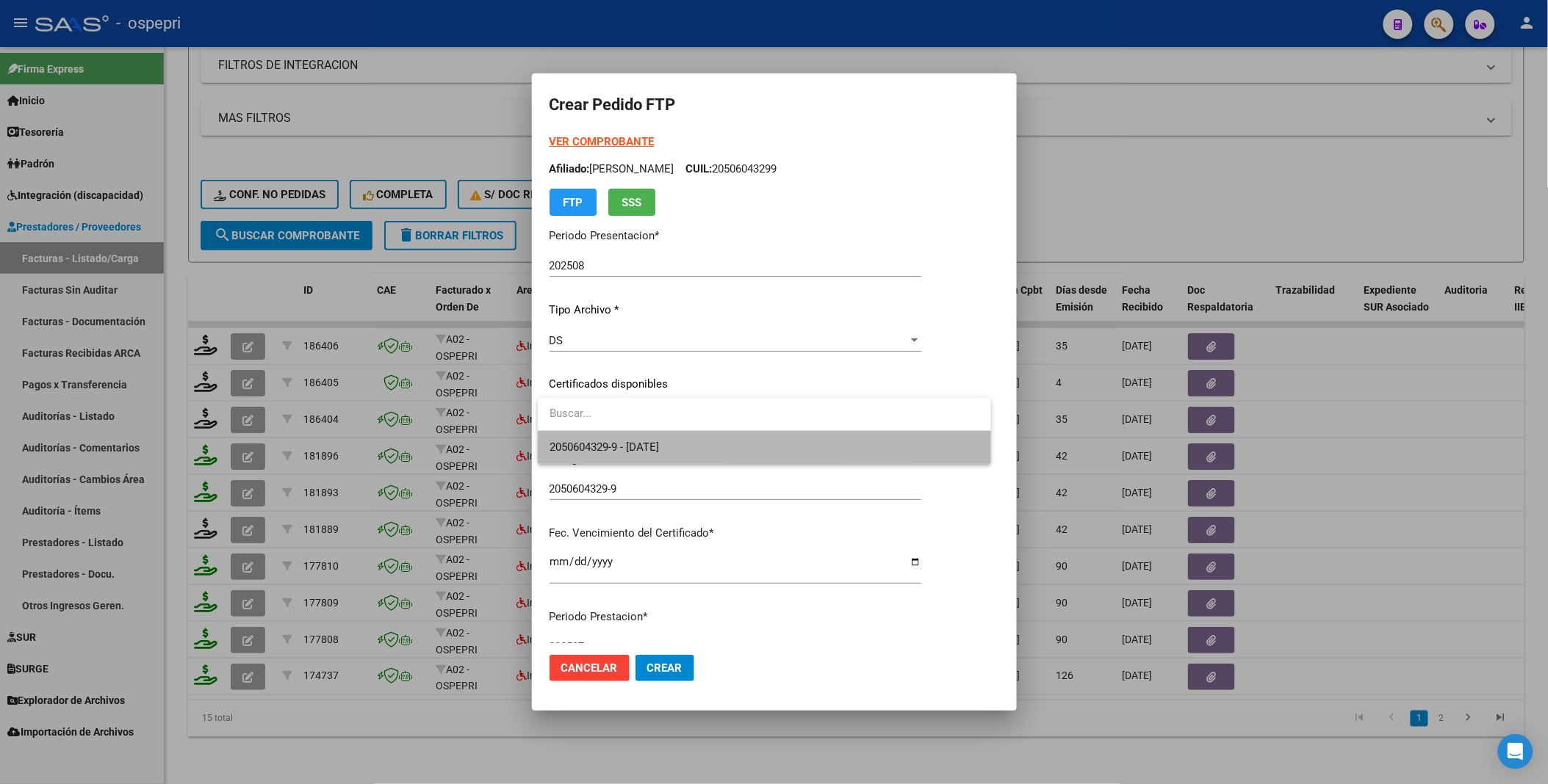
click at [935, 446] on span "2050604329-9 - 2033-04-01" at bounding box center [764, 447] width 430 height 34
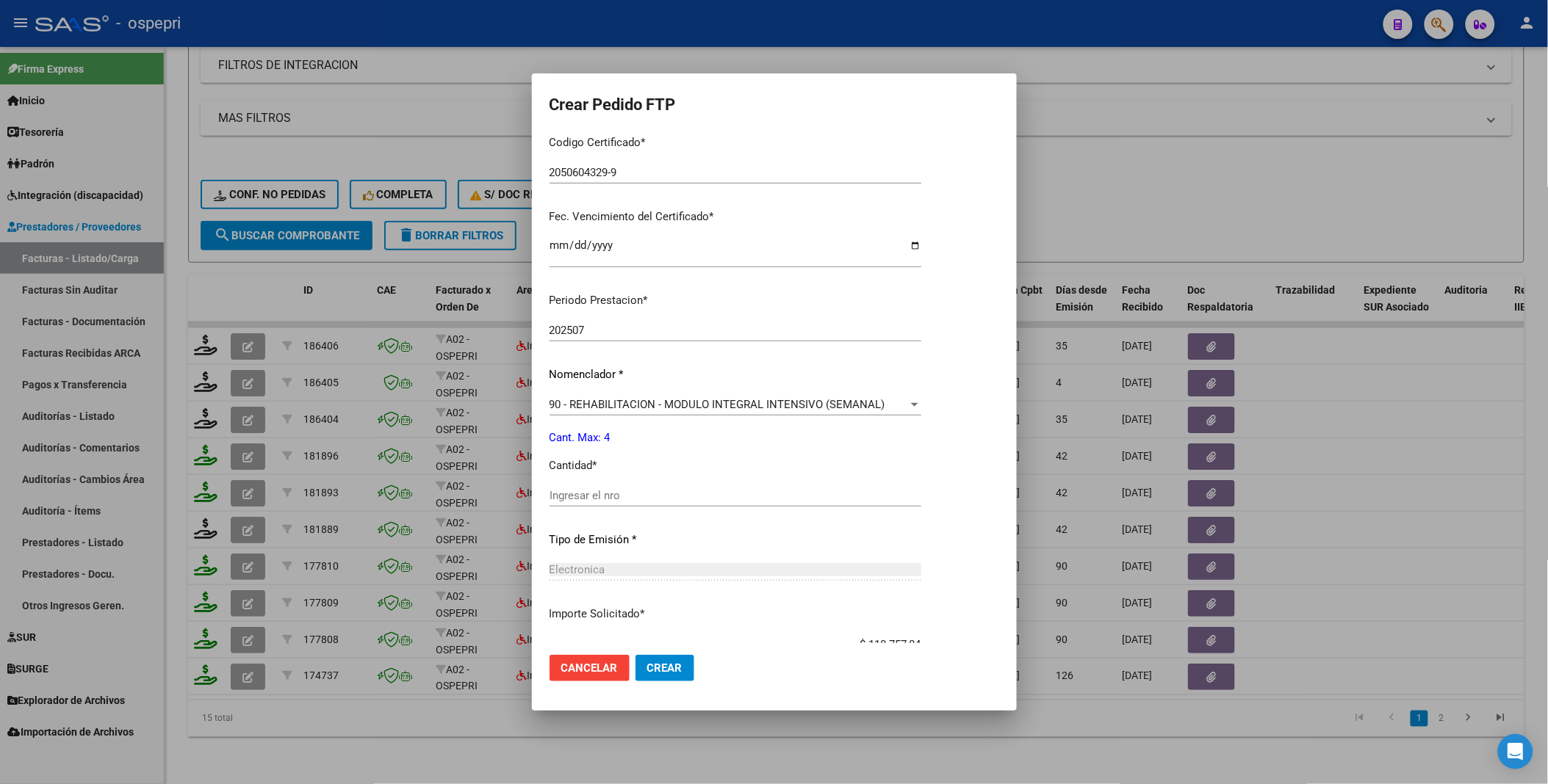
scroll to position [326, 0]
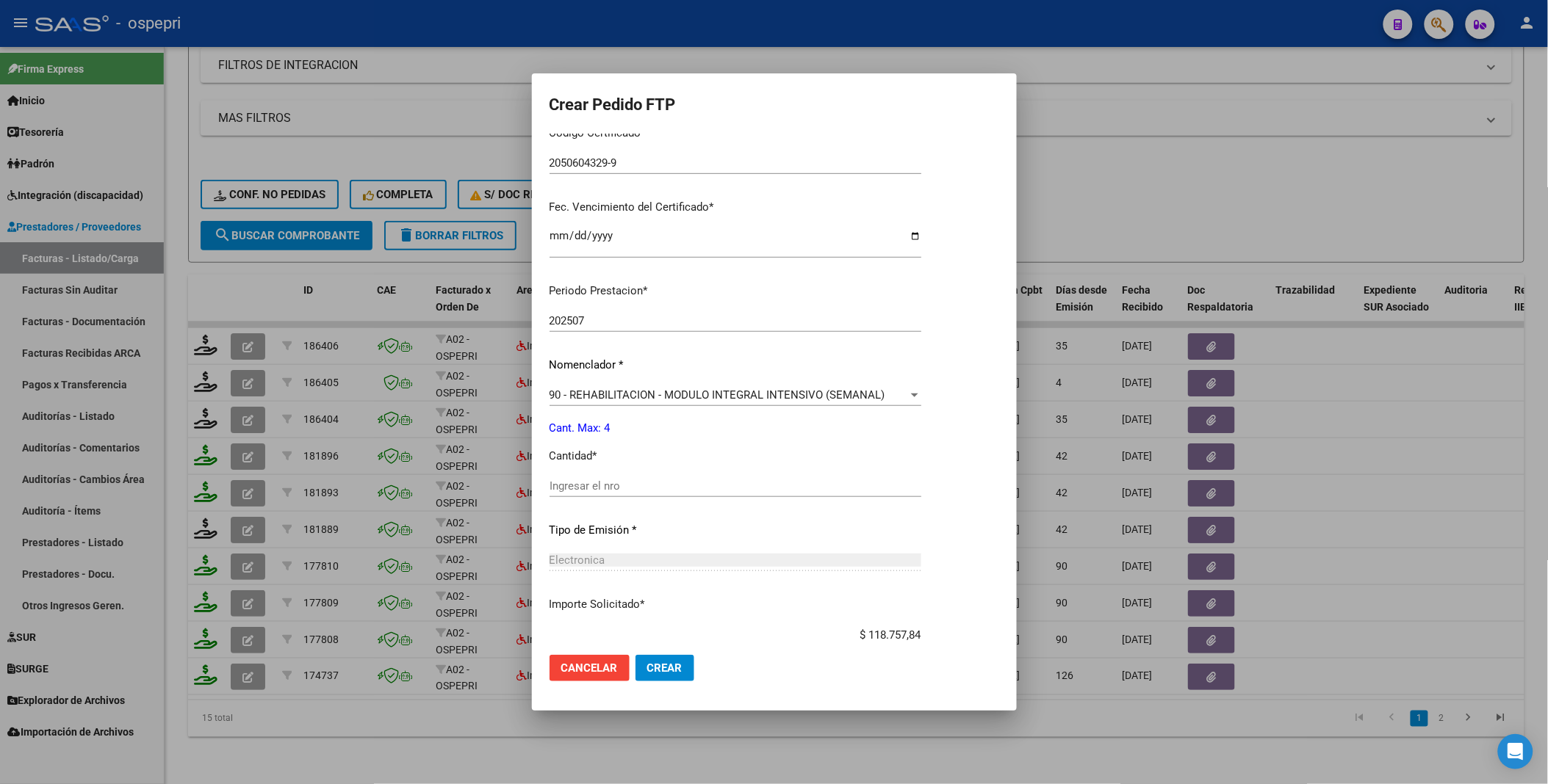
click at [643, 489] on input "Ingresar el nro" at bounding box center [735, 486] width 371 height 13
type input "4"
click at [658, 665] on span "Crear" at bounding box center [664, 668] width 35 height 13
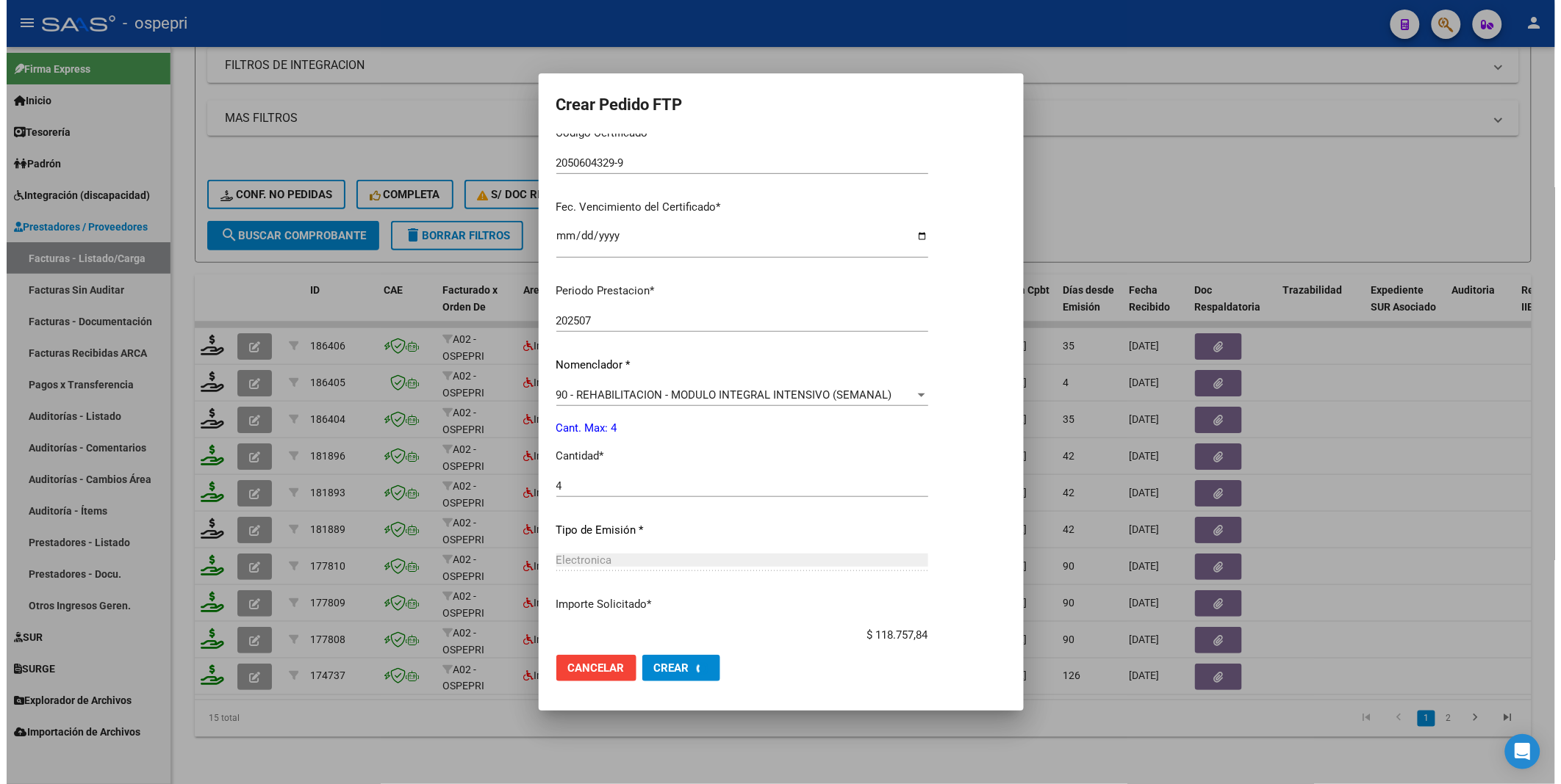
scroll to position [333, 0]
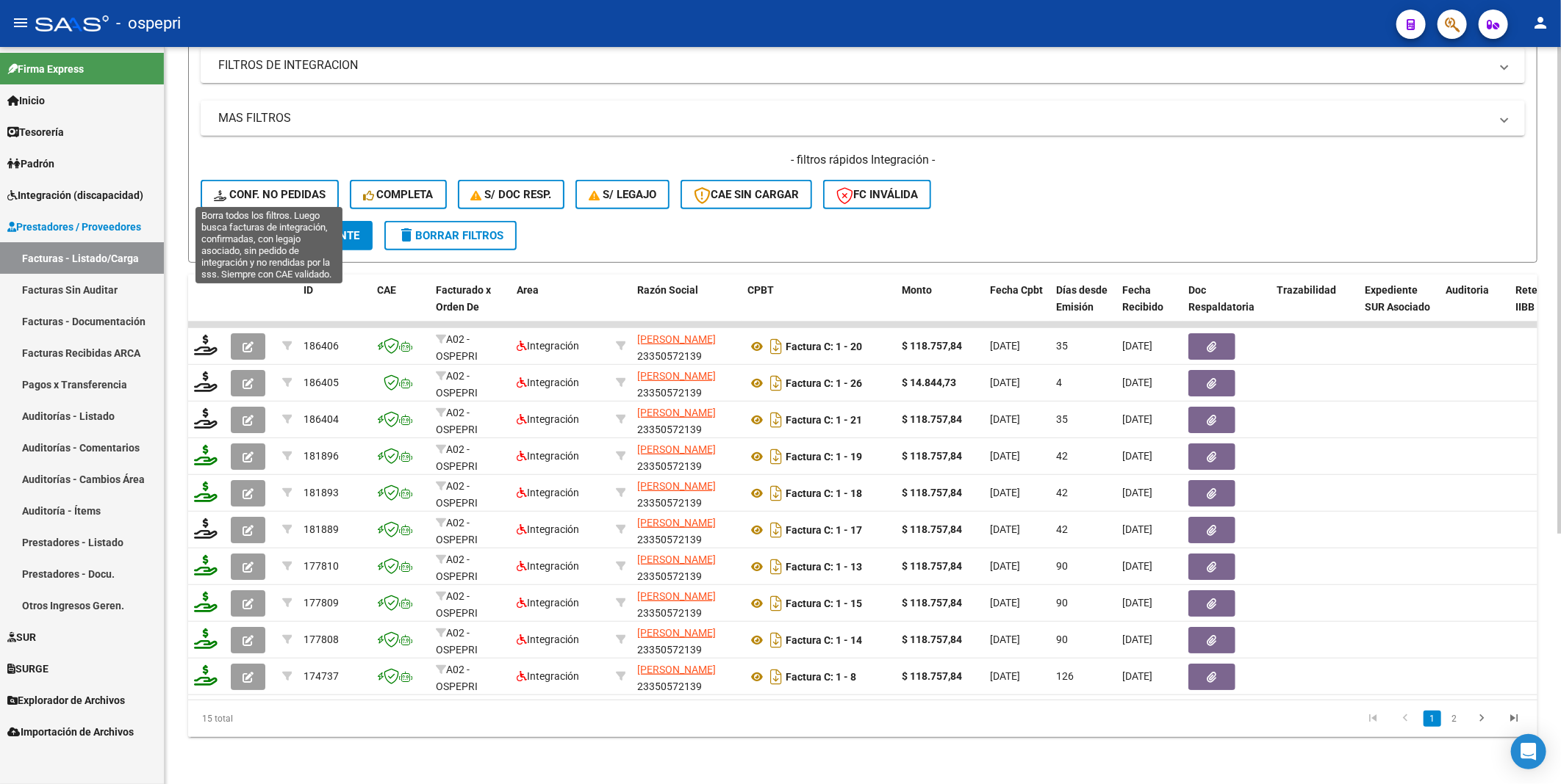
click at [297, 188] on span "Conf. no pedidas" at bounding box center [269, 194] width 112 height 13
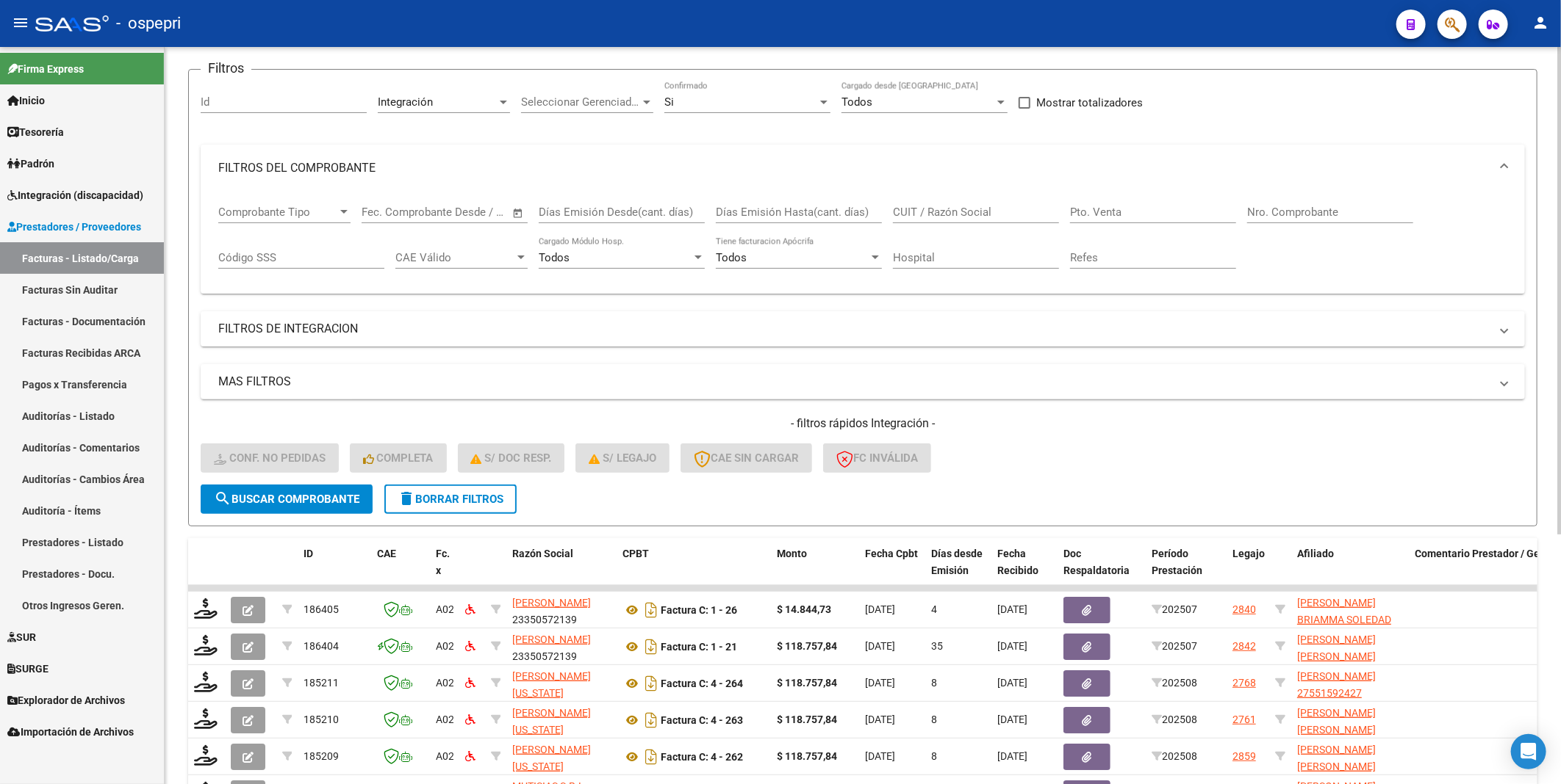
scroll to position [0, 0]
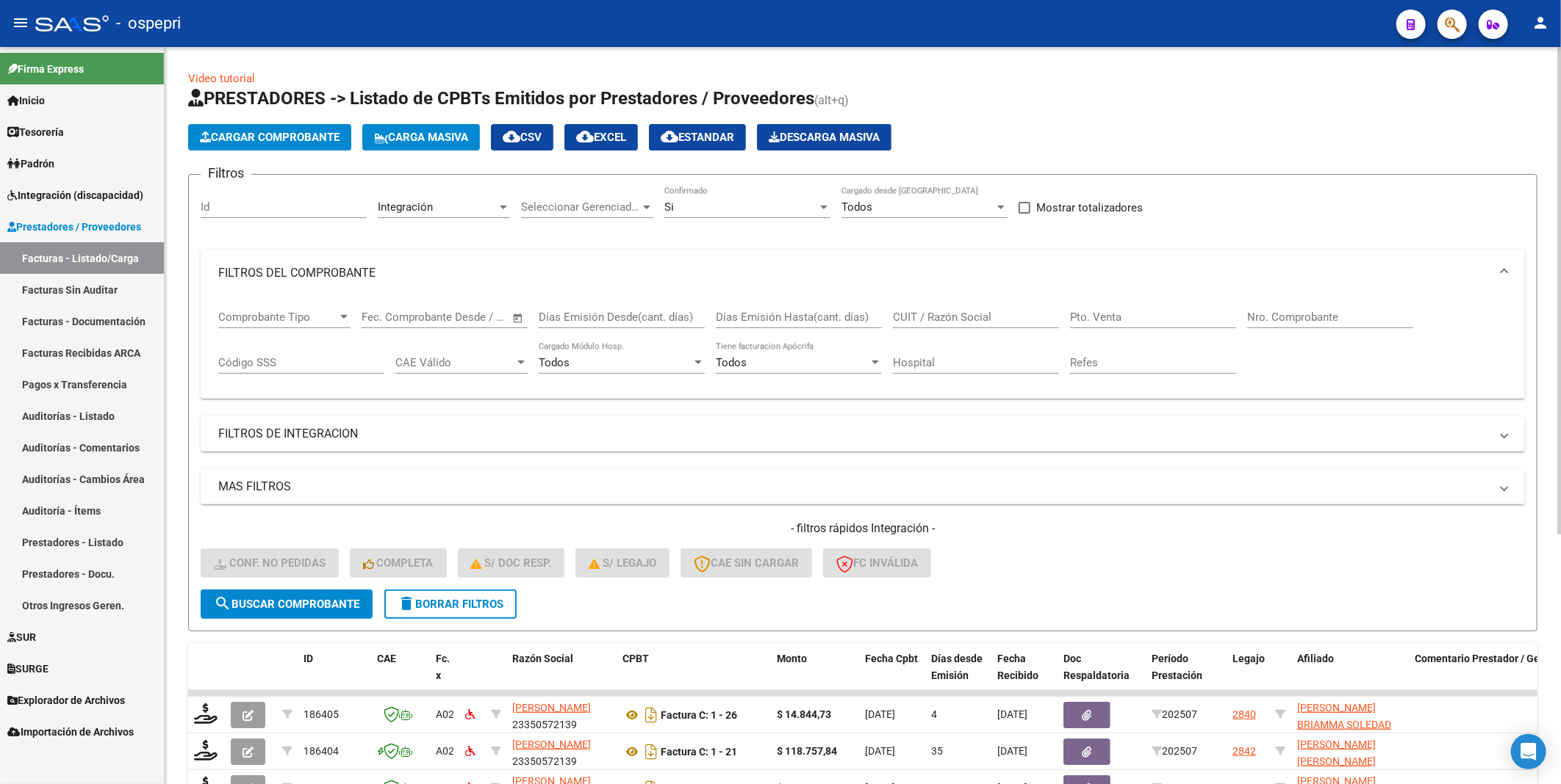
click at [984, 321] on input "CUIT / Razón Social" at bounding box center [975, 318] width 166 height 13
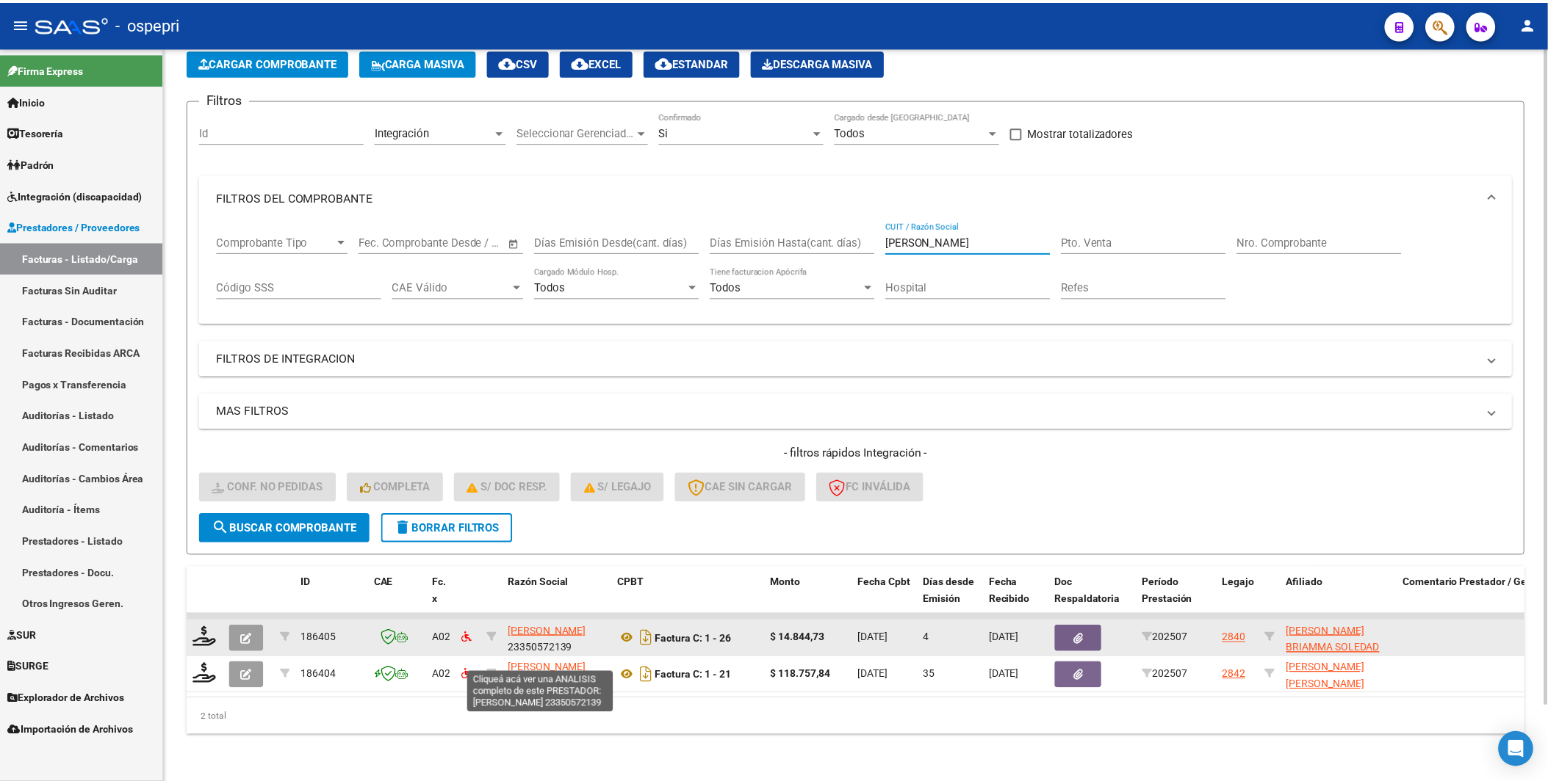
scroll to position [85, 0]
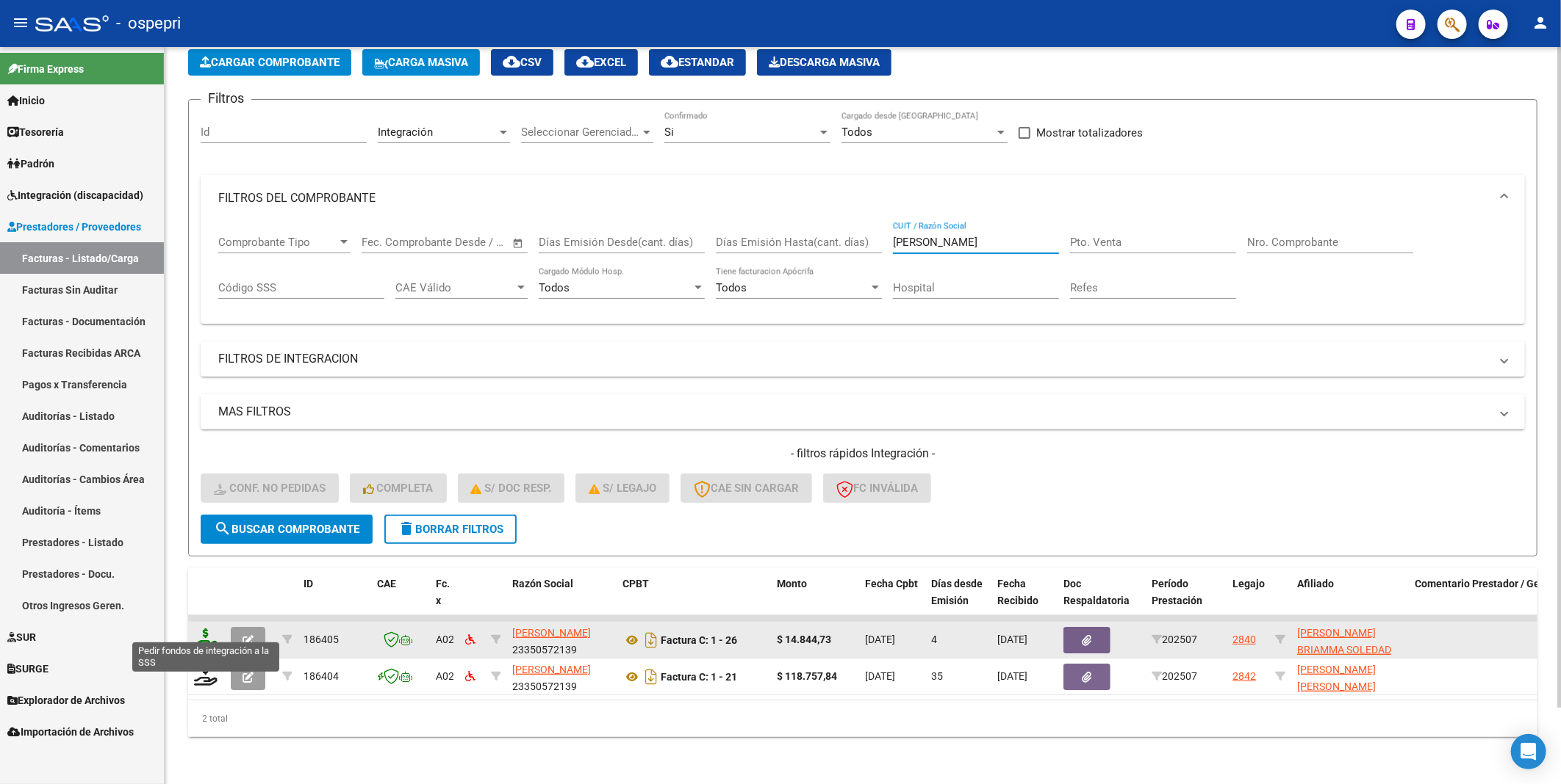
type input "PEREZ CESAR"
click at [204, 629] on icon at bounding box center [206, 638] width 24 height 20
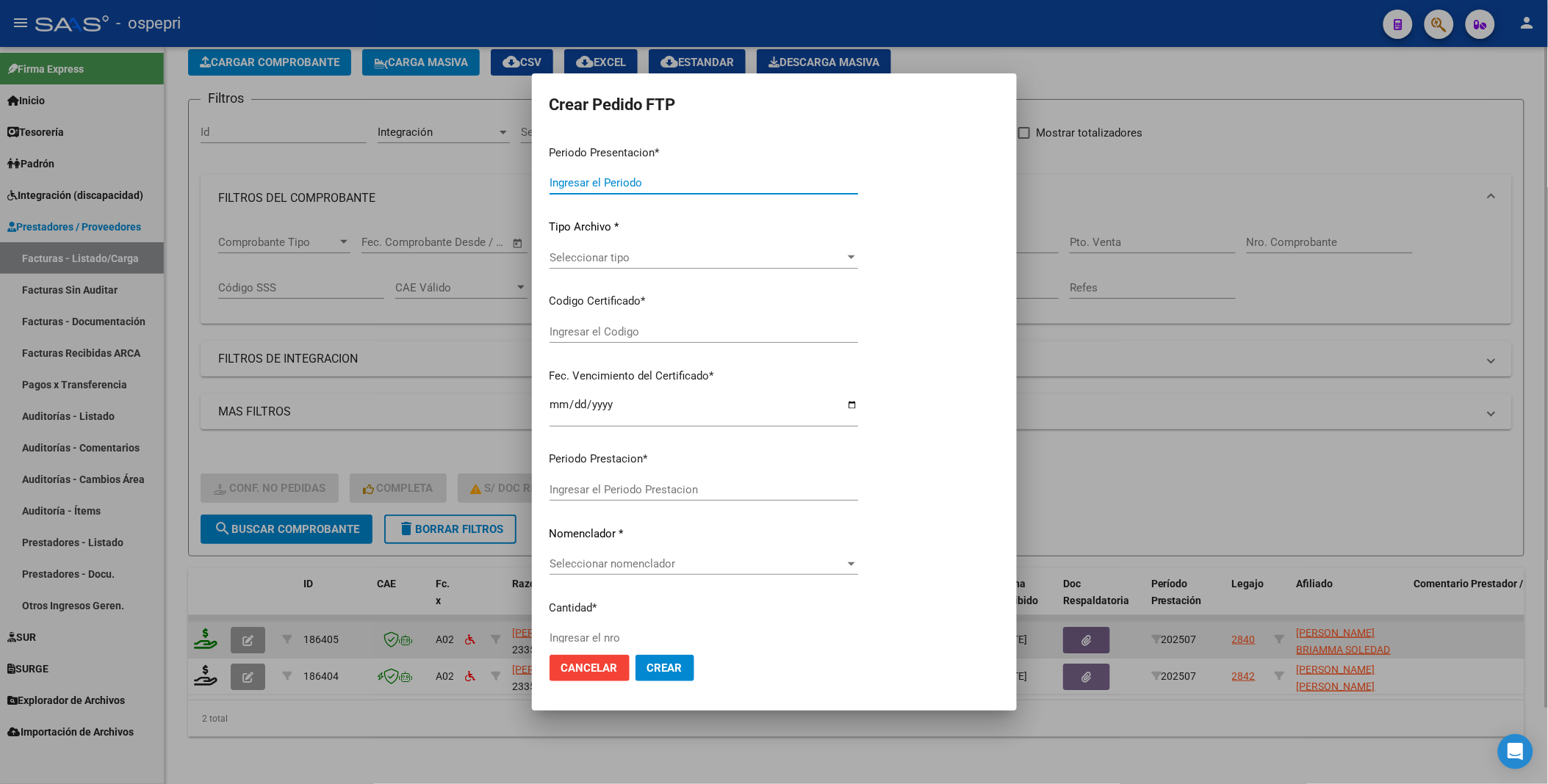
type input "202508"
type input "202507"
type input "$ 14.844,73"
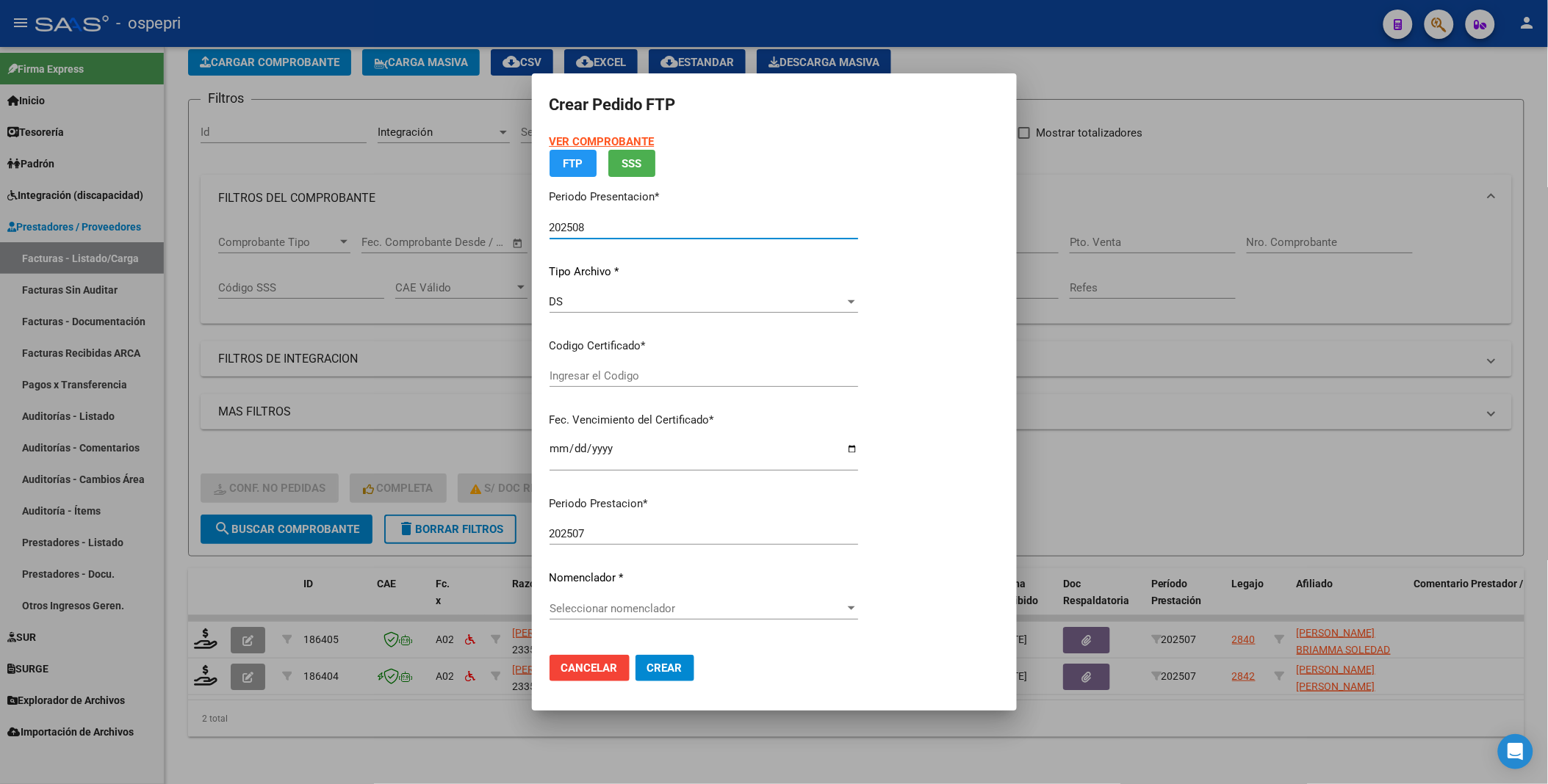
type input "2753074727-7"
type input "2033-04-01"
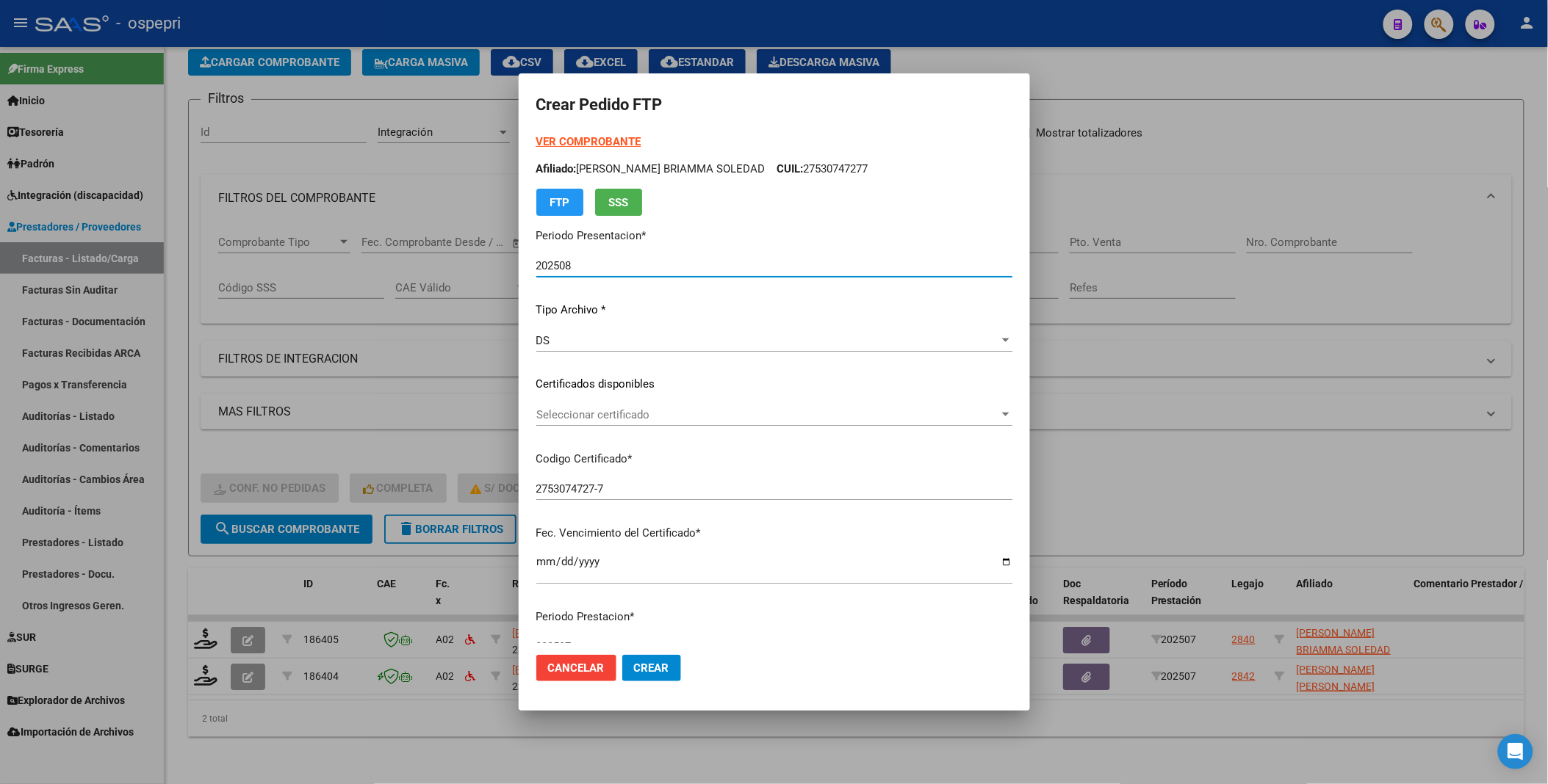
click at [1002, 414] on div at bounding box center [1006, 414] width 8 height 4
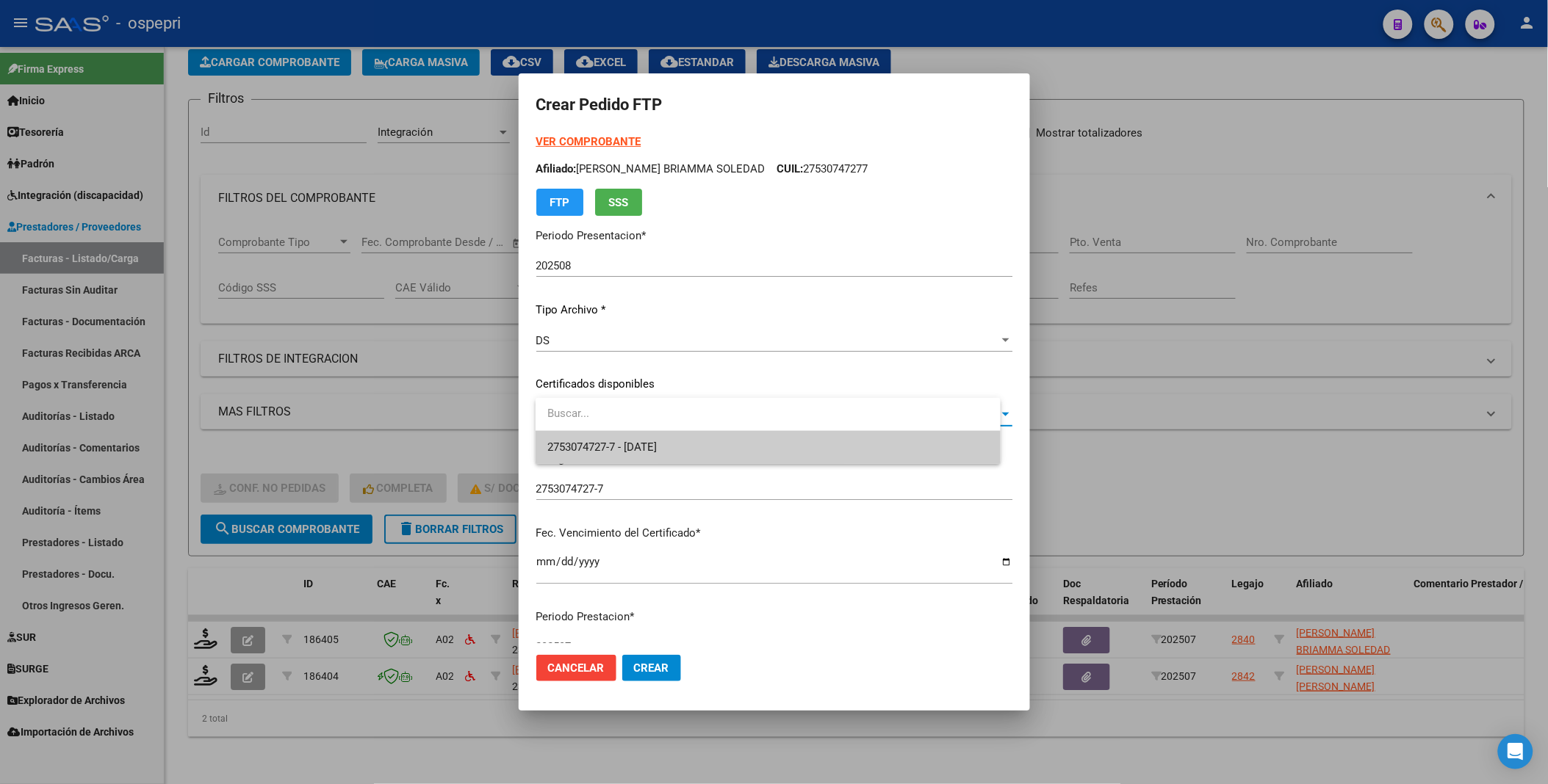
click at [913, 450] on span "2753074727-7 - 2033-04-01" at bounding box center [768, 447] width 441 height 34
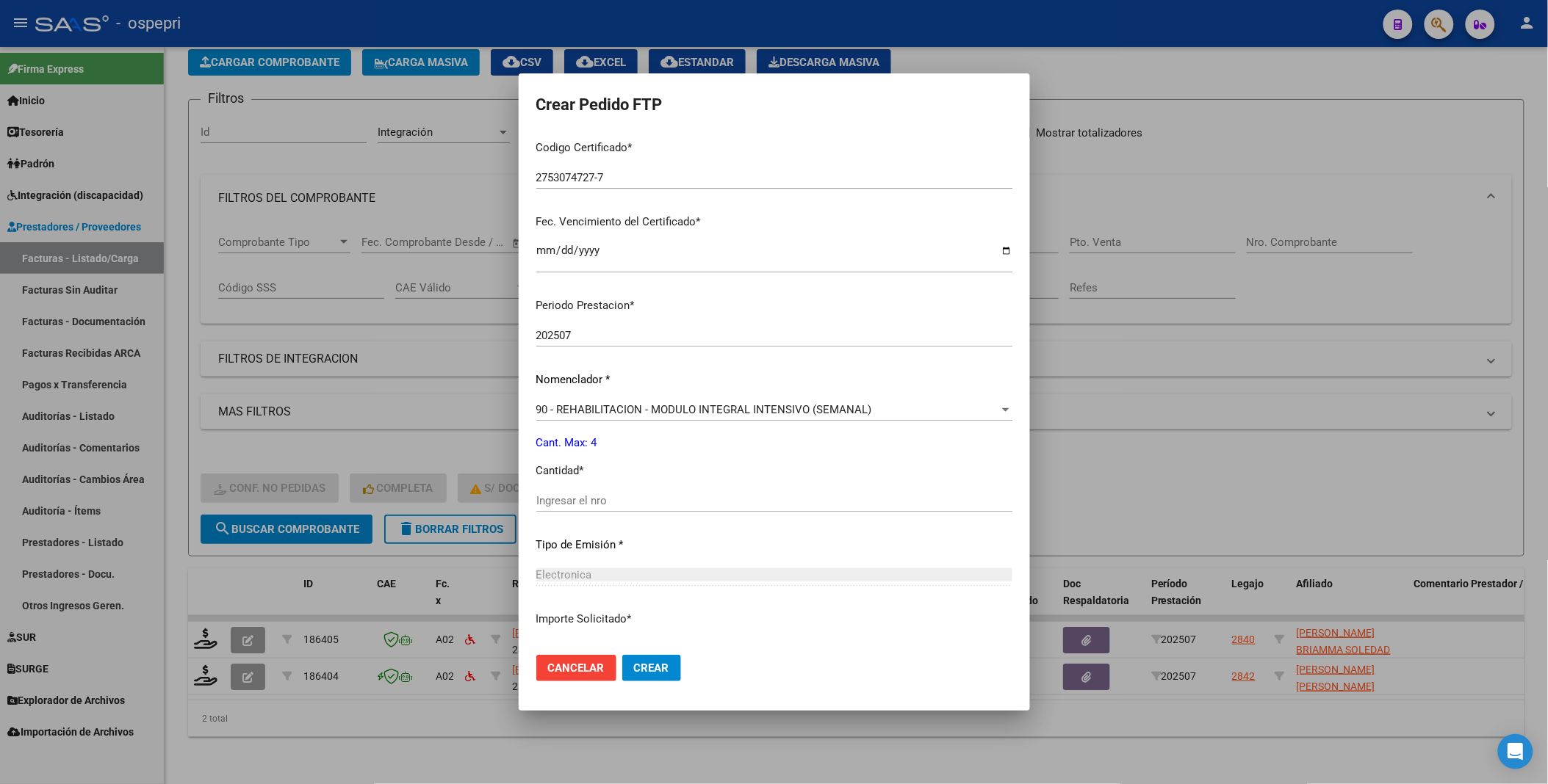
scroll to position [326, 0]
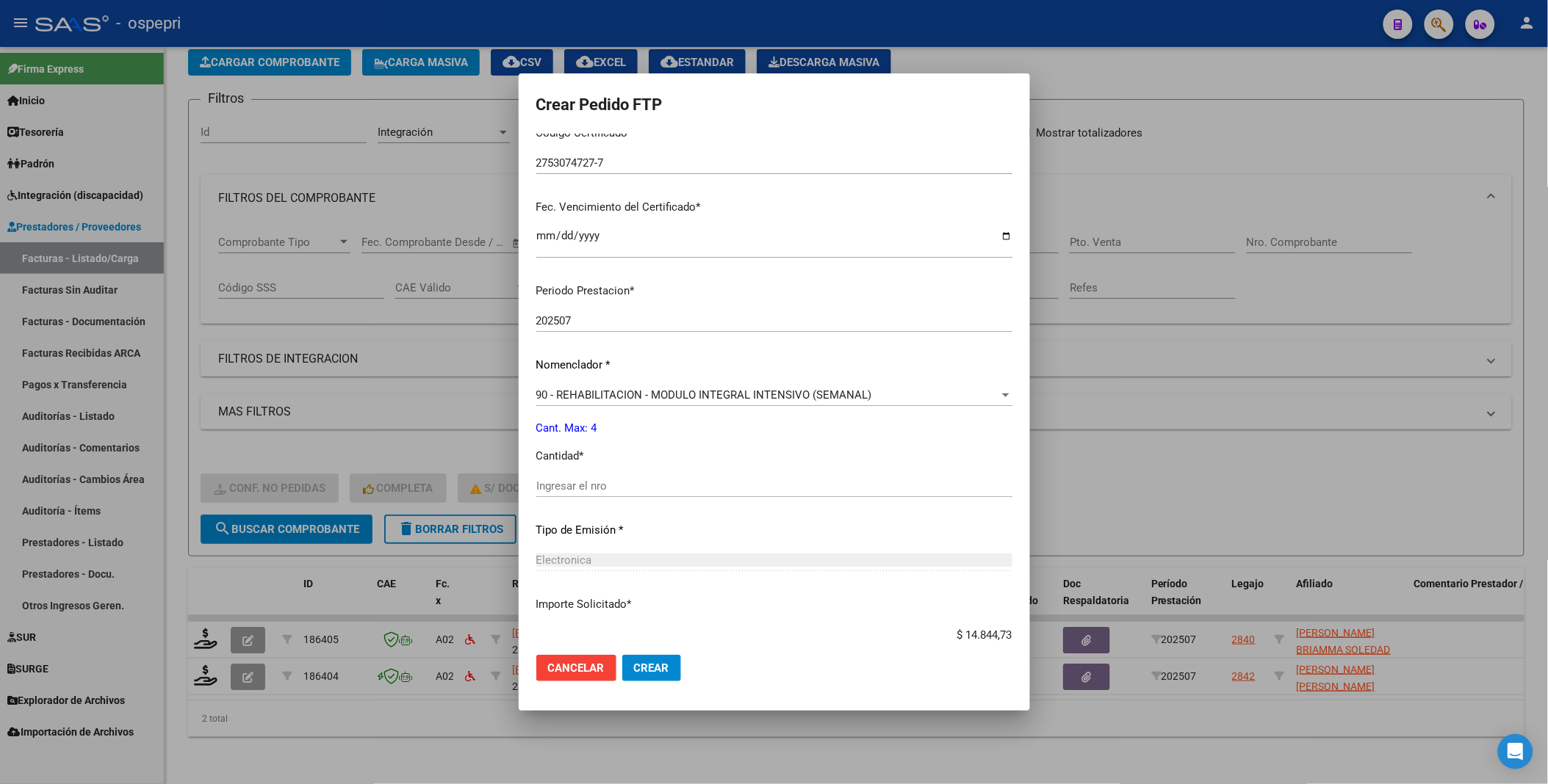
click at [621, 482] on input "Ingresar el nro" at bounding box center [774, 486] width 476 height 13
type input "4"
click at [660, 667] on span "Crear" at bounding box center [651, 668] width 35 height 13
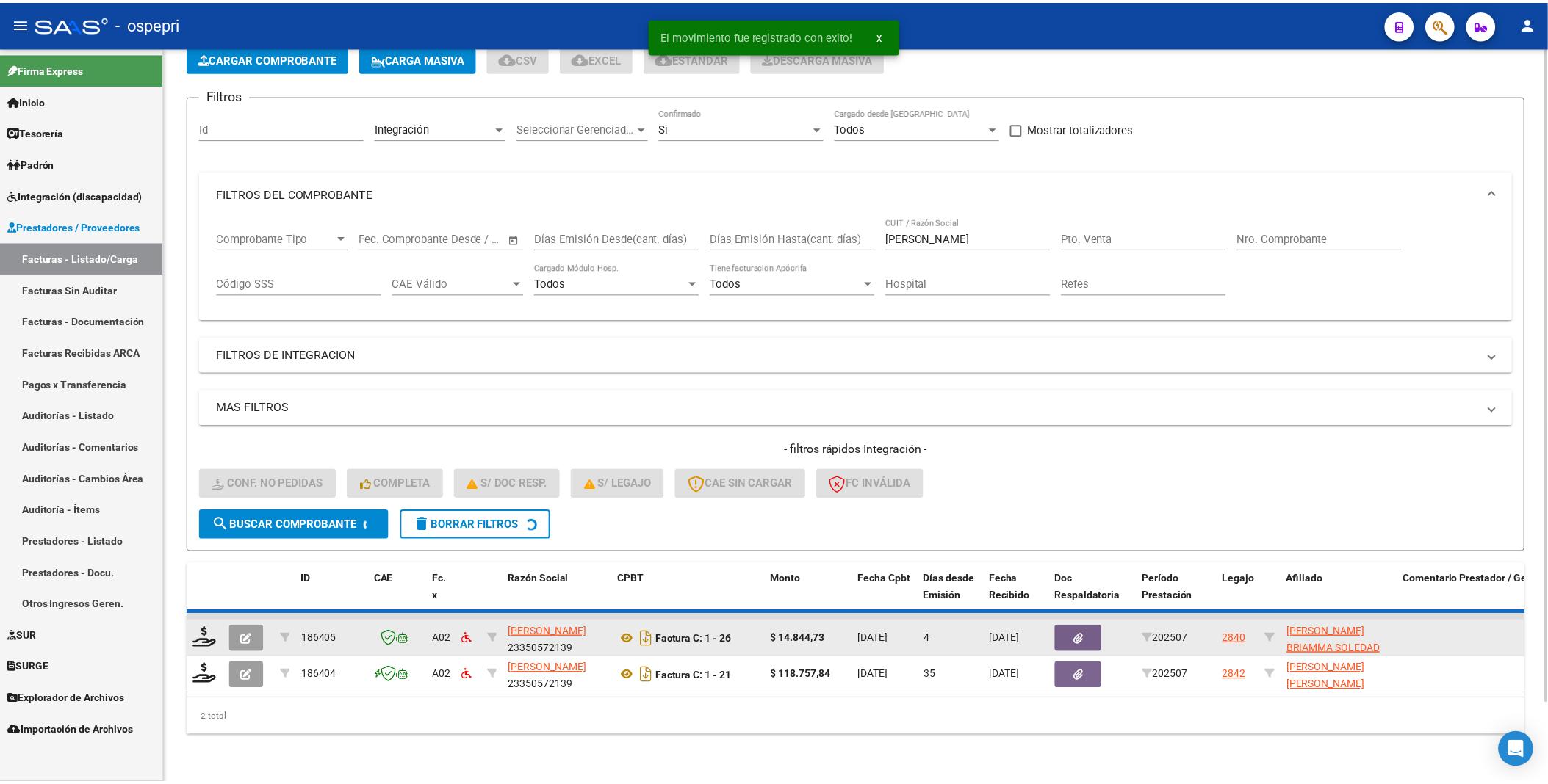
scroll to position [49, 0]
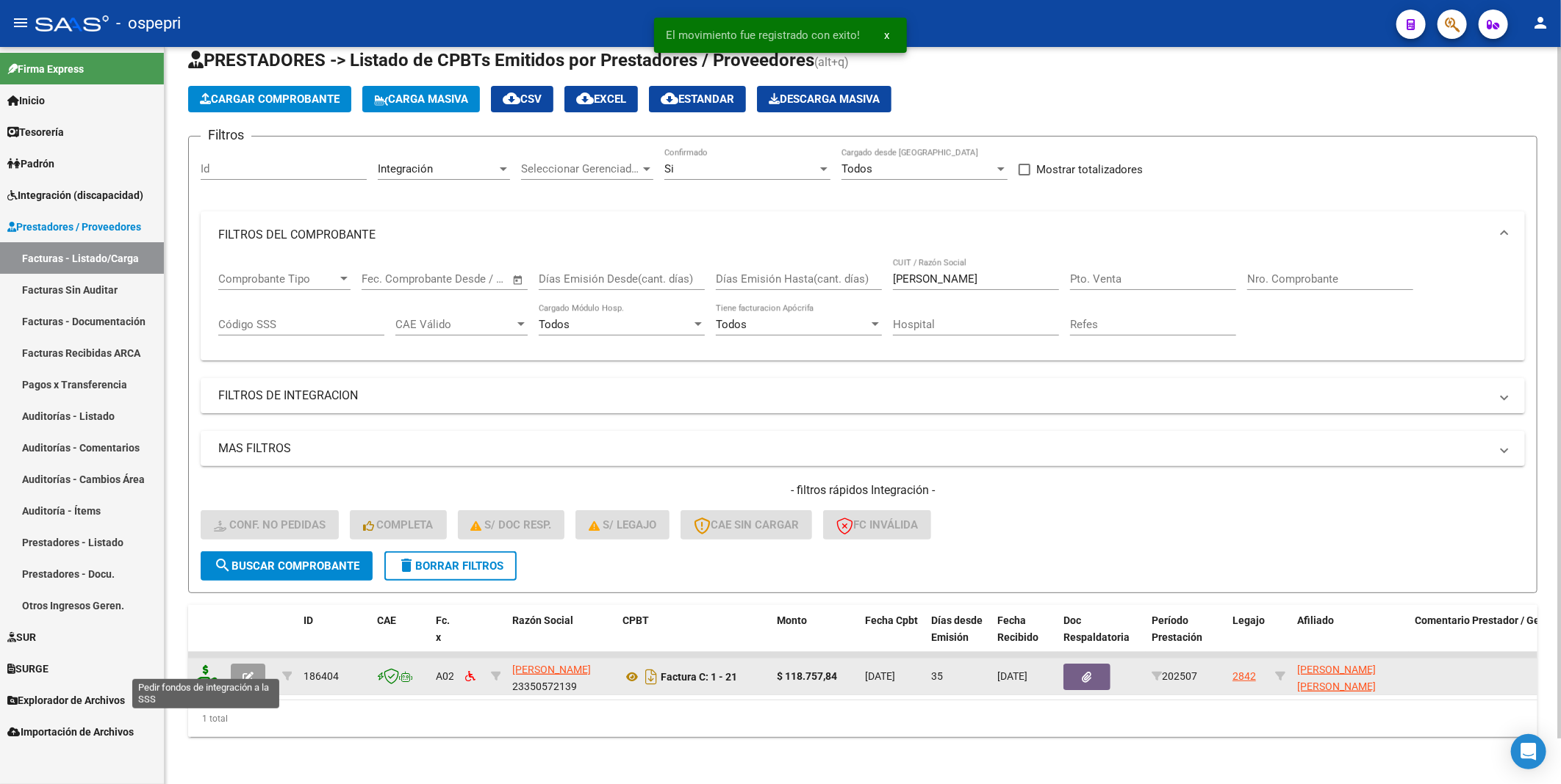
click at [207, 666] on icon at bounding box center [206, 675] width 24 height 20
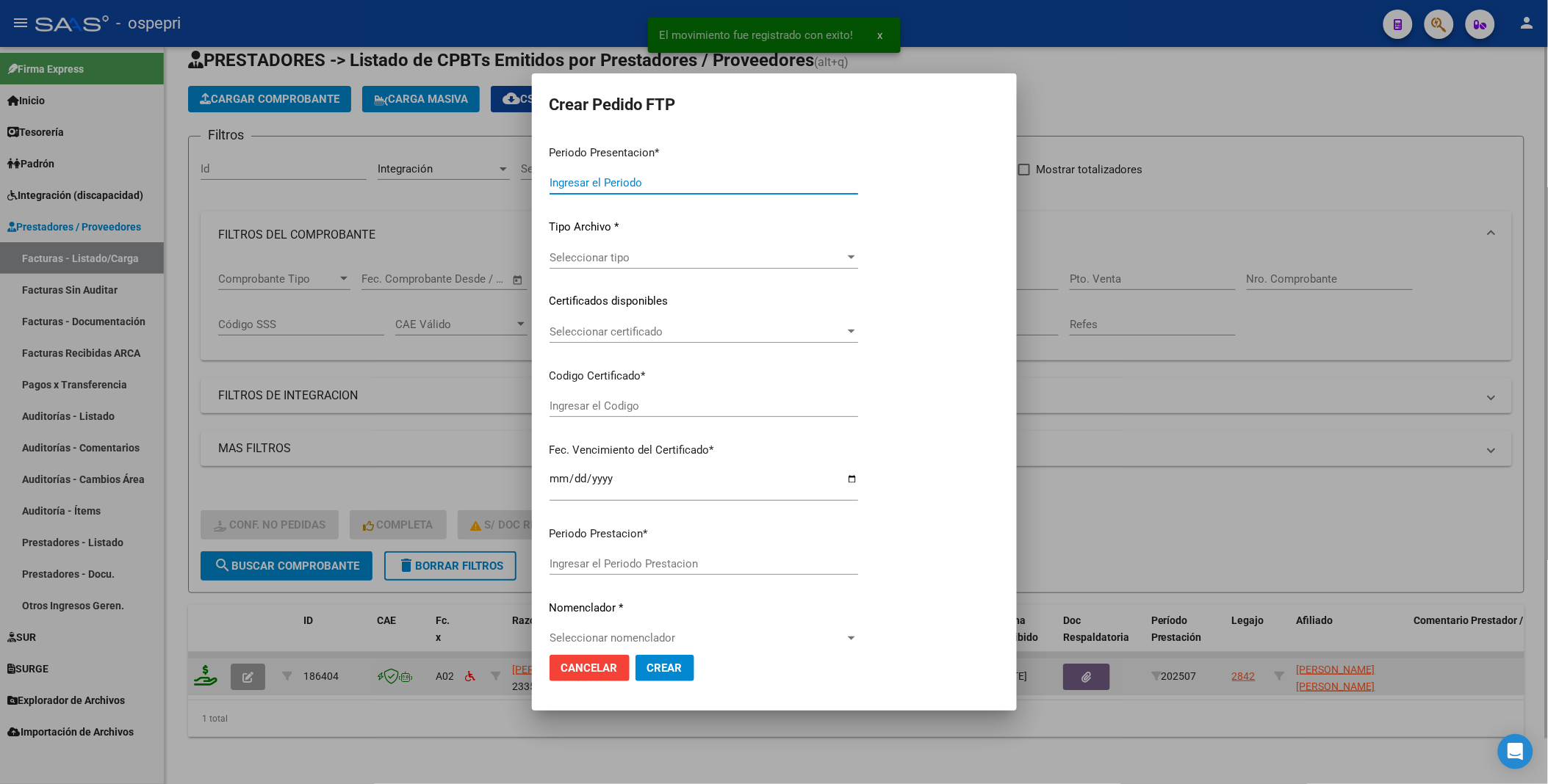
type input "202508"
type input "202507"
type input "$ 118.757,84"
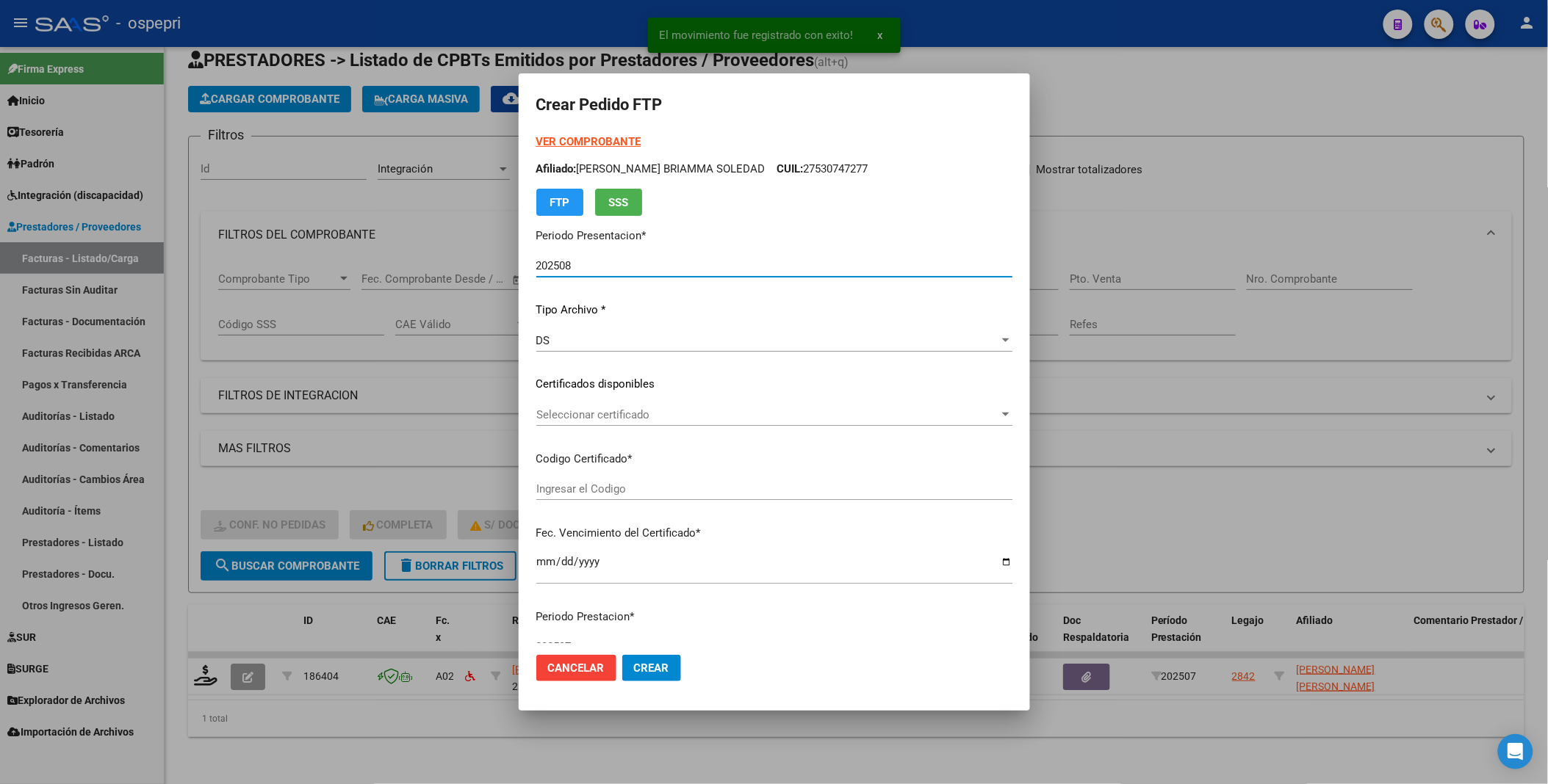
type input "ARG02000521762412018031320210313NQN589"
type input "2026-09-07"
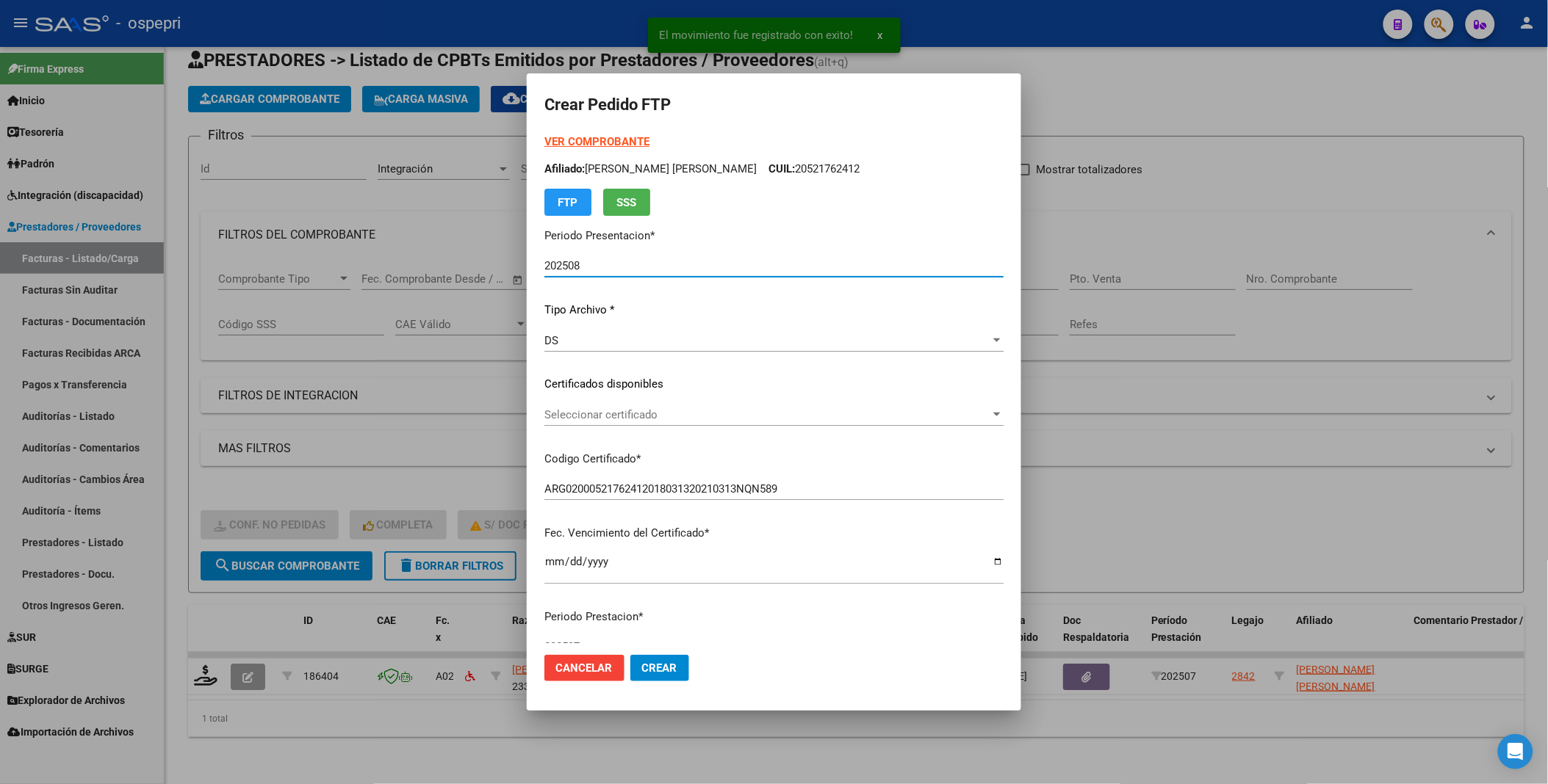
click at [993, 414] on div at bounding box center [997, 414] width 8 height 4
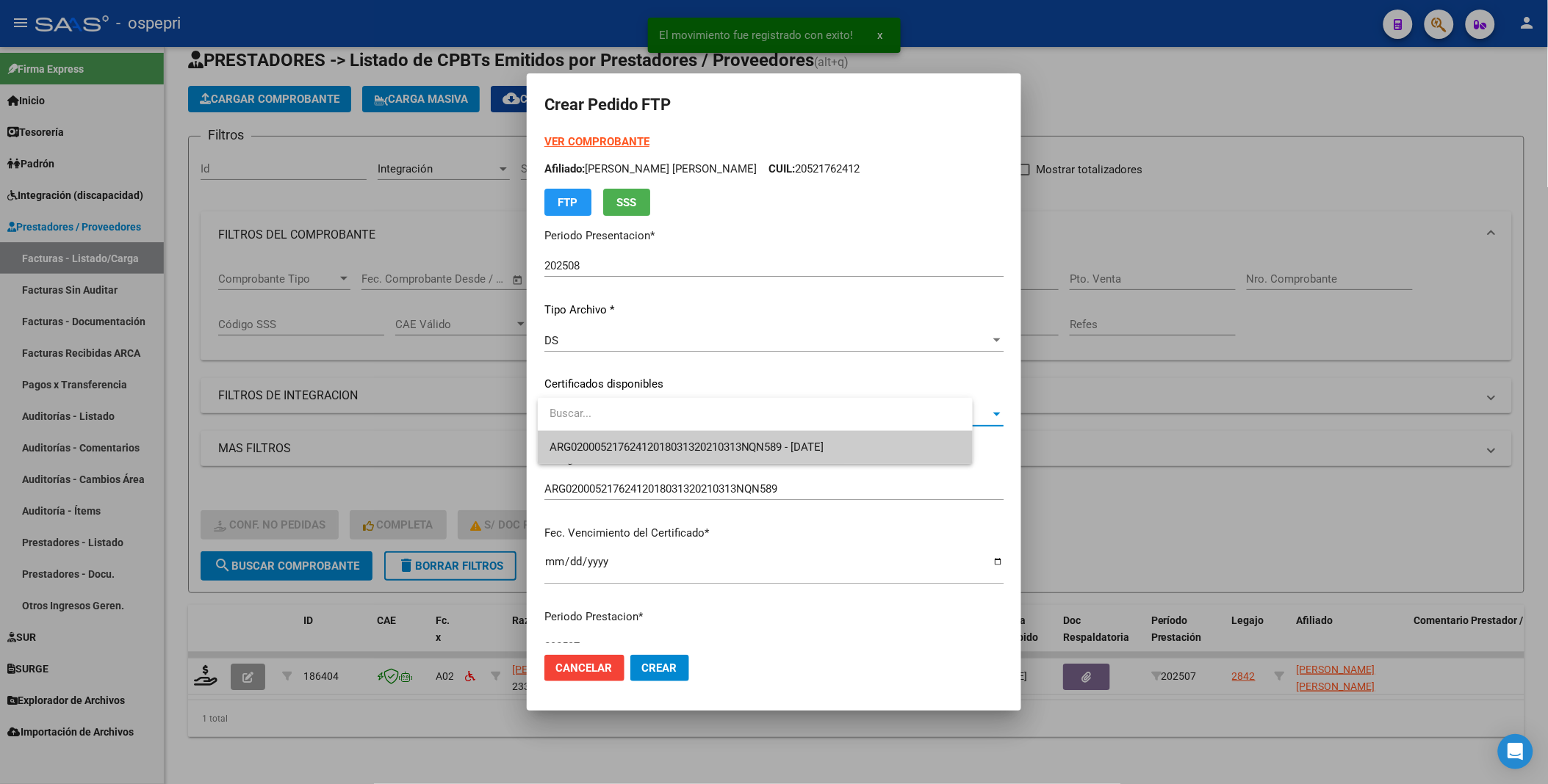
click at [899, 443] on span "ARG02000521762412018031320210313NQN589 - 2026-09-07" at bounding box center [755, 447] width 412 height 34
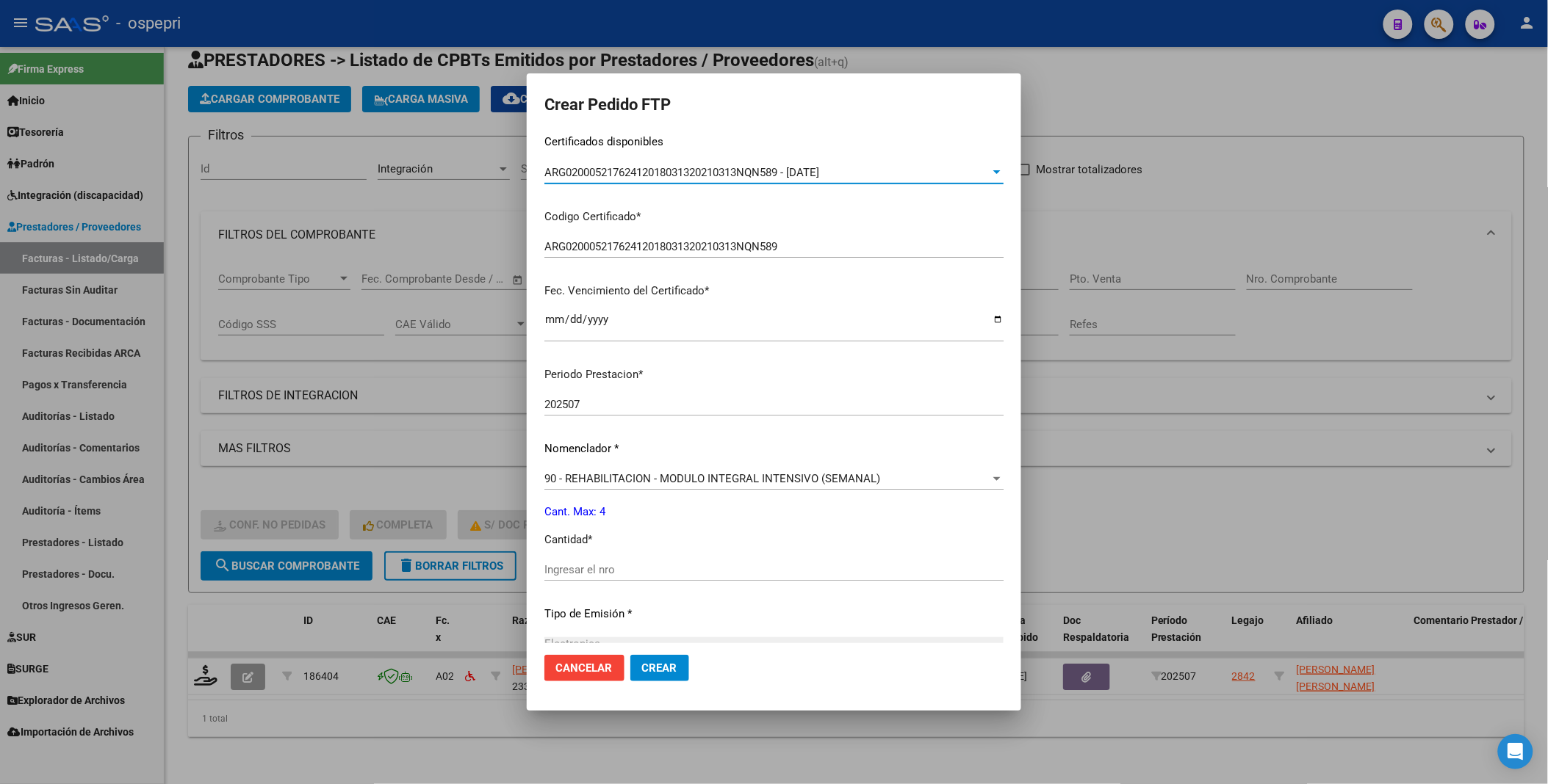
scroll to position [326, 0]
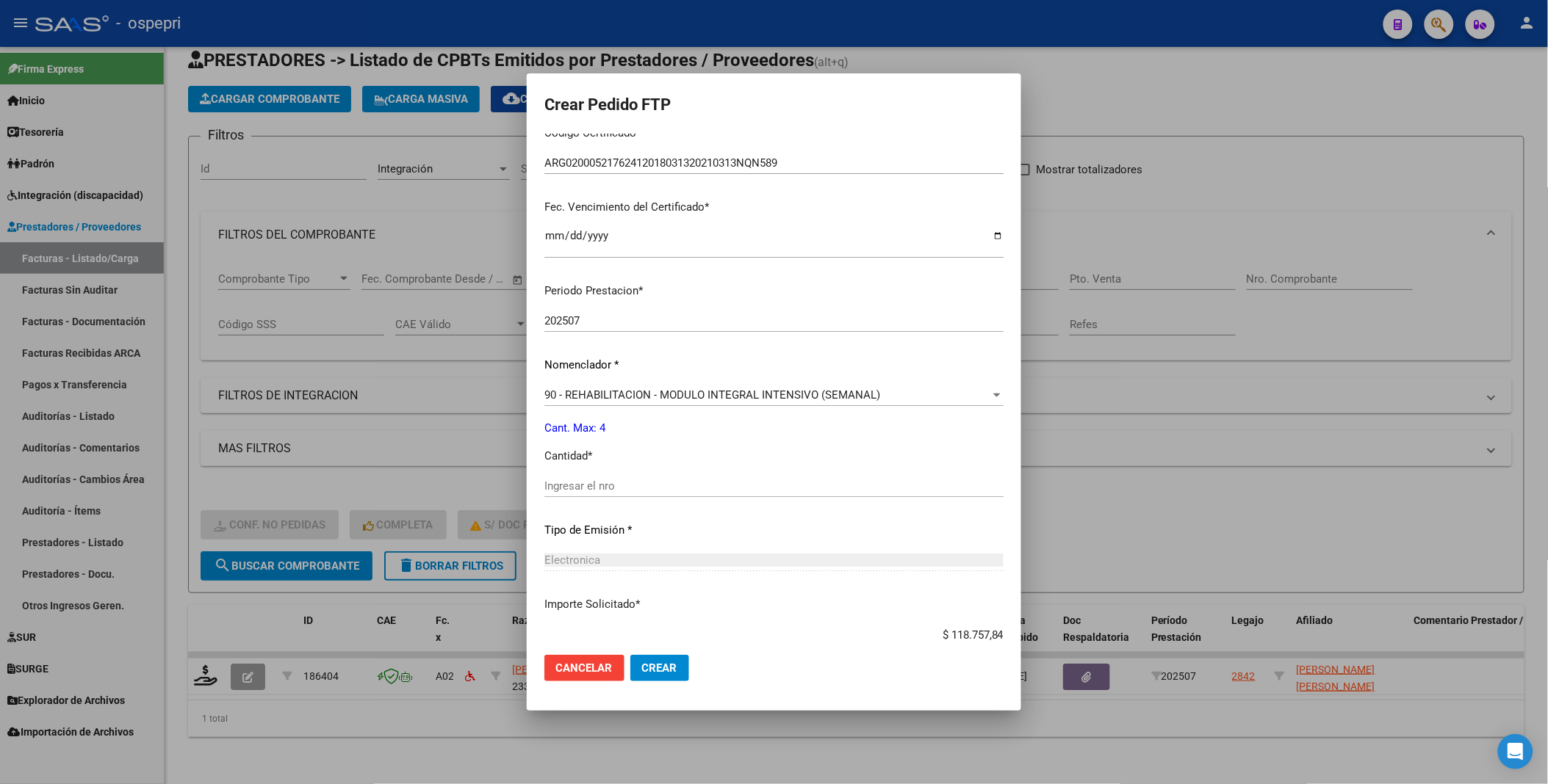
click at [658, 488] on input "Ingresar el nro" at bounding box center [774, 486] width 460 height 13
type input "4"
click at [656, 664] on span "Crear" at bounding box center [660, 668] width 35 height 13
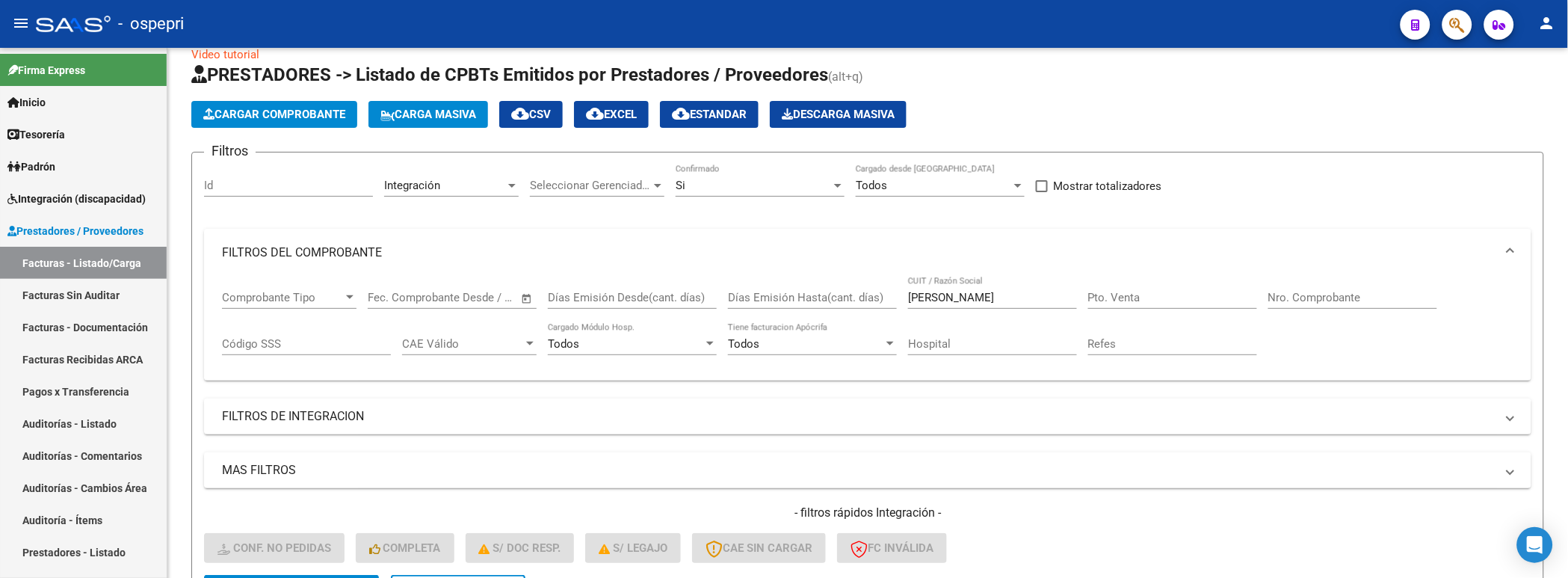
scroll to position [50, 0]
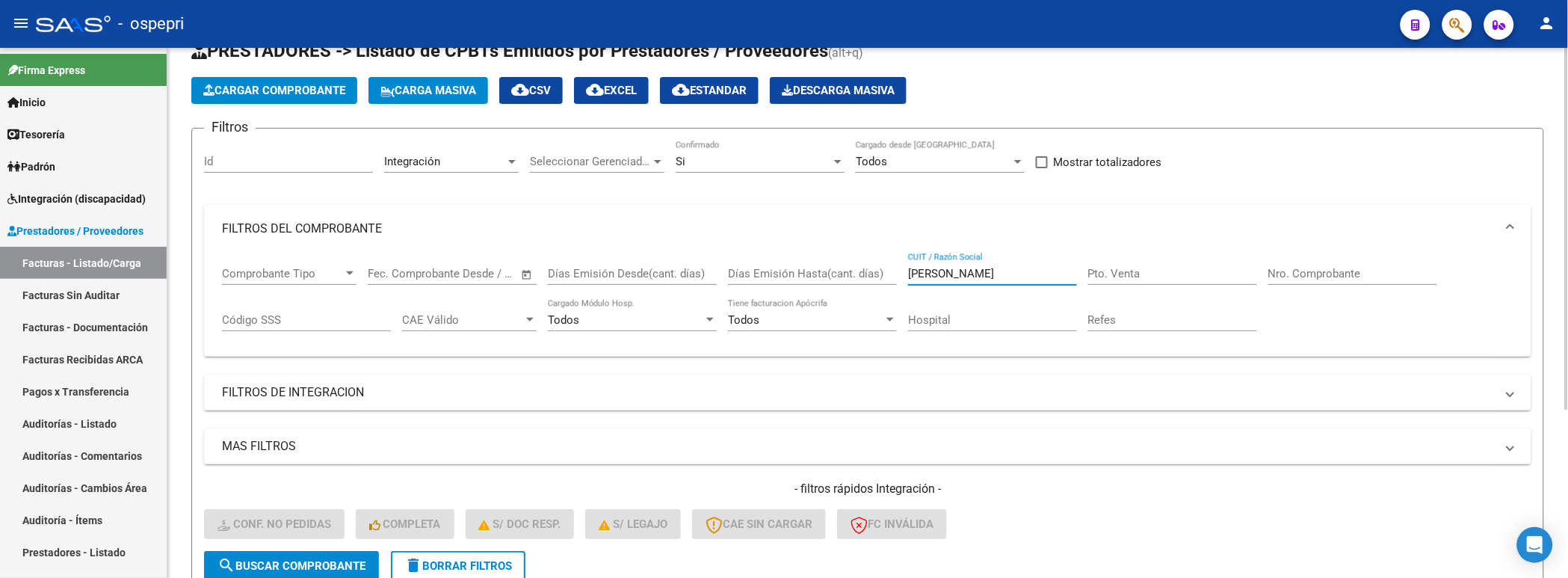
drag, startPoint x: 988, startPoint y: 274, endPoint x: 892, endPoint y: 274, distance: 96.0
click at [892, 274] on div "Comprobante Tipo Comprobante Tipo Fecha inicio – Fecha fin Fec. Comprobante Des…" at bounding box center [868, 298] width 1291 height 93
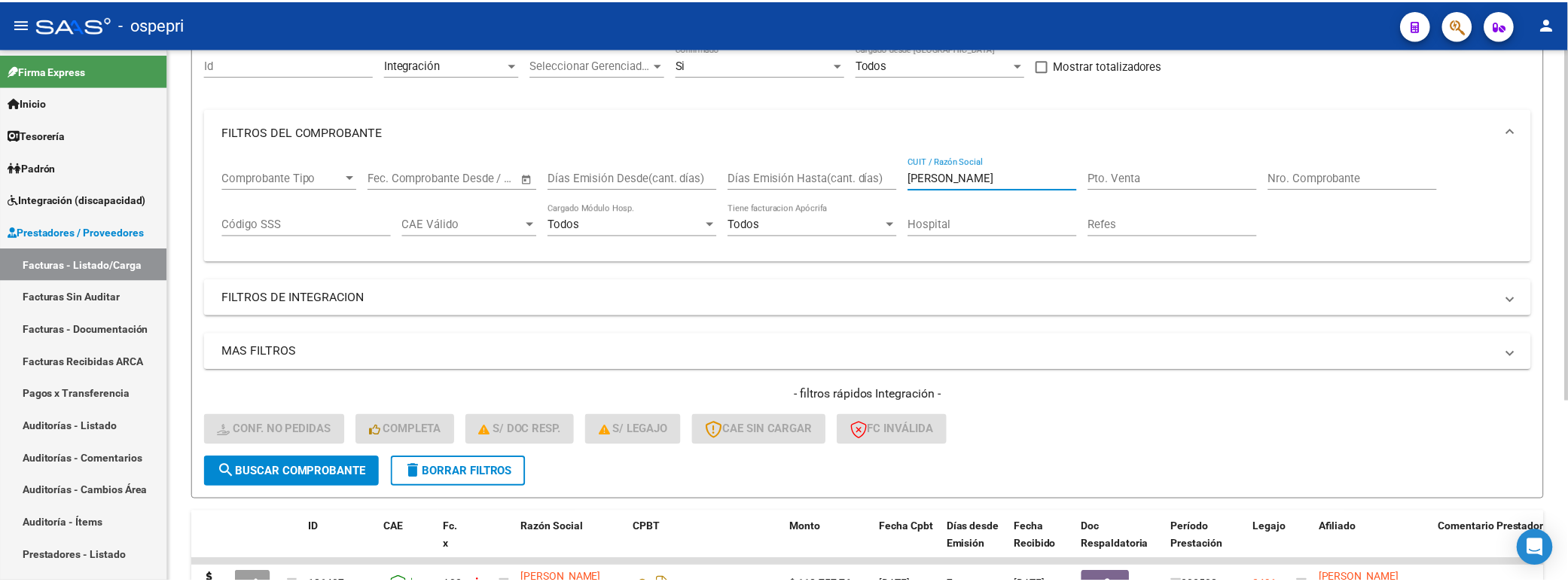
scroll to position [273, 0]
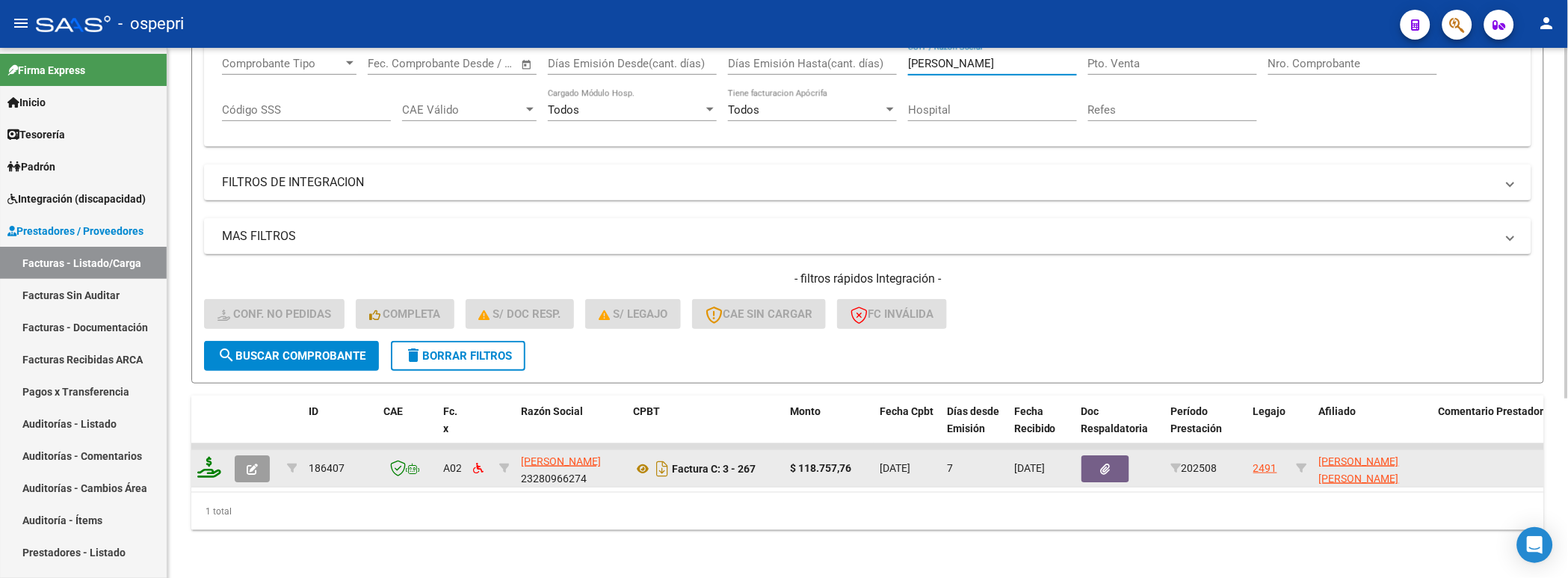
type input "martin"
click at [205, 462] on icon at bounding box center [209, 467] width 24 height 20
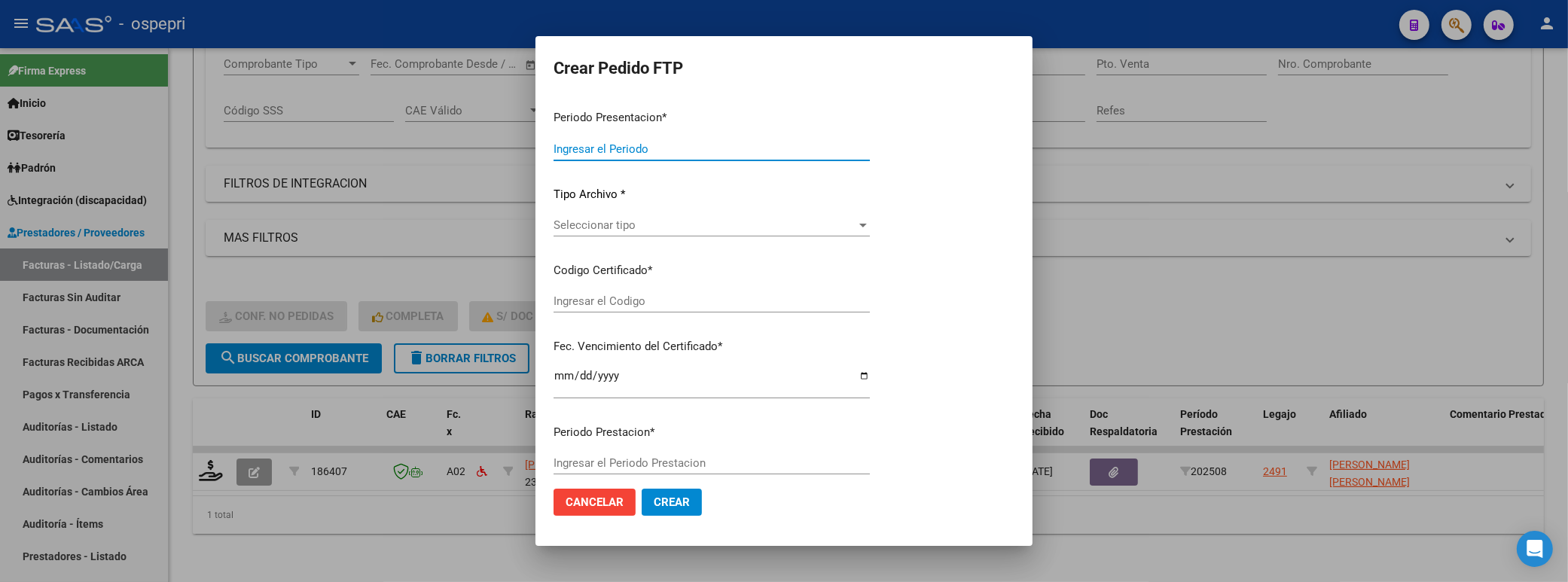
type input "202508"
type input "$ 118.757,76"
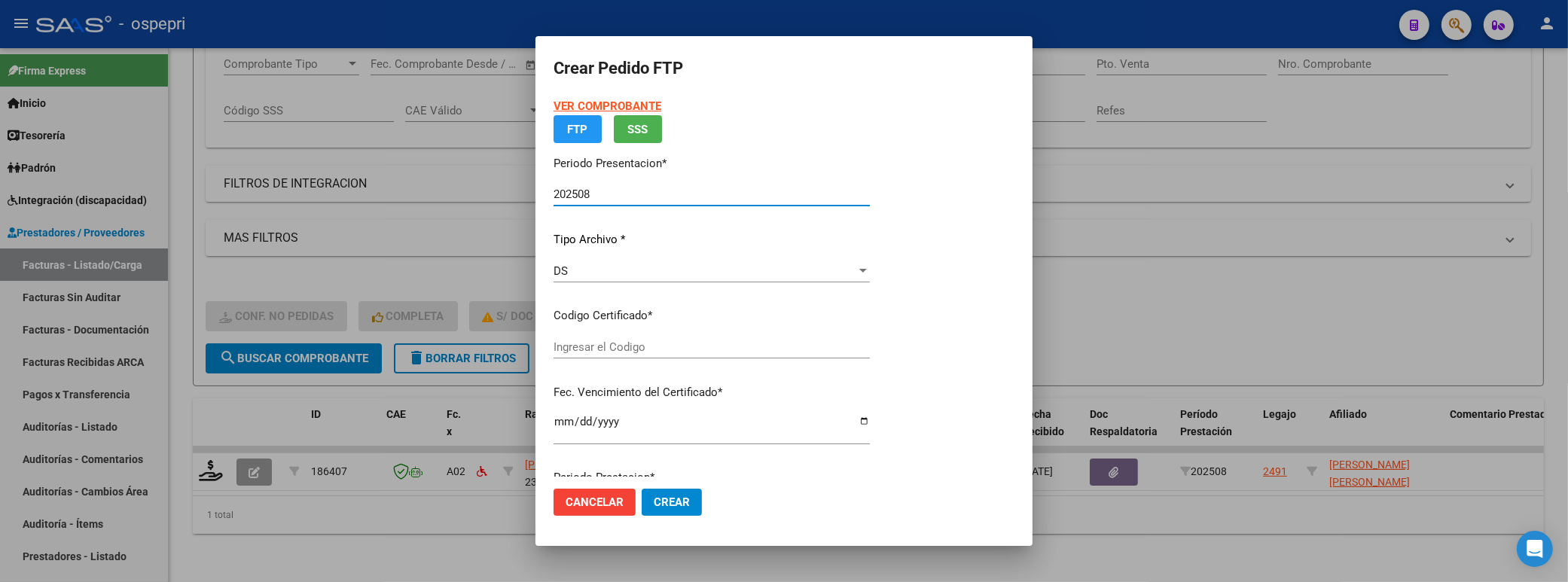
type input "2050001573-0"
type input "2033-04-28"
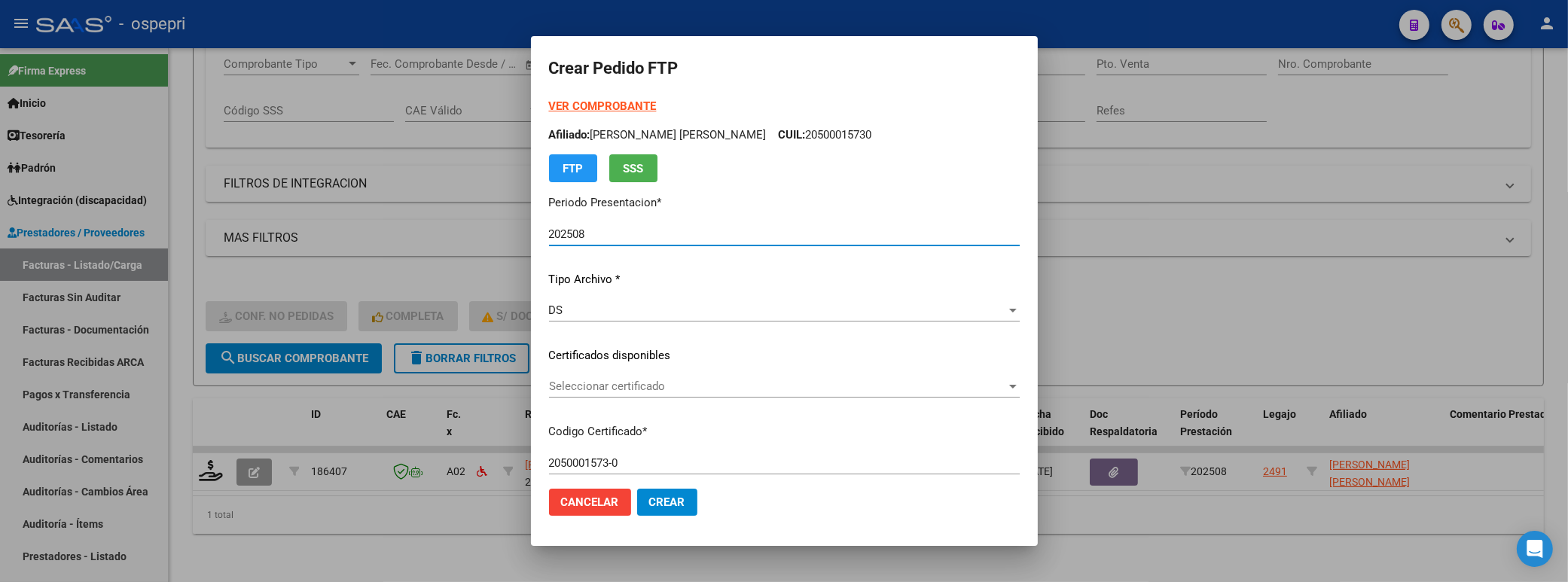
click at [1006, 382] on div at bounding box center [1013, 386] width 14 height 12
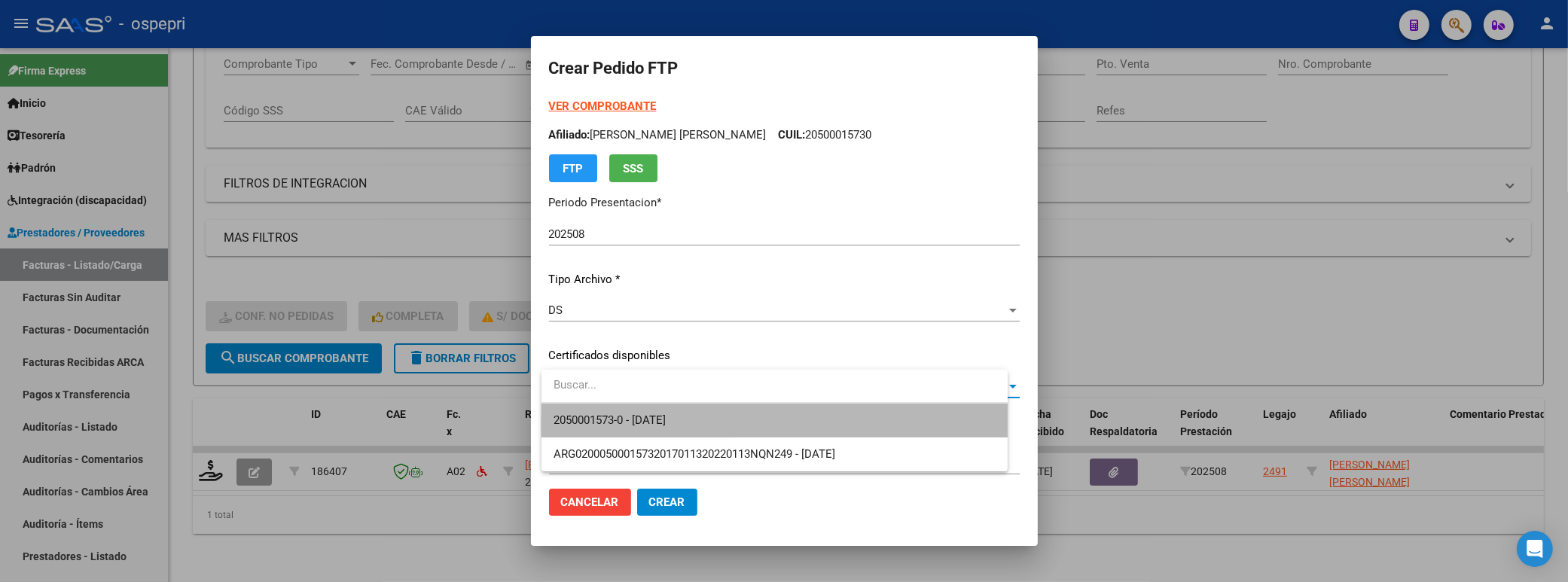
click at [901, 425] on span "2050001573-0 - 2033-04-28" at bounding box center [775, 420] width 442 height 34
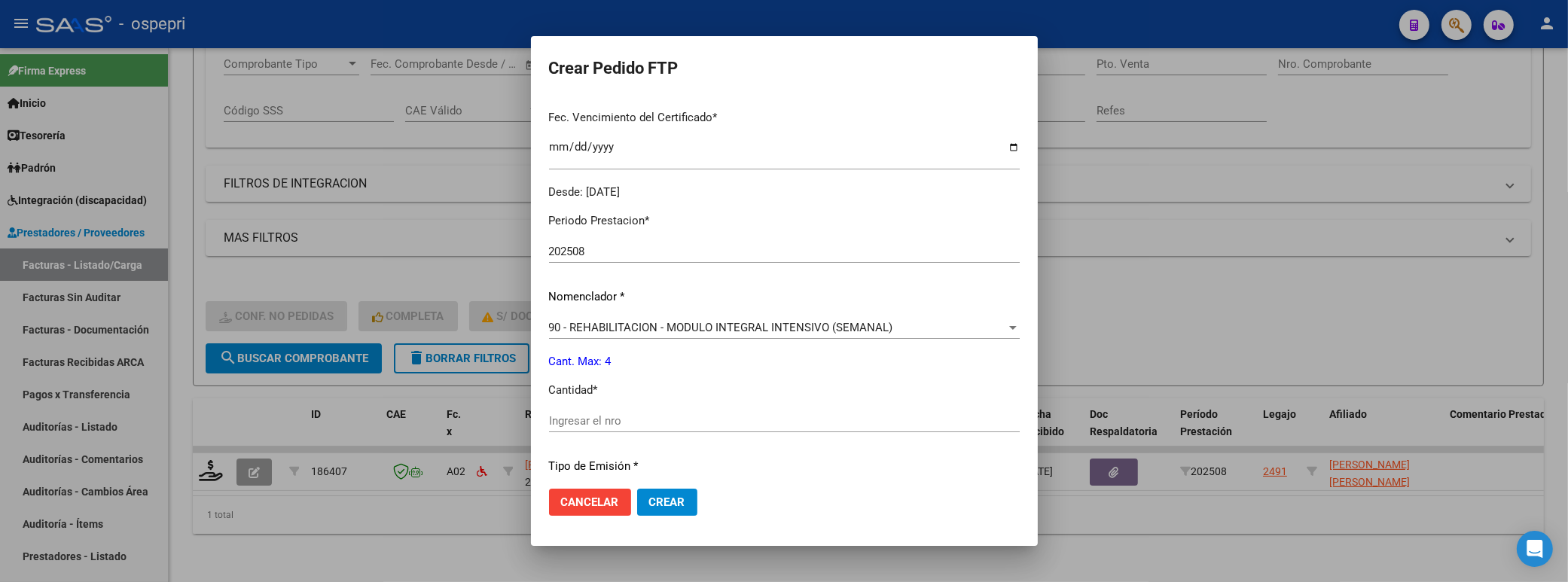
scroll to position [418, 0]
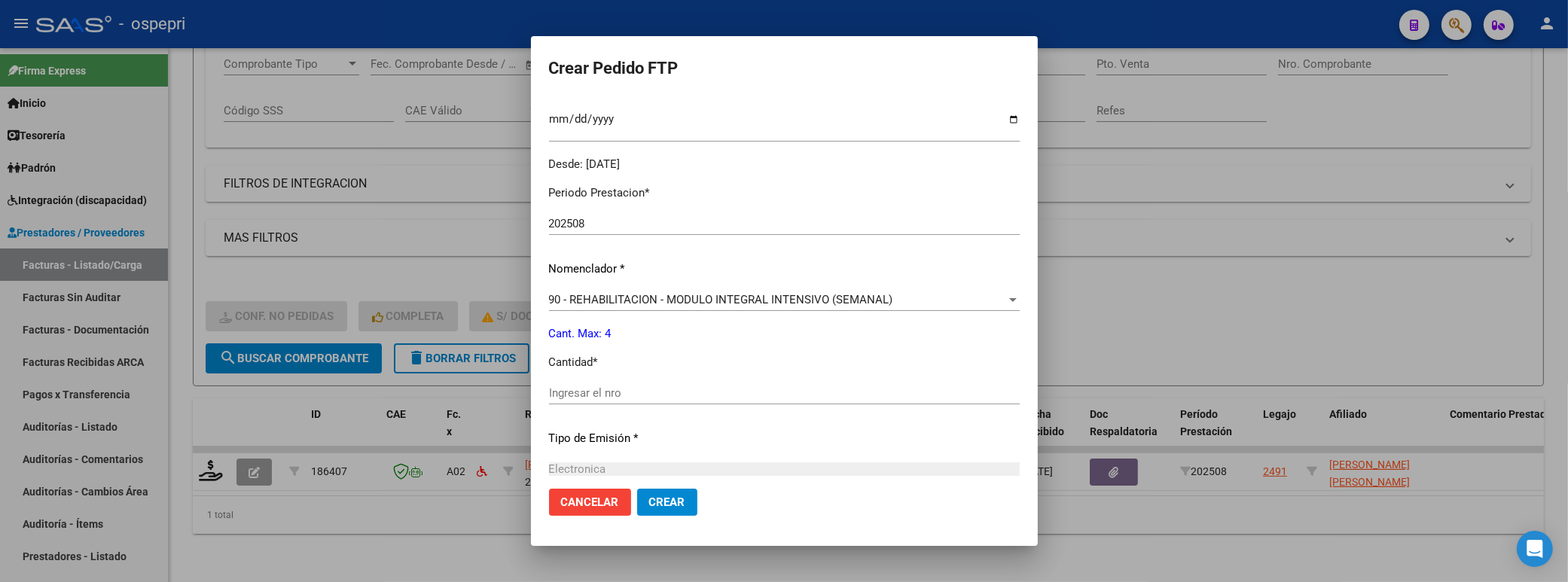
click at [607, 394] on input "Ingresar el nro" at bounding box center [784, 394] width 471 height 14
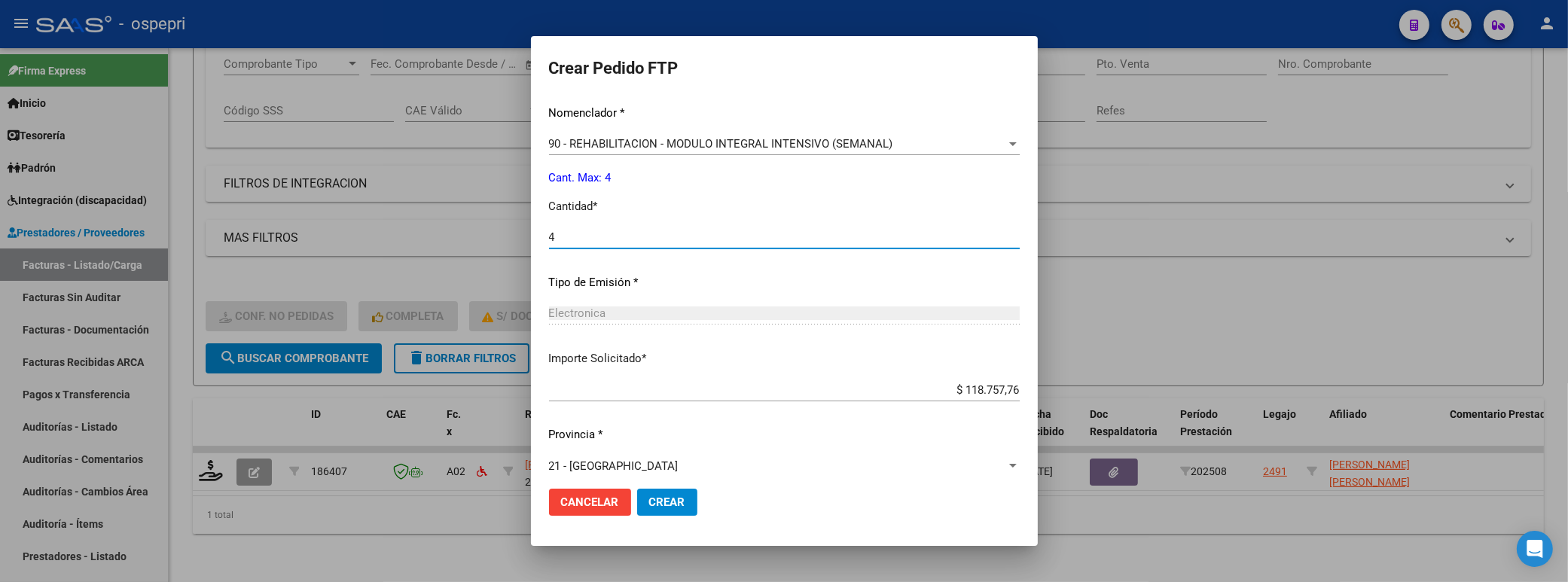
scroll to position [588, 0]
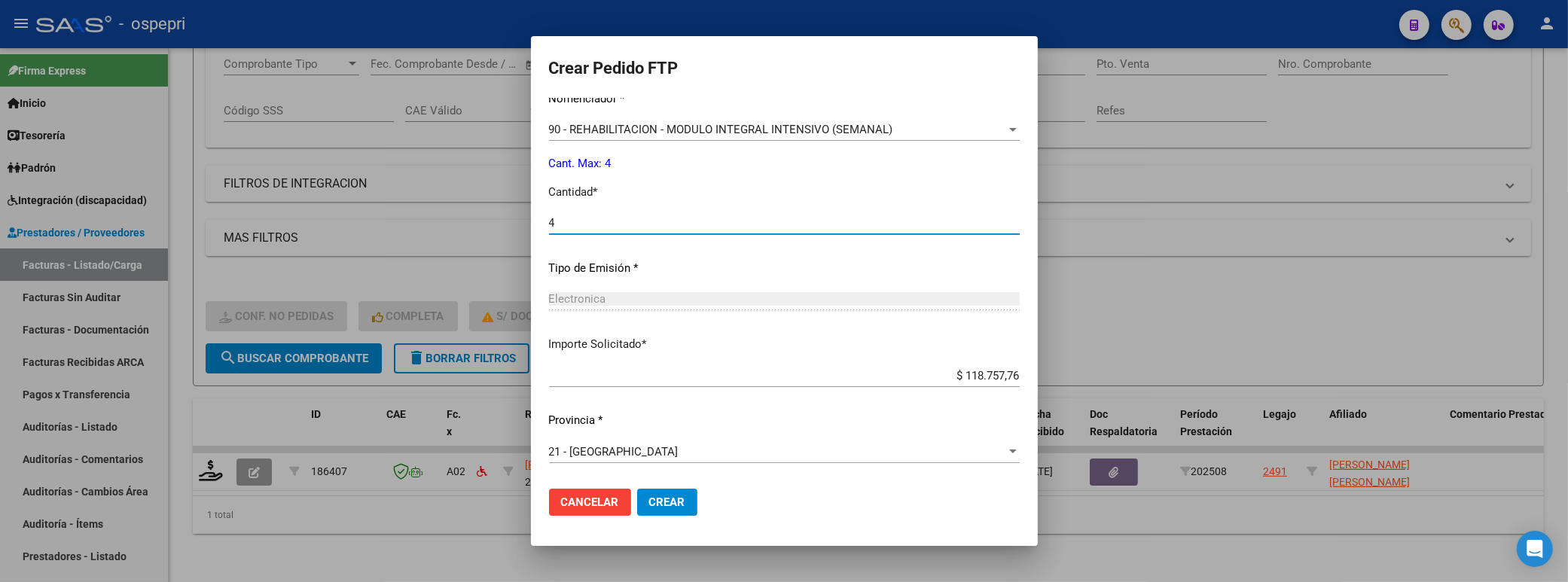
type input "4"
click at [674, 503] on span "Crear" at bounding box center [667, 503] width 36 height 14
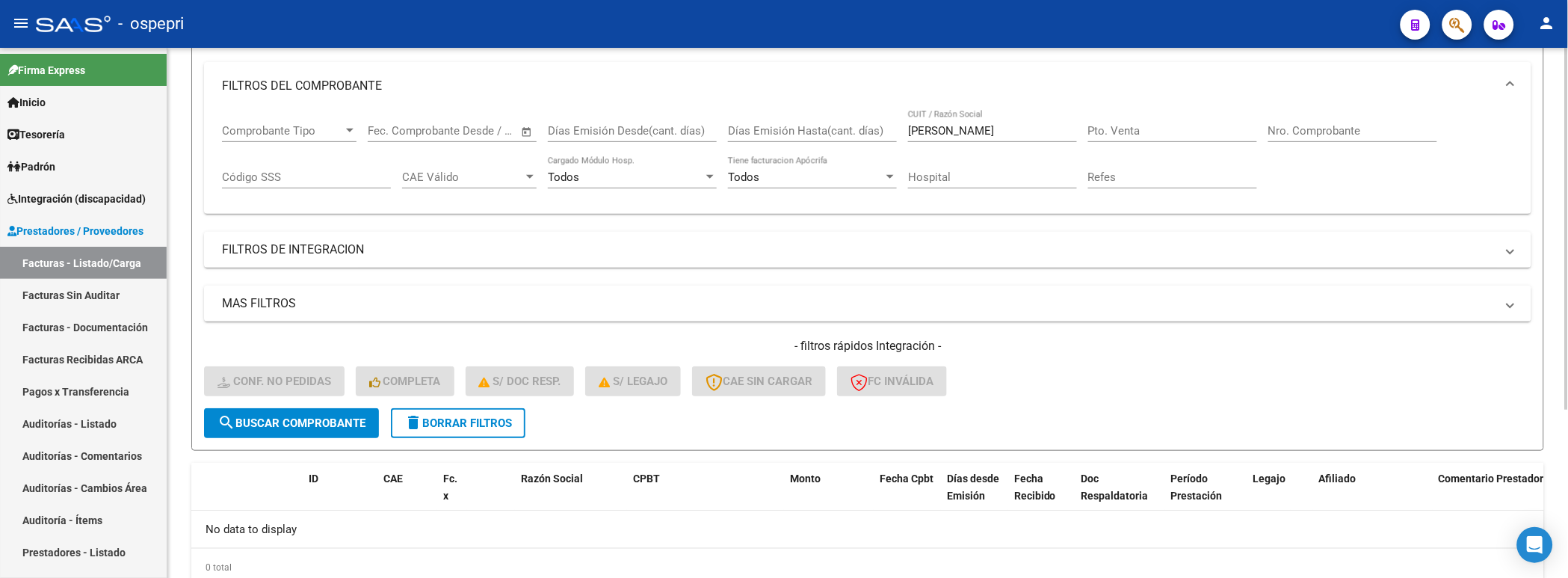
scroll to position [163, 0]
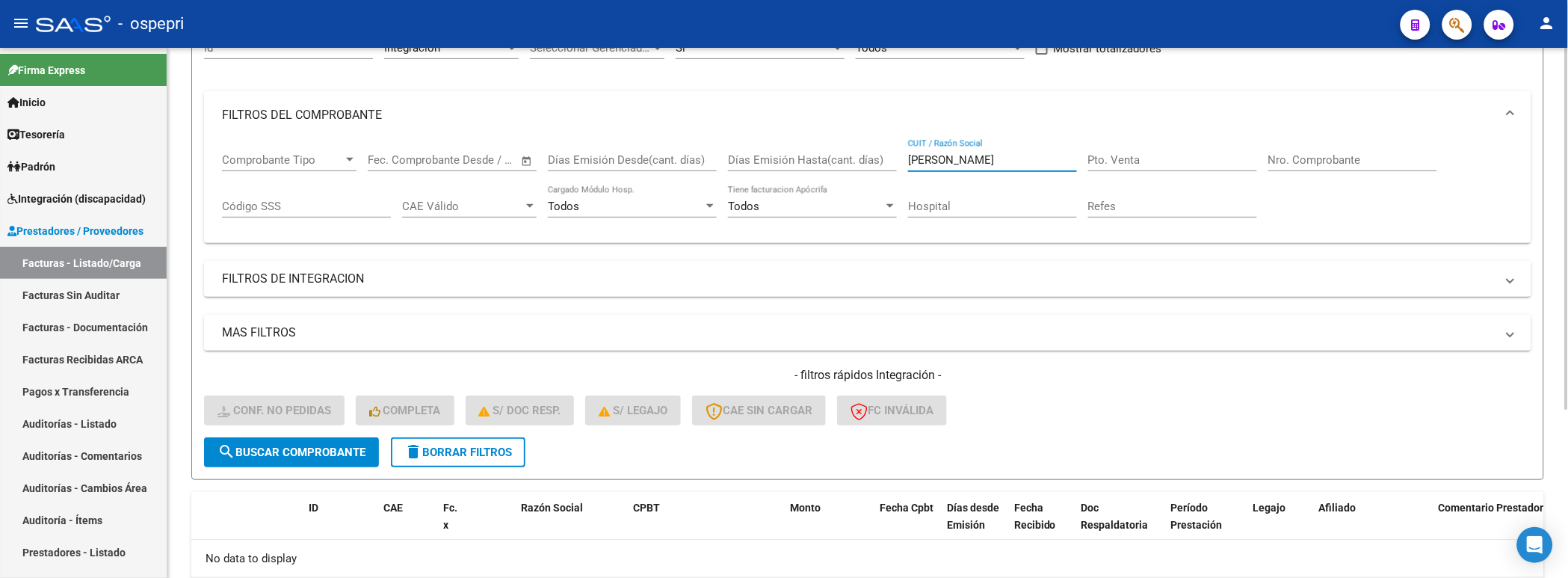
drag, startPoint x: 975, startPoint y: 160, endPoint x: 883, endPoint y: 158, distance: 92.0
click at [883, 158] on div "Comprobante Tipo Comprobante Tipo Fecha inicio – Fecha fin Fec. Comprobante Des…" at bounding box center [868, 185] width 1291 height 93
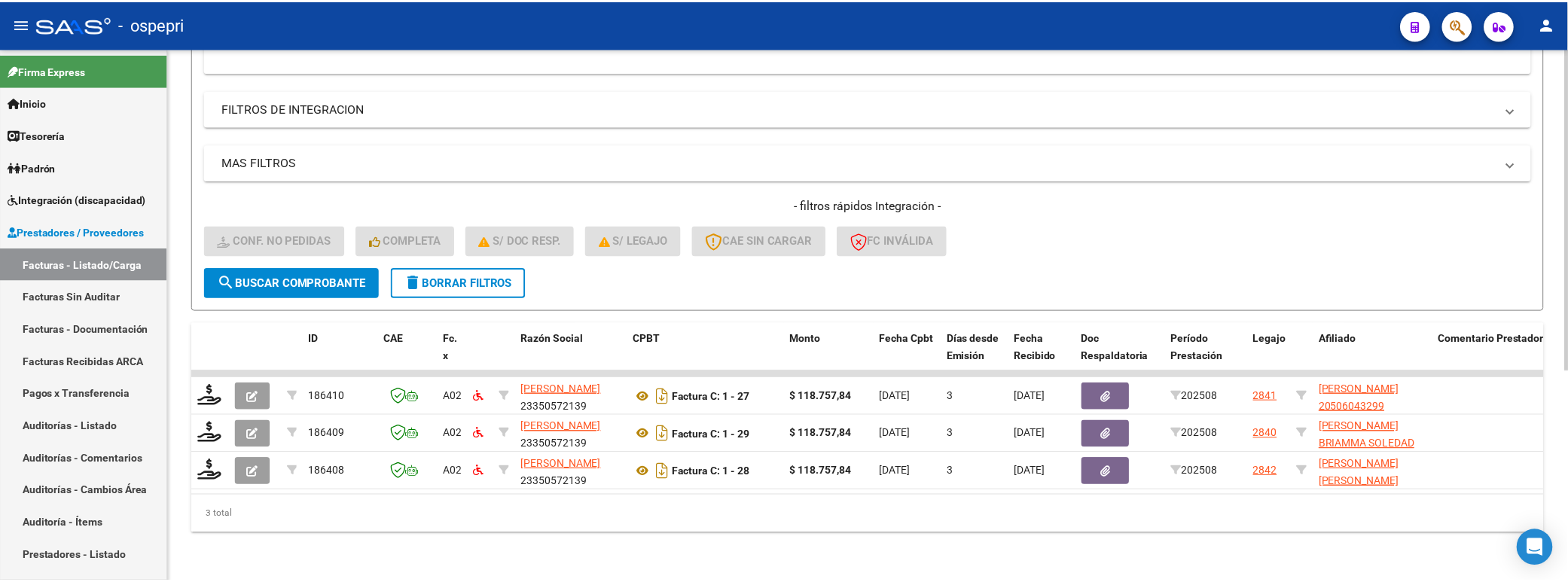
scroll to position [347, 0]
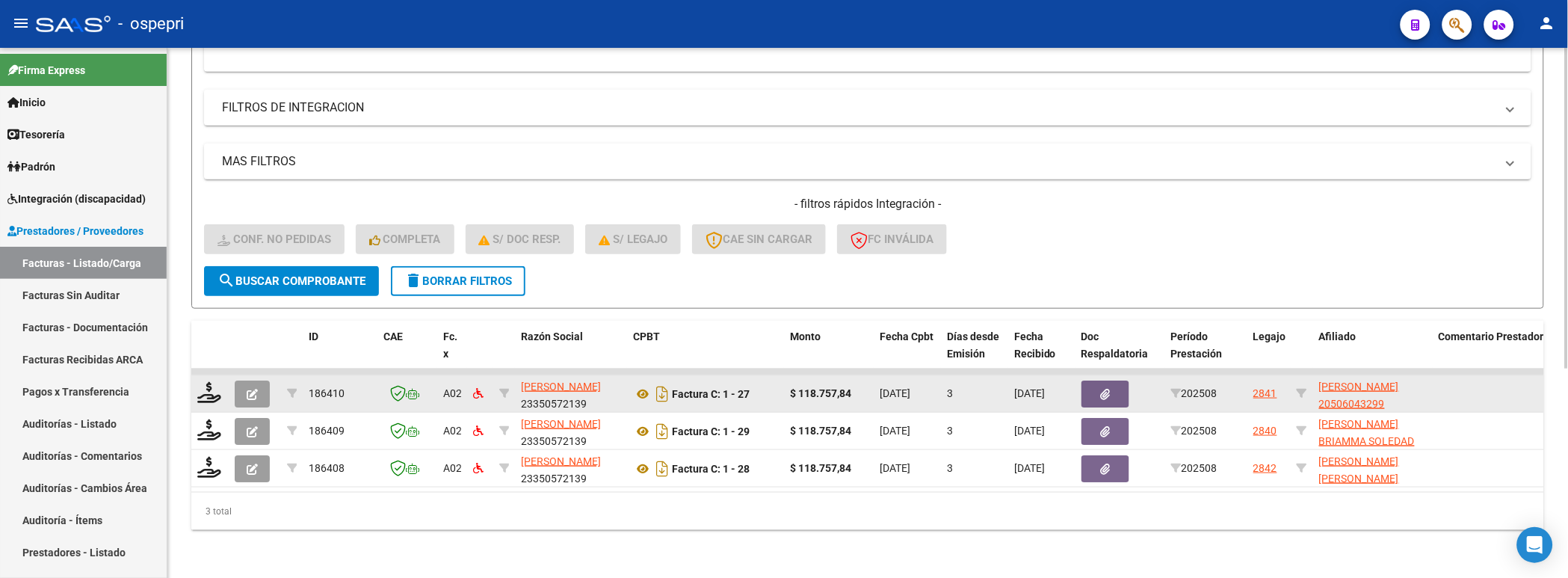
type input "perez cesar"
click at [210, 395] on datatable-body-cell at bounding box center [209, 394] width 37 height 37
click at [210, 385] on icon at bounding box center [209, 392] width 24 height 20
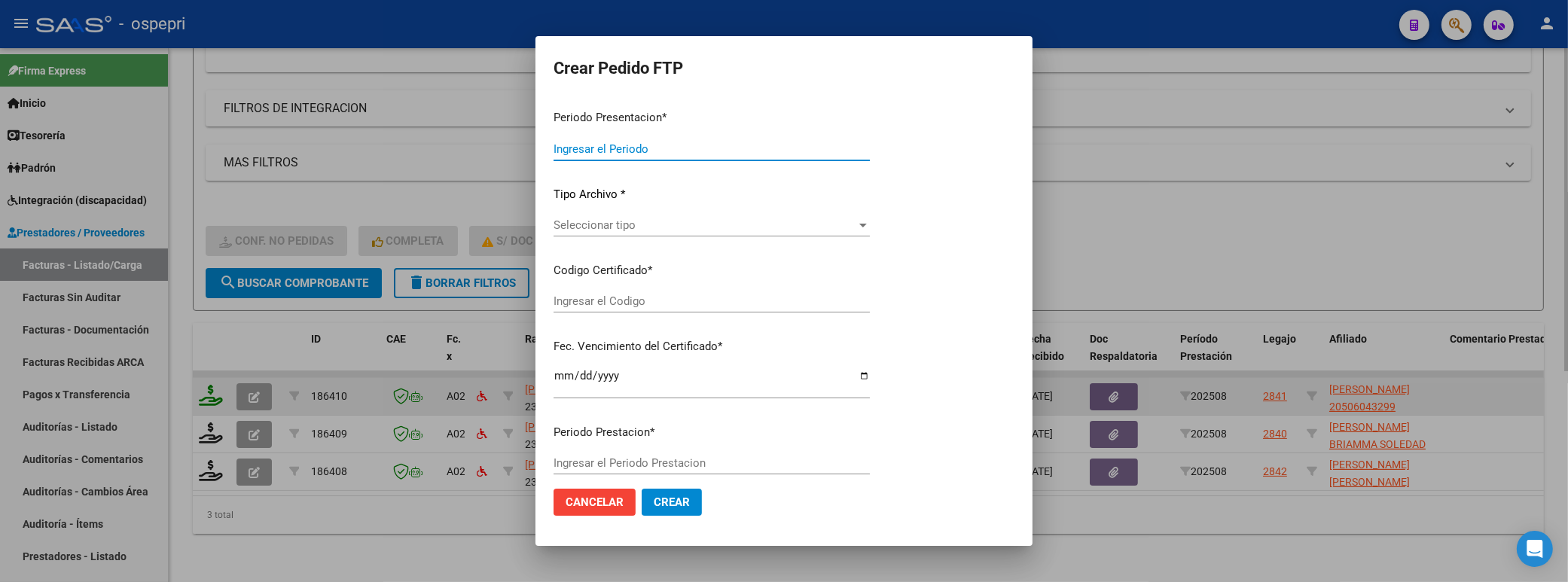
type input "202508"
type input "$ 118.757,84"
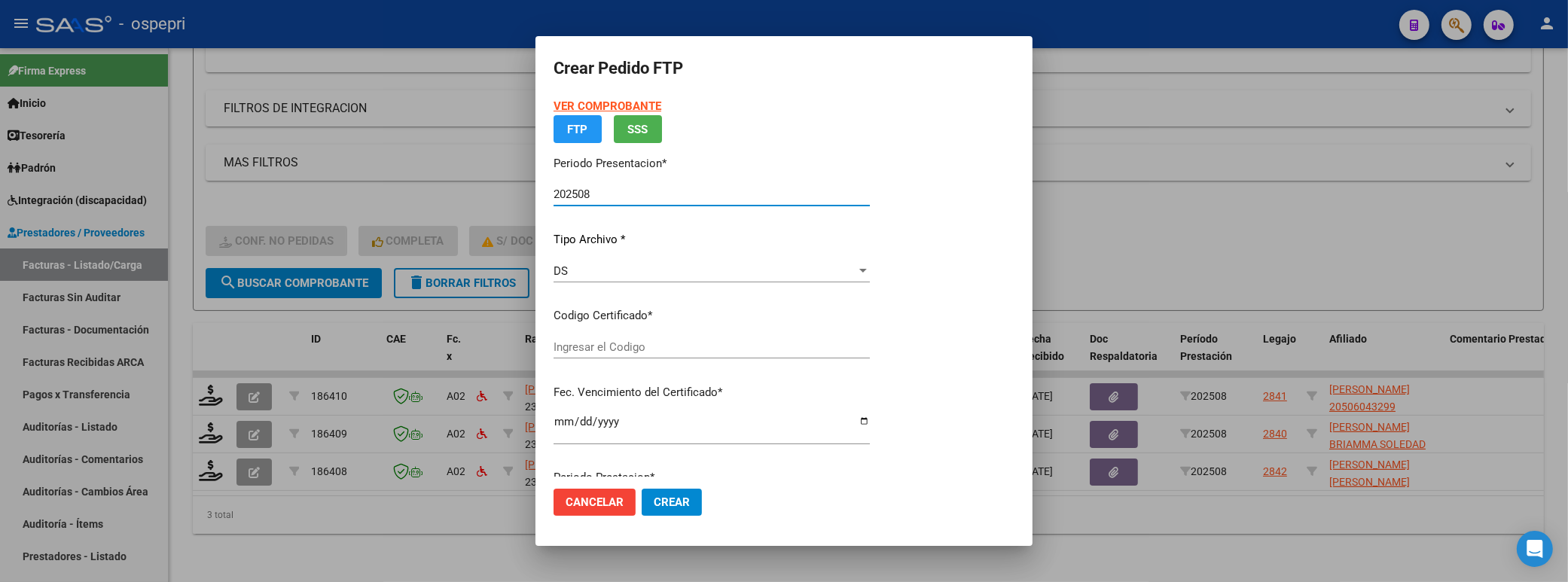
type input "2050604329-9"
type input "2033-04-01"
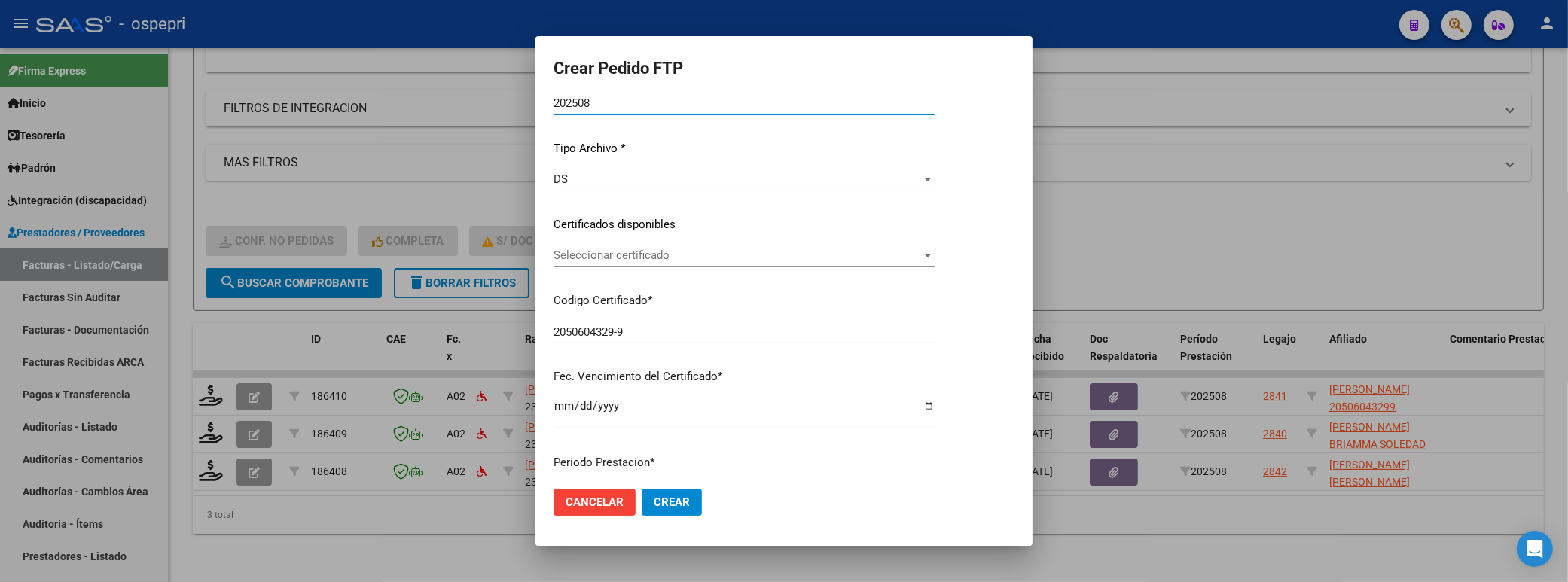
scroll to position [167, 0]
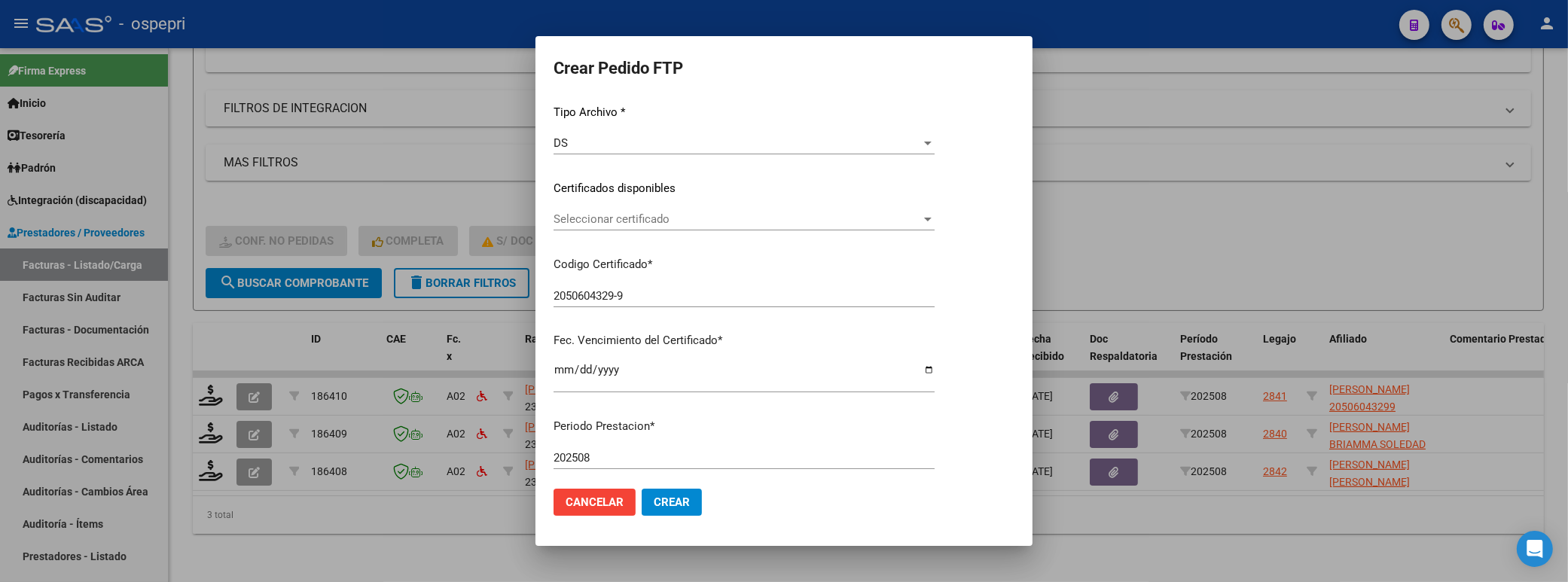
click at [935, 214] on div at bounding box center [928, 219] width 14 height 12
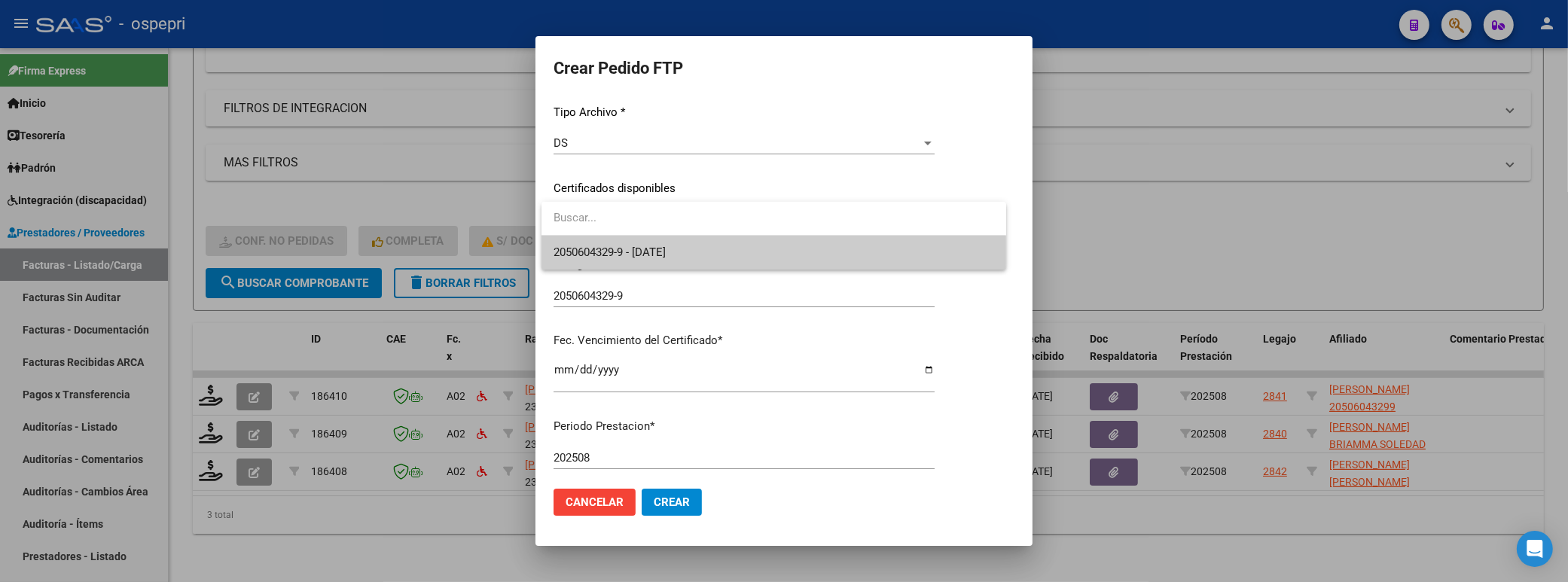
drag, startPoint x: 941, startPoint y: 241, endPoint x: 931, endPoint y: 254, distance: 16.4
click at [941, 241] on span "2050604329-9 - 2033-04-01" at bounding box center [774, 252] width 441 height 34
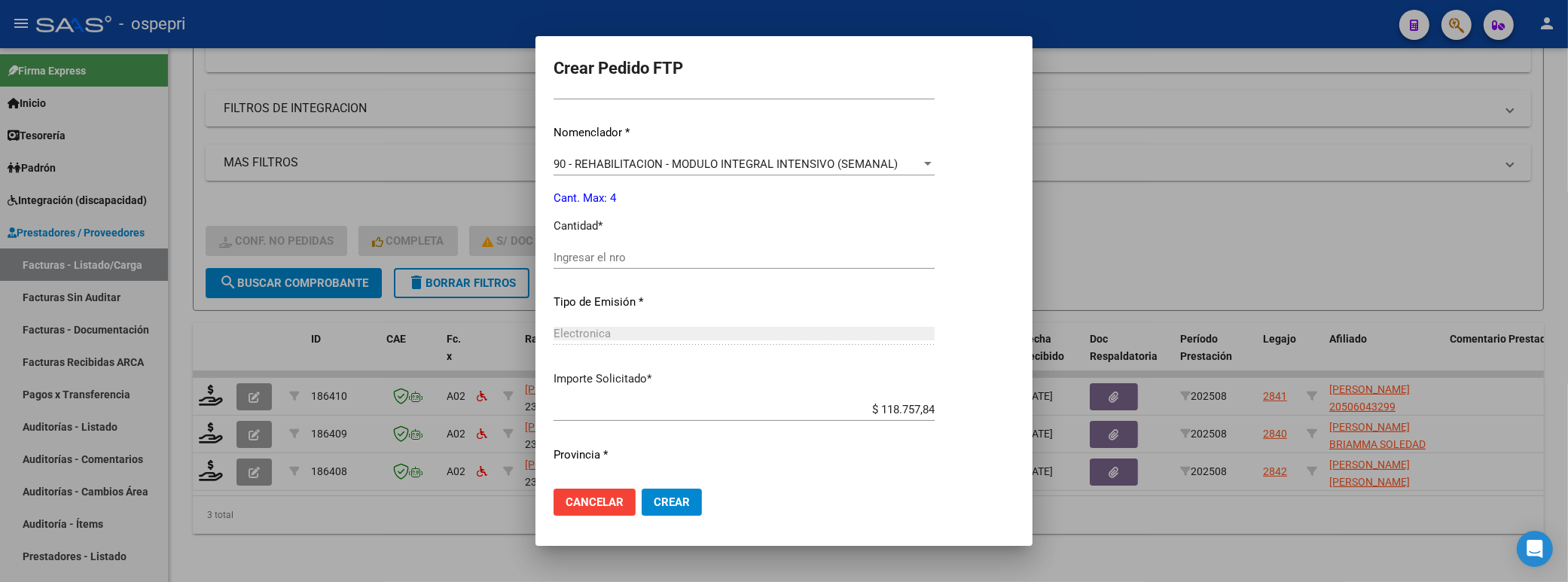
scroll to position [571, 0]
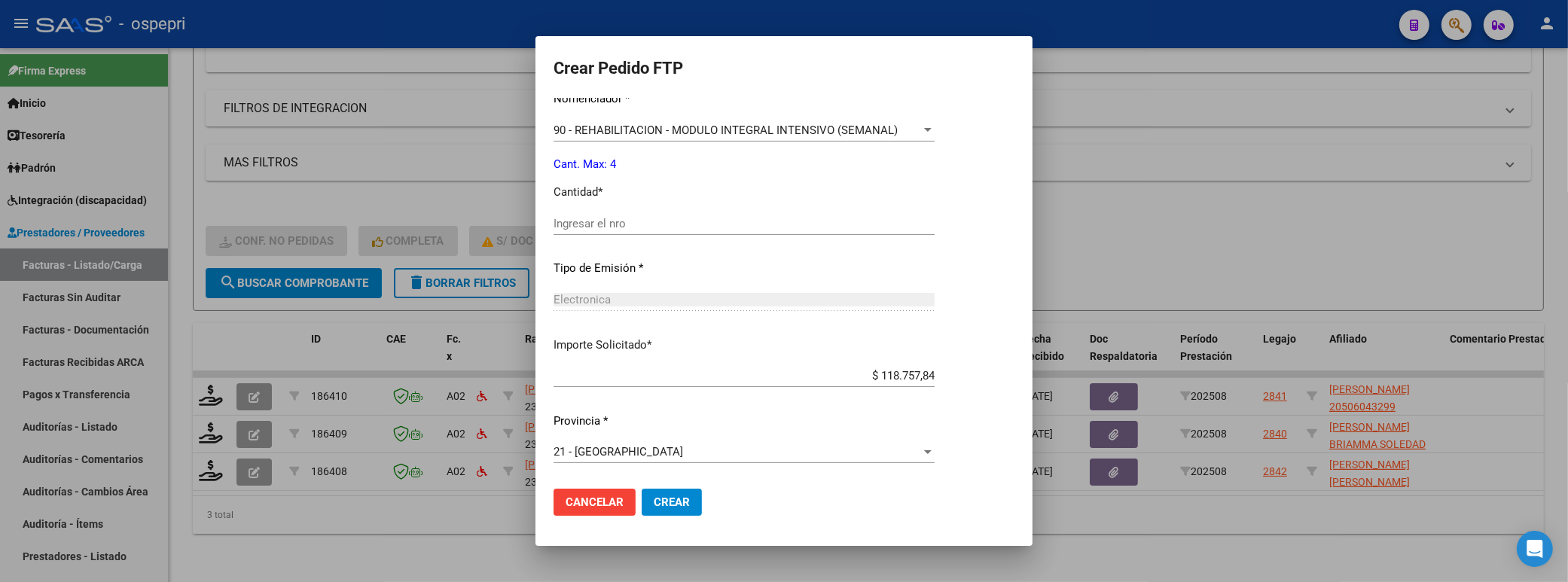
click at [664, 226] on input "Ingresar el nro" at bounding box center [744, 224] width 381 height 14
type input "4"
click at [688, 500] on span "Crear" at bounding box center [672, 503] width 36 height 14
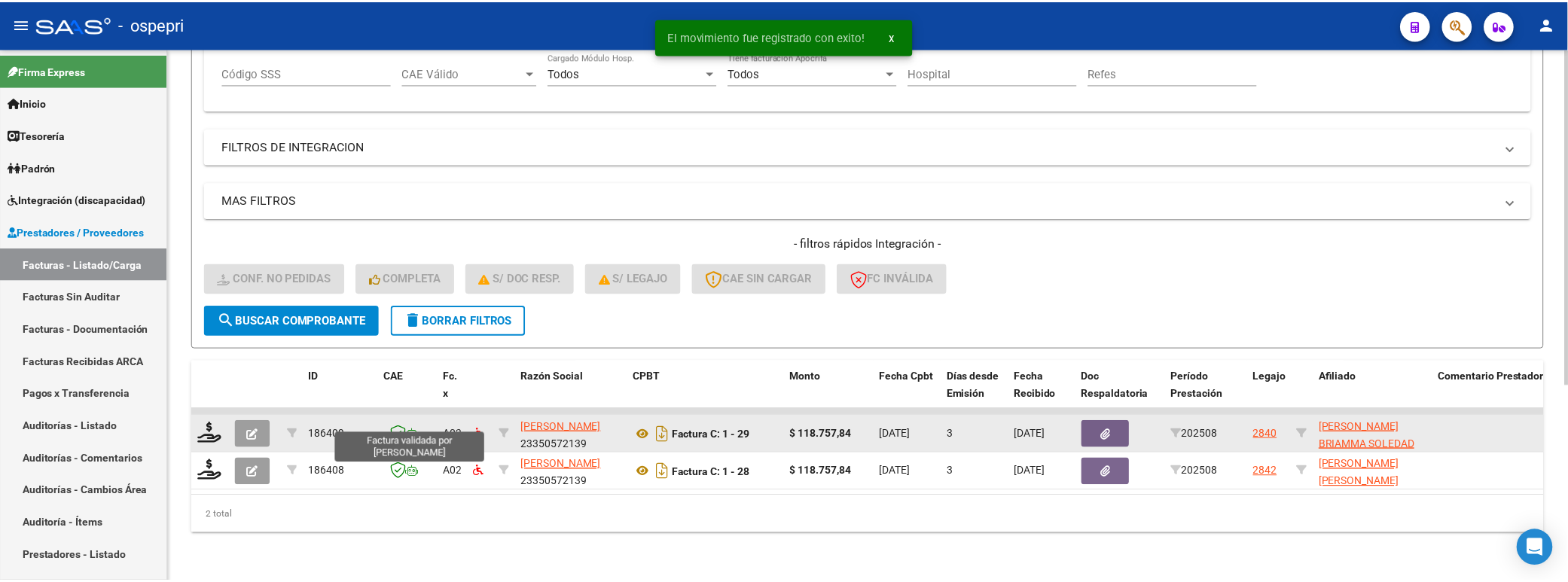
scroll to position [310, 0]
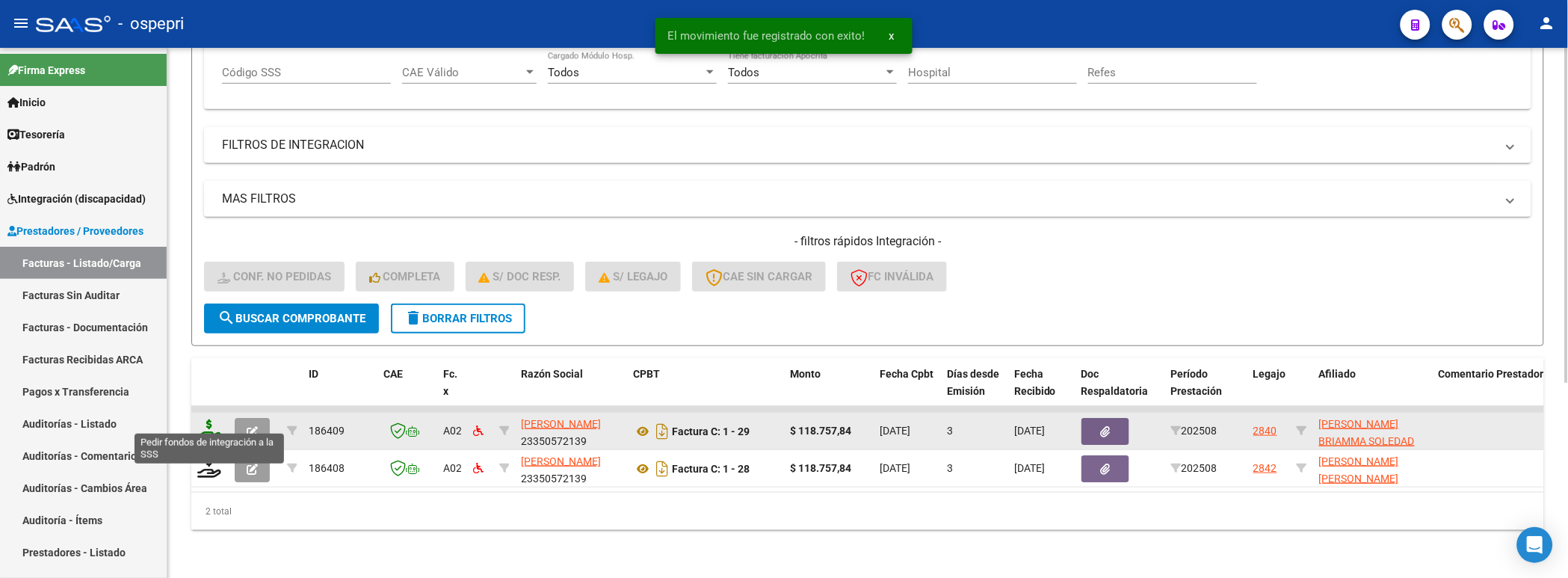
click at [200, 419] on icon at bounding box center [209, 429] width 24 height 20
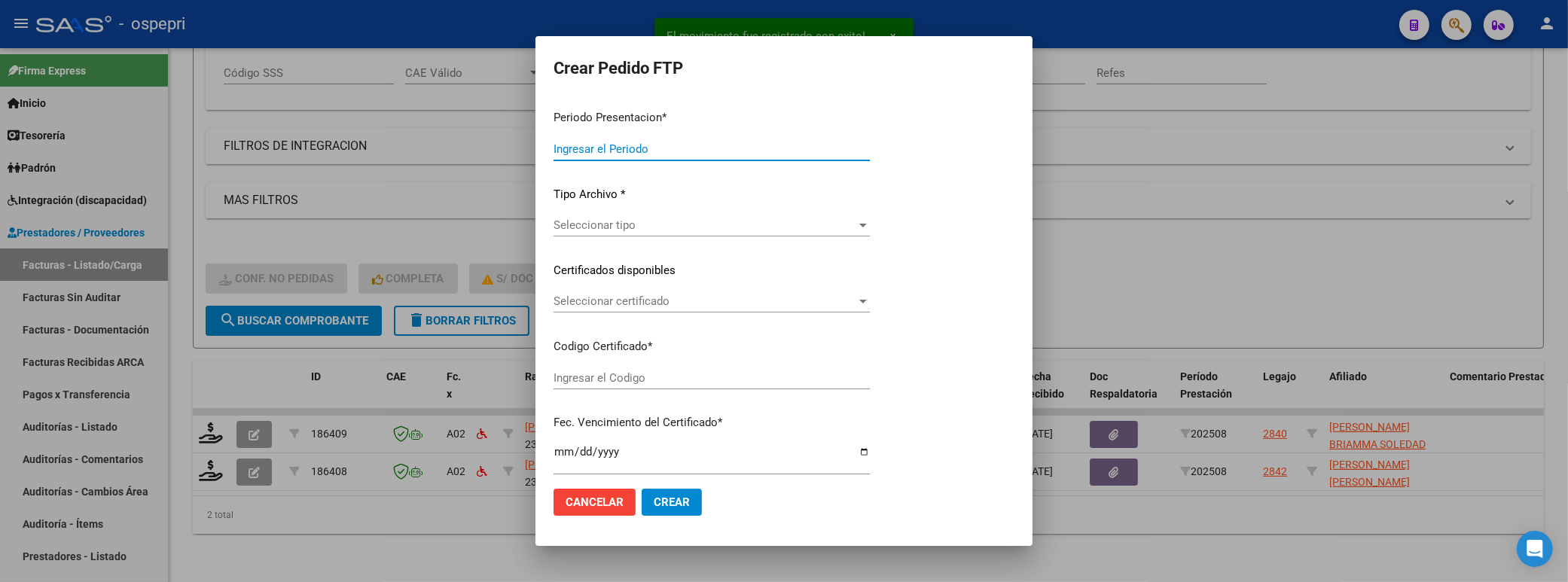
type input "202508"
type input "$ 118.757,84"
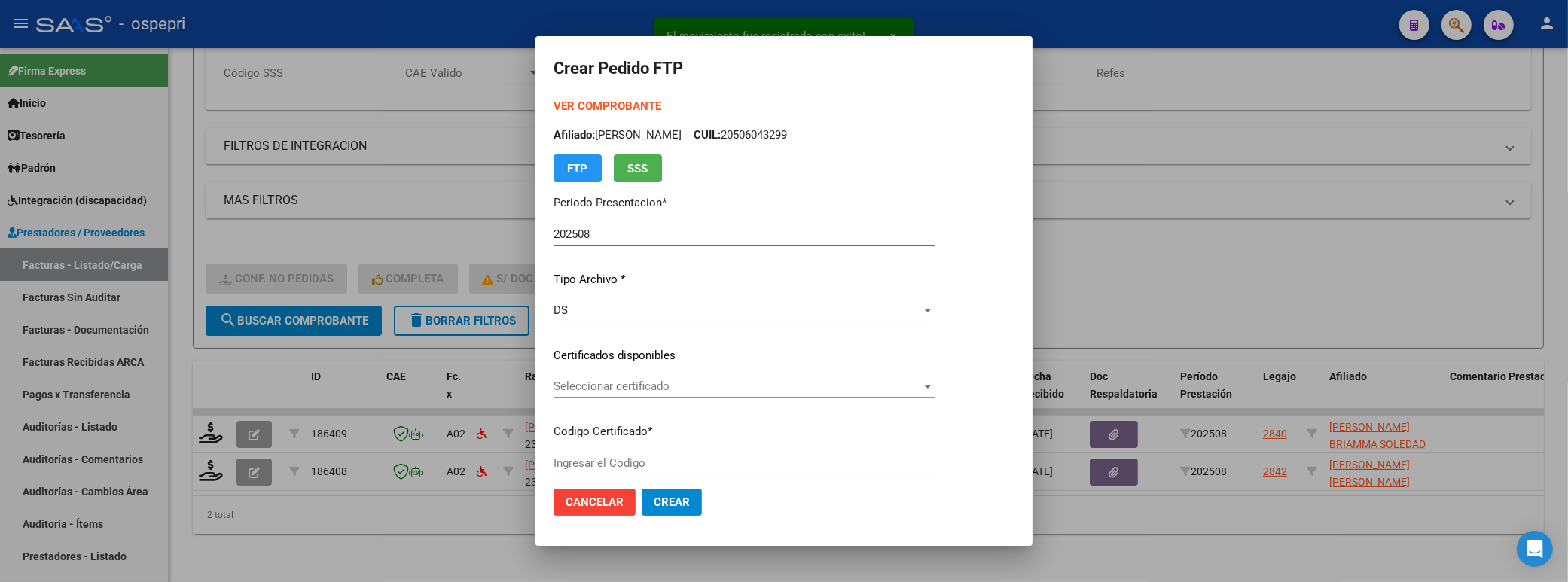
type input "2753074727-7"
type input "2033-04-01"
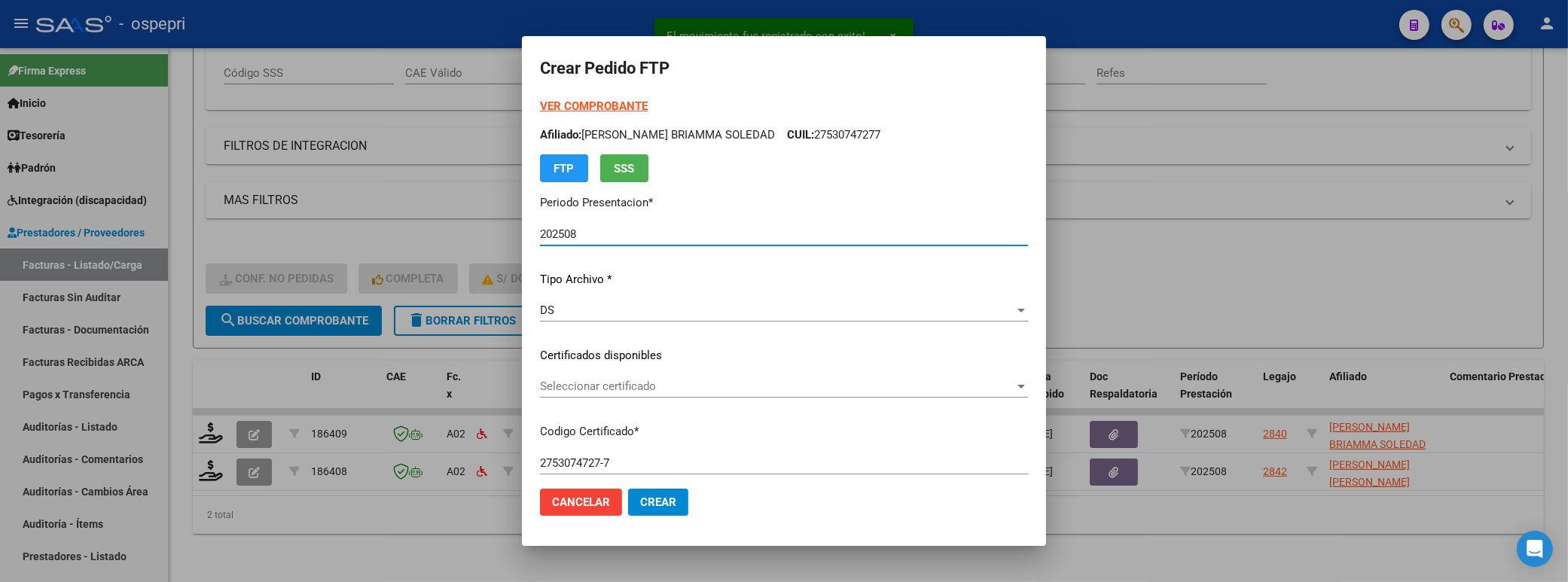
scroll to position [83, 0]
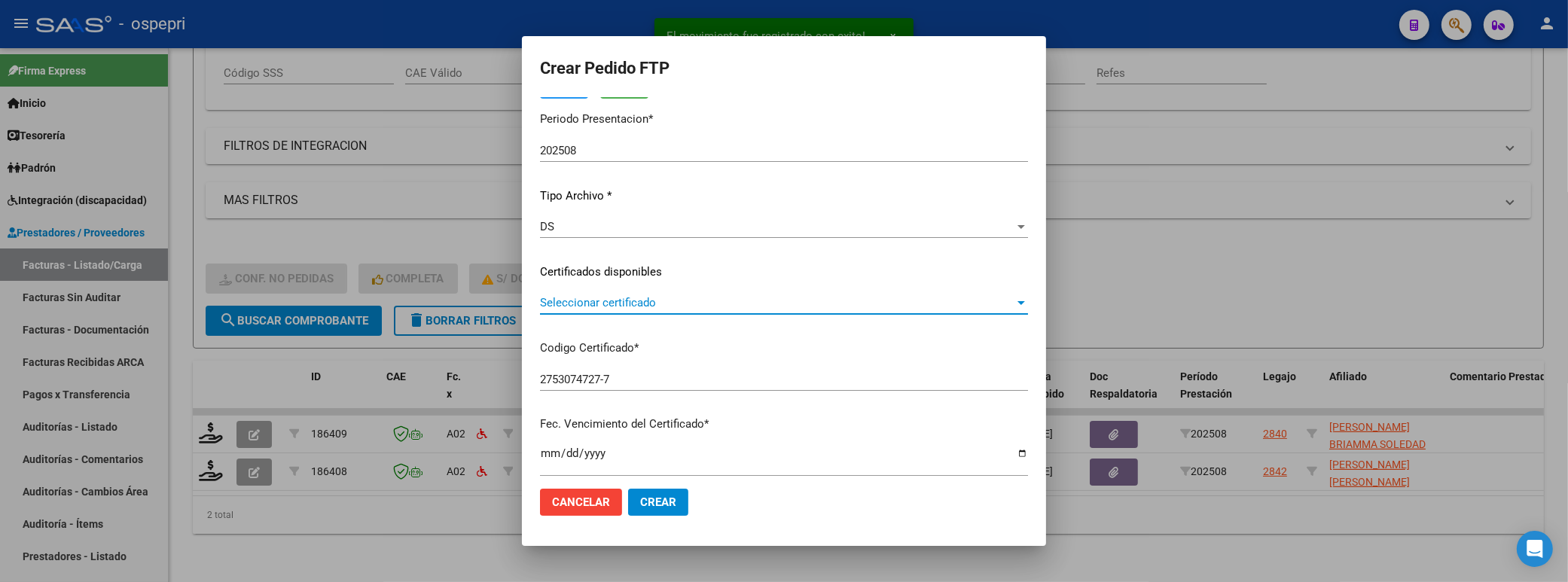
click at [1018, 301] on div at bounding box center [1022, 303] width 8 height 4
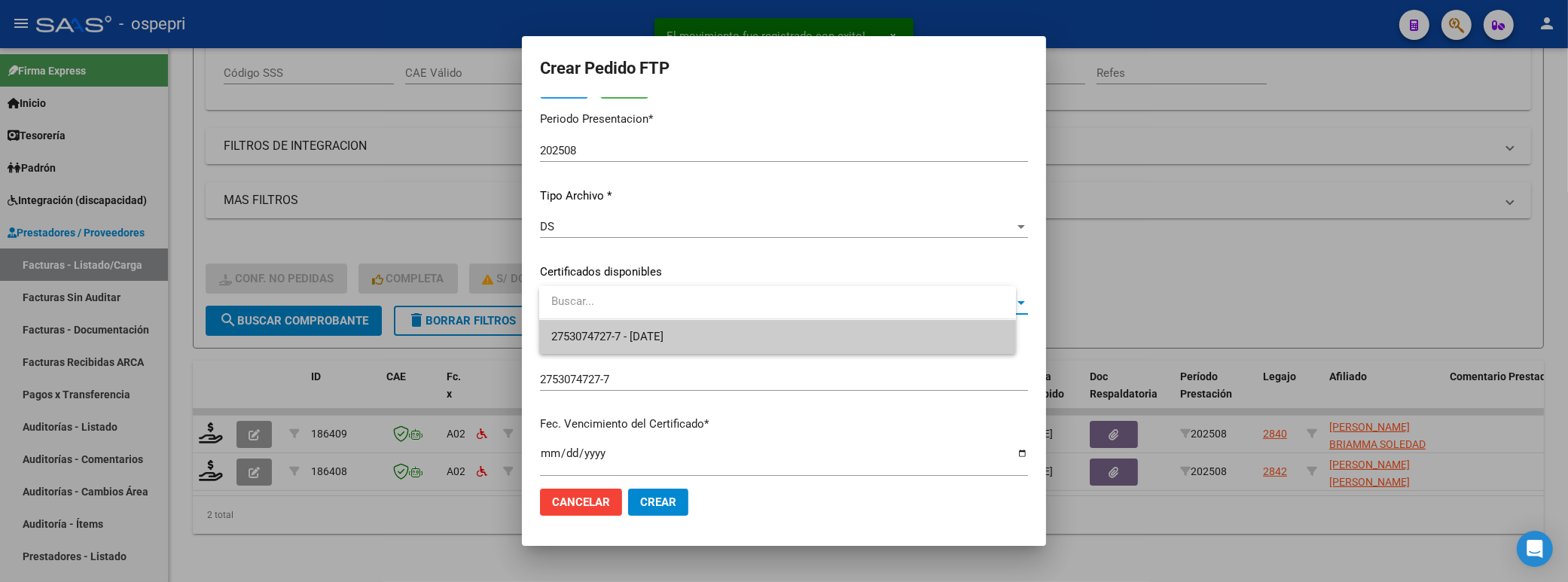
click at [882, 343] on span "2753074727-7 - 2033-04-01" at bounding box center [778, 337] width 453 height 34
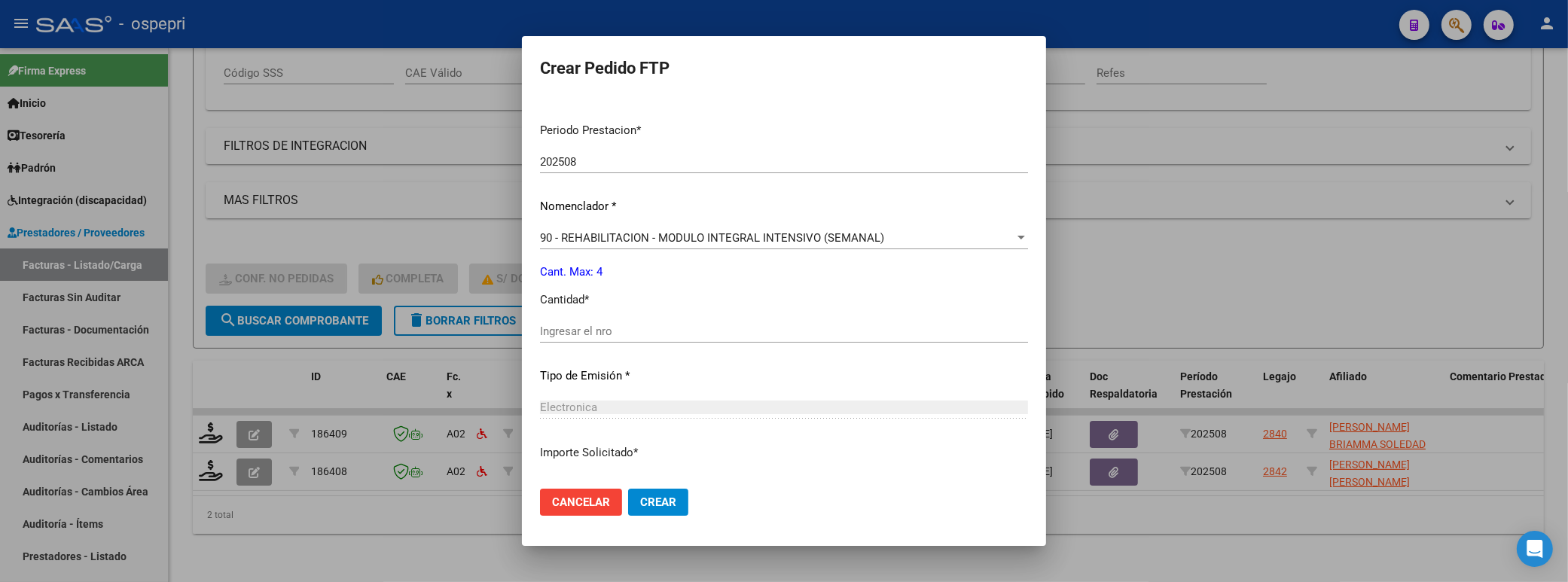
scroll to position [502, 0]
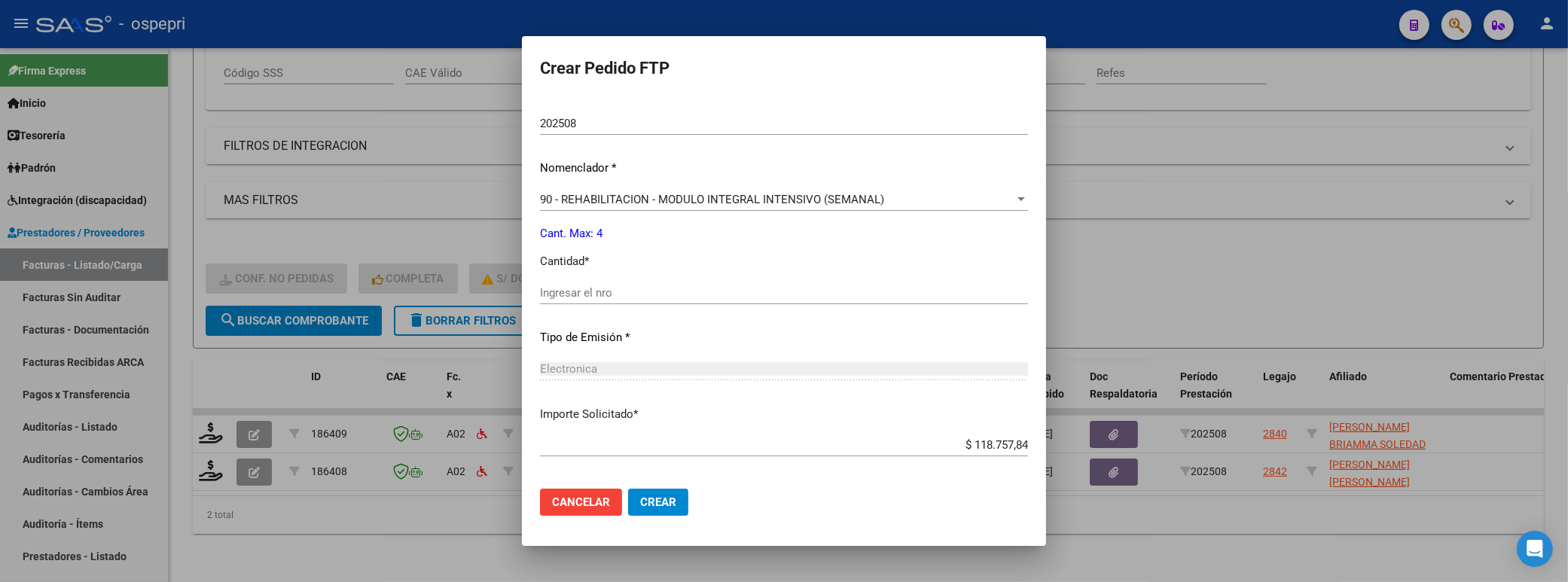
click at [650, 291] on input "Ingresar el nro" at bounding box center [784, 293] width 488 height 14
type input "4"
click at [667, 508] on span "Crear" at bounding box center [658, 503] width 36 height 14
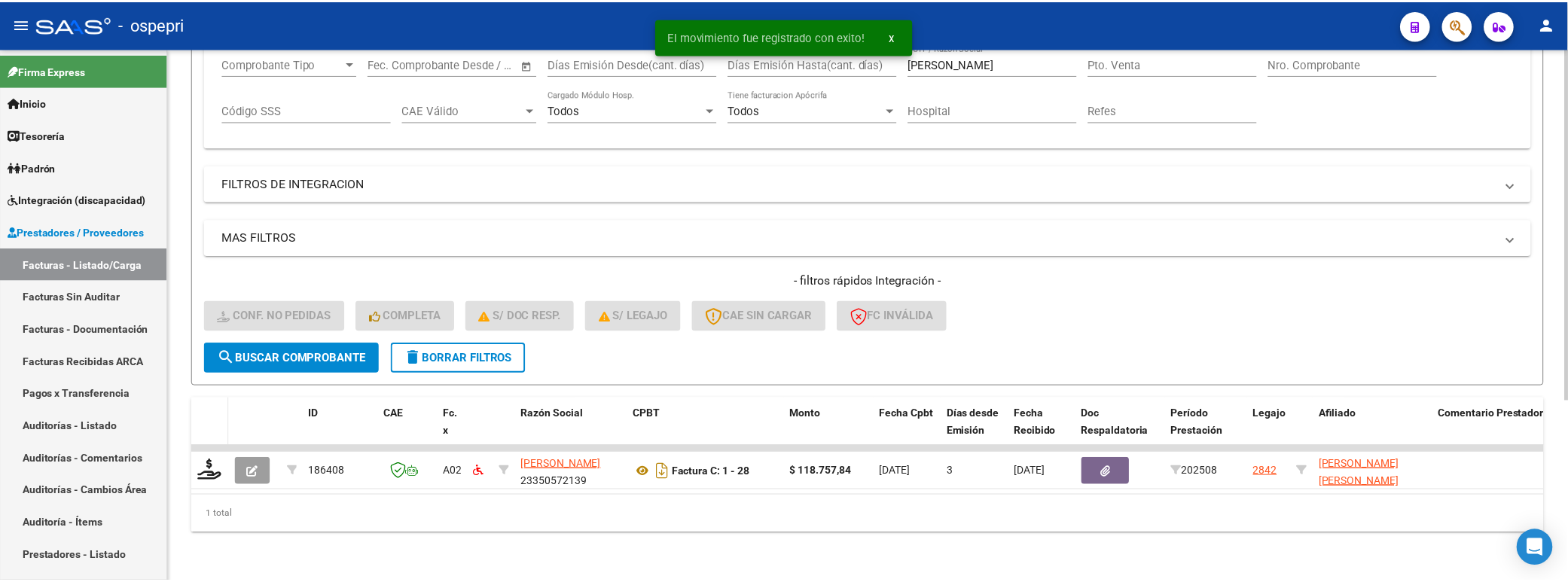
scroll to position [273, 0]
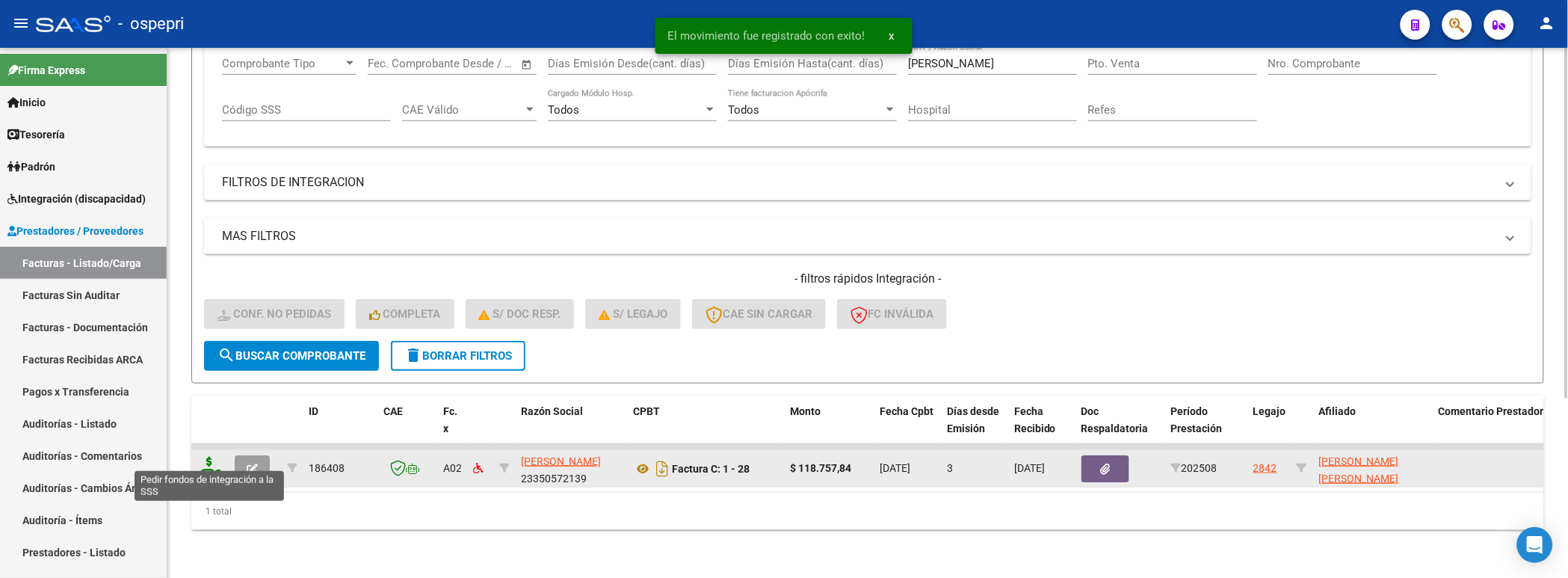
click at [202, 461] on icon at bounding box center [209, 467] width 24 height 20
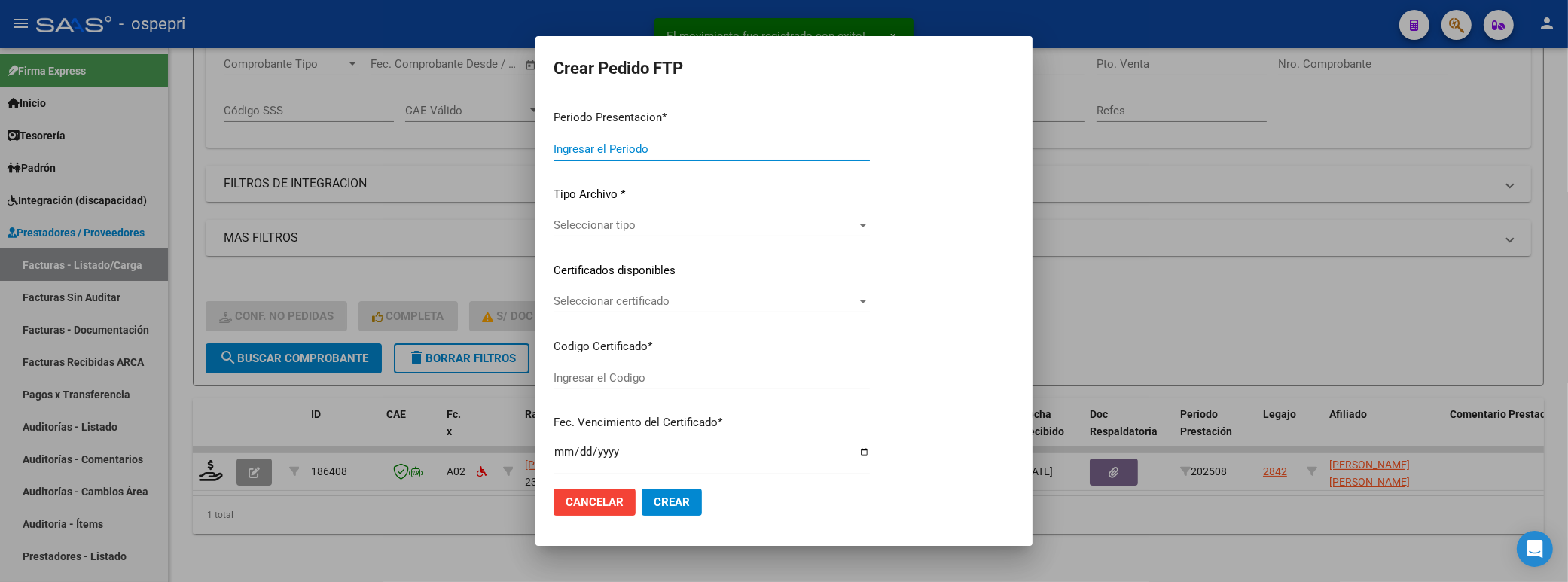
type input "202508"
type input "$ 118.757,84"
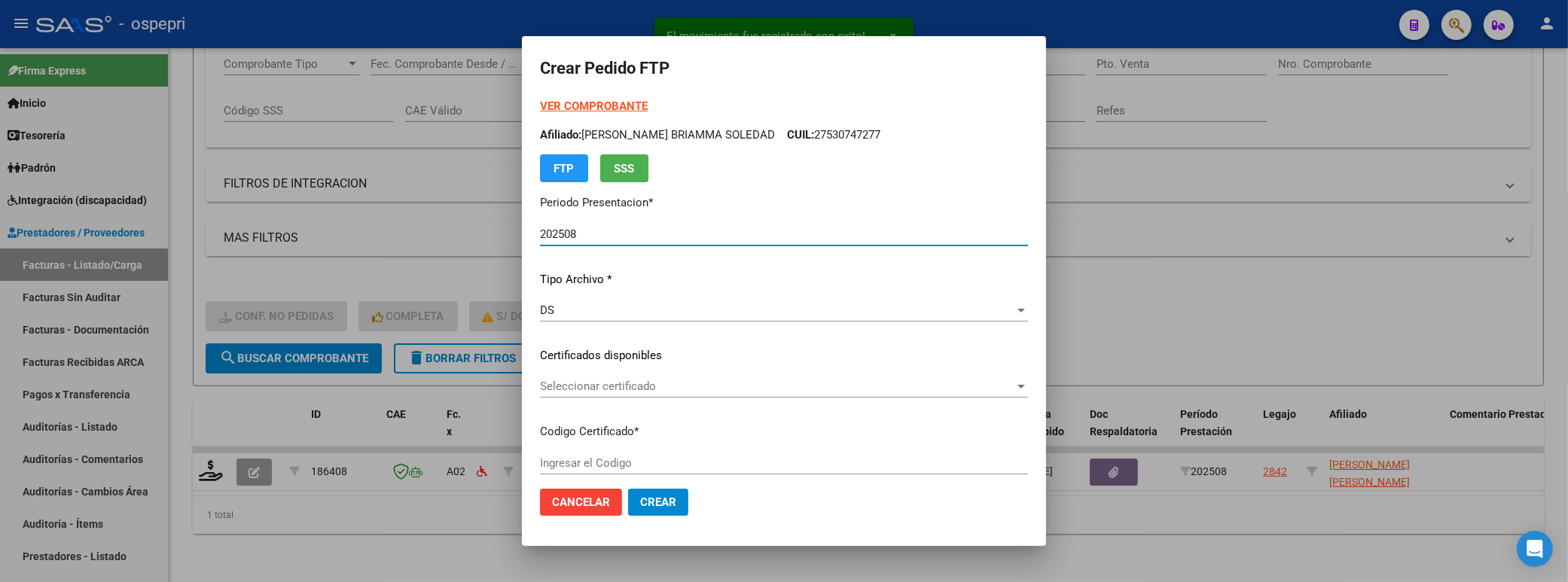
type input "ARG02000521762412018031320210313NQN589"
type input "2026-09-07"
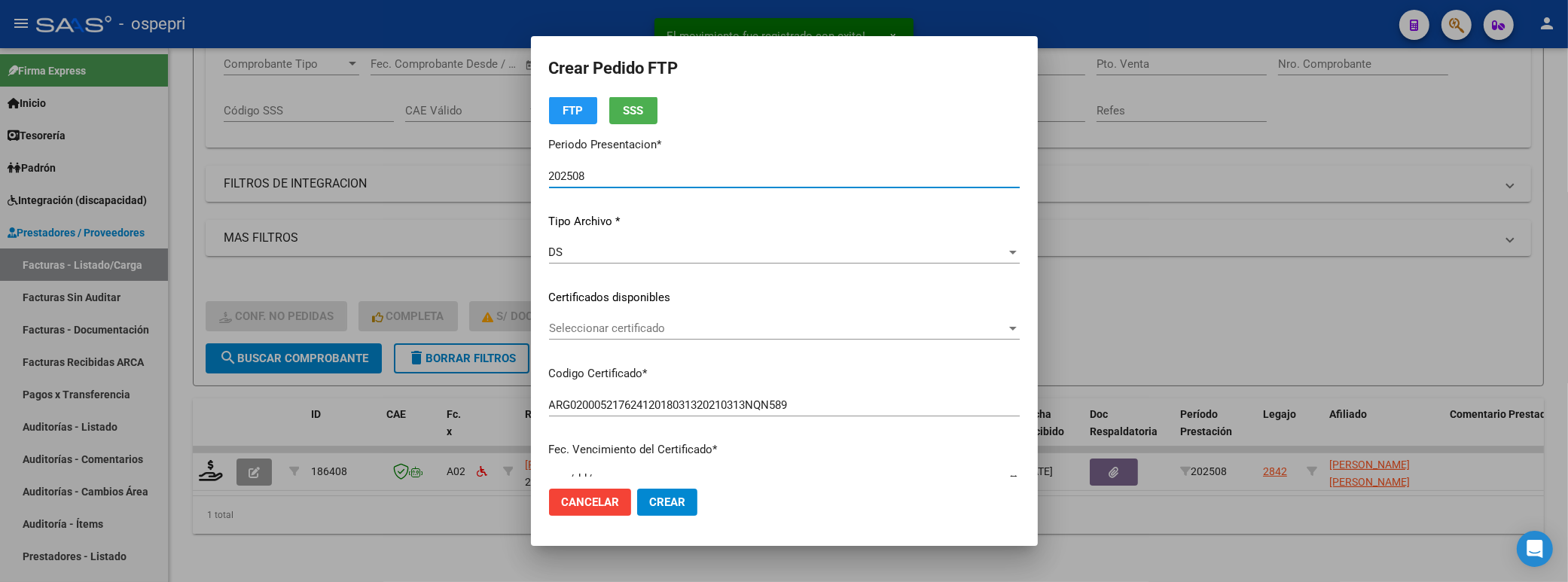
scroll to position [83, 0]
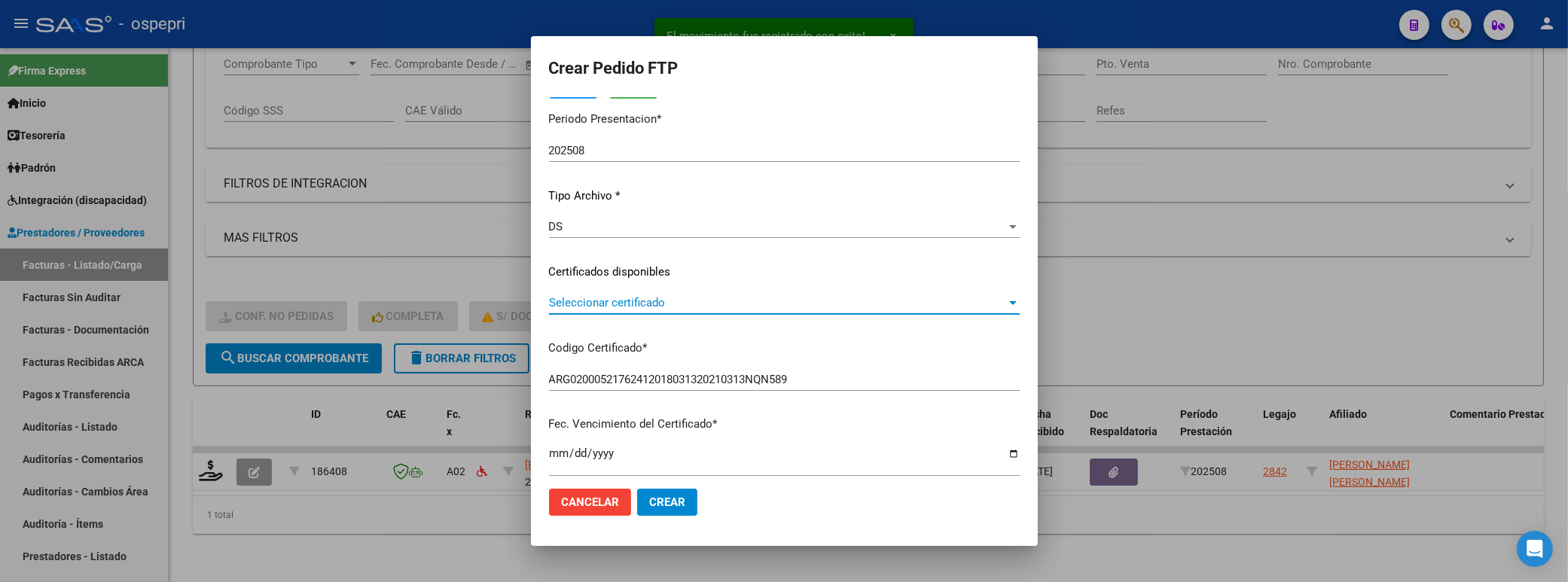
click at [1009, 302] on div at bounding box center [1013, 303] width 8 height 4
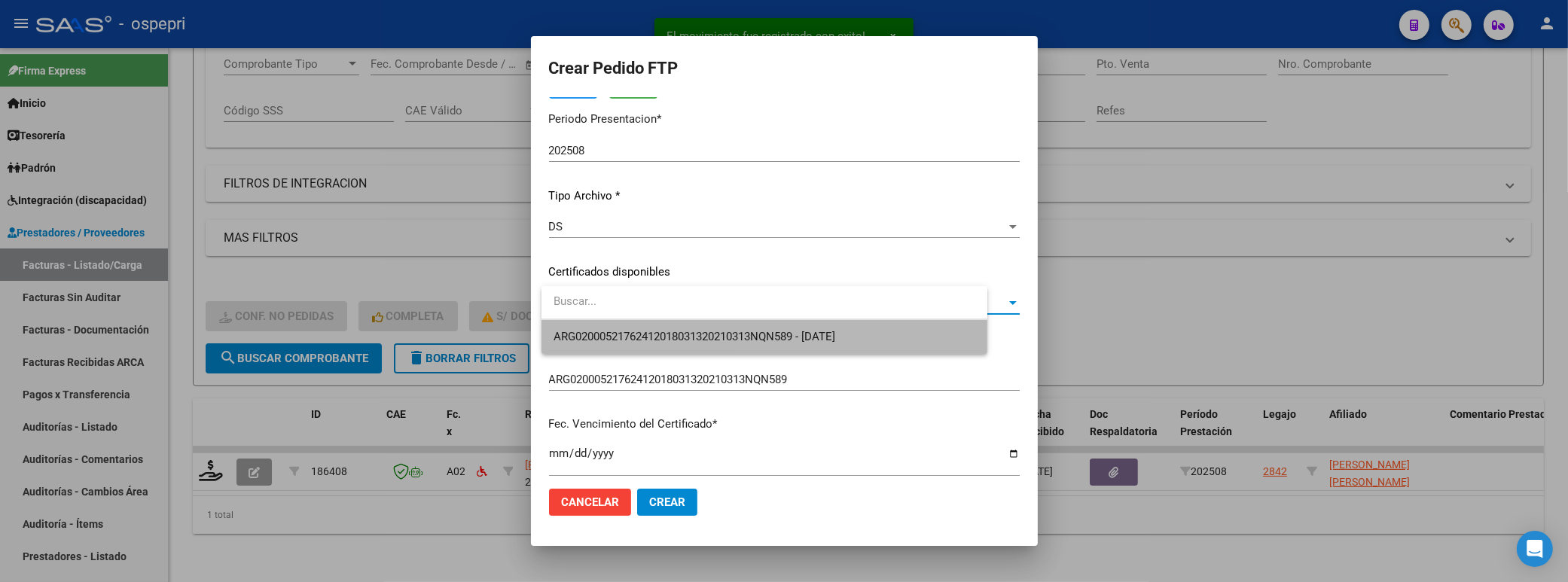
click at [898, 343] on span "ARG02000521762412018031320210313NQN589 - 2026-09-07" at bounding box center [765, 337] width 422 height 34
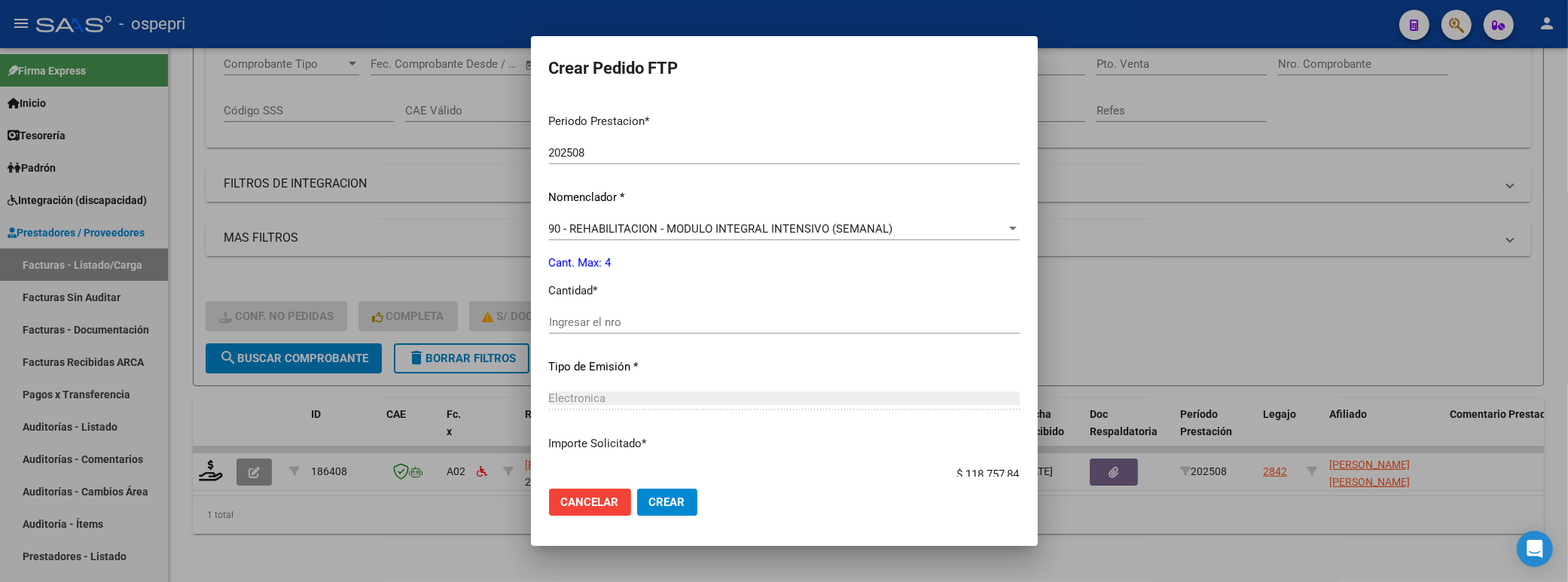
scroll to position [502, 0]
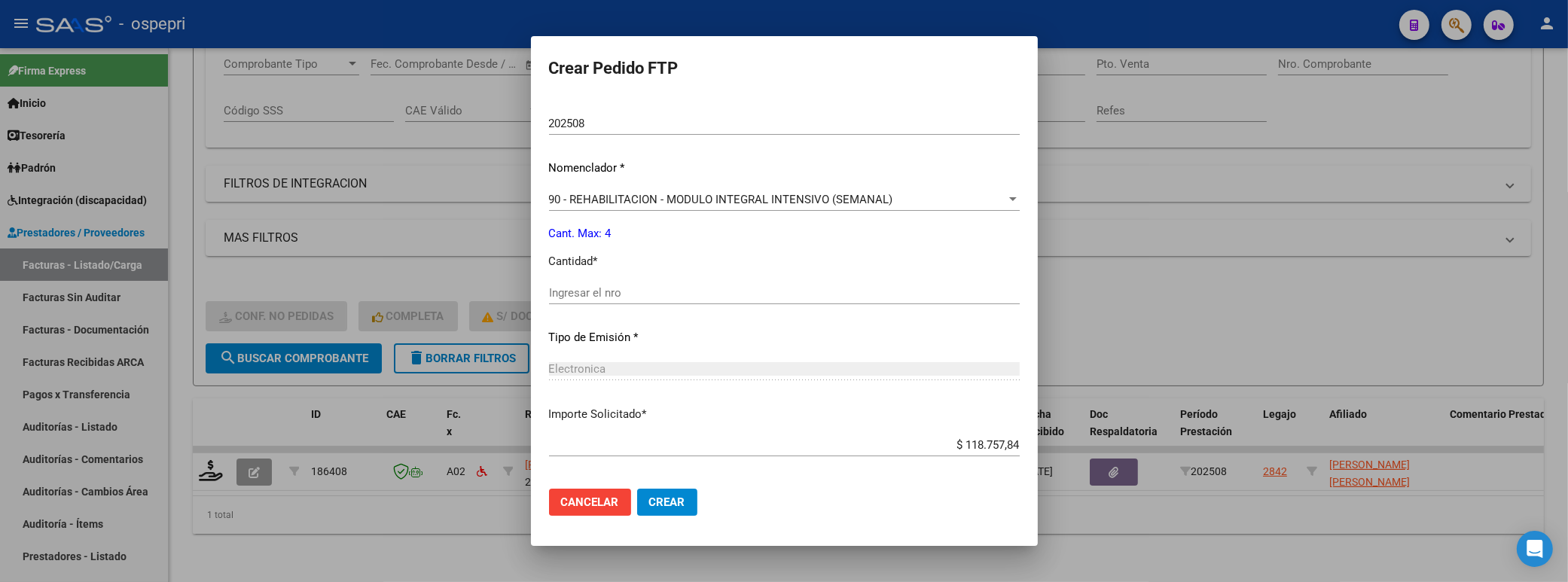
click at [583, 292] on input "Ingresar el nro" at bounding box center [784, 293] width 471 height 14
type input "4"
click at [691, 502] on button "Crear" at bounding box center [667, 503] width 60 height 27
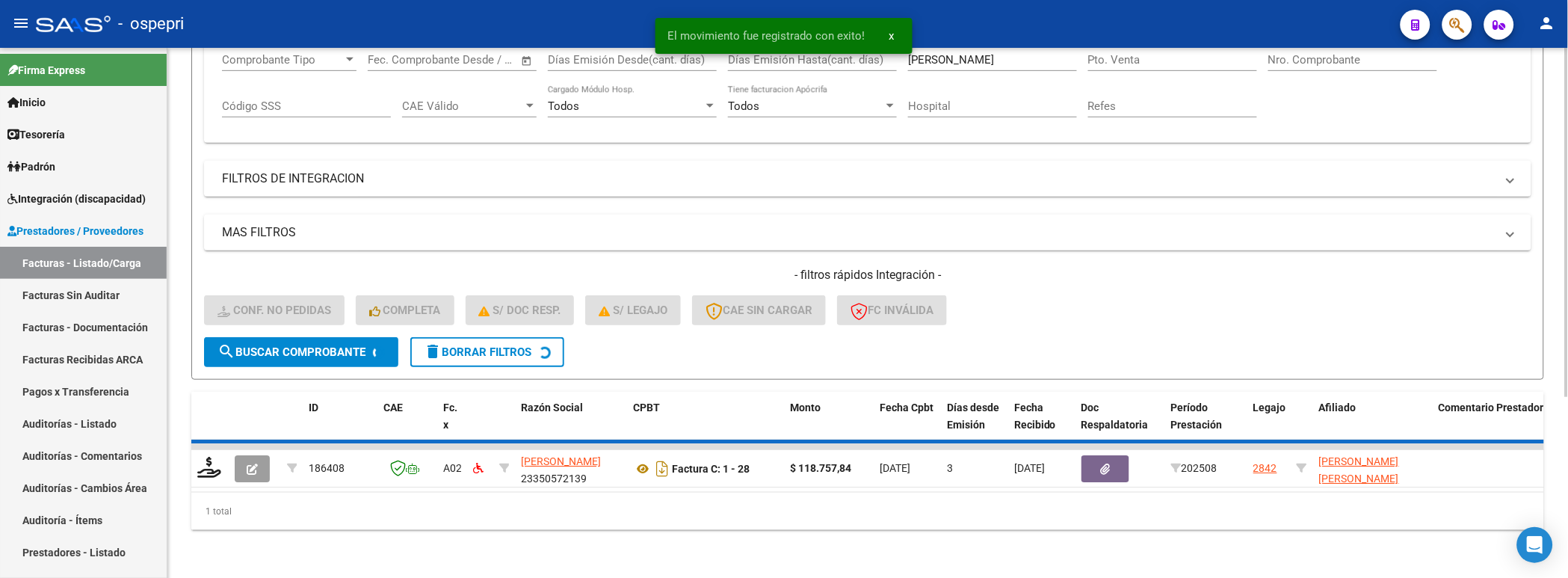
scroll to position [247, 0]
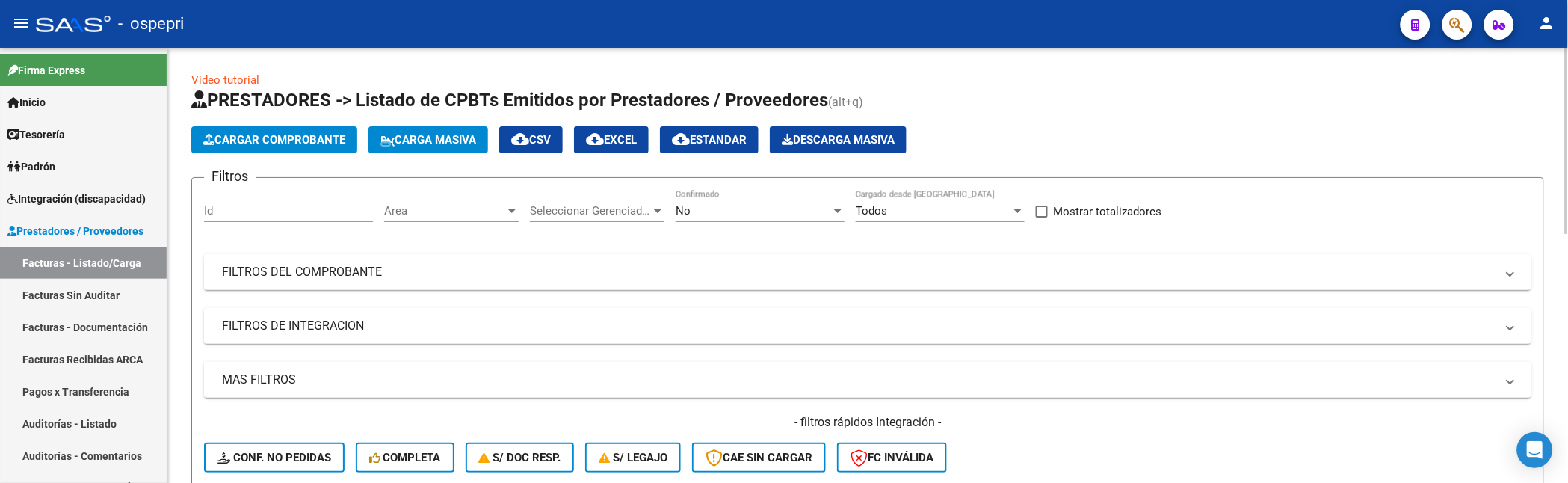
click at [441, 146] on span "Carga Masiva" at bounding box center [429, 140] width 95 height 14
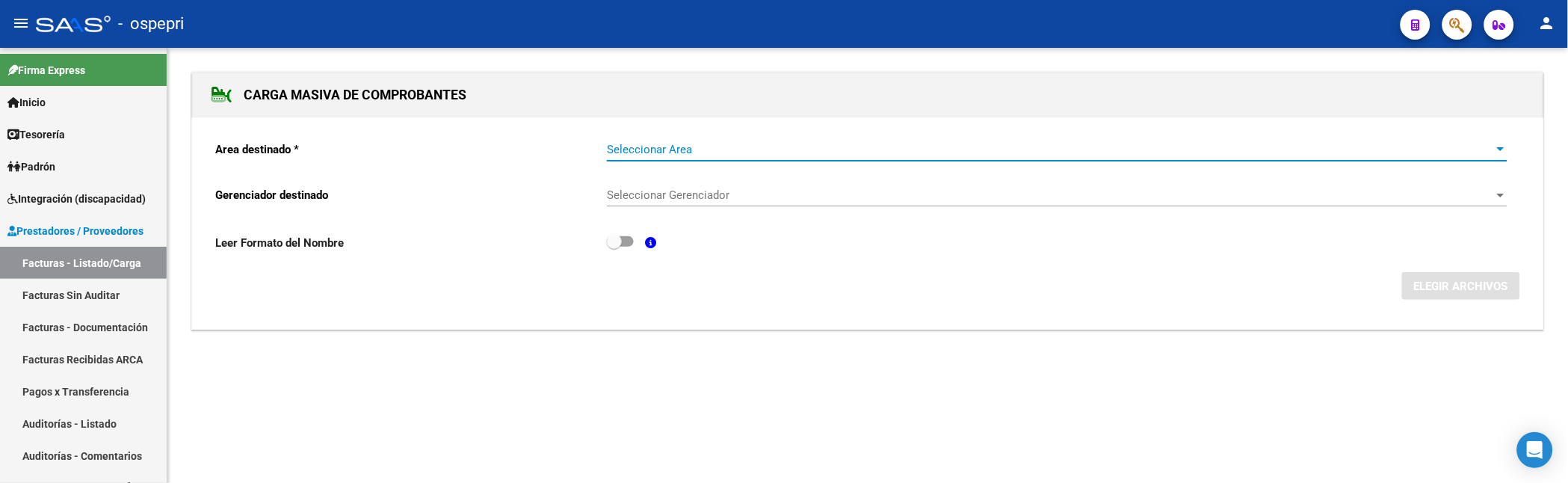
click at [635, 146] on span "Seleccionar Area" at bounding box center [1050, 150] width 887 height 14
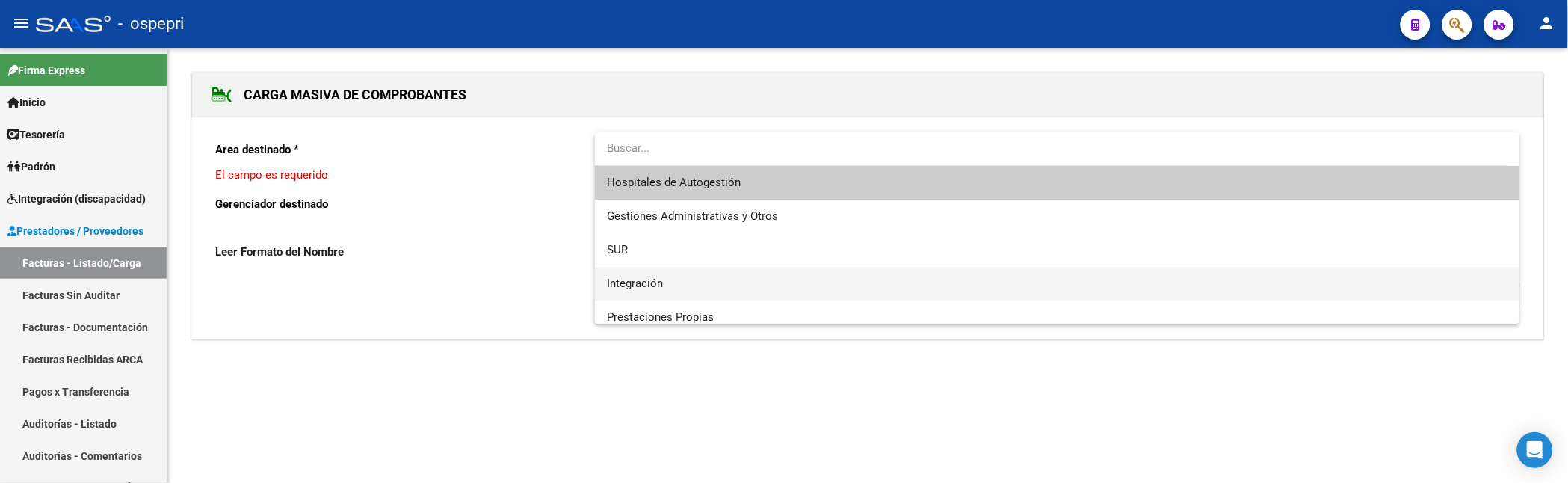
click at [647, 280] on span "Integración" at bounding box center [635, 283] width 56 height 14
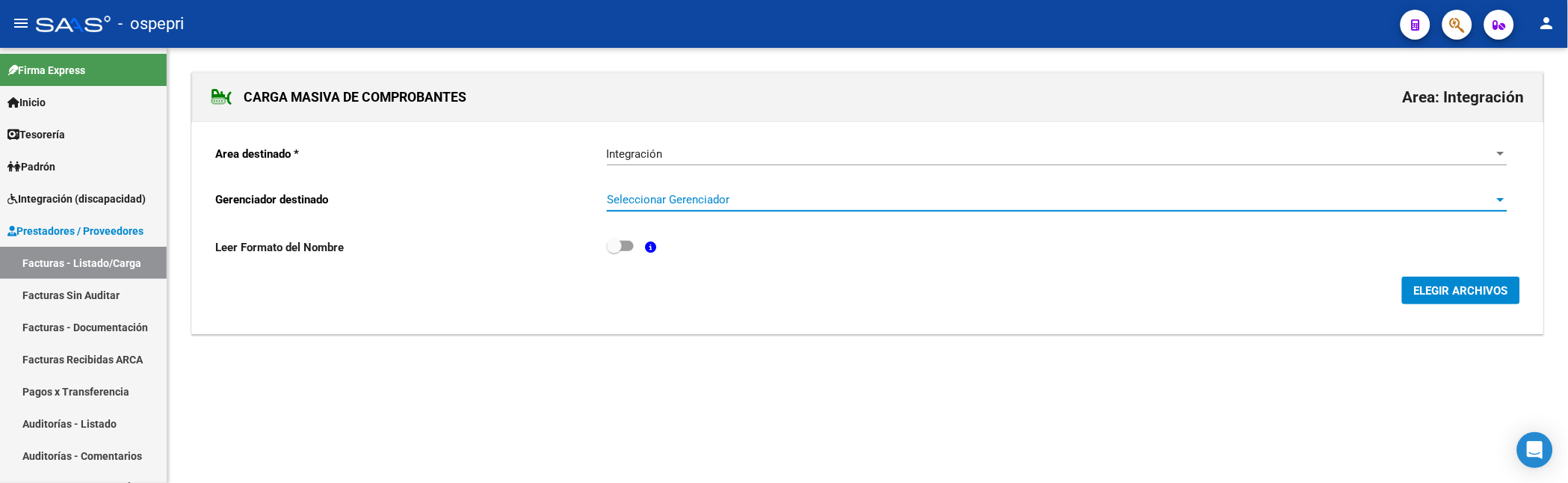
click at [669, 200] on span "Seleccionar Gerenciador" at bounding box center [1050, 200] width 887 height 14
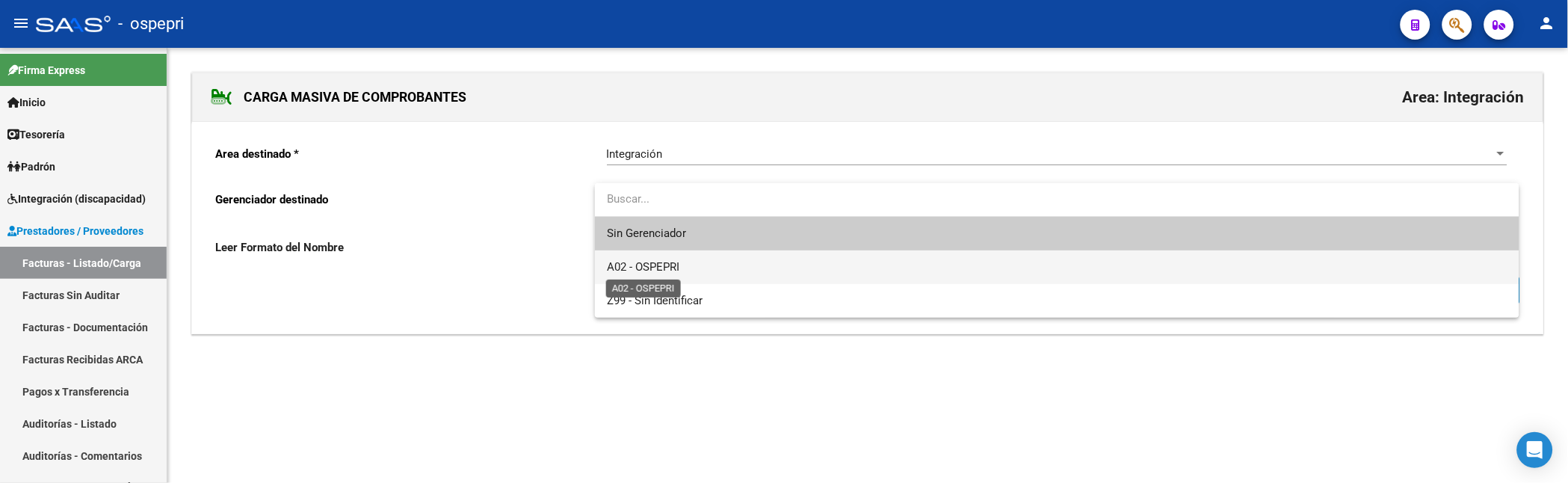
click at [663, 269] on span "A02 - OSPEPRI" at bounding box center [643, 267] width 72 height 14
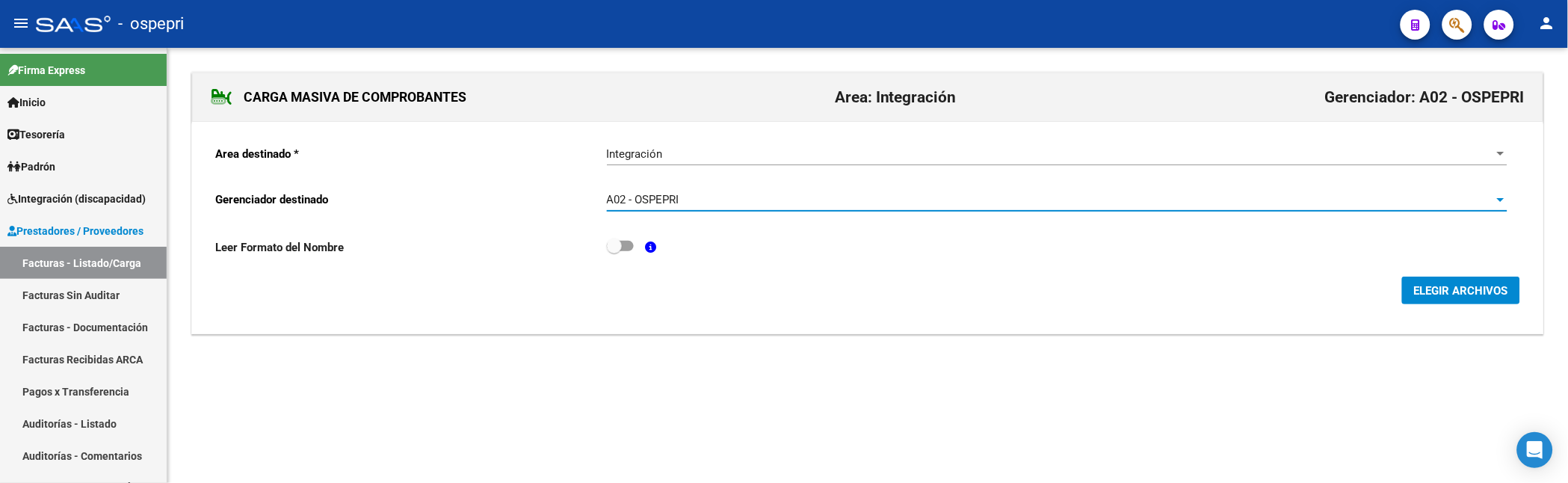
click at [1483, 300] on button "ELEGIR ARCHIVOS" at bounding box center [1460, 290] width 118 height 27
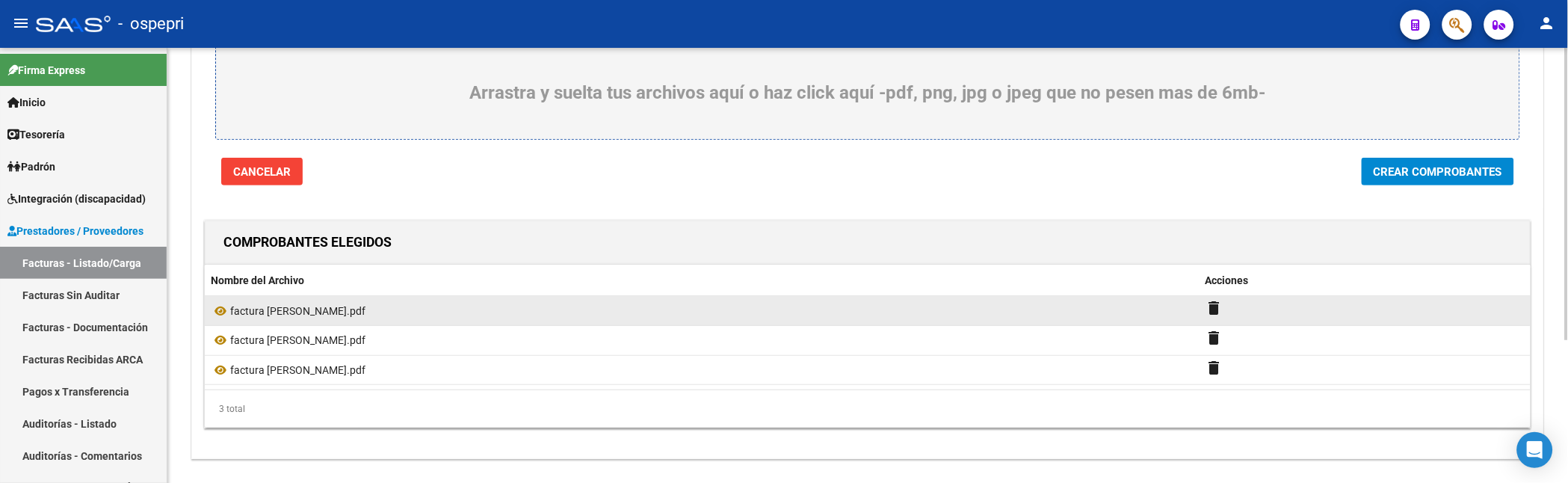
scroll to position [213, 0]
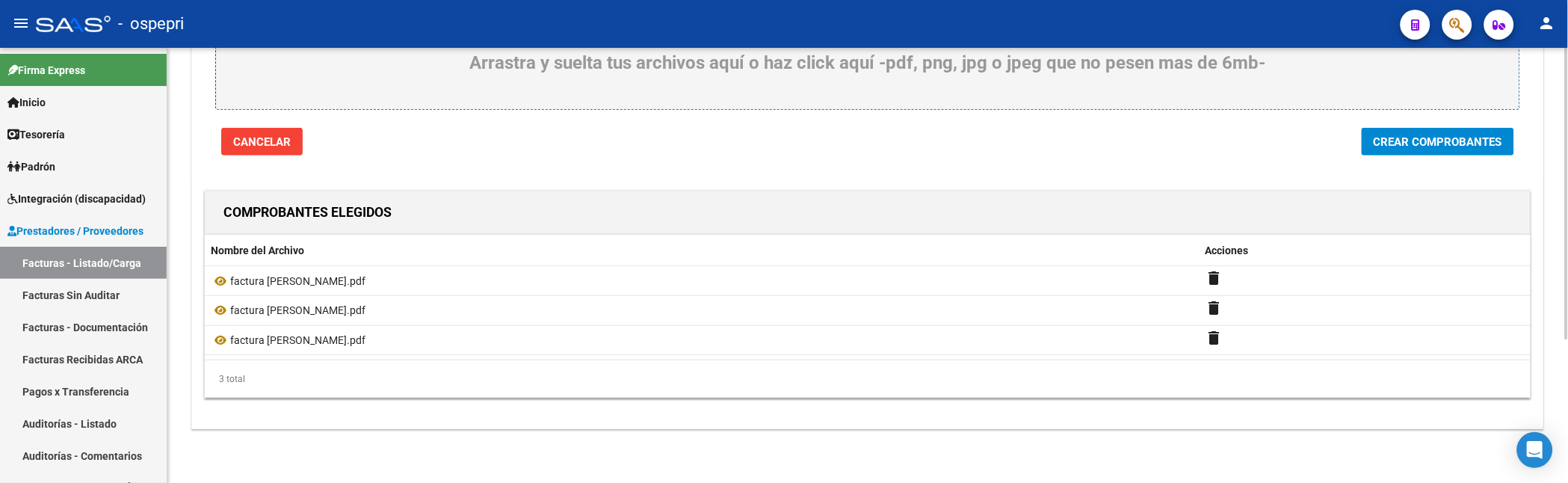
click at [1414, 143] on span "Crear Comprobantes" at bounding box center [1437, 142] width 129 height 14
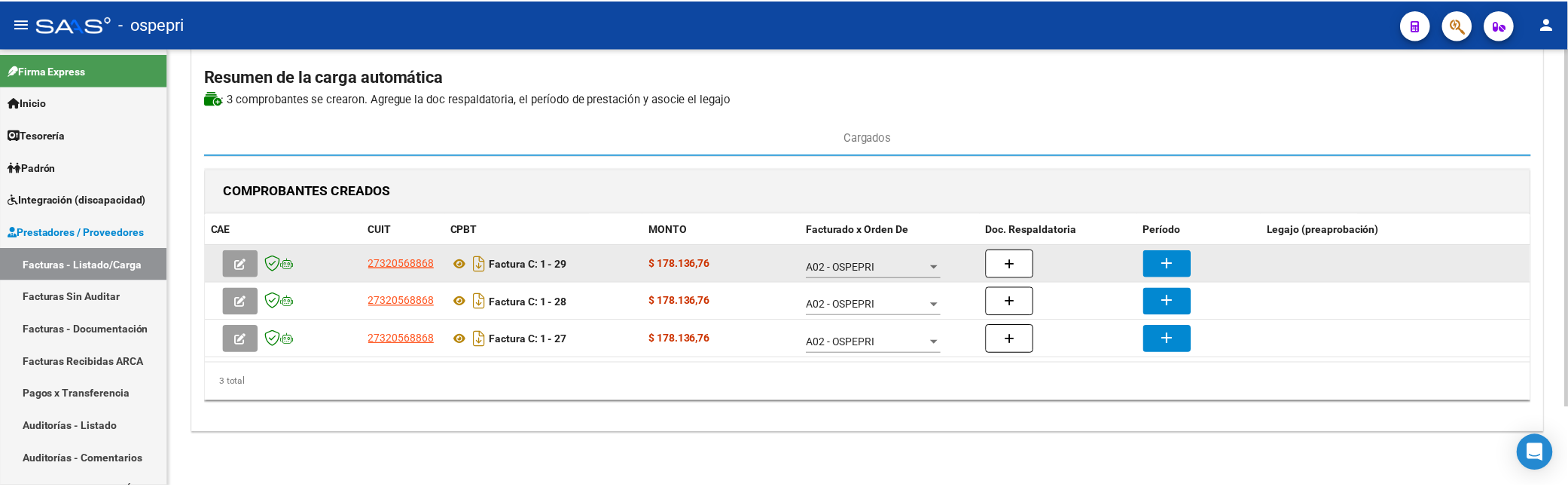
scroll to position [95, 0]
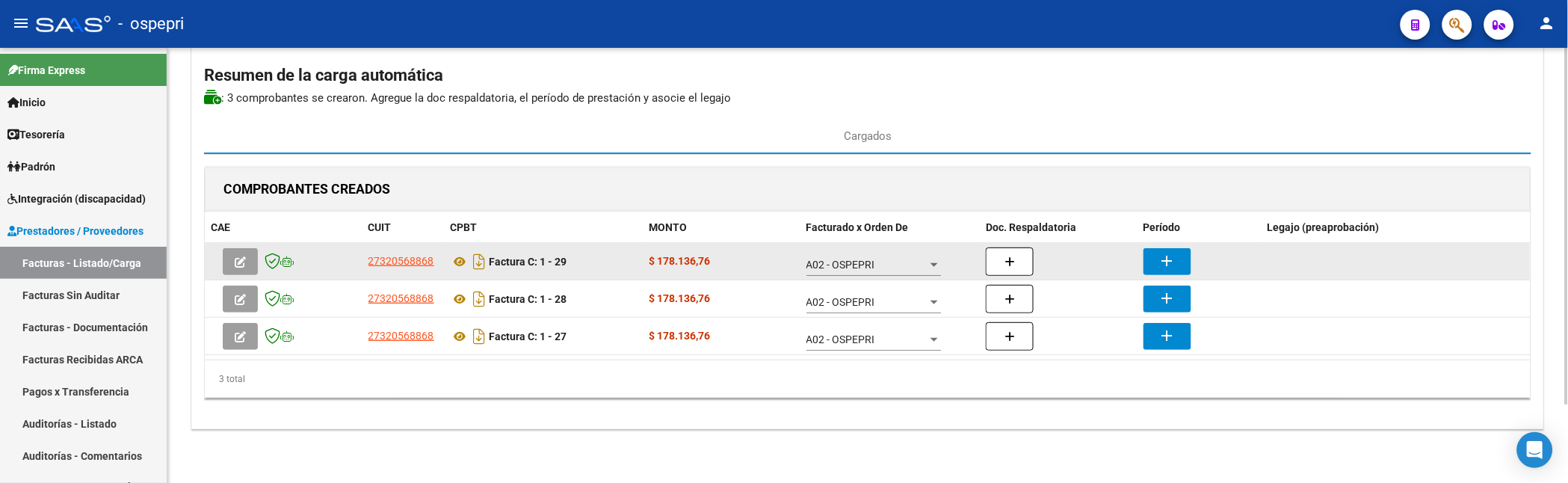
click at [1168, 258] on mat-icon "add" at bounding box center [1167, 261] width 18 height 18
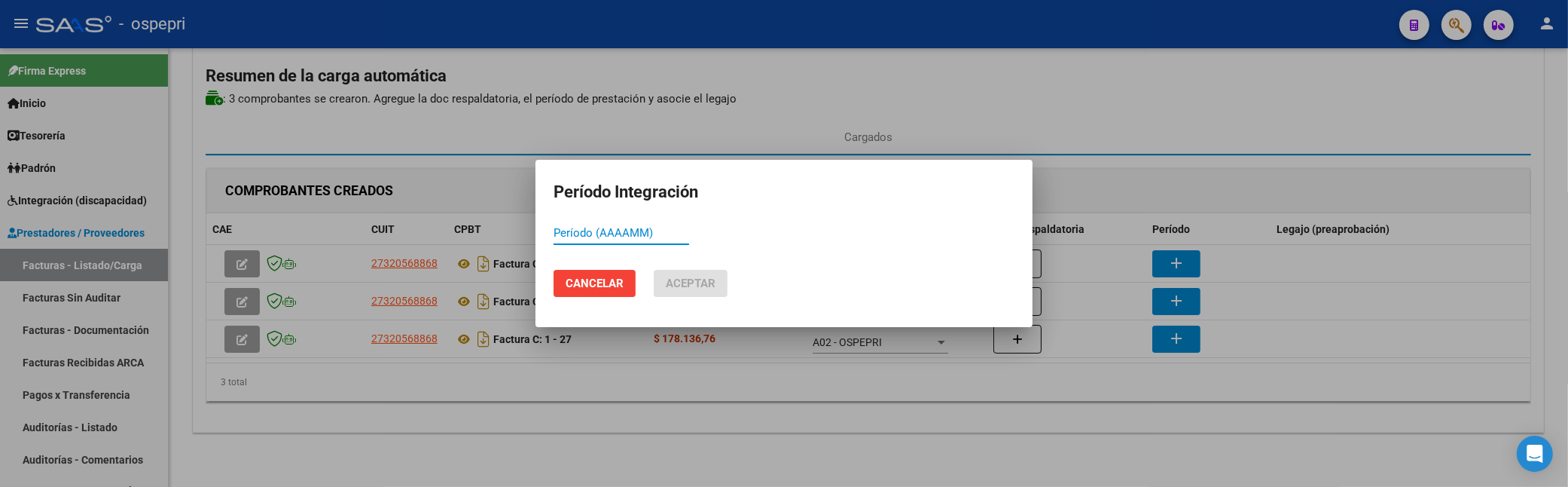
click at [605, 236] on input "Período (AAAAMM)" at bounding box center [622, 233] width 135 height 14
type input "202508"
click at [706, 285] on span "Aceptar" at bounding box center [690, 284] width 50 height 14
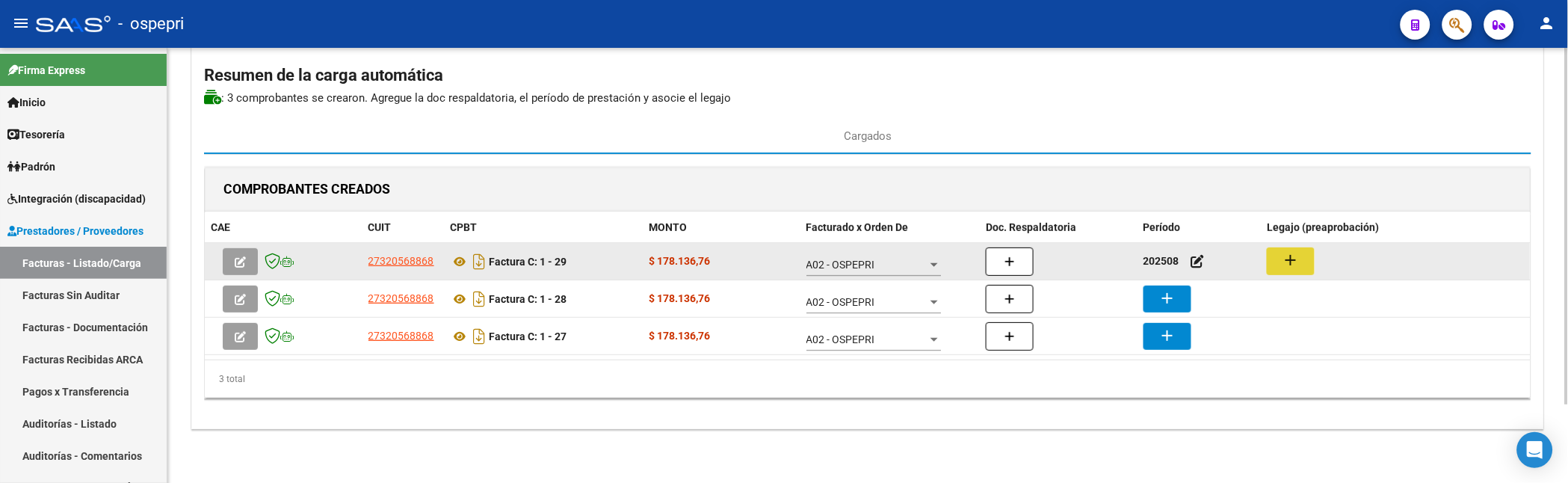
click at [1287, 262] on mat-icon "add" at bounding box center [1290, 260] width 18 height 18
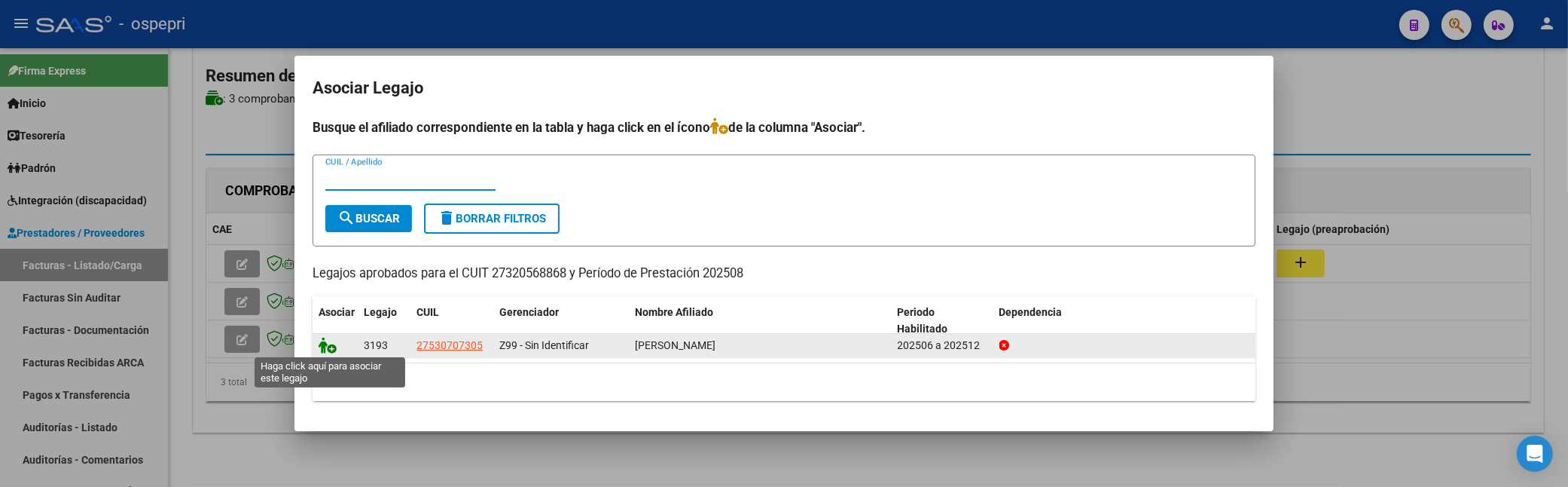
click at [319, 345] on icon at bounding box center [328, 345] width 18 height 17
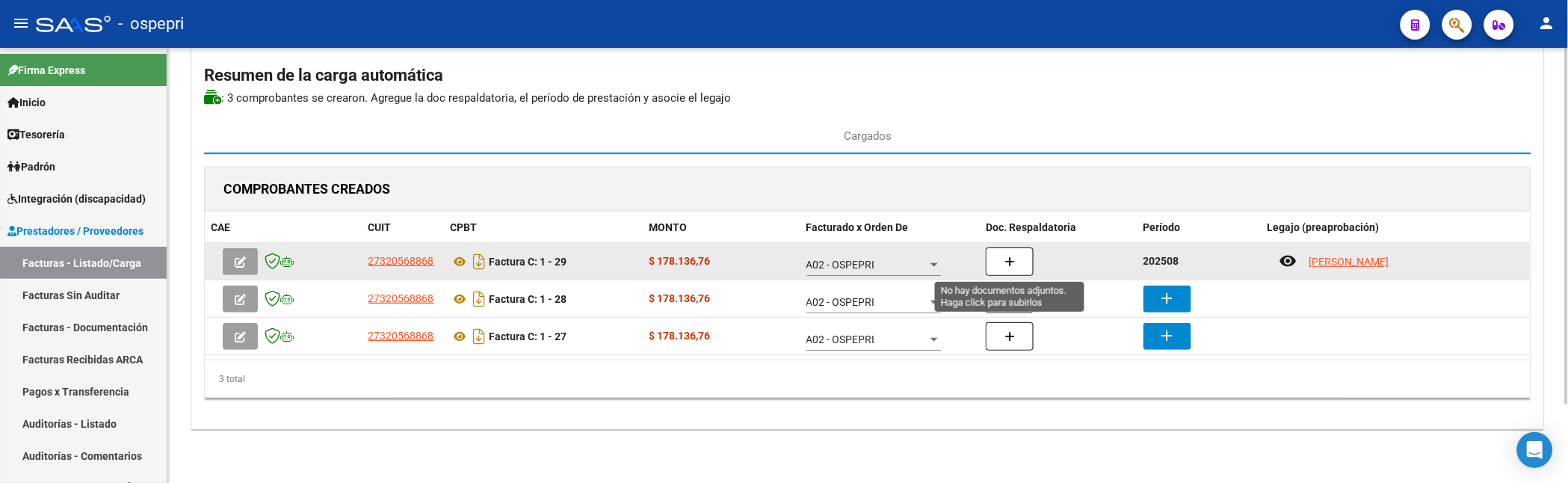
click at [1003, 258] on button "button" at bounding box center [1009, 261] width 48 height 28
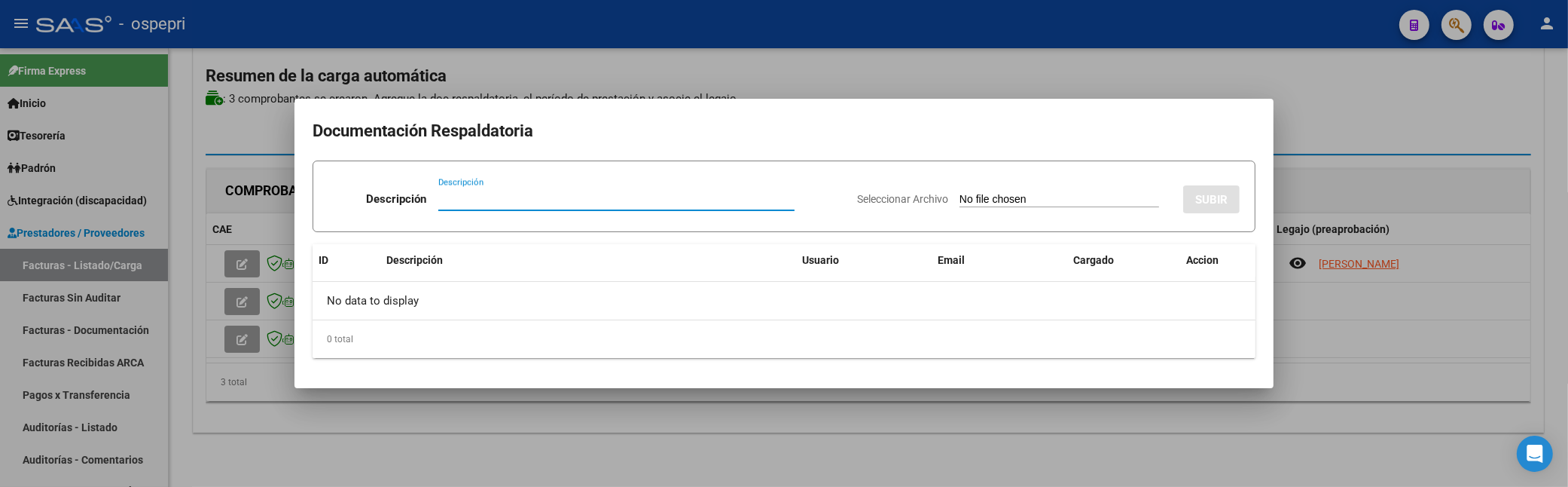
click at [464, 200] on input "Descripción" at bounding box center [617, 199] width 356 height 14
paste input "[EMAIL_ADDRESS][DOMAIN_NAME]"
drag, startPoint x: 567, startPoint y: 201, endPoint x: 424, endPoint y: 197, distance: 143.1
click at [424, 197] on div "Descripción [EMAIL_ADDRESS][DOMAIN_NAME] Descripción" at bounding box center [587, 202] width 516 height 45
type input "202508"
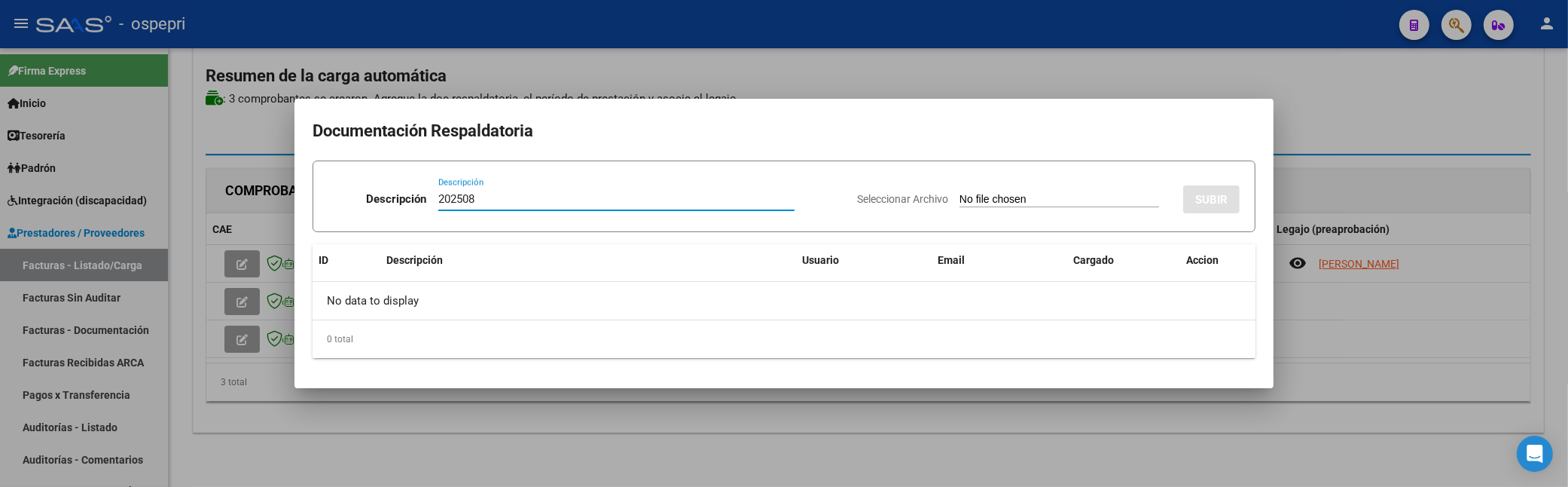
click at [933, 192] on app-file-uploader "Seleccionar Archivo" at bounding box center [1014, 199] width 314 height 14
click at [959, 195] on input "Seleccionar Archivo" at bounding box center [1058, 199] width 199 height 15
type input "C:\fakepath\factura [PERSON_NAME].pdf"
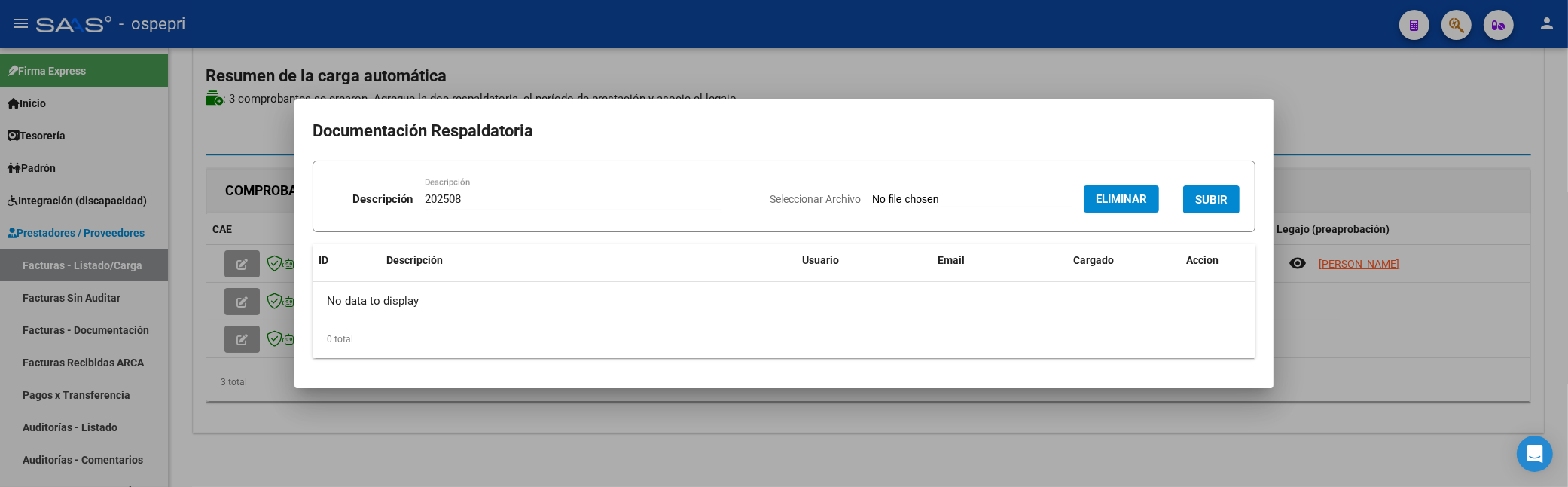
click at [1210, 194] on span "SUBIR" at bounding box center [1212, 199] width 32 height 14
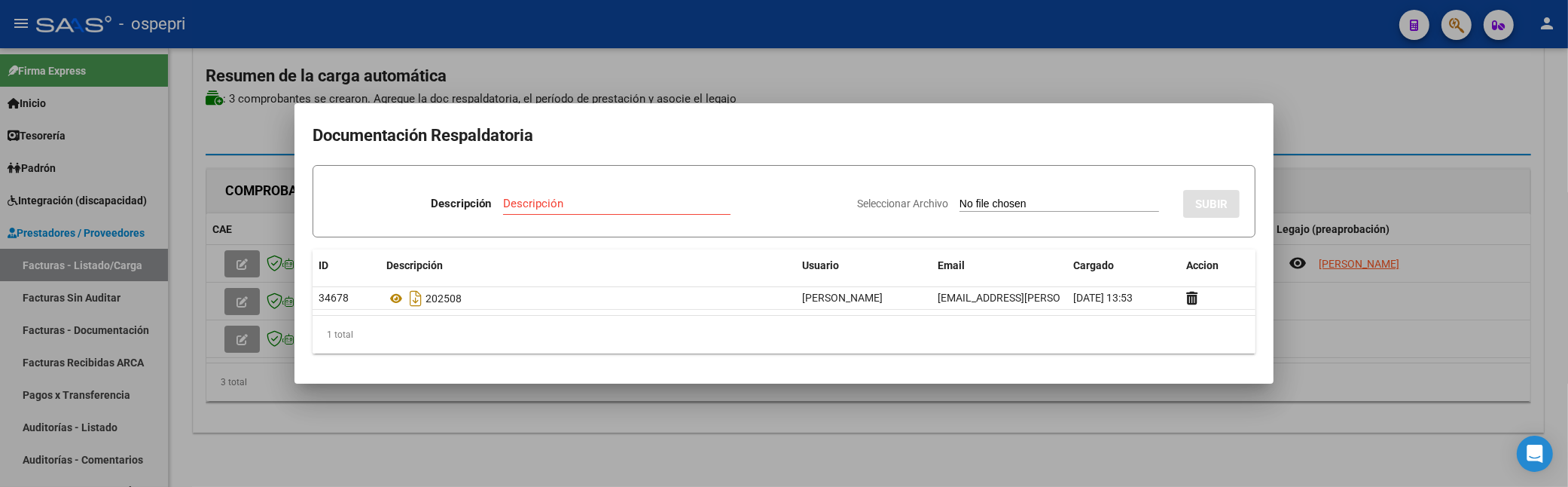
click at [1354, 78] on div at bounding box center [784, 244] width 1568 height 487
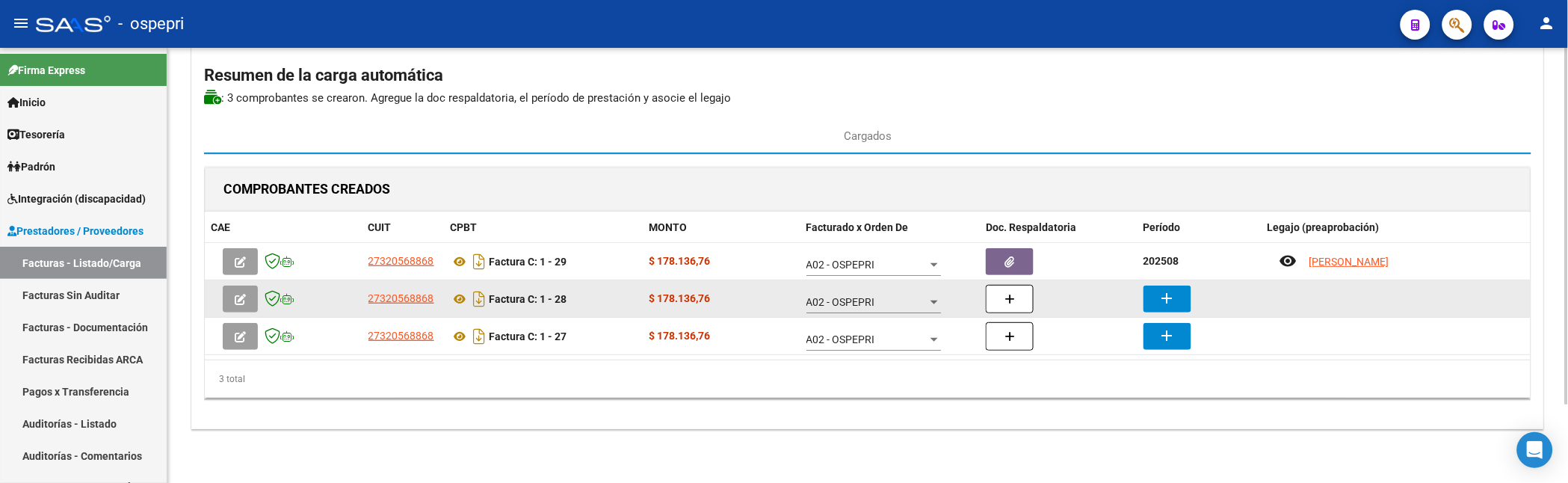
click at [1172, 305] on mat-icon "add" at bounding box center [1167, 298] width 18 height 18
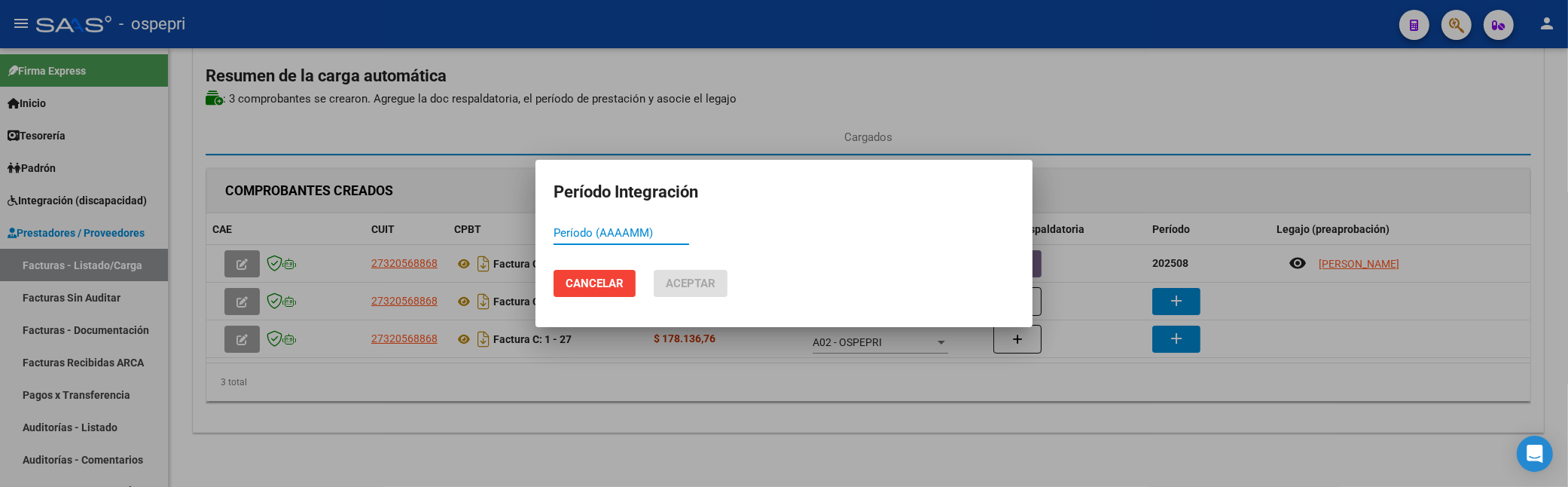
click at [580, 235] on input "Período (AAAAMM)" at bounding box center [622, 233] width 135 height 14
type input "202507"
click at [719, 283] on button "Aceptar" at bounding box center [690, 284] width 74 height 27
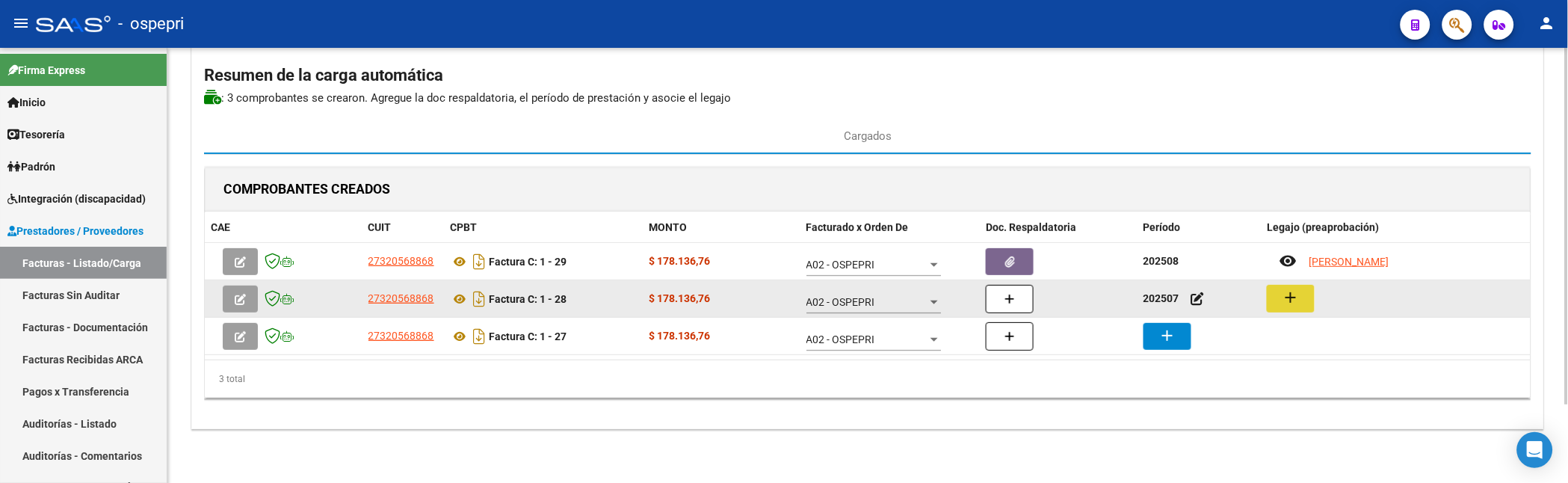
click at [1272, 294] on button "add" at bounding box center [1289, 298] width 48 height 27
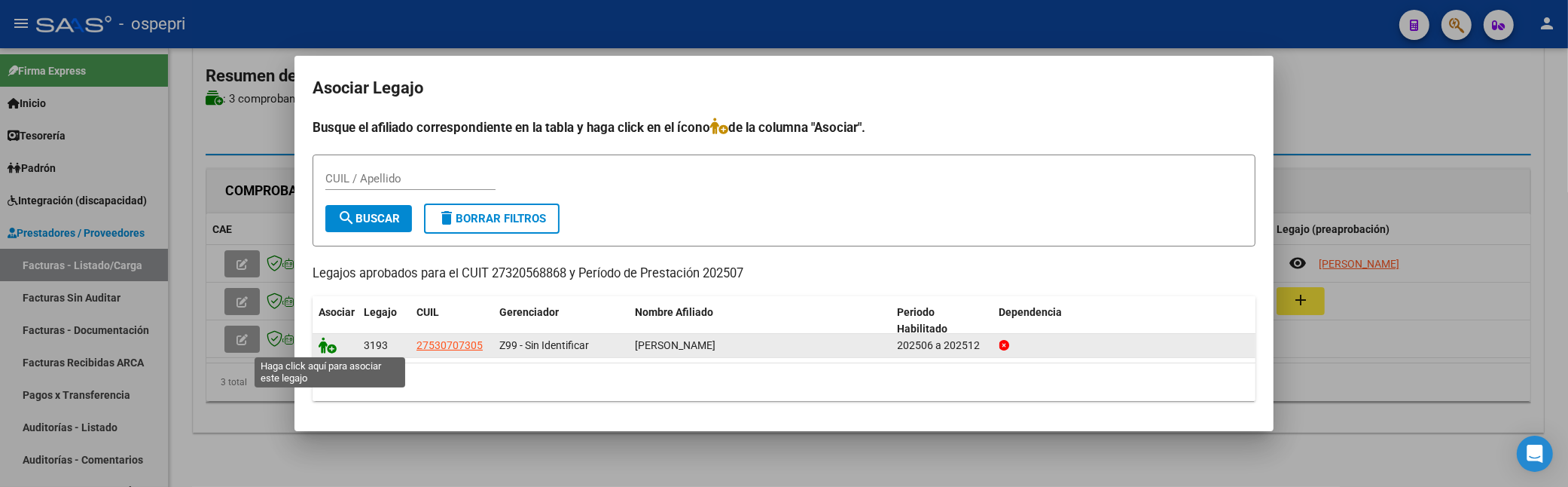
click at [319, 348] on icon at bounding box center [328, 345] width 18 height 17
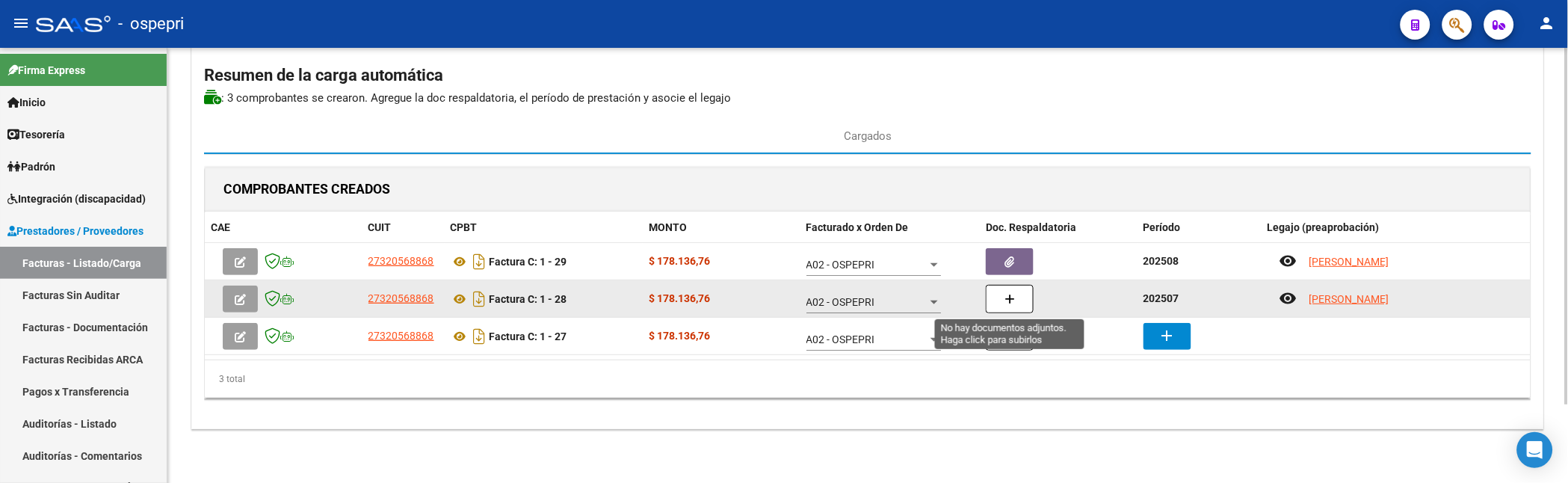
click at [1005, 292] on span "button" at bounding box center [1009, 299] width 11 height 14
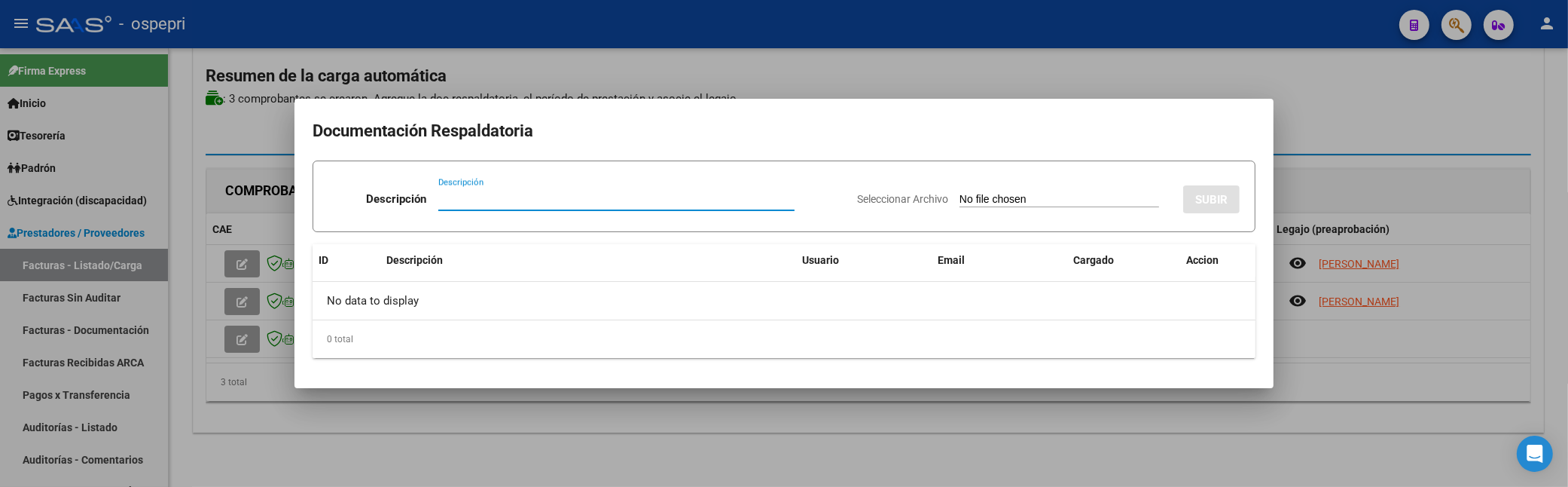
click at [467, 200] on input "Descripción" at bounding box center [617, 199] width 356 height 14
type input "202507"
click at [931, 190] on div "Seleccionar Archivo SUBIR" at bounding box center [1049, 195] width 383 height 46
click at [959, 195] on input "Seleccionar Archivo" at bounding box center [1058, 199] width 199 height 15
type input "C:\fakepath\factura [PERSON_NAME].pdf"
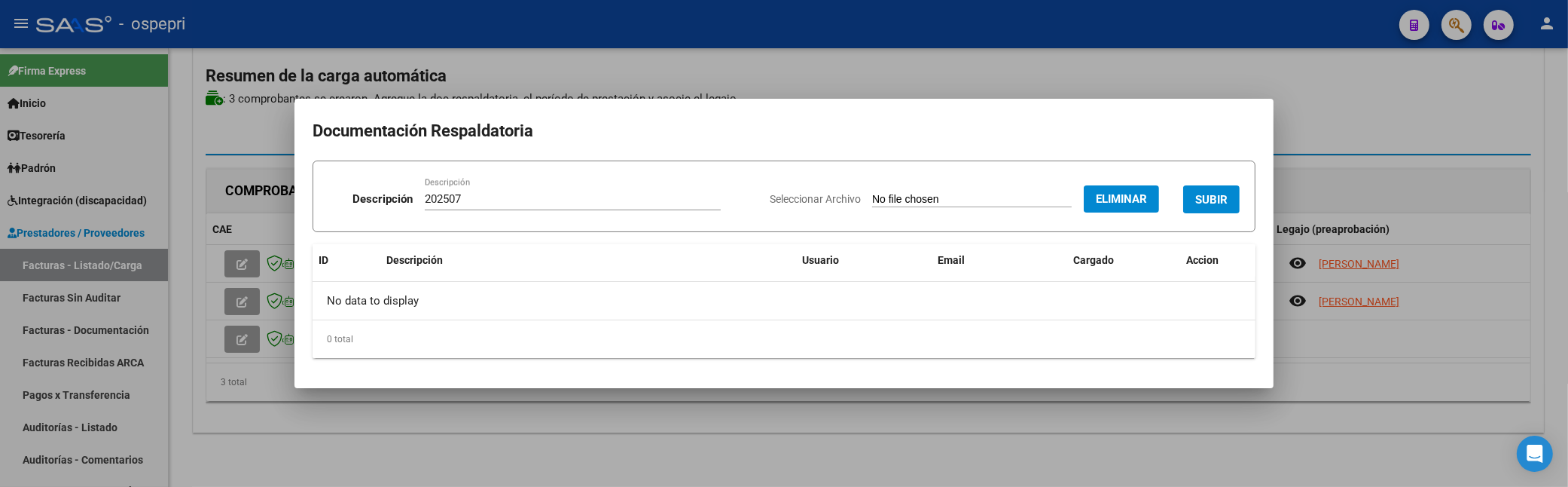
click at [1211, 194] on span "SUBIR" at bounding box center [1212, 199] width 32 height 14
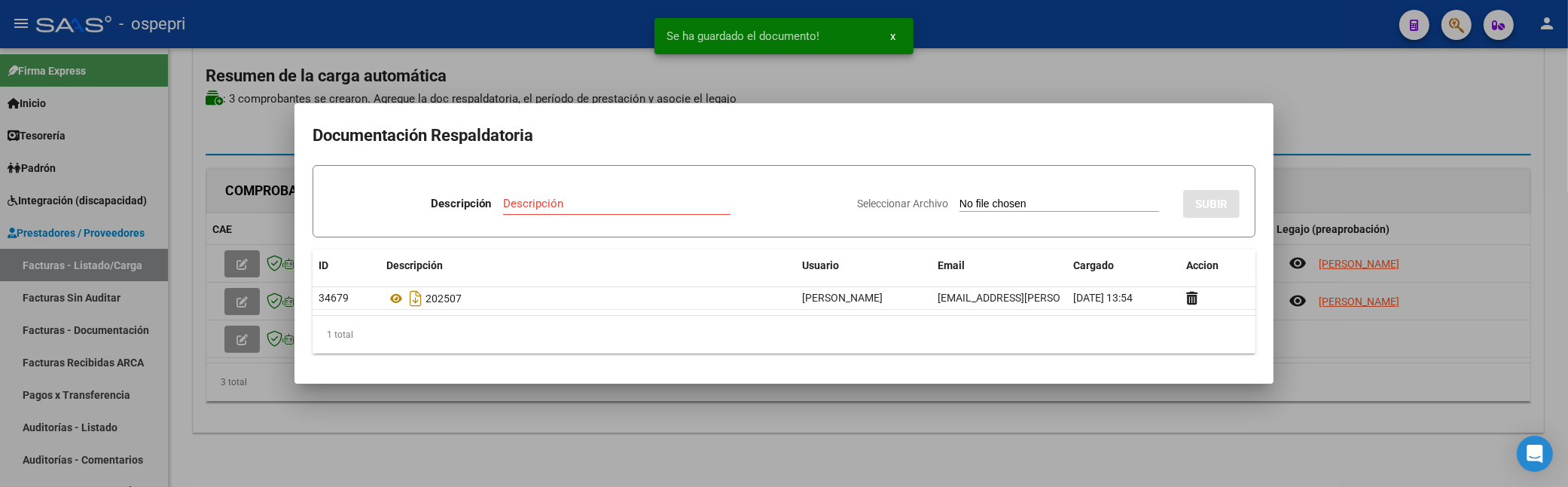
click at [1277, 107] on div at bounding box center [784, 244] width 1568 height 487
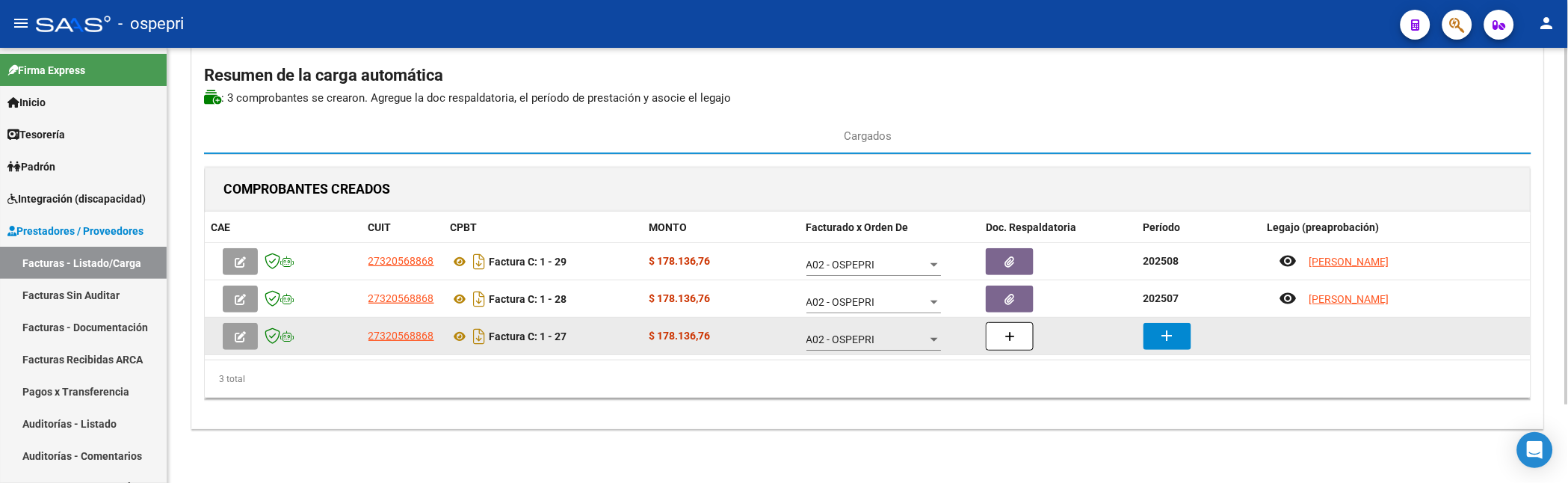
click at [1164, 345] on mat-icon "add" at bounding box center [1167, 335] width 18 height 18
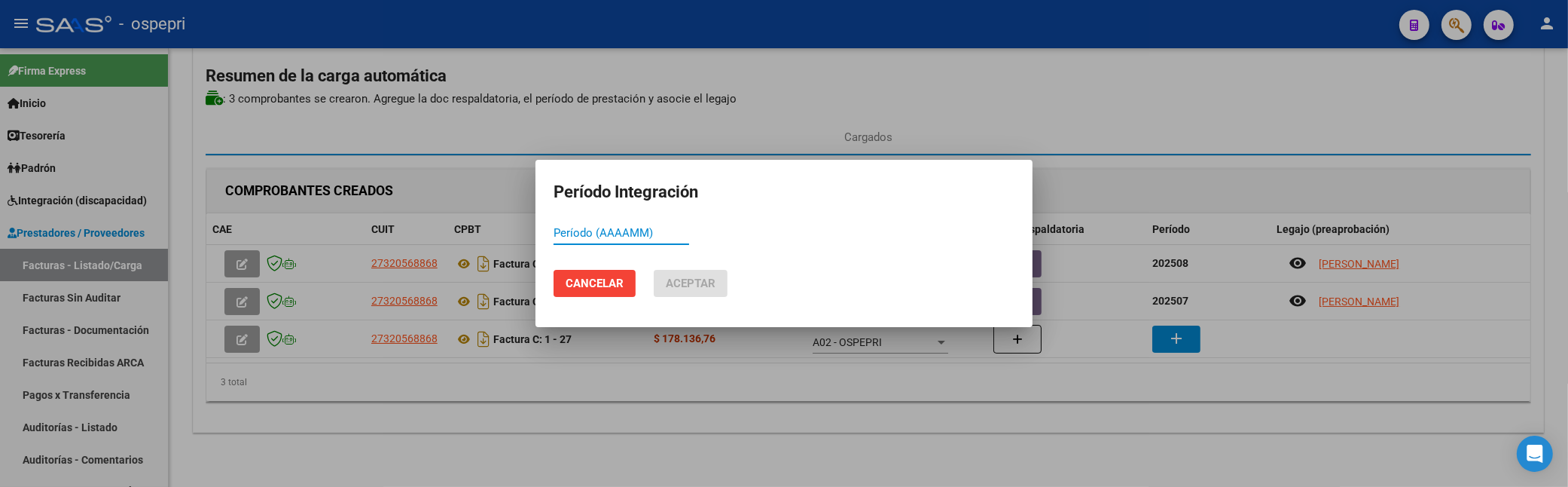
click at [568, 234] on input "Período (AAAAMM)" at bounding box center [622, 233] width 135 height 14
drag, startPoint x: 574, startPoint y: 226, endPoint x: 551, endPoint y: 228, distance: 23.1
click at [551, 228] on mat-dialog-content "886 Período (AAAAMM)" at bounding box center [784, 241] width 497 height 37
type input "202506"
click at [689, 281] on span "Aceptar" at bounding box center [690, 284] width 50 height 14
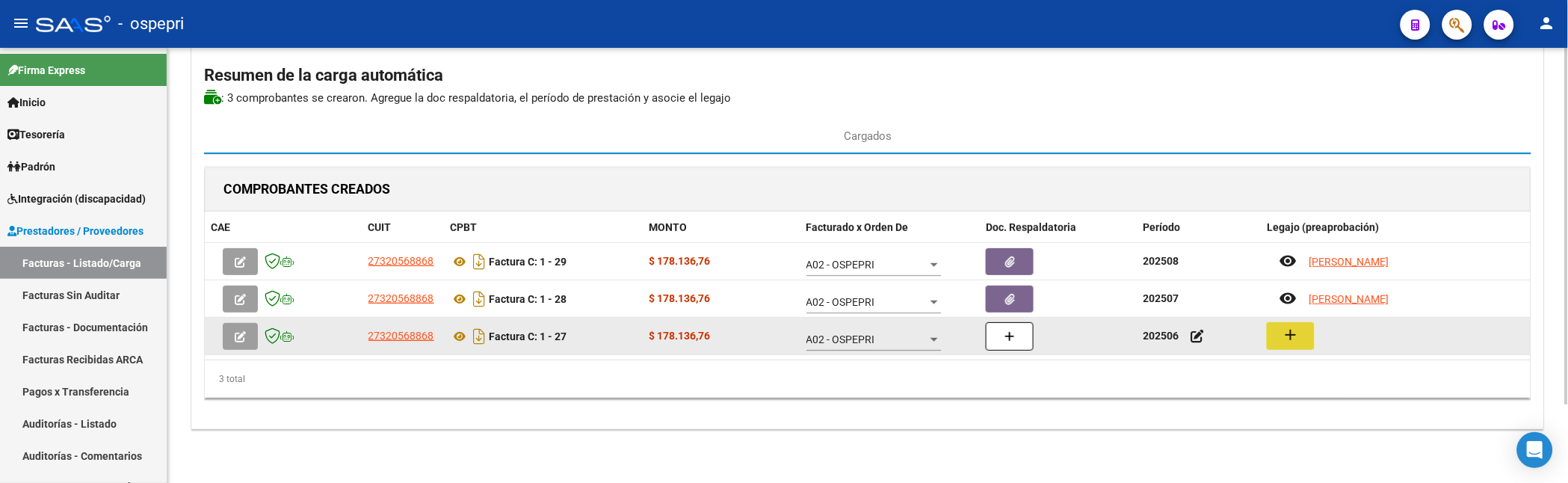
click at [1292, 339] on mat-icon "add" at bounding box center [1290, 335] width 18 height 18
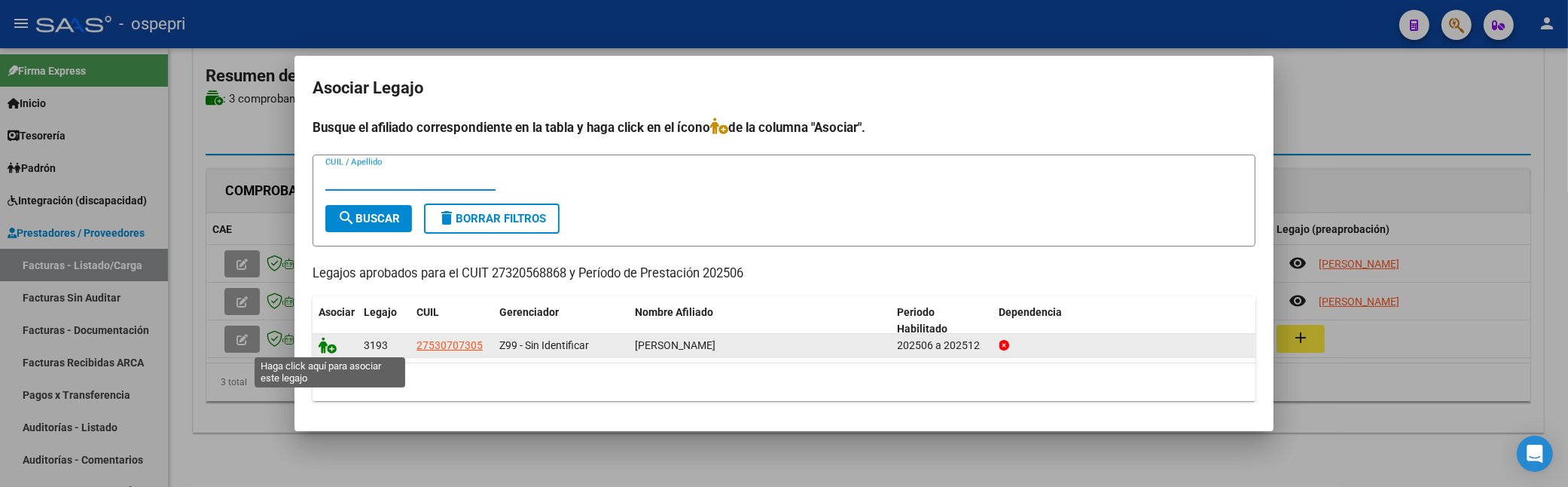
click at [324, 348] on icon at bounding box center [328, 345] width 18 height 17
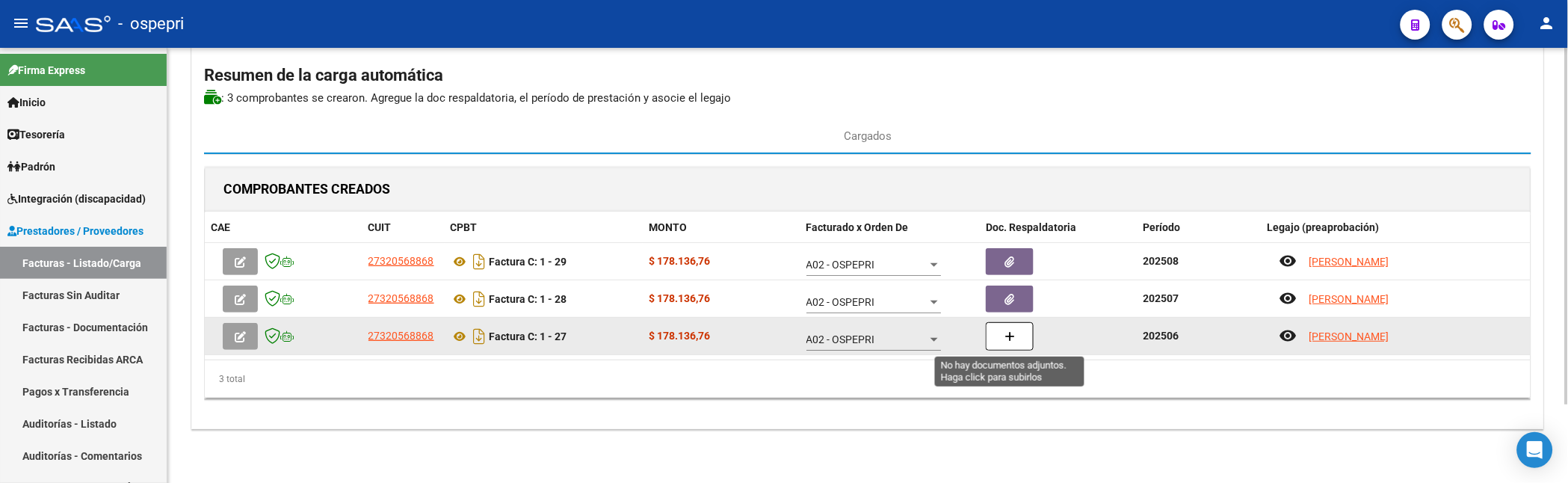
click at [997, 340] on button "button" at bounding box center [1009, 336] width 48 height 28
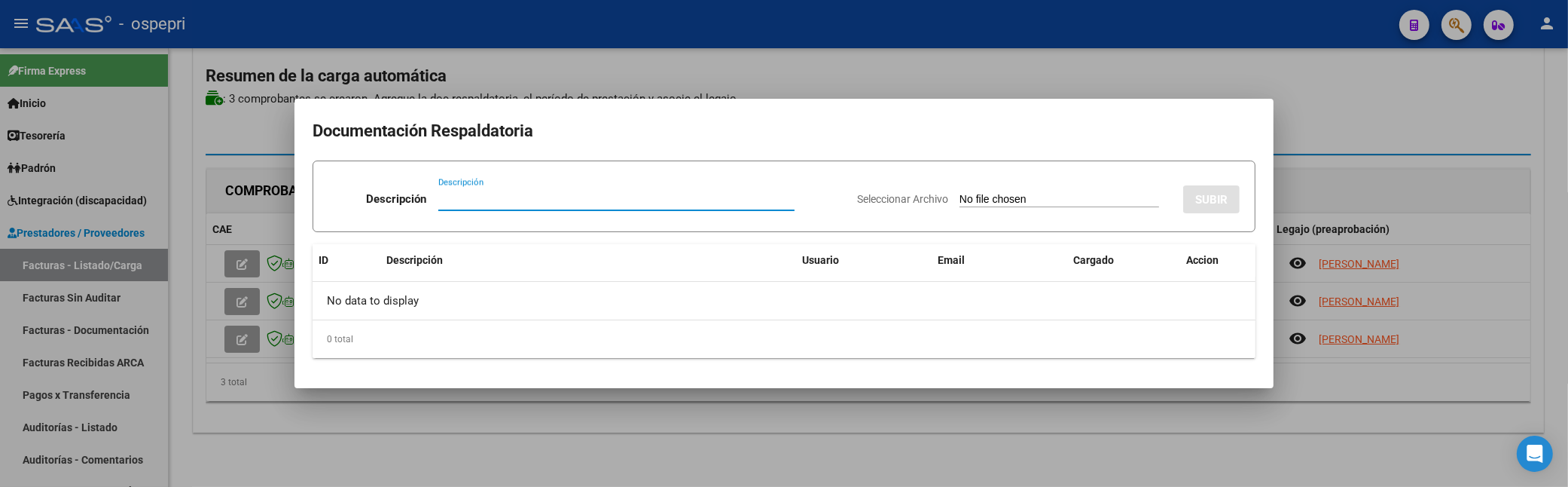
click at [455, 193] on input "Descripción" at bounding box center [617, 199] width 356 height 14
type input "202506"
click at [959, 192] on input "Seleccionar Archivo" at bounding box center [1058, 199] width 199 height 15
type input "C:\fakepath\factura [PERSON_NAME].pdf"
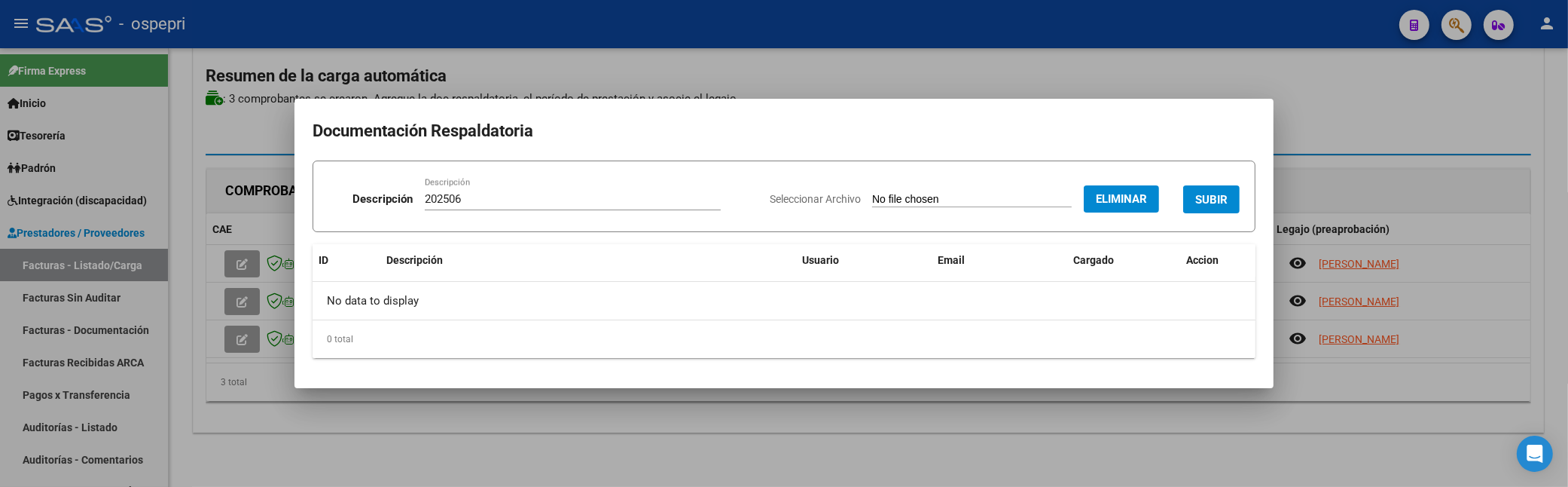
click at [1207, 194] on span "SUBIR" at bounding box center [1212, 199] width 32 height 14
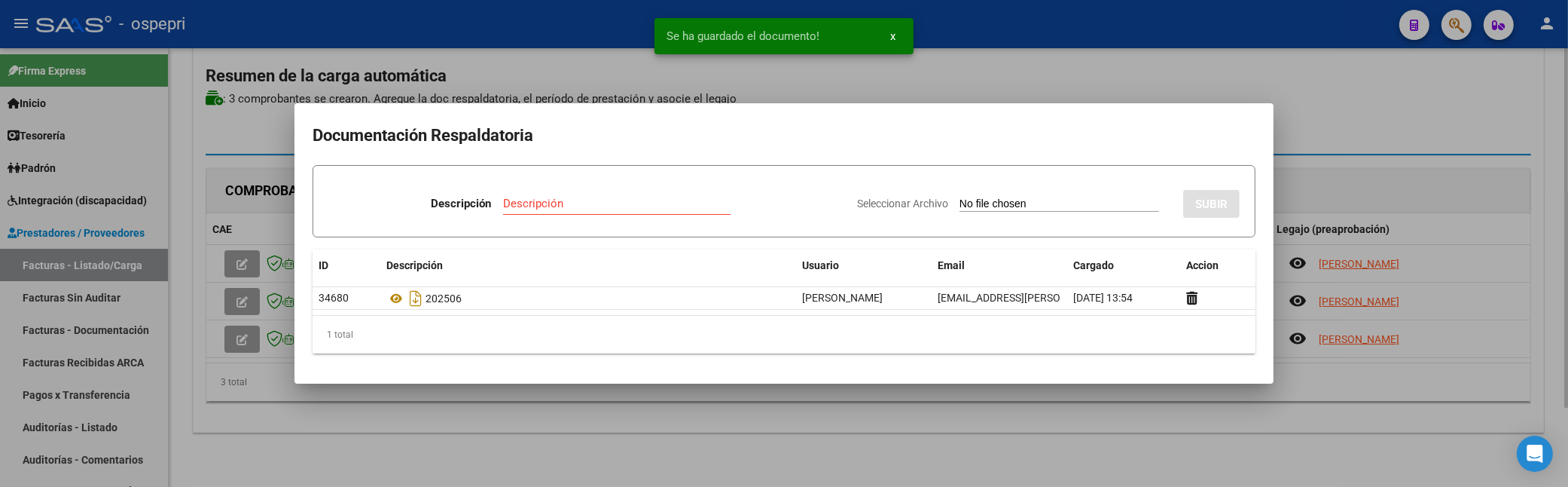
click at [1092, 69] on div at bounding box center [784, 244] width 1568 height 487
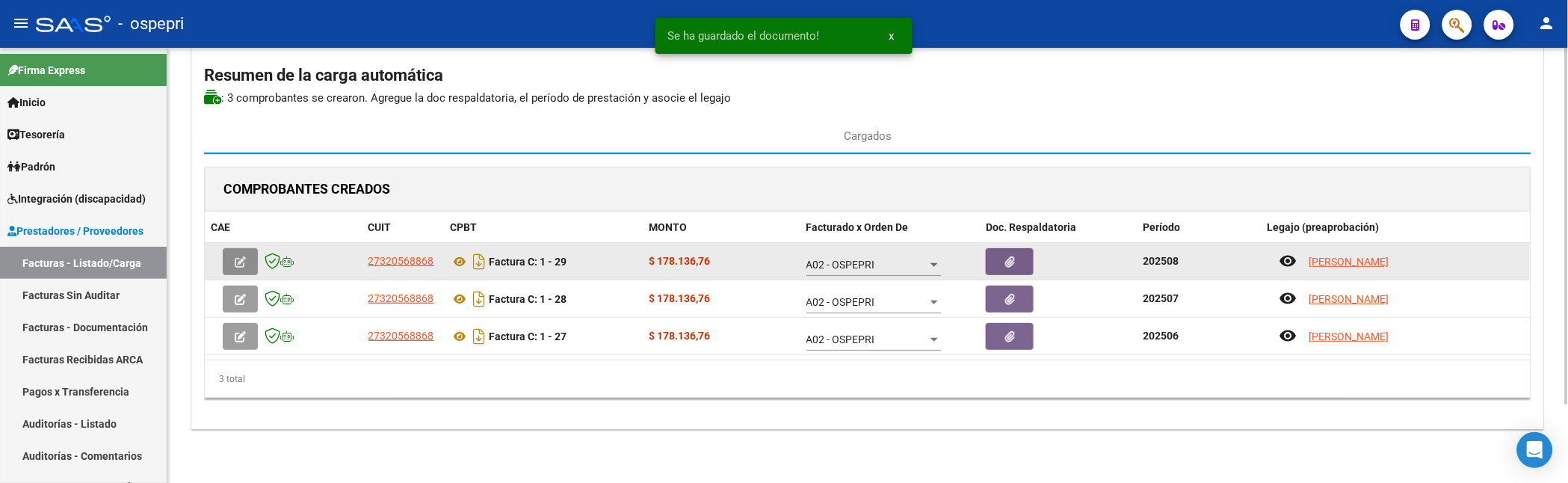
click at [228, 258] on button "button" at bounding box center [241, 262] width 35 height 27
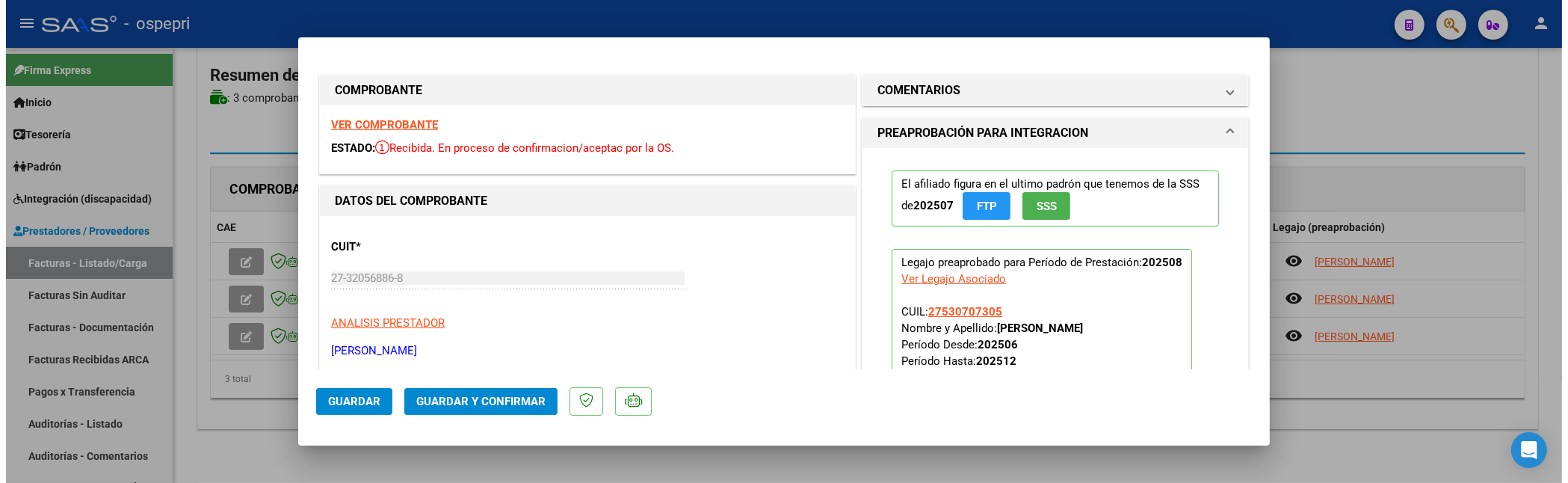
scroll to position [83, 0]
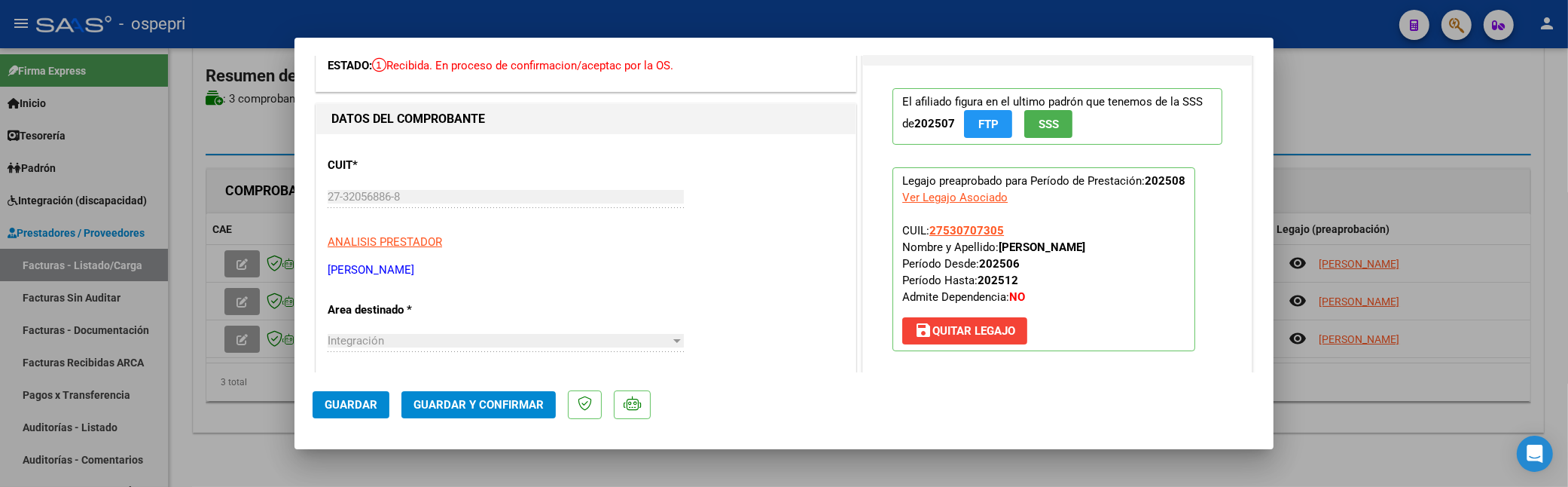
click at [473, 404] on span "Guardar y Confirmar" at bounding box center [478, 405] width 131 height 14
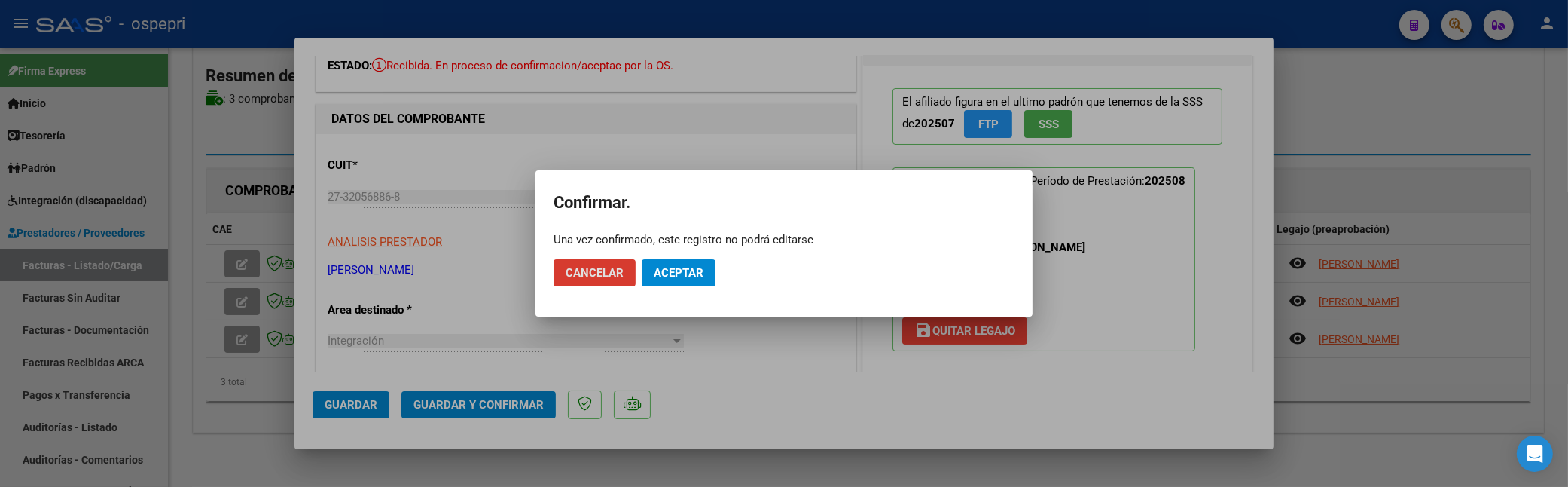
click at [687, 277] on span "Aceptar" at bounding box center [678, 273] width 50 height 14
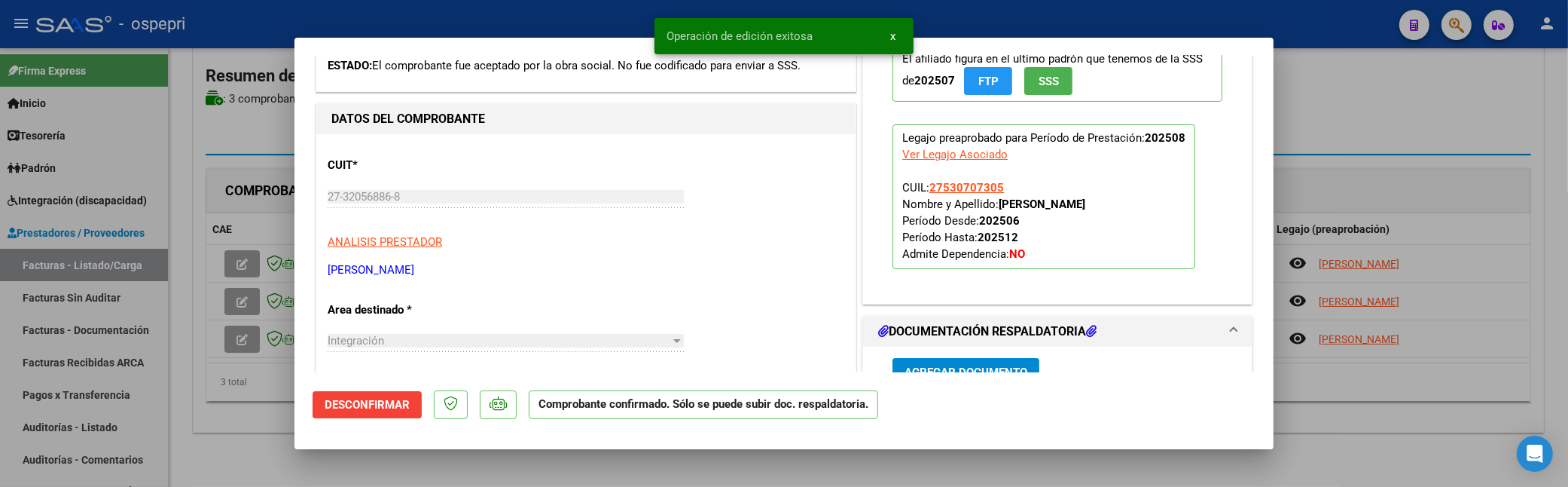
click at [238, 299] on div at bounding box center [784, 244] width 1568 height 487
type input "$ 0,00"
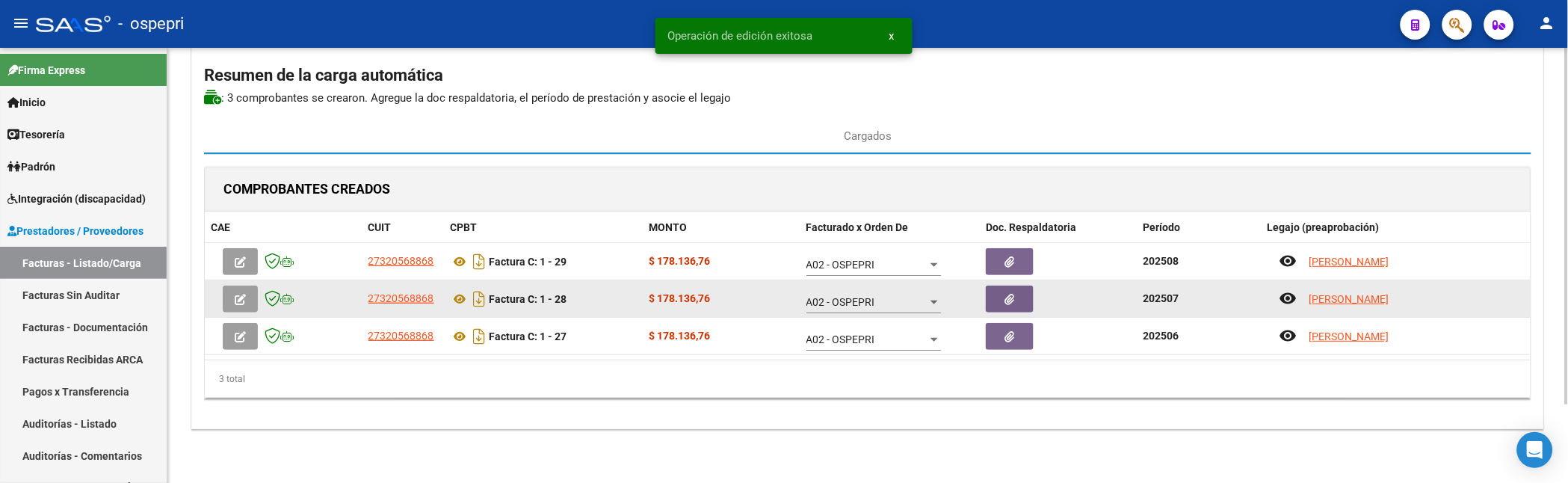
click at [245, 296] on icon "button" at bounding box center [241, 300] width 12 height 12
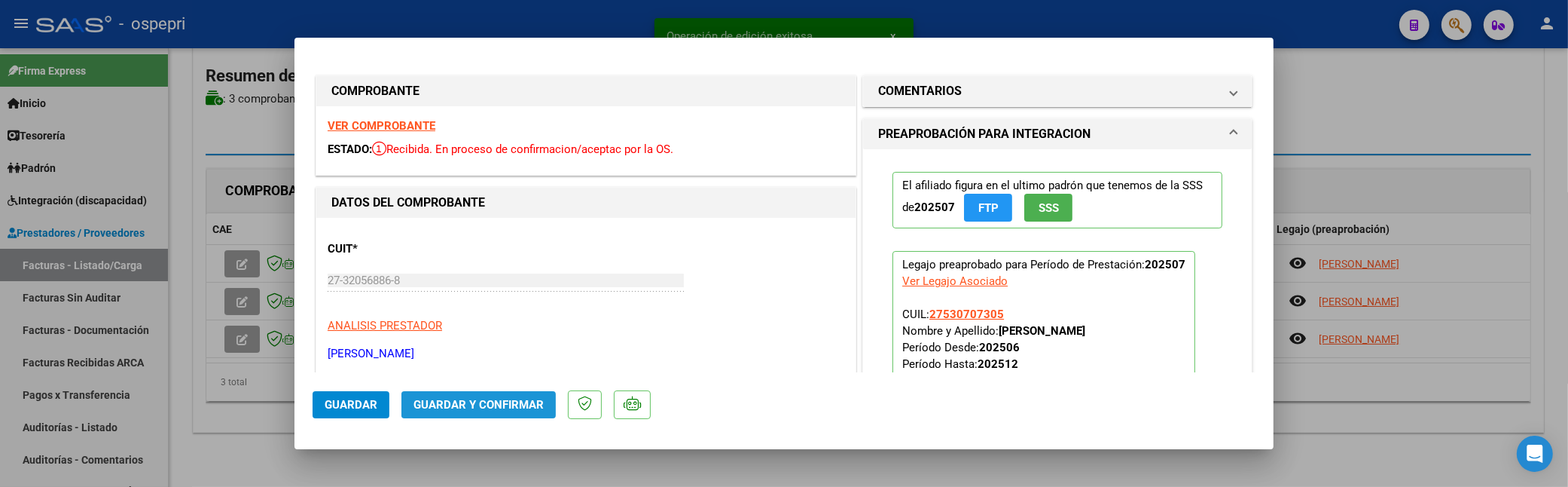
click at [511, 397] on button "Guardar y Confirmar" at bounding box center [478, 405] width 154 height 27
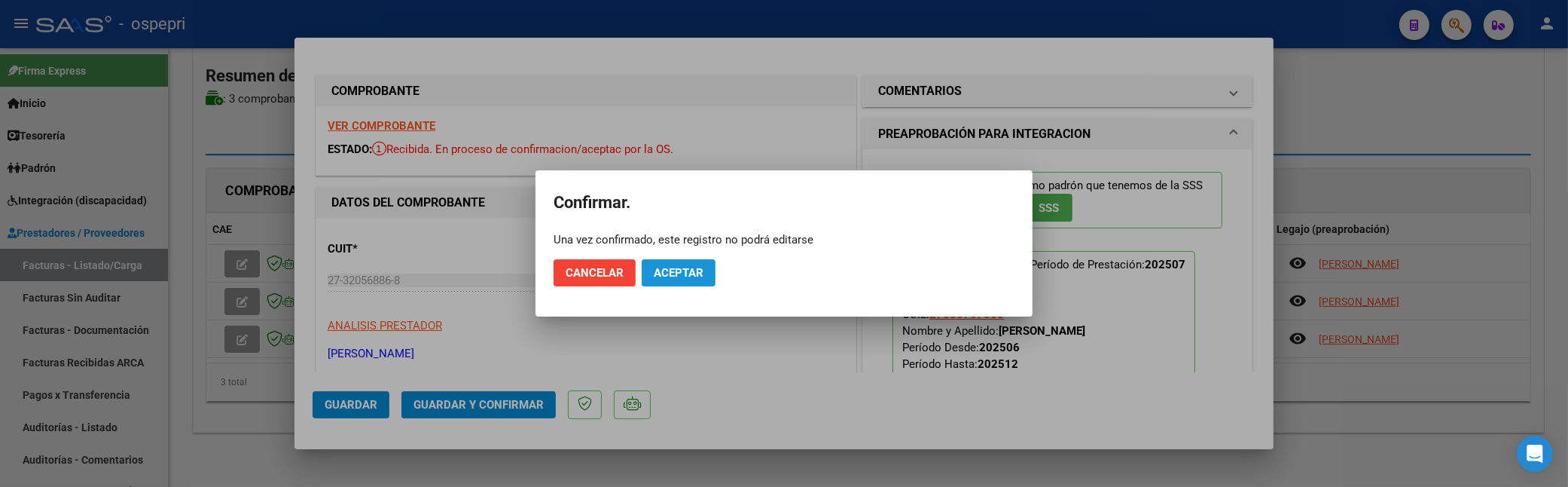
click at [676, 267] on span "Aceptar" at bounding box center [678, 273] width 50 height 14
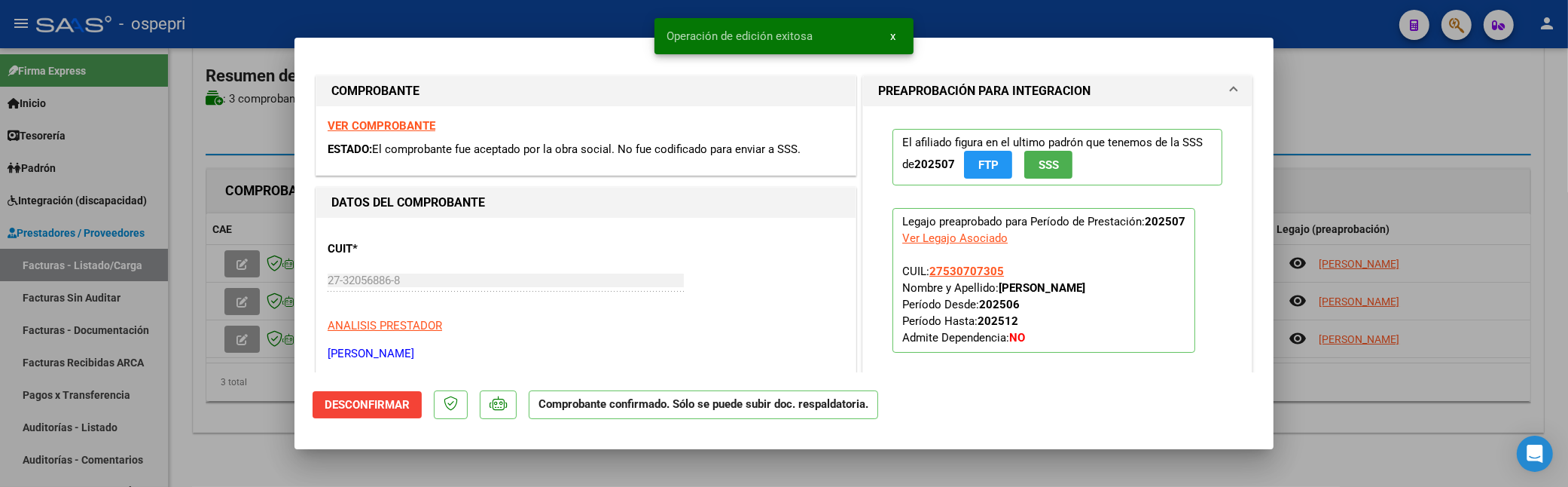
click at [253, 344] on div at bounding box center [784, 244] width 1568 height 487
type input "$ 0,00"
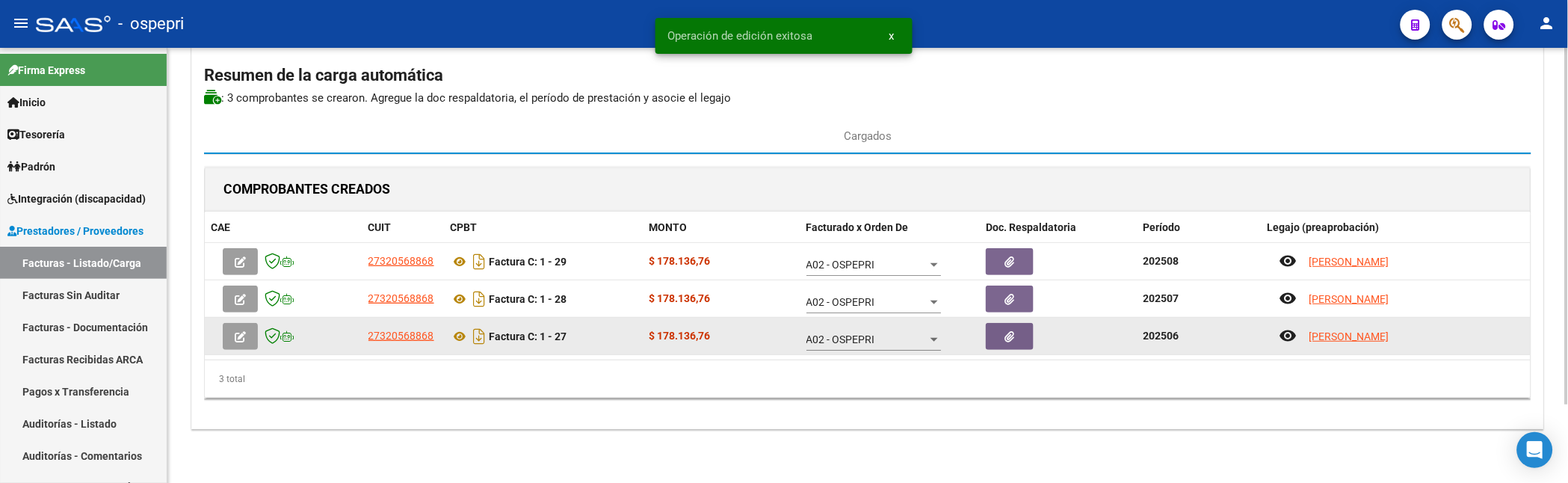
click at [240, 337] on icon "button" at bounding box center [241, 337] width 12 height 12
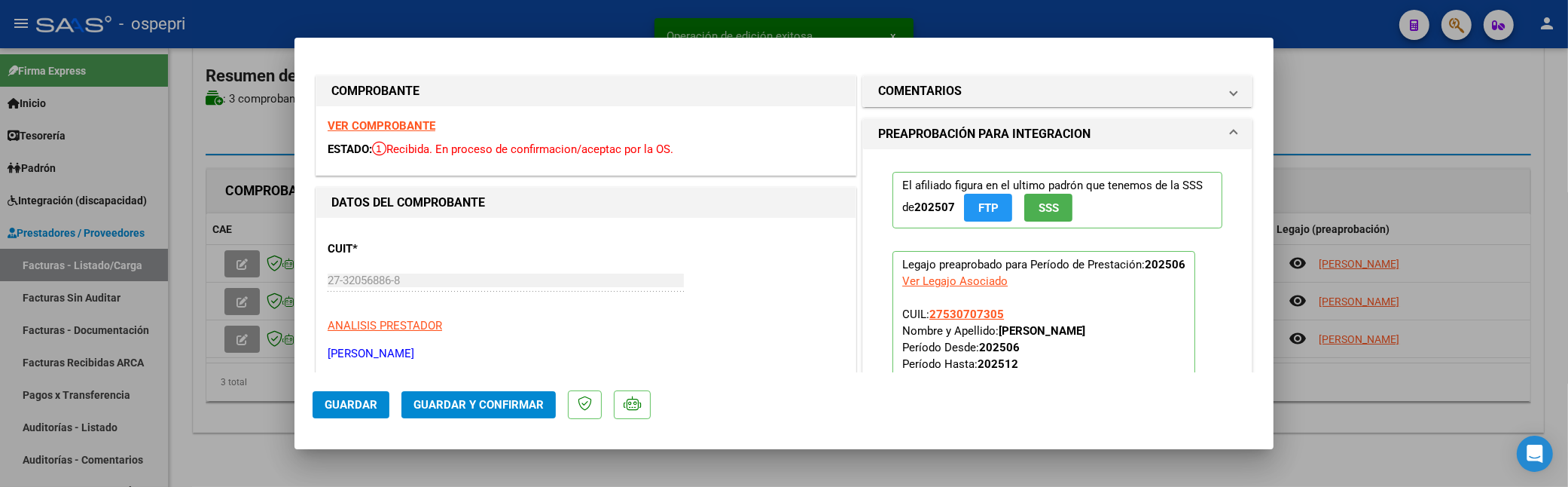
click at [469, 404] on span "Guardar y Confirmar" at bounding box center [478, 405] width 131 height 14
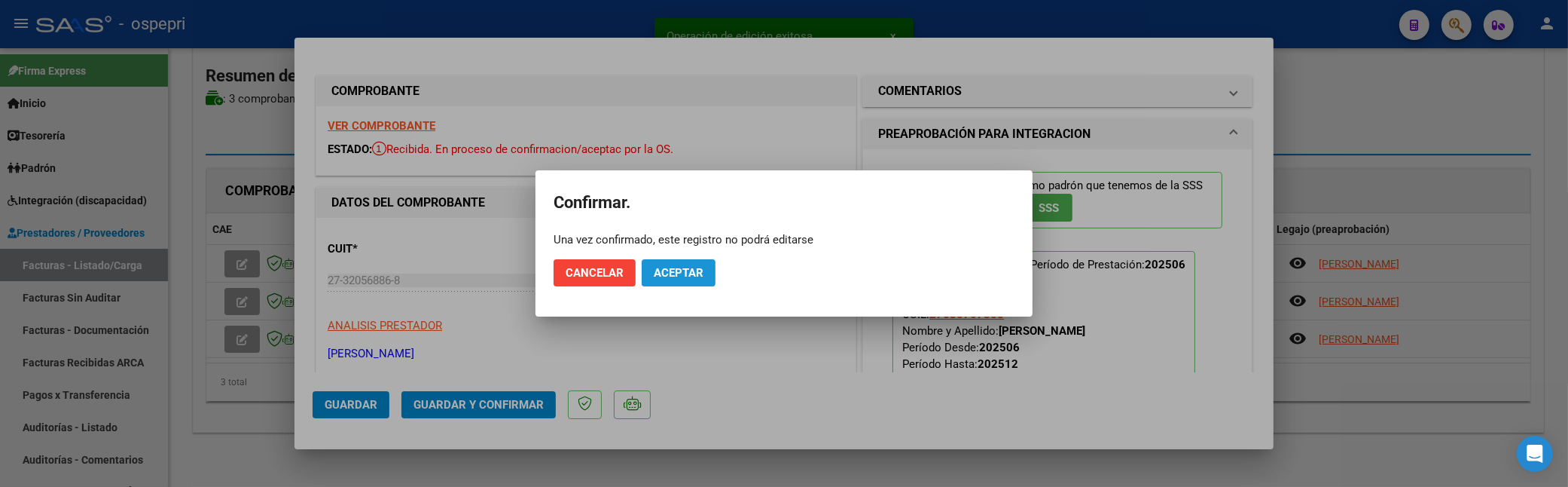
click at [689, 277] on span "Aceptar" at bounding box center [678, 273] width 50 height 14
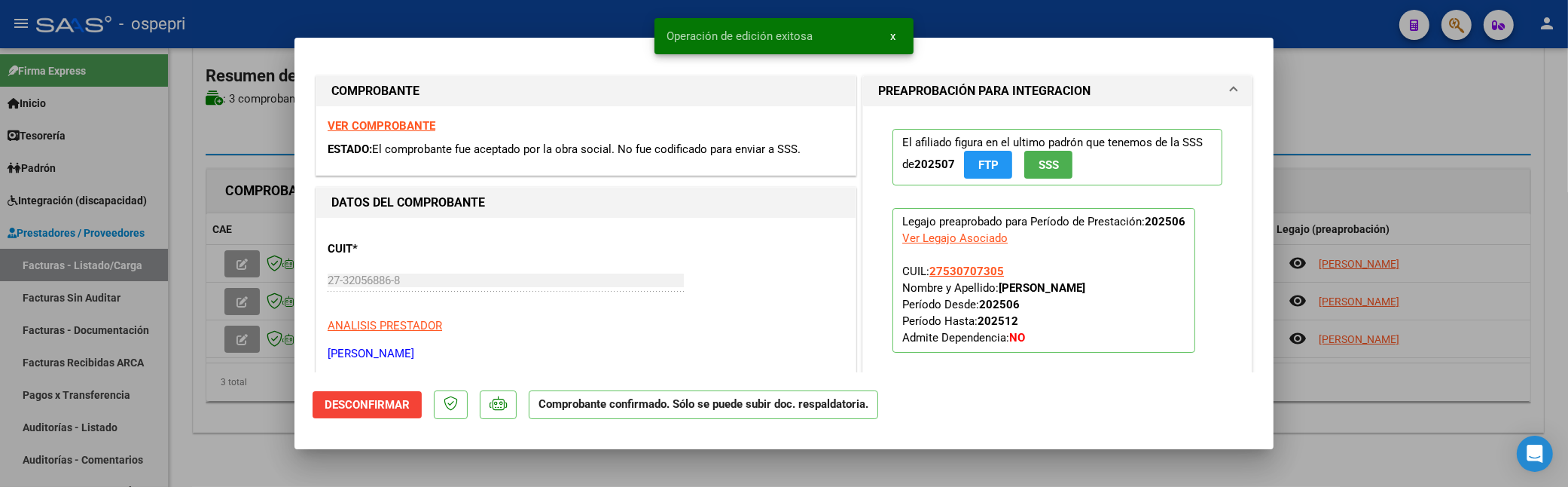
click at [228, 260] on div at bounding box center [784, 244] width 1568 height 487
type input "$ 0,00"
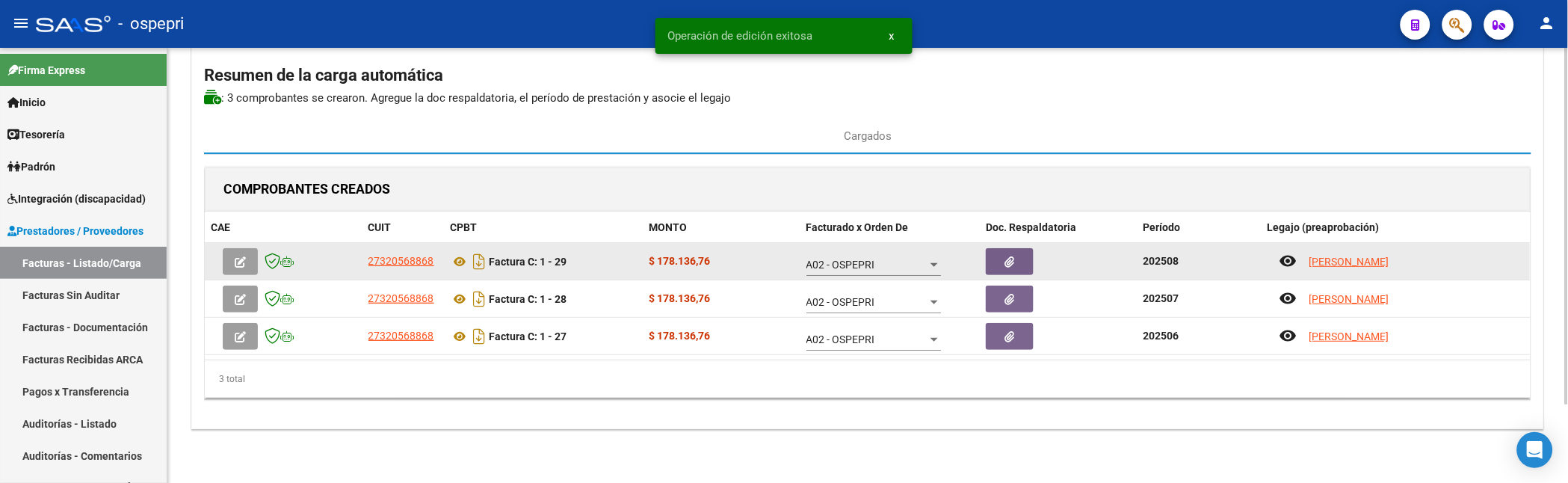
click at [248, 255] on button "button" at bounding box center [241, 262] width 35 height 27
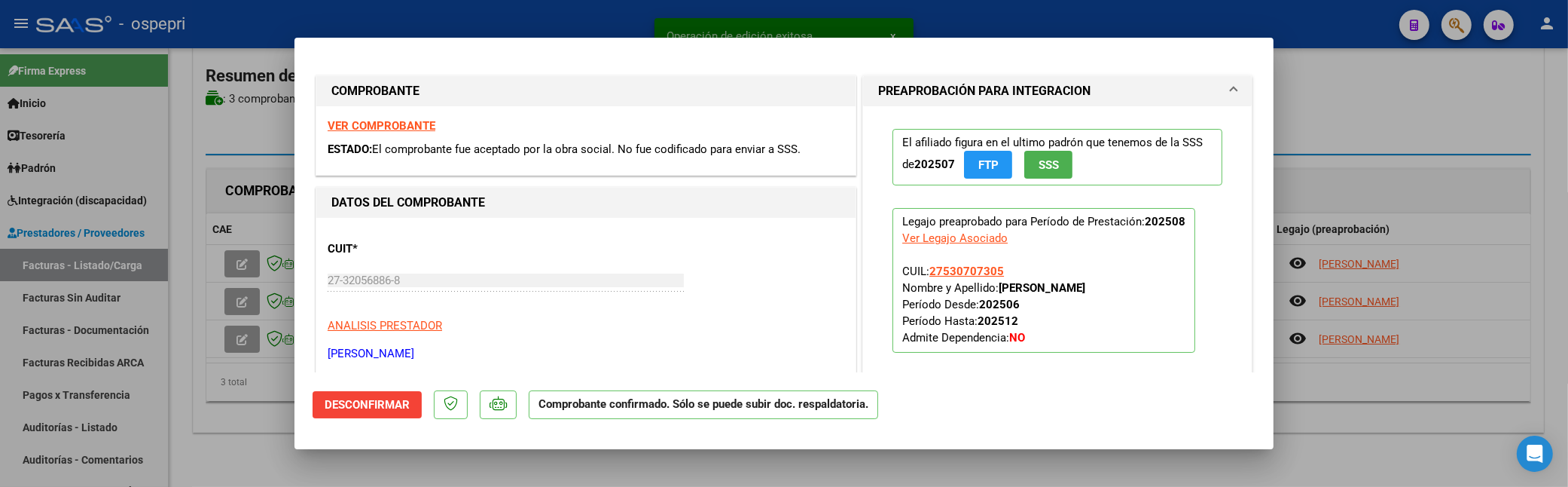
click at [236, 372] on div at bounding box center [784, 244] width 1568 height 487
type input "$ 0,00"
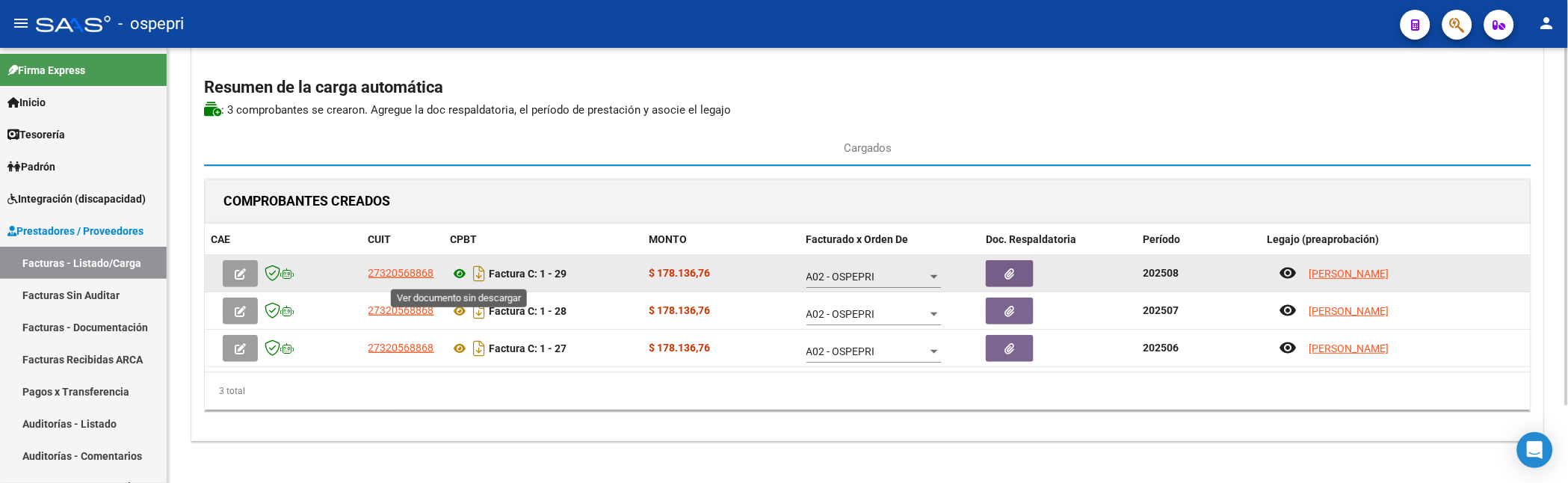
click at [459, 275] on icon at bounding box center [461, 274] width 19 height 18
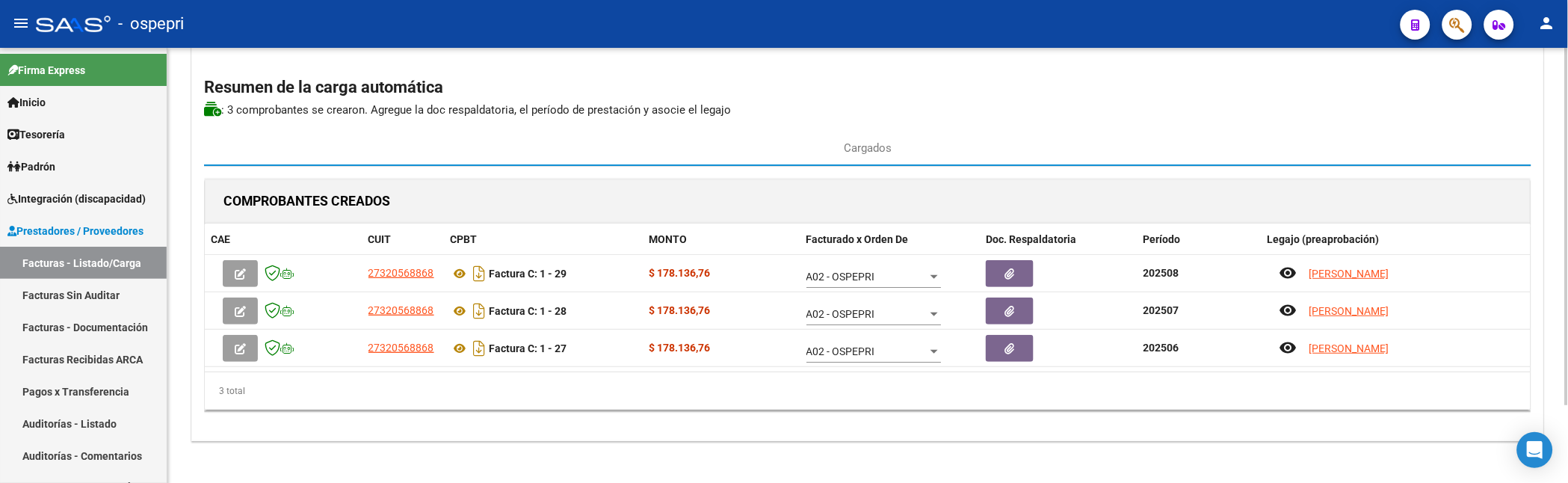
click at [1203, 194] on div "COMPROBANTES CREADOS" at bounding box center [867, 202] width 1325 height 45
click at [1206, 128] on div "CARGA MASIVA DE COMPROBANTES Area: Integración Gerenciador: A02 - OSPEPRI Final…" at bounding box center [867, 214] width 1353 height 452
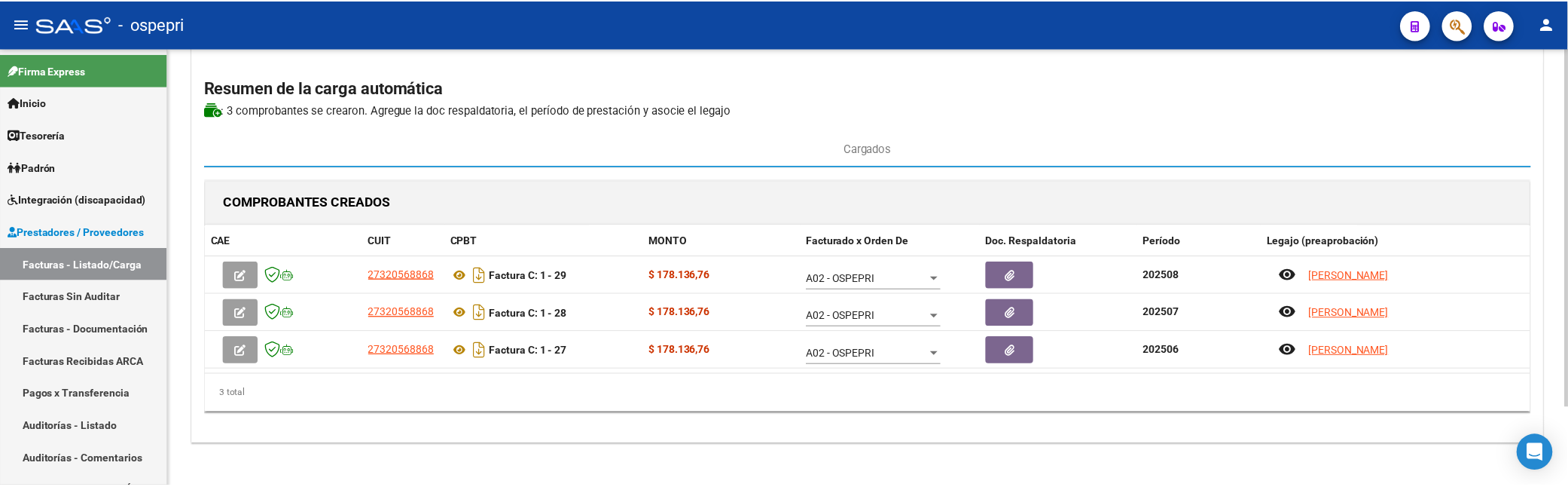
scroll to position [0, 0]
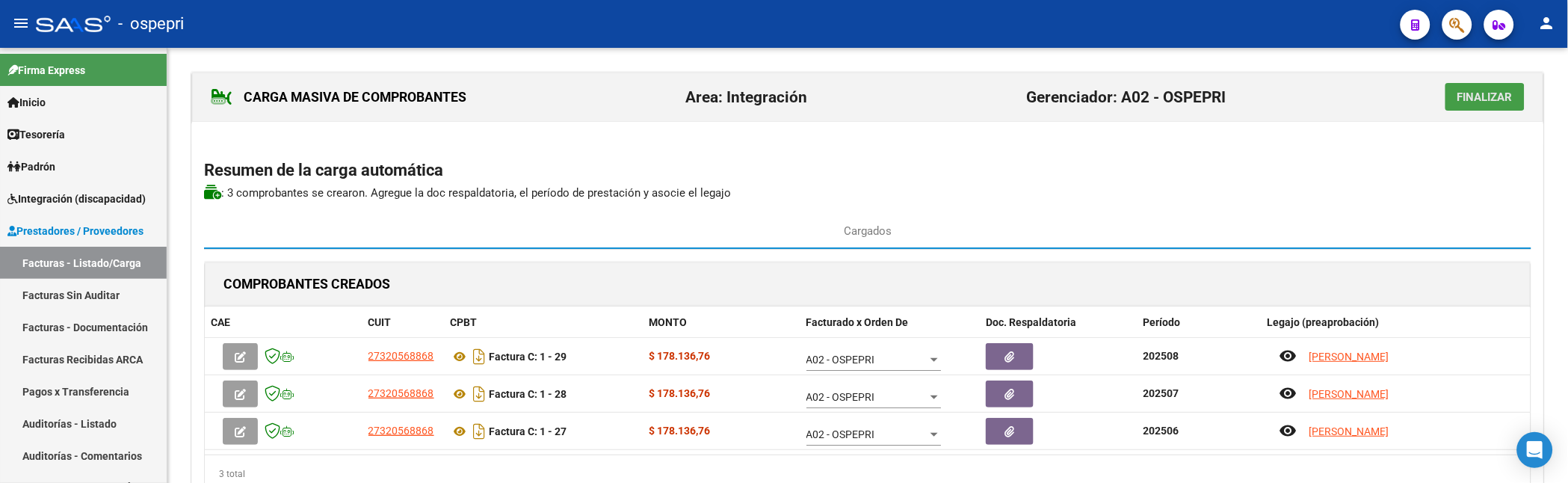
click at [1484, 98] on span "Finalizar" at bounding box center [1484, 97] width 56 height 14
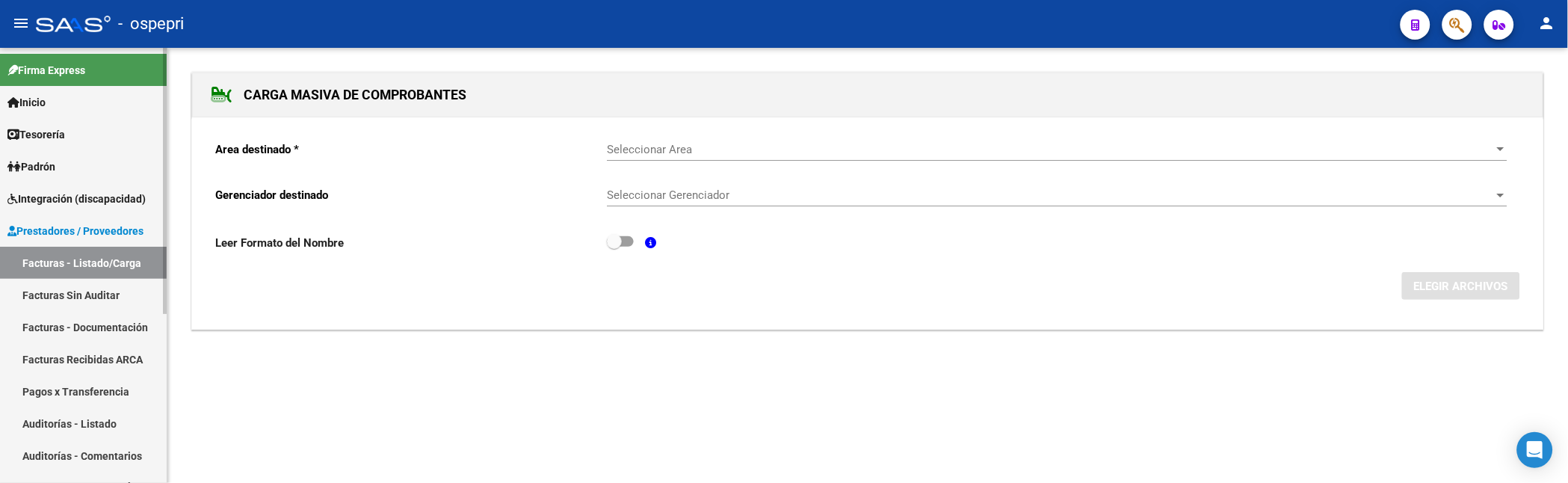
drag, startPoint x: 93, startPoint y: 259, endPoint x: 124, endPoint y: 258, distance: 31.0
click at [93, 259] on link "Facturas - Listado/Carga" at bounding box center [83, 262] width 167 height 32
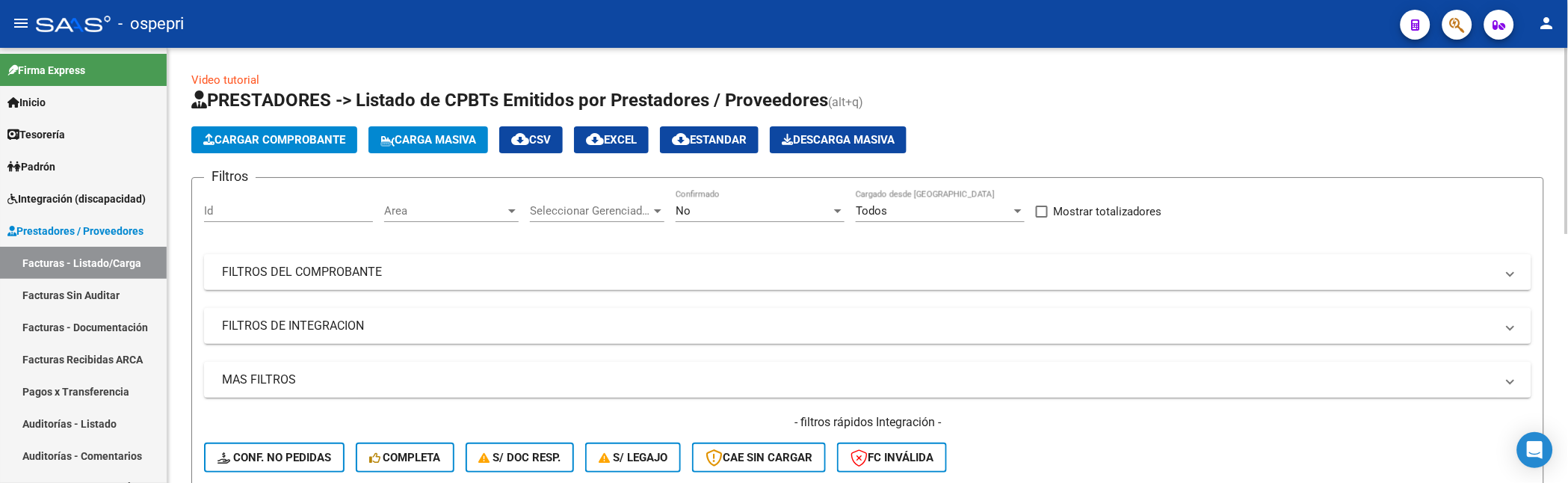
click at [331, 145] on span "Cargar Comprobante" at bounding box center [275, 140] width 142 height 14
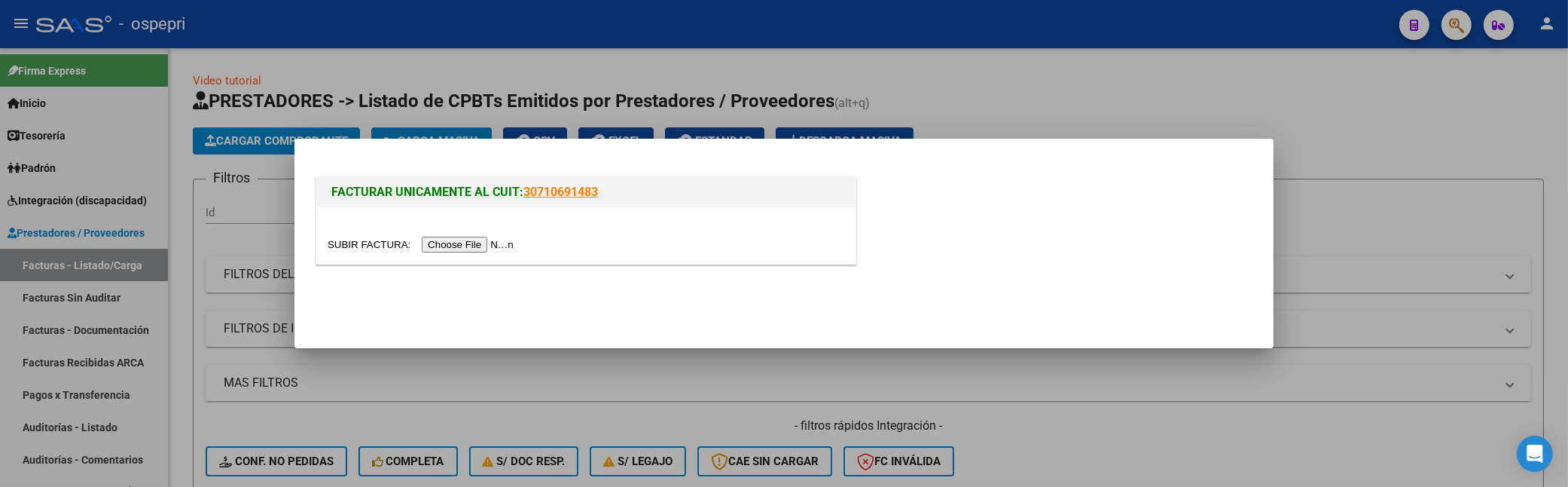
click at [423, 244] on input "file" at bounding box center [423, 244] width 190 height 16
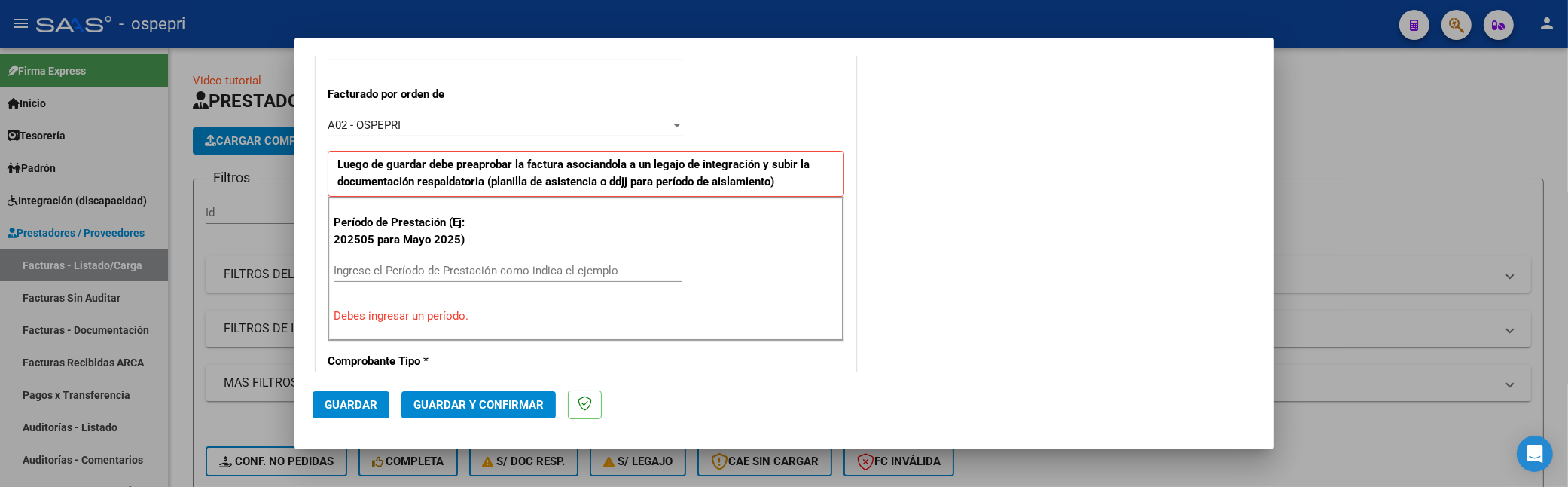
scroll to position [414, 0]
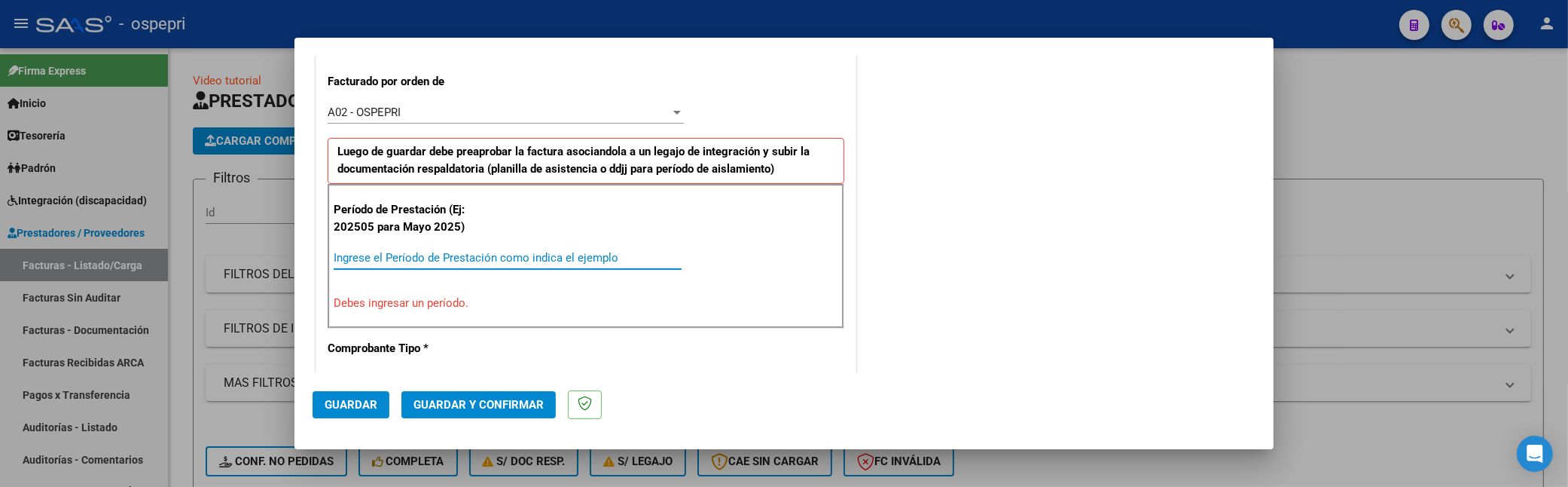
click at [449, 257] on input "Ingrese el Período de Prestación como indica el ejemplo" at bounding box center [508, 257] width 348 height 14
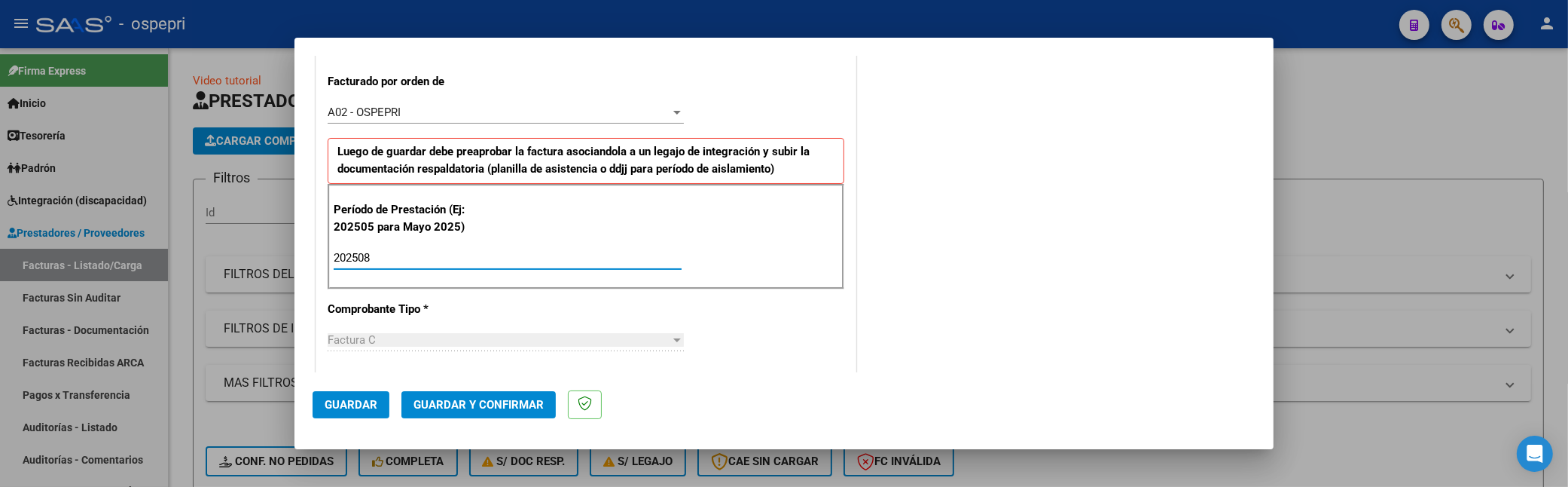
type input "202508"
click at [360, 409] on span "Guardar" at bounding box center [351, 405] width 53 height 14
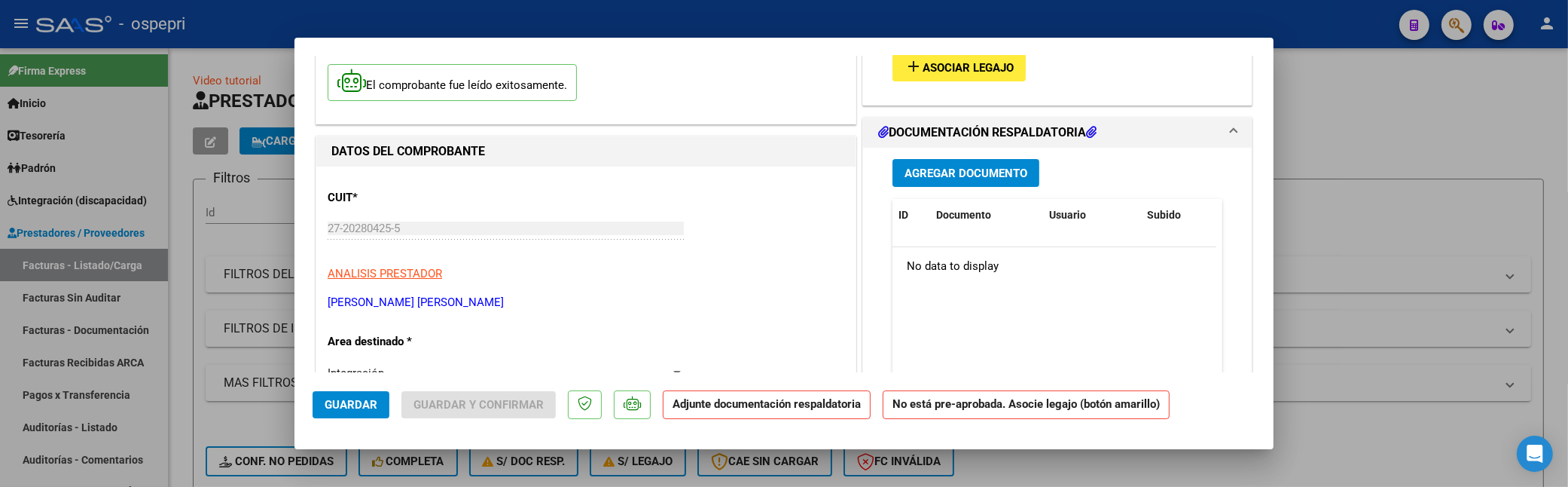
scroll to position [0, 0]
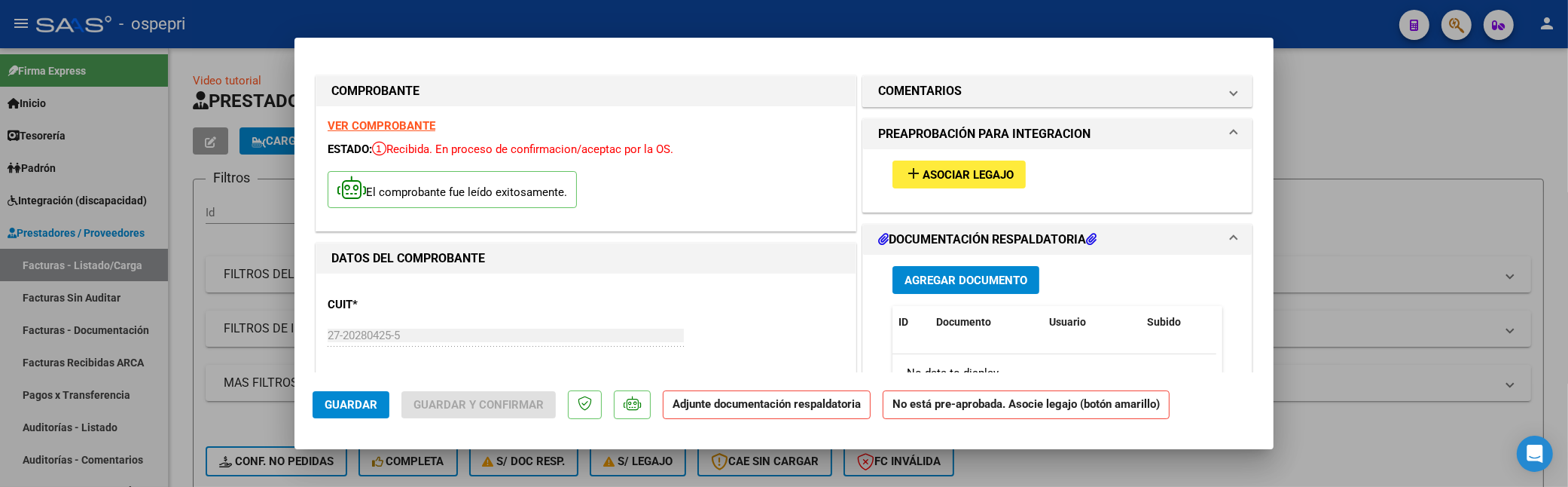
click at [953, 166] on button "add Asociar Legajo" at bounding box center [959, 174] width 134 height 27
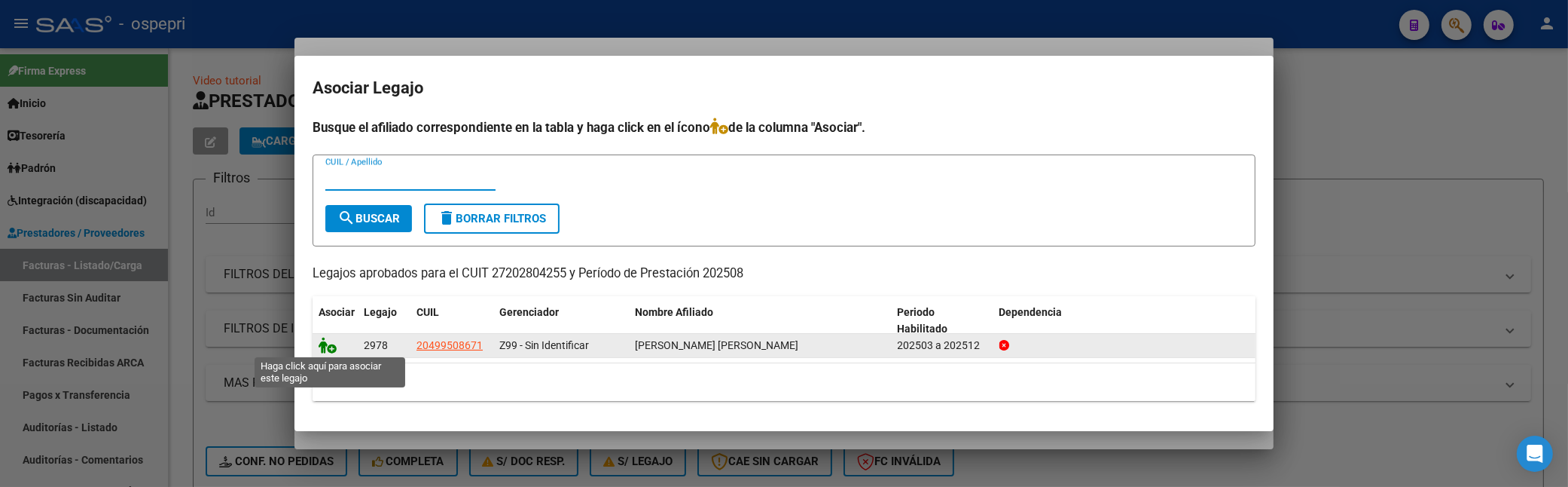
drag, startPoint x: 322, startPoint y: 342, endPoint x: 338, endPoint y: 342, distance: 16.0
click at [324, 342] on icon at bounding box center [328, 345] width 18 height 17
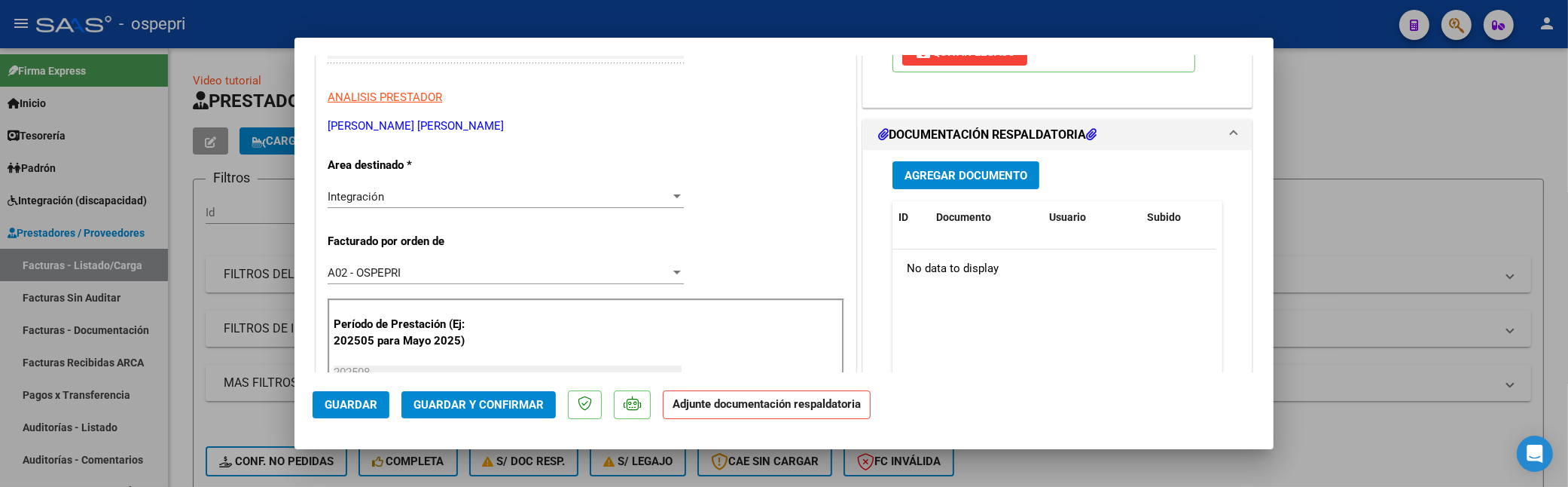
scroll to position [250, 0]
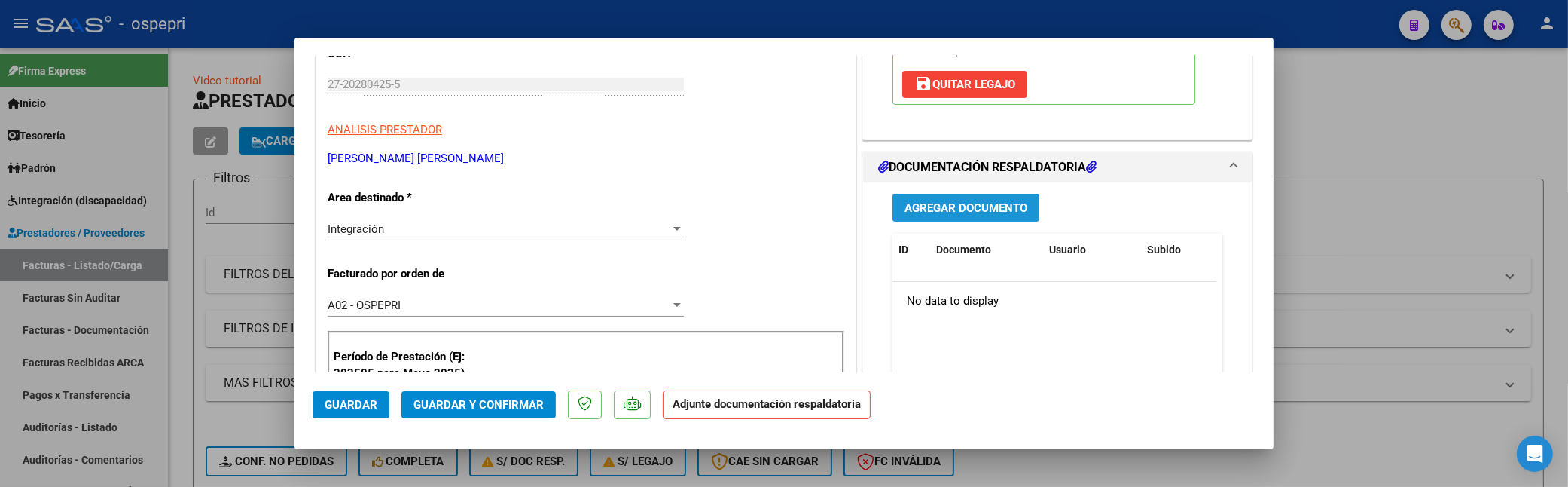
click at [969, 196] on button "Agregar Documento" at bounding box center [966, 207] width 147 height 27
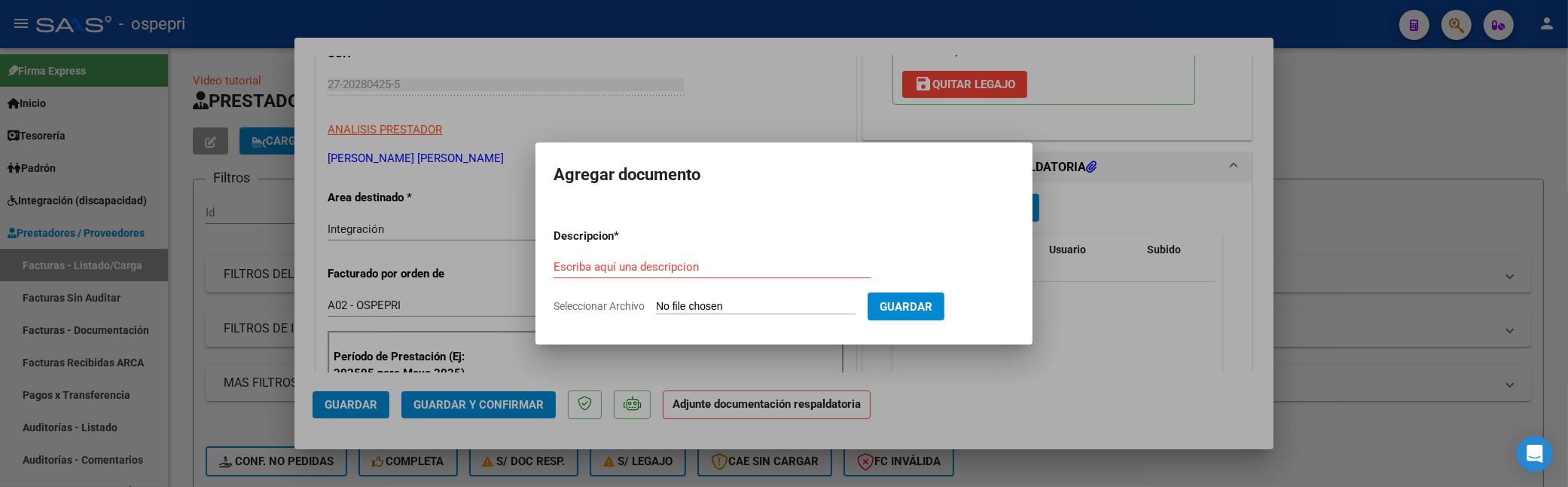
click at [674, 258] on div "Escriba aquí una descripcion" at bounding box center [713, 266] width 318 height 23
click at [669, 266] on input "Escriba aquí una descripcion" at bounding box center [713, 267] width 318 height 14
paste input "sandrirome10@gmail.com"
drag, startPoint x: 719, startPoint y: 270, endPoint x: 550, endPoint y: 273, distance: 169.0
click at [550, 273] on mat-dialog-content "Descripcion * sandrirome10@gmail.com Escriba aquí una descripcion Seleccionar A…" at bounding box center [784, 265] width 497 height 122
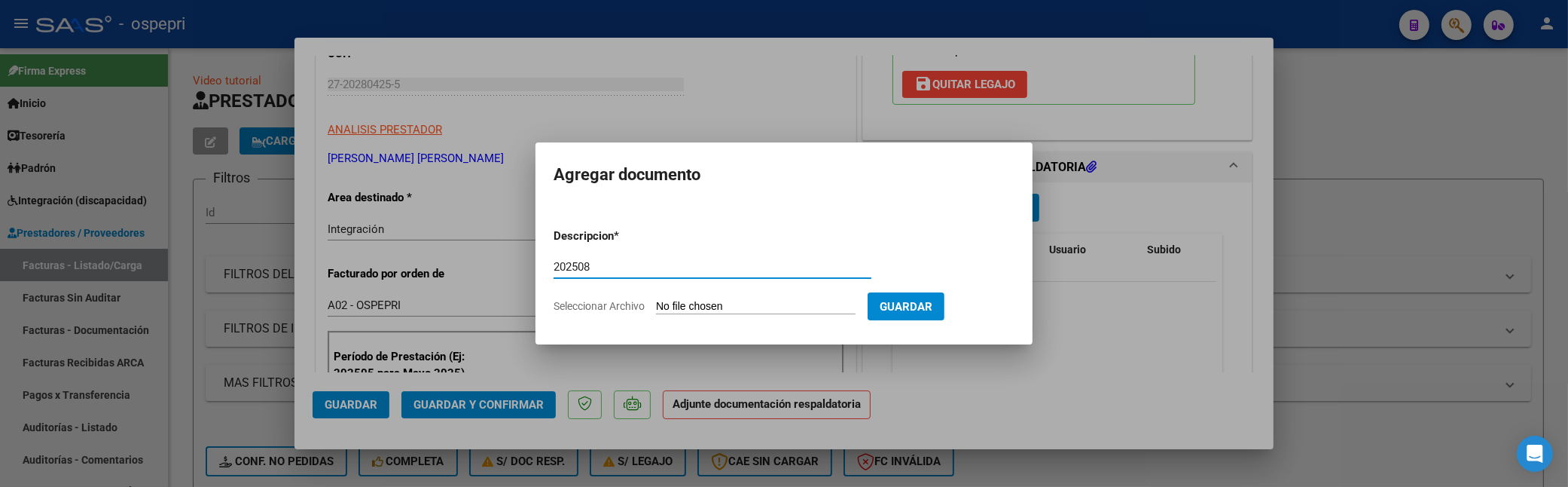
type input "202508"
click at [685, 304] on input "Seleccionar Archivo" at bounding box center [755, 306] width 199 height 15
type input "C:\fakepath\Asistencia_Agosto_2025.jpeg"
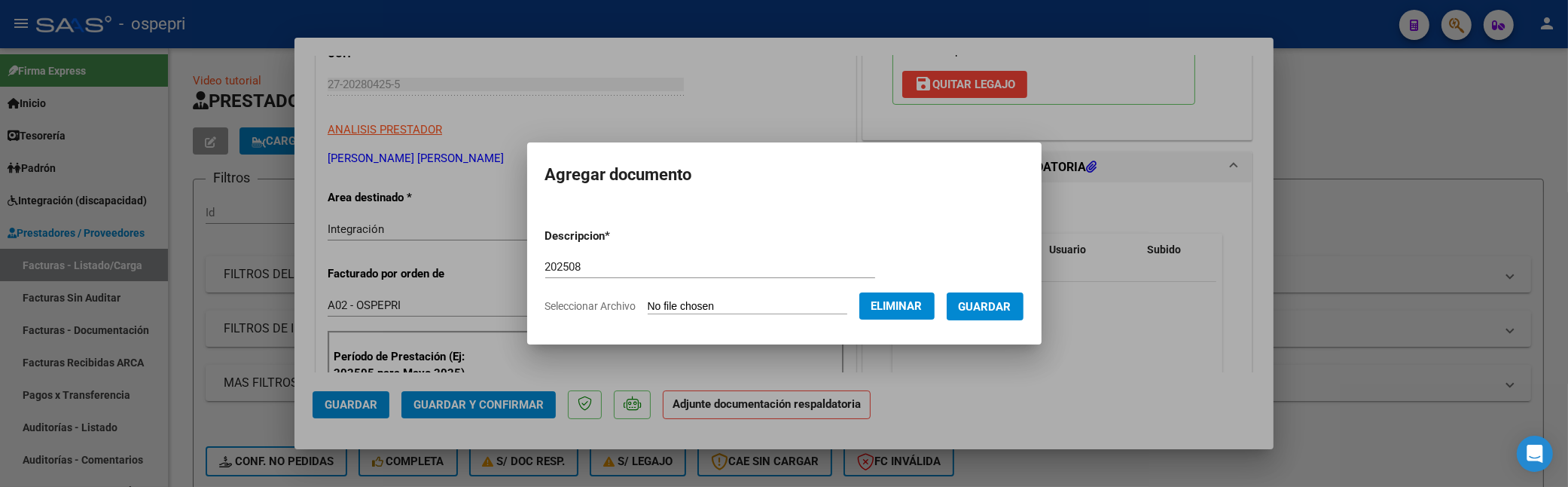
click at [1011, 310] on span "Guardar" at bounding box center [986, 306] width 53 height 14
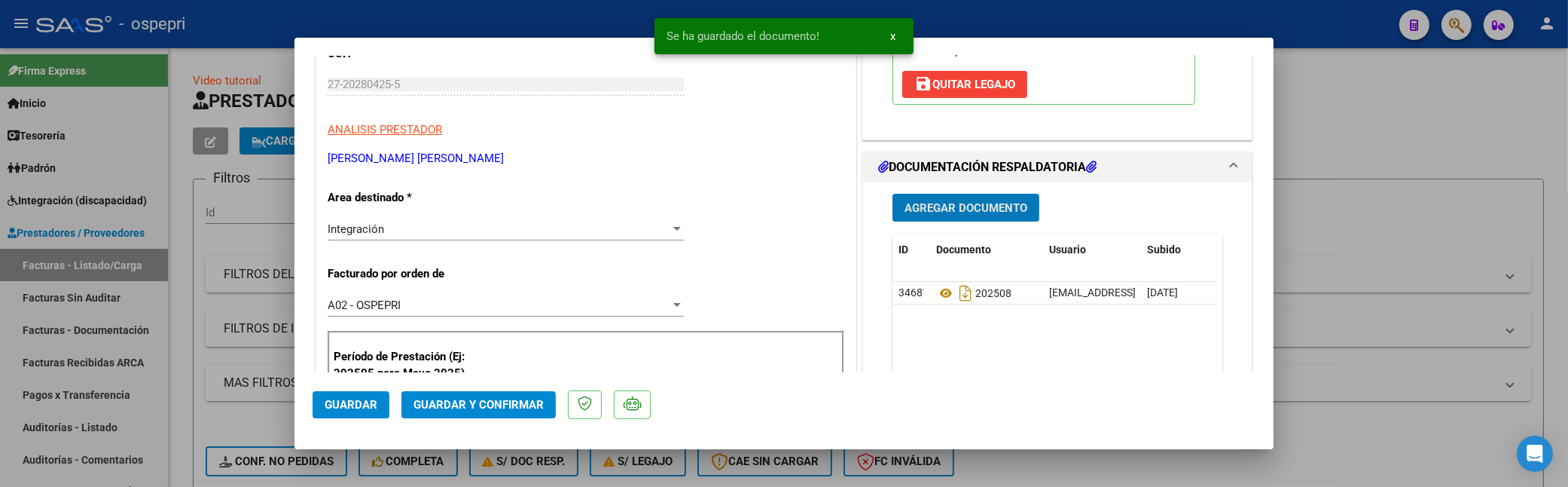
click at [507, 398] on span "Guardar y Confirmar" at bounding box center [478, 405] width 131 height 14
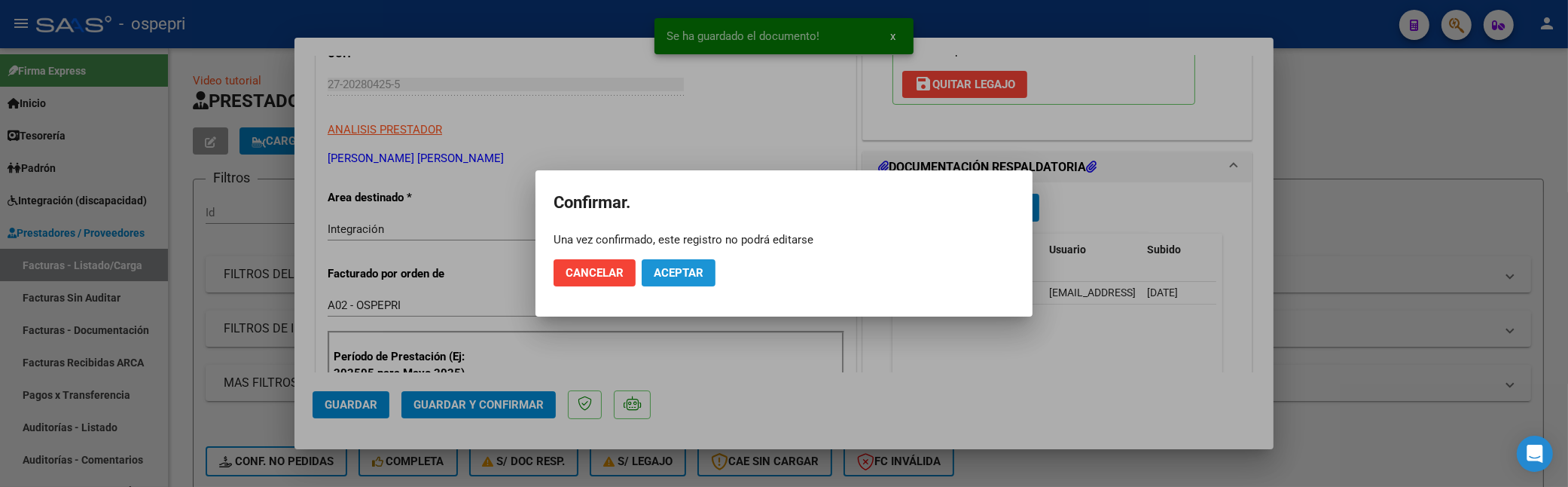
click at [676, 279] on span "Aceptar" at bounding box center [678, 273] width 50 height 14
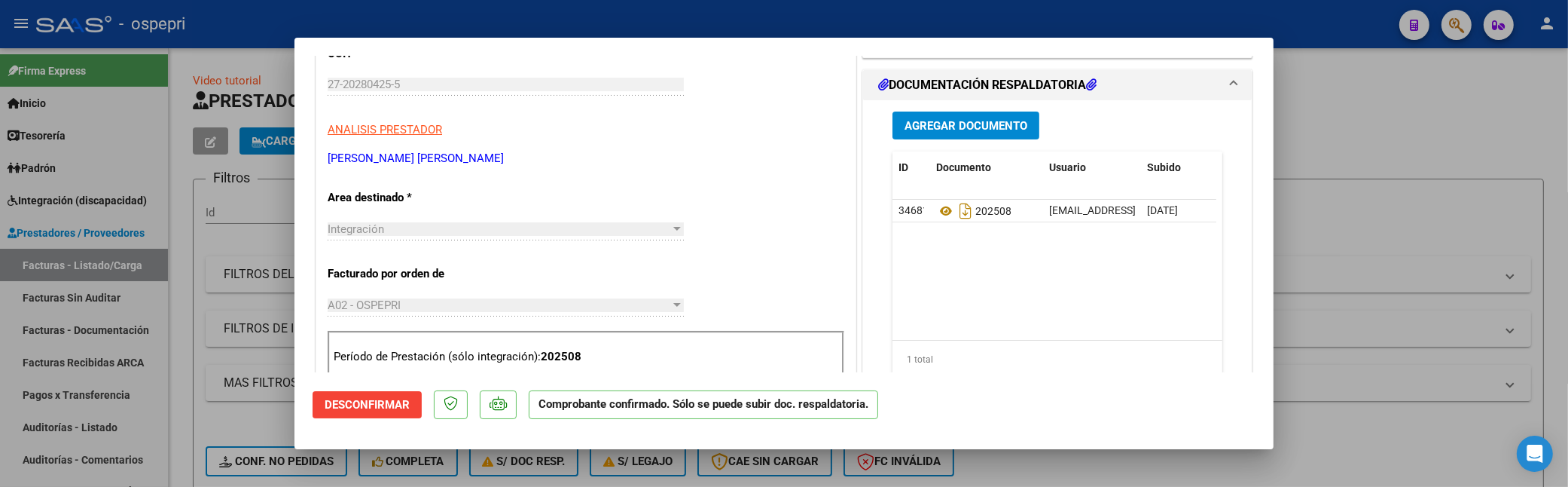
click at [1416, 175] on div at bounding box center [784, 244] width 1568 height 487
type input "$ 0,00"
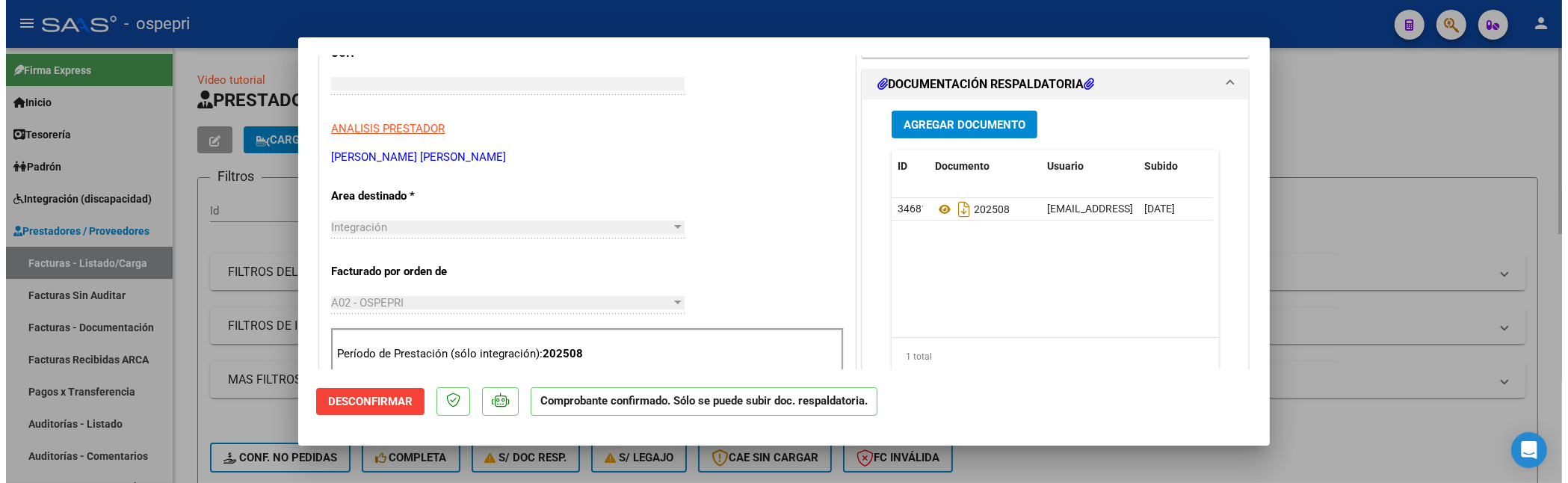
scroll to position [204, 0]
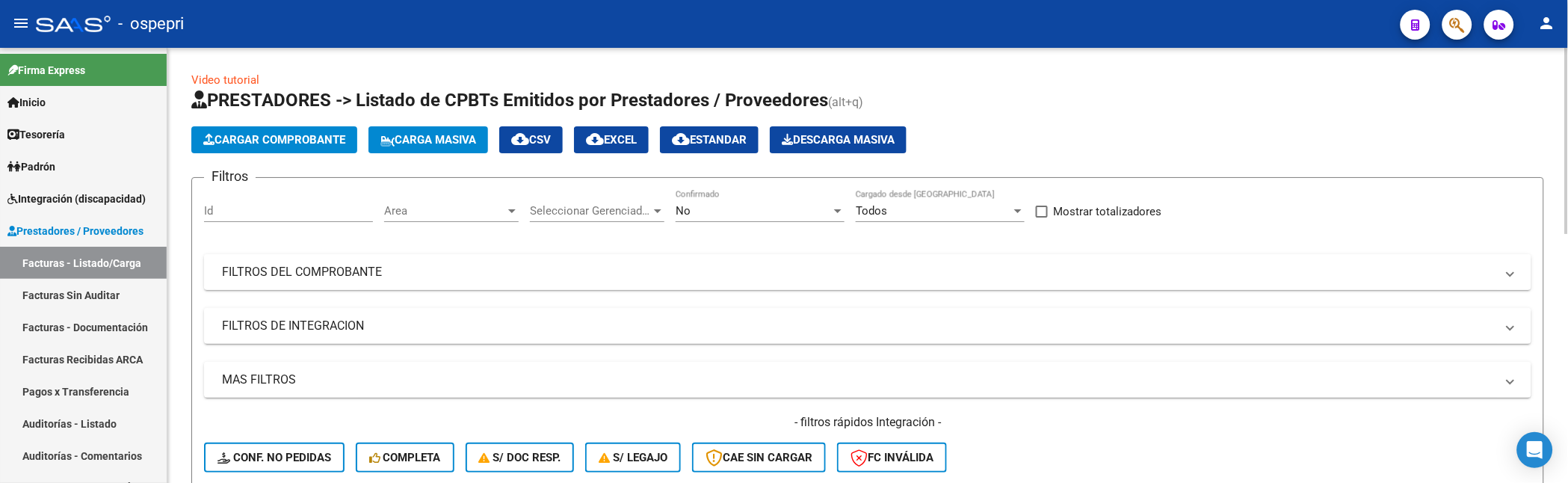
click at [1127, 265] on mat-panel-title "FILTROS DEL COMPROBANTE" at bounding box center [858, 272] width 1273 height 17
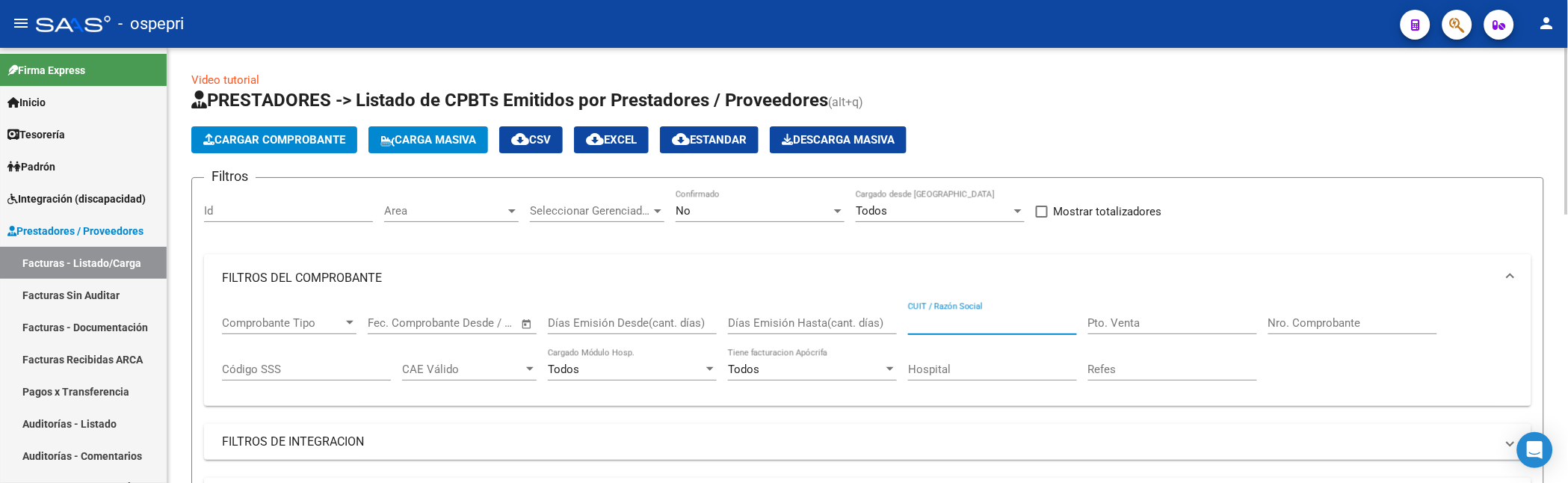
click at [960, 322] on input "CUIT / Razón Social" at bounding box center [991, 323] width 168 height 14
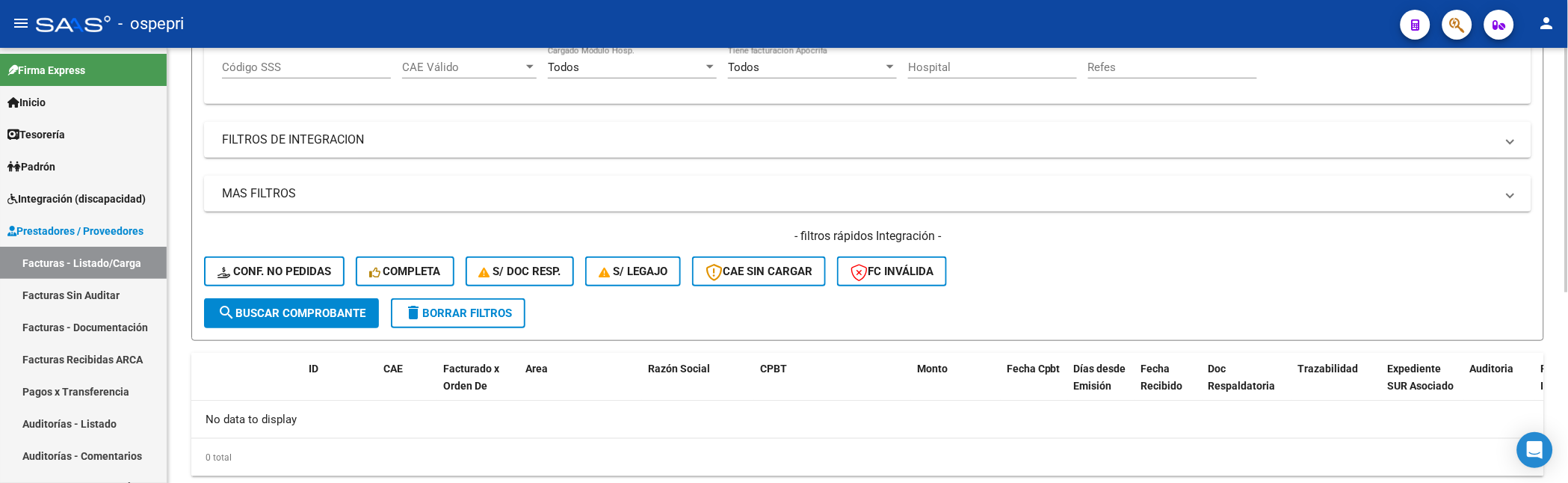
scroll to position [341, 0]
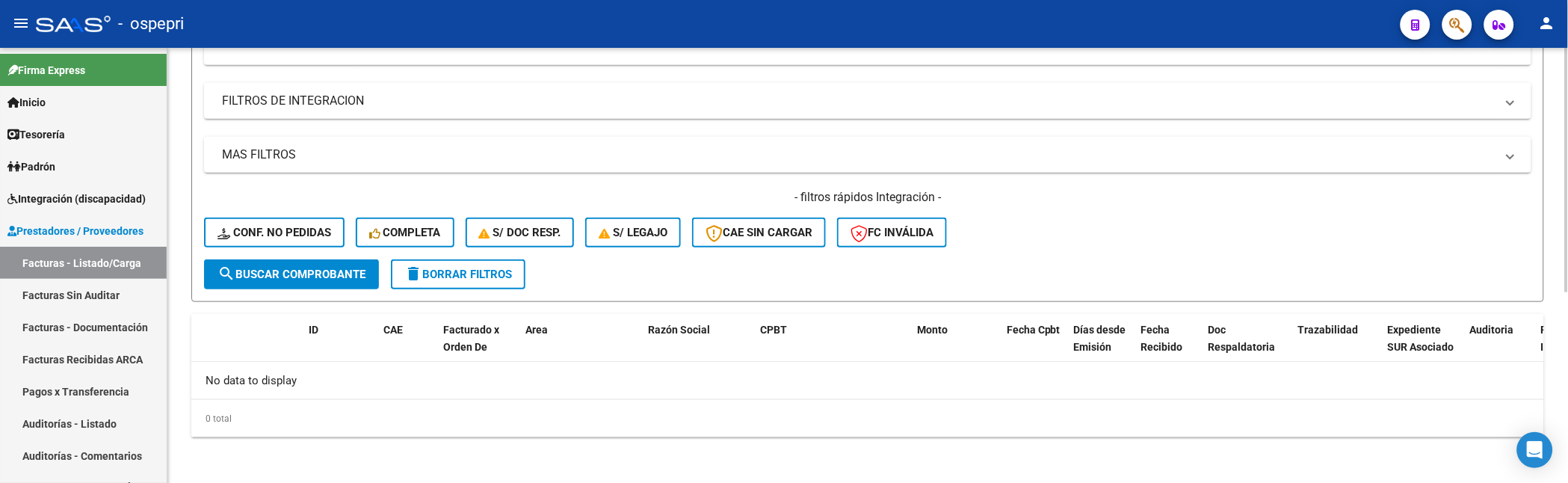
type input "[PERSON_NAME]"
click at [322, 270] on span "search Buscar Comprobante" at bounding box center [291, 275] width 148 height 14
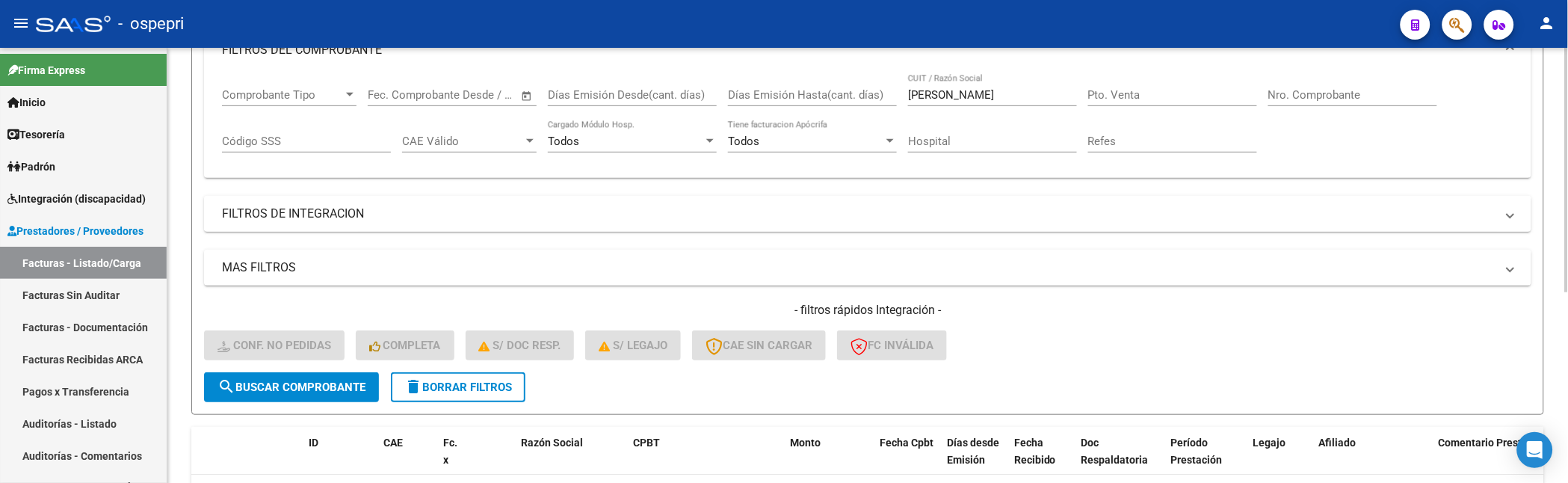
scroll to position [188, 0]
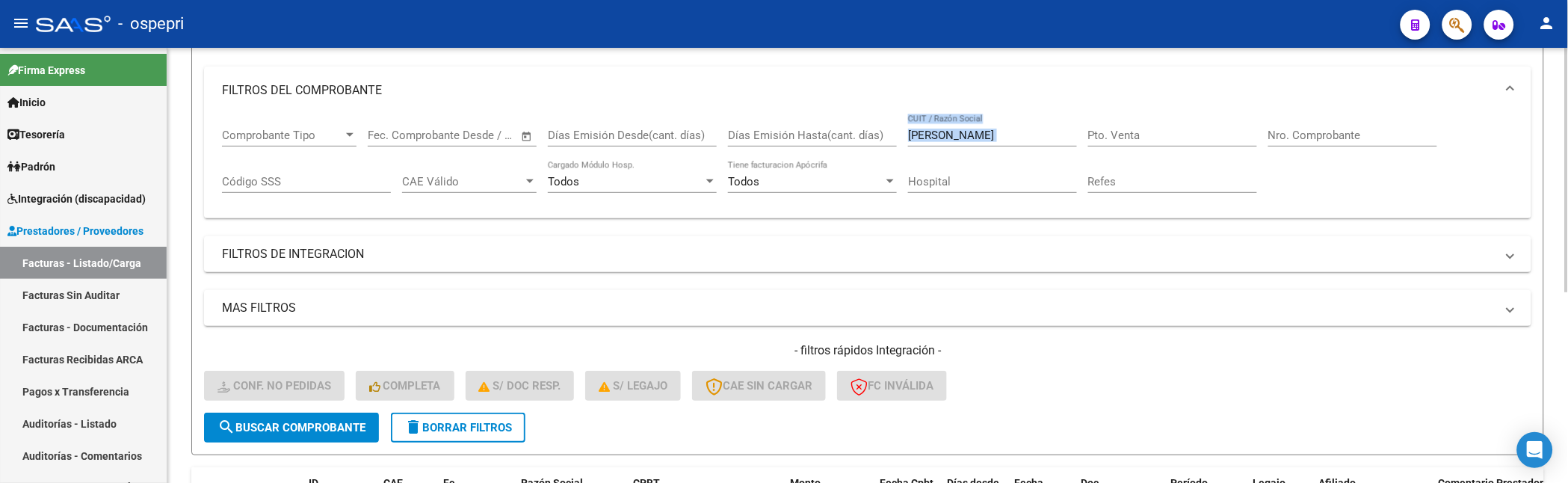
drag, startPoint x: 984, startPoint y: 149, endPoint x: 939, endPoint y: 144, distance: 45.3
click at [939, 144] on div "[PERSON_NAME] / Razón Social" at bounding box center [991, 137] width 168 height 47
drag, startPoint x: 984, startPoint y: 139, endPoint x: 895, endPoint y: 142, distance: 89.1
click at [895, 142] on div "Comprobante Tipo Comprobante Tipo Fecha inicio – Fecha fin Fec. Comprobante Des…" at bounding box center [868, 160] width 1291 height 93
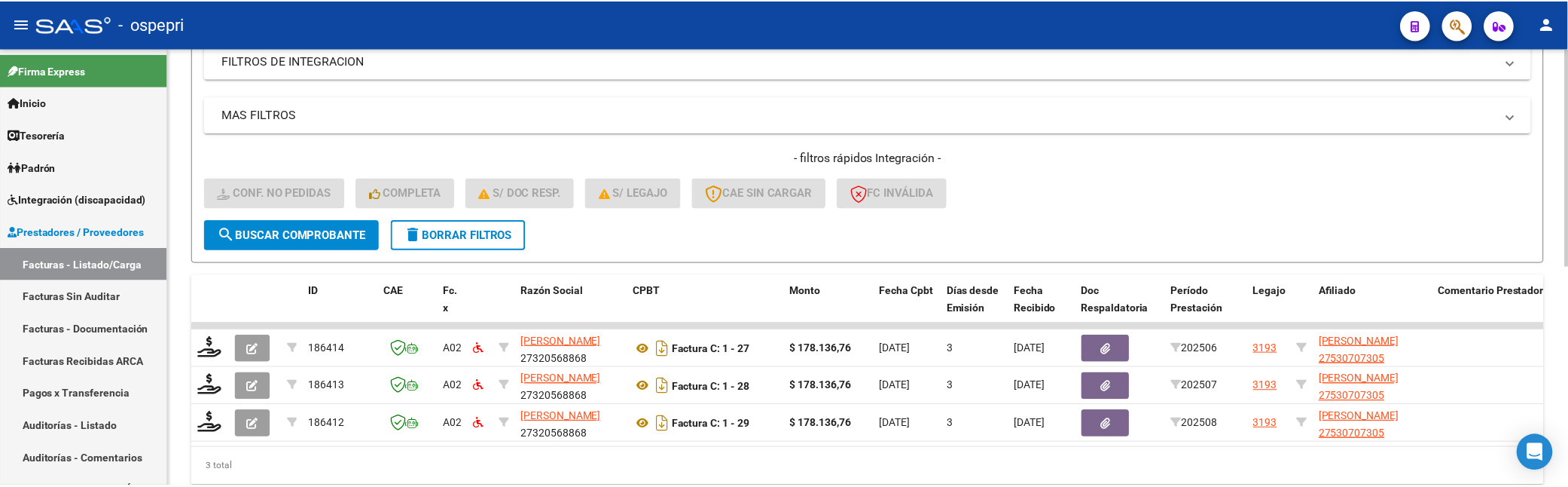
scroll to position [443, 0]
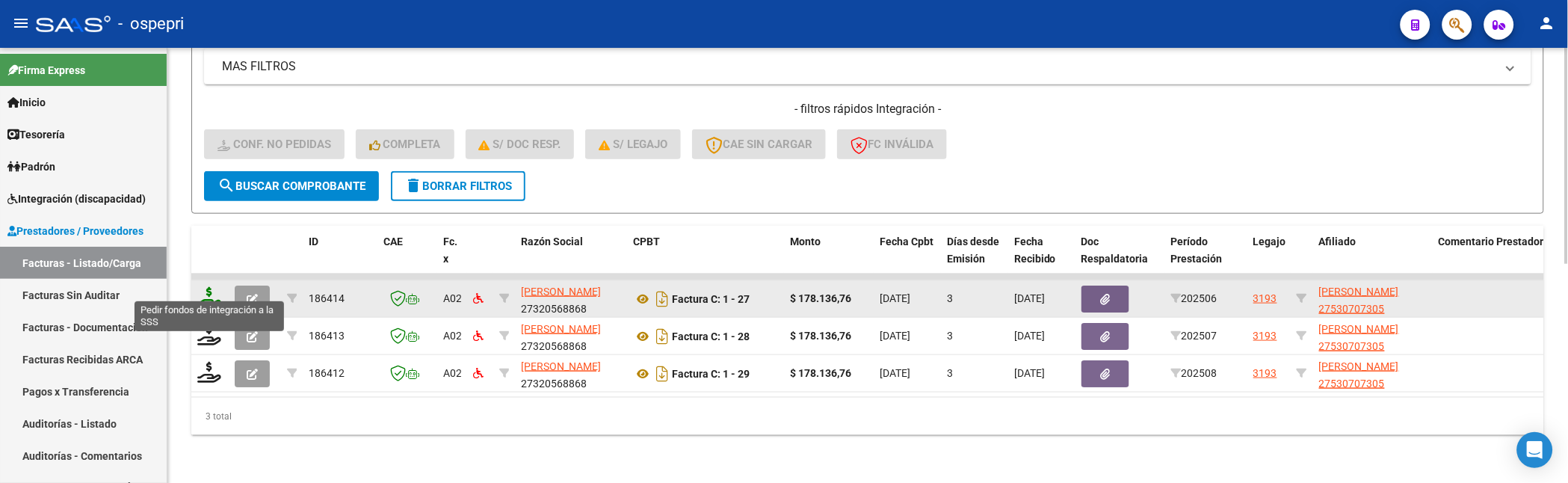
type input "JEREZ"
click at [213, 289] on icon at bounding box center [209, 297] width 24 height 20
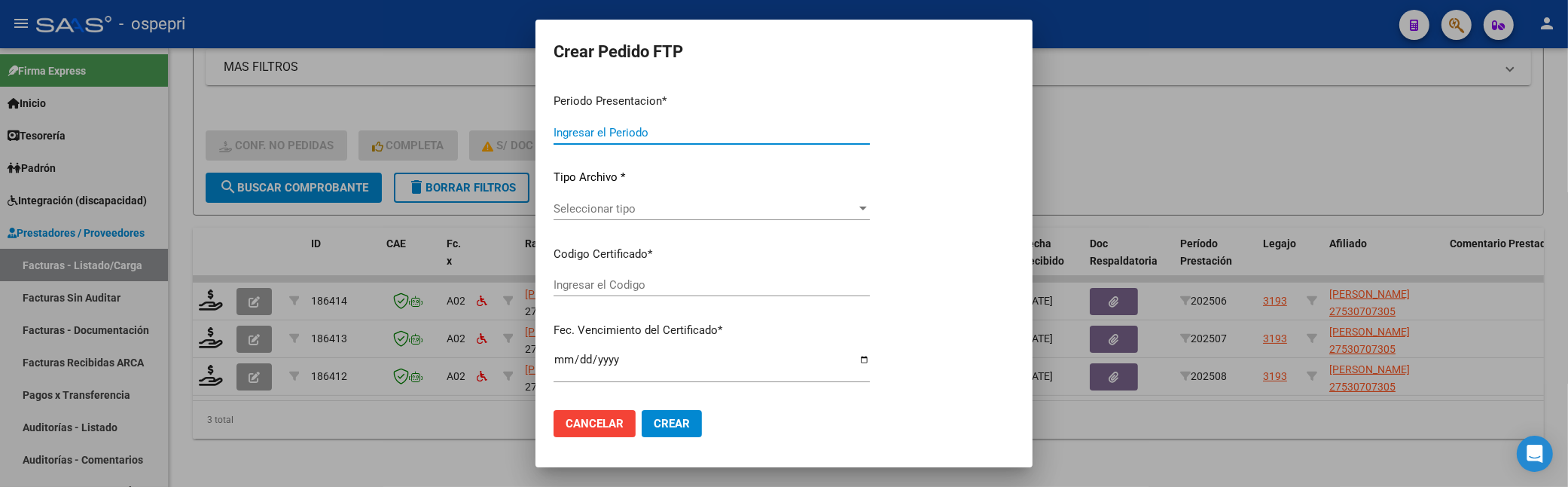
type input "202508"
type input "202506"
type input "$ 178.136,76"
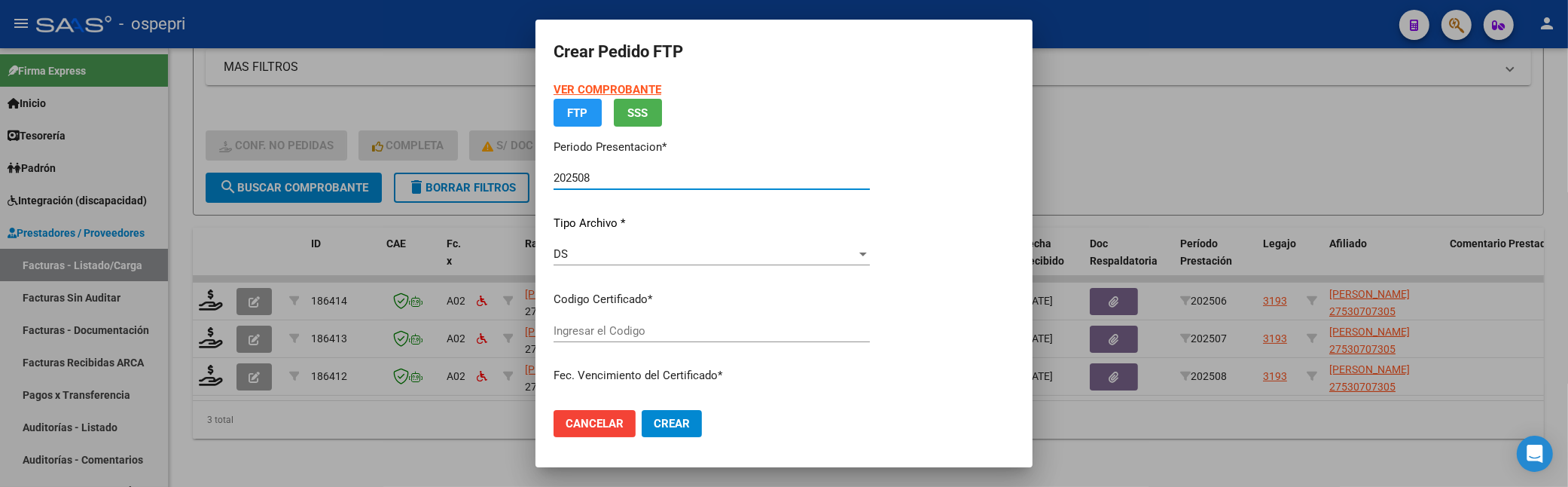
type input "2753070730-5"
type input "[DATE]"
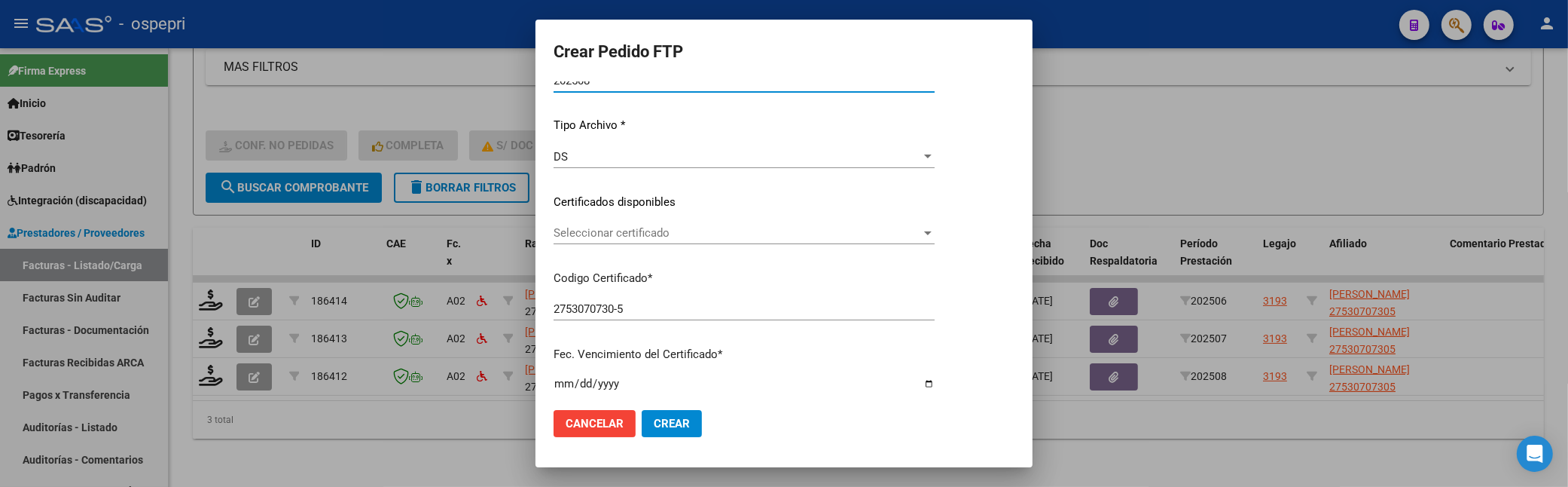
scroll to position [167, 0]
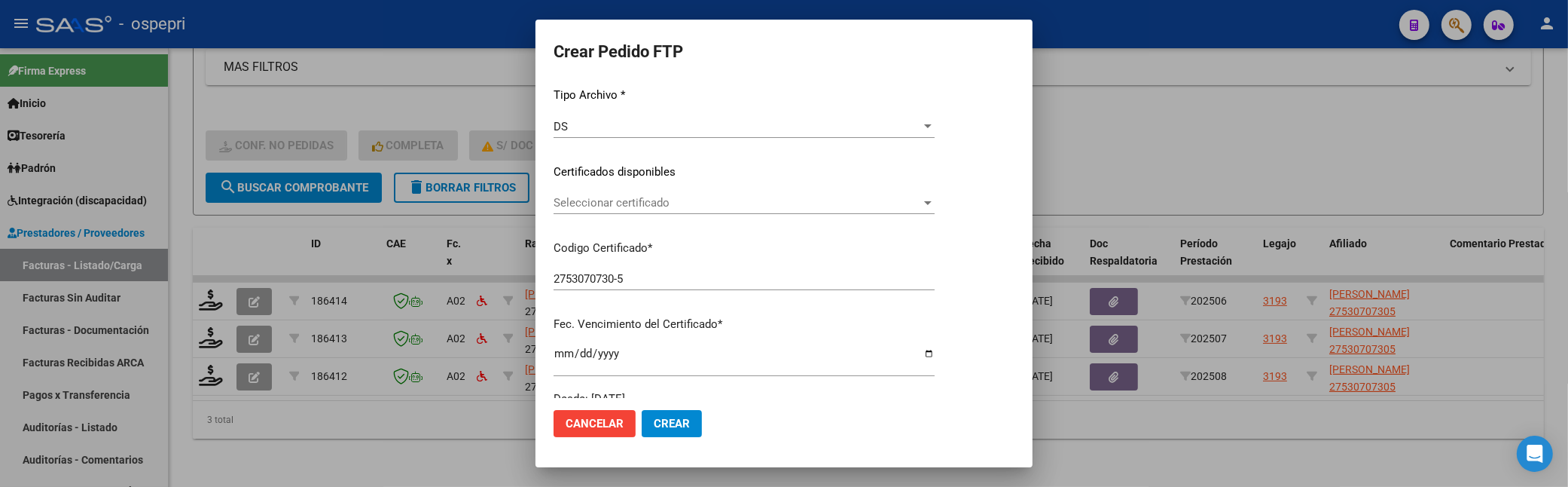
click at [932, 202] on div at bounding box center [928, 203] width 8 height 4
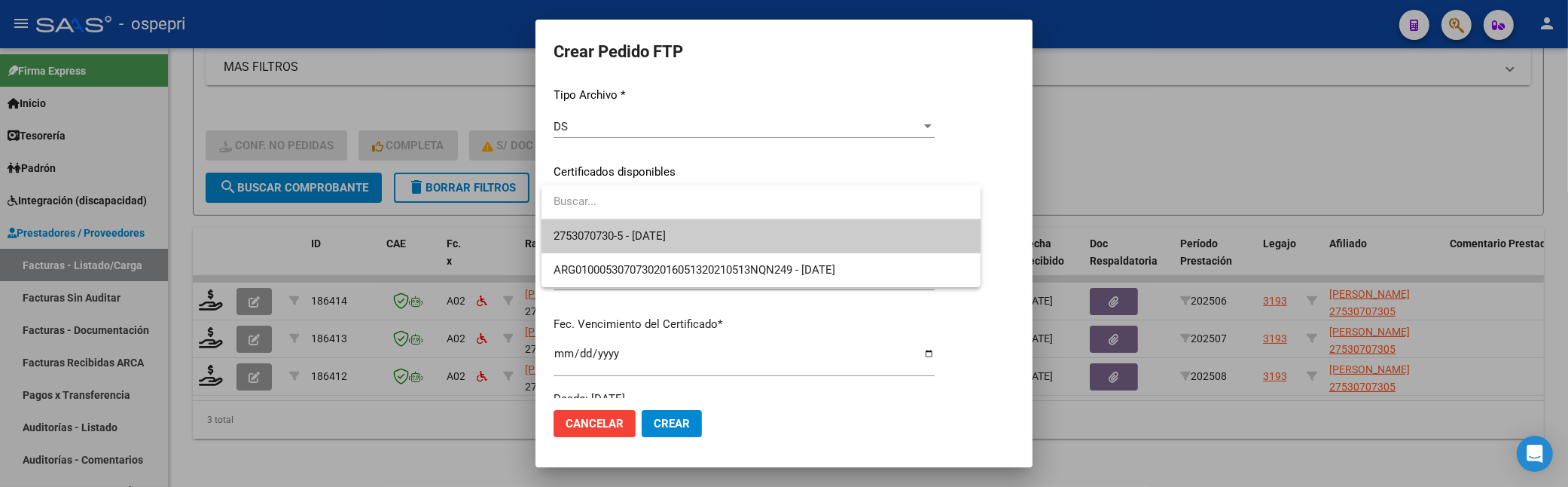
click at [889, 247] on span "2753070730-5 - [DATE]" at bounding box center [761, 236] width 415 height 34
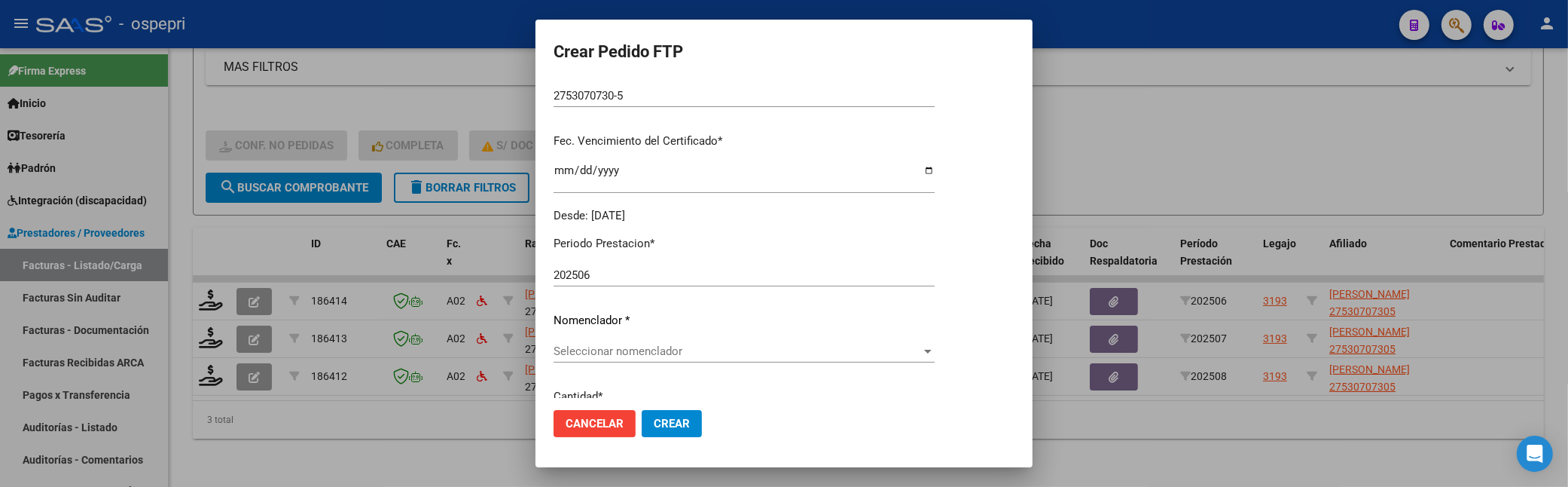
scroll to position [502, 0]
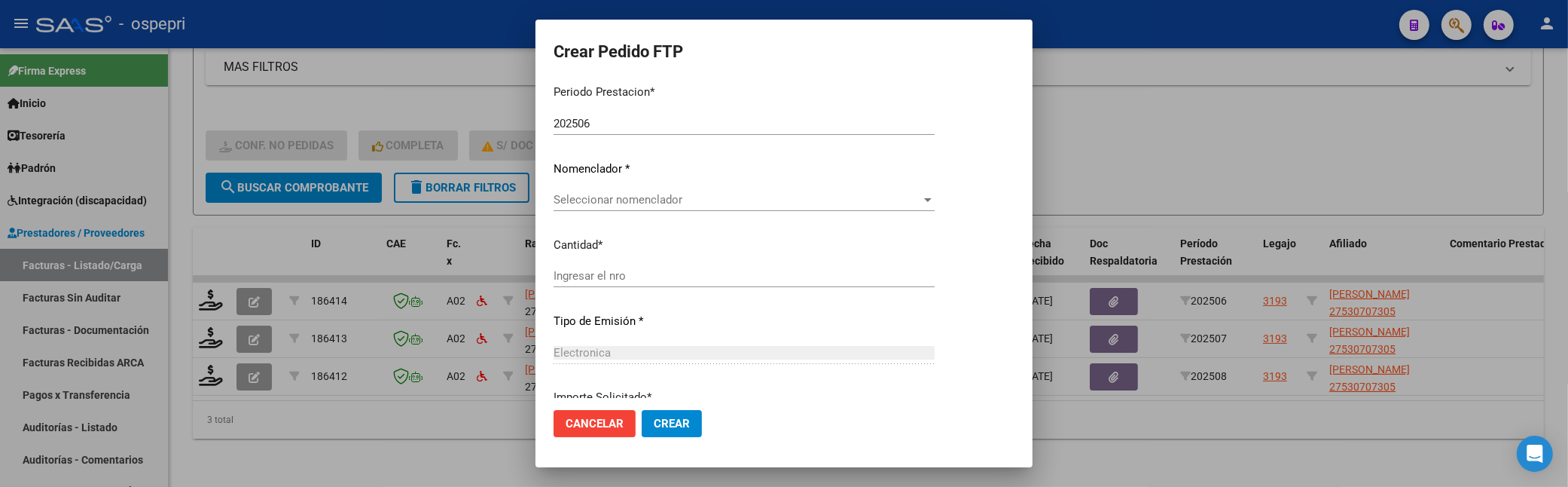
click at [935, 205] on div at bounding box center [928, 199] width 14 height 12
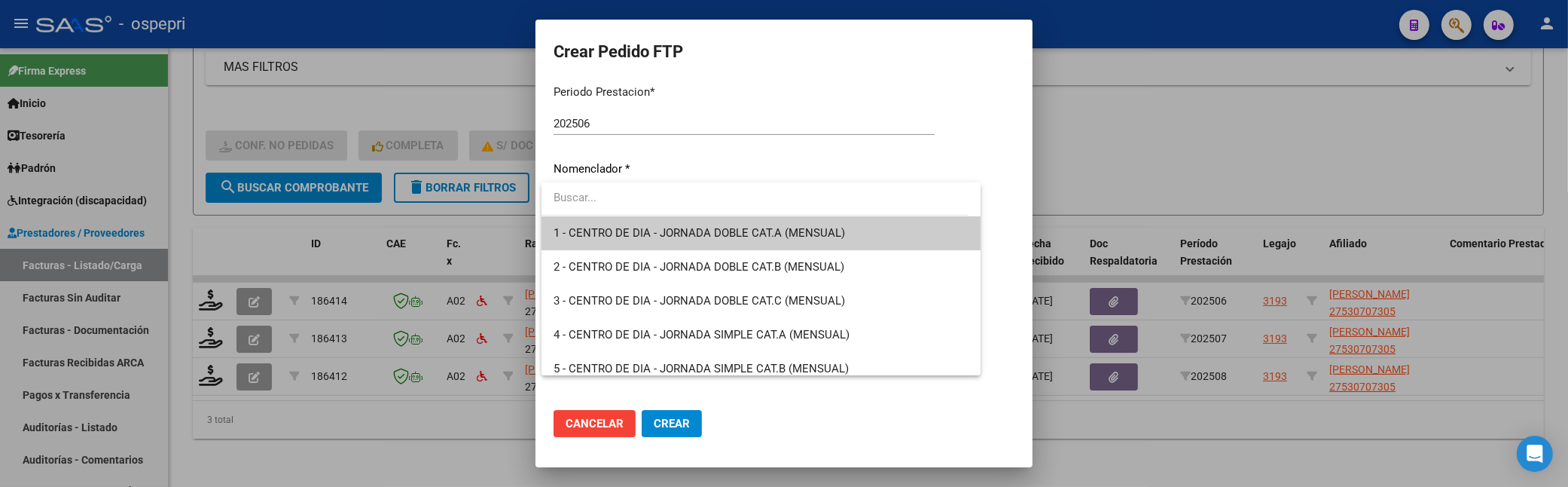
click at [675, 192] on input "dropdown search" at bounding box center [755, 197] width 427 height 34
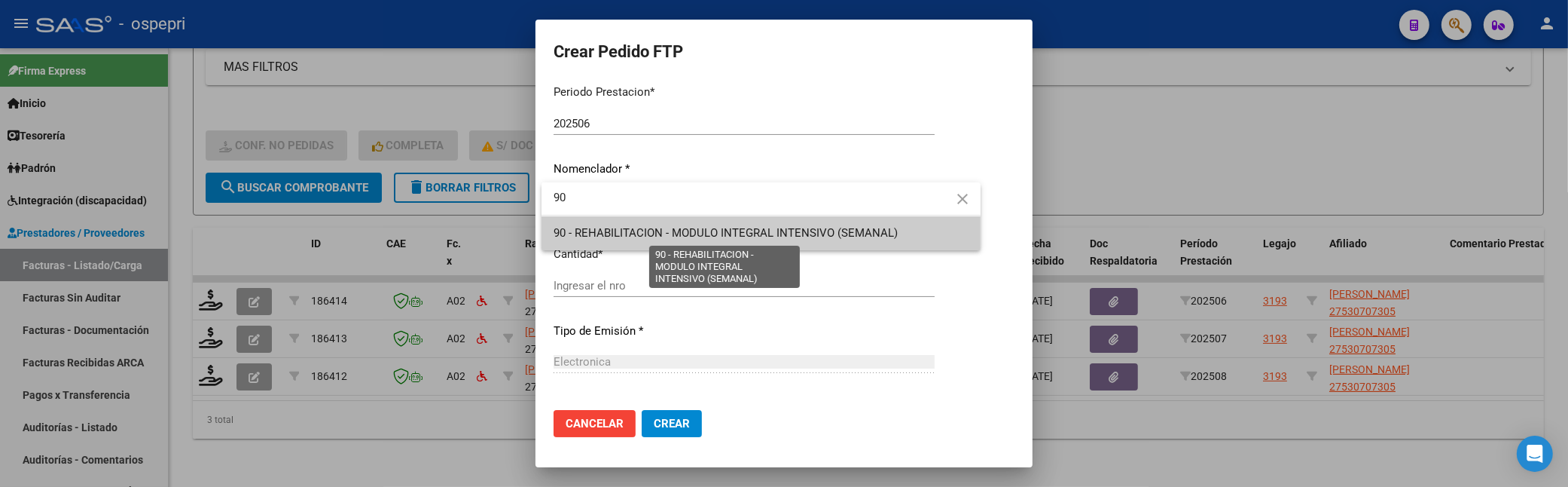
type input "90"
click at [684, 231] on span "90 - REHABILITACION - MODULO INTEGRAL INTENSIVO (SEMANAL)" at bounding box center [726, 233] width 345 height 14
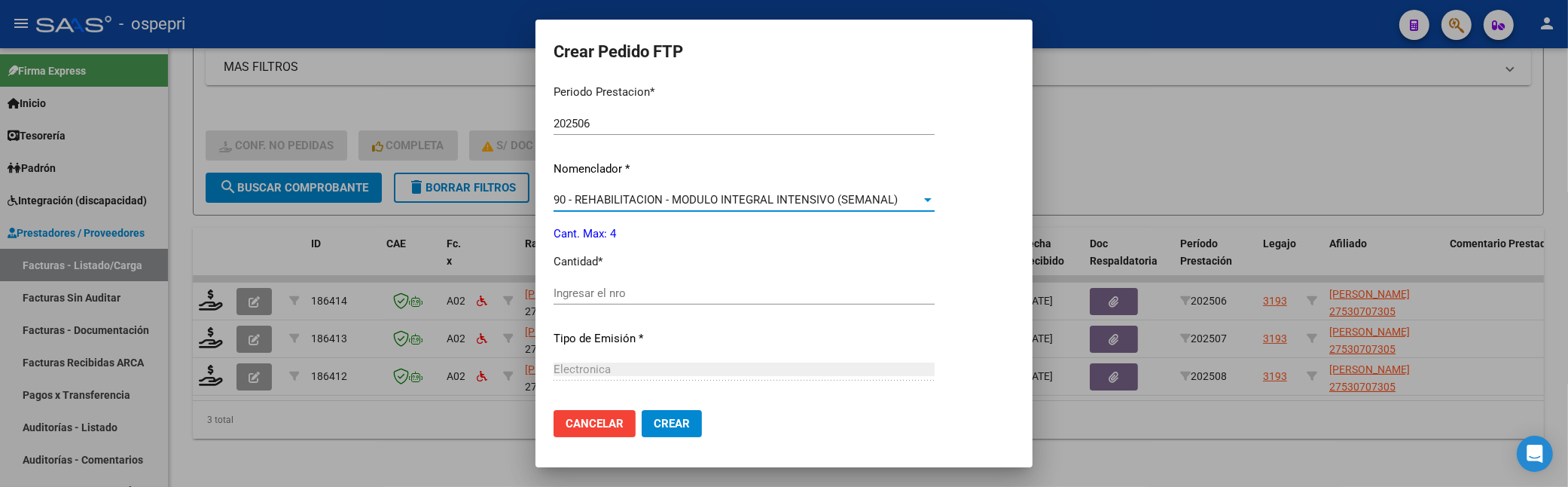
click at [667, 276] on div "Periodo Prestacion * 202506 Ingresar el Periodo Prestacion Nomenclador * 90 - R…" at bounding box center [744, 309] width 381 height 474
click at [665, 290] on input "Ingresar el nro" at bounding box center [744, 294] width 381 height 14
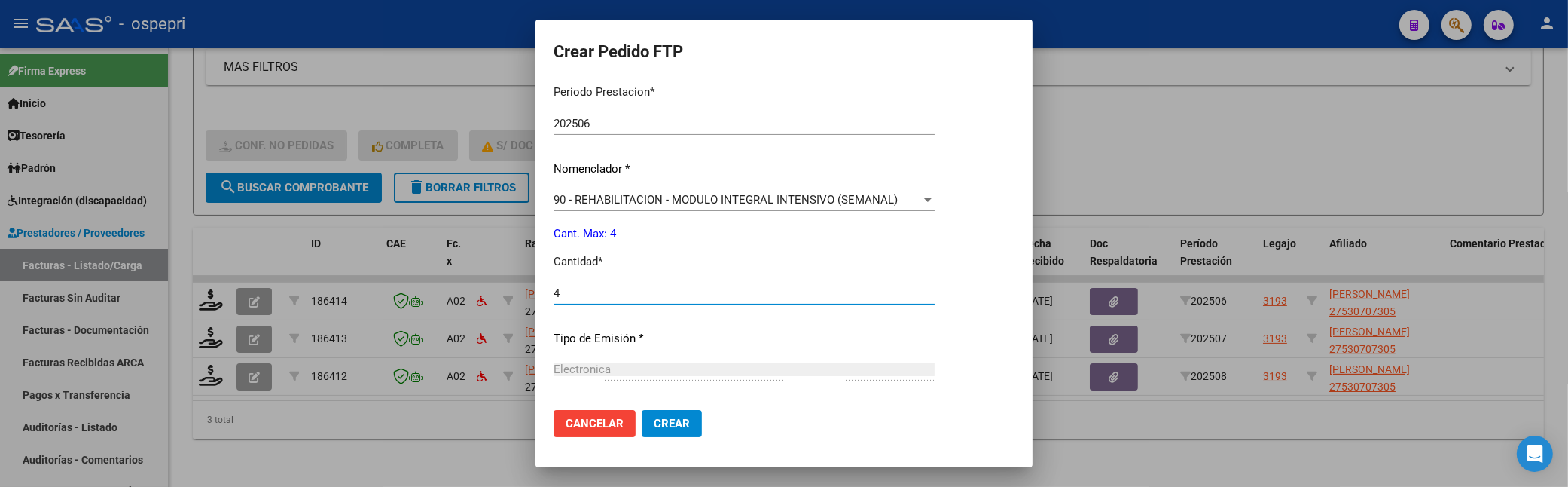
type input "4"
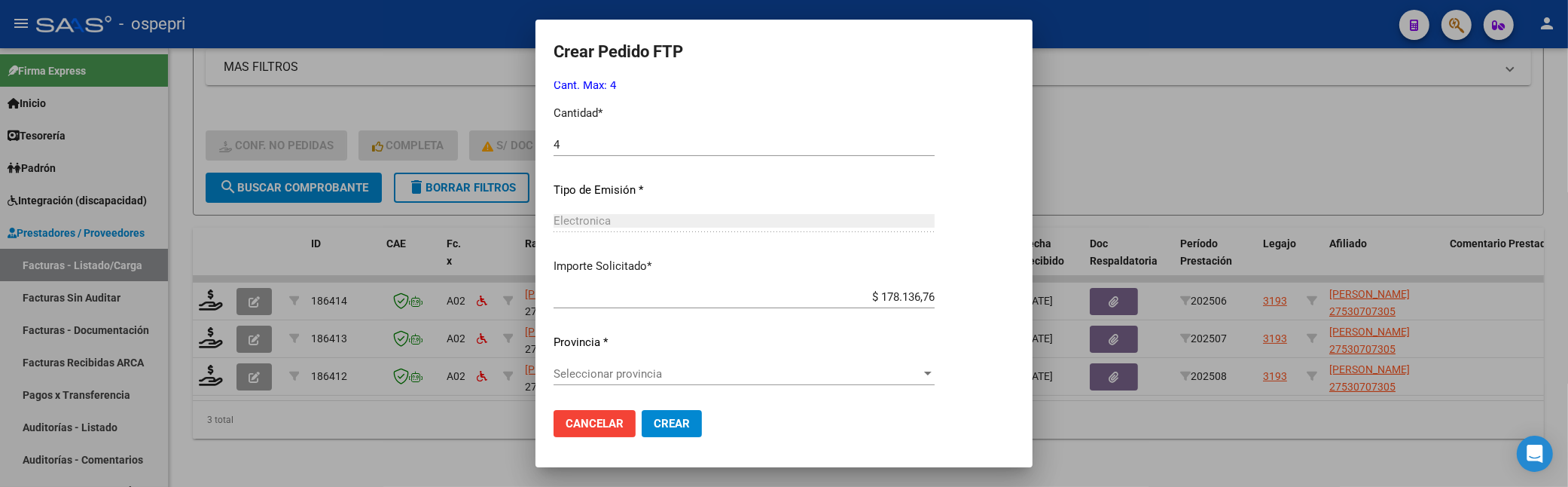
click at [932, 371] on div at bounding box center [928, 373] width 8 height 4
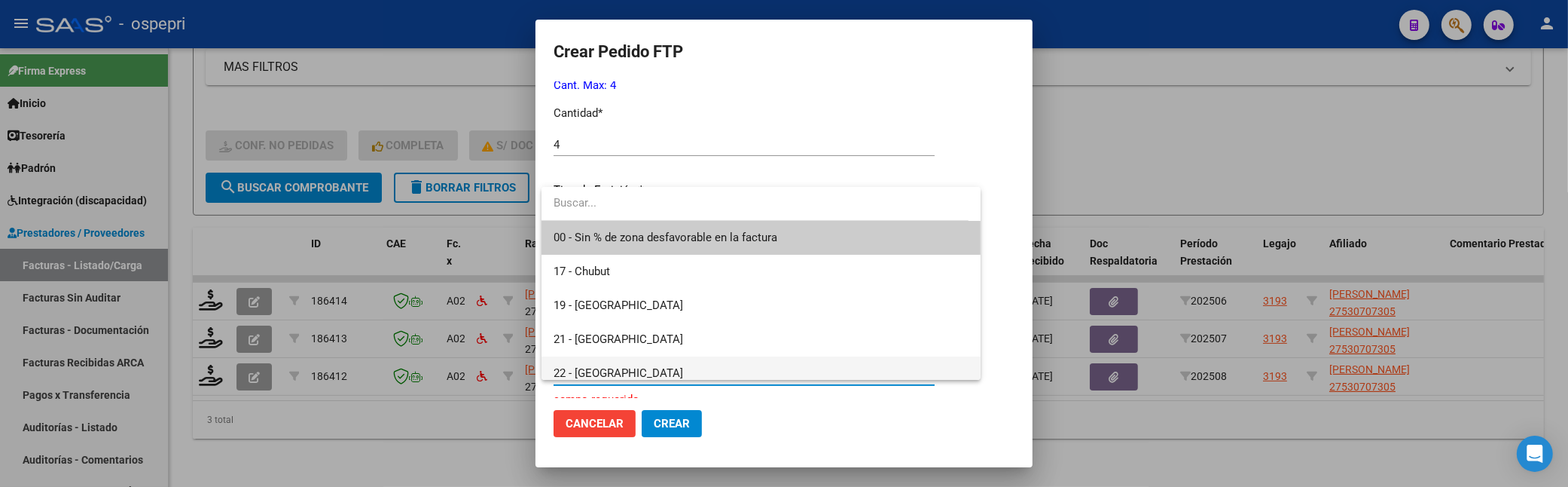
click at [724, 377] on span "22 - [GEOGRAPHIC_DATA]" at bounding box center [761, 373] width 415 height 34
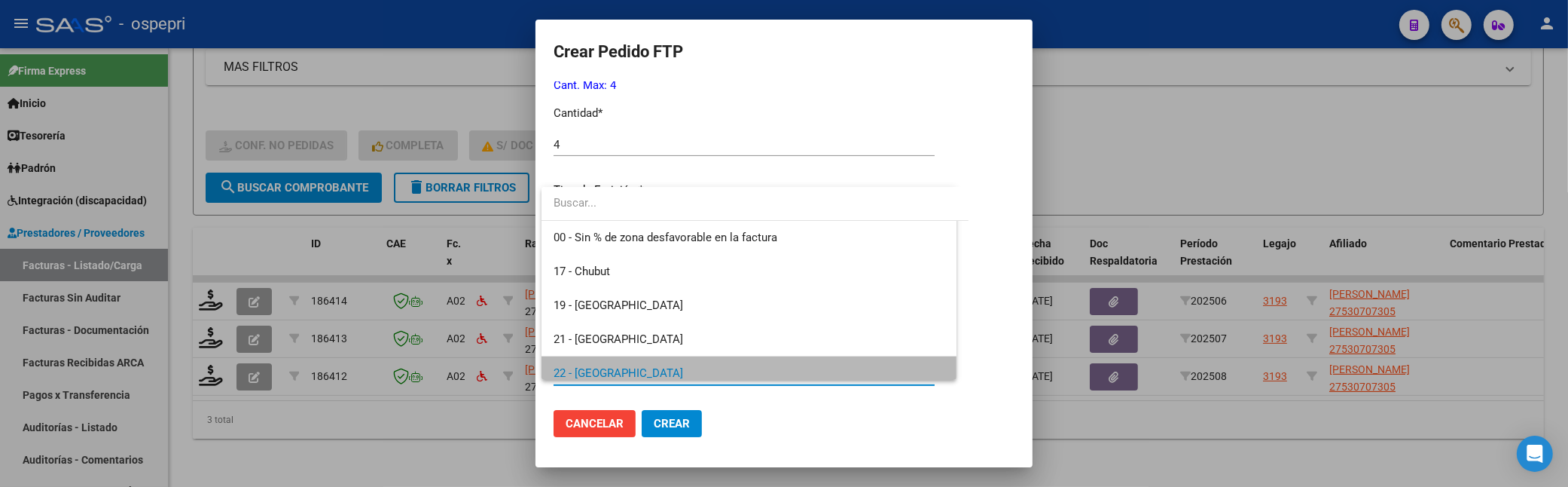
scroll to position [11, 0]
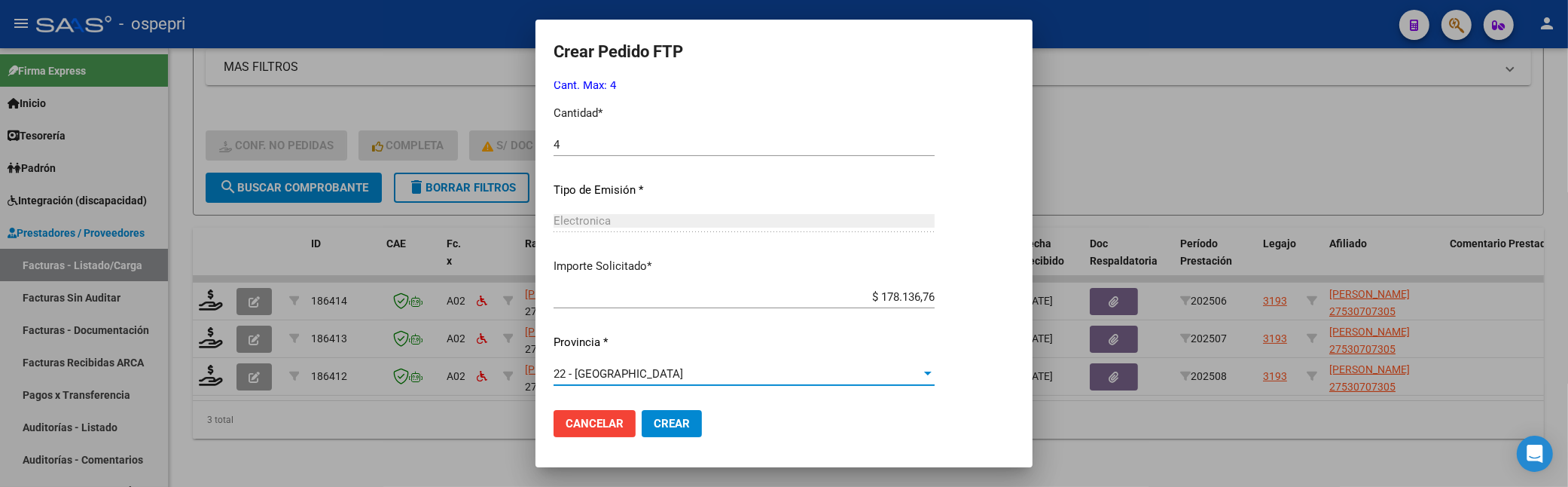
click at [675, 414] on button "Crear" at bounding box center [672, 423] width 60 height 27
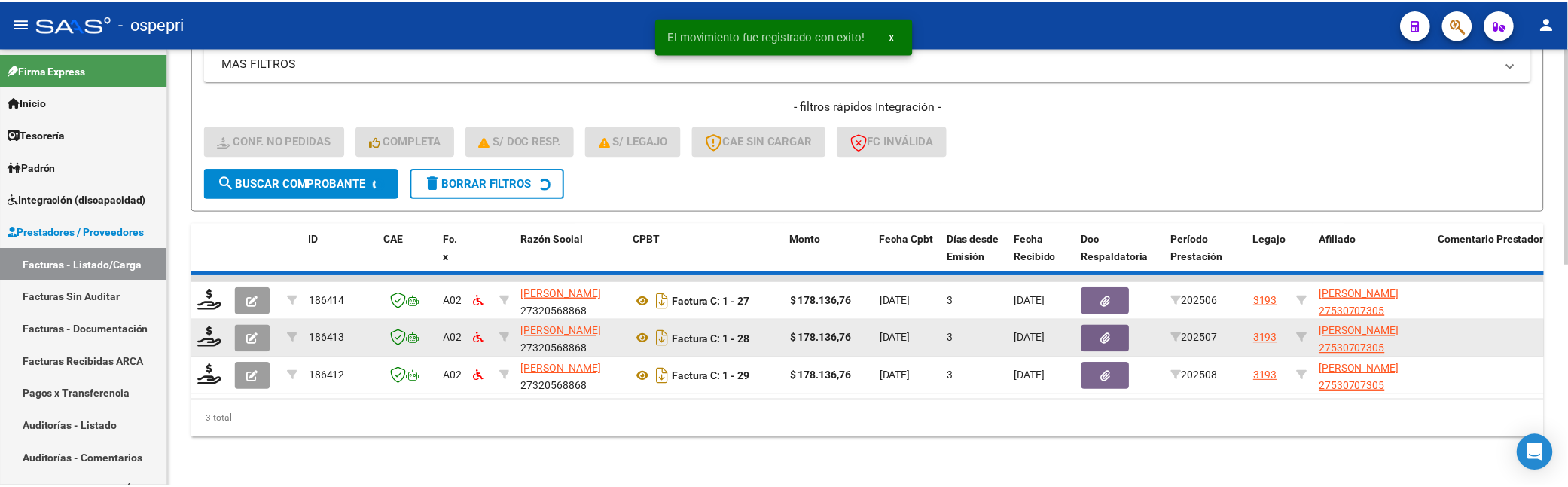
scroll to position [406, 0]
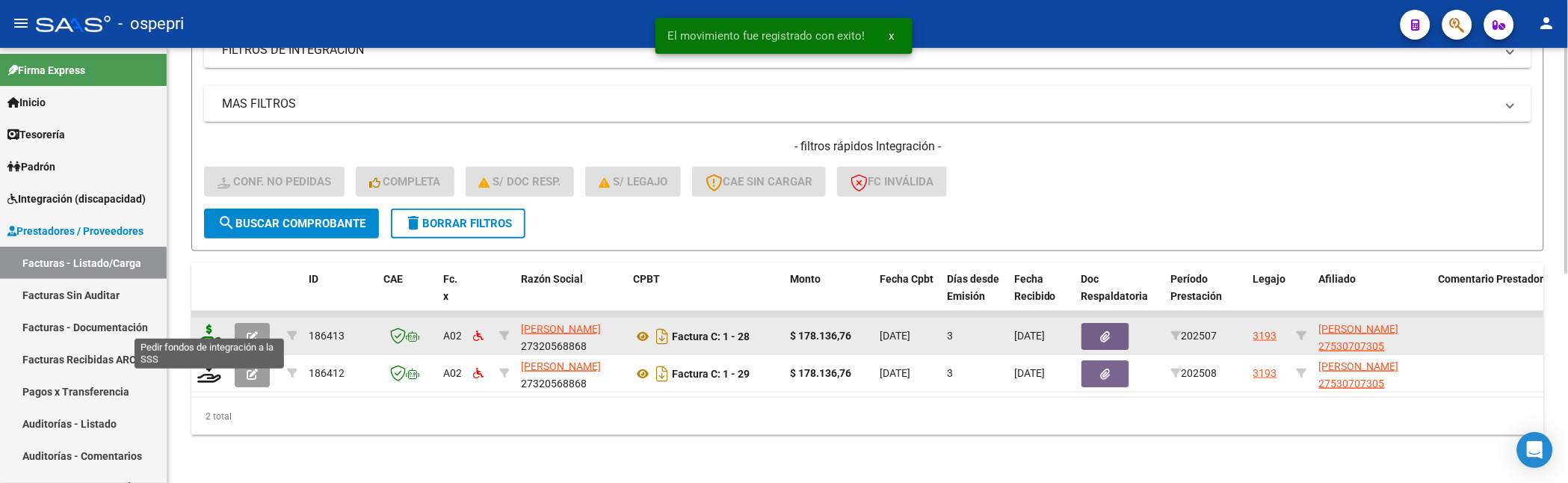
click at [213, 329] on icon at bounding box center [209, 334] width 24 height 20
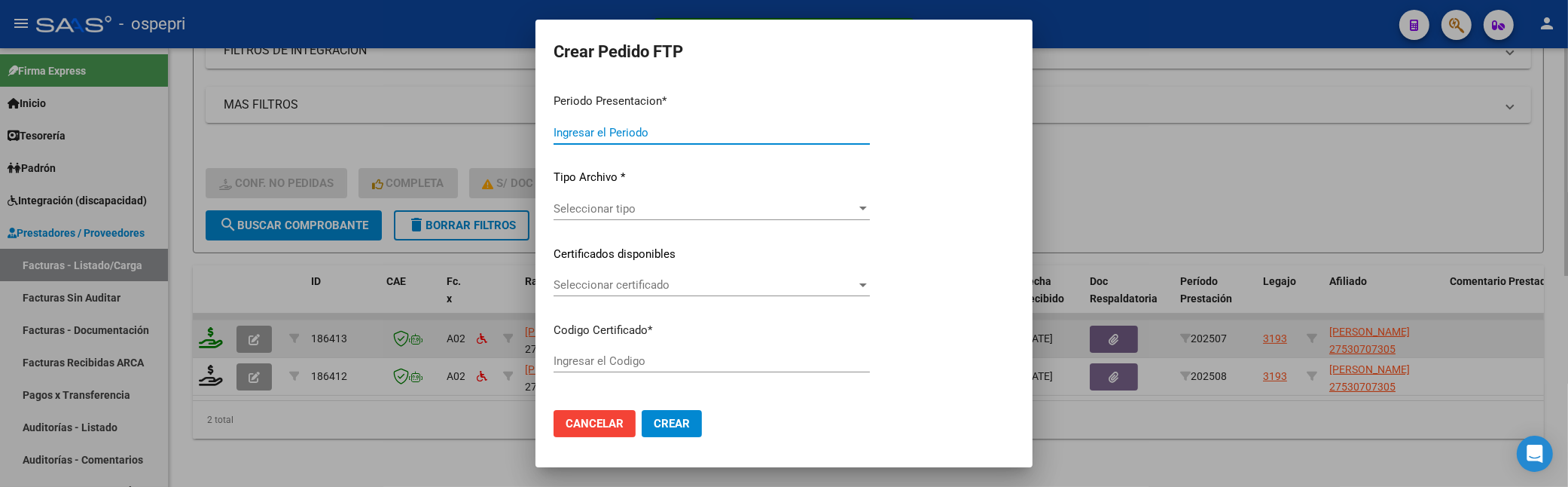
type input "202508"
type input "202507"
type input "$ 178.136,76"
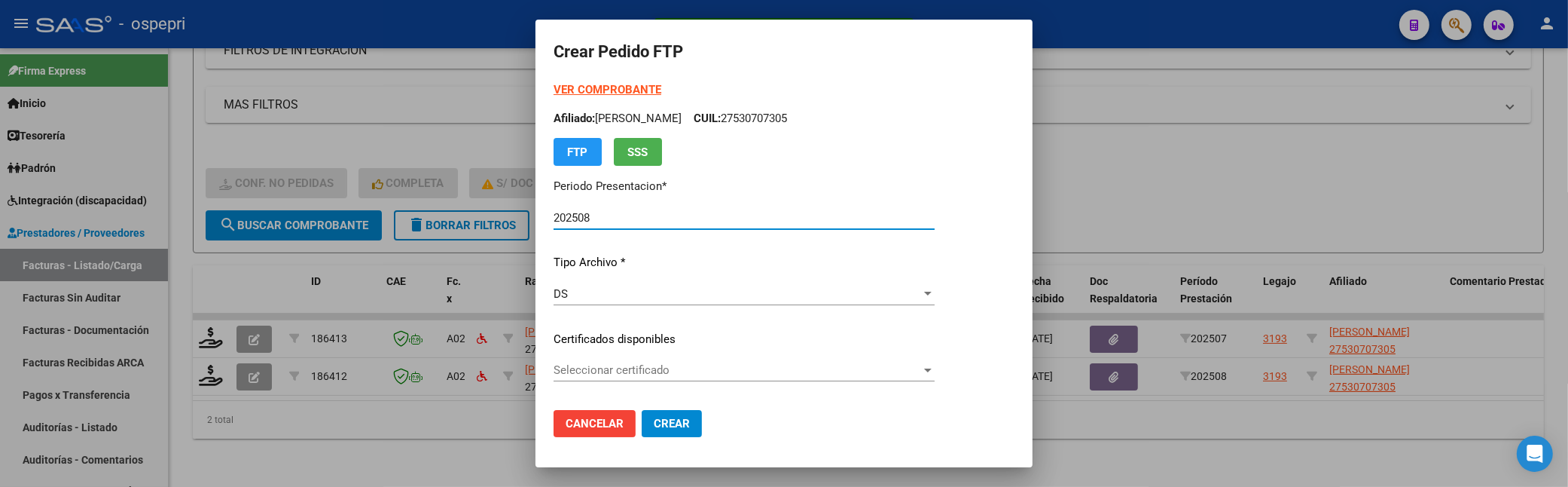
type input "2753070730-5"
type input "[DATE]"
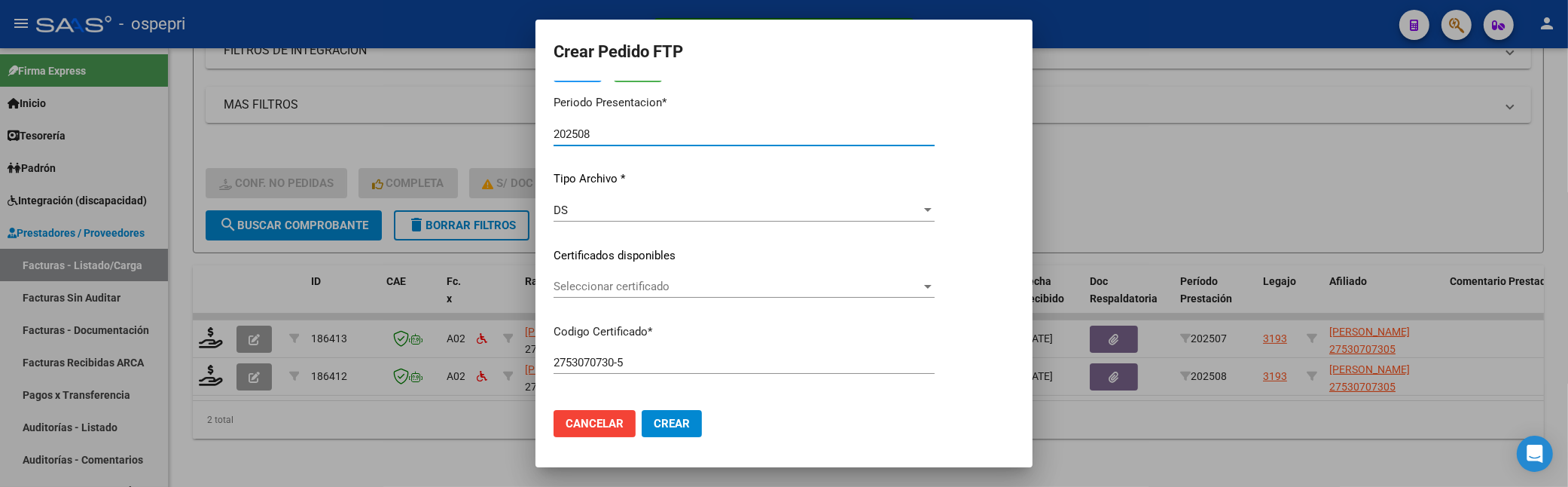
scroll to position [167, 0]
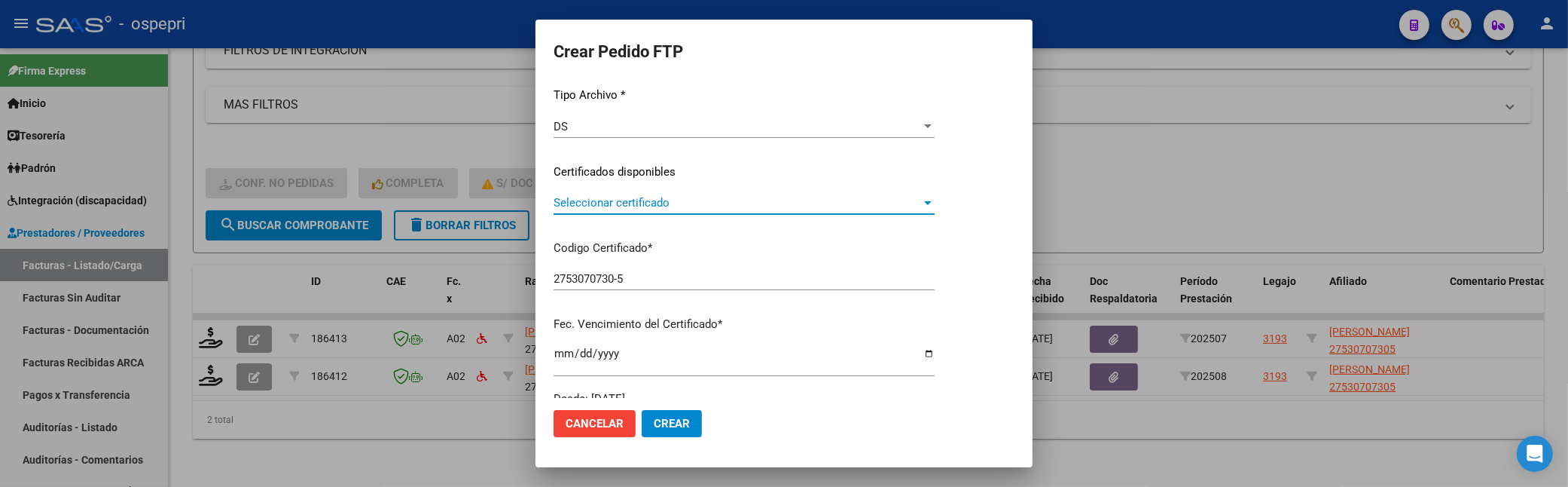
click at [932, 204] on div at bounding box center [928, 203] width 8 height 4
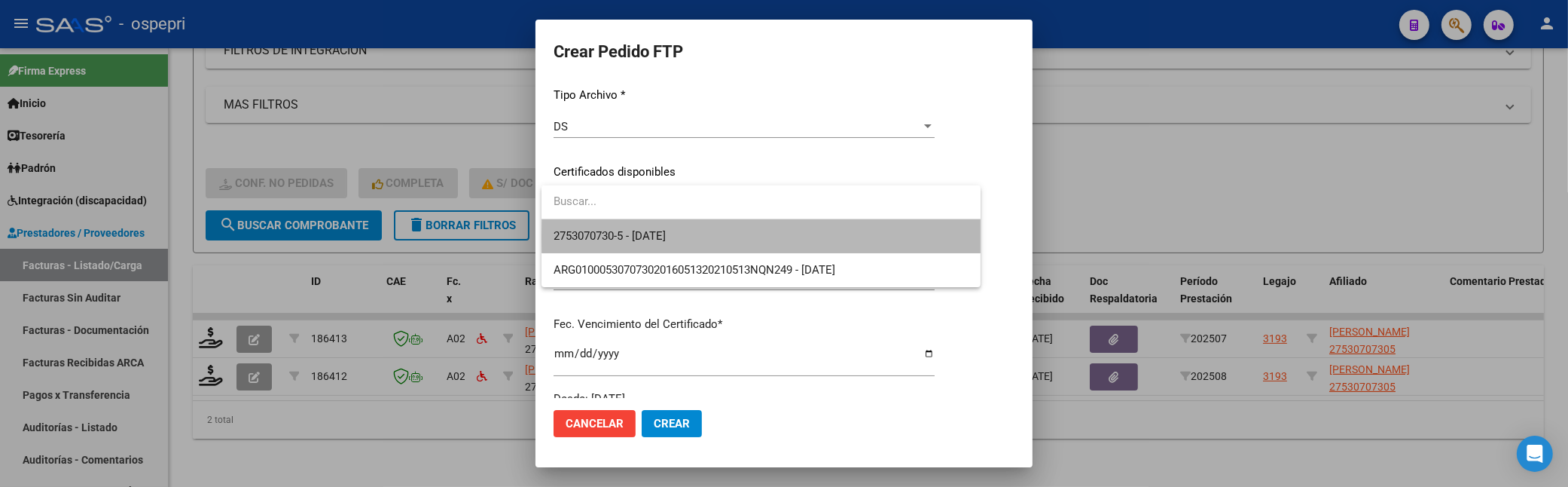
click at [896, 237] on span "2753070730-5 - [DATE]" at bounding box center [761, 236] width 415 height 34
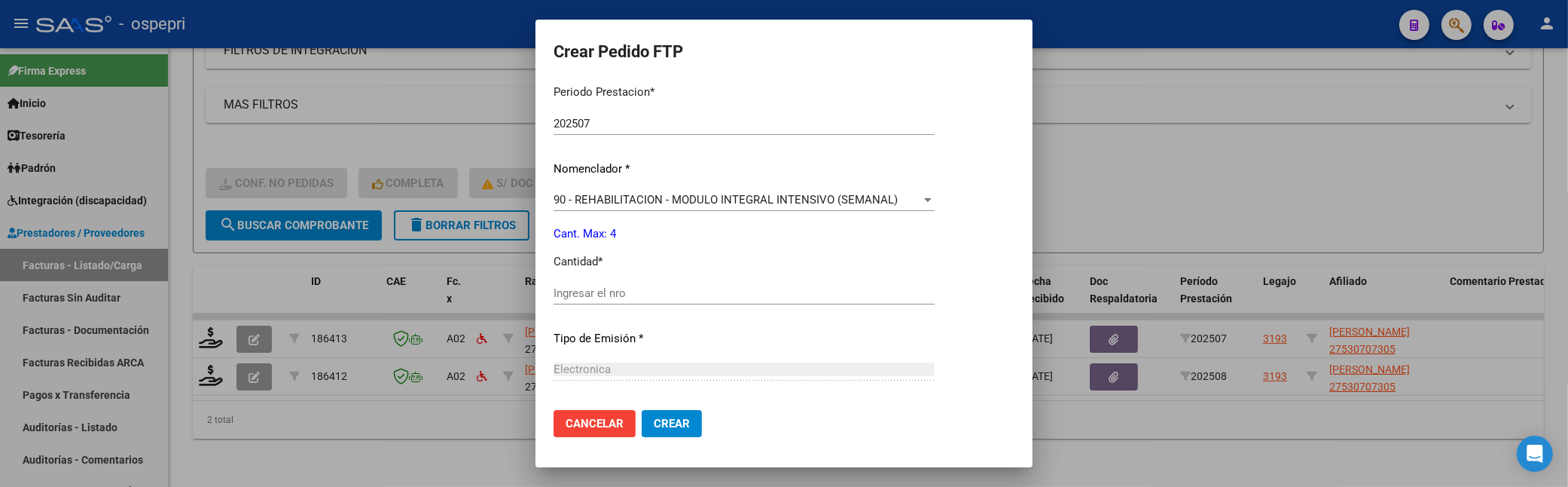
scroll to position [585, 0]
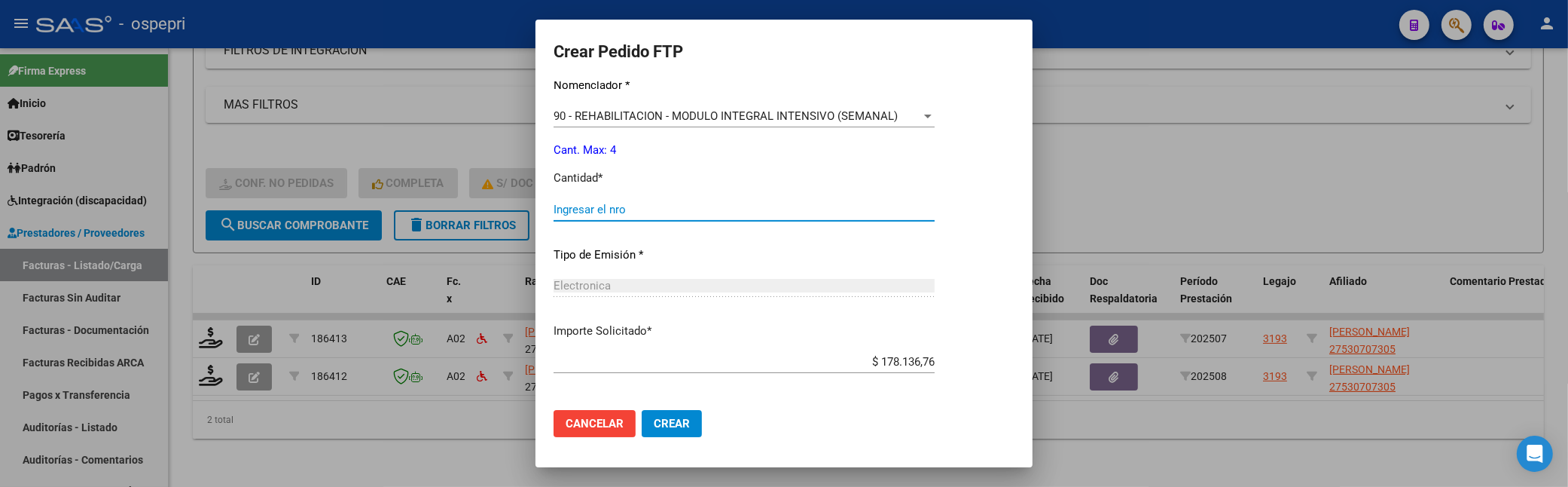
click at [611, 209] on input "Ingresar el nro" at bounding box center [744, 209] width 381 height 14
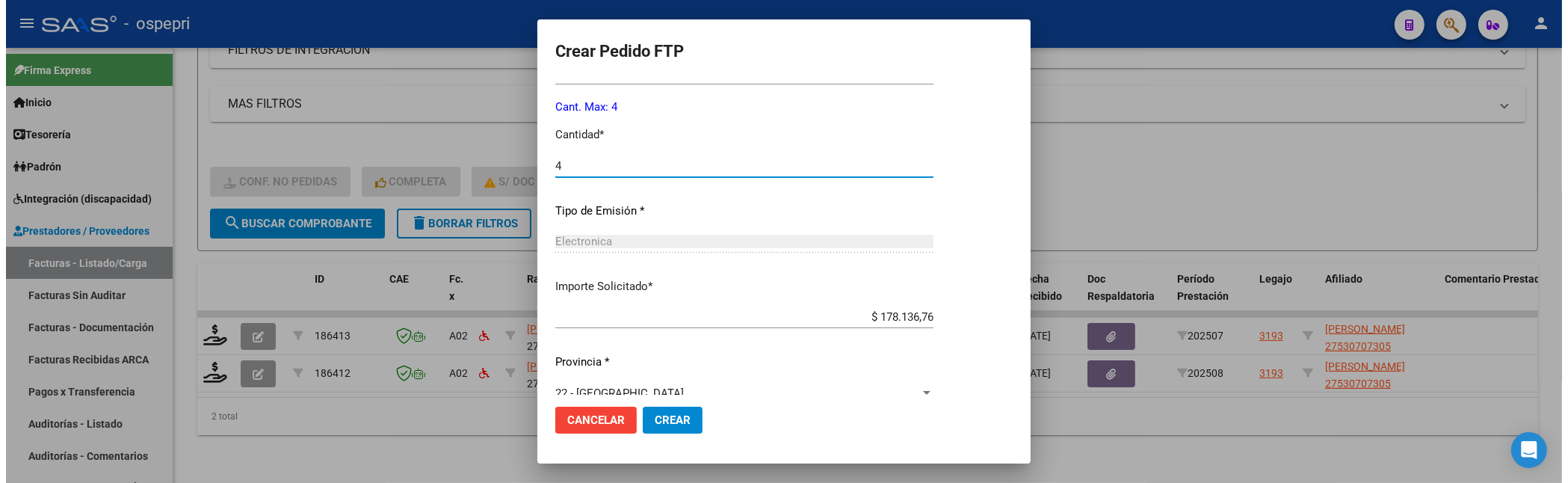
scroll to position [645, 0]
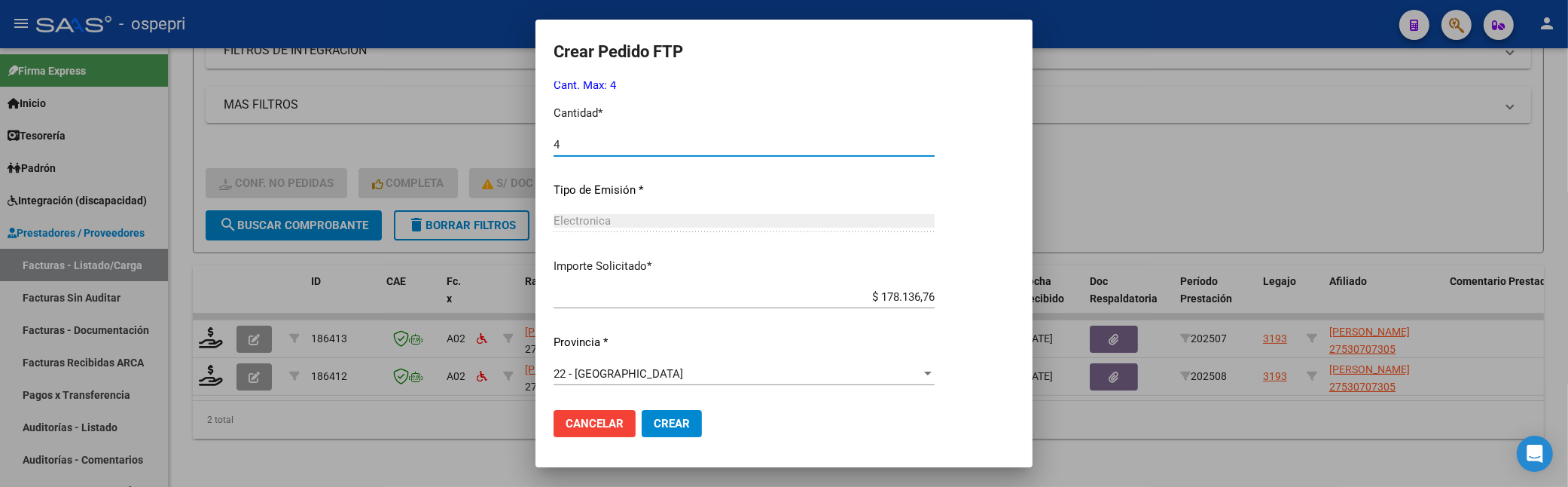
type input "4"
click at [675, 414] on button "Crear" at bounding box center [672, 423] width 60 height 27
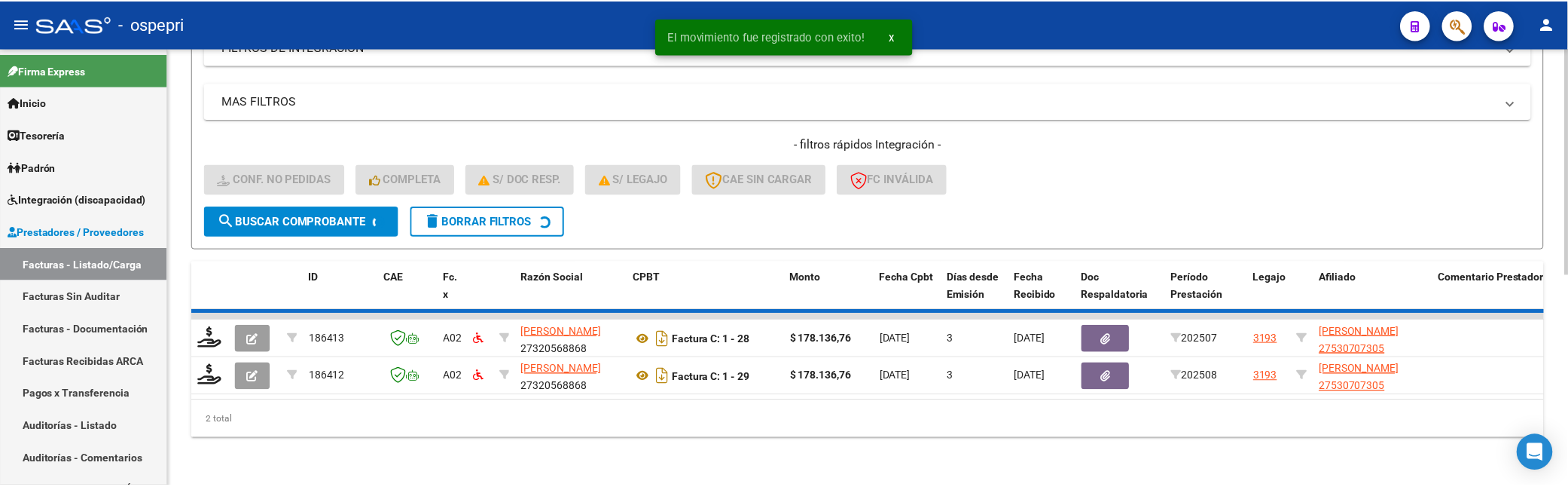
scroll to position [367, 0]
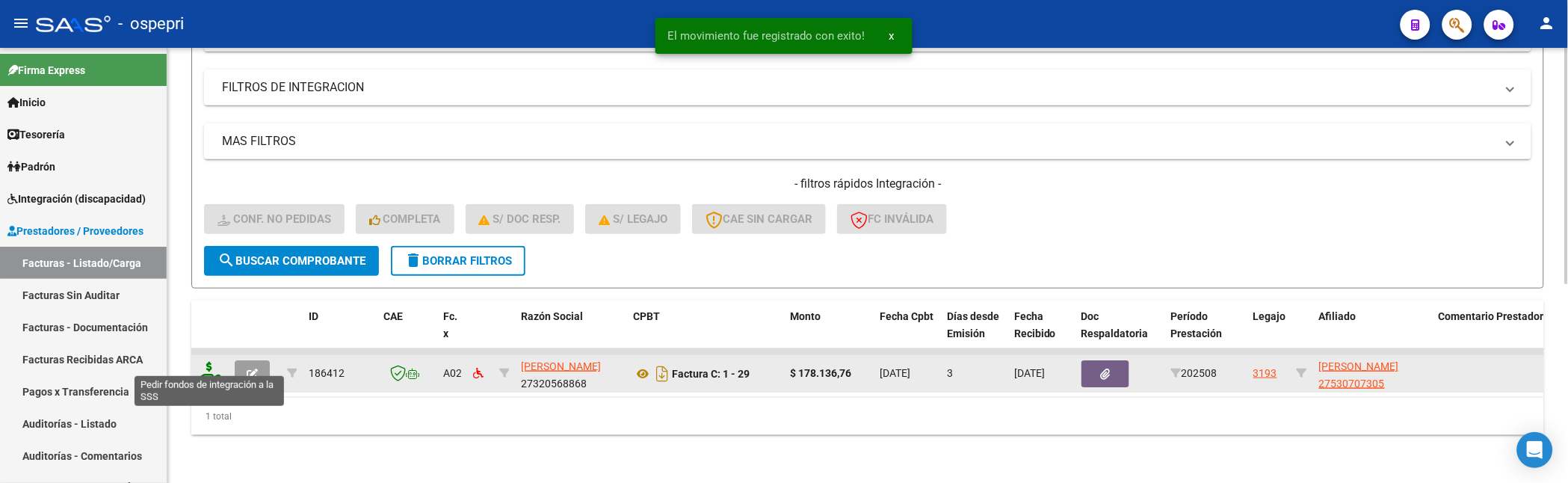
click at [212, 361] on icon at bounding box center [209, 371] width 24 height 20
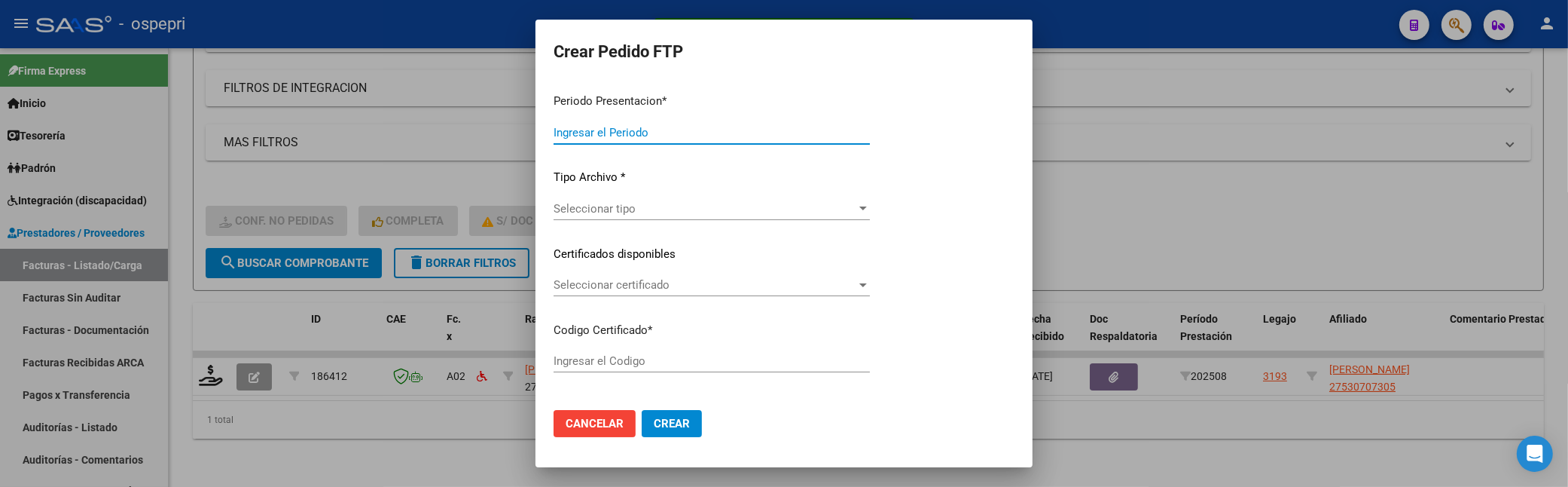
type input "202508"
type input "$ 178.136,76"
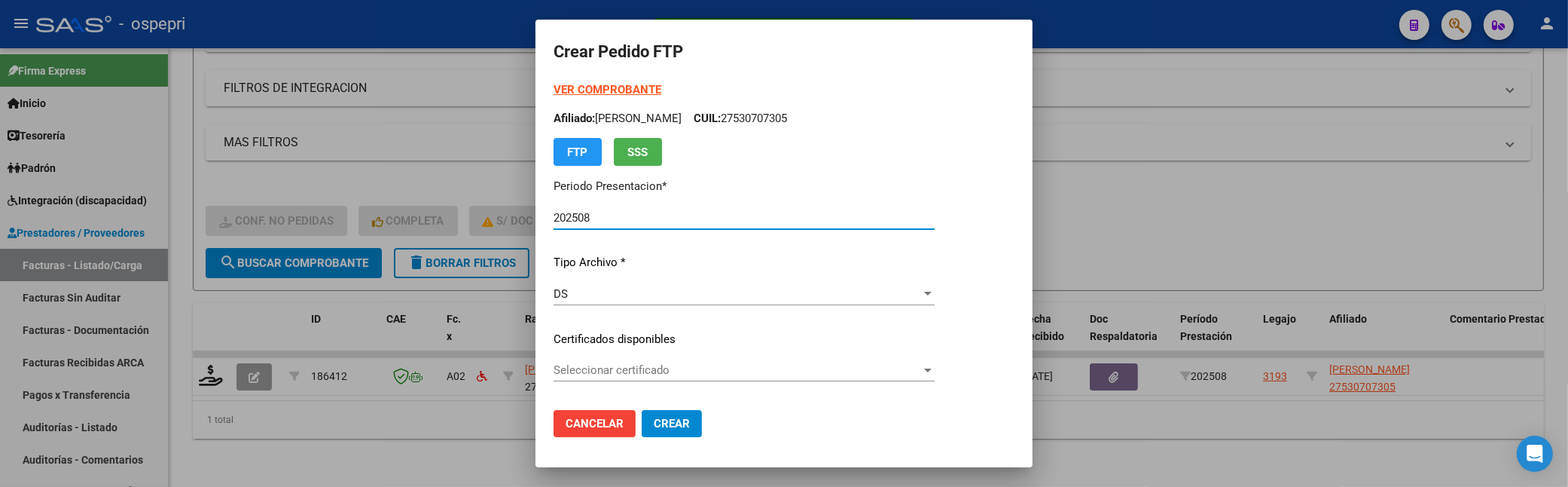
type input "2753070730-5"
type input "[DATE]"
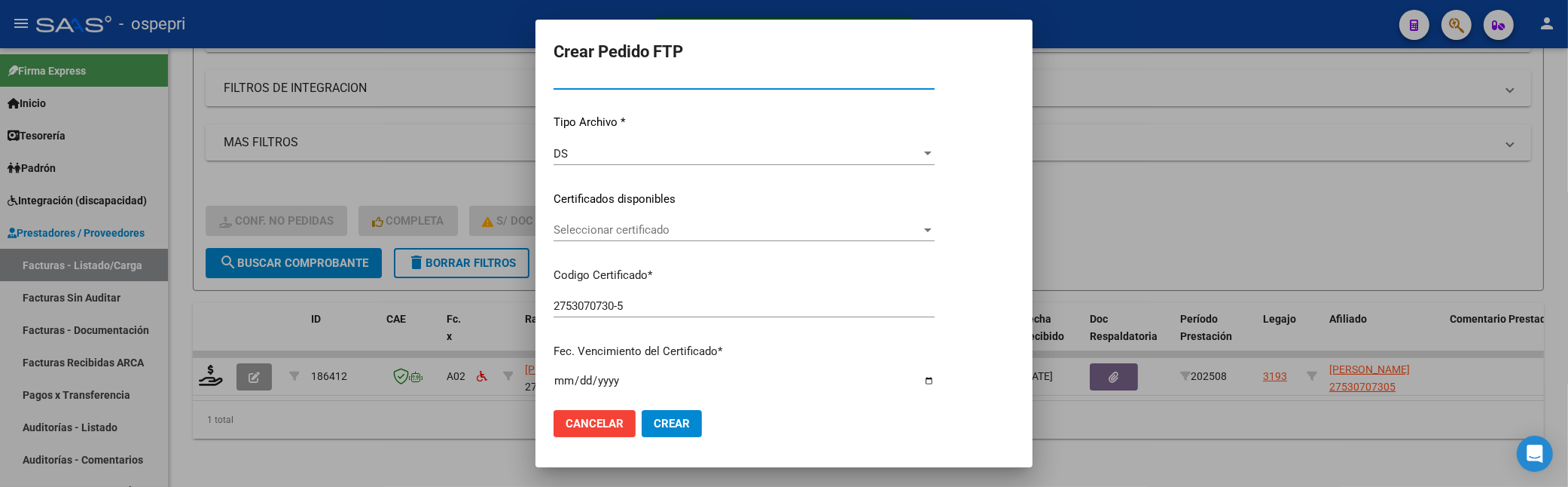
scroll to position [167, 0]
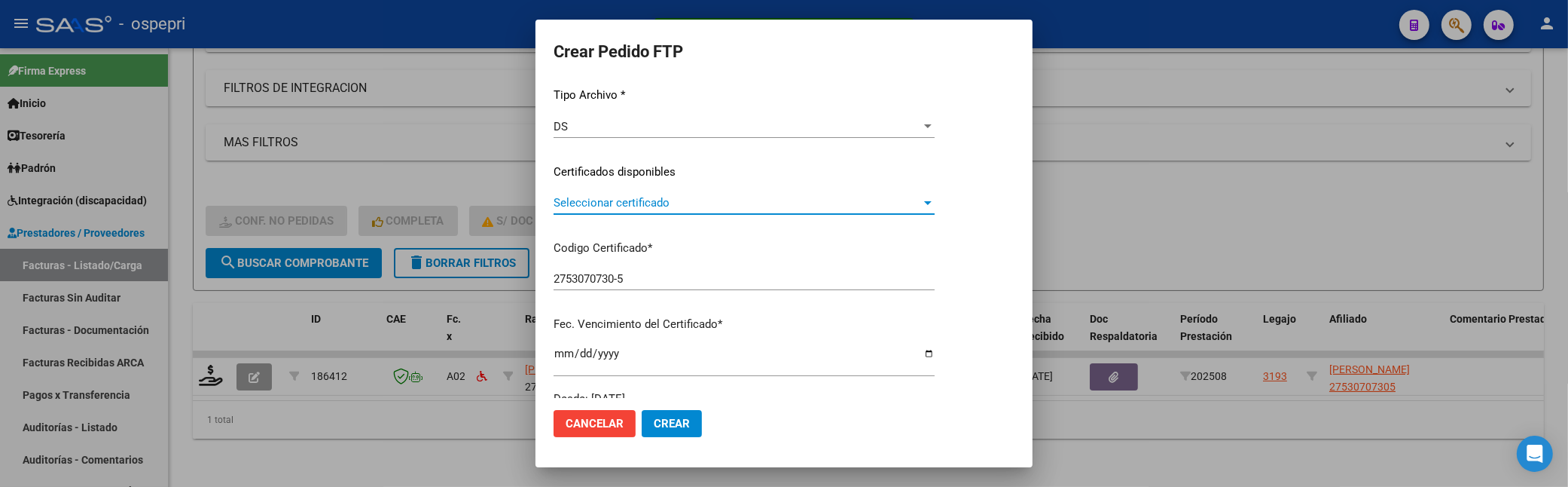
click at [935, 199] on div at bounding box center [928, 202] width 14 height 12
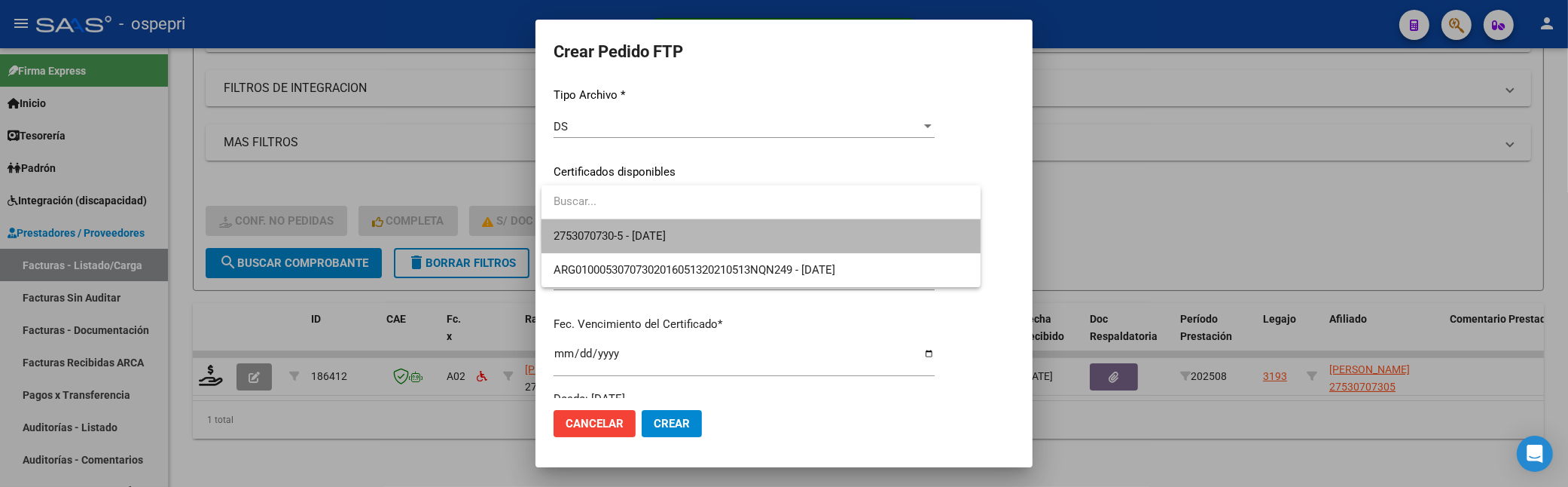
click at [879, 234] on span "2753070730-5 - [DATE]" at bounding box center [761, 236] width 415 height 34
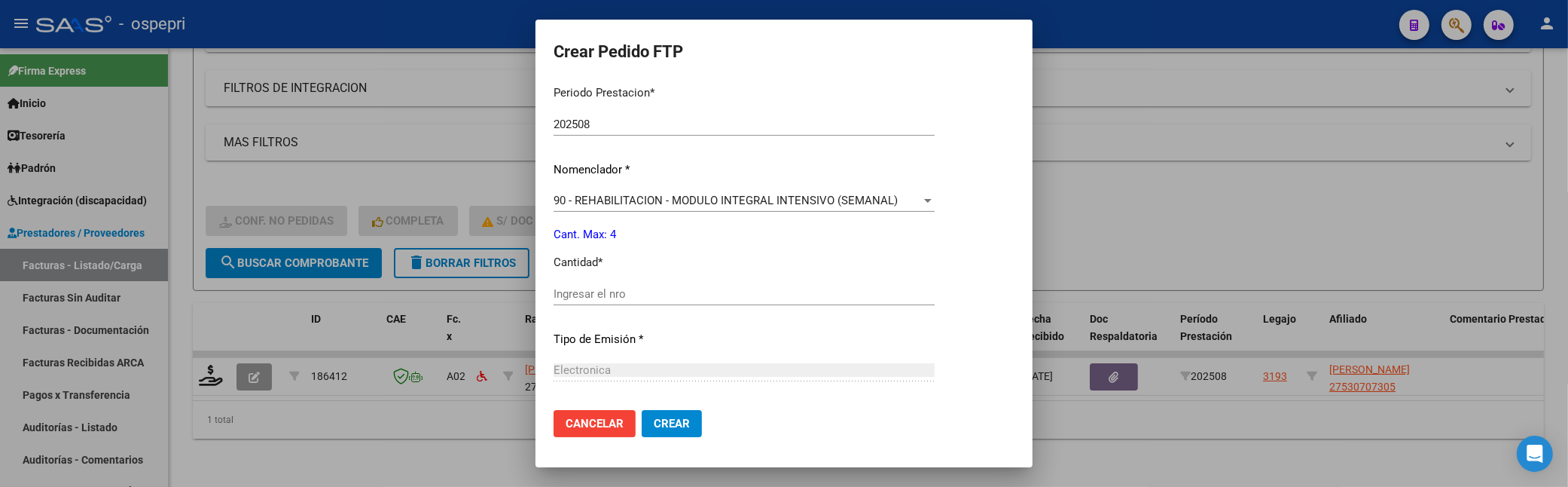
scroll to position [502, 0]
click at [648, 291] on input "Ingresar el nro" at bounding box center [744, 294] width 381 height 14
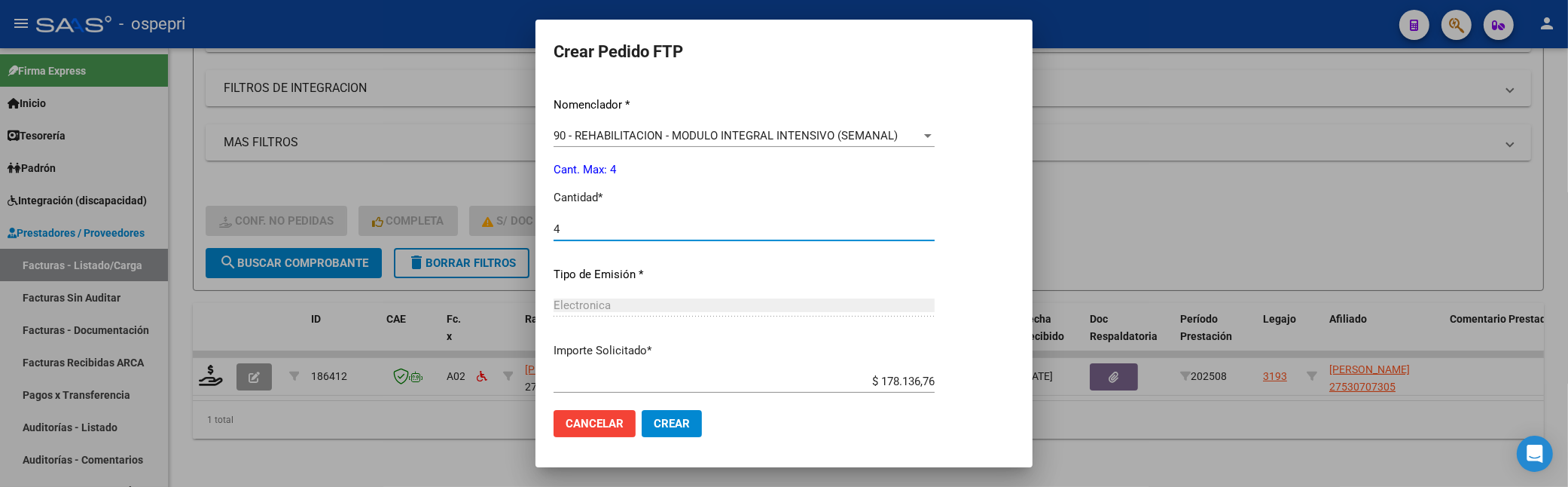
scroll to position [650, 0]
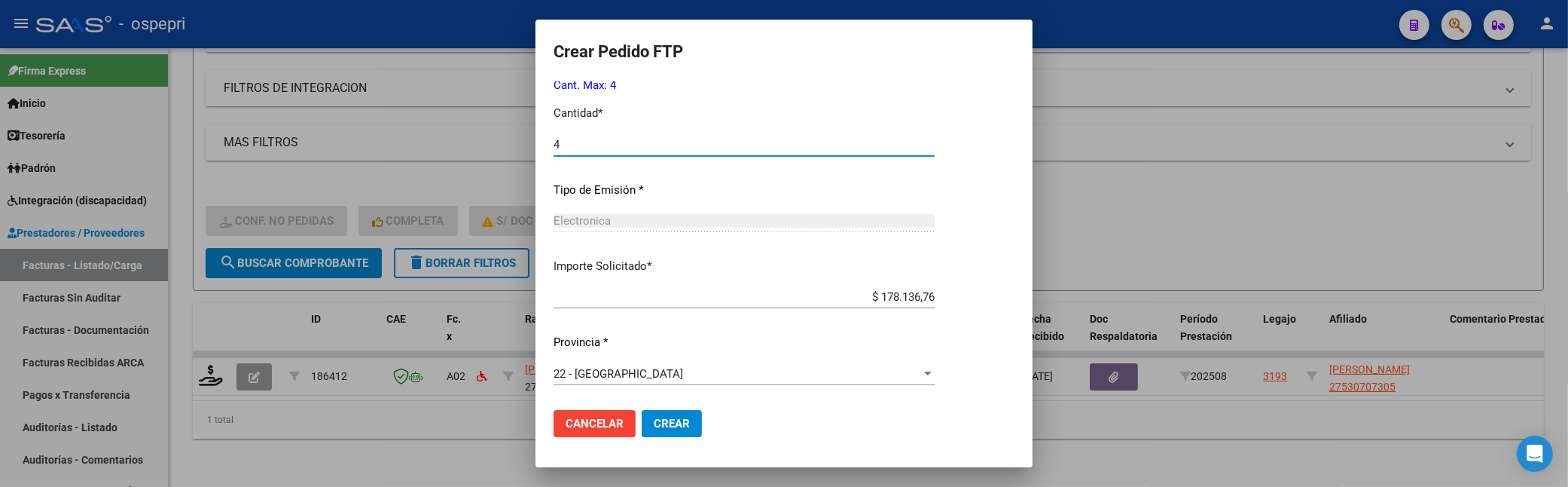
type input "4"
click at [688, 415] on button "Crear" at bounding box center [672, 423] width 60 height 27
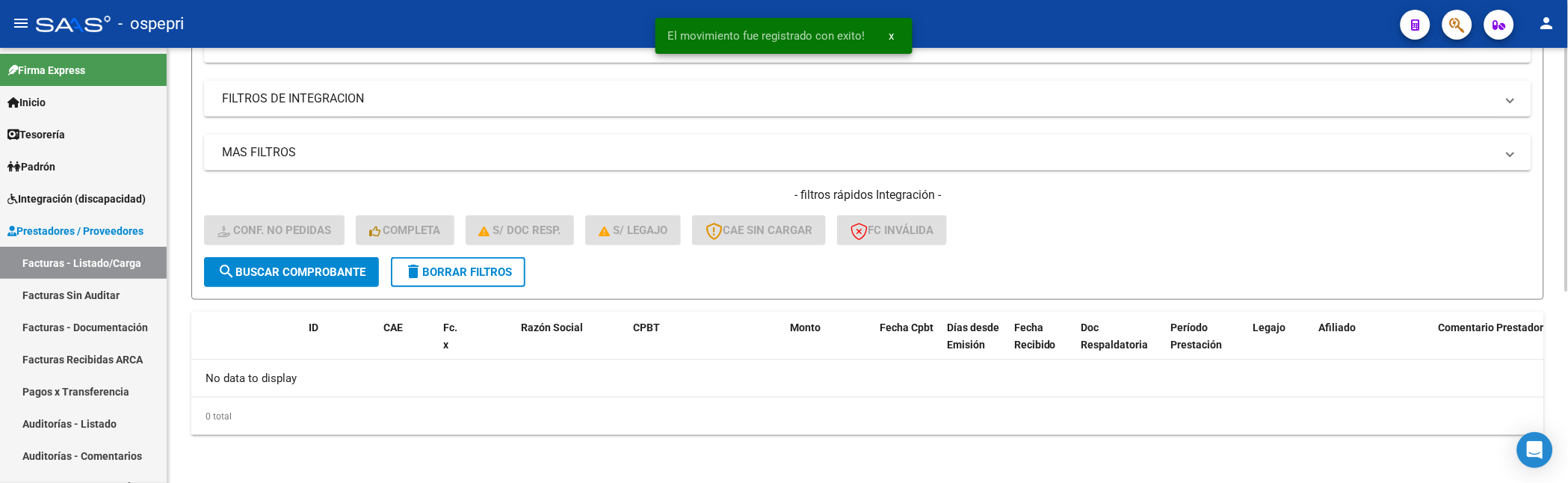
scroll to position [341, 0]
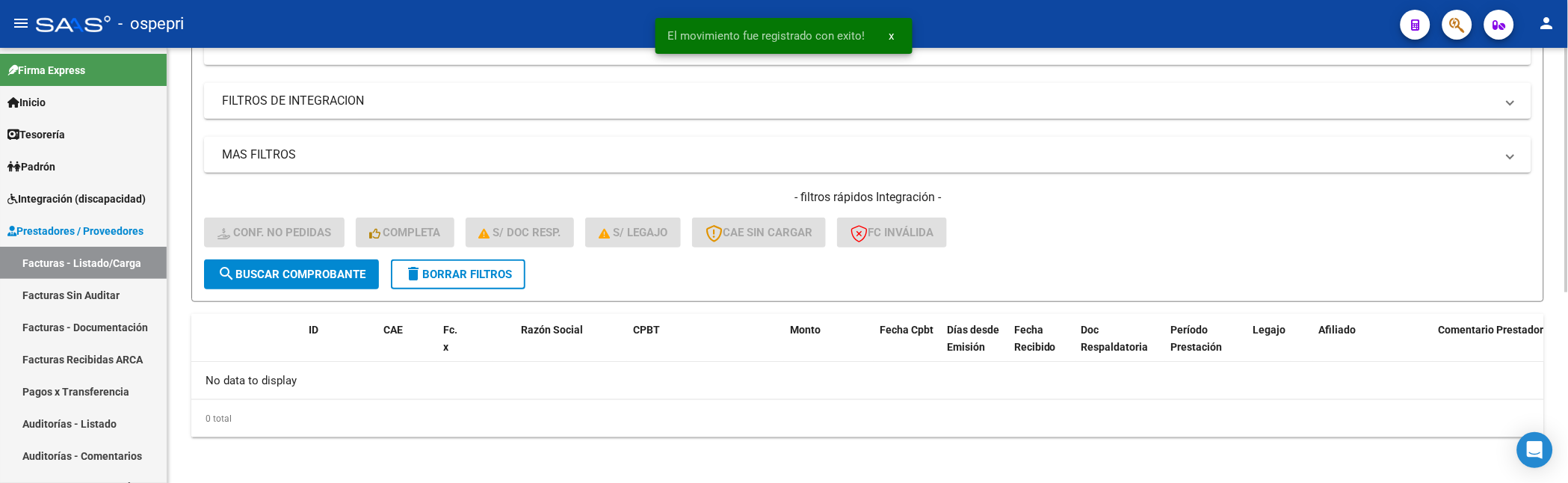
click at [1035, 230] on div "- filtros rápidos Integración - Conf. no pedidas Completa S/ Doc Resp. S/ legaj…" at bounding box center [867, 224] width 1327 height 70
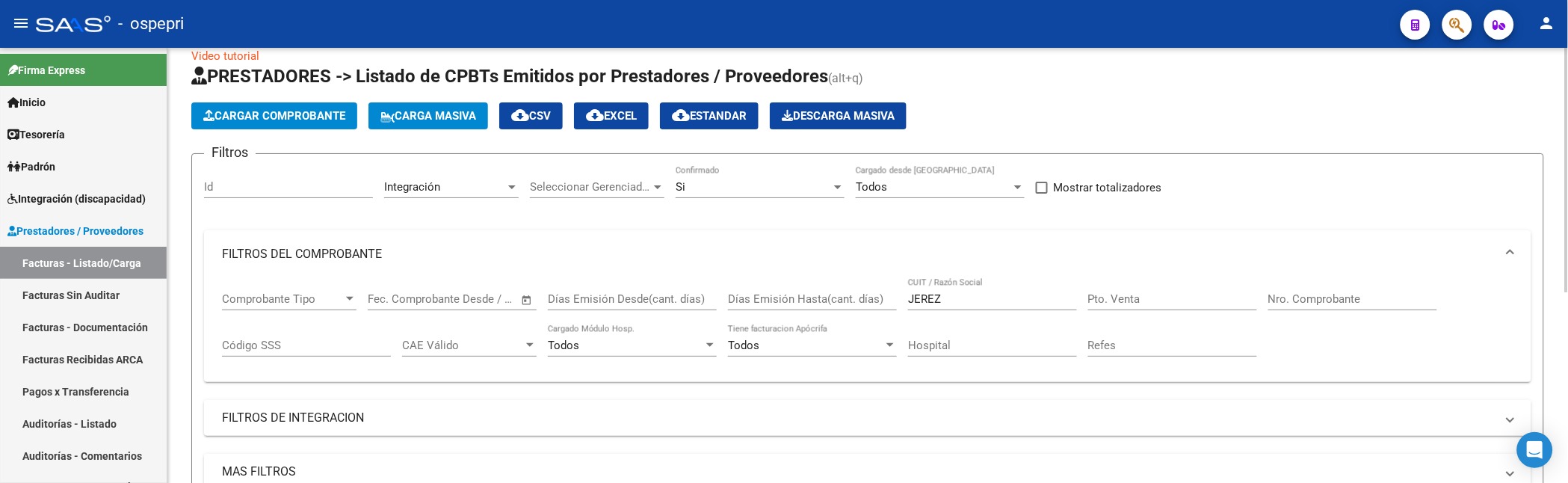
scroll to position [0, 0]
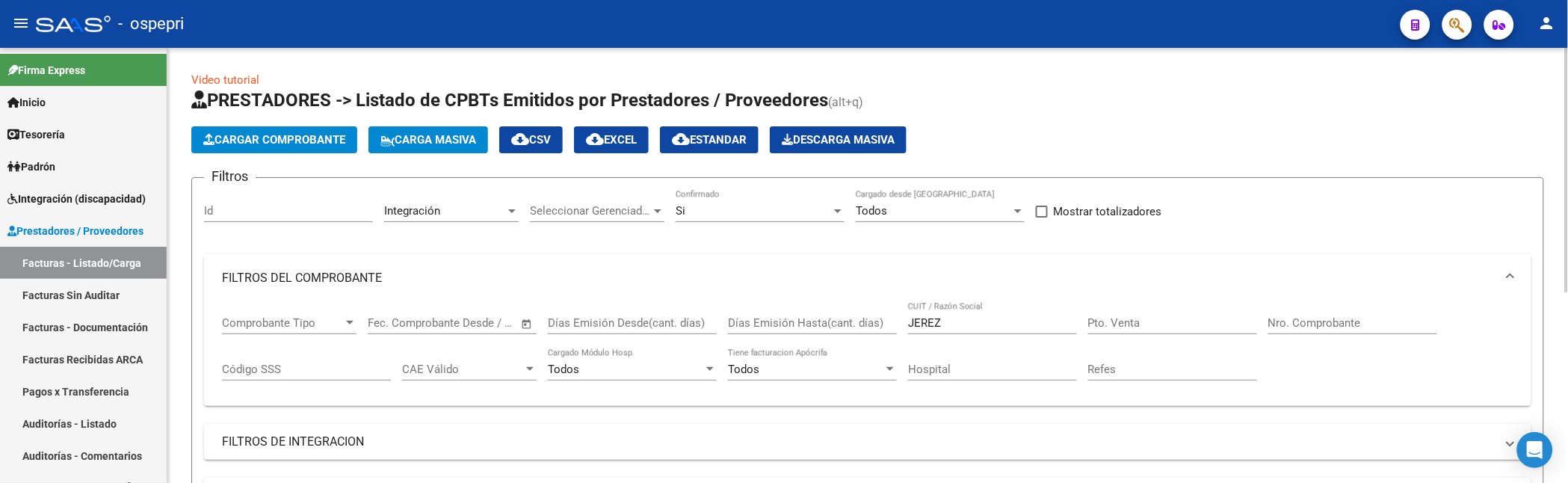
drag, startPoint x: 1006, startPoint y: 313, endPoint x: 982, endPoint y: 319, distance: 24.7
click at [982, 319] on div "JEREZ CUIT / Razón Social" at bounding box center [991, 317] width 168 height 32
drag, startPoint x: 964, startPoint y: 322, endPoint x: 902, endPoint y: 327, distance: 62.2
click at [902, 327] on div "Comprobante Tipo Comprobante Tipo Fecha inicio – Fecha fin Fec. Comprobante Des…" at bounding box center [868, 348] width 1291 height 93
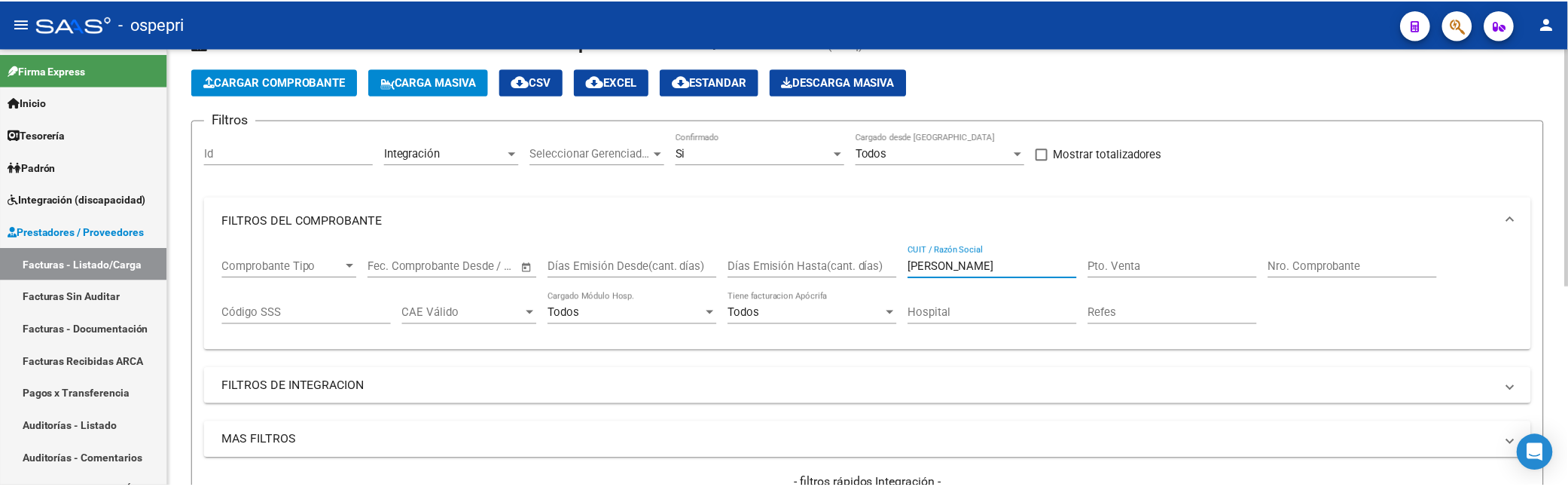
scroll to position [367, 0]
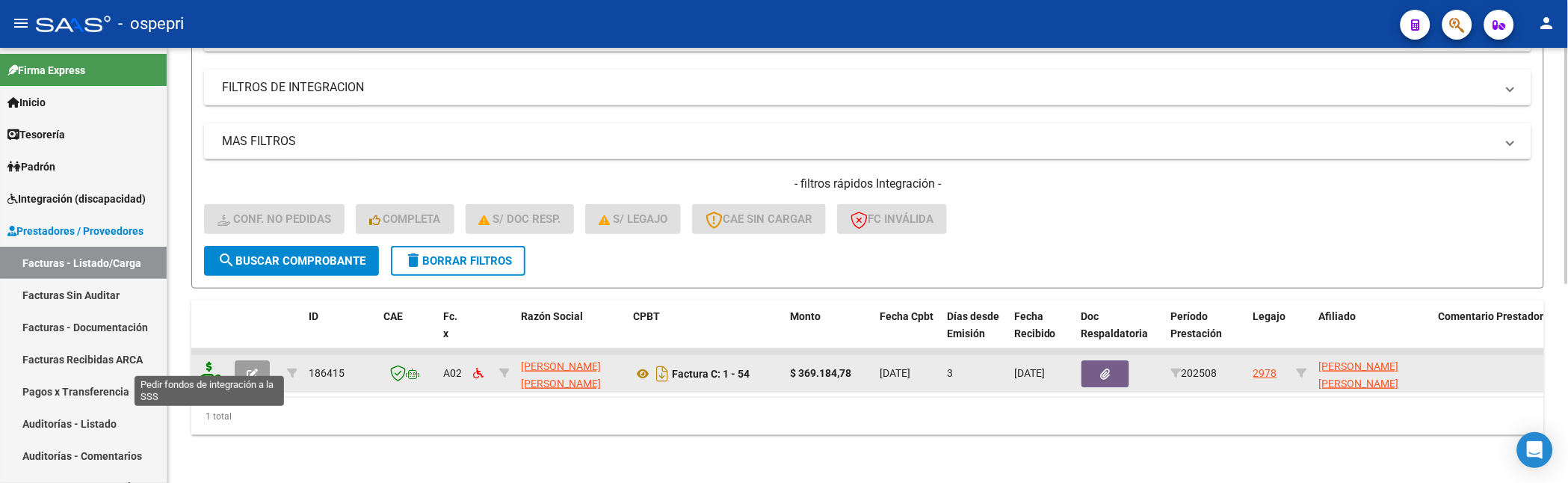
type input "[PERSON_NAME]"
click at [209, 361] on icon at bounding box center [209, 371] width 24 height 20
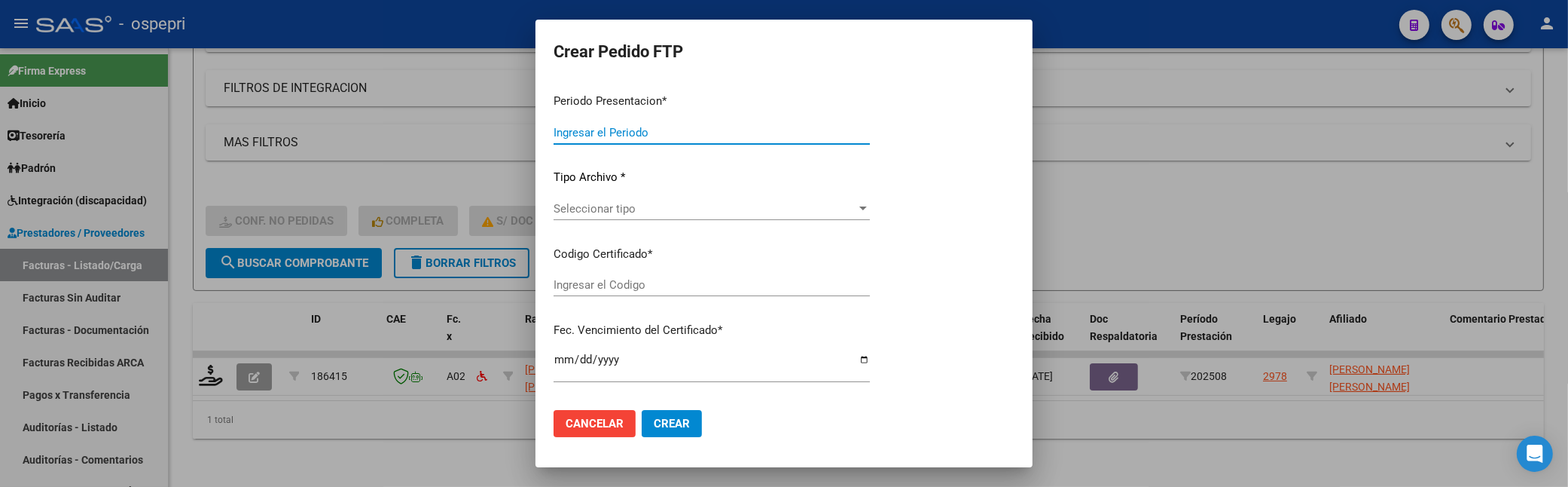
type input "202508"
type input "$ 369.184,78"
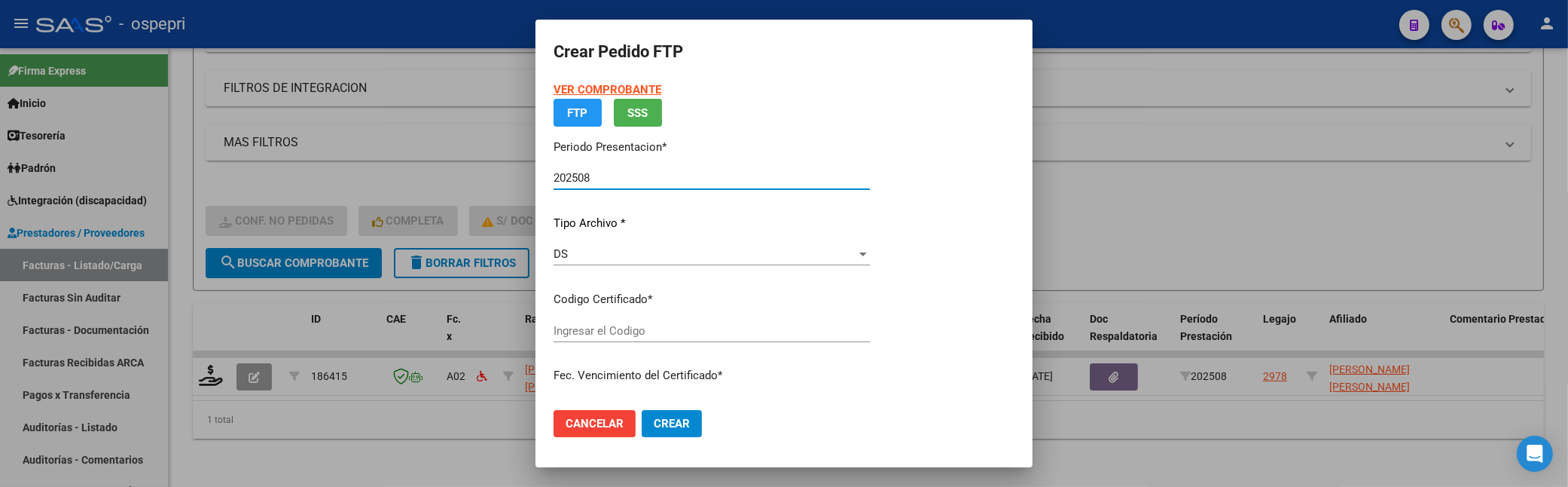
type input "ARG02000499508672015101320201013RIO145"
type input "[DATE]"
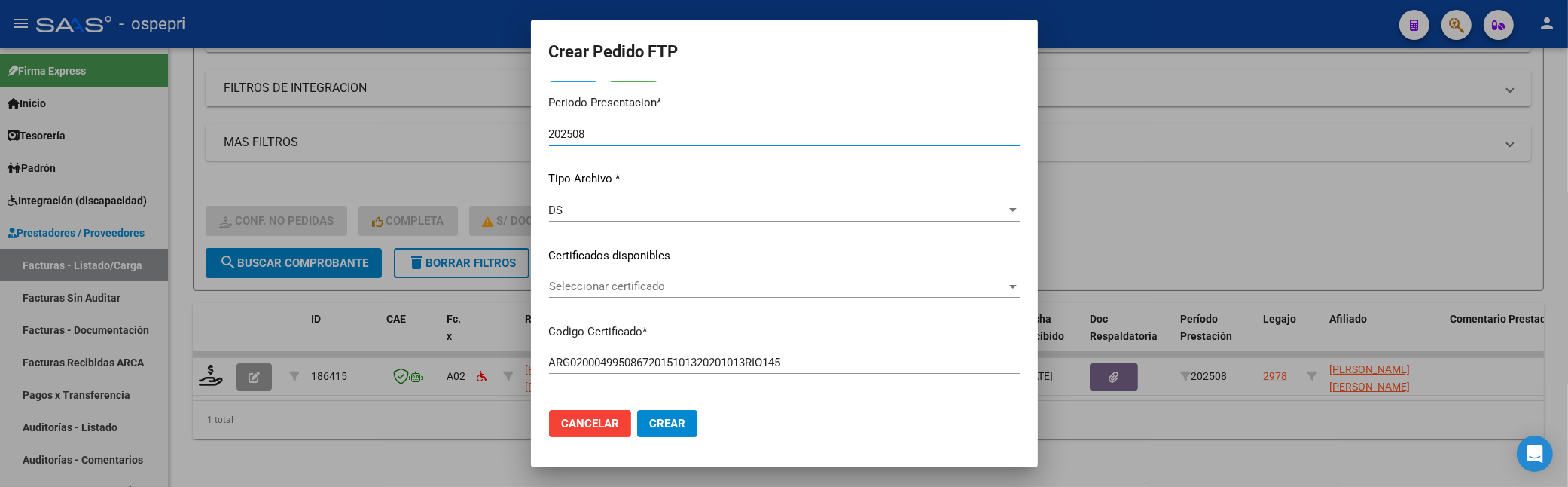
scroll to position [167, 0]
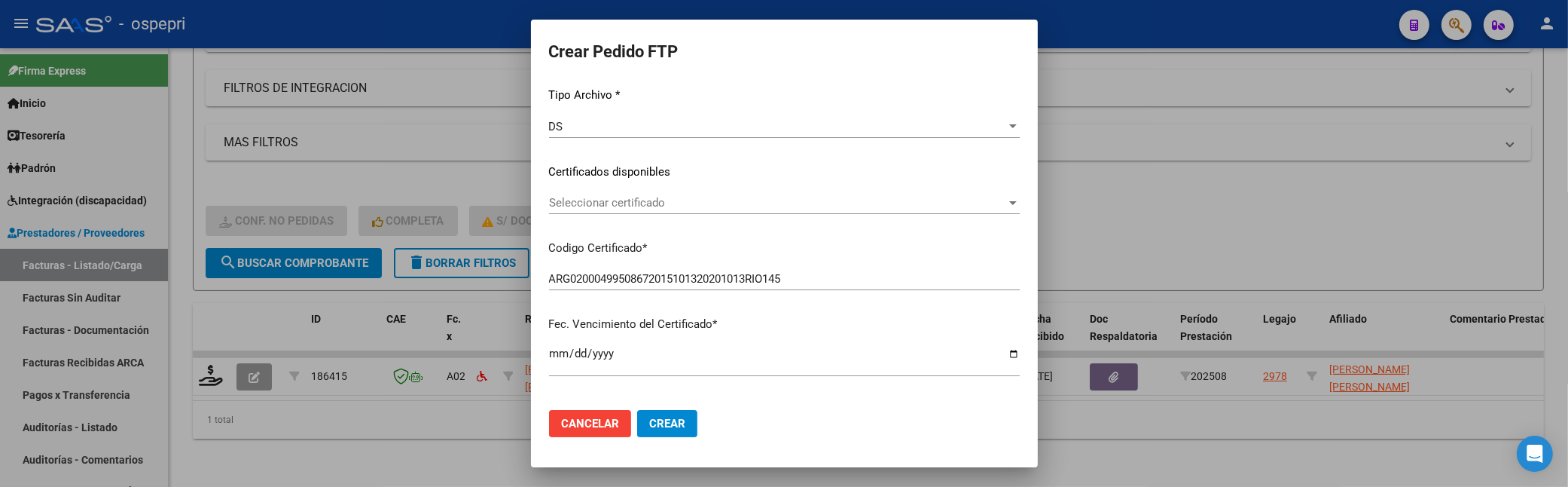
click at [1009, 202] on div at bounding box center [1013, 203] width 8 height 4
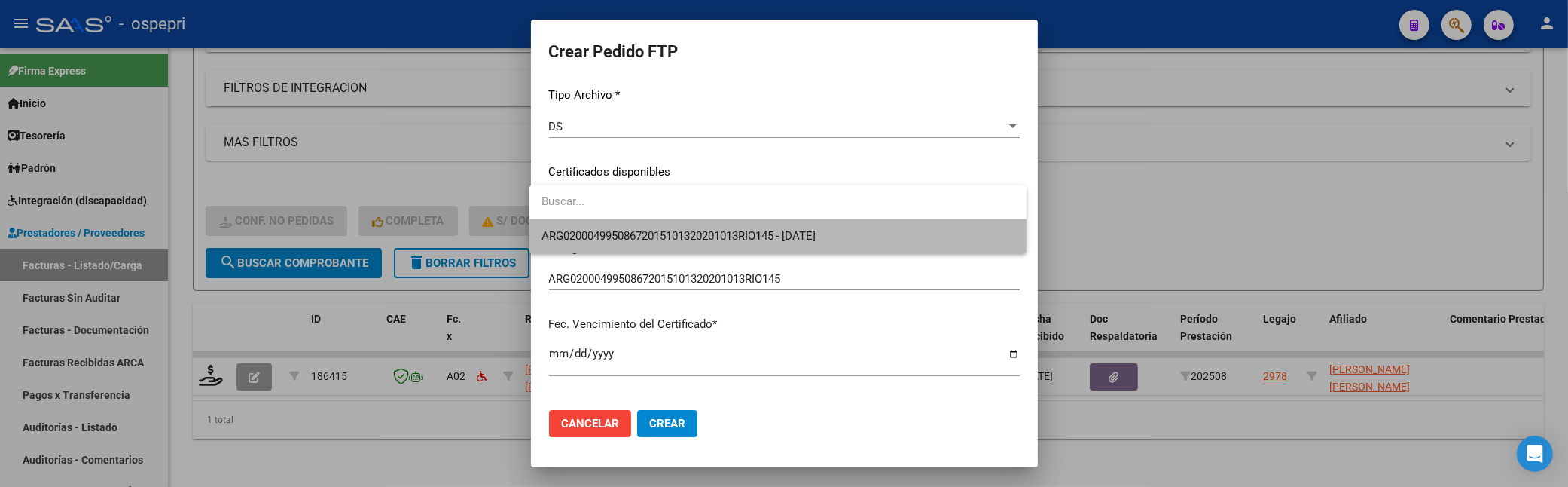
click at [944, 244] on span "ARG02000499508672015101320201013RIO145 - [DATE]" at bounding box center [779, 236] width 473 height 34
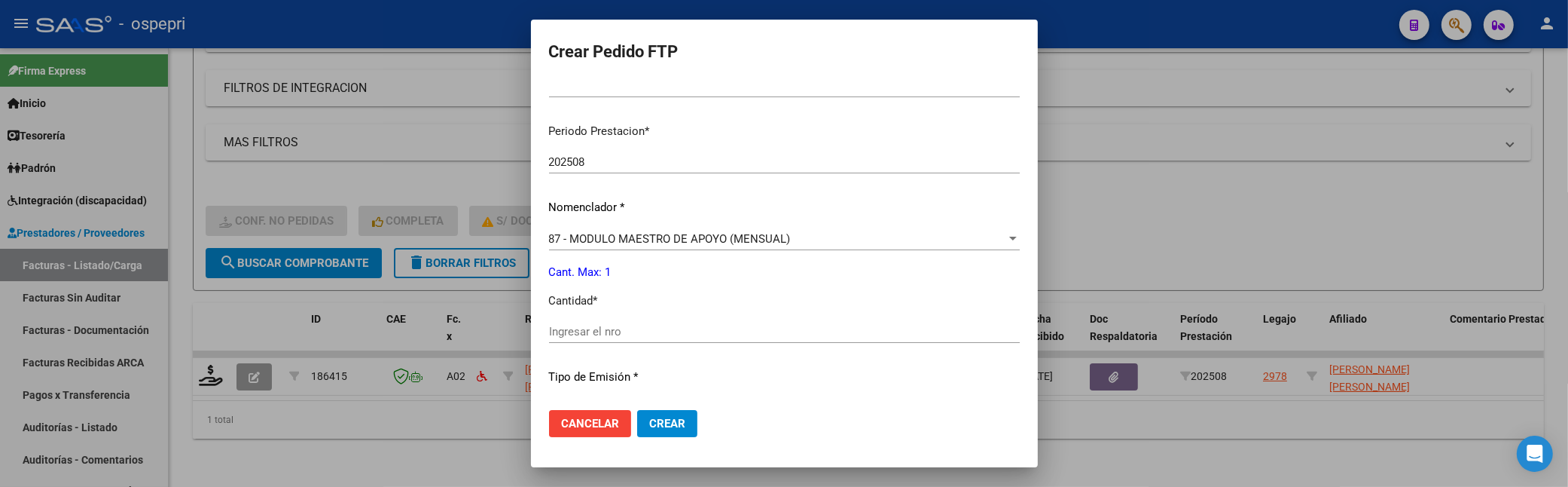
scroll to position [502, 0]
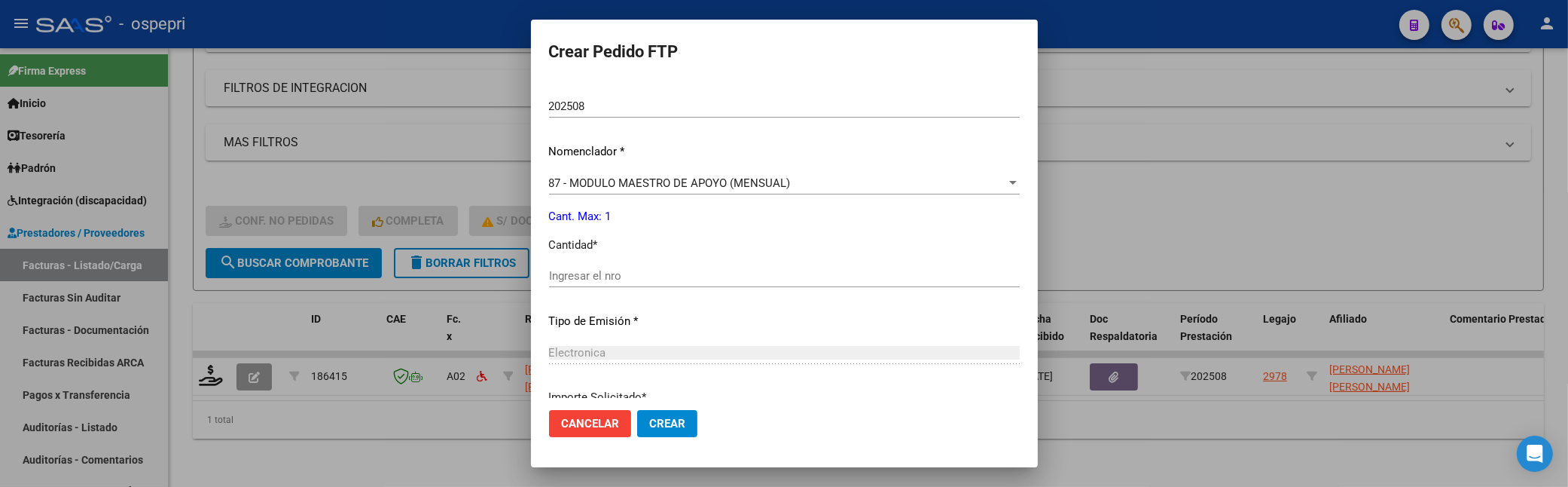
click at [701, 279] on input "Ingresar el nro" at bounding box center [784, 276] width 471 height 14
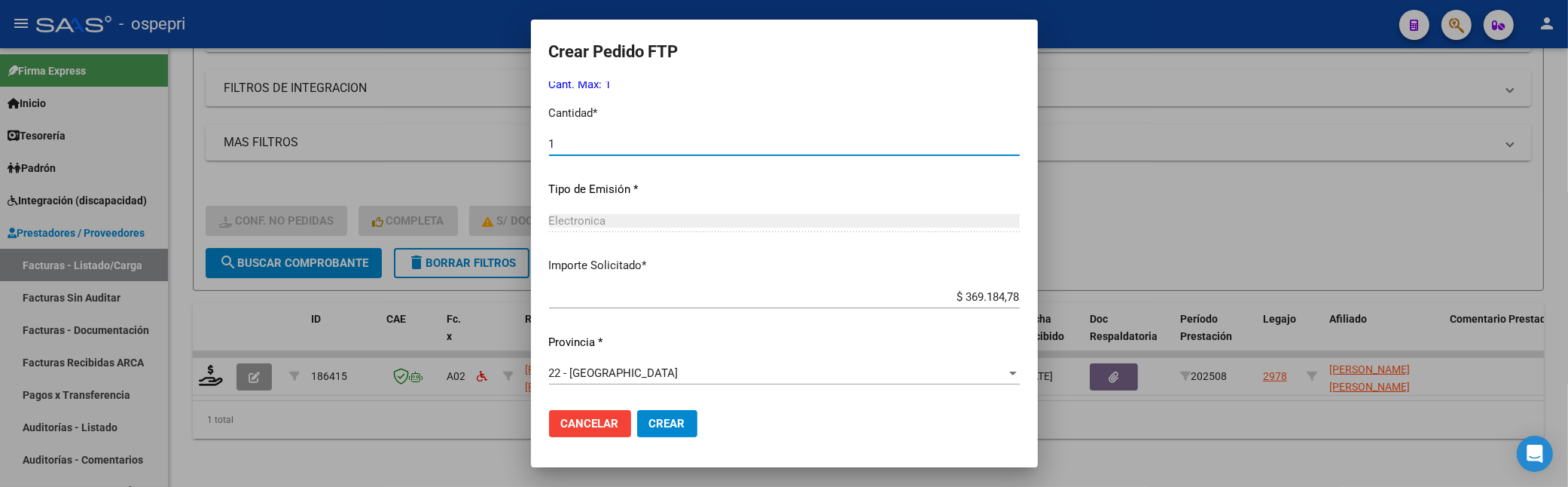
type input "1"
click at [671, 416] on span "Crear" at bounding box center [667, 423] width 36 height 14
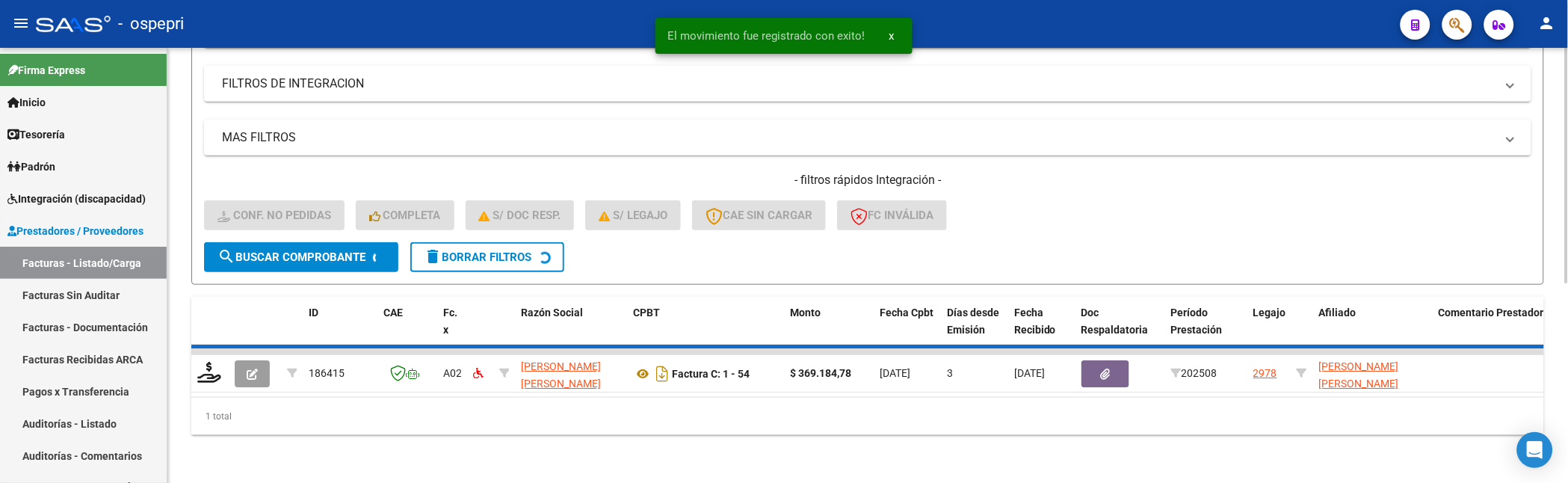
scroll to position [341, 0]
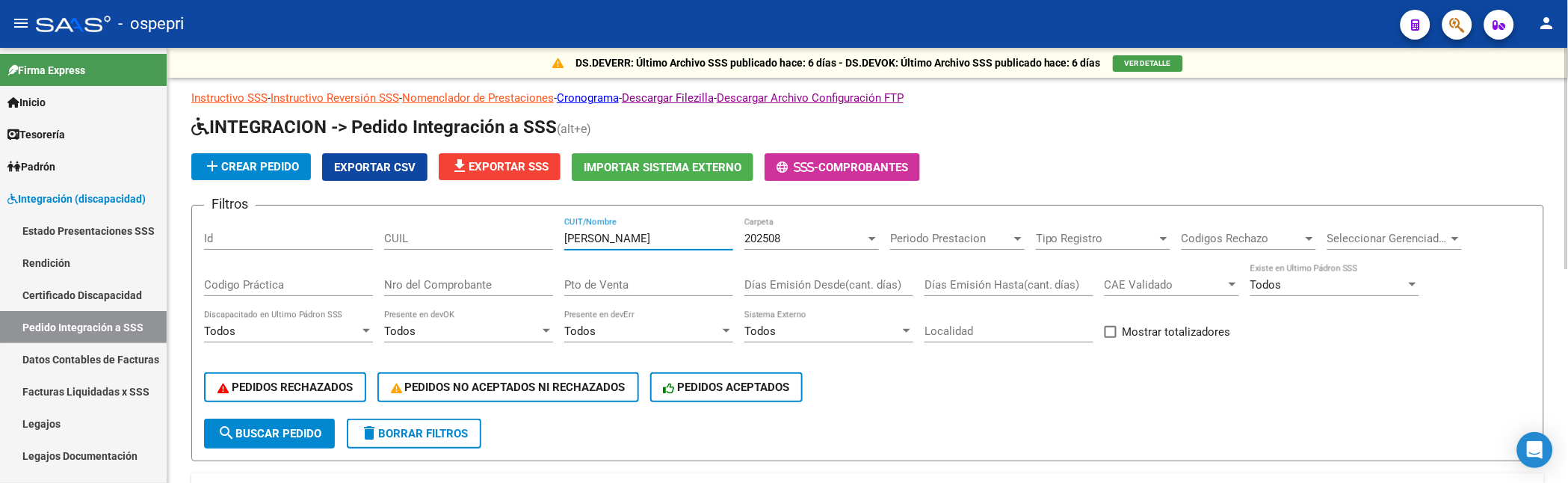
scroll to position [2, 0]
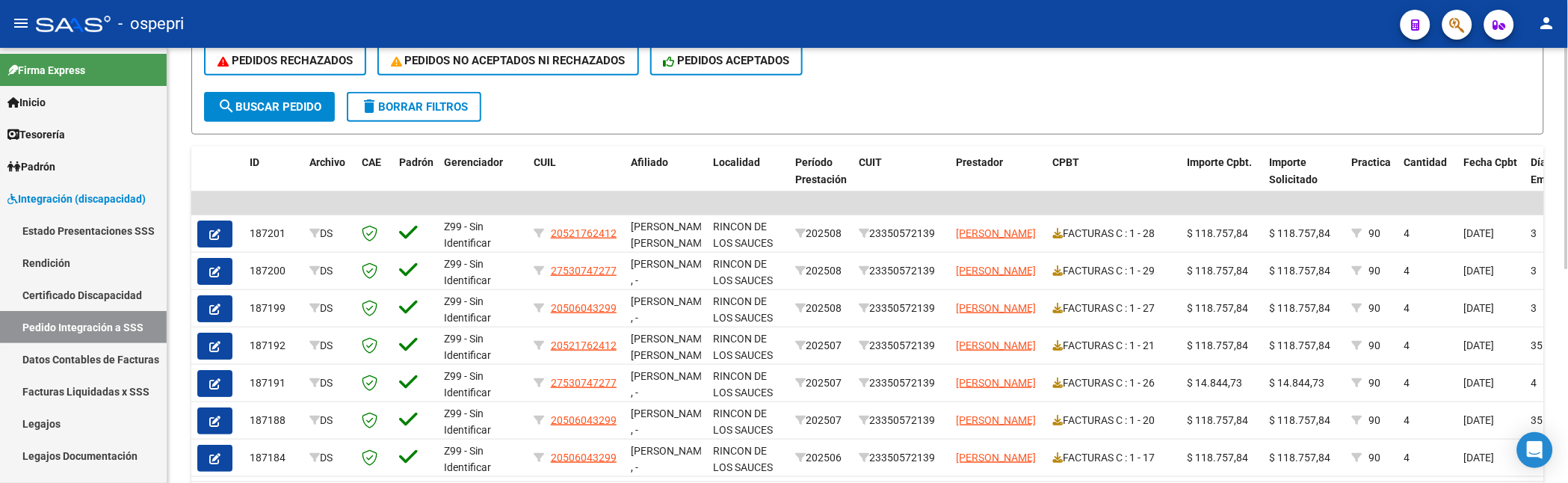
click at [296, 112] on button "search Buscar Pedido" at bounding box center [269, 106] width 131 height 30
click at [1161, 72] on div "PEDIDOS RECHAZADOS PEDIDOS NO ACEPTADOS NI RECHAZADOS PEDIDOS ACEPTADOS" at bounding box center [867, 60] width 1327 height 62
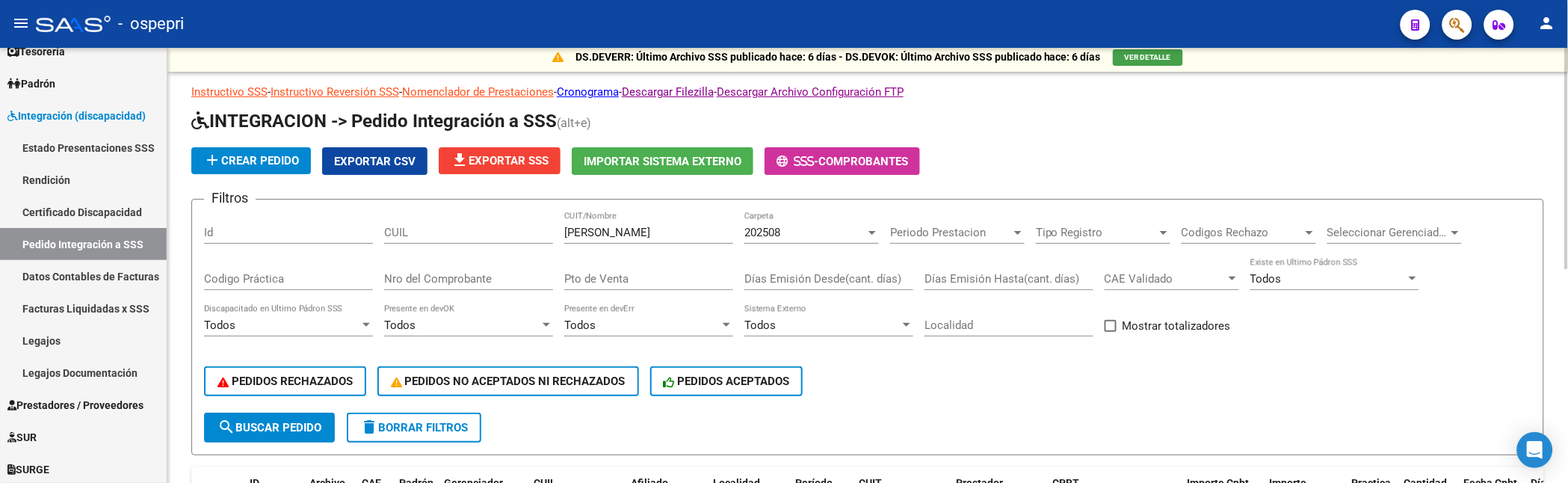
scroll to position [0, 0]
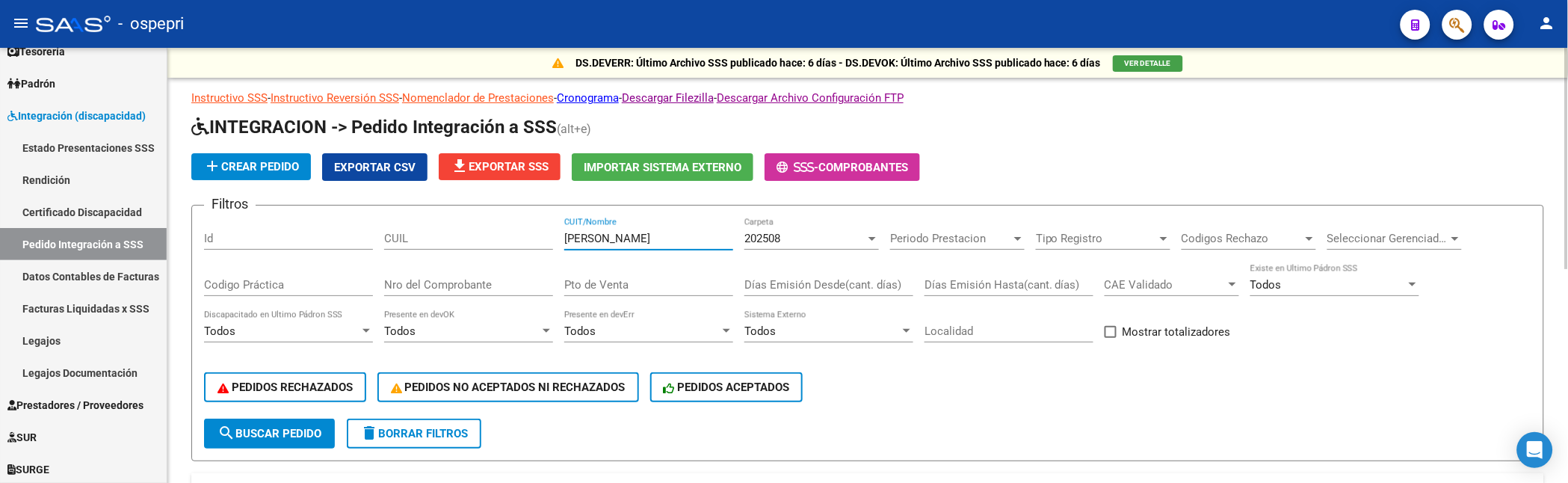
drag, startPoint x: 639, startPoint y: 241, endPoint x: 537, endPoint y: 236, distance: 102.1
click at [537, 236] on div "Filtros Id [PERSON_NAME] CUIT/Nombre 202508 Carpeta Periodo Prestacion Periodo …" at bounding box center [867, 317] width 1327 height 201
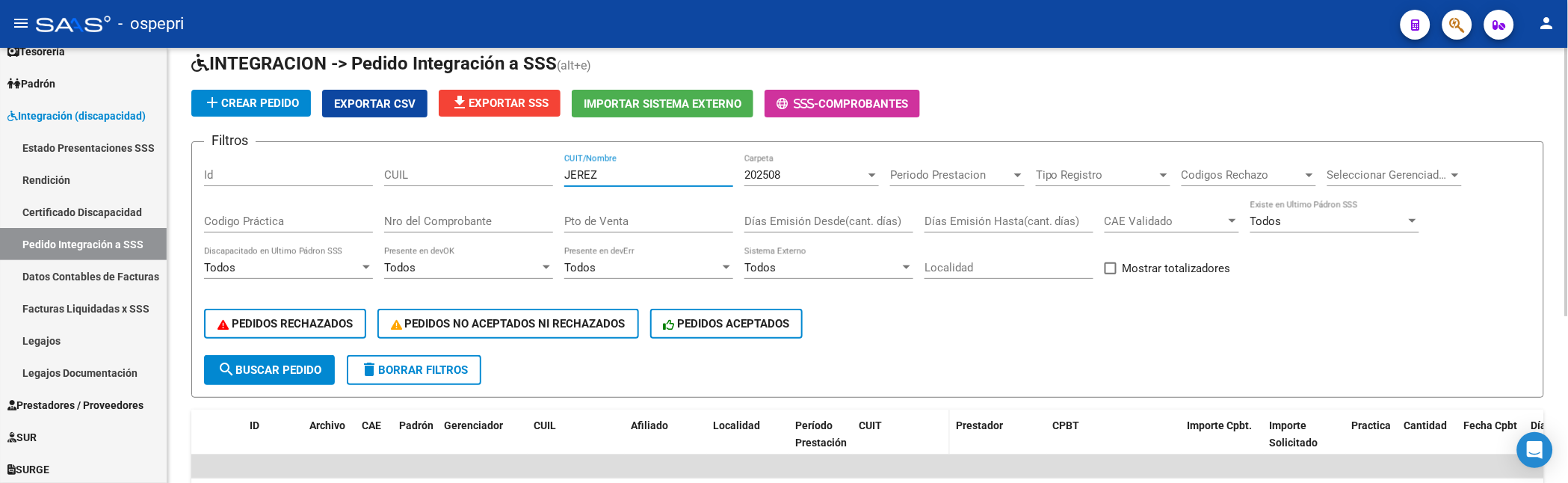
scroll to position [23, 0]
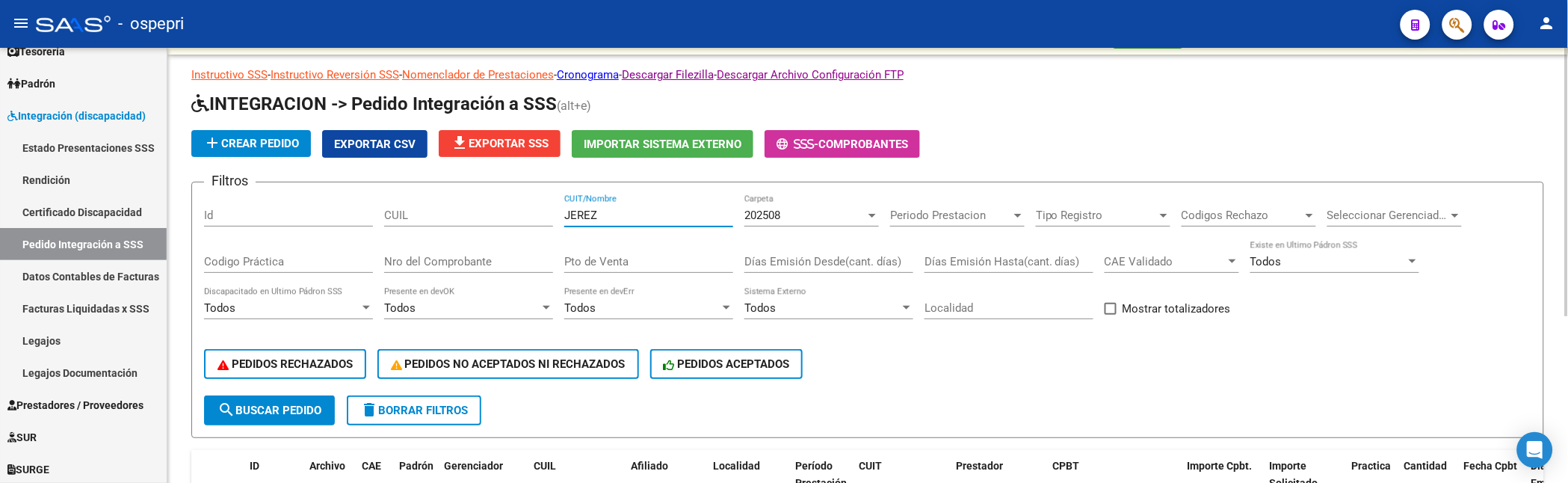
drag, startPoint x: 645, startPoint y: 220, endPoint x: 557, endPoint y: 216, distance: 88.1
click at [557, 216] on div "Filtros Id CUIL JEREZ CUIT/Nombre 202508 Carpeta Periodo Prestacion Periodo Pre…" at bounding box center [867, 294] width 1327 height 201
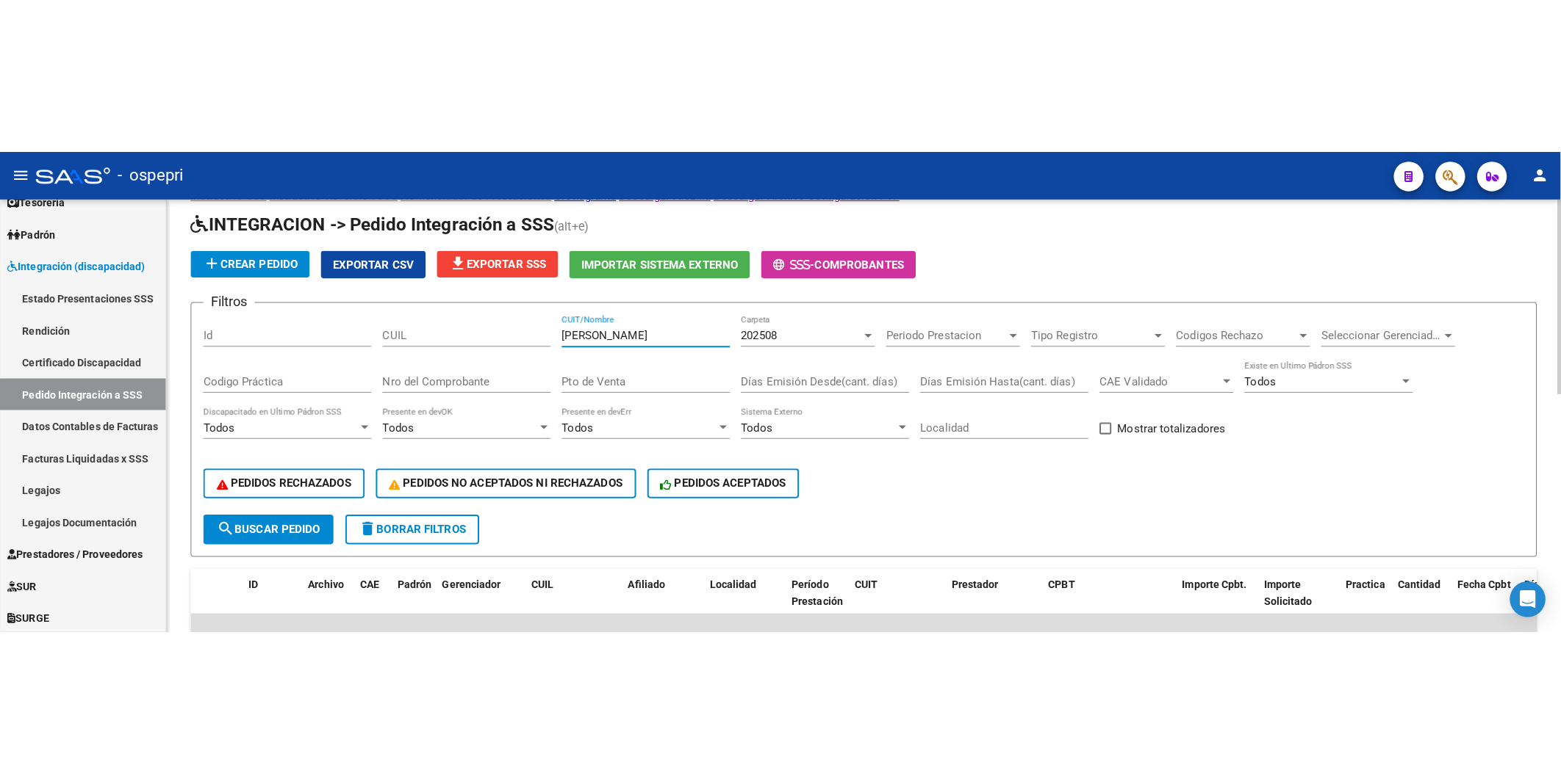
scroll to position [0, 0]
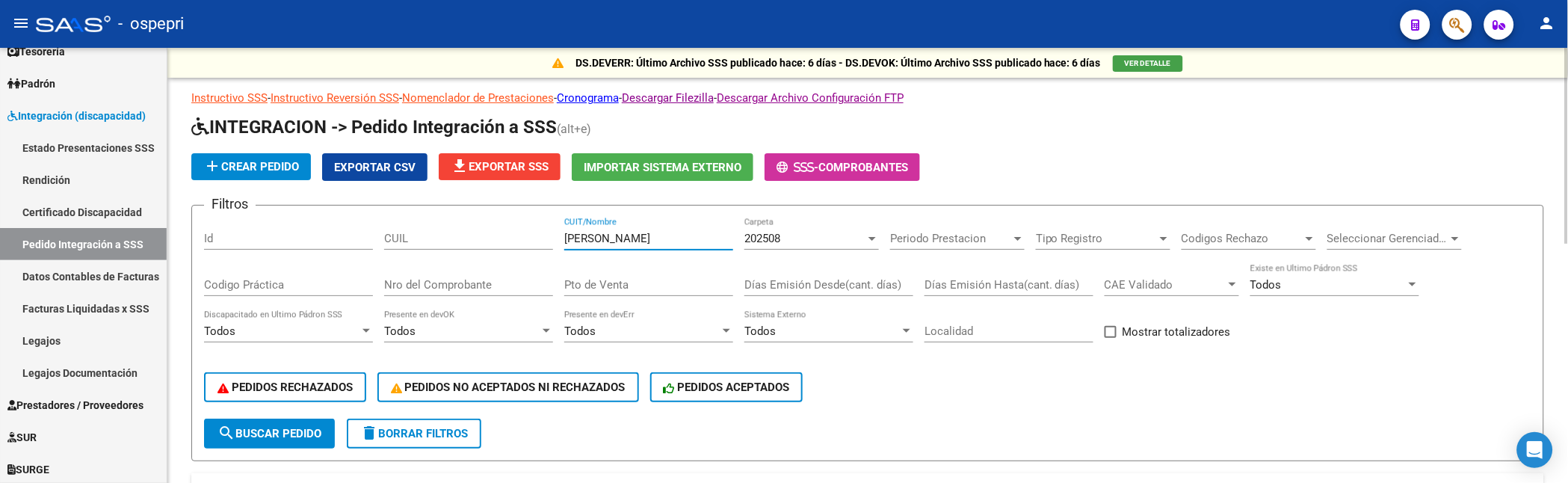
drag, startPoint x: 624, startPoint y: 240, endPoint x: 540, endPoint y: 238, distance: 84.0
click at [540, 238] on div "Filtros Id CUIL [PERSON_NAME] CUIT/Nombre 202508 Carpeta Periodo Prestacion Per…" at bounding box center [867, 317] width 1327 height 201
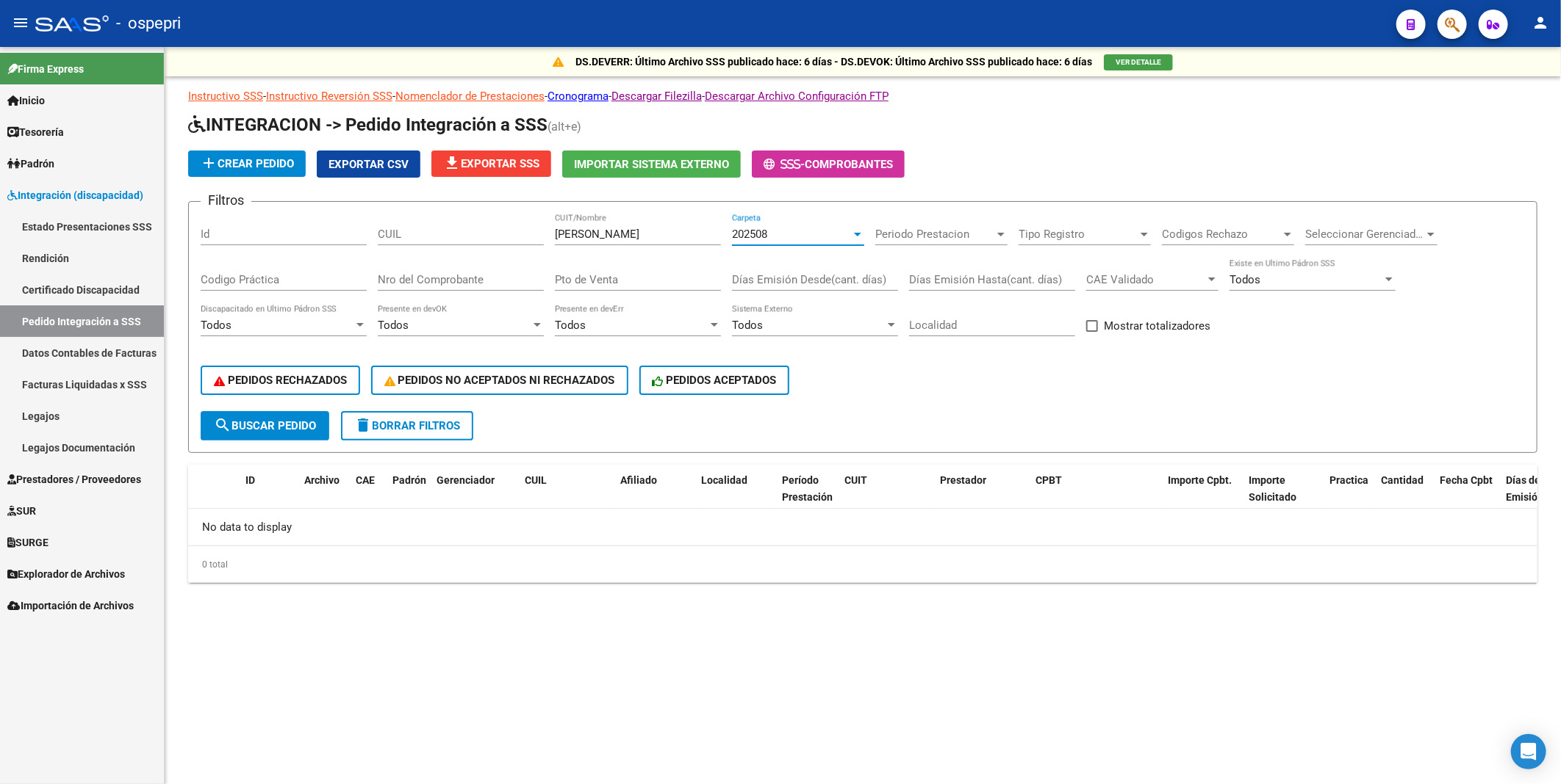
click at [857, 233] on div at bounding box center [858, 235] width 8 height 4
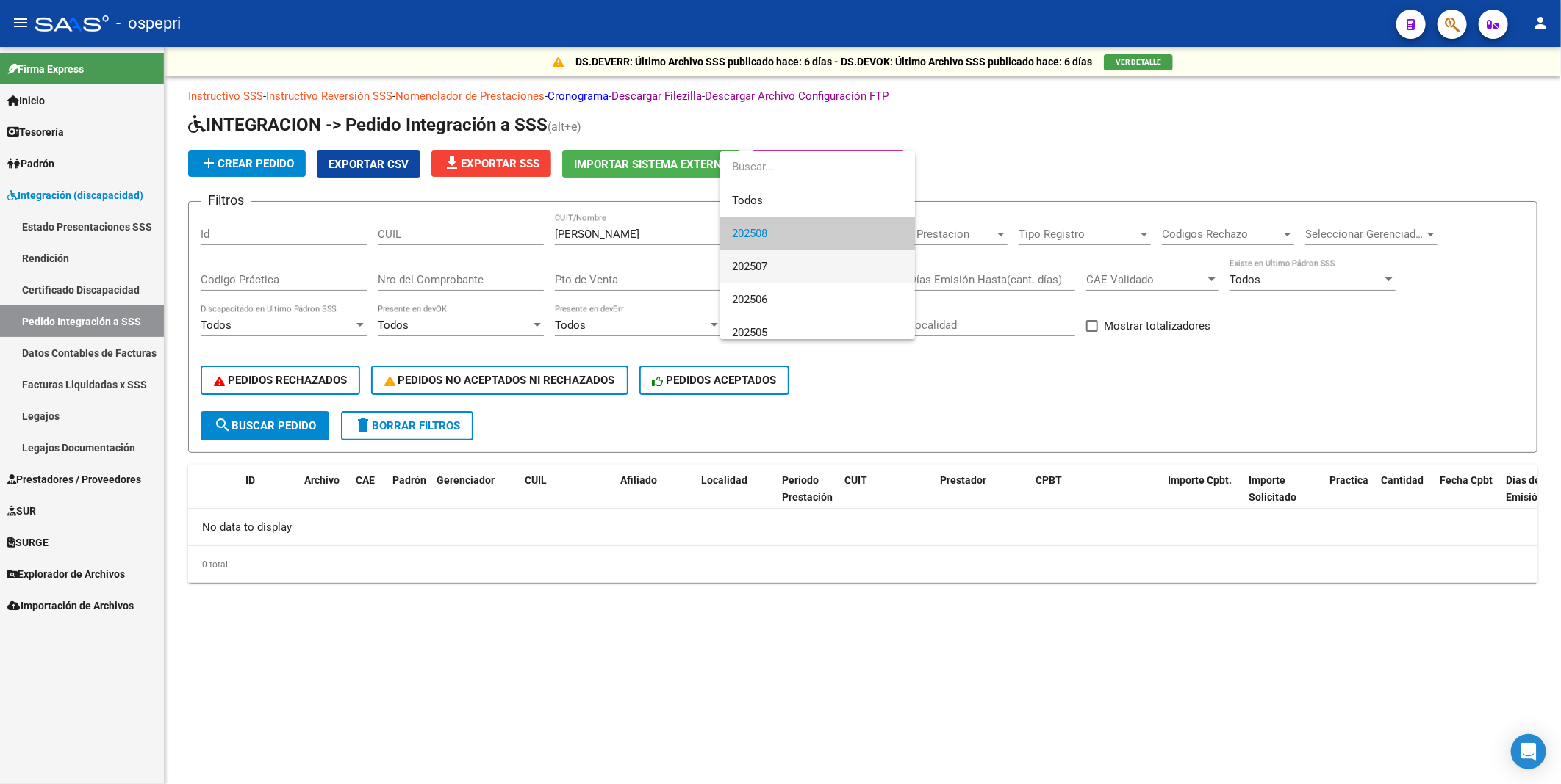
click at [832, 276] on span "202507" at bounding box center [817, 267] width 171 height 34
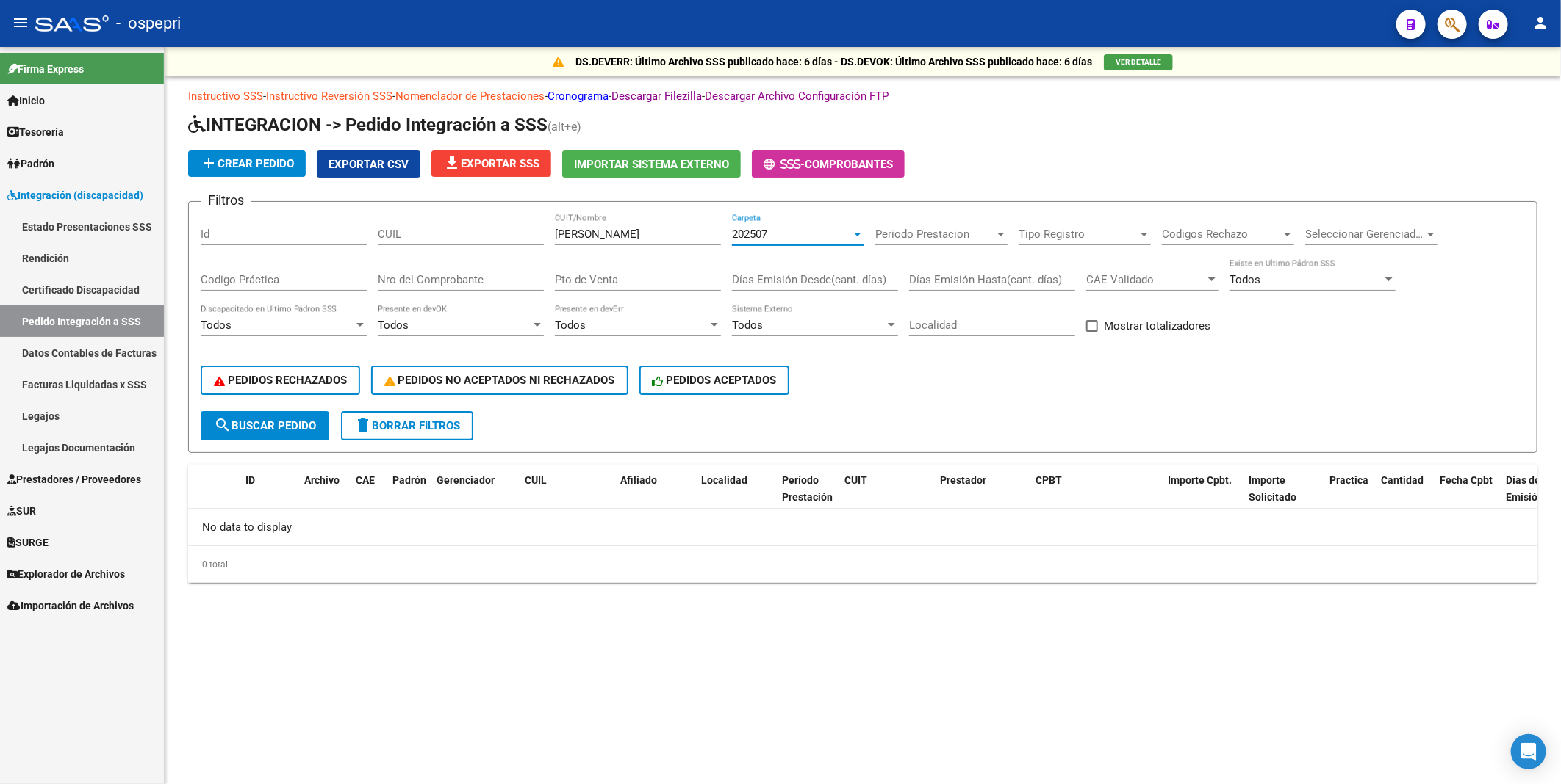
click at [855, 234] on div at bounding box center [858, 235] width 8 height 4
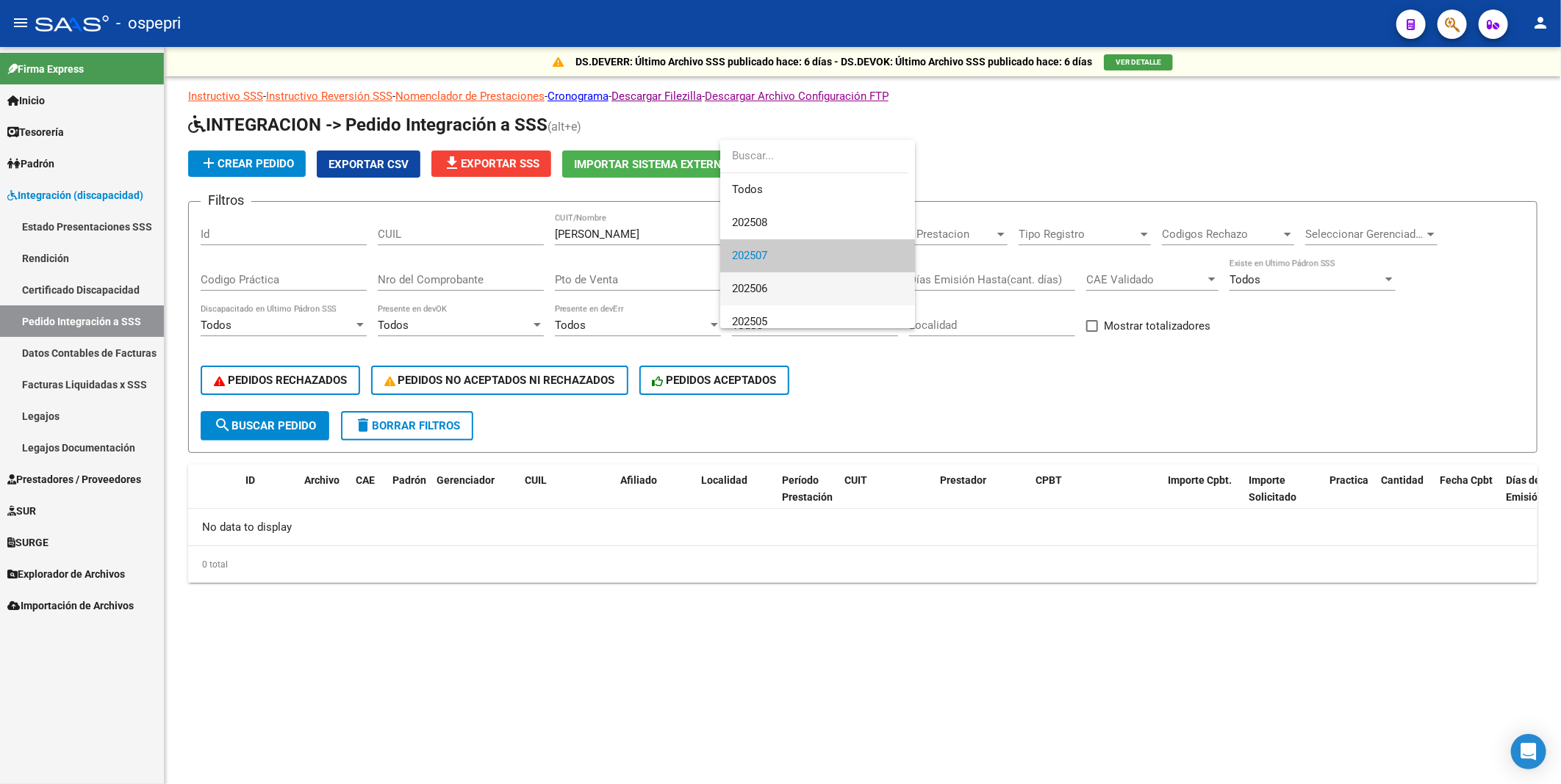
scroll to position [22, 0]
click at [839, 270] on span "202506" at bounding box center [817, 267] width 171 height 34
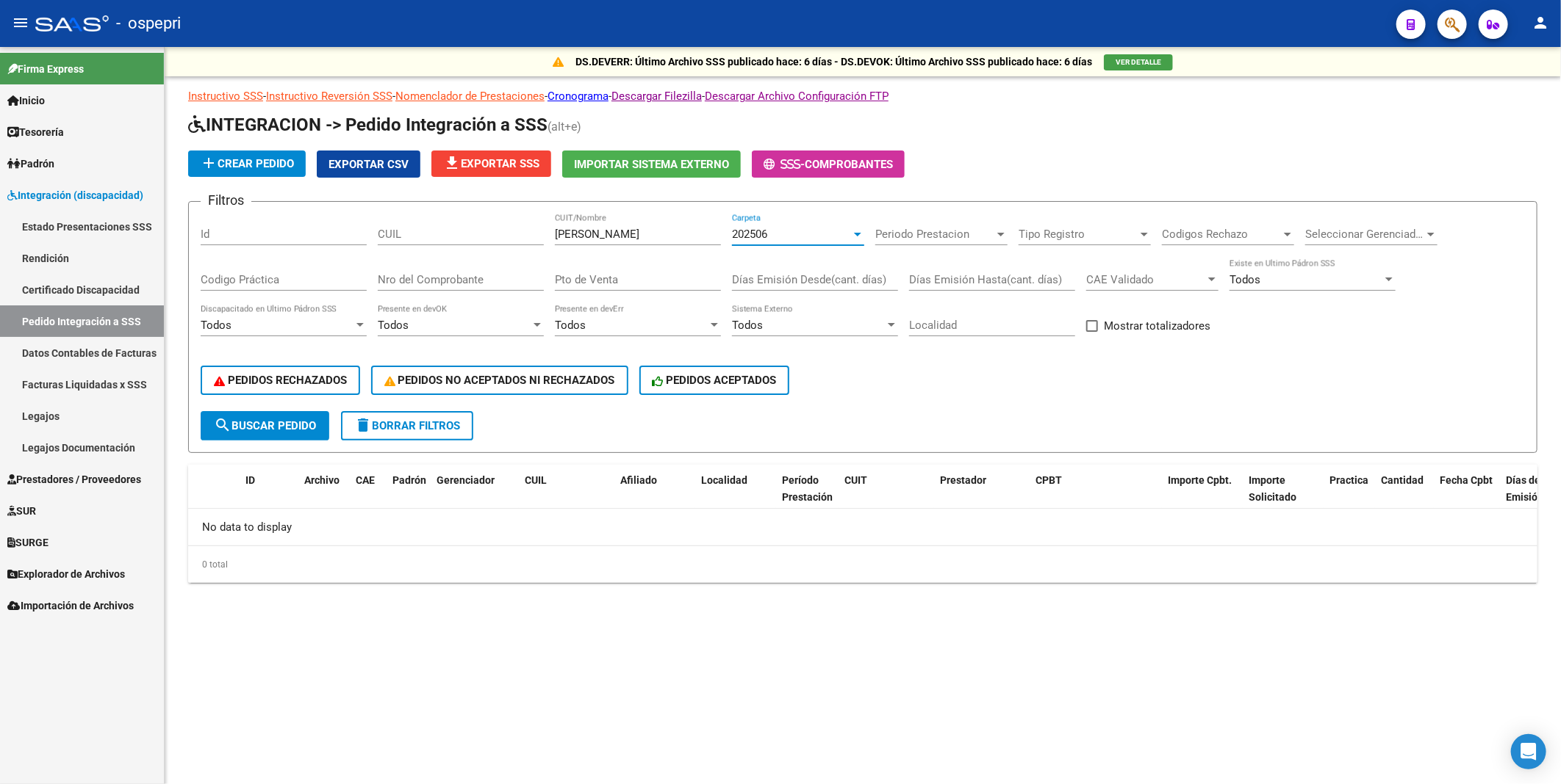
click at [858, 232] on div at bounding box center [857, 235] width 13 height 11
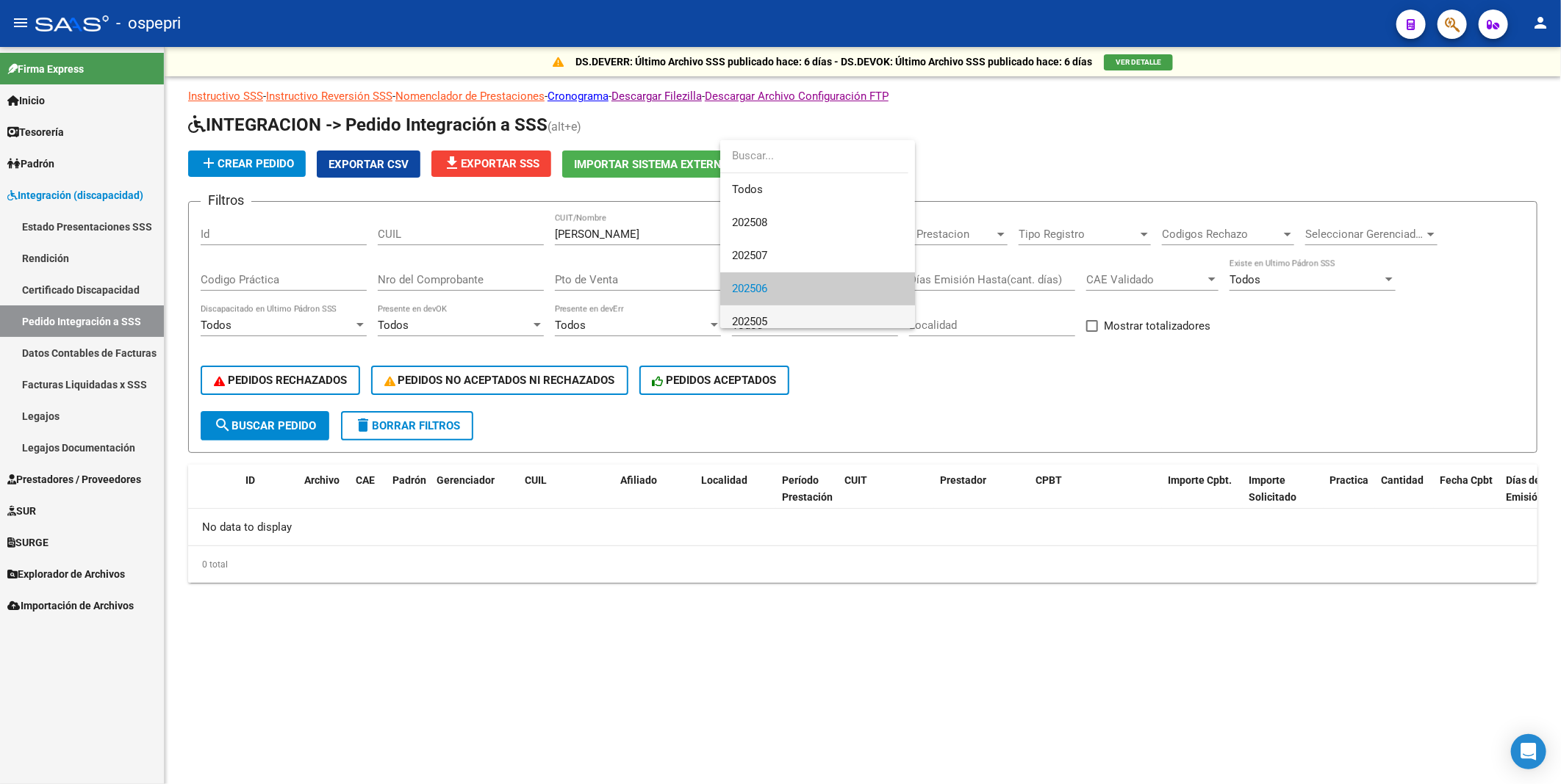
scroll to position [55, 0]
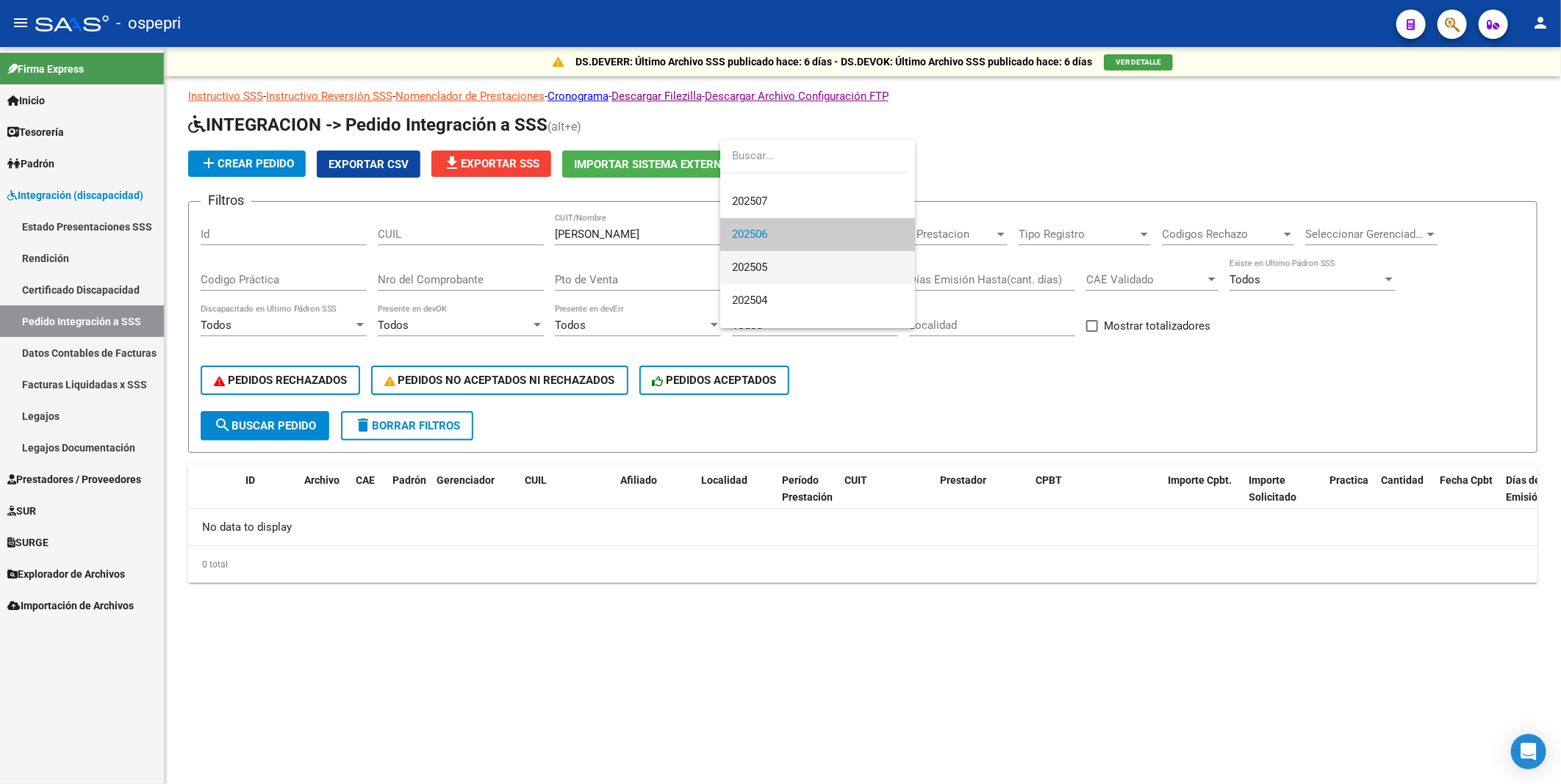
click at [849, 274] on span "202505" at bounding box center [817, 267] width 171 height 34
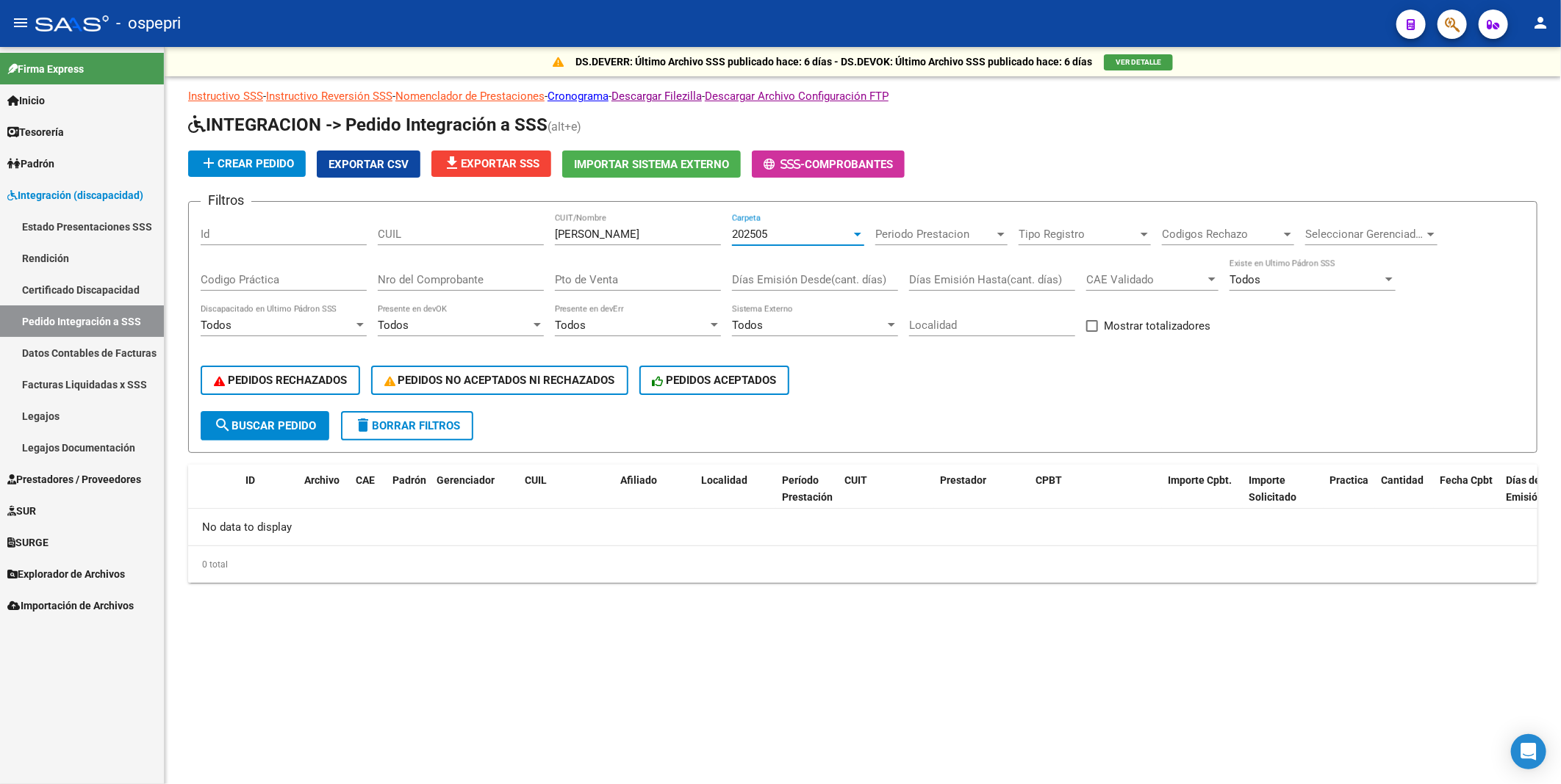
click at [860, 234] on div at bounding box center [858, 235] width 8 height 4
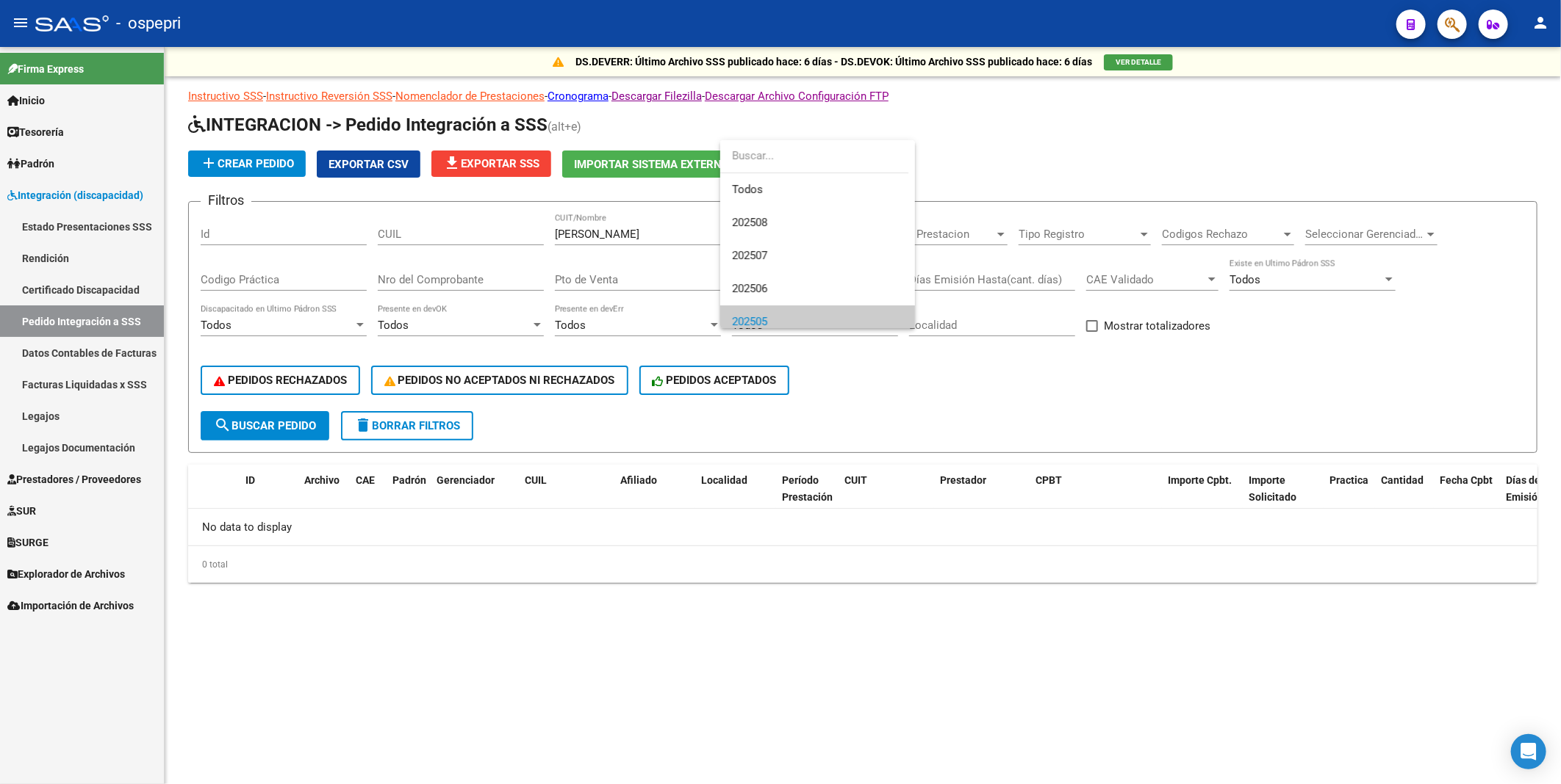
scroll to position [88, 0]
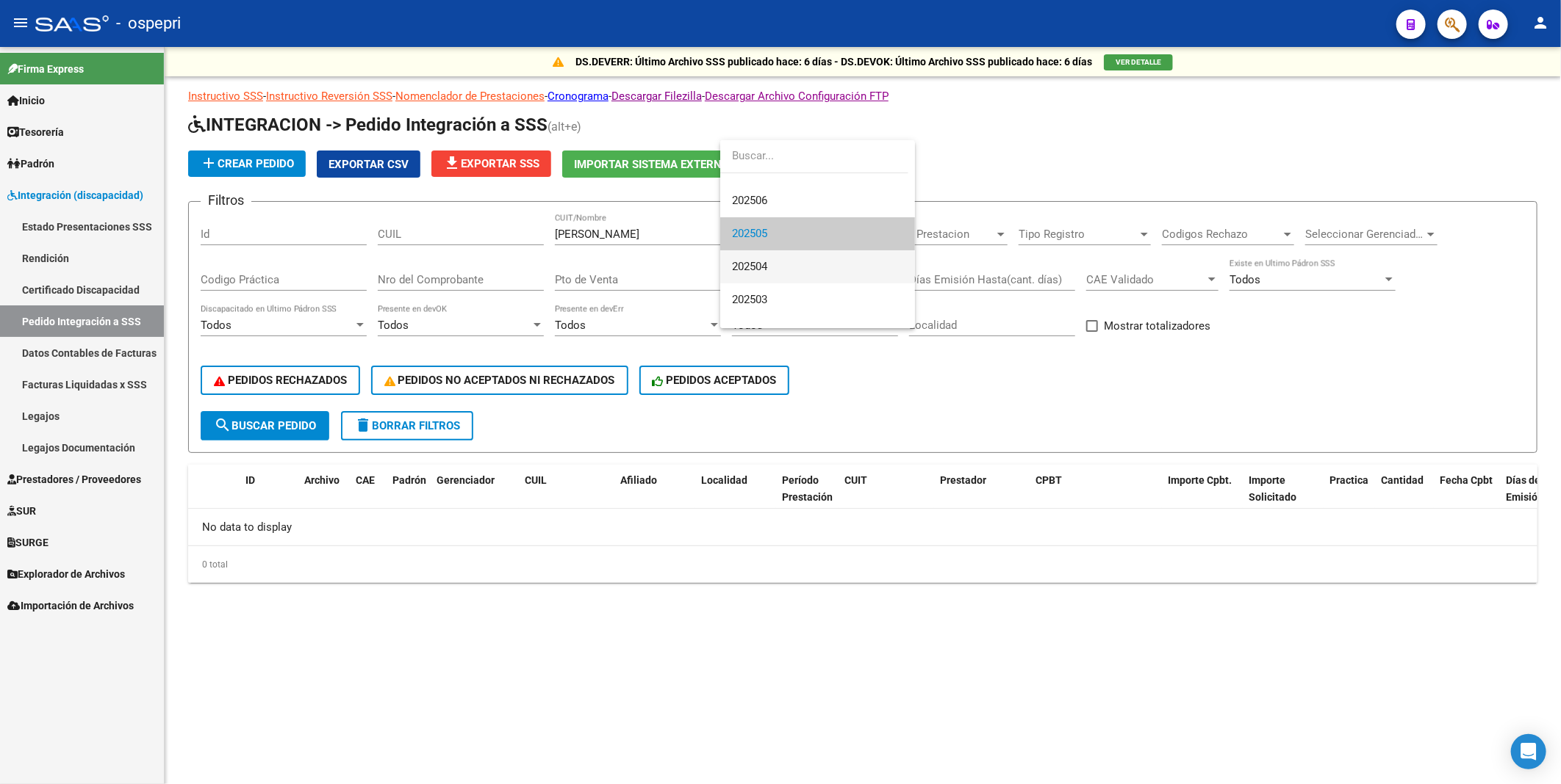
click at [841, 280] on span "202504" at bounding box center [817, 267] width 171 height 34
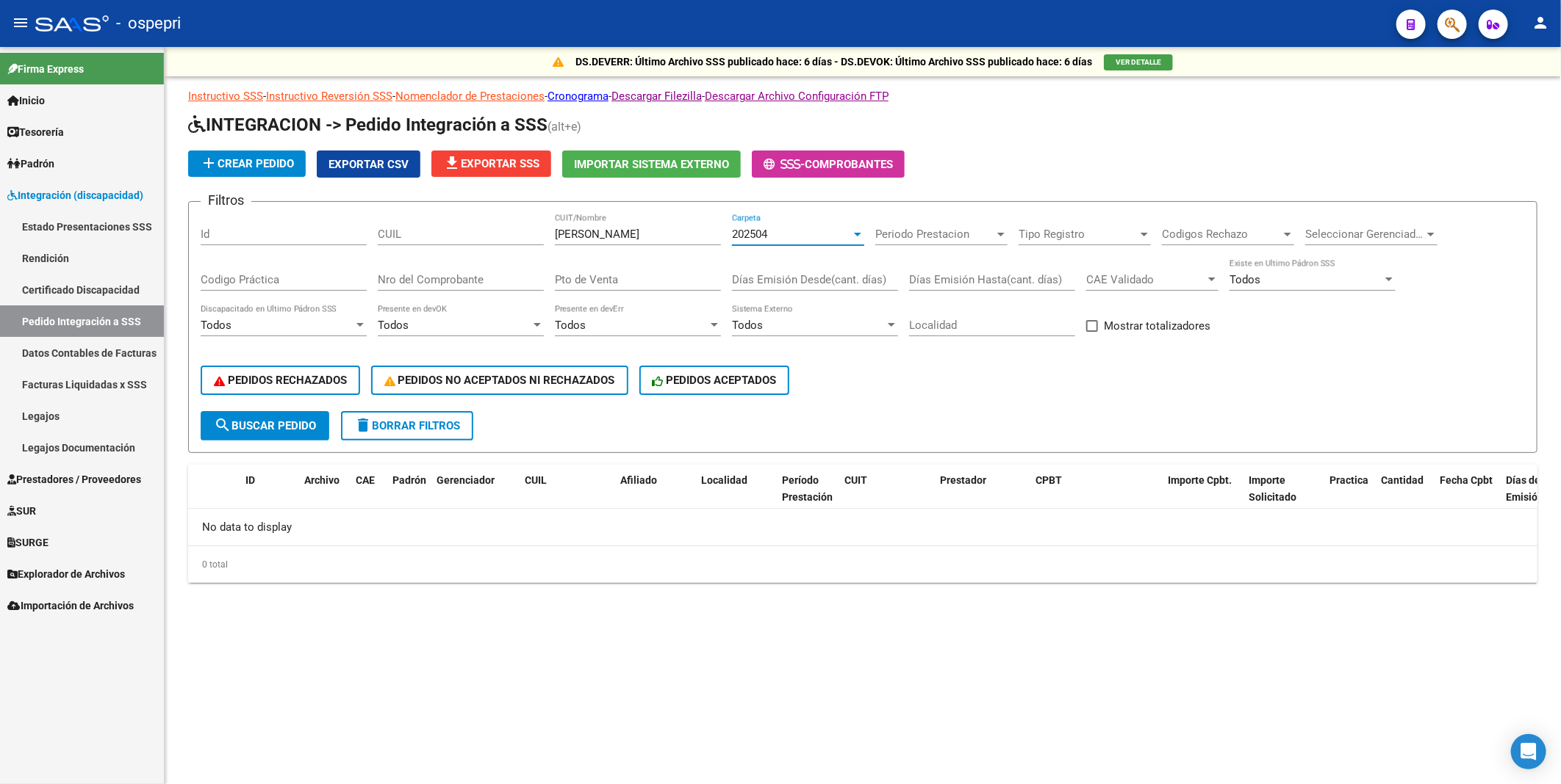
click at [854, 235] on div at bounding box center [858, 235] width 8 height 4
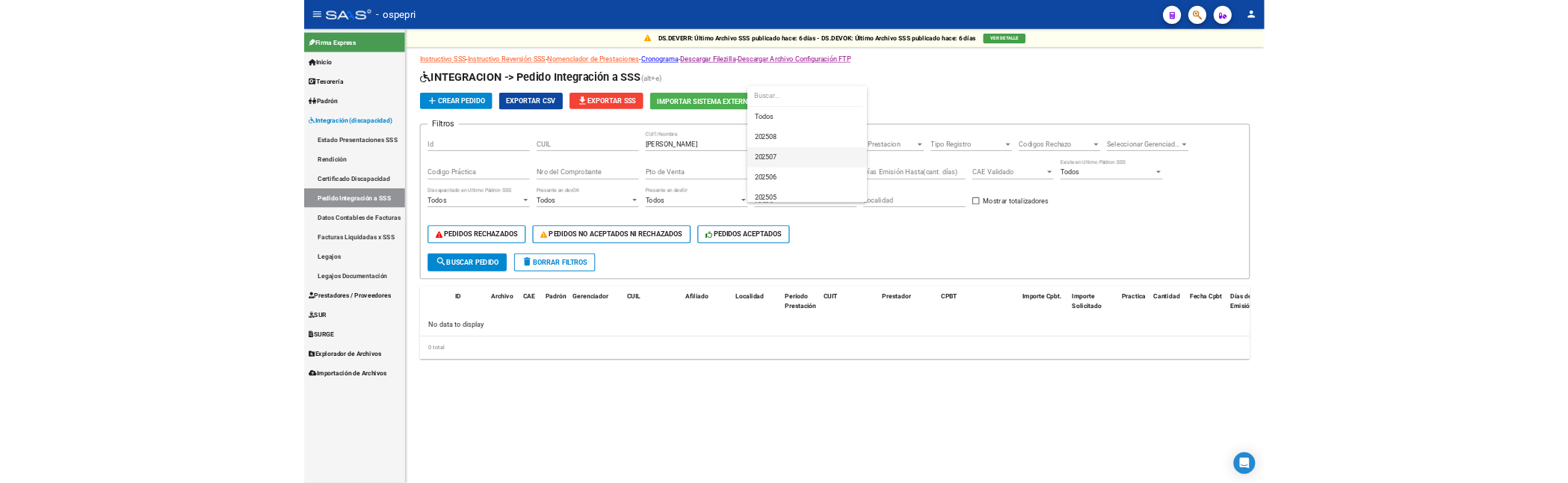
scroll to position [0, 0]
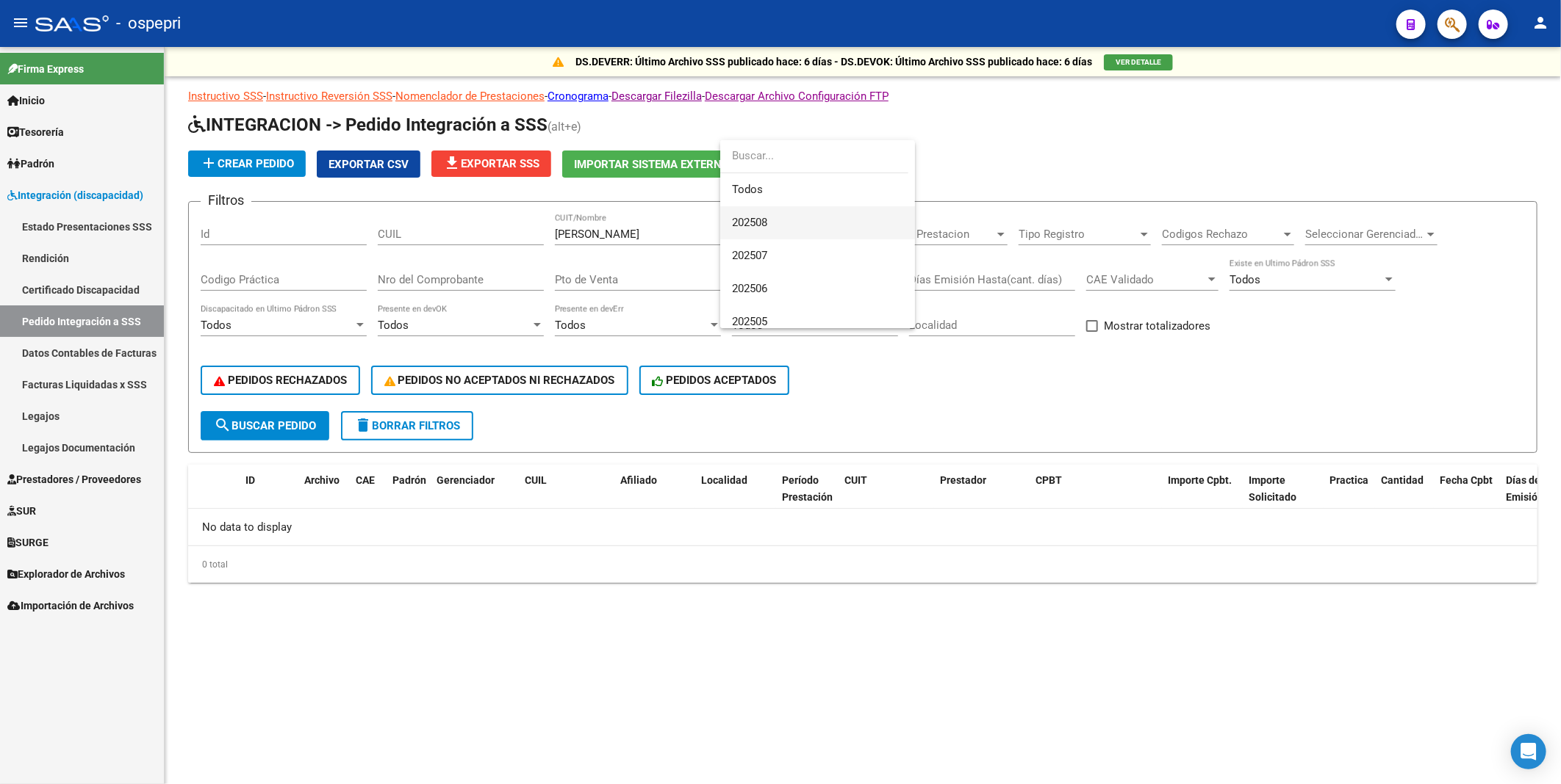
click at [773, 225] on span "202508" at bounding box center [817, 223] width 171 height 34
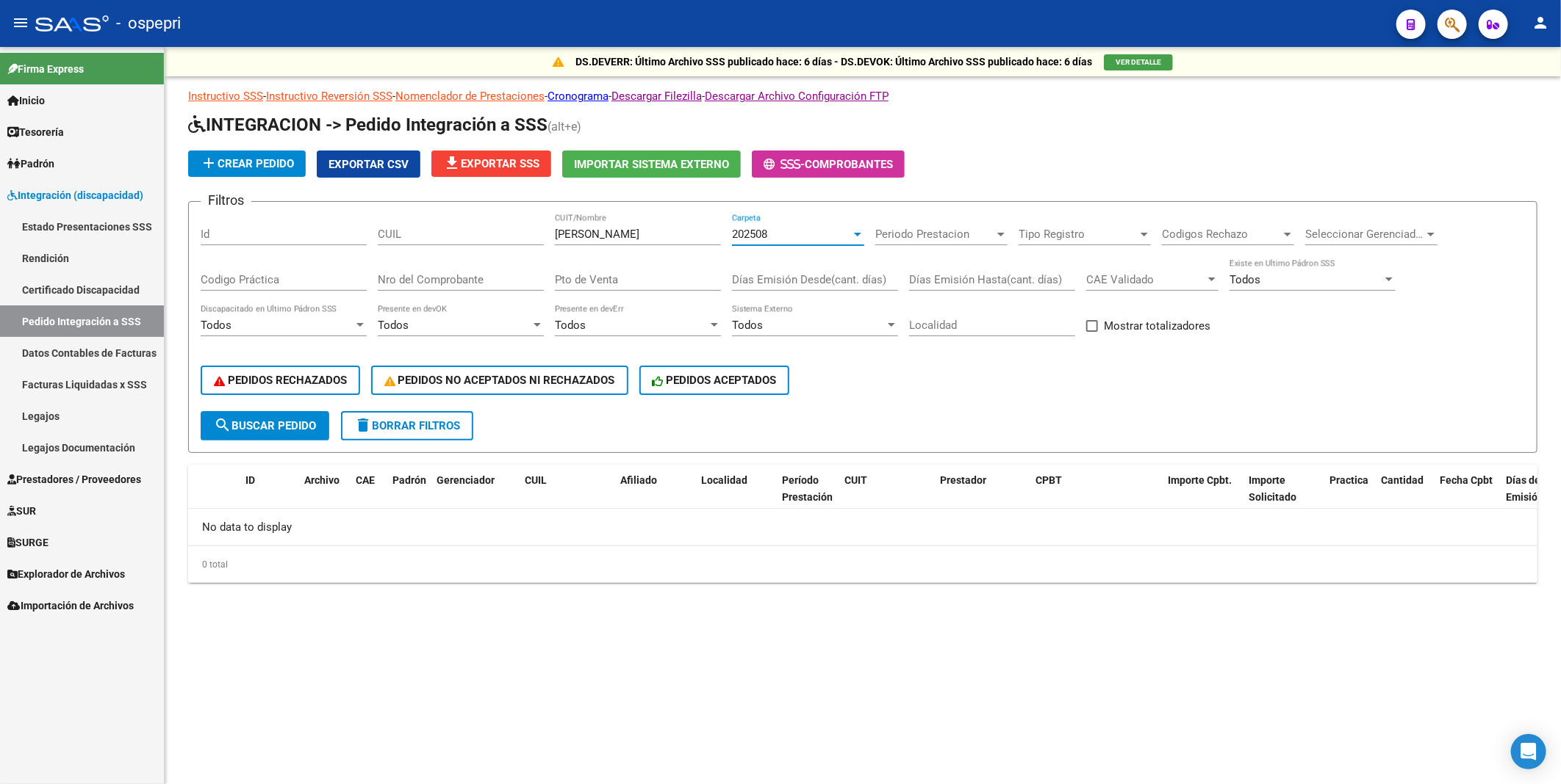
click at [972, 409] on div "PEDIDOS RECHAZADOS PEDIDOS NO ACEPTADOS NI RECHAZADOS PEDIDOS ACEPTADOS" at bounding box center [862, 380] width 1324 height 61
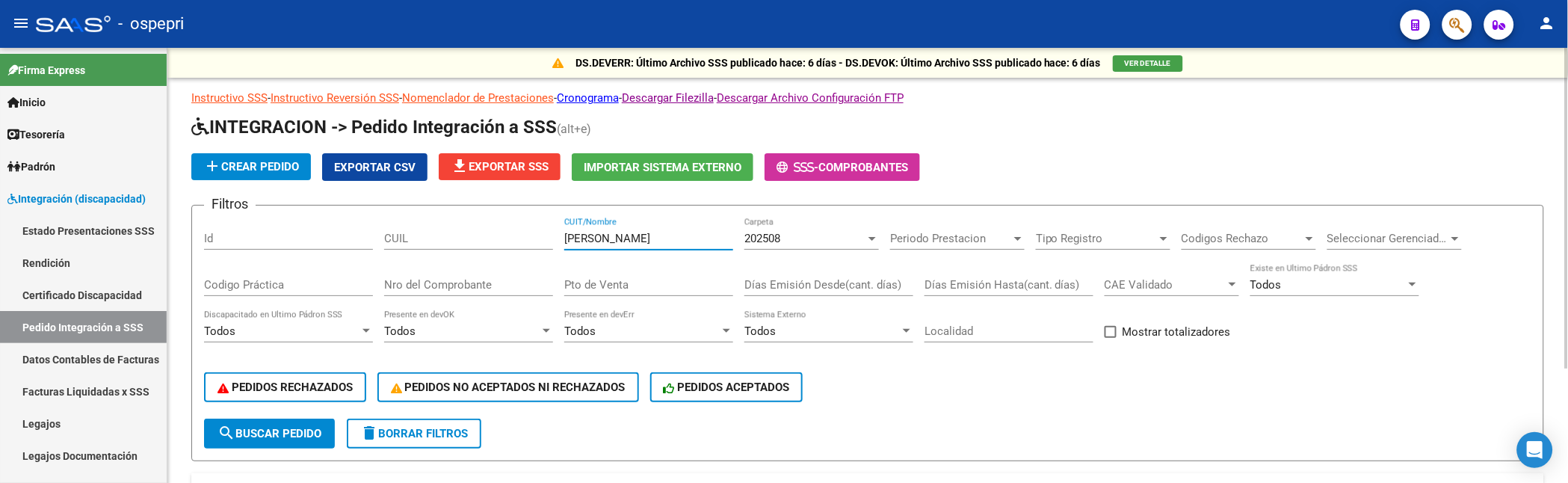
drag, startPoint x: 680, startPoint y: 241, endPoint x: 550, endPoint y: 242, distance: 130.0
click at [550, 242] on div "Filtros Id CUIL [PERSON_NAME] CUIT/Nombre 202508 Carpeta Periodo Prestacion Per…" at bounding box center [867, 317] width 1327 height 201
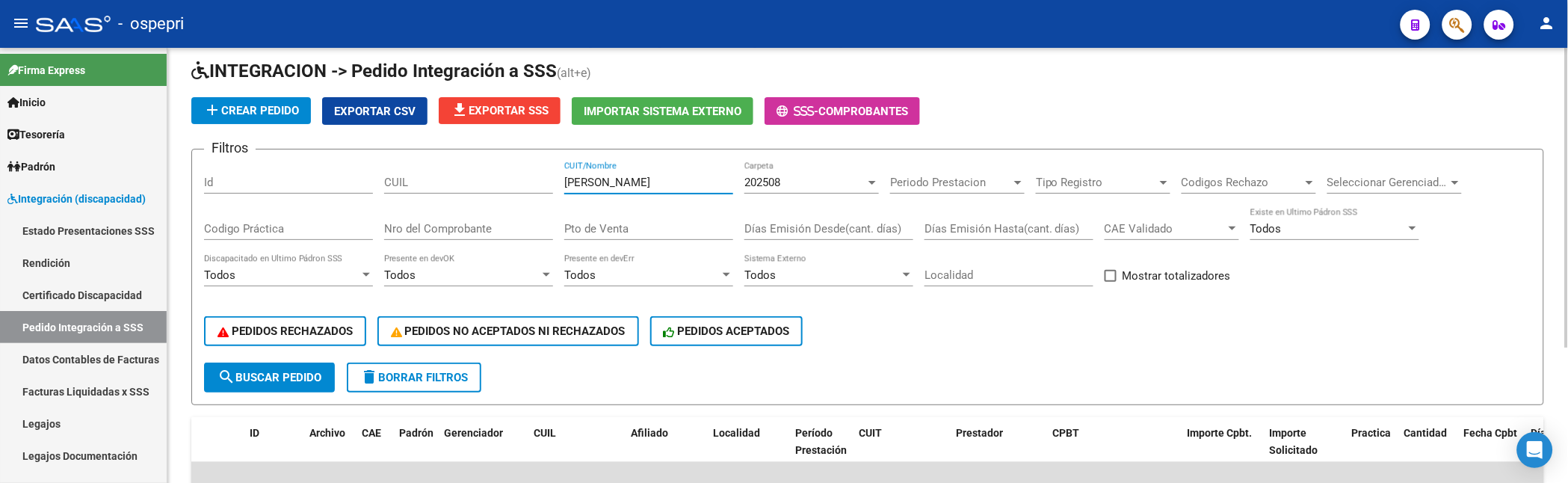
scroll to position [198, 0]
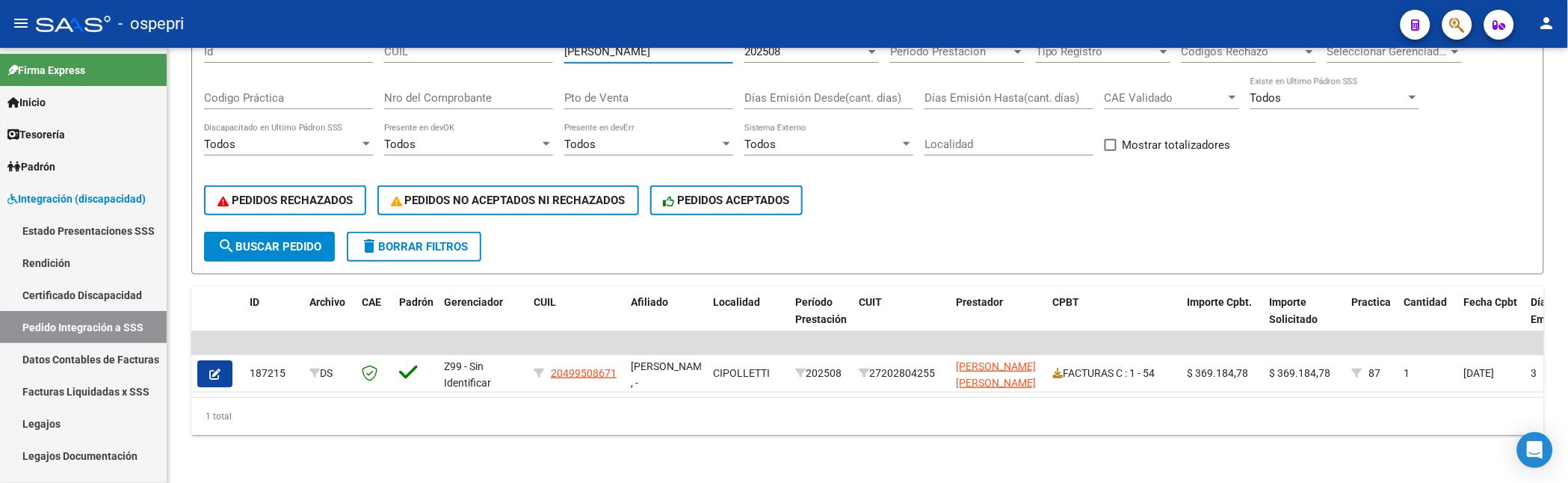
type input "[PERSON_NAME]"
